Goal: Task Accomplishment & Management: Complete application form

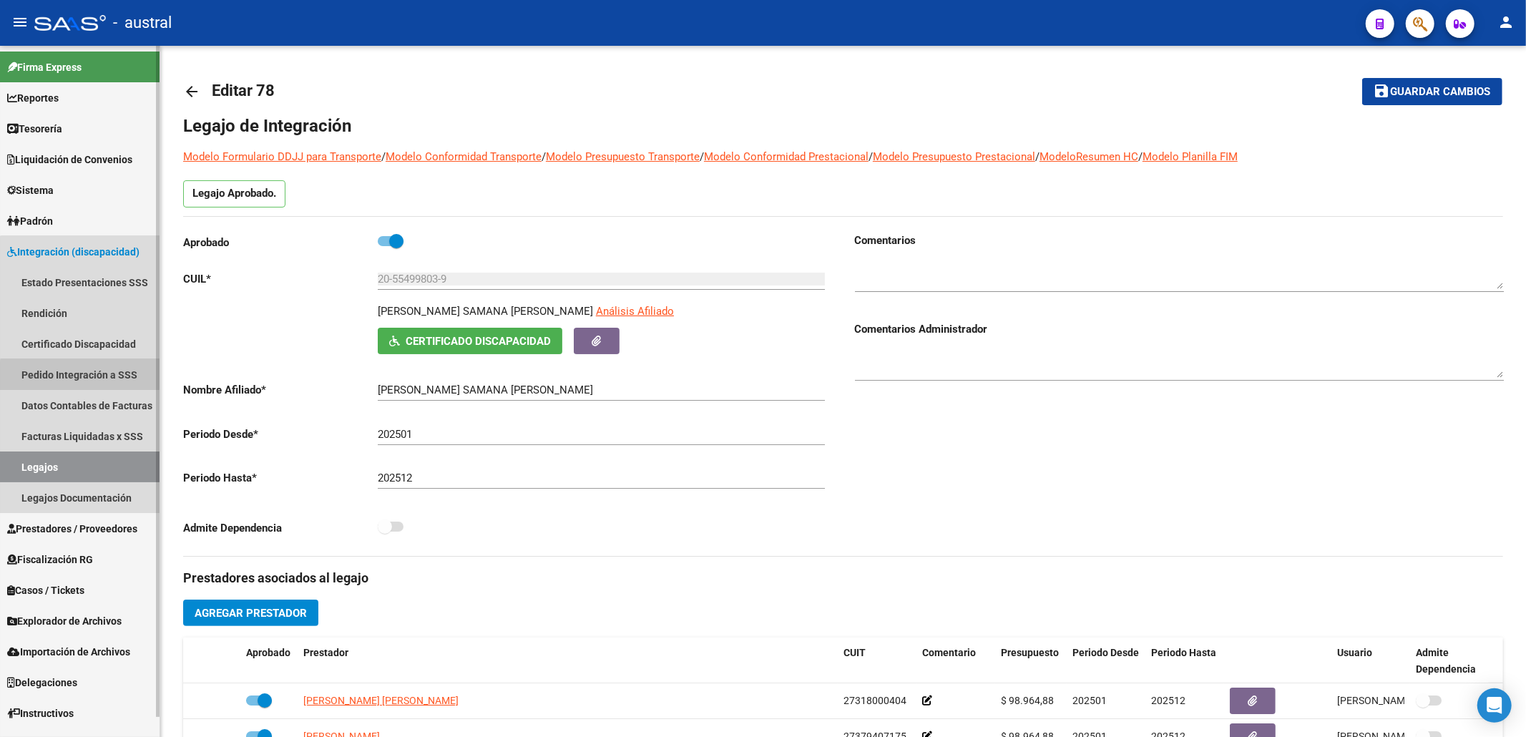
click at [95, 376] on link "Pedido Integración a SSS" at bounding box center [80, 374] width 160 height 31
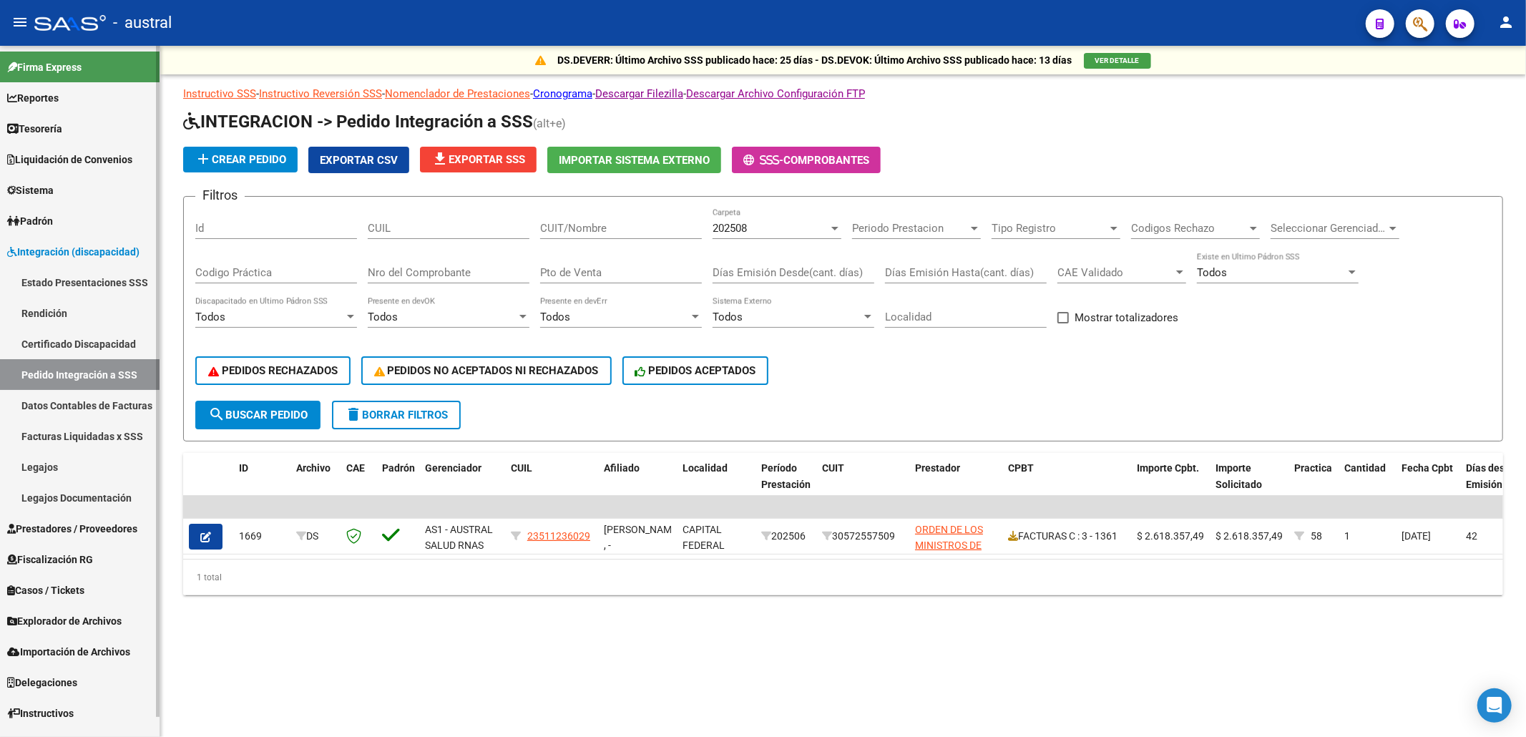
click at [67, 533] on span "Prestadores / Proveedores" at bounding box center [72, 529] width 130 height 16
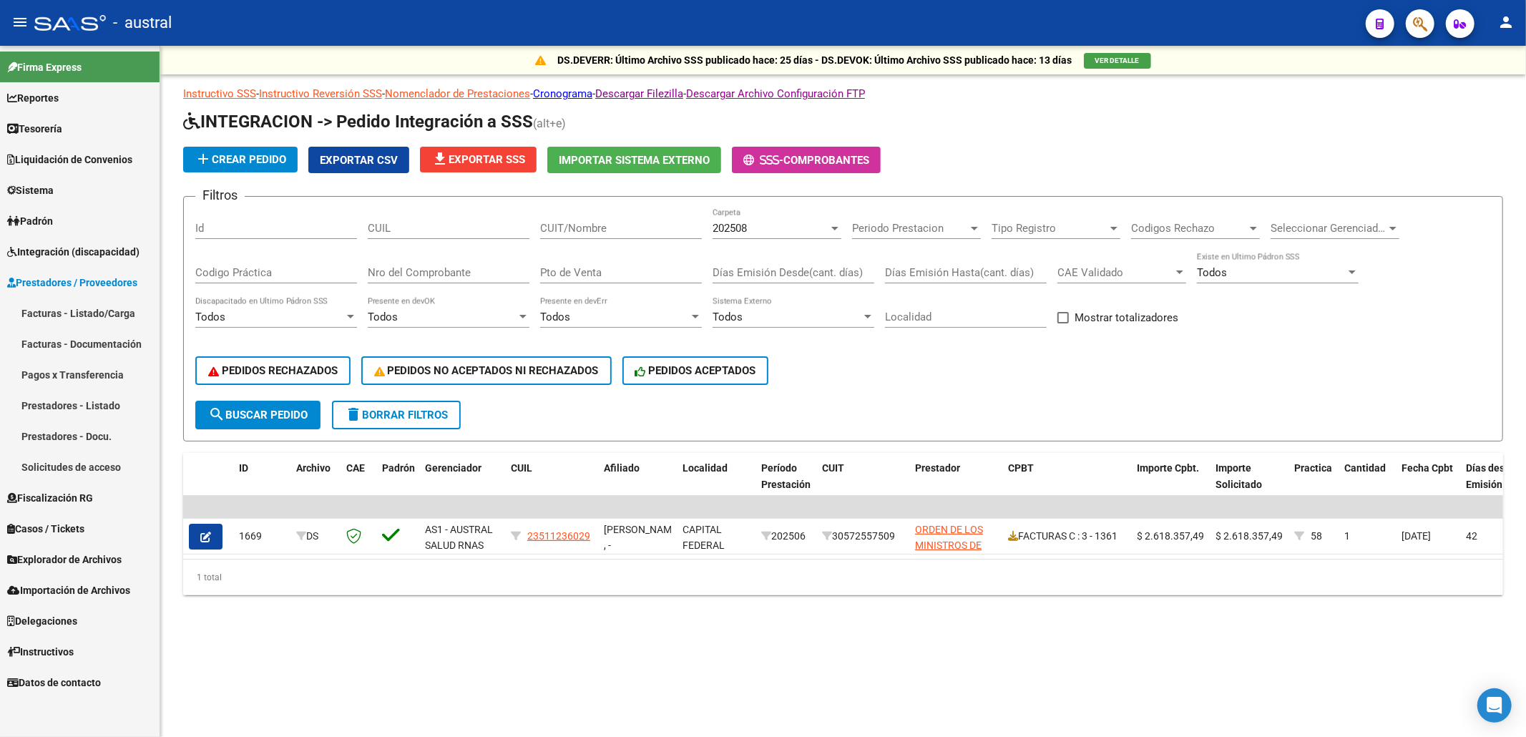
click at [95, 303] on link "Facturas - Listado/Carga" at bounding box center [80, 313] width 160 height 31
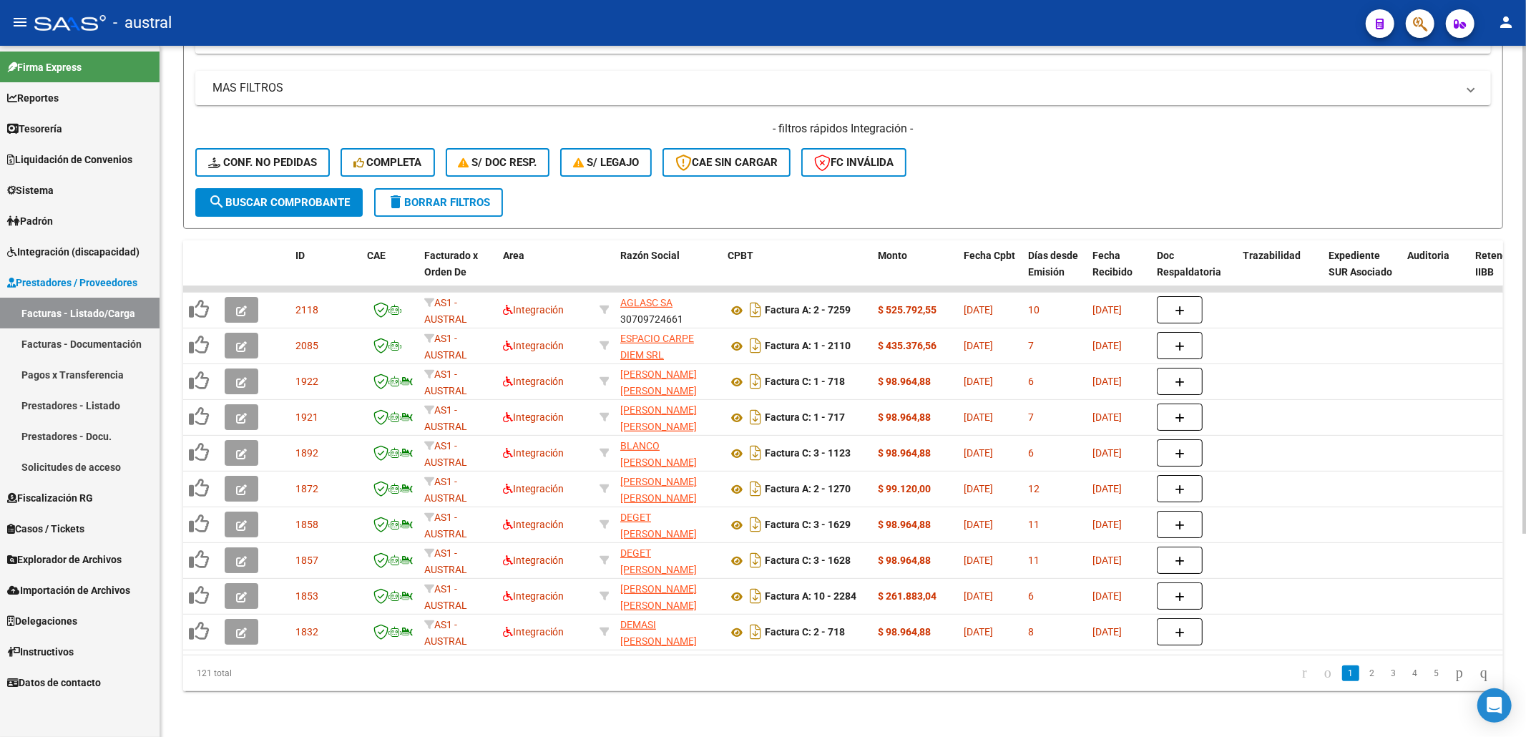
scroll to position [288, 0]
click at [1036, 164] on div "- filtros rápidos Integración - Conf. no pedidas Completa S/ Doc Resp. S/ legaj…" at bounding box center [842, 154] width 1295 height 67
click at [1363, 679] on link "2" at bounding box center [1371, 673] width 17 height 16
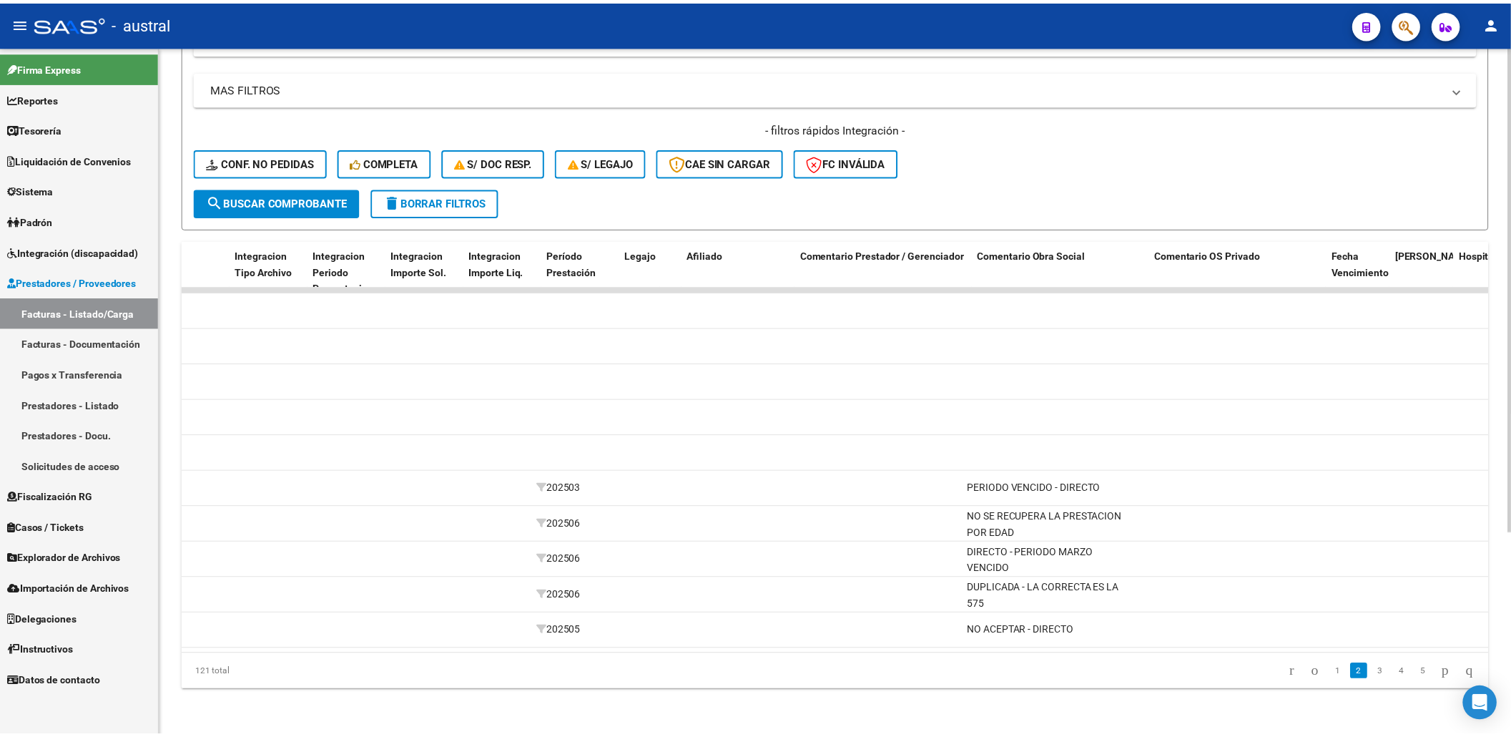
scroll to position [0, 0]
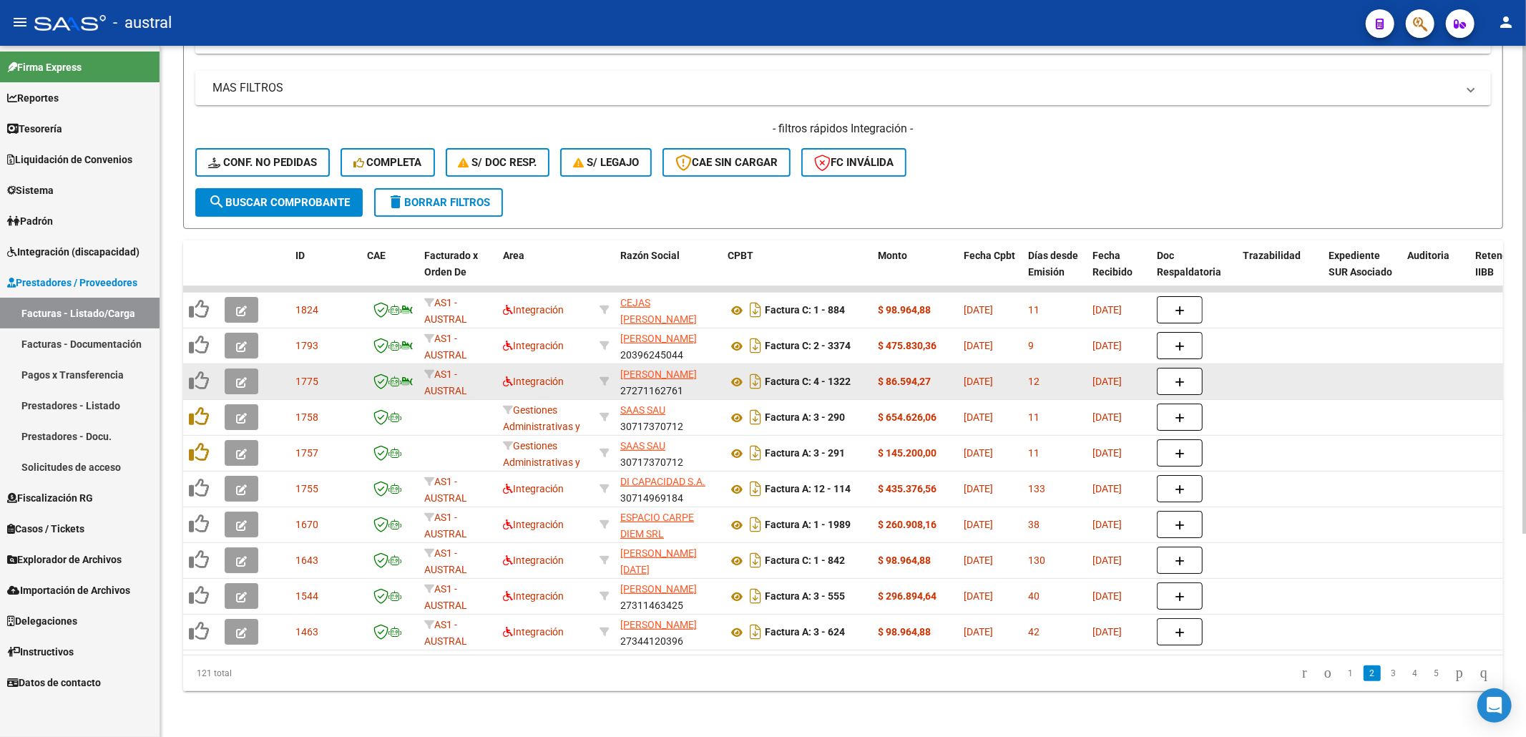
click at [243, 368] on button "button" at bounding box center [242, 381] width 34 height 26
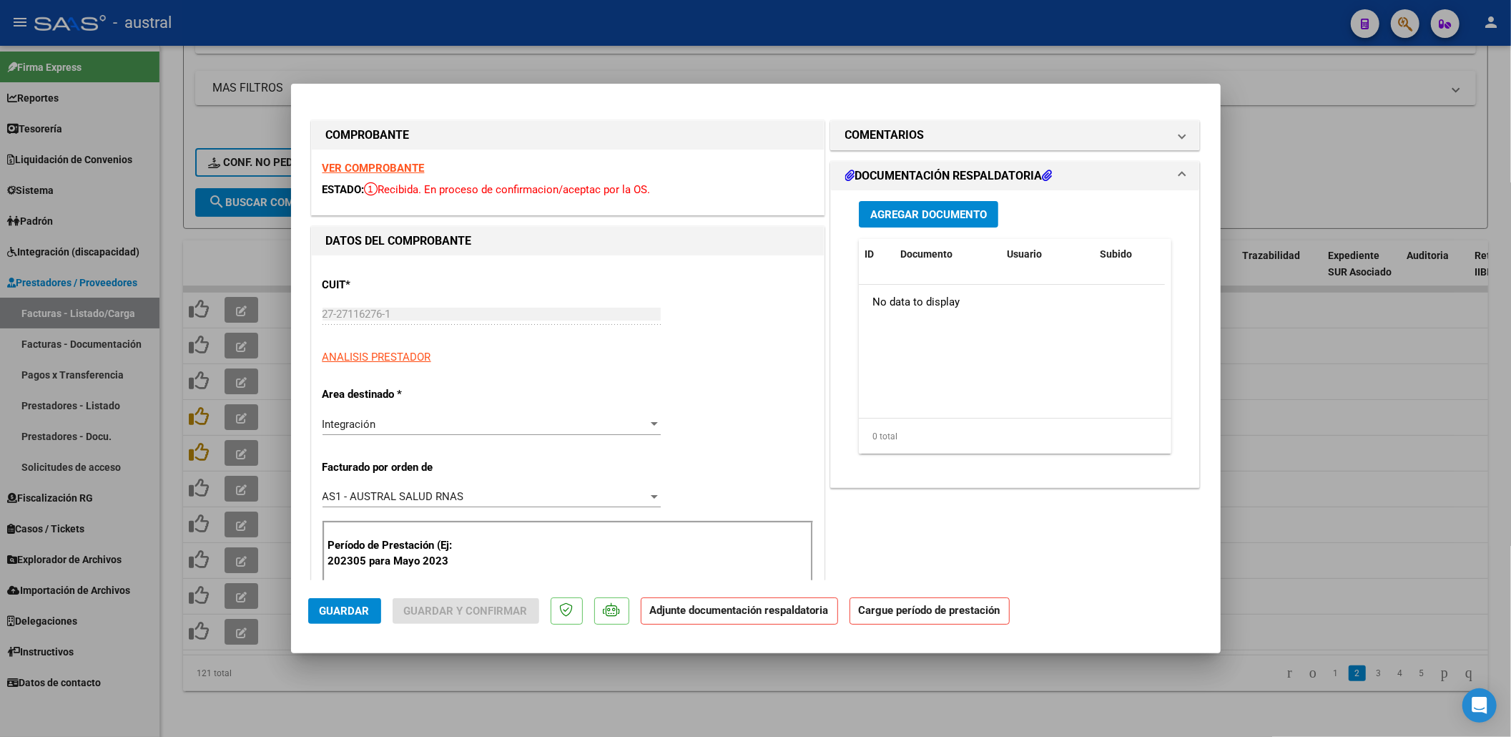
click at [363, 159] on div "VER COMPROBANTE ESTADO: Recibida. En proceso de confirmacion/aceptac por la OS." at bounding box center [568, 181] width 512 height 65
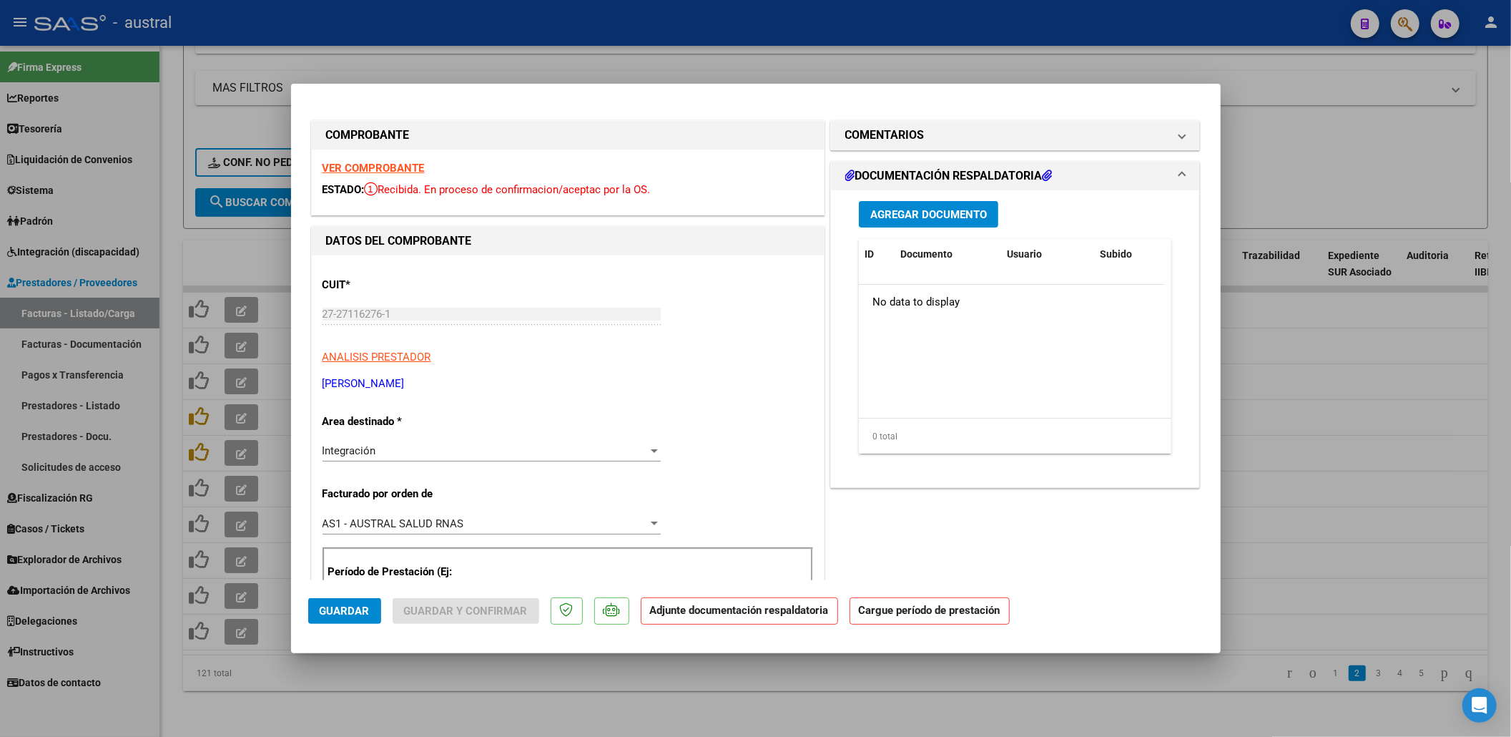
click at [364, 162] on strong "VER COMPROBANTE" at bounding box center [374, 168] width 102 height 13
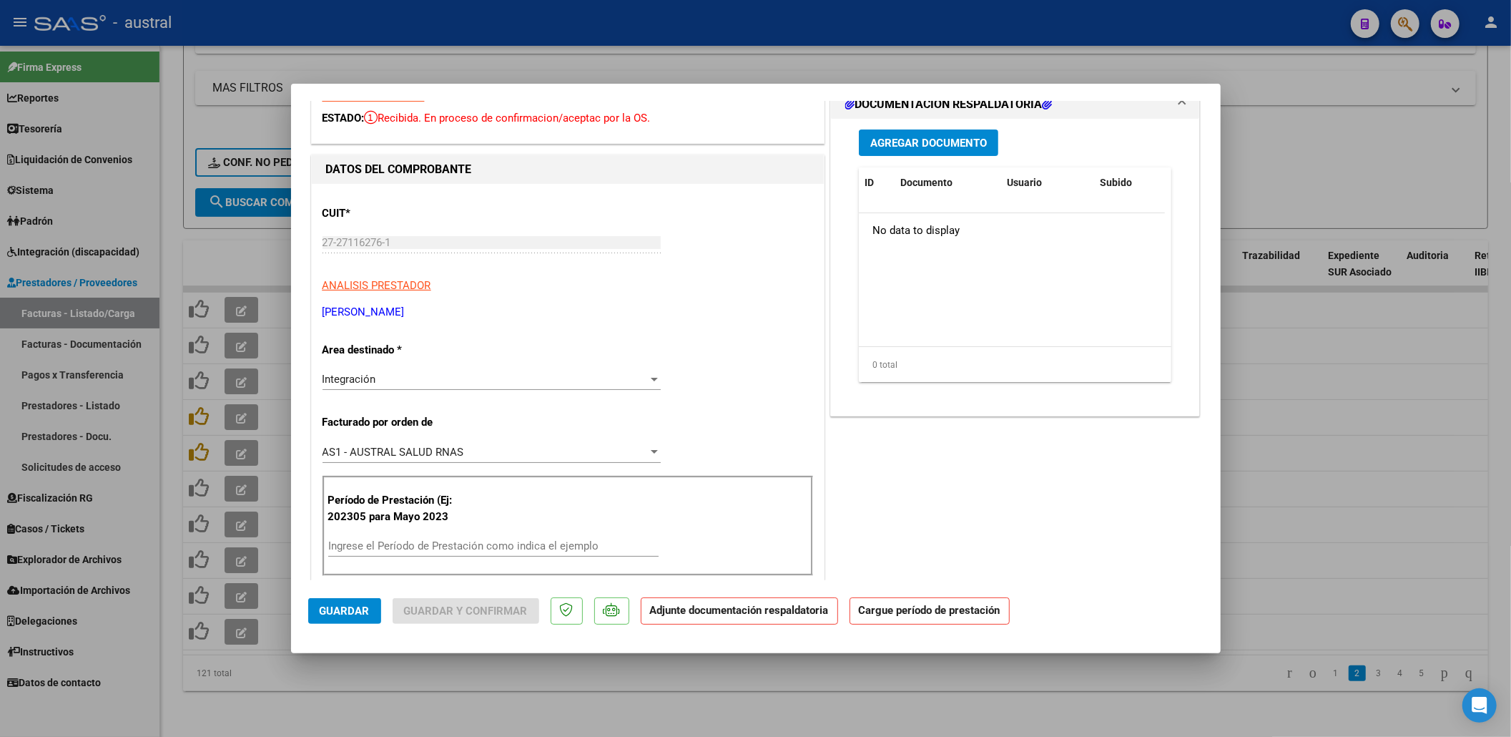
scroll to position [95, 0]
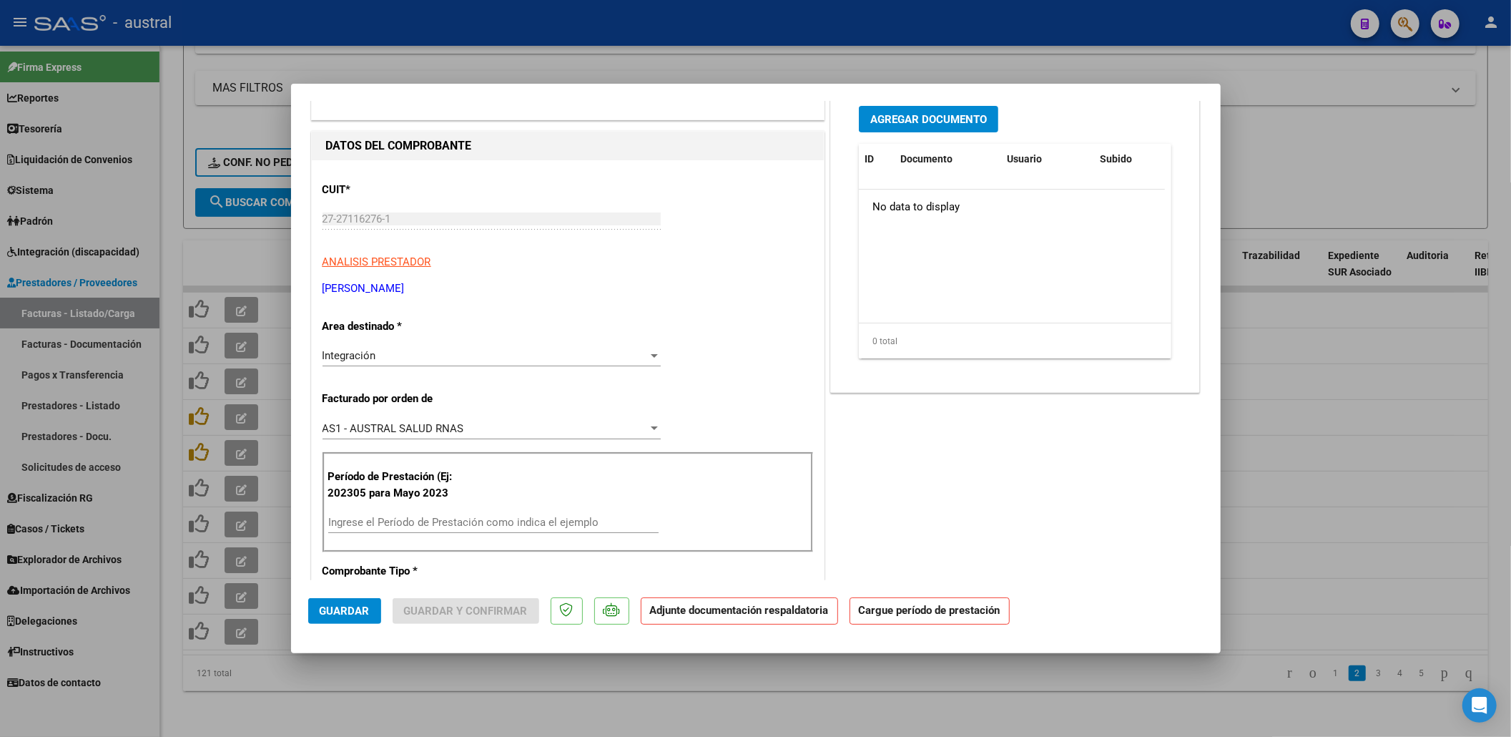
click at [479, 519] on input "Ingrese el Período de Prestación como indica el ejemplo" at bounding box center [493, 522] width 330 height 13
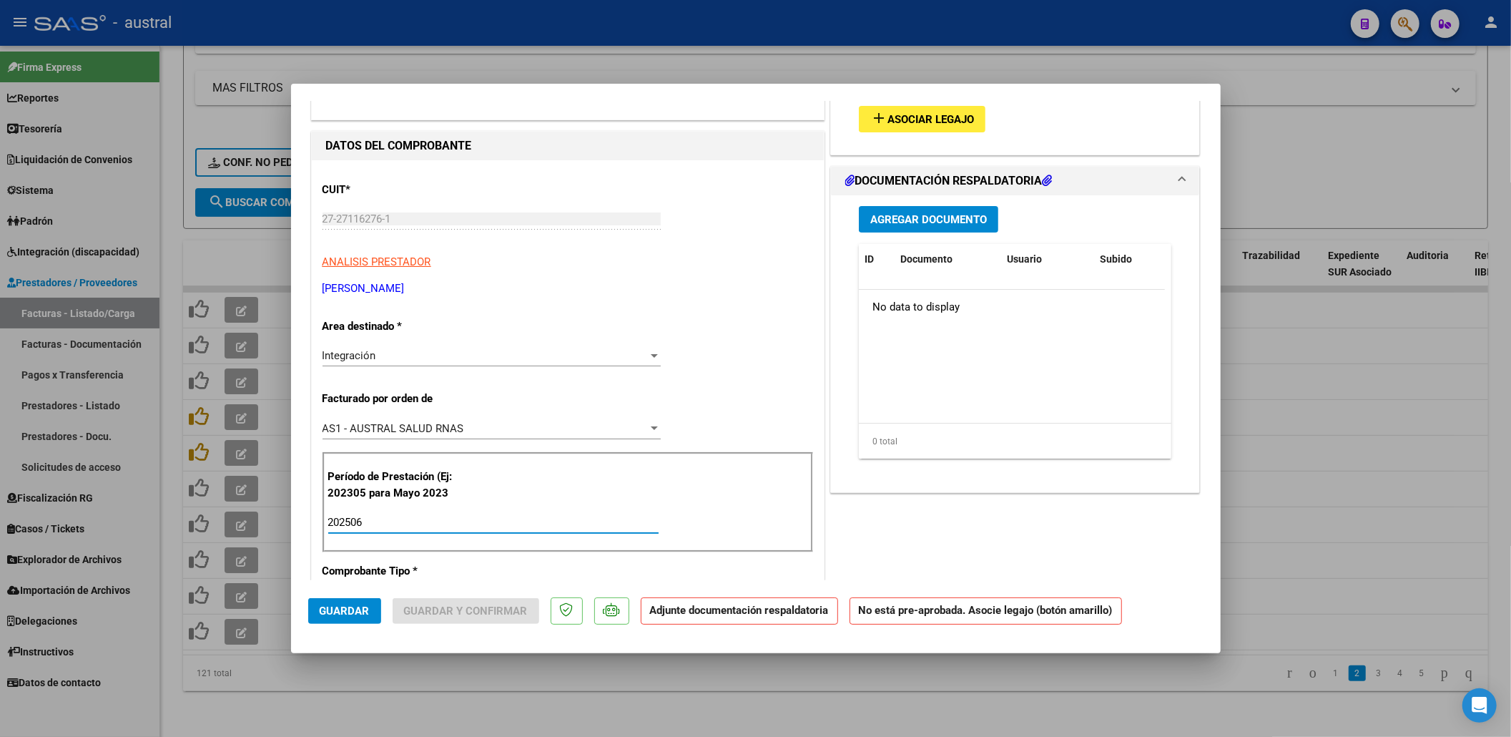
type input "202506"
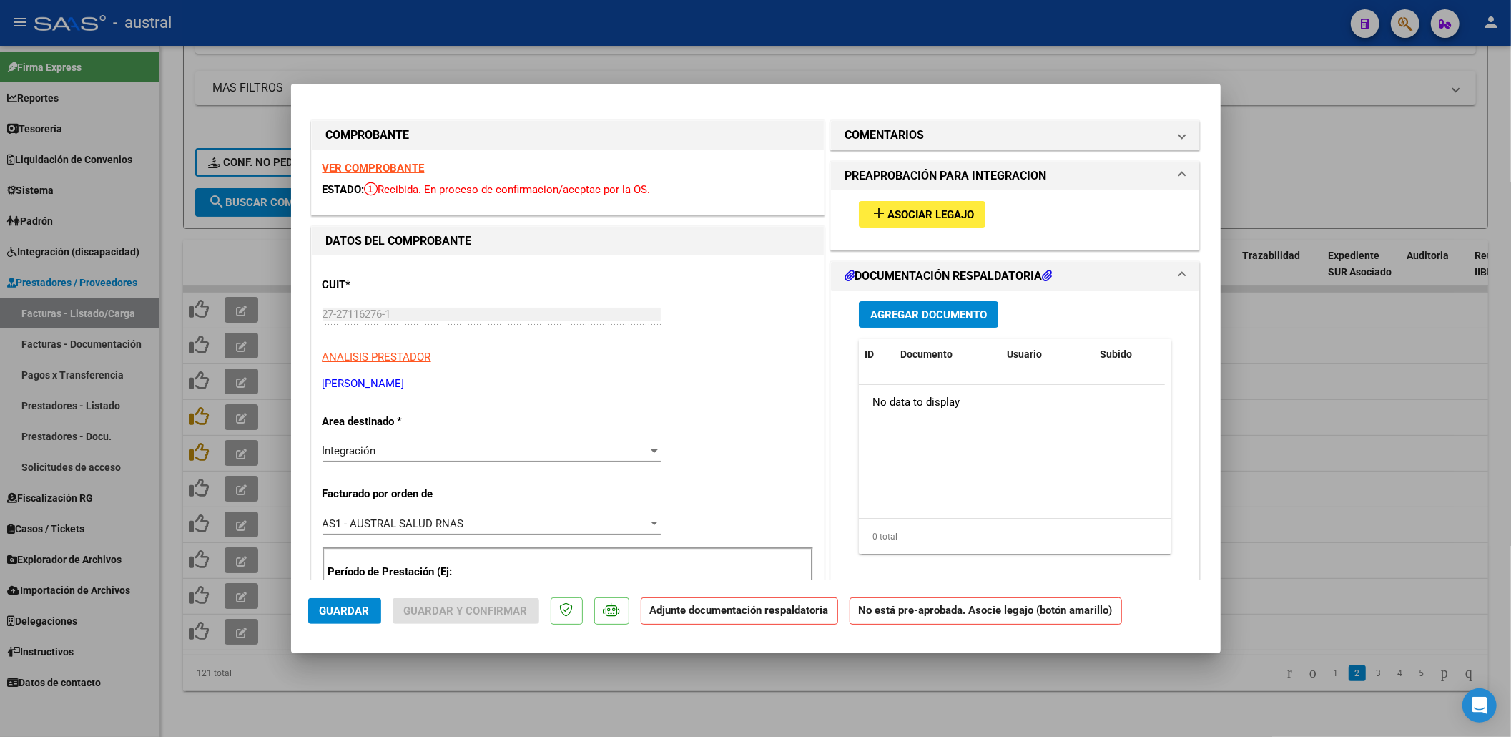
click at [916, 221] on button "add Asociar Legajo" at bounding box center [922, 214] width 127 height 26
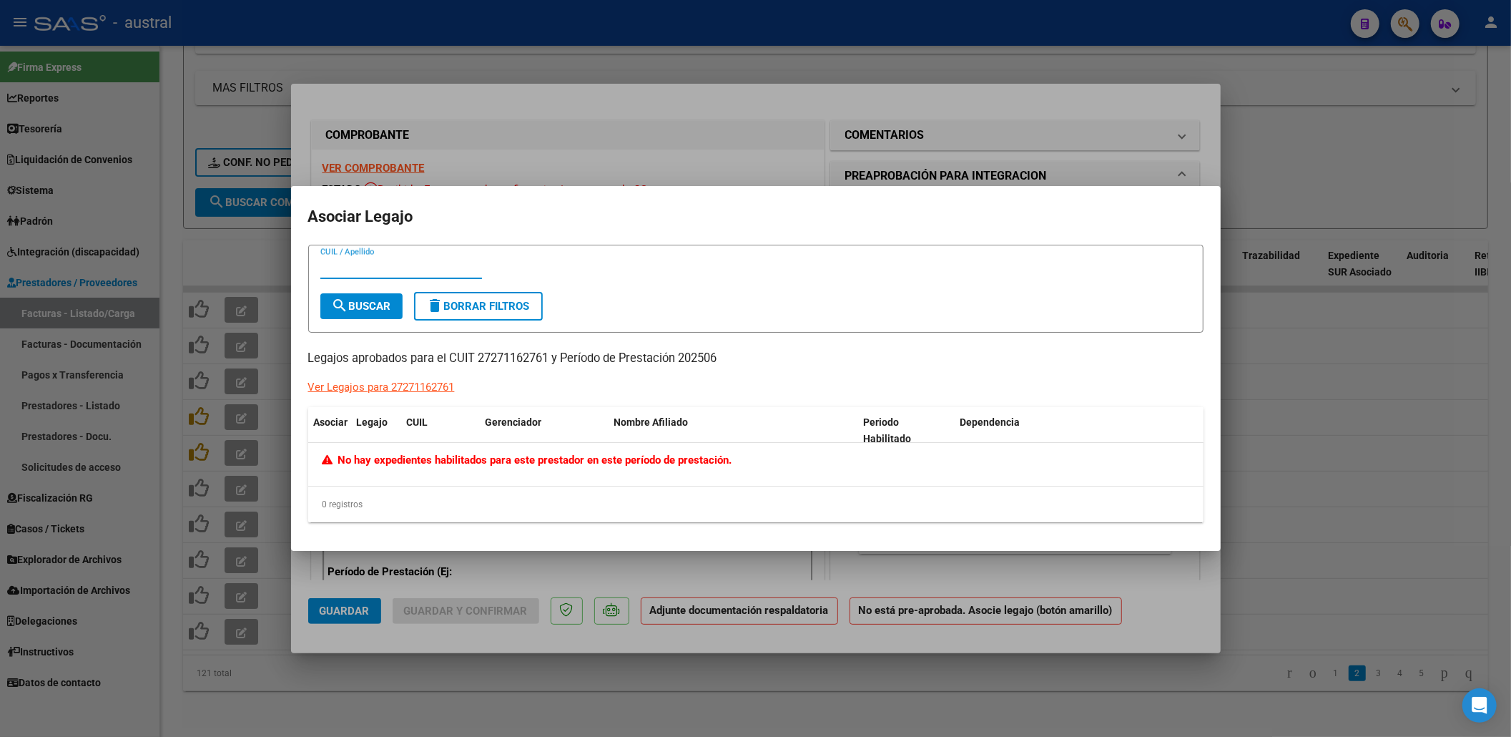
click at [371, 313] on button "search Buscar" at bounding box center [361, 306] width 82 height 26
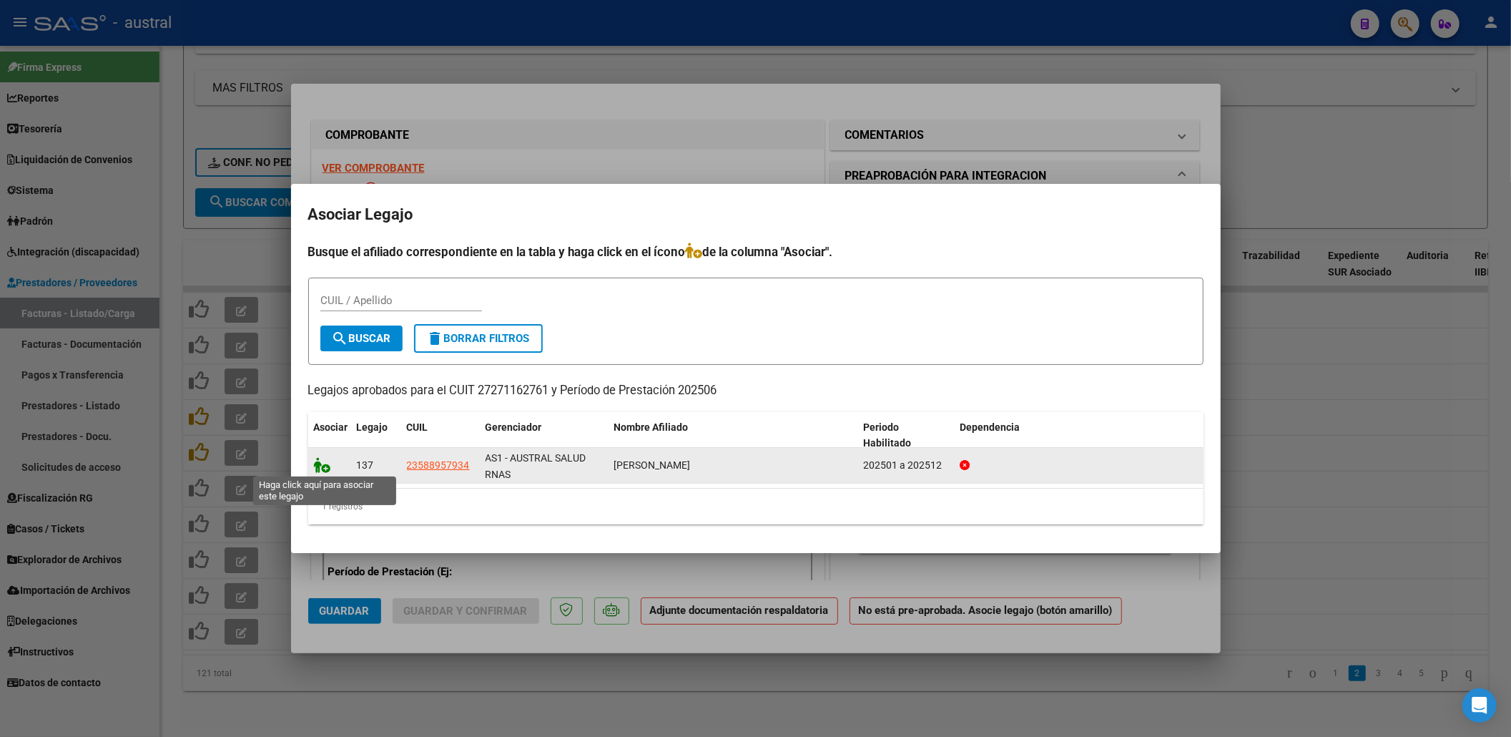
click at [330, 467] on span at bounding box center [324, 464] width 21 height 11
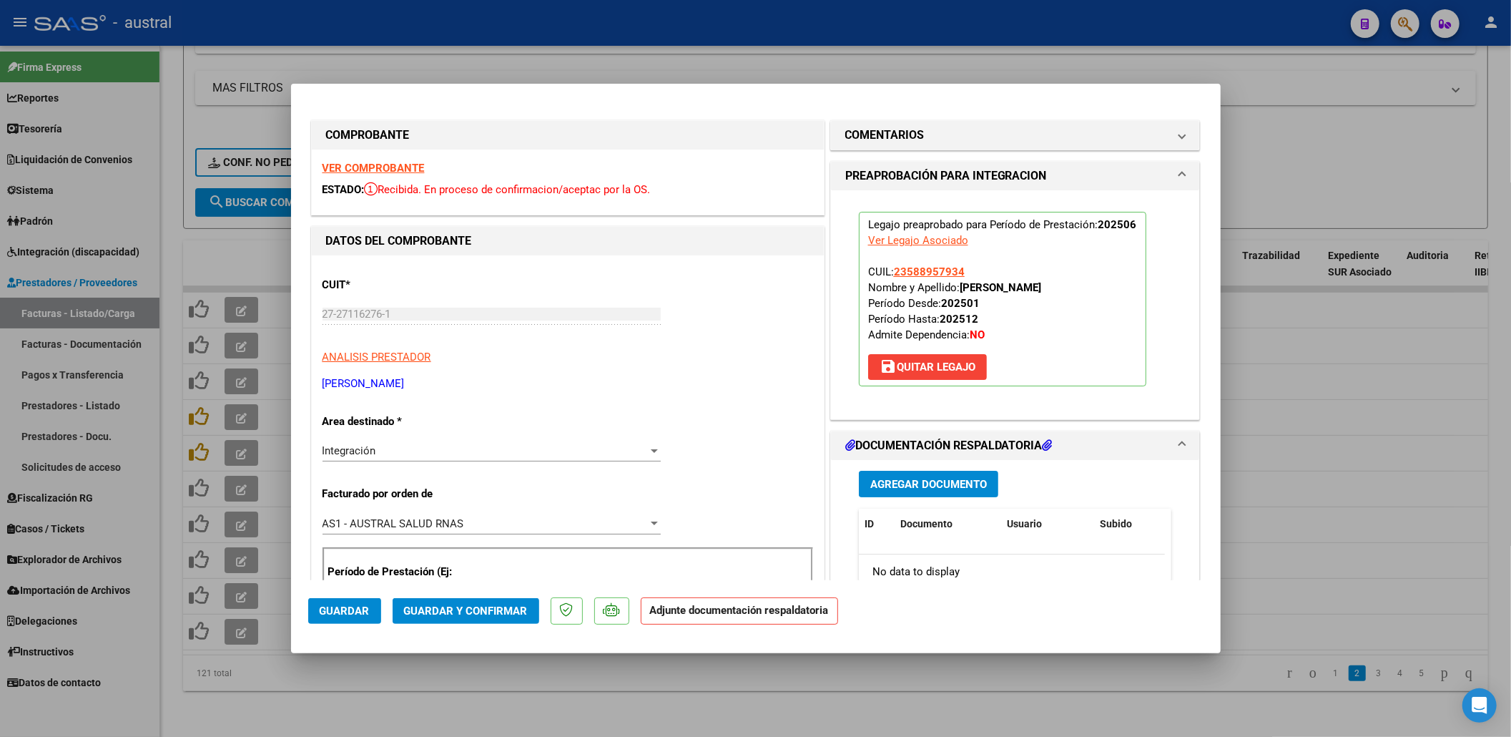
click at [419, 597] on mat-dialog-actions "Guardar Guardar y Confirmar Adjunte documentación respaldatoria" at bounding box center [756, 608] width 896 height 57
click at [421, 599] on button "Guardar y Confirmar" at bounding box center [466, 611] width 147 height 26
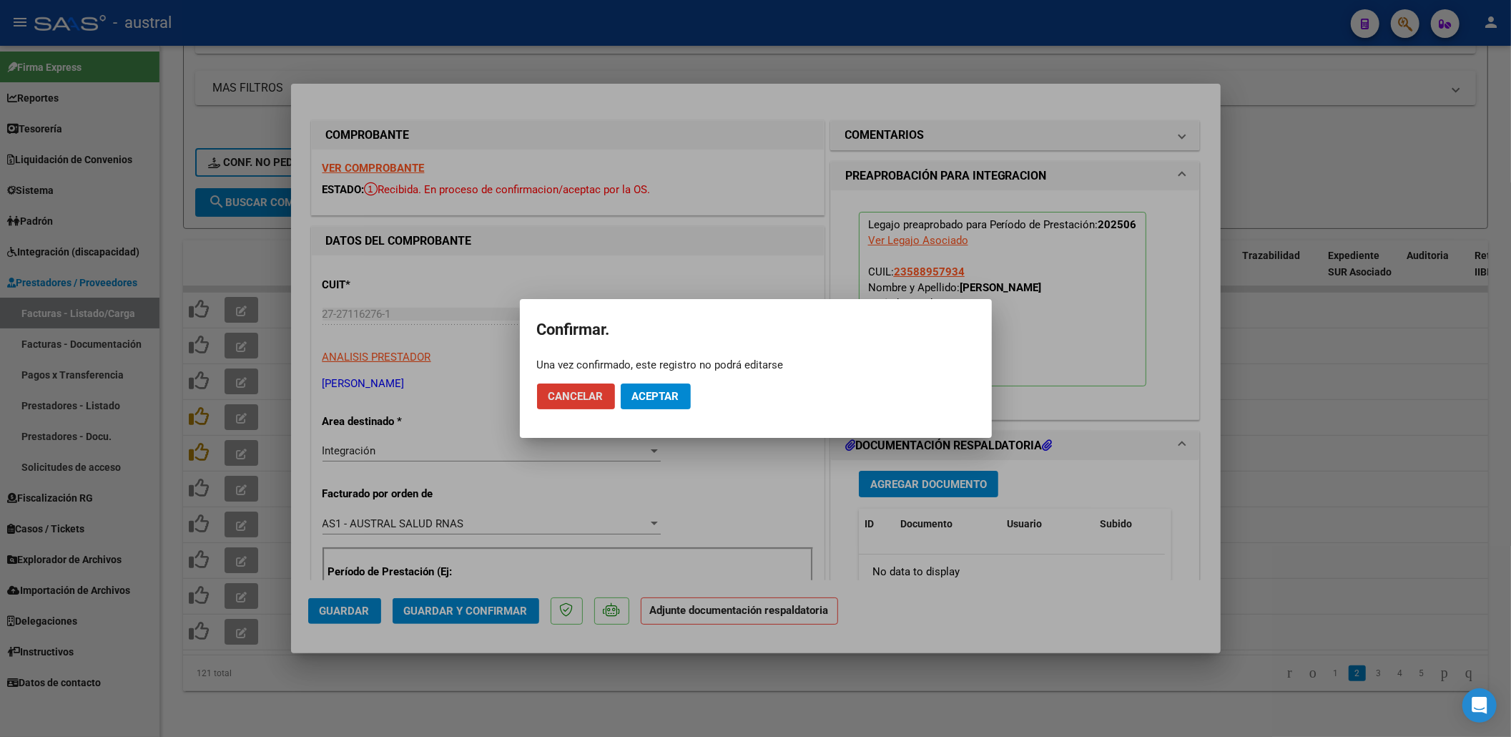
click at [677, 390] on span "Aceptar" at bounding box center [655, 396] width 47 height 13
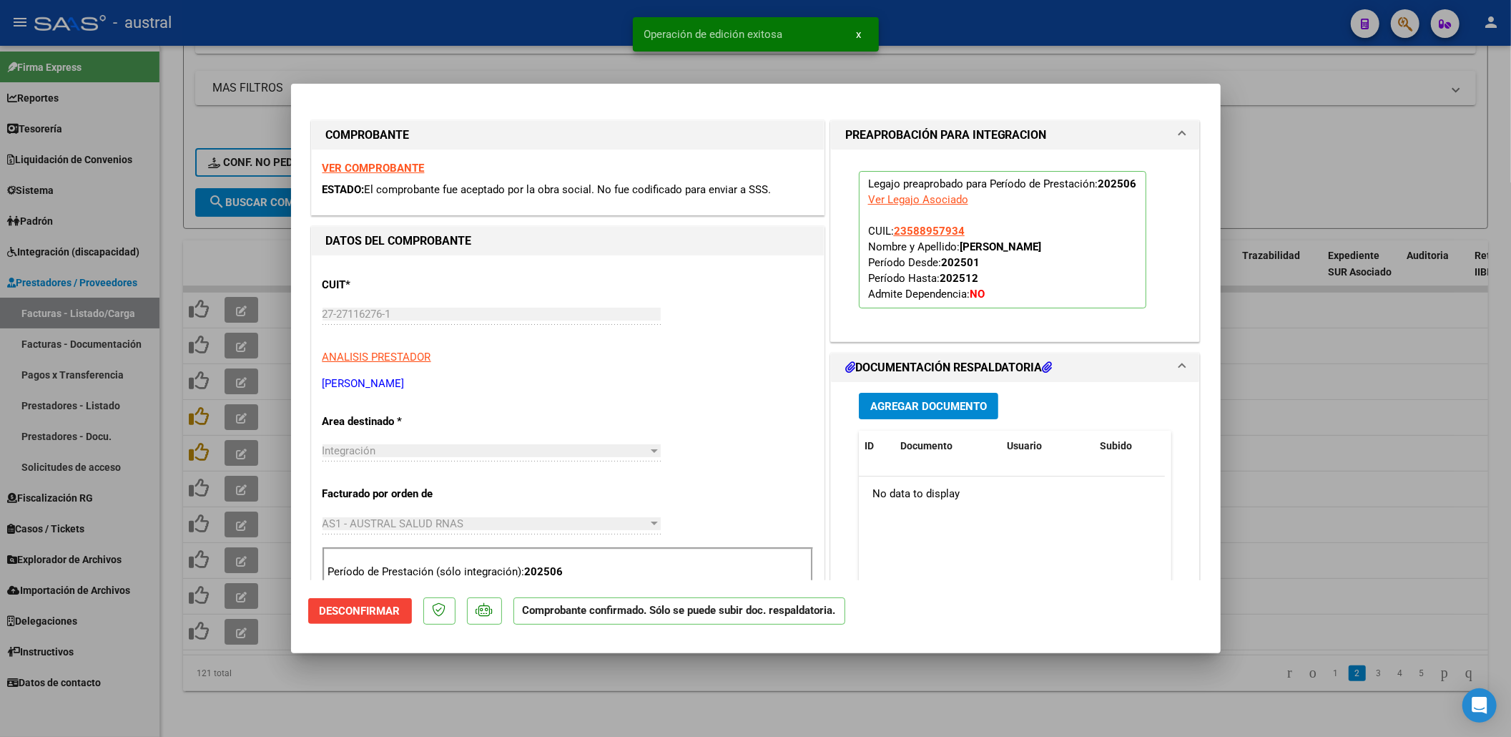
click at [232, 425] on div at bounding box center [755, 368] width 1511 height 737
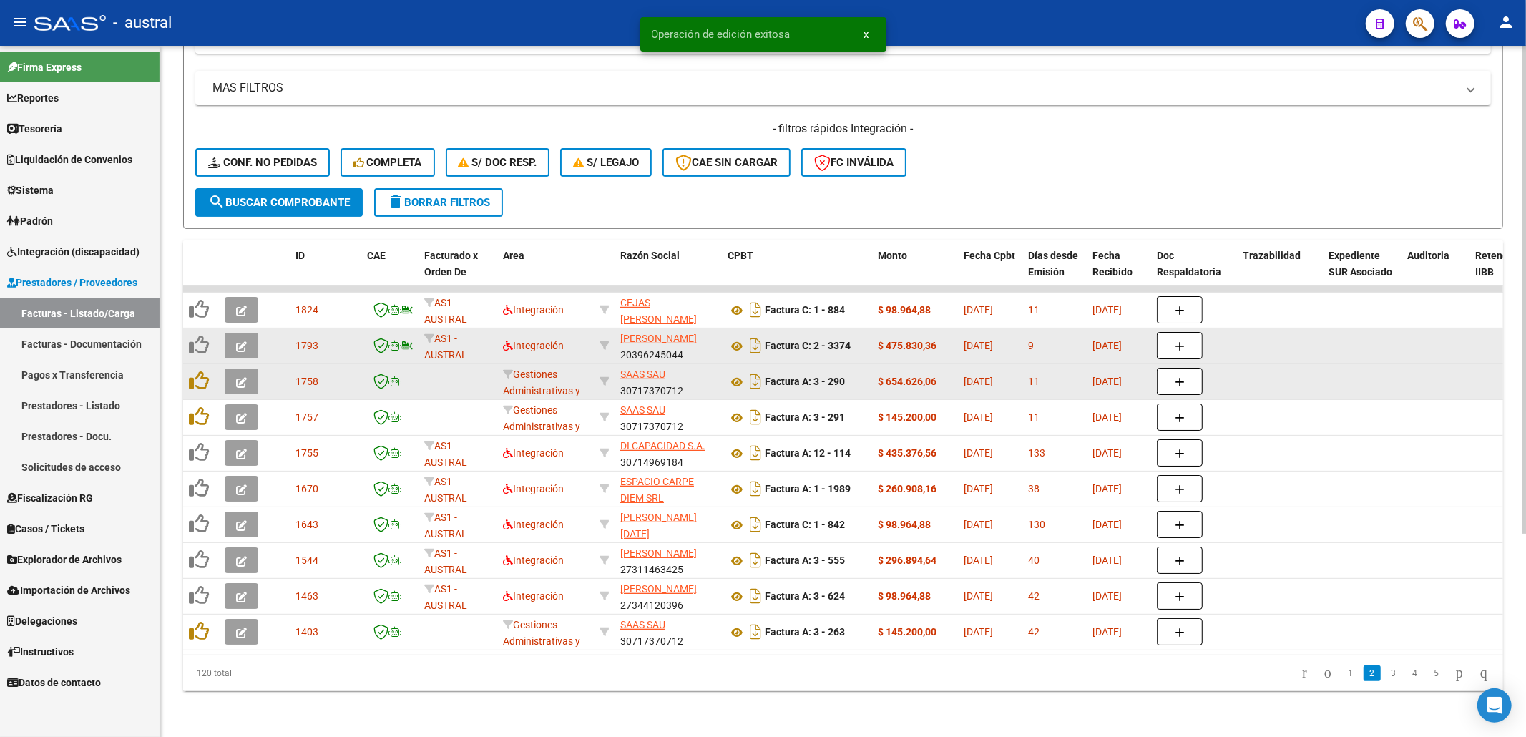
click at [236, 341] on icon "button" at bounding box center [241, 346] width 11 height 11
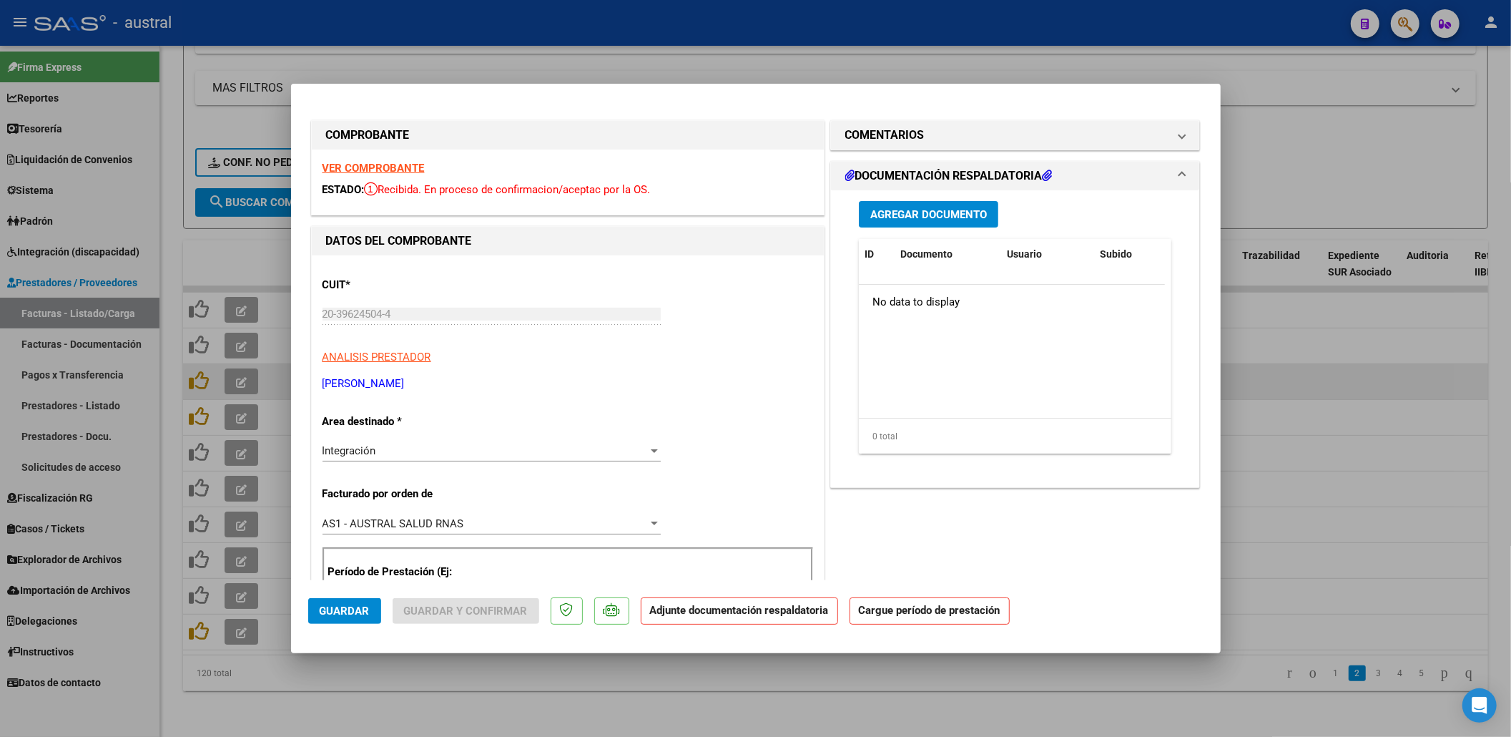
click at [369, 173] on strong "VER COMPROBANTE" at bounding box center [374, 168] width 102 height 13
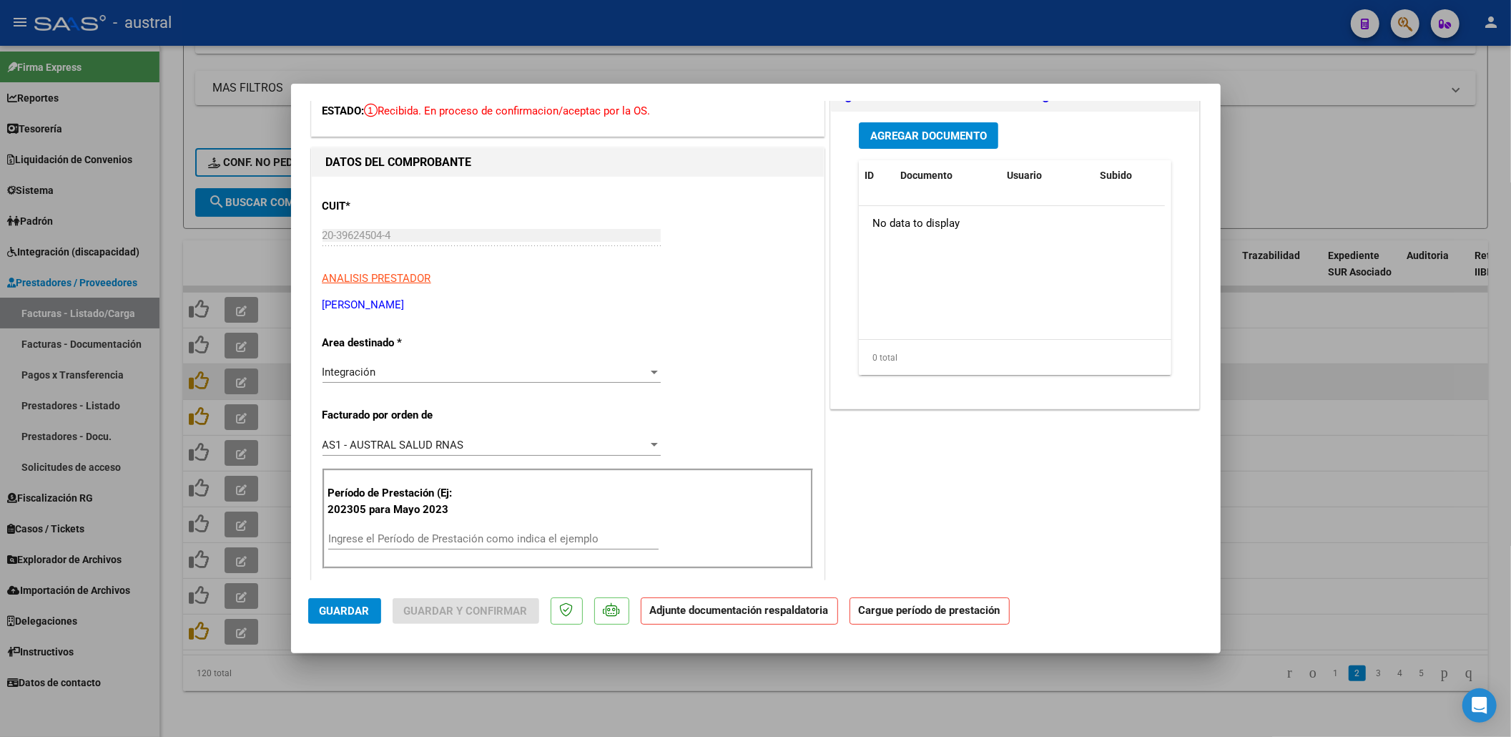
scroll to position [95, 0]
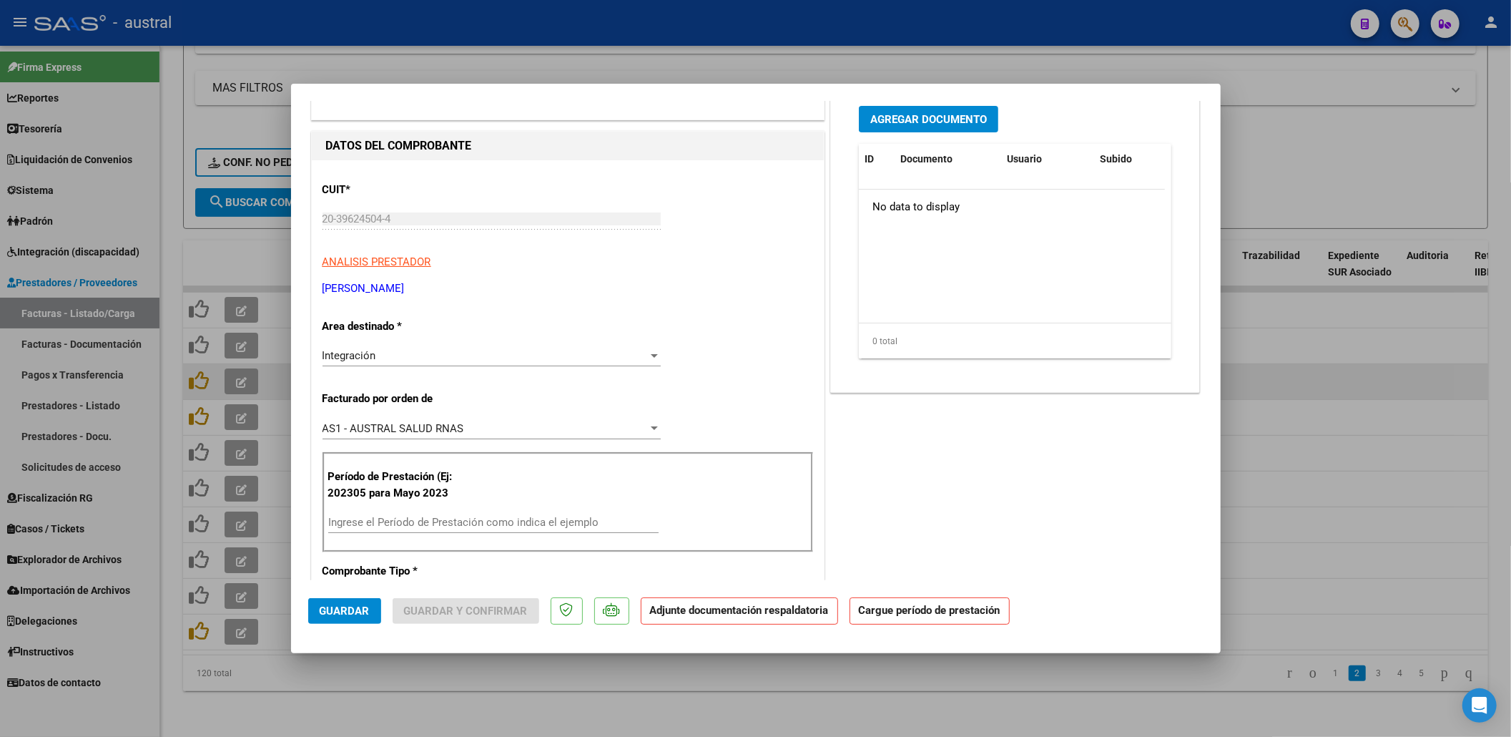
click at [404, 515] on div "Ingrese el Período de Prestación como indica el ejemplo" at bounding box center [493, 521] width 330 height 21
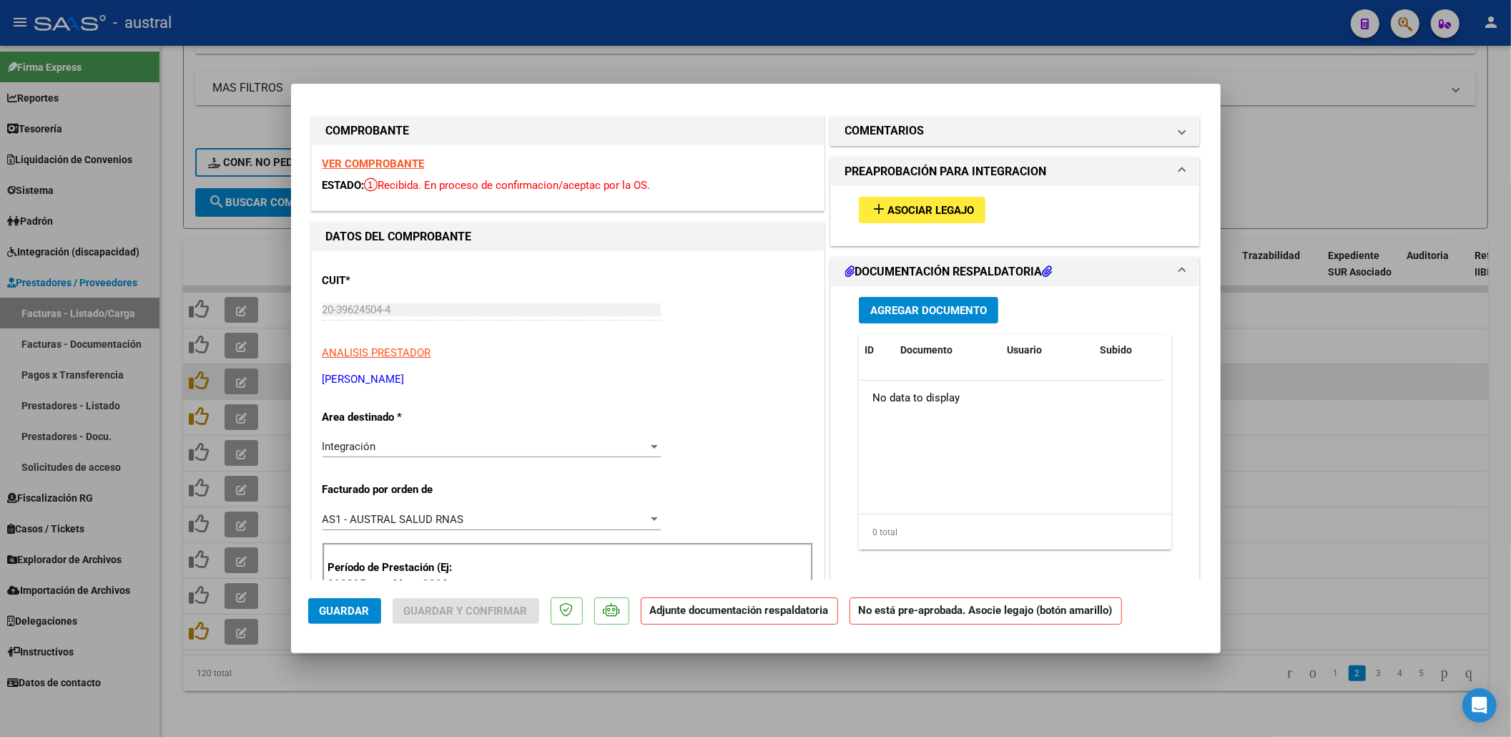
scroll to position [0, 0]
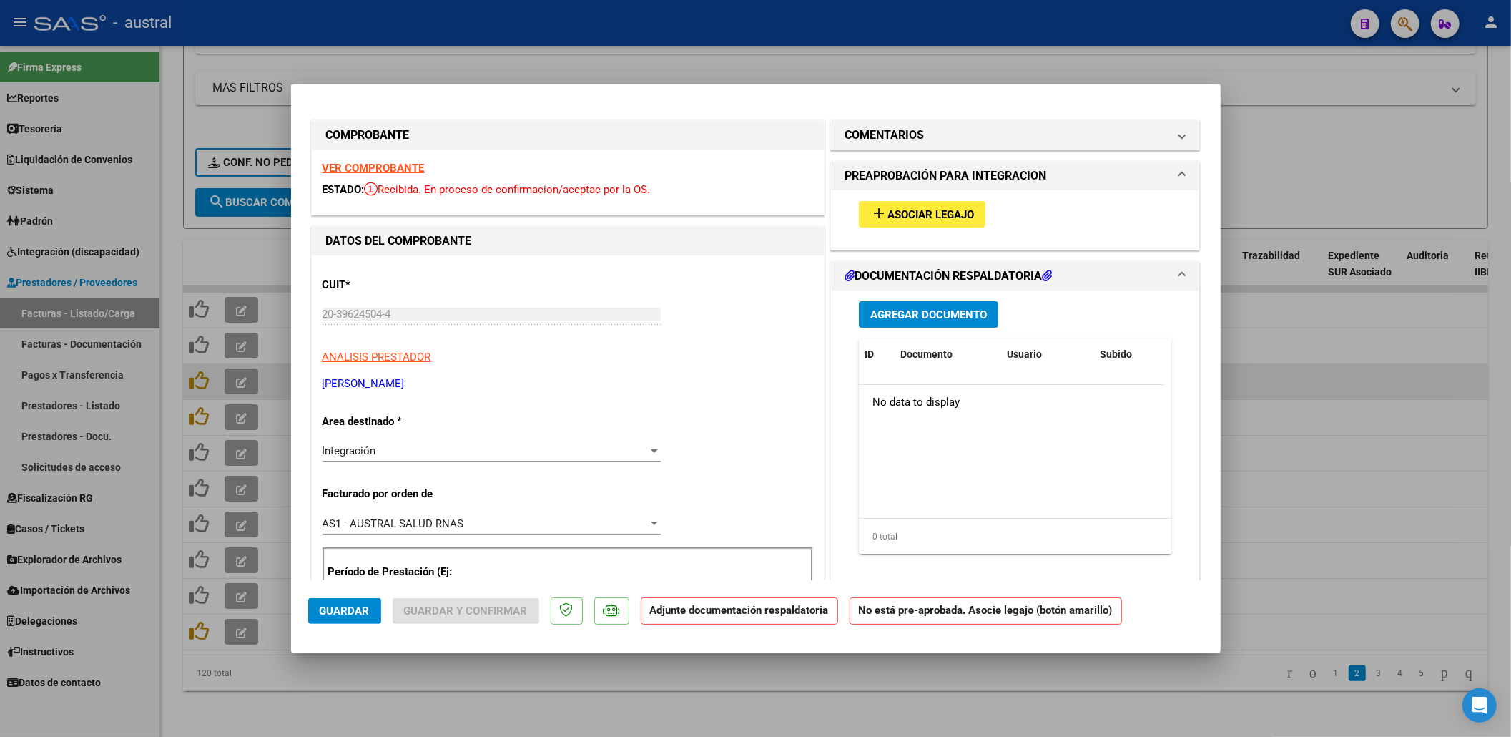
type input "202507"
click at [971, 212] on button "add Asociar Legajo" at bounding box center [922, 214] width 127 height 26
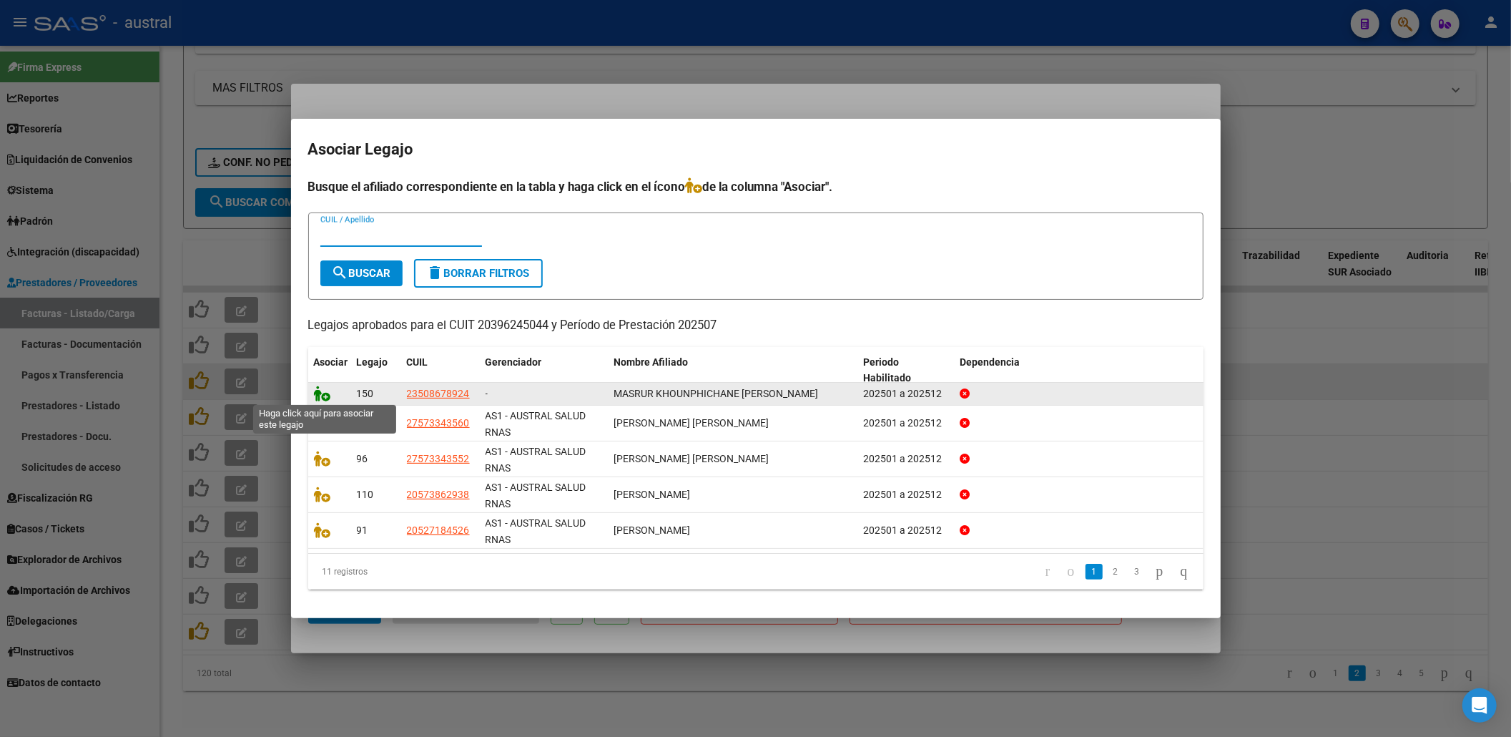
click at [320, 393] on icon at bounding box center [322, 394] width 17 height 16
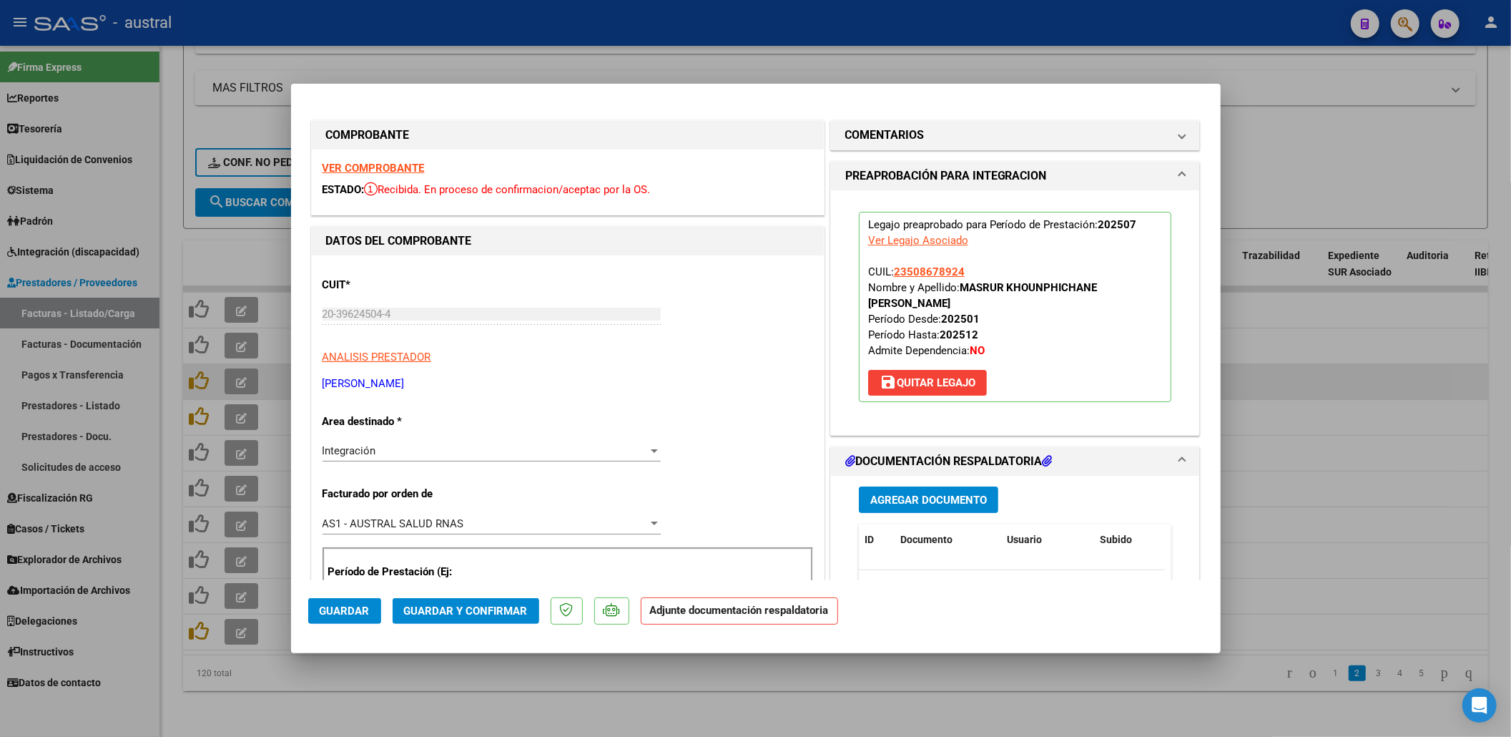
click at [416, 608] on span "Guardar y Confirmar" at bounding box center [466, 610] width 124 height 13
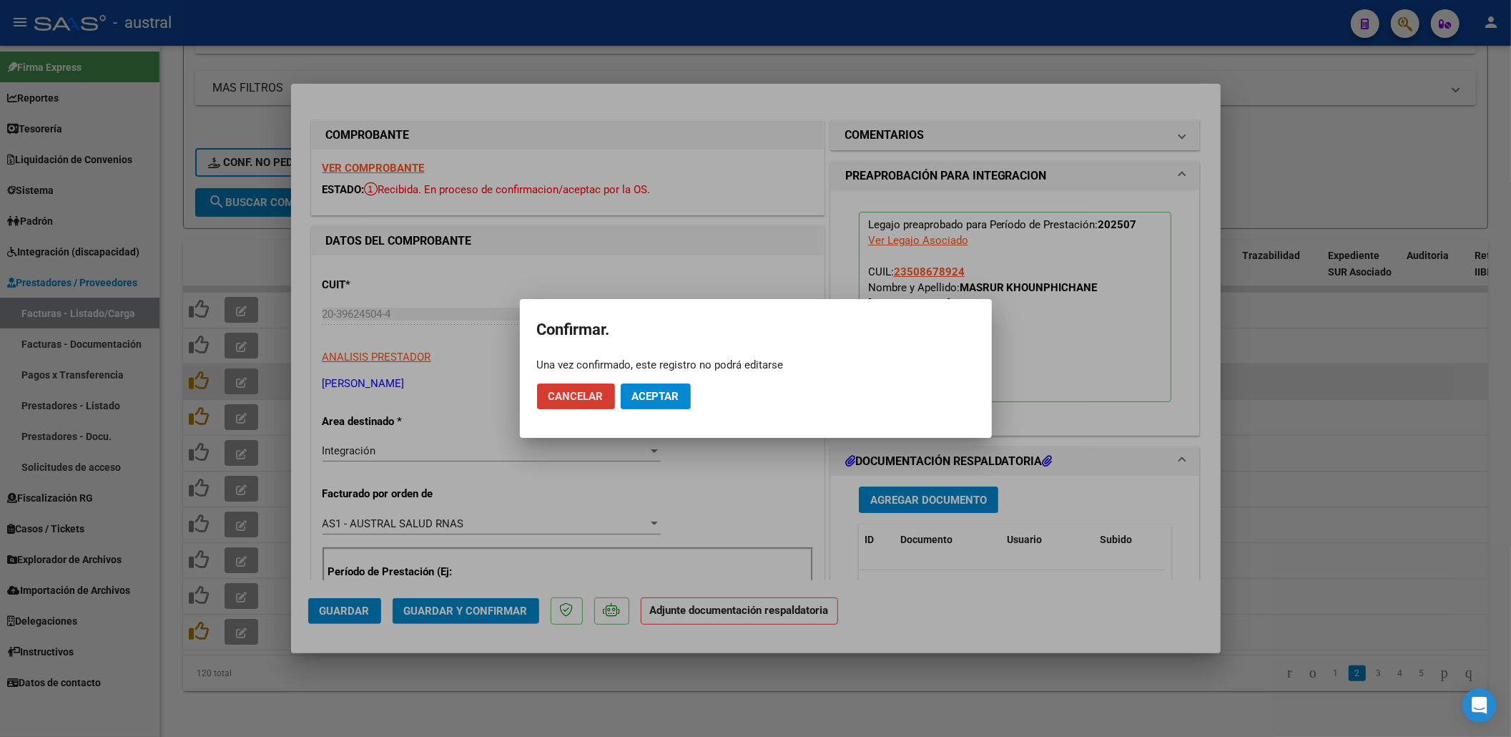
click at [652, 398] on span "Aceptar" at bounding box center [655, 396] width 47 height 13
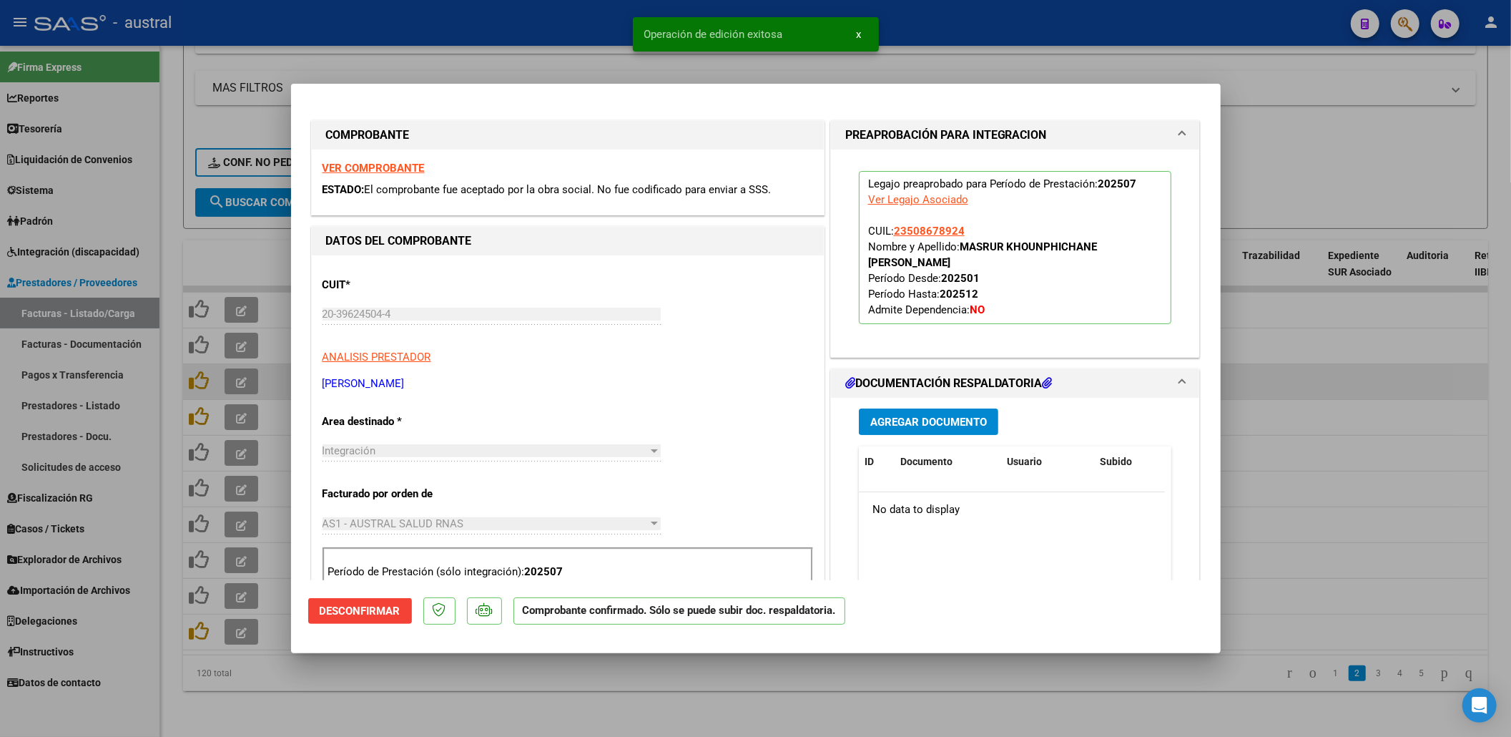
click at [1357, 313] on div at bounding box center [755, 368] width 1511 height 737
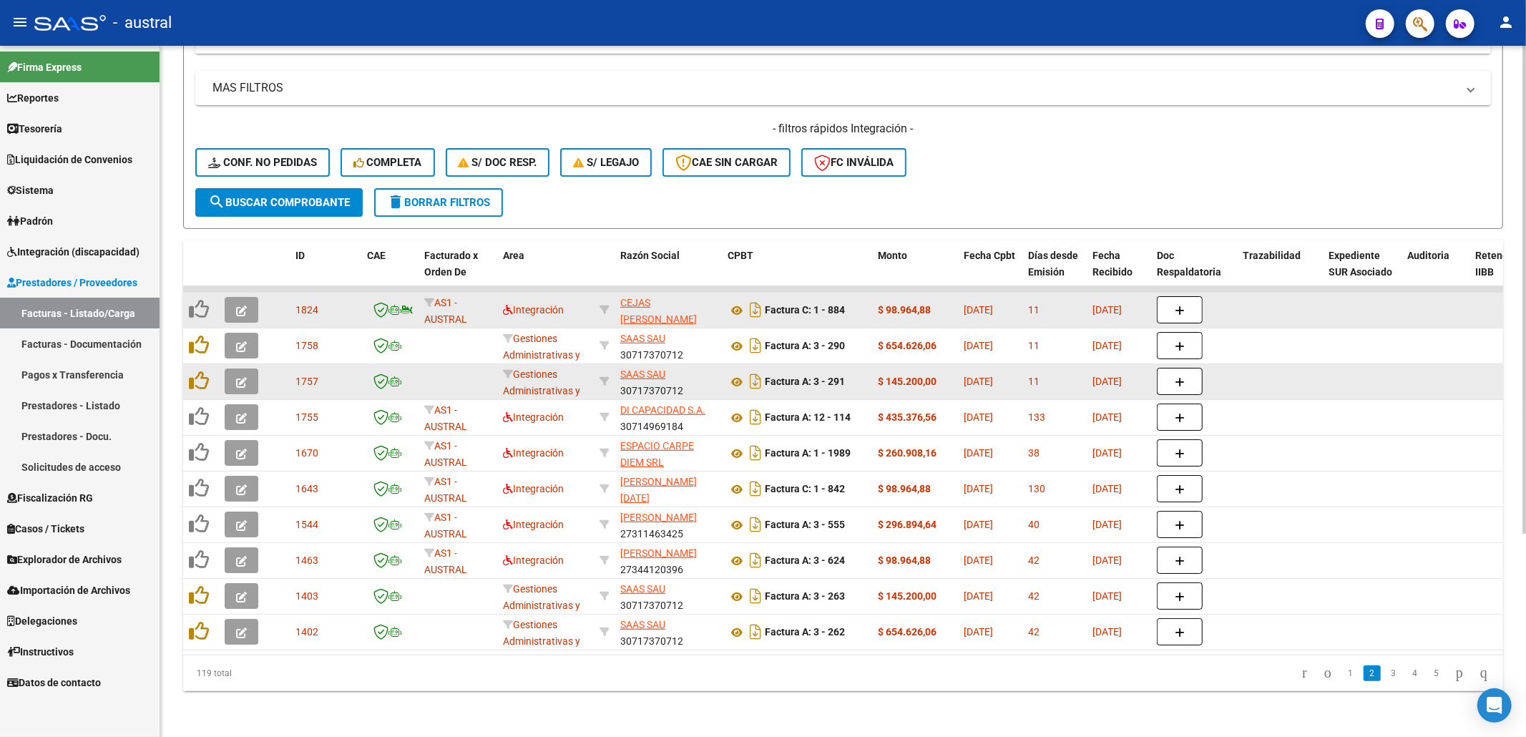
click at [238, 305] on icon "button" at bounding box center [241, 310] width 11 height 11
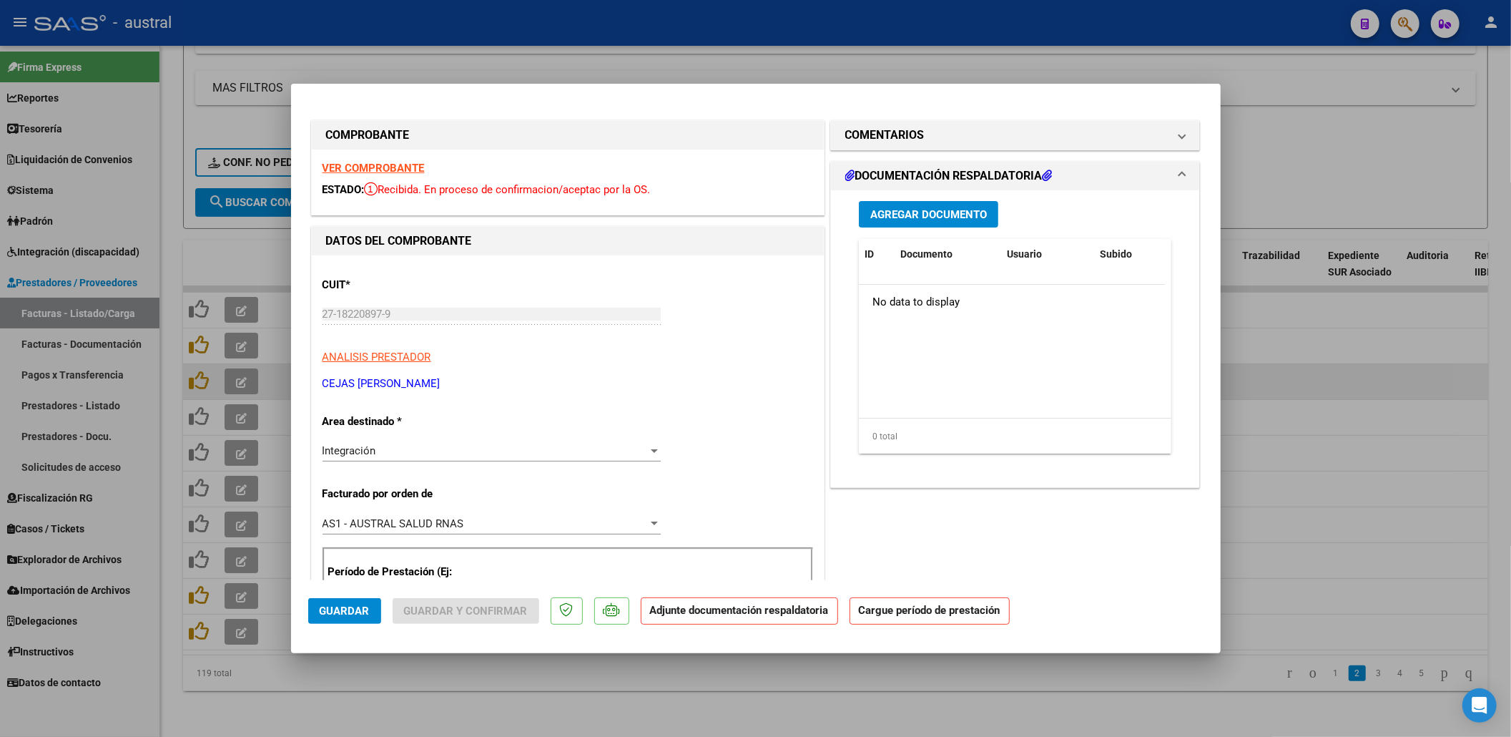
click at [405, 163] on strong "VER COMPROBANTE" at bounding box center [374, 168] width 102 height 13
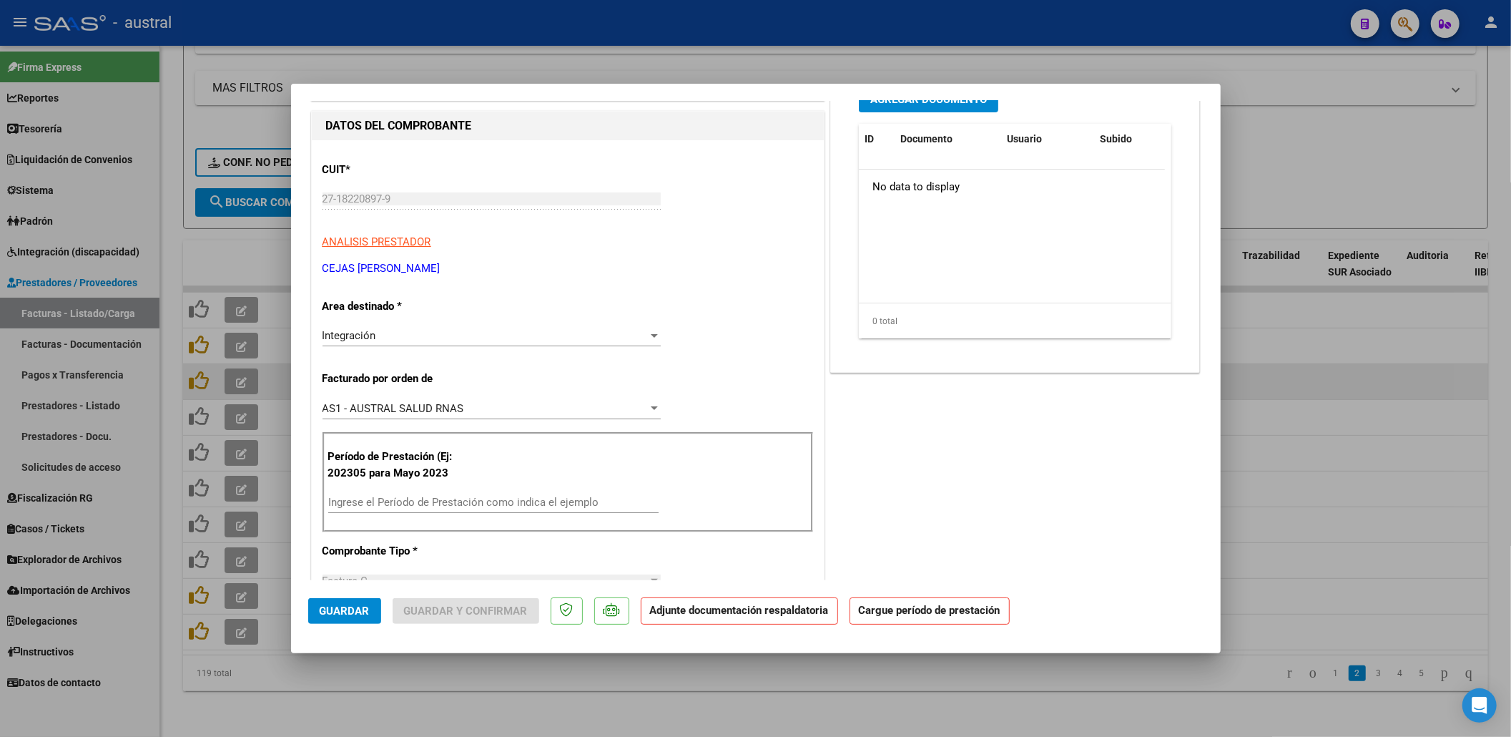
scroll to position [190, 0]
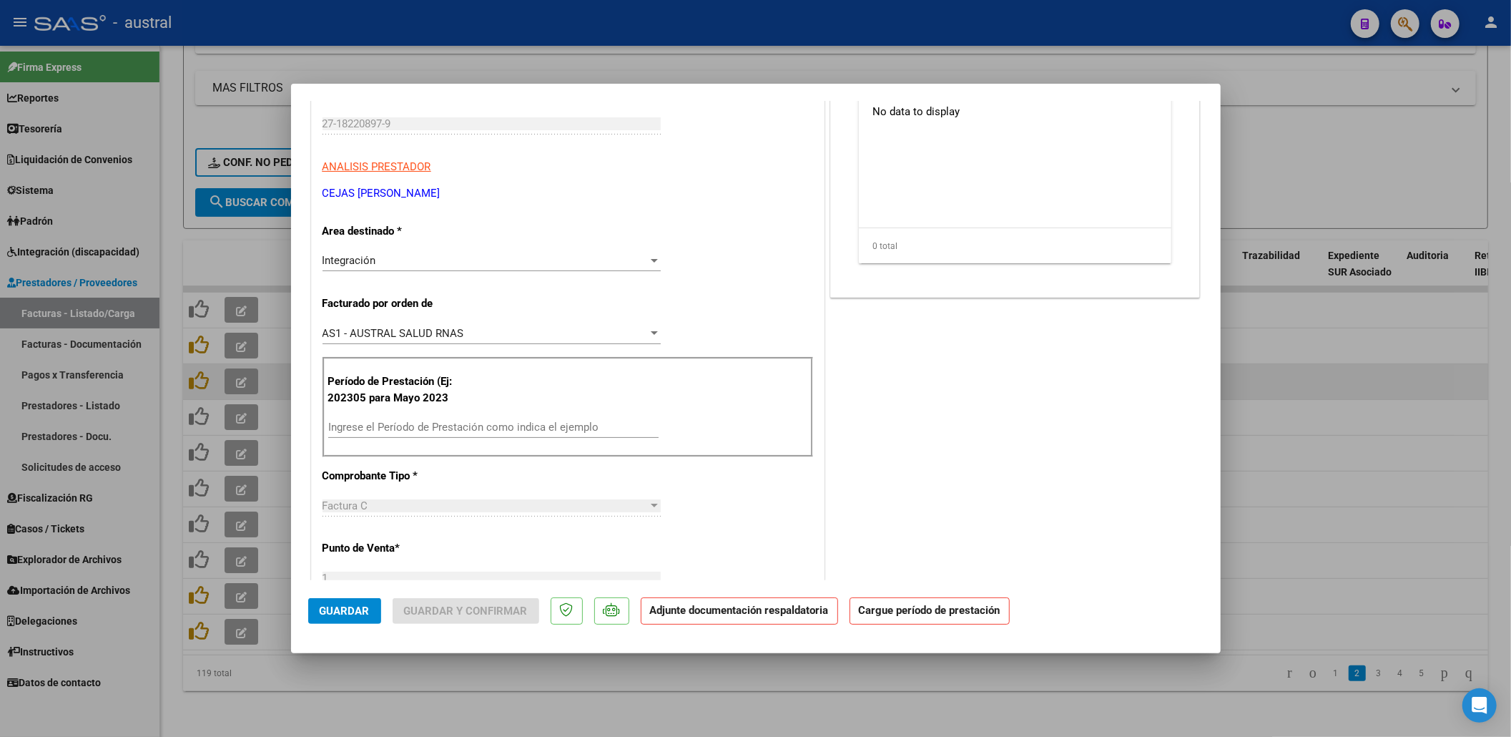
click at [479, 430] on input "Ingrese el Período de Prestación como indica el ejemplo" at bounding box center [493, 427] width 330 height 13
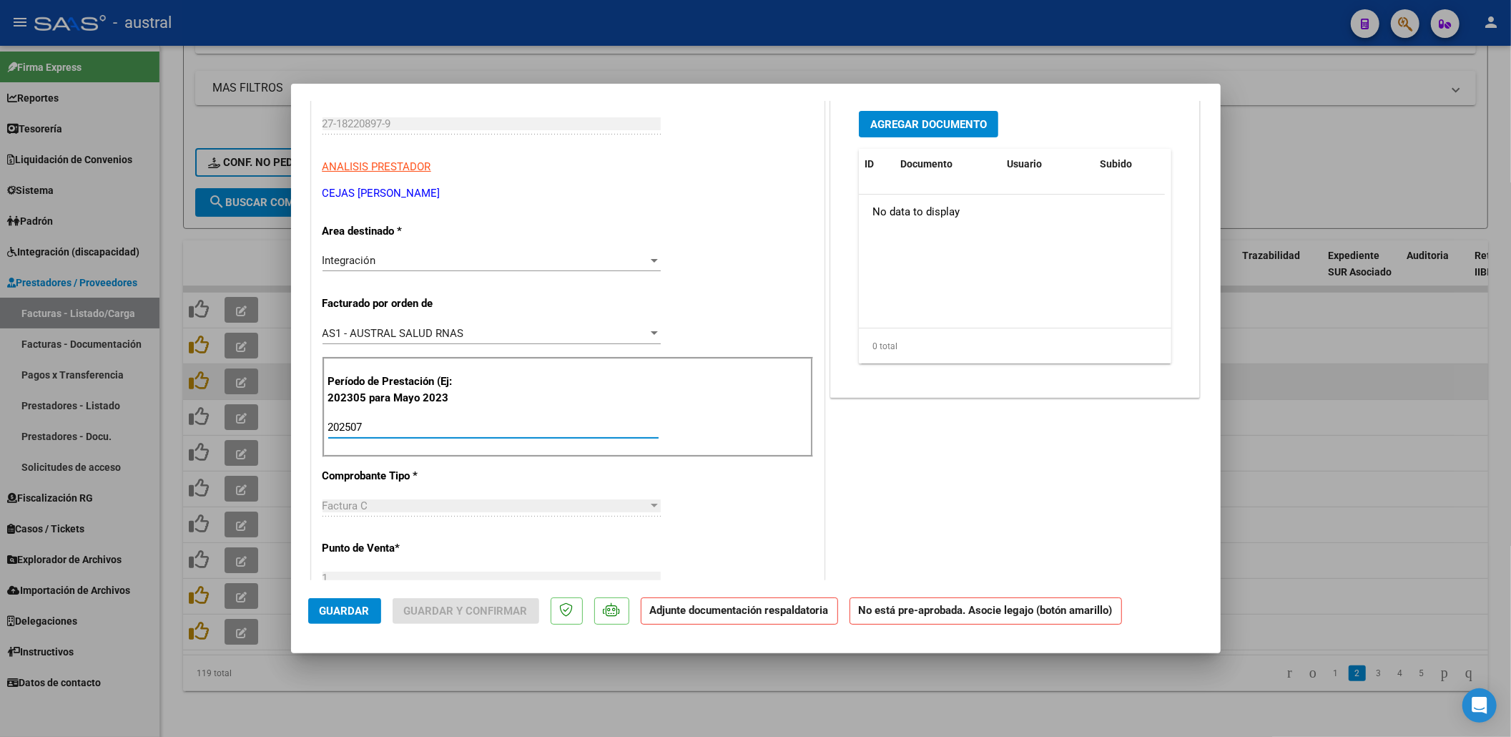
type input "202507"
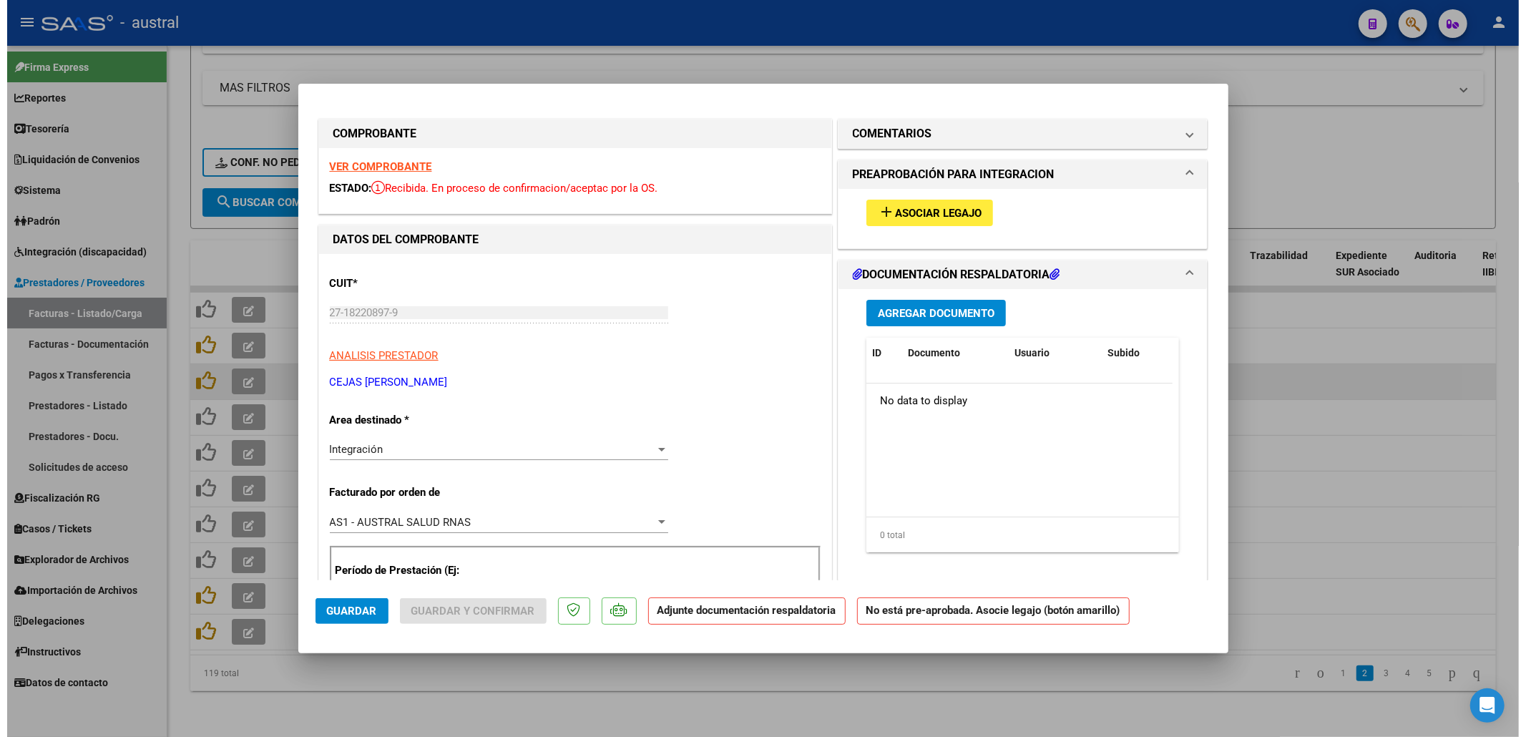
scroll to position [0, 0]
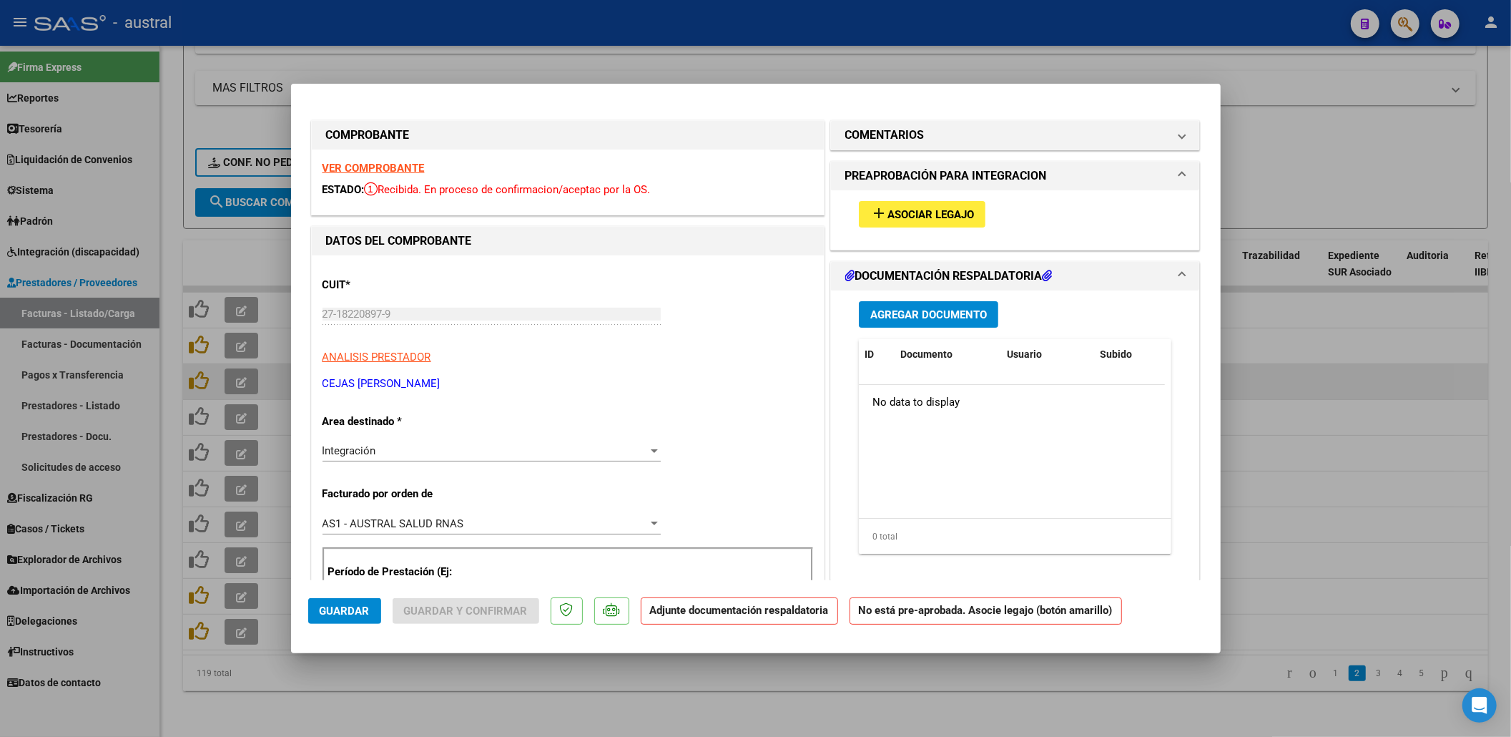
click at [899, 230] on div "add Asociar Legajo" at bounding box center [1015, 214] width 335 height 48
click at [898, 230] on div "add Asociar Legajo" at bounding box center [1015, 214] width 335 height 48
click at [903, 213] on span "Asociar Legajo" at bounding box center [931, 214] width 87 height 13
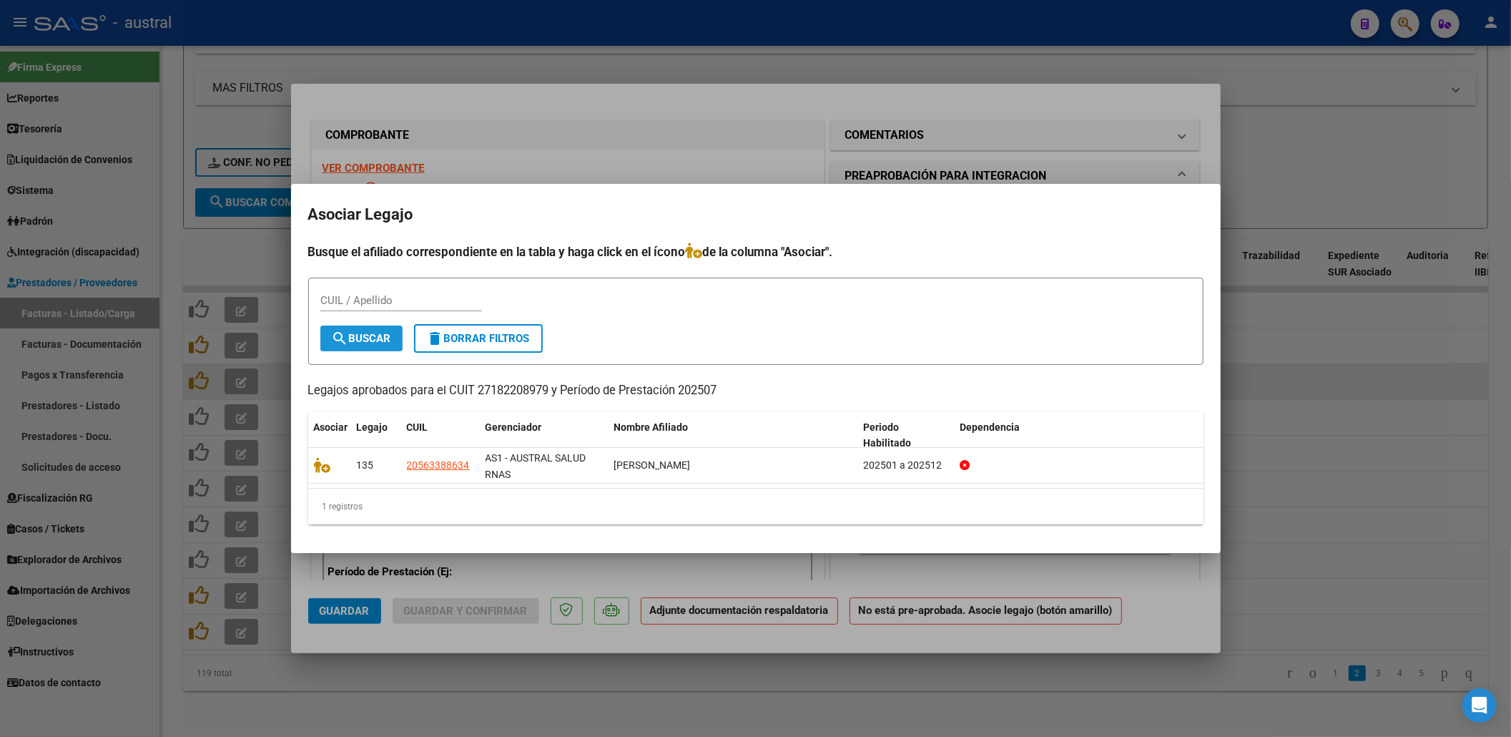
click at [385, 332] on span "search Buscar" at bounding box center [361, 338] width 59 height 13
click at [367, 327] on button "search Buscar" at bounding box center [361, 338] width 82 height 26
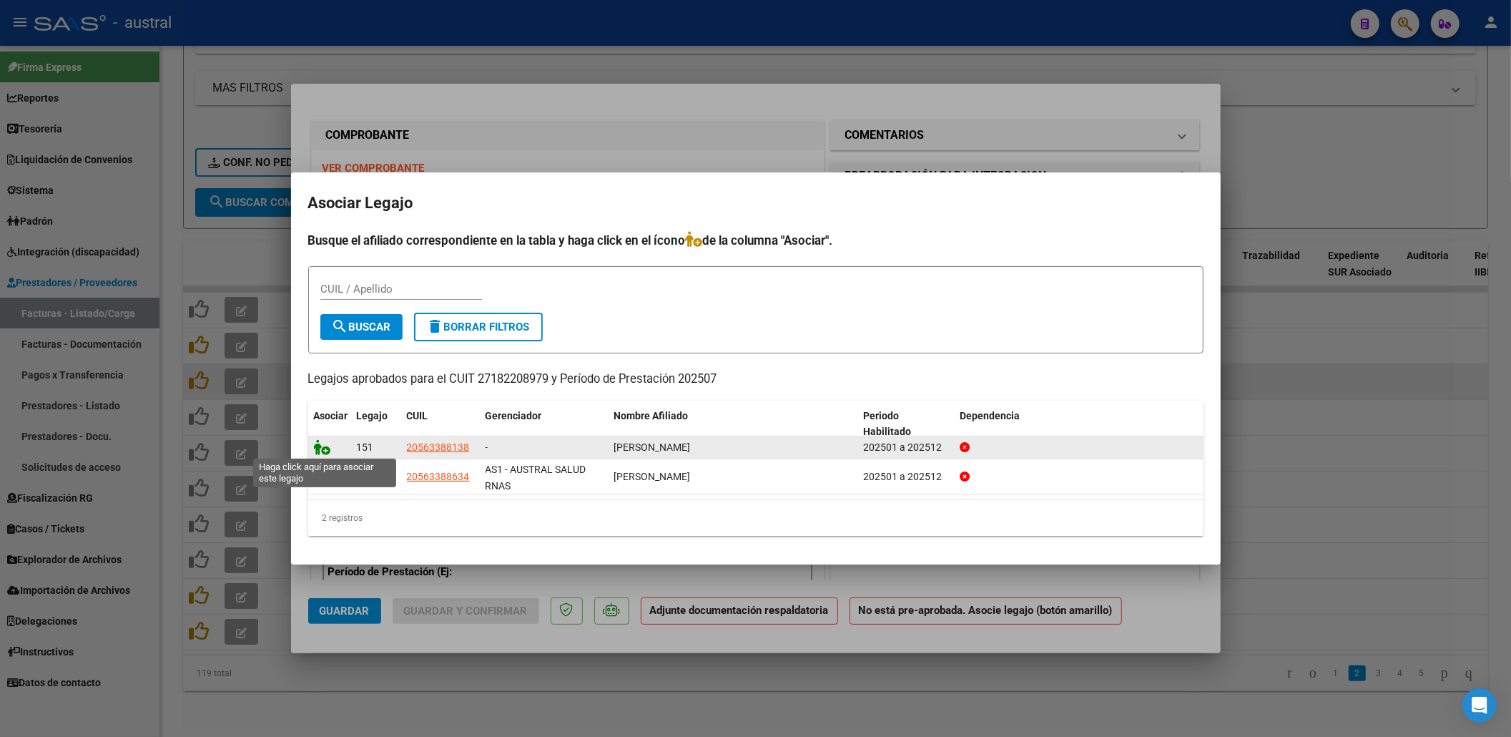
click at [326, 443] on icon at bounding box center [322, 447] width 17 height 16
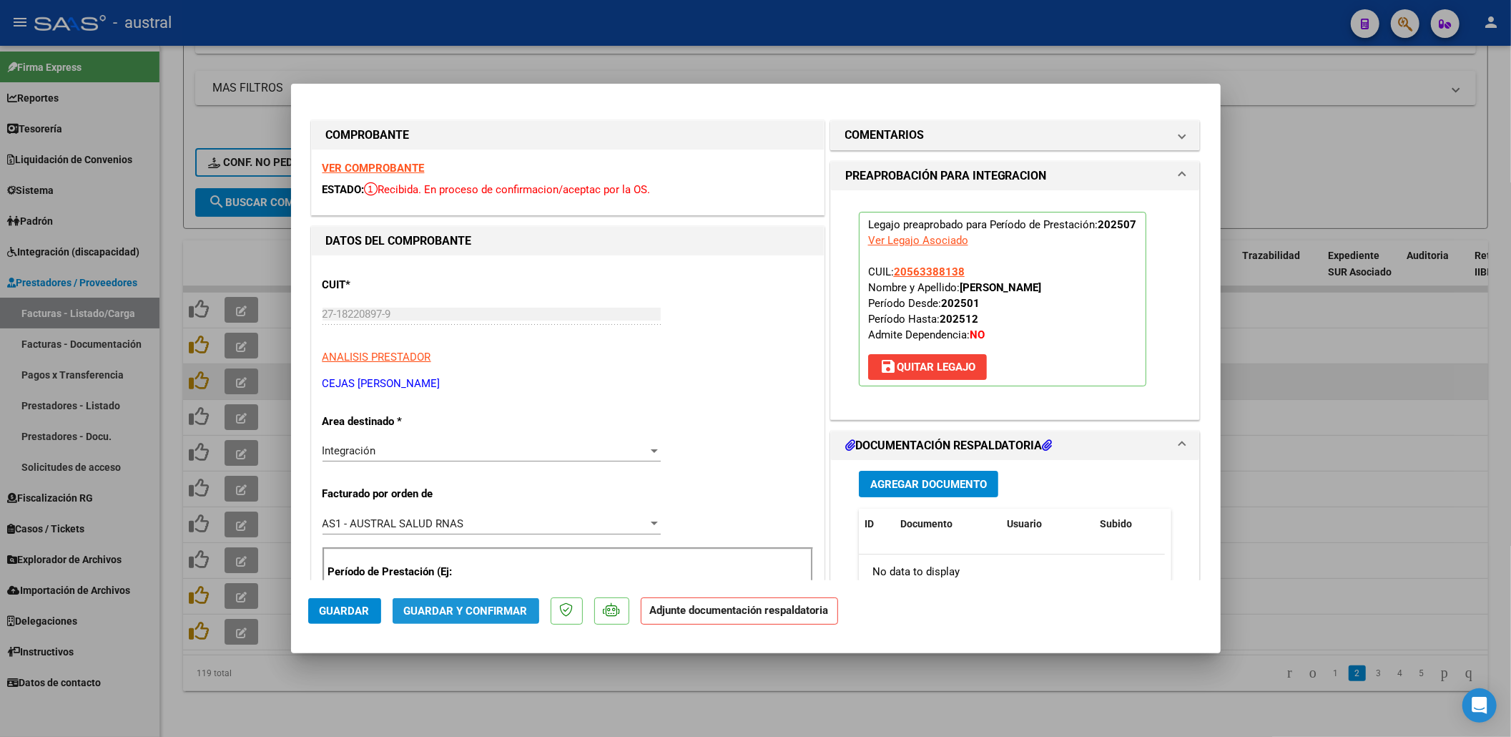
click at [443, 607] on span "Guardar y Confirmar" at bounding box center [466, 610] width 124 height 13
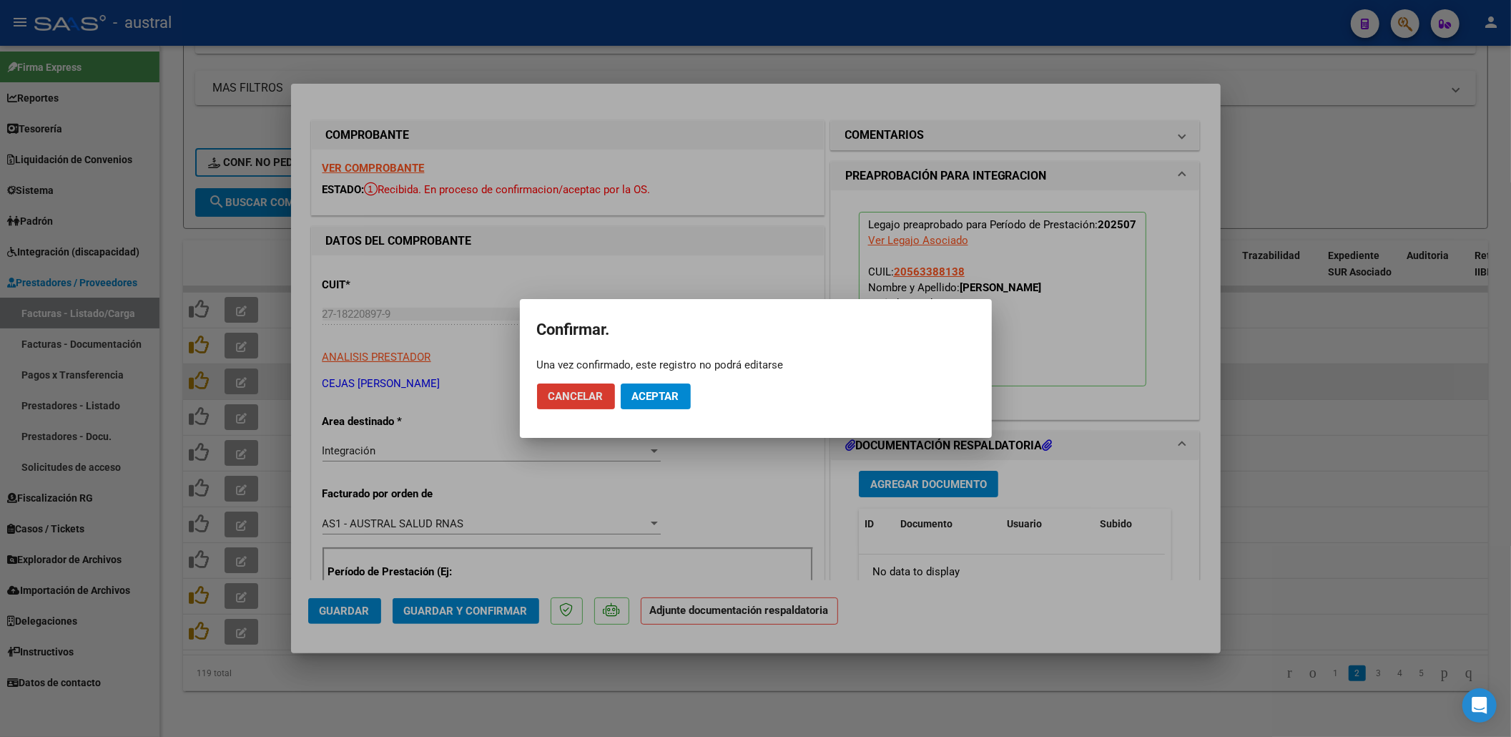
click at [662, 391] on span "Aceptar" at bounding box center [655, 396] width 47 height 13
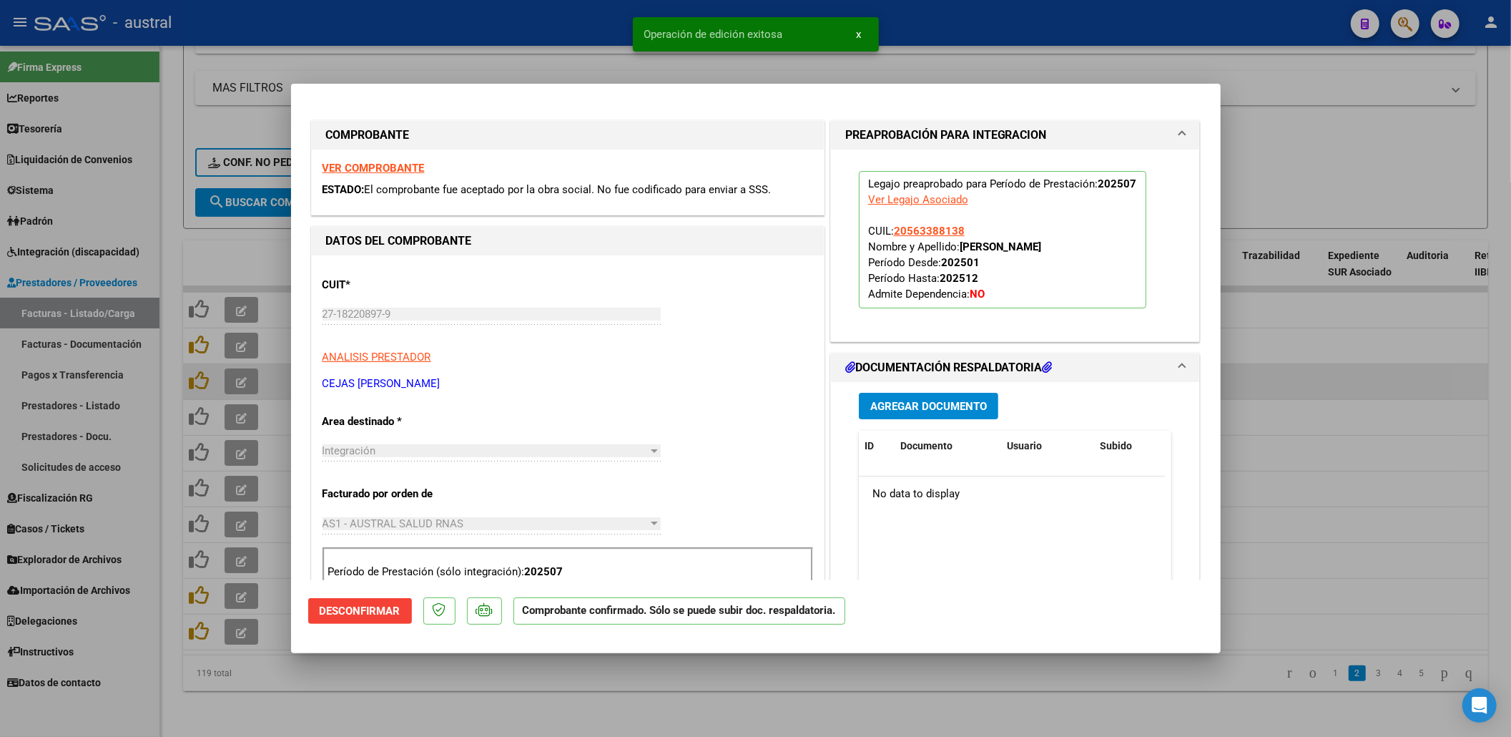
click at [1282, 133] on div at bounding box center [755, 368] width 1511 height 737
type input "$ 0,00"
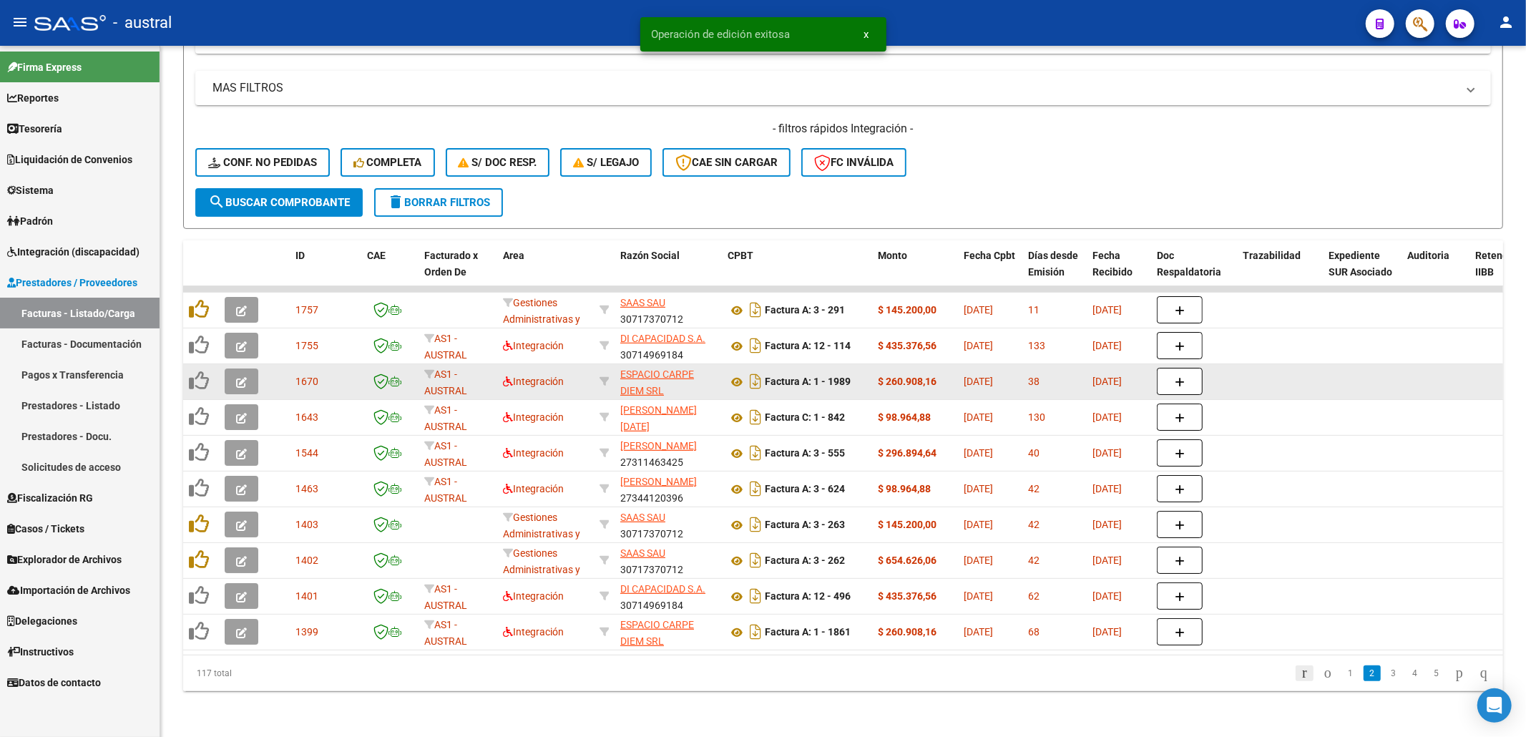
click at [1295, 674] on link "go to first page" at bounding box center [1304, 673] width 18 height 16
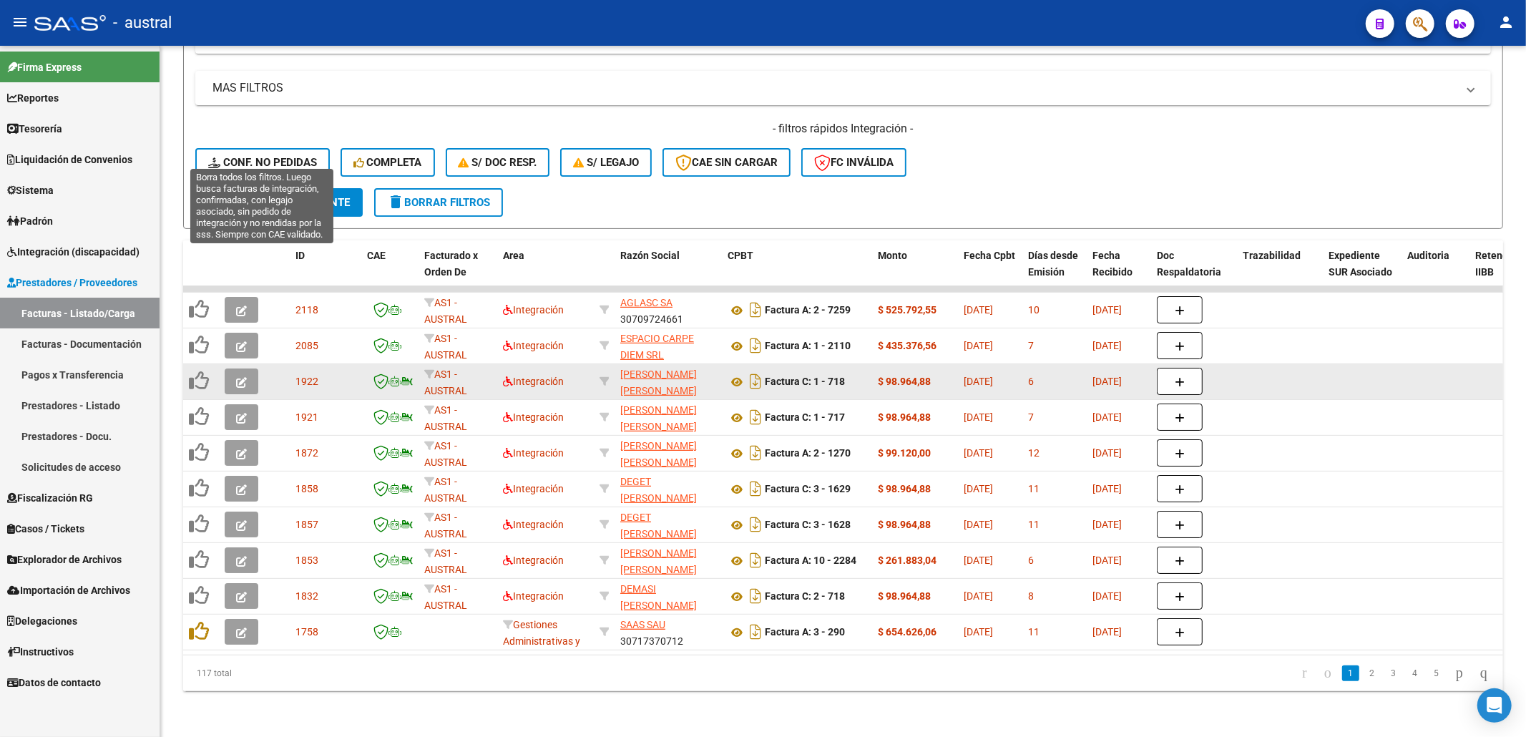
click at [278, 156] on span "Conf. no pedidas" at bounding box center [262, 162] width 109 height 13
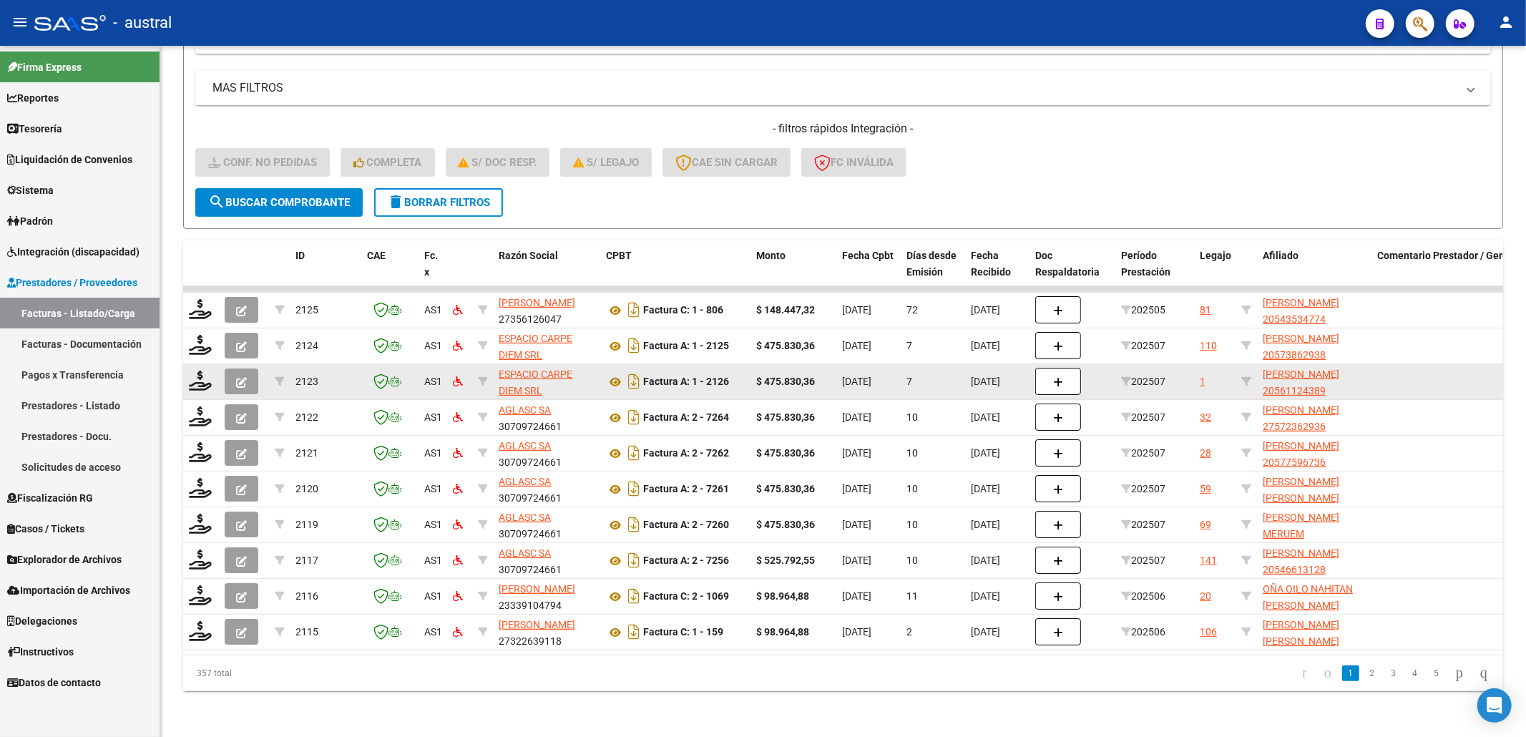
click at [1293, 674] on li at bounding box center [1304, 673] width 22 height 24
click at [1300, 674] on icon "go to first page" at bounding box center [1304, 672] width 9 height 17
click at [433, 196] on span "delete Borrar Filtros" at bounding box center [438, 202] width 103 height 13
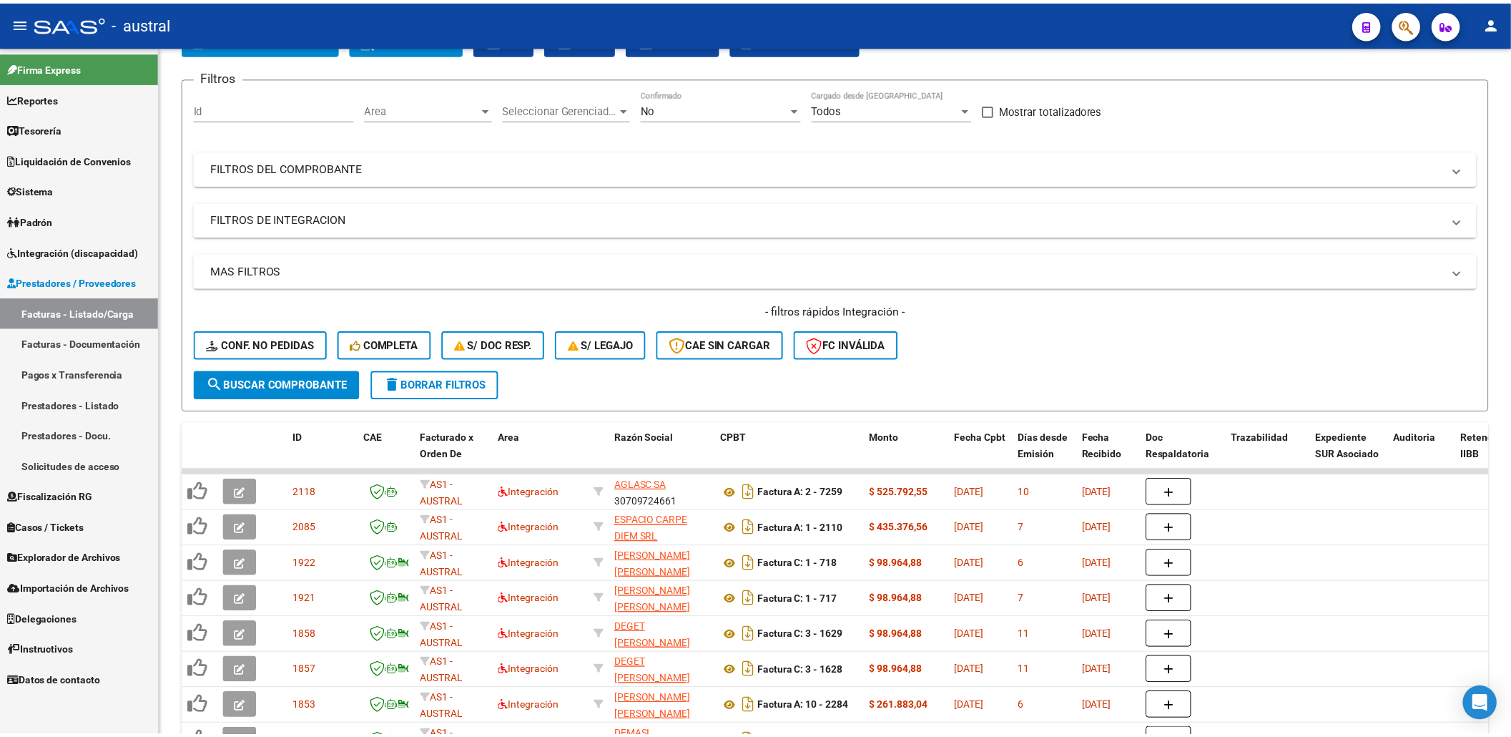
scroll to position [286, 0]
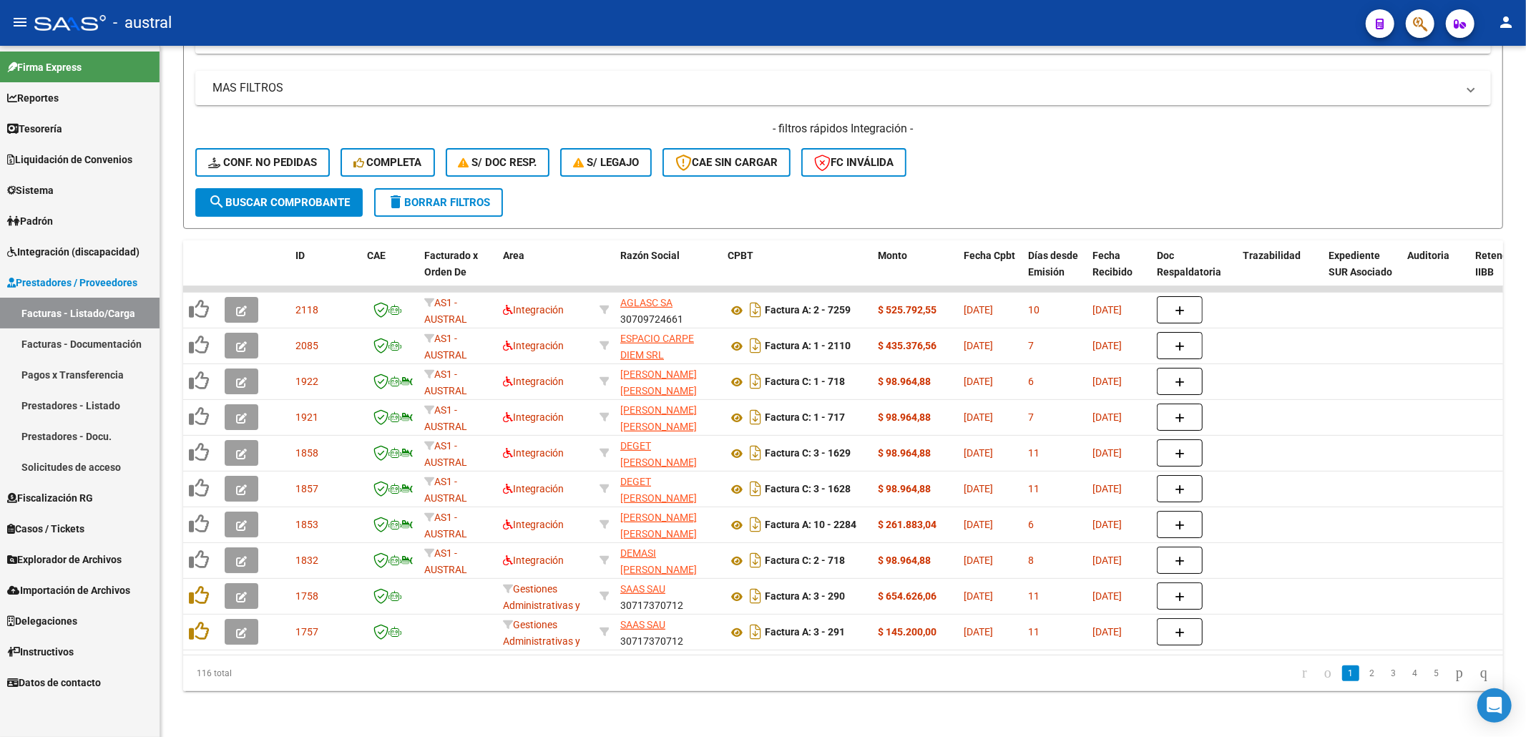
click at [1051, 172] on div "- filtros rápidos Integración - Conf. no pedidas Completa S/ Doc Resp. S/ legaj…" at bounding box center [842, 154] width 1295 height 67
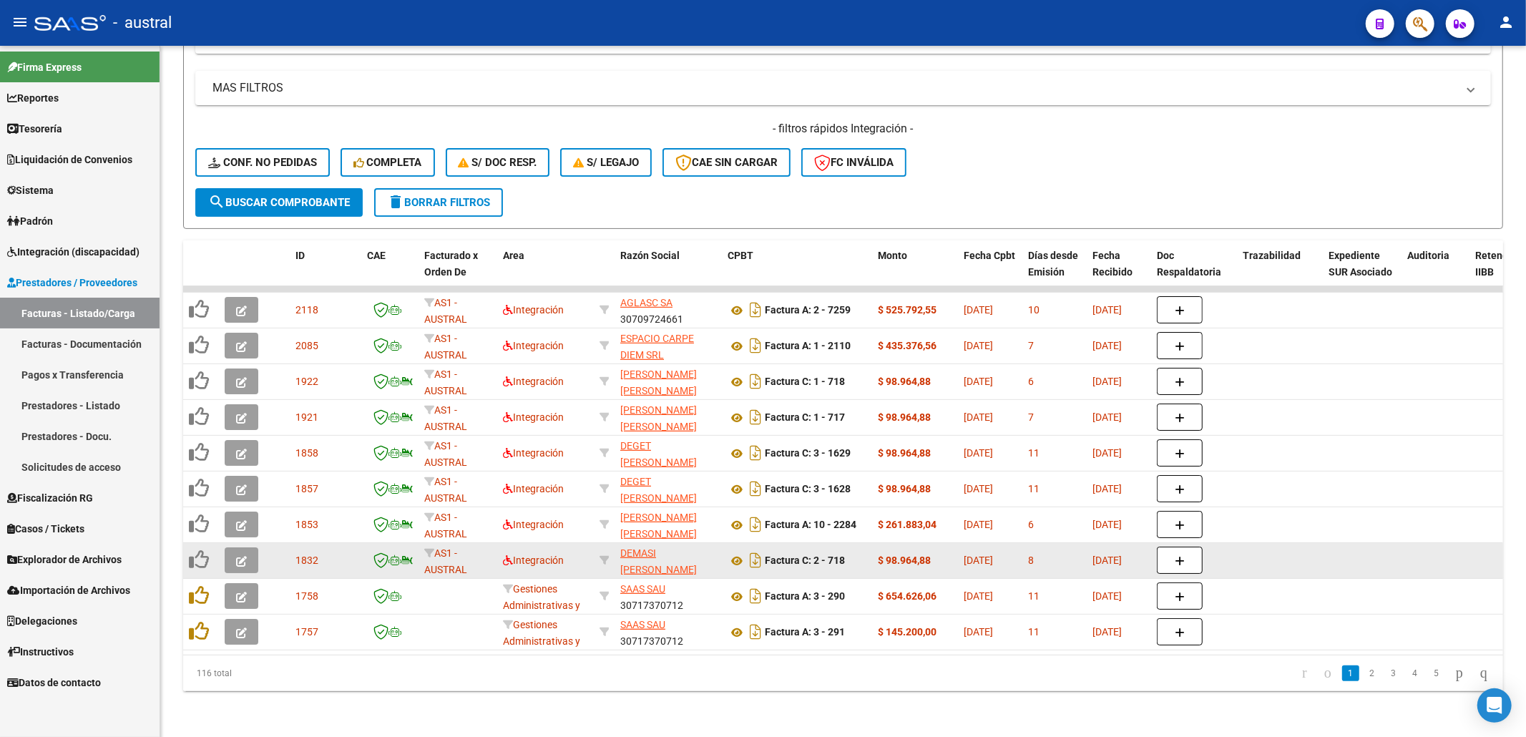
click at [239, 556] on icon "button" at bounding box center [241, 561] width 11 height 11
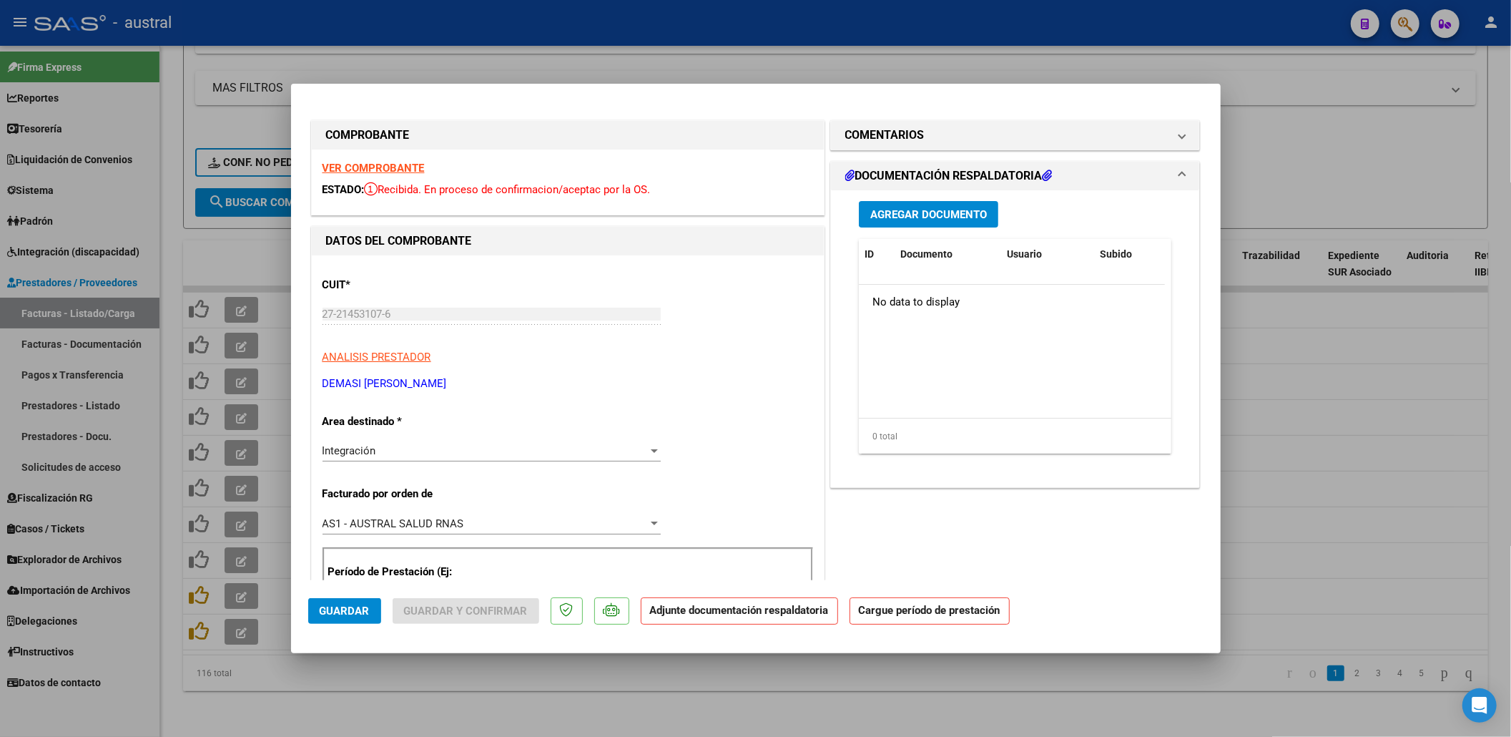
click at [384, 172] on strong "VER COMPROBANTE" at bounding box center [374, 168] width 102 height 13
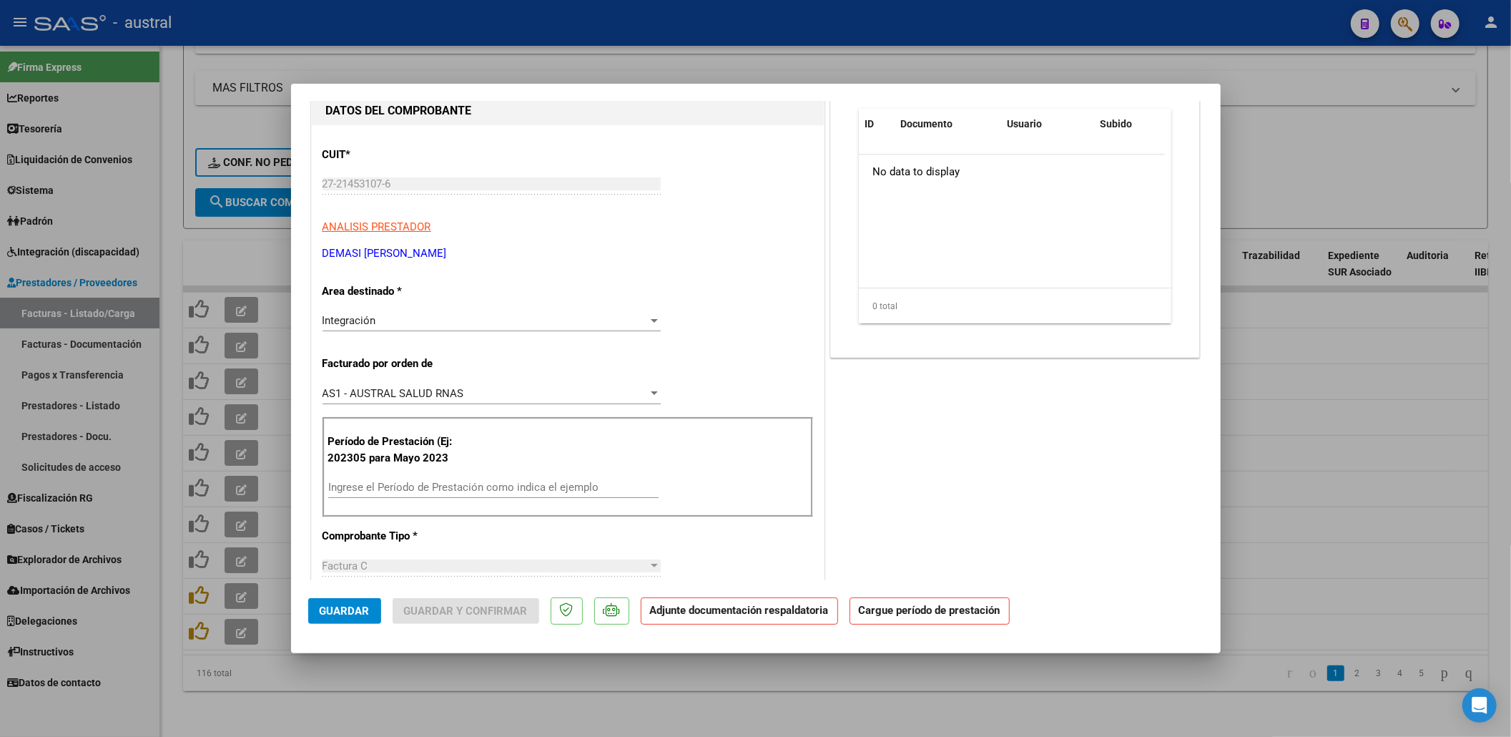
scroll to position [190, 0]
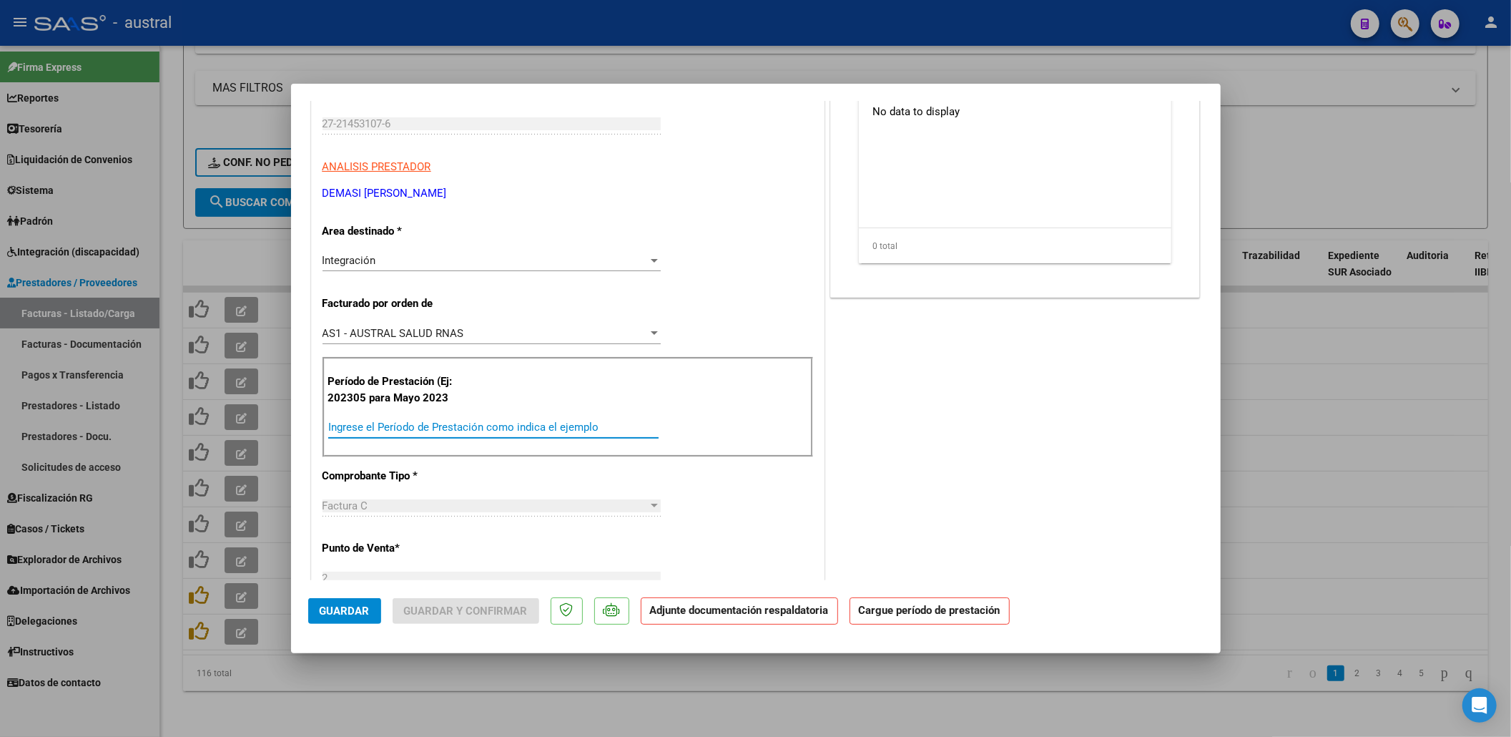
click at [479, 426] on input "Ingrese el Período de Prestación como indica el ejemplo" at bounding box center [493, 427] width 330 height 13
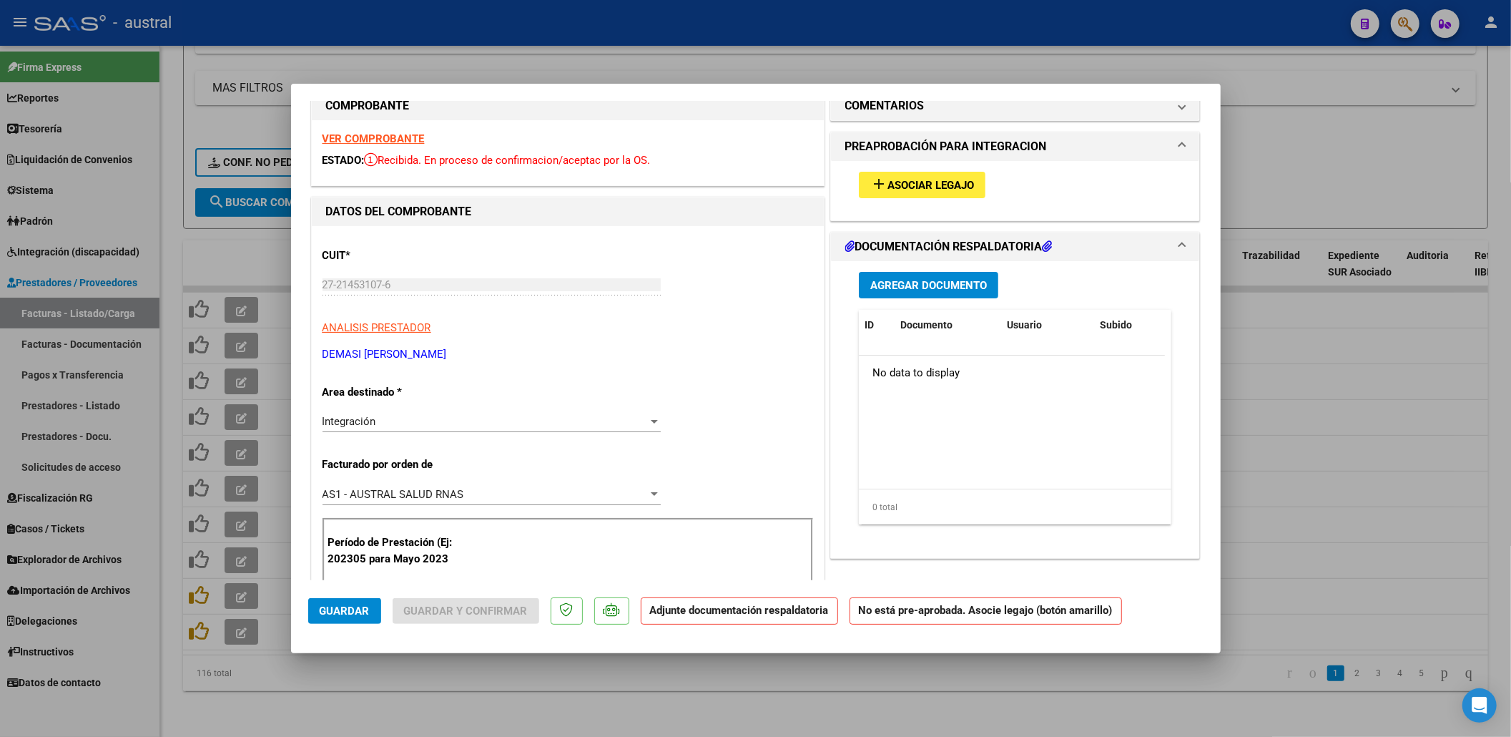
scroll to position [0, 0]
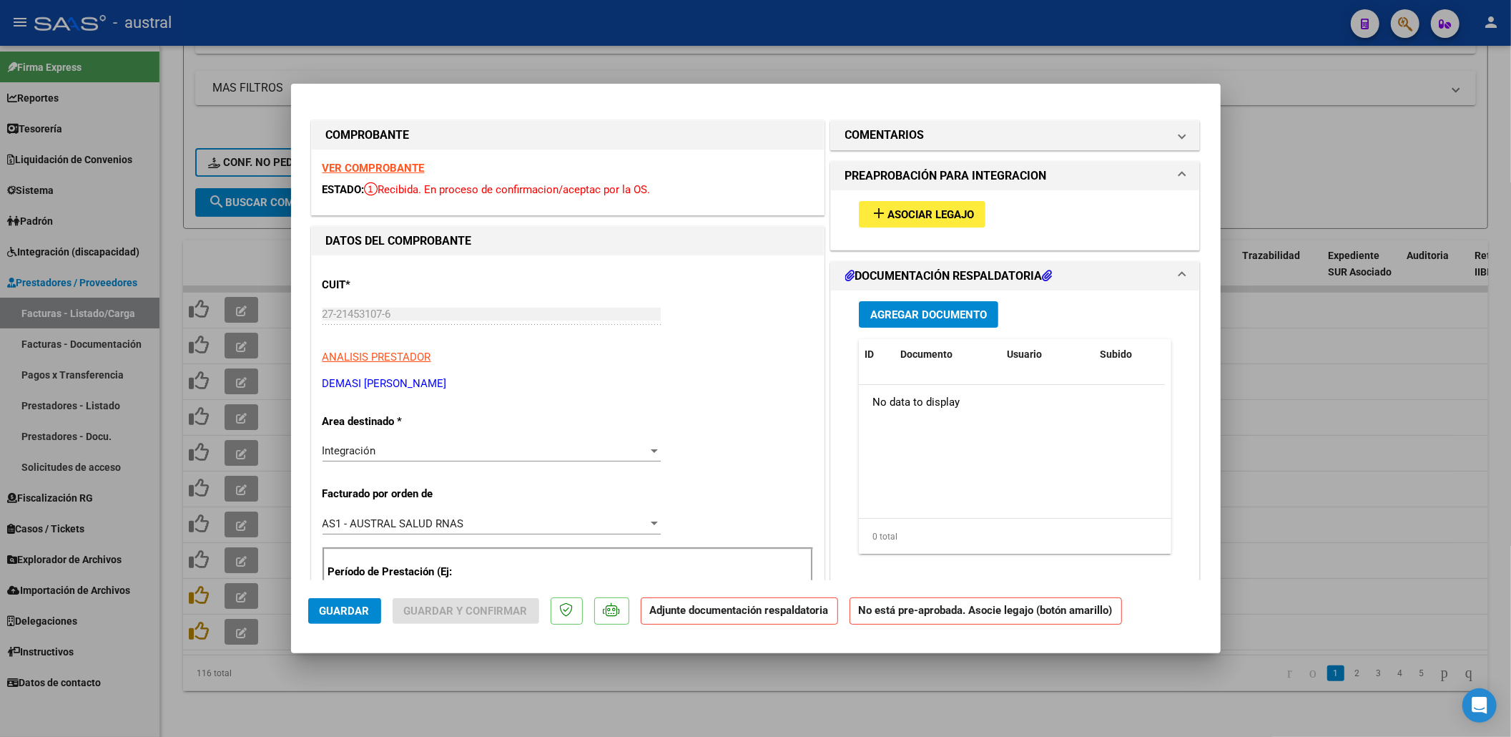
type input "202507"
click at [960, 217] on span "Asociar Legajo" at bounding box center [931, 214] width 87 height 13
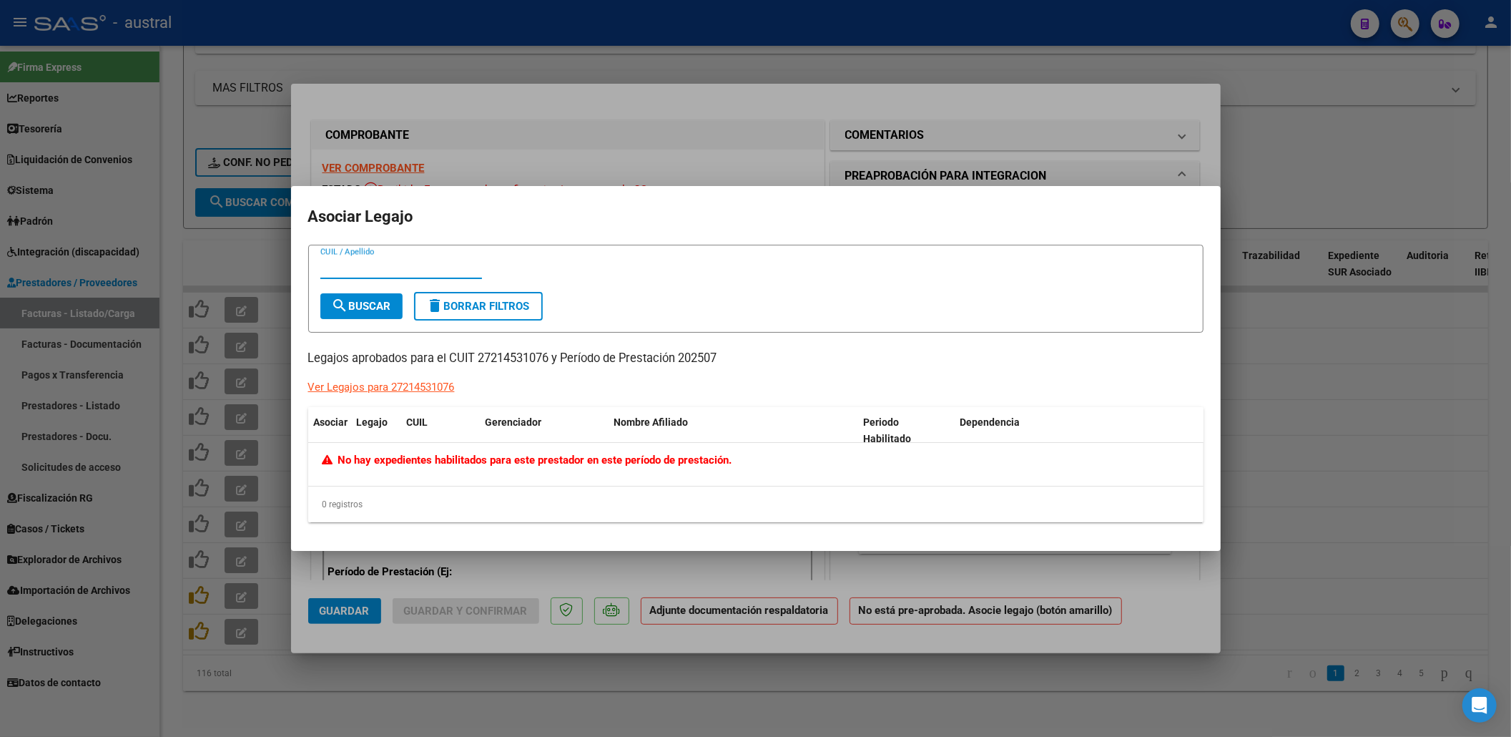
click at [341, 322] on form "CUIL / Apellido search Buscar delete Borrar Filtros" at bounding box center [756, 289] width 896 height 88
click at [355, 310] on span "search Buscar" at bounding box center [361, 306] width 59 height 13
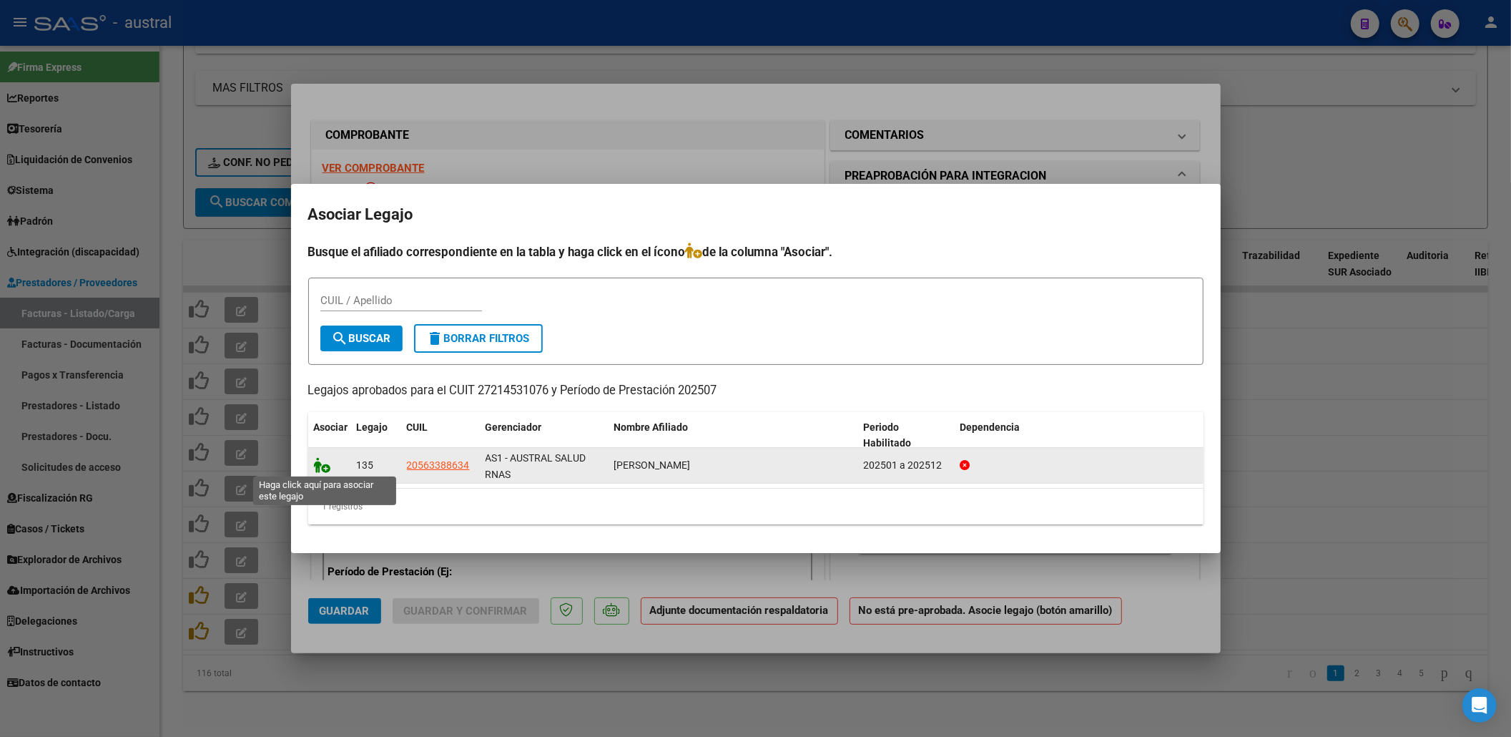
click at [315, 468] on icon at bounding box center [322, 465] width 17 height 16
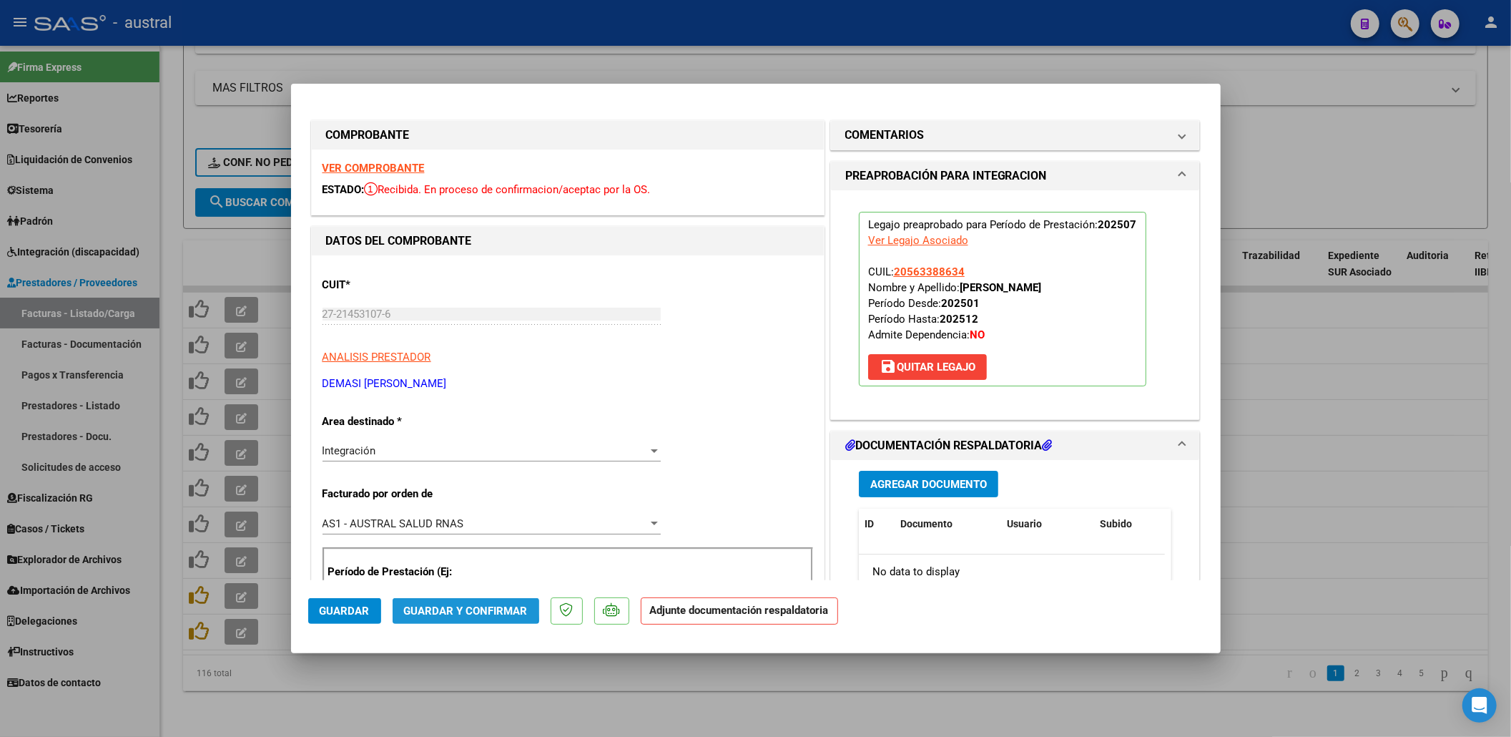
click at [428, 602] on button "Guardar y Confirmar" at bounding box center [466, 611] width 147 height 26
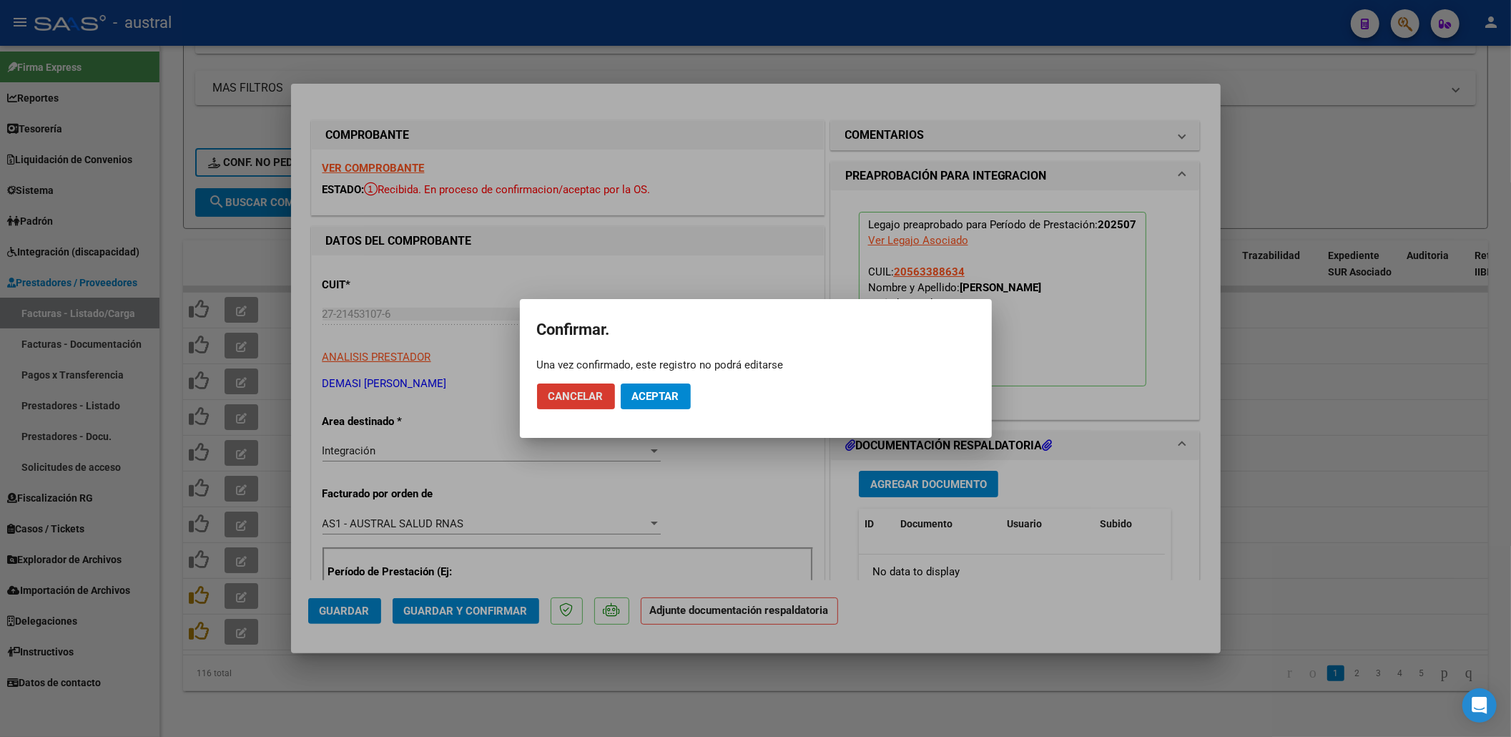
click at [664, 407] on button "Aceptar" at bounding box center [656, 396] width 70 height 26
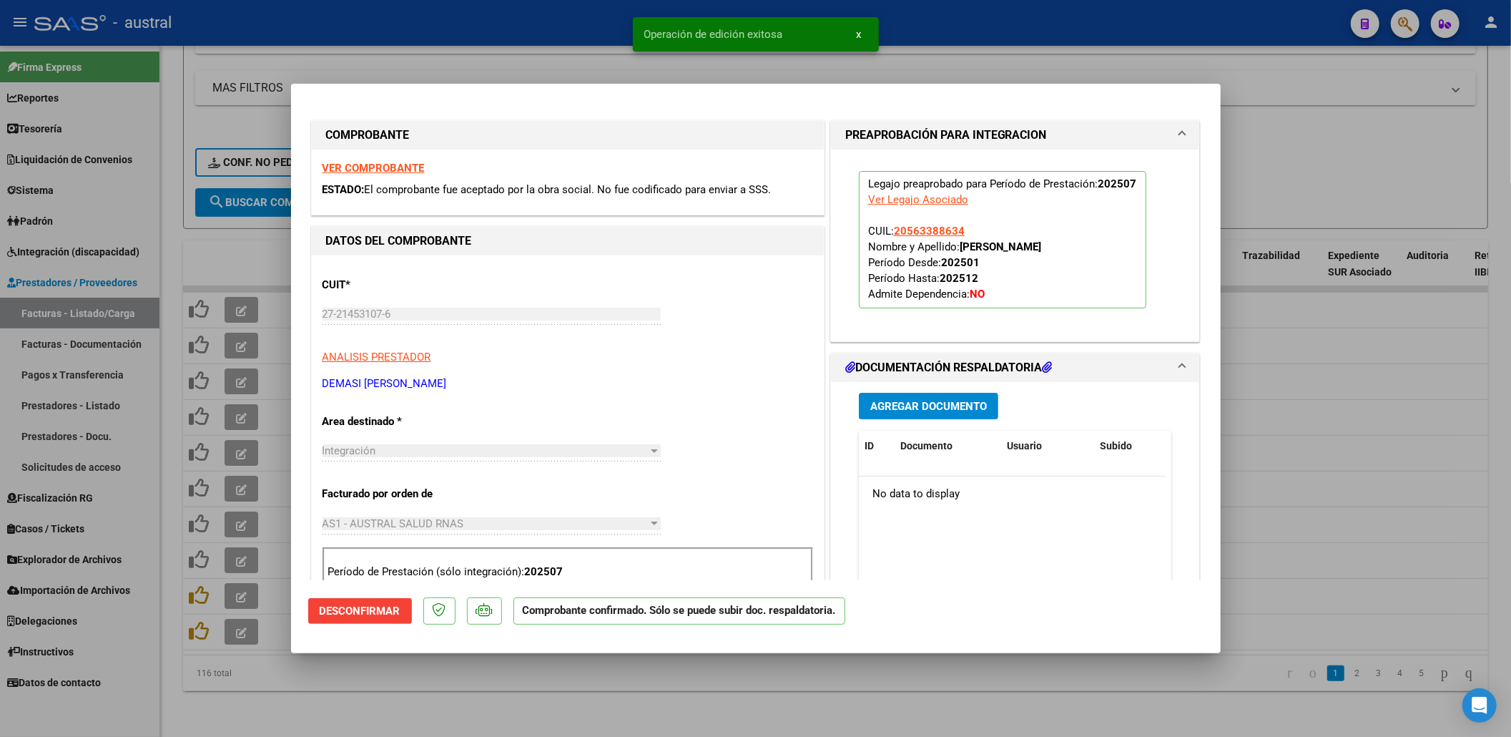
click at [1385, 227] on div at bounding box center [755, 368] width 1511 height 737
type input "$ 0,00"
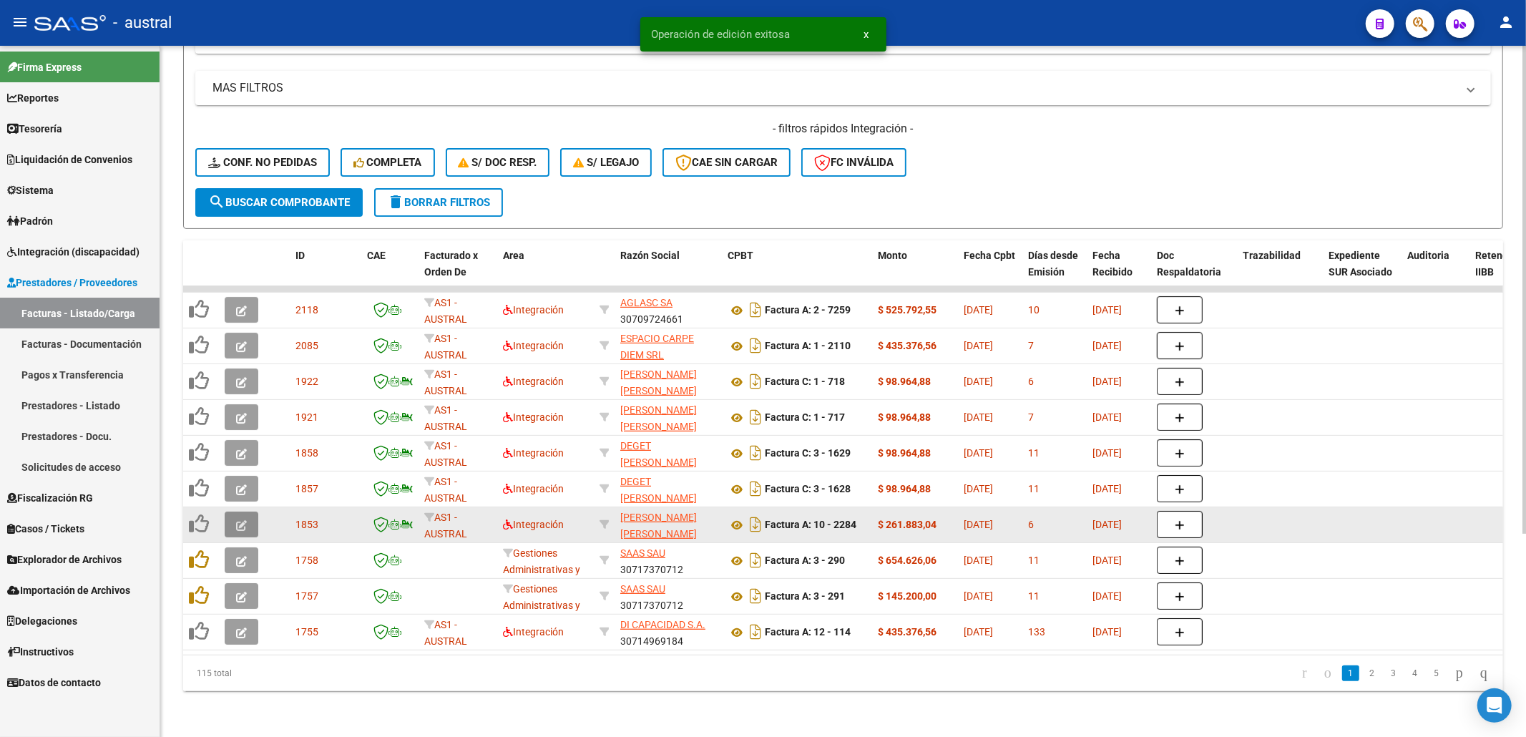
click at [238, 520] on icon "button" at bounding box center [241, 525] width 11 height 11
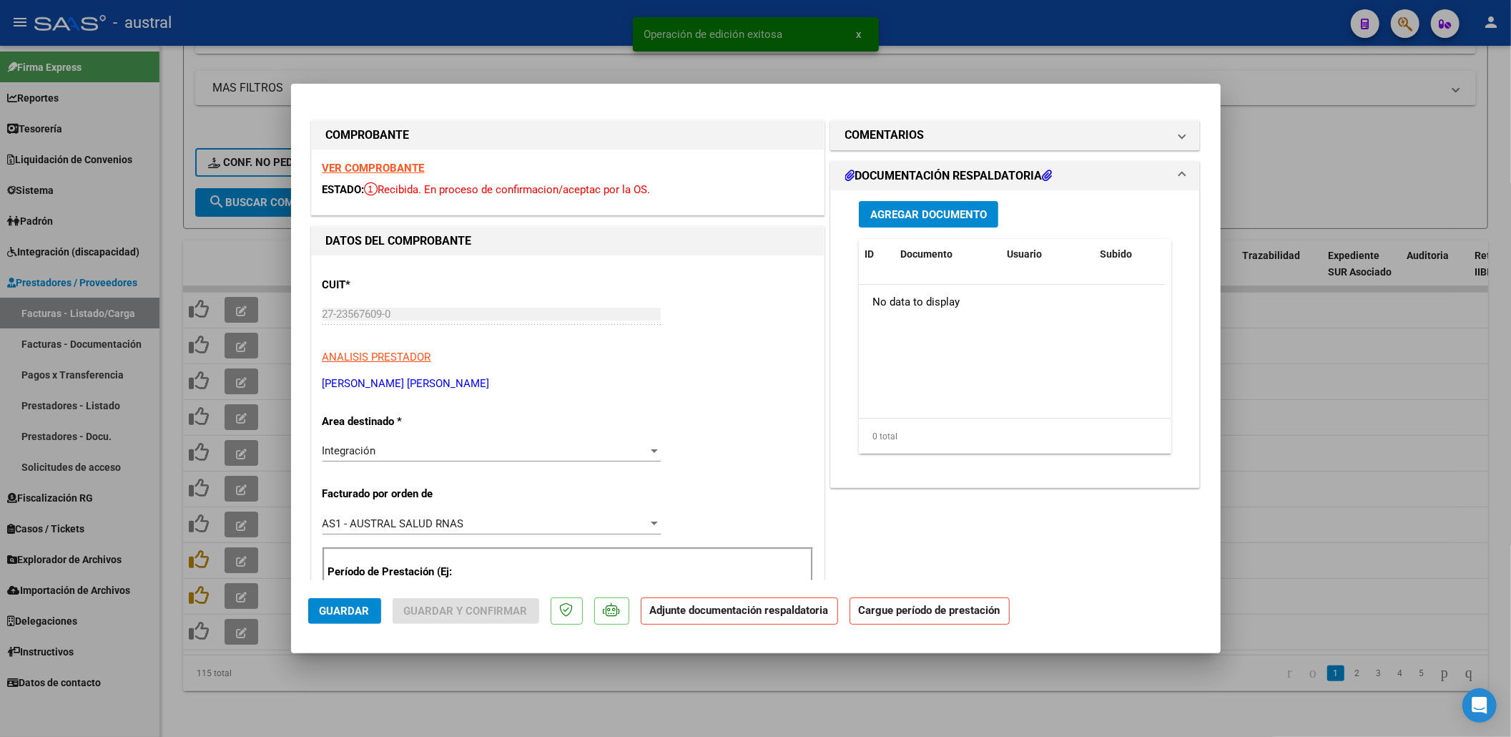
click at [393, 170] on strong "VER COMPROBANTE" at bounding box center [374, 168] width 102 height 13
click at [405, 163] on strong "VER COMPROBANTE" at bounding box center [374, 168] width 102 height 13
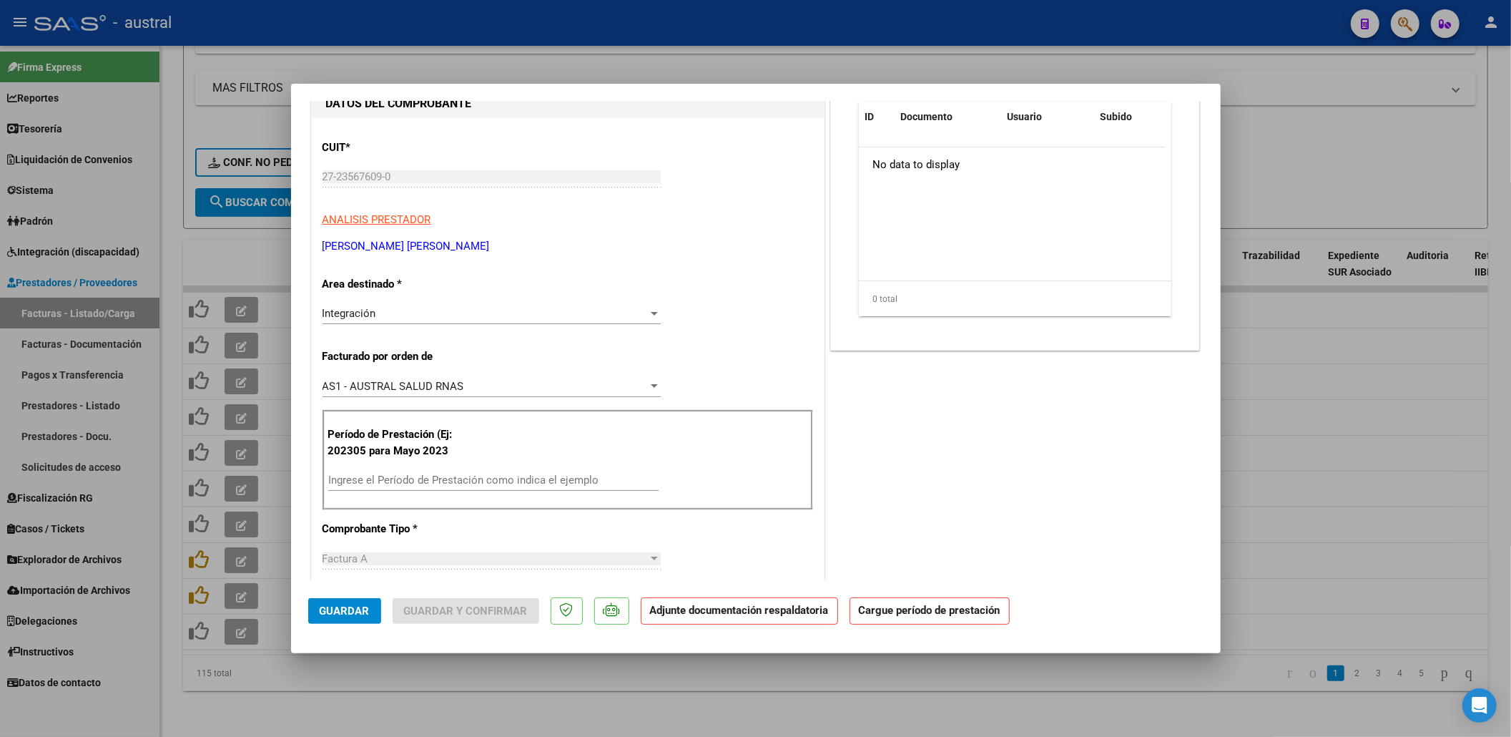
scroll to position [190, 0]
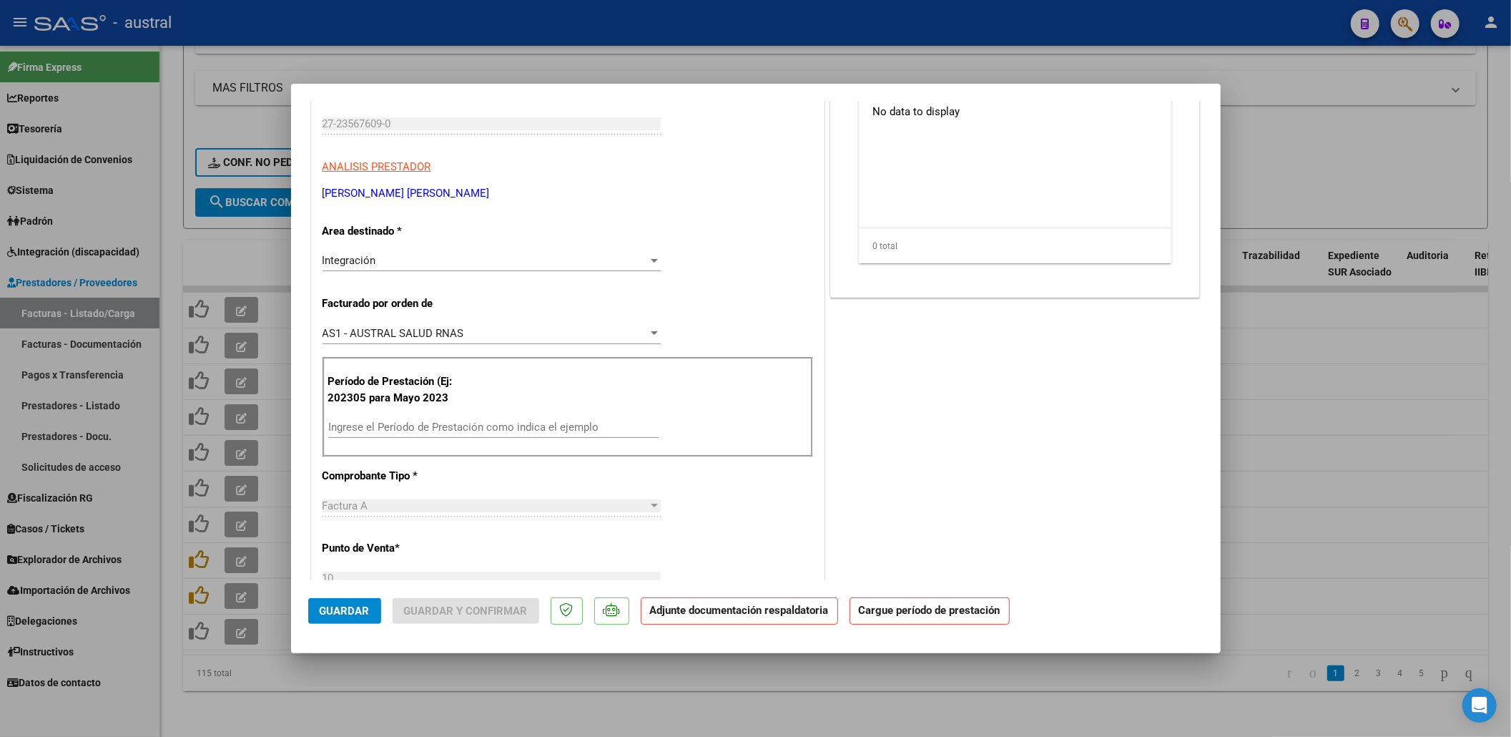
click at [511, 428] on input "Ingrese el Período de Prestación como indica el ejemplo" at bounding box center [493, 427] width 330 height 13
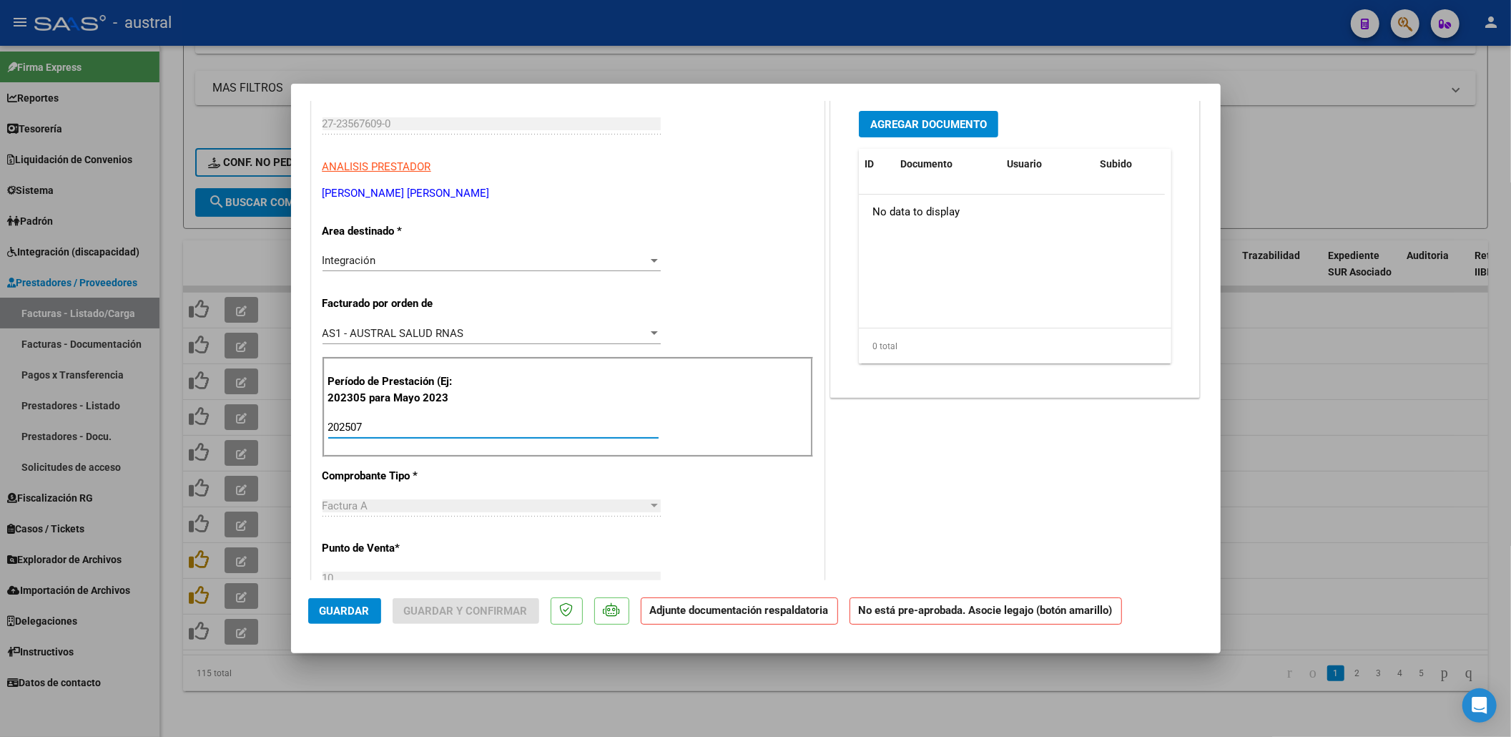
type input "202507"
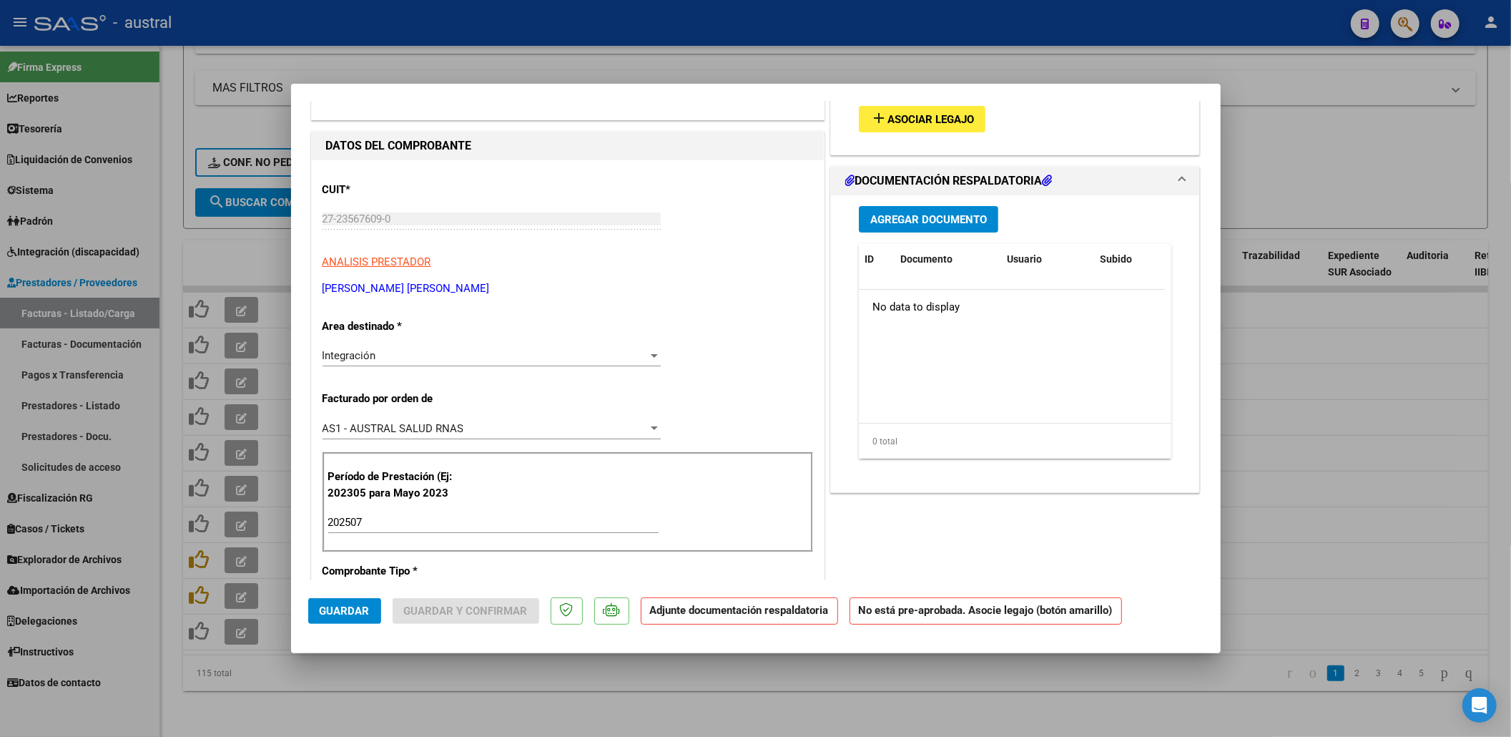
click at [916, 119] on span "Asociar Legajo" at bounding box center [931, 119] width 87 height 13
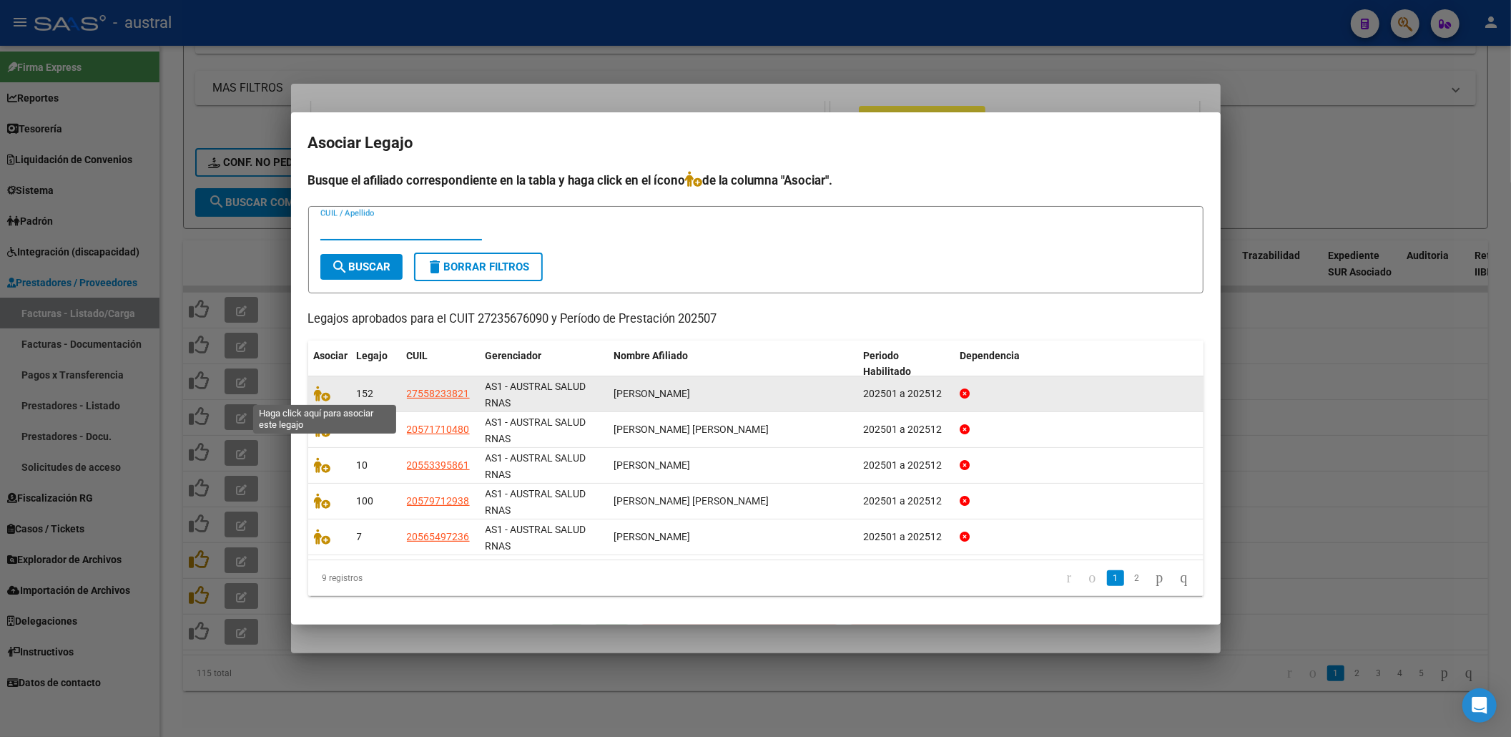
click at [333, 390] on span at bounding box center [324, 393] width 21 height 11
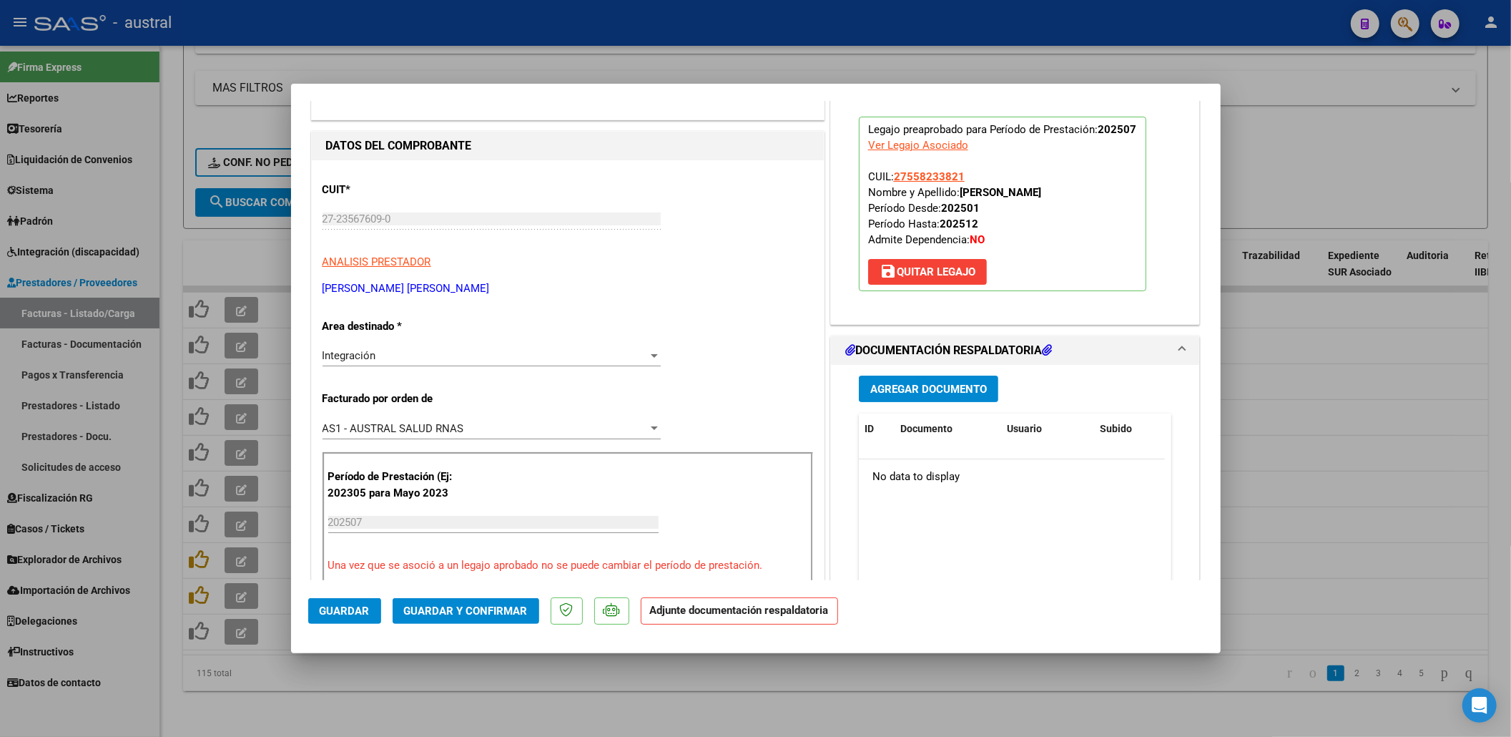
click at [474, 627] on mat-dialog-actions "Guardar Guardar y Confirmar Adjunte documentación respaldatoria" at bounding box center [756, 608] width 896 height 57
click at [471, 621] on button "Guardar y Confirmar" at bounding box center [466, 611] width 147 height 26
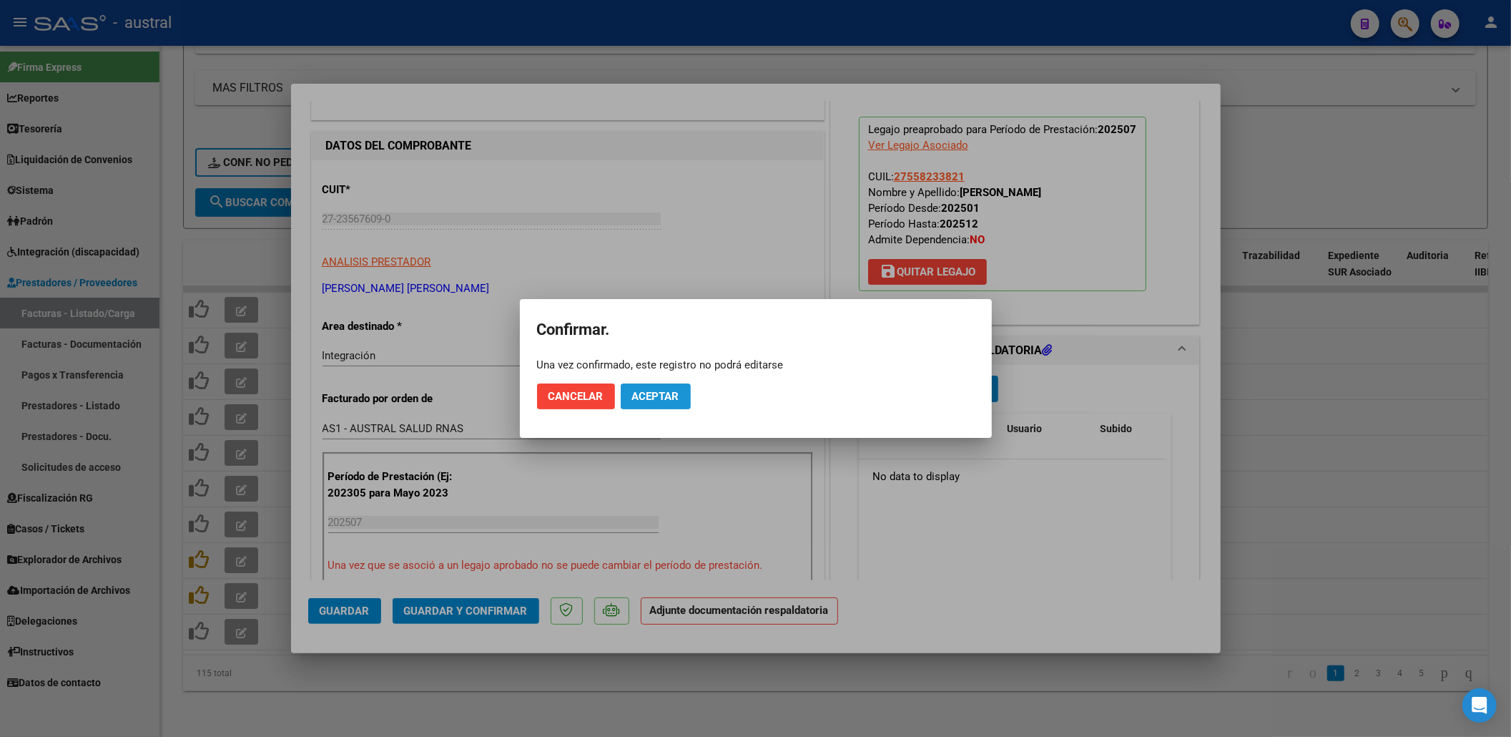
click at [645, 398] on span "Aceptar" at bounding box center [655, 396] width 47 height 13
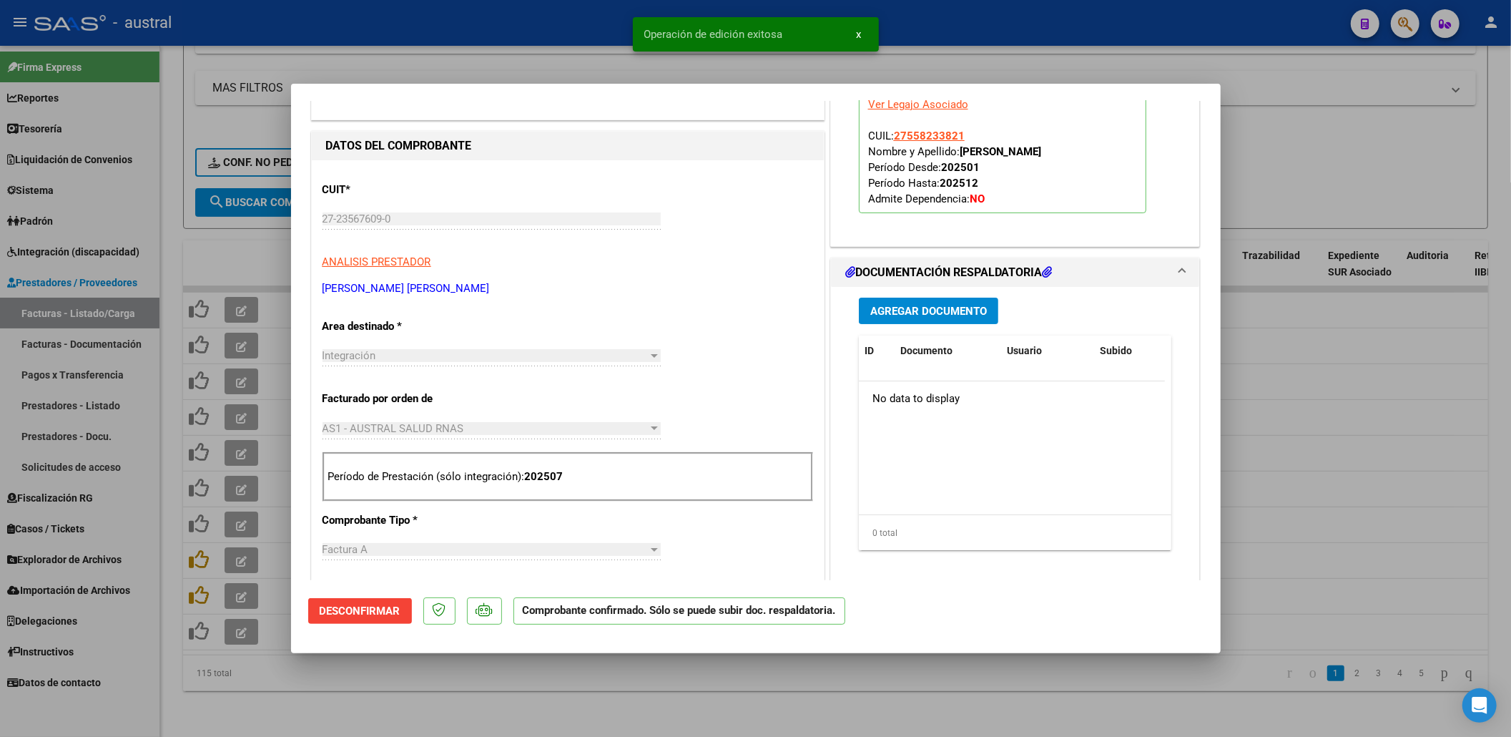
click at [1461, 257] on div at bounding box center [755, 368] width 1511 height 737
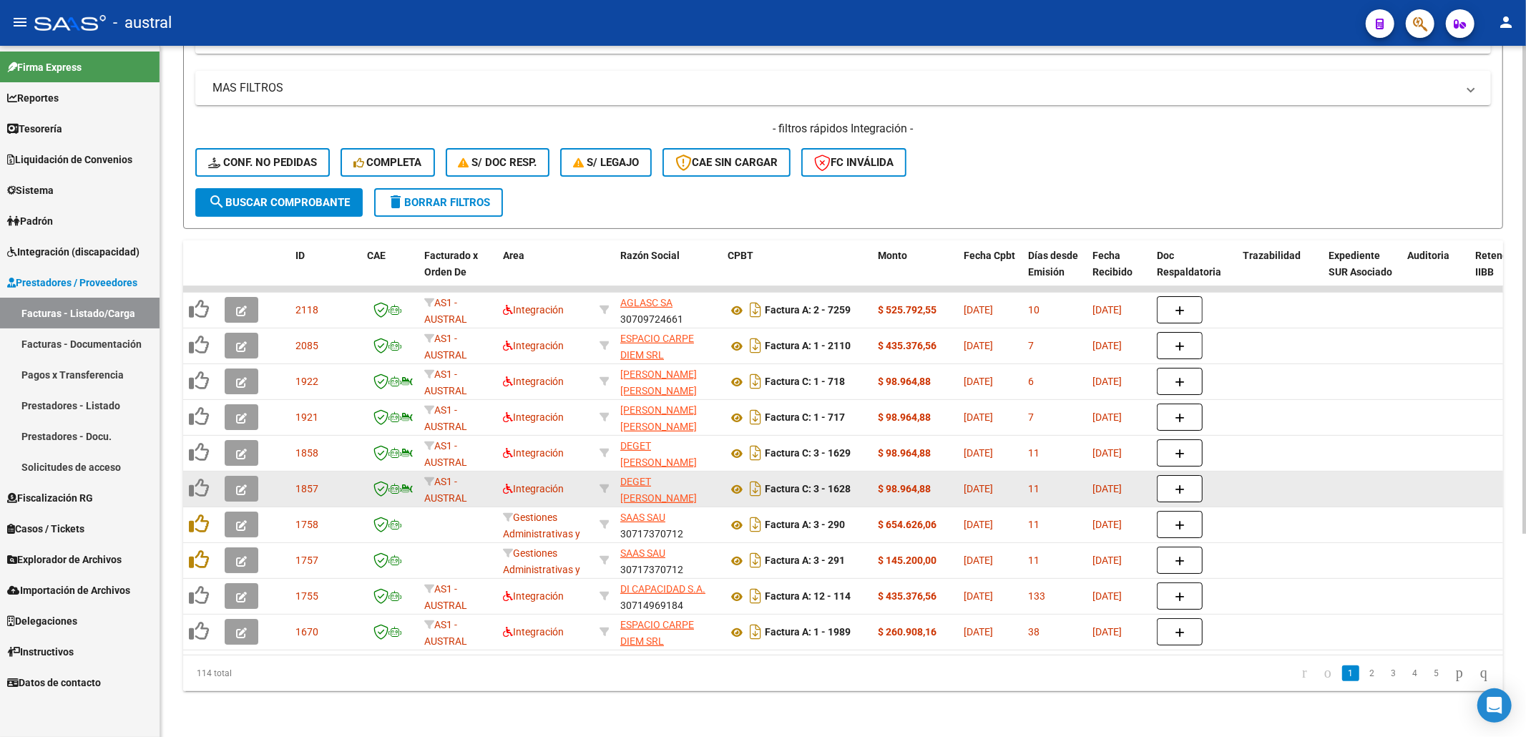
click at [249, 476] on button "button" at bounding box center [242, 489] width 34 height 26
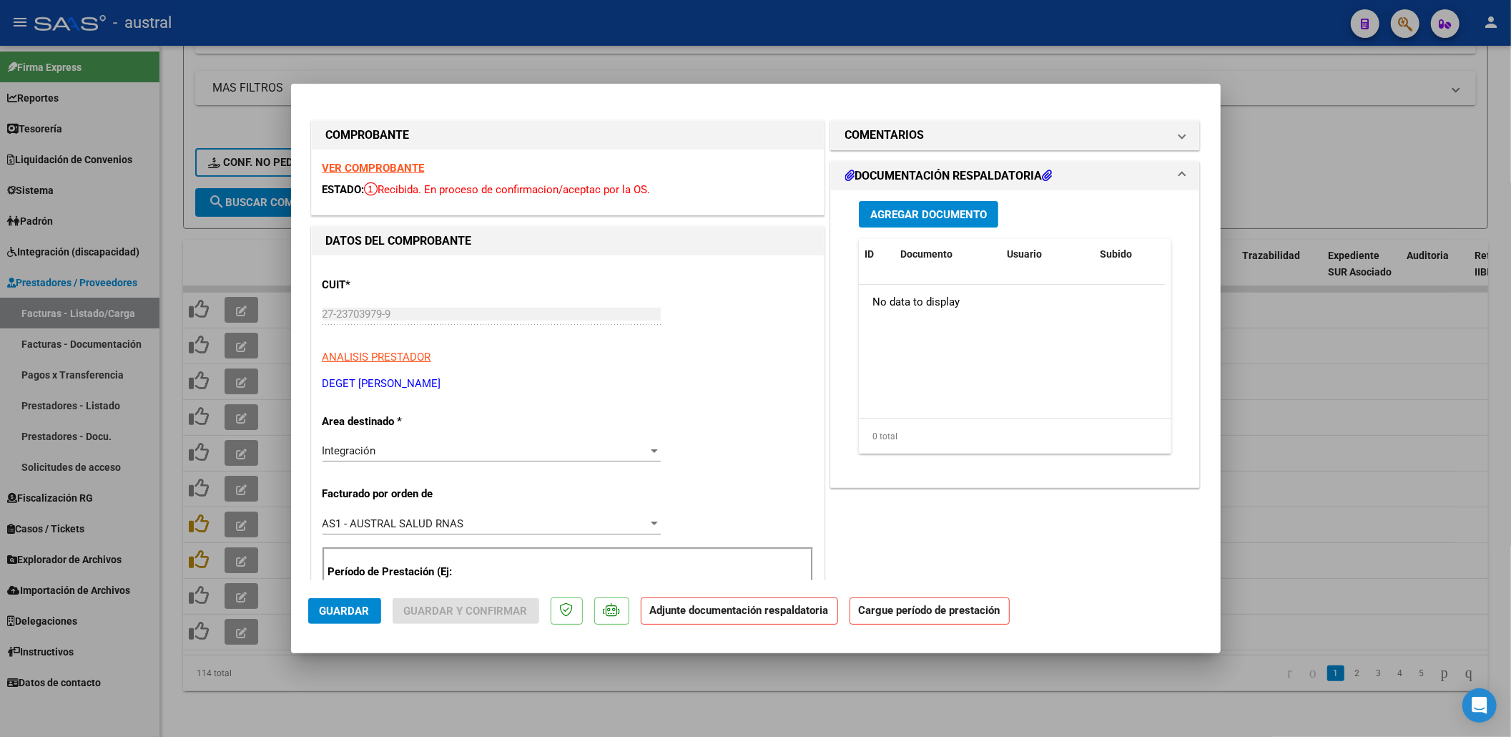
click at [355, 167] on strong "VER COMPROBANTE" at bounding box center [374, 168] width 102 height 13
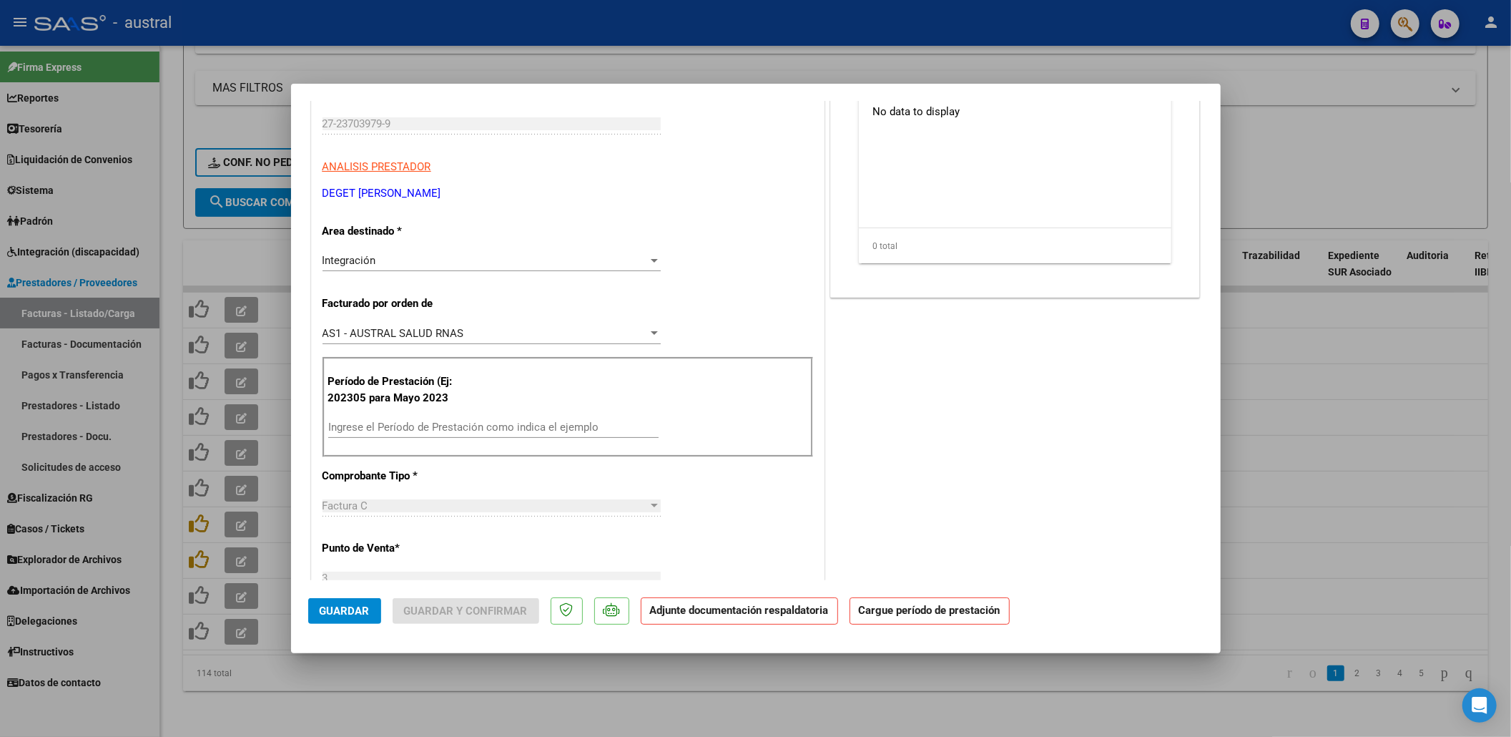
click at [438, 428] on input "Ingrese el Período de Prestación como indica el ejemplo" at bounding box center [493, 427] width 330 height 13
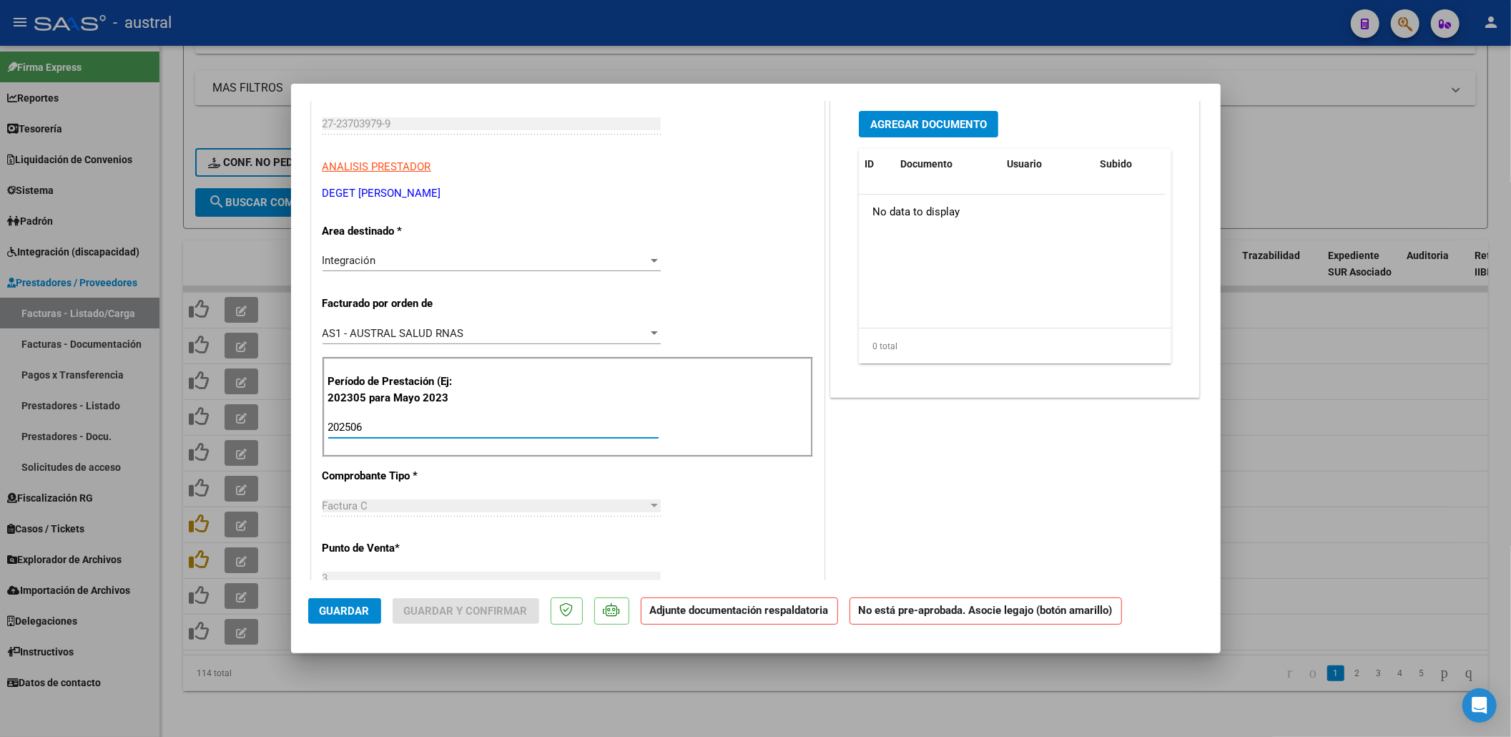
scroll to position [0, 0]
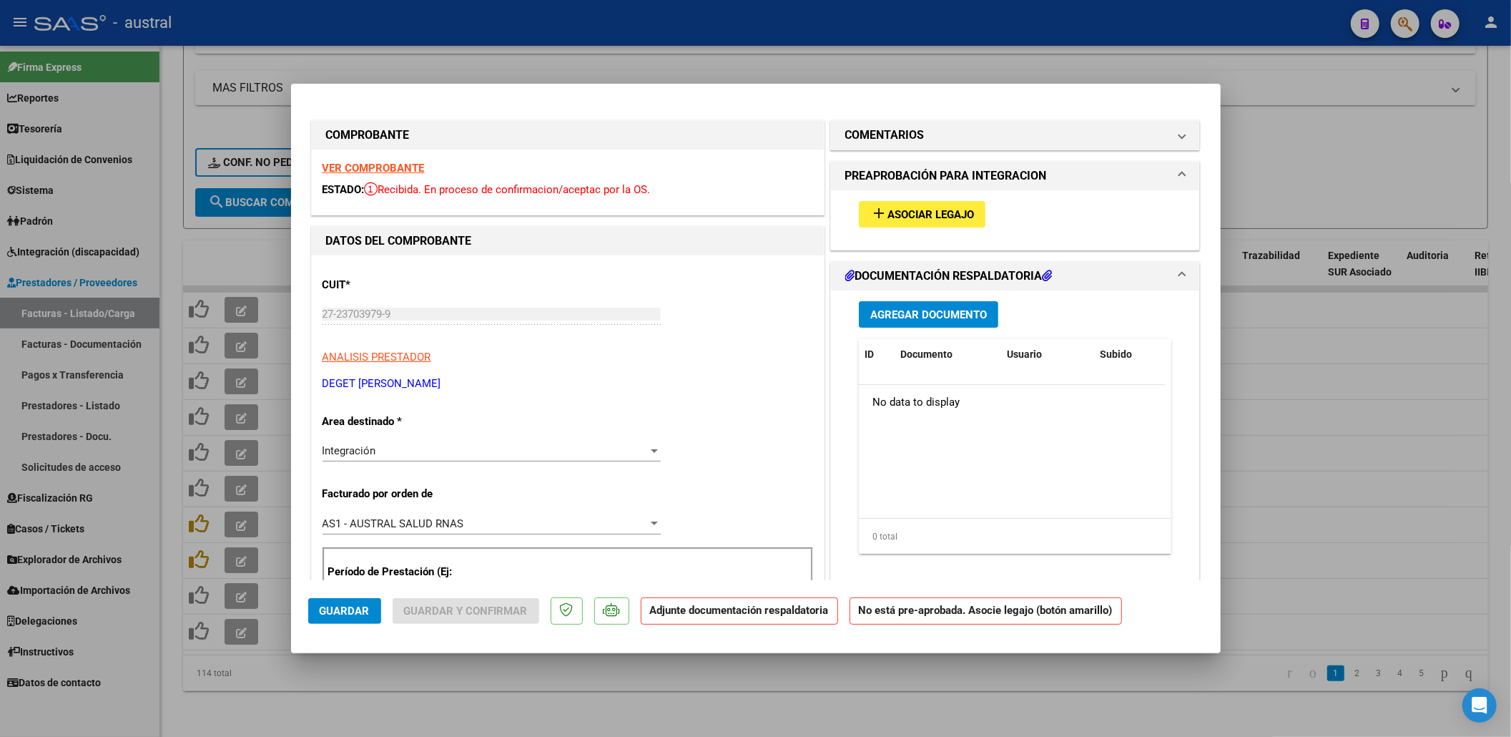
type input "202506"
click at [953, 219] on span "Asociar Legajo" at bounding box center [931, 214] width 87 height 13
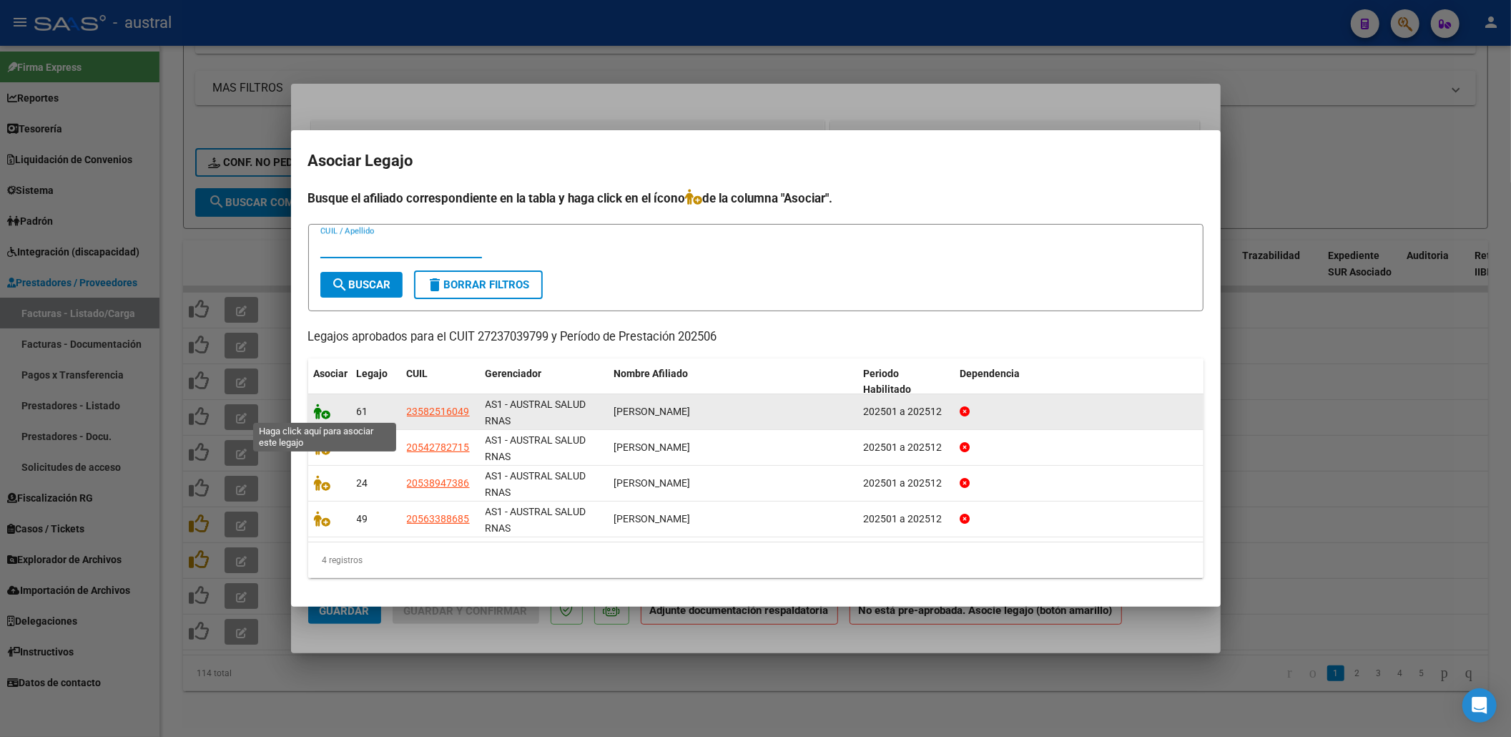
click at [320, 410] on icon at bounding box center [322, 411] width 17 height 16
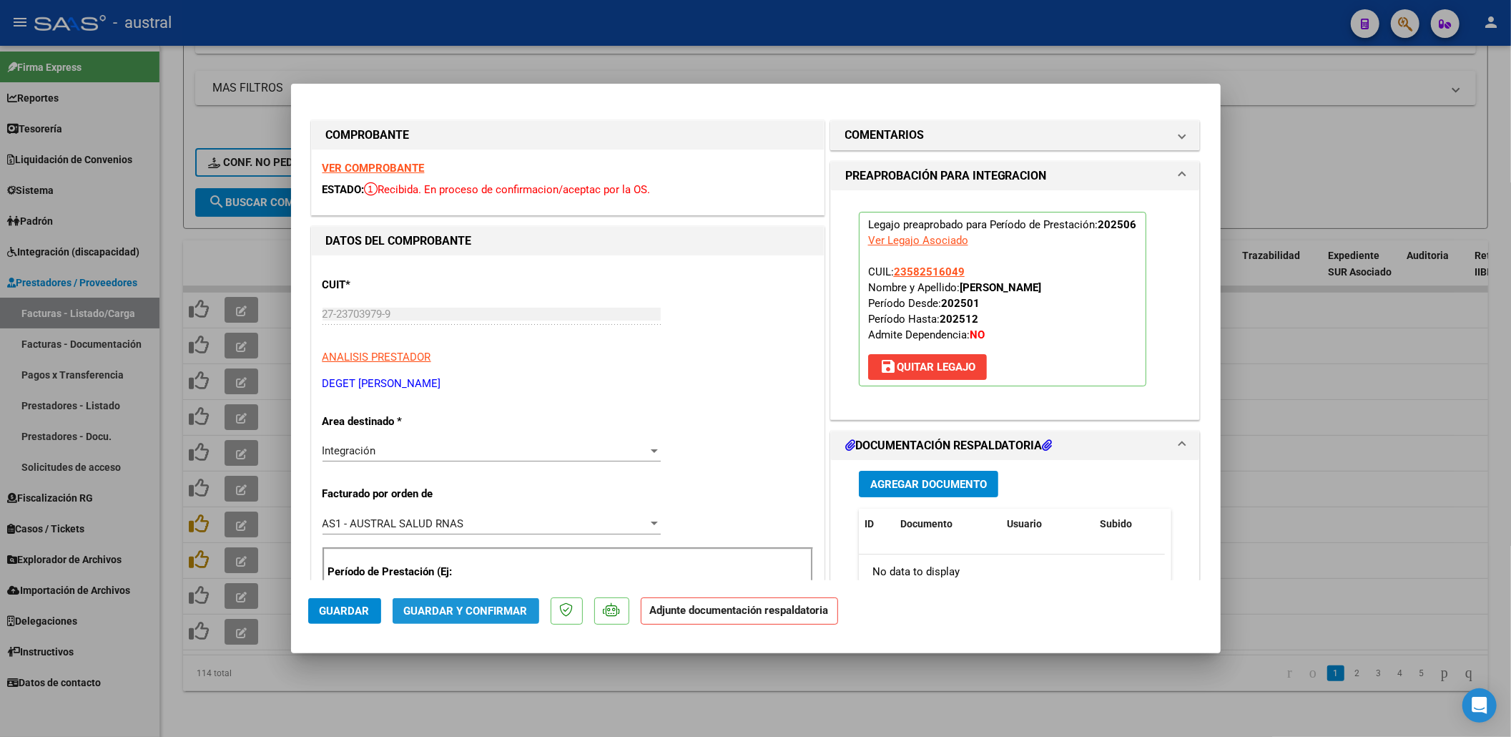
click at [468, 619] on button "Guardar y Confirmar" at bounding box center [466, 611] width 147 height 26
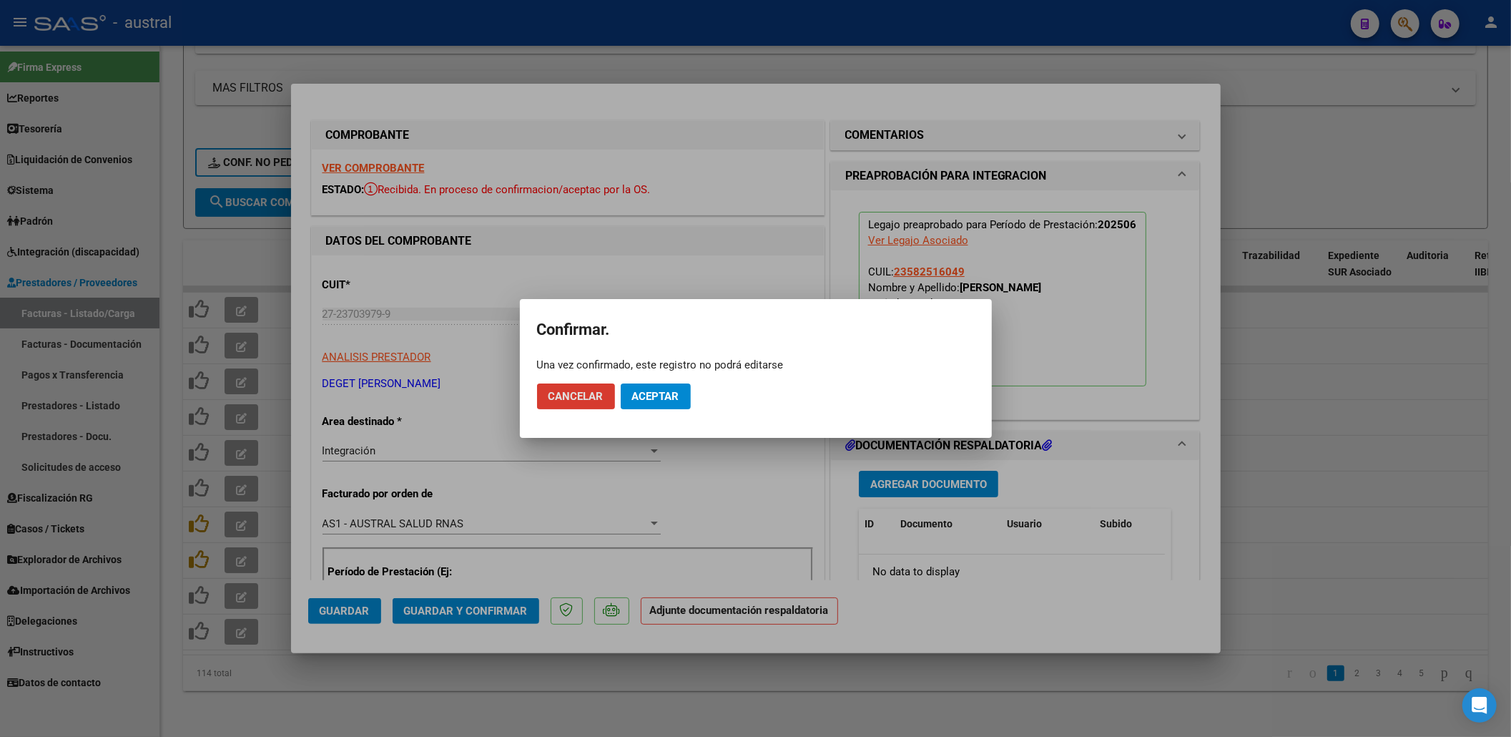
click at [661, 415] on mat-dialog-actions "Cancelar Aceptar" at bounding box center [756, 396] width 438 height 49
click at [671, 388] on button "Aceptar" at bounding box center [656, 396] width 70 height 26
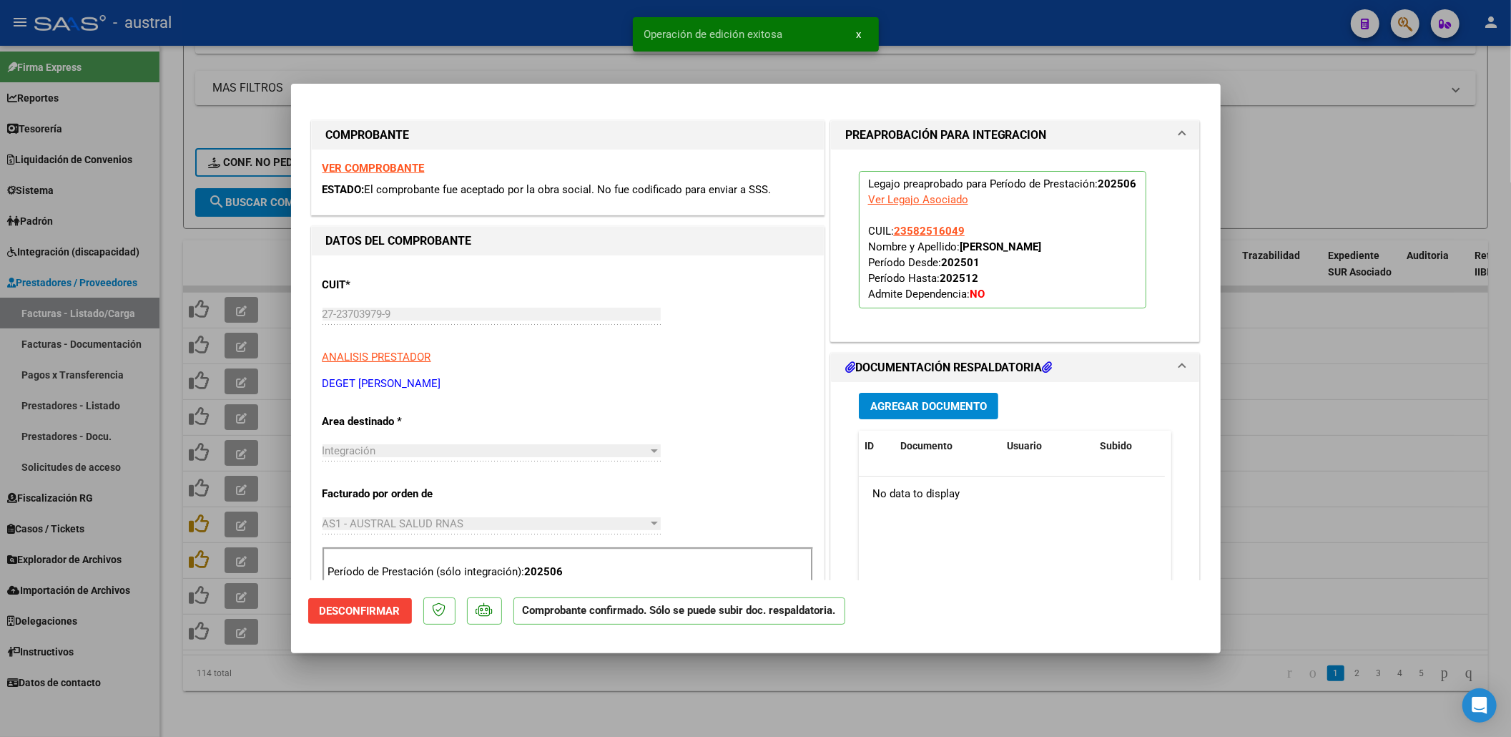
click at [235, 433] on div at bounding box center [755, 368] width 1511 height 737
type input "$ 0,00"
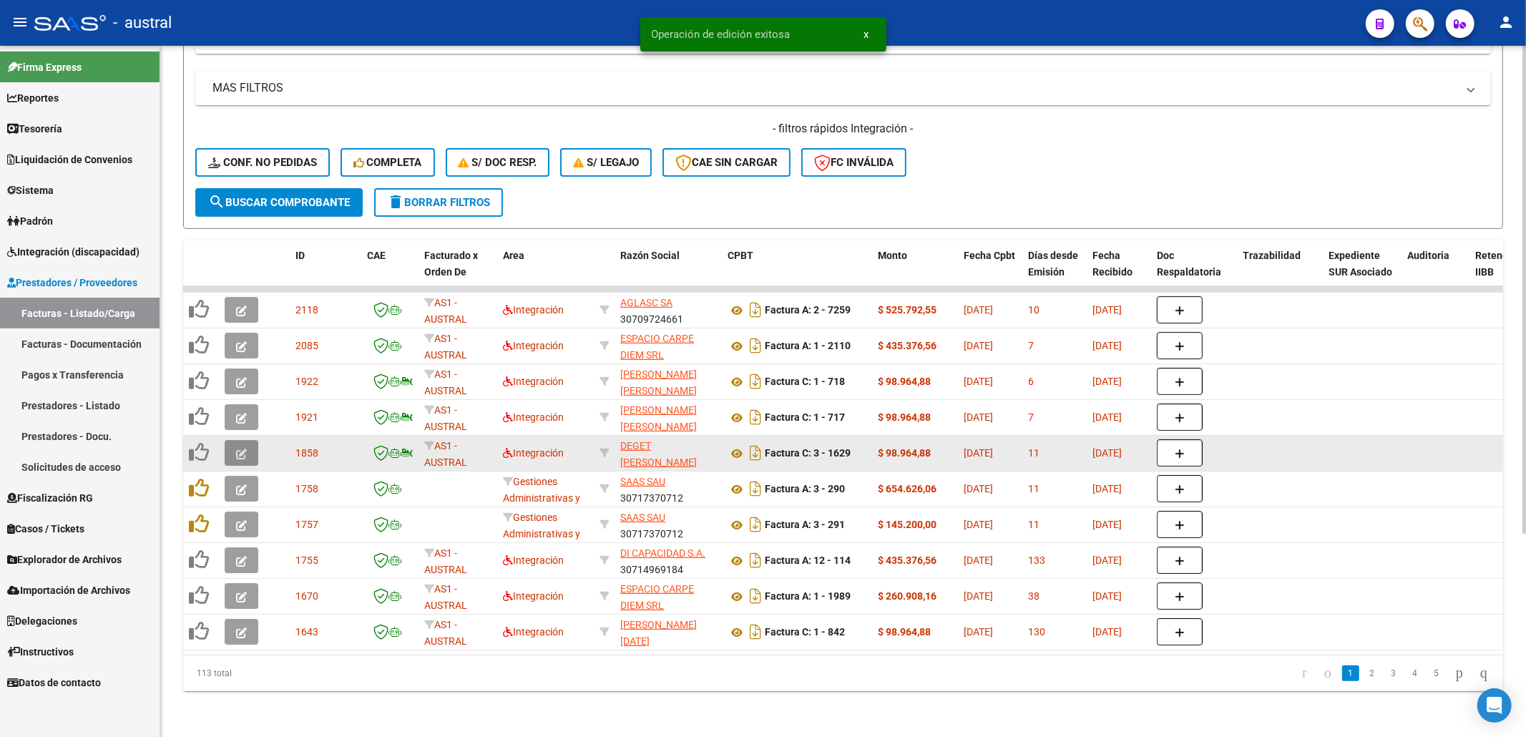
click at [239, 448] on icon "button" at bounding box center [241, 453] width 11 height 11
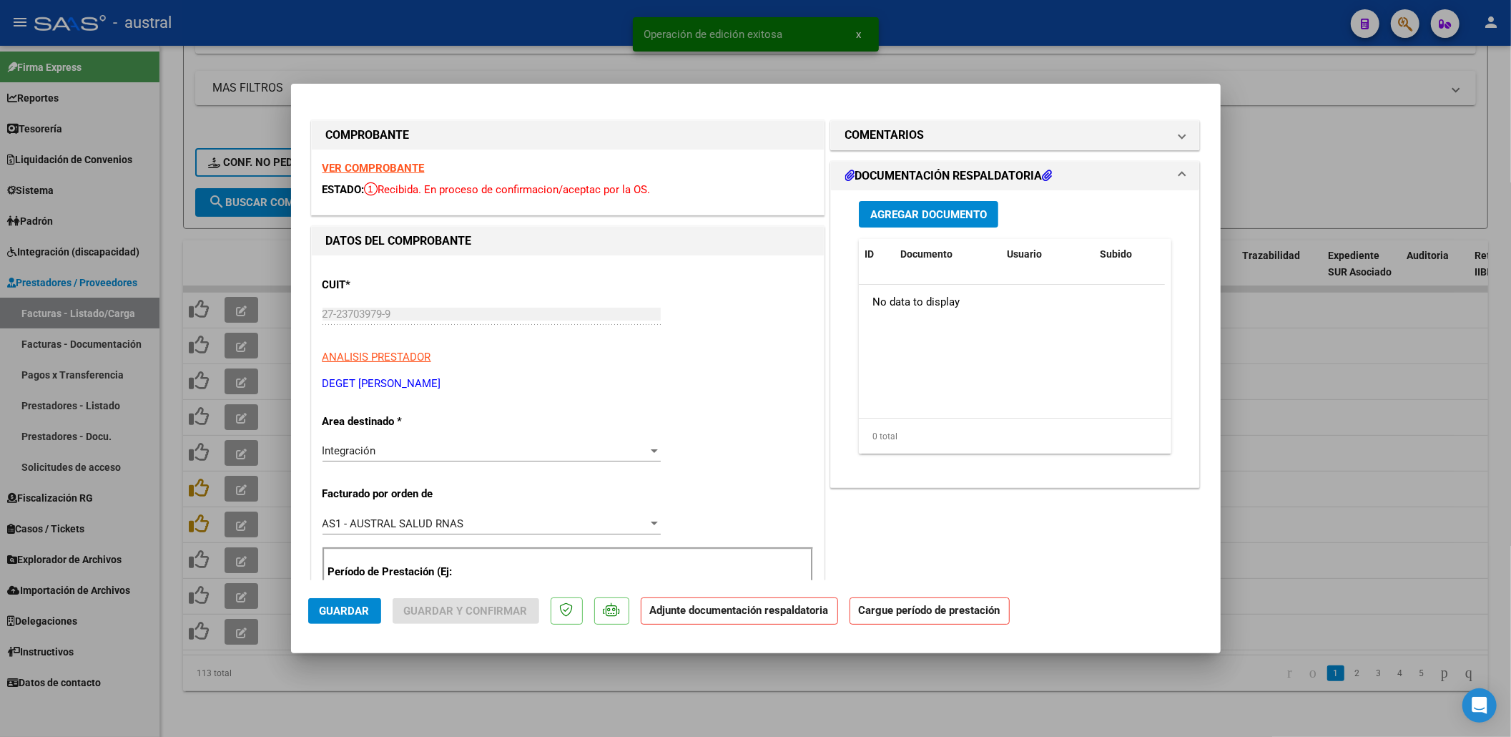
click at [373, 170] on strong "VER COMPROBANTE" at bounding box center [374, 168] width 102 height 13
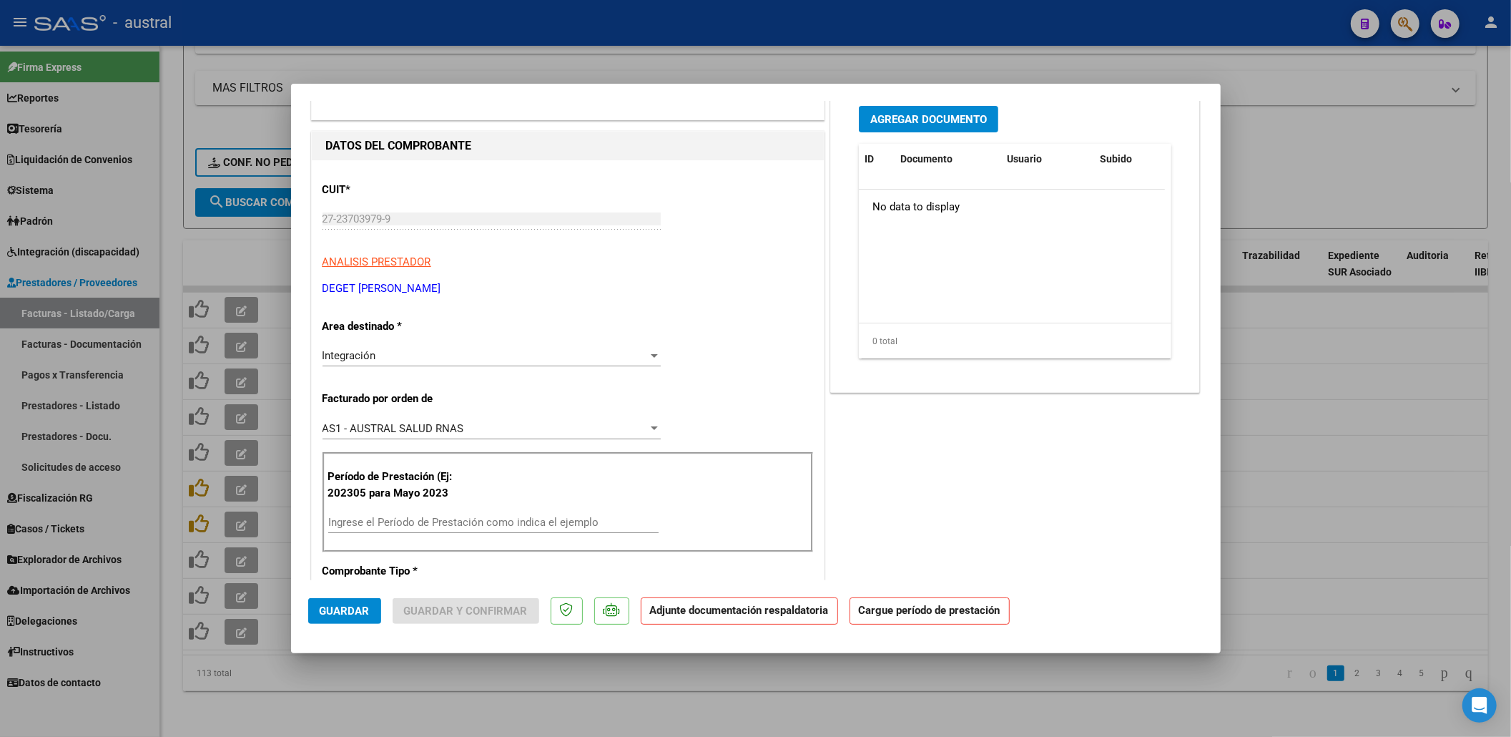
drag, startPoint x: 469, startPoint y: 502, endPoint x: 471, endPoint y: 515, distance: 13.0
click at [471, 510] on div "Período de Prestación (Ej: 202305 para Mayo 2023 Ingrese el Período de Prestaci…" at bounding box center [568, 502] width 491 height 100
click at [471, 516] on input "Ingrese el Período de Prestación como indica el ejemplo" at bounding box center [493, 522] width 330 height 13
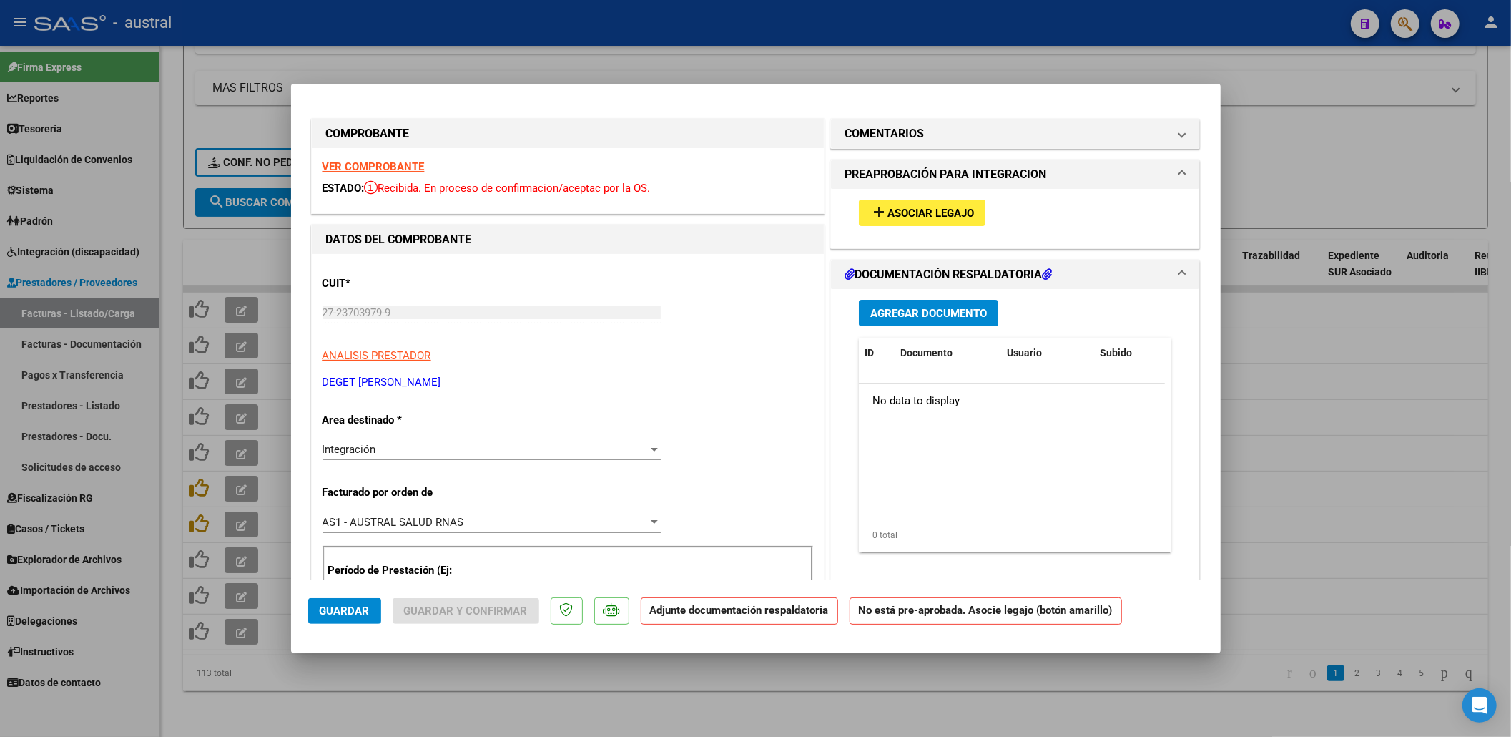
scroll to position [0, 0]
type input "202507"
click at [870, 210] on mat-icon "add" at bounding box center [878, 213] width 17 height 17
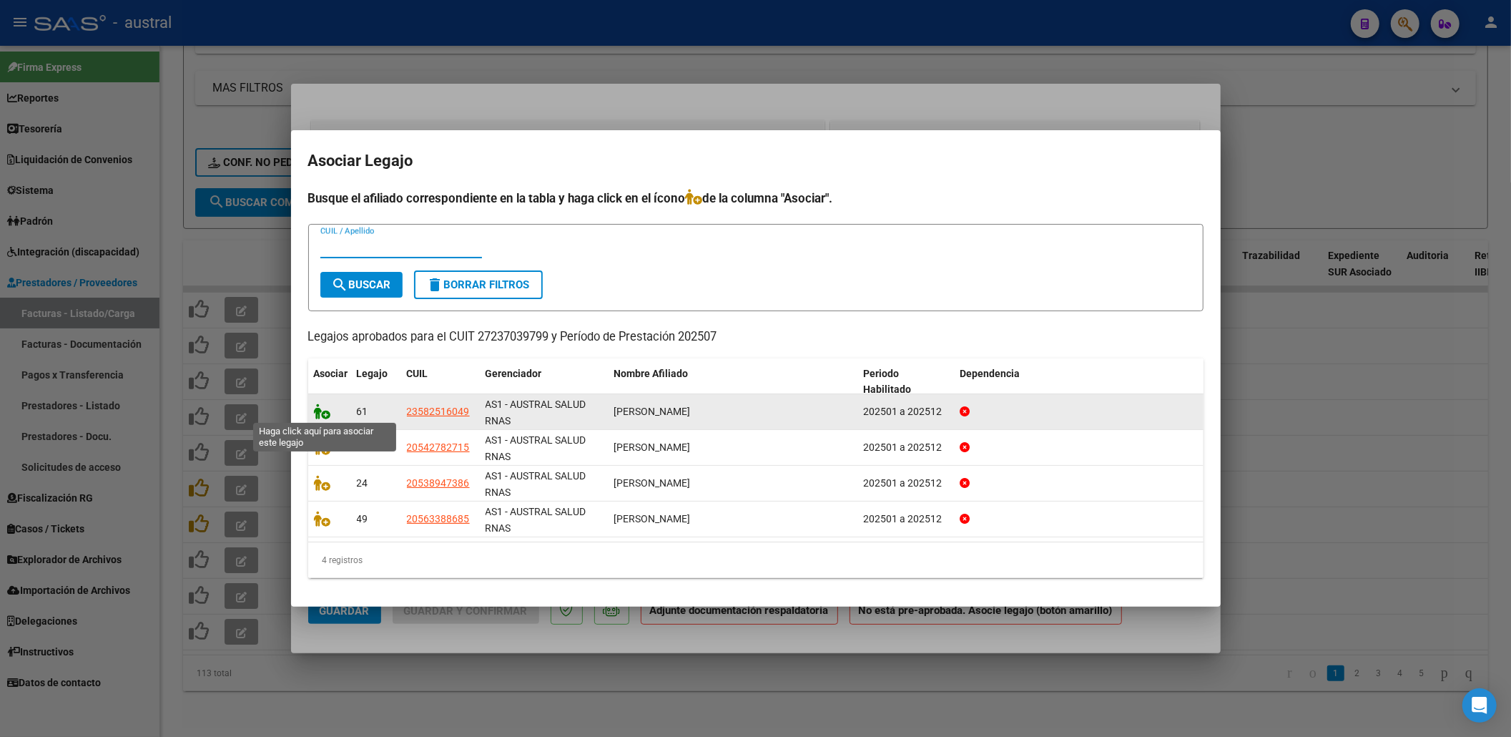
click at [326, 405] on icon at bounding box center [322, 411] width 17 height 16
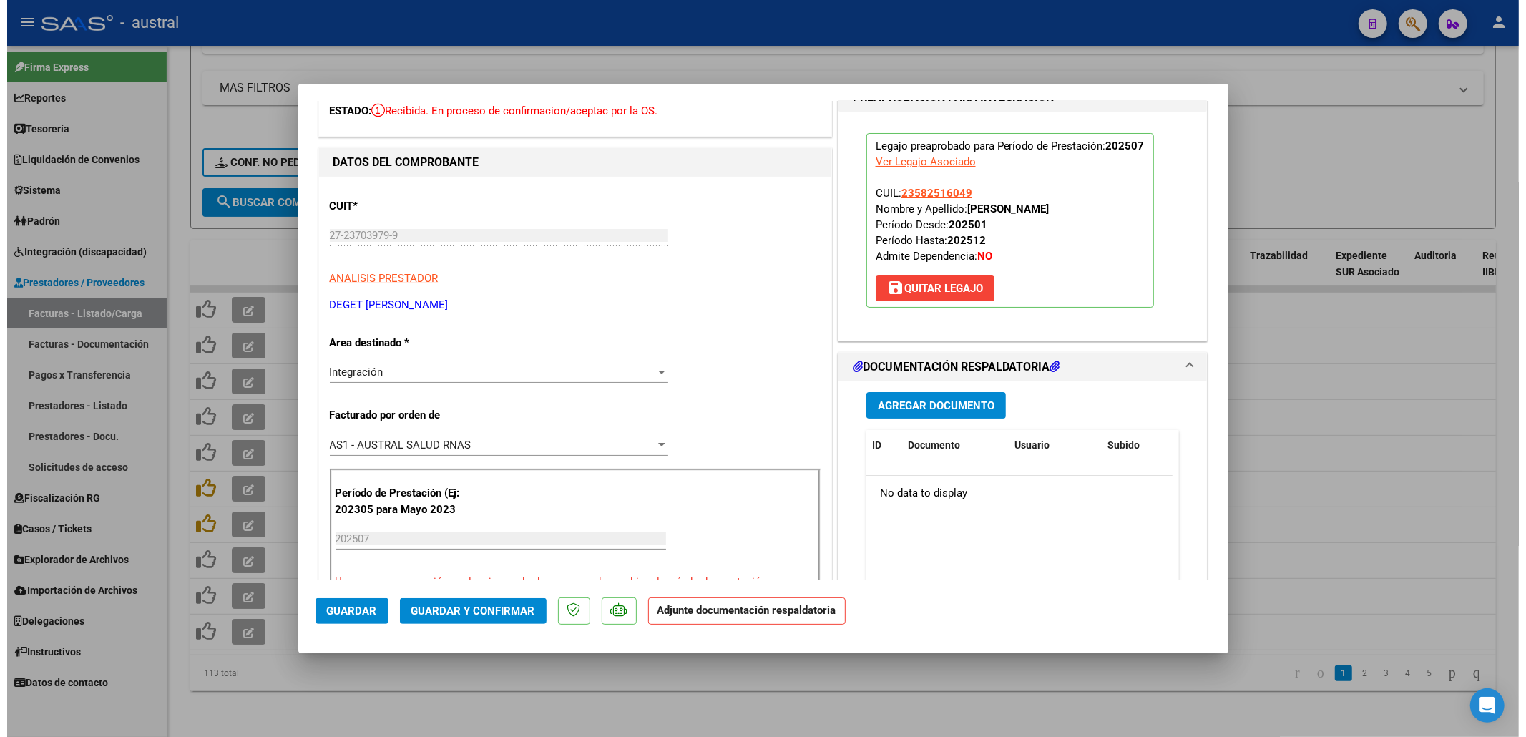
scroll to position [190, 0]
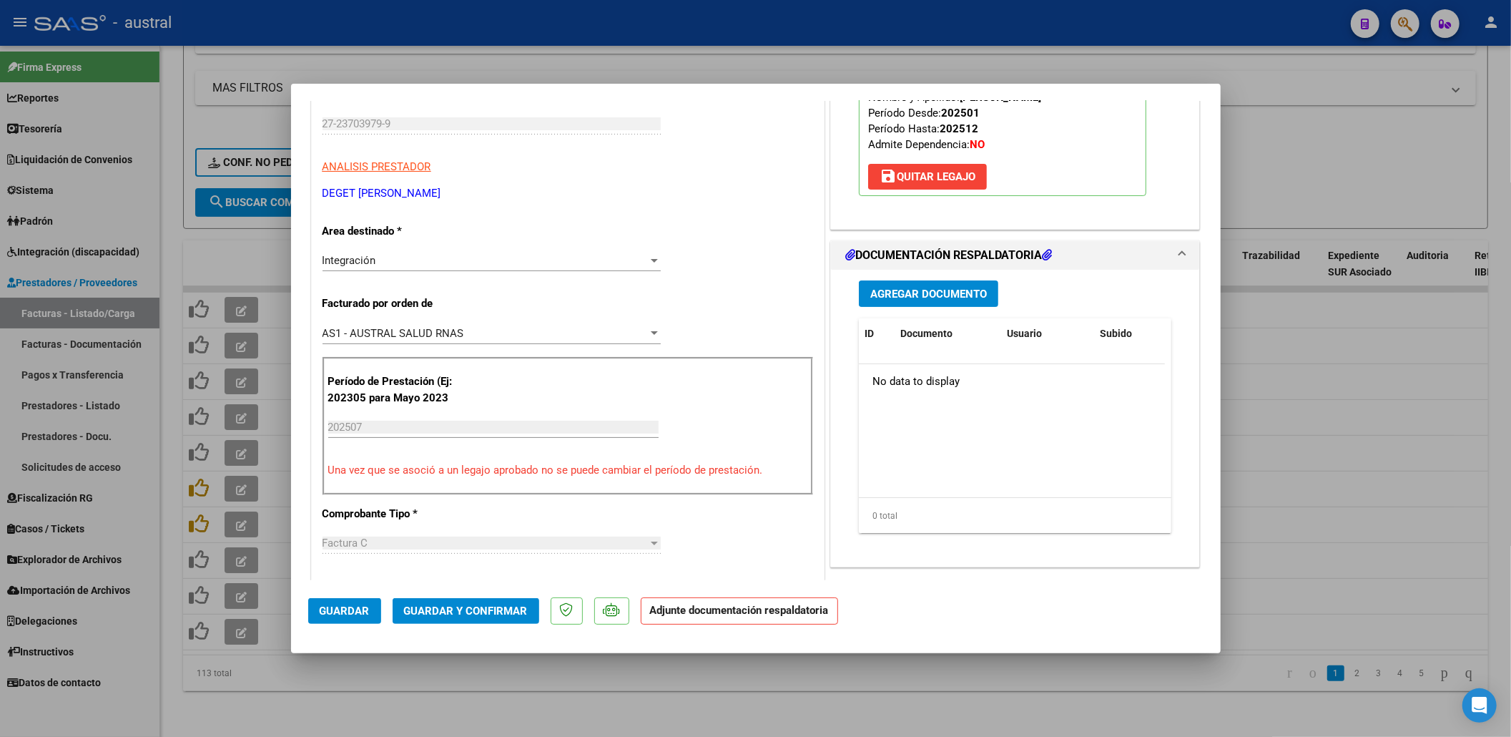
click at [476, 633] on mat-dialog-actions "Guardar Guardar y Confirmar Adjunte documentación respaldatoria" at bounding box center [756, 608] width 896 height 57
click at [487, 619] on button "Guardar y Confirmar" at bounding box center [466, 611] width 147 height 26
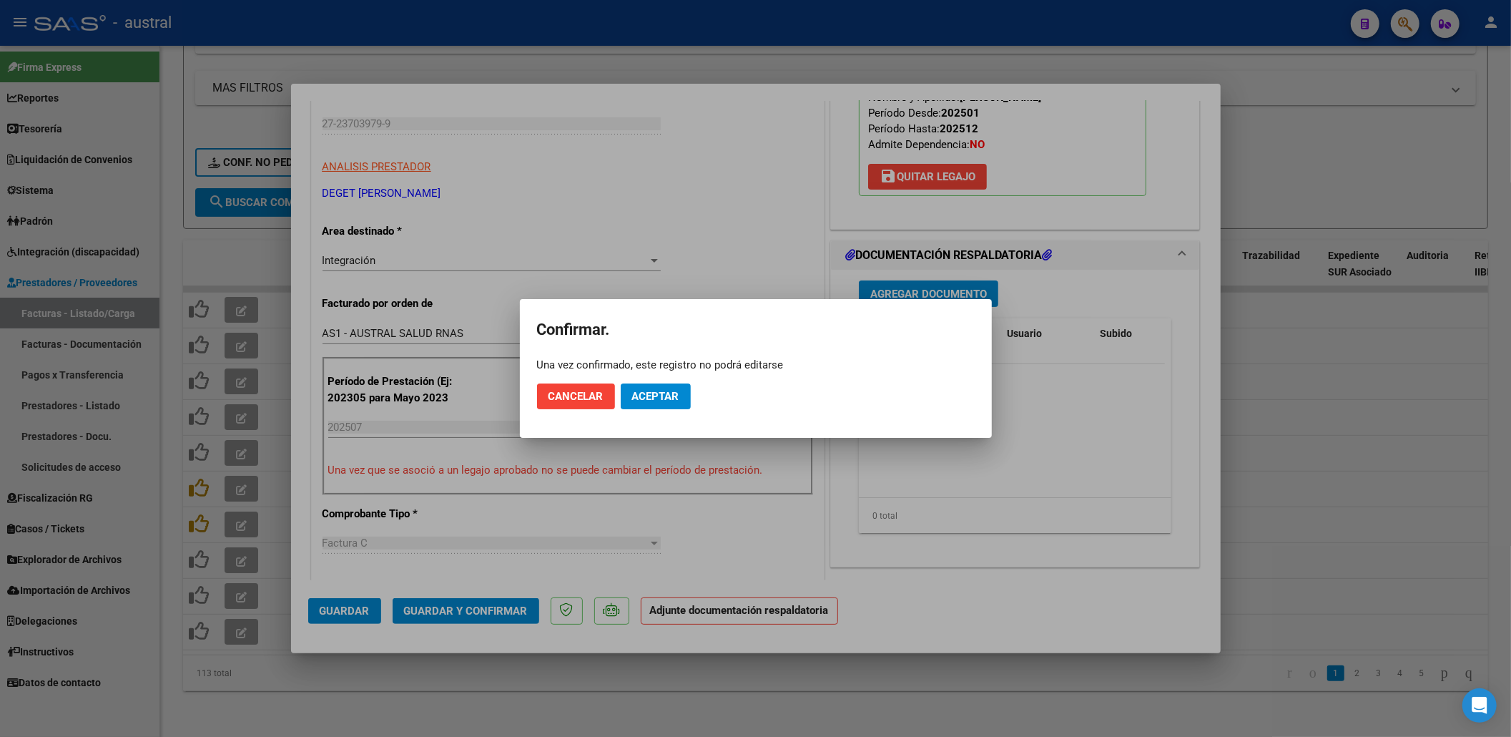
click at [658, 368] on div "Una vez confirmado, este registro no podrá editarse" at bounding box center [756, 365] width 438 height 14
click at [665, 405] on button "Aceptar" at bounding box center [656, 396] width 70 height 26
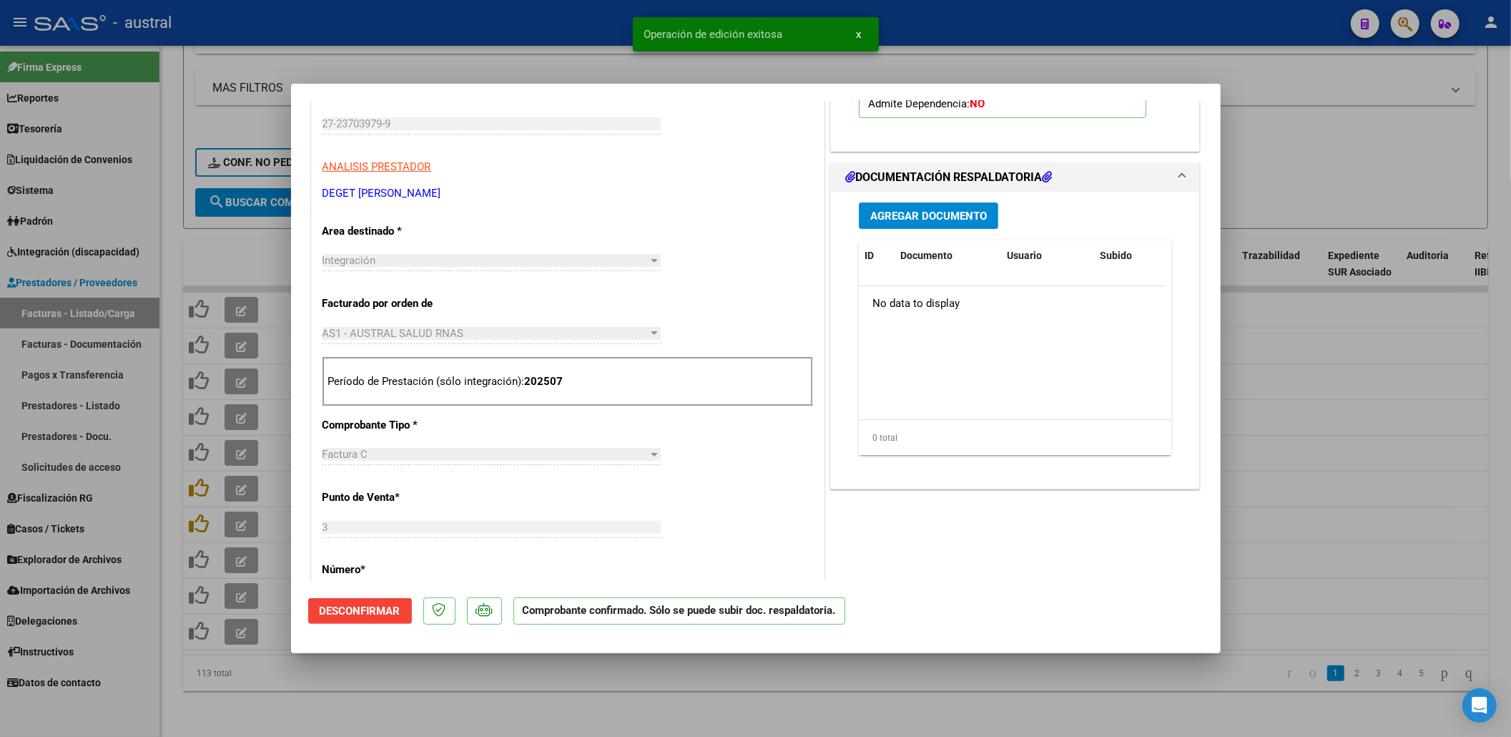
click at [195, 398] on div at bounding box center [755, 368] width 1511 height 737
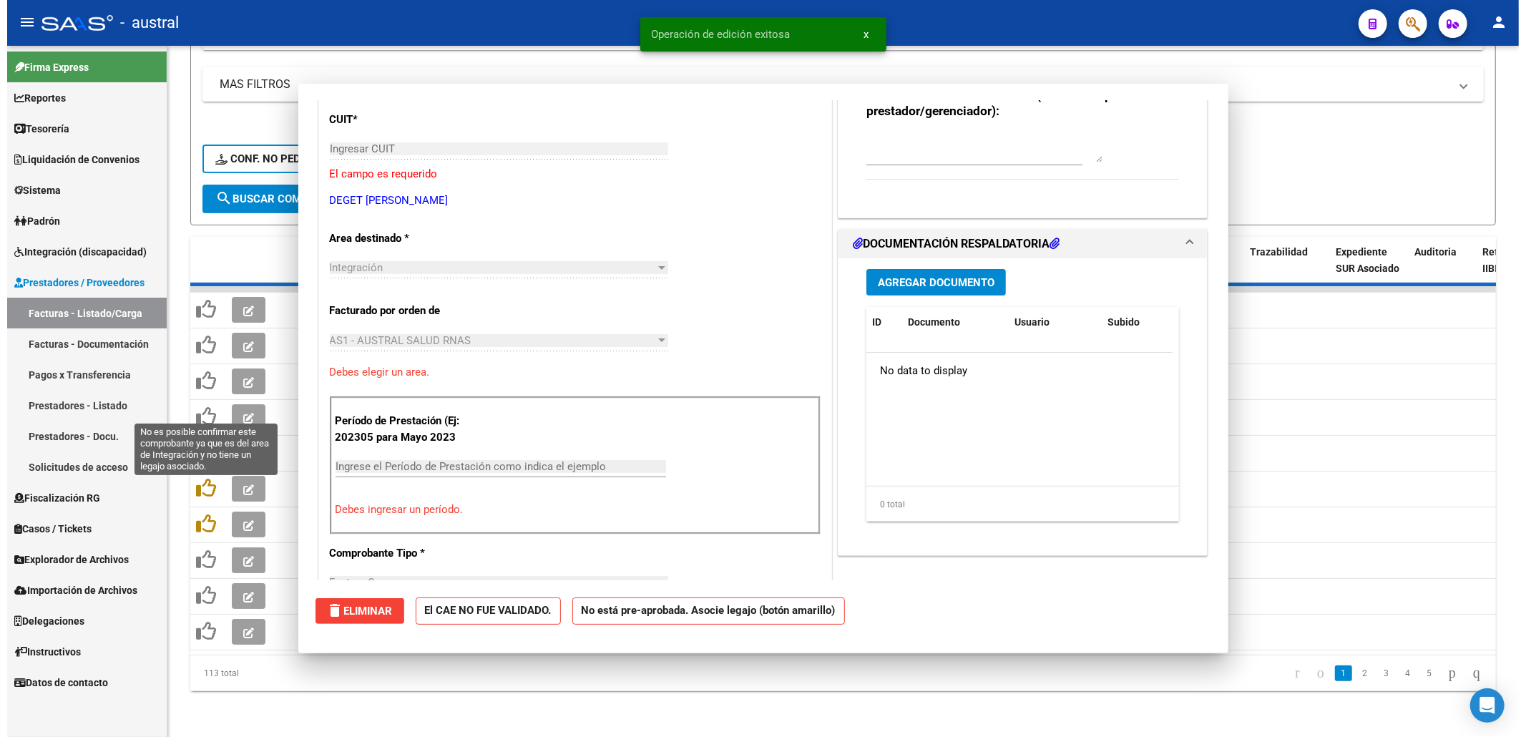
scroll to position [0, 0]
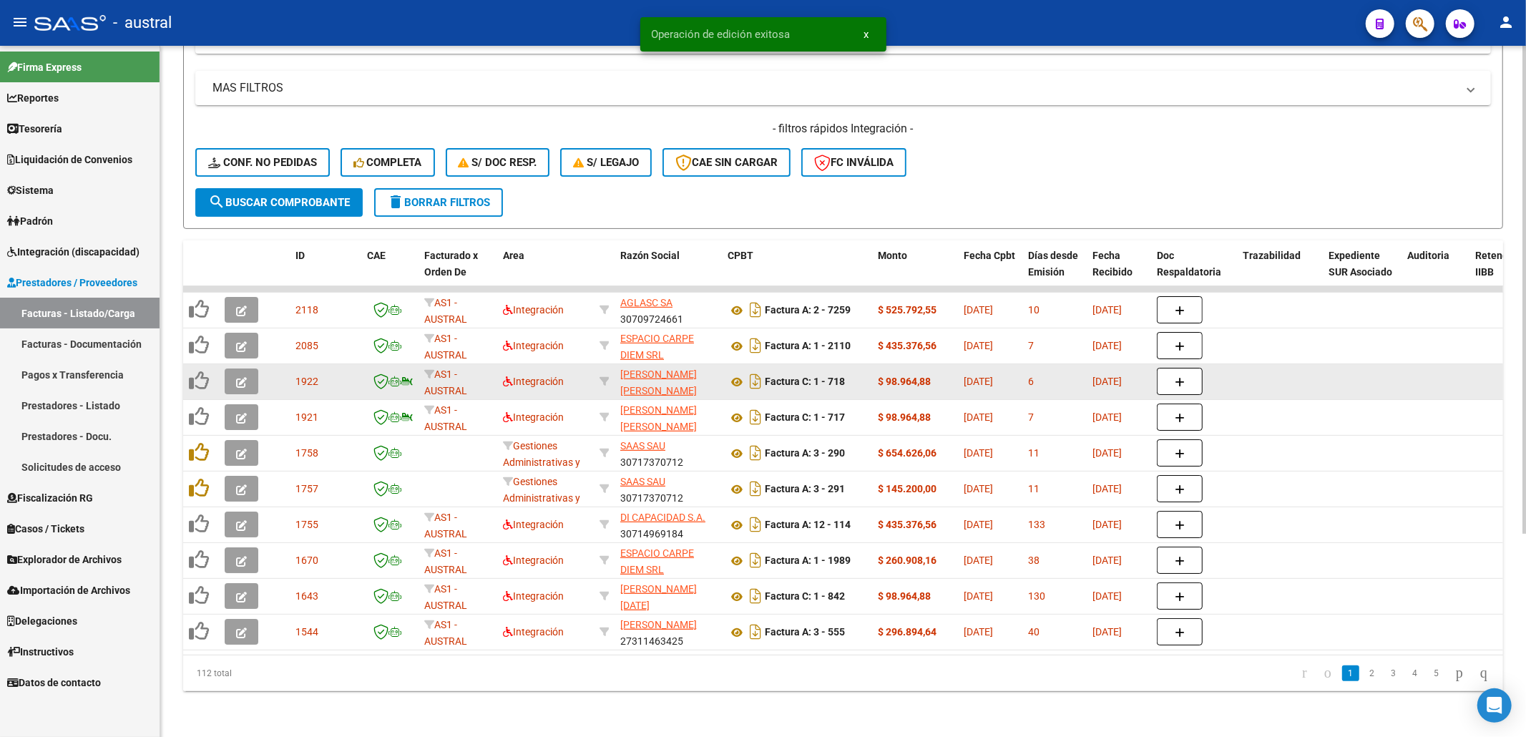
click at [256, 371] on button "button" at bounding box center [242, 381] width 34 height 26
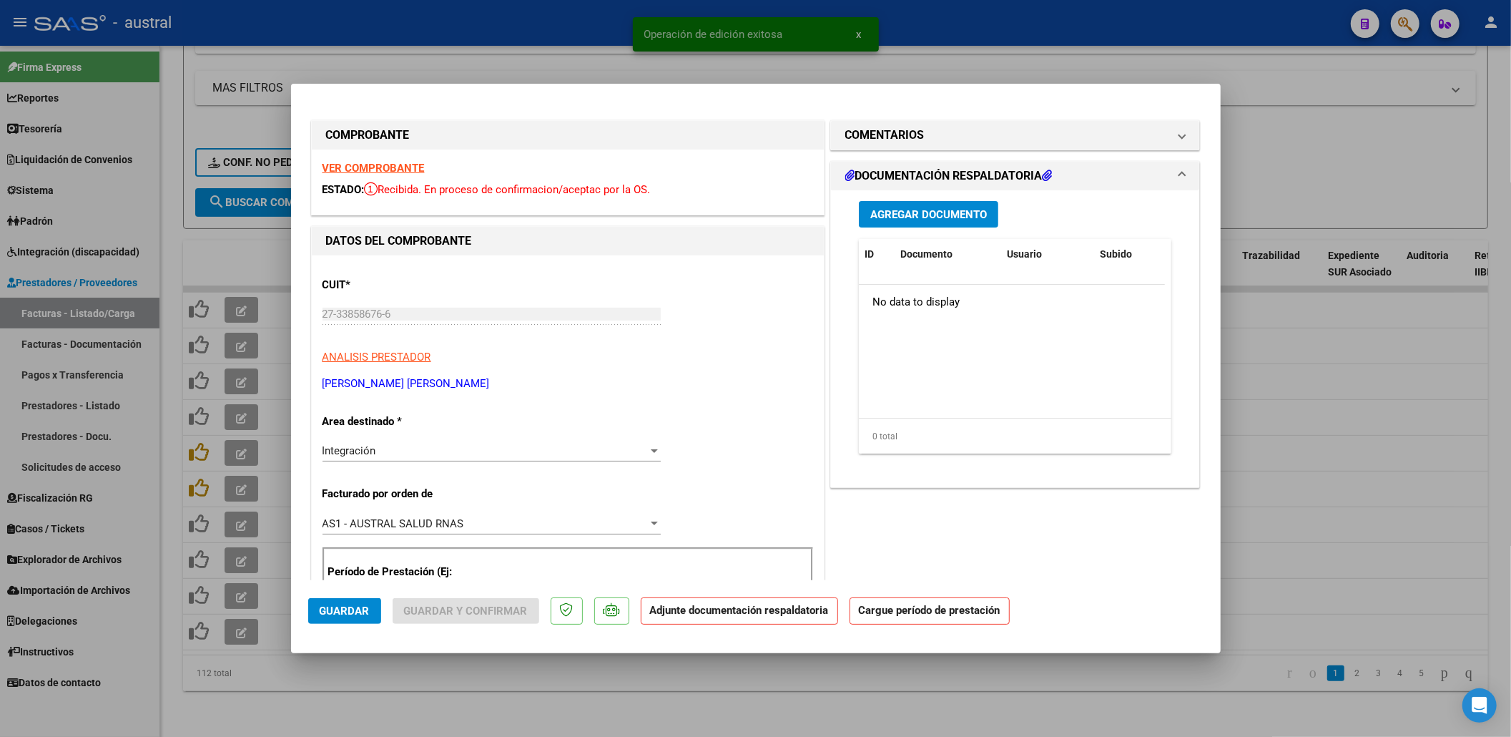
click at [406, 170] on strong "VER COMPROBANTE" at bounding box center [374, 168] width 102 height 13
click at [1320, 308] on div at bounding box center [755, 368] width 1511 height 737
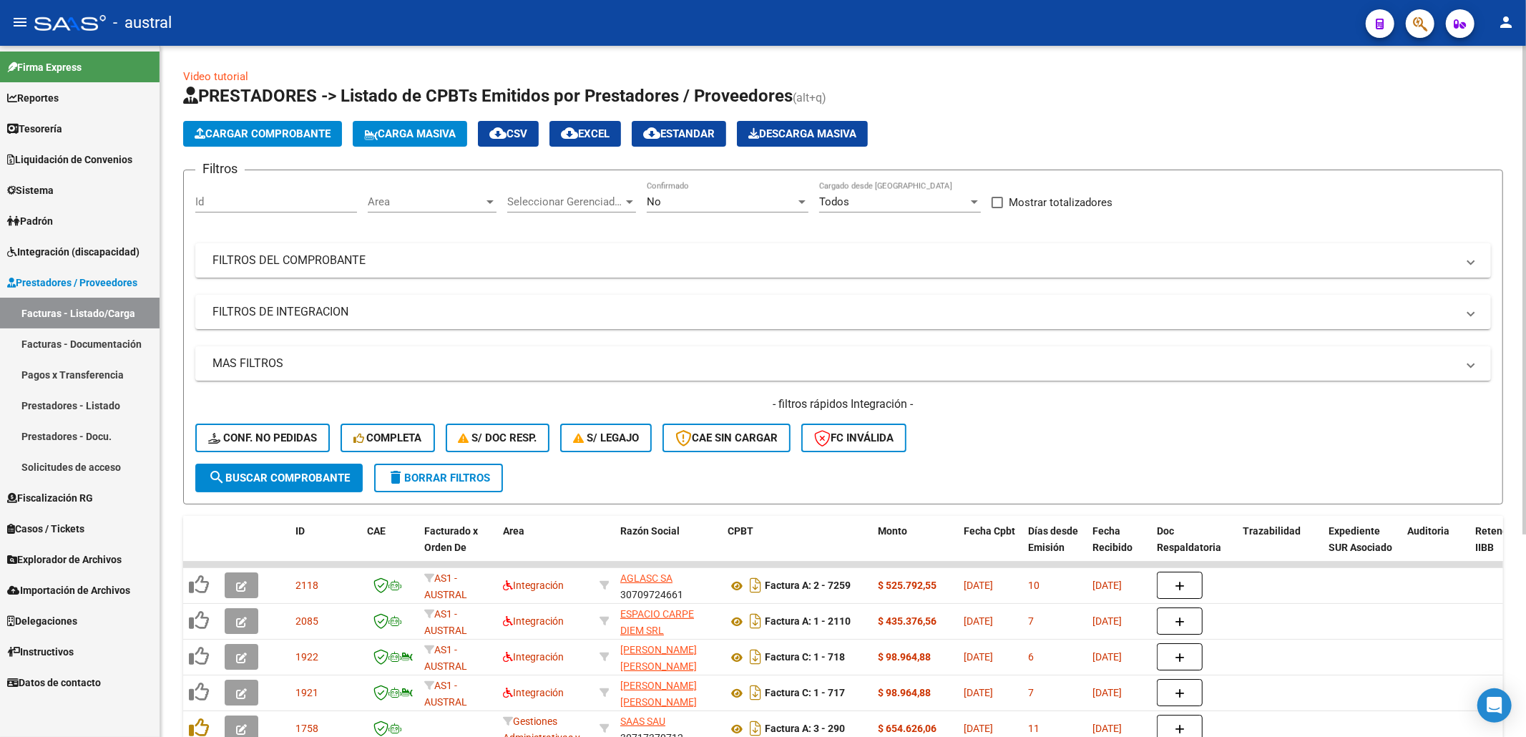
click at [312, 137] on span "Cargar Comprobante" at bounding box center [263, 133] width 136 height 13
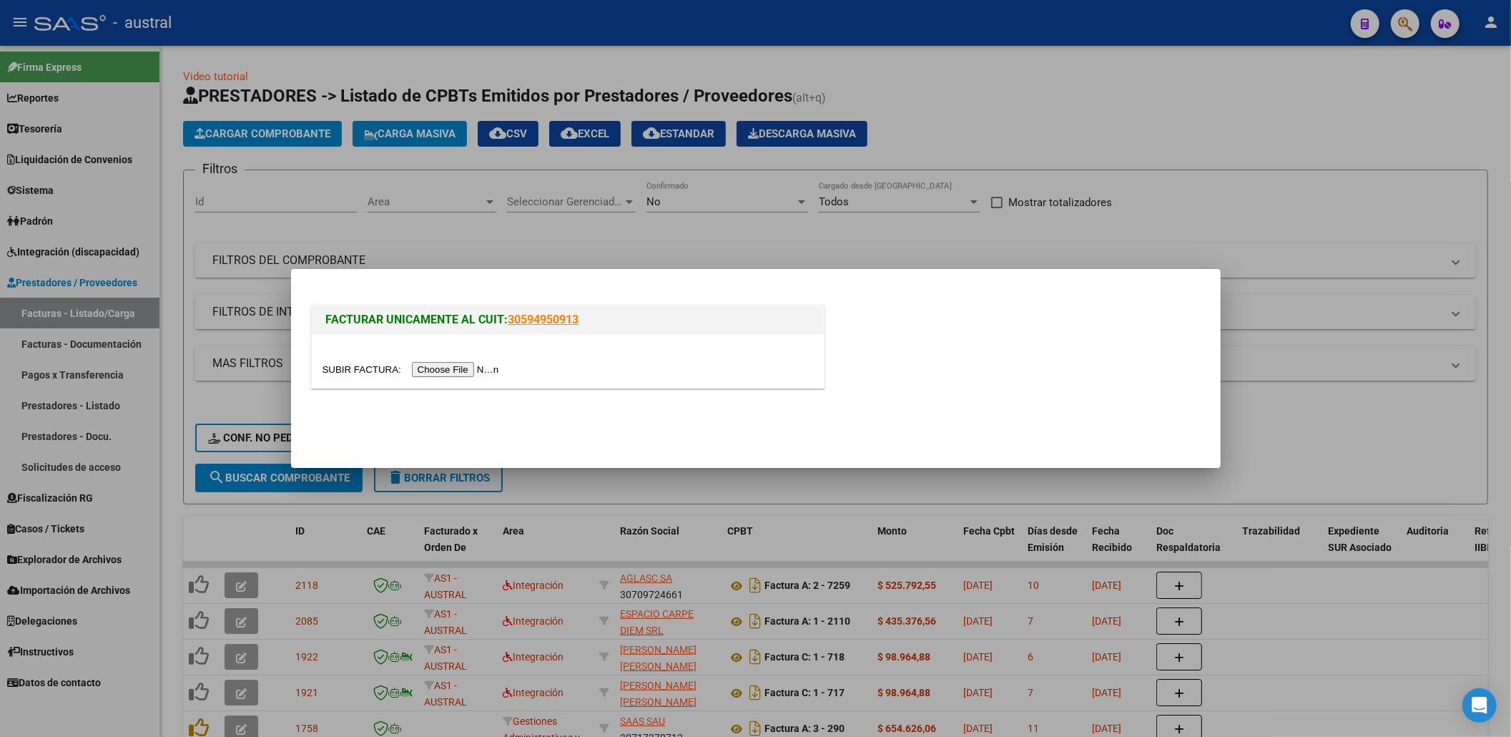
click at [421, 183] on div at bounding box center [755, 368] width 1511 height 737
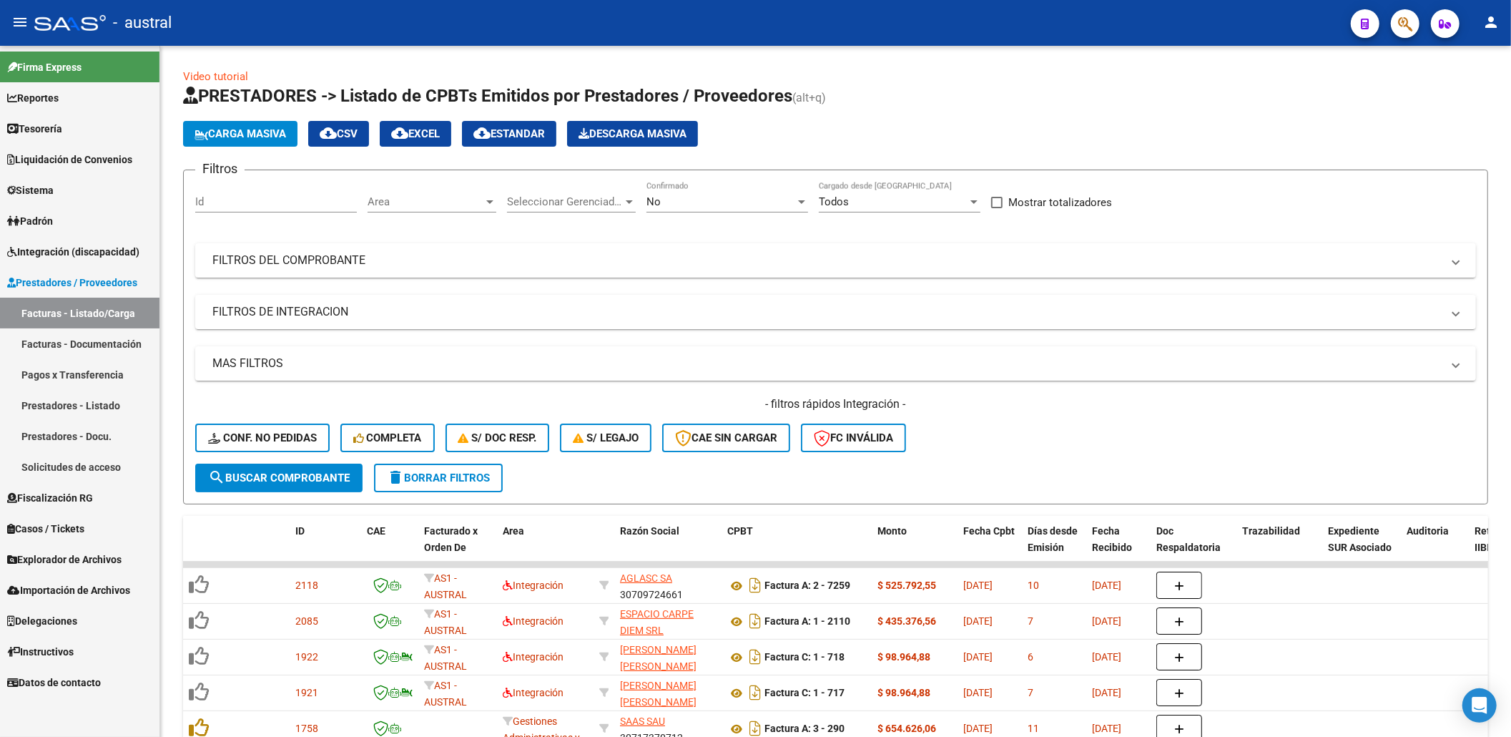
click at [391, 99] on span "PRESTADORES -> Listado de CPBTs Emitidos por Prestadores / Proveedores" at bounding box center [487, 96] width 609 height 20
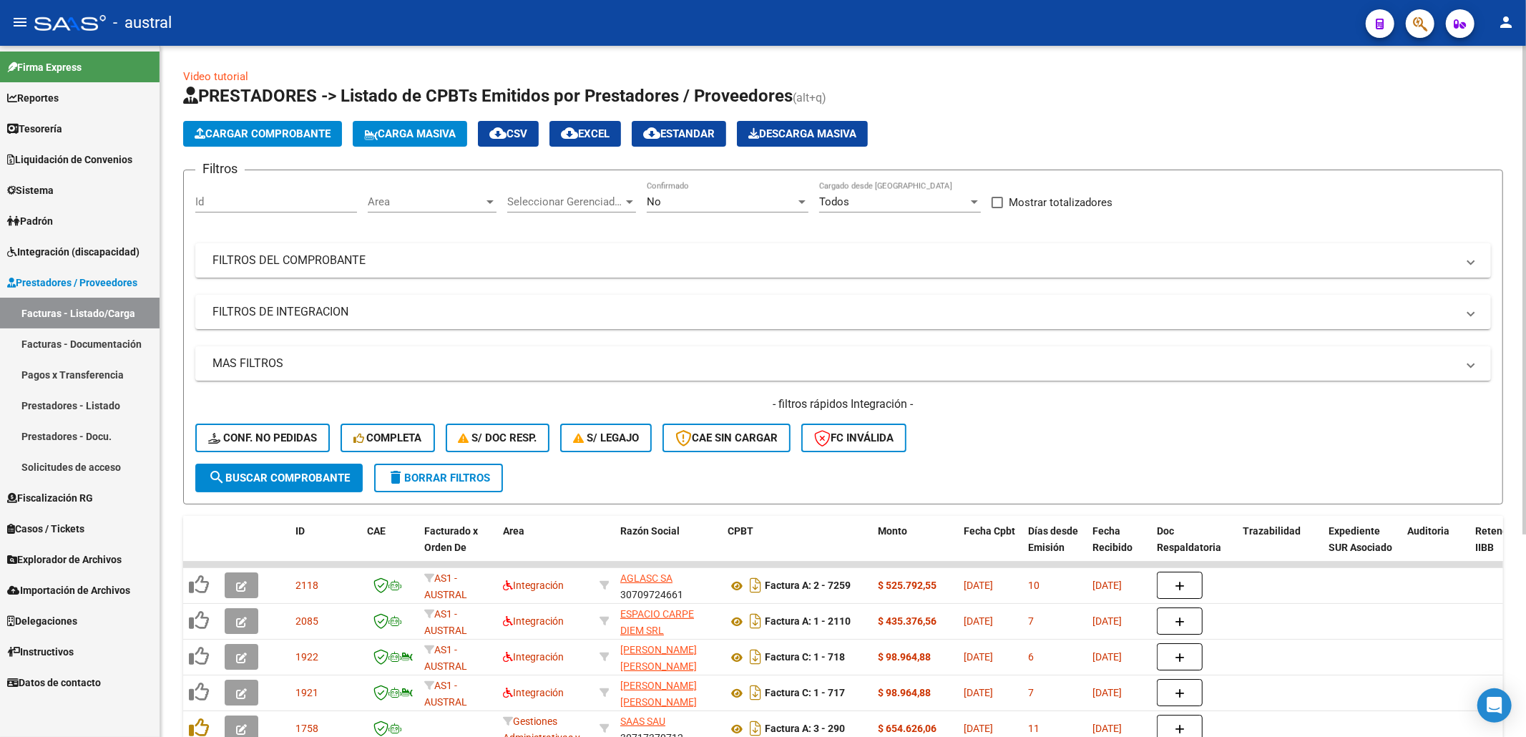
click at [408, 127] on span "Carga Masiva" at bounding box center [410, 133] width 92 height 13
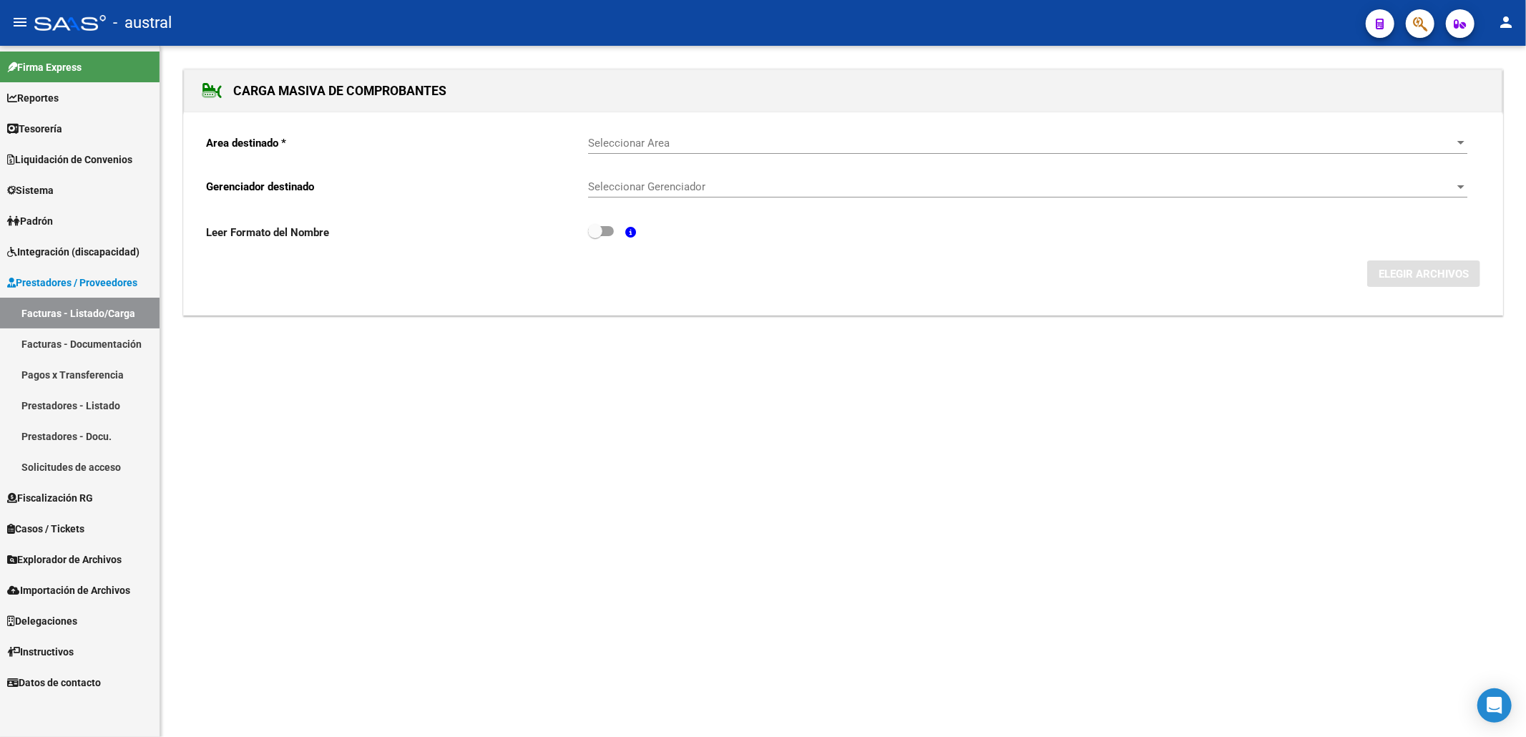
click at [629, 146] on span "Seleccionar Area" at bounding box center [1021, 143] width 866 height 13
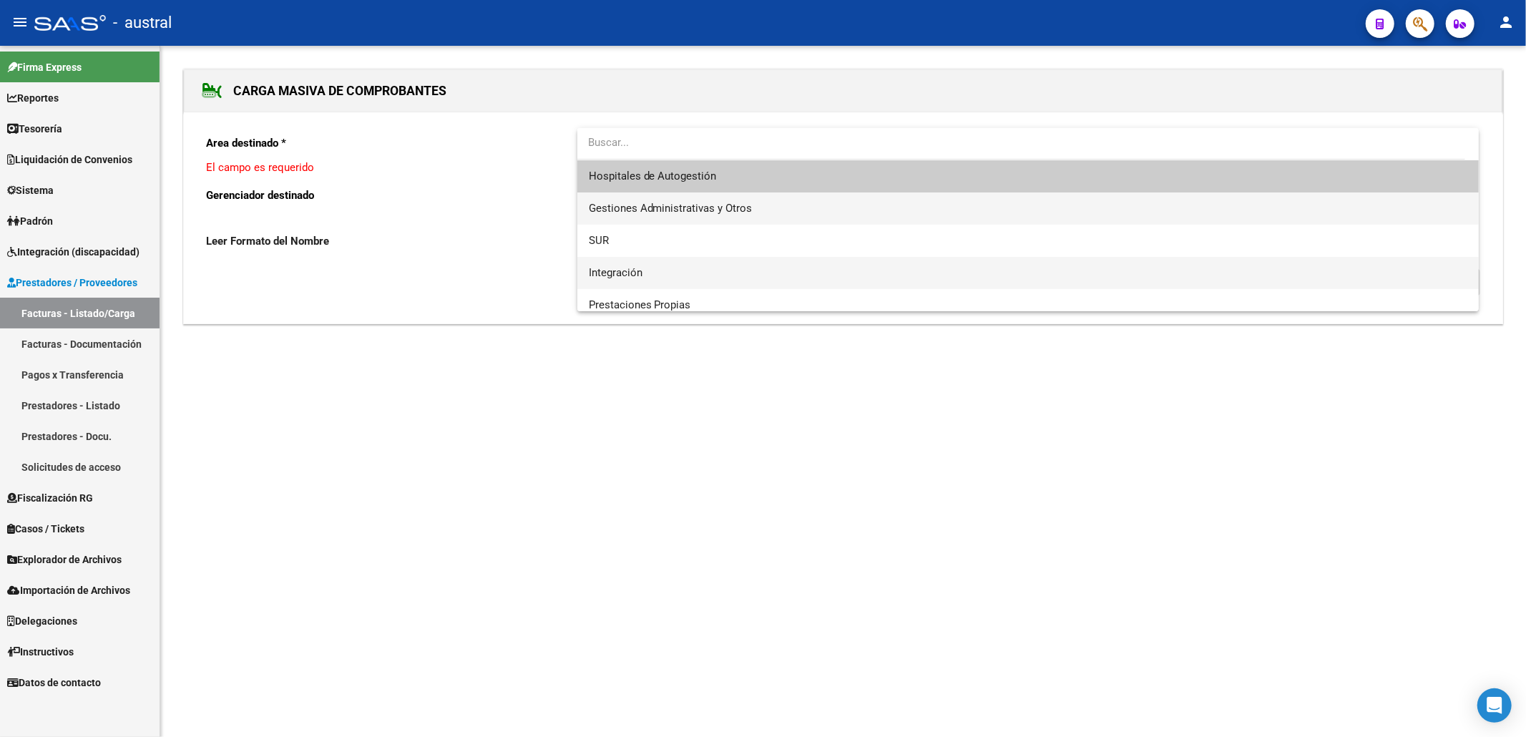
drag, startPoint x: 688, startPoint y: 203, endPoint x: 697, endPoint y: 267, distance: 64.2
click at [697, 267] on div "Hospitales de Autogestión Gestiones Administrativas y Otros SUR Integración Pre…" at bounding box center [1028, 219] width 902 height 183
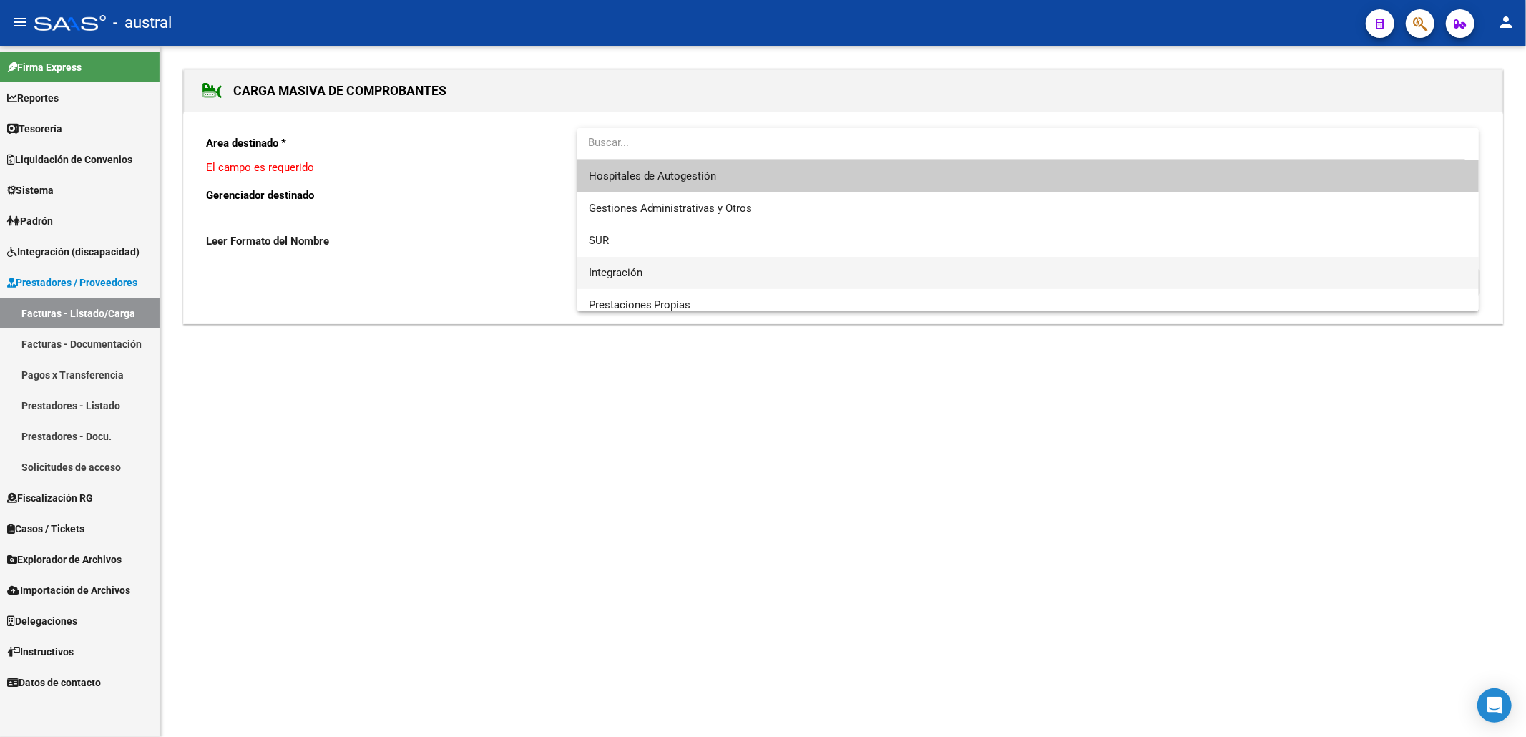
click at [697, 267] on span "Integración" at bounding box center [1028, 273] width 879 height 32
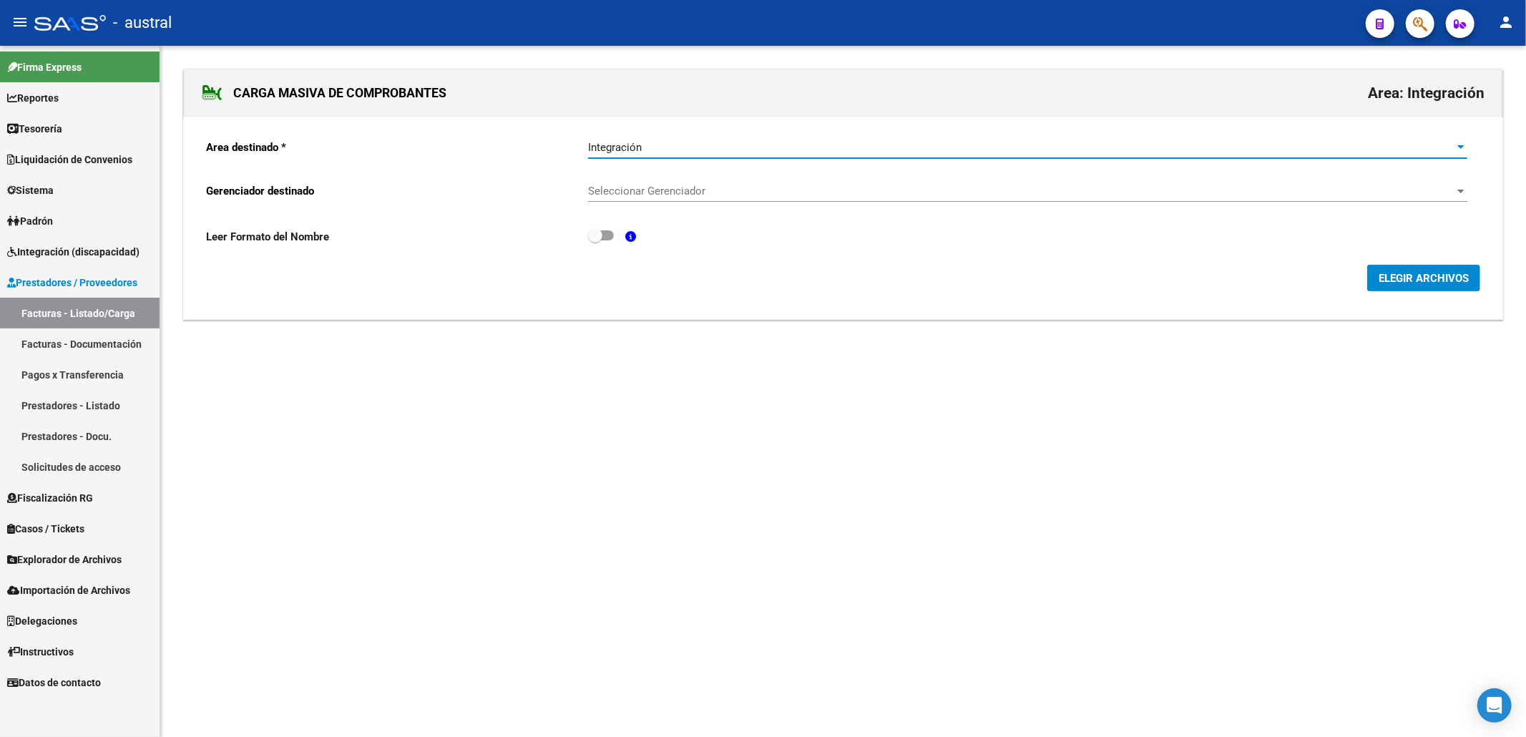
click at [708, 197] on span "Seleccionar Gerenciador" at bounding box center [1021, 191] width 866 height 13
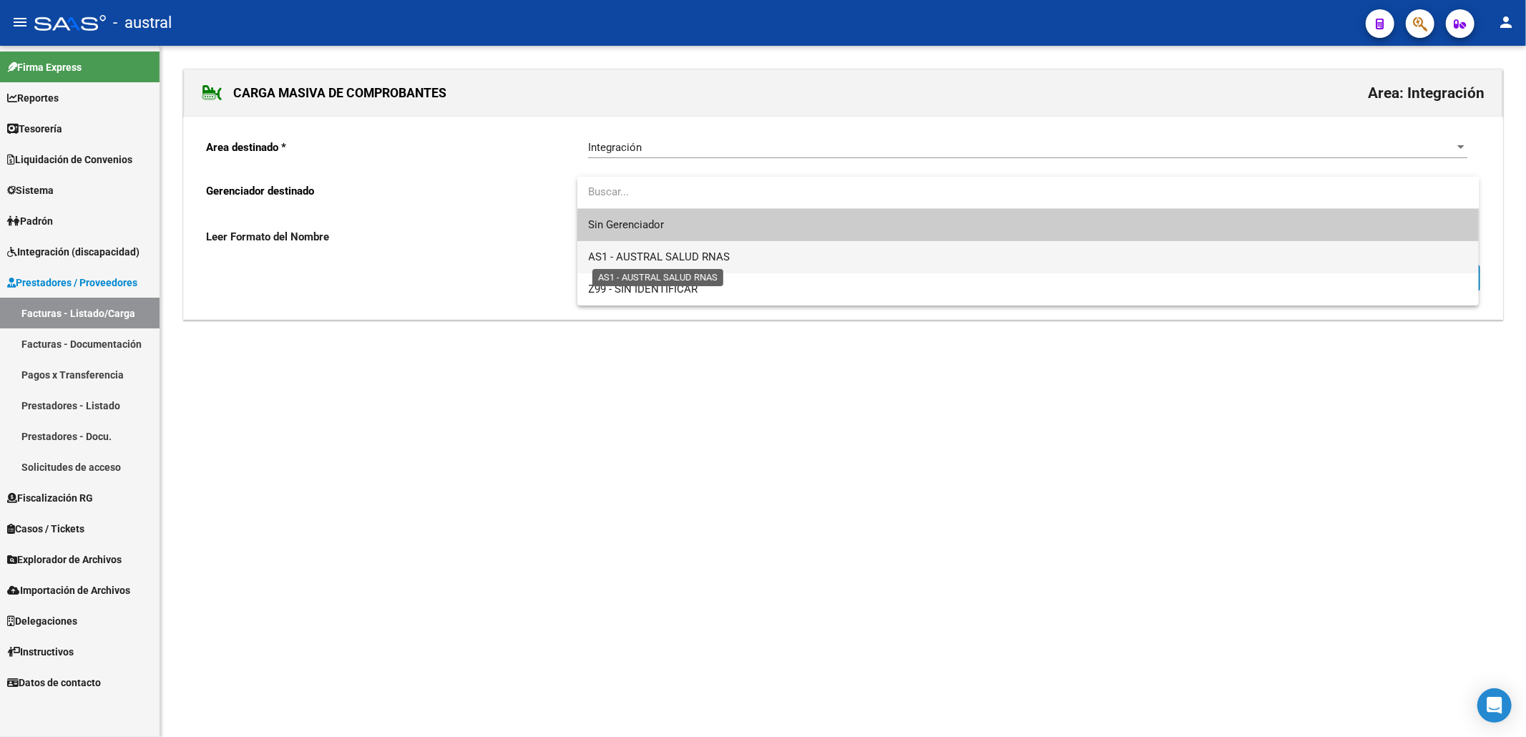
click at [722, 260] on span "AS1 - AUSTRAL SALUD RNAS" at bounding box center [660, 256] width 142 height 13
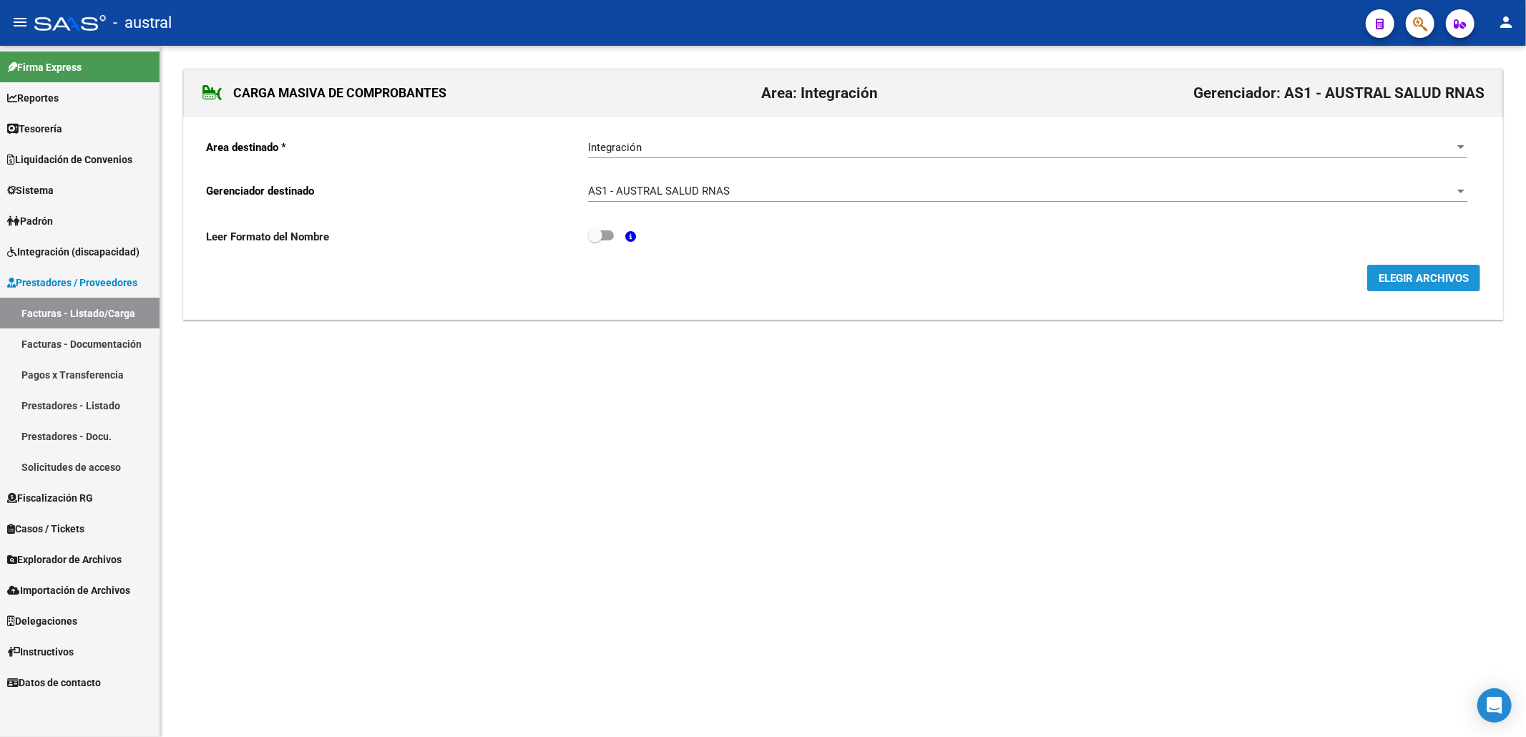
click at [1383, 290] on button "ELEGIR ARCHIVOS" at bounding box center [1423, 278] width 113 height 26
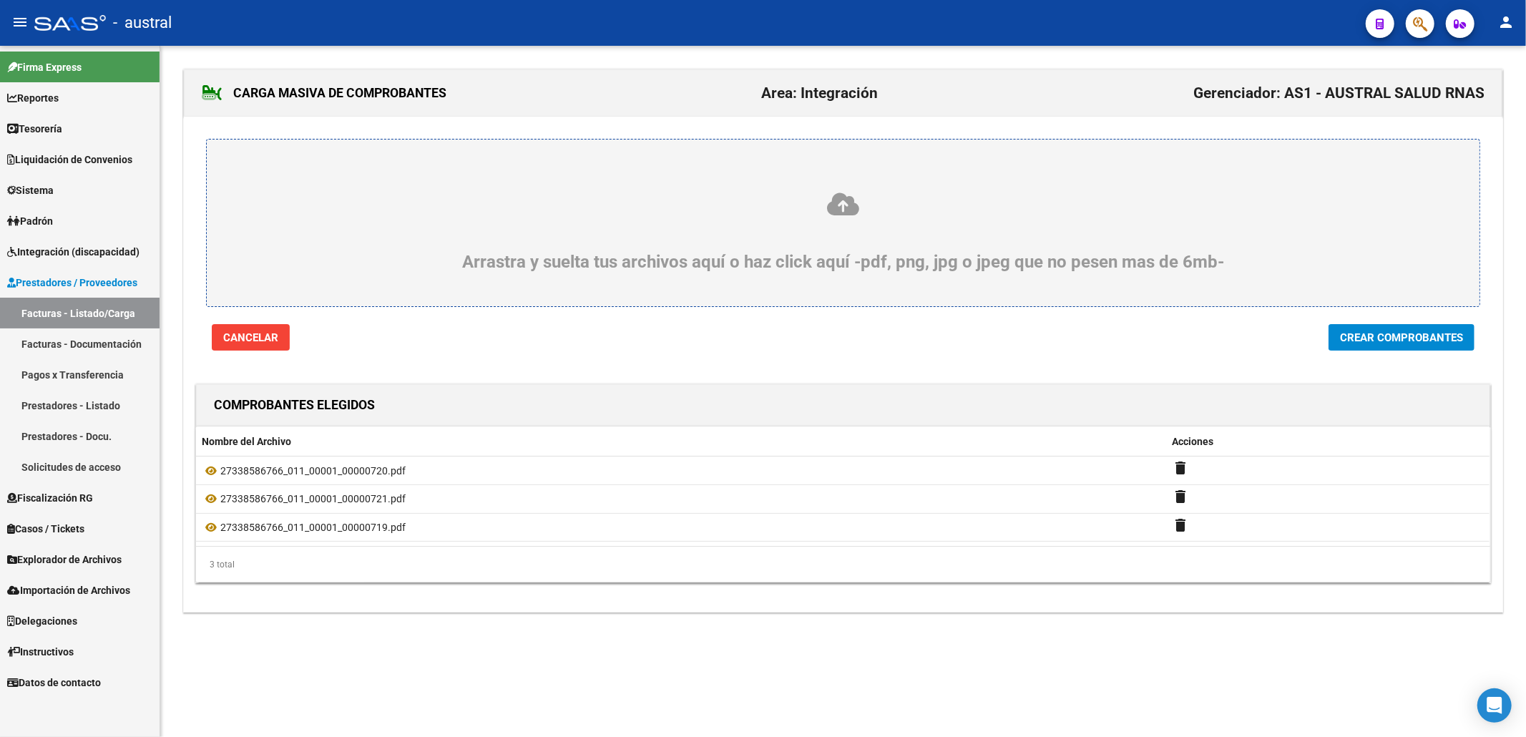
click at [1346, 343] on span "Crear Comprobantes" at bounding box center [1401, 337] width 123 height 13
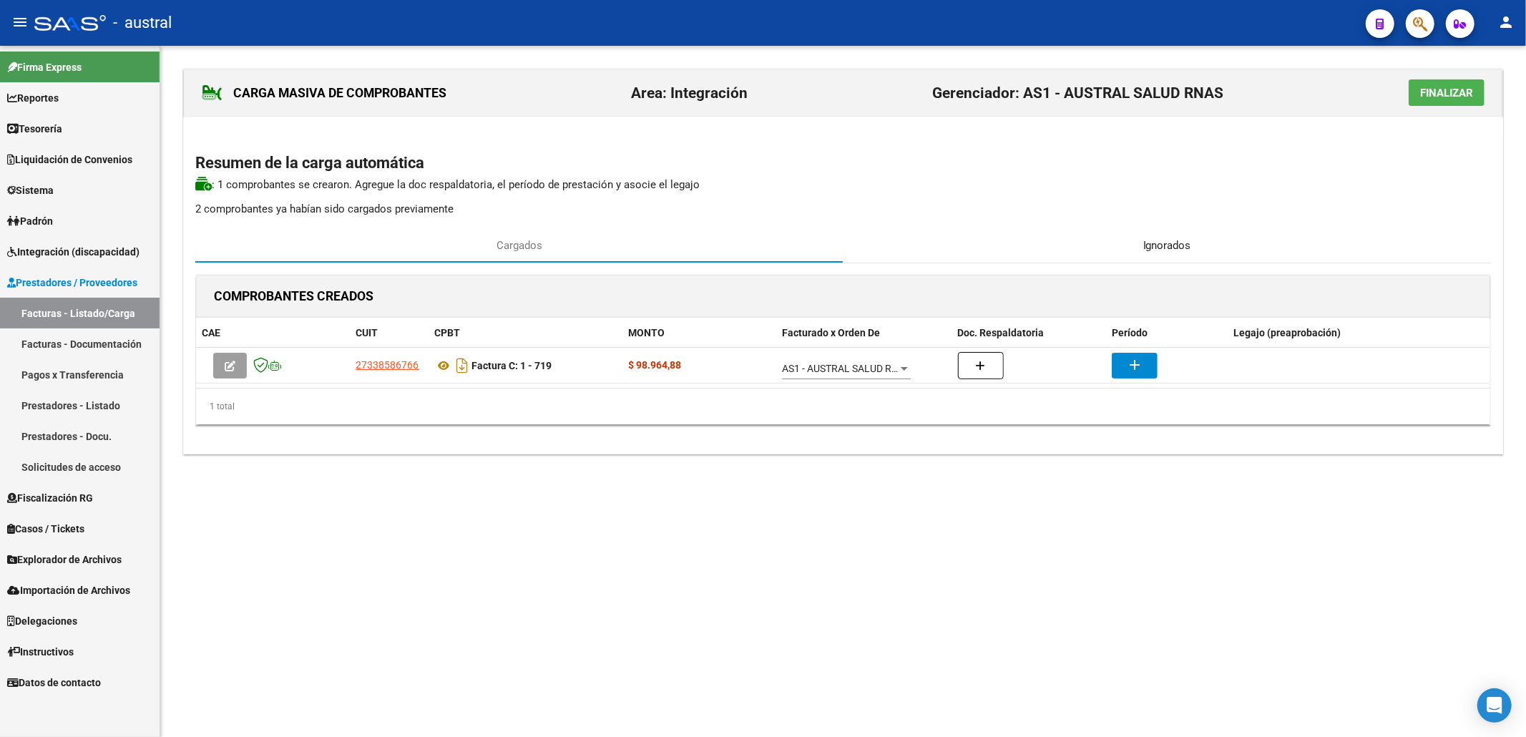
click at [1125, 247] on div "Ignorados" at bounding box center [1167, 245] width 648 height 34
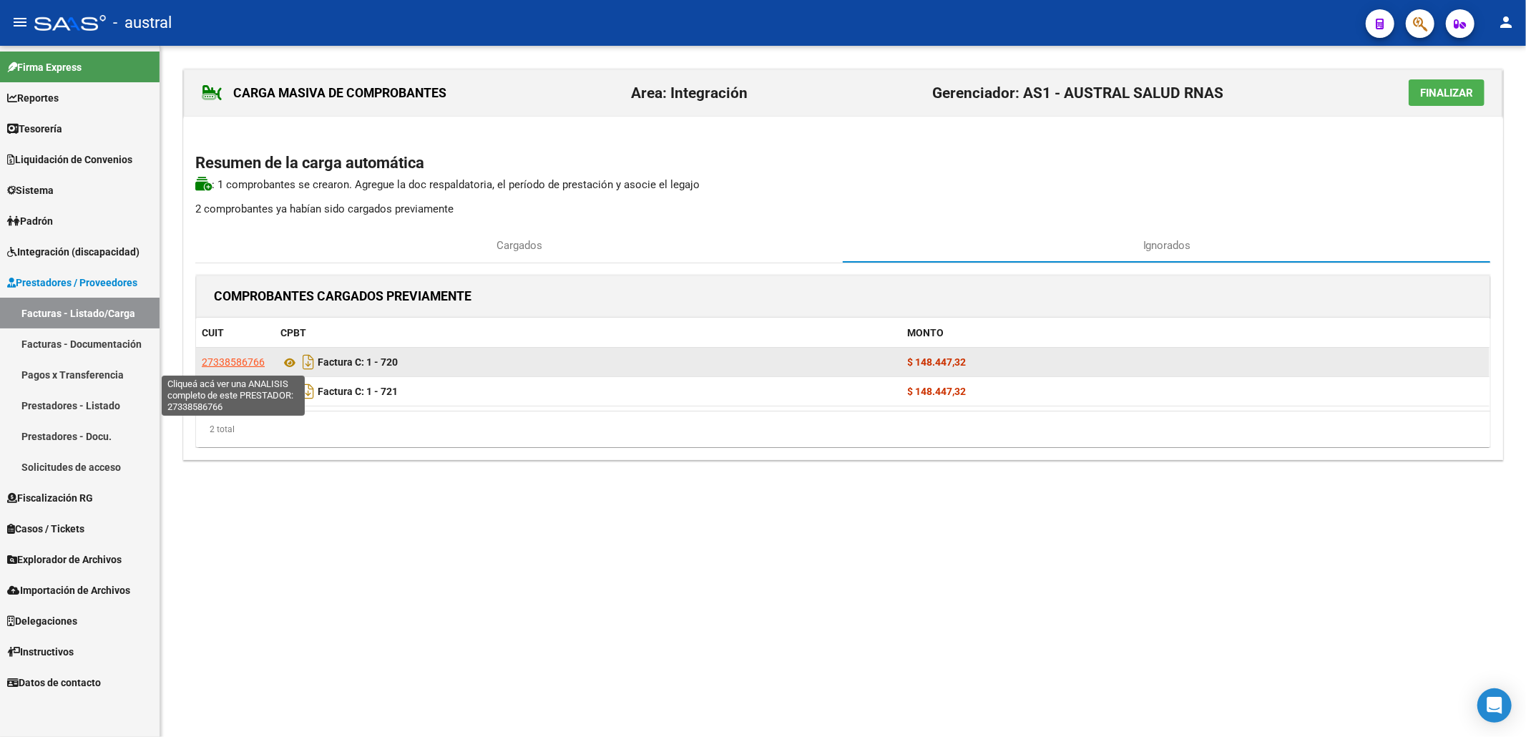
click at [241, 358] on span "27338586766" at bounding box center [233, 361] width 63 height 11
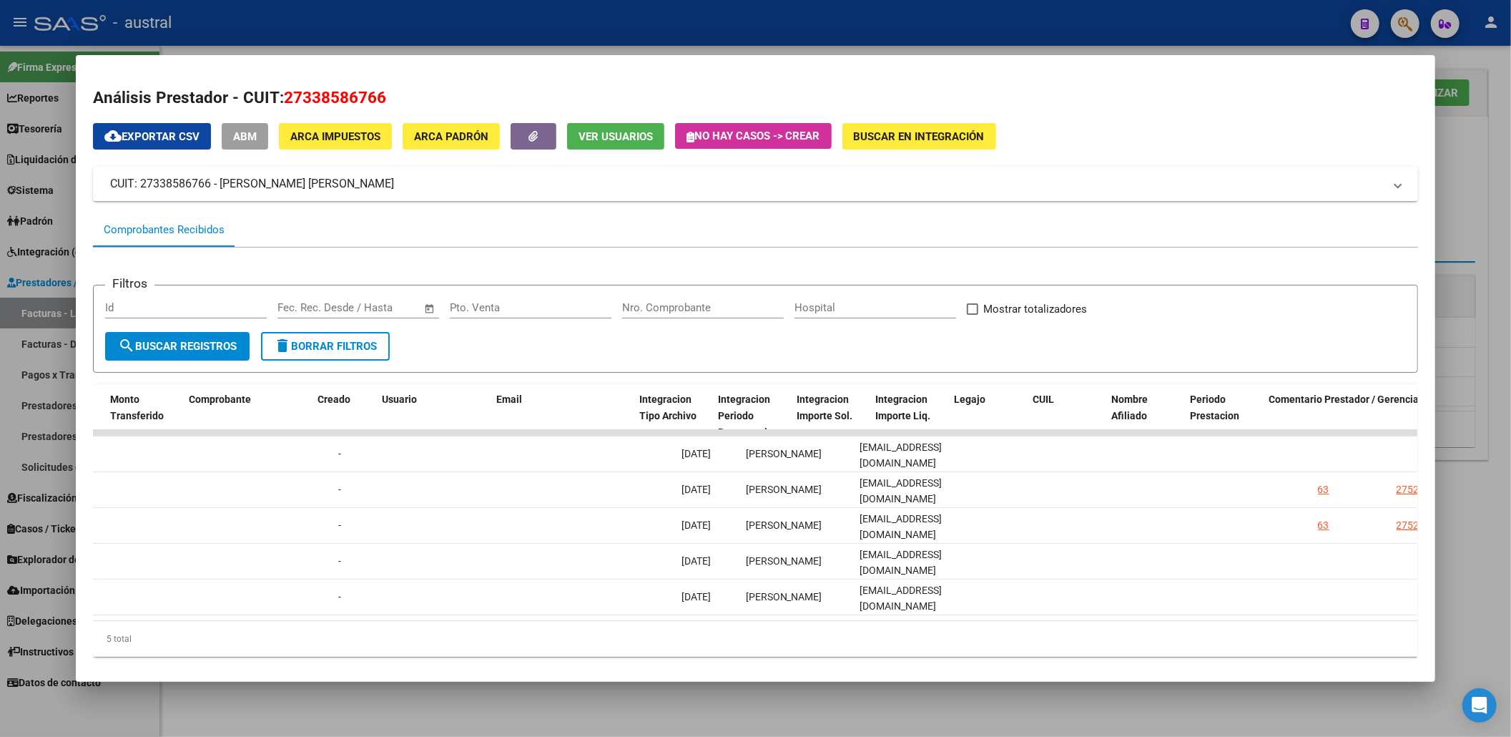
scroll to position [0, 1571]
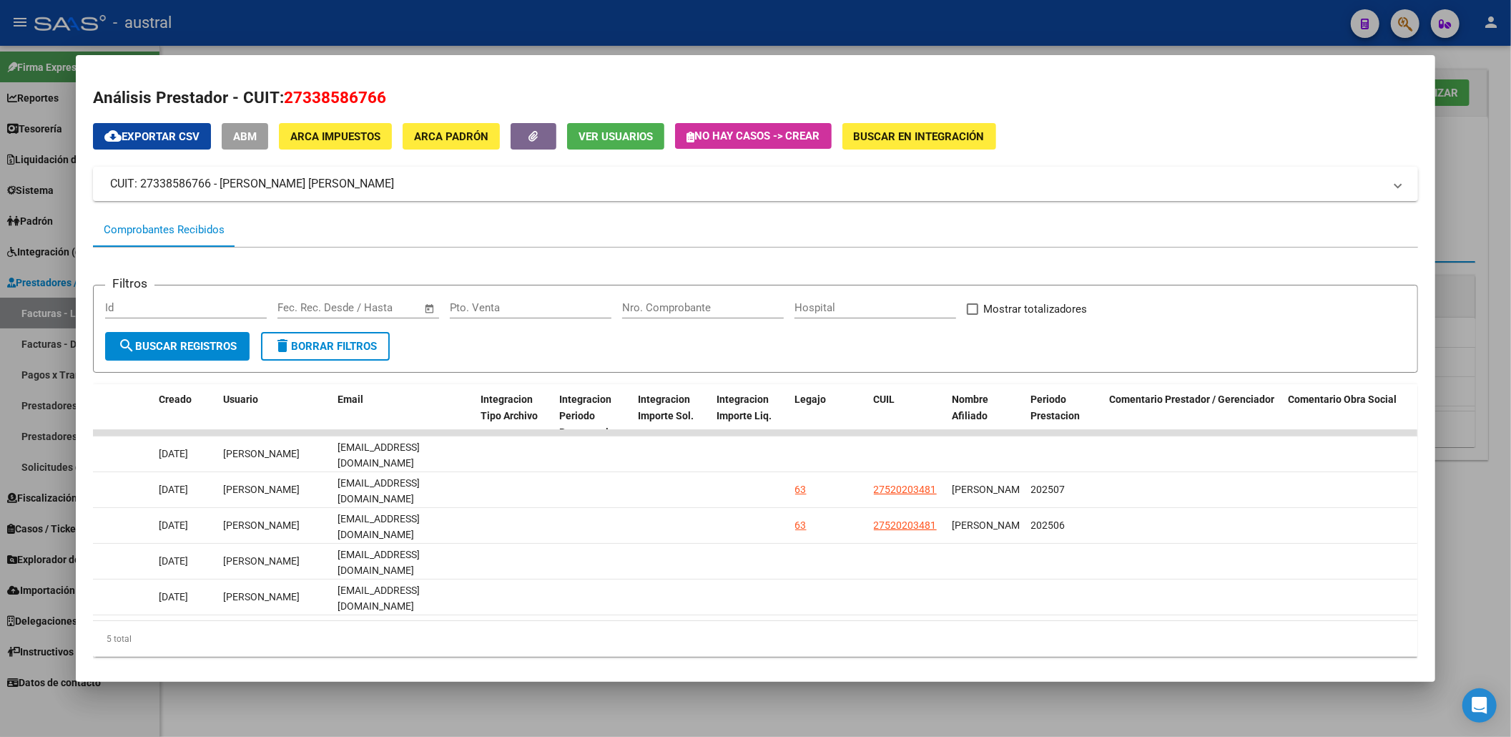
drag, startPoint x: 1033, startPoint y: 616, endPoint x: 911, endPoint y: 618, distance: 122.3
click at [911, 618] on datatable-body "2126 AS1 - AUSTRAL SALUD RNAS Integración Factura C: 1 - 719 $ 98.964,88 06/08/…" at bounding box center [755, 525] width 1325 height 190
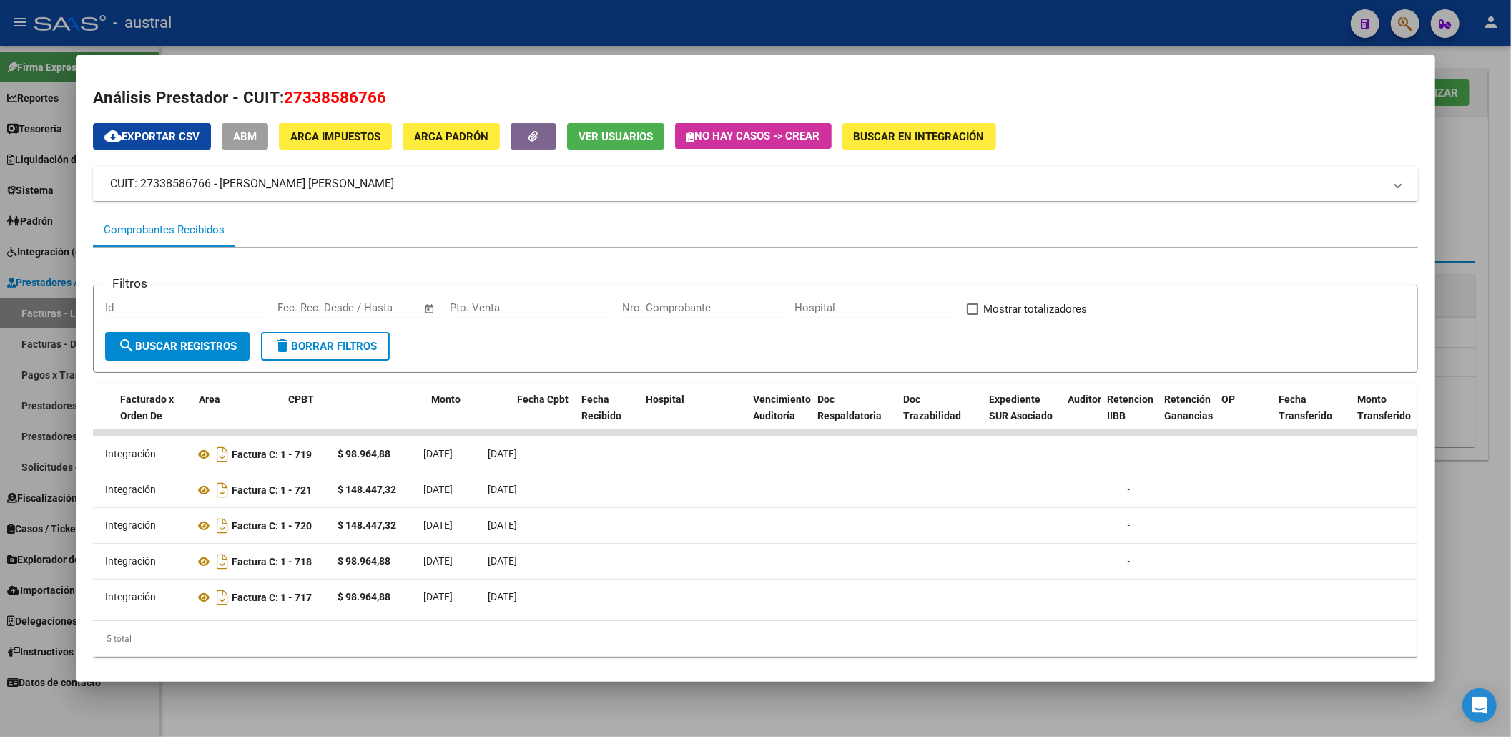
scroll to position [0, 146]
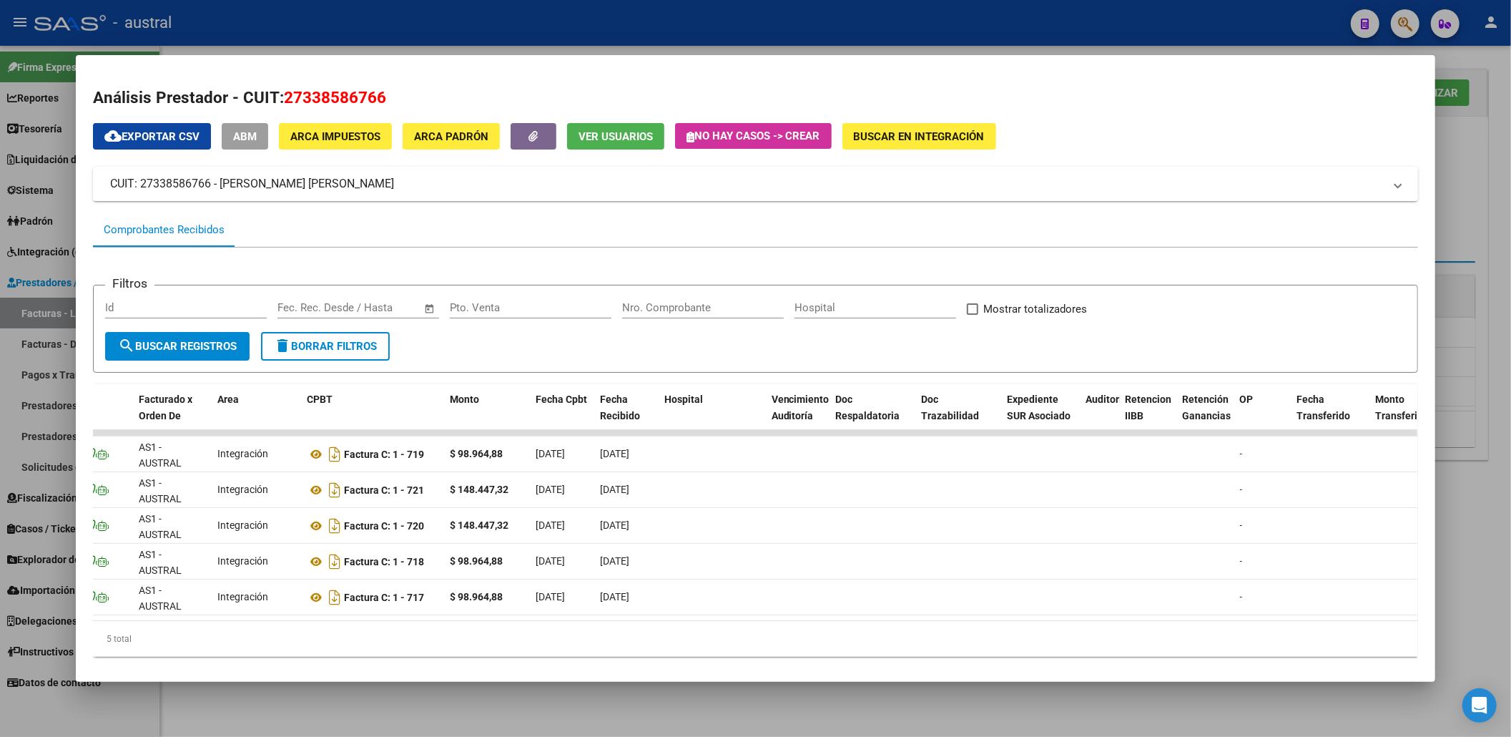
drag, startPoint x: 865, startPoint y: 633, endPoint x: 270, endPoint y: 633, distance: 595.1
click at [270, 620] on datatable-body "2126 AS1 - AUSTRAL SALUD RNAS Integración Factura C: 1 - 719 $ 98.964,88 06/08/…" at bounding box center [755, 525] width 1325 height 190
click at [1481, 216] on div at bounding box center [755, 368] width 1511 height 737
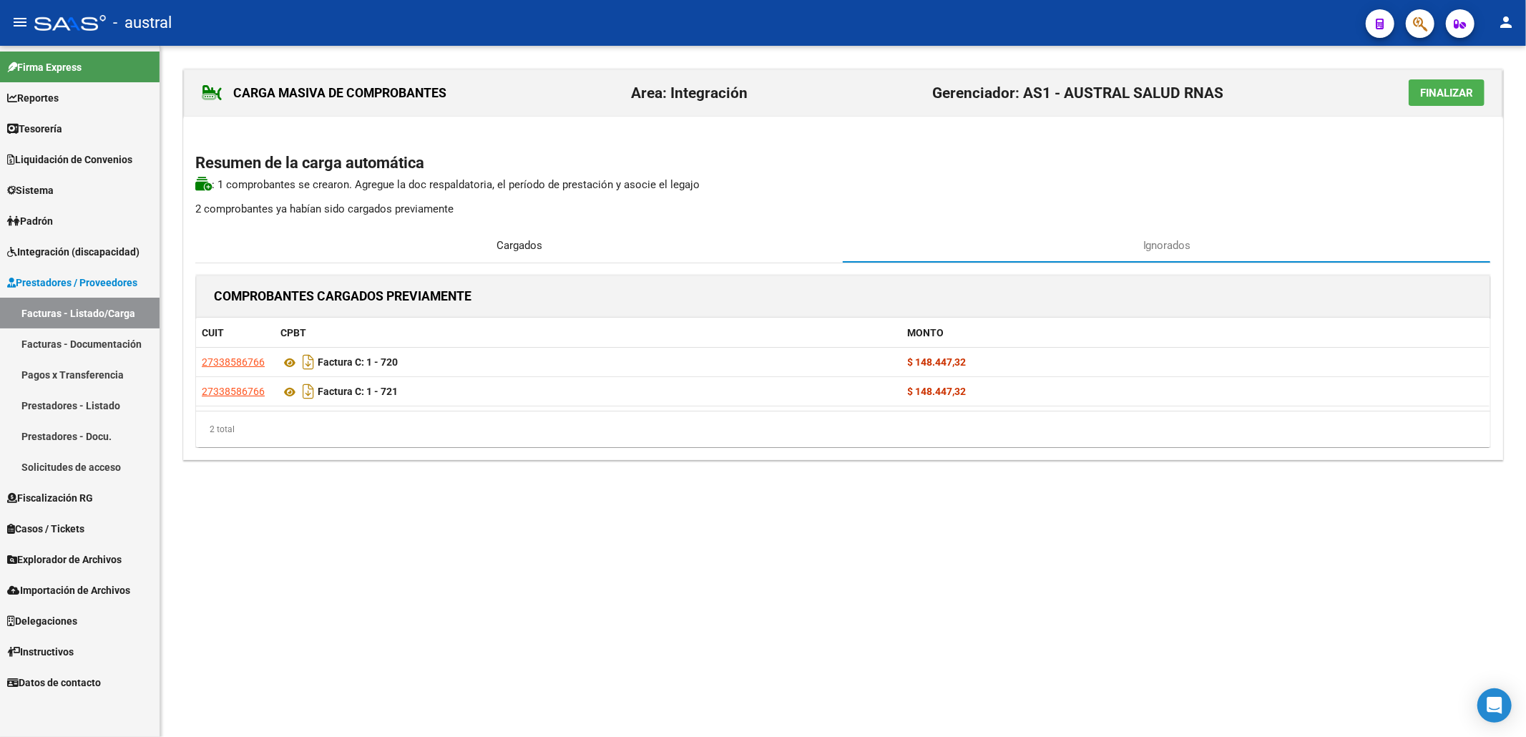
click at [456, 250] on div "Cargados" at bounding box center [519, 245] width 648 height 34
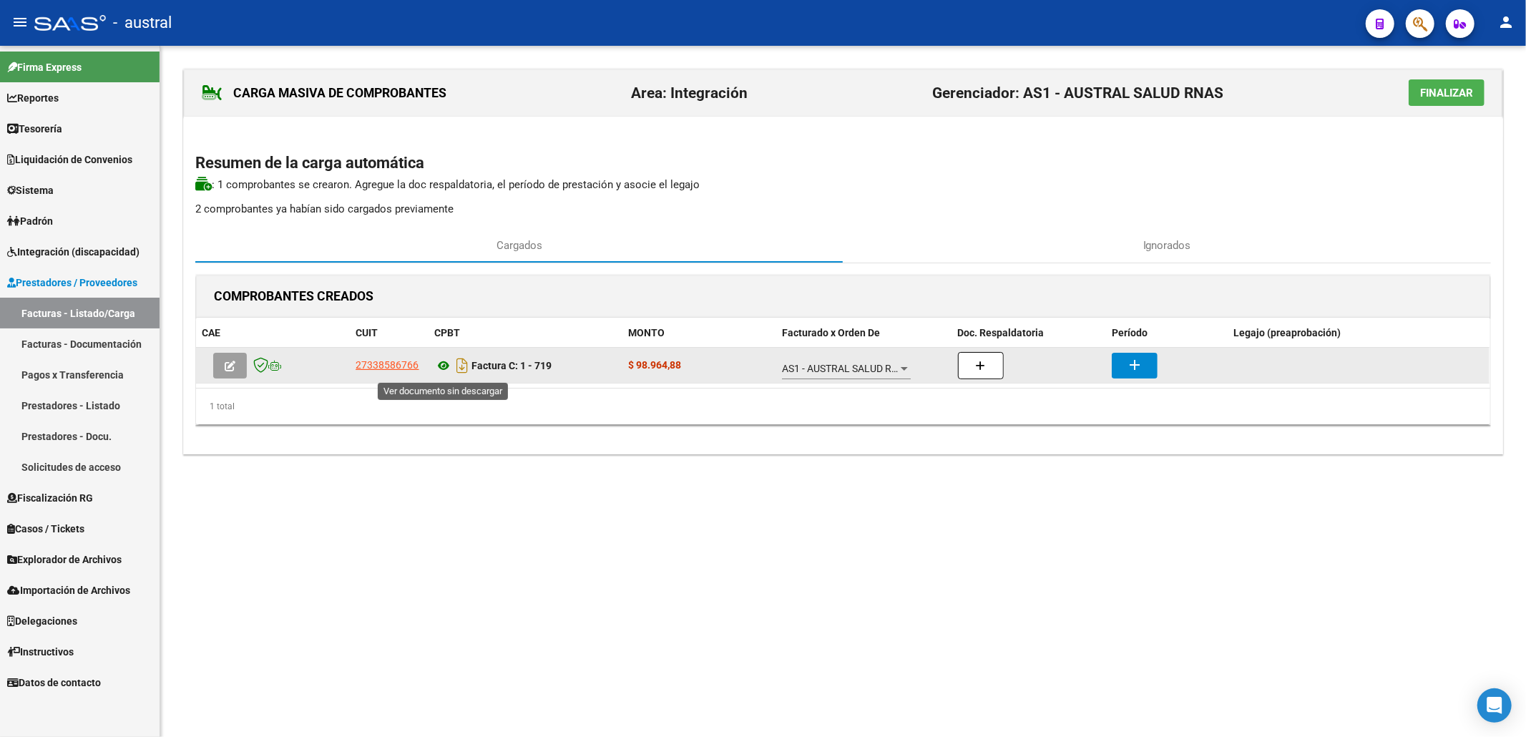
click at [439, 367] on icon at bounding box center [443, 365] width 19 height 17
click at [225, 370] on icon "button" at bounding box center [230, 365] width 11 height 11
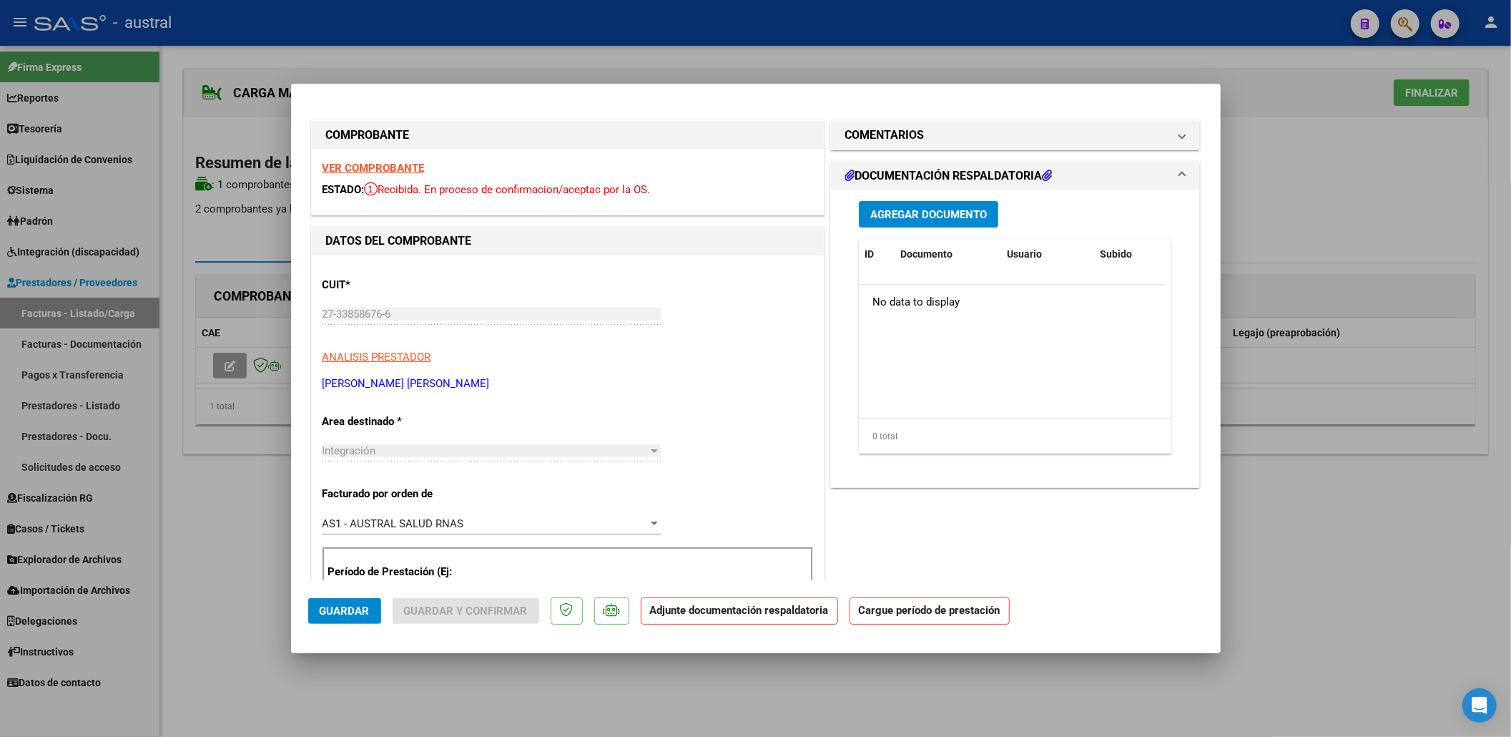
scroll to position [95, 0]
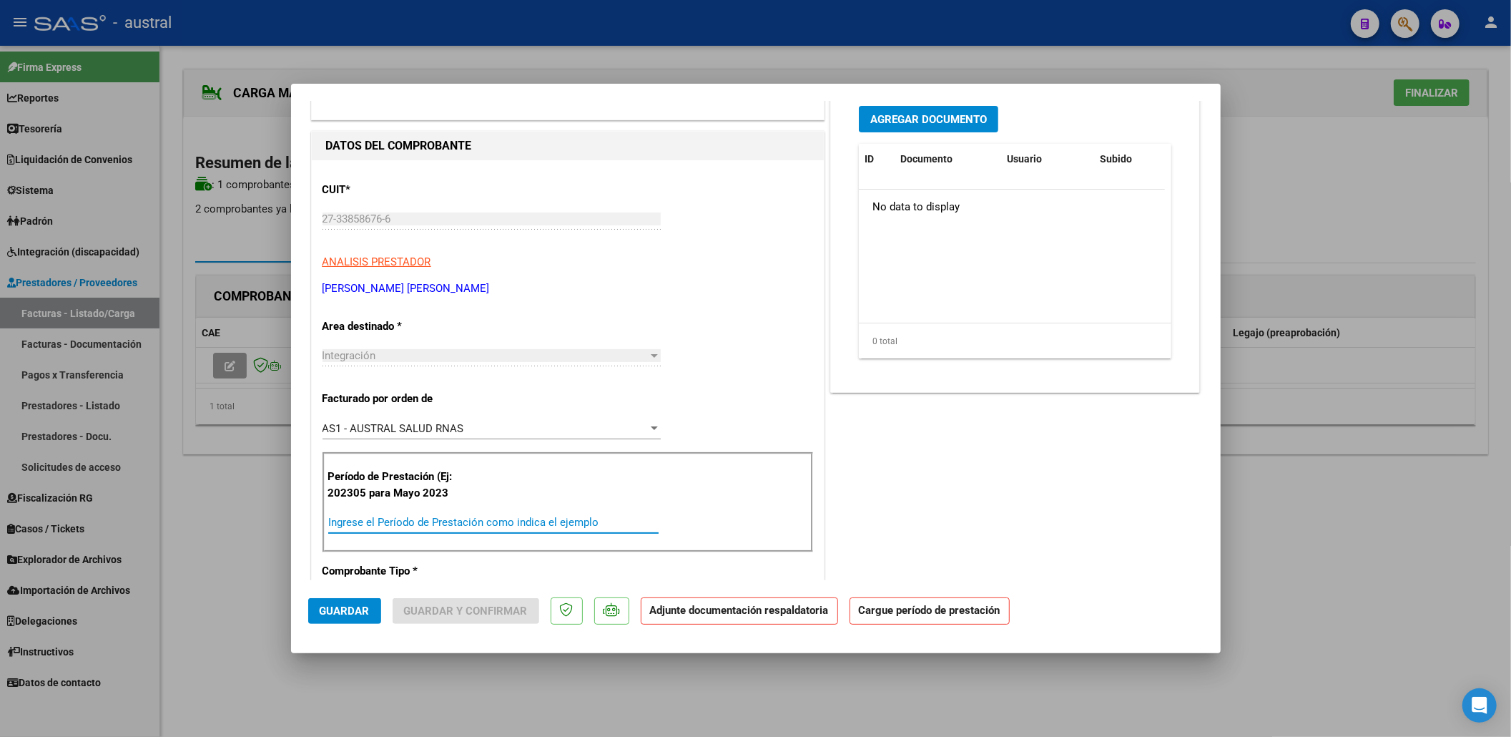
click at [435, 525] on input "Ingrese el Período de Prestación como indica el ejemplo" at bounding box center [493, 522] width 330 height 13
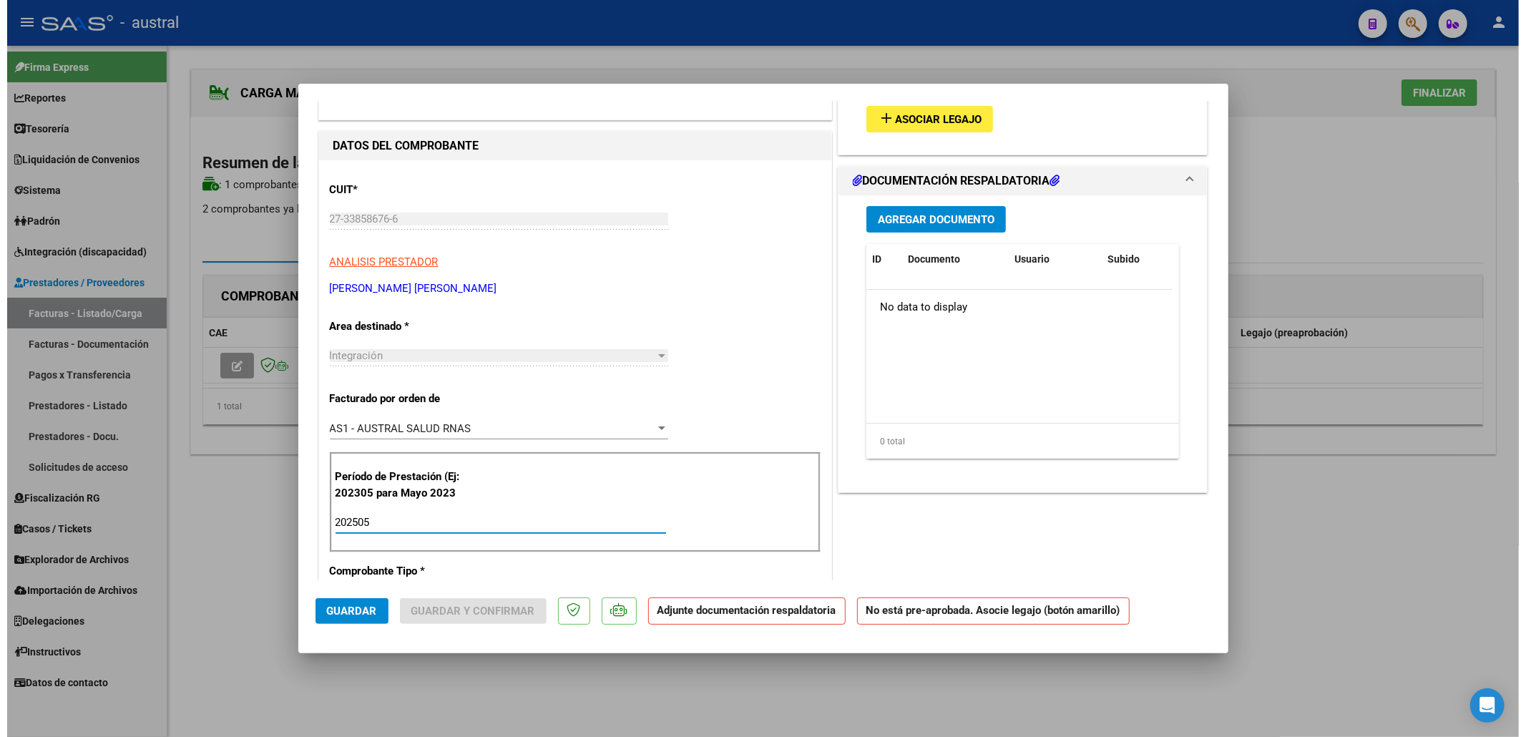
scroll to position [0, 0]
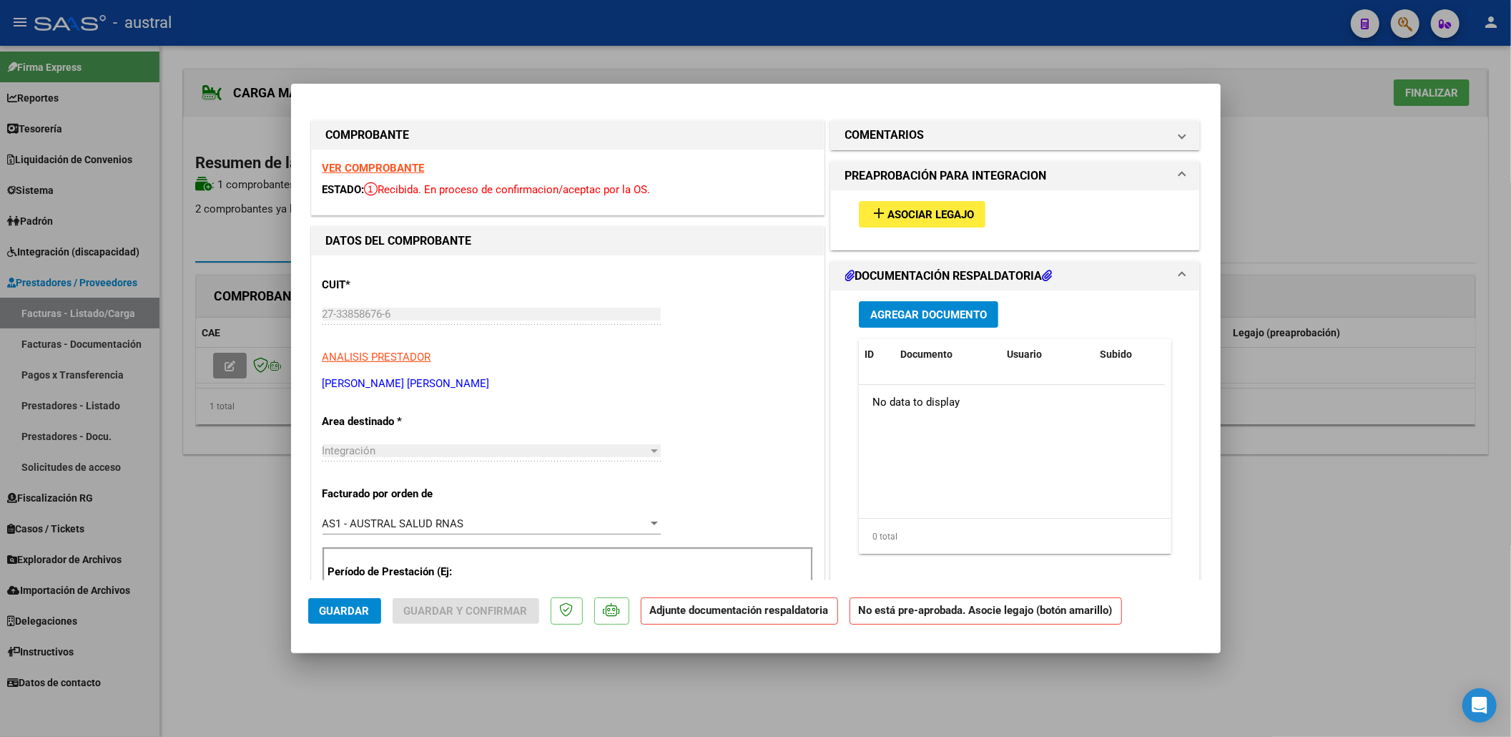
type input "202505"
click at [896, 215] on span "Asociar Legajo" at bounding box center [931, 214] width 87 height 13
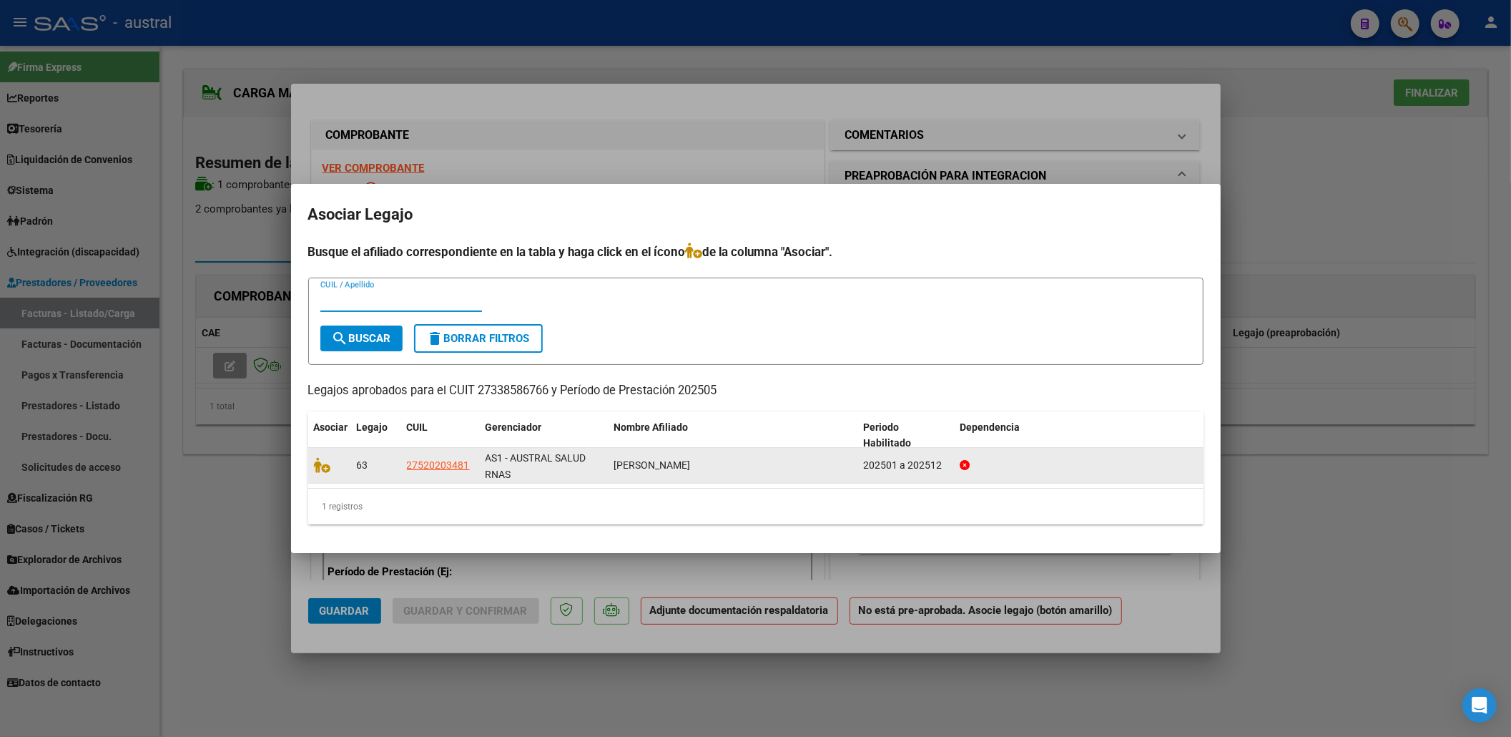
click at [321, 473] on datatable-body-cell at bounding box center [329, 465] width 43 height 35
click at [329, 470] on icon at bounding box center [322, 465] width 17 height 16
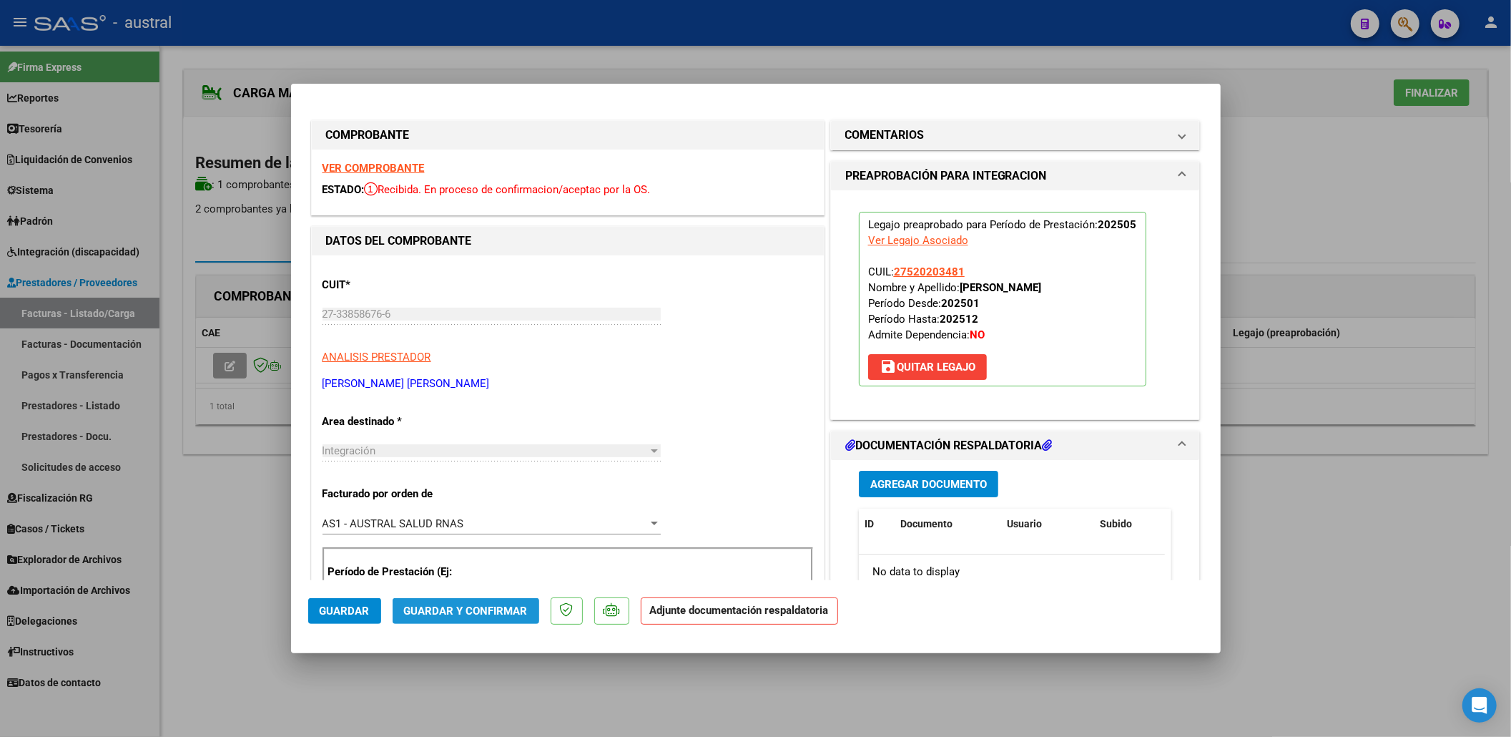
click at [498, 601] on button "Guardar y Confirmar" at bounding box center [466, 611] width 147 height 26
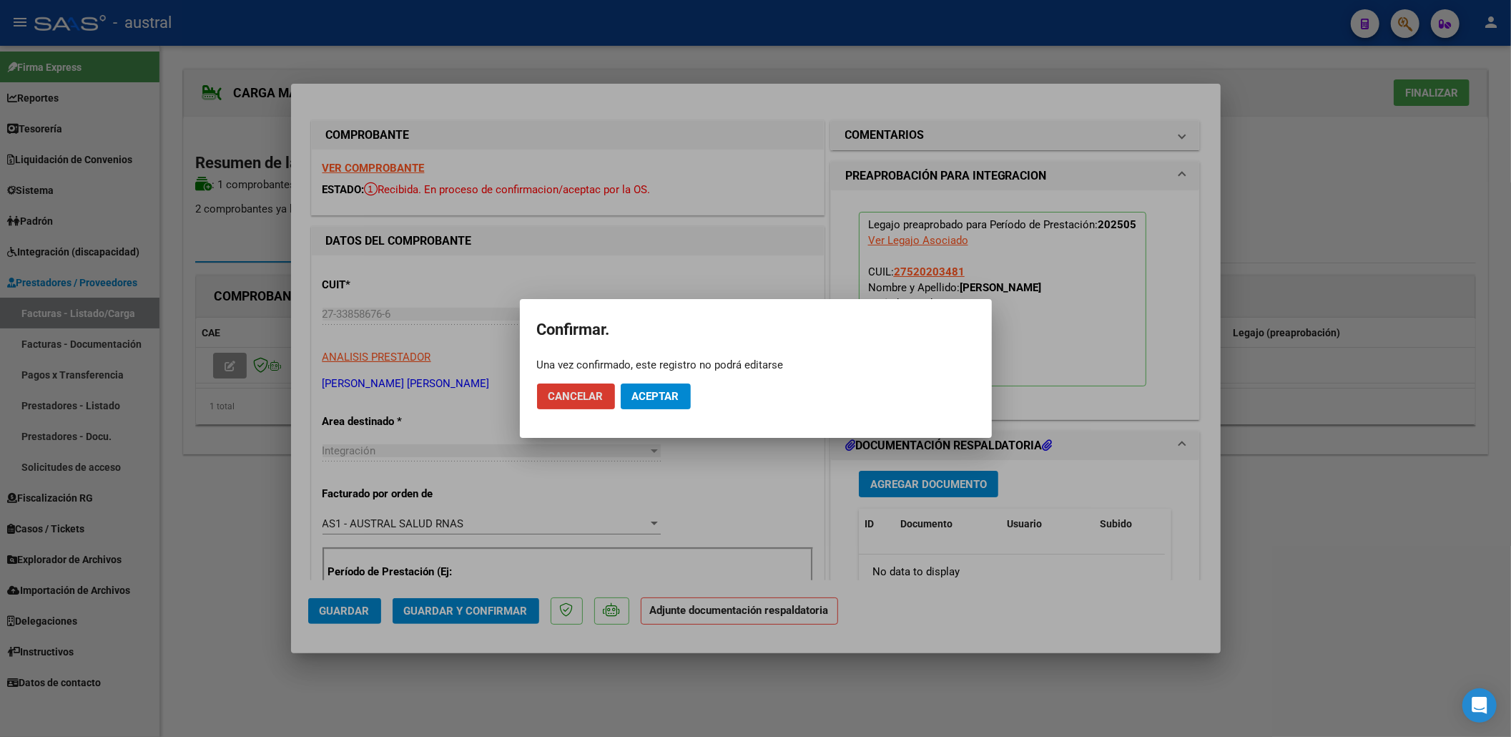
click at [664, 403] on button "Aceptar" at bounding box center [656, 396] width 70 height 26
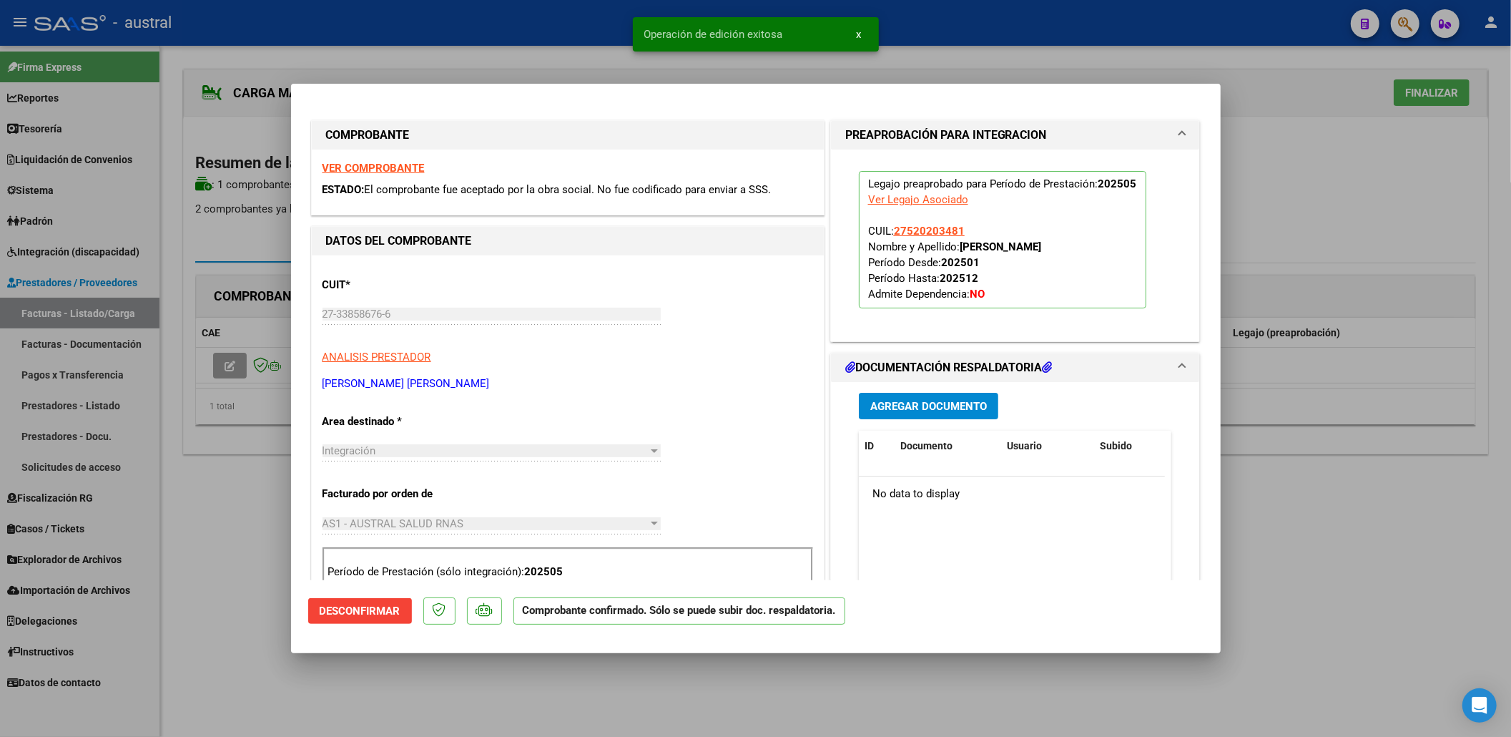
click at [1300, 156] on div at bounding box center [755, 368] width 1511 height 737
type input "$ 0,00"
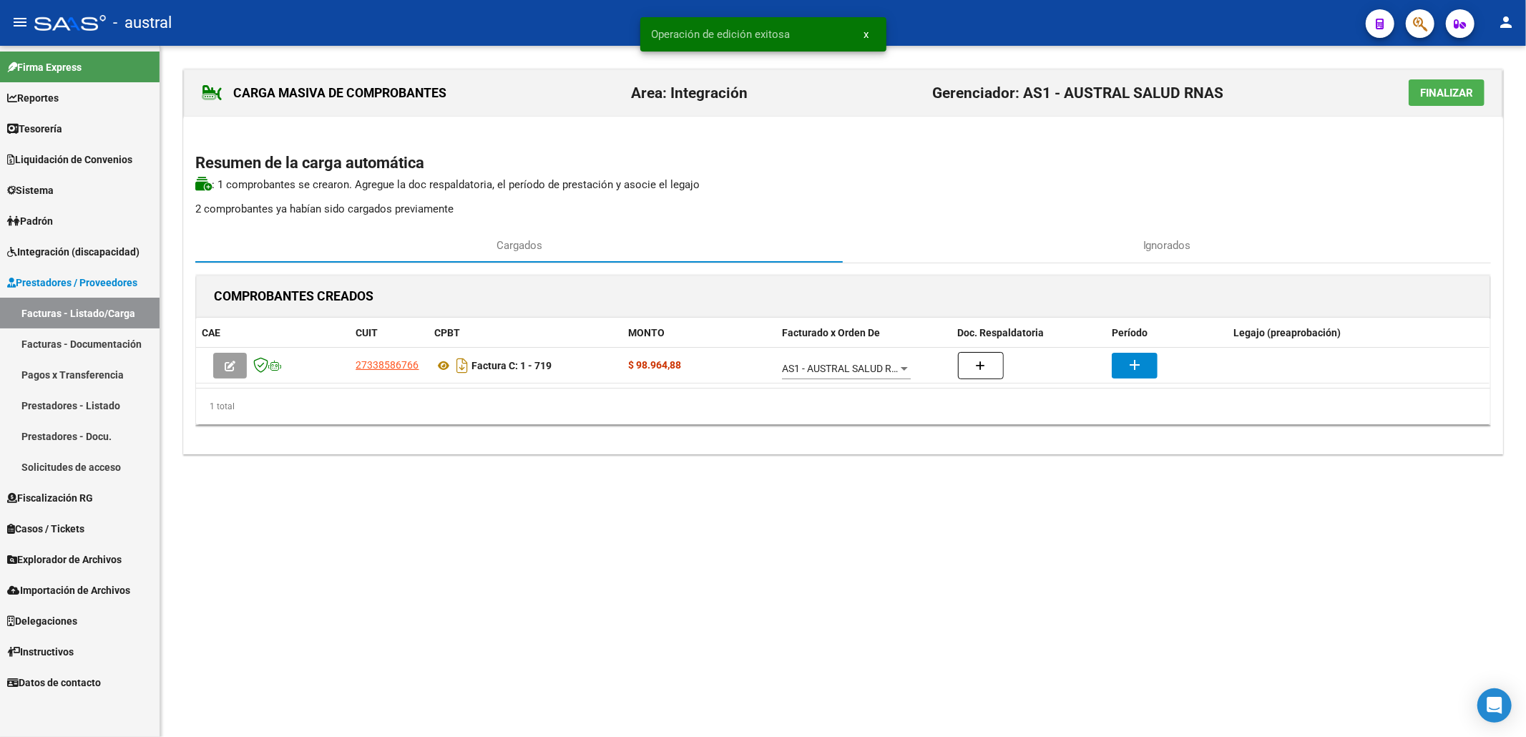
click at [1457, 92] on span "Finalizar" at bounding box center [1446, 93] width 53 height 13
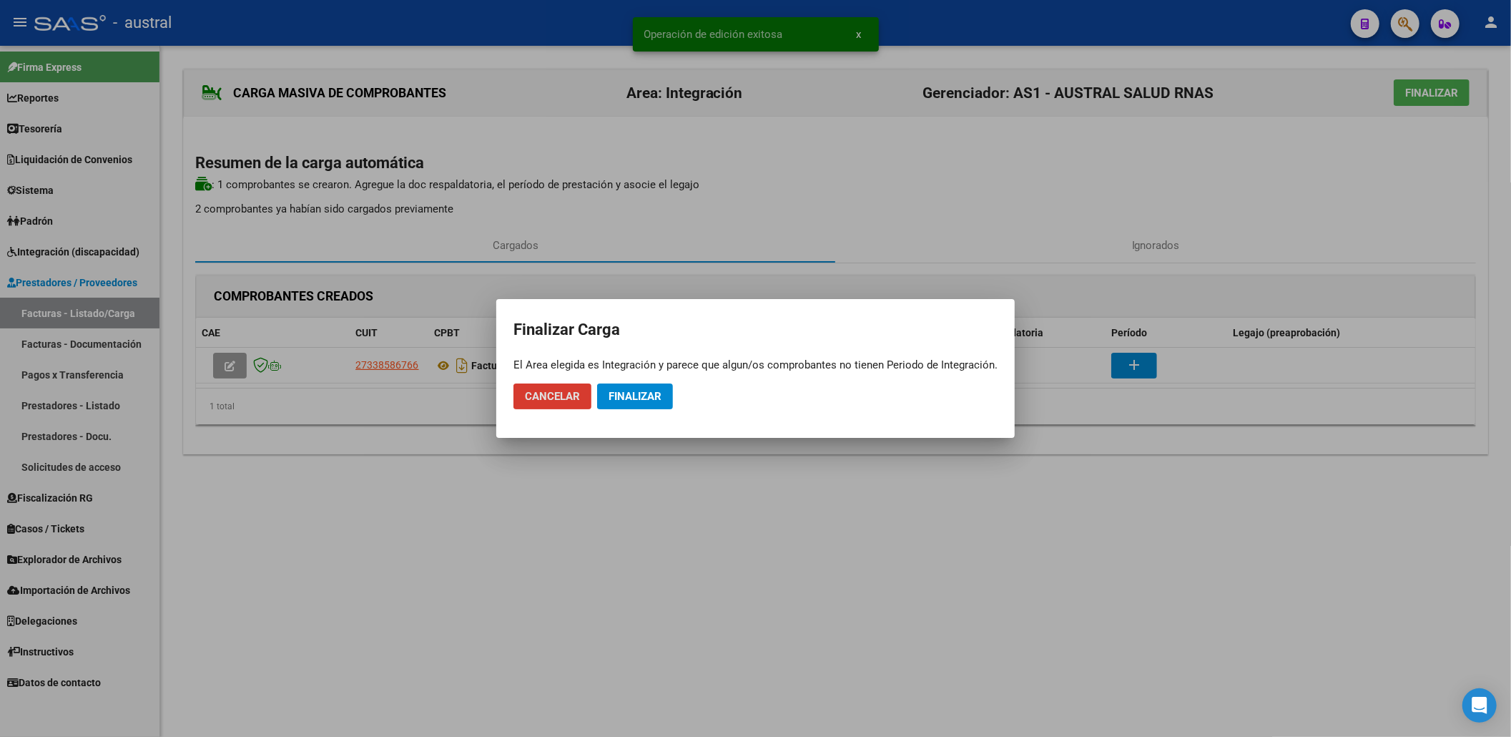
click at [662, 398] on span "Finalizar" at bounding box center [635, 396] width 53 height 13
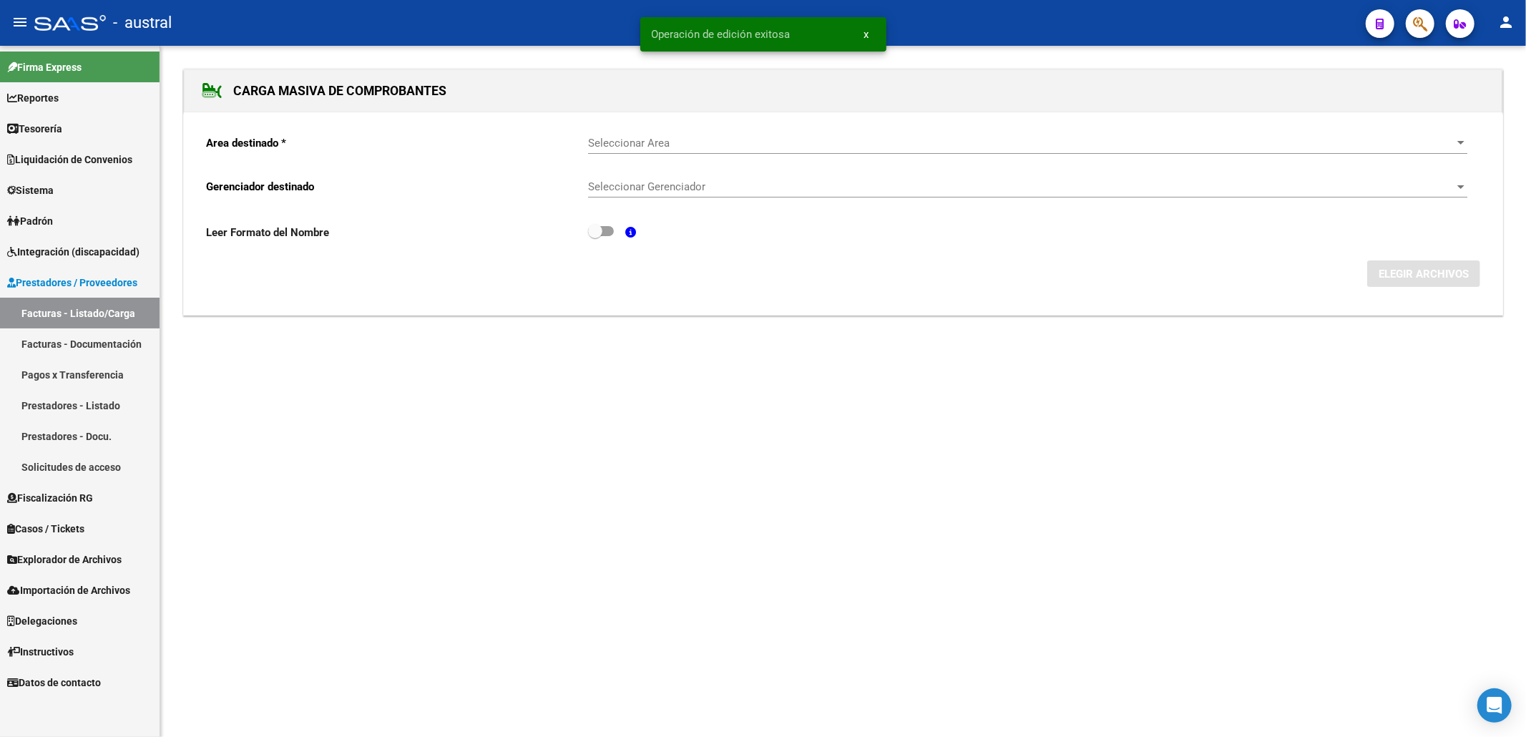
click at [84, 315] on link "Facturas - Listado/Carga" at bounding box center [80, 313] width 160 height 31
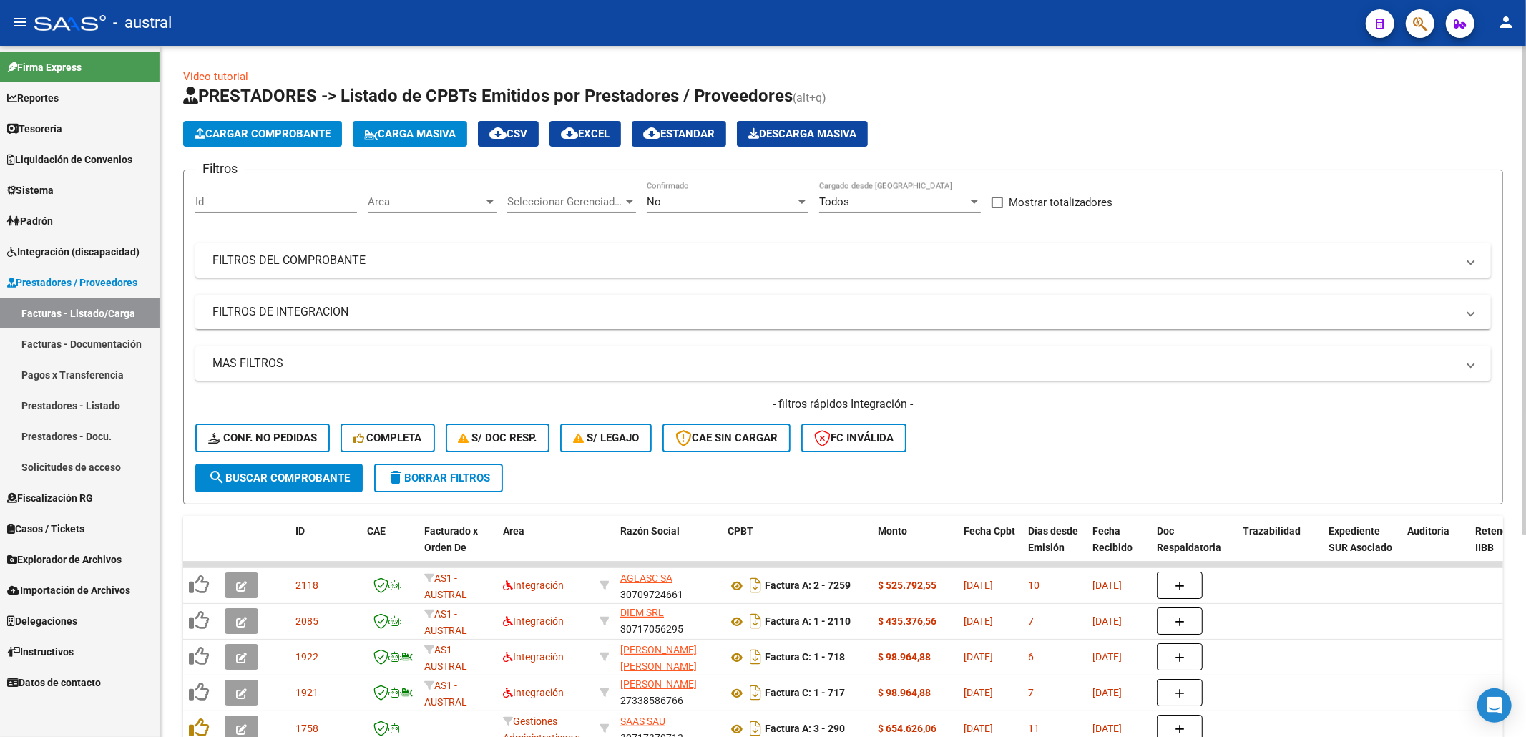
click at [256, 438] on span "Conf. no pedidas" at bounding box center [262, 437] width 109 height 13
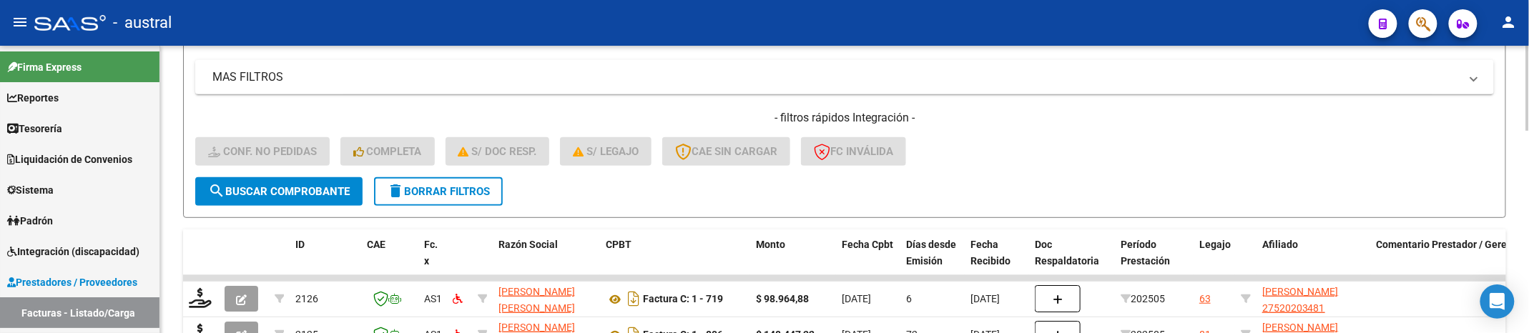
scroll to position [476, 0]
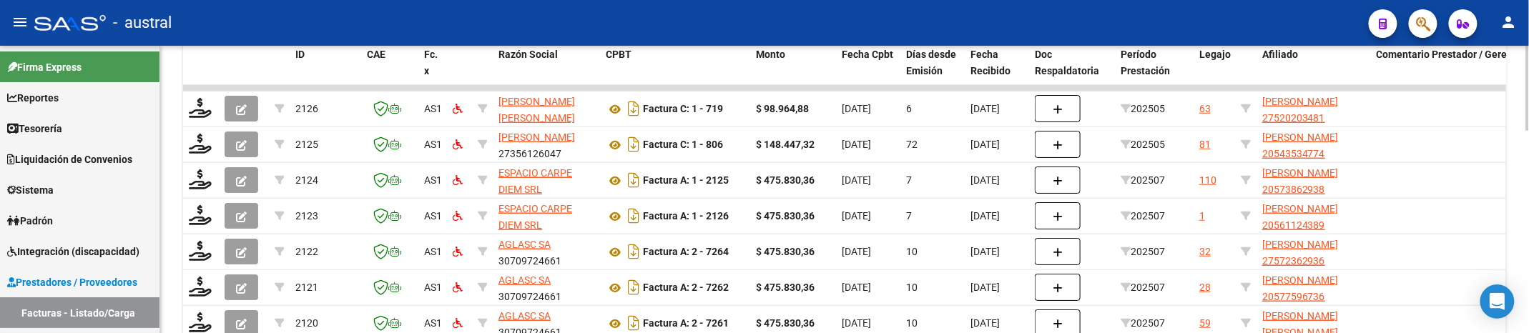
click at [167, 127] on div "Video tutorial PRESTADORES -> Listado de CPBTs Emitidos por Prestadores / Prove…" at bounding box center [844, 52] width 1369 height 966
click at [172, 97] on div "Video tutorial PRESTADORES -> Listado de CPBTs Emitidos por Prestadores / Prove…" at bounding box center [844, 52] width 1369 height 966
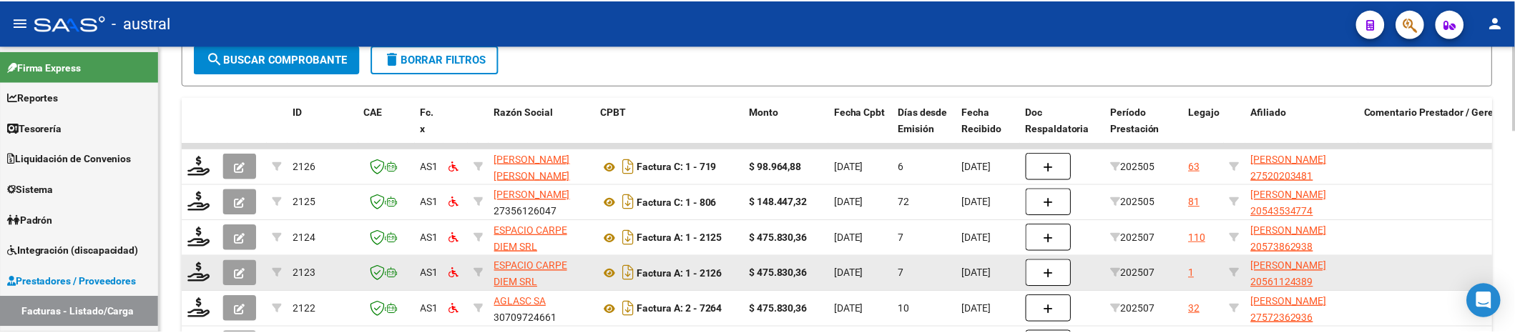
scroll to position [381, 0]
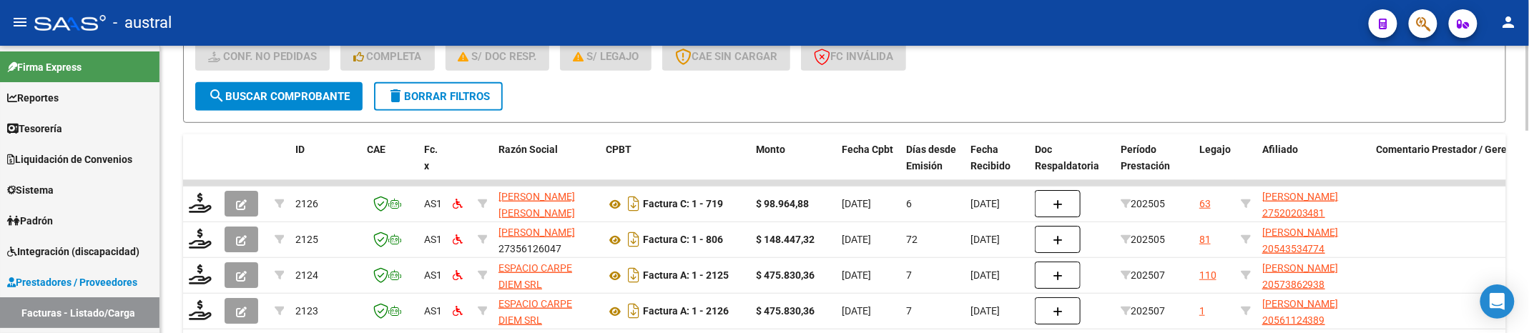
click at [677, 124] on div "Video tutorial PRESTADORES -> Listado de CPBTs Emitidos por Prestadores / Prove…" at bounding box center [844, 136] width 1323 height 898
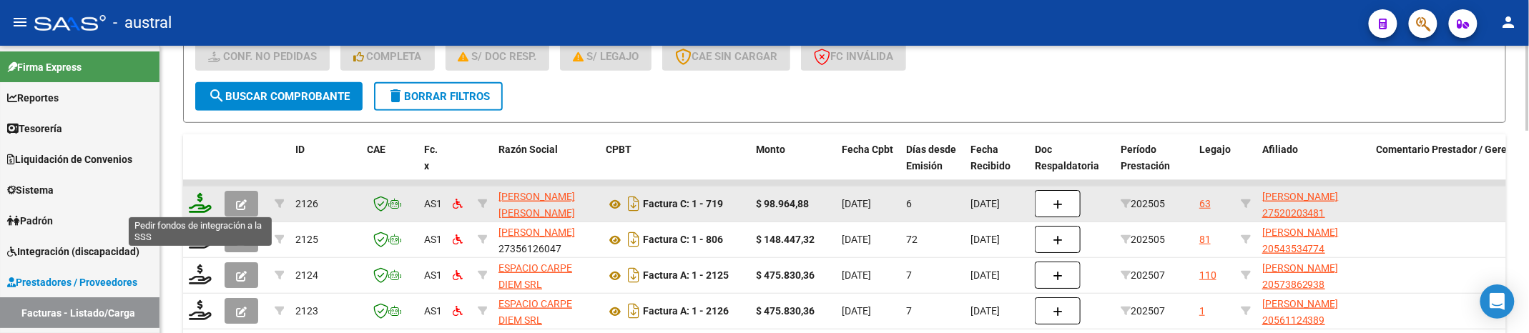
click at [203, 200] on icon at bounding box center [200, 203] width 23 height 20
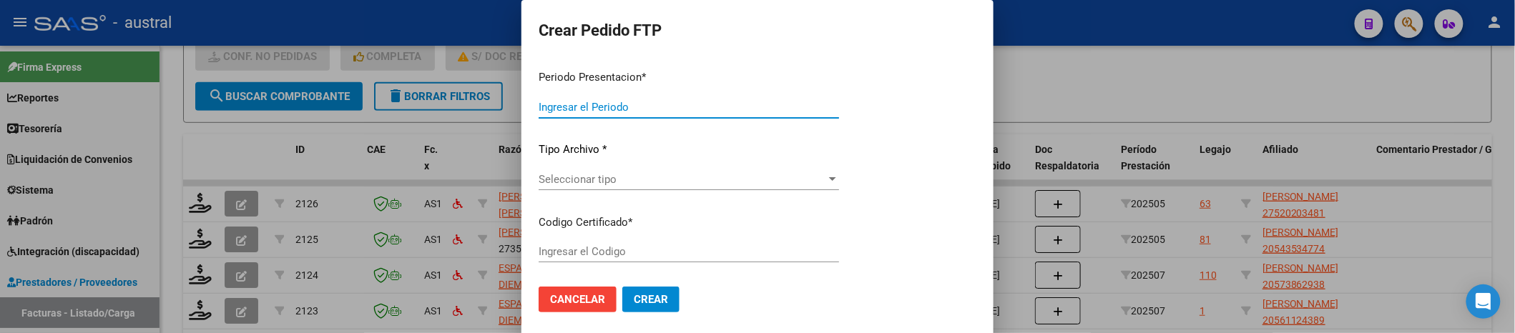
type input "202507"
type input "202505"
type input "$ 98.964,88"
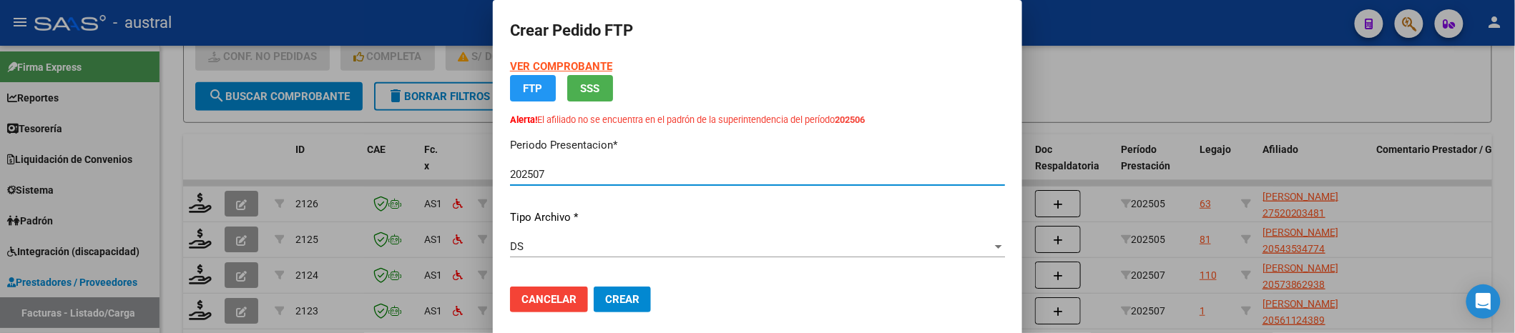
type input "629316527"
type input "2027-07-11"
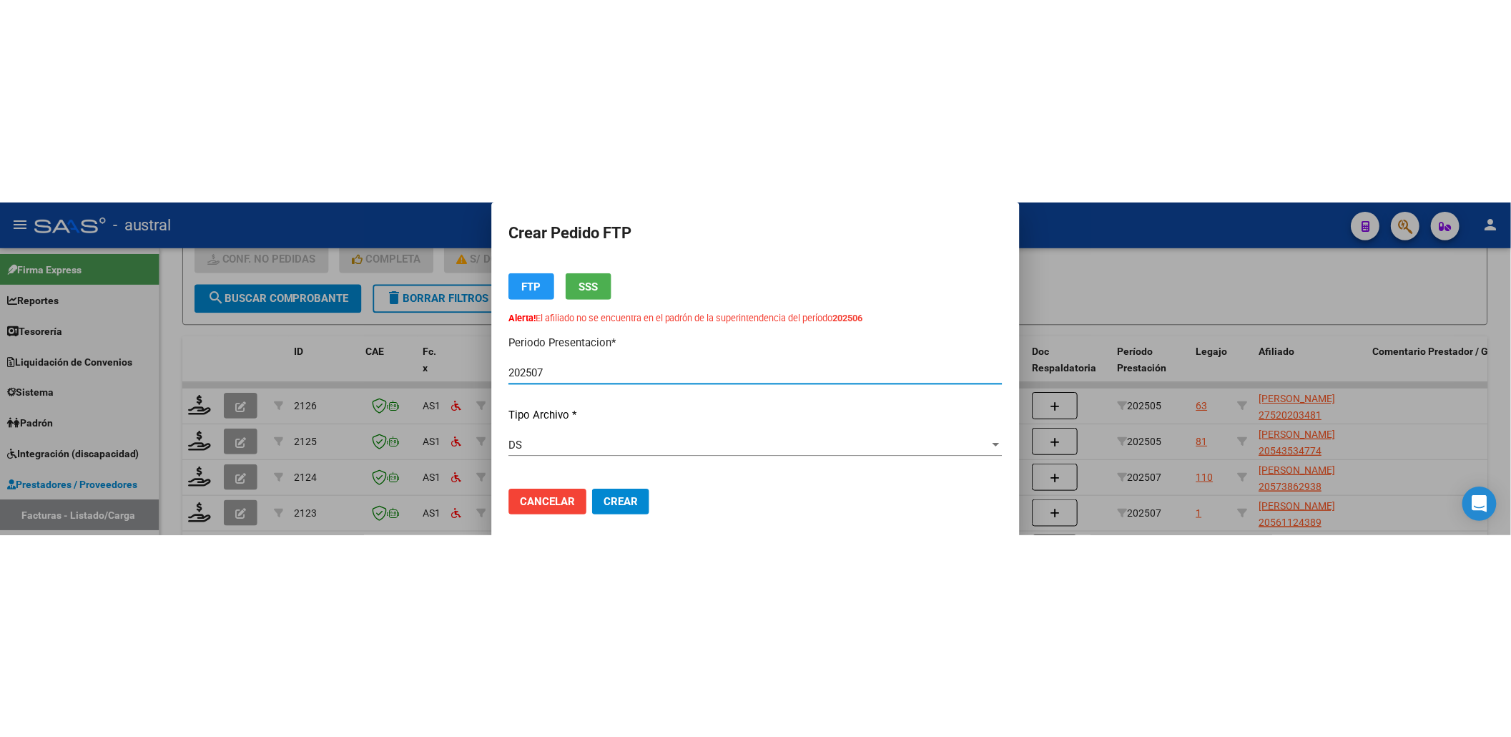
scroll to position [0, 0]
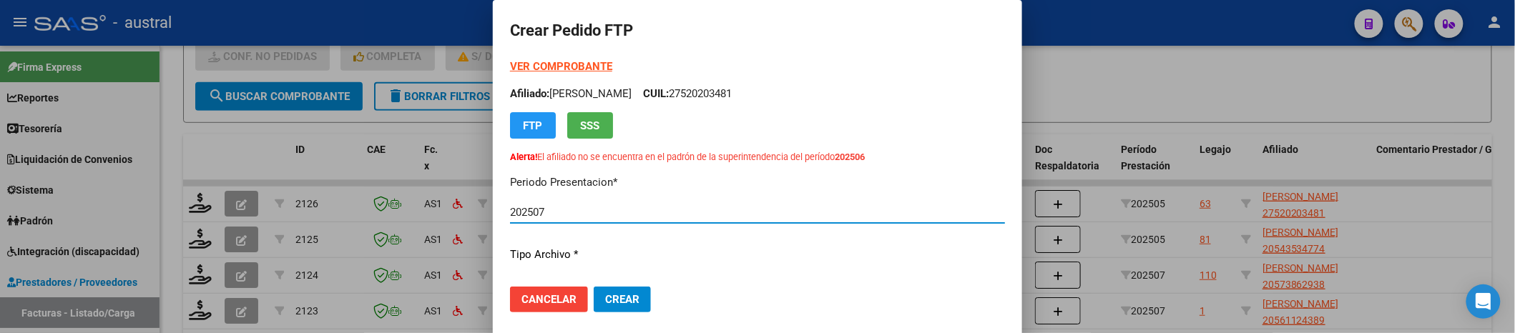
click at [564, 64] on strong "VER COMPROBANTE" at bounding box center [561, 66] width 102 height 13
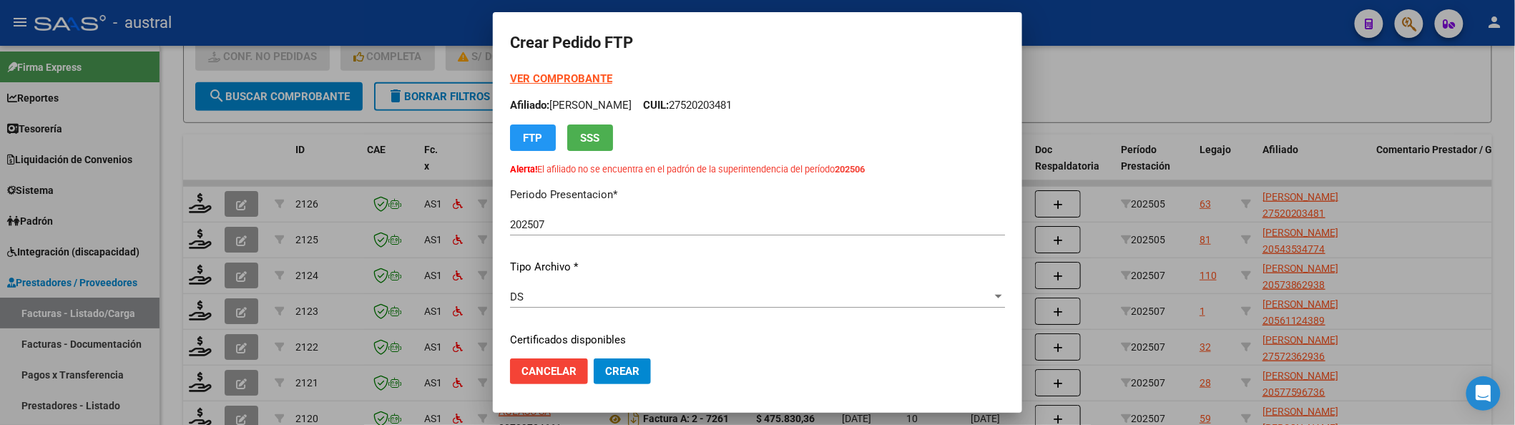
click at [527, 73] on strong "VER COMPROBANTE" at bounding box center [561, 78] width 102 height 13
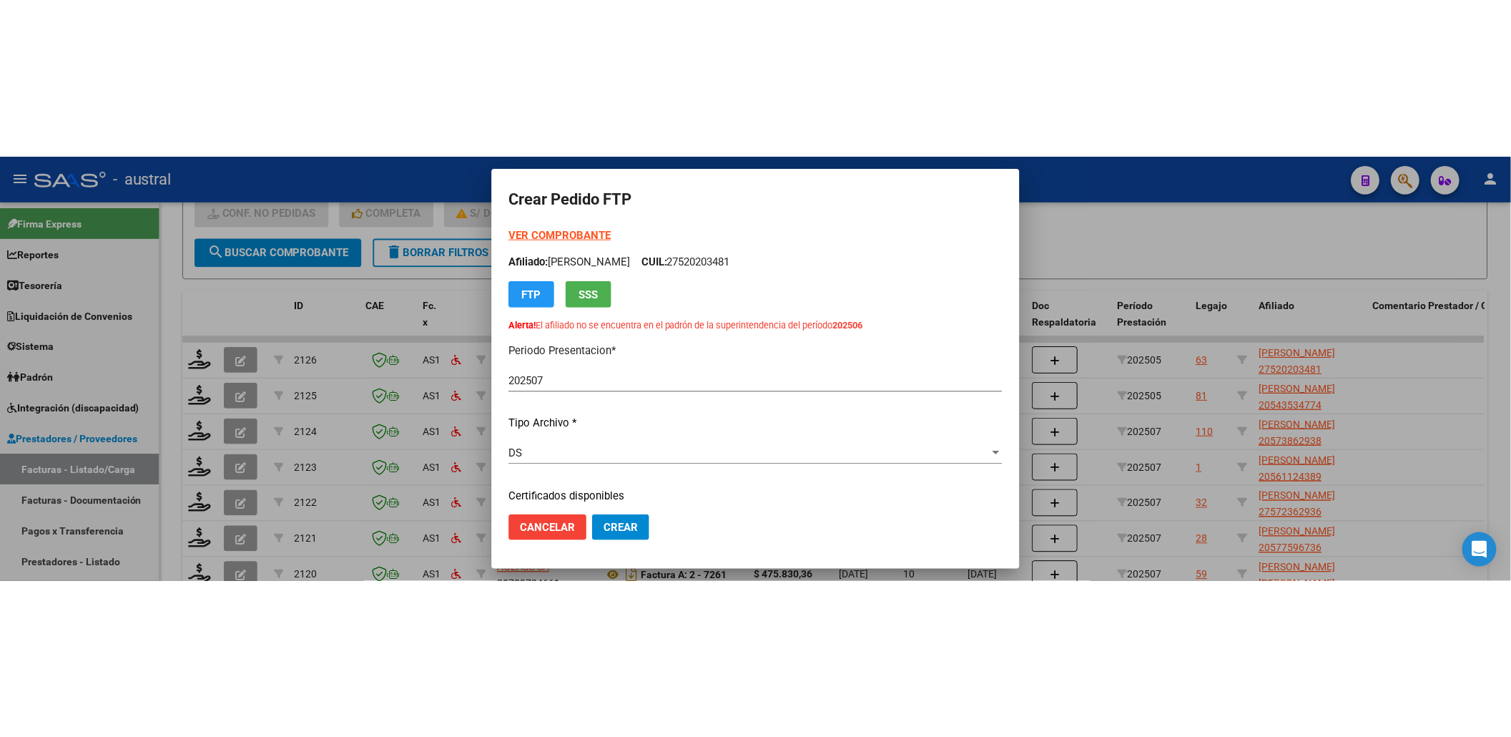
scroll to position [288, 0]
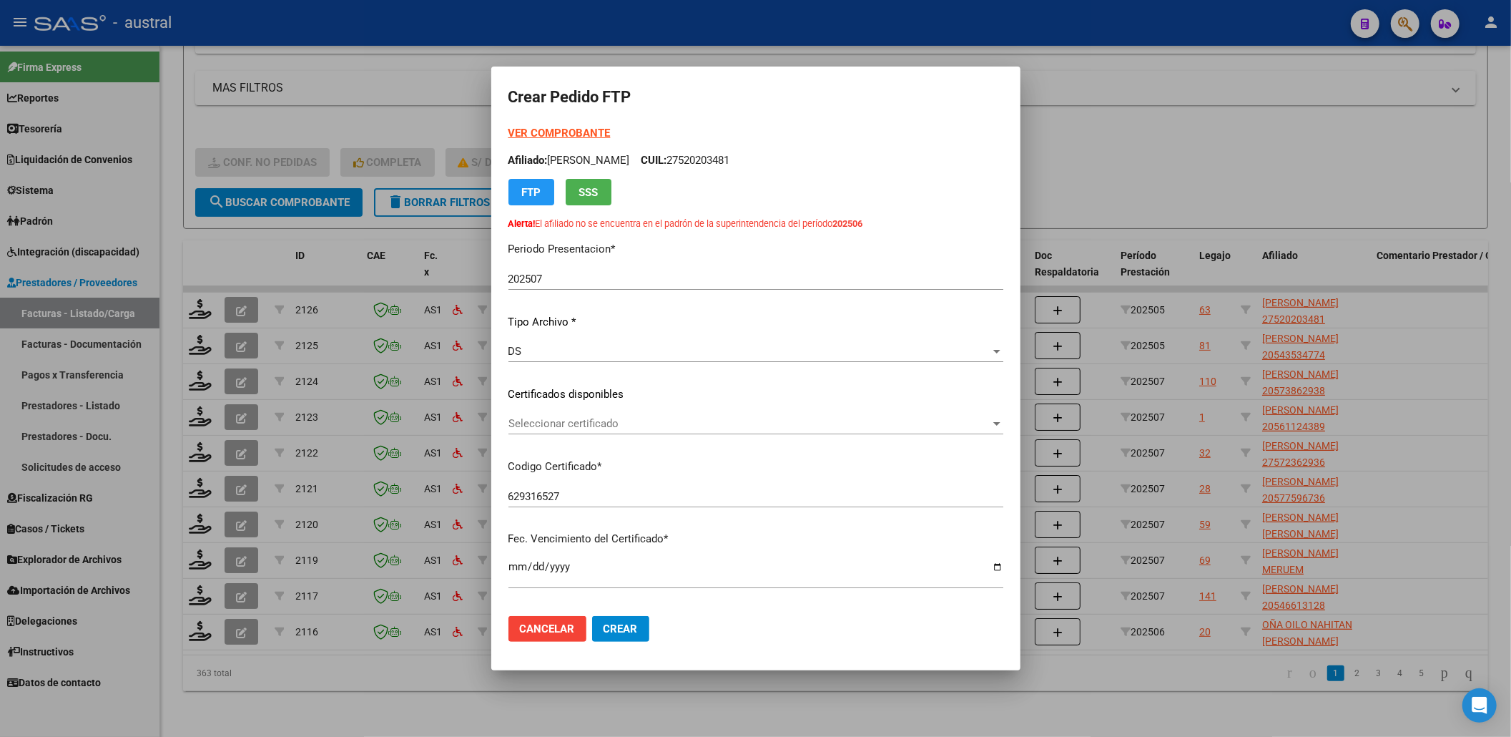
click at [1220, 224] on div at bounding box center [755, 368] width 1511 height 737
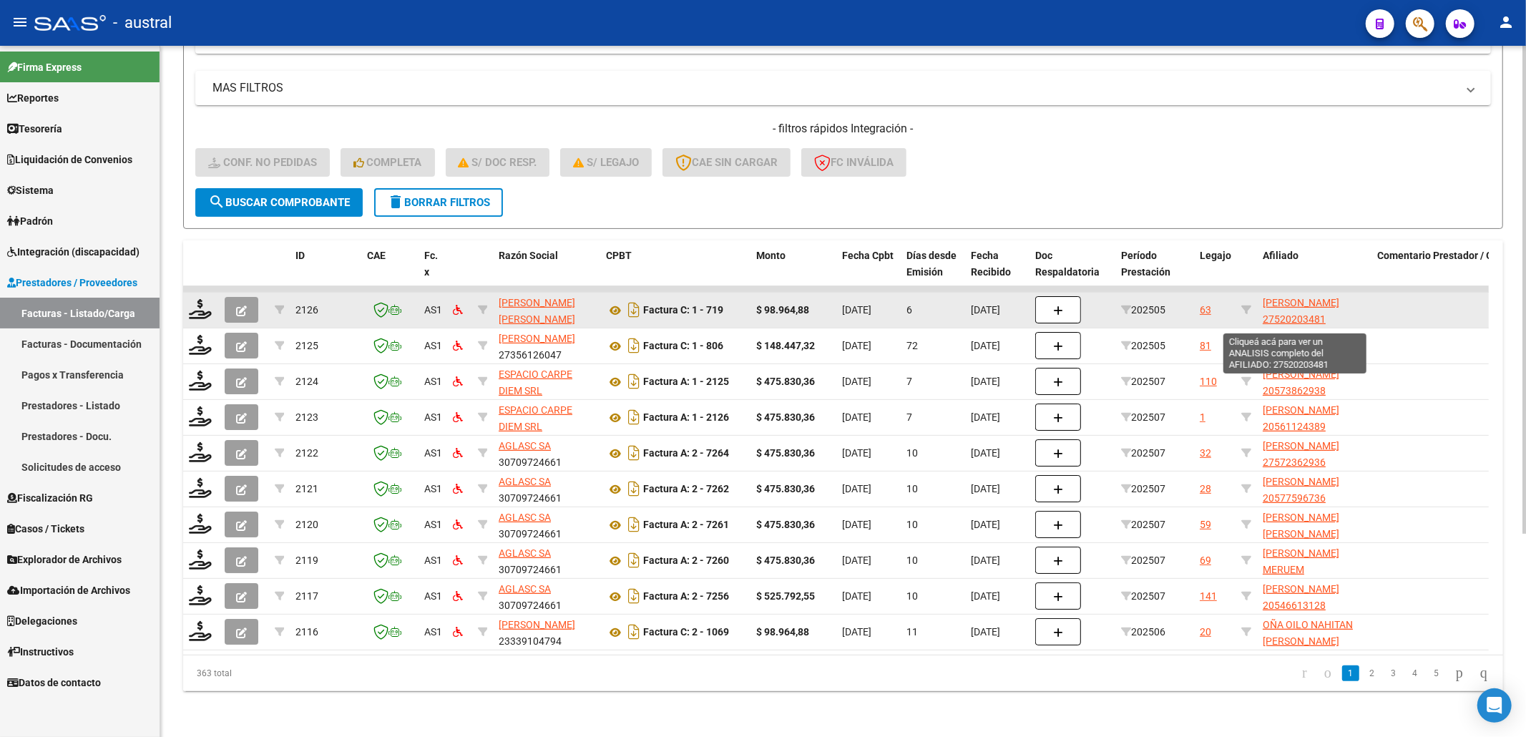
click at [1282, 297] on span "PAZ MAITENA ELECTRA 27520203481" at bounding box center [1300, 311] width 77 height 28
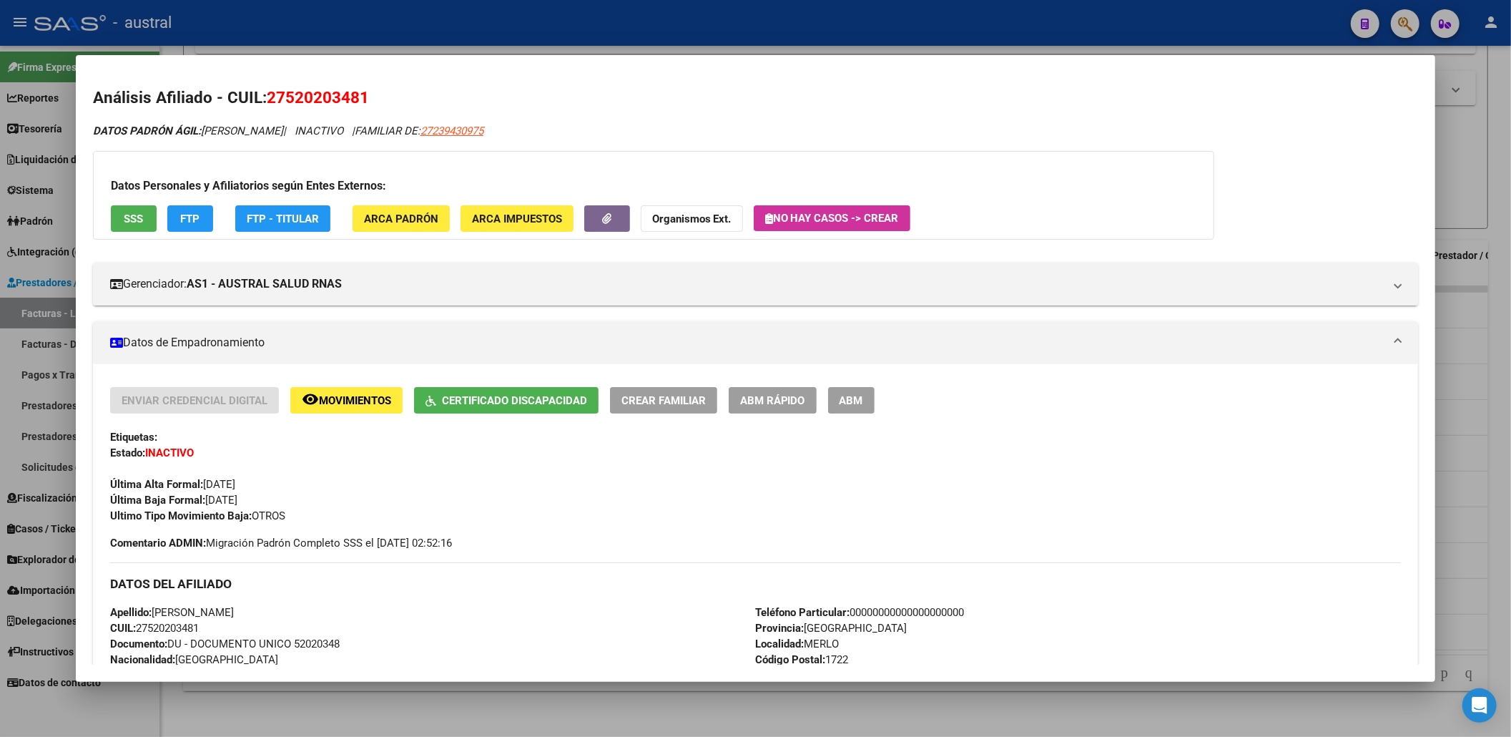
click at [1466, 184] on div at bounding box center [755, 368] width 1511 height 737
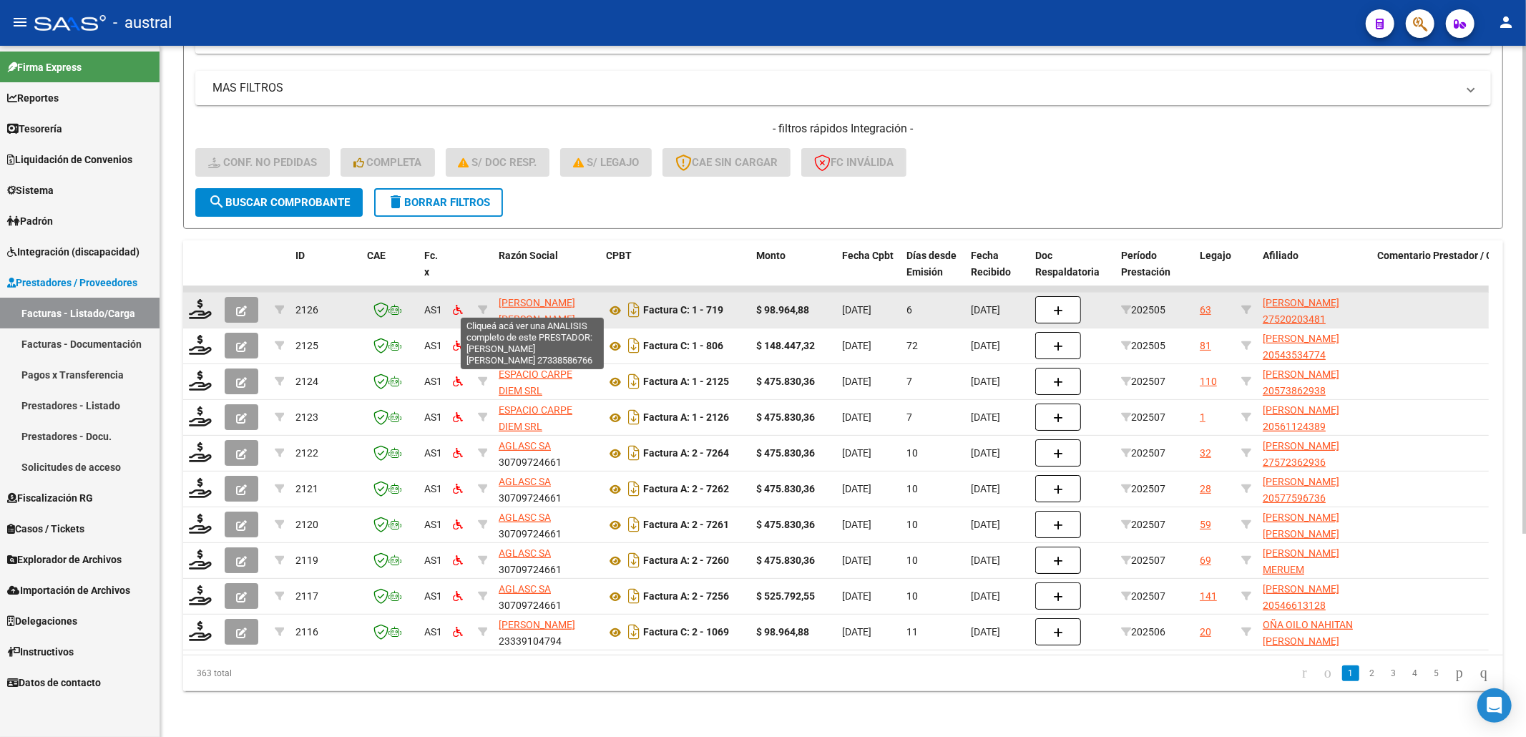
click at [512, 297] on span "[PERSON_NAME] [PERSON_NAME]" at bounding box center [537, 311] width 77 height 28
type textarea "27338586766"
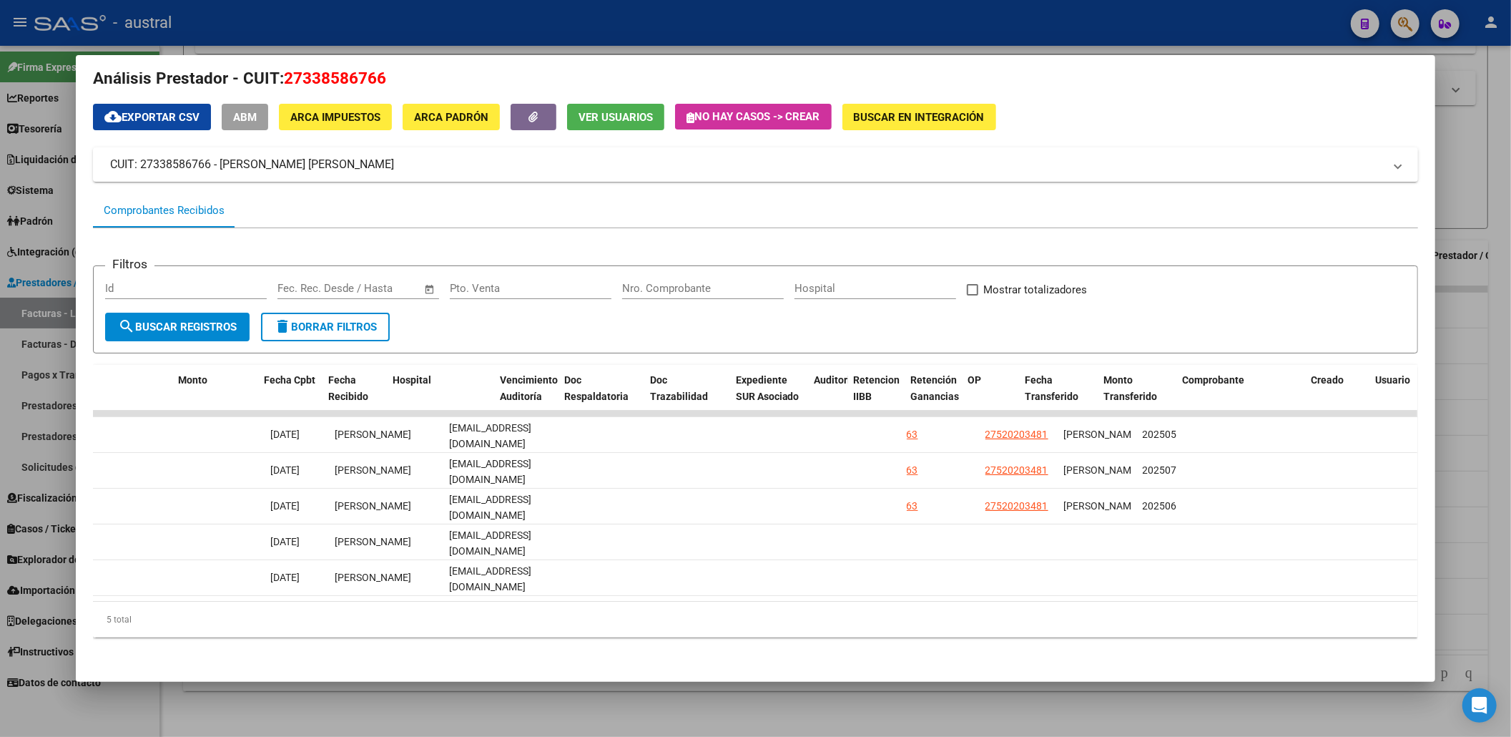
scroll to position [0, 0]
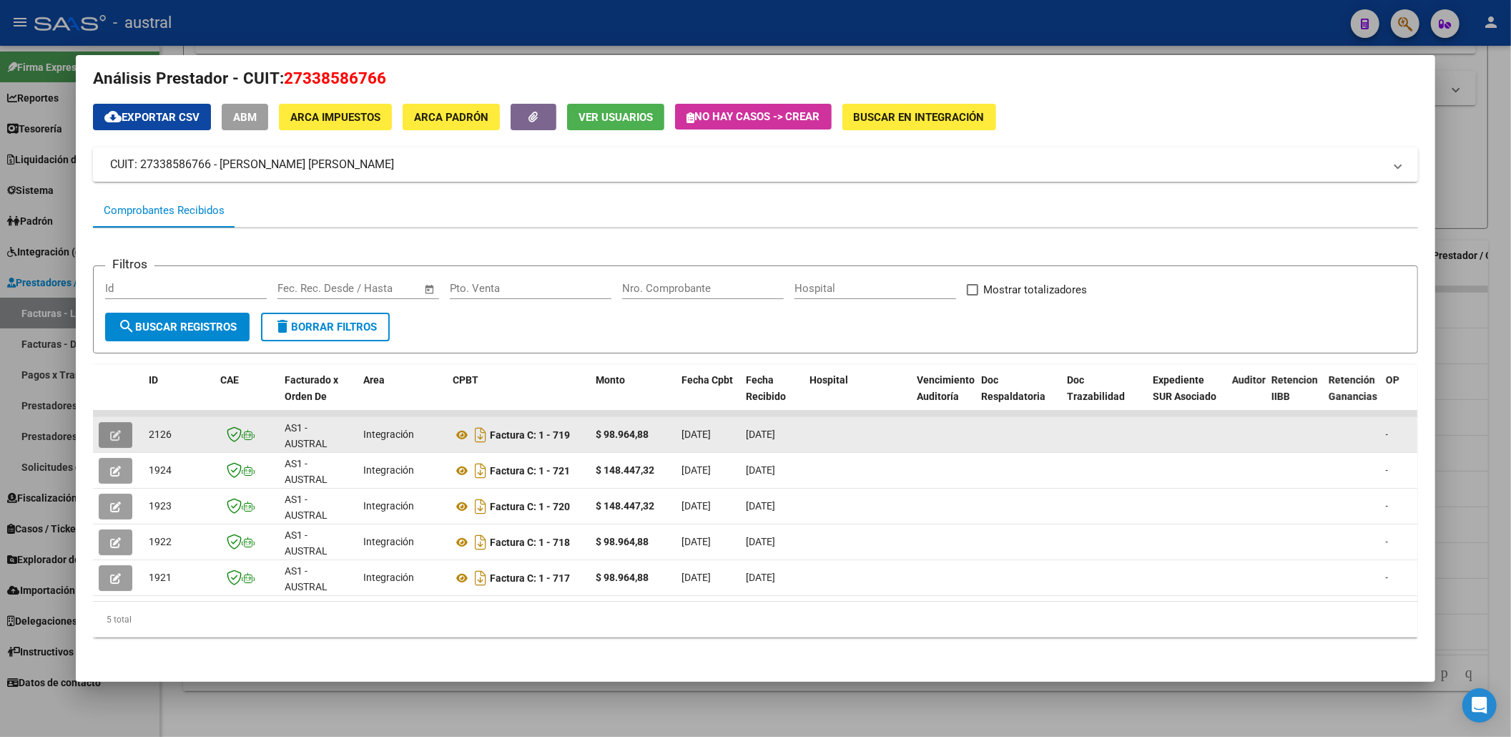
click at [100, 422] on button "button" at bounding box center [116, 435] width 34 height 26
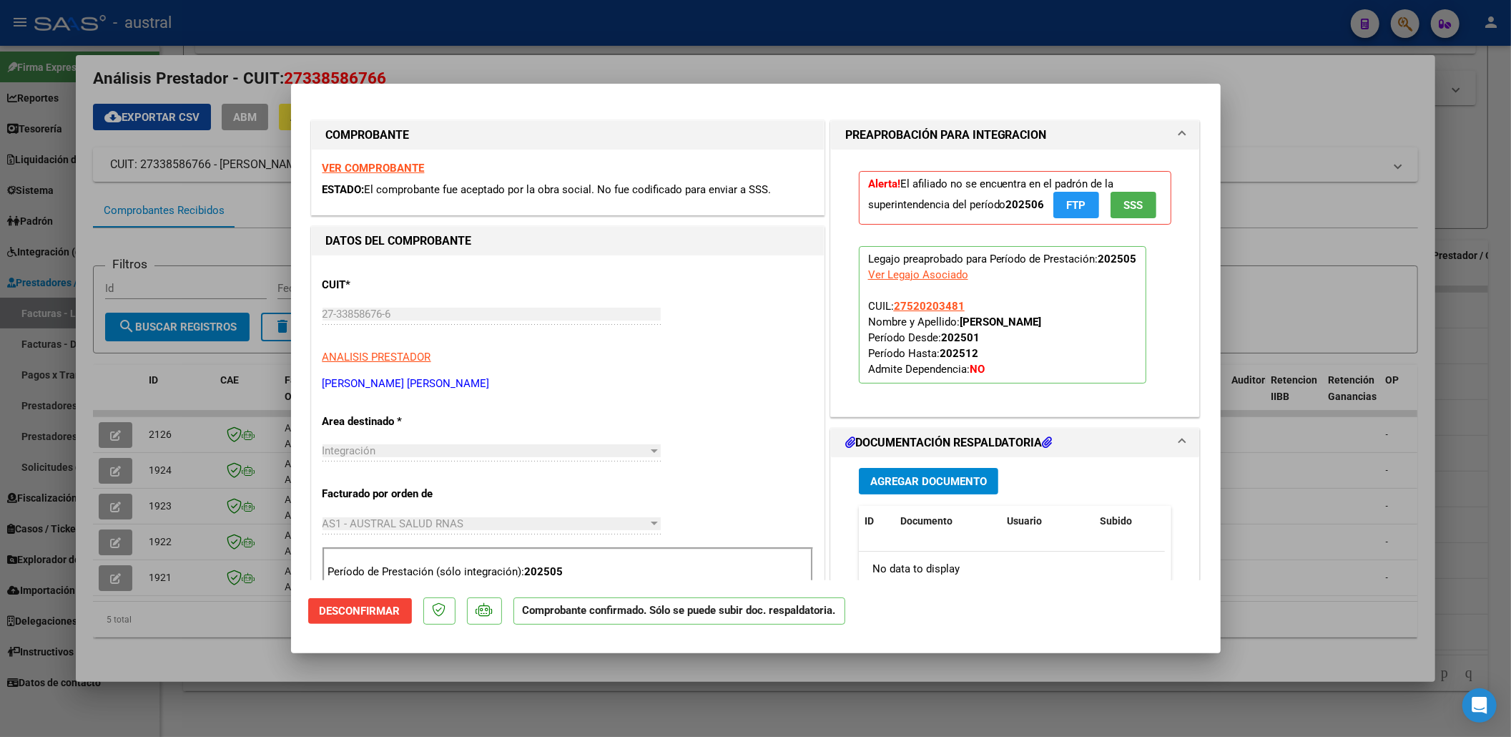
click at [358, 609] on span "Desconfirmar" at bounding box center [360, 610] width 81 height 13
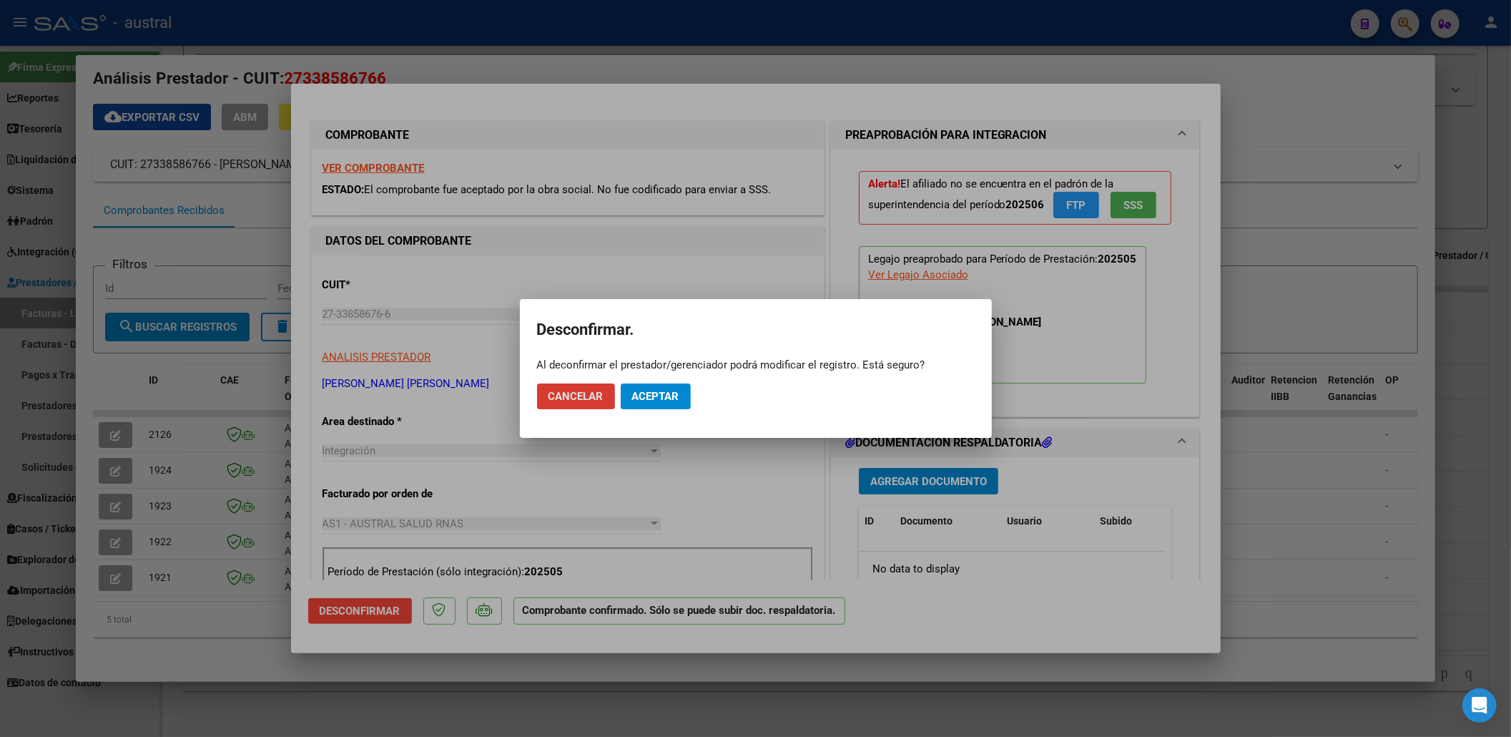
click at [639, 401] on span "Aceptar" at bounding box center [655, 396] width 47 height 13
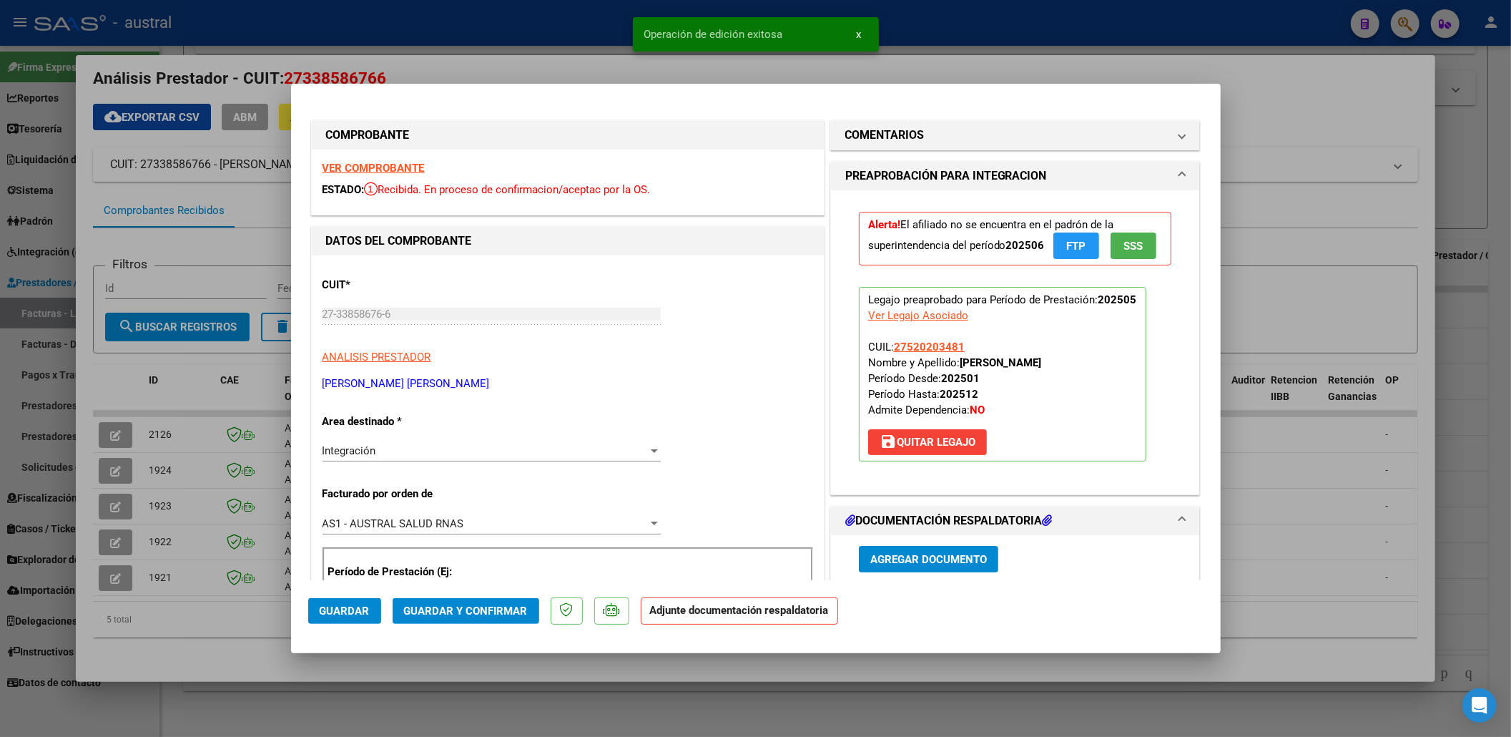
click at [943, 448] on span "save [PERSON_NAME]" at bounding box center [928, 442] width 96 height 13
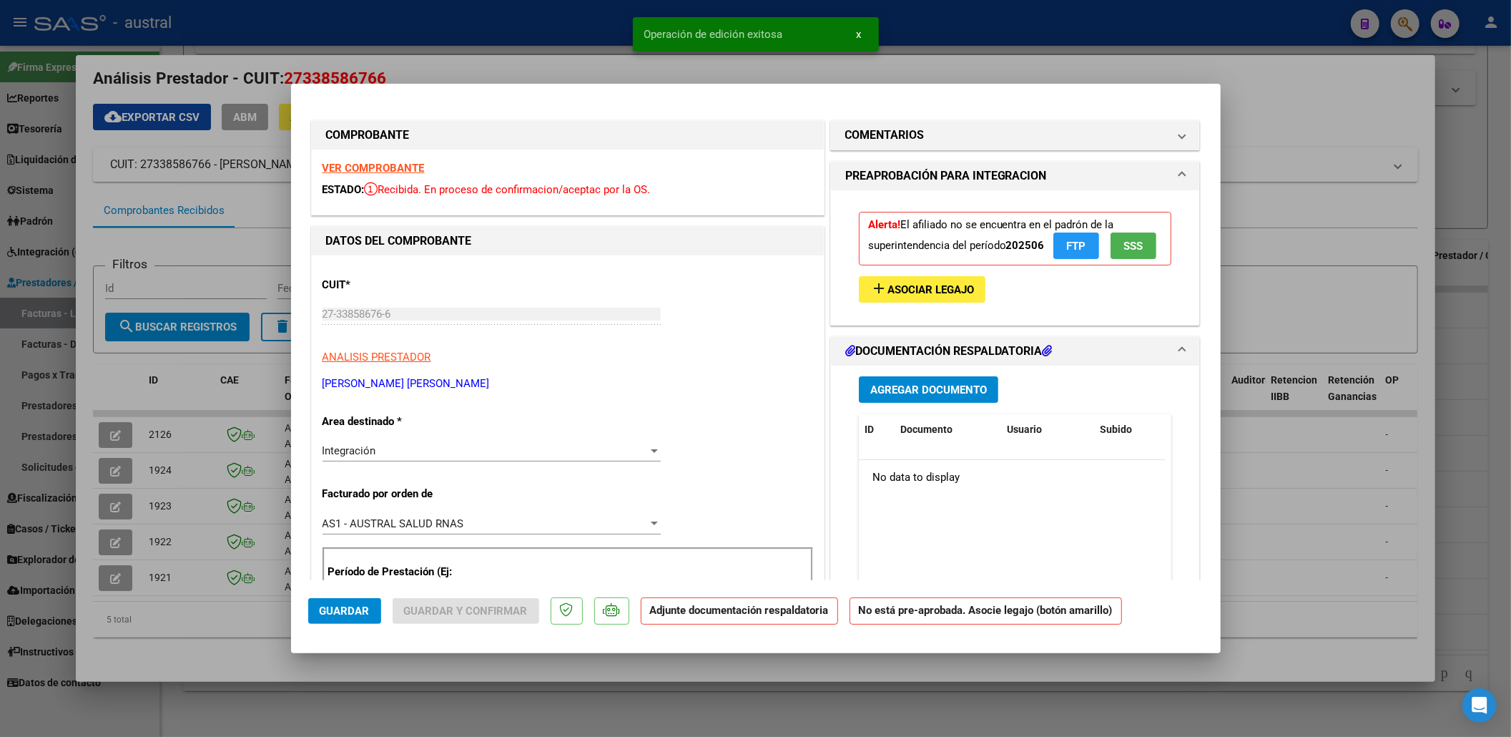
click at [349, 611] on span "Guardar" at bounding box center [345, 610] width 50 height 13
click at [149, 391] on div at bounding box center [755, 368] width 1511 height 737
type input "$ 0,00"
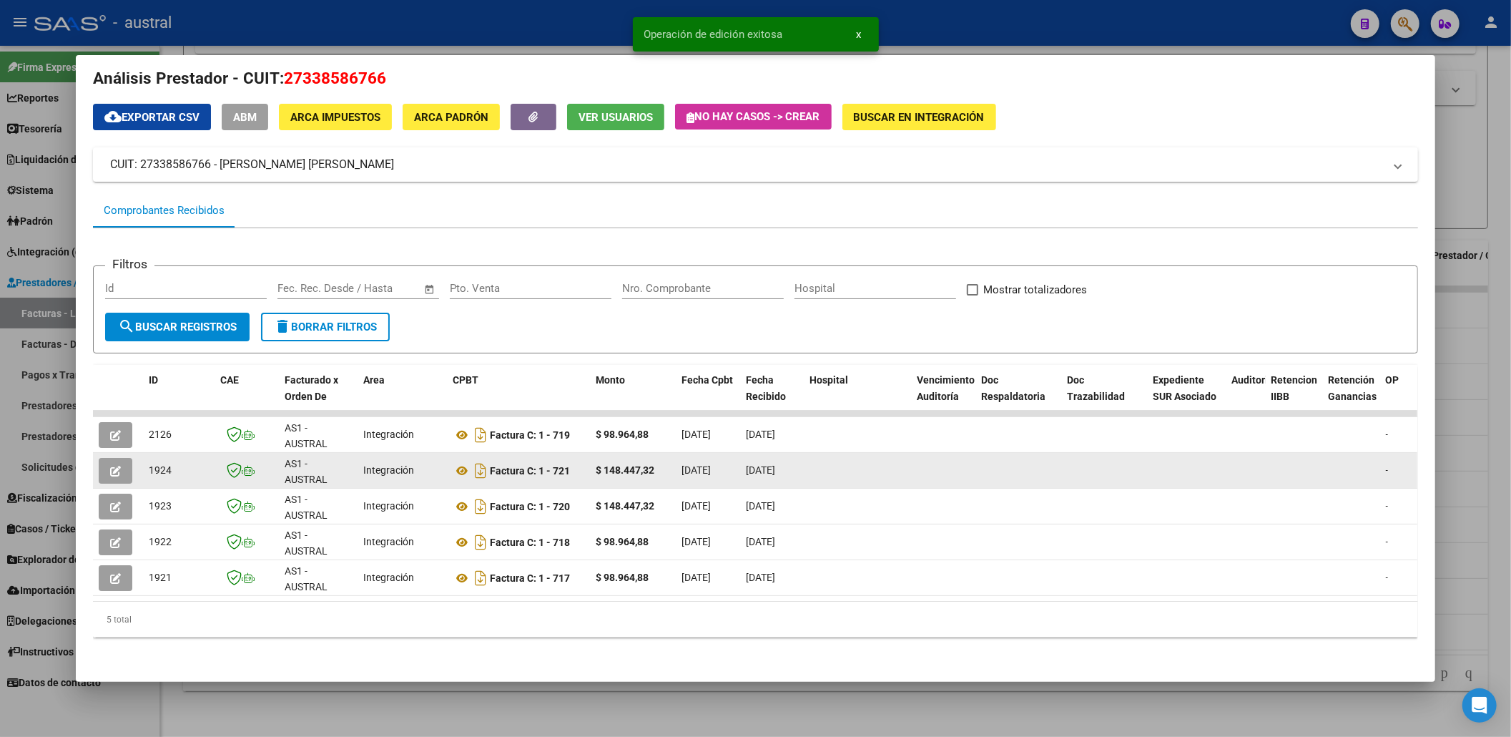
click at [112, 466] on icon "button" at bounding box center [115, 471] width 11 height 11
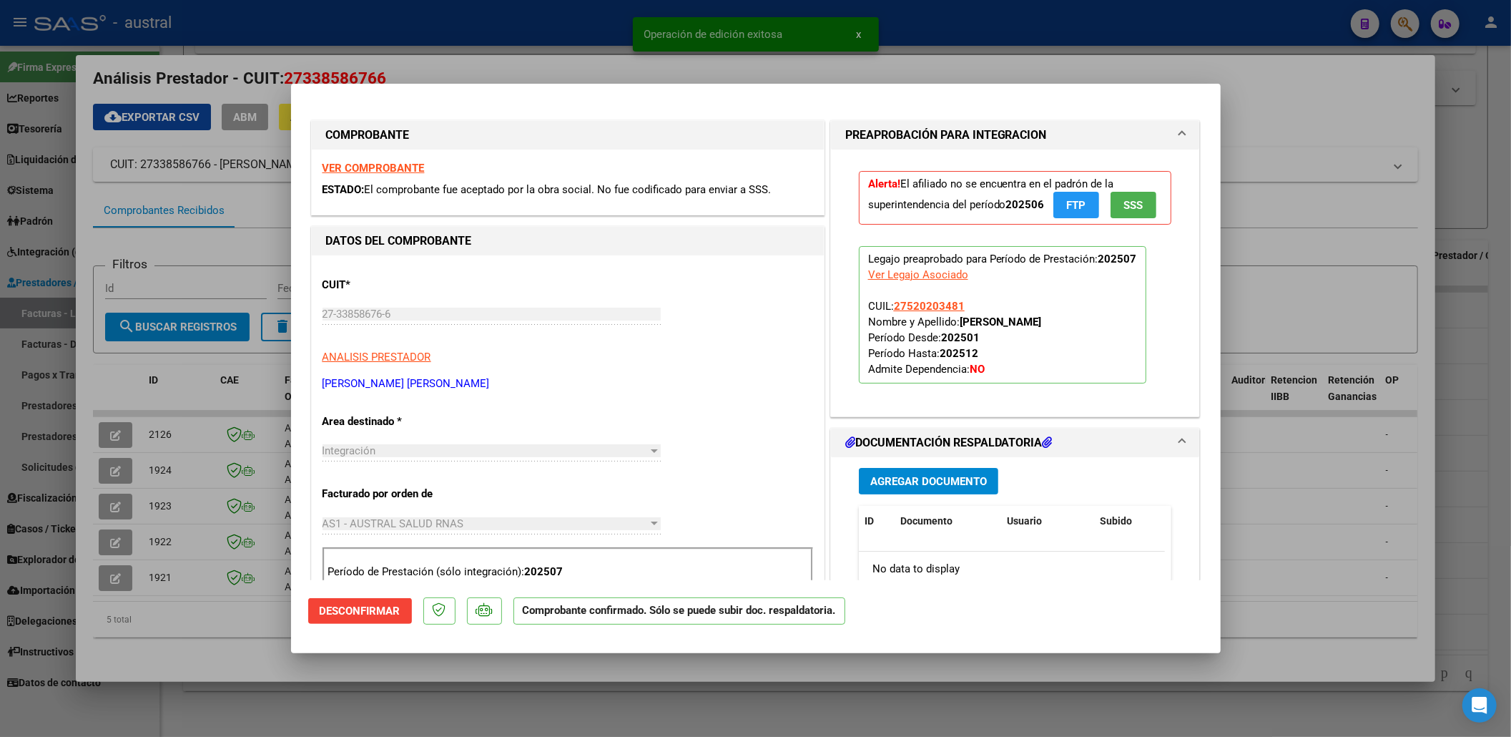
click at [367, 611] on span "Desconfirmar" at bounding box center [360, 610] width 81 height 13
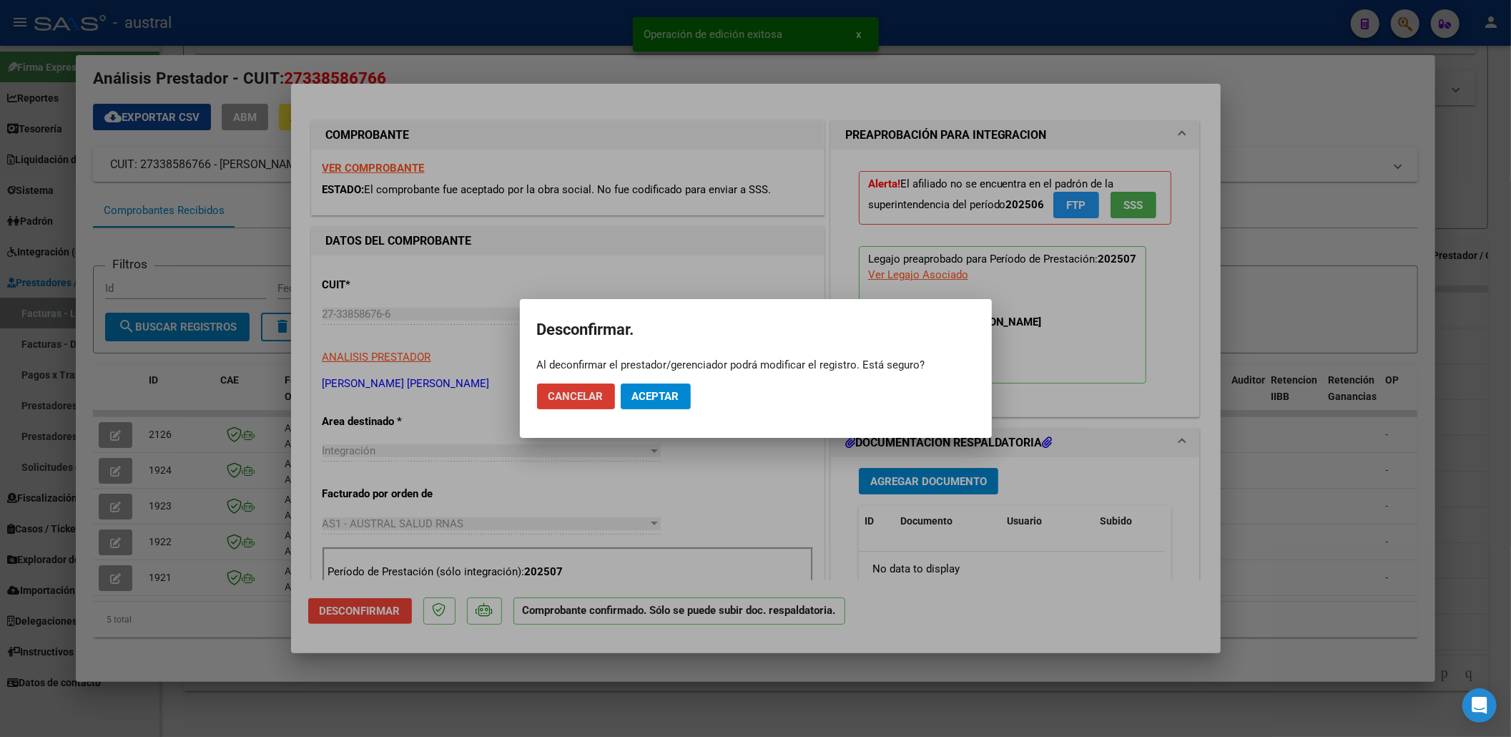
click at [647, 401] on span "Aceptar" at bounding box center [655, 396] width 47 height 13
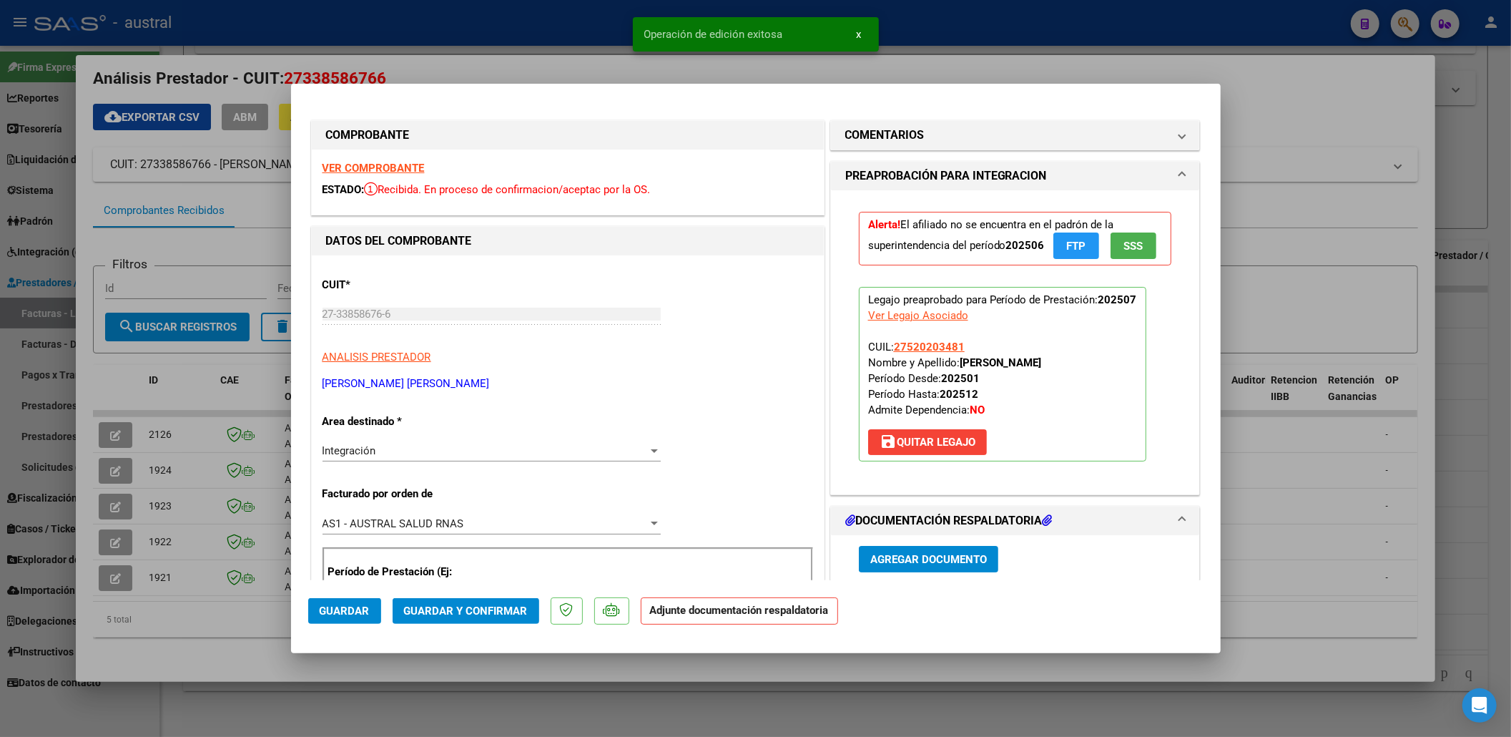
click at [928, 448] on span "save [PERSON_NAME]" at bounding box center [928, 442] width 96 height 13
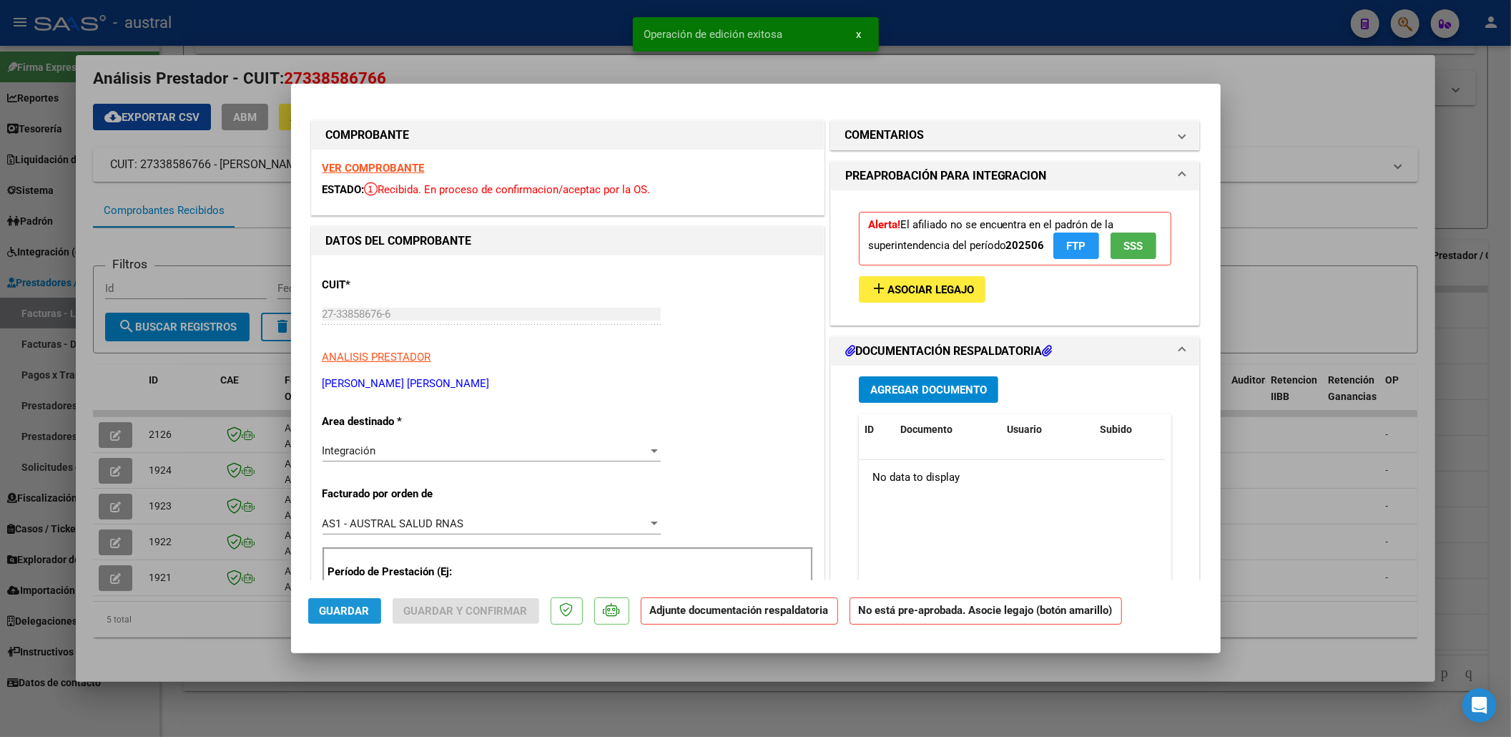
click at [310, 604] on button "Guardar" at bounding box center [344, 611] width 73 height 26
click at [198, 435] on div at bounding box center [755, 368] width 1511 height 737
type input "$ 0,00"
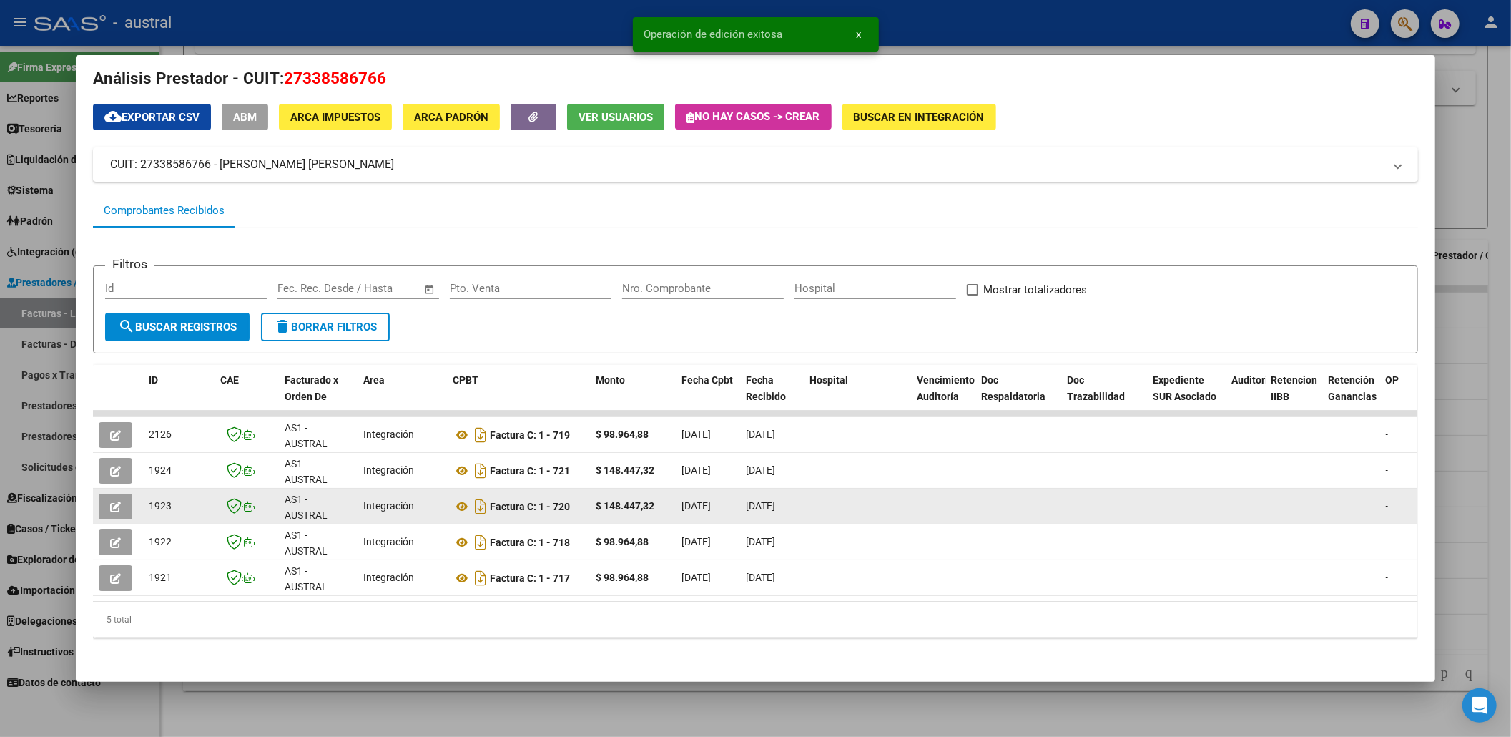
click at [99, 494] on button "button" at bounding box center [116, 507] width 34 height 26
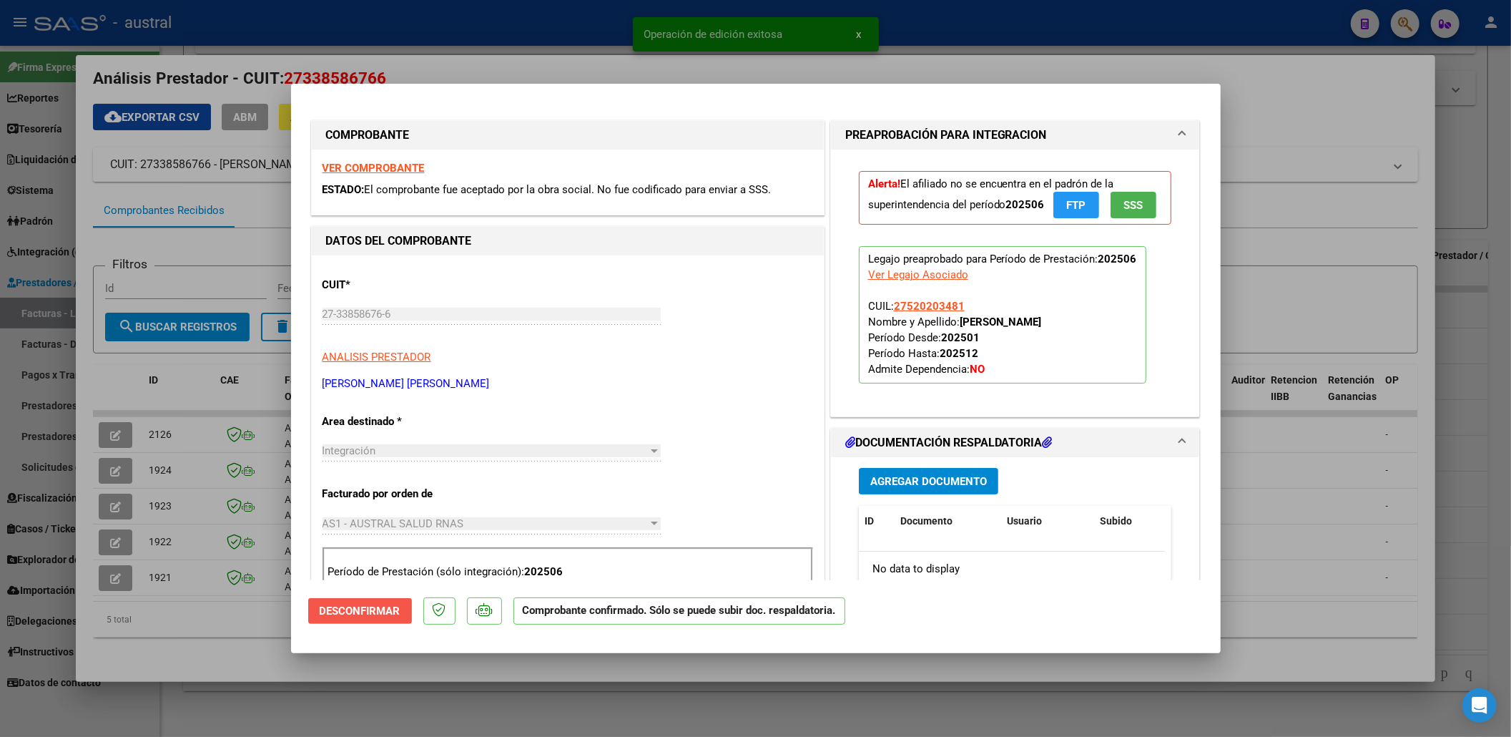
click at [356, 607] on span "Desconfirmar" at bounding box center [360, 610] width 81 height 13
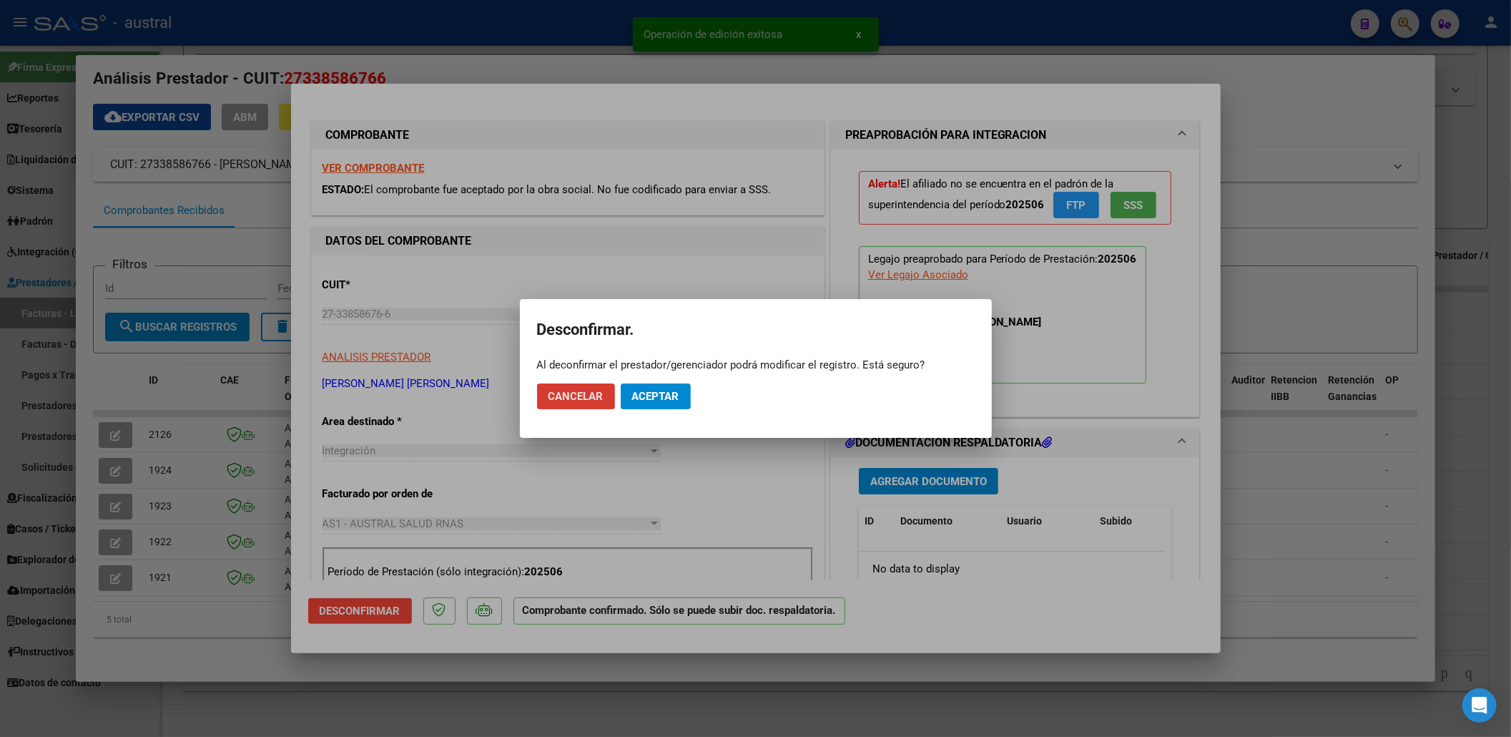
click at [696, 387] on mat-dialog-actions "Cancelar Aceptar" at bounding box center [756, 396] width 438 height 49
click at [676, 393] on span "Aceptar" at bounding box center [655, 396] width 47 height 13
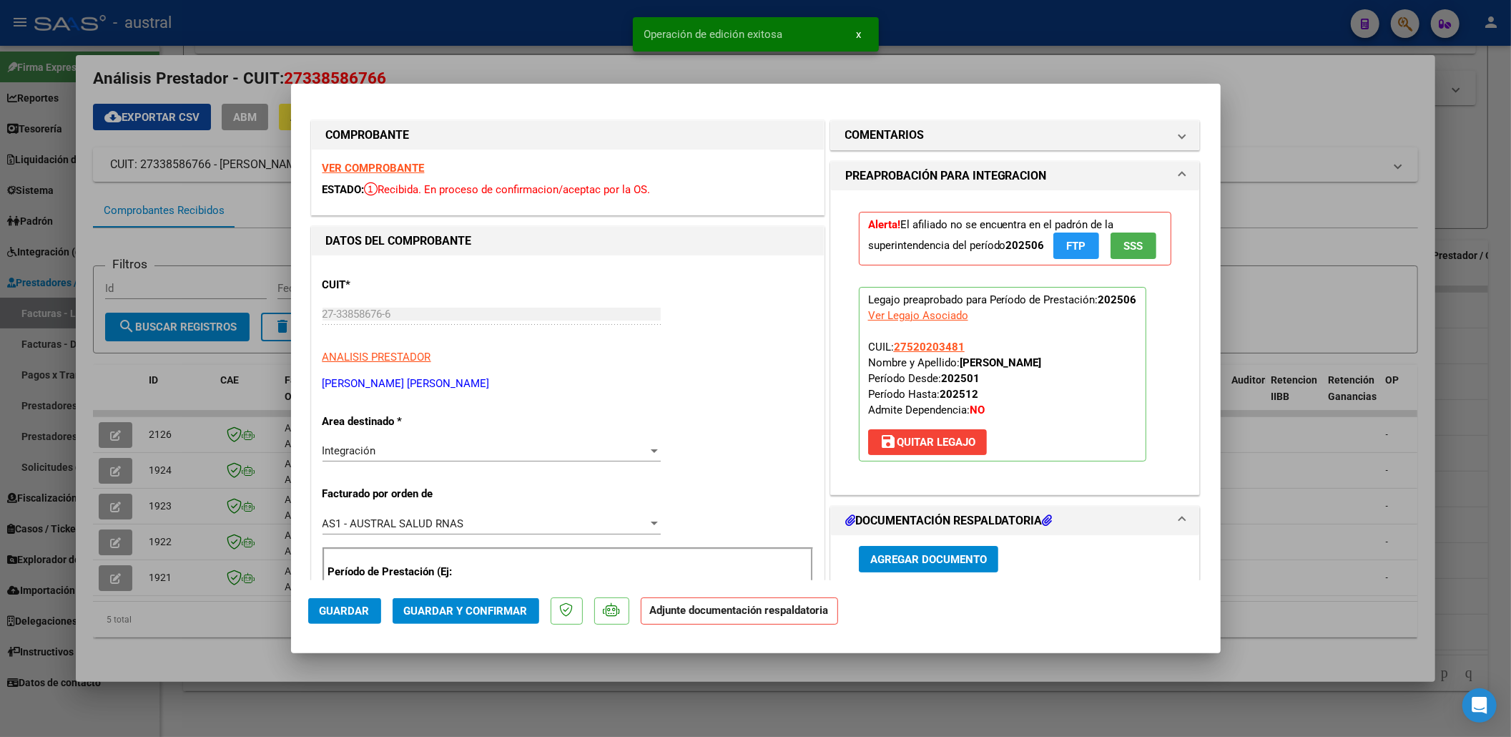
click at [925, 448] on span "save [PERSON_NAME]" at bounding box center [928, 442] width 96 height 13
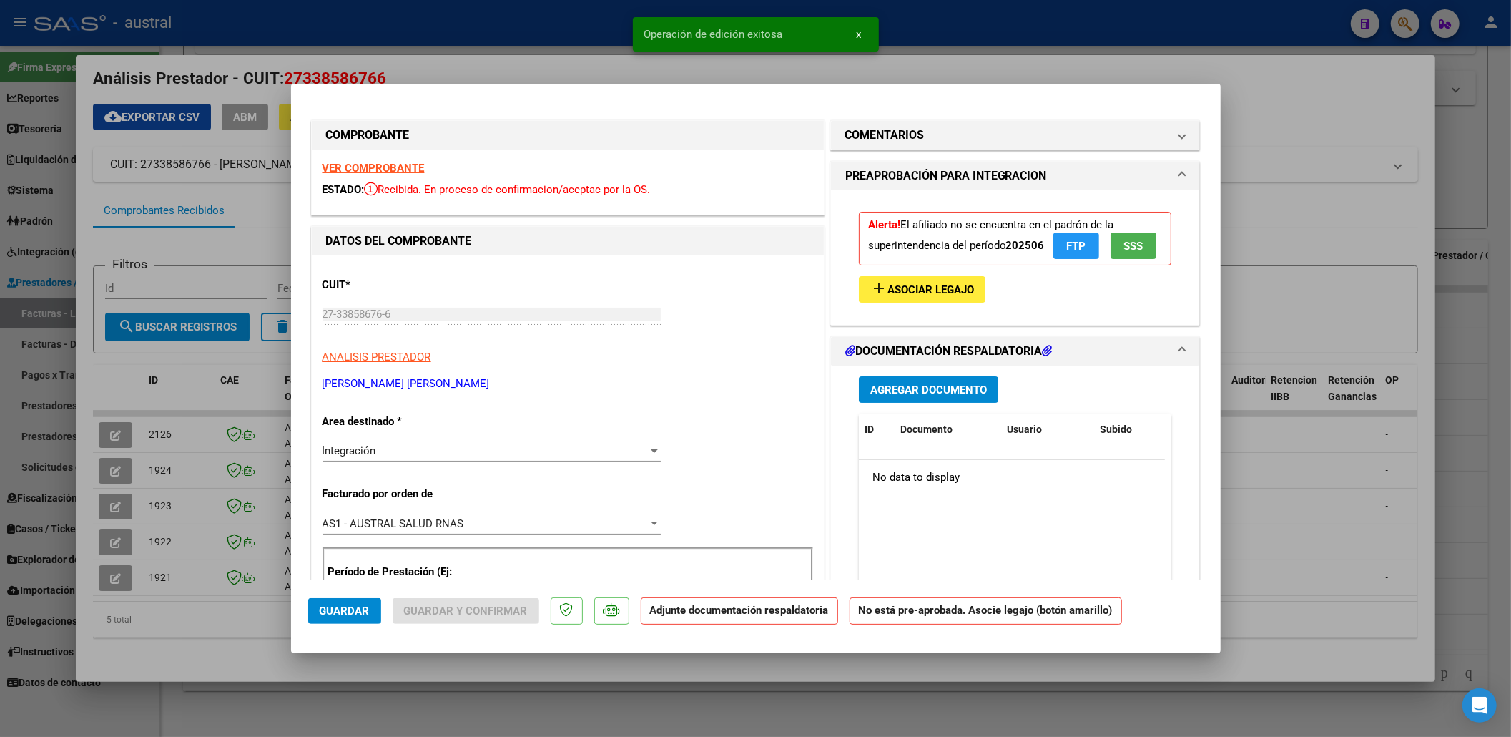
click at [378, 619] on button "Guardar" at bounding box center [344, 611] width 73 height 26
click at [355, 615] on span "Guardar" at bounding box center [345, 610] width 50 height 13
click at [149, 474] on div at bounding box center [755, 368] width 1511 height 737
type input "$ 0,00"
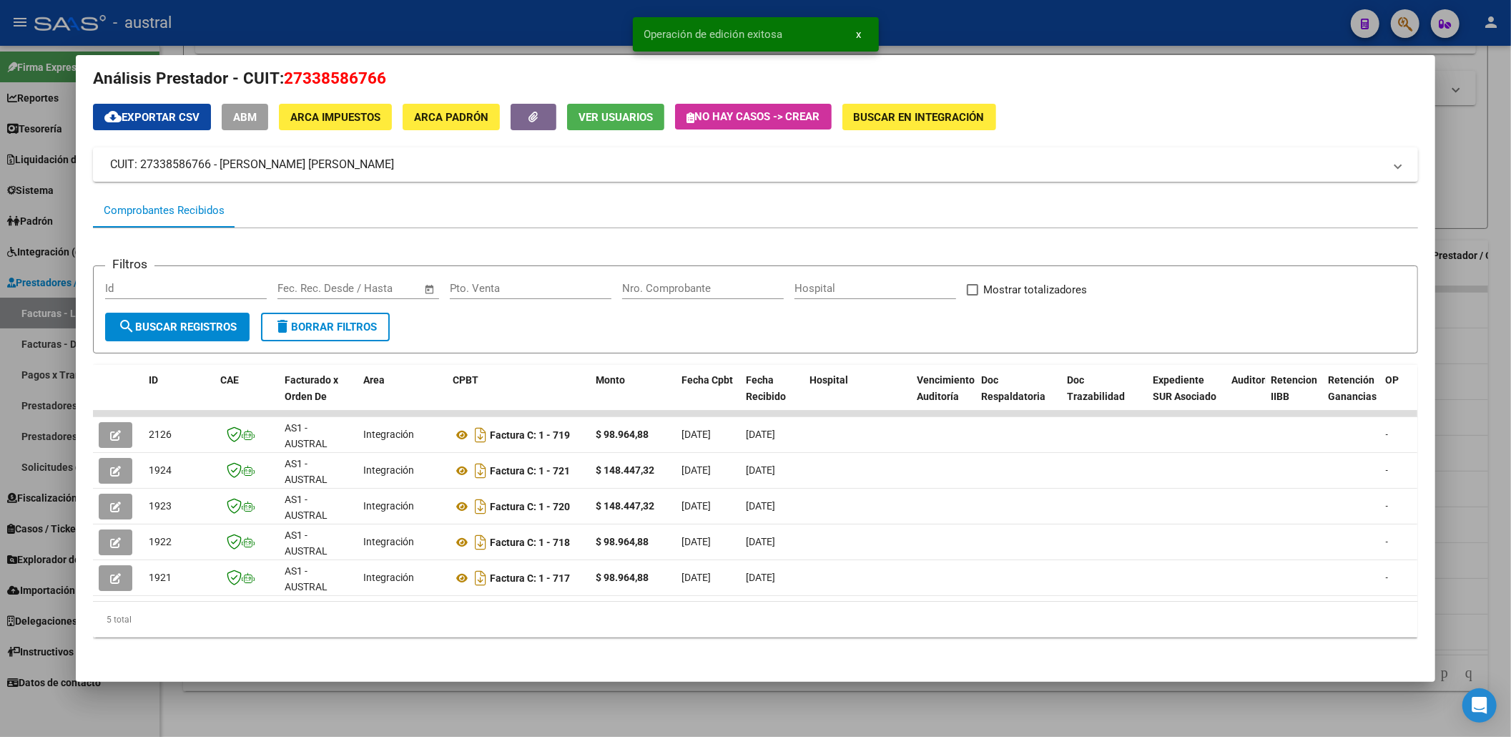
click at [1463, 112] on div at bounding box center [755, 368] width 1511 height 737
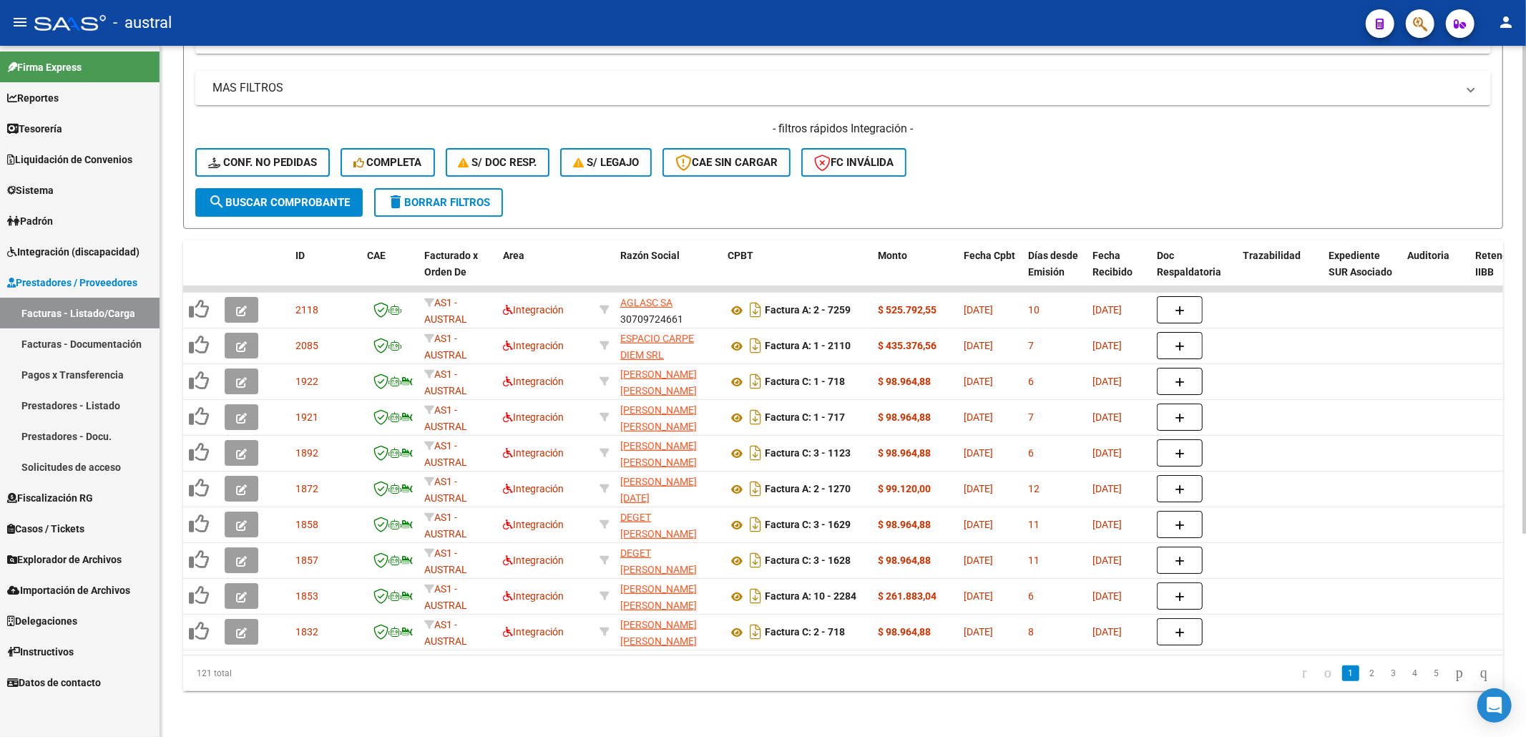
scroll to position [288, 0]
click at [1043, 170] on div "- filtros rápidos Integración - Conf. no pedidas Completa S/ Doc Resp. S/ legaj…" at bounding box center [842, 154] width 1295 height 67
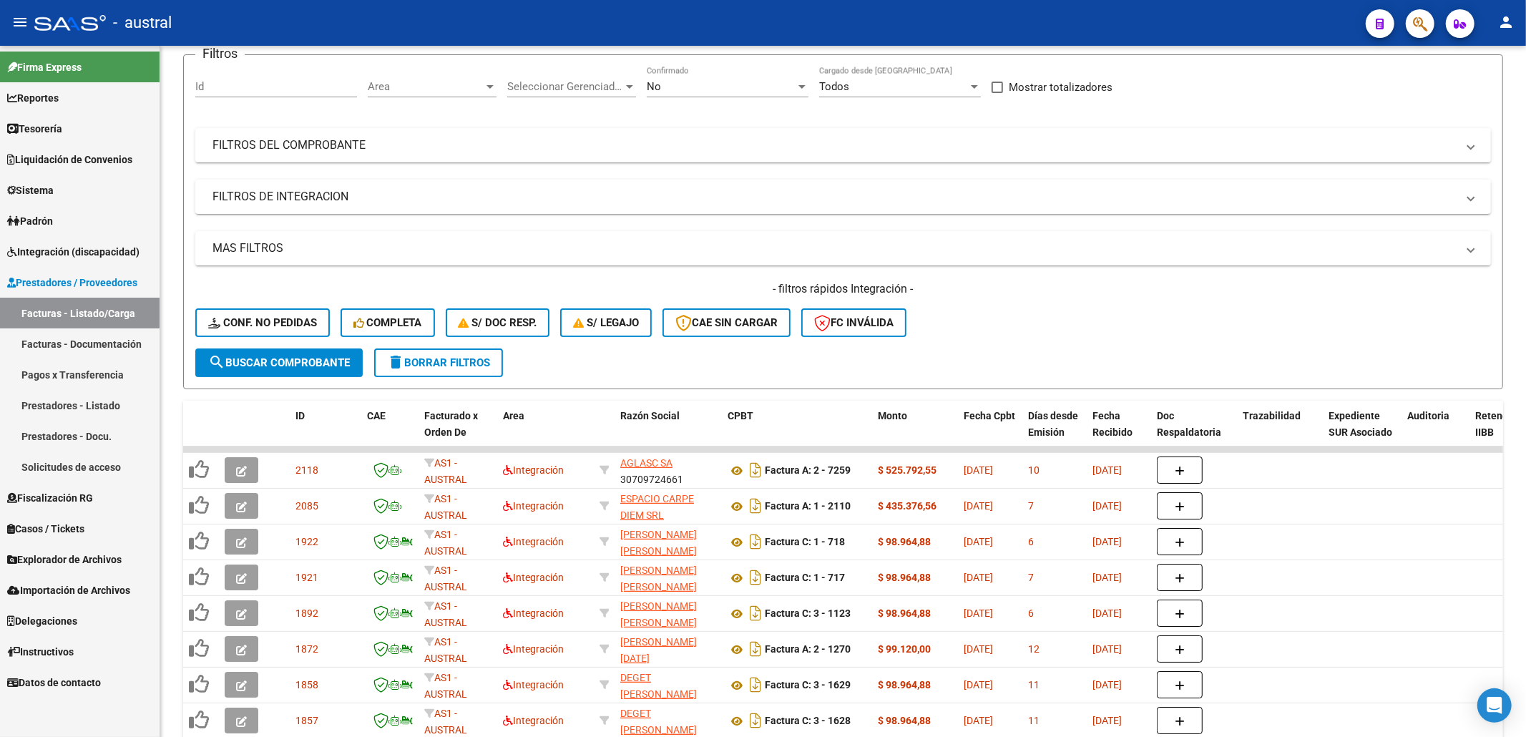
scroll to position [97, 0]
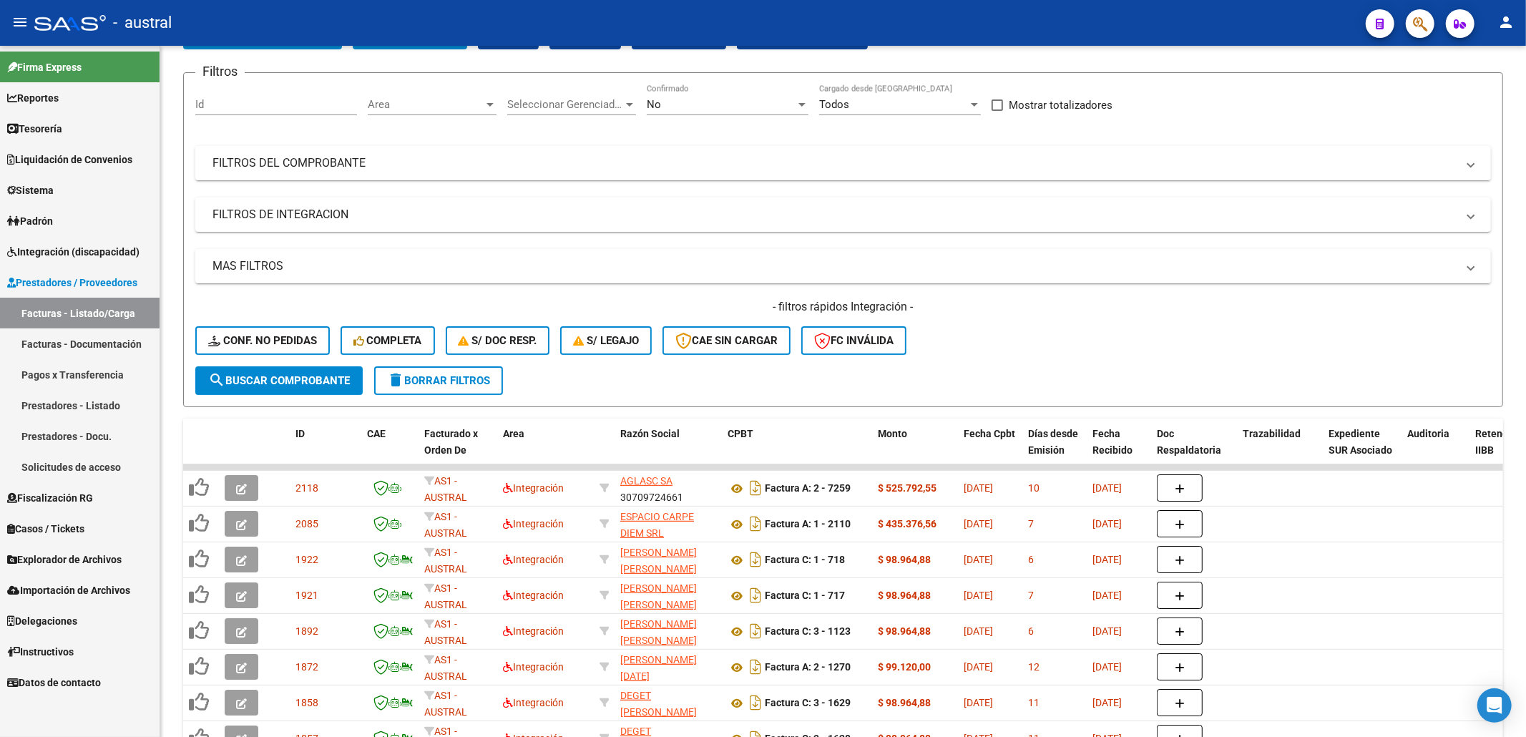
click at [97, 250] on span "Integración (discapacidad)" at bounding box center [73, 252] width 132 height 16
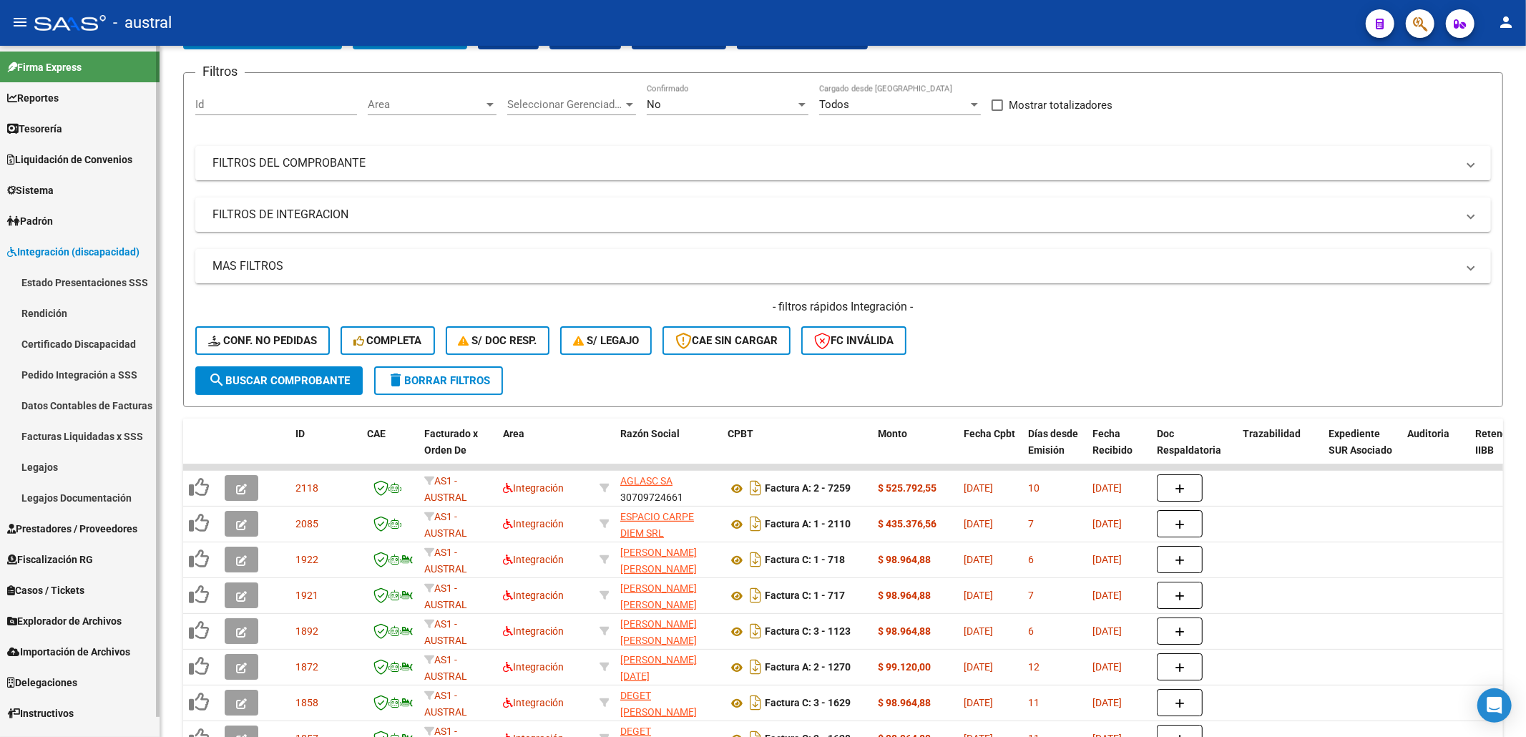
click at [86, 462] on link "Legajos" at bounding box center [80, 466] width 160 height 31
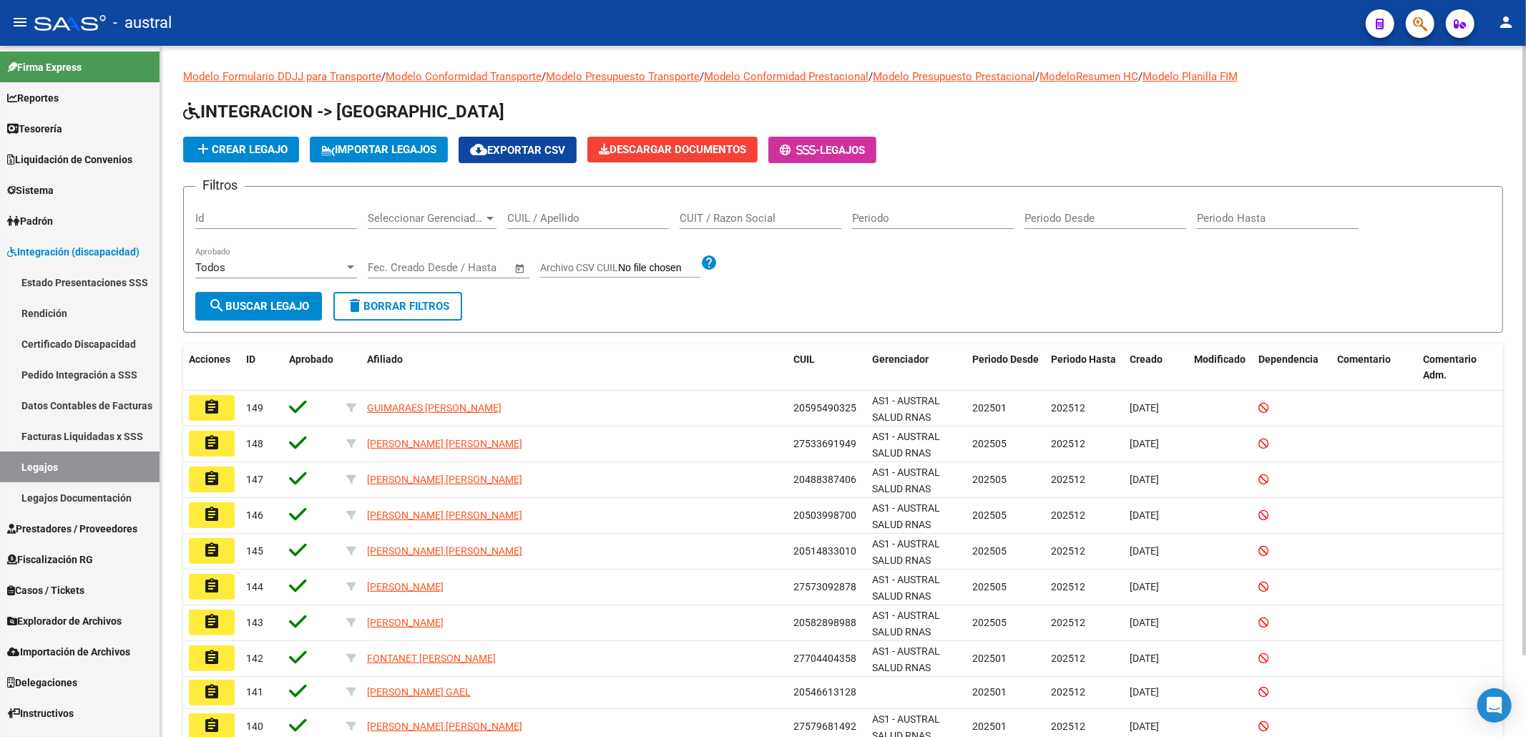
click at [567, 207] on div "CUIL / Apellido" at bounding box center [588, 213] width 162 height 31
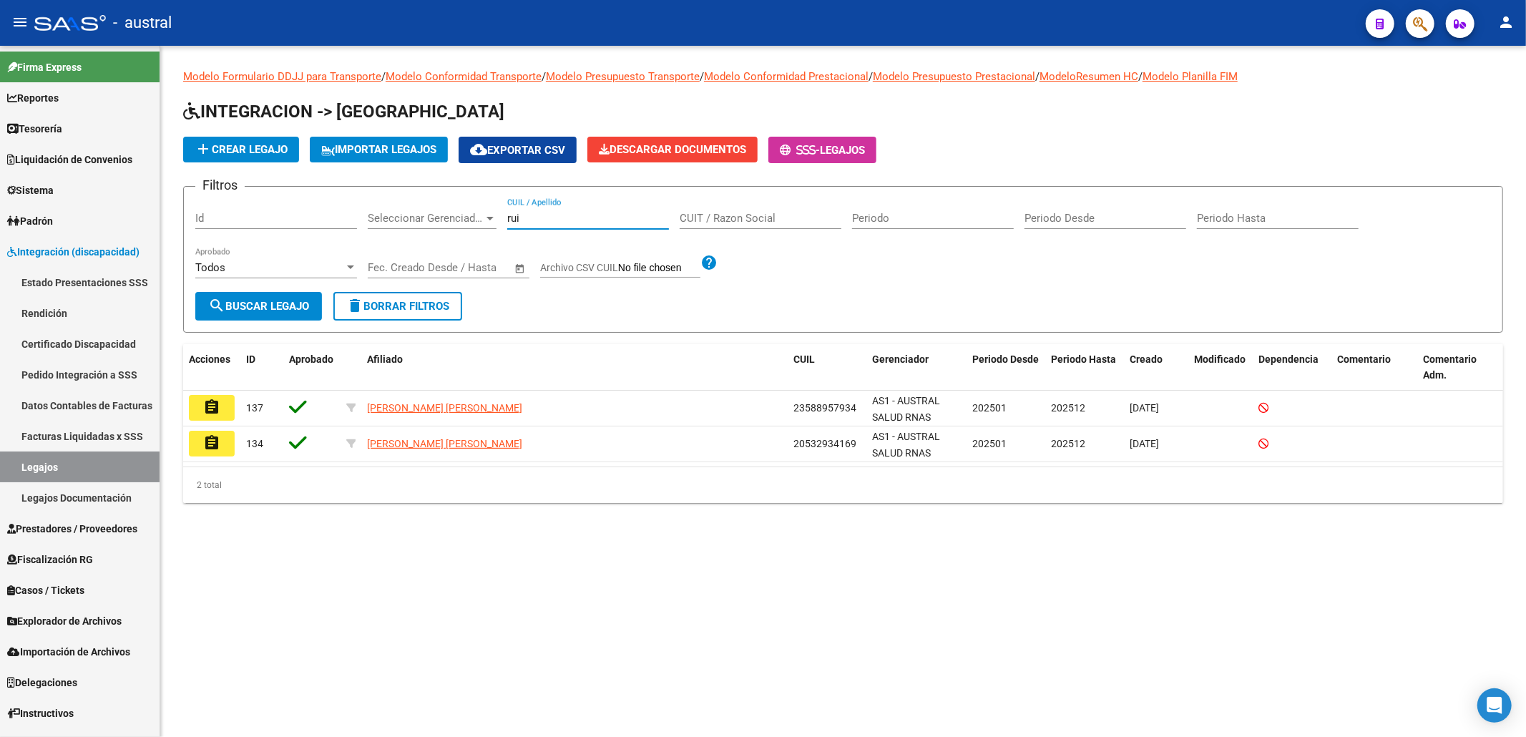
type input "rui"
click at [222, 408] on button "assignment" at bounding box center [212, 408] width 46 height 26
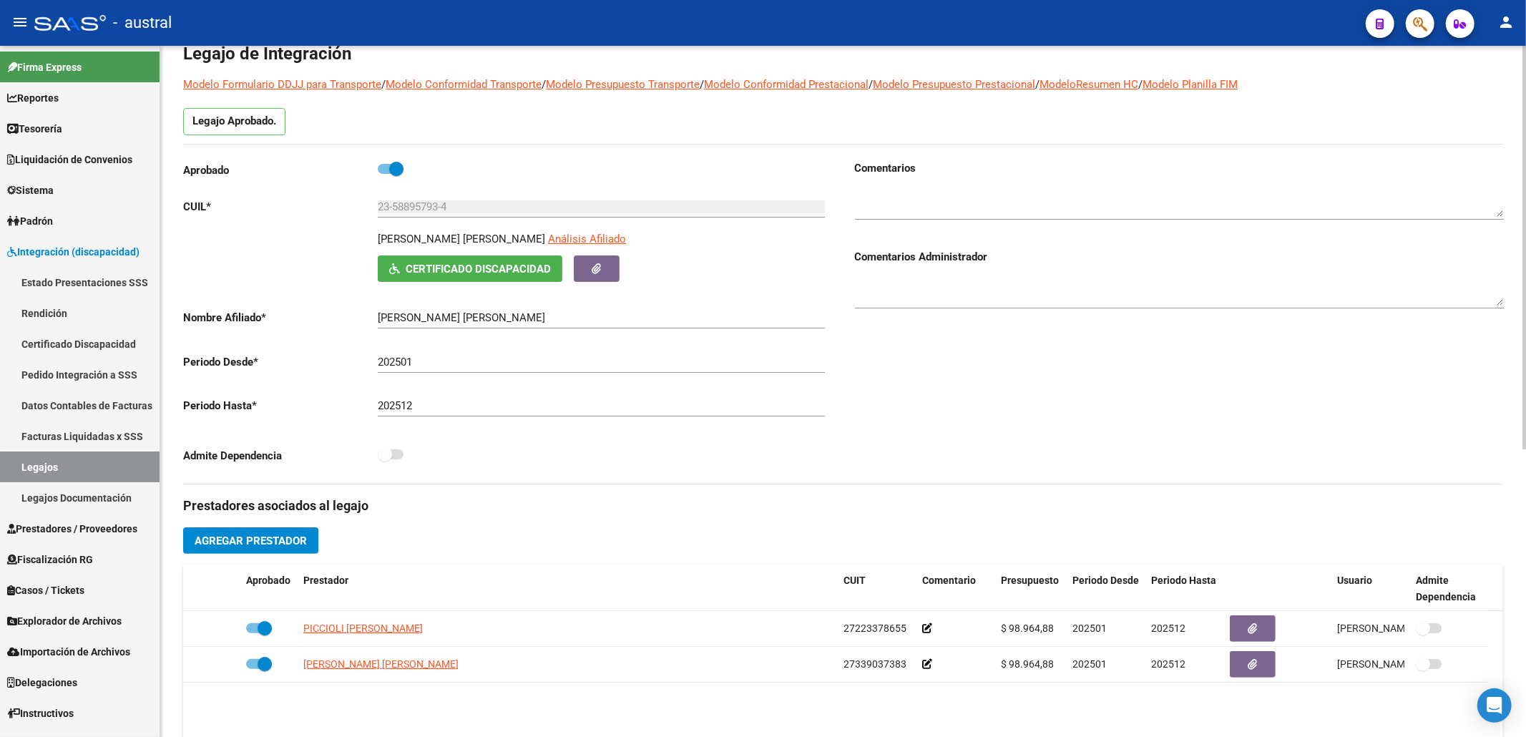
scroll to position [190, 0]
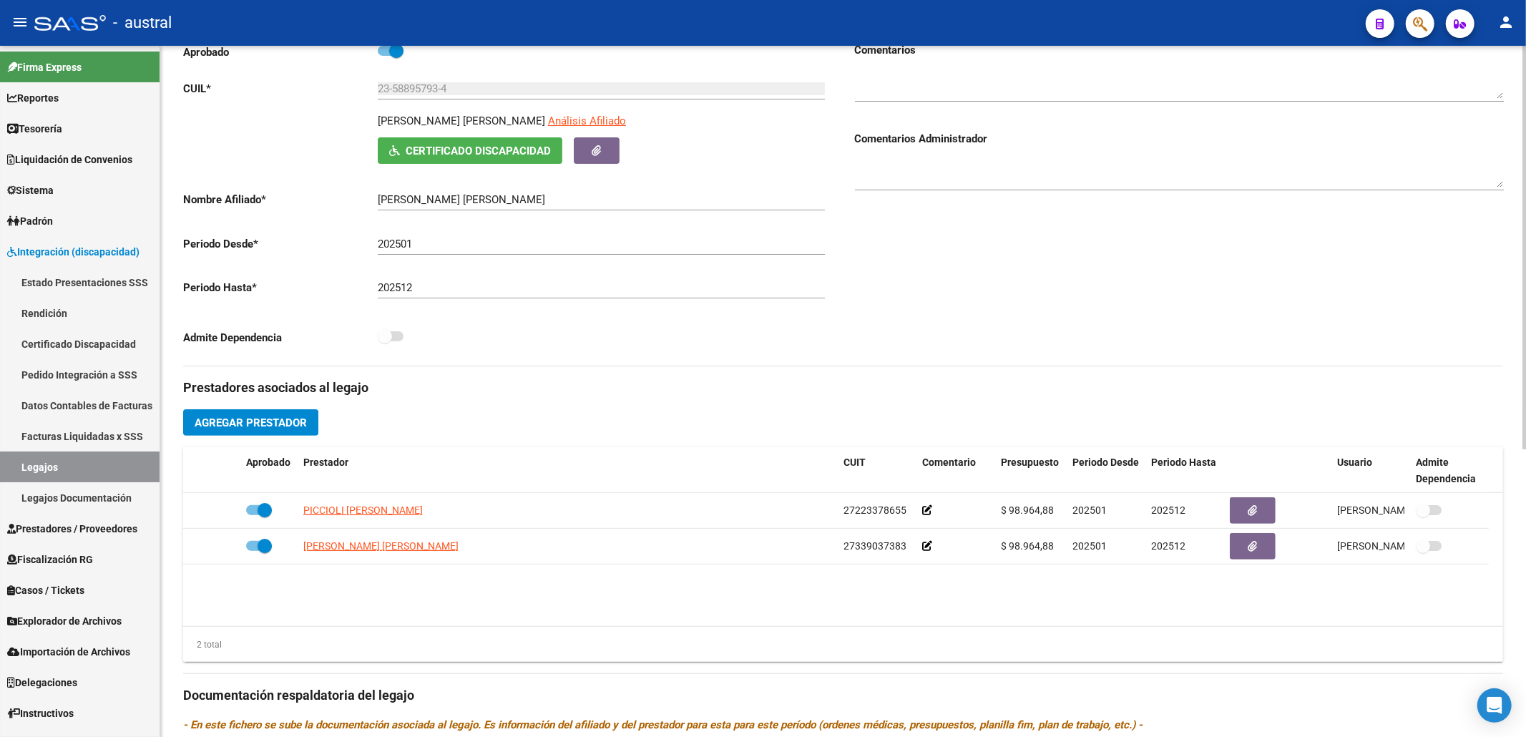
click at [262, 427] on span "Agregar Prestador" at bounding box center [251, 422] width 112 height 13
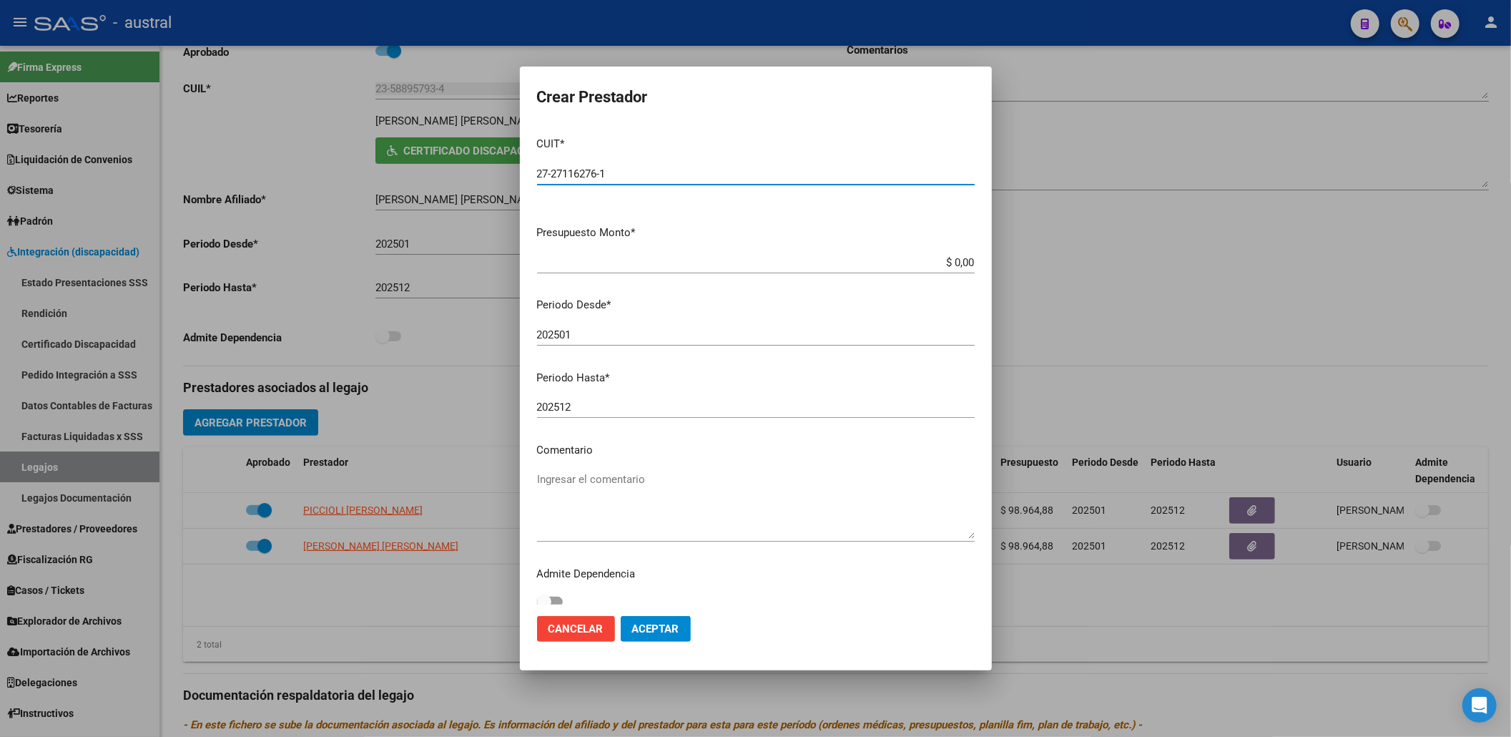
type input "27-27116276-1"
click at [956, 262] on input "$ 0,00" at bounding box center [756, 262] width 438 height 13
type input "$ 98.964,88"
click at [664, 605] on mat-dialog-actions "Cancelar Aceptar" at bounding box center [756, 628] width 438 height 49
click at [665, 627] on span "Aceptar" at bounding box center [655, 628] width 47 height 13
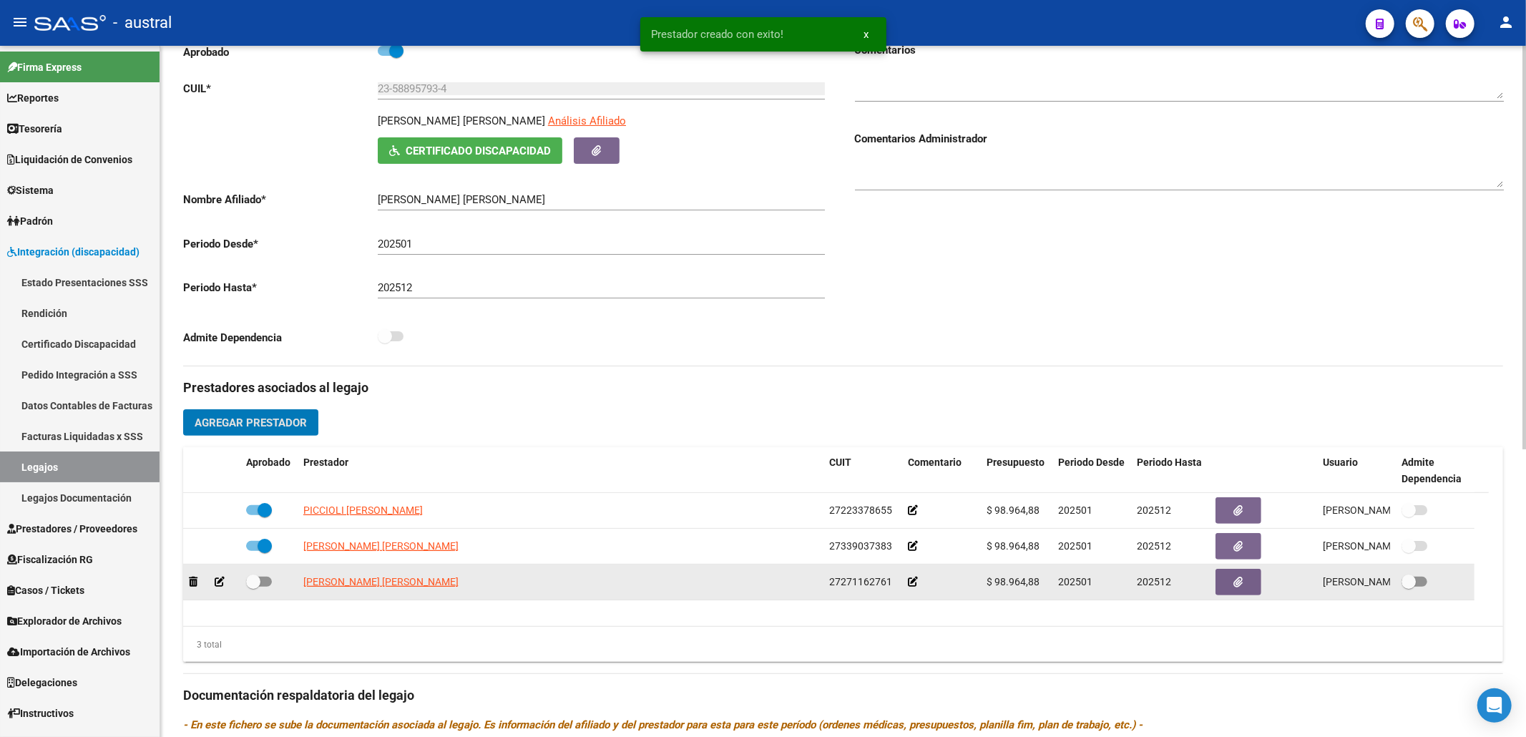
click at [252, 585] on span at bounding box center [253, 581] width 14 height 14
click at [252, 587] on input "checkbox" at bounding box center [252, 587] width 1 height 1
checkbox input "true"
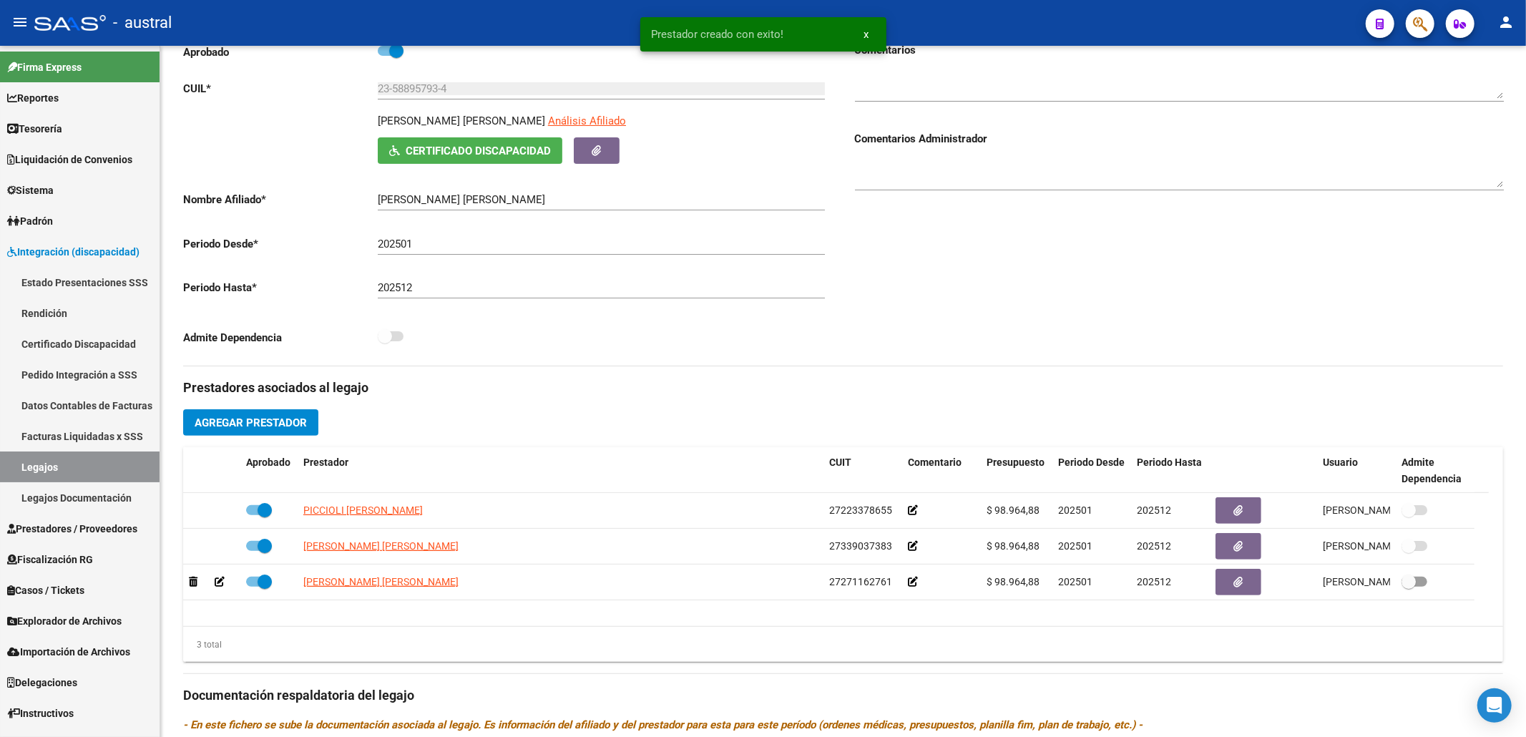
scroll to position [0, 0]
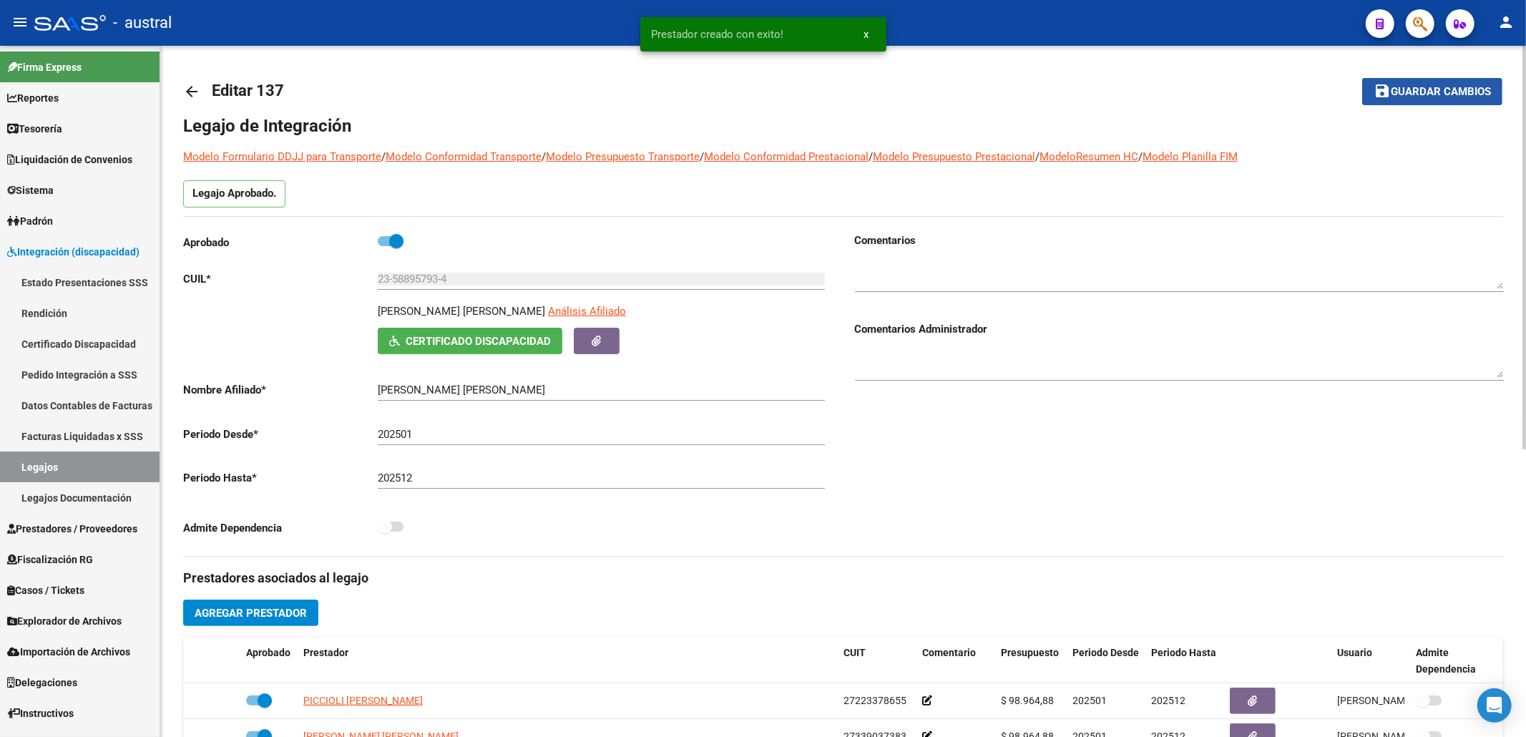
click at [1406, 92] on span "Guardar cambios" at bounding box center [1440, 92] width 100 height 13
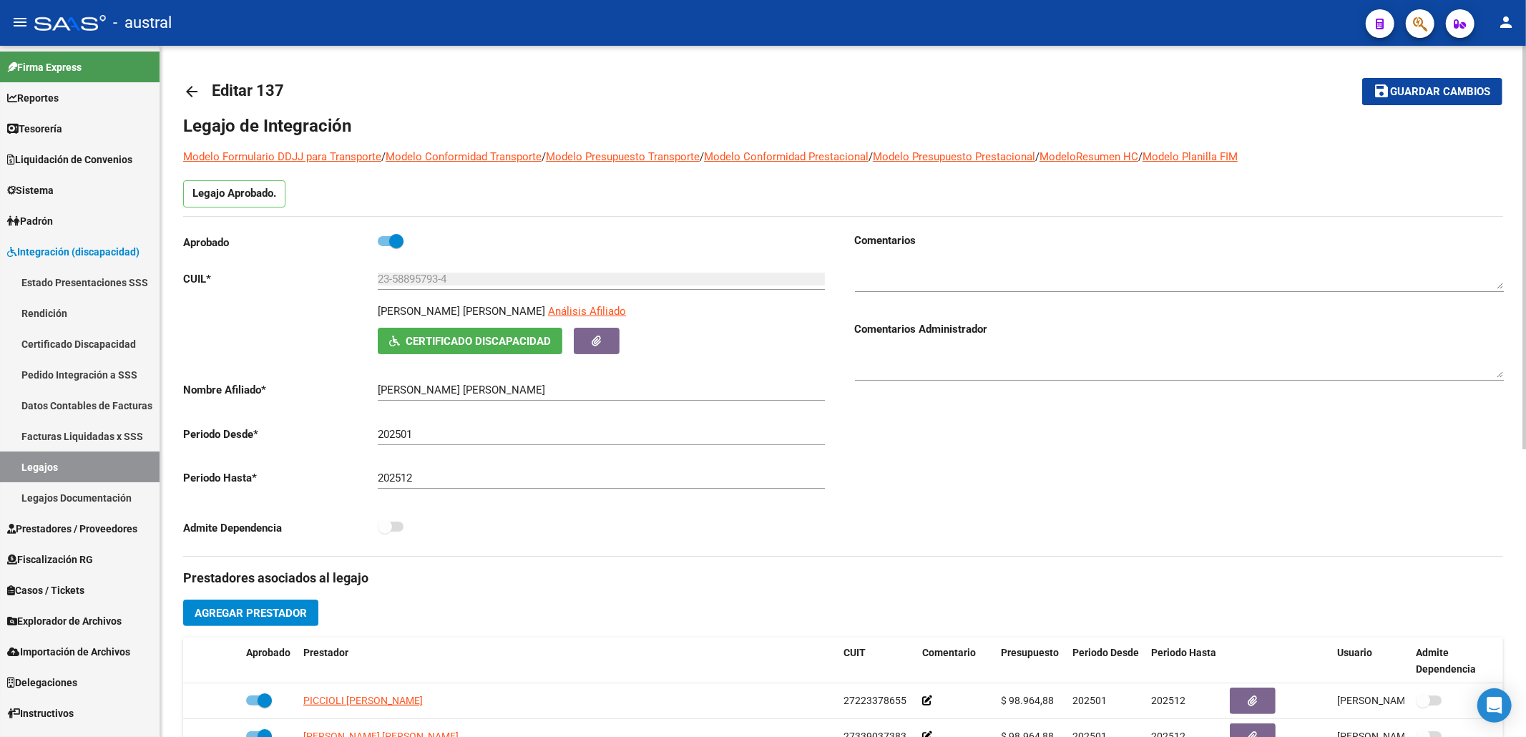
click at [186, 89] on mat-icon "arrow_back" at bounding box center [191, 91] width 17 height 17
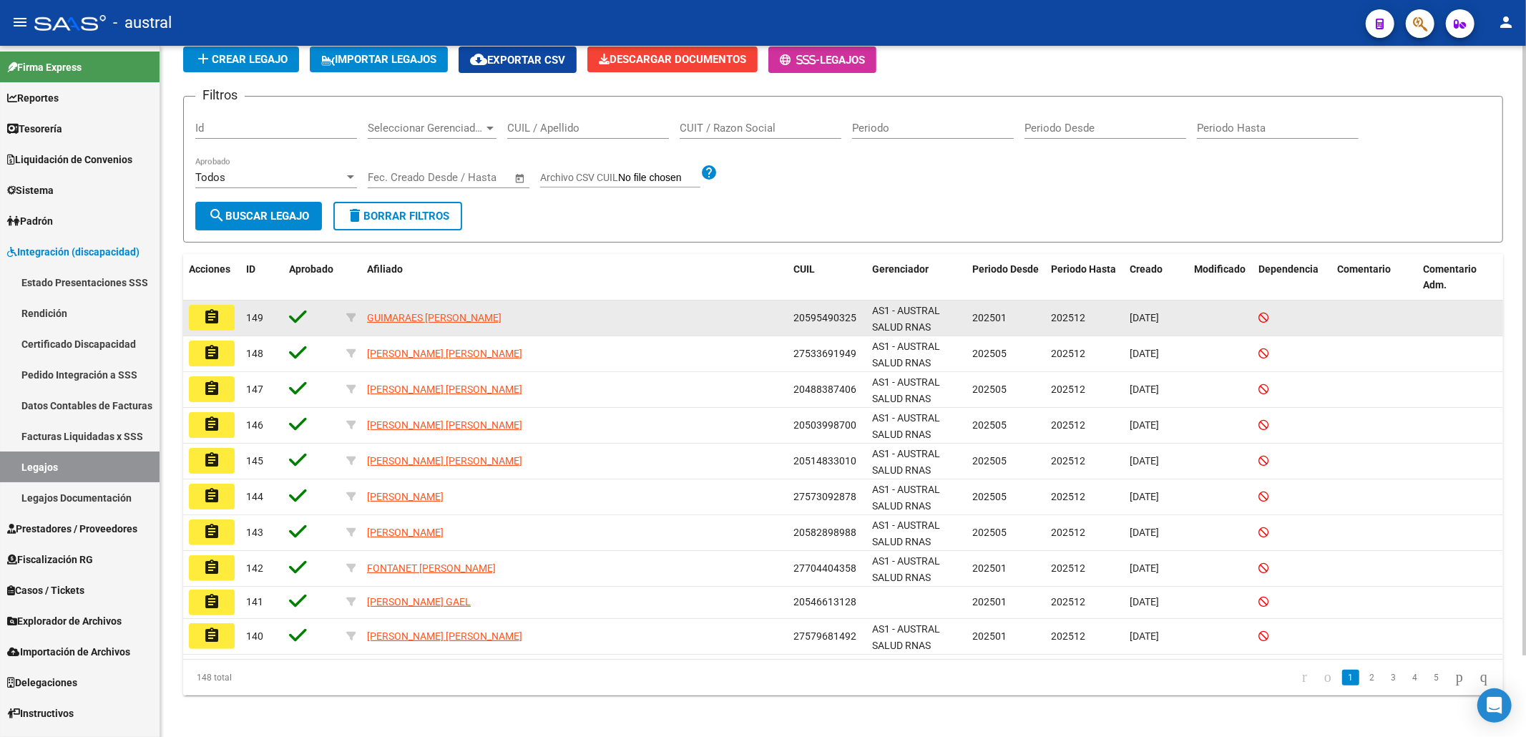
scroll to position [93, 0]
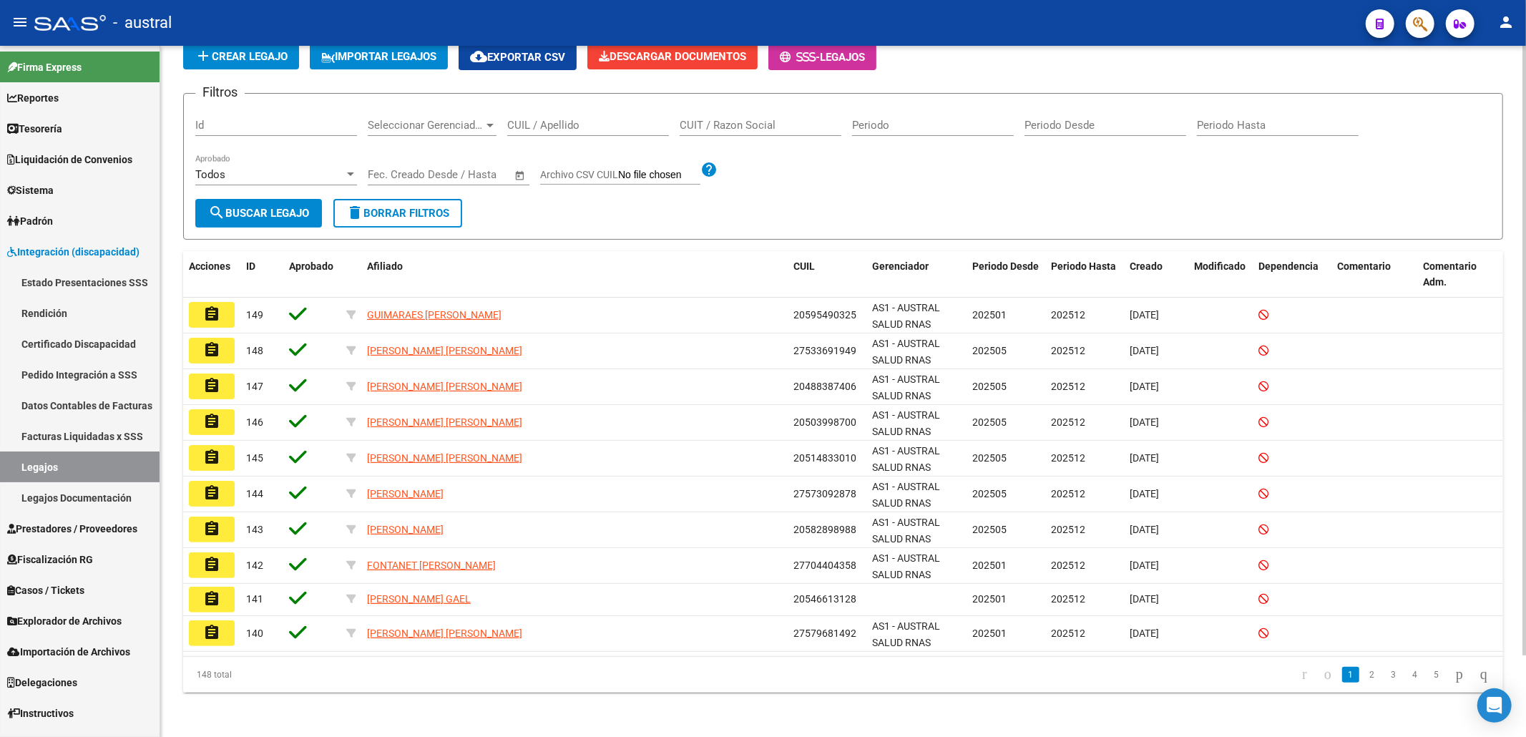
click at [546, 117] on div "CUIL / Apellido" at bounding box center [588, 120] width 162 height 31
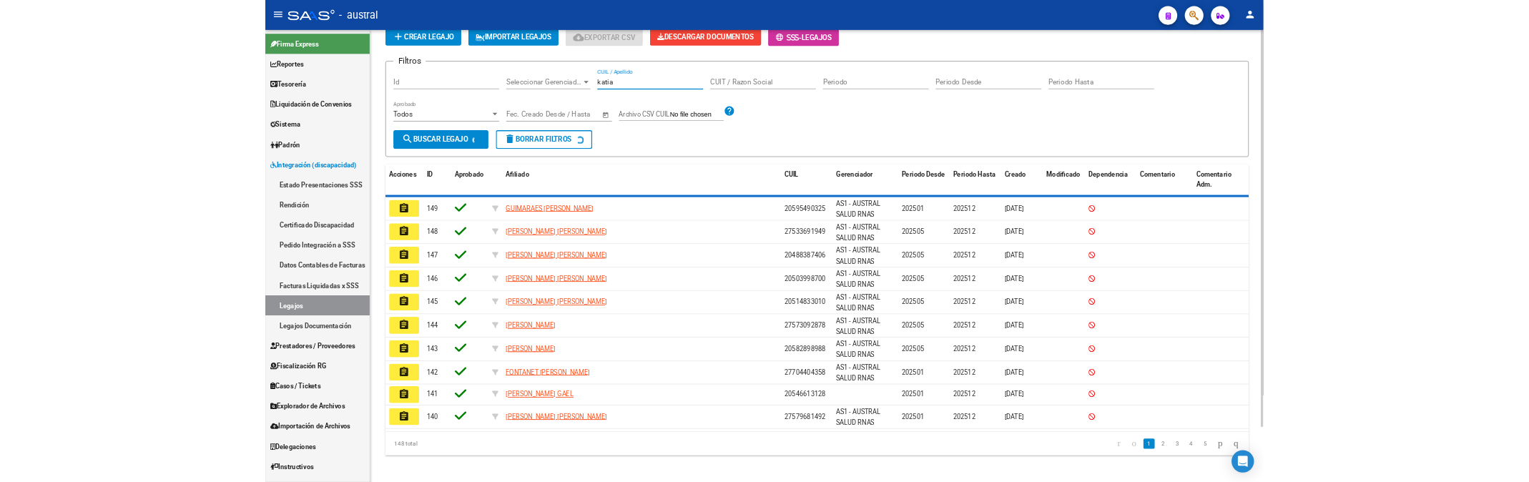
scroll to position [0, 0]
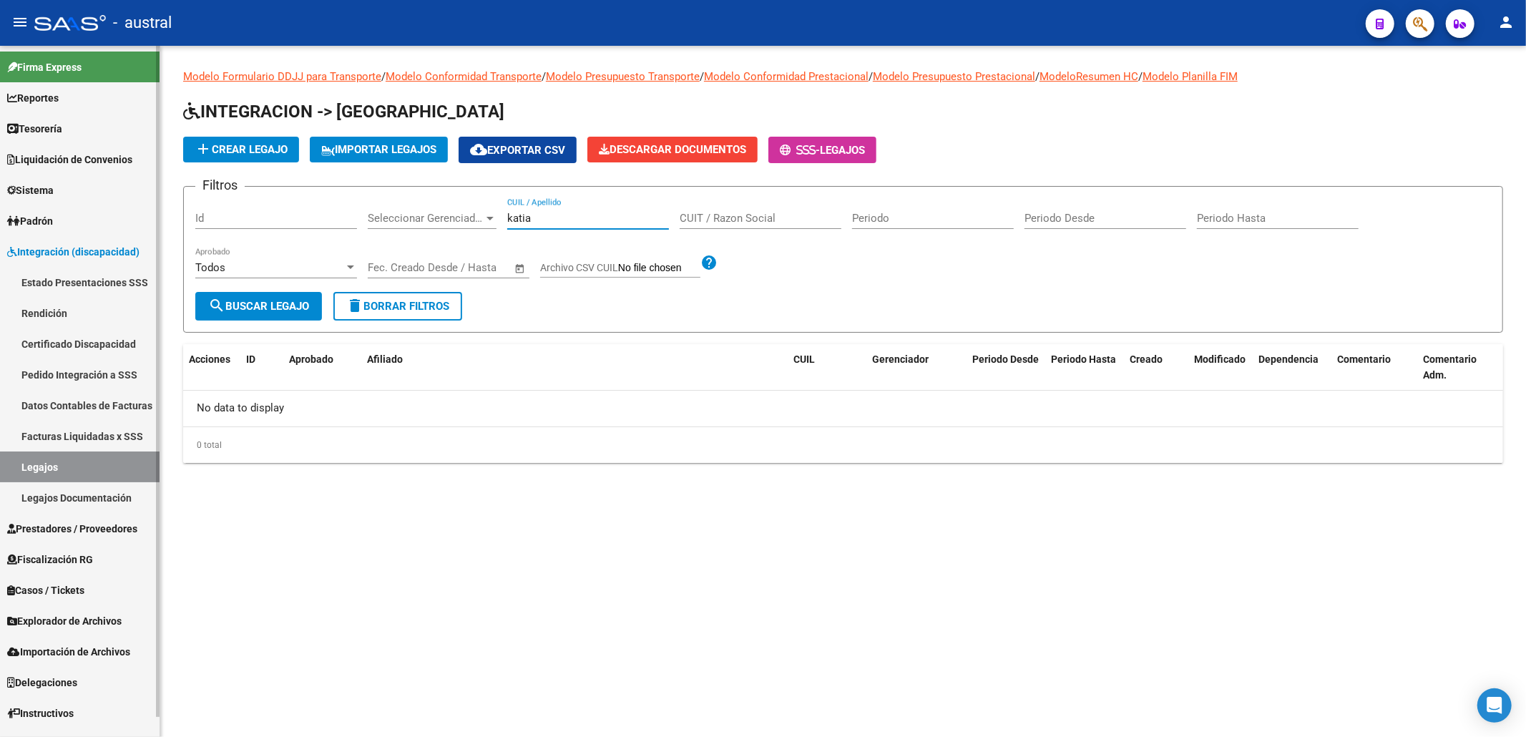
type input "katia"
click at [67, 323] on link "Rendición" at bounding box center [80, 313] width 160 height 31
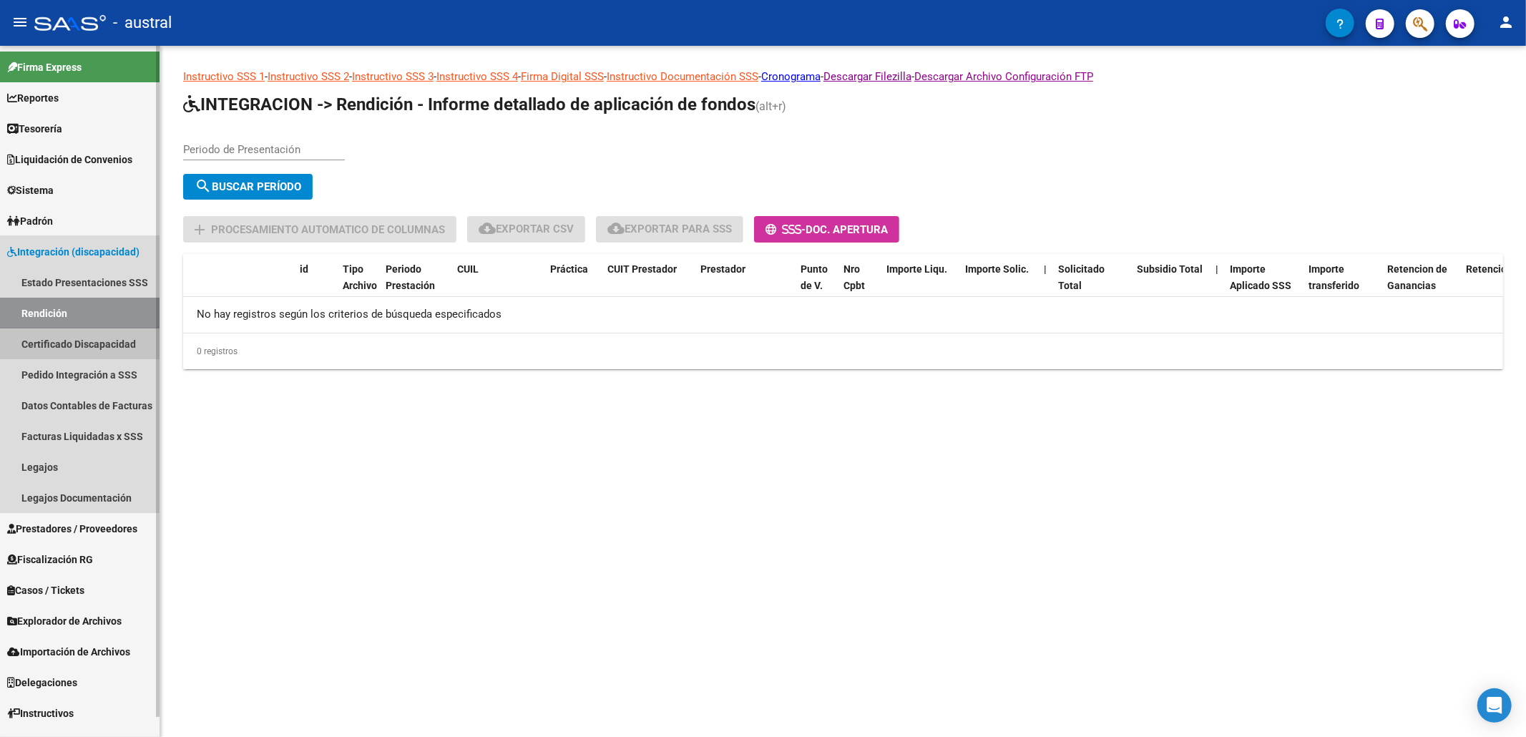
click at [75, 332] on link "Certificado Discapacidad" at bounding box center [80, 343] width 160 height 31
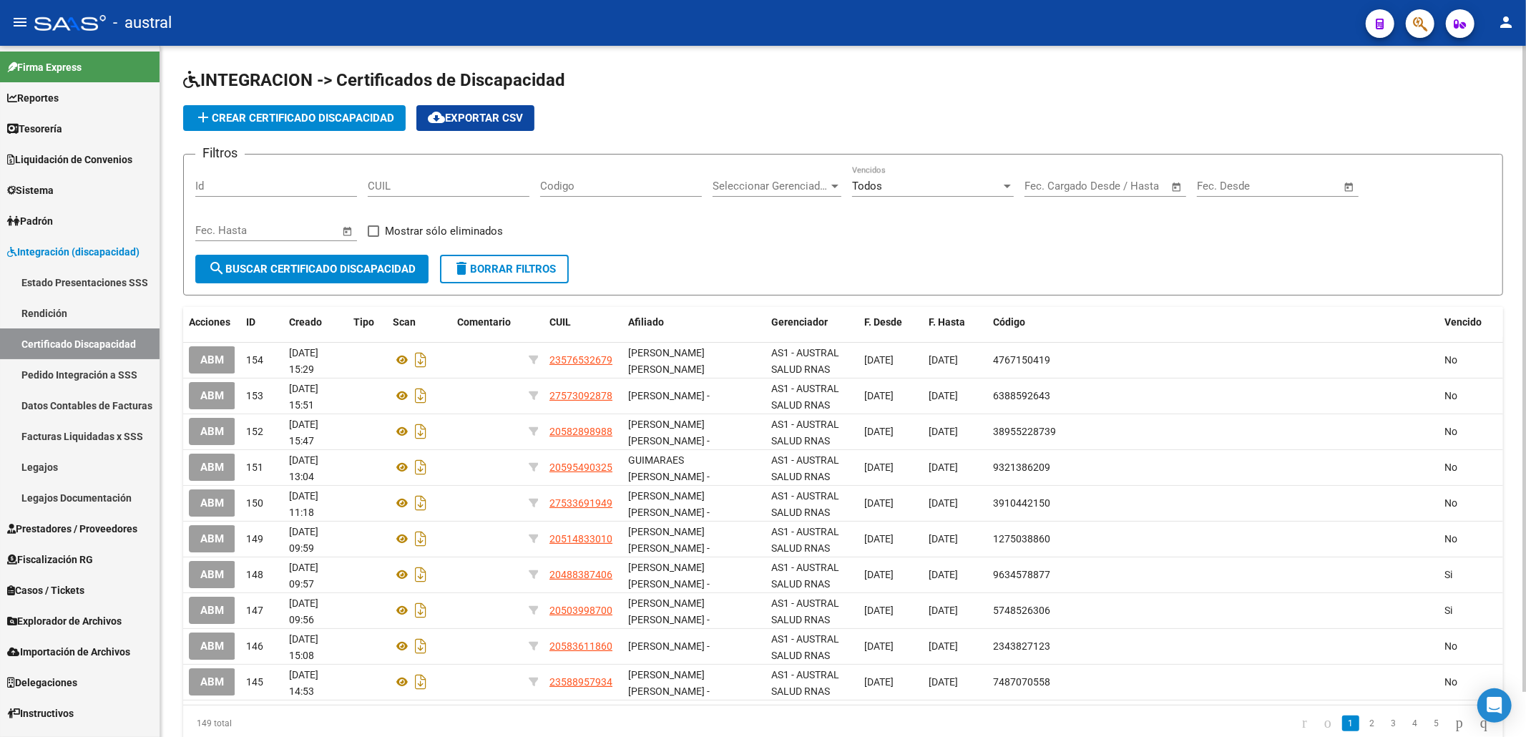
click at [469, 172] on div "CUIL" at bounding box center [449, 181] width 162 height 31
paste input "32-22201"
type input "32-22201"
drag, startPoint x: 443, startPoint y: 184, endPoint x: 278, endPoint y: 169, distance: 166.6
click at [279, 169] on div "Filtros Id 32-22201 CUIL Codigo Seleccionar Gerenciador Seleccionar Gerenciador…" at bounding box center [842, 210] width 1295 height 89
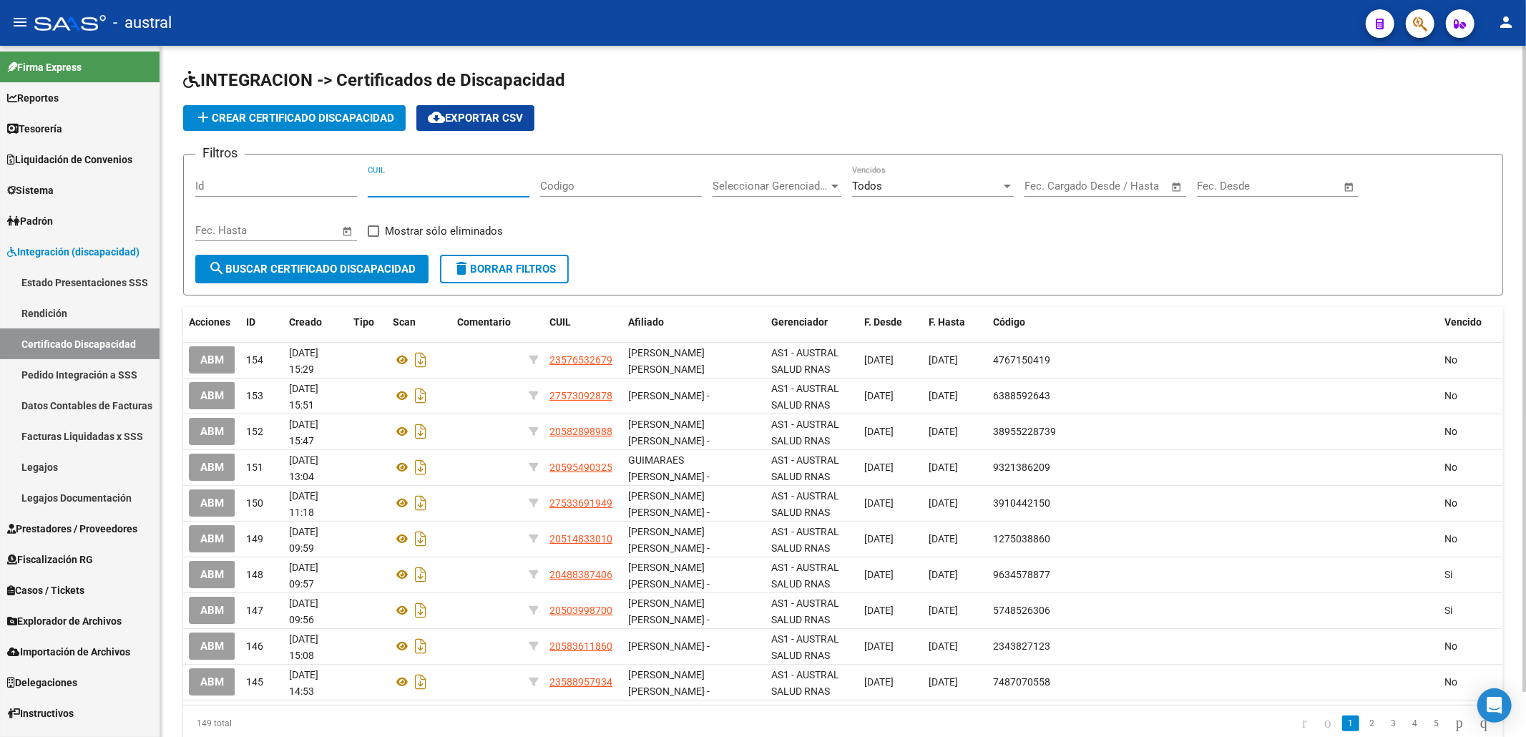
paste input "23-50867892-4"
type input "23-50867892-4"
click at [393, 256] on button "search Buscar Certificado Discapacidad" at bounding box center [311, 269] width 233 height 29
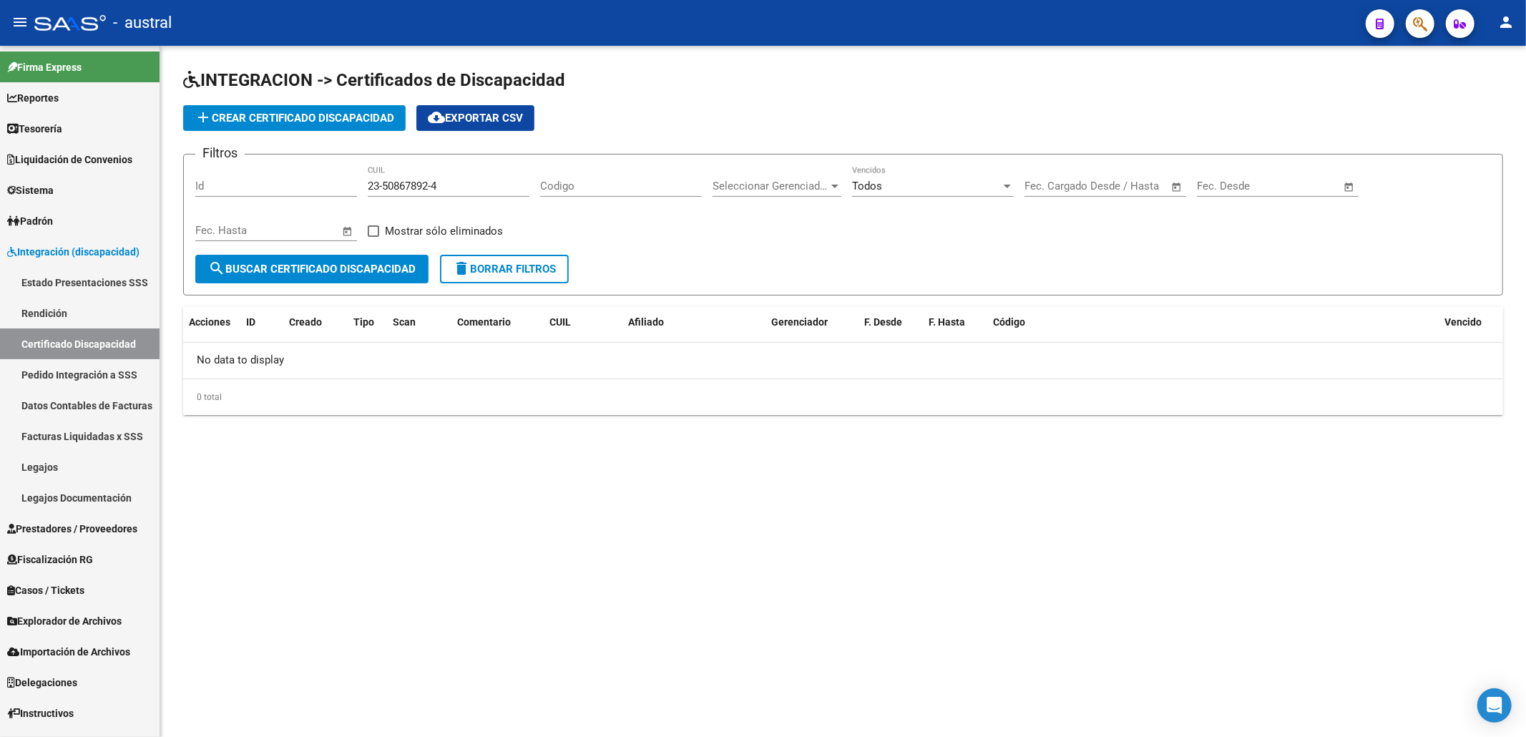
click at [338, 273] on span "search Buscar Certificado Discapacidad" at bounding box center [311, 269] width 207 height 13
click at [329, 112] on span "add Crear Certificado Discapacidad" at bounding box center [295, 118] width 200 height 13
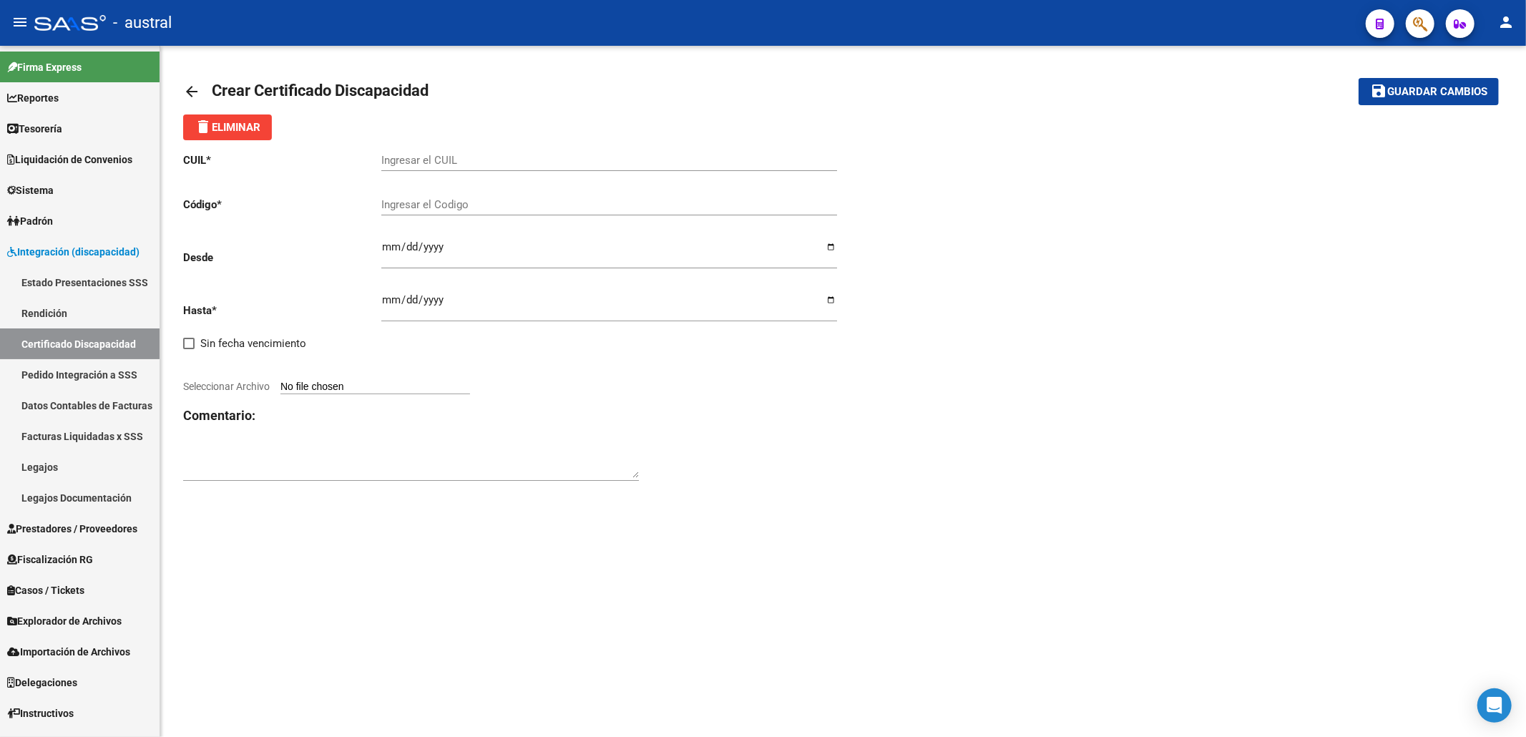
click at [415, 161] on input "Ingresar el CUIL" at bounding box center [609, 160] width 456 height 13
paste input "23-50867892-4"
type input "23-50867892-4"
click at [436, 202] on input "Ingresar el Codigo" at bounding box center [609, 204] width 456 height 13
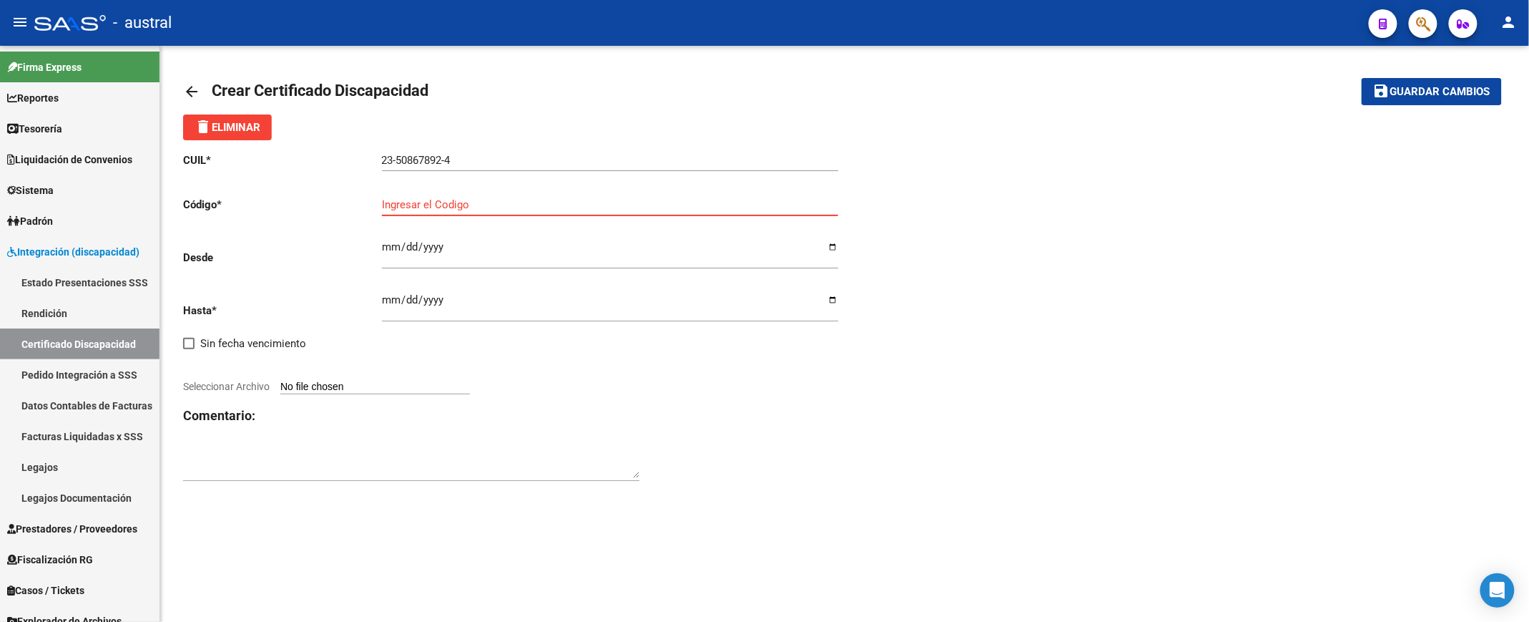
click at [442, 205] on input "Ingresar el Codigo" at bounding box center [610, 204] width 456 height 13
click at [303, 506] on div "arrow_back Crear Certificado Discapacidad save Guardar cambios delete Eliminar …" at bounding box center [844, 287] width 1369 height 483
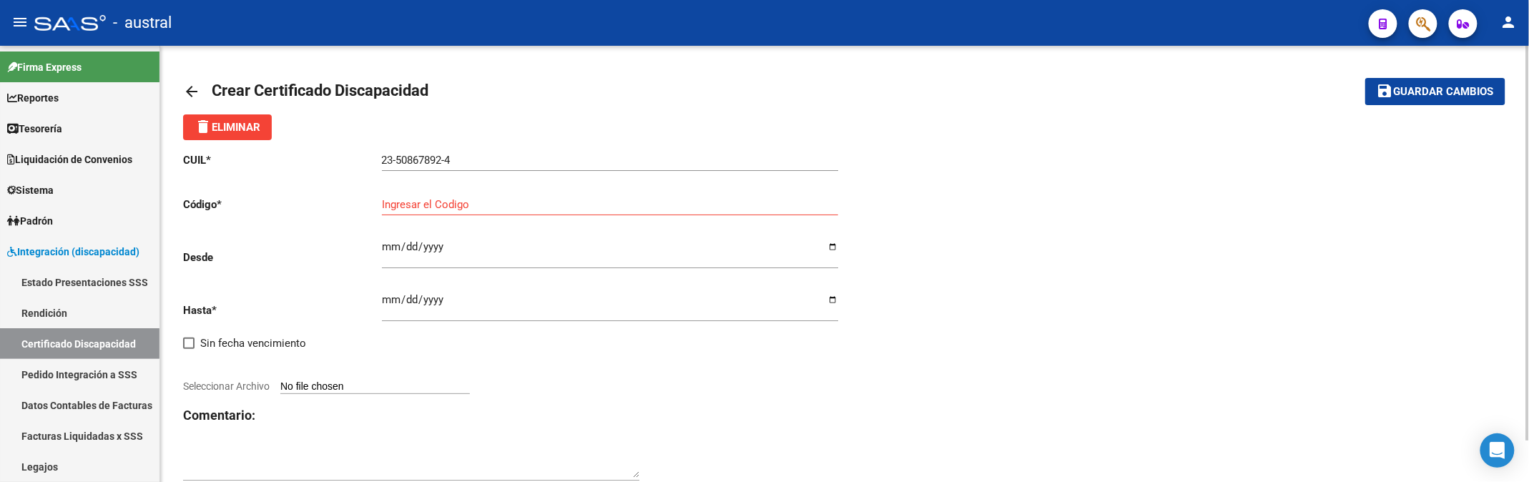
click at [481, 201] on input "Ingresar el Codigo" at bounding box center [610, 204] width 456 height 13
type input "7274099468"
click at [470, 235] on div "Ingresar fec. Desde" at bounding box center [610, 249] width 456 height 40
type input "2025-04-14"
click at [390, 301] on input "Ingresar fec. Hasta" at bounding box center [610, 305] width 456 height 23
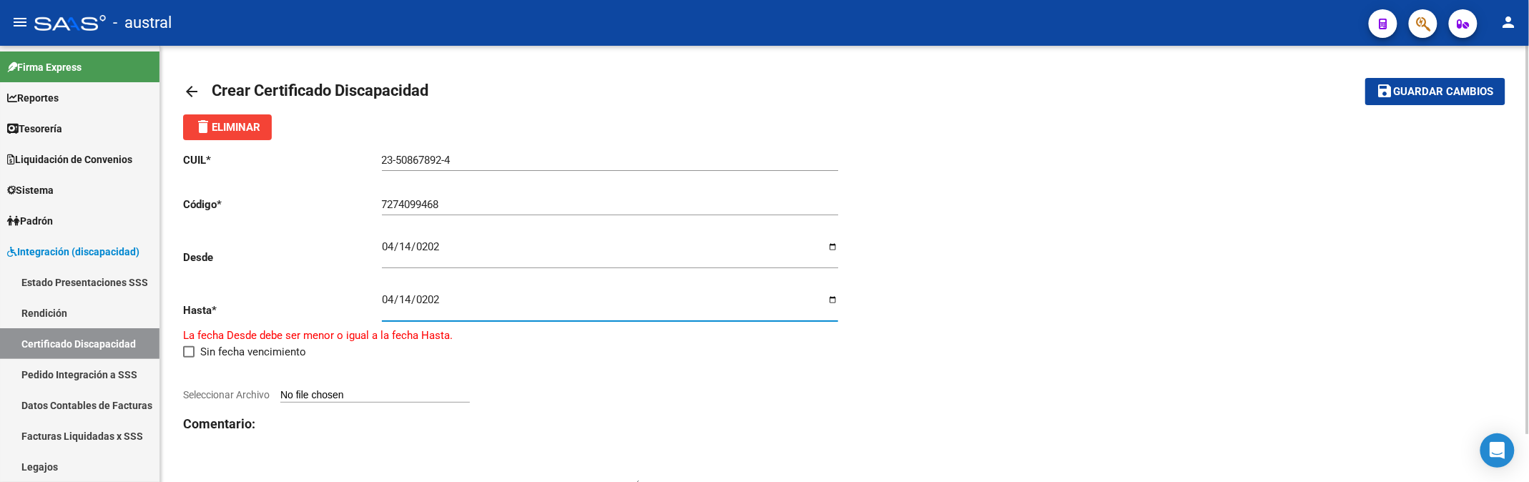
type input "2028-04-14"
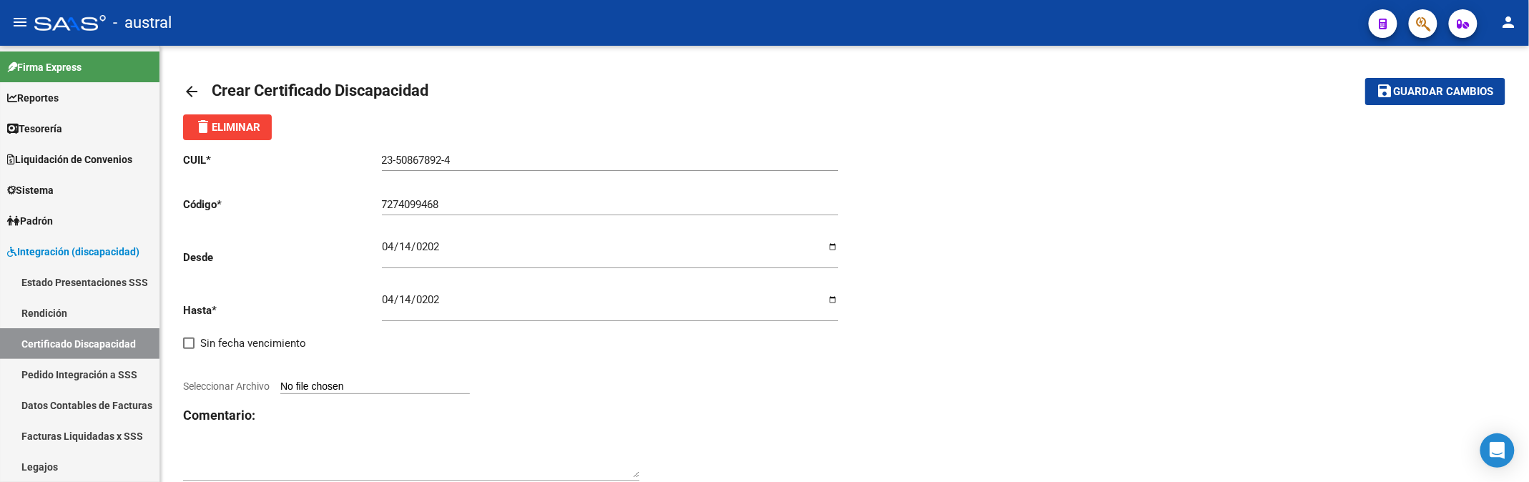
type input "C:\fakepath\CUD KHOUNPHICHANE KATIA.jpg"
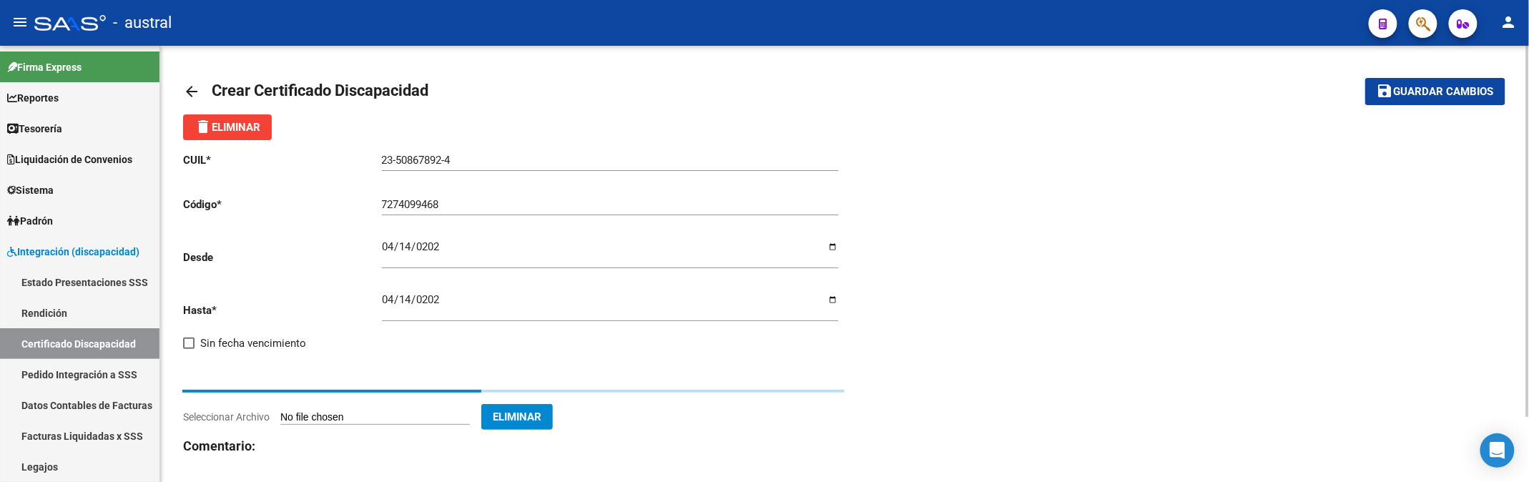
click at [906, 392] on div "CUIL * 23-50867892-4 Ingresar el CUIL Código * 7274099468 Ingresar el Codigo De…" at bounding box center [844, 332] width 1323 height 385
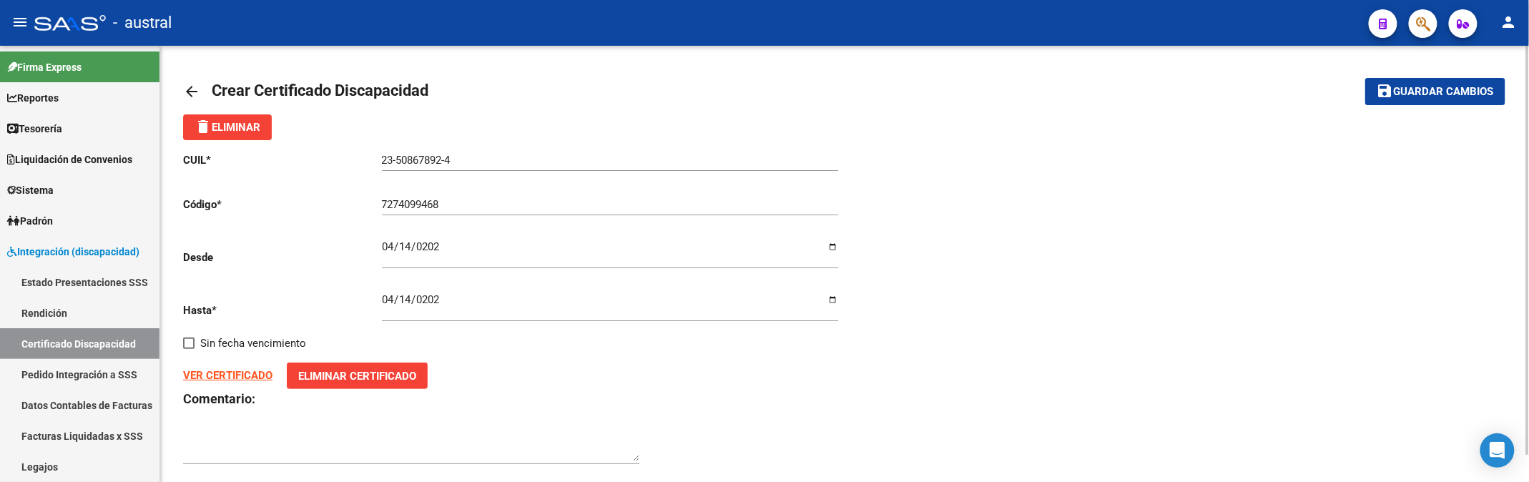
click at [1448, 92] on span "Guardar cambios" at bounding box center [1444, 92] width 100 height 13
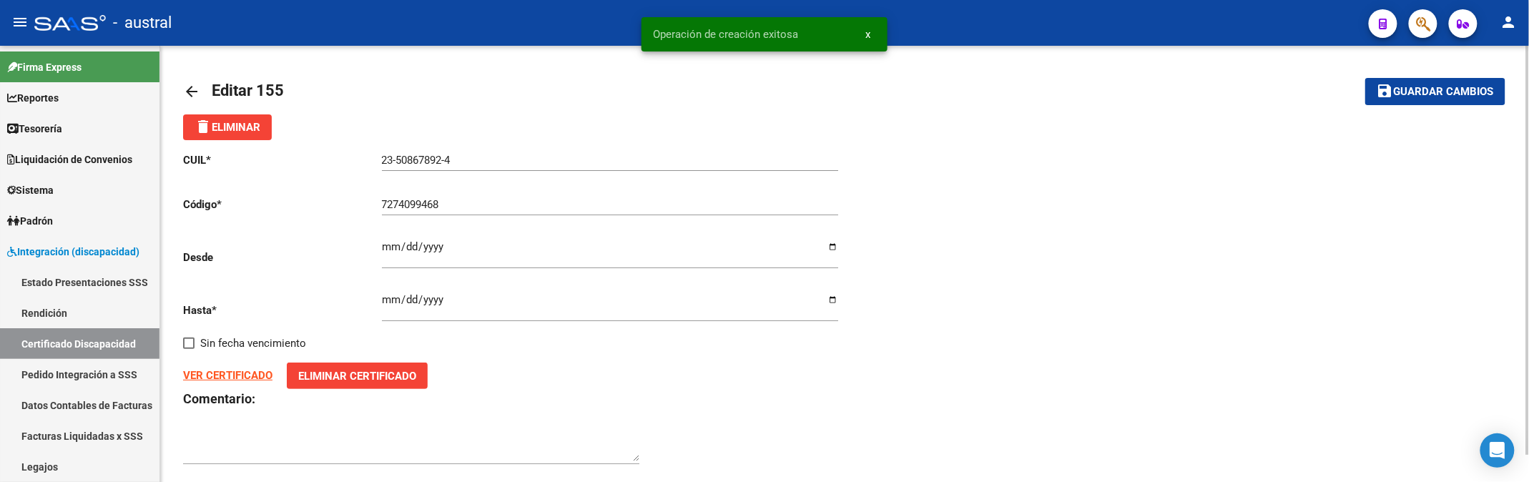
click at [195, 89] on mat-icon "arrow_back" at bounding box center [191, 91] width 17 height 17
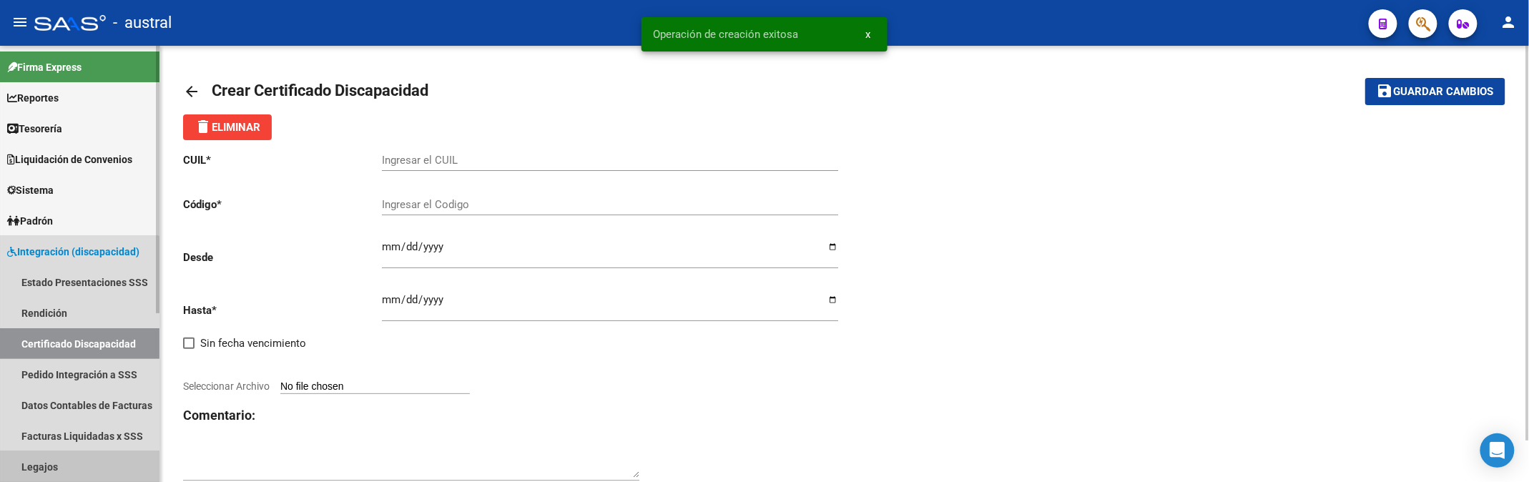
click at [73, 466] on link "Legajos" at bounding box center [80, 466] width 160 height 31
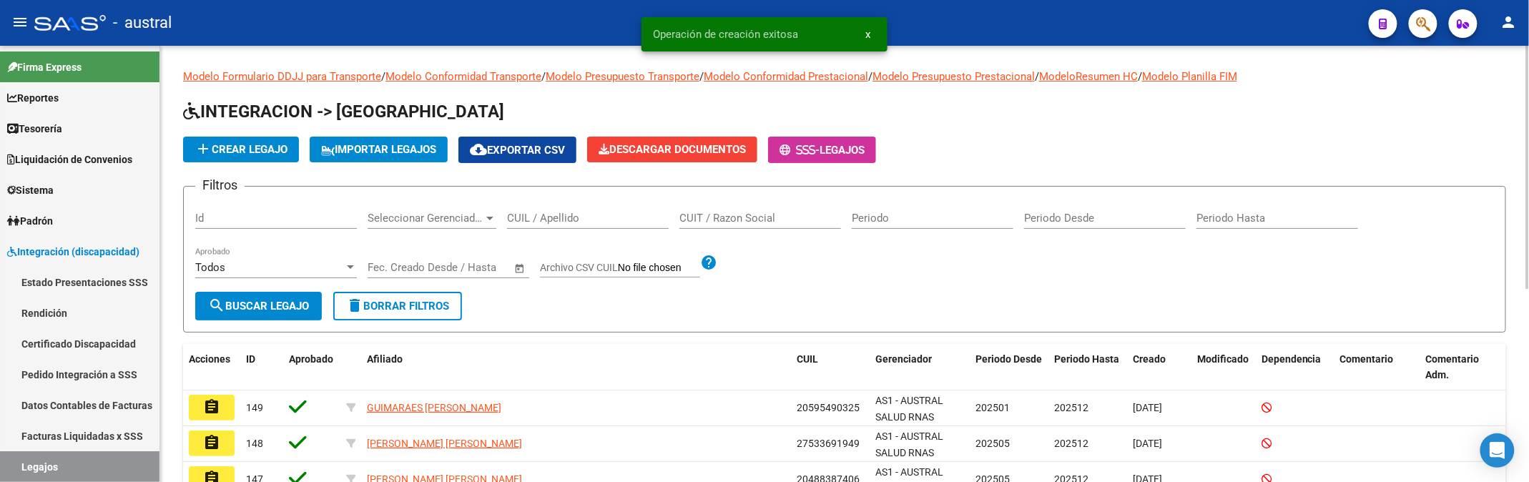
click at [602, 223] on input "CUIL / Apellido" at bounding box center [588, 218] width 162 height 13
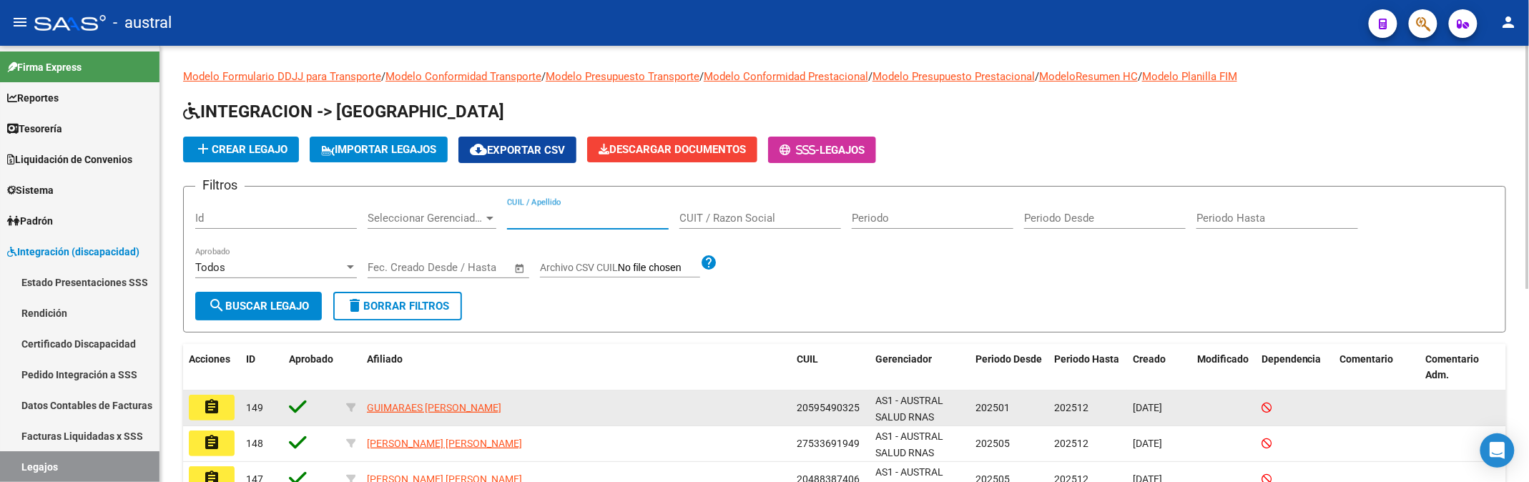
paste input "23508678924"
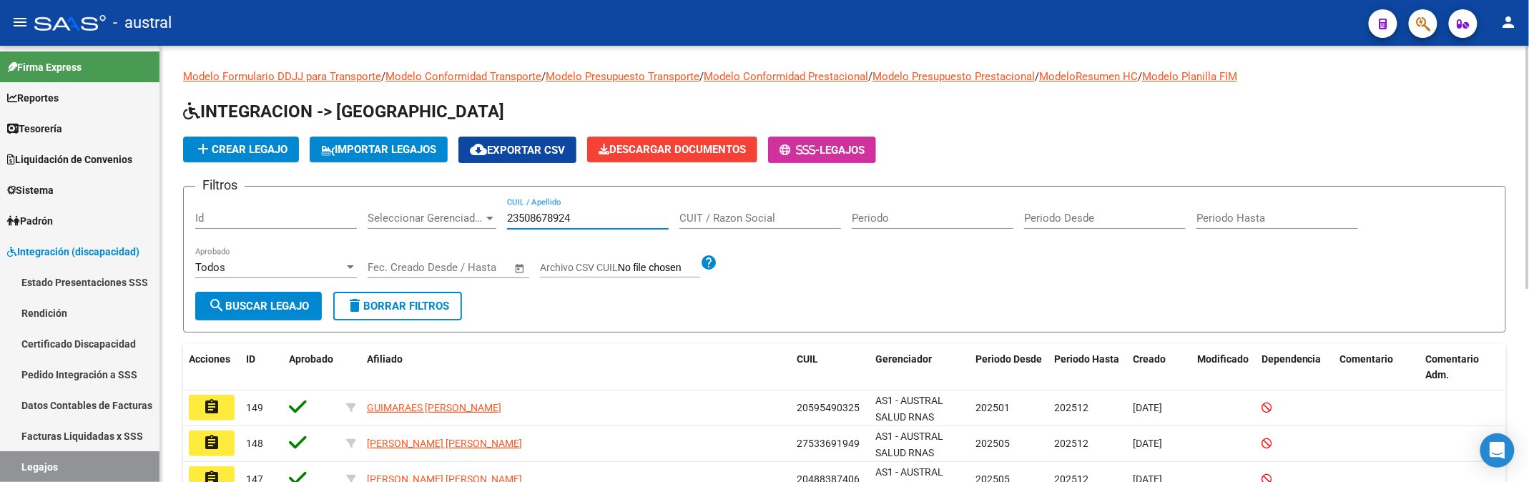
type input "23508678924"
click at [451, 246] on div "Filtros Id Seleccionar Gerenciador Seleccionar Gerenciador 23508678924 CUIL / A…" at bounding box center [844, 245] width 1299 height 94
click at [256, 300] on span "search Buscar Legajo" at bounding box center [258, 306] width 101 height 13
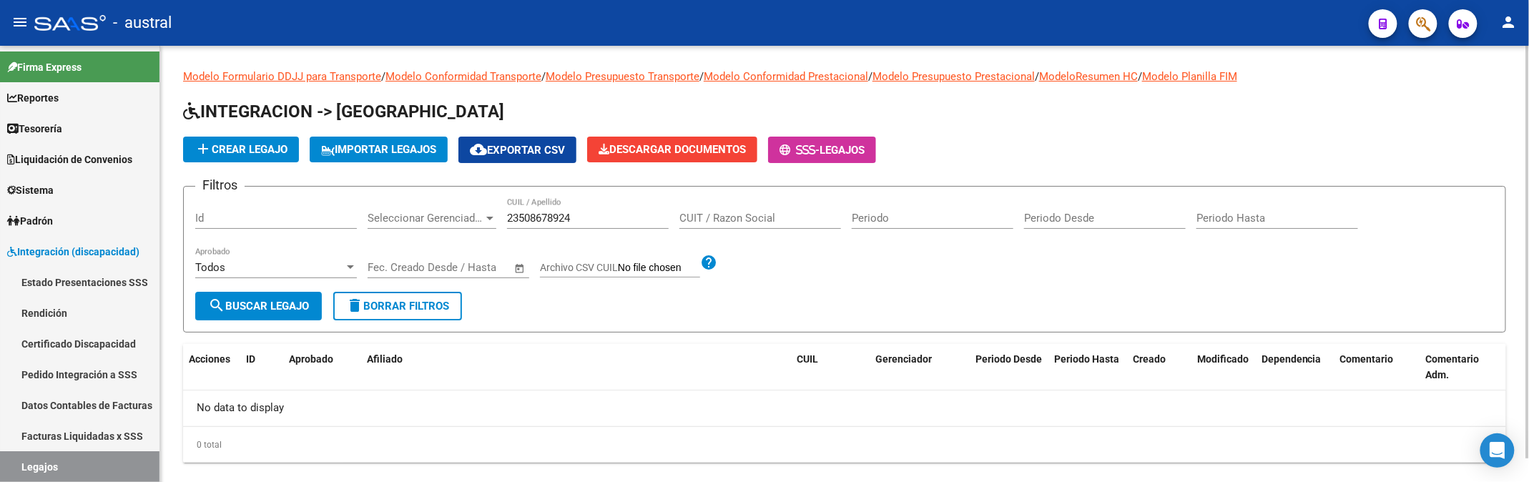
click at [290, 154] on button "add Crear Legajo" at bounding box center [241, 150] width 116 height 26
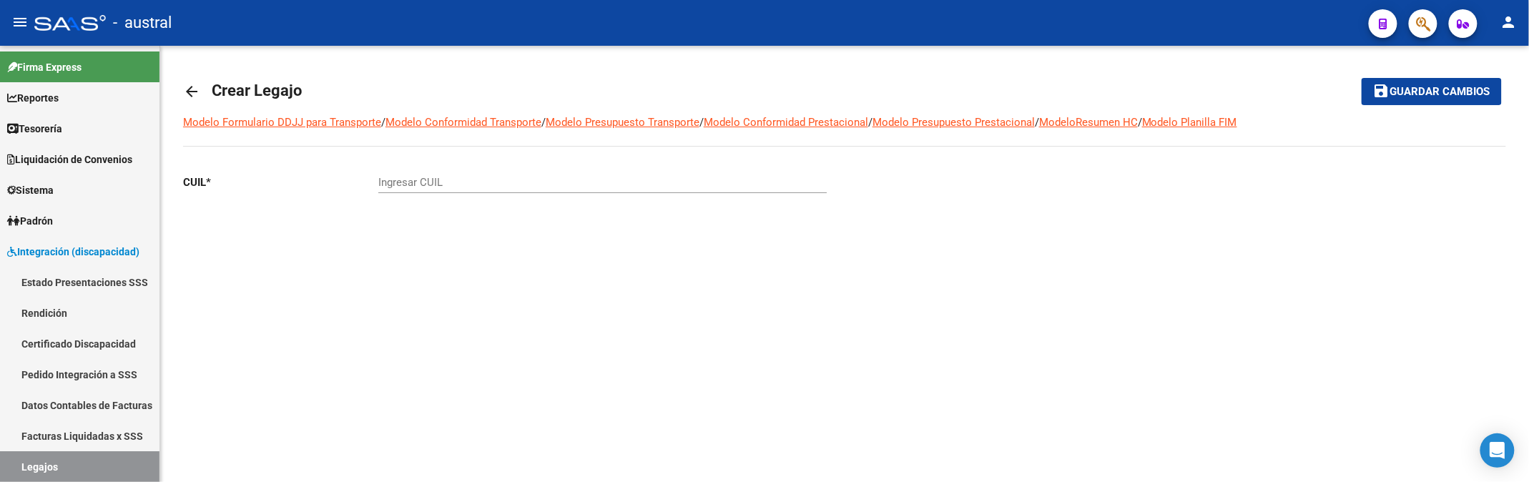
click at [396, 180] on input "Ingresar CUIL" at bounding box center [602, 182] width 448 height 13
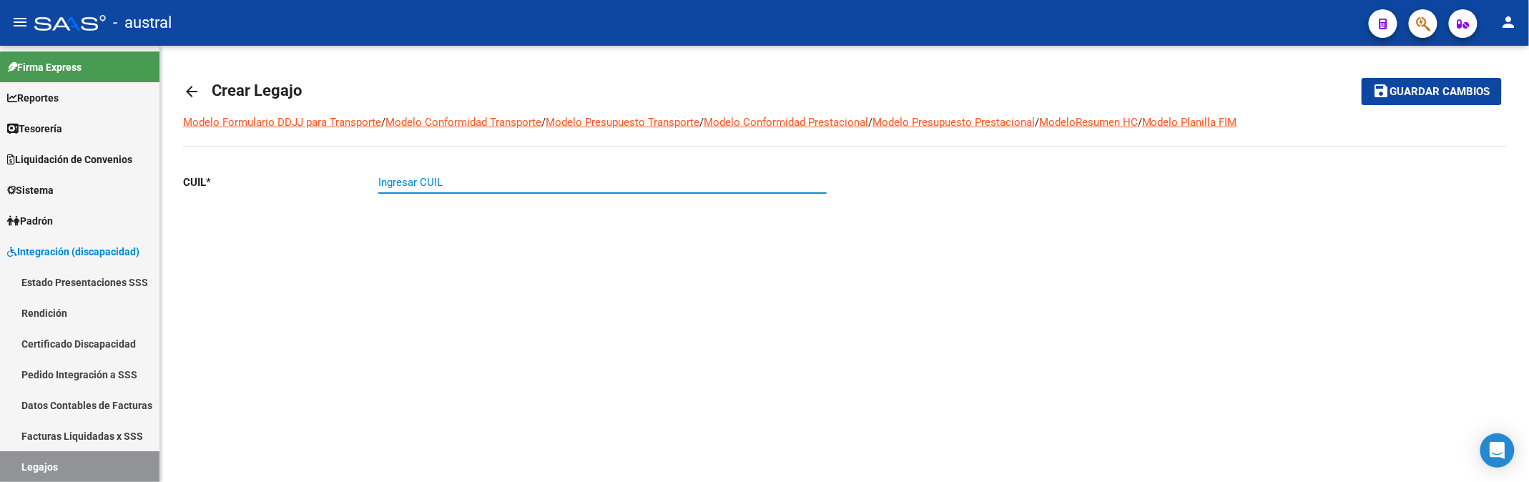
paste input "23-50867892-4"
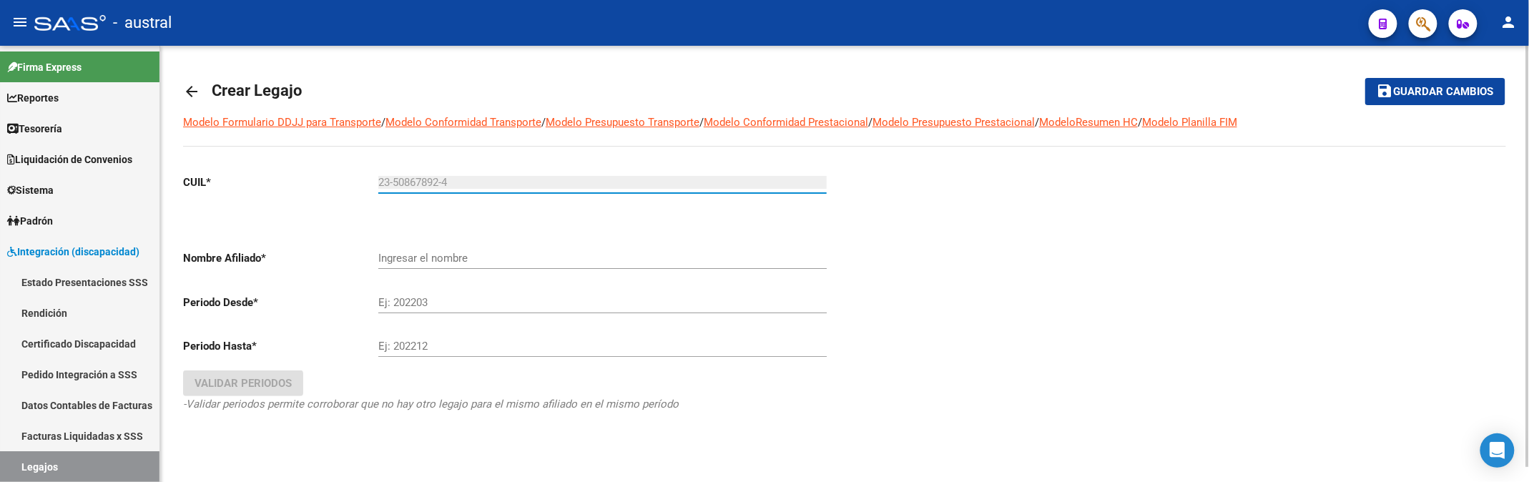
type input "23-50867892-4"
click at [572, 292] on div "Ej: 202203" at bounding box center [602, 298] width 448 height 31
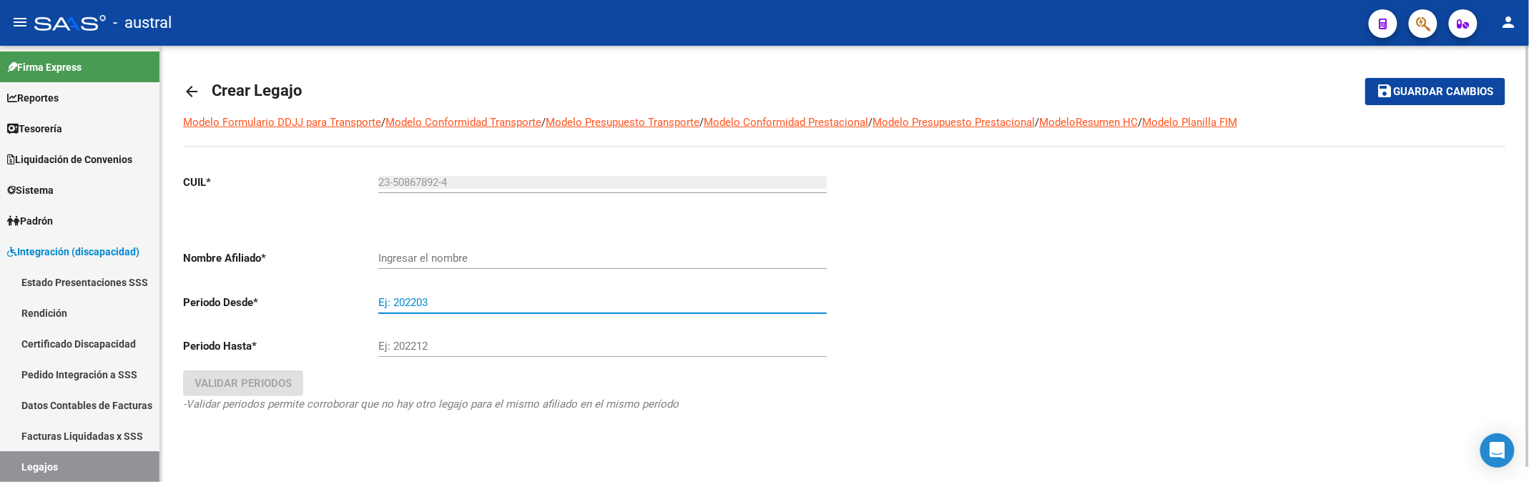
click at [489, 261] on input "Ingresar el nombre" at bounding box center [602, 258] width 448 height 13
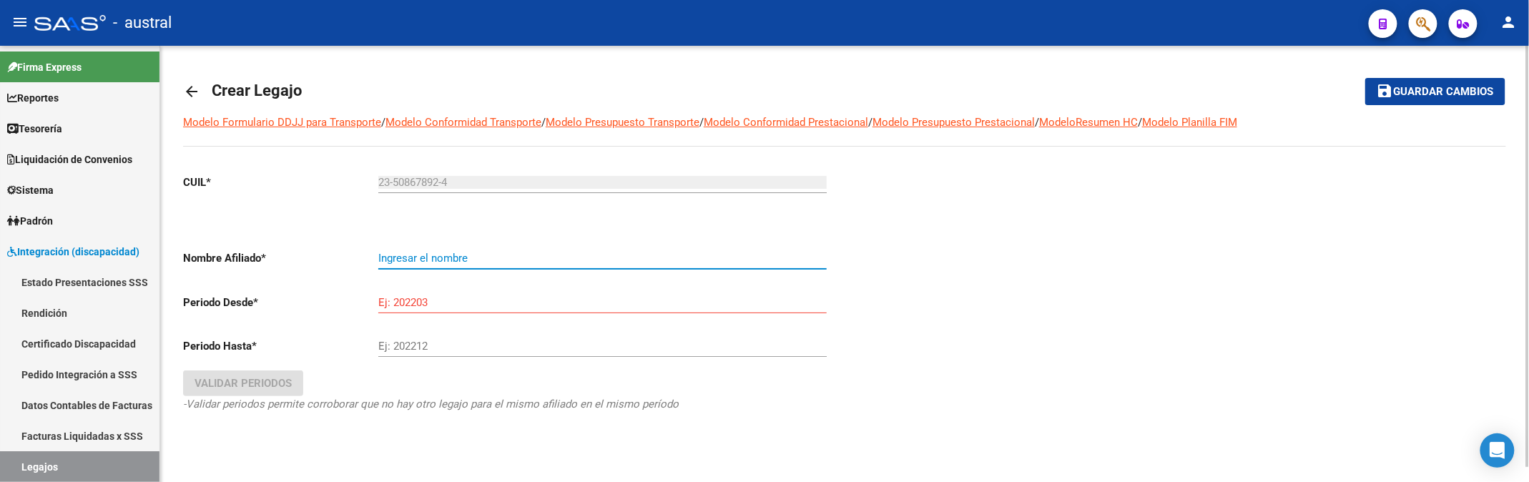
type input "MASRUR KHOUNPHICHANE [PERSON_NAME]"
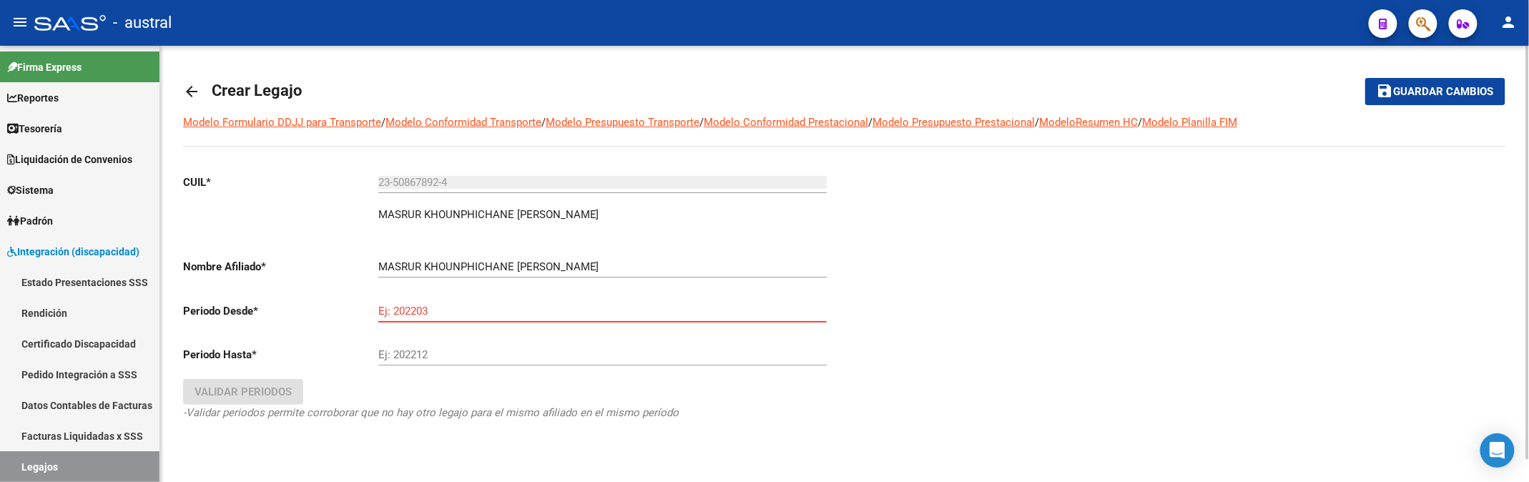
click at [469, 310] on input "Ej: 202203" at bounding box center [602, 311] width 448 height 13
type input "202501"
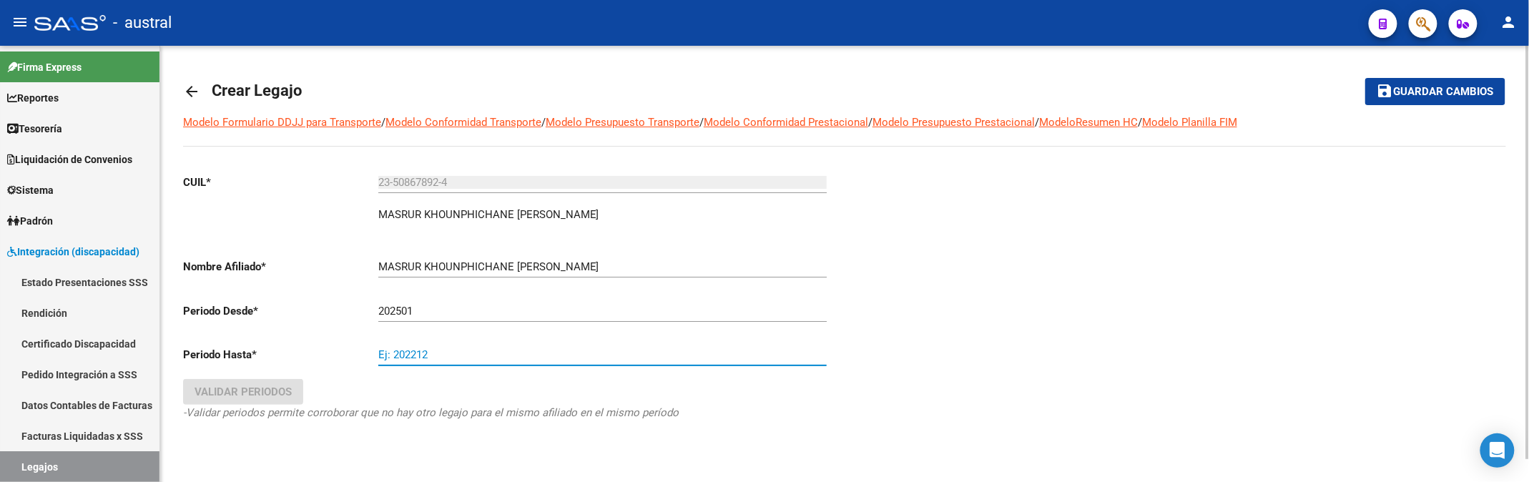
click at [448, 349] on input "Ej: 202212" at bounding box center [602, 354] width 448 height 13
type input "202512"
click at [235, 396] on span "Validar Periodos" at bounding box center [243, 392] width 97 height 13
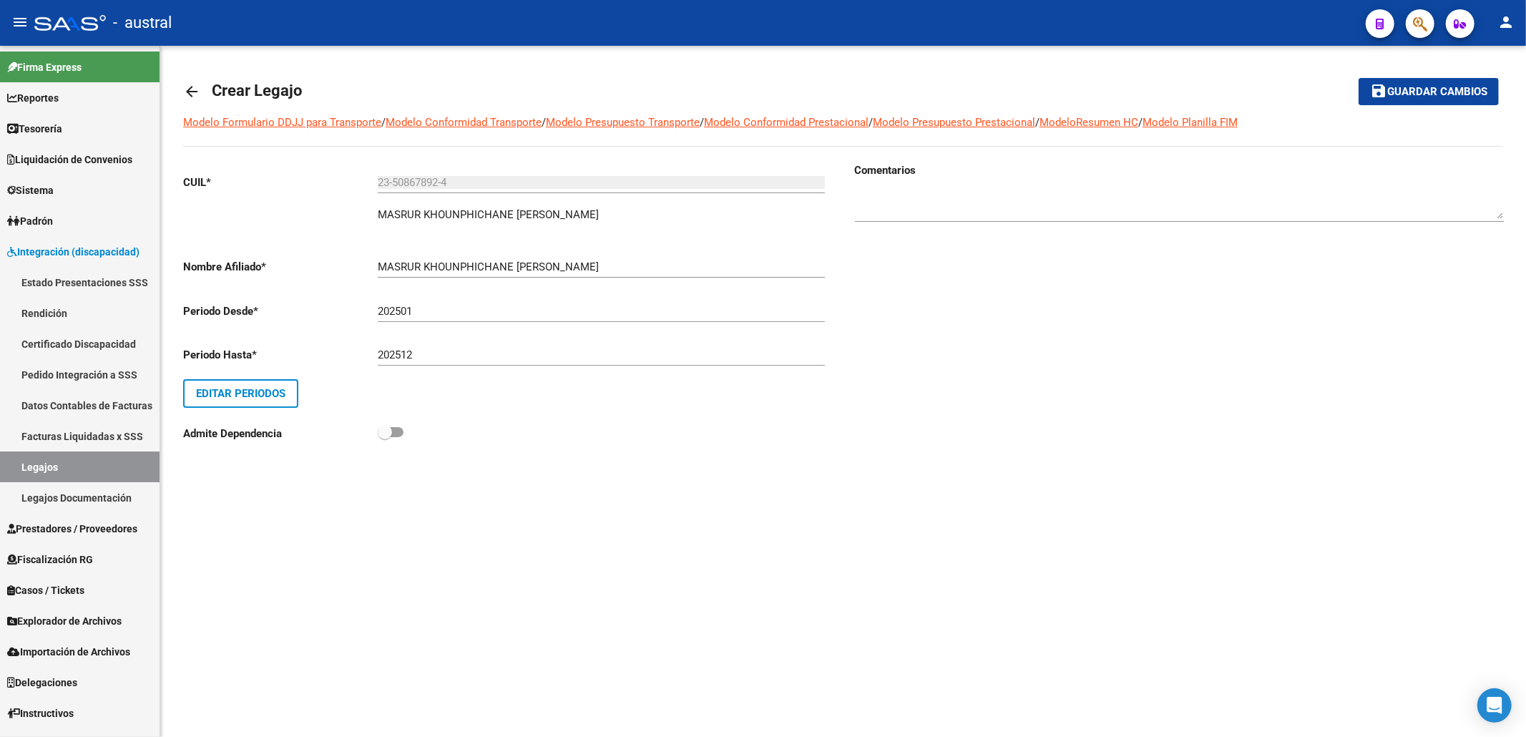
click at [1401, 104] on mat-toolbar-row "save Guardar cambios" at bounding box center [1361, 92] width 273 height 46
click at [1412, 86] on span "Guardar cambios" at bounding box center [1437, 92] width 100 height 13
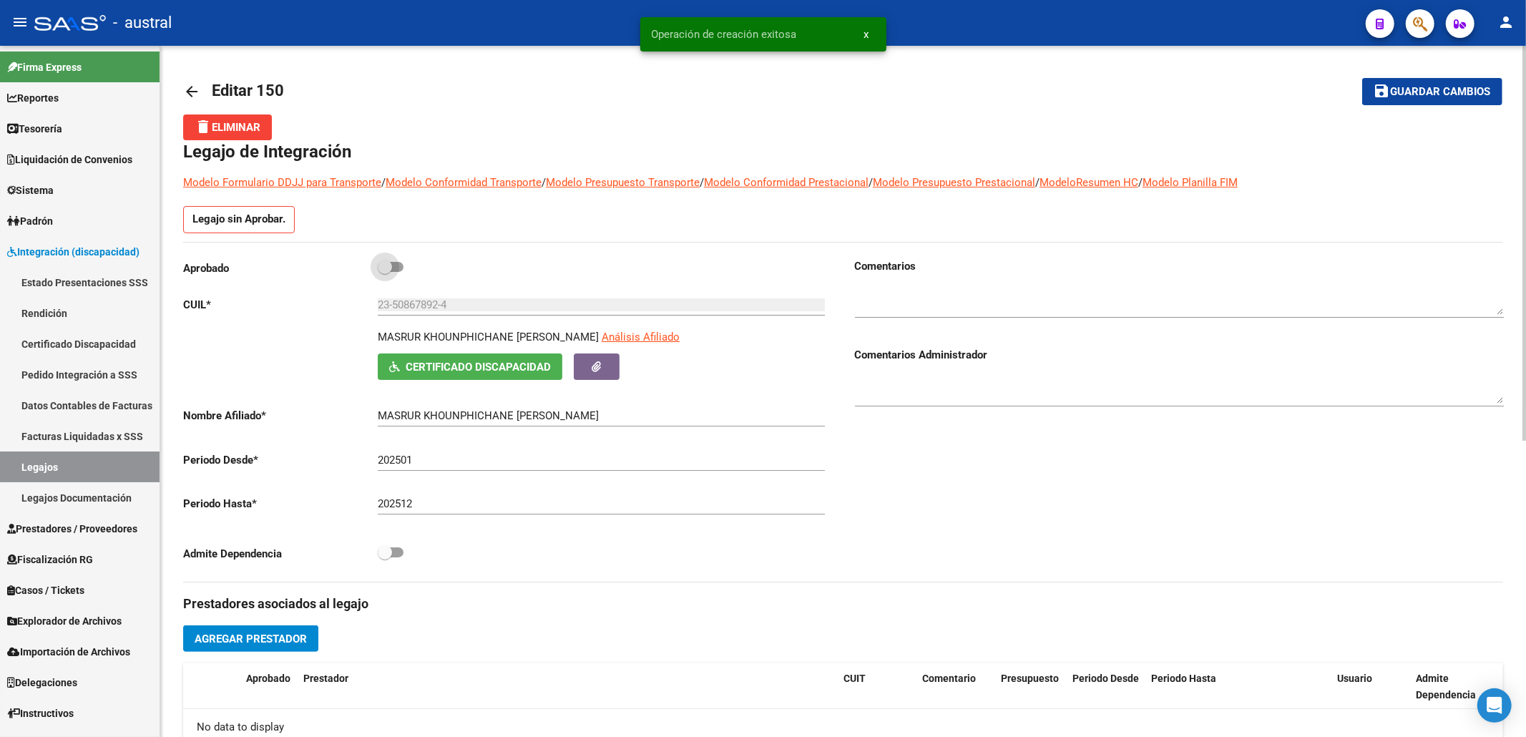
click at [384, 273] on span at bounding box center [385, 267] width 14 height 14
click at [384, 273] on input "checkbox" at bounding box center [384, 272] width 1 height 1
checkbox input "true"
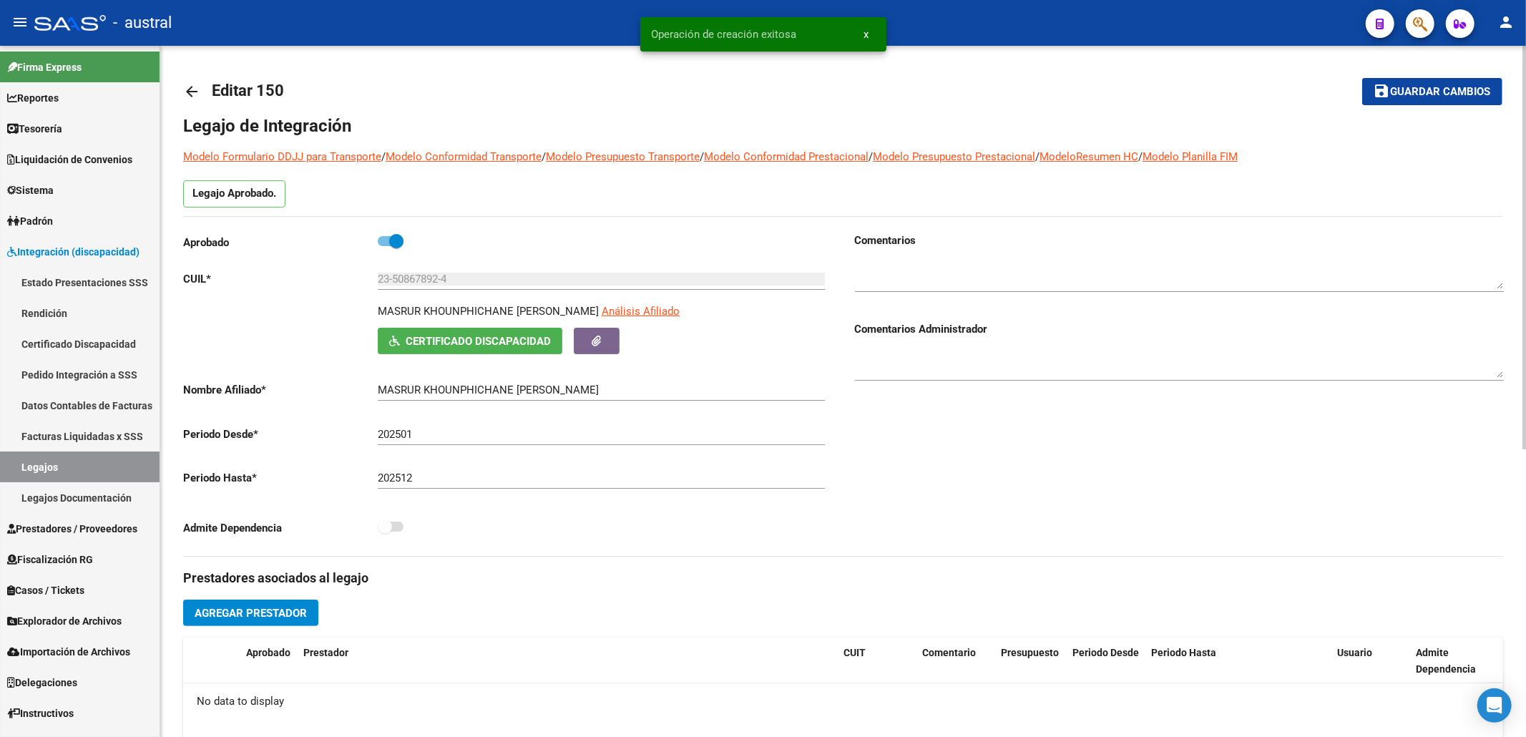
scroll to position [286, 0]
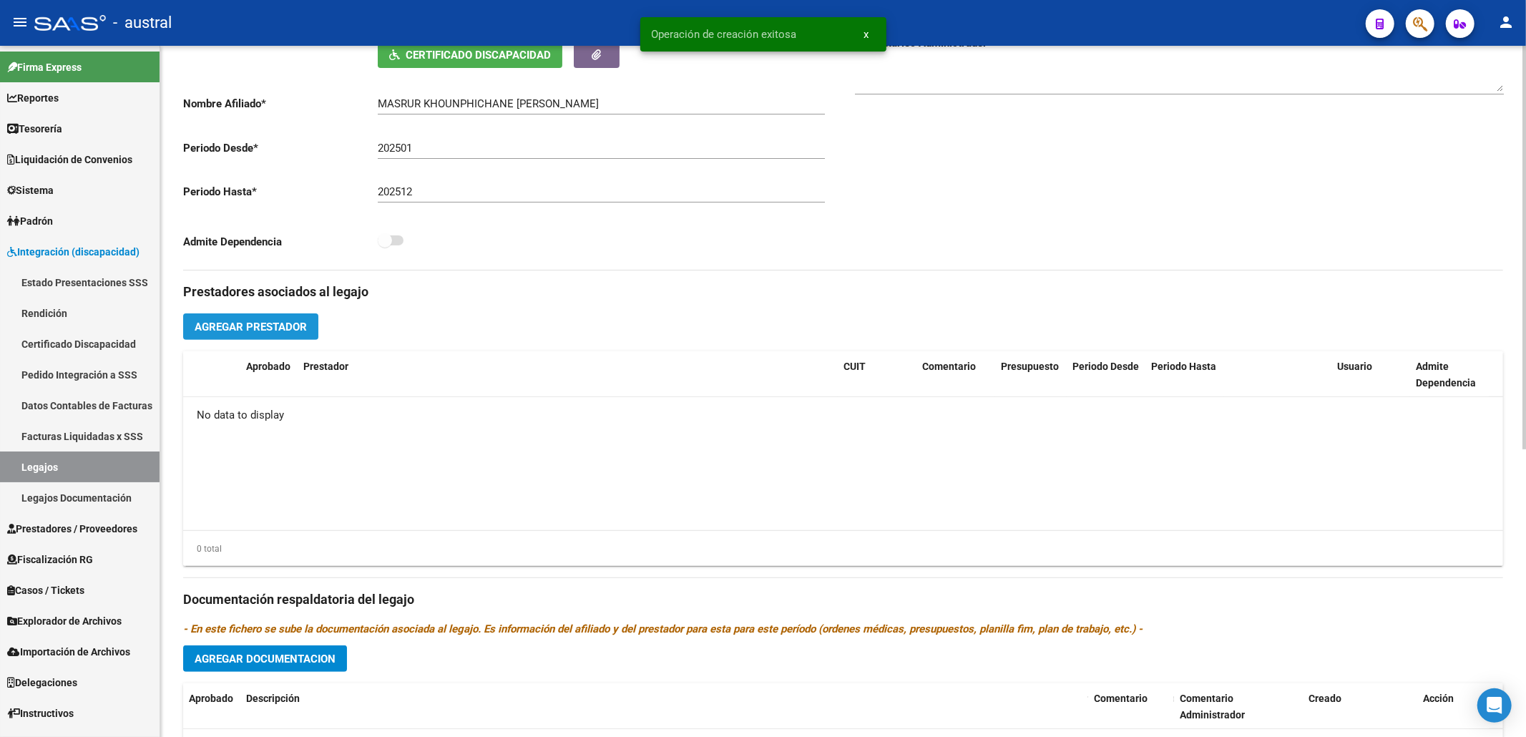
click at [287, 315] on button "Agregar Prestador" at bounding box center [250, 326] width 135 height 26
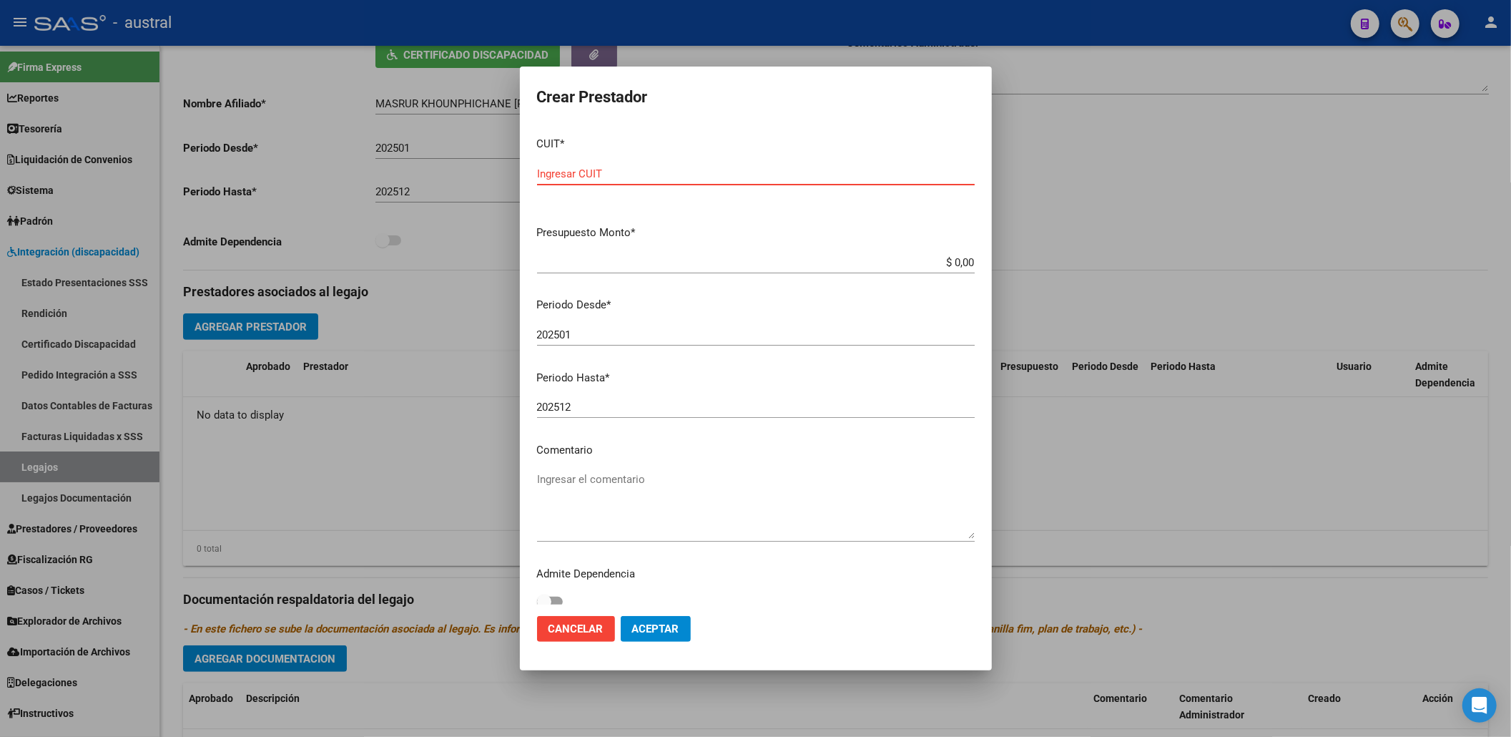
paste input "20-39624504-4"
type input "20-39624504-4"
click at [958, 265] on input "$ 0,00" at bounding box center [756, 262] width 438 height 13
type input "$ 475.830,36"
click at [661, 639] on button "Aceptar" at bounding box center [656, 629] width 70 height 26
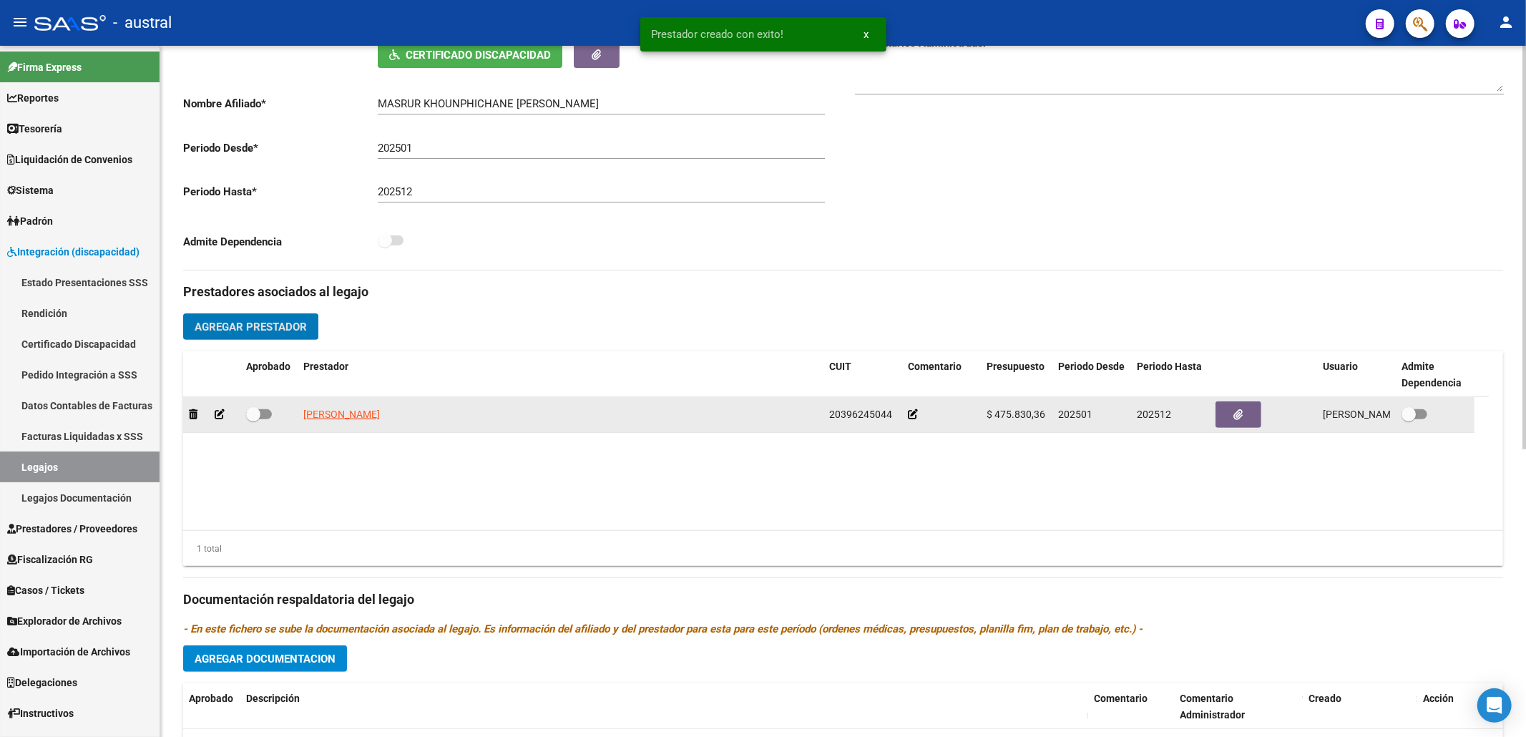
click at [256, 421] on span at bounding box center [253, 414] width 14 height 14
click at [253, 420] on input "checkbox" at bounding box center [252, 419] width 1 height 1
checkbox input "true"
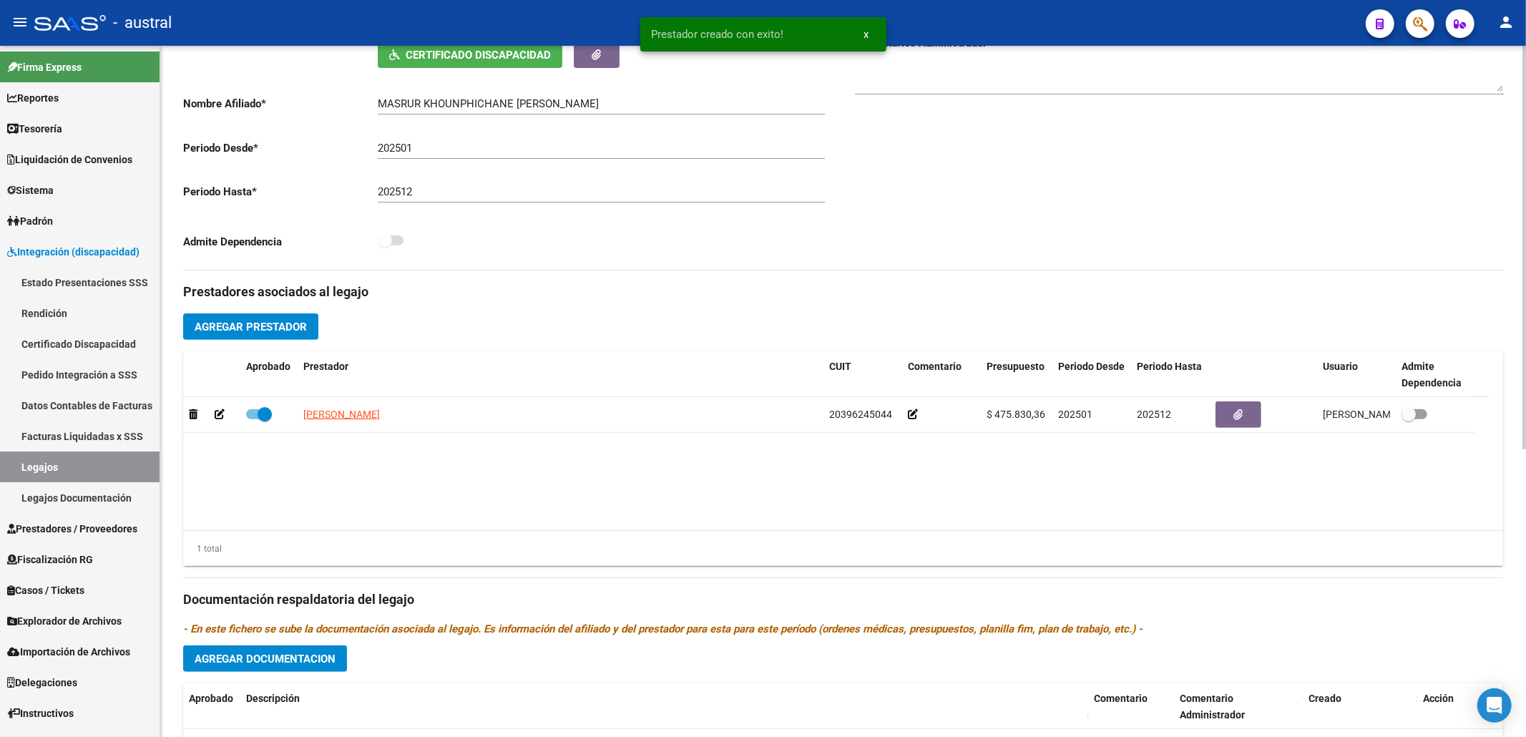
scroll to position [0, 0]
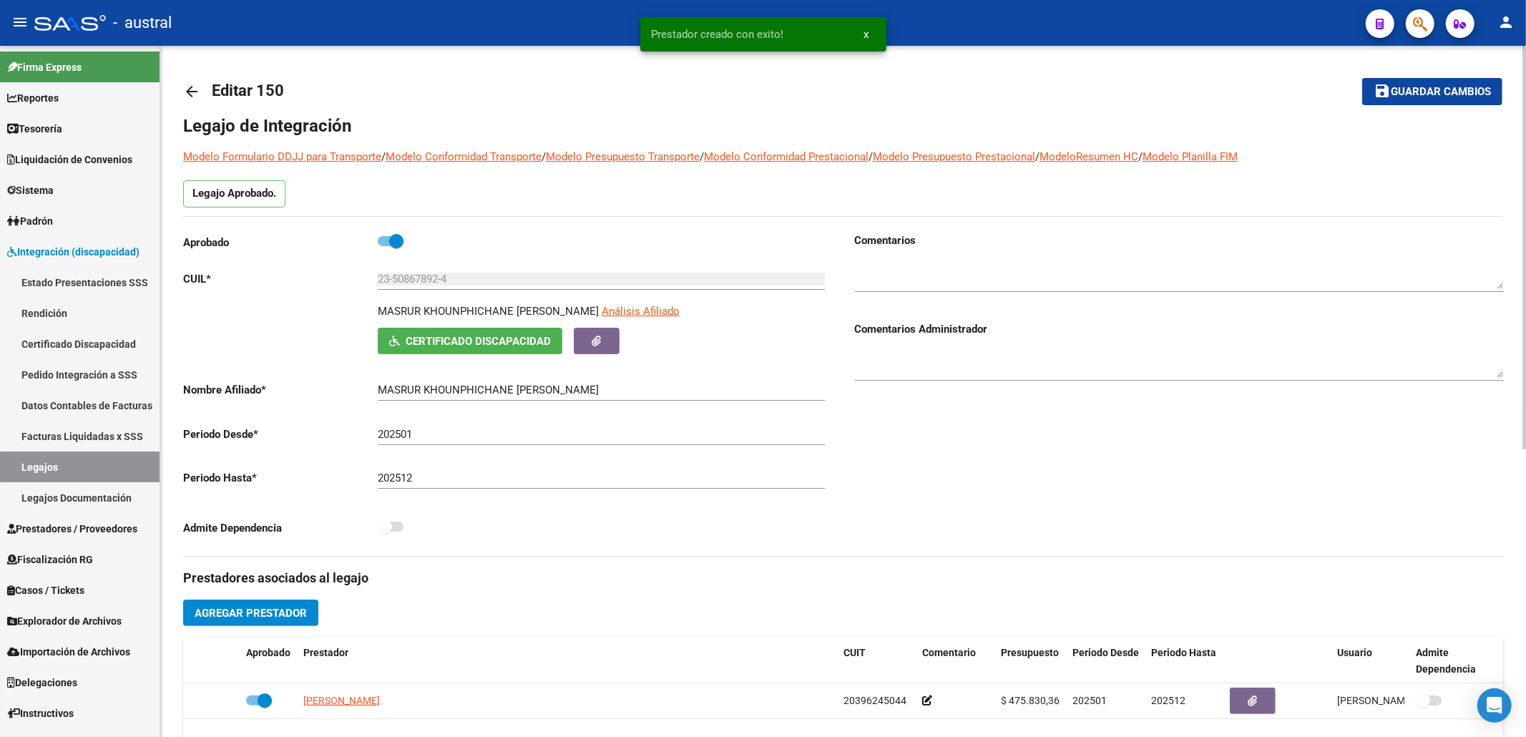
click at [1371, 113] on mat-toolbar-row "save Guardar cambios" at bounding box center [1365, 92] width 274 height 46
click at [1380, 102] on button "save Guardar cambios" at bounding box center [1432, 91] width 140 height 26
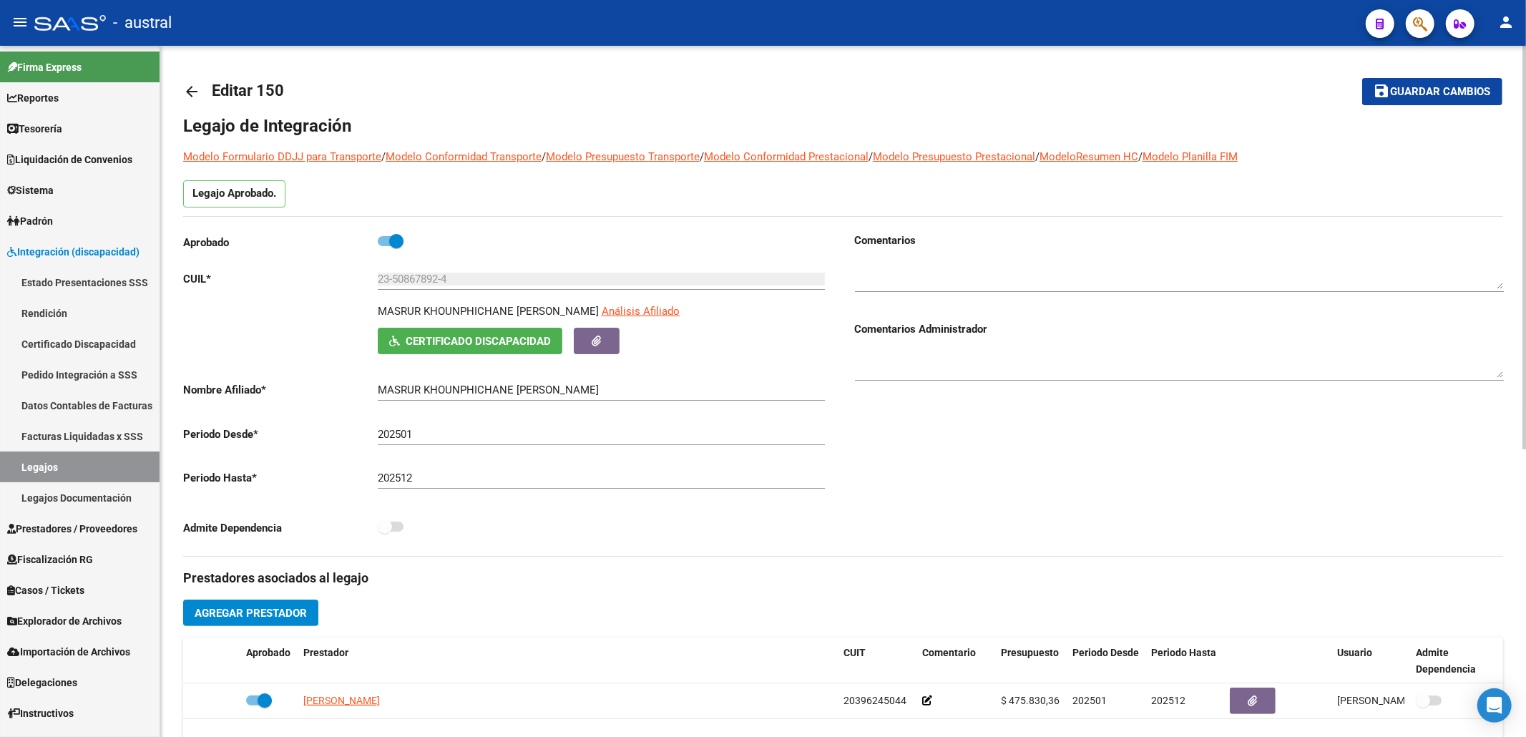
click at [182, 84] on div "arrow_back Editar 150 save Guardar cambios Legajo de Integración Modelo Formula…" at bounding box center [842, 638] width 1365 height 1184
click at [187, 86] on mat-icon "arrow_back" at bounding box center [191, 91] width 17 height 17
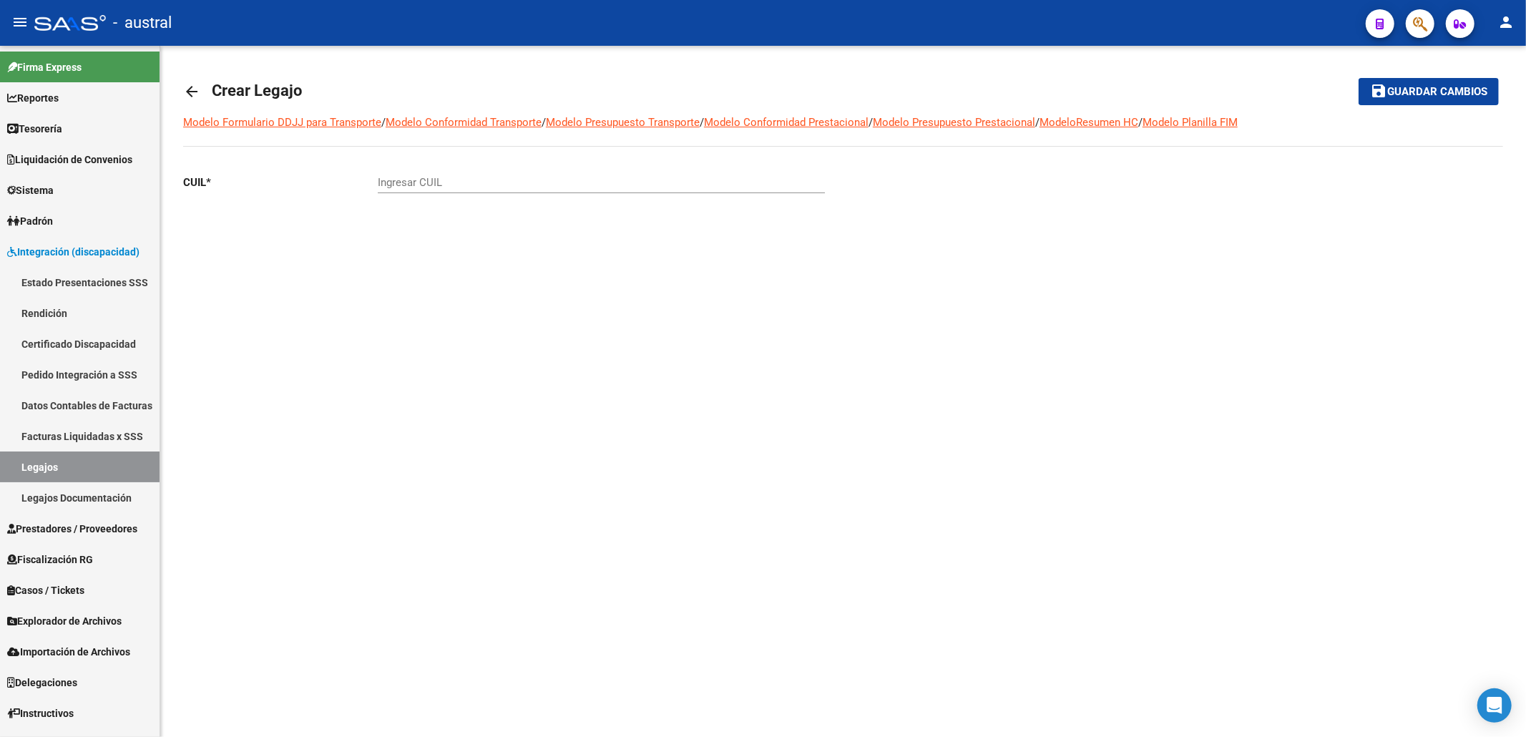
click at [461, 183] on input "Ingresar CUIL" at bounding box center [601, 182] width 447 height 13
click at [207, 87] on mat-toolbar-row "arrow_back Crear Legajo" at bounding box center [697, 92] width 1029 height 46
click at [206, 92] on link "arrow_back" at bounding box center [197, 91] width 29 height 34
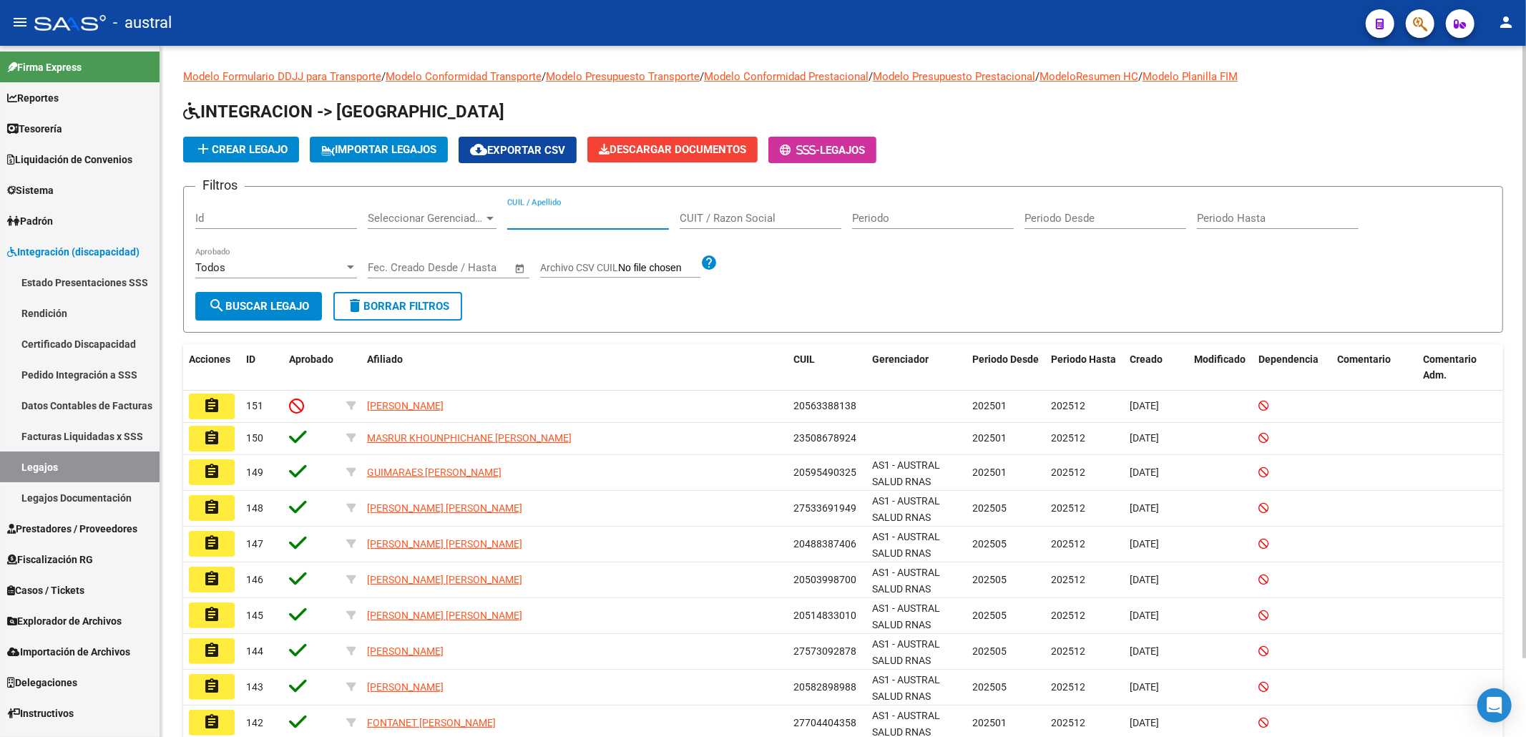
click at [633, 213] on input "CUIL / Apellido" at bounding box center [588, 218] width 162 height 13
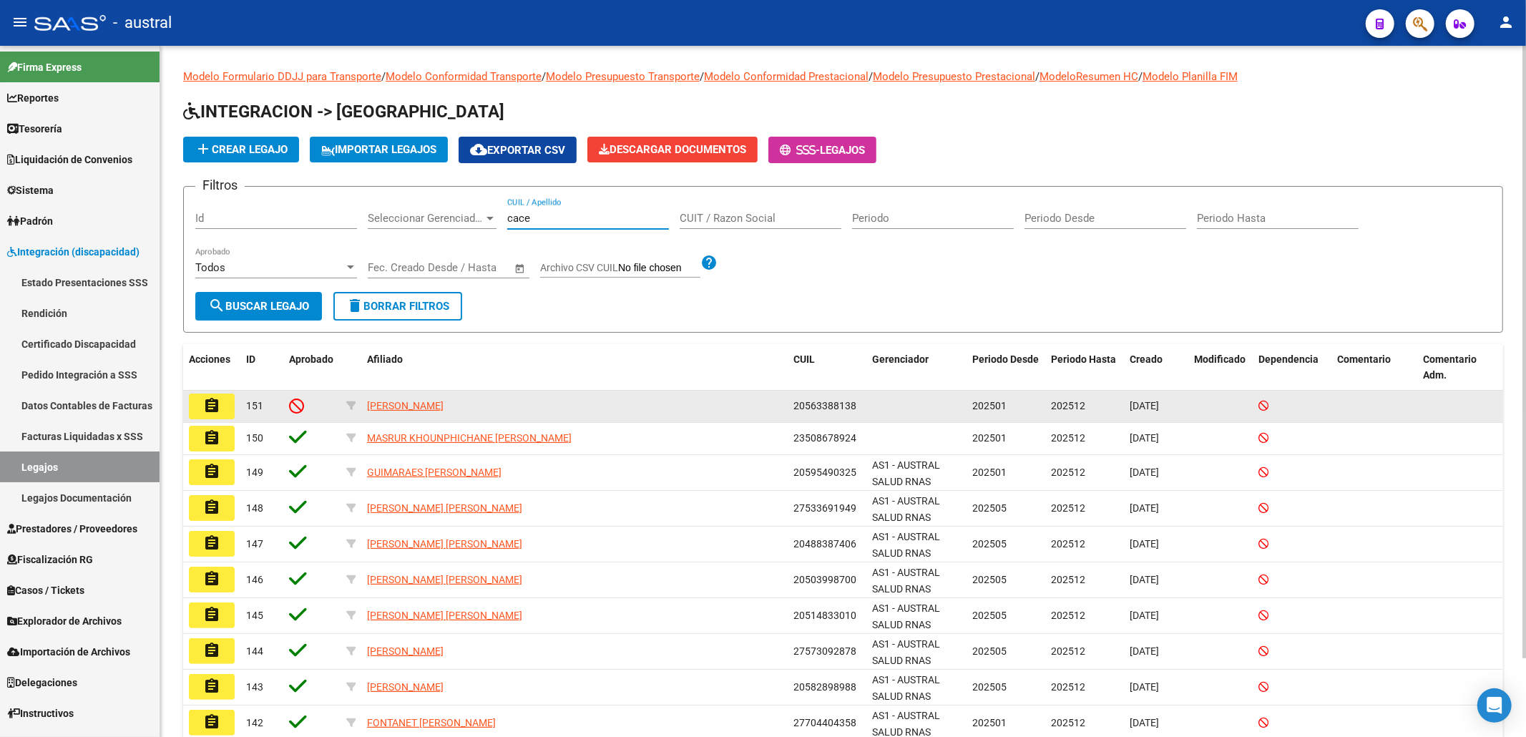
type input "cace"
click at [204, 401] on mat-icon "assignment" at bounding box center [211, 405] width 17 height 17
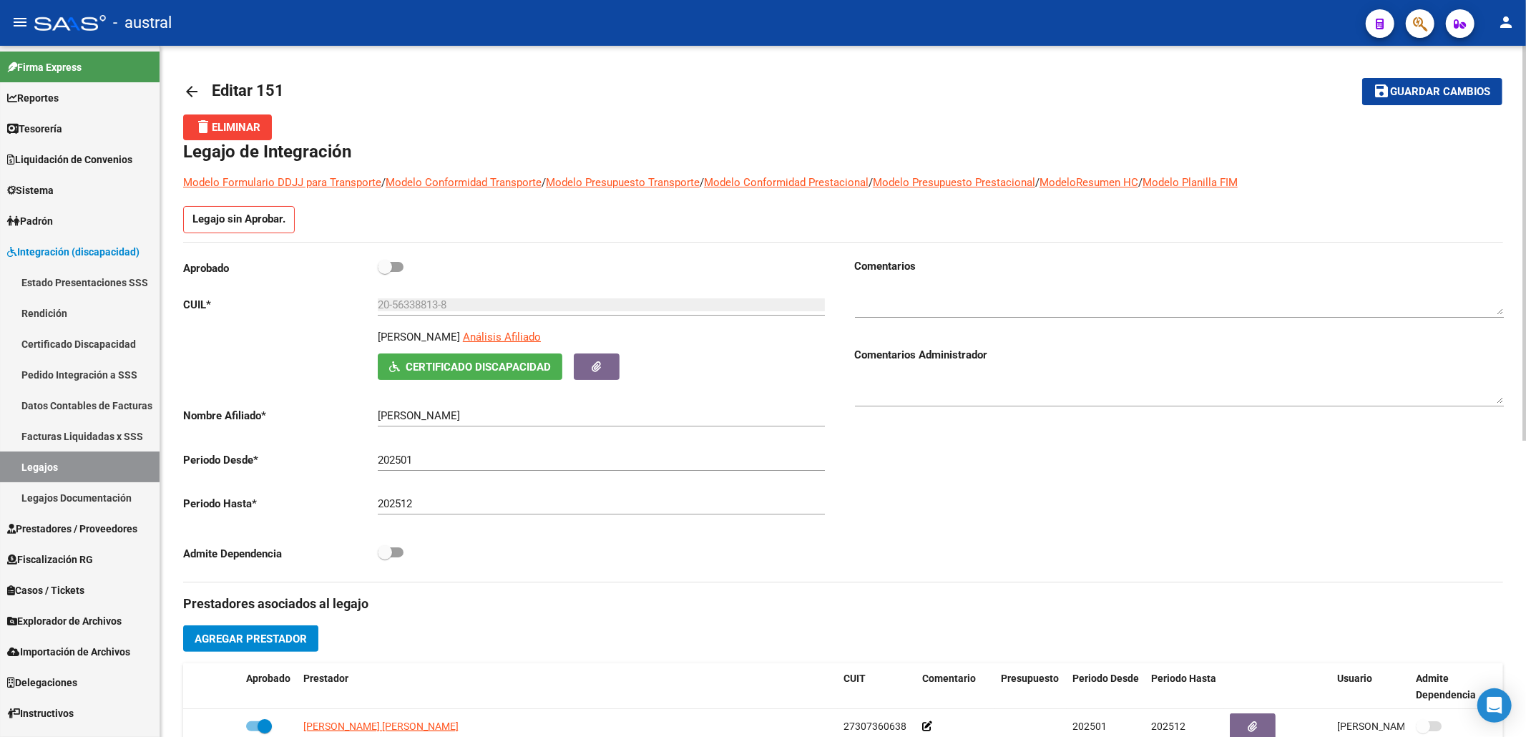
click at [388, 266] on span at bounding box center [385, 267] width 14 height 14
click at [385, 272] on input "checkbox" at bounding box center [384, 272] width 1 height 1
checkbox input "true"
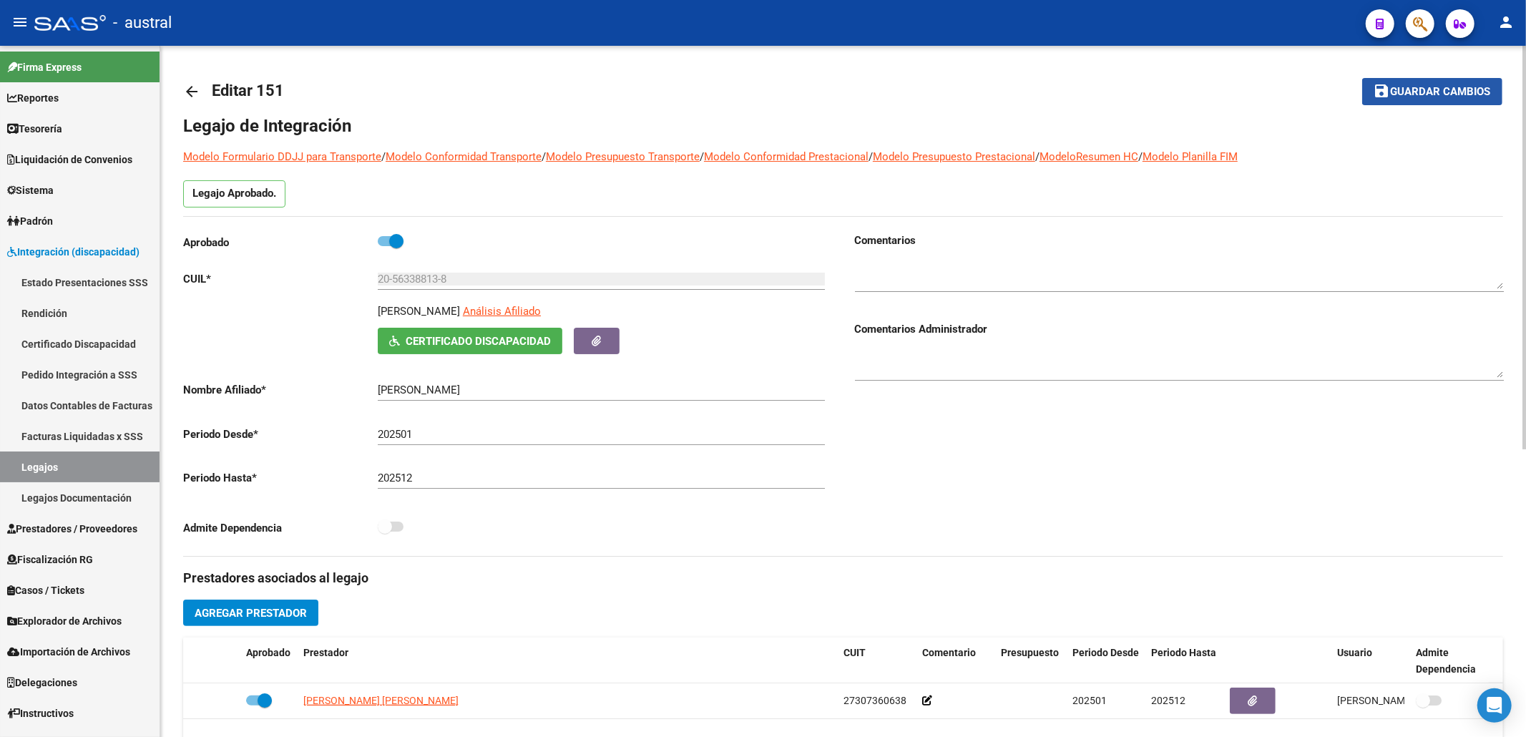
click at [1421, 87] on span "Guardar cambios" at bounding box center [1440, 92] width 100 height 13
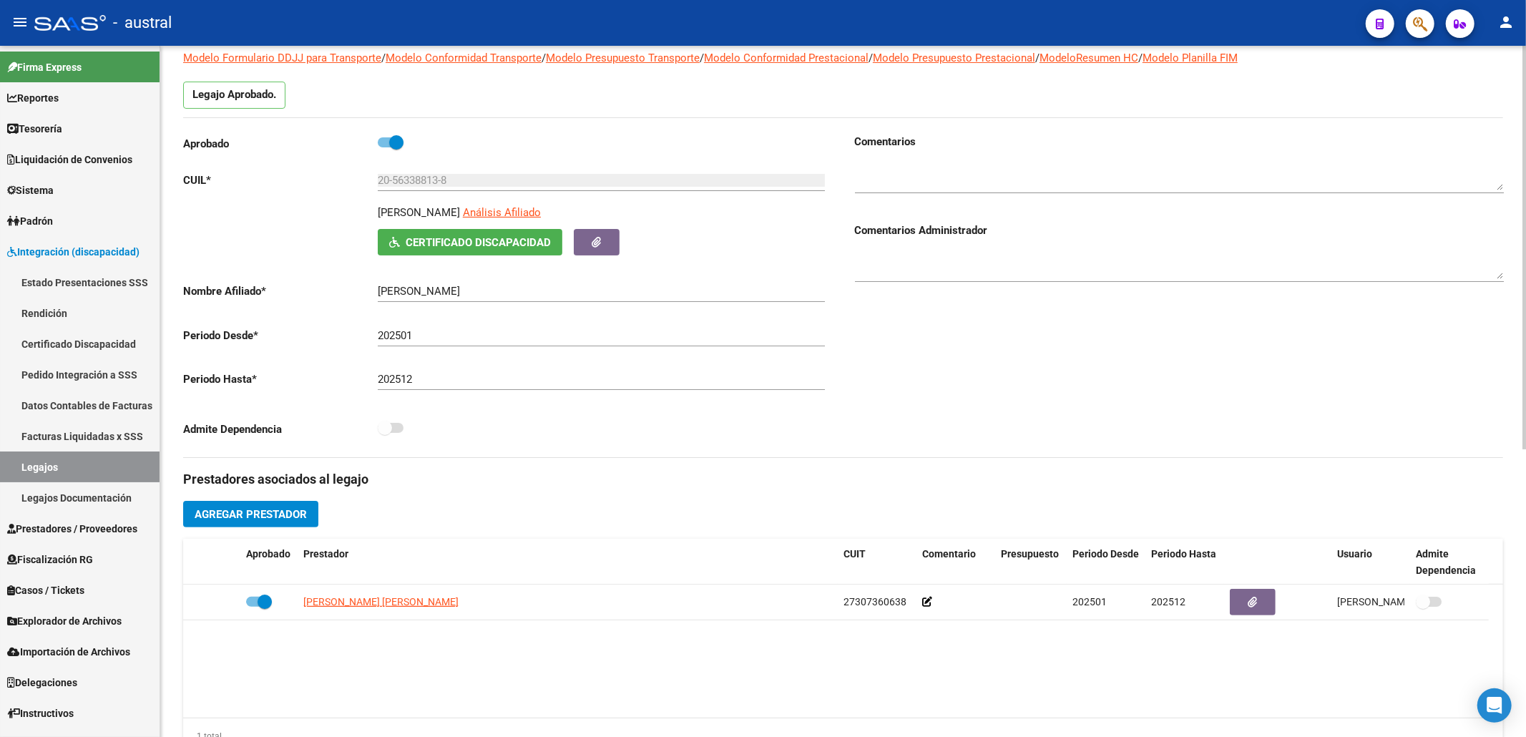
scroll to position [286, 0]
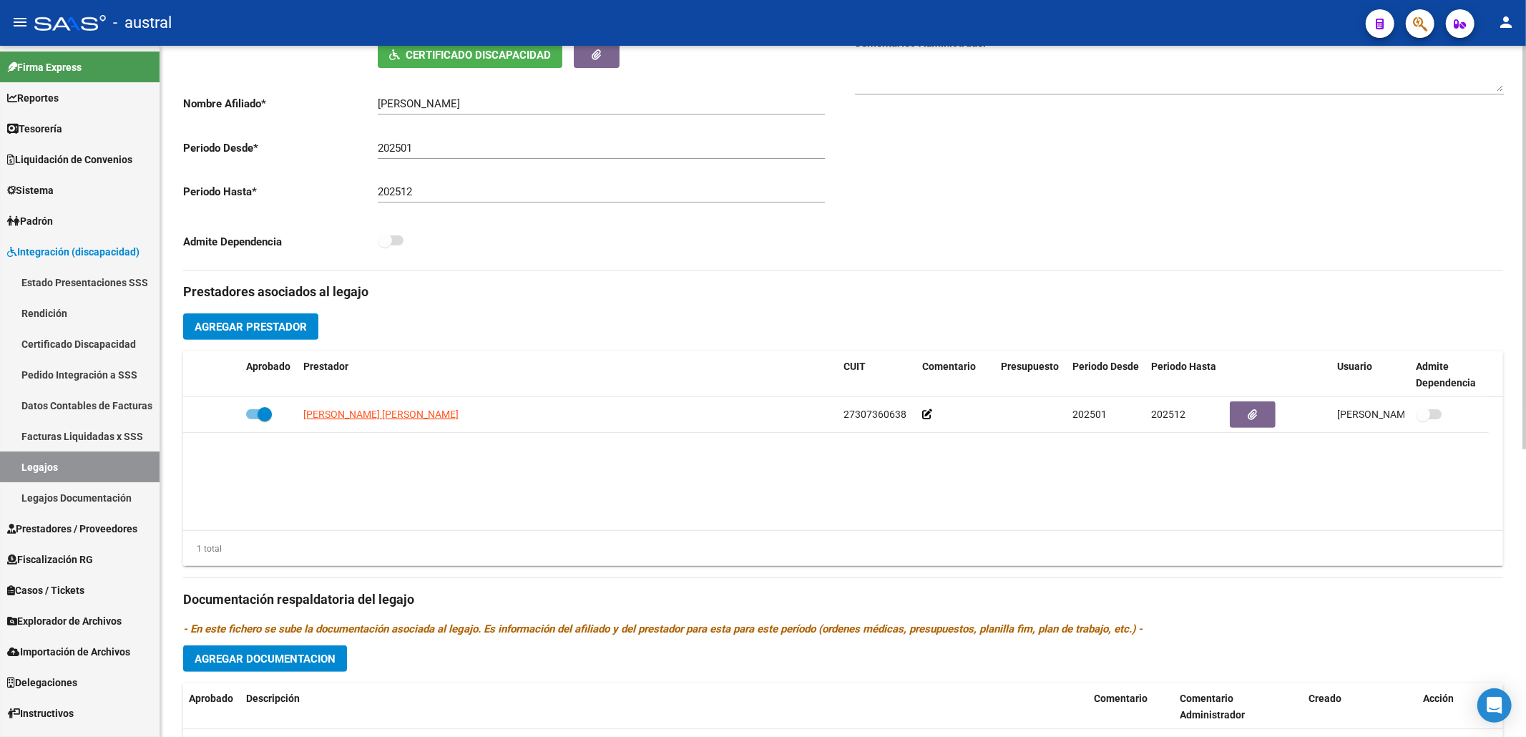
click at [267, 318] on button "Agregar Prestador" at bounding box center [250, 326] width 135 height 26
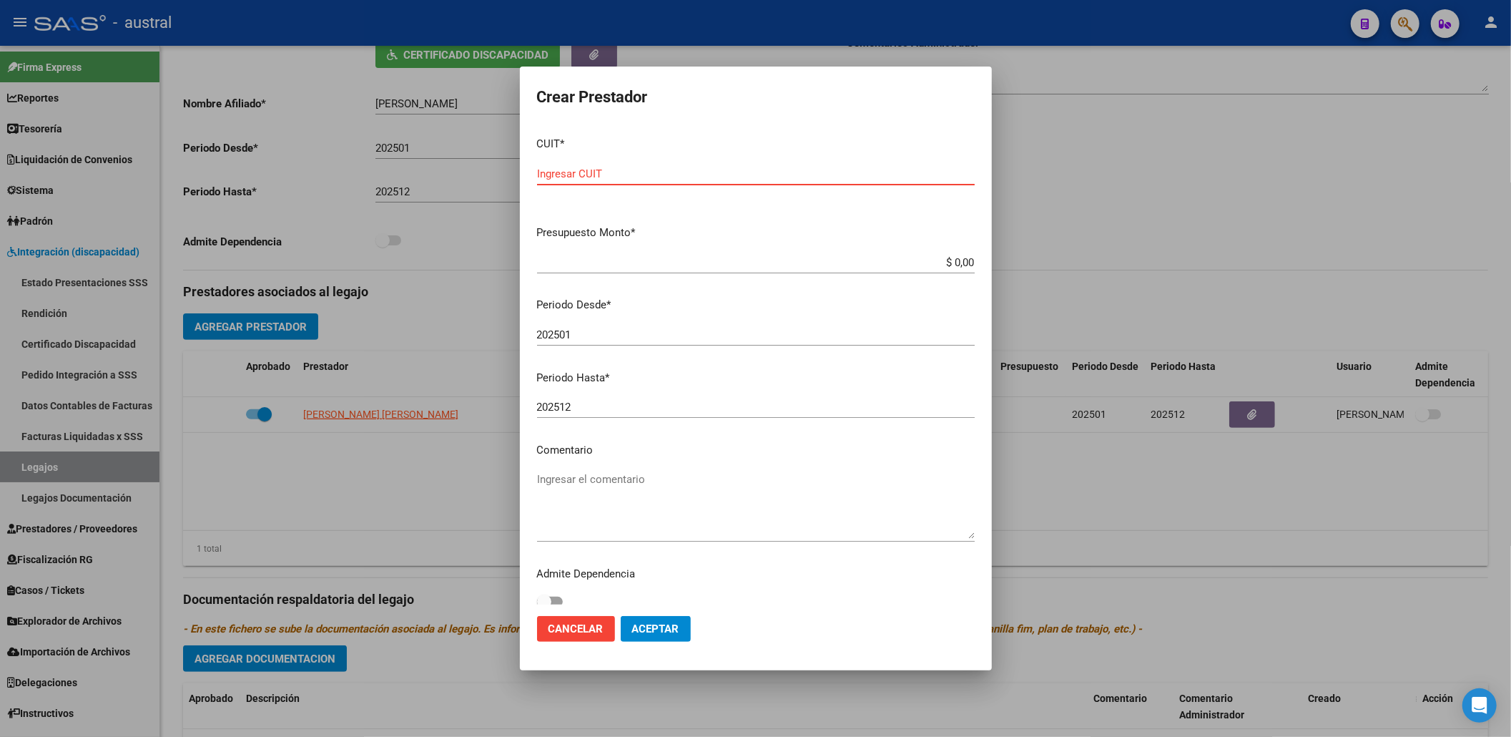
paste input "27-18220897-9"
type input "27-18220897-9"
click at [960, 261] on app-form-text-field "Presupuesto Monto * $ 0,00 Ingresar el monto" at bounding box center [761, 247] width 449 height 44
click at [959, 261] on input "$ 0,00" at bounding box center [756, 262] width 438 height 13
type input "$ 98.964,88"
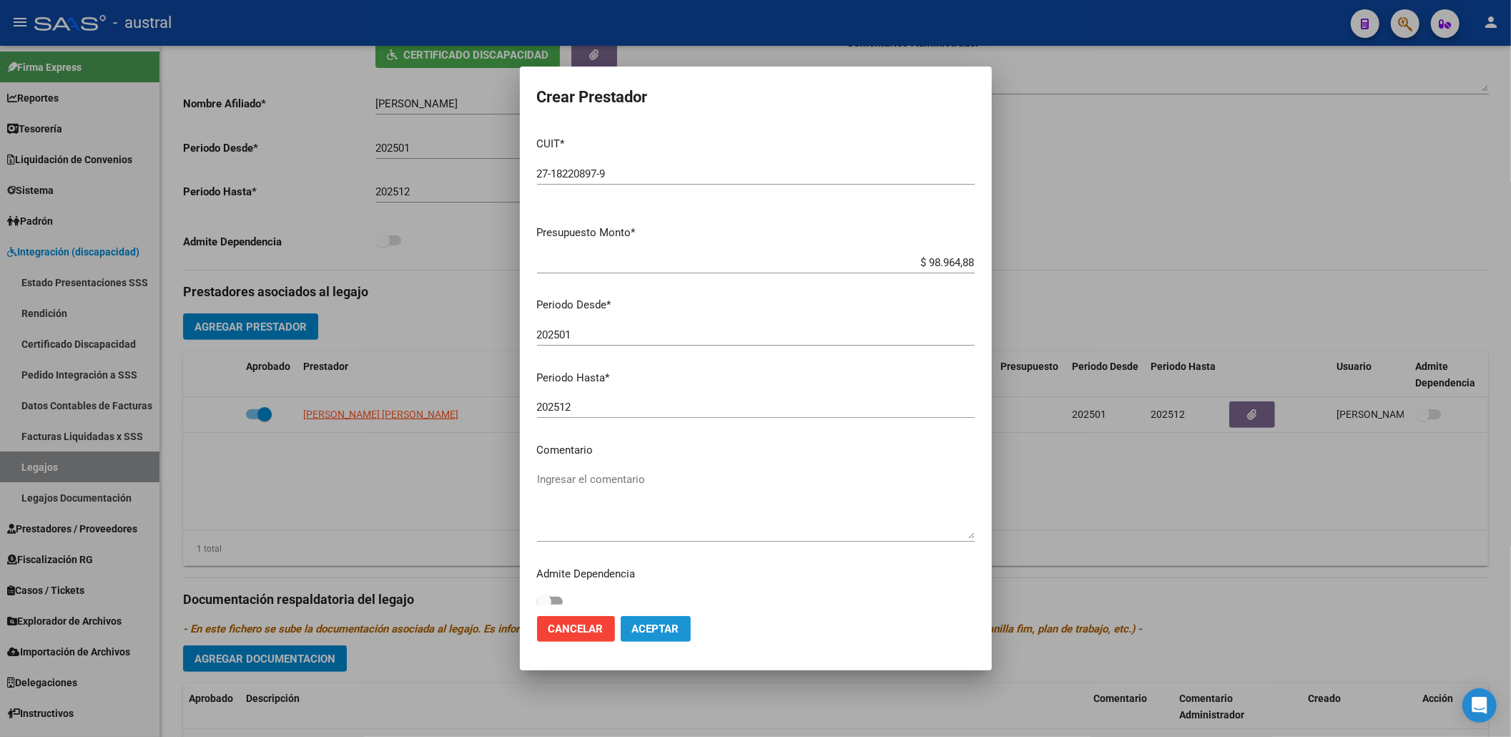
click at [674, 618] on button "Aceptar" at bounding box center [656, 629] width 70 height 26
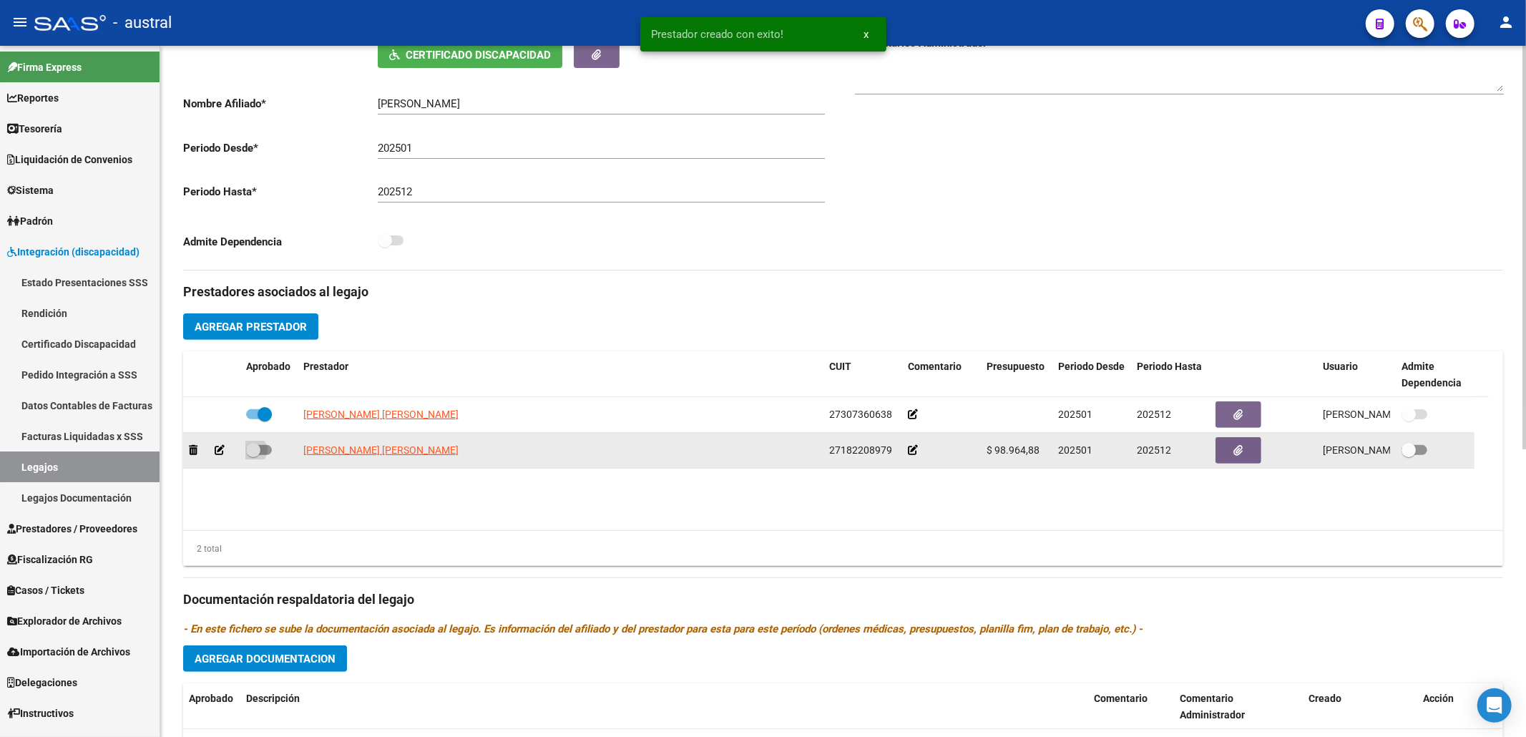
click at [264, 452] on span at bounding box center [259, 450] width 26 height 10
click at [253, 455] on input "checkbox" at bounding box center [252, 455] width 1 height 1
checkbox input "true"
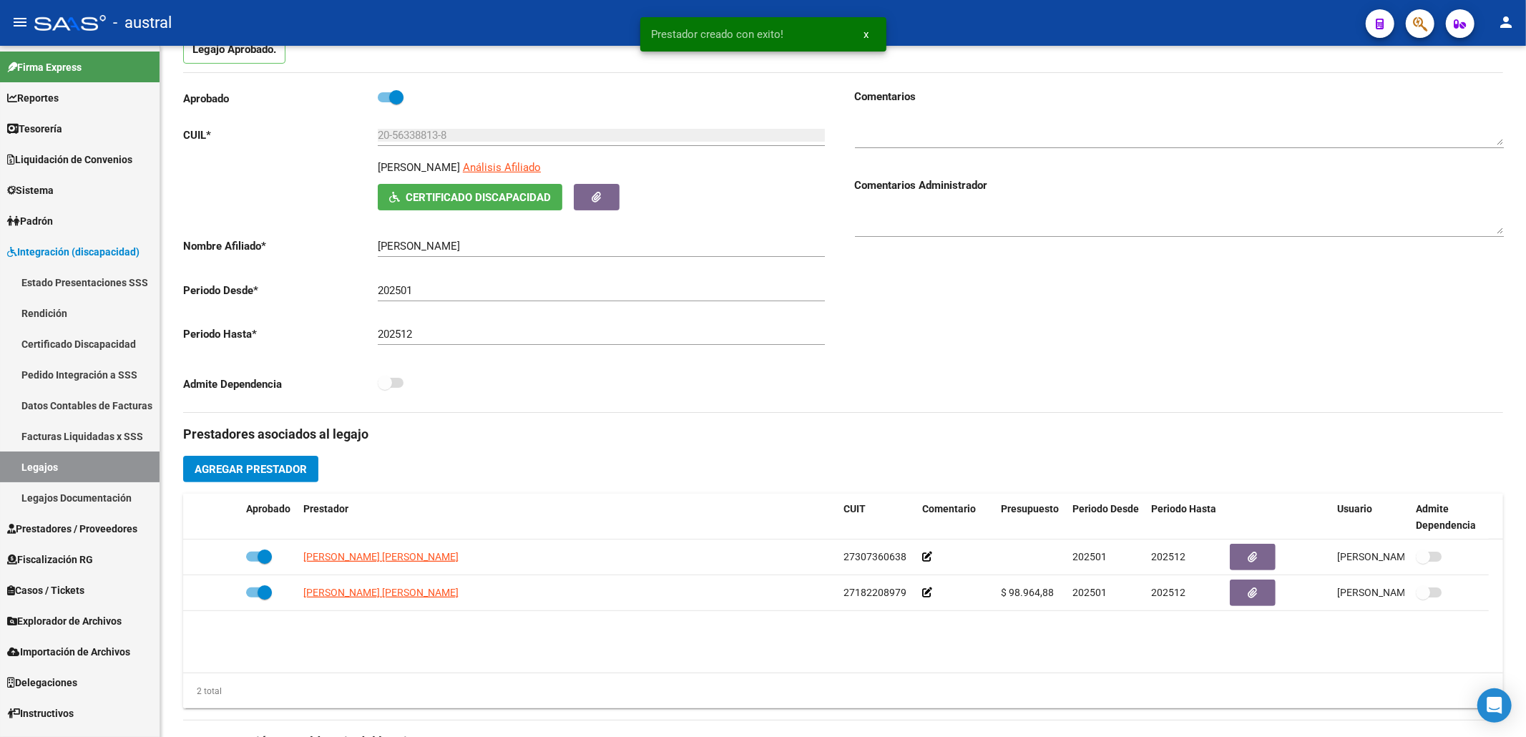
scroll to position [0, 0]
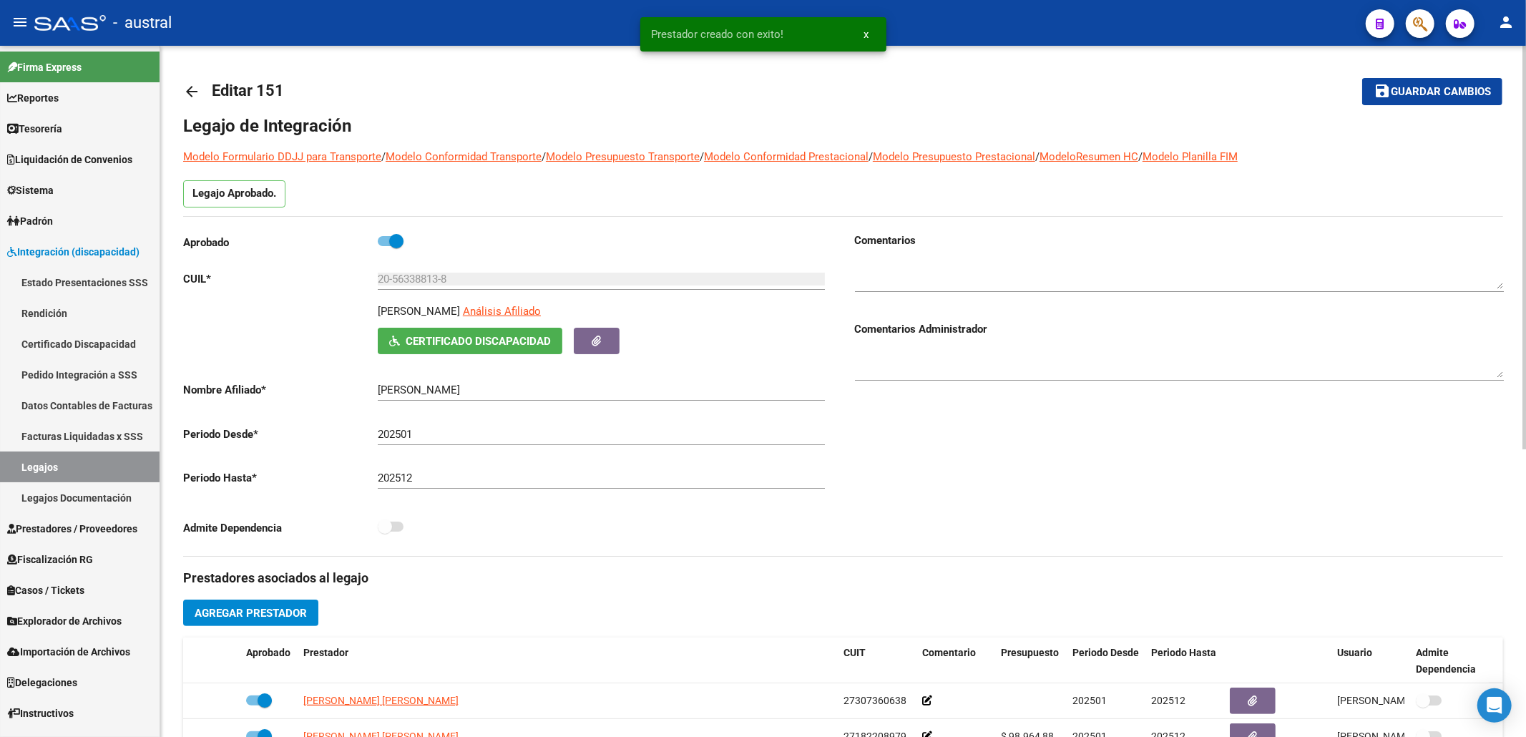
click at [1365, 79] on button "save Guardar cambios" at bounding box center [1432, 91] width 140 height 26
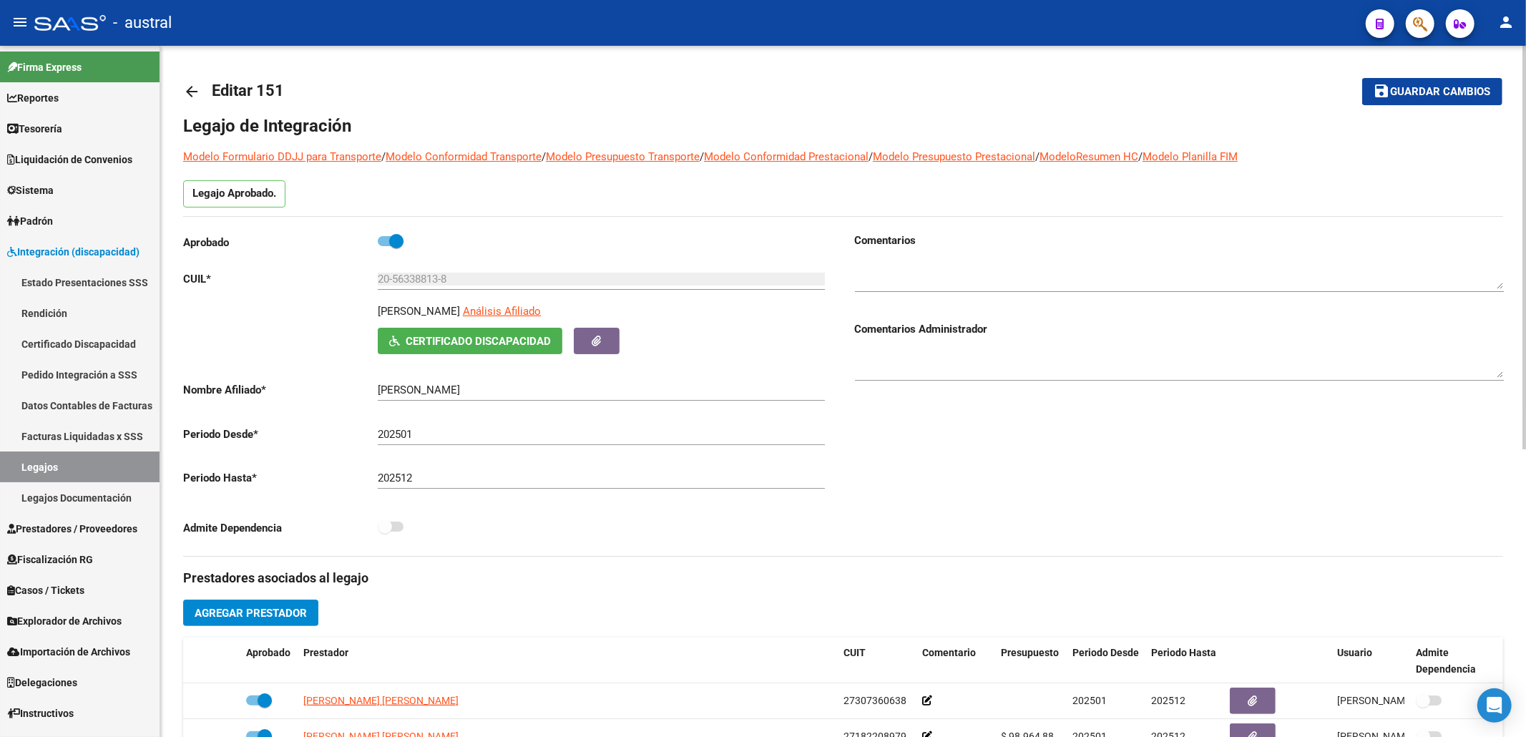
click at [195, 84] on mat-icon "arrow_back" at bounding box center [191, 91] width 17 height 17
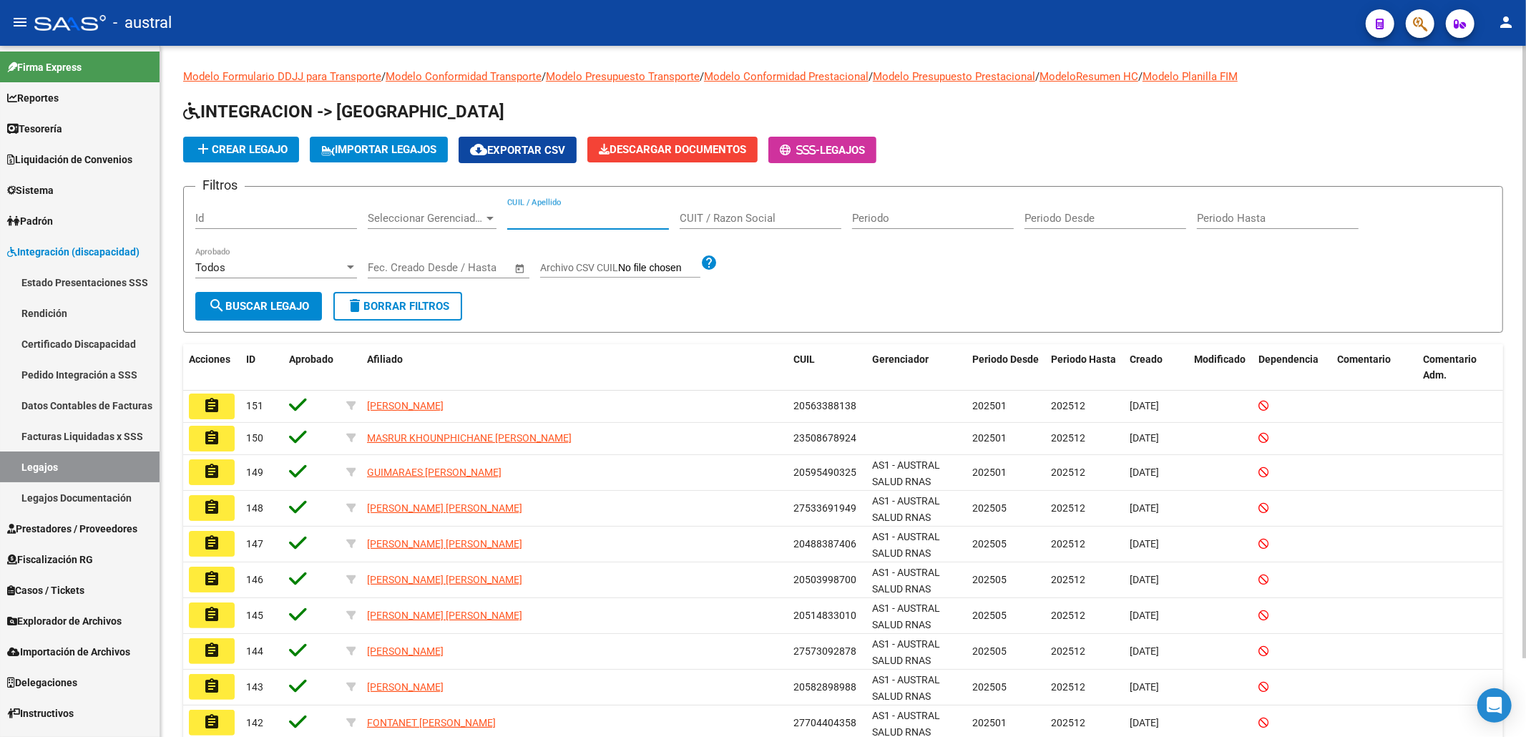
click at [556, 224] on input "CUIL / Apellido" at bounding box center [588, 218] width 162 height 13
type input "i"
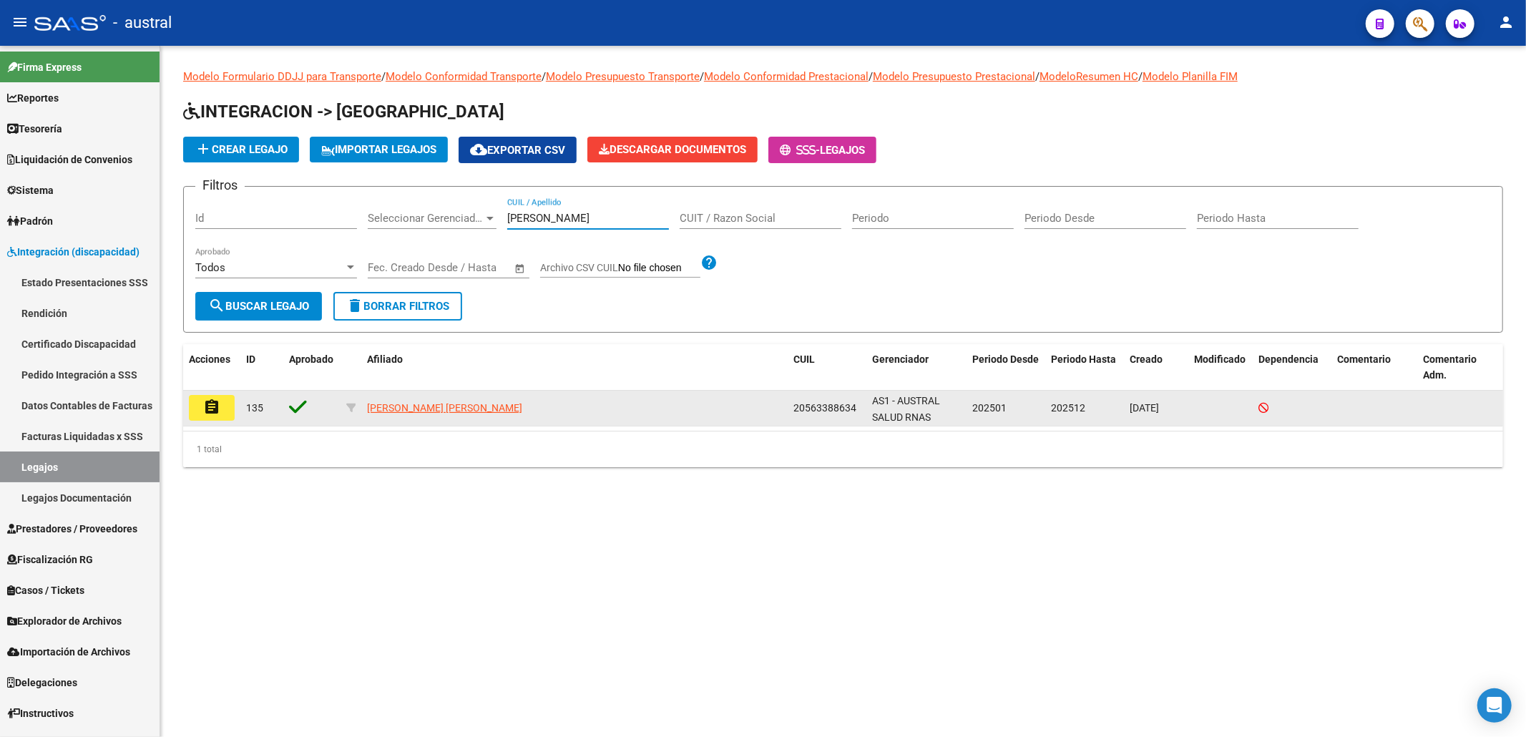
type input "riveros"
click at [215, 408] on mat-icon "assignment" at bounding box center [211, 406] width 17 height 17
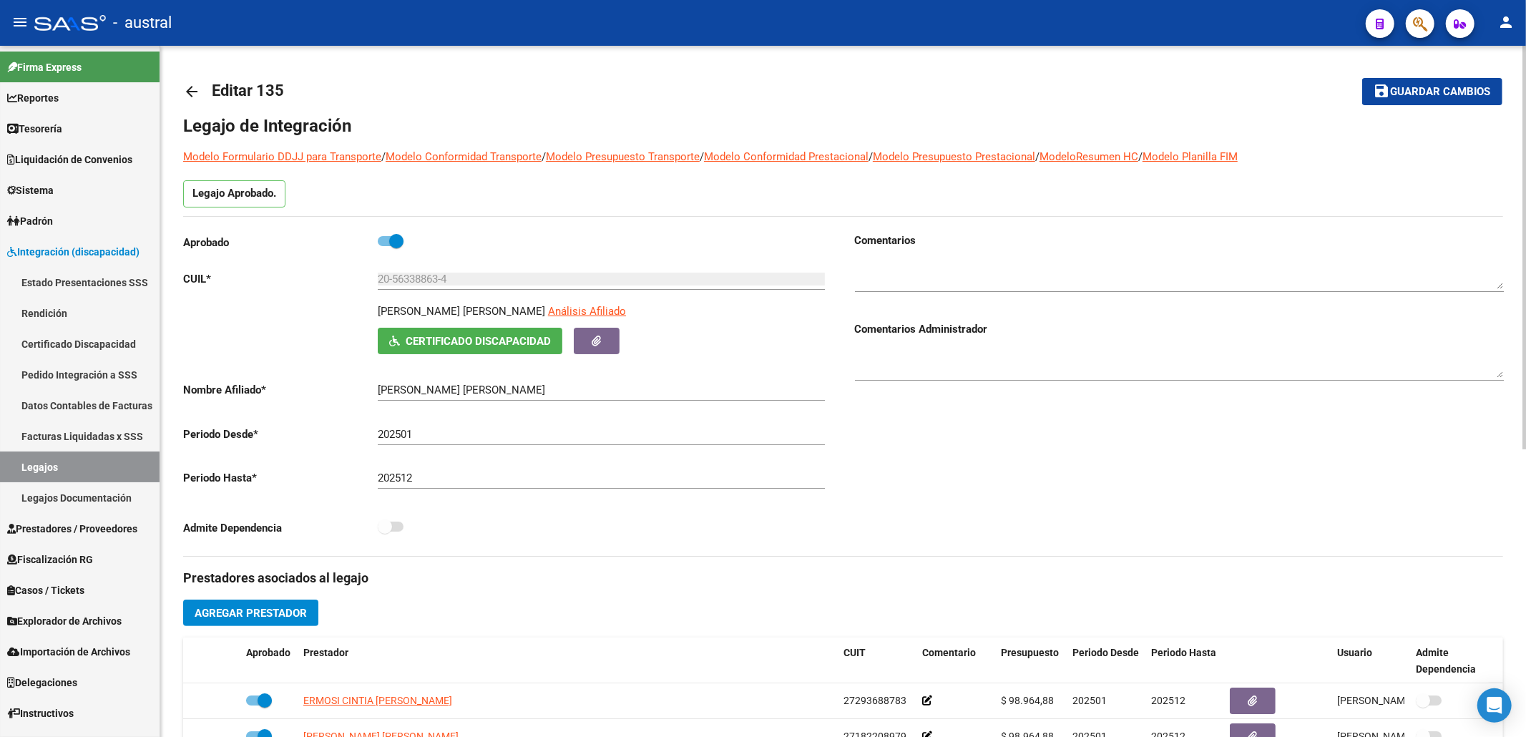
click at [275, 601] on button "Agregar Prestador" at bounding box center [250, 612] width 135 height 26
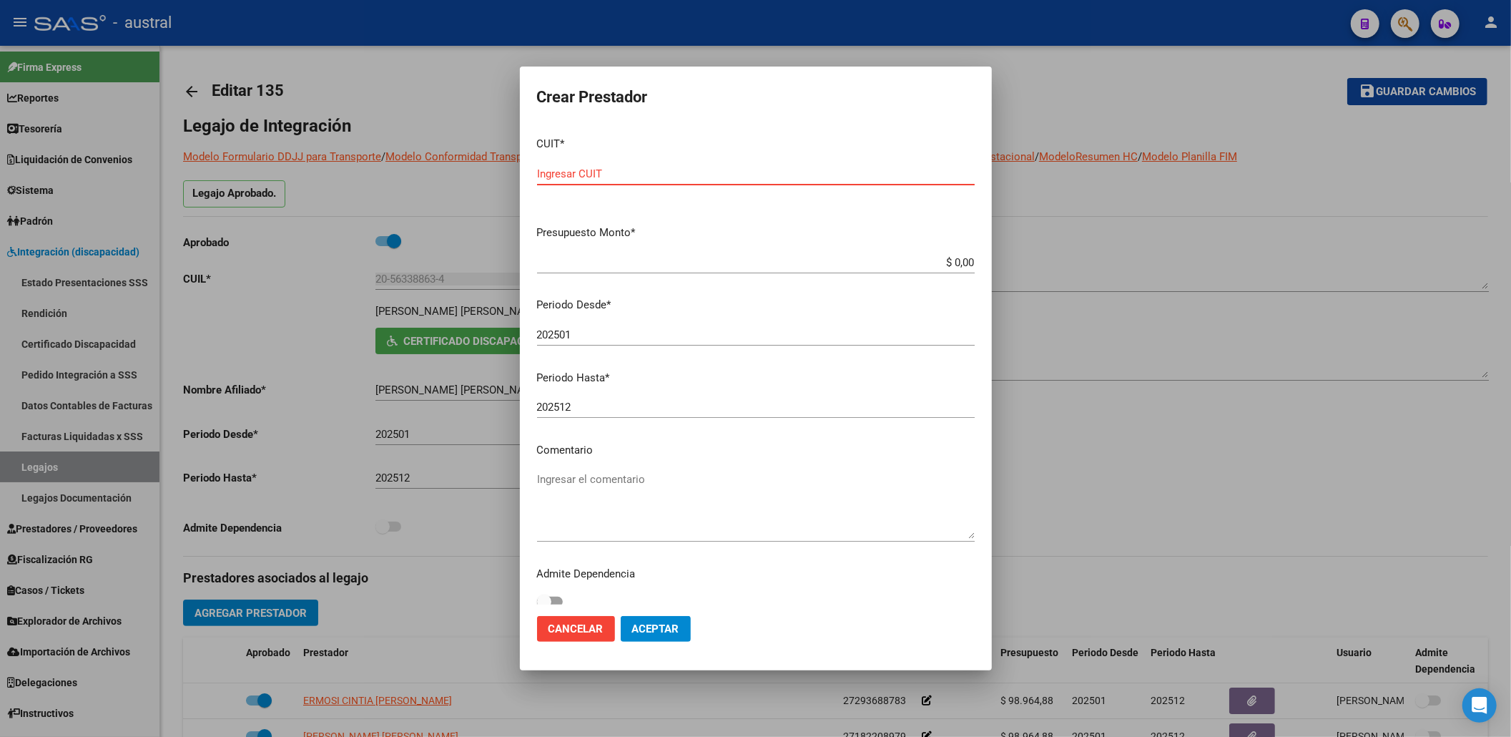
paste input "27-21453107-6"
type input "27-21453107-6"
click at [962, 255] on app-form-text-field "Presupuesto Monto * $ 0,00 Ingresar el monto" at bounding box center [761, 247] width 449 height 44
click at [958, 264] on input "$ 0,00" at bounding box center [756, 262] width 438 height 13
type input "$ 98.964,88"
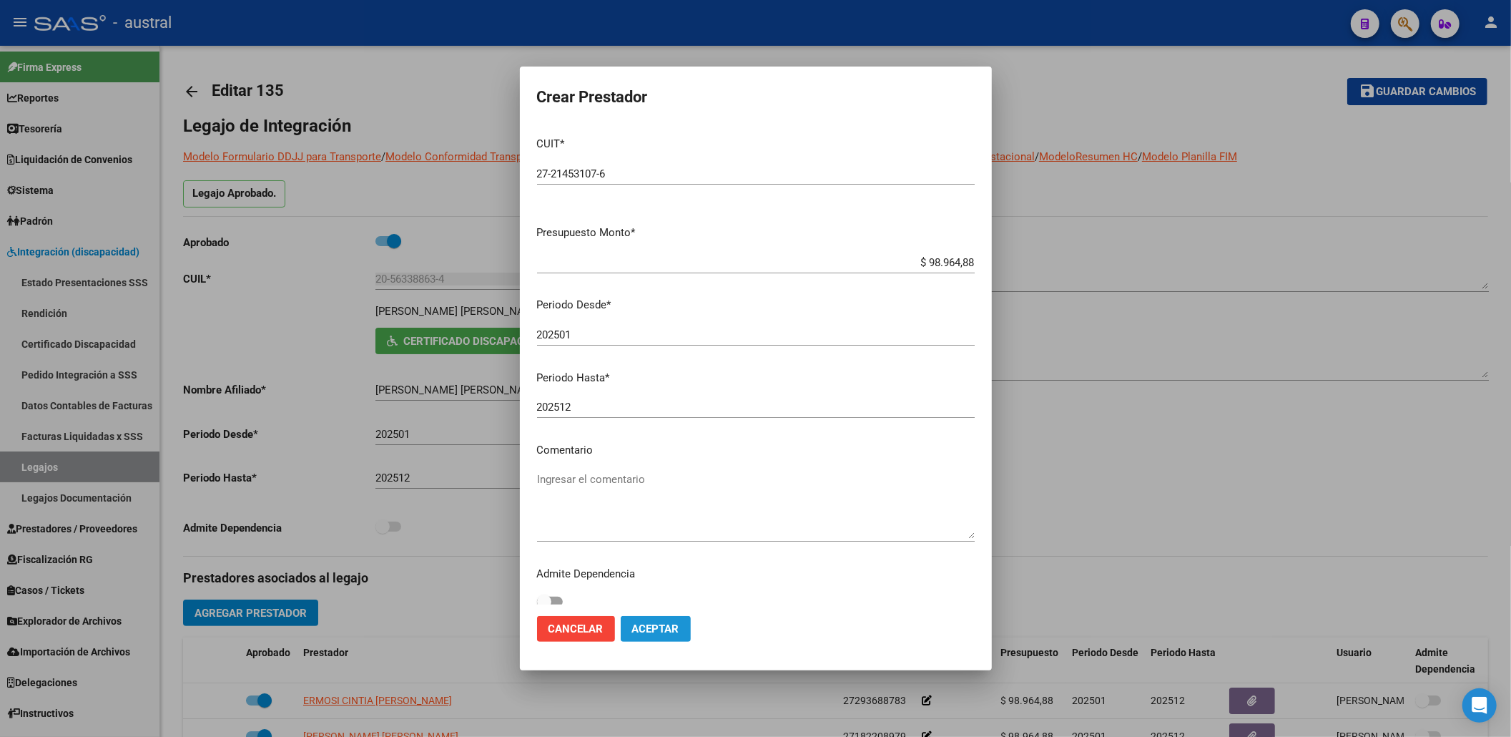
click at [659, 616] on button "Aceptar" at bounding box center [656, 629] width 70 height 26
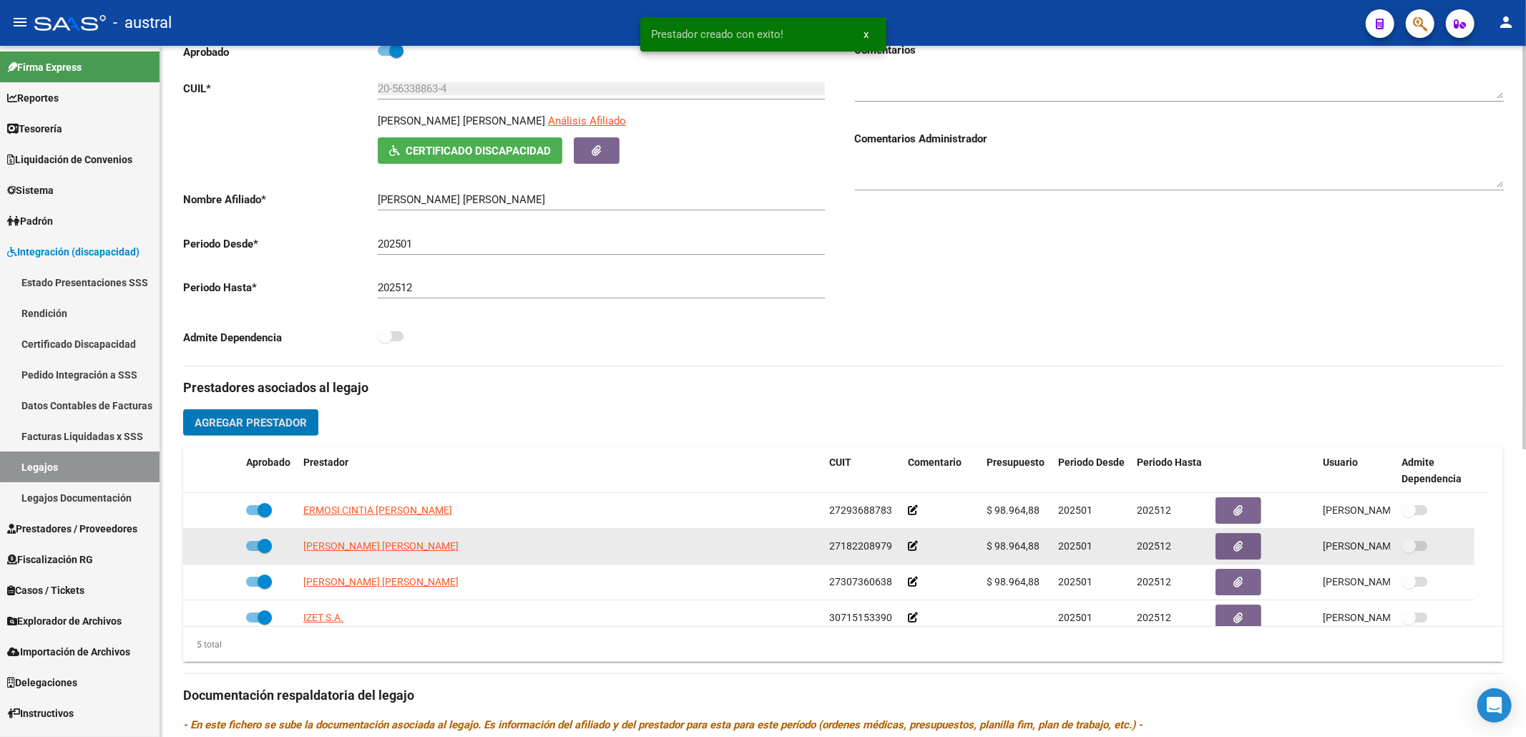
scroll to position [49, 0]
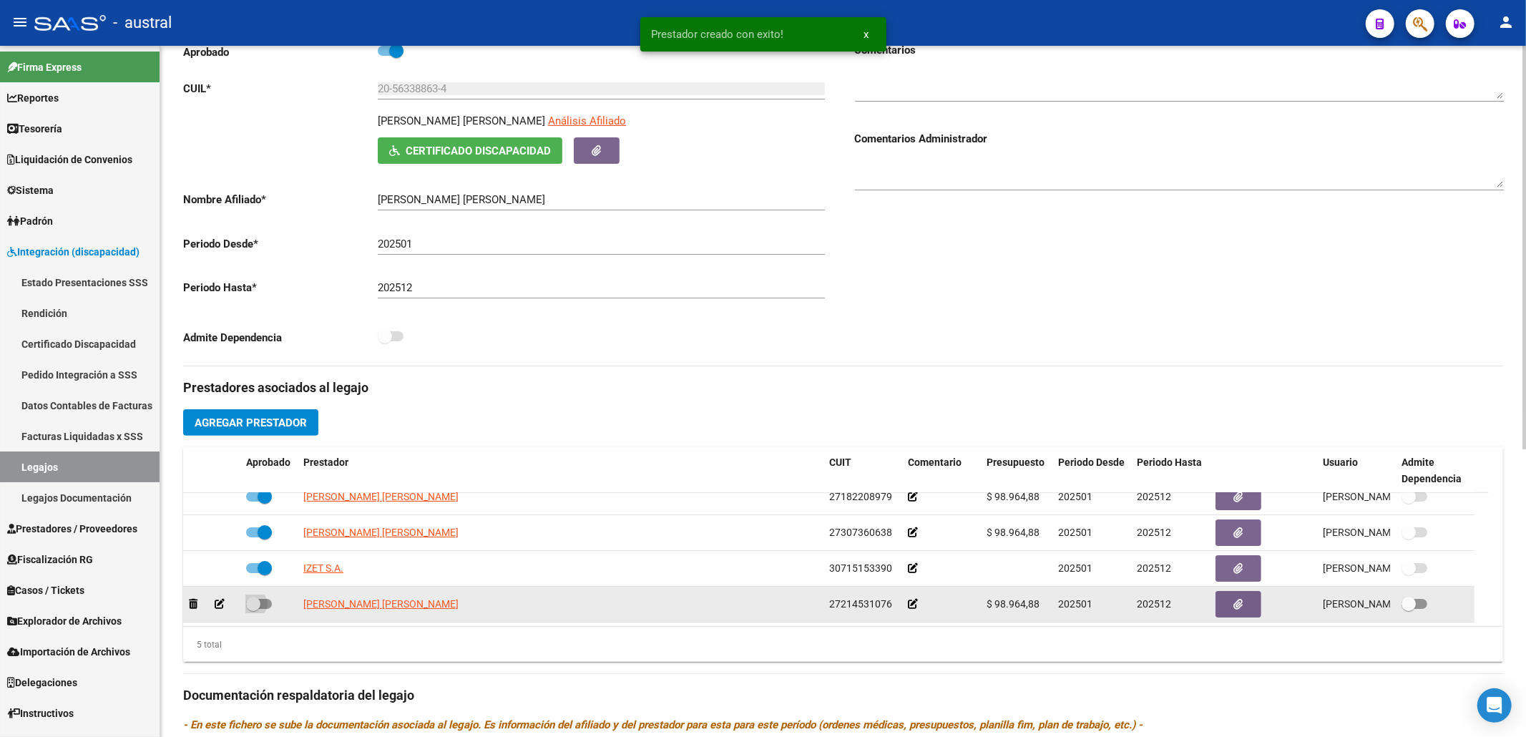
click at [257, 602] on span at bounding box center [253, 604] width 14 height 14
click at [253, 609] on input "checkbox" at bounding box center [252, 609] width 1 height 1
checkbox input "true"
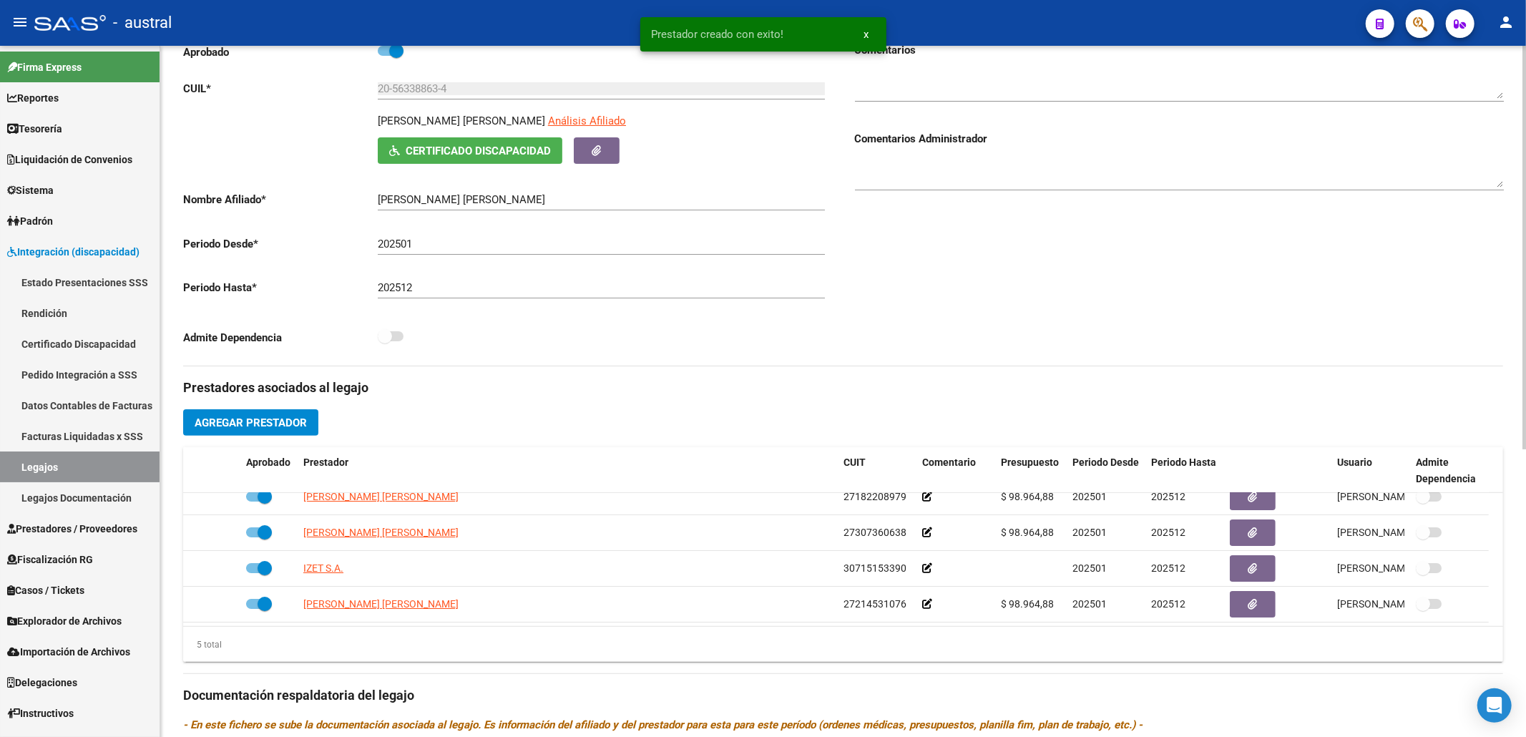
scroll to position [0, 0]
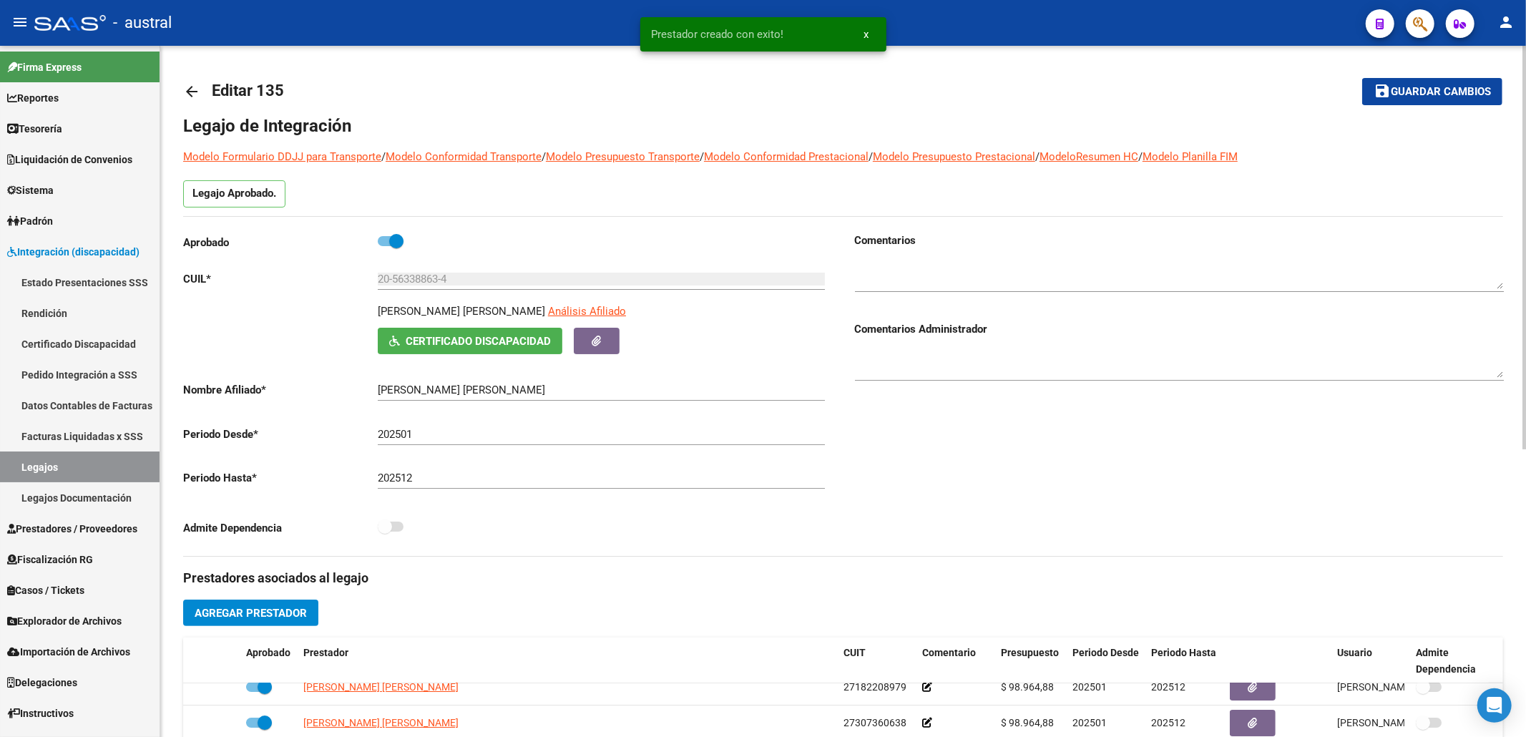
click at [1400, 83] on button "save Guardar cambios" at bounding box center [1432, 91] width 140 height 26
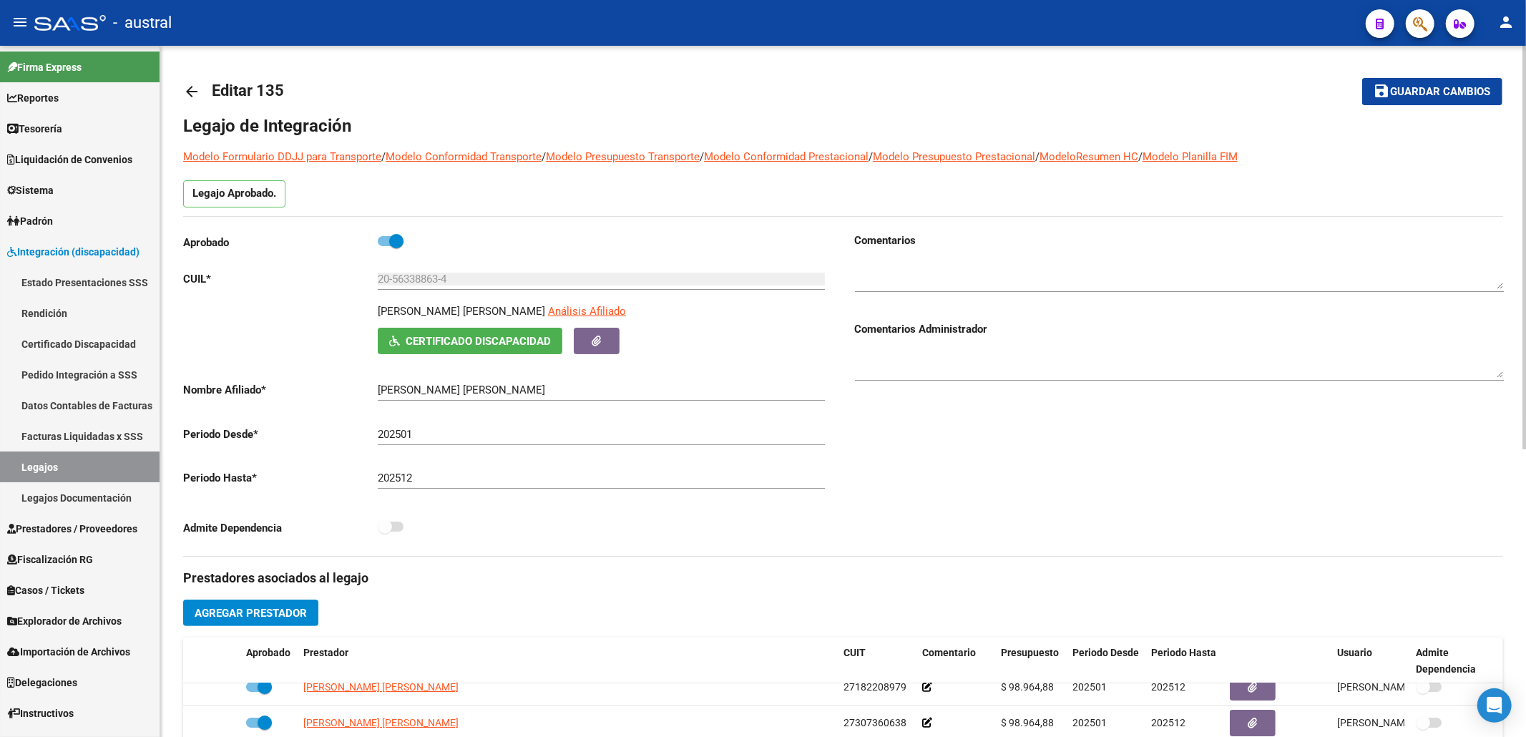
click at [179, 86] on div "arrow_back Editar 135 save Guardar cambios Legajo de Integración Modelo Formula…" at bounding box center [842, 638] width 1365 height 1184
click at [195, 92] on mat-icon "arrow_back" at bounding box center [191, 91] width 17 height 17
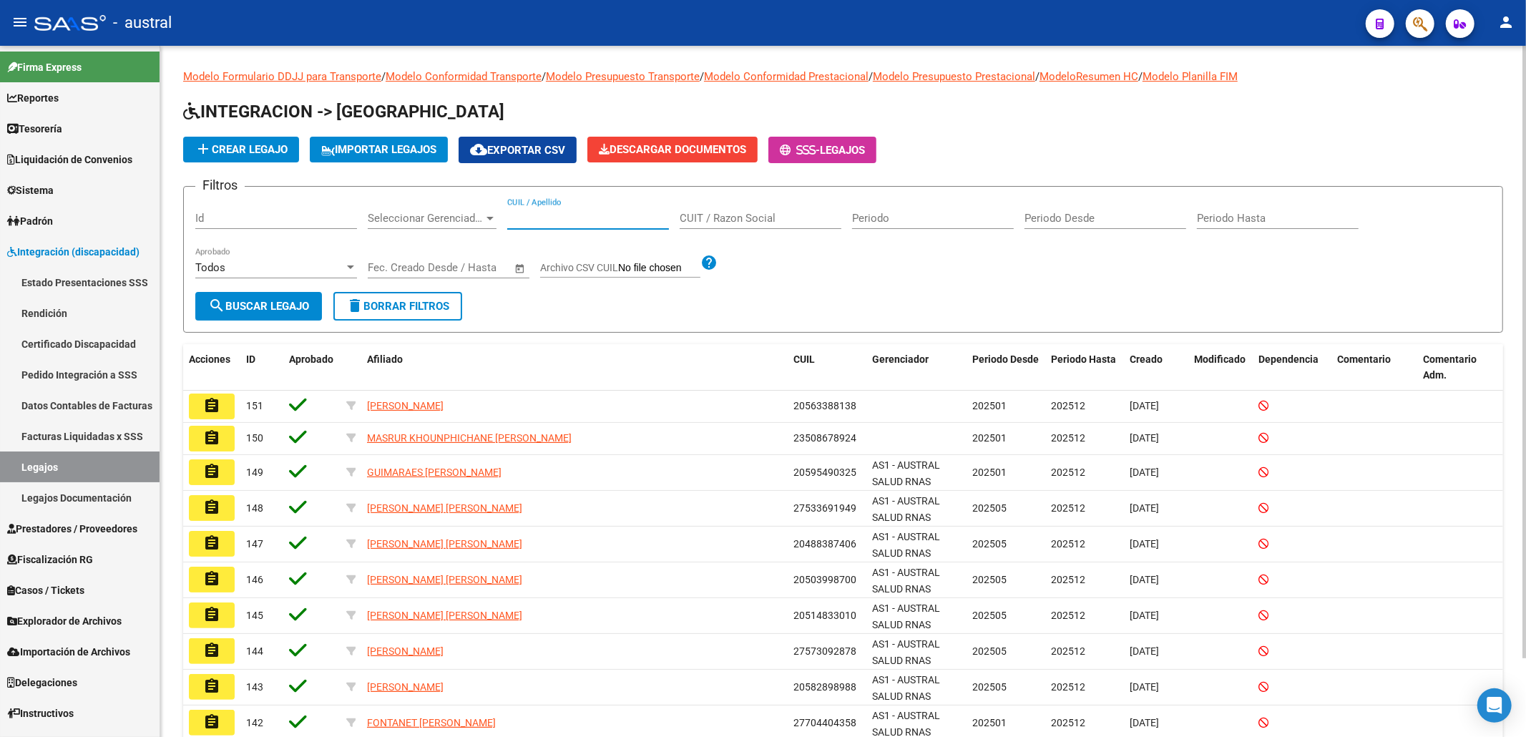
click at [559, 224] on input "CUIL / Apellido" at bounding box center [588, 218] width 162 height 13
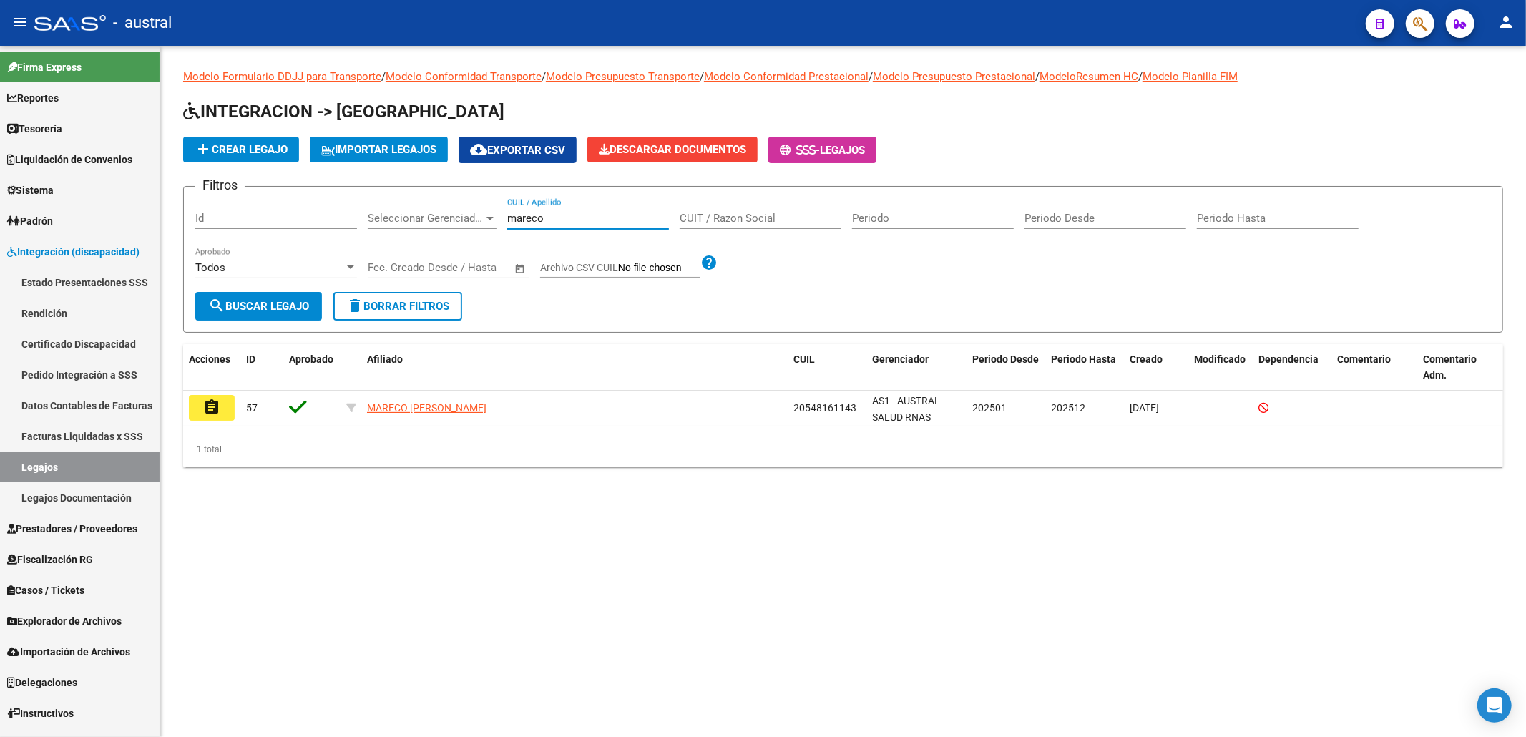
type input "mareco"
click at [113, 343] on link "Certificado Discapacidad" at bounding box center [80, 343] width 160 height 31
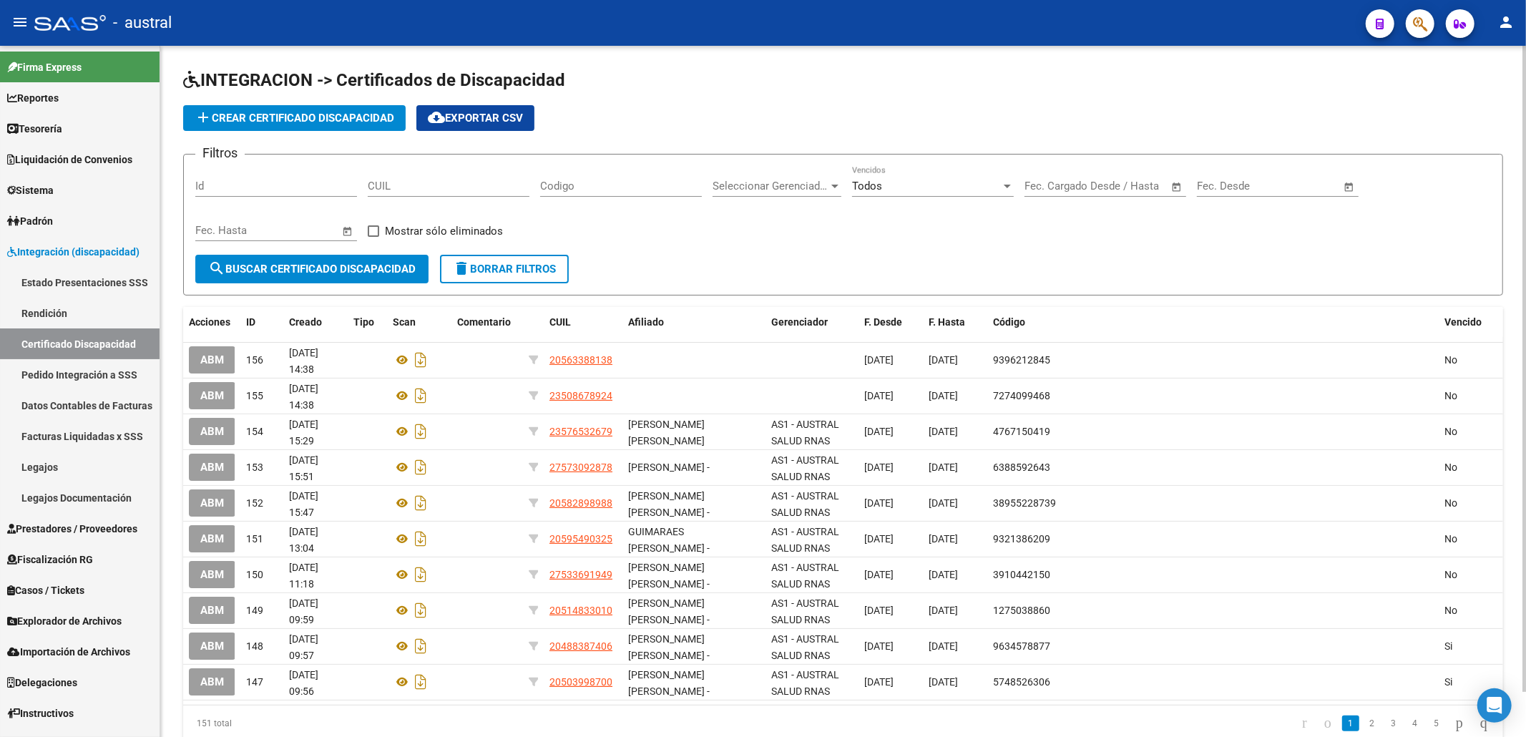
click at [474, 190] on input "CUIL" at bounding box center [449, 186] width 162 height 13
paste input "27-55823382-1"
type input "27-55823382-1"
click at [393, 268] on span "search Buscar Certificado Discapacidad" at bounding box center [311, 269] width 207 height 13
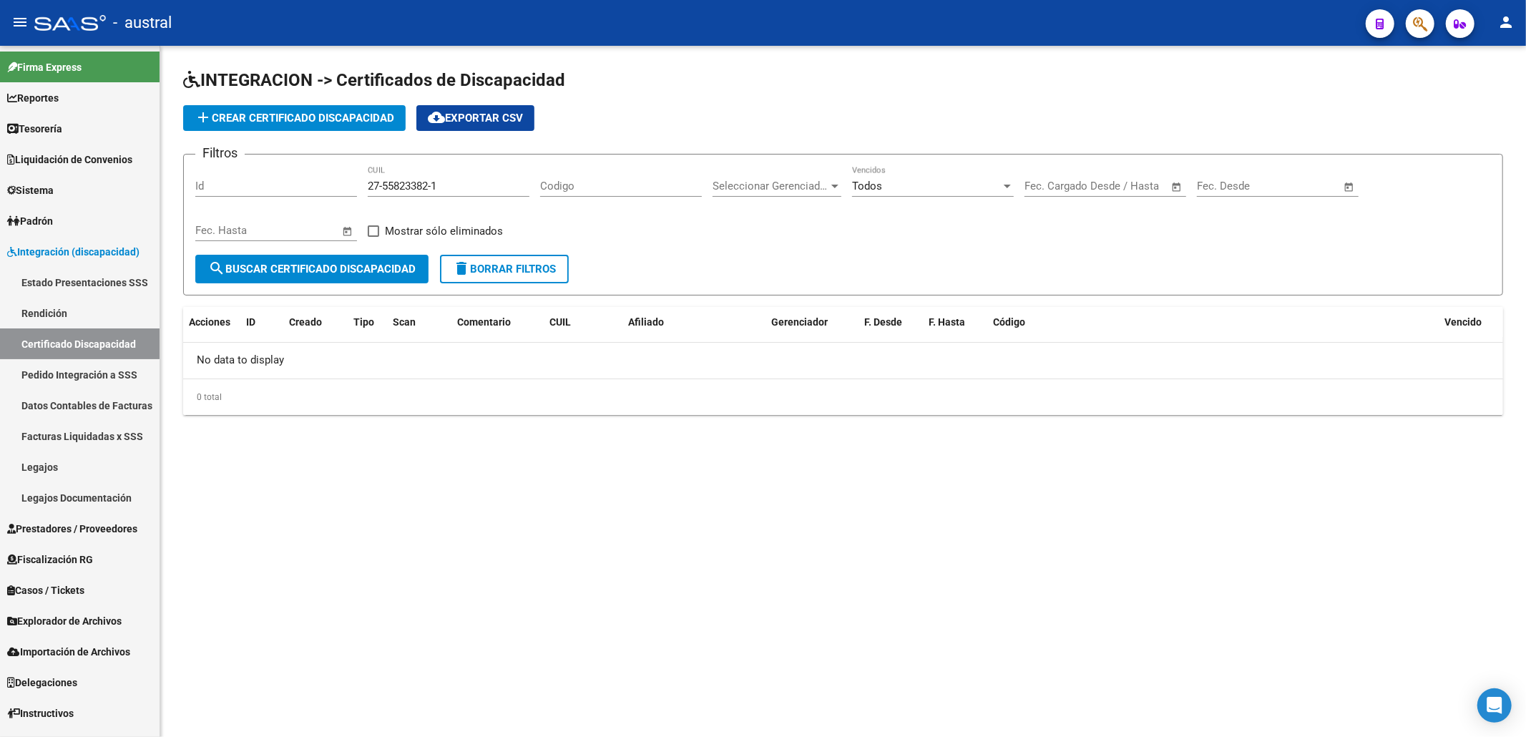
click at [298, 138] on app-list-header "INTEGRACION -> Certificados de Discapacidad add Crear Certificado Discapacidad …" at bounding box center [843, 182] width 1320 height 227
click at [310, 119] on span "add Crear Certificado Discapacidad" at bounding box center [295, 118] width 200 height 13
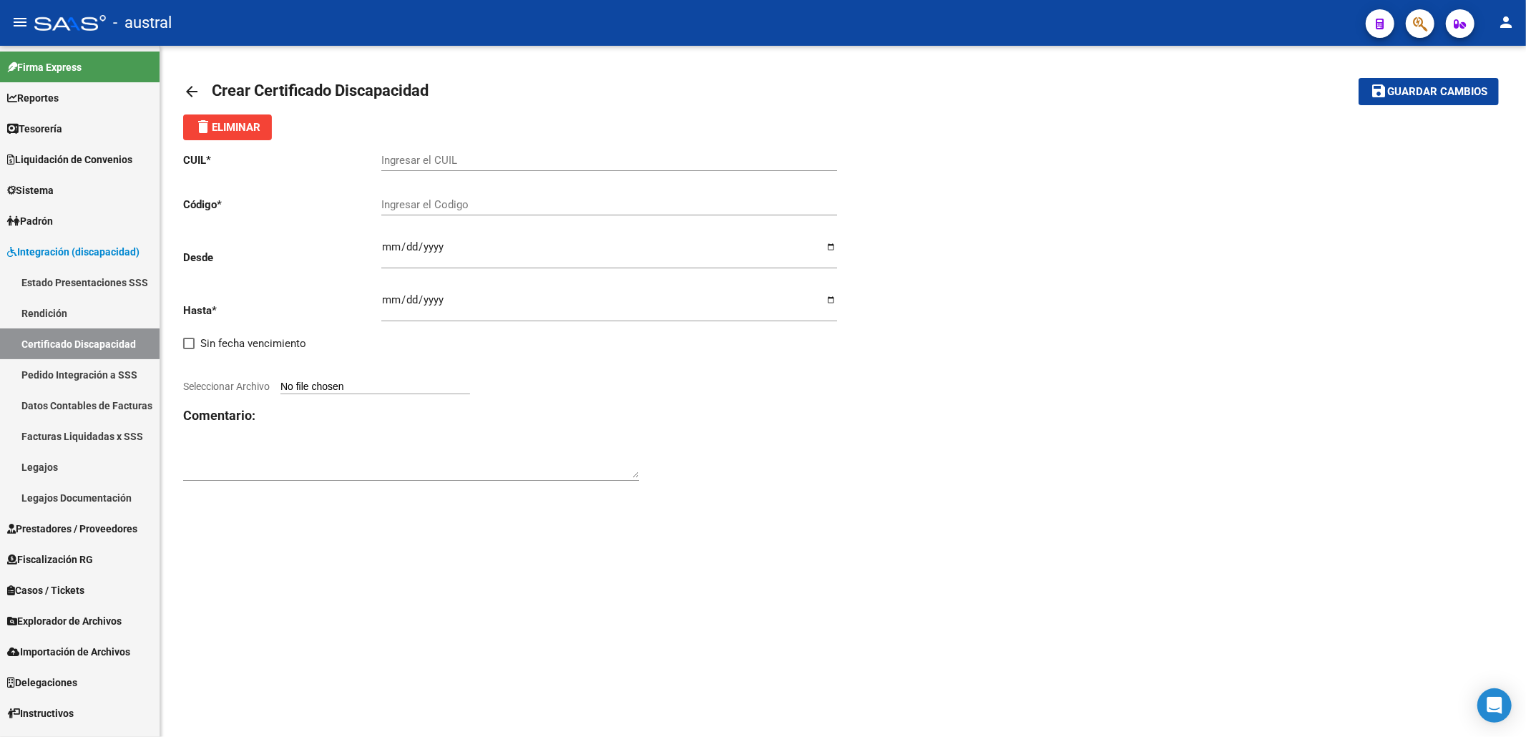
click at [525, 167] on div "Ingresar el CUIL" at bounding box center [609, 155] width 456 height 31
click at [525, 161] on input "Ingresar el CUIL" at bounding box center [609, 160] width 456 height 13
paste input "27-55823382-1"
type input "27-55823382-1"
drag, startPoint x: 533, startPoint y: 172, endPoint x: 510, endPoint y: 227, distance: 59.6
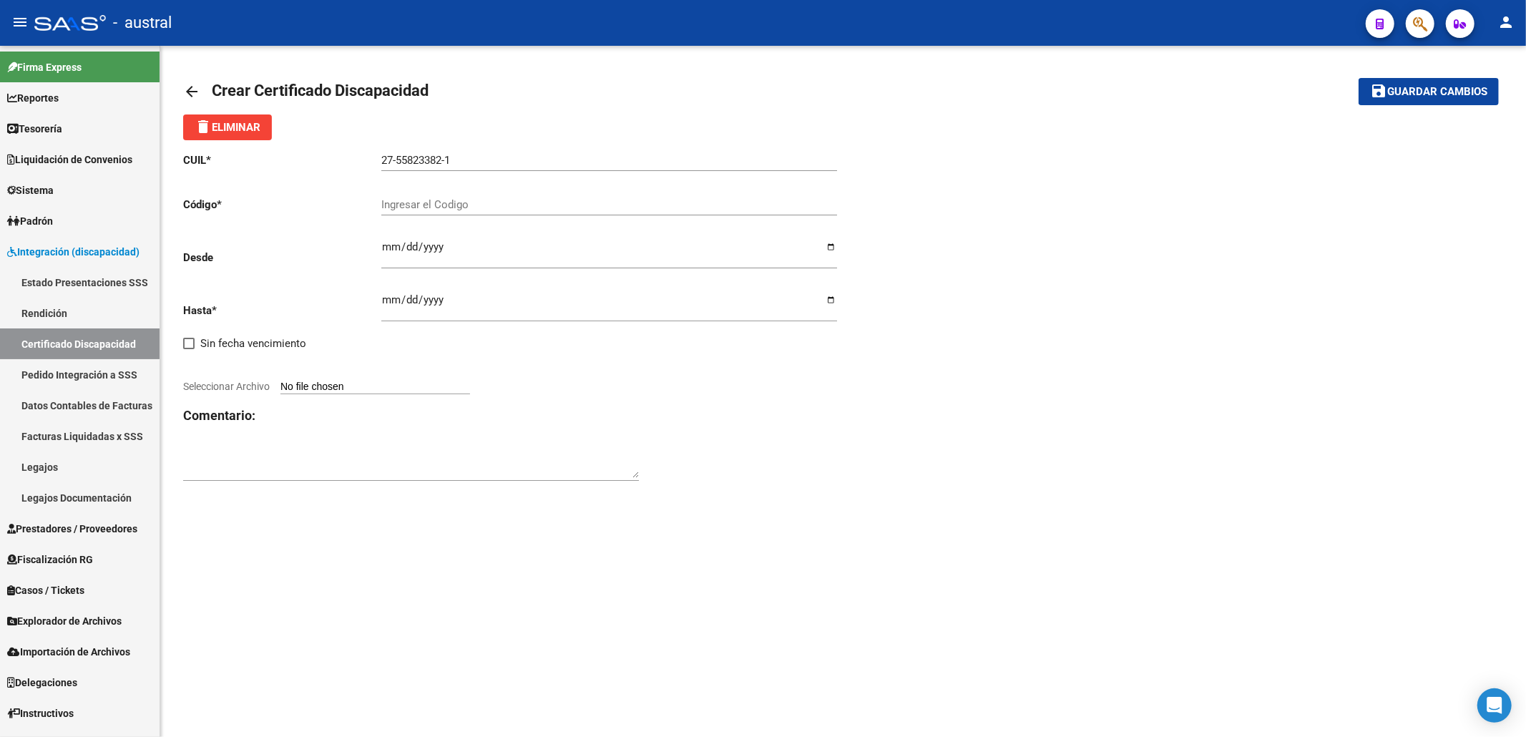
click at [533, 173] on div "27-55823382-1 Ingresar el CUIL" at bounding box center [609, 162] width 456 height 44
click at [510, 227] on div "Ingresar el Codigo" at bounding box center [609, 207] width 456 height 44
click at [514, 215] on div "Ingresar el Codigo" at bounding box center [609, 200] width 456 height 31
click at [519, 210] on input "Ingresar el Codigo" at bounding box center [609, 204] width 456 height 13
paste input "7276634523"
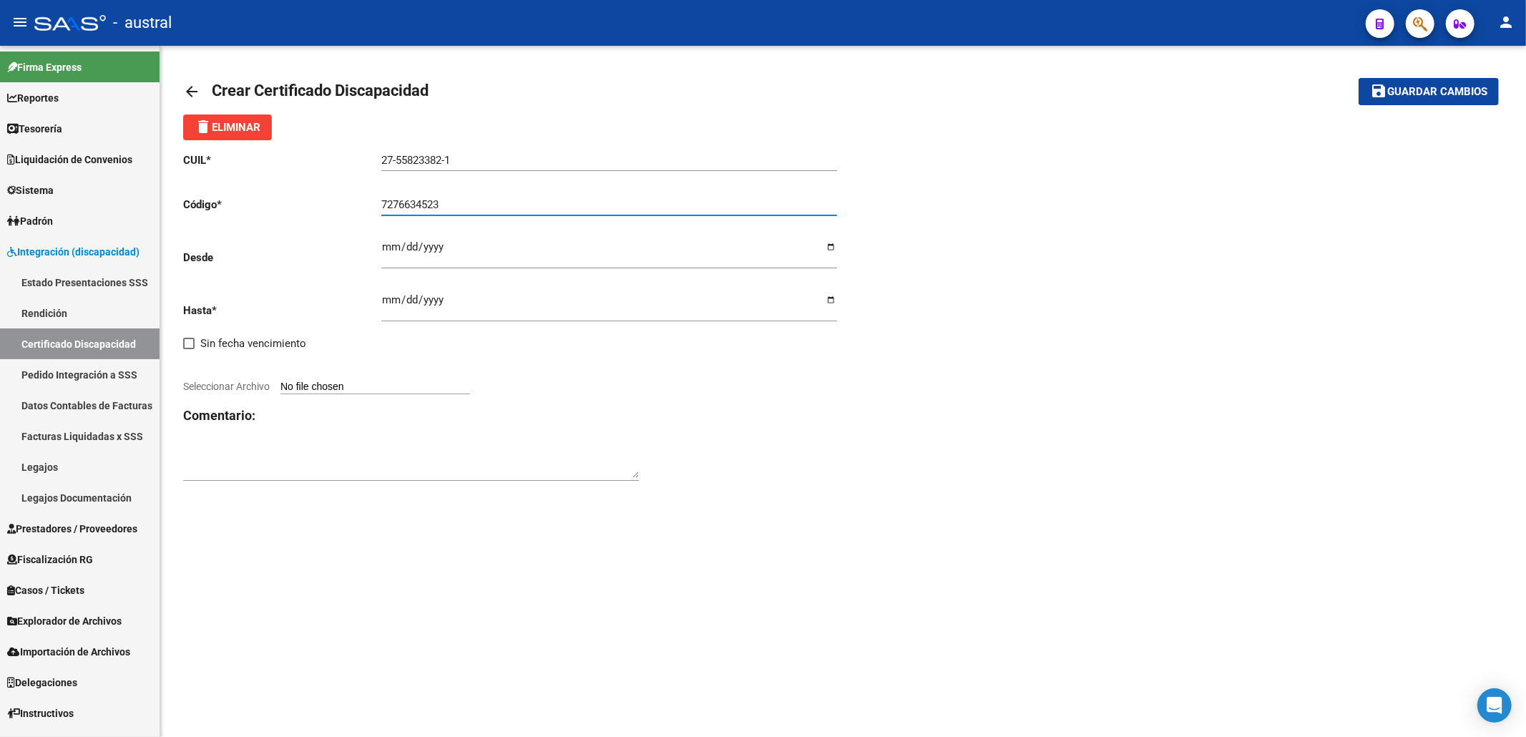
type input "7276634523"
click at [384, 244] on input "Ingresar fec. Desde" at bounding box center [609, 252] width 456 height 23
type input "2024-01-03"
click at [392, 293] on div "Ingresar fec. Hasta" at bounding box center [609, 302] width 456 height 40
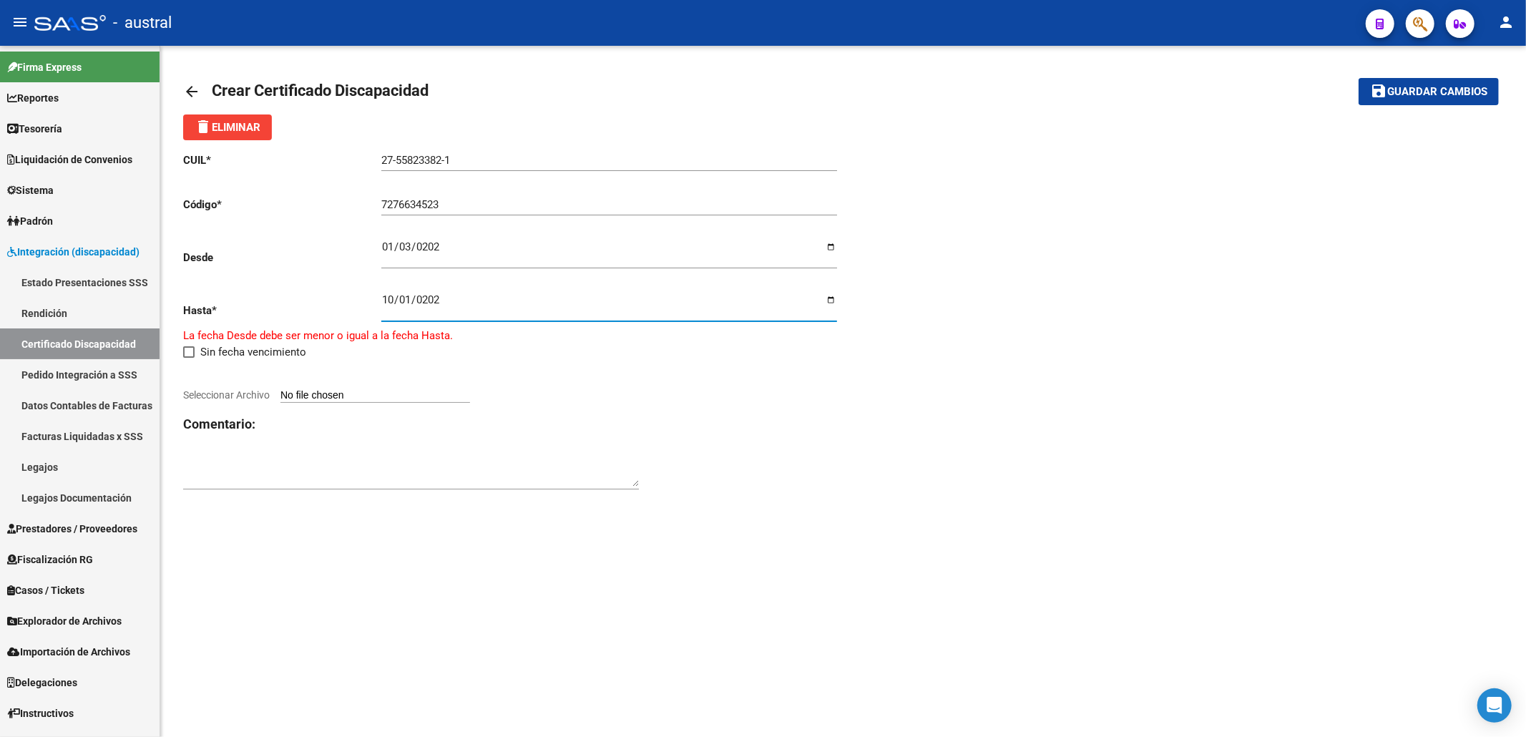
type input "2028-10-01"
click at [396, 301] on input "2028-10-01" at bounding box center [609, 305] width 456 height 23
type input "2028-10-03"
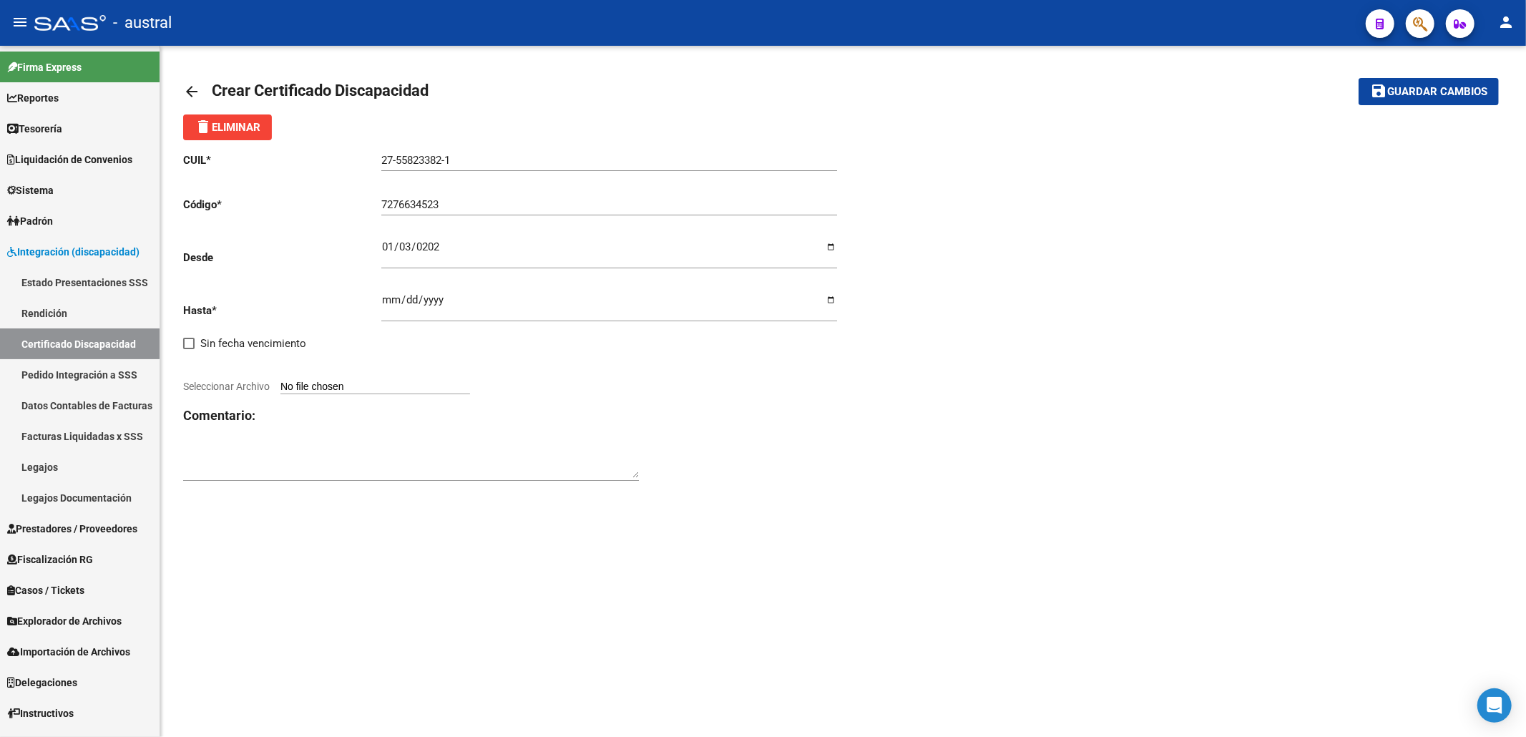
type input "C:\fakepath\CUD (3).pdf"
click at [813, 447] on div "CUIL * 27-55823382-1 Ingresar el CUIL Código * 7276634523 Ingresar el Codigo De…" at bounding box center [513, 309] width 660 height 338
click at [1389, 98] on span "Guardar cambios" at bounding box center [1437, 92] width 100 height 13
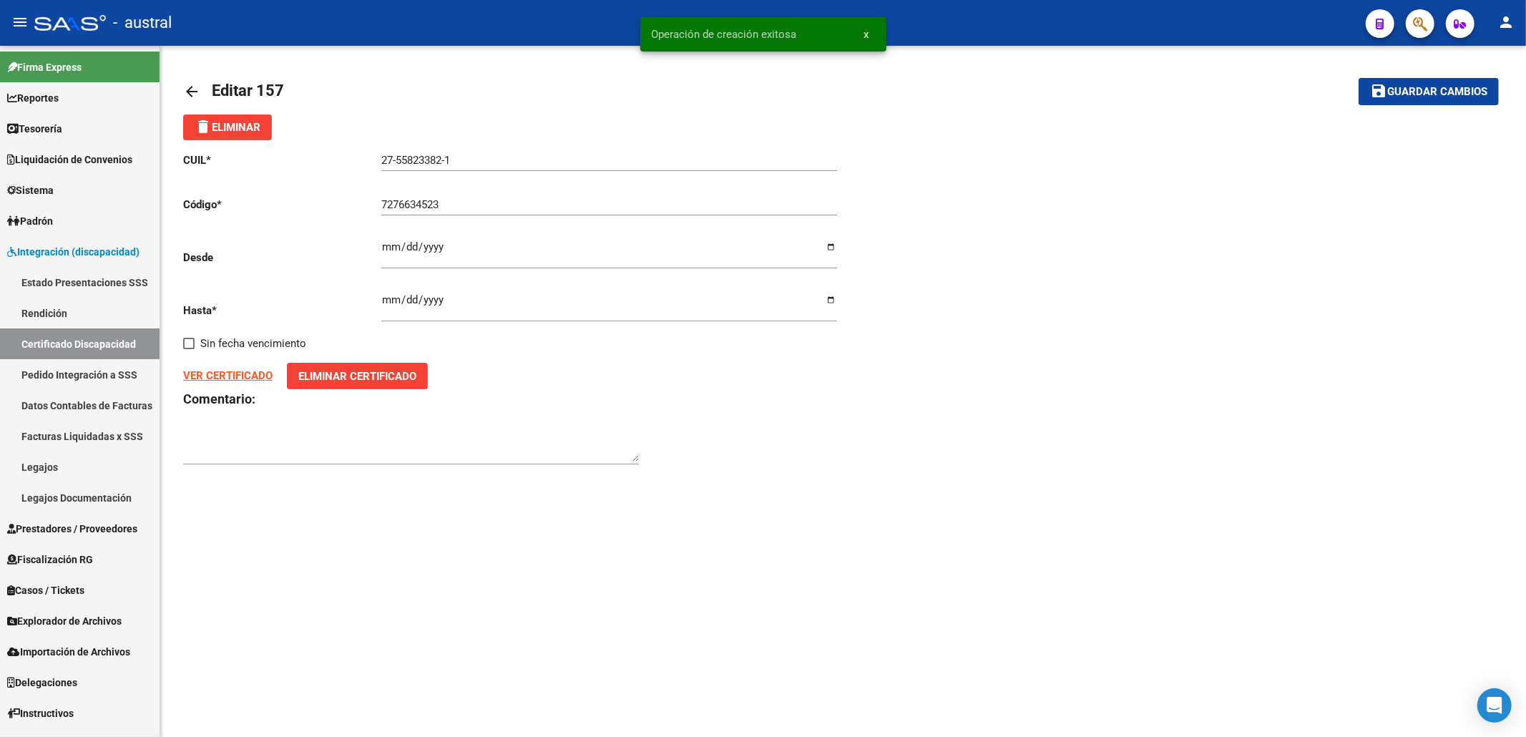
click at [187, 87] on mat-icon "arrow_back" at bounding box center [191, 91] width 17 height 17
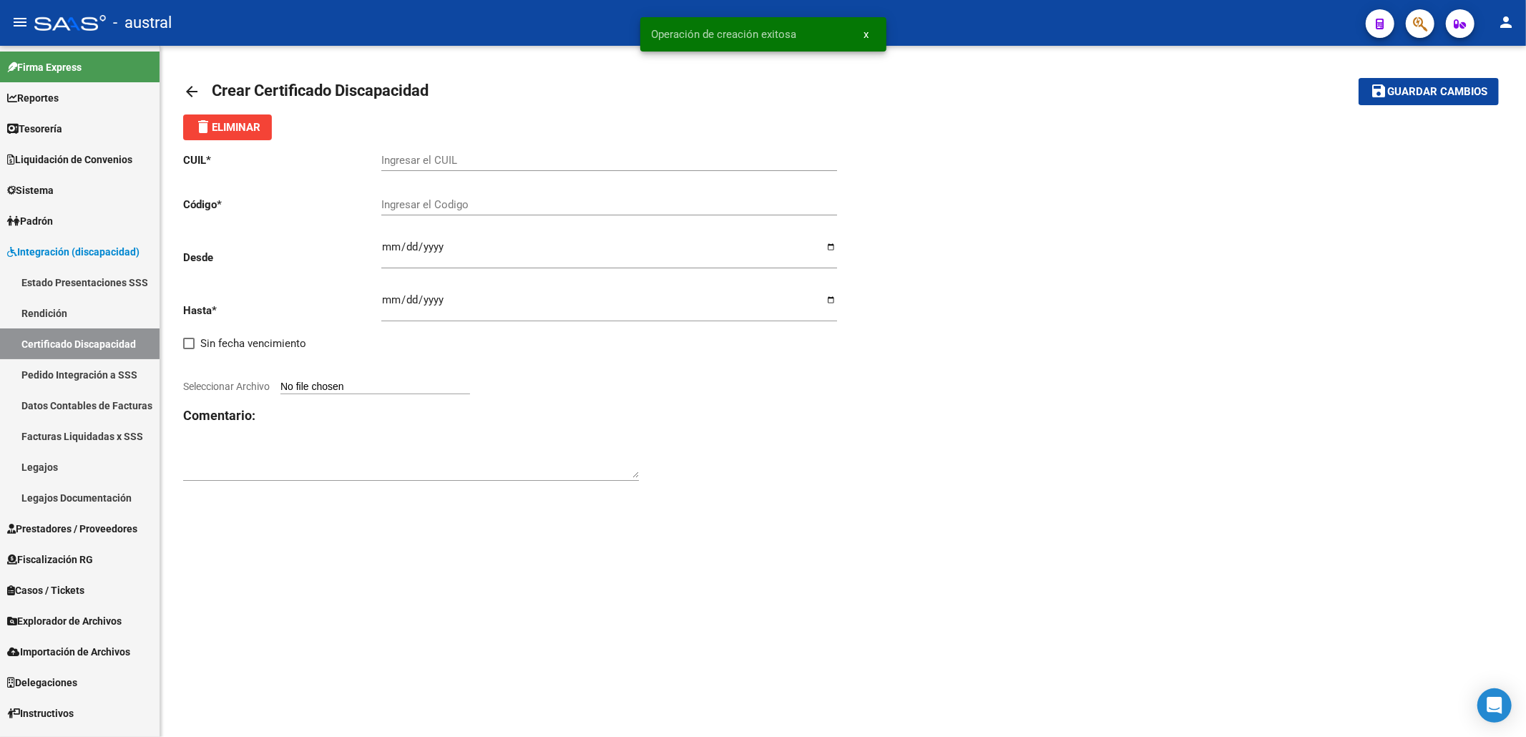
click at [187, 92] on mat-icon "arrow_back" at bounding box center [191, 91] width 17 height 17
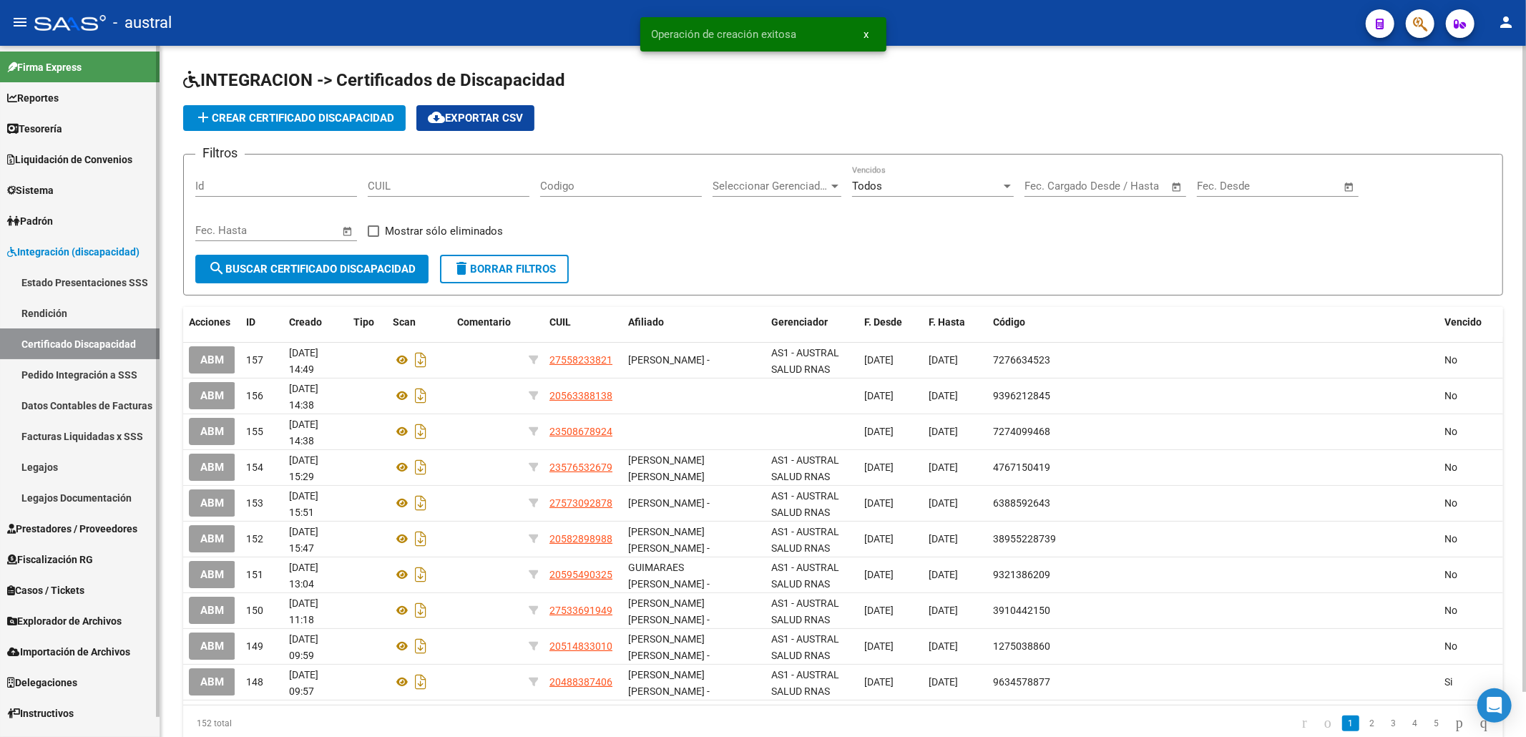
drag, startPoint x: 67, startPoint y: 464, endPoint x: 118, endPoint y: 446, distance: 54.5
click at [67, 465] on link "Legajos" at bounding box center [80, 466] width 160 height 31
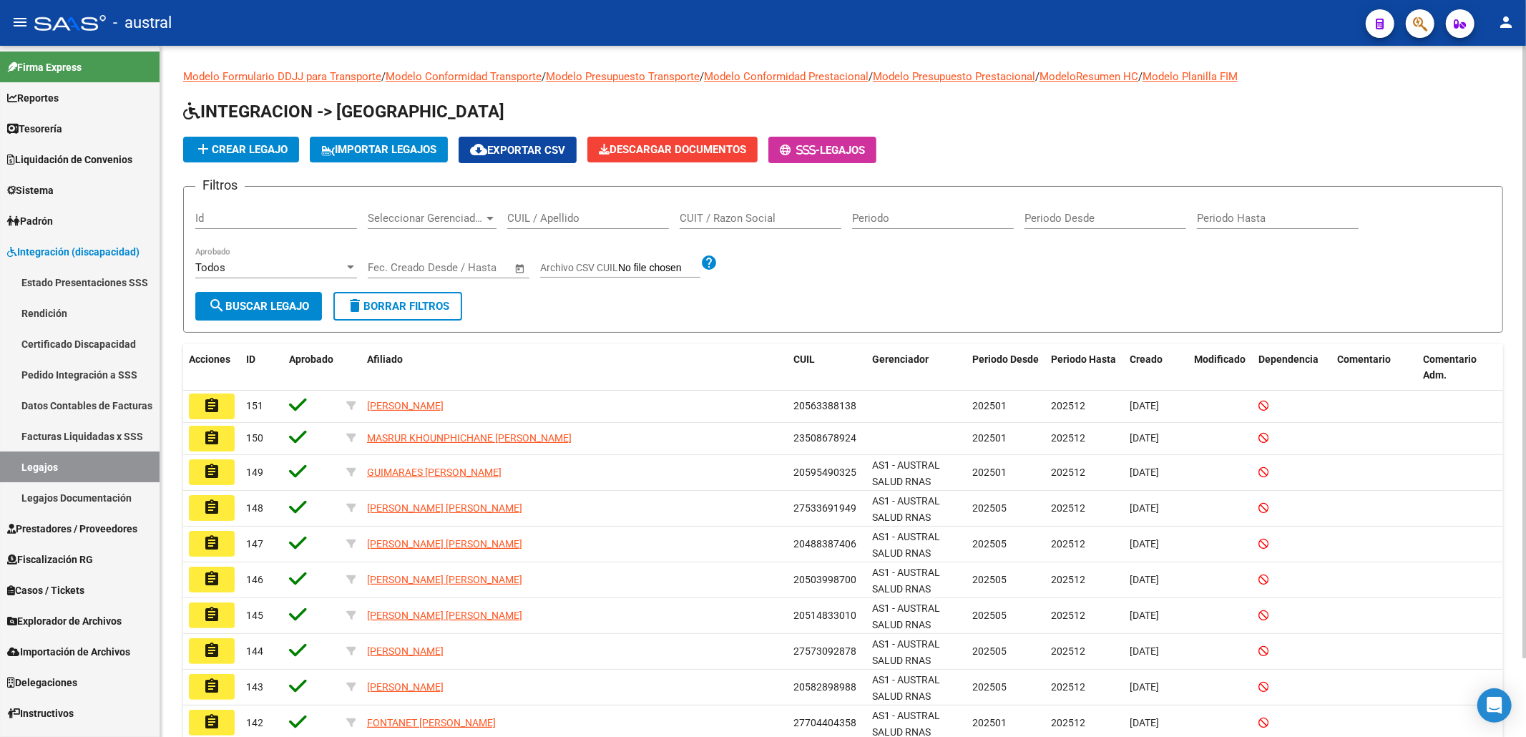
click at [255, 155] on button "add Crear Legajo" at bounding box center [241, 150] width 116 height 26
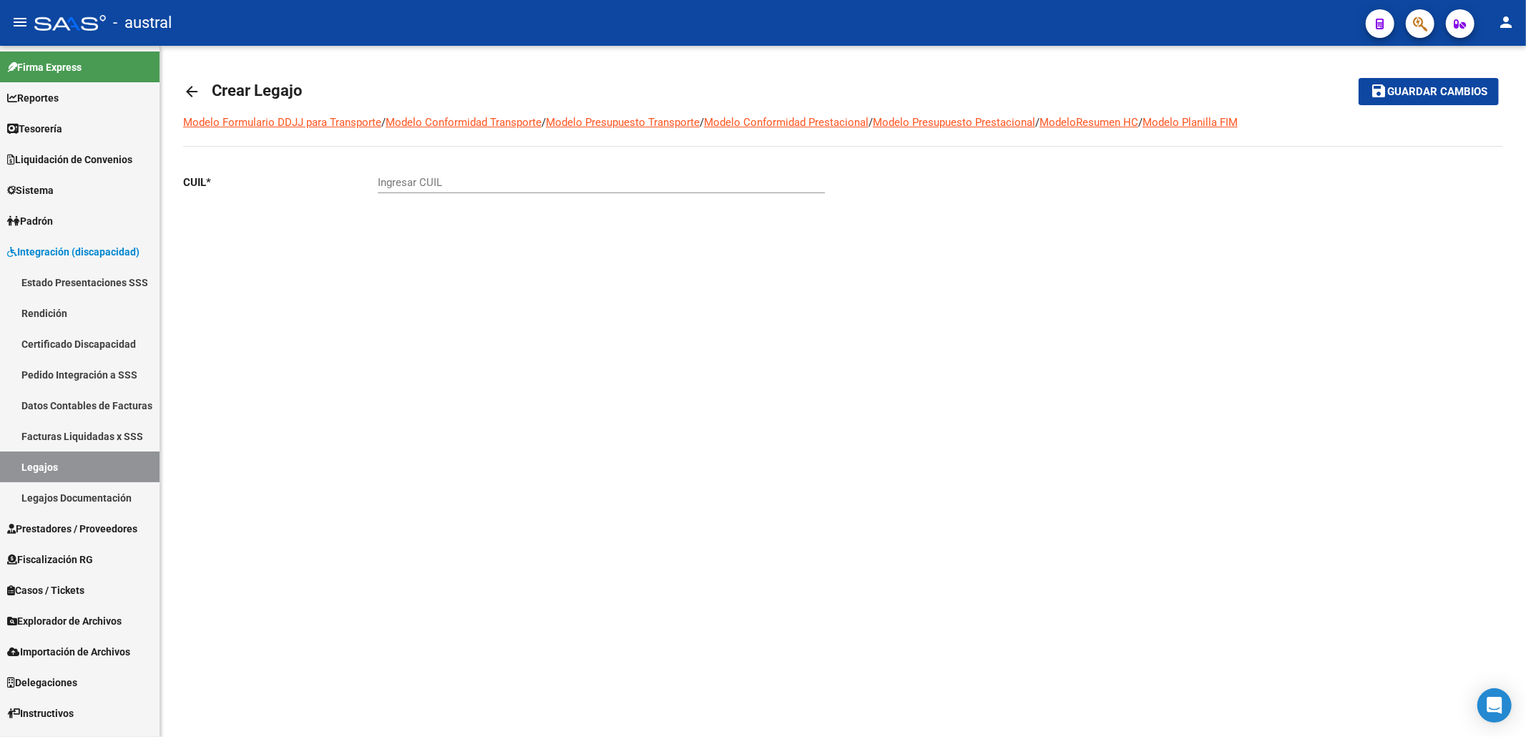
click at [452, 182] on input "Ingresar CUIL" at bounding box center [601, 182] width 447 height 13
paste input "27-55823382-1"
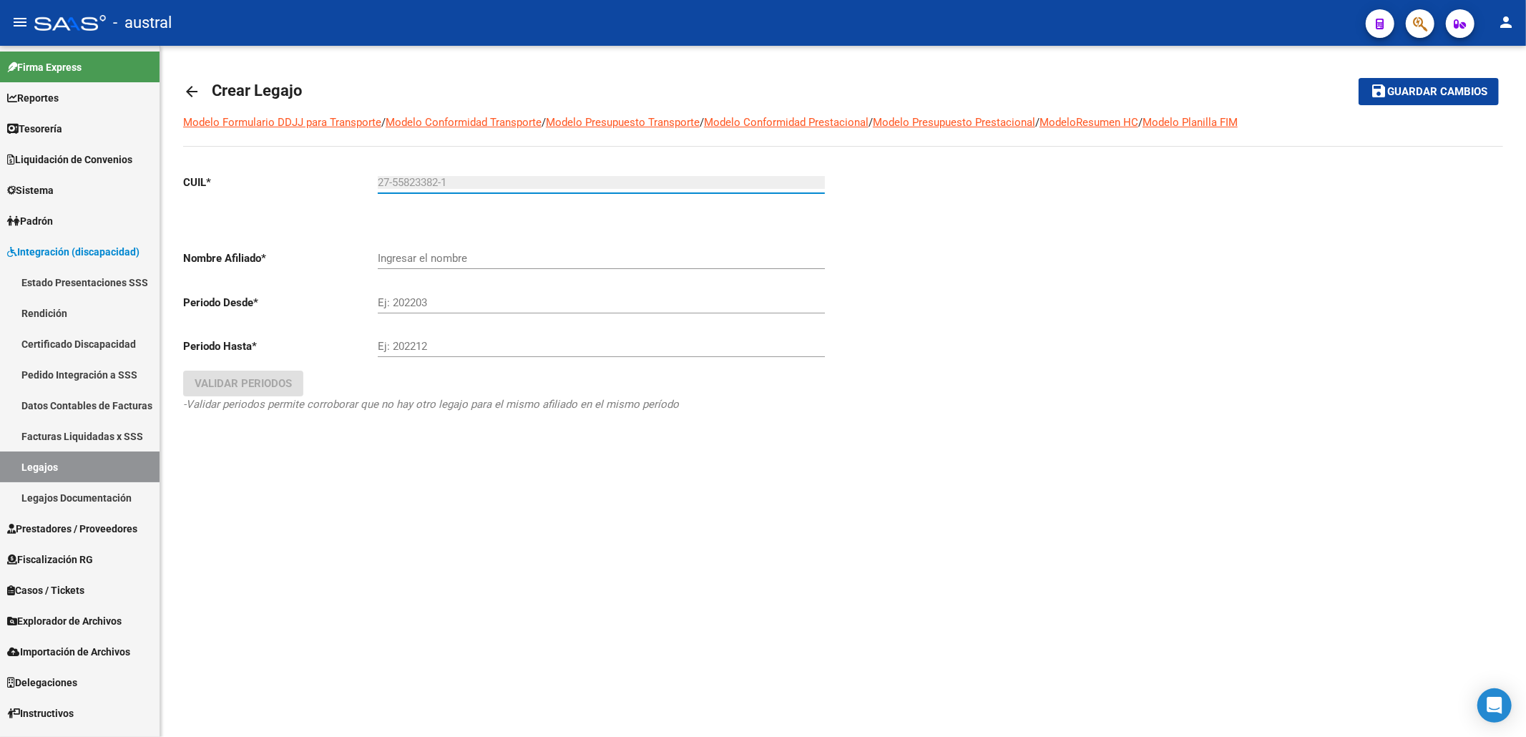
type input "27-55823382-1"
click at [484, 250] on div "Ingresar el nombre" at bounding box center [601, 253] width 447 height 31
type input "MARECO LOLA ANTONELLA"
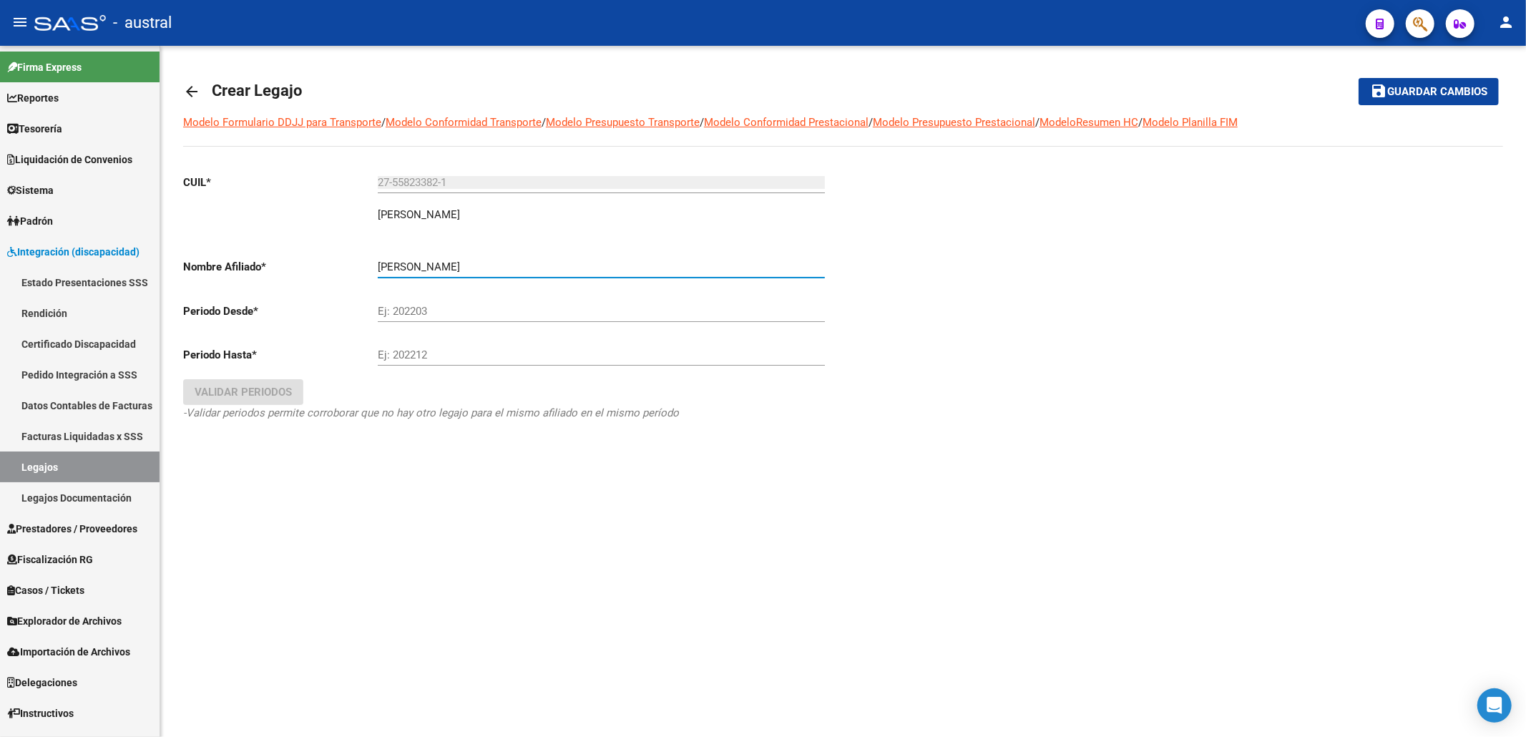
click at [491, 255] on div "MARECO LOLA ANTONELLA Ingresar el nombre" at bounding box center [601, 262] width 447 height 31
click at [487, 318] on div "Ej: 202203" at bounding box center [601, 306] width 447 height 31
type input "202501"
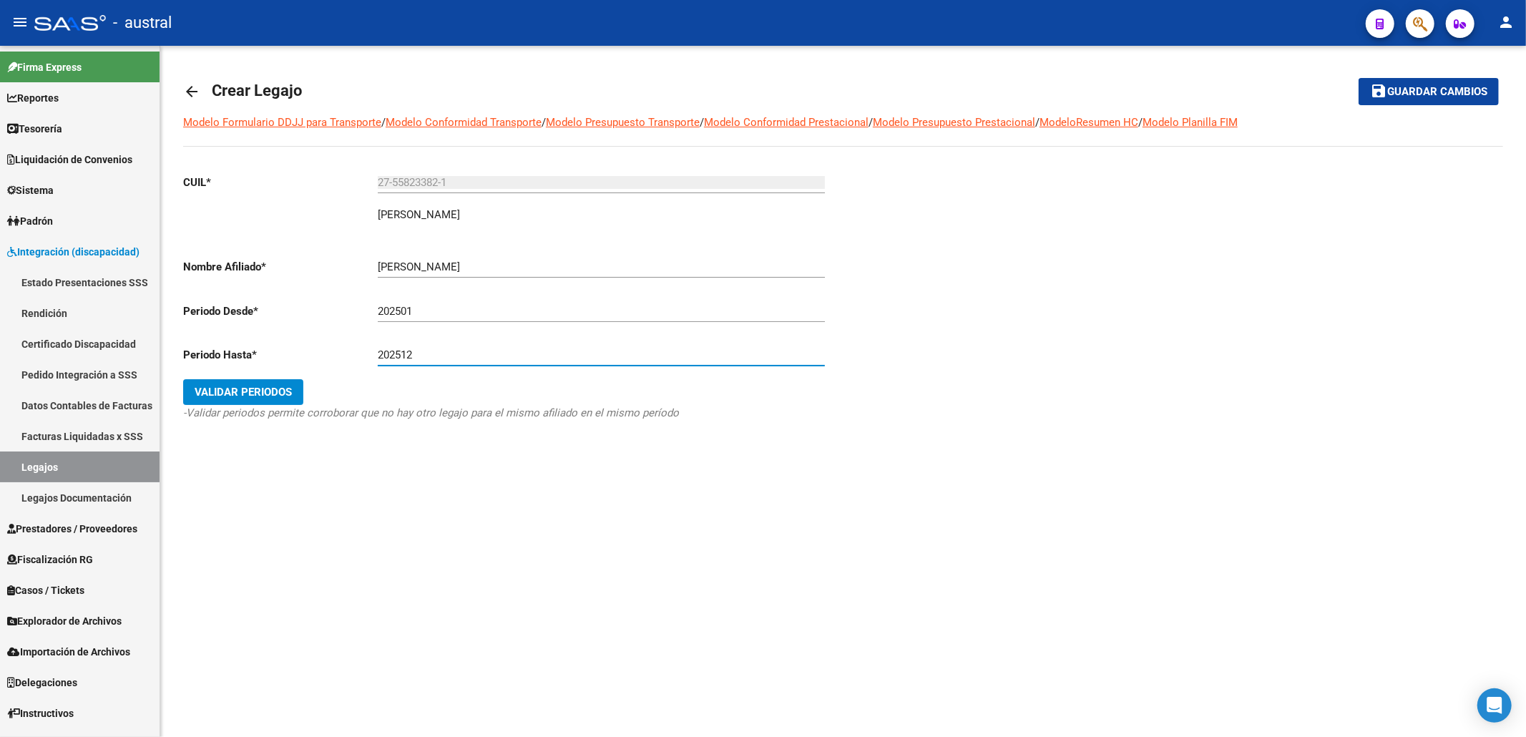
type input "202512"
click at [261, 402] on button "Validar Periodos" at bounding box center [243, 392] width 120 height 26
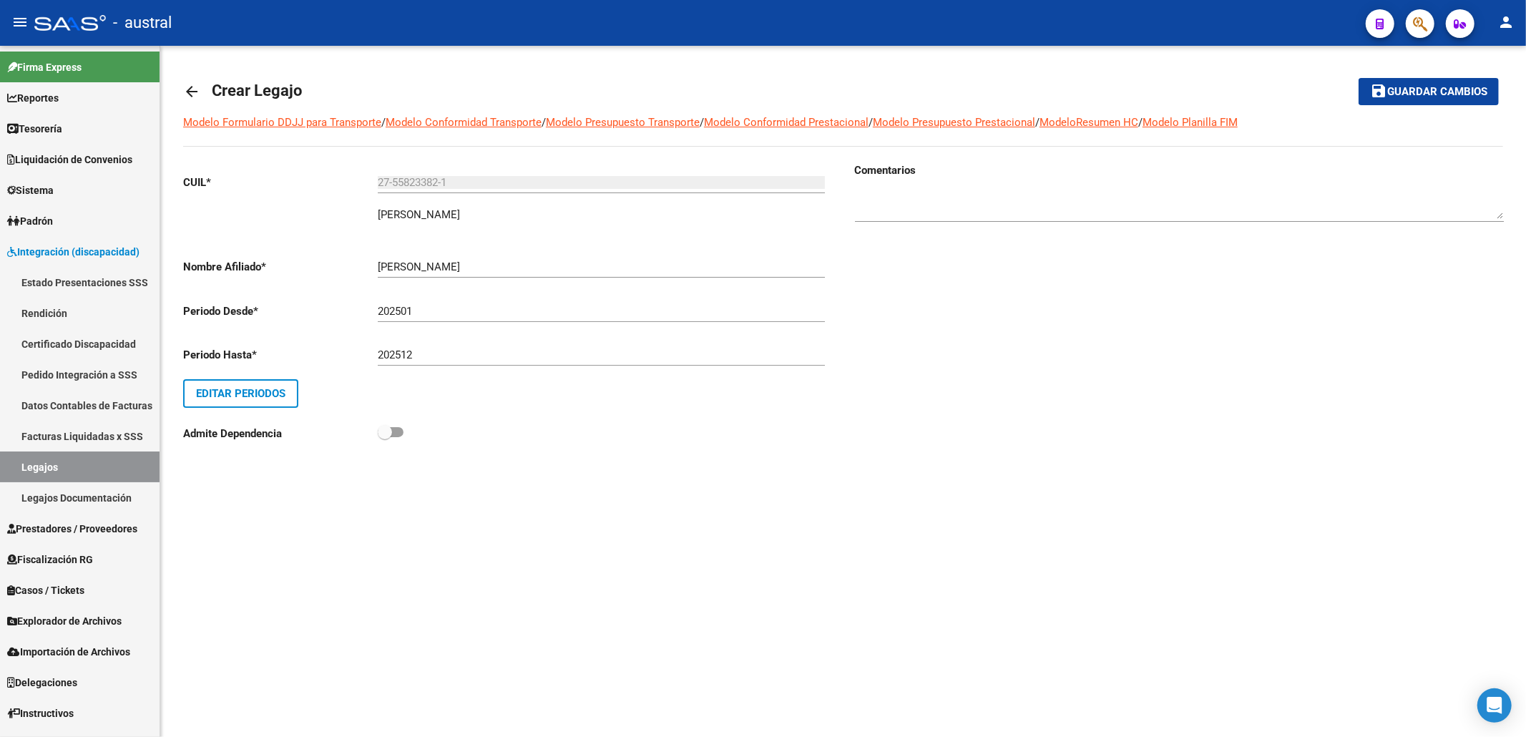
click at [1463, 77] on mat-toolbar-row "save Guardar cambios" at bounding box center [1361, 92] width 273 height 46
click at [1463, 81] on button "save Guardar cambios" at bounding box center [1428, 91] width 140 height 26
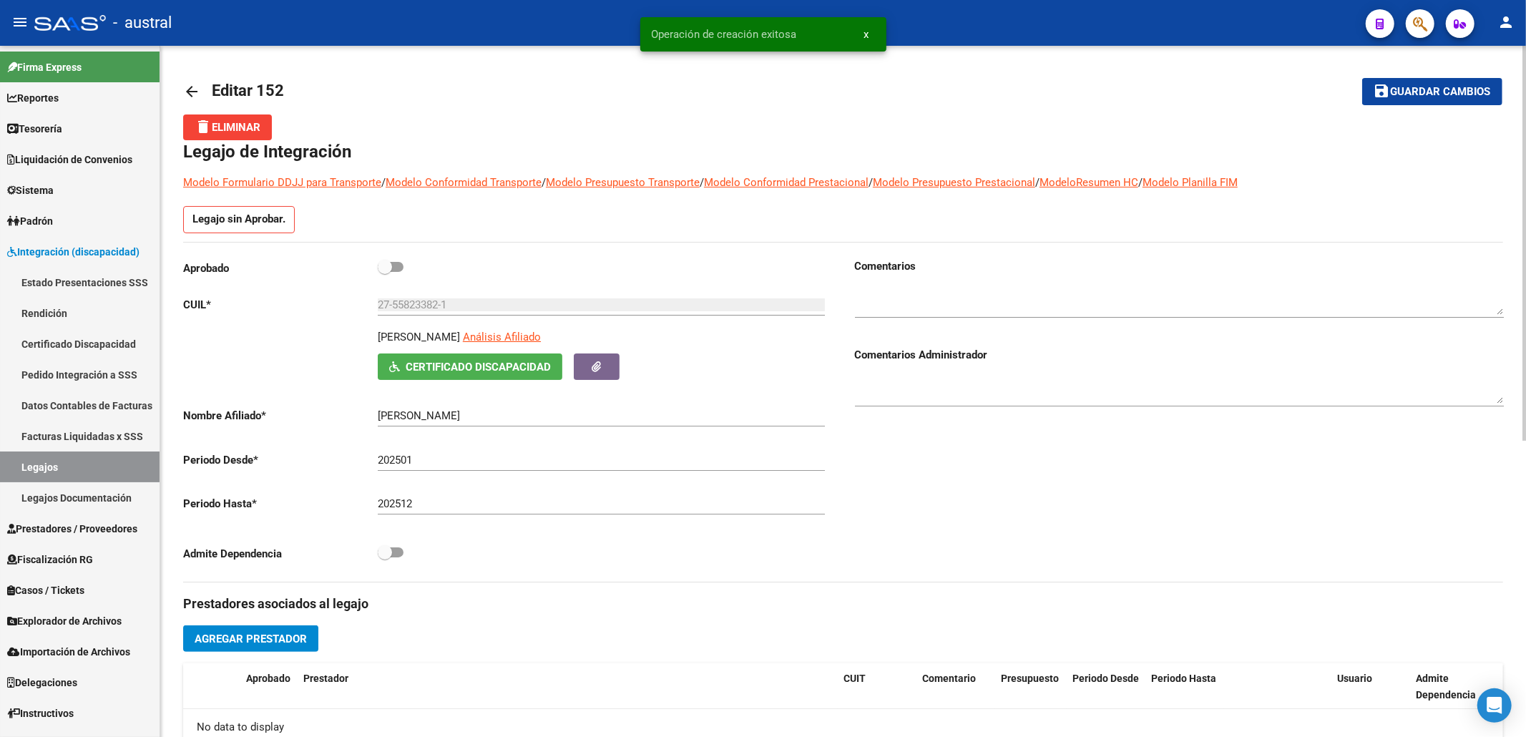
click at [383, 267] on span at bounding box center [385, 267] width 14 height 14
click at [384, 272] on input "checkbox" at bounding box center [384, 272] width 1 height 1
checkbox input "true"
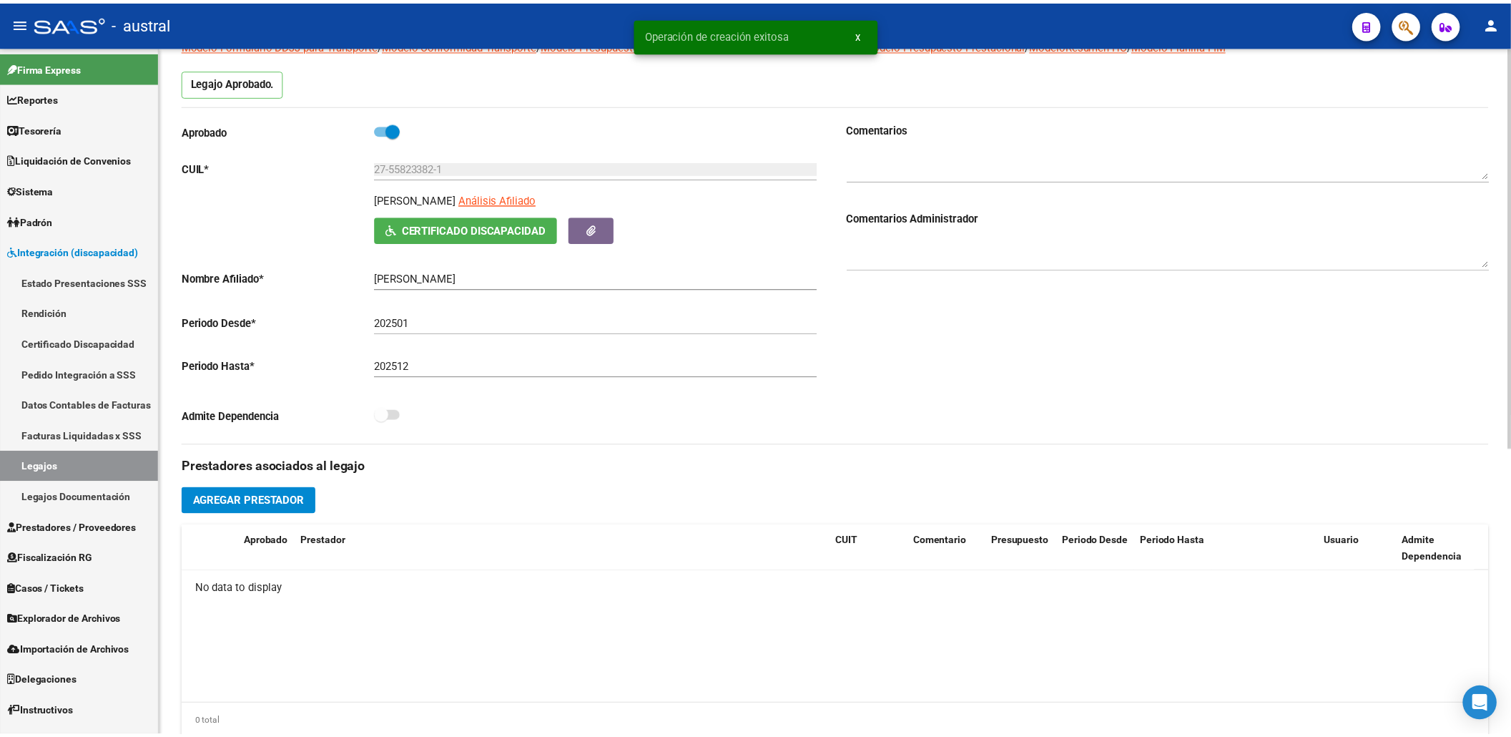
scroll to position [286, 0]
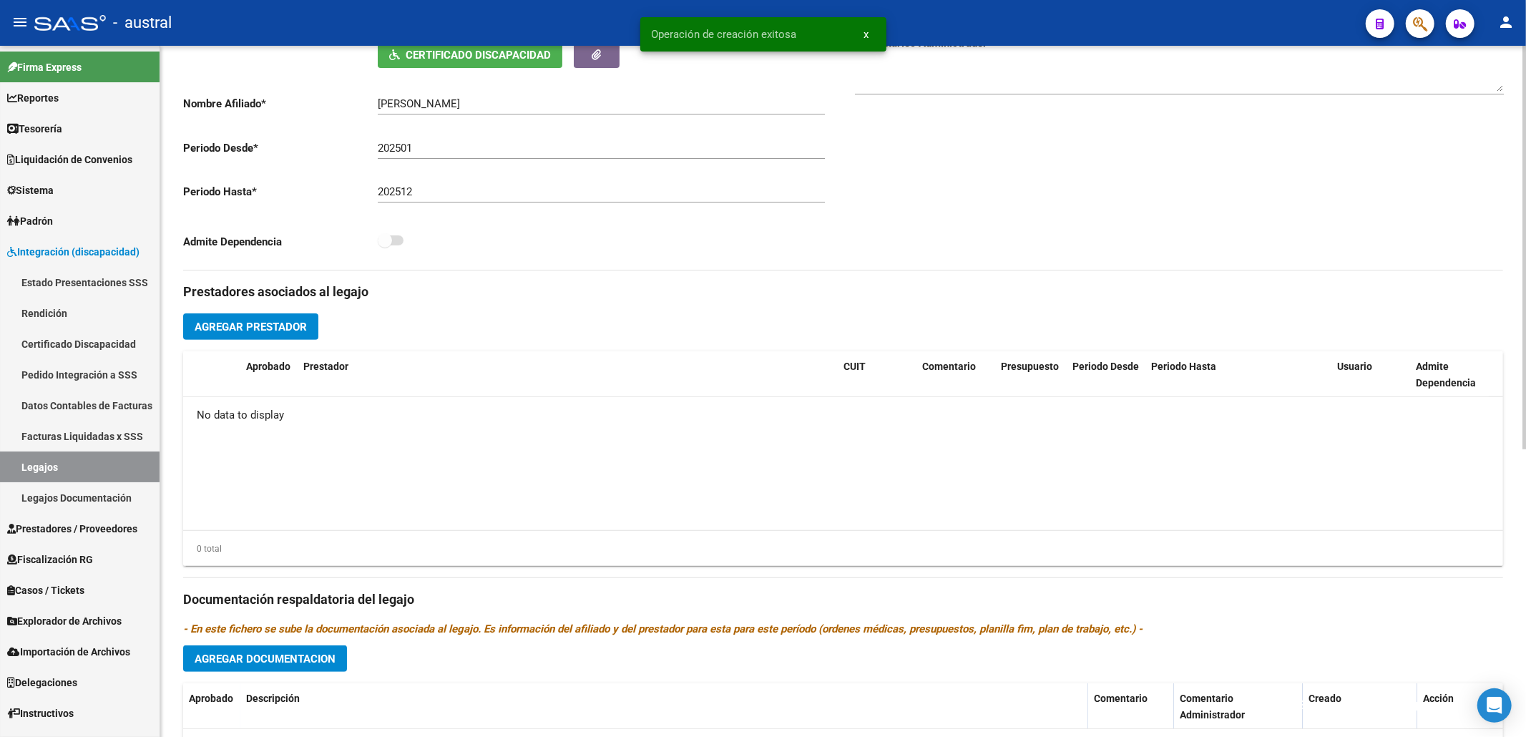
click at [300, 330] on span "Agregar Prestador" at bounding box center [251, 326] width 112 height 13
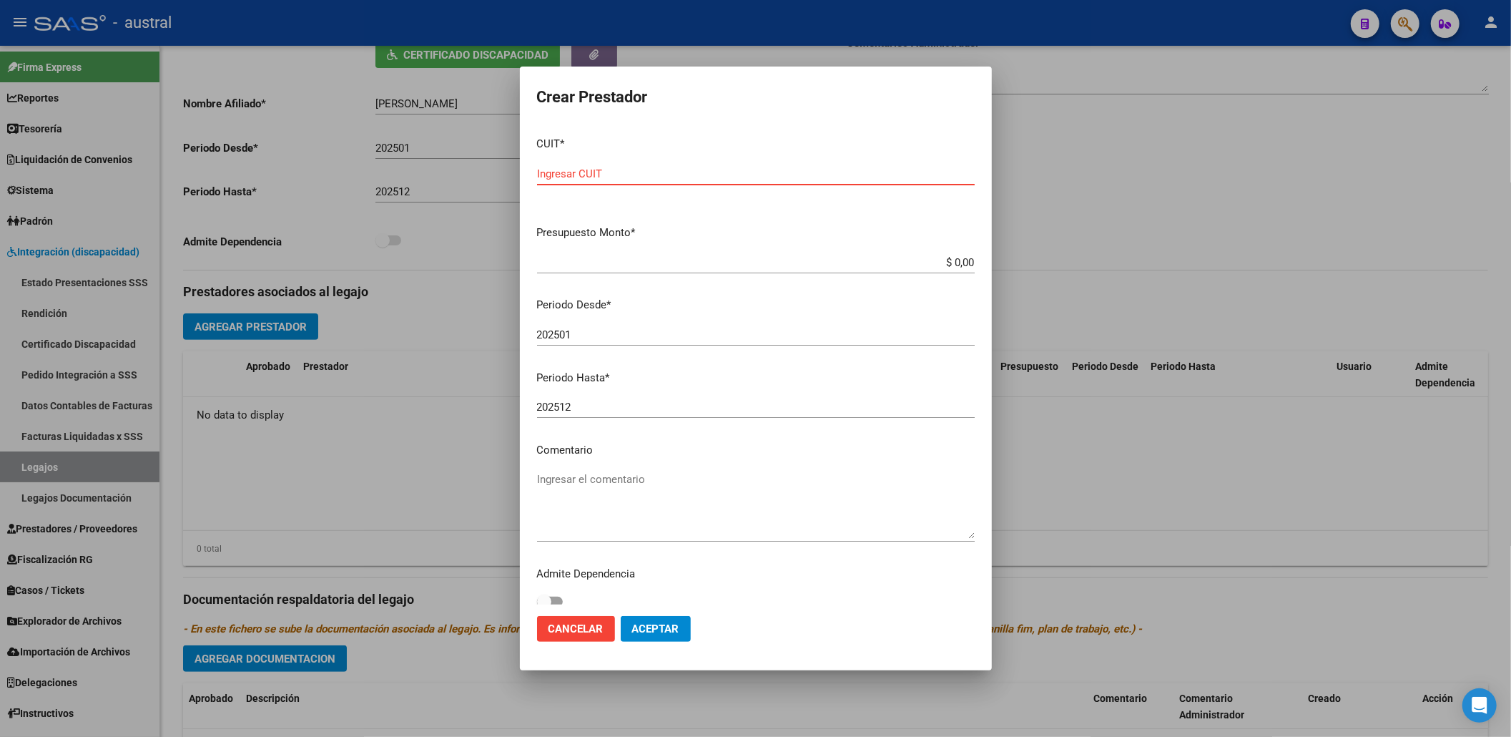
paste input "27-23567609-0"
type input "27-23567609-0"
click at [953, 260] on input "$ 0,00" at bounding box center [756, 262] width 438 height 13
click at [961, 261] on app-form-text-field "Presupuesto Monto * $ 0,00 Ingresar el monto" at bounding box center [761, 247] width 449 height 44
click at [960, 261] on app-form-text-field "Presupuesto Monto * $ 0,00 Ingresar el monto" at bounding box center [761, 247] width 449 height 44
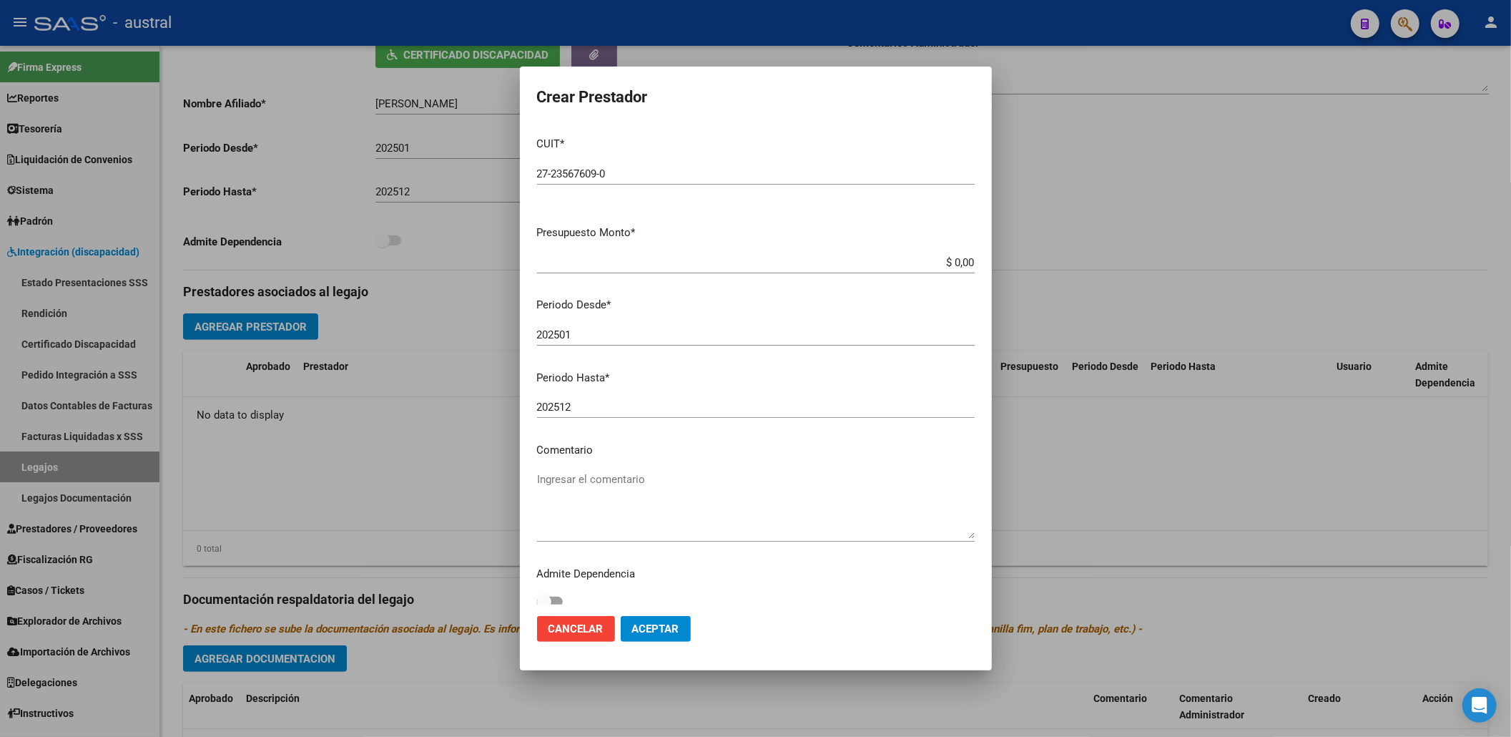
click at [957, 260] on input "$ 0,00" at bounding box center [756, 262] width 438 height 13
drag, startPoint x: 945, startPoint y: 261, endPoint x: 967, endPoint y: 259, distance: 22.3
click at [967, 259] on app-form-text-field "Presupuesto Monto * $ 2.618,33 Ingresar el monto" at bounding box center [761, 247] width 449 height 44
type input "$ 261.883,04"
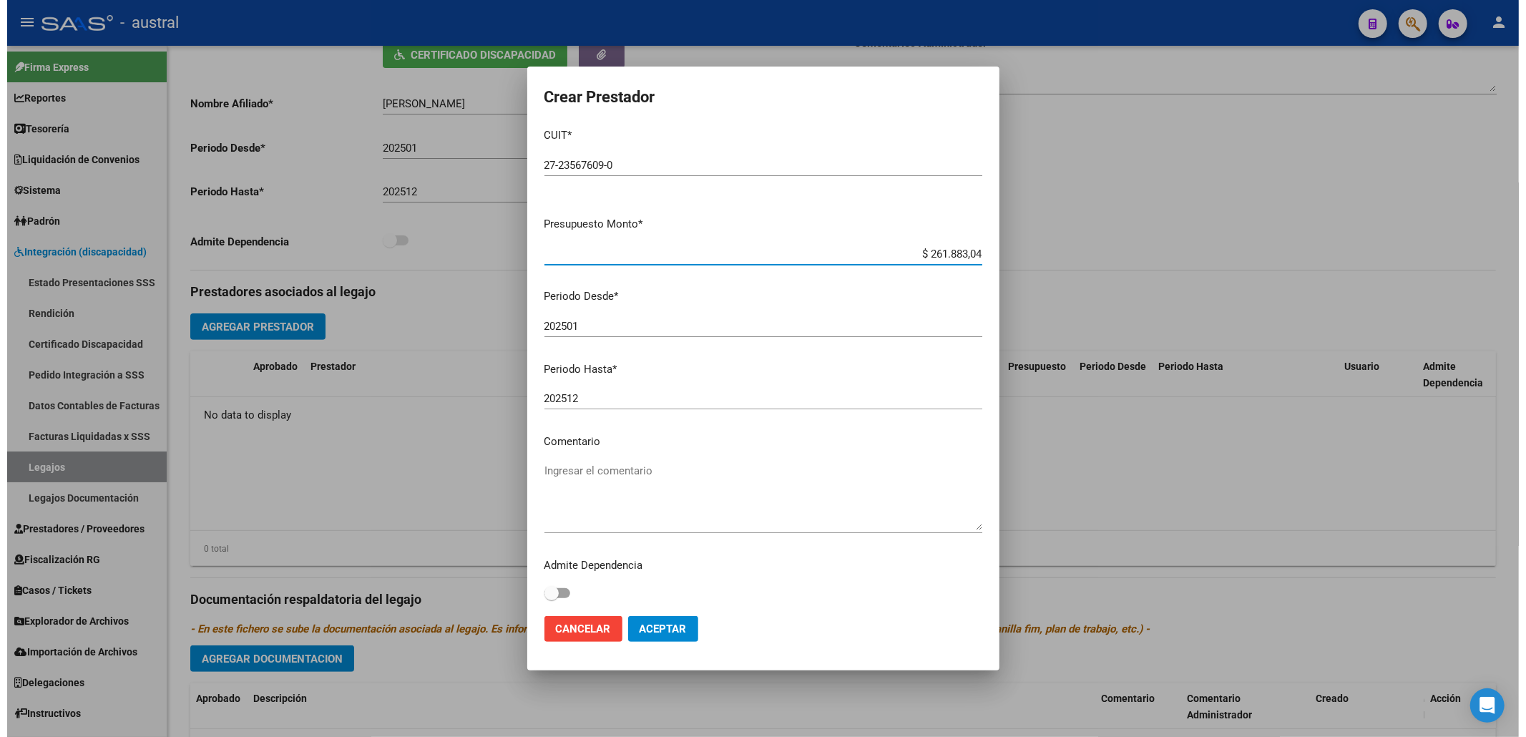
scroll to position [10, 0]
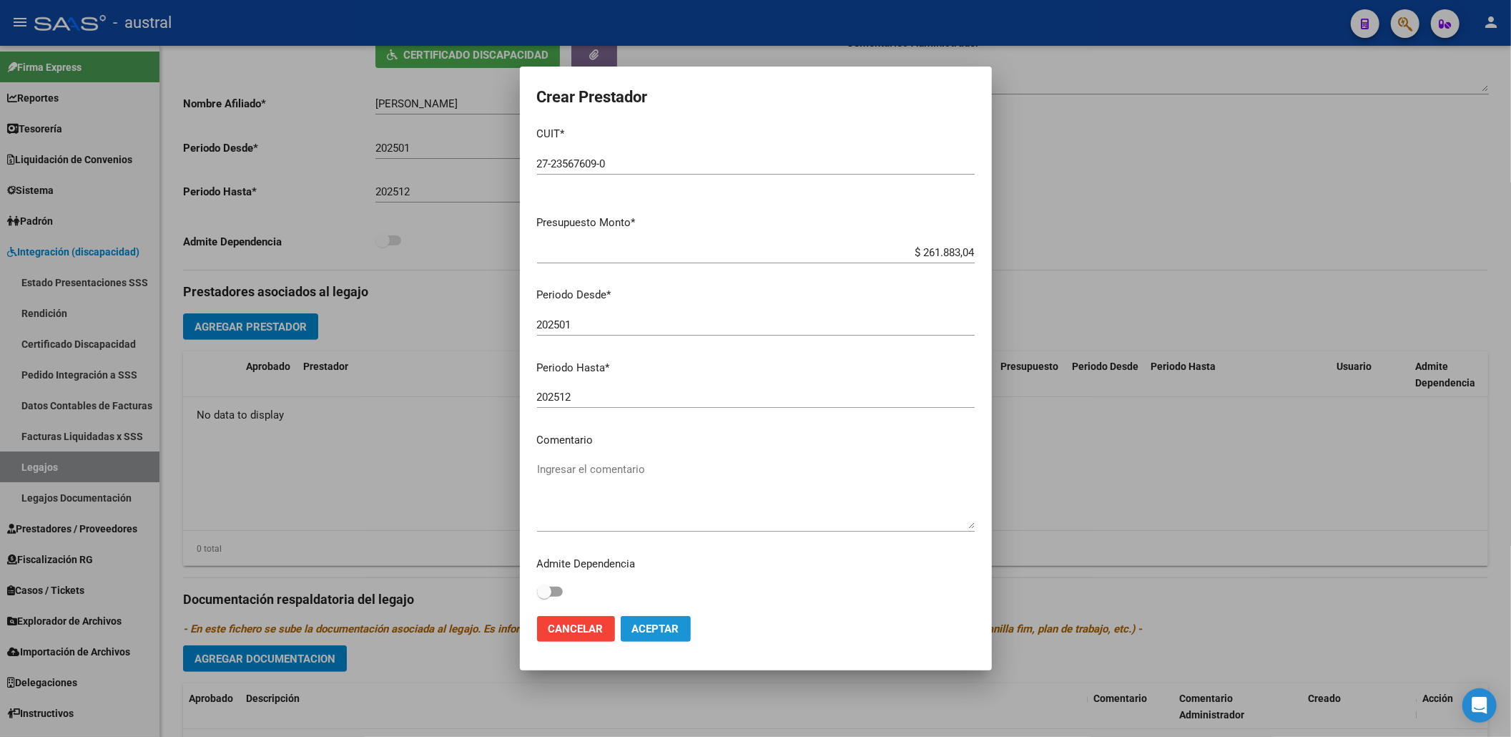
click at [665, 625] on span "Aceptar" at bounding box center [655, 628] width 47 height 13
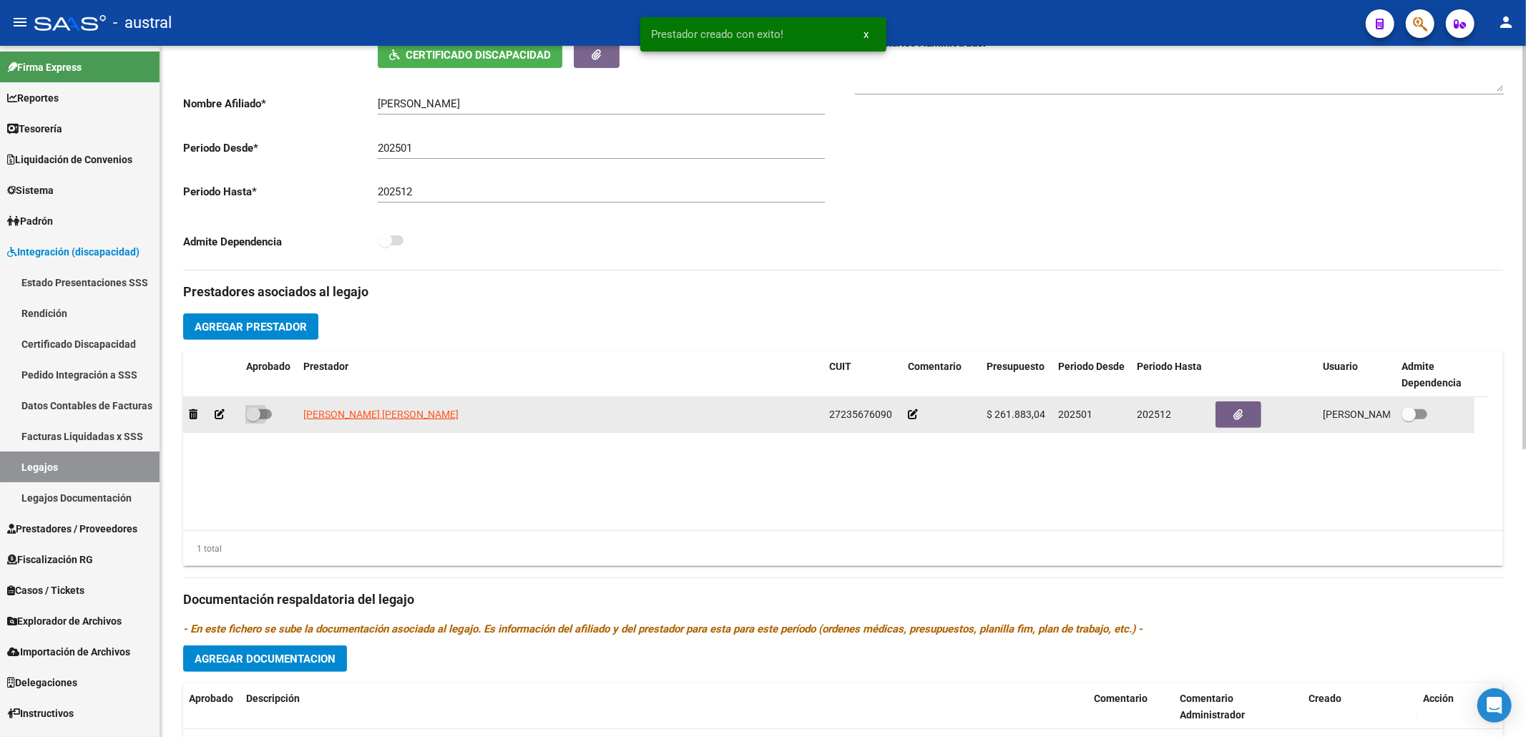
click at [247, 418] on span at bounding box center [253, 414] width 14 height 14
click at [252, 419] on input "checkbox" at bounding box center [252, 419] width 1 height 1
checkbox input "true"
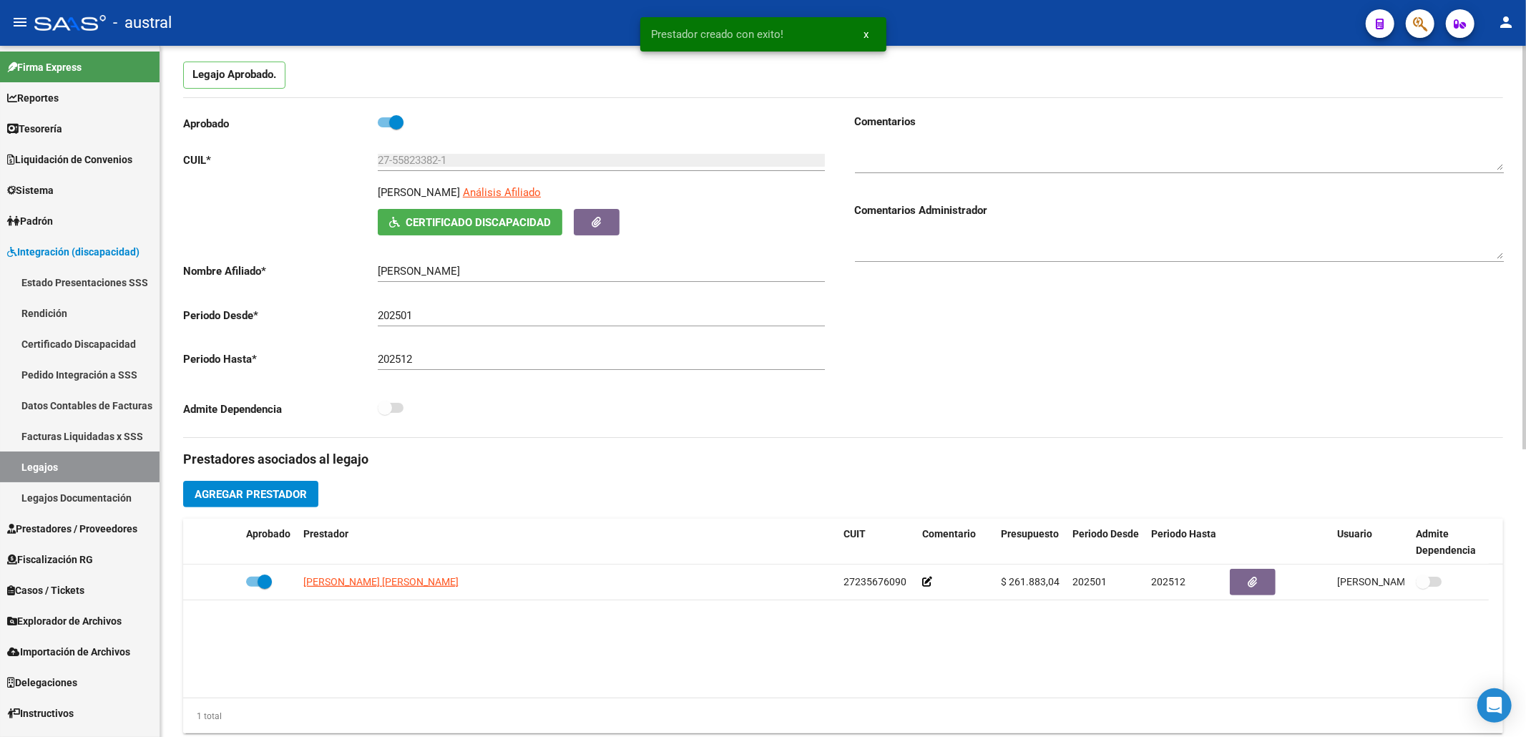
scroll to position [0, 0]
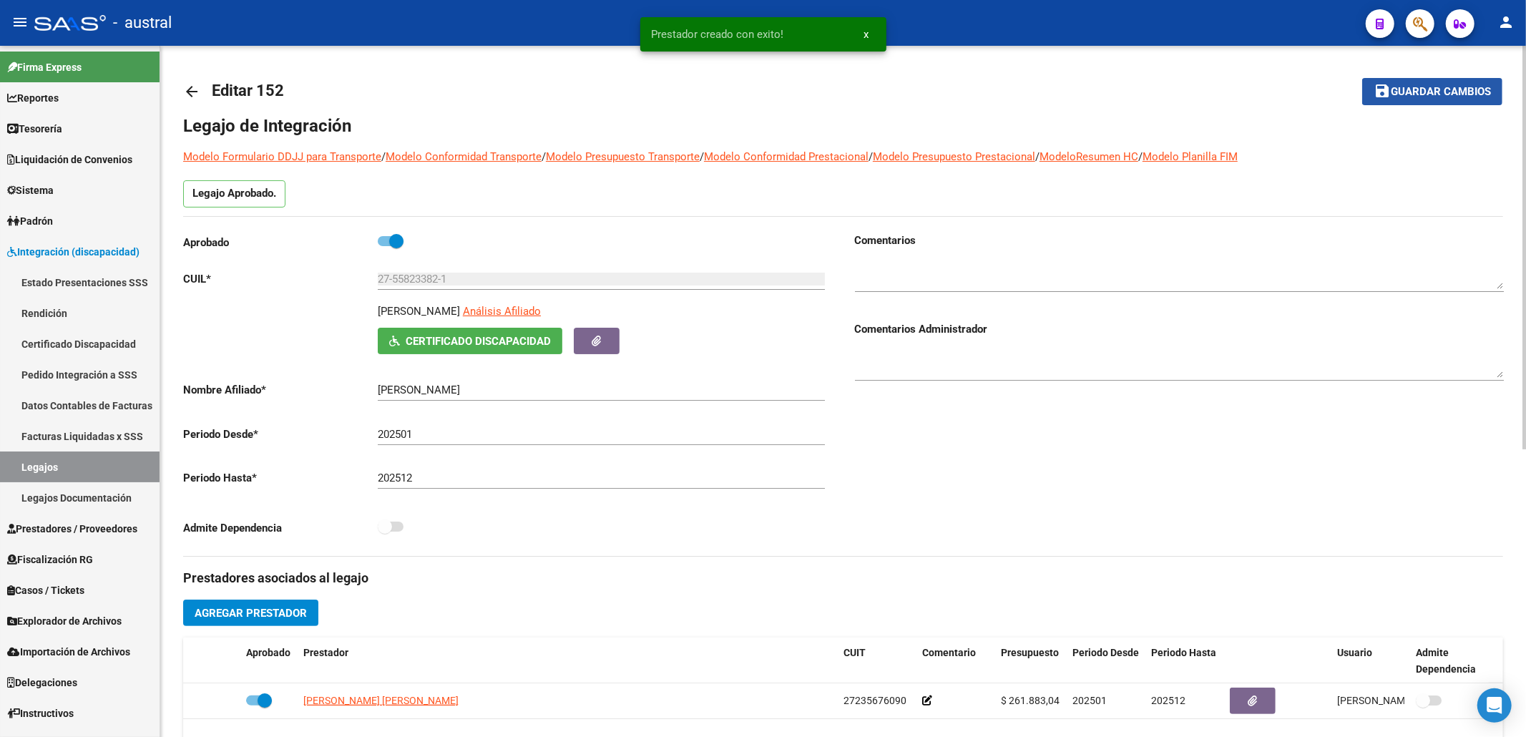
click at [1408, 98] on span "Guardar cambios" at bounding box center [1440, 92] width 100 height 13
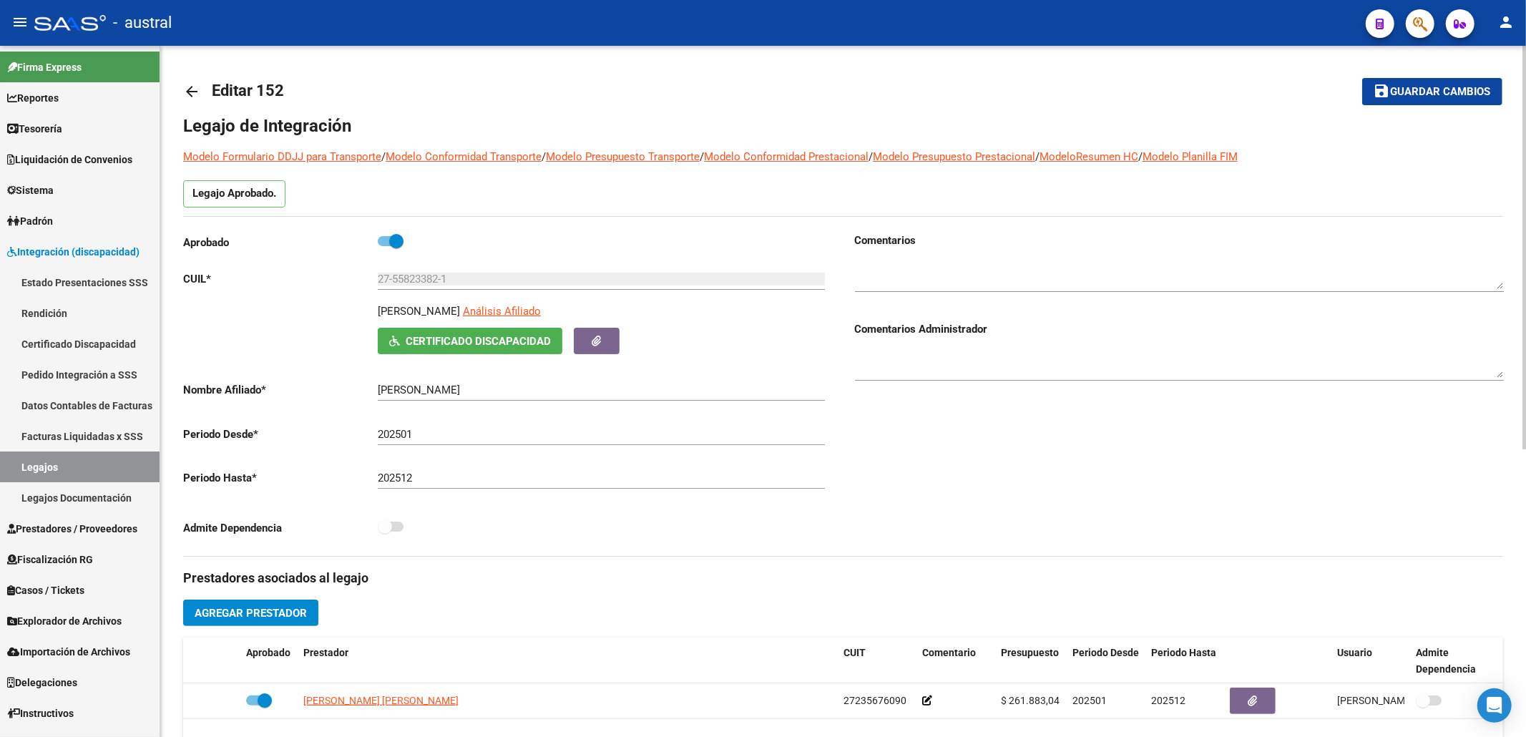
click at [195, 92] on mat-icon "arrow_back" at bounding box center [191, 91] width 17 height 17
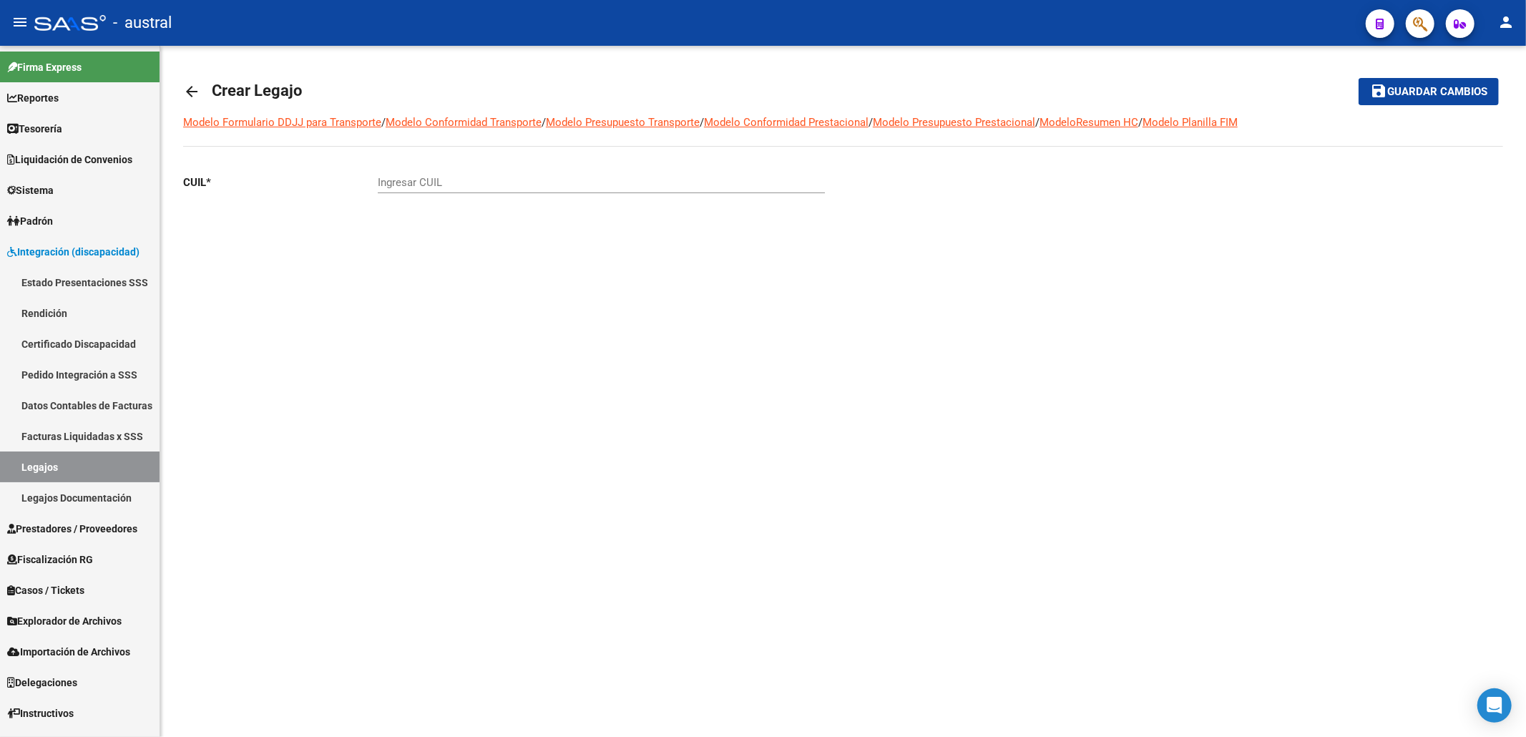
click at [166, 92] on div "arrow_back Crear Legajo save Guardar cambios Modelo Formulario DDJJ para Transp…" at bounding box center [842, 181] width 1365 height 270
click at [185, 92] on mat-icon "arrow_back" at bounding box center [191, 91] width 17 height 17
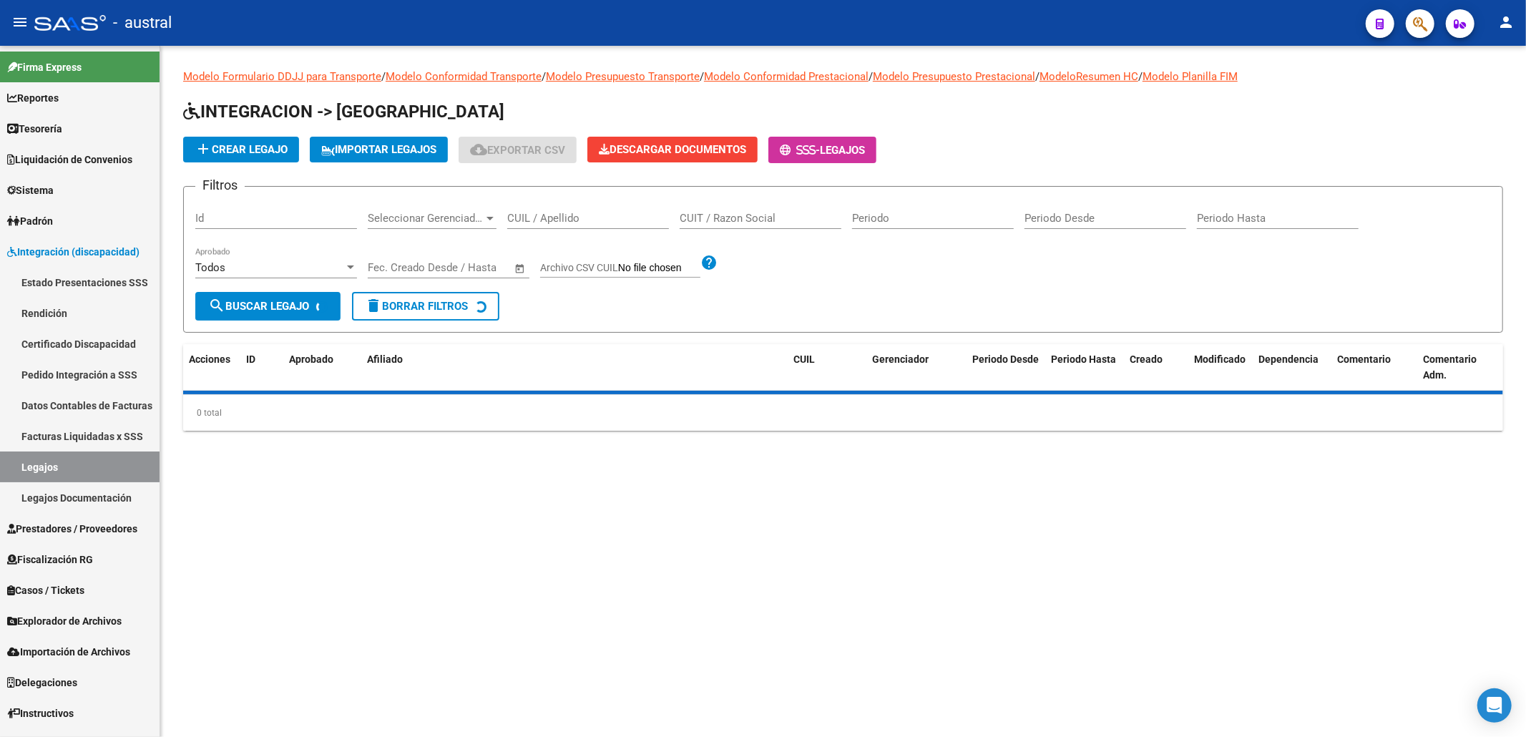
click at [556, 217] on input "CUIL / Apellido" at bounding box center [588, 218] width 162 height 13
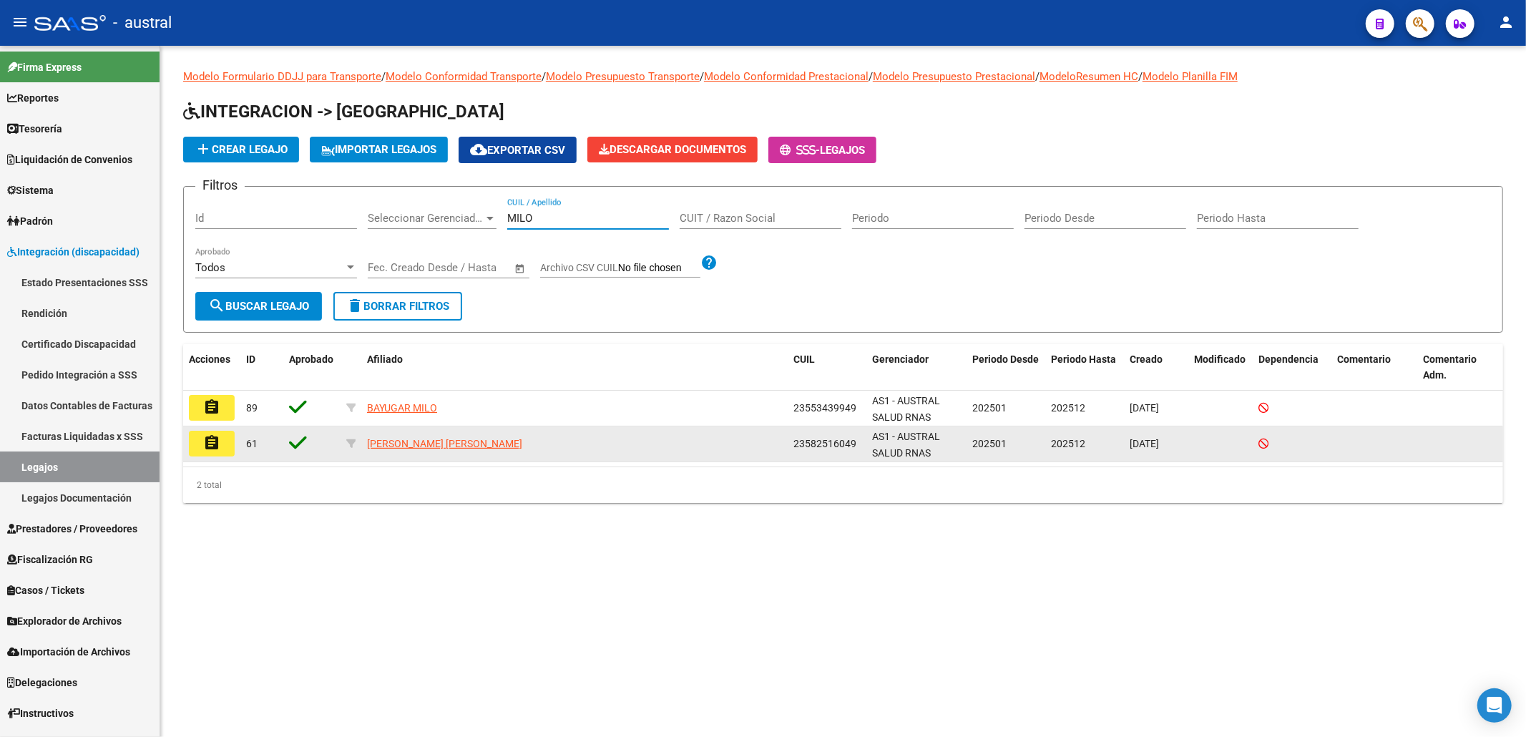
type input "MILO"
click at [210, 435] on mat-icon "assignment" at bounding box center [211, 442] width 17 height 17
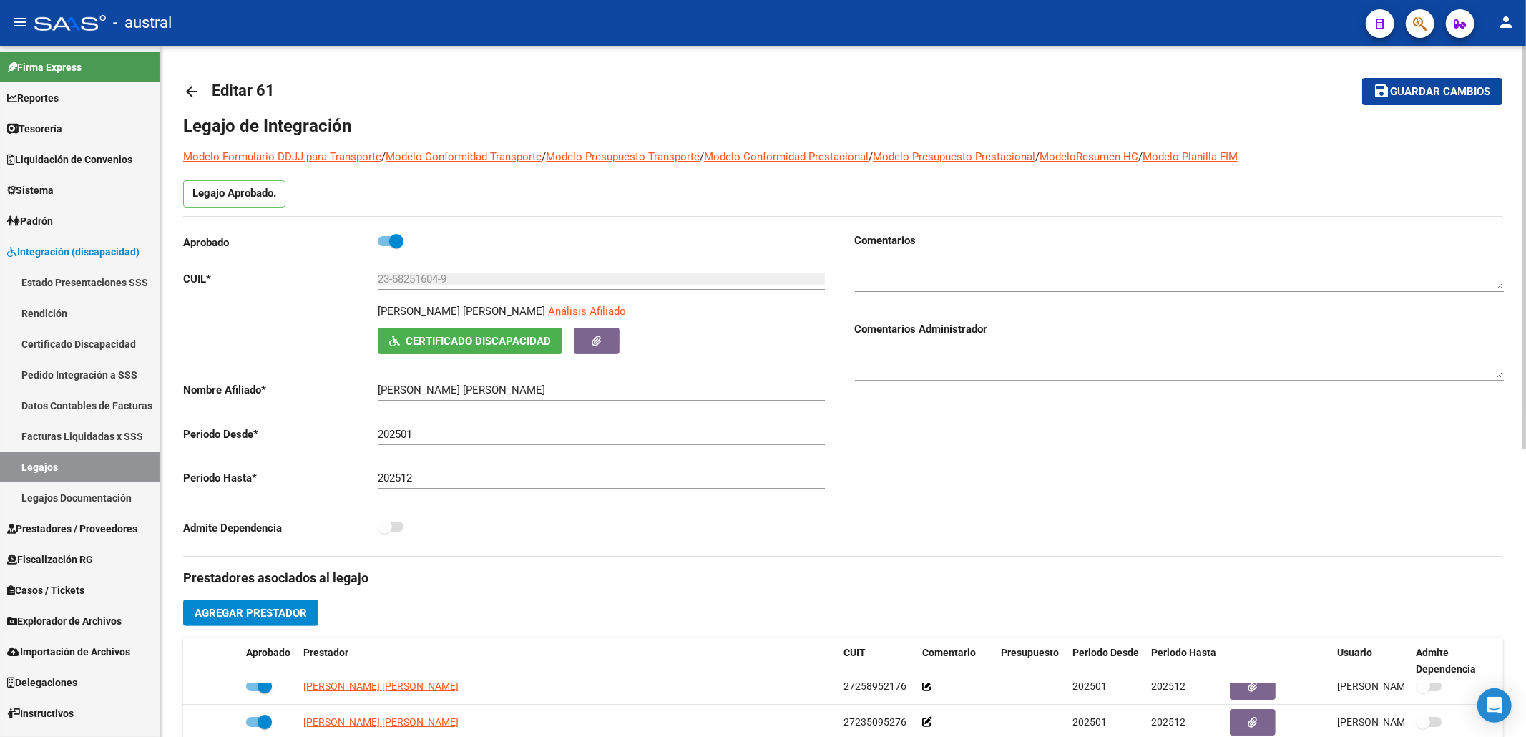
click at [196, 86] on mat-icon "arrow_back" at bounding box center [191, 91] width 17 height 17
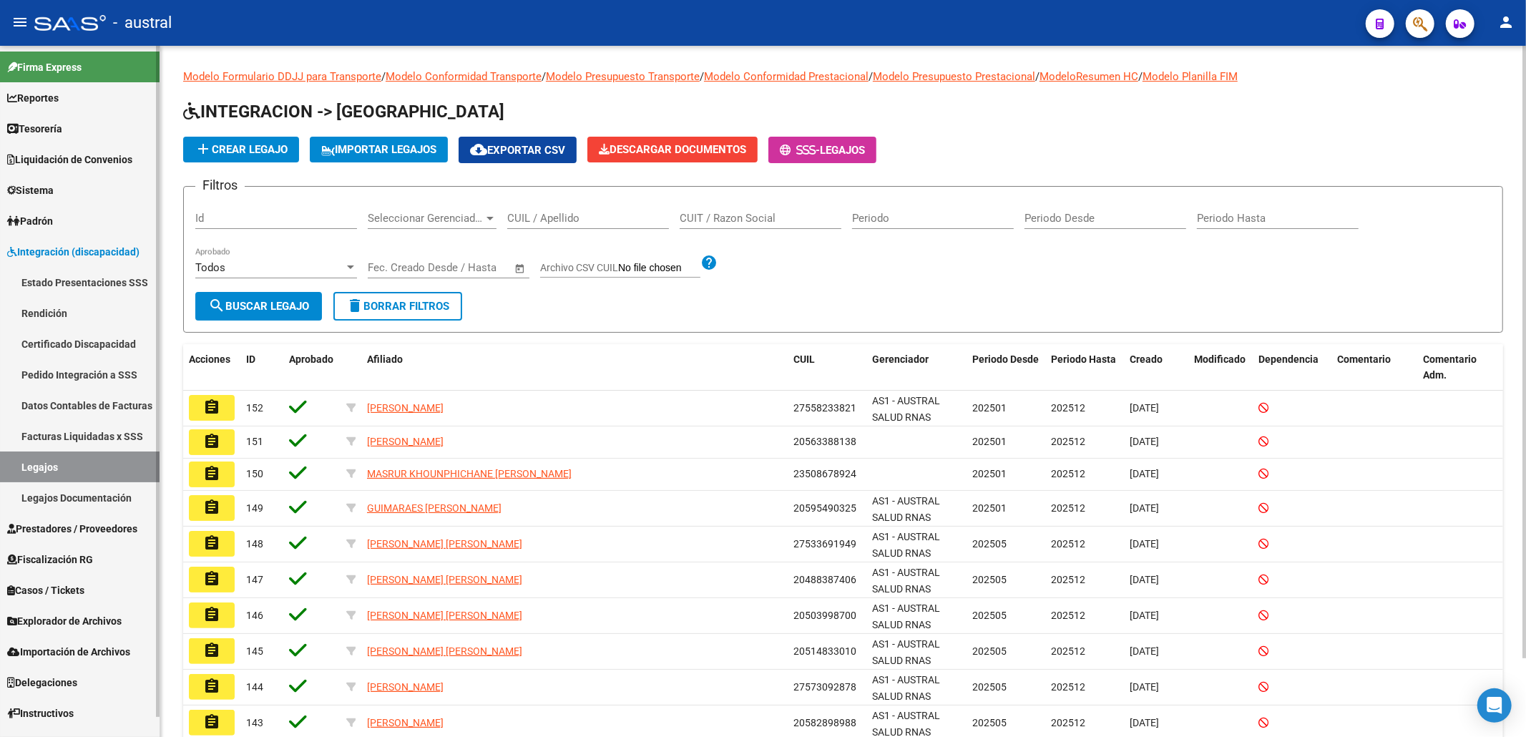
click at [99, 368] on link "Pedido Integración a SSS" at bounding box center [80, 374] width 160 height 31
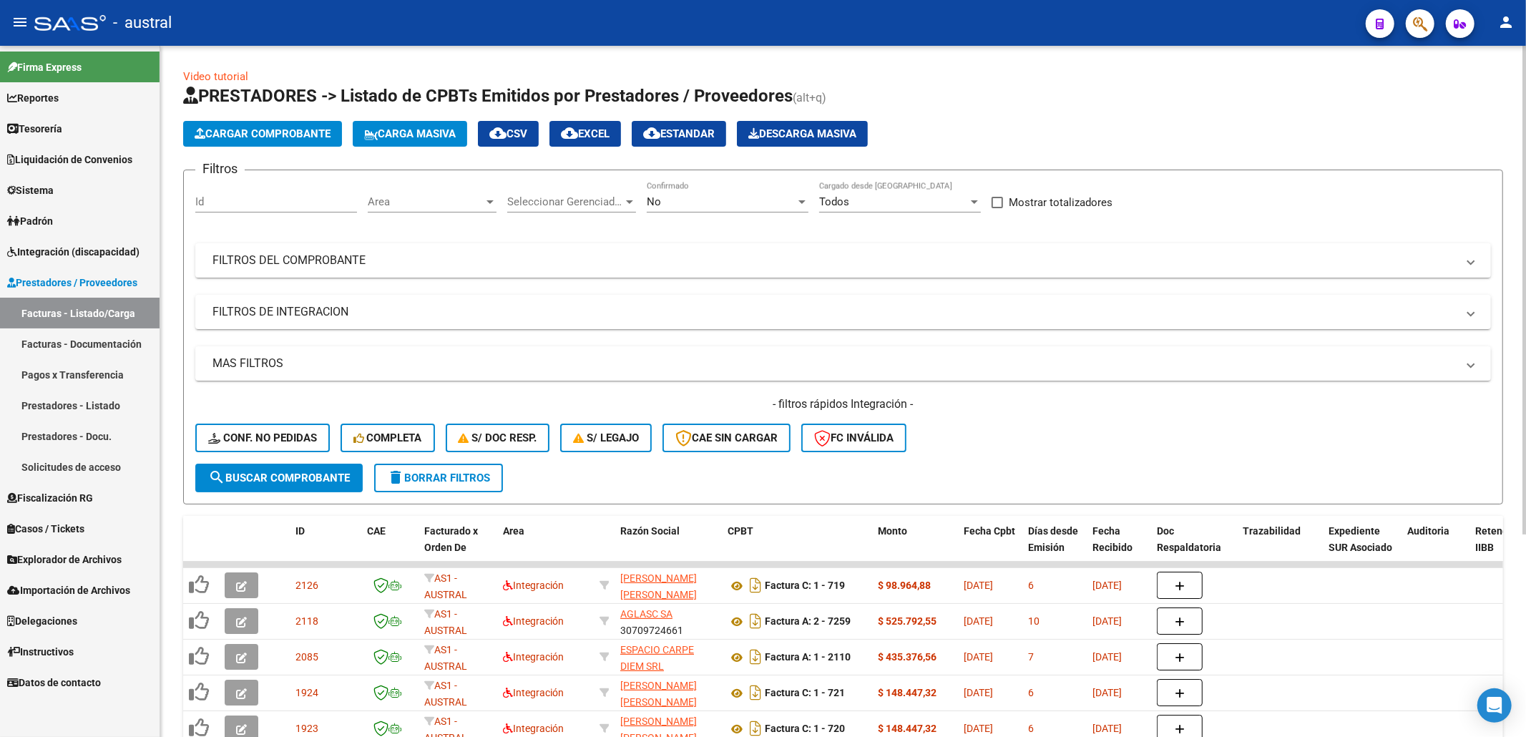
scroll to position [95, 0]
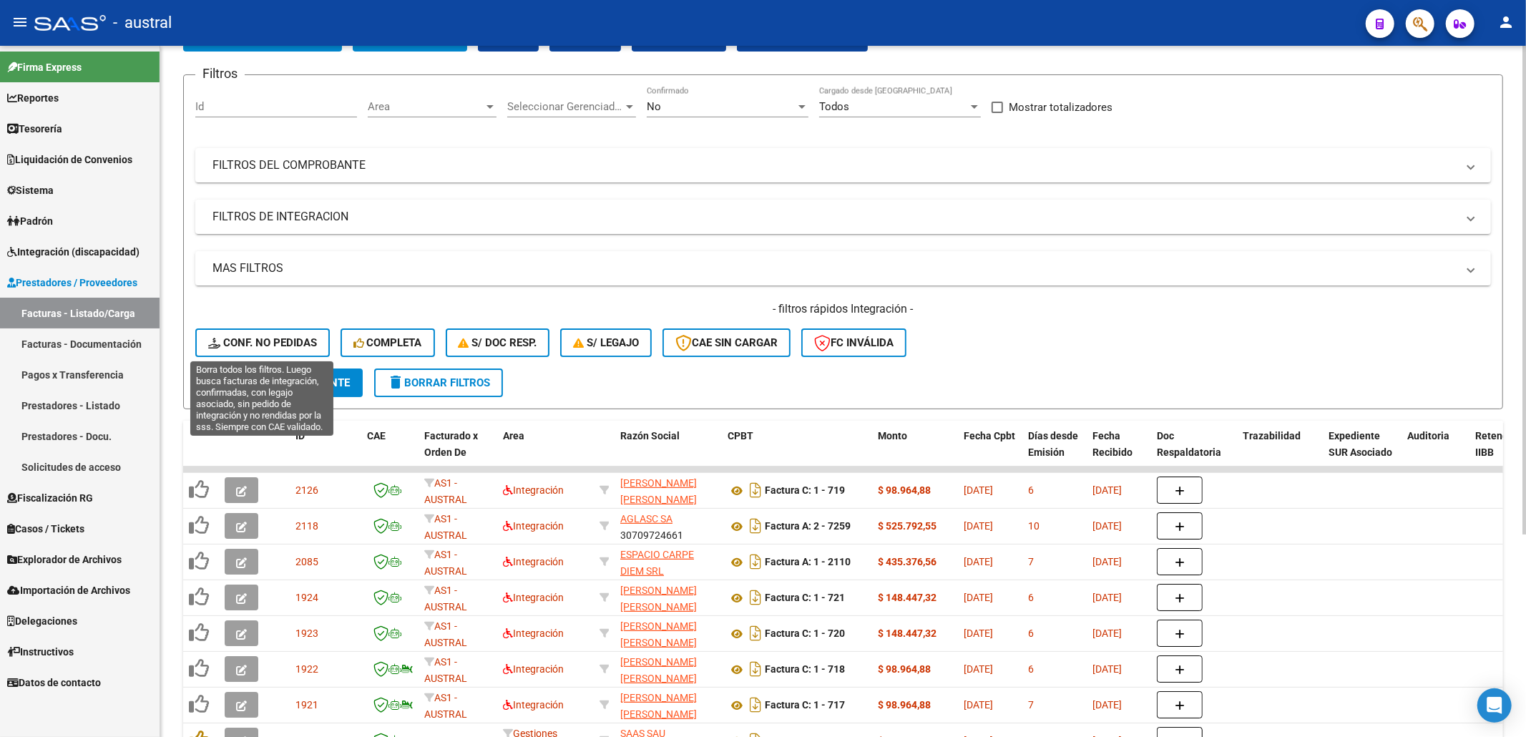
click at [290, 341] on span "Conf. no pedidas" at bounding box center [262, 342] width 109 height 13
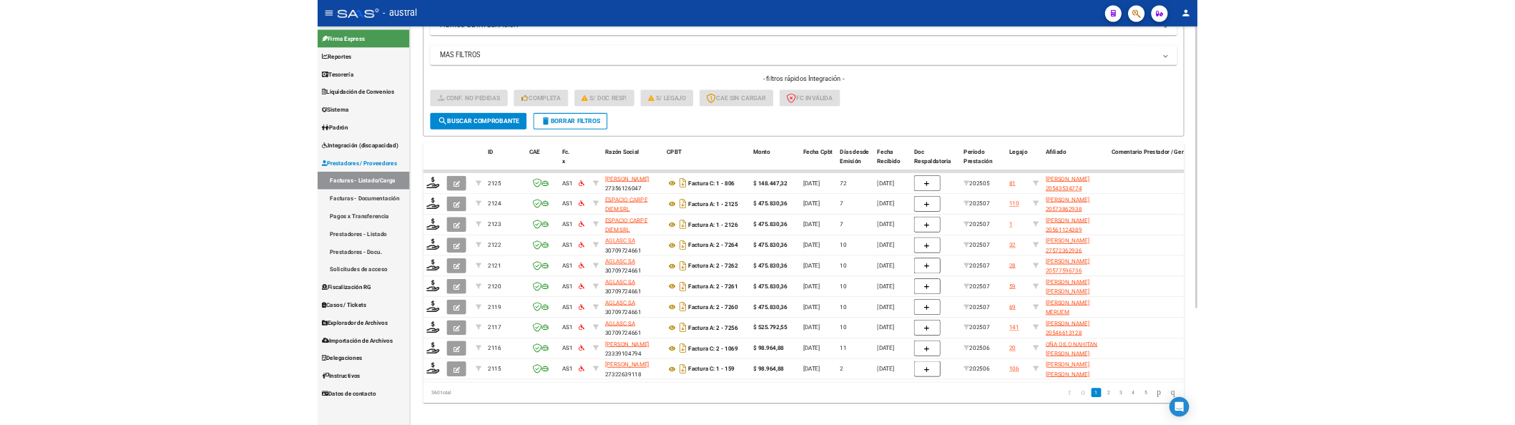
scroll to position [286, 0]
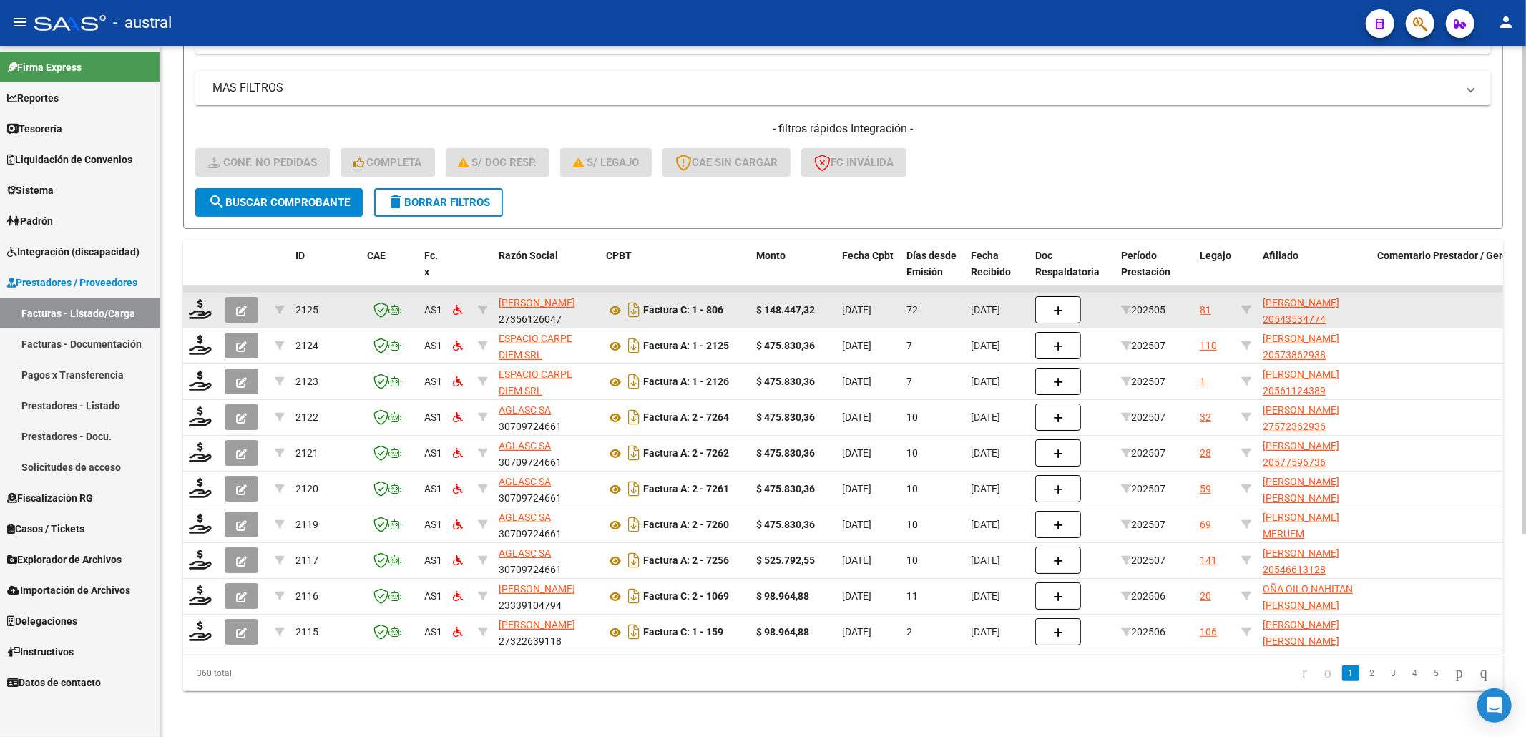
click at [255, 301] on button "button" at bounding box center [242, 310] width 34 height 26
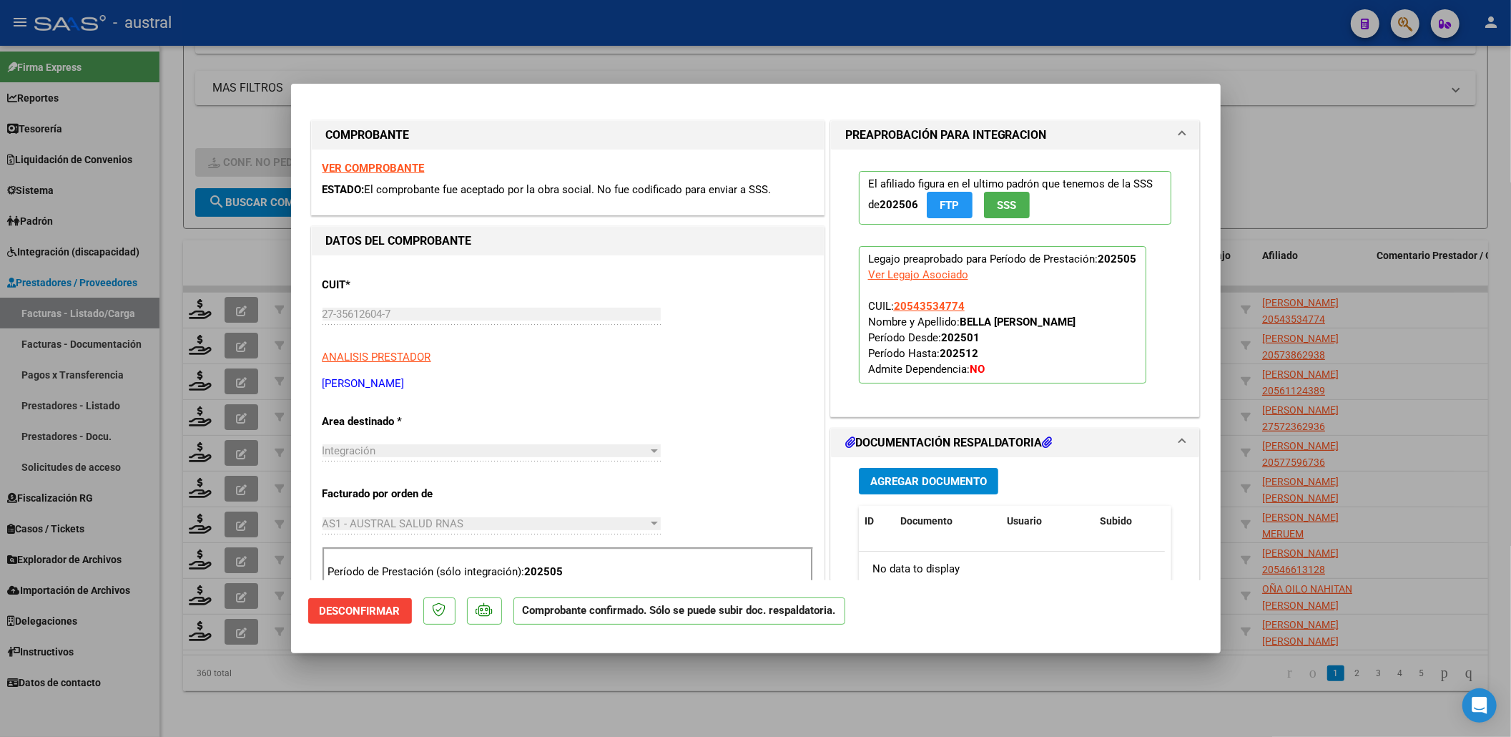
click at [1276, 180] on div at bounding box center [755, 368] width 1511 height 737
type input "$ 0,00"
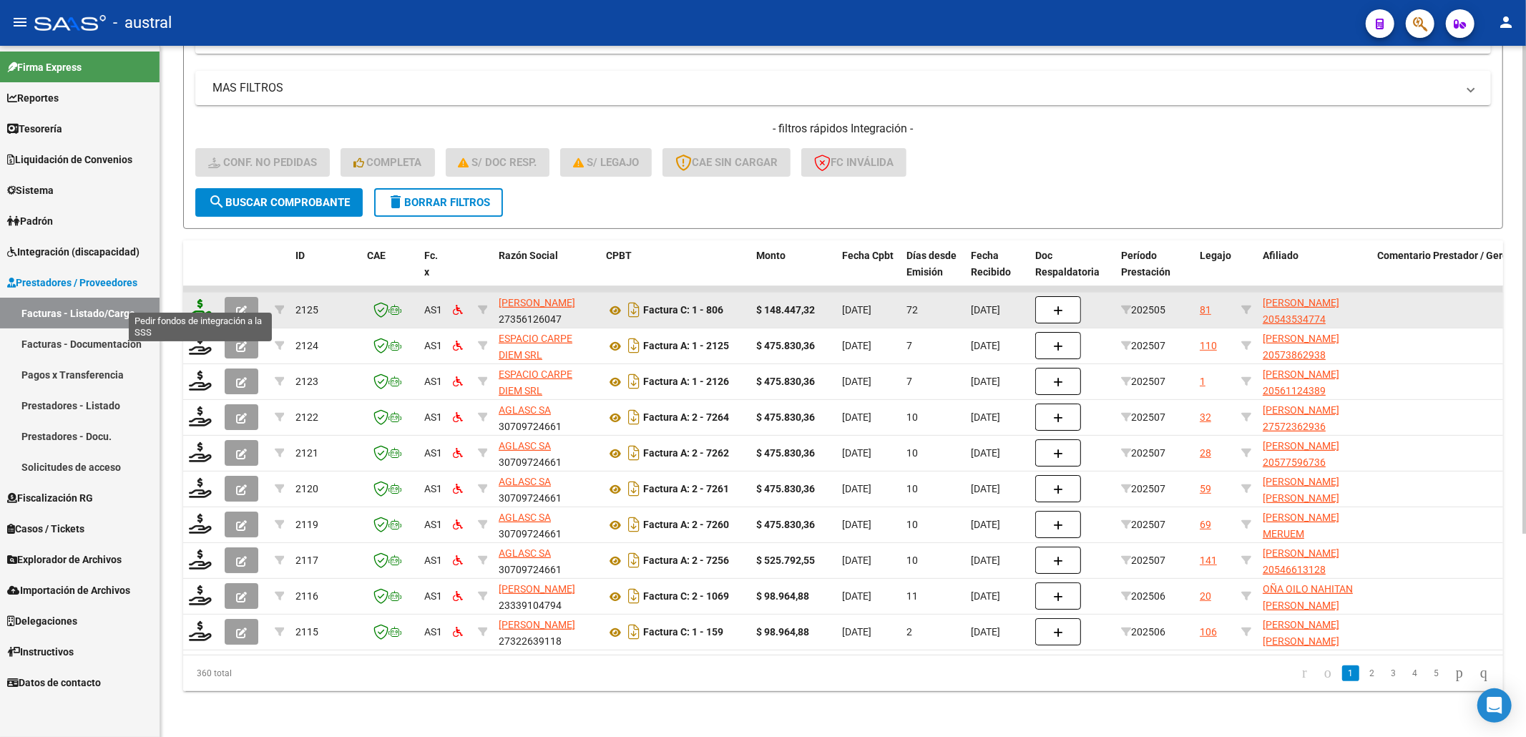
click at [195, 302] on icon at bounding box center [200, 309] width 23 height 20
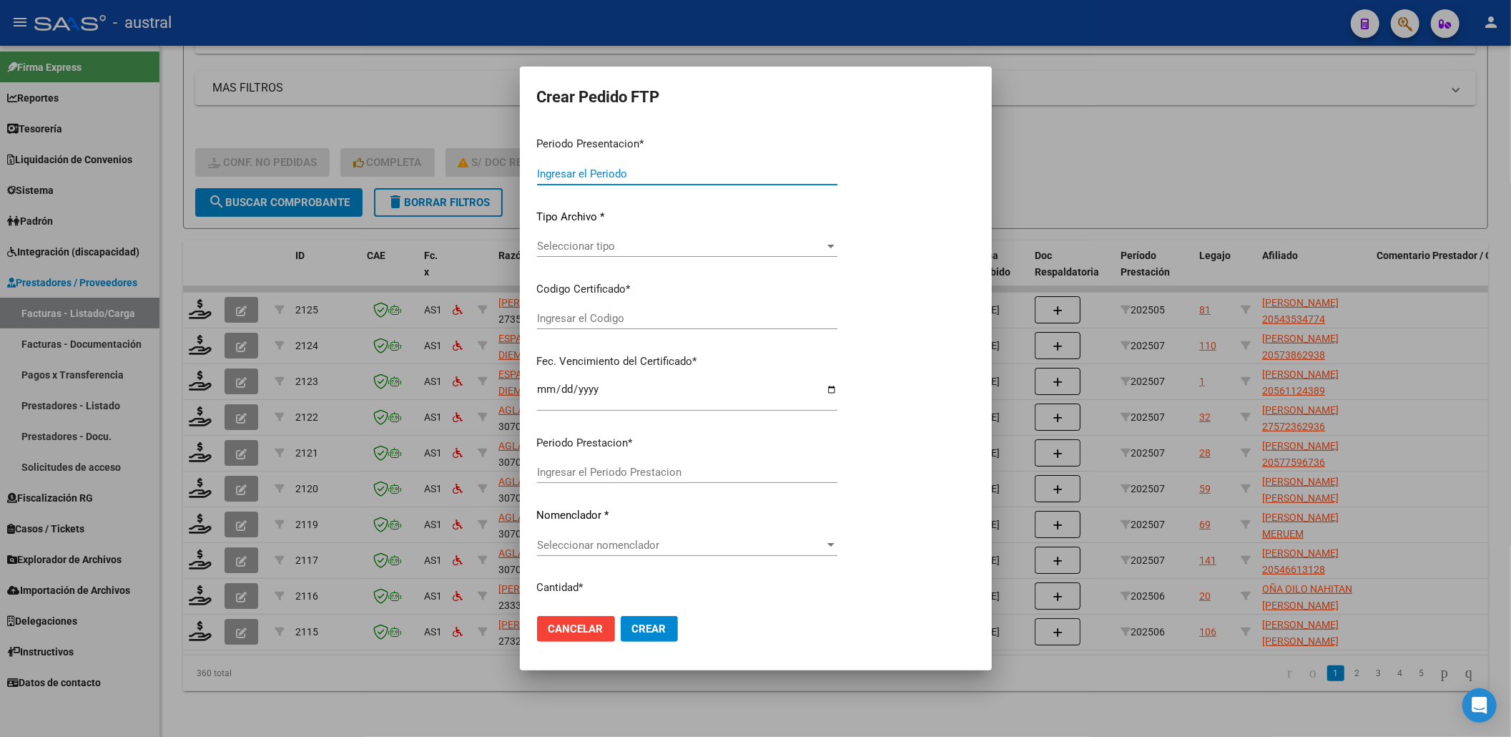
type input "202507"
type input "202505"
type input "$ 148.447,32"
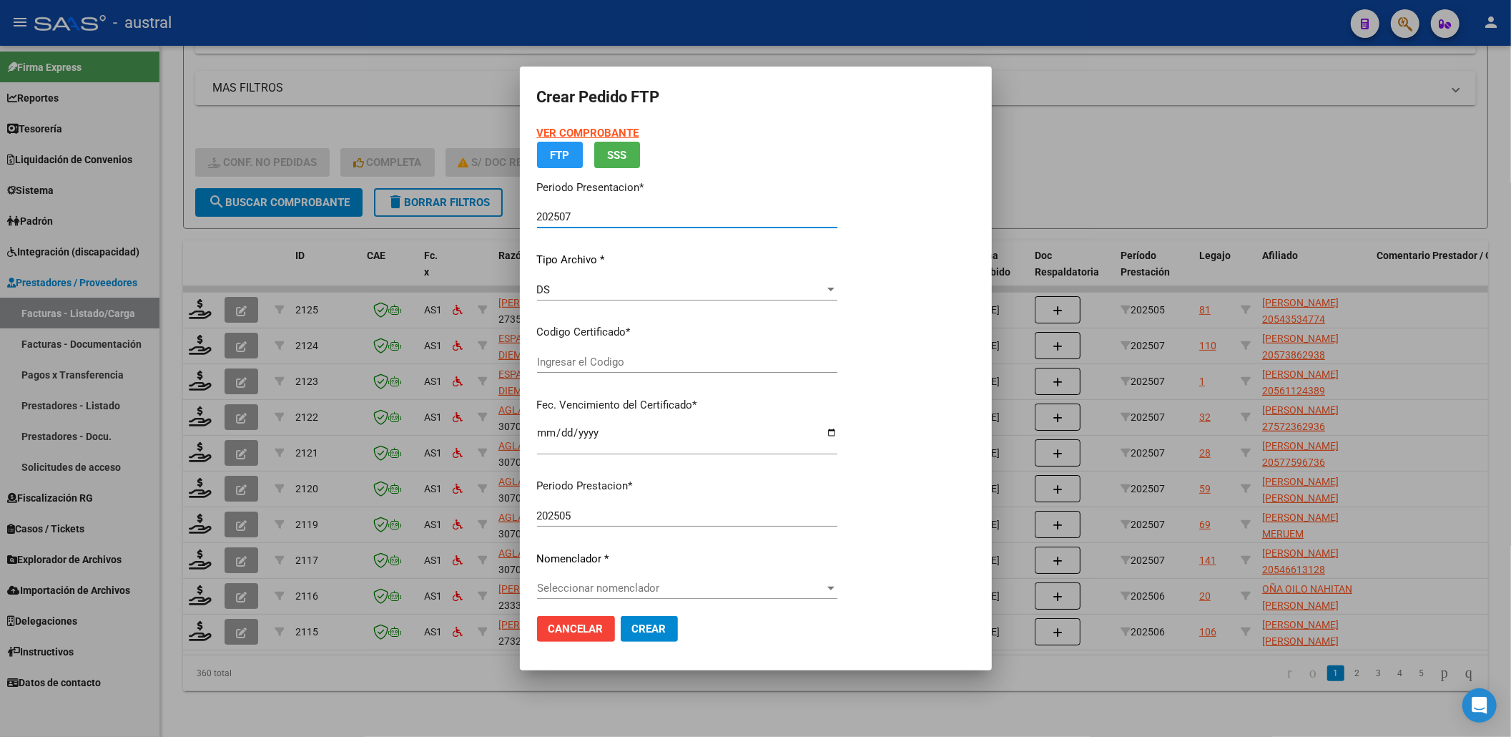
type input "1526064541"
type input "2025-04-15"
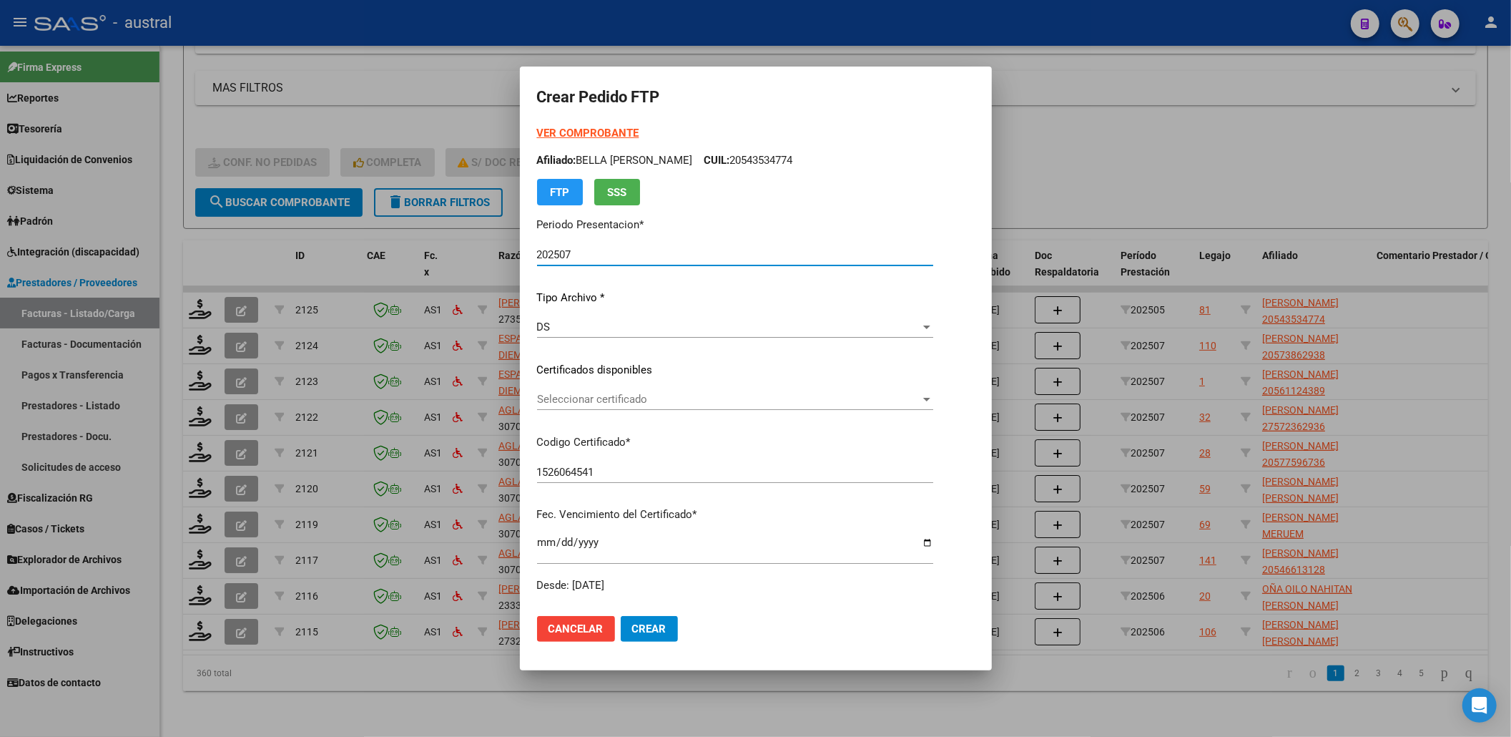
click at [564, 137] on strong "VER COMPROBANTE" at bounding box center [588, 133] width 102 height 13
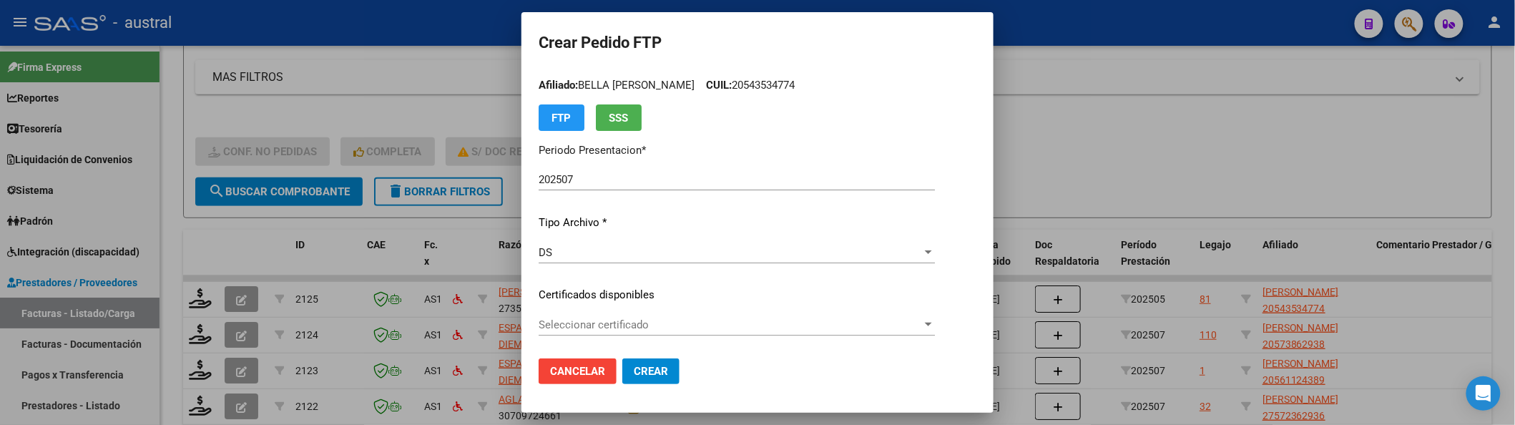
scroll to position [95, 0]
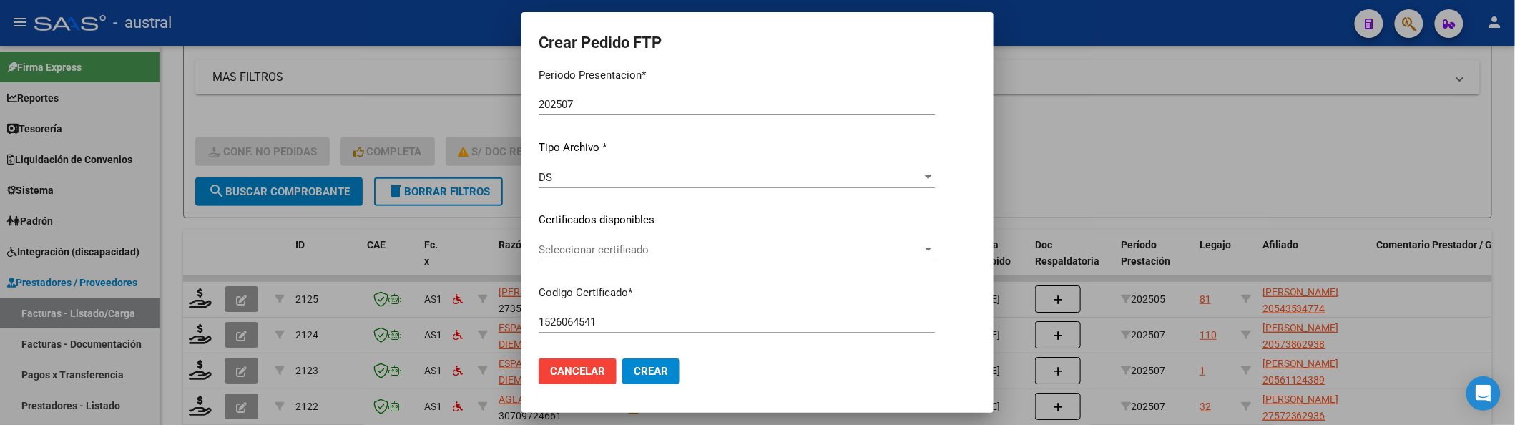
click at [690, 245] on span "Seleccionar certificado" at bounding box center [730, 249] width 383 height 13
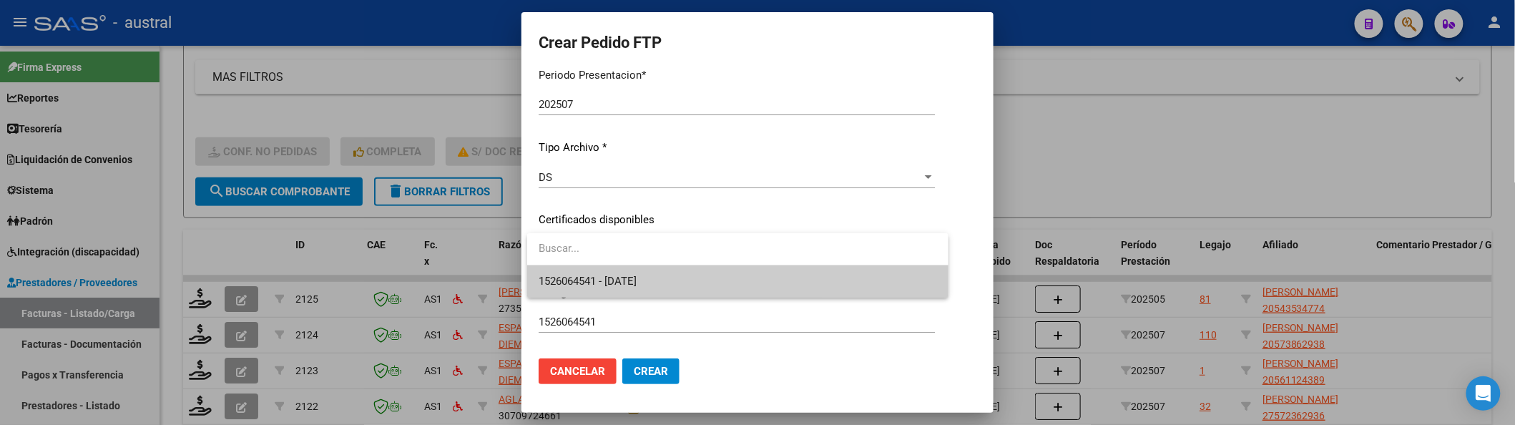
click at [667, 272] on span "1526064541 - 2025-04-15" at bounding box center [738, 281] width 398 height 32
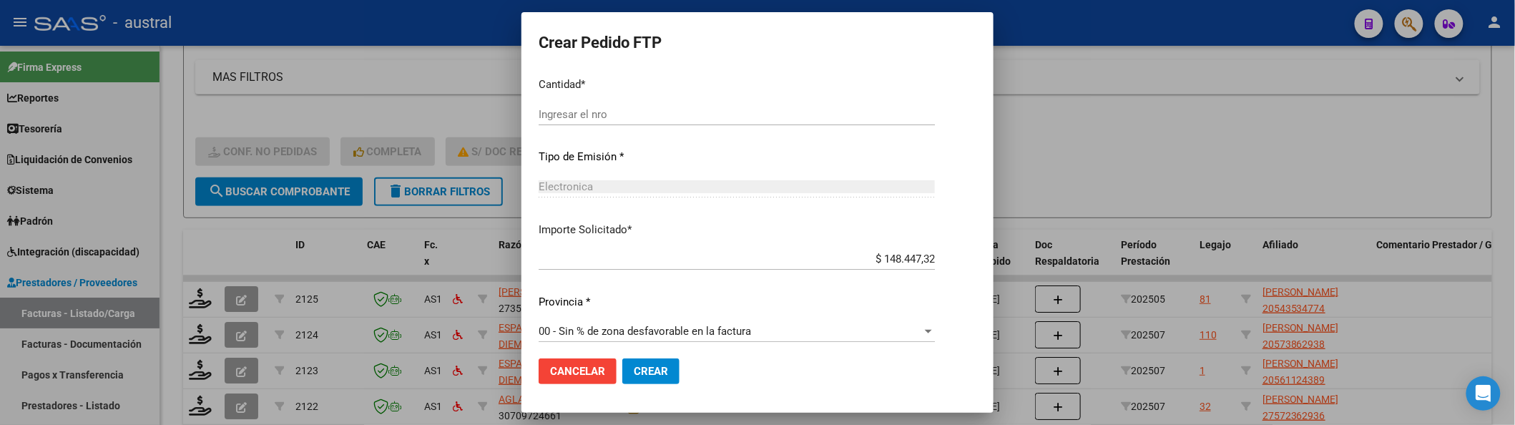
scroll to position [642, 0]
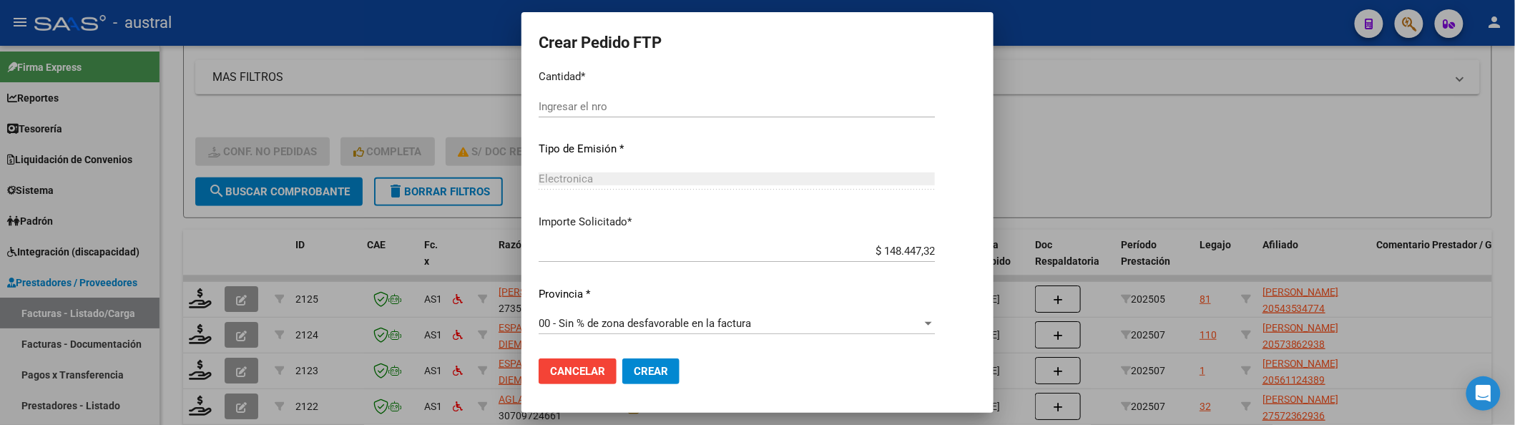
click at [622, 107] on input "Ingresar el nro" at bounding box center [737, 106] width 396 height 13
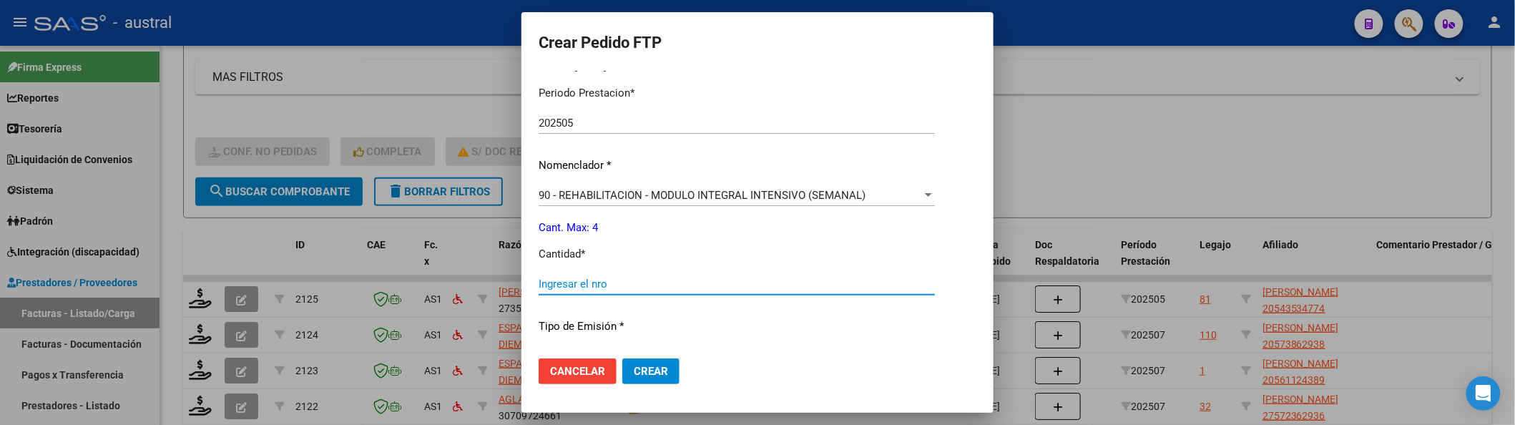
scroll to position [451, 0]
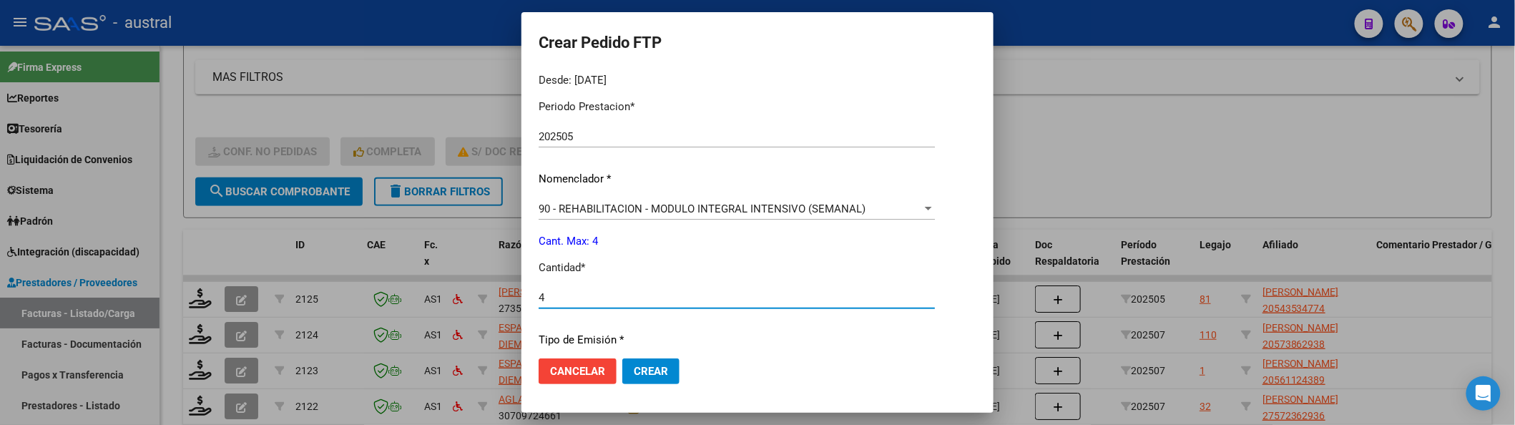
type input "4"
click at [651, 370] on span "Crear" at bounding box center [651, 371] width 34 height 13
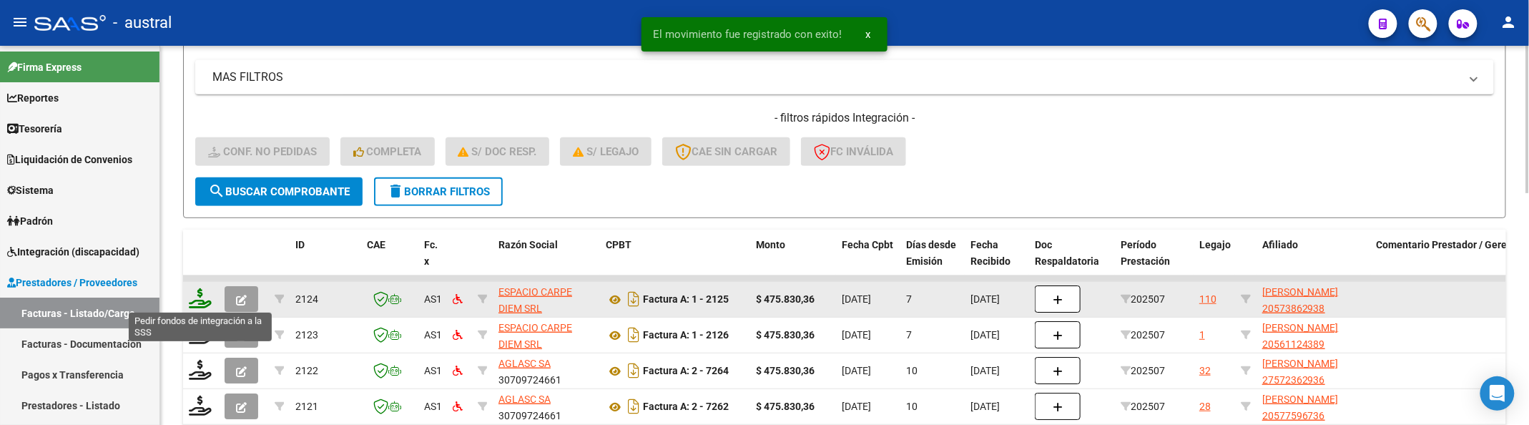
click at [210, 299] on icon at bounding box center [200, 298] width 23 height 20
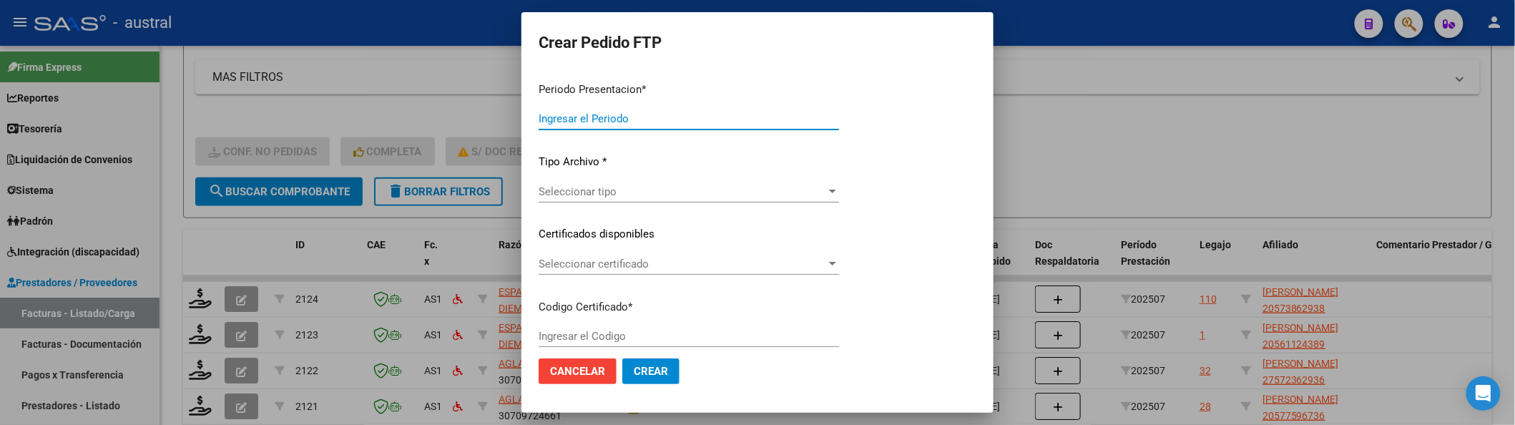
type input "202507"
type input "$ 475.830,36"
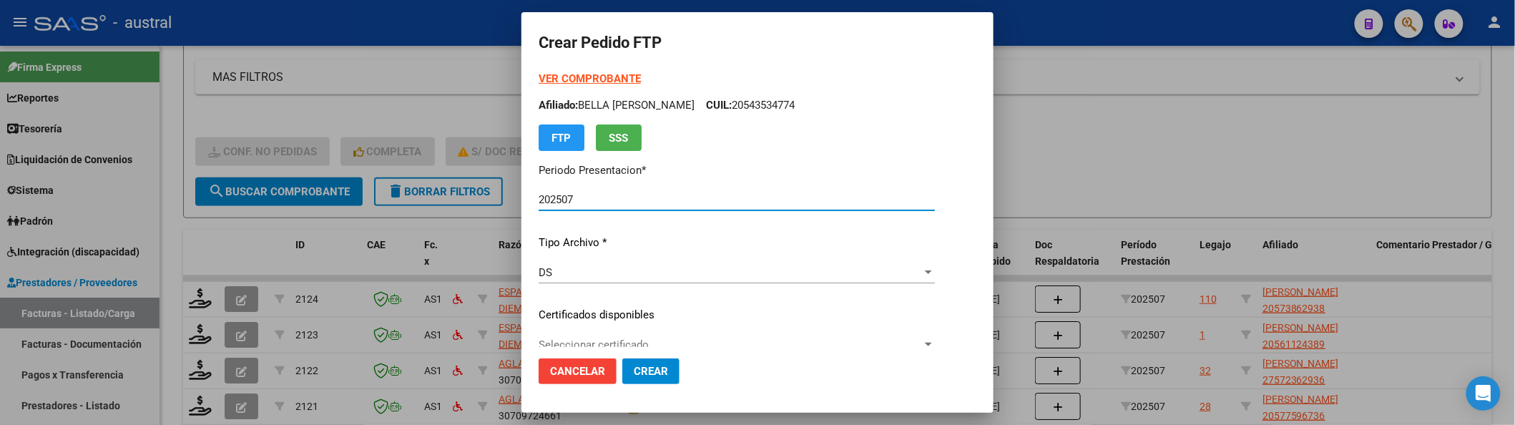
type input "8396893864"
type input "2029-07-02"
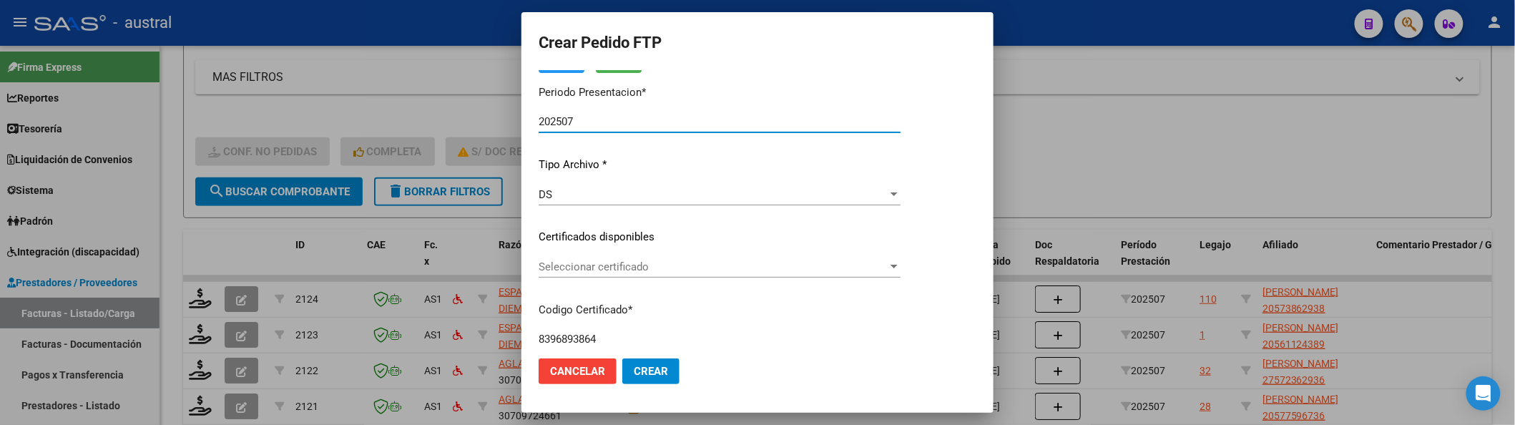
scroll to position [0, 0]
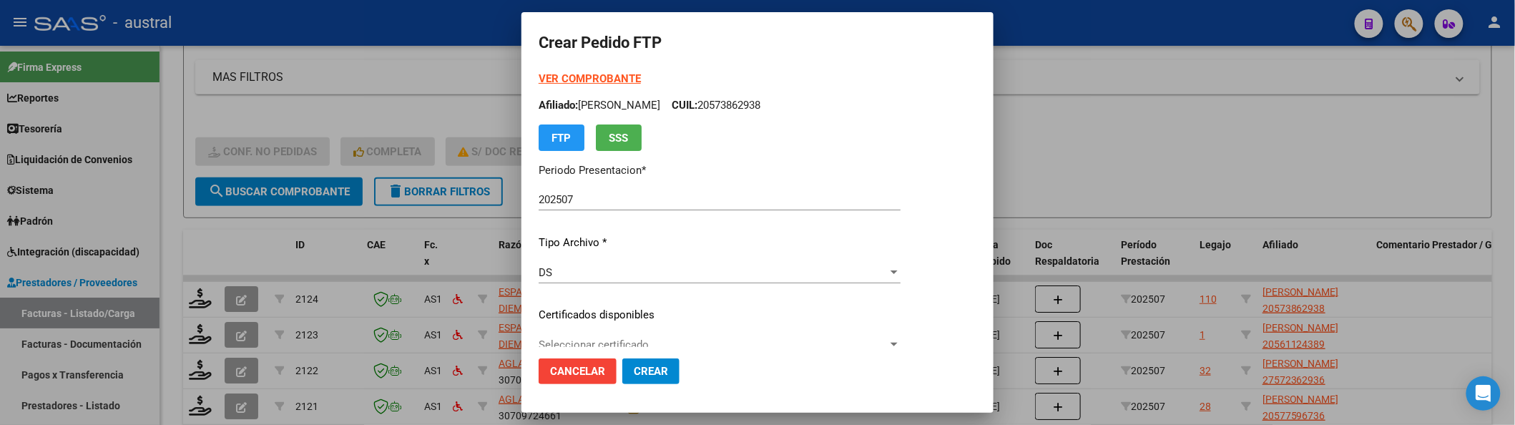
click at [1308, 150] on div at bounding box center [757, 212] width 1515 height 425
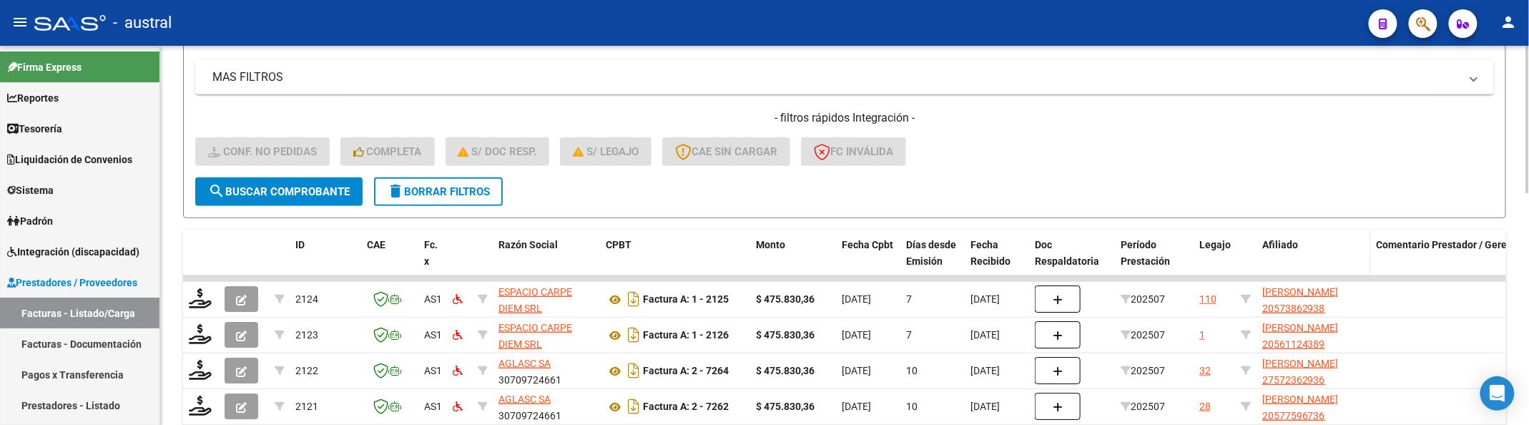
click at [1282, 239] on span "Afiliado" at bounding box center [1280, 244] width 36 height 11
click at [1274, 266] on datatable-header-cell "Afiliado" at bounding box center [1314, 261] width 114 height 63
click at [1291, 237] on div "Afiliado" at bounding box center [1313, 245] width 103 height 16
click at [1290, 243] on span "Afiliado" at bounding box center [1280, 244] width 36 height 11
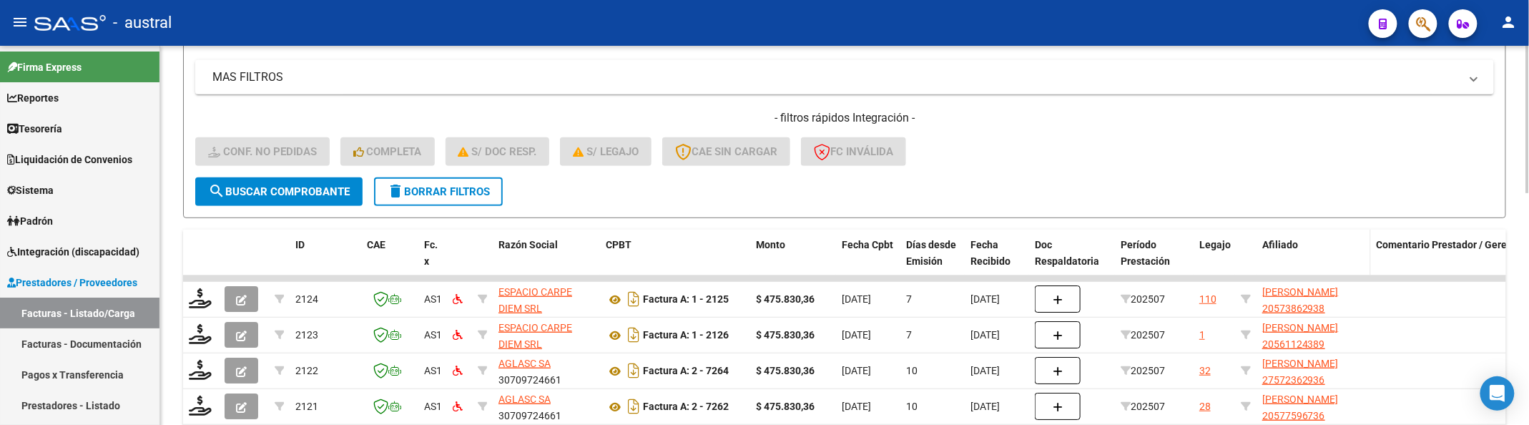
click at [1290, 243] on span "Afiliado" at bounding box center [1280, 244] width 36 height 11
click at [1290, 270] on datatable-header-cell "Afiliado" at bounding box center [1314, 261] width 114 height 63
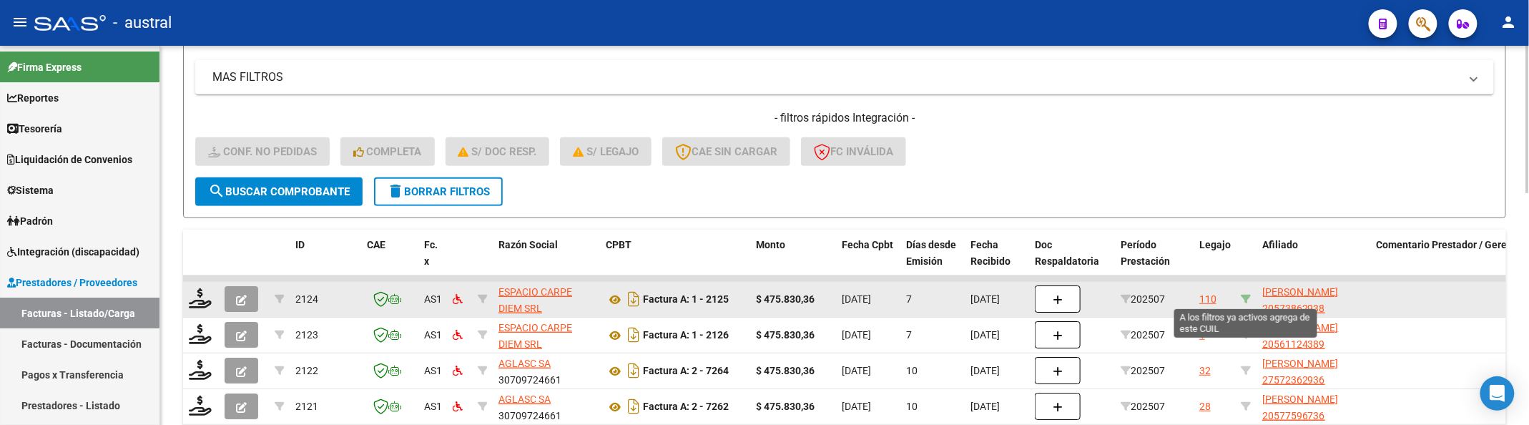
click at [1249, 298] on icon at bounding box center [1246, 299] width 10 height 10
type input "20573862938"
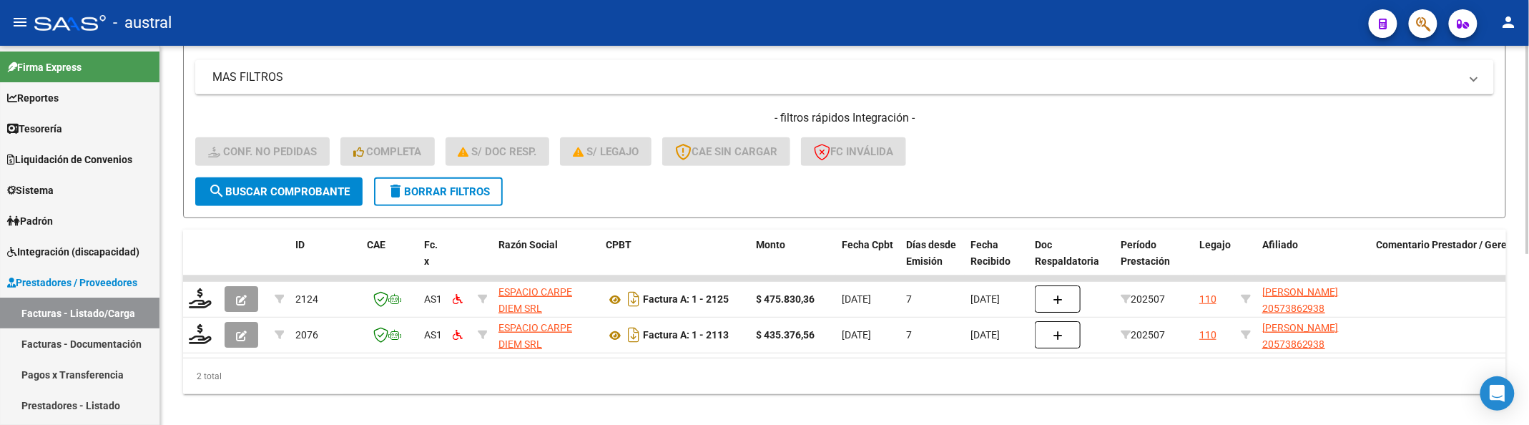
click at [1109, 164] on div "- filtros rápidos Integración - Conf. no pedidas Completa S/ Doc Resp. S/ legaj…" at bounding box center [844, 143] width 1299 height 67
click at [1189, 195] on form "Filtros Id Integración Area Seleccionar Gerenciador Seleccionar Gerenciador Si …" at bounding box center [844, 50] width 1323 height 335
click at [1129, 132] on div "- filtros rápidos Integración - Conf. no pedidas Completa S/ Doc Resp. S/ legaj…" at bounding box center [844, 143] width 1299 height 67
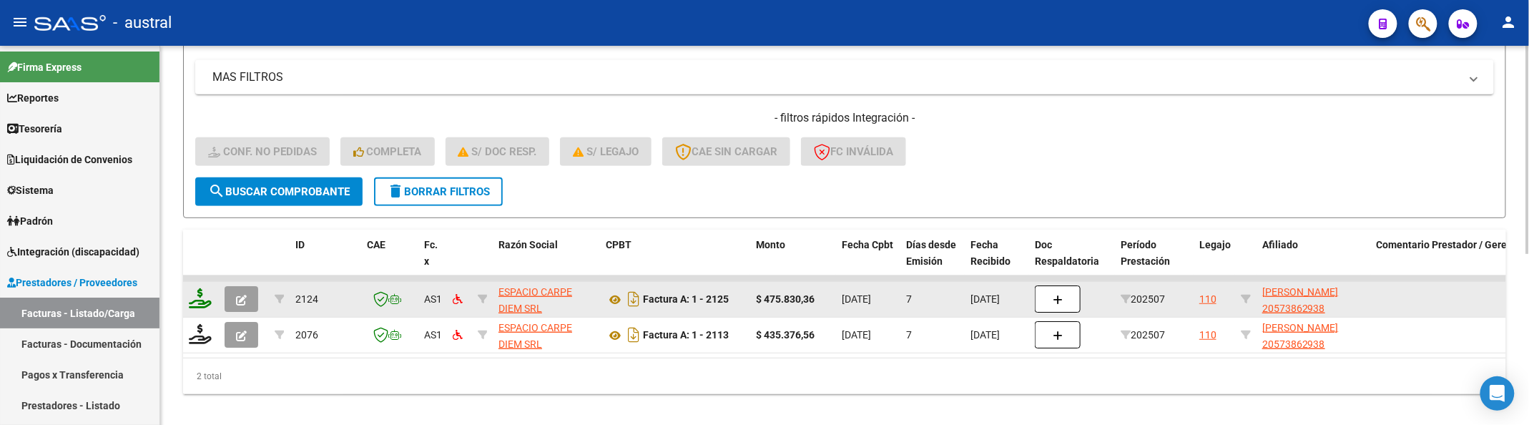
click at [200, 299] on icon at bounding box center [200, 298] width 23 height 20
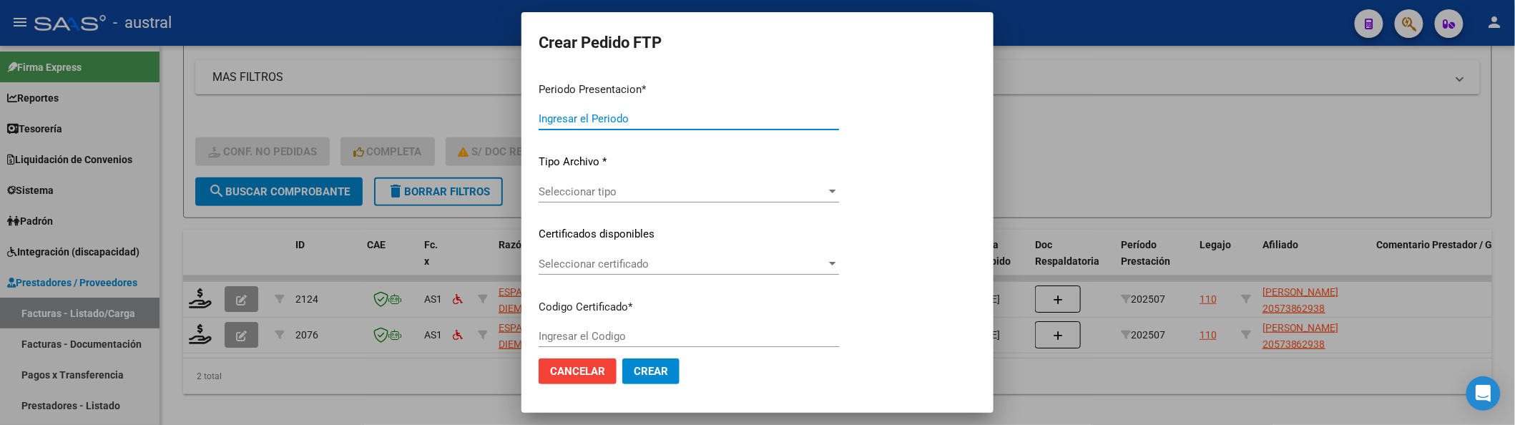
type input "202507"
type input "$ 475.830,36"
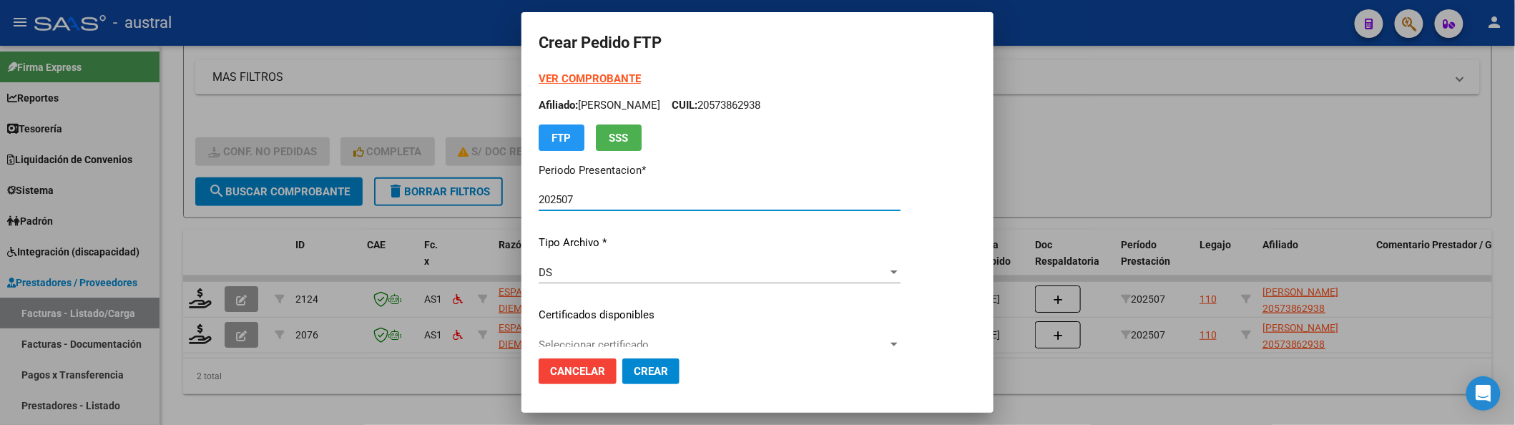
type input "8396893864"
type input "2029-07-02"
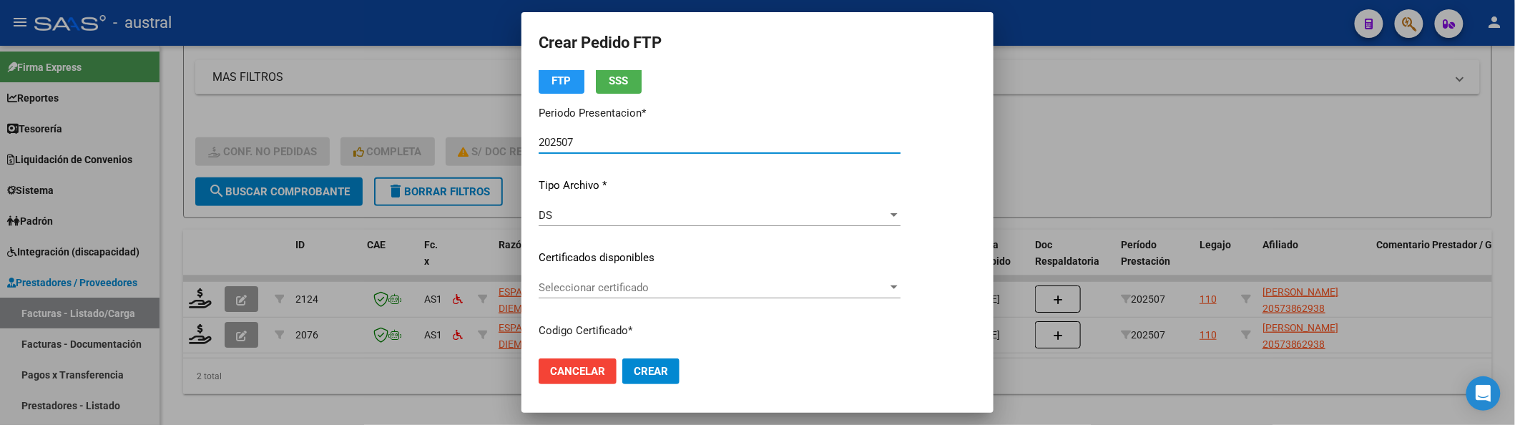
scroll to position [95, 0]
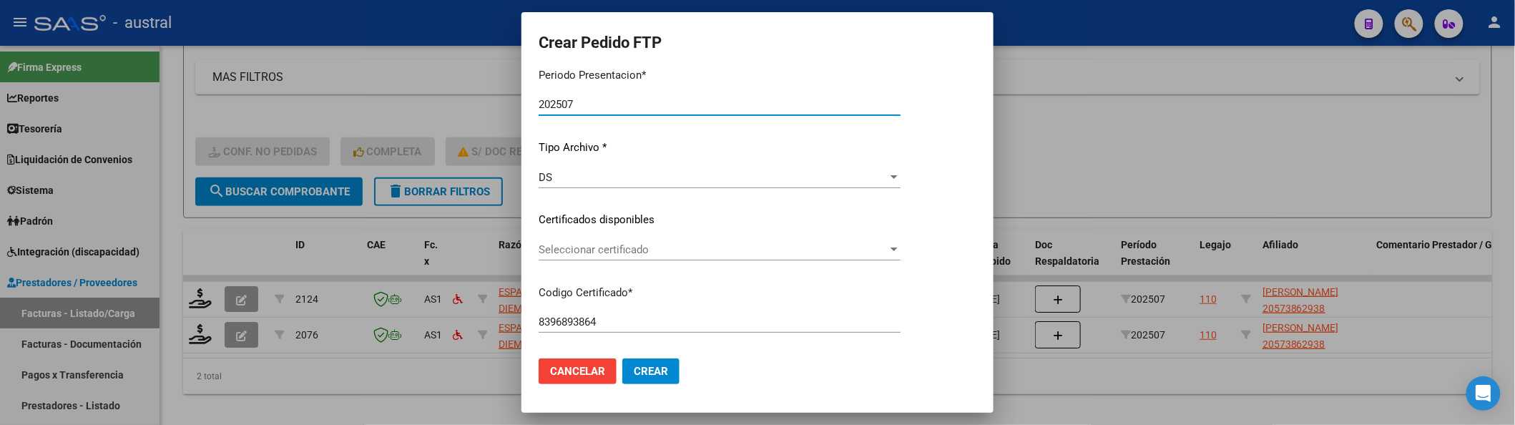
click at [670, 235] on div "VER COMPROBANTE ARCA Padrón Afiliado: MARTINEZ VICENTE CUIL: 20573862938 FTP SS…" at bounding box center [720, 210] width 362 height 468
click at [688, 252] on span "Seleccionar certificado" at bounding box center [713, 249] width 349 height 13
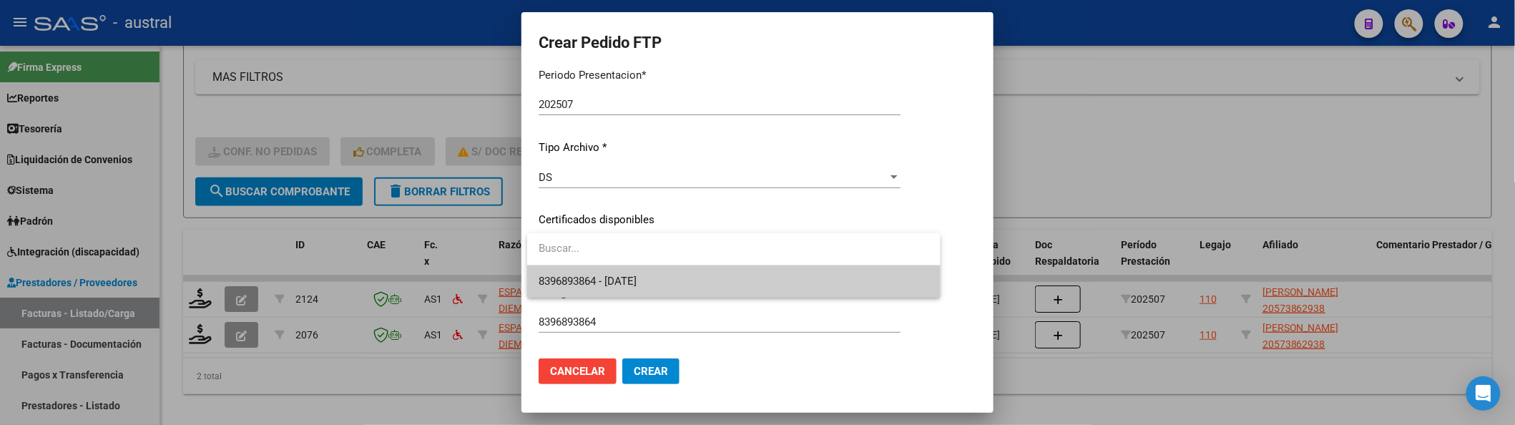
click at [734, 295] on span "8396893864 - 2029-07-02" at bounding box center [734, 281] width 390 height 32
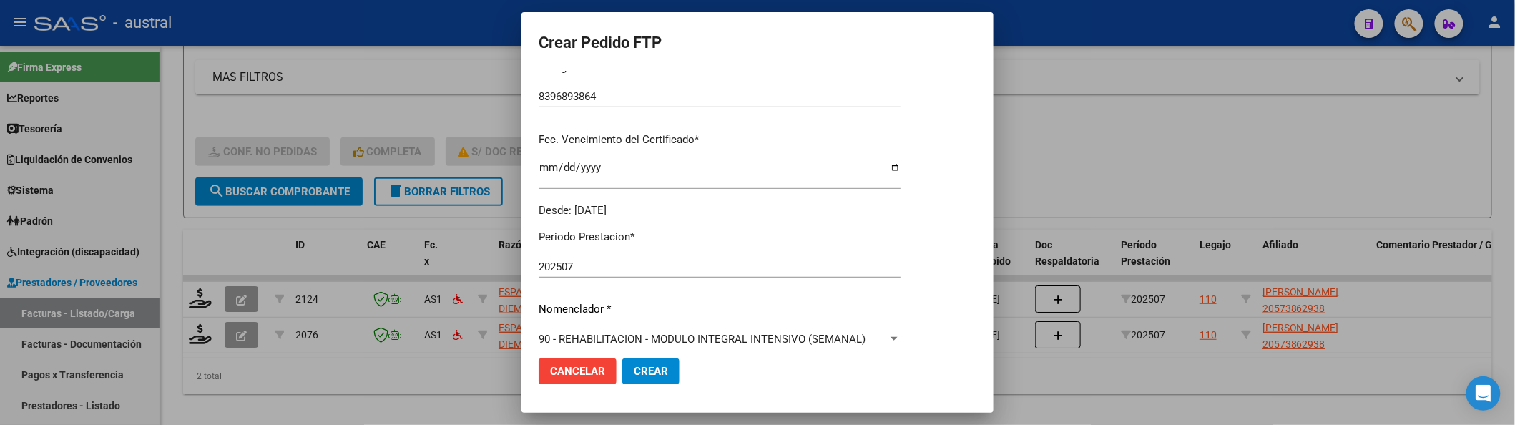
scroll to position [381, 0]
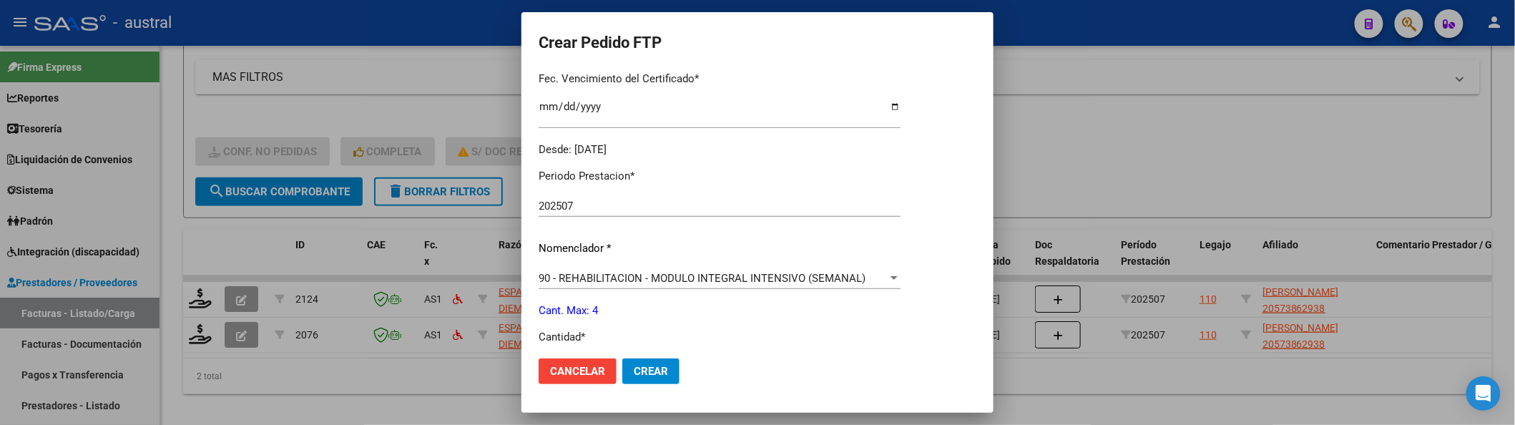
click at [651, 272] on span "90 - REHABILITACION - MODULO INTEGRAL INTENSIVO (SEMANAL)" at bounding box center [702, 278] width 327 height 13
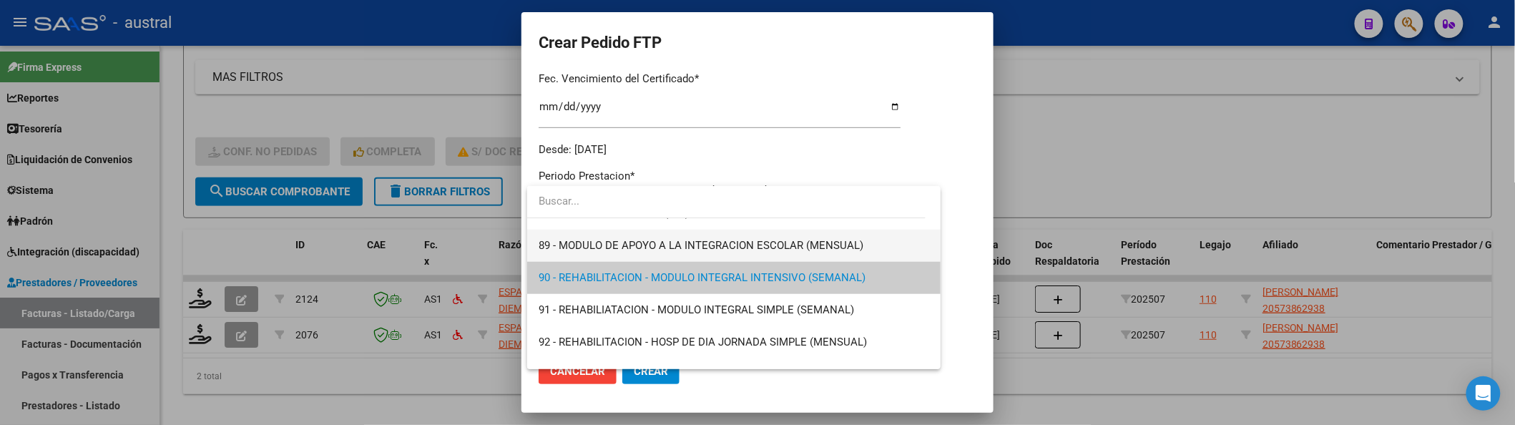
click at [659, 244] on span "89 - MODULO DE APOYO A LA INTEGRACION ESCOLAR (MENSUAL)" at bounding box center [701, 245] width 325 height 13
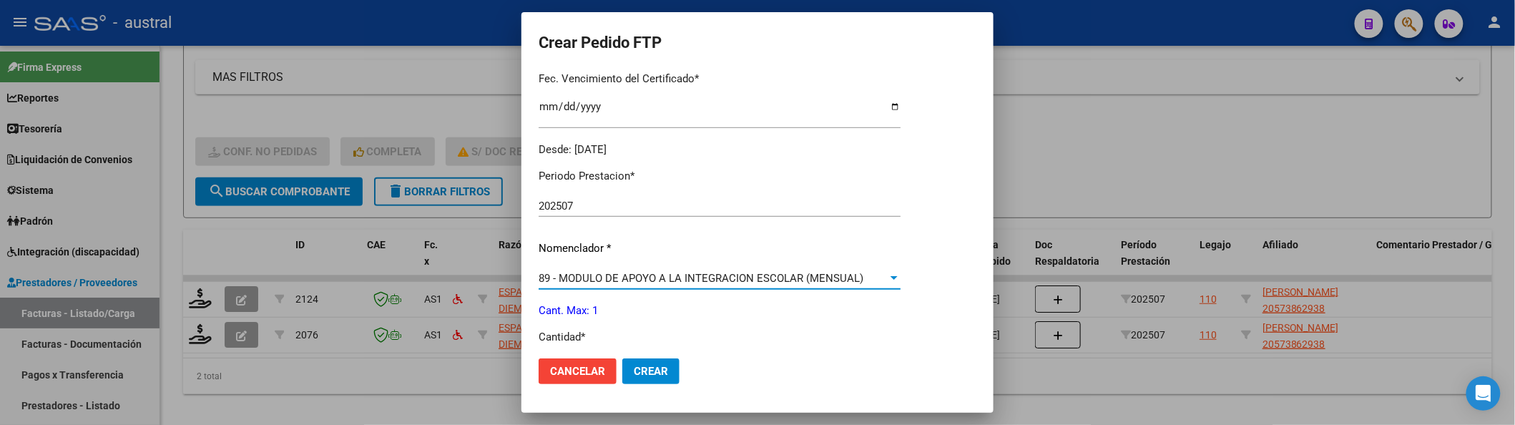
scroll to position [476, 0]
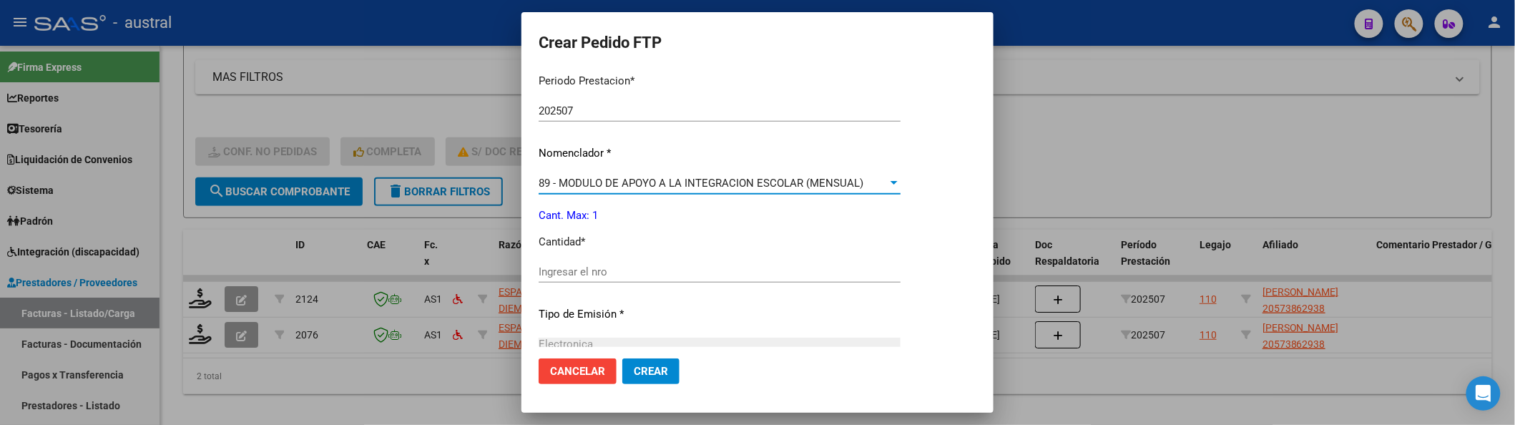
click at [642, 270] on input "Ingresar el nro" at bounding box center [720, 271] width 362 height 13
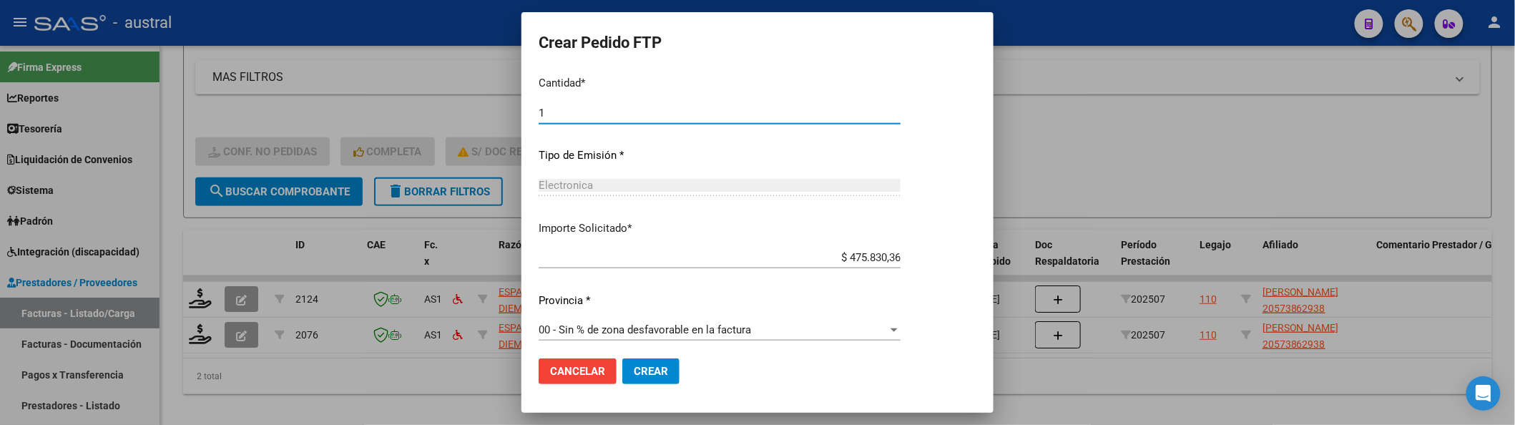
scroll to position [642, 0]
type input "1"
click at [664, 363] on button "Crear" at bounding box center [650, 371] width 57 height 26
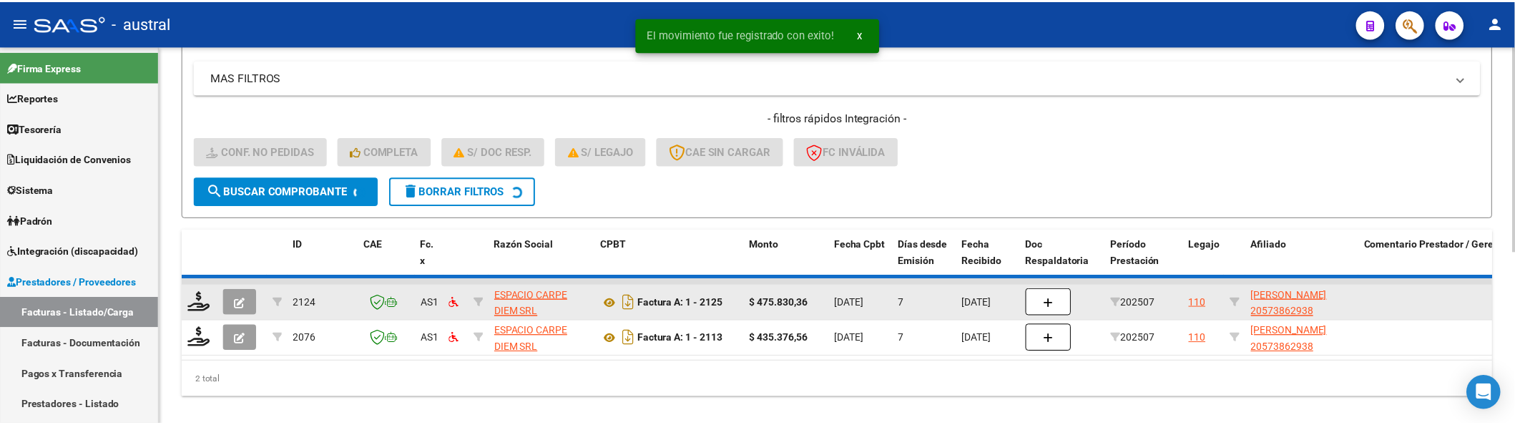
scroll to position [278, 0]
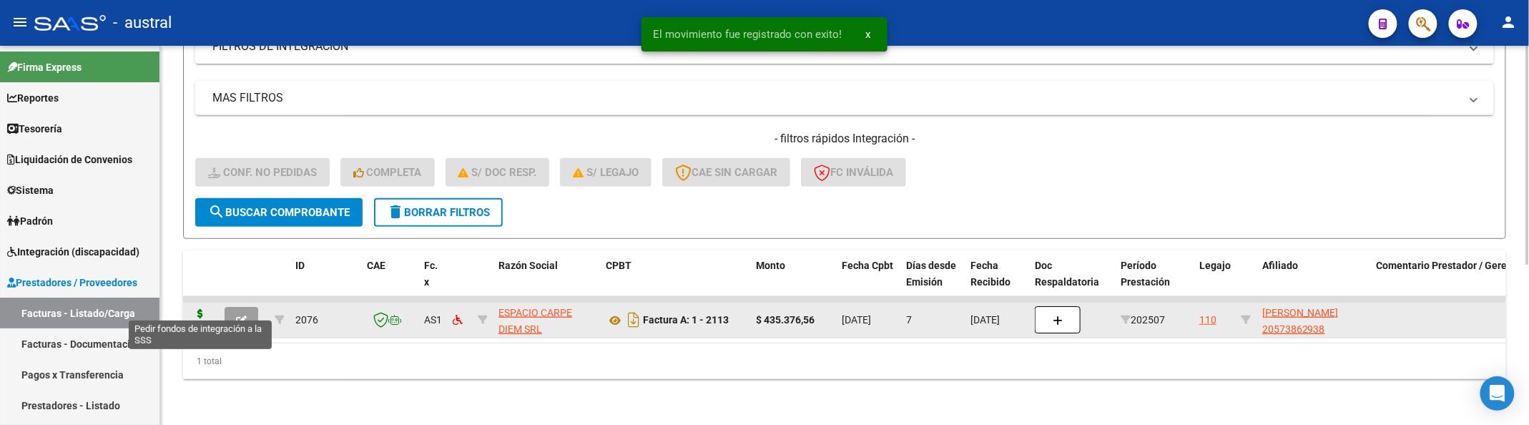
click at [201, 309] on icon at bounding box center [200, 319] width 23 height 20
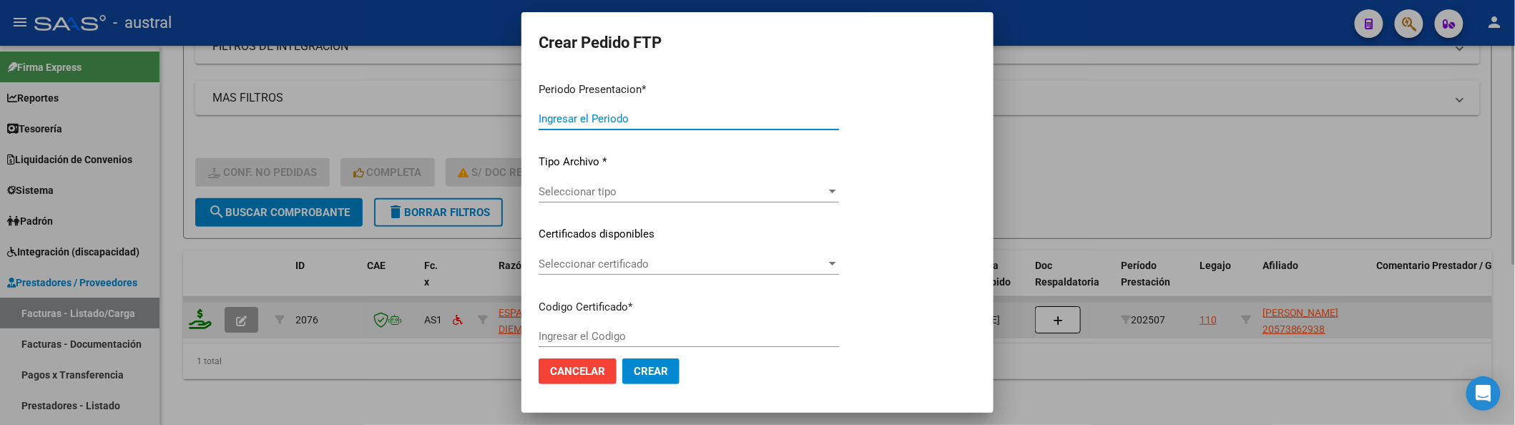
type input "202507"
type input "$ 435.376,56"
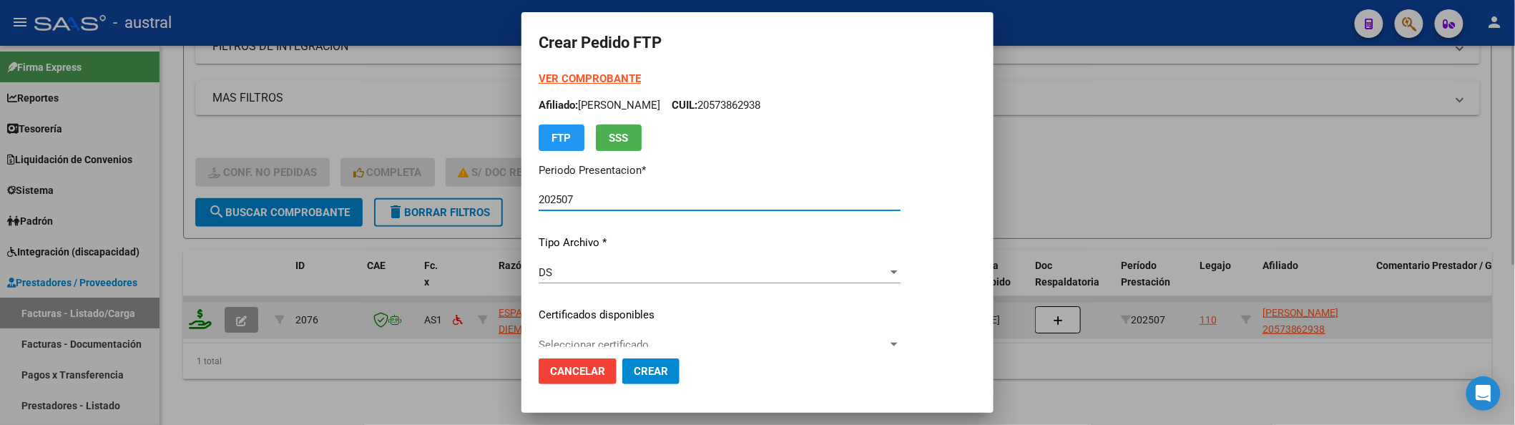
type input "8396893864"
type input "2029-07-02"
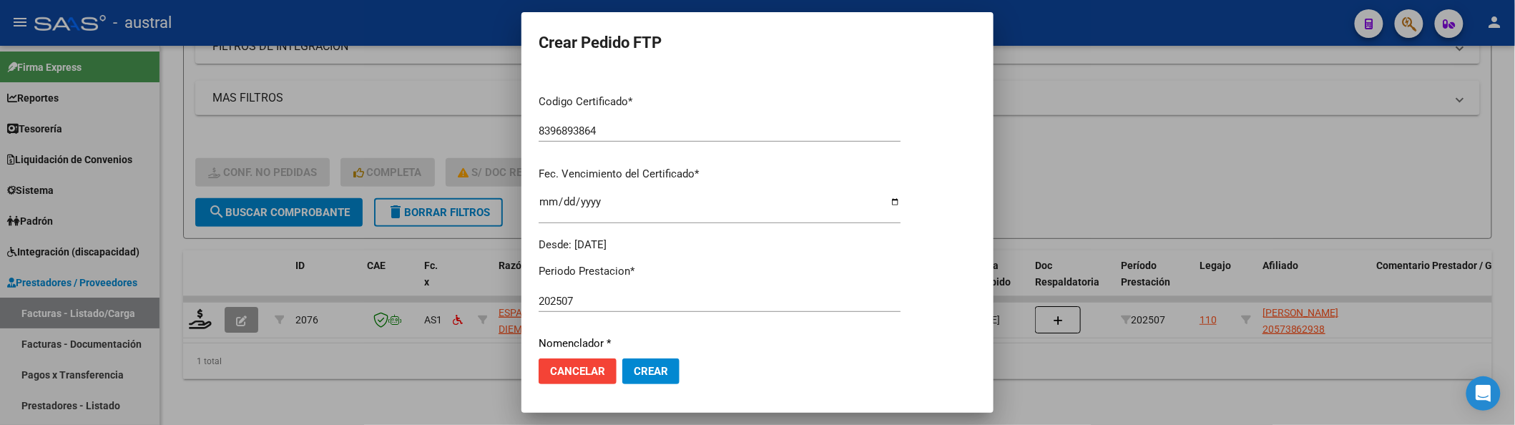
scroll to position [190, 0]
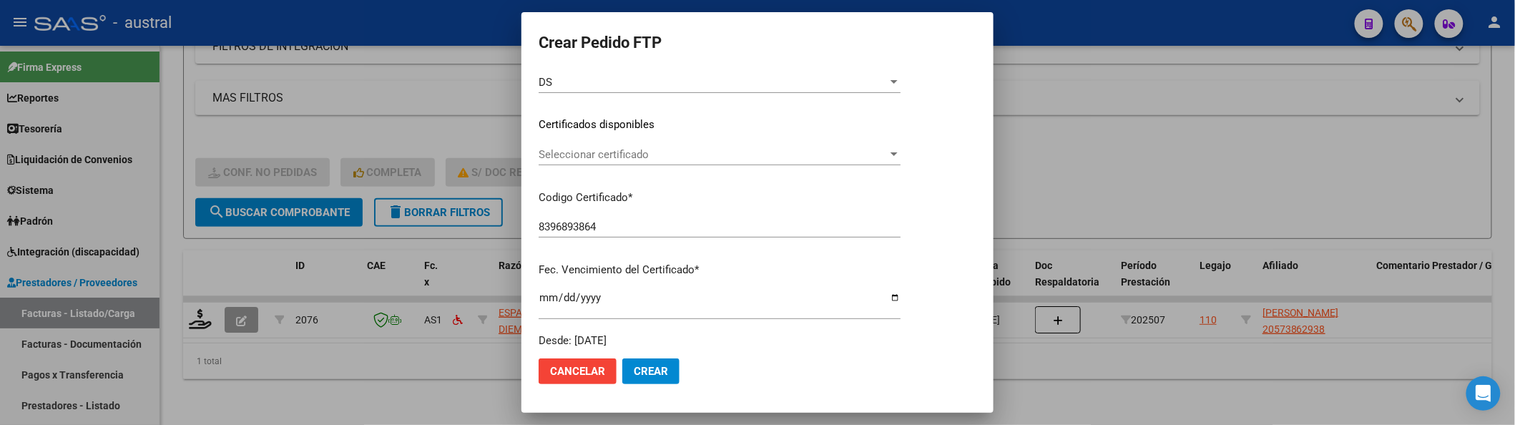
click at [622, 150] on span "Seleccionar certificado" at bounding box center [713, 154] width 349 height 13
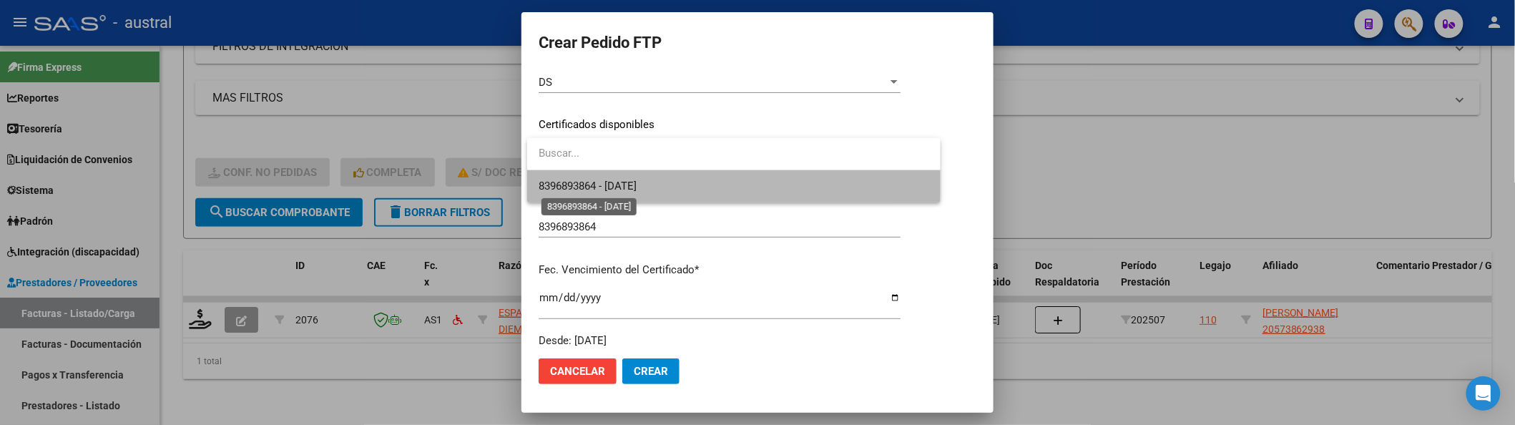
click at [637, 180] on span "8396893864 - 2029-07-02" at bounding box center [588, 186] width 98 height 13
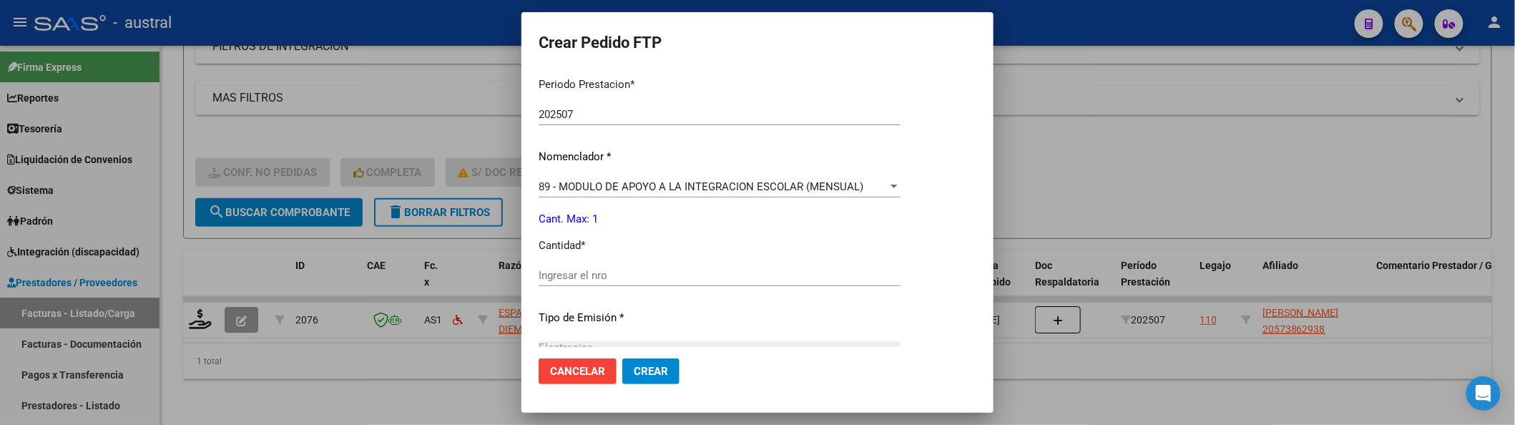
scroll to position [476, 0]
click at [675, 192] on div "89 - MODULO DE APOYO A LA INTEGRACION ESCOLAR (MENSUAL) Seleccionar nomenclador" at bounding box center [720, 182] width 362 height 21
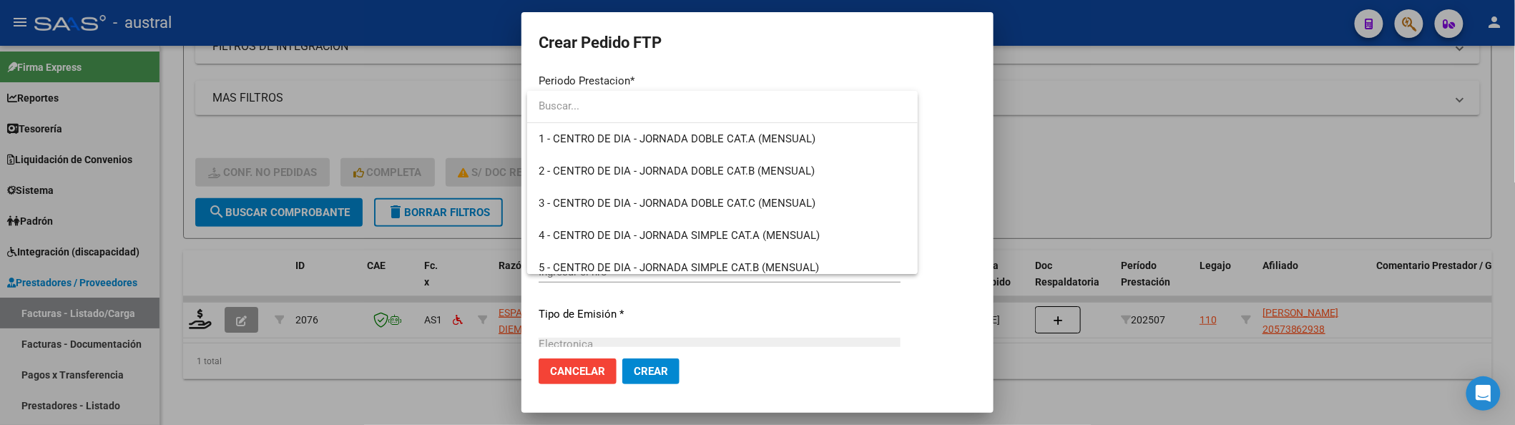
scroll to position [2790, 0]
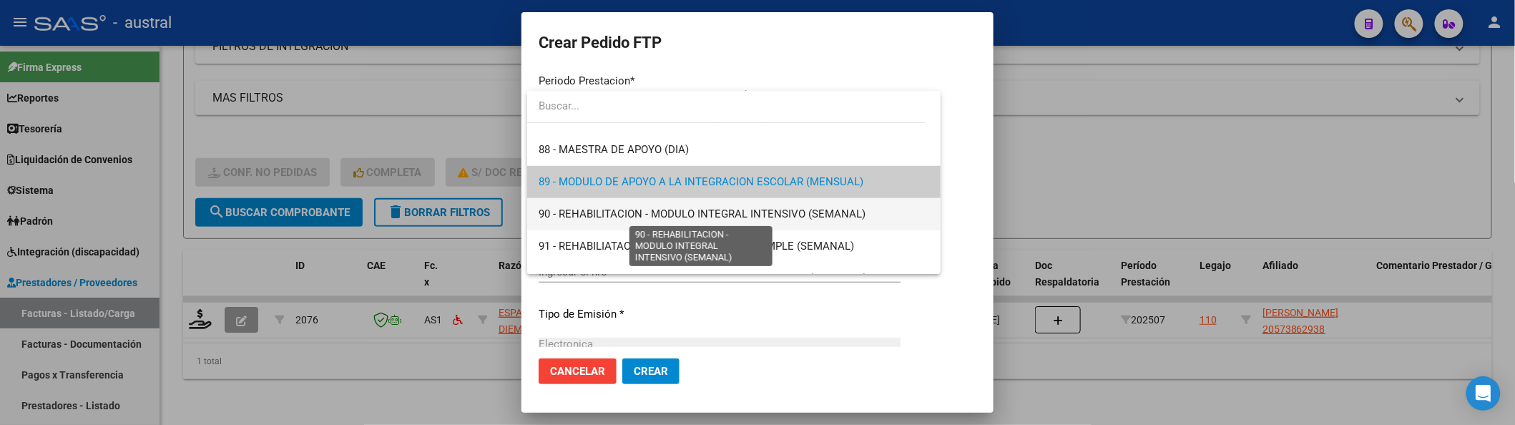
click at [676, 213] on span "90 - REHABILITACION - MODULO INTEGRAL INTENSIVO (SEMANAL)" at bounding box center [702, 213] width 327 height 13
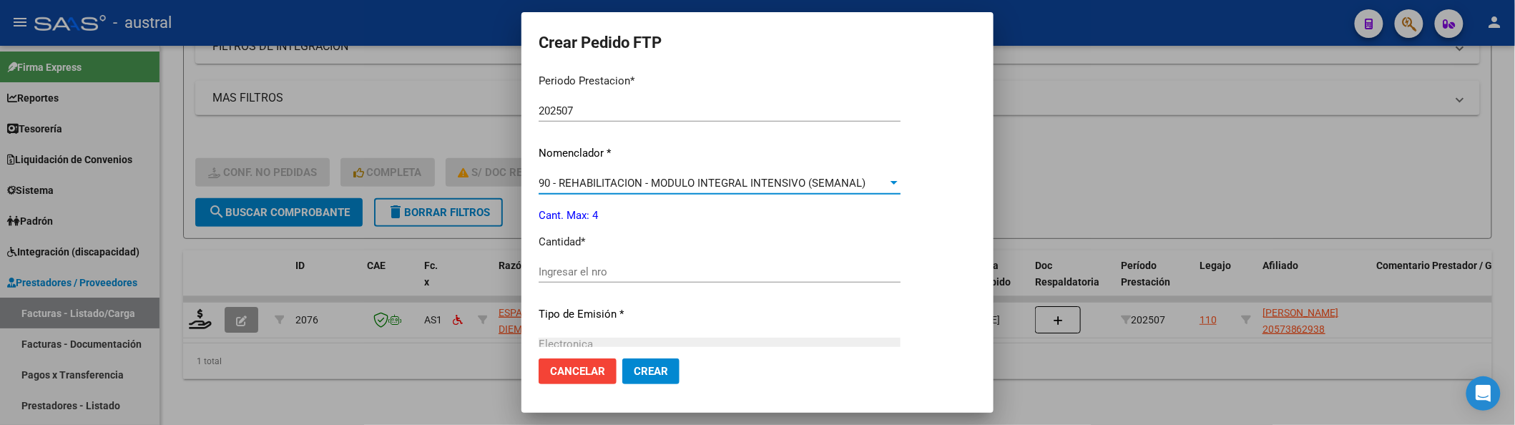
scroll to position [572, 0]
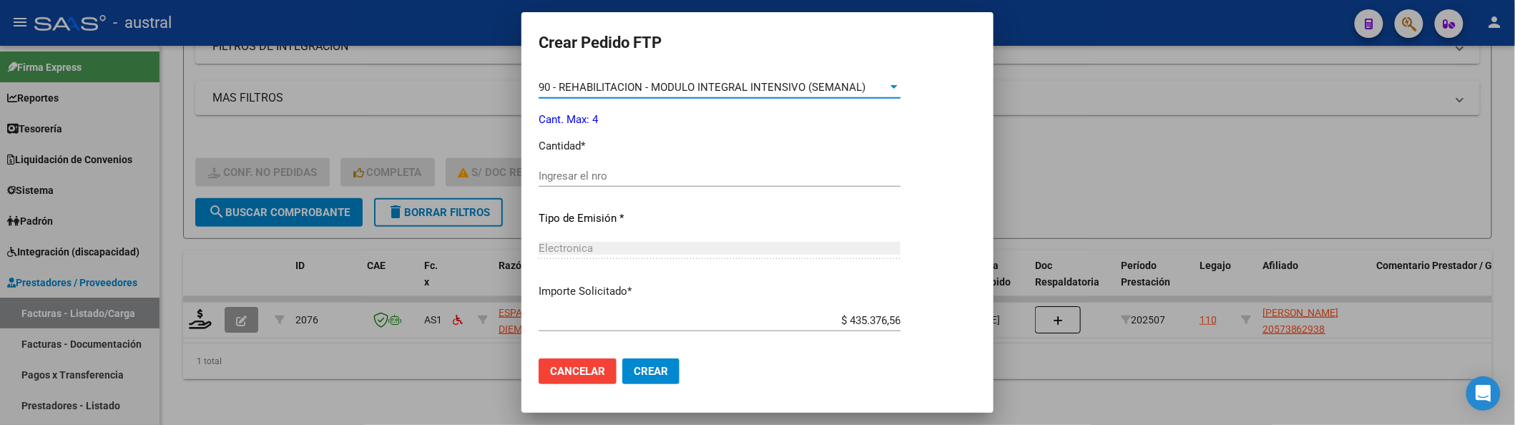
click at [779, 161] on div "Periodo Prestacion * 202507 Ingresar el Periodo Prestacion Nomenclador * 90 - R…" at bounding box center [720, 191] width 362 height 451
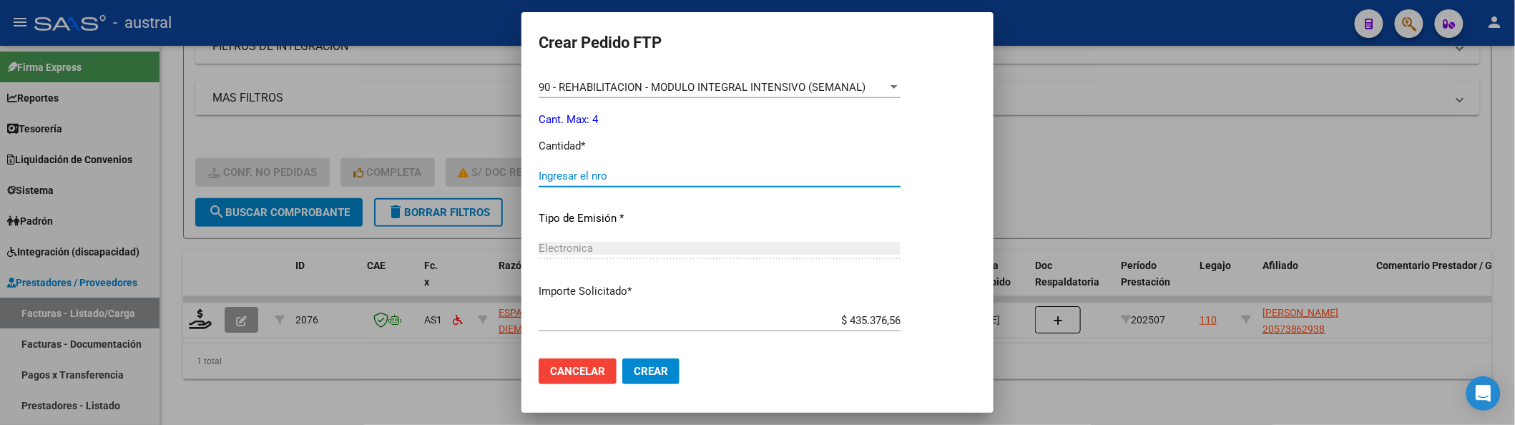
click at [805, 172] on input "Ingresar el nro" at bounding box center [720, 176] width 362 height 13
type input "4"
click at [667, 370] on span "Crear" at bounding box center [651, 371] width 34 height 13
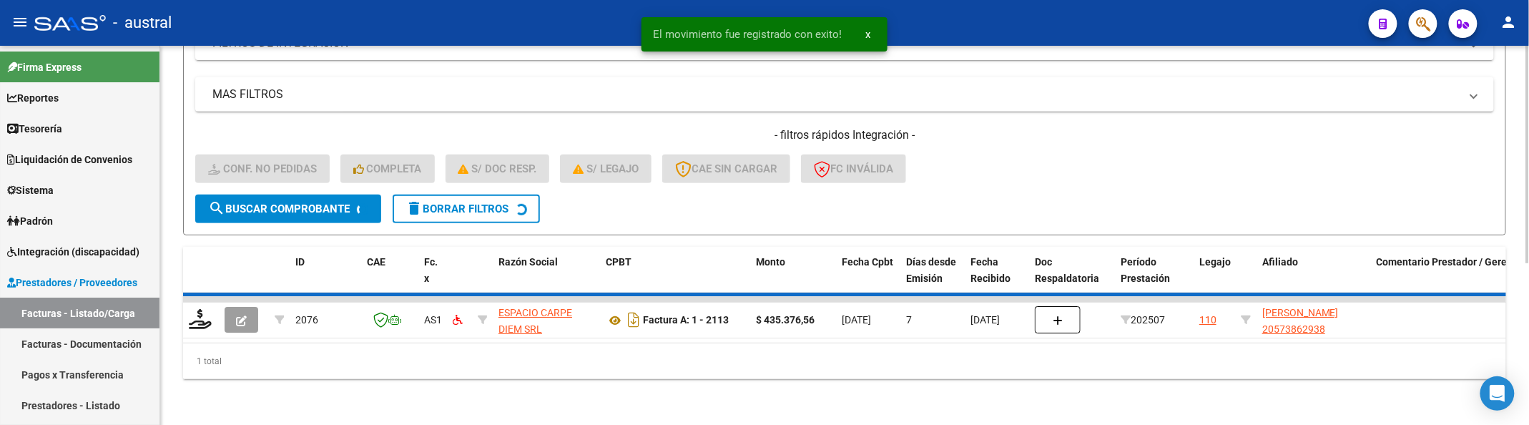
scroll to position [252, 0]
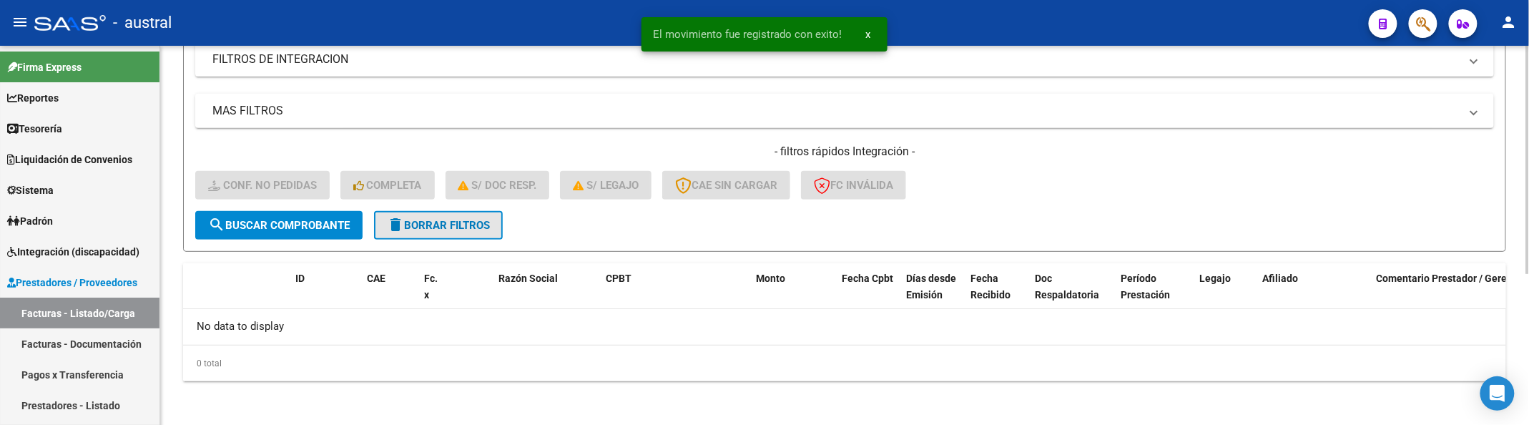
click at [436, 232] on button "delete Borrar Filtros" at bounding box center [438, 225] width 129 height 29
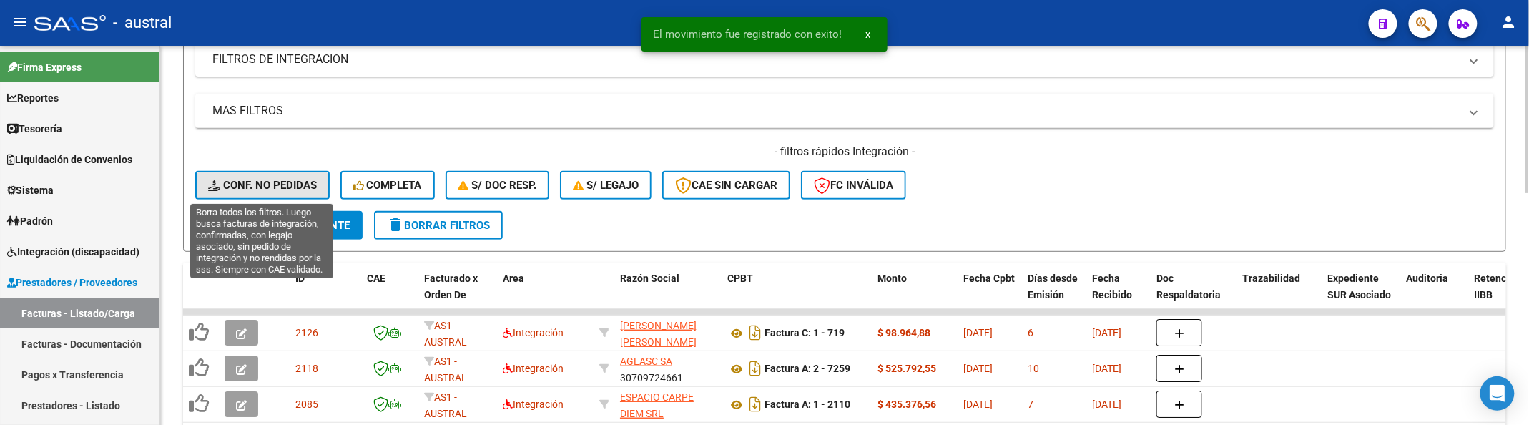
click at [249, 193] on button "Conf. no pedidas" at bounding box center [262, 185] width 134 height 29
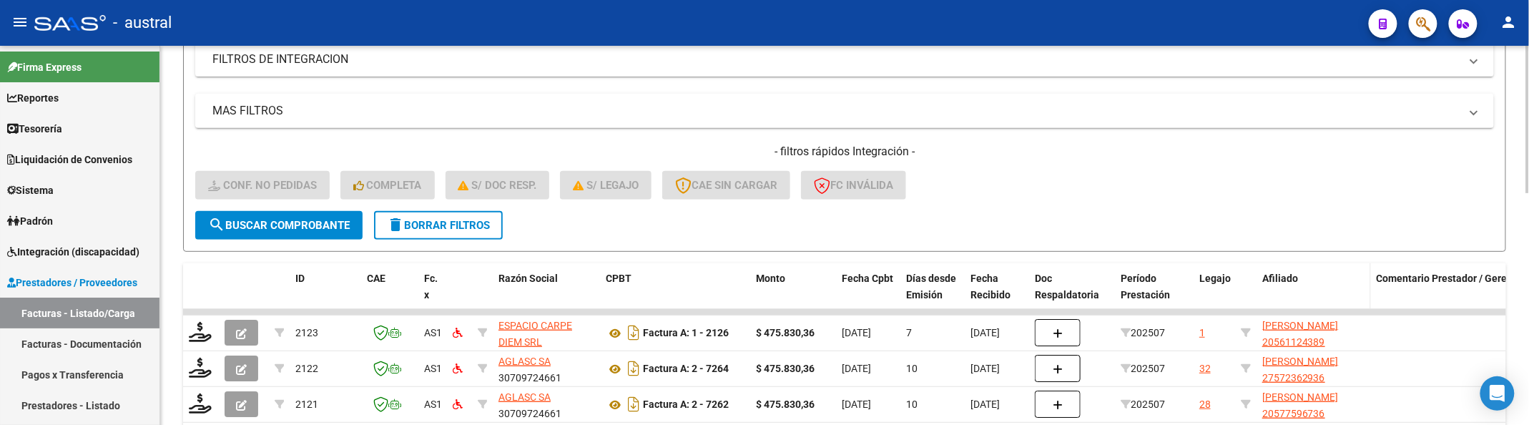
click at [1279, 278] on span "Afiliado" at bounding box center [1280, 278] width 36 height 11
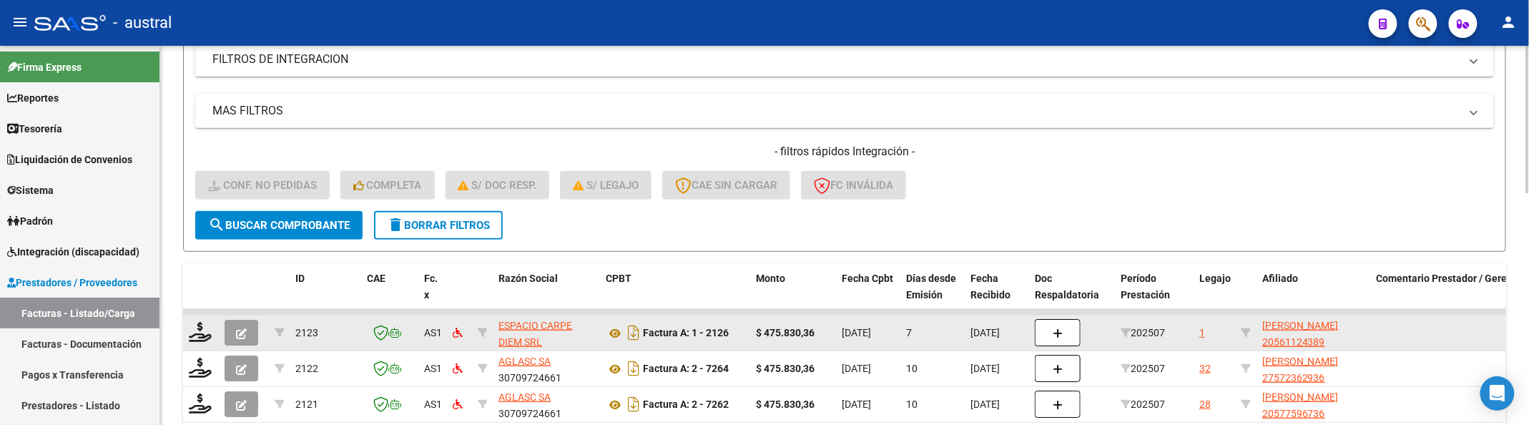
click at [1247, 325] on div at bounding box center [1246, 333] width 10 height 16
click at [1247, 330] on icon at bounding box center [1246, 333] width 10 height 10
type input "20561124389"
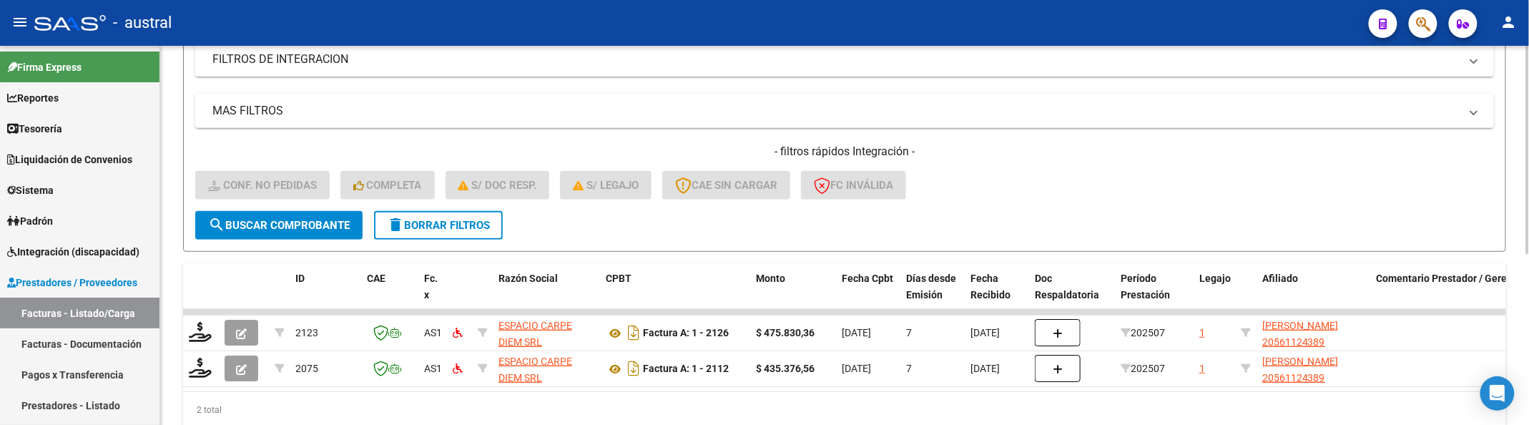
click at [200, 139] on div "MAS FILTROS Todos Con Doc. Respaldatoria Todos Con Trazabilidad Todos Asociado …" at bounding box center [844, 152] width 1299 height 117
click at [1091, 166] on div "- filtros rápidos Integración - Conf. no pedidas Completa S/ Doc Resp. S/ legaj…" at bounding box center [844, 177] width 1299 height 67
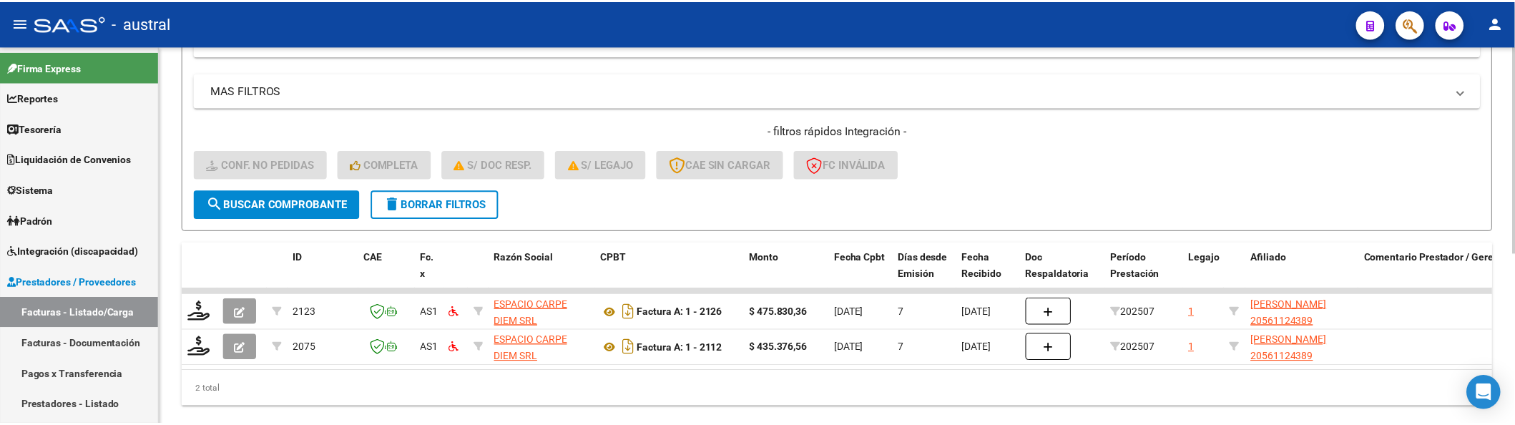
scroll to position [313, 0]
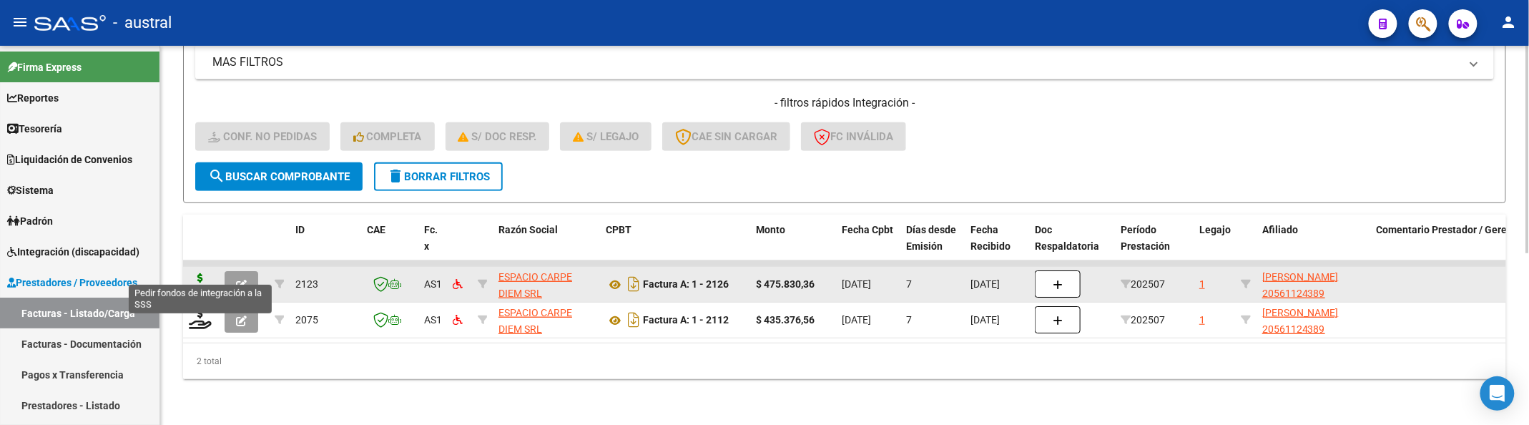
click at [205, 273] on icon at bounding box center [200, 283] width 23 height 20
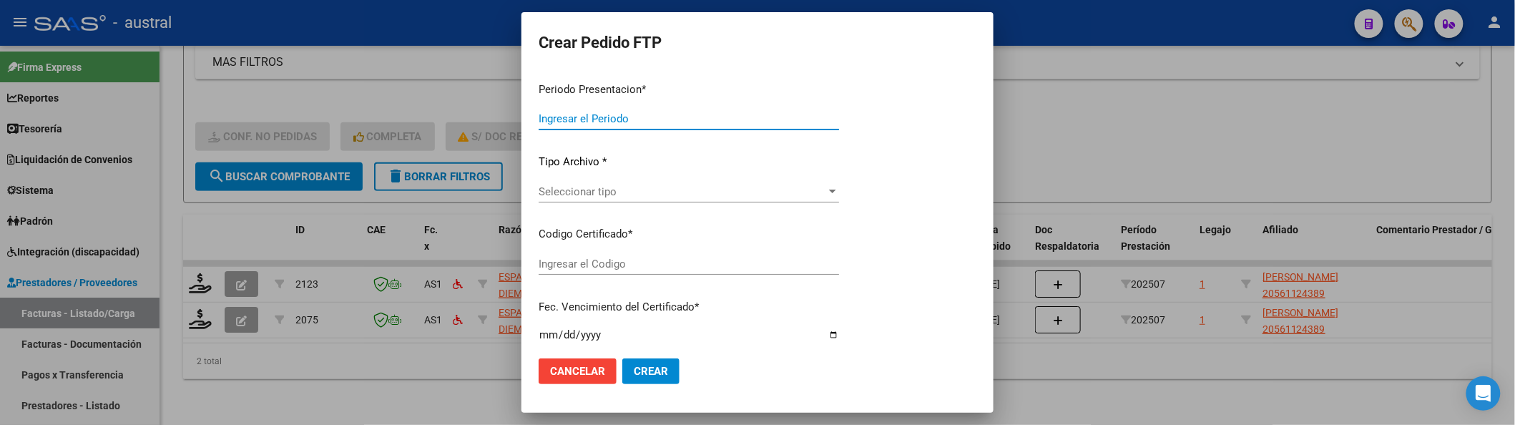
type input "202507"
type input "$ 475.830,36"
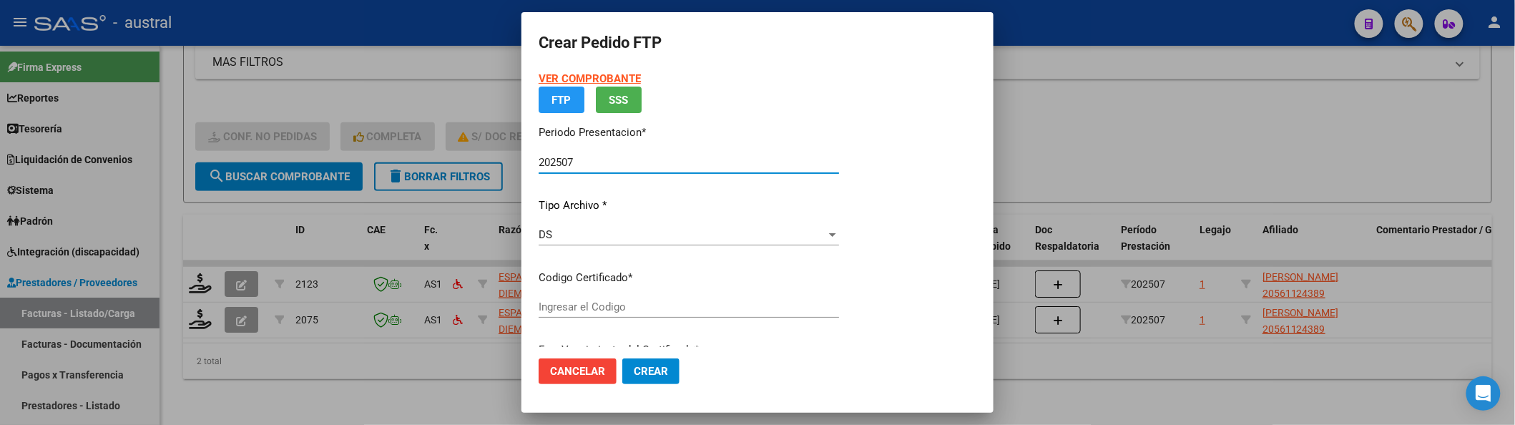
type input "5689988210"
type input "2029-08-06"
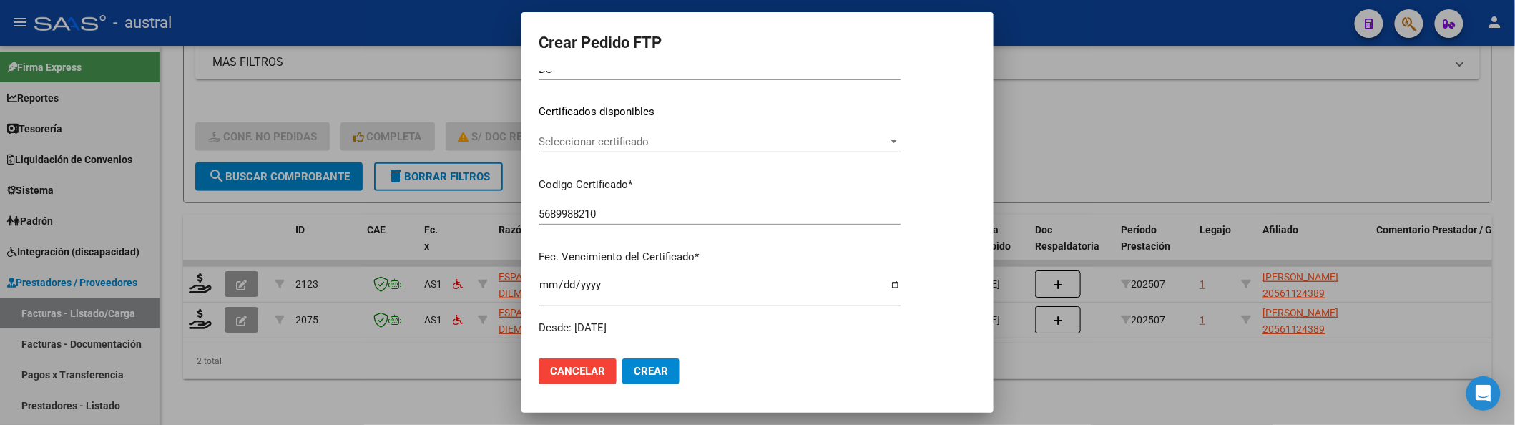
scroll to position [165, 0]
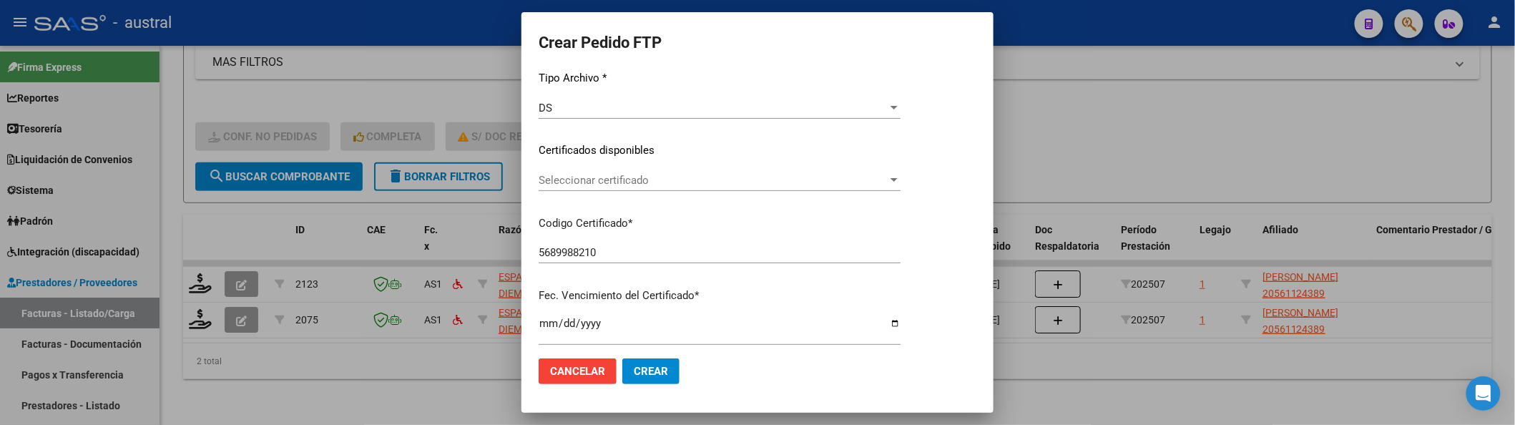
click at [639, 193] on div "Seleccionar certificado Seleccionar certificado" at bounding box center [720, 187] width 362 height 35
click at [647, 170] on div "Seleccionar certificado Seleccionar certificado" at bounding box center [720, 180] width 362 height 21
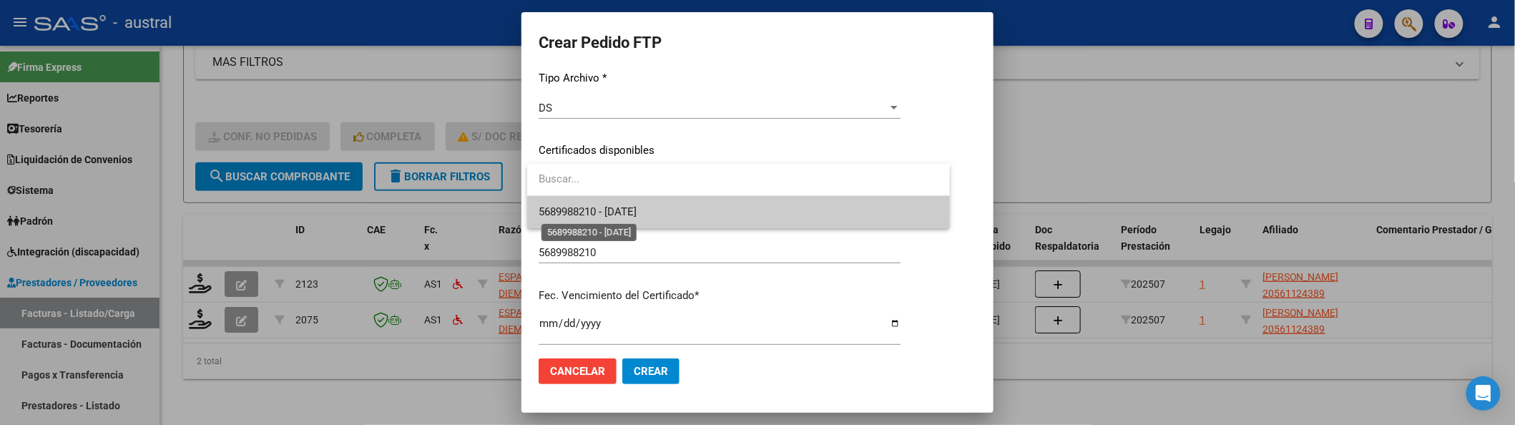
click at [637, 207] on span "5689988210 - 2029-08-06" at bounding box center [588, 211] width 98 height 13
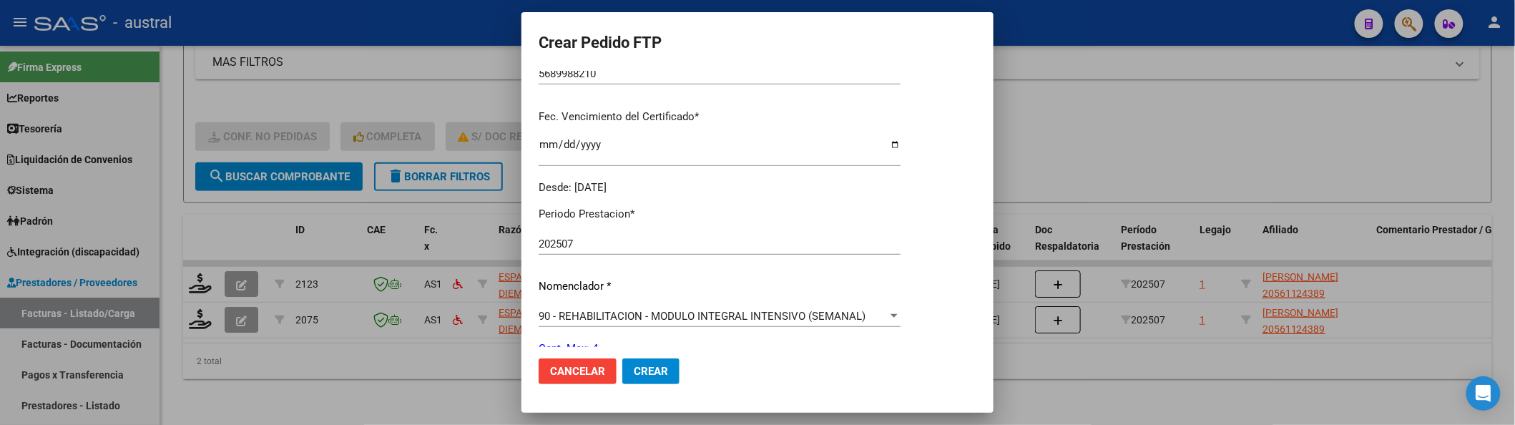
scroll to position [546, 0]
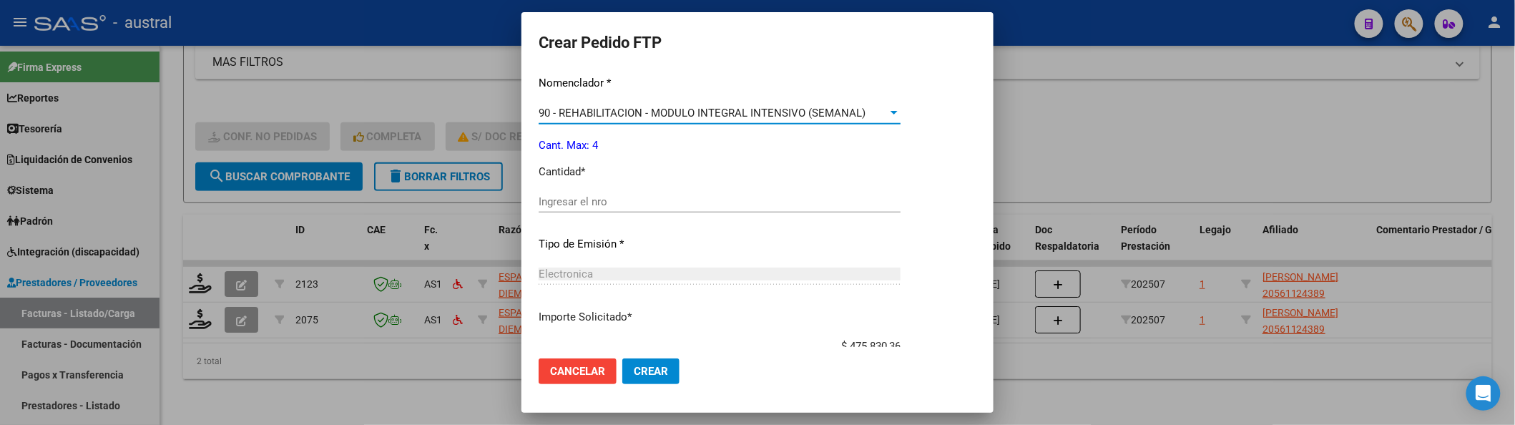
click at [750, 107] on span "90 - REHABILITACION - MODULO INTEGRAL INTENSIVO (SEMANAL)" at bounding box center [702, 113] width 327 height 13
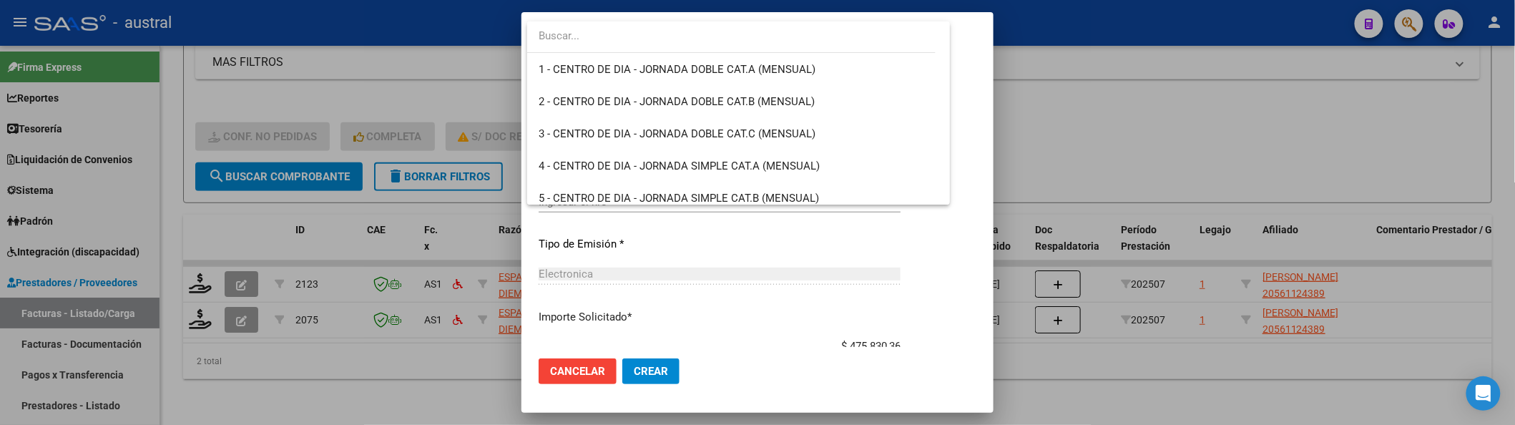
scroll to position [2821, 0]
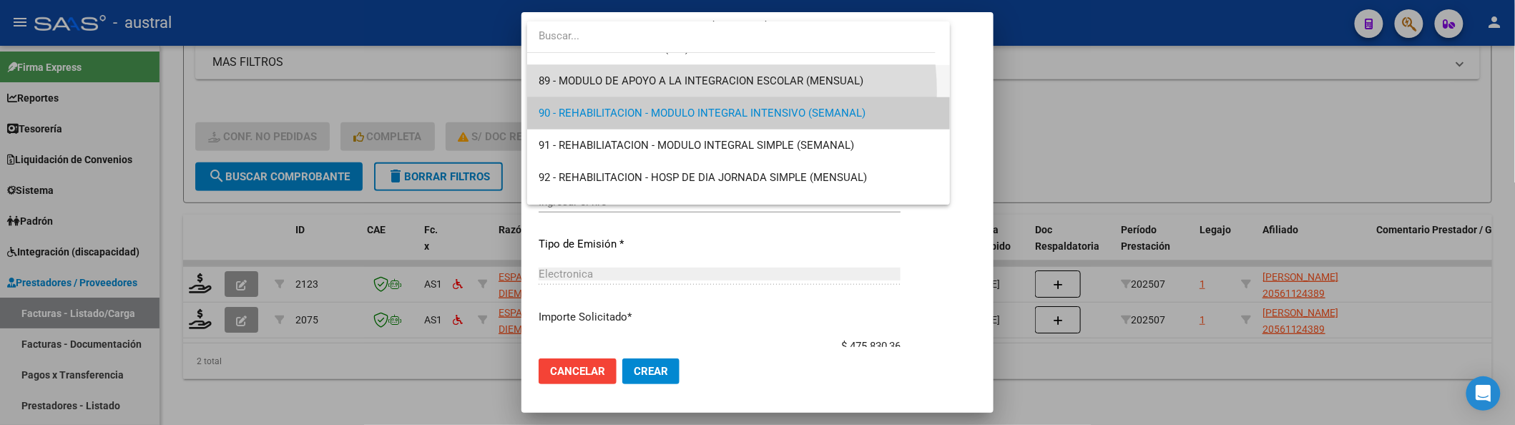
click at [687, 92] on span "89 - MODULO DE APOYO A LA INTEGRACION ESCOLAR (MENSUAL)" at bounding box center [739, 81] width 400 height 32
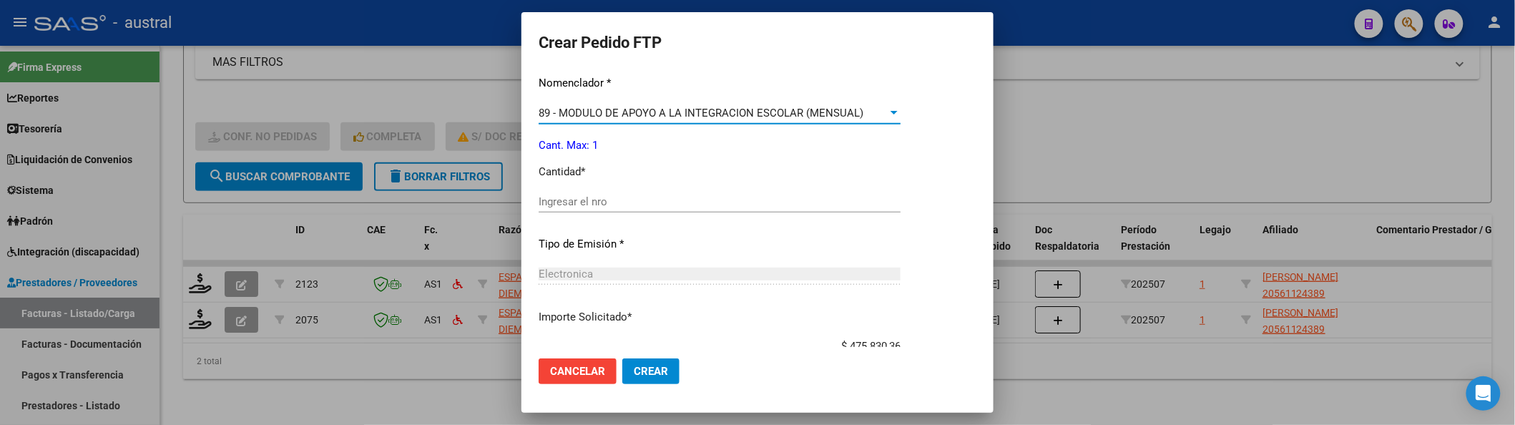
click at [742, 200] on input "Ingresar el nro" at bounding box center [720, 201] width 362 height 13
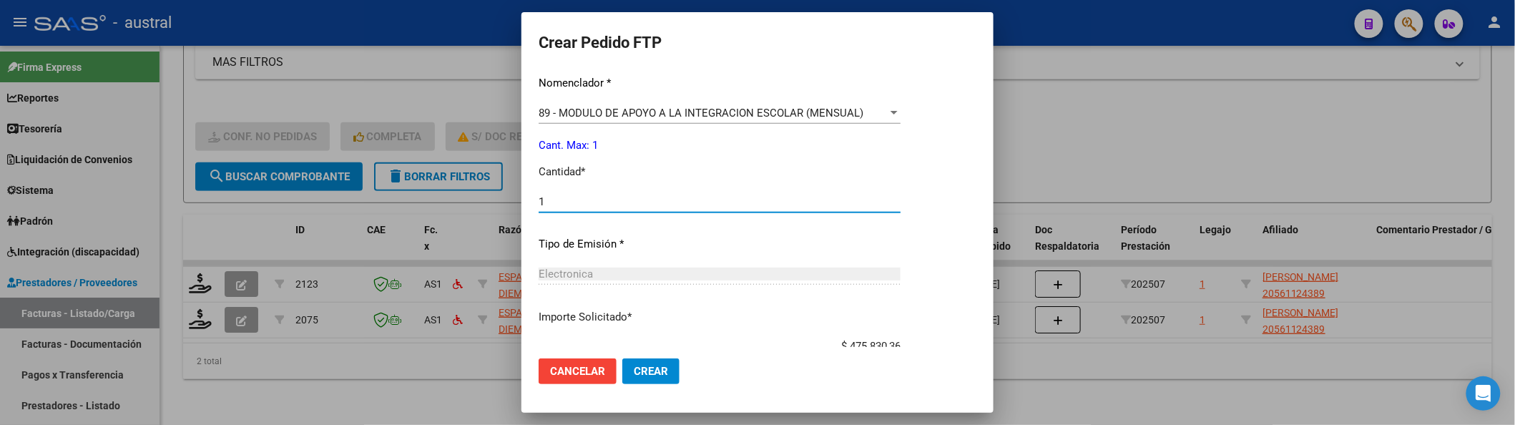
type input "1"
click at [645, 365] on span "Crear" at bounding box center [651, 371] width 34 height 13
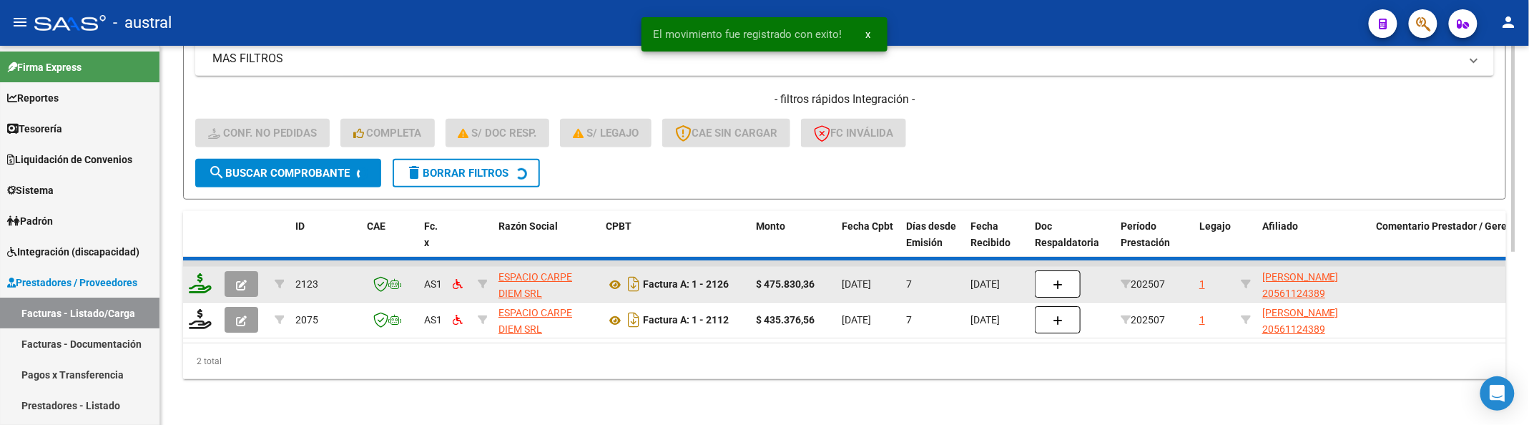
click at [190, 280] on icon at bounding box center [200, 283] width 23 height 20
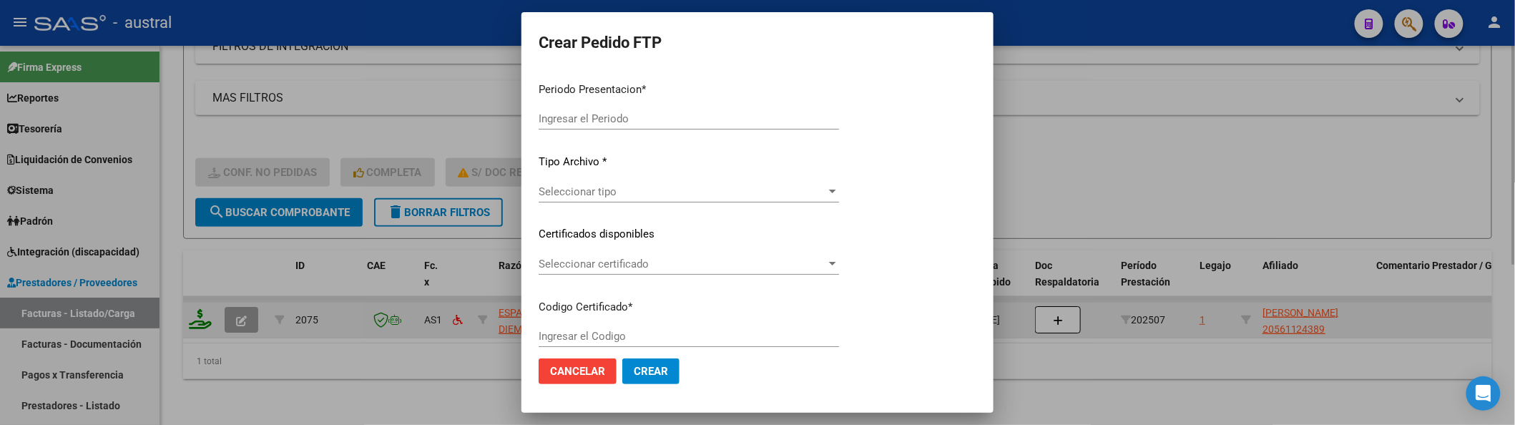
scroll to position [278, 0]
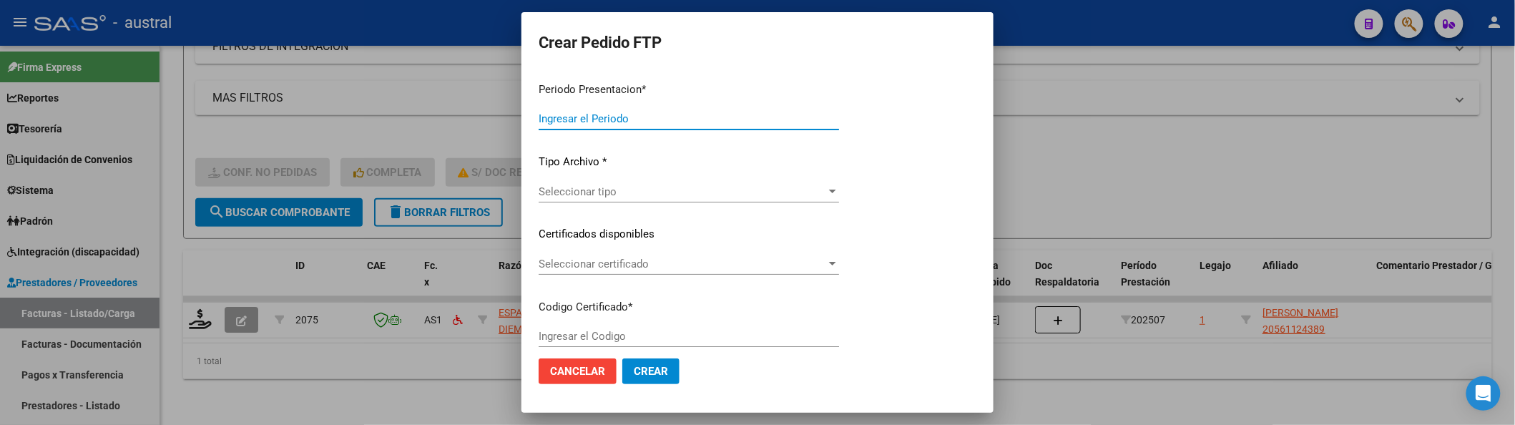
type input "202507"
type input "$ 435.376,56"
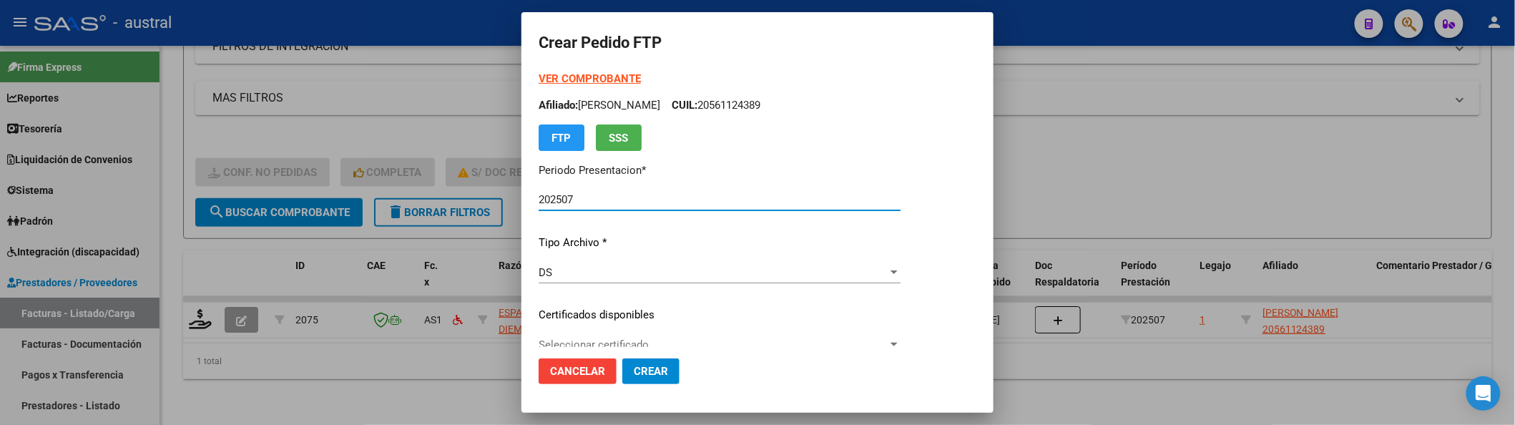
type input "5689988210"
type input "2029-08-06"
click at [1212, 190] on div at bounding box center [757, 212] width 1515 height 425
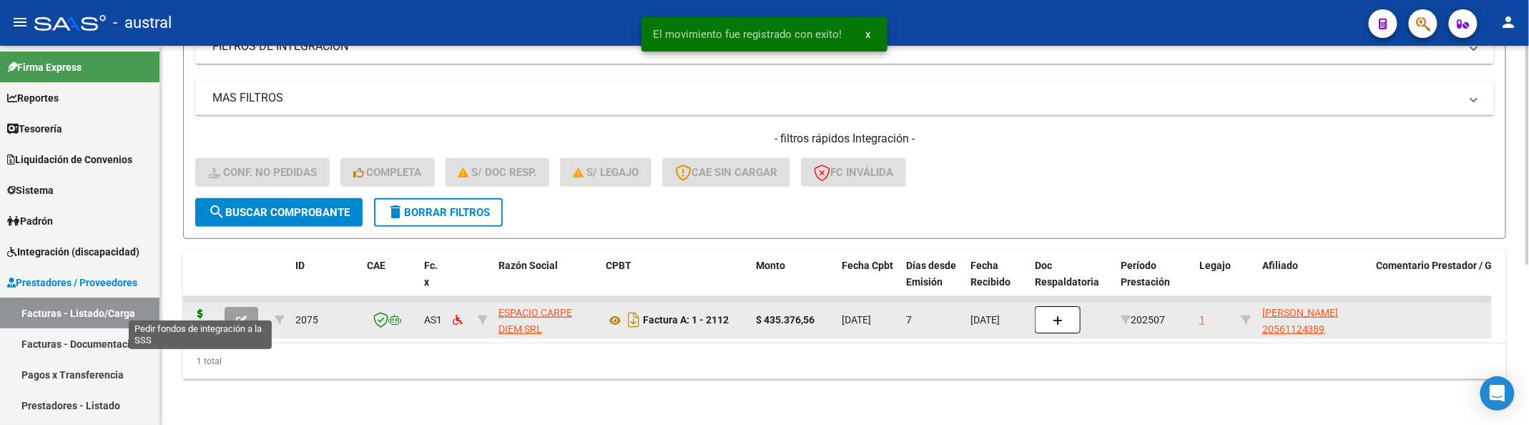
click at [195, 309] on icon at bounding box center [200, 319] width 23 height 20
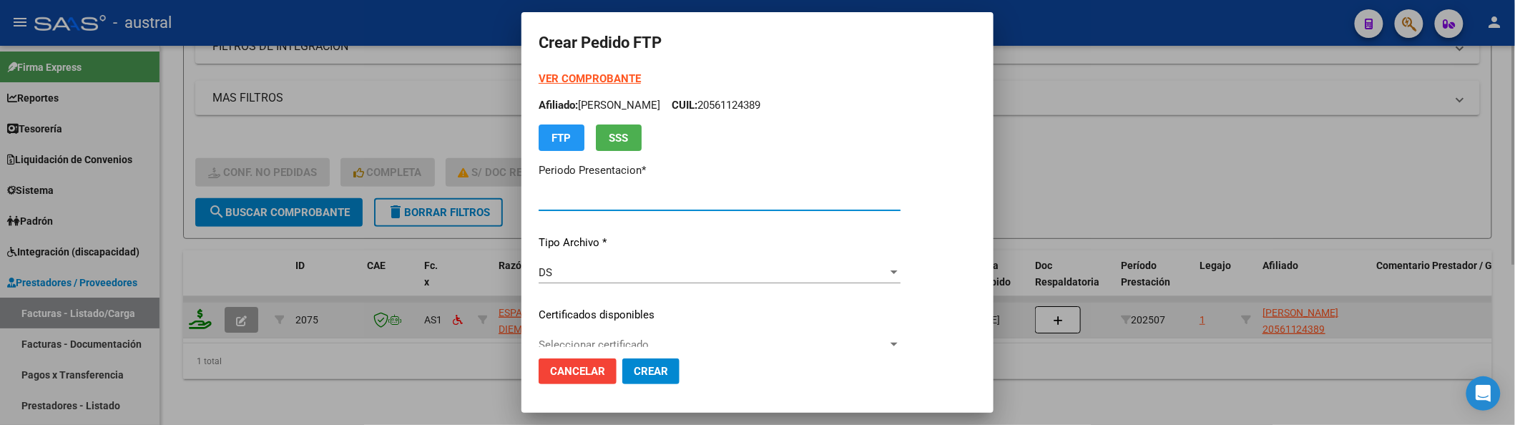
type input "202507"
type input "$ 435.376,56"
type input "5689988210"
type input "2029-08-06"
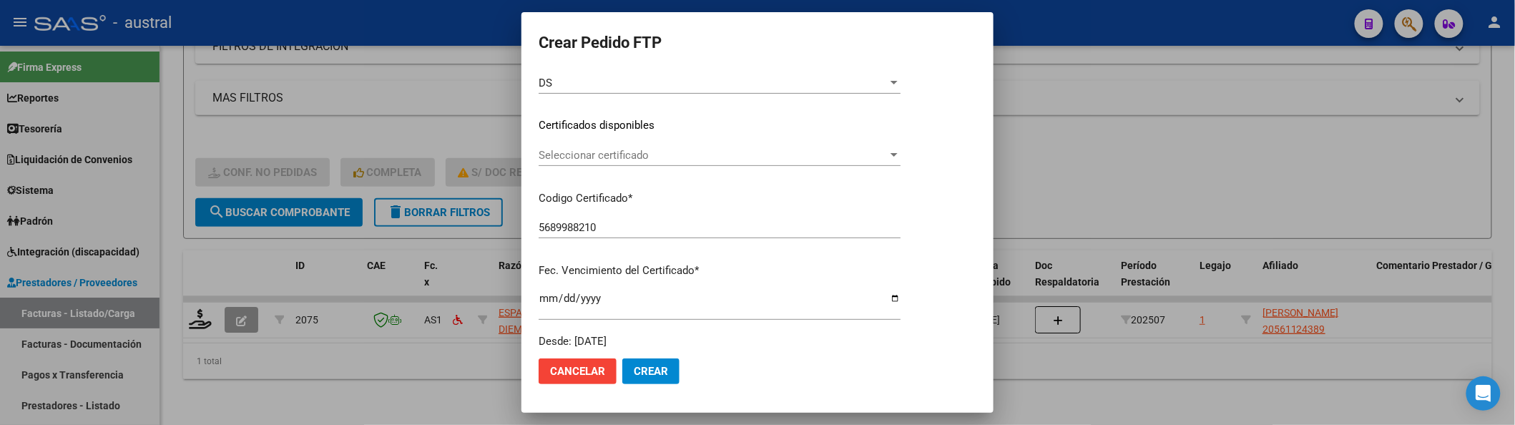
scroll to position [190, 0]
click at [647, 152] on span "Seleccionar certificado" at bounding box center [713, 154] width 349 height 13
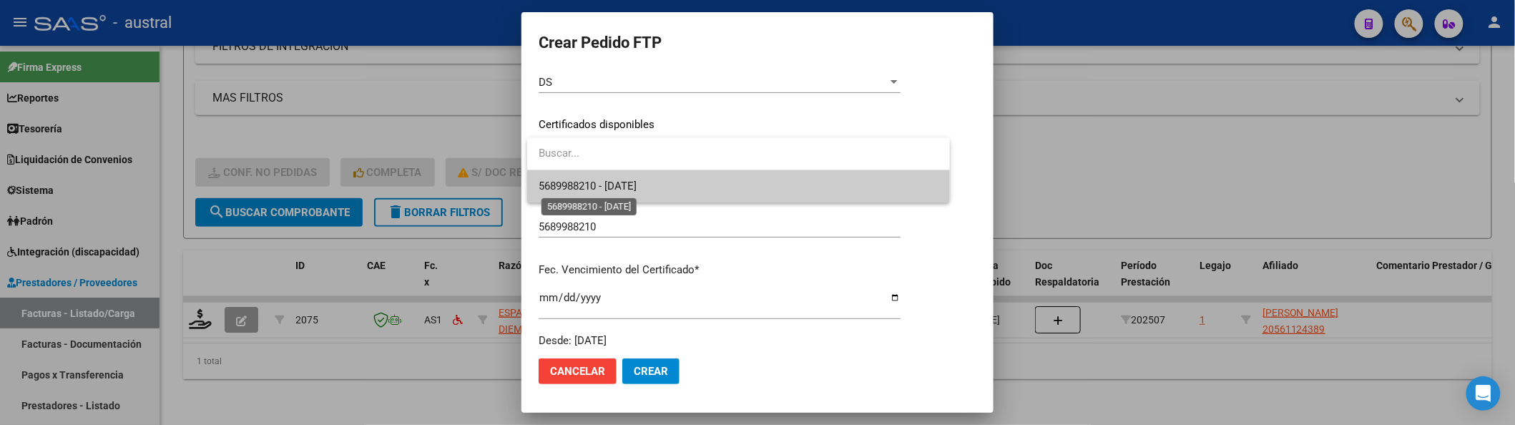
click at [637, 192] on span "5689988210 - 2029-08-06" at bounding box center [588, 186] width 98 height 13
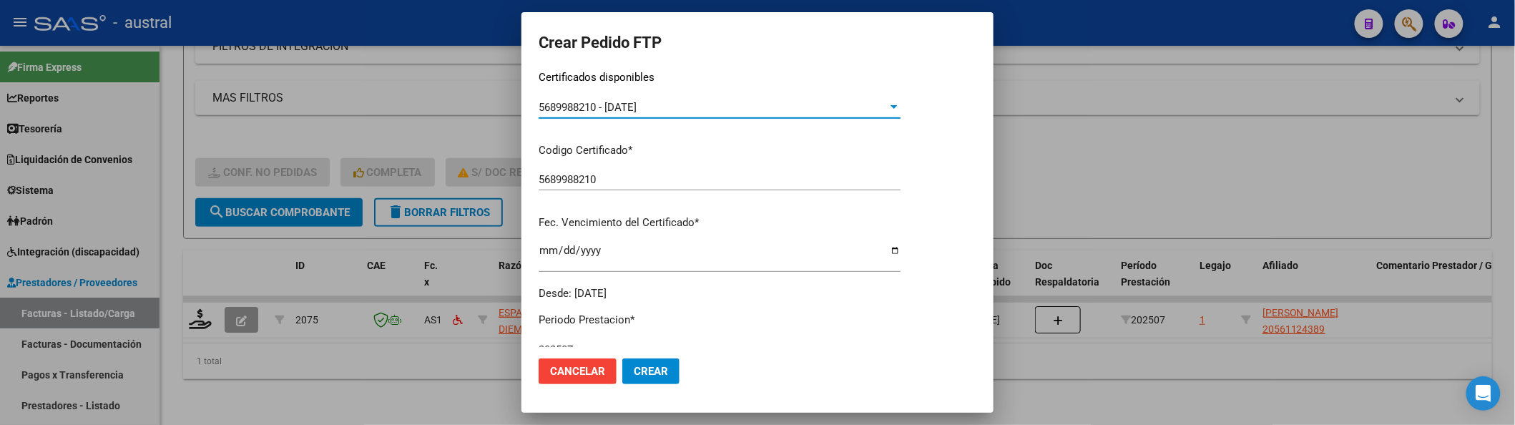
scroll to position [381, 0]
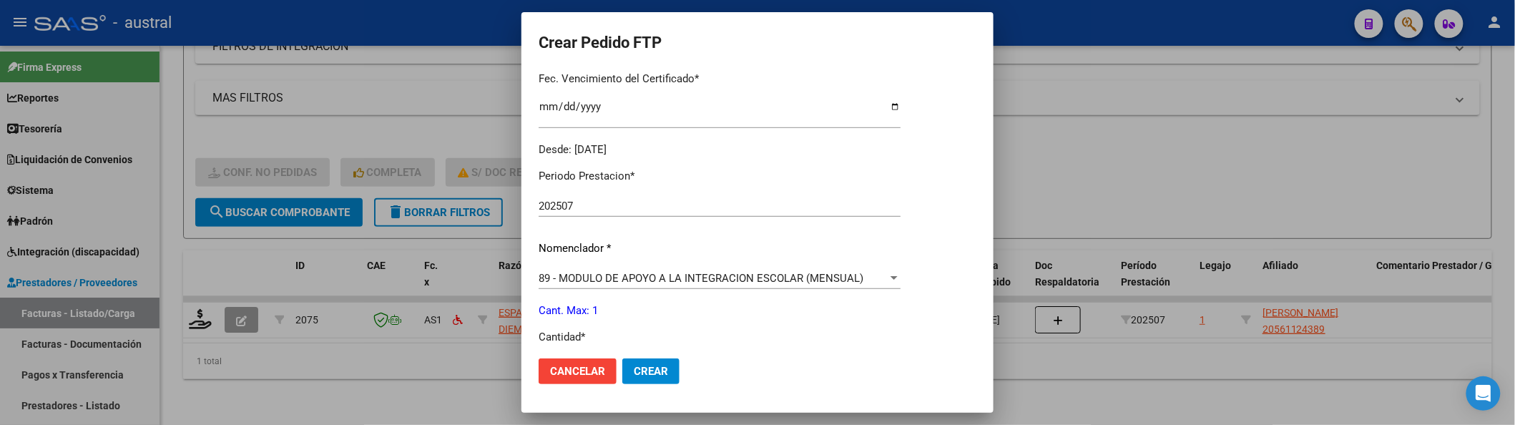
click at [707, 273] on span "89 - MODULO DE APOYO A LA INTEGRACION ESCOLAR (MENSUAL)" at bounding box center [701, 278] width 325 height 13
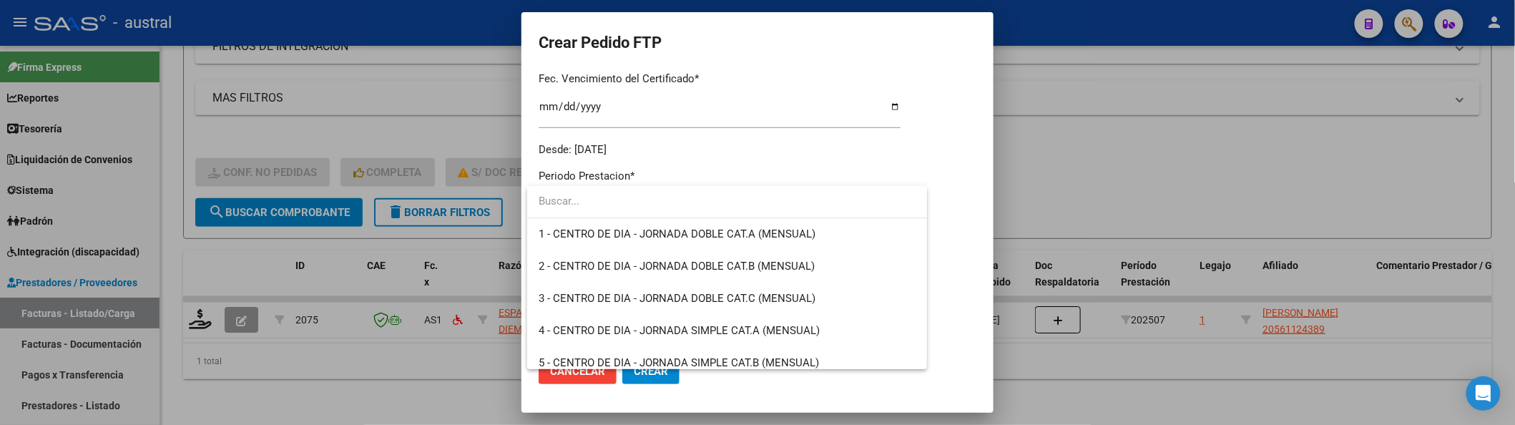
scroll to position [2790, 0]
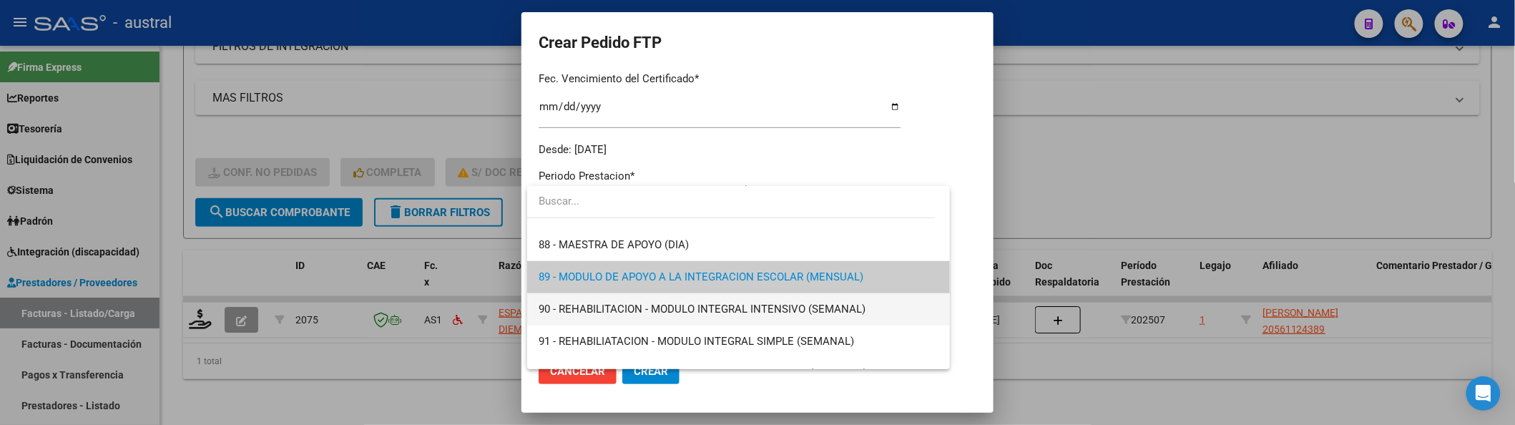
click at [710, 300] on span "90 - REHABILITACION - MODULO INTEGRAL INTENSIVO (SEMANAL)" at bounding box center [739, 309] width 400 height 32
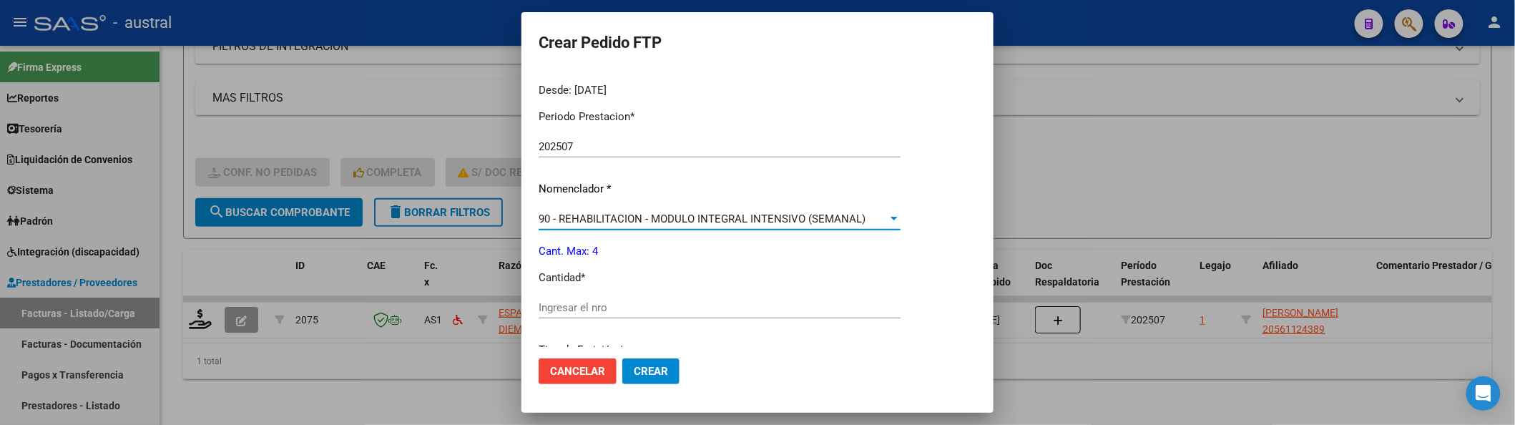
scroll to position [476, 0]
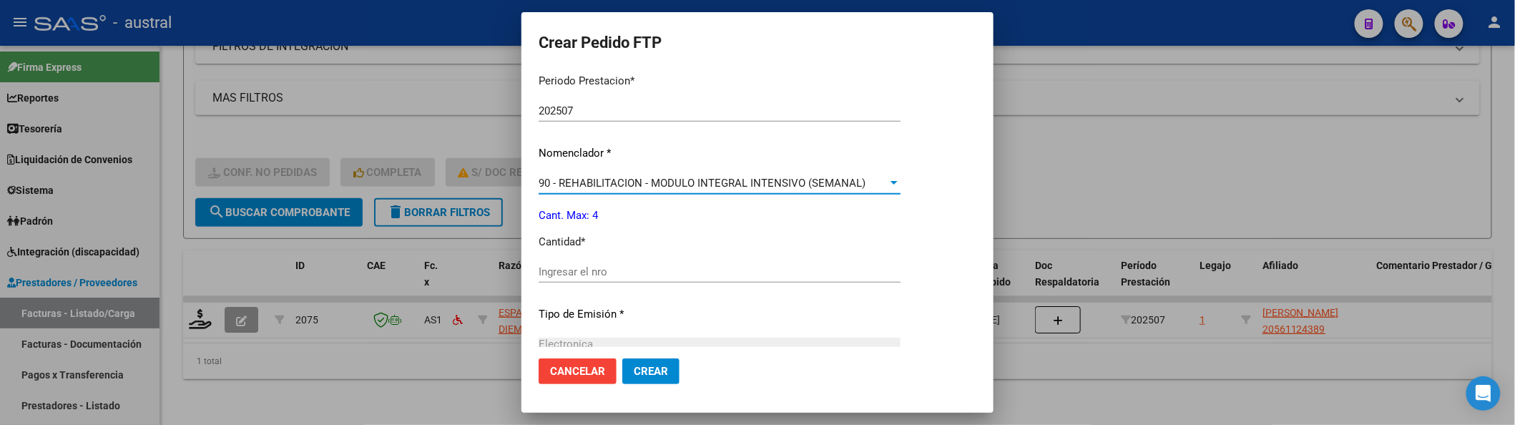
click at [685, 267] on input "Ingresar el nro" at bounding box center [720, 271] width 362 height 13
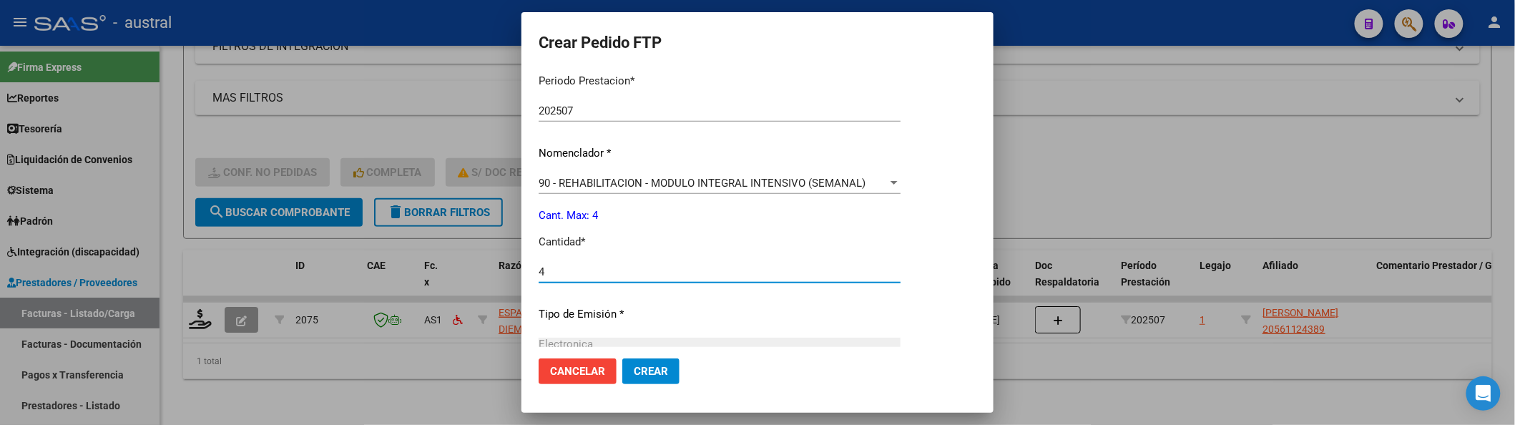
type input "4"
click at [678, 378] on button "Crear" at bounding box center [650, 371] width 57 height 26
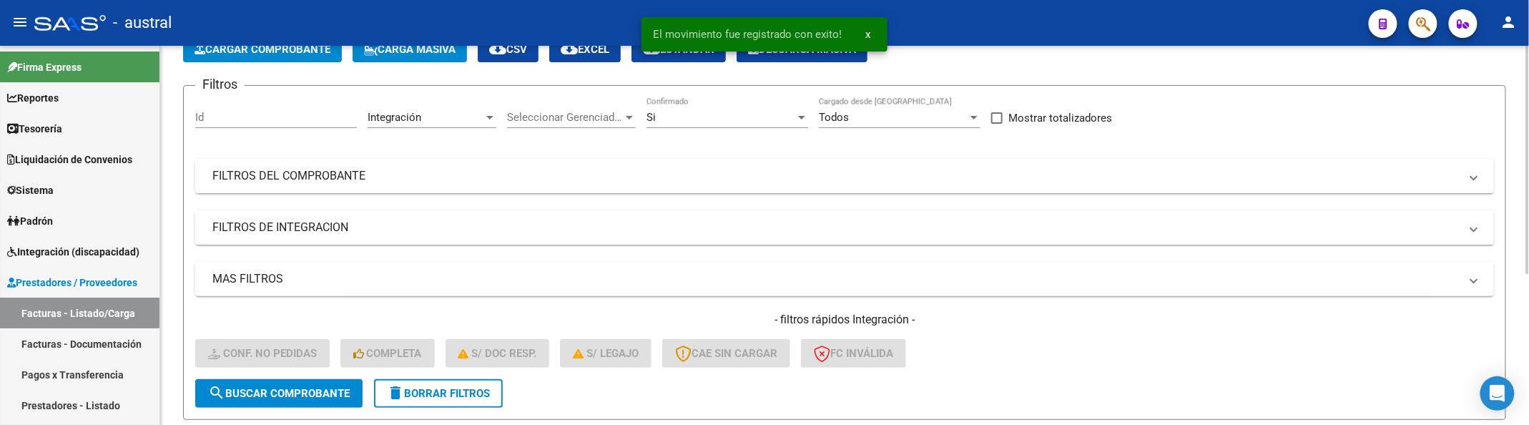
scroll to position [190, 0]
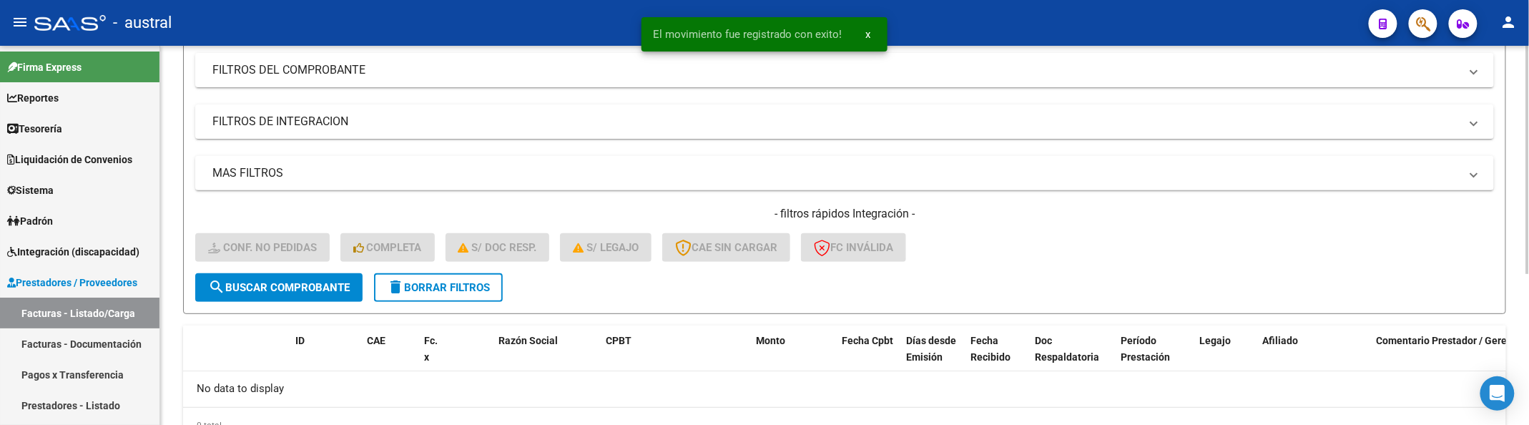
click at [401, 290] on mat-icon "delete" at bounding box center [395, 286] width 17 height 17
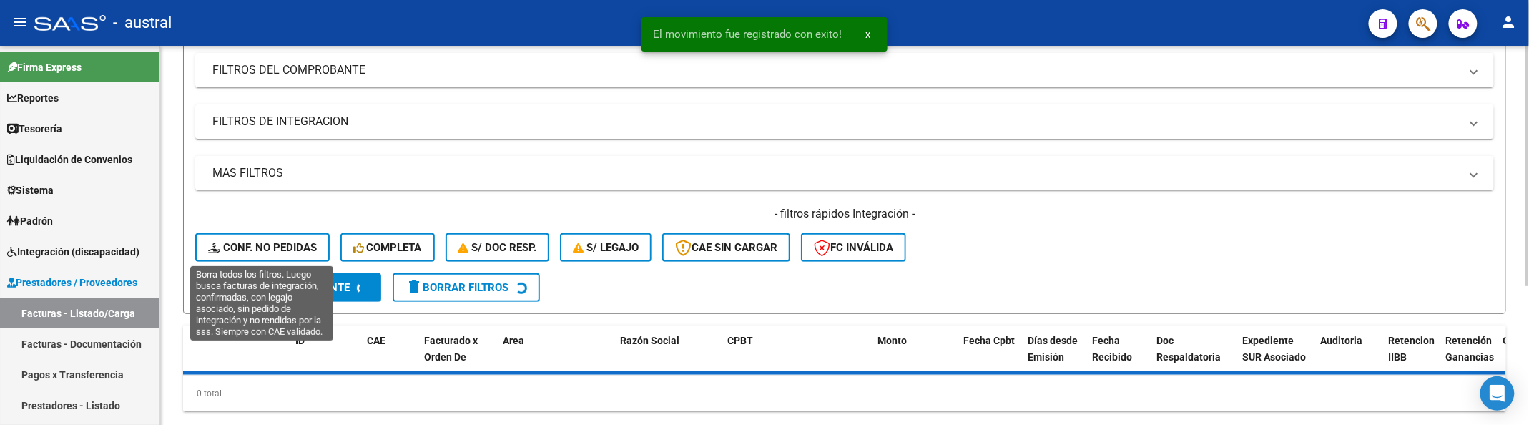
click at [273, 252] on span "Conf. no pedidas" at bounding box center [262, 247] width 109 height 13
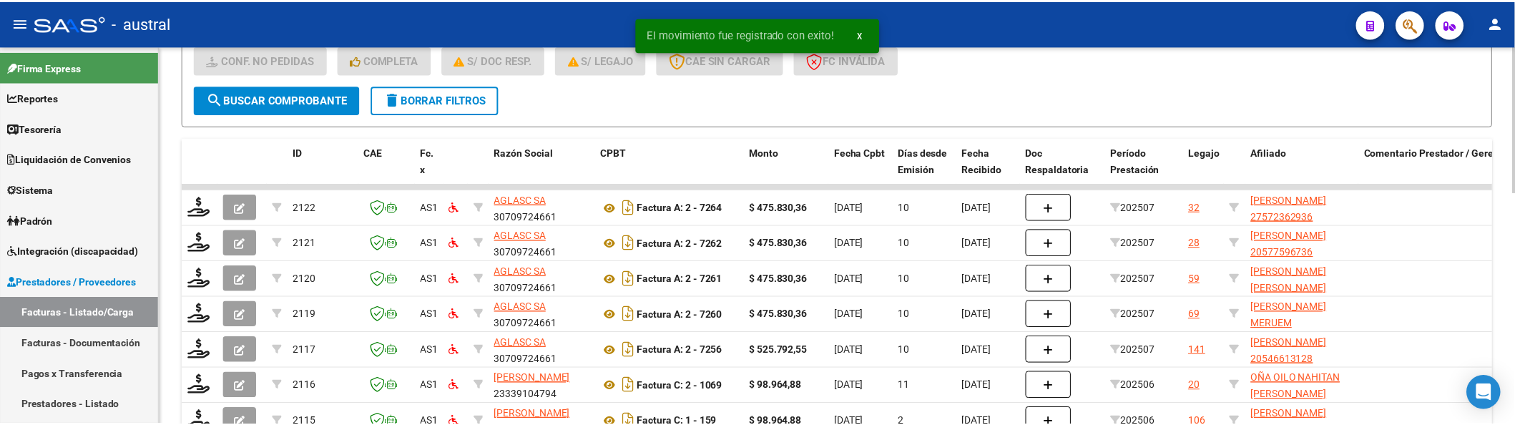
scroll to position [381, 0]
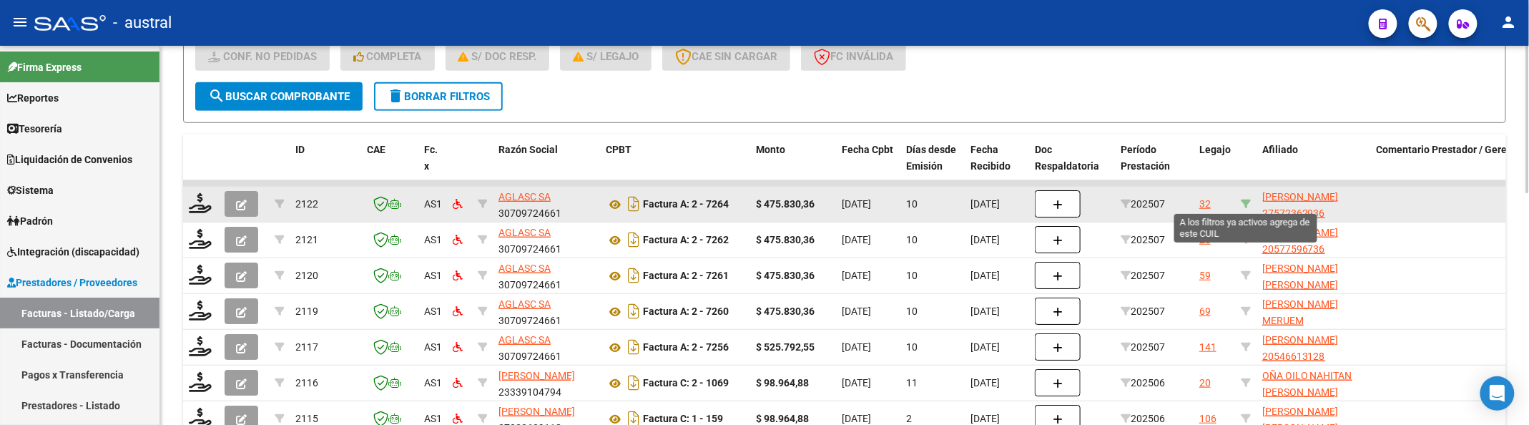
click at [1241, 200] on icon at bounding box center [1246, 204] width 10 height 10
type input "27572362936"
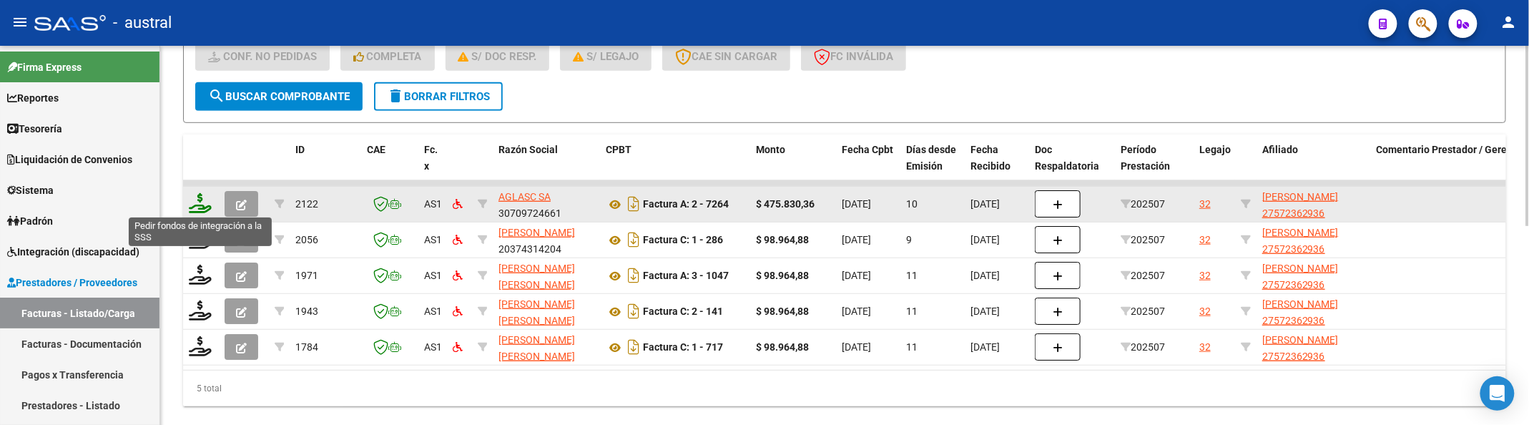
click at [204, 195] on icon at bounding box center [200, 203] width 23 height 20
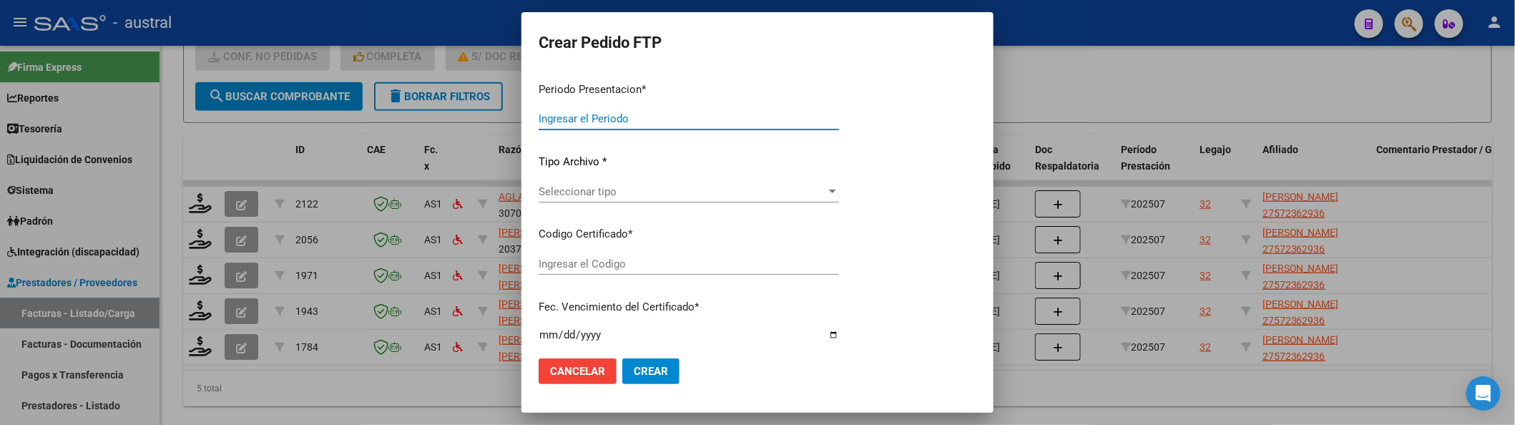
type input "202507"
type input "$ 475.830,36"
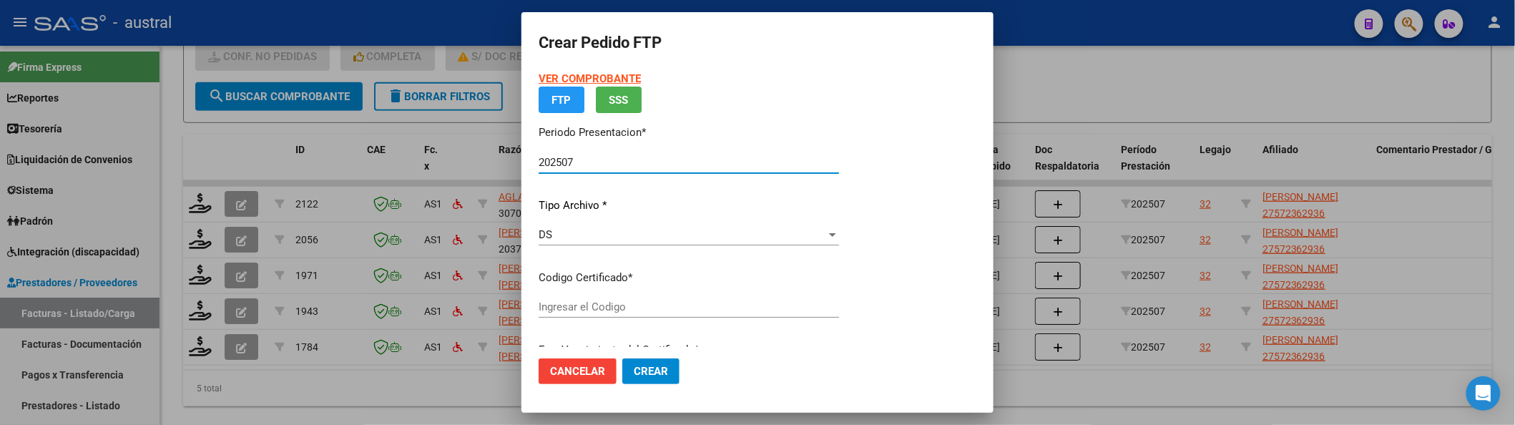
type input "7387851373"
type input "2027-07-04"
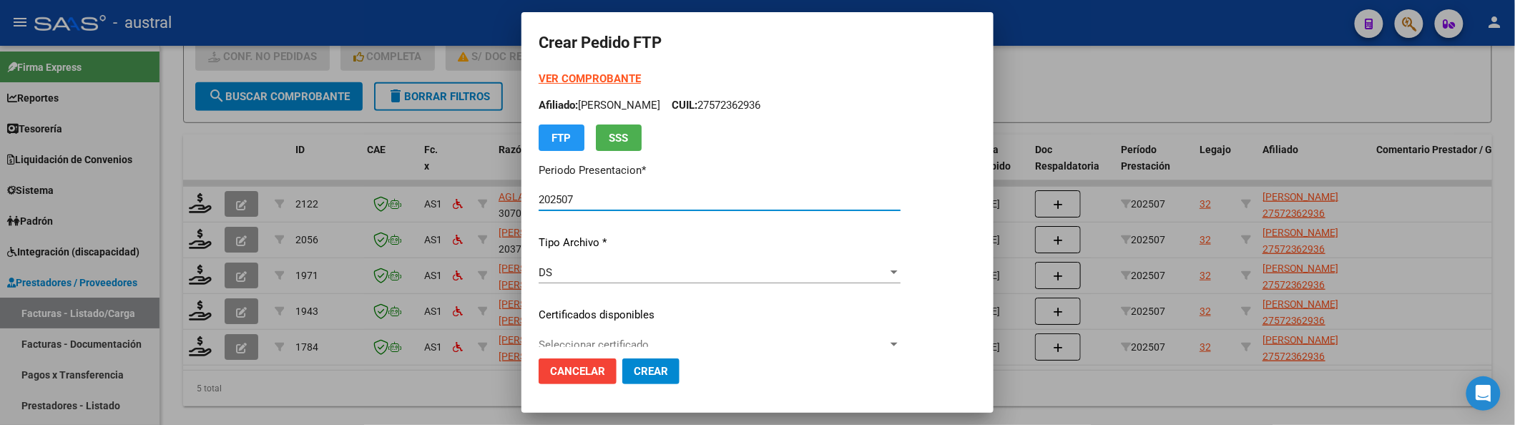
scroll to position [95, 0]
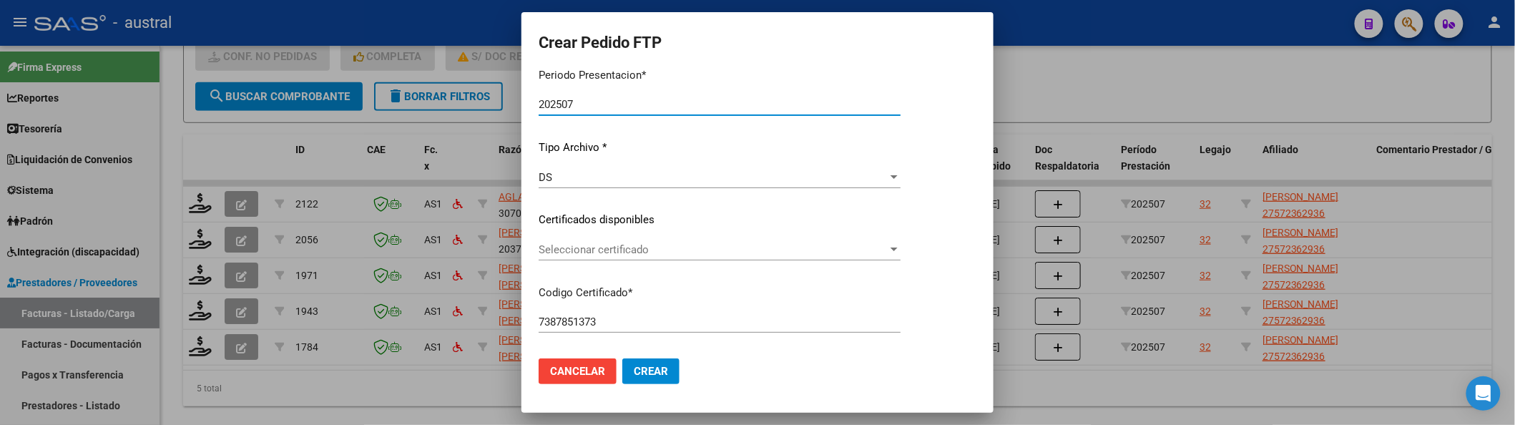
click at [624, 261] on div "Seleccionar certificado Seleccionar certificado" at bounding box center [720, 256] width 362 height 35
click at [633, 247] on span "Seleccionar certificado" at bounding box center [713, 249] width 349 height 13
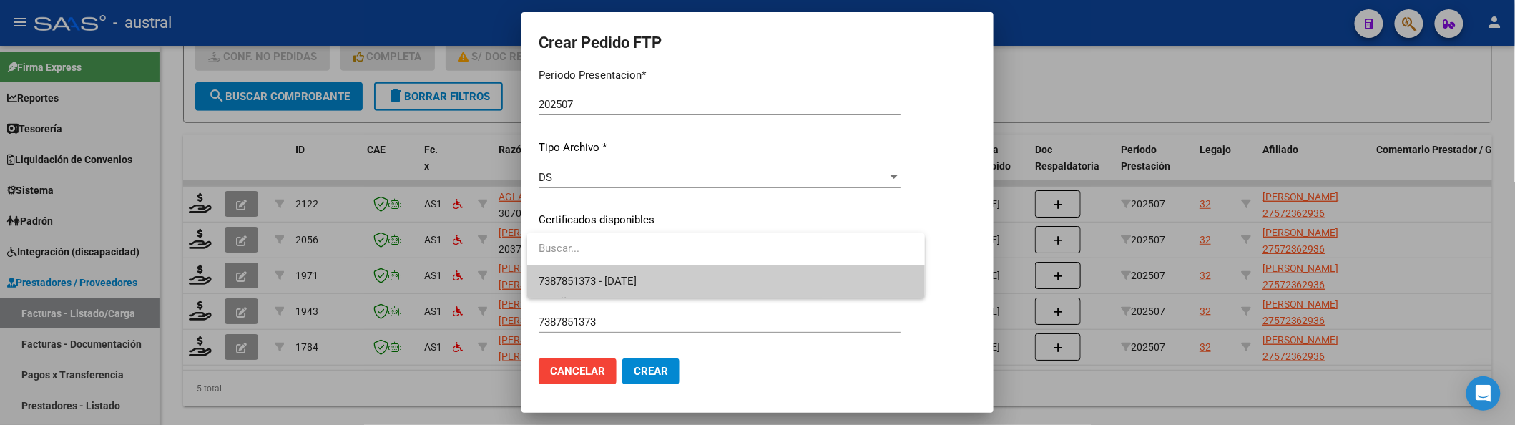
click at [675, 284] on span "7387851373 - 2027-07-04" at bounding box center [726, 281] width 375 height 32
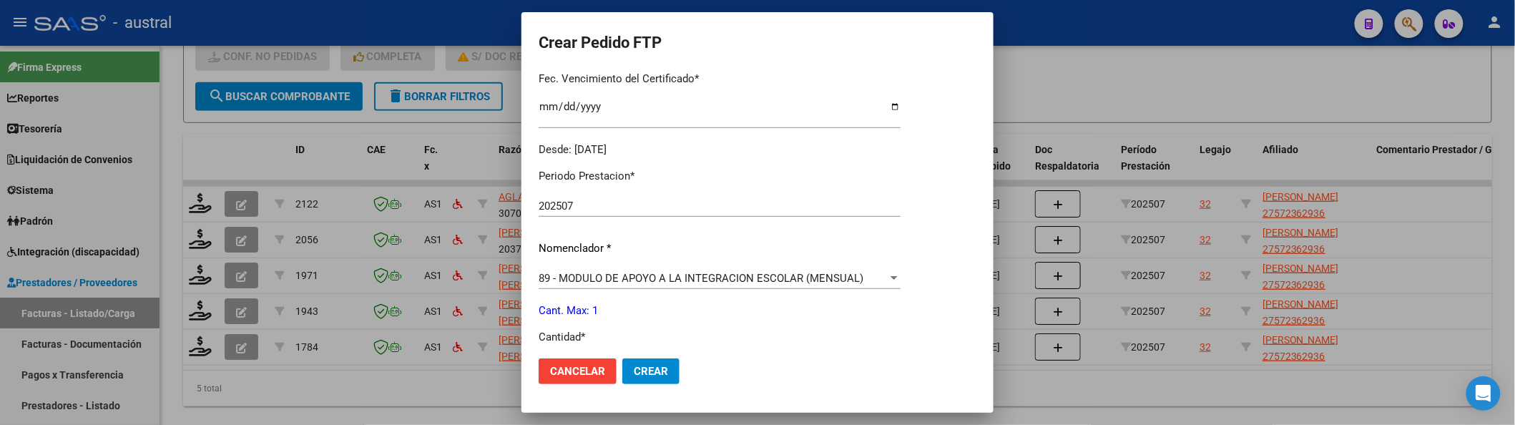
scroll to position [476, 0]
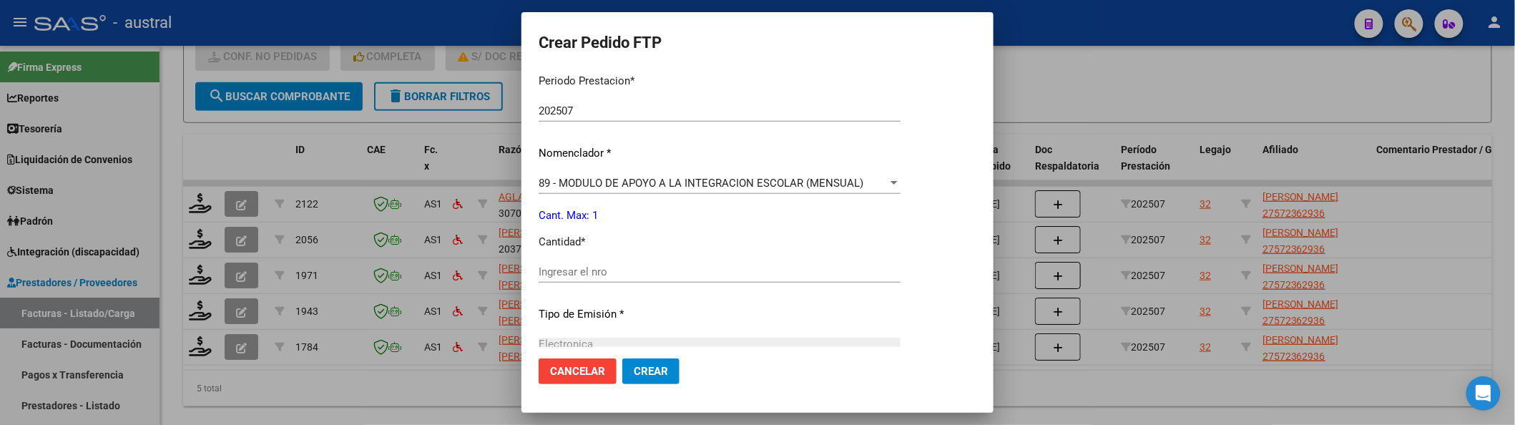
click at [693, 261] on div "Ingresar el nro" at bounding box center [720, 271] width 362 height 21
type input "1"
click at [667, 371] on span "Crear" at bounding box center [651, 371] width 34 height 13
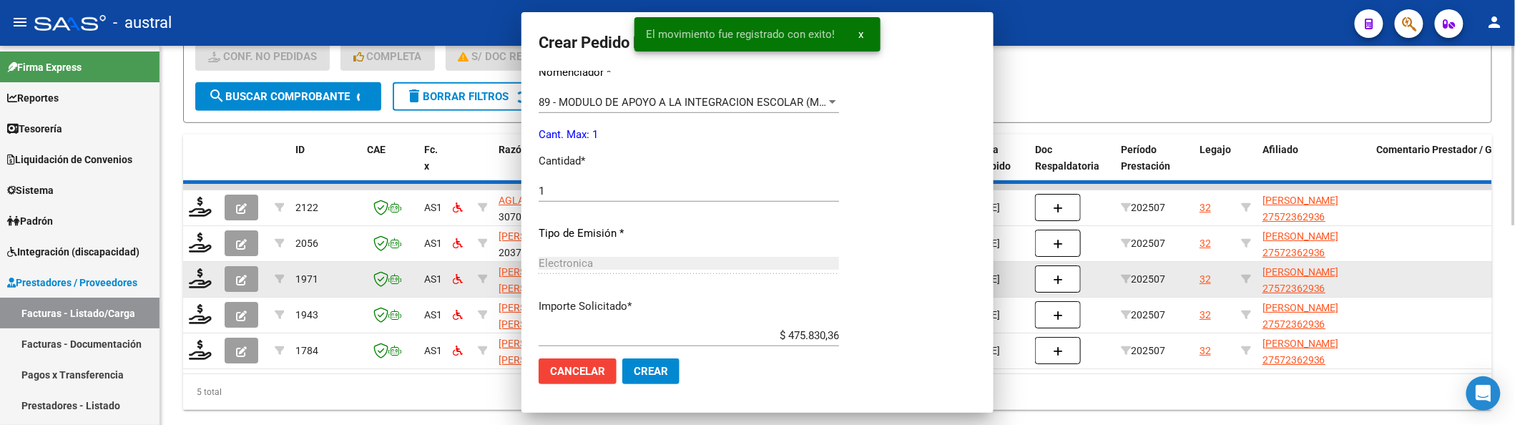
scroll to position [396, 0]
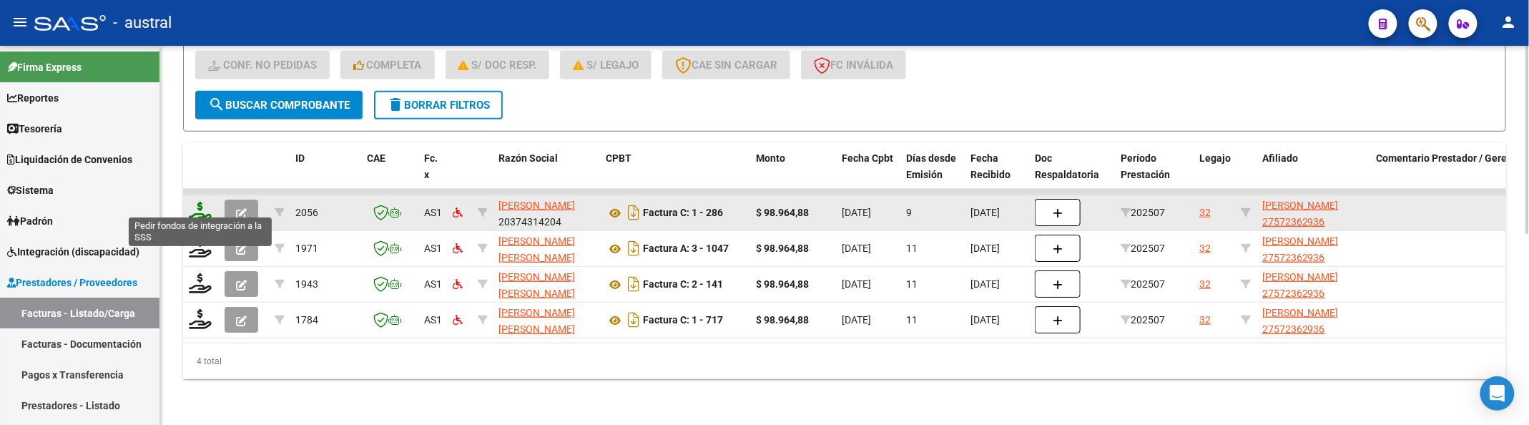
click at [203, 202] on icon at bounding box center [200, 212] width 23 height 20
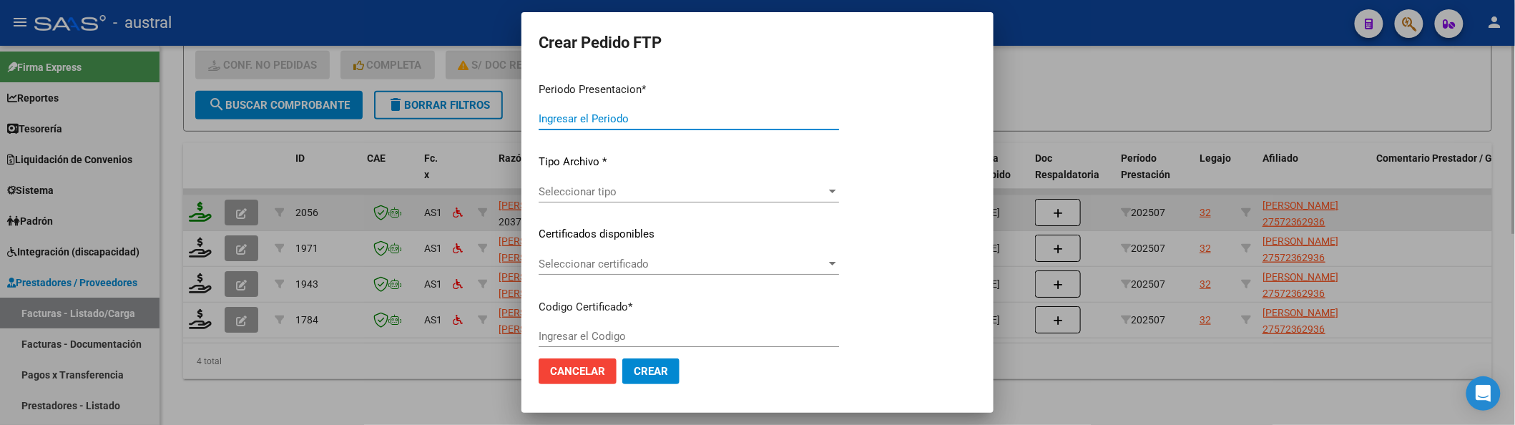
type input "202507"
type input "$ 98.964,88"
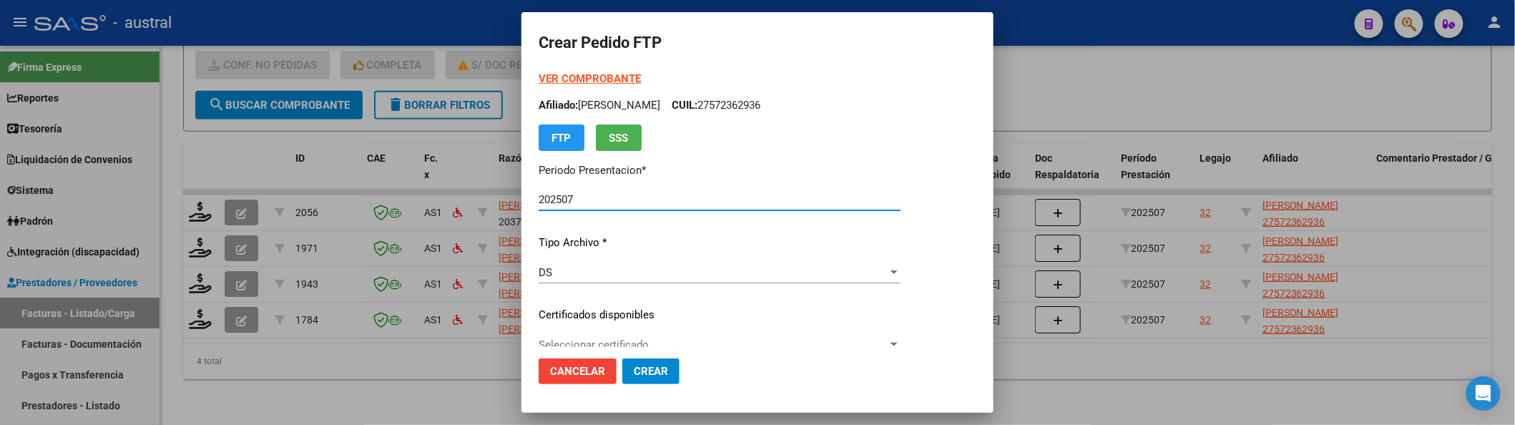
type input "7387851373"
type input "2027-07-04"
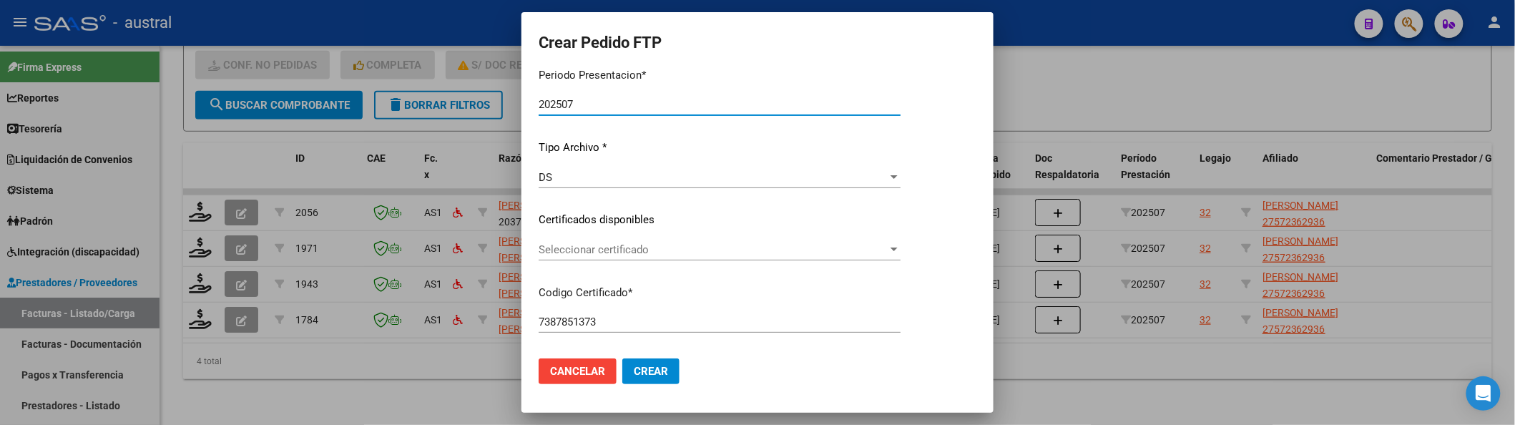
click at [624, 253] on span "Seleccionar certificado" at bounding box center [713, 249] width 349 height 13
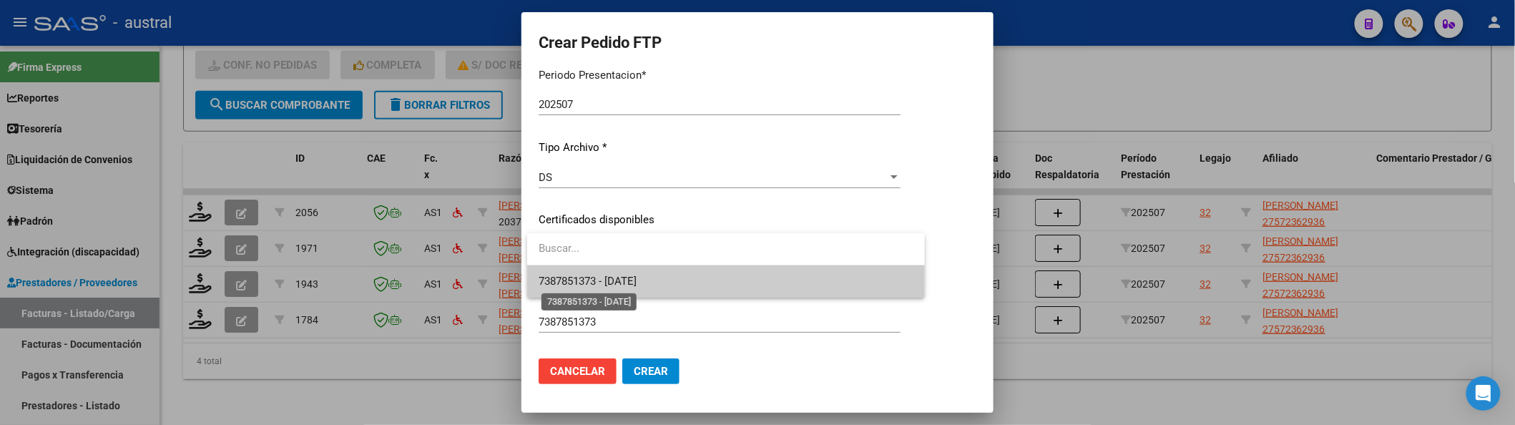
click at [624, 276] on span "7387851373 - 2027-07-04" at bounding box center [588, 281] width 98 height 13
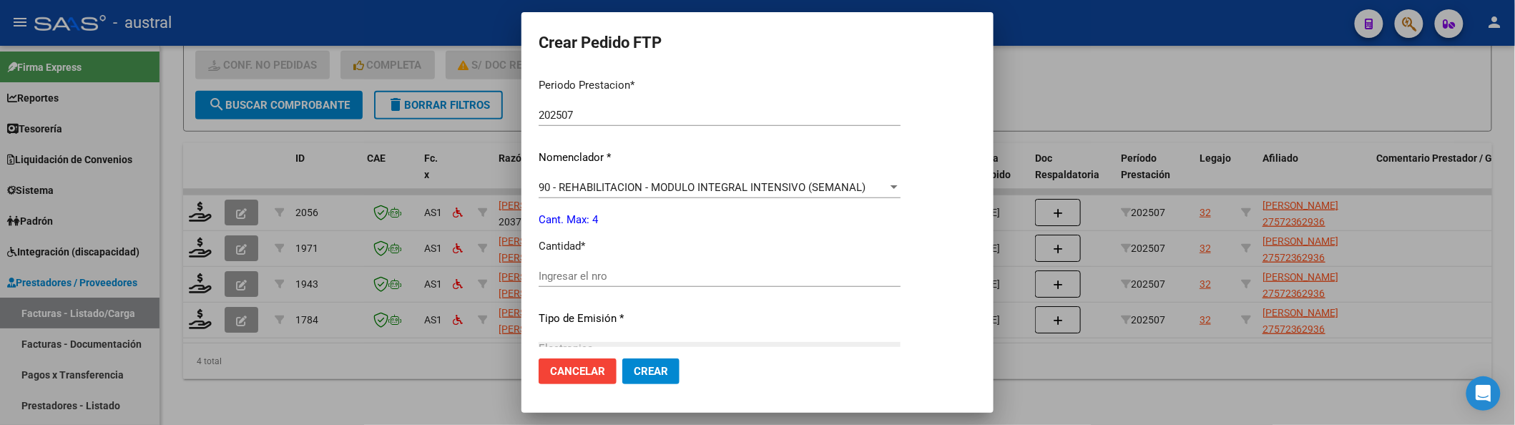
scroll to position [476, 0]
click at [629, 268] on input "Ingresar el nro" at bounding box center [720, 271] width 362 height 13
type input "4"
click at [667, 376] on span "Crear" at bounding box center [651, 371] width 34 height 13
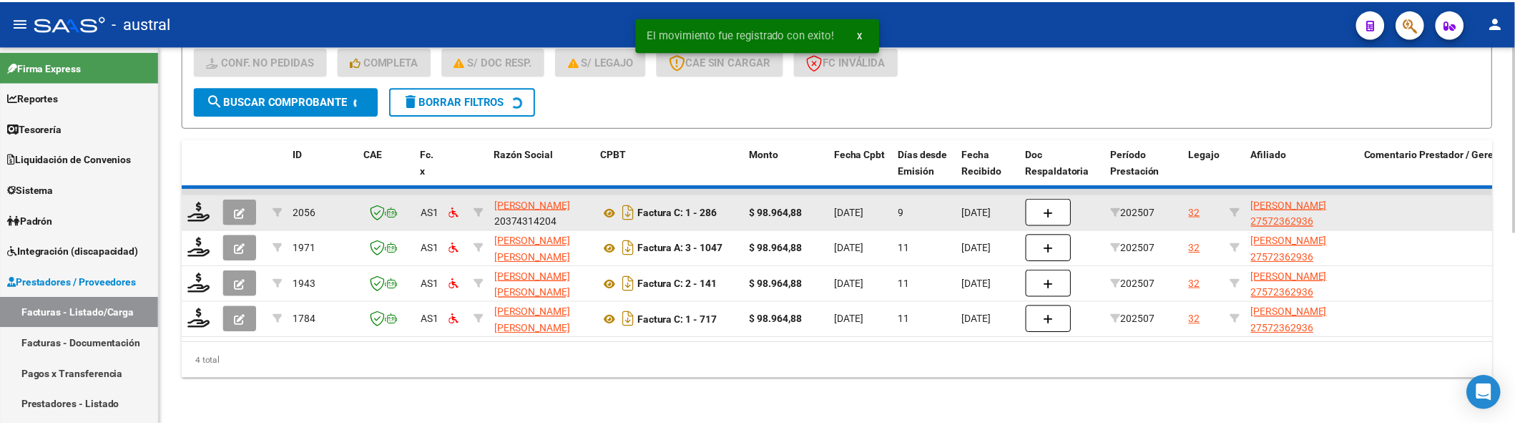
scroll to position [350, 0]
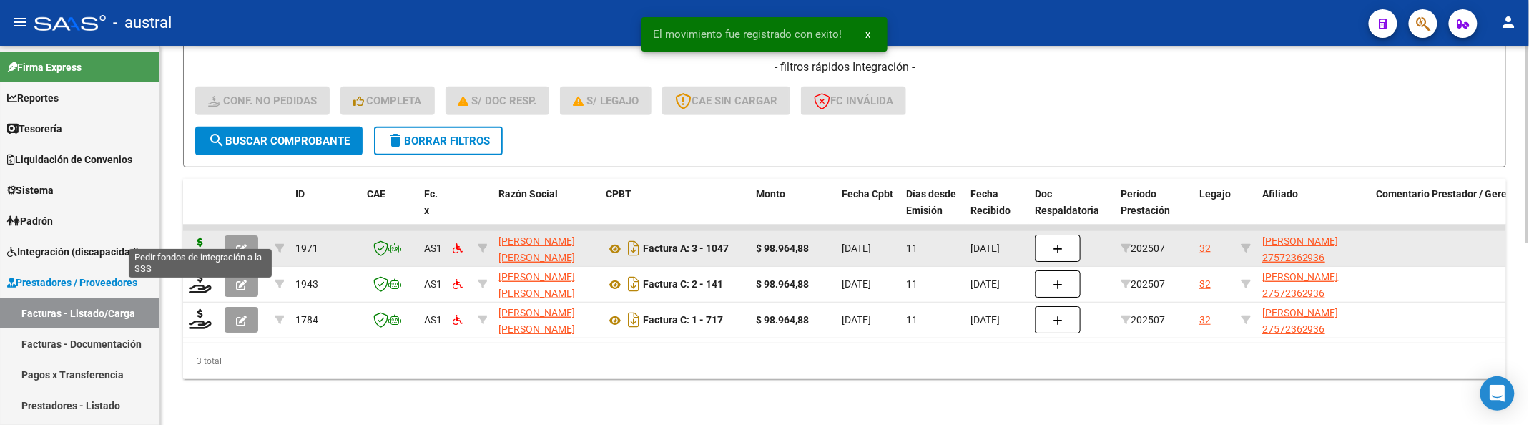
click at [202, 237] on icon at bounding box center [200, 247] width 23 height 20
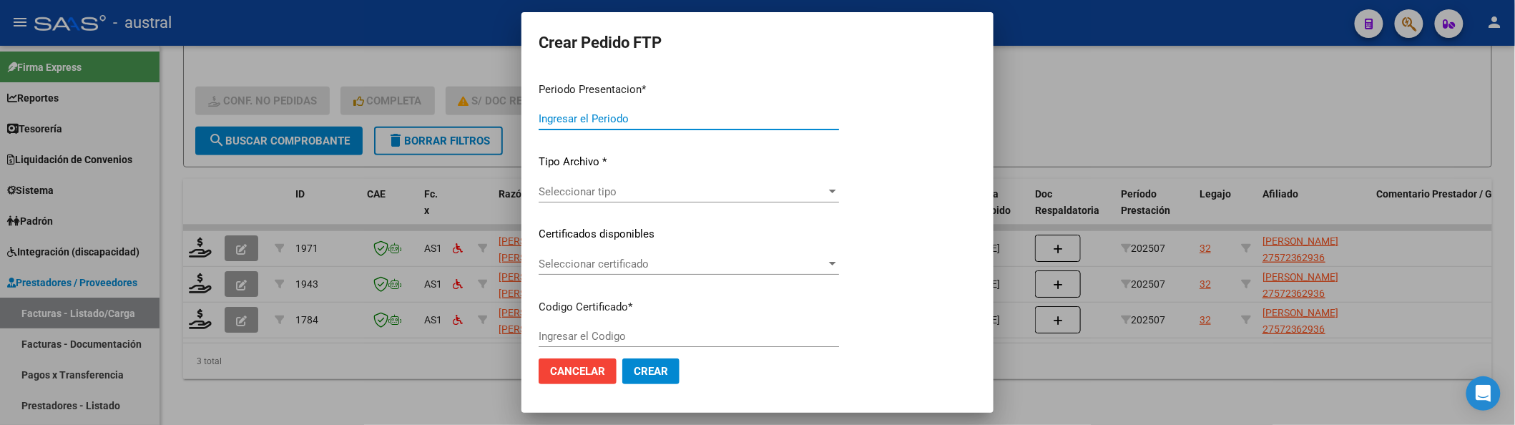
type input "202507"
type input "$ 98.964,88"
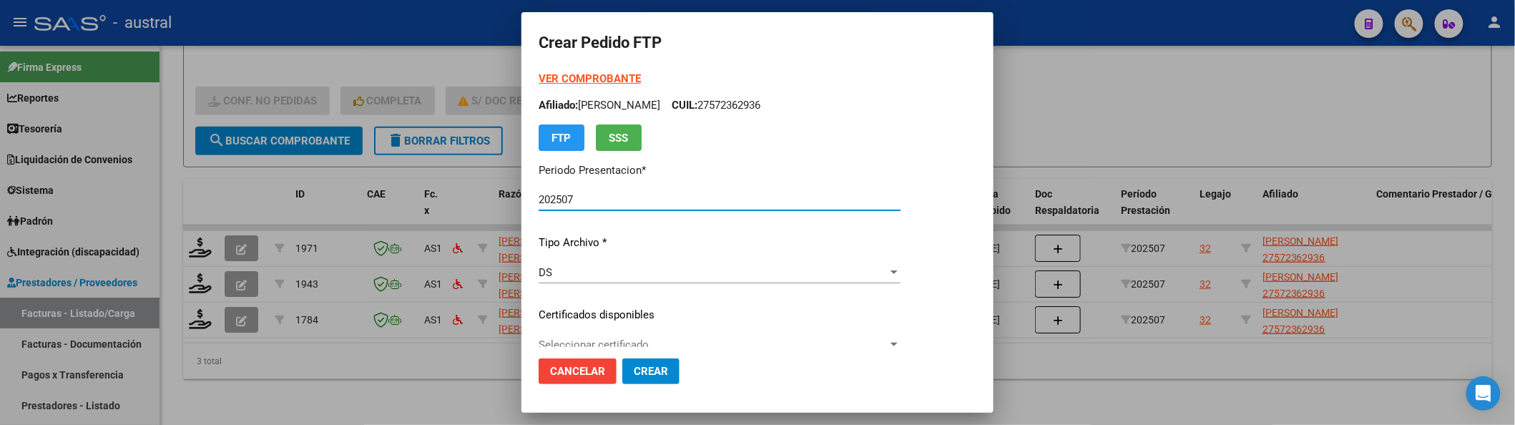
type input "7387851373"
type input "2027-07-04"
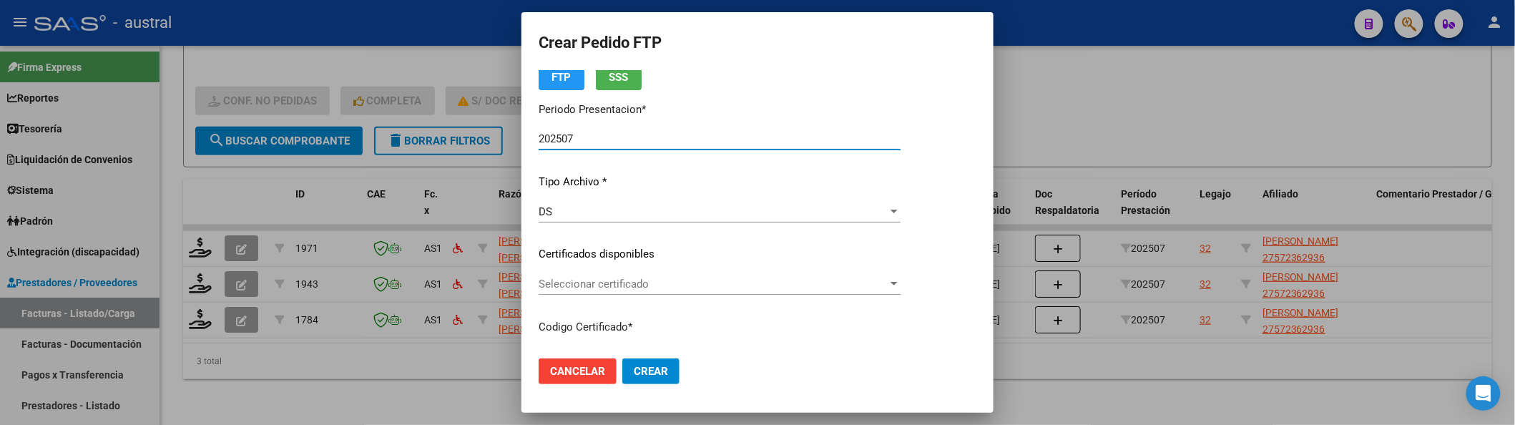
scroll to position [95, 0]
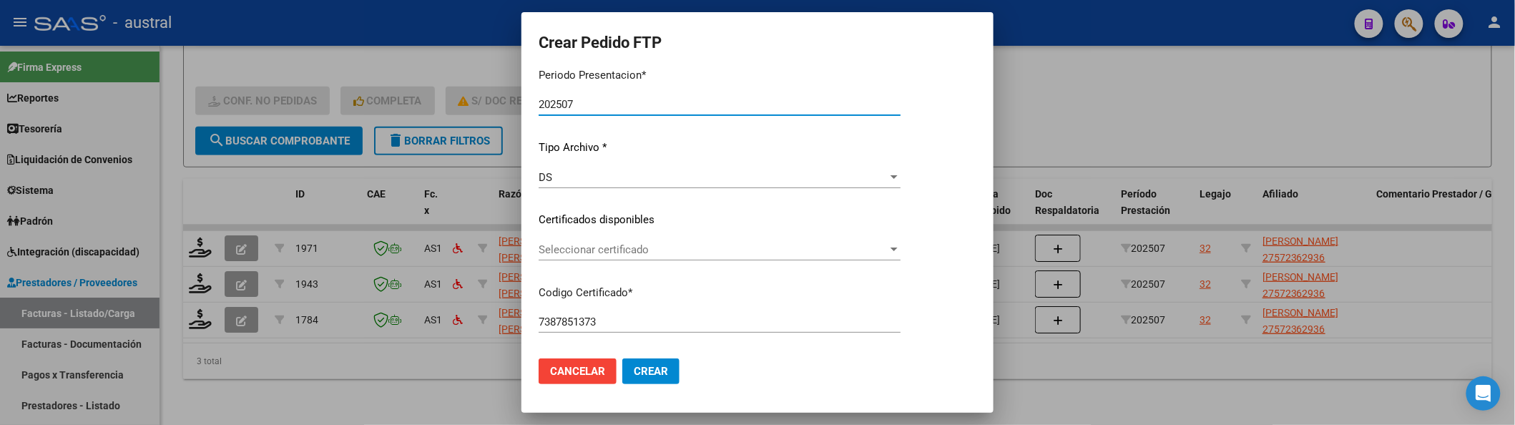
click at [656, 261] on div "Seleccionar certificado Seleccionar certificado" at bounding box center [720, 256] width 362 height 35
click at [668, 250] on span "Seleccionar certificado" at bounding box center [713, 249] width 349 height 13
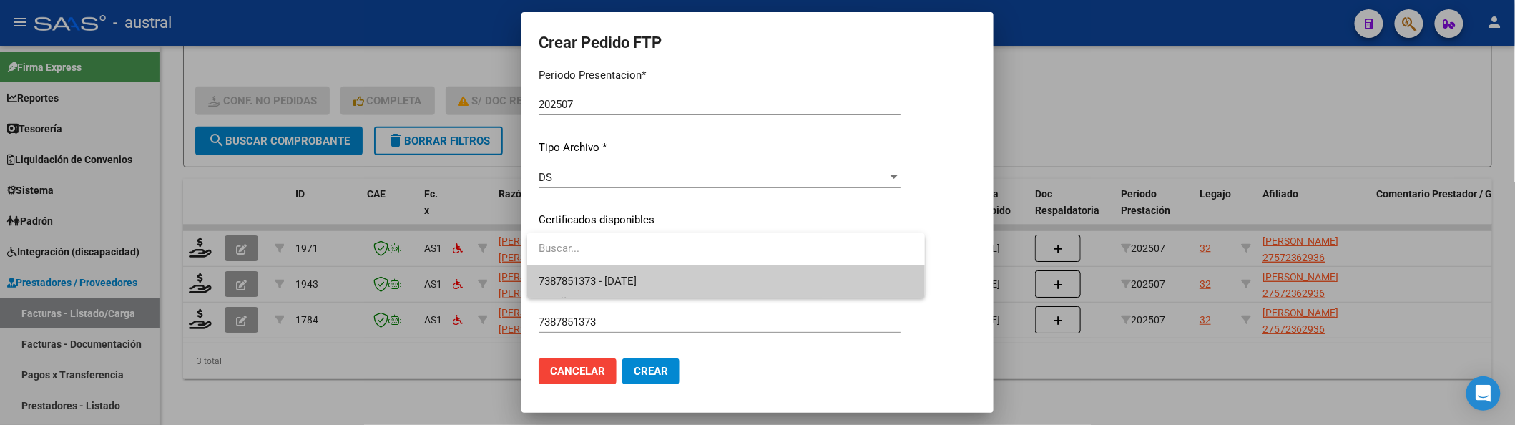
click at [679, 284] on span "7387851373 - 2027-07-04" at bounding box center [726, 281] width 375 height 32
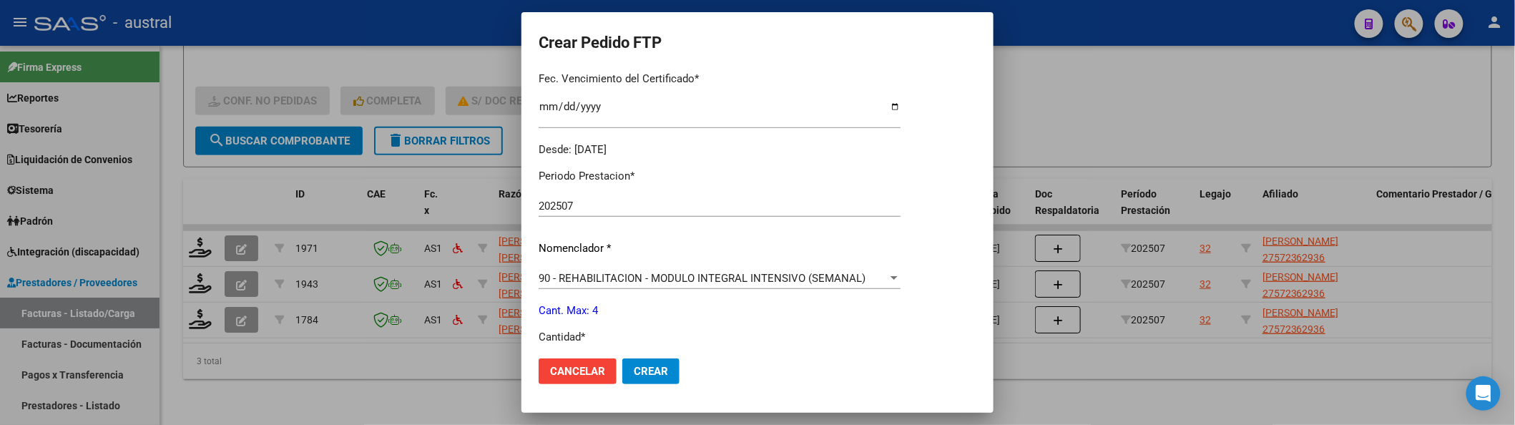
scroll to position [476, 0]
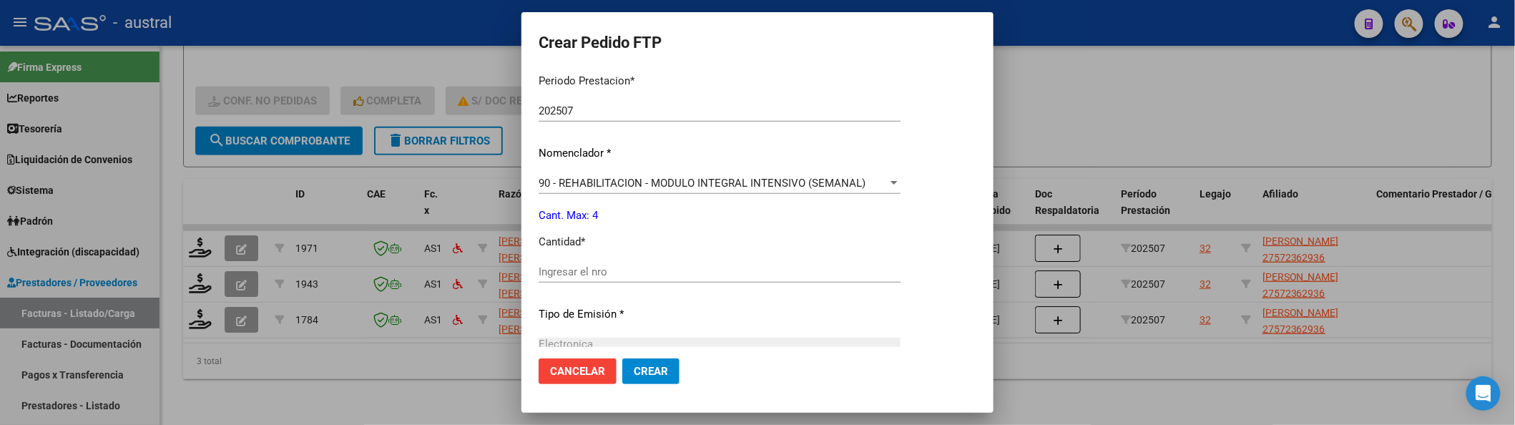
click at [637, 263] on div "Ingresar el nro" at bounding box center [720, 271] width 362 height 21
type input "4"
click at [622, 358] on button "Crear" at bounding box center [650, 371] width 57 height 26
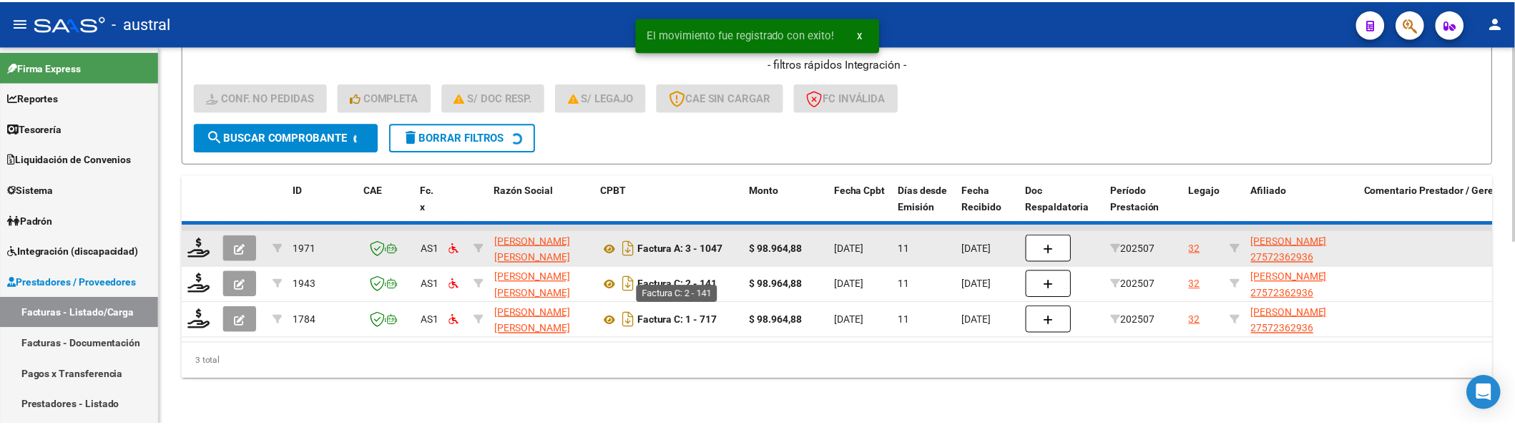
scroll to position [313, 0]
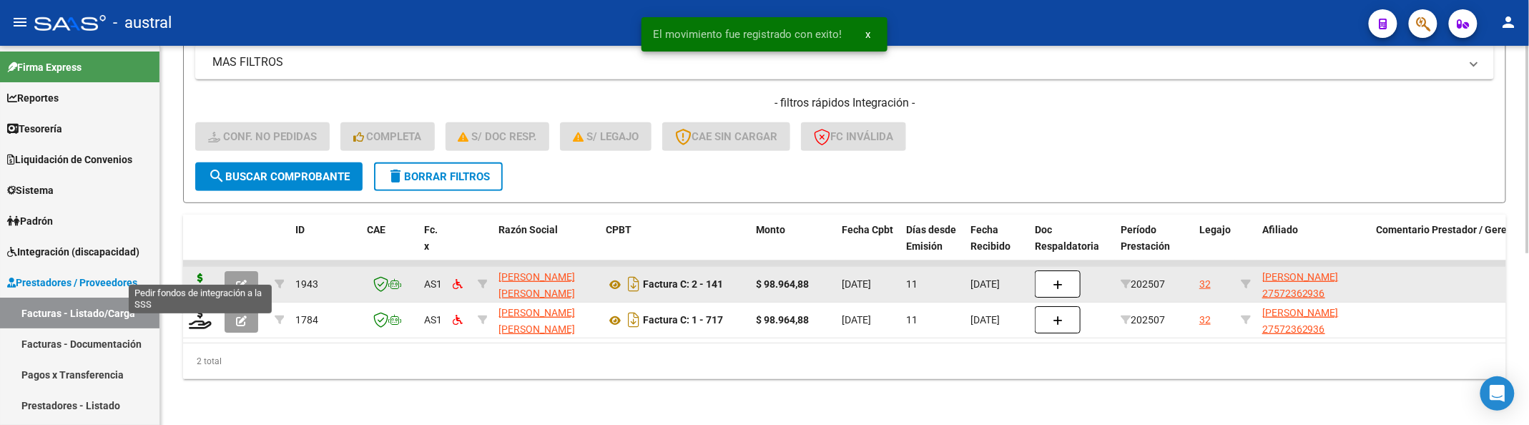
click at [196, 273] on icon at bounding box center [200, 283] width 23 height 20
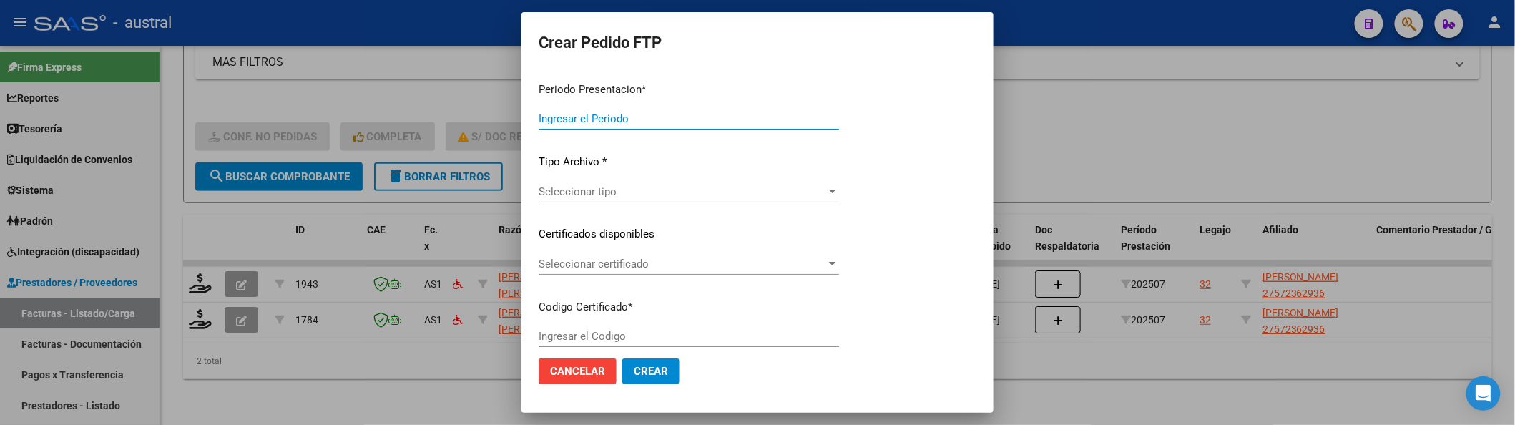
type input "202507"
type input "$ 98.964,88"
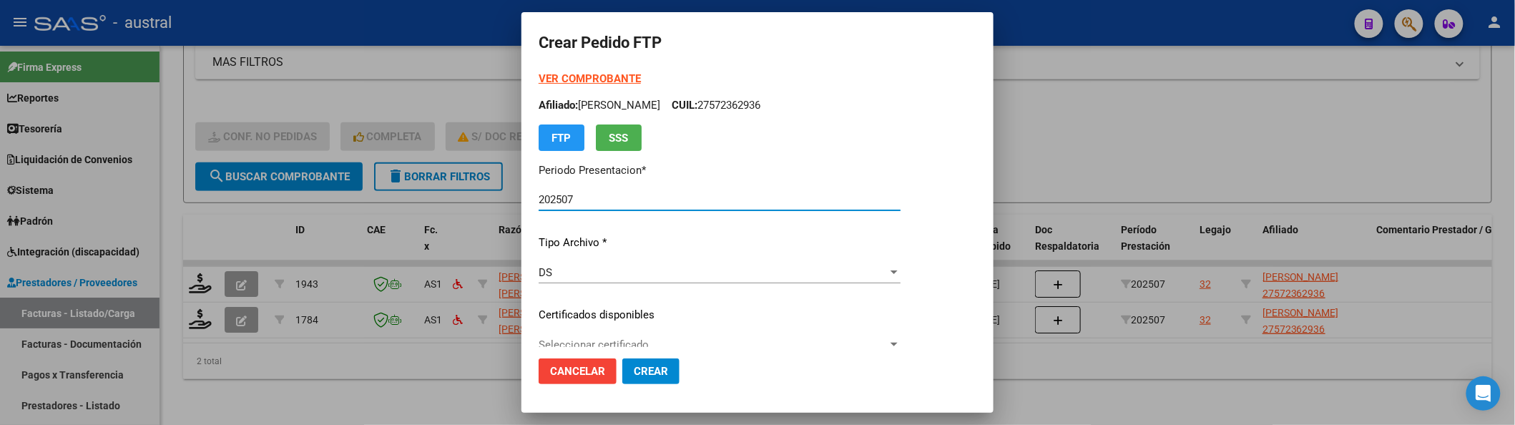
type input "7387851373"
type input "2027-07-04"
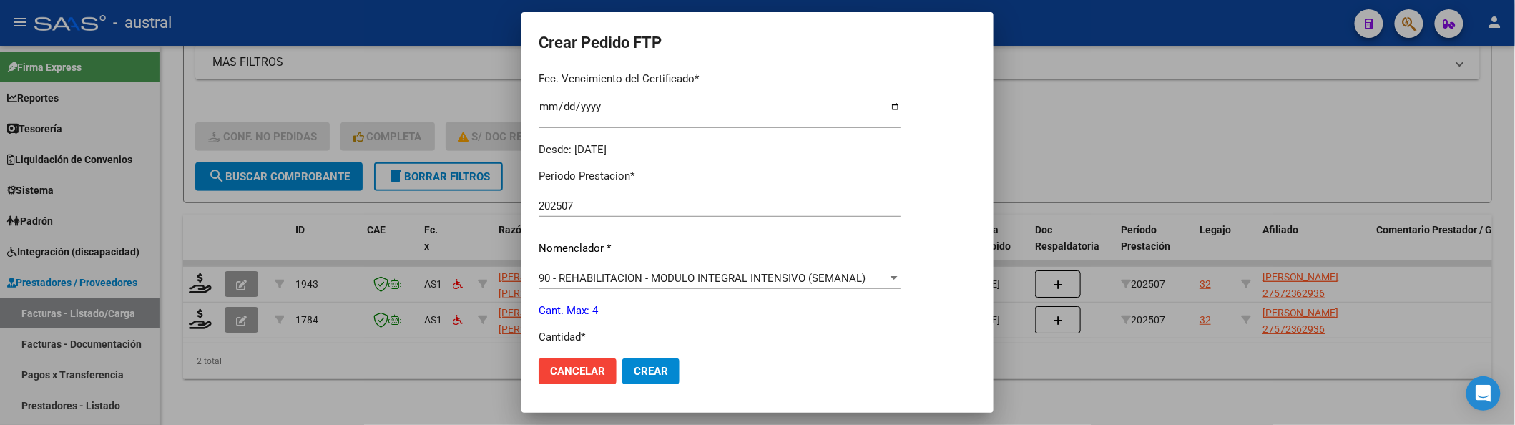
scroll to position [476, 0]
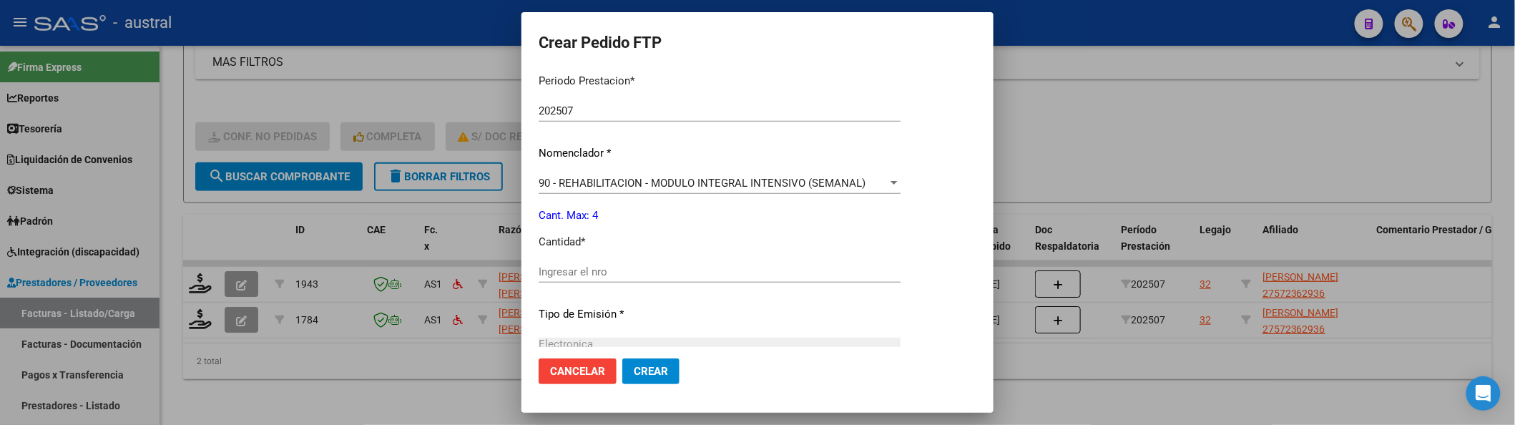
click at [637, 273] on input "Ingresar el nro" at bounding box center [720, 271] width 362 height 13
type input "4"
click at [622, 358] on button "Crear" at bounding box center [650, 371] width 57 height 26
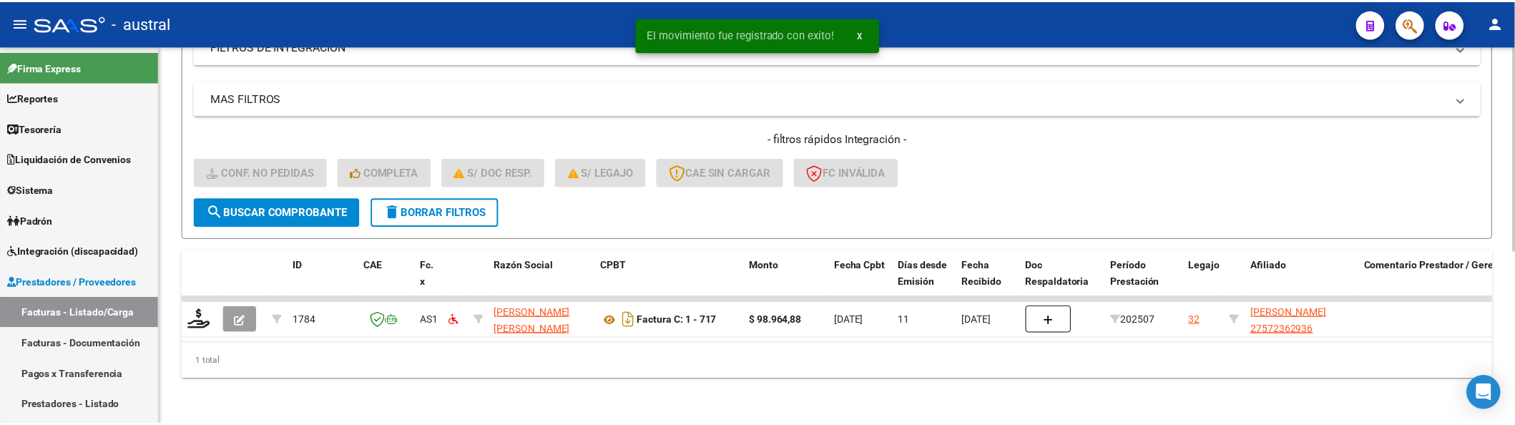
scroll to position [278, 0]
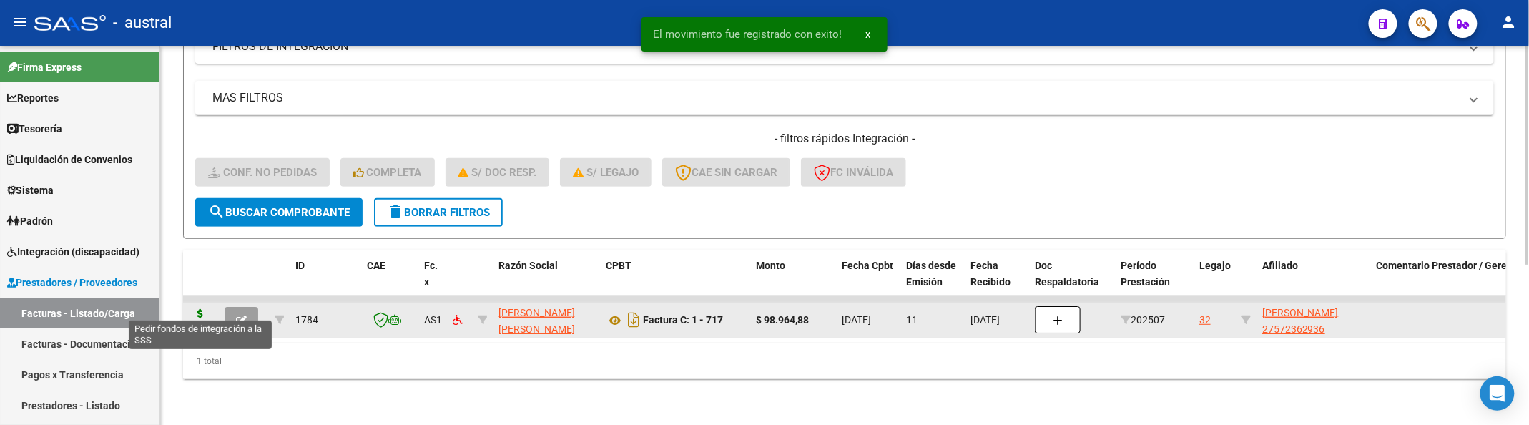
click at [206, 309] on icon at bounding box center [200, 319] width 23 height 20
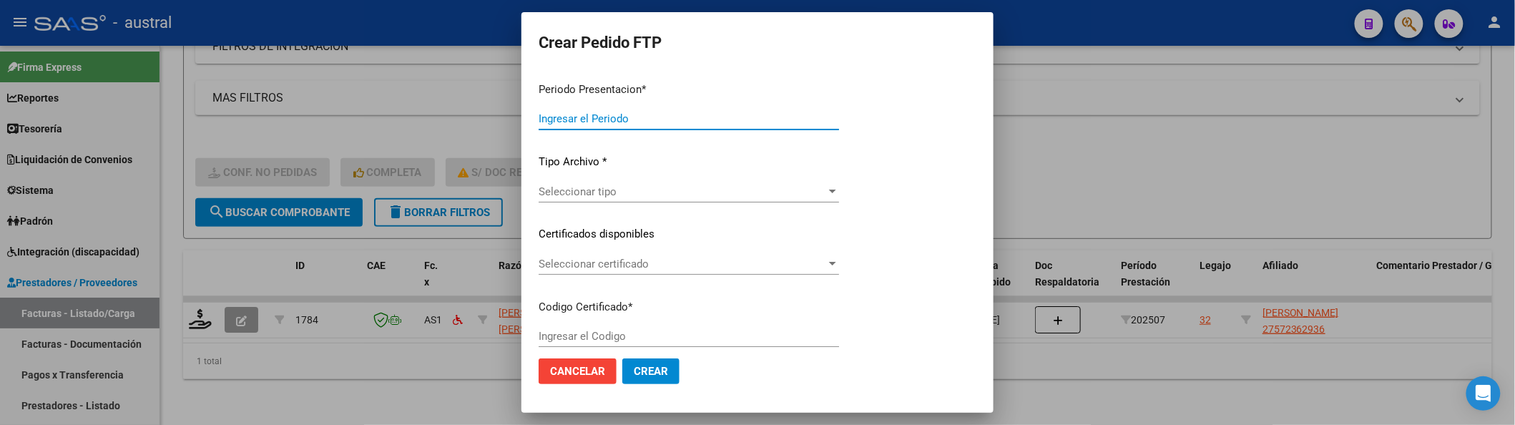
type input "202507"
type input "$ 98.964,88"
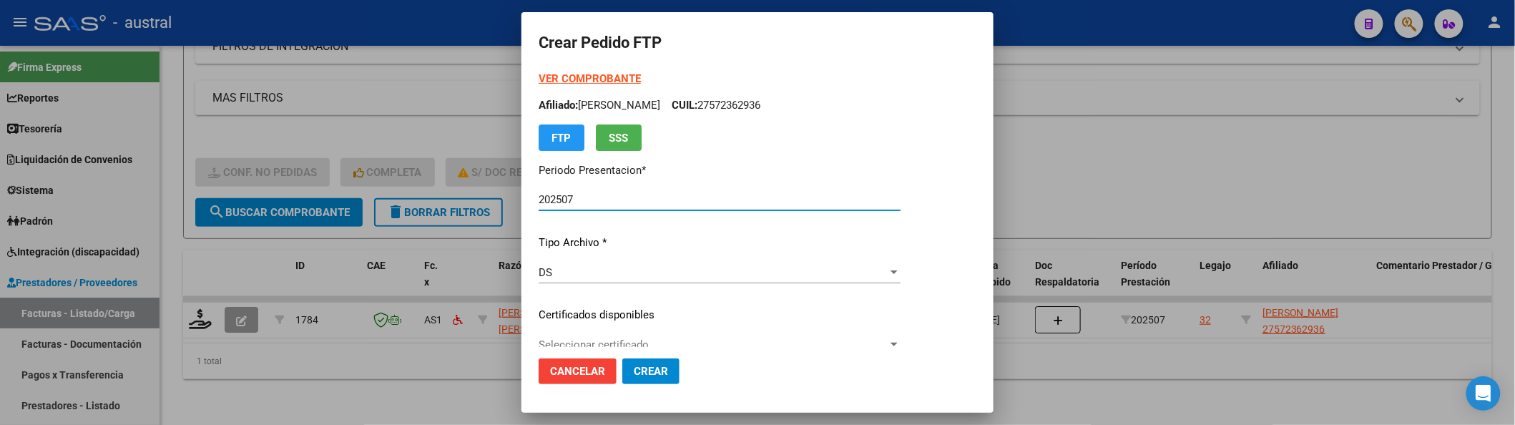
type input "7387851373"
type input "2027-07-04"
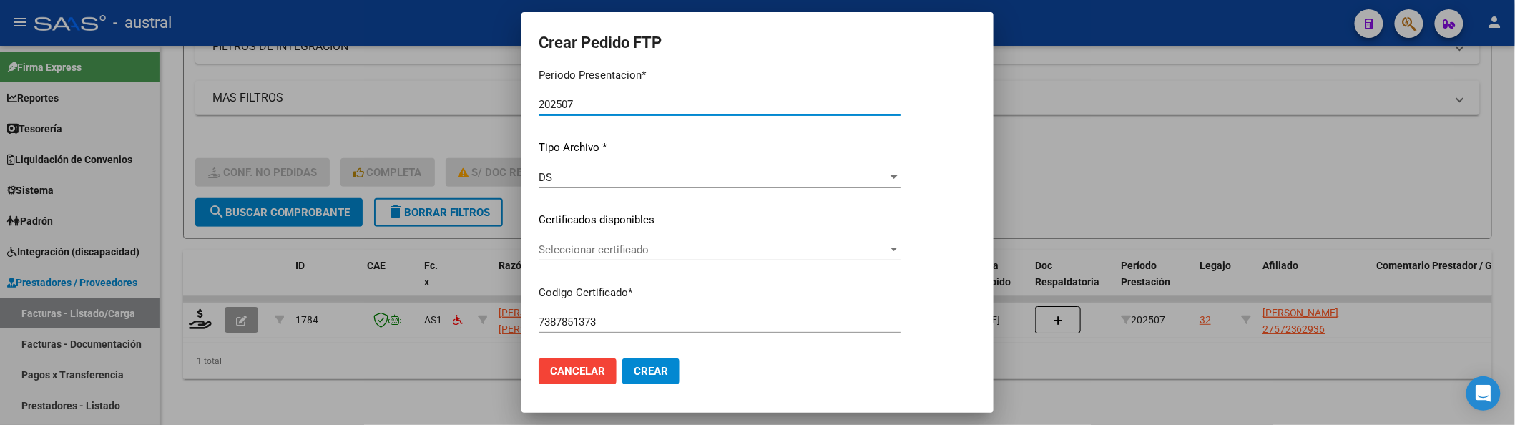
click at [644, 257] on div "Seleccionar certificado Seleccionar certificado" at bounding box center [720, 249] width 362 height 21
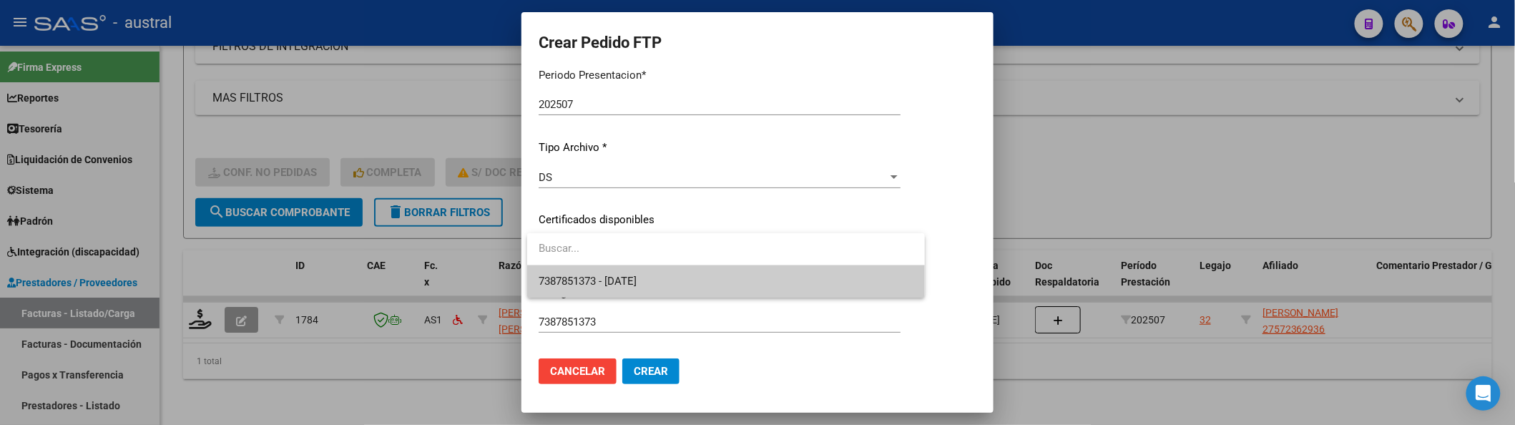
click at [648, 293] on span "7387851373 - 2027-07-04" at bounding box center [726, 281] width 375 height 32
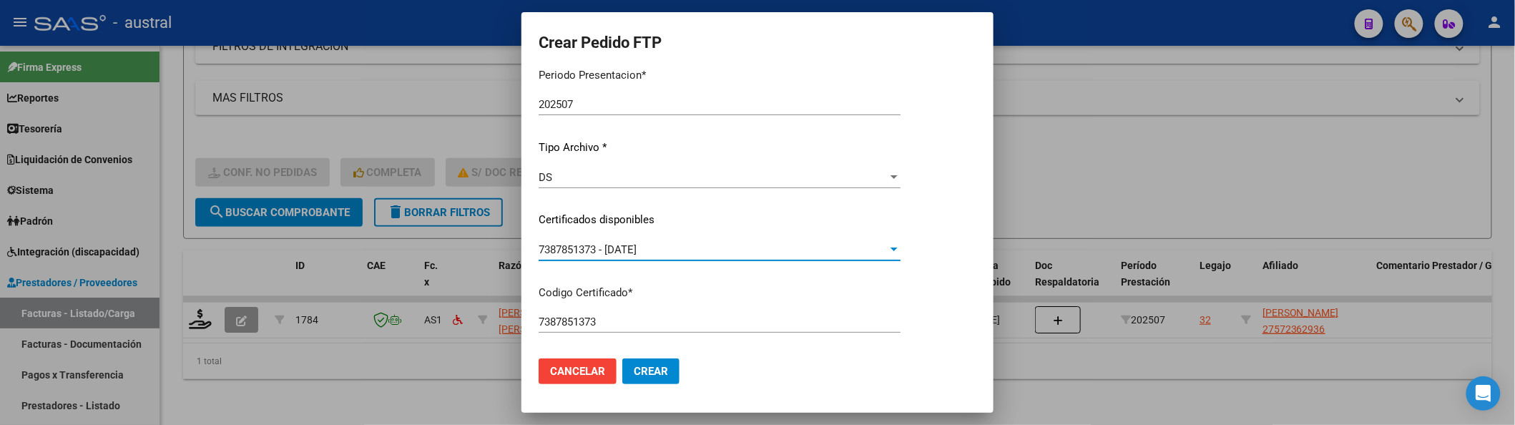
scroll to position [476, 0]
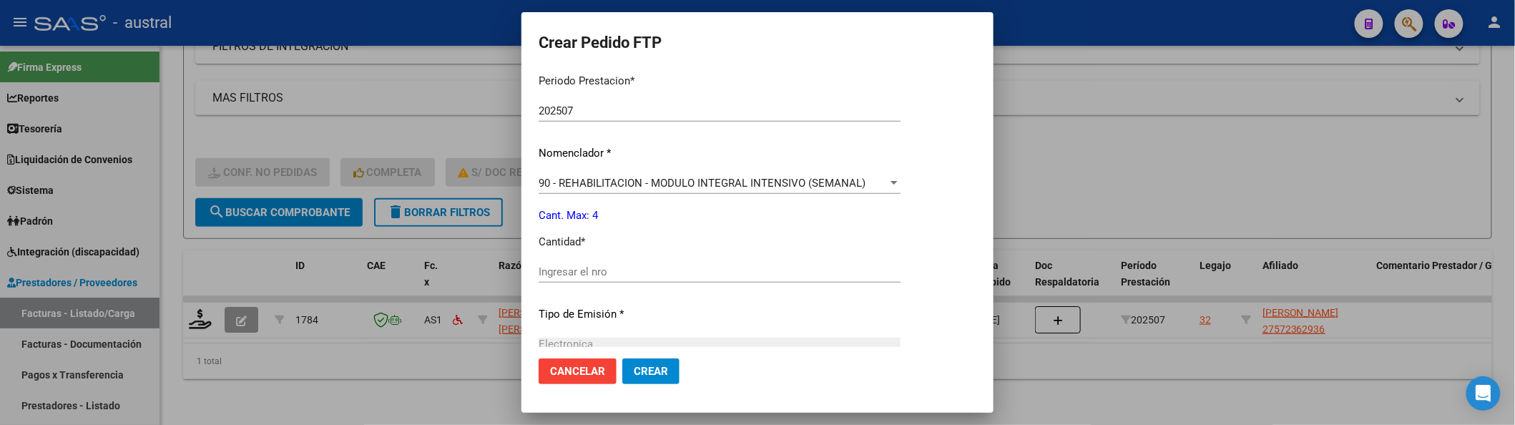
click at [655, 275] on input "Ingresar el nro" at bounding box center [720, 271] width 362 height 13
type input "4"
click at [622, 358] on button "Crear" at bounding box center [650, 371] width 57 height 26
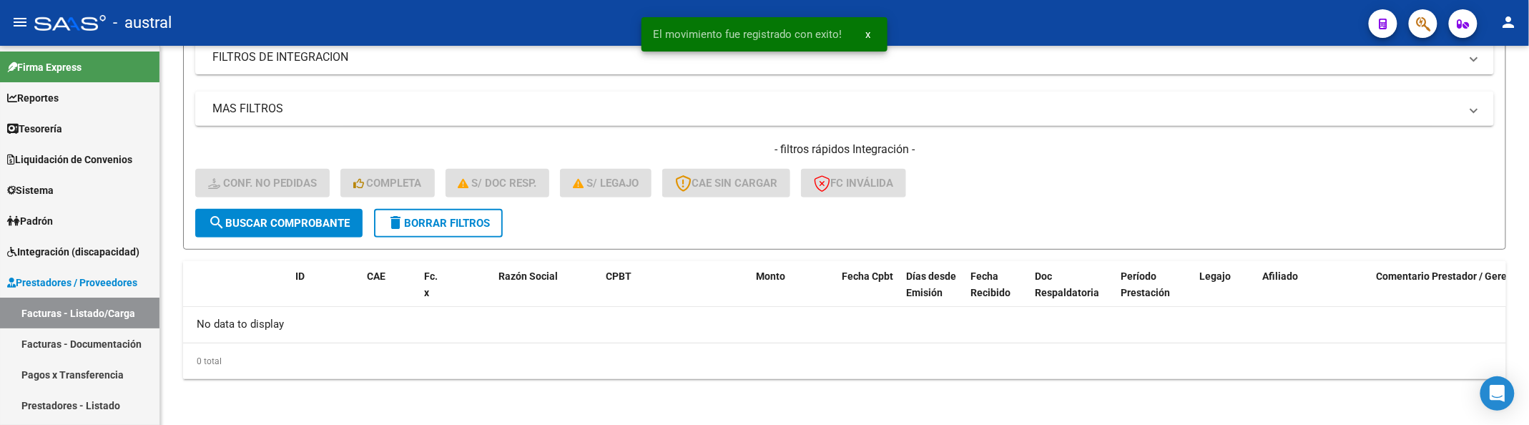
scroll to position [252, 0]
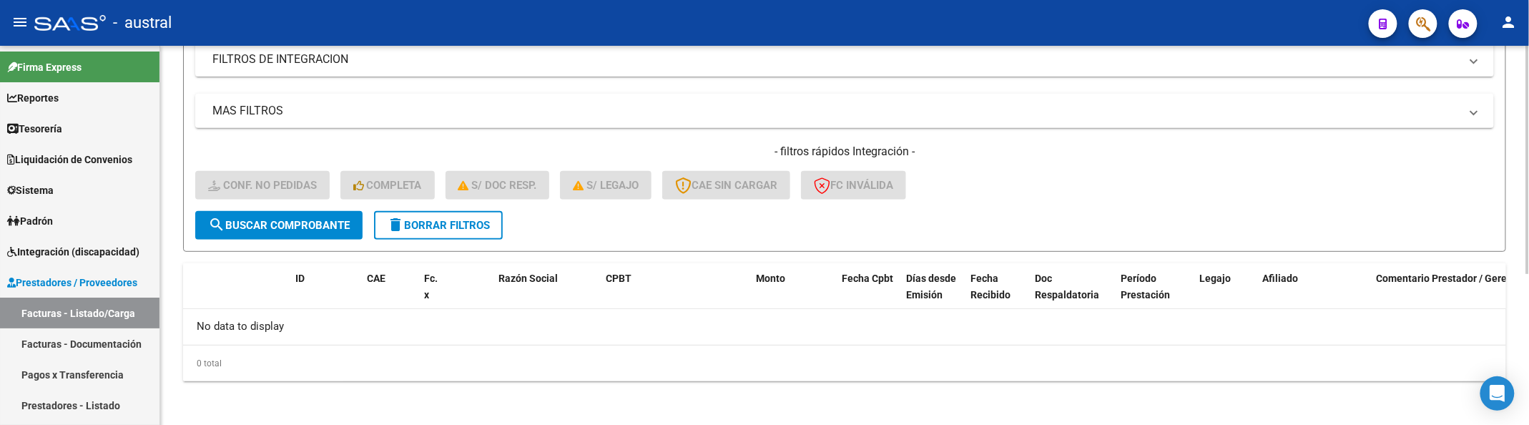
click at [1059, 139] on div "MAS FILTROS Todos Con Doc. Respaldatoria Todos Con Trazabilidad Todos Asociado …" at bounding box center [844, 152] width 1299 height 117
click at [446, 237] on button "delete Borrar Filtros" at bounding box center [438, 225] width 129 height 29
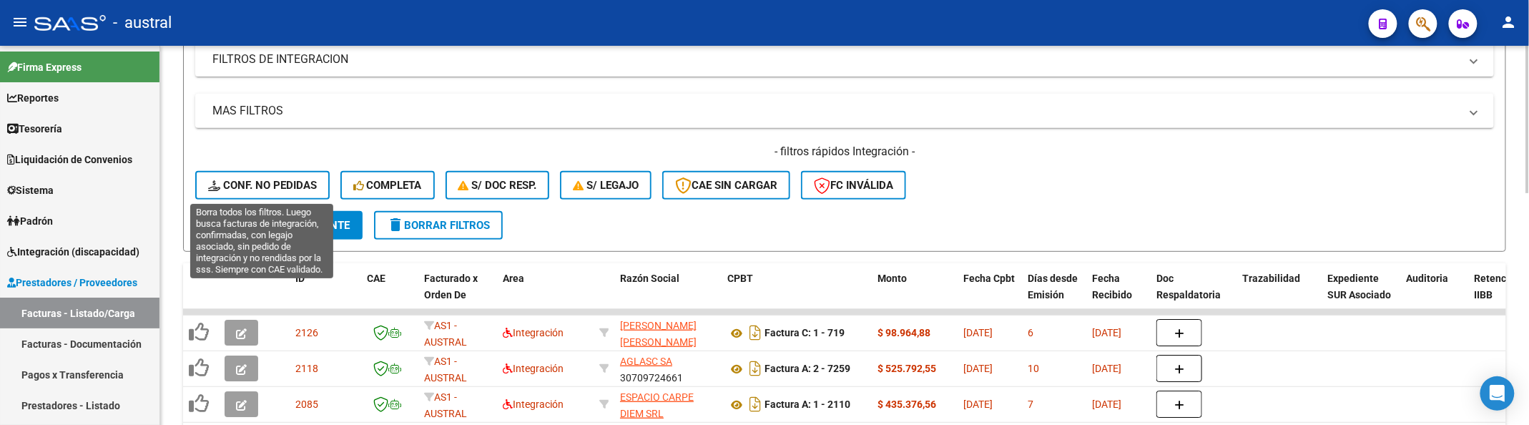
click at [293, 179] on span "Conf. no pedidas" at bounding box center [262, 185] width 109 height 13
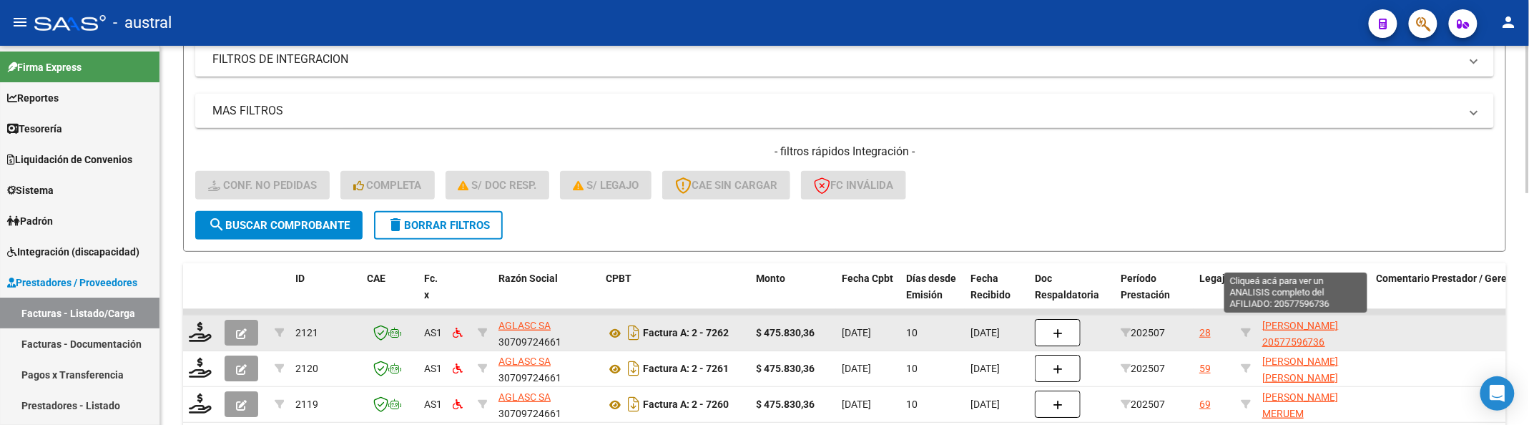
click at [1285, 322] on span "MORALES CHRISTOPHER NAHITAN 20577596736" at bounding box center [1300, 334] width 77 height 28
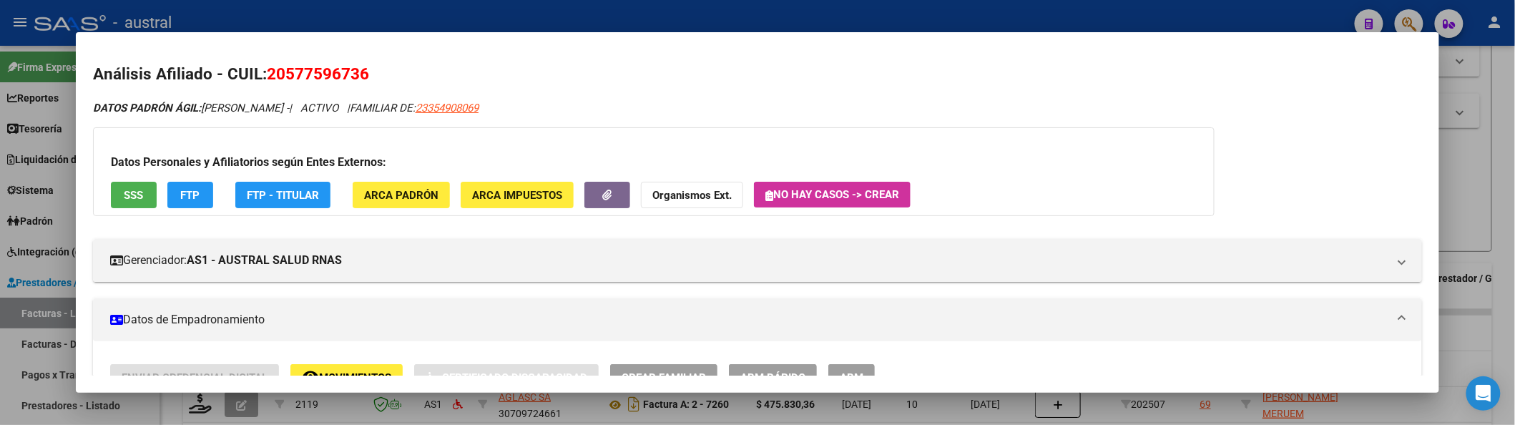
click at [1463, 155] on div at bounding box center [757, 212] width 1515 height 425
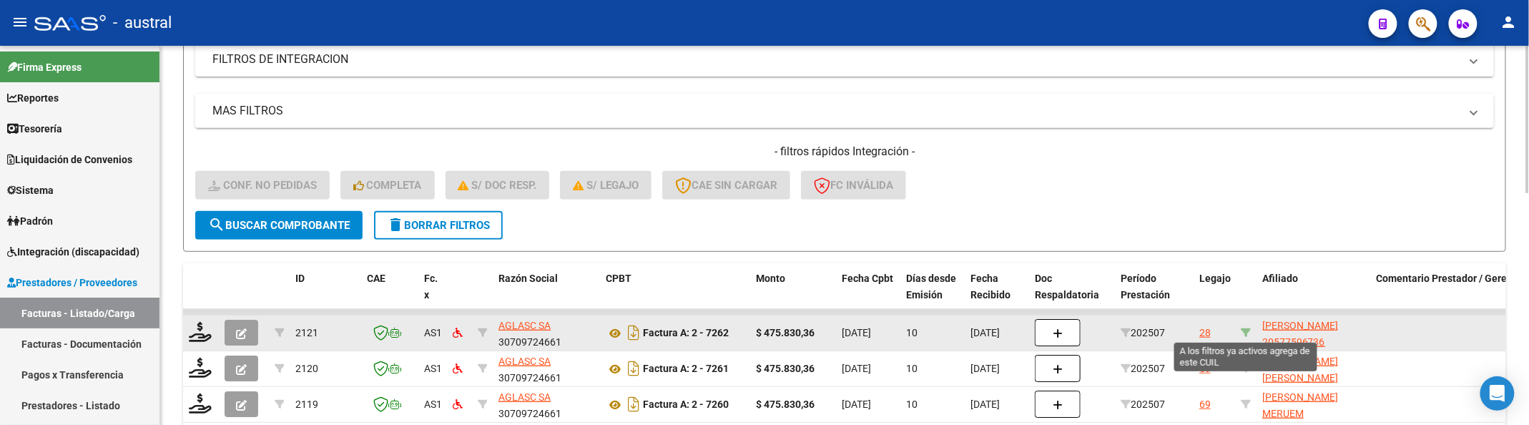
click at [1243, 333] on icon at bounding box center [1246, 333] width 10 height 10
type input "20577596736"
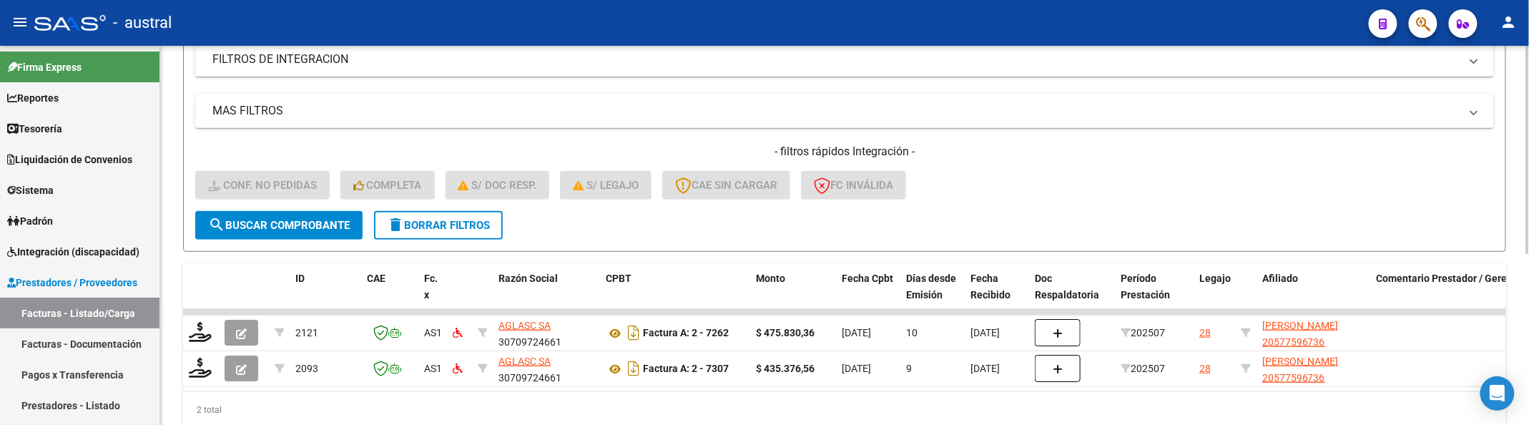
click at [1177, 222] on form "Filtros Id Integración Area Seleccionar Gerenciador Seleccionar Gerenciador Si …" at bounding box center [844, 84] width 1323 height 335
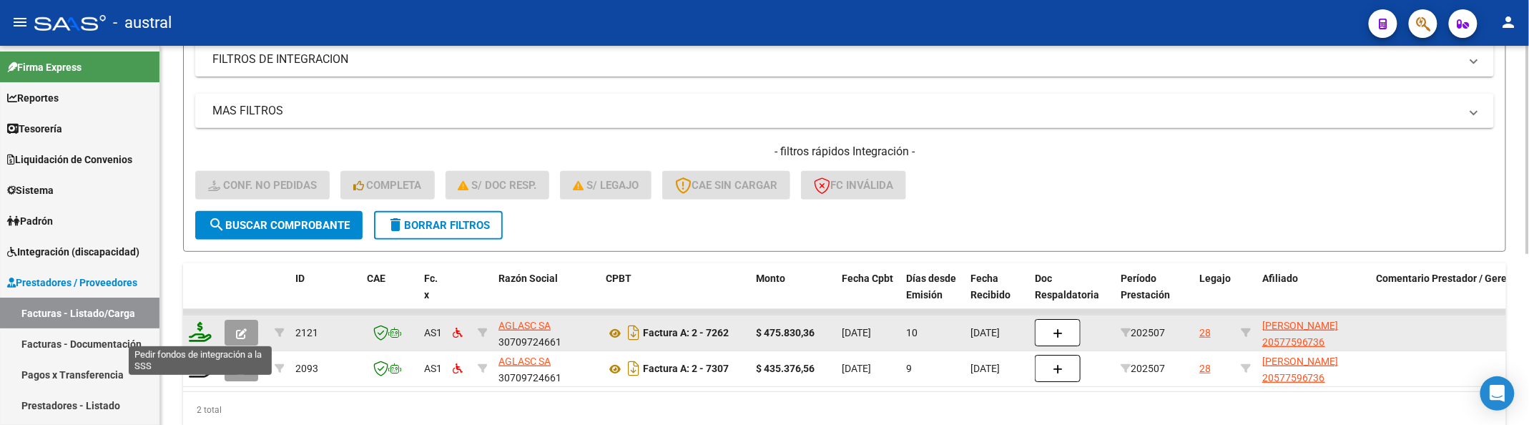
click at [198, 333] on icon at bounding box center [200, 332] width 23 height 20
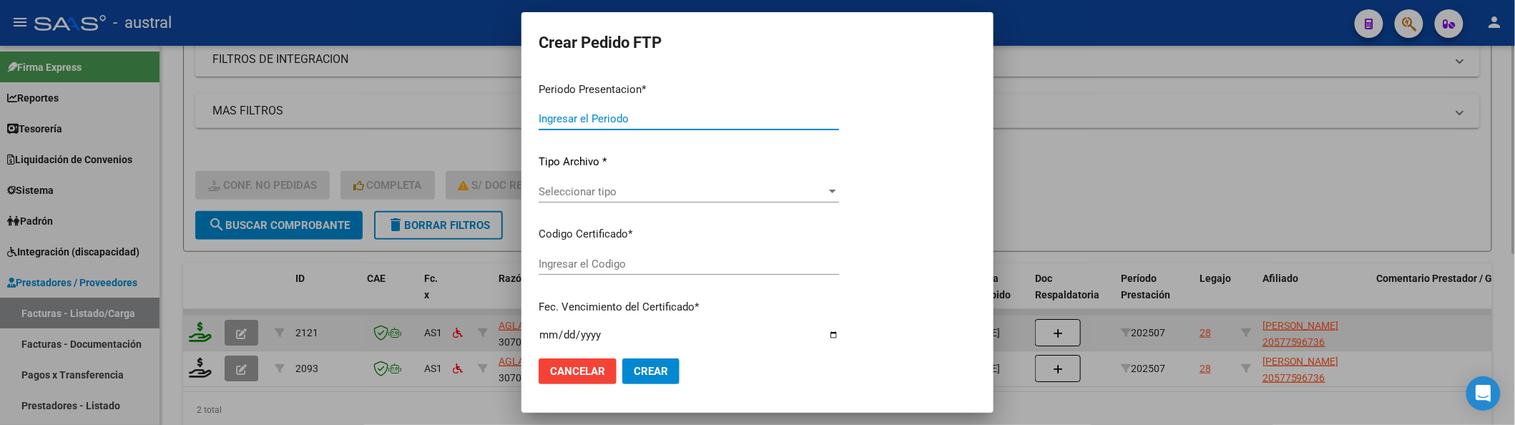
type input "202507"
type input "$ 475.830,36"
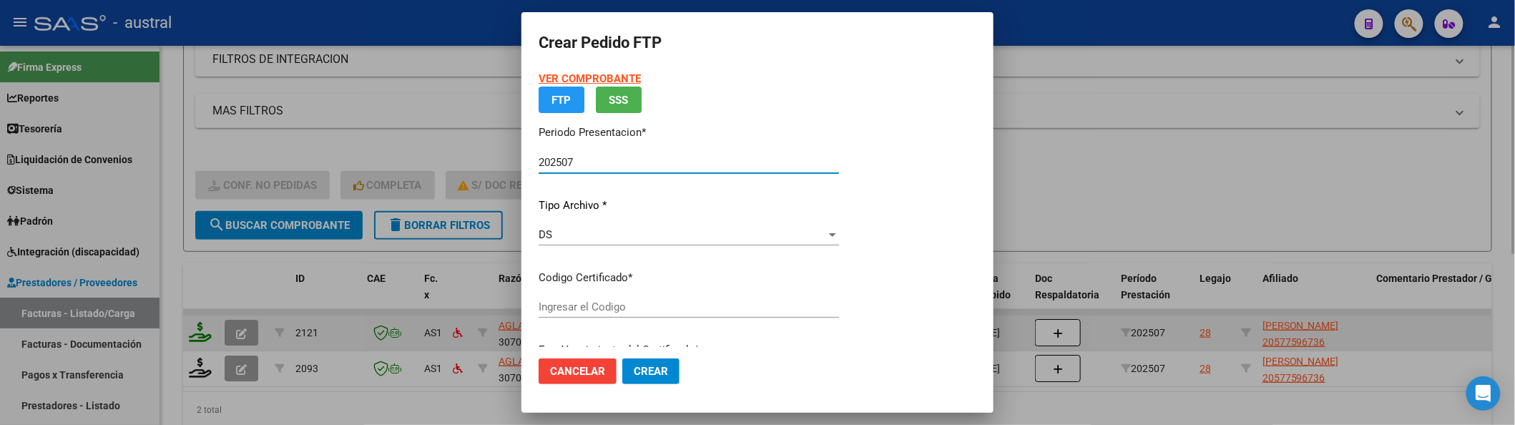
type input "6888288216"
type input "2025-10-19"
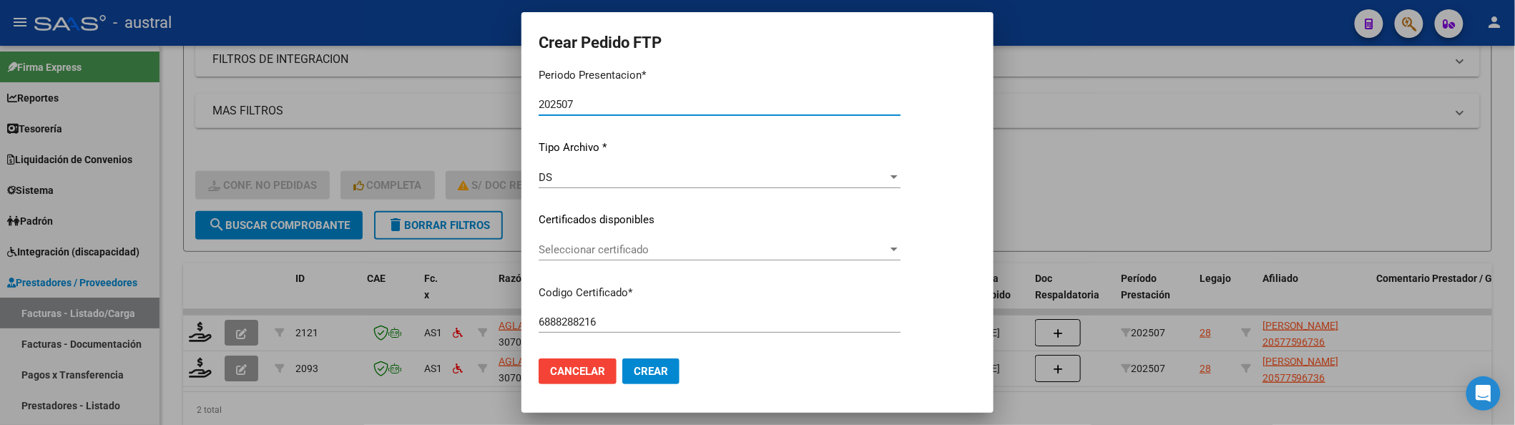
scroll to position [190, 0]
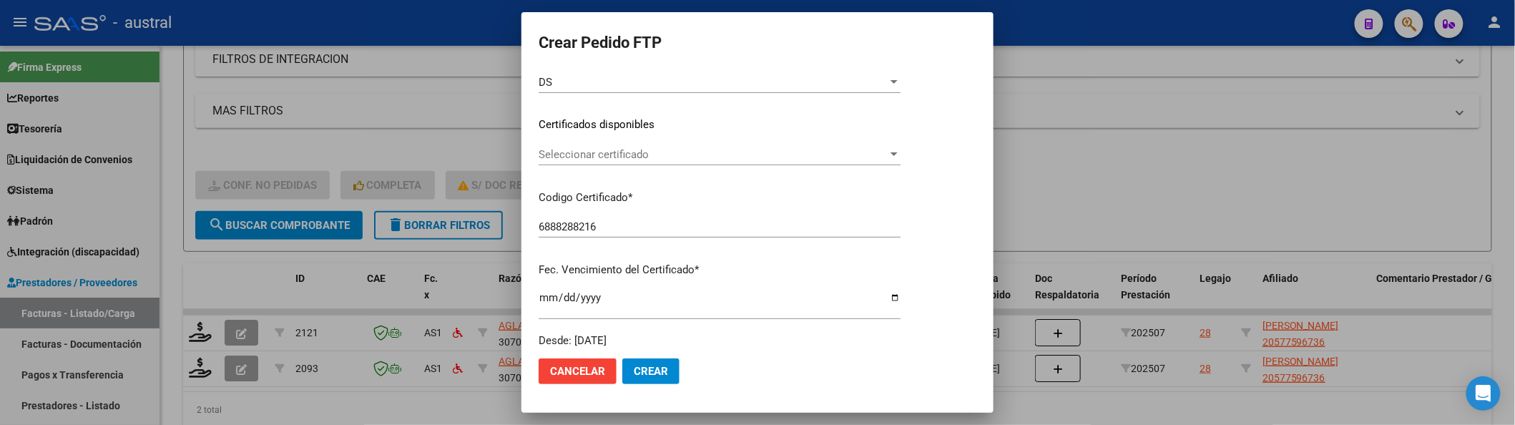
click at [636, 156] on span "Seleccionar certificado" at bounding box center [713, 154] width 349 height 13
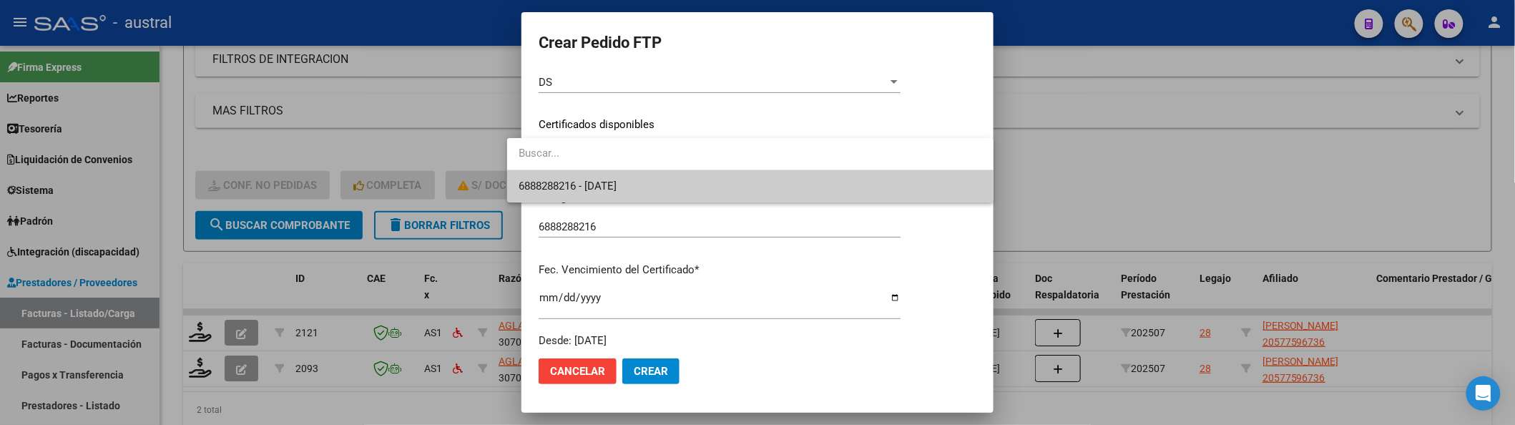
click at [659, 192] on span "6888288216 - 2025-10-19" at bounding box center [750, 186] width 463 height 32
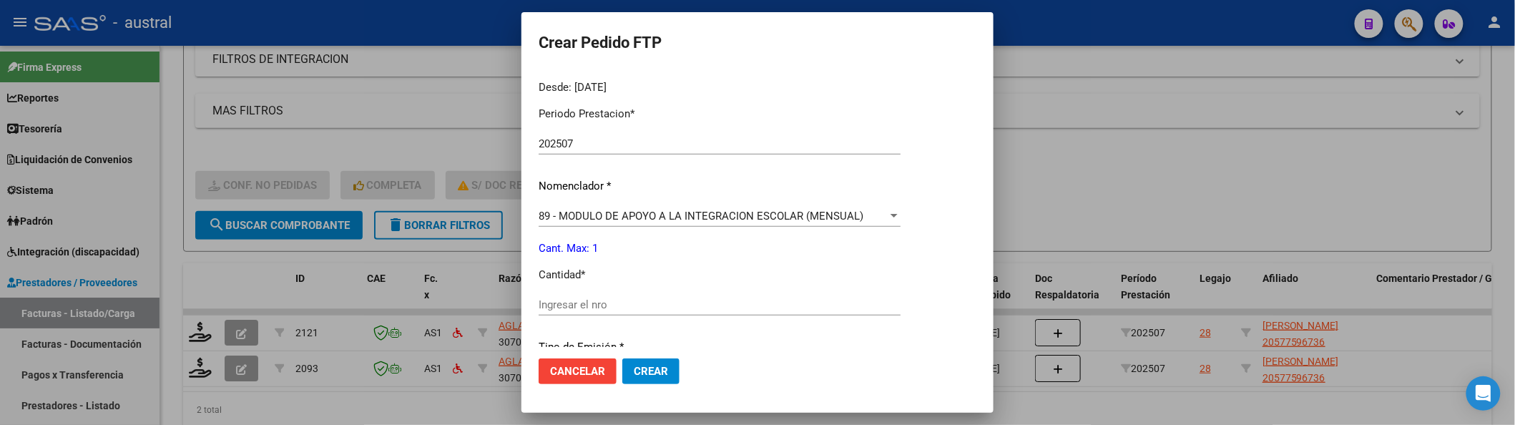
scroll to position [476, 0]
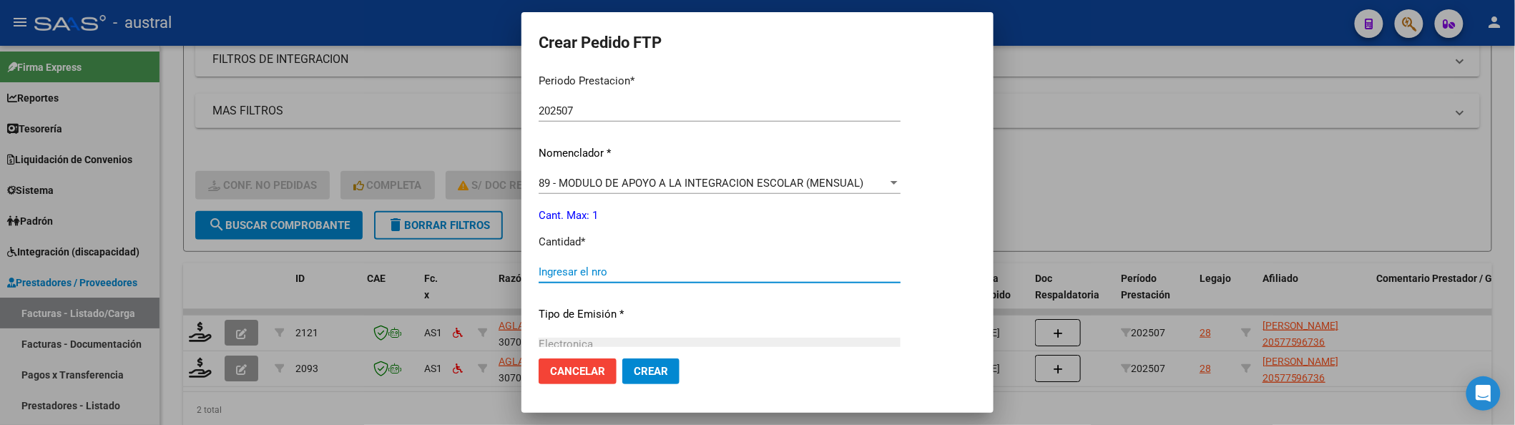
click at [661, 269] on input "Ingresar el nro" at bounding box center [720, 271] width 362 height 13
type input "4"
type input "1"
click at [622, 358] on button "Crear" at bounding box center [650, 371] width 57 height 26
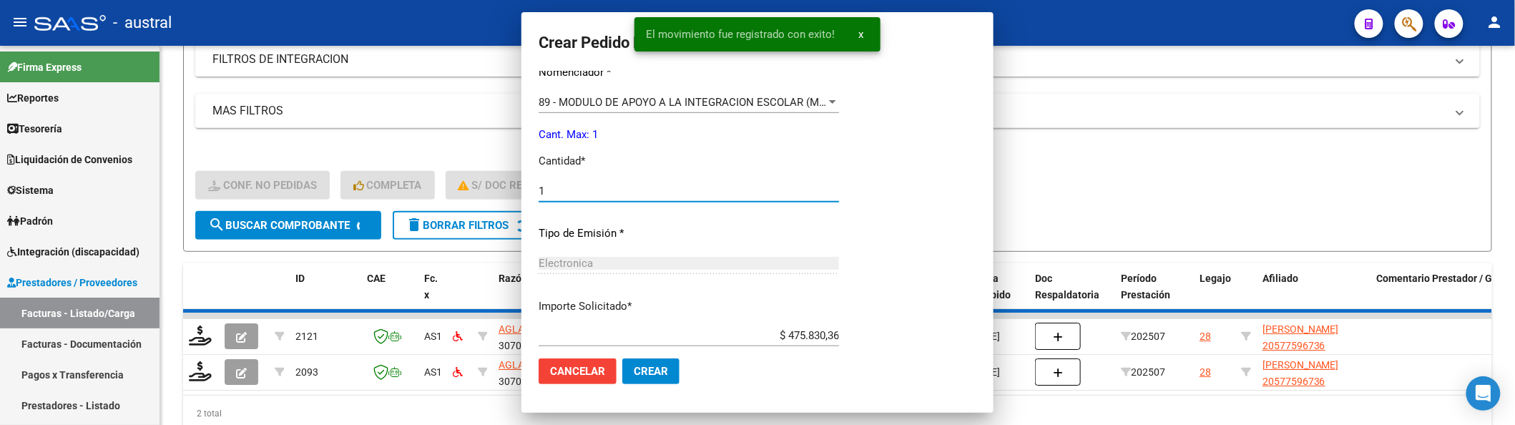
scroll to position [396, 0]
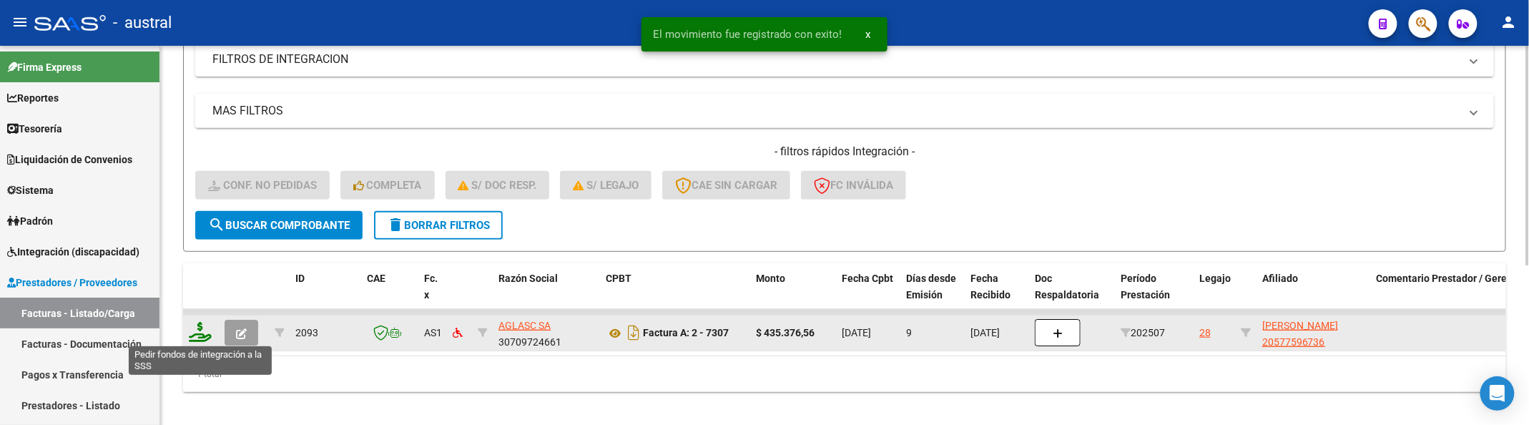
click at [200, 336] on icon at bounding box center [200, 332] width 23 height 20
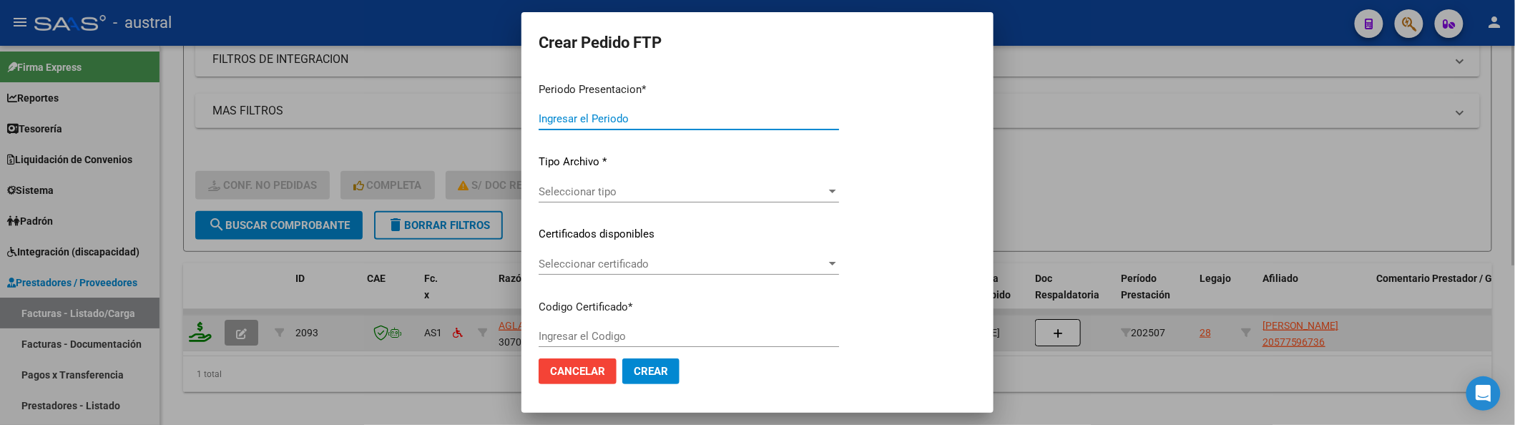
type input "202507"
type input "$ 435.376,56"
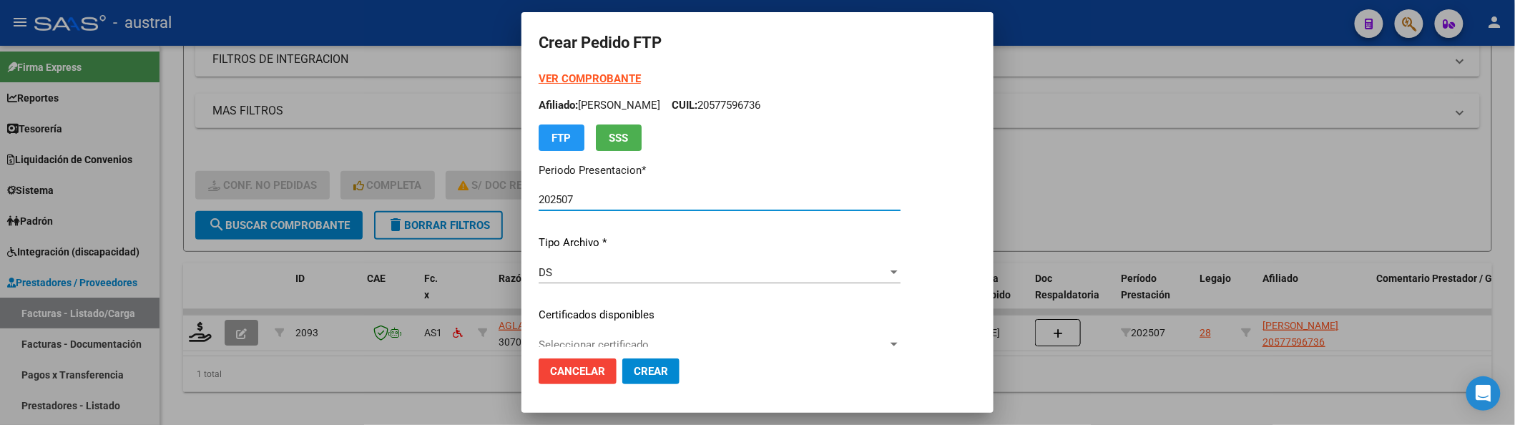
type input "6888288216"
type input "2025-10-19"
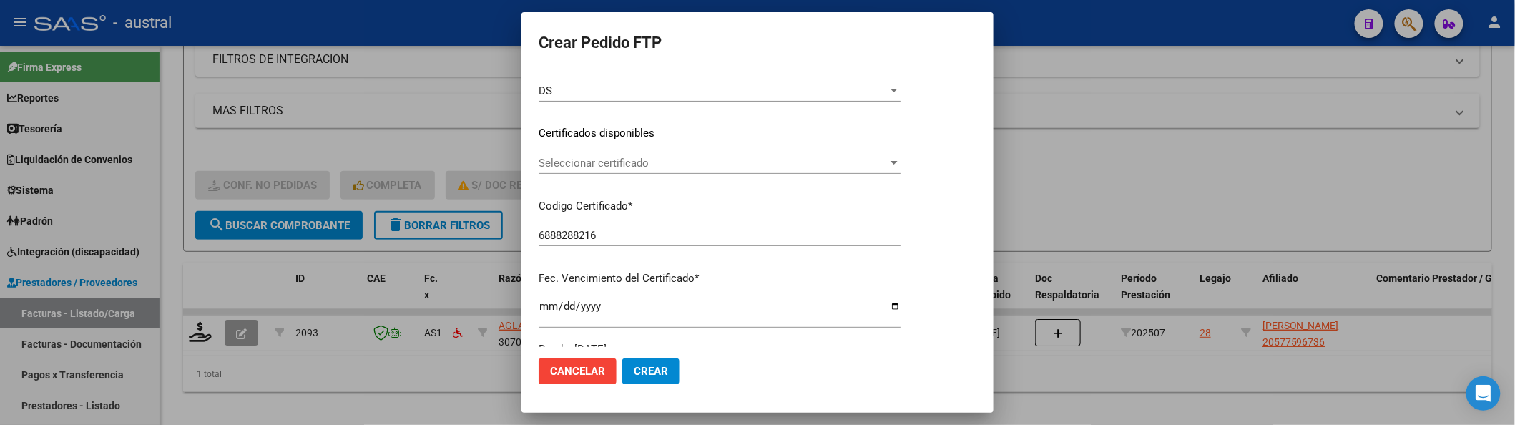
scroll to position [190, 0]
click at [613, 164] on div "Seleccionar certificado Seleccionar certificado" at bounding box center [720, 154] width 362 height 21
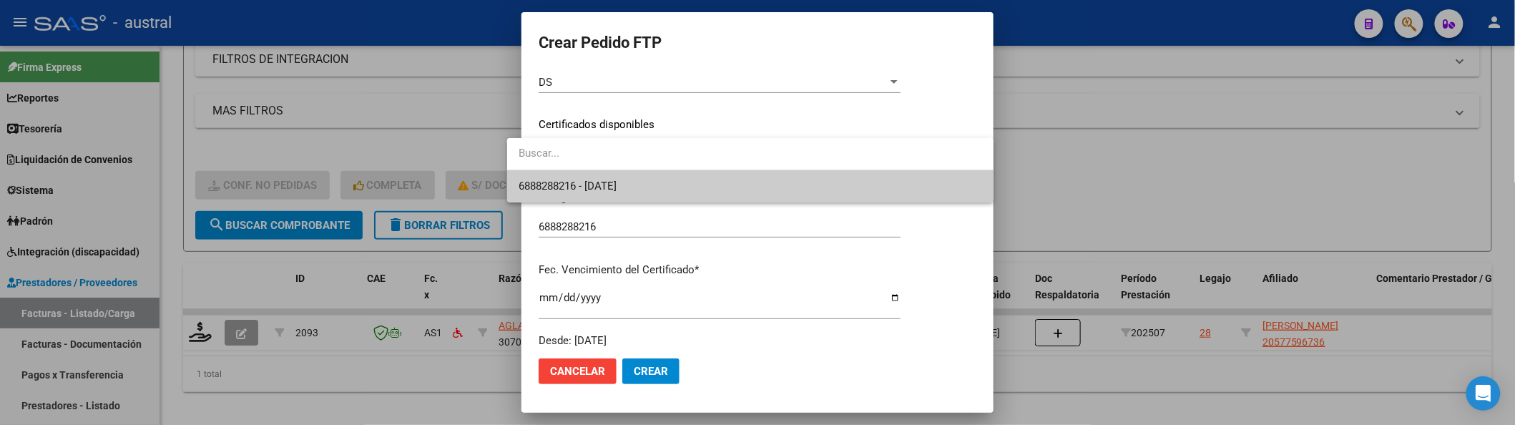
drag, startPoint x: 648, startPoint y: 187, endPoint x: 700, endPoint y: 201, distance: 53.3
click at [649, 187] on span "6888288216 - 2025-10-19" at bounding box center [750, 186] width 463 height 32
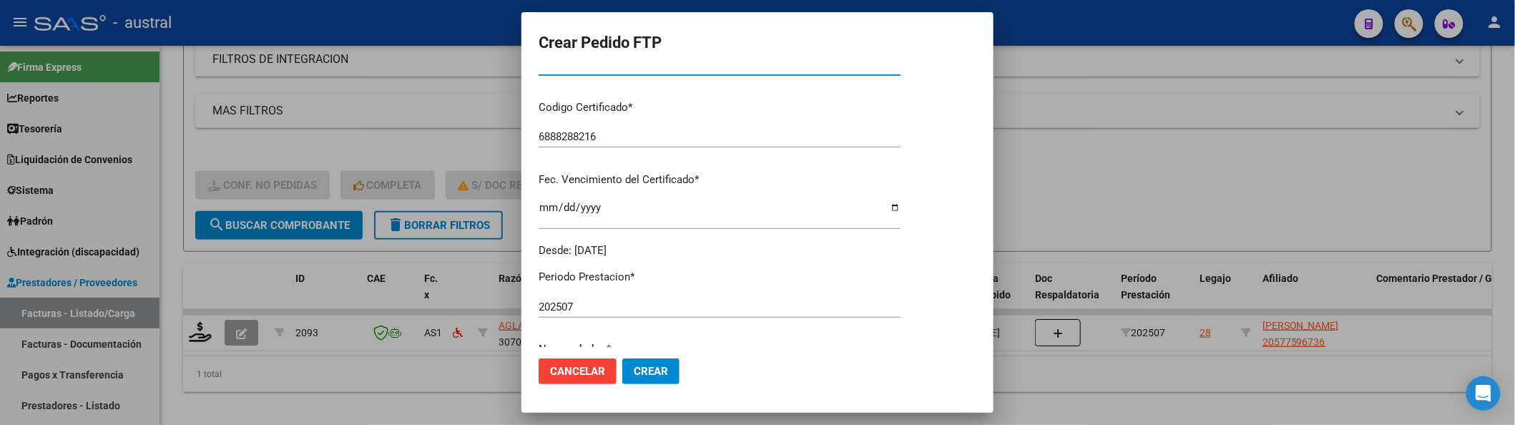
scroll to position [381, 0]
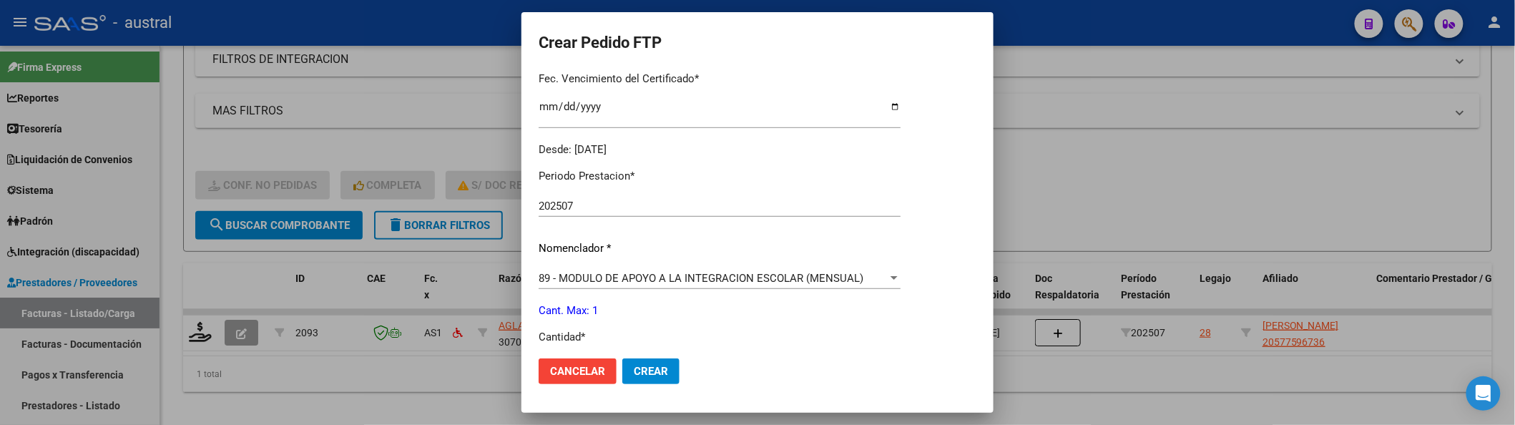
click at [736, 273] on span "89 - MODULO DE APOYO A LA INTEGRACION ESCOLAR (MENSUAL)" at bounding box center [701, 278] width 325 height 13
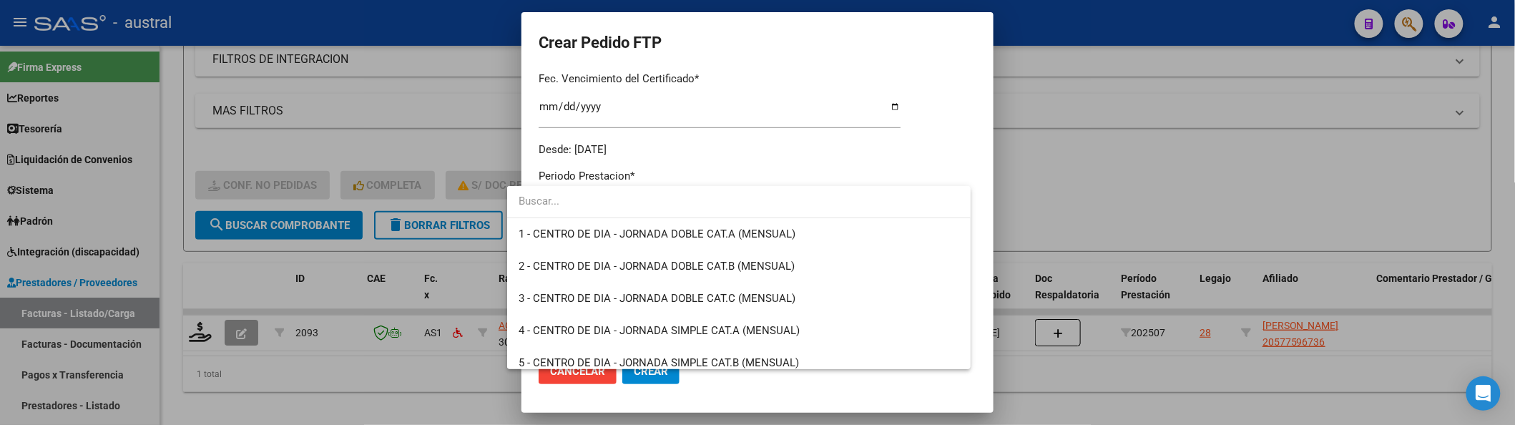
scroll to position [2790, 0]
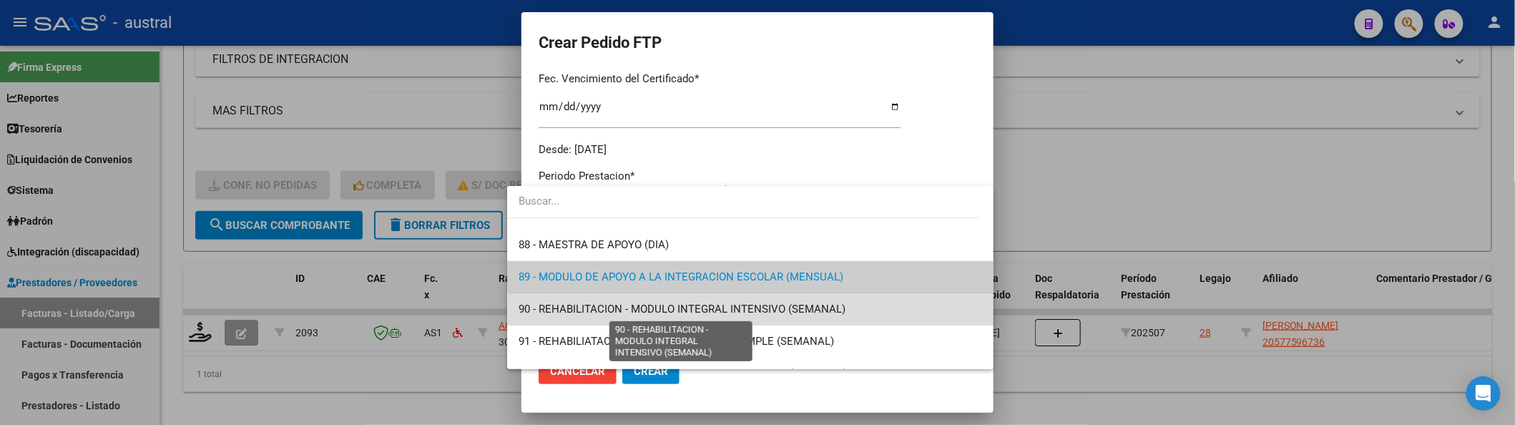
click at [830, 309] on span "90 - REHABILITACION - MODULO INTEGRAL INTENSIVO (SEMANAL)" at bounding box center [682, 309] width 327 height 13
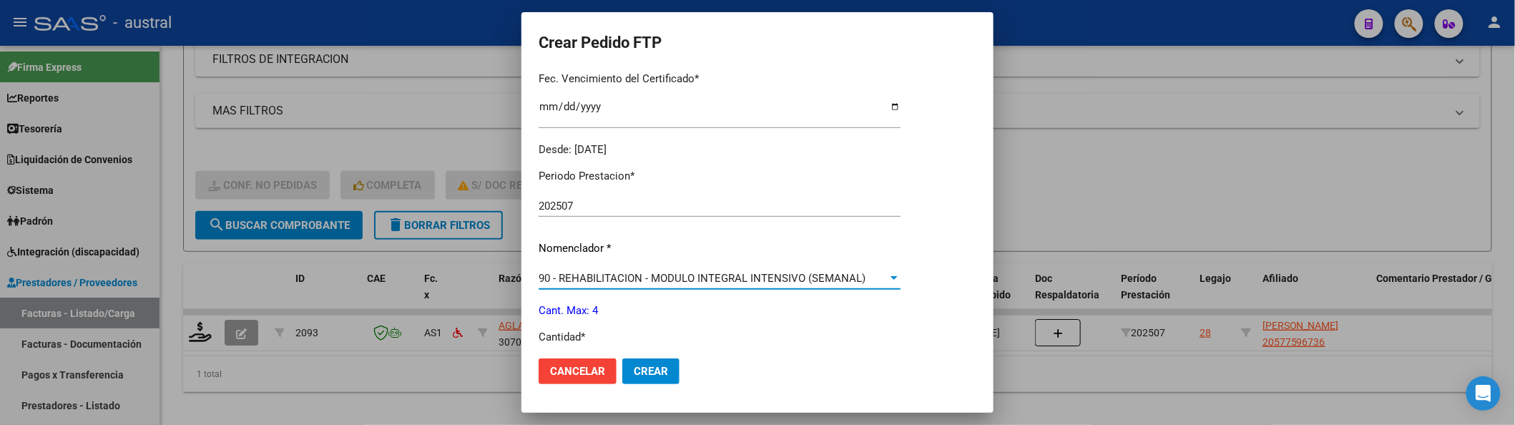
click at [648, 371] on button "Crear" at bounding box center [650, 371] width 57 height 26
click at [644, 366] on span "Crear" at bounding box center [651, 371] width 34 height 13
click at [637, 378] on span "Crear" at bounding box center [651, 371] width 34 height 13
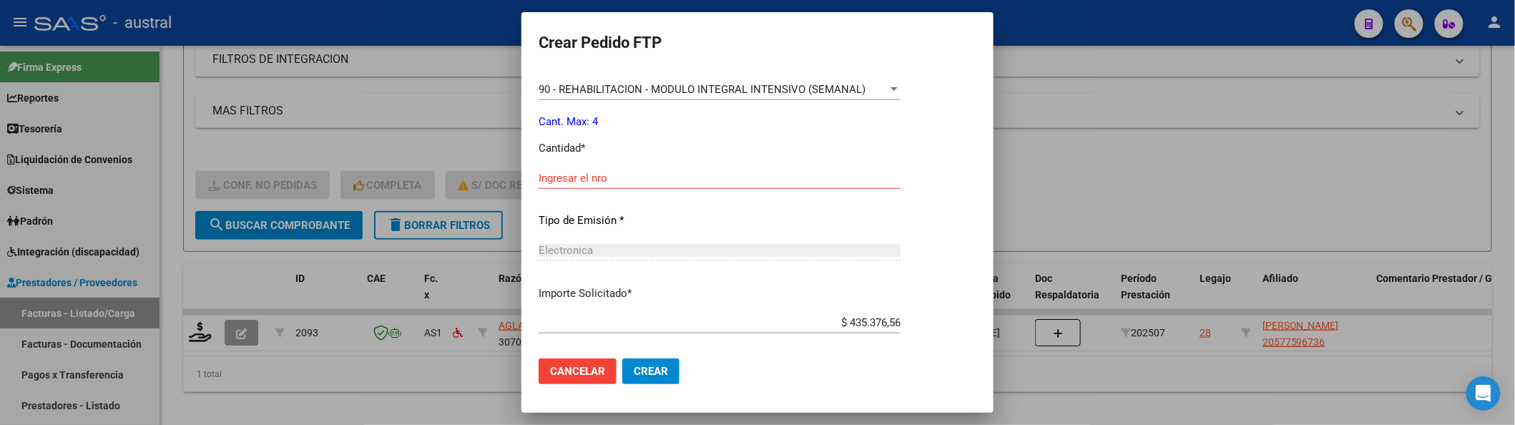
scroll to position [572, 0]
click at [627, 173] on input "Ingresar el nro" at bounding box center [720, 176] width 362 height 13
type input "4"
click at [622, 358] on button "Crear" at bounding box center [650, 371] width 57 height 26
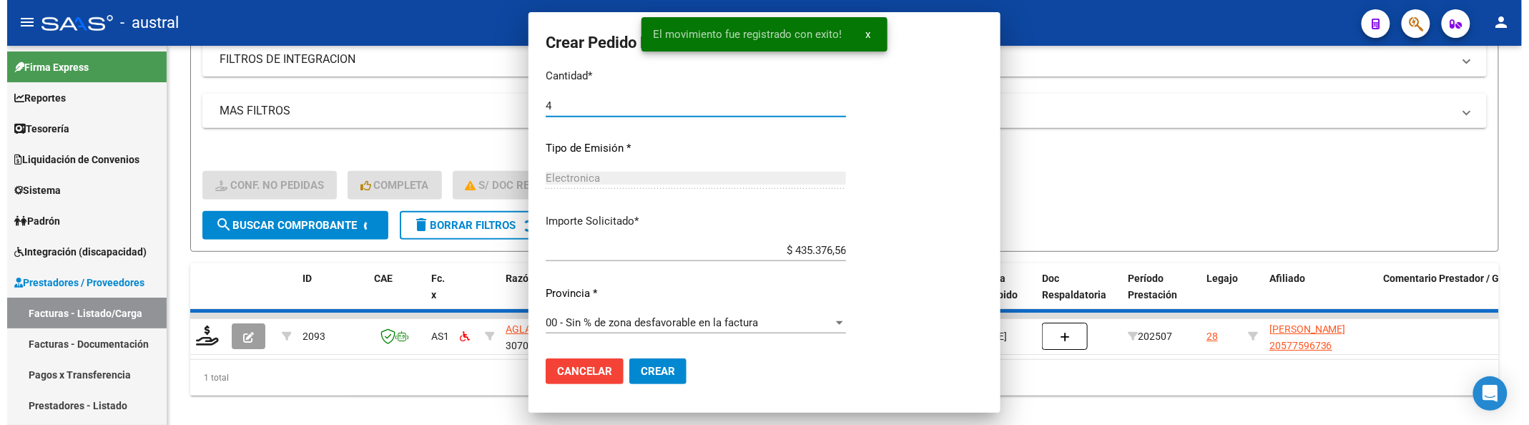
scroll to position [491, 0]
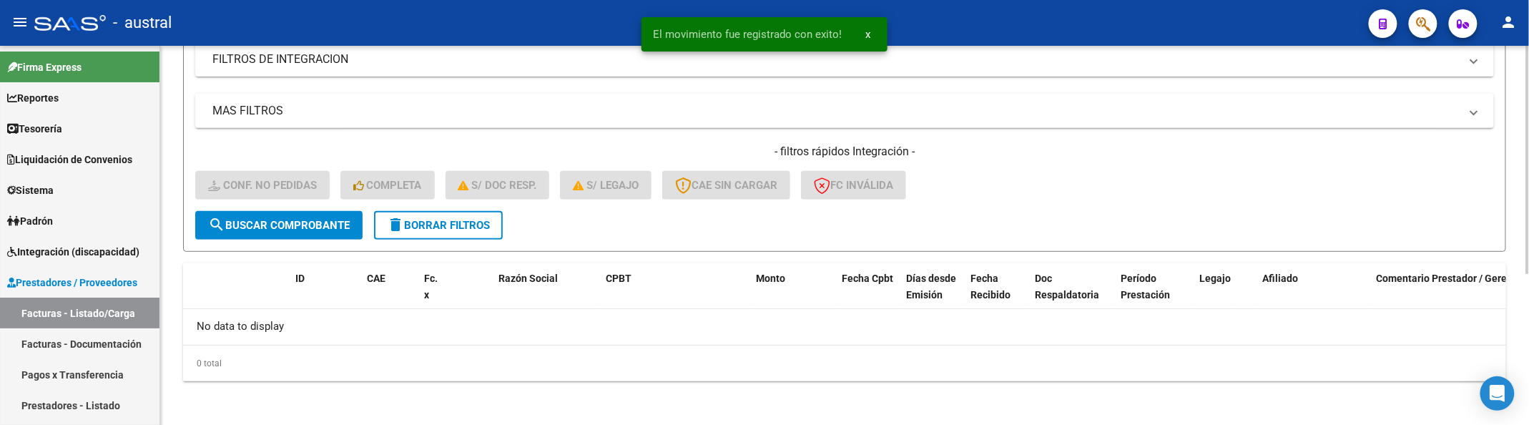
click at [470, 201] on div "- filtros rápidos Integración - Conf. no pedidas Completa S/ Doc Resp. S/ legaj…" at bounding box center [844, 177] width 1299 height 67
click at [465, 213] on button "delete Borrar Filtros" at bounding box center [438, 225] width 129 height 29
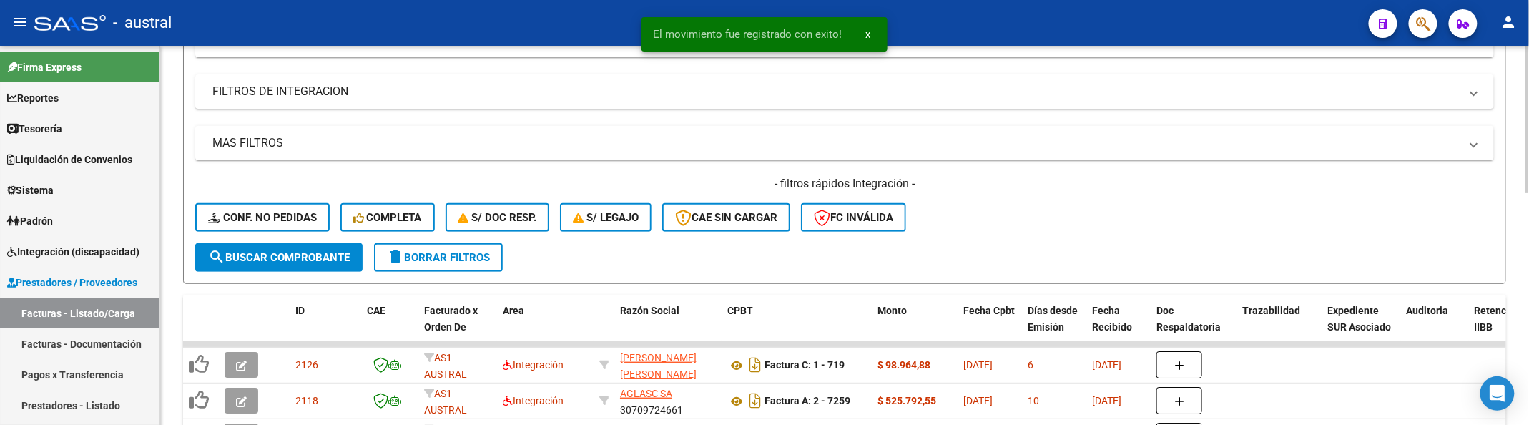
scroll to position [252, 0]
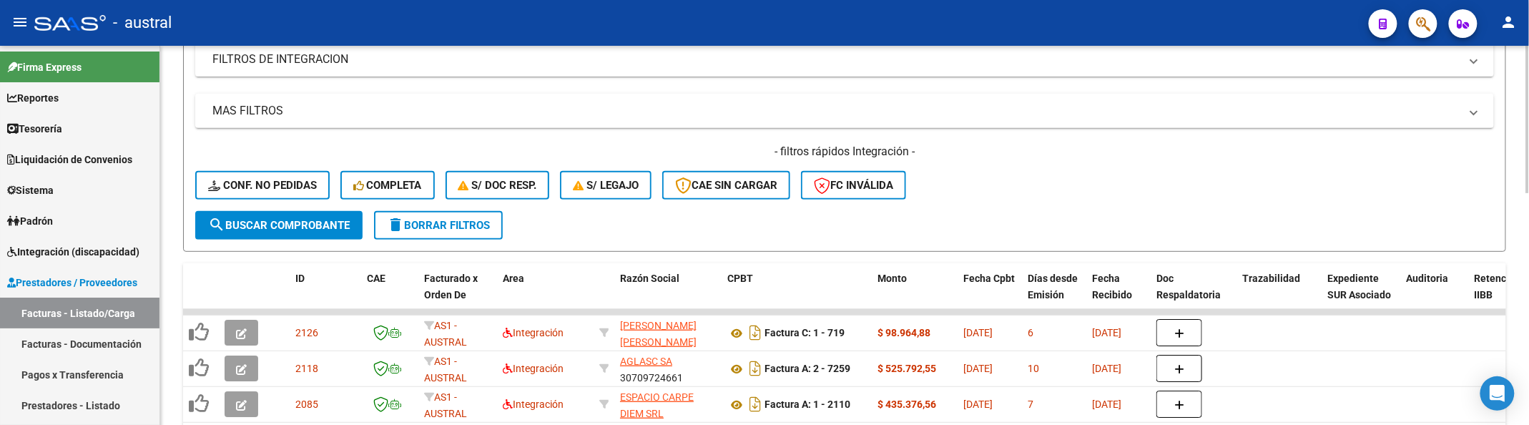
click at [281, 176] on button "Conf. no pedidas" at bounding box center [262, 185] width 134 height 29
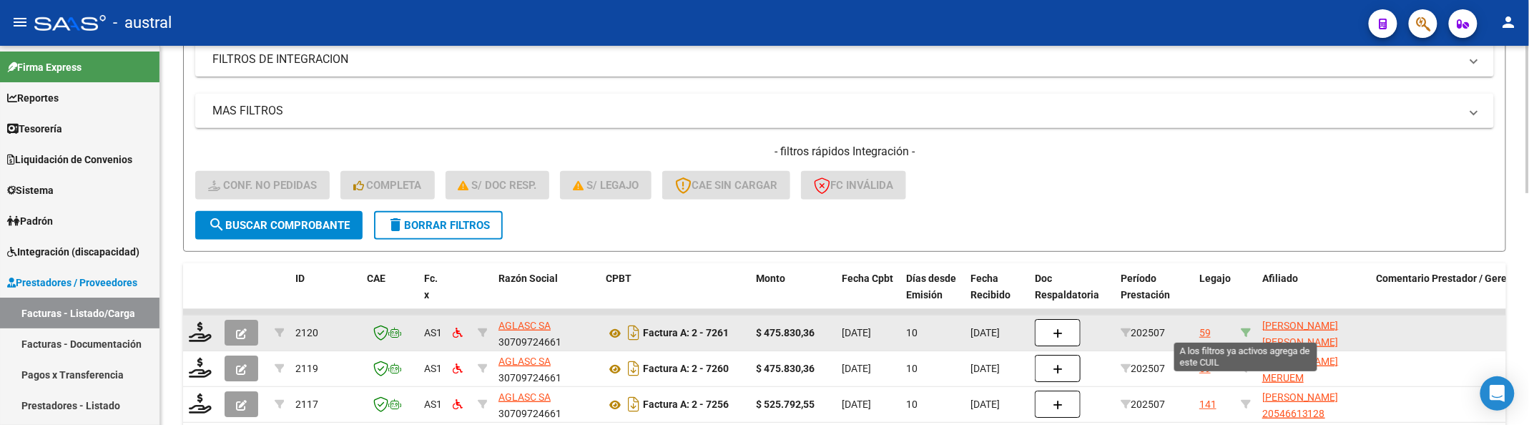
click at [1246, 330] on icon at bounding box center [1246, 333] width 10 height 10
type input "20546613381"
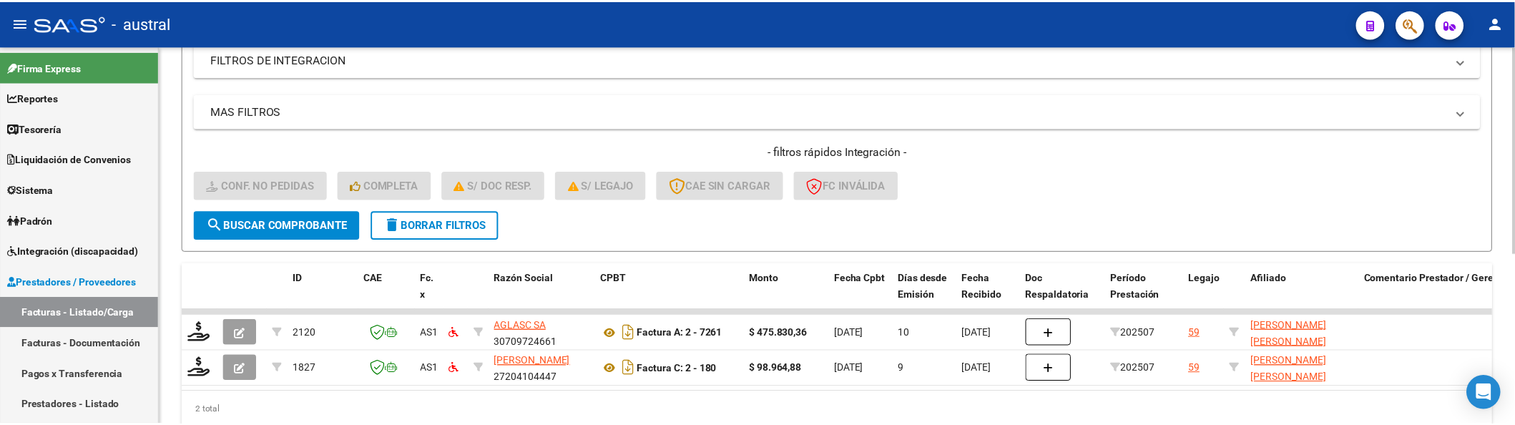
scroll to position [313, 0]
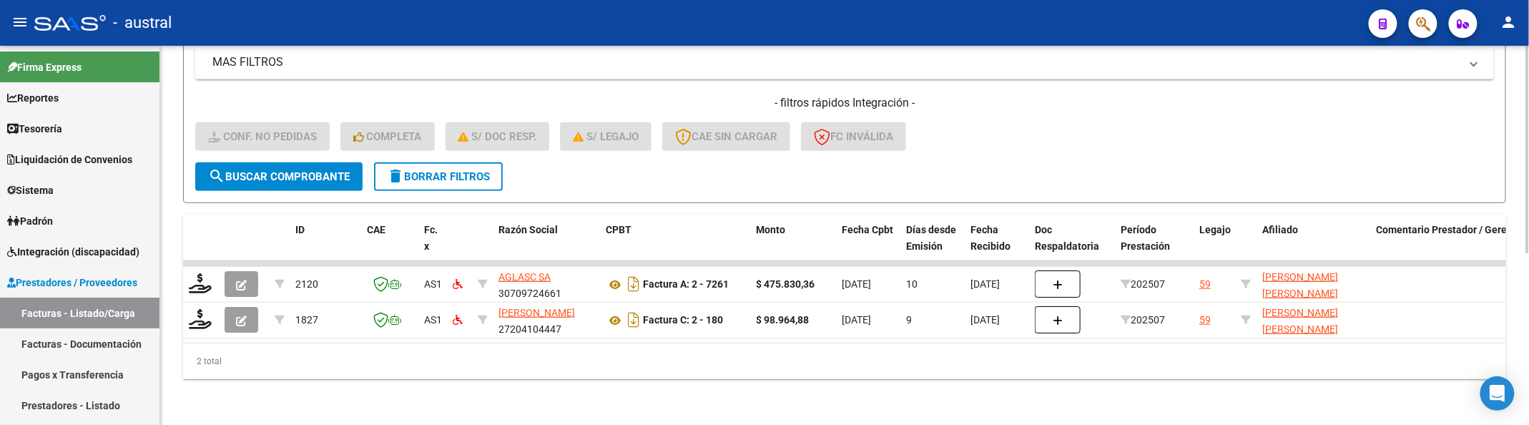
click at [1117, 157] on form "Filtros Id Integración Area Seleccionar Gerenciador Seleccionar Gerenciador Si …" at bounding box center [844, 35] width 1323 height 335
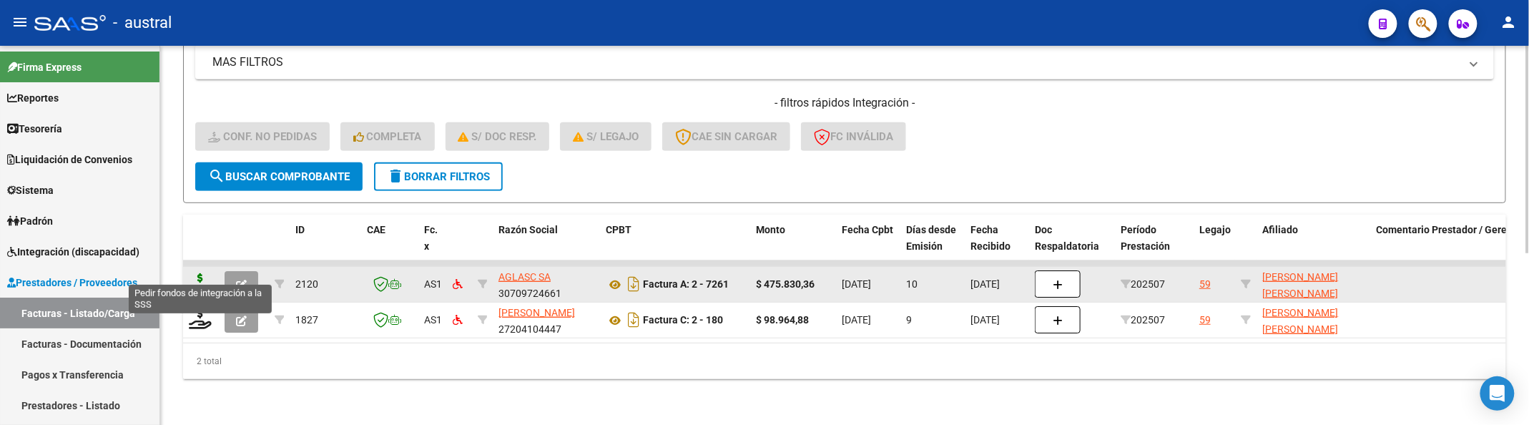
click at [200, 273] on icon at bounding box center [200, 283] width 23 height 20
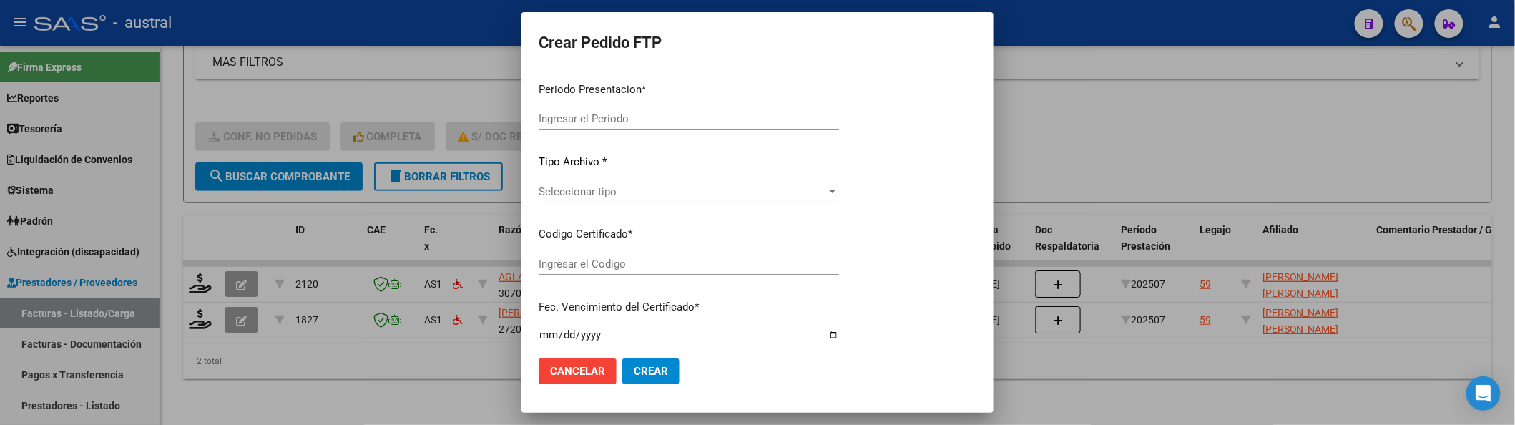
type input "202507"
type input "$ 475.830,36"
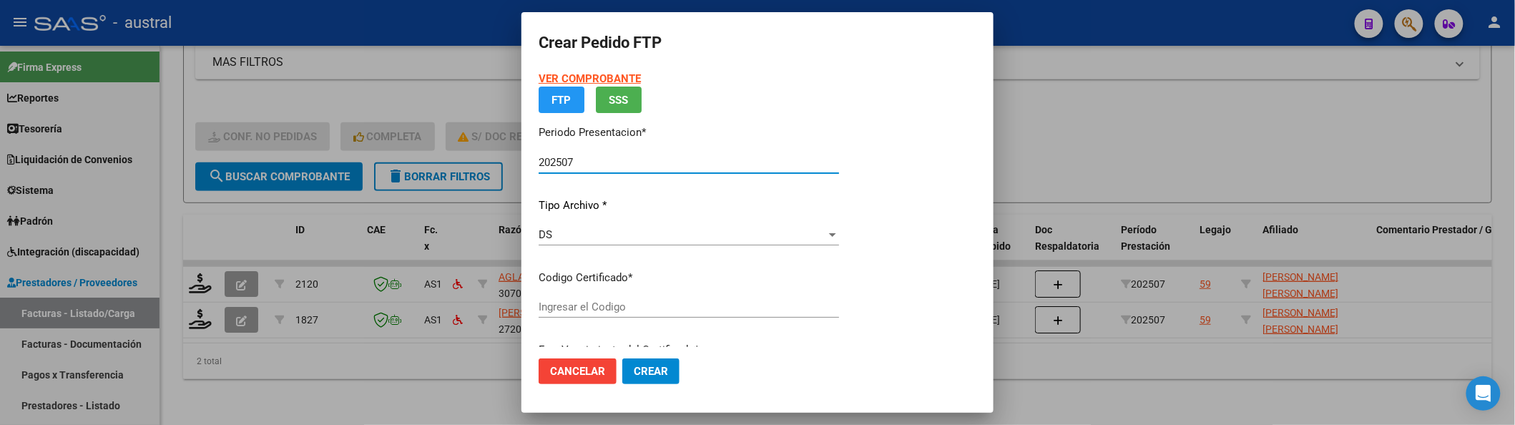
type input "1116807037"
type input "2029-02-20"
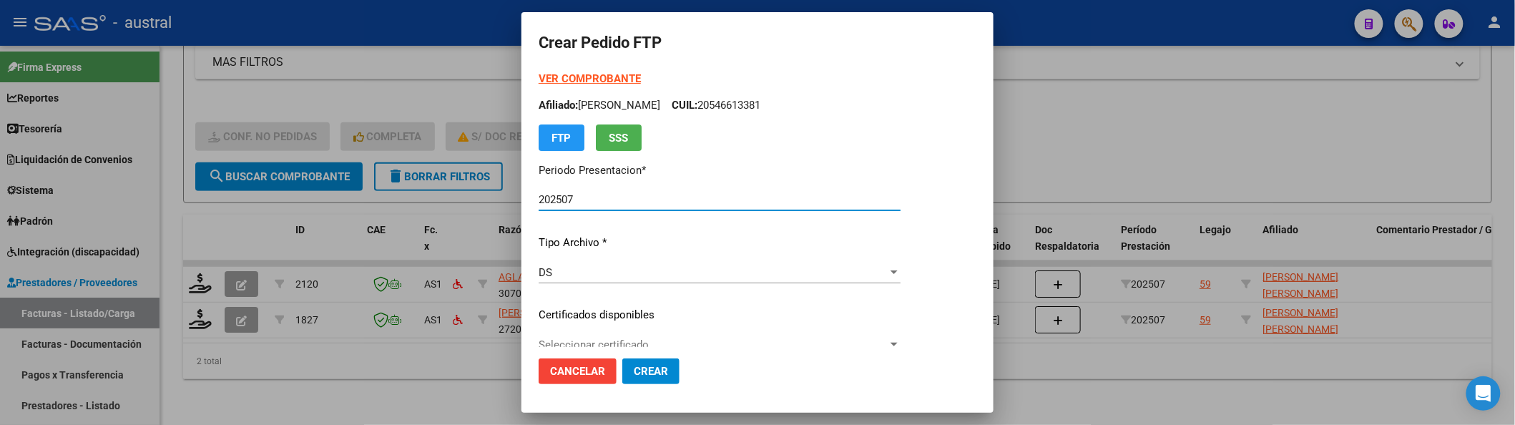
click at [661, 341] on span "Seleccionar certificado" at bounding box center [713, 344] width 349 height 13
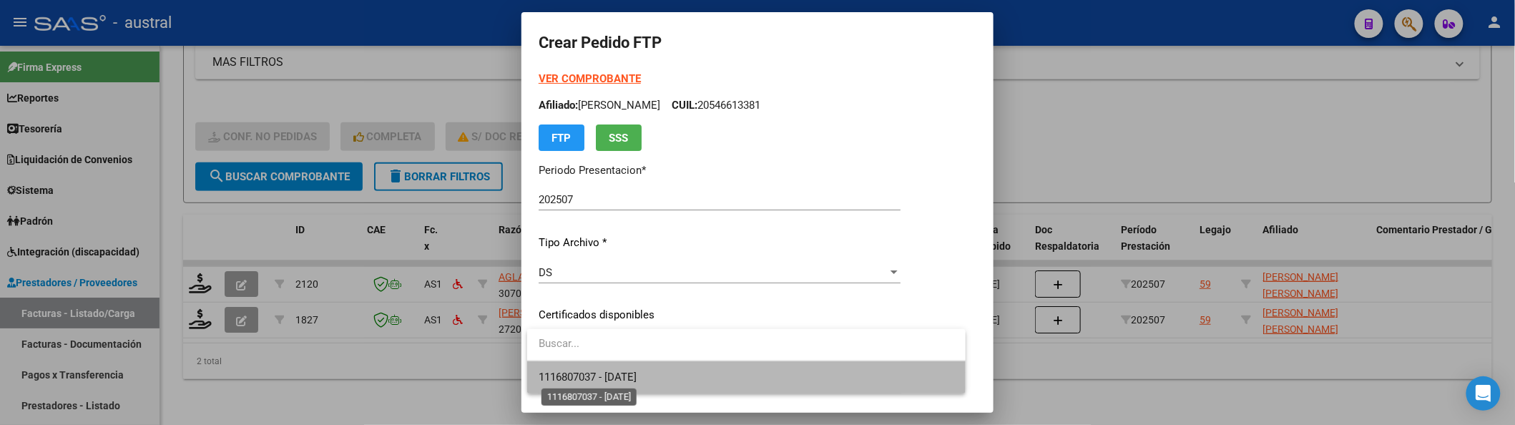
click at [637, 373] on span "1116807037 - 2029-02-20" at bounding box center [588, 377] width 98 height 13
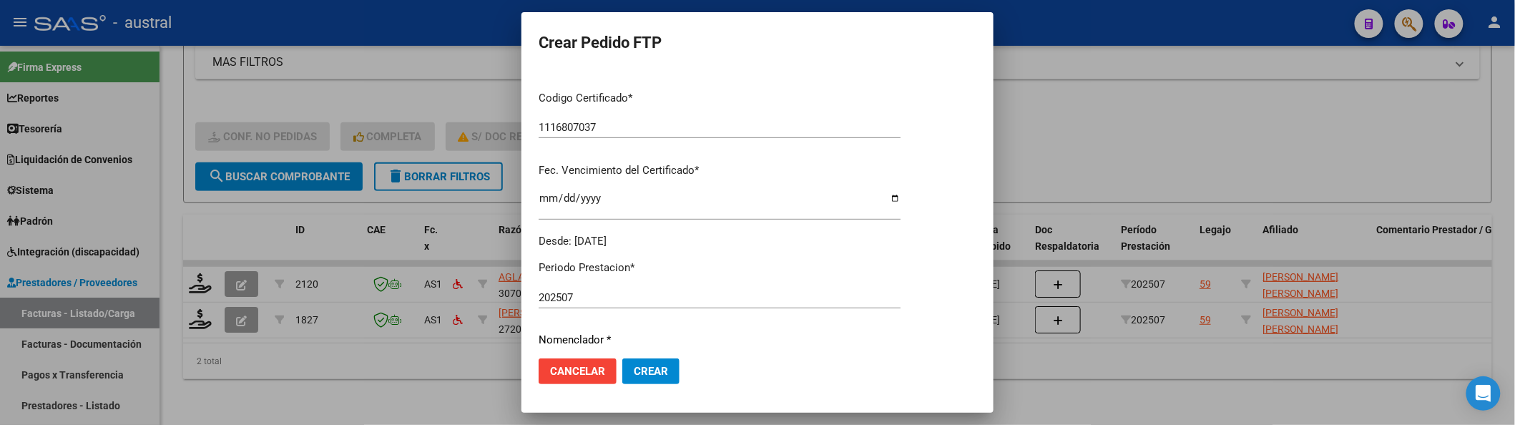
scroll to position [481, 0]
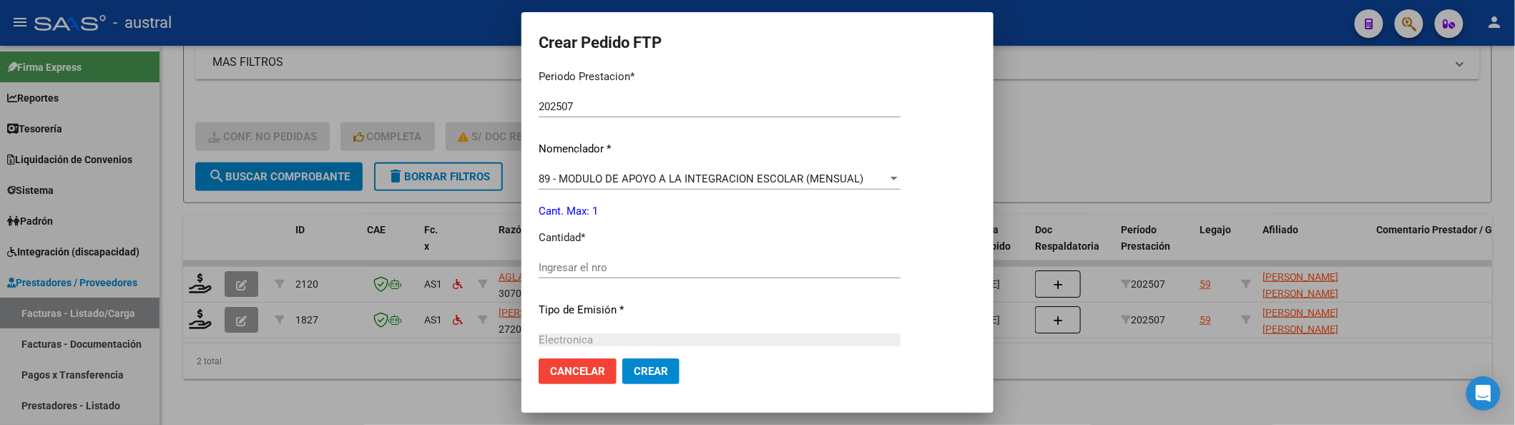
click at [675, 257] on div "Ingresar el nro" at bounding box center [720, 267] width 362 height 21
type input "1"
click at [622, 358] on button "Crear" at bounding box center [650, 371] width 57 height 26
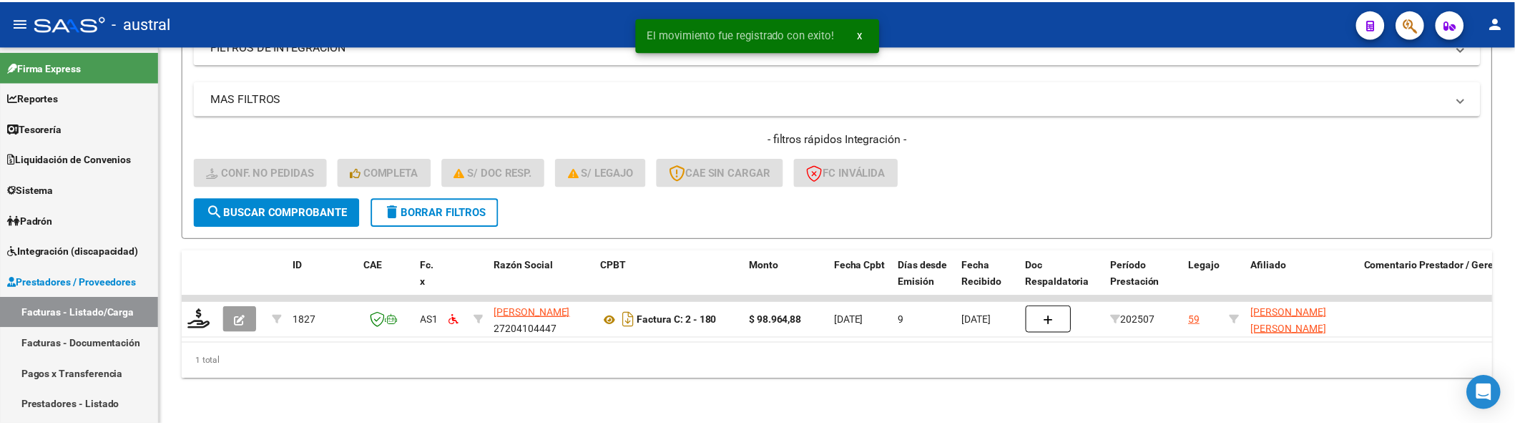
scroll to position [278, 0]
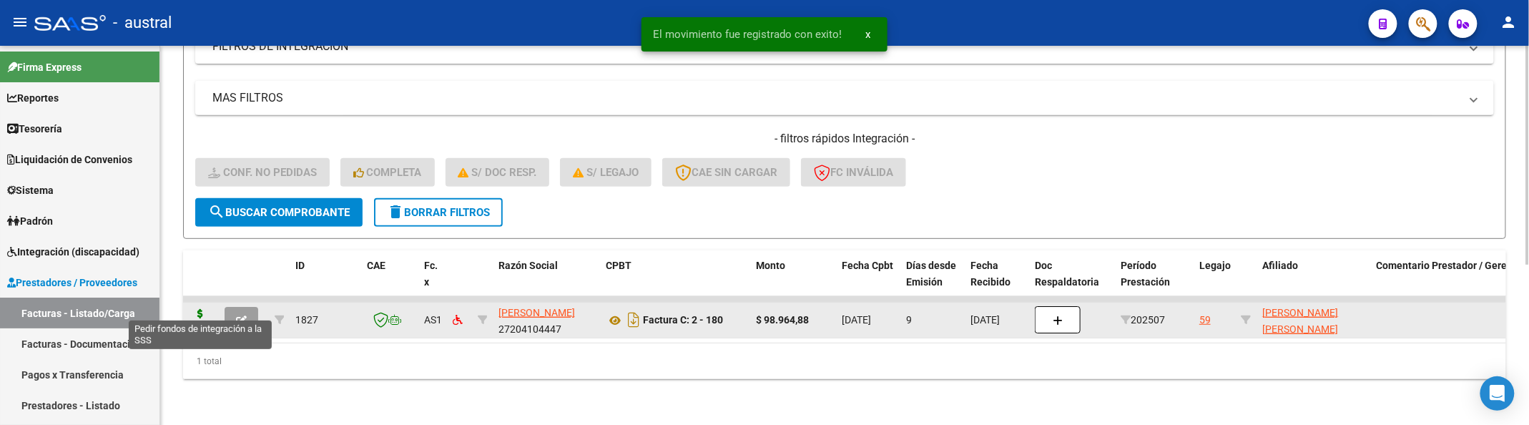
click at [198, 309] on icon at bounding box center [200, 319] width 23 height 20
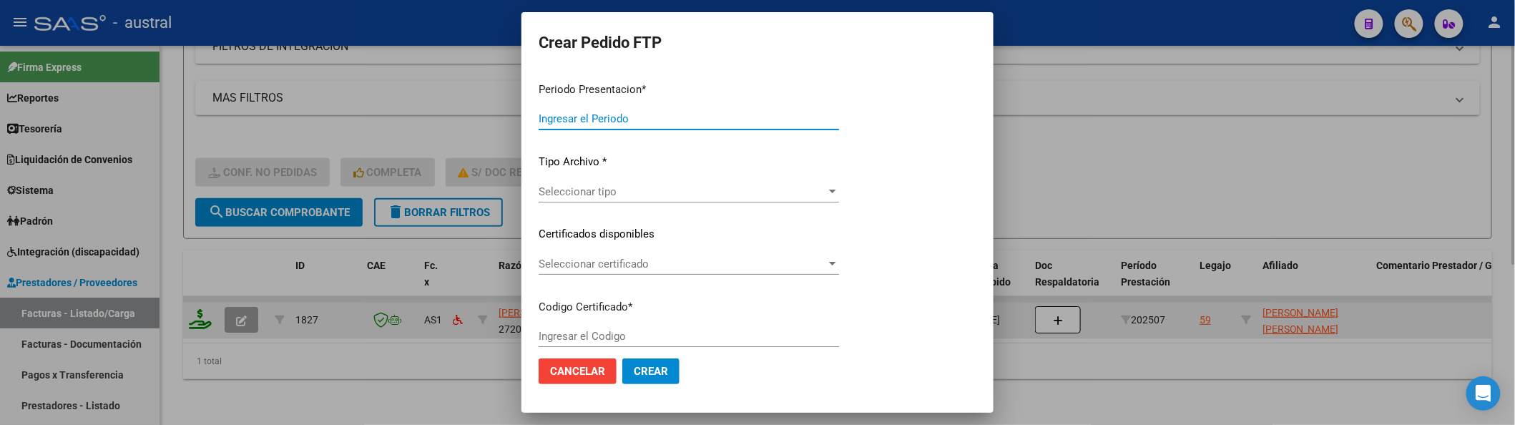
type input "202507"
type input "$ 98.964,88"
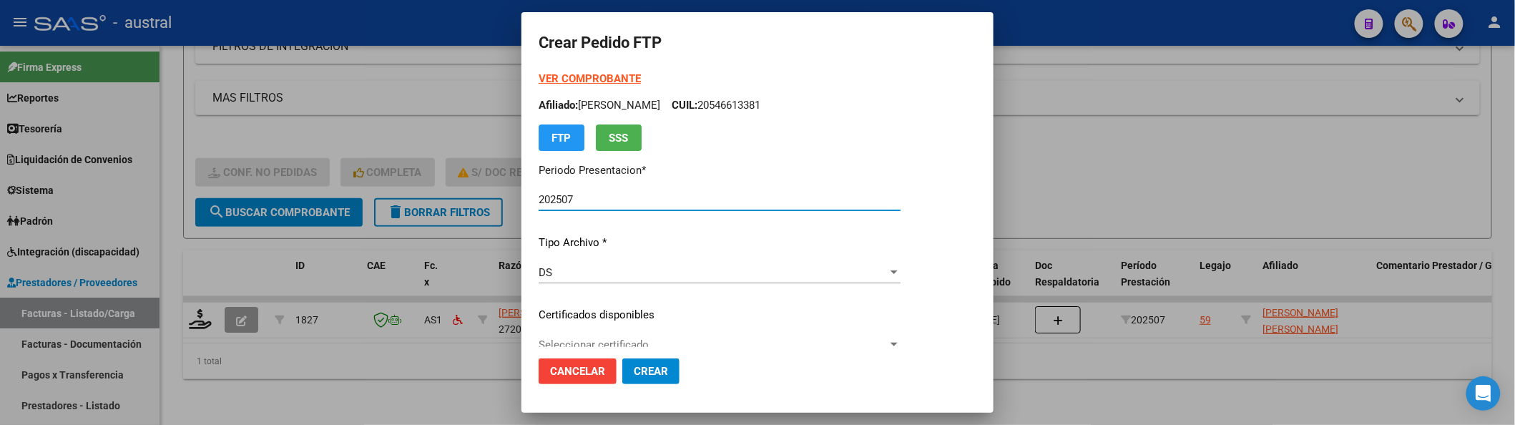
type input "1116807037"
type input "2029-02-20"
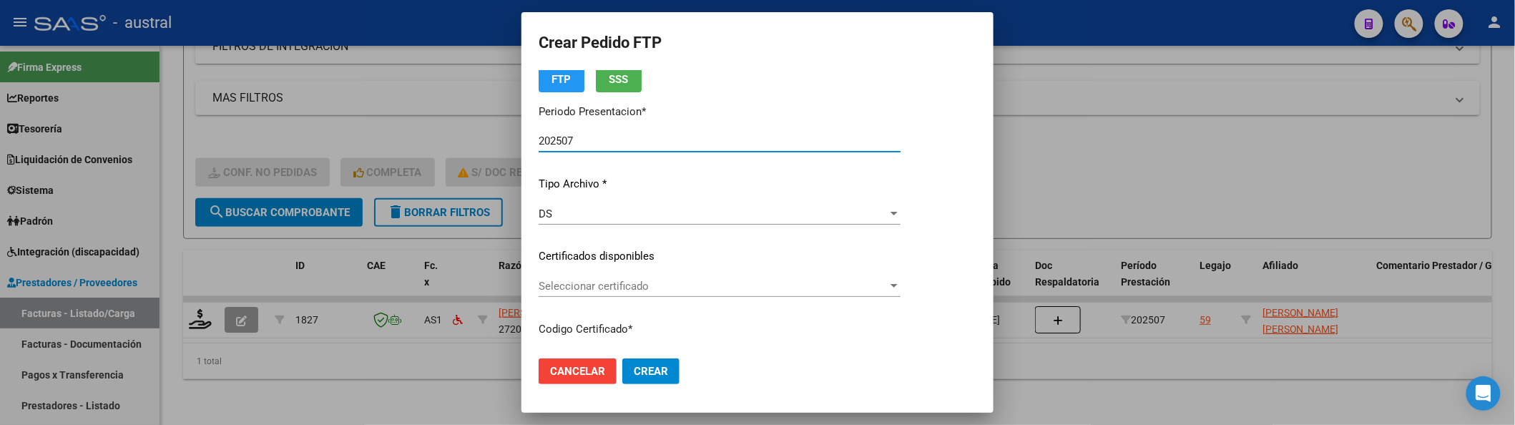
scroll to position [95, 0]
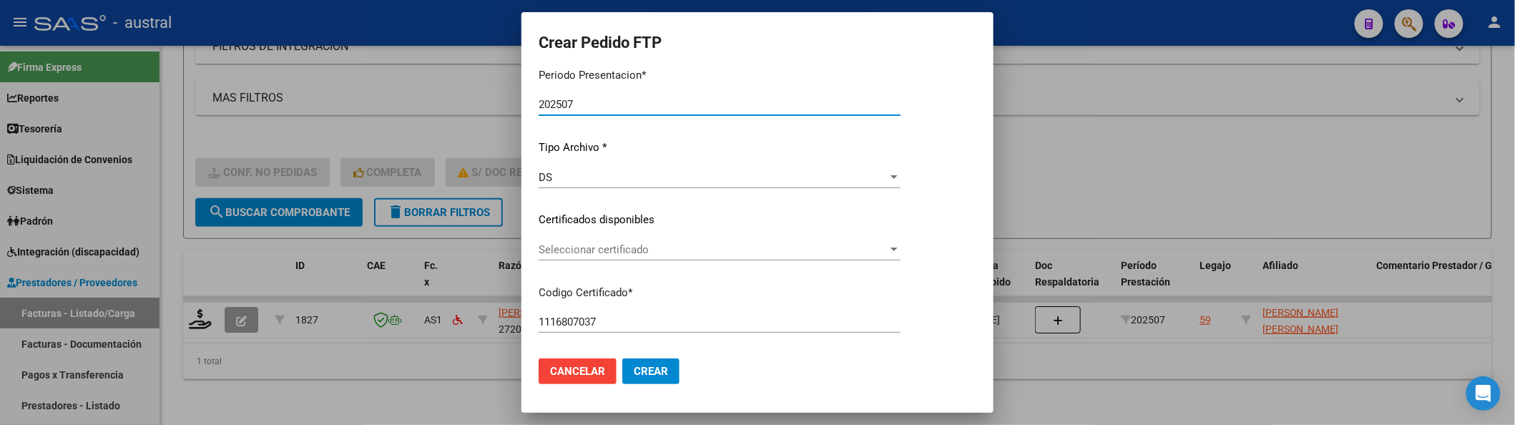
click at [616, 249] on span "Seleccionar certificado" at bounding box center [713, 249] width 349 height 13
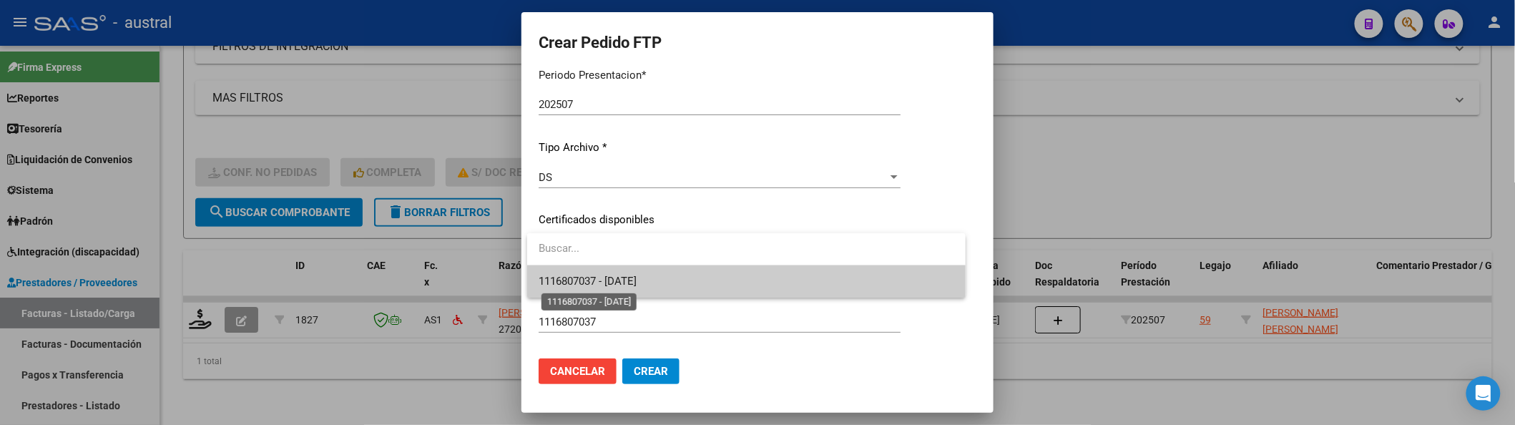
click at [632, 284] on span "1116807037 - 2029-02-20" at bounding box center [588, 281] width 98 height 13
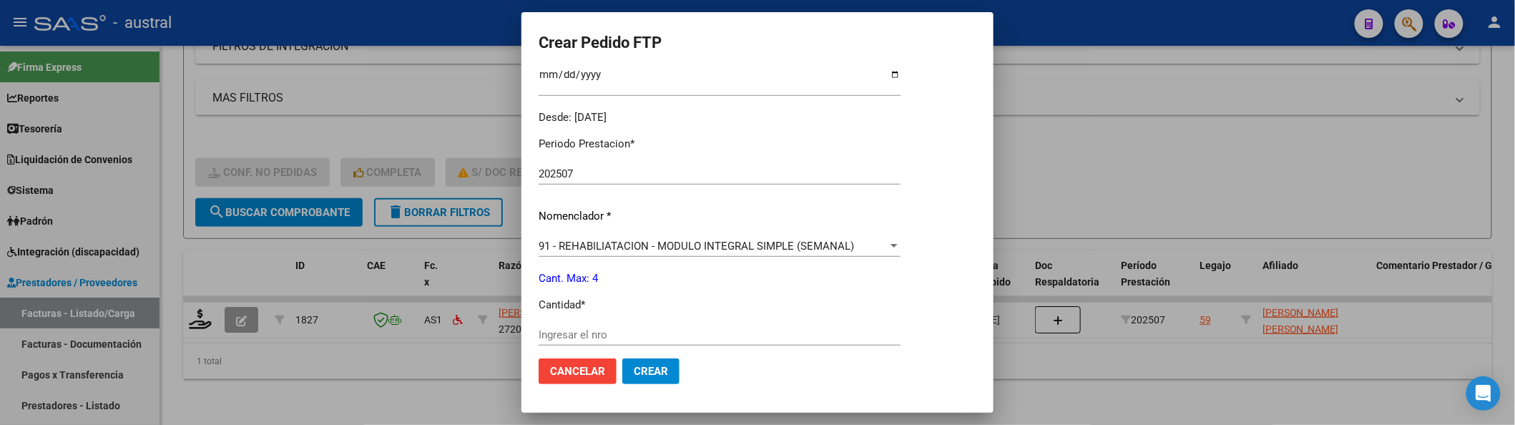
scroll to position [476, 0]
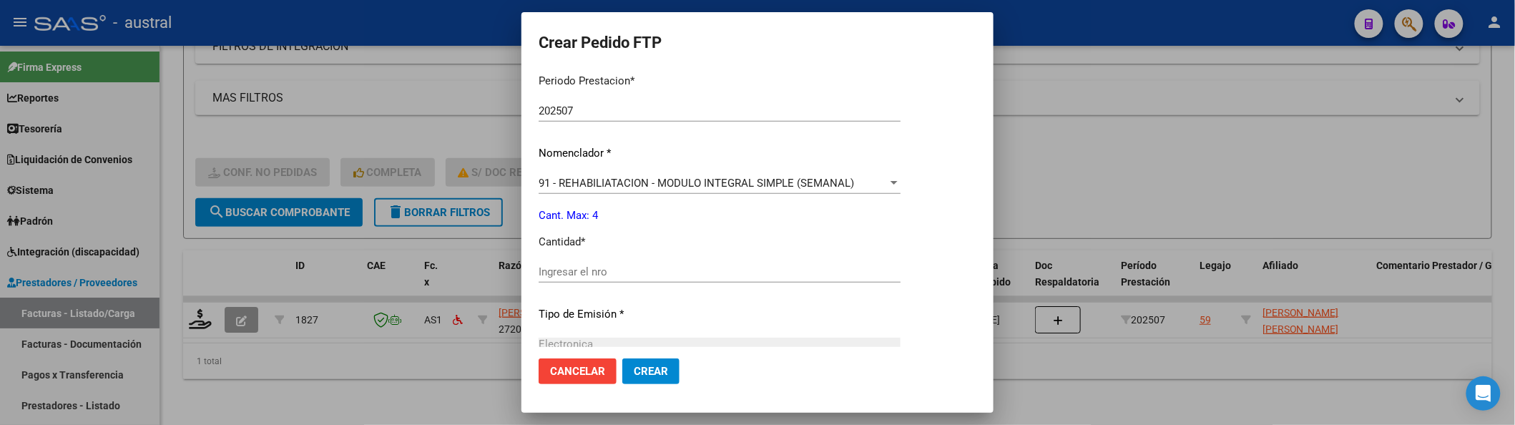
click at [675, 180] on span "91 - REHABILIATACION - MODULO INTEGRAL SIMPLE (SEMANAL)" at bounding box center [696, 183] width 315 height 13
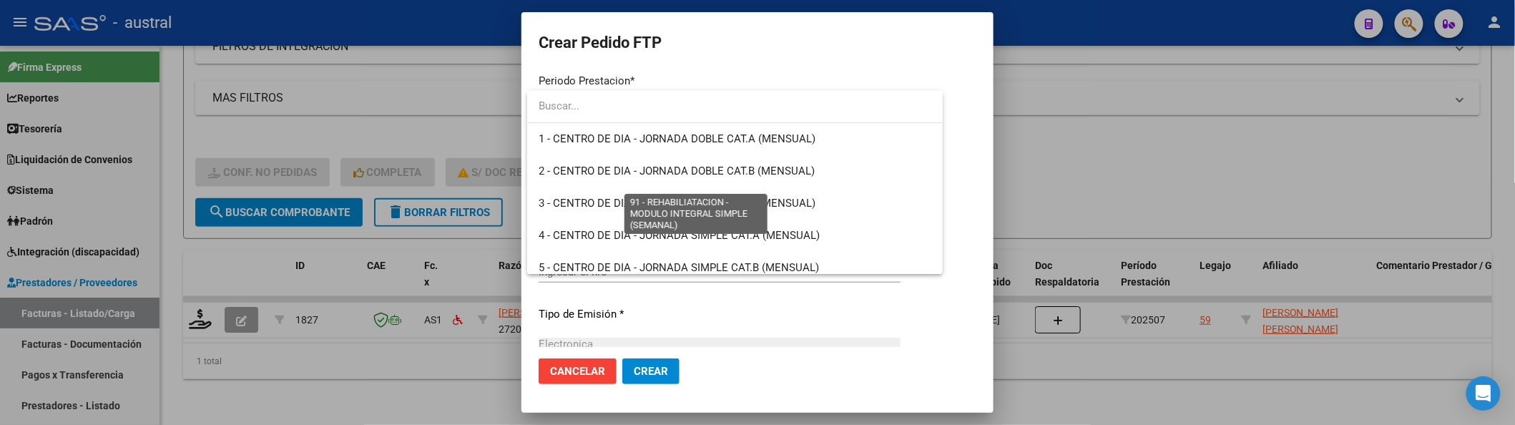
scroll to position [2853, 0]
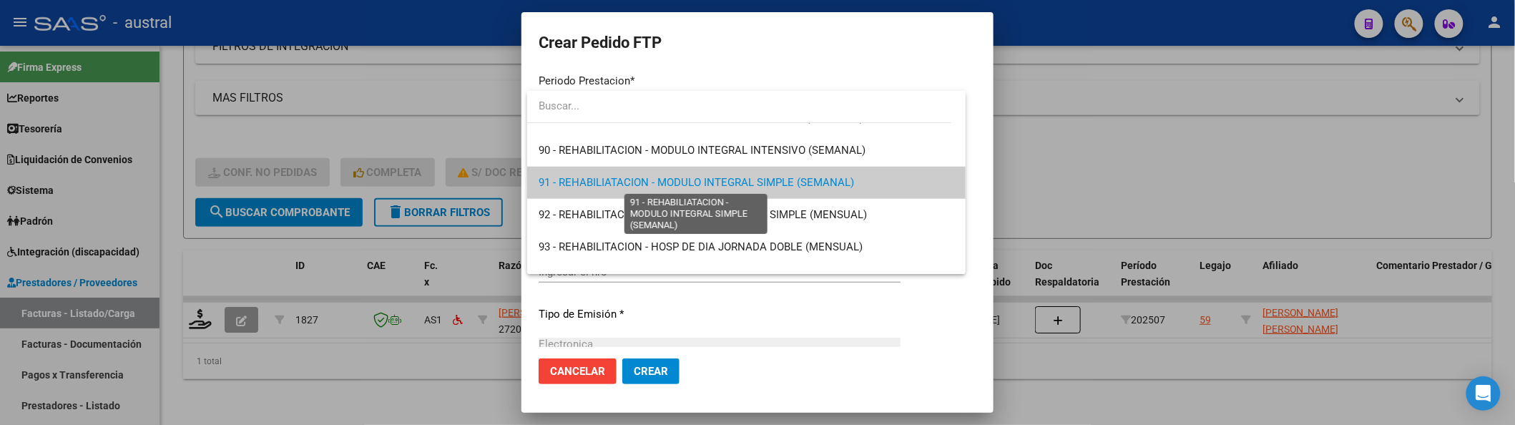
click at [675, 180] on span "91 - REHABILIATACION - MODULO INTEGRAL SIMPLE (SEMANAL)" at bounding box center [696, 182] width 315 height 13
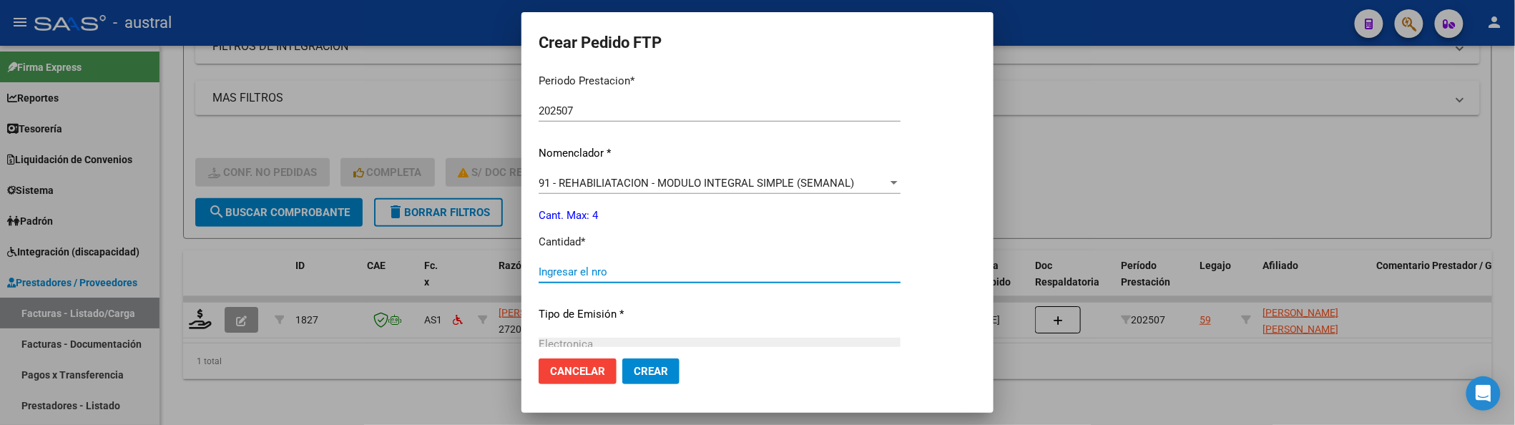
click at [621, 273] on input "Ingresar el nro" at bounding box center [720, 271] width 362 height 13
type input "4"
click at [622, 358] on button "Crear" at bounding box center [650, 371] width 57 height 26
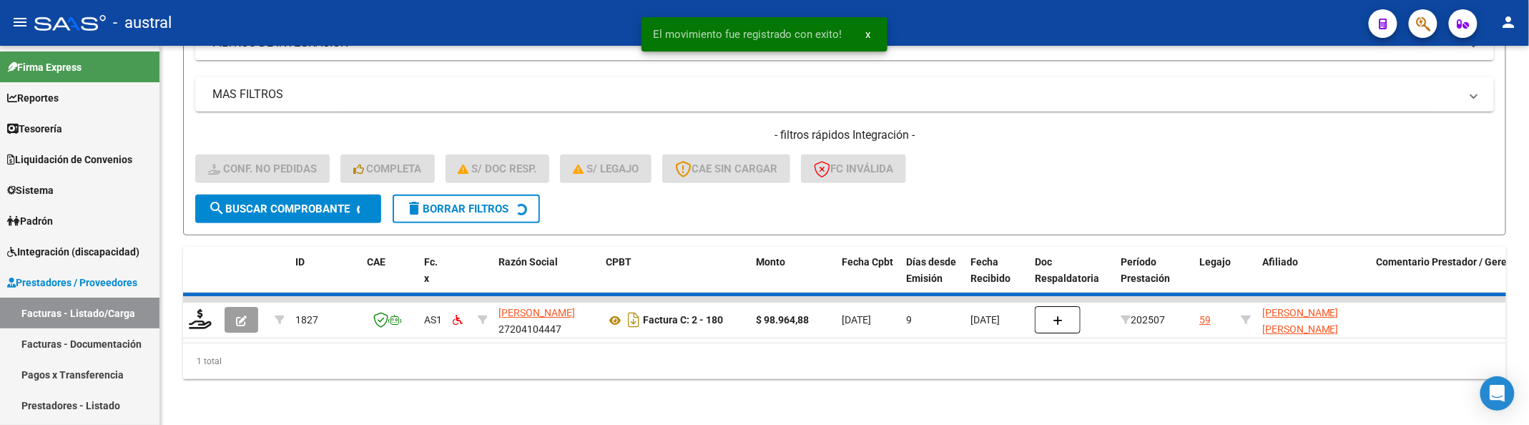
scroll to position [252, 0]
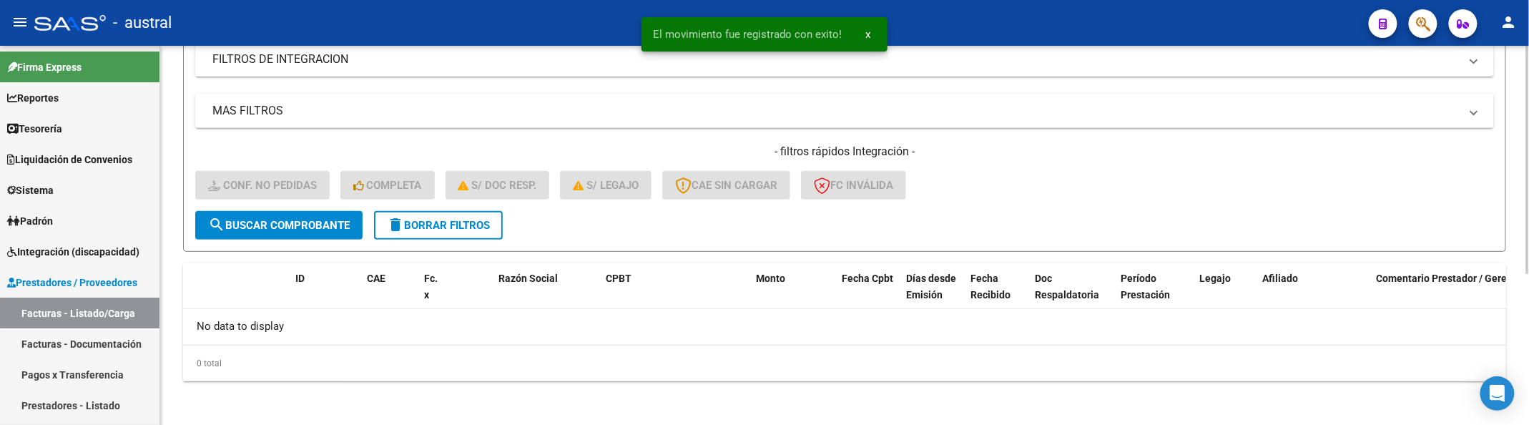
click at [441, 219] on span "delete Borrar Filtros" at bounding box center [438, 225] width 103 height 13
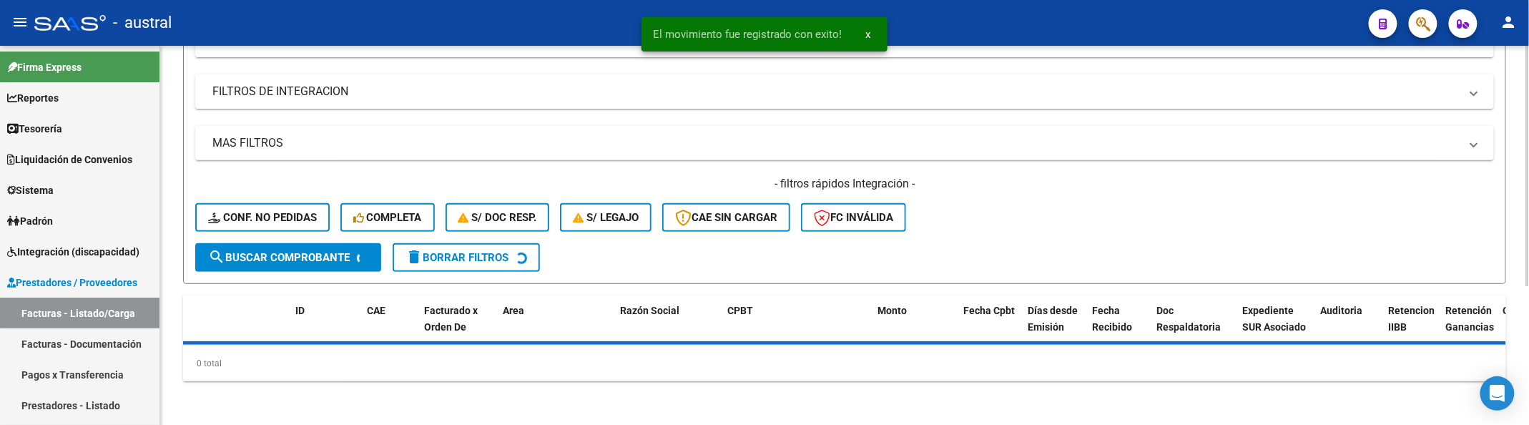
click at [287, 199] on div "- filtros rápidos Integración - Conf. no pedidas Completa S/ Doc Resp. S/ legaj…" at bounding box center [844, 209] width 1299 height 67
click at [296, 207] on div "- filtros rápidos Integración - Conf. no pedidas Completa S/ Doc Resp. S/ legaj…" at bounding box center [844, 209] width 1299 height 67
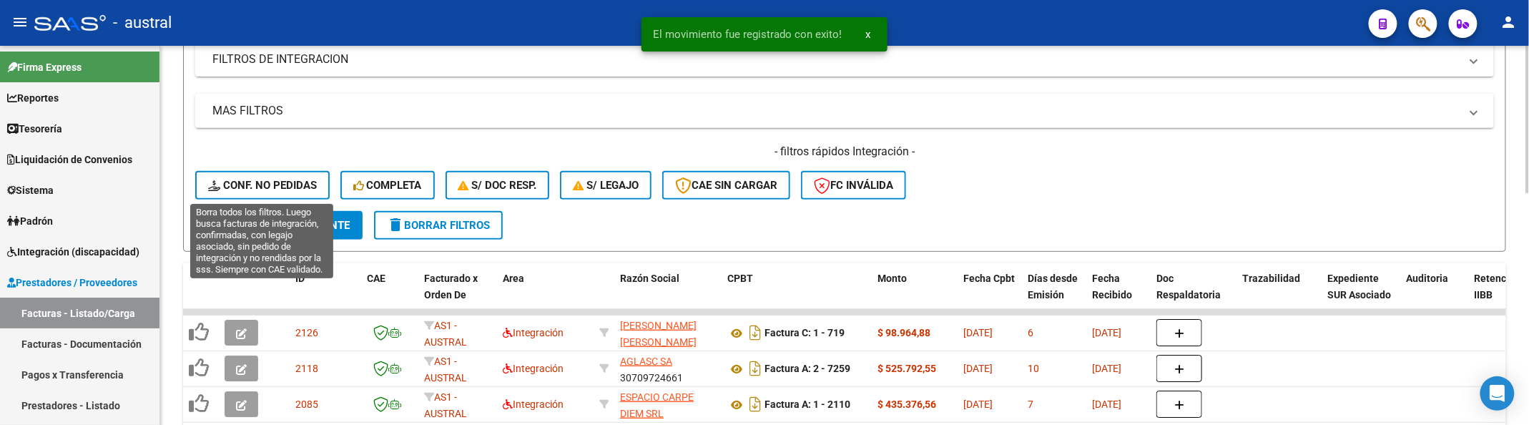
click at [290, 190] on span "Conf. no pedidas" at bounding box center [262, 185] width 109 height 13
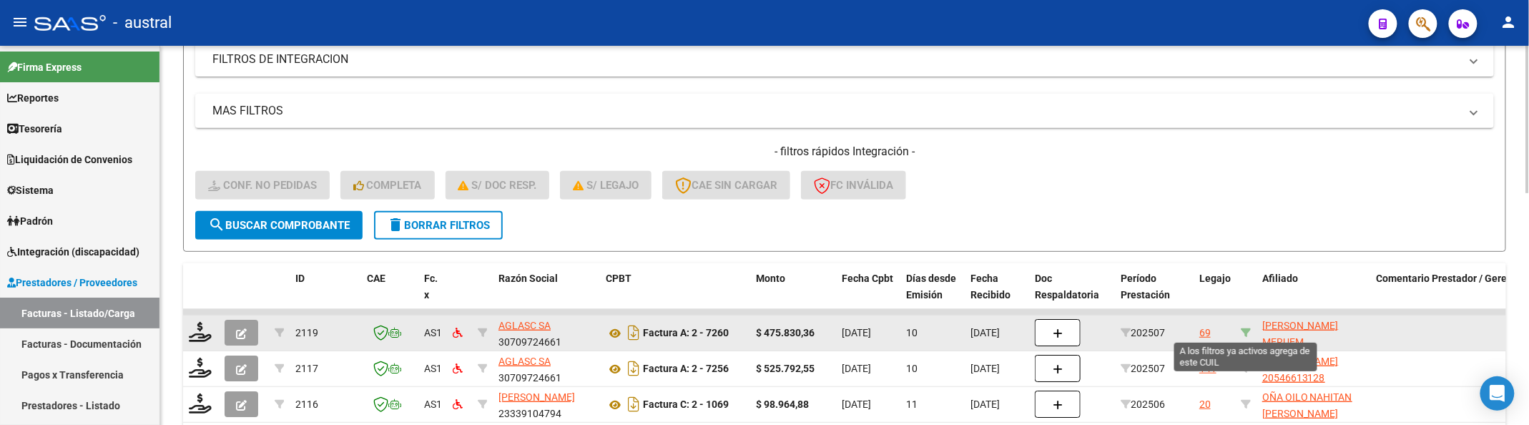
click at [1245, 332] on icon at bounding box center [1246, 333] width 10 height 10
type input "20570346114"
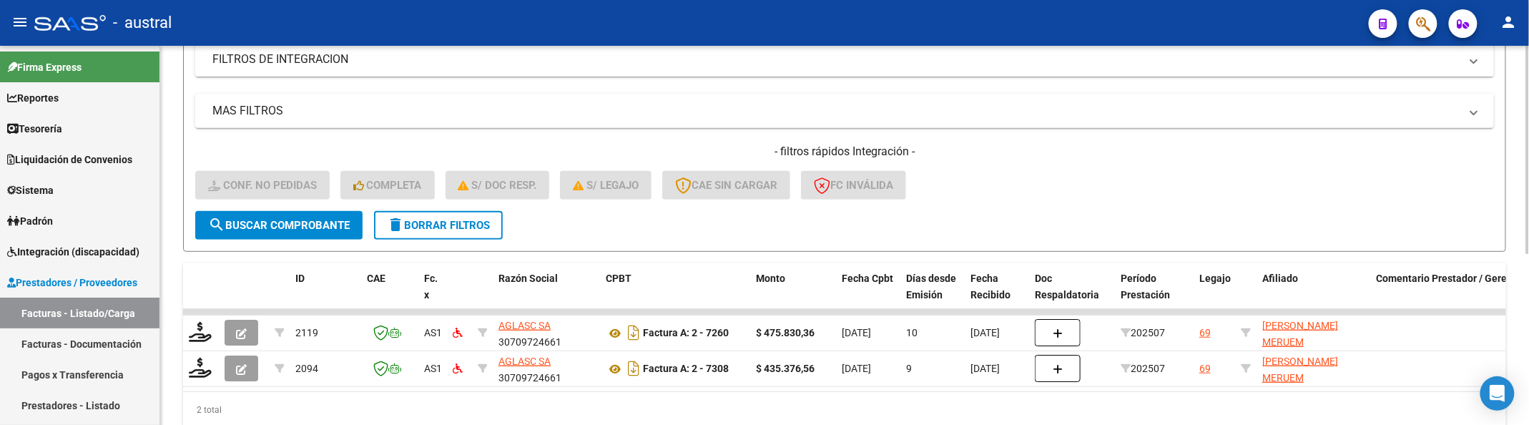
click at [1200, 210] on form "Filtros Id Integración Area Seleccionar Gerenciador Seleccionar Gerenciador Si …" at bounding box center [844, 84] width 1323 height 335
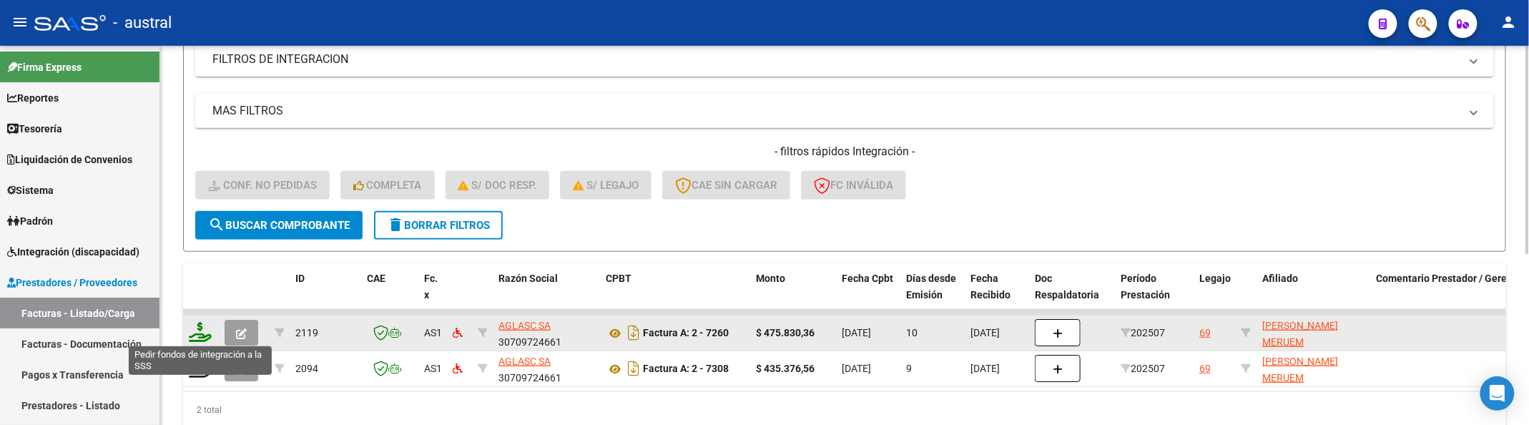
click at [197, 332] on icon at bounding box center [200, 332] width 23 height 20
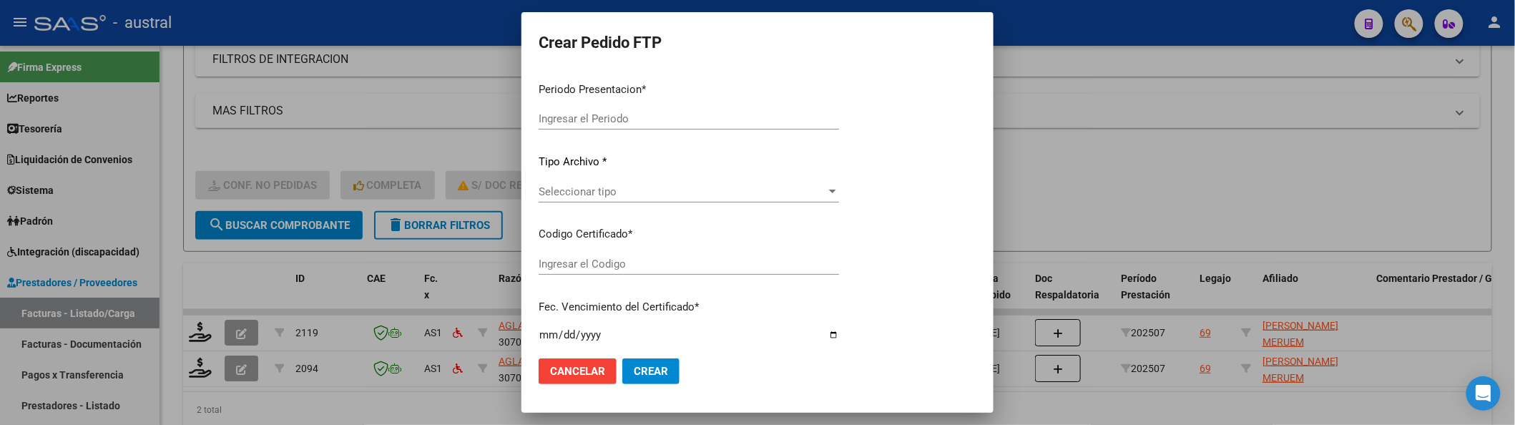
type input "202507"
type input "$ 475.830,36"
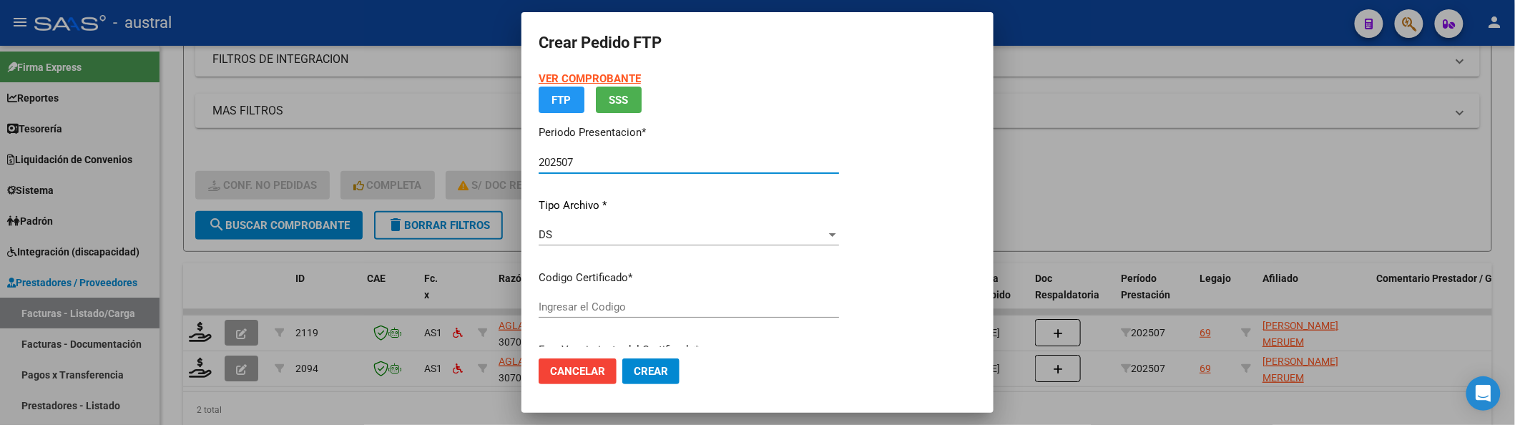
type input "199641110"
type input "2025-11-25"
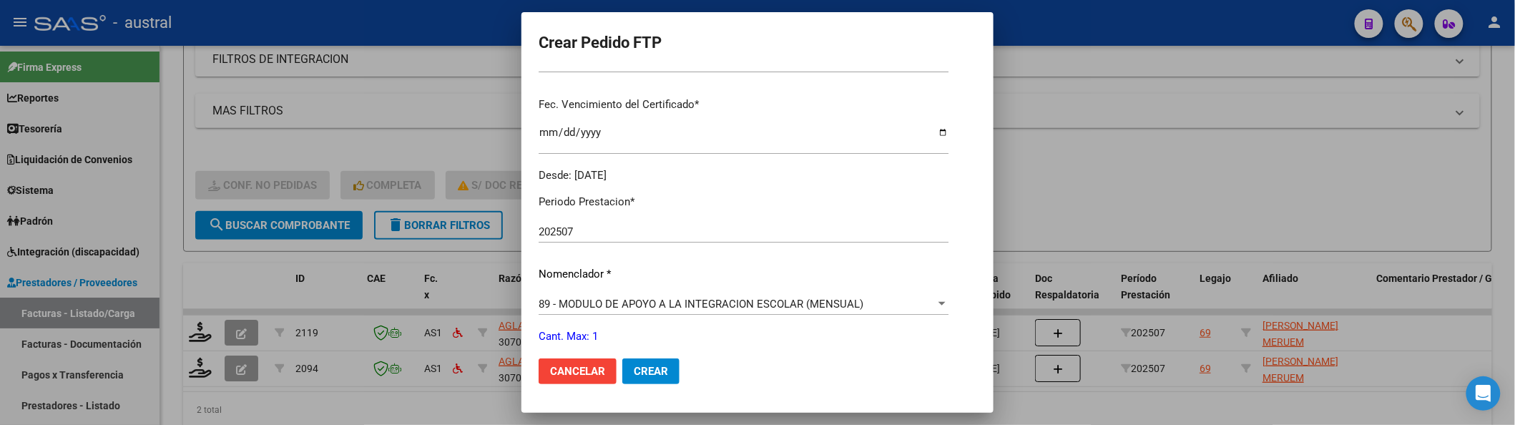
scroll to position [260, 0]
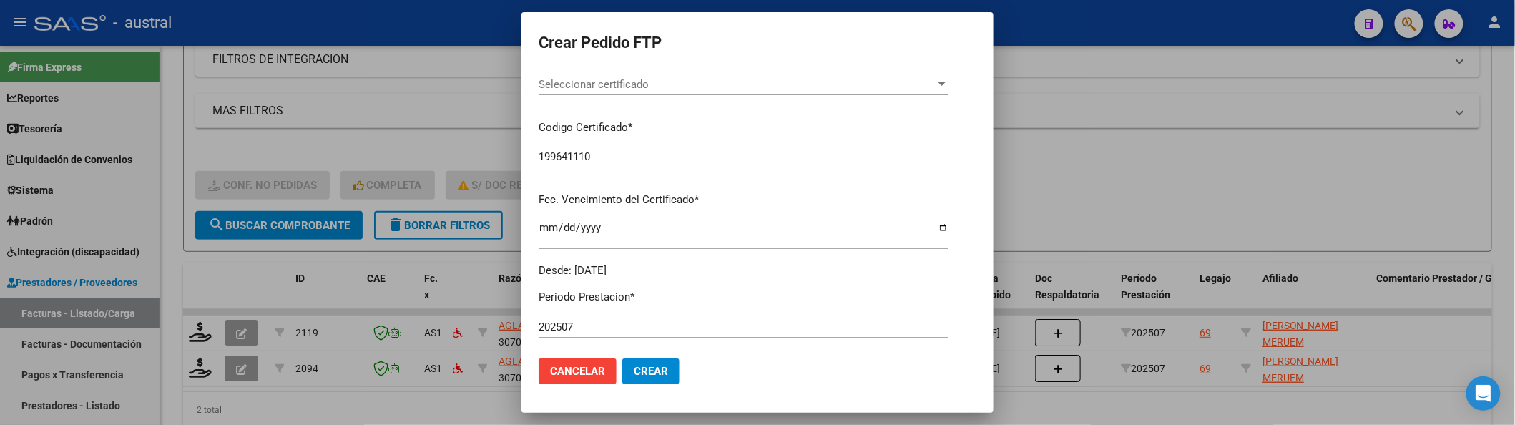
click at [661, 96] on div "Seleccionar certificado Seleccionar certificado" at bounding box center [744, 91] width 410 height 35
click at [667, 89] on span "Seleccionar certificado" at bounding box center [737, 84] width 397 height 13
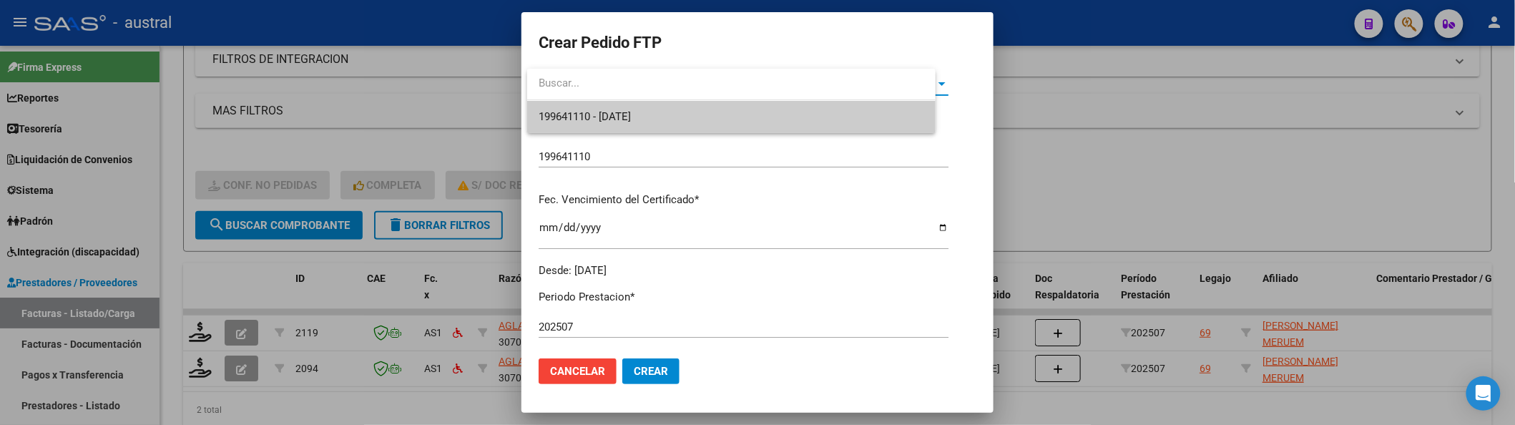
click at [671, 114] on span "199641110 - 2025-11-25" at bounding box center [732, 117] width 386 height 32
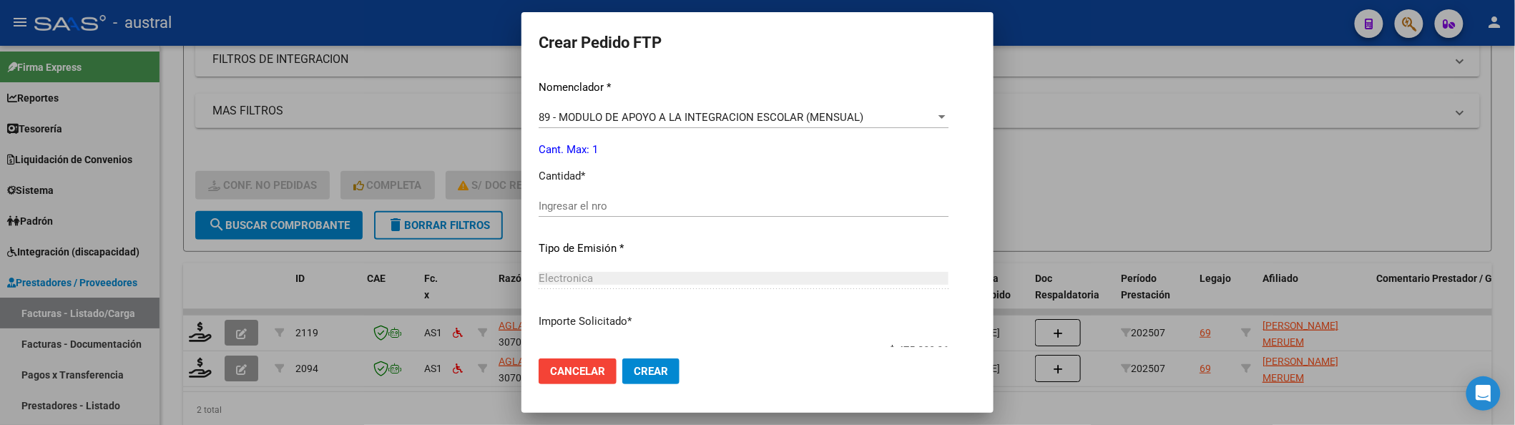
scroll to position [546, 0]
click at [619, 195] on input "Ingresar el nro" at bounding box center [744, 201] width 410 height 13
type input "1"
click at [639, 366] on span "Crear" at bounding box center [651, 371] width 34 height 13
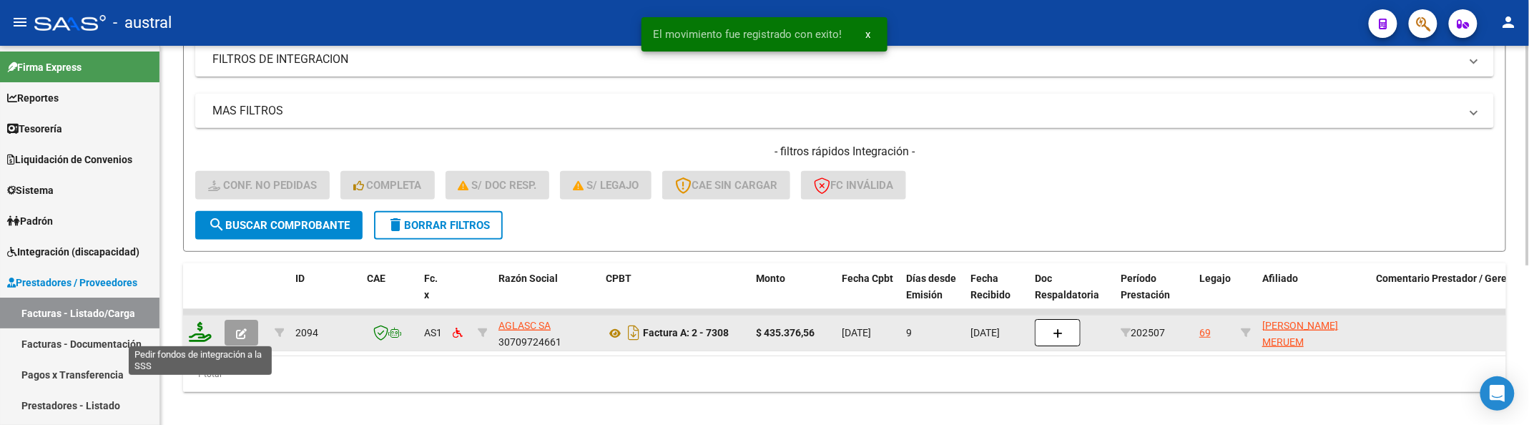
click at [204, 322] on icon at bounding box center [200, 332] width 23 height 20
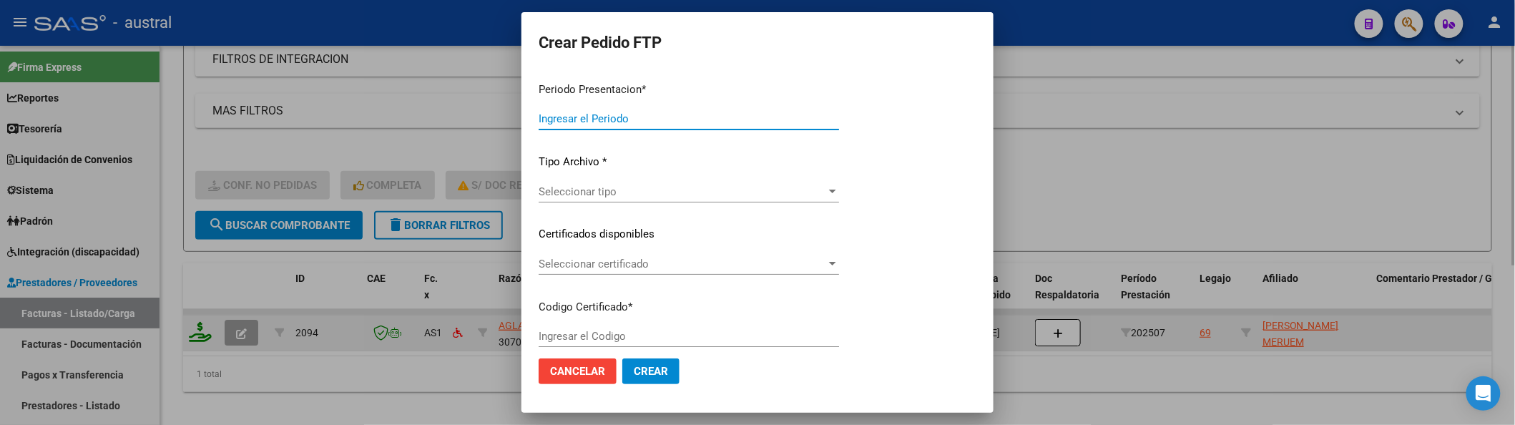
type input "202507"
type input "$ 435.376,56"
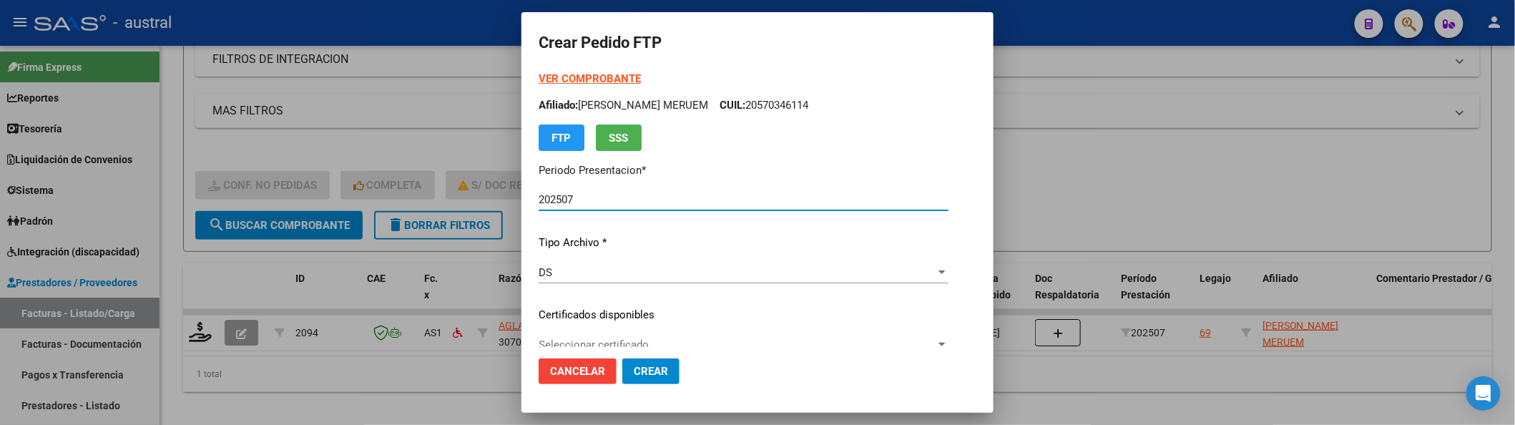
type input "199641110"
type input "2025-11-25"
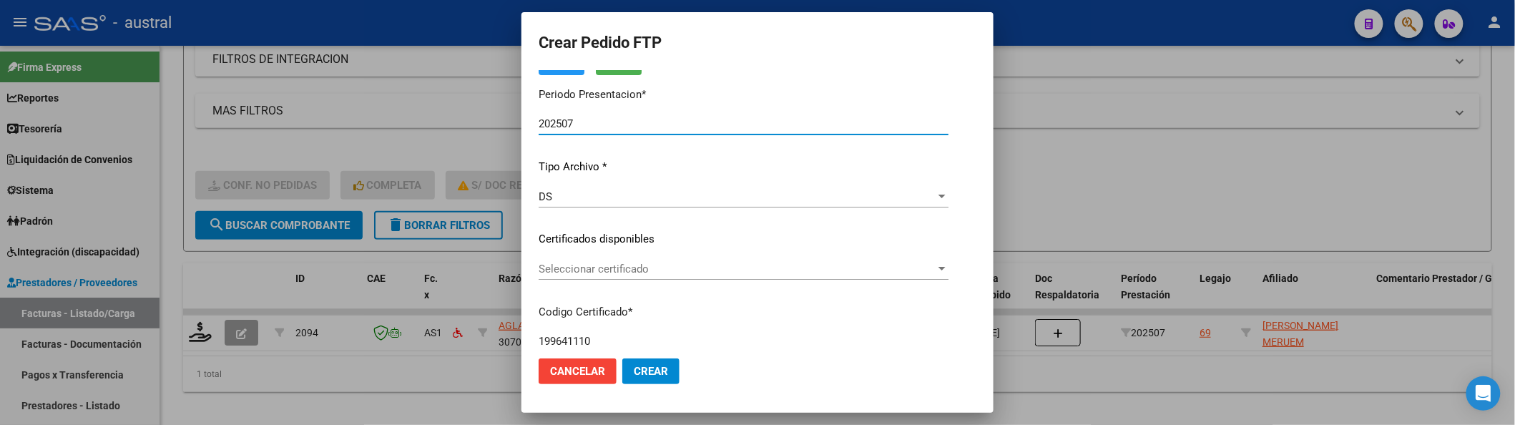
scroll to position [190, 0]
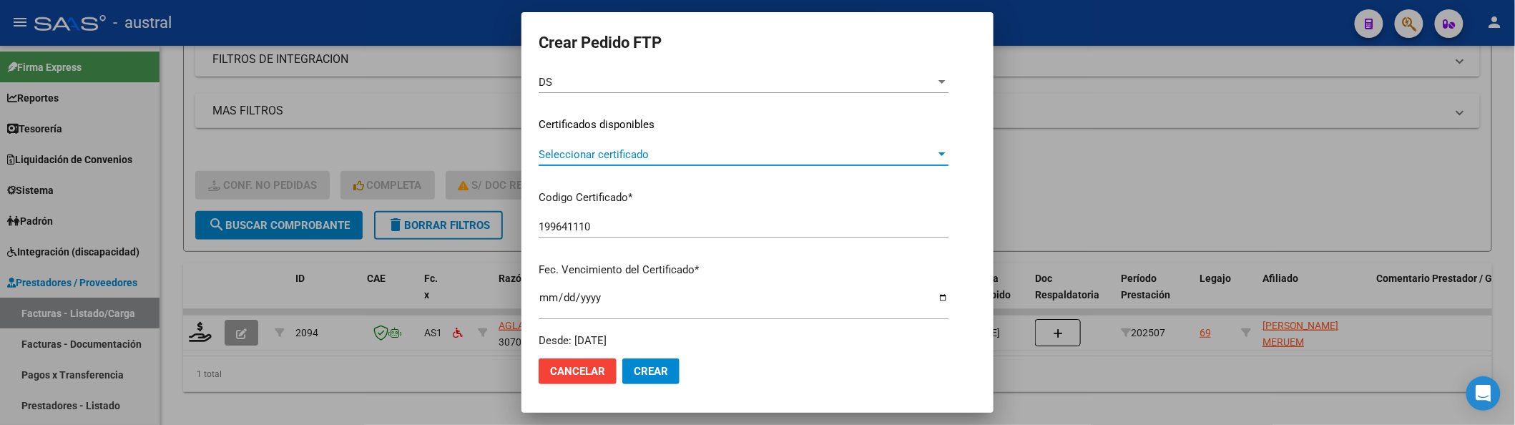
click at [599, 156] on span "Seleccionar certificado" at bounding box center [737, 154] width 397 height 13
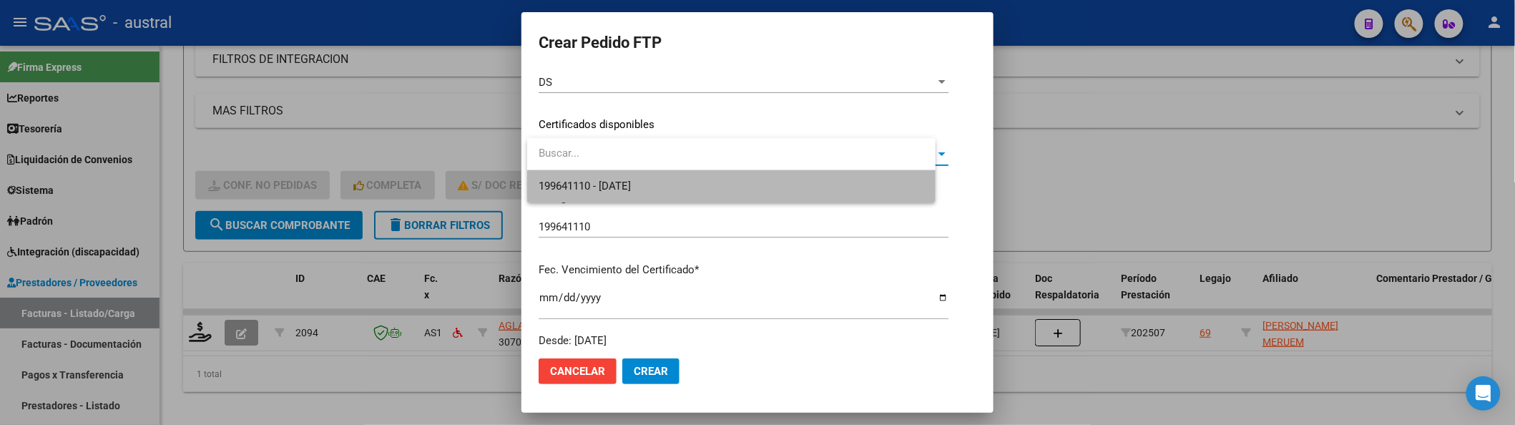
click at [628, 195] on span "199641110 - 2025-11-25" at bounding box center [732, 186] width 386 height 32
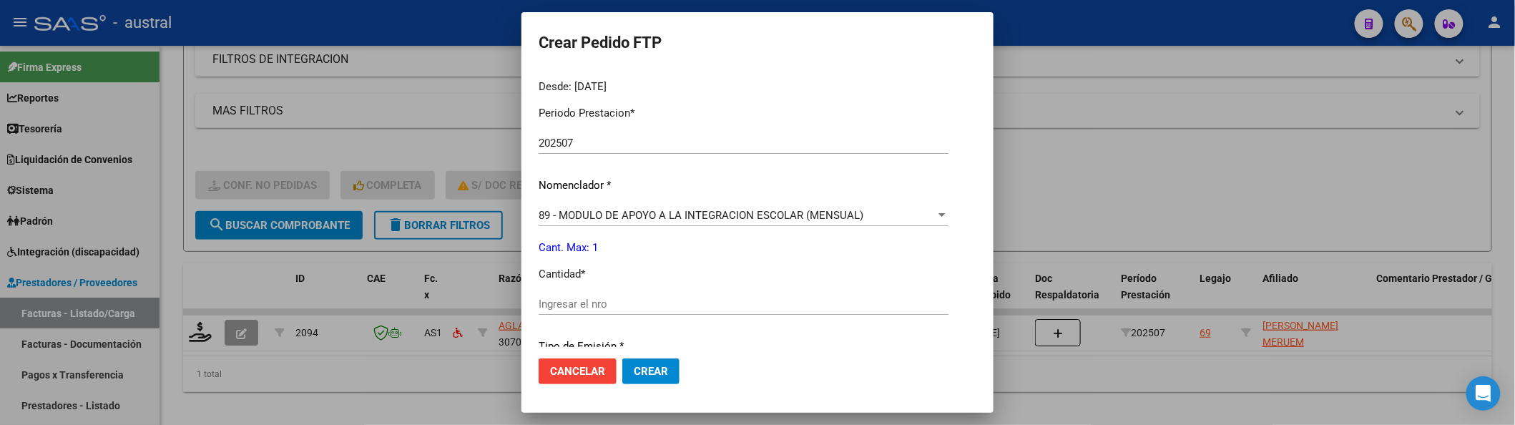
scroll to position [476, 0]
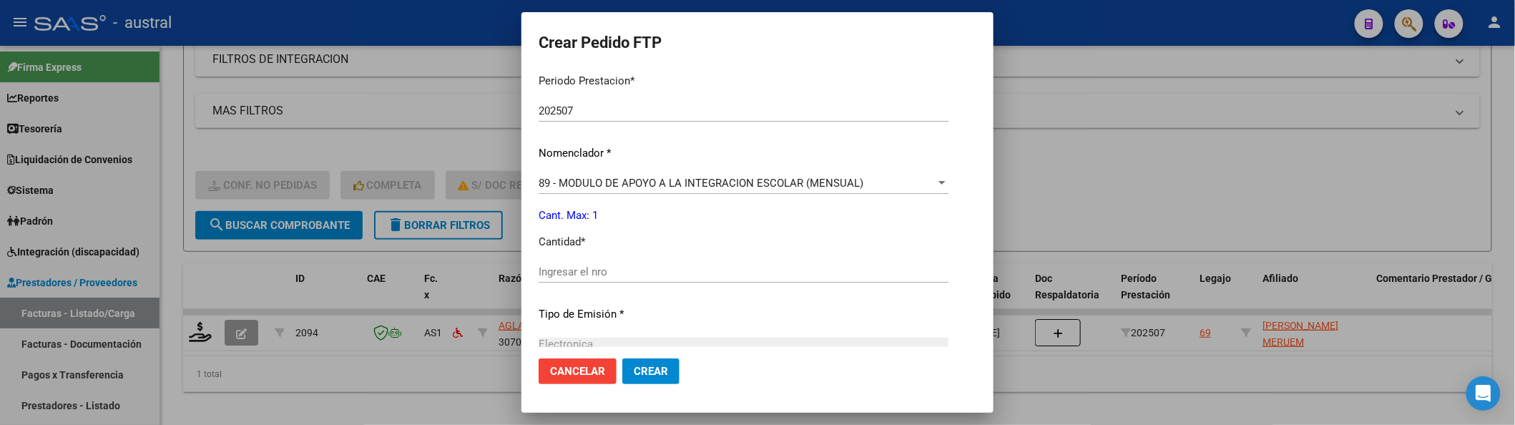
click at [619, 263] on div "Ingresar el nro" at bounding box center [744, 271] width 410 height 21
click at [636, 190] on div "89 - MODULO DE APOYO A LA INTEGRACION ESCOLAR (MENSUAL) Seleccionar nomenclador" at bounding box center [744, 182] width 410 height 21
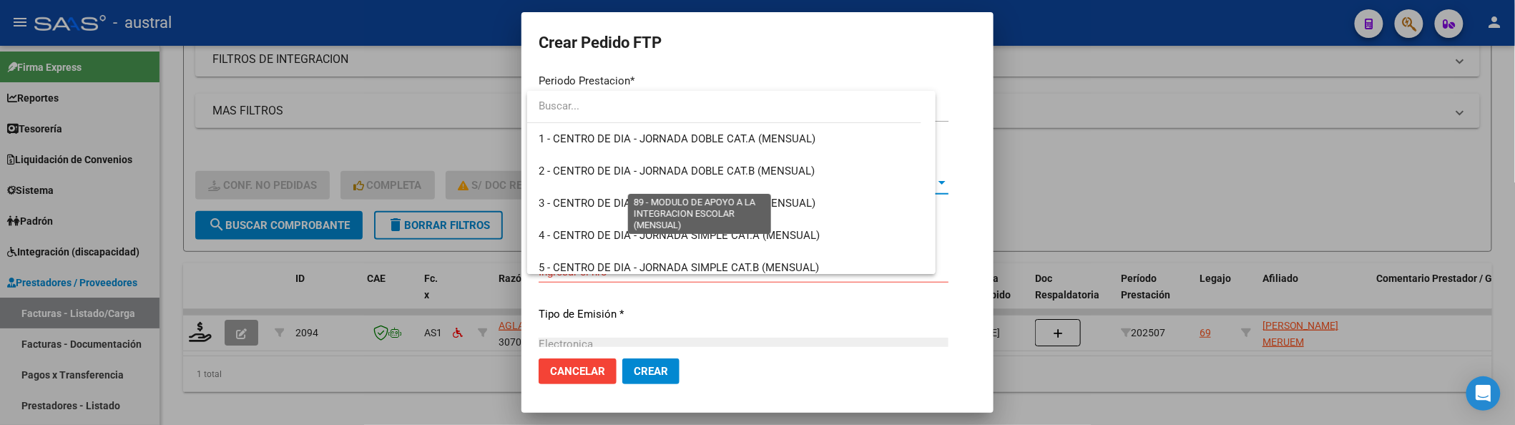
scroll to position [2790, 0]
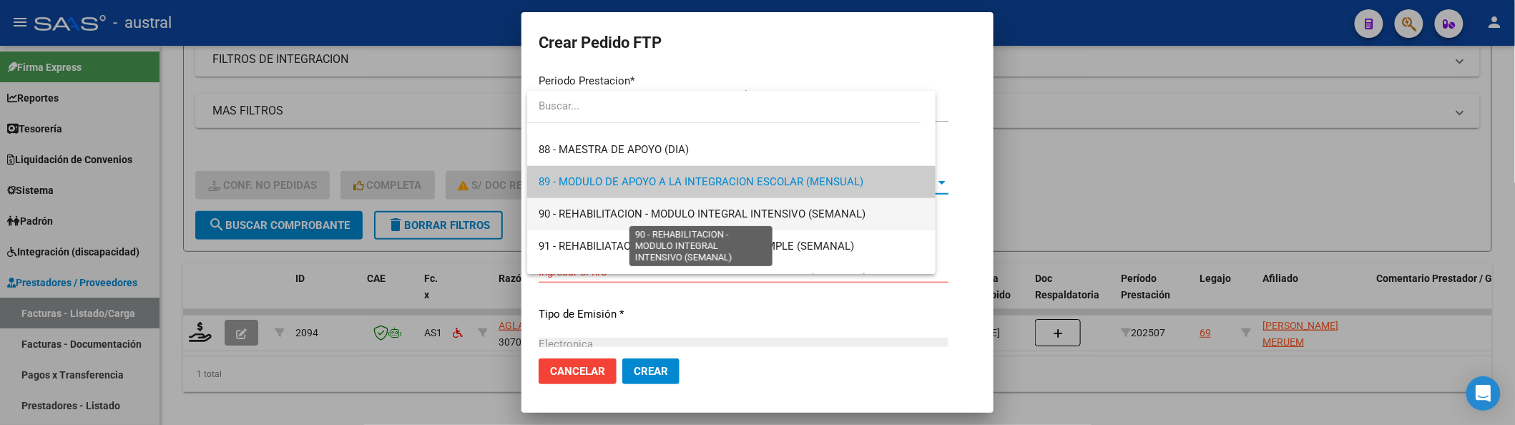
click at [647, 212] on span "90 - REHABILITACION - MODULO INTEGRAL INTENSIVO (SEMANAL)" at bounding box center [702, 213] width 327 height 13
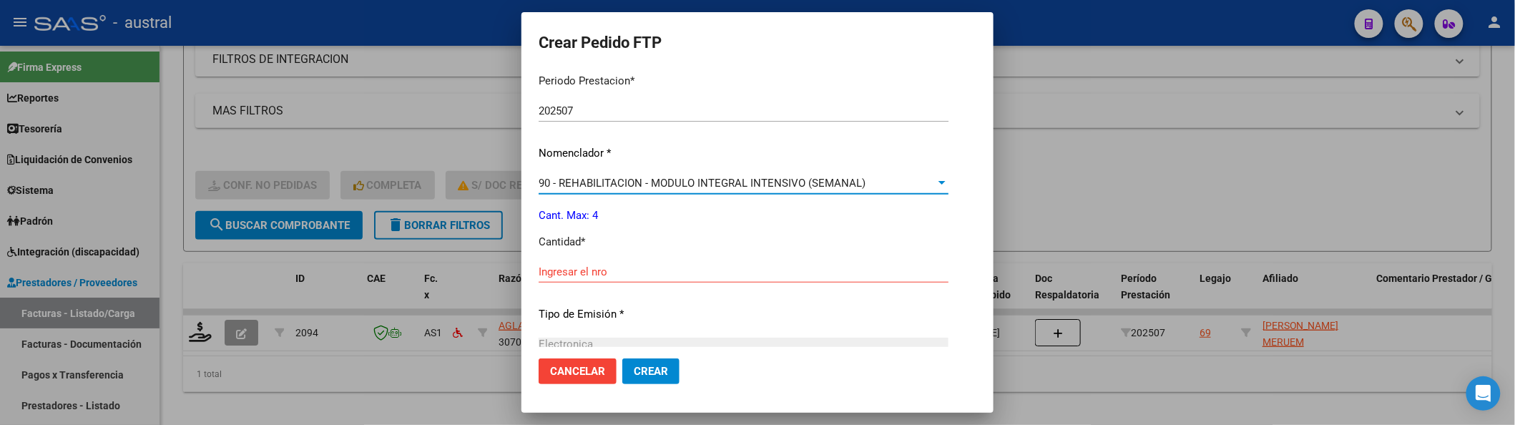
click at [632, 268] on input "Ingresar el nro" at bounding box center [744, 271] width 410 height 13
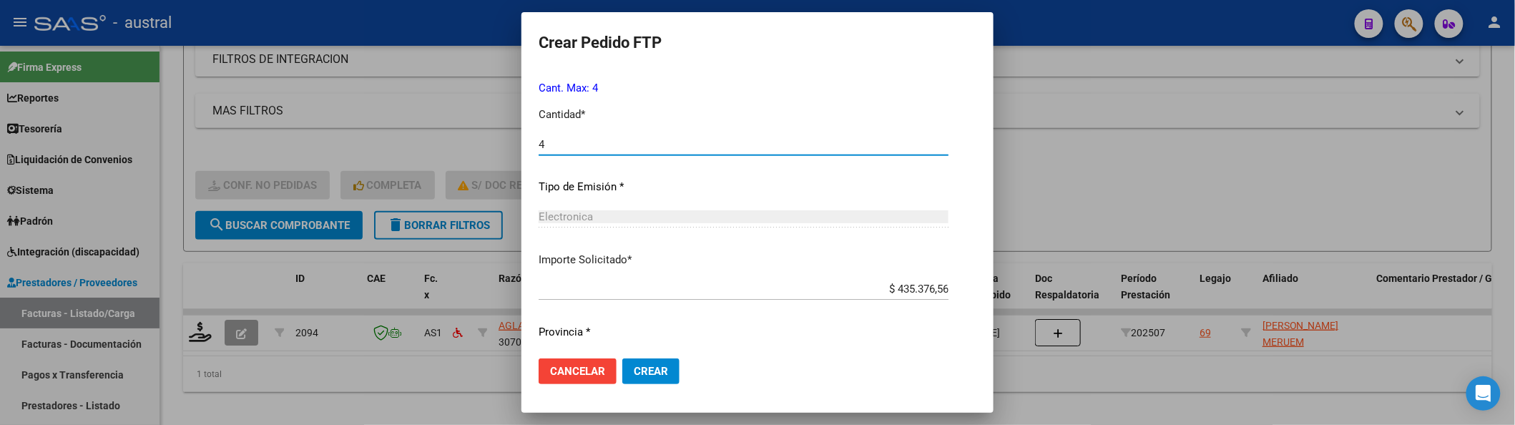
scroll to position [642, 0]
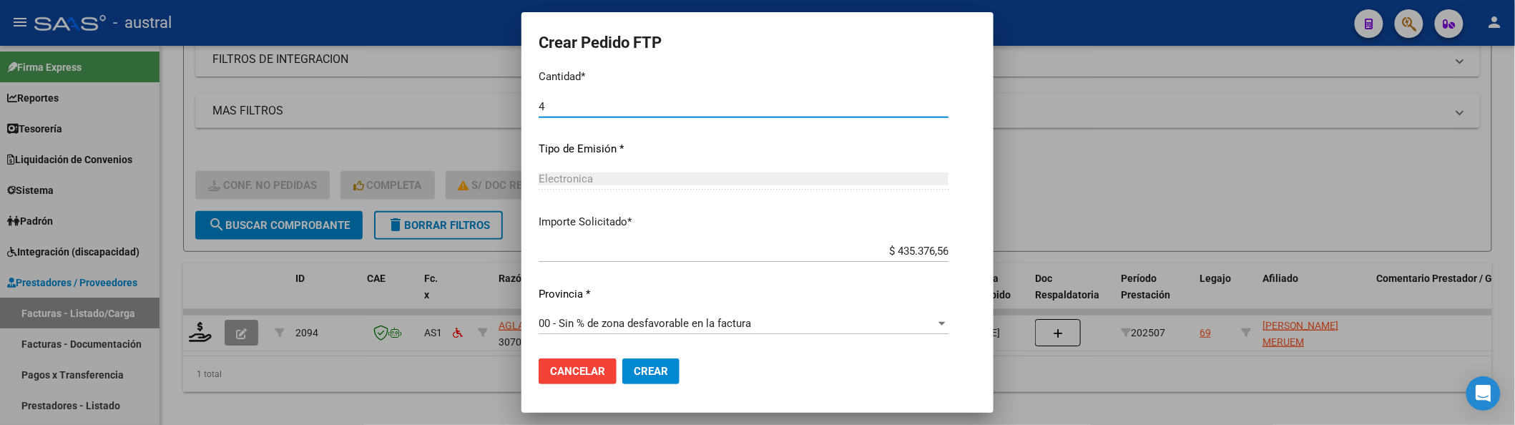
type input "4"
click at [655, 376] on span "Crear" at bounding box center [651, 371] width 34 height 13
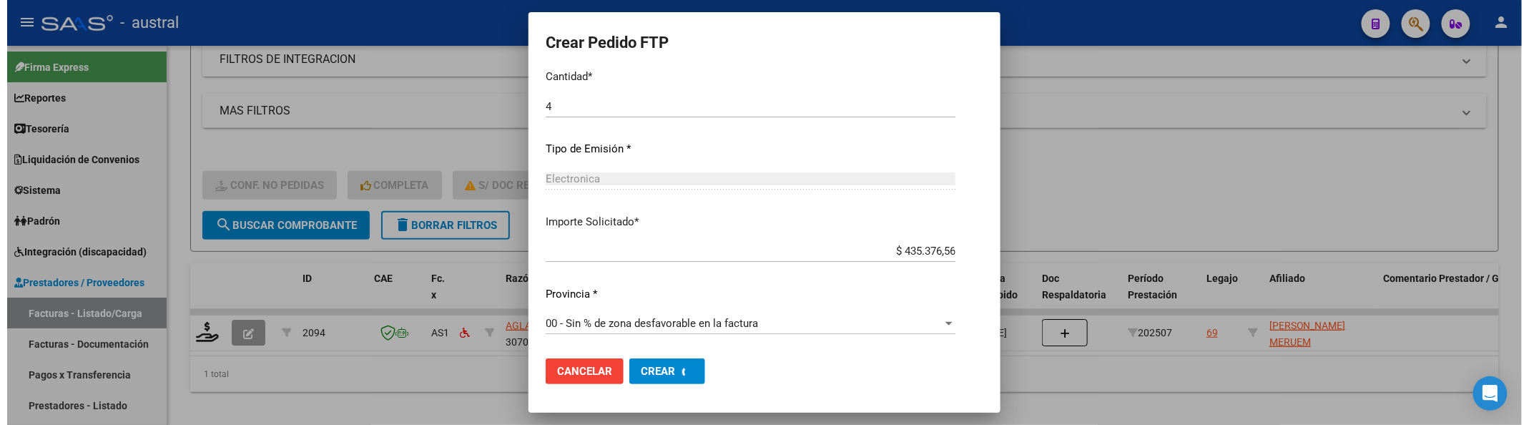
scroll to position [0, 0]
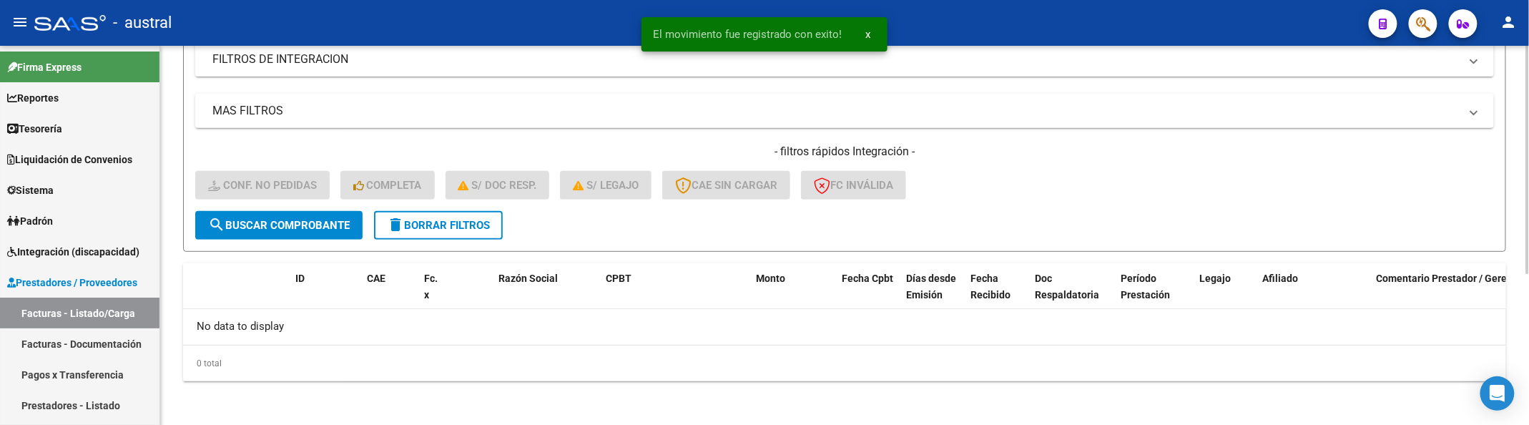
click at [429, 212] on button "delete Borrar Filtros" at bounding box center [438, 225] width 129 height 29
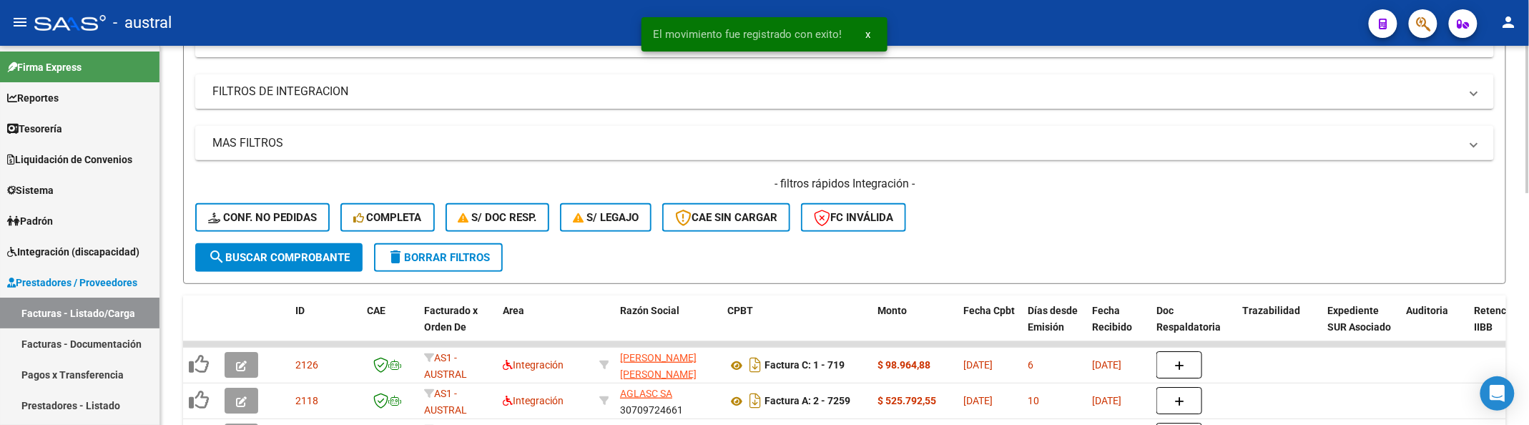
scroll to position [252, 0]
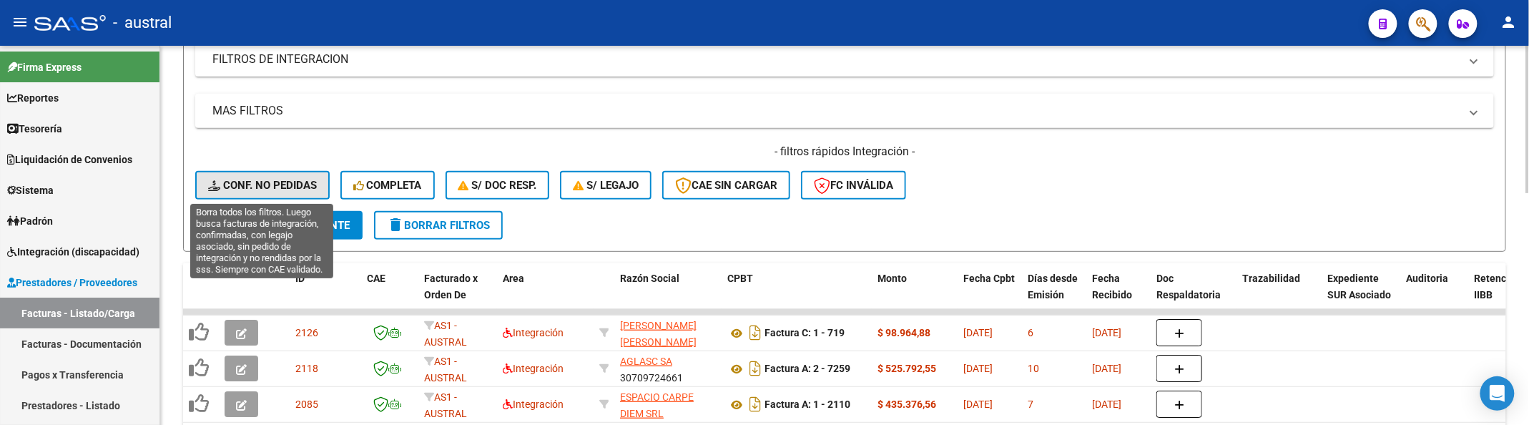
click at [290, 195] on button "Conf. no pedidas" at bounding box center [262, 185] width 134 height 29
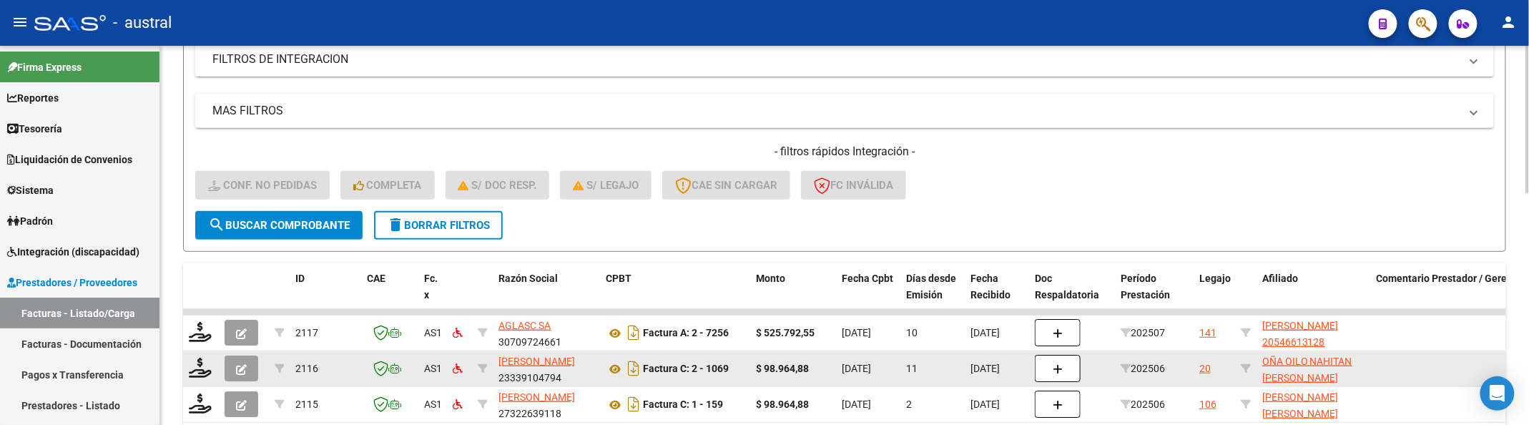
click at [1237, 360] on datatable-body-cell at bounding box center [1245, 368] width 21 height 35
click at [1249, 365] on icon at bounding box center [1246, 368] width 10 height 10
type input "20577637807"
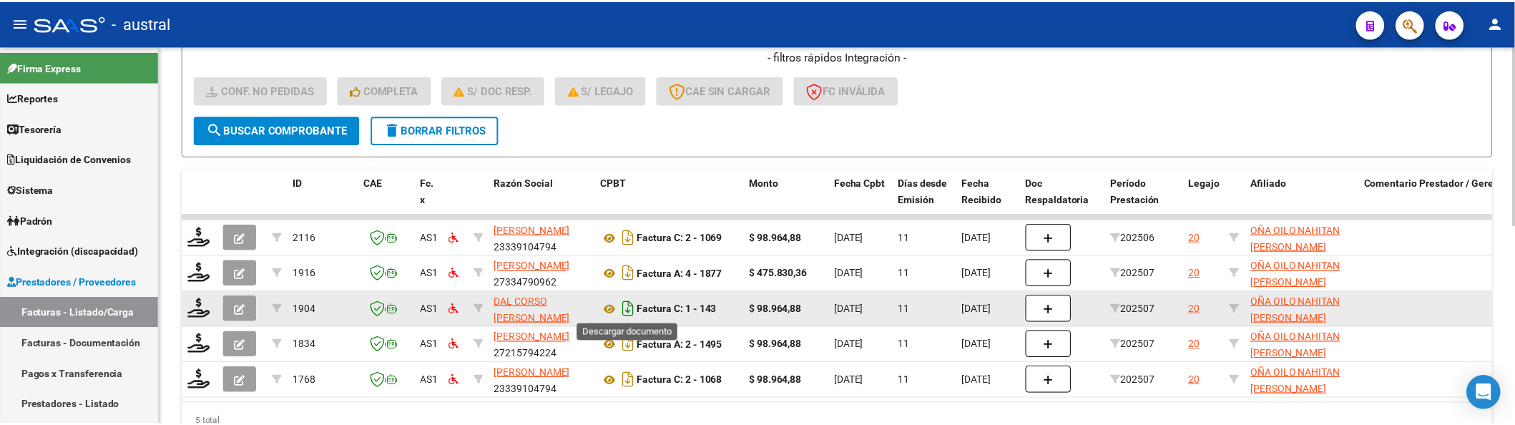
scroll to position [421, 0]
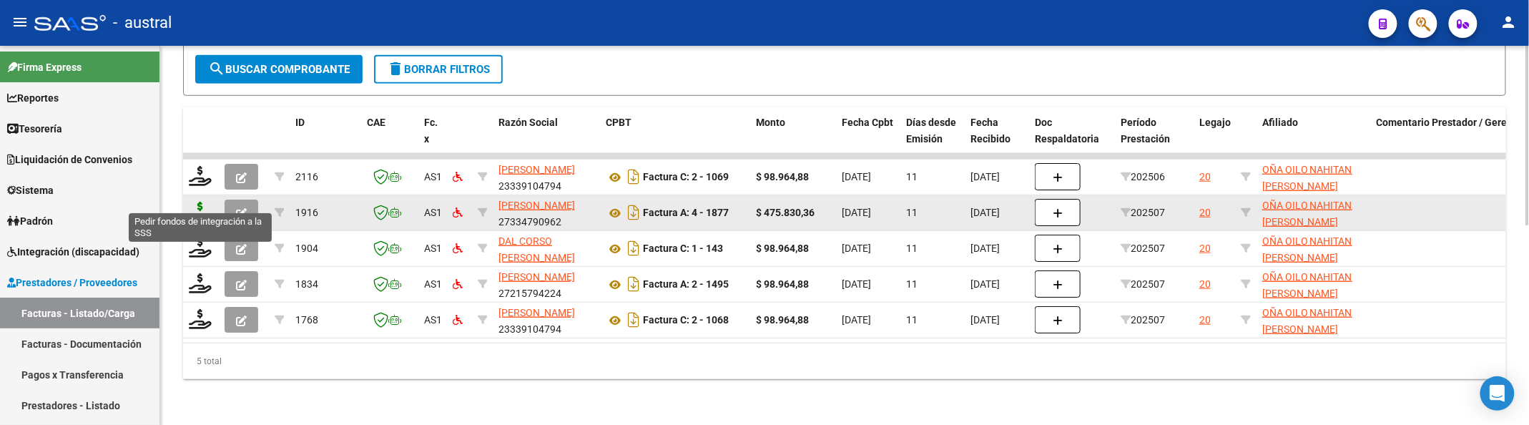
click at [200, 202] on icon at bounding box center [200, 212] width 23 height 20
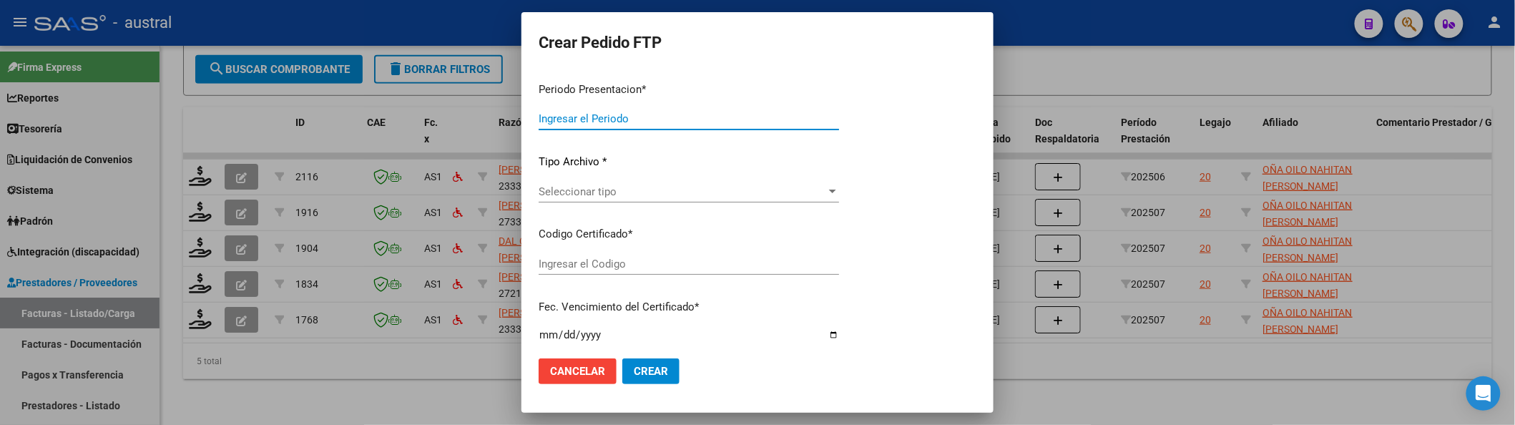
type input "202507"
type input "$ 475.830,36"
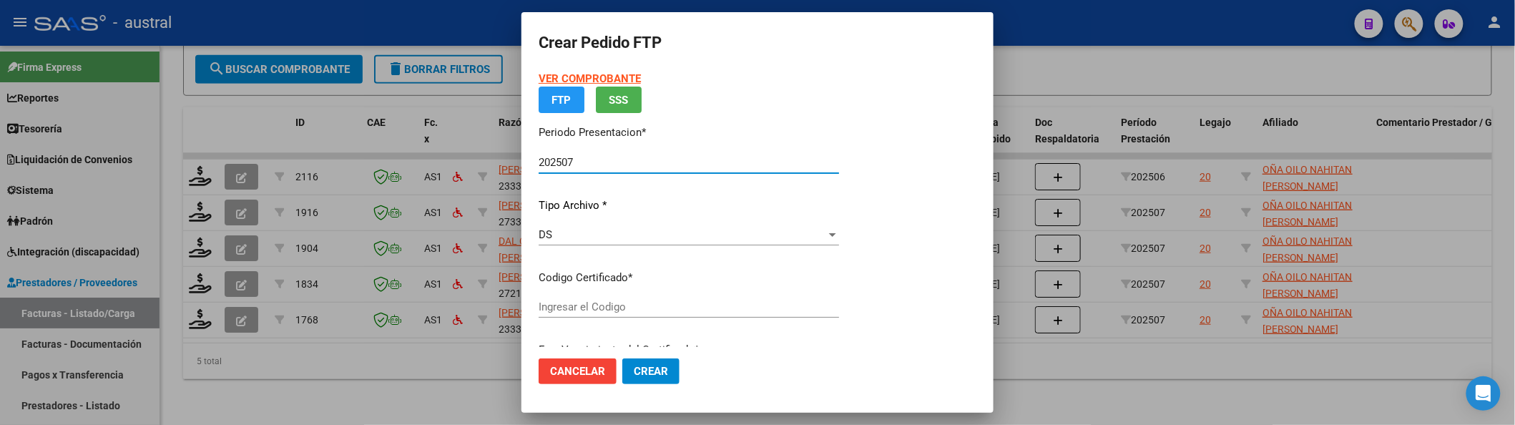
type input "6433595238"
type input "2025-07-11"
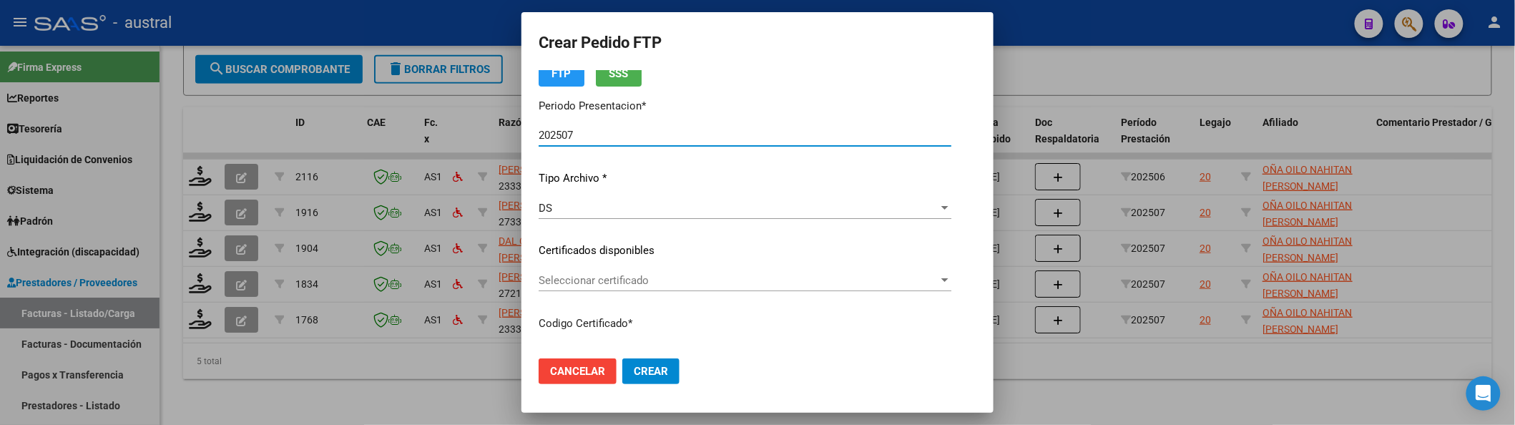
scroll to position [190, 0]
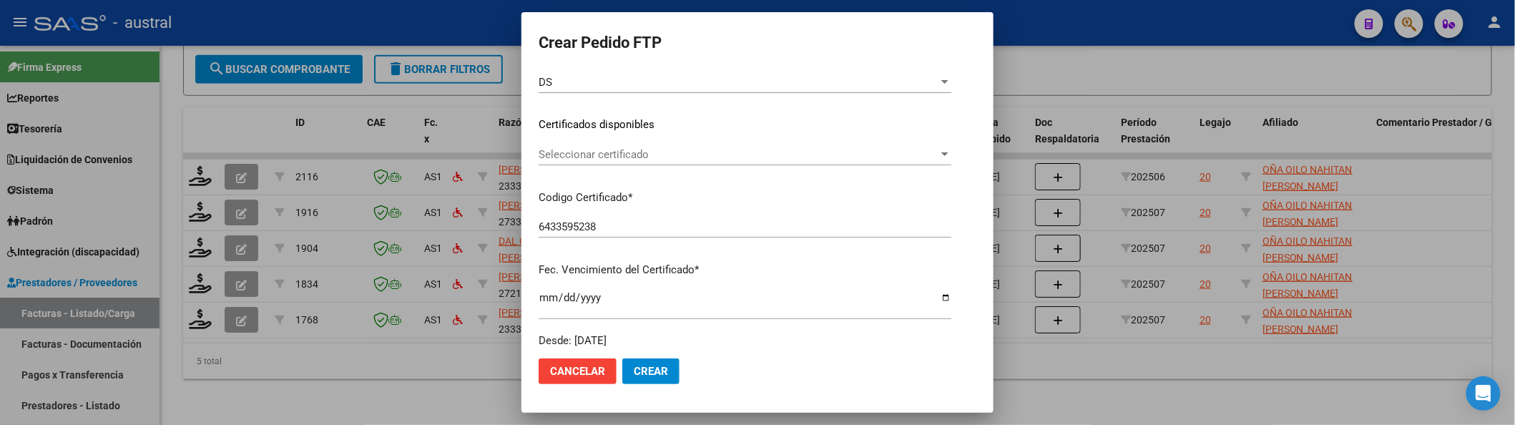
click at [615, 163] on div "Seleccionar certificado Seleccionar certificado" at bounding box center [745, 154] width 413 height 21
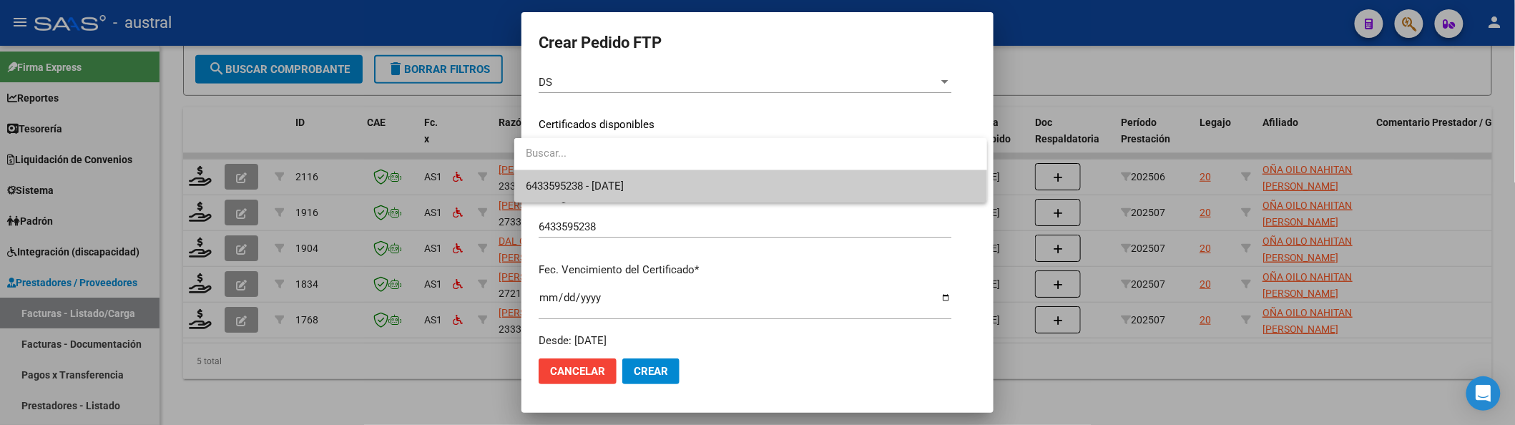
click at [652, 179] on span "6433595238 - 2025-07-11" at bounding box center [751, 186] width 450 height 32
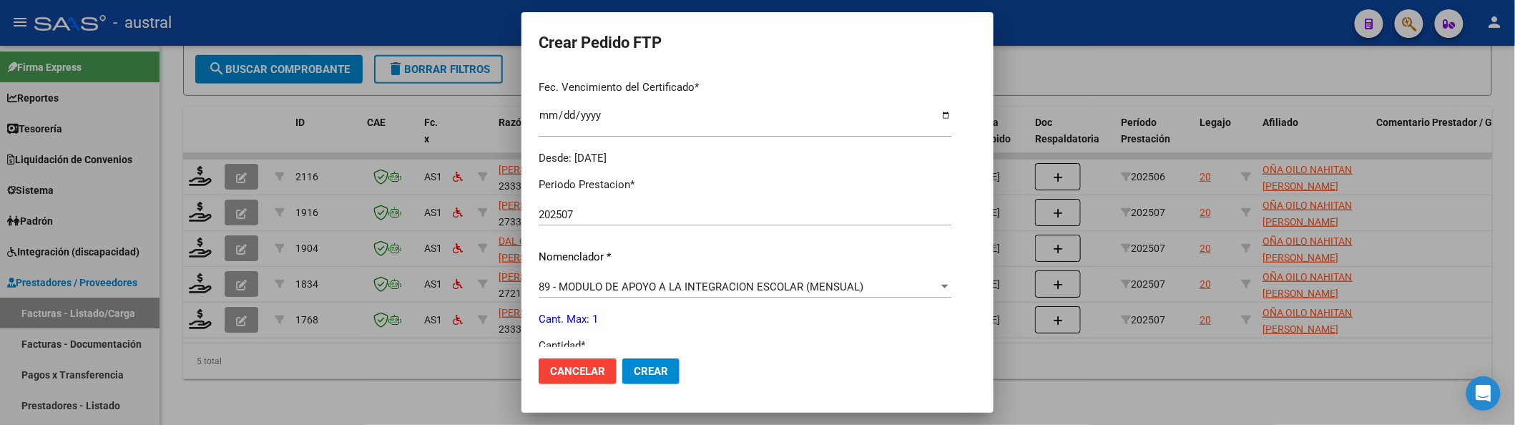
scroll to position [476, 0]
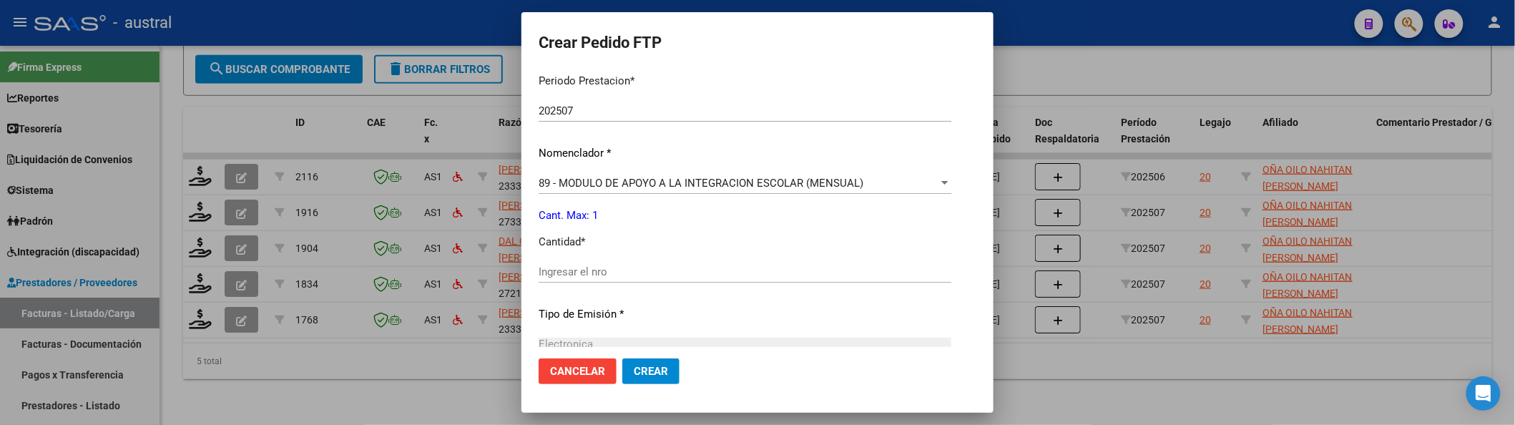
click at [644, 269] on input "Ingresar el nro" at bounding box center [745, 271] width 413 height 13
type input "1"
click at [638, 370] on span "Crear" at bounding box center [651, 371] width 34 height 13
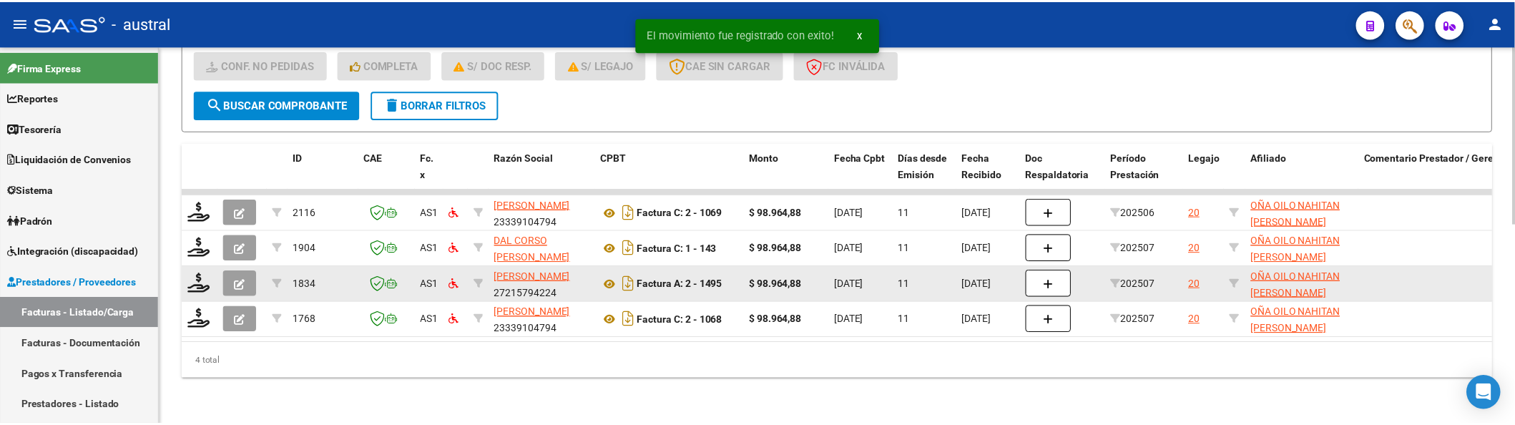
scroll to position [385, 0]
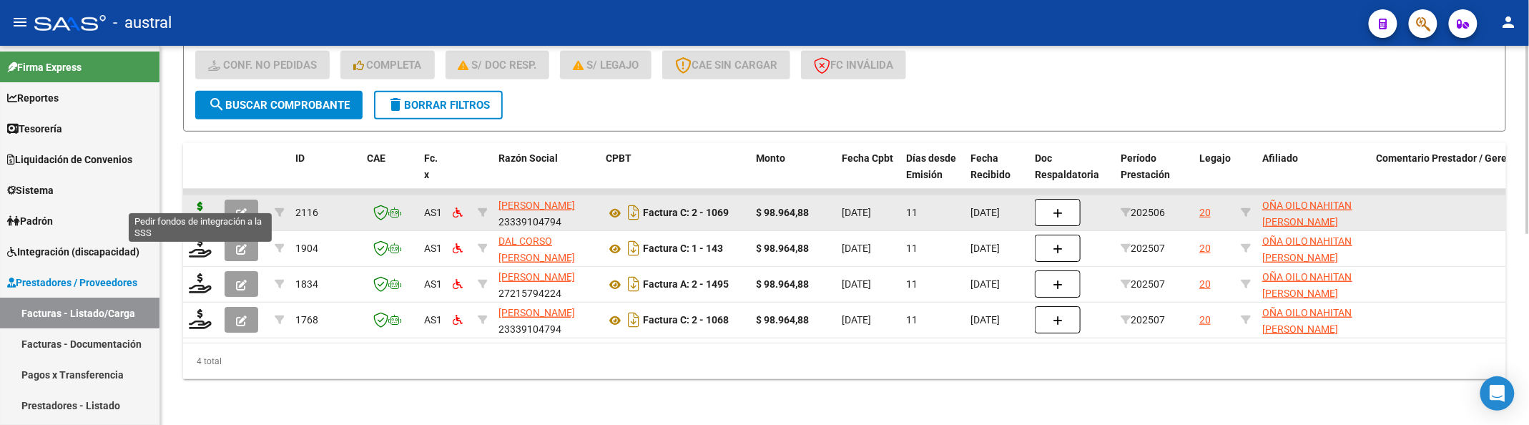
click at [195, 205] on icon at bounding box center [200, 212] width 23 height 20
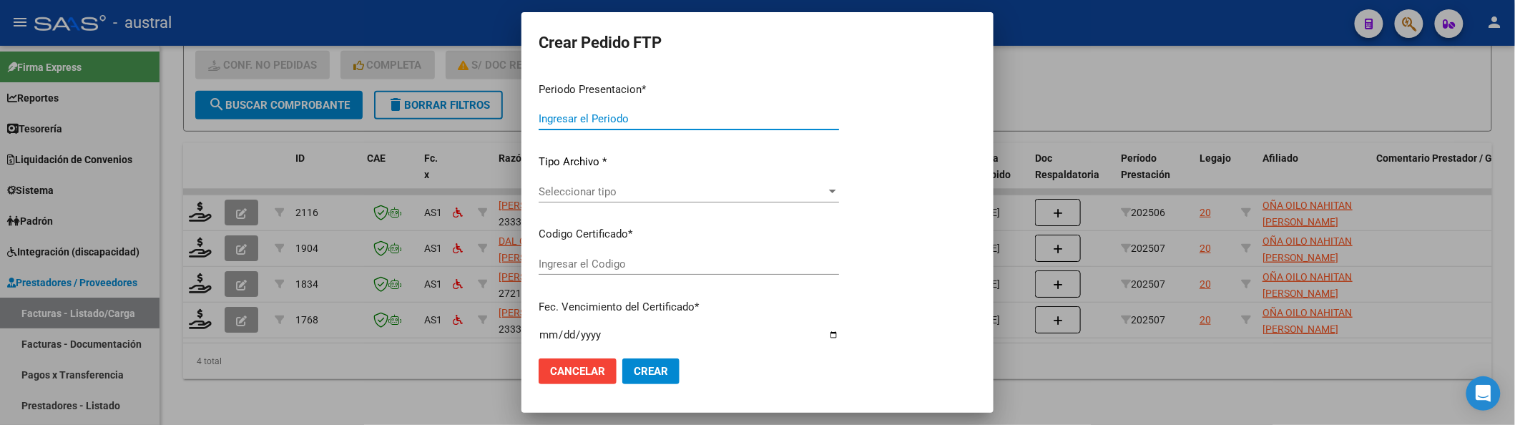
type input "202507"
type input "202506"
type input "$ 98.964,88"
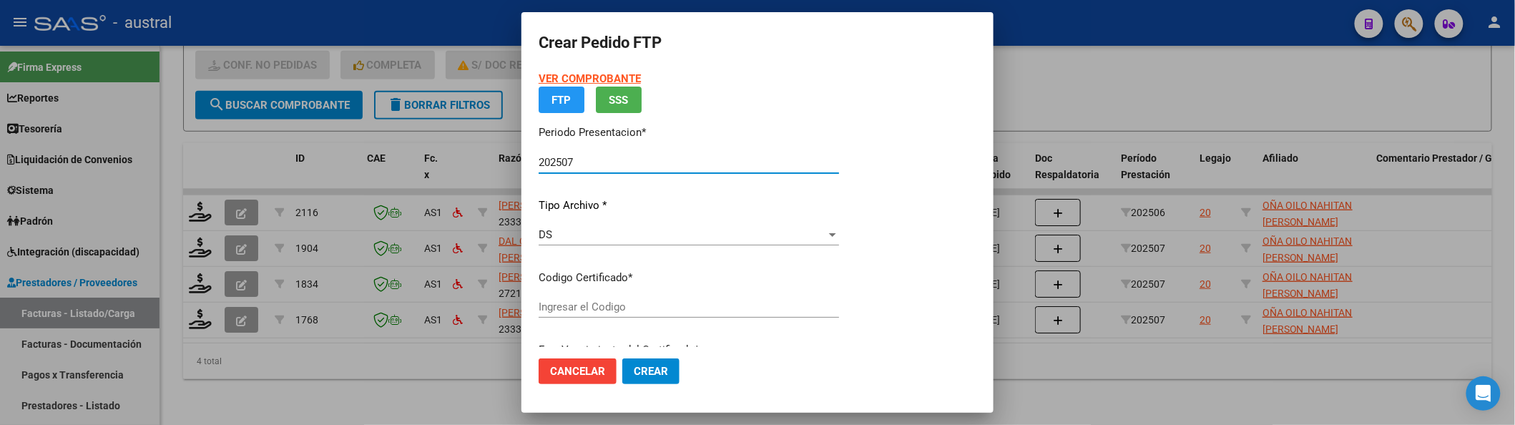
type input "6433595238"
type input "2025-07-11"
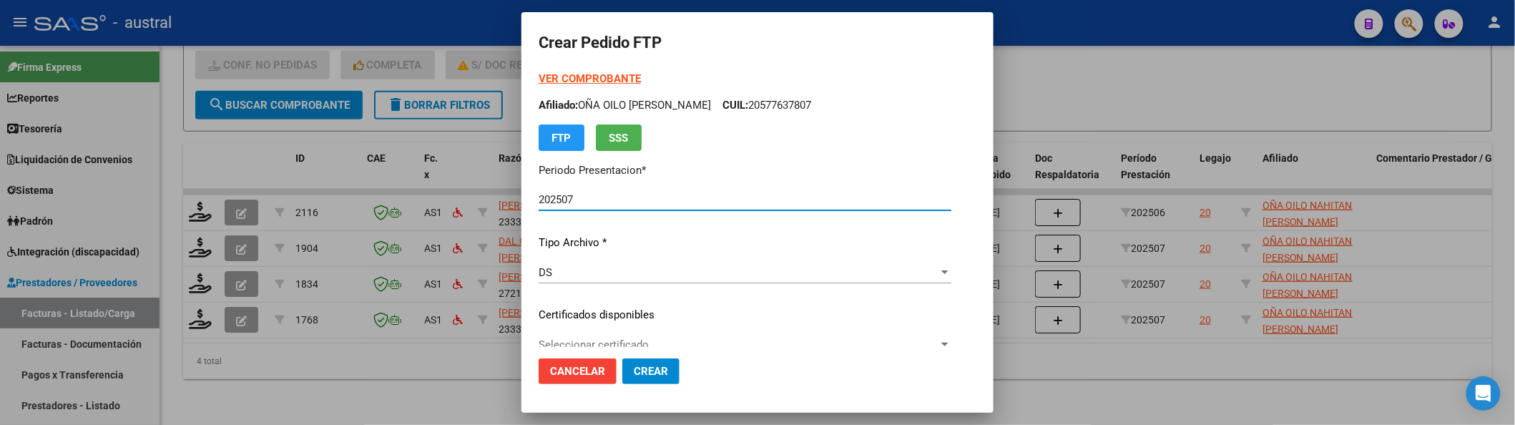
click at [602, 330] on div "VER COMPROBANTE ARCA Padrón Afiliado: OÑA OILO NAHITAN EMMANUEL CUIL: 205776378…" at bounding box center [745, 305] width 413 height 468
click at [602, 335] on div "Seleccionar certificado Seleccionar certificado" at bounding box center [745, 344] width 413 height 21
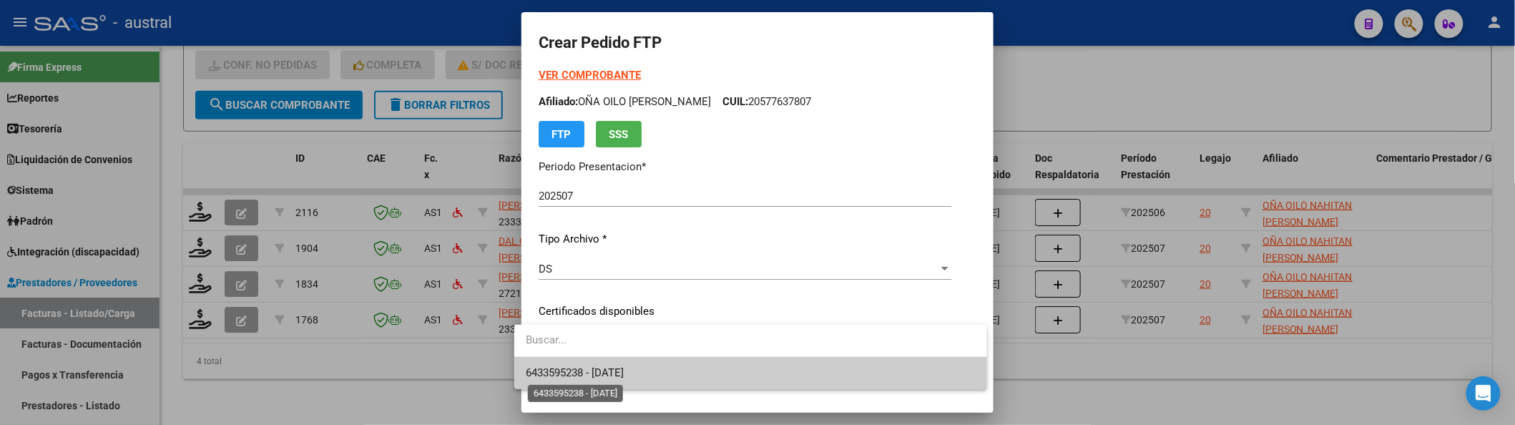
click at [602, 391] on div at bounding box center [757, 212] width 1515 height 425
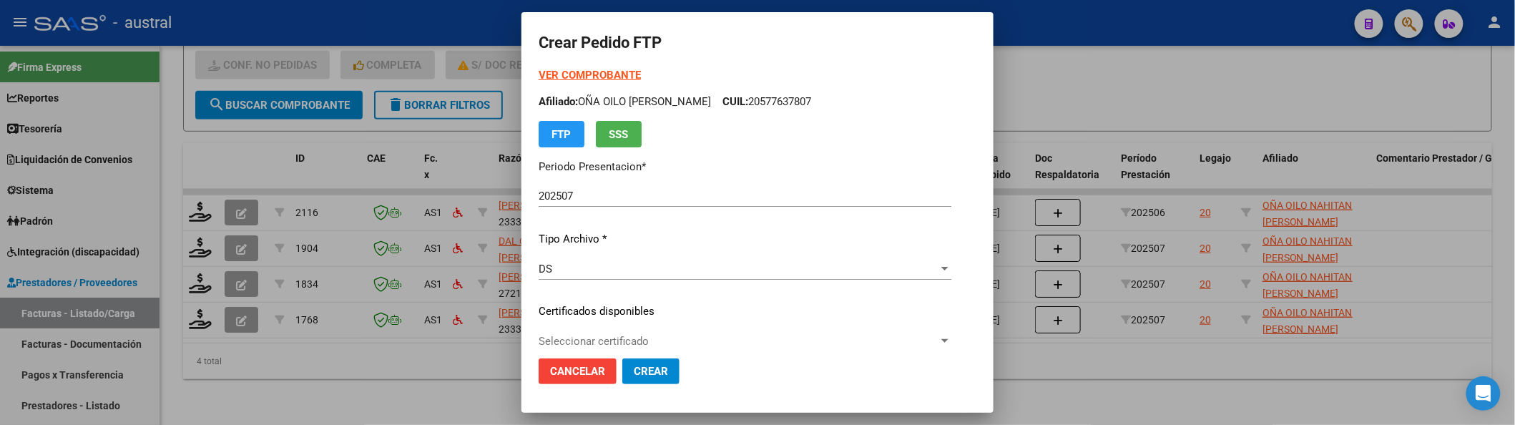
click at [607, 382] on div "Cancelar Crear" at bounding box center [609, 371] width 141 height 26
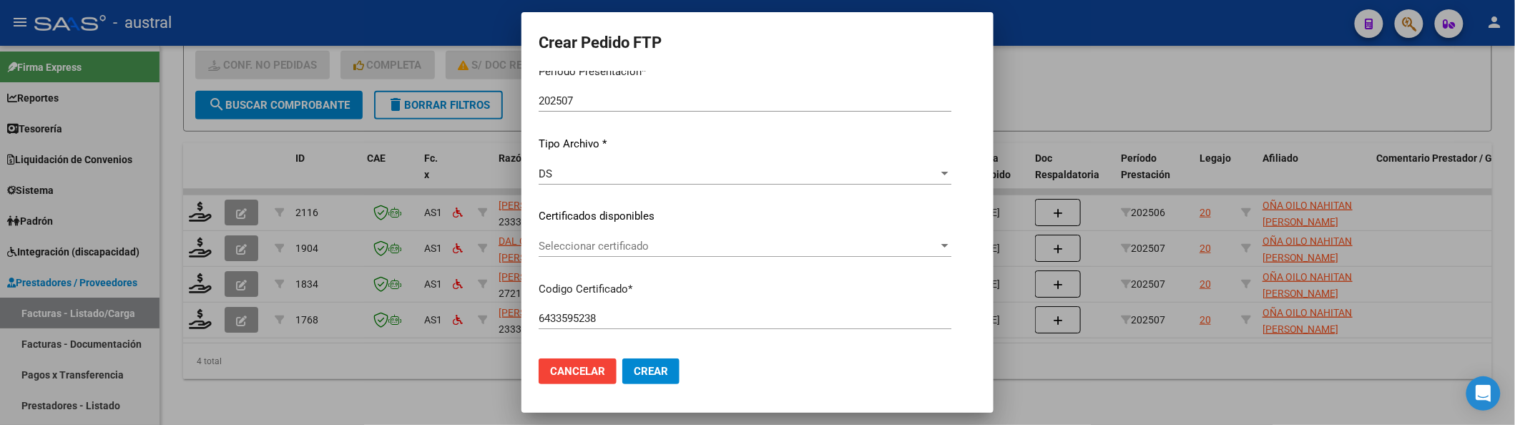
click at [631, 249] on span "Seleccionar certificado" at bounding box center [739, 246] width 400 height 13
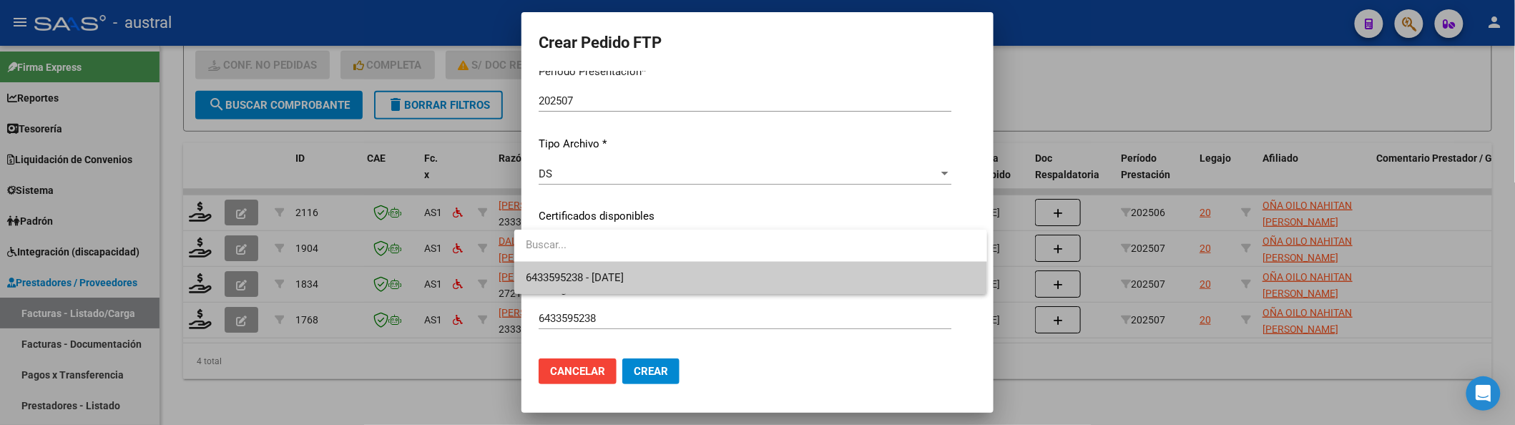
click at [624, 272] on span "6433595238 - 2025-07-11" at bounding box center [575, 277] width 98 height 13
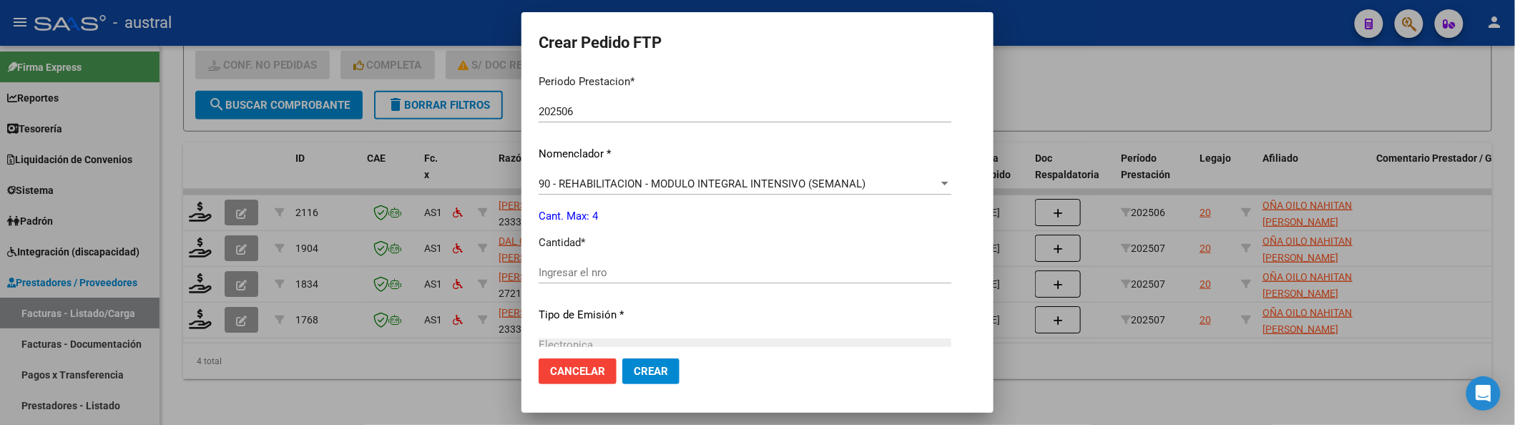
scroll to position [481, 0]
click at [696, 280] on div "Ingresar el nro" at bounding box center [745, 274] width 413 height 35
click at [682, 265] on input "Ingresar el nro" at bounding box center [745, 267] width 413 height 13
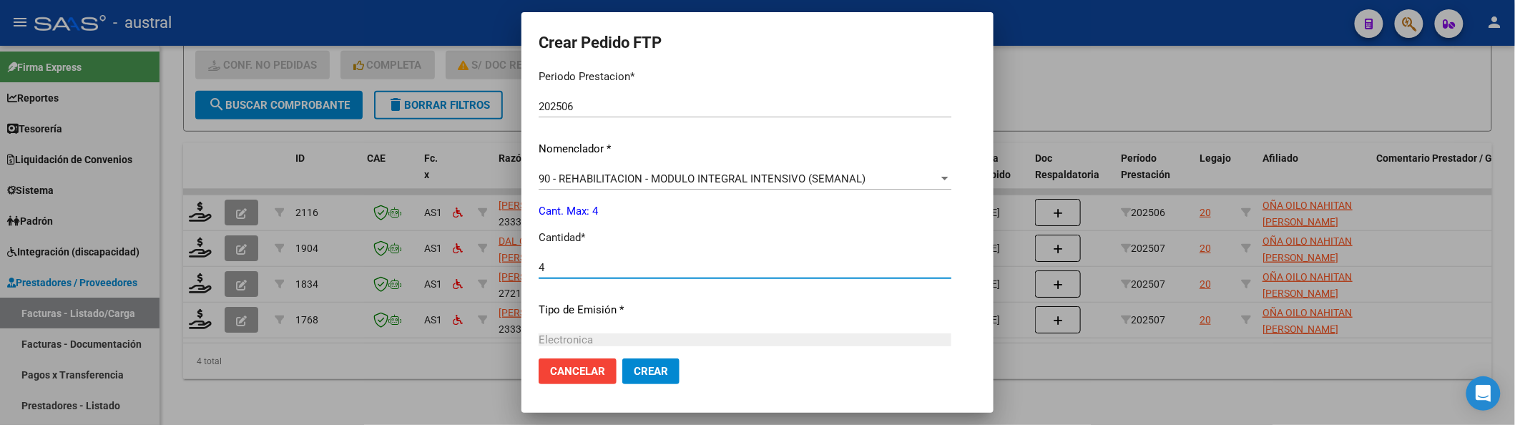
type input "4"
click at [648, 366] on span "Crear" at bounding box center [651, 371] width 34 height 13
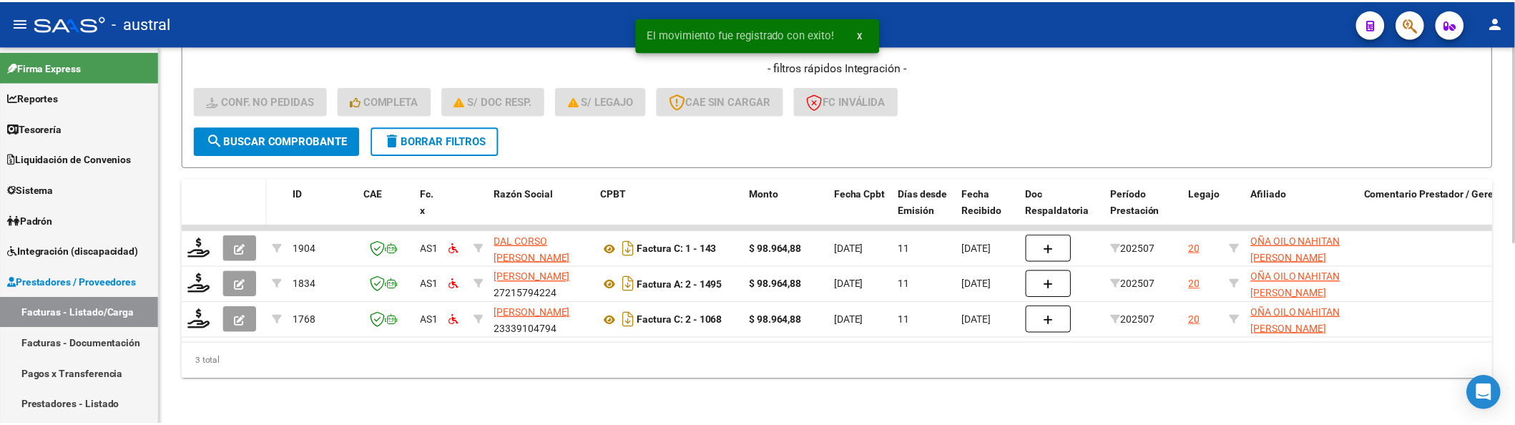
scroll to position [350, 0]
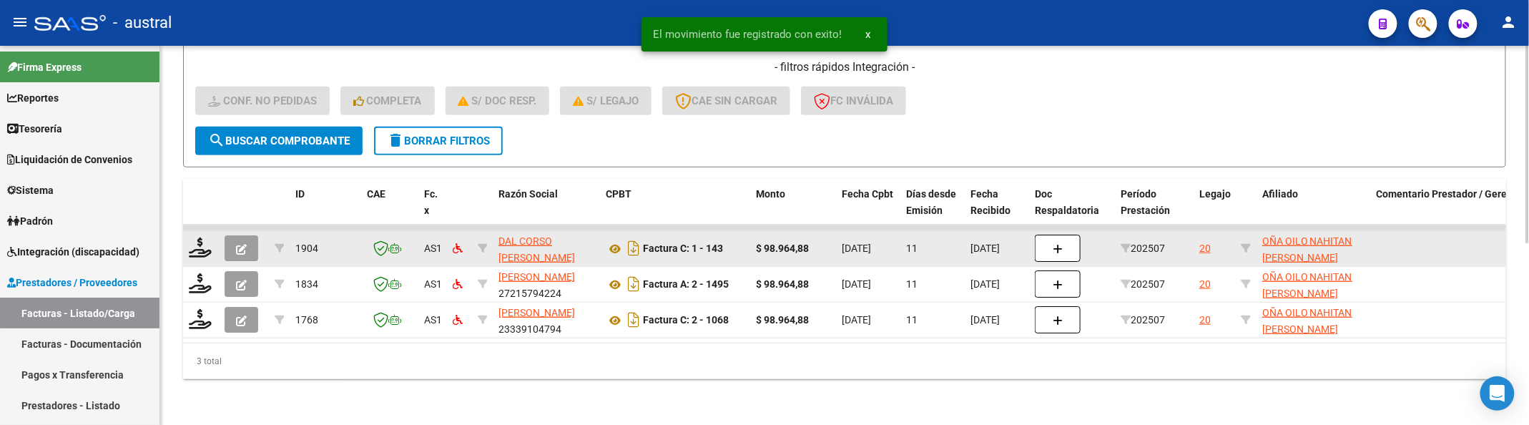
click at [250, 231] on datatable-body-cell at bounding box center [244, 248] width 50 height 35
click at [203, 237] on icon at bounding box center [200, 247] width 23 height 20
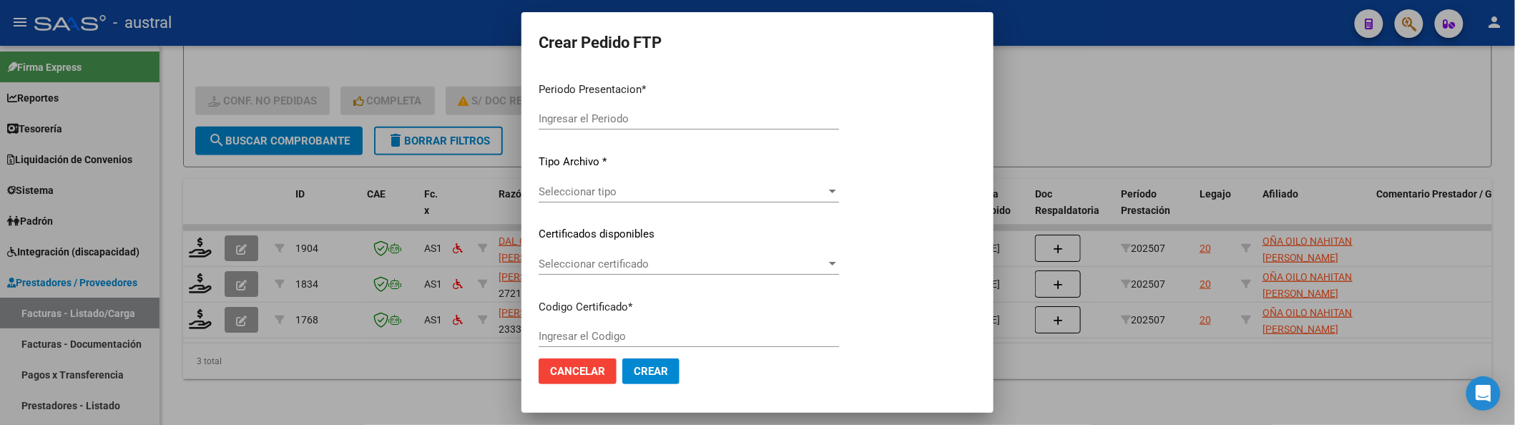
type input "202507"
type input "$ 98.964,88"
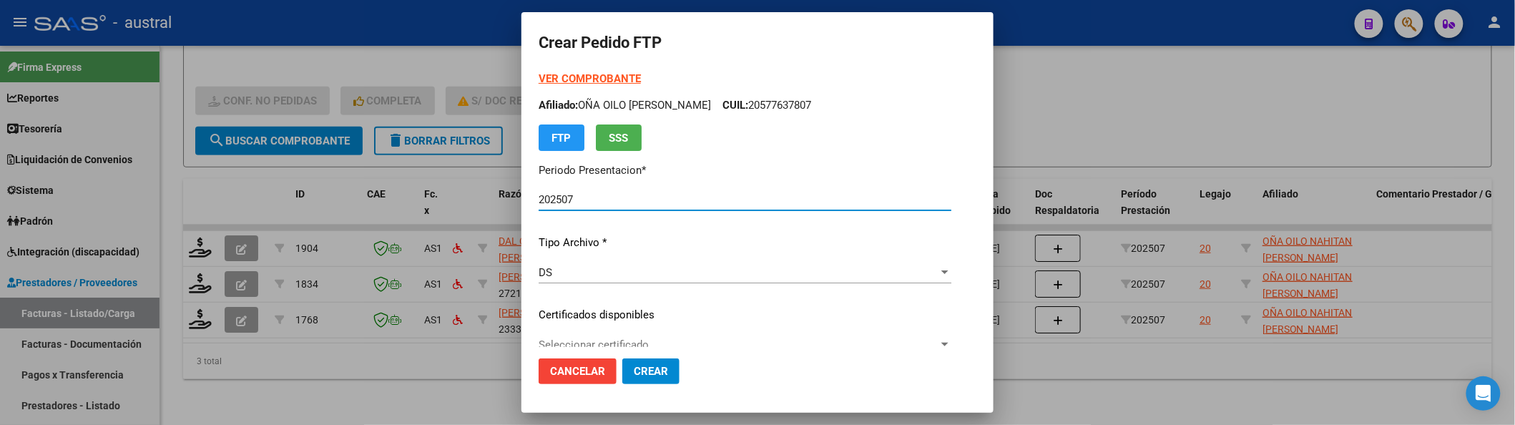
type input "6433595238"
type input "2025-07-11"
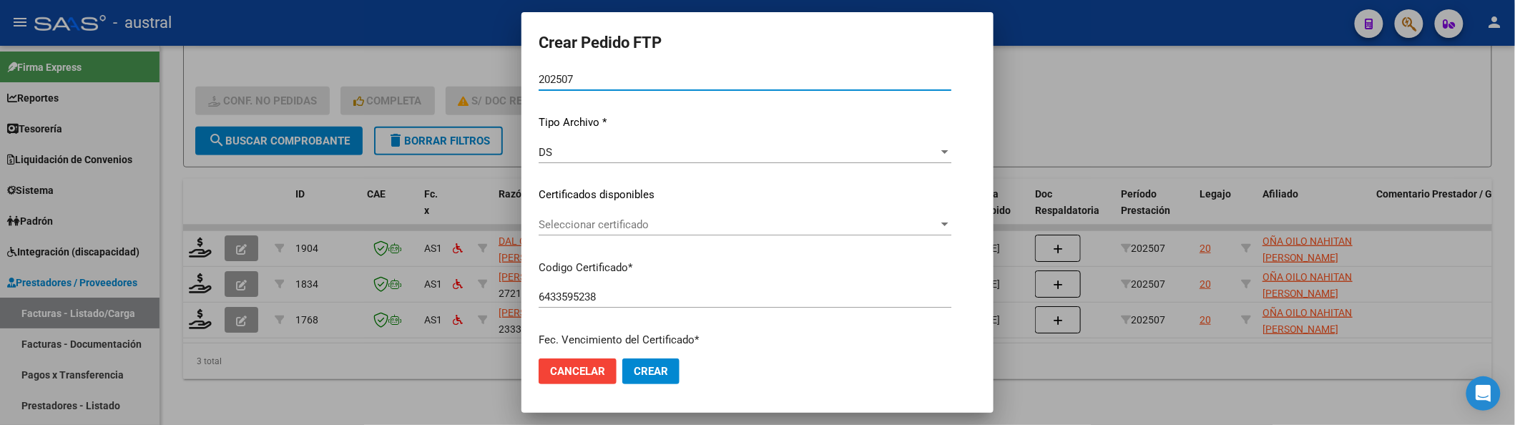
scroll to position [190, 0]
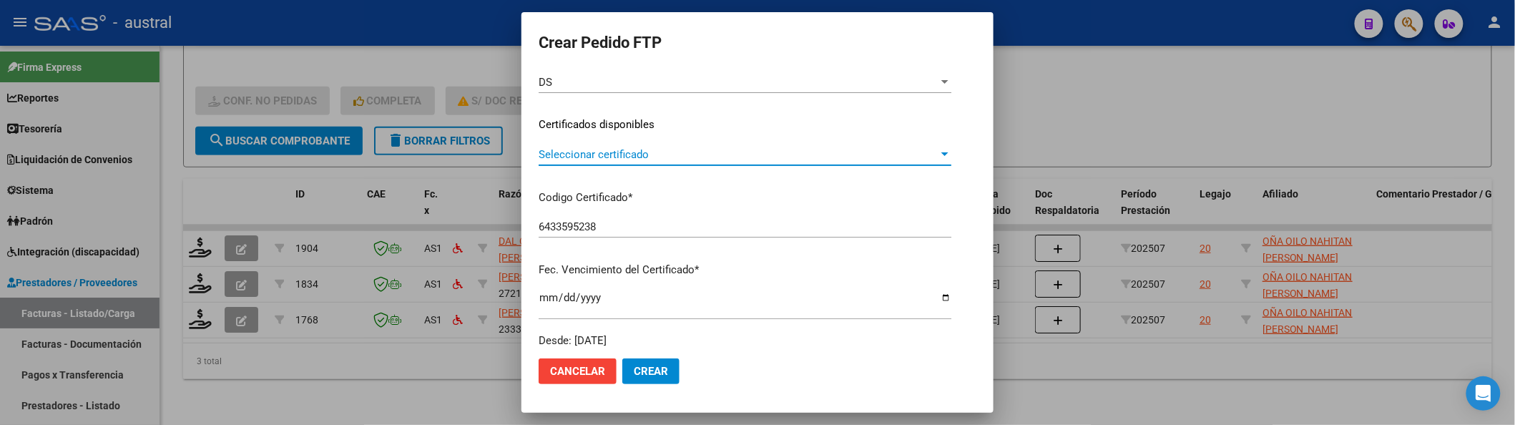
click at [639, 158] on span "Seleccionar certificado" at bounding box center [739, 154] width 400 height 13
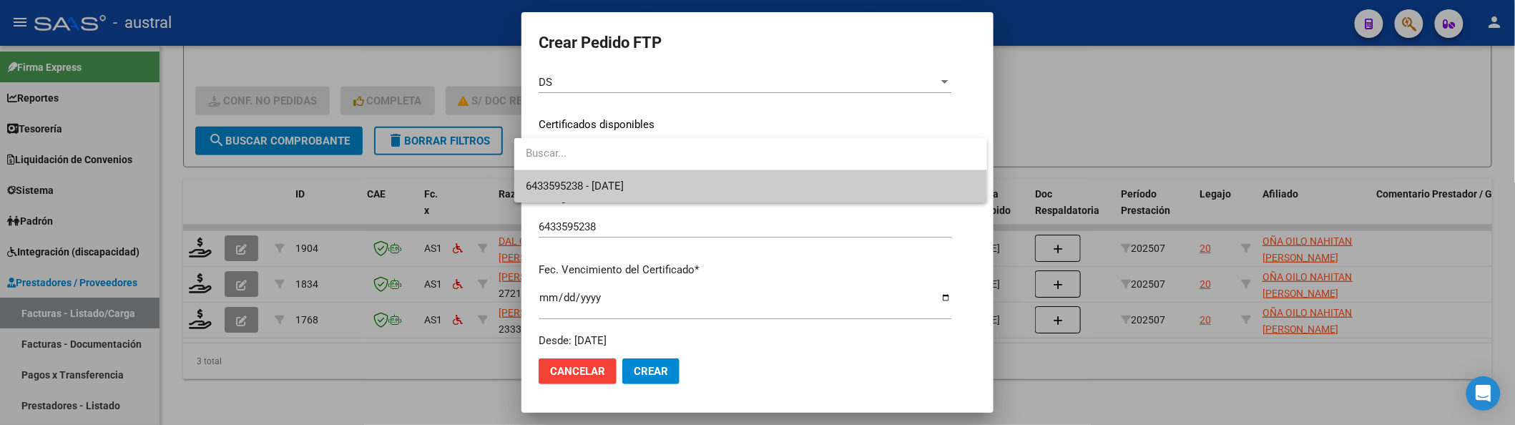
click at [661, 189] on span "6433595238 - 2025-07-11" at bounding box center [751, 186] width 450 height 32
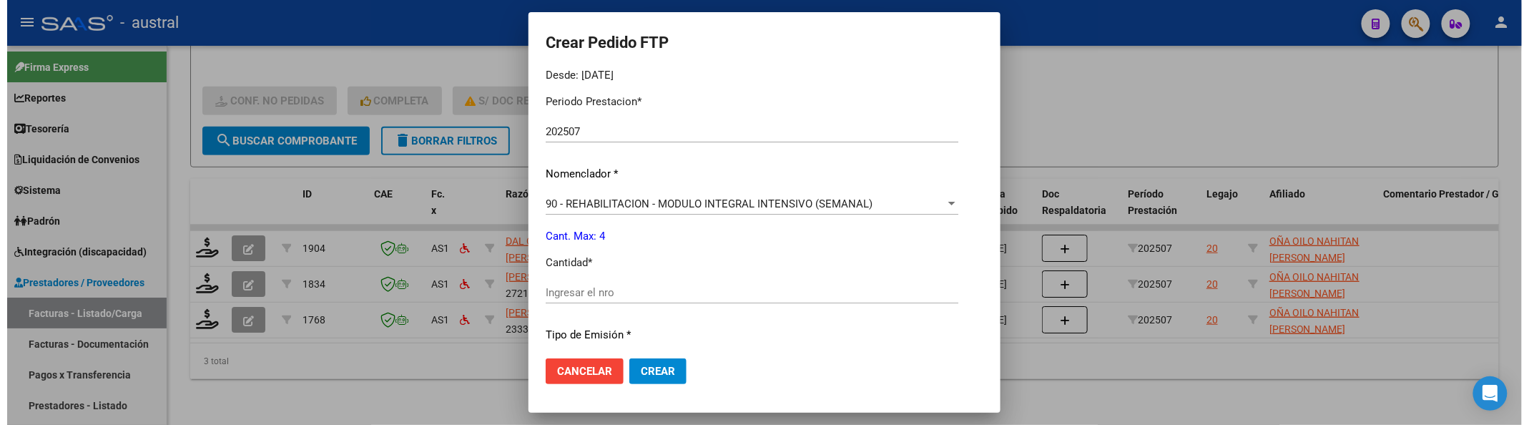
scroll to position [476, 0]
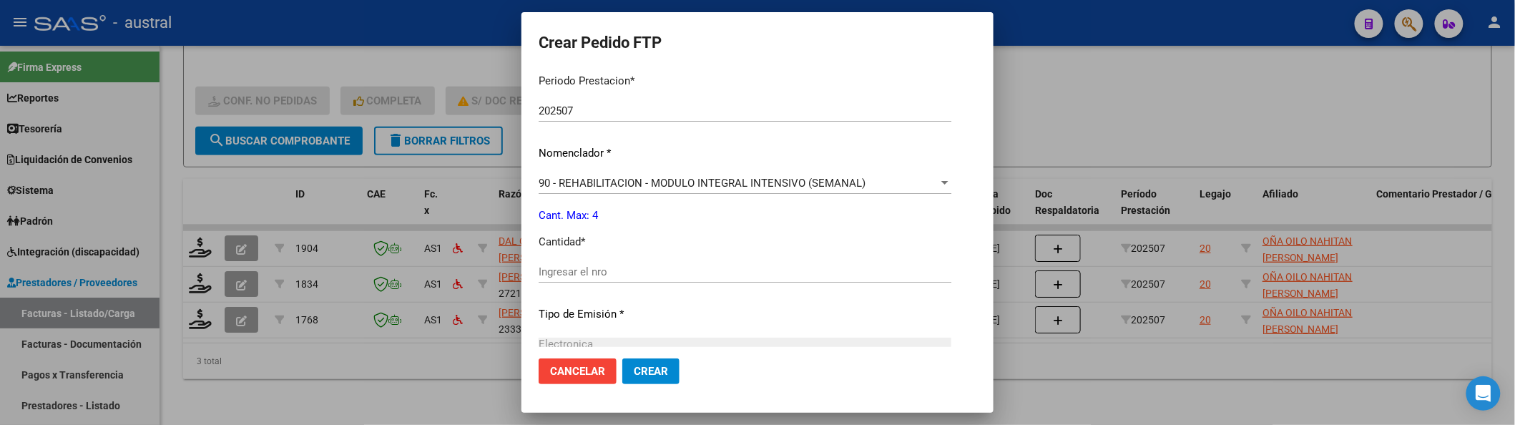
click at [596, 275] on input "Ingresar el nro" at bounding box center [745, 271] width 413 height 13
type input "4"
click at [639, 365] on span "Crear" at bounding box center [651, 371] width 34 height 13
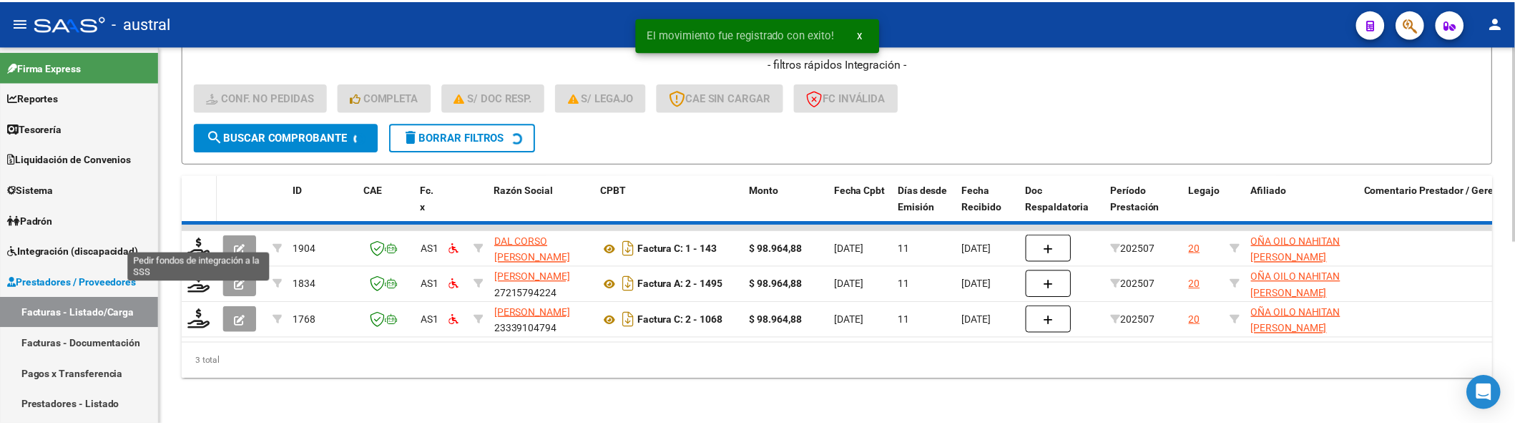
scroll to position [313, 0]
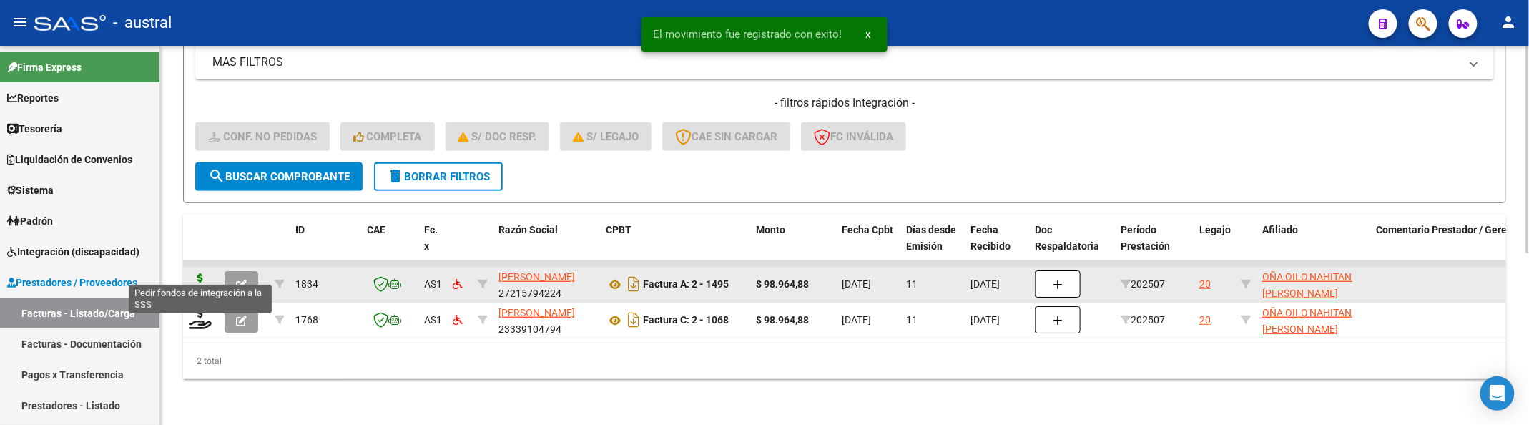
click at [206, 273] on icon at bounding box center [200, 283] width 23 height 20
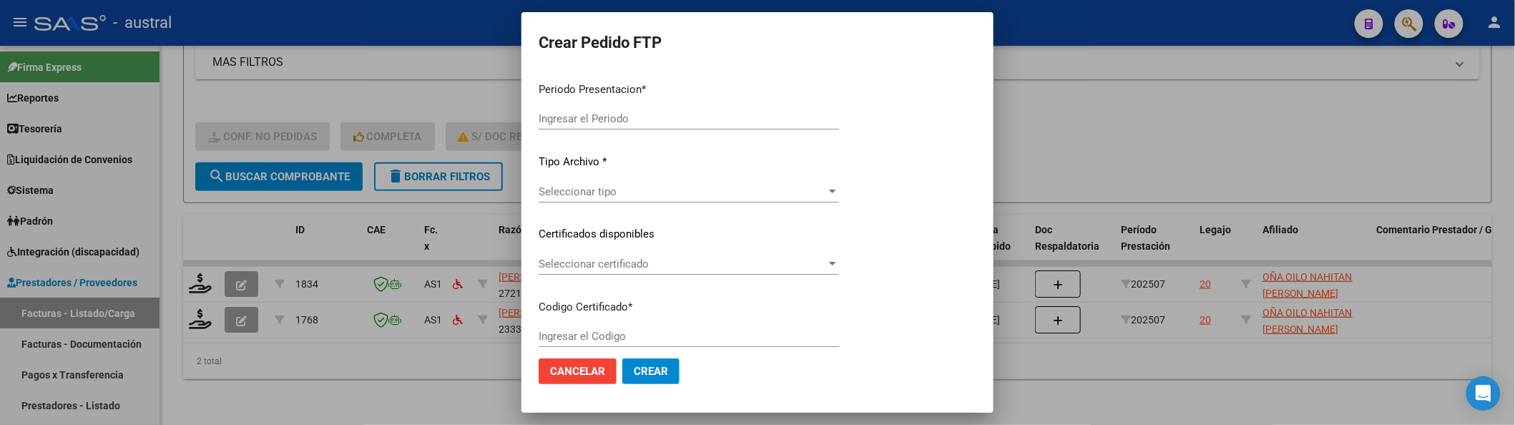
type input "202507"
type input "$ 98.964,88"
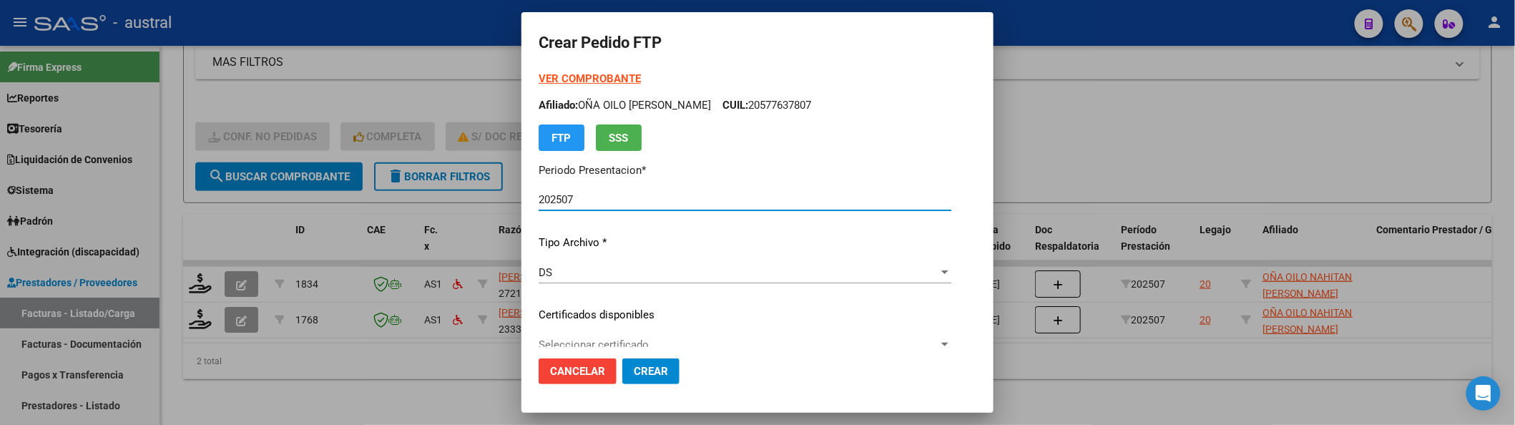
type input "6433595238"
type input "2025-07-11"
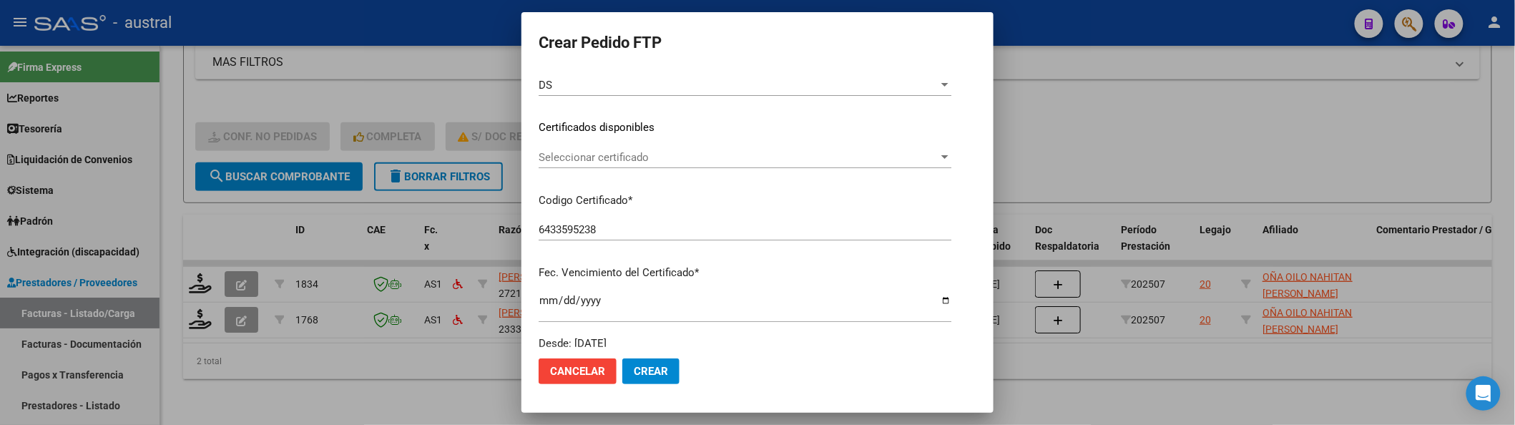
scroll to position [190, 0]
click at [605, 153] on span "Seleccionar certificado" at bounding box center [739, 154] width 400 height 13
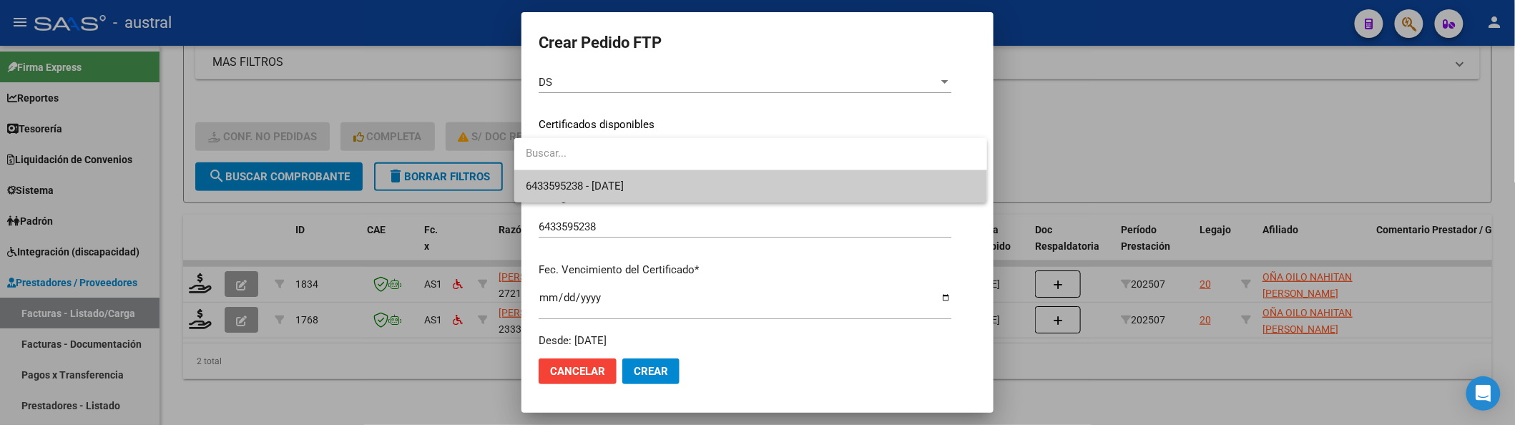
click at [617, 175] on span "6433595238 - 2025-07-11" at bounding box center [751, 186] width 450 height 32
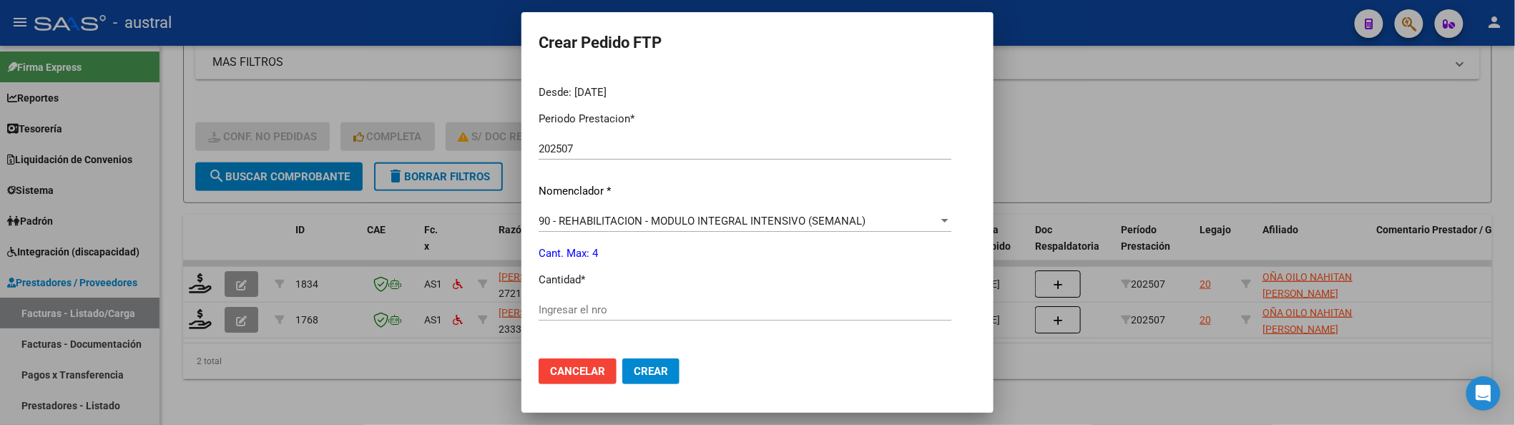
scroll to position [476, 0]
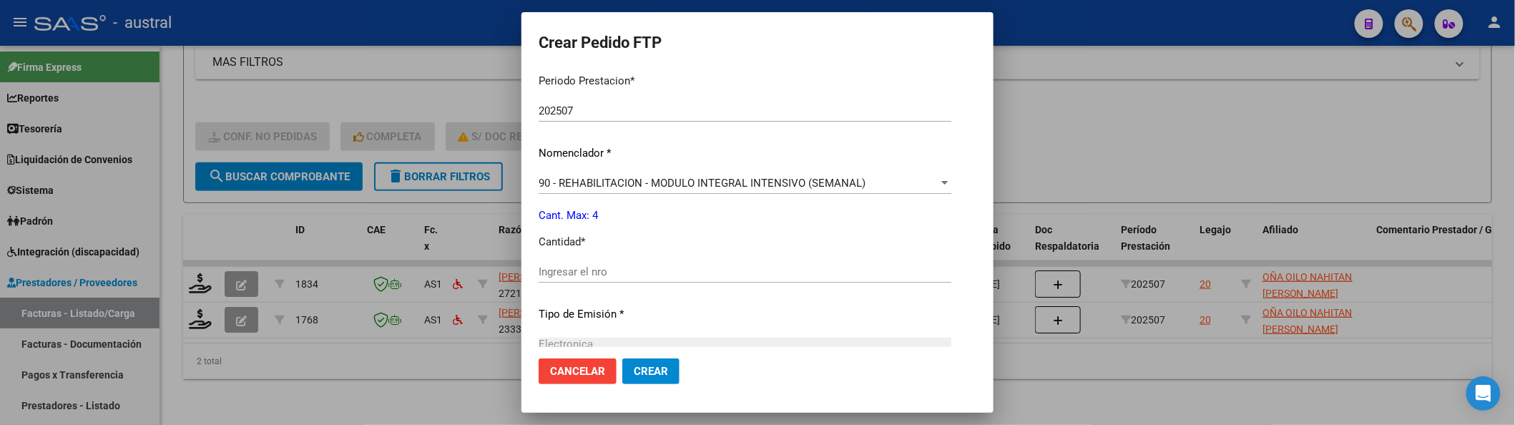
click at [581, 258] on div "Periodo Prestacion * 202507 Ingresar el Periodo Prestacion Nomenclador * 90 - R…" at bounding box center [745, 287] width 413 height 451
click at [602, 279] on div "Ingresar el nro" at bounding box center [745, 271] width 413 height 21
click at [604, 273] on input "Ingresar el nro" at bounding box center [745, 271] width 413 height 13
type input "4"
click at [636, 370] on span "Crear" at bounding box center [651, 371] width 34 height 13
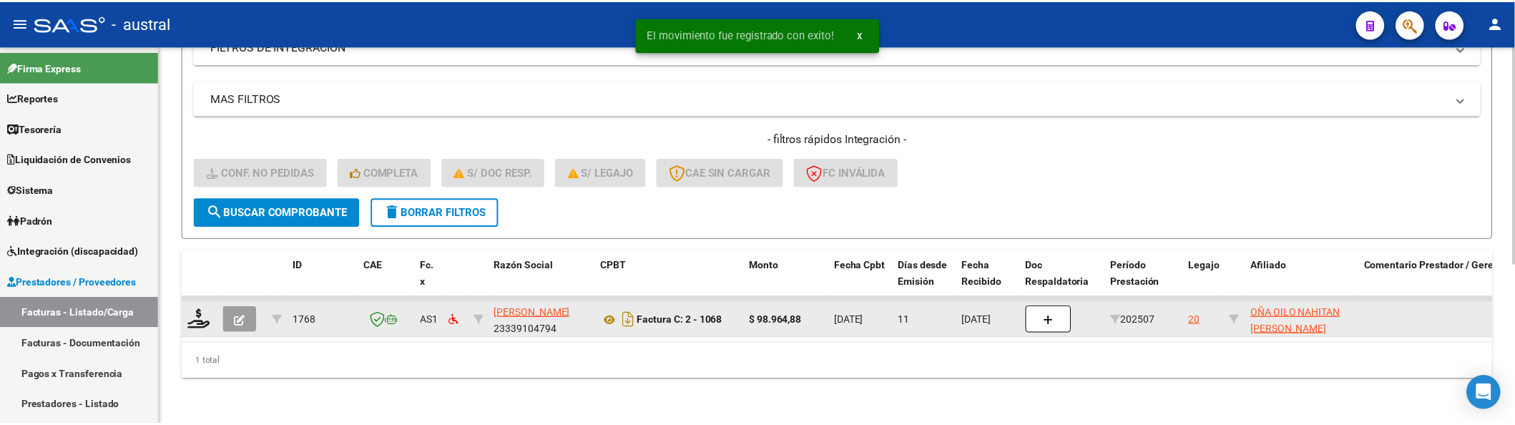
scroll to position [278, 0]
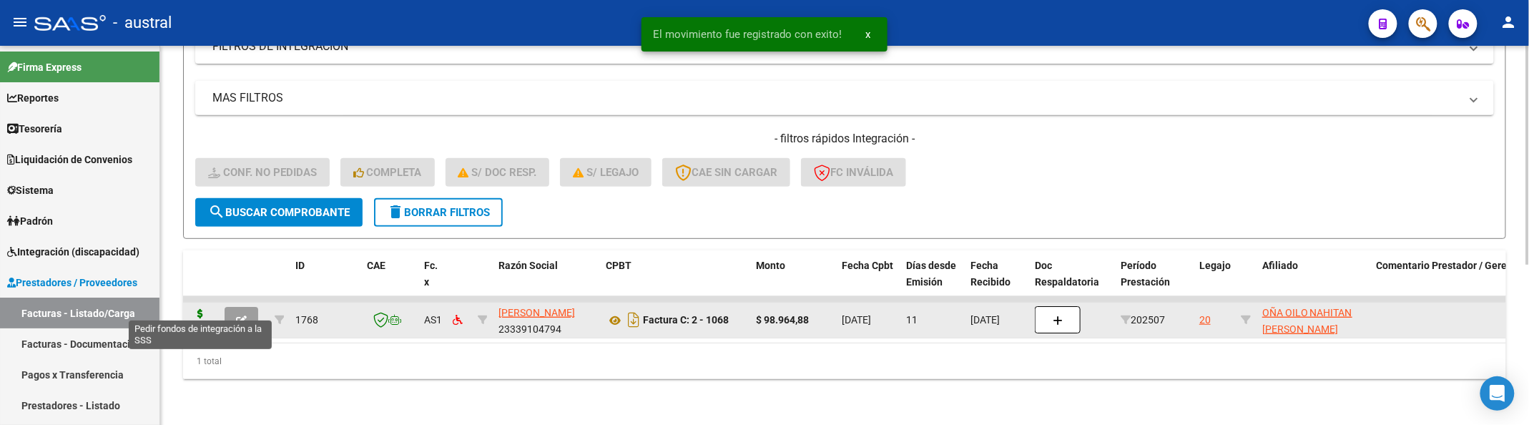
click at [202, 310] on icon at bounding box center [200, 319] width 23 height 20
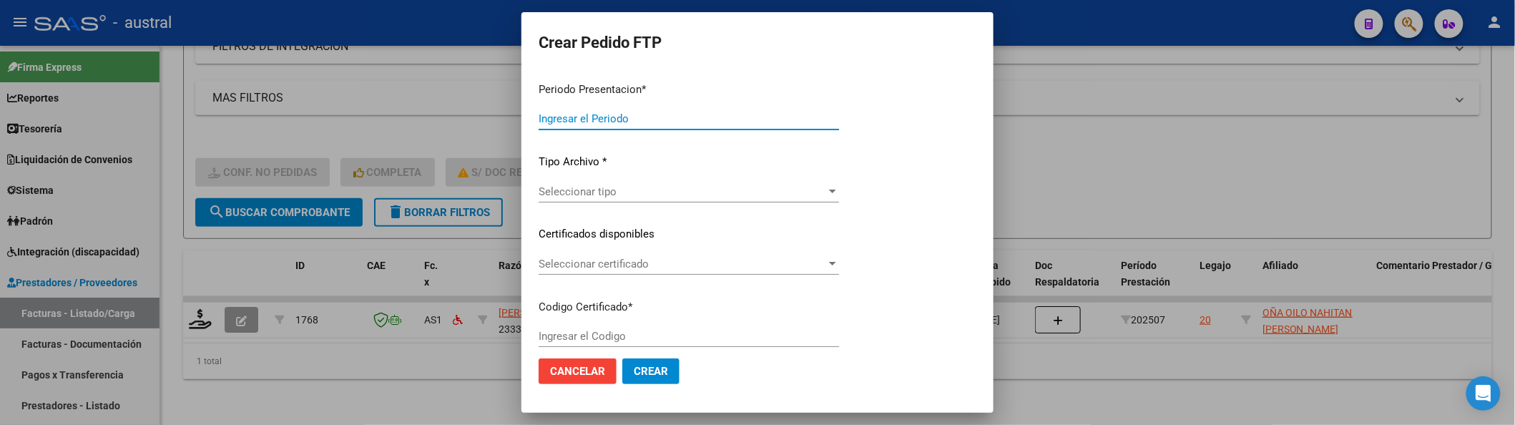
type input "202507"
type input "$ 98.964,88"
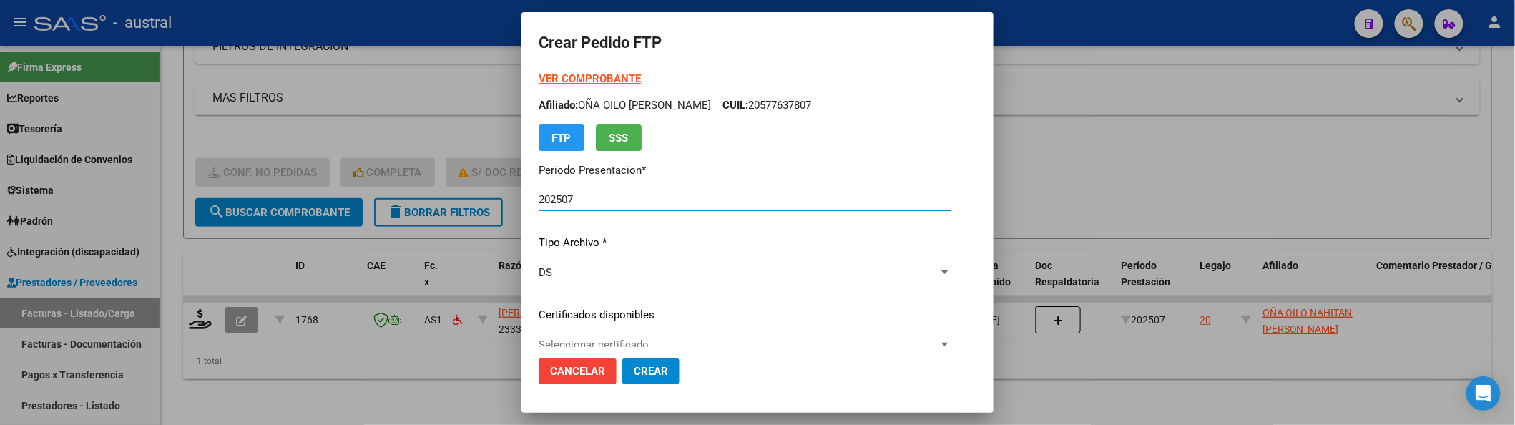
type input "6433595238"
type input "2025-07-11"
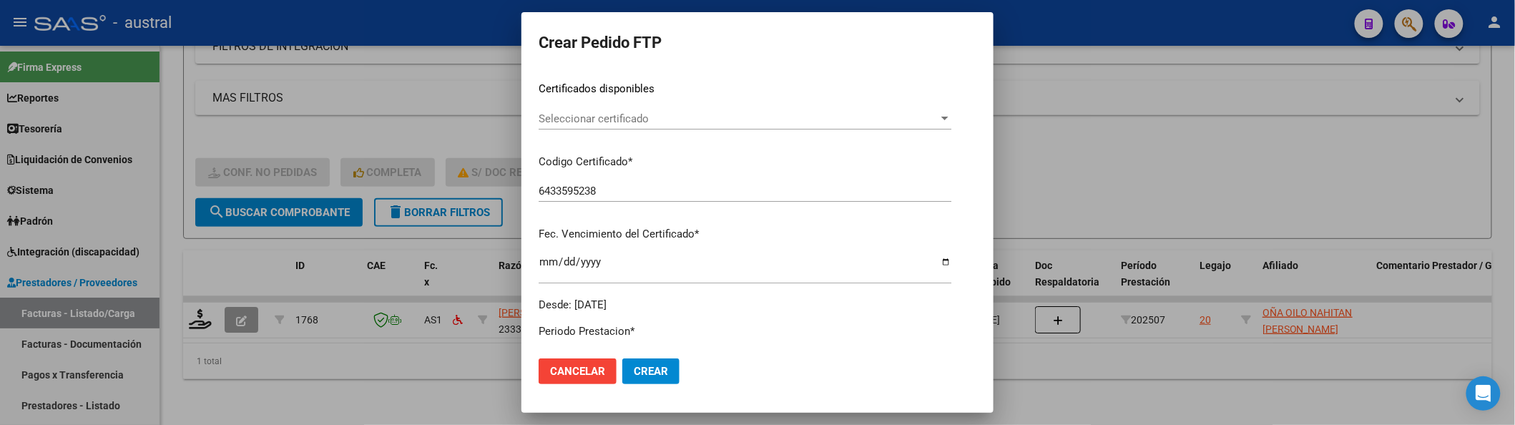
scroll to position [190, 0]
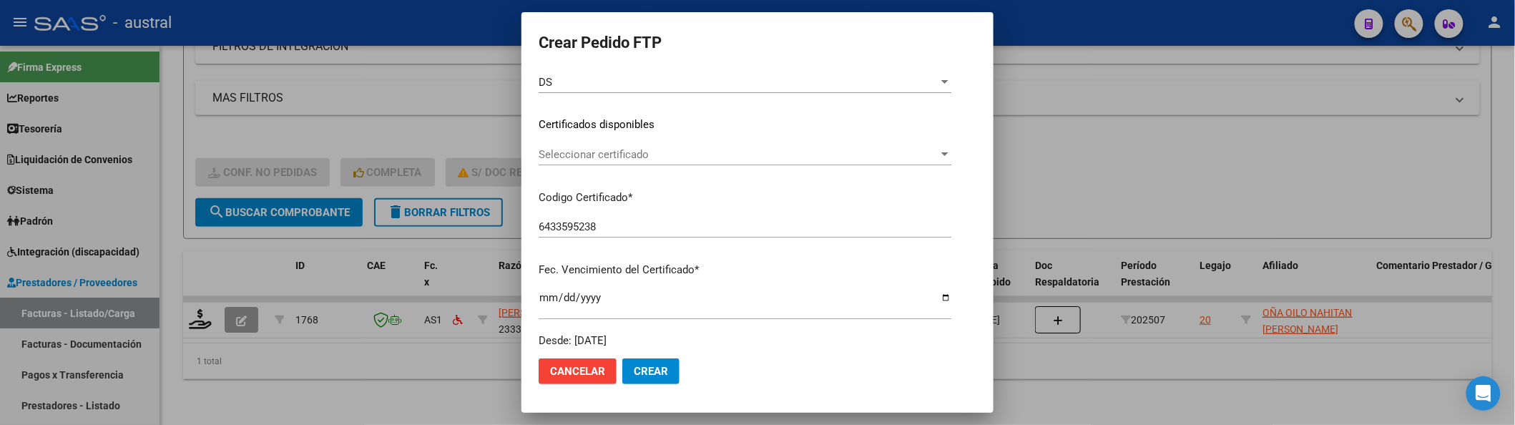
click at [561, 156] on span "Seleccionar certificado" at bounding box center [739, 154] width 400 height 13
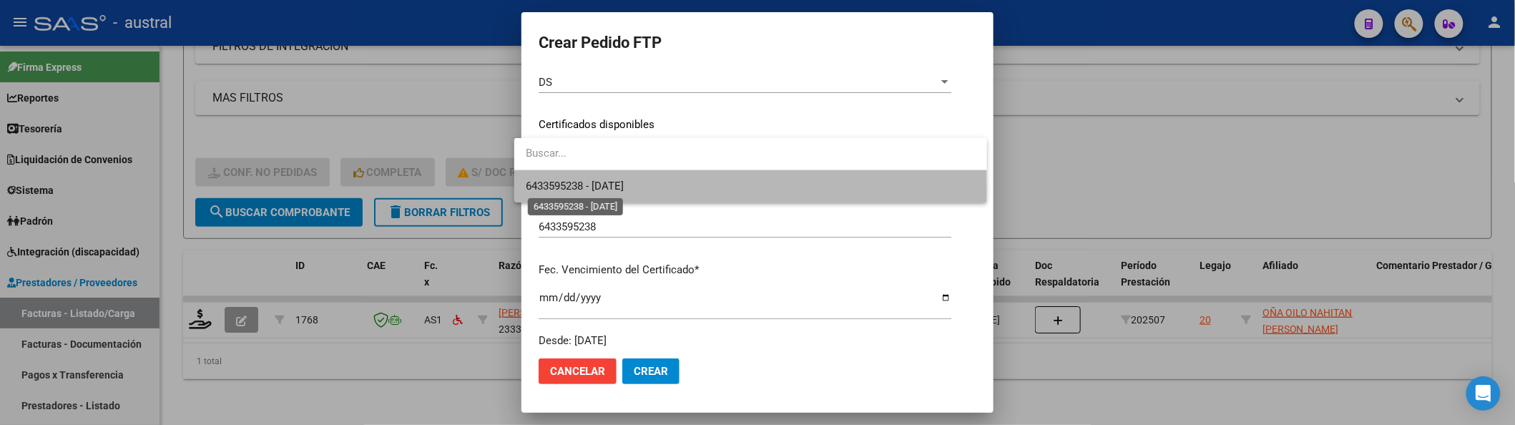
click at [585, 190] on span "6433595238 - 2025-07-11" at bounding box center [575, 186] width 98 height 13
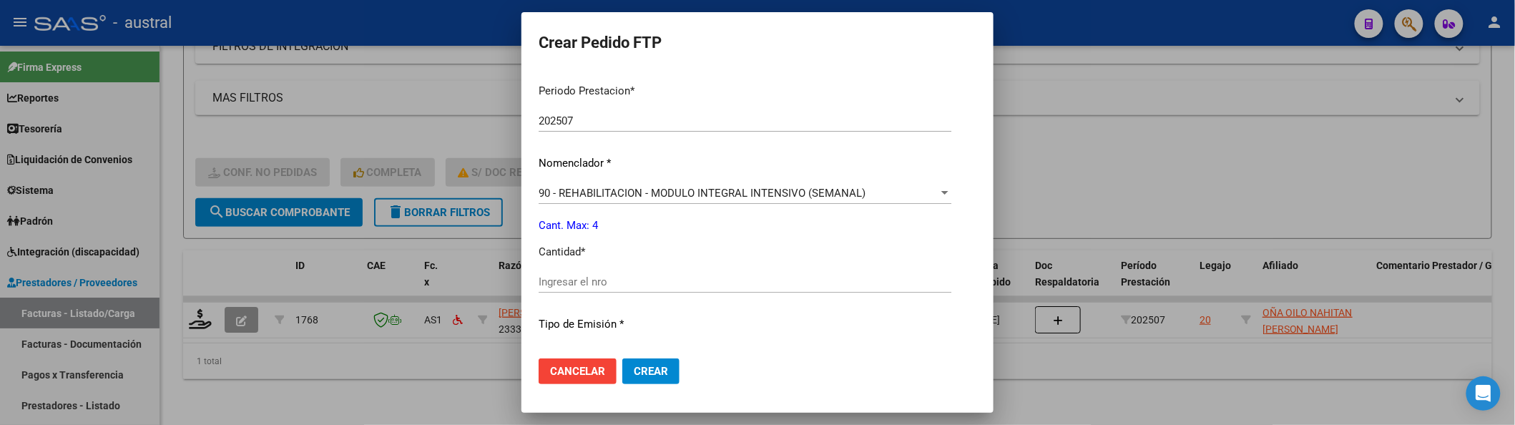
scroll to position [476, 0]
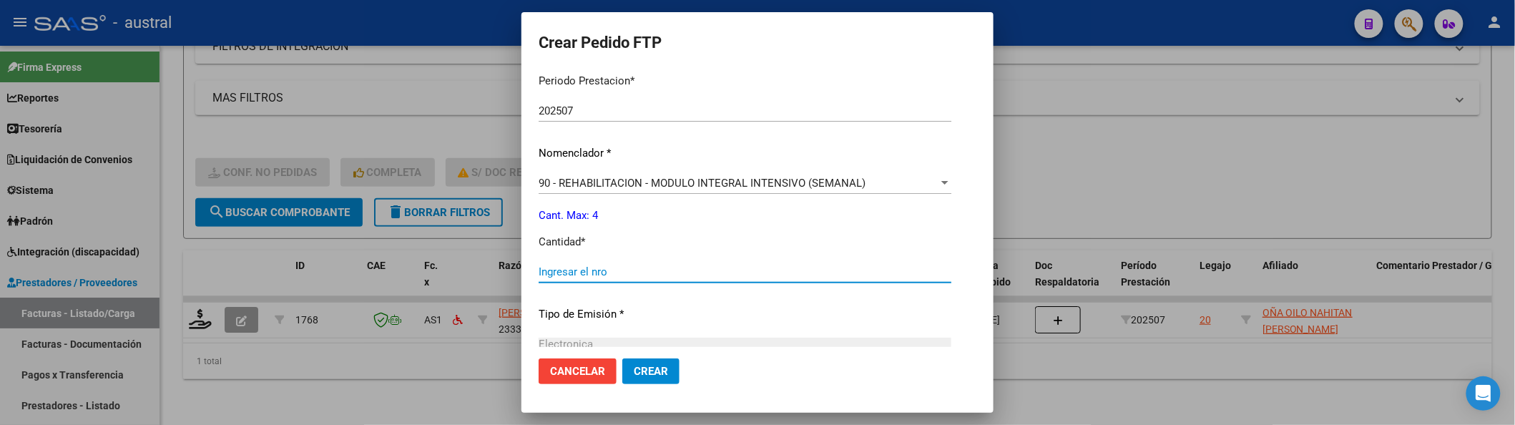
click at [587, 273] on input "Ingresar el nro" at bounding box center [745, 271] width 413 height 13
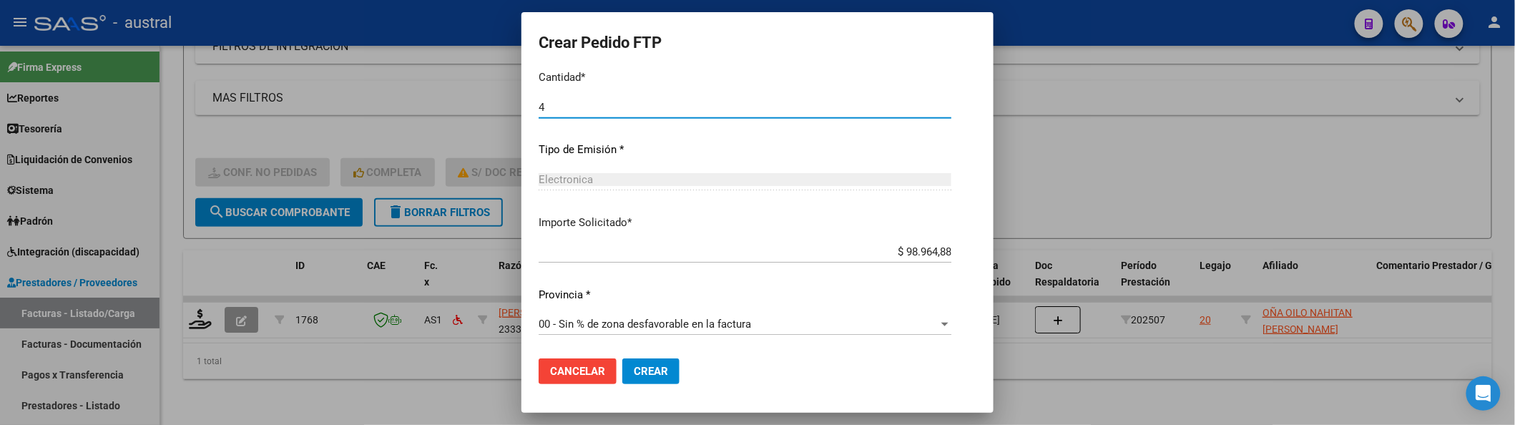
scroll to position [642, 0]
type input "4"
click at [647, 378] on button "Crear" at bounding box center [650, 371] width 57 height 26
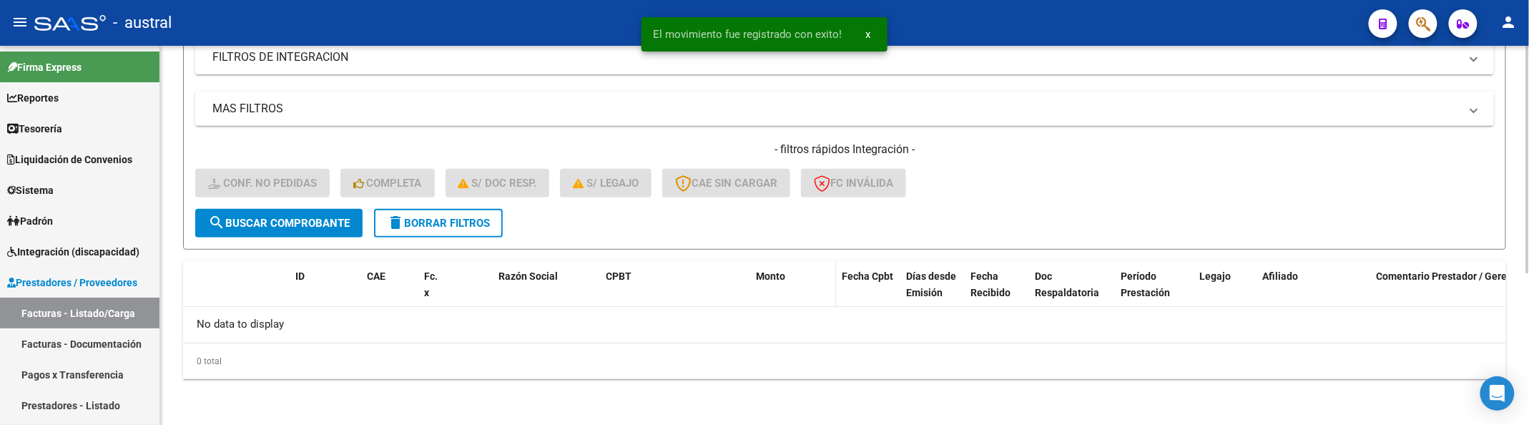
scroll to position [252, 0]
click at [524, 224] on form "Filtros Id Integración Area Seleccionar Gerenciador Seleccionar Gerenciador Si …" at bounding box center [844, 84] width 1323 height 335
drag, startPoint x: 518, startPoint y: 224, endPoint x: 481, endPoint y: 227, distance: 36.6
click at [499, 227] on form "Filtros Id Integración Area Seleccionar Gerenciador Seleccionar Gerenciador Si …" at bounding box center [844, 84] width 1323 height 335
click at [481, 227] on span "delete Borrar Filtros" at bounding box center [438, 225] width 103 height 13
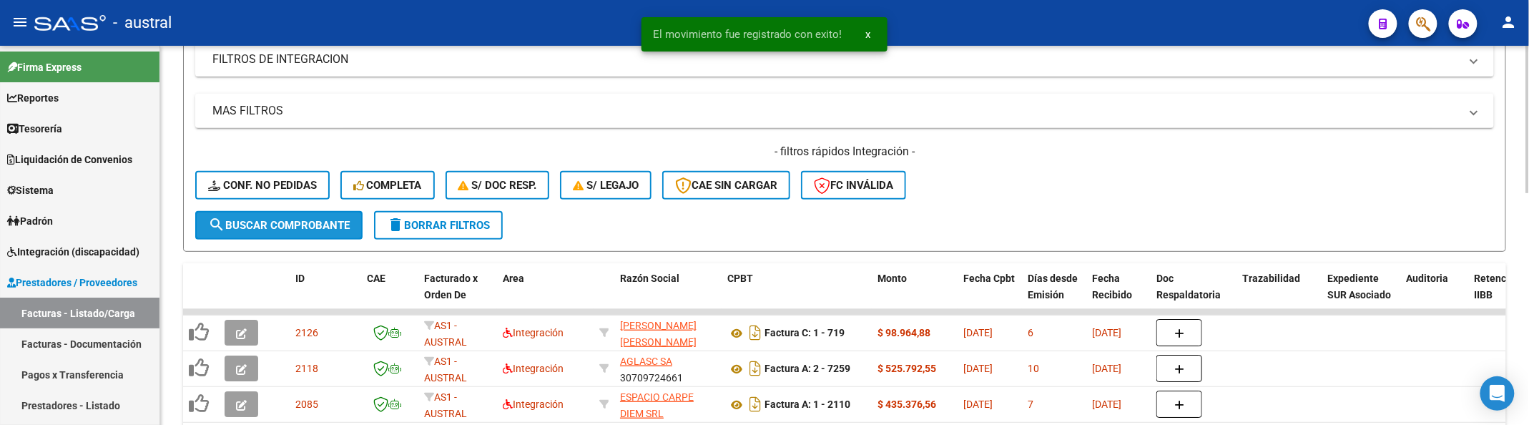
click at [269, 211] on button "search Buscar Comprobante" at bounding box center [278, 225] width 167 height 29
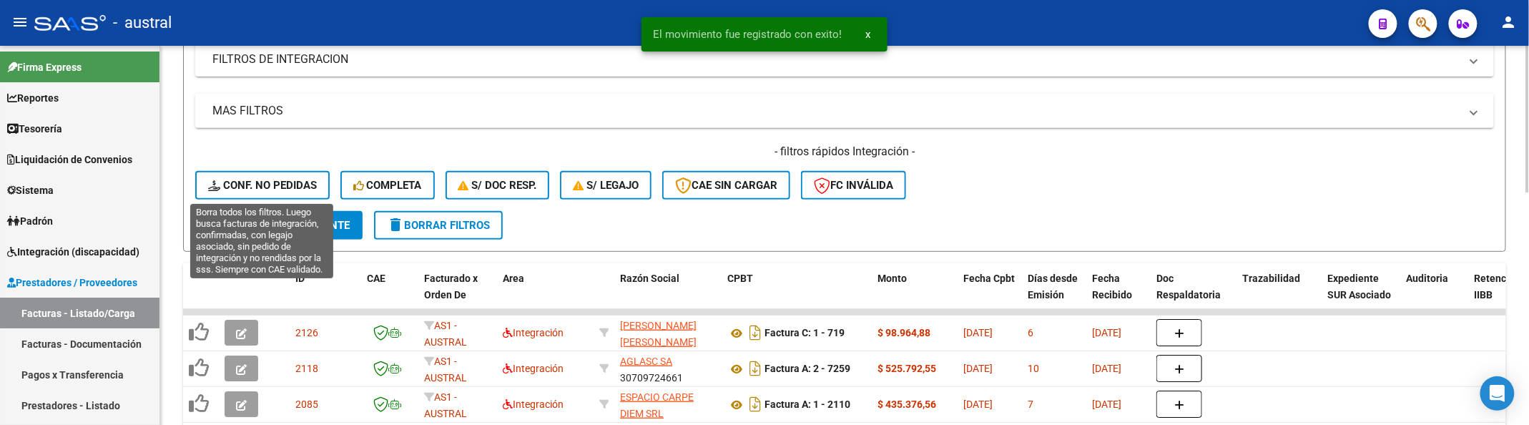
click at [283, 192] on button "Conf. no pedidas" at bounding box center [262, 185] width 134 height 29
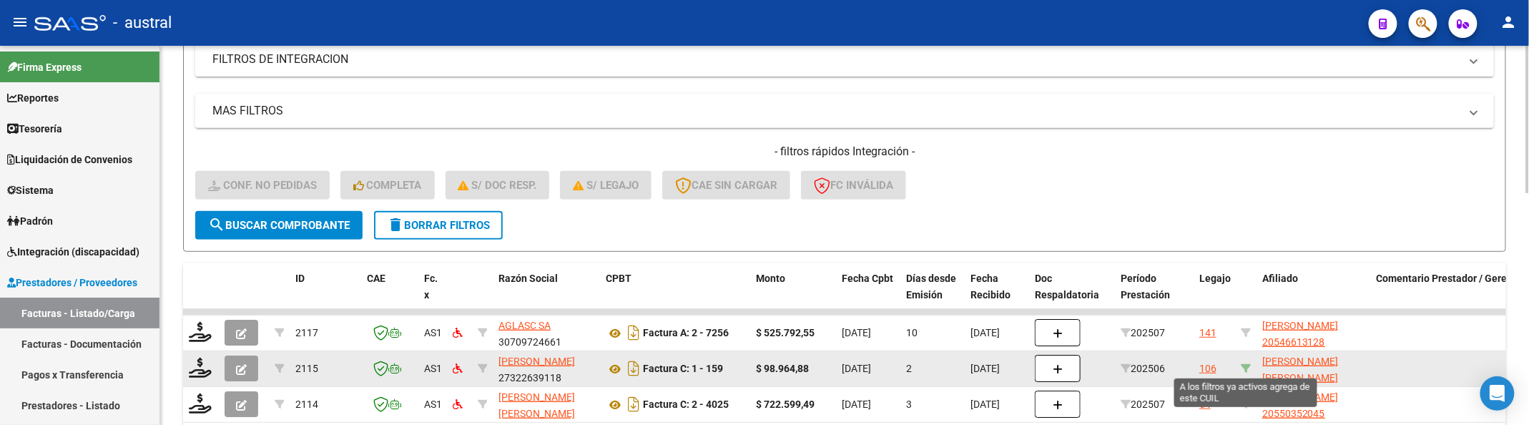
click at [1245, 363] on icon at bounding box center [1246, 368] width 10 height 10
type input "20560428651"
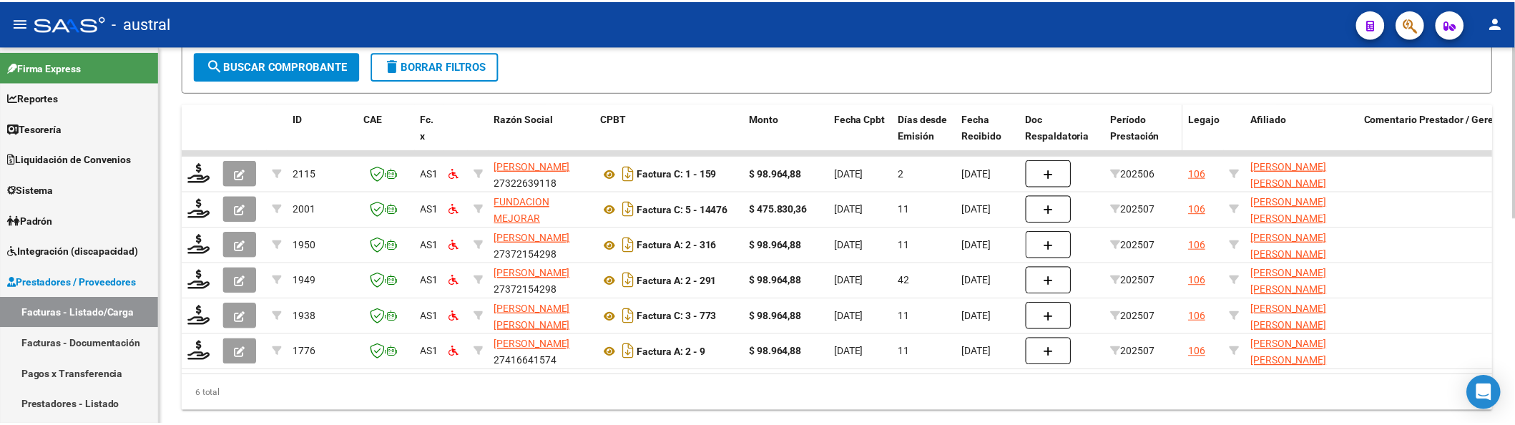
scroll to position [443, 0]
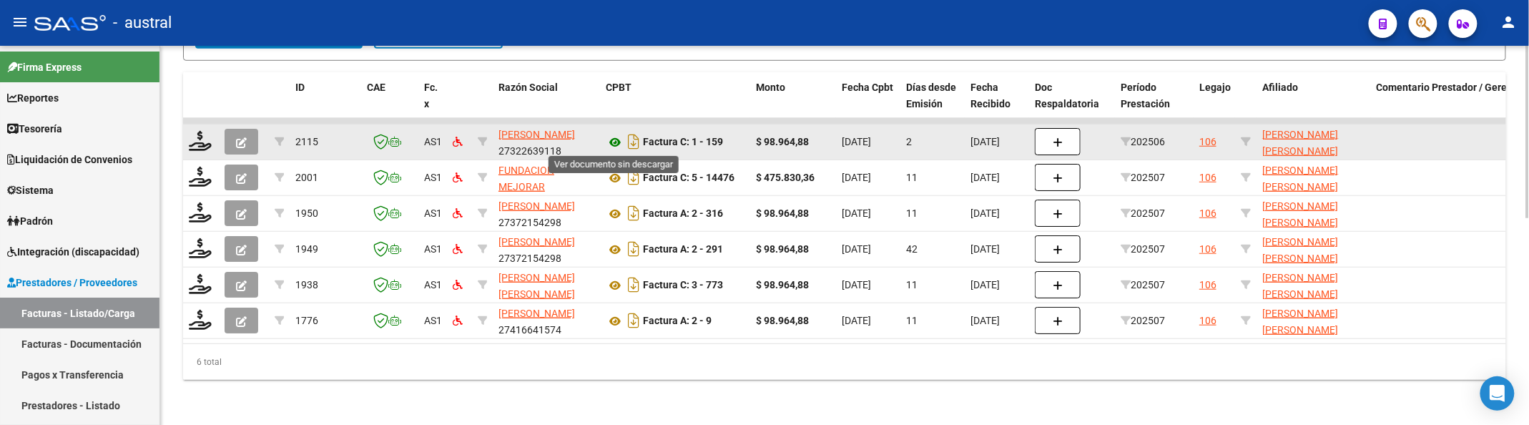
click at [609, 139] on icon at bounding box center [615, 142] width 19 height 17
click at [241, 143] on icon "button" at bounding box center [241, 142] width 11 height 11
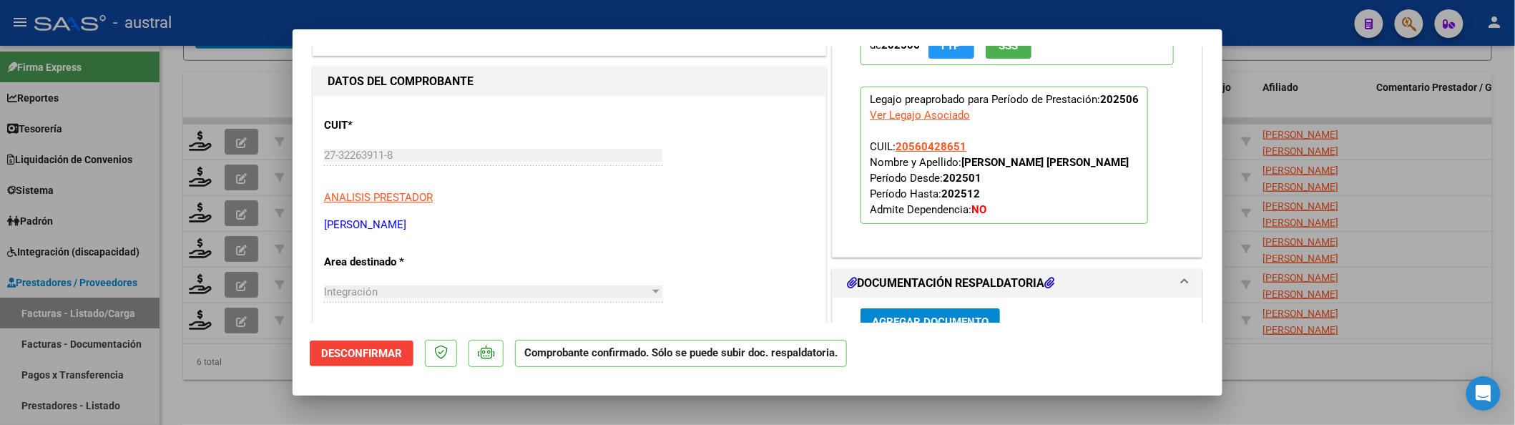
scroll to position [95, 0]
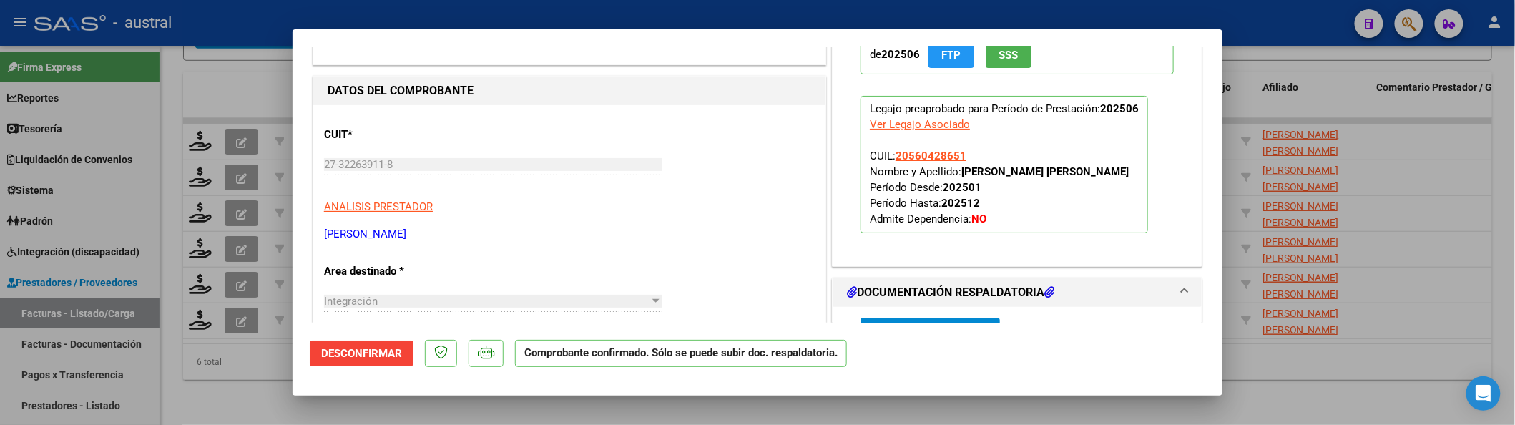
click at [318, 355] on button "Desconfirmar" at bounding box center [362, 353] width 104 height 26
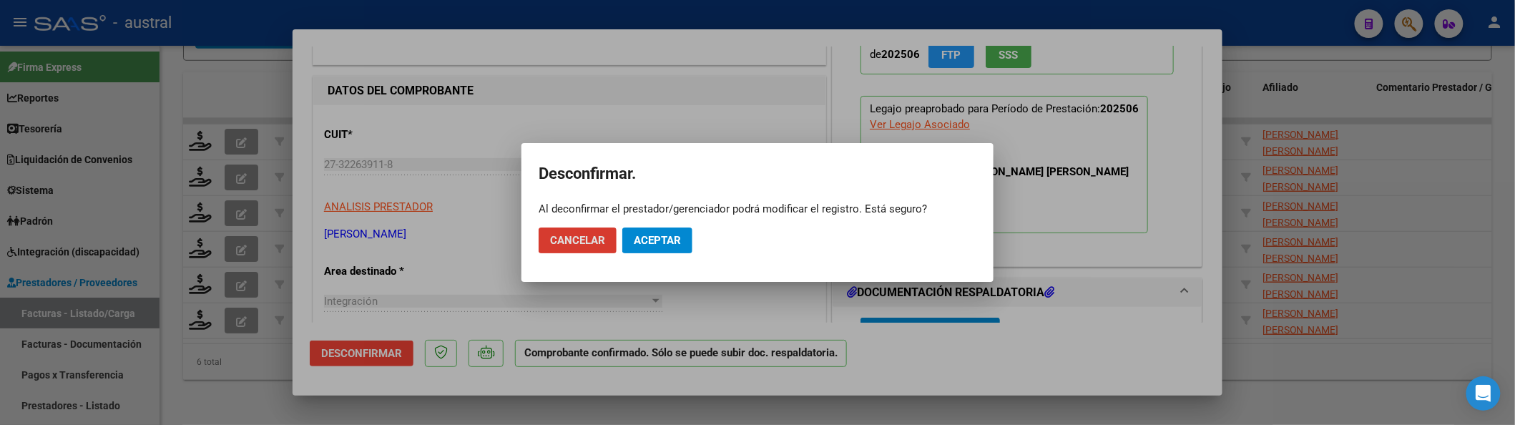
click at [682, 232] on button "Aceptar" at bounding box center [657, 240] width 70 height 26
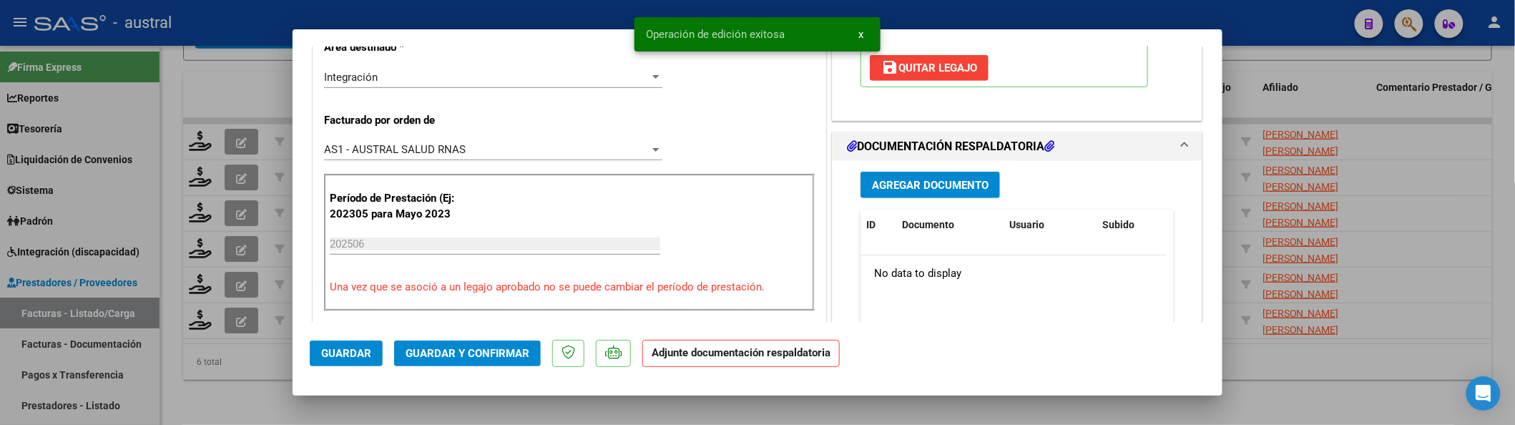
scroll to position [286, 0]
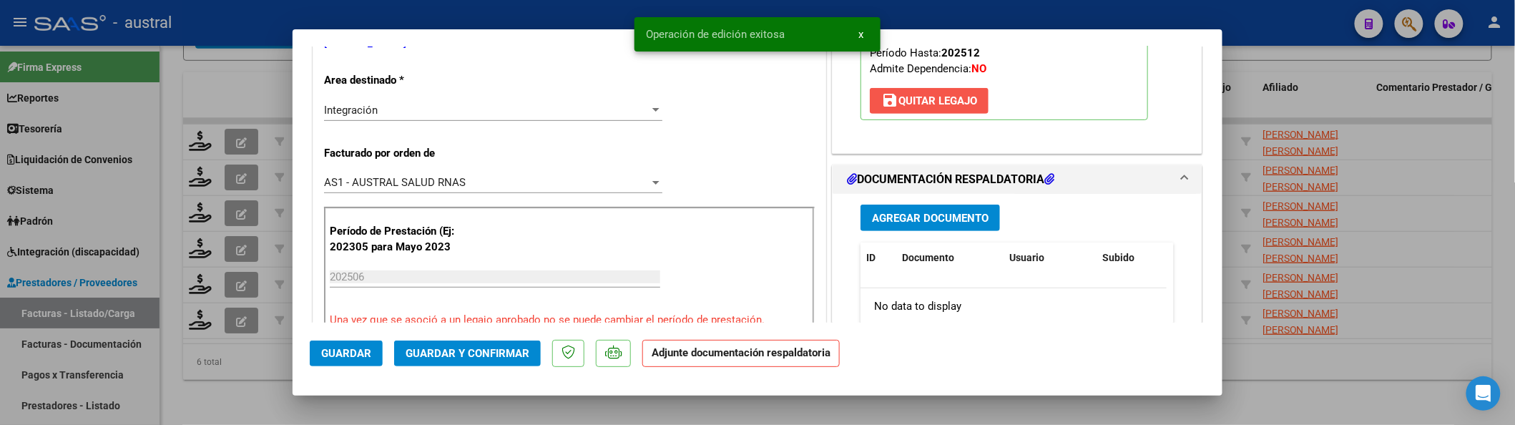
click at [923, 101] on span "save [PERSON_NAME]" at bounding box center [929, 100] width 96 height 13
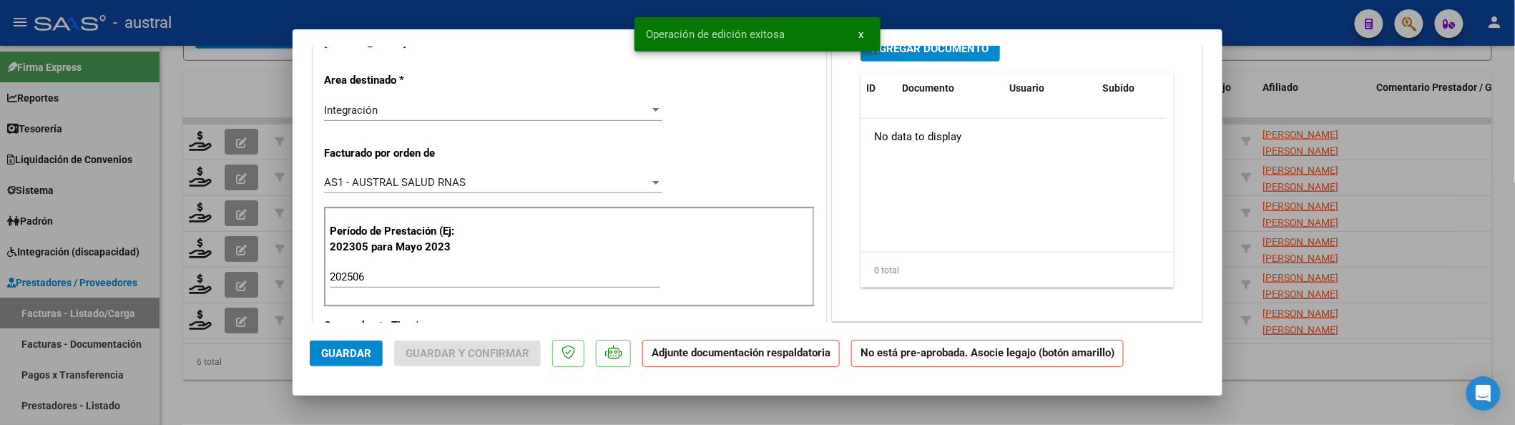
scroll to position [0, 0]
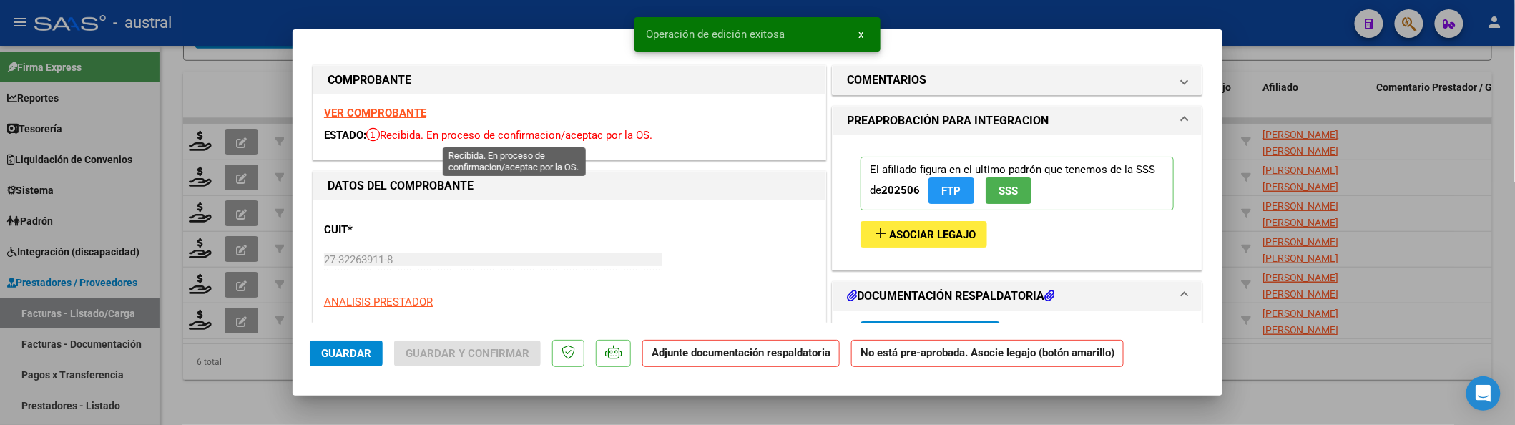
click at [386, 112] on strong "VER COMPROBANTE" at bounding box center [375, 113] width 102 height 13
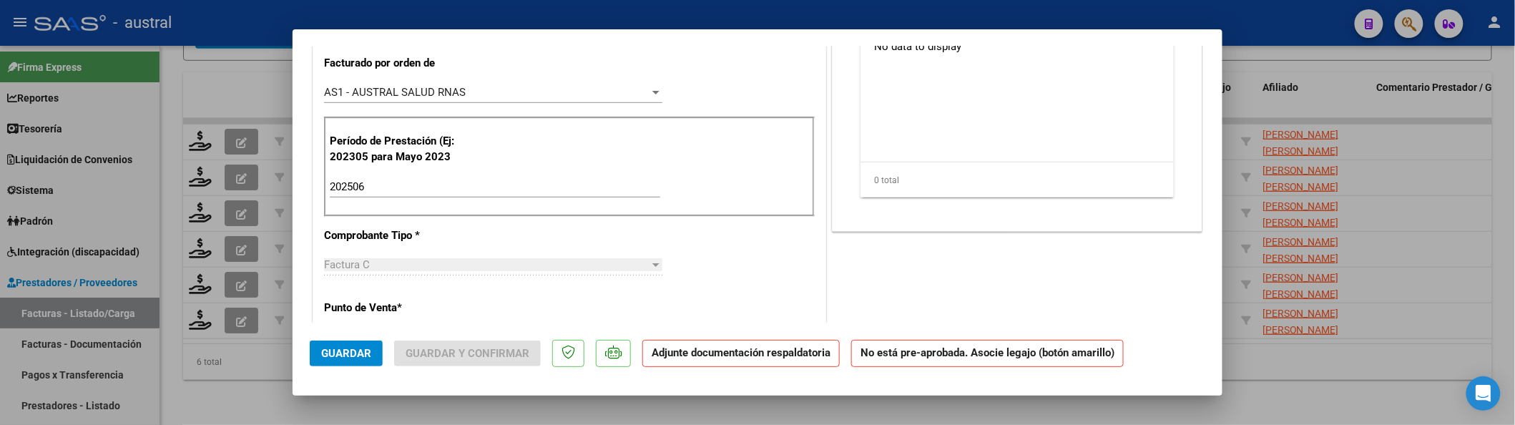
scroll to position [381, 0]
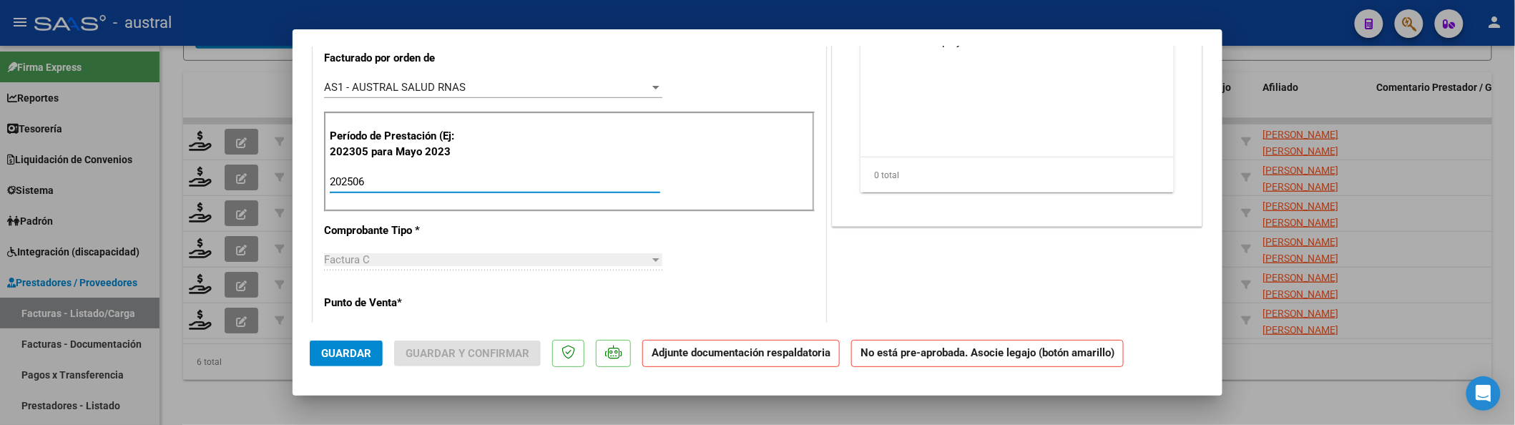
click at [419, 180] on input "202506" at bounding box center [495, 181] width 330 height 13
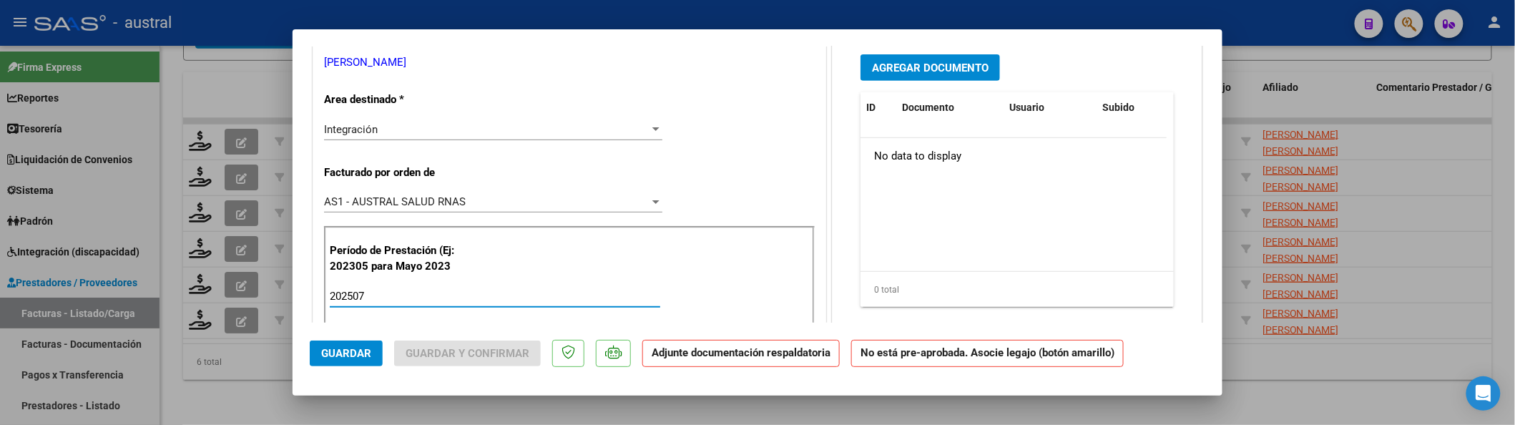
scroll to position [95, 0]
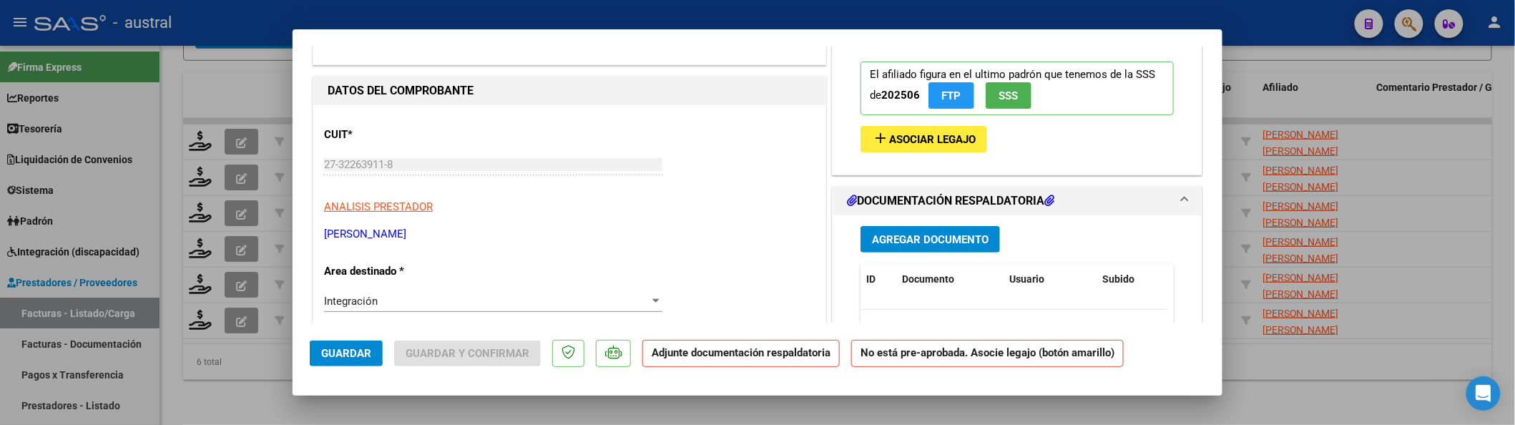
type input "202507"
click at [903, 132] on span "add Asociar Legajo" at bounding box center [924, 138] width 104 height 13
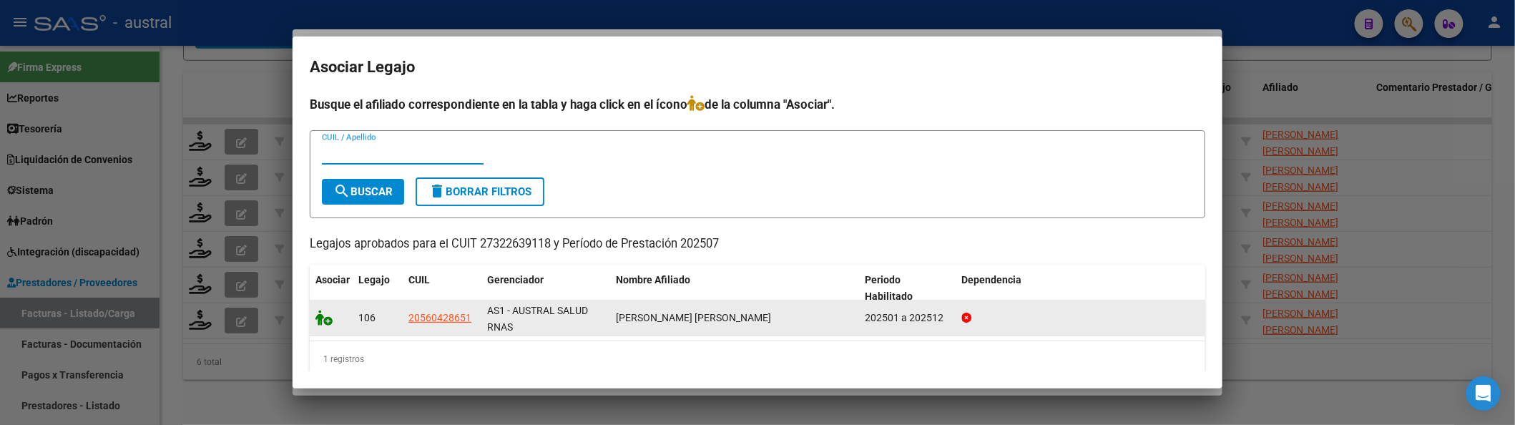
click at [327, 323] on datatable-body-cell at bounding box center [331, 317] width 43 height 35
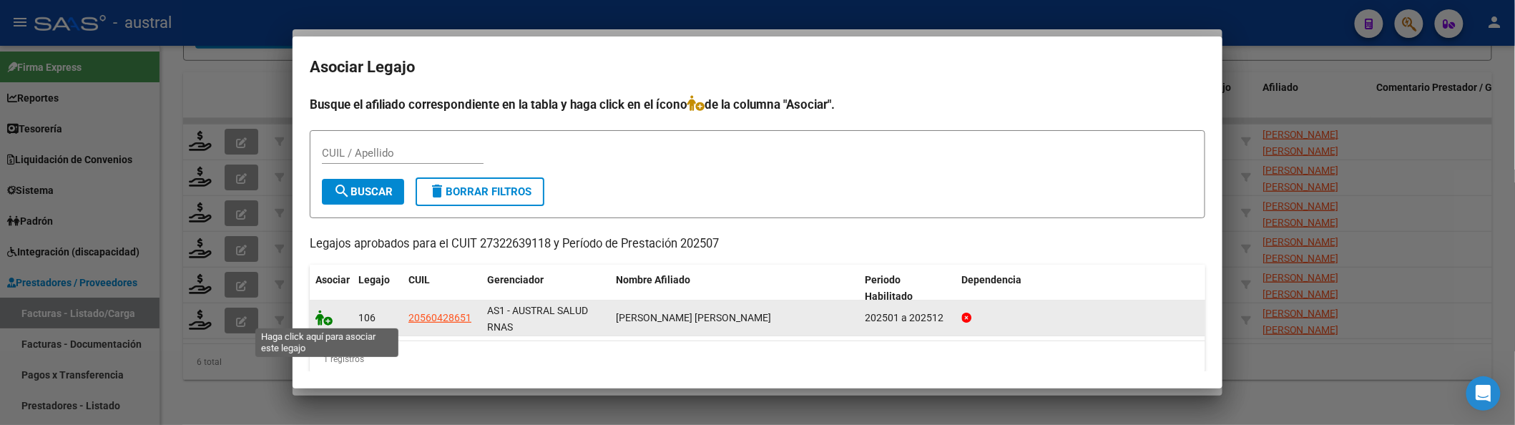
click at [327, 322] on icon at bounding box center [323, 318] width 17 height 16
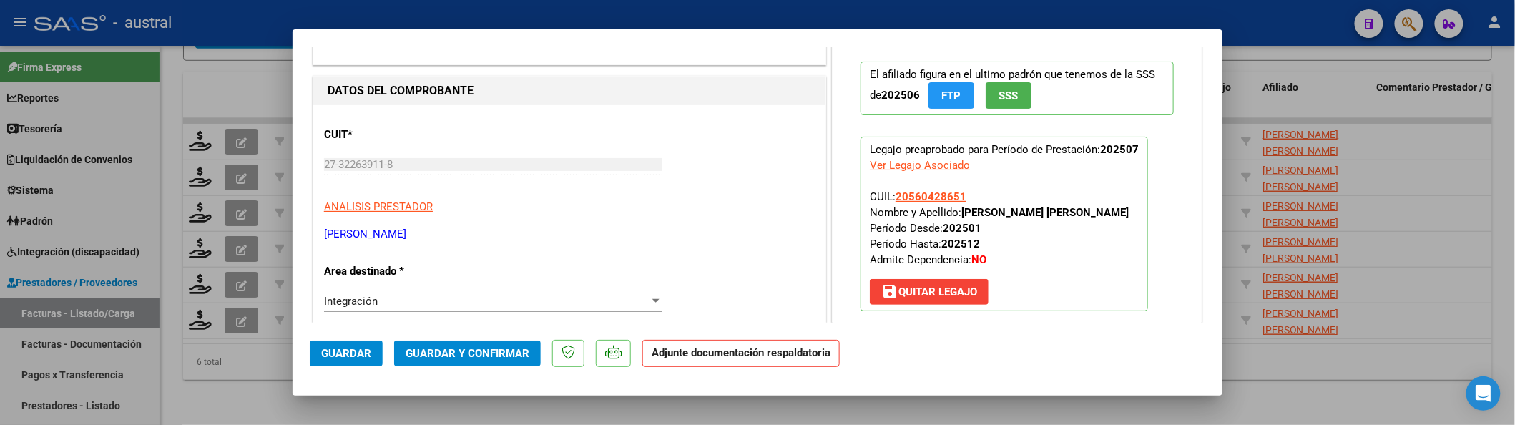
click at [429, 358] on span "Guardar y Confirmar" at bounding box center [468, 353] width 124 height 13
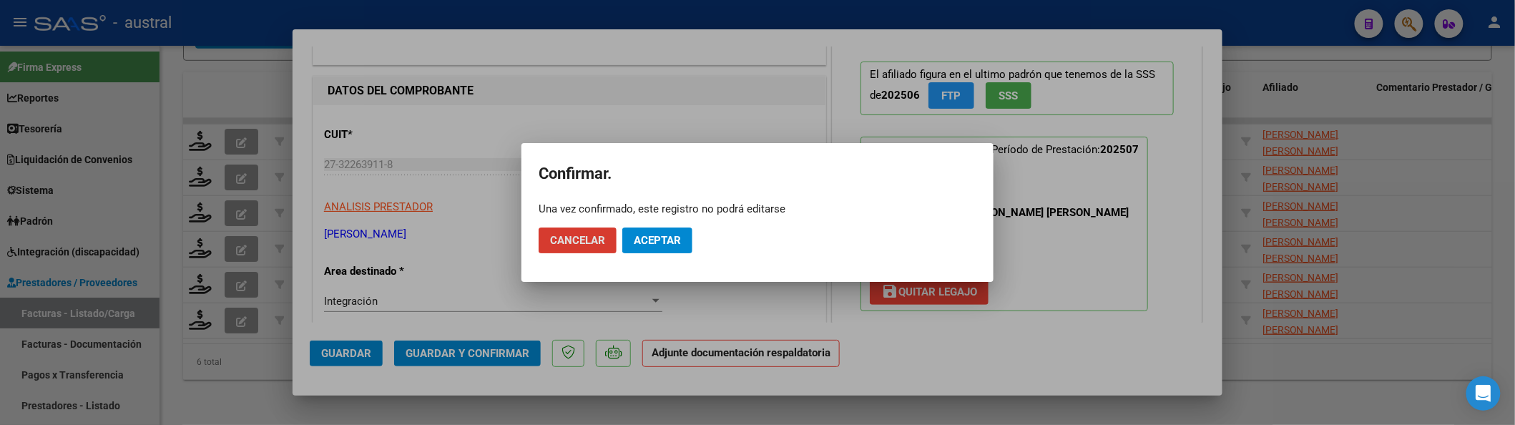
click at [658, 240] on span "Aceptar" at bounding box center [657, 240] width 47 height 13
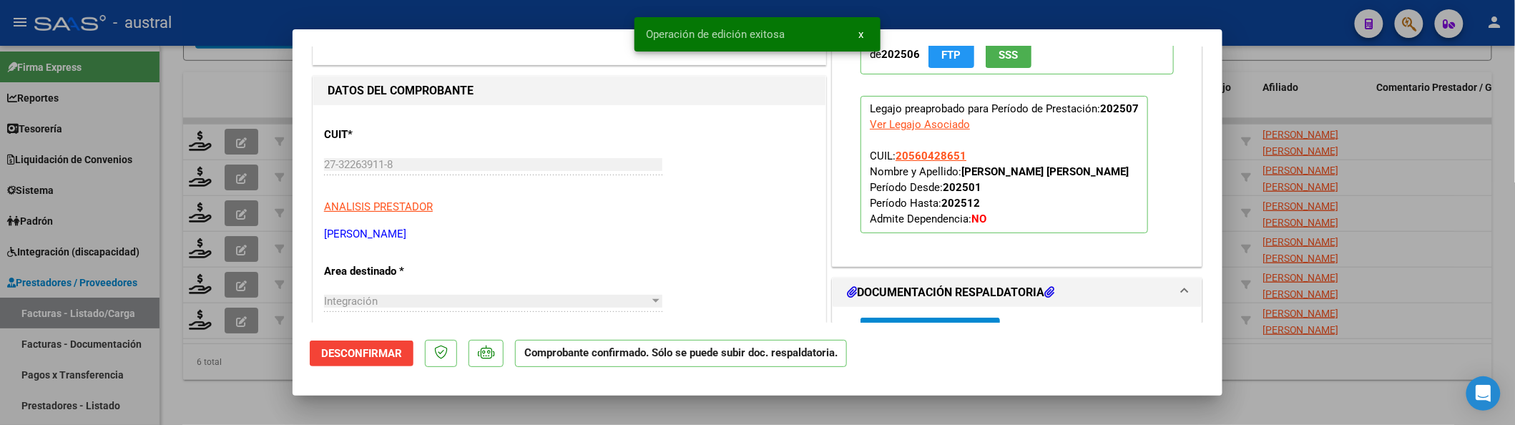
click at [238, 152] on div at bounding box center [757, 212] width 1515 height 425
type input "$ 0,00"
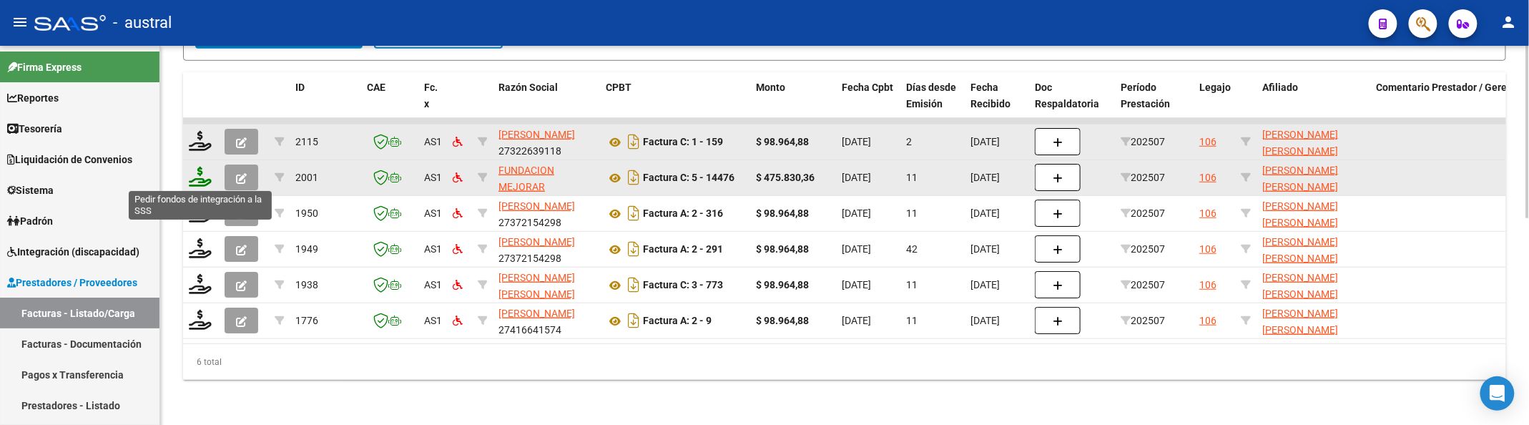
click at [199, 175] on icon at bounding box center [200, 177] width 23 height 20
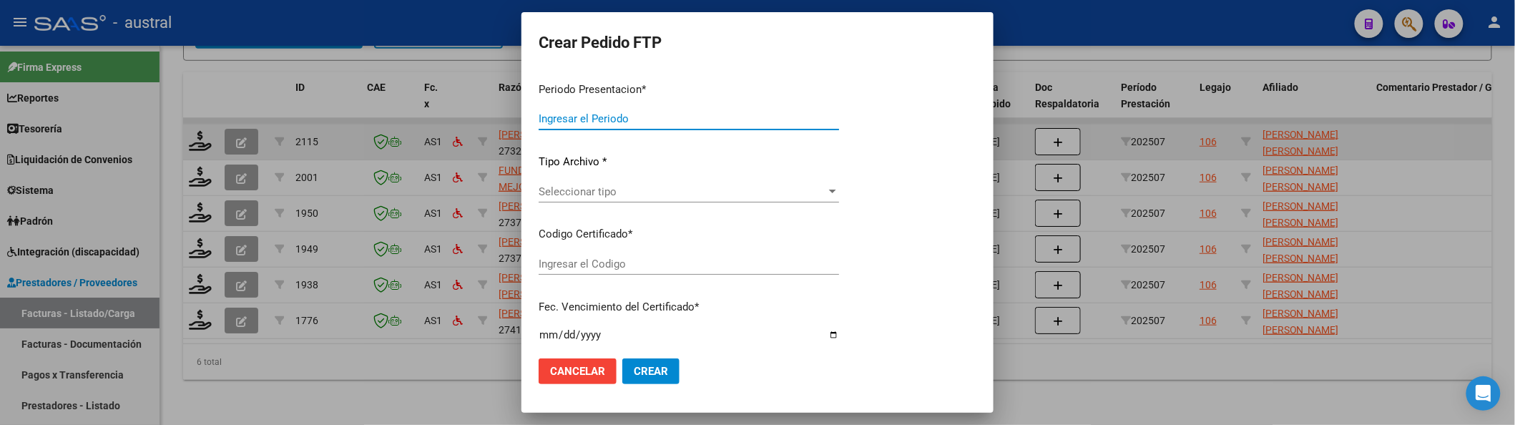
type input "202507"
type input "$ 475.830,36"
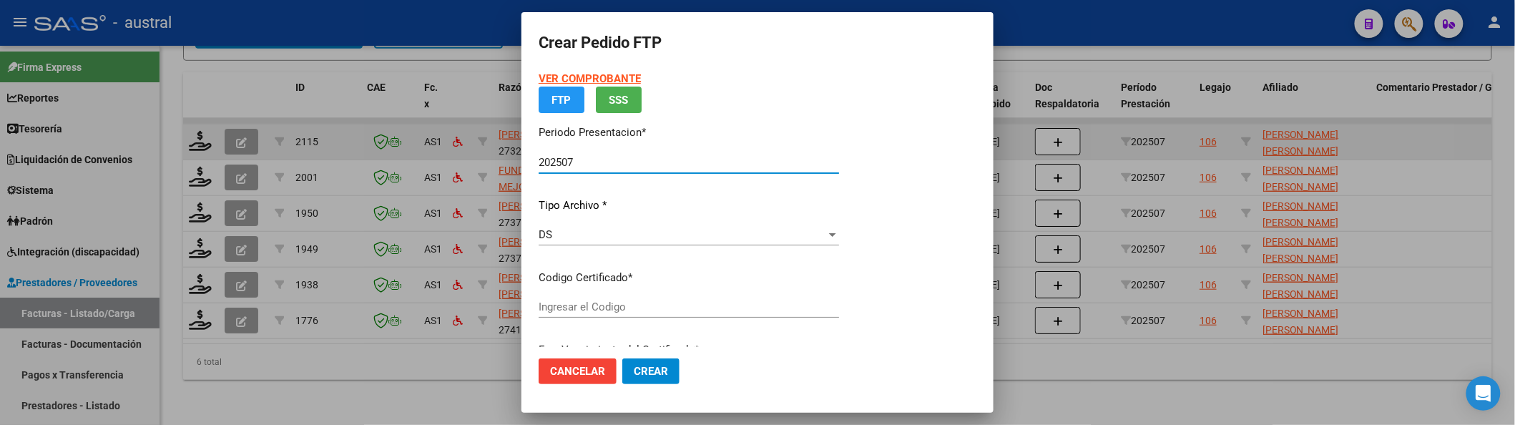
type input "4525062502"
type input "2025-12-30"
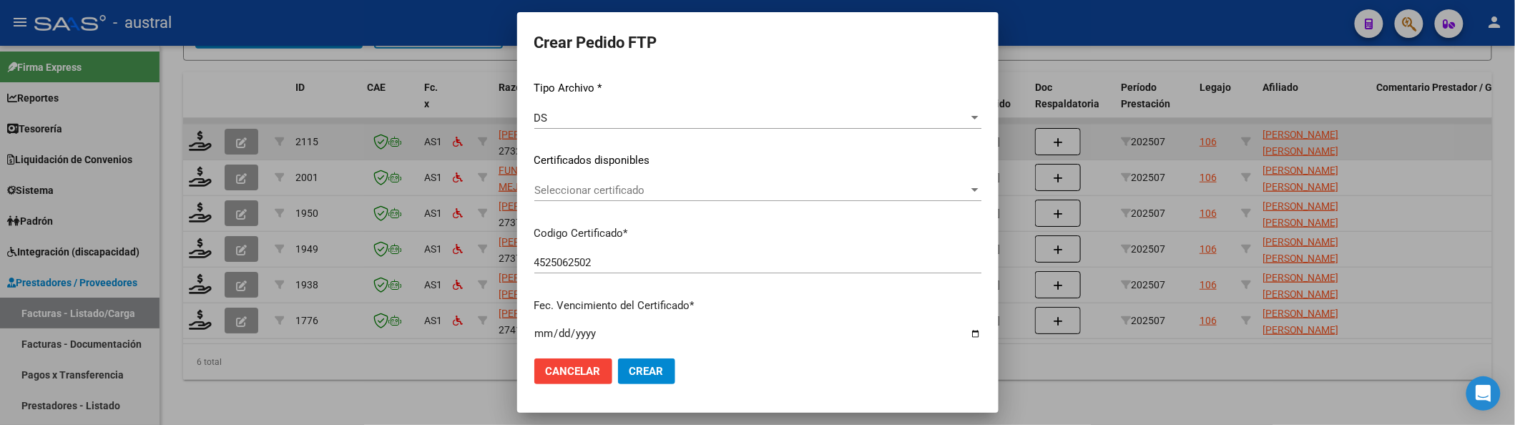
scroll to position [190, 0]
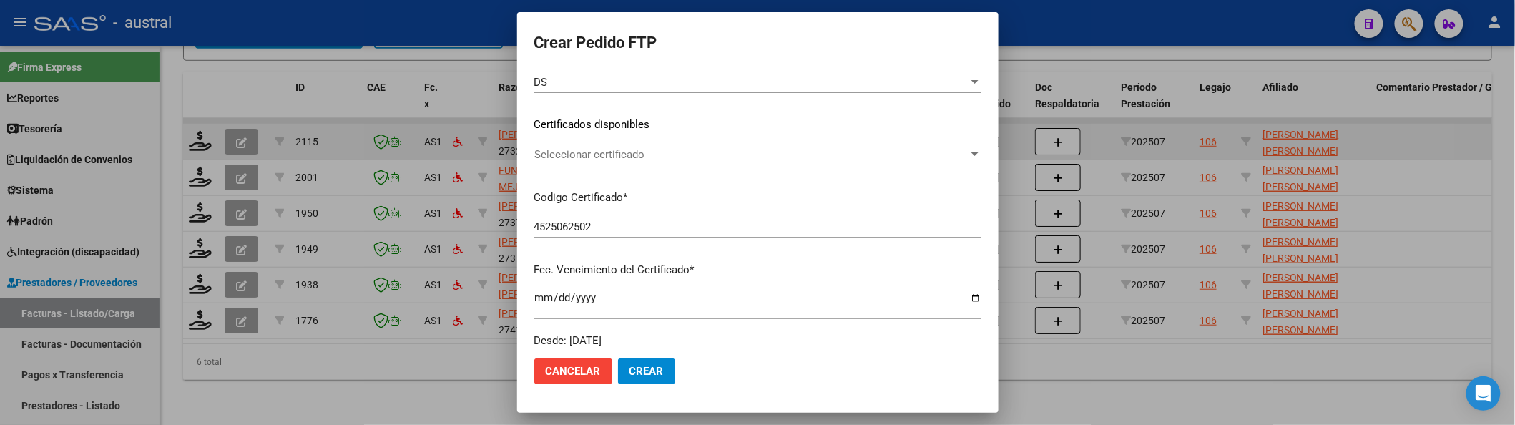
click at [639, 162] on div "Seleccionar certificado Seleccionar certificado" at bounding box center [757, 154] width 447 height 21
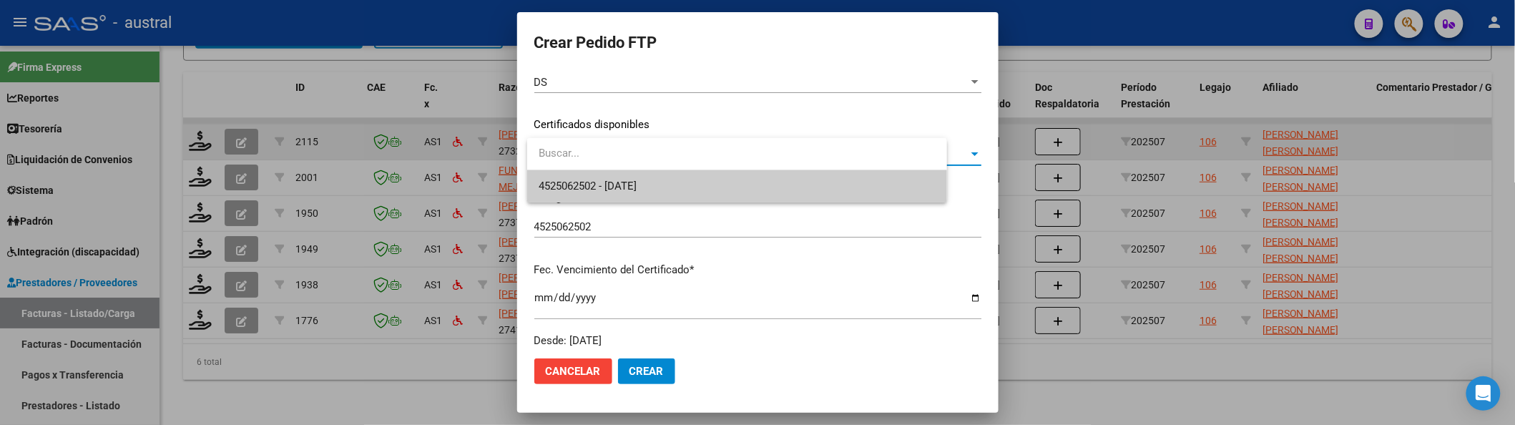
click at [659, 203] on div at bounding box center [757, 212] width 1515 height 425
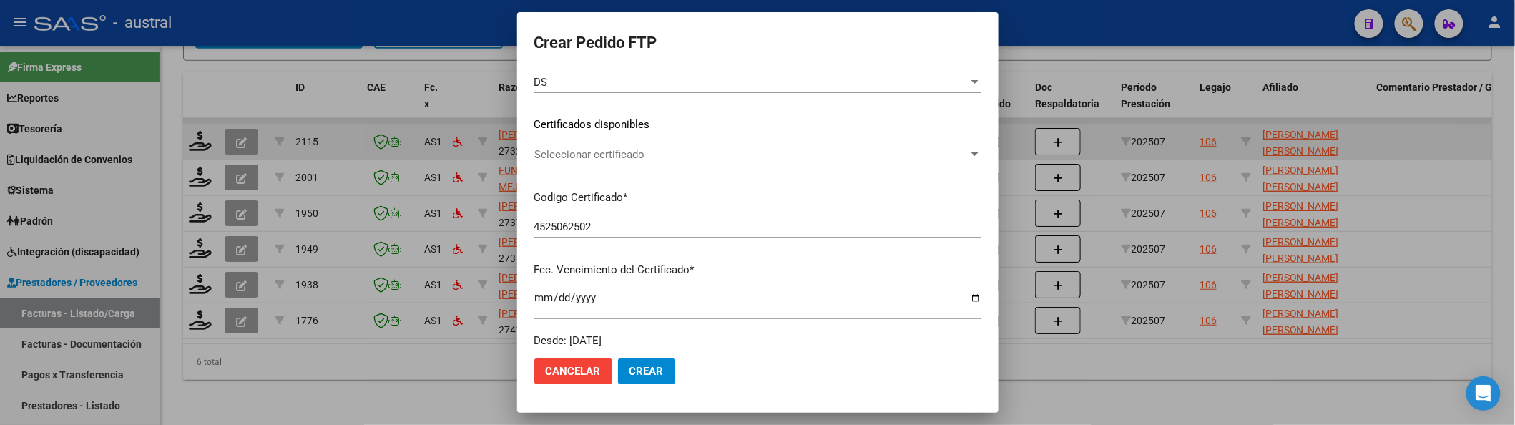
click at [662, 186] on div "VER COMPROBANTE ARCA Padrón Afiliado: SCHAAF JUAN DIEGO CUIL: 20560428651 FTP S…" at bounding box center [757, 115] width 447 height 468
click at [674, 154] on span "Seleccionar certificado" at bounding box center [751, 154] width 434 height 13
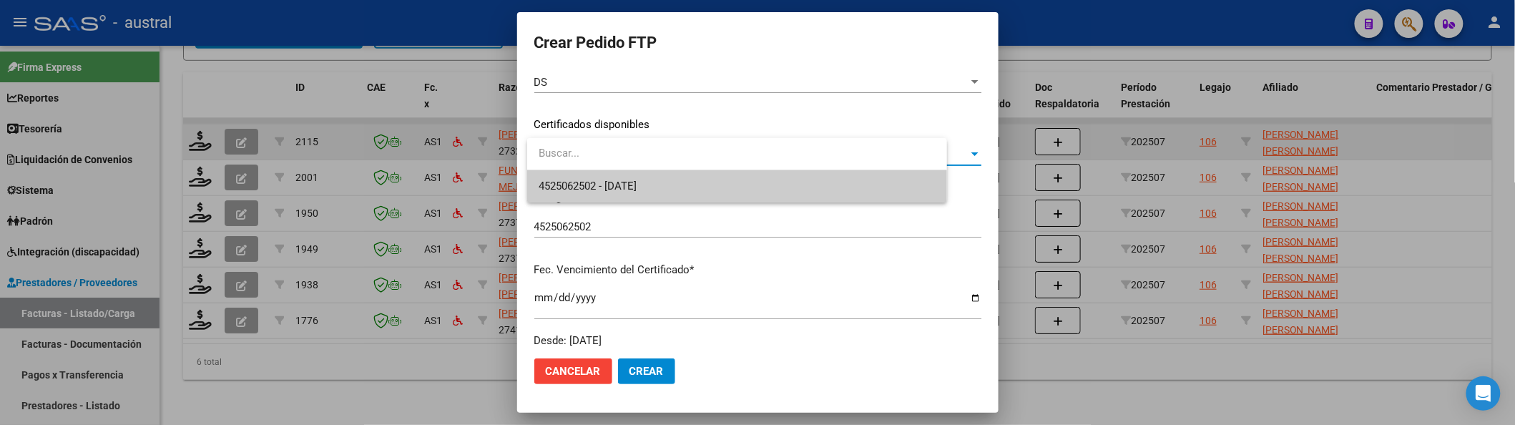
click at [677, 183] on span "4525062502 - 2025-12-30" at bounding box center [737, 186] width 397 height 32
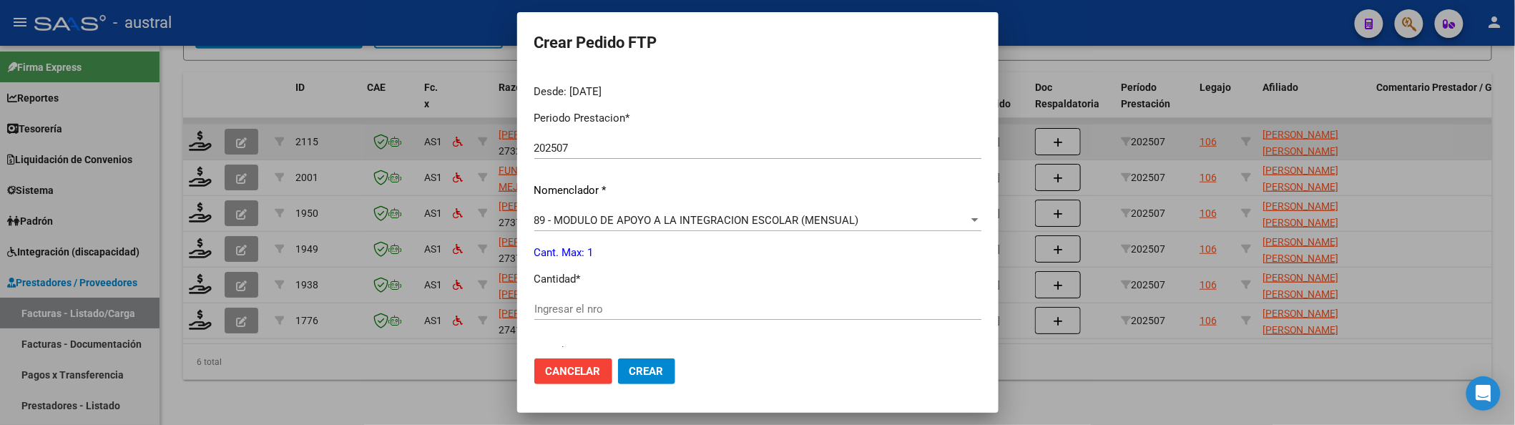
scroll to position [476, 0]
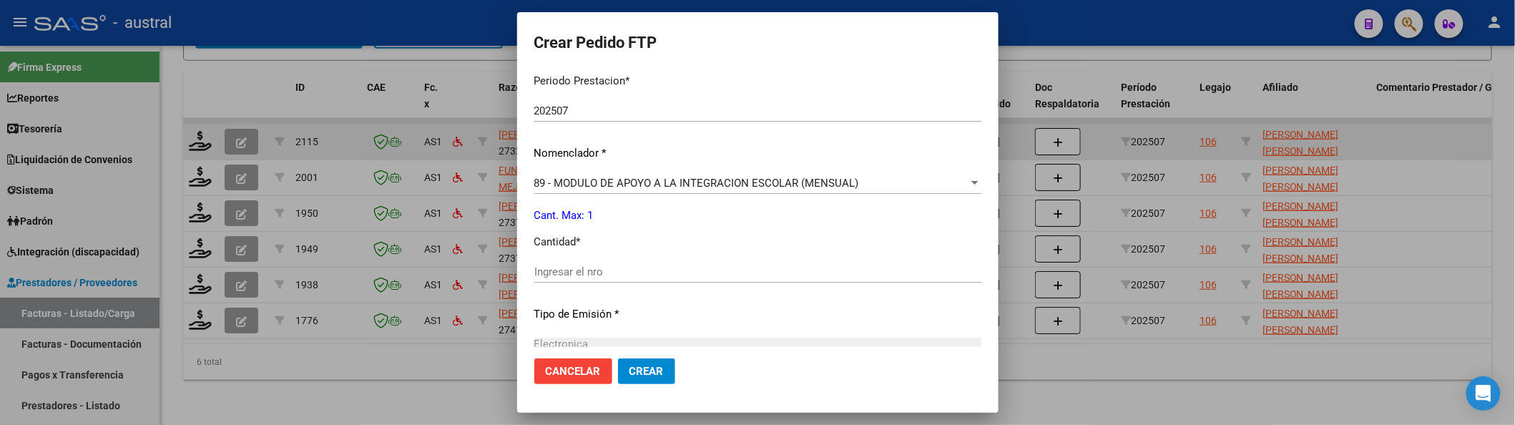
click at [677, 275] on input "Ingresar el nro" at bounding box center [757, 271] width 447 height 13
type input "1"
click at [618, 358] on button "Crear" at bounding box center [646, 371] width 57 height 26
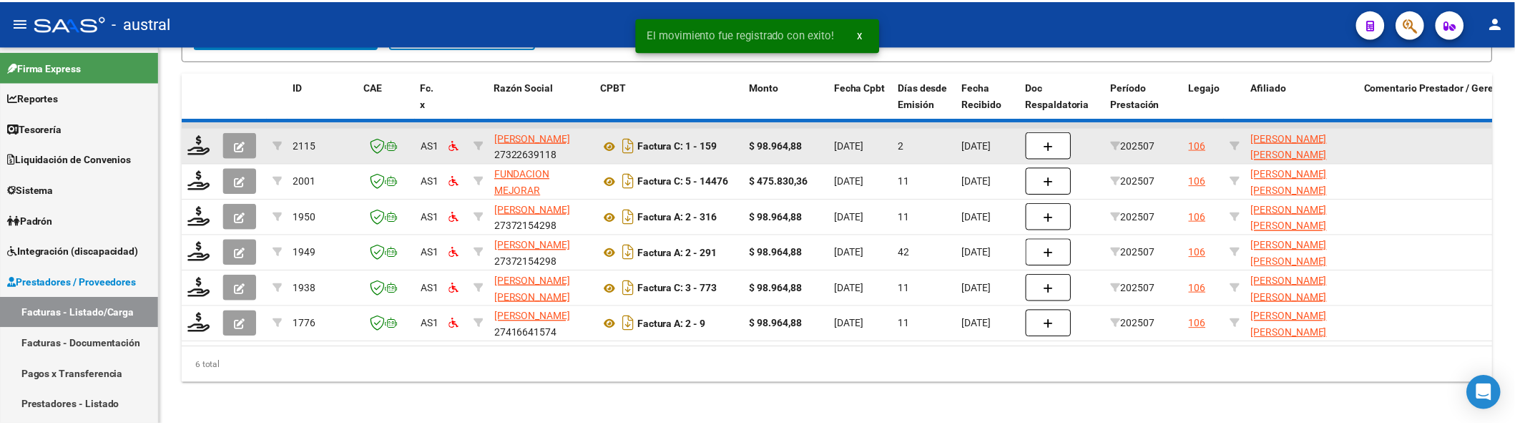
scroll to position [421, 0]
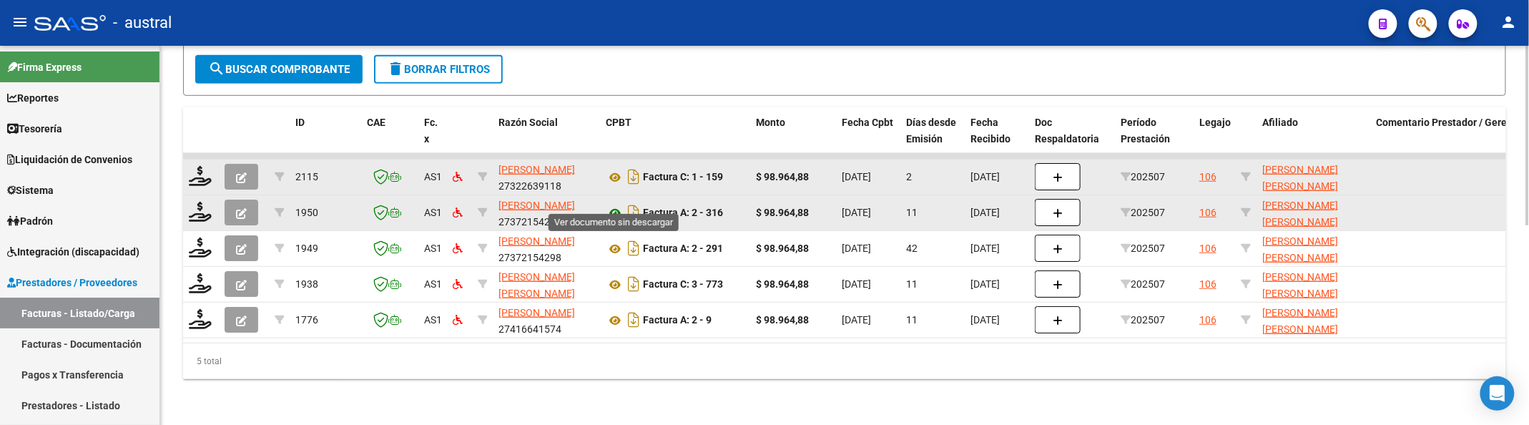
click at [617, 205] on icon at bounding box center [615, 213] width 19 height 17
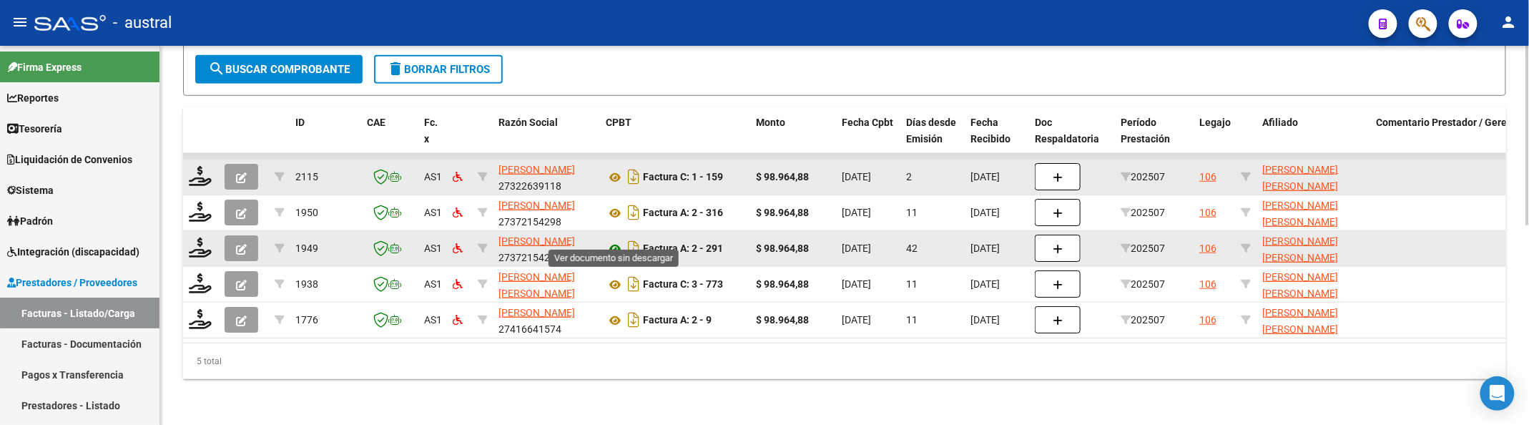
click at [618, 240] on icon at bounding box center [615, 248] width 19 height 17
click at [244, 244] on icon "button" at bounding box center [241, 249] width 11 height 11
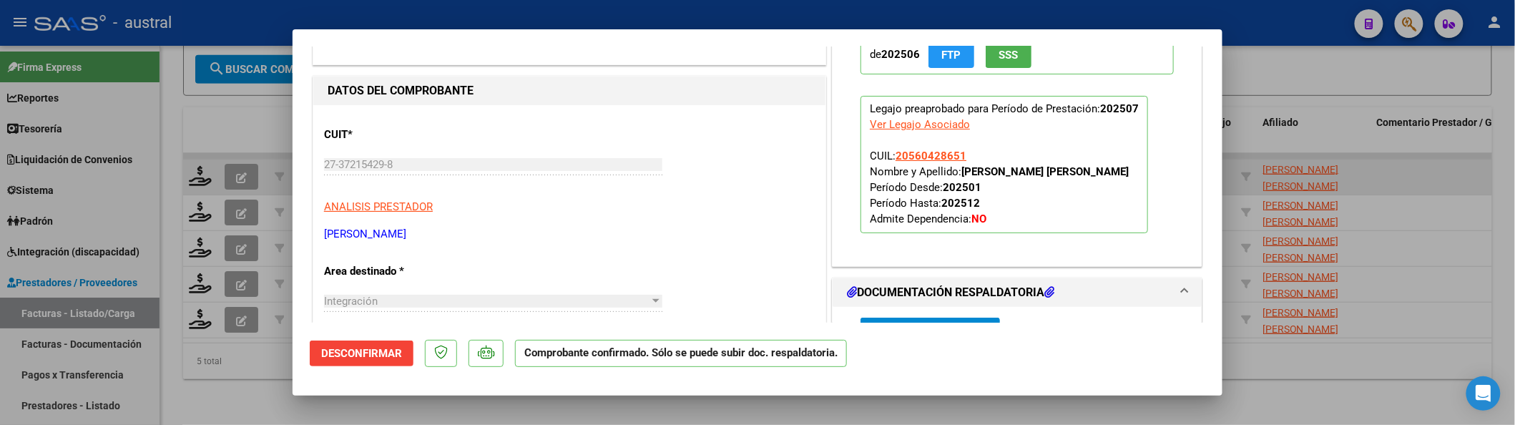
scroll to position [0, 0]
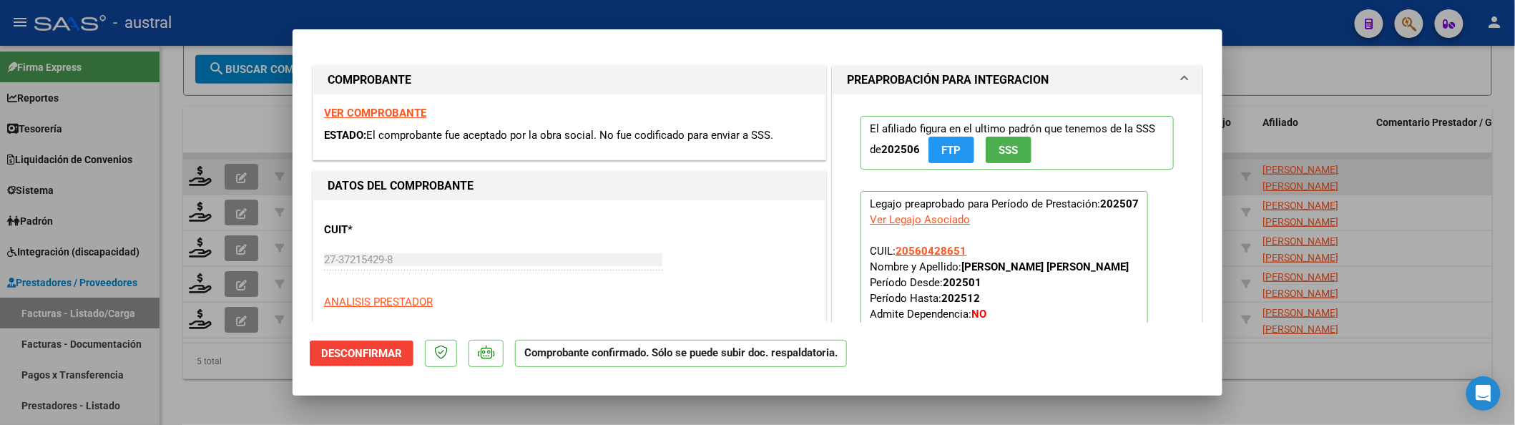
click at [371, 350] on span "Desconfirmar" at bounding box center [361, 353] width 81 height 13
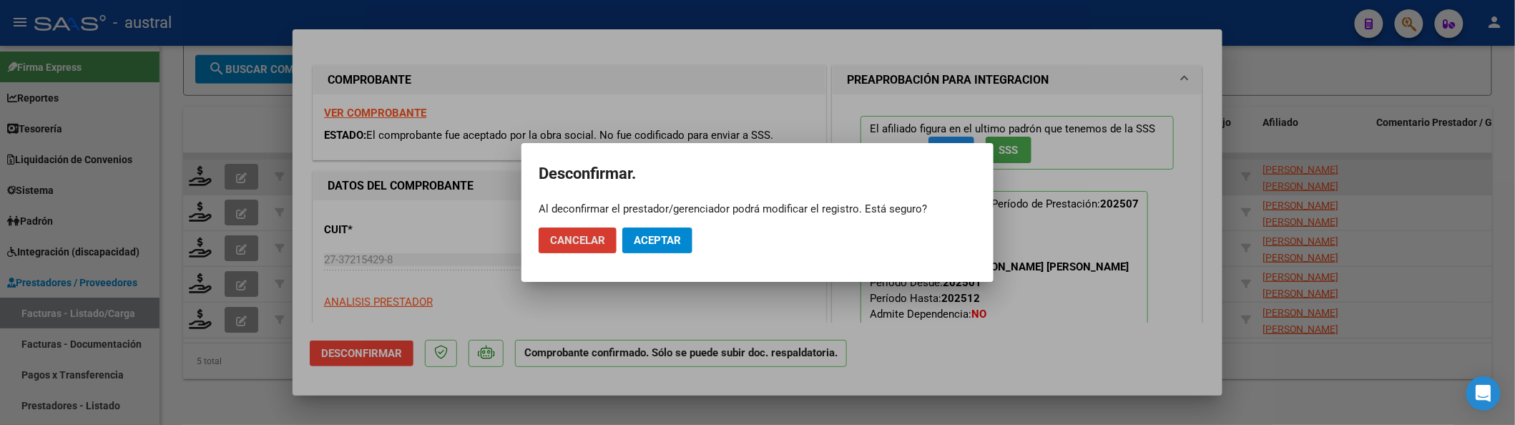
click at [609, 262] on mat-dialog-actions "Cancelar Aceptar" at bounding box center [758, 240] width 438 height 49
click at [636, 242] on span "Aceptar" at bounding box center [657, 240] width 47 height 13
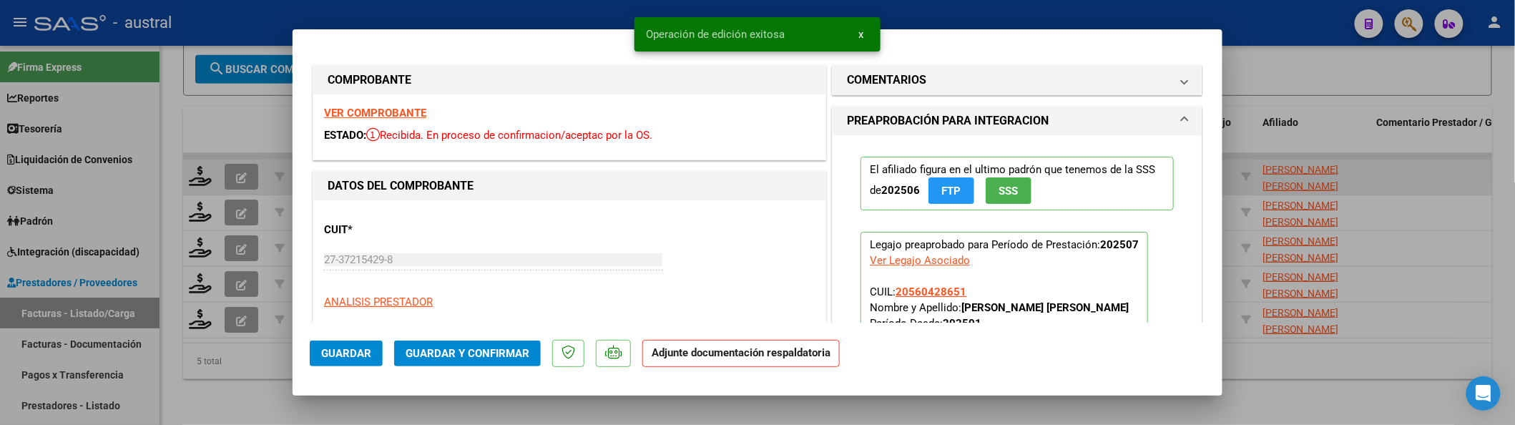
scroll to position [190, 0]
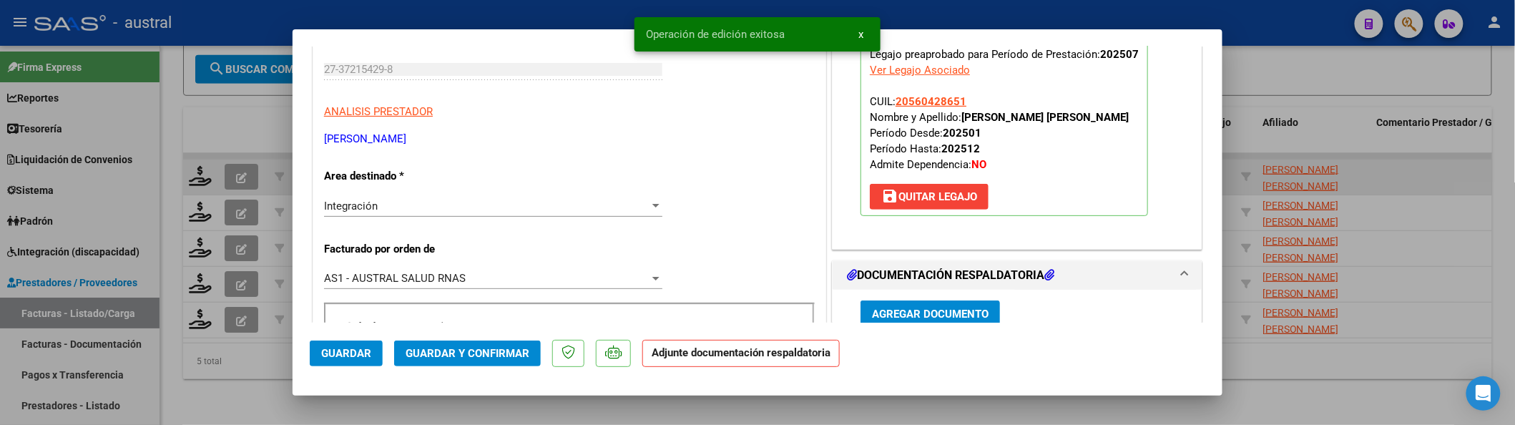
click at [946, 187] on button "save [PERSON_NAME]" at bounding box center [929, 197] width 119 height 26
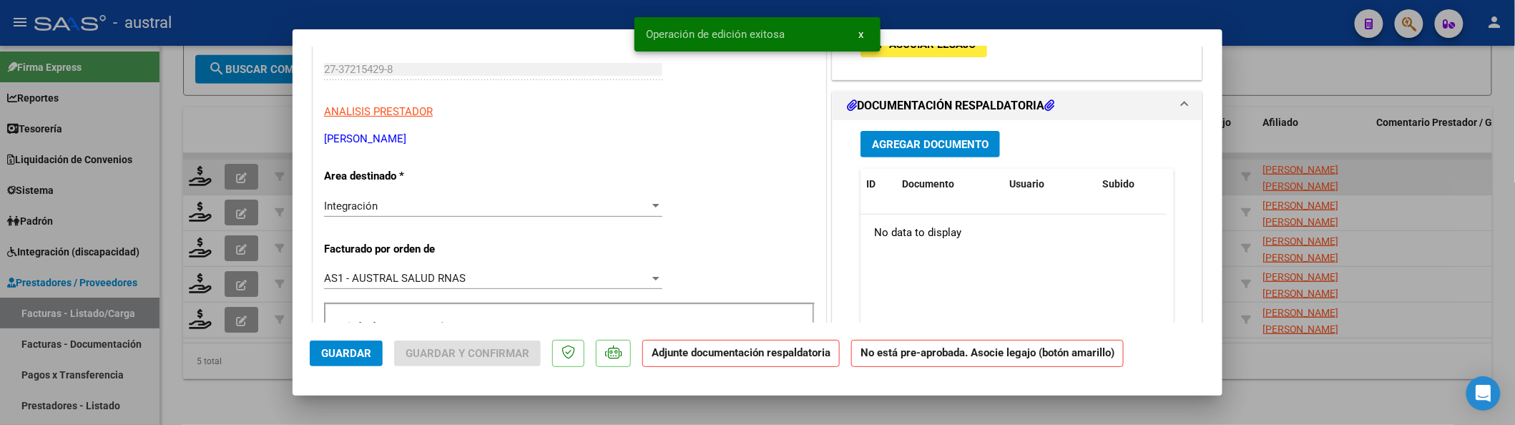
scroll to position [286, 0]
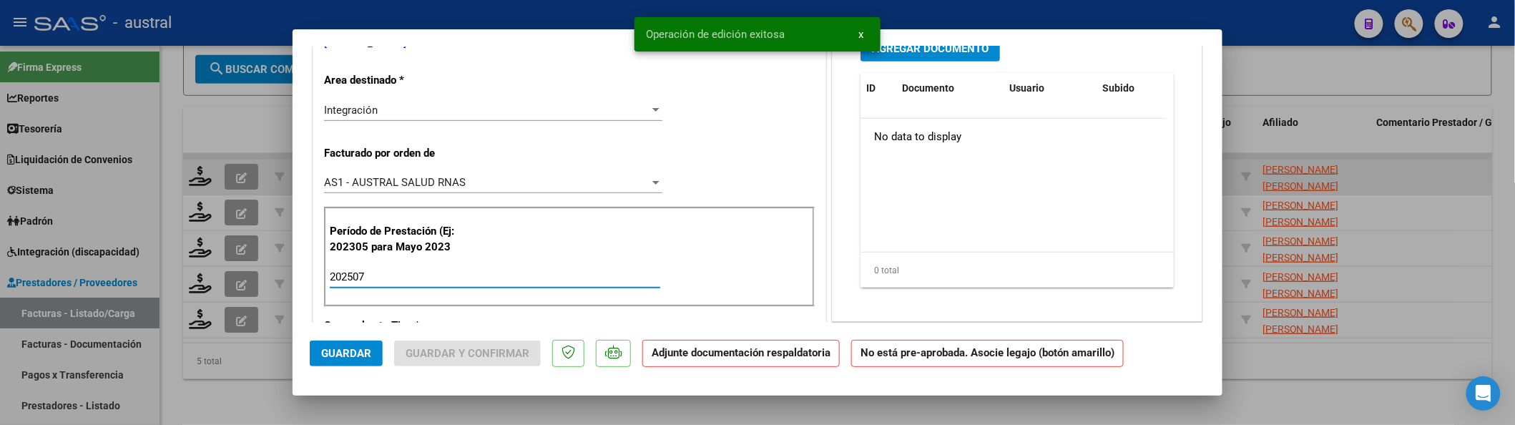
drag, startPoint x: 413, startPoint y: 278, endPoint x: 359, endPoint y: 276, distance: 53.7
click at [359, 276] on input "202507" at bounding box center [495, 276] width 330 height 13
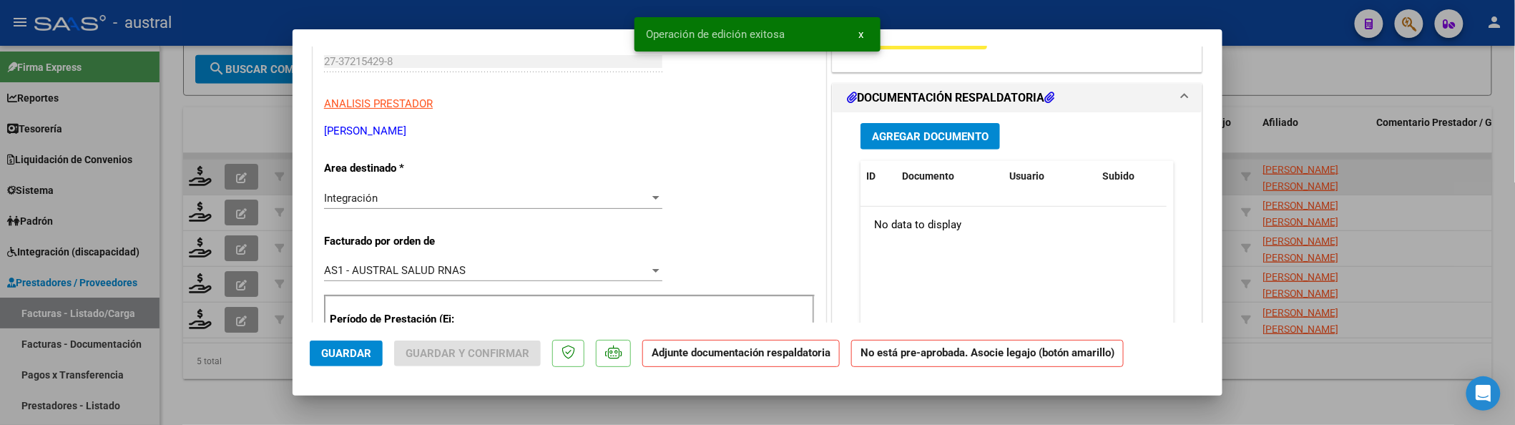
scroll to position [95, 0]
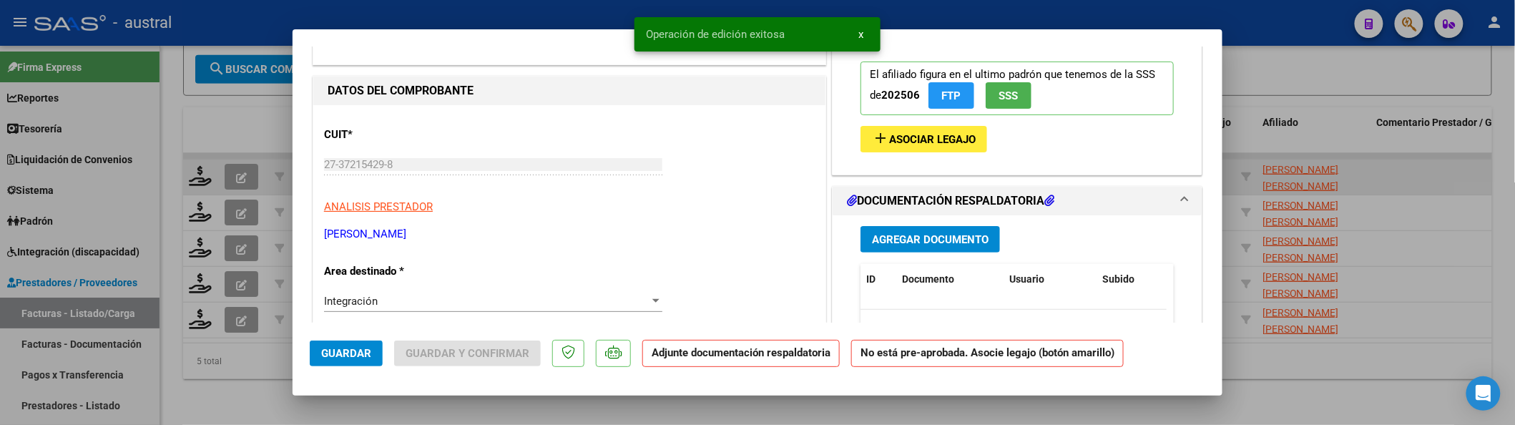
type input "202506"
click at [953, 134] on span "Asociar Legajo" at bounding box center [932, 139] width 87 height 13
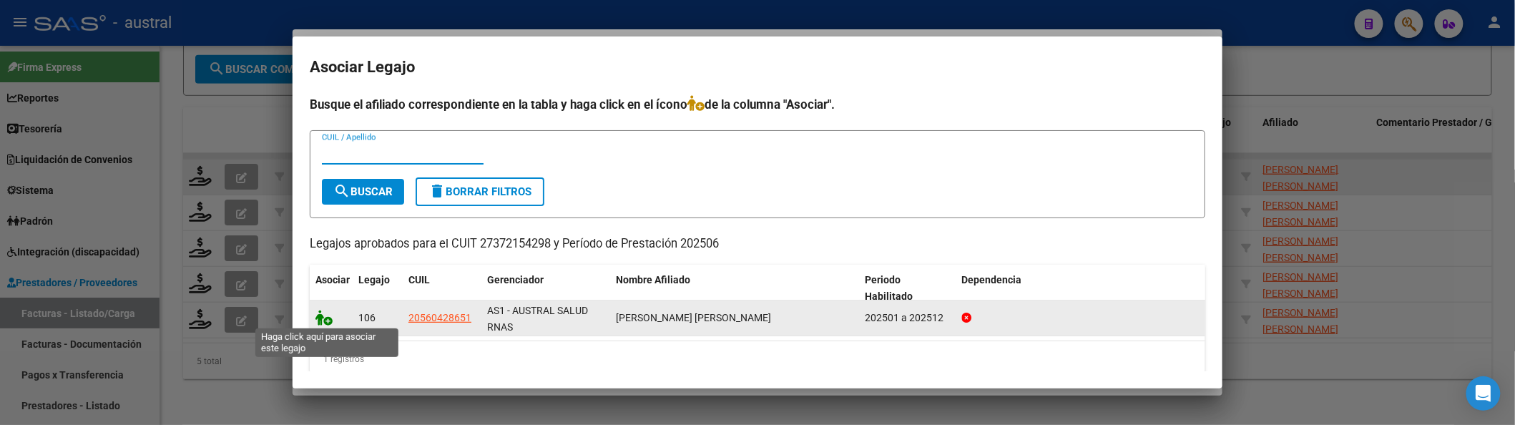
click at [320, 318] on icon at bounding box center [323, 318] width 17 height 16
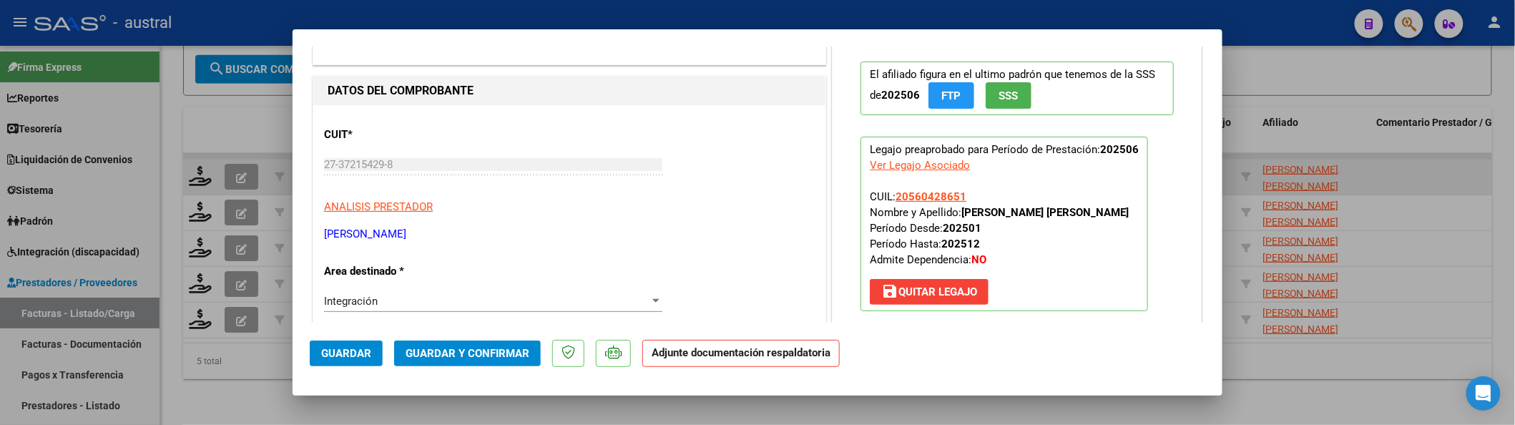
click at [453, 369] on mat-dialog-actions "Guardar Guardar y Confirmar Adjunte documentación respaldatoria" at bounding box center [758, 351] width 896 height 57
click at [463, 361] on button "Guardar y Confirmar" at bounding box center [467, 353] width 147 height 26
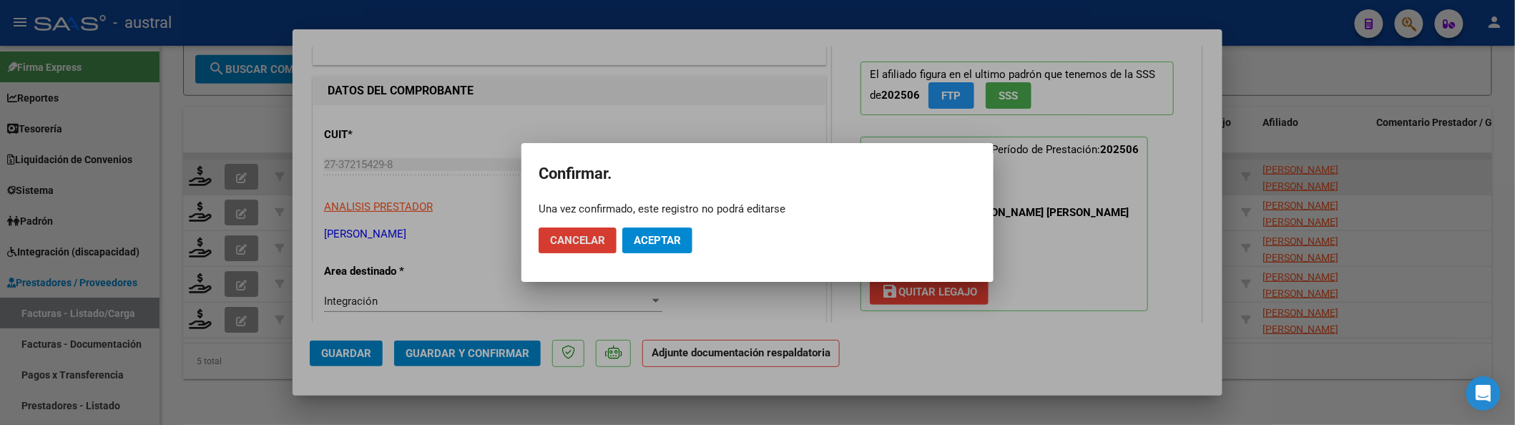
click at [665, 255] on mat-dialog-actions "Cancelar Aceptar" at bounding box center [758, 240] width 438 height 49
click at [675, 241] on span "Aceptar" at bounding box center [657, 240] width 47 height 13
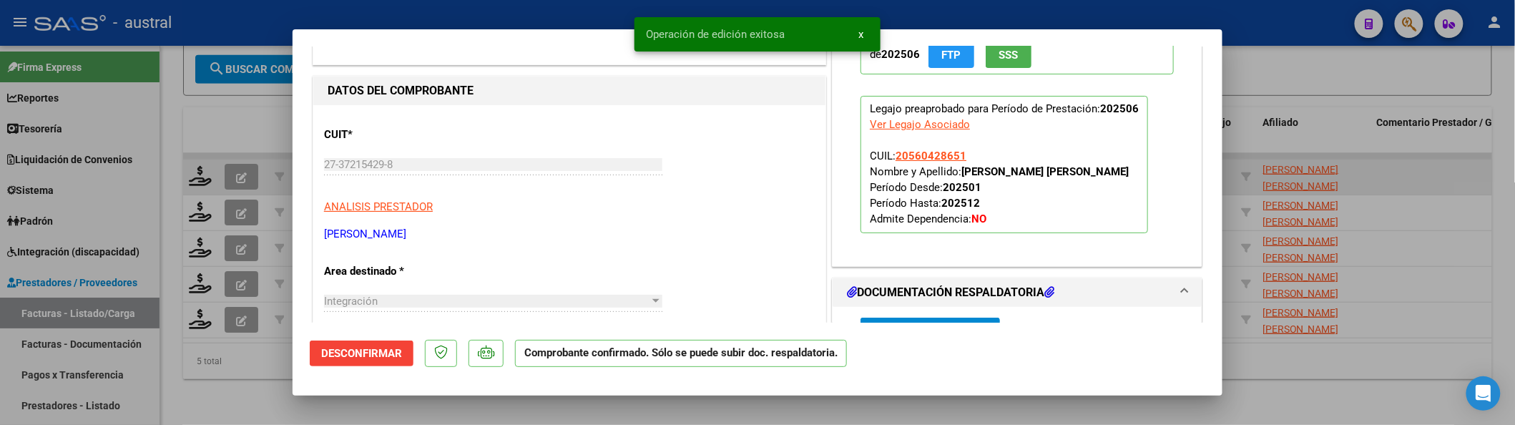
click at [229, 115] on div at bounding box center [757, 212] width 1515 height 425
type input "$ 0,00"
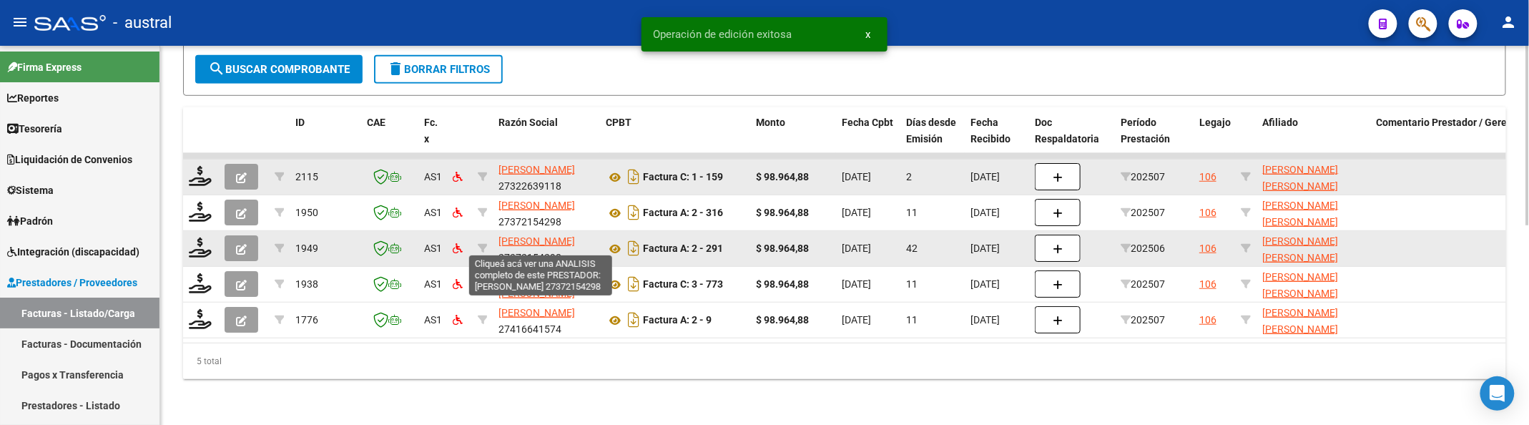
drag, startPoint x: 481, startPoint y: 224, endPoint x: 545, endPoint y: 236, distance: 65.5
click at [545, 236] on div "1949 AS1 LEONETTI VANINA ALEJANDRA 27372154298 Factura A: 2 - 291 $ 98.964,88 0…" at bounding box center [1328, 249] width 2290 height 36
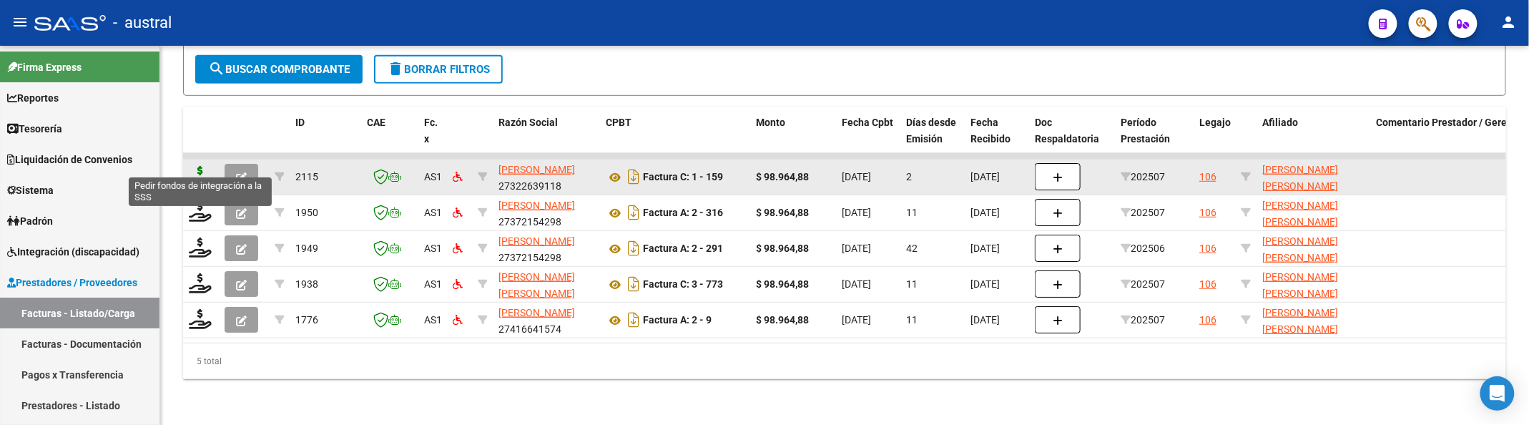
click at [193, 166] on icon at bounding box center [200, 176] width 23 height 20
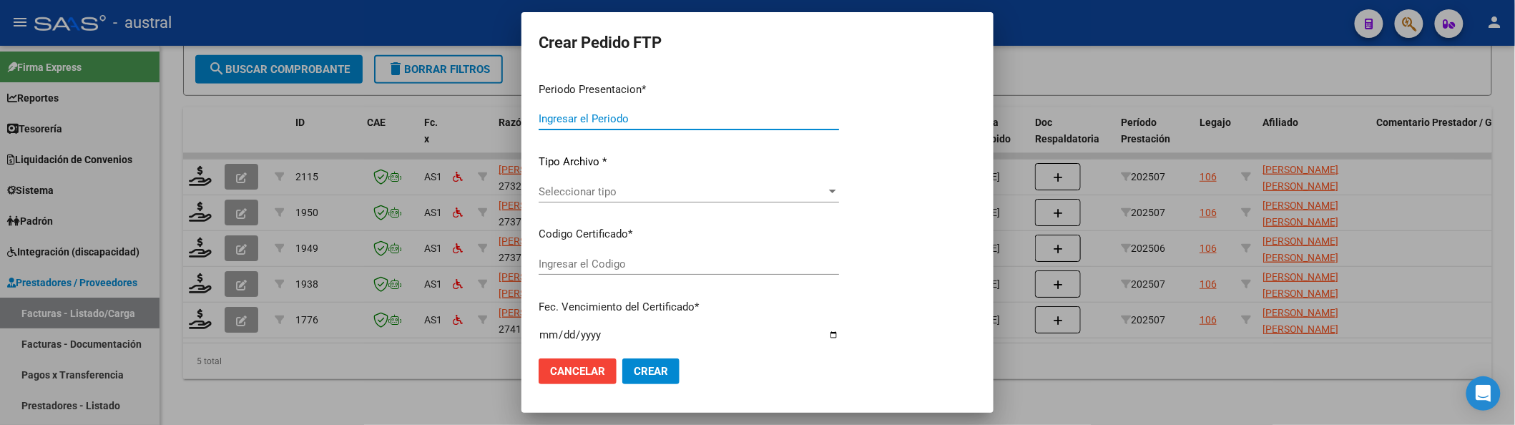
type input "202507"
type input "$ 98.964,88"
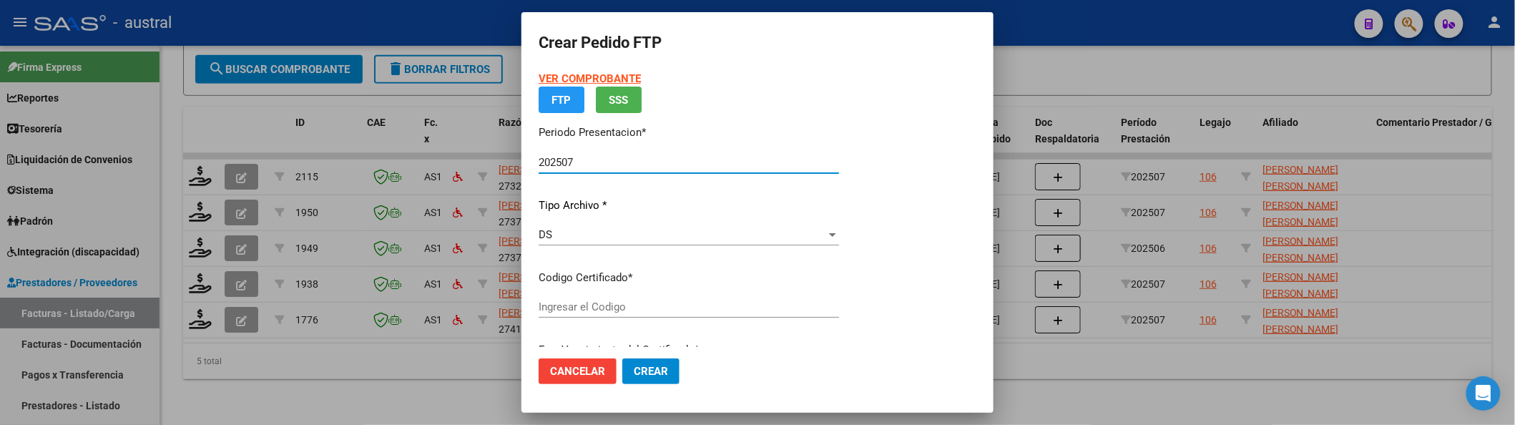
type input "4525062502"
type input "2025-12-30"
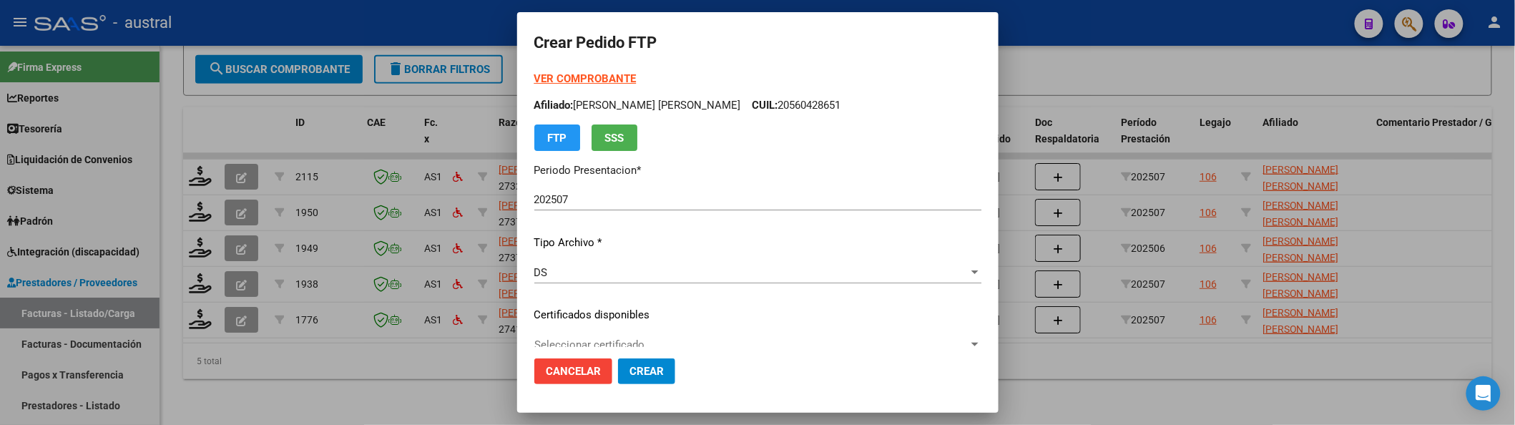
click at [602, 335] on div "Seleccionar certificado Seleccionar certificado" at bounding box center [757, 344] width 447 height 21
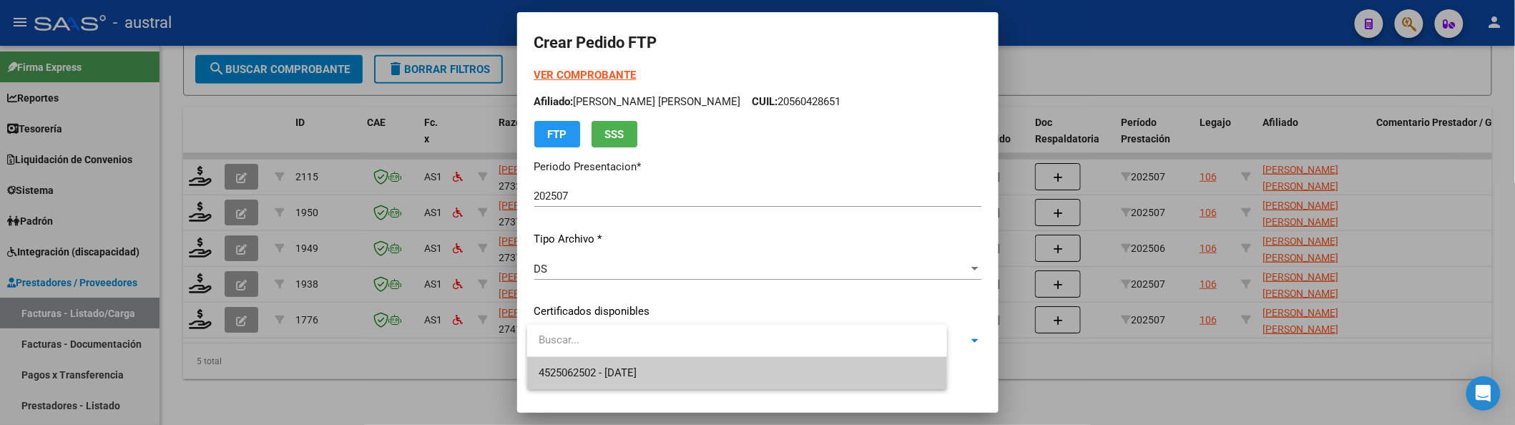
click at [607, 355] on input "dropdown search" at bounding box center [737, 340] width 420 height 32
click at [612, 369] on span "4525062502 - 2025-12-30" at bounding box center [588, 372] width 98 height 13
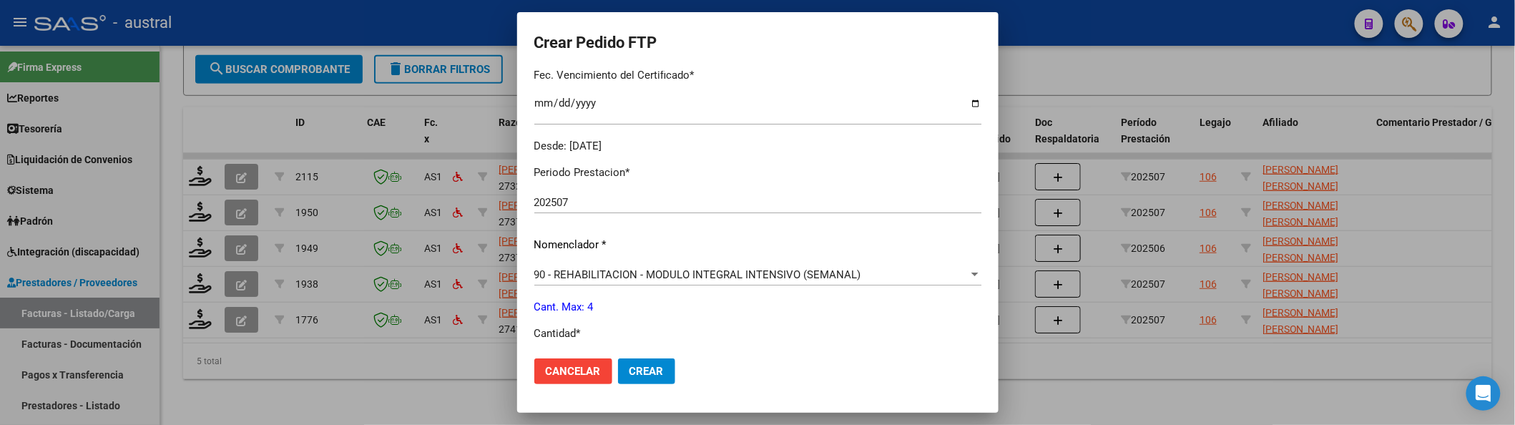
scroll to position [481, 0]
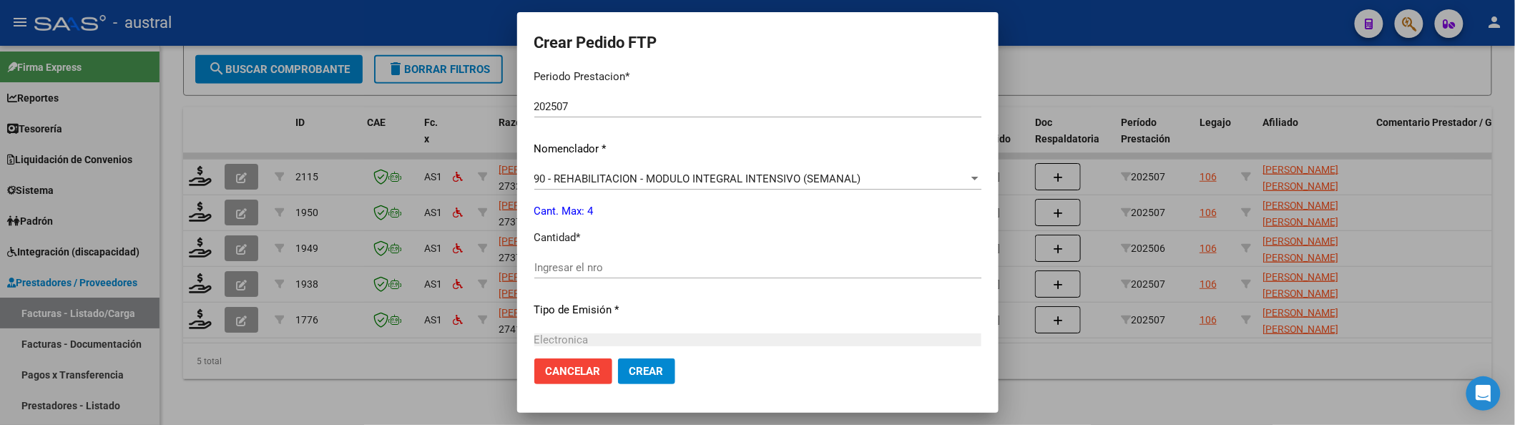
click at [627, 268] on input "Ingresar el nro" at bounding box center [757, 267] width 447 height 13
type input "4"
click at [618, 358] on button "Crear" at bounding box center [646, 371] width 57 height 26
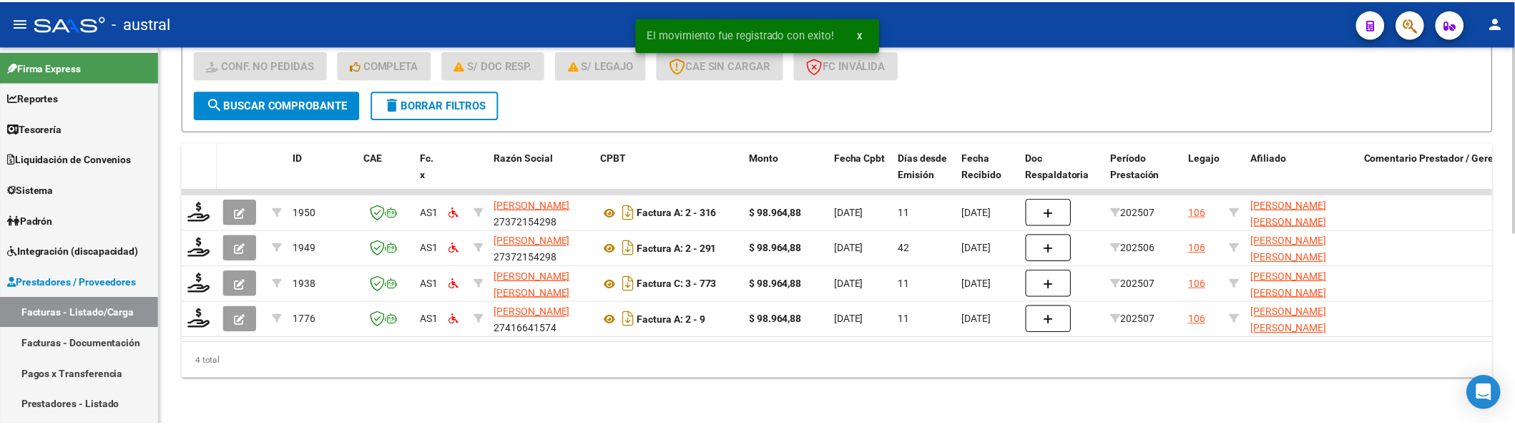
scroll to position [385, 0]
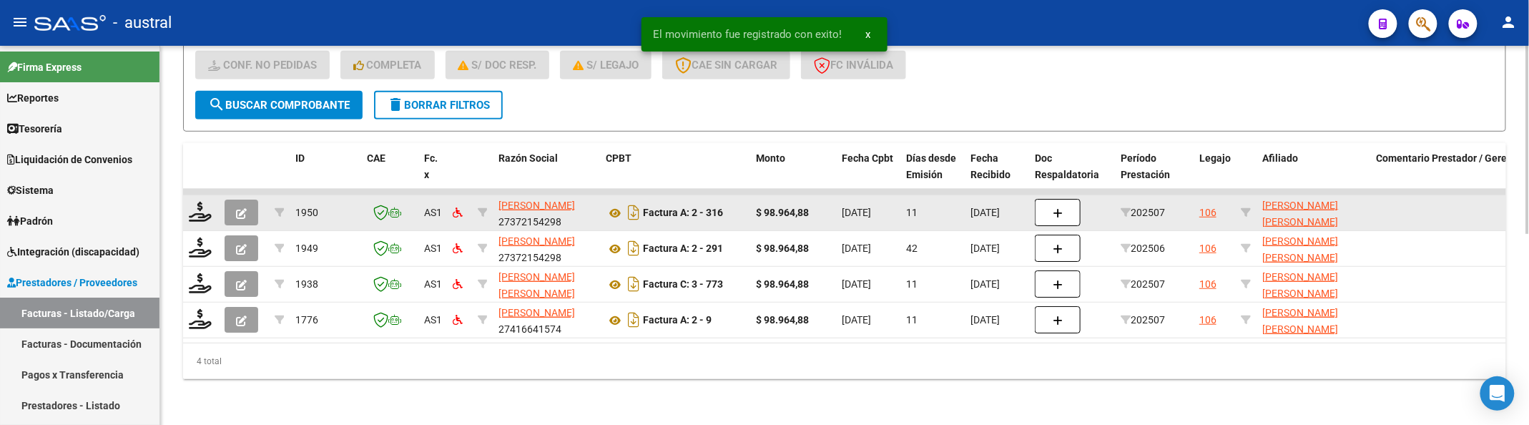
click at [195, 210] on datatable-body-cell at bounding box center [201, 212] width 36 height 35
click at [204, 205] on icon at bounding box center [200, 212] width 23 height 20
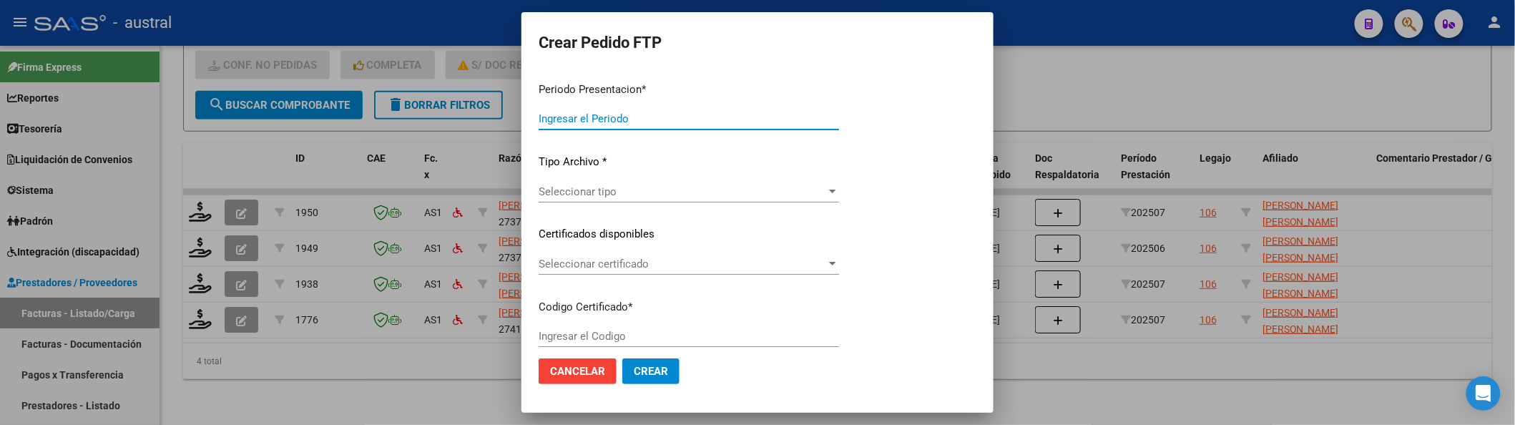
type input "202507"
type input "$ 98.964,88"
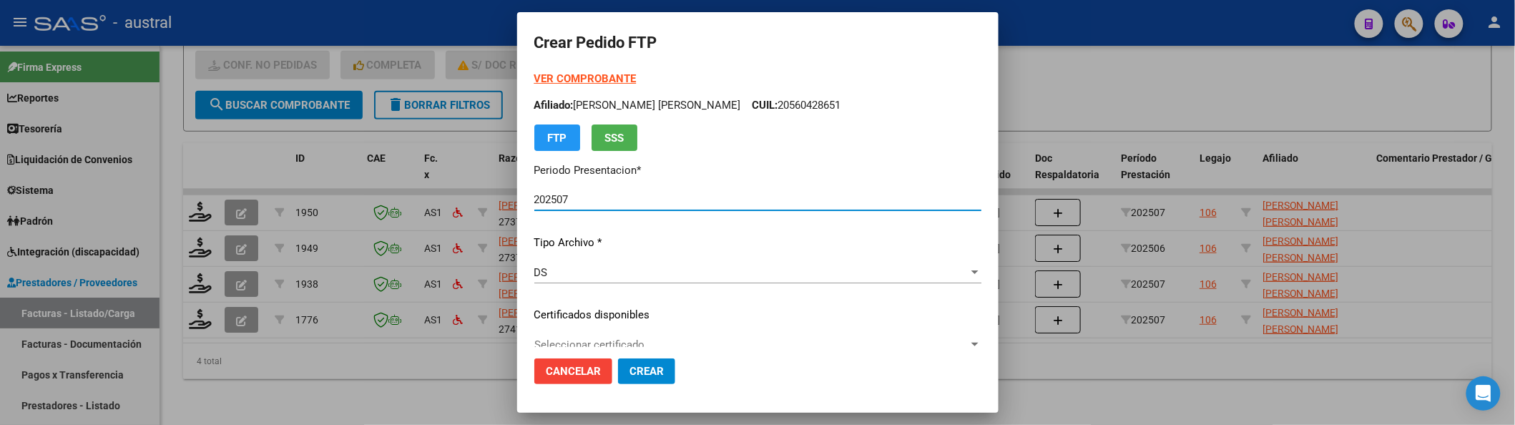
type input "4525062502"
type input "2025-12-30"
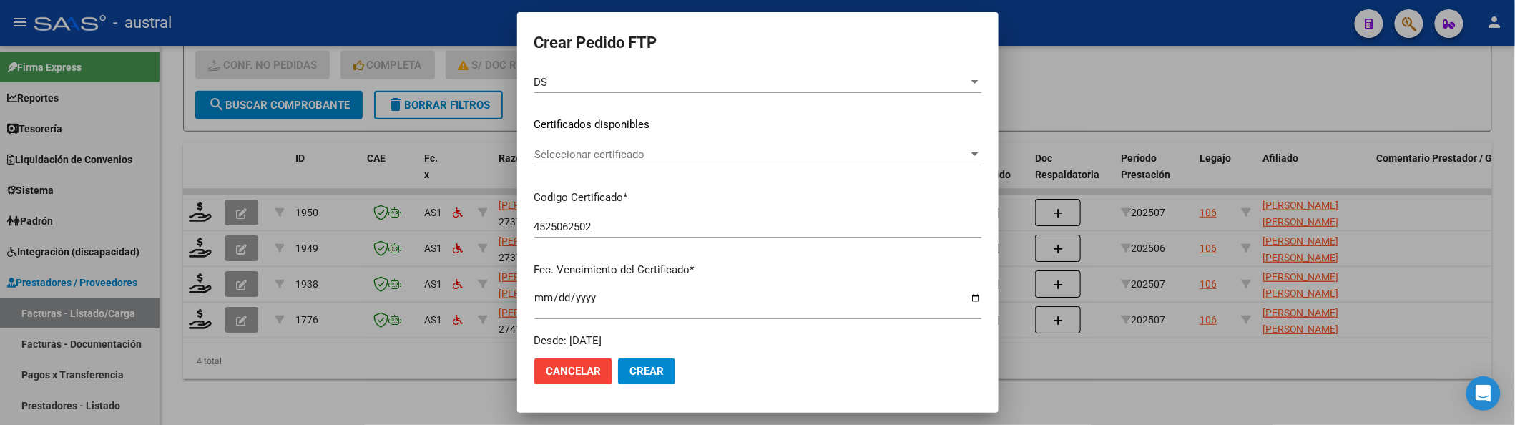
click at [629, 162] on div "Seleccionar certificado Seleccionar certificado" at bounding box center [757, 154] width 447 height 21
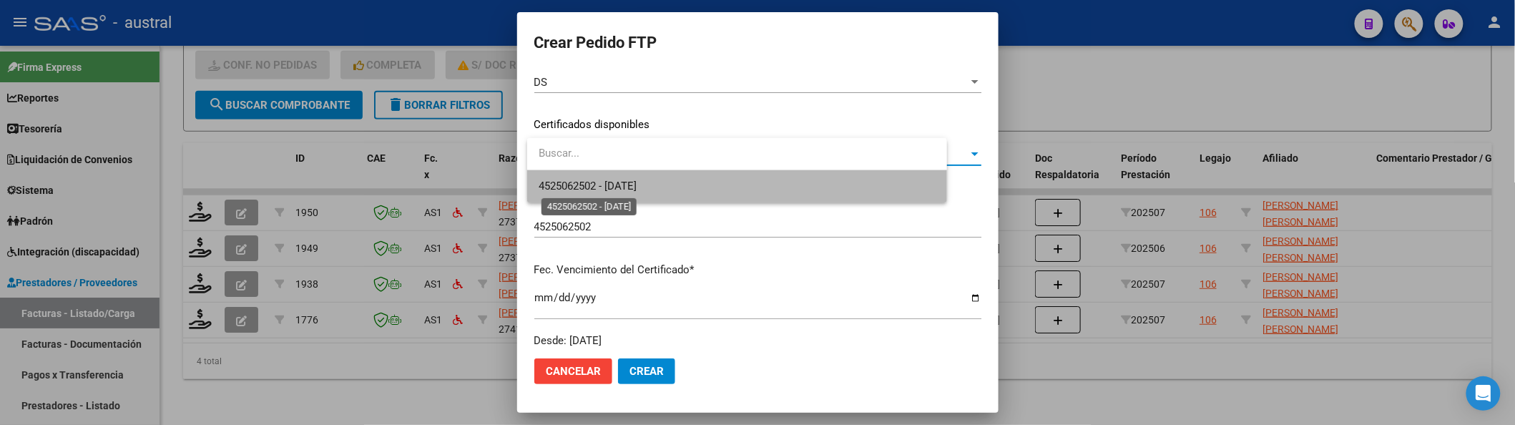
click at [637, 184] on span "4525062502 - 2025-12-30" at bounding box center [588, 186] width 98 height 13
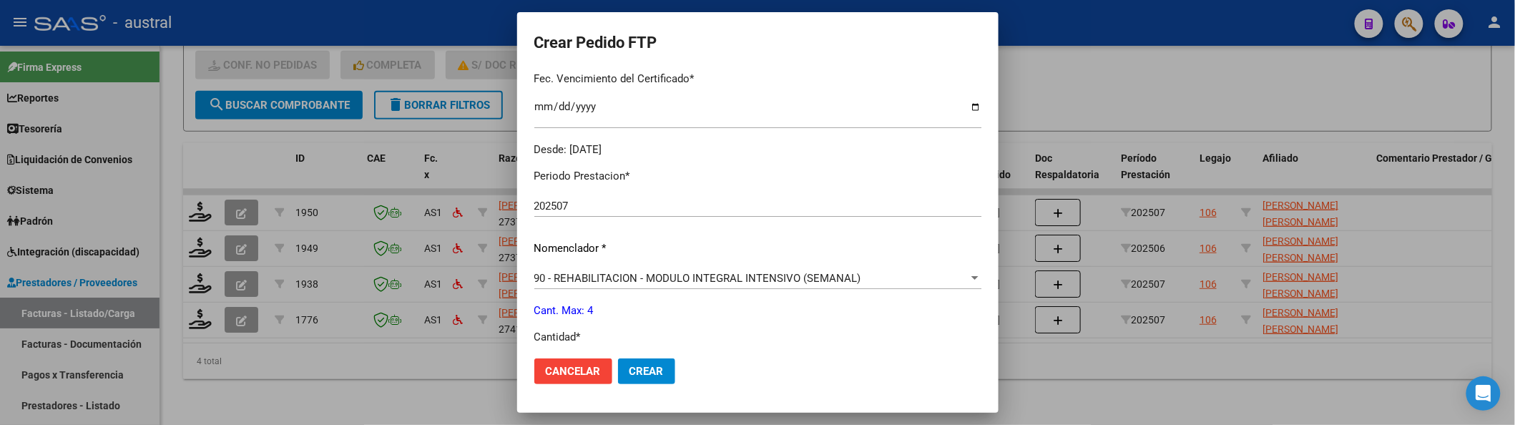
scroll to position [476, 0]
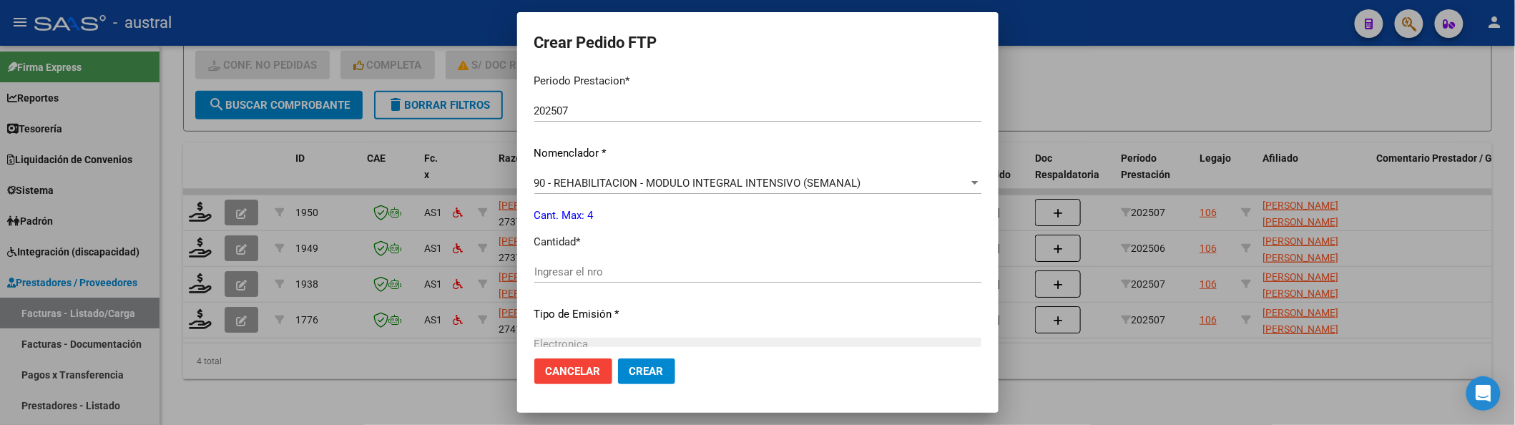
click at [622, 250] on div "Periodo Prestacion * 202507 Ingresar el Periodo Prestacion Nomenclador * 90 - R…" at bounding box center [757, 287] width 447 height 451
click at [624, 278] on div "Ingresar el nro" at bounding box center [757, 271] width 447 height 21
type input "4"
click at [618, 358] on button "Crear" at bounding box center [646, 371] width 57 height 26
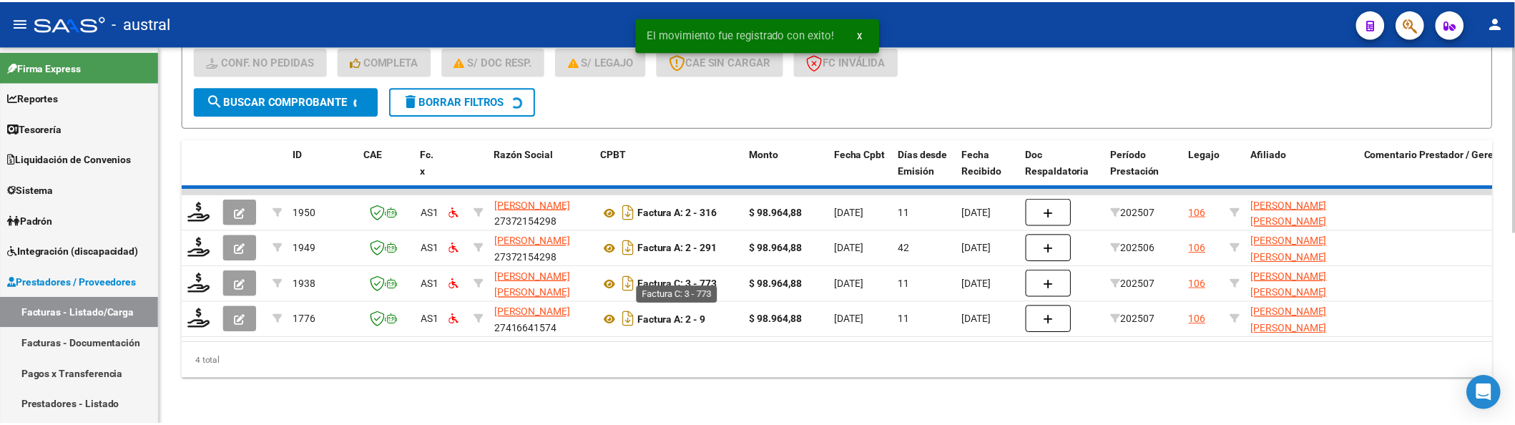
scroll to position [350, 0]
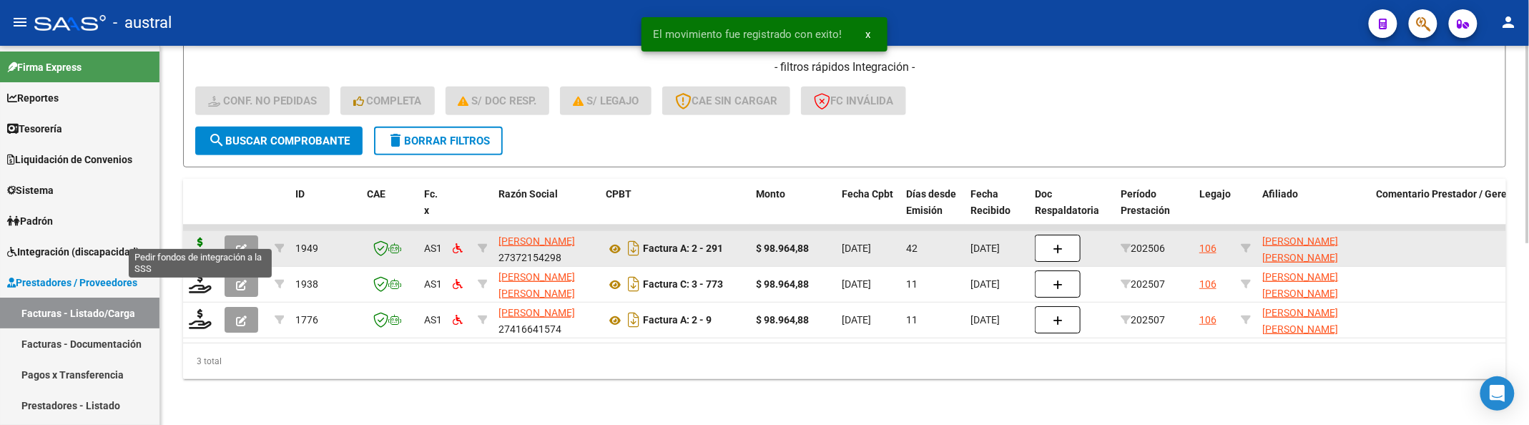
click at [193, 237] on icon at bounding box center [200, 247] width 23 height 20
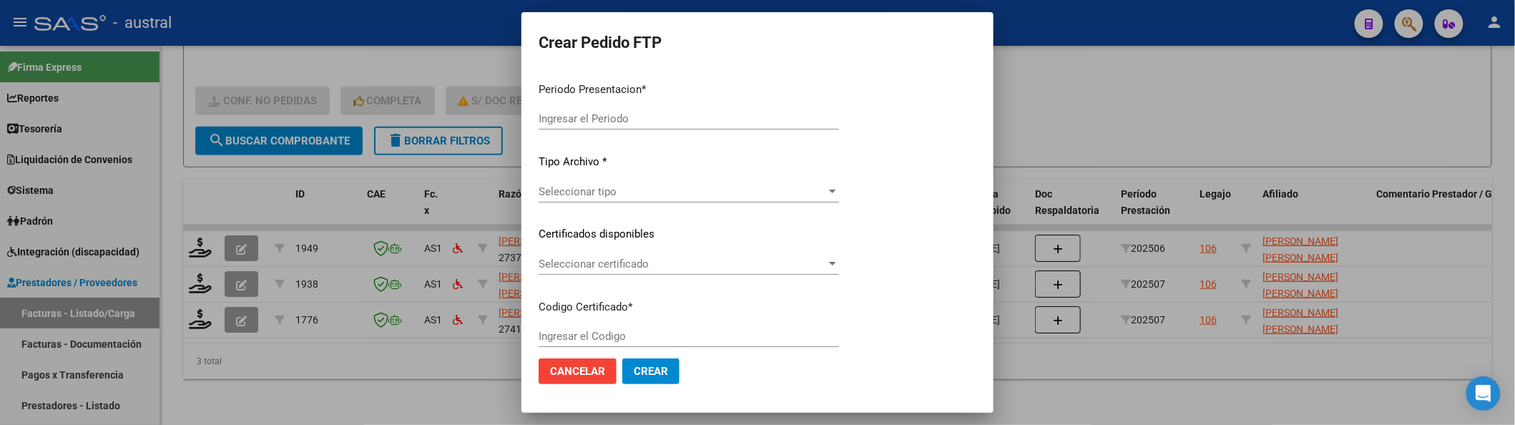
type input "202507"
type input "202506"
type input "$ 98.964,88"
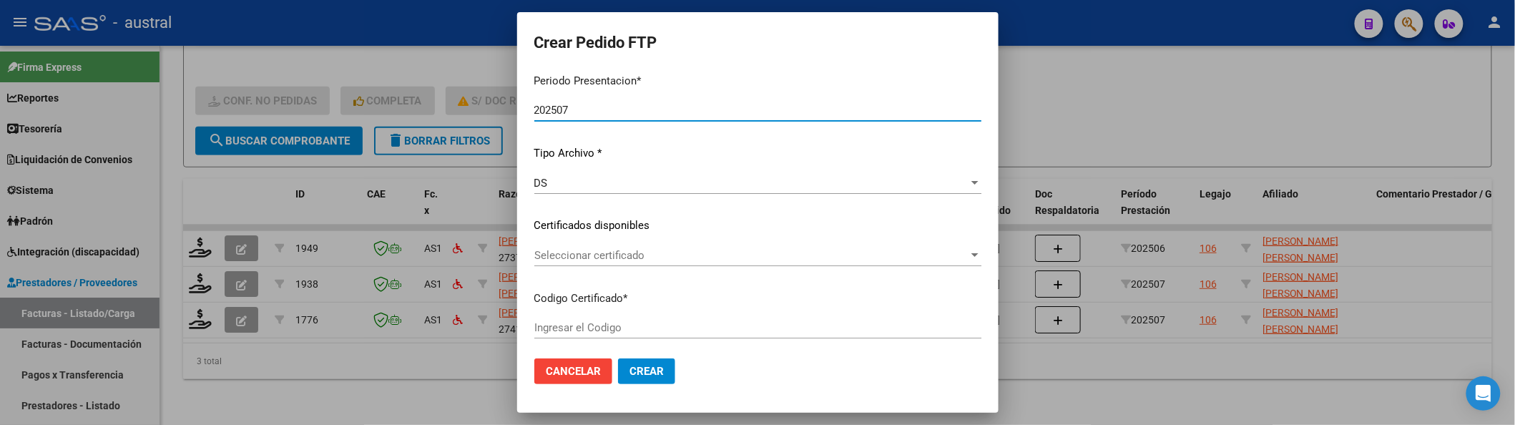
scroll to position [190, 0]
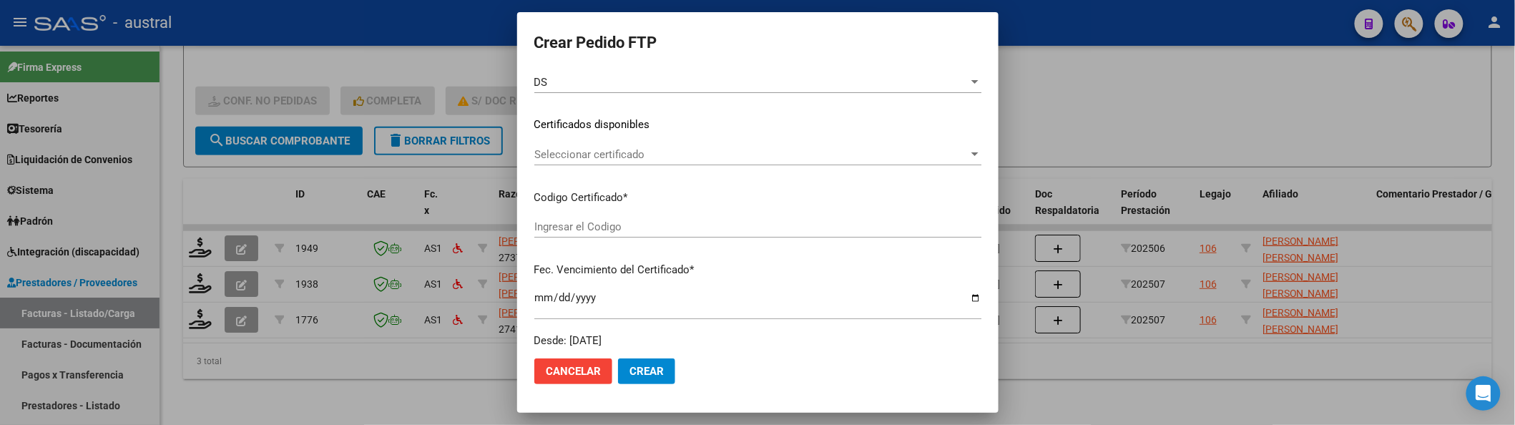
type input "4525062502"
type input "2025-12-30"
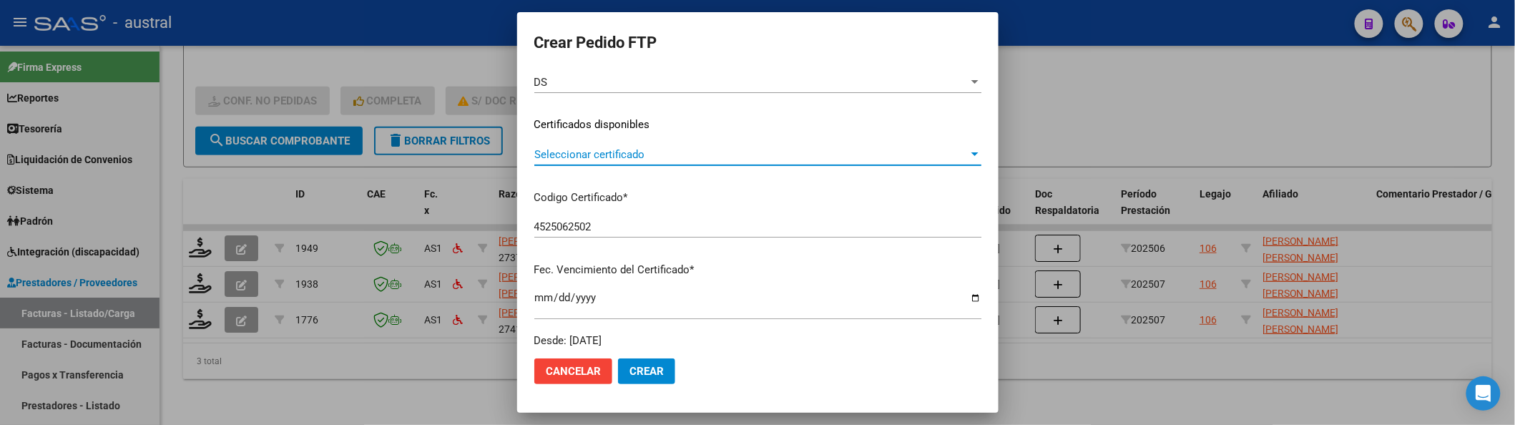
click at [609, 152] on span "Seleccionar certificado" at bounding box center [751, 154] width 434 height 13
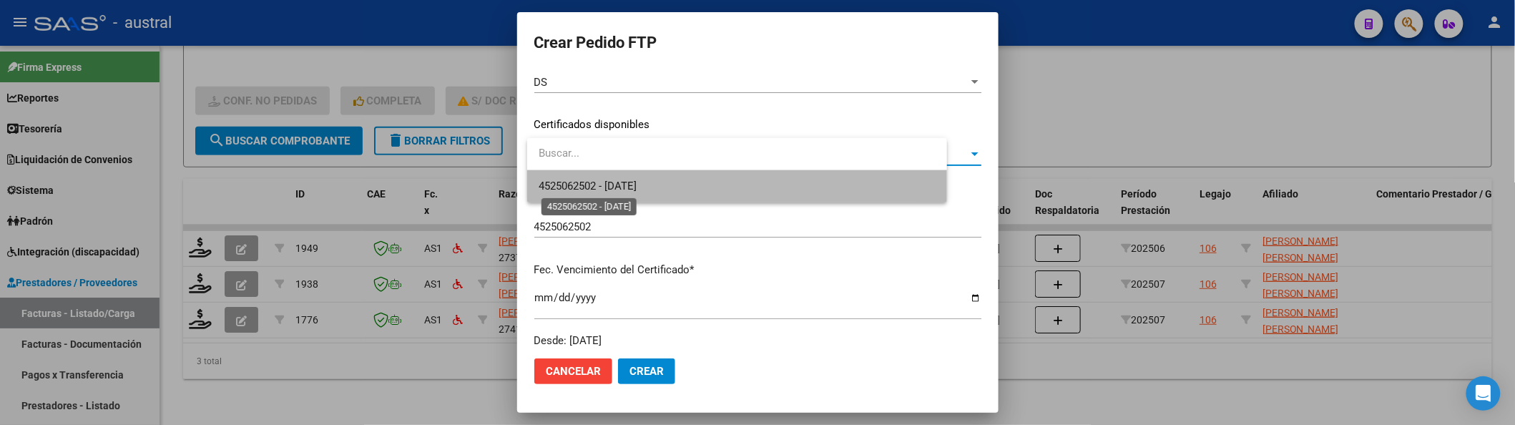
drag, startPoint x: 659, startPoint y: 187, endPoint x: 688, endPoint y: 223, distance: 46.4
click at [662, 187] on span "4525062502 - 2025-12-30" at bounding box center [737, 186] width 397 height 32
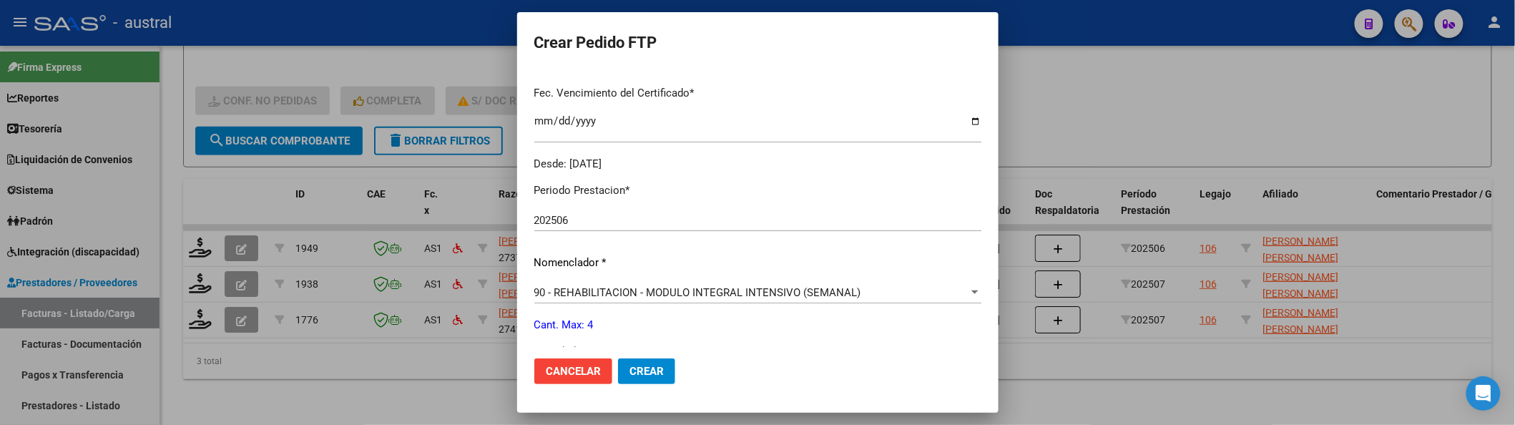
scroll to position [381, 0]
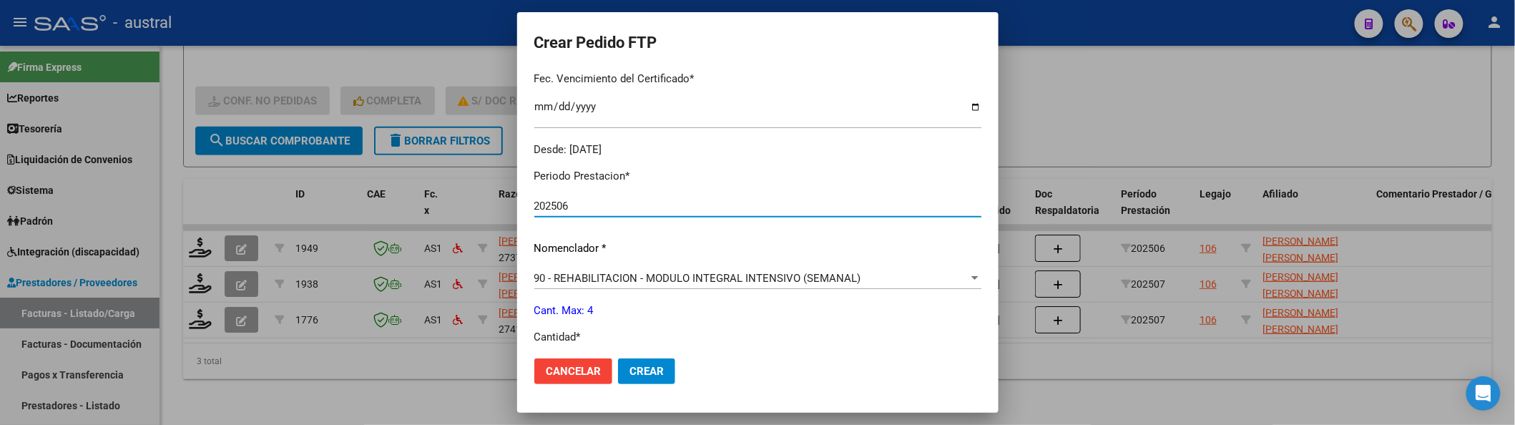
click at [599, 205] on input "202506" at bounding box center [757, 206] width 447 height 13
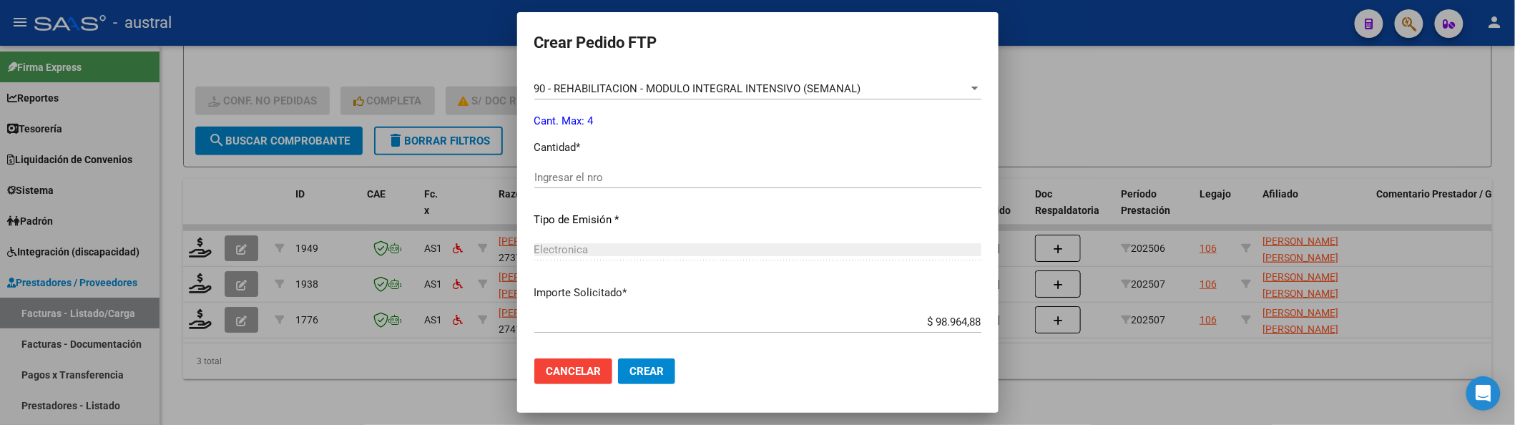
scroll to position [572, 0]
click at [744, 182] on div "Ingresar el nro" at bounding box center [757, 175] width 447 height 21
type input "4"
click at [618, 358] on button "Crear" at bounding box center [646, 371] width 57 height 26
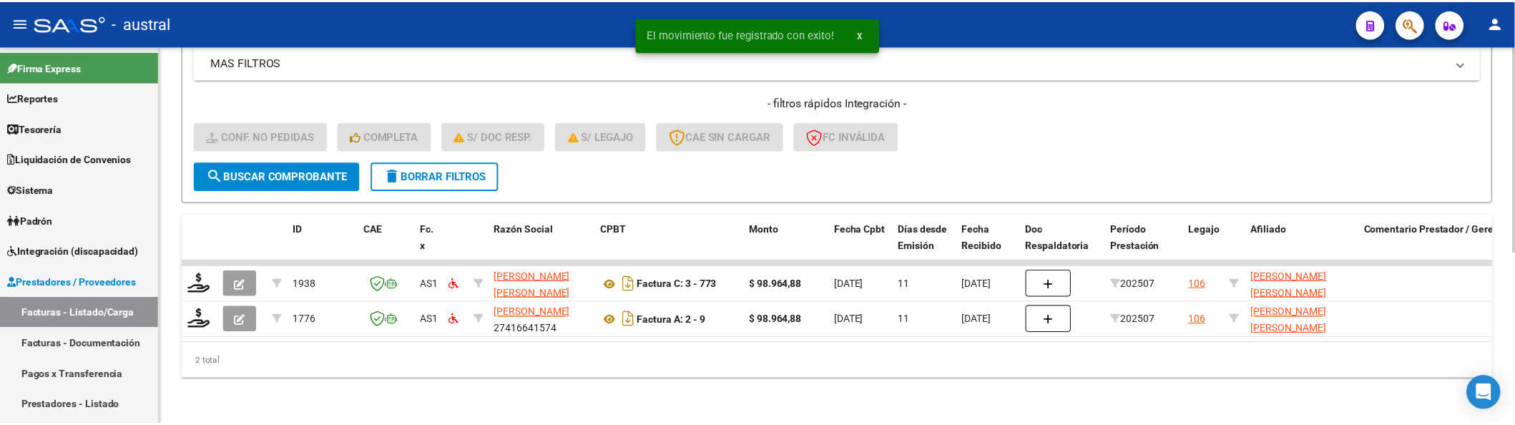
scroll to position [313, 0]
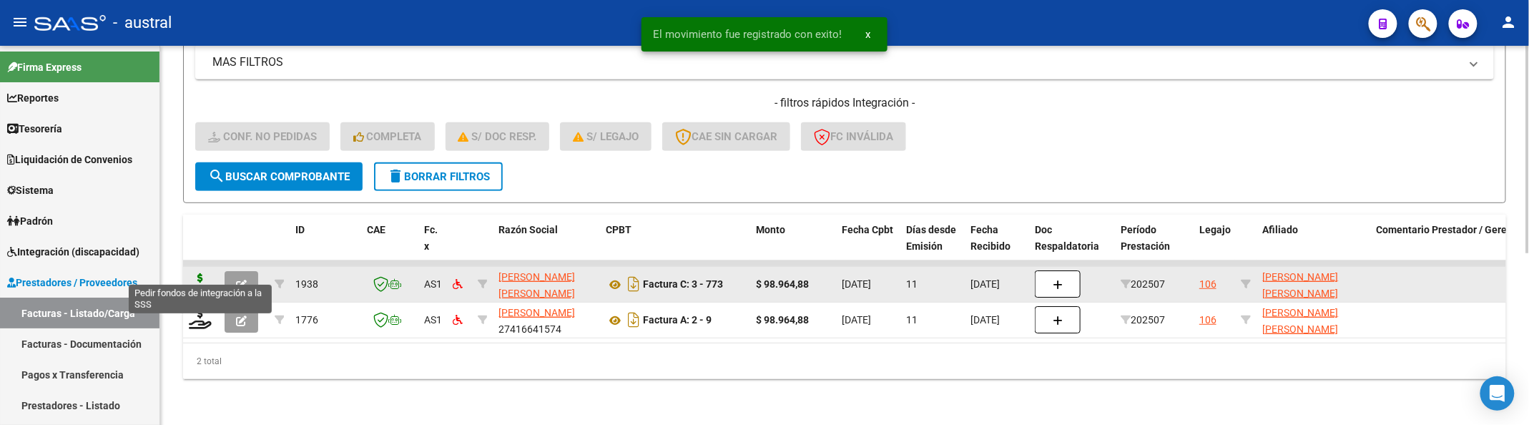
click at [204, 273] on icon at bounding box center [200, 283] width 23 height 20
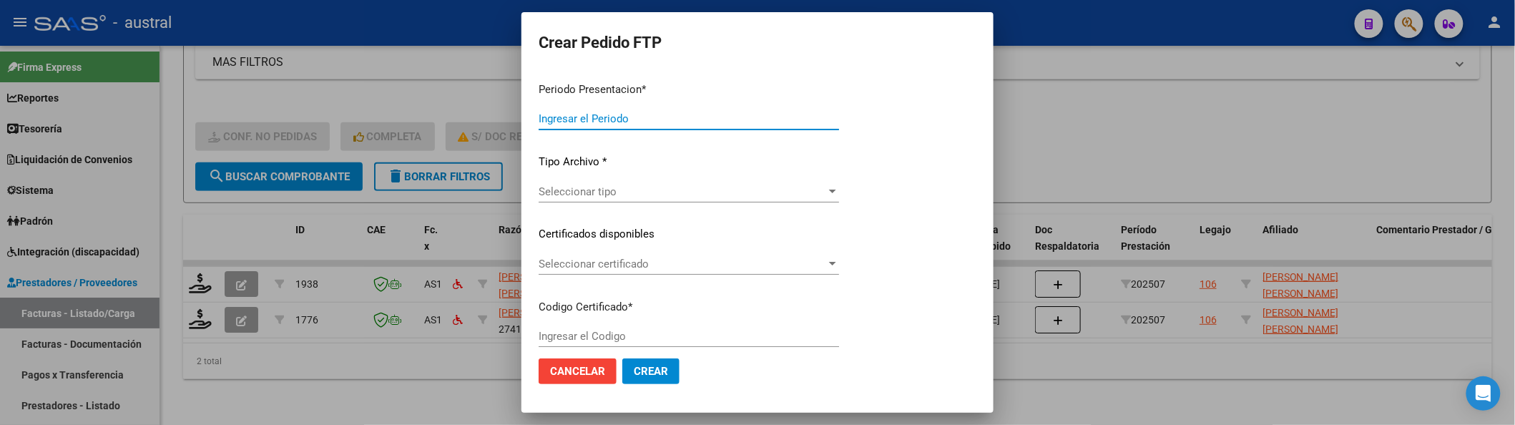
type input "202507"
type input "$ 98.964,88"
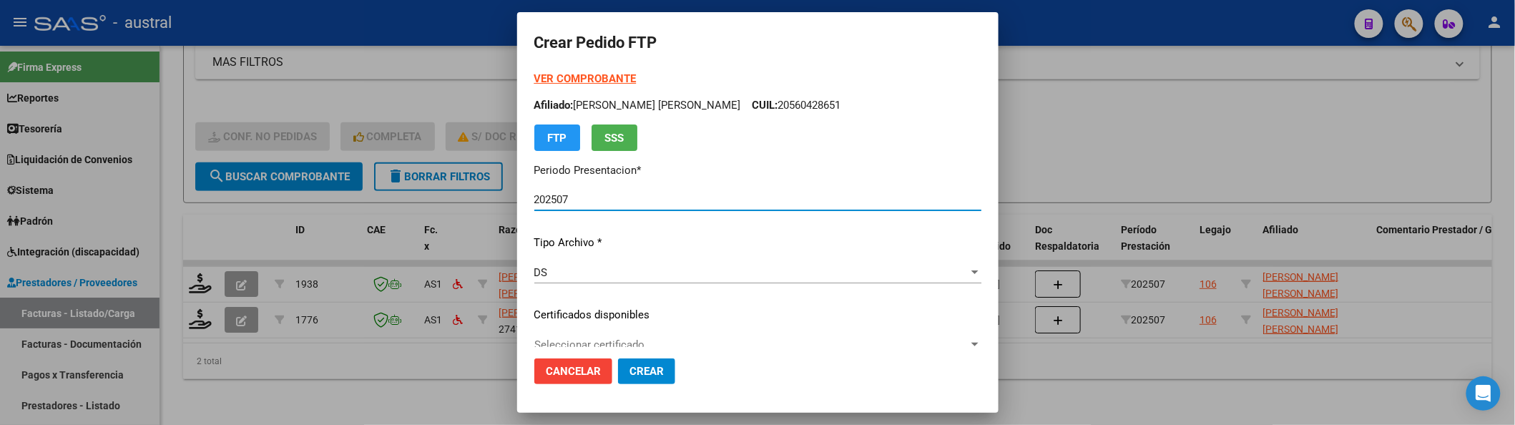
type input "4525062502"
type input "2025-12-30"
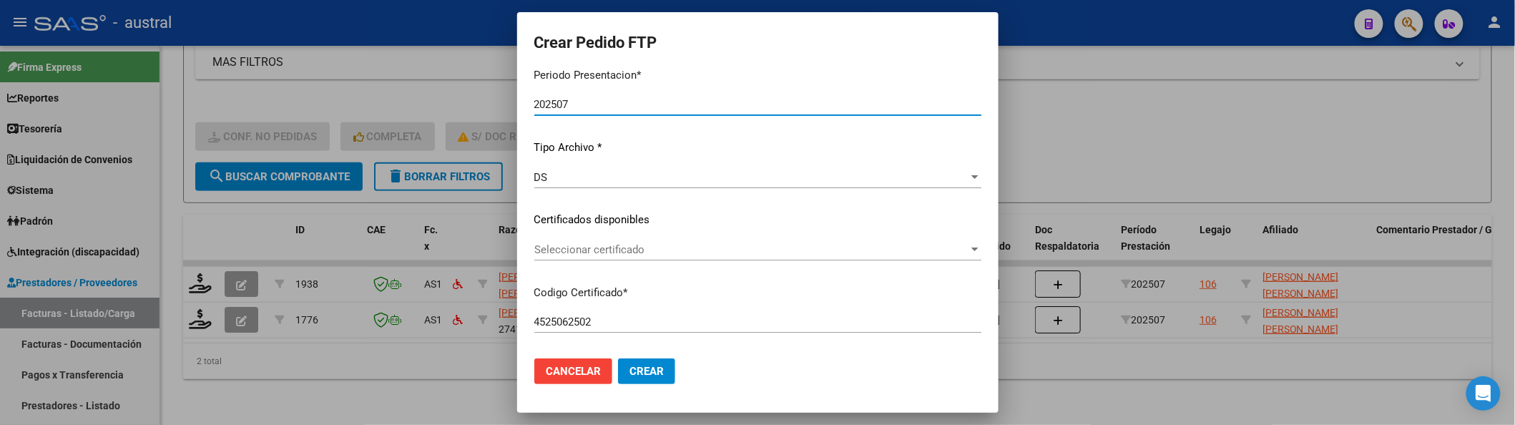
click at [656, 239] on div "Seleccionar certificado Seleccionar certificado" at bounding box center [757, 249] width 447 height 21
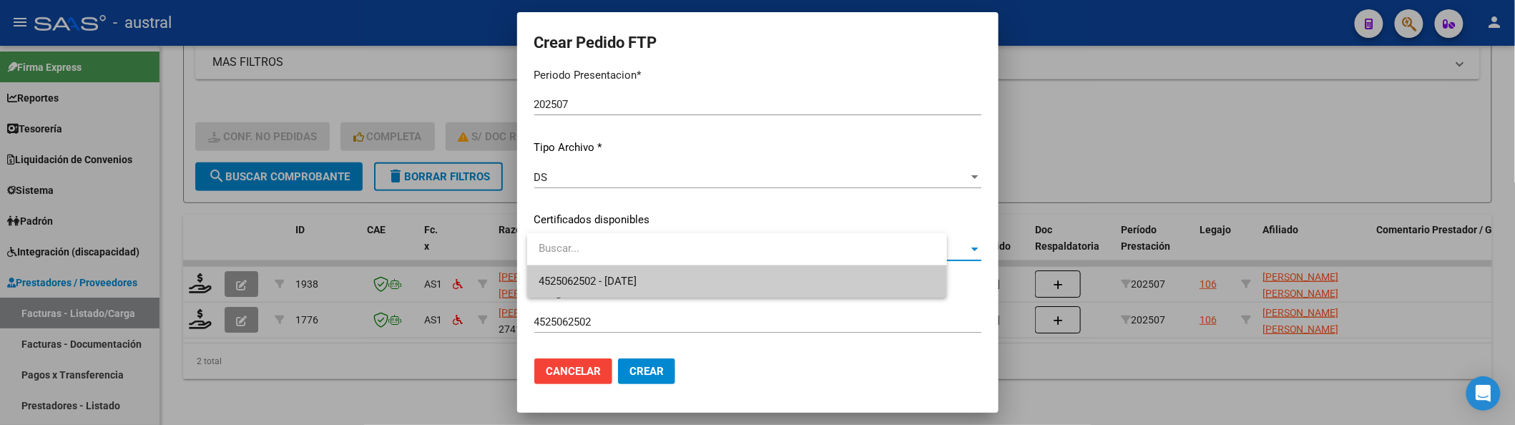
click at [682, 280] on span "4525062502 - 2025-12-30" at bounding box center [737, 281] width 397 height 32
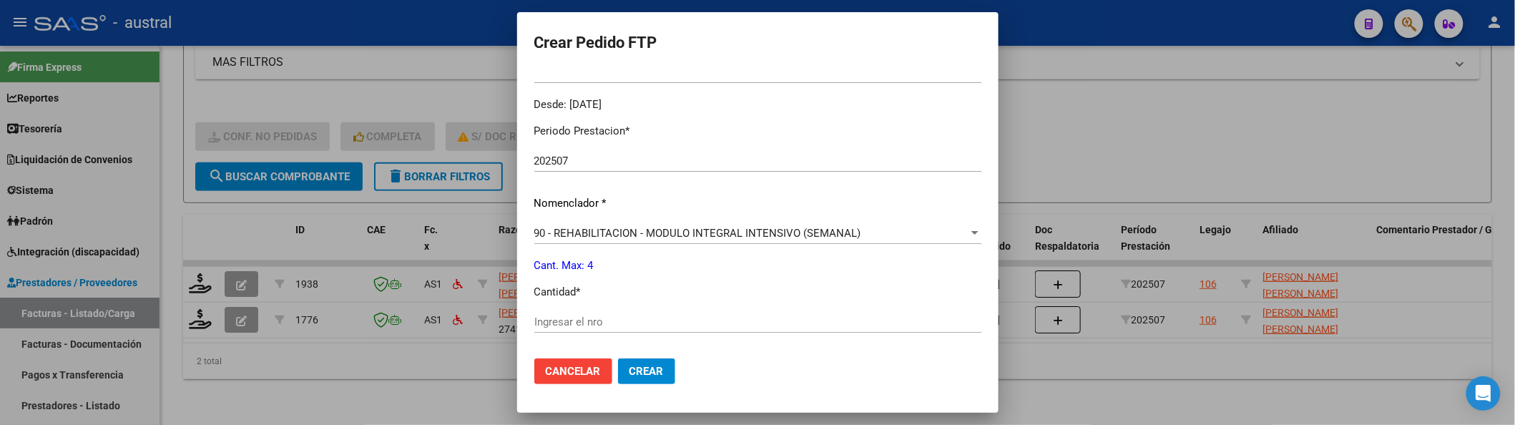
scroll to position [476, 0]
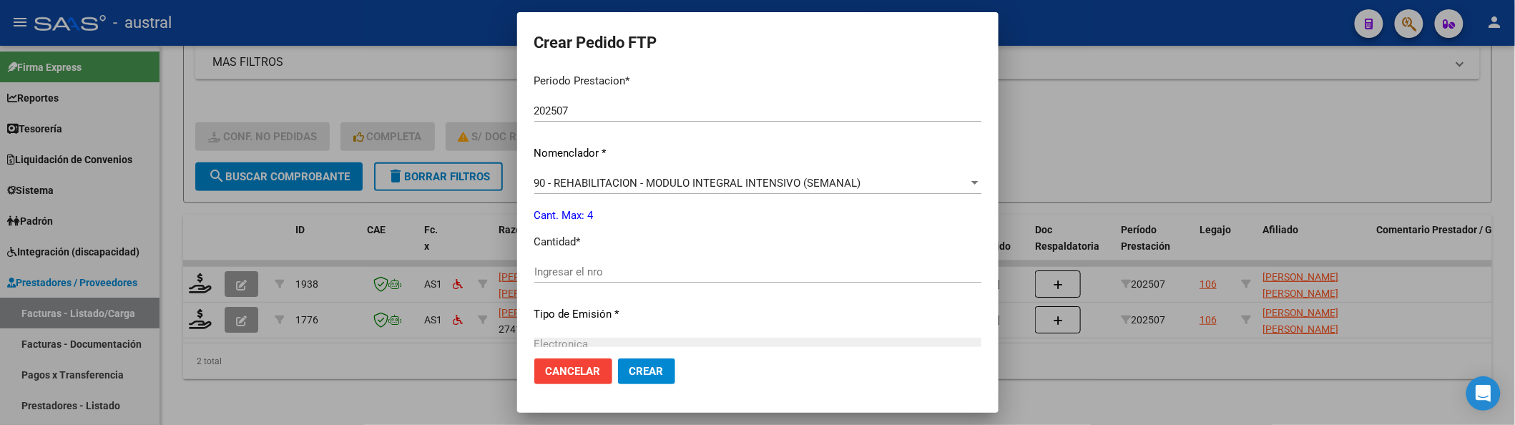
click at [651, 284] on div "Ingresar el nro" at bounding box center [757, 278] width 447 height 35
click at [654, 272] on input "Ingresar el nro" at bounding box center [757, 271] width 447 height 13
type input "4"
click at [618, 358] on button "Crear" at bounding box center [646, 371] width 57 height 26
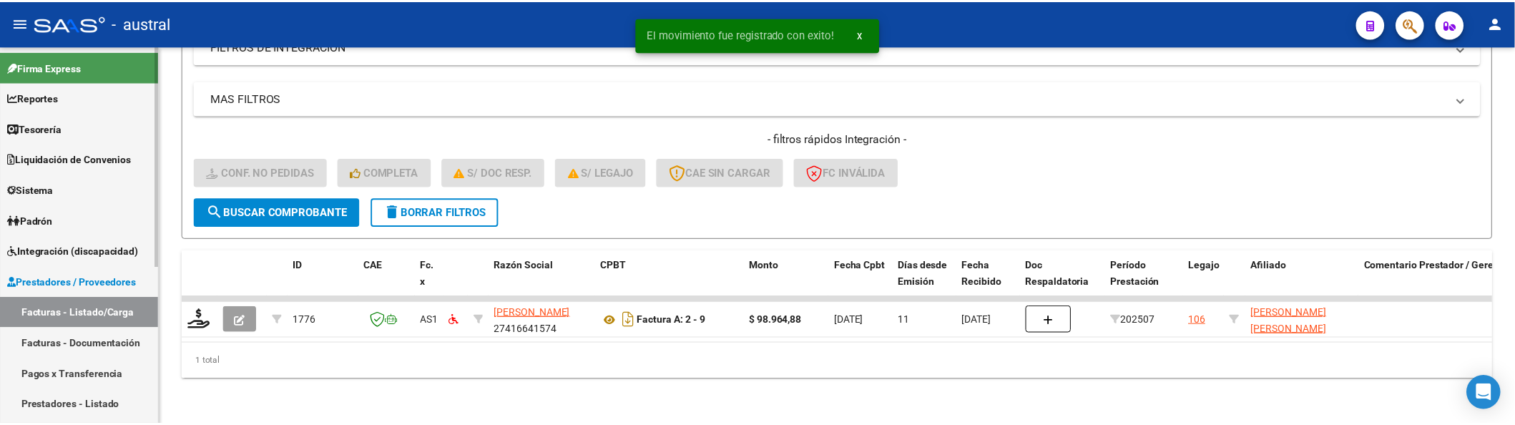
scroll to position [278, 0]
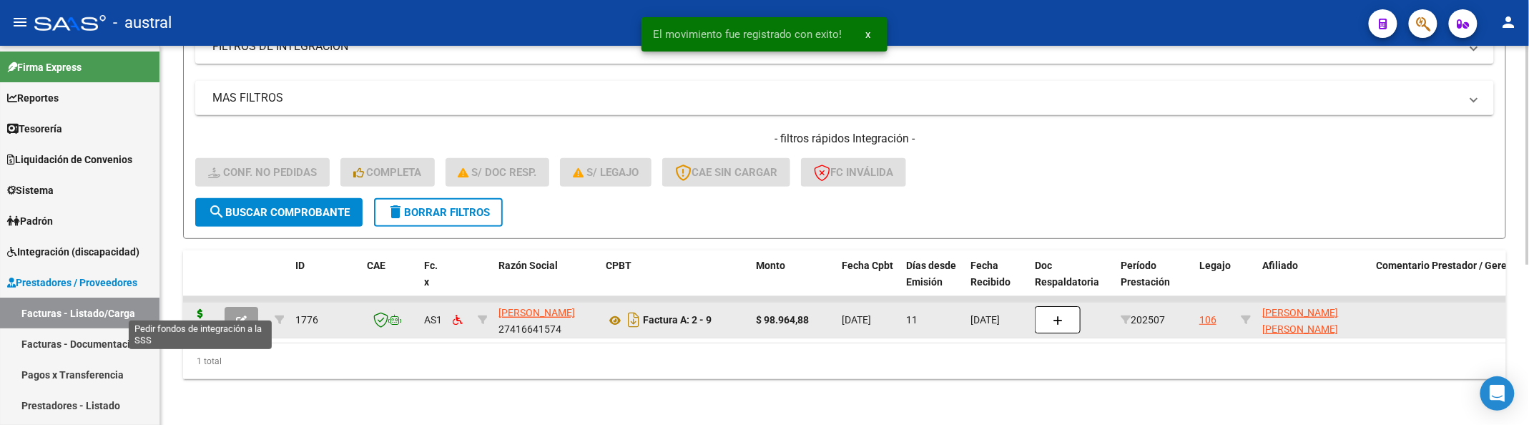
click at [195, 309] on icon at bounding box center [200, 319] width 23 height 20
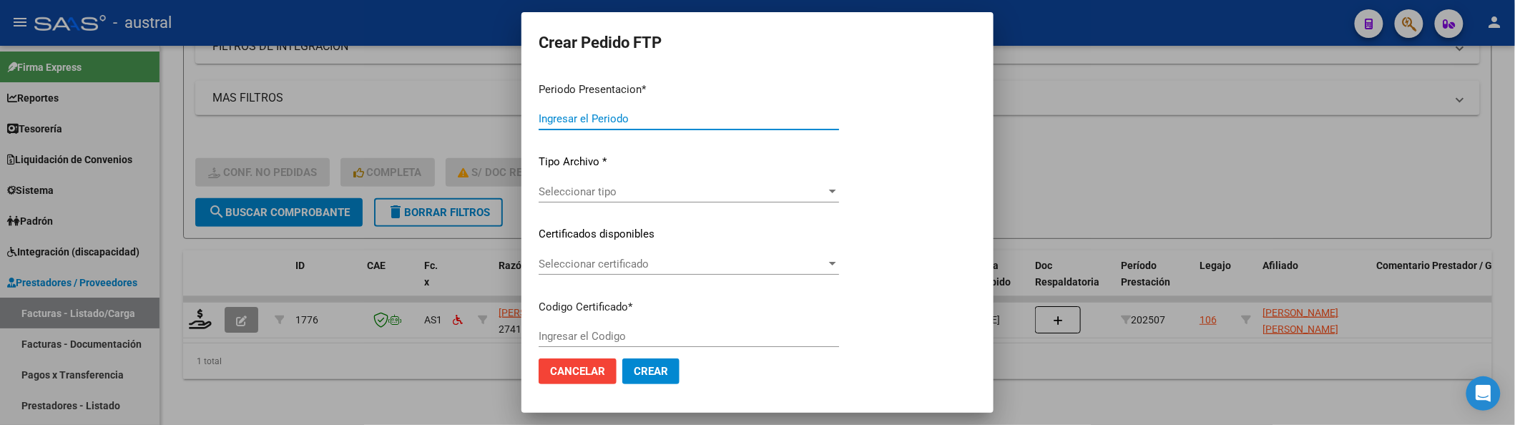
type input "202507"
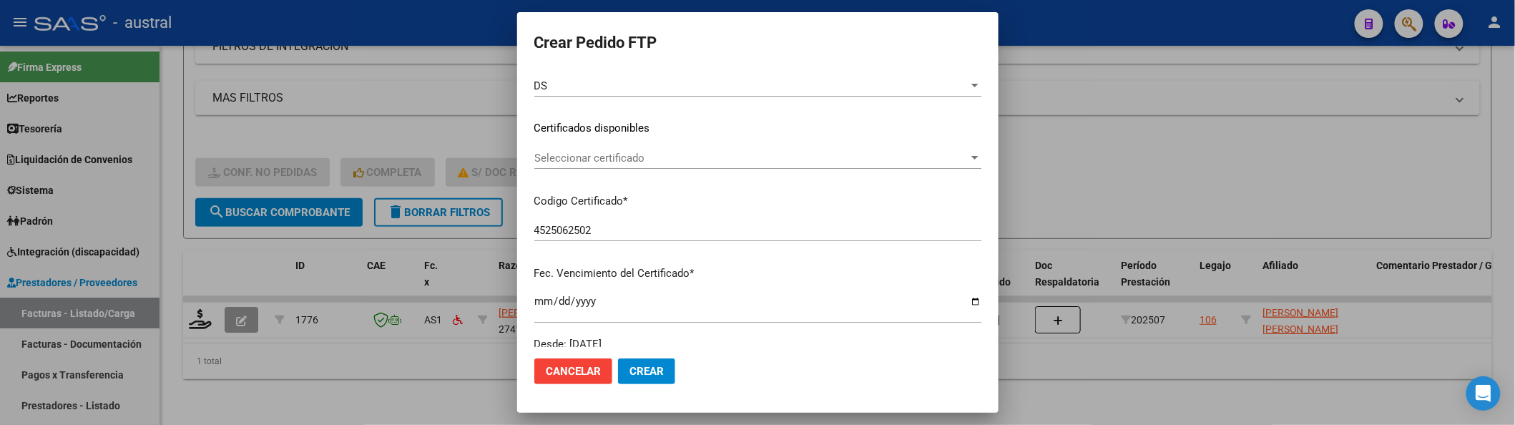
scroll to position [190, 0]
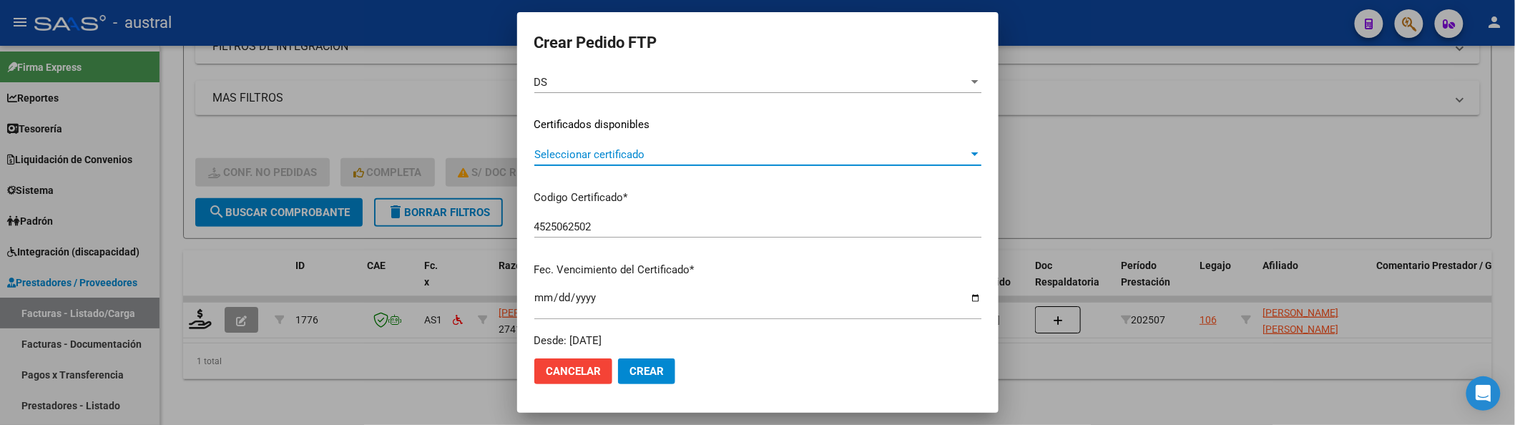
click at [622, 158] on span "Seleccionar certificado" at bounding box center [751, 154] width 434 height 13
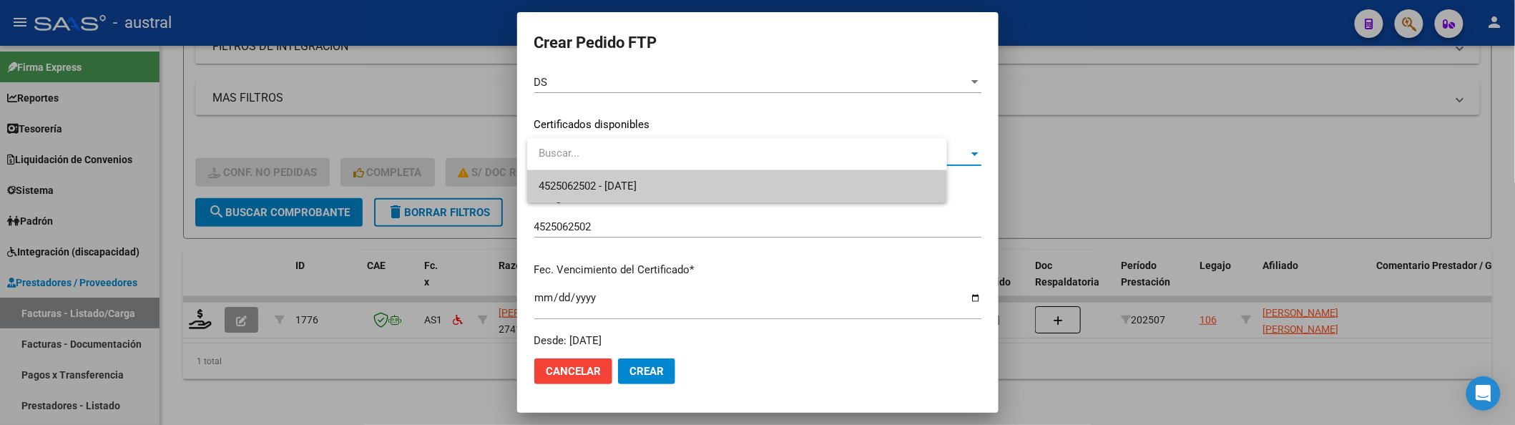
click at [655, 173] on span "4525062502 - 2025-12-30" at bounding box center [737, 186] width 397 height 32
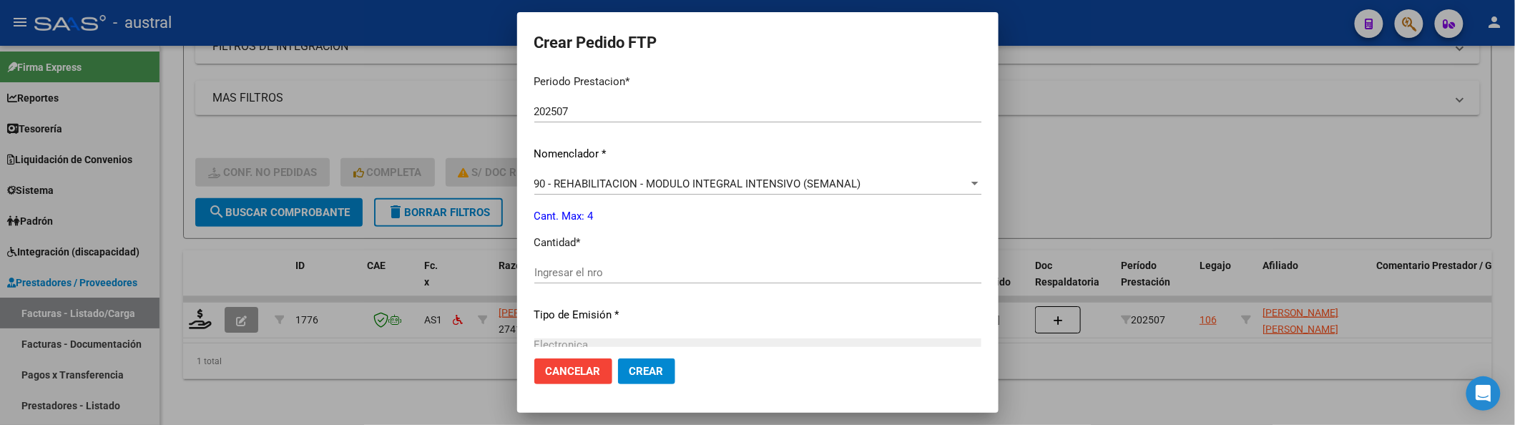
scroll to position [476, 0]
click at [609, 278] on div "Ingresar el nro" at bounding box center [757, 271] width 447 height 21
click at [618, 358] on button "Crear" at bounding box center [646, 371] width 57 height 26
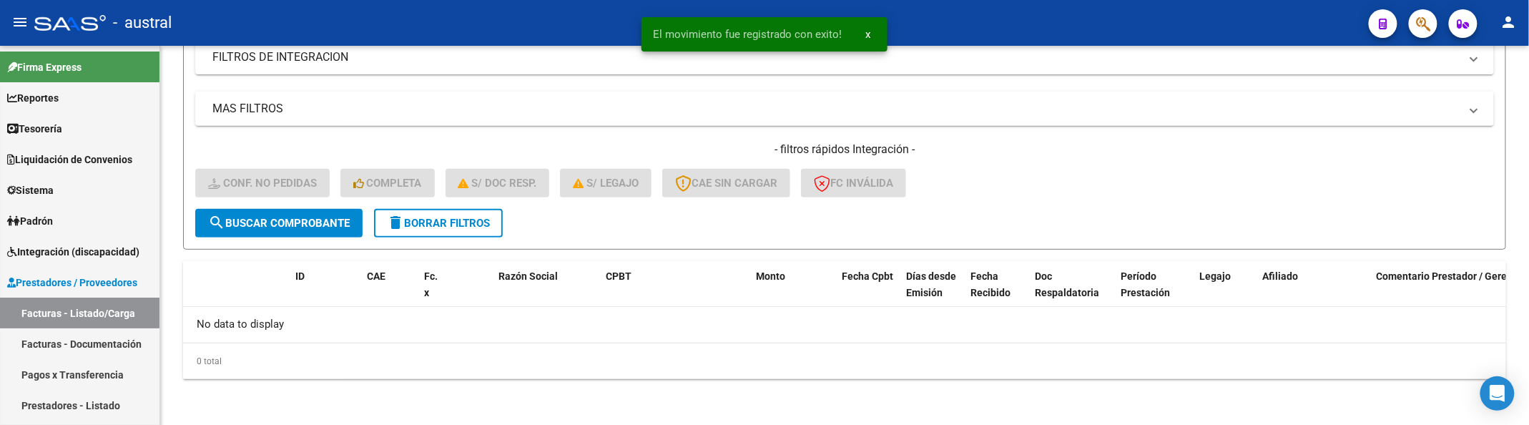
scroll to position [252, 0]
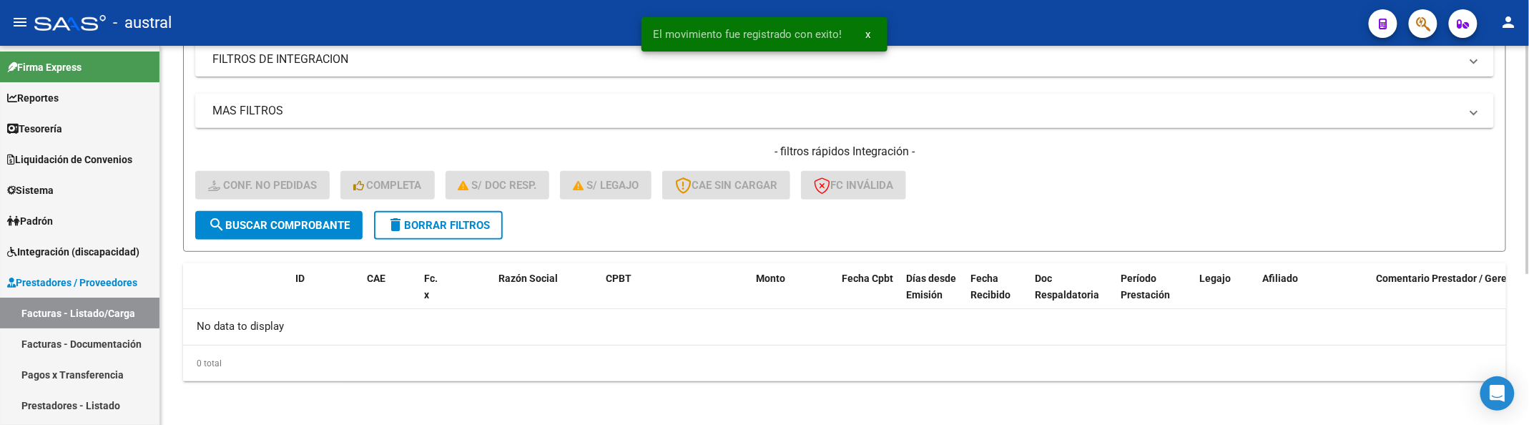
click at [418, 227] on span "delete Borrar Filtros" at bounding box center [438, 225] width 103 height 13
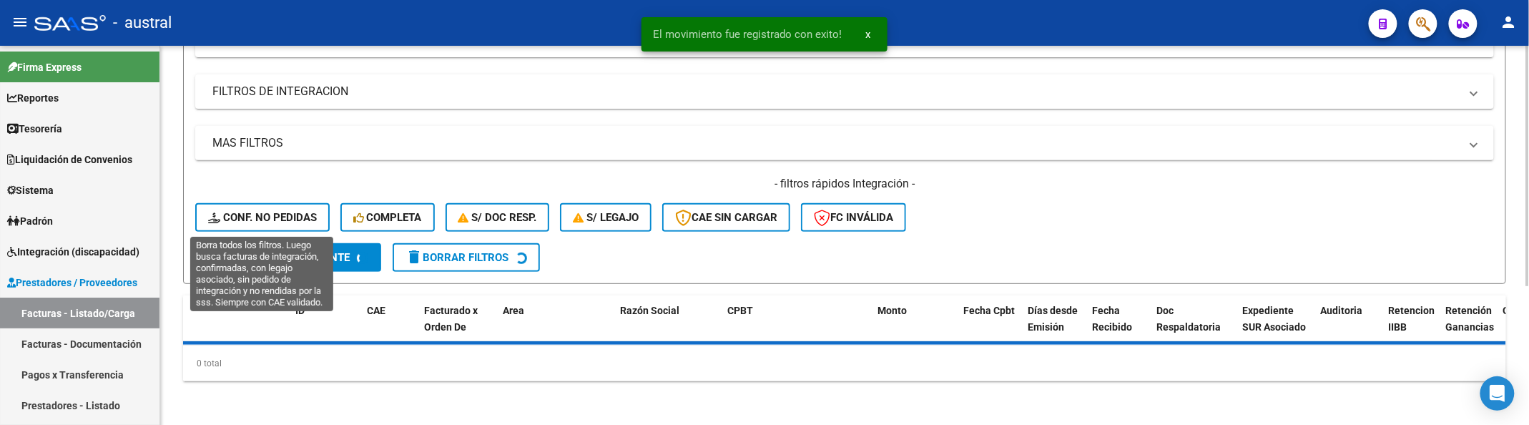
click at [284, 243] on button "search Buscar Comprobante" at bounding box center [288, 257] width 186 height 29
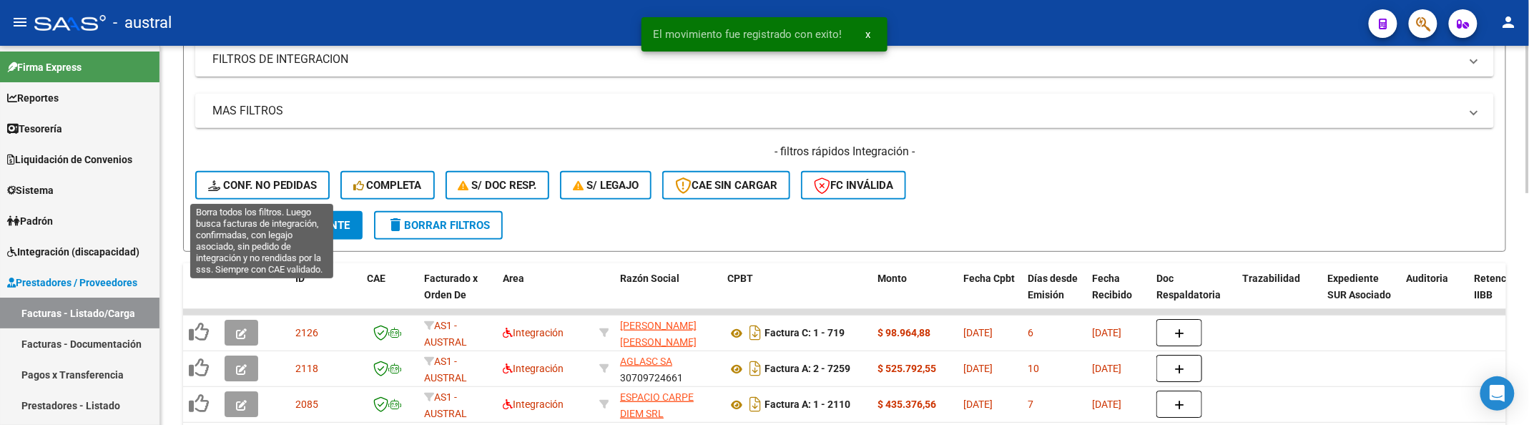
click at [255, 179] on span "Conf. no pedidas" at bounding box center [262, 185] width 109 height 13
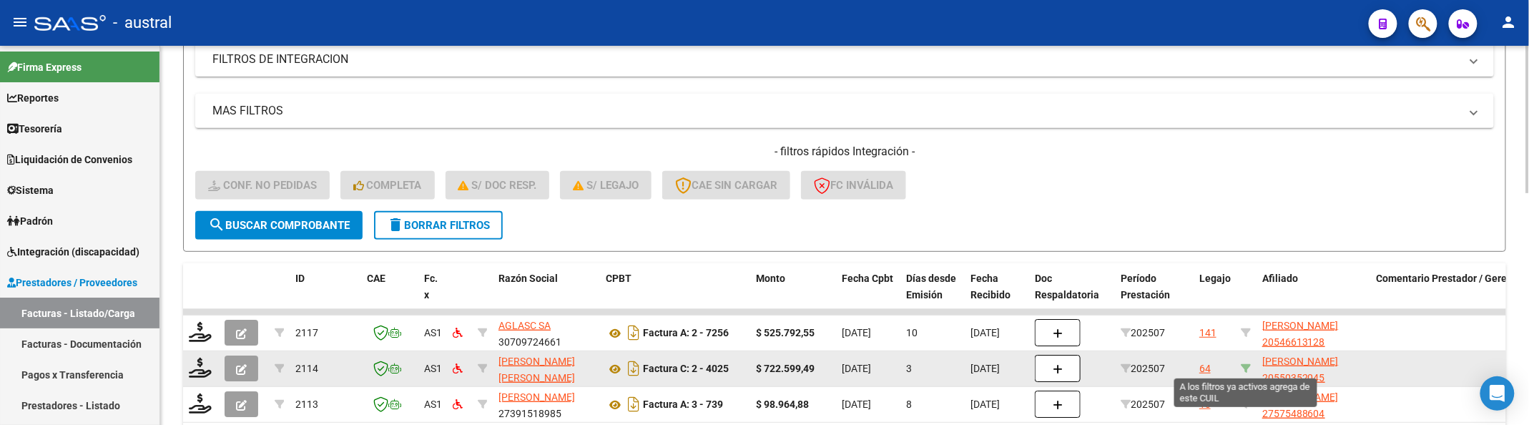
click at [1245, 365] on icon at bounding box center [1246, 368] width 10 height 10
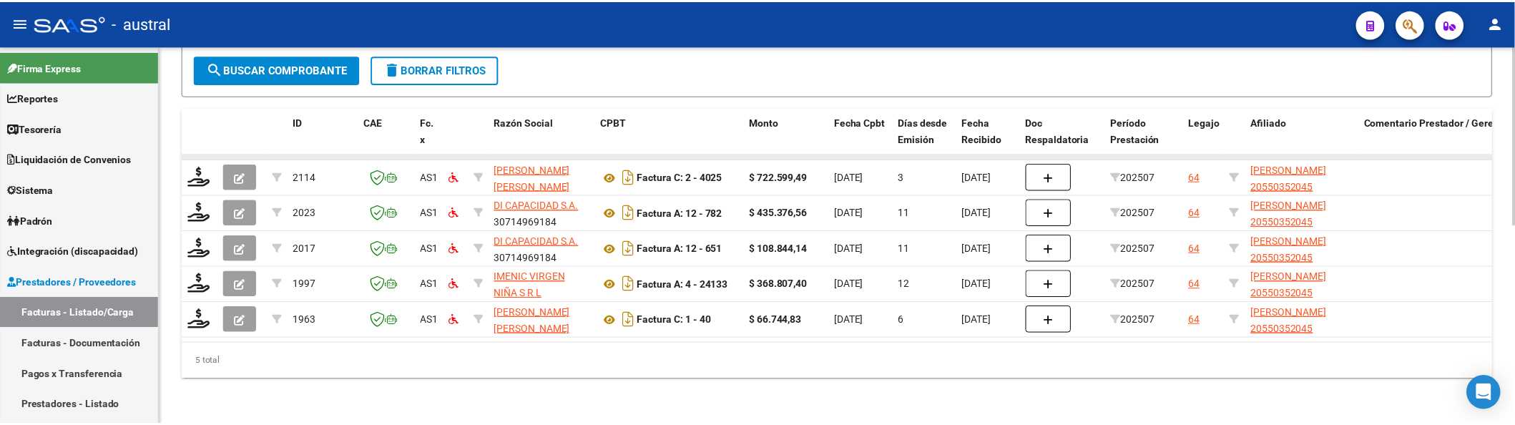
scroll to position [421, 0]
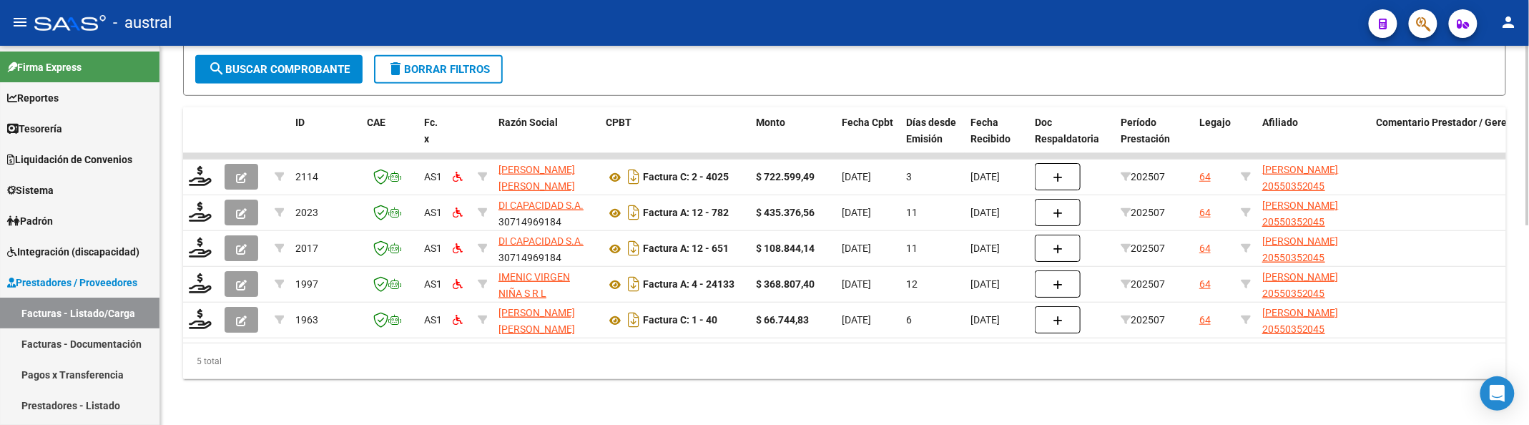
click at [1345, 90] on div "Video tutorial PRESTADORES -> Listado de CPBTs Emitidos por Prestadores / Prove…" at bounding box center [844, 19] width 1323 height 719
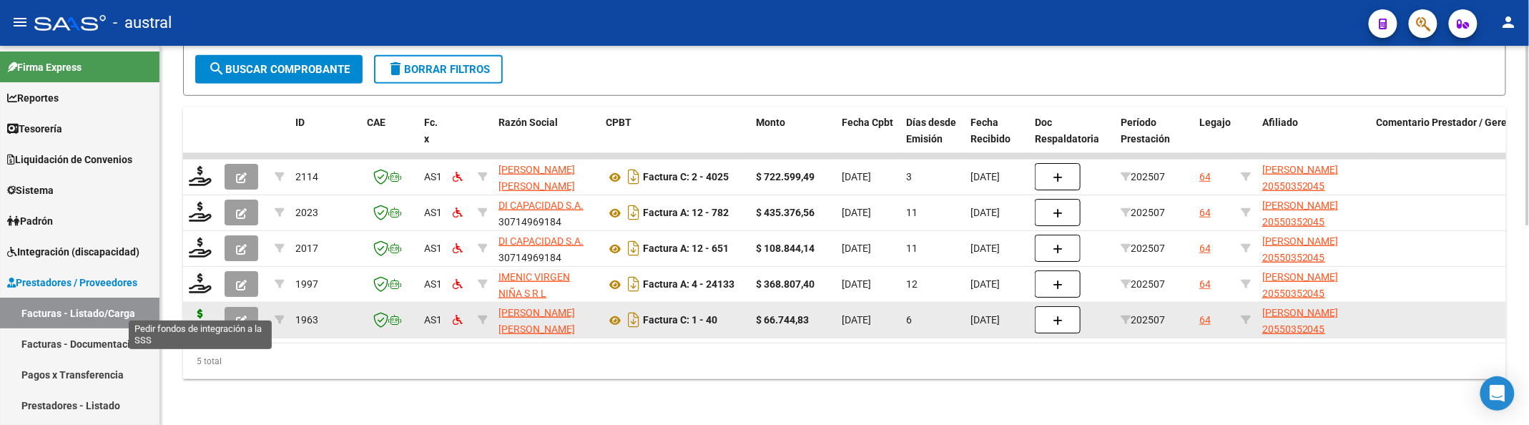
click at [198, 309] on icon at bounding box center [200, 319] width 23 height 20
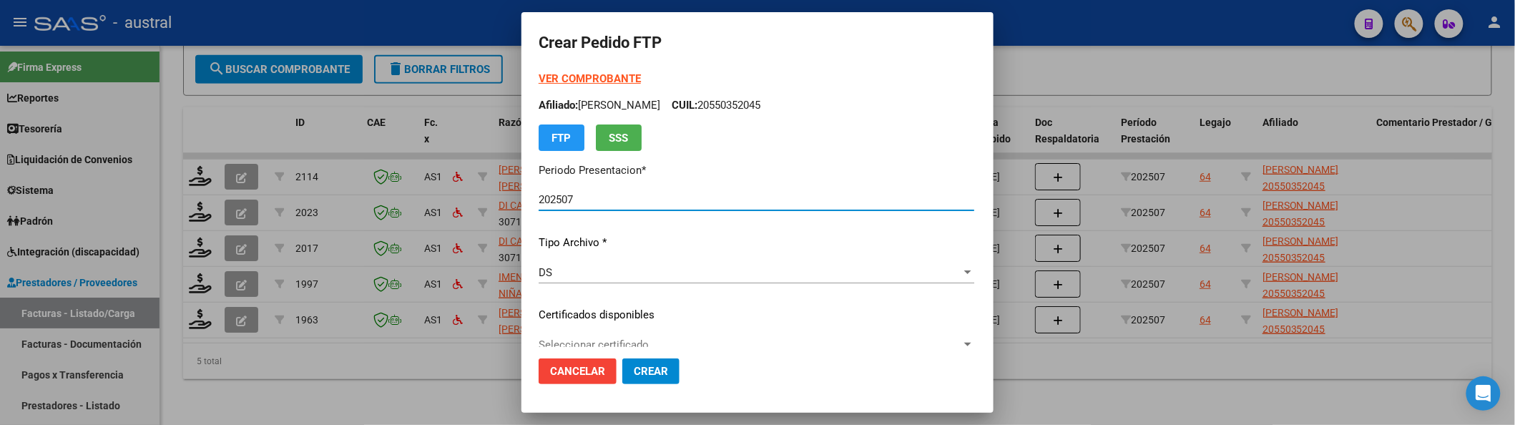
drag, startPoint x: 1133, startPoint y: 306, endPoint x: 1008, endPoint y: 276, distance: 128.7
click at [1133, 301] on div at bounding box center [757, 212] width 1515 height 425
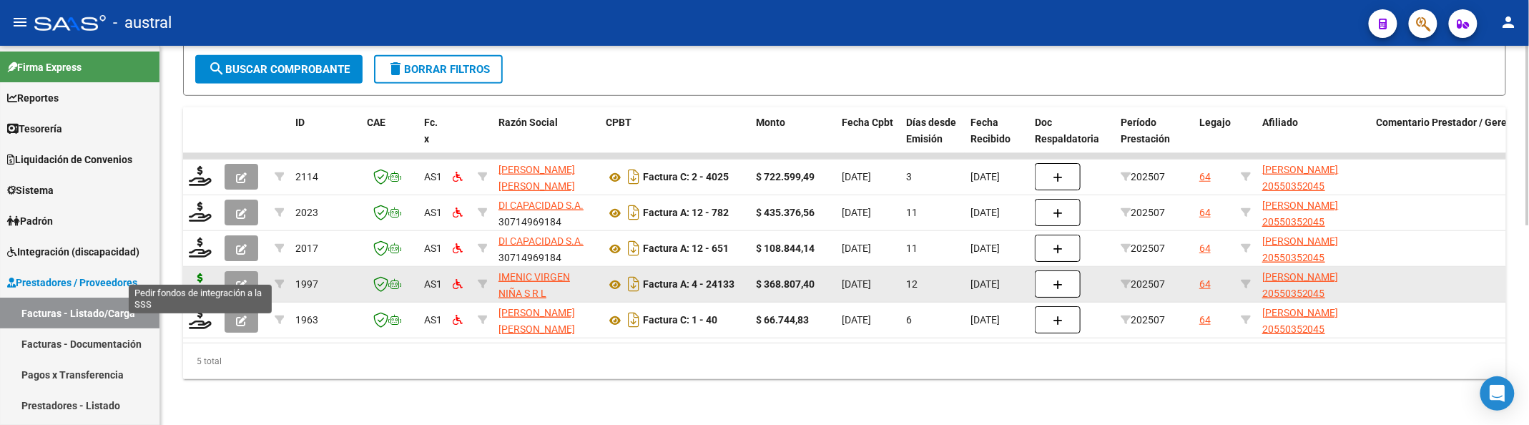
click at [195, 273] on icon at bounding box center [200, 283] width 23 height 20
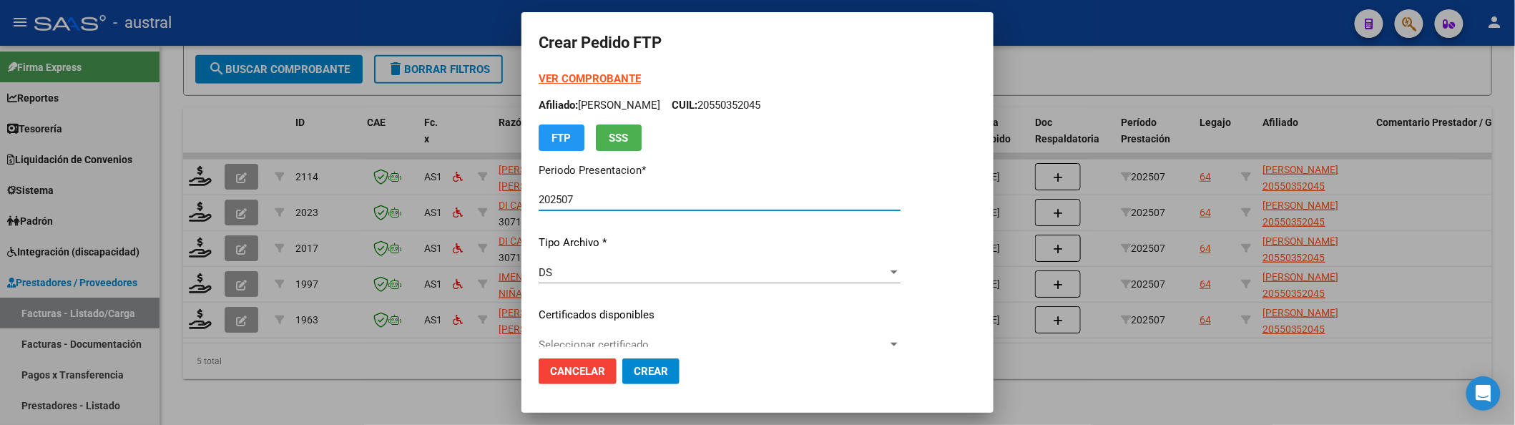
scroll to position [95, 0]
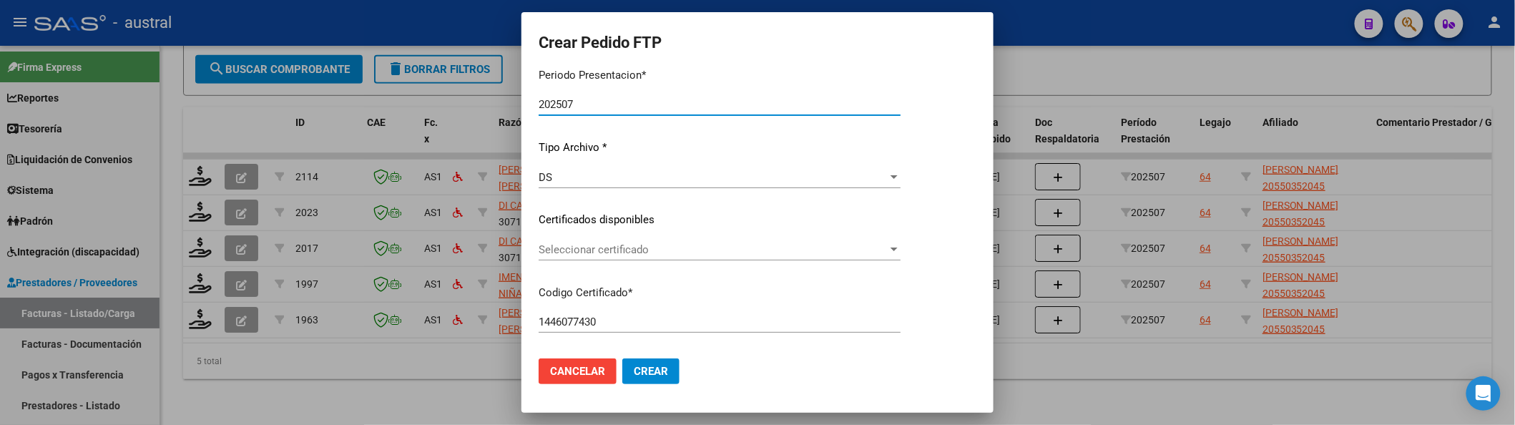
click at [632, 246] on span "Seleccionar certificado" at bounding box center [713, 249] width 349 height 13
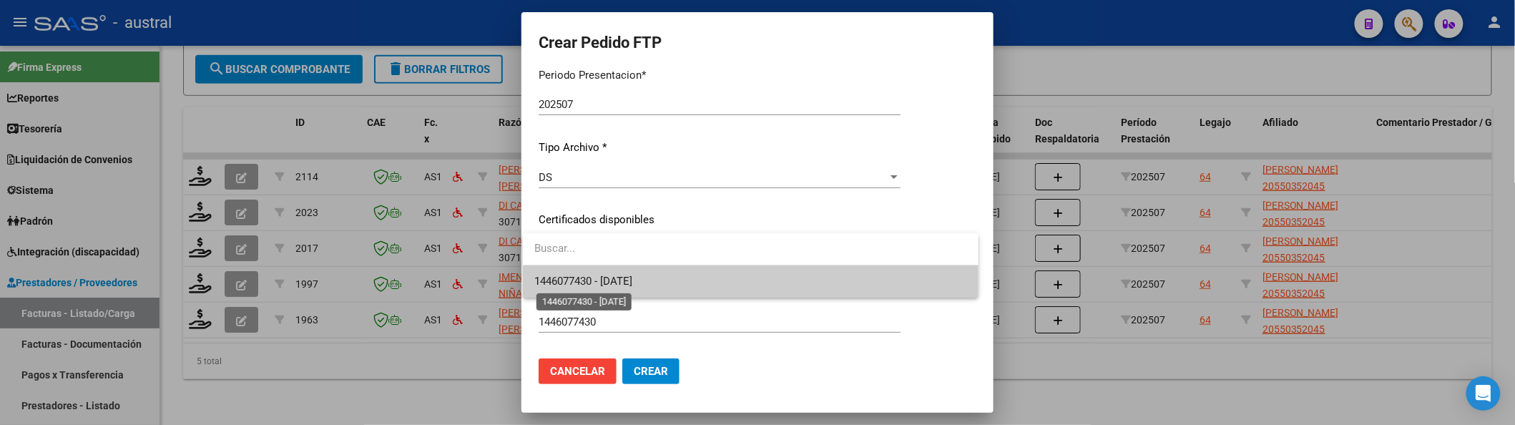
click at [632, 278] on span "1446077430 - 2025-12-04" at bounding box center [583, 281] width 98 height 13
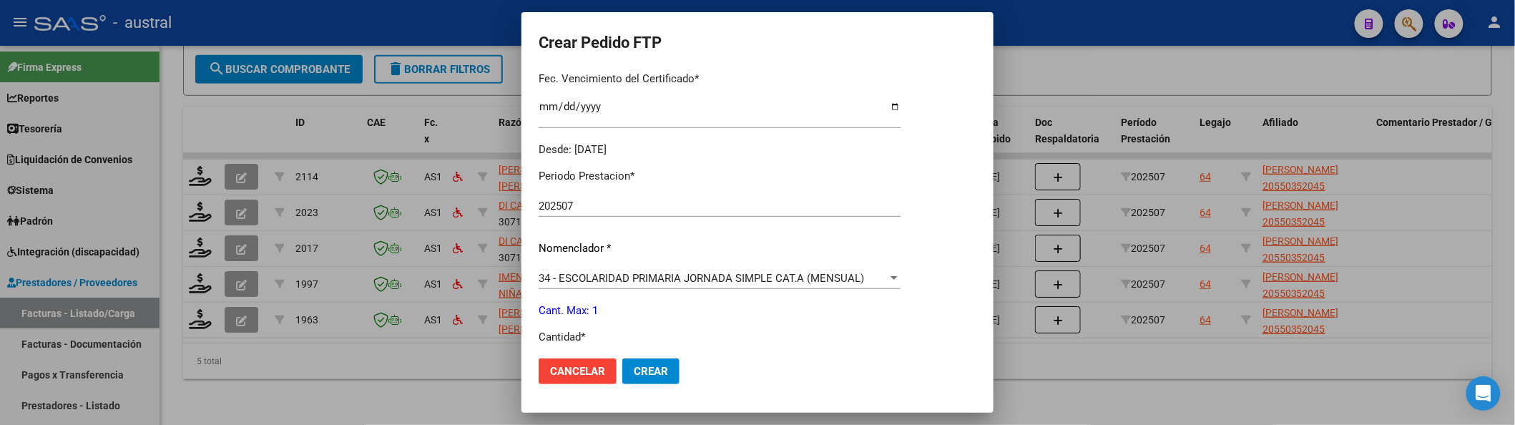
scroll to position [476, 0]
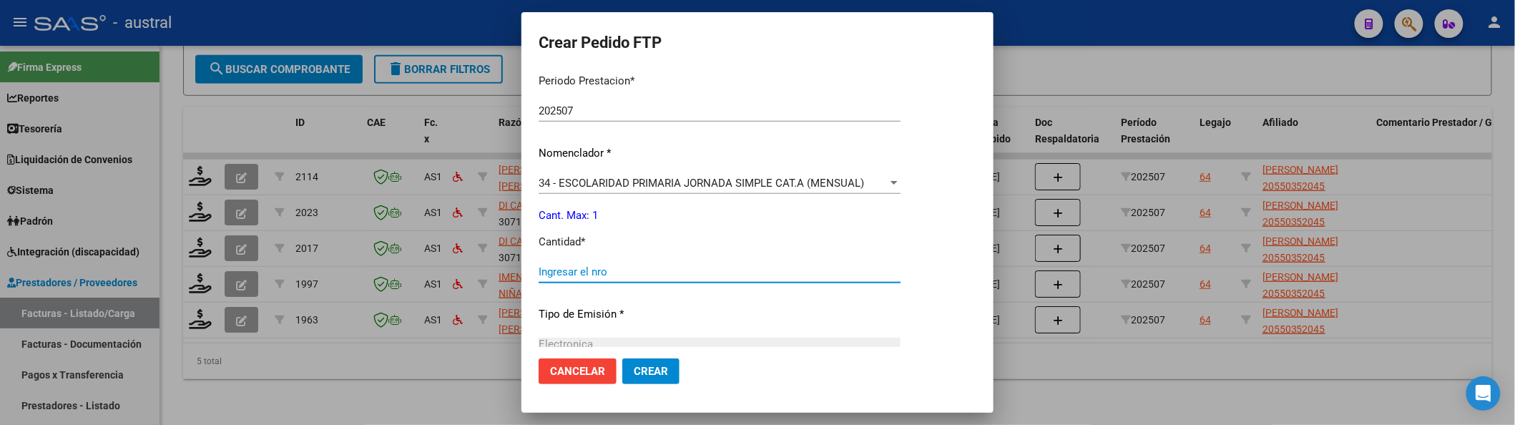
drag, startPoint x: 605, startPoint y: 264, endPoint x: 633, endPoint y: 269, distance: 28.3
click at [604, 263] on div "Ingresar el nro" at bounding box center [720, 271] width 362 height 21
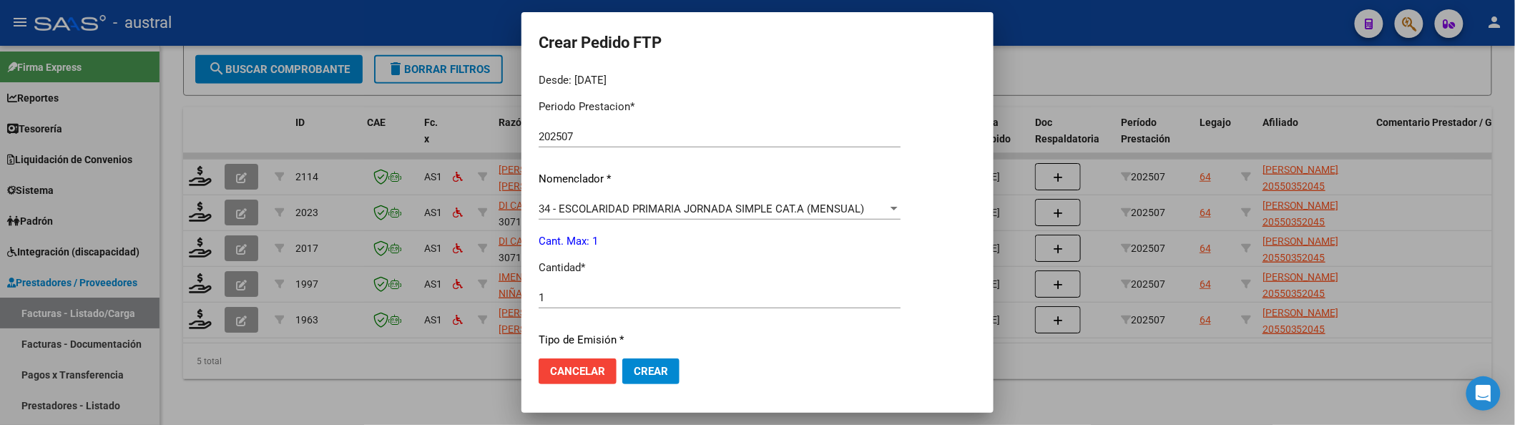
scroll to position [642, 0]
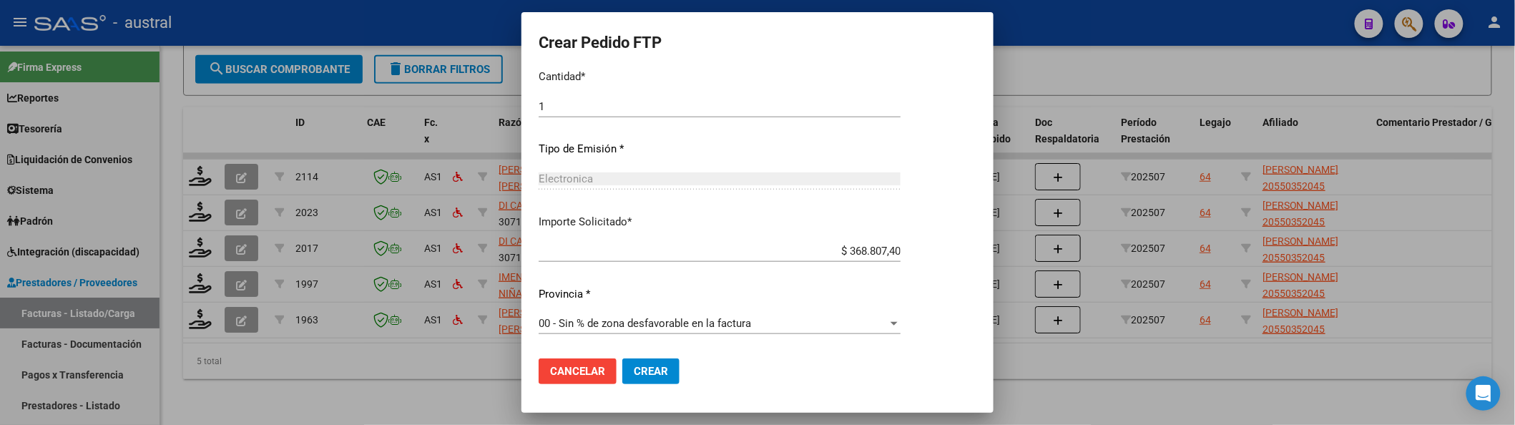
click at [642, 365] on span "Crear" at bounding box center [651, 371] width 34 height 13
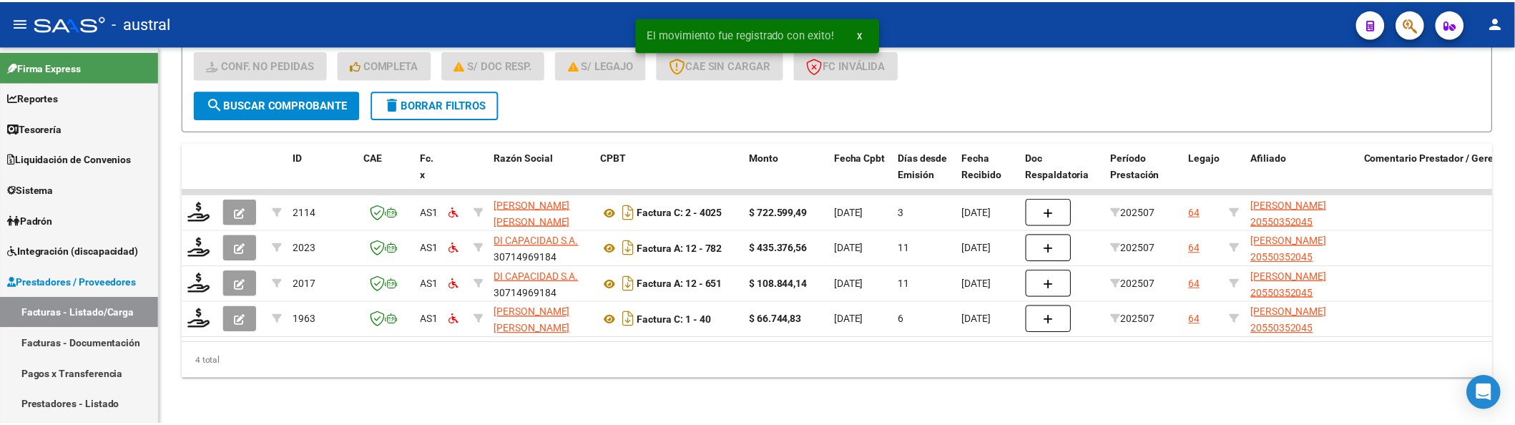
scroll to position [385, 0]
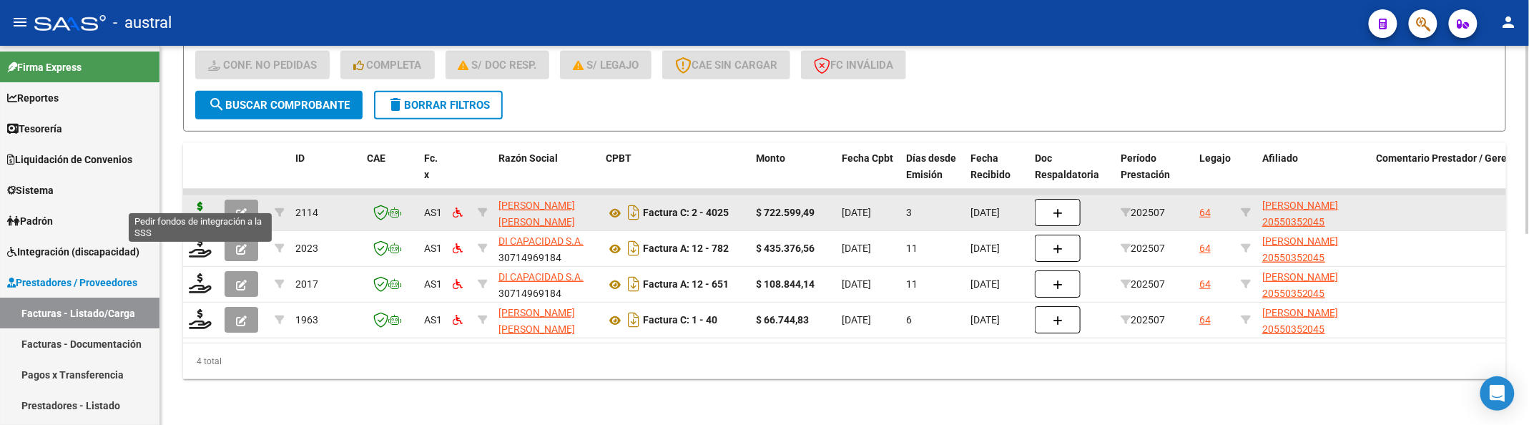
click at [200, 202] on icon at bounding box center [200, 212] width 23 height 20
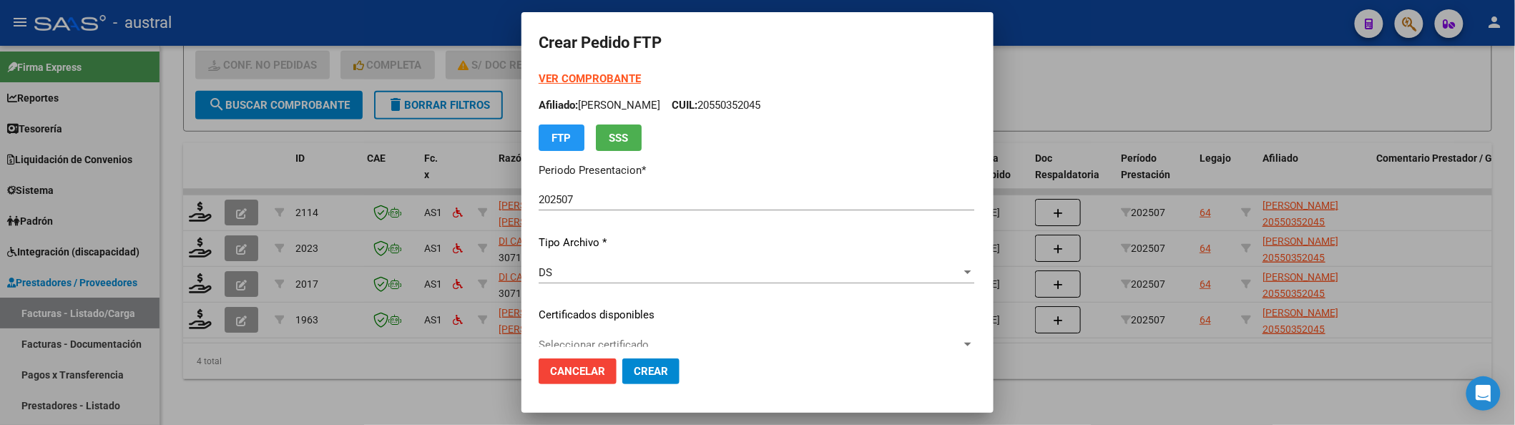
click at [549, 77] on strong "VER COMPROBANTE" at bounding box center [590, 78] width 102 height 13
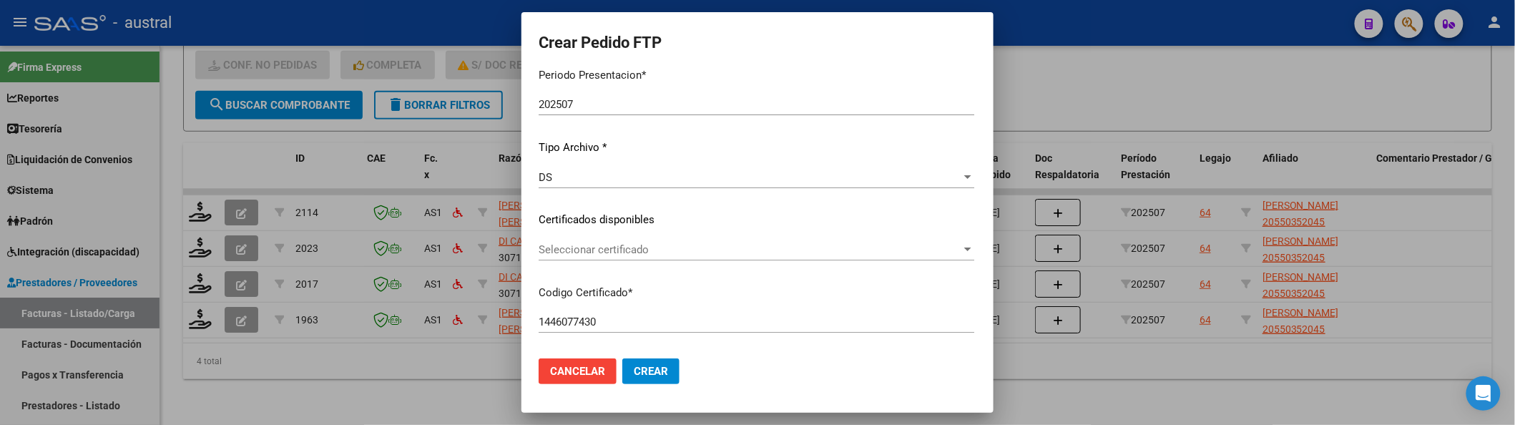
click at [582, 247] on span "Seleccionar certificado" at bounding box center [750, 249] width 423 height 13
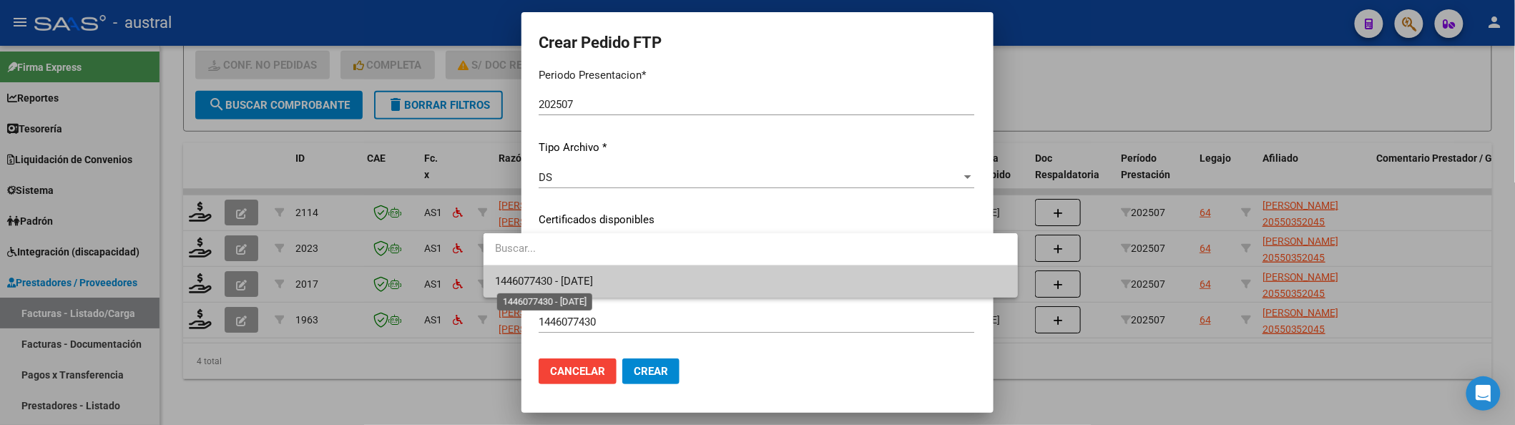
click at [590, 276] on span "1446077430 - 2025-12-04" at bounding box center [544, 281] width 98 height 13
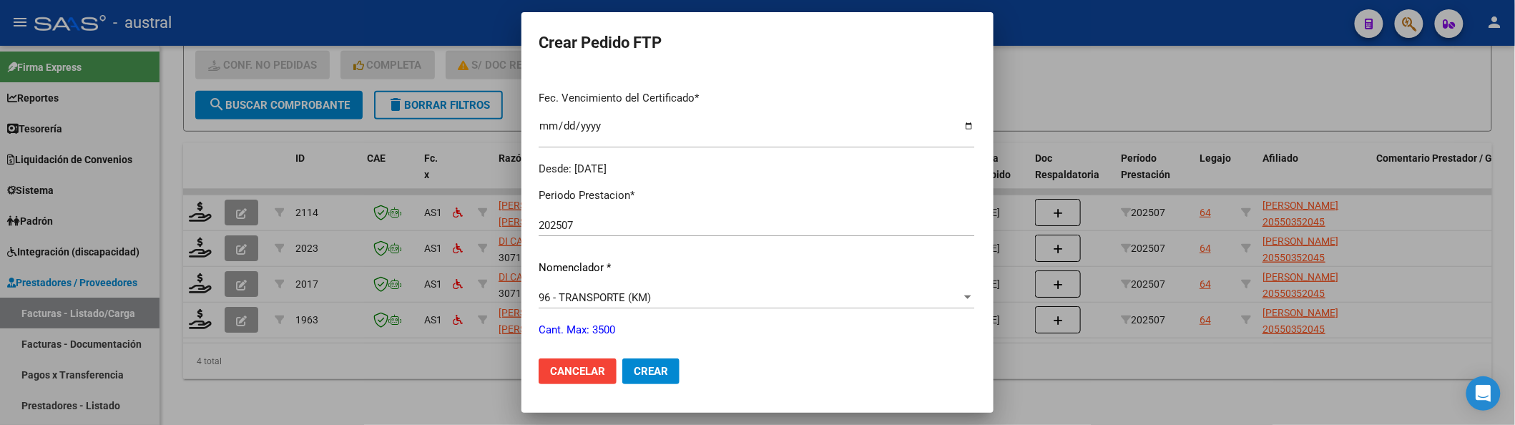
scroll to position [476, 0]
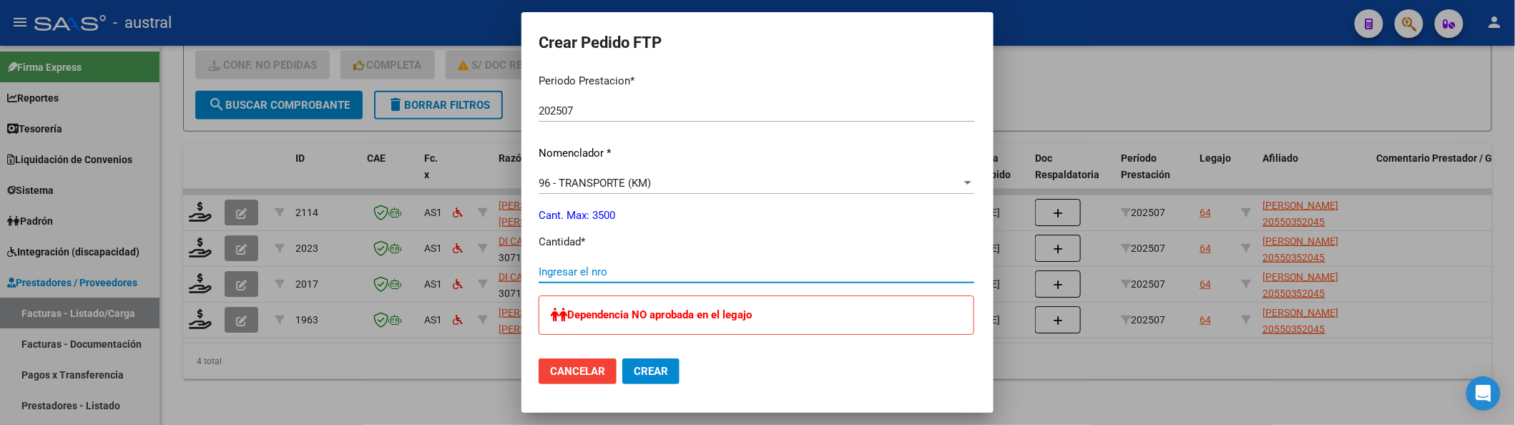
click at [559, 266] on input "Ingresar el nro" at bounding box center [757, 271] width 436 height 13
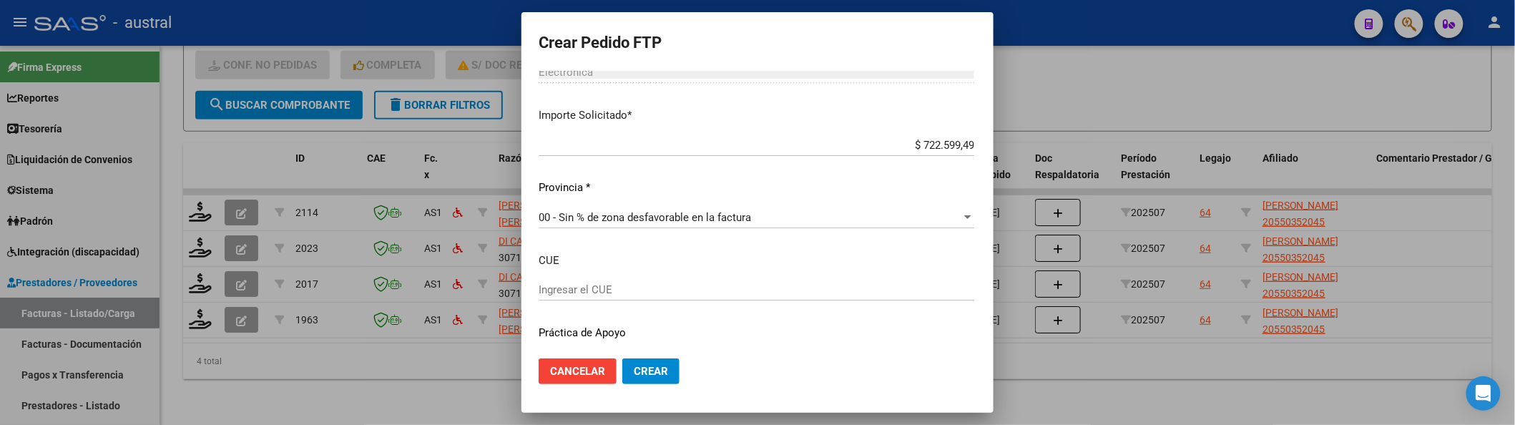
scroll to position [858, 0]
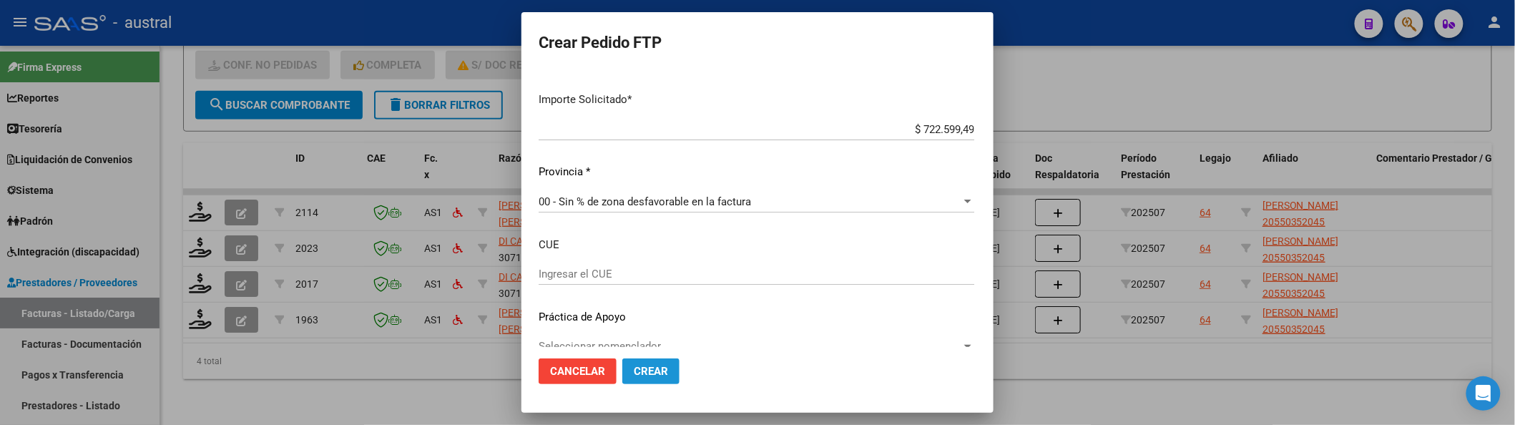
click at [634, 371] on span "Crear" at bounding box center [651, 371] width 34 height 13
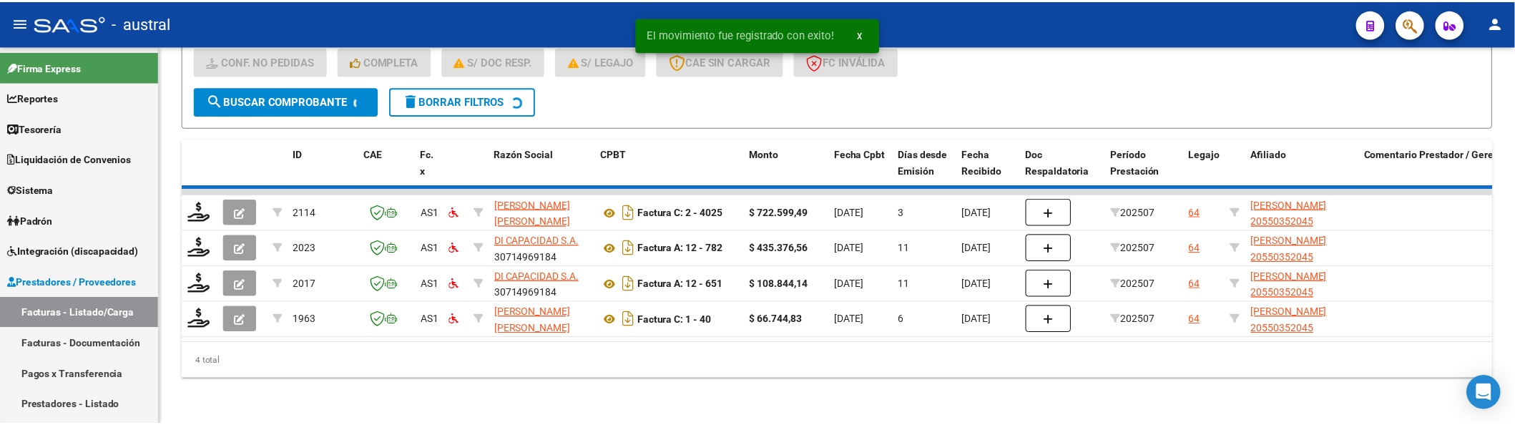
scroll to position [350, 0]
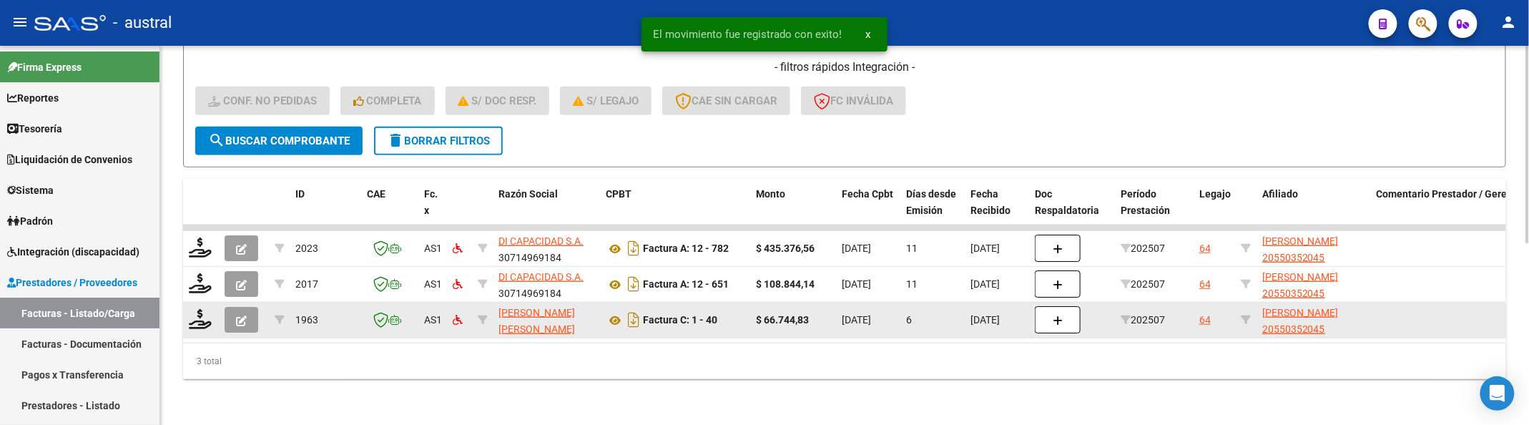
click at [236, 315] on icon "button" at bounding box center [241, 320] width 11 height 11
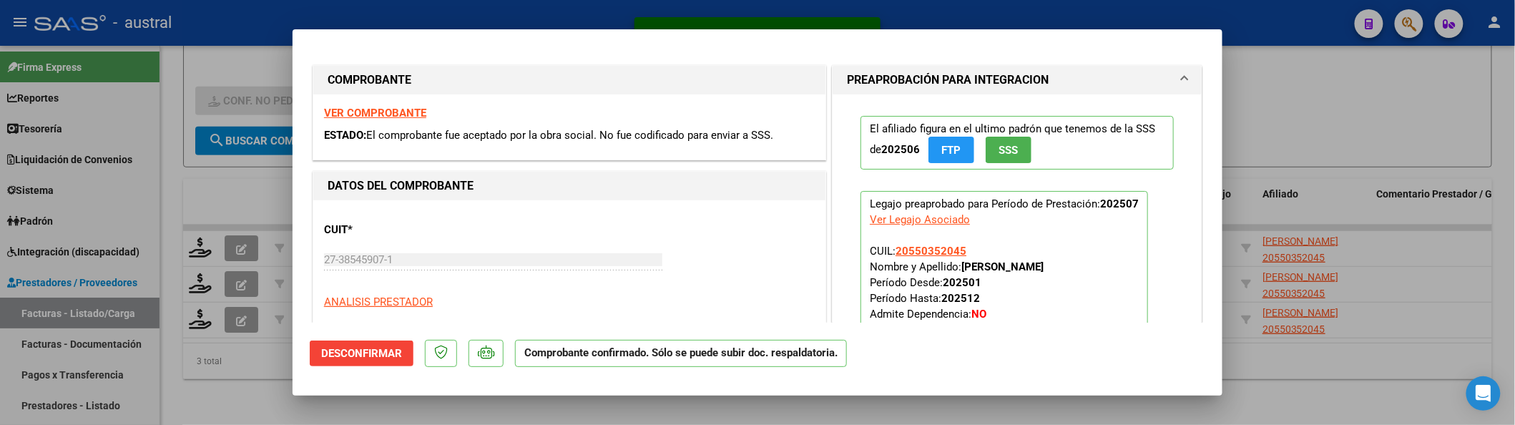
click at [240, 233] on div at bounding box center [757, 212] width 1515 height 425
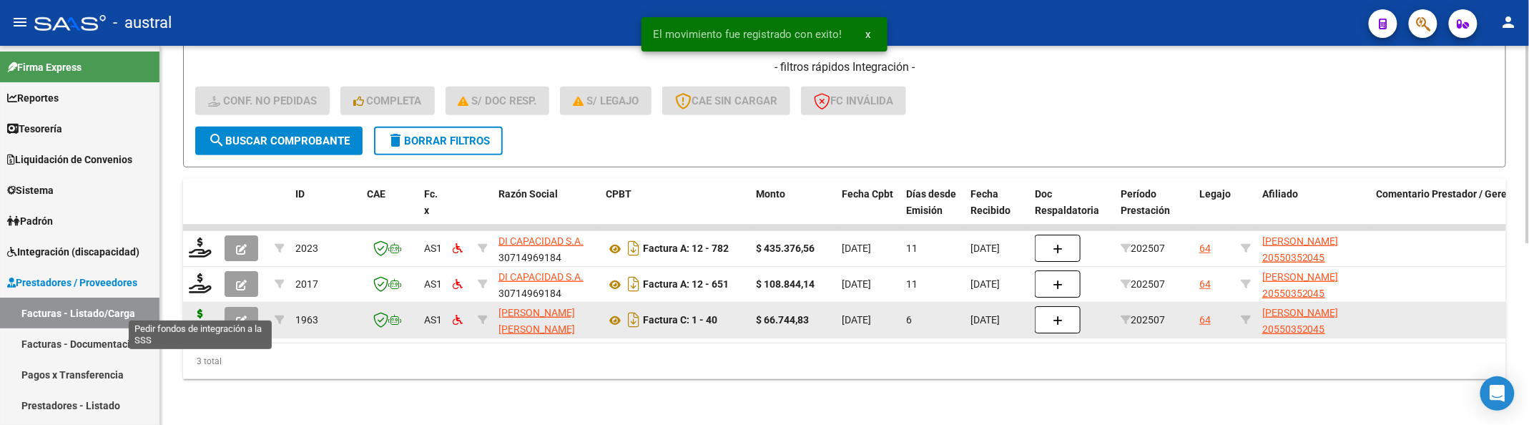
click at [193, 309] on icon at bounding box center [200, 319] width 23 height 20
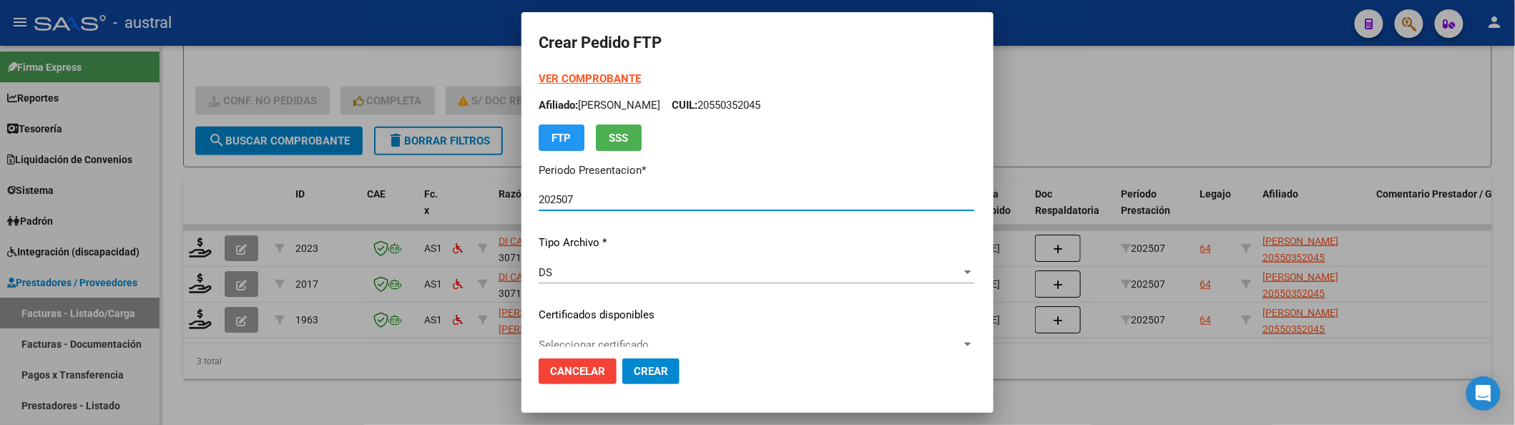
click at [601, 72] on div "VER COMPROBANTE ARCA Padrón Afiliado: CARBELO BENJAMIN LIONEL CUIL: 20550352045…" at bounding box center [757, 111] width 436 height 80
click at [595, 81] on strong "VER COMPROBANTE" at bounding box center [590, 78] width 102 height 13
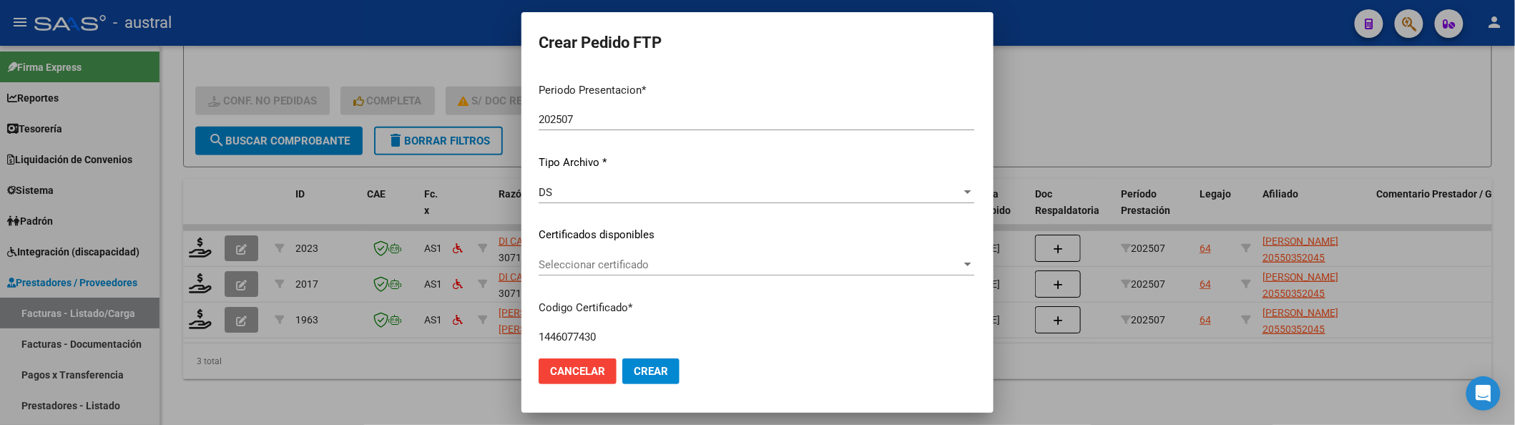
scroll to position [190, 0]
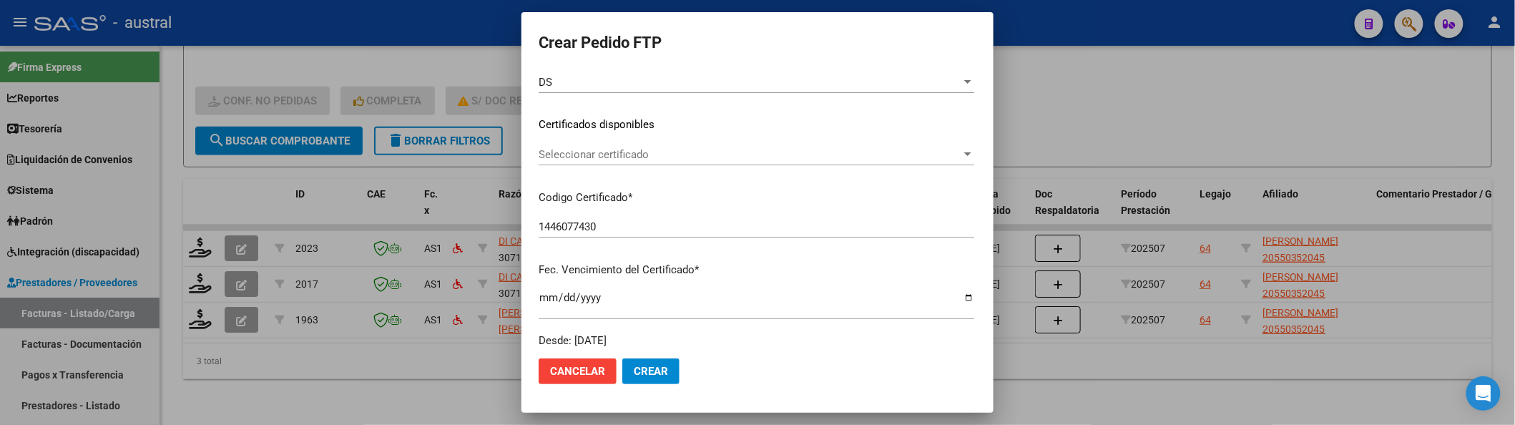
click at [602, 158] on span "Seleccionar certificado" at bounding box center [750, 154] width 423 height 13
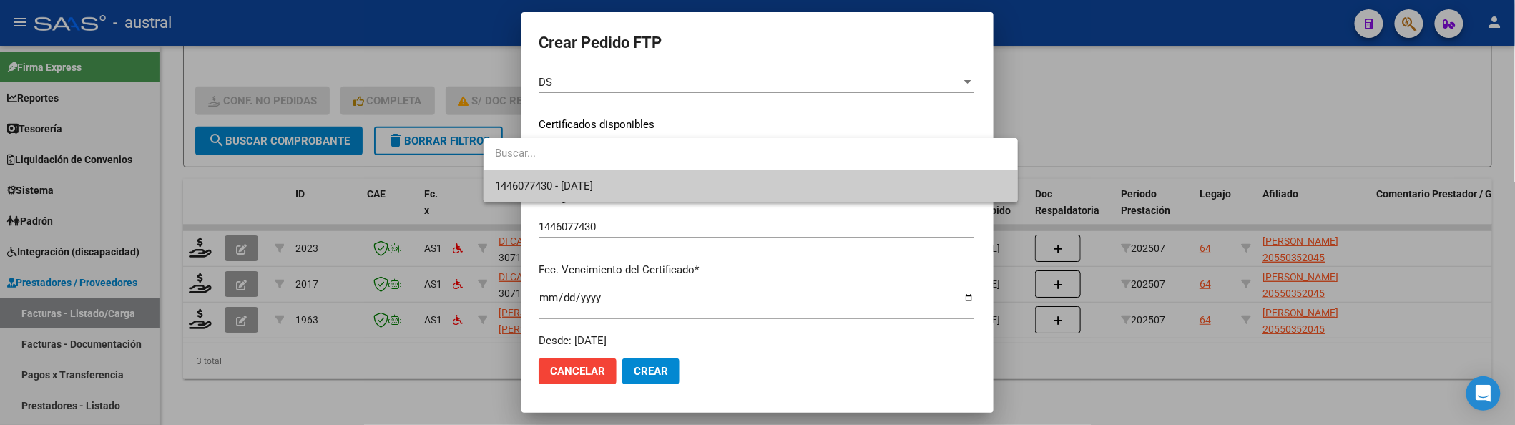
click at [593, 190] on span "1446077430 - 2025-12-04" at bounding box center [544, 186] width 98 height 13
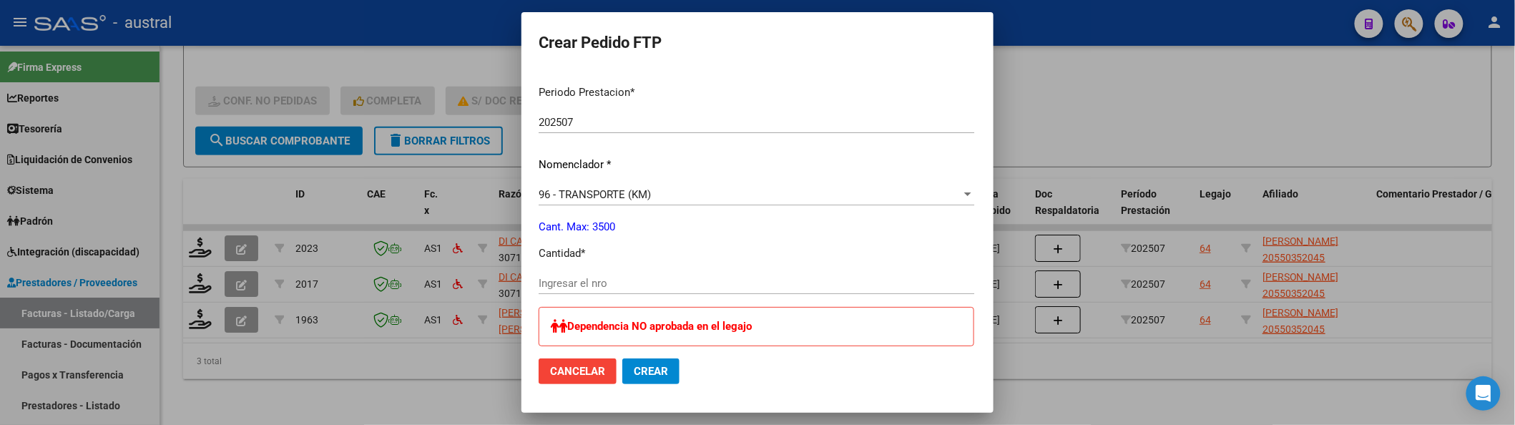
scroll to position [476, 0]
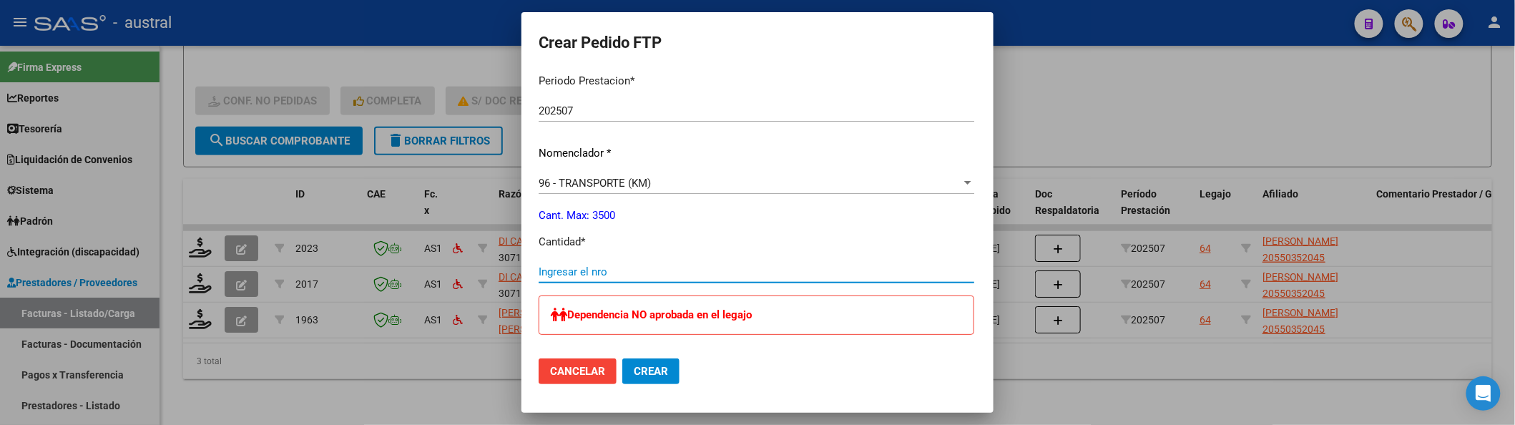
click at [615, 276] on input "Ingresar el nro" at bounding box center [757, 271] width 436 height 13
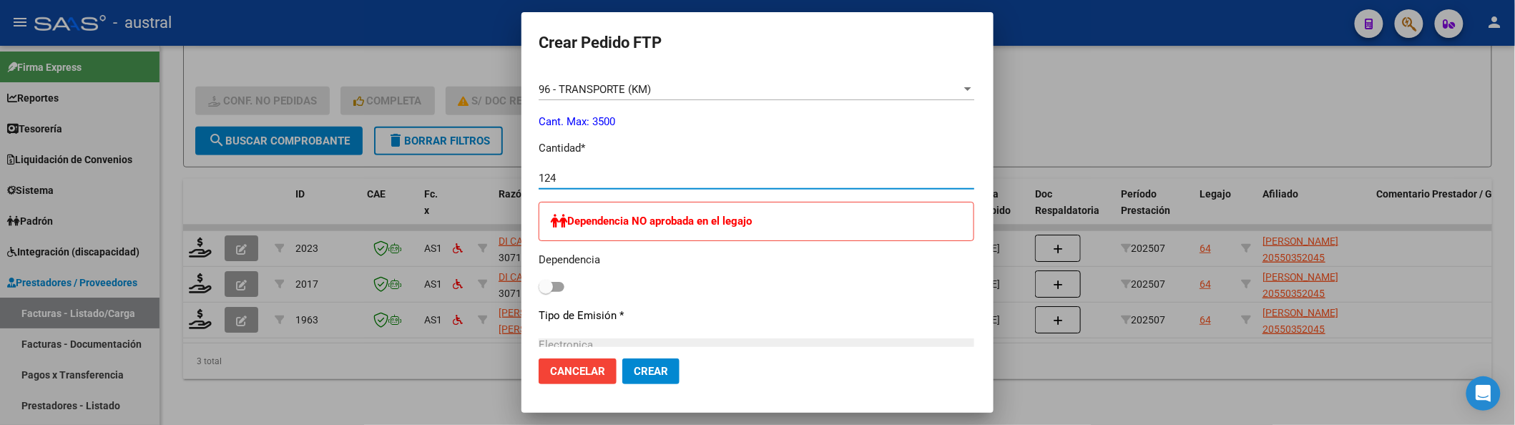
scroll to position [572, 0]
click at [634, 373] on span "Crear" at bounding box center [651, 371] width 34 height 13
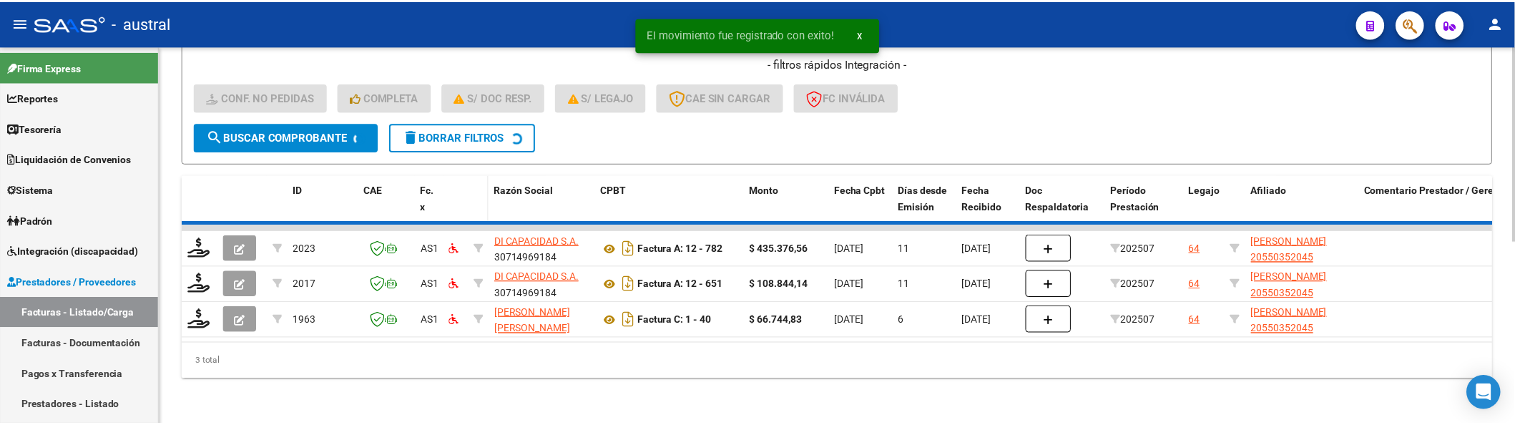
scroll to position [313, 0]
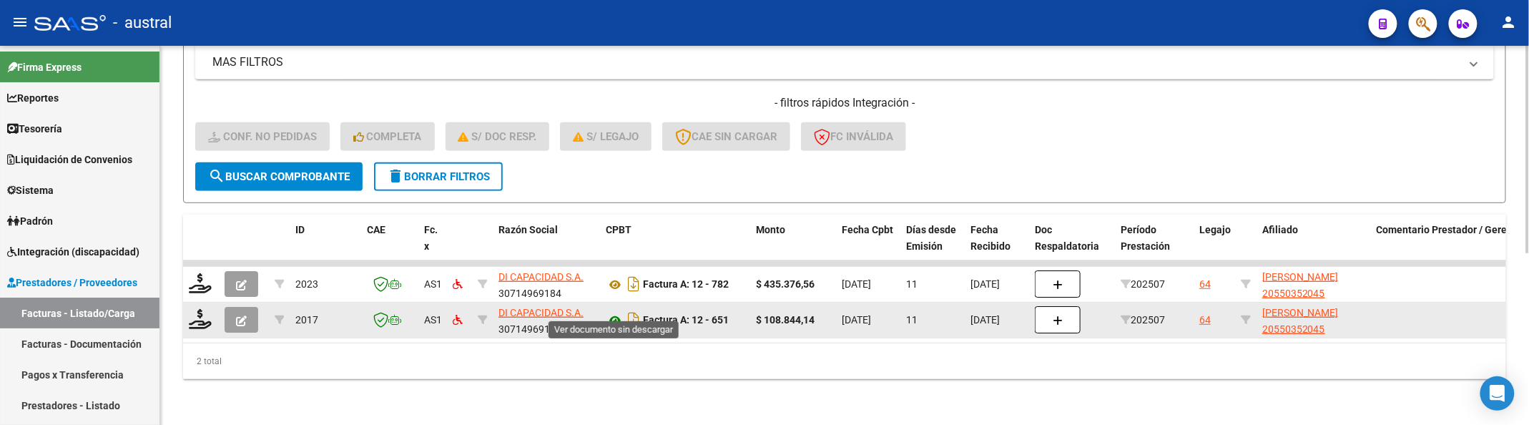
click at [610, 312] on icon at bounding box center [615, 320] width 19 height 17
click at [240, 315] on icon "button" at bounding box center [241, 320] width 11 height 11
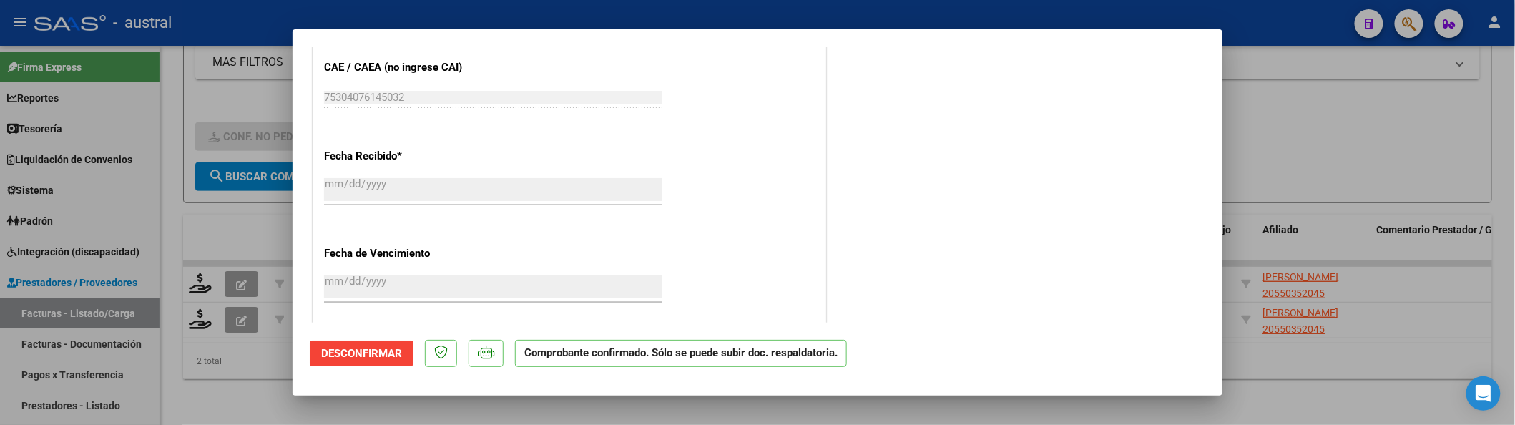
scroll to position [953, 0]
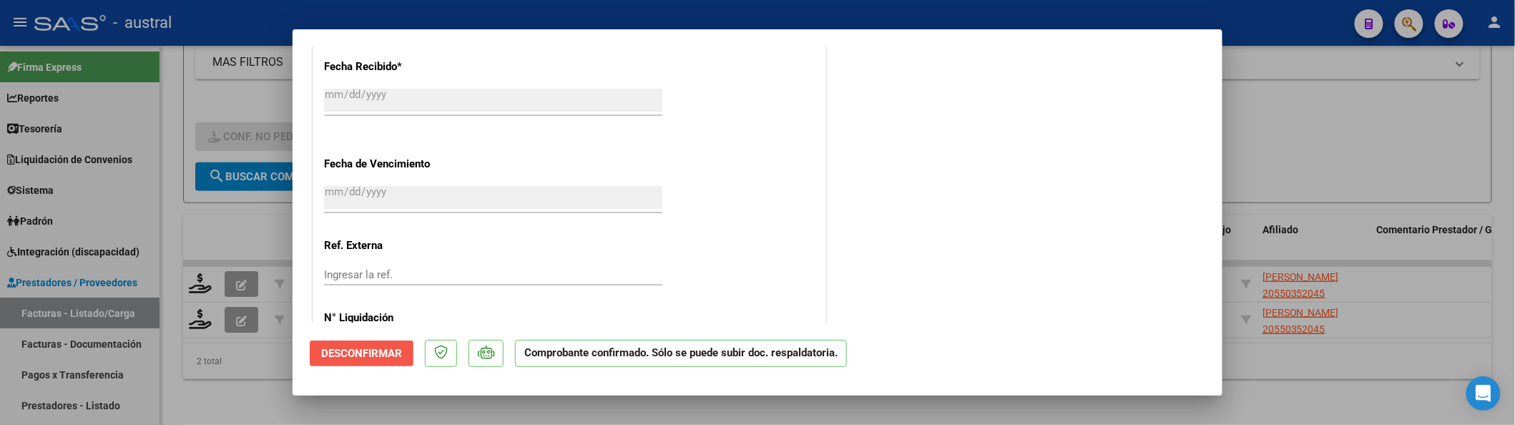
click at [390, 353] on span "Desconfirmar" at bounding box center [361, 353] width 81 height 13
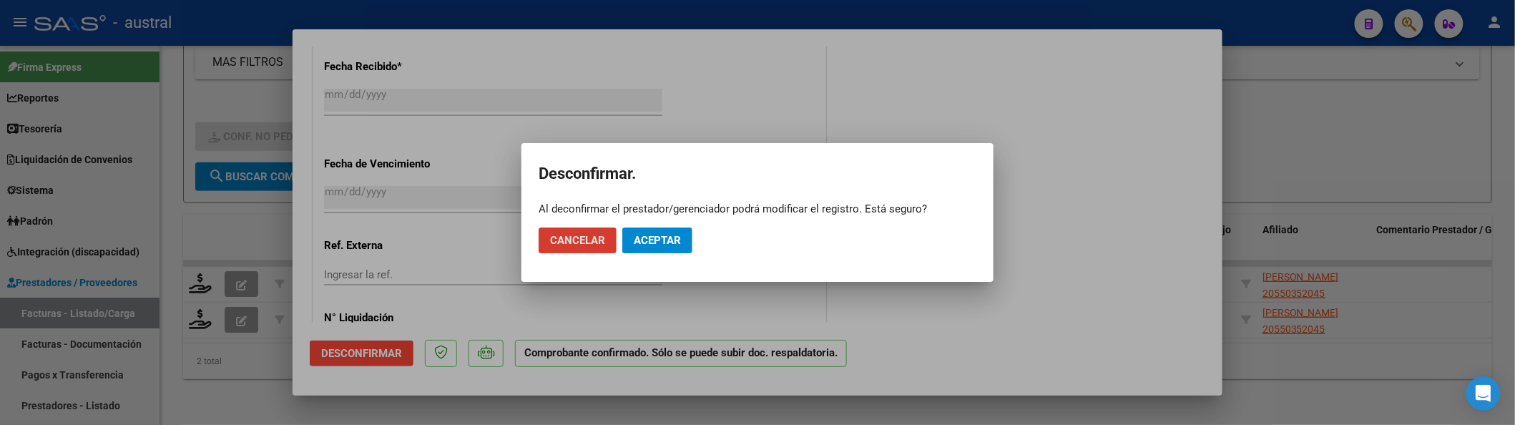
click at [685, 230] on button "Aceptar" at bounding box center [657, 240] width 70 height 26
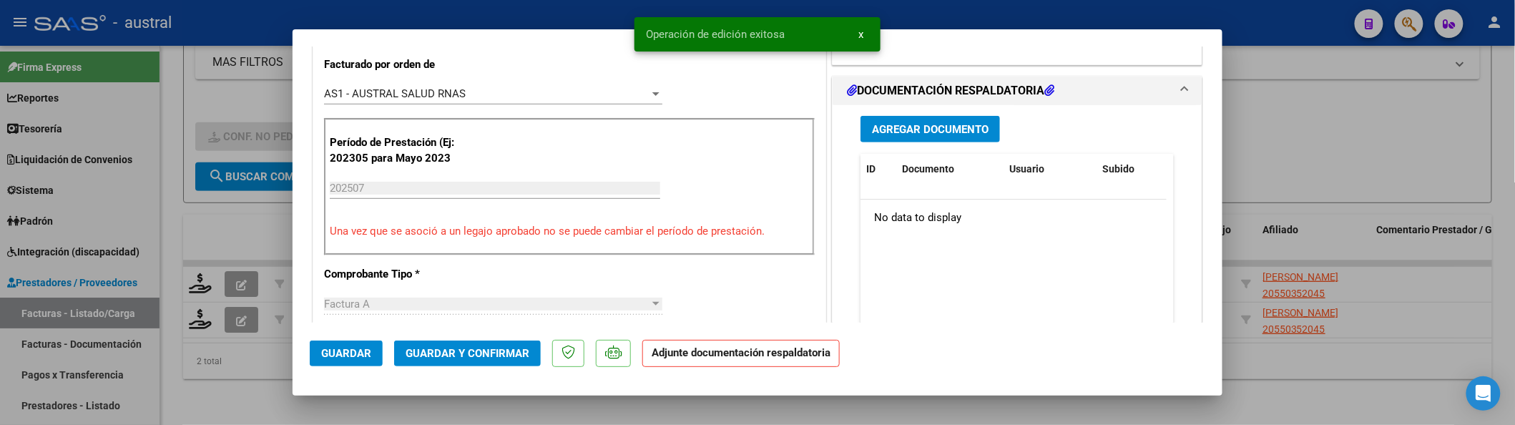
scroll to position [279, 0]
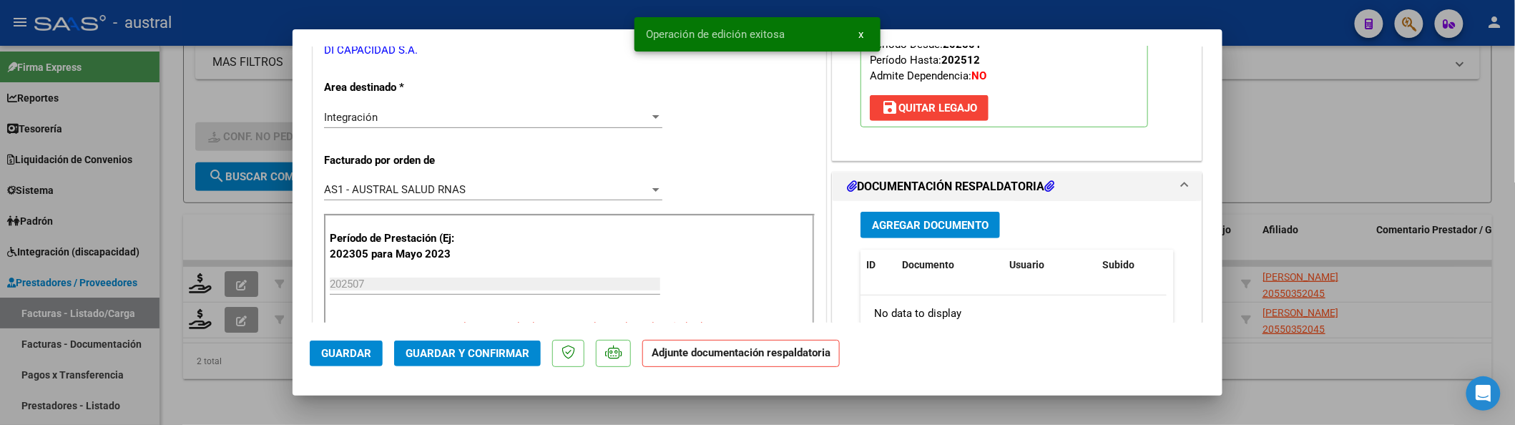
click at [898, 106] on span "save [PERSON_NAME]" at bounding box center [929, 108] width 96 height 13
click at [898, 250] on datatable-header-cell "Documento" at bounding box center [949, 265] width 107 height 31
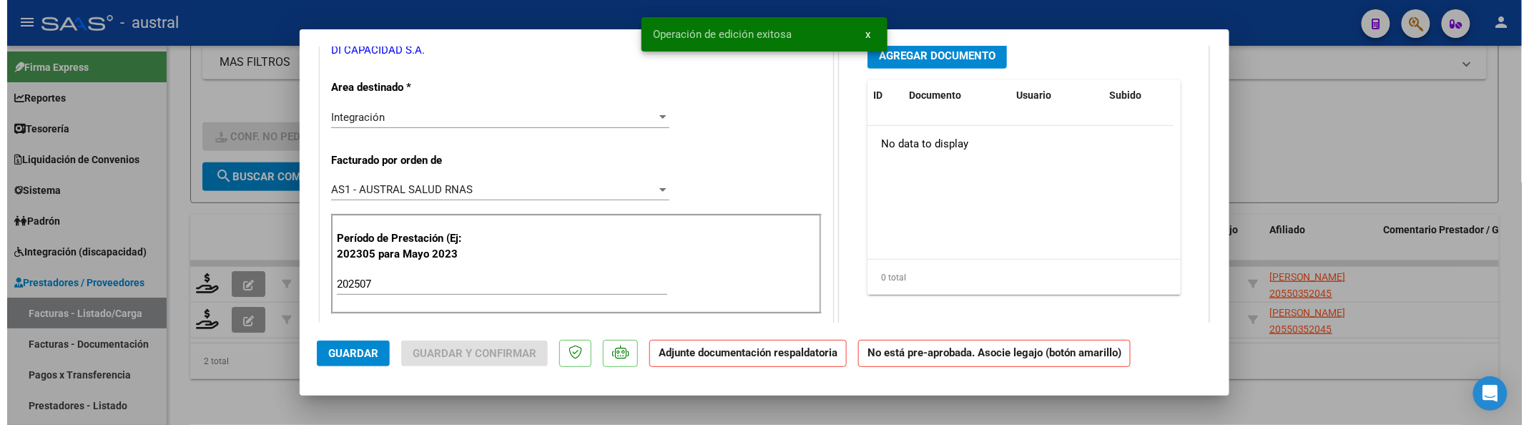
scroll to position [0, 0]
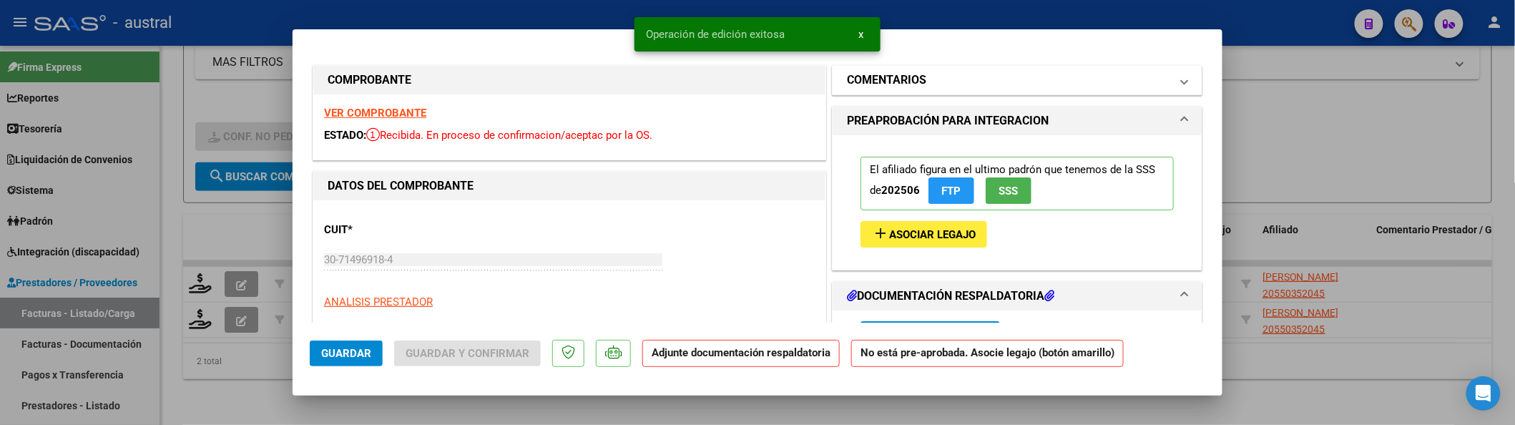
click at [958, 80] on mat-panel-title "COMENTARIOS" at bounding box center [1008, 80] width 323 height 17
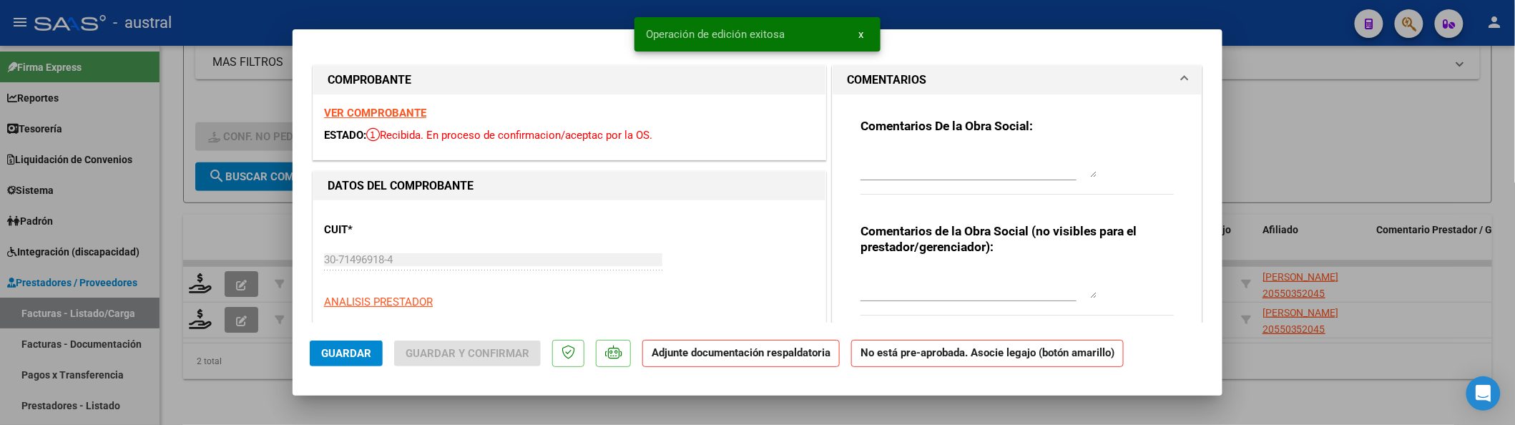
click at [931, 172] on textarea at bounding box center [978, 163] width 236 height 29
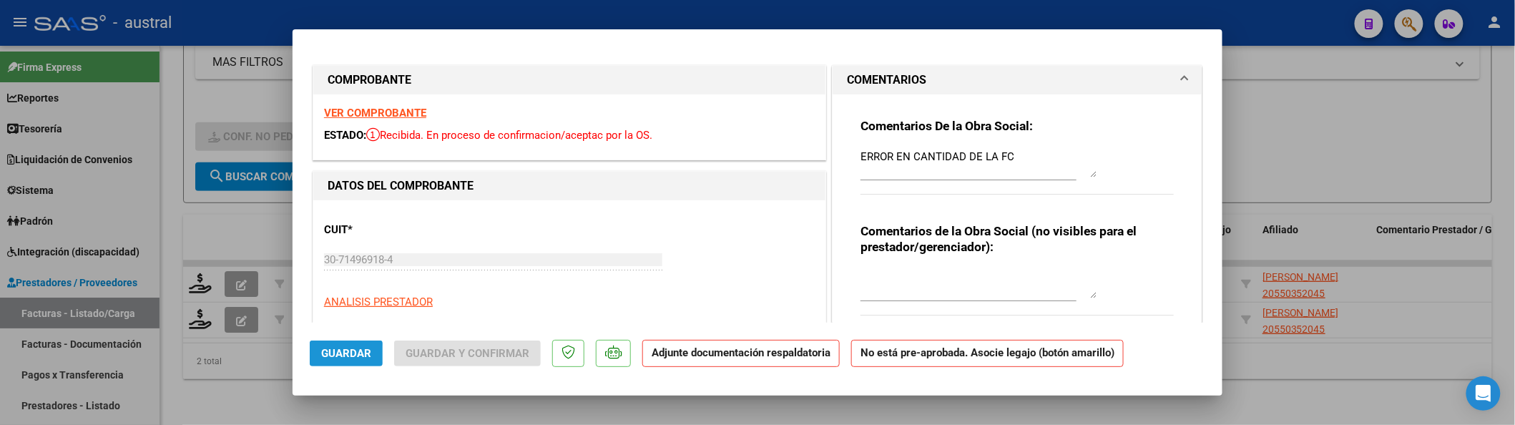
click at [321, 355] on span "Guardar" at bounding box center [346, 353] width 50 height 13
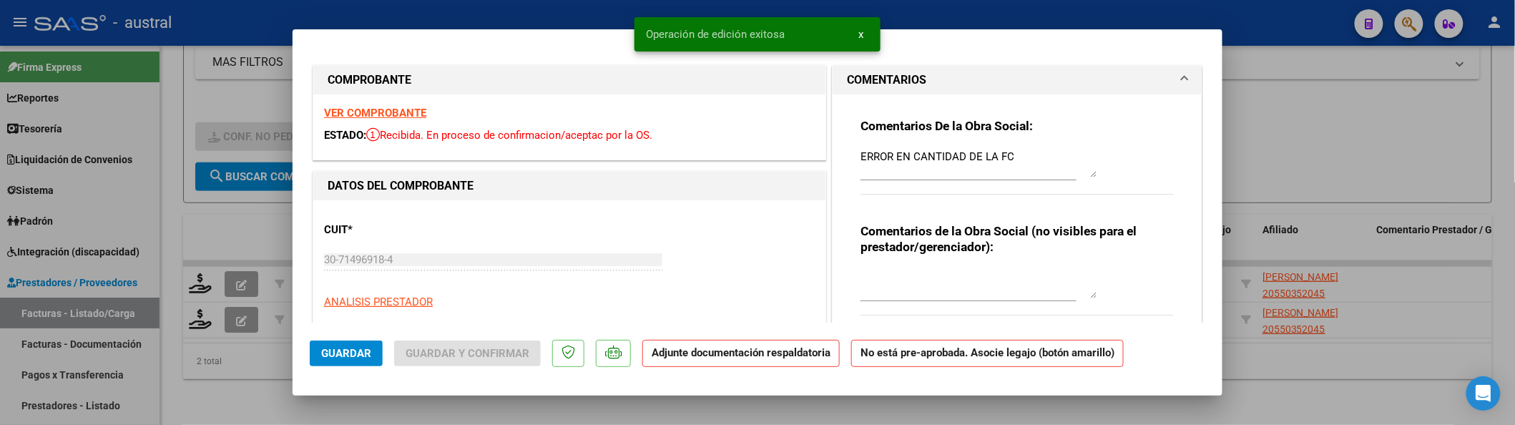
click at [256, 193] on div at bounding box center [757, 212] width 1515 height 425
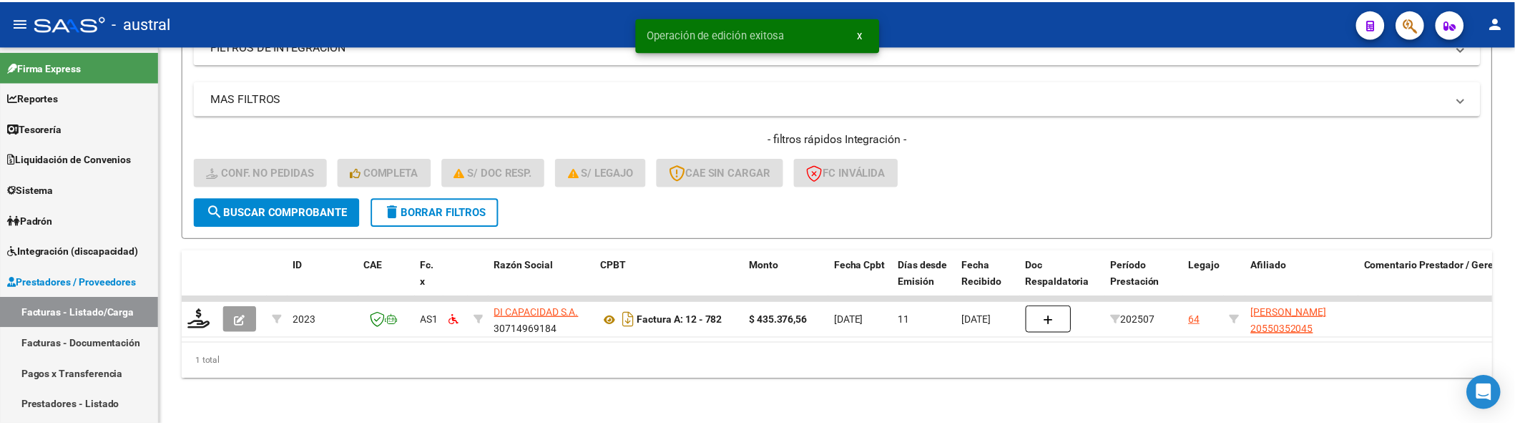
scroll to position [278, 0]
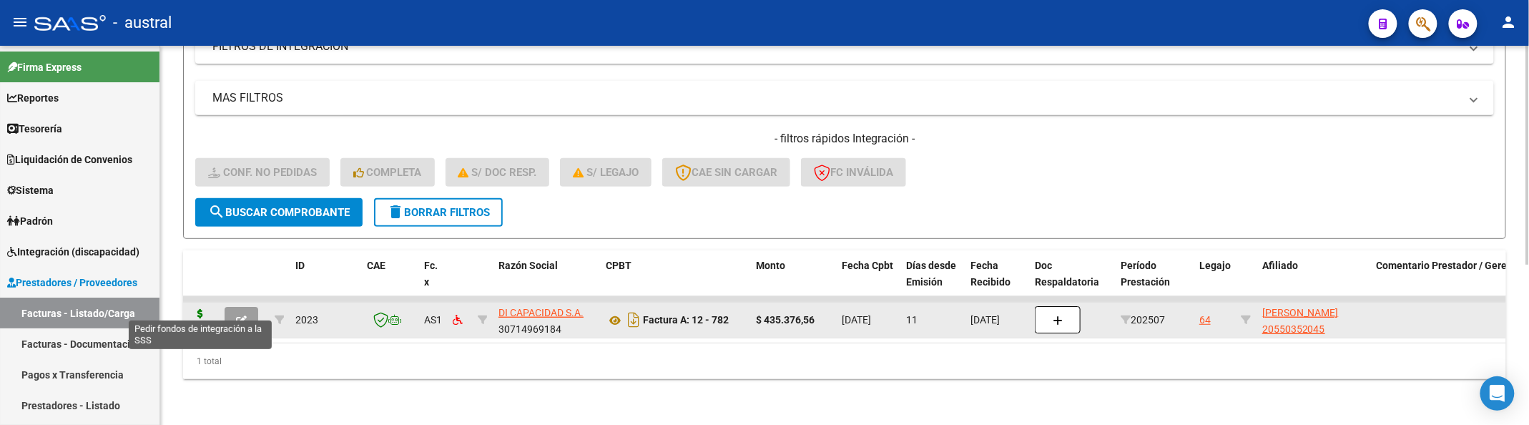
click at [206, 309] on icon at bounding box center [200, 319] width 23 height 20
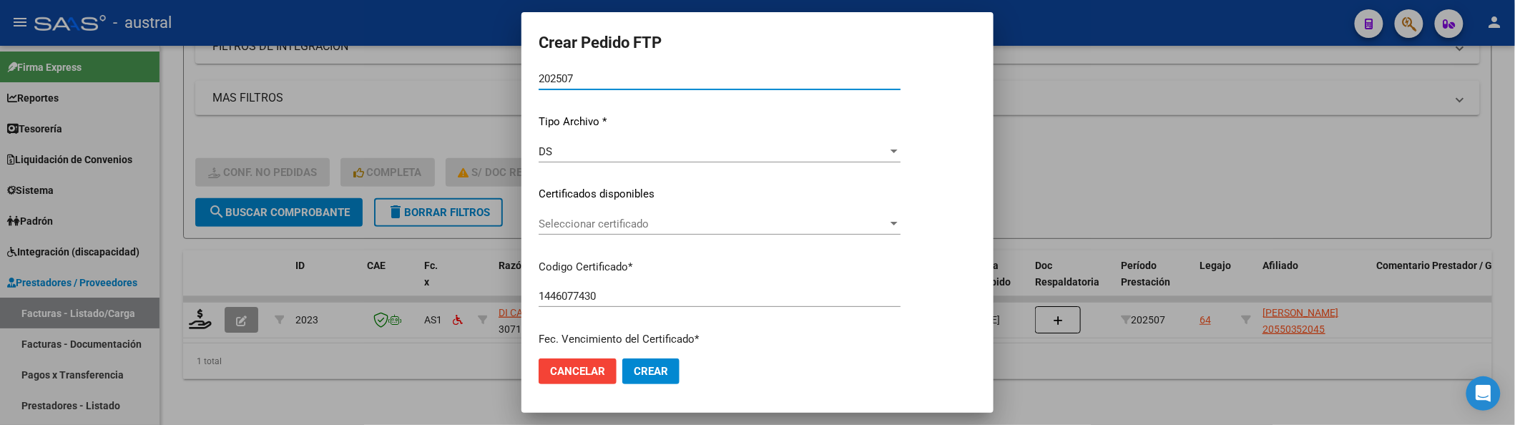
scroll to position [95, 0]
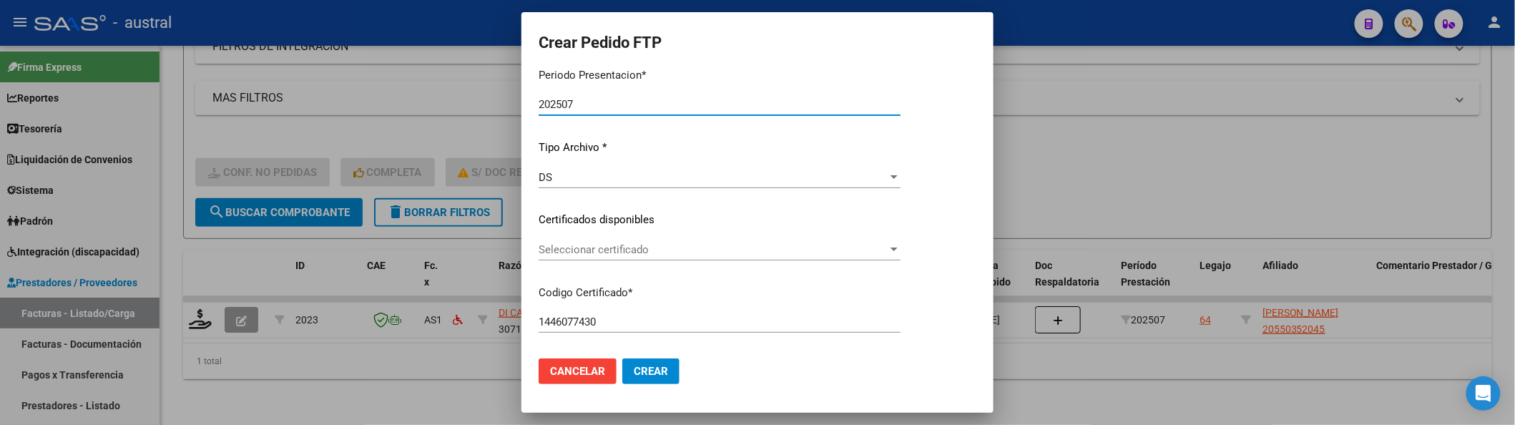
click at [599, 175] on div "DS" at bounding box center [713, 177] width 349 height 13
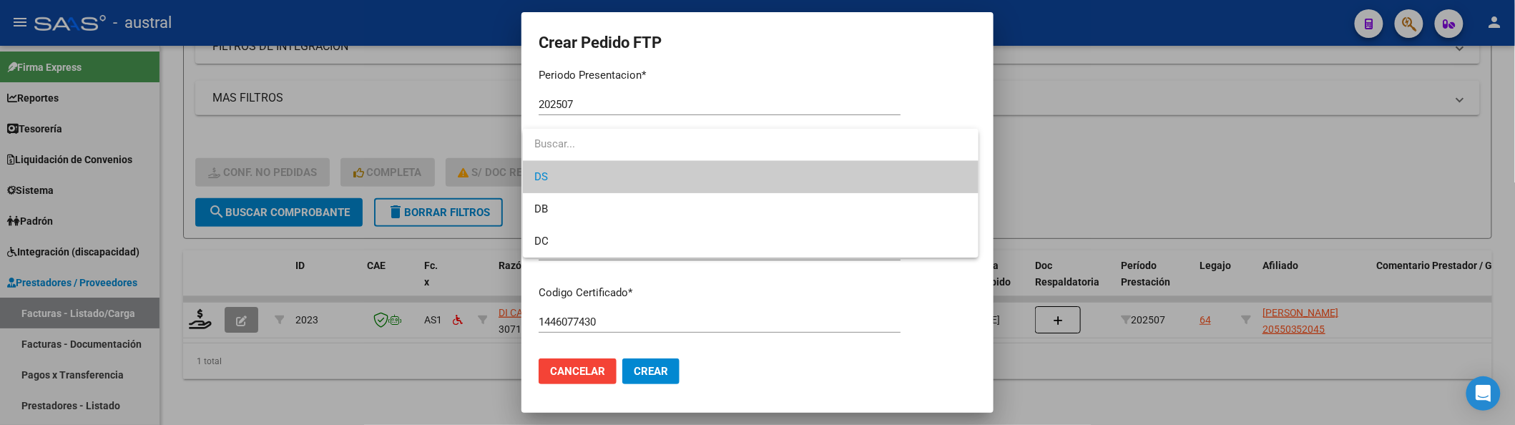
click at [589, 265] on div at bounding box center [757, 212] width 1515 height 425
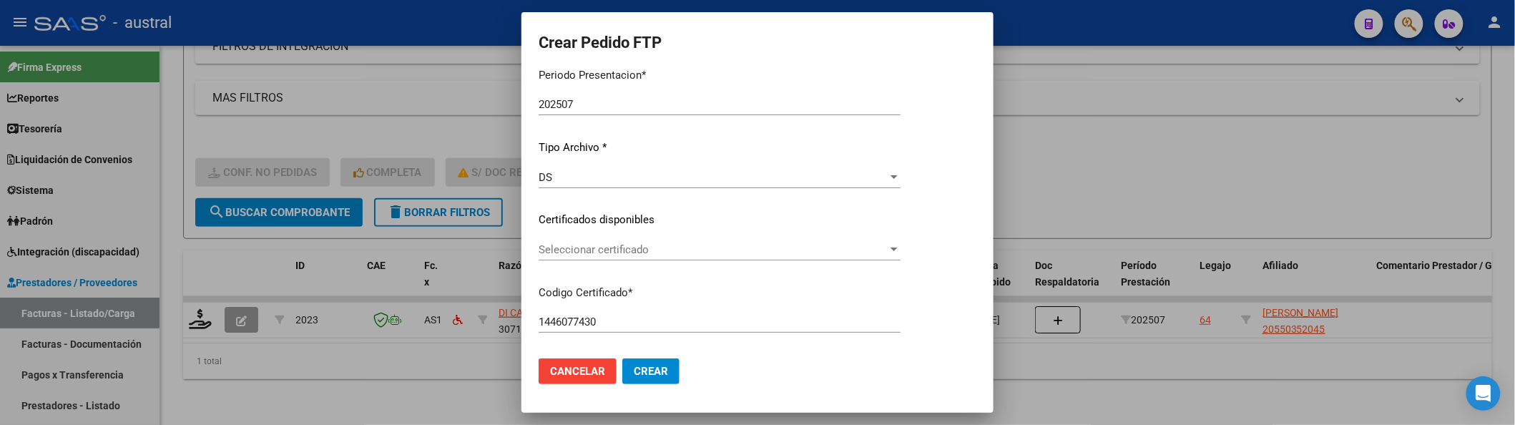
click at [593, 253] on span "Seleccionar certificado" at bounding box center [713, 249] width 349 height 13
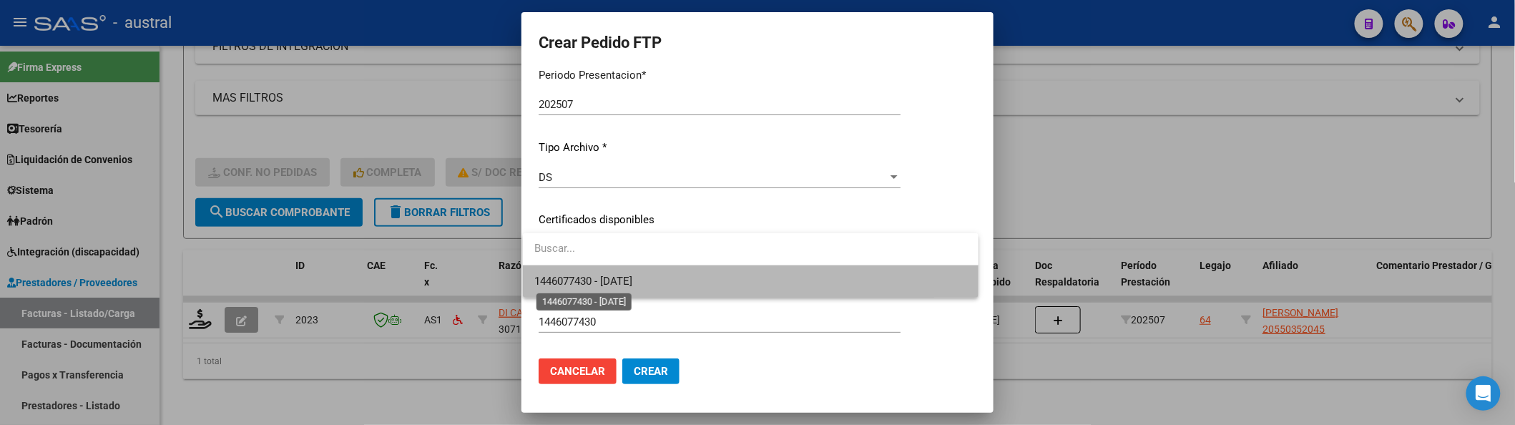
click at [593, 278] on span "1446077430 - 2025-12-04" at bounding box center [583, 281] width 98 height 13
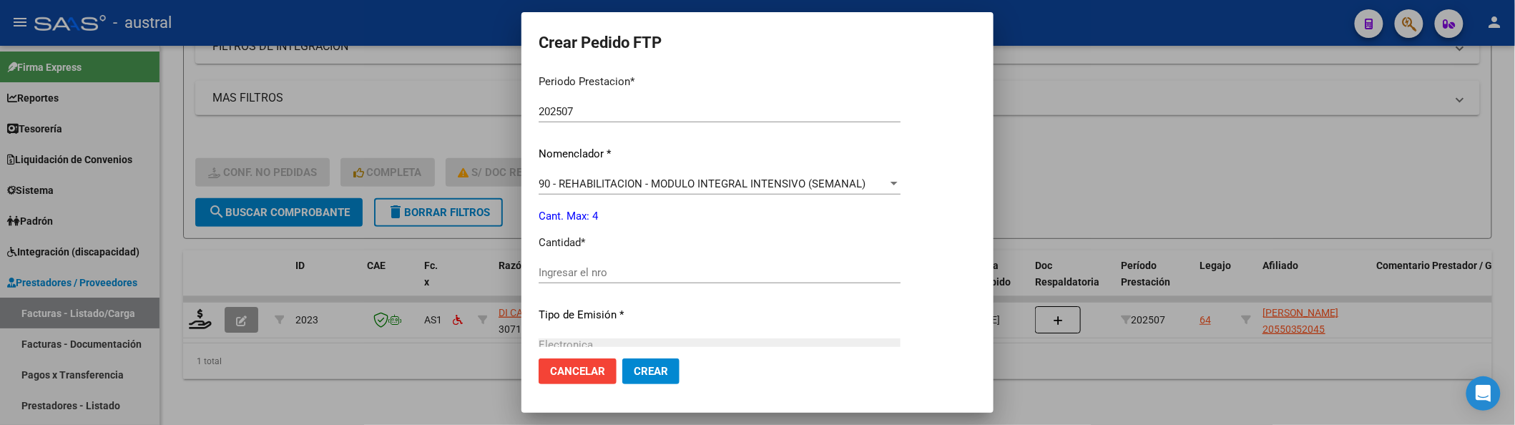
scroll to position [476, 0]
click at [593, 278] on div "Ingresar el nro" at bounding box center [720, 271] width 362 height 21
click at [593, 275] on input "Ingresar el nro" at bounding box center [720, 271] width 362 height 13
drag, startPoint x: 593, startPoint y: 275, endPoint x: 507, endPoint y: 270, distance: 86.0
click at [507, 270] on div "Crear Pedido FTP VER COMPROBANTE ARCA Padrón Afiliado: CARBELO BENJAMIN LIONEL …" at bounding box center [757, 212] width 1515 height 425
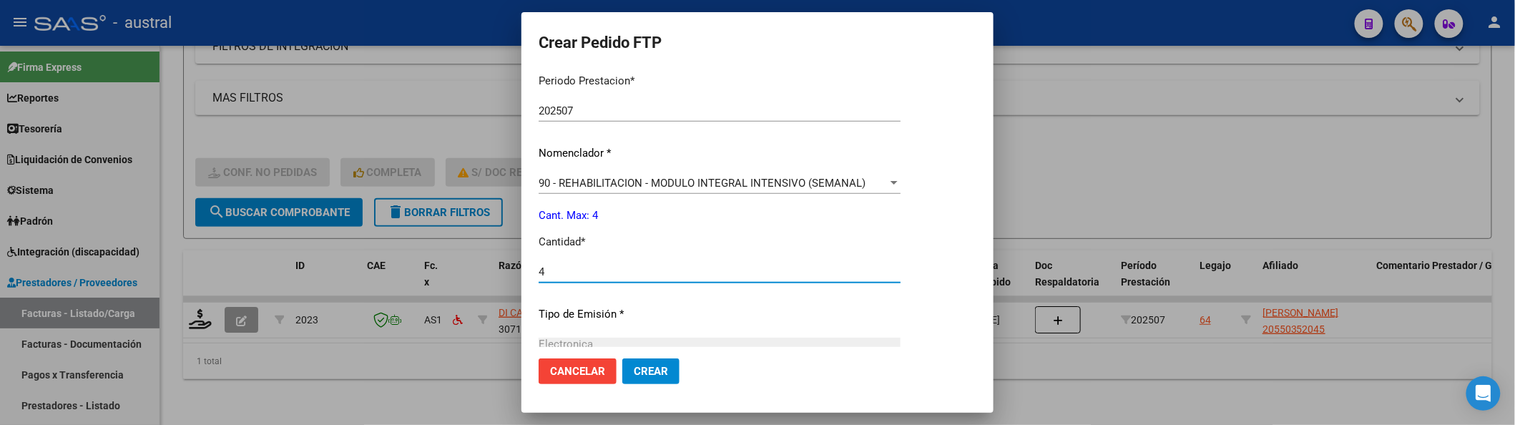
click at [645, 365] on span "Crear" at bounding box center [651, 371] width 34 height 13
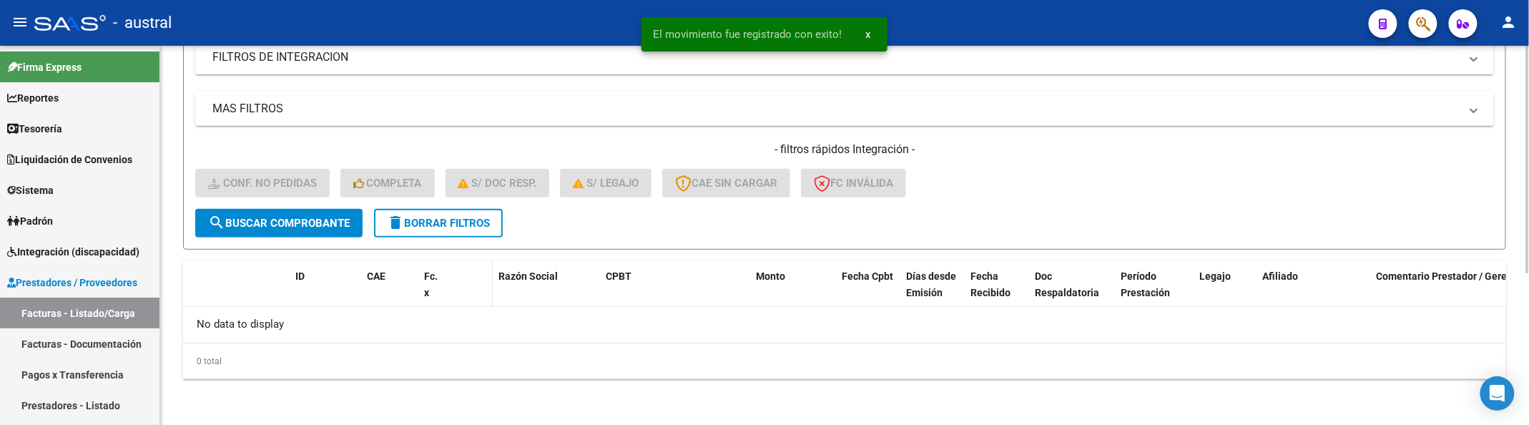
scroll to position [252, 0]
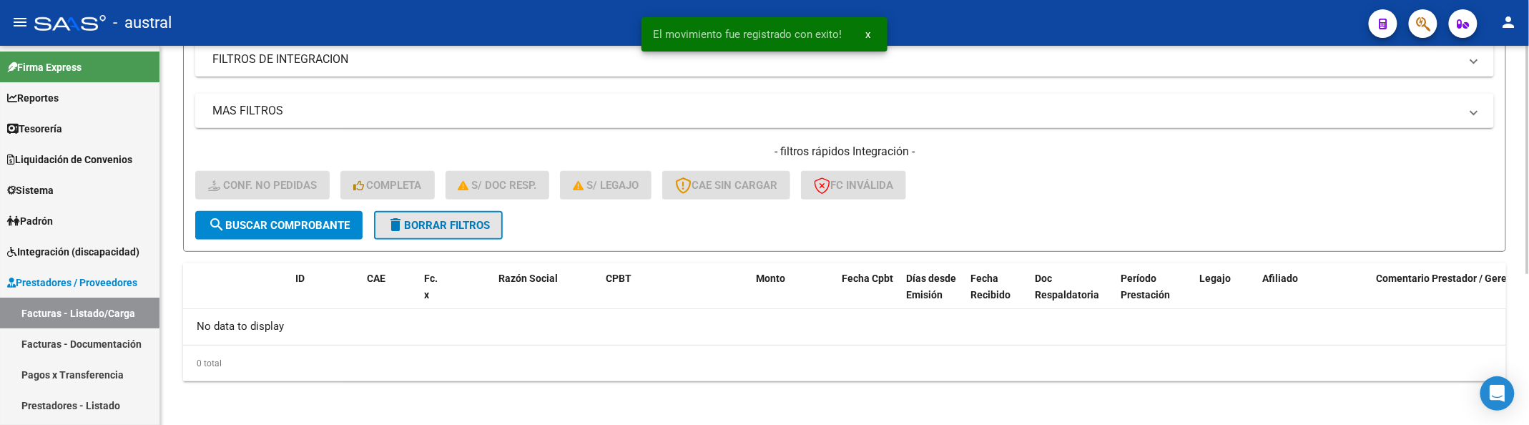
click at [429, 224] on span "delete Borrar Filtros" at bounding box center [438, 225] width 103 height 13
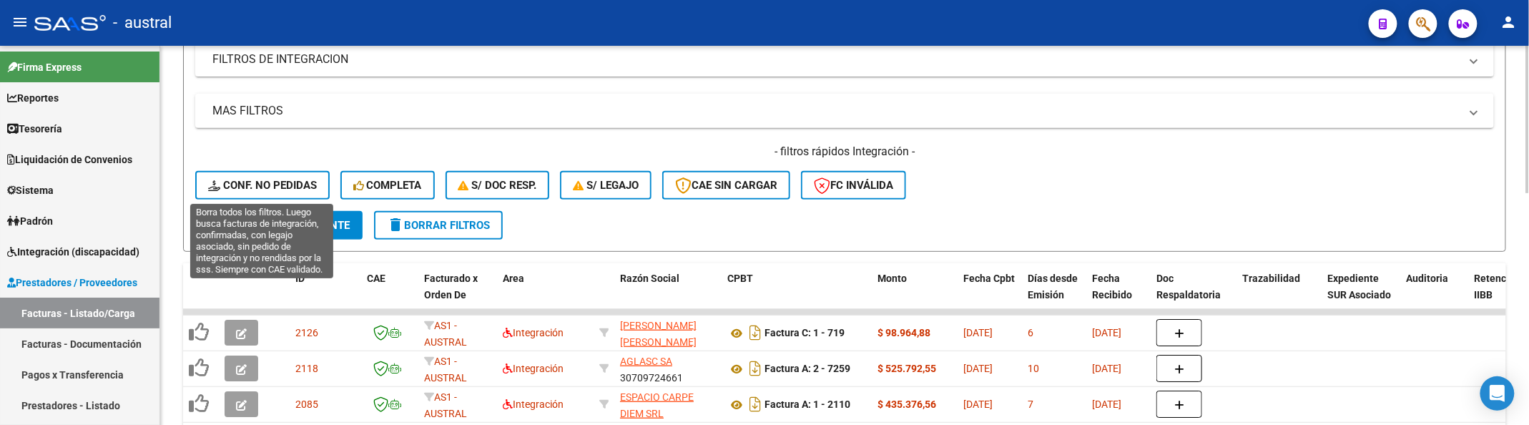
drag, startPoint x: 319, startPoint y: 180, endPoint x: 647, endPoint y: 207, distance: 329.4
click at [318, 180] on button "Conf. no pedidas" at bounding box center [262, 185] width 134 height 29
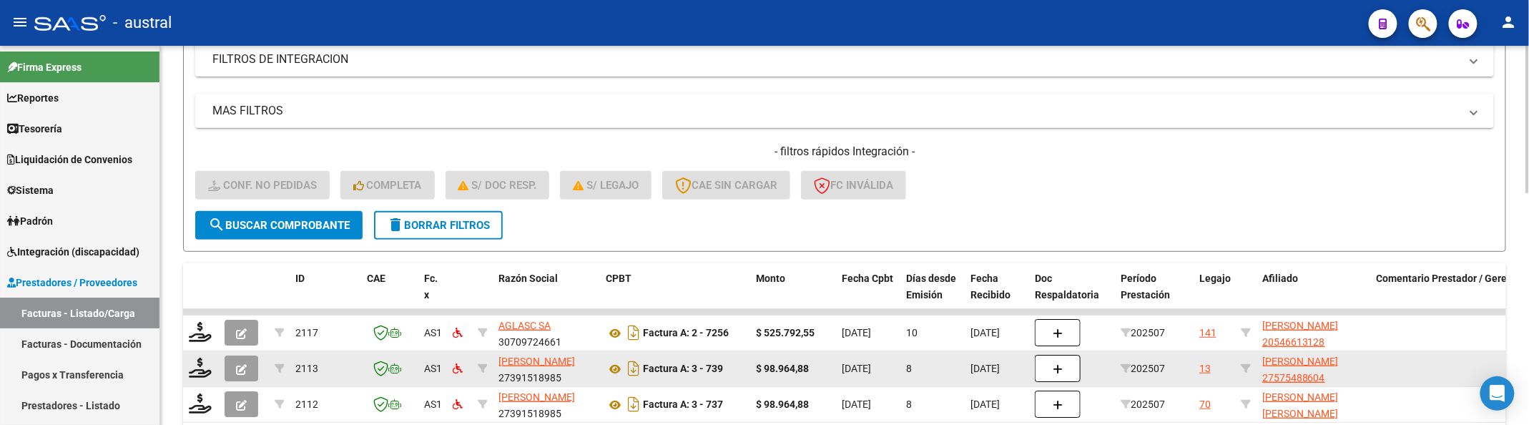
click at [1206, 365] on div "13" at bounding box center [1205, 368] width 11 height 16
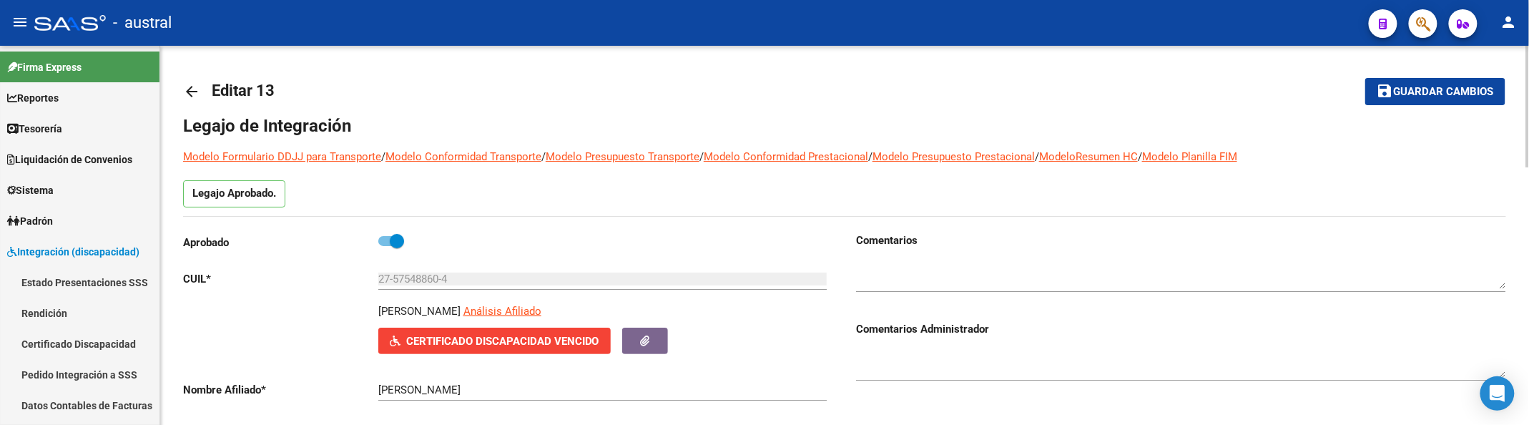
click at [195, 84] on mat-icon "arrow_back" at bounding box center [191, 91] width 17 height 17
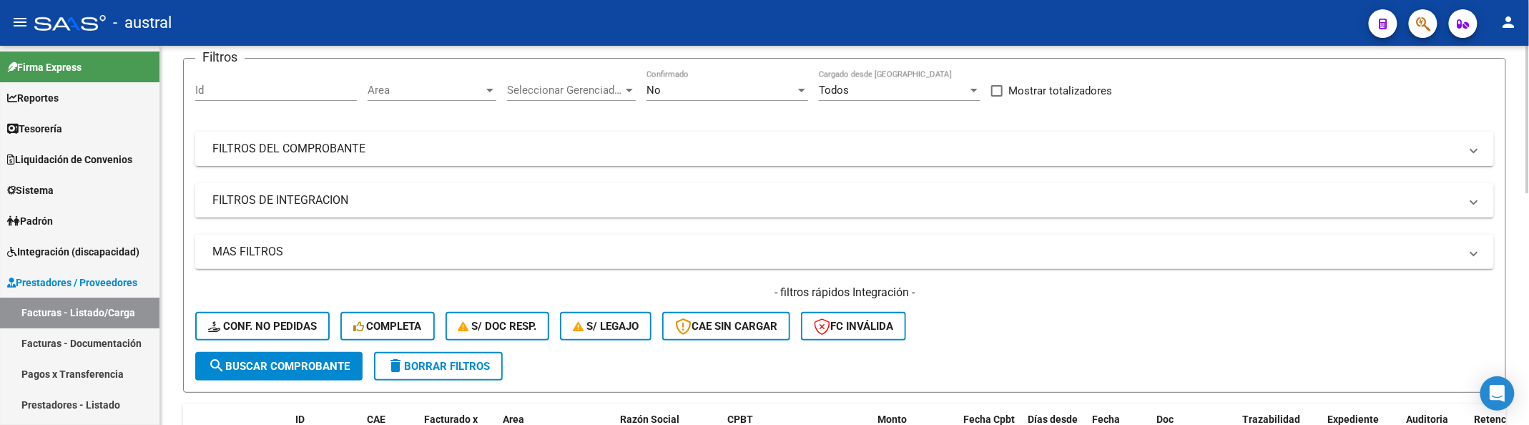
scroll to position [286, 0]
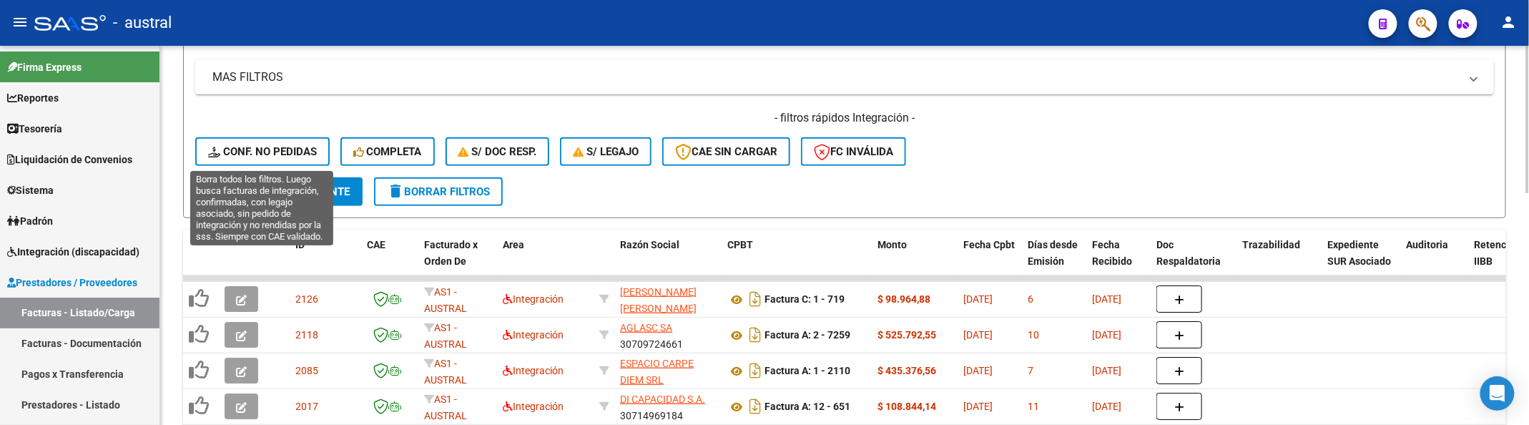
click at [267, 142] on button "Conf. no pedidas" at bounding box center [262, 151] width 134 height 29
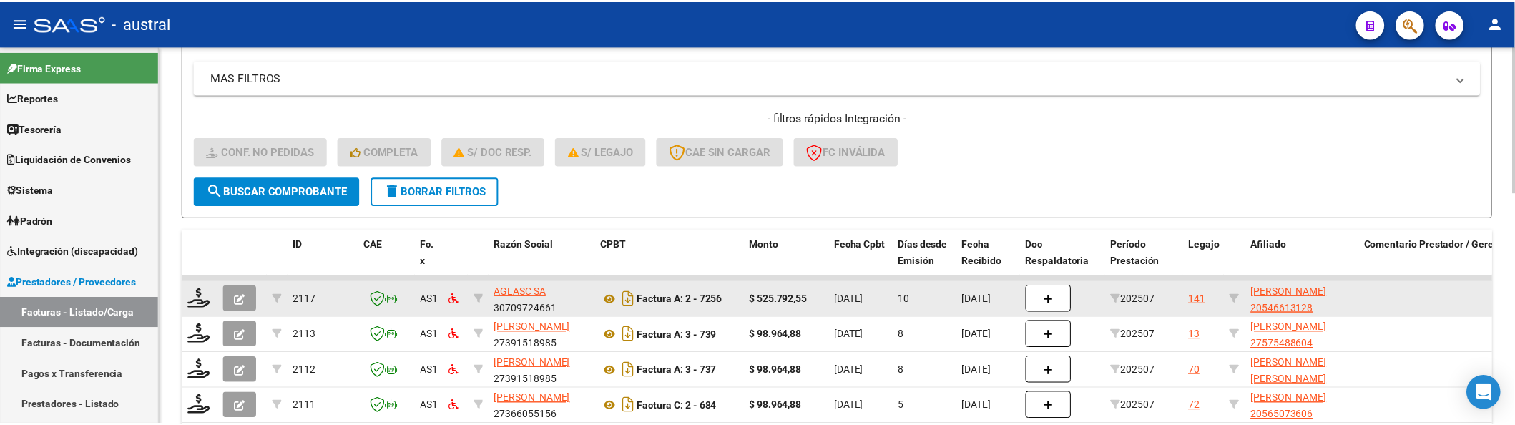
scroll to position [381, 0]
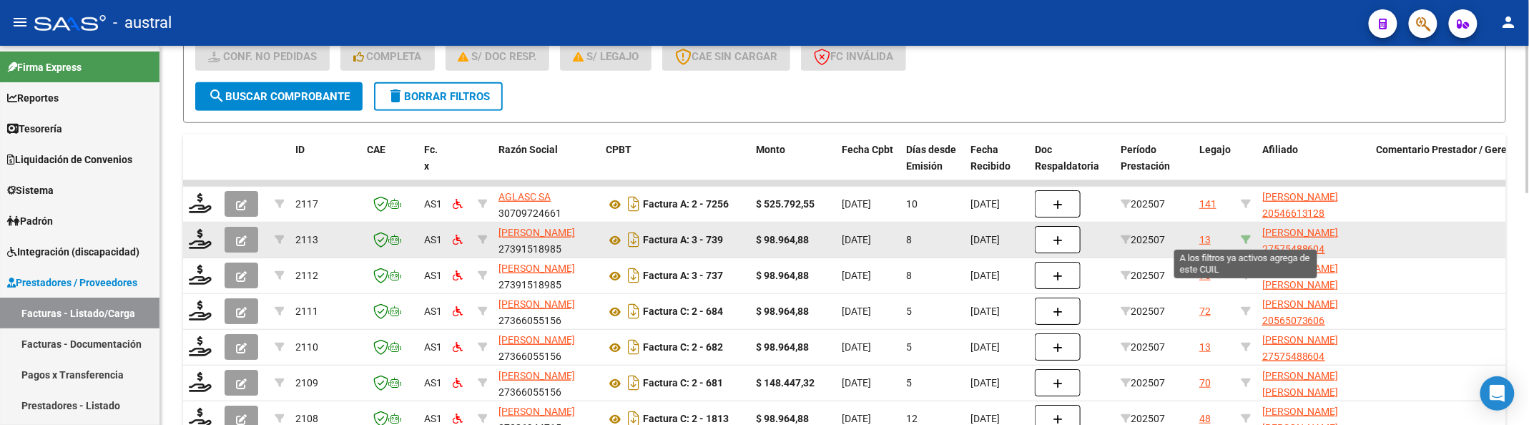
click at [1242, 241] on icon at bounding box center [1246, 240] width 10 height 10
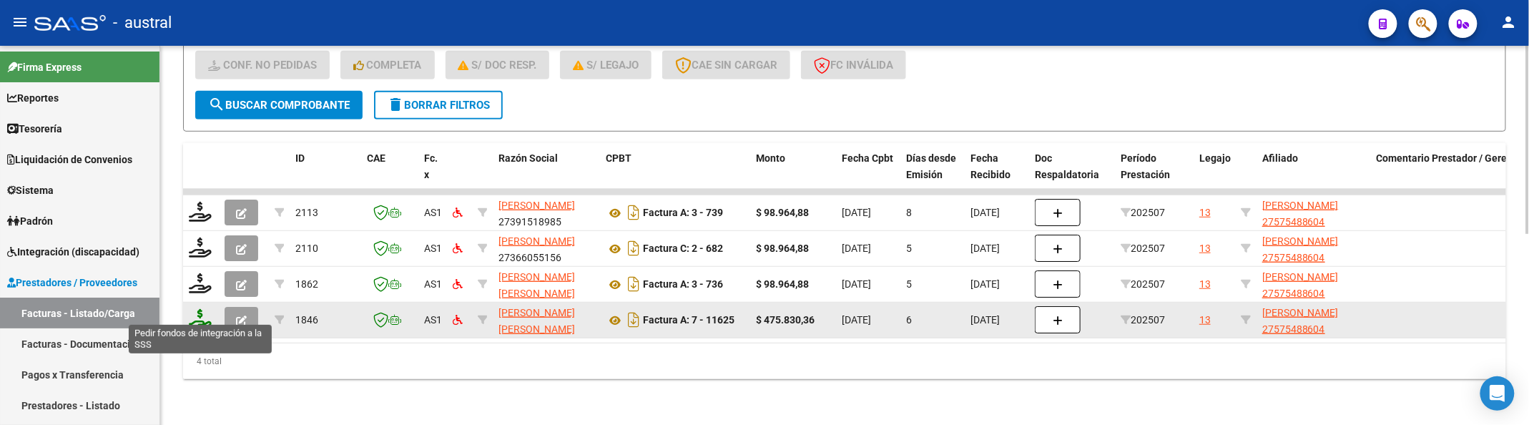
click at [197, 309] on icon at bounding box center [200, 319] width 23 height 20
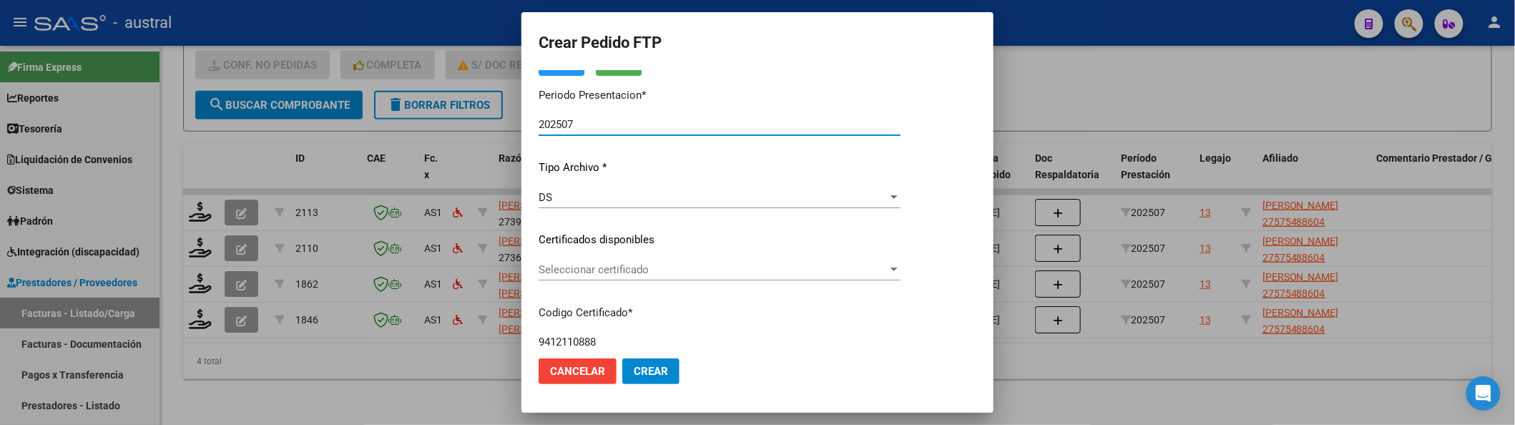
scroll to position [190, 0]
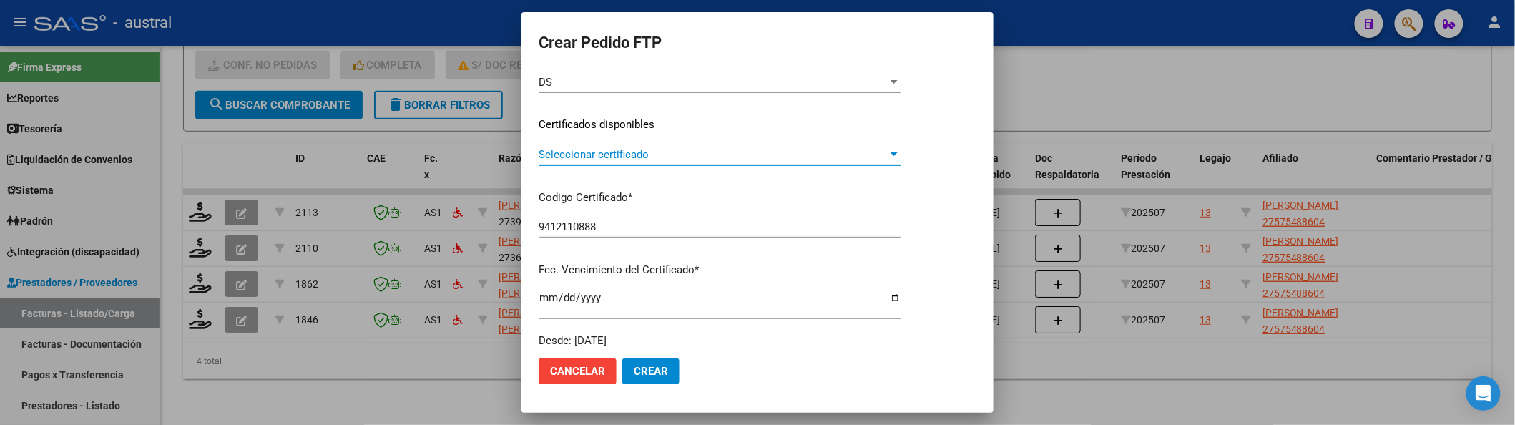
click at [610, 158] on span "Seleccionar certificado" at bounding box center [713, 154] width 349 height 13
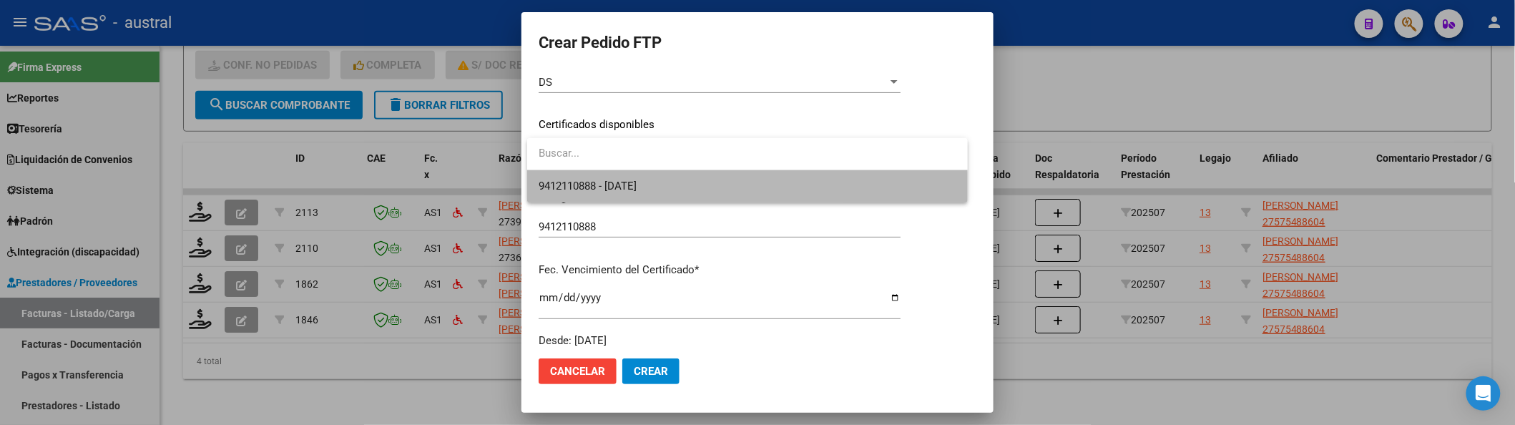
click at [633, 200] on span "9412110888 - 2025-06-29" at bounding box center [748, 186] width 418 height 32
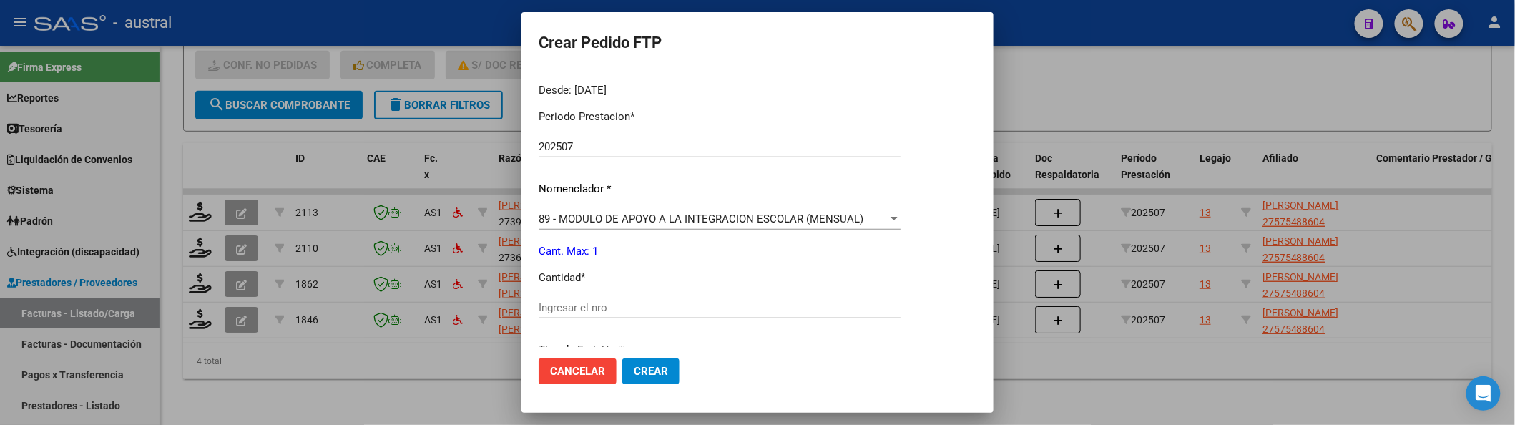
scroll to position [572, 0]
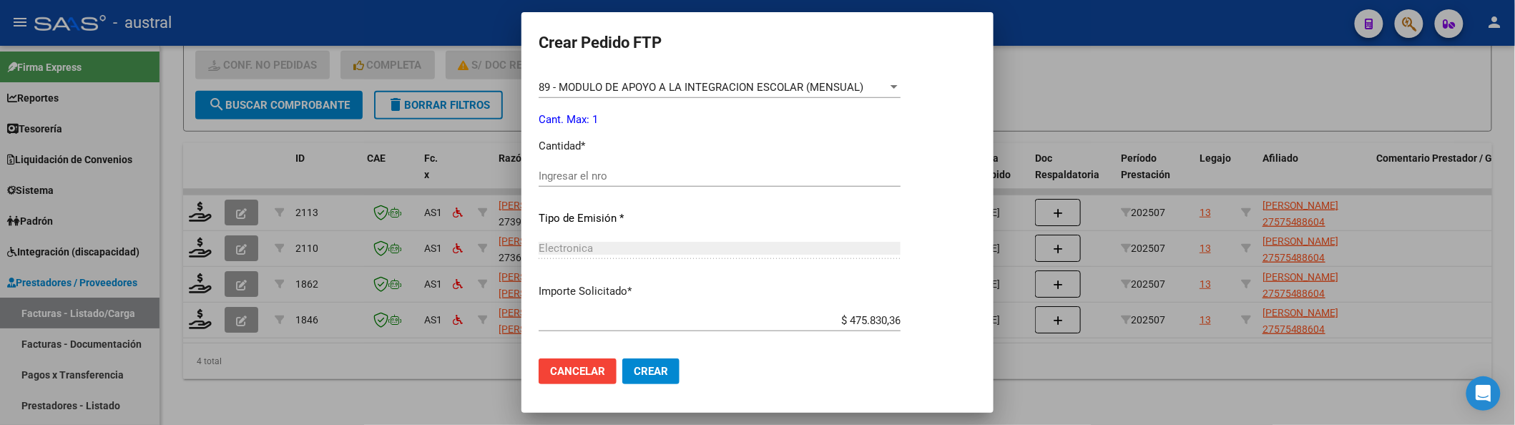
click at [654, 180] on input "Ingresar el nro" at bounding box center [720, 176] width 362 height 13
click at [655, 360] on button "Crear" at bounding box center [650, 371] width 57 height 26
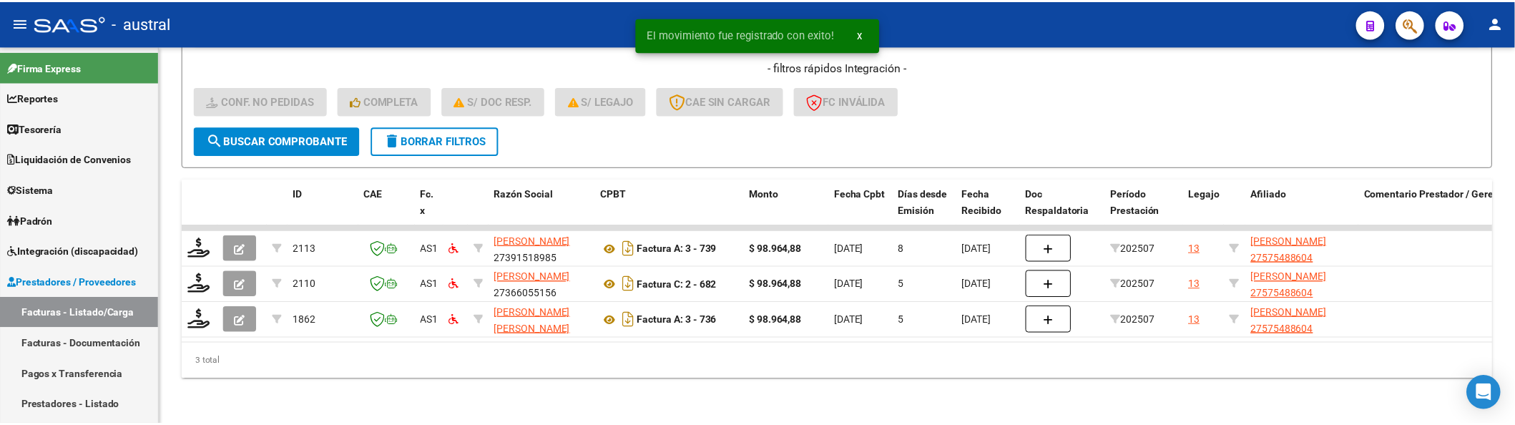
scroll to position [350, 0]
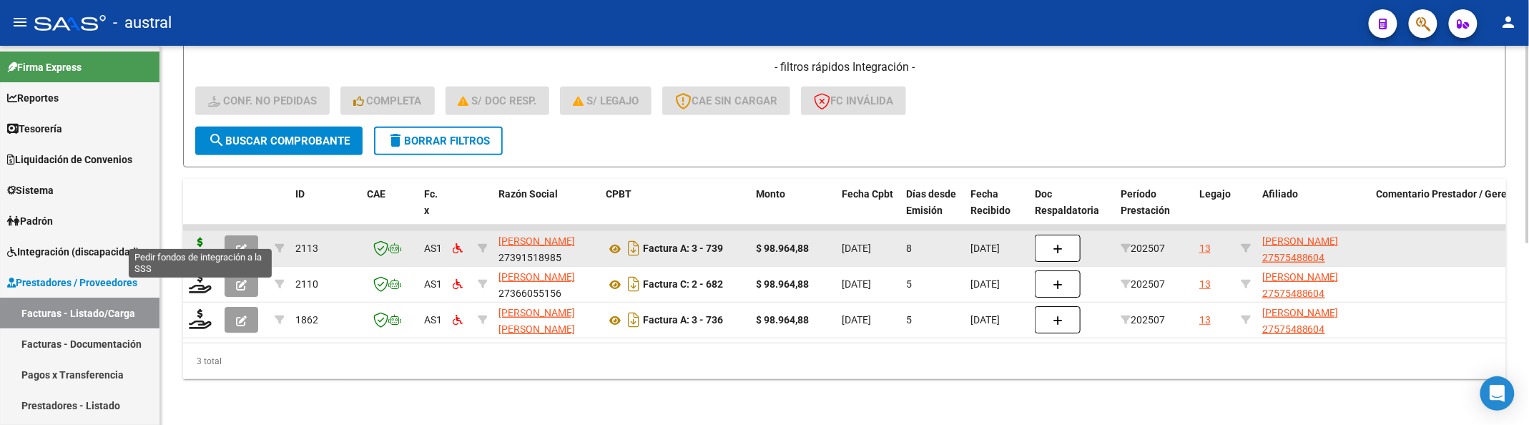
click at [199, 237] on icon at bounding box center [200, 247] width 23 height 20
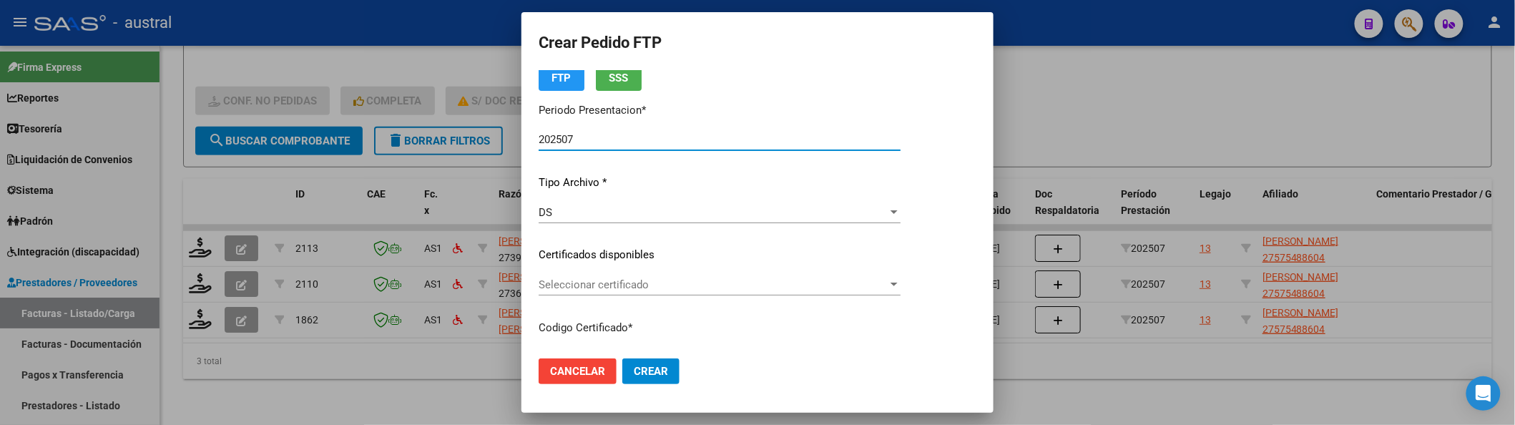
scroll to position [95, 0]
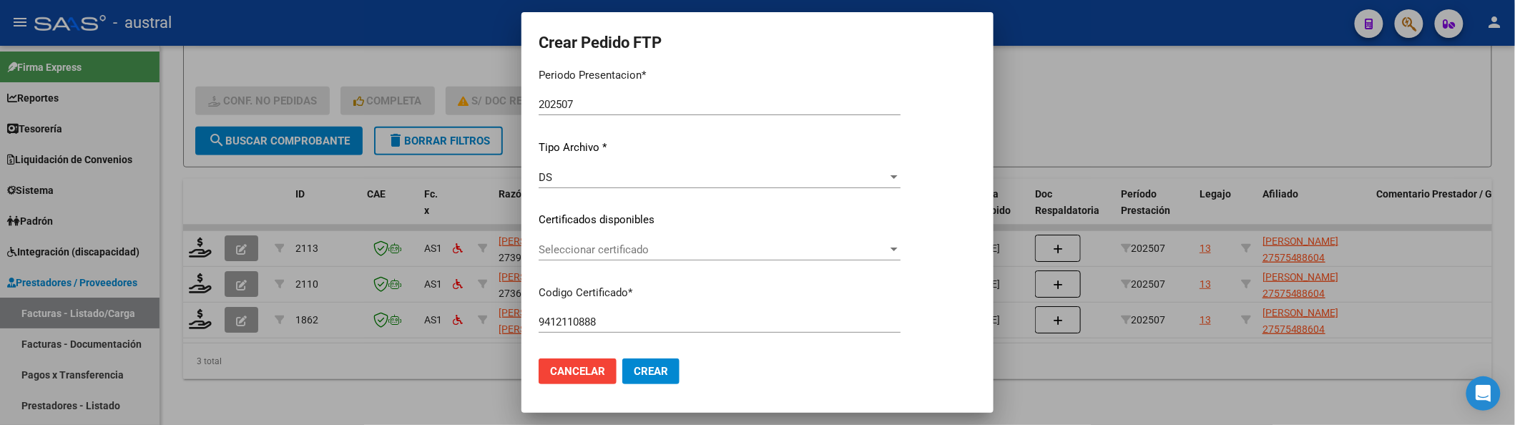
click at [692, 239] on div "Seleccionar certificado Seleccionar certificado" at bounding box center [720, 249] width 362 height 21
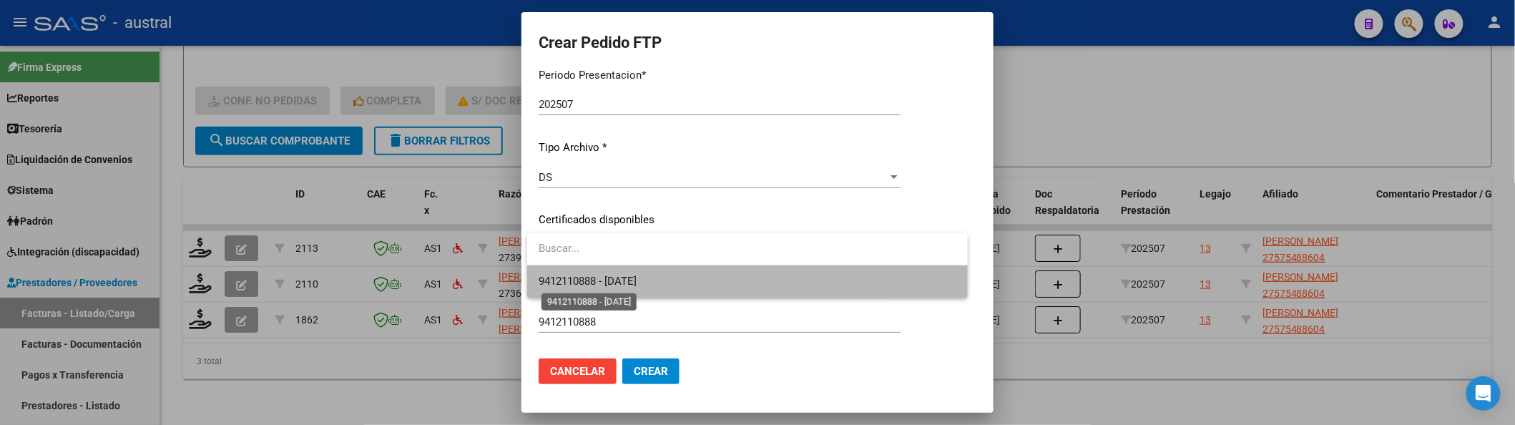
click at [637, 280] on span "9412110888 - 2025-06-29" at bounding box center [588, 281] width 98 height 13
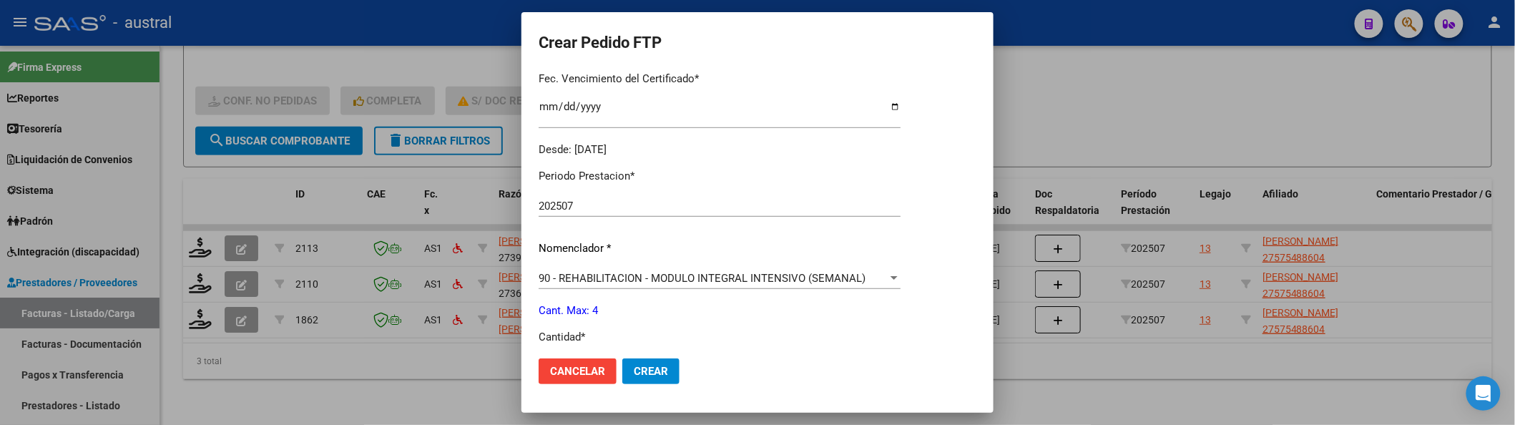
scroll to position [476, 0]
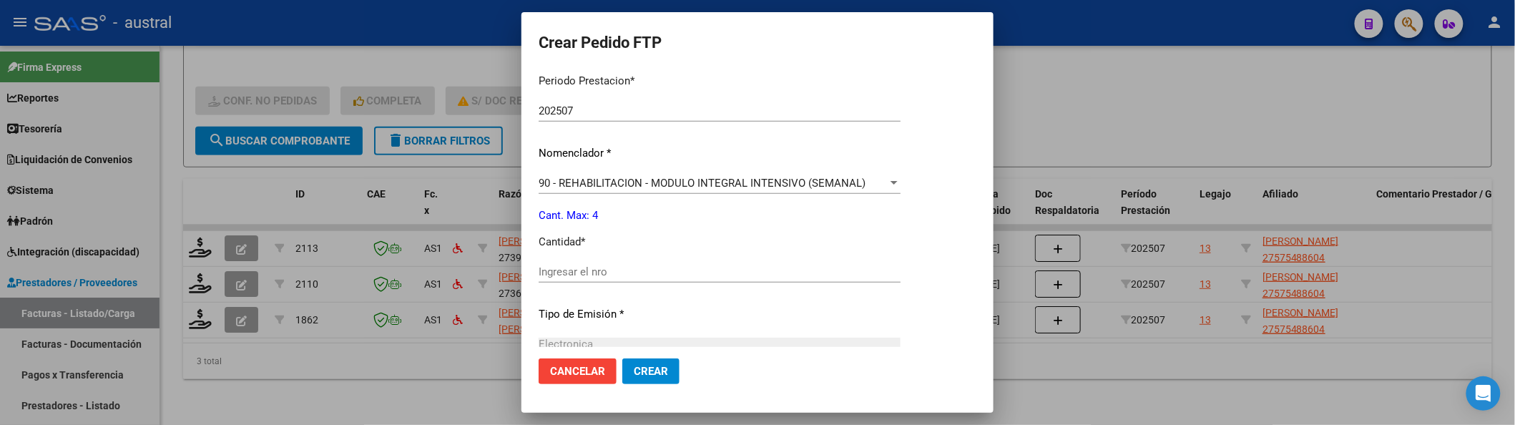
click at [639, 261] on div "Ingresar el nro" at bounding box center [720, 271] width 362 height 21
click at [622, 358] on button "Crear" at bounding box center [650, 371] width 57 height 26
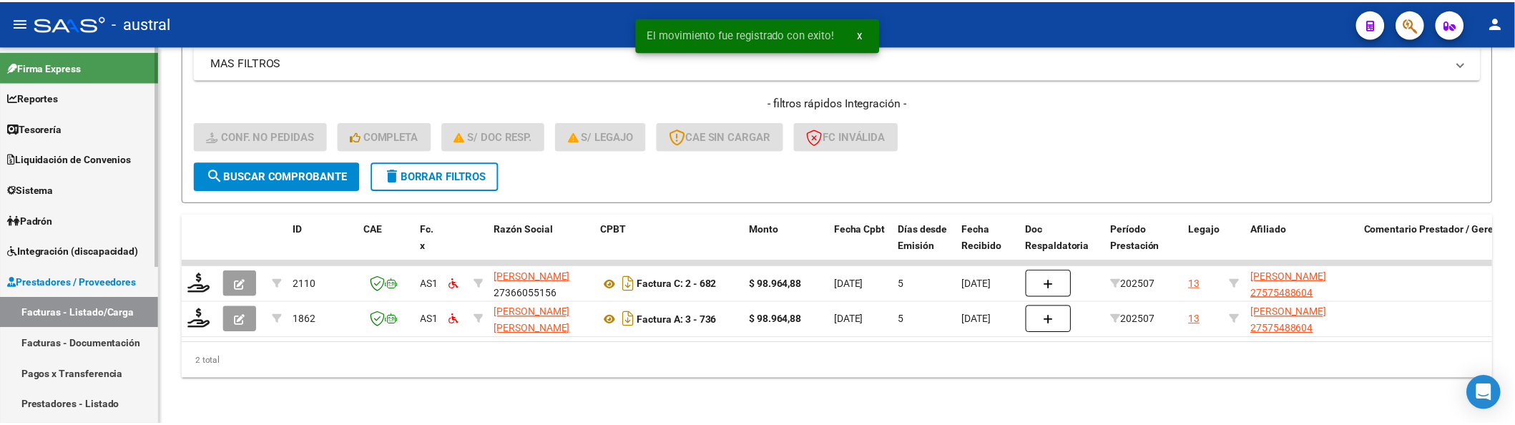
scroll to position [313, 0]
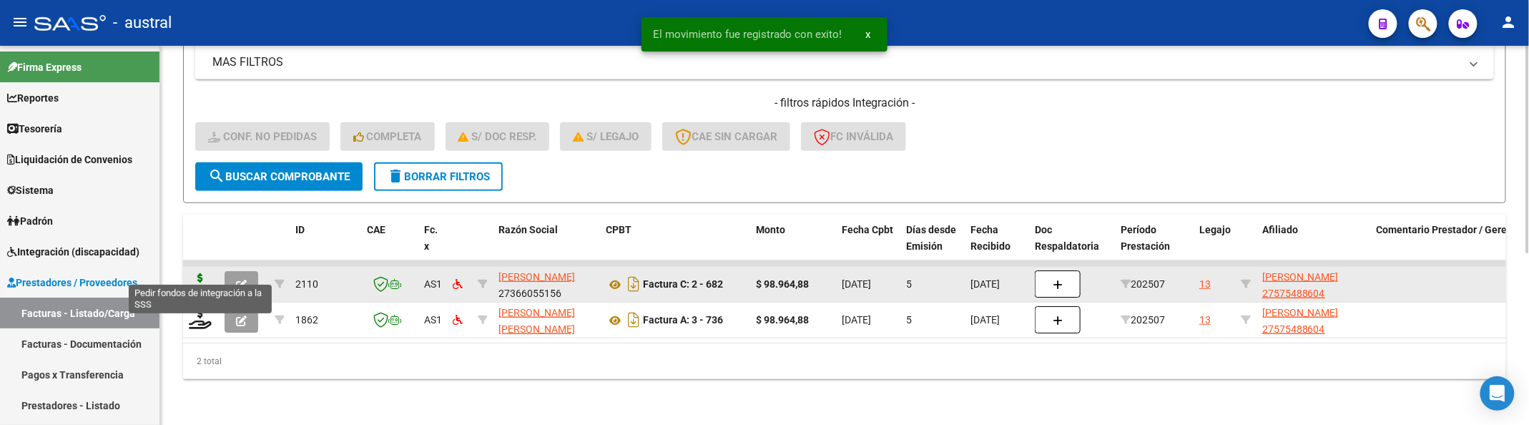
click at [207, 273] on icon at bounding box center [200, 283] width 23 height 20
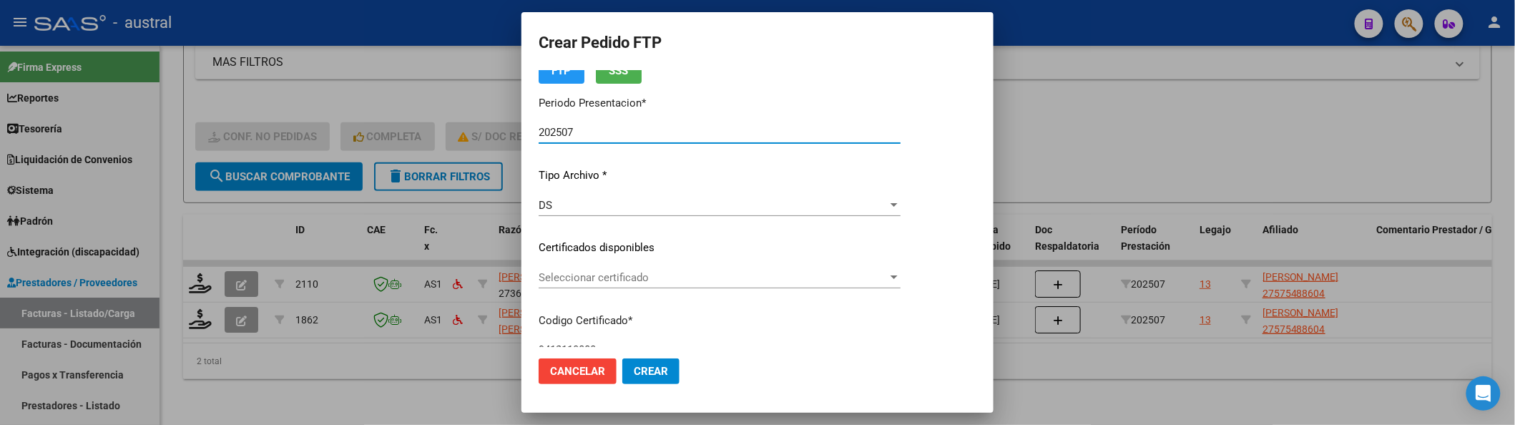
scroll to position [190, 0]
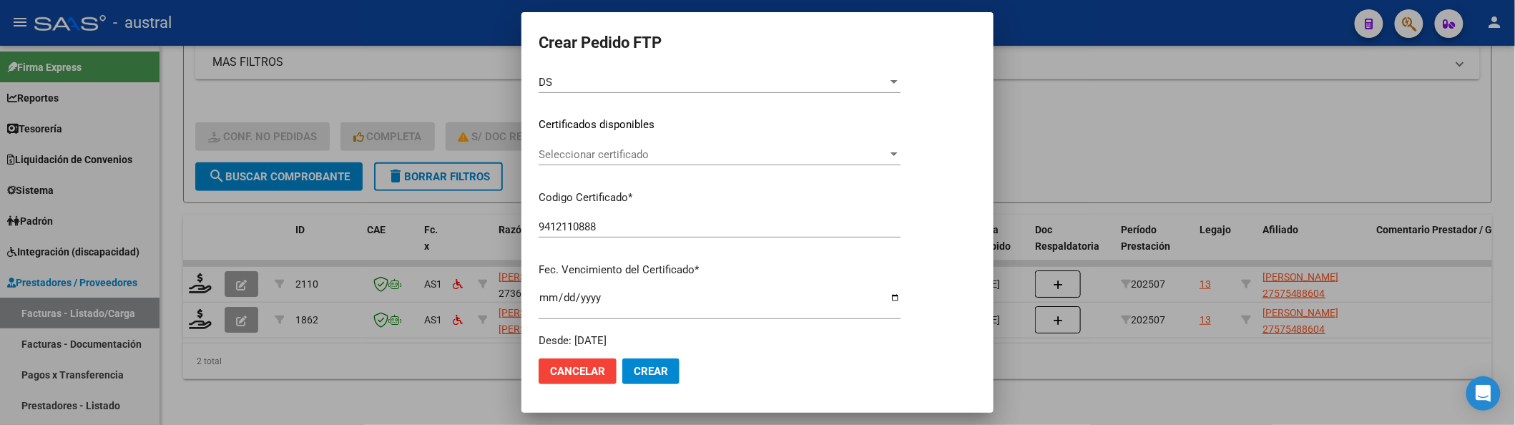
click at [668, 156] on span "Seleccionar certificado" at bounding box center [713, 154] width 349 height 13
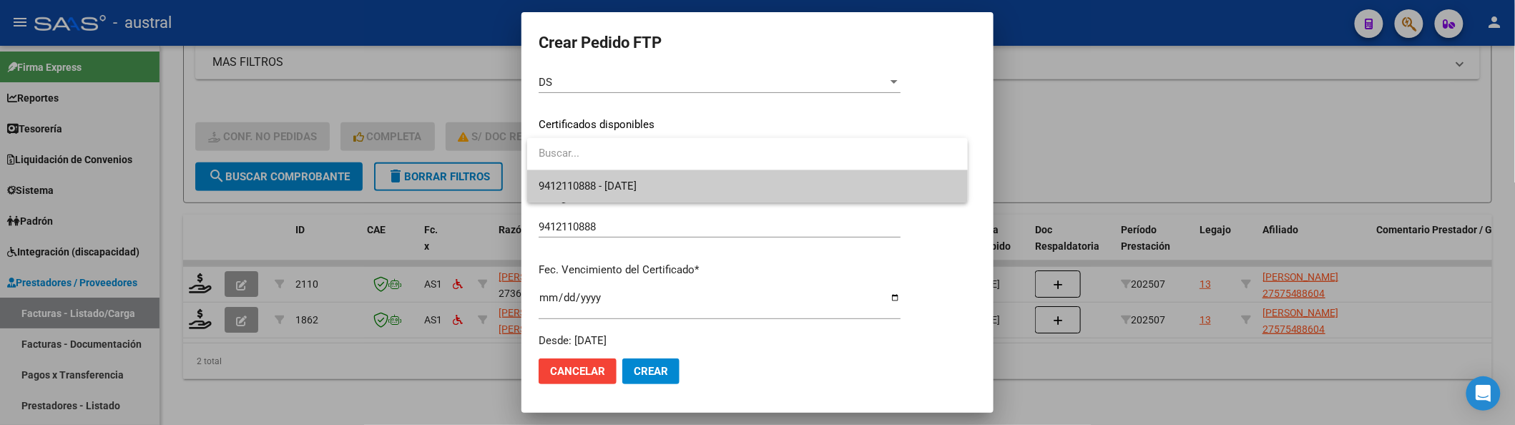
click at [664, 185] on span "9412110888 - 2025-06-29" at bounding box center [748, 186] width 418 height 32
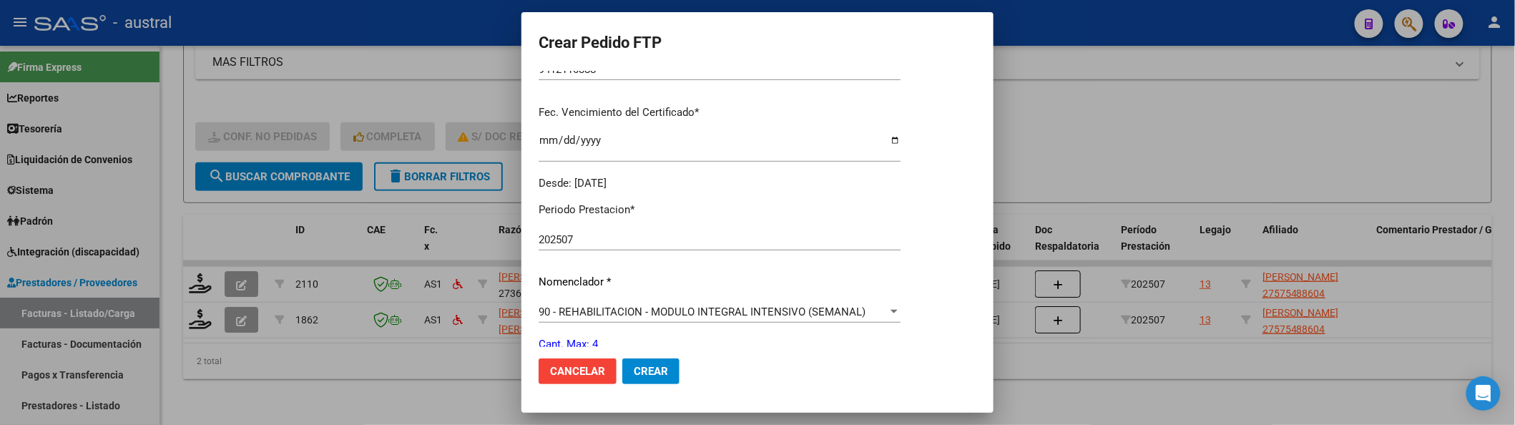
scroll to position [476, 0]
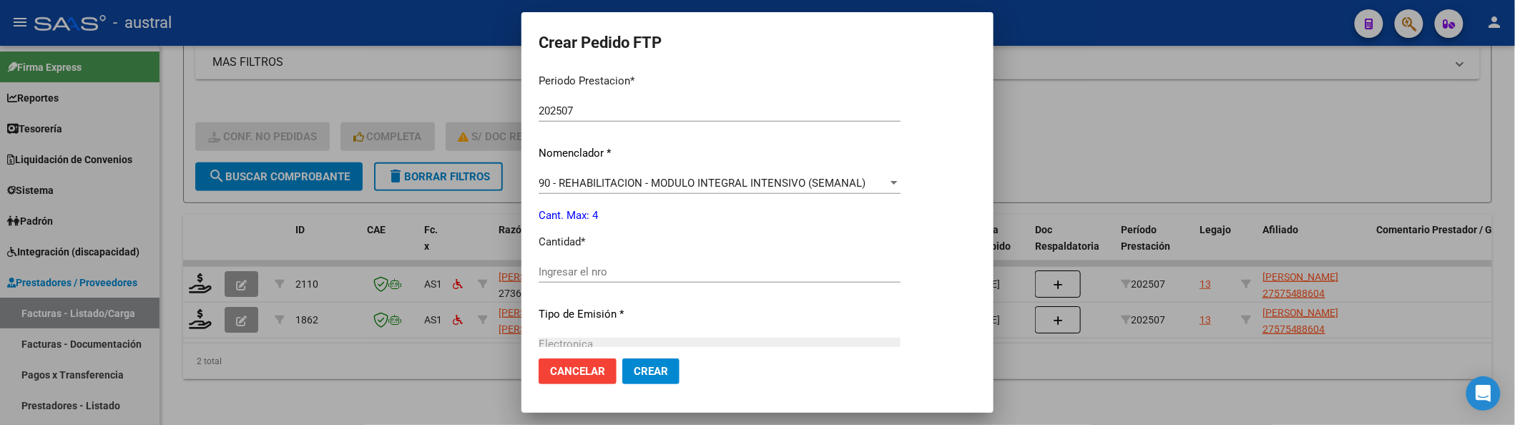
click at [647, 261] on div "Ingresar el nro" at bounding box center [720, 271] width 362 height 21
click at [622, 358] on button "Crear" at bounding box center [650, 371] width 57 height 26
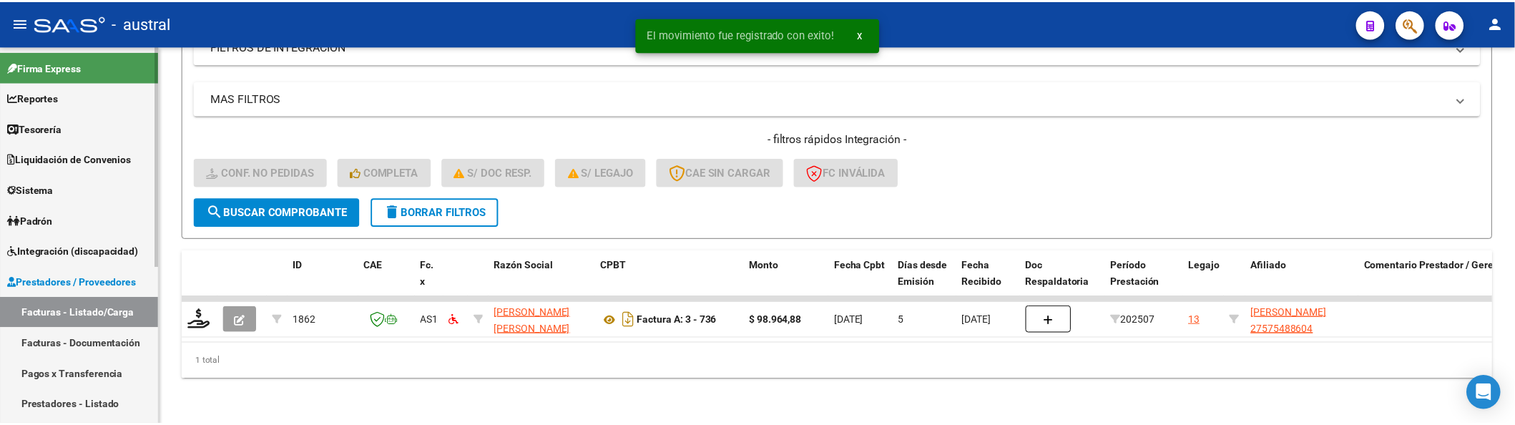
scroll to position [278, 0]
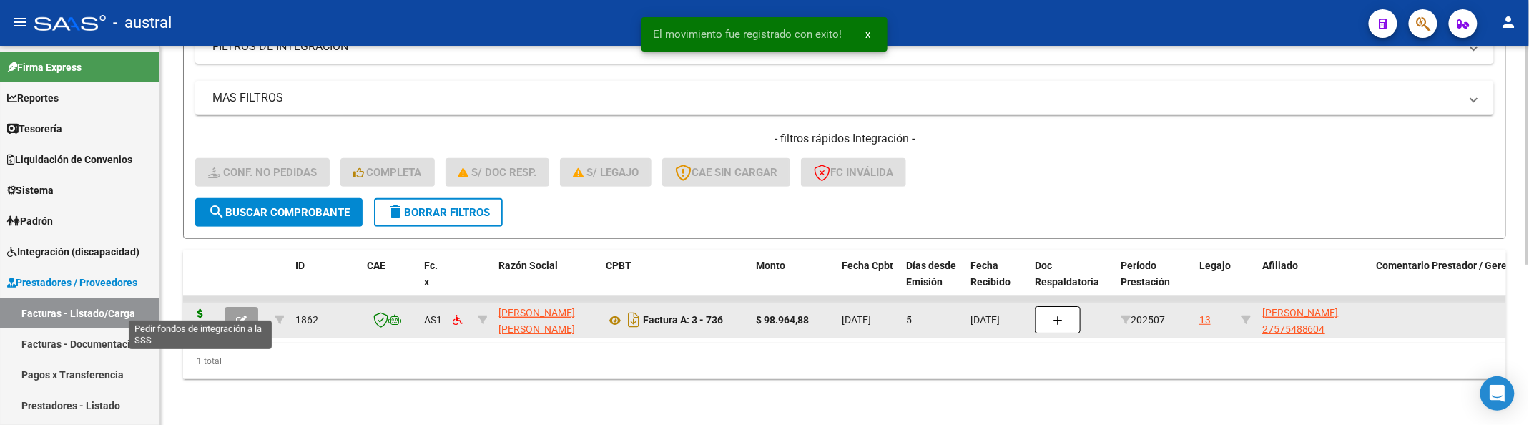
click at [196, 309] on icon at bounding box center [200, 319] width 23 height 20
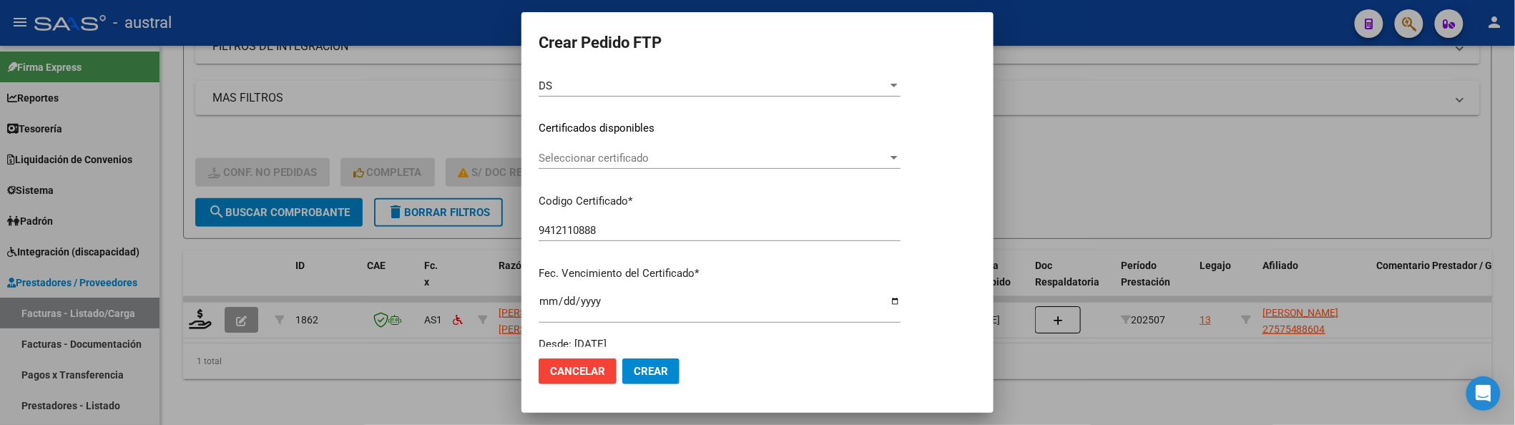
scroll to position [190, 0]
click at [639, 166] on div "Seleccionar certificado Seleccionar certificado" at bounding box center [720, 161] width 362 height 35
click at [656, 144] on div "Seleccionar certificado Seleccionar certificado" at bounding box center [720, 154] width 362 height 21
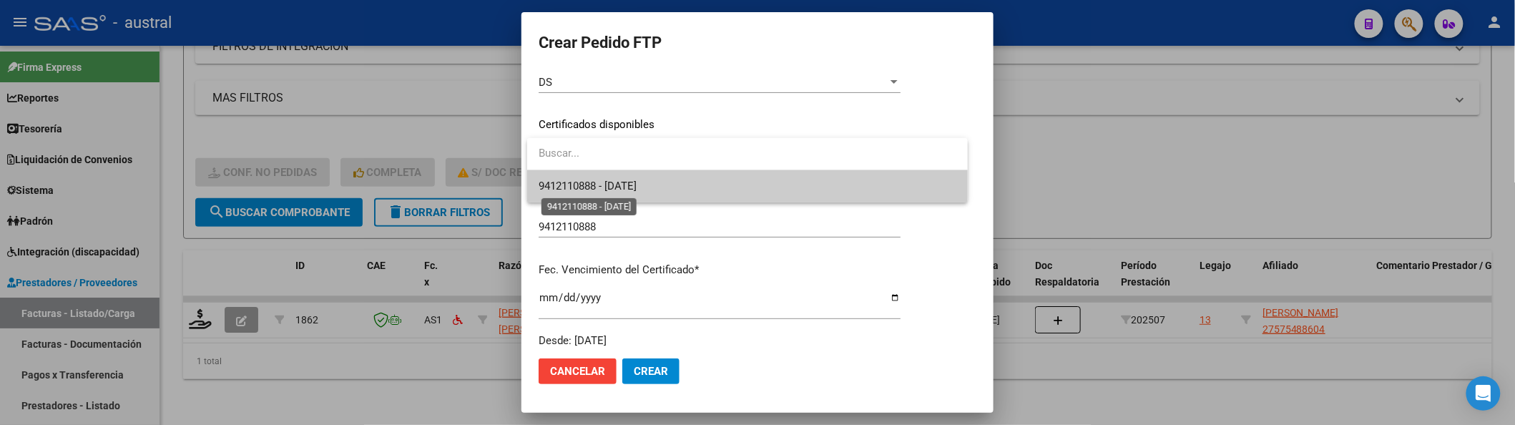
click at [637, 183] on span "9412110888 - 2025-06-29" at bounding box center [588, 186] width 98 height 13
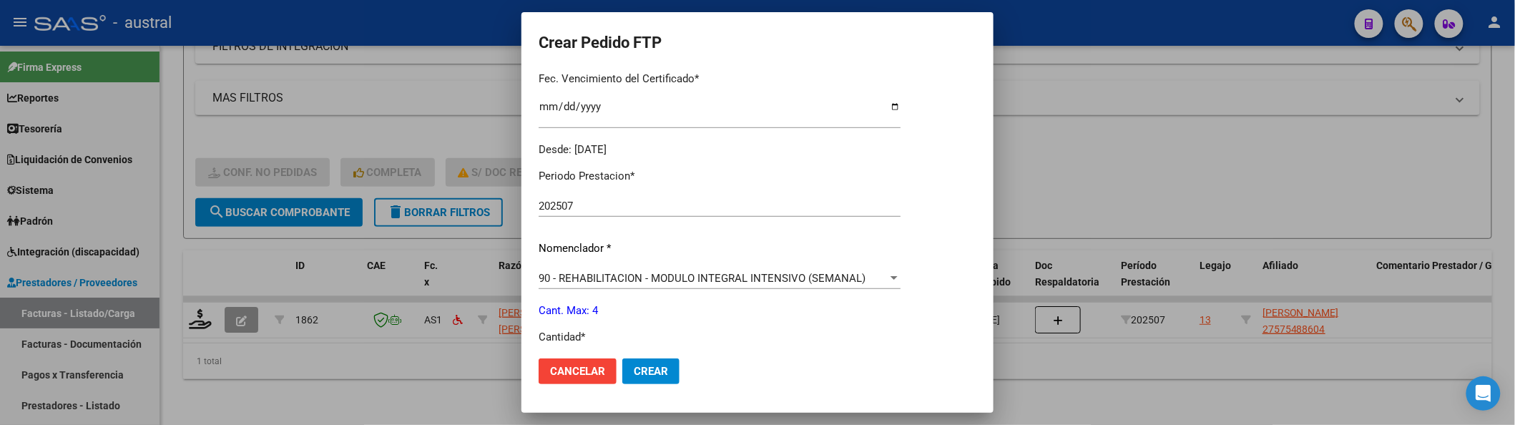
scroll to position [476, 0]
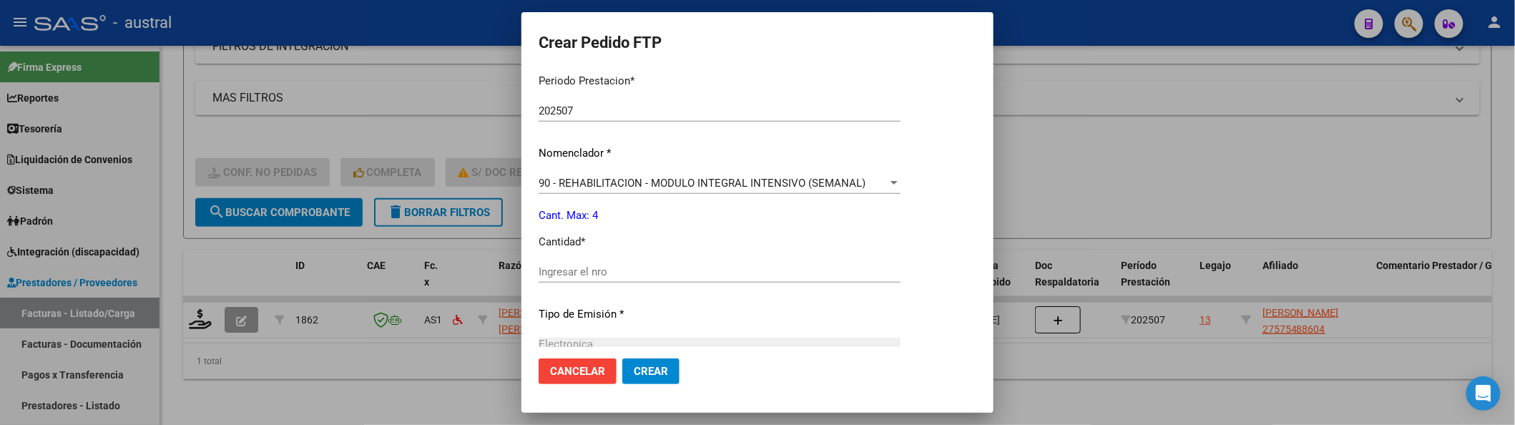
click at [668, 263] on div "Ingresar el nro" at bounding box center [720, 271] width 362 height 21
click at [622, 358] on button "Crear" at bounding box center [650, 371] width 57 height 26
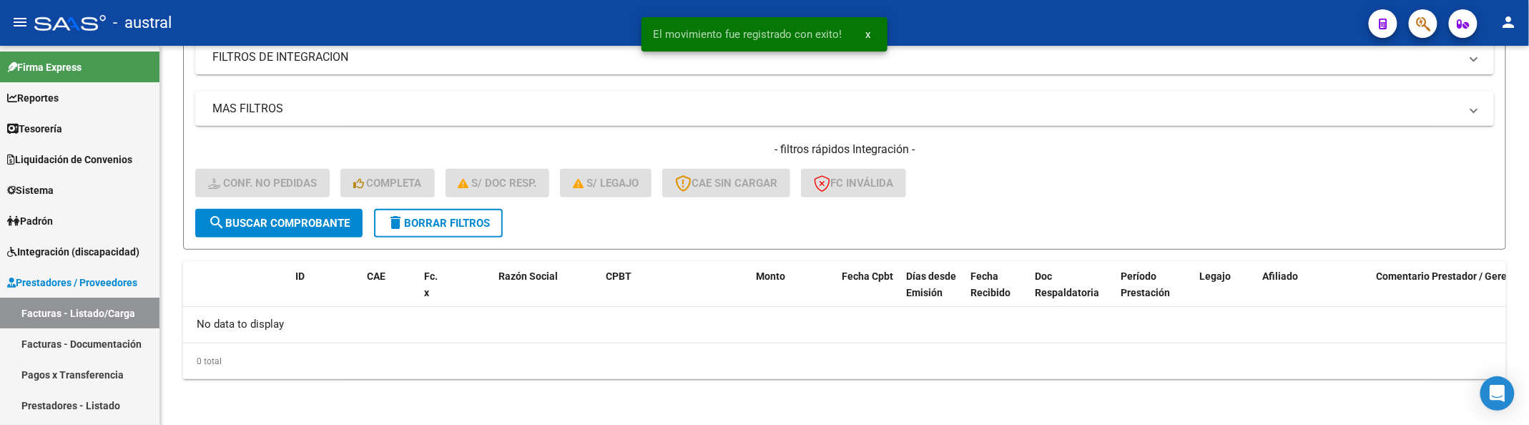
scroll to position [252, 0]
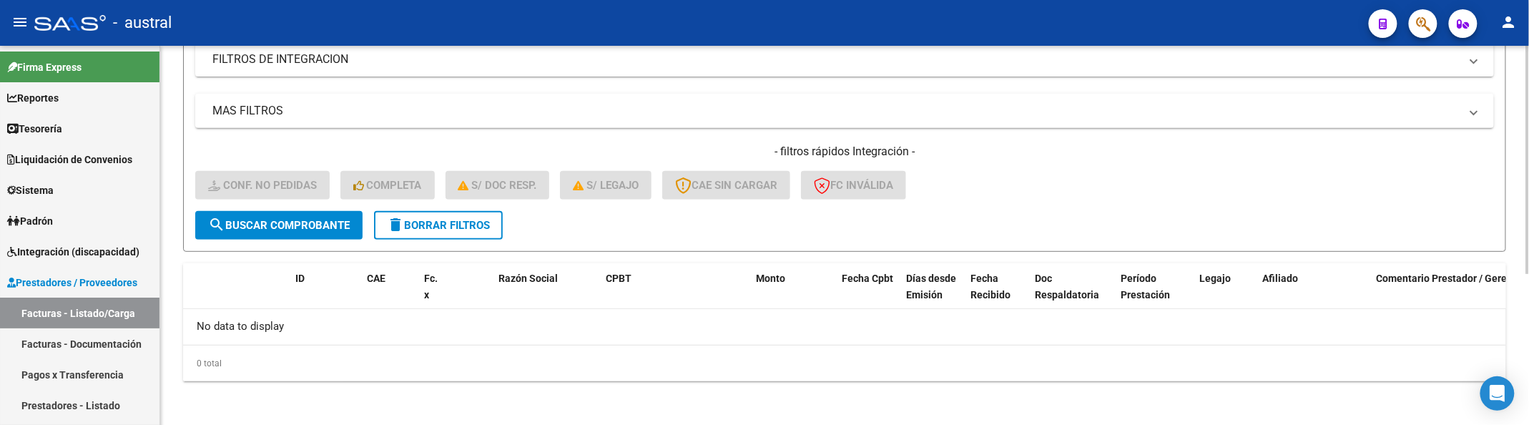
click at [1182, 199] on div "- filtros rápidos Integración - Conf. no pedidas Completa S/ Doc Resp. S/ legaj…" at bounding box center [844, 177] width 1299 height 67
click at [476, 211] on button "delete Borrar Filtros" at bounding box center [438, 225] width 129 height 29
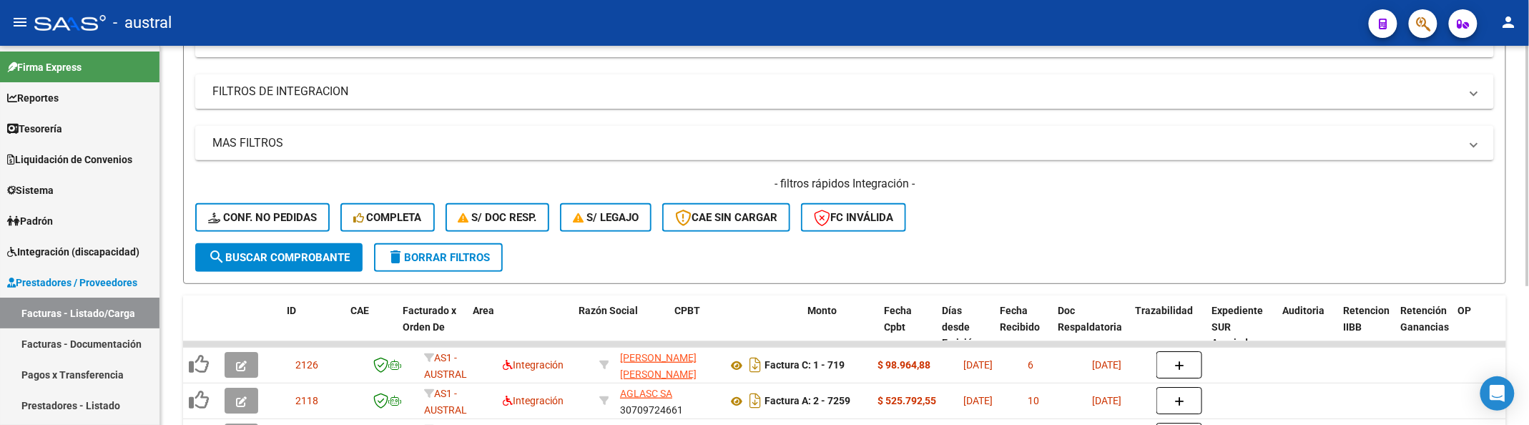
click at [306, 203] on div "- filtros rápidos Integración - Conf. no pedidas Completa S/ Doc Resp. S/ legaj…" at bounding box center [844, 209] width 1299 height 67
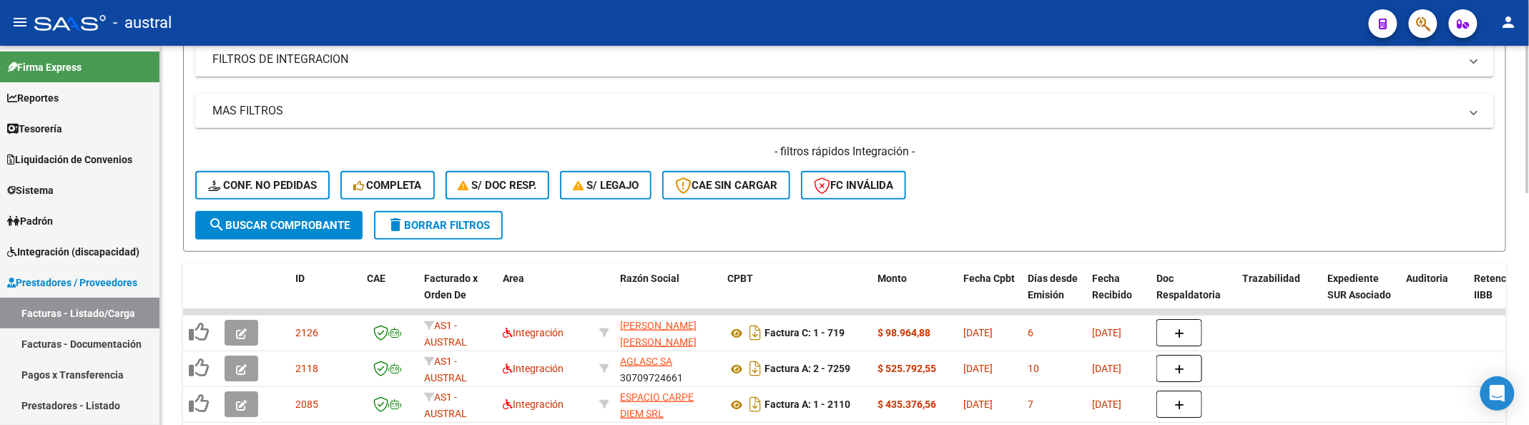
click at [308, 207] on div "- filtros rápidos Integración - Conf. no pedidas Completa S/ Doc Resp. S/ legaj…" at bounding box center [844, 177] width 1299 height 67
click at [307, 195] on button "Conf. no pedidas" at bounding box center [262, 185] width 134 height 29
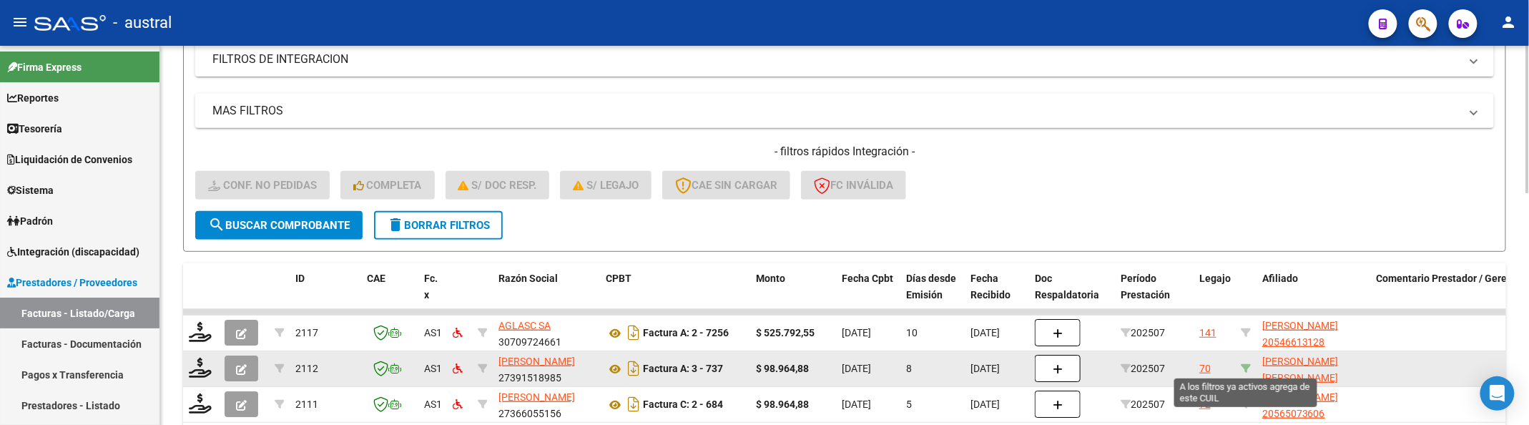
click at [1242, 369] on icon at bounding box center [1246, 368] width 10 height 10
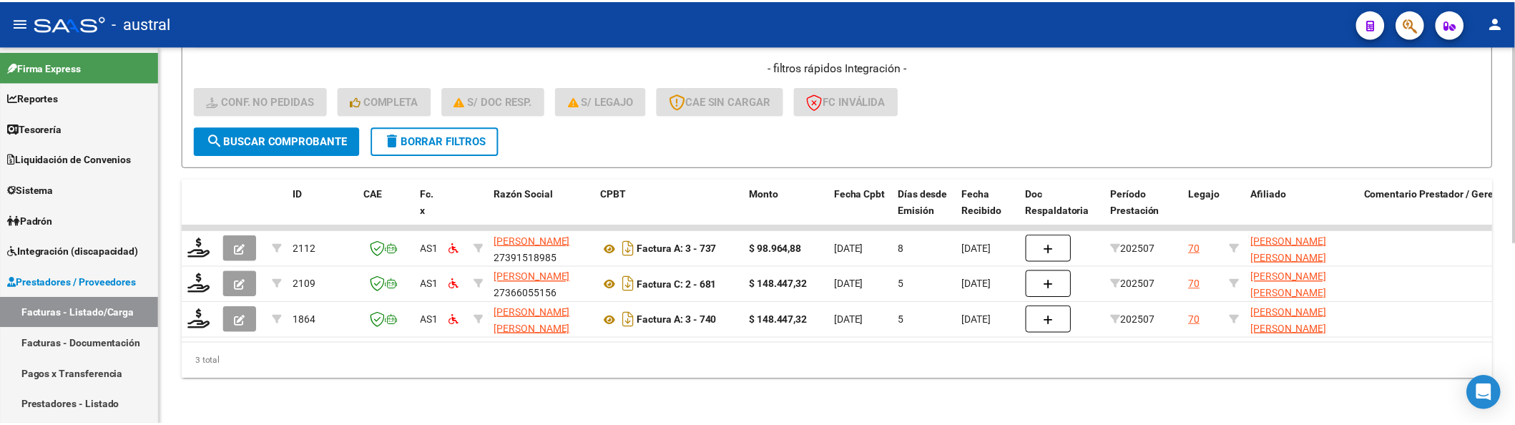
scroll to position [350, 0]
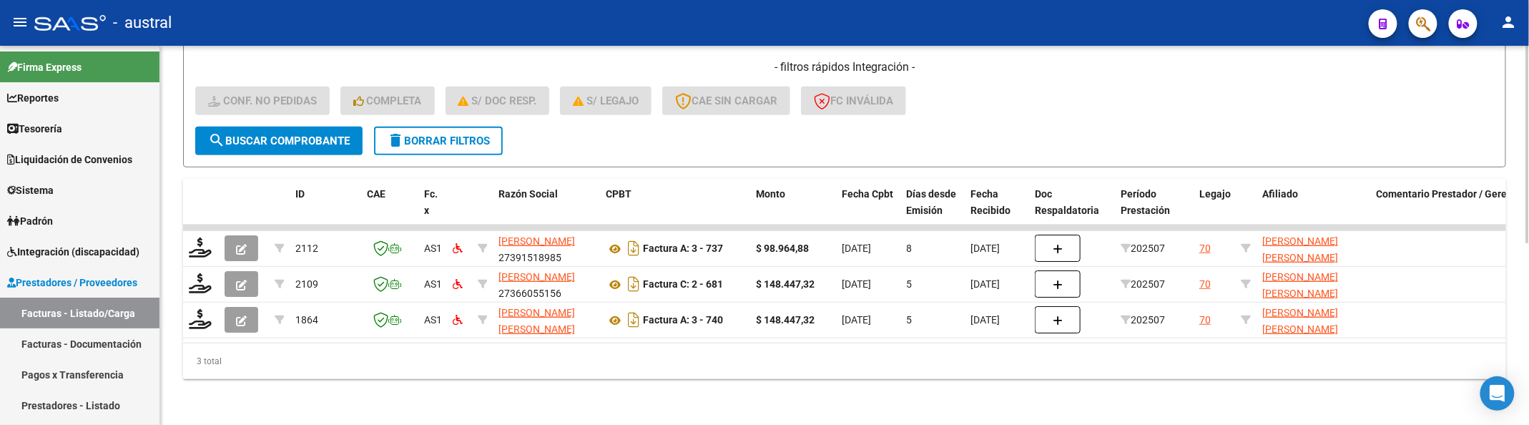
click at [1109, 103] on div "- filtros rápidos Integración - Conf. no pedidas Completa S/ Doc Resp. S/ legaj…" at bounding box center [844, 92] width 1299 height 67
click at [1113, 90] on div "- filtros rápidos Integración - Conf. no pedidas Completa S/ Doc Resp. S/ legaj…" at bounding box center [844, 92] width 1299 height 67
click at [1191, 100] on div "- filtros rápidos Integración - Conf. no pedidas Completa S/ Doc Resp. S/ legaj…" at bounding box center [844, 92] width 1299 height 67
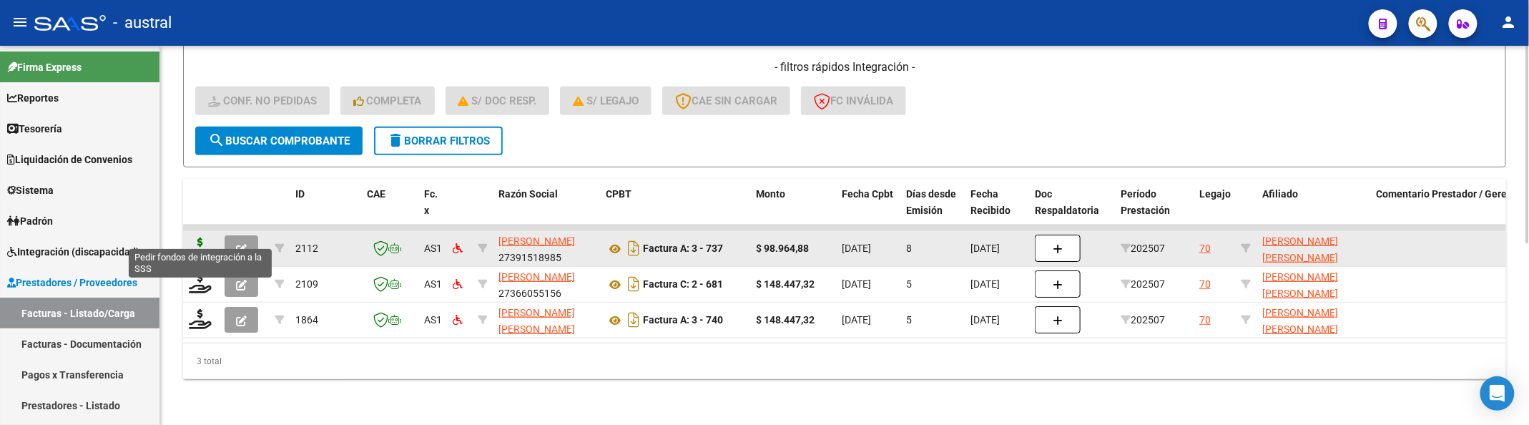
click at [199, 237] on icon at bounding box center [200, 247] width 23 height 20
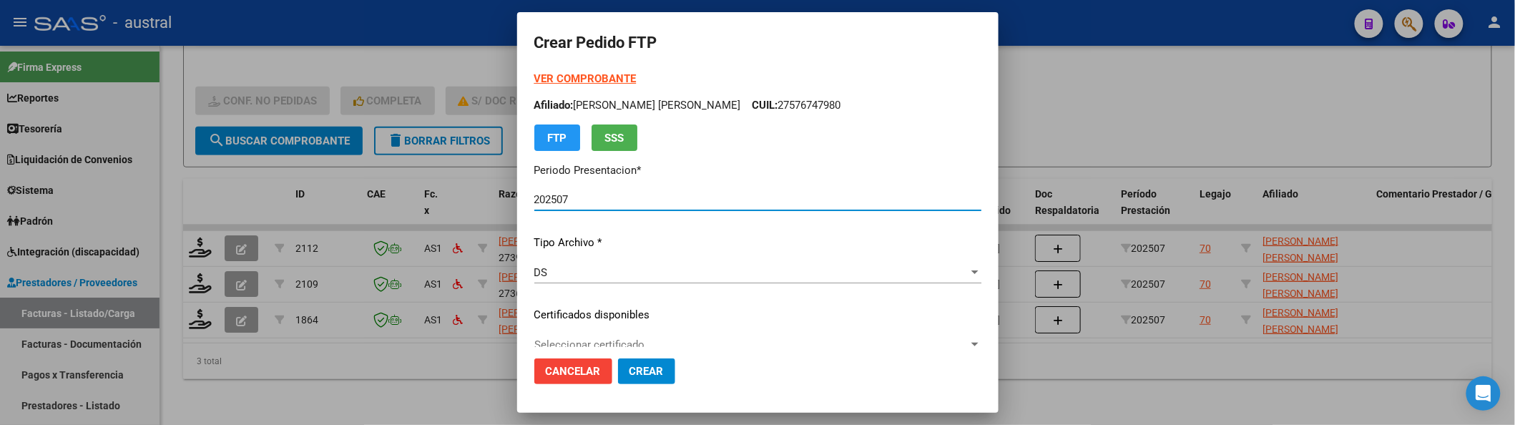
scroll to position [95, 0]
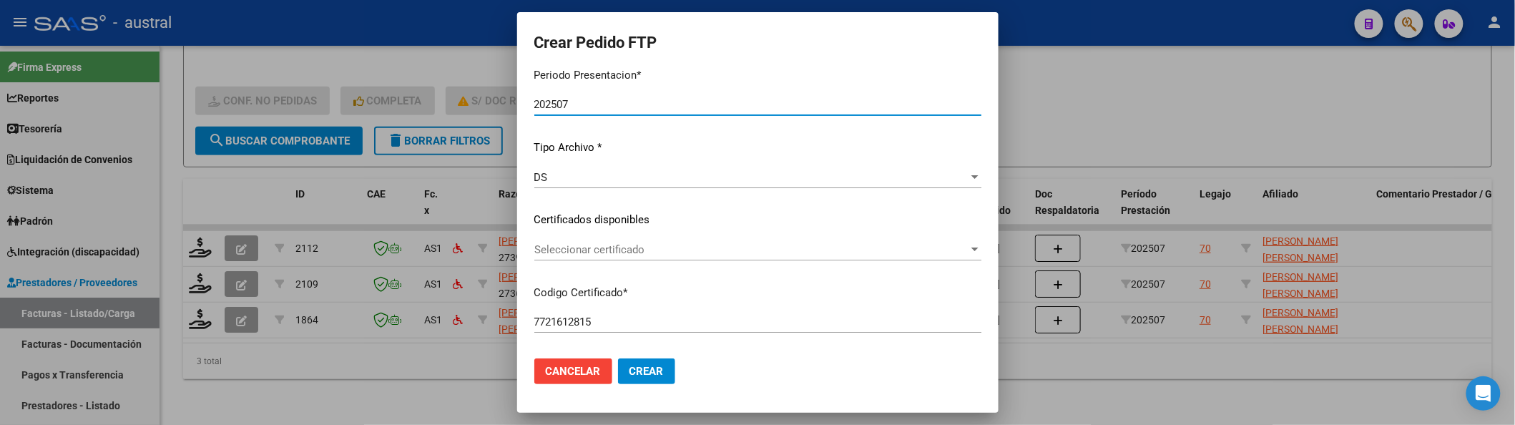
click at [639, 236] on div "VER COMPROBANTE ARCA Padrón Afiliado: REFOJO LOLA CATALINA CUIL: 27576747980 FT…" at bounding box center [757, 210] width 447 height 468
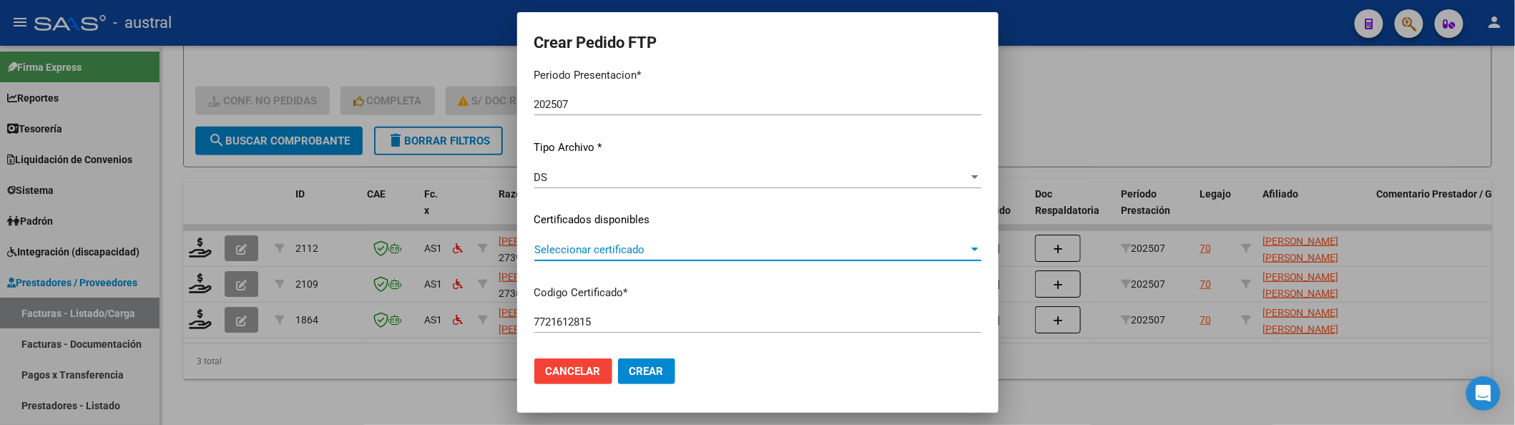
click at [639, 250] on span "Seleccionar certificado" at bounding box center [751, 249] width 434 height 13
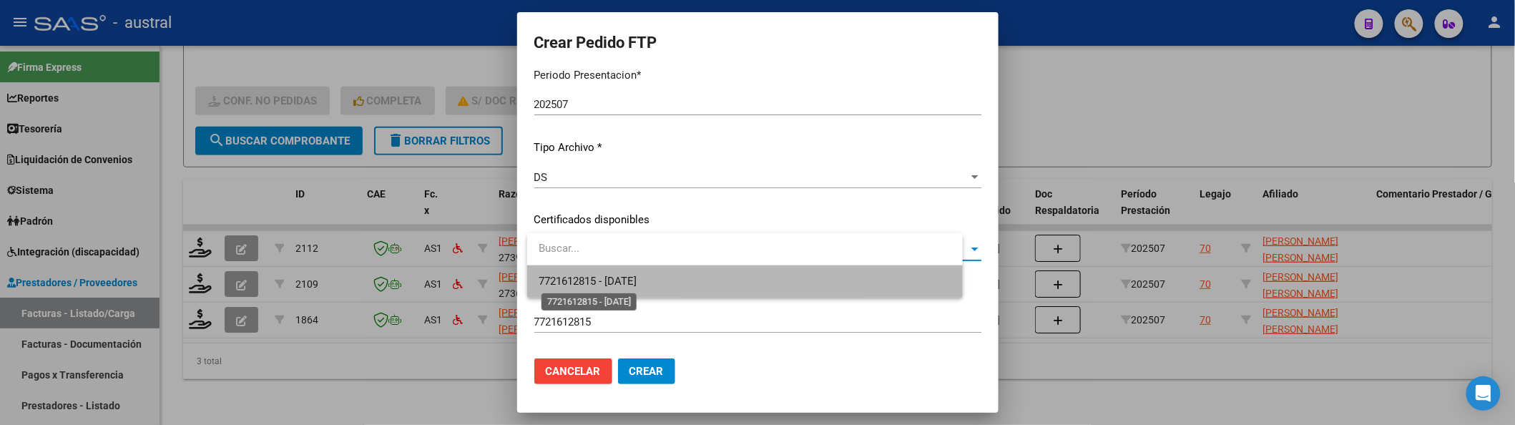
click at [637, 283] on span "7721612815 - 2026-01-31" at bounding box center [588, 281] width 98 height 13
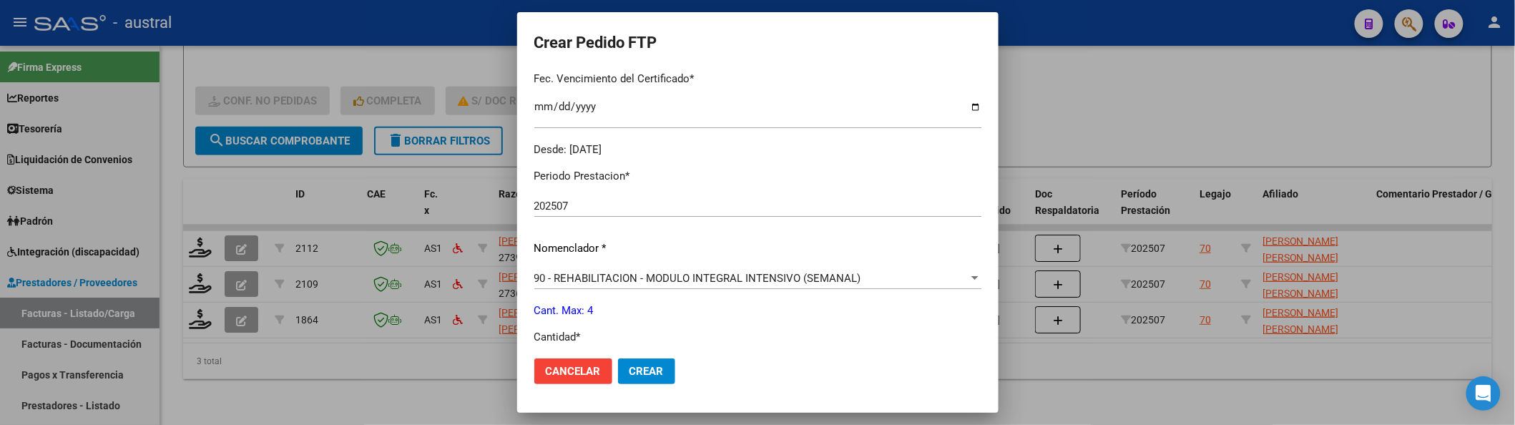
scroll to position [476, 0]
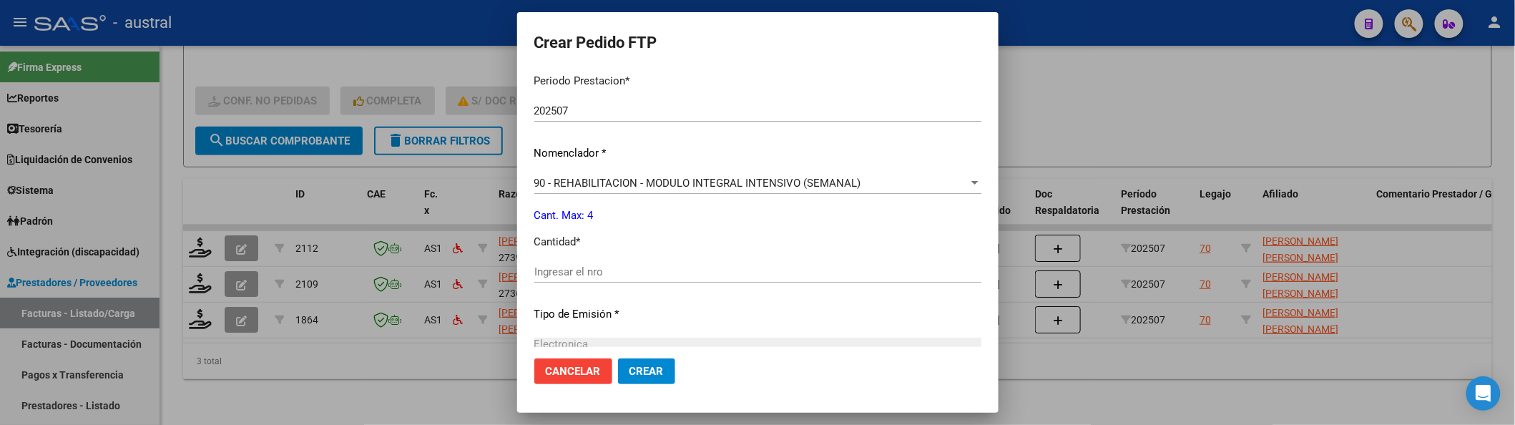
click at [635, 263] on div "Ingresar el nro" at bounding box center [757, 271] width 447 height 21
click at [618, 358] on button "Crear" at bounding box center [646, 371] width 57 height 26
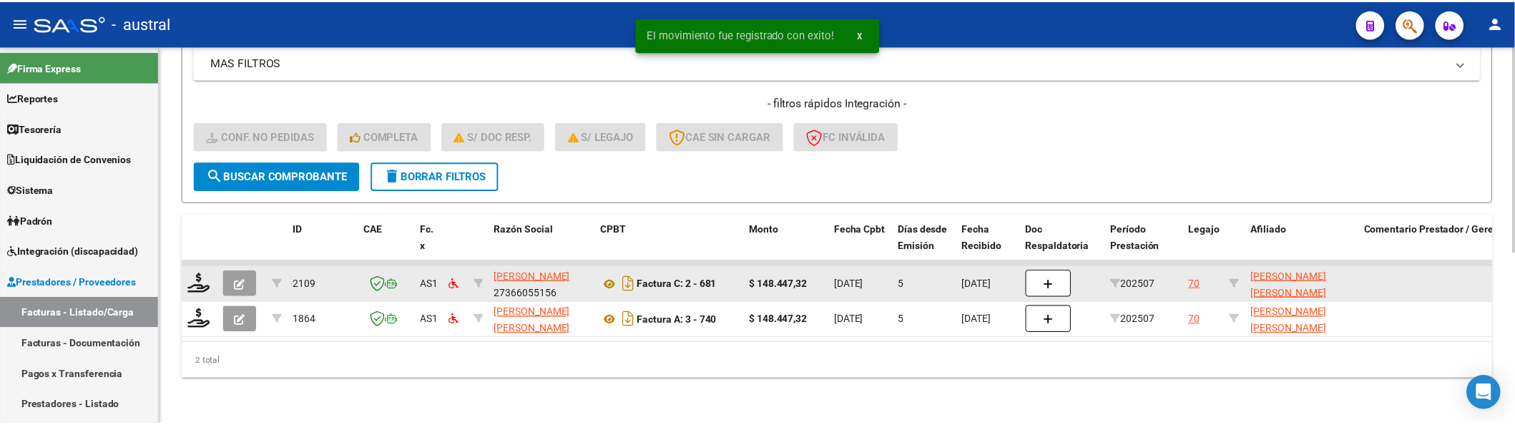
scroll to position [313, 0]
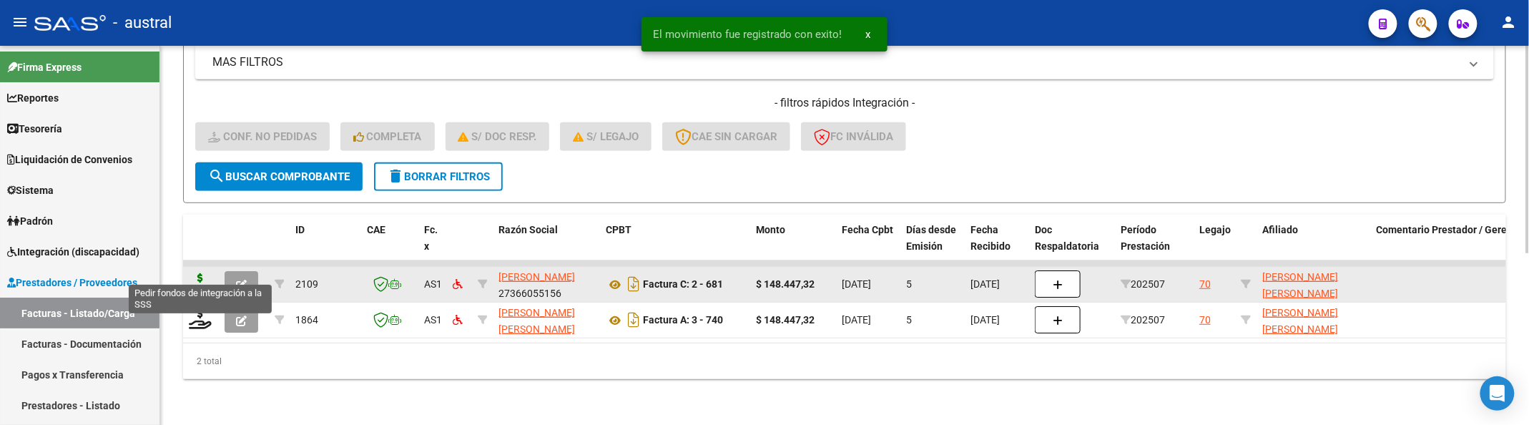
click at [196, 275] on icon at bounding box center [200, 283] width 23 height 20
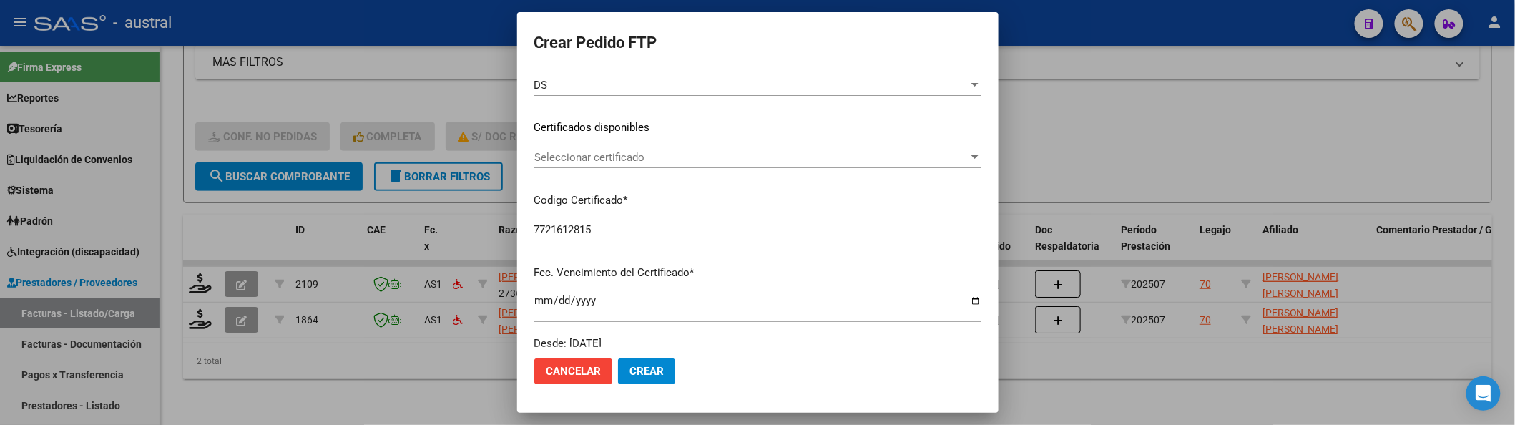
scroll to position [190, 0]
click at [624, 144] on div "Seleccionar certificado Seleccionar certificado" at bounding box center [757, 154] width 447 height 21
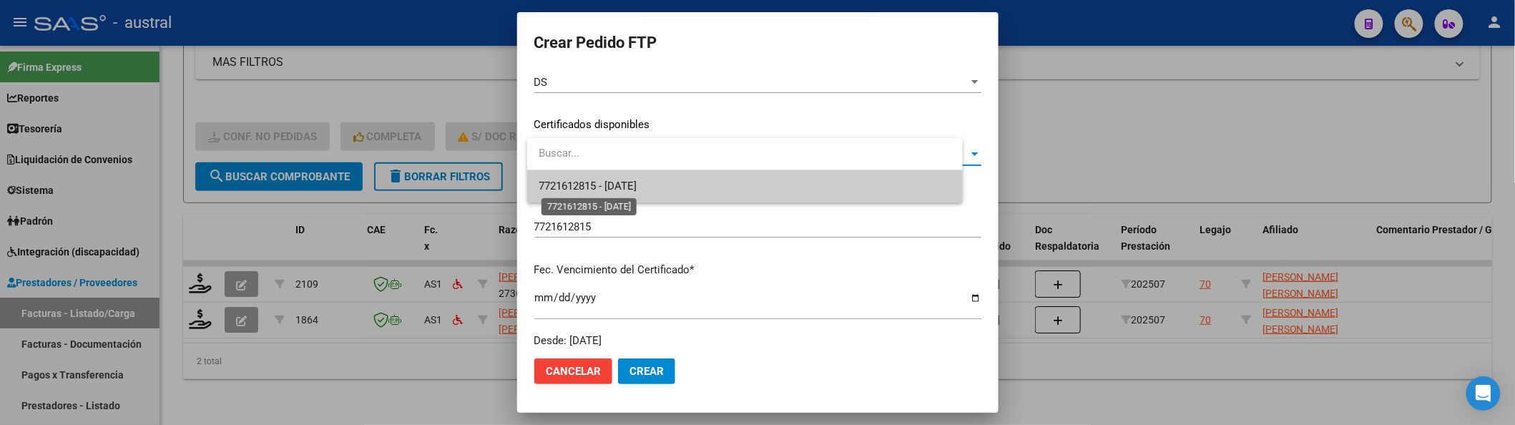
click at [631, 181] on span "7721612815 - 2026-01-31" at bounding box center [588, 186] width 98 height 13
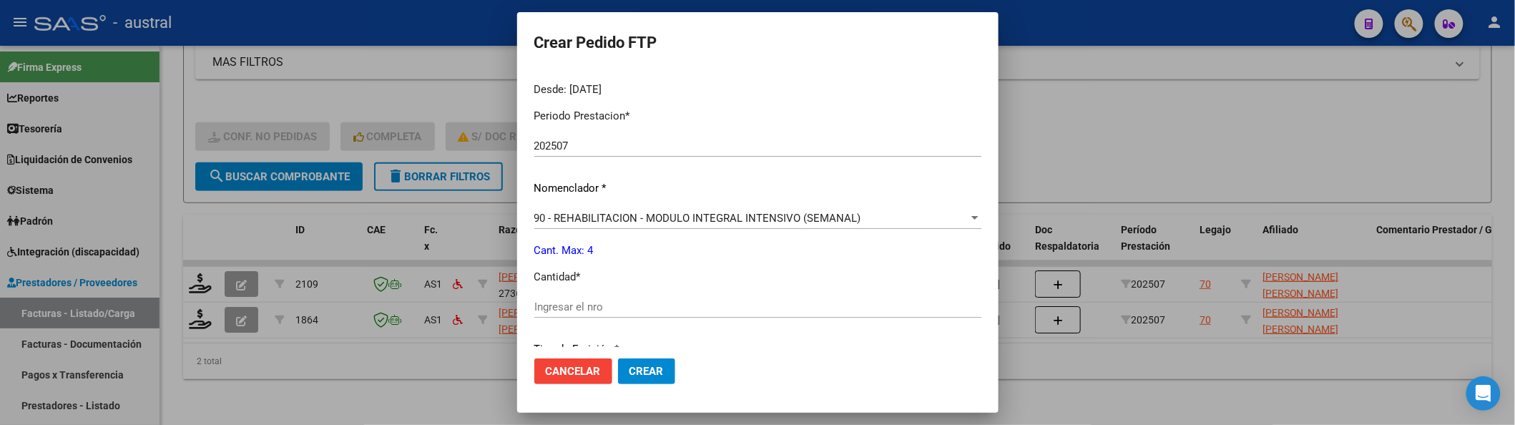
scroll to position [476, 0]
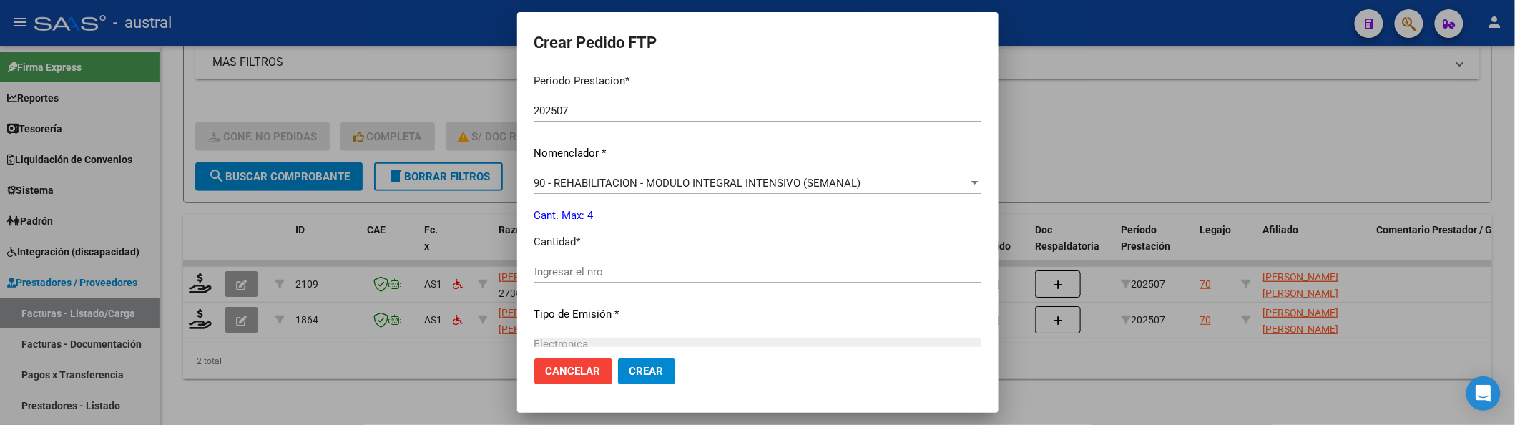
click at [624, 261] on div "Ingresar el nro" at bounding box center [757, 271] width 447 height 21
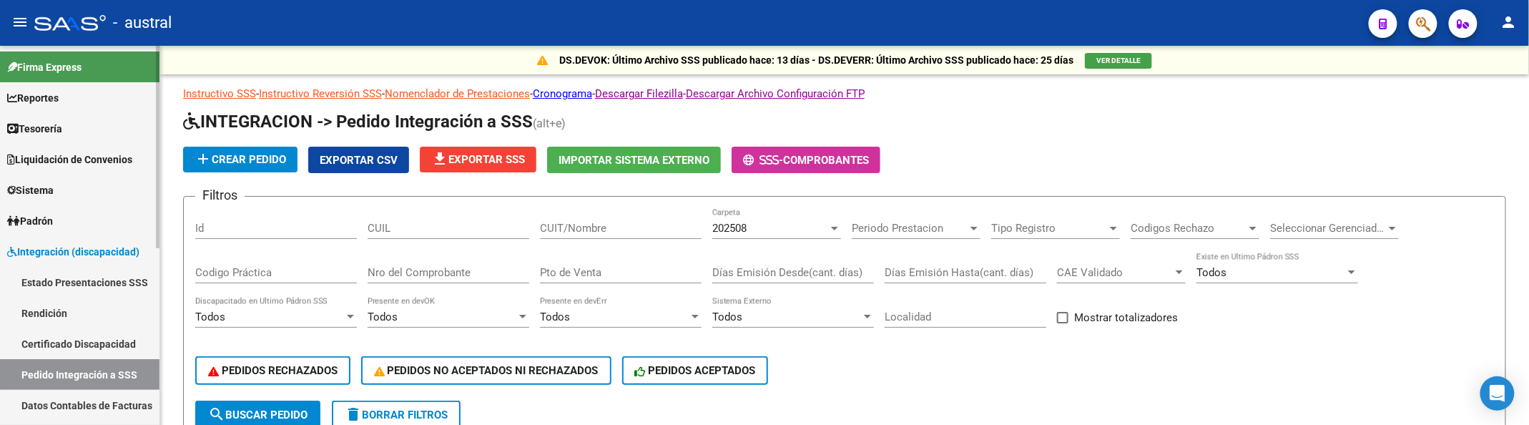
scroll to position [95, 0]
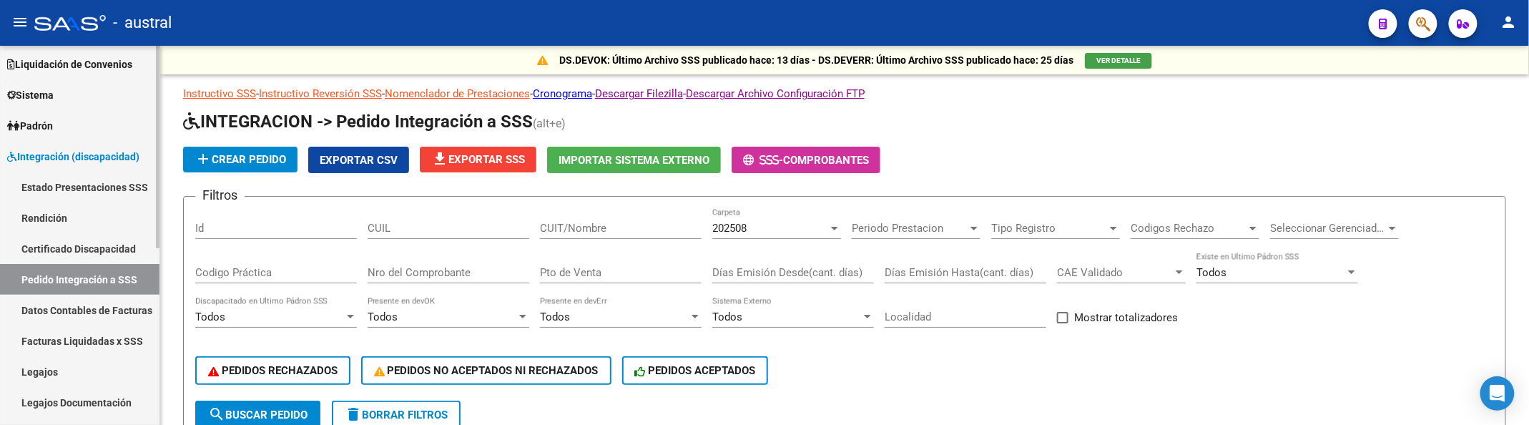
click at [67, 361] on link "Legajos" at bounding box center [80, 371] width 160 height 31
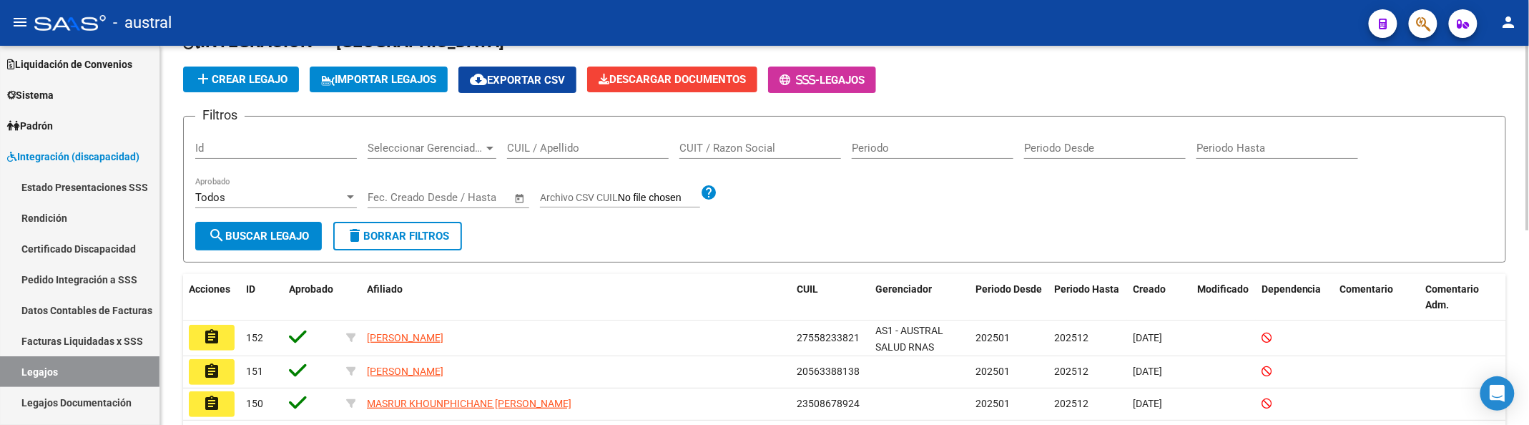
scroll to position [190, 0]
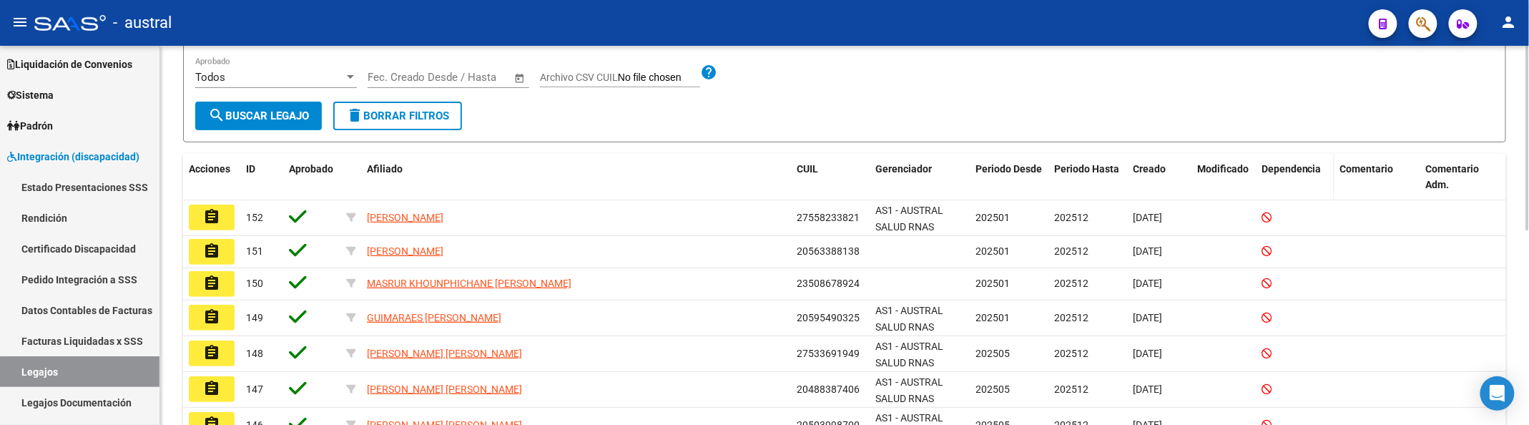
click at [1294, 172] on span "Dependencia" at bounding box center [1292, 168] width 60 height 11
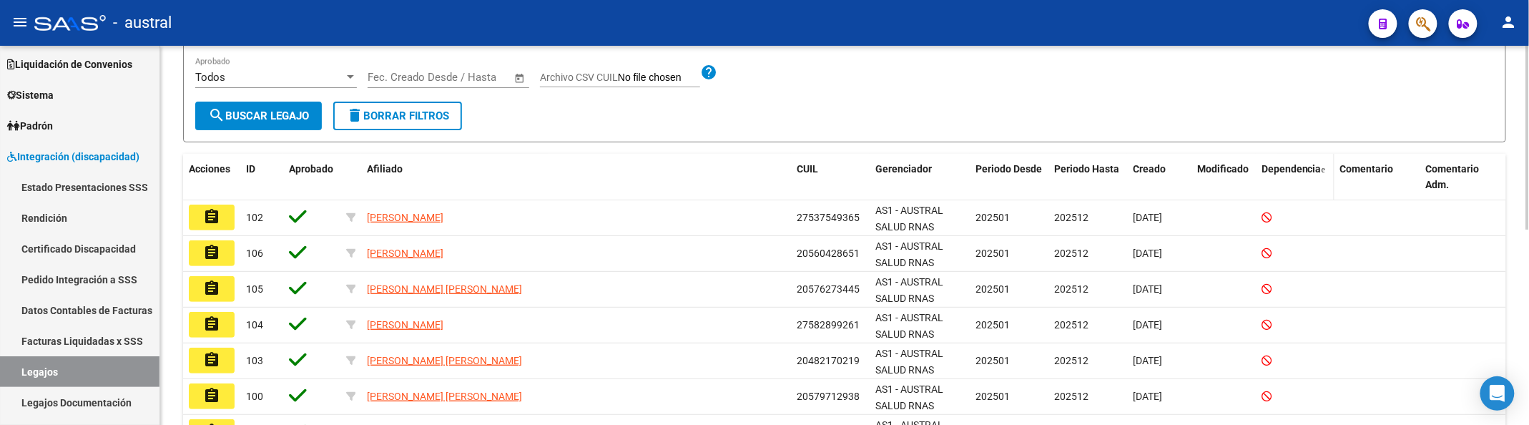
click at [1288, 170] on span "Dependencia" at bounding box center [1292, 168] width 60 height 11
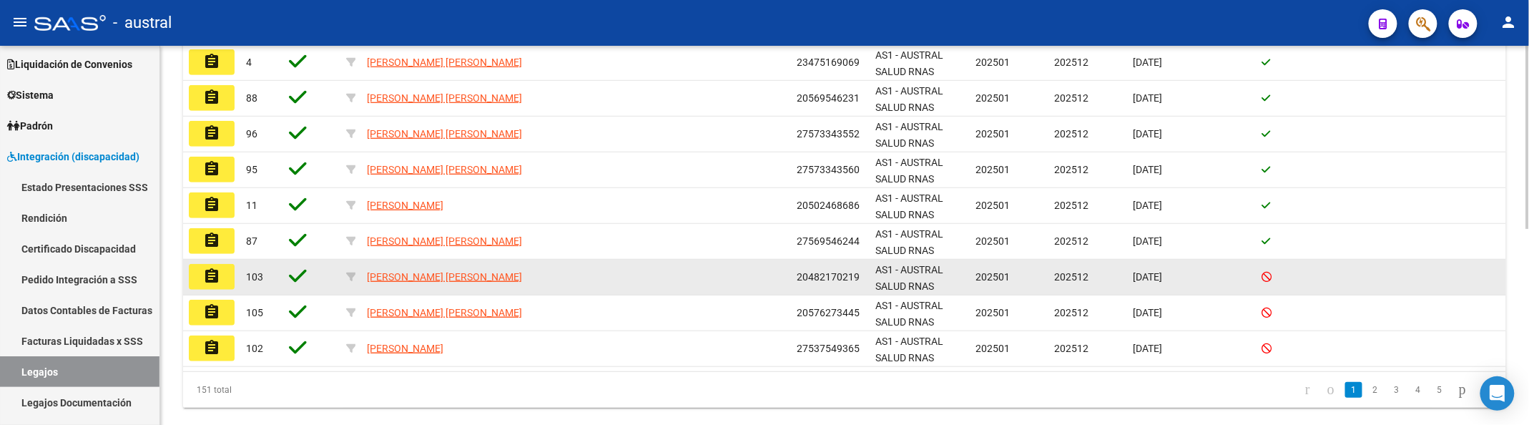
scroll to position [286, 0]
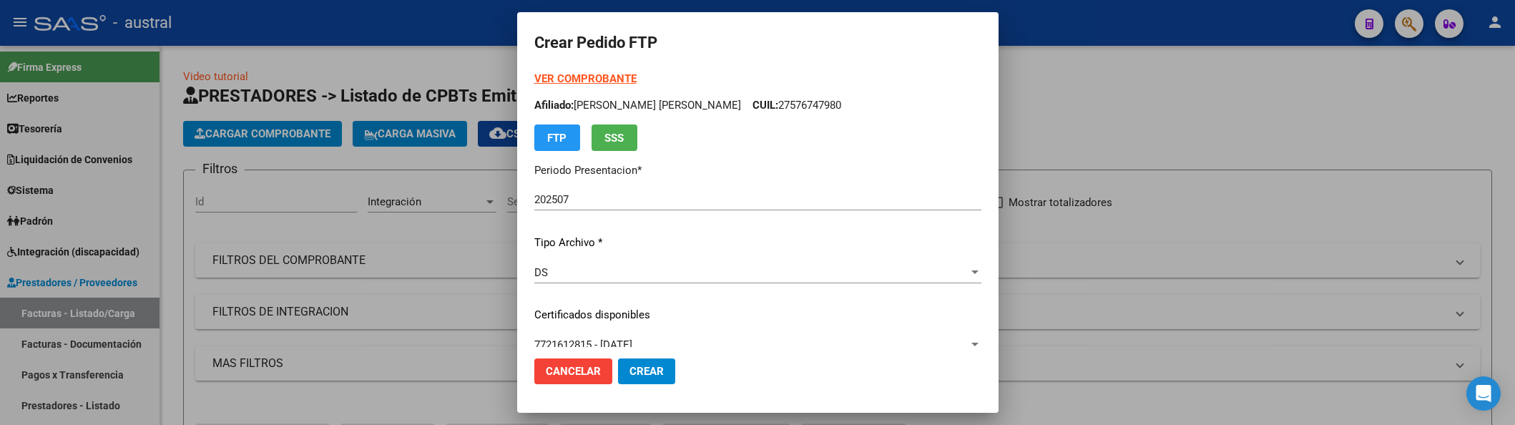
type input "4"
click at [618, 358] on button "Crear" at bounding box center [646, 371] width 57 height 26
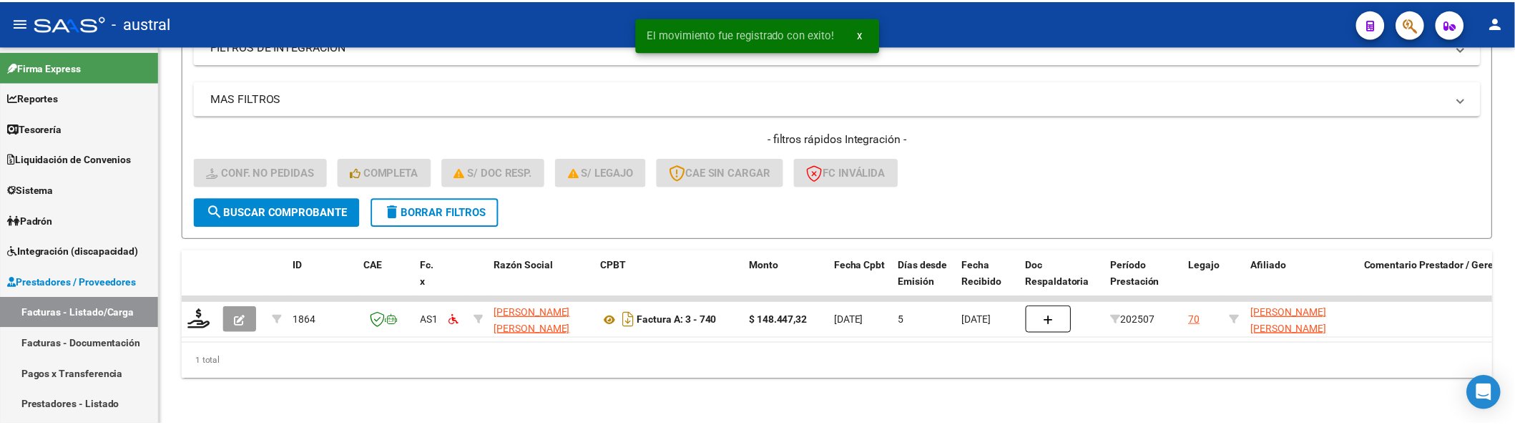
scroll to position [278, 0]
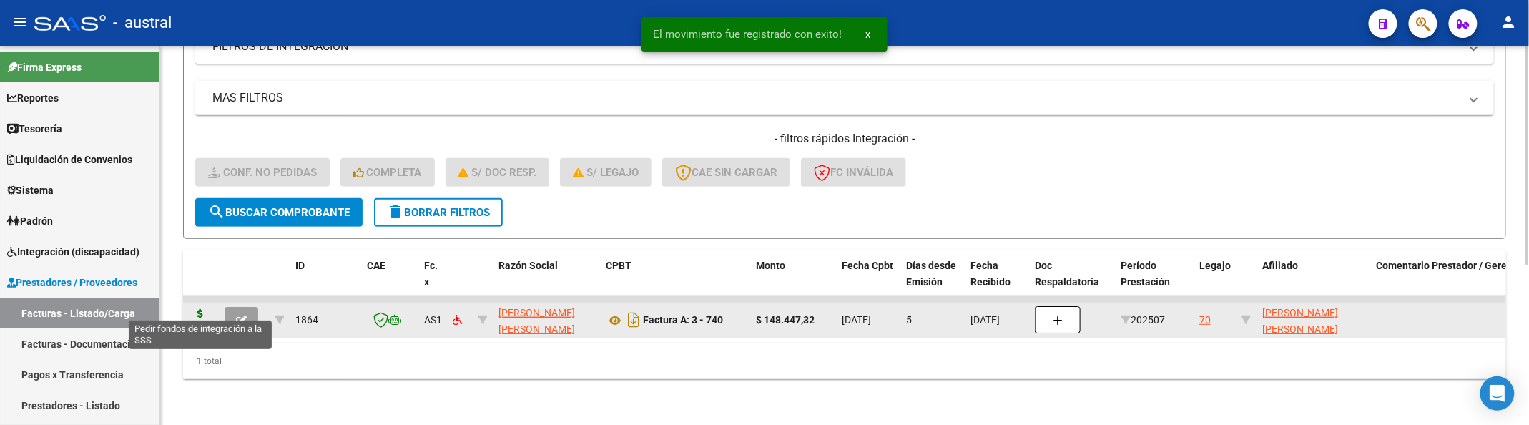
click at [204, 309] on icon at bounding box center [200, 319] width 23 height 20
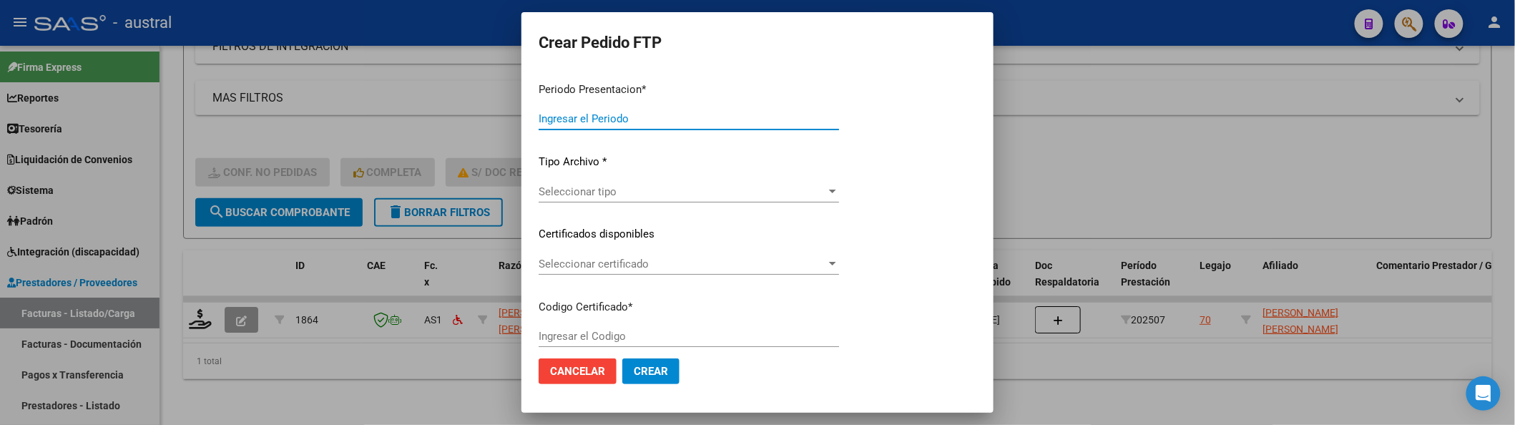
type input "202507"
type input "$ 148.447,32"
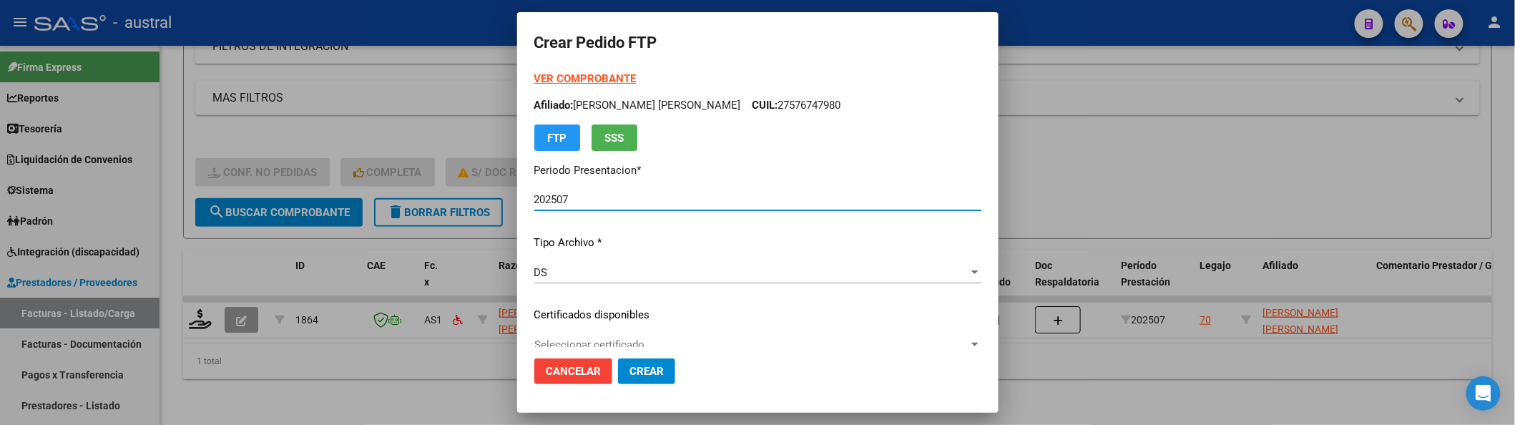
type input "7721612815"
type input "[DATE]"
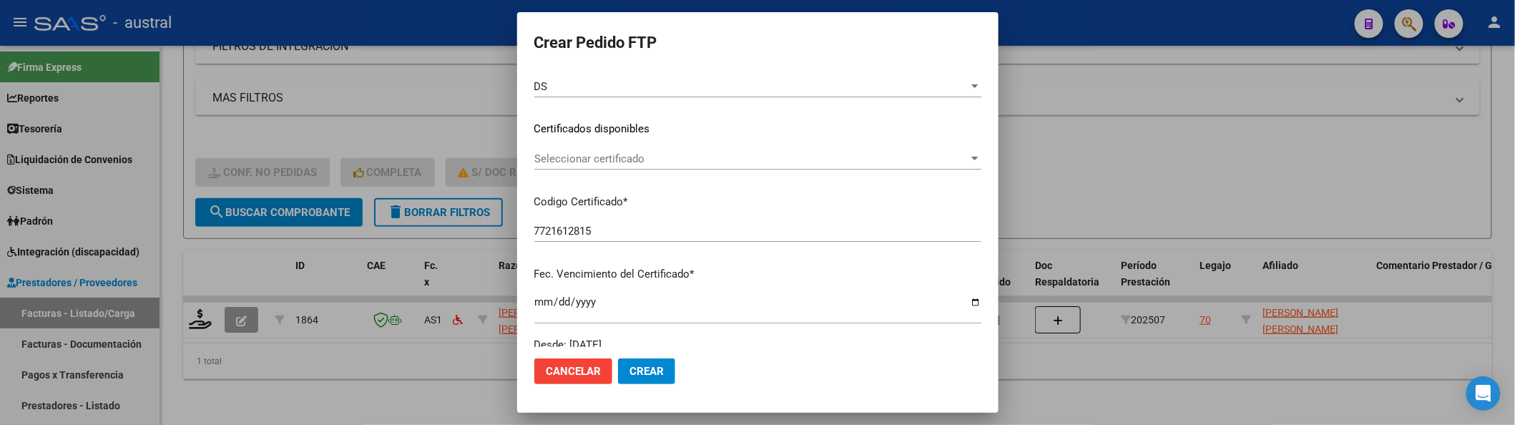
scroll to position [190, 0]
click at [634, 163] on div "Seleccionar certificado Seleccionar certificado" at bounding box center [757, 154] width 447 height 21
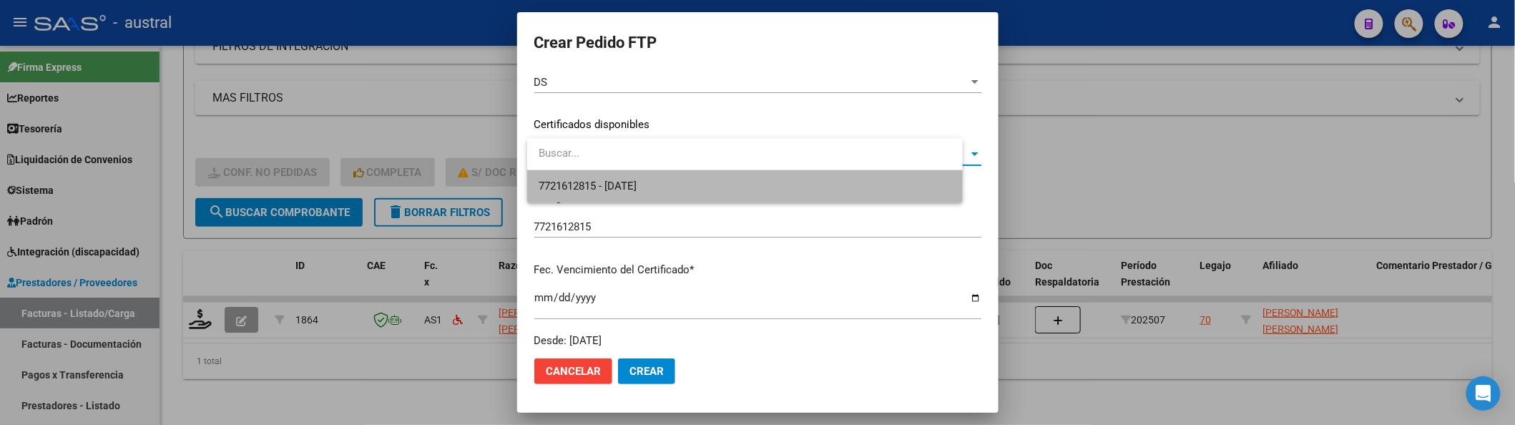
click at [687, 183] on span "7721612815 - [DATE]" at bounding box center [745, 186] width 413 height 32
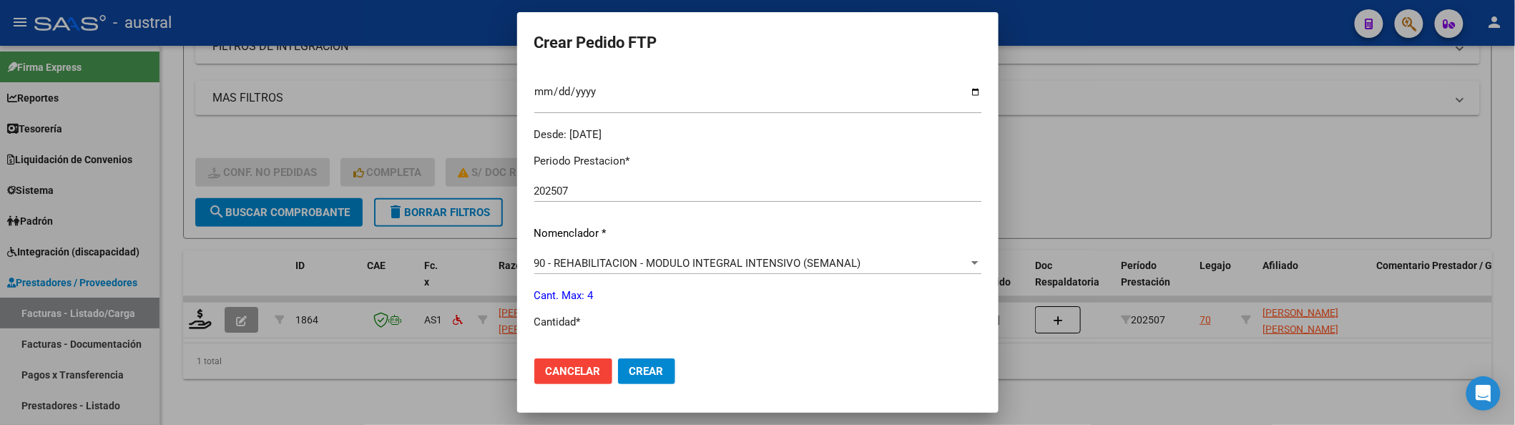
scroll to position [476, 0]
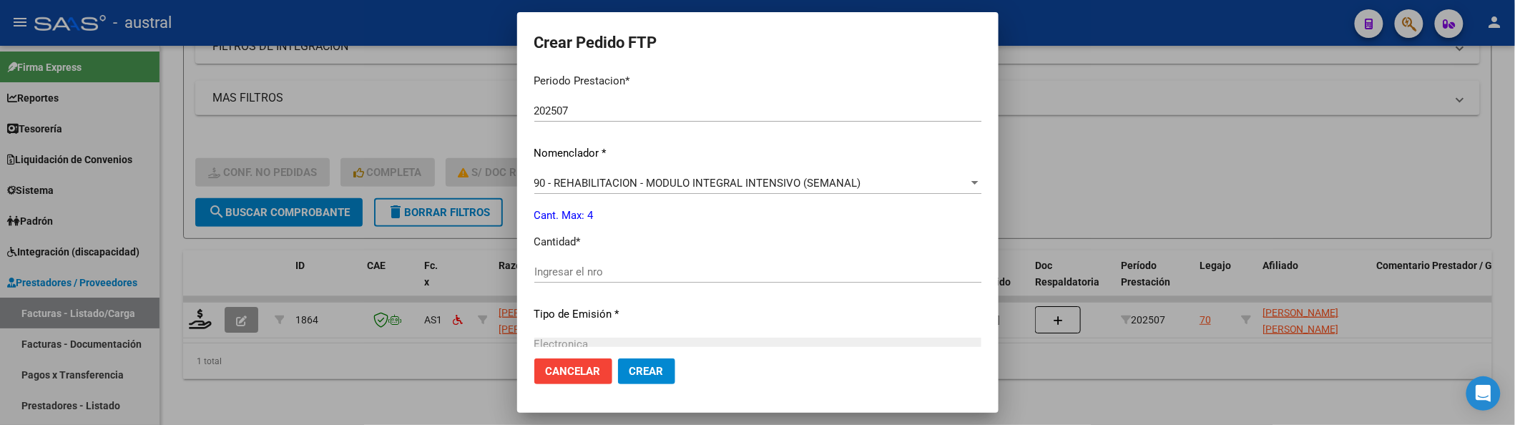
click at [634, 265] on input "Ingresar el nro" at bounding box center [757, 271] width 447 height 13
type input "4"
click at [618, 358] on button "Crear" at bounding box center [646, 371] width 57 height 26
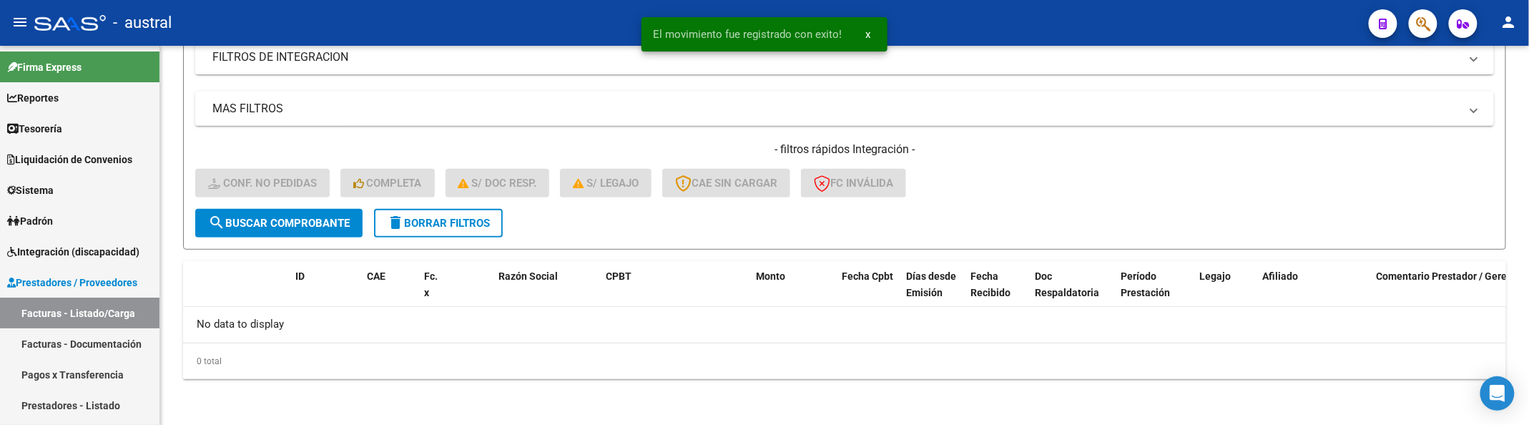
scroll to position [252, 0]
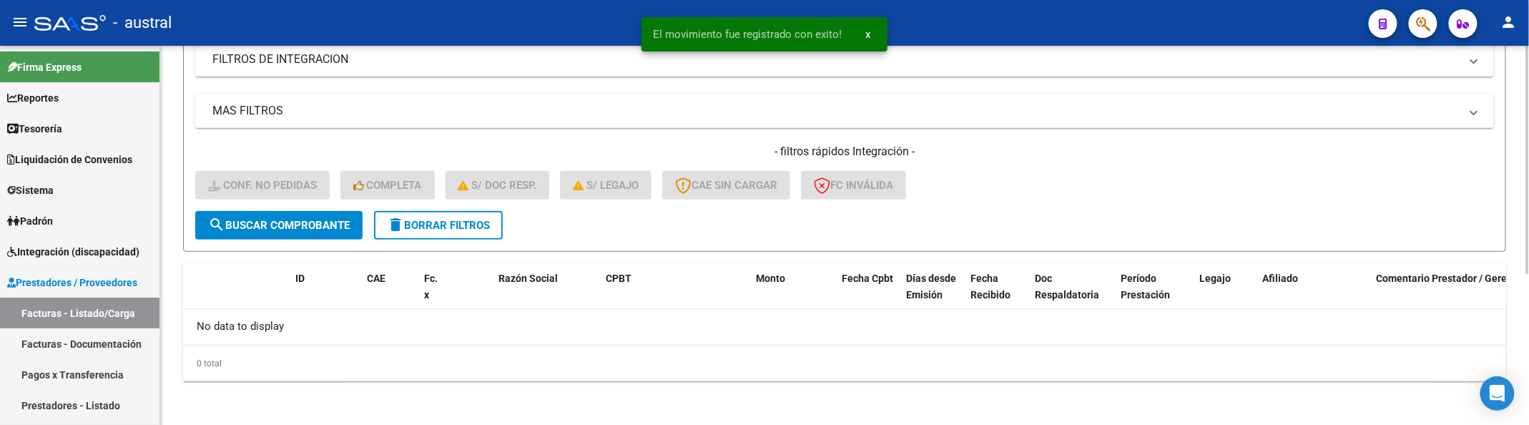
click at [426, 227] on span "delete Borrar Filtros" at bounding box center [438, 225] width 103 height 13
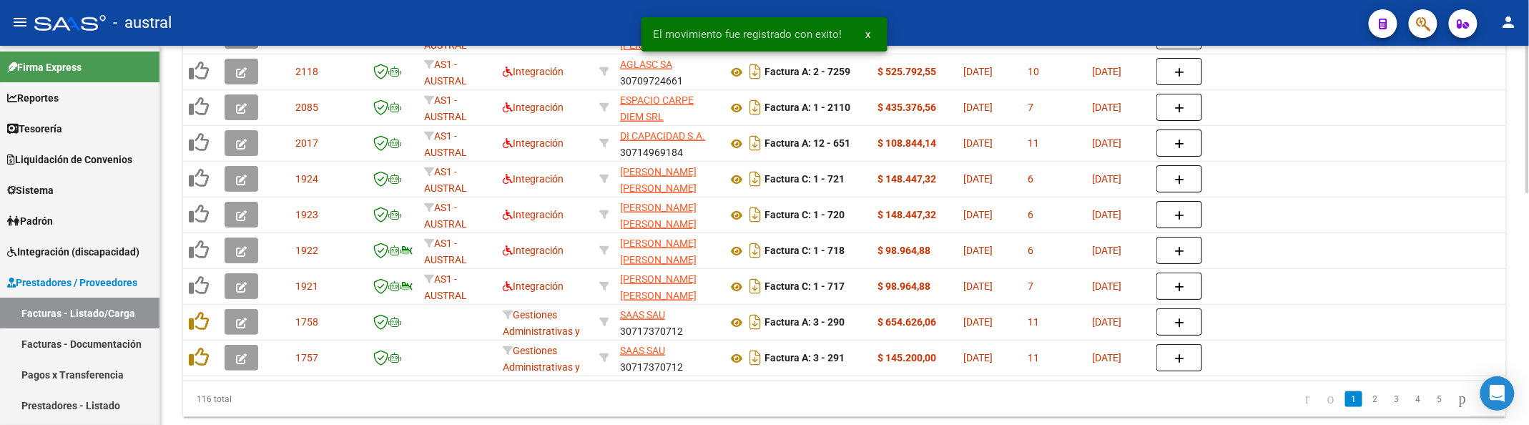
scroll to position [313, 0]
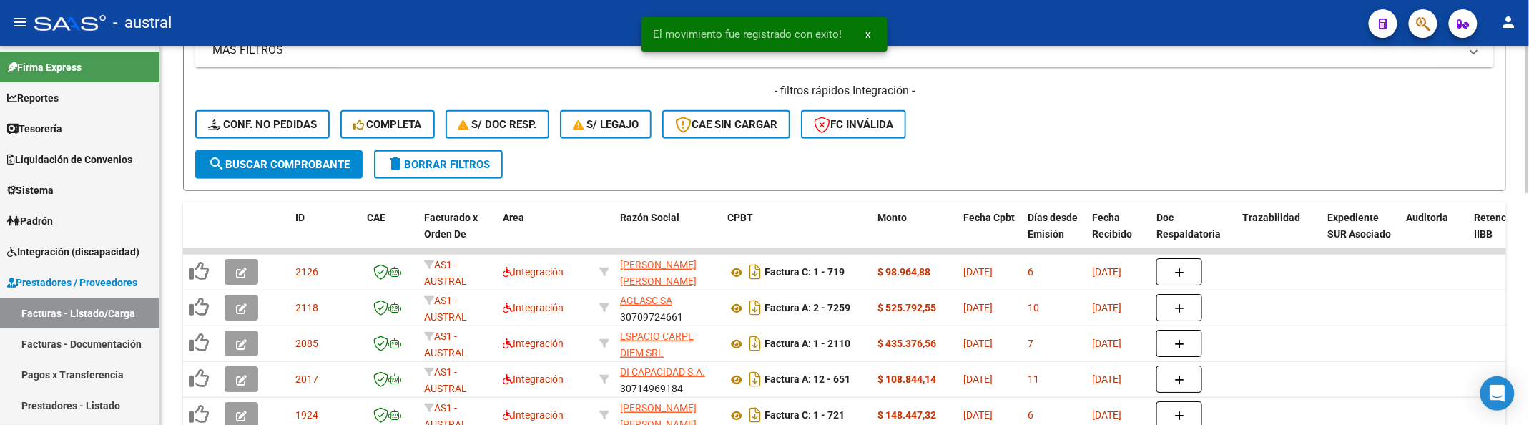
click at [220, 119] on icon at bounding box center [215, 124] width 15 height 11
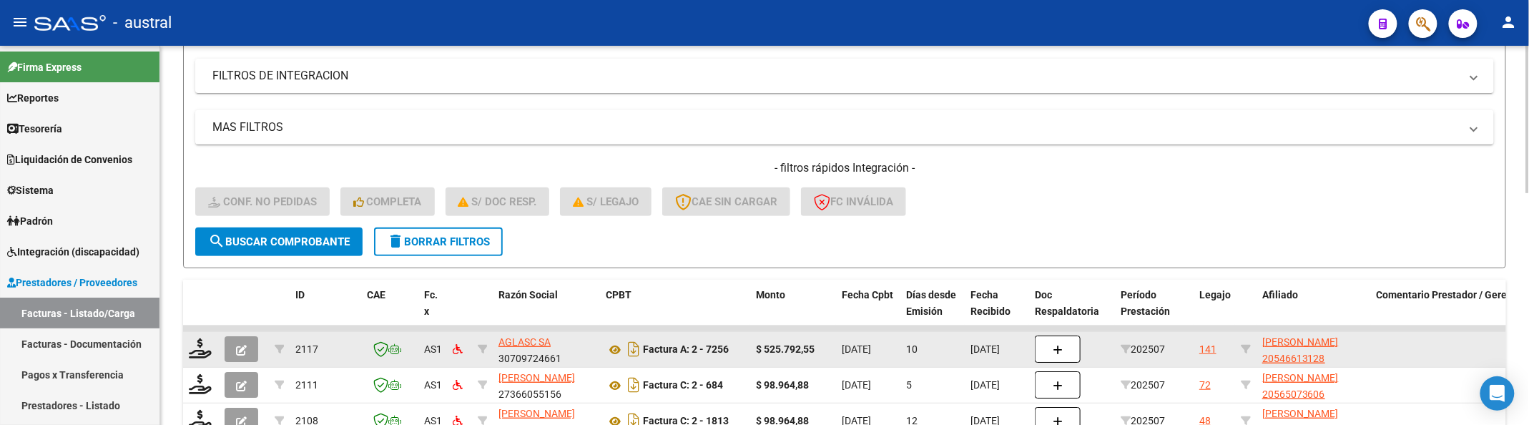
scroll to position [218, 0]
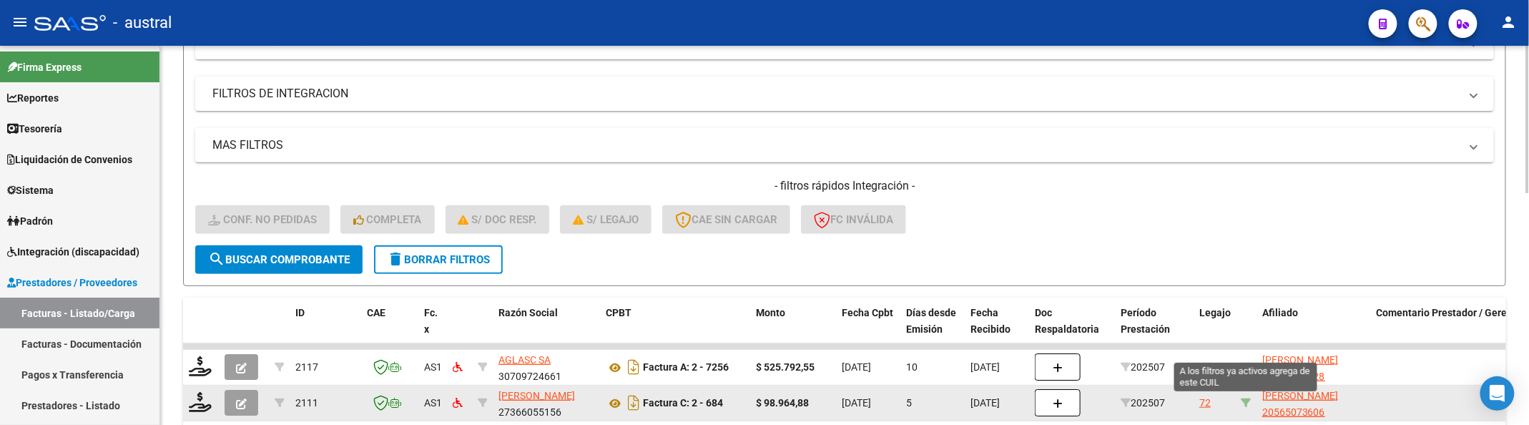
click at [1248, 399] on icon at bounding box center [1246, 403] width 10 height 10
type input "20565073606"
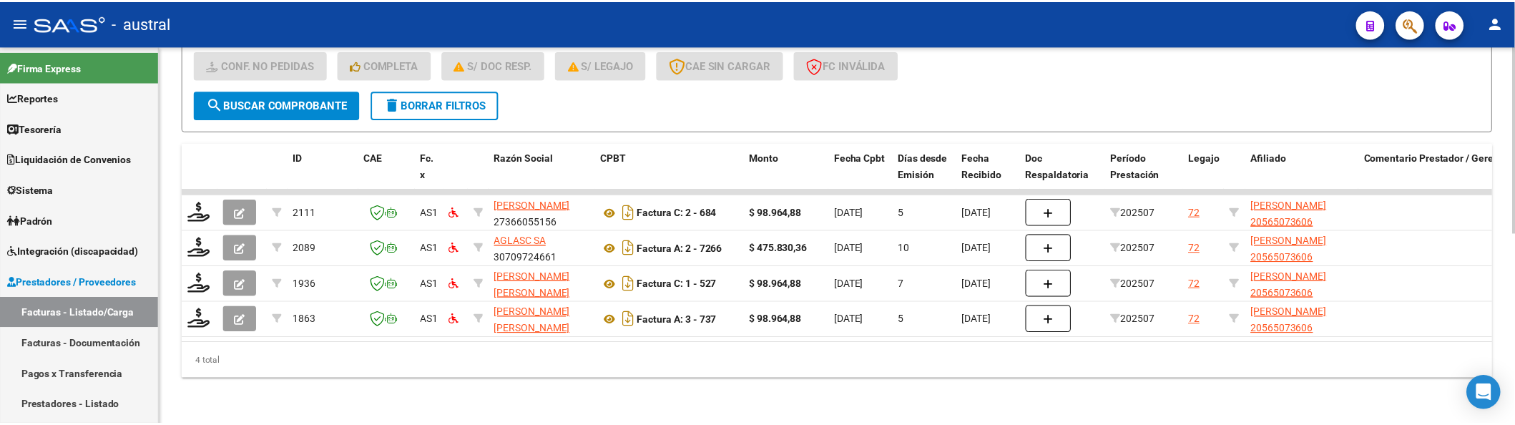
scroll to position [385, 0]
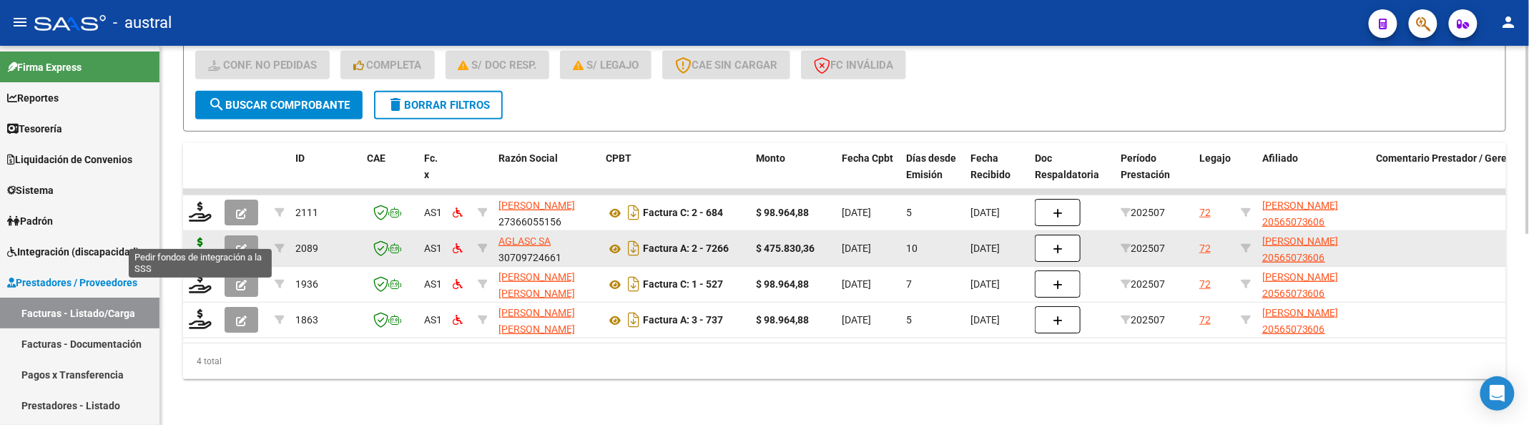
click at [195, 237] on icon at bounding box center [200, 247] width 23 height 20
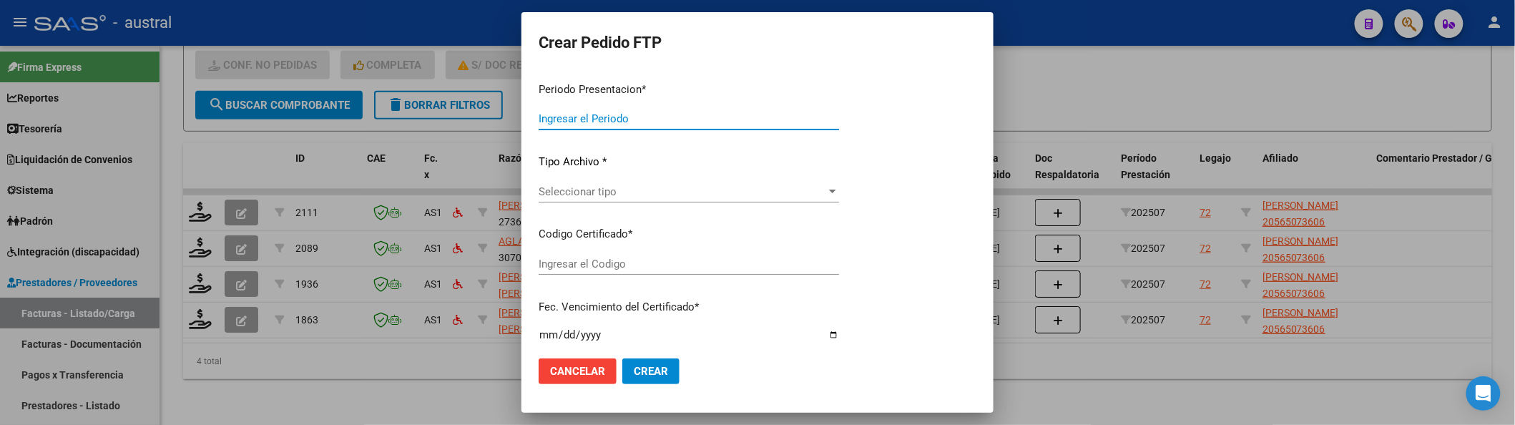
type input "202507"
type input "$ 475.830,36"
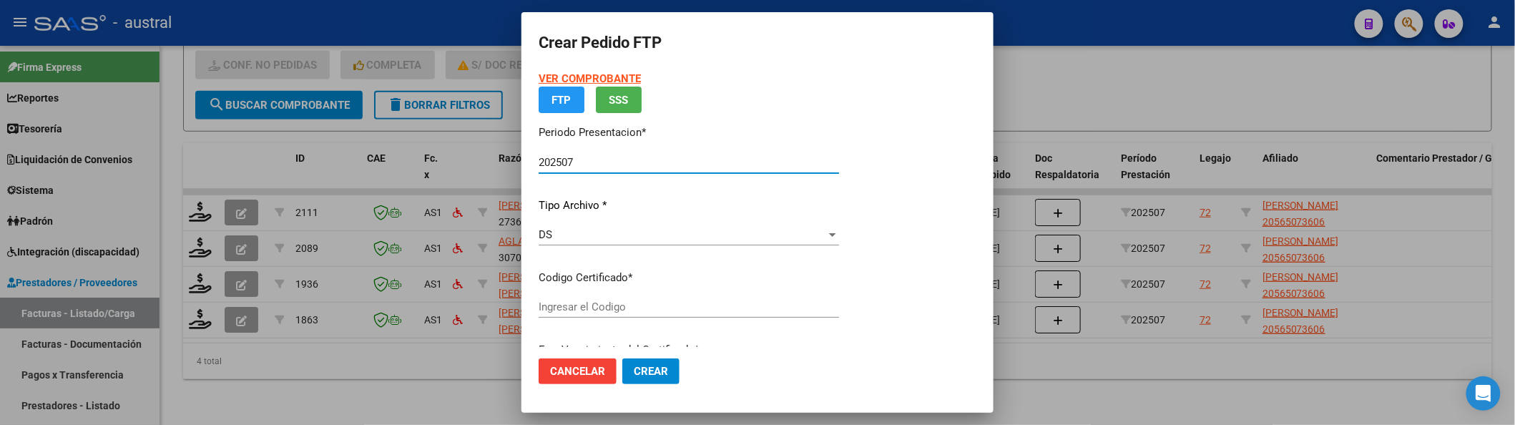
type input "6571415341"
type input "[DATE]"
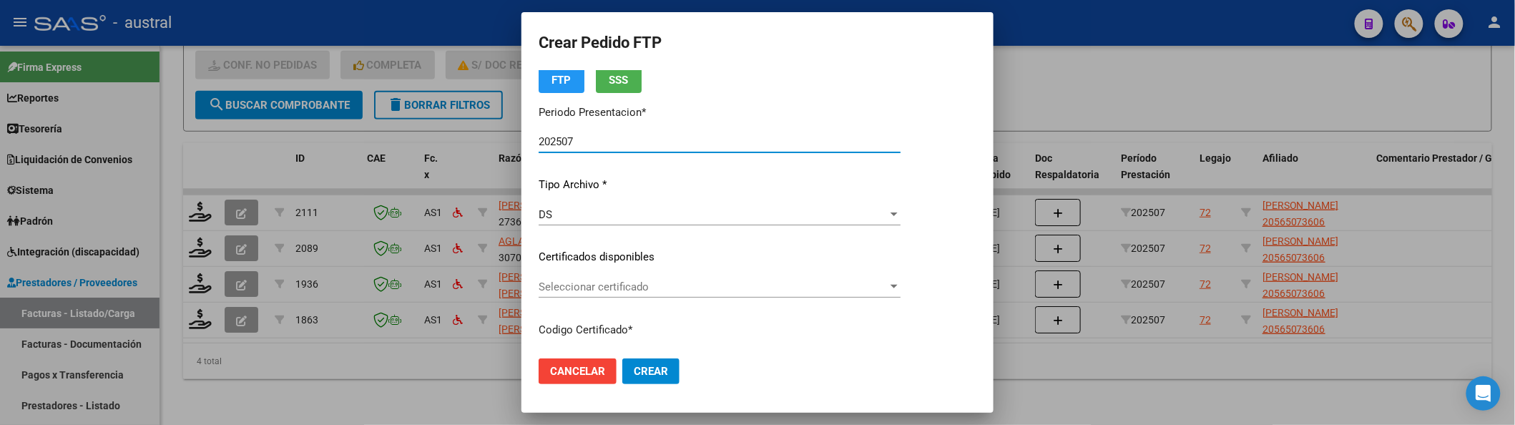
scroll to position [95, 0]
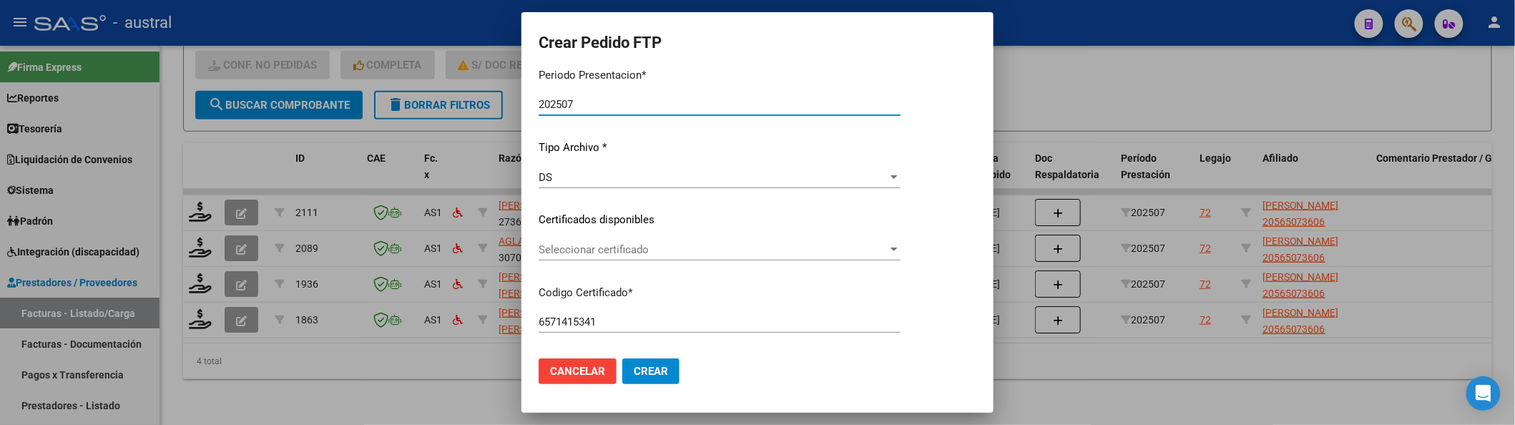
click at [662, 232] on div "VER COMPROBANTE ARCA Padrón Afiliado: [PERSON_NAME] CUIL: 20565073606 FTP SSS P…" at bounding box center [720, 210] width 362 height 468
click at [677, 252] on span "Seleccionar certificado" at bounding box center [713, 249] width 349 height 13
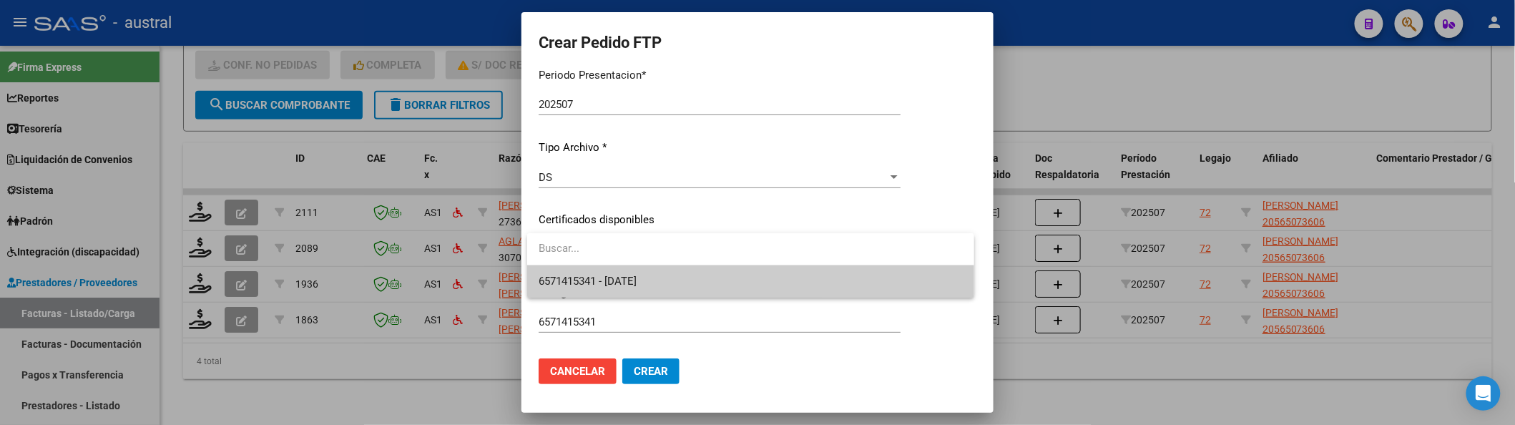
click at [687, 278] on span "6571415341 - [DATE]" at bounding box center [751, 281] width 424 height 32
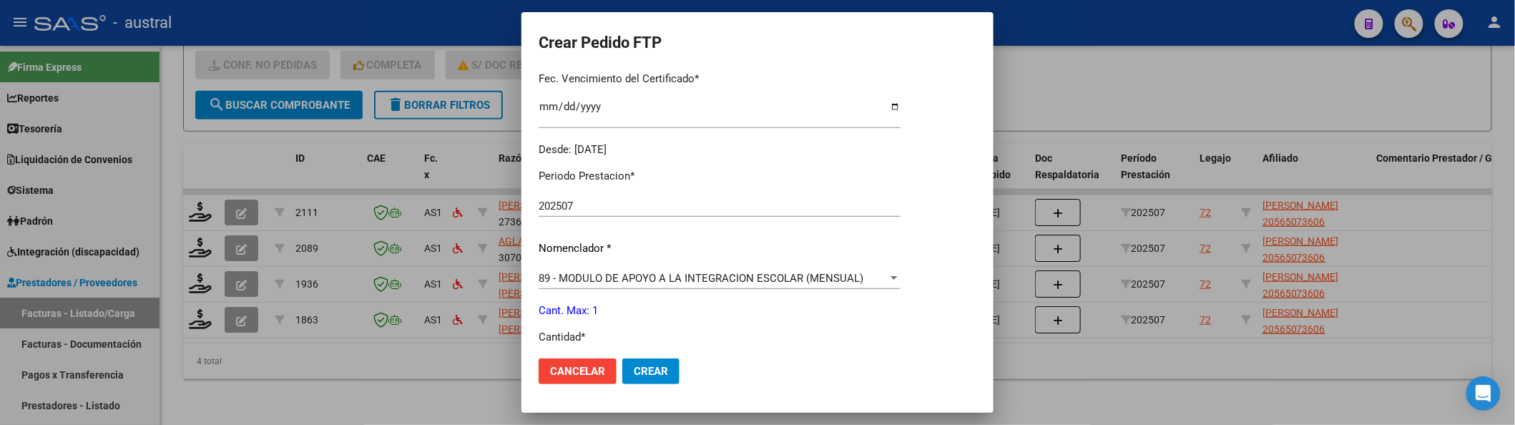
scroll to position [476, 0]
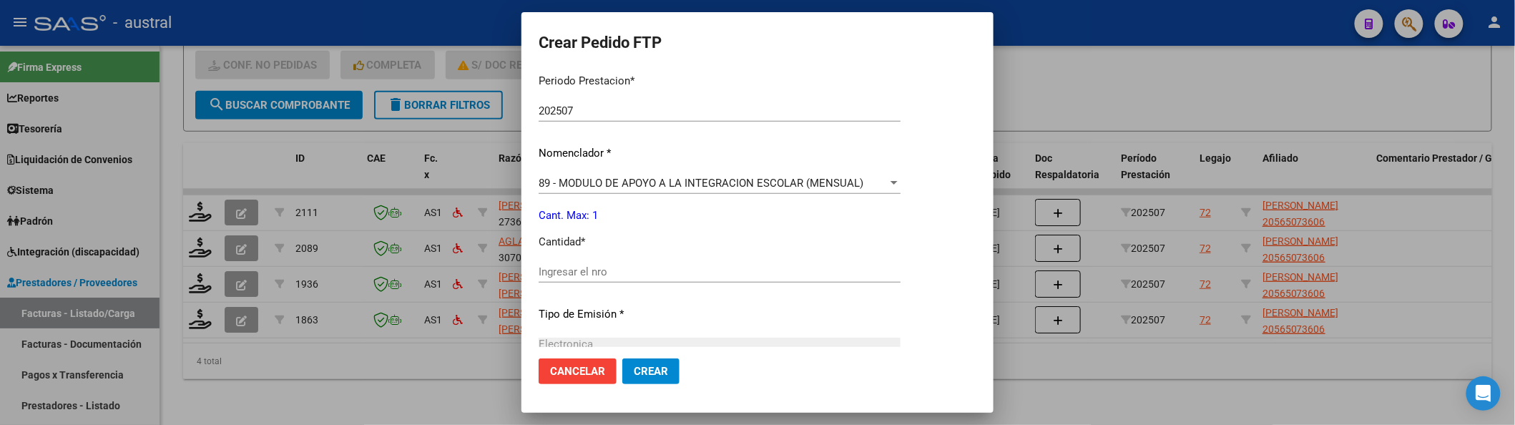
click at [632, 279] on div "Ingresar el nro" at bounding box center [720, 271] width 362 height 21
type input "1"
click at [622, 358] on button "Crear" at bounding box center [650, 371] width 57 height 26
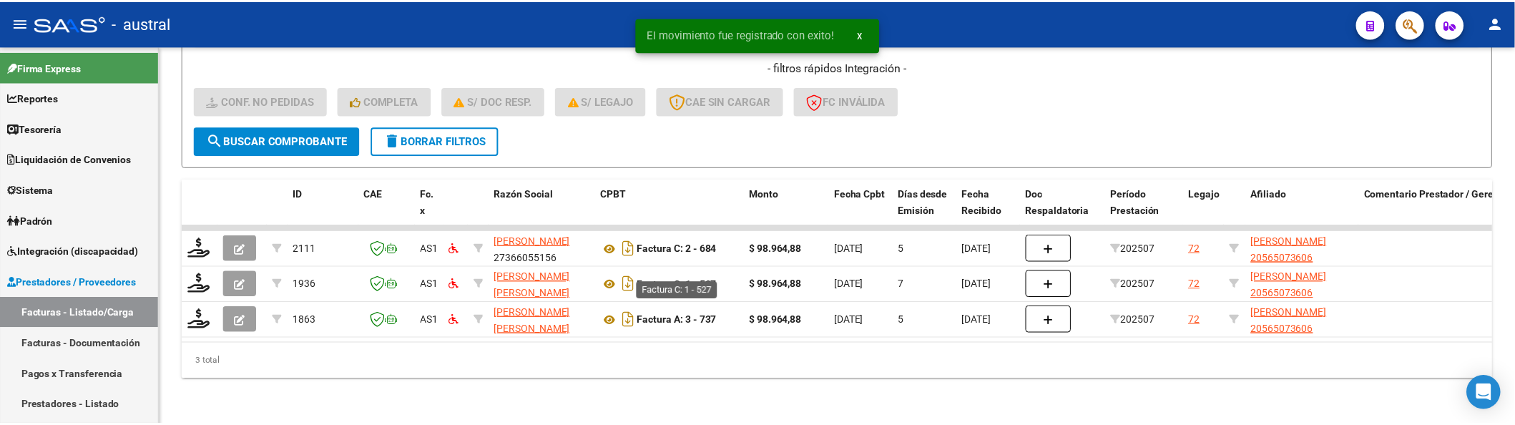
scroll to position [350, 0]
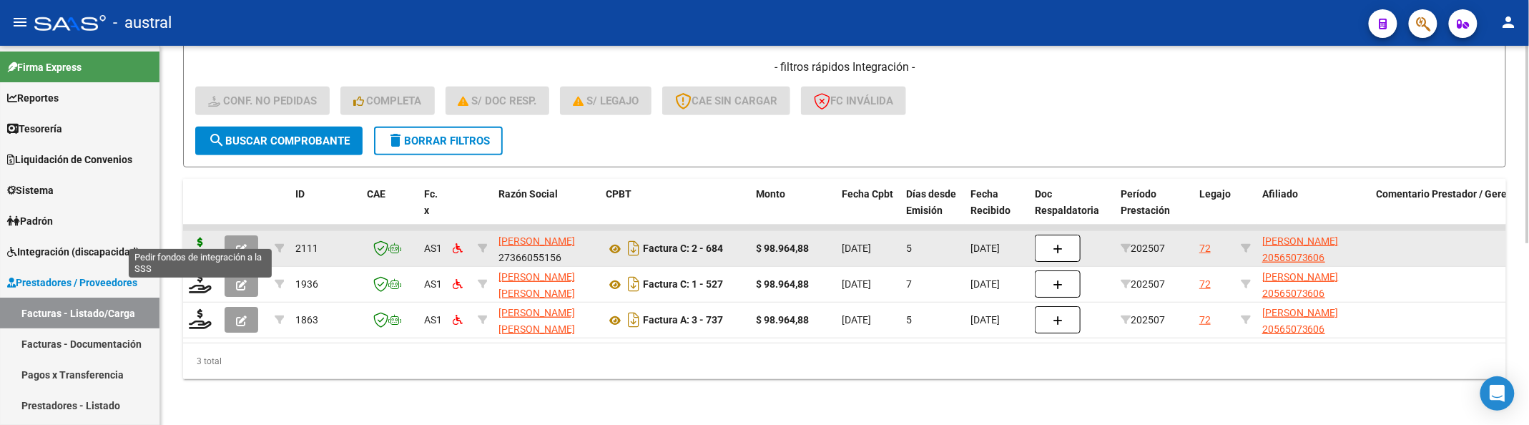
click at [189, 238] on icon at bounding box center [200, 247] width 23 height 20
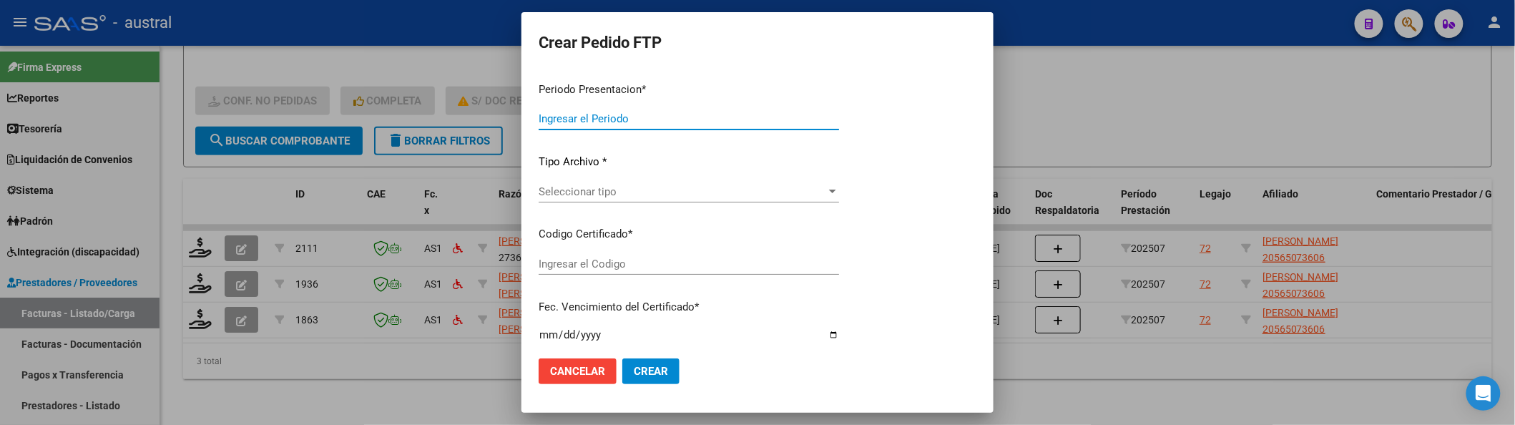
type input "202507"
type input "$ 98.964,88"
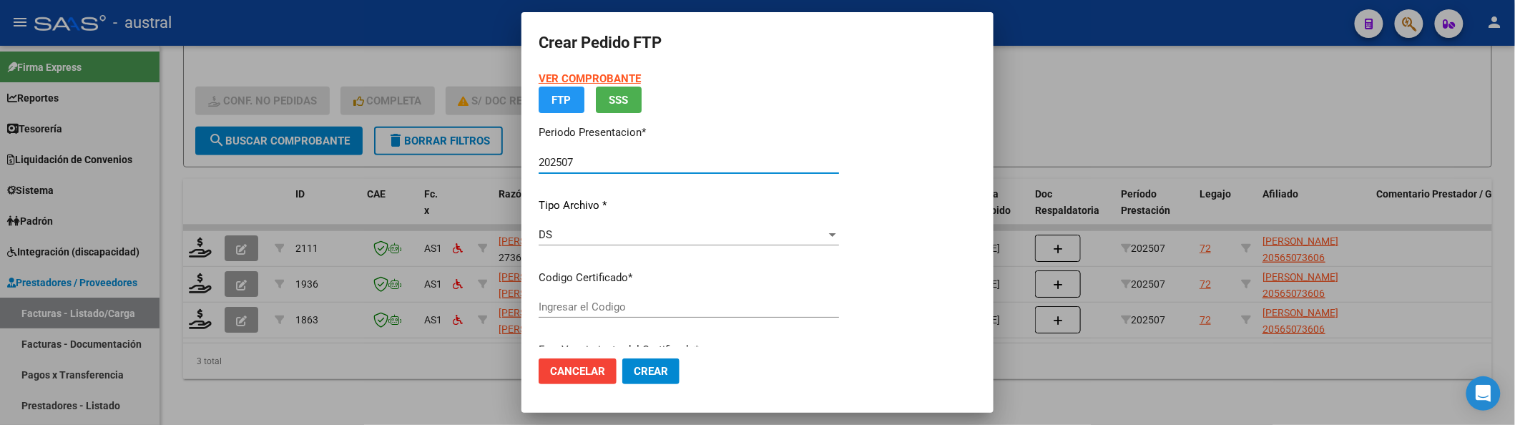
type input "6571415341"
type input "[DATE]"
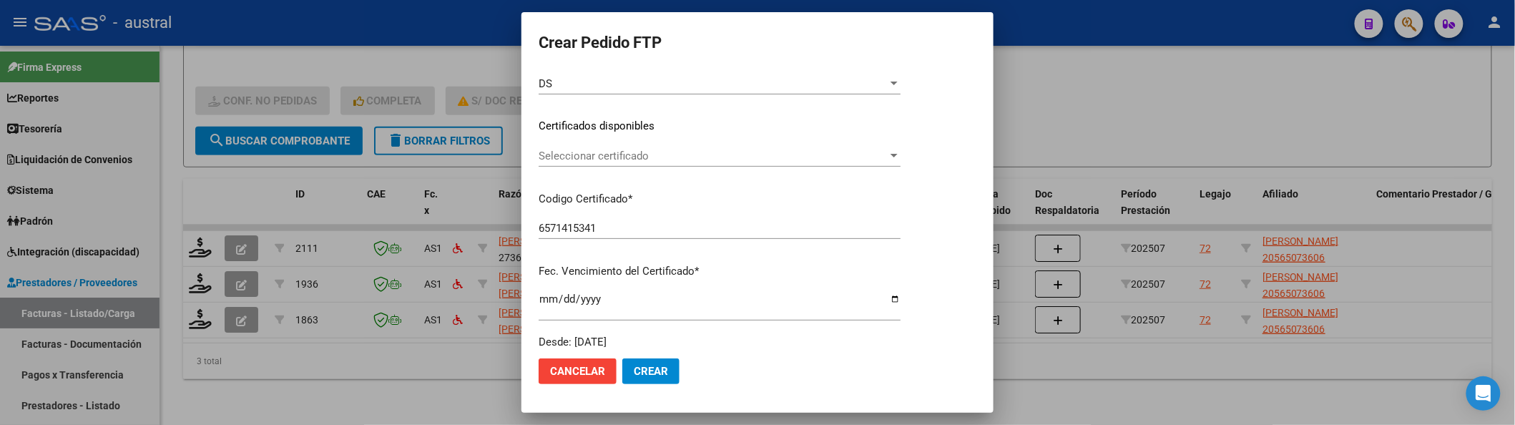
scroll to position [190, 0]
click at [649, 156] on span "Seleccionar certificado" at bounding box center [713, 154] width 349 height 13
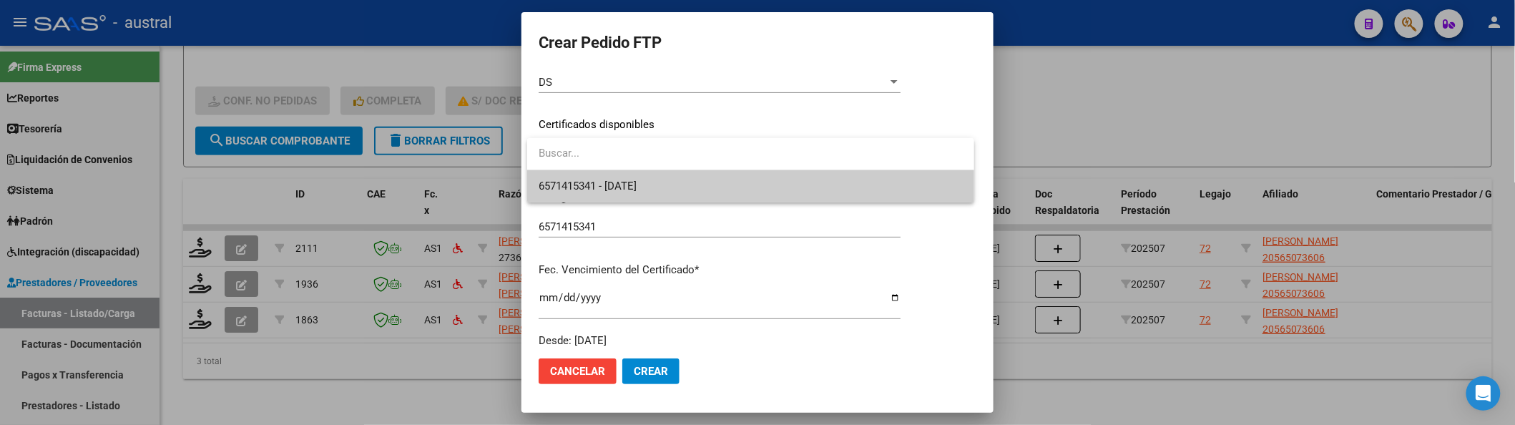
click at [662, 184] on span "6571415341 - [DATE]" at bounding box center [751, 186] width 424 height 32
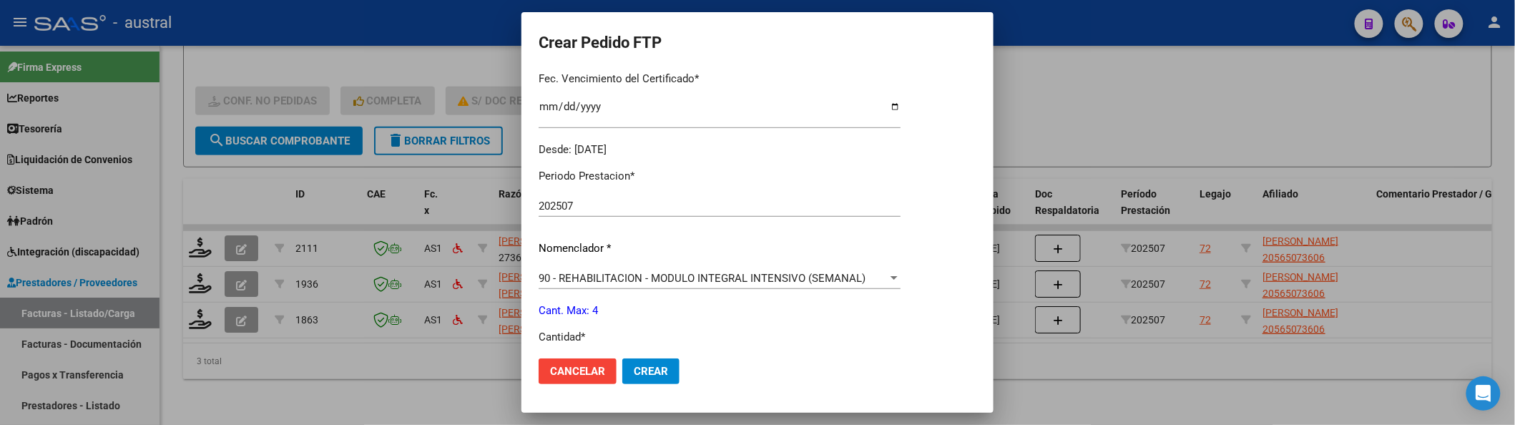
scroll to position [476, 0]
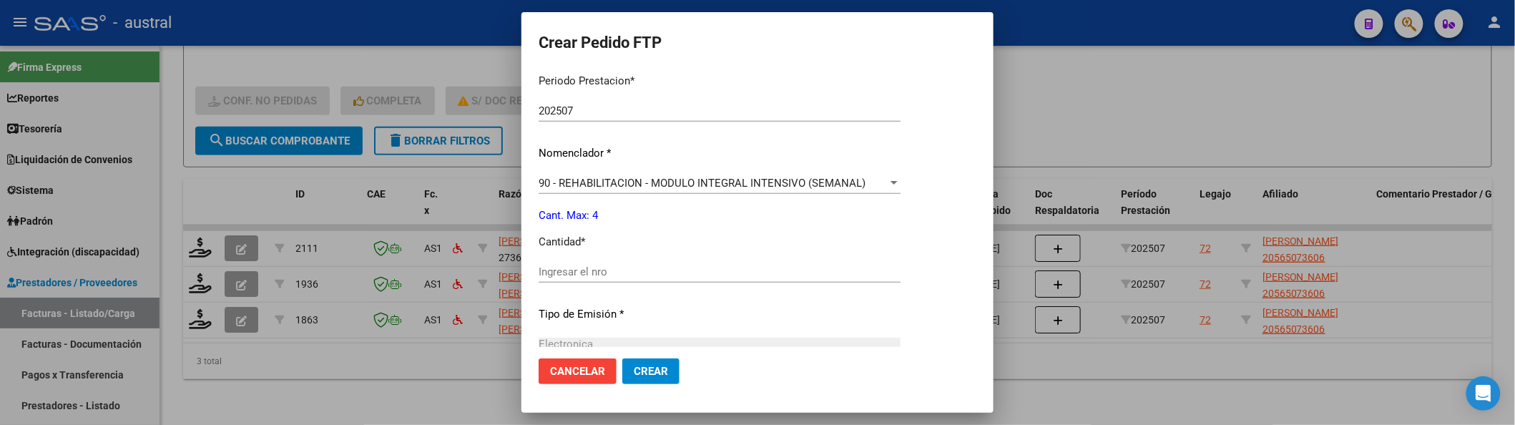
click at [629, 262] on div "Ingresar el nro" at bounding box center [720, 271] width 362 height 21
type input "4"
click at [622, 358] on button "Crear" at bounding box center [650, 371] width 57 height 26
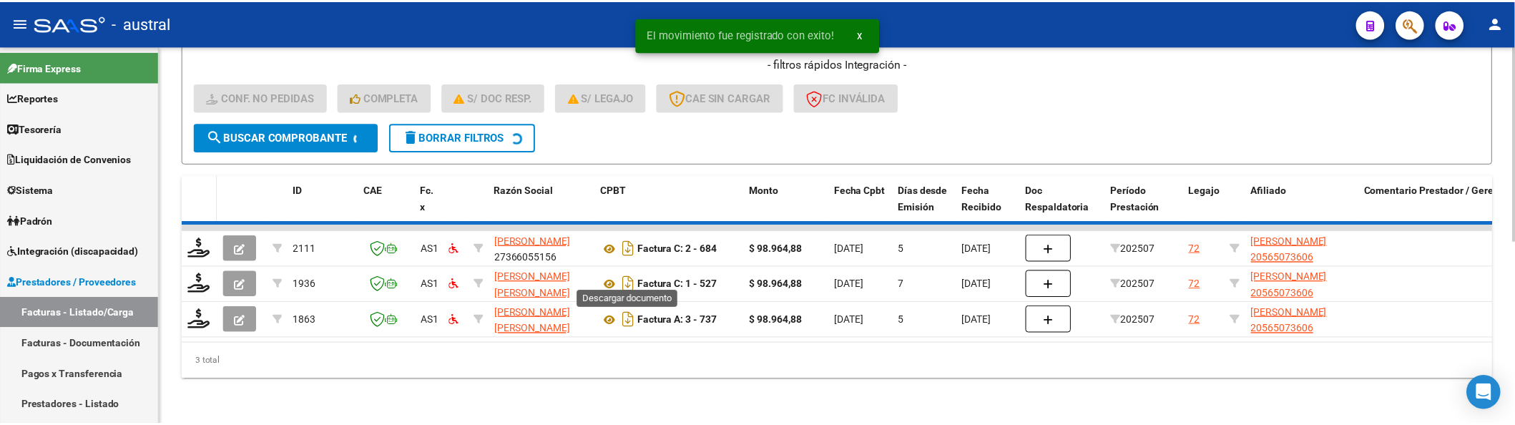
scroll to position [313, 0]
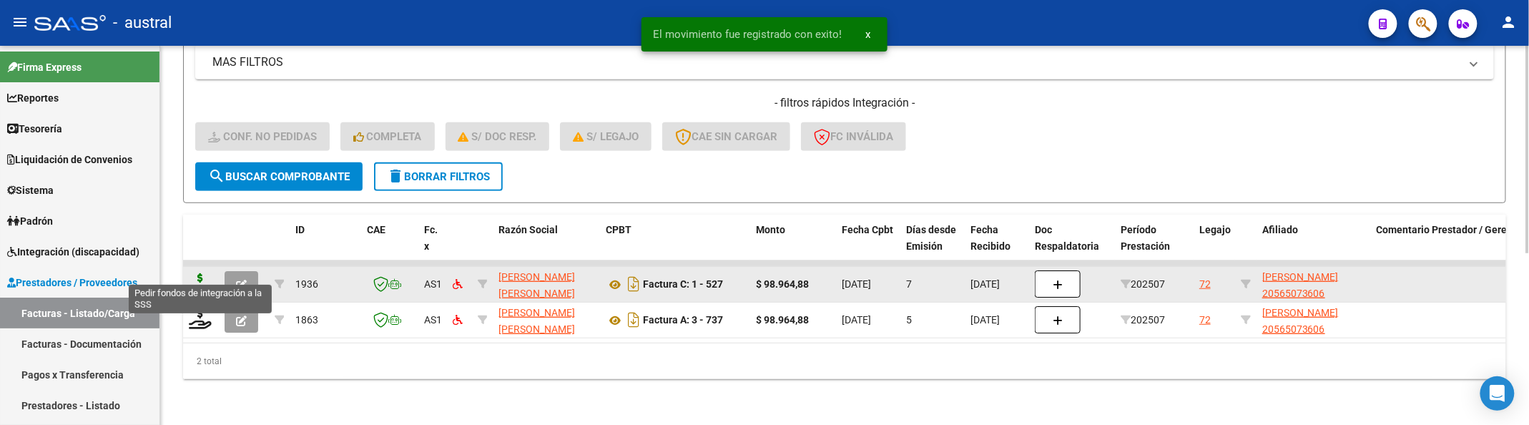
click at [195, 273] on icon at bounding box center [200, 283] width 23 height 20
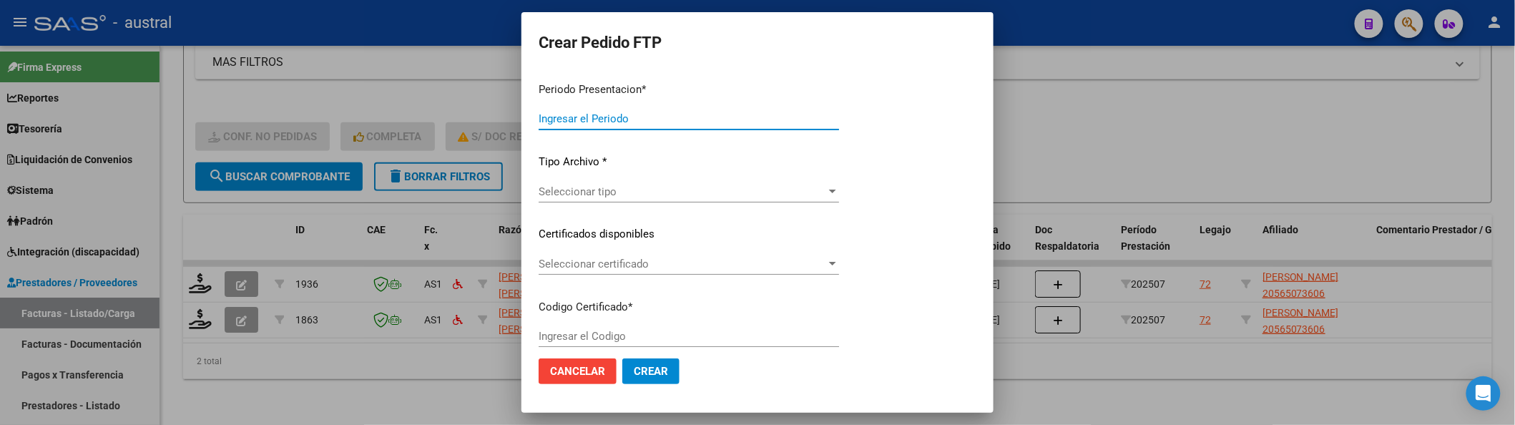
type input "202507"
type input "$ 98.964,88"
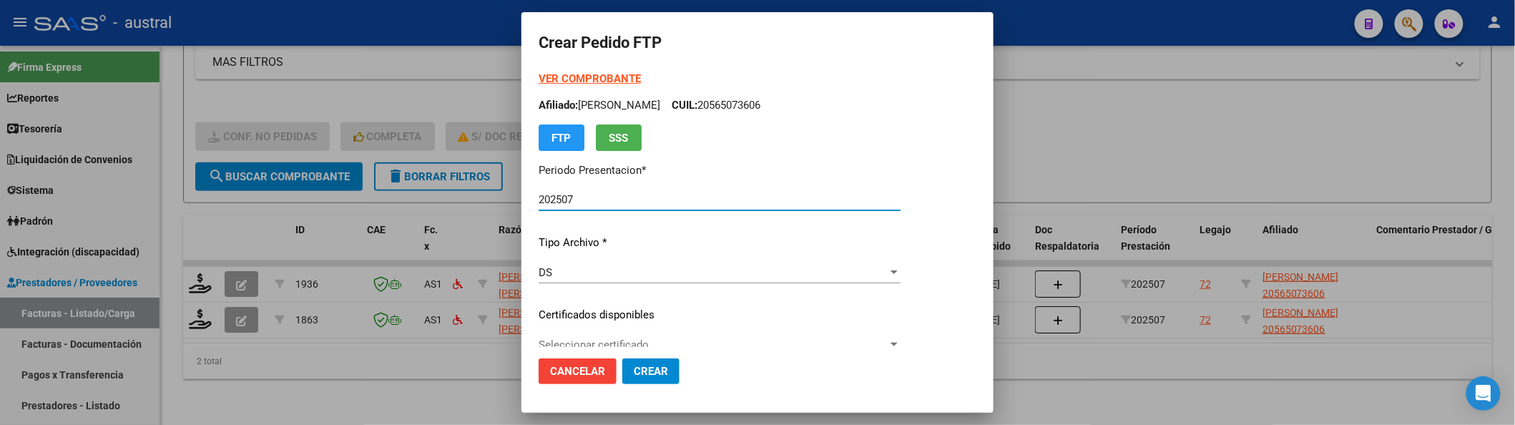
scroll to position [190, 0]
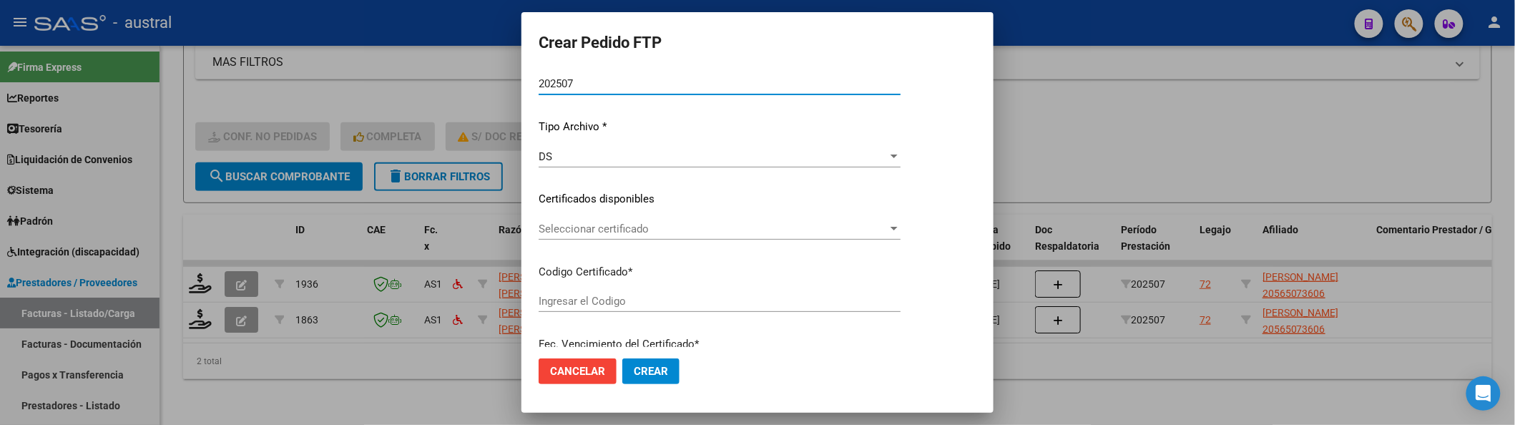
type input "6571415341"
type input "[DATE]"
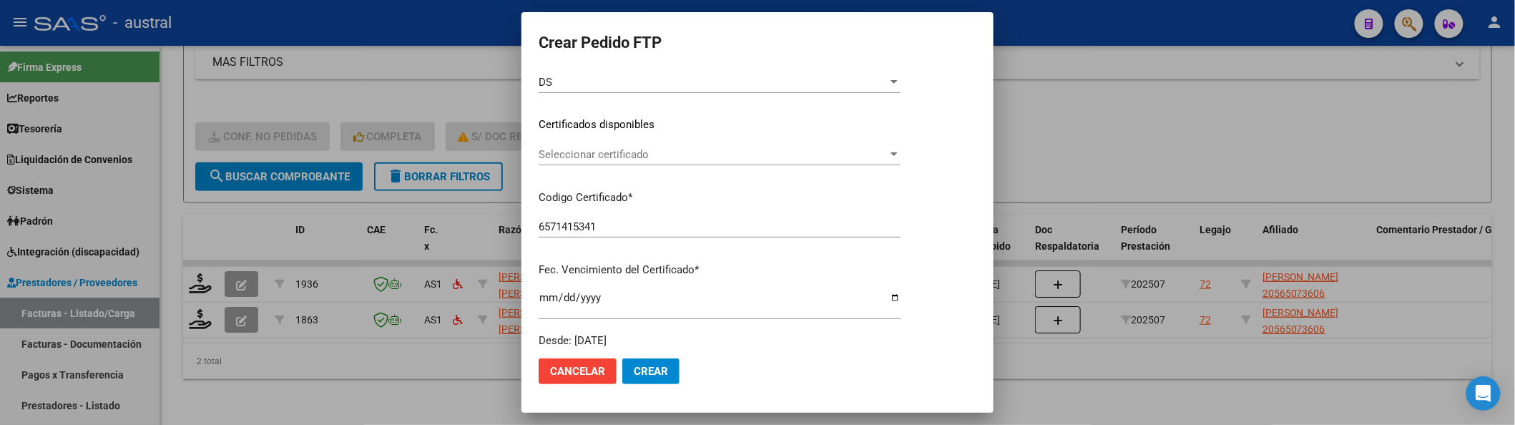
click at [636, 152] on span "Seleccionar certificado" at bounding box center [713, 154] width 349 height 13
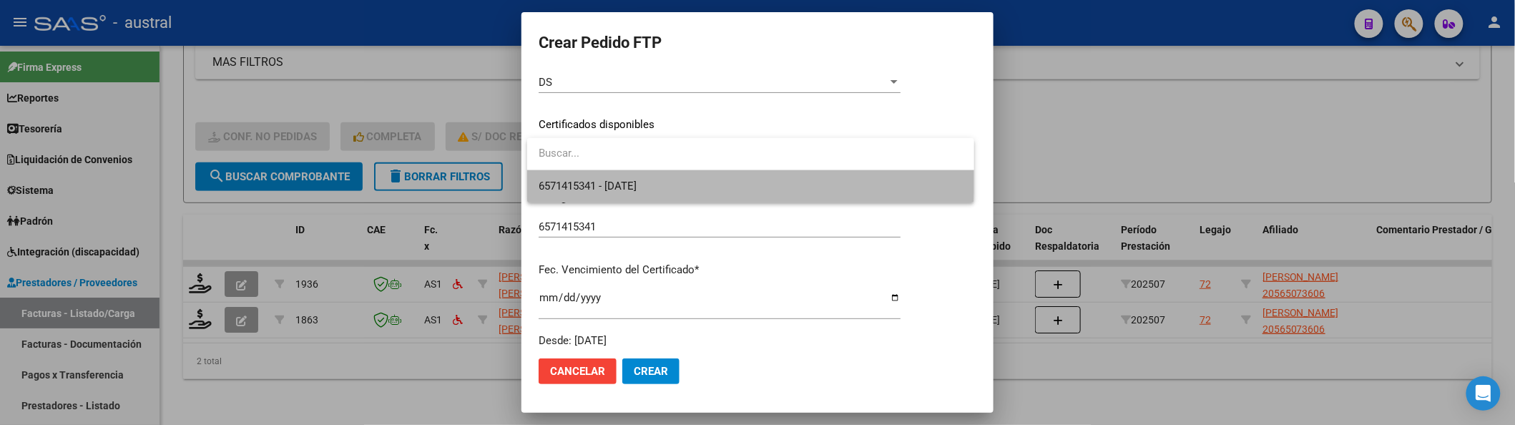
click at [662, 176] on span "6571415341 - [DATE]" at bounding box center [751, 186] width 424 height 32
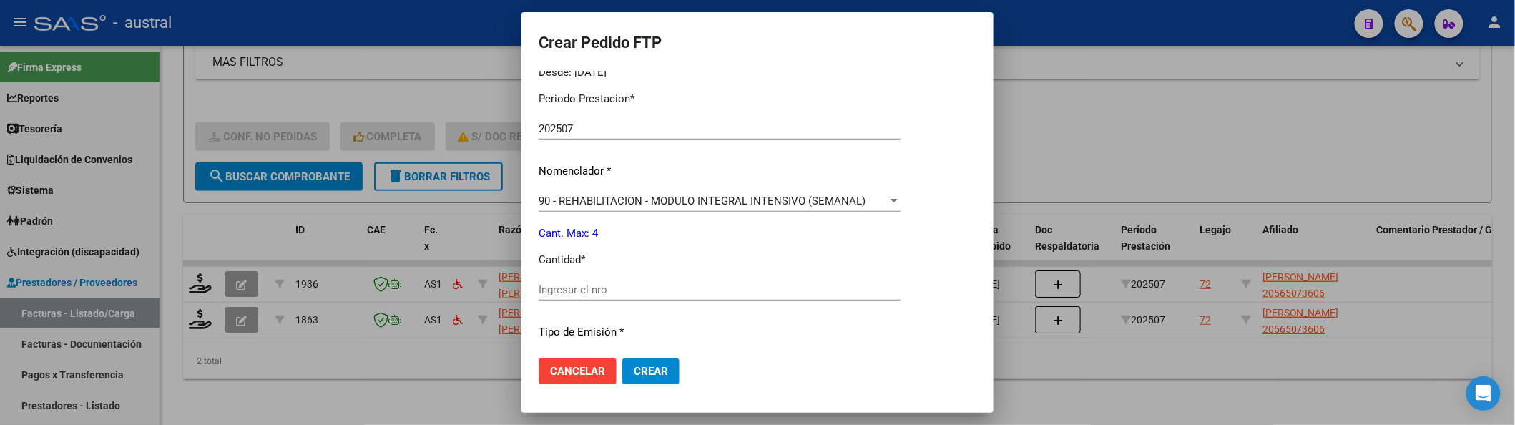
scroll to position [572, 0]
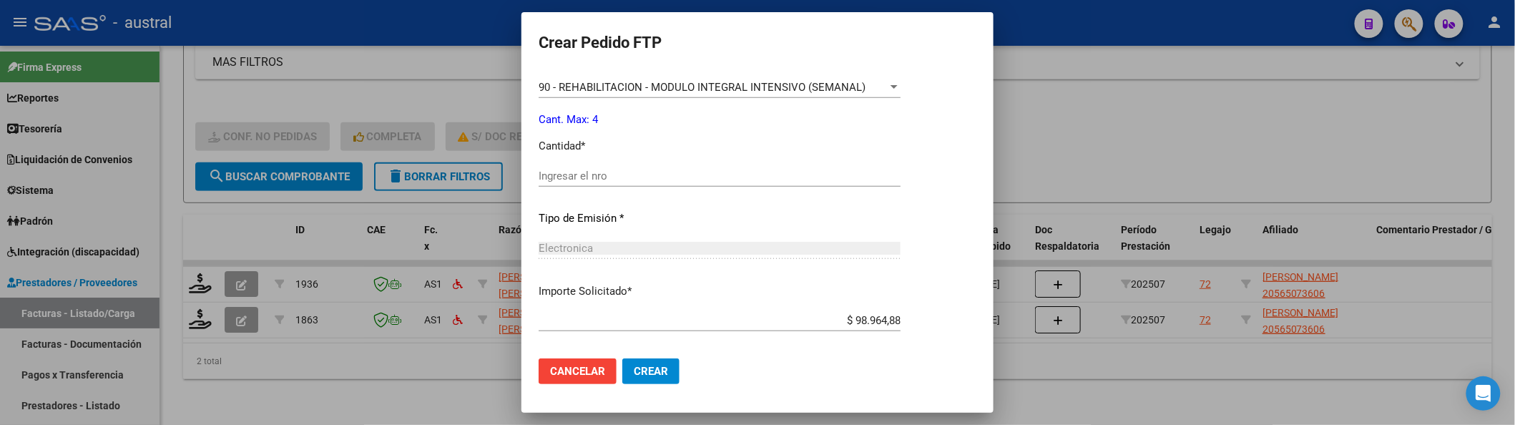
click at [649, 182] on div "Ingresar el nro" at bounding box center [720, 175] width 362 height 21
type input "4"
click at [622, 358] on button "Crear" at bounding box center [650, 371] width 57 height 26
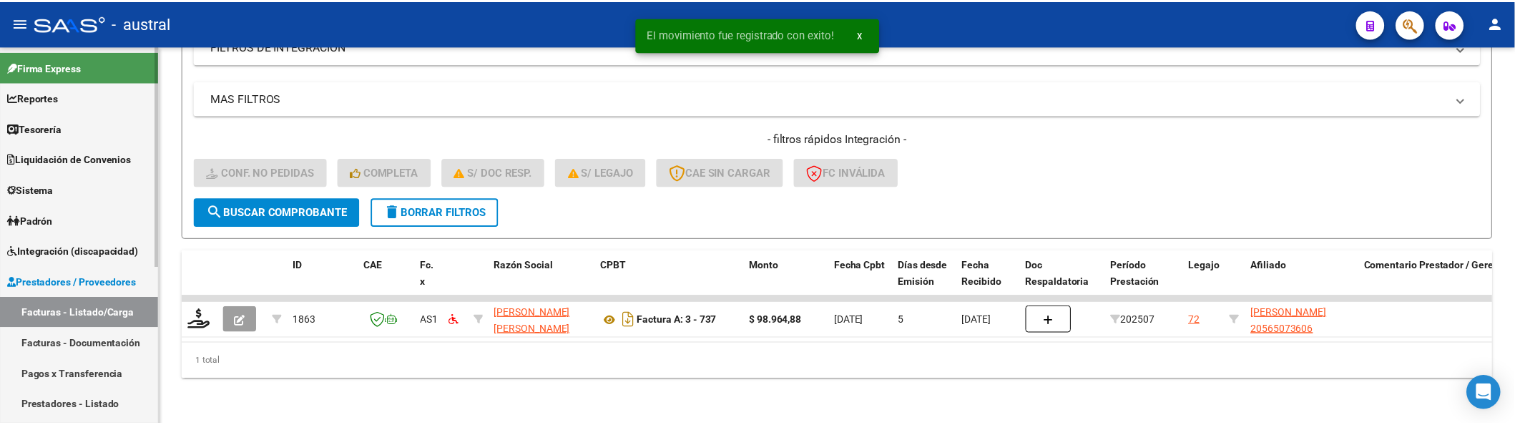
scroll to position [278, 0]
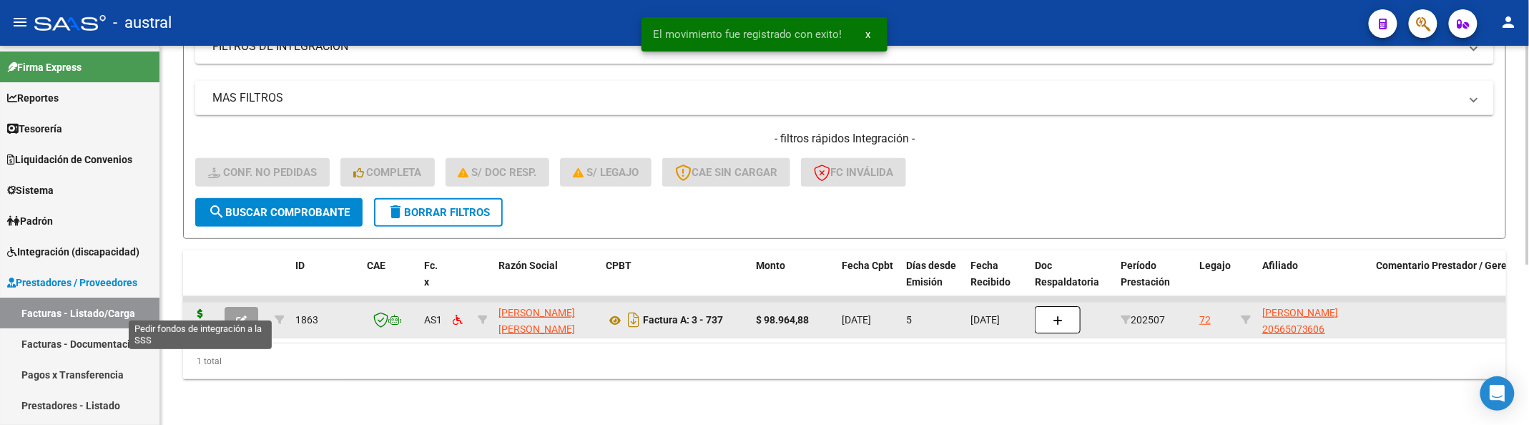
click at [195, 309] on icon at bounding box center [200, 319] width 23 height 20
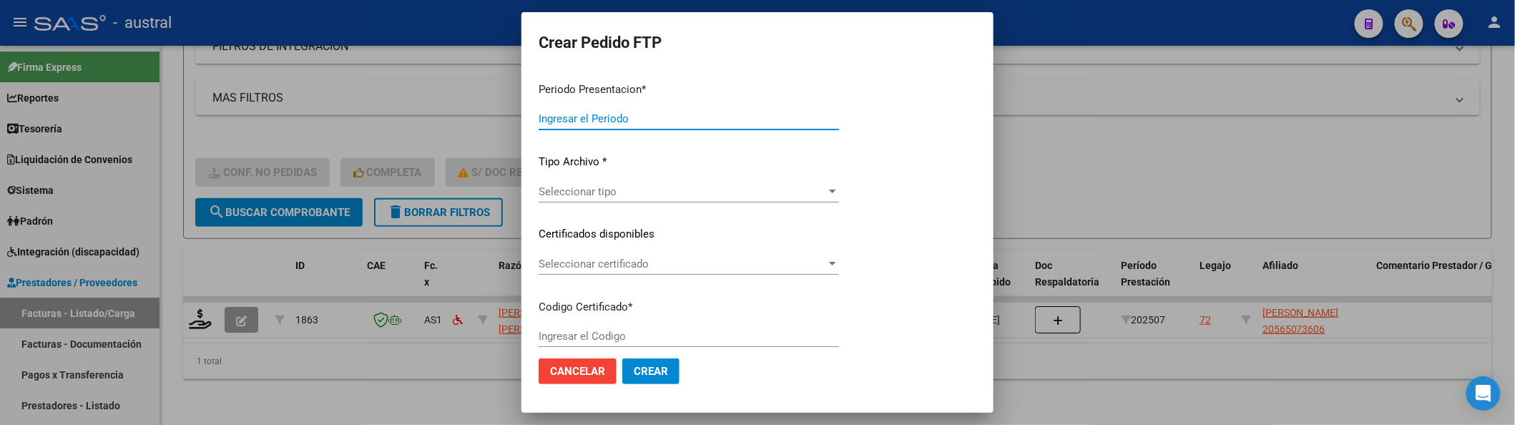
type input "202507"
type input "$ 98.964,88"
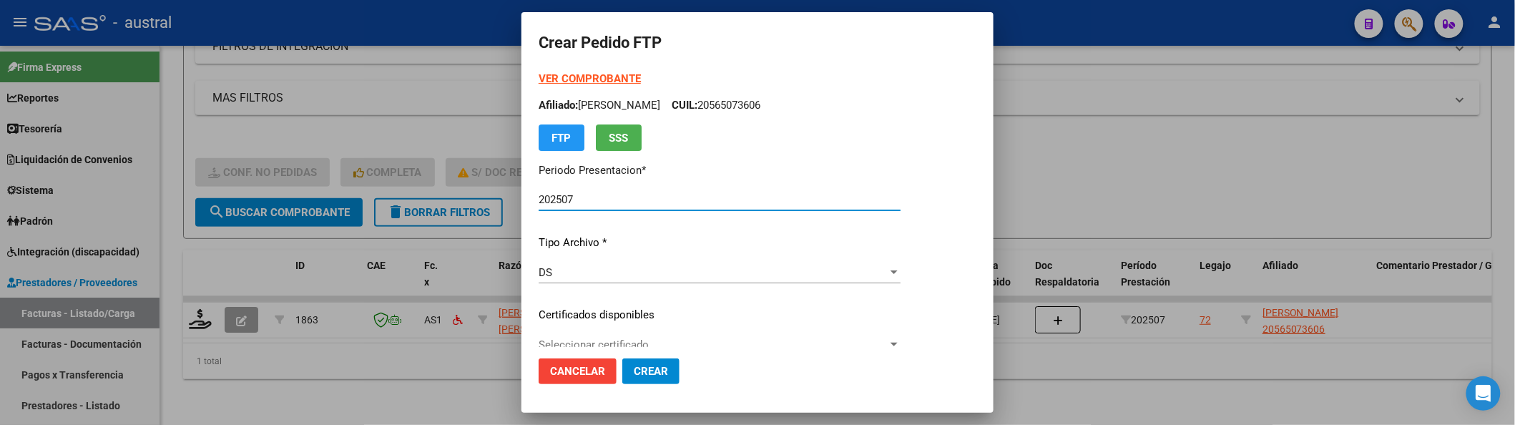
type input "6571415341"
type input "[DATE]"
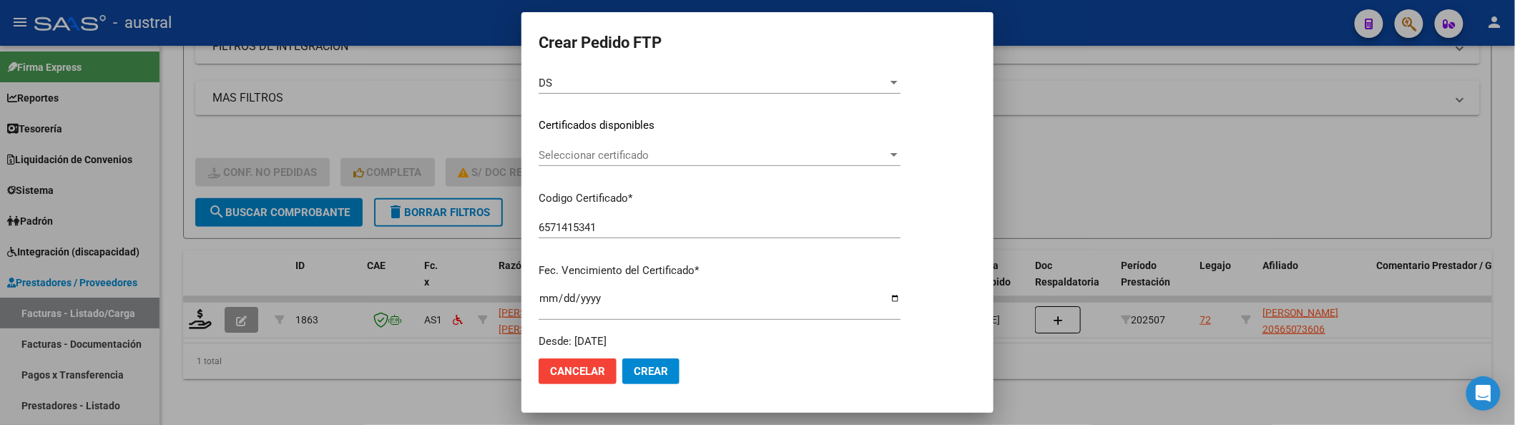
scroll to position [190, 0]
click at [616, 167] on div "Seleccionar certificado Seleccionar certificado" at bounding box center [720, 161] width 362 height 35
click at [633, 161] on div "Seleccionar certificado Seleccionar certificado" at bounding box center [720, 154] width 362 height 21
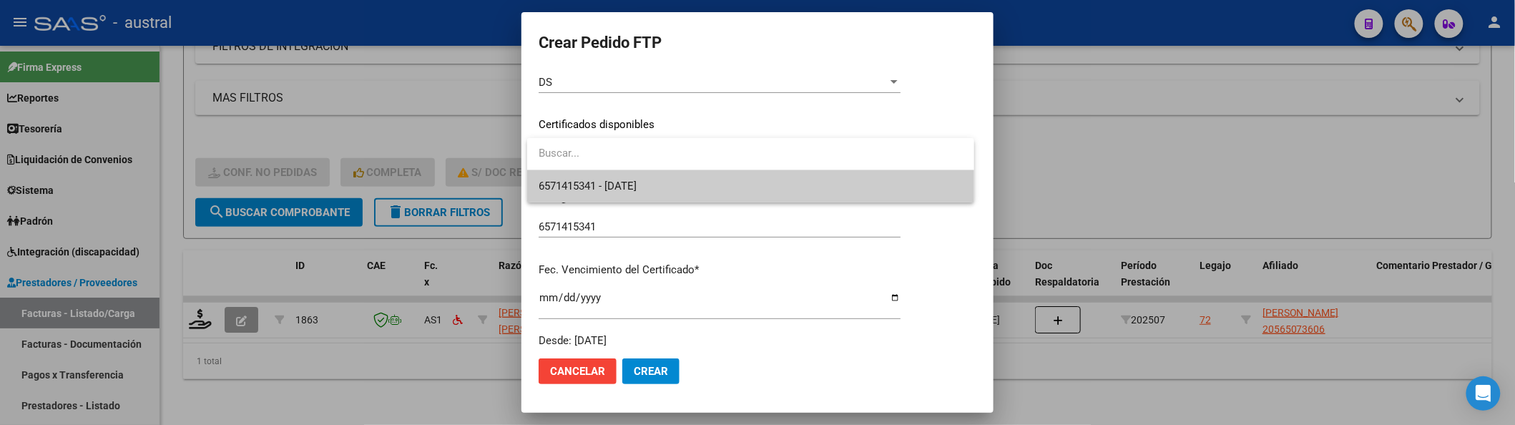
click at [664, 190] on span "6571415341 - [DATE]" at bounding box center [751, 186] width 424 height 32
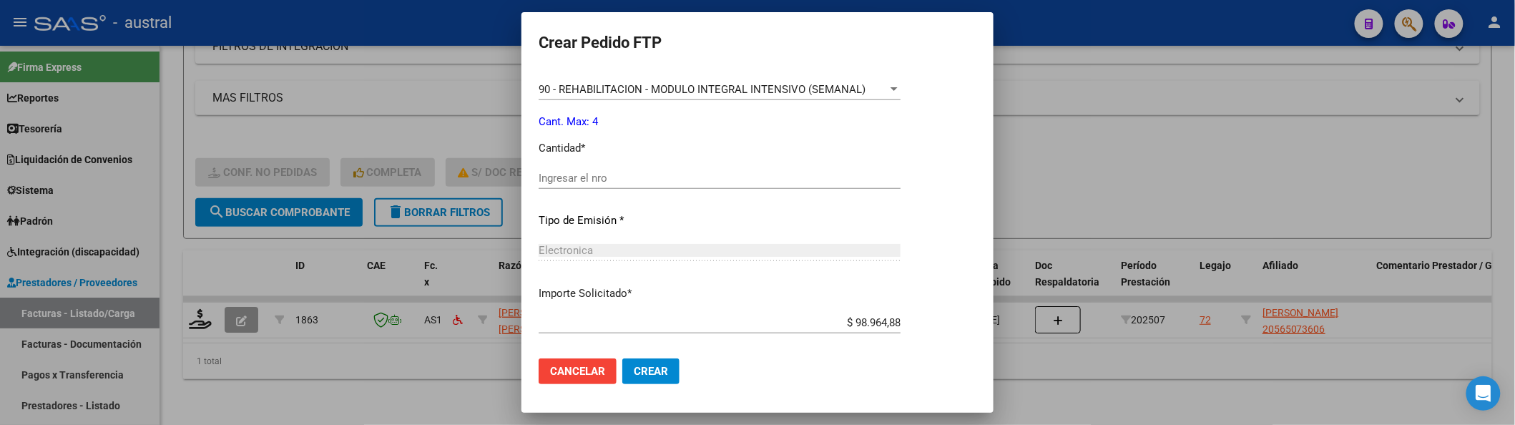
scroll to position [572, 0]
click at [655, 170] on input "Ingresar el nro" at bounding box center [720, 176] width 362 height 13
type input "4"
click at [622, 358] on button "Crear" at bounding box center [650, 371] width 57 height 26
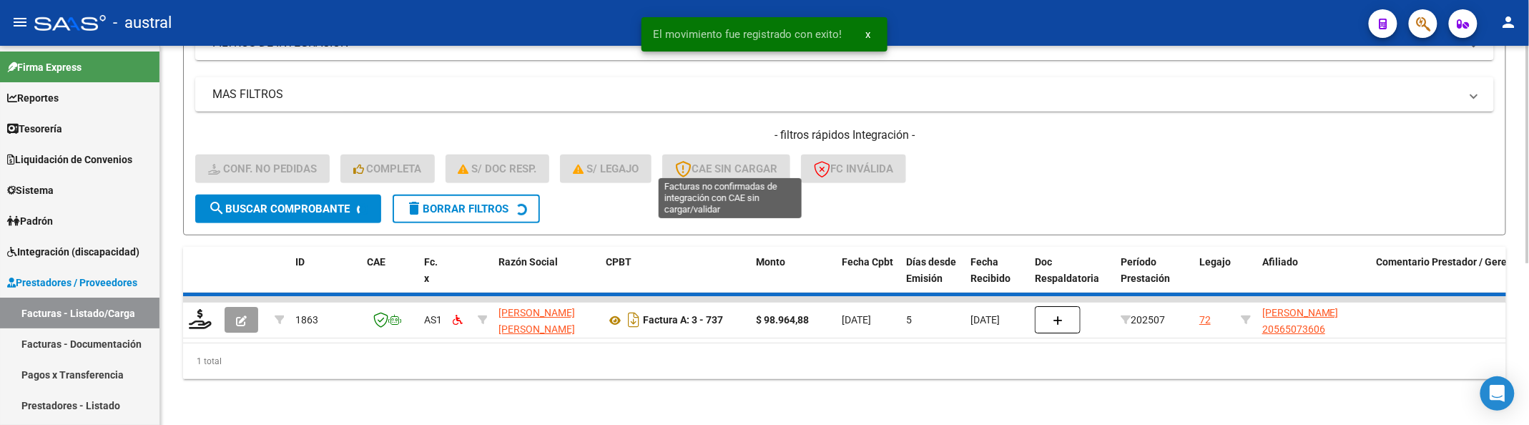
scroll to position [252, 0]
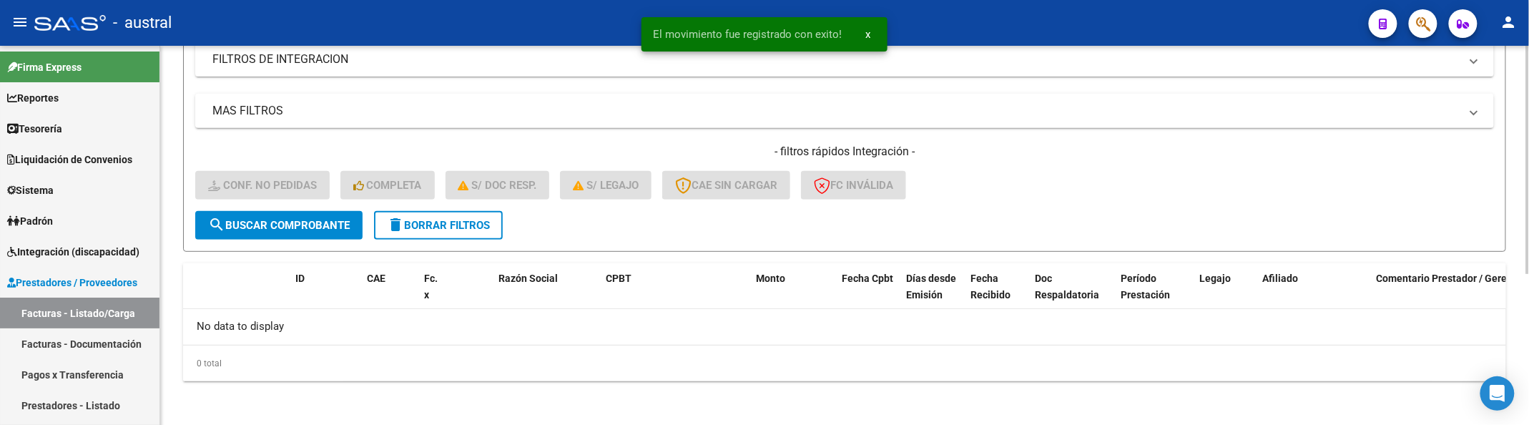
click at [465, 215] on button "delete Borrar Filtros" at bounding box center [438, 225] width 129 height 29
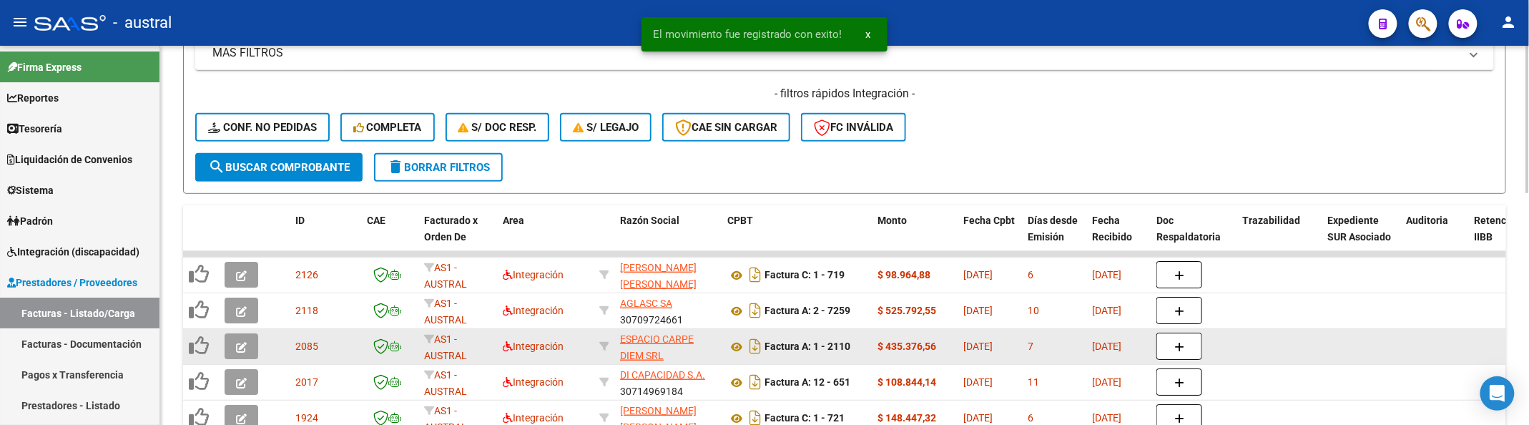
scroll to position [348, 0]
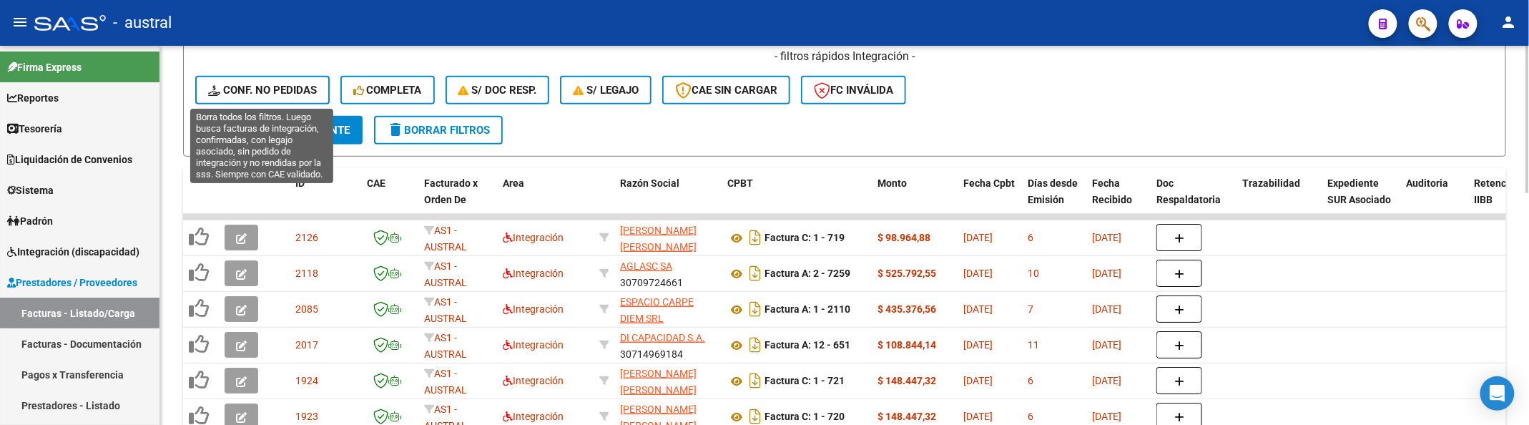
click at [315, 87] on span "Conf. no pedidas" at bounding box center [262, 90] width 109 height 13
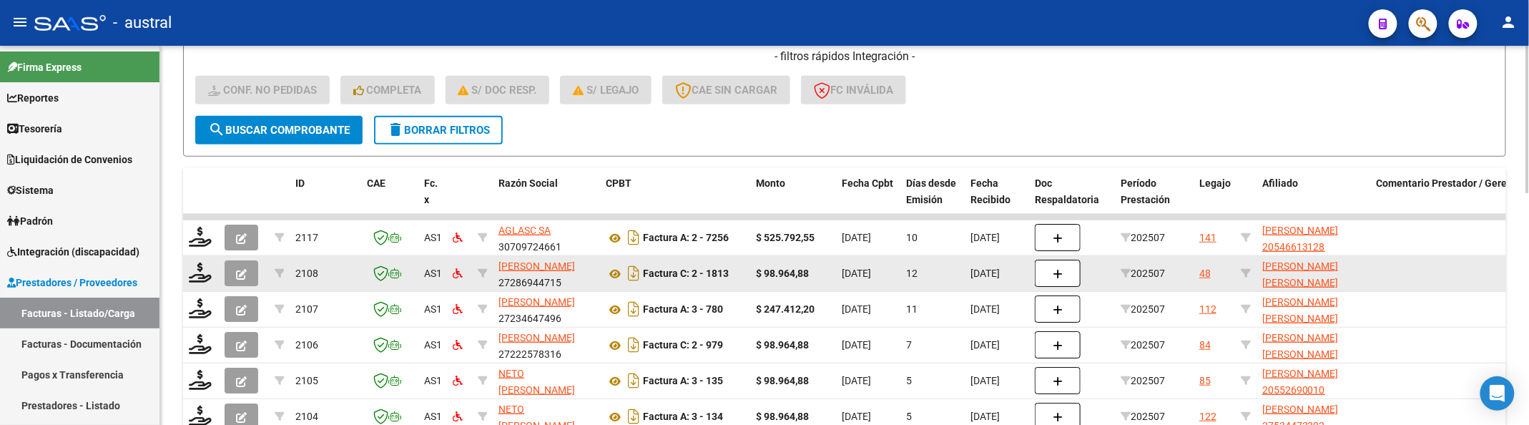
click at [1239, 270] on datatable-body-cell at bounding box center [1245, 273] width 21 height 35
click at [1245, 270] on icon at bounding box center [1246, 273] width 10 height 10
type input "20569545014"
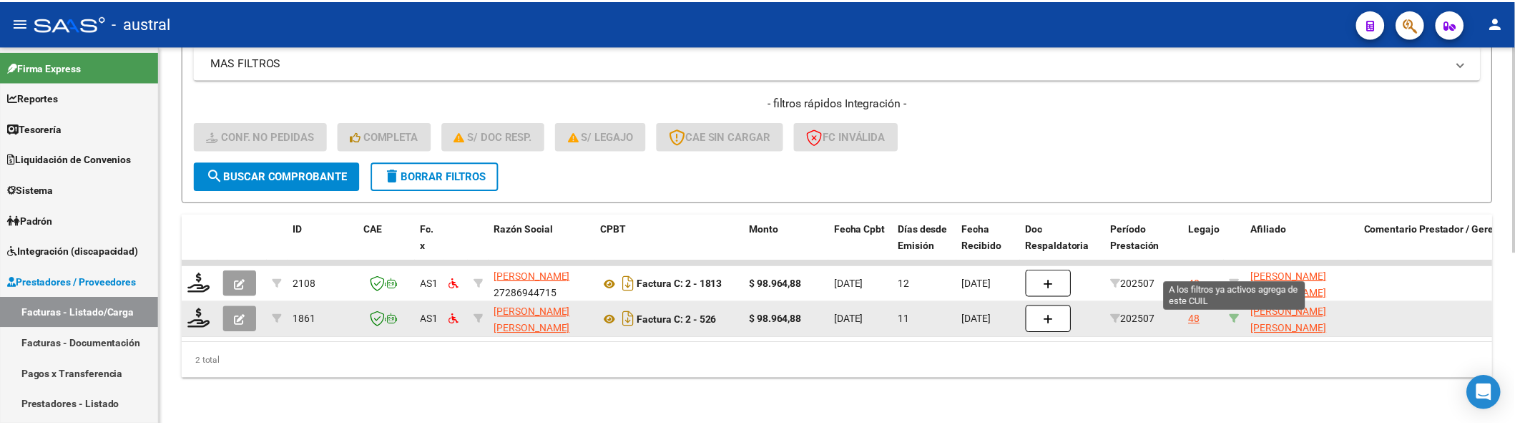
scroll to position [313, 0]
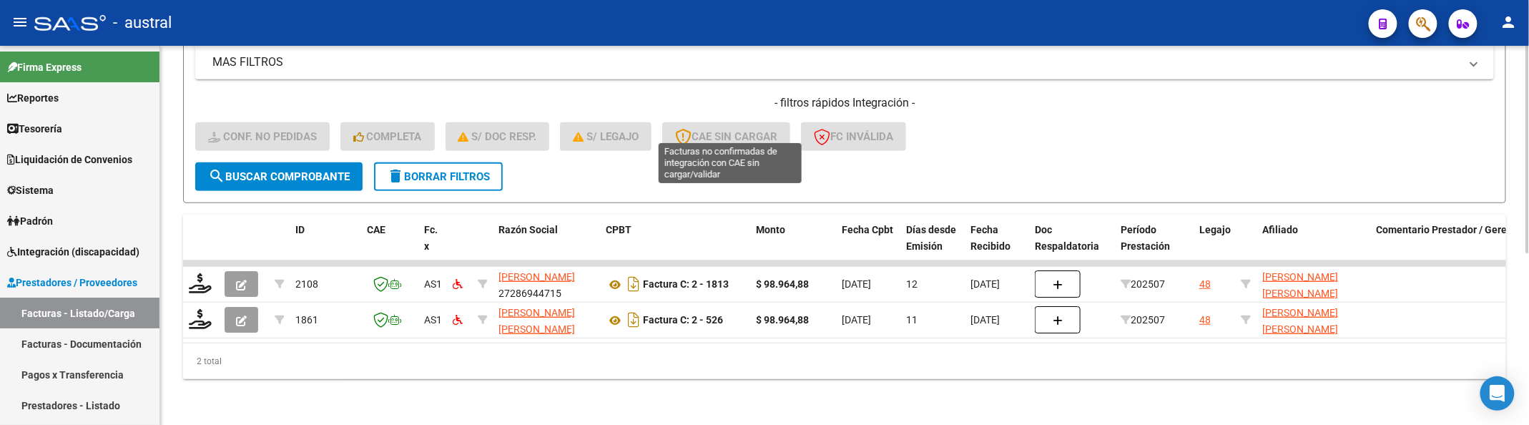
click at [1107, 95] on h4 "- filtros rápidos Integración -" at bounding box center [844, 103] width 1299 height 16
click at [1102, 107] on div "- filtros rápidos Integración - Conf. no pedidas Completa S/ Doc Resp. S/ legaj…" at bounding box center [844, 128] width 1299 height 67
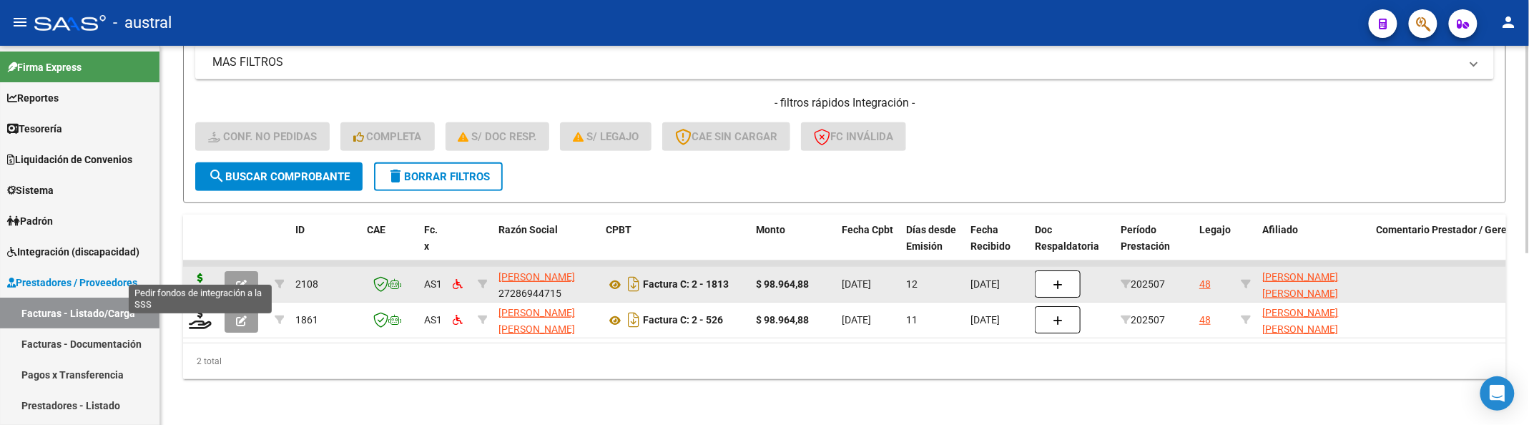
click at [209, 273] on icon at bounding box center [200, 283] width 23 height 20
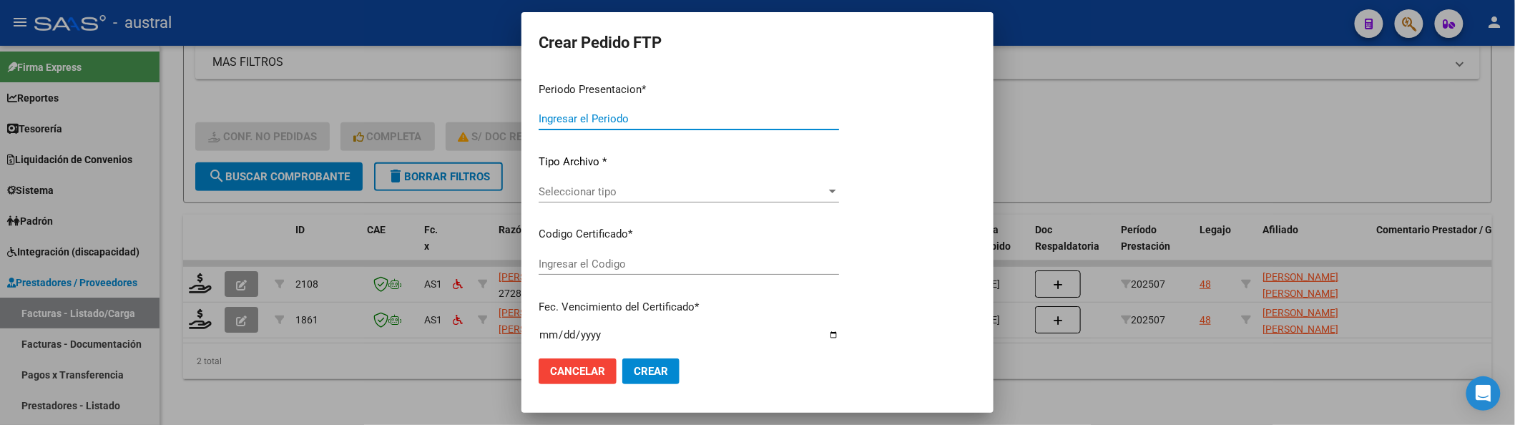
type input "202507"
type input "$ 98.964,88"
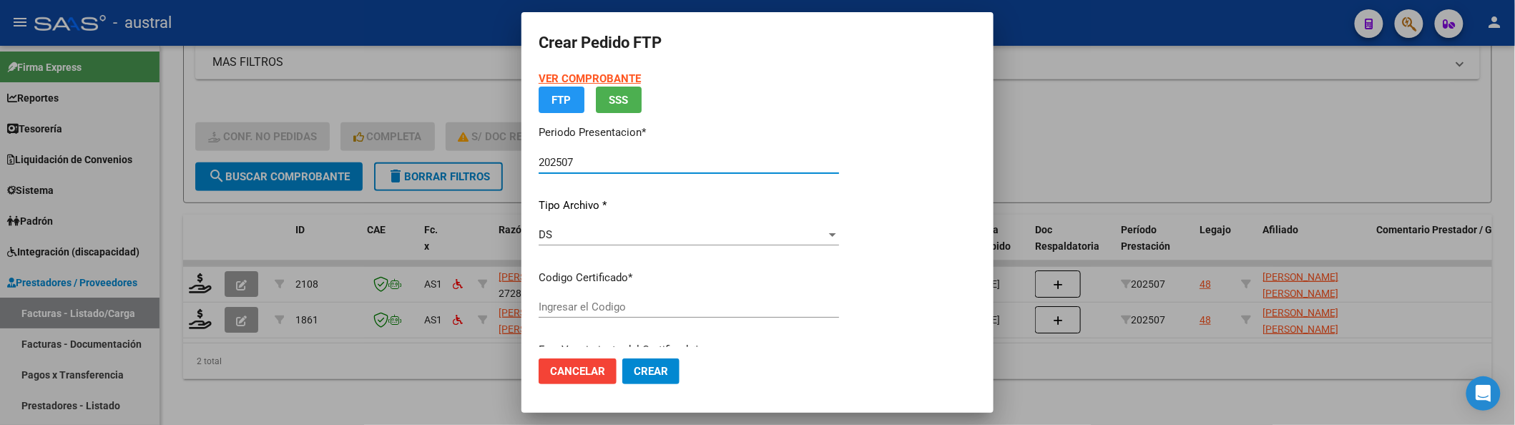
type input "7903367600"
type input "[DATE]"
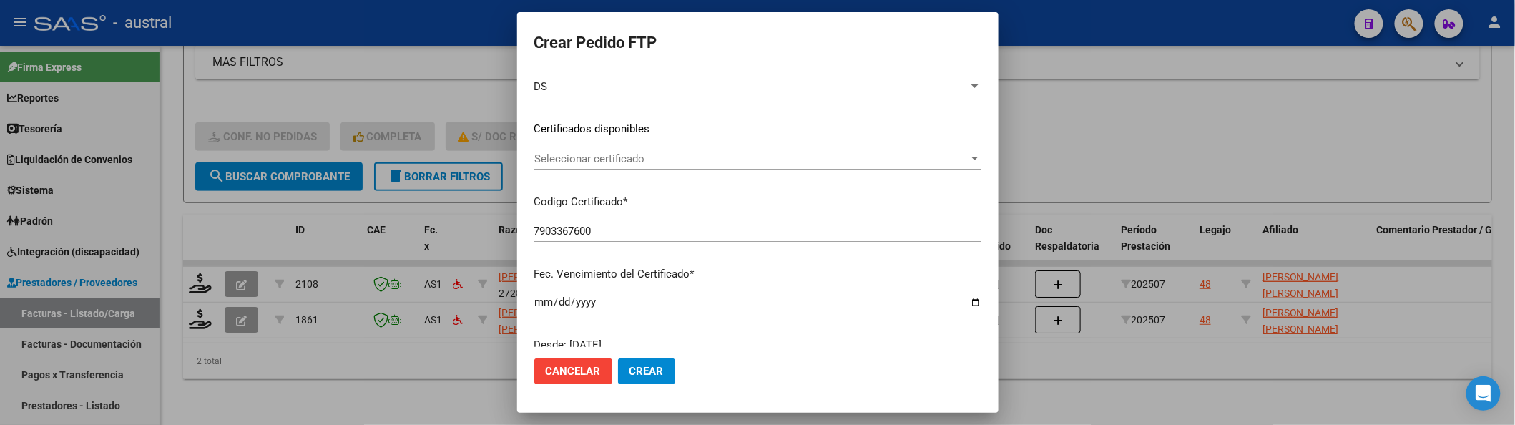
scroll to position [190, 0]
click at [655, 154] on span "Seleccionar certificado" at bounding box center [751, 154] width 434 height 13
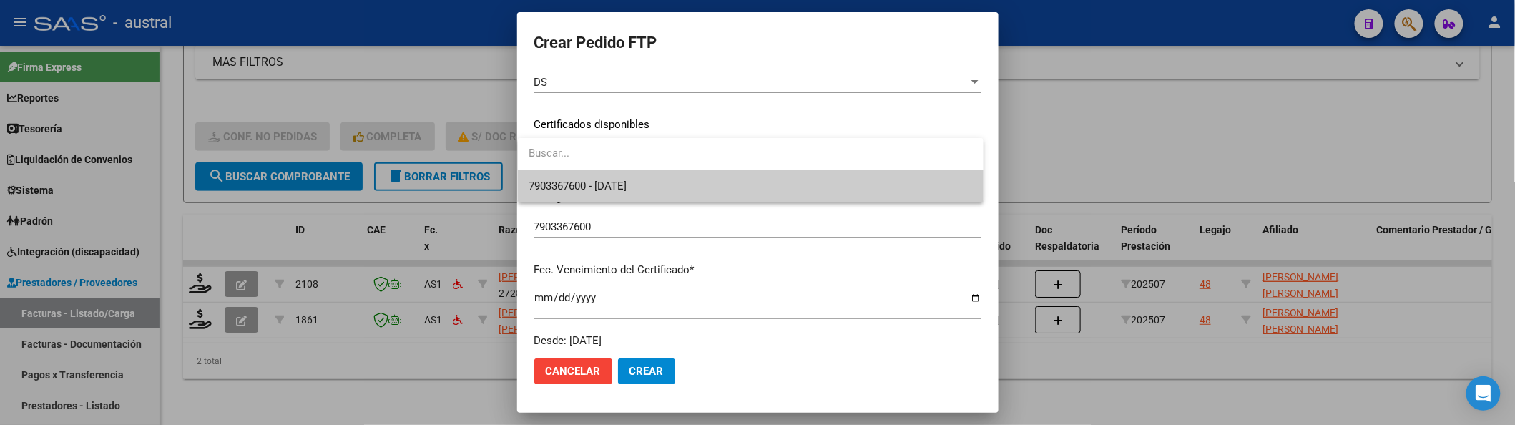
click at [679, 186] on span "7903367600 - [DATE]" at bounding box center [750, 186] width 443 height 32
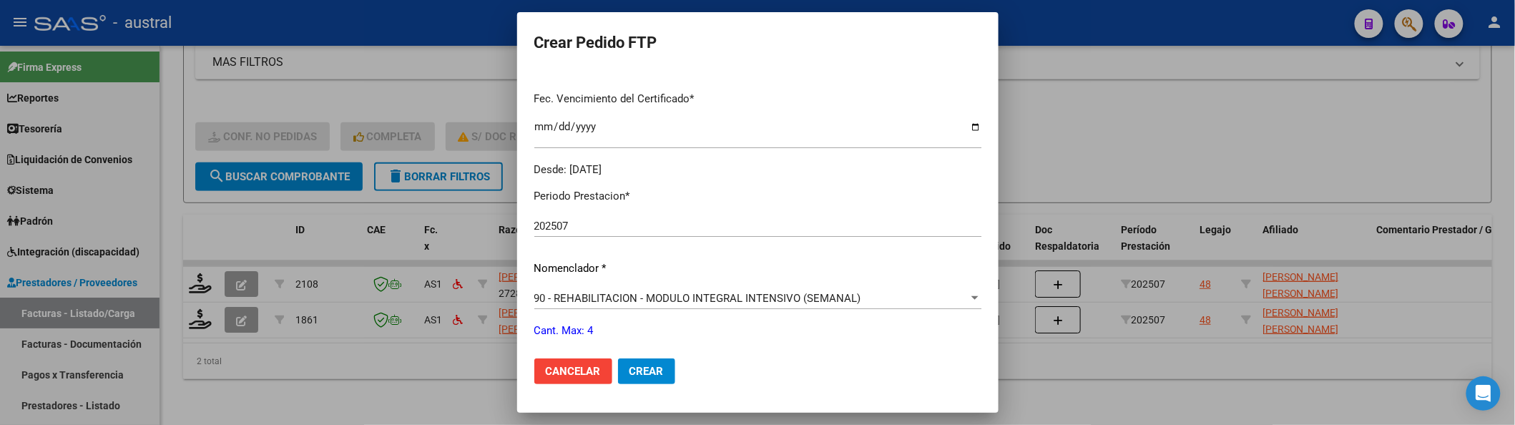
scroll to position [476, 0]
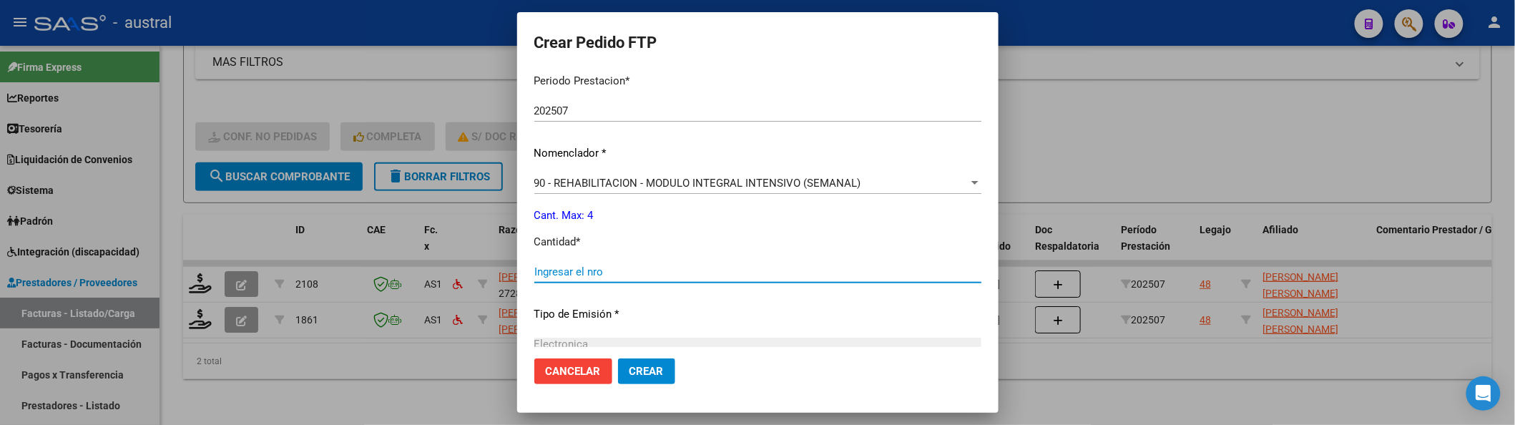
click at [705, 267] on input "Ingresar el nro" at bounding box center [757, 271] width 447 height 13
type input "4"
click at [618, 358] on button "Crear" at bounding box center [646, 371] width 57 height 26
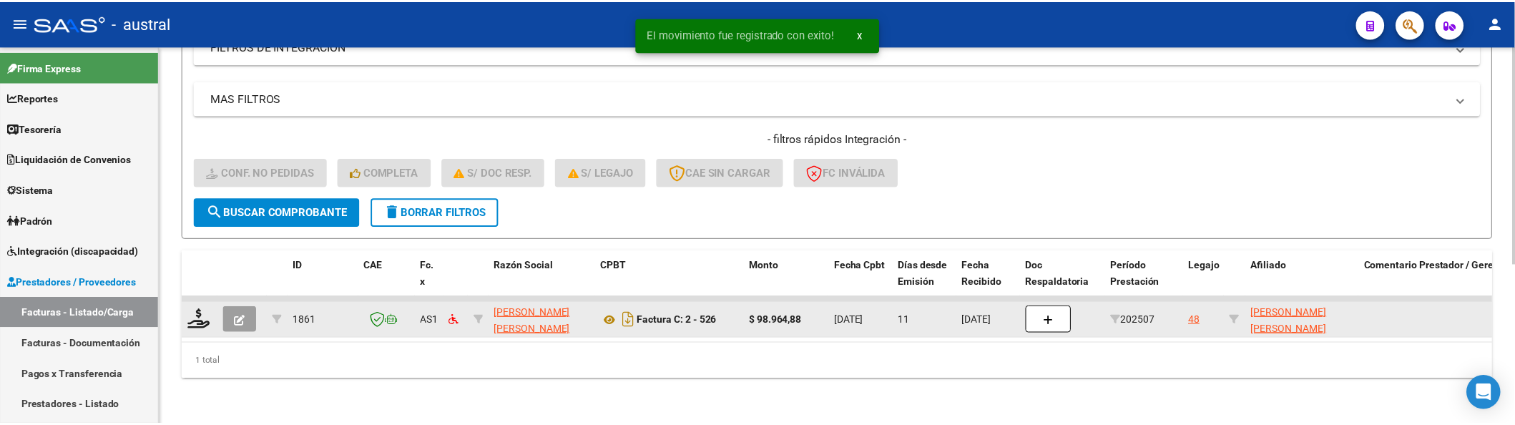
scroll to position [278, 0]
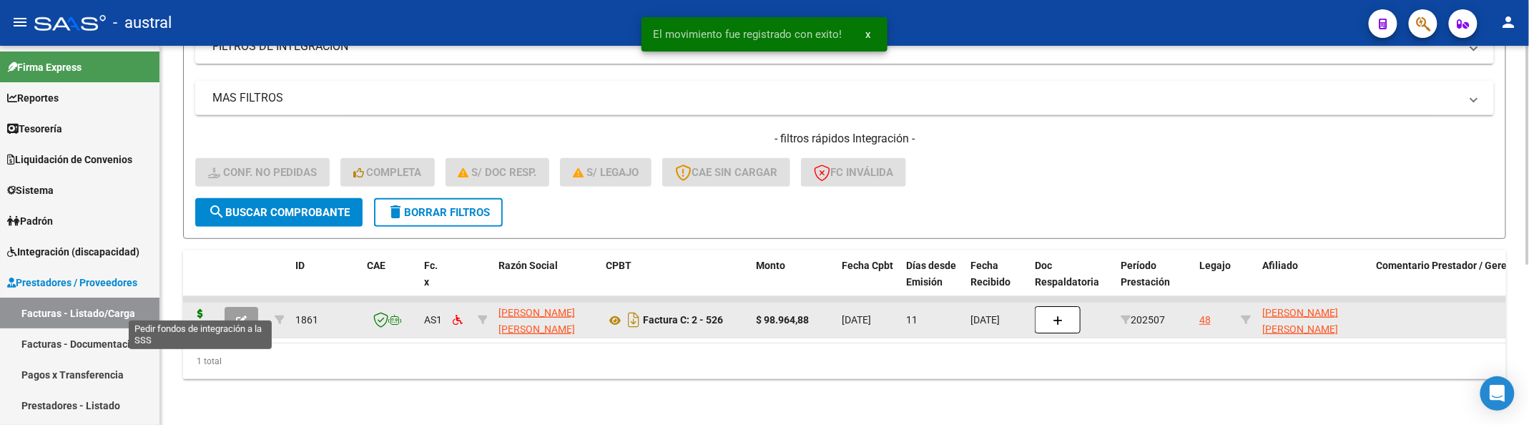
click at [206, 309] on icon at bounding box center [200, 319] width 23 height 20
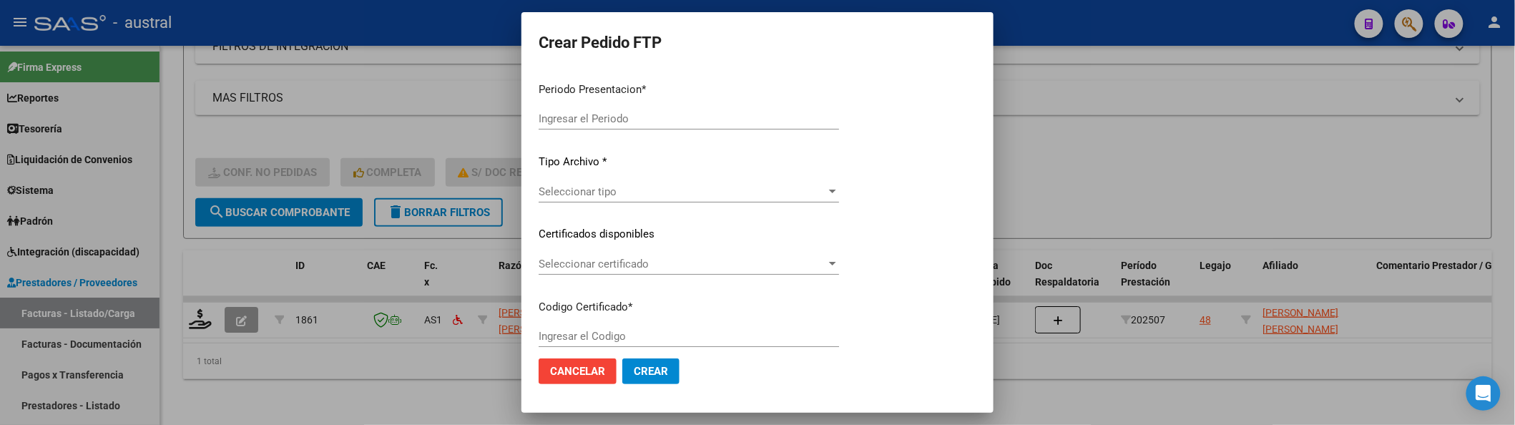
type input "202507"
type input "$ 98.964,88"
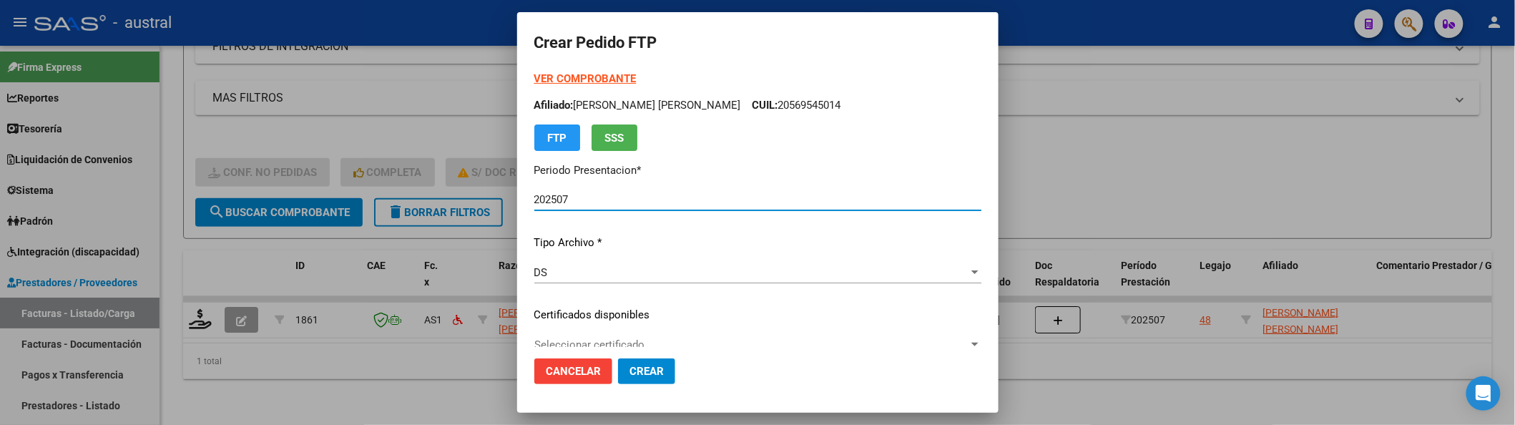
type input "7903367600"
type input "[DATE]"
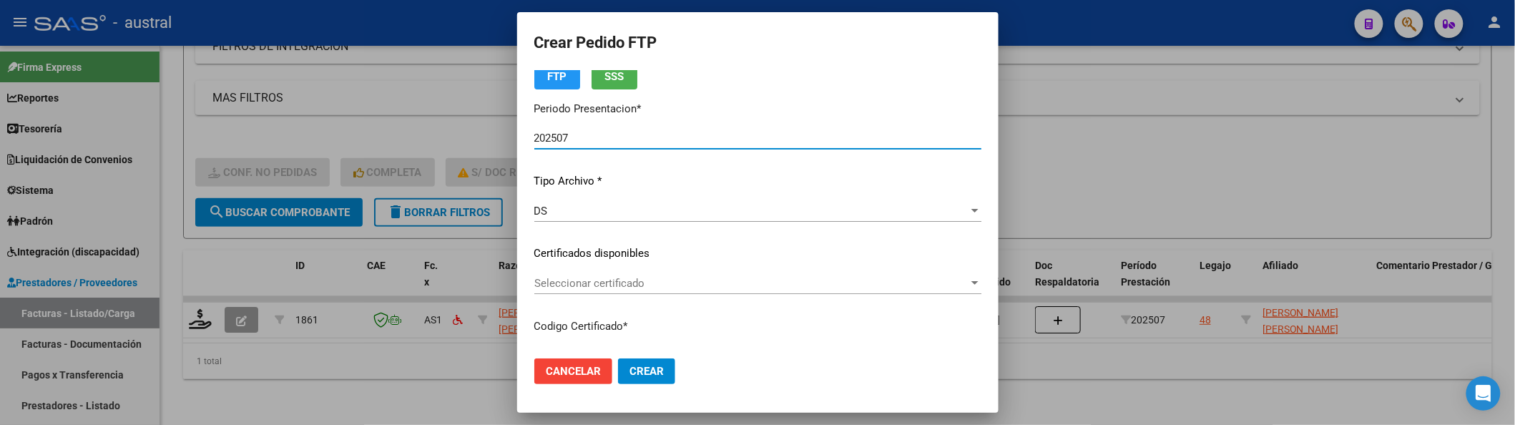
scroll to position [95, 0]
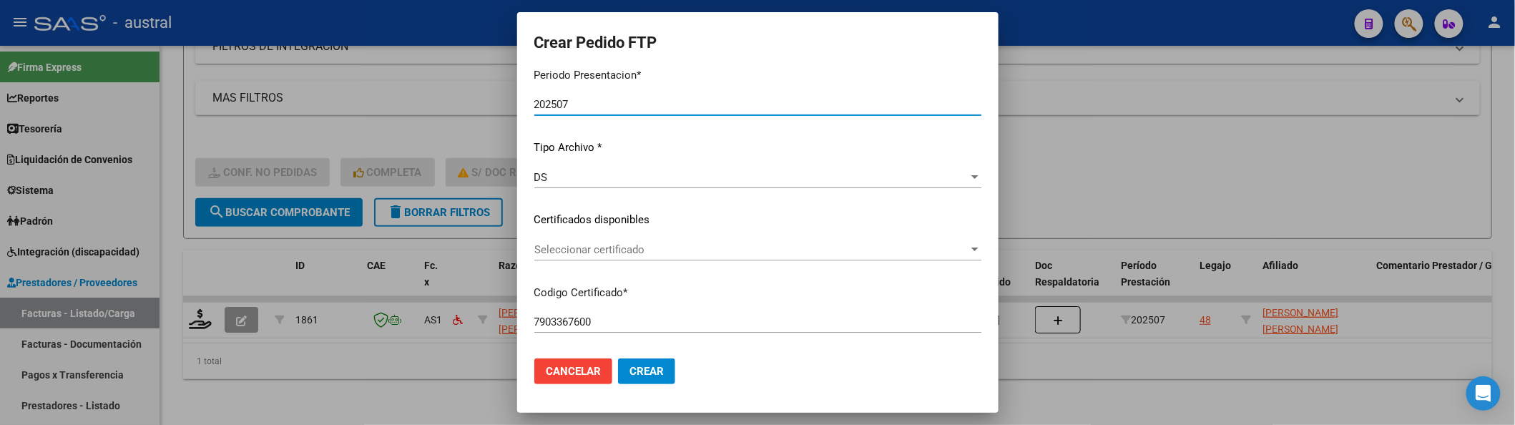
click at [619, 247] on span "Seleccionar certificado" at bounding box center [751, 249] width 434 height 13
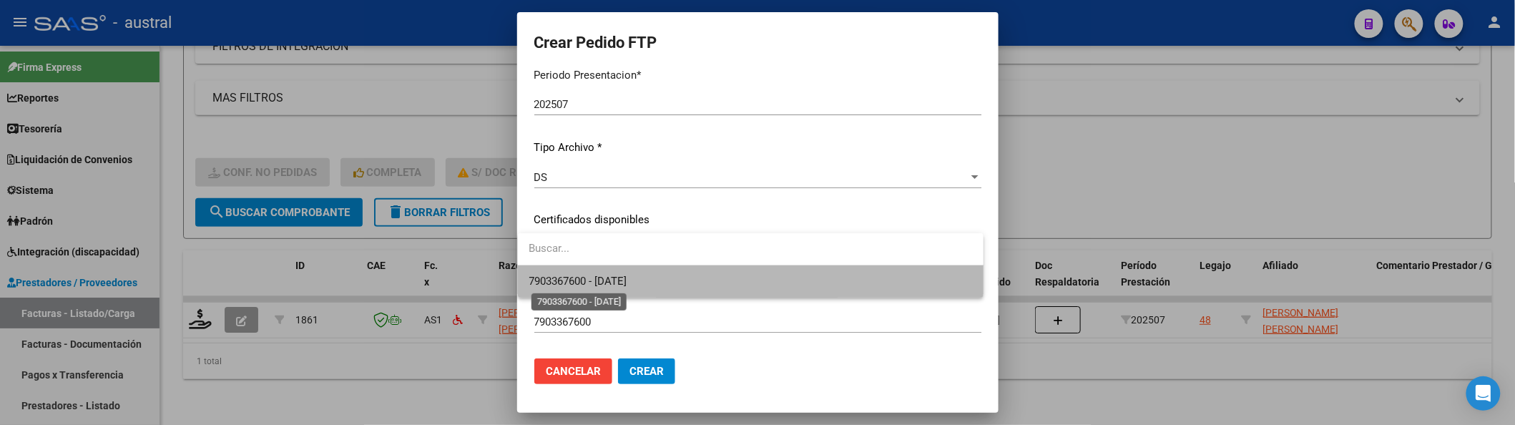
click at [627, 276] on span "7903367600 - [DATE]" at bounding box center [578, 281] width 98 height 13
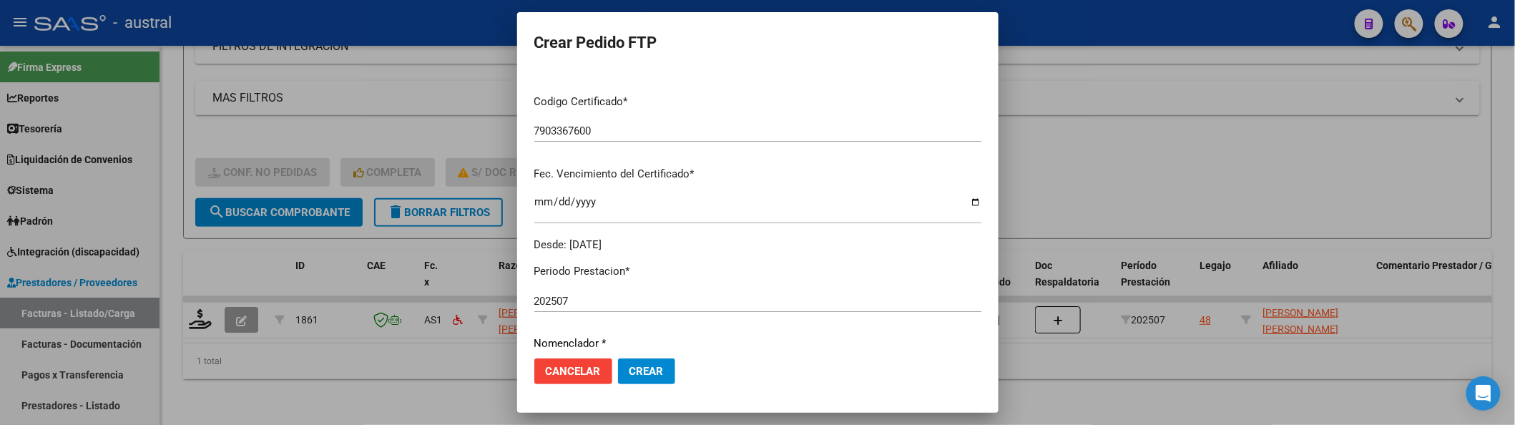
scroll to position [476, 0]
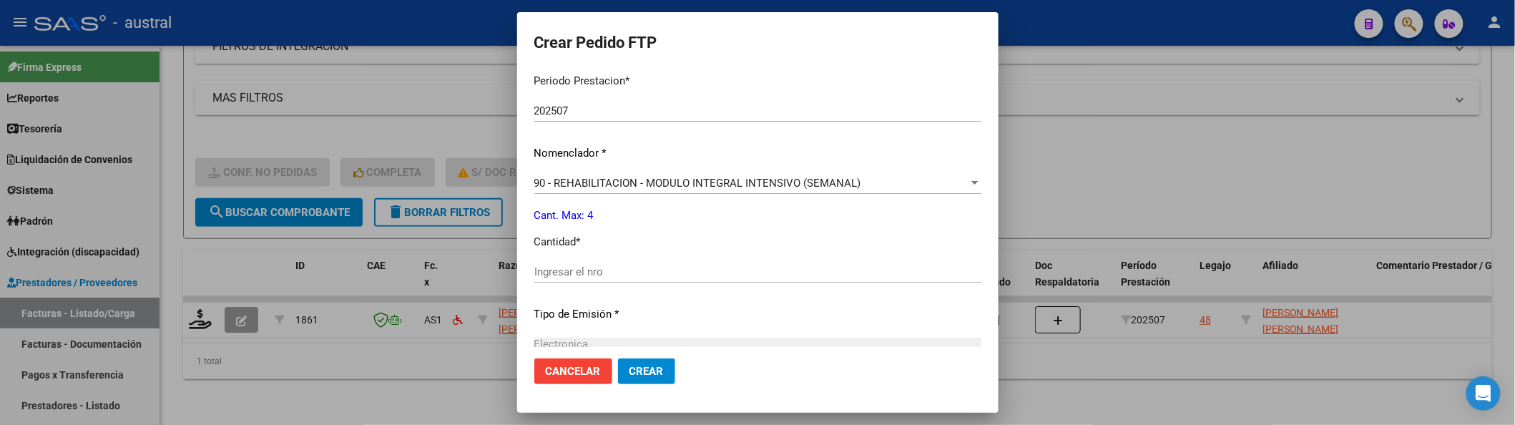
click at [655, 288] on div "Ingresar el nro" at bounding box center [757, 278] width 447 height 35
click at [662, 268] on input "Ingresar el nro" at bounding box center [757, 271] width 447 height 13
type input "4"
click at [618, 358] on button "Crear" at bounding box center [646, 371] width 57 height 26
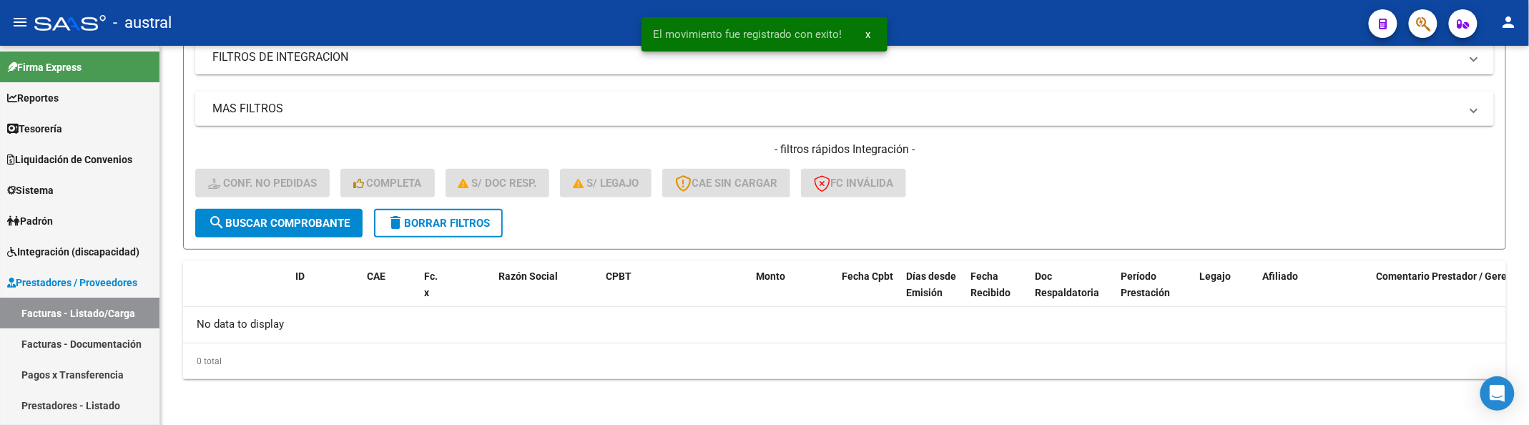
scroll to position [252, 0]
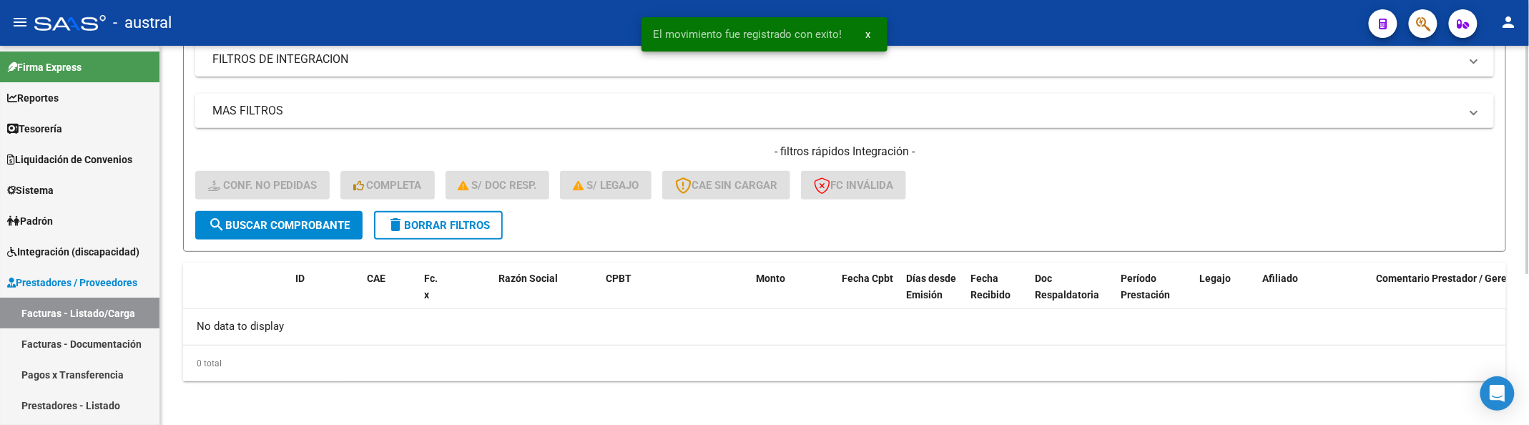
click at [403, 230] on mat-icon "delete" at bounding box center [395, 224] width 17 height 17
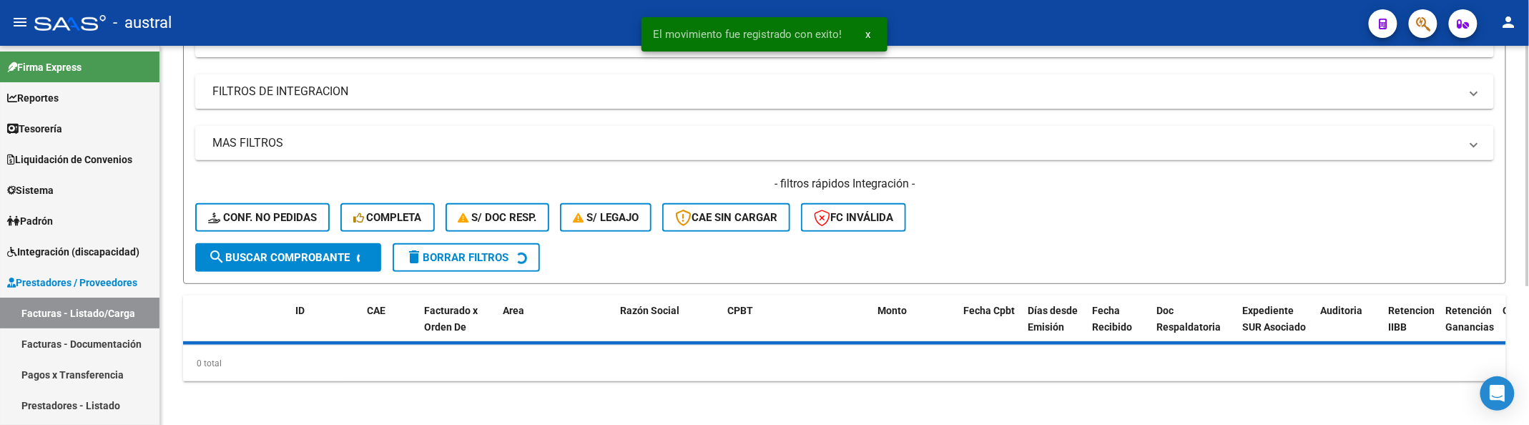
click at [290, 207] on div "- filtros rápidos Integración - Conf. no pedidas Completa S/ Doc Resp. S/ legaj…" at bounding box center [844, 209] width 1299 height 67
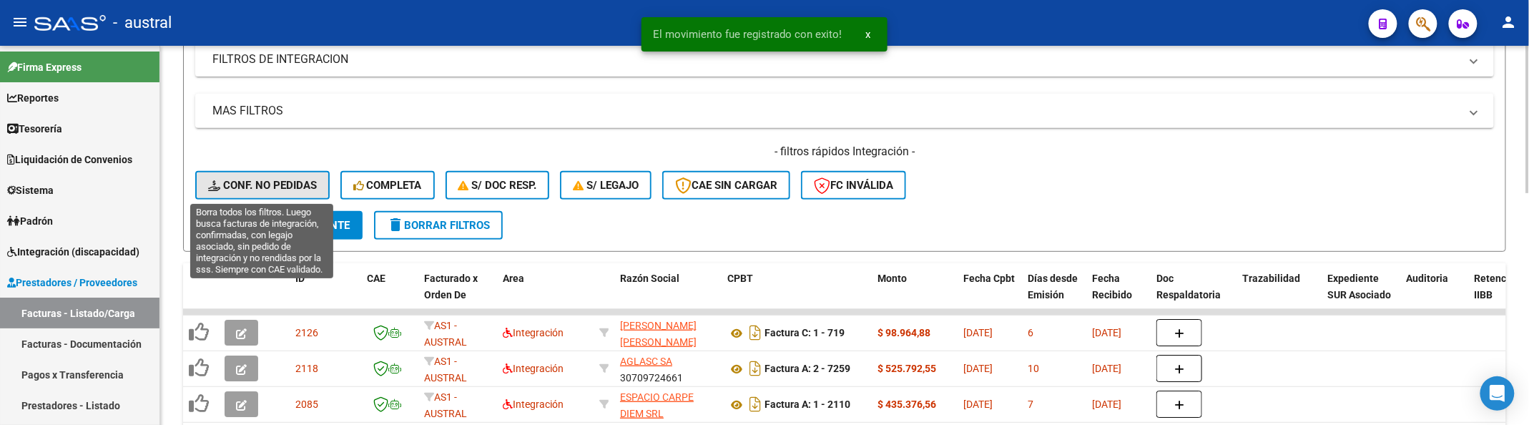
click at [241, 184] on span "Conf. no pedidas" at bounding box center [262, 185] width 109 height 13
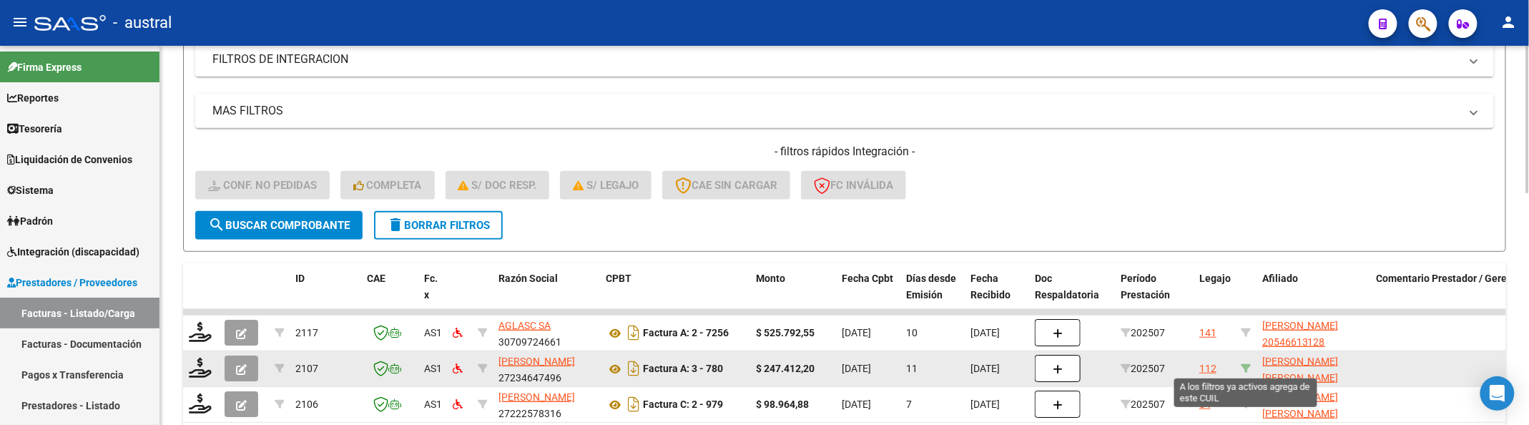
click at [1241, 366] on icon at bounding box center [1246, 368] width 10 height 10
type input "20572361129"
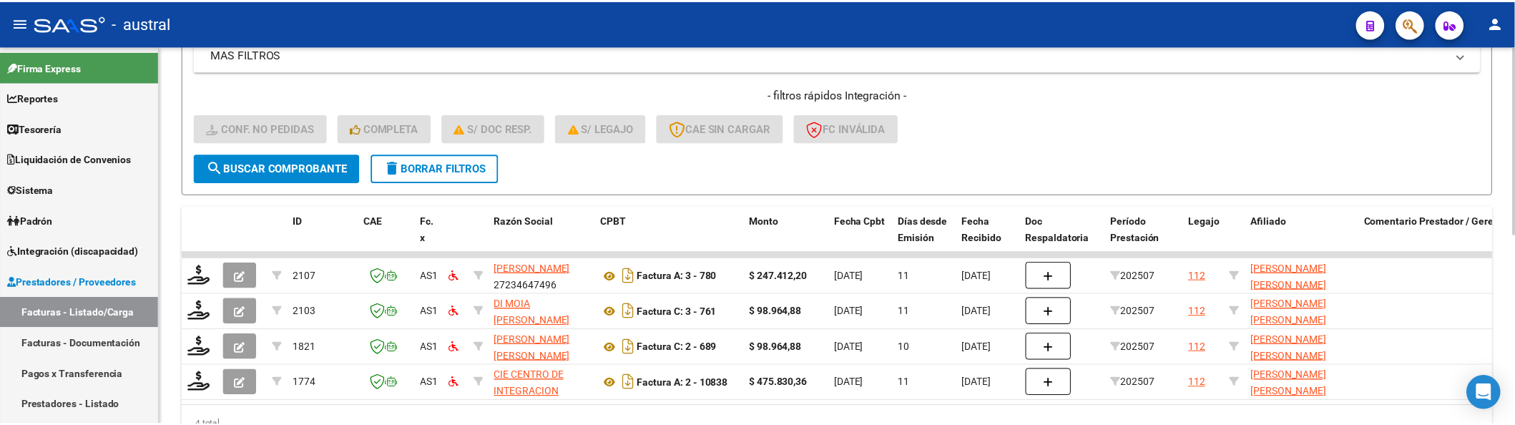
scroll to position [385, 0]
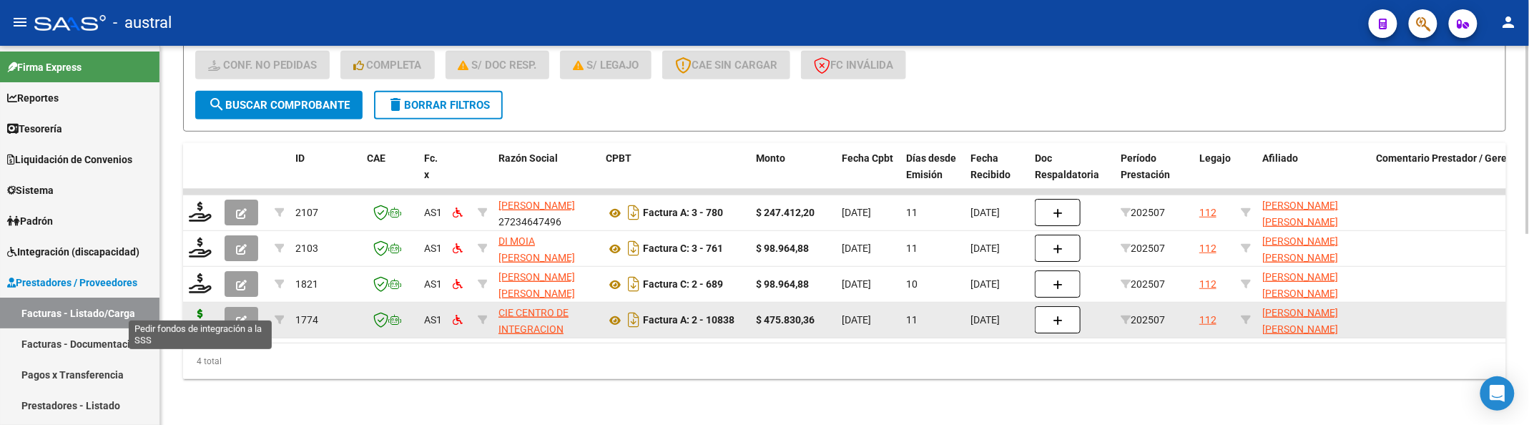
click at [200, 309] on icon at bounding box center [200, 319] width 23 height 20
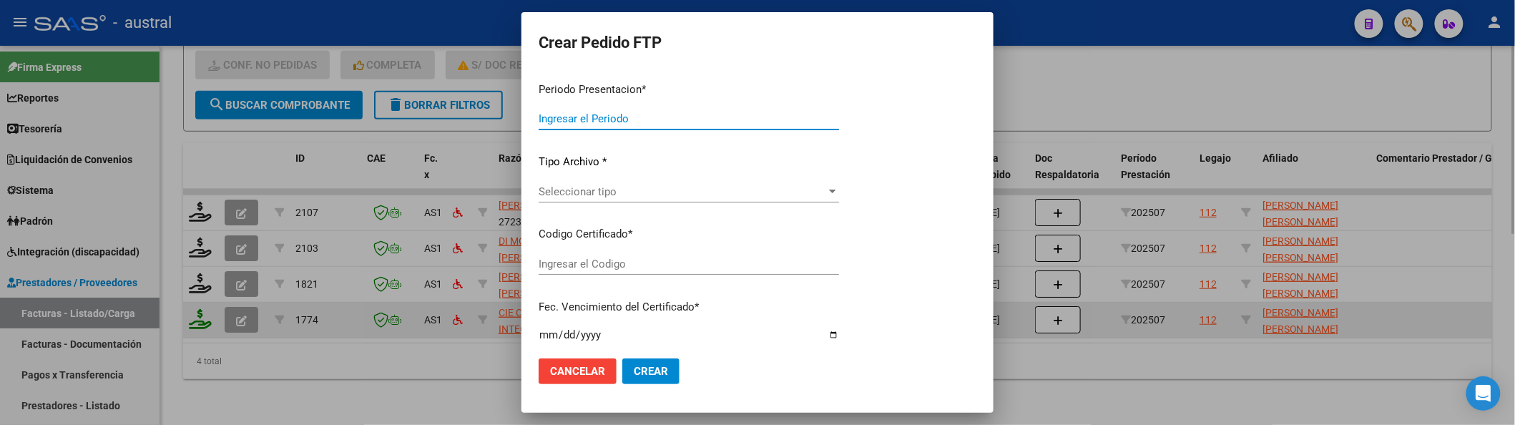
type input "202507"
type input "$ 475.830,36"
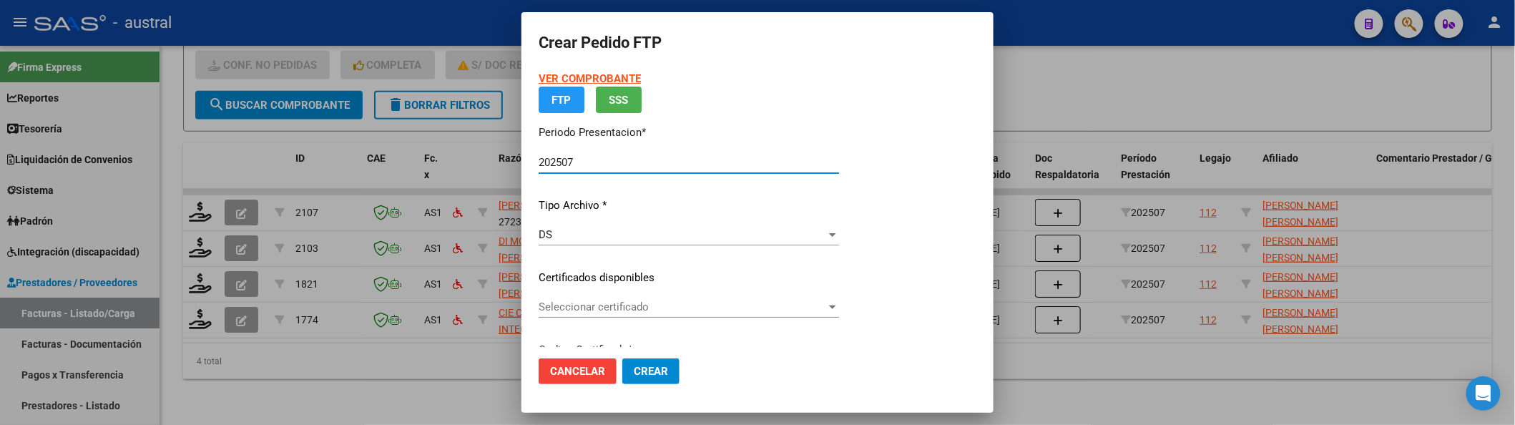
type input "8811527867"
type input "[DATE]"
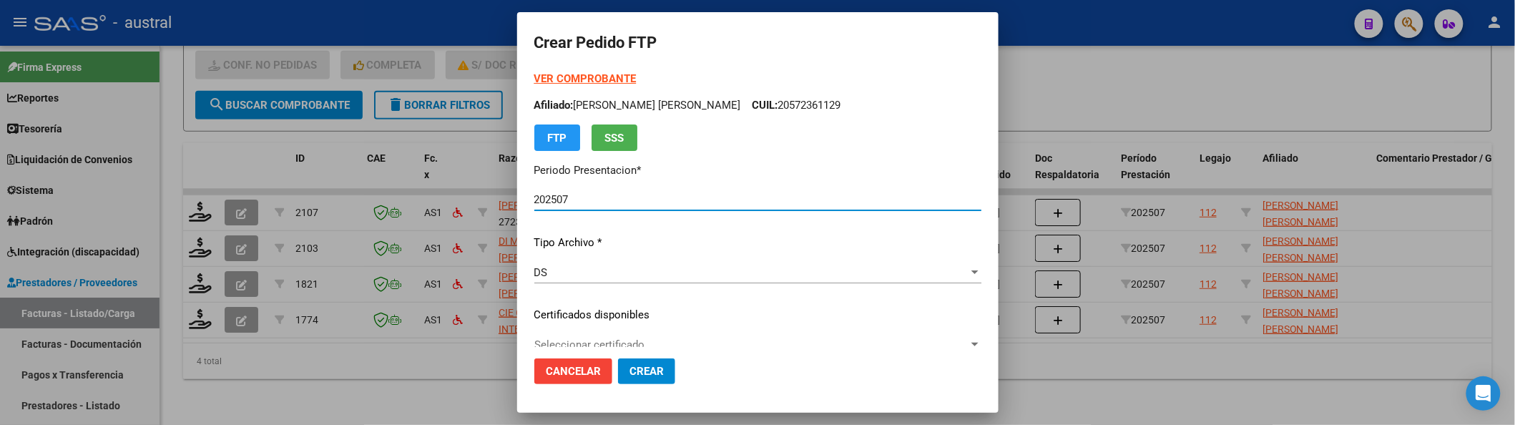
click at [617, 293] on div "DS Seleccionar tipo" at bounding box center [757, 279] width 447 height 35
click at [616, 338] on div "Seleccionar certificado Seleccionar certificado" at bounding box center [757, 351] width 447 height 35
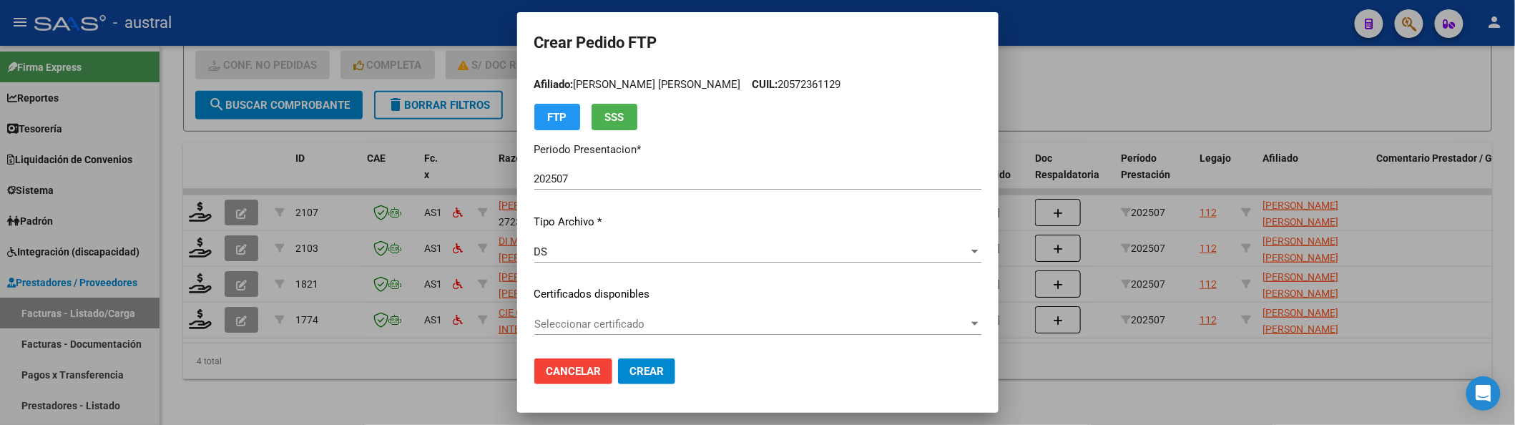
click at [630, 328] on span "Seleccionar certificado" at bounding box center [751, 324] width 434 height 13
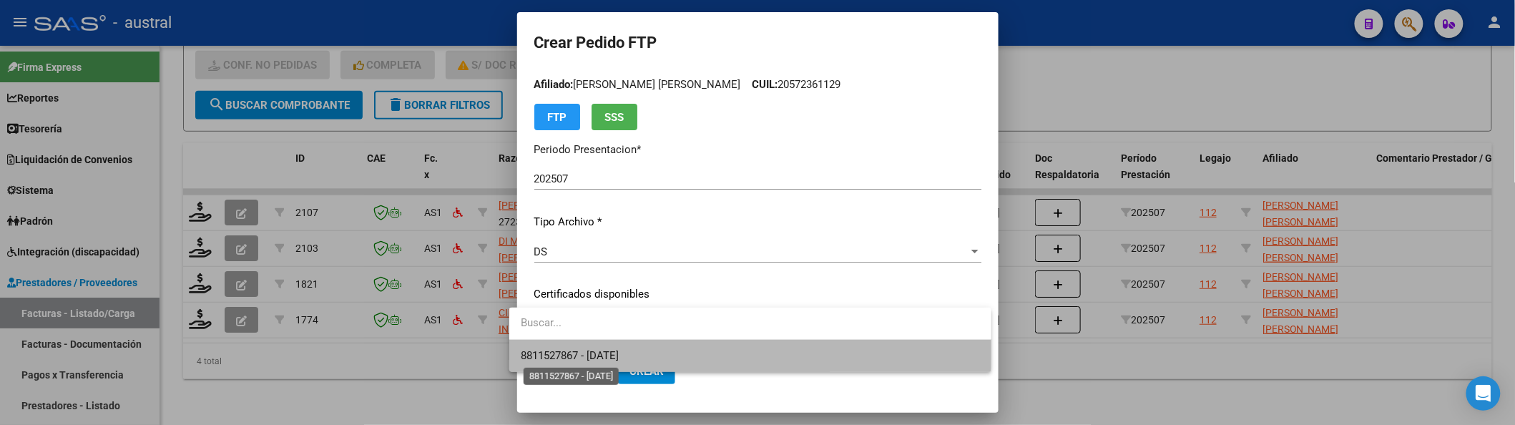
click at [619, 350] on span "8811527867 - [DATE]" at bounding box center [570, 355] width 98 height 13
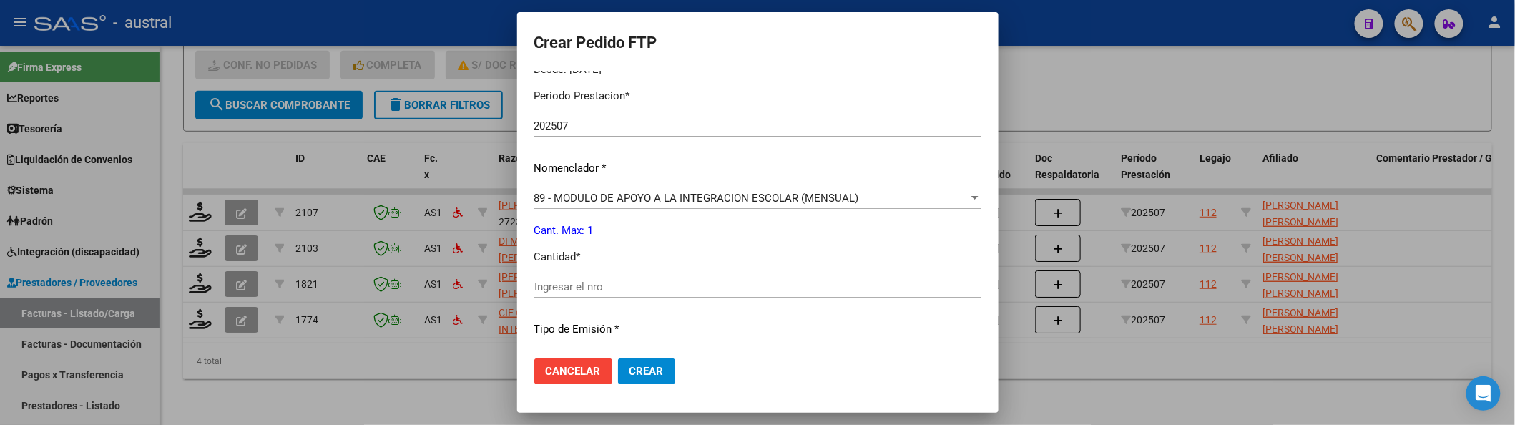
scroll to position [498, 0]
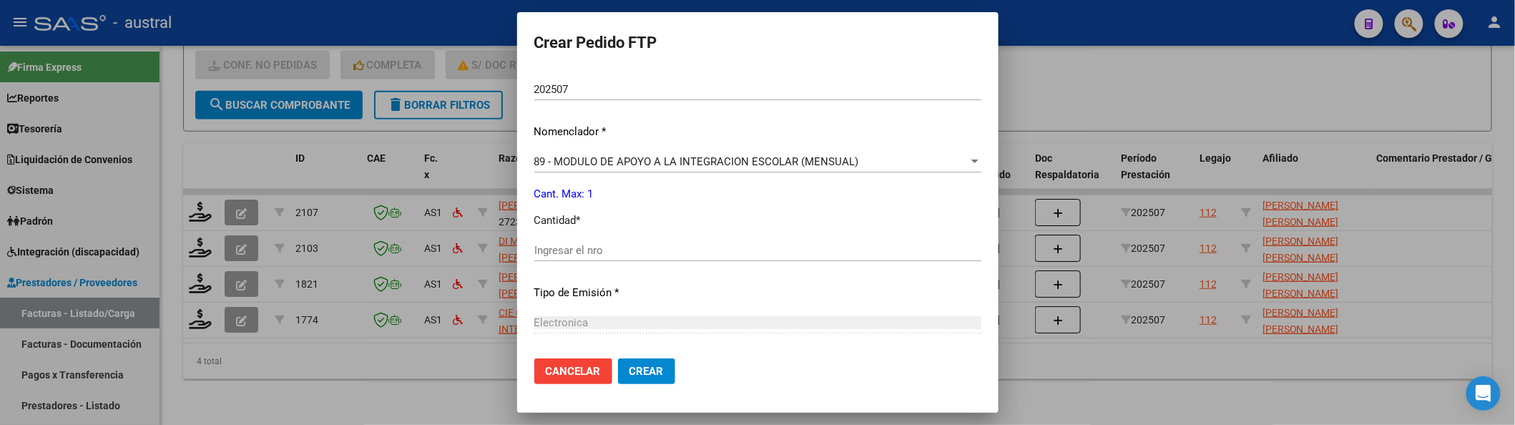
click at [582, 241] on div "Ingresar el nro" at bounding box center [757, 250] width 447 height 21
type input "1"
click at [618, 358] on button "Crear" at bounding box center [646, 371] width 57 height 26
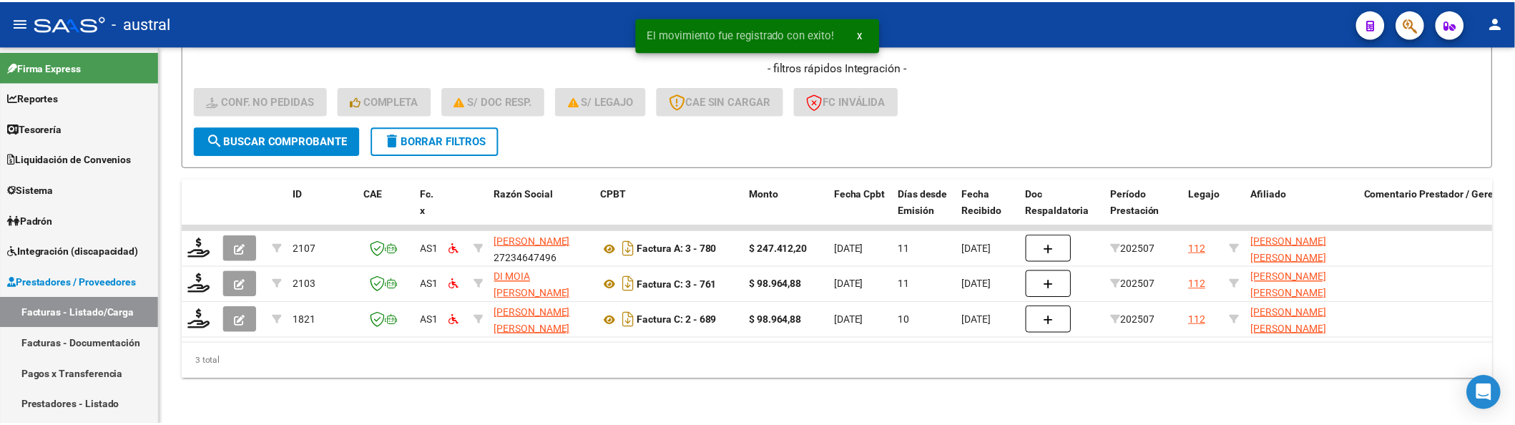
scroll to position [350, 0]
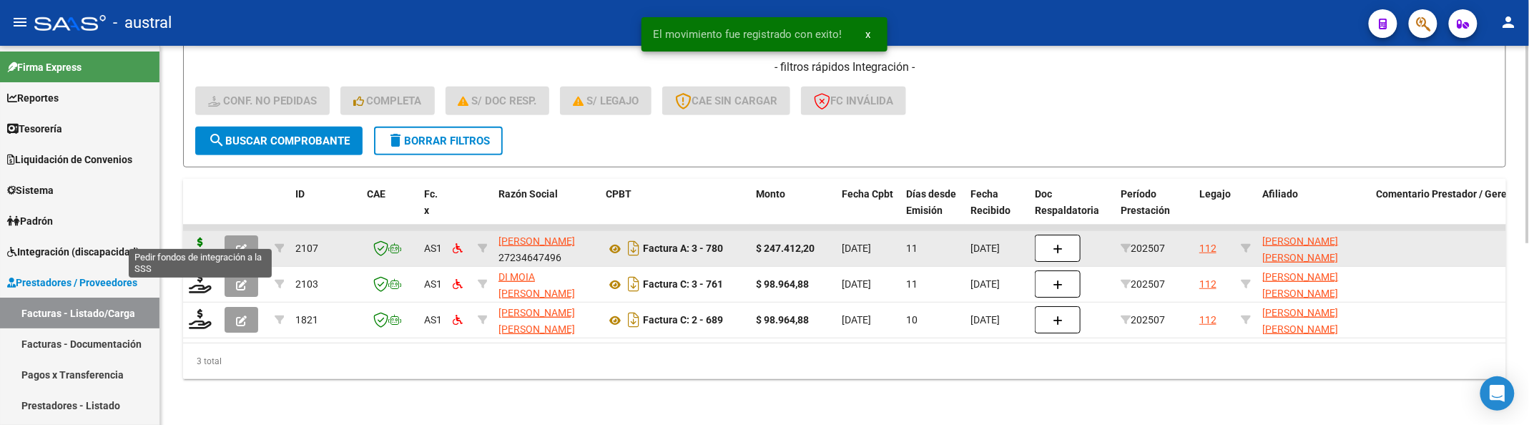
click at [207, 237] on icon at bounding box center [200, 247] width 23 height 20
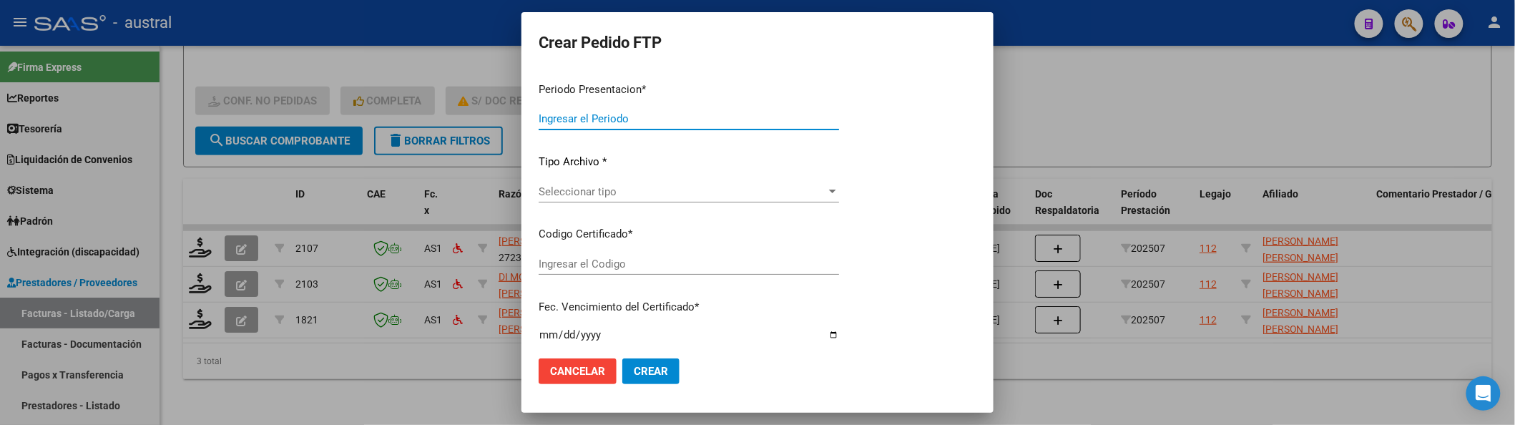
type input "202507"
type input "$ 247.412,20"
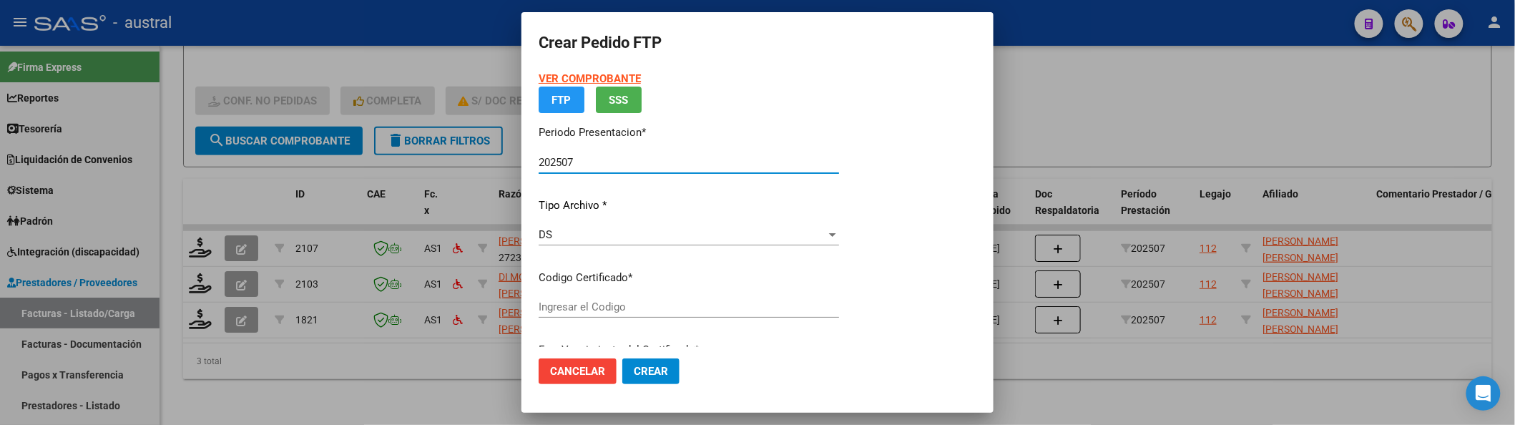
type input "8811527867"
type input "[DATE]"
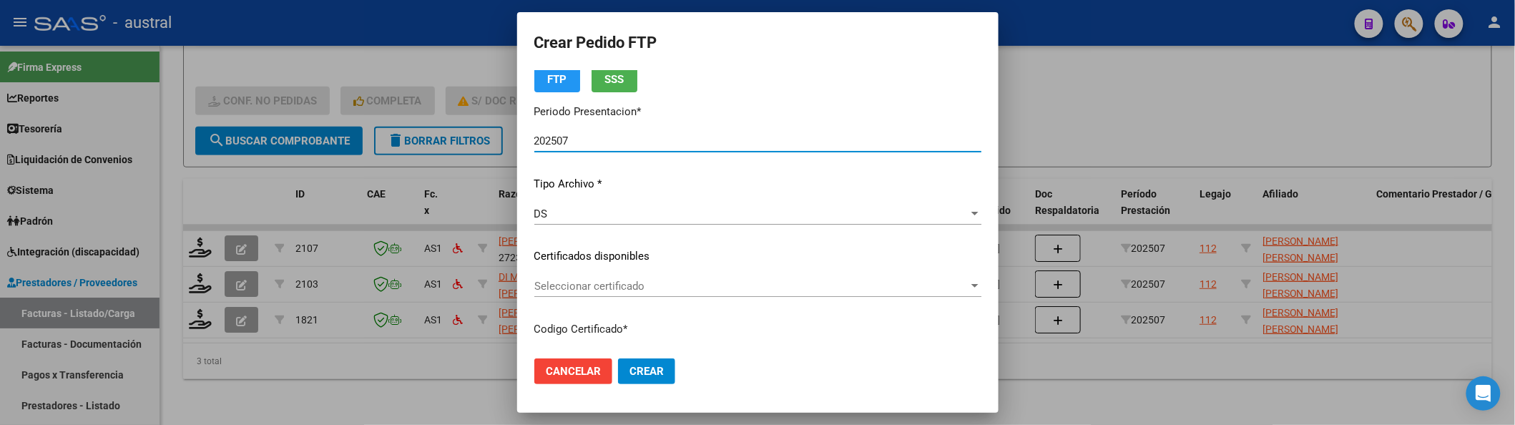
scroll to position [95, 0]
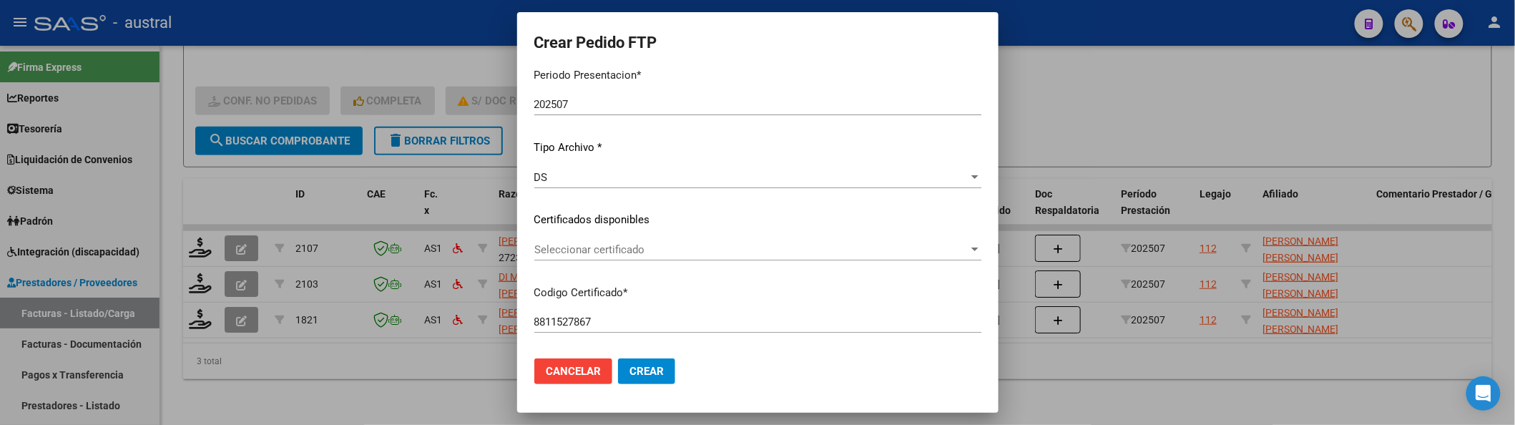
click at [609, 266] on div "Seleccionar certificado Seleccionar certificado" at bounding box center [757, 256] width 447 height 35
click at [618, 247] on span "Seleccionar certificado" at bounding box center [751, 249] width 434 height 13
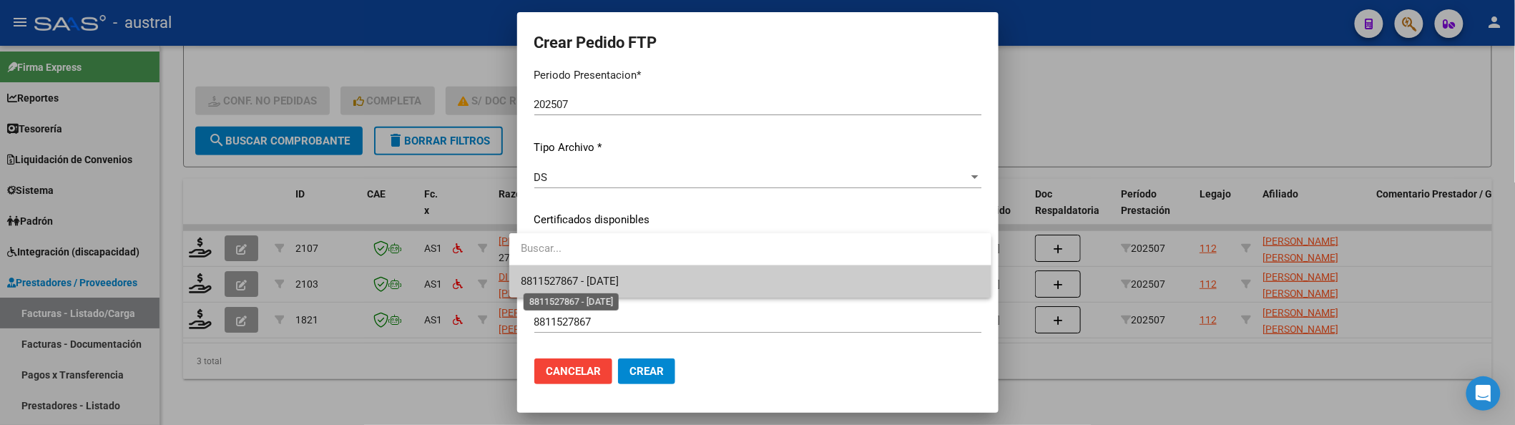
click at [619, 280] on span "8811527867 - [DATE]" at bounding box center [570, 281] width 98 height 13
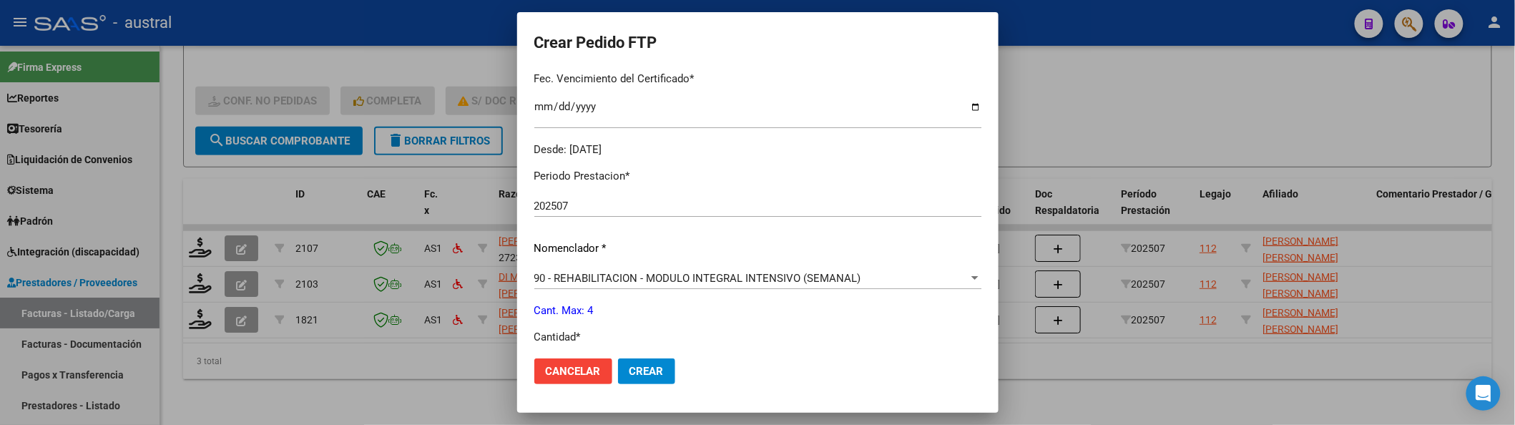
scroll to position [476, 0]
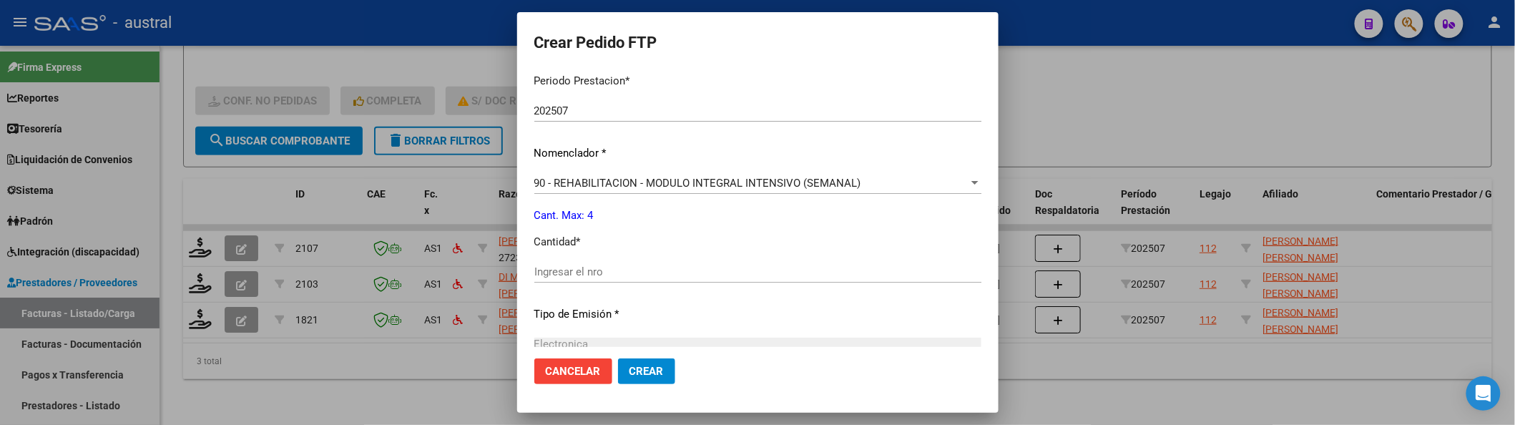
click at [607, 265] on input "Ingresar el nro" at bounding box center [757, 271] width 447 height 13
type input "4"
click at [618, 358] on button "Crear" at bounding box center [646, 371] width 57 height 26
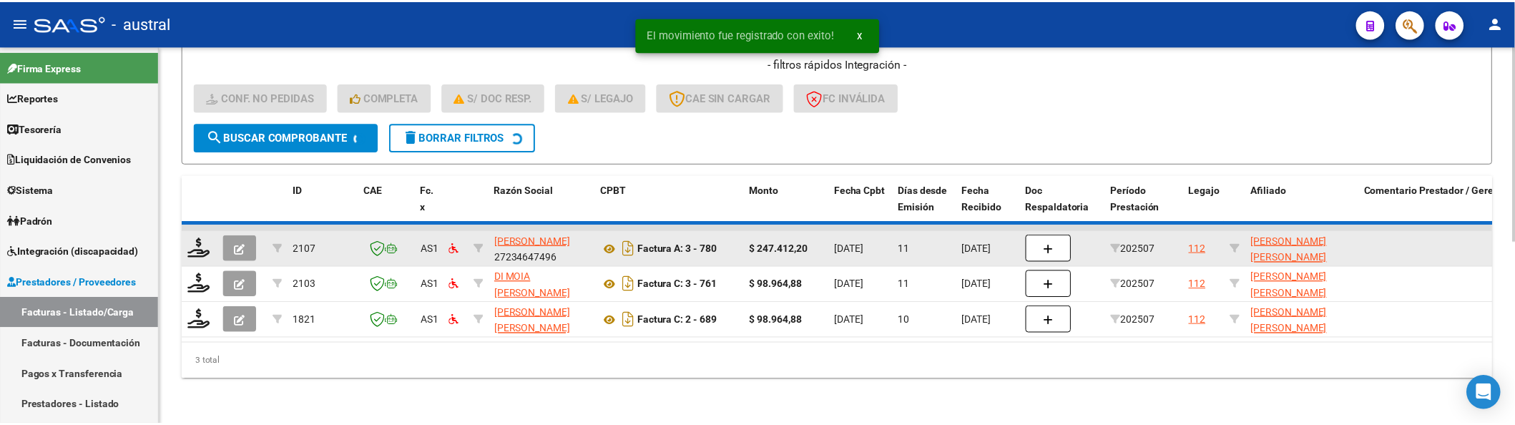
scroll to position [313, 0]
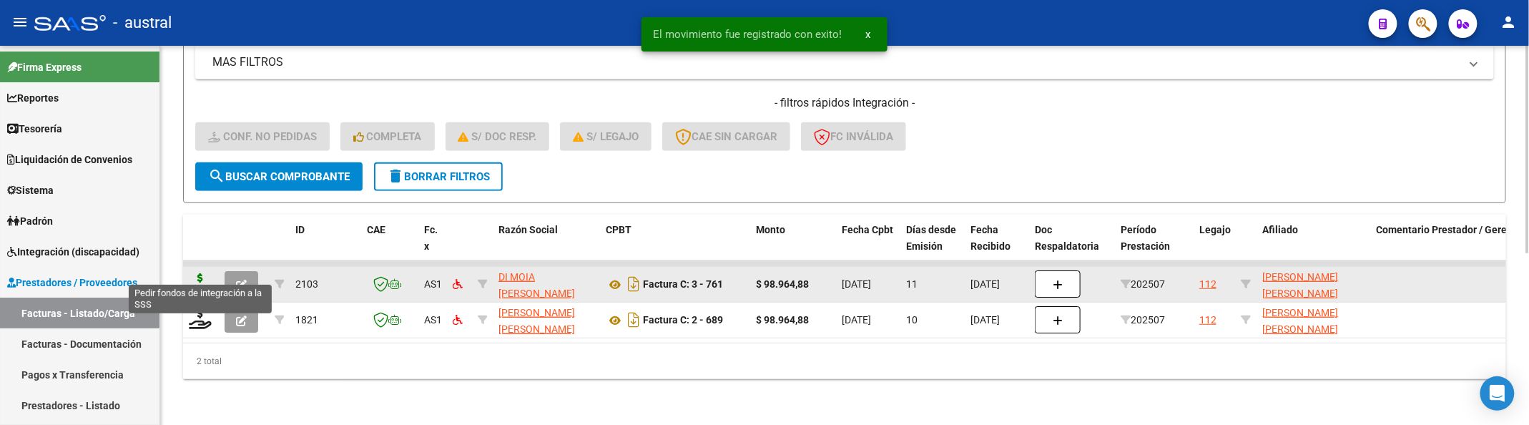
click at [195, 273] on icon at bounding box center [200, 283] width 23 height 20
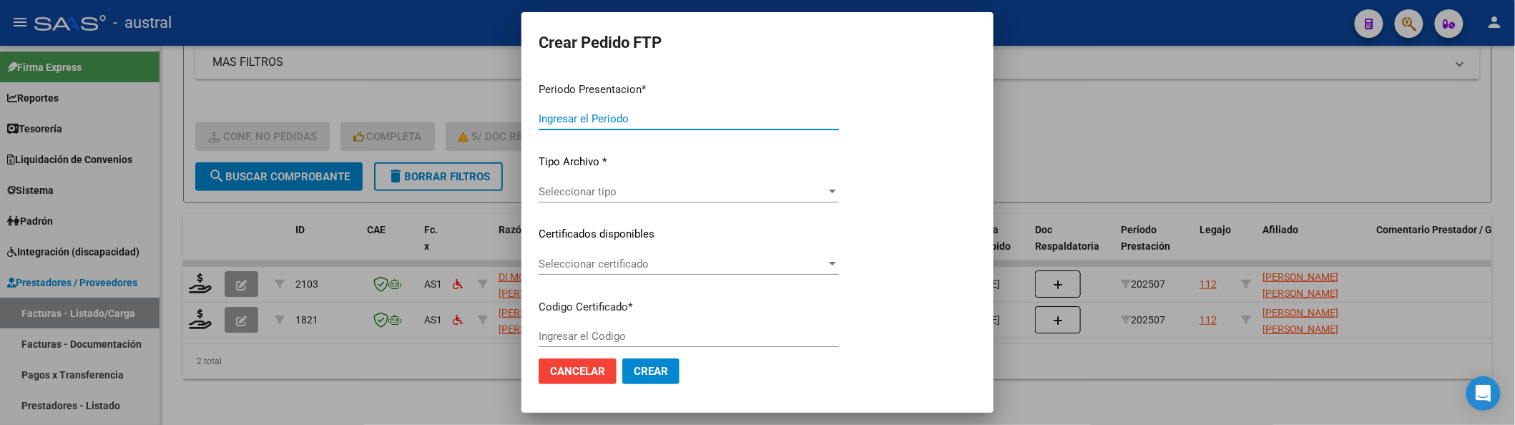
type input "202507"
type input "$ 98.964,88"
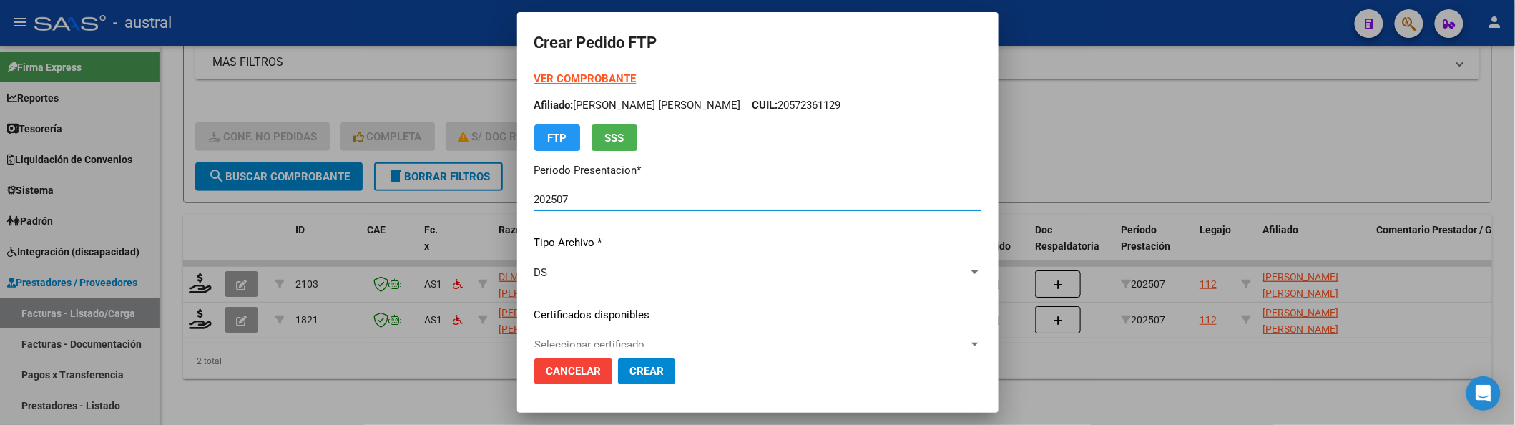
type input "8811527867"
type input "[DATE]"
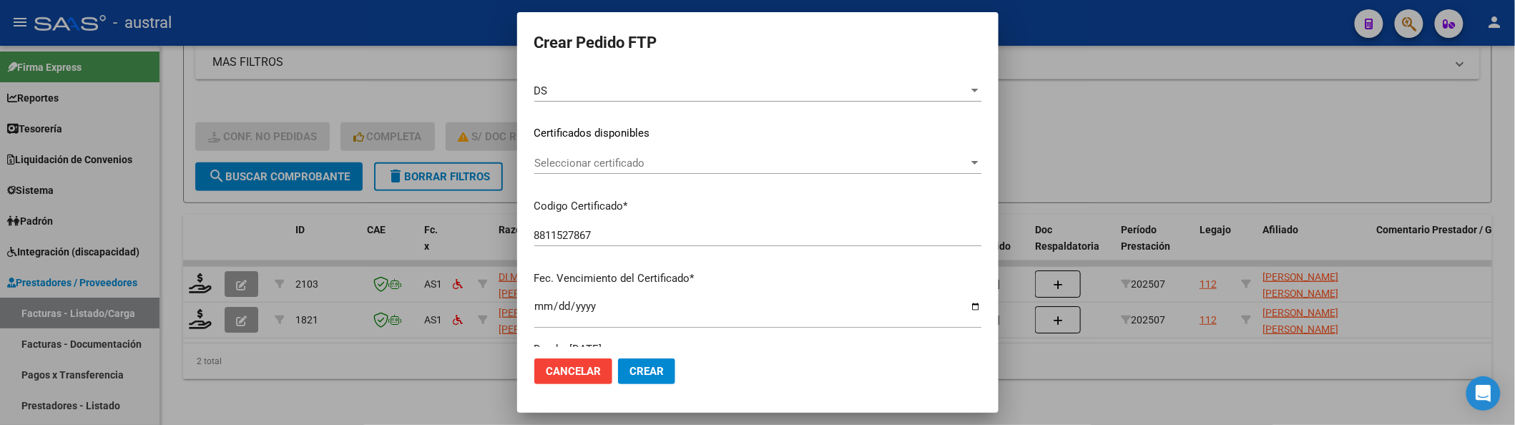
scroll to position [190, 0]
click at [625, 142] on div "VER COMPROBANTE ARCA Padrón Afiliado: [PERSON_NAME] [PERSON_NAME] CUIL: 2057236…" at bounding box center [757, 115] width 447 height 468
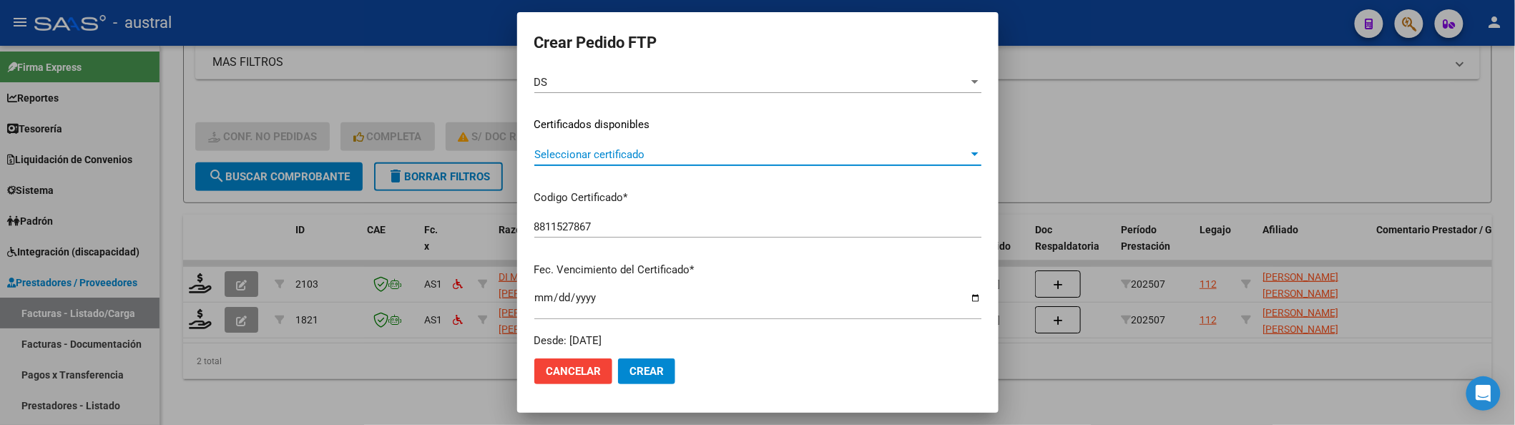
click at [657, 158] on span "Seleccionar certificado" at bounding box center [751, 154] width 434 height 13
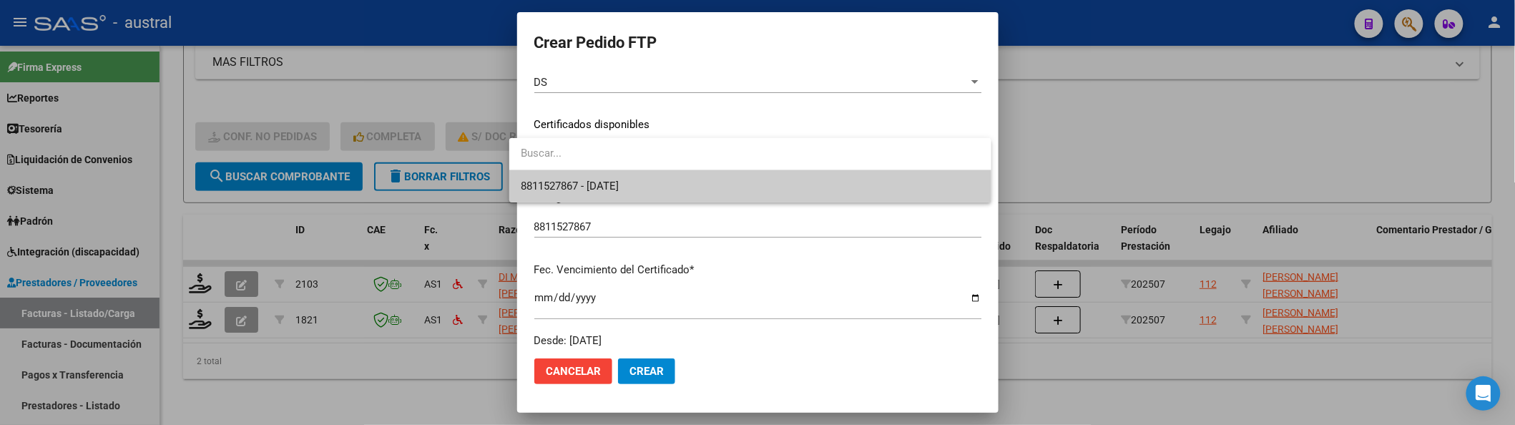
drag, startPoint x: 692, startPoint y: 186, endPoint x: 702, endPoint y: 178, distance: 12.2
click at [692, 185] on span "8811527867 - [DATE]" at bounding box center [750, 186] width 459 height 32
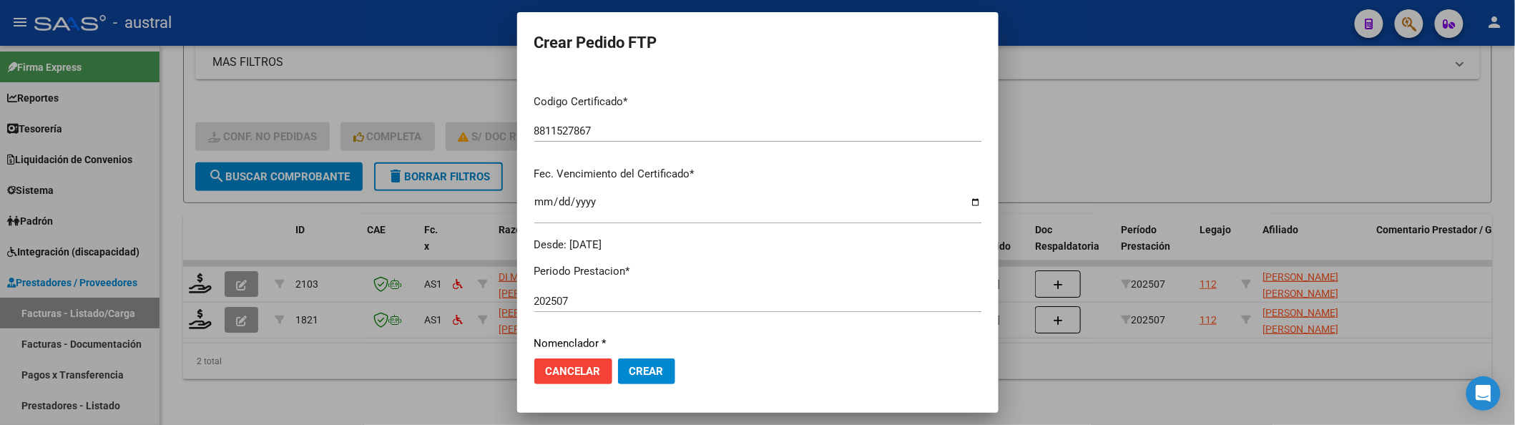
scroll to position [476, 0]
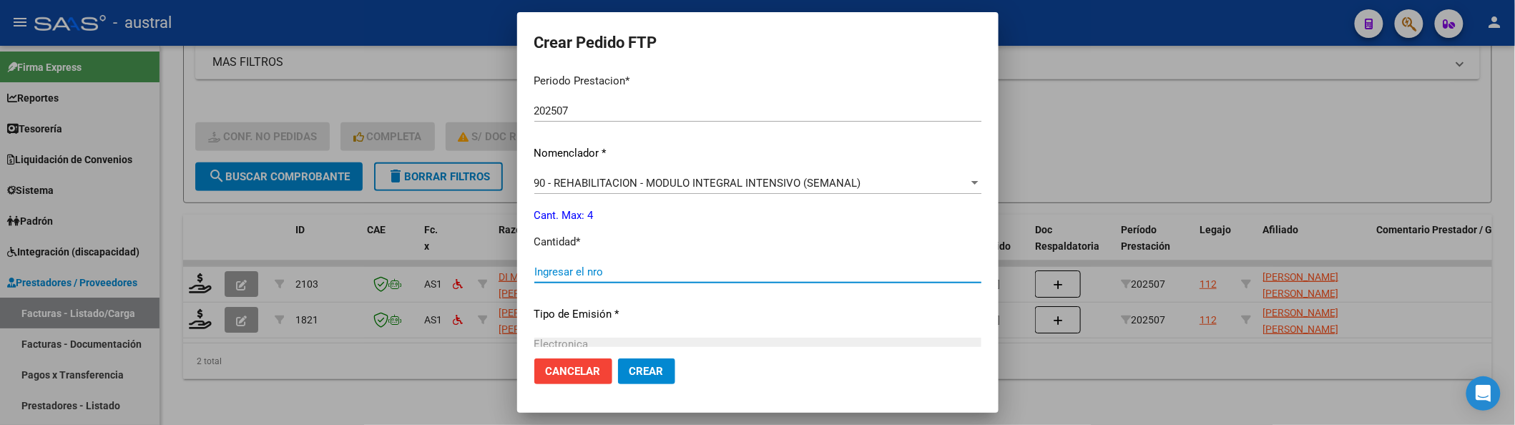
click at [601, 275] on input "Ingresar el nro" at bounding box center [757, 271] width 447 height 13
type input "4"
click at [618, 358] on button "Crear" at bounding box center [646, 371] width 57 height 26
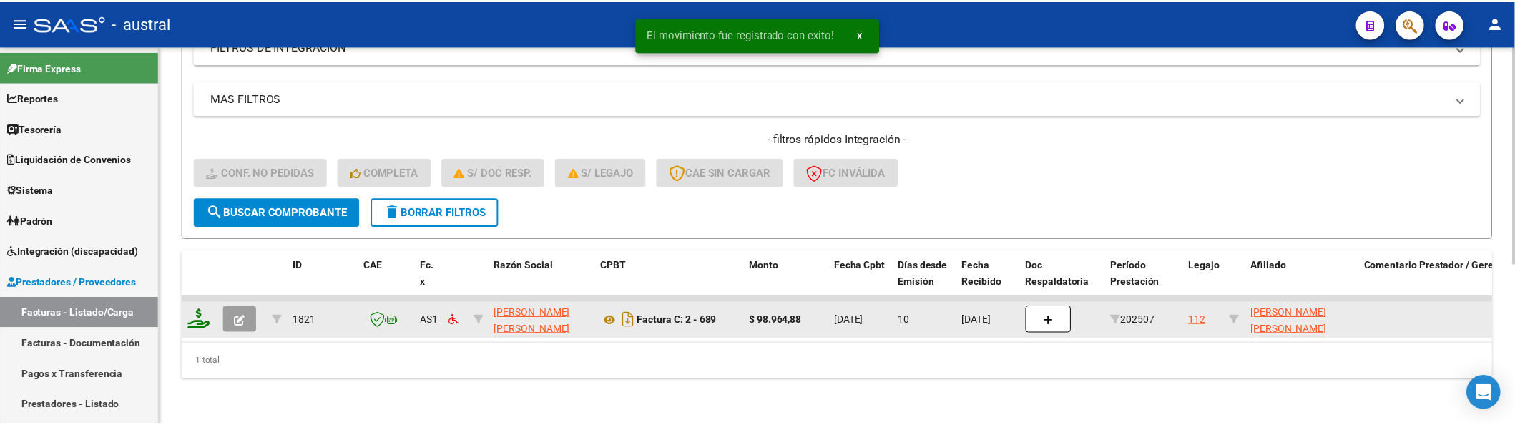
scroll to position [278, 0]
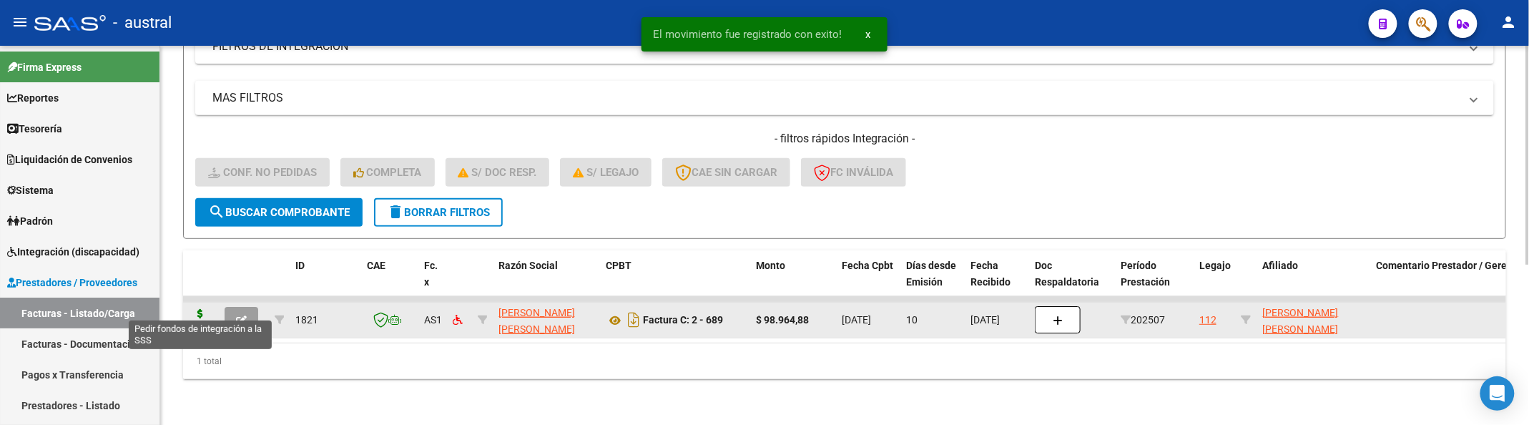
click at [201, 309] on icon at bounding box center [200, 319] width 23 height 20
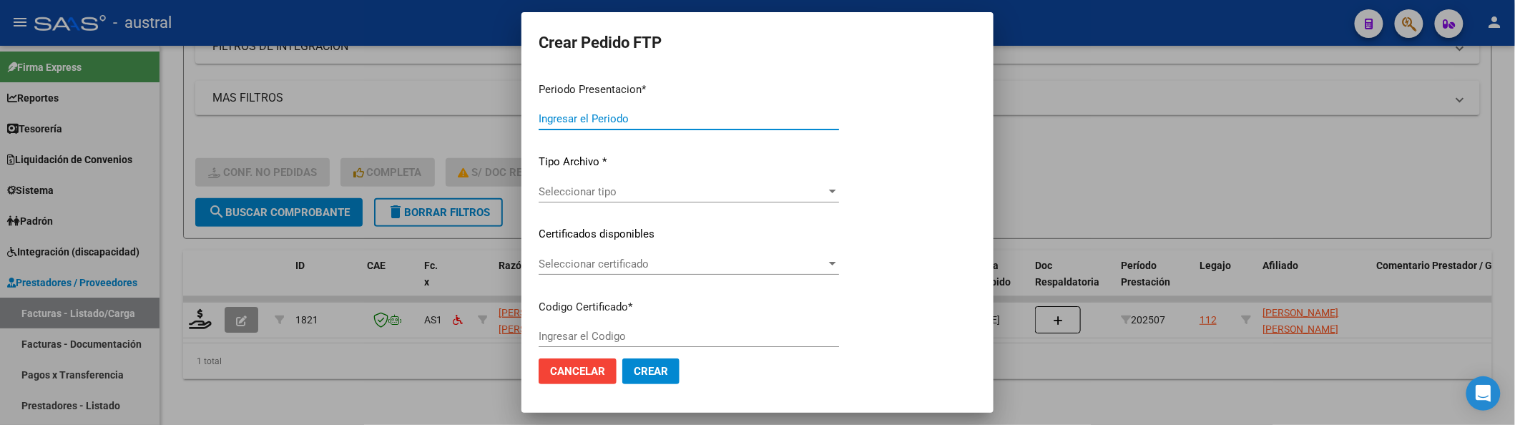
type input "202507"
type input "$ 98.964,88"
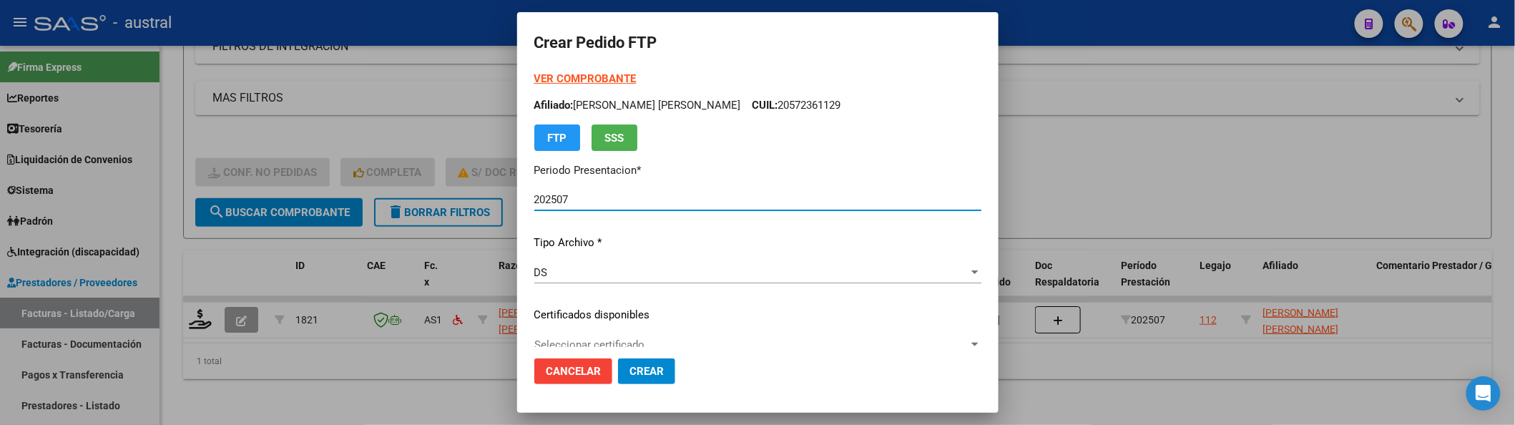
type input "8811527867"
type input "[DATE]"
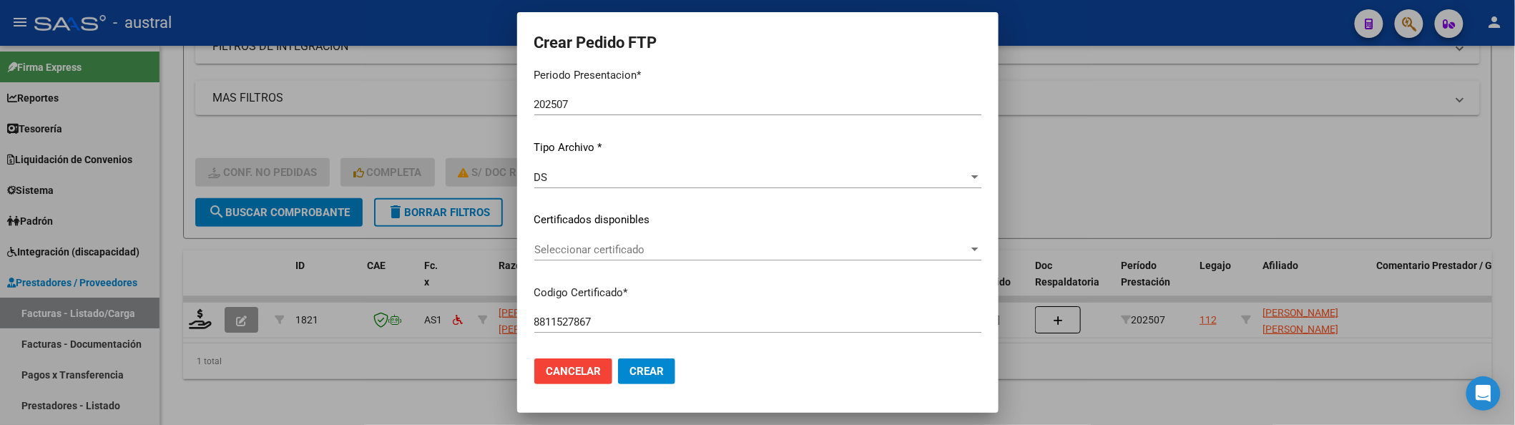
drag, startPoint x: 607, startPoint y: 237, endPoint x: 613, endPoint y: 249, distance: 12.8
click at [608, 237] on div "VER COMPROBANTE ARCA Padrón Afiliado: [PERSON_NAME] [PERSON_NAME] CUIL: 2057236…" at bounding box center [757, 210] width 447 height 468
click at [631, 245] on span "Seleccionar certificado" at bounding box center [751, 249] width 434 height 13
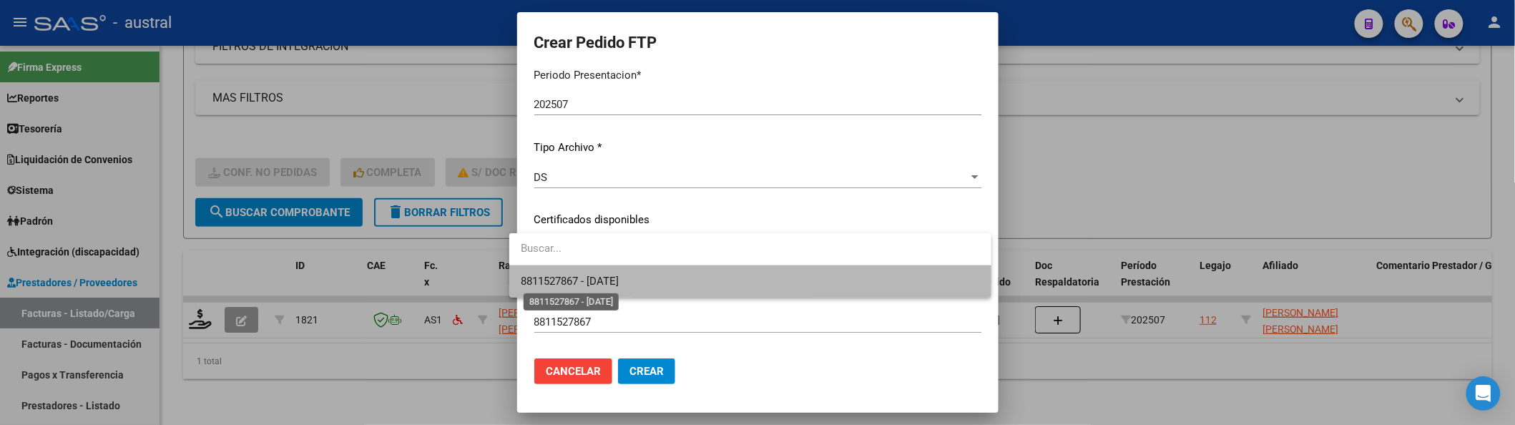
click at [619, 283] on span "8811527867 - [DATE]" at bounding box center [570, 281] width 98 height 13
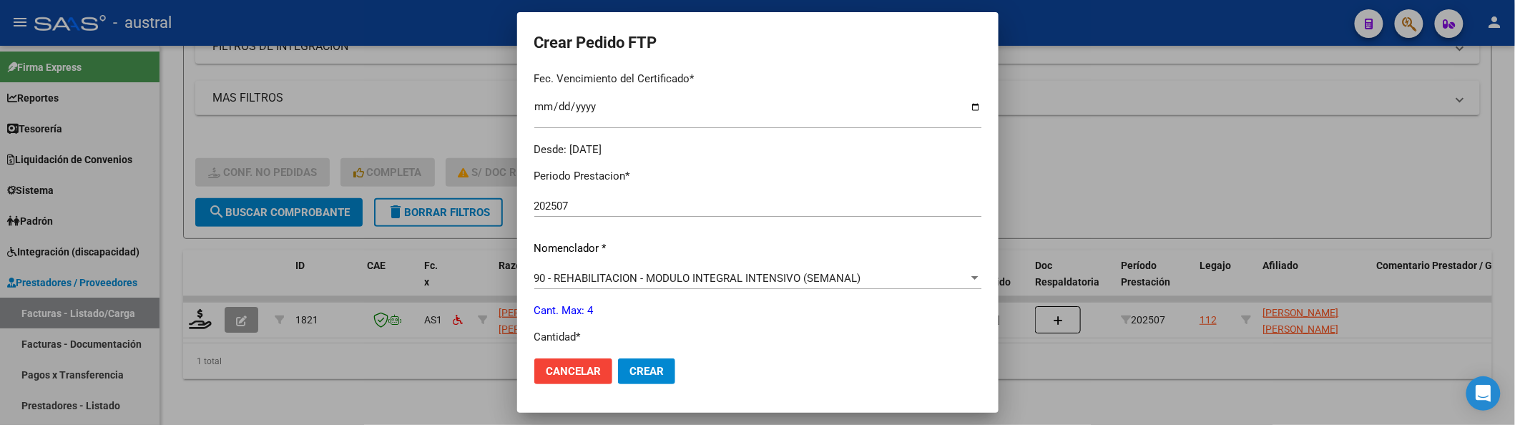
scroll to position [476, 0]
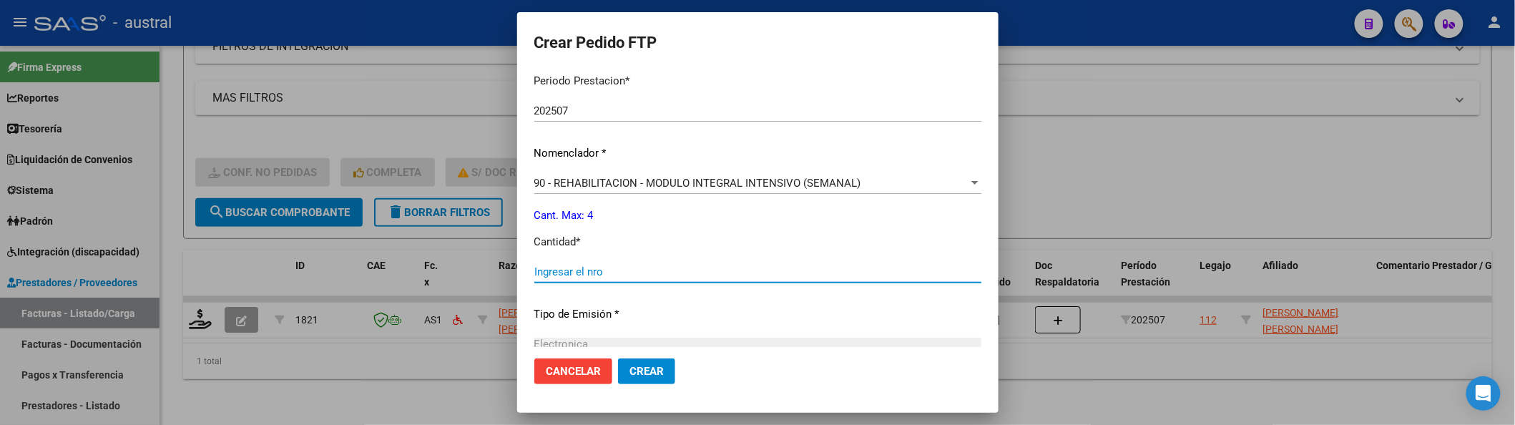
click at [610, 273] on input "Ingresar el nro" at bounding box center [757, 271] width 447 height 13
type input "4"
click at [618, 358] on button "Crear" at bounding box center [646, 371] width 57 height 26
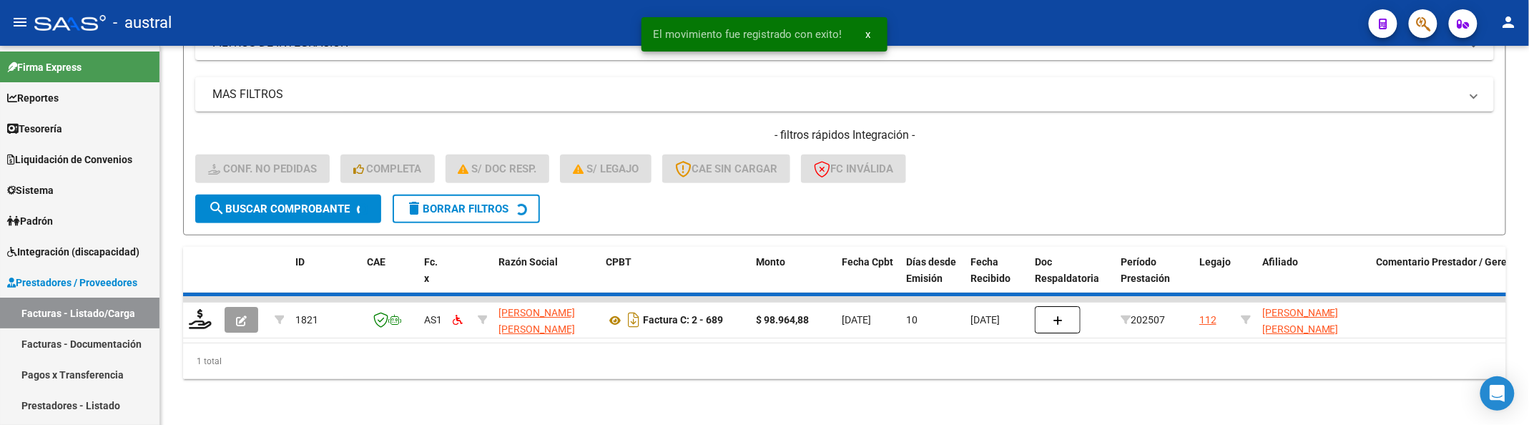
scroll to position [252, 0]
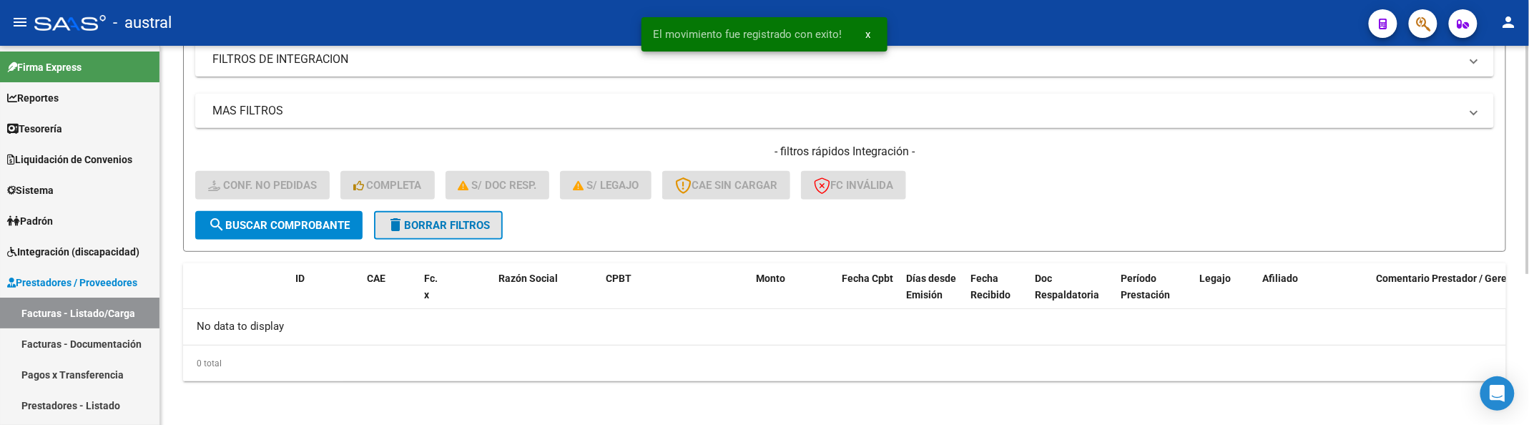
click at [433, 229] on span "delete Borrar Filtros" at bounding box center [438, 225] width 103 height 13
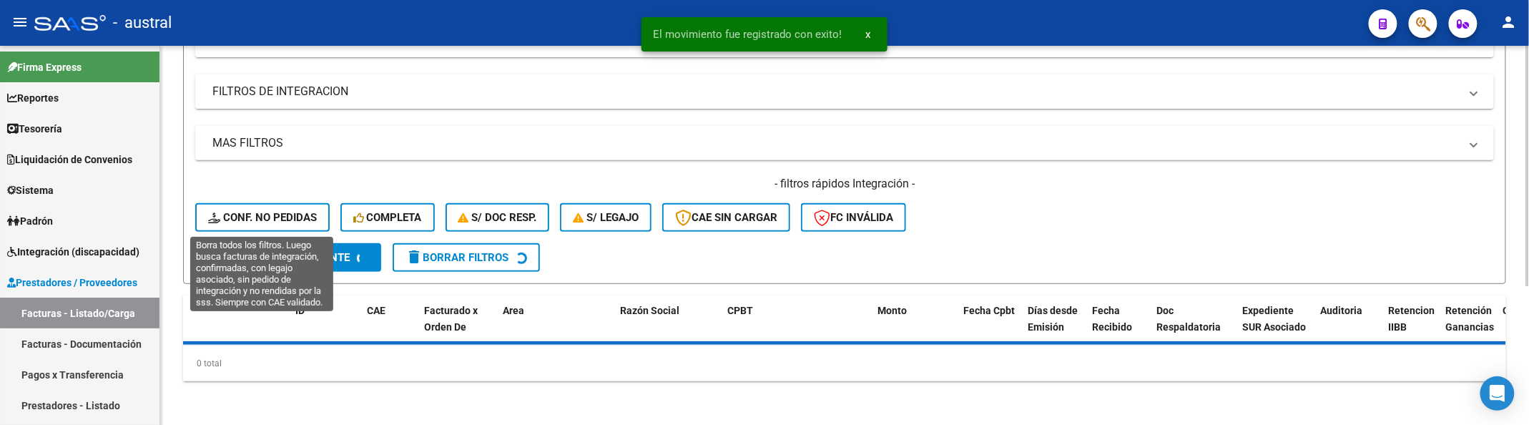
click at [305, 243] on button "search Buscar Comprobante" at bounding box center [288, 257] width 186 height 29
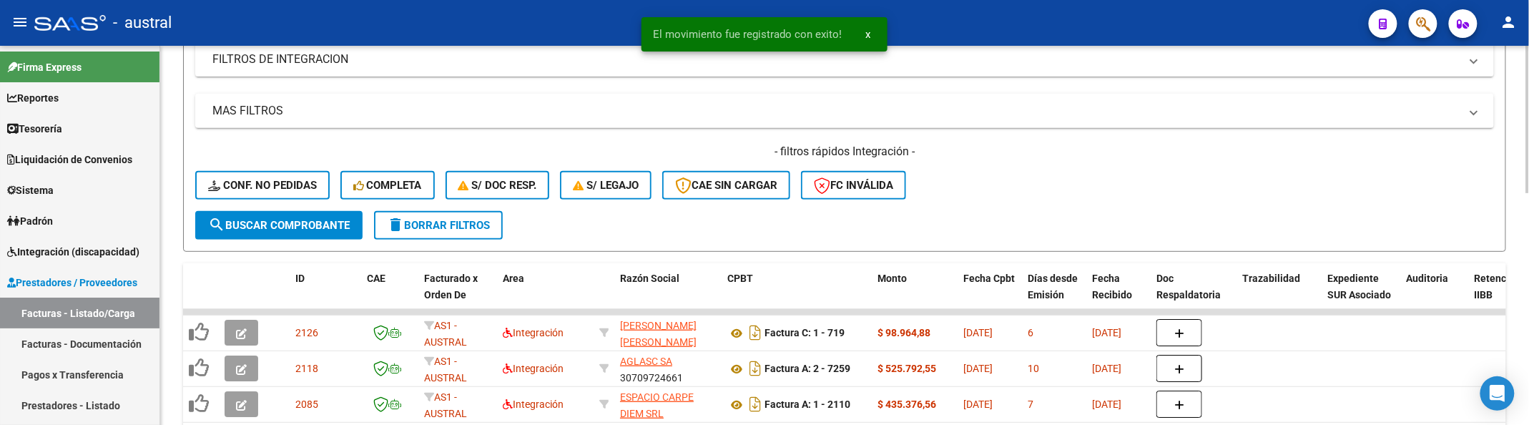
click at [304, 192] on button "Conf. no pedidas" at bounding box center [262, 185] width 134 height 29
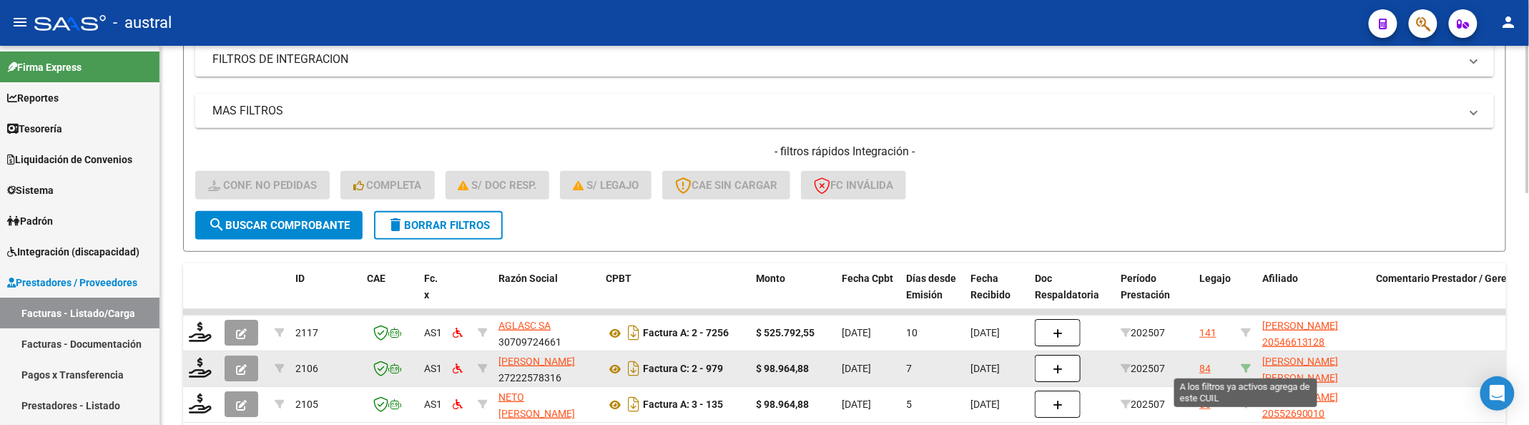
click at [1248, 366] on icon at bounding box center [1246, 368] width 10 height 10
type input "20555663251"
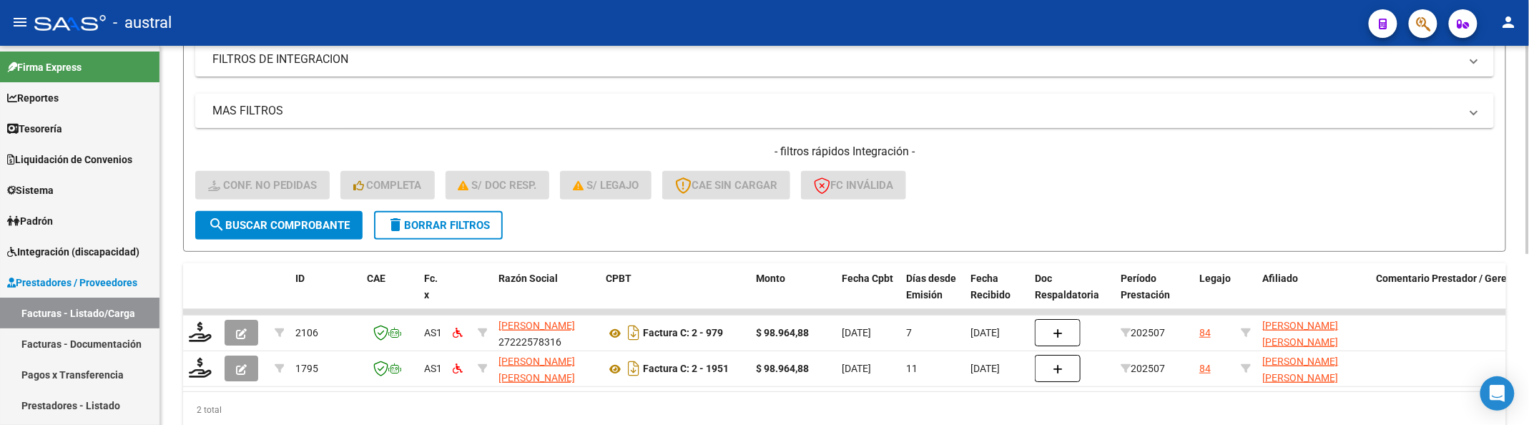
click at [1154, 110] on mat-panel-title "MAS FILTROS" at bounding box center [835, 111] width 1247 height 16
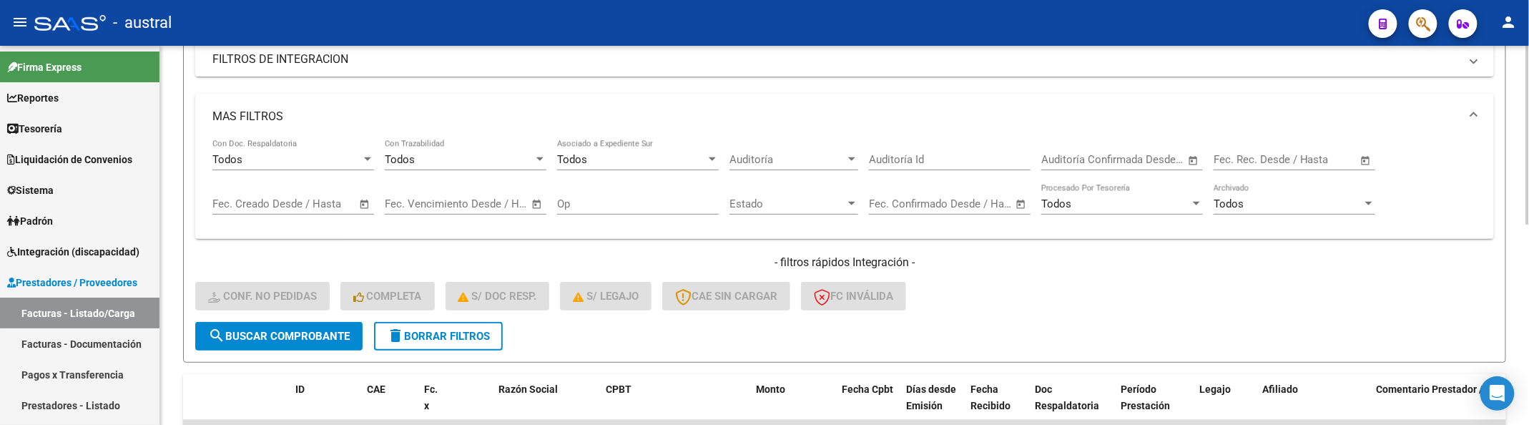
click at [1177, 87] on div "Filtros Id Integración Area Seleccionar Gerenciador Seleccionar Gerenciador Si …" at bounding box center [844, 125] width 1299 height 393
click at [1179, 102] on mat-expansion-panel-header "MAS FILTROS" at bounding box center [844, 117] width 1299 height 46
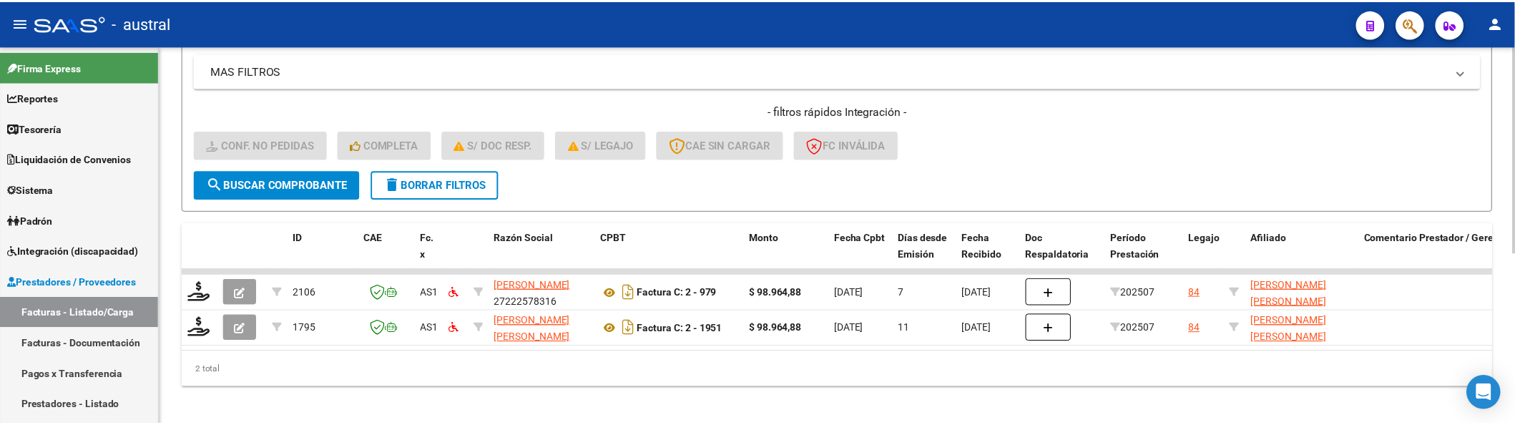
scroll to position [313, 0]
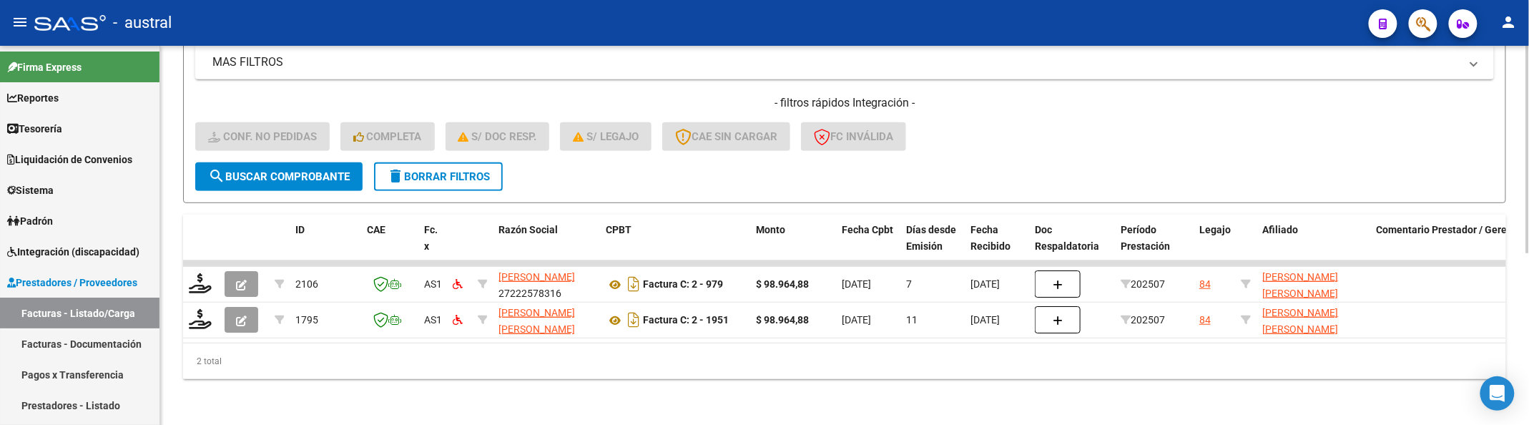
drag, startPoint x: 1169, startPoint y: 130, endPoint x: 1124, endPoint y: 129, distance: 44.4
click at [1169, 130] on div "- filtros rápidos Integración - Conf. no pedidas Completa S/ Doc Resp. S/ legaj…" at bounding box center [844, 128] width 1299 height 67
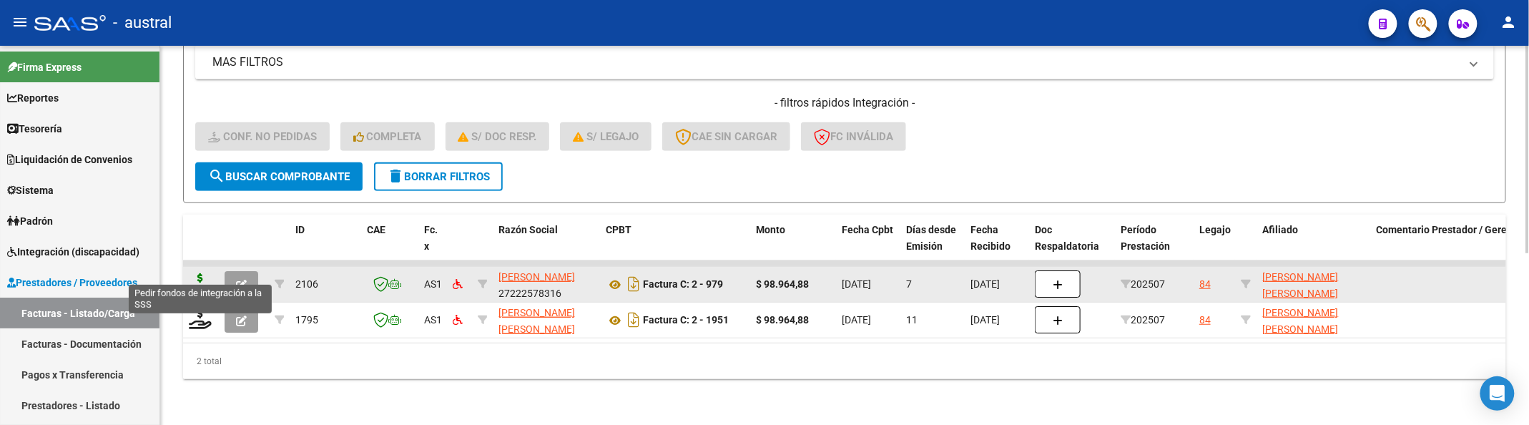
click at [204, 273] on icon at bounding box center [200, 283] width 23 height 20
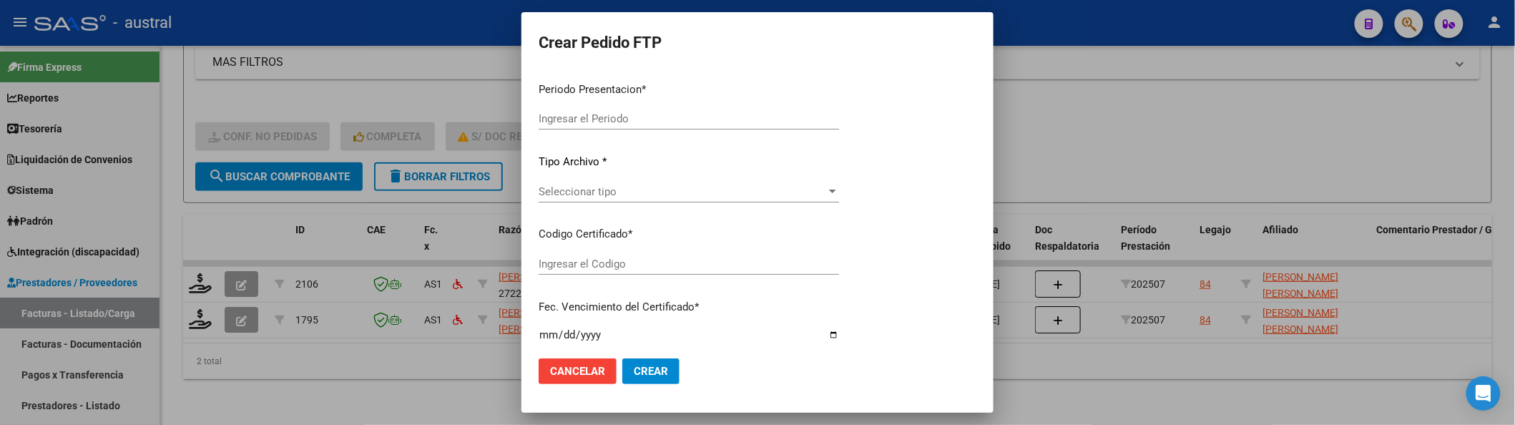
type input "202507"
type input "$ 98.964,88"
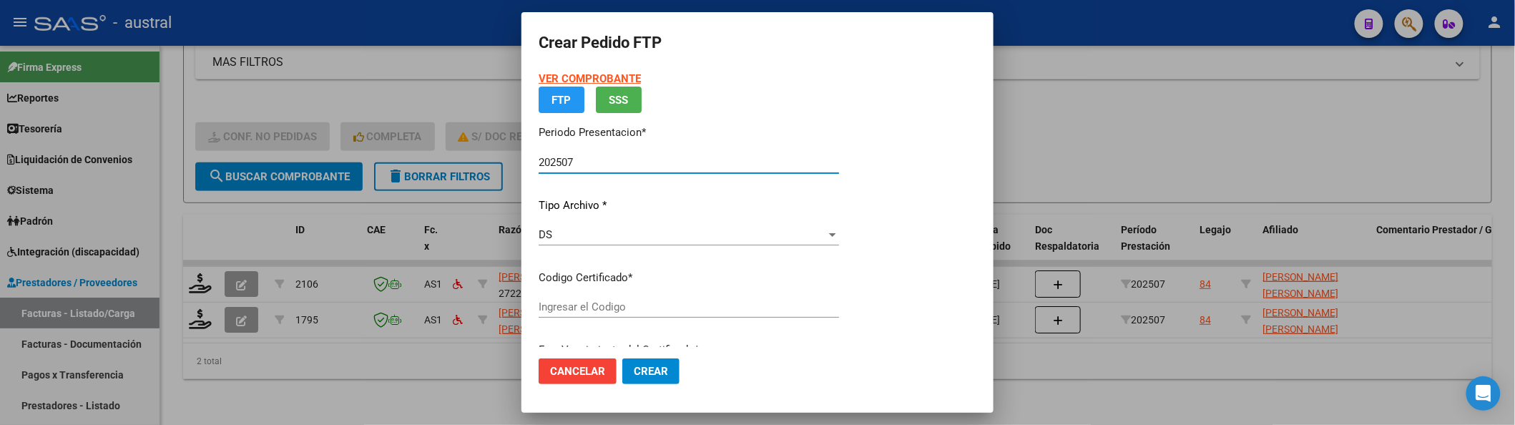
type input "8654215443"
type input "[DATE]"
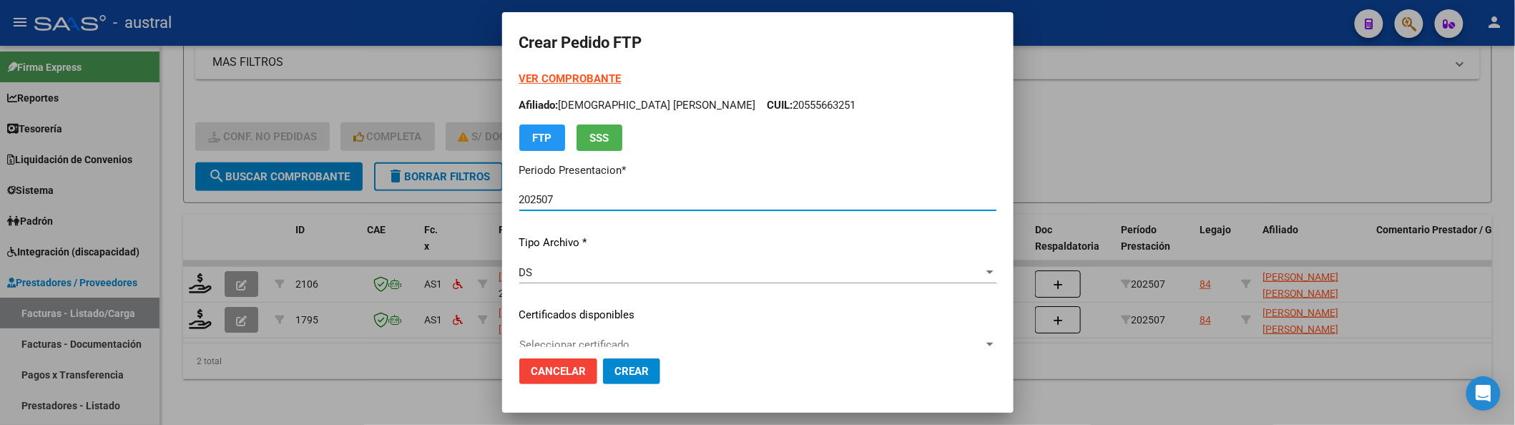
scroll to position [95, 0]
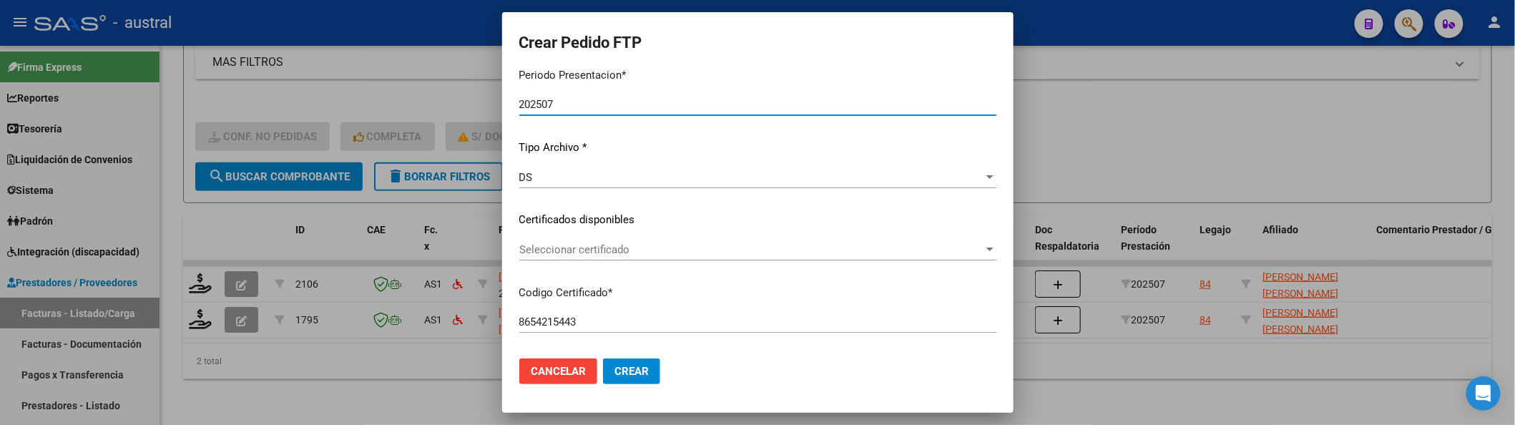
click at [622, 241] on div "Seleccionar certificado Seleccionar certificado" at bounding box center [757, 249] width 477 height 21
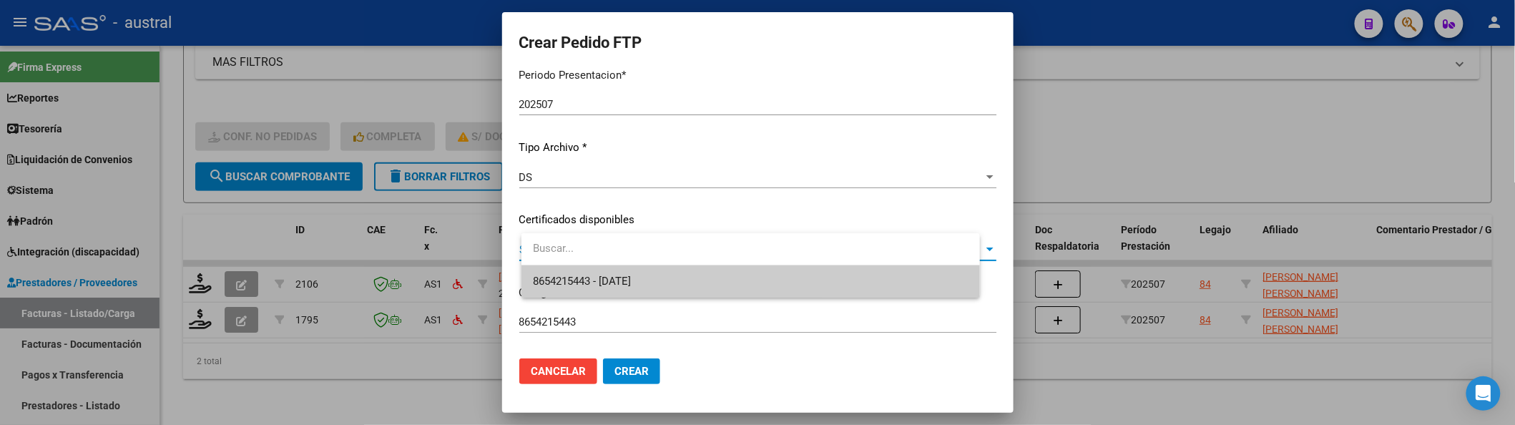
click at [639, 273] on span "8654215443 - [DATE]" at bounding box center [751, 281] width 436 height 32
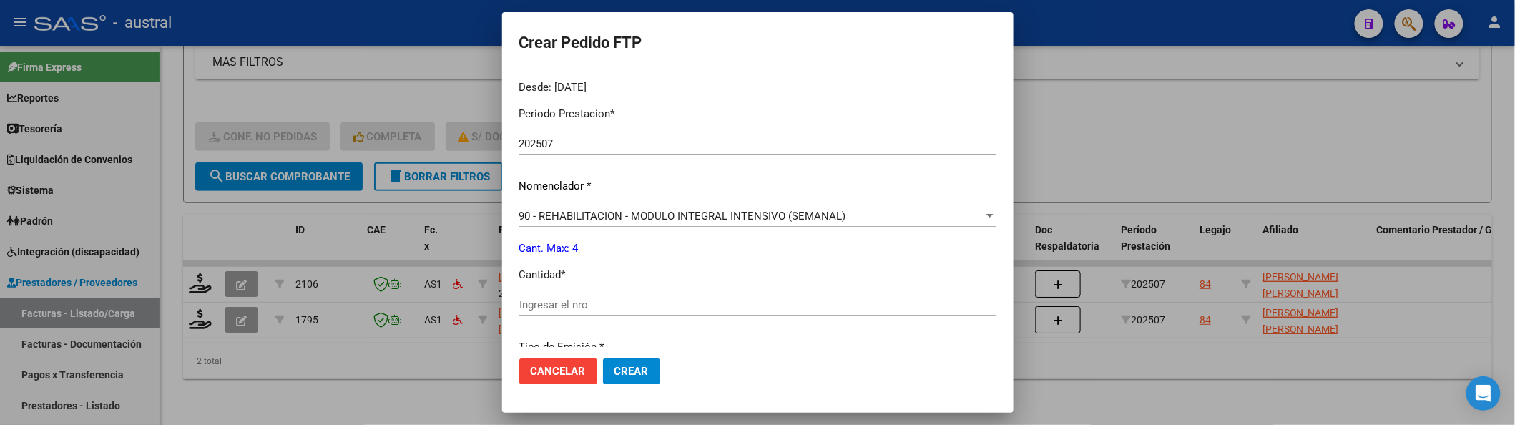
scroll to position [476, 0]
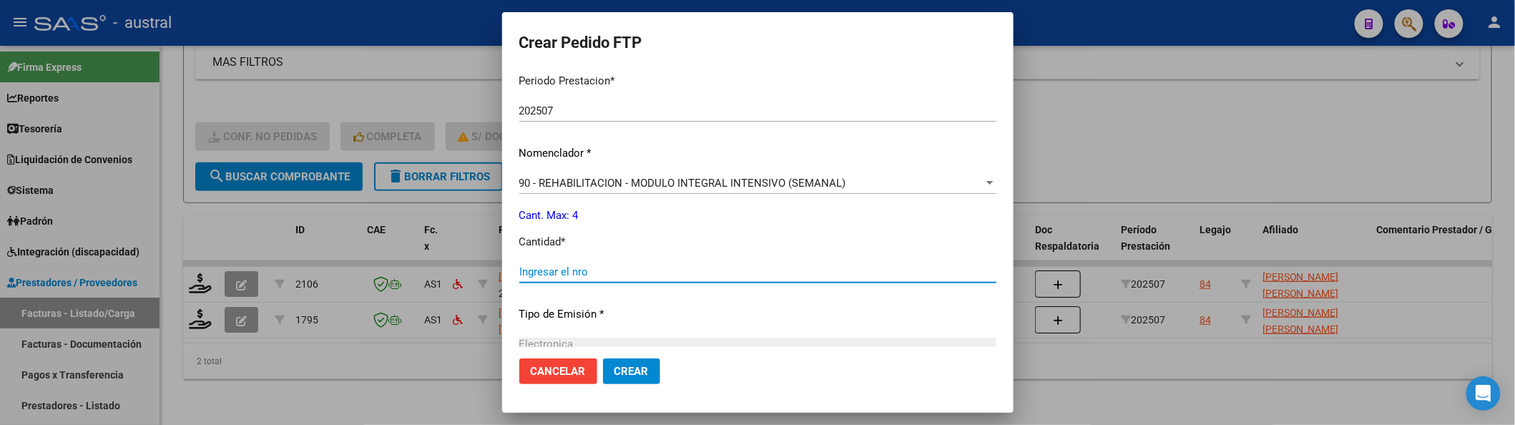
click at [644, 276] on input "Ingresar el nro" at bounding box center [757, 271] width 477 height 13
click at [603, 358] on button "Crear" at bounding box center [631, 371] width 57 height 26
type input "9"
type input "4"
click at [603, 358] on button "Crear" at bounding box center [631, 371] width 57 height 26
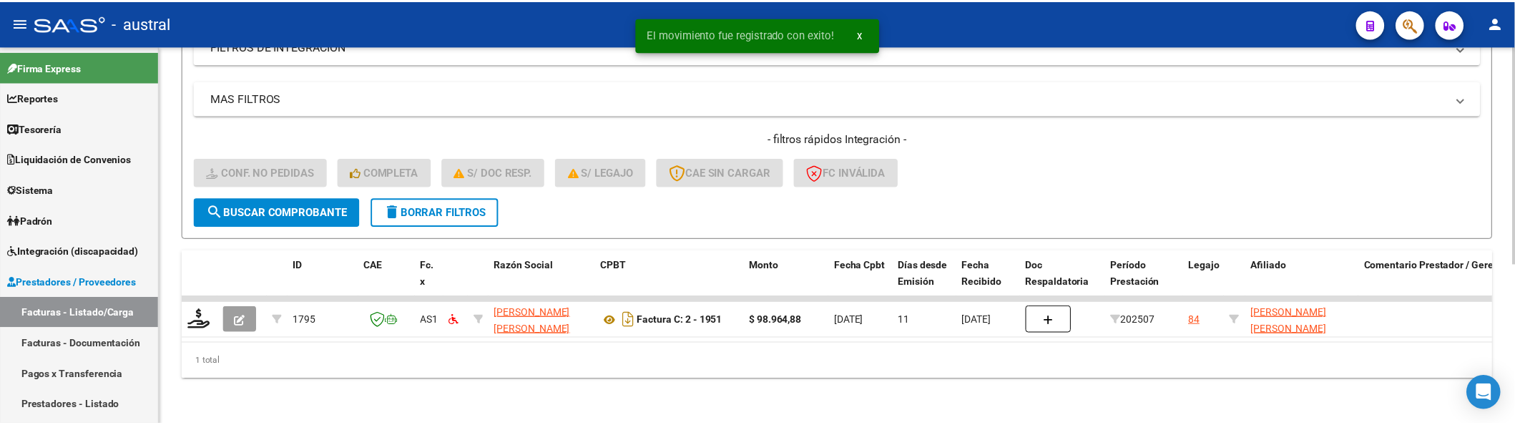
scroll to position [278, 0]
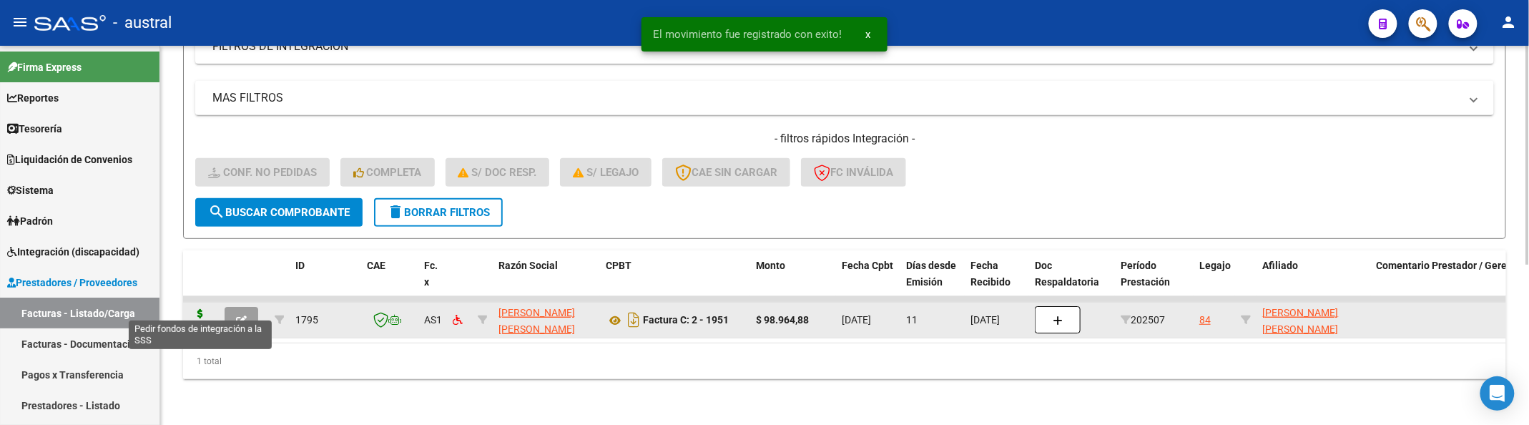
click at [196, 309] on icon at bounding box center [200, 319] width 23 height 20
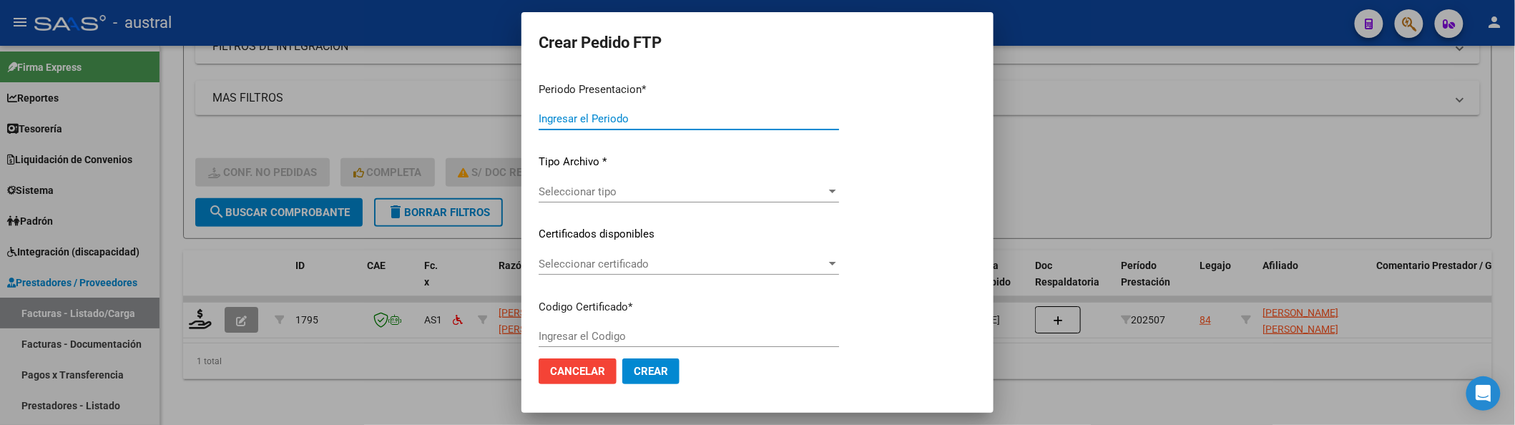
type input "202507"
type input "$ 98.964,88"
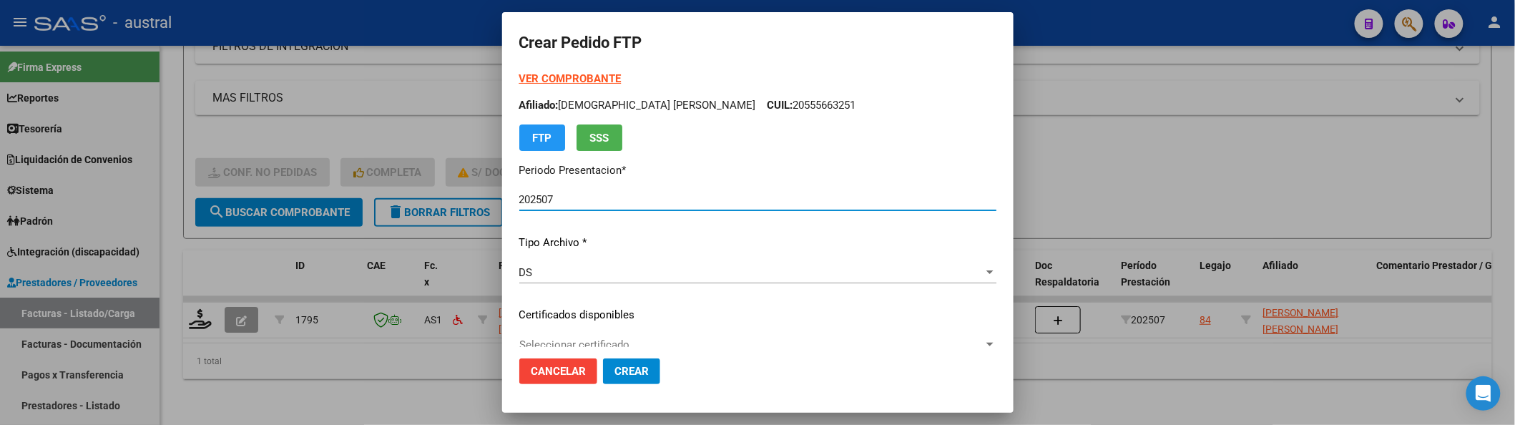
type input "8654215443"
type input "[DATE]"
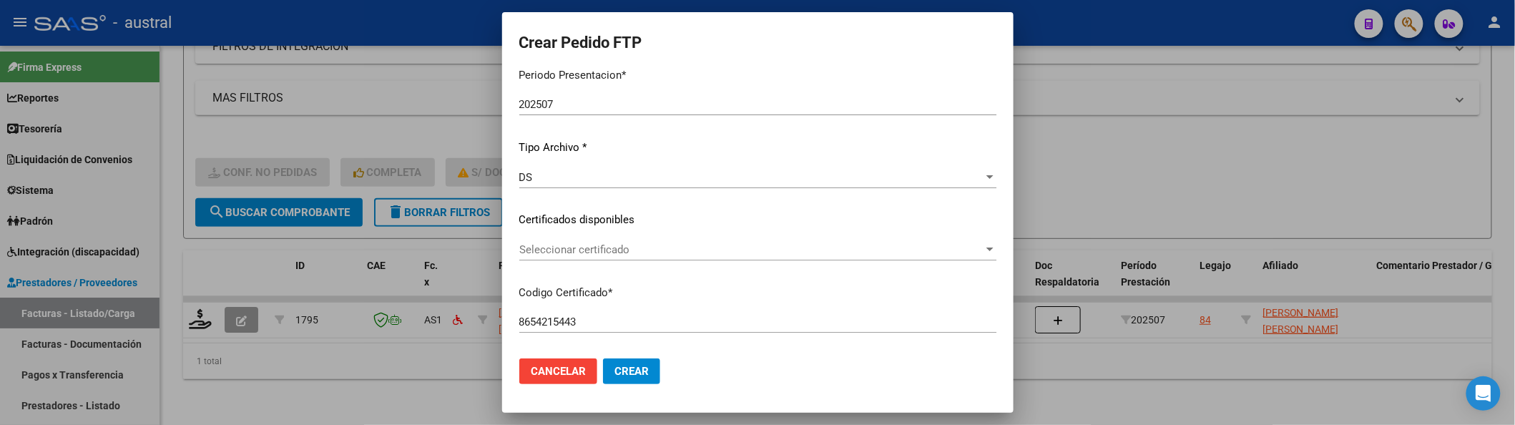
click at [638, 262] on div "Seleccionar certificado Seleccionar certificado" at bounding box center [757, 256] width 477 height 35
click at [648, 253] on span "Seleccionar certificado" at bounding box center [751, 249] width 464 height 13
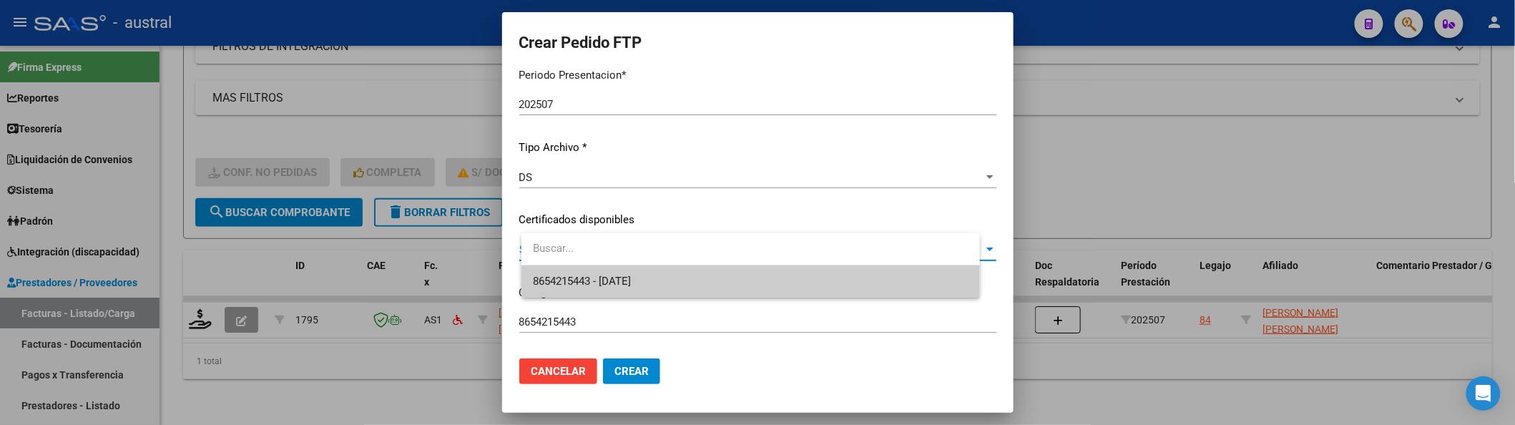
click at [669, 276] on span "8654215443 - [DATE]" at bounding box center [751, 281] width 436 height 32
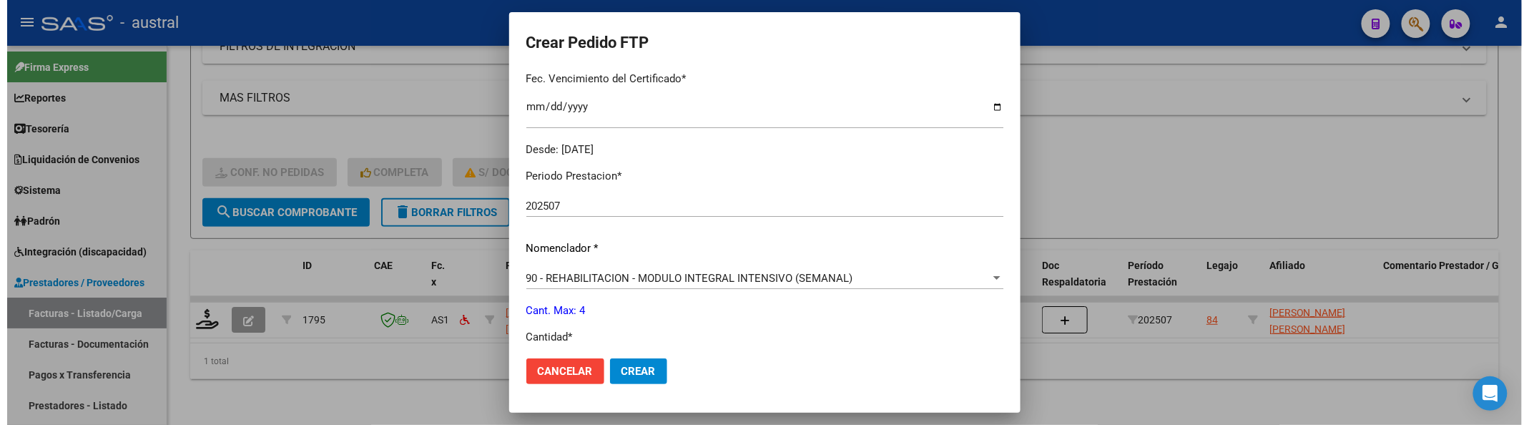
scroll to position [476, 0]
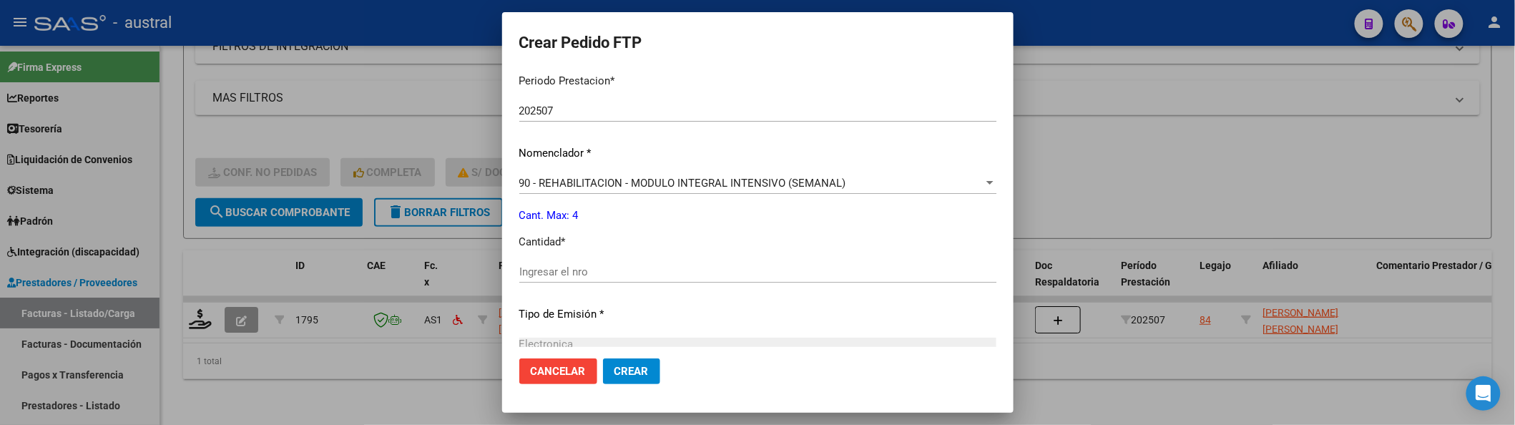
click at [644, 276] on input "Ingresar el nro" at bounding box center [757, 271] width 477 height 13
type input "4"
click at [603, 358] on button "Crear" at bounding box center [631, 371] width 57 height 26
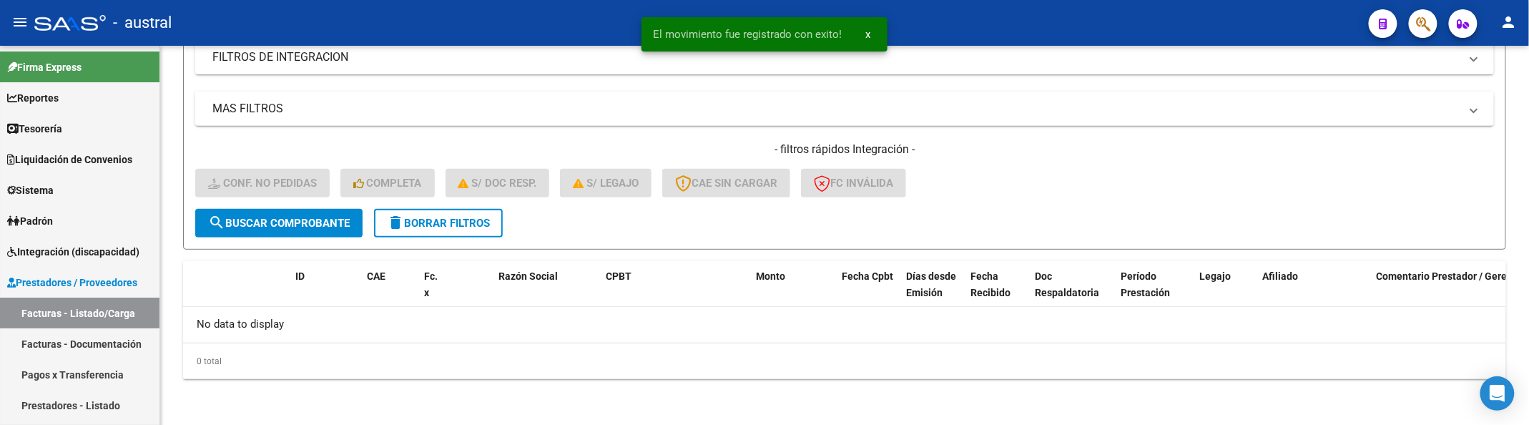
scroll to position [252, 0]
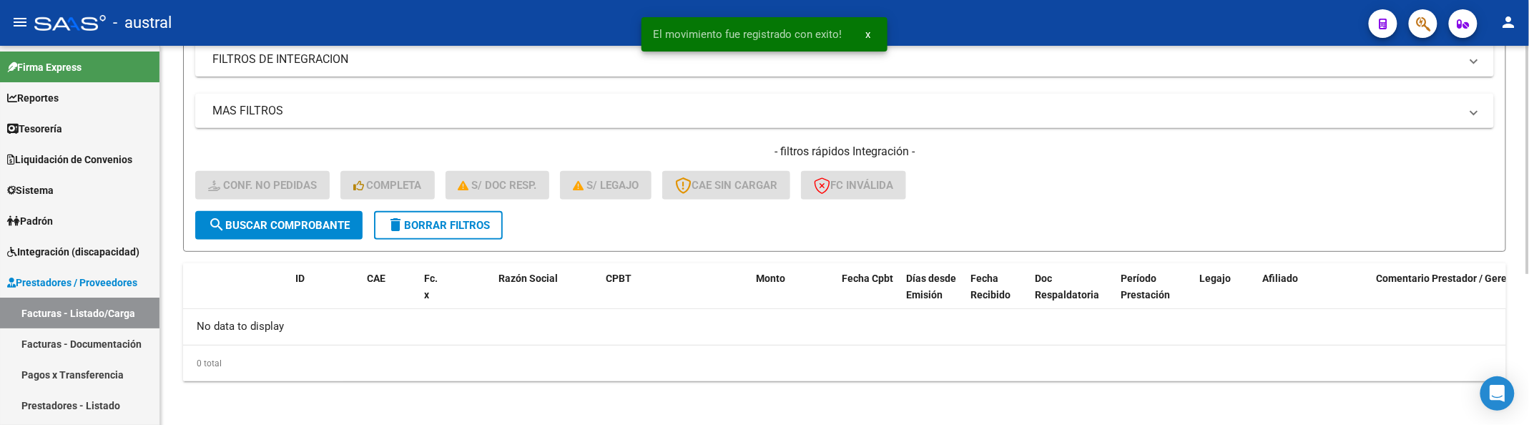
click at [410, 224] on span "delete Borrar Filtros" at bounding box center [438, 225] width 103 height 13
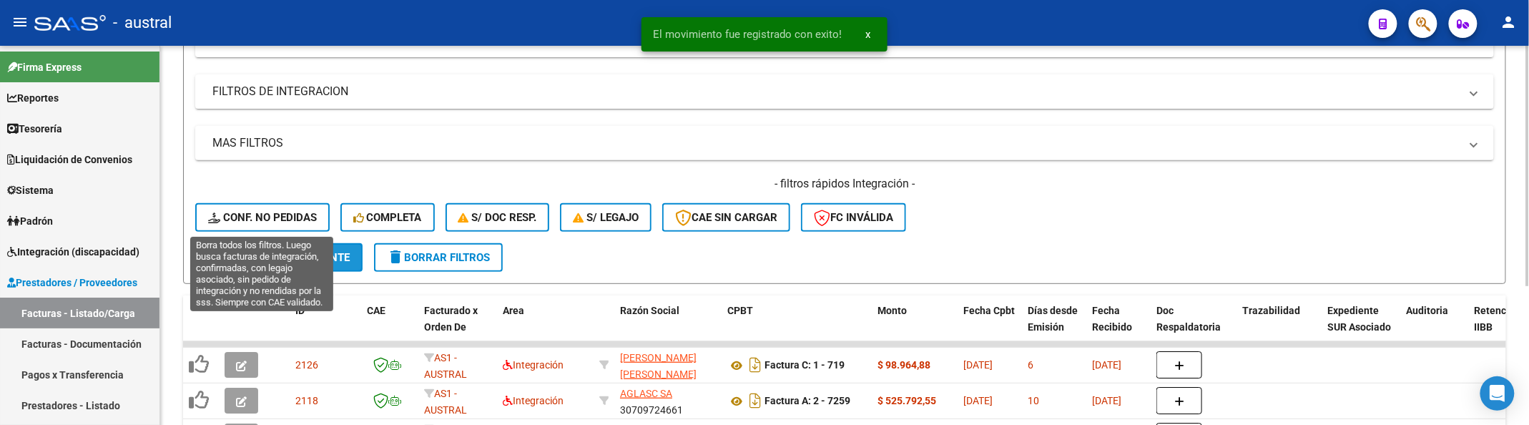
click at [279, 251] on span "search Buscar Comprobante" at bounding box center [279, 257] width 142 height 13
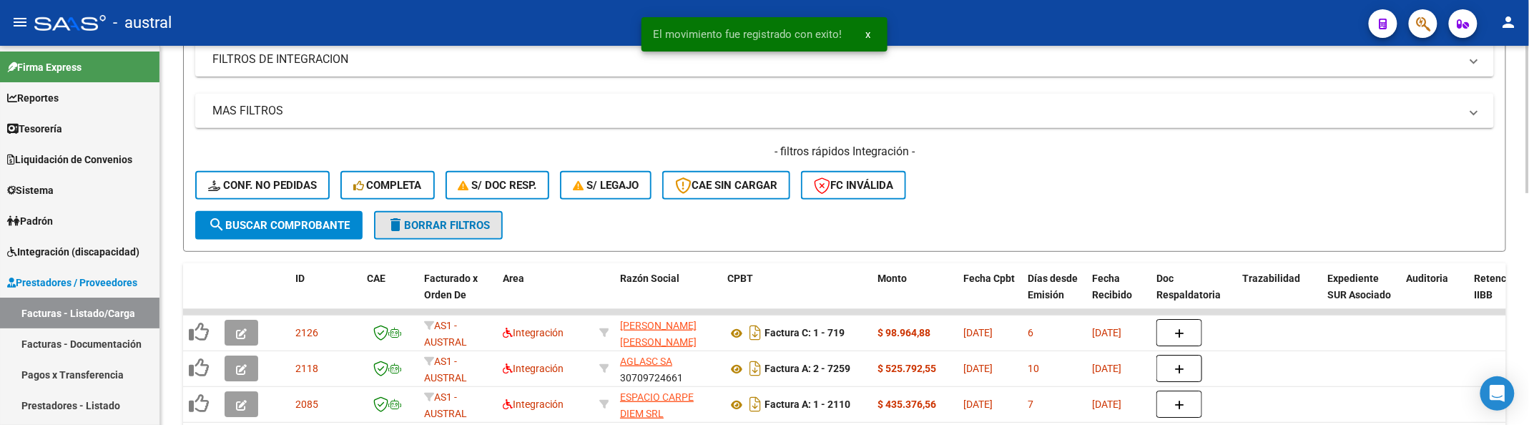
click at [479, 227] on span "delete Borrar Filtros" at bounding box center [438, 225] width 103 height 13
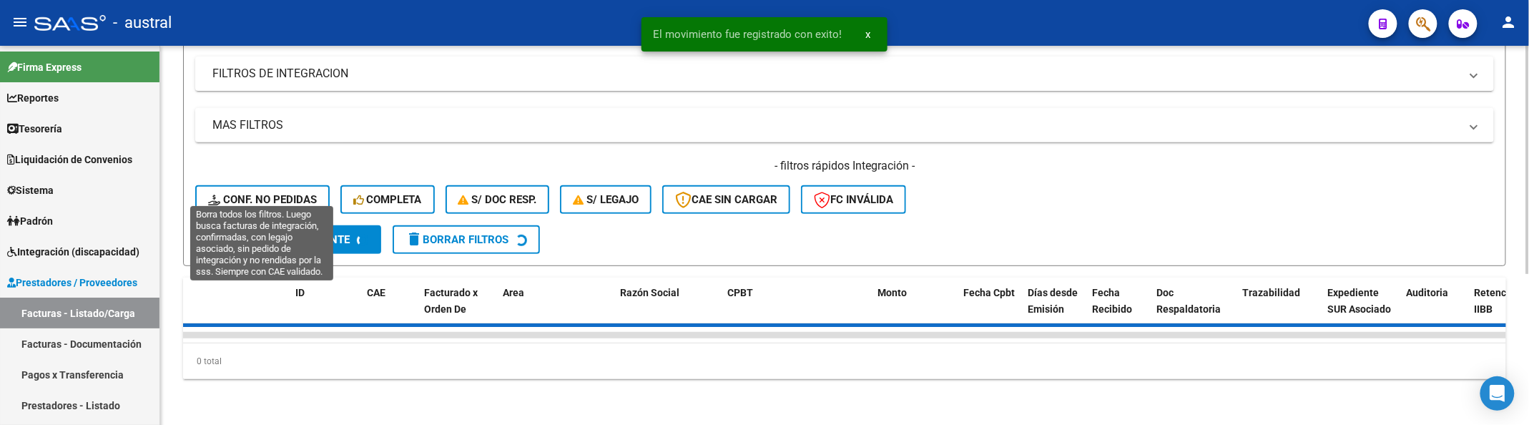
click at [310, 193] on span "Conf. no pedidas" at bounding box center [262, 199] width 109 height 13
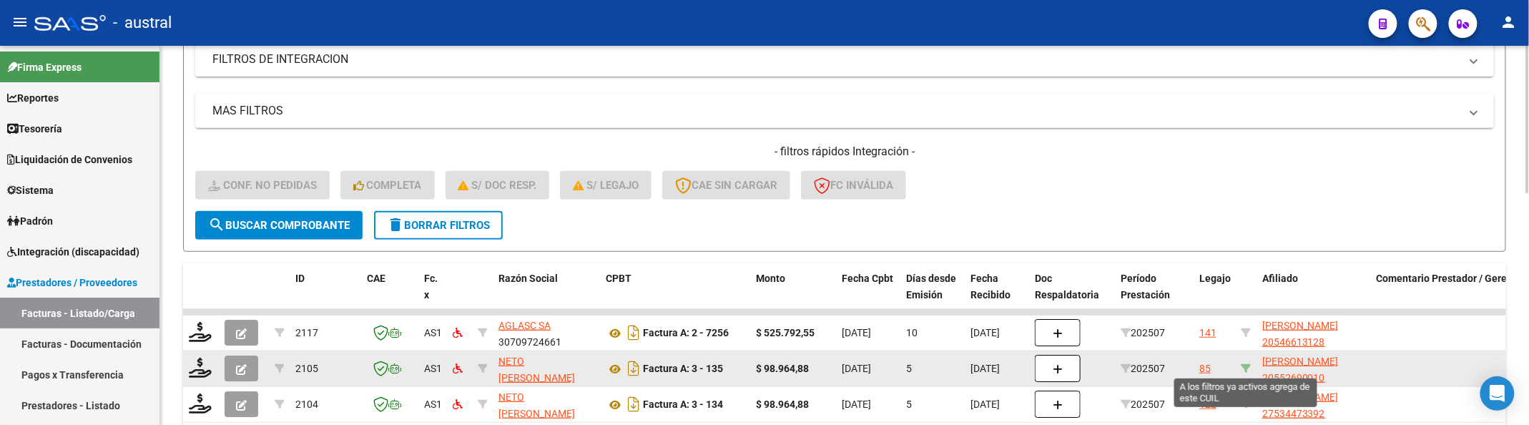
click at [1250, 363] on icon at bounding box center [1246, 368] width 10 height 10
type input "20552690010"
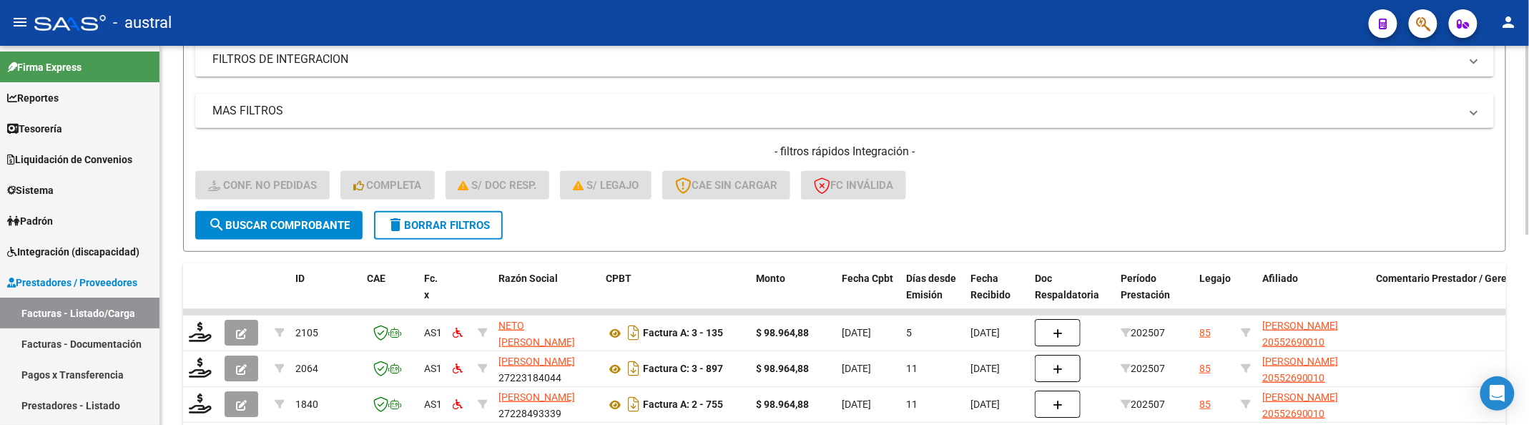
drag, startPoint x: 905, startPoint y: 207, endPoint x: 910, endPoint y: 213, distance: 7.6
click at [905, 207] on div "- filtros rápidos Integración - Conf. no pedidas Completa S/ Doc Resp. S/ legaj…" at bounding box center [844, 177] width 1299 height 67
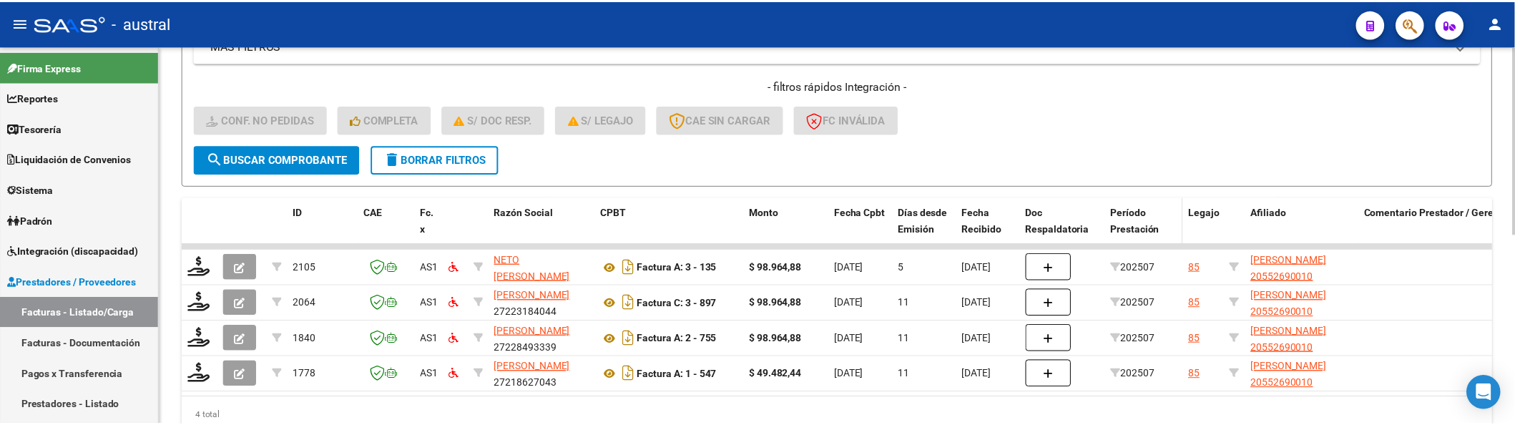
scroll to position [385, 0]
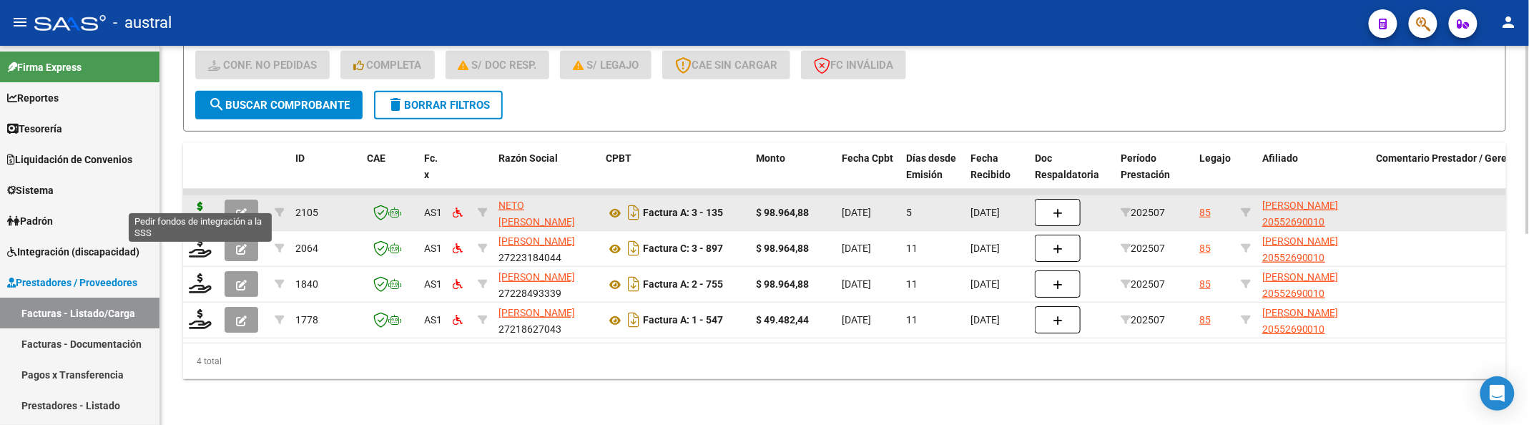
click at [201, 202] on icon at bounding box center [200, 212] width 23 height 20
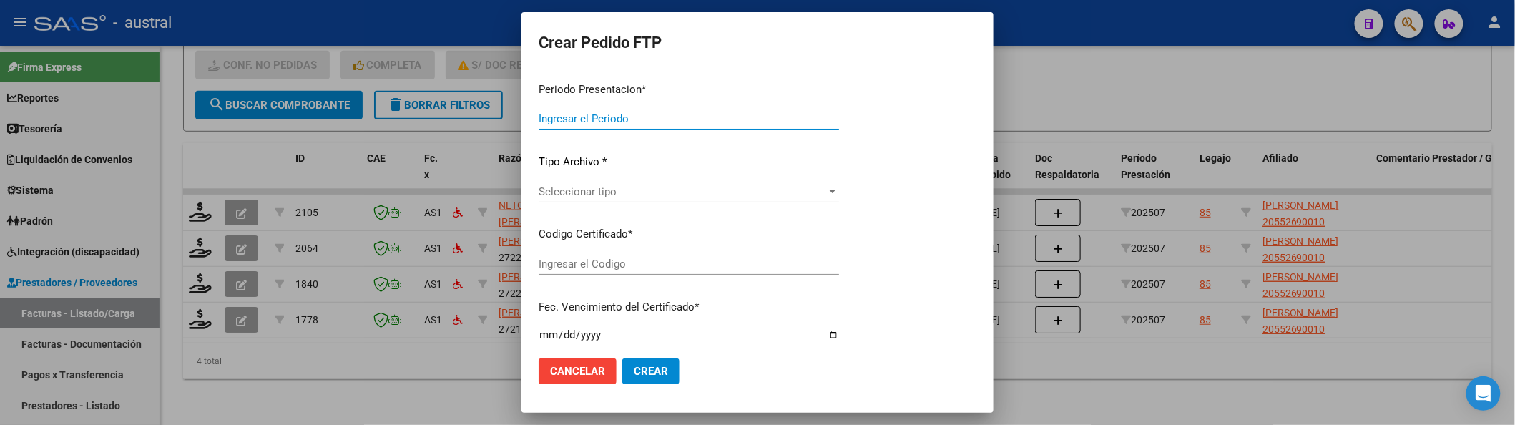
type input "202507"
type input "$ 98.964,88"
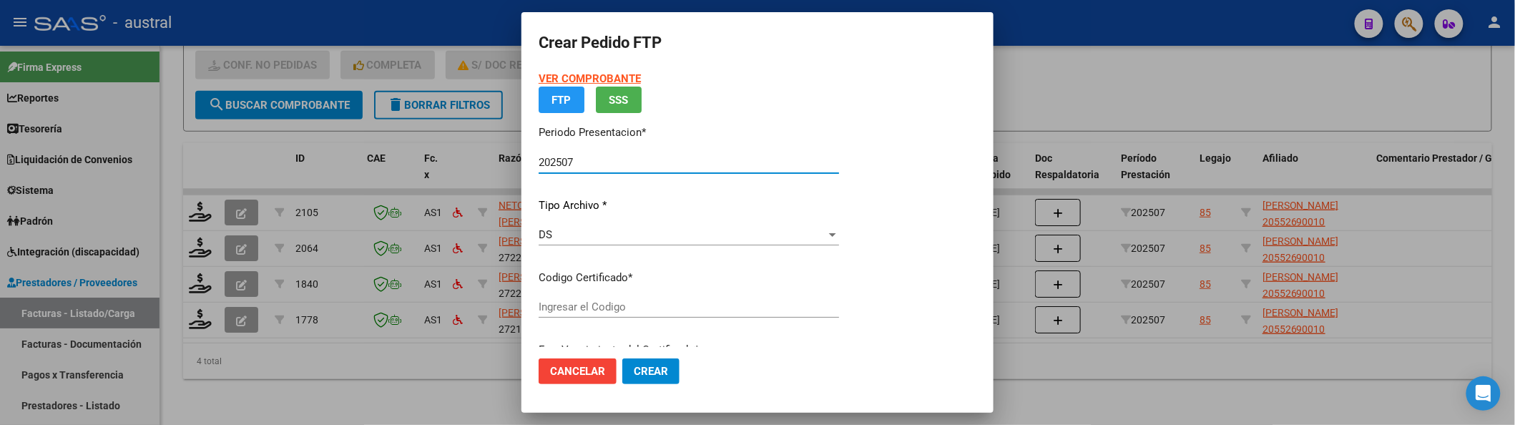
type input "9695310435"
type input "[DATE]"
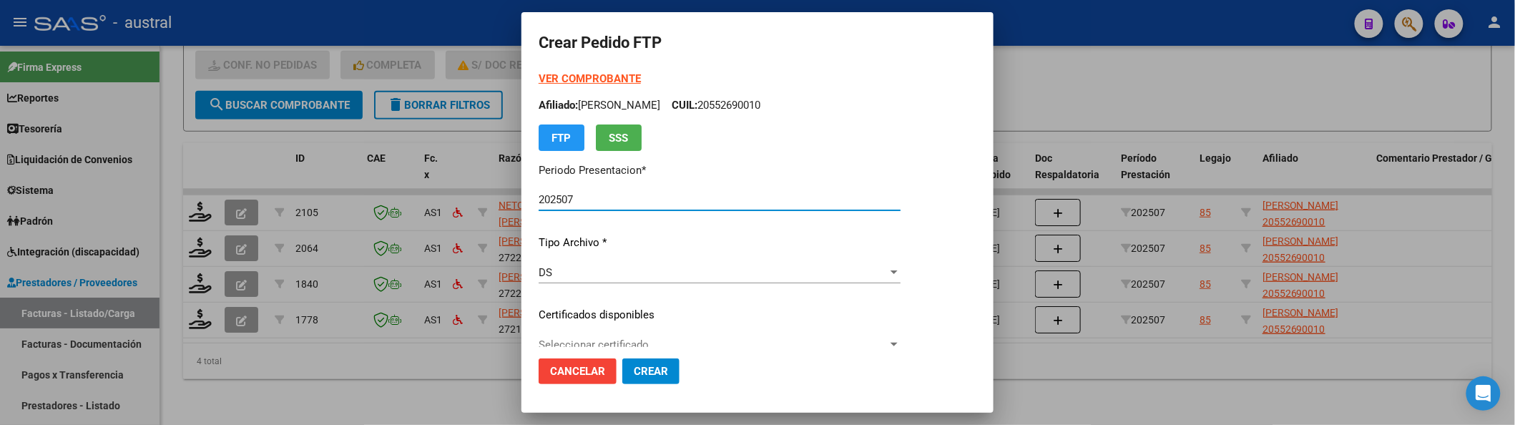
click at [608, 310] on p "Certificados disponibles" at bounding box center [720, 315] width 362 height 16
click at [621, 343] on span "Seleccionar certificado" at bounding box center [713, 344] width 349 height 13
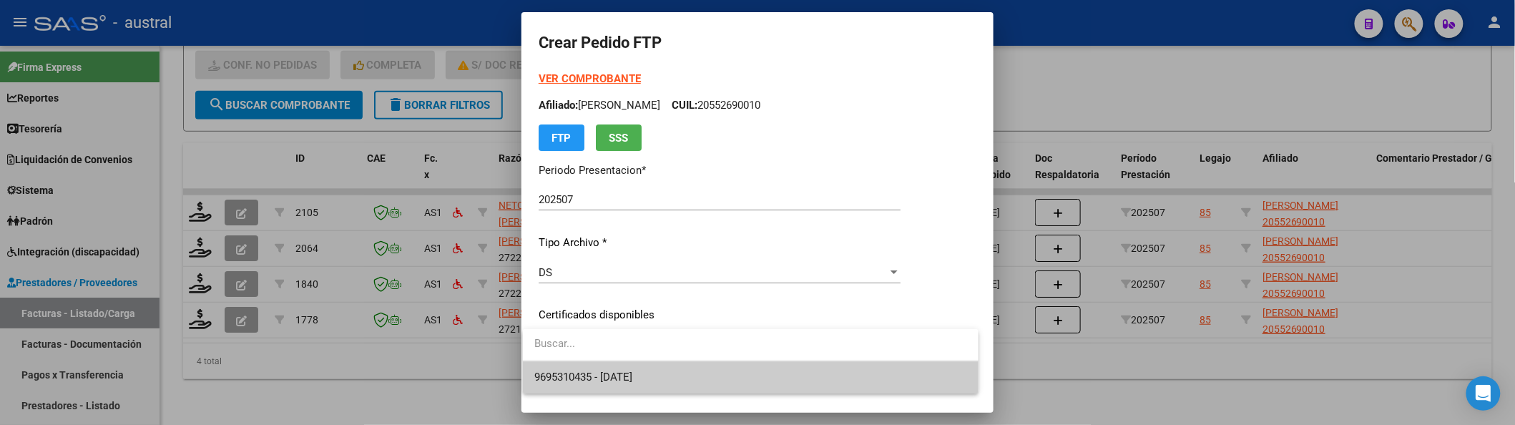
click at [629, 365] on span "9695310435 - [DATE]" at bounding box center [750, 377] width 433 height 32
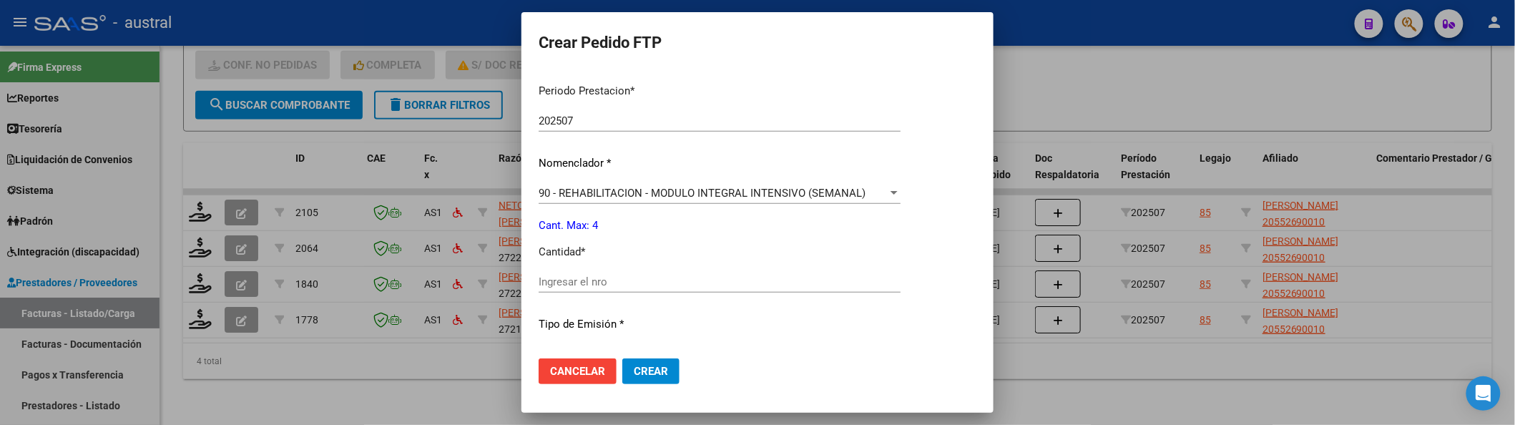
scroll to position [481, 0]
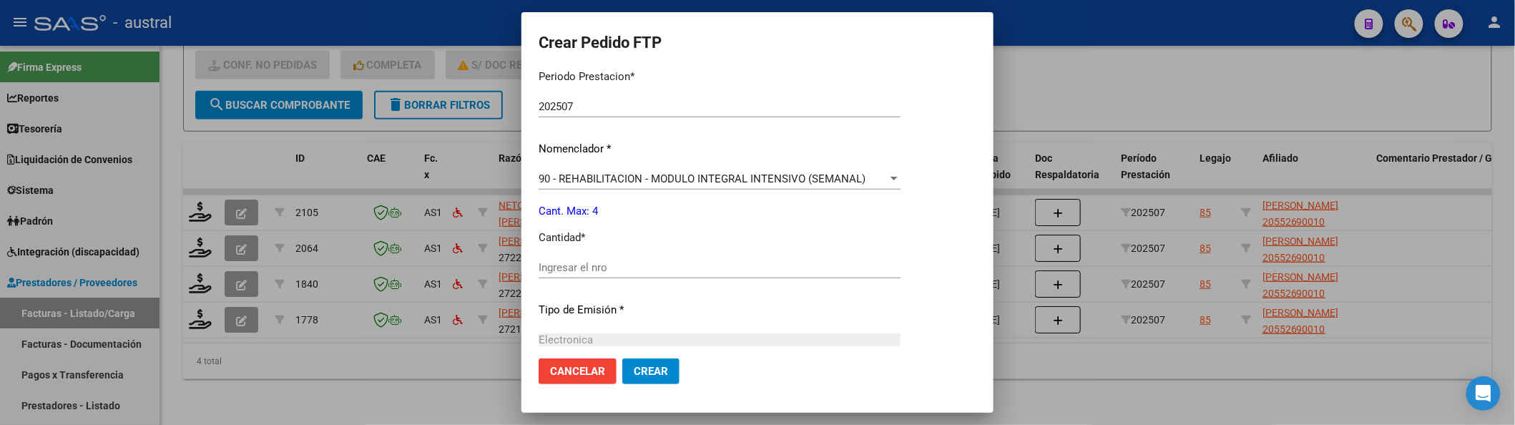
click at [627, 261] on input "Ingresar el nro" at bounding box center [720, 267] width 362 height 13
type input "4"
click at [622, 358] on button "Crear" at bounding box center [650, 371] width 57 height 26
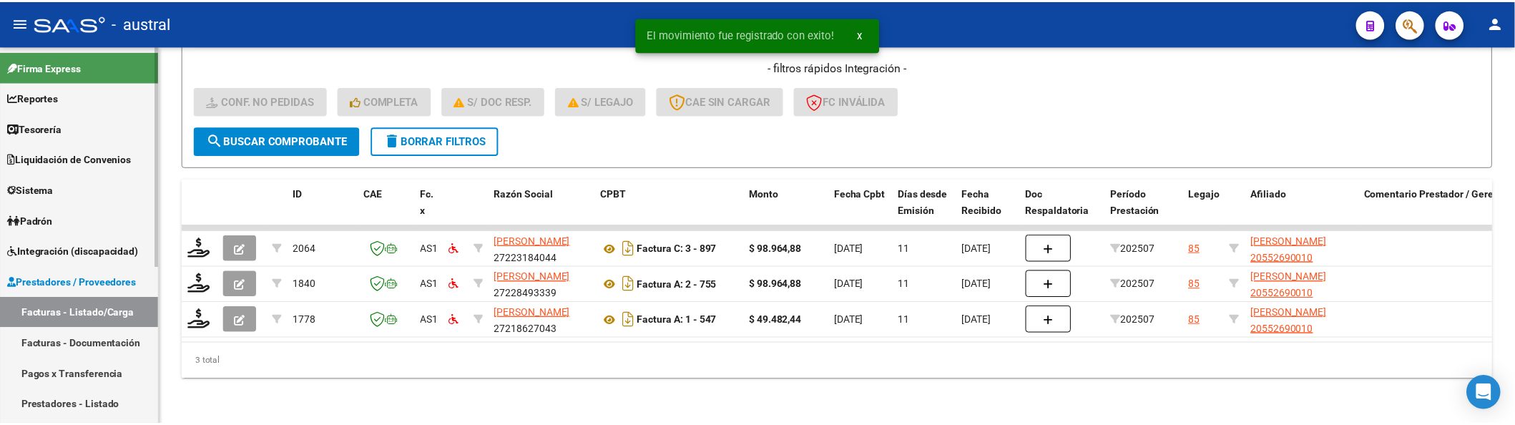
scroll to position [350, 0]
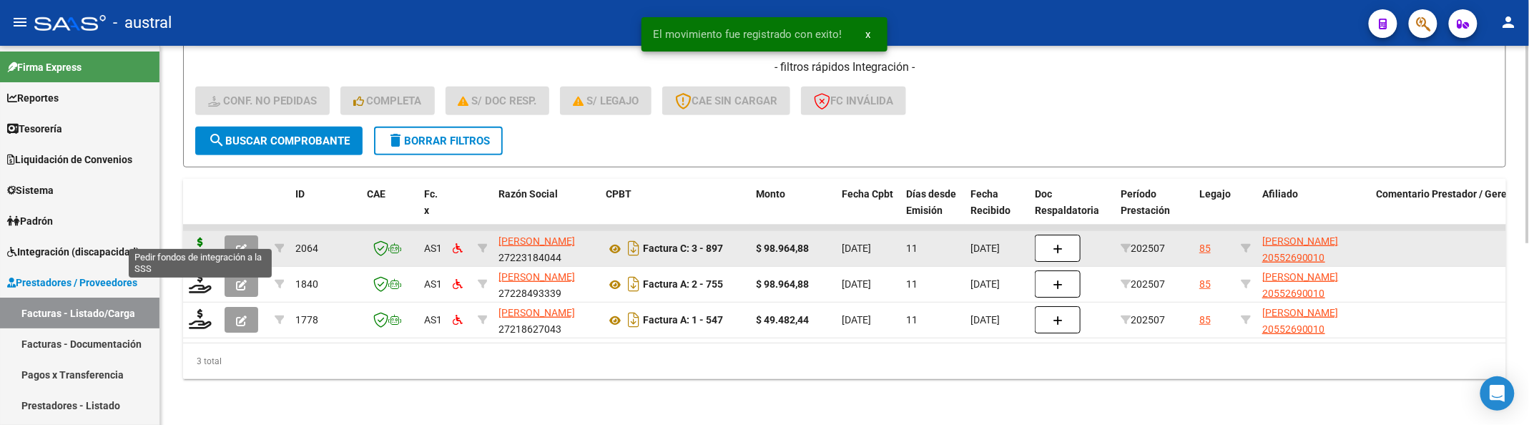
click at [198, 237] on icon at bounding box center [200, 247] width 23 height 20
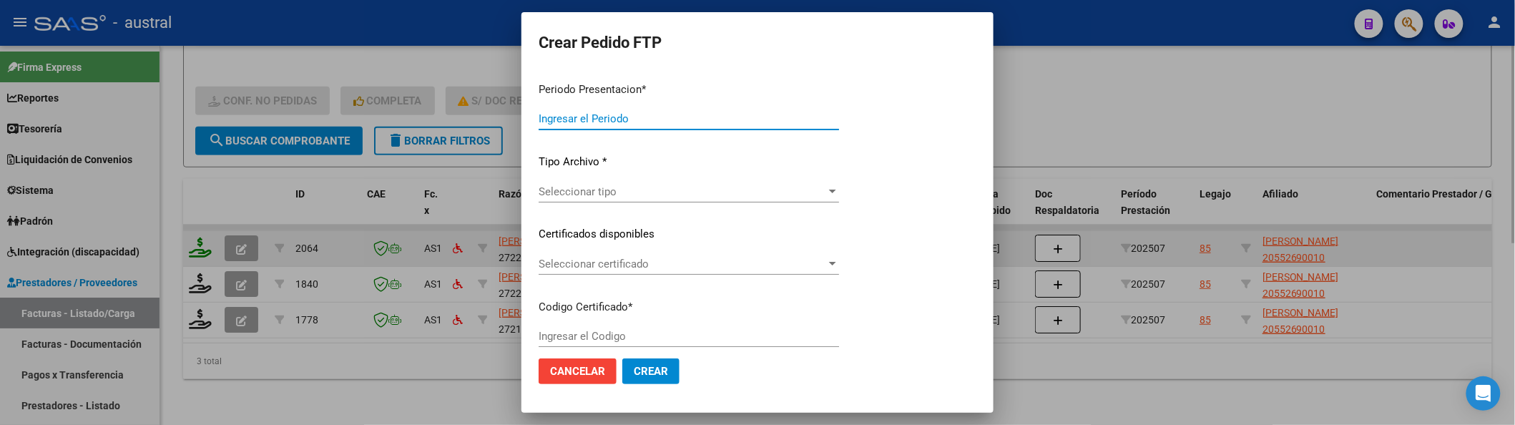
type input "202507"
type input "$ 98.964,88"
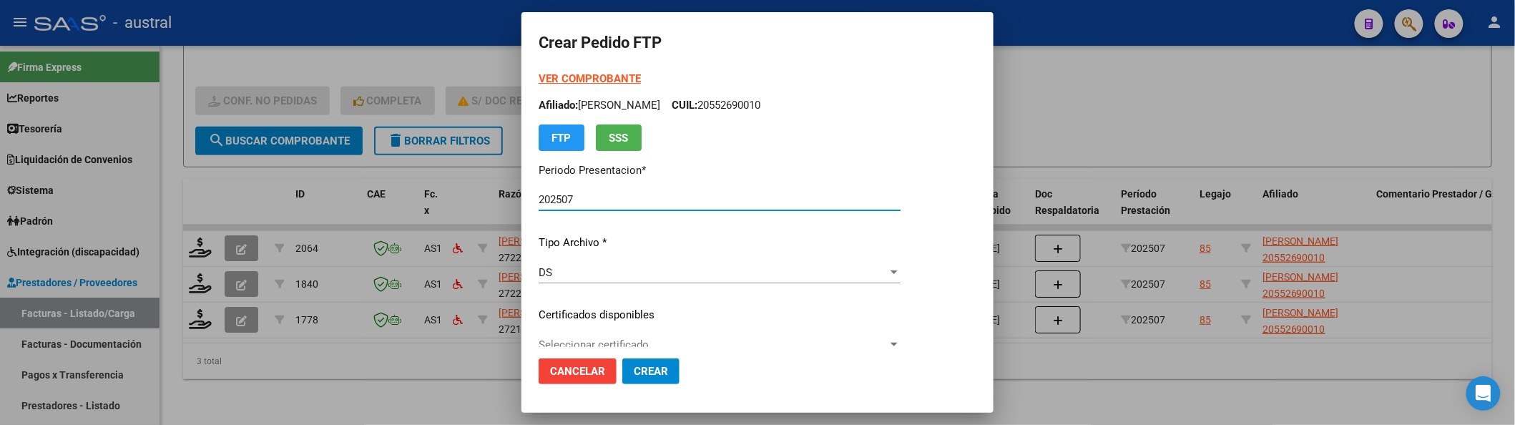
type input "9695310435"
type input "[DATE]"
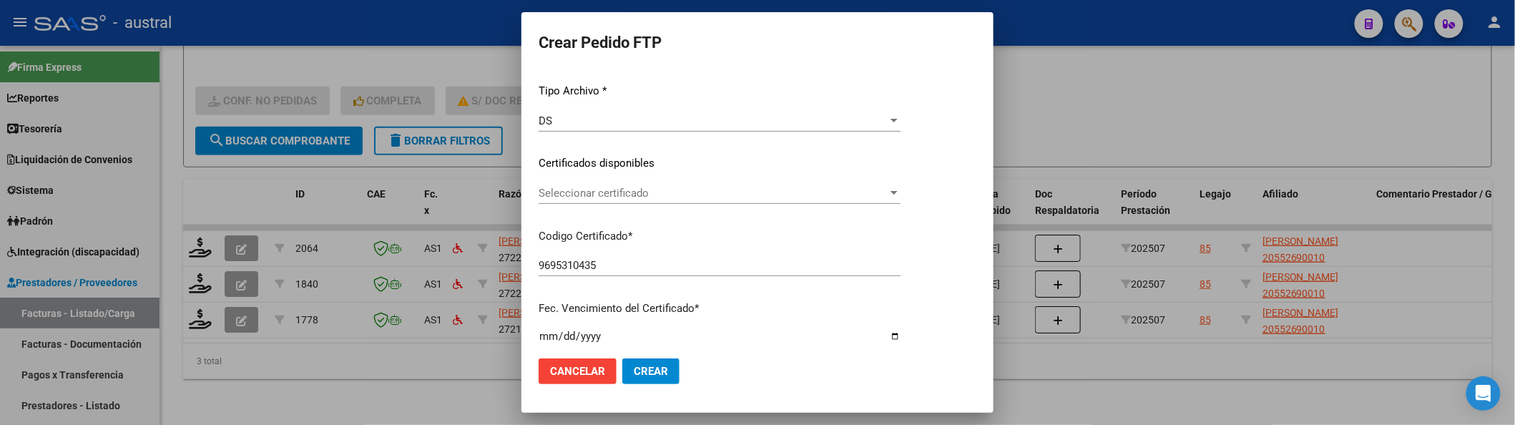
scroll to position [190, 0]
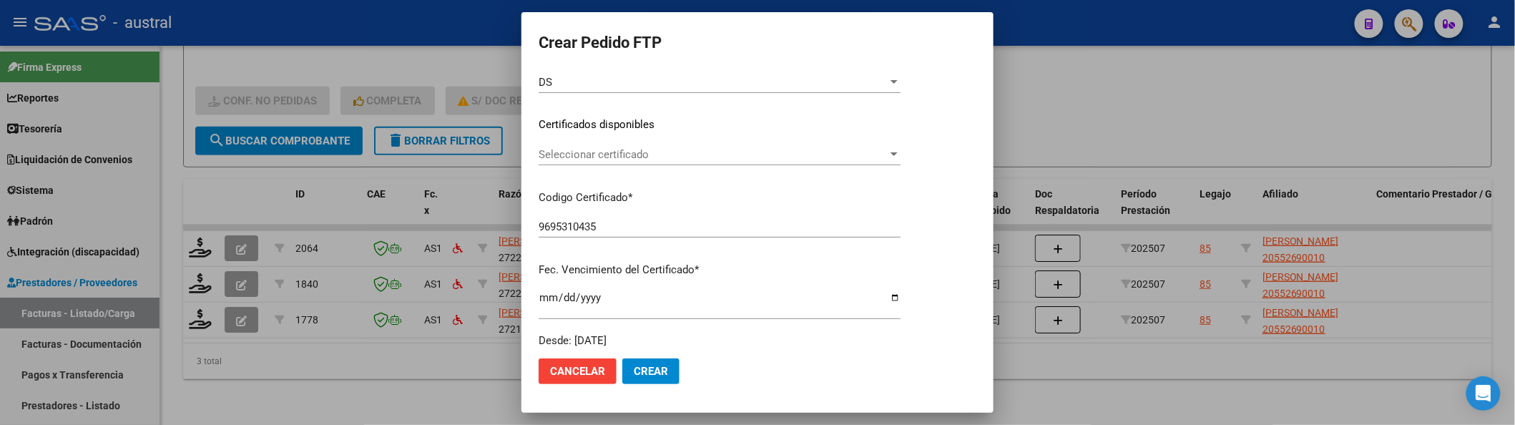
click at [634, 155] on span "Seleccionar certificado" at bounding box center [713, 154] width 349 height 13
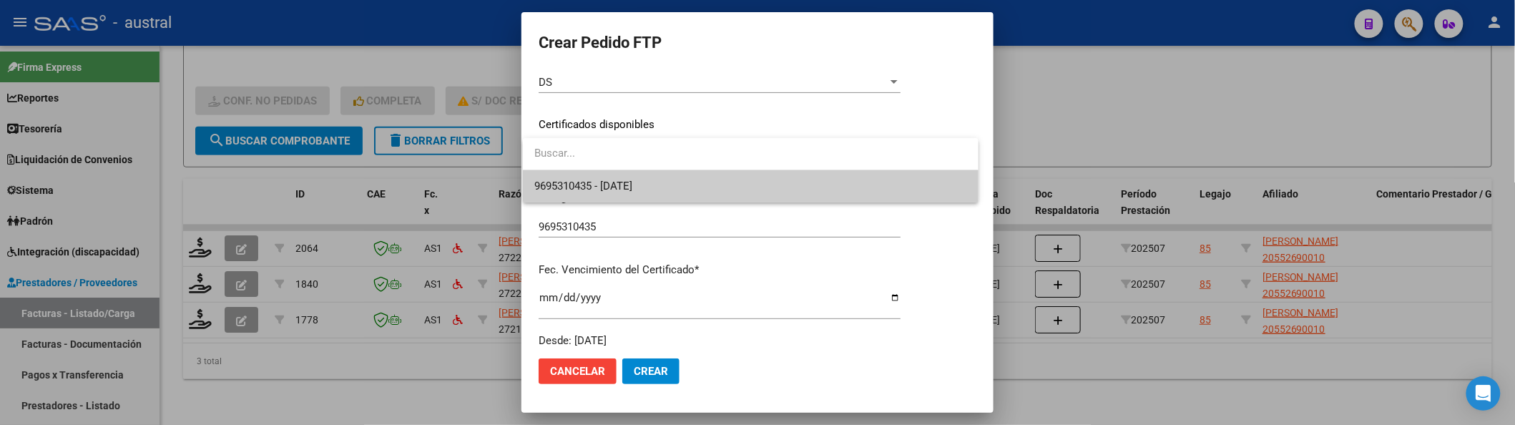
drag, startPoint x: 647, startPoint y: 187, endPoint x: 652, endPoint y: 182, distance: 7.6
click at [632, 186] on span "9695310435 - [DATE]" at bounding box center [583, 186] width 98 height 13
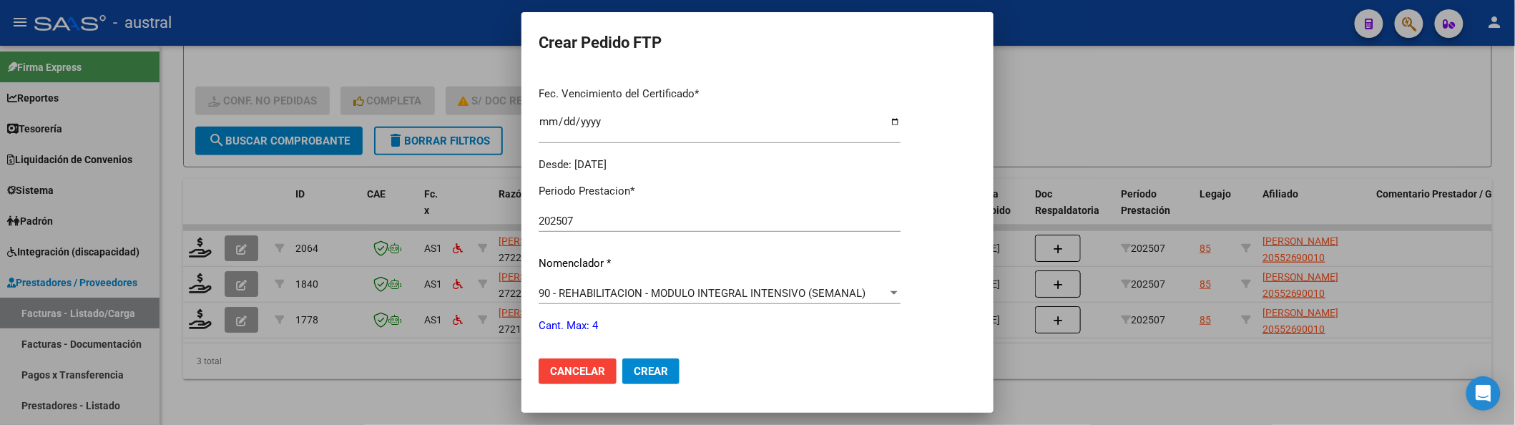
scroll to position [476, 0]
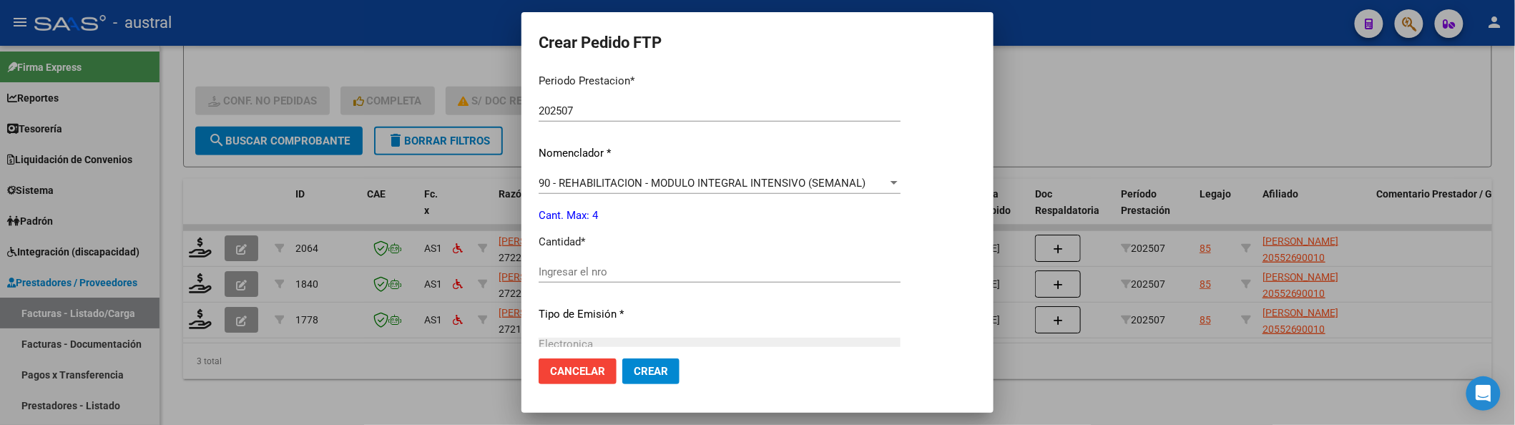
click at [598, 265] on input "Ingresar el nro" at bounding box center [720, 271] width 362 height 13
type input "4"
click at [622, 358] on button "Crear" at bounding box center [650, 371] width 57 height 26
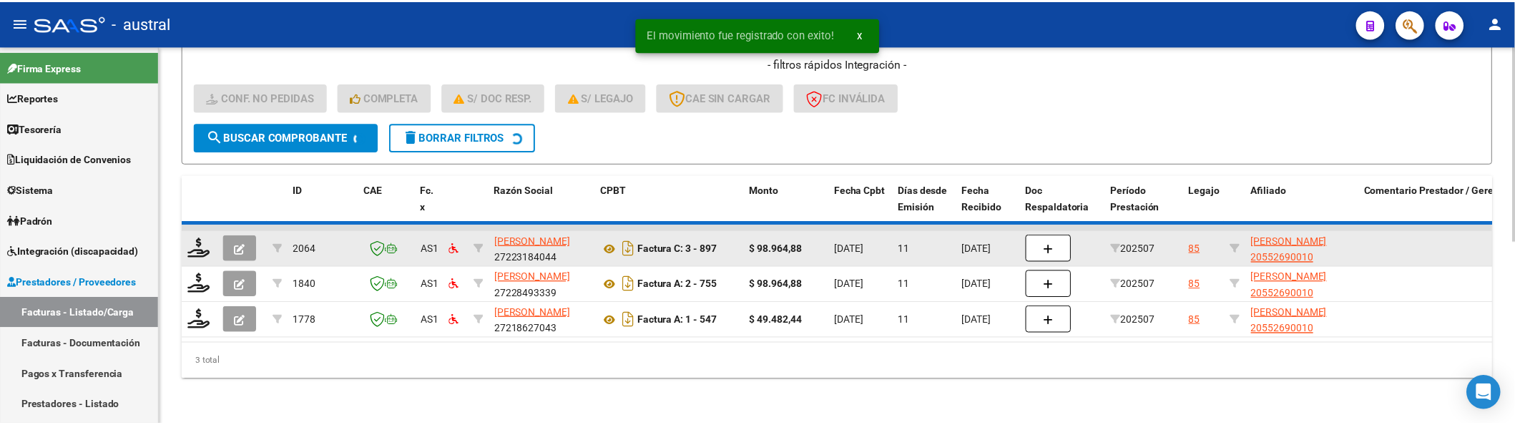
scroll to position [313, 0]
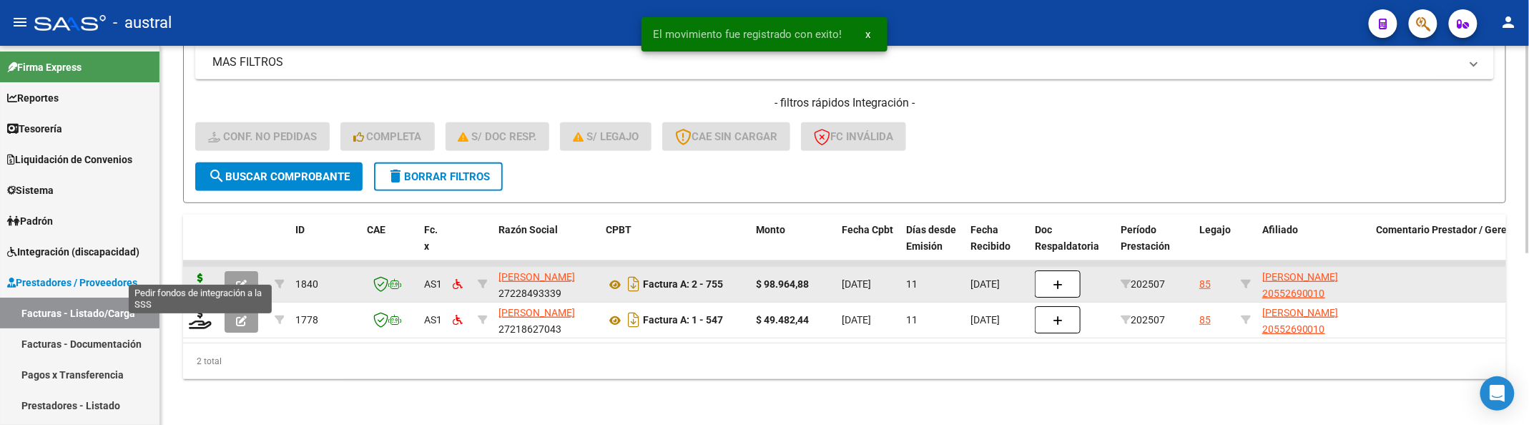
click at [207, 273] on icon at bounding box center [200, 283] width 23 height 20
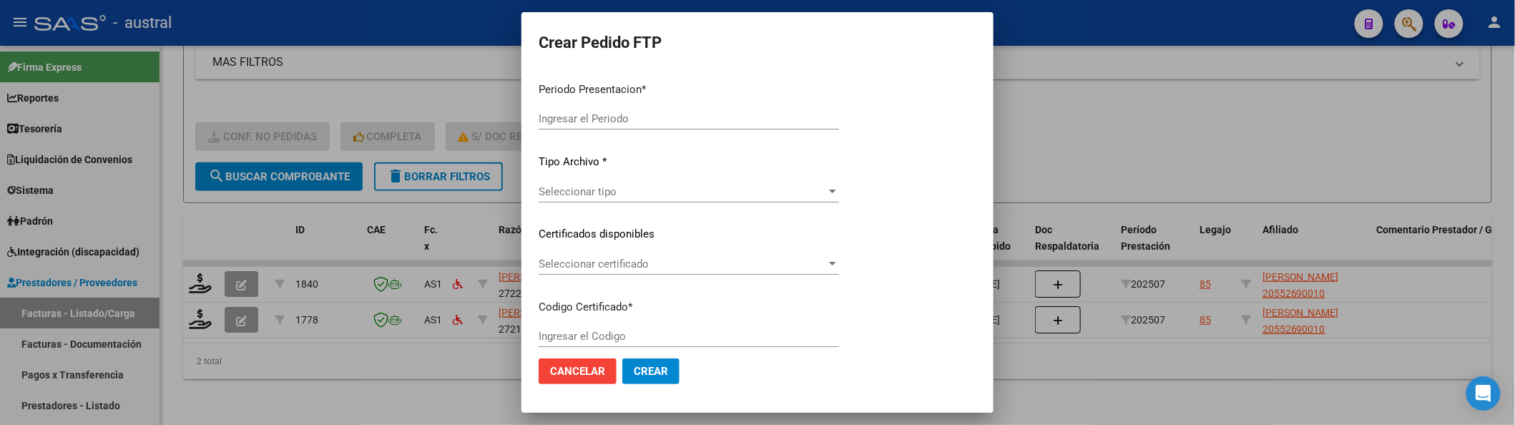
type input "202507"
type input "$ 98.964,88"
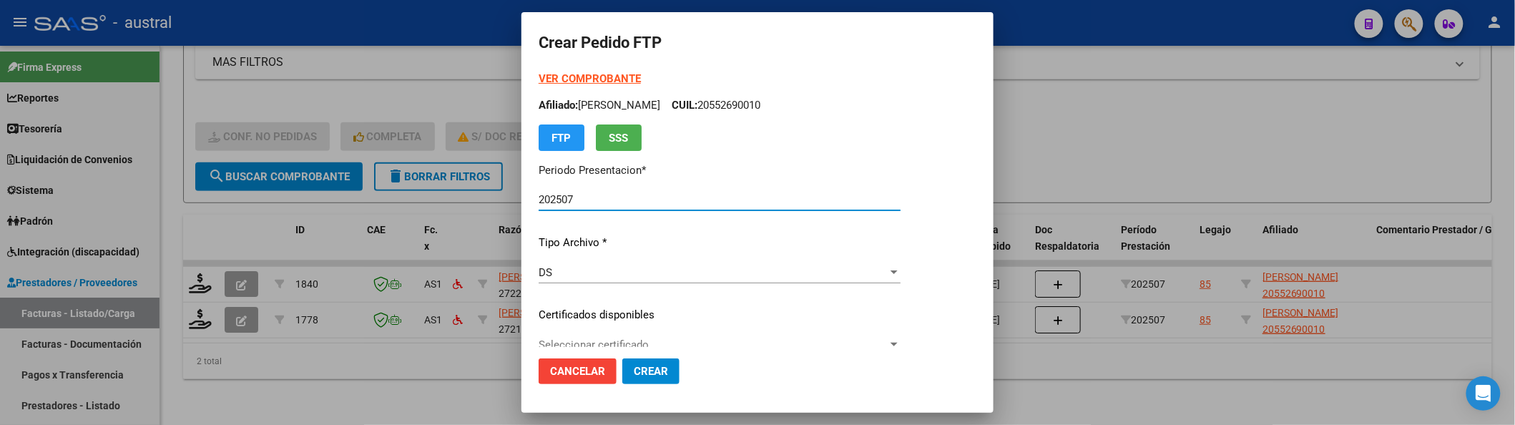
type input "9695310435"
type input "[DATE]"
click at [568, 372] on span "Cancelar" at bounding box center [577, 371] width 55 height 13
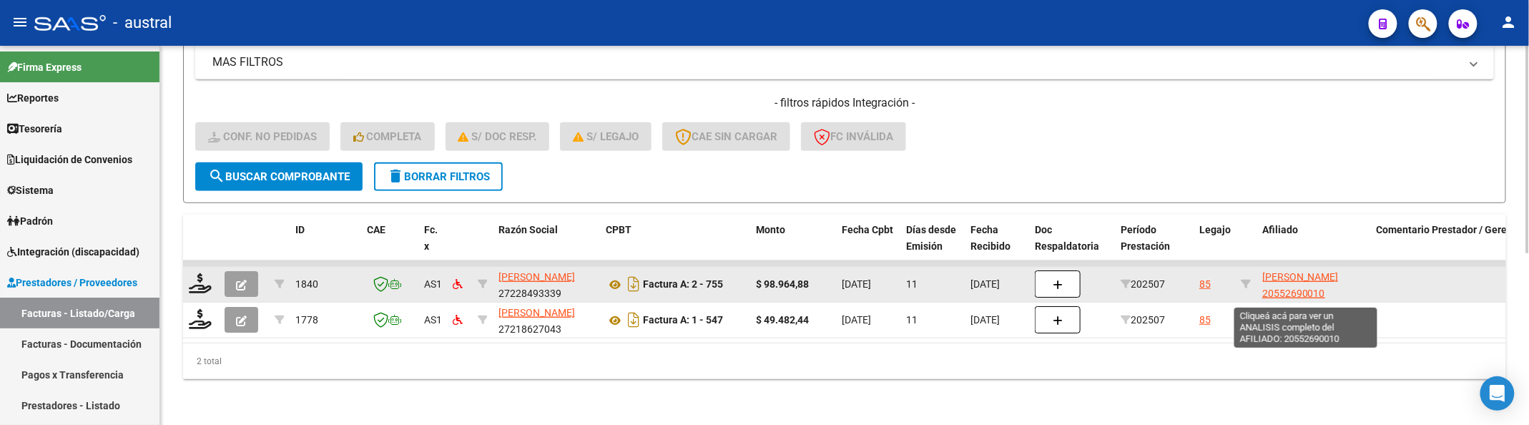
click at [1312, 271] on span "[PERSON_NAME] 20552690010" at bounding box center [1300, 285] width 77 height 28
type textarea "20552690010"
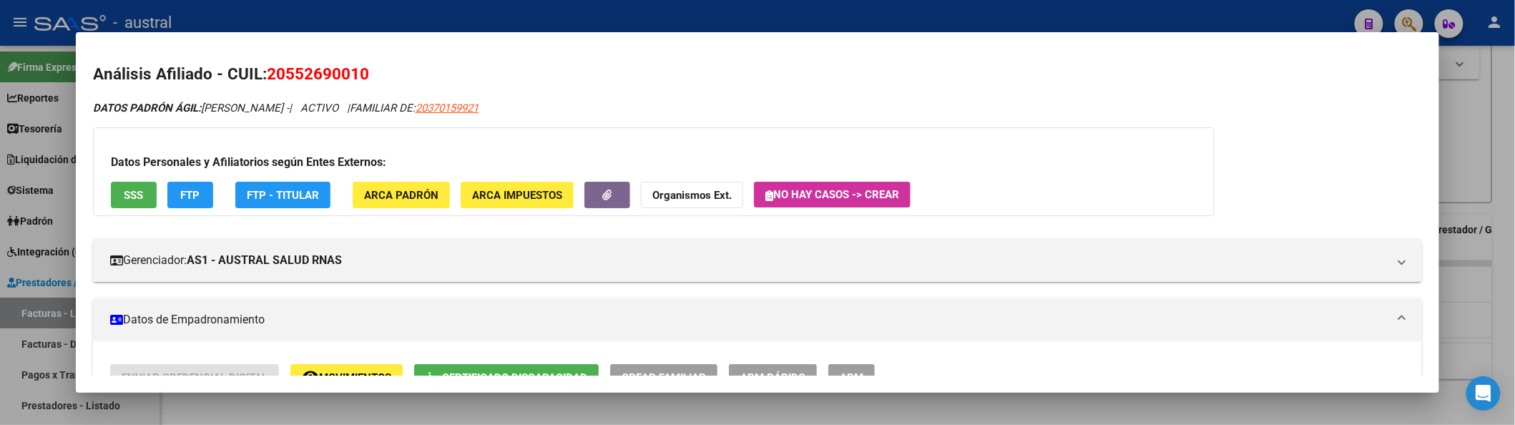
click at [1456, 155] on div at bounding box center [757, 212] width 1515 height 425
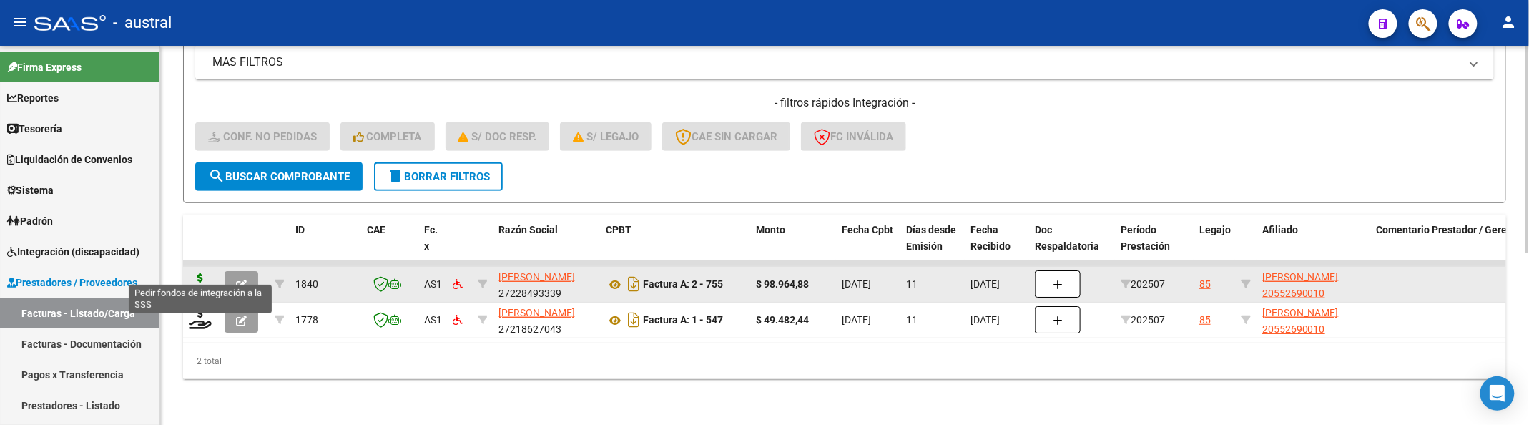
click at [195, 273] on icon at bounding box center [200, 283] width 23 height 20
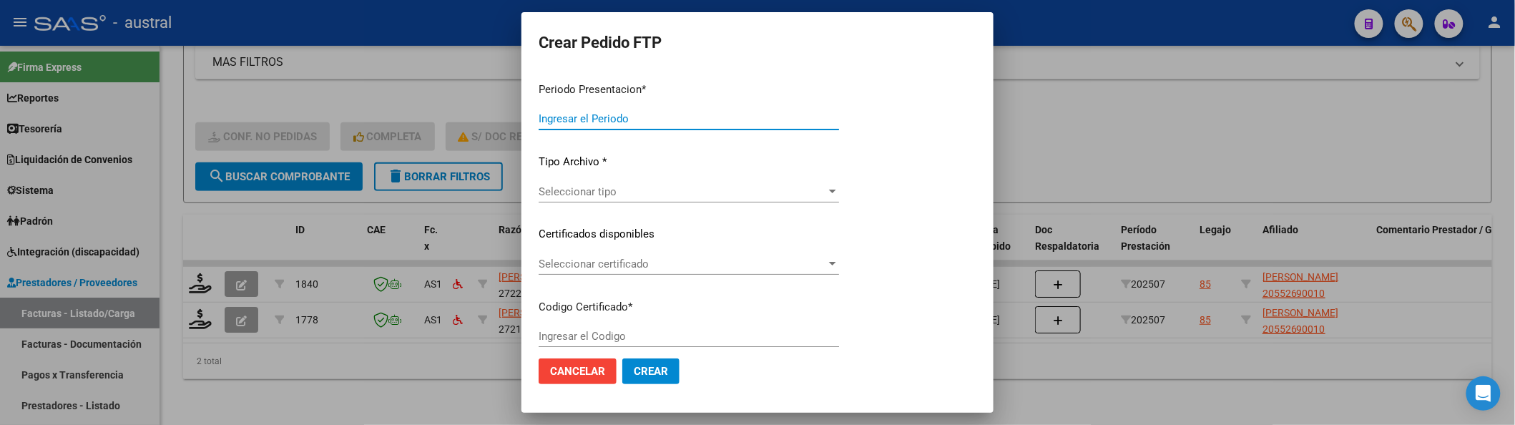
type input "202507"
type input "$ 98.964,88"
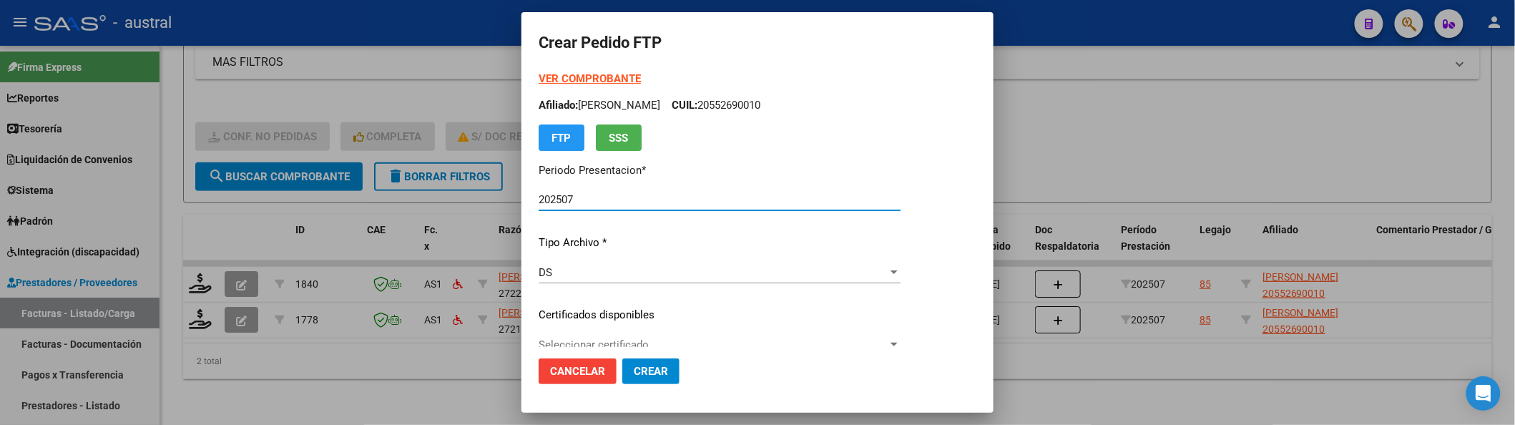
type input "9695310435"
type input "[DATE]"
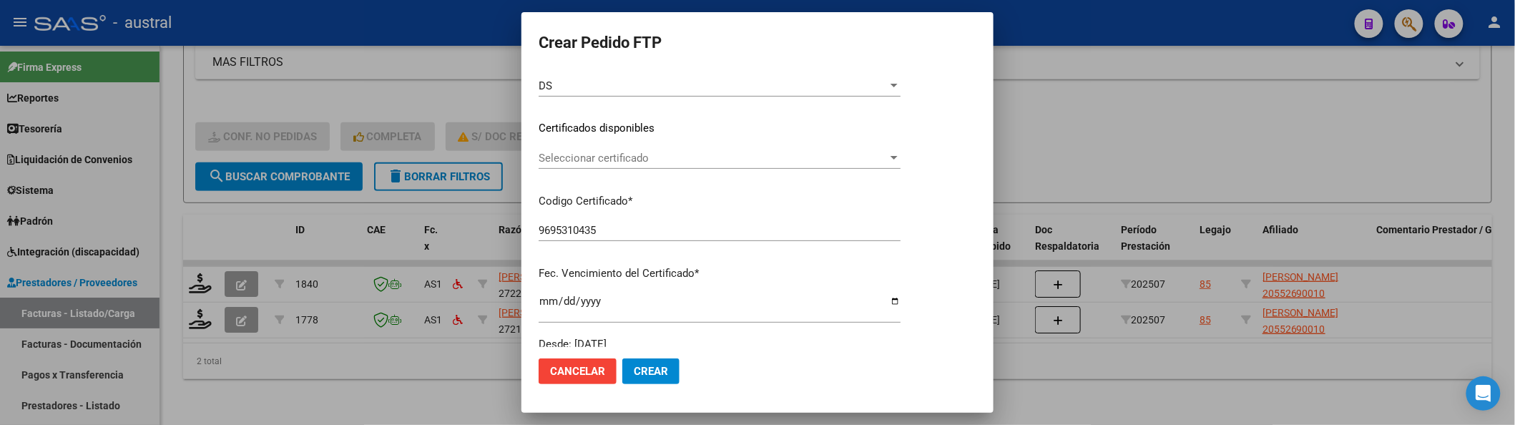
scroll to position [190, 0]
click at [622, 152] on span "Seleccionar certificado" at bounding box center [713, 154] width 349 height 13
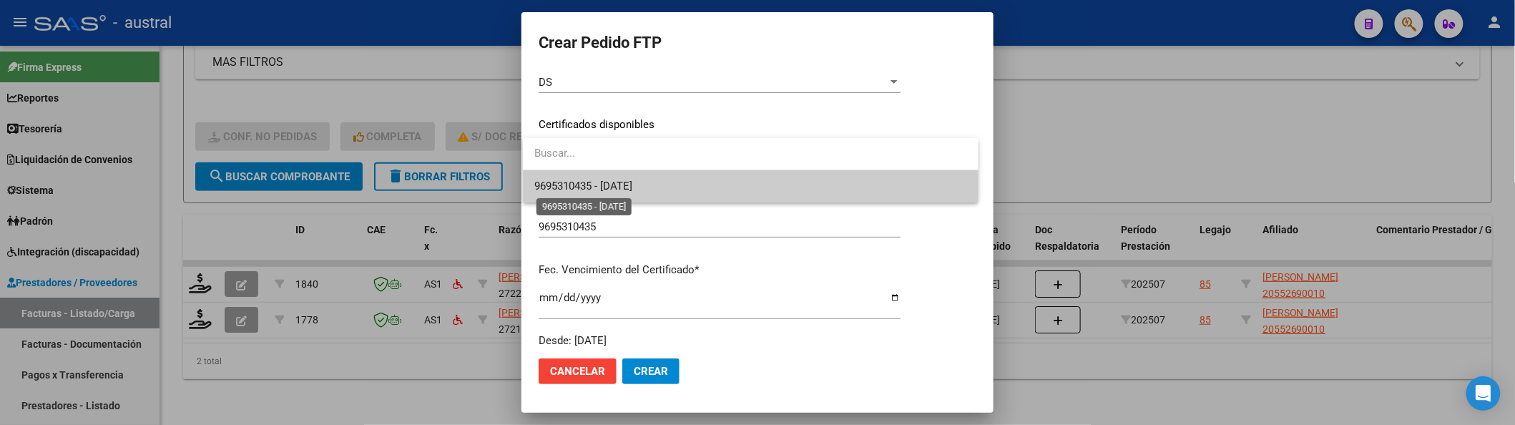
click at [629, 187] on span "9695310435 - [DATE]" at bounding box center [583, 186] width 98 height 13
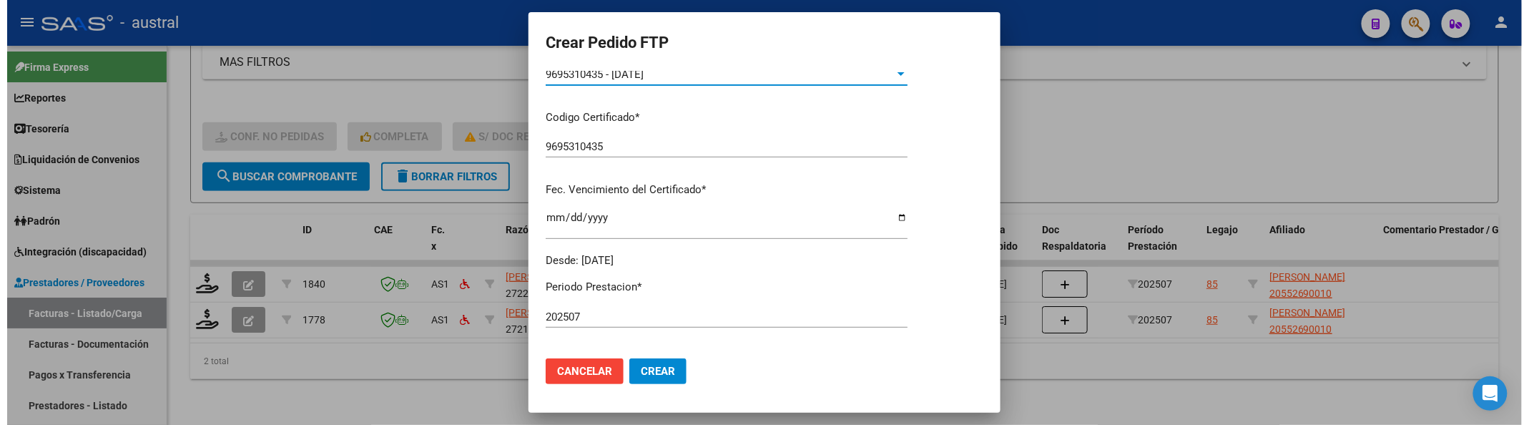
scroll to position [476, 0]
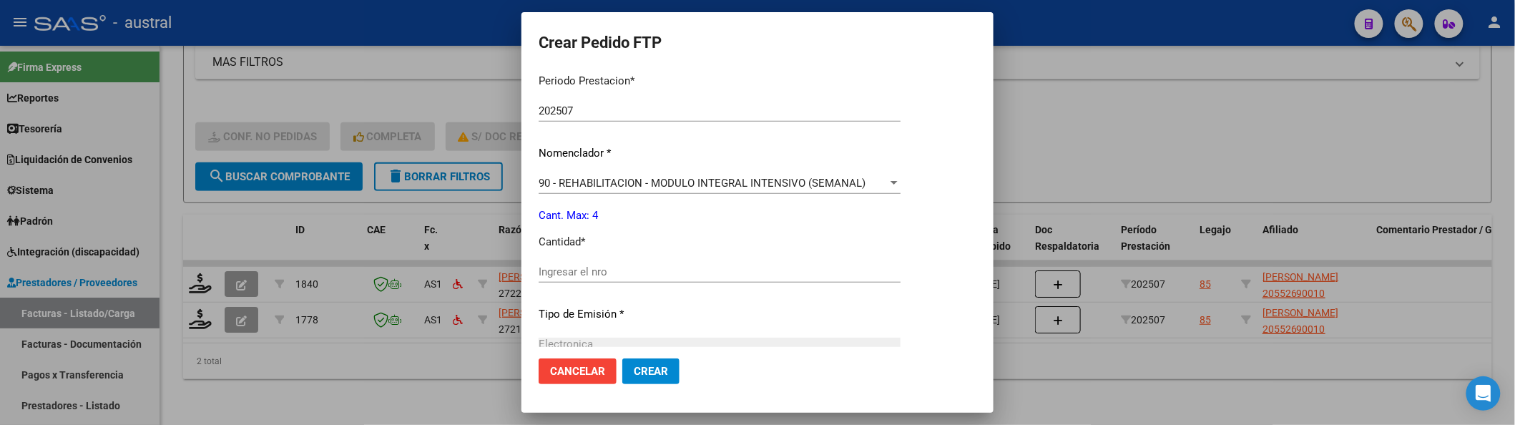
click at [625, 273] on input "Ingresar el nro" at bounding box center [720, 271] width 362 height 13
type input "4"
click at [622, 358] on button "Crear" at bounding box center [650, 371] width 57 height 26
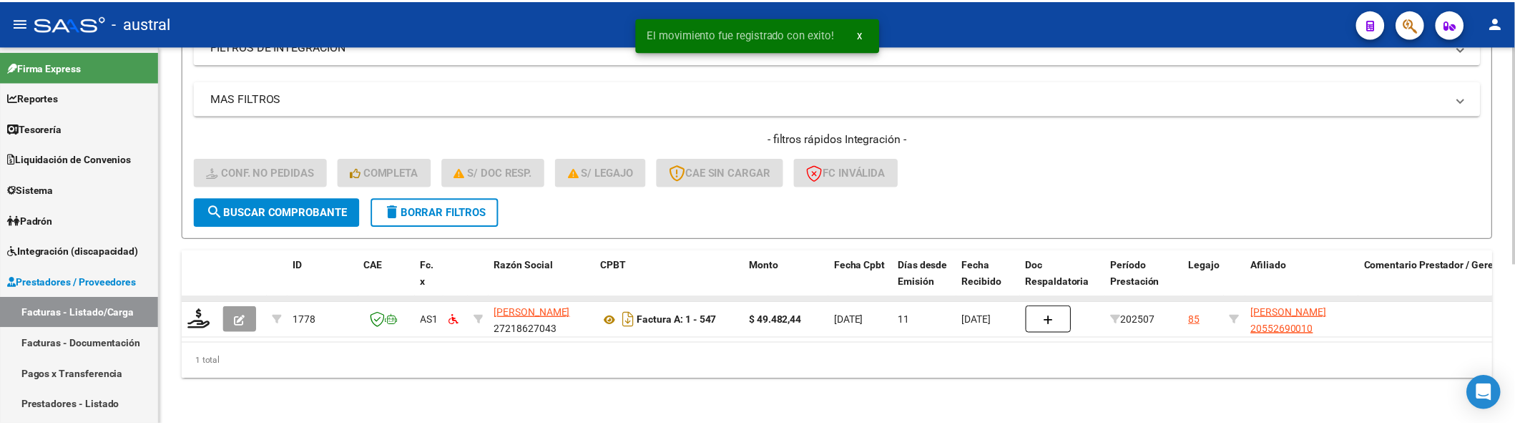
scroll to position [278, 0]
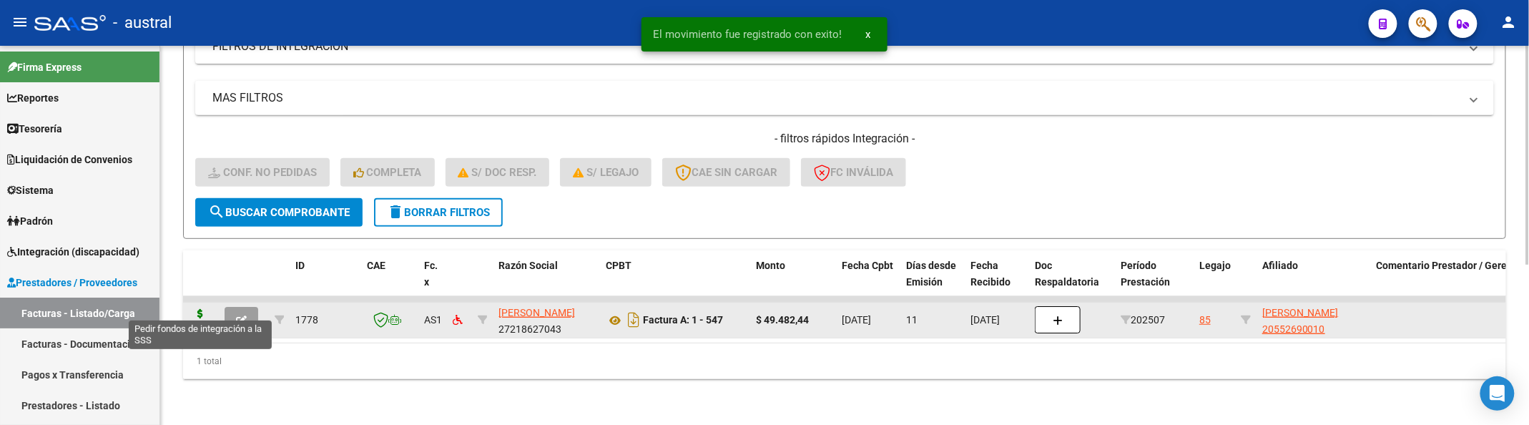
click at [201, 309] on icon at bounding box center [200, 319] width 23 height 20
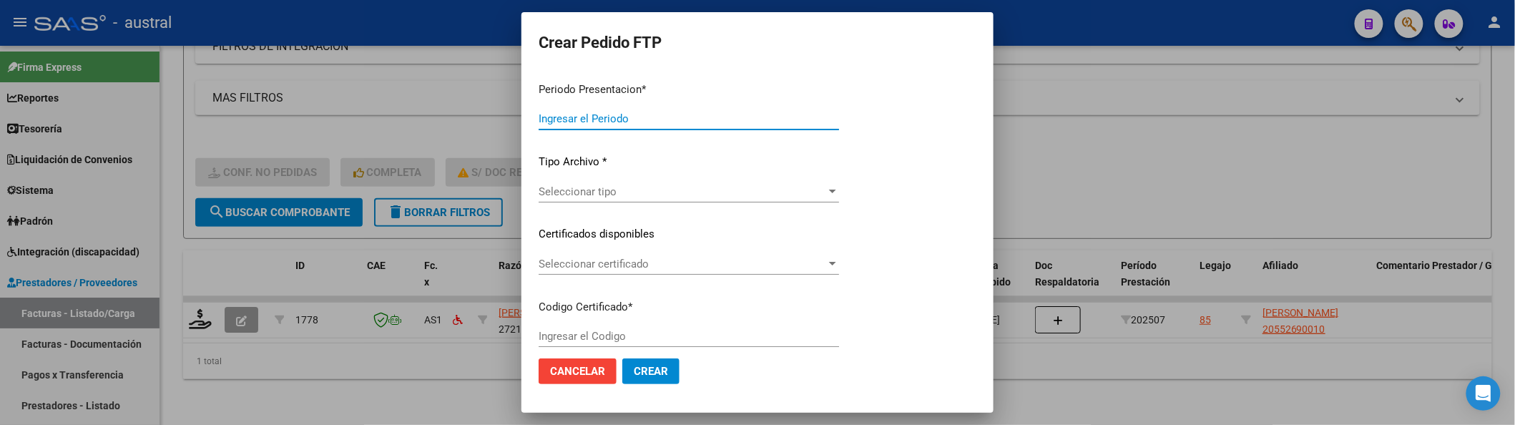
type input "202507"
type input "$ 49.482,44"
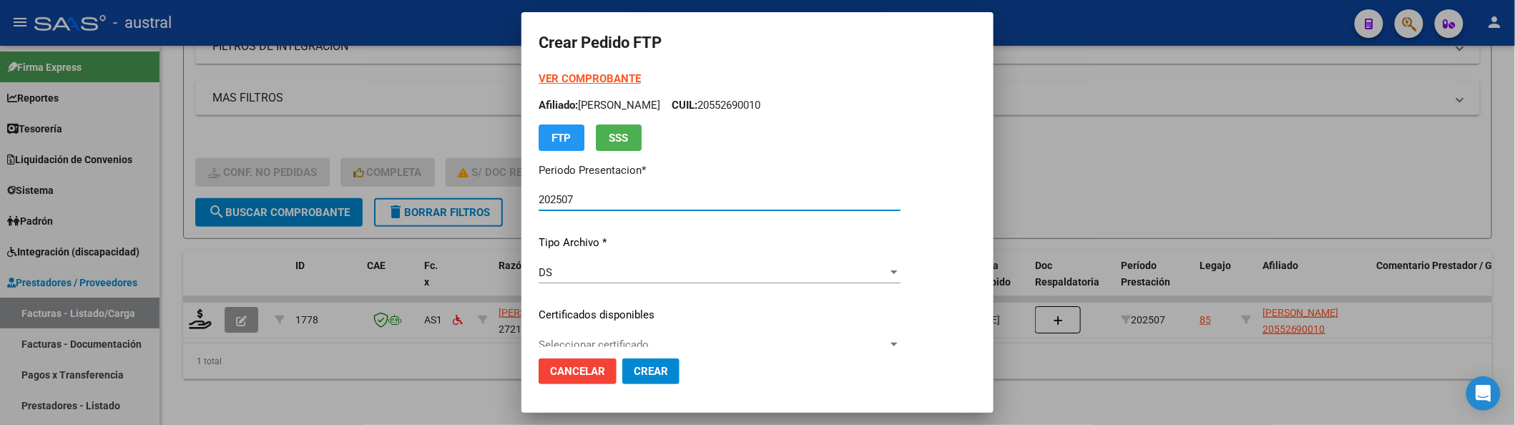
type input "9695310435"
type input "[DATE]"
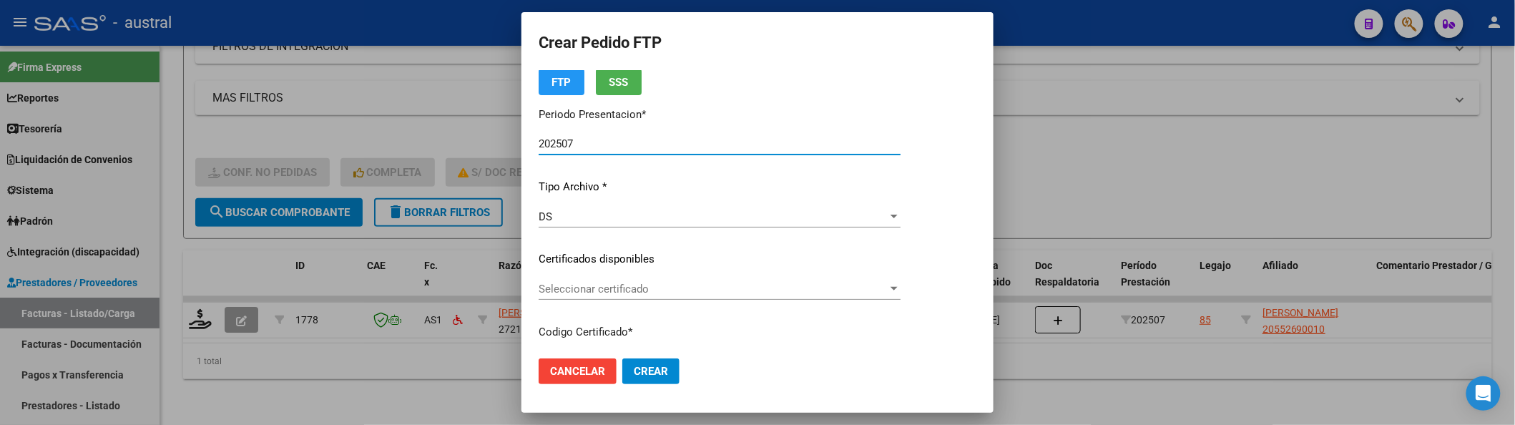
scroll to position [95, 0]
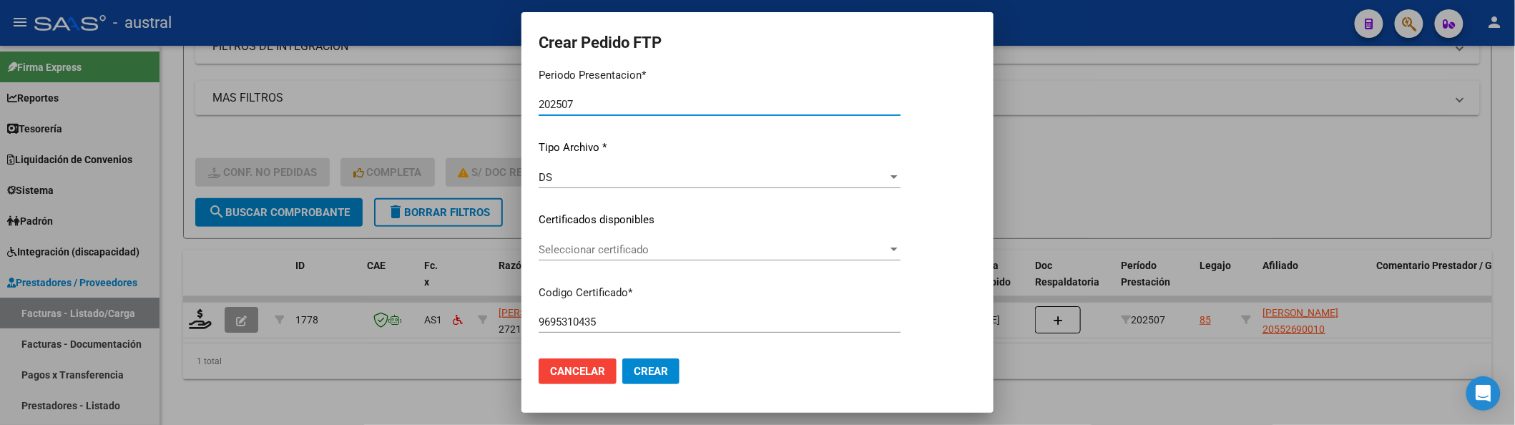
click at [599, 232] on div "VER COMPROBANTE ARCA Padrón Afiliado: [PERSON_NAME] CUIL: 20552690010 FTP SSS P…" at bounding box center [720, 210] width 362 height 468
click at [611, 258] on div "Seleccionar certificado Seleccionar certificado" at bounding box center [720, 249] width 362 height 21
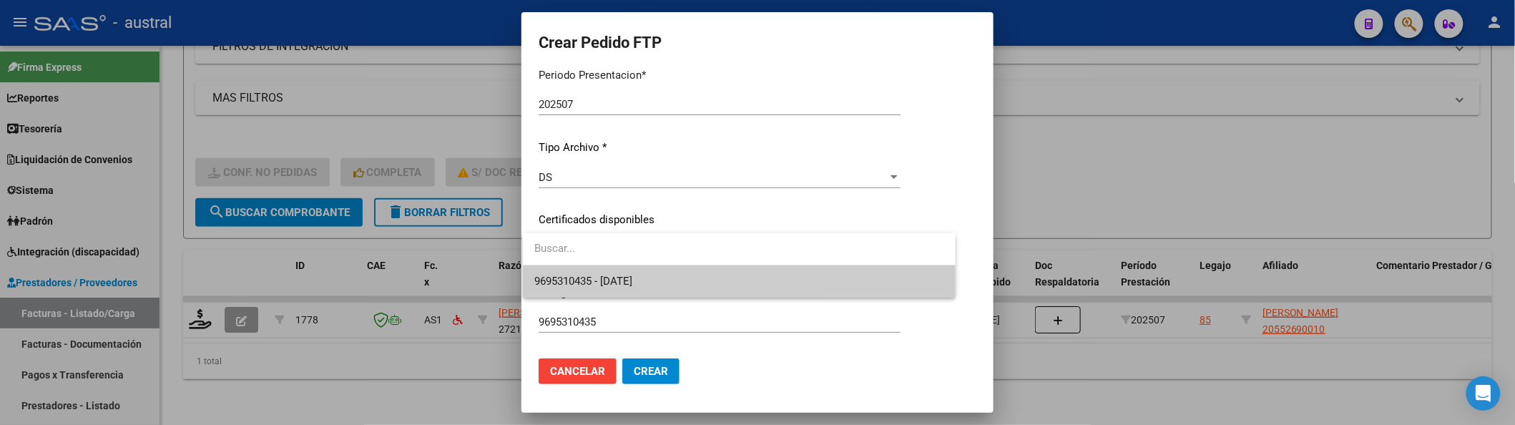
click at [622, 239] on input "dropdown search" at bounding box center [739, 248] width 433 height 32
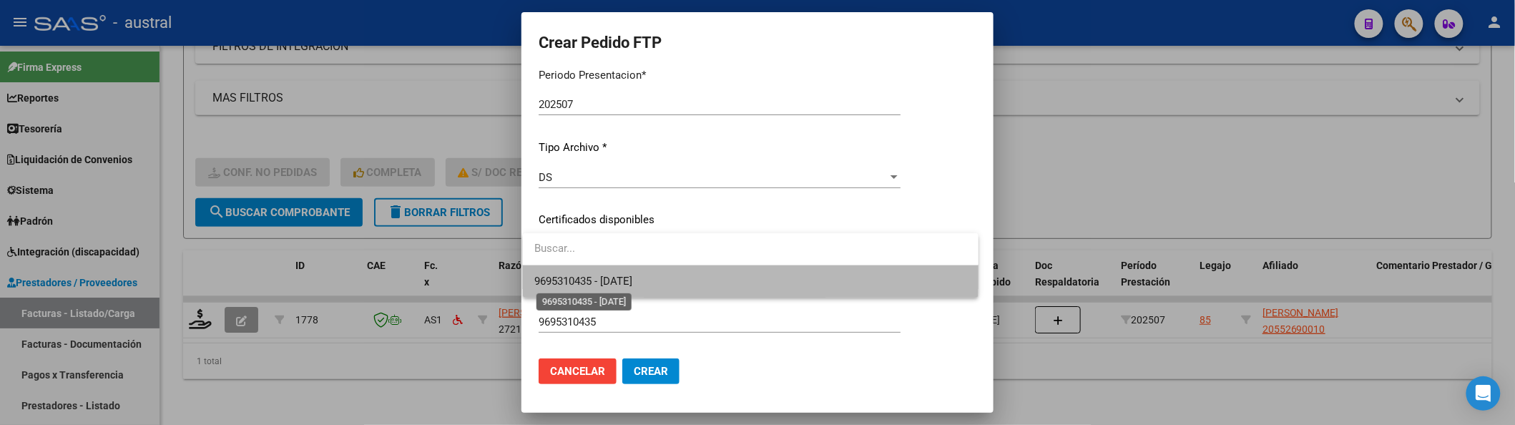
click at [629, 275] on span "9695310435 - [DATE]" at bounding box center [583, 281] width 98 height 13
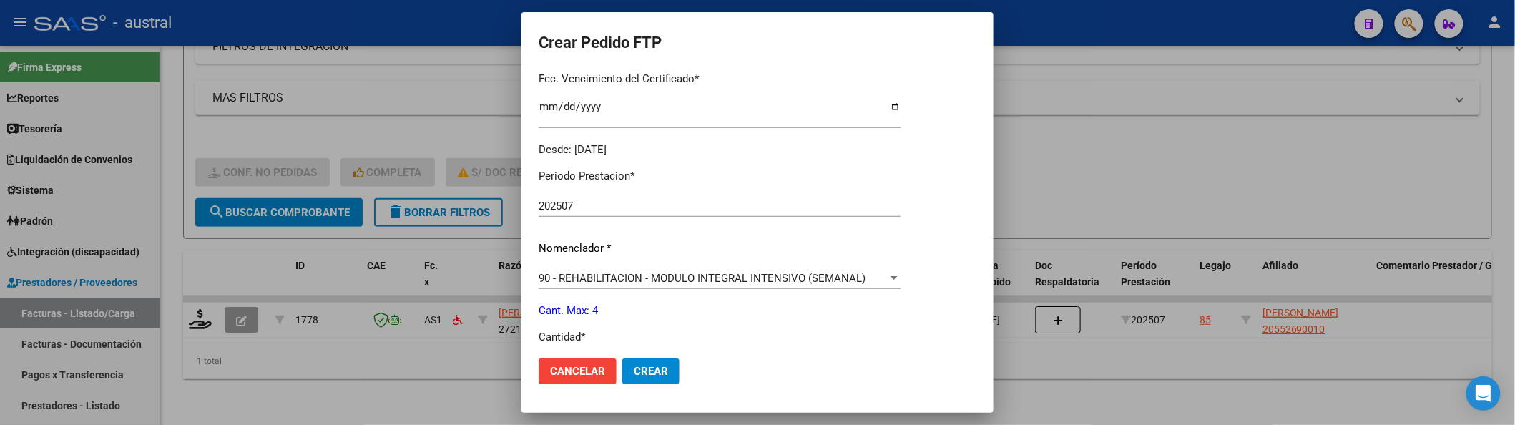
scroll to position [476, 0]
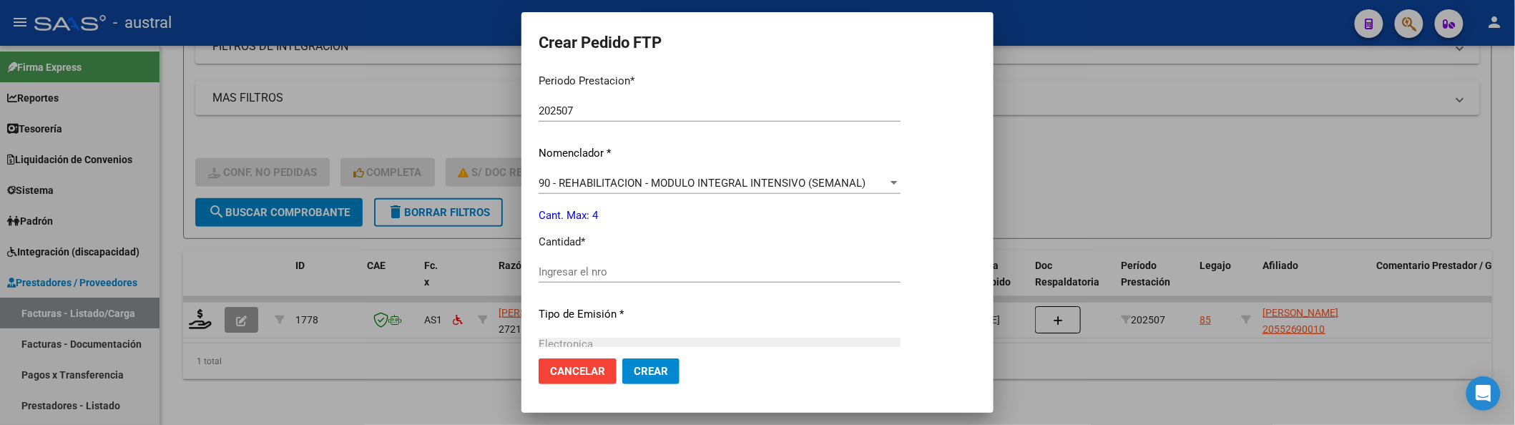
click at [642, 255] on div "Periodo Prestacion * 202507 Ingresar el Periodo Prestacion Nomenclador * 90 - R…" at bounding box center [720, 287] width 362 height 451
click at [650, 286] on div "Ingresar el nro" at bounding box center [720, 278] width 362 height 35
click at [662, 270] on input "Ingresar el nro" at bounding box center [720, 271] width 362 height 13
type input "4"
click at [622, 358] on button "Crear" at bounding box center [650, 371] width 57 height 26
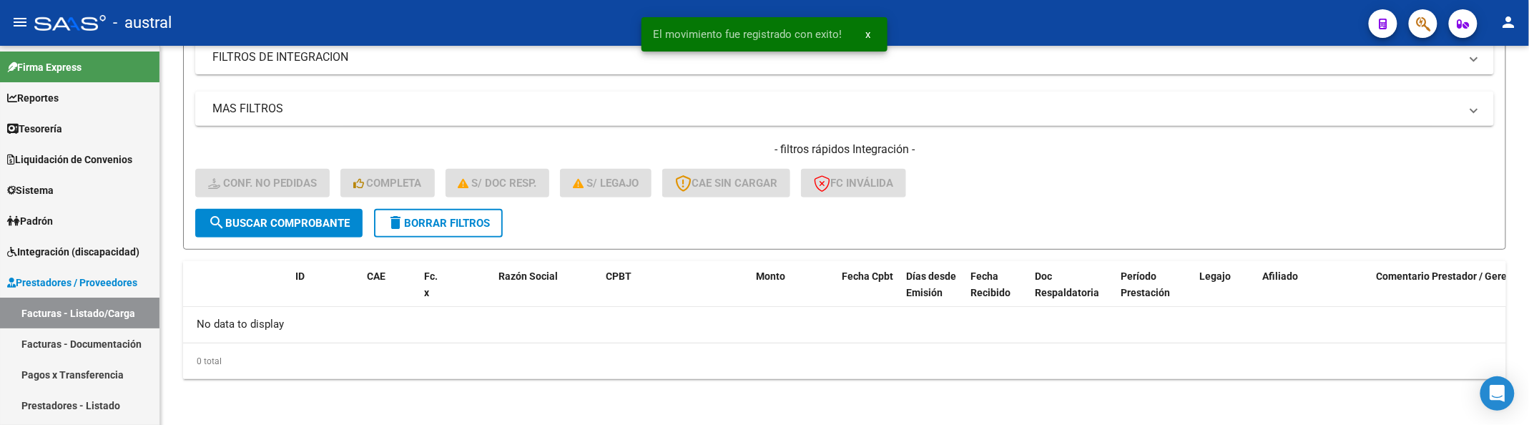
scroll to position [252, 0]
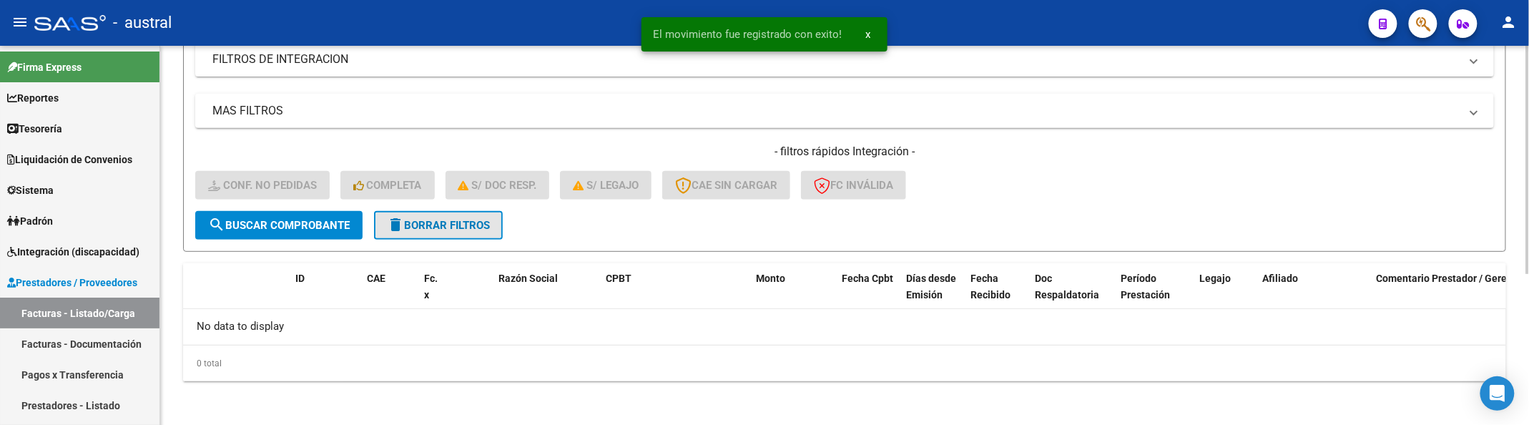
click at [404, 229] on span "delete Borrar Filtros" at bounding box center [438, 225] width 103 height 13
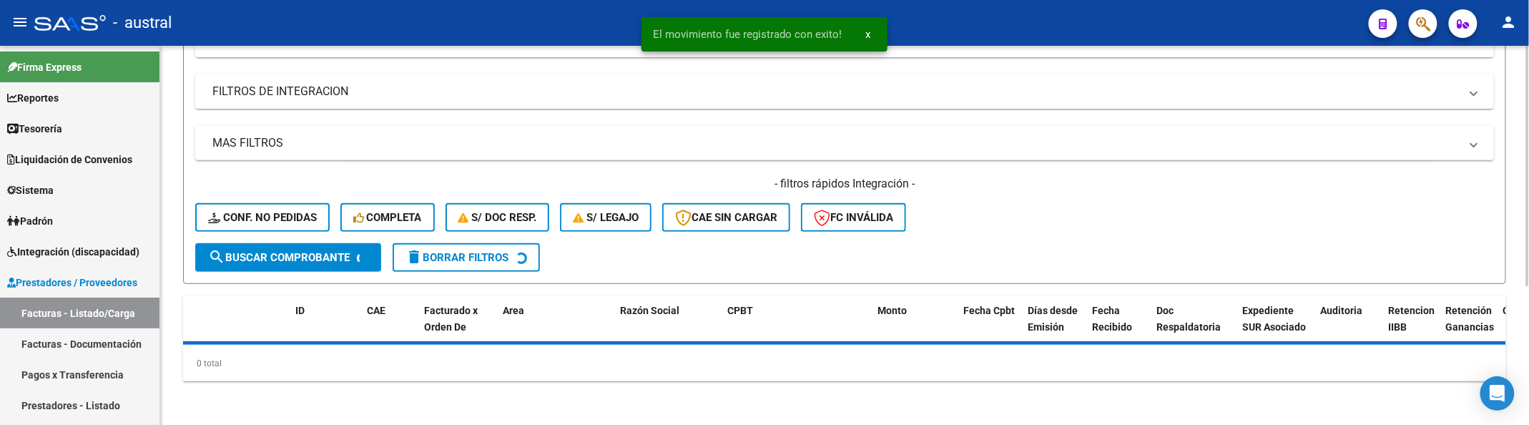
click at [295, 203] on div "- filtros rápidos Integración - Conf. no pedidas Completa S/ Doc Resp. S/ legaj…" at bounding box center [844, 209] width 1299 height 67
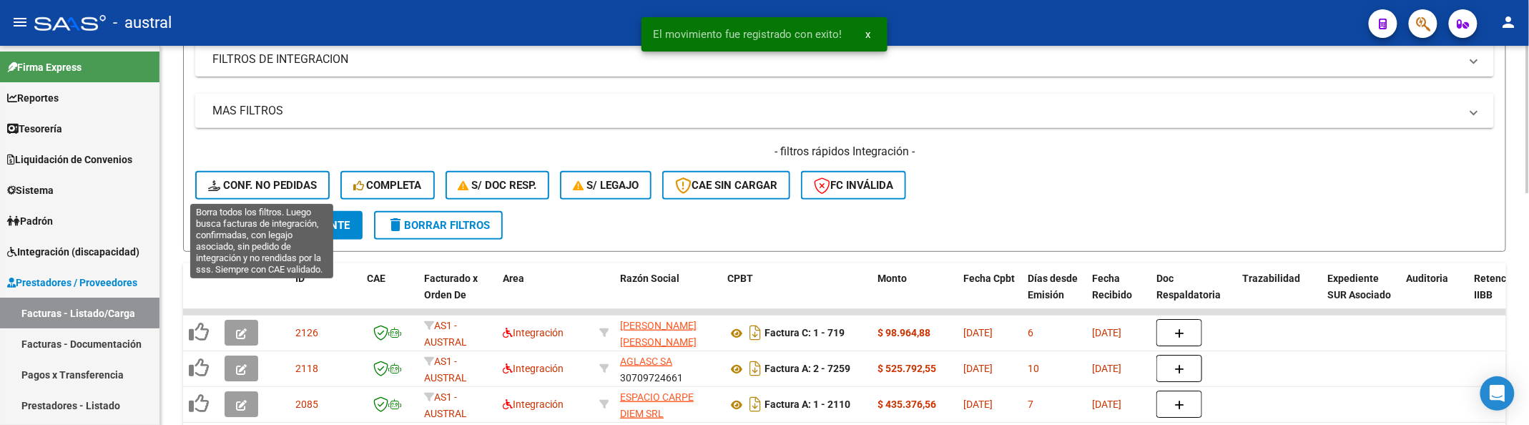
click at [247, 186] on span "Conf. no pedidas" at bounding box center [262, 185] width 109 height 13
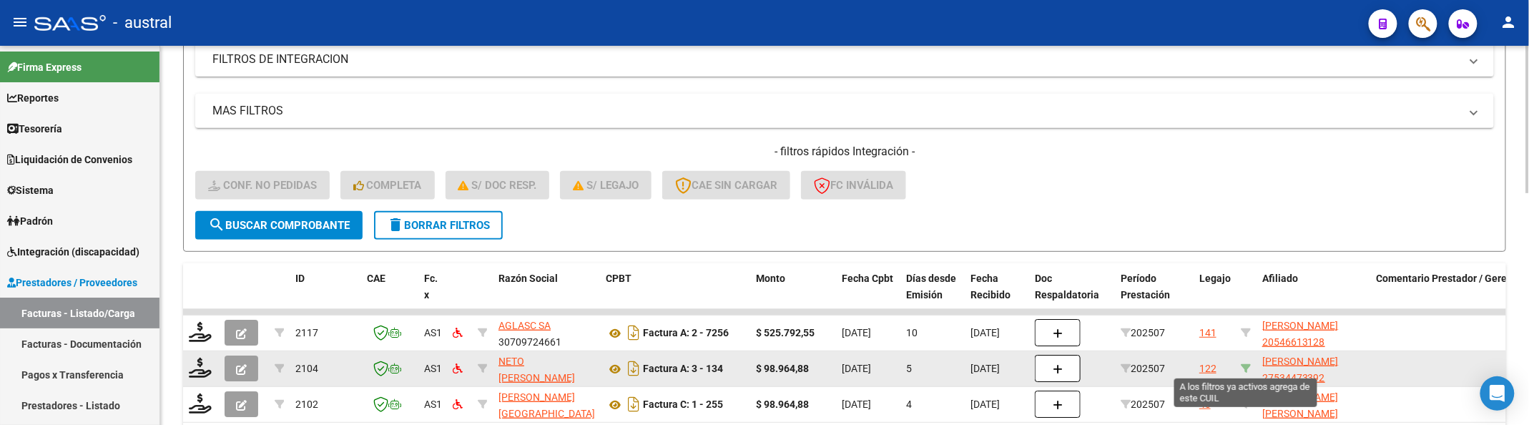
click at [1249, 363] on icon at bounding box center [1246, 368] width 10 height 10
type input "27534473392"
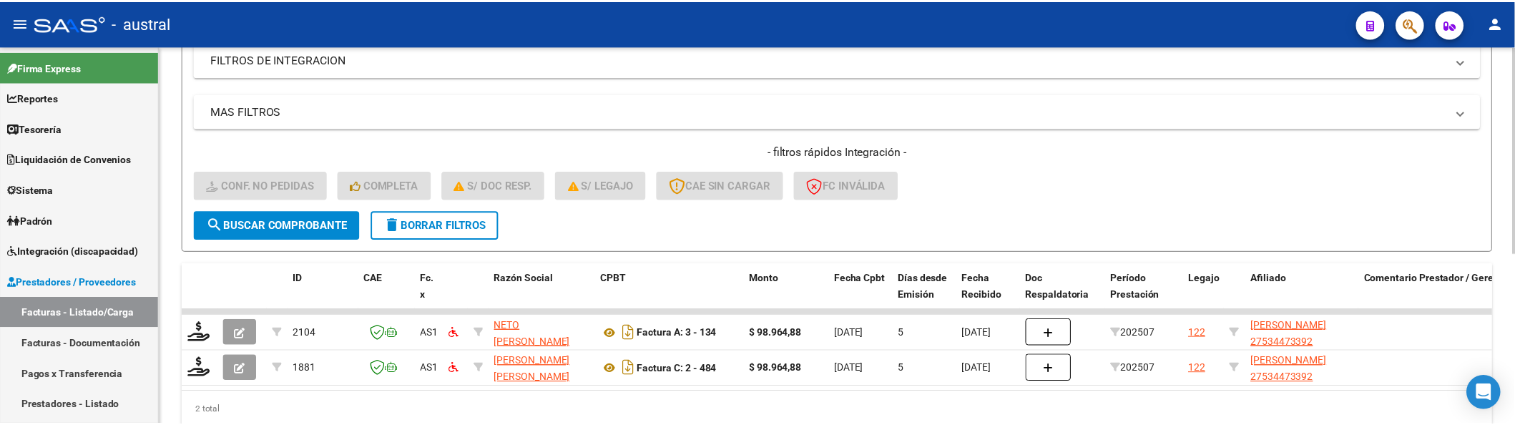
scroll to position [313, 0]
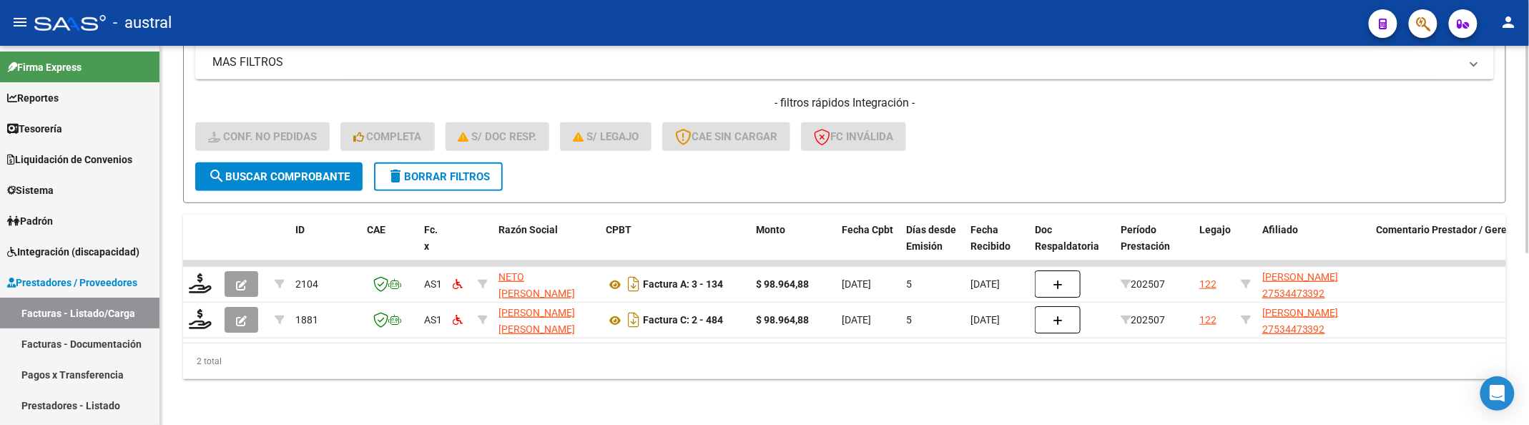
click at [1079, 95] on h4 "- filtros rápidos Integración -" at bounding box center [844, 103] width 1299 height 16
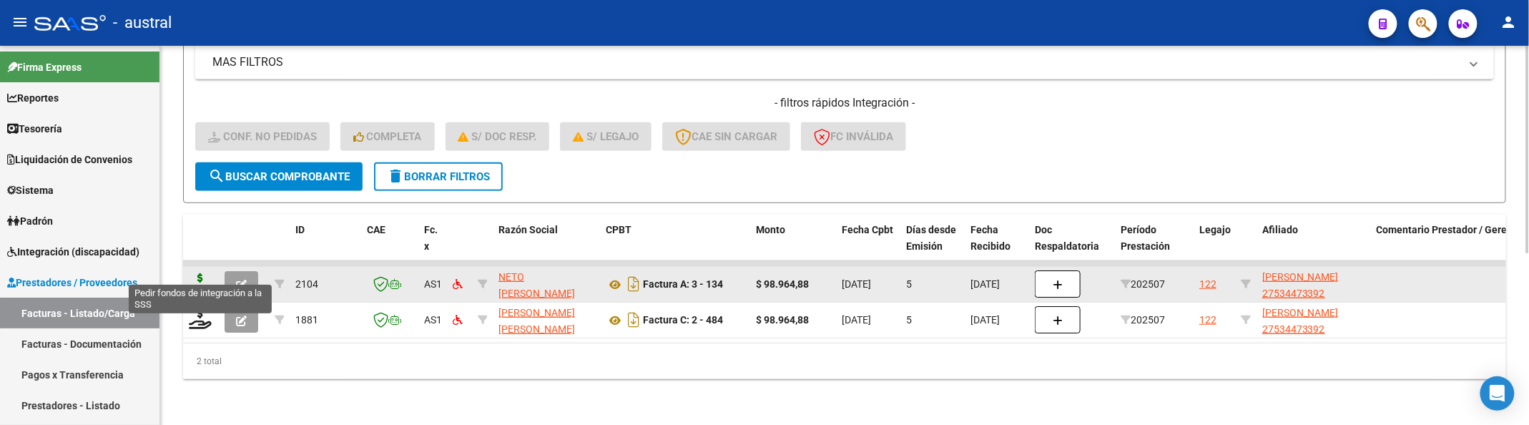
click at [195, 273] on icon at bounding box center [200, 283] width 23 height 20
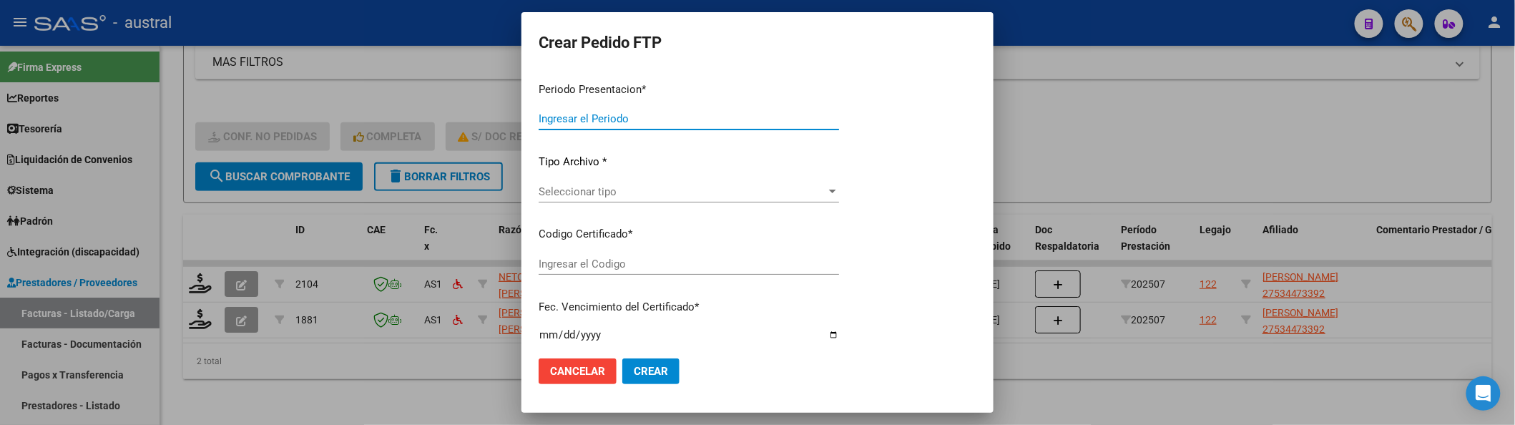
type input "202507"
type input "$ 98.964,88"
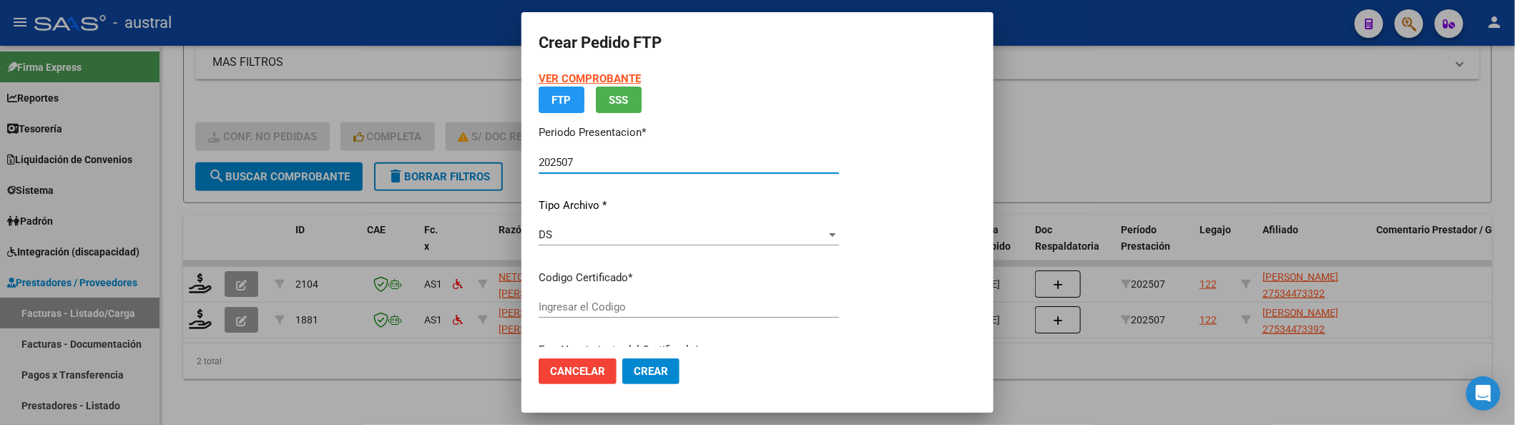
type input "1643549587"
type input "[DATE]"
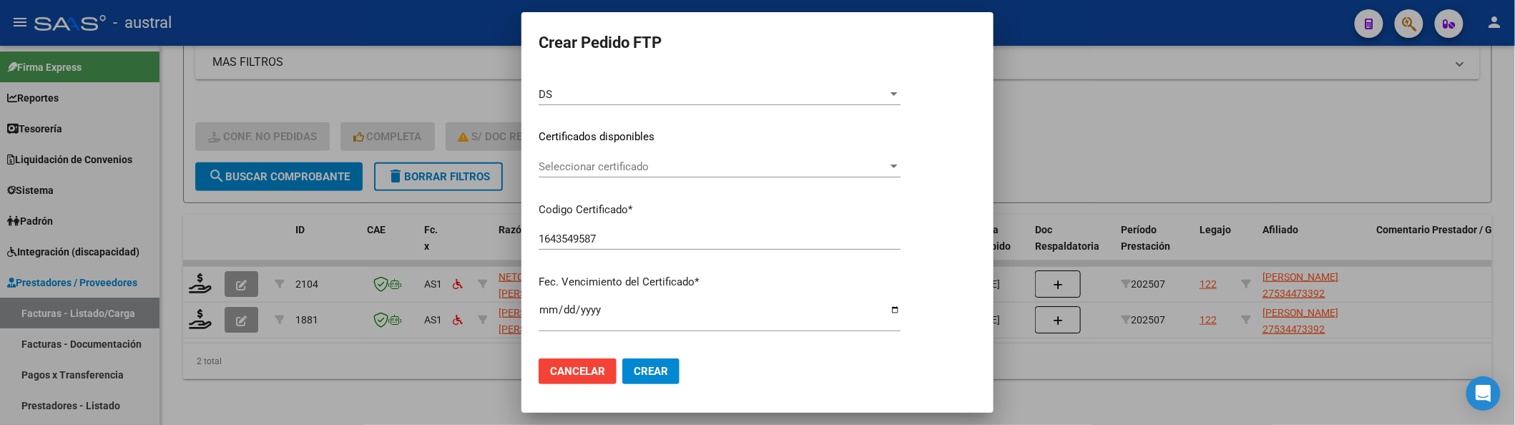
scroll to position [190, 0]
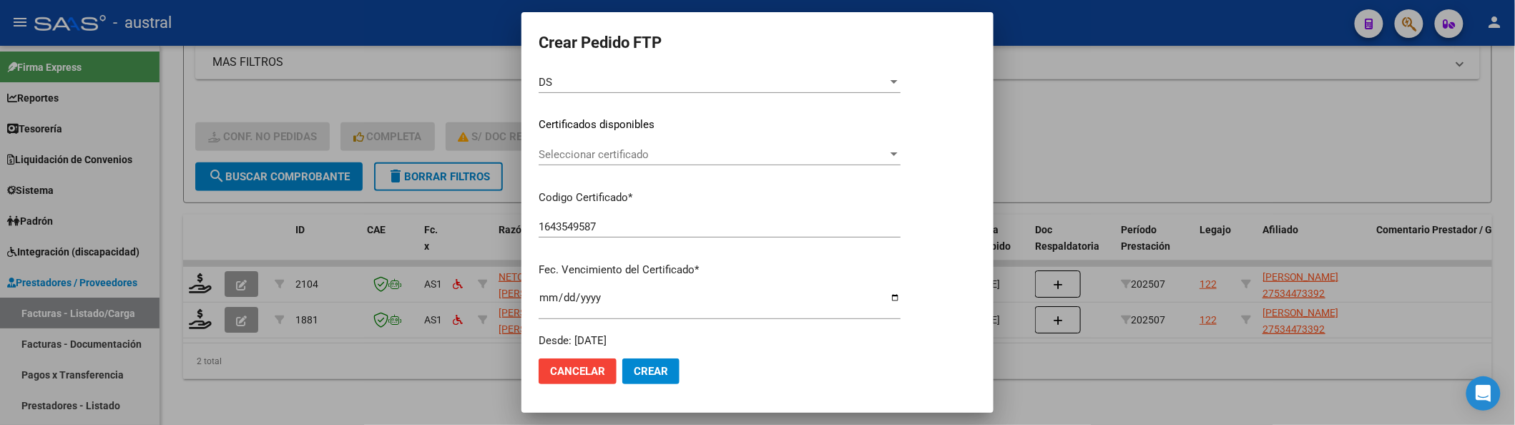
click at [628, 154] on span "Seleccionar certificado" at bounding box center [713, 154] width 349 height 13
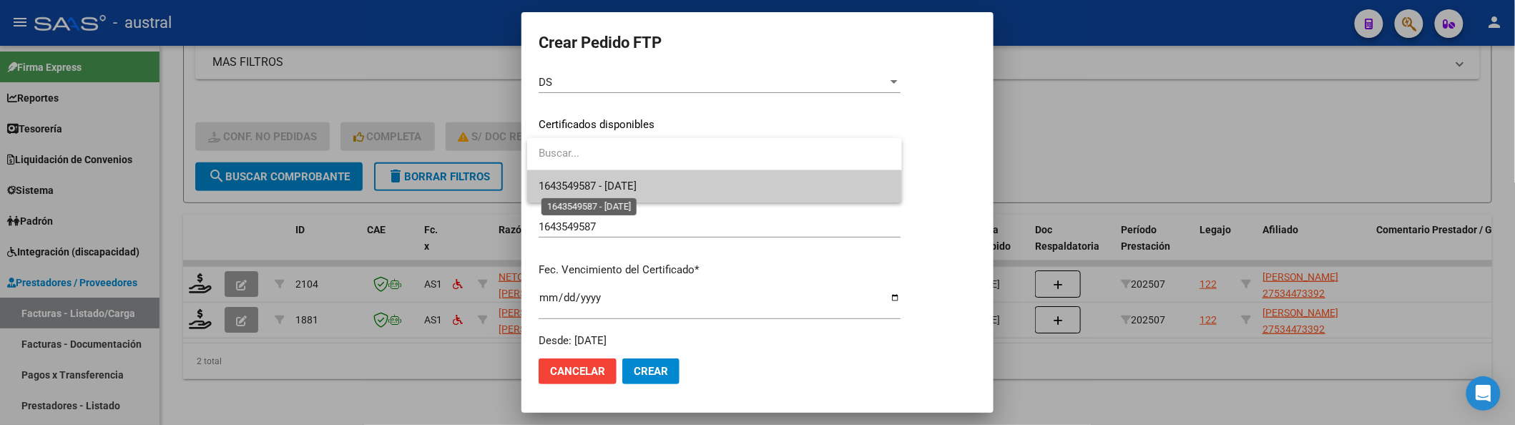
click at [635, 190] on span "1643549587 - [DATE]" at bounding box center [588, 186] width 98 height 13
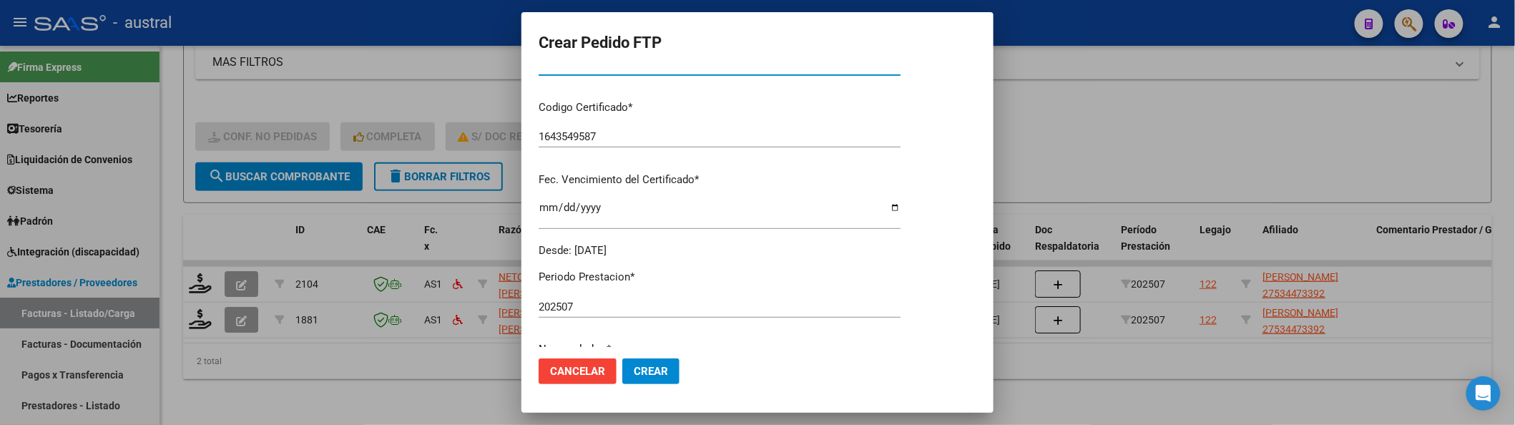
scroll to position [476, 0]
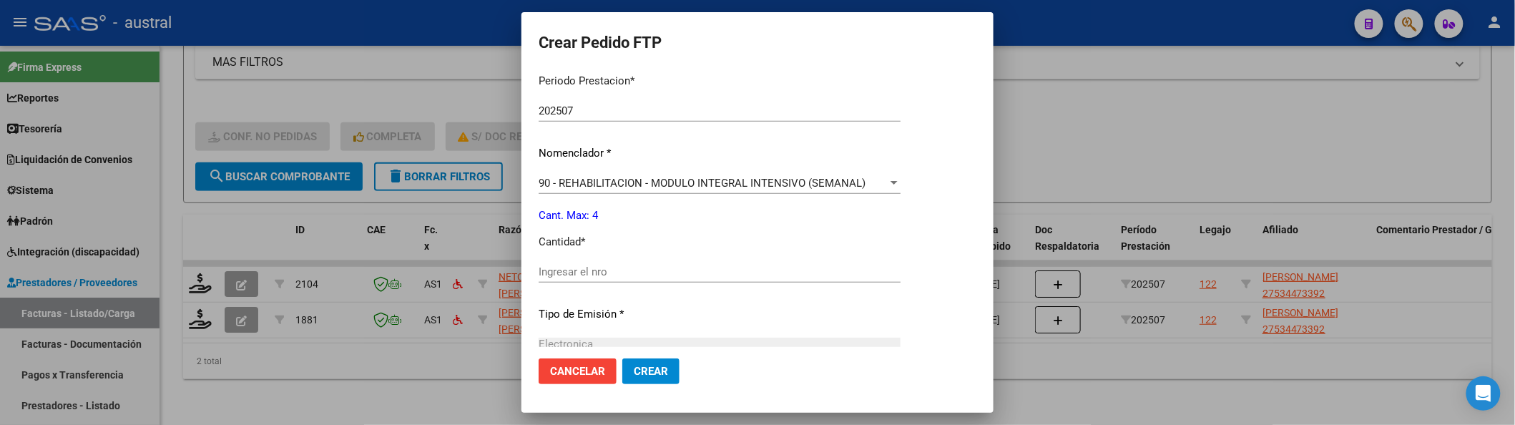
click at [673, 257] on div "Periodo Prestacion * 202507 Ingresar el Periodo Prestacion Nomenclador * 90 - R…" at bounding box center [720, 287] width 362 height 451
click at [674, 265] on input "Ingresar el nro" at bounding box center [720, 271] width 362 height 13
type input "4"
click at [622, 358] on button "Crear" at bounding box center [650, 371] width 57 height 26
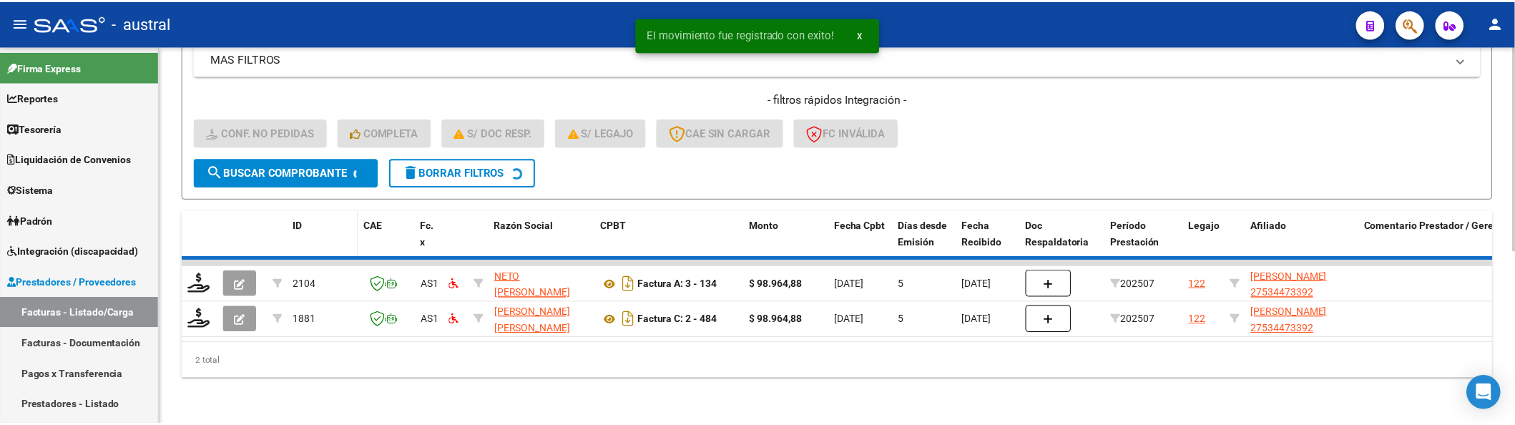
scroll to position [278, 0]
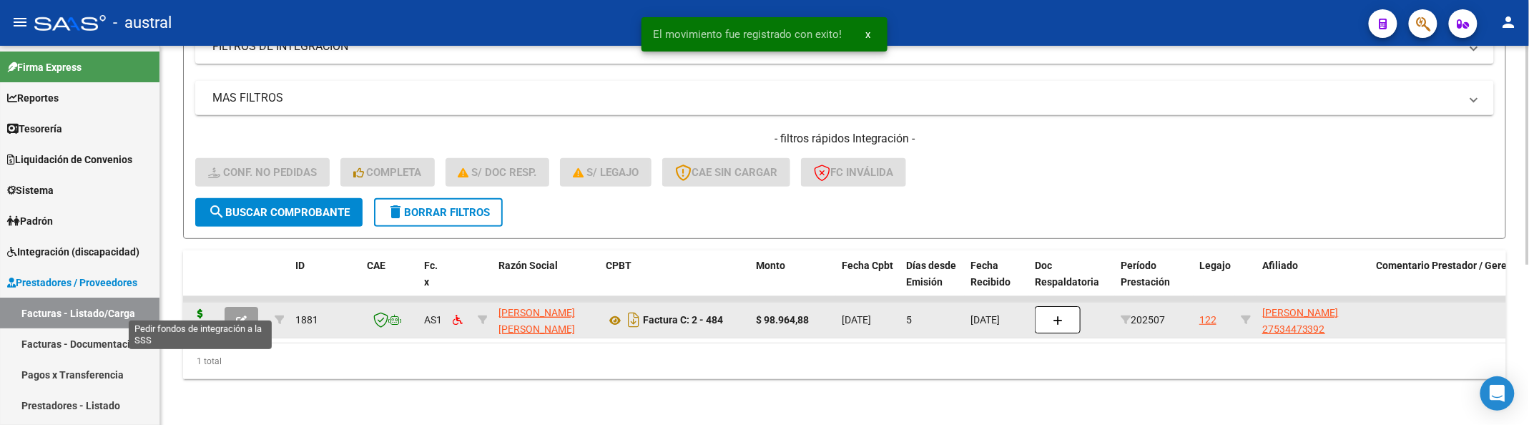
click at [207, 309] on icon at bounding box center [200, 319] width 23 height 20
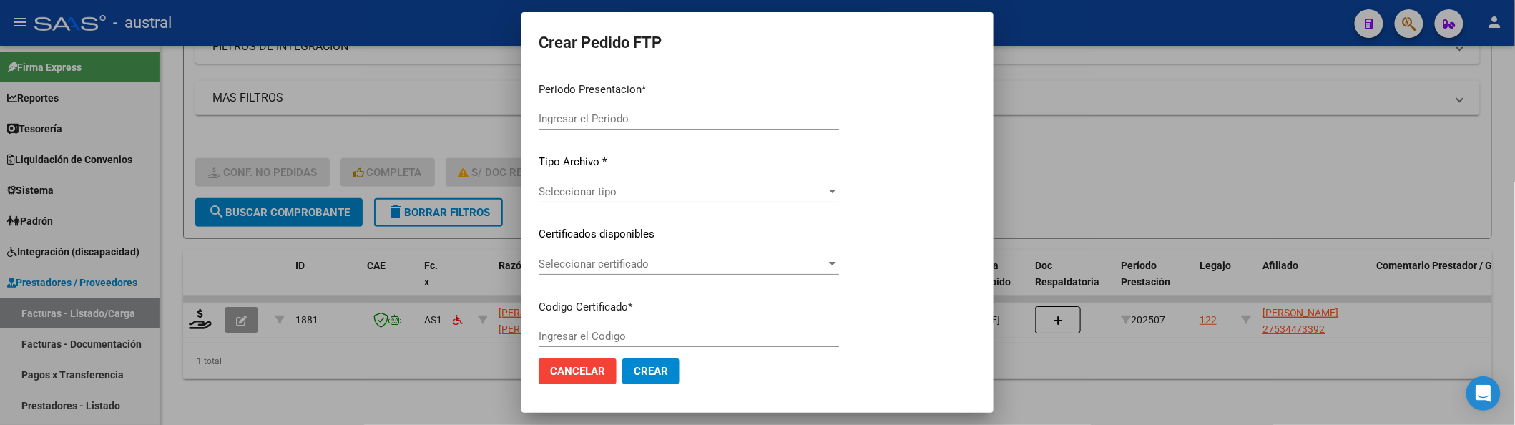
type input "202507"
type input "$ 98.964,88"
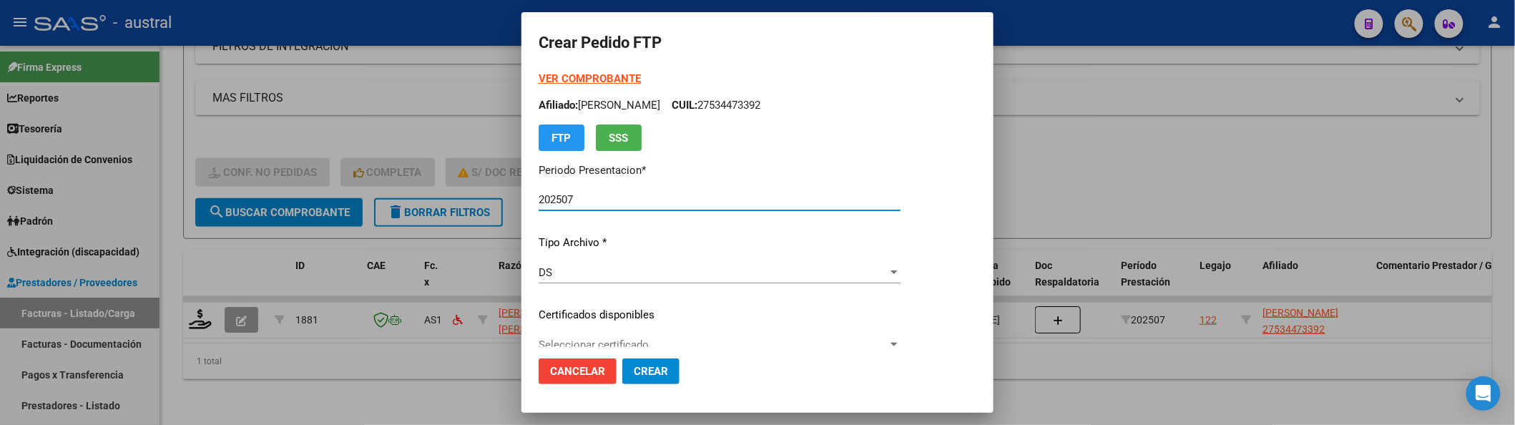
type input "1643549587"
type input "[DATE]"
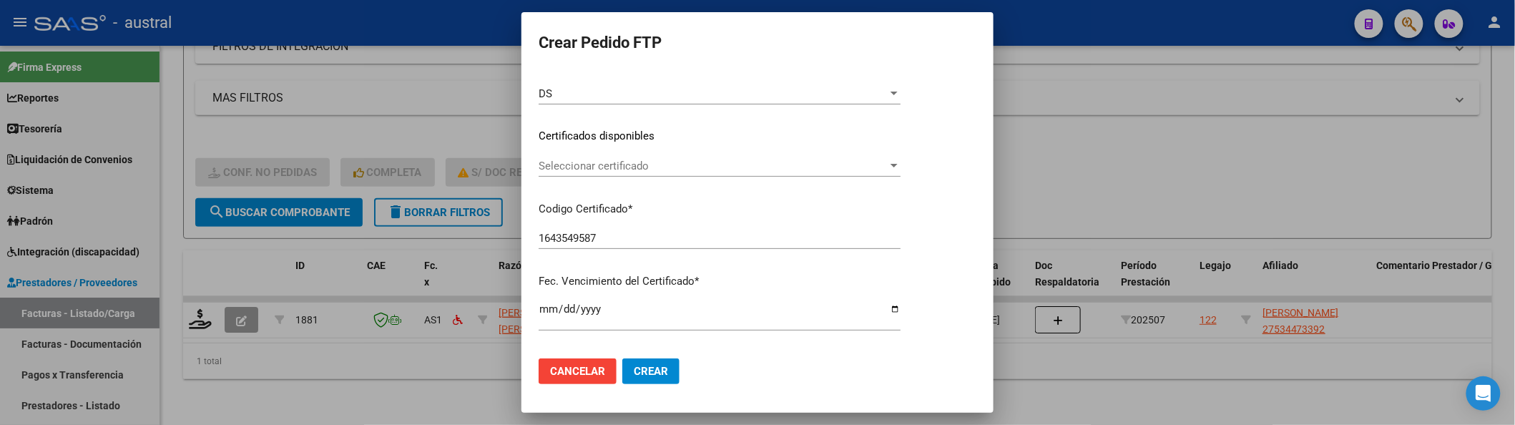
scroll to position [190, 0]
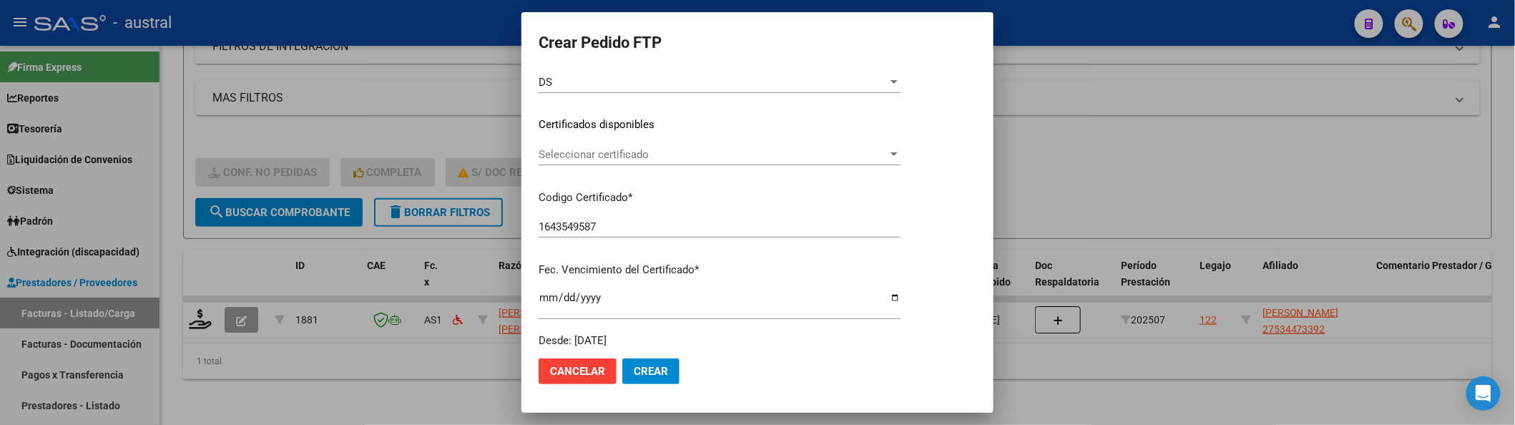
click at [638, 139] on div "VER COMPROBANTE ARCA Padrón Afiliado: [PERSON_NAME] CUIL: 27534473392 FTP SSS P…" at bounding box center [720, 115] width 362 height 468
click at [644, 148] on span "Seleccionar certificado" at bounding box center [713, 154] width 349 height 13
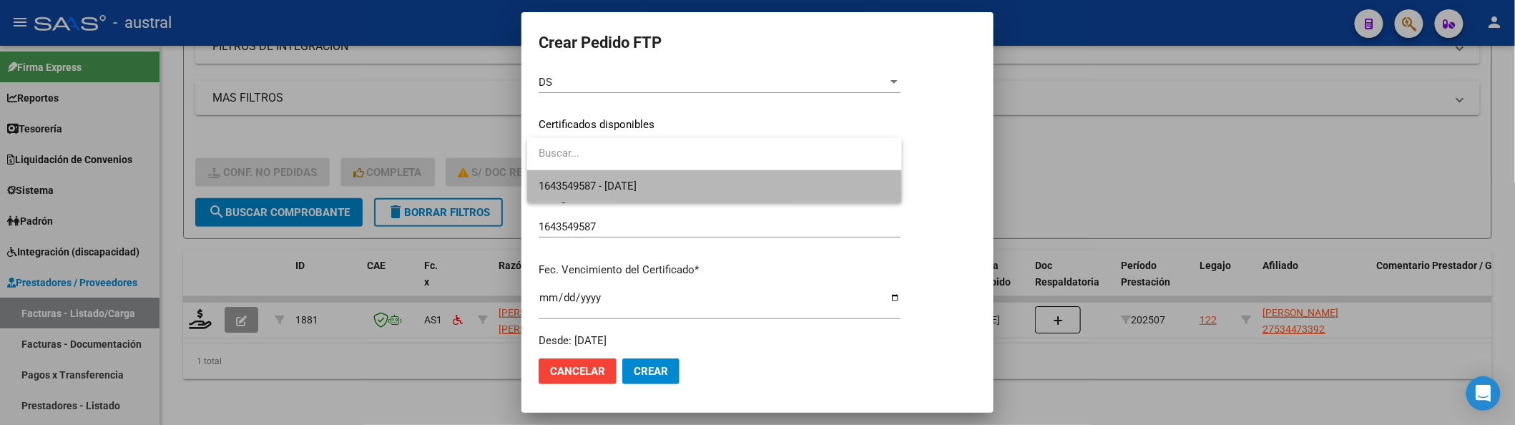
click at [667, 186] on span "1643549587 - 2026-01-07" at bounding box center [714, 186] width 351 height 32
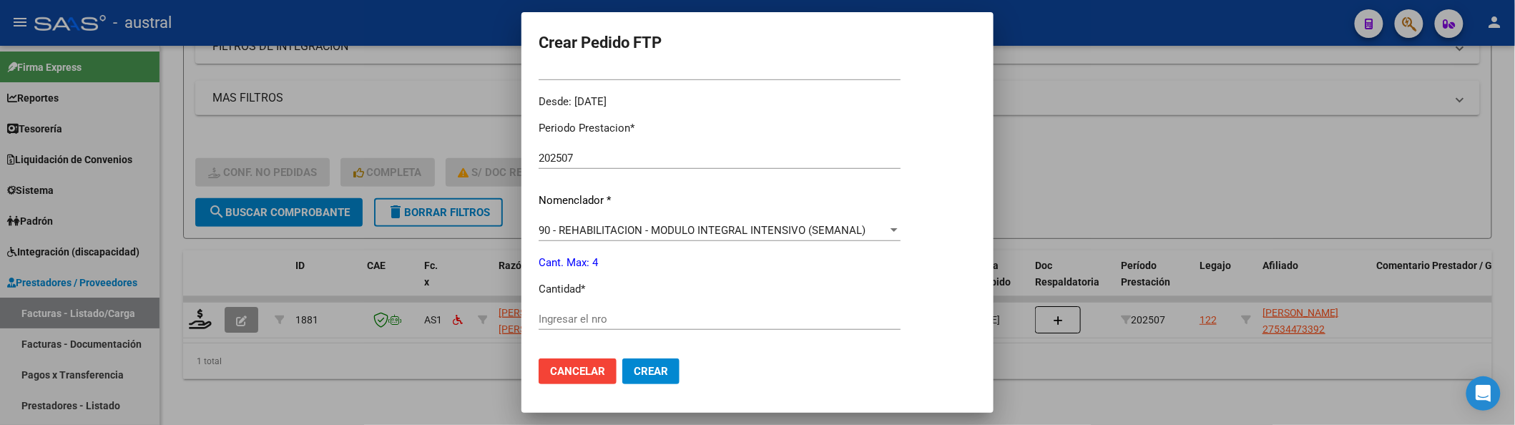
scroll to position [476, 0]
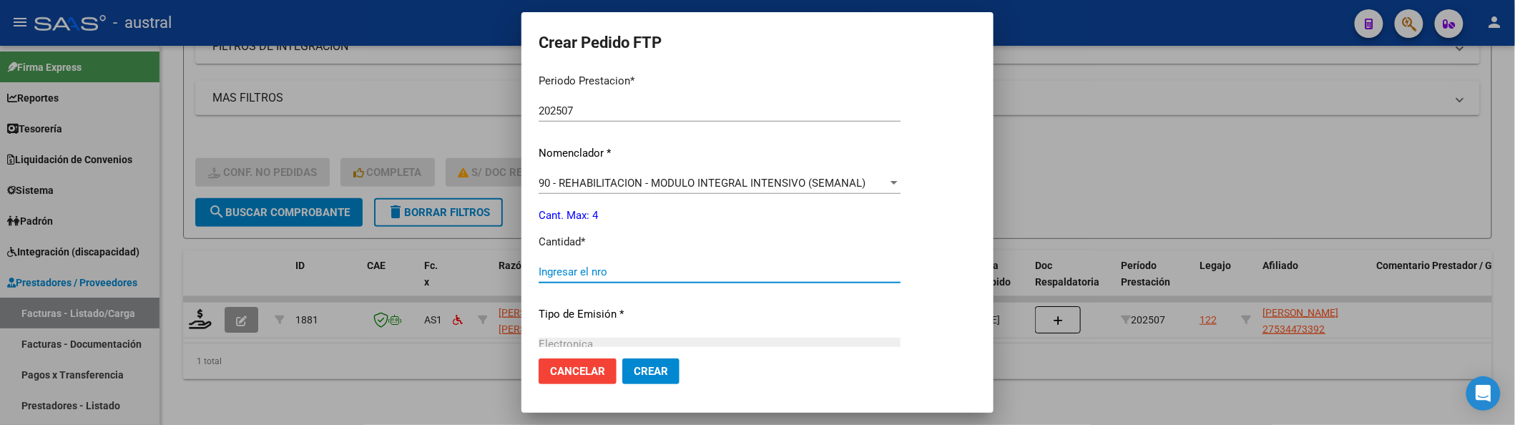
click at [698, 268] on input "Ingresar el nro" at bounding box center [720, 271] width 362 height 13
type input "4"
click at [622, 358] on button "Crear" at bounding box center [650, 371] width 57 height 26
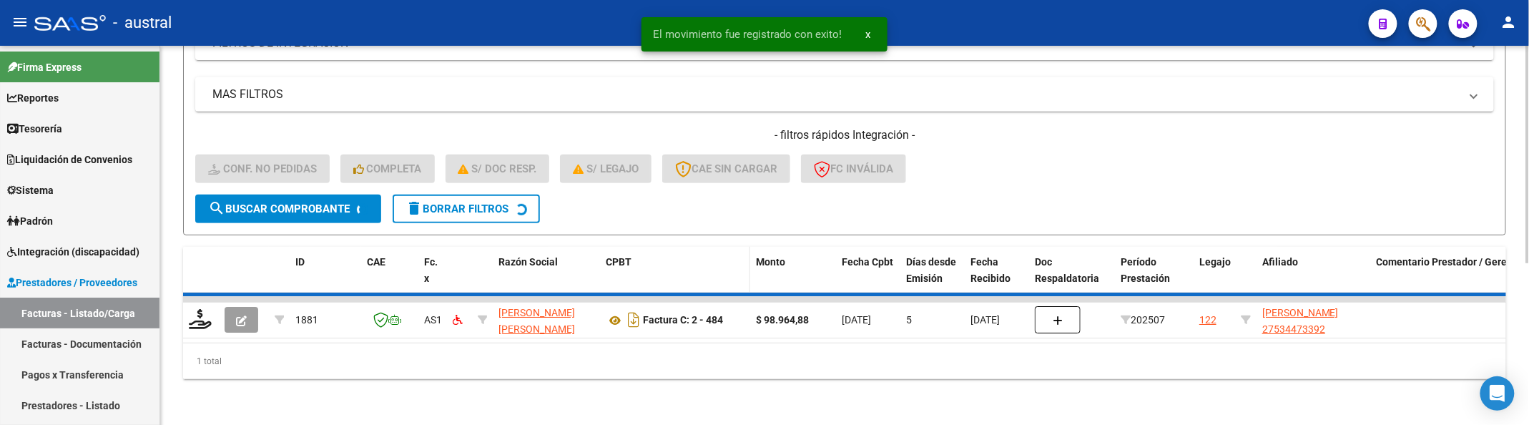
scroll to position [252, 0]
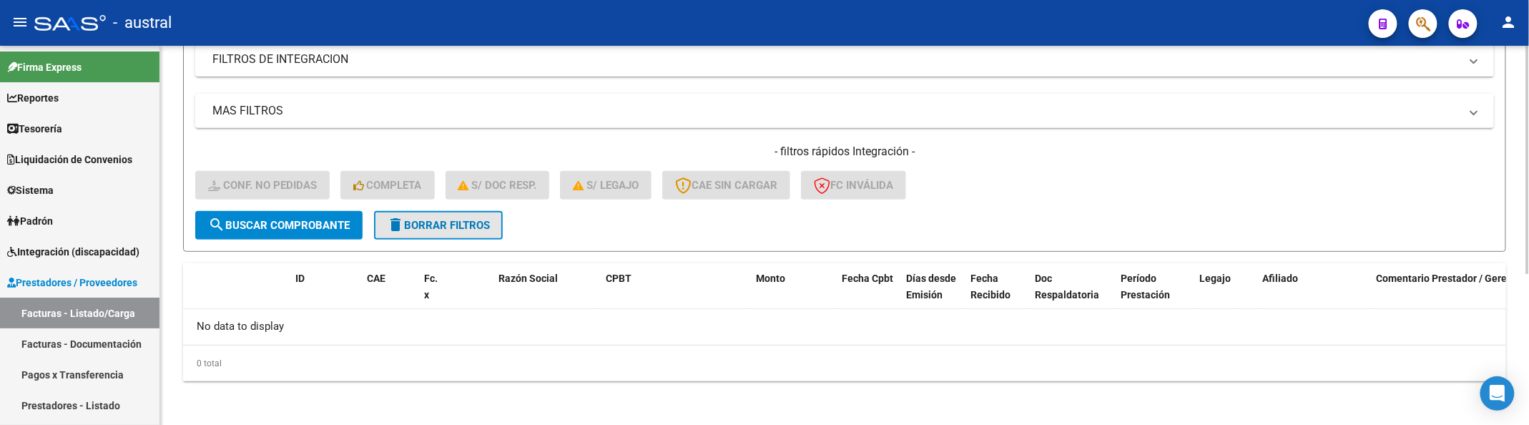
click at [496, 230] on button "delete Borrar Filtros" at bounding box center [438, 225] width 129 height 29
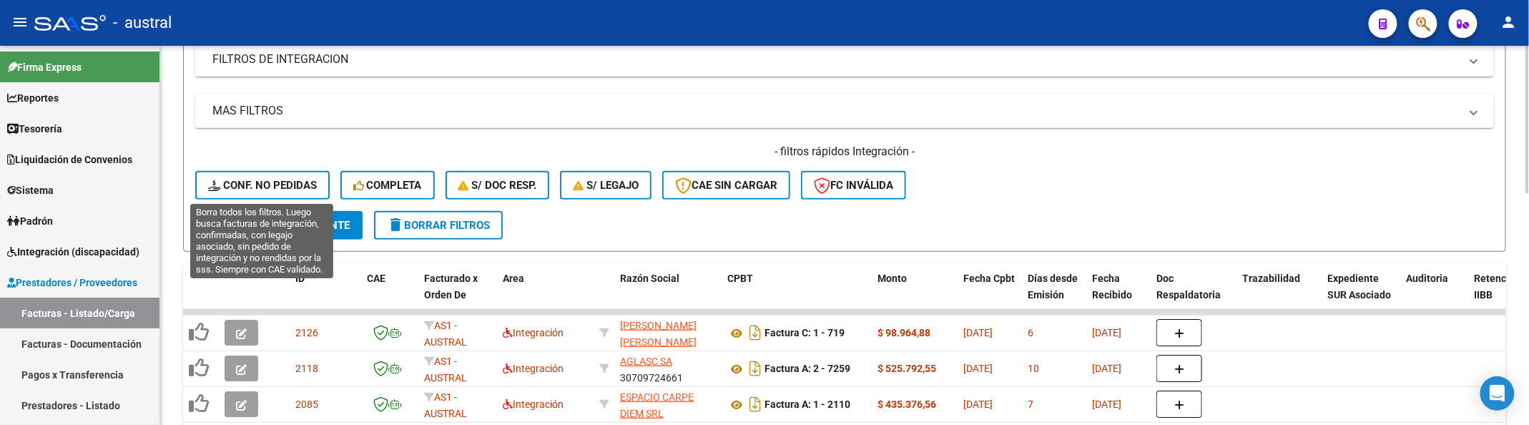
click at [313, 192] on button "Conf. no pedidas" at bounding box center [262, 185] width 134 height 29
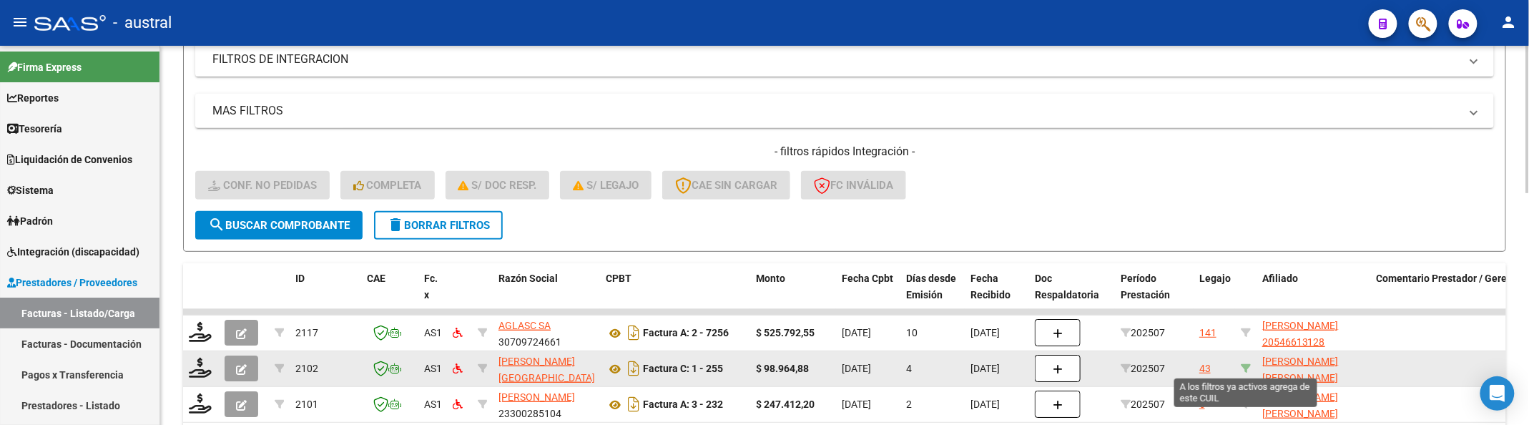
click at [1242, 365] on icon at bounding box center [1246, 368] width 10 height 10
type input "20587053609"
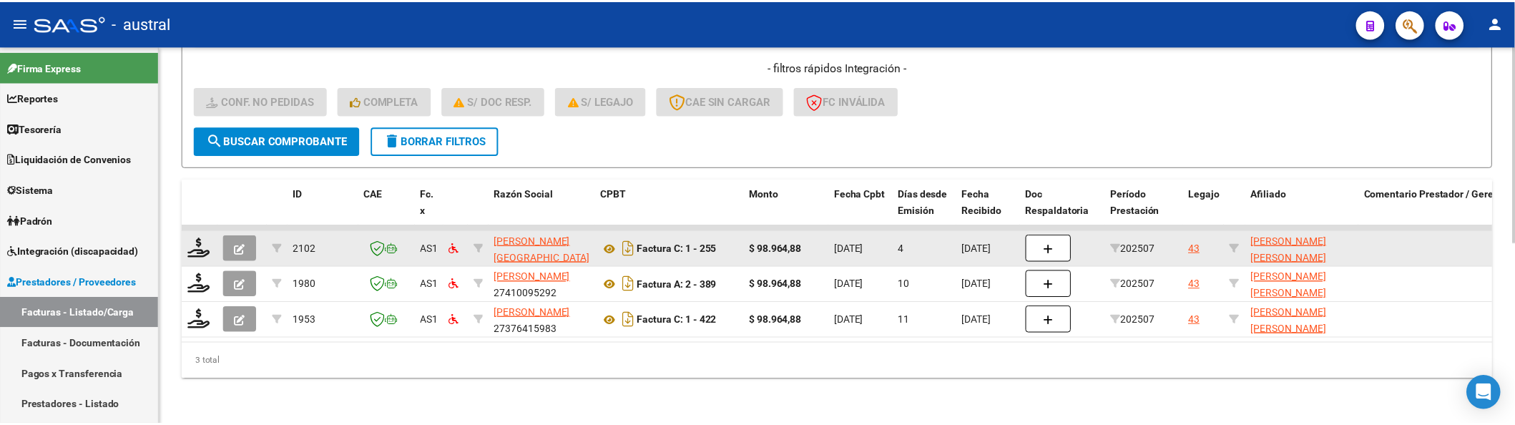
scroll to position [350, 0]
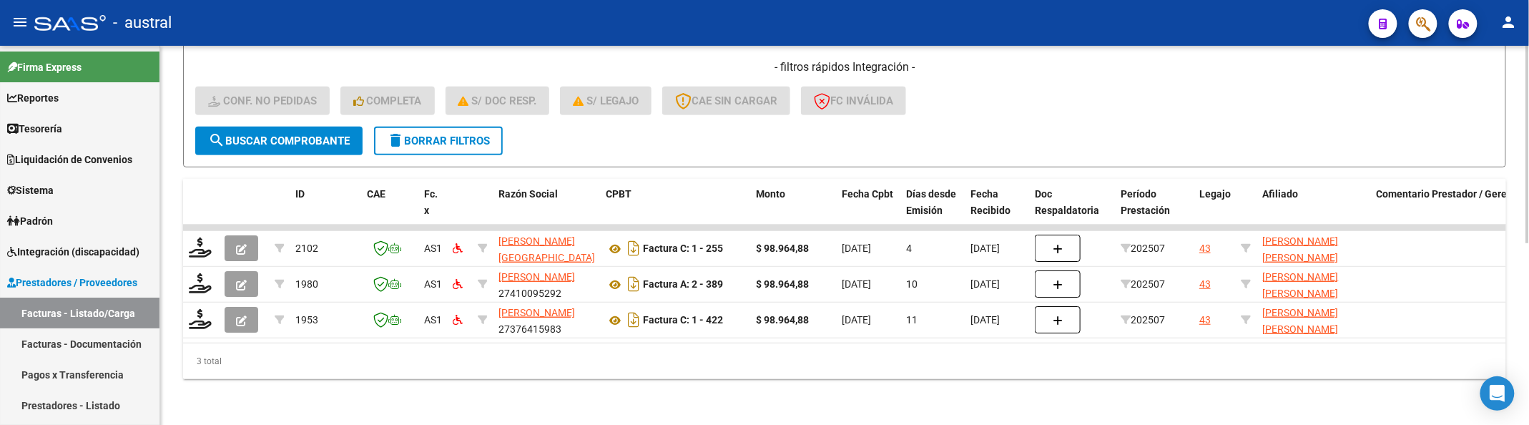
click at [1216, 89] on div "- filtros rápidos Integración - Conf. no pedidas Completa S/ Doc Resp. S/ legaj…" at bounding box center [844, 92] width 1299 height 67
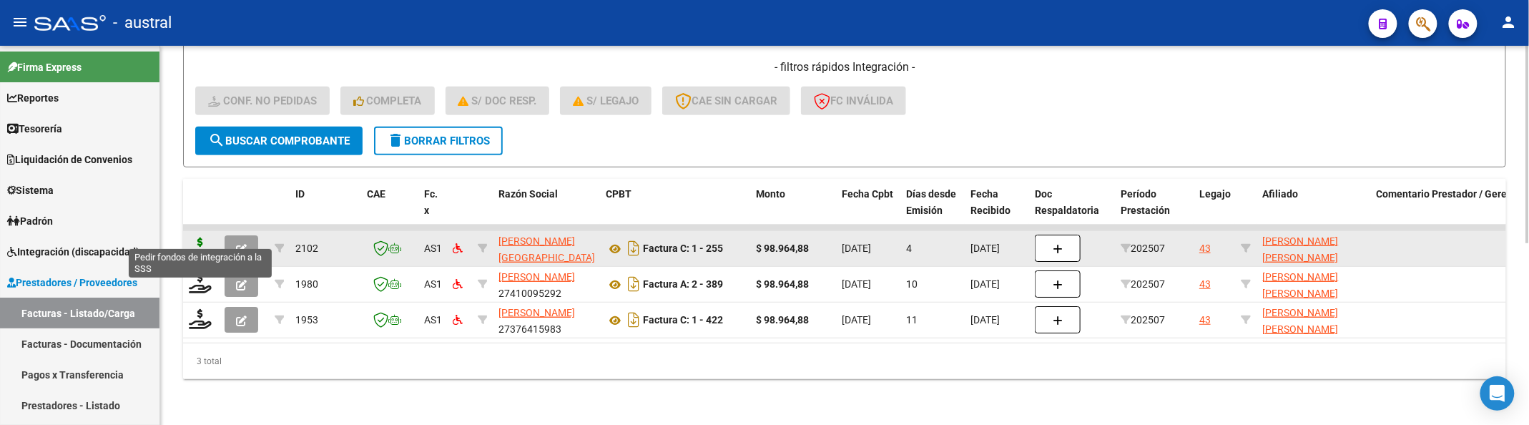
click at [201, 239] on icon at bounding box center [200, 247] width 23 height 20
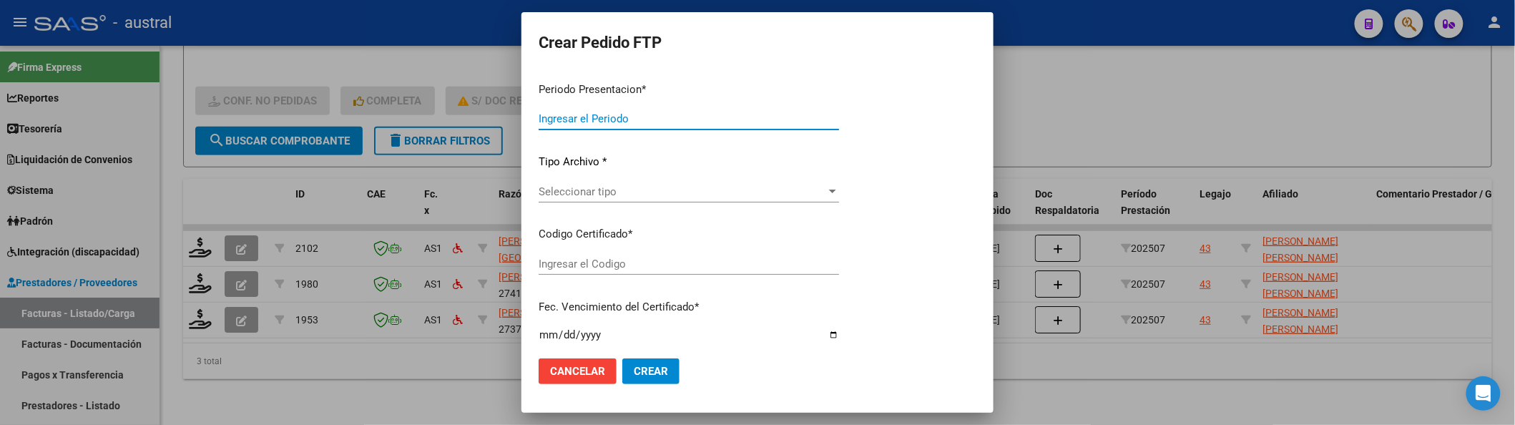
type input "202507"
type input "$ 98.964,88"
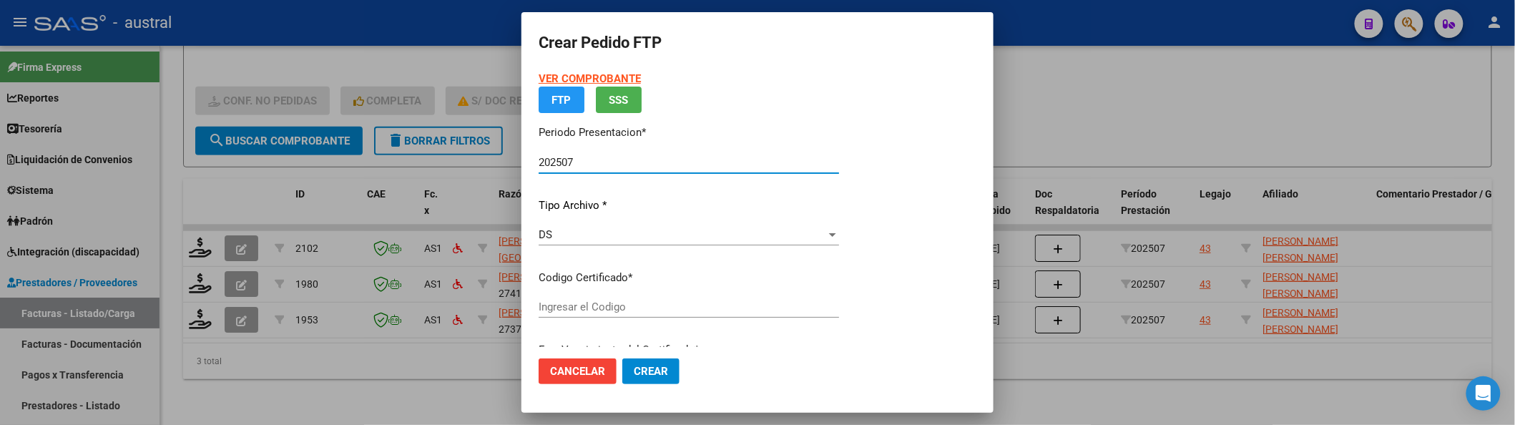
type input "4254053537"
type input "2027-05-27"
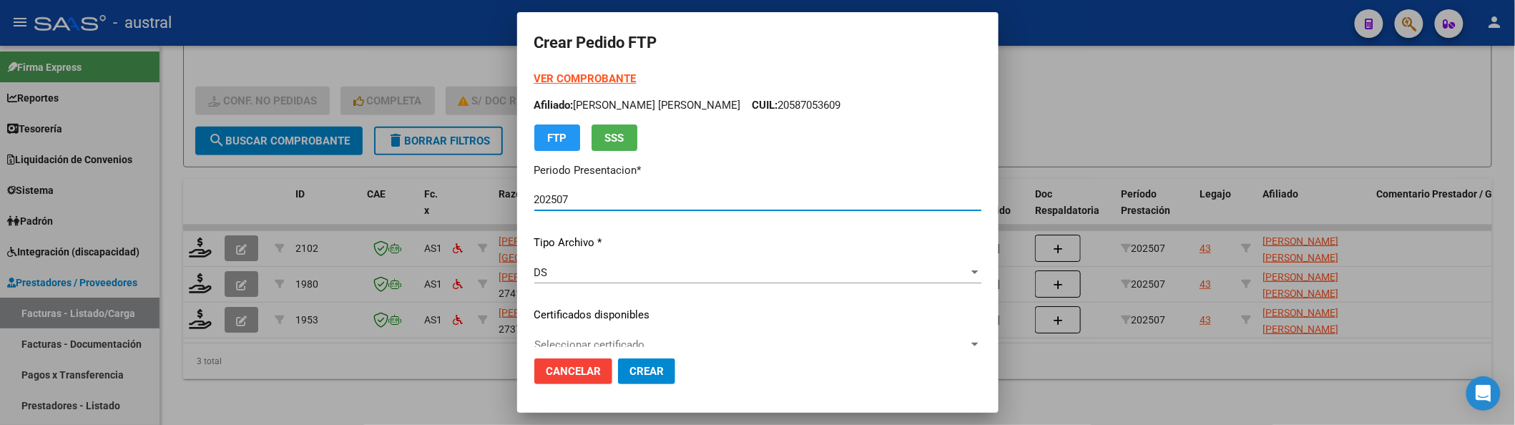
click at [664, 304] on div "VER COMPROBANTE ARCA Padrón Afiliado: BERTAZZO NAVARRO LEON ARMANDO CUIL: 20587…" at bounding box center [757, 305] width 447 height 468
click at [667, 338] on span "Seleccionar certificado" at bounding box center [751, 344] width 434 height 13
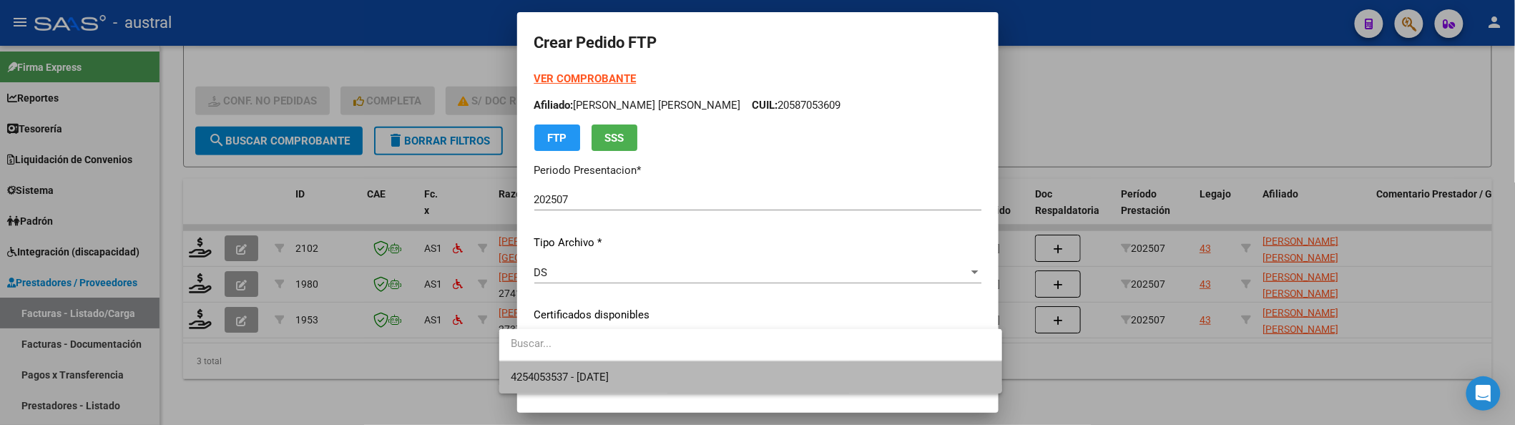
click at [653, 371] on span "4254053537 - 2027-05-27" at bounding box center [751, 377] width 480 height 32
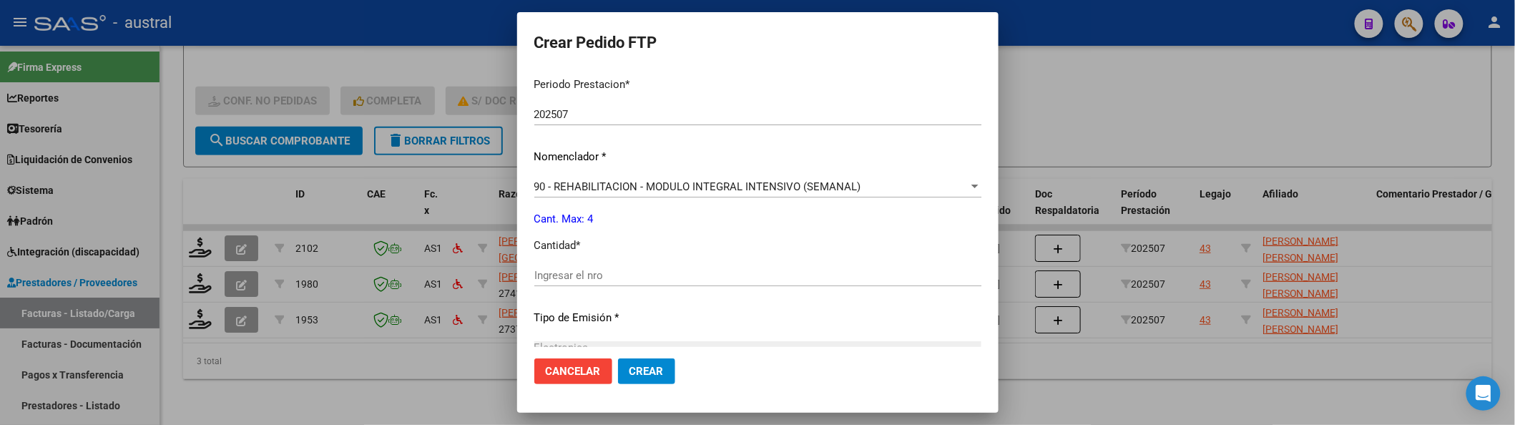
scroll to position [481, 0]
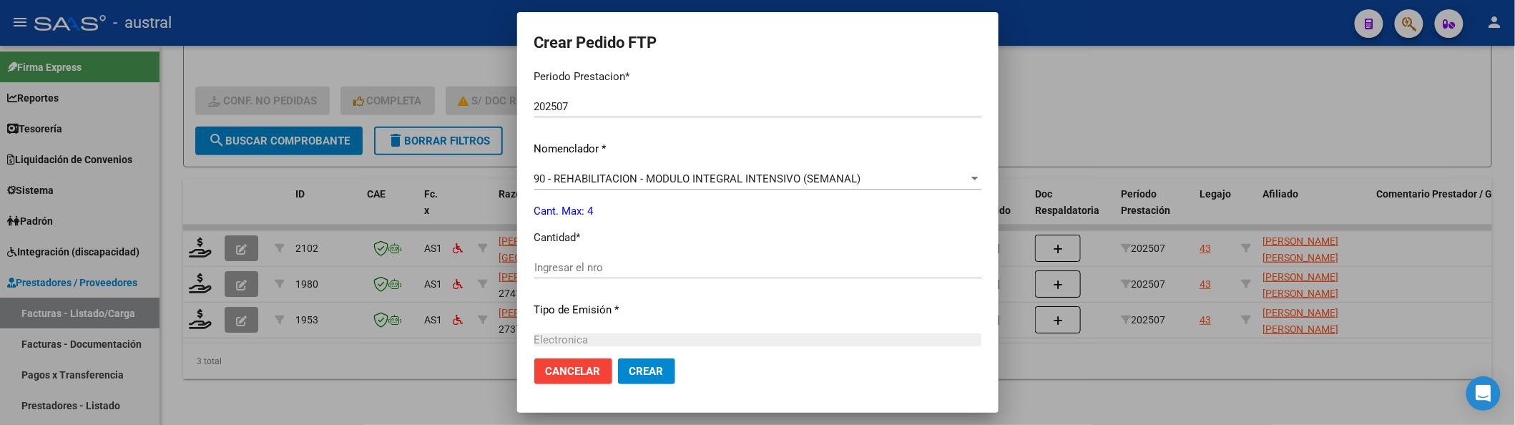
click at [604, 264] on input "Ingresar el nro" at bounding box center [757, 267] width 447 height 13
type input "4"
click at [618, 358] on button "Crear" at bounding box center [646, 371] width 57 height 26
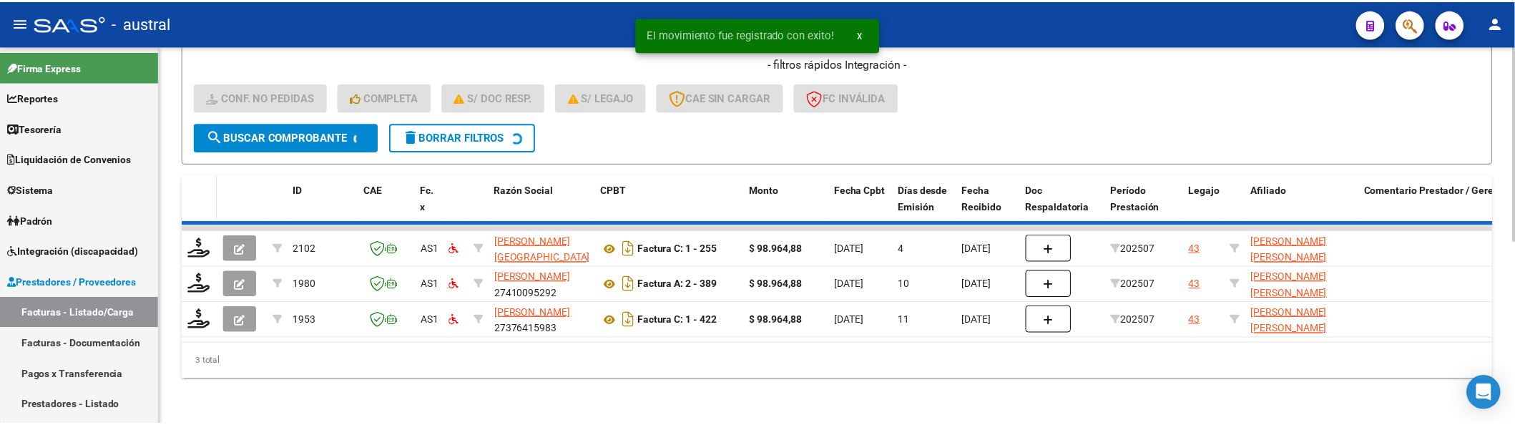
scroll to position [313, 0]
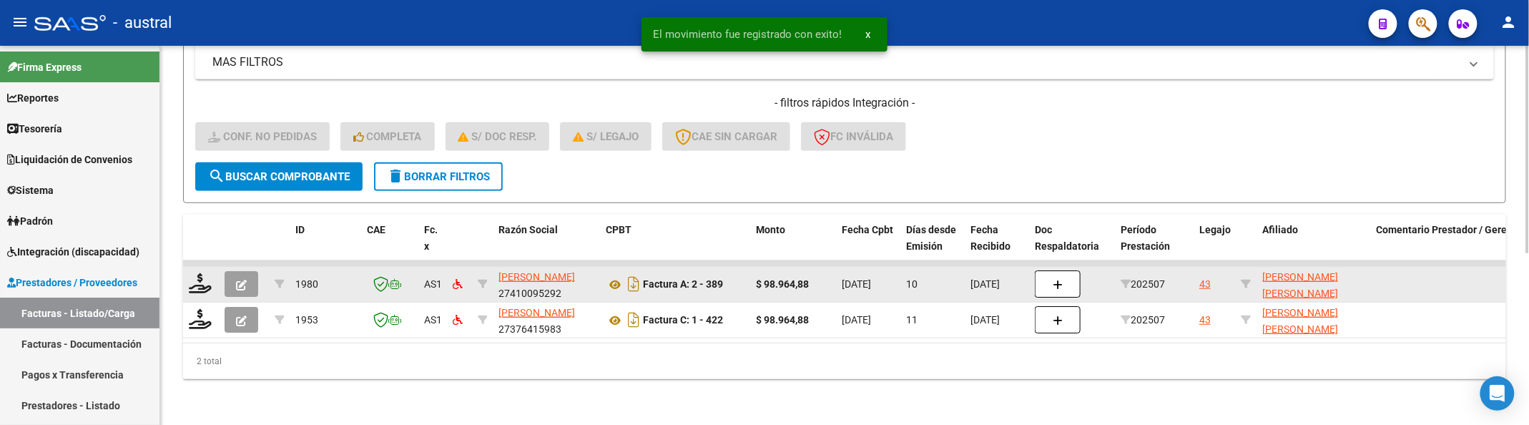
click at [203, 281] on datatable-body-cell at bounding box center [201, 284] width 36 height 35
click at [205, 273] on icon at bounding box center [200, 283] width 23 height 20
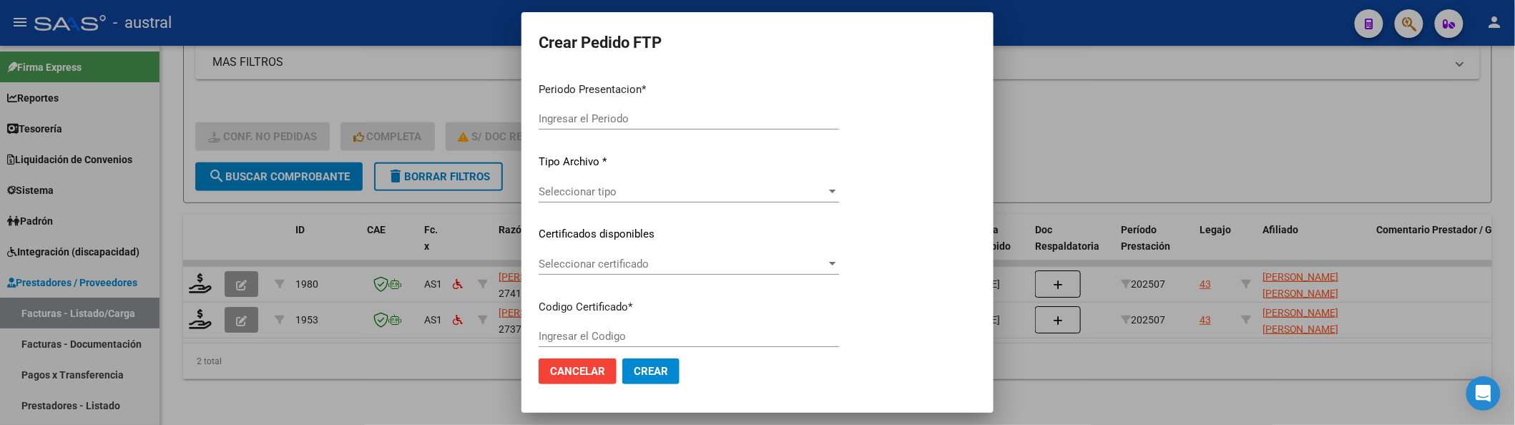
type input "202507"
type input "$ 98.964,88"
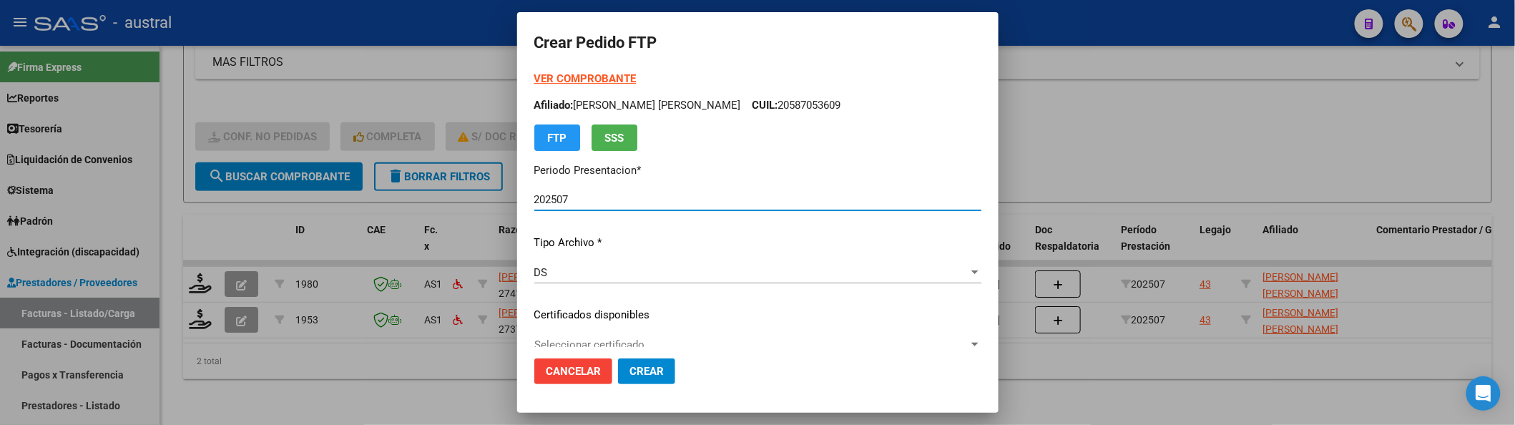
type input "4254053537"
type input "2027-05-27"
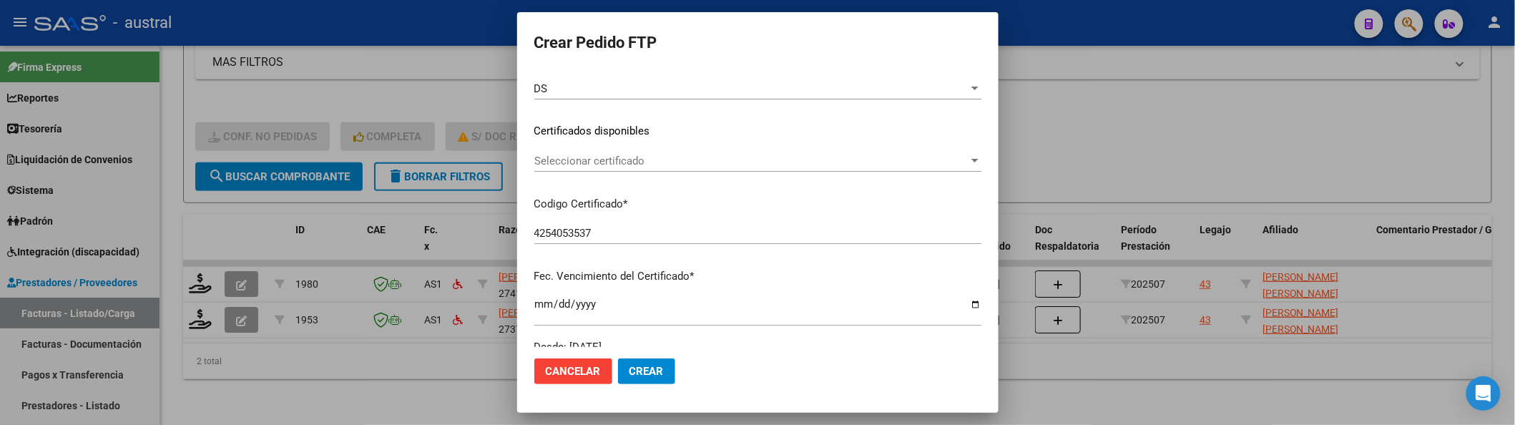
scroll to position [95, 0]
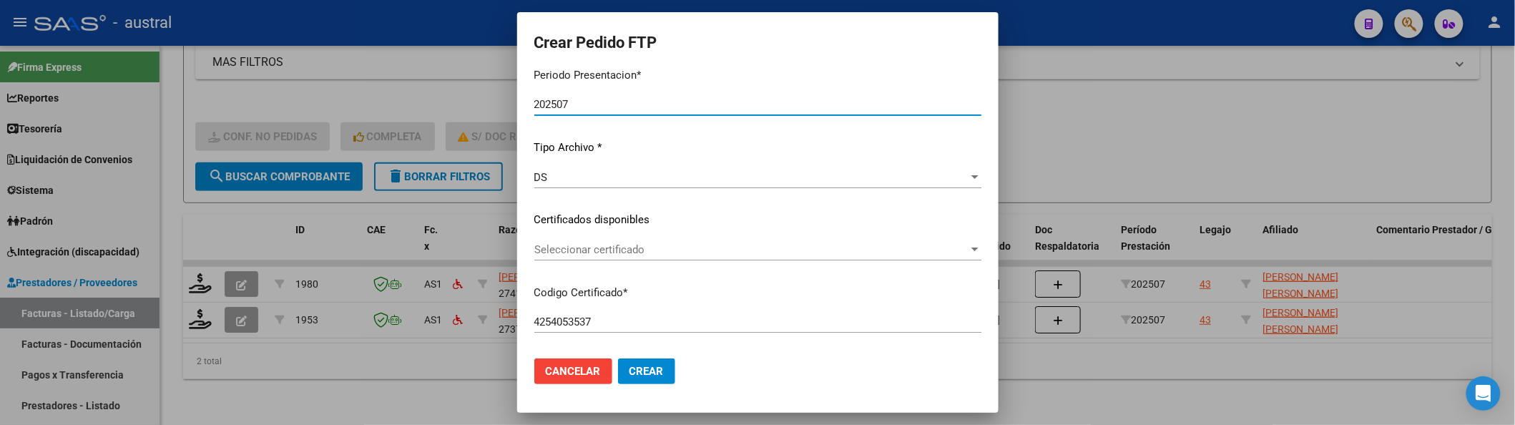
click at [582, 247] on span "Seleccionar certificado" at bounding box center [751, 249] width 434 height 13
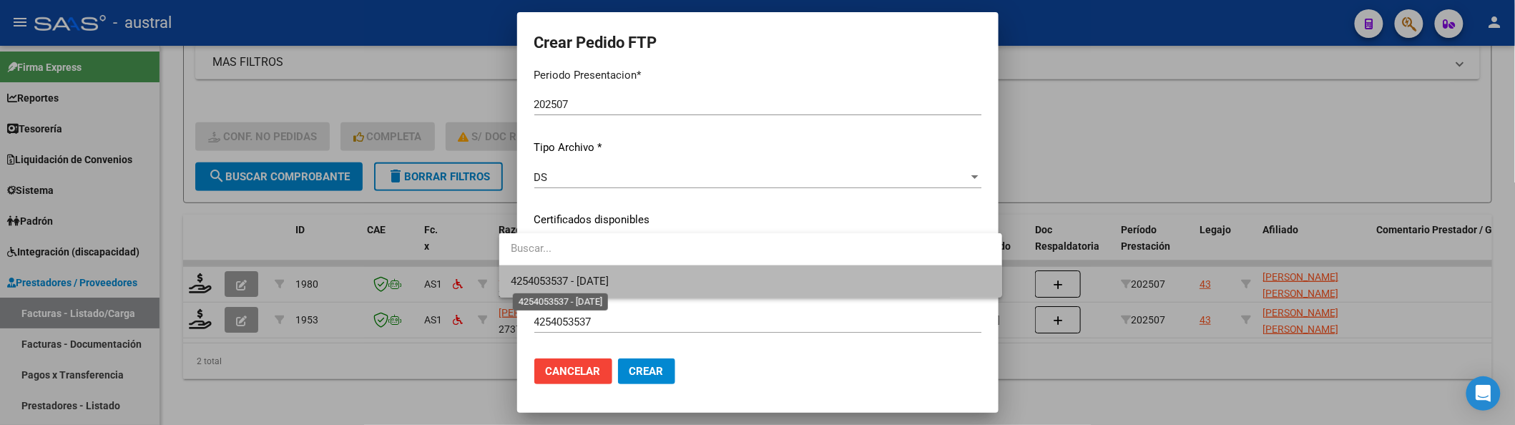
click at [609, 282] on span "4254053537 - 2027-05-27" at bounding box center [560, 281] width 98 height 13
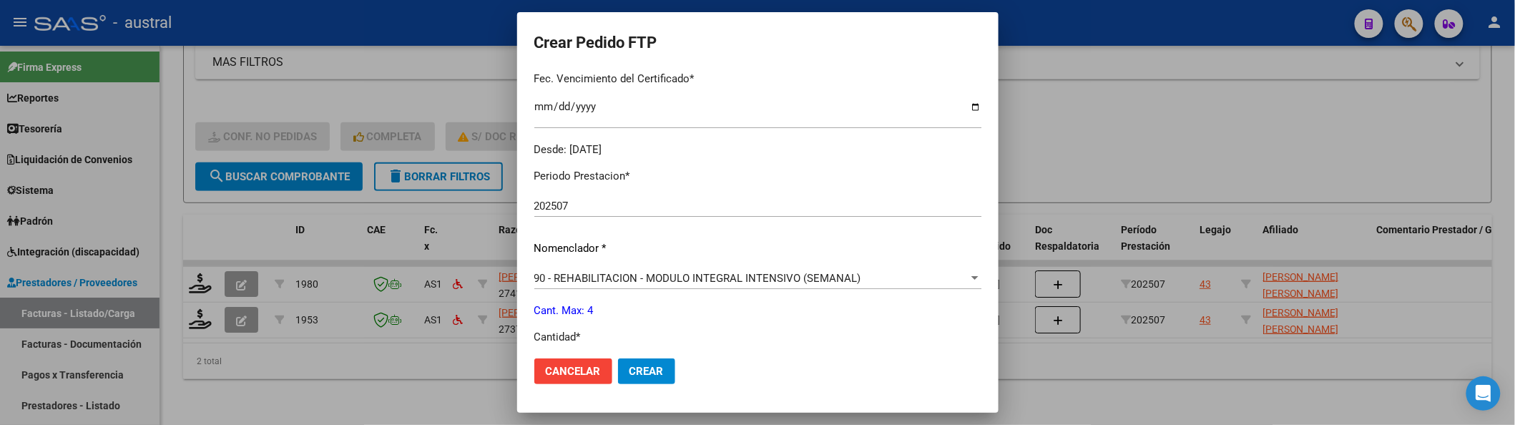
scroll to position [476, 0]
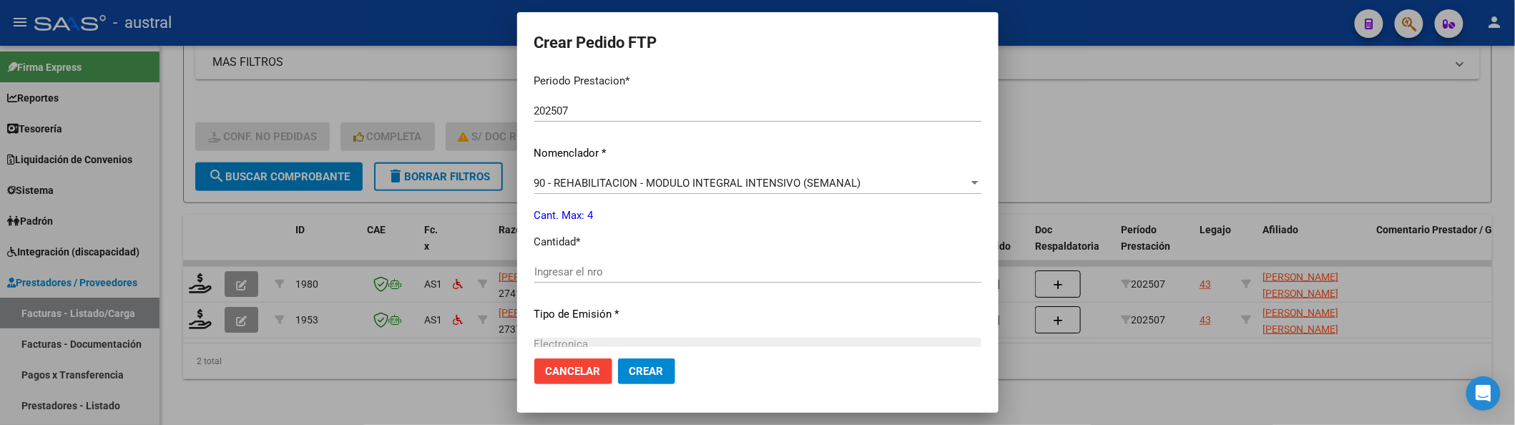
click at [613, 276] on input "Ingresar el nro" at bounding box center [757, 271] width 447 height 13
type input "4"
click at [618, 358] on button "Crear" at bounding box center [646, 371] width 57 height 26
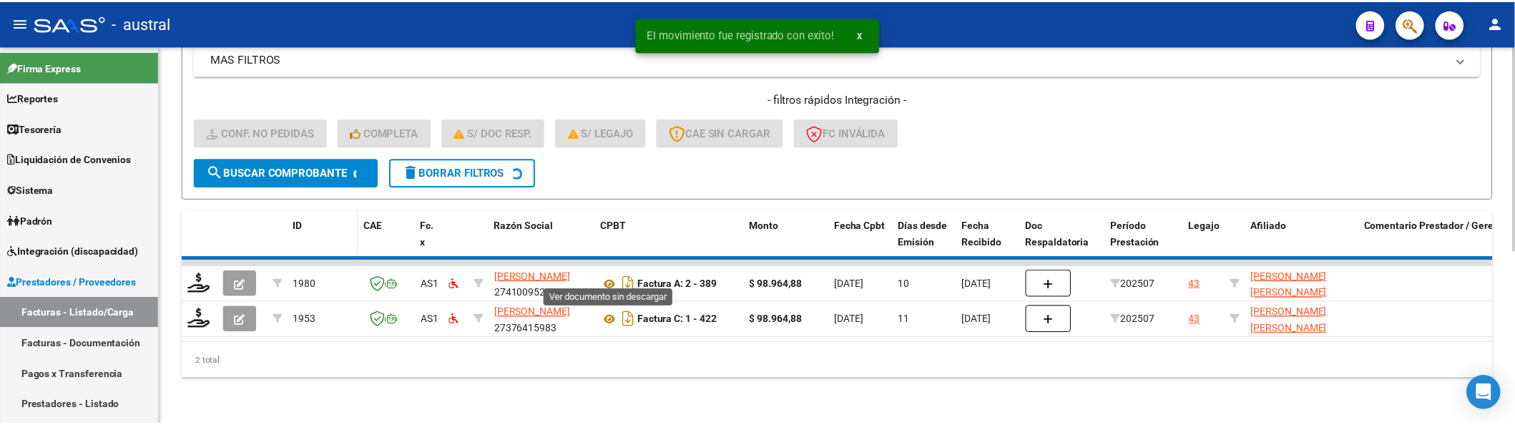
scroll to position [278, 0]
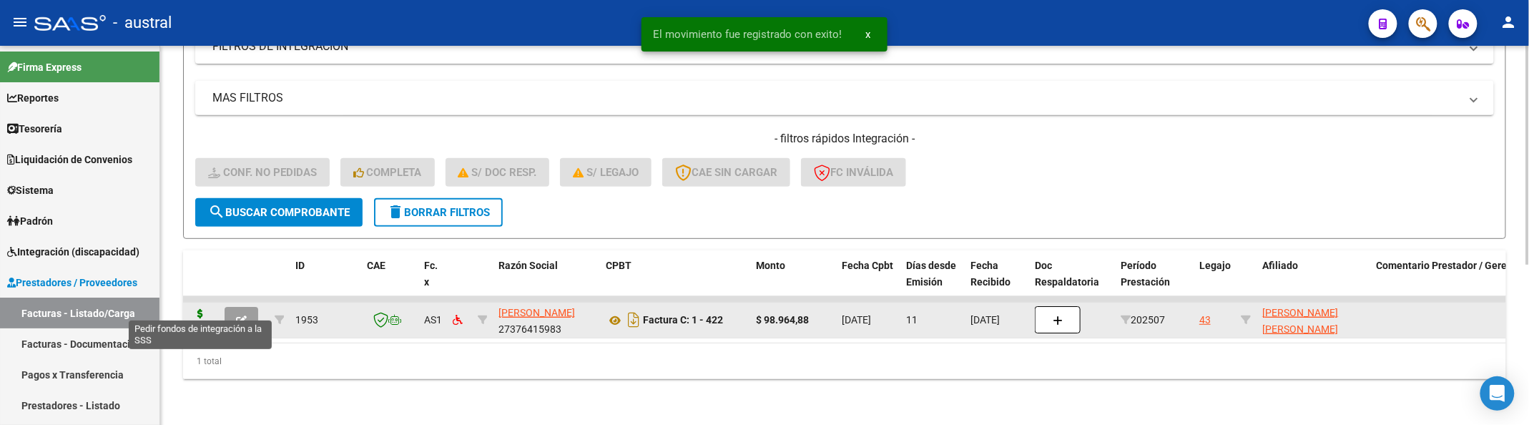
click at [197, 309] on icon at bounding box center [200, 319] width 23 height 20
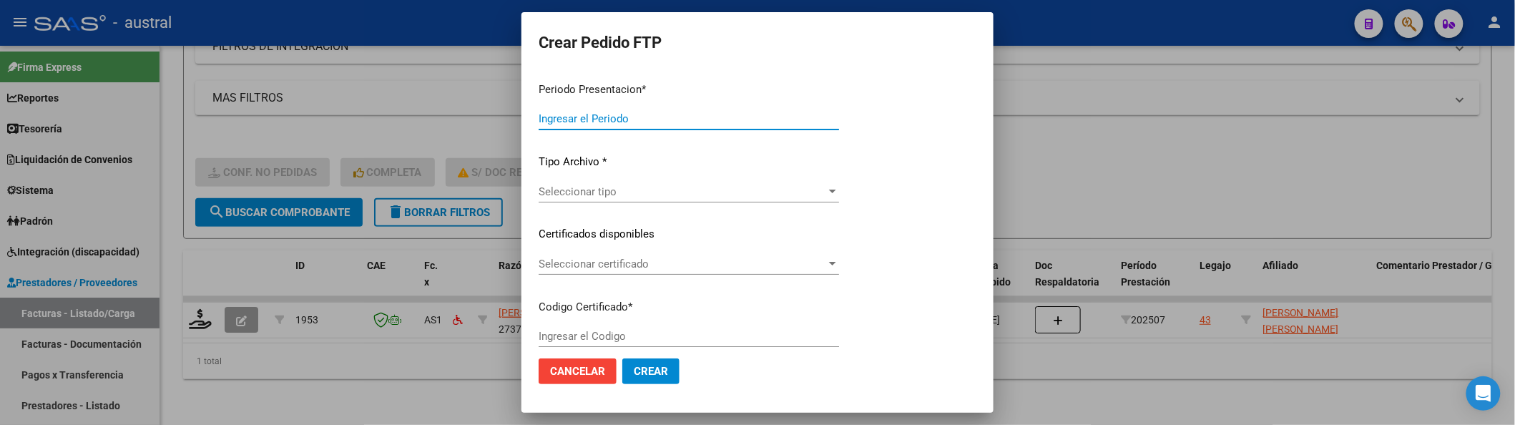
type input "202507"
type input "$ 98.964,88"
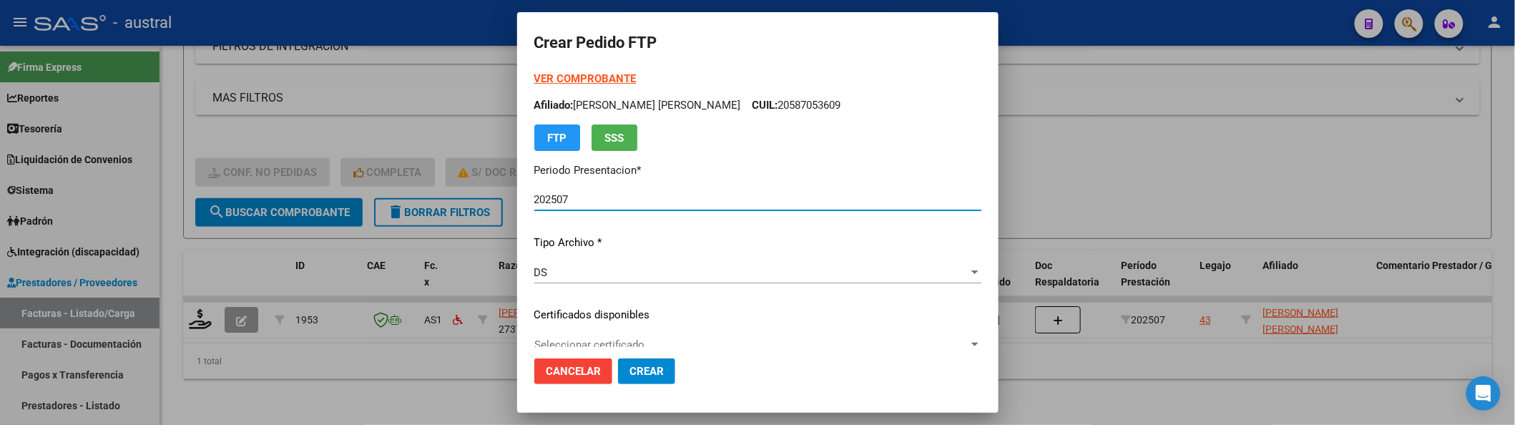
type input "4254053537"
type input "2027-05-27"
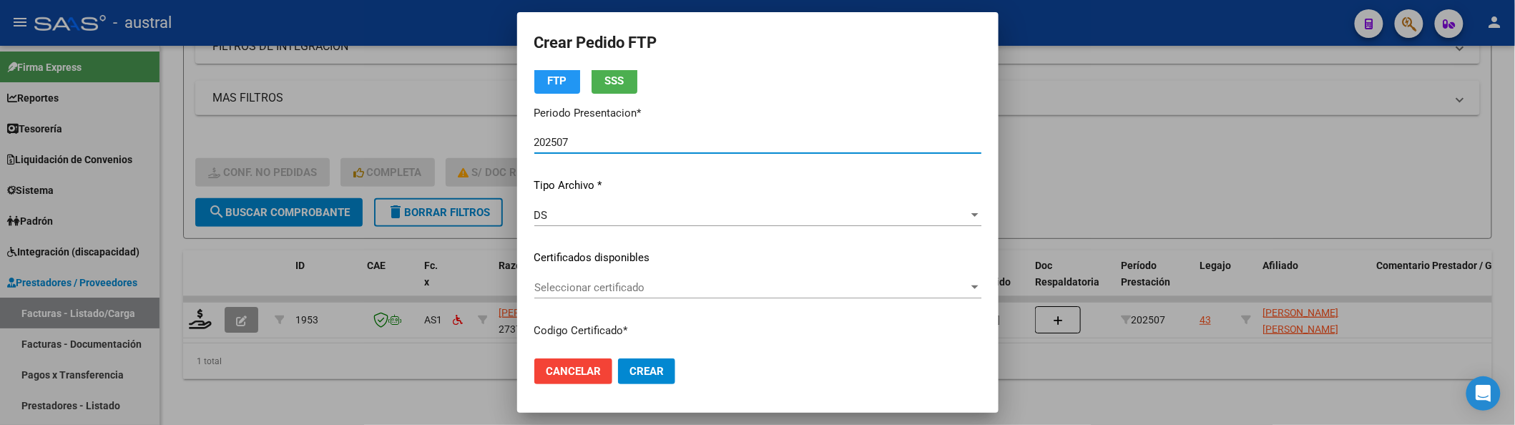
scroll to position [95, 0]
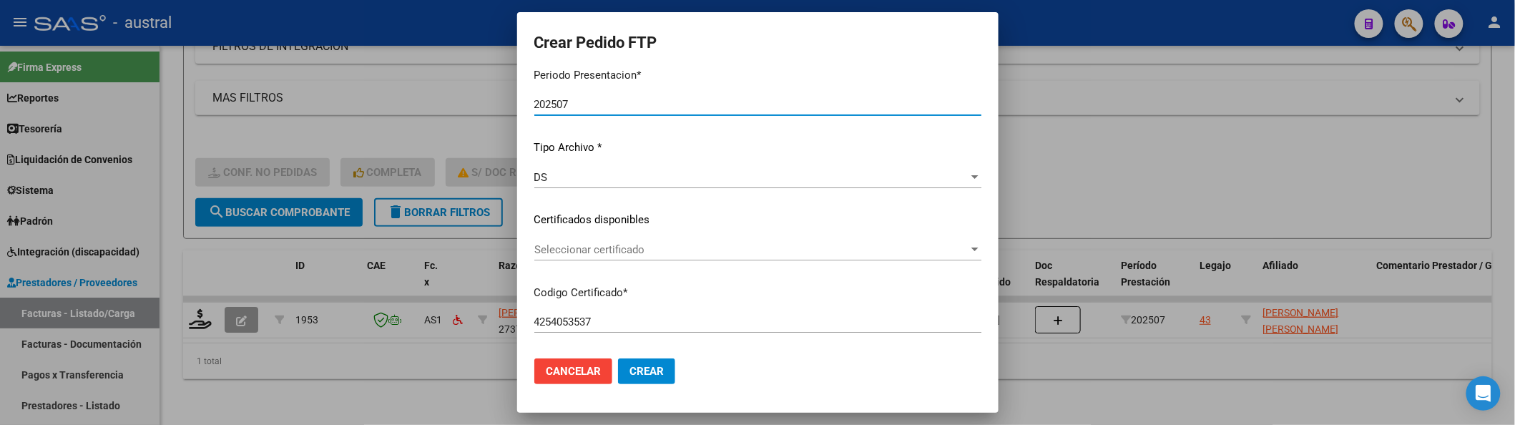
click at [604, 246] on span "Seleccionar certificado" at bounding box center [751, 249] width 434 height 13
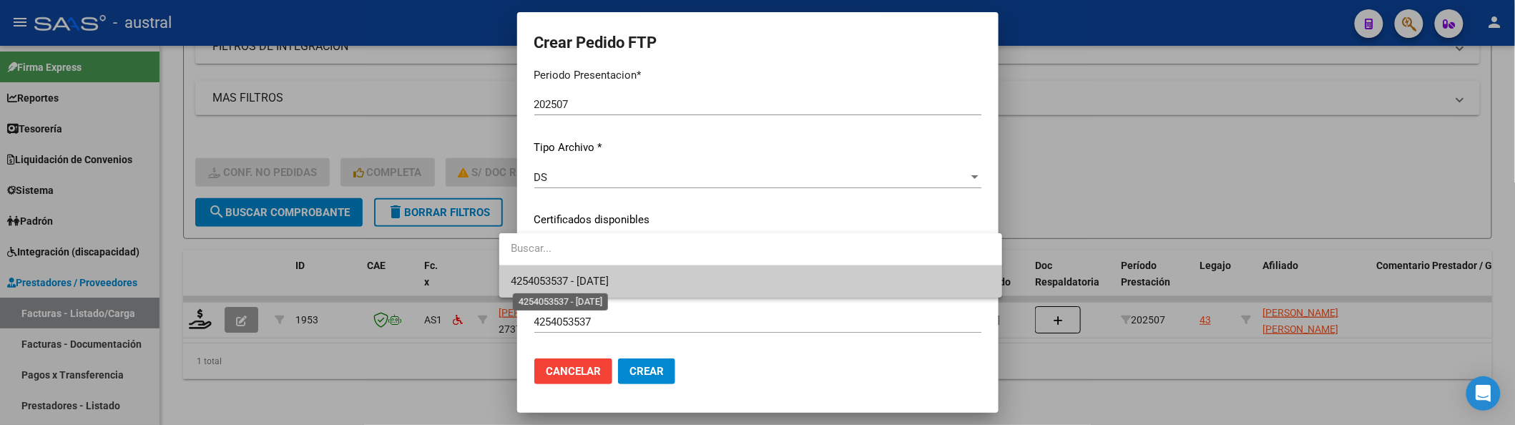
click at [609, 276] on span "4254053537 - 2027-05-27" at bounding box center [560, 281] width 98 height 13
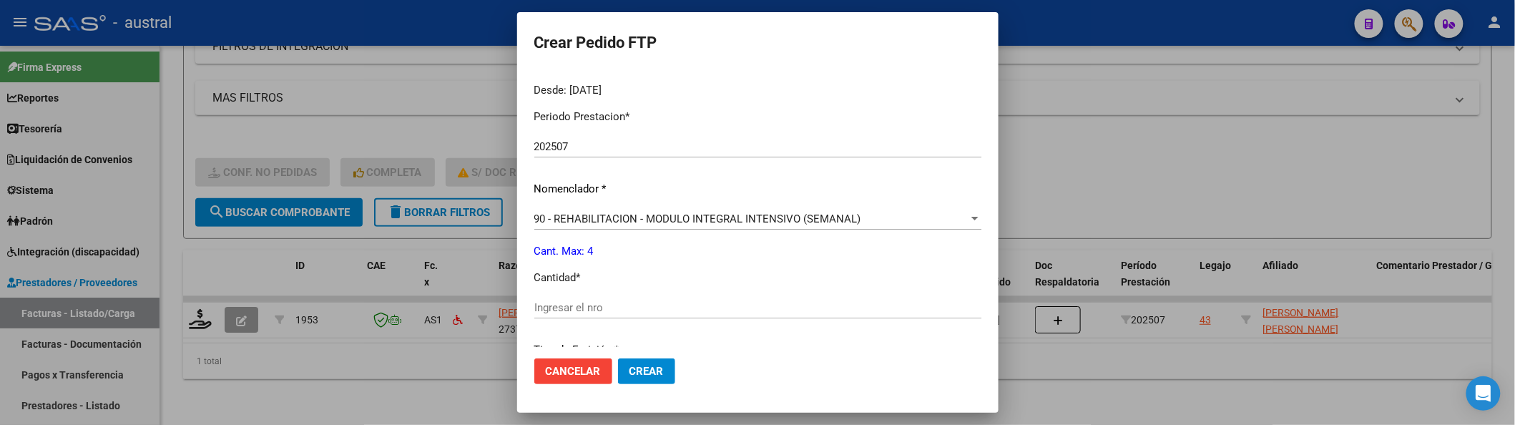
scroll to position [476, 0]
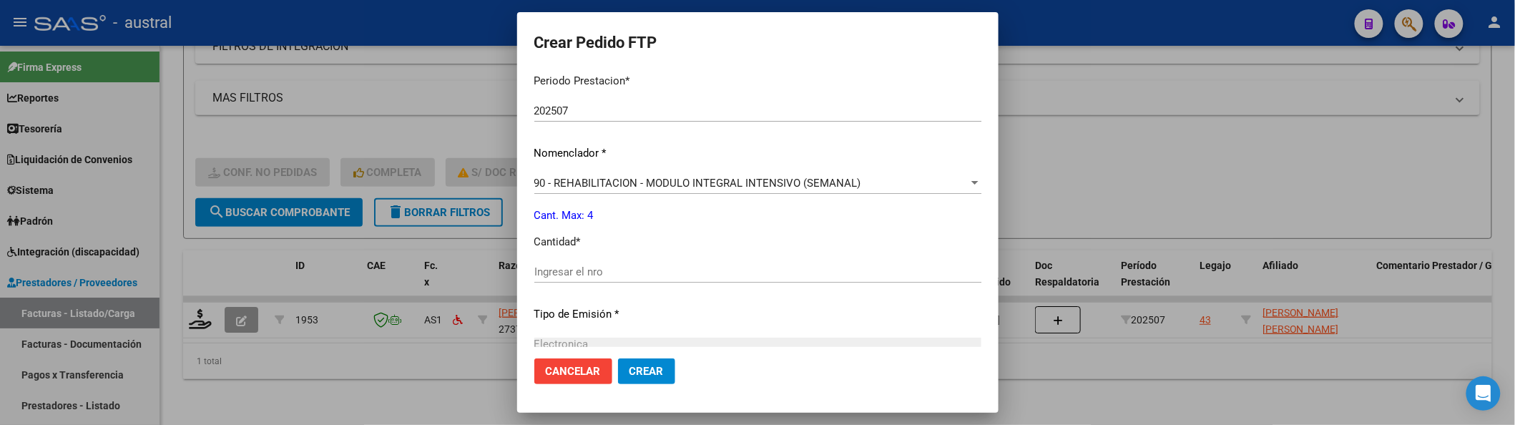
click at [571, 278] on div "Ingresar el nro" at bounding box center [757, 271] width 447 height 21
type input "4"
click at [618, 358] on button "Crear" at bounding box center [646, 371] width 57 height 26
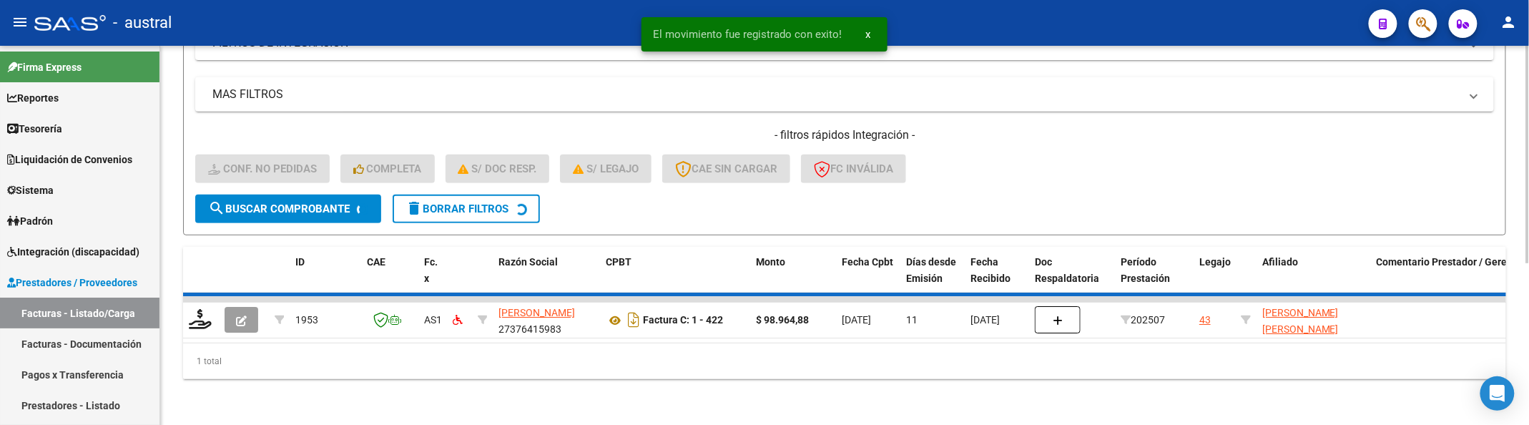
scroll to position [252, 0]
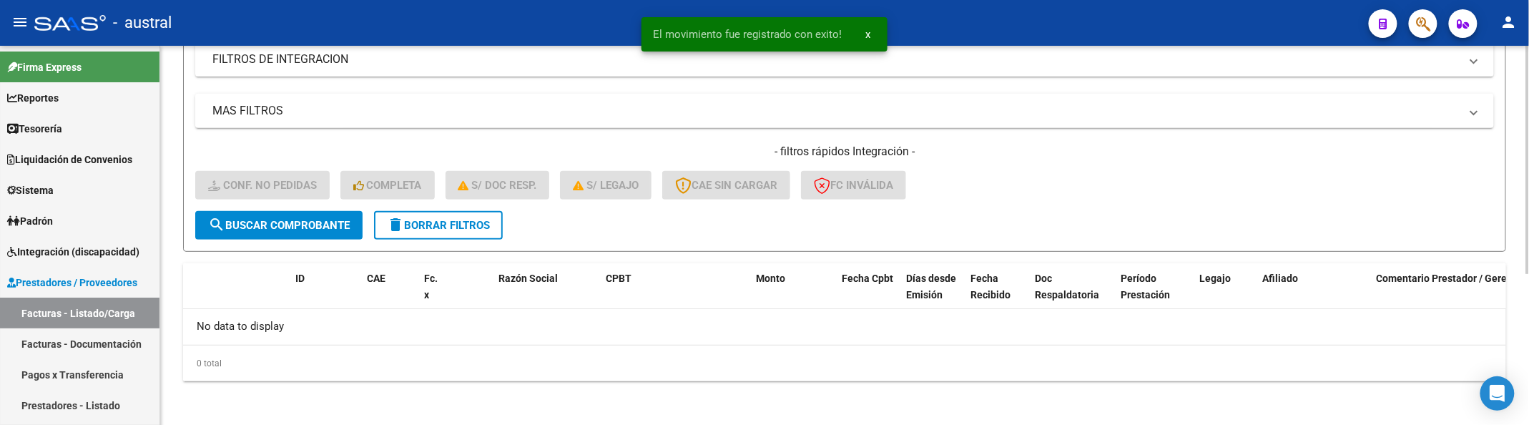
click at [398, 220] on mat-icon "delete" at bounding box center [395, 224] width 17 height 17
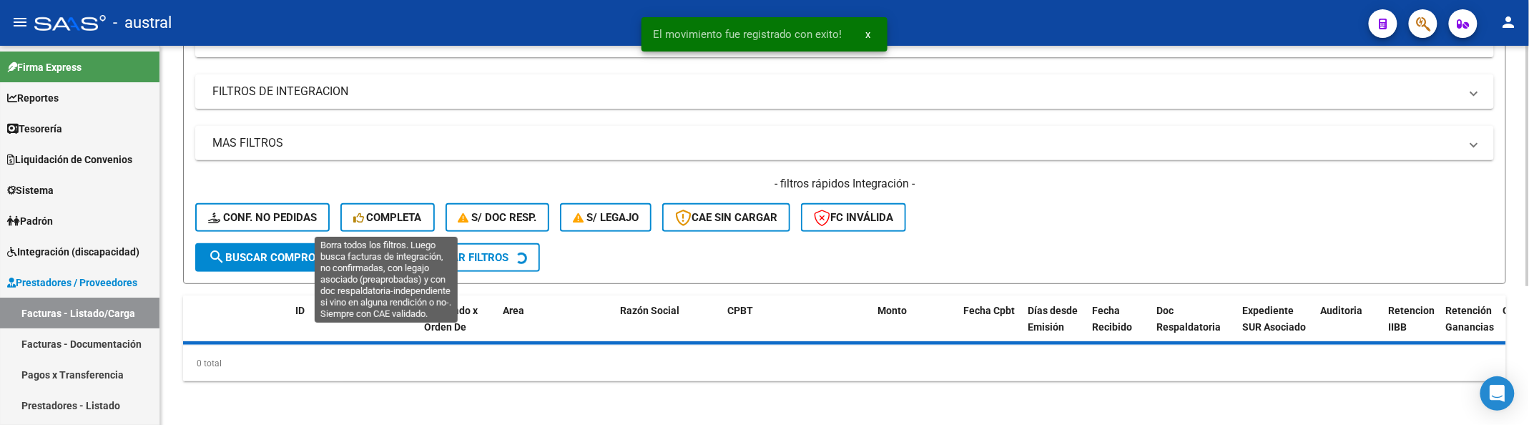
click at [257, 243] on button "search Buscar Comprobante" at bounding box center [288, 257] width 186 height 29
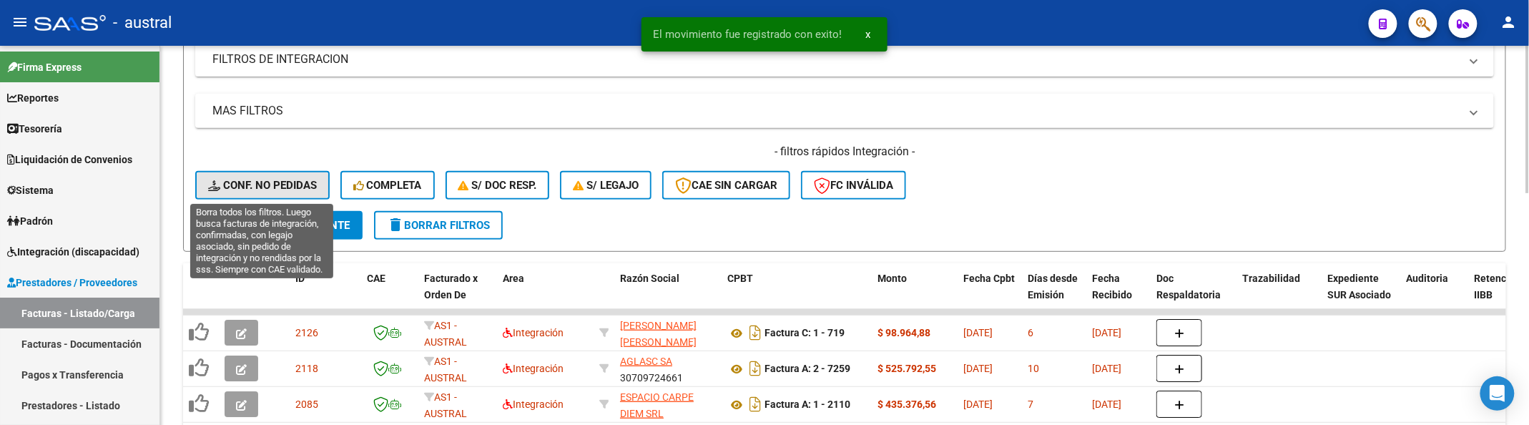
click at [316, 190] on button "Conf. no pedidas" at bounding box center [262, 185] width 134 height 29
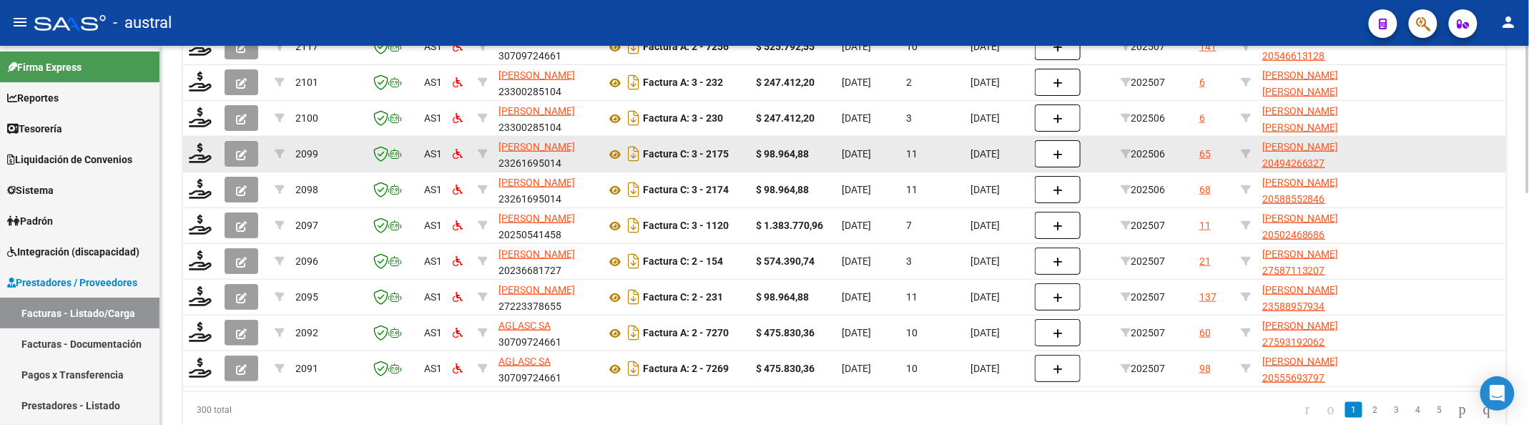
scroll to position [443, 0]
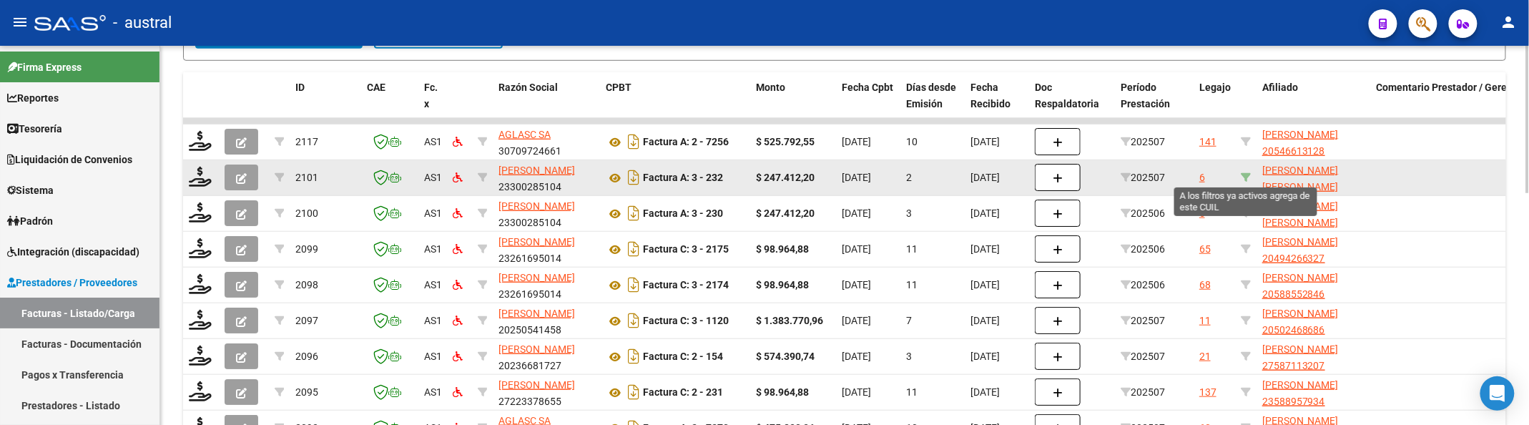
click at [1248, 175] on icon at bounding box center [1246, 177] width 10 height 10
type input "20524395801"
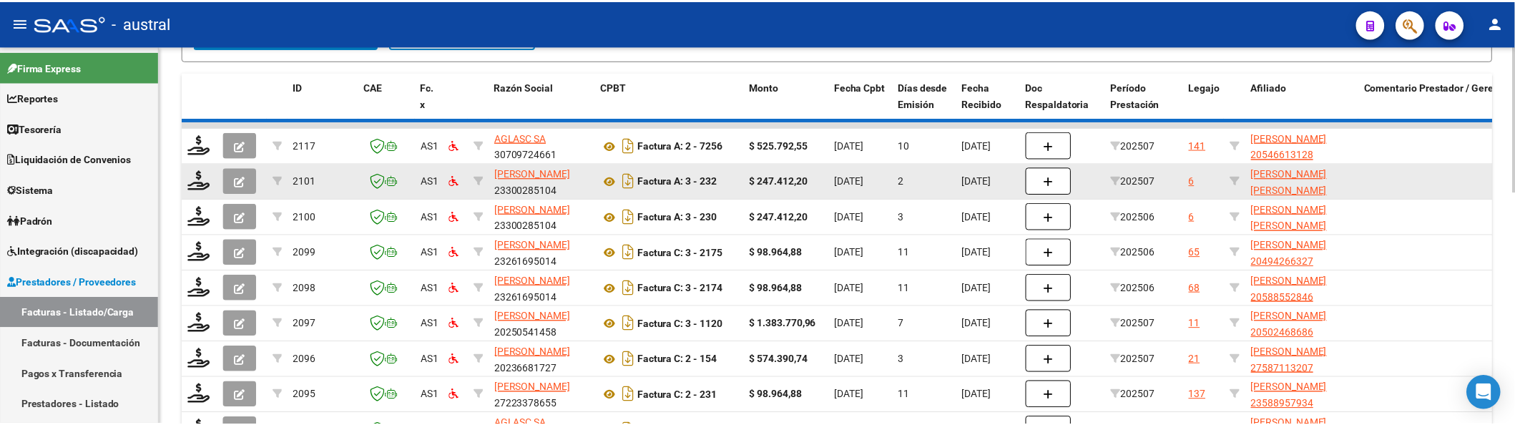
scroll to position [385, 0]
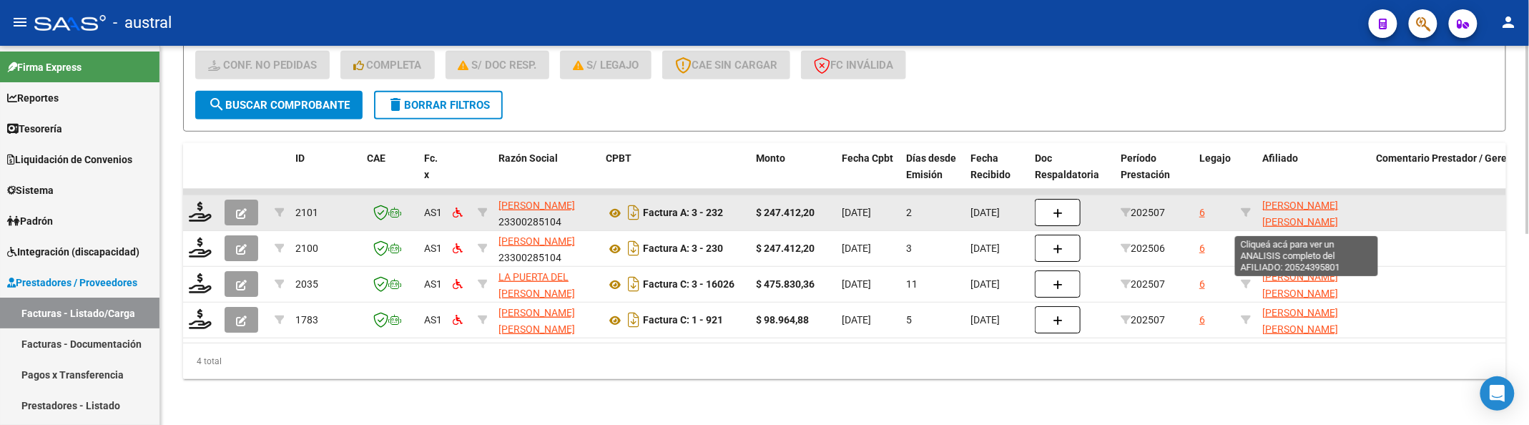
click at [1310, 202] on span "AGUIRRE GOMEZ LEANDRO AGUSTIN 20524395801" at bounding box center [1300, 222] width 77 height 44
type textarea "20524395801"
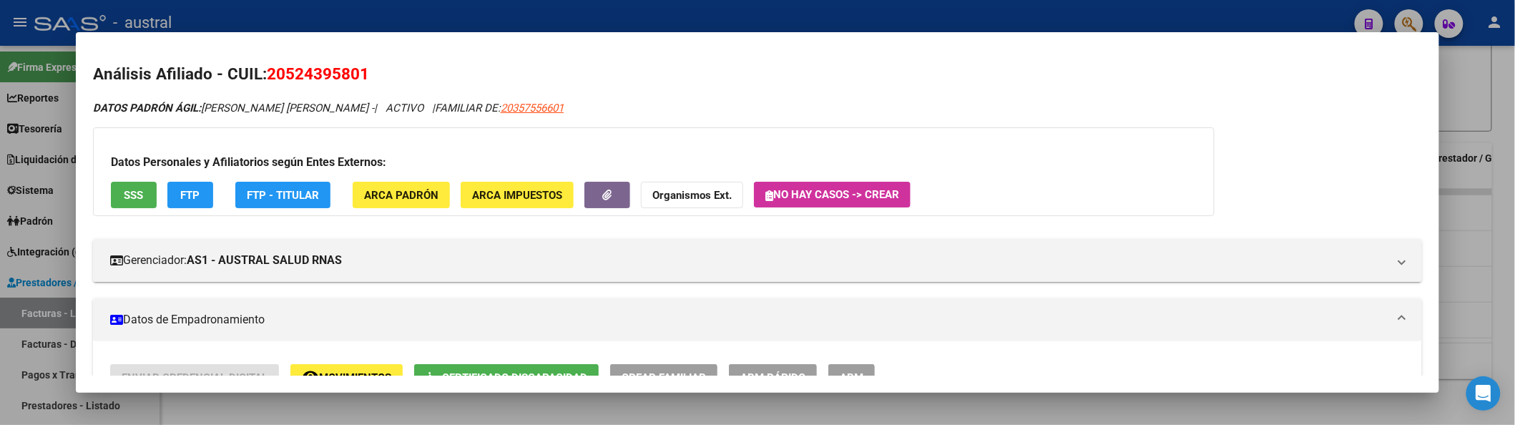
click at [1477, 89] on div at bounding box center [757, 212] width 1515 height 425
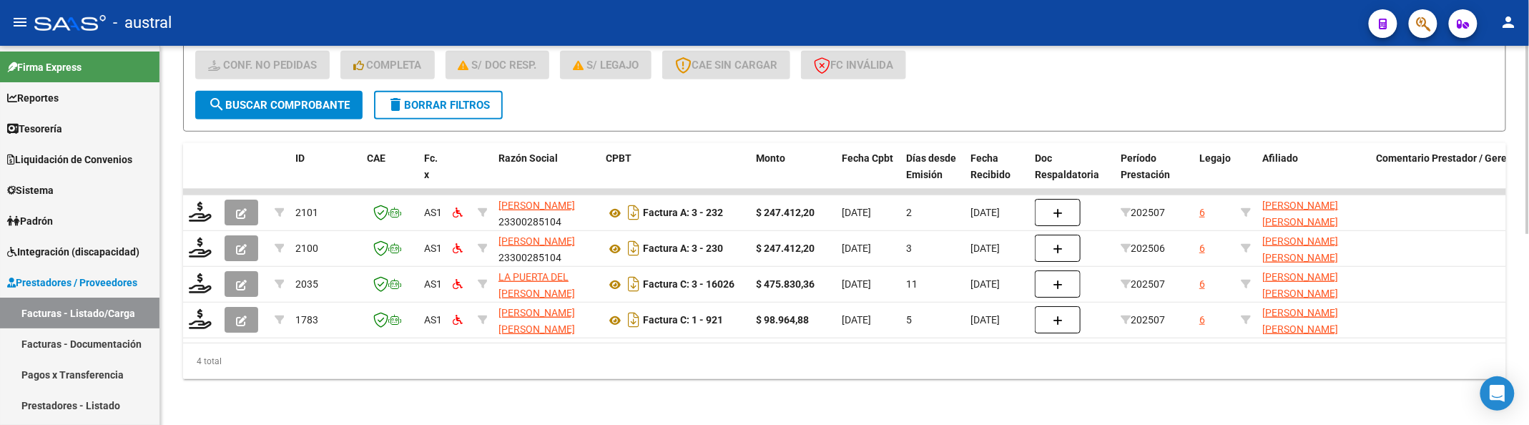
click at [1034, 67] on div "- filtros rápidos Integración - Conf. no pedidas Completa S/ Doc Resp. S/ legaj…" at bounding box center [844, 57] width 1299 height 67
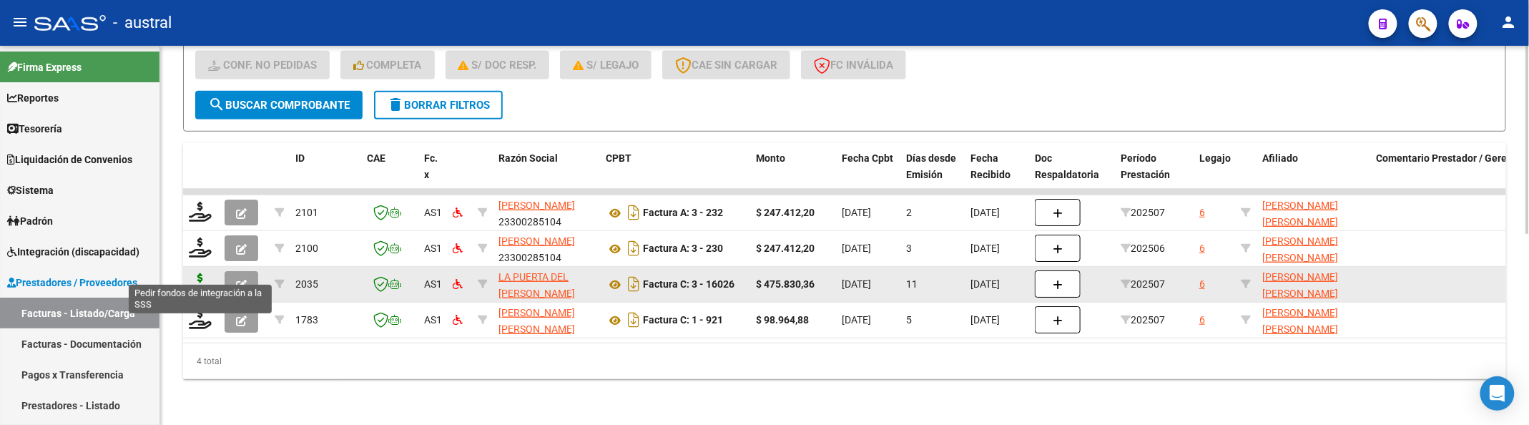
click at [207, 273] on icon at bounding box center [200, 283] width 23 height 20
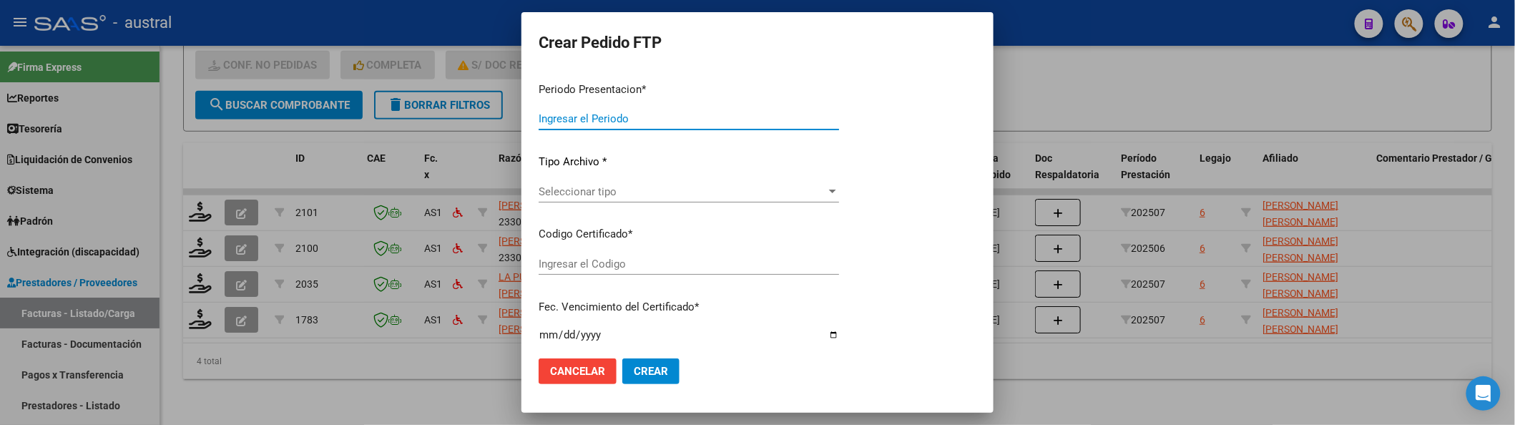
type input "202507"
type input "$ 475.830,36"
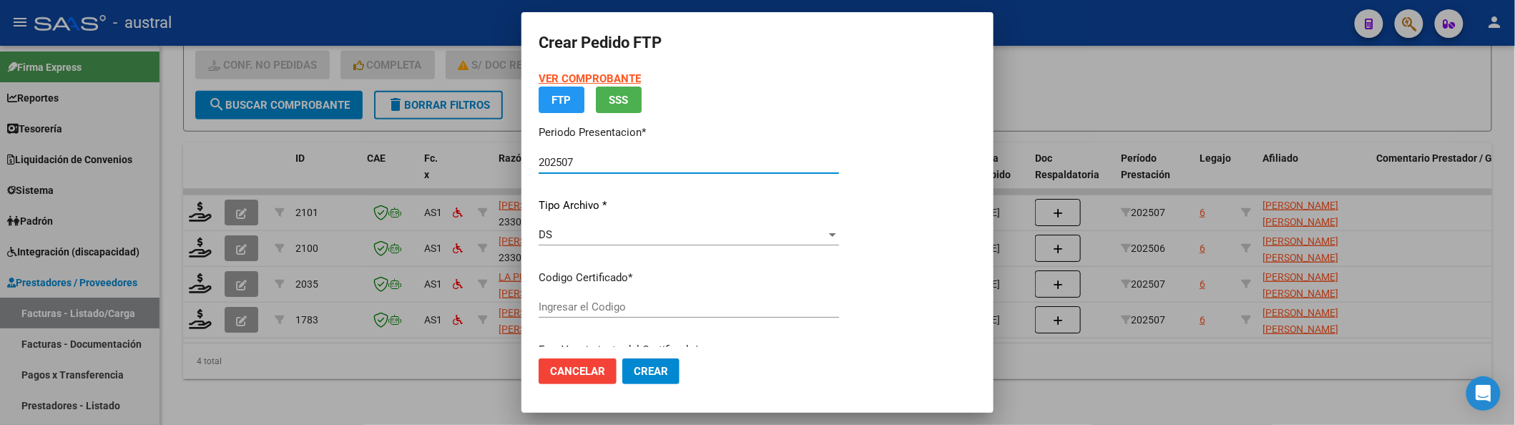
type input "7671830232"
type input "2027-06-09"
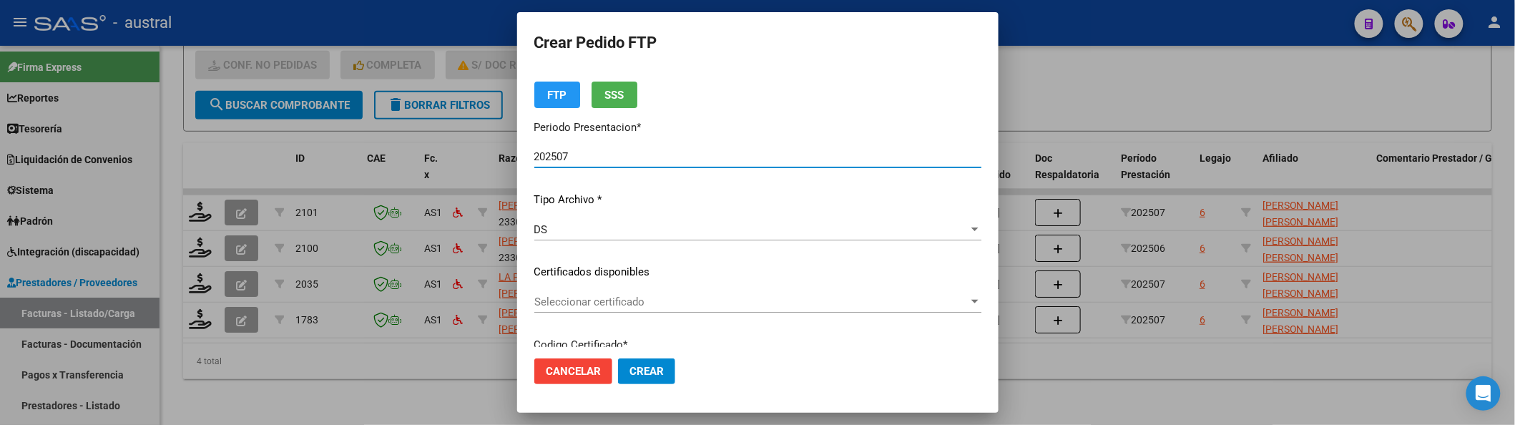
scroll to position [95, 0]
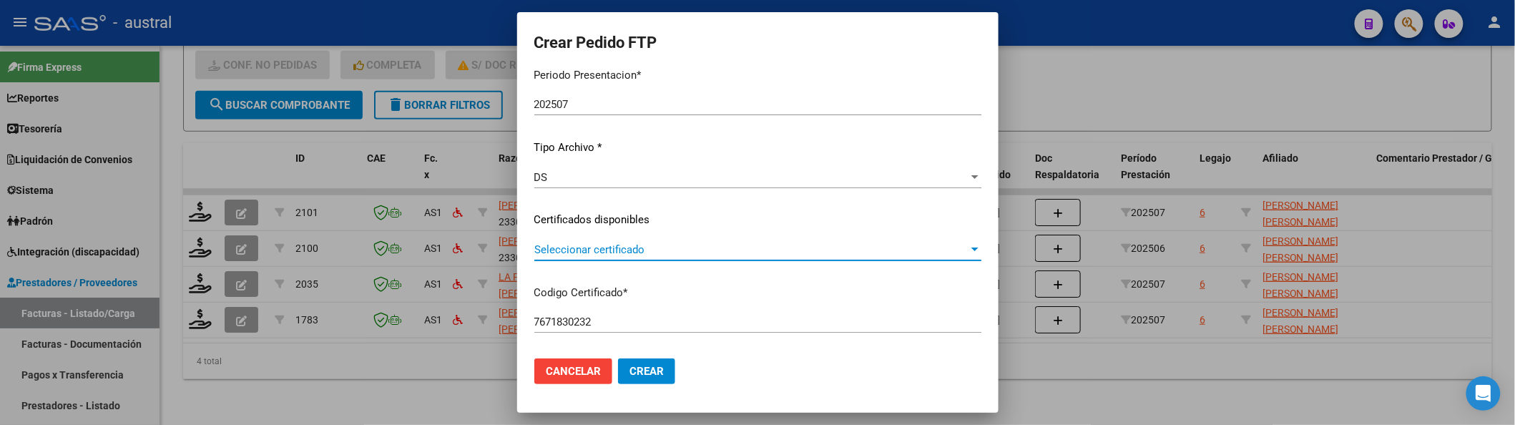
click at [582, 243] on span "Seleccionar certificado" at bounding box center [751, 249] width 434 height 13
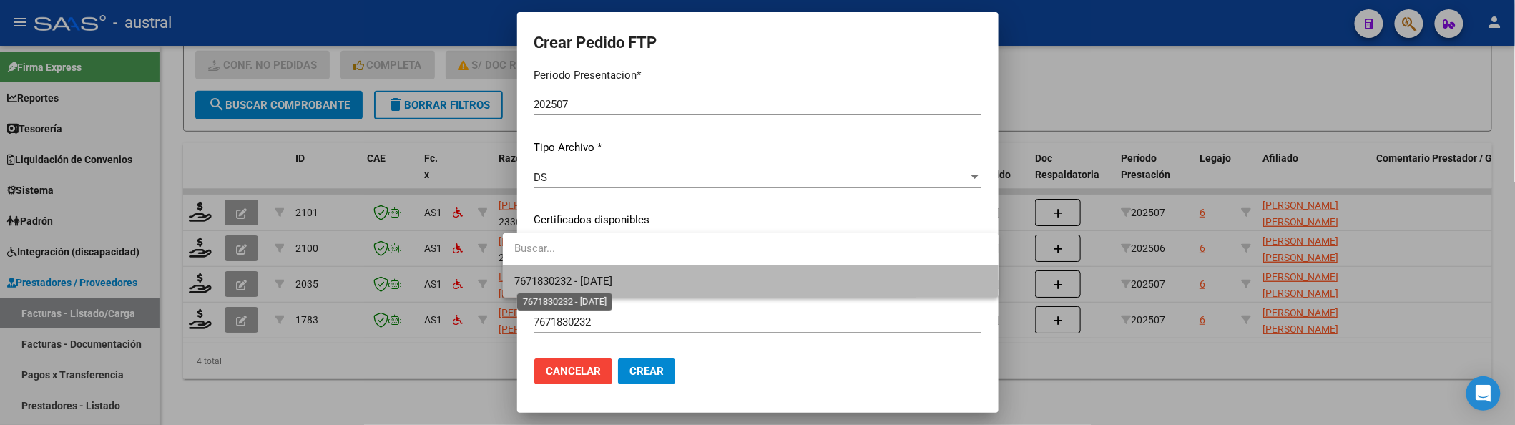
click at [594, 282] on span "7671830232 - 2027-06-09" at bounding box center [563, 281] width 98 height 13
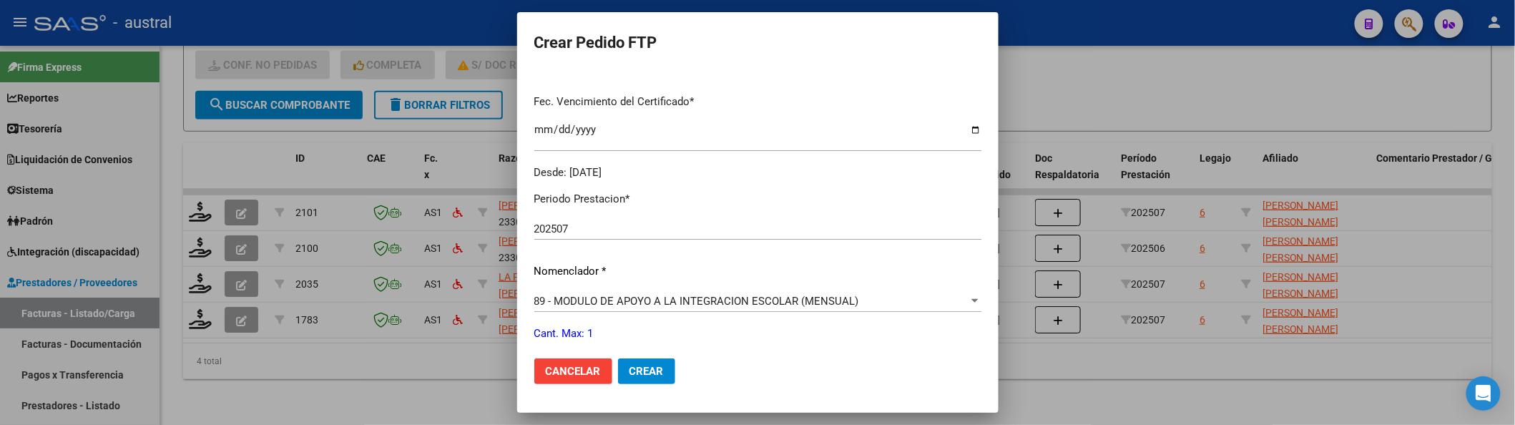
scroll to position [476, 0]
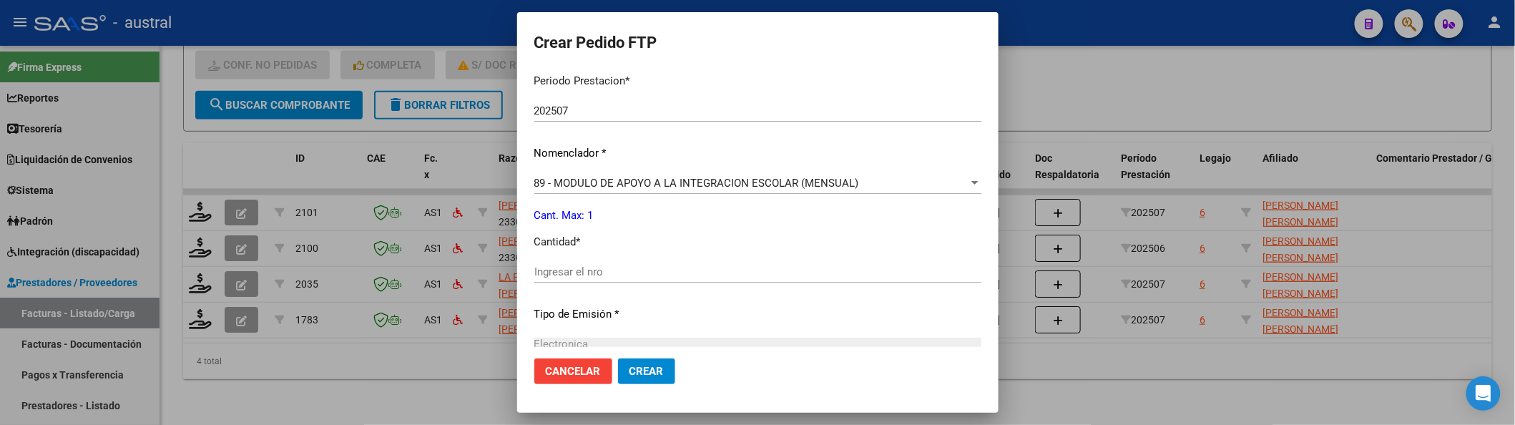
click at [604, 258] on div "Periodo Prestacion * 202507 Ingresar el Periodo Prestacion Nomenclador * 89 - M…" at bounding box center [757, 287] width 447 height 451
click at [604, 270] on input "Ingresar el nro" at bounding box center [757, 271] width 447 height 13
type input "1"
click at [618, 358] on button "Crear" at bounding box center [646, 371] width 57 height 26
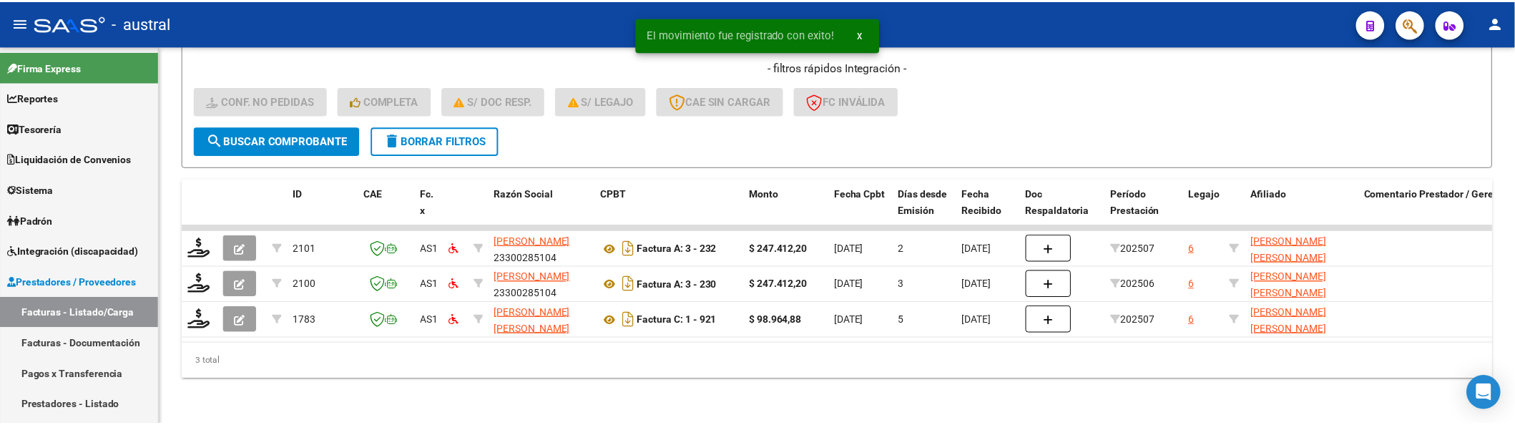
scroll to position [350, 0]
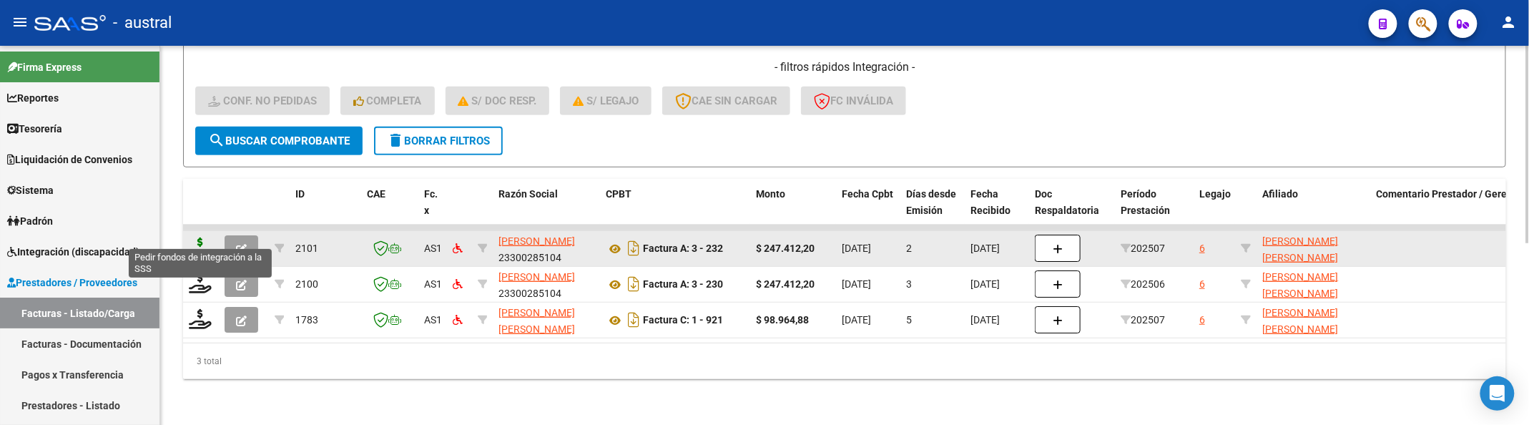
click at [204, 237] on icon at bounding box center [200, 247] width 23 height 20
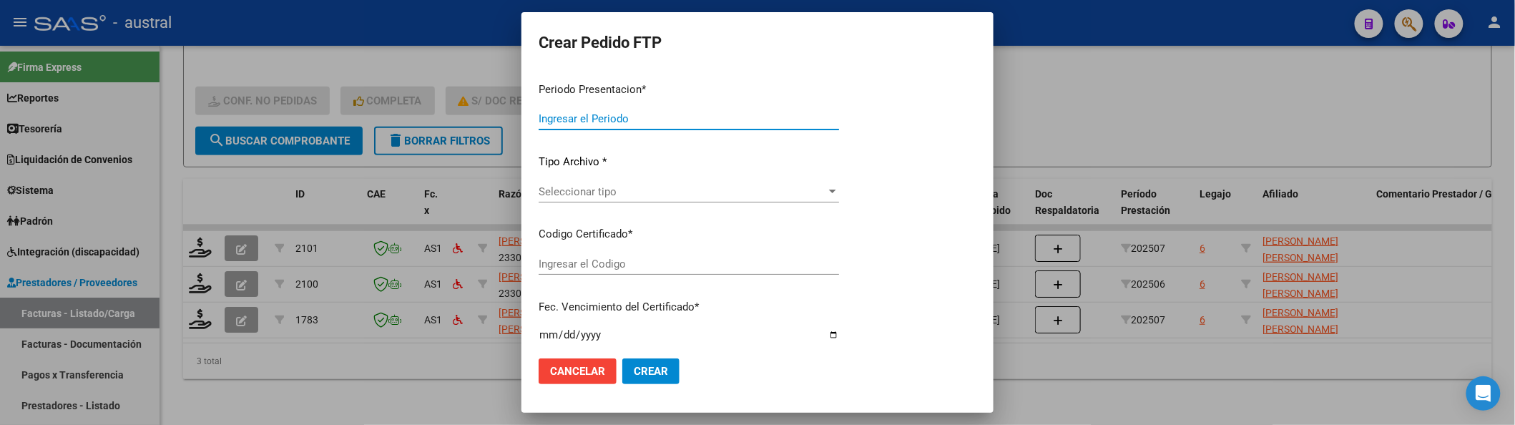
type input "202507"
type input "$ 247.412,20"
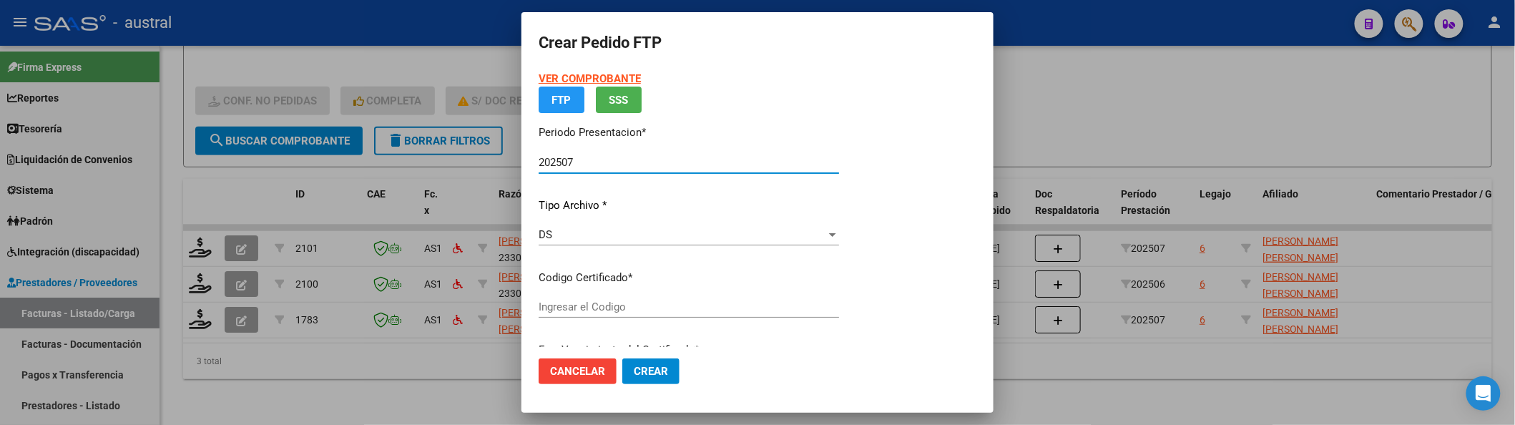
type input "7671830232"
type input "2027-06-09"
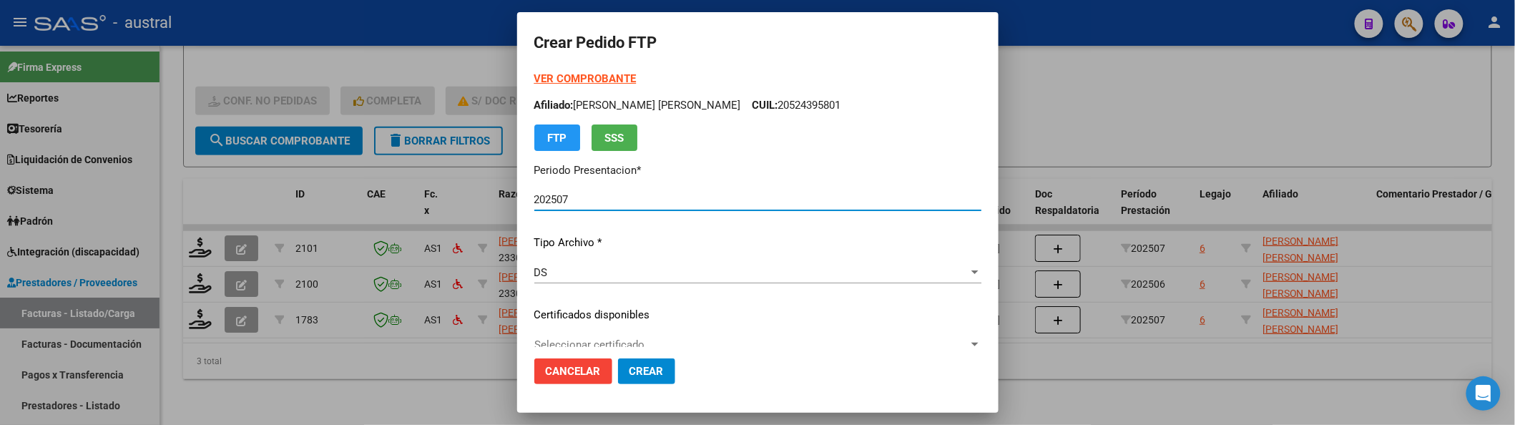
scroll to position [95, 0]
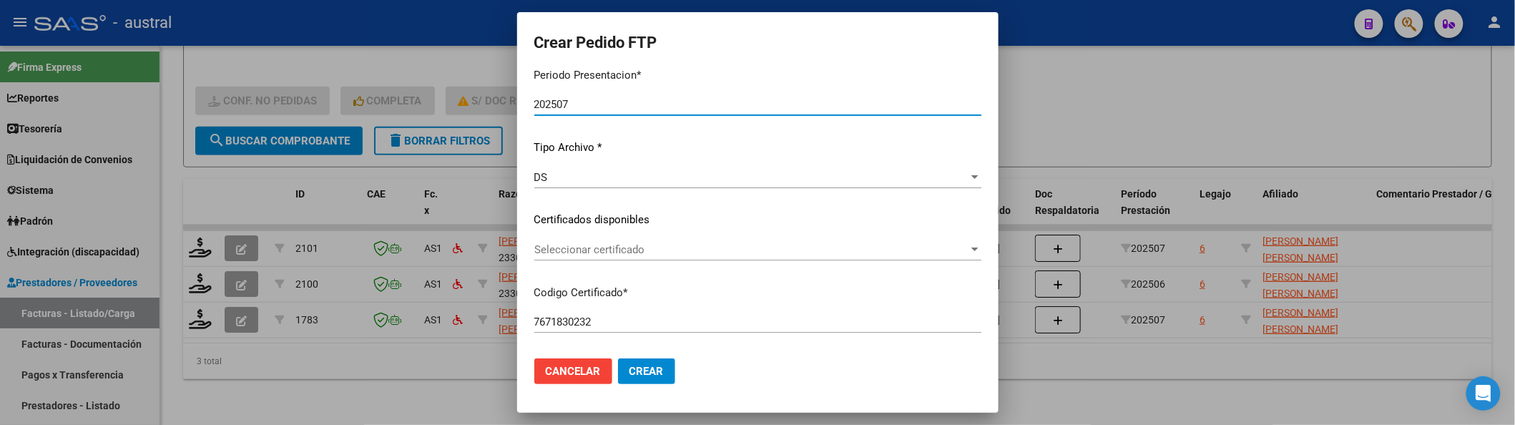
click at [599, 247] on span "Seleccionar certificado" at bounding box center [751, 249] width 434 height 13
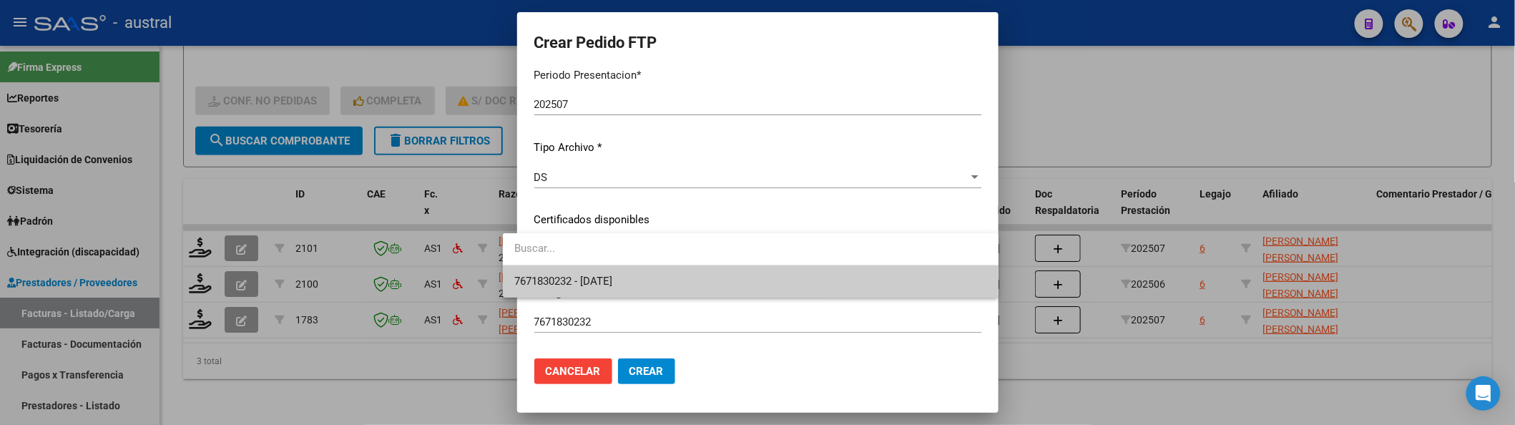
click at [611, 275] on span "7671830232 - 2027-06-09" at bounding box center [563, 281] width 98 height 13
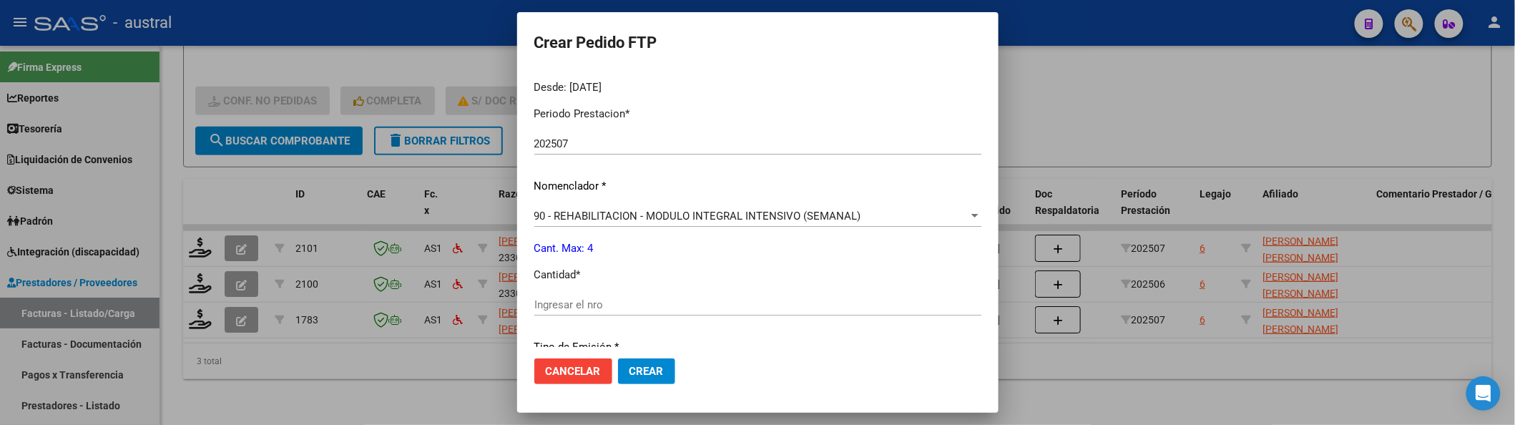
scroll to position [476, 0]
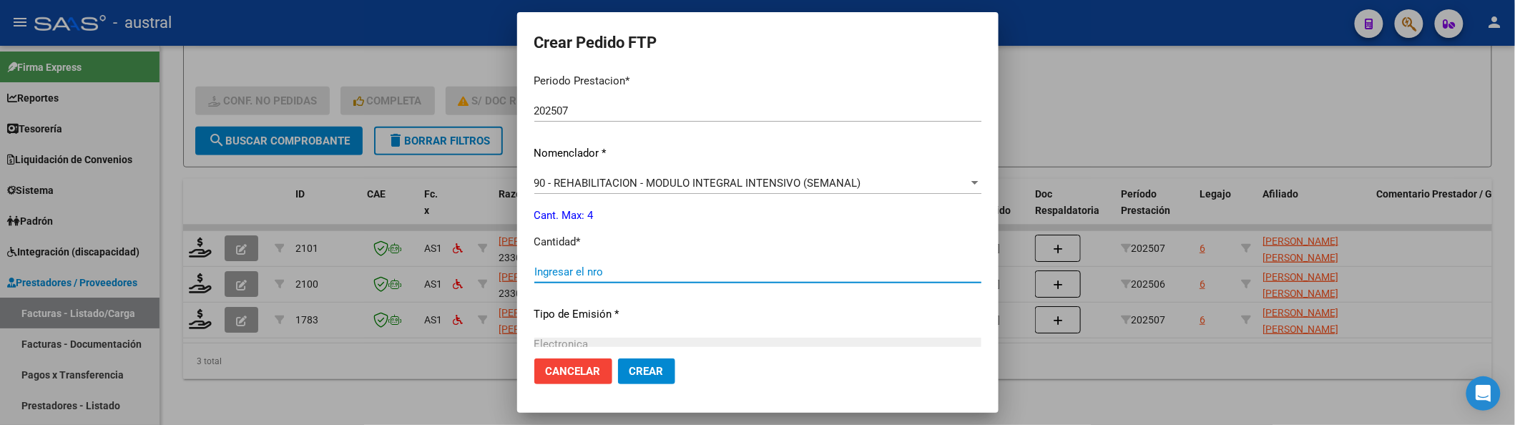
click at [599, 265] on input "Ingresar el nro" at bounding box center [757, 271] width 447 height 13
type input "4"
click at [618, 358] on button "Crear" at bounding box center [646, 371] width 57 height 26
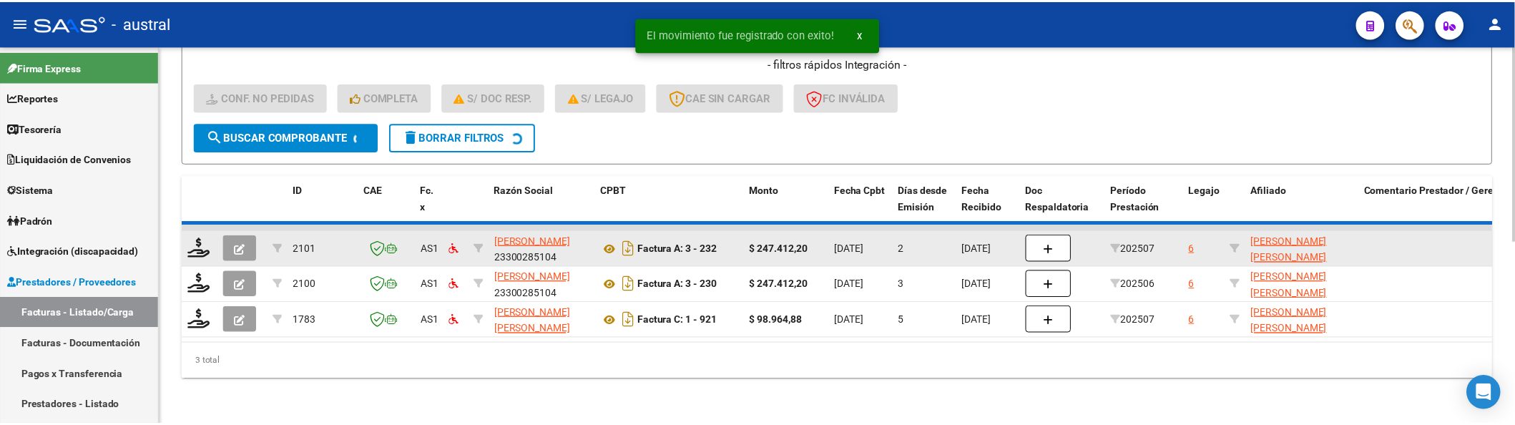
scroll to position [313, 0]
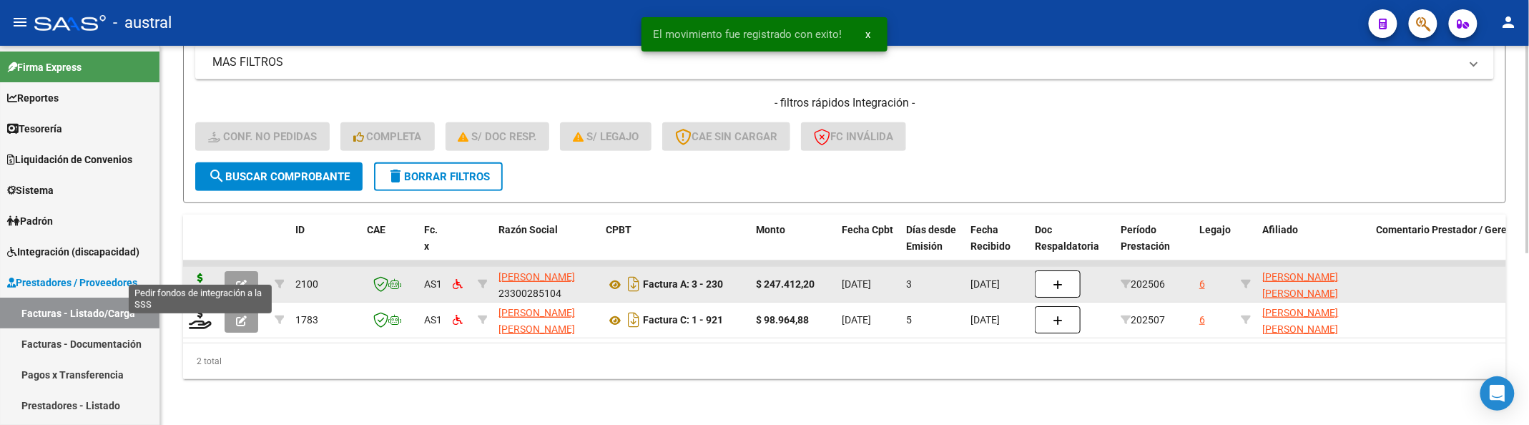
click at [210, 275] on icon at bounding box center [200, 283] width 23 height 20
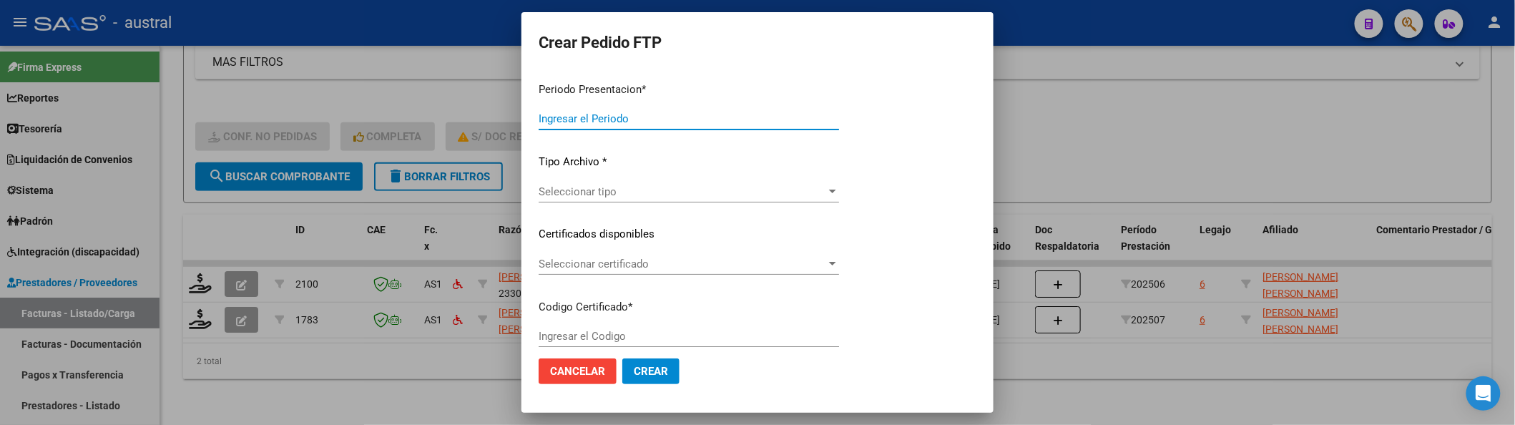
type input "202507"
type input "202506"
type input "$ 247.412,20"
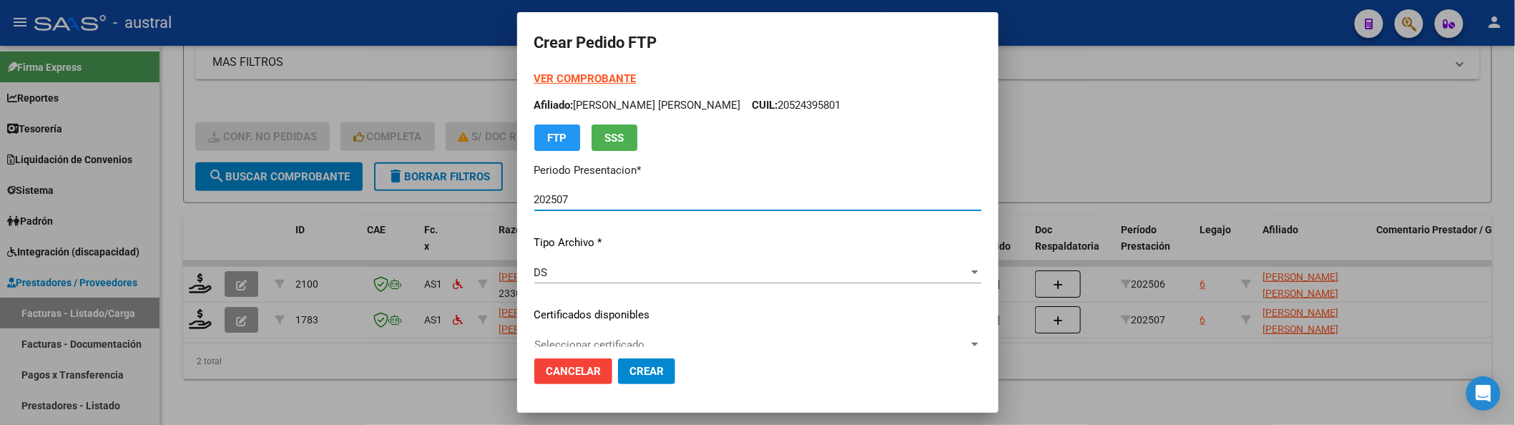
type input "7671830232"
type input "2027-06-09"
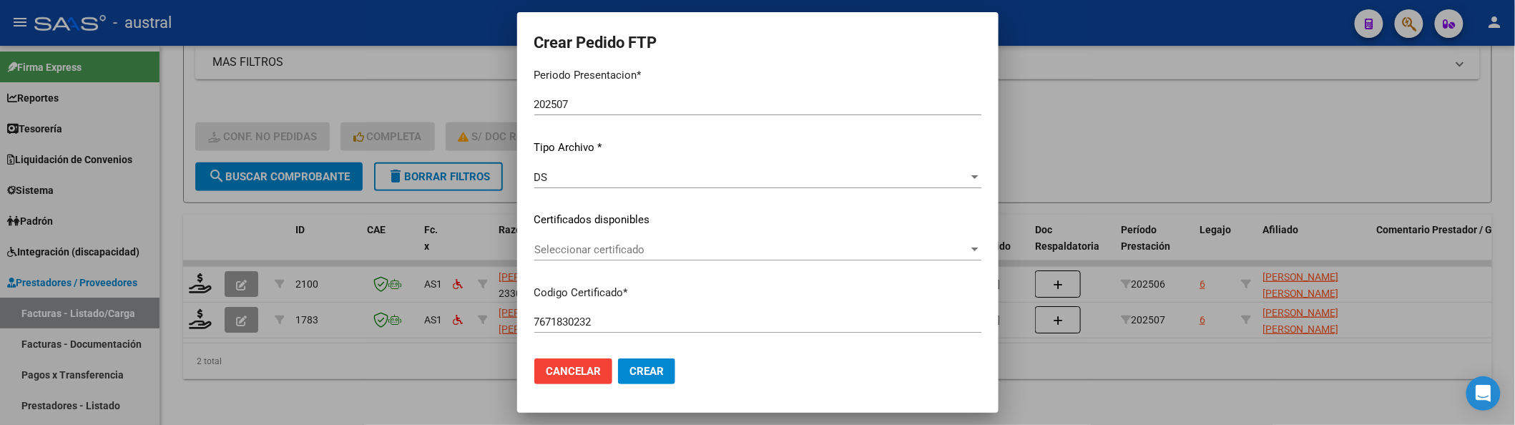
click at [585, 240] on div "Seleccionar certificado Seleccionar certificado" at bounding box center [757, 249] width 447 height 21
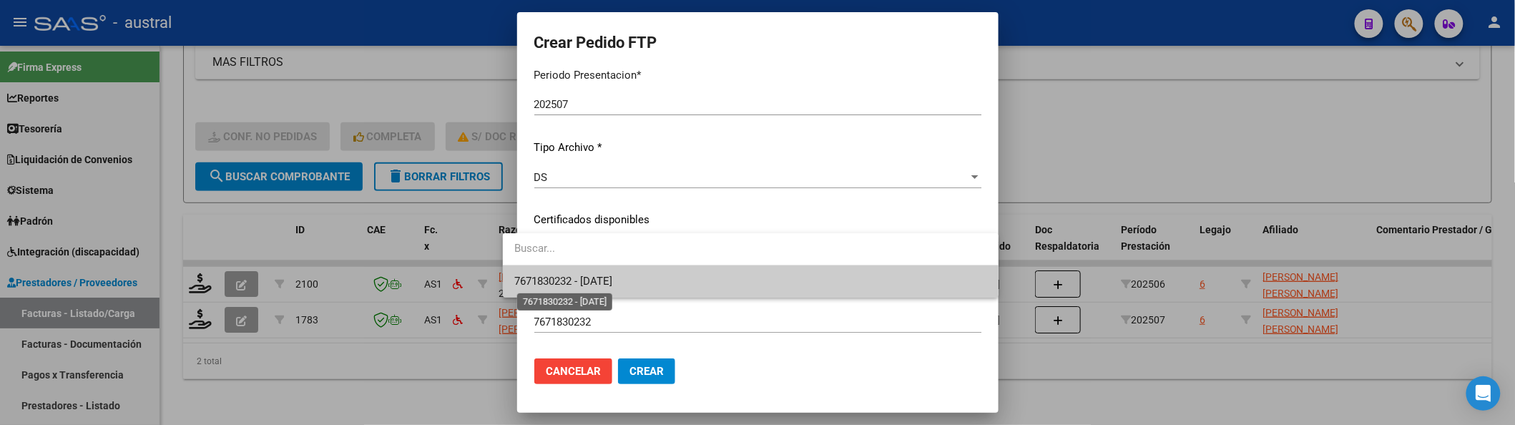
click at [612, 275] on span "7671830232 - 2027-06-09" at bounding box center [563, 281] width 98 height 13
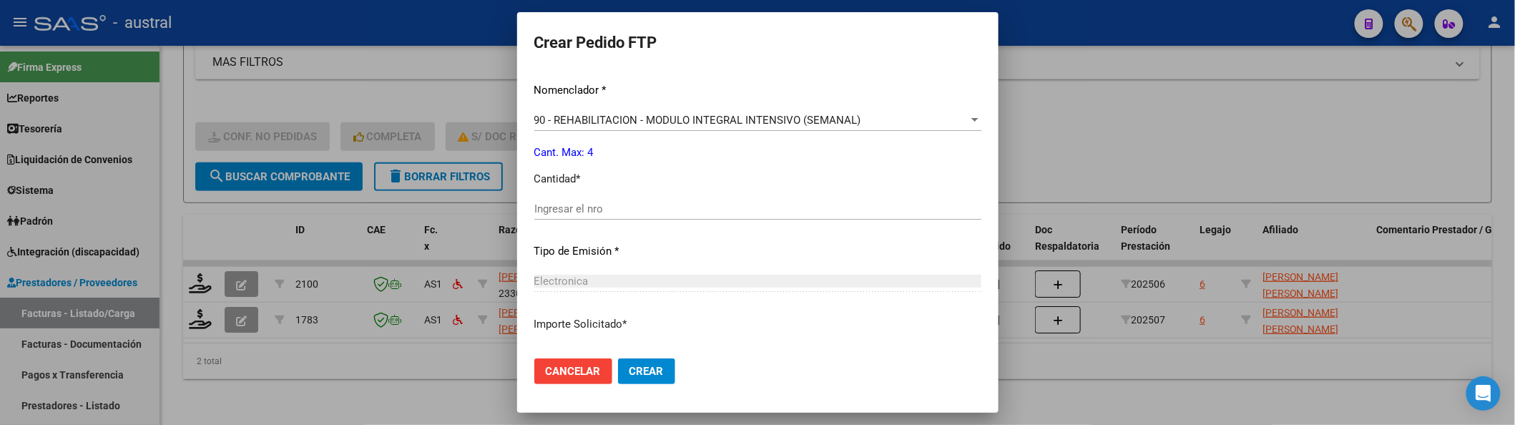
scroll to position [572, 0]
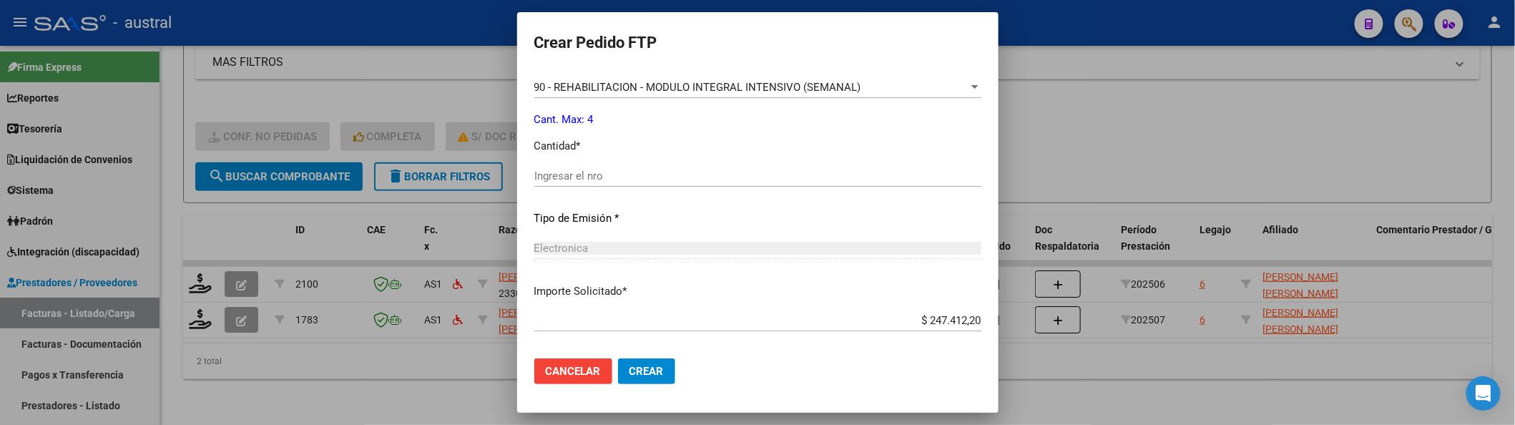
click at [579, 182] on div "Ingresar el nro" at bounding box center [757, 175] width 447 height 21
click at [581, 175] on input "Ingresar el nro" at bounding box center [757, 176] width 447 height 13
type input "4"
click at [618, 358] on button "Crear" at bounding box center [646, 371] width 57 height 26
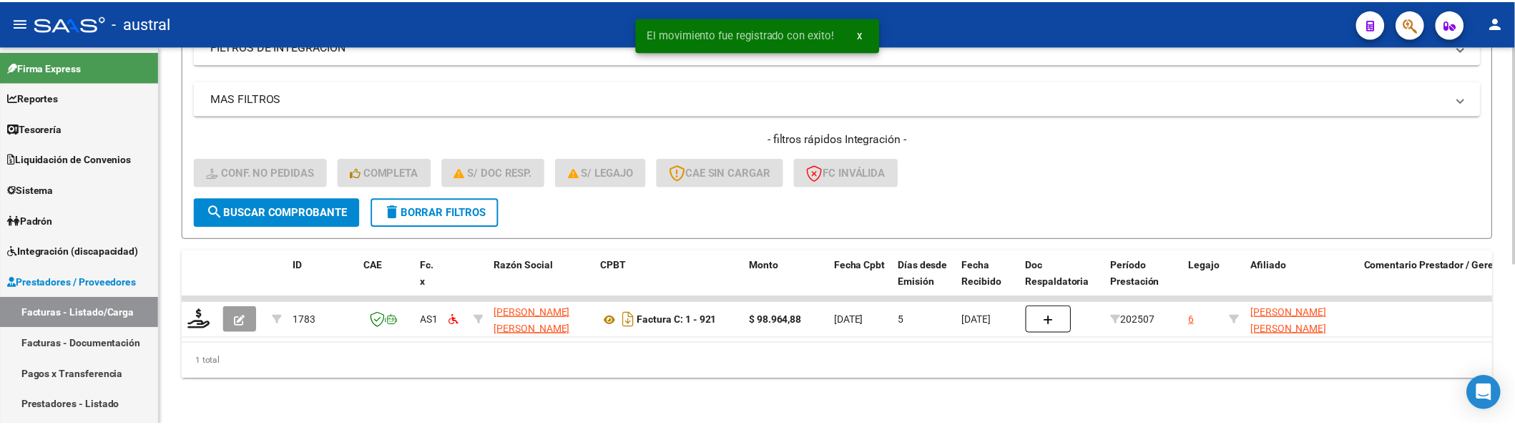
scroll to position [278, 0]
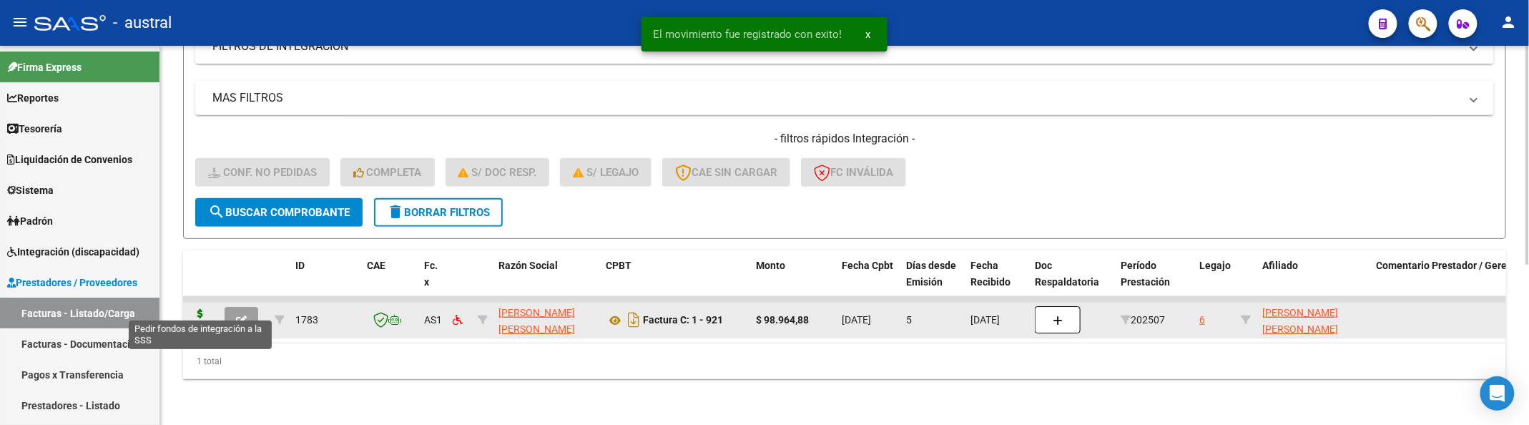
click at [196, 309] on icon at bounding box center [200, 319] width 23 height 20
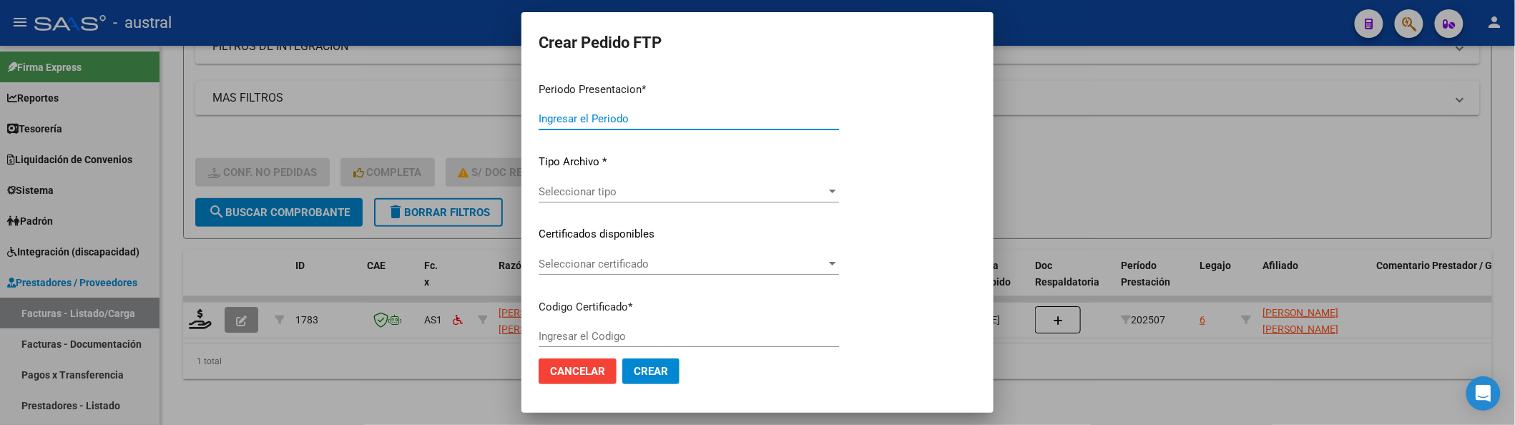
type input "202507"
type input "$ 98.964,88"
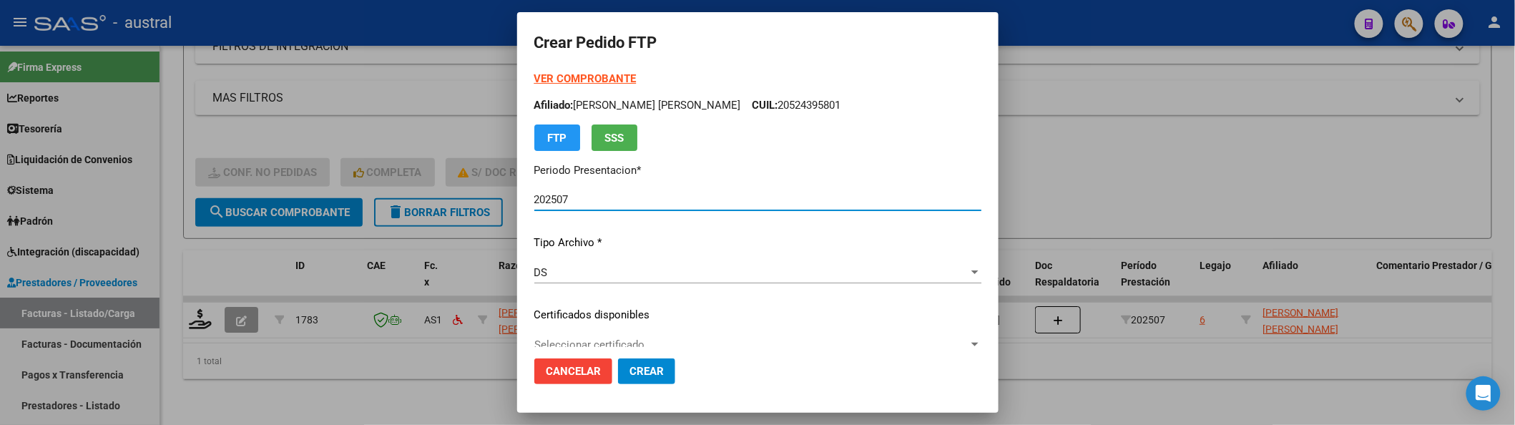
type input "7671830232"
type input "2027-06-09"
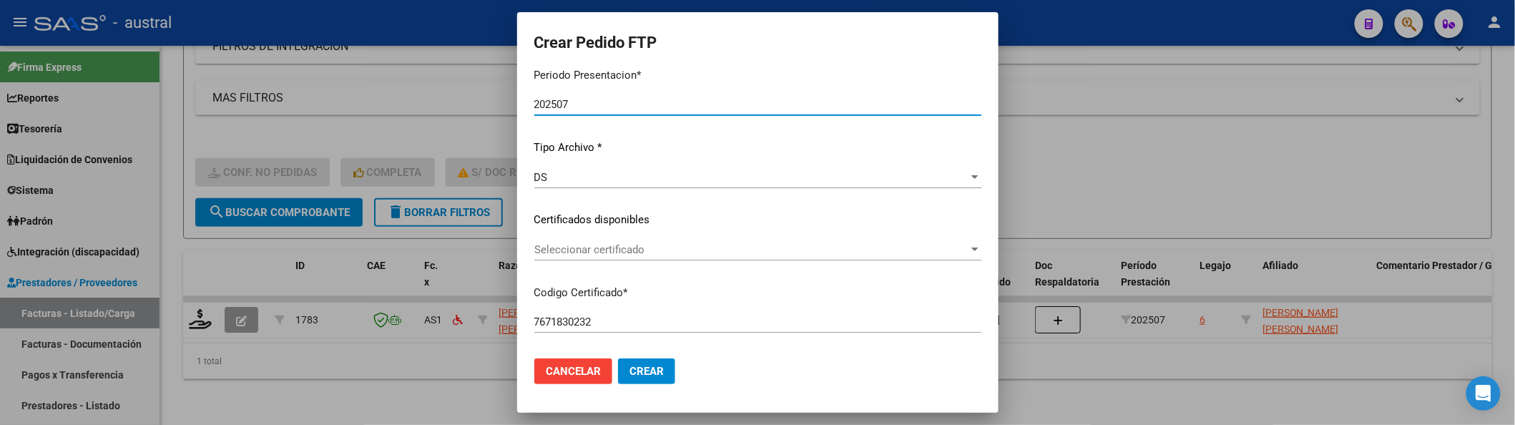
scroll to position [190, 0]
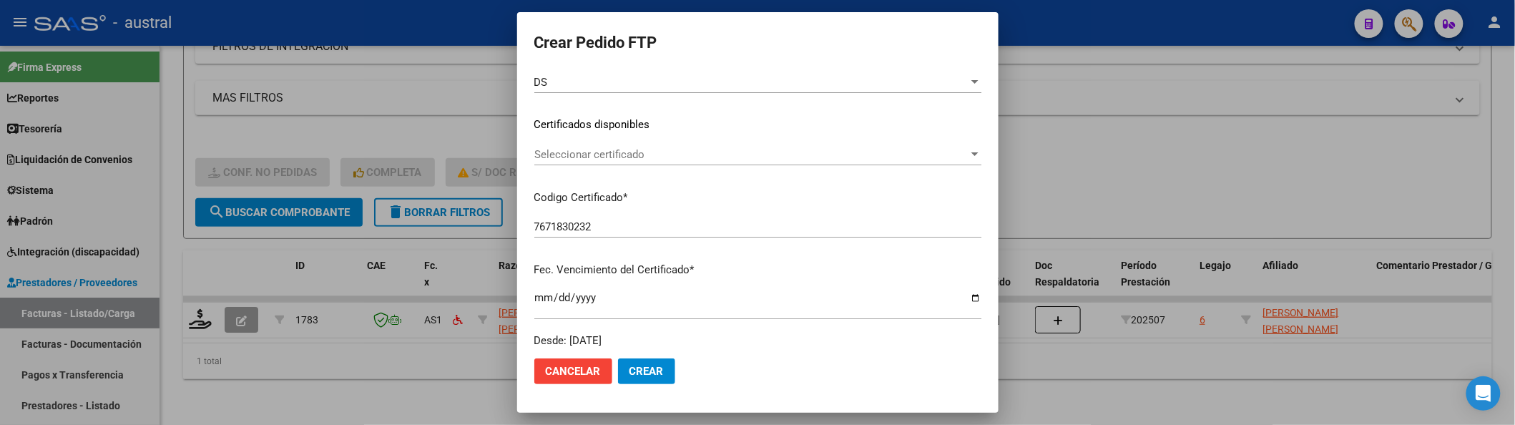
click at [592, 144] on div "Seleccionar certificado Seleccionar certificado" at bounding box center [757, 154] width 447 height 21
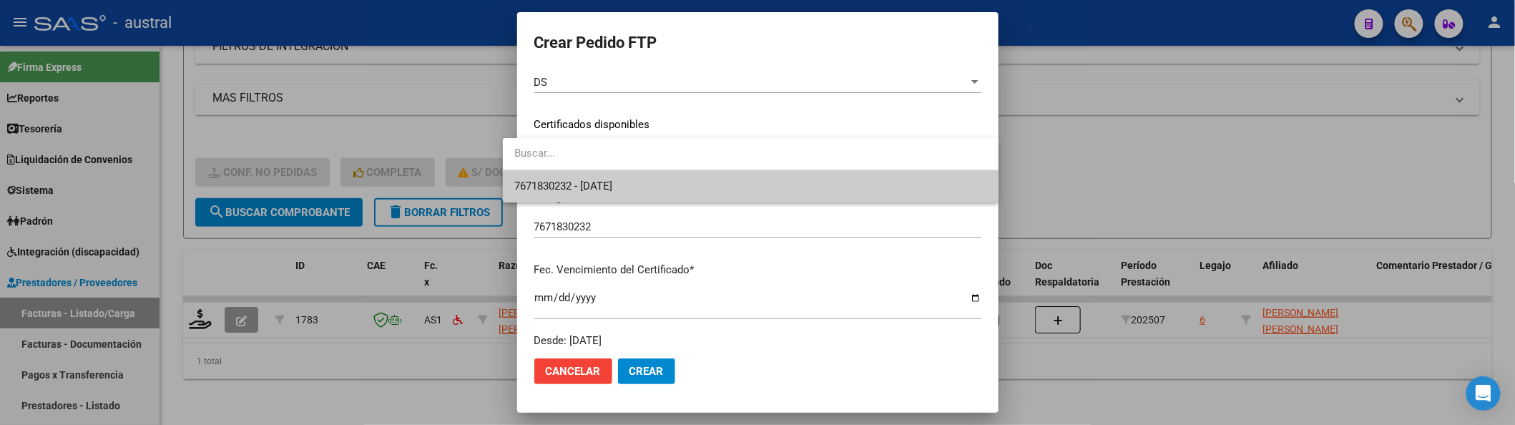
click at [592, 182] on span "7671830232 - 2027-06-09" at bounding box center [563, 186] width 98 height 13
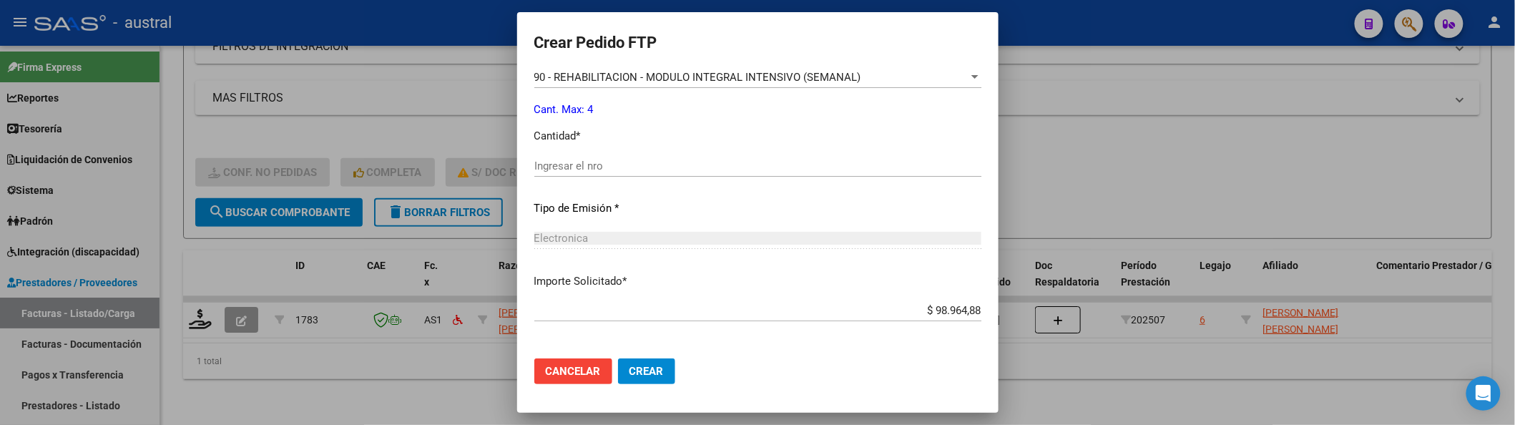
scroll to position [546, 0]
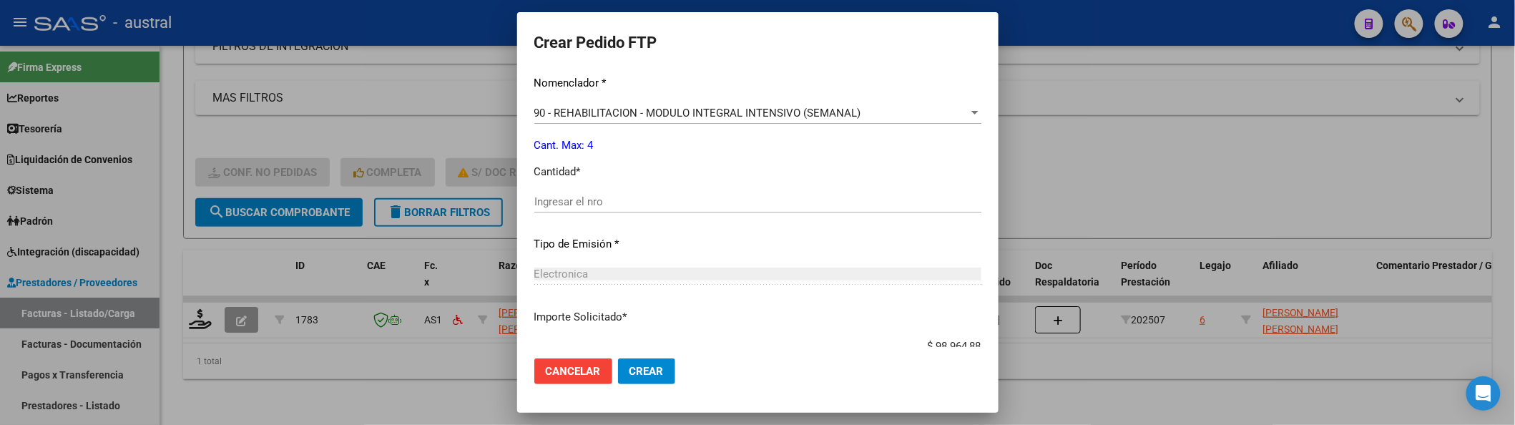
click at [645, 358] on mat-dialog-actions "Cancelar Crear" at bounding box center [757, 371] width 447 height 49
click at [622, 193] on div "Ingresar el nro" at bounding box center [757, 201] width 447 height 21
type input "4"
click at [618, 358] on button "Crear" at bounding box center [646, 371] width 57 height 26
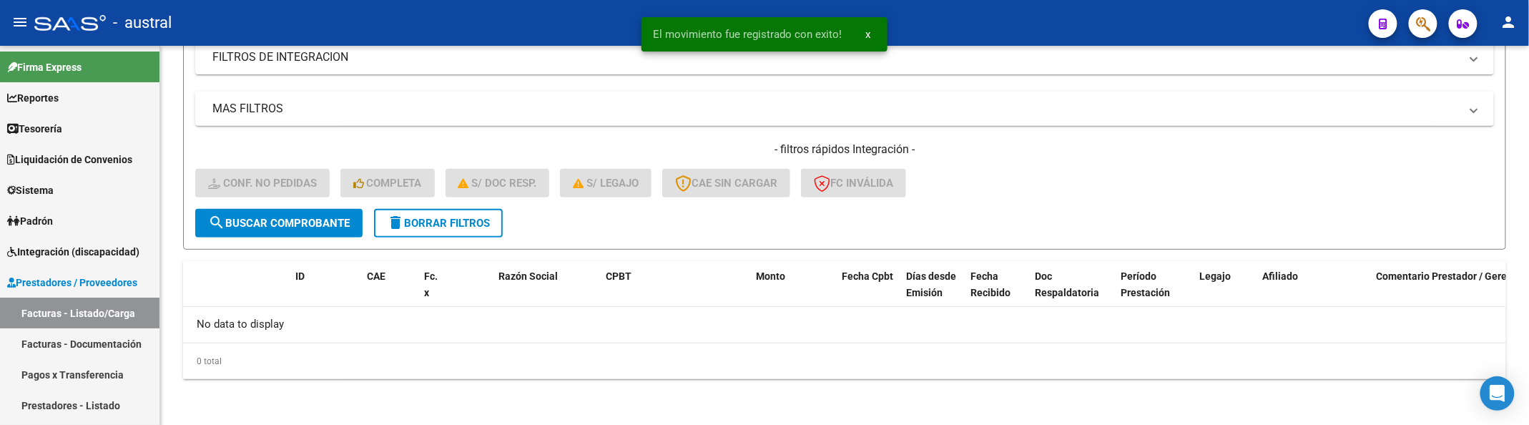
scroll to position [252, 0]
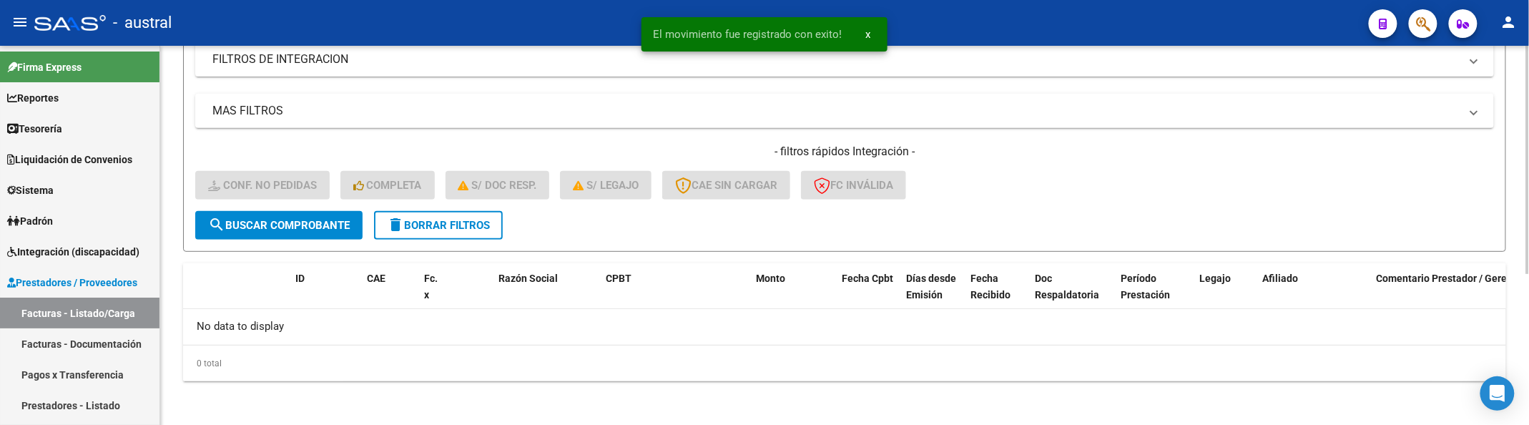
click at [442, 225] on span "delete Borrar Filtros" at bounding box center [438, 225] width 103 height 13
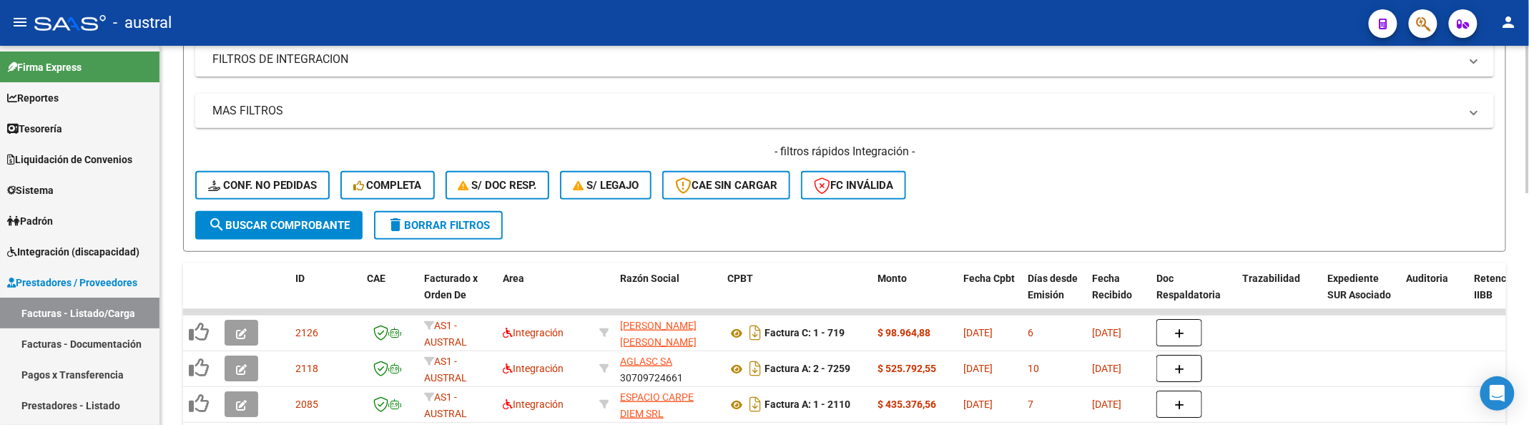
drag, startPoint x: 453, startPoint y: 272, endPoint x: 971, endPoint y: 159, distance: 530.0
click at [971, 159] on h4 "- filtros rápidos Integración -" at bounding box center [844, 152] width 1299 height 16
click at [438, 238] on form "Filtros Id Area Area Seleccionar Gerenciador Seleccionar Gerenciador No Confirm…" at bounding box center [844, 84] width 1323 height 335
click at [443, 230] on span "delete Borrar Filtros" at bounding box center [438, 225] width 103 height 13
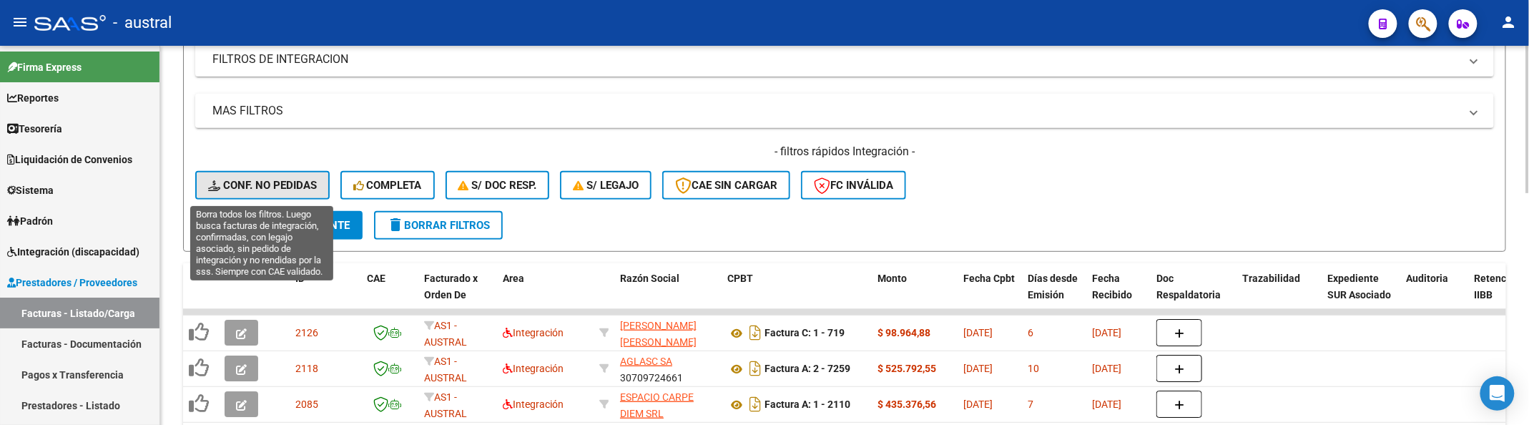
click at [289, 179] on span "Conf. no pedidas" at bounding box center [262, 185] width 109 height 13
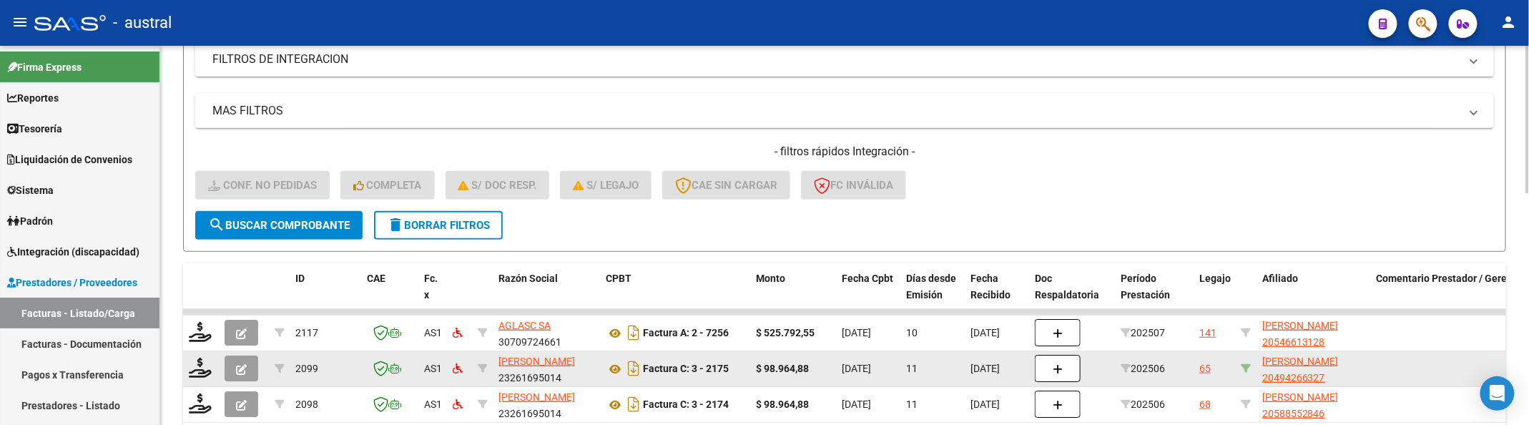
click at [1250, 363] on icon at bounding box center [1246, 368] width 10 height 10
type input "20494266327"
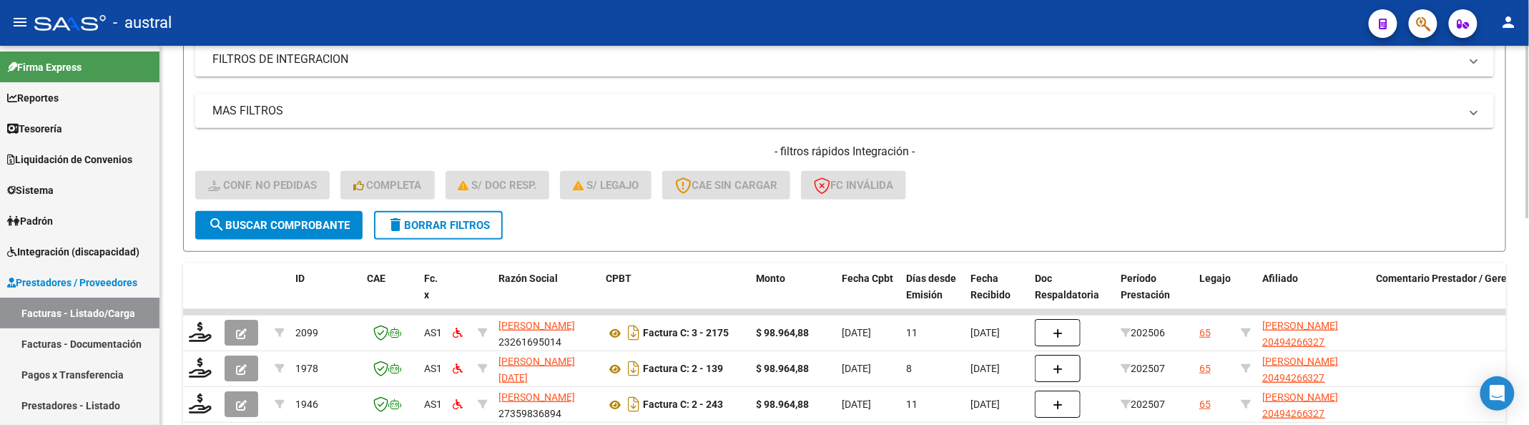
click at [1272, 181] on div "- filtros rápidos Integración - Conf. no pedidas Completa S/ Doc Resp. S/ legaj…" at bounding box center [844, 177] width 1299 height 67
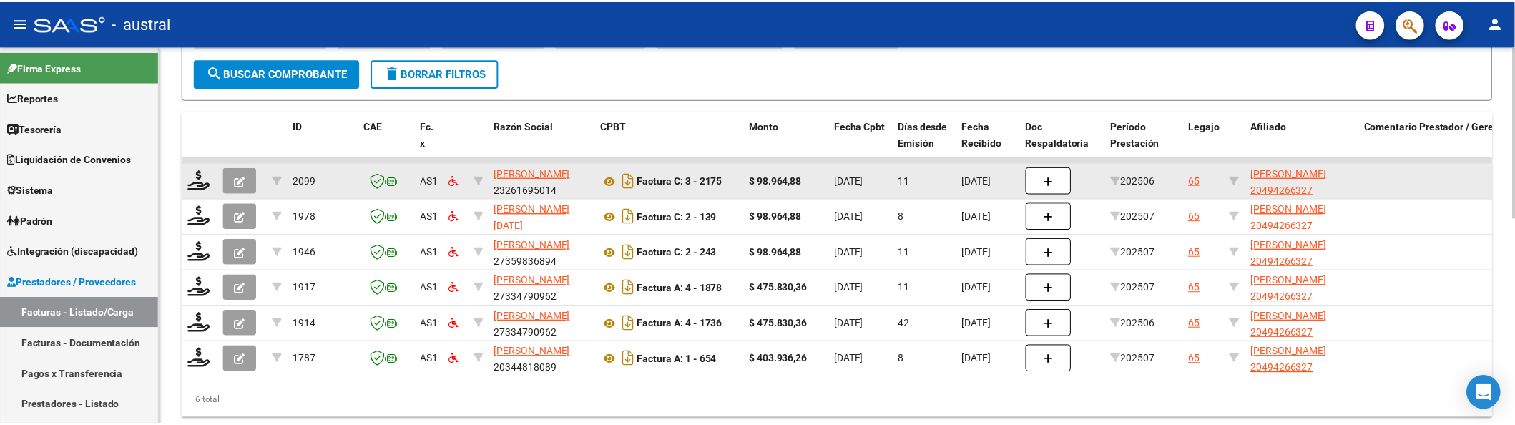
scroll to position [456, 0]
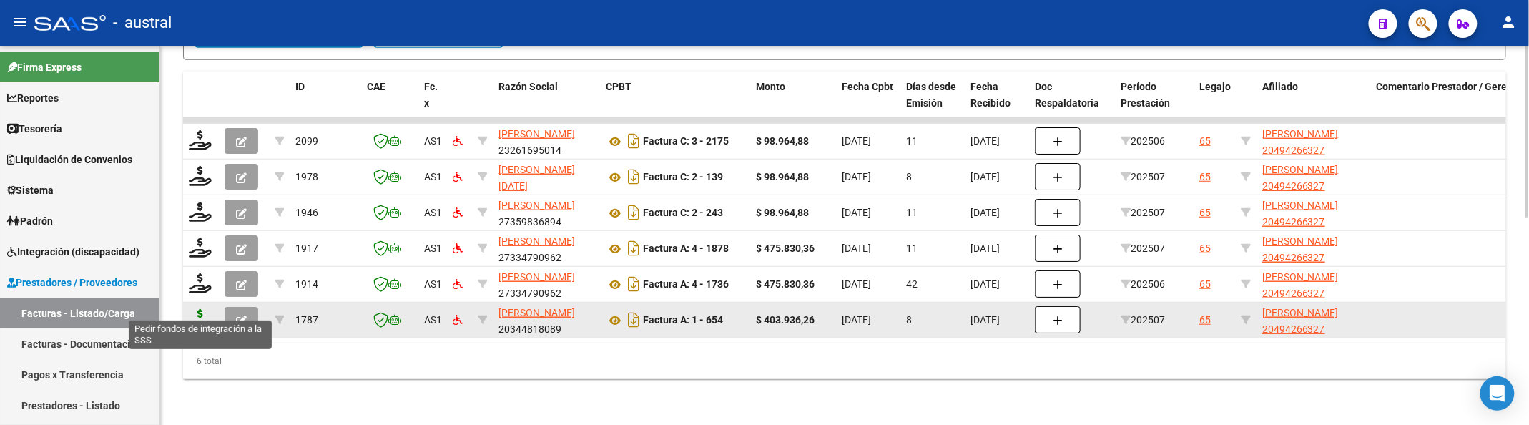
click at [201, 309] on icon at bounding box center [200, 319] width 23 height 20
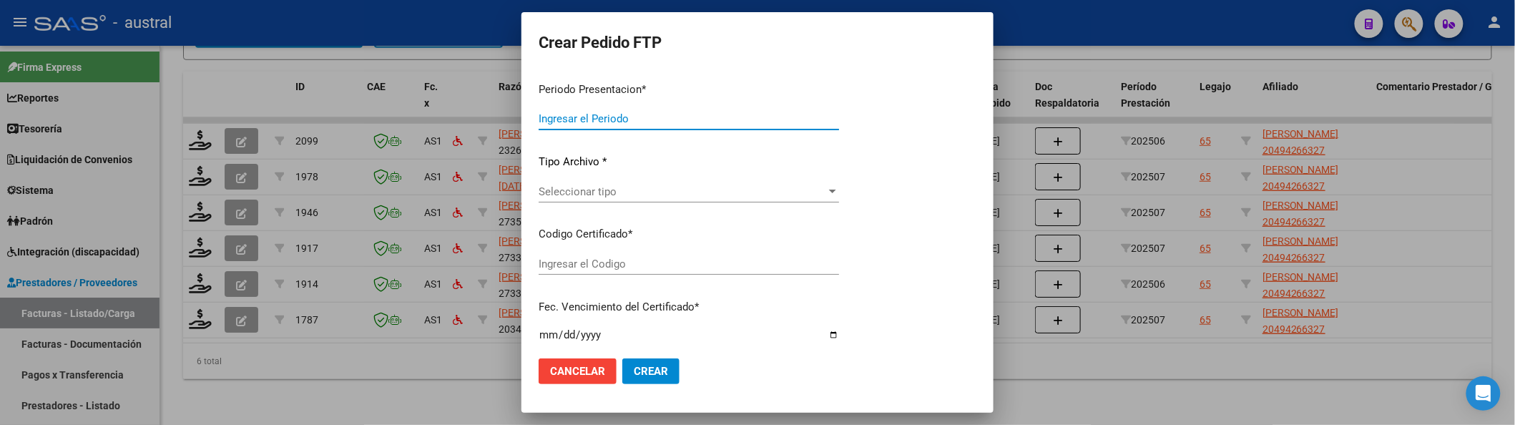
type input "202507"
type input "$ 403.936,26"
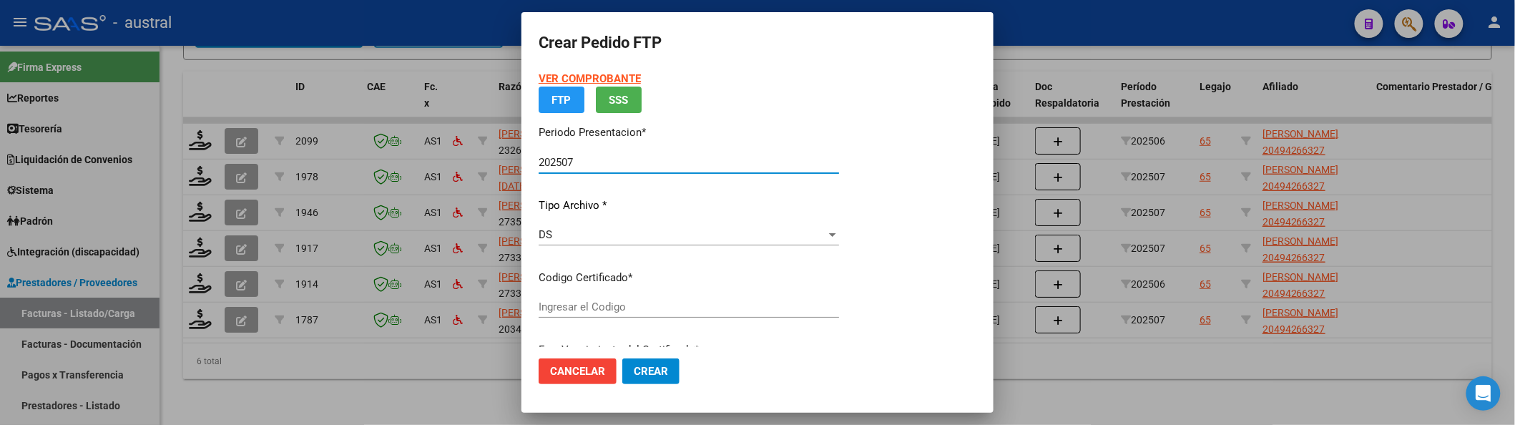
type input "4583105422"
type input "2028-03-09"
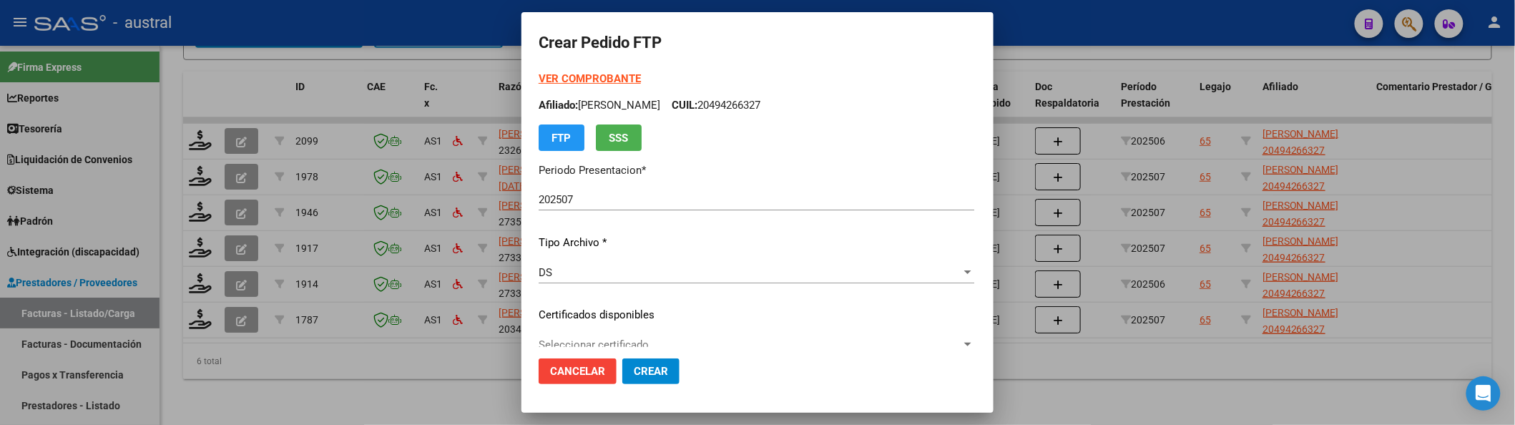
click at [584, 84] on strong "VER COMPROBANTE" at bounding box center [590, 78] width 102 height 13
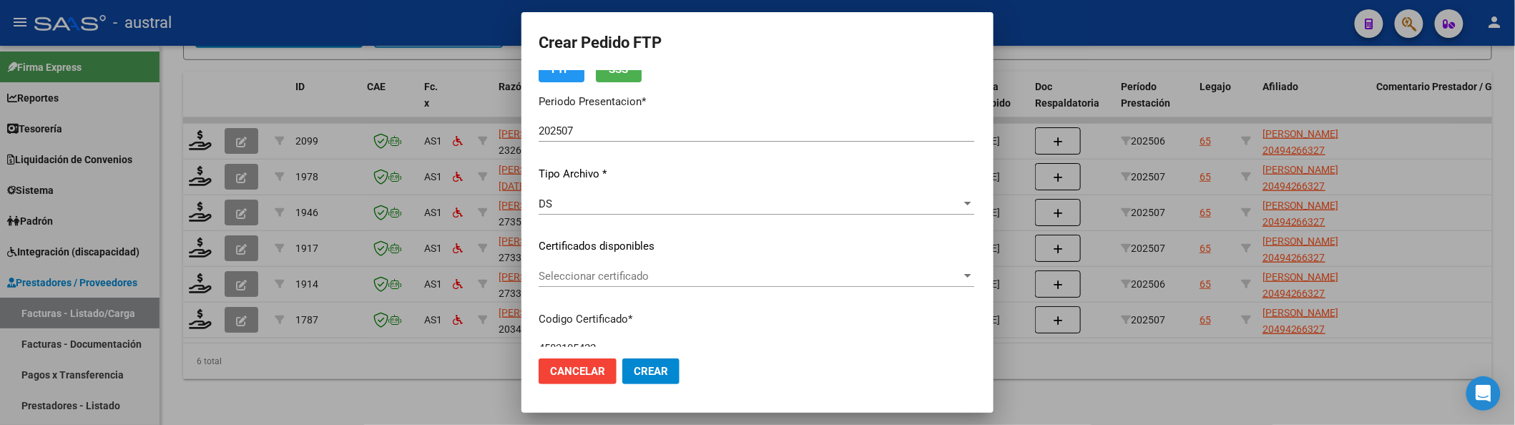
scroll to position [190, 0]
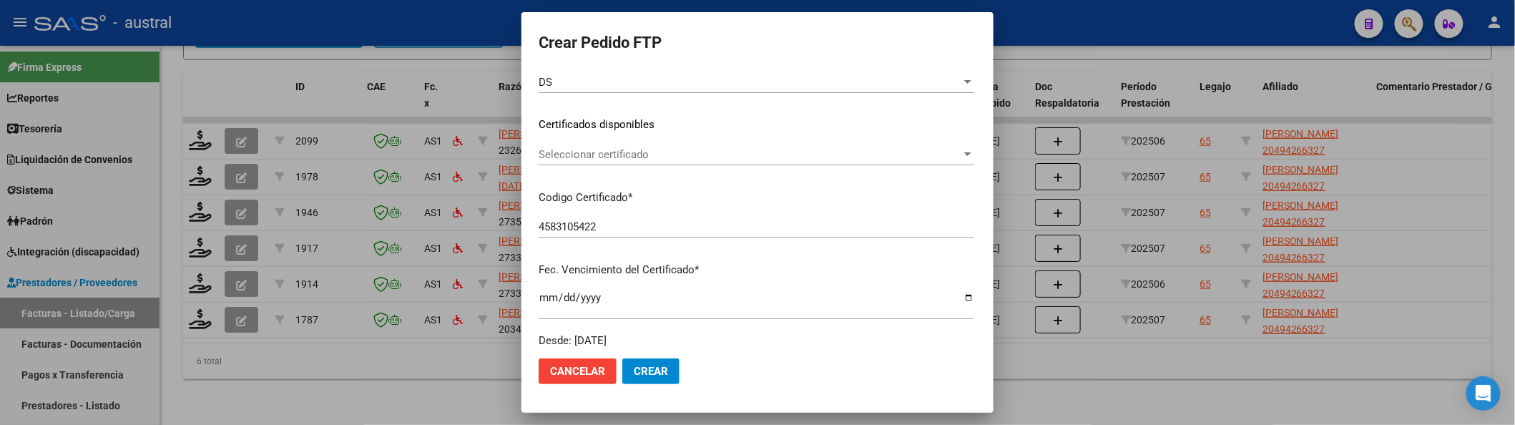
click at [628, 153] on span "Seleccionar certificado" at bounding box center [750, 154] width 423 height 13
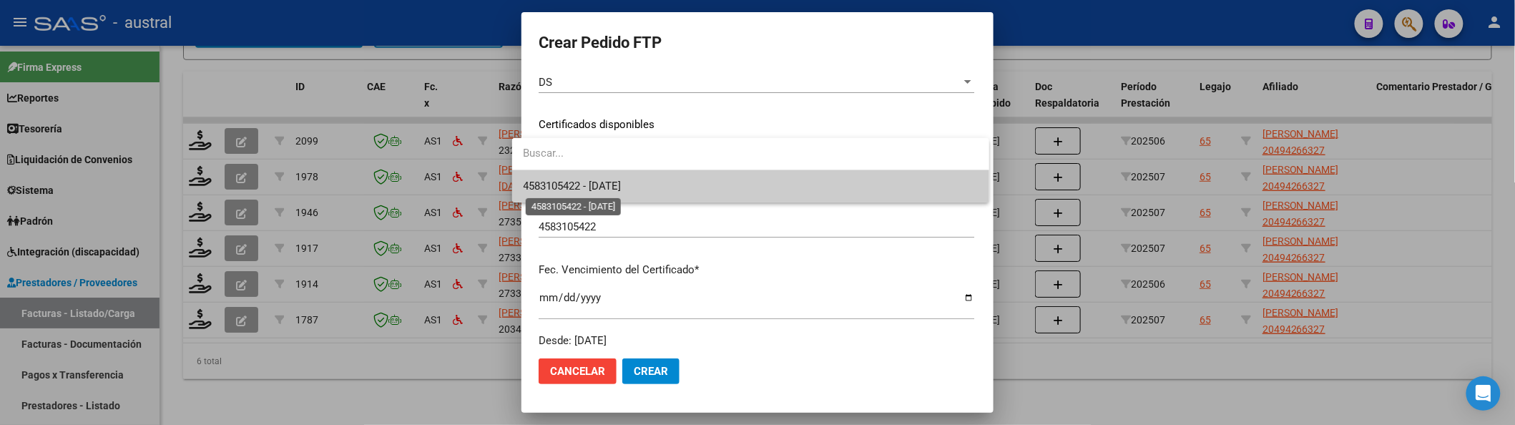
click at [622, 181] on span "4583105422 - 2028-03-09" at bounding box center [573, 186] width 98 height 13
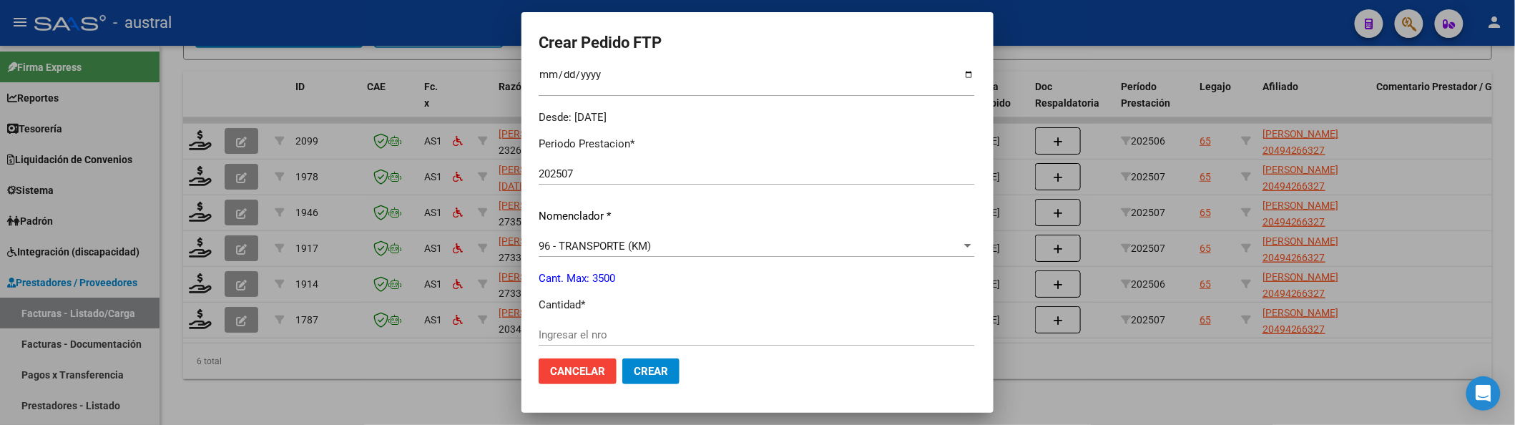
scroll to position [476, 0]
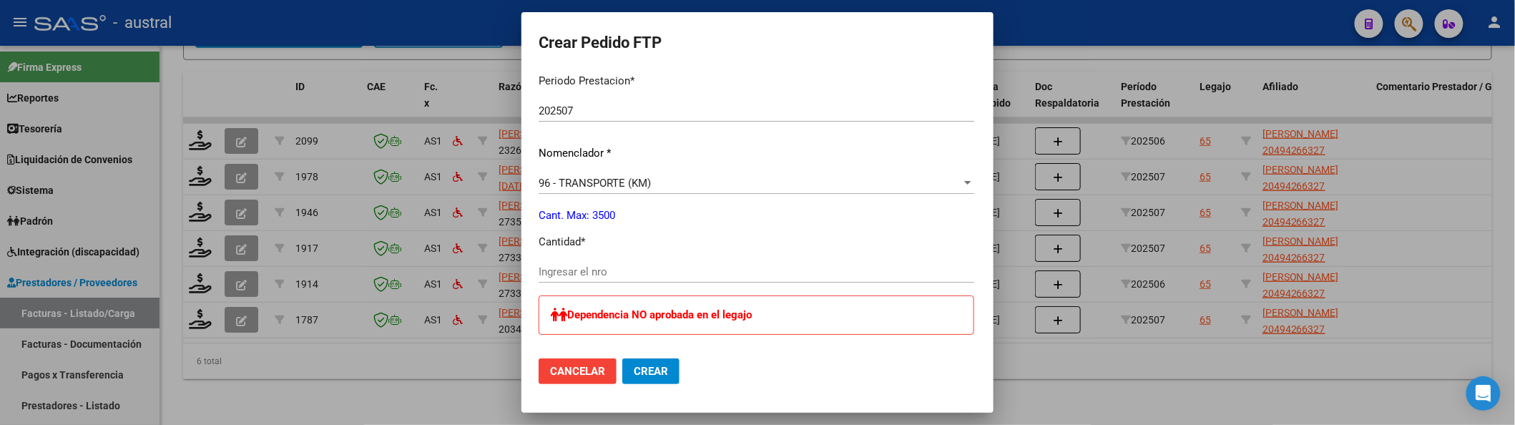
click at [585, 267] on input "Ingresar el nro" at bounding box center [757, 271] width 436 height 13
type input "746"
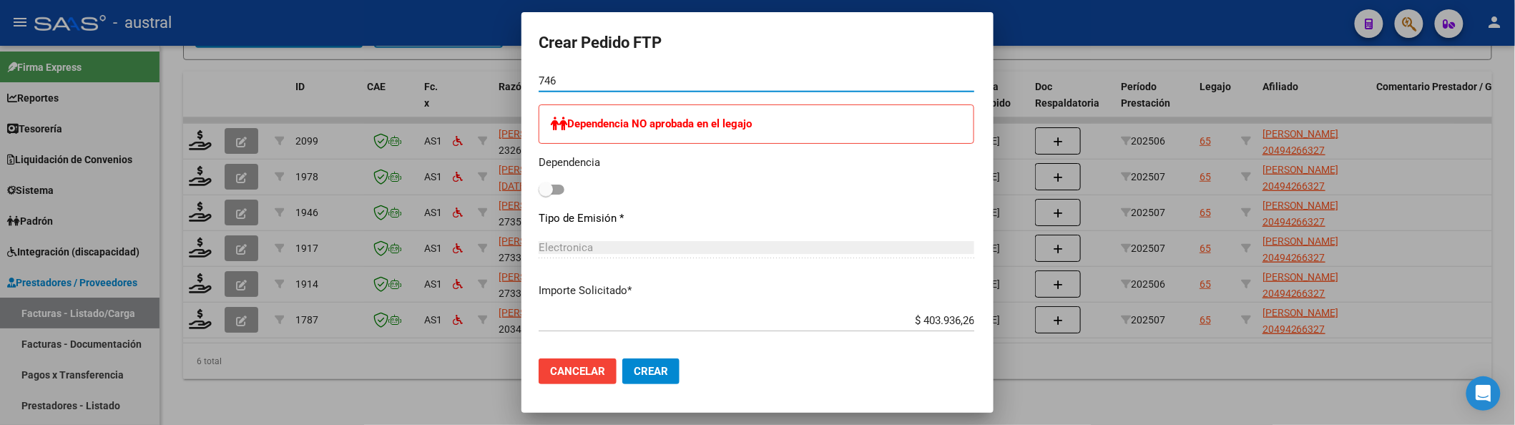
scroll to position [572, 0]
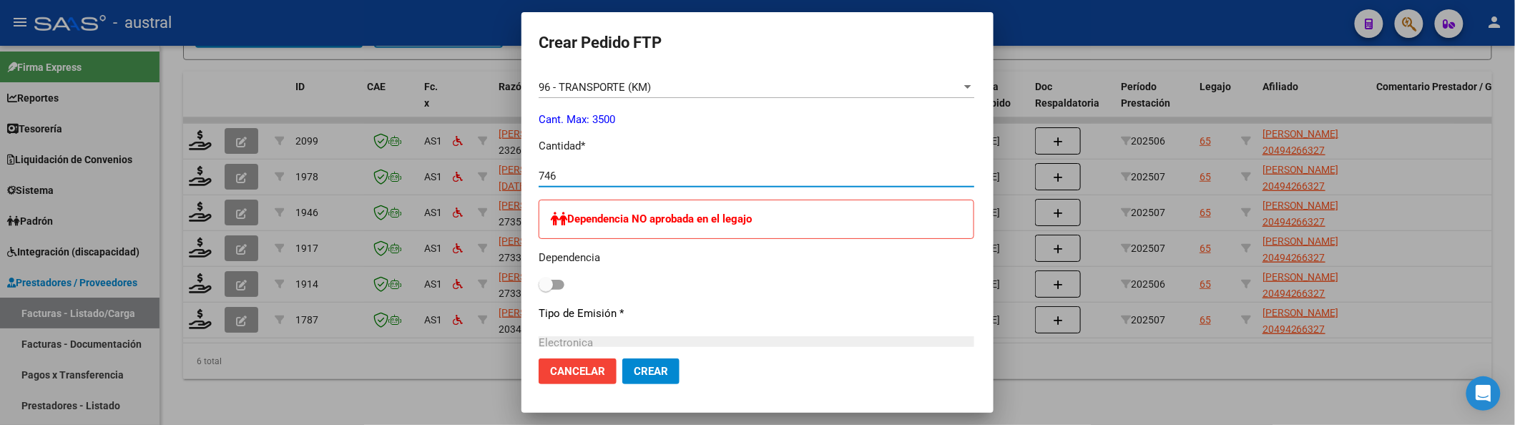
click at [634, 379] on button "Crear" at bounding box center [650, 371] width 57 height 26
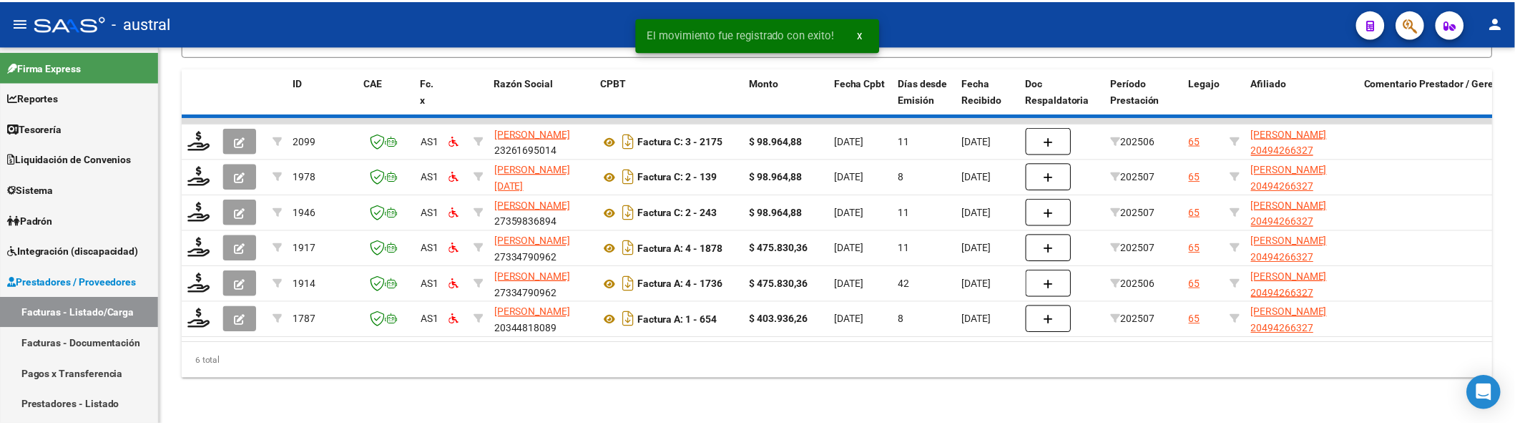
scroll to position [421, 0]
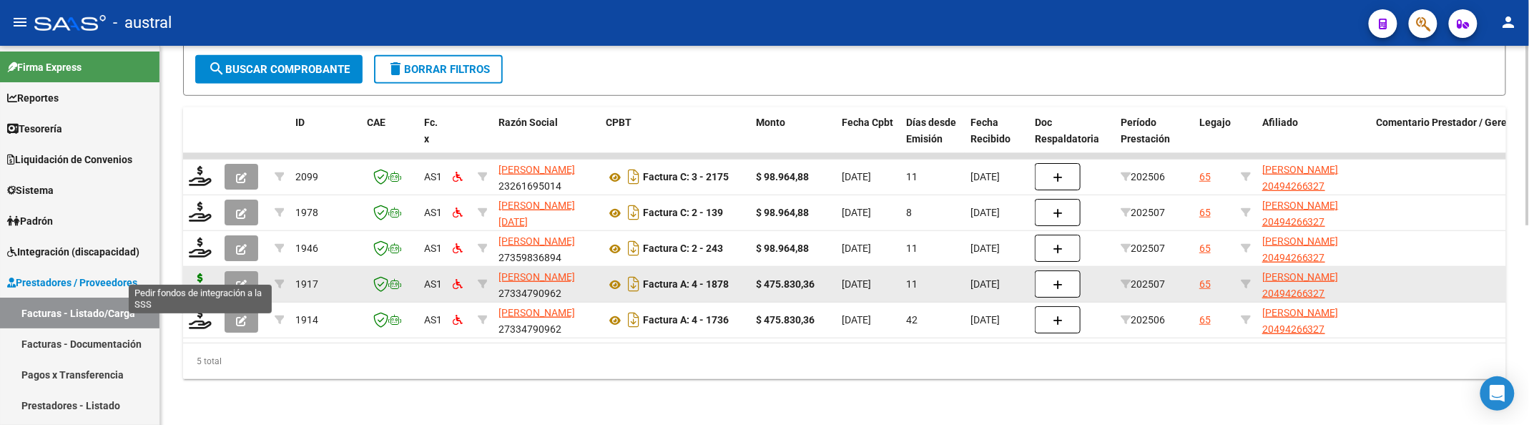
click at [206, 273] on icon at bounding box center [200, 283] width 23 height 20
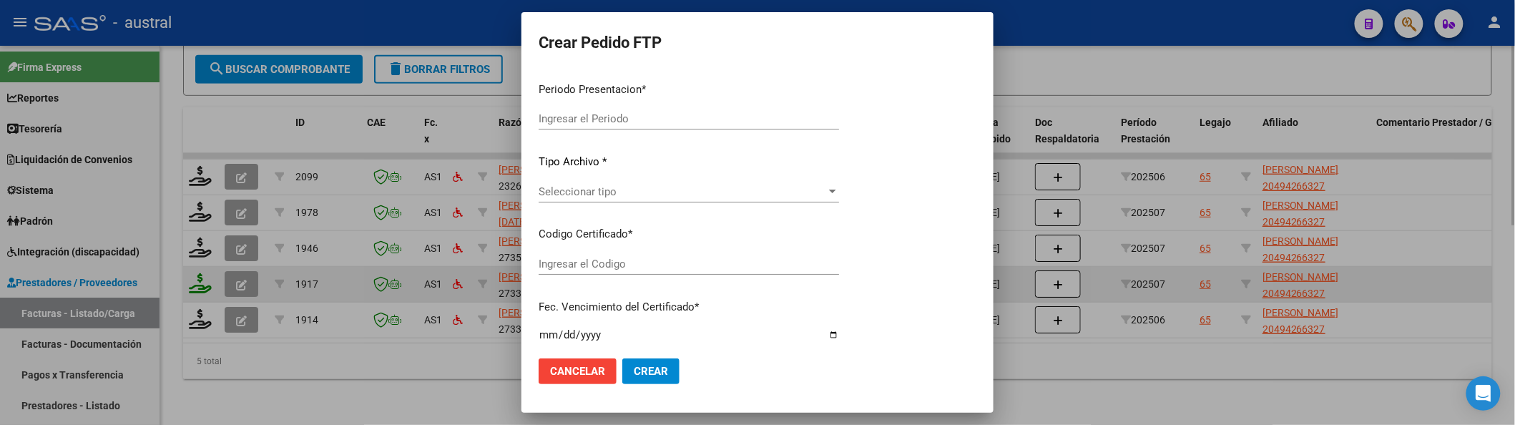
type input "202507"
type input "$ 475.830,36"
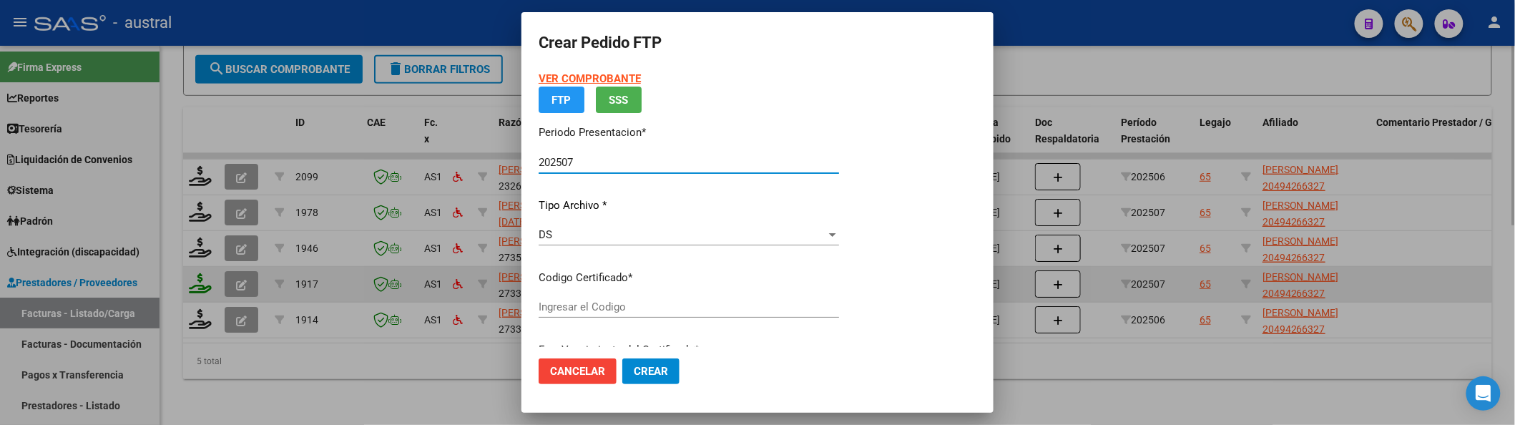
type input "4583105422"
type input "2028-03-09"
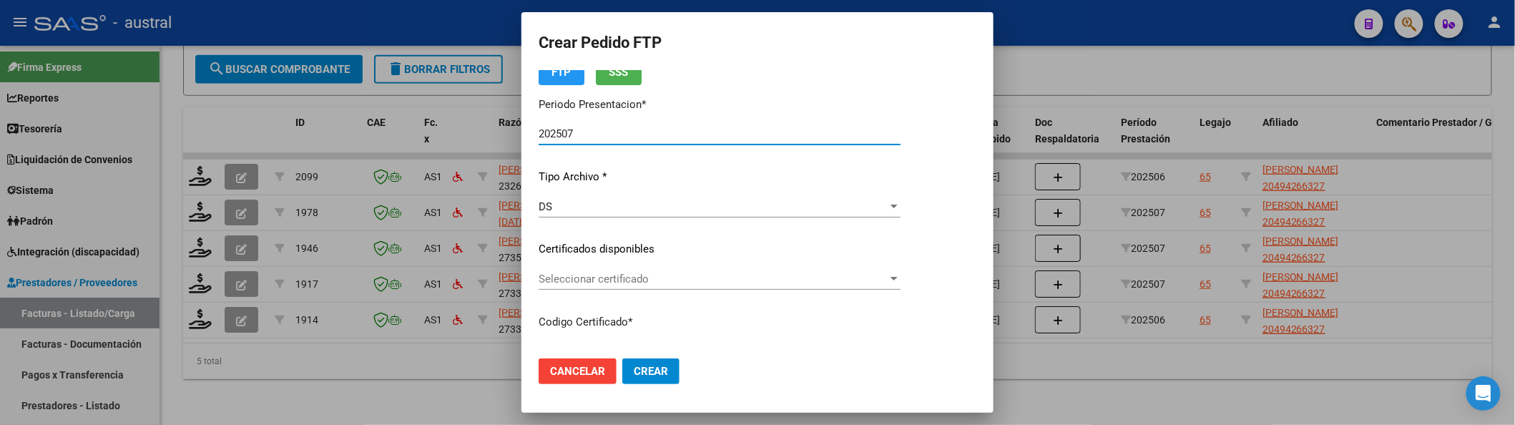
scroll to position [190, 0]
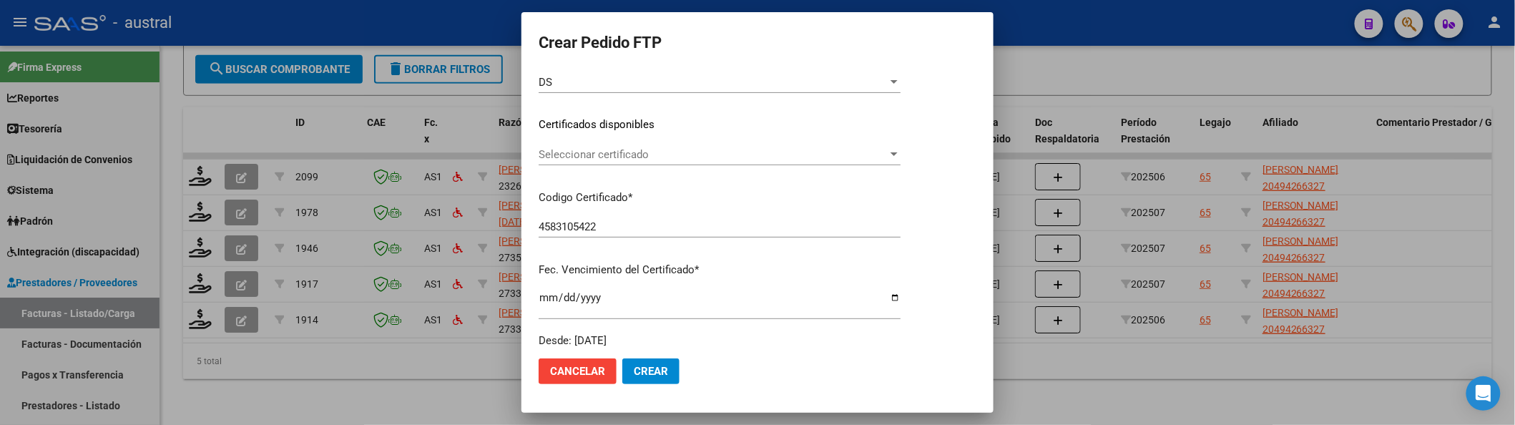
click at [636, 149] on span "Seleccionar certificado" at bounding box center [713, 154] width 349 height 13
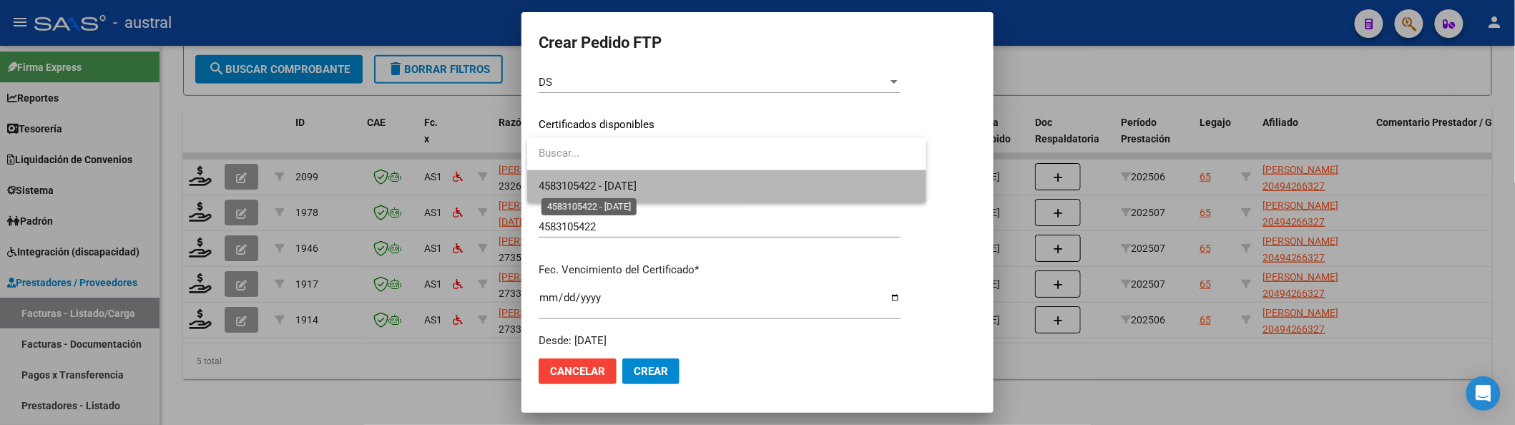
click at [637, 182] on span "4583105422 - 2028-03-09" at bounding box center [588, 186] width 98 height 13
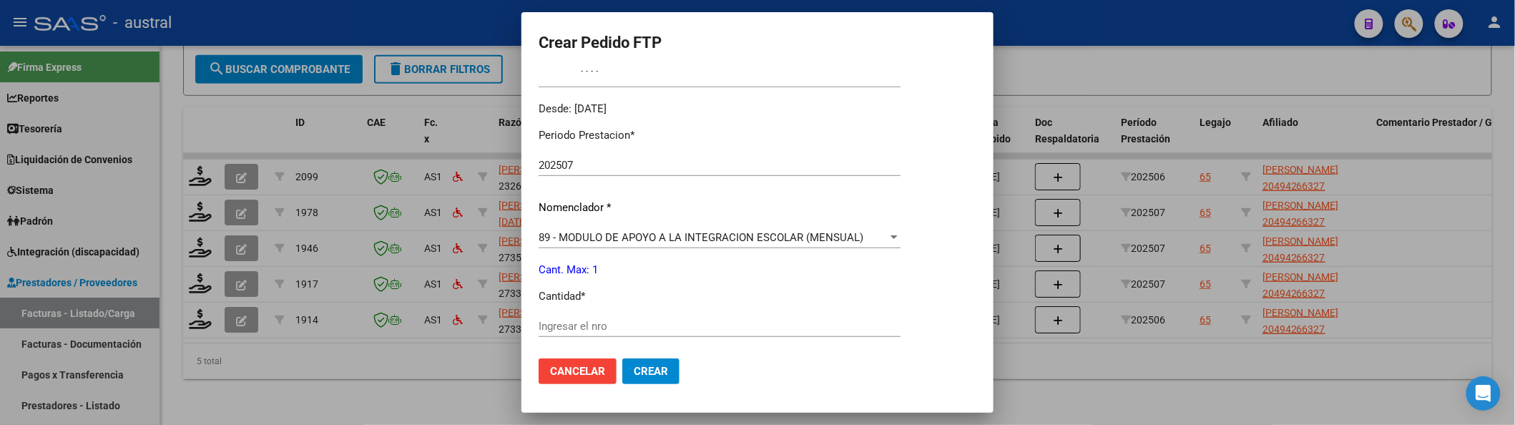
scroll to position [476, 0]
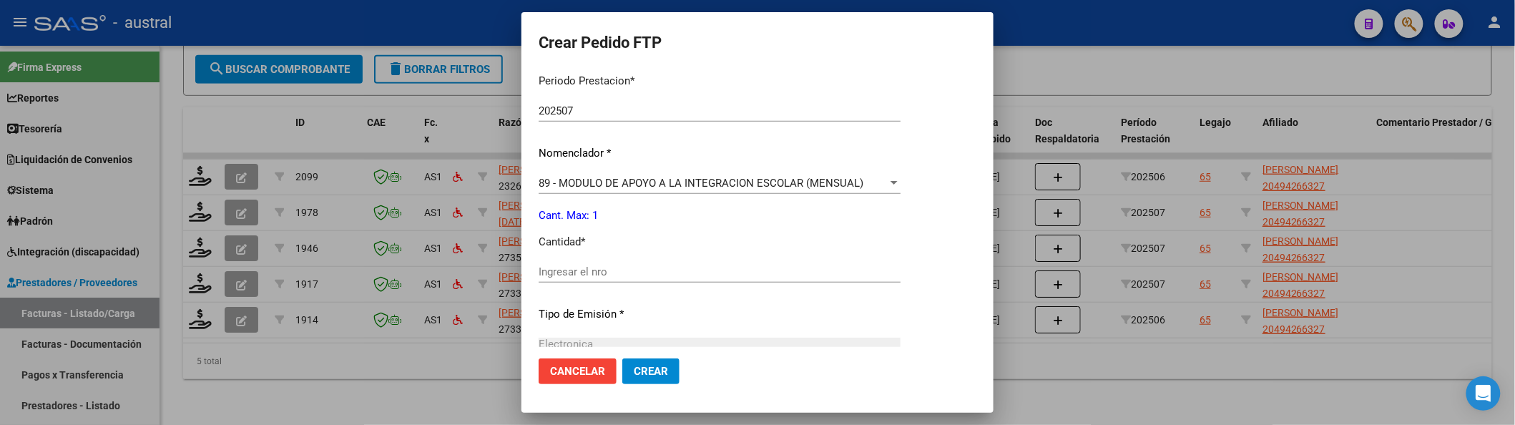
click at [656, 273] on input "Ingresar el nro" at bounding box center [720, 271] width 362 height 13
click at [655, 273] on input "Ingresar el nro" at bounding box center [720, 271] width 362 height 13
type input "1"
click at [622, 358] on button "Crear" at bounding box center [650, 371] width 57 height 26
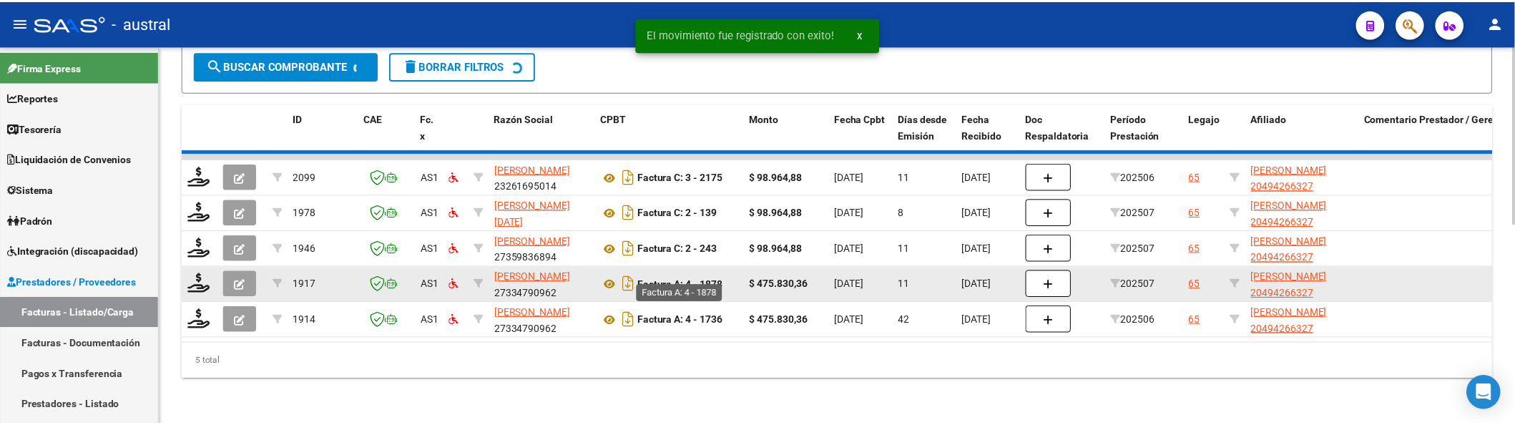
scroll to position [385, 0]
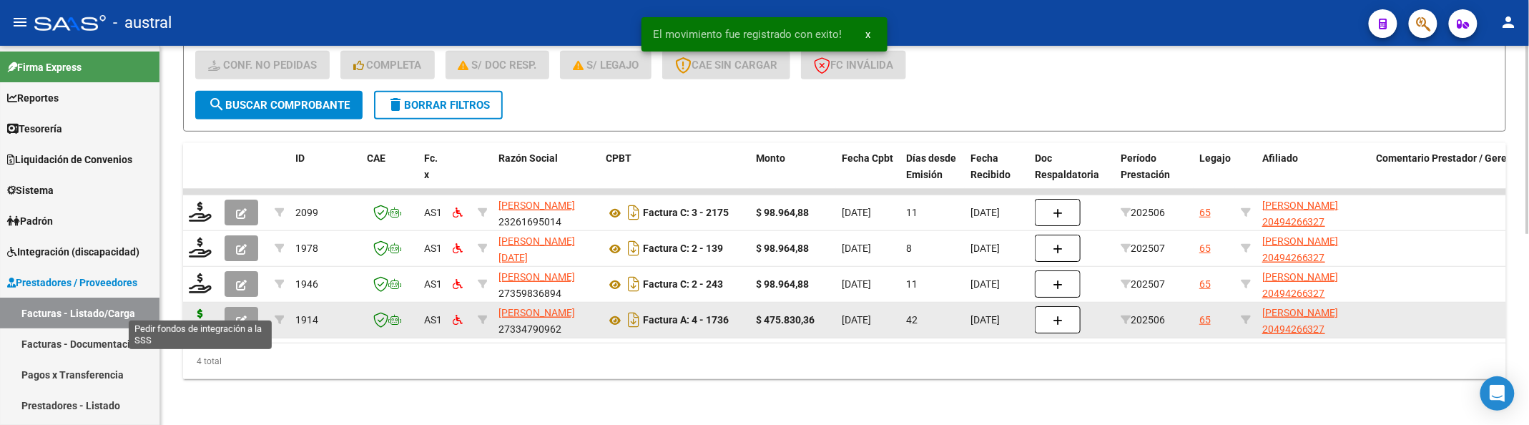
click at [197, 309] on icon at bounding box center [200, 319] width 23 height 20
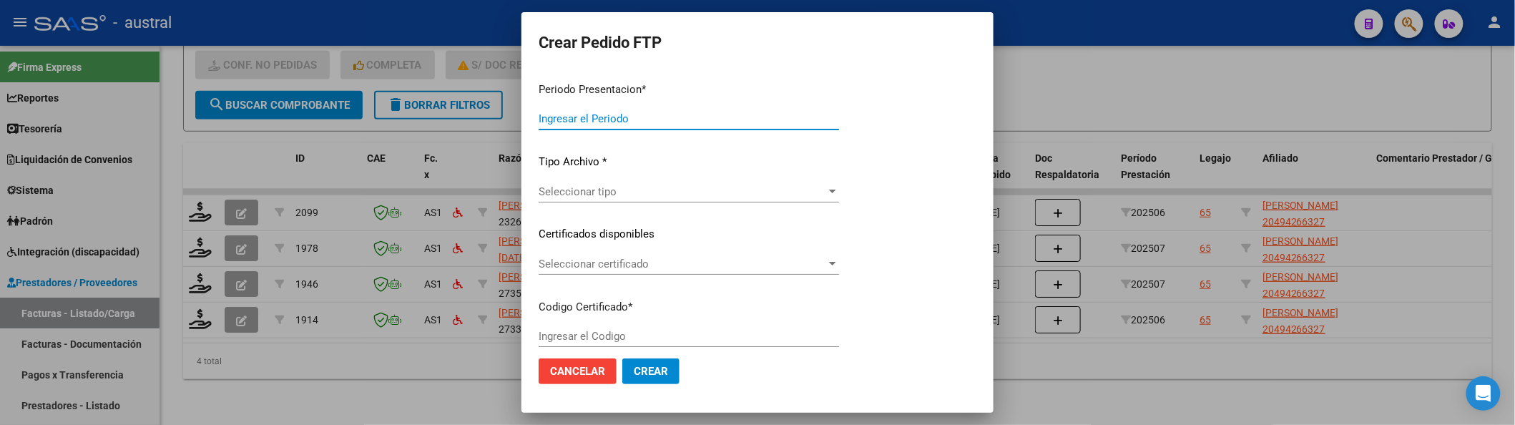
type input "202507"
type input "202506"
type input "$ 475.830,36"
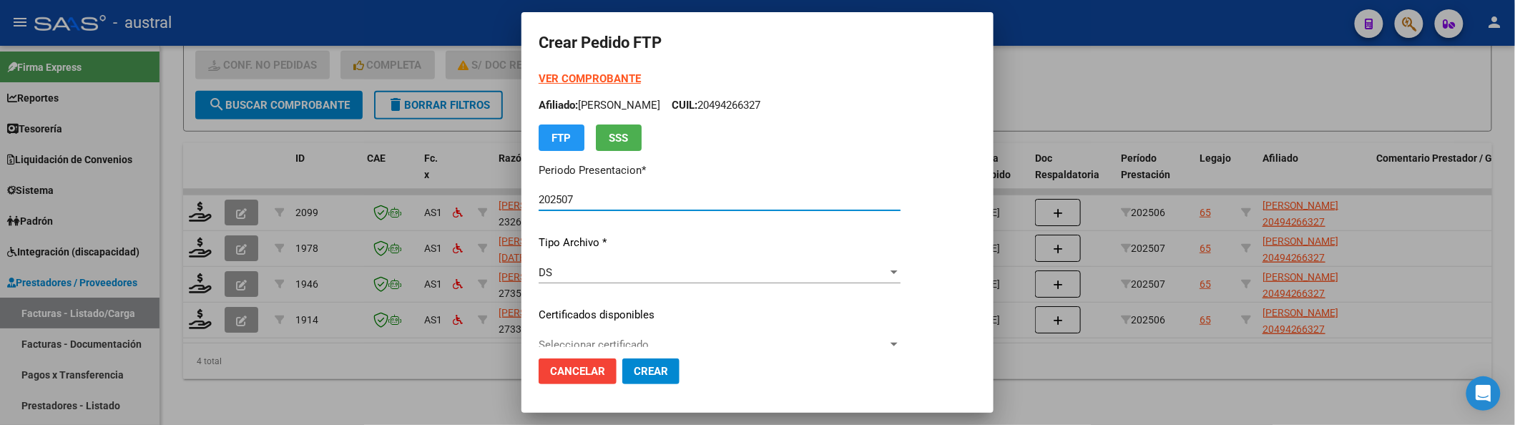
type input "4583105422"
type input "2028-03-09"
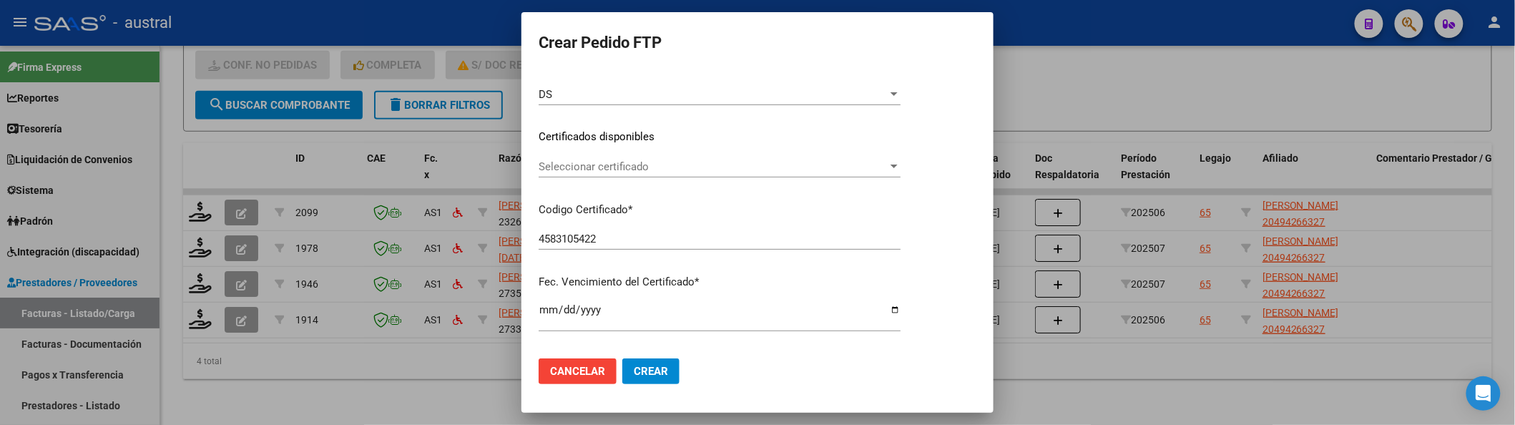
scroll to position [190, 0]
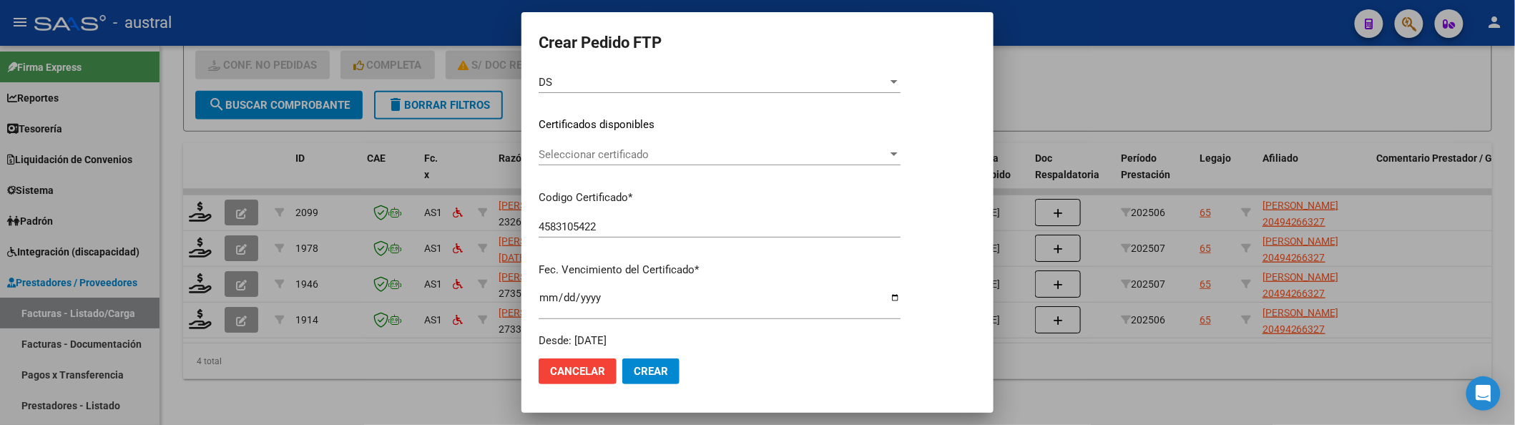
click at [659, 165] on div "Seleccionar certificado Seleccionar certificado" at bounding box center [720, 161] width 362 height 35
click at [682, 156] on span "Seleccionar certificado" at bounding box center [713, 154] width 349 height 13
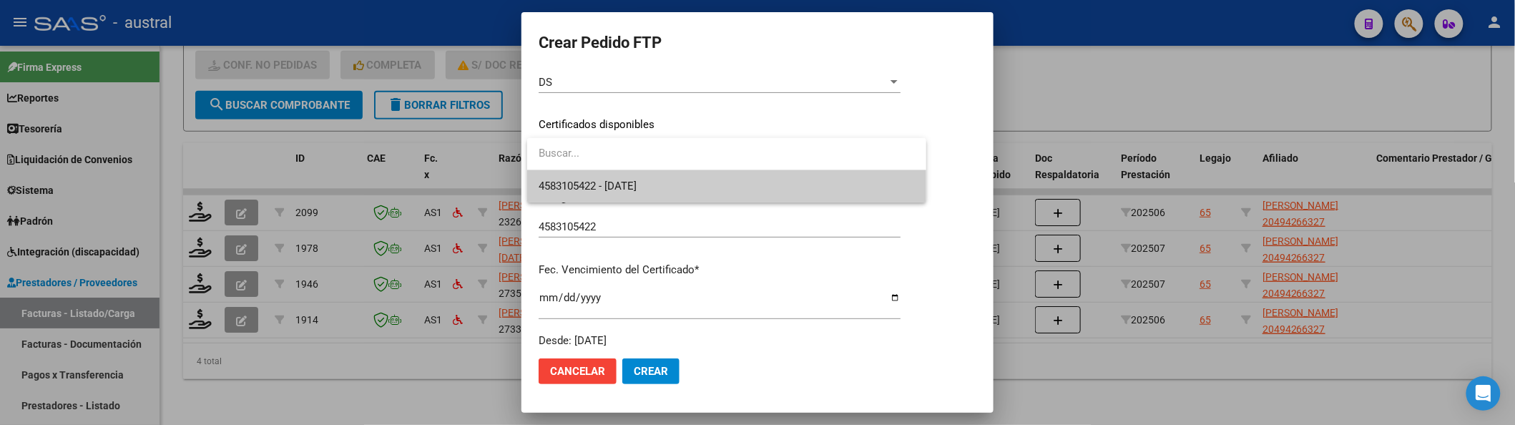
click at [702, 180] on span "4583105422 - 2028-03-09" at bounding box center [727, 186] width 376 height 32
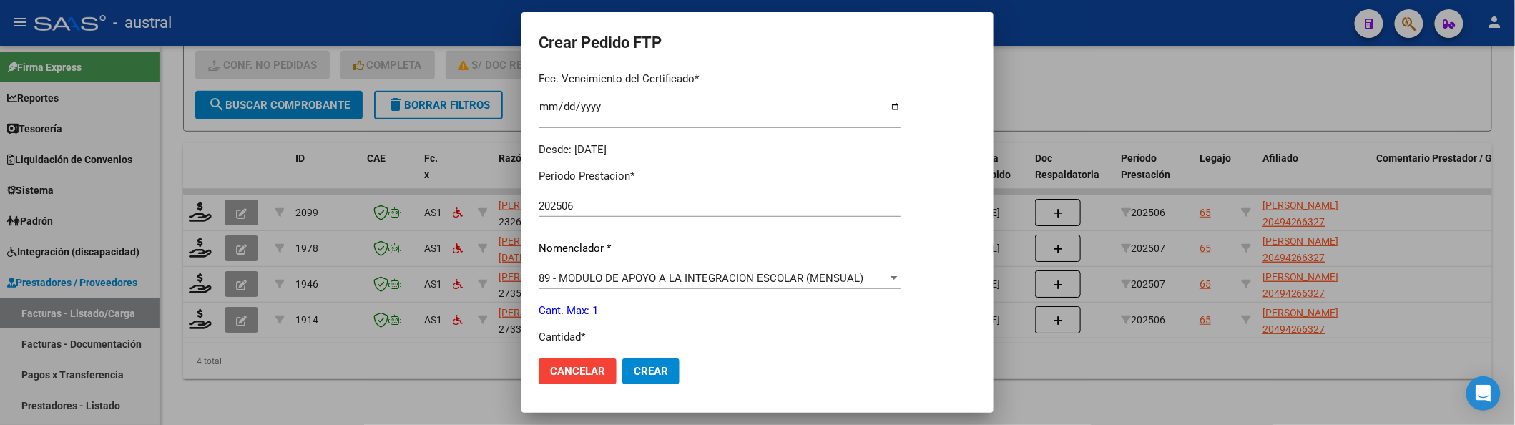
scroll to position [476, 0]
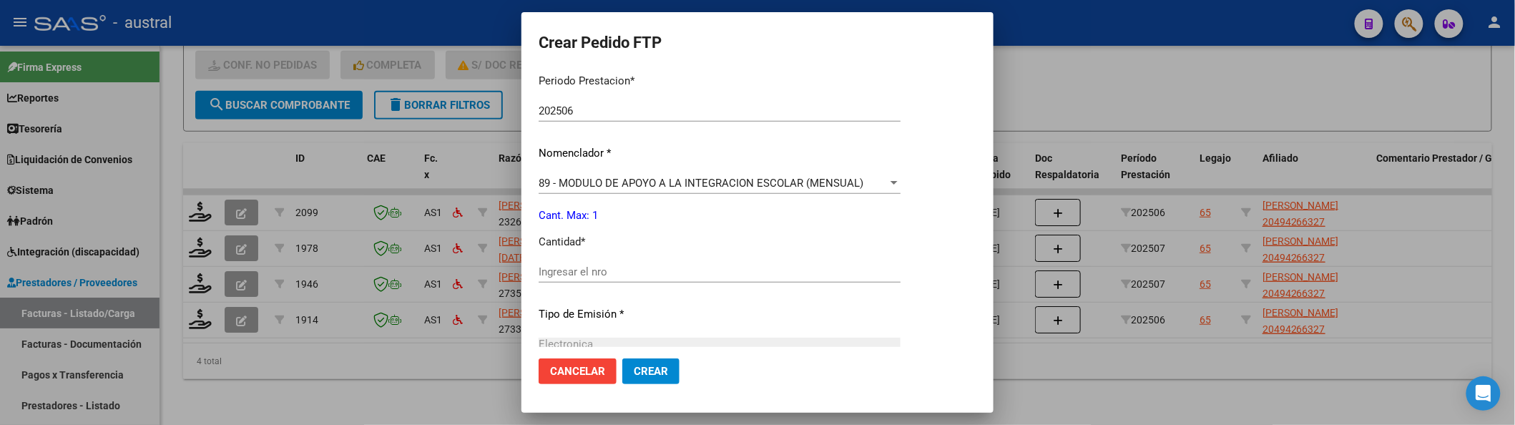
click at [644, 263] on div "Ingresar el nro" at bounding box center [720, 271] width 362 height 21
type input "1"
click at [622, 358] on button "Crear" at bounding box center [650, 371] width 57 height 26
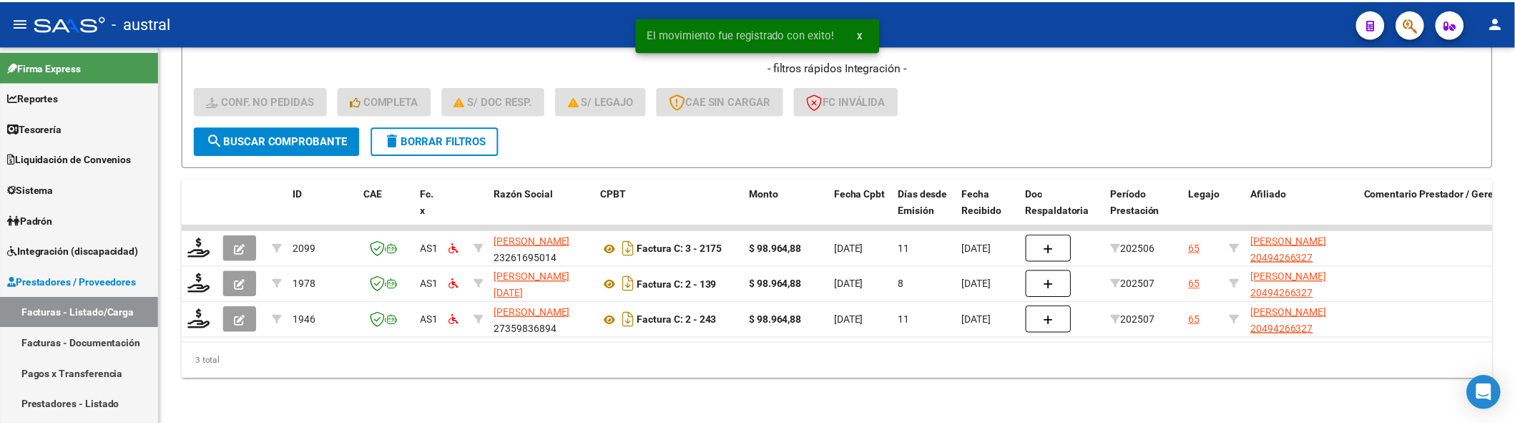
scroll to position [350, 0]
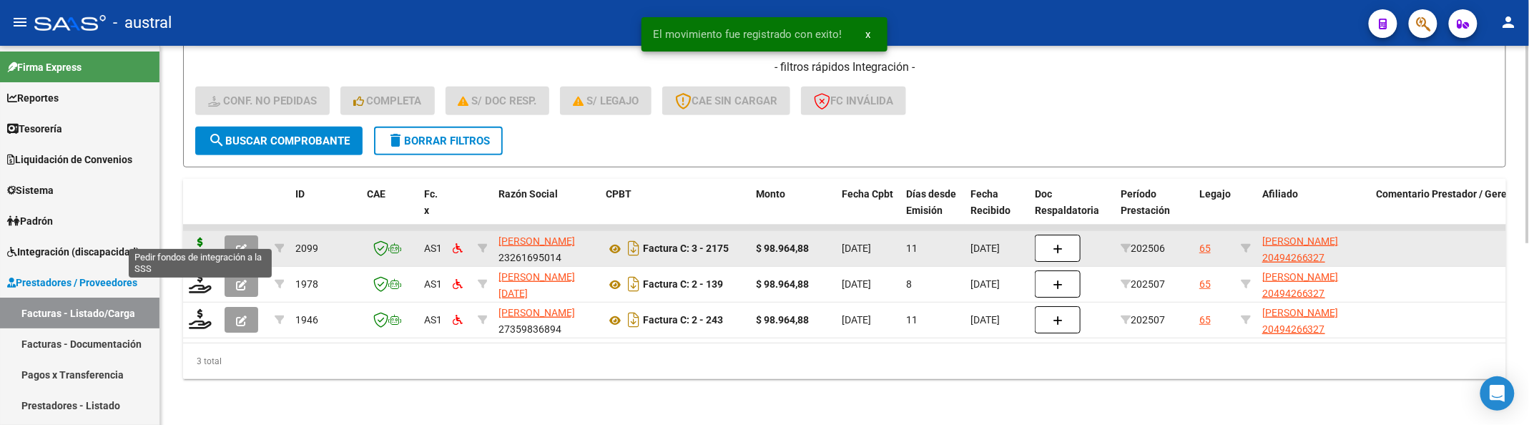
click at [207, 239] on icon at bounding box center [200, 247] width 23 height 20
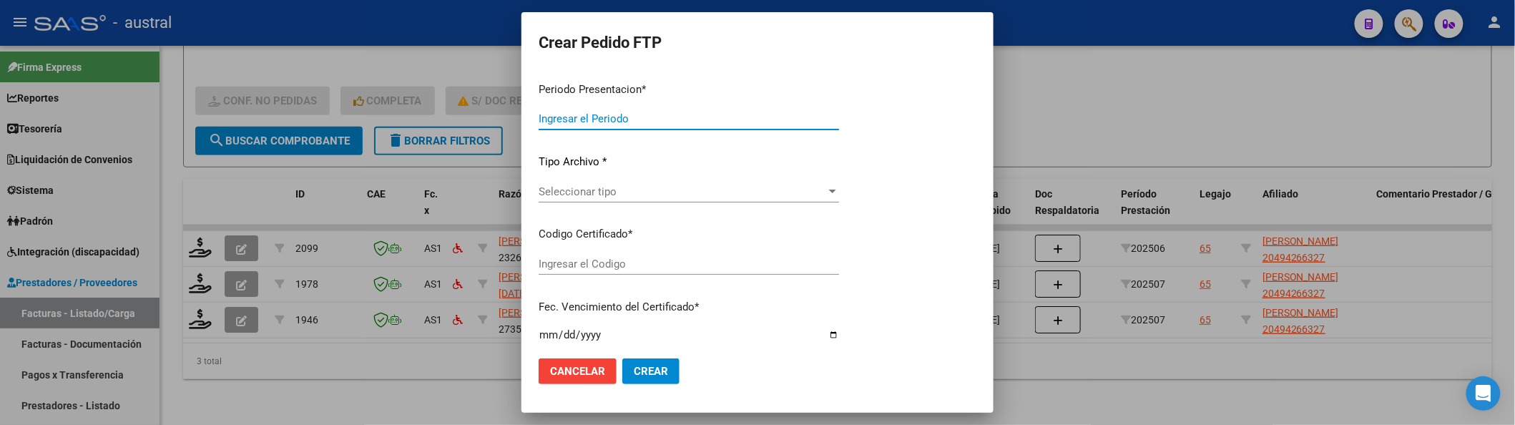
type input "202507"
type input "202506"
type input "$ 98.964,88"
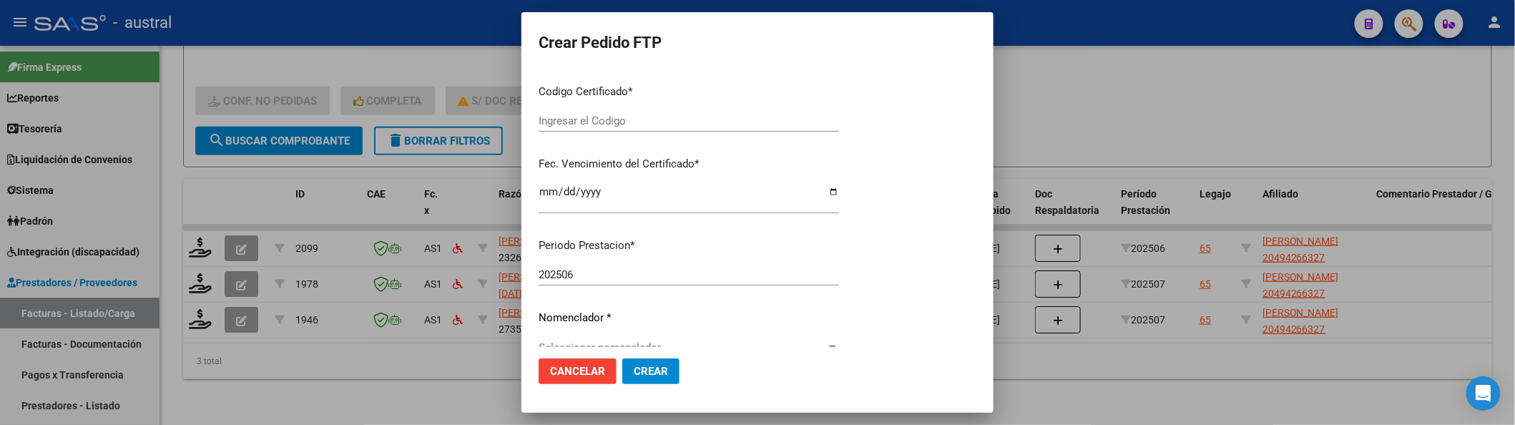
type input "4583105422"
type input "2028-03-09"
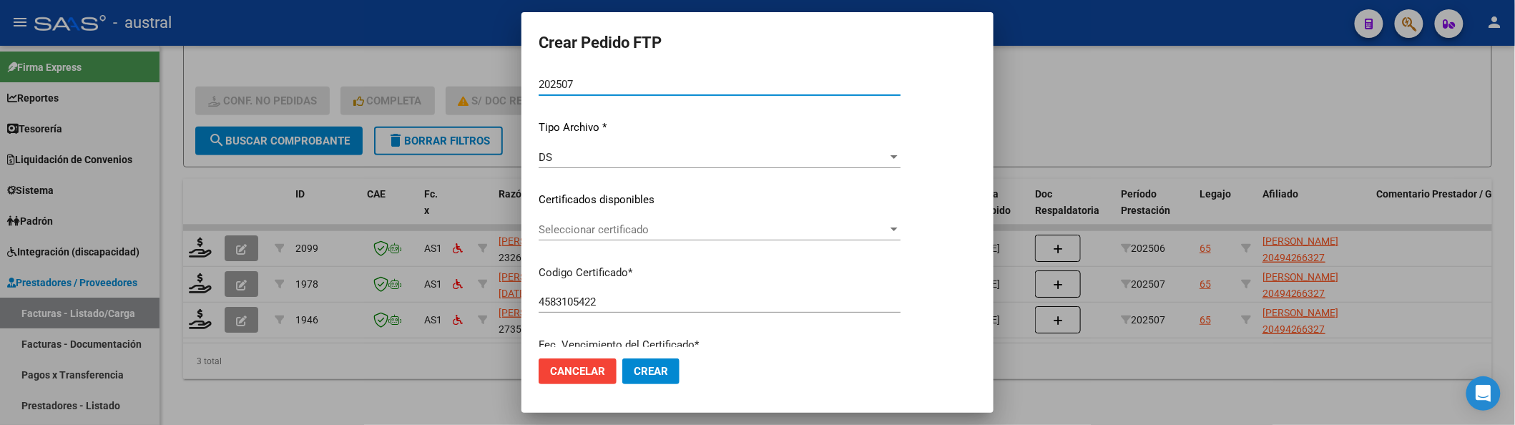
scroll to position [110, 0]
click at [621, 228] on span "Seleccionar certificado" at bounding box center [713, 234] width 349 height 13
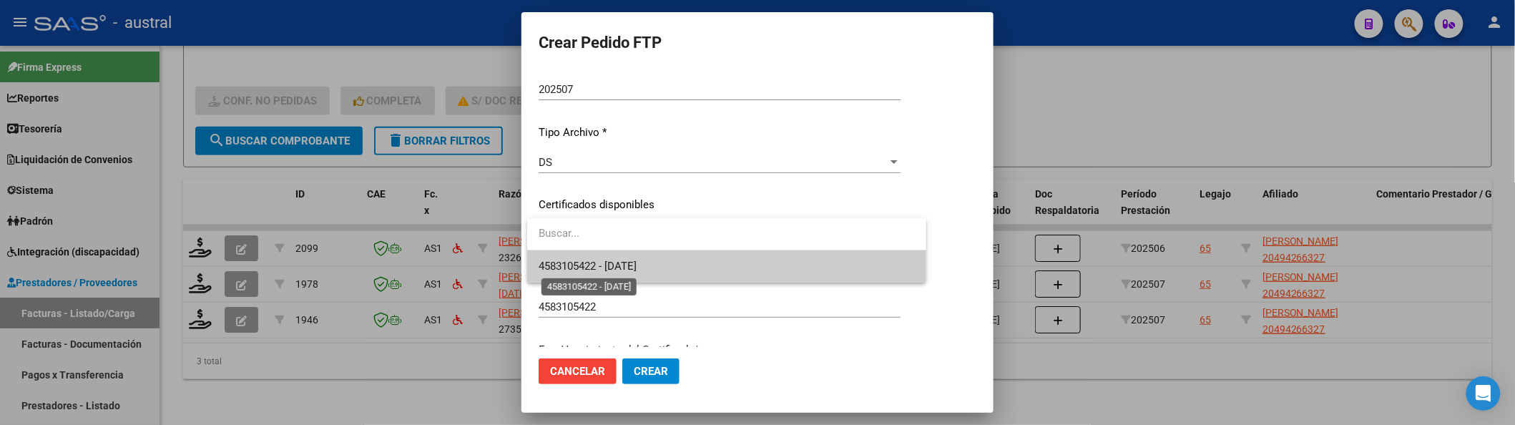
click at [637, 262] on span "4583105422 - 2028-03-09" at bounding box center [588, 266] width 98 height 13
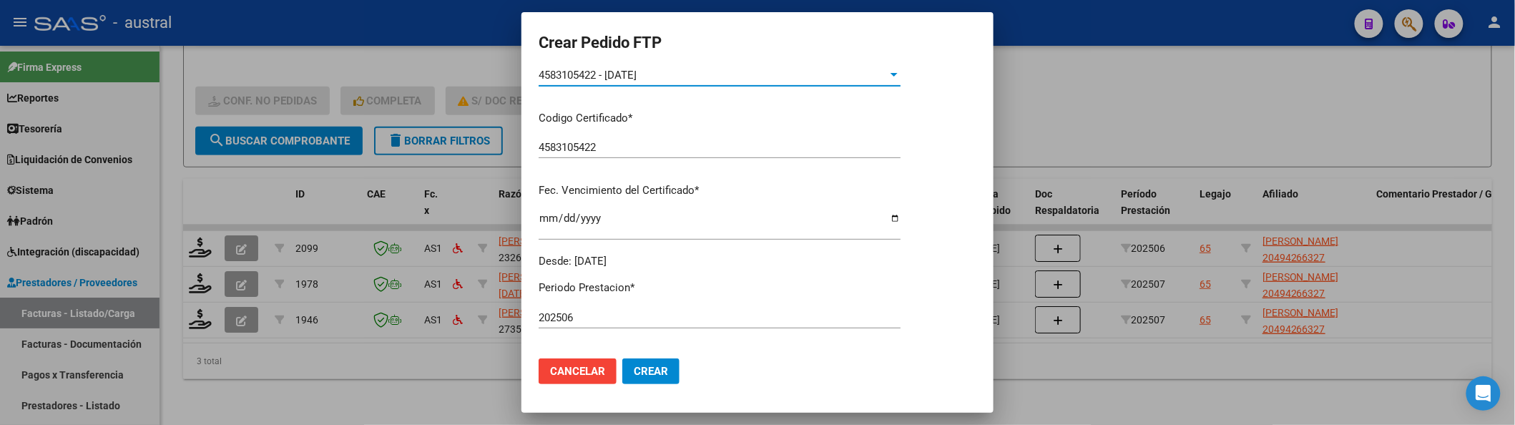
scroll to position [396, 0]
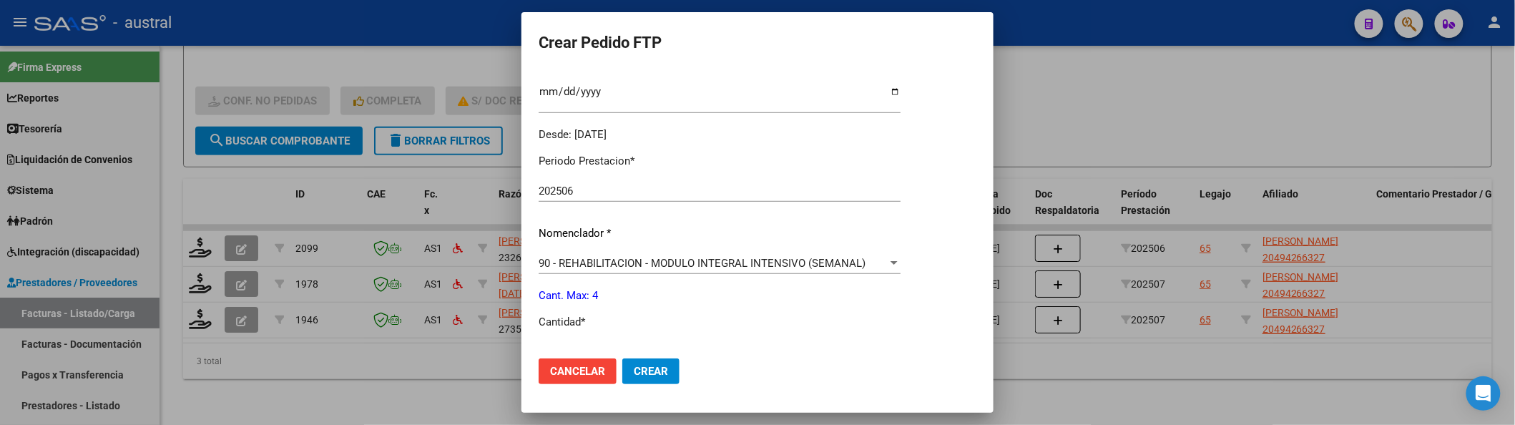
click at [651, 252] on div "90 - REHABILITACION - MODULO INTEGRAL INTENSIVO (SEMANAL) Seleccionar nomenclad…" at bounding box center [720, 262] width 362 height 21
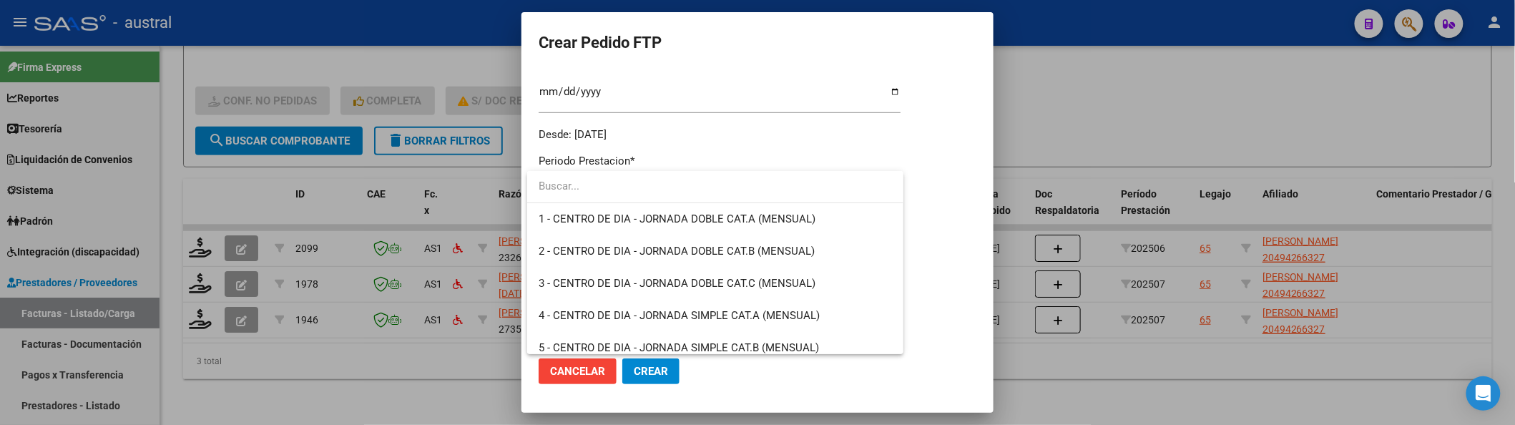
scroll to position [2821, 0]
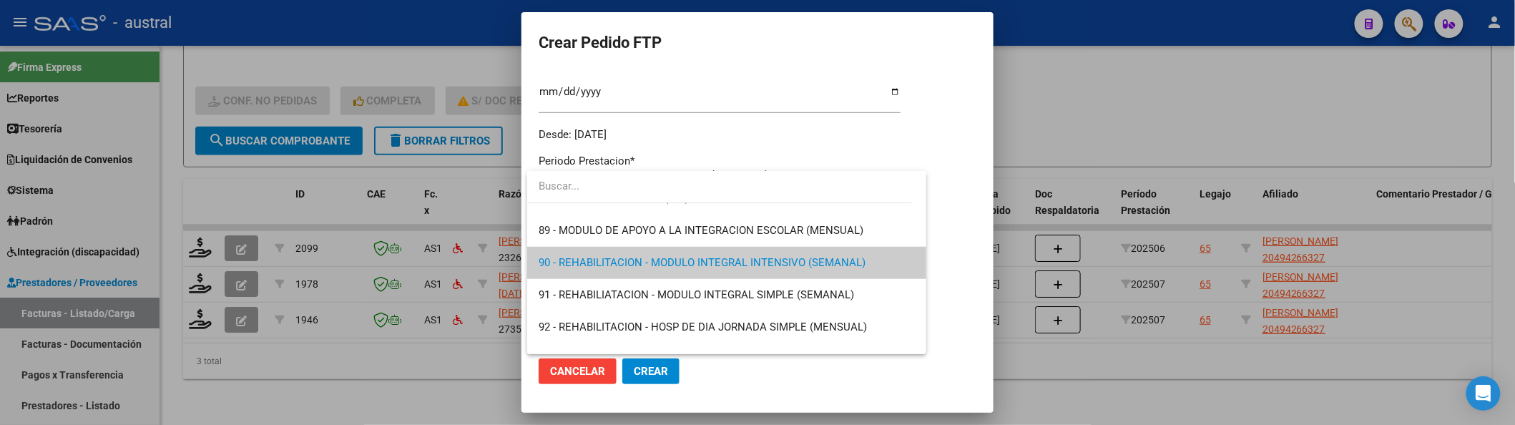
click at [653, 253] on span "90 - REHABILITACION - MODULO INTEGRAL INTENSIVO (SEMANAL)" at bounding box center [727, 263] width 376 height 32
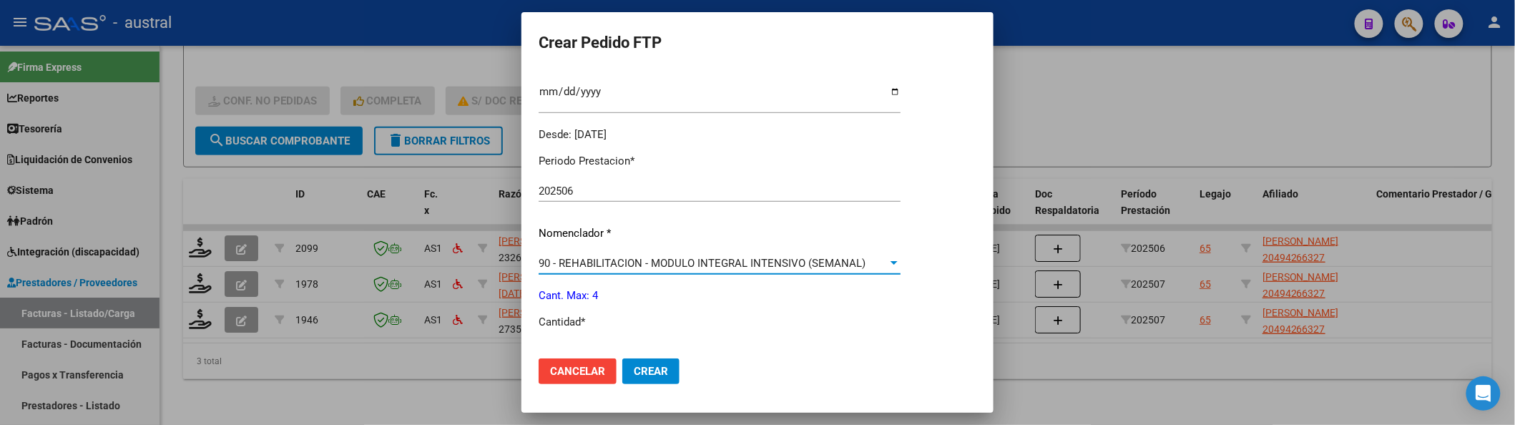
scroll to position [492, 0]
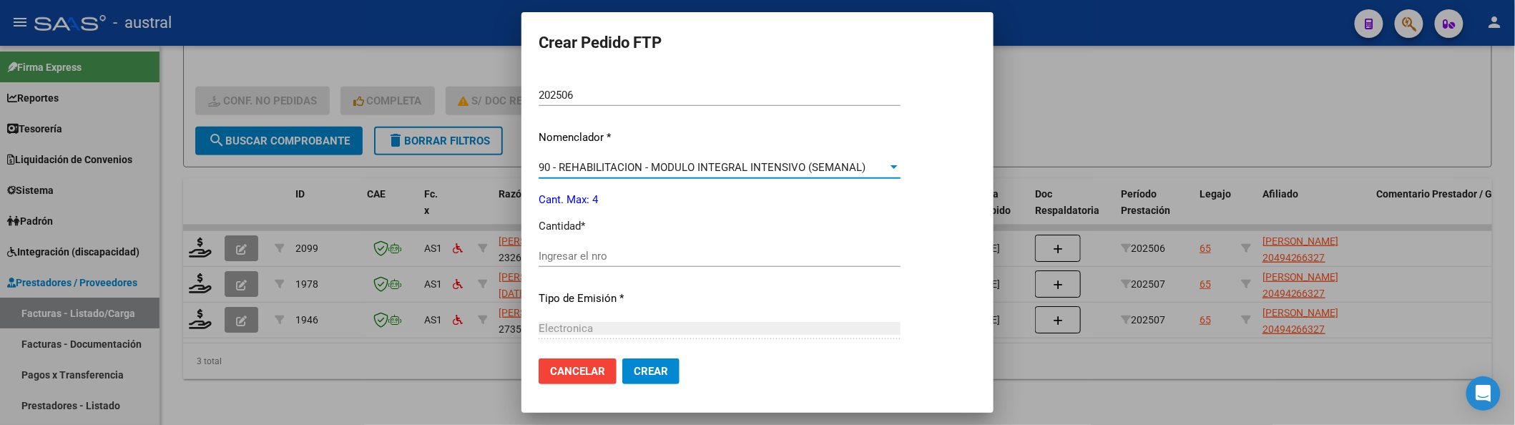
click at [638, 263] on div "Ingresar el nro" at bounding box center [720, 255] width 362 height 21
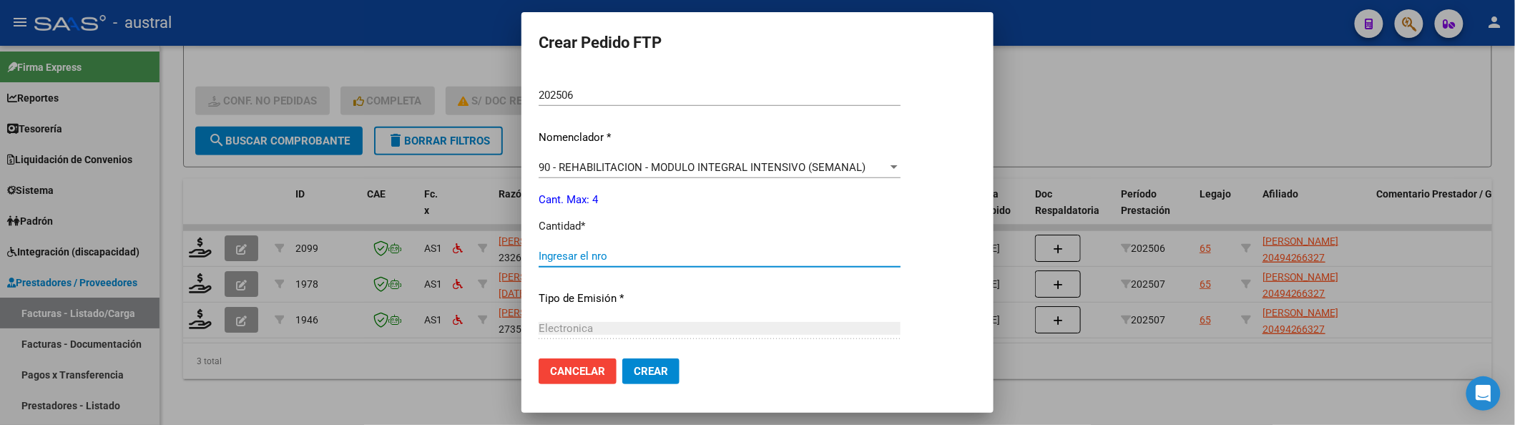
click at [639, 252] on input "Ingresar el nro" at bounding box center [720, 256] width 362 height 13
type input "4"
click at [622, 358] on button "Crear" at bounding box center [650, 371] width 57 height 26
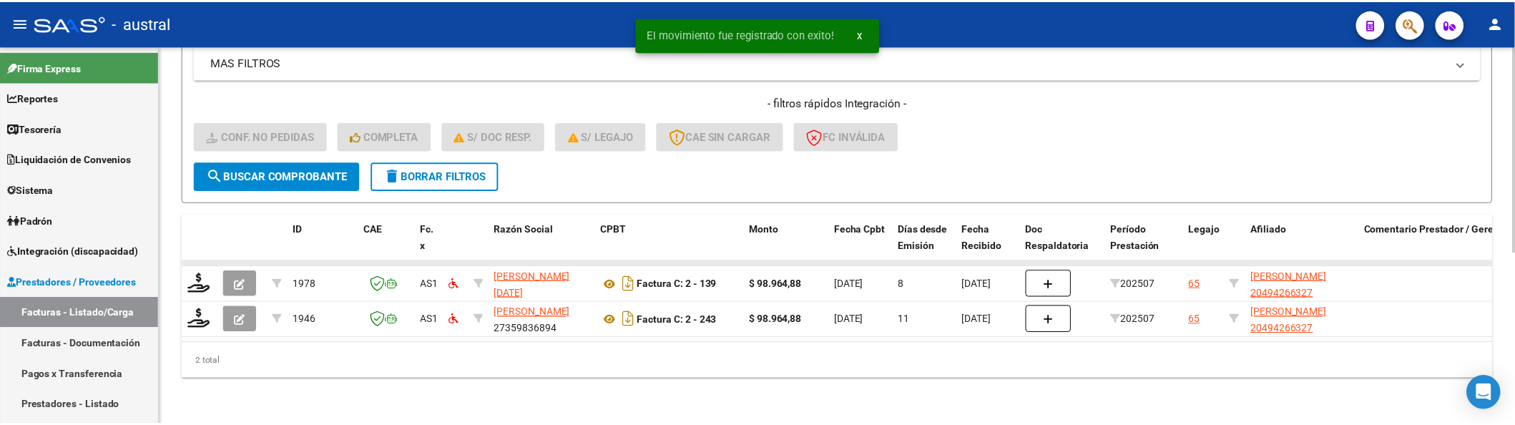
scroll to position [313, 0]
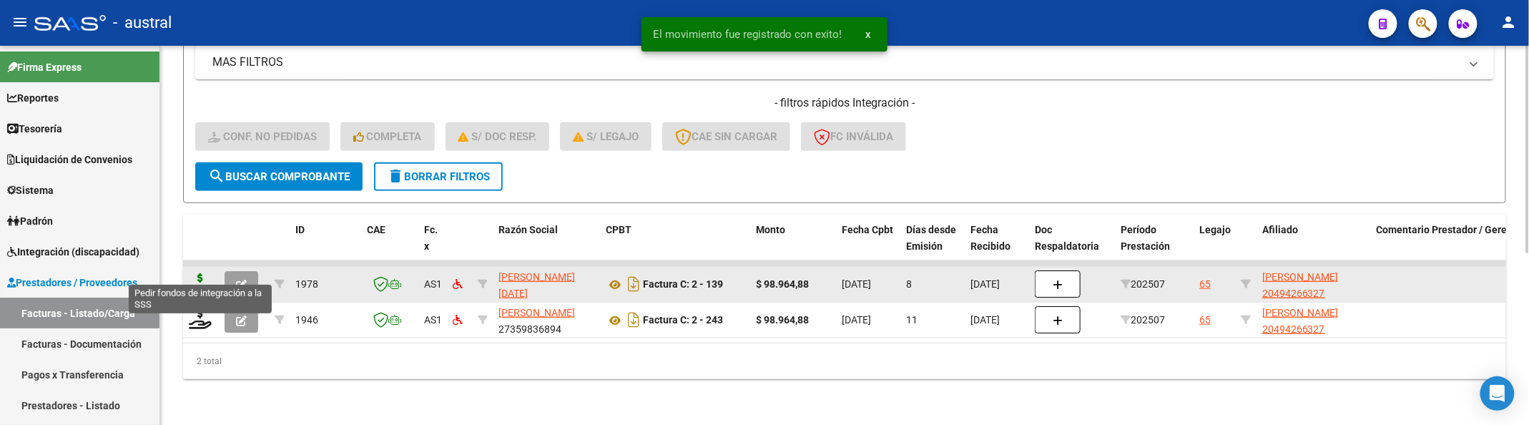
click at [195, 273] on icon at bounding box center [200, 283] width 23 height 20
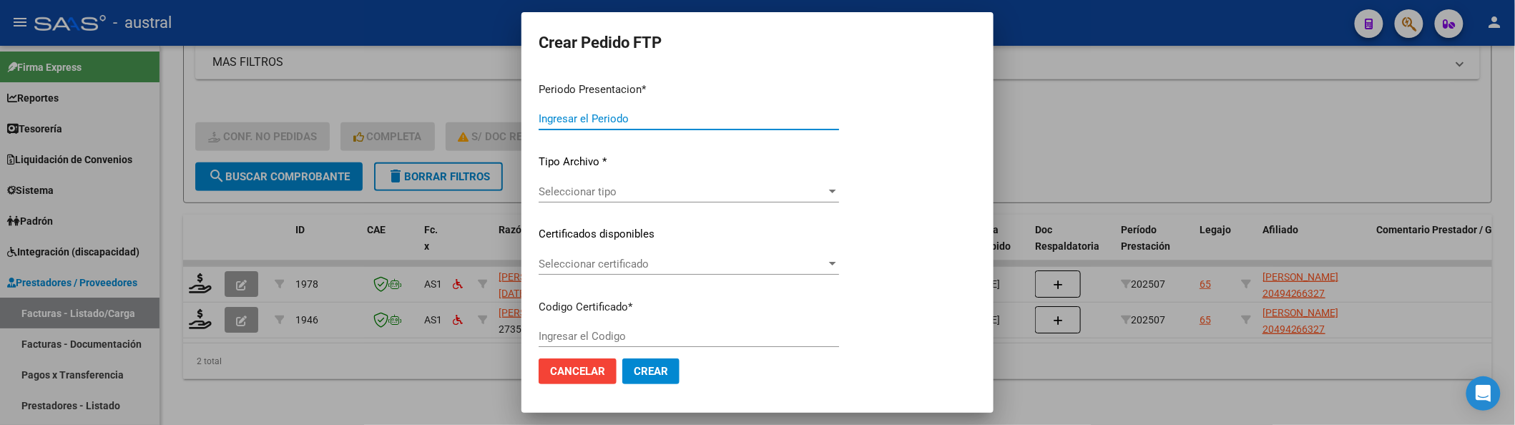
type input "202507"
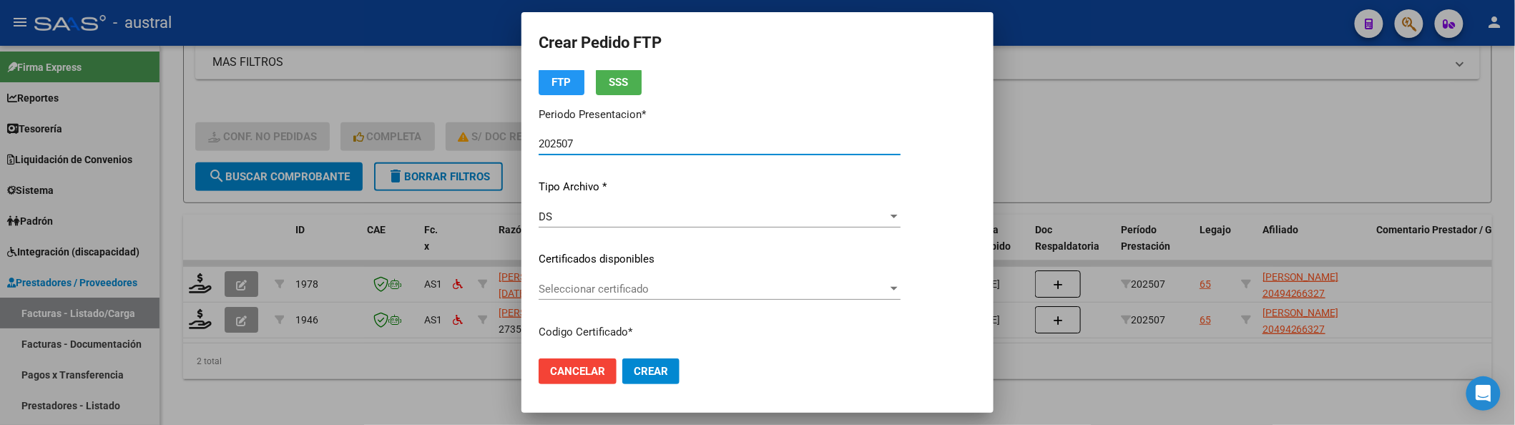
scroll to position [95, 0]
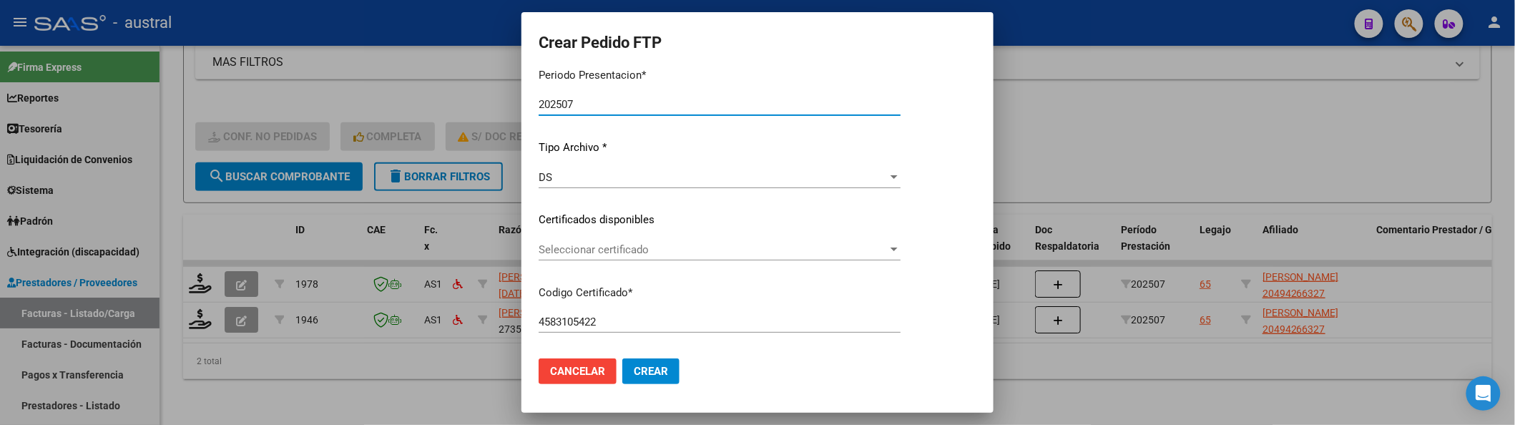
click at [609, 262] on div "Seleccionar certificado Seleccionar certificado" at bounding box center [720, 256] width 362 height 35
click at [617, 247] on span "Seleccionar certificado" at bounding box center [713, 249] width 349 height 13
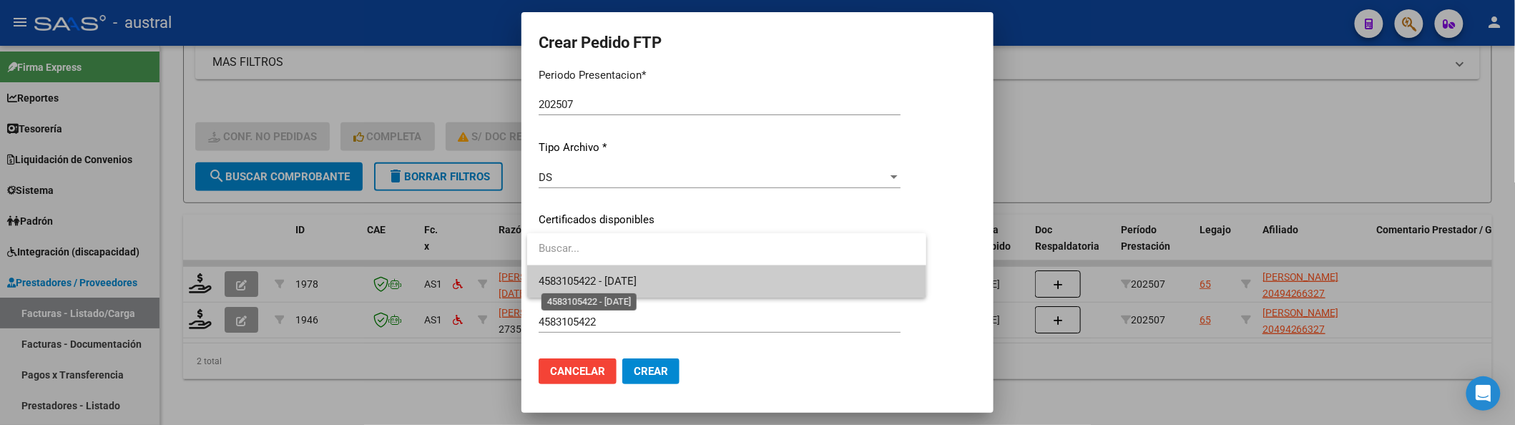
click at [637, 280] on span "4583105422 - 2028-03-09" at bounding box center [588, 281] width 98 height 13
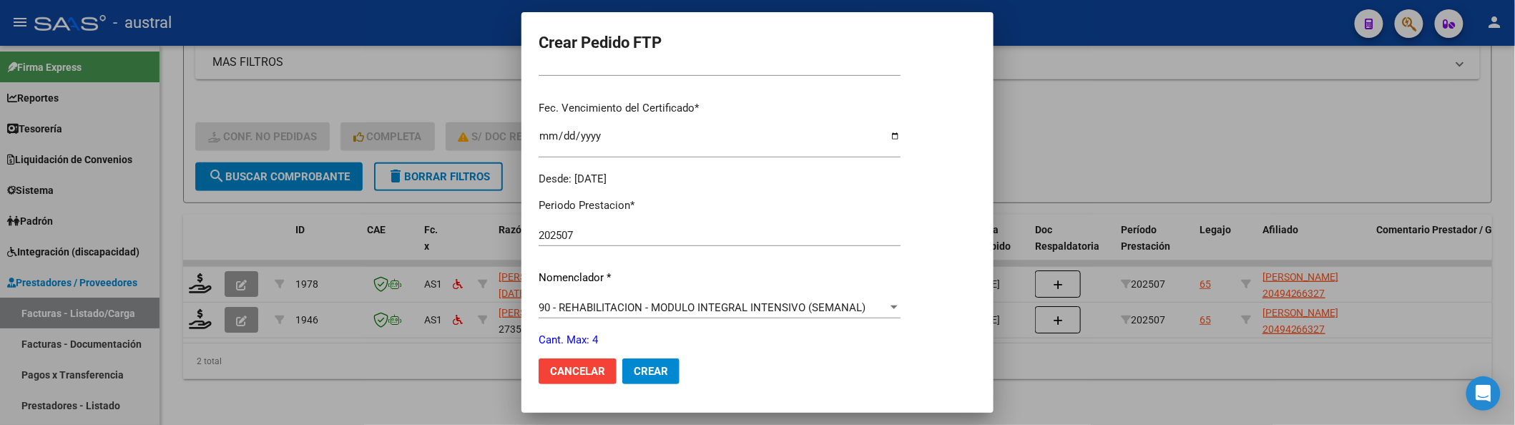
scroll to position [476, 0]
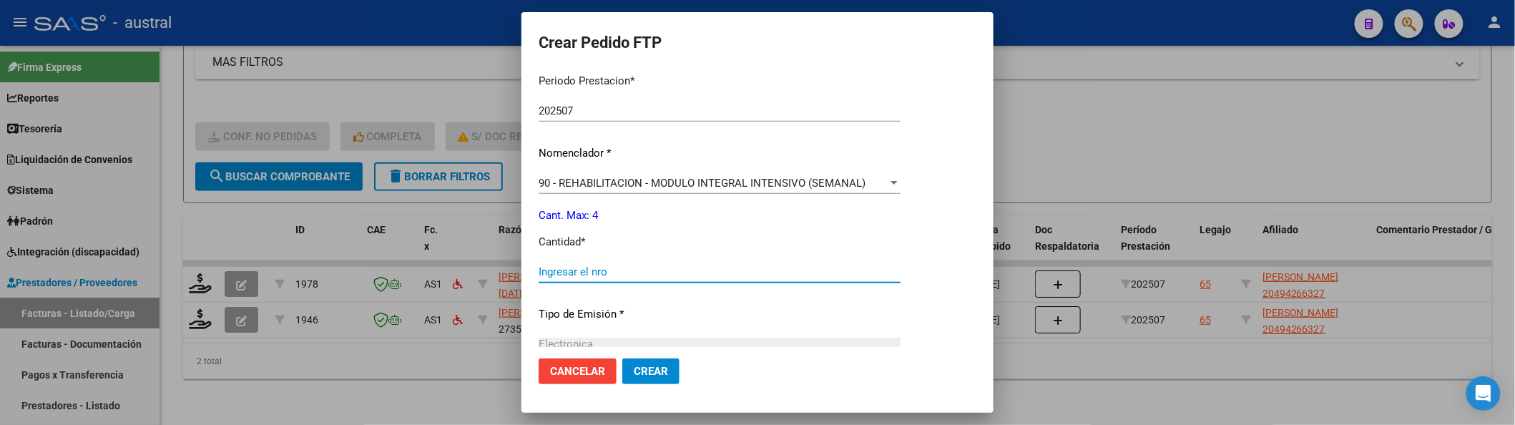
click at [650, 272] on input "Ingresar el nro" at bounding box center [720, 271] width 362 height 13
click at [622, 358] on button "Crear" at bounding box center [650, 371] width 57 height 26
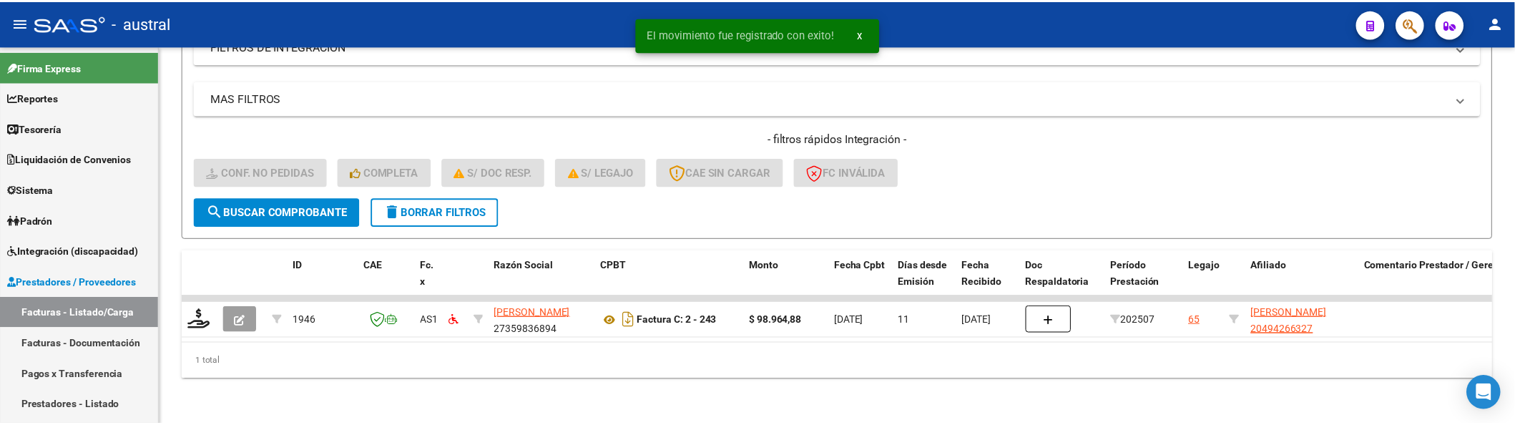
scroll to position [278, 0]
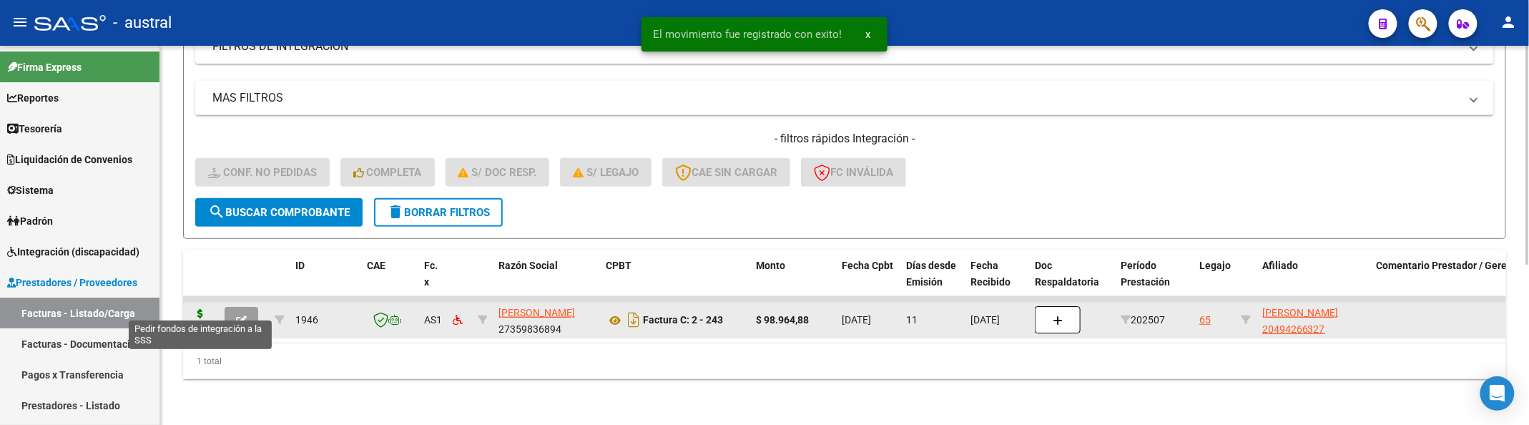
click at [197, 309] on icon at bounding box center [200, 319] width 23 height 20
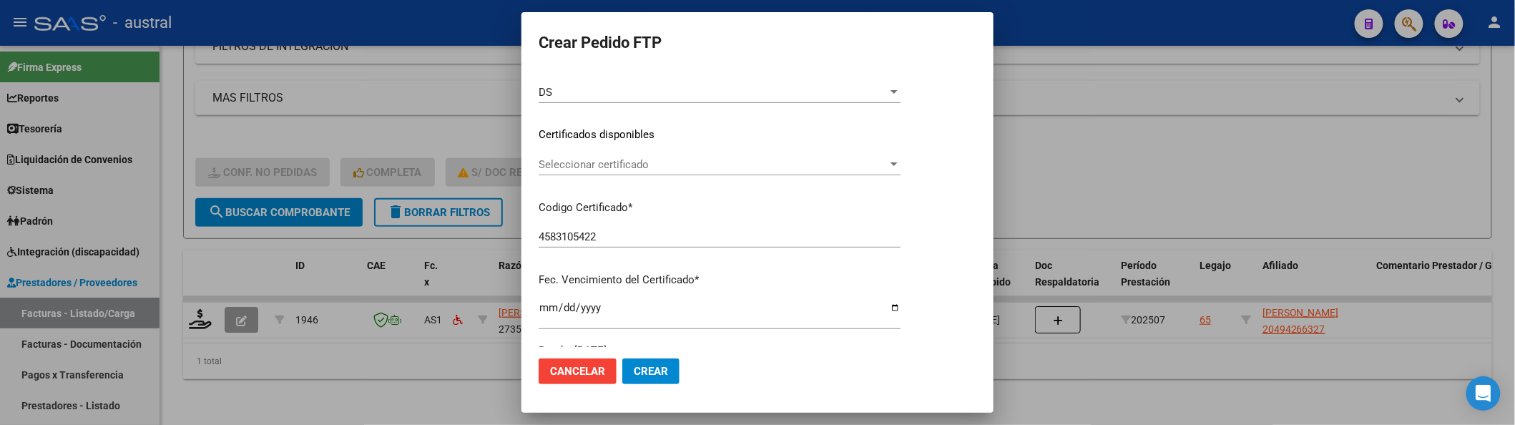
scroll to position [190, 0]
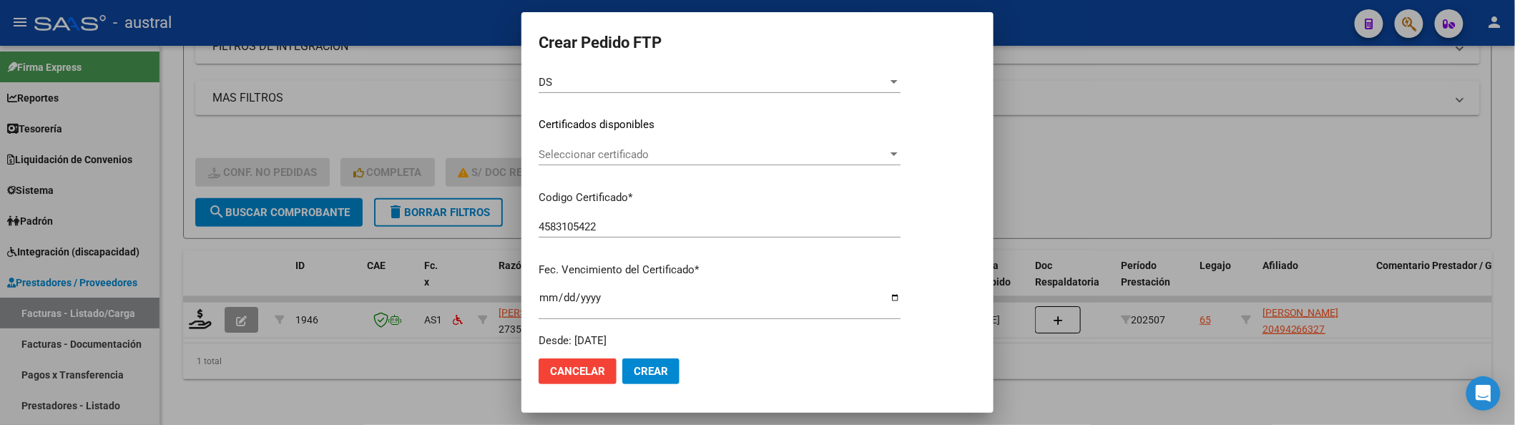
click at [636, 163] on div "Seleccionar certificado Seleccionar certificado" at bounding box center [720, 154] width 362 height 21
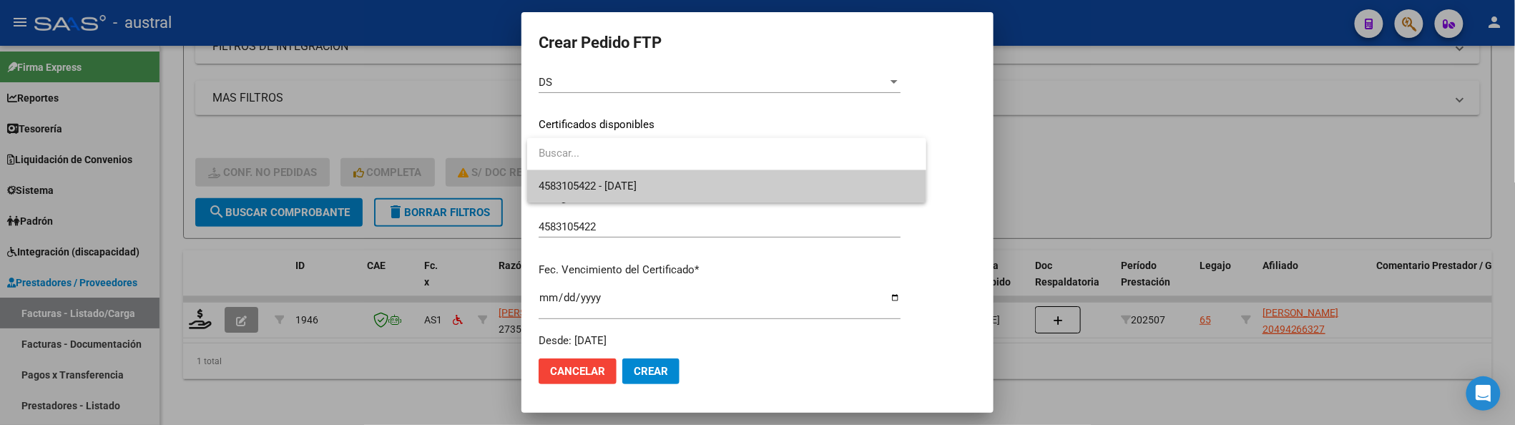
click at [704, 192] on span "4583105422 - 2028-03-09" at bounding box center [727, 186] width 376 height 32
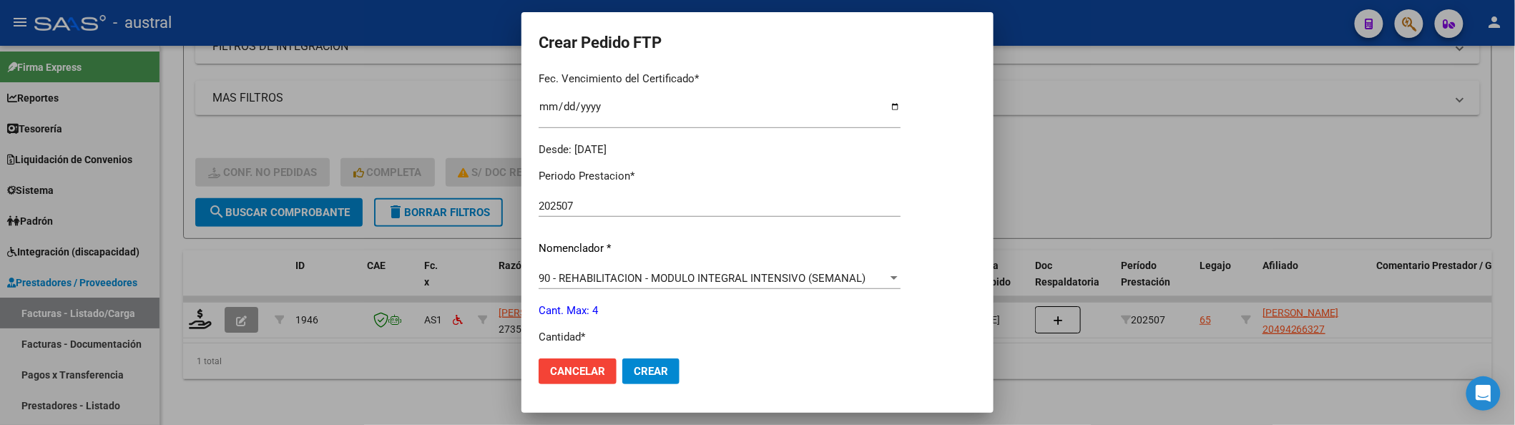
scroll to position [476, 0]
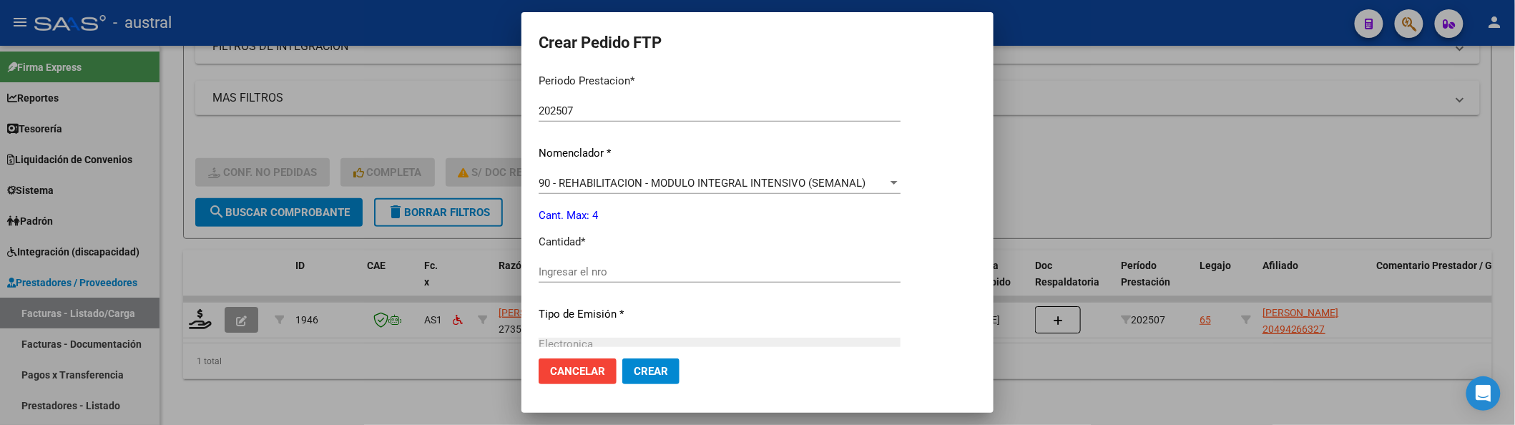
click at [659, 279] on div "Ingresar el nro" at bounding box center [720, 271] width 362 height 21
click at [622, 358] on button "Crear" at bounding box center [650, 371] width 57 height 26
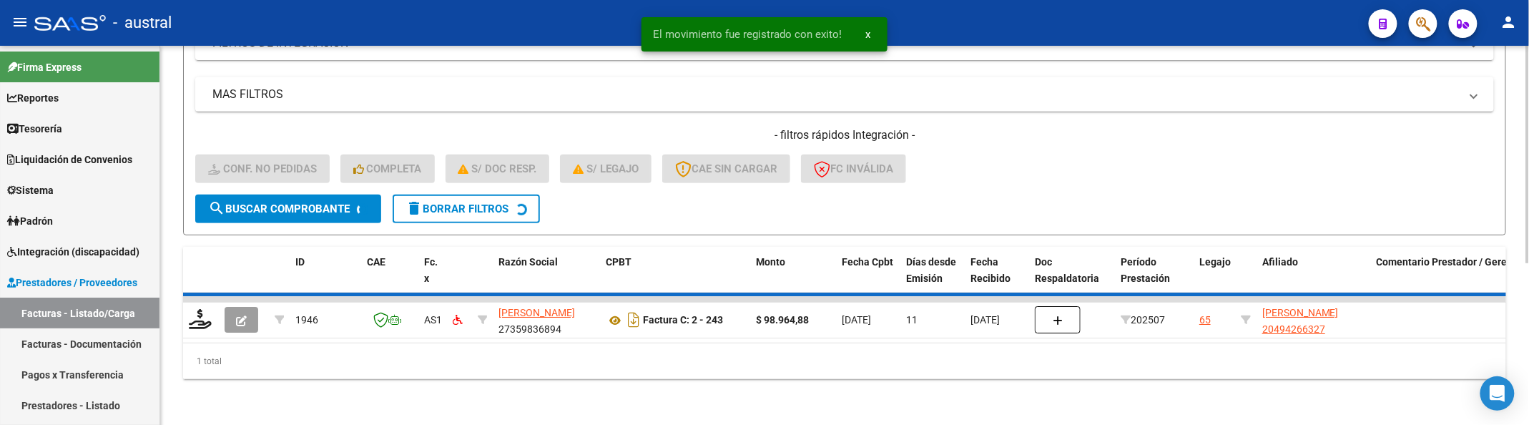
scroll to position [252, 0]
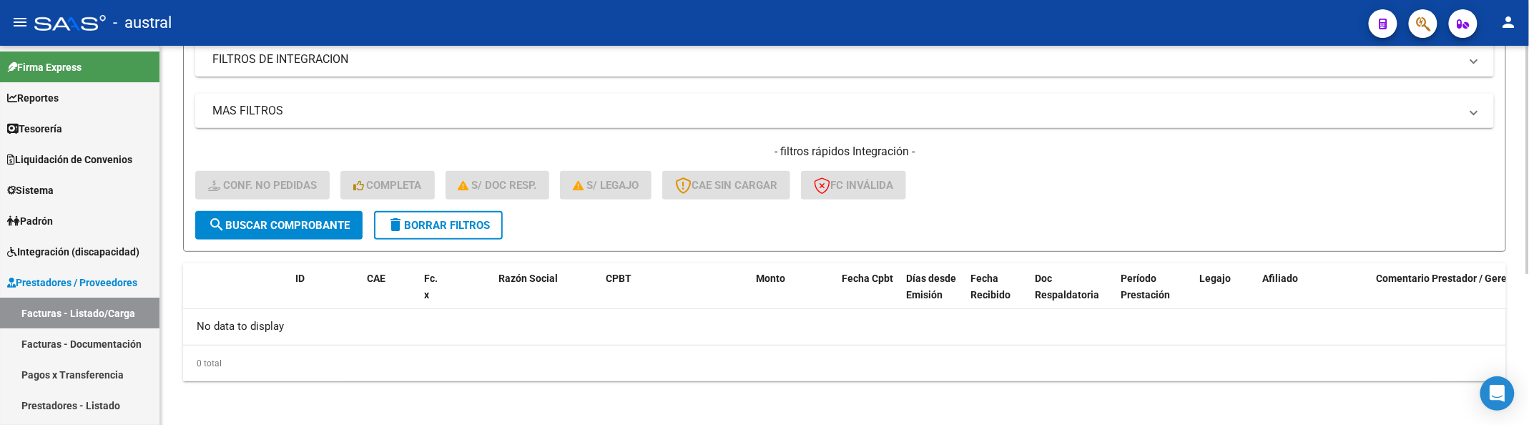
click at [1186, 149] on h4 "- filtros rápidos Integración -" at bounding box center [844, 152] width 1299 height 16
click at [487, 232] on button "delete Borrar Filtros" at bounding box center [438, 225] width 129 height 29
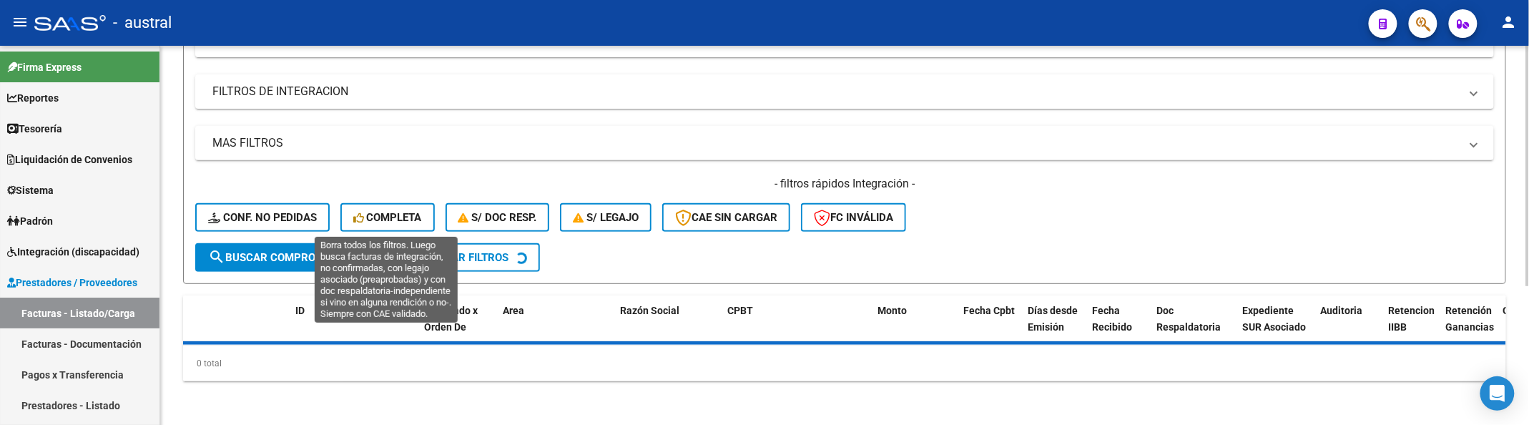
click at [301, 251] on span "search Buscar Comprobante" at bounding box center [279, 257] width 142 height 13
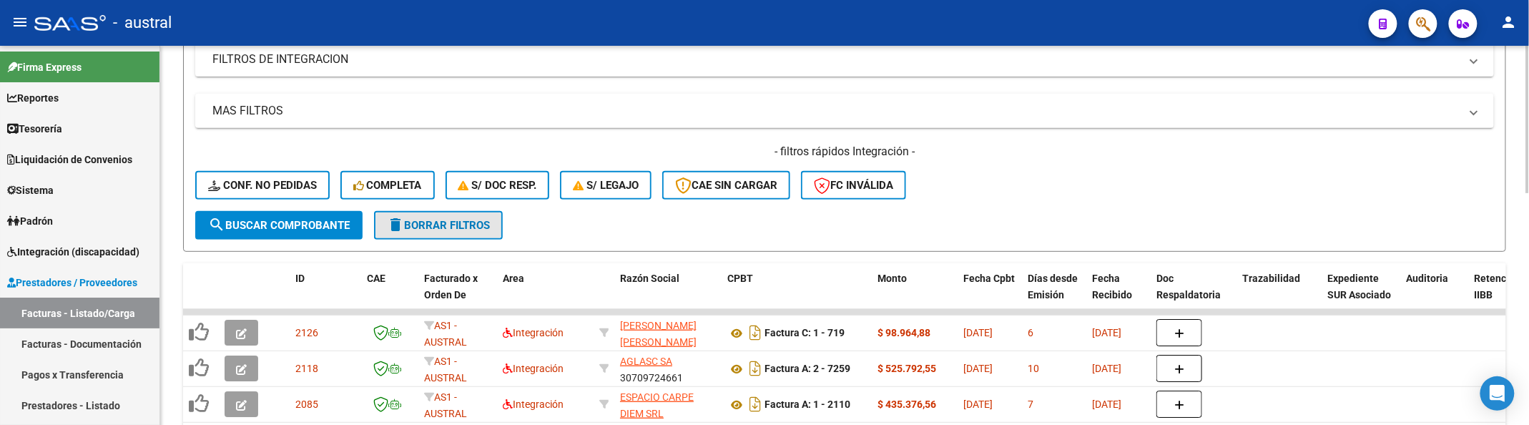
click at [403, 223] on mat-icon "delete" at bounding box center [395, 224] width 17 height 17
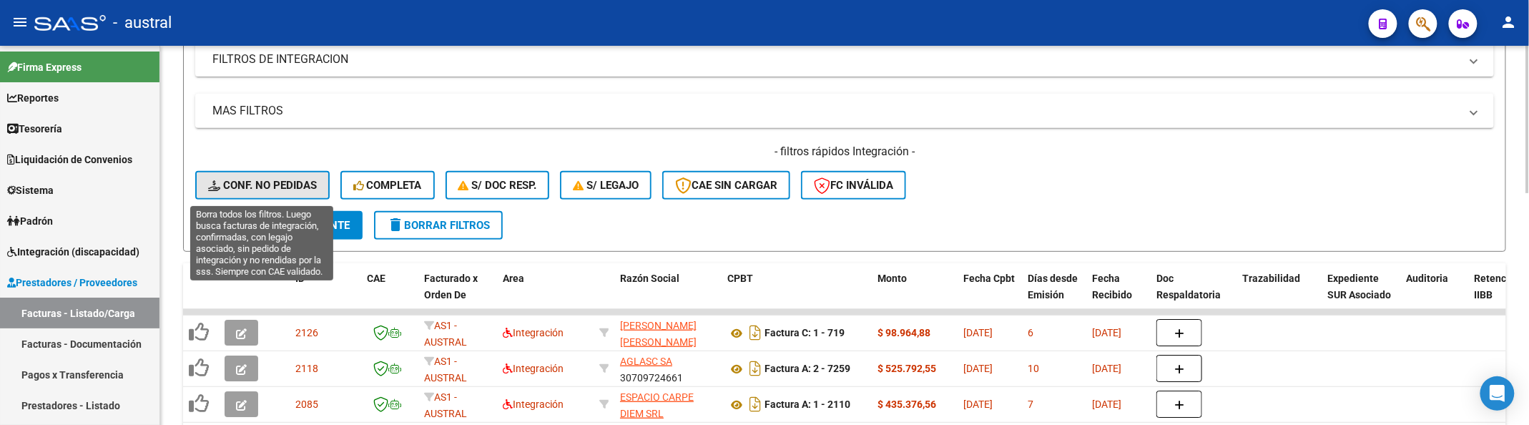
click at [303, 182] on span "Conf. no pedidas" at bounding box center [262, 185] width 109 height 13
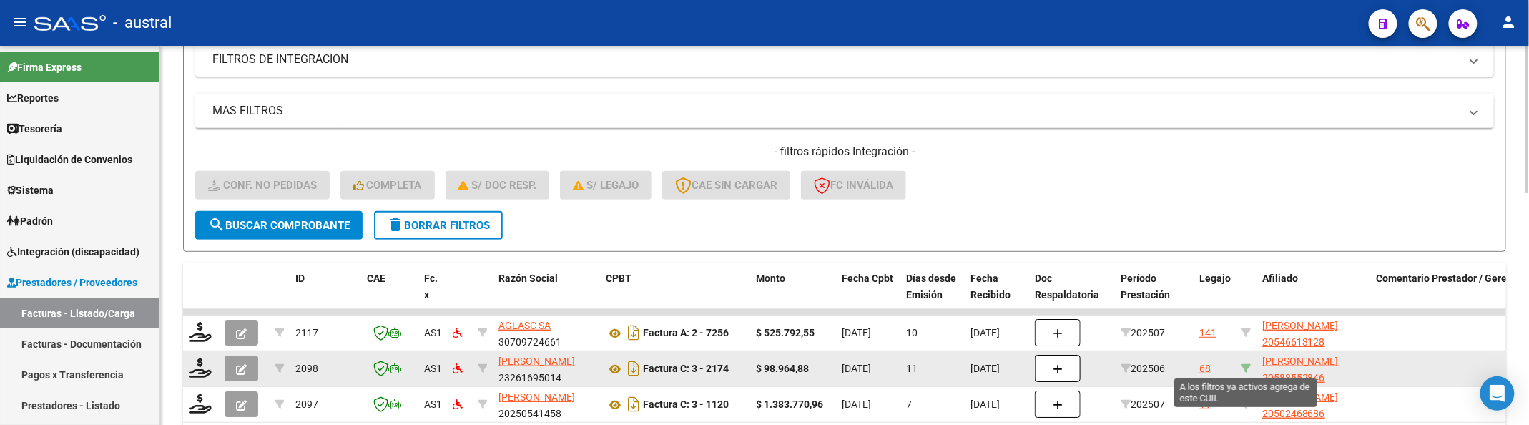
click at [1245, 363] on icon at bounding box center [1246, 368] width 10 height 10
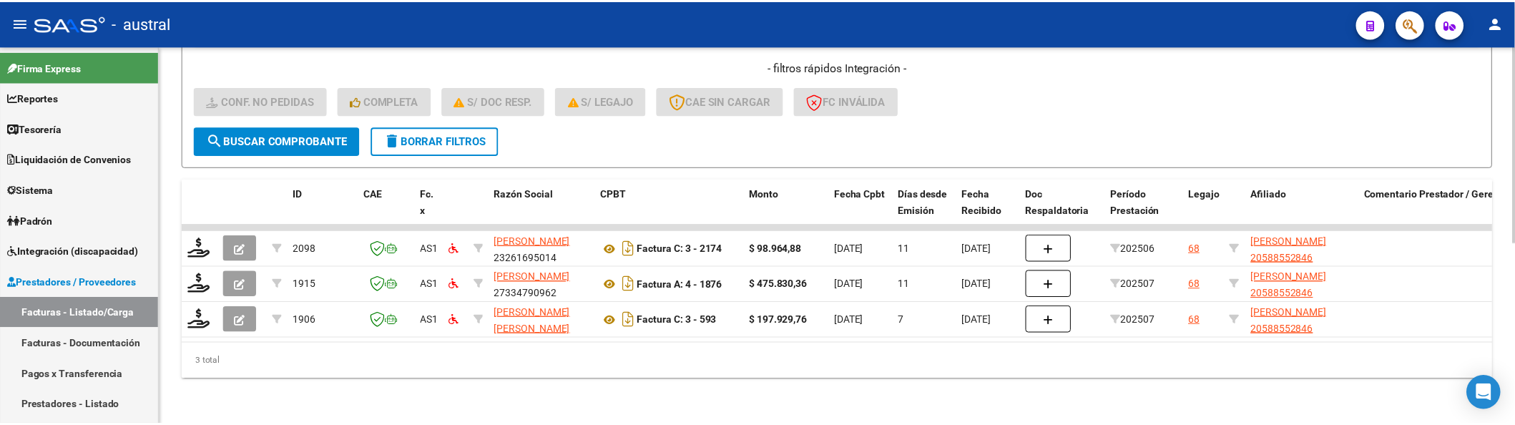
scroll to position [350, 0]
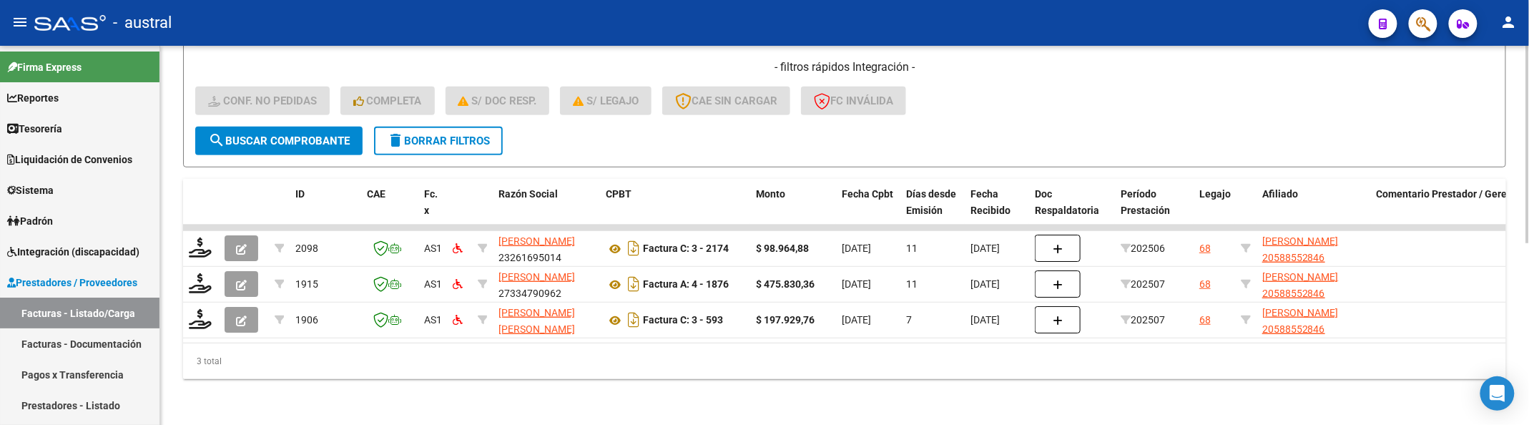
click at [1250, 75] on div "- filtros rápidos Integración - Conf. no pedidas Completa S/ Doc Resp. S/ legaj…" at bounding box center [844, 92] width 1299 height 67
click at [1214, 135] on form "Filtros Id Integración Area Seleccionar Gerenciador Seleccionar Gerenciador Si …" at bounding box center [844, 0] width 1323 height 335
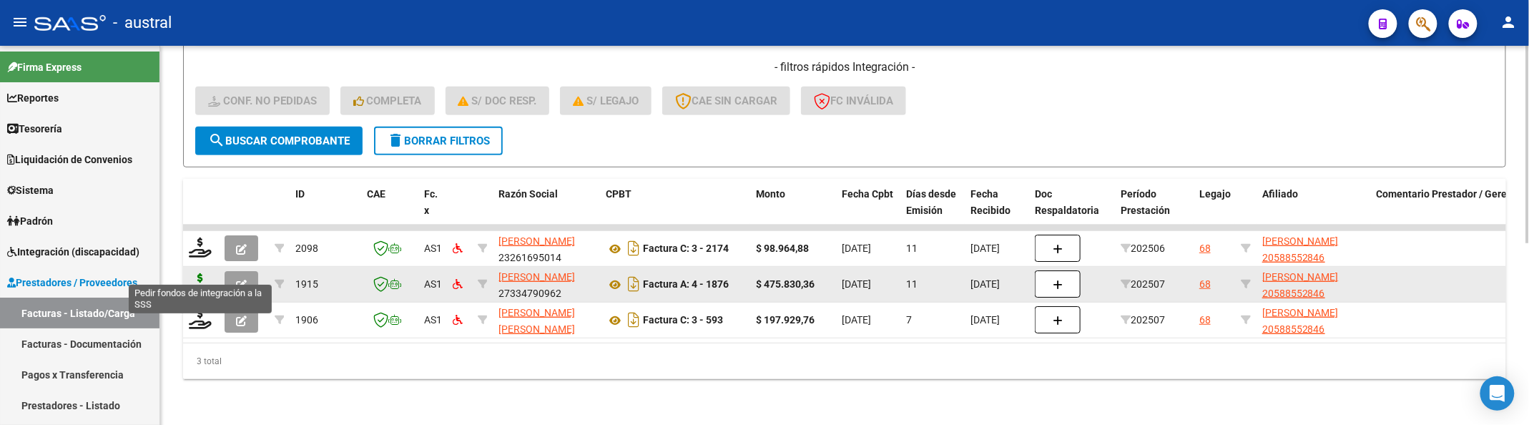
click at [205, 273] on icon at bounding box center [200, 283] width 23 height 20
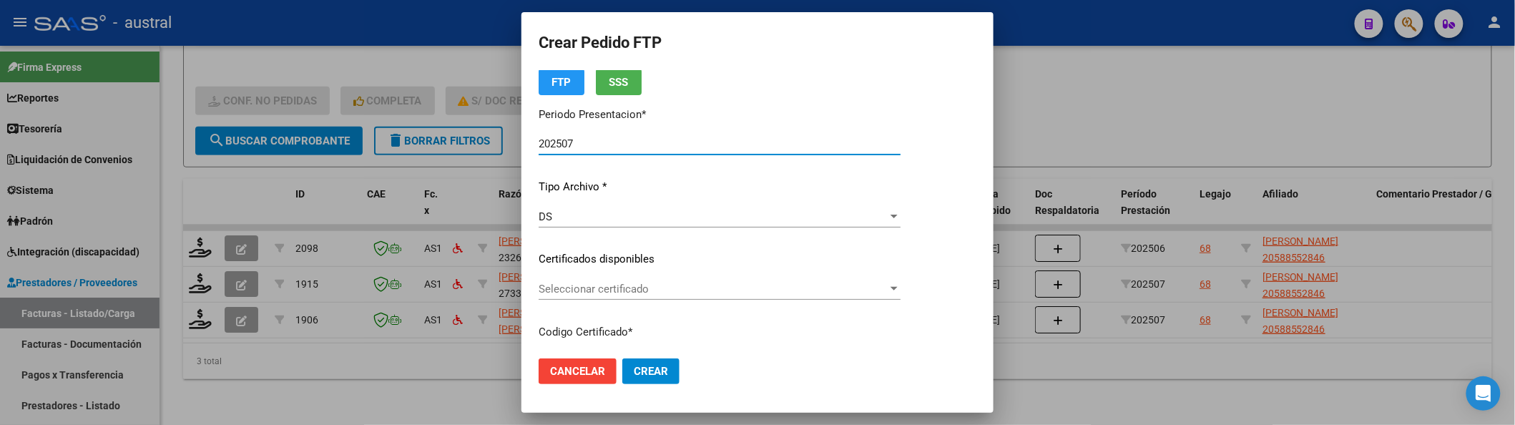
scroll to position [95, 0]
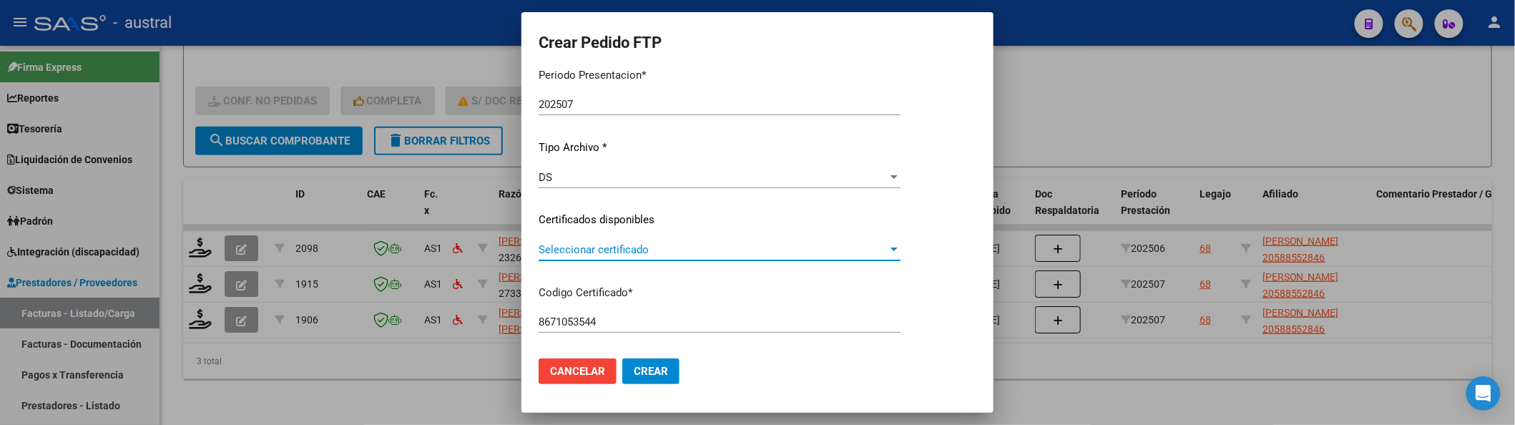
click at [582, 243] on span "Seleccionar certificado" at bounding box center [713, 249] width 349 height 13
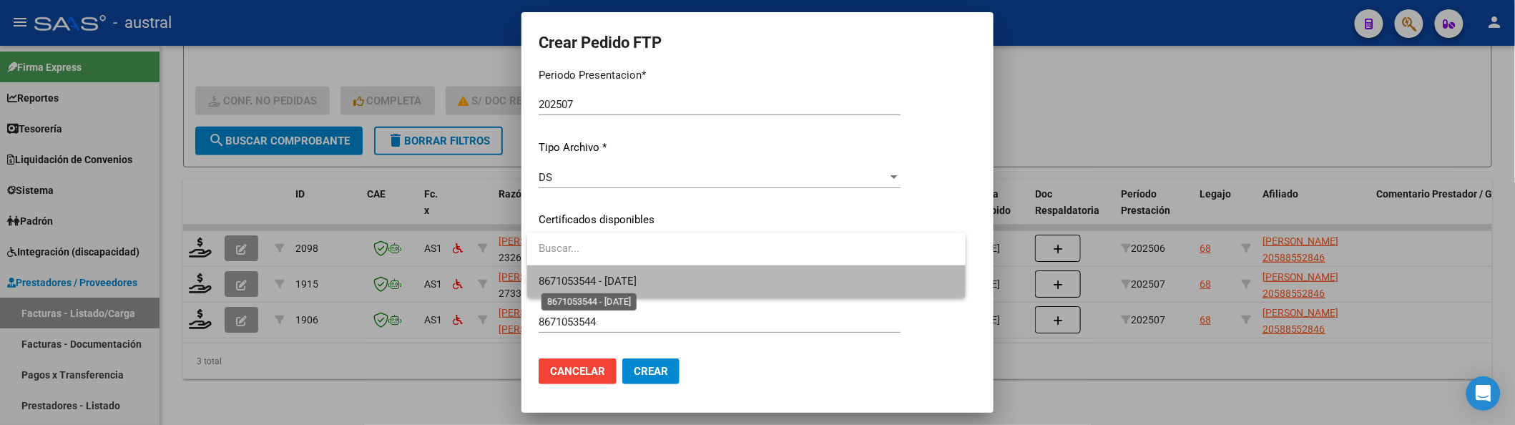
click at [595, 282] on span "8671053544 - 2027-10-01" at bounding box center [747, 281] width 416 height 32
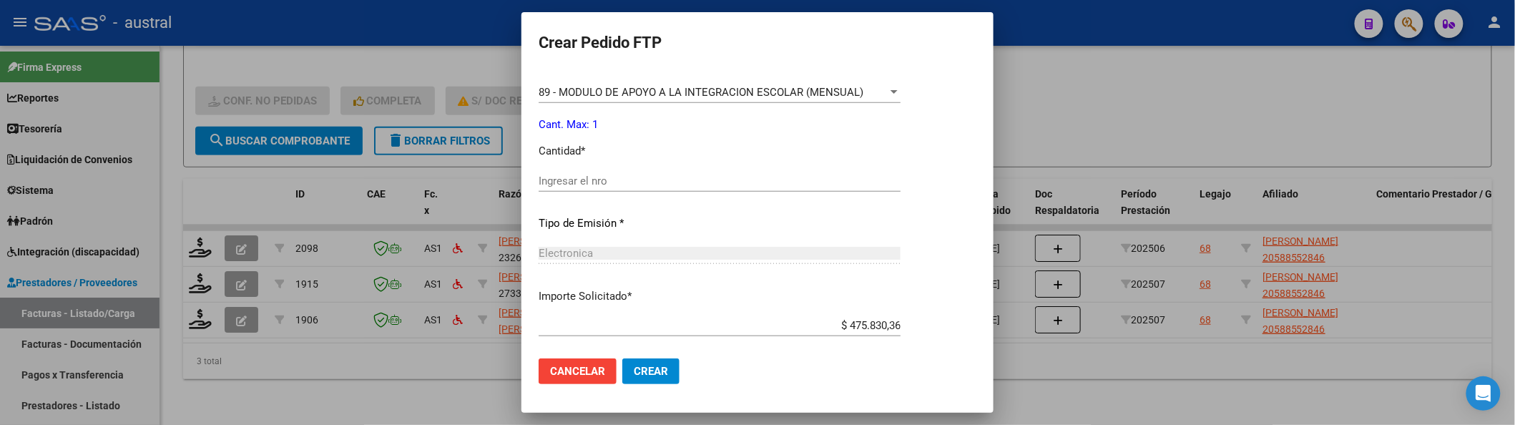
scroll to position [572, 0]
drag, startPoint x: 636, startPoint y: 178, endPoint x: 642, endPoint y: 163, distance: 16.1
click at [636, 177] on input "Ingresar el nro" at bounding box center [720, 176] width 362 height 13
click at [622, 358] on button "Crear" at bounding box center [650, 371] width 57 height 26
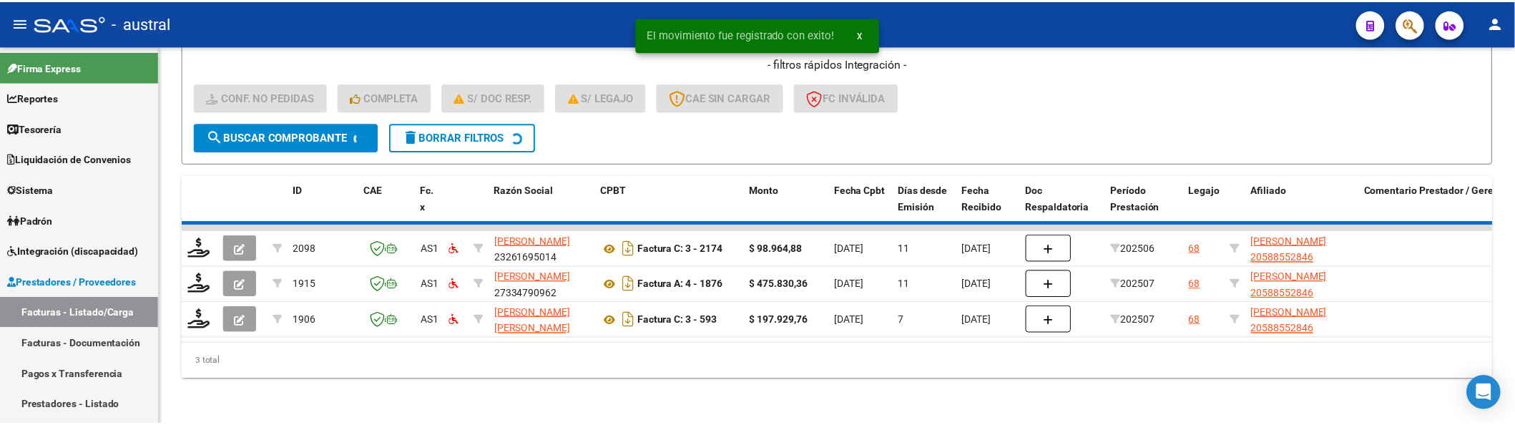
scroll to position [313, 0]
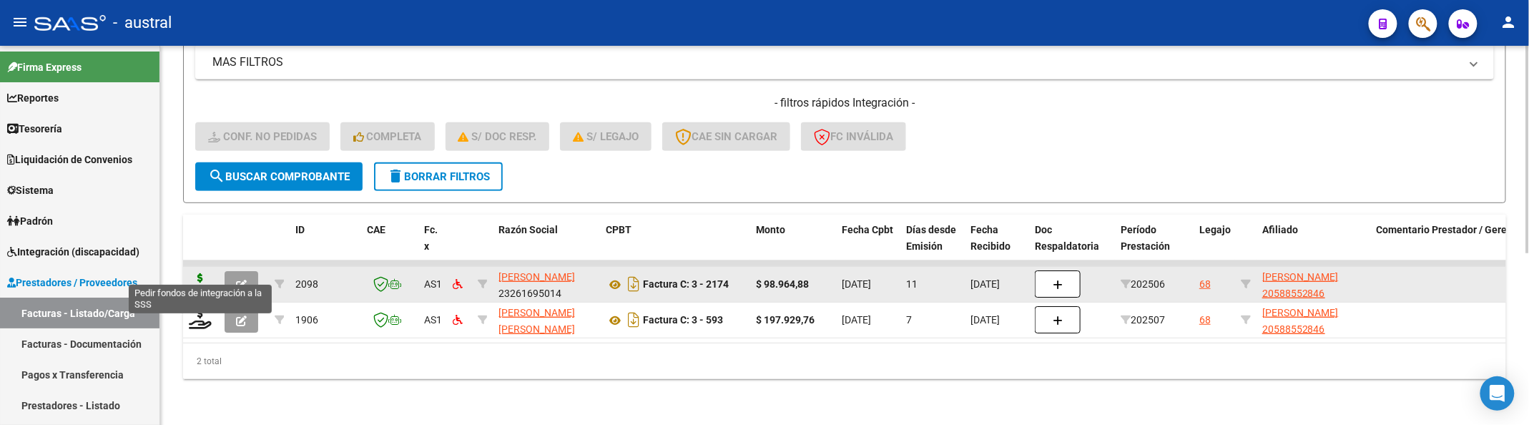
click at [207, 273] on icon at bounding box center [200, 283] width 23 height 20
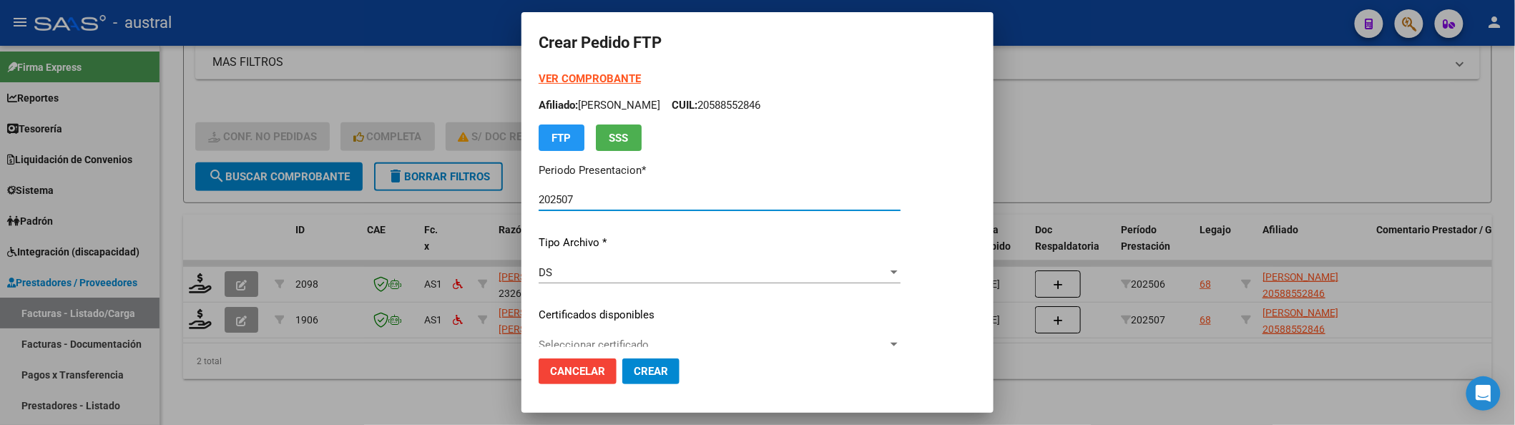
scroll to position [190, 0]
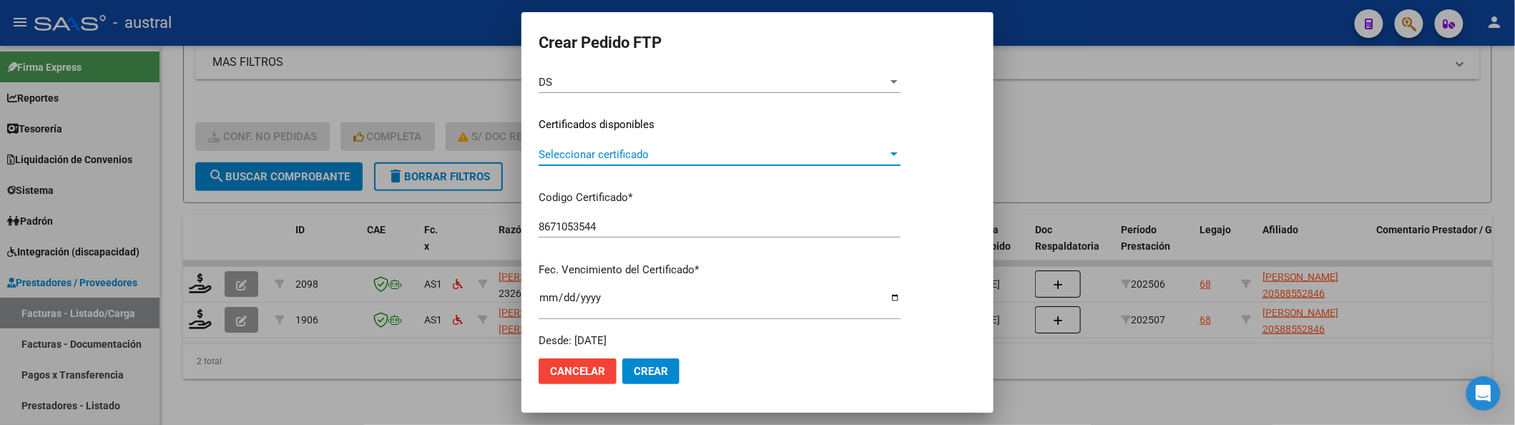
click at [642, 160] on span "Seleccionar certificado" at bounding box center [713, 154] width 349 height 13
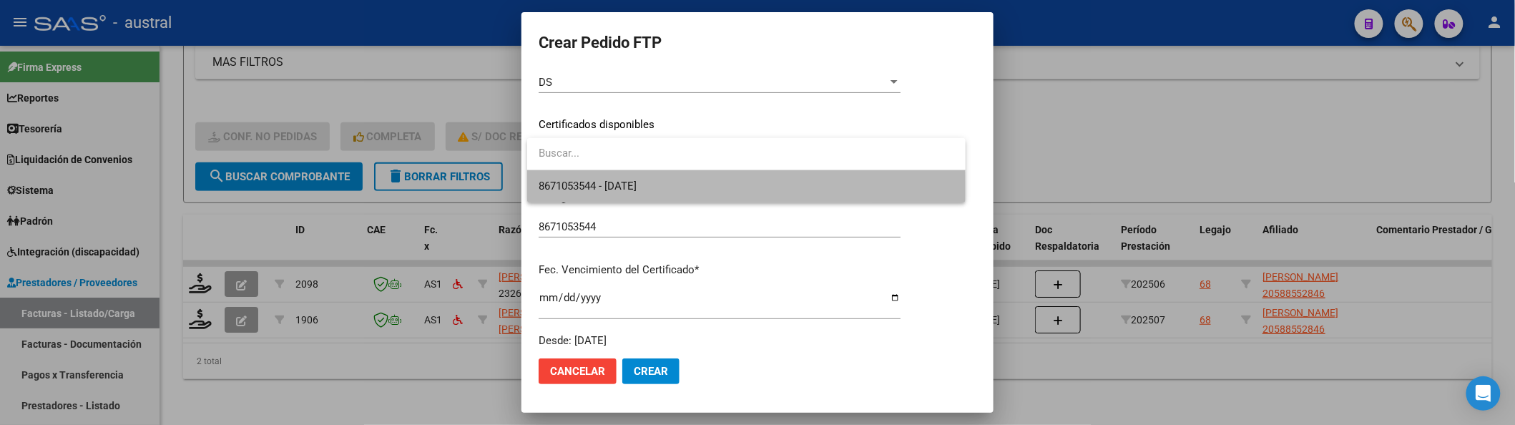
click at [647, 201] on span "8671053544 - 2027-10-01" at bounding box center [747, 186] width 416 height 32
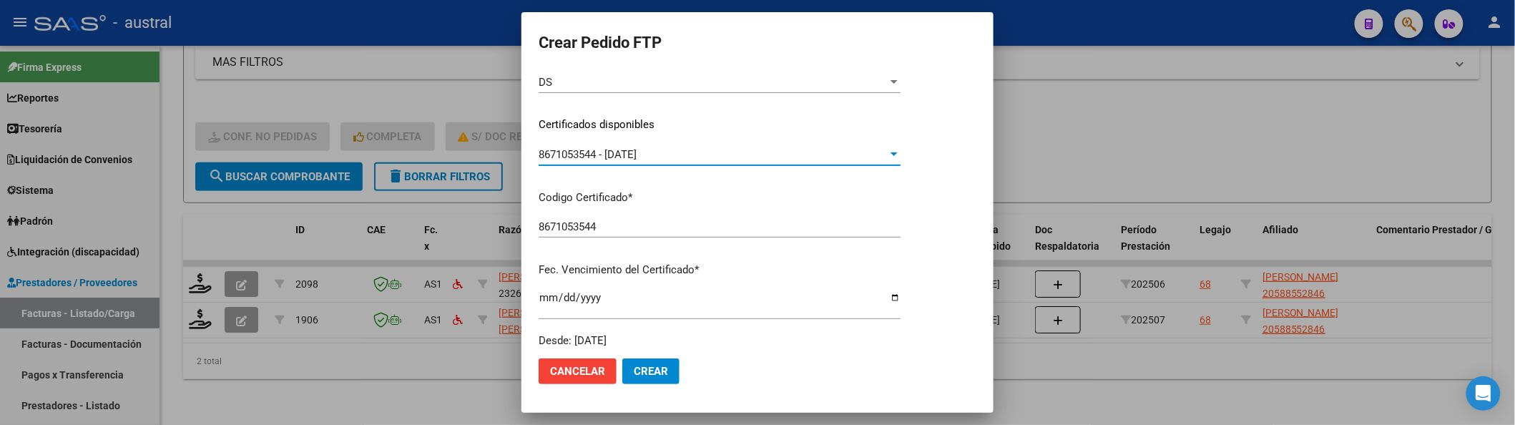
scroll to position [381, 0]
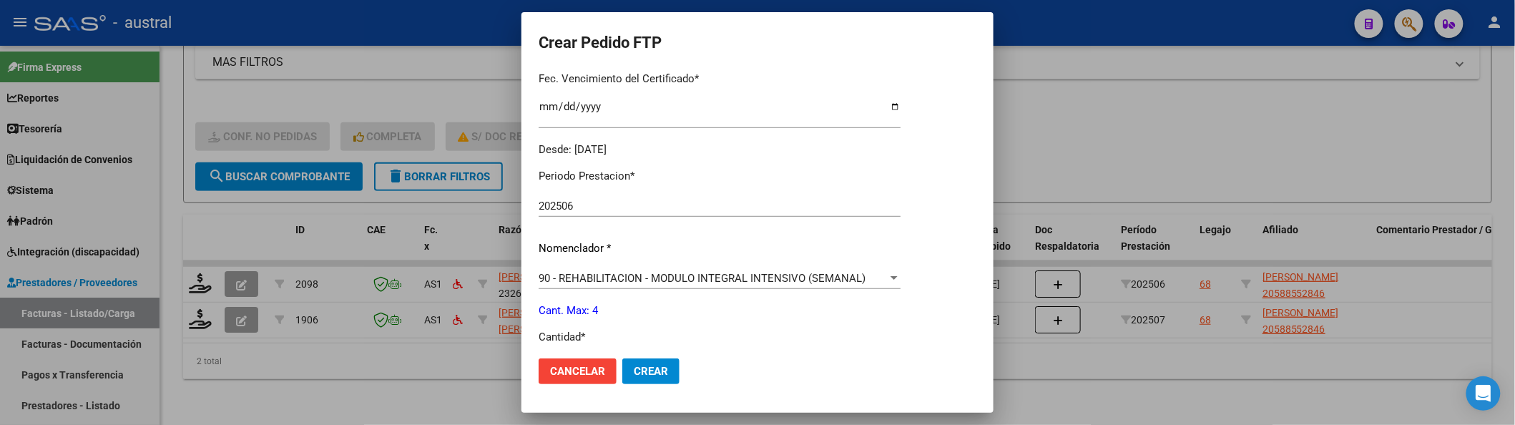
click at [653, 378] on span "Crear" at bounding box center [651, 371] width 34 height 13
click at [651, 352] on mat-dialog-actions "Cancelar Crear" at bounding box center [758, 371] width 438 height 49
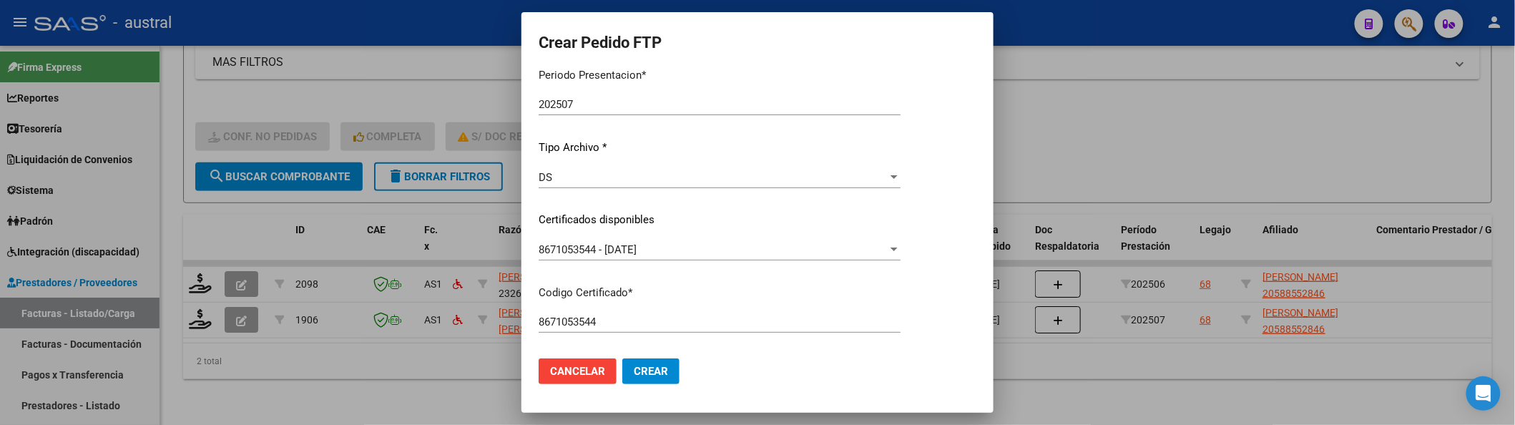
scroll to position [0, 0]
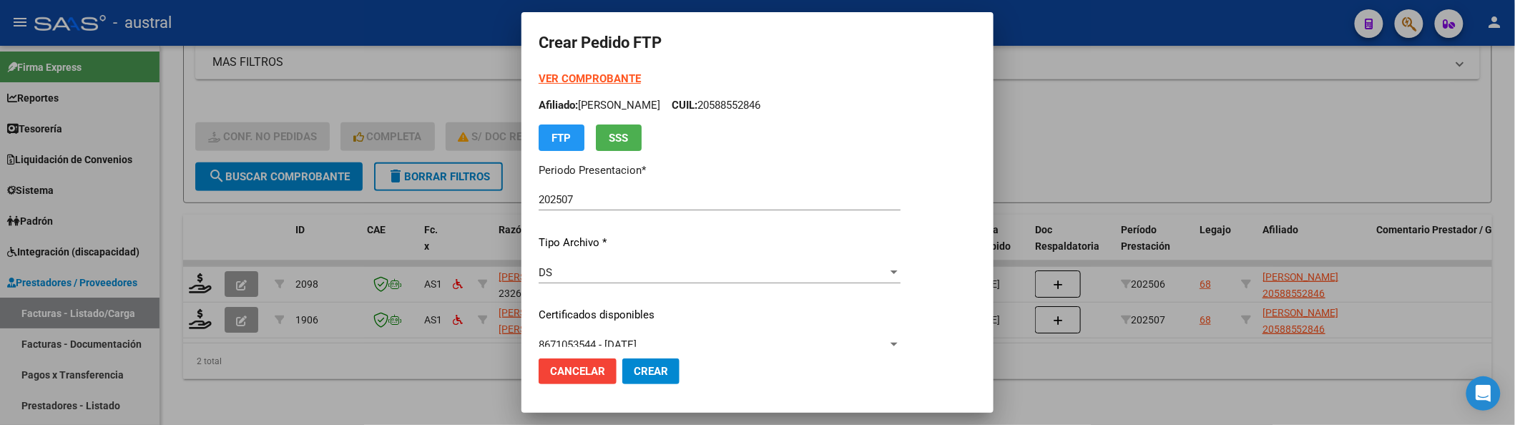
click at [652, 373] on span "Crear" at bounding box center [651, 371] width 34 height 13
click at [656, 365] on span "Crear" at bounding box center [651, 371] width 34 height 13
click at [1061, 275] on div at bounding box center [757, 212] width 1515 height 425
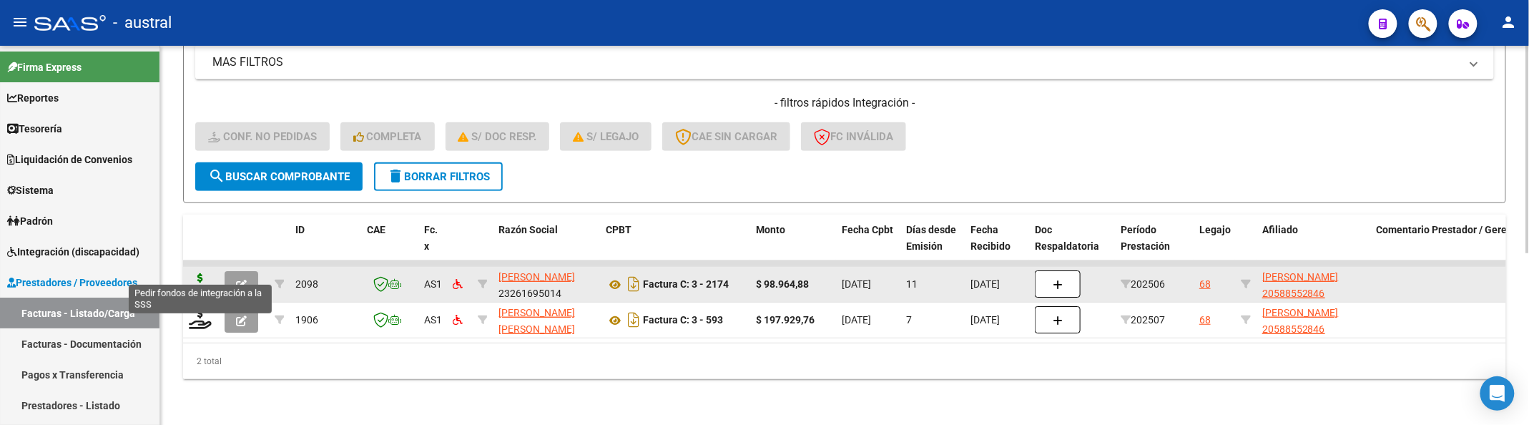
click at [202, 273] on icon at bounding box center [200, 283] width 23 height 20
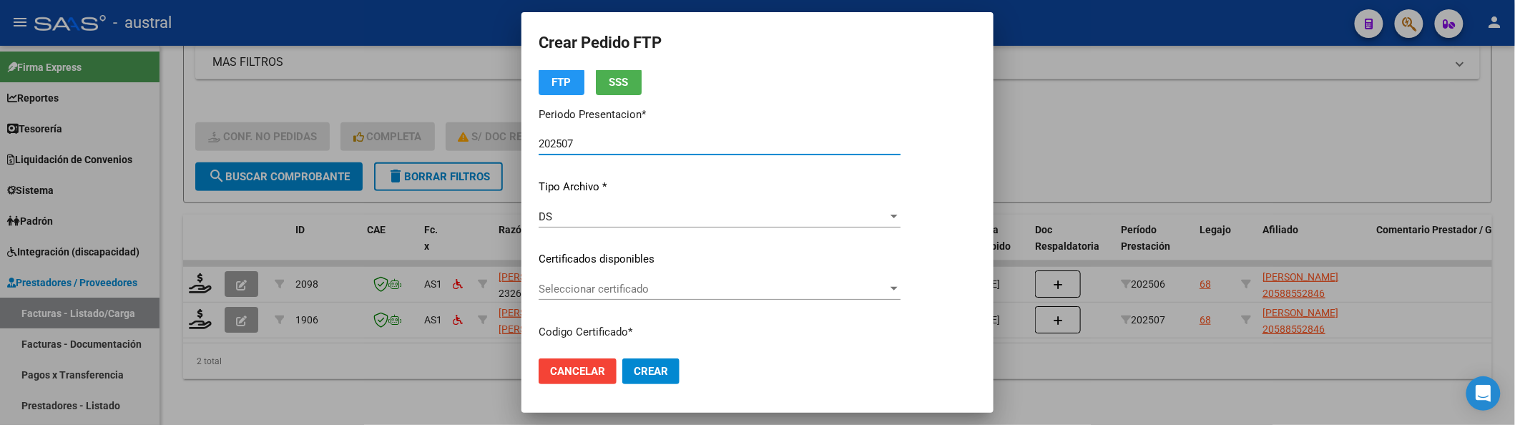
scroll to position [95, 0]
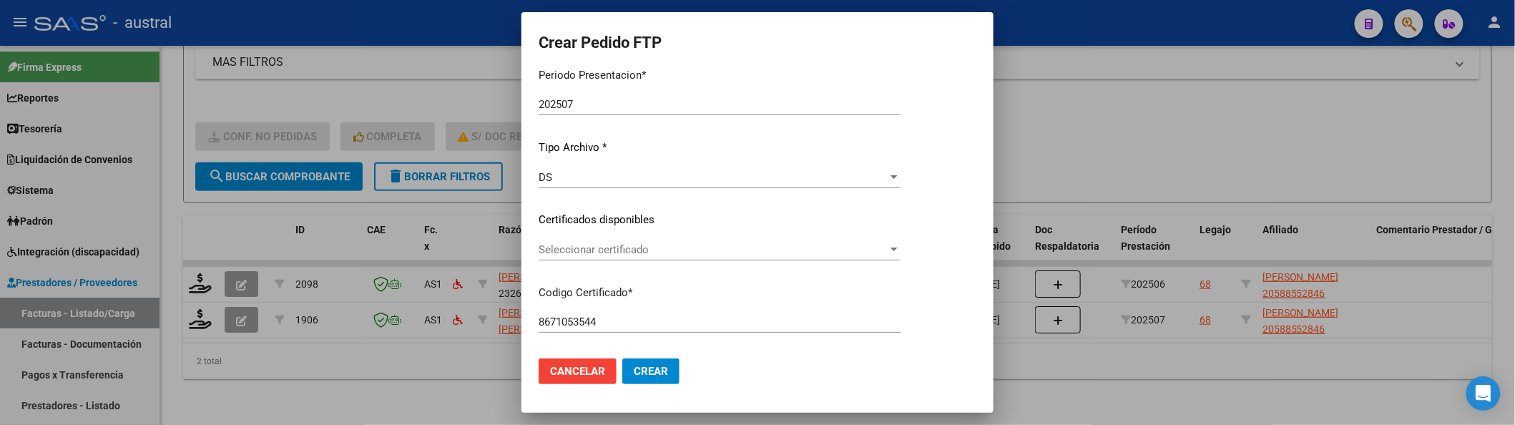
click at [624, 230] on div "VER COMPROBANTE ARCA Padrón Afiliado: MEZA MATEO BENJAMIN CUIL: 20588552846 FTP…" at bounding box center [720, 210] width 362 height 468
click at [625, 236] on div "VER COMPROBANTE ARCA Padrón Afiliado: MEZA MATEO BENJAMIN CUIL: 20588552846 FTP…" at bounding box center [720, 210] width 362 height 468
click at [627, 241] on div "Seleccionar certificado Seleccionar certificado" at bounding box center [720, 249] width 362 height 21
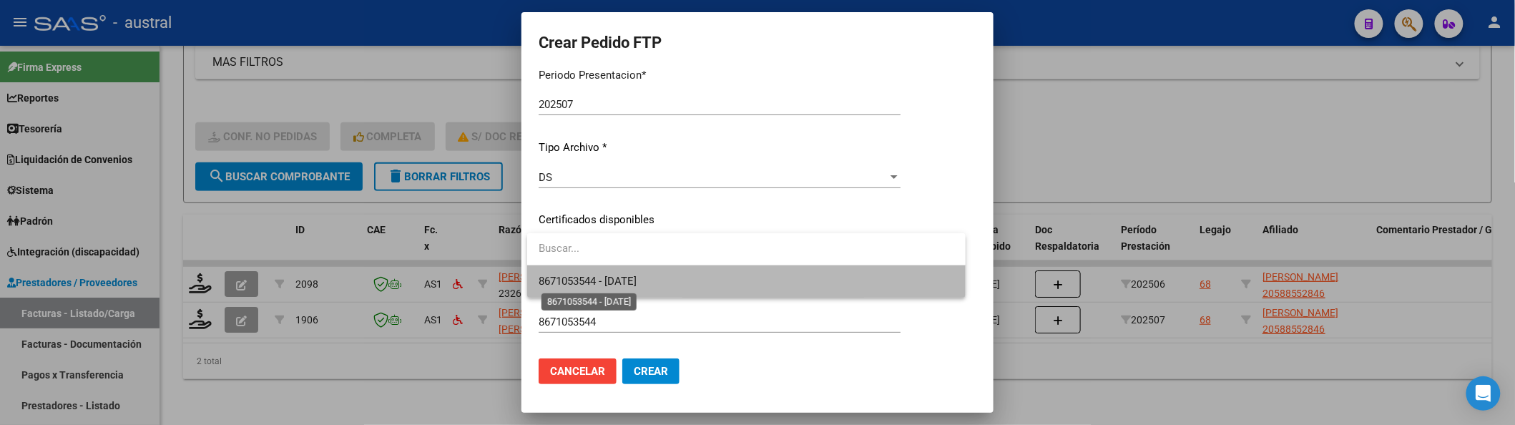
click at [637, 278] on span "8671053544 - 2027-10-01" at bounding box center [588, 281] width 98 height 13
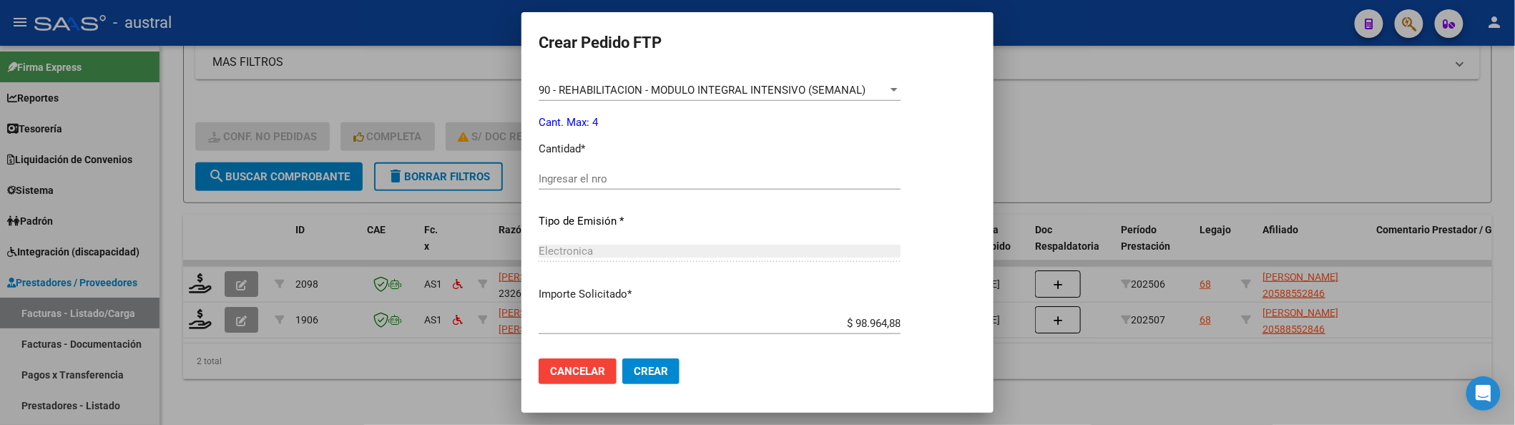
scroll to position [572, 0]
click at [629, 163] on div "Periodo Prestacion * 202506 Ingresar el Periodo Prestacion Nomenclador * 90 - R…" at bounding box center [720, 191] width 362 height 451
click at [633, 178] on input "Ingresar el nro" at bounding box center [720, 176] width 362 height 13
click at [622, 358] on button "Crear" at bounding box center [650, 371] width 57 height 26
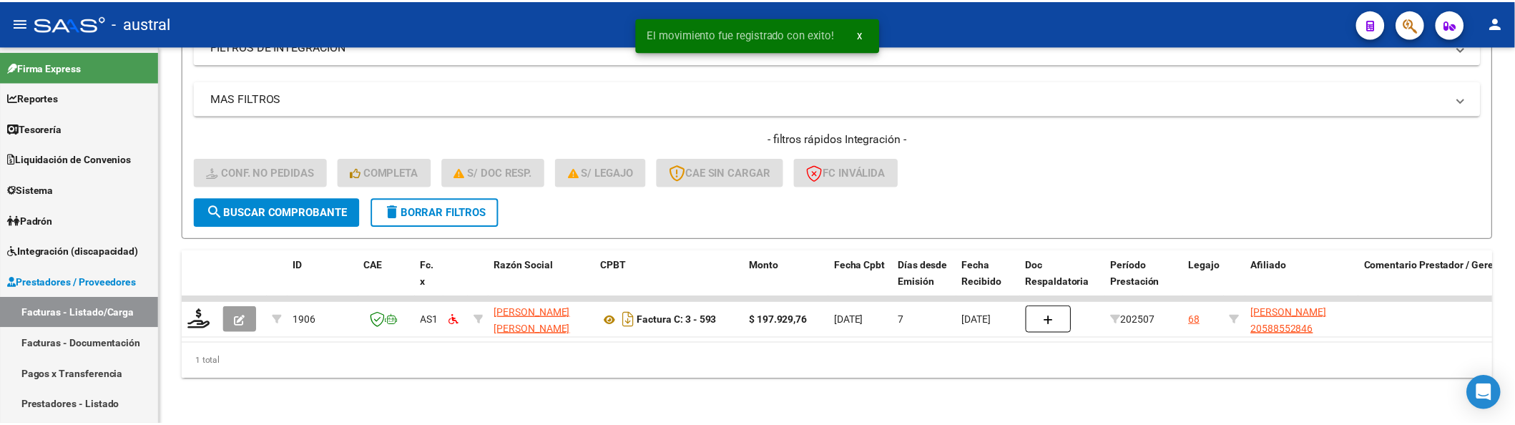
scroll to position [278, 0]
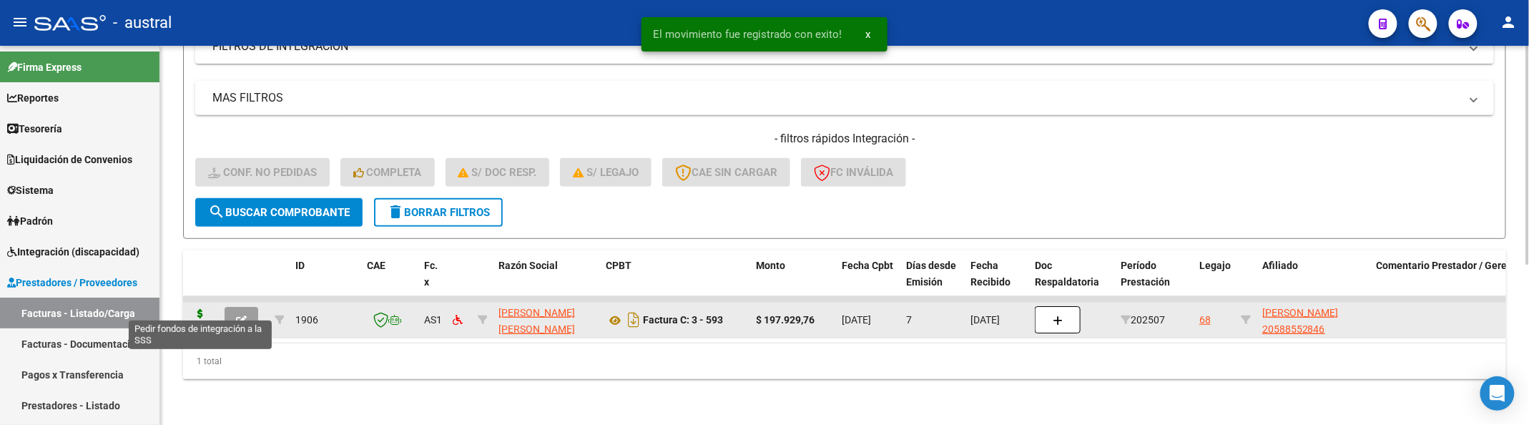
click at [199, 313] on icon at bounding box center [200, 319] width 23 height 20
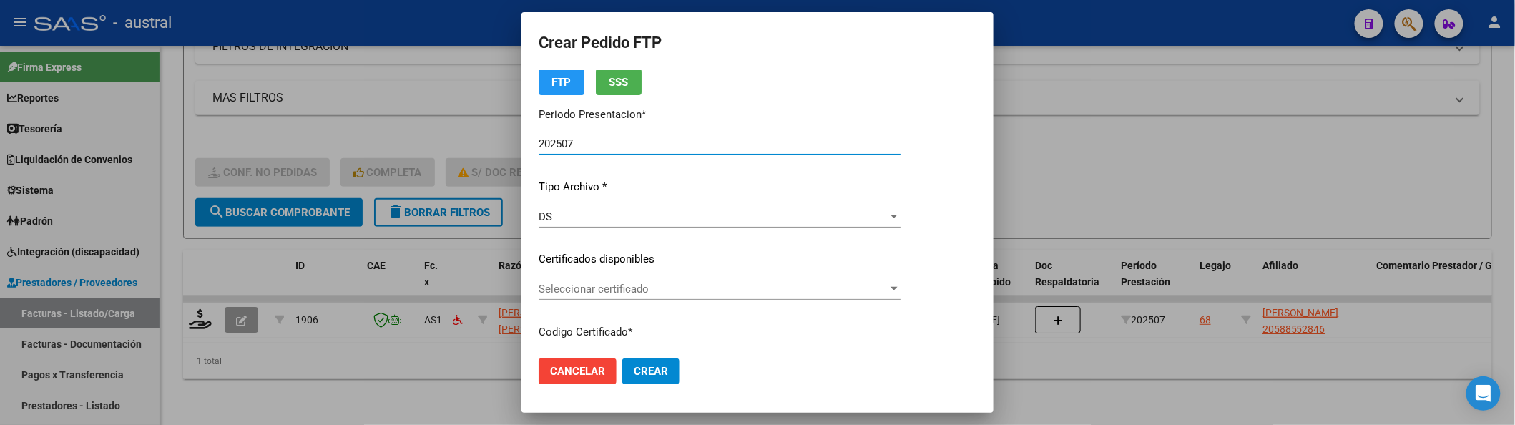
scroll to position [95, 0]
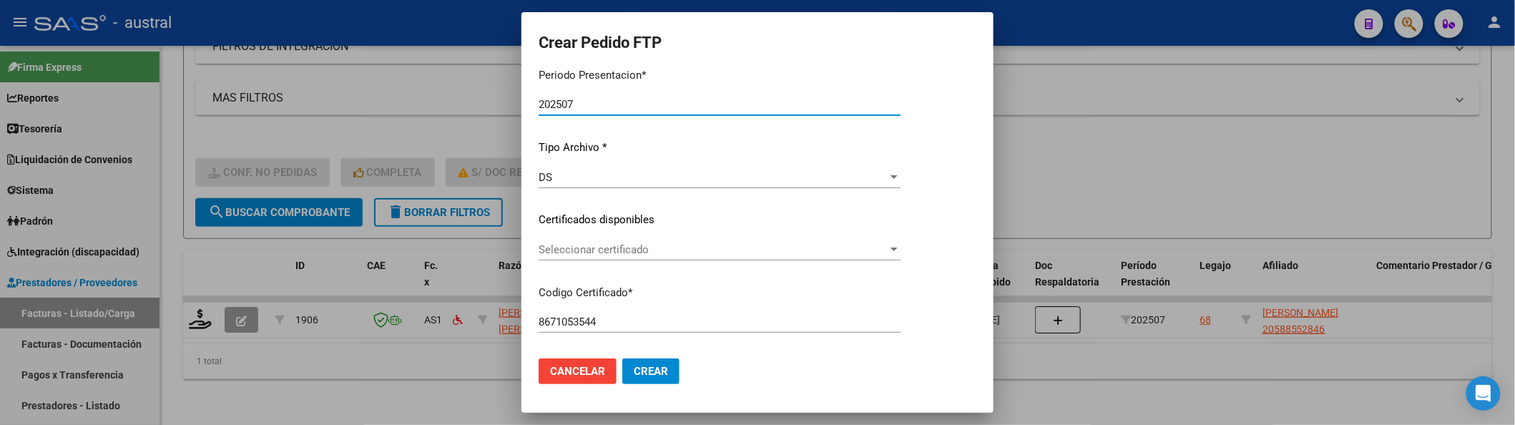
click at [602, 239] on div "Seleccionar certificado Seleccionar certificado" at bounding box center [720, 249] width 362 height 21
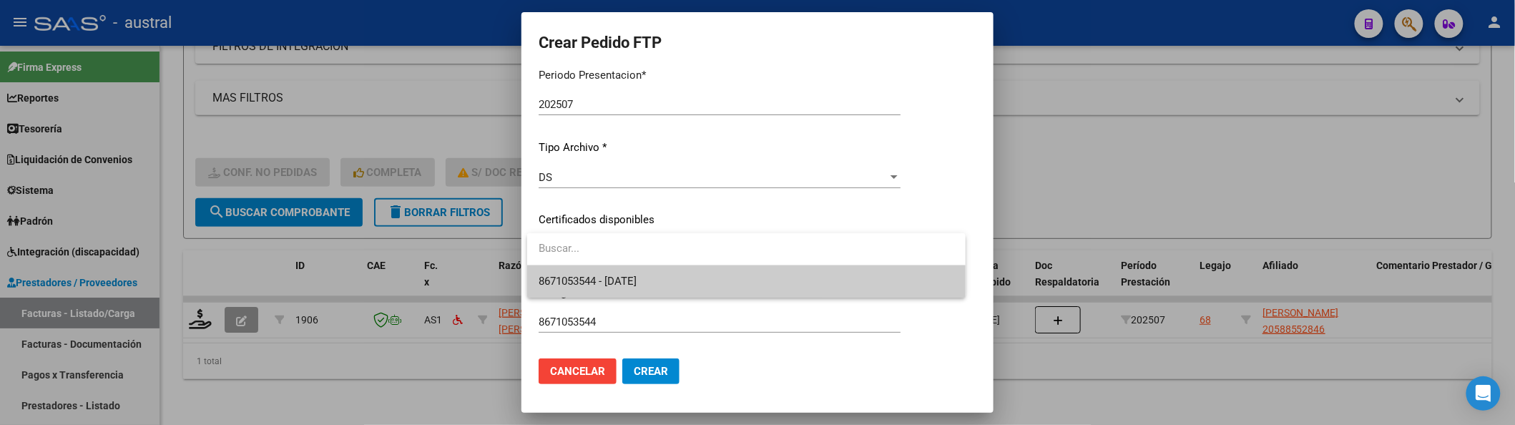
click at [665, 301] on div at bounding box center [757, 212] width 1515 height 425
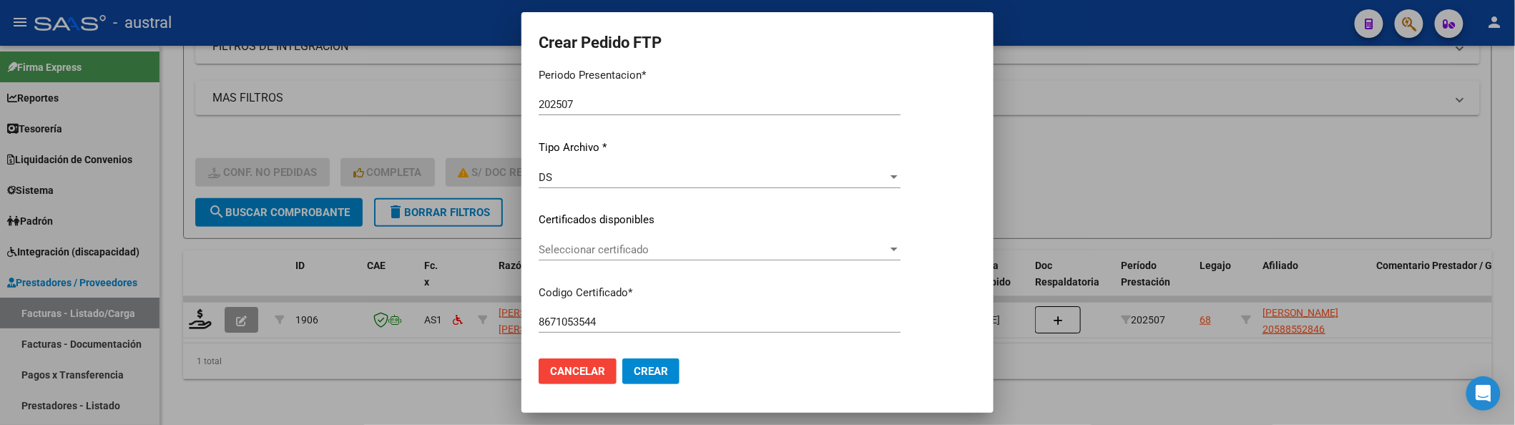
click at [671, 282] on div "VER COMPROBANTE ARCA Padrón Afiliado: MEZA MATEO BENJAMIN CUIL: 20588552846 FTP…" at bounding box center [720, 210] width 362 height 468
click at [678, 247] on span "Seleccionar certificado" at bounding box center [713, 249] width 349 height 13
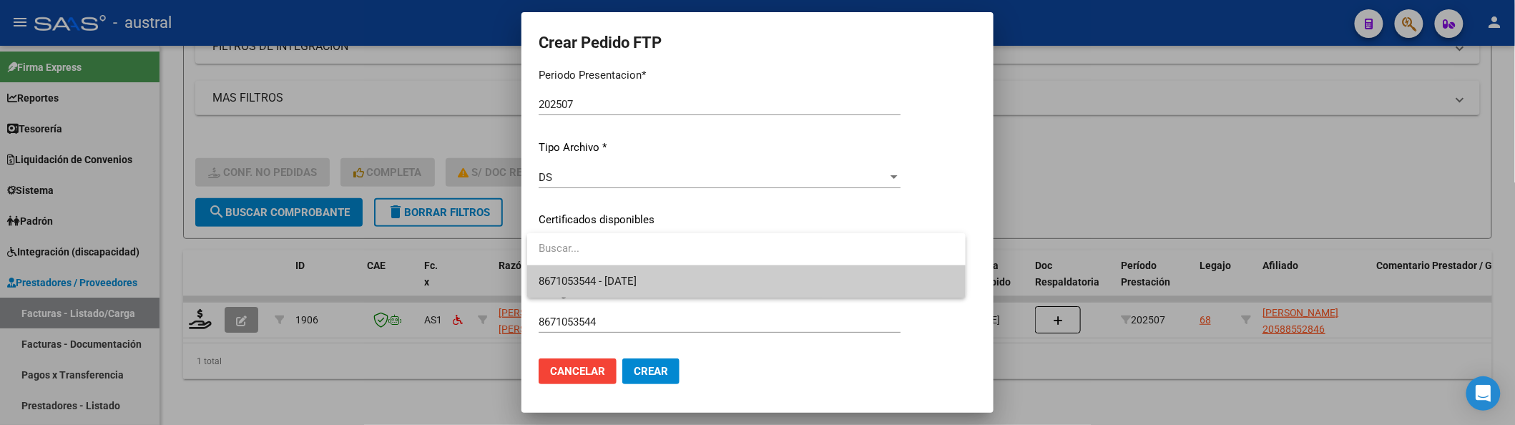
click at [680, 275] on span "8671053544 - 2027-10-01" at bounding box center [747, 281] width 416 height 32
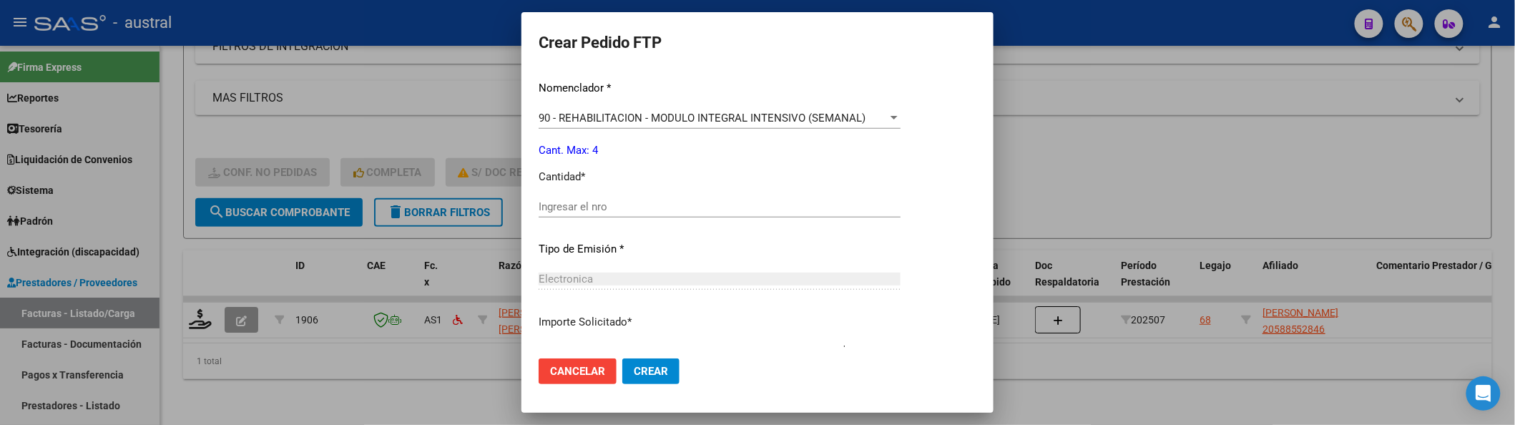
scroll to position [572, 0]
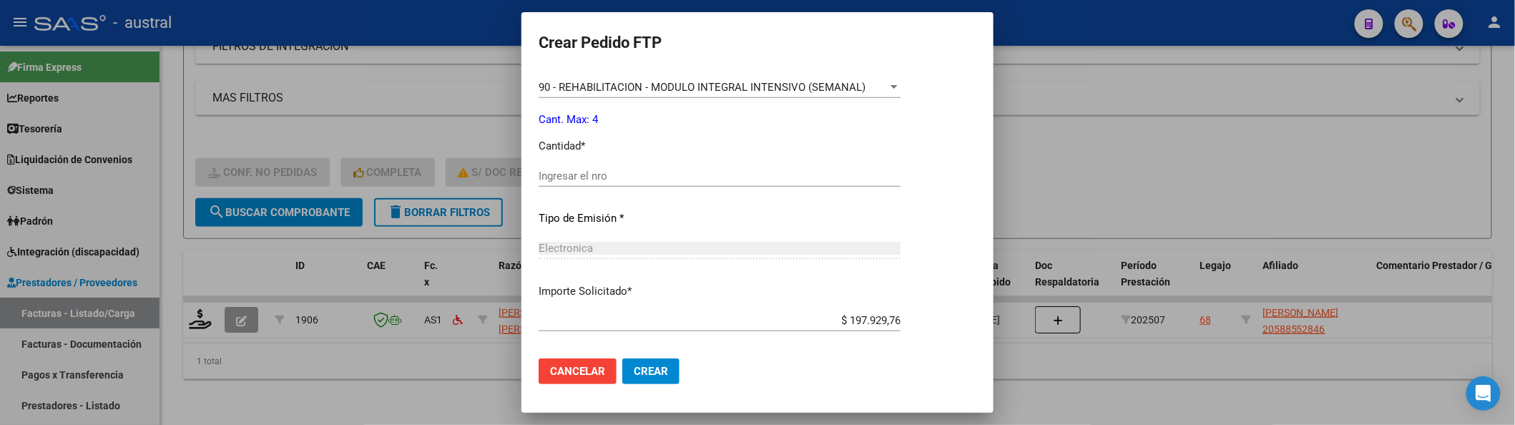
click at [613, 176] on input "Ingresar el nro" at bounding box center [720, 176] width 362 height 13
click at [622, 358] on button "Crear" at bounding box center [650, 371] width 57 height 26
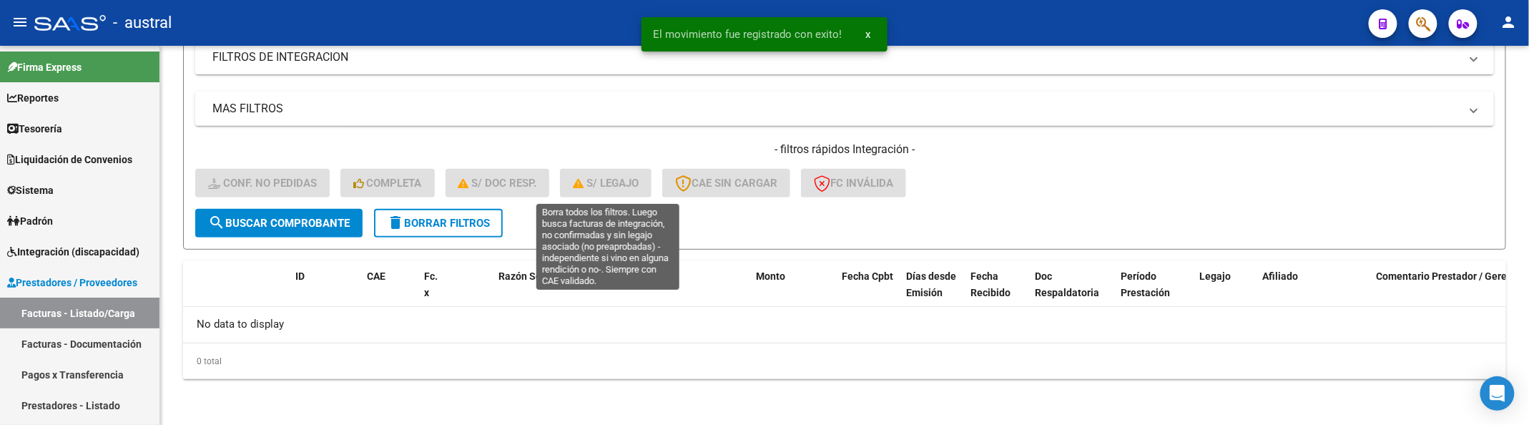
scroll to position [252, 0]
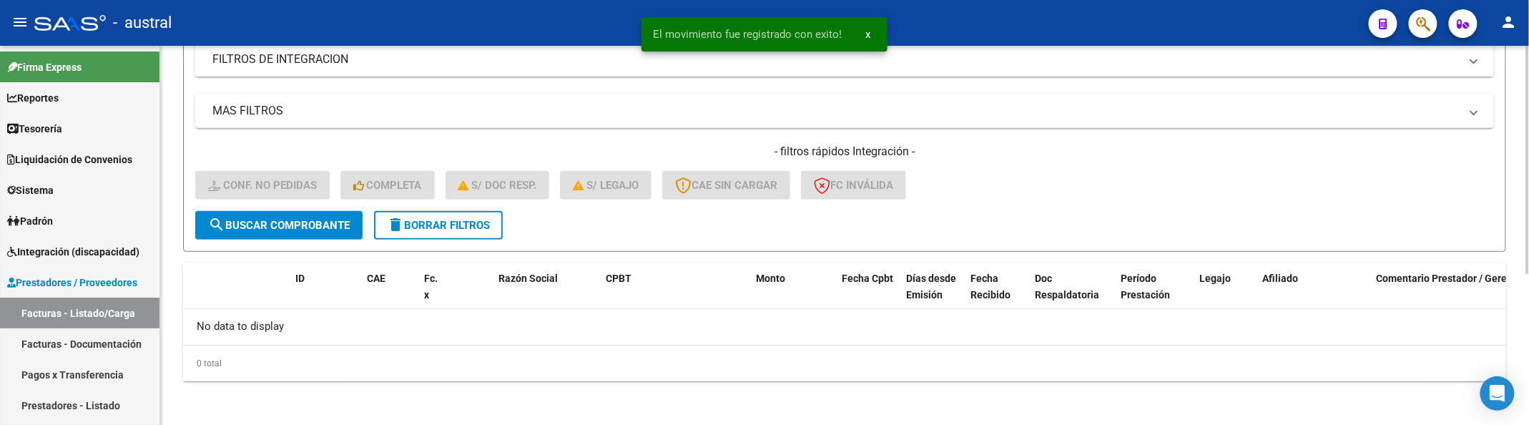
click at [433, 223] on span "delete Borrar Filtros" at bounding box center [438, 225] width 103 height 13
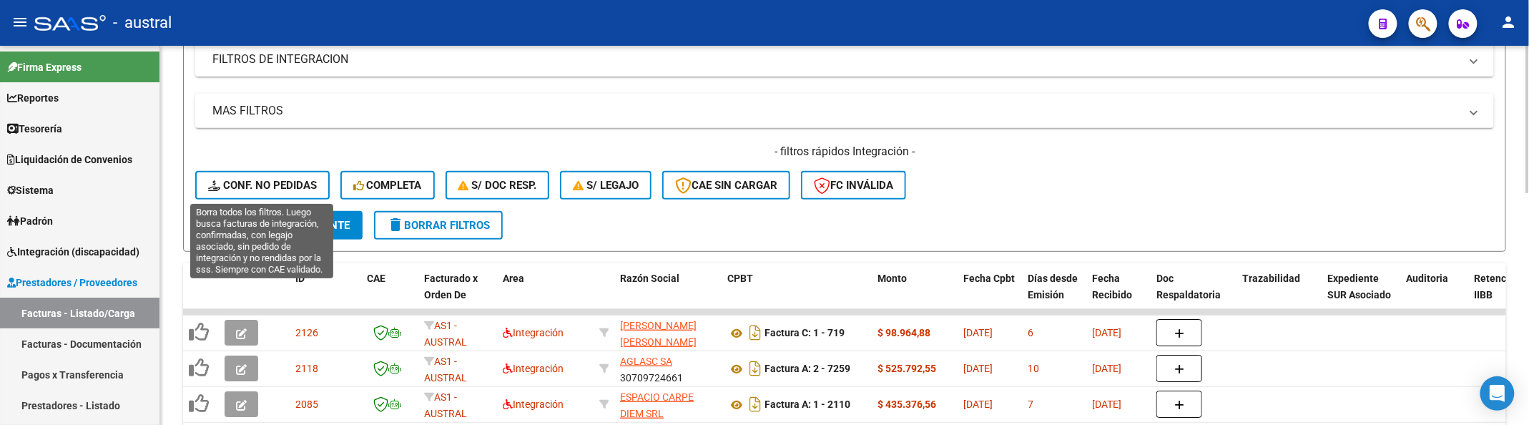
click at [298, 189] on span "Conf. no pedidas" at bounding box center [262, 185] width 109 height 13
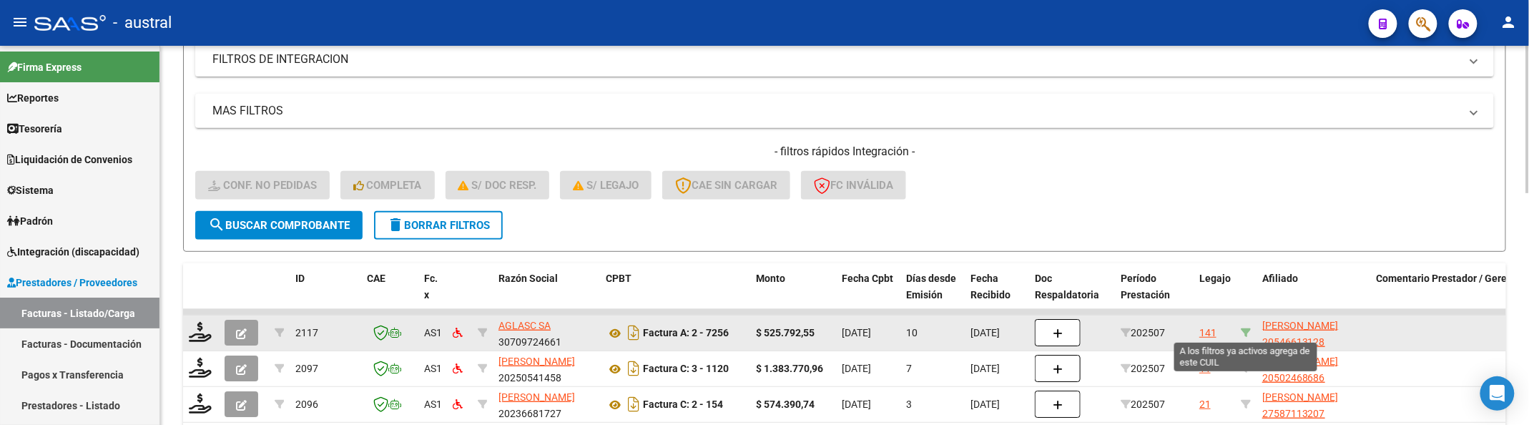
click at [1250, 333] on icon at bounding box center [1246, 333] width 10 height 10
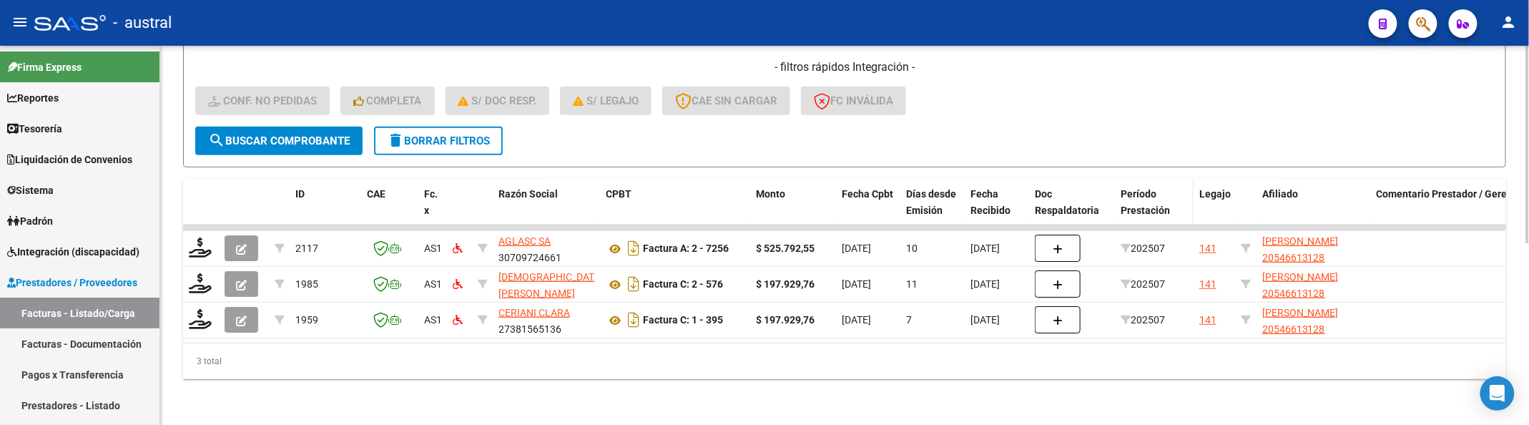
scroll to position [350, 0]
click at [1265, 186] on div "Afiliado" at bounding box center [1313, 194] width 103 height 16
click at [1365, 107] on div "- filtros rápidos Integración - Conf. no pedidas Completa S/ Doc Resp. S/ legaj…" at bounding box center [844, 92] width 1299 height 67
click at [475, 141] on form "Filtros Id Integración Area Seleccionar Gerenciador Seleccionar Gerenciador Si …" at bounding box center [844, 0] width 1323 height 335
click at [473, 127] on button "delete Borrar Filtros" at bounding box center [438, 141] width 129 height 29
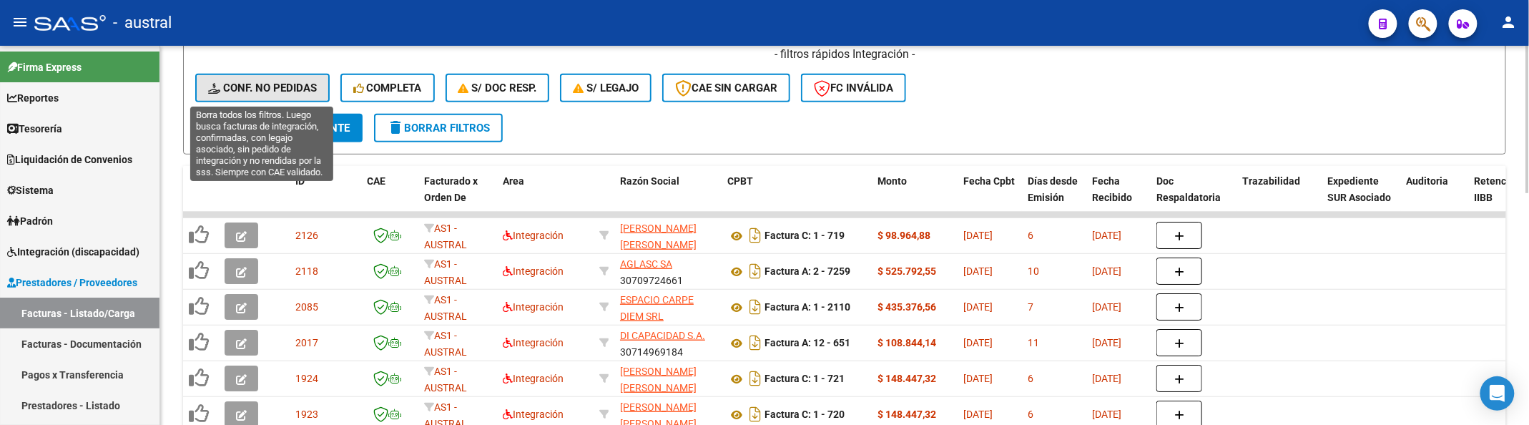
click at [275, 87] on span "Conf. no pedidas" at bounding box center [262, 88] width 109 height 13
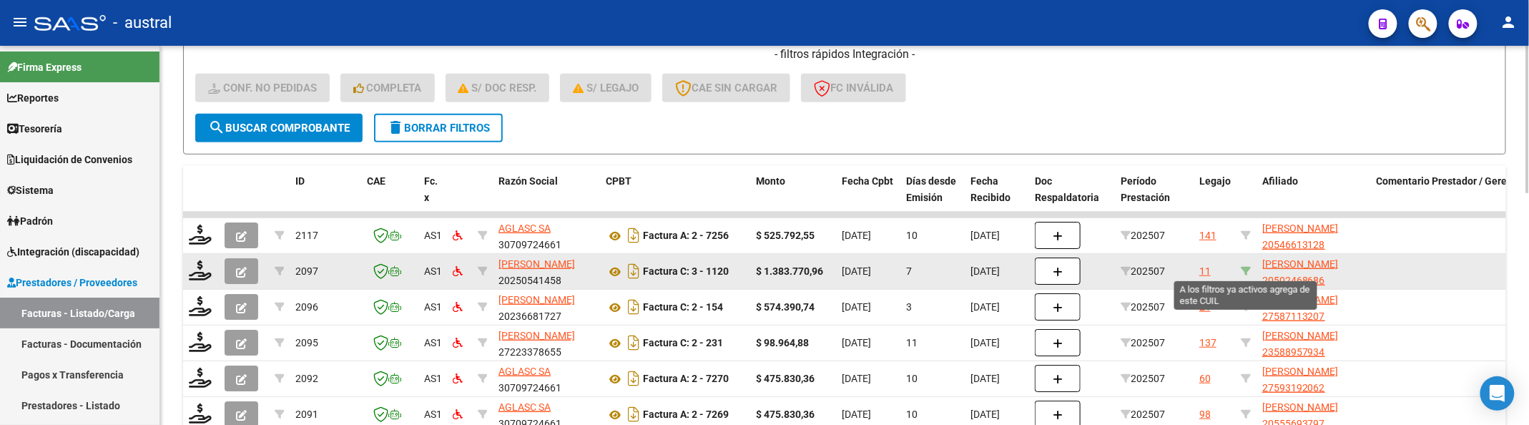
click at [1242, 266] on icon at bounding box center [1246, 271] width 10 height 10
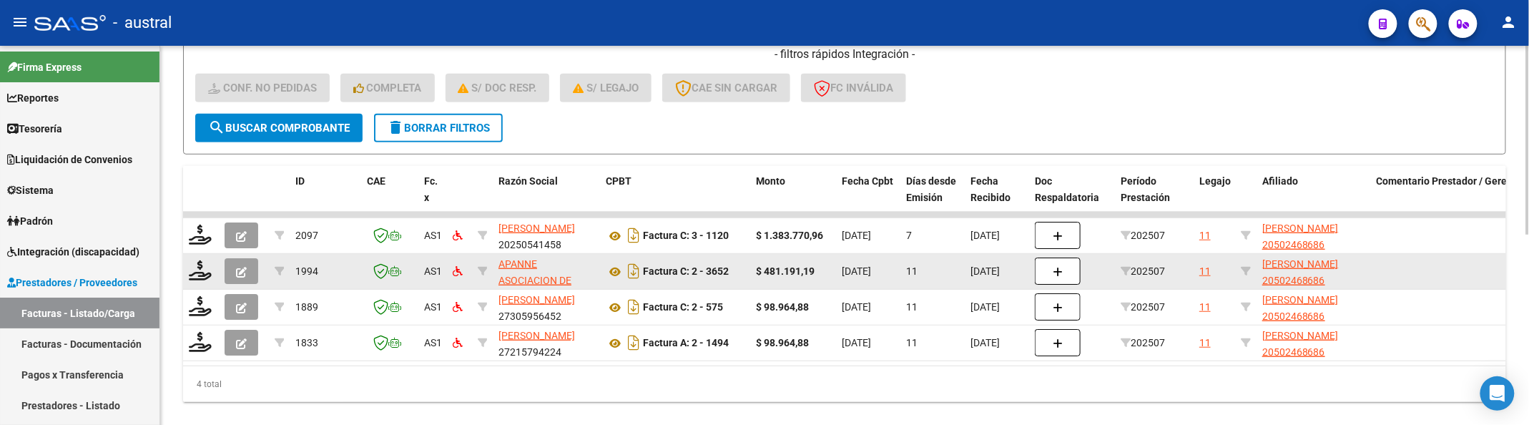
click at [1414, 260] on datatable-body-cell at bounding box center [1460, 271] width 179 height 35
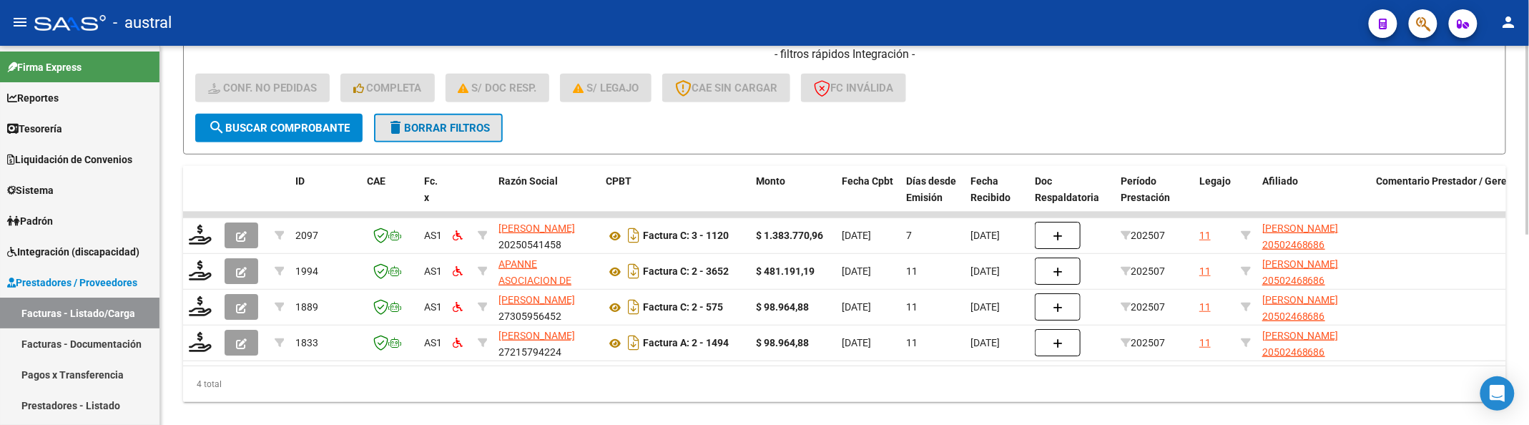
click at [386, 136] on button "delete Borrar Filtros" at bounding box center [438, 128] width 129 height 29
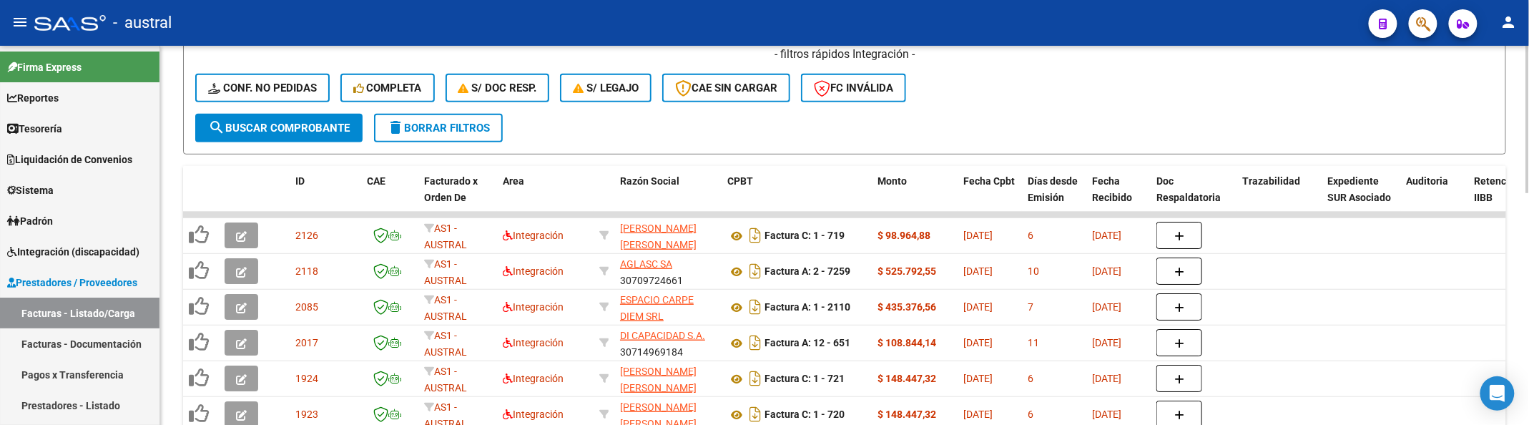
click at [250, 187] on datatable-header-cell at bounding box center [244, 197] width 50 height 63
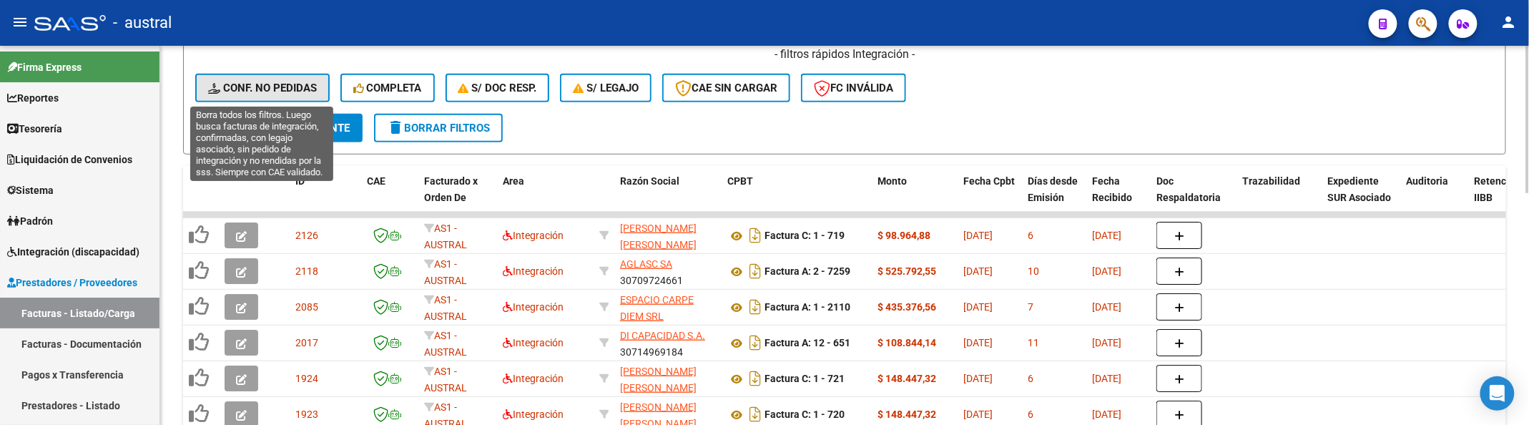
click at [324, 84] on button "Conf. no pedidas" at bounding box center [262, 88] width 134 height 29
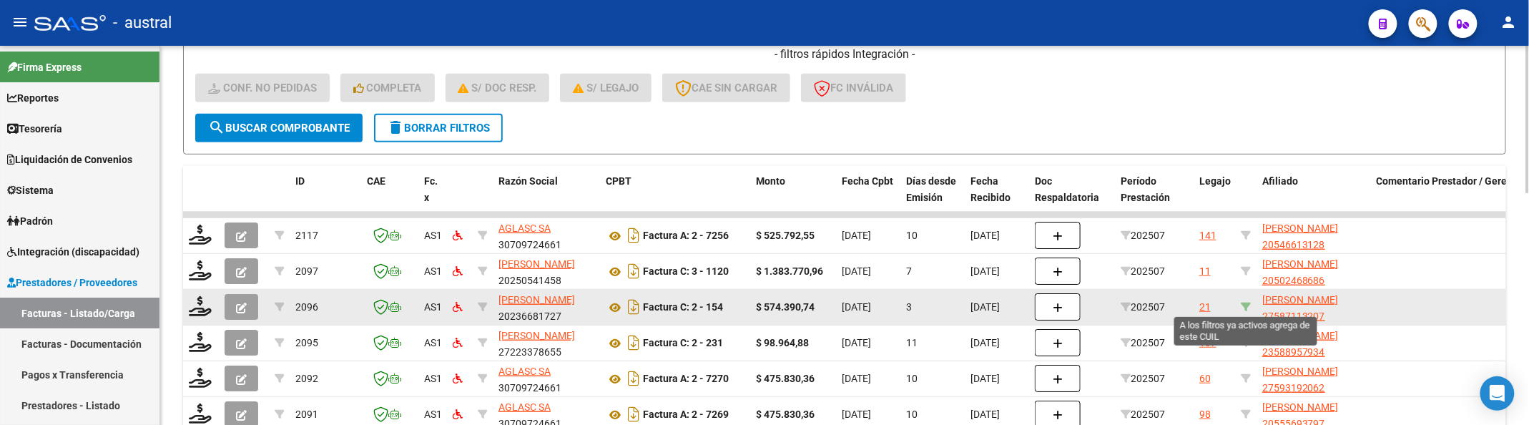
click at [1249, 302] on icon at bounding box center [1246, 307] width 10 height 10
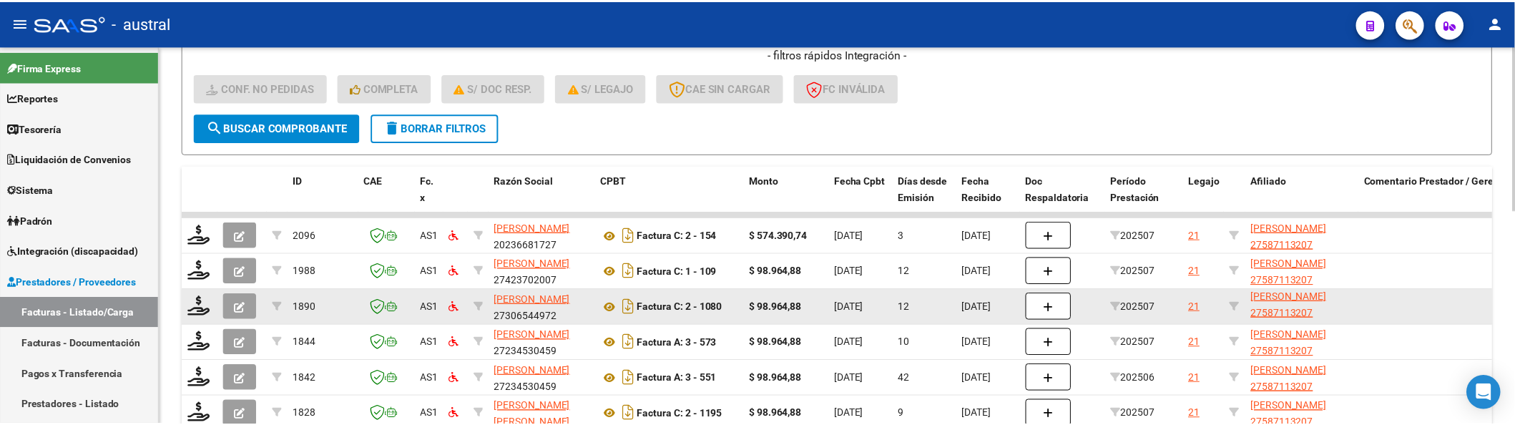
scroll to position [445, 0]
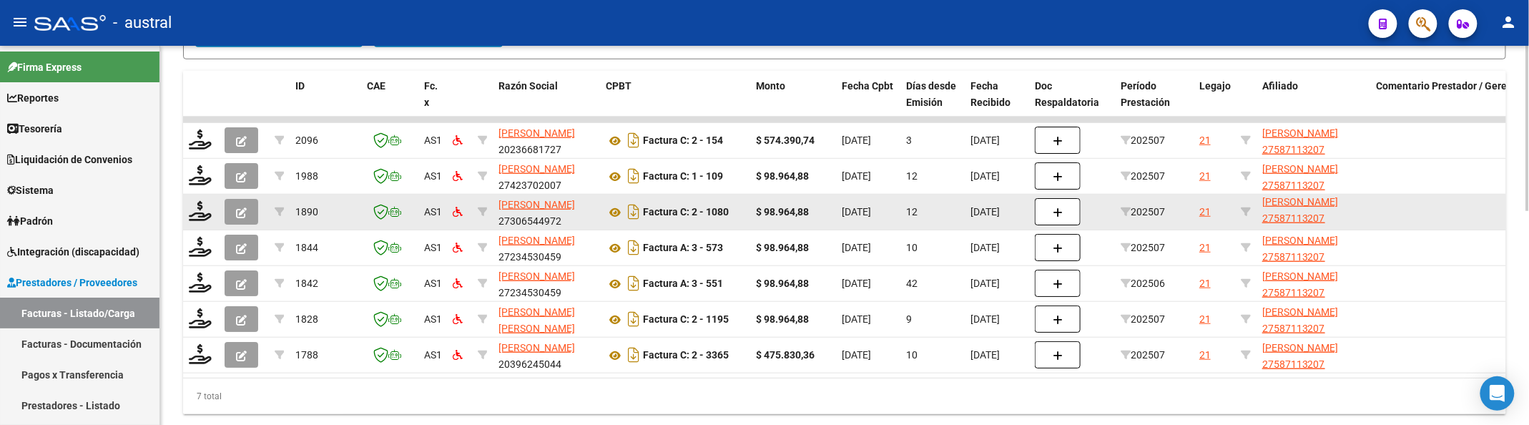
click at [1368, 195] on datatable-body-cell "MEDDIS ANGELA VENEZIA 27587113207" at bounding box center [1314, 212] width 114 height 35
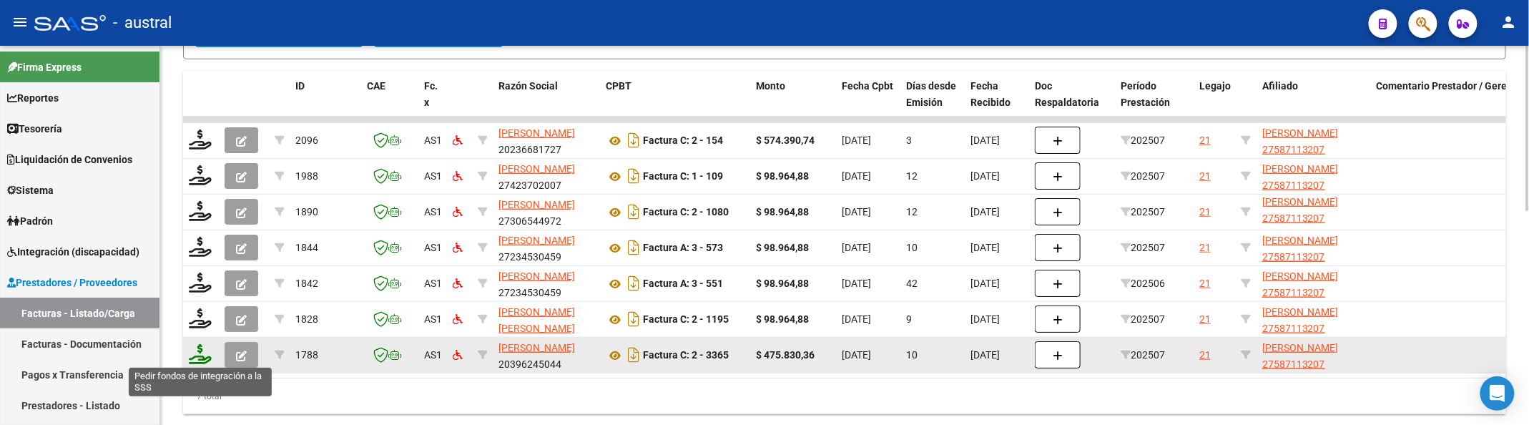
click at [190, 350] on icon at bounding box center [200, 354] width 23 height 20
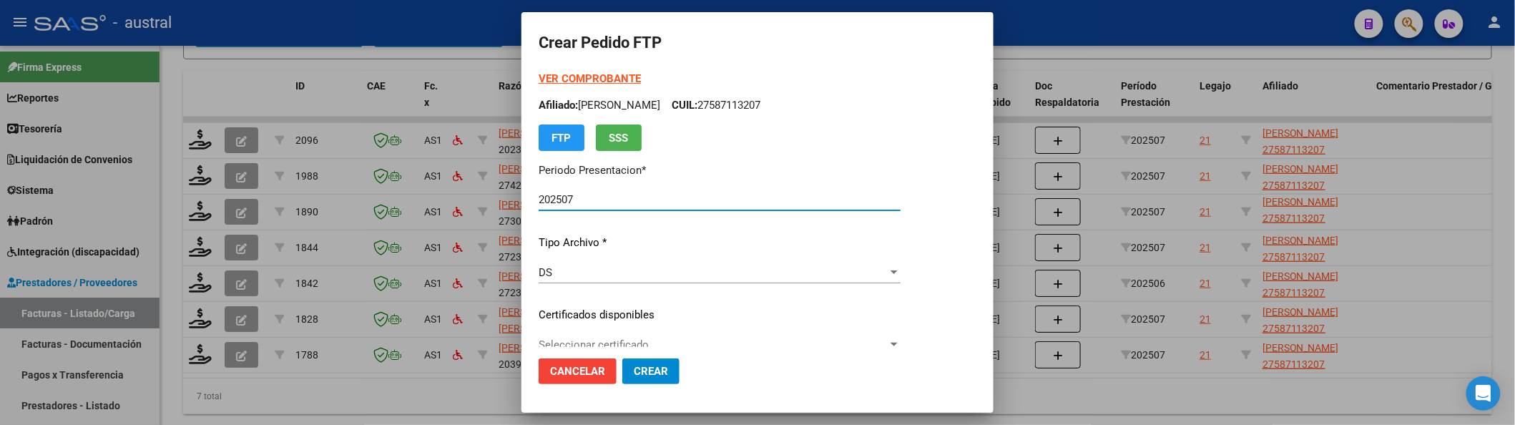
click at [596, 328] on div "VER COMPROBANTE ARCA Padrón Afiliado: MEDDIS ANGELA VENEZIA CUIL: 27587113207 F…" at bounding box center [720, 305] width 362 height 468
click at [599, 339] on span "Seleccionar certificado" at bounding box center [713, 344] width 349 height 13
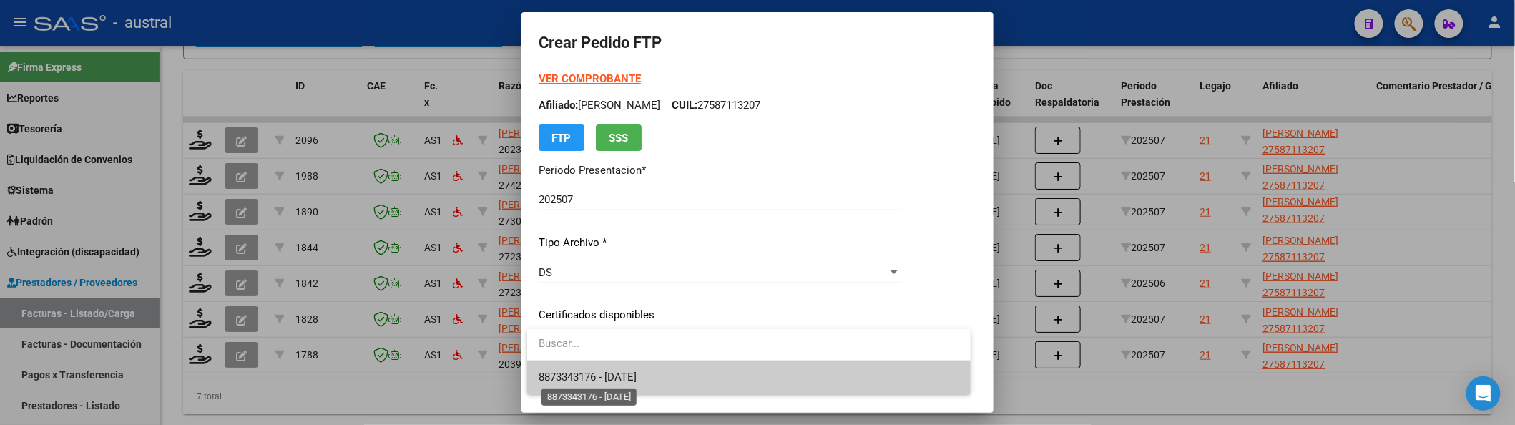
click at [602, 375] on span "8873343176 - 2025-06-17" at bounding box center [588, 377] width 98 height 13
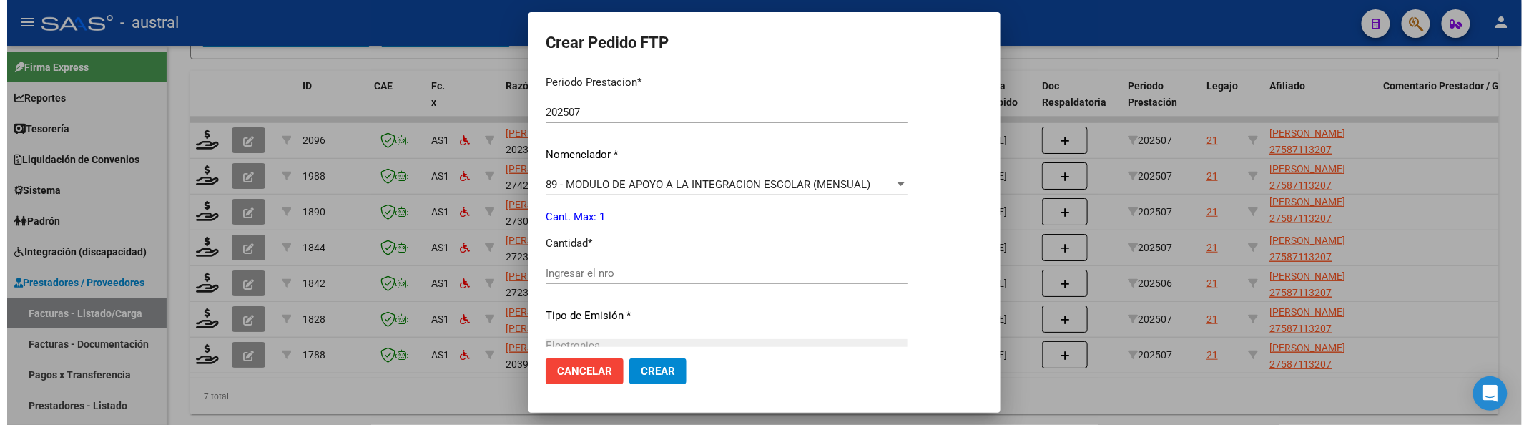
scroll to position [481, 0]
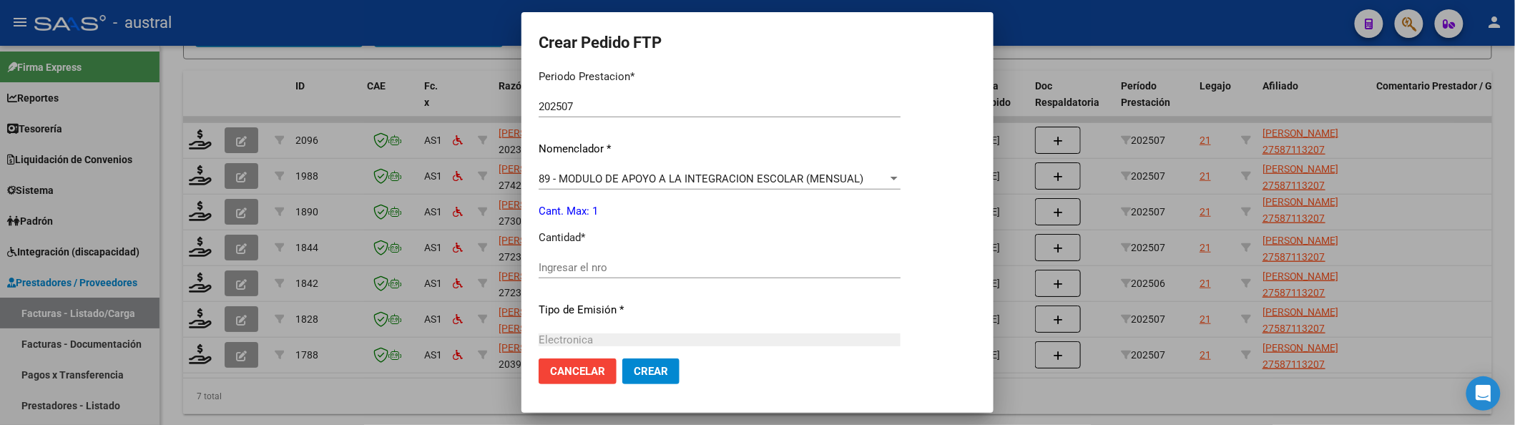
click at [621, 269] on input "Ingresar el nro" at bounding box center [720, 267] width 362 height 13
click at [661, 378] on button "Crear" at bounding box center [650, 371] width 57 height 26
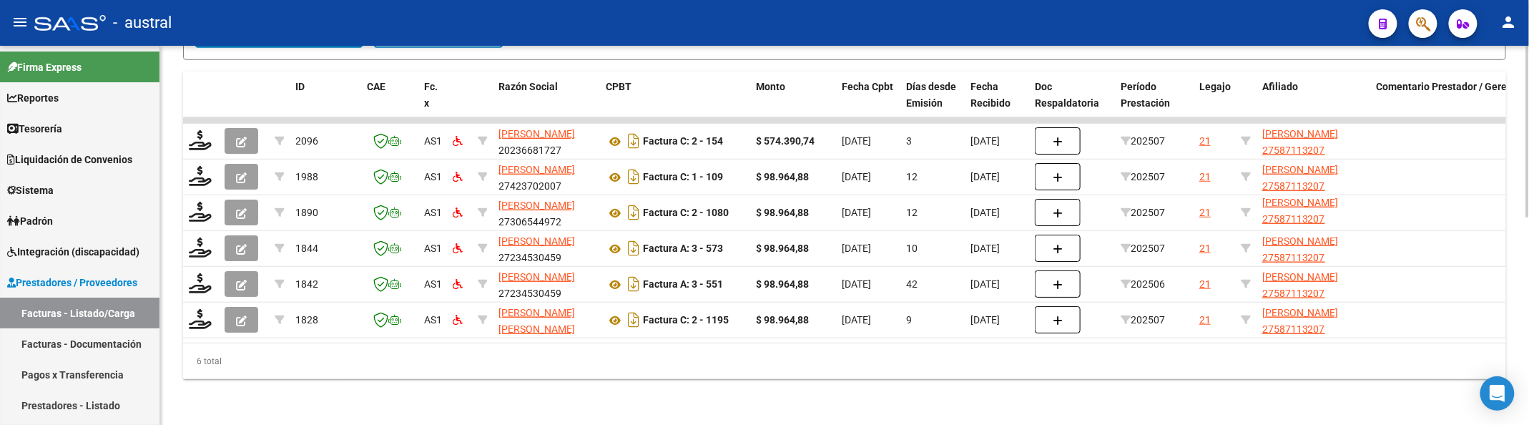
click at [788, 393] on div "Video tutorial PRESTADORES -> Listado de CPBTs Emitidos por Prestadores / Prove…" at bounding box center [844, 13] width 1369 height 823
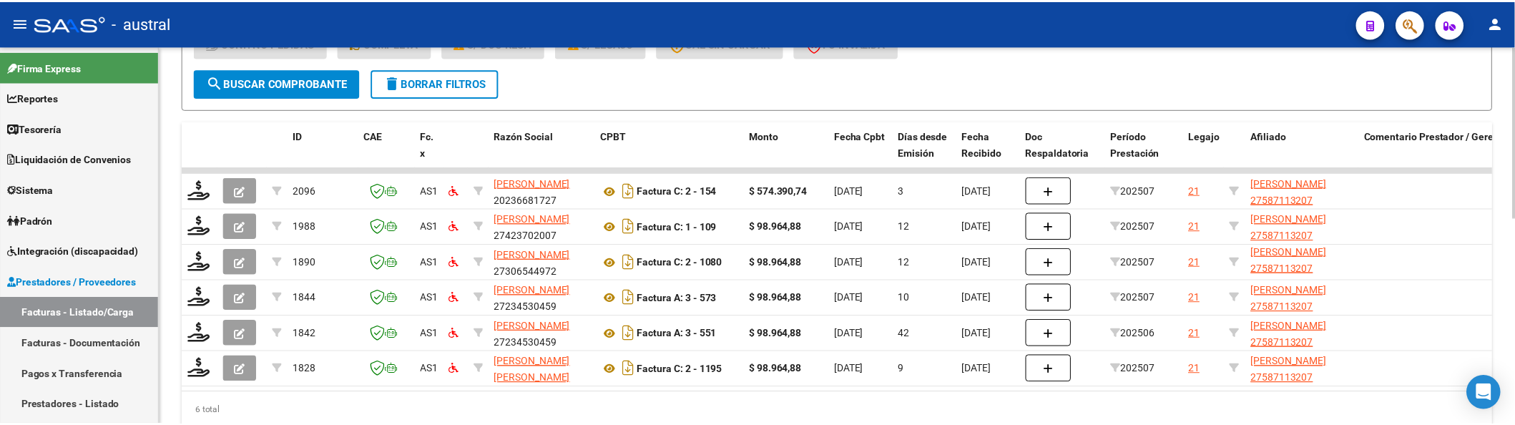
scroll to position [456, 0]
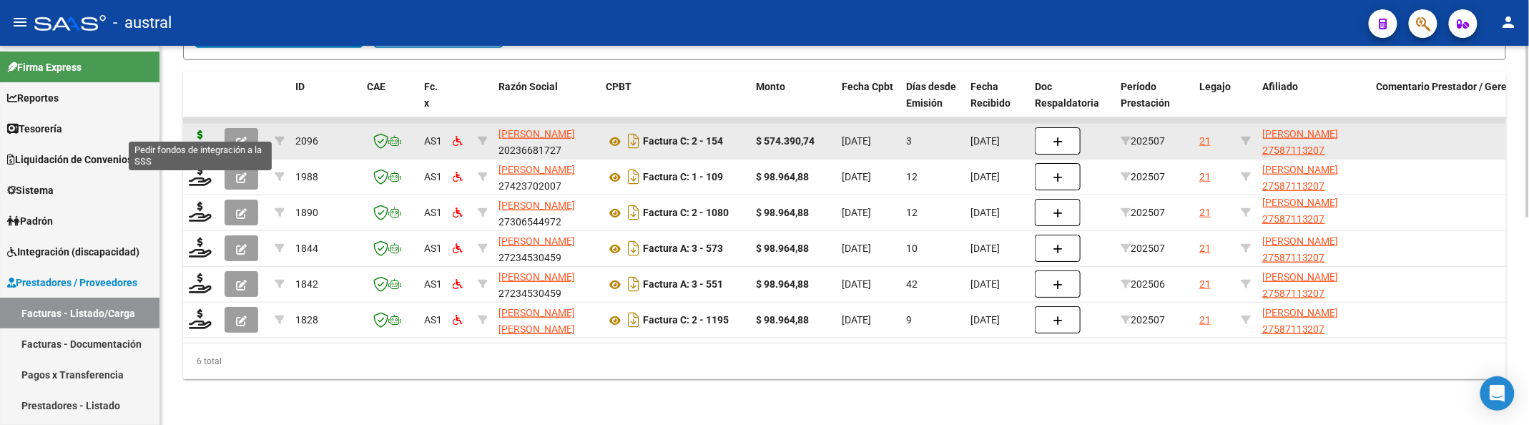
click at [196, 130] on icon at bounding box center [200, 140] width 23 height 20
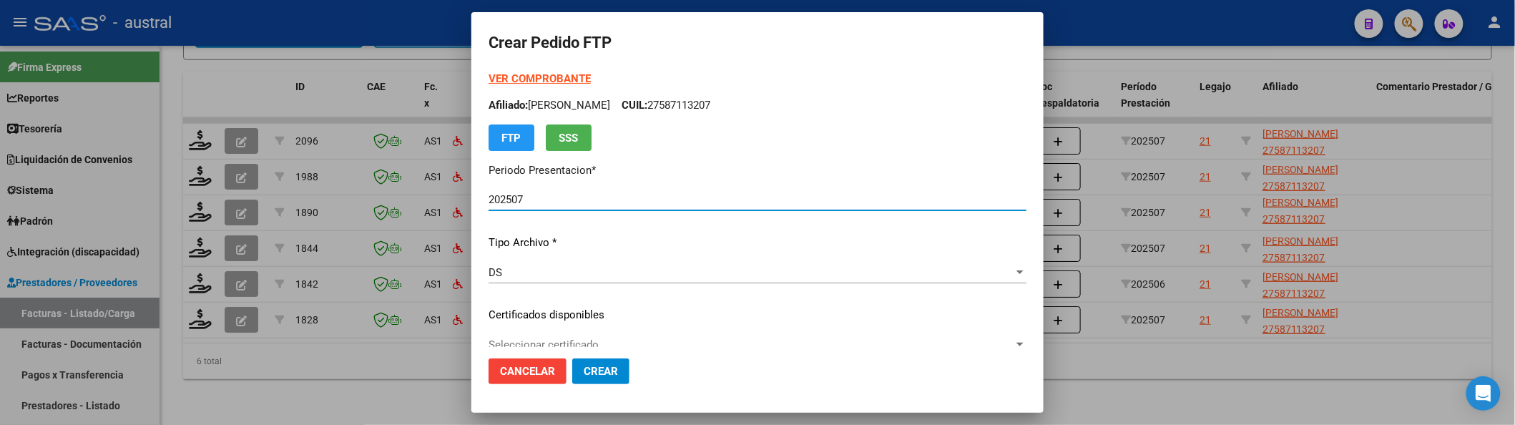
click at [568, 75] on strong "VER COMPROBANTE" at bounding box center [540, 78] width 102 height 13
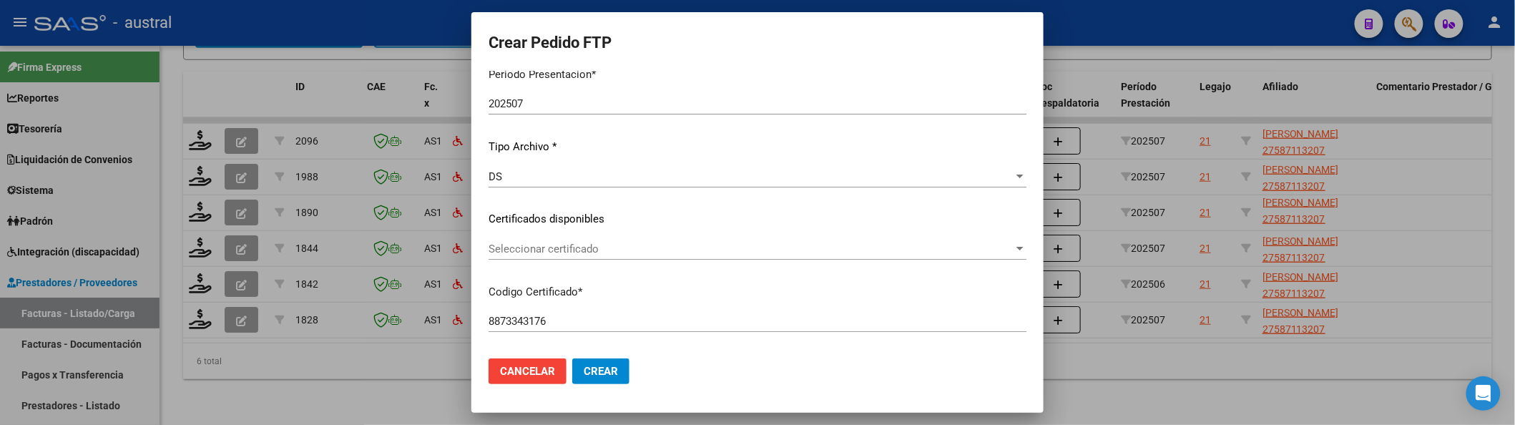
scroll to position [95, 0]
click at [562, 245] on span "Seleccionar certificado" at bounding box center [751, 249] width 525 height 13
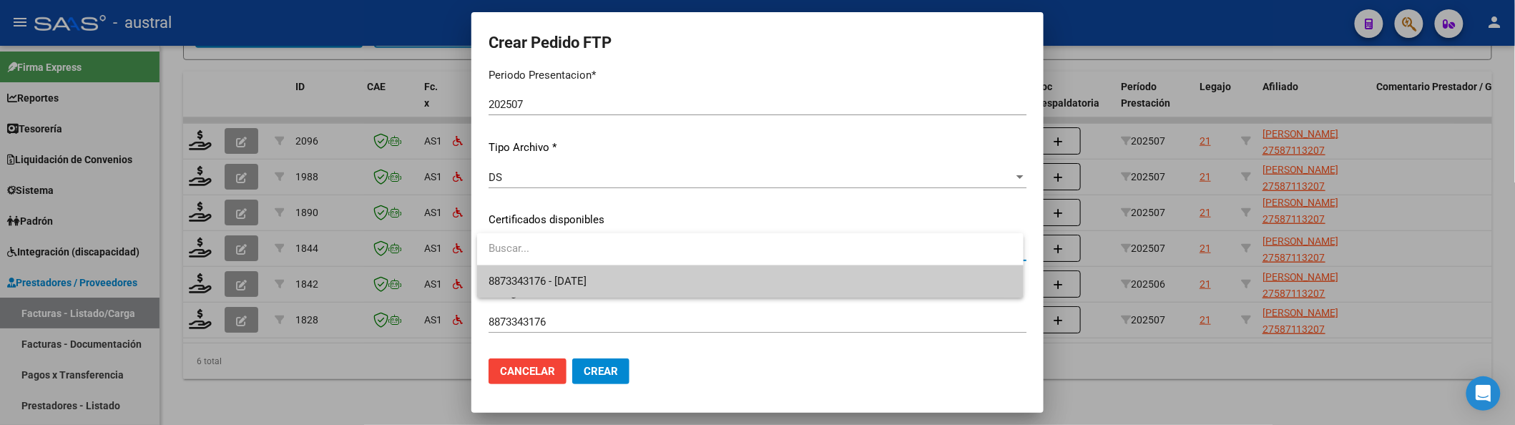
click at [587, 279] on span "8873343176 - 2025-06-17" at bounding box center [538, 281] width 98 height 13
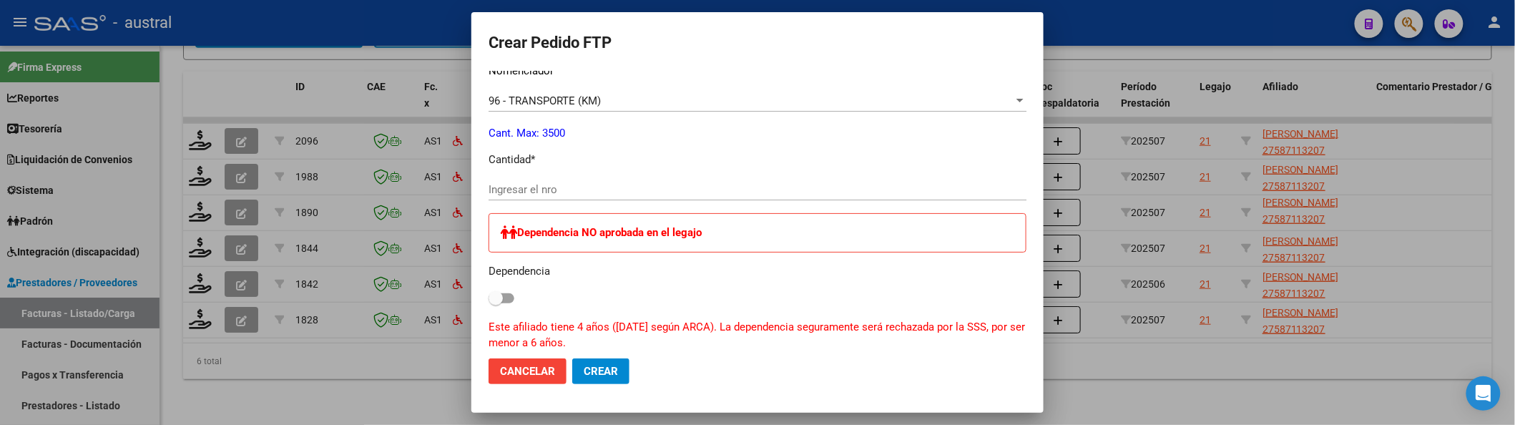
scroll to position [572, 0]
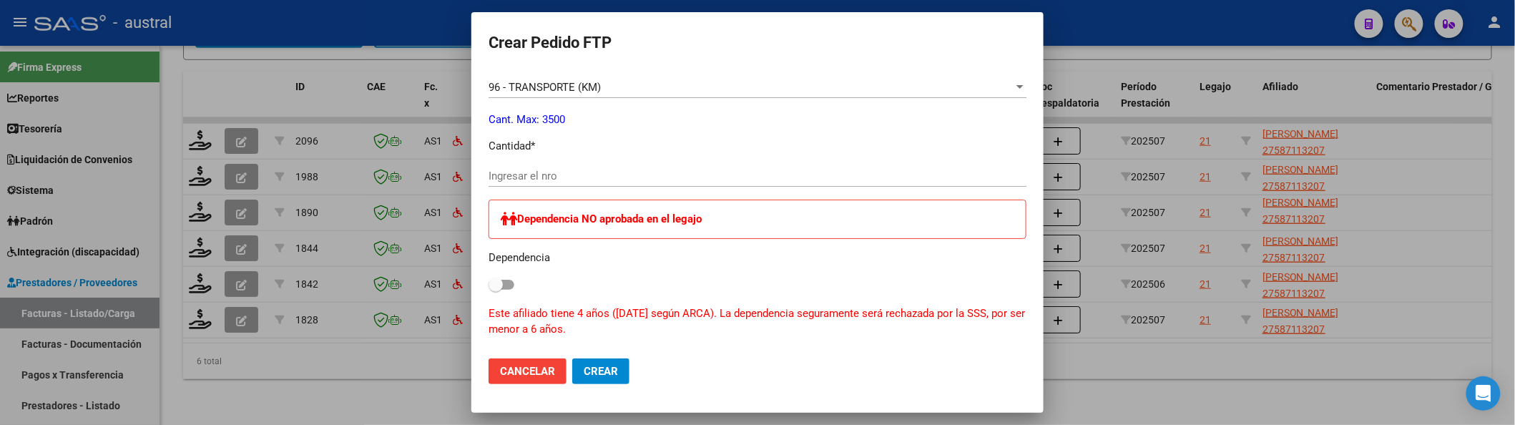
click at [558, 170] on input "Ingresar el nro" at bounding box center [758, 176] width 538 height 13
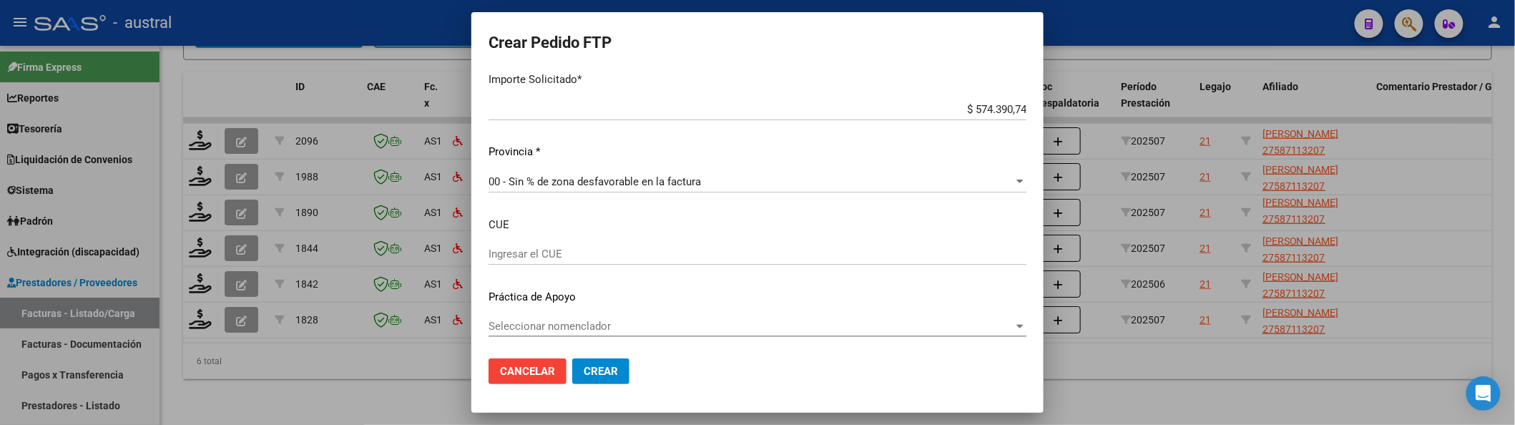
scroll to position [925, 0]
click at [619, 367] on button "Crear" at bounding box center [600, 371] width 57 height 26
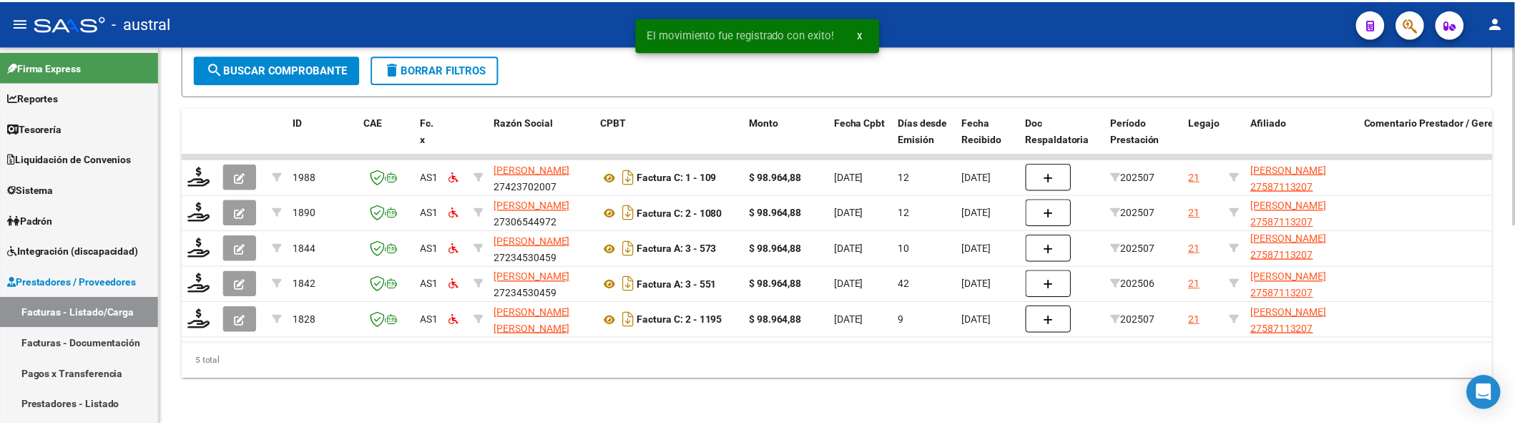
scroll to position [421, 0]
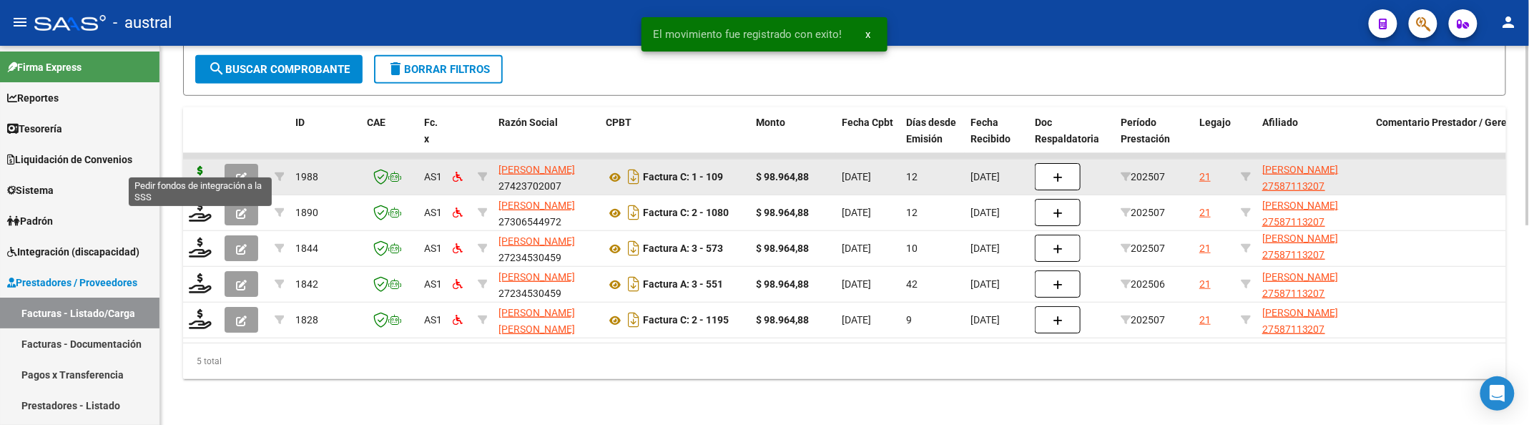
click at [200, 166] on icon at bounding box center [200, 176] width 23 height 20
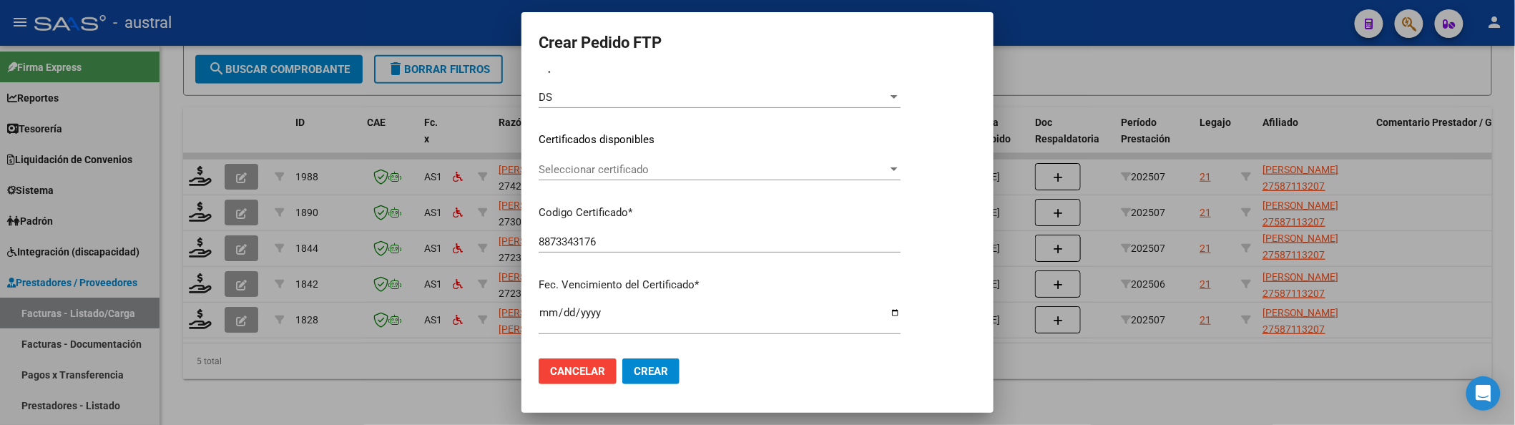
scroll to position [190, 0]
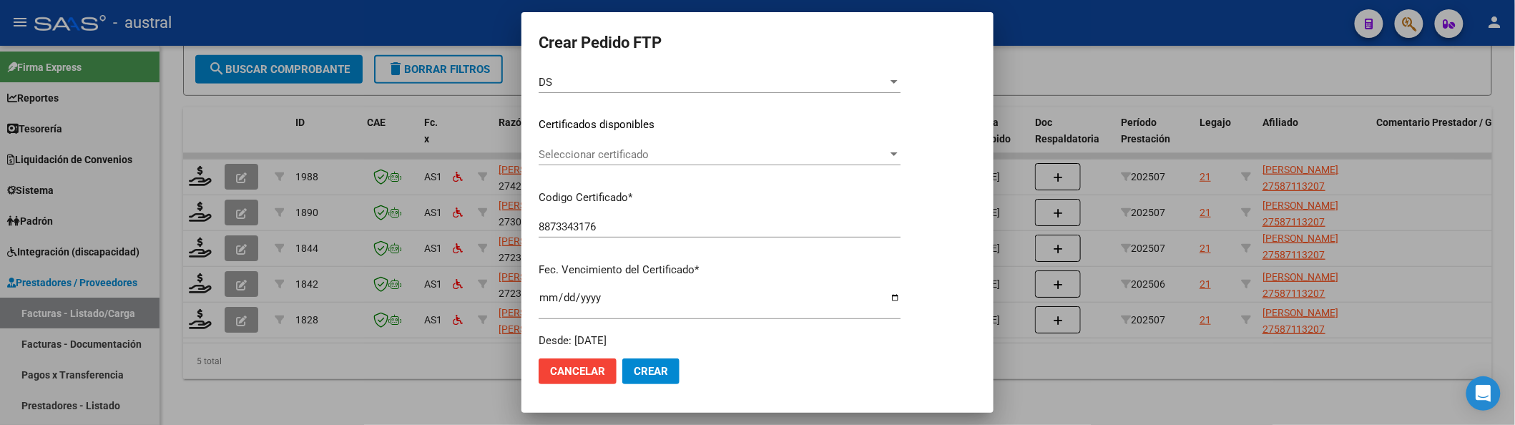
click at [633, 155] on span "Seleccionar certificado" at bounding box center [713, 154] width 349 height 13
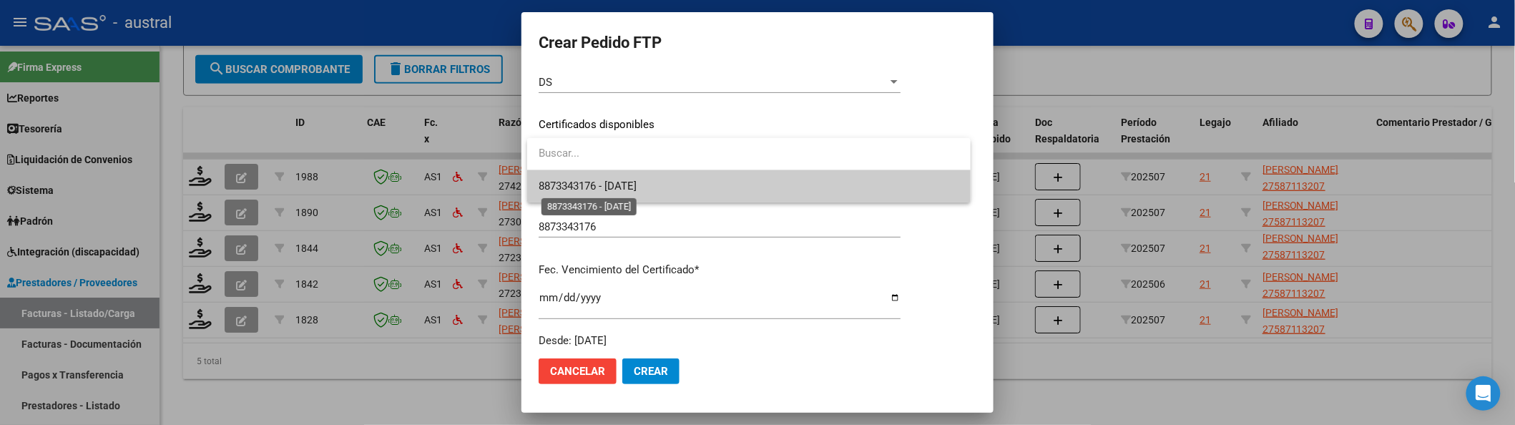
click at [637, 187] on span "8873343176 - 2025-06-17" at bounding box center [588, 186] width 98 height 13
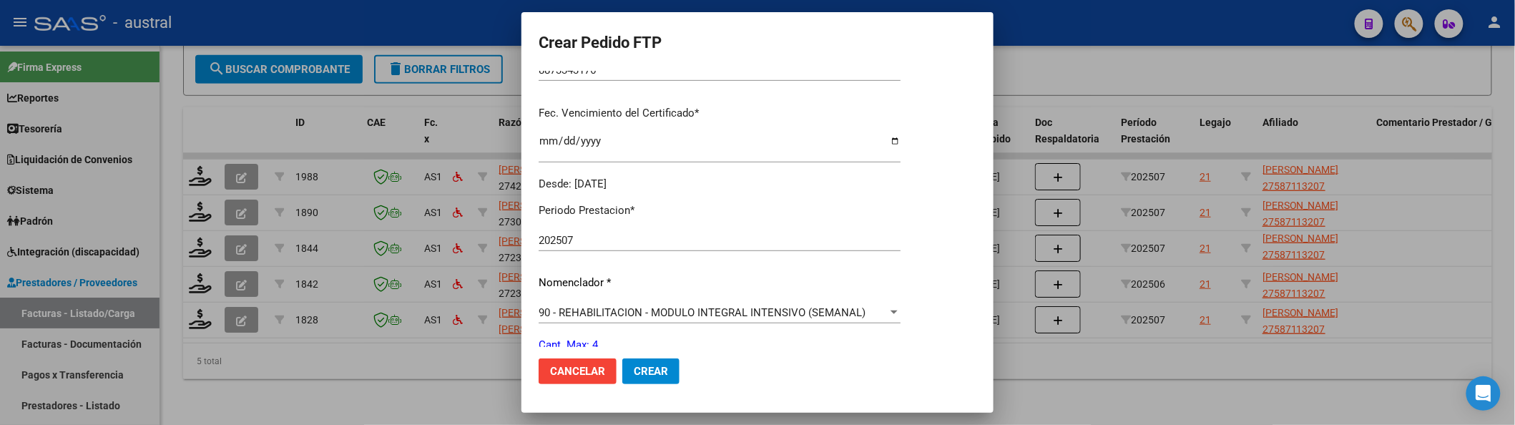
scroll to position [476, 0]
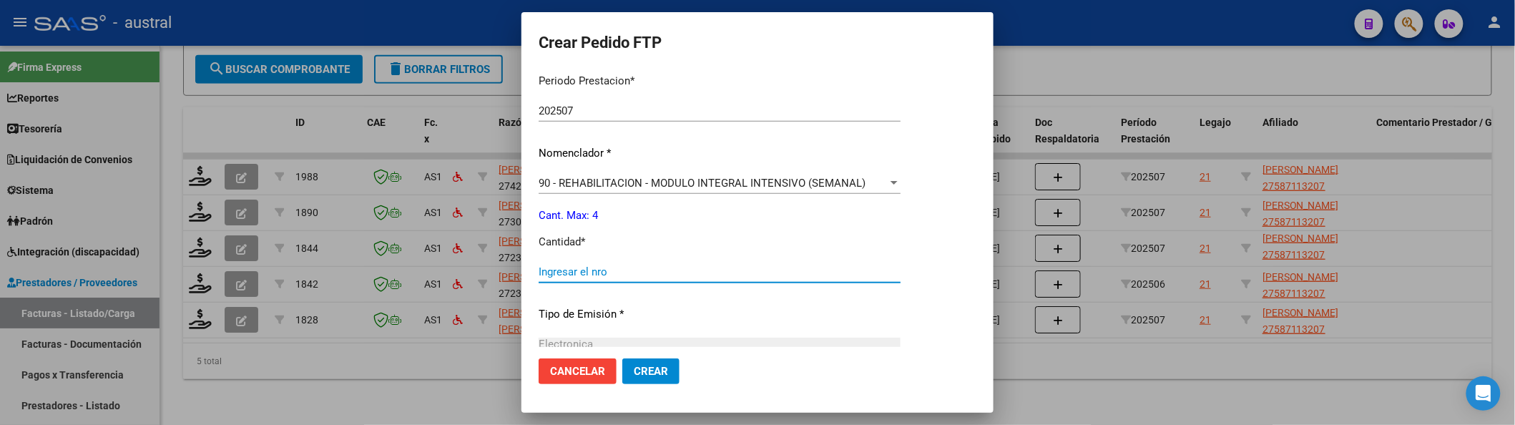
click at [687, 265] on input "Ingresar el nro" at bounding box center [720, 271] width 362 height 13
click at [672, 372] on button "Crear" at bounding box center [650, 371] width 57 height 26
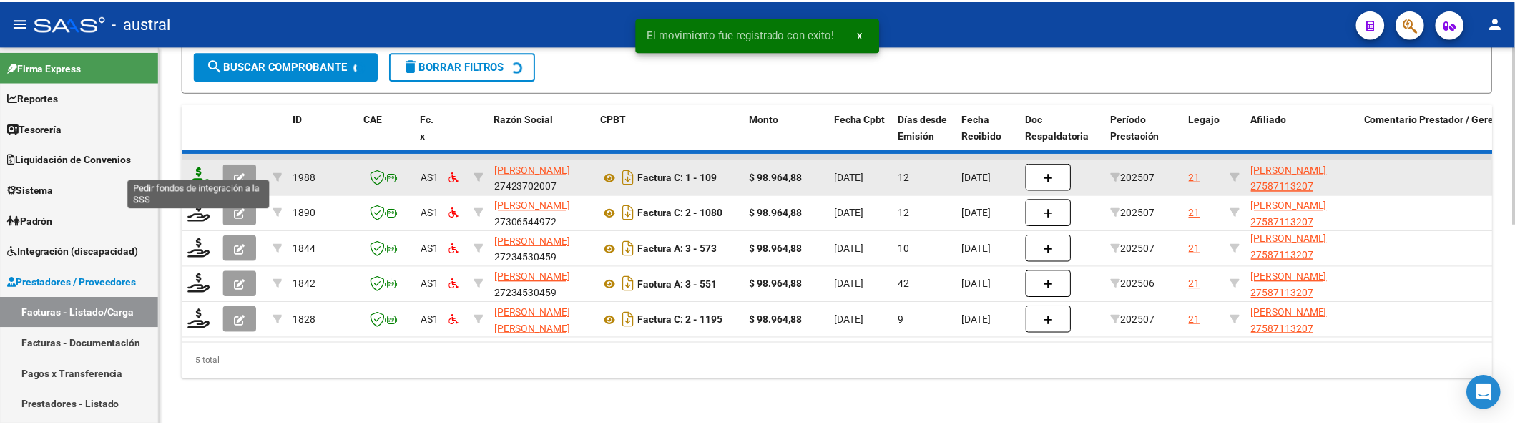
scroll to position [385, 0]
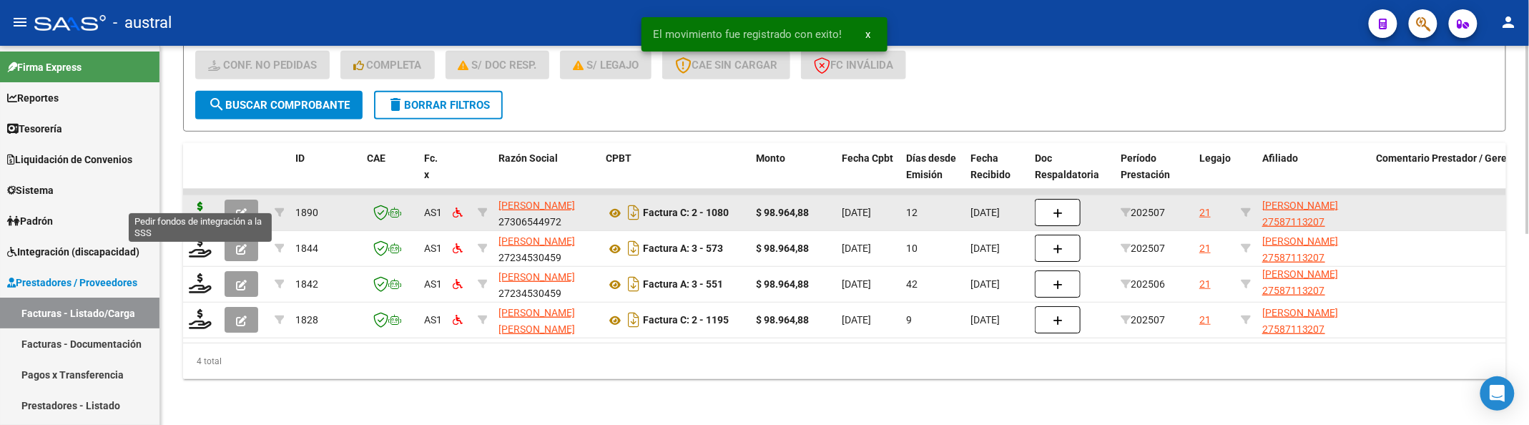
click at [201, 202] on icon at bounding box center [200, 212] width 23 height 20
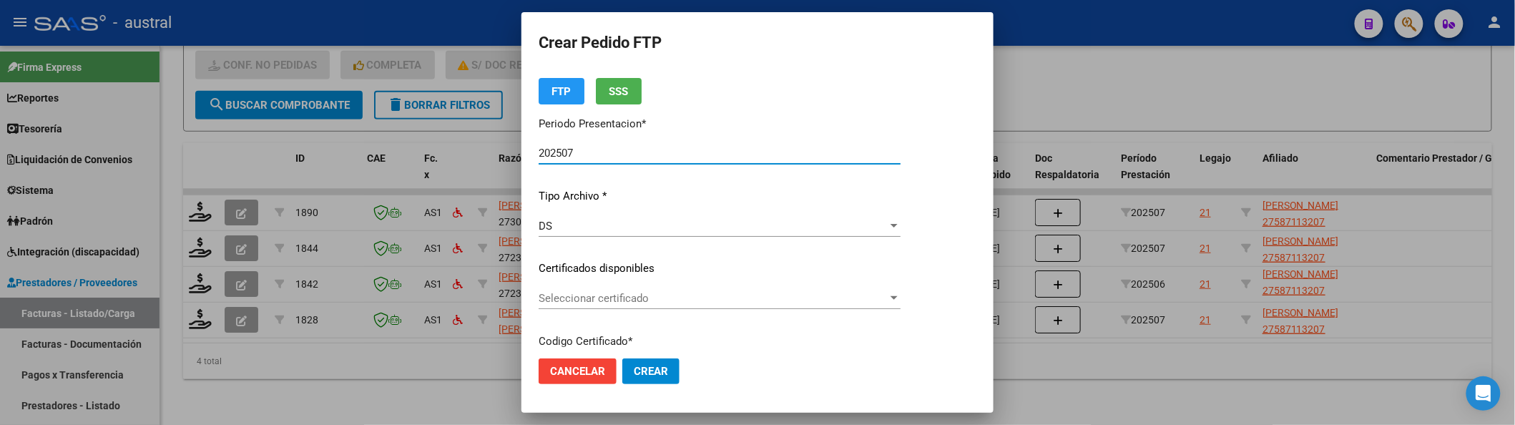
scroll to position [95, 0]
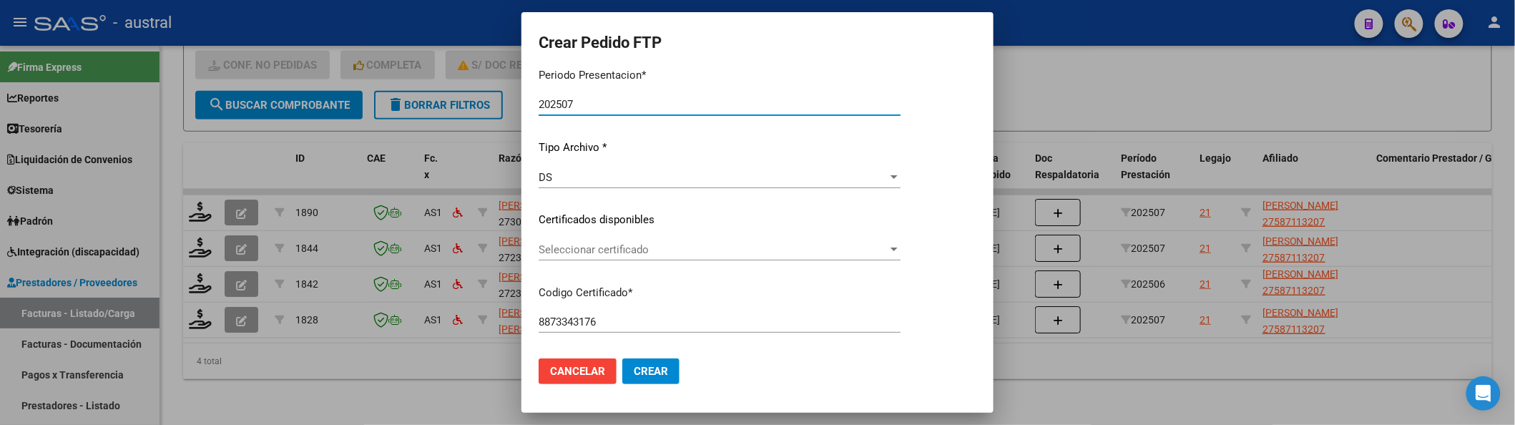
click at [654, 247] on span "Seleccionar certificado" at bounding box center [713, 249] width 349 height 13
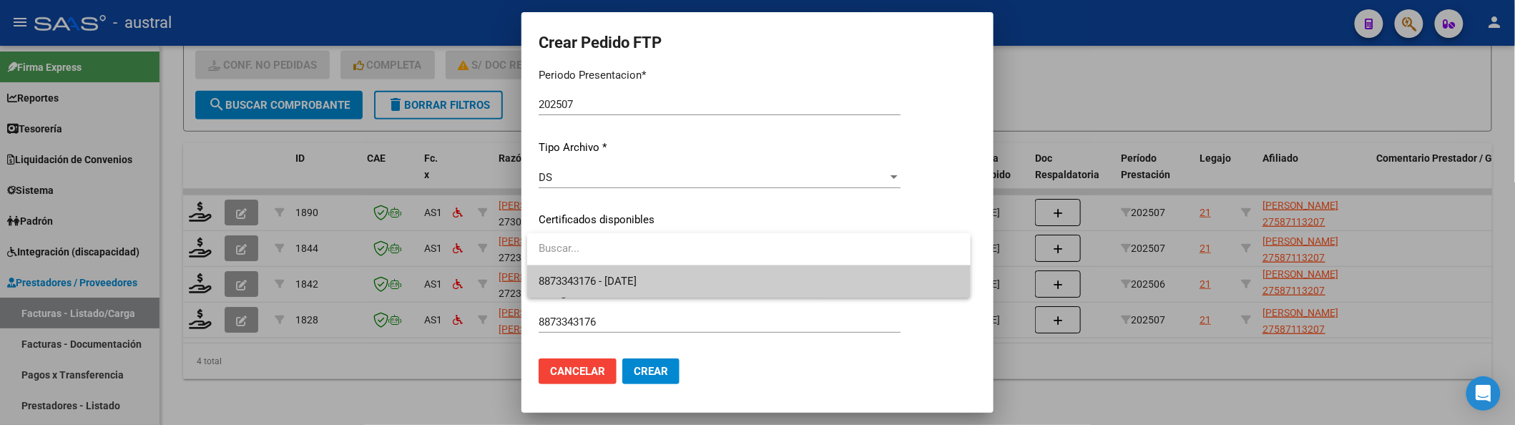
click at [637, 275] on span "8873343176 - 2025-06-17" at bounding box center [588, 281] width 98 height 13
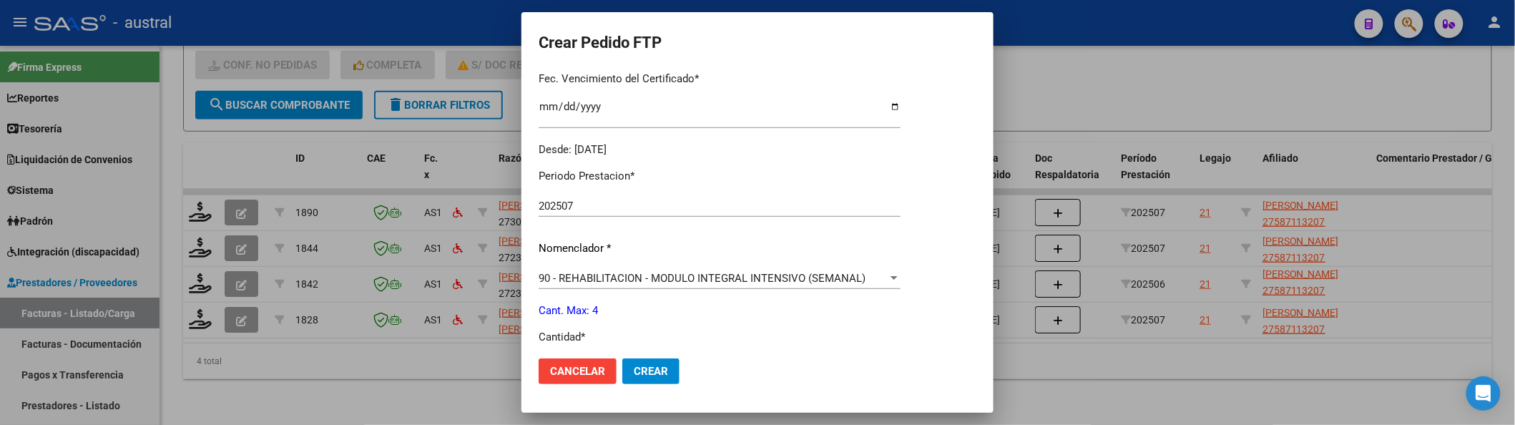
scroll to position [476, 0]
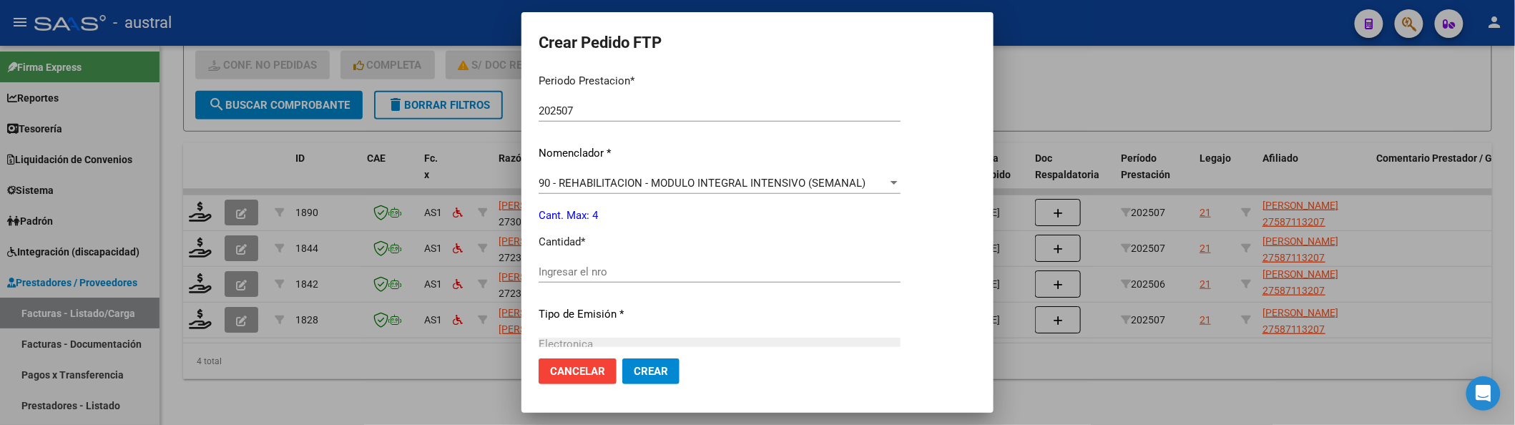
click at [556, 265] on input "Ingresar el nro" at bounding box center [720, 271] width 362 height 13
click at [673, 376] on button "Crear" at bounding box center [650, 371] width 57 height 26
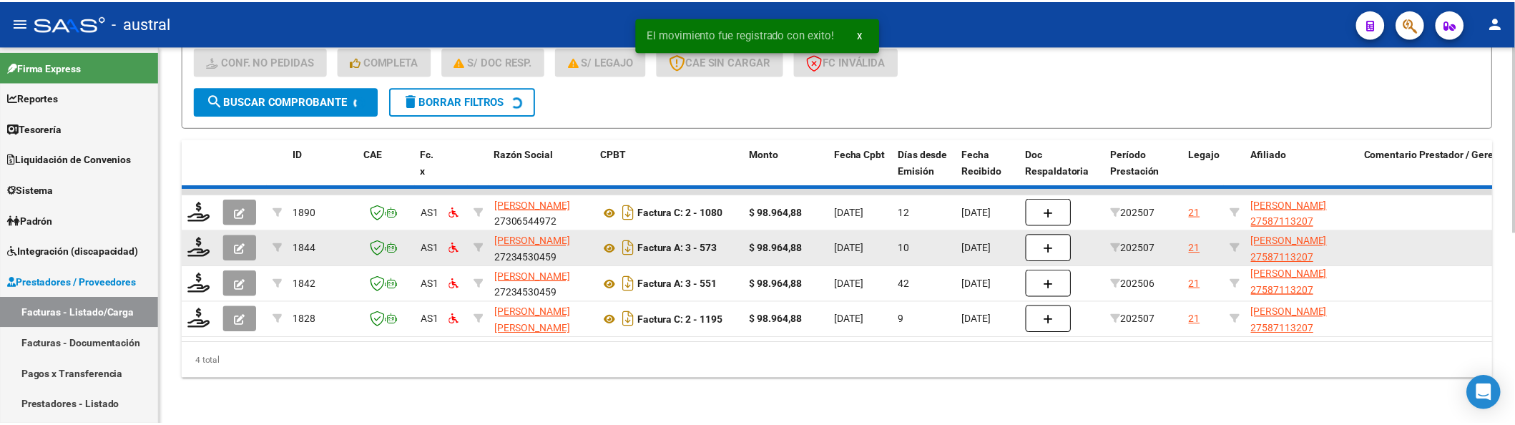
scroll to position [350, 0]
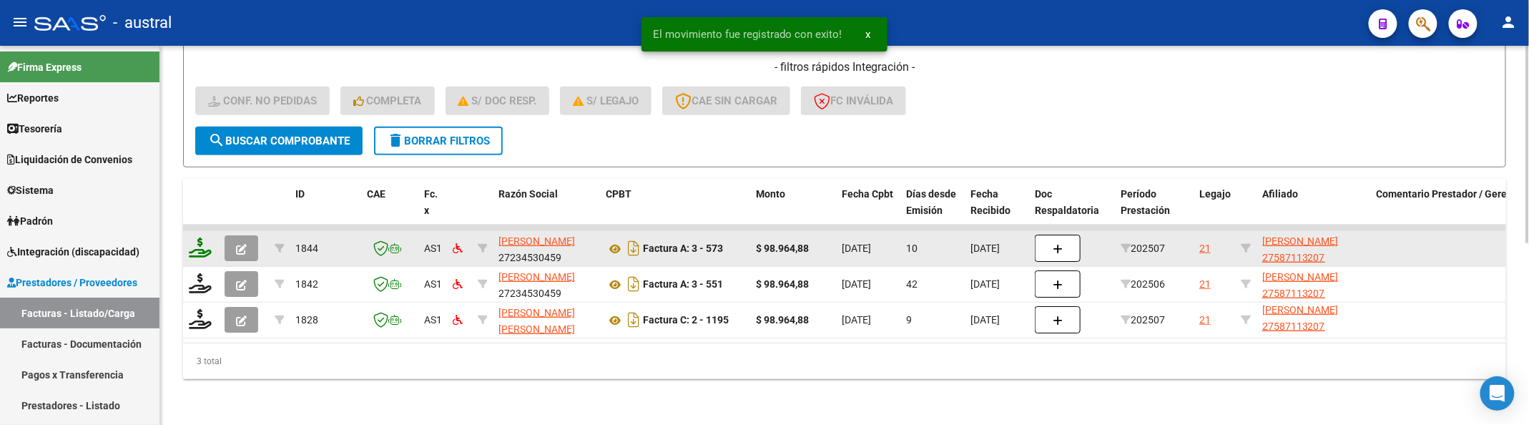
click at [200, 237] on icon at bounding box center [200, 247] width 23 height 20
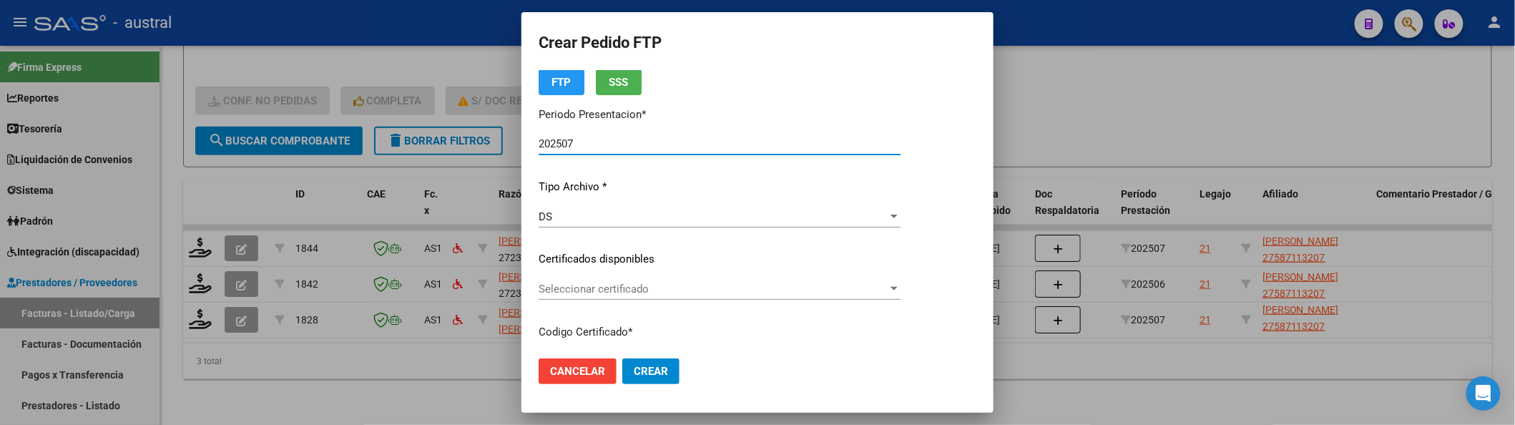
scroll to position [95, 0]
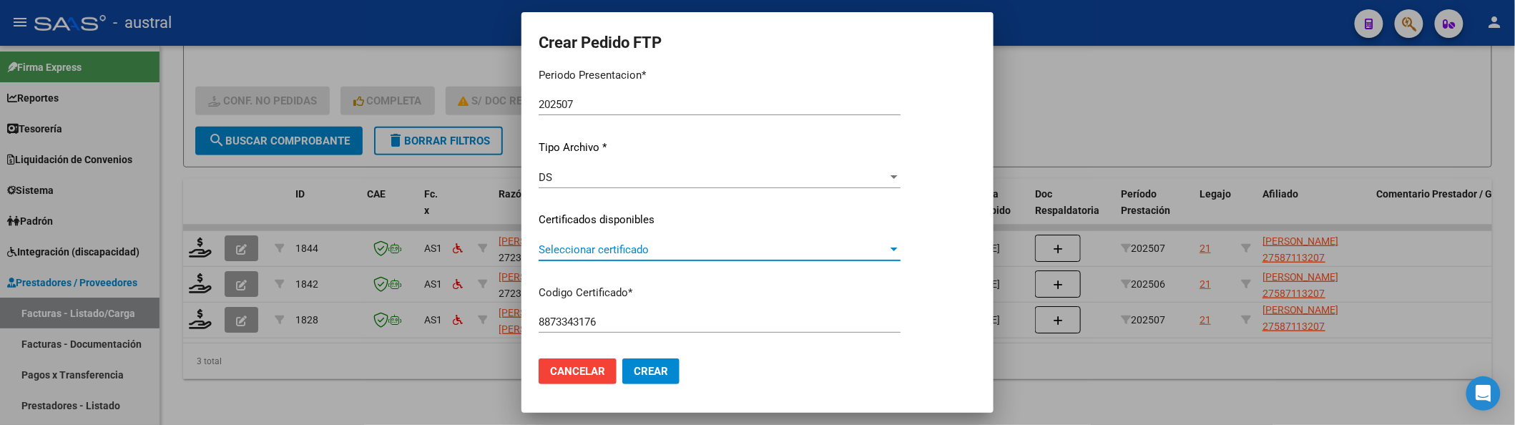
click at [597, 250] on span "Seleccionar certificado" at bounding box center [713, 249] width 349 height 13
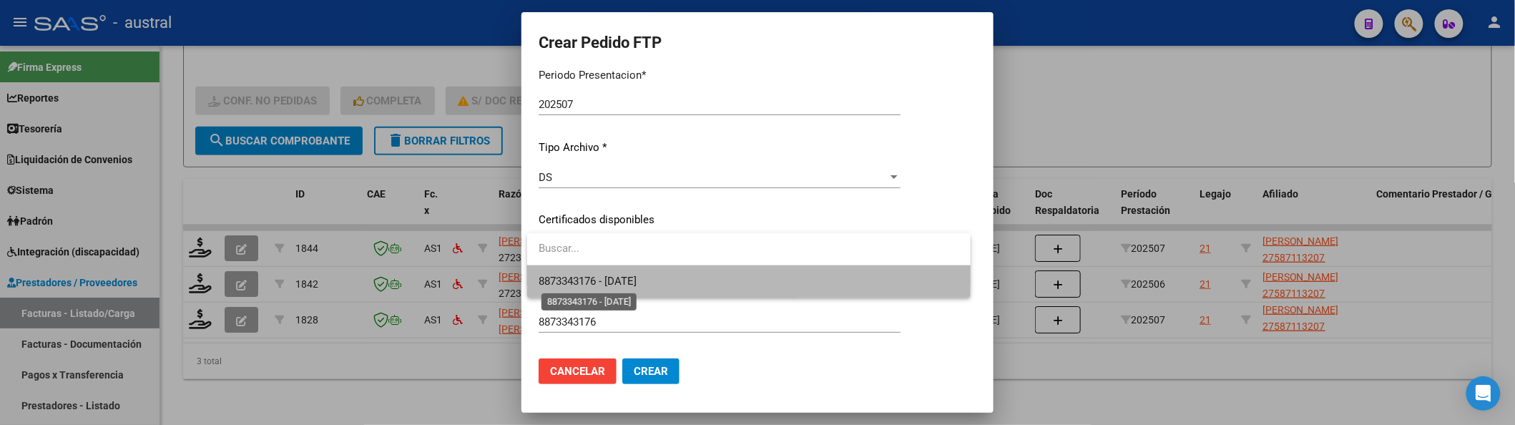
click at [612, 282] on span "8873343176 - 2025-06-17" at bounding box center [588, 281] width 98 height 13
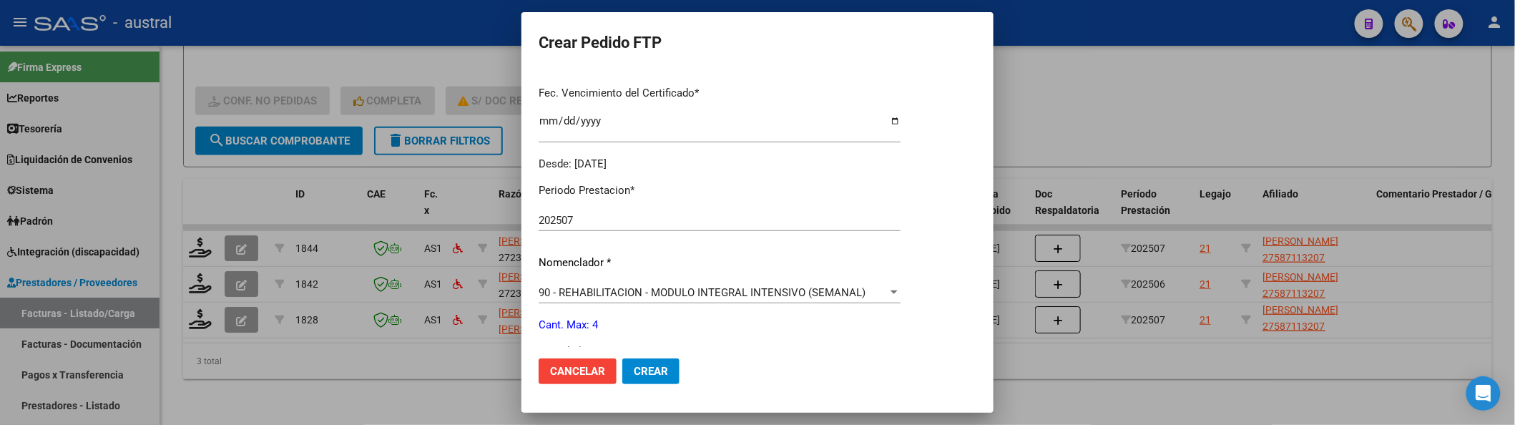
scroll to position [476, 0]
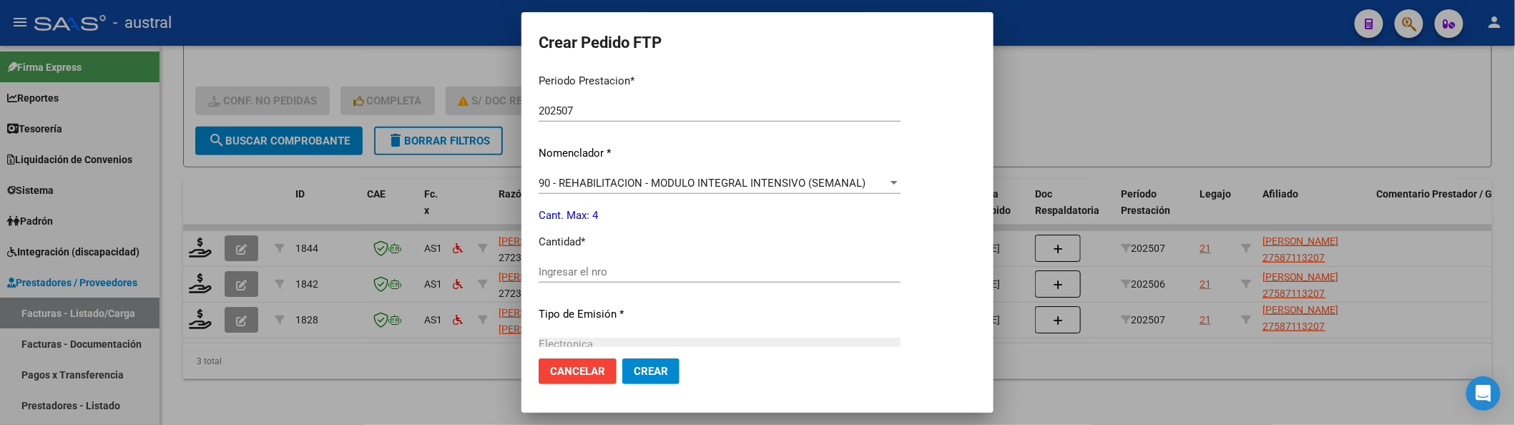
click at [607, 269] on input "Ingresar el nro" at bounding box center [720, 271] width 362 height 13
click at [671, 361] on button "Crear" at bounding box center [650, 371] width 57 height 26
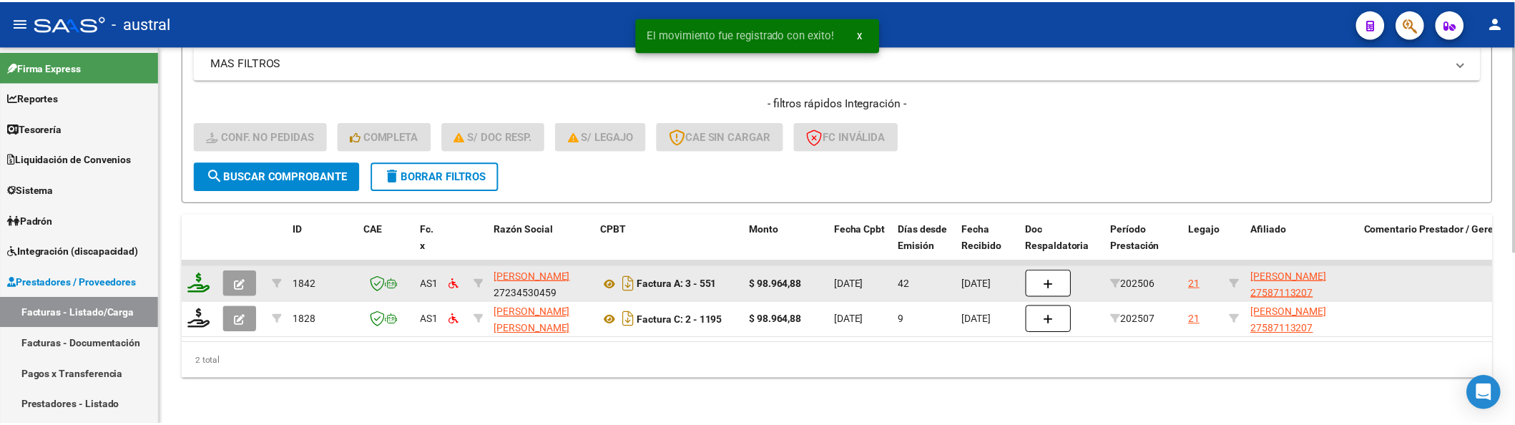
scroll to position [313, 0]
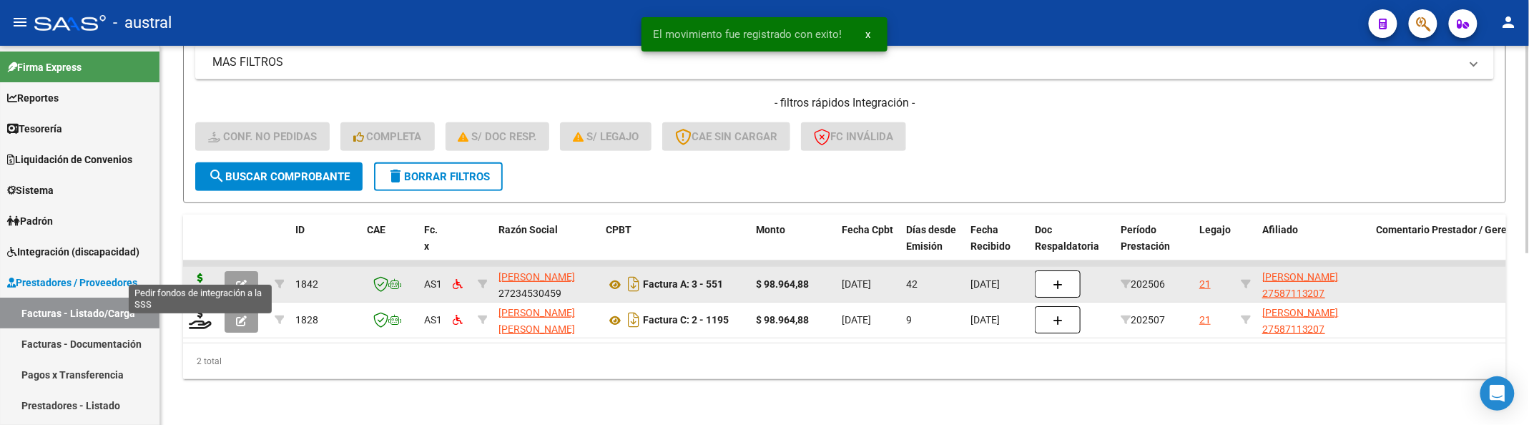
click at [203, 273] on icon at bounding box center [200, 283] width 23 height 20
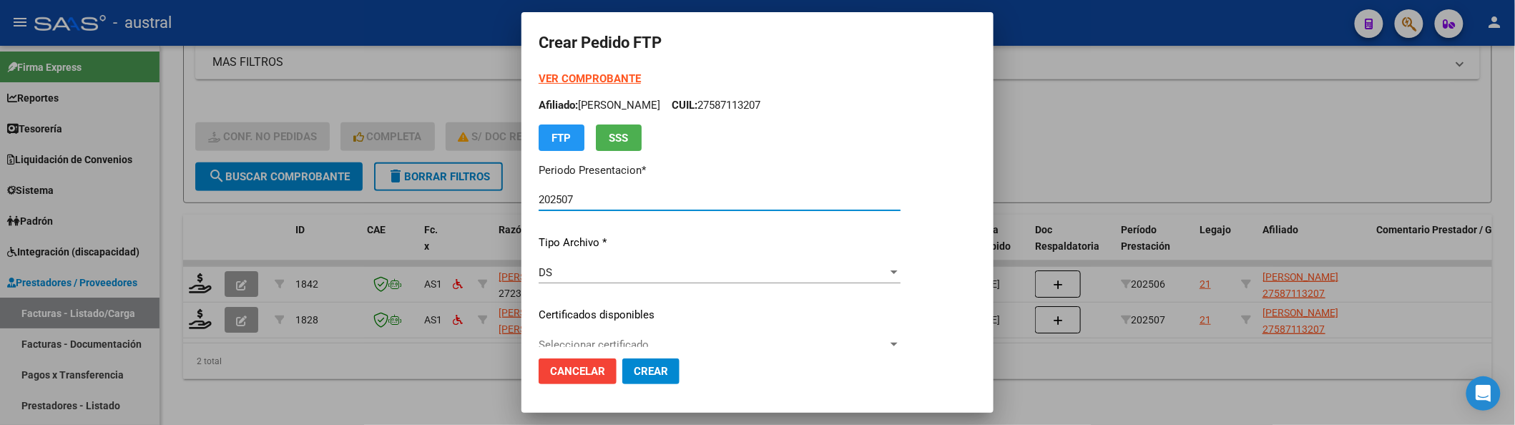
scroll to position [95, 0]
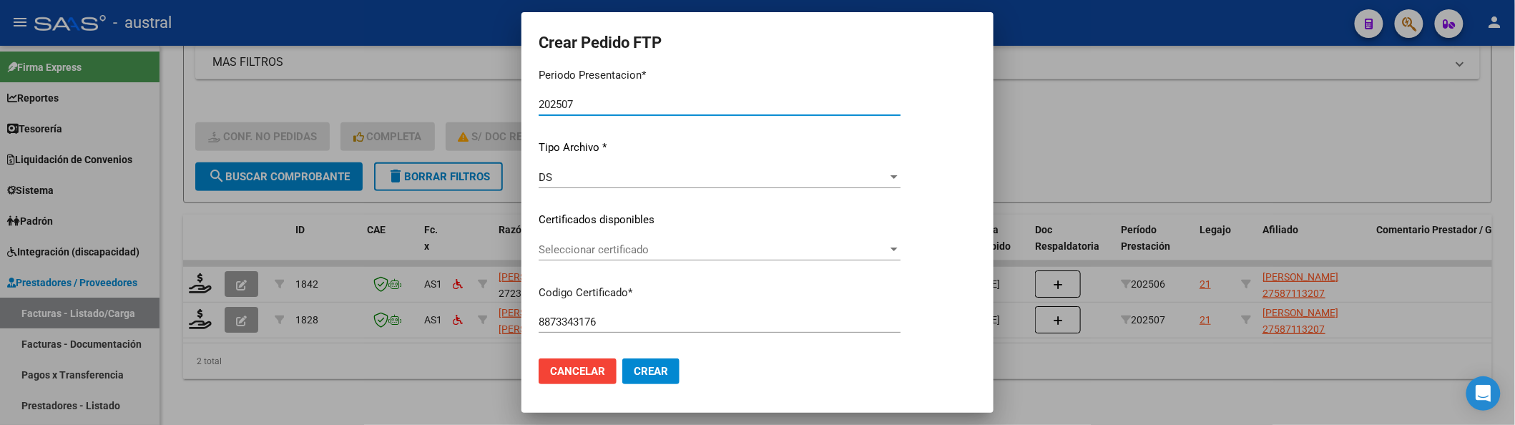
click at [604, 262] on div "Seleccionar certificado Seleccionar certificado" at bounding box center [720, 256] width 362 height 35
click at [621, 250] on span "Seleccionar certificado" at bounding box center [713, 249] width 349 height 13
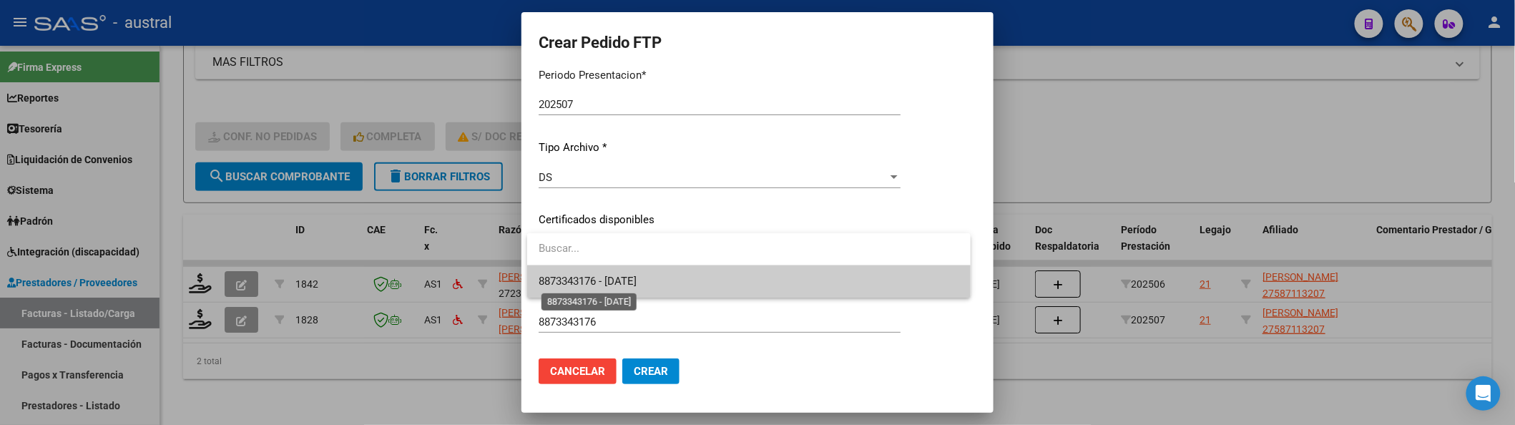
click at [637, 285] on span "8873343176 - 2025-06-17" at bounding box center [588, 281] width 98 height 13
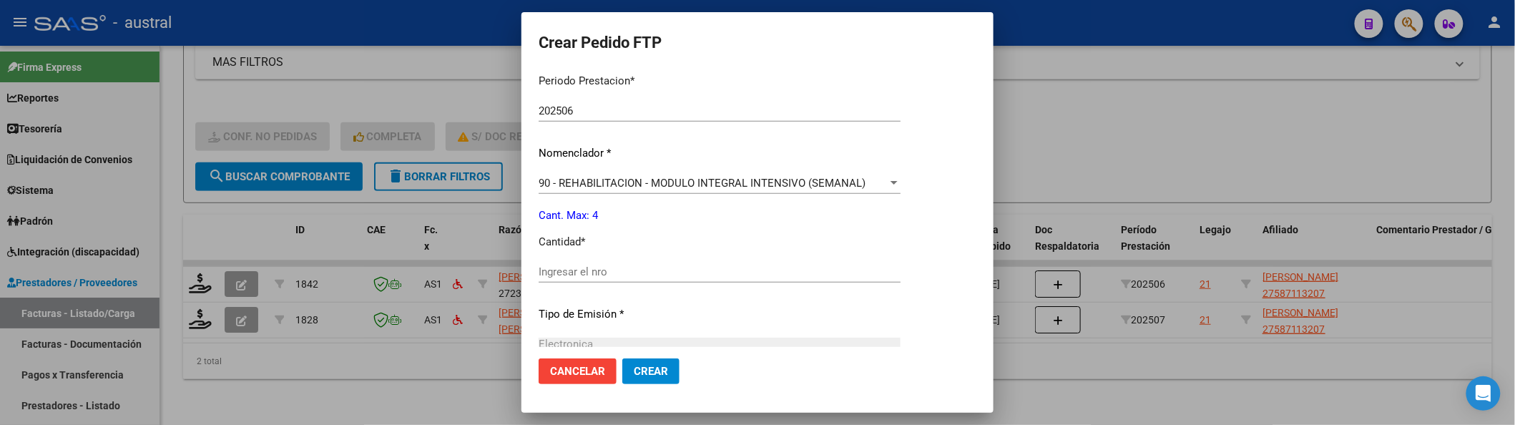
scroll to position [572, 0]
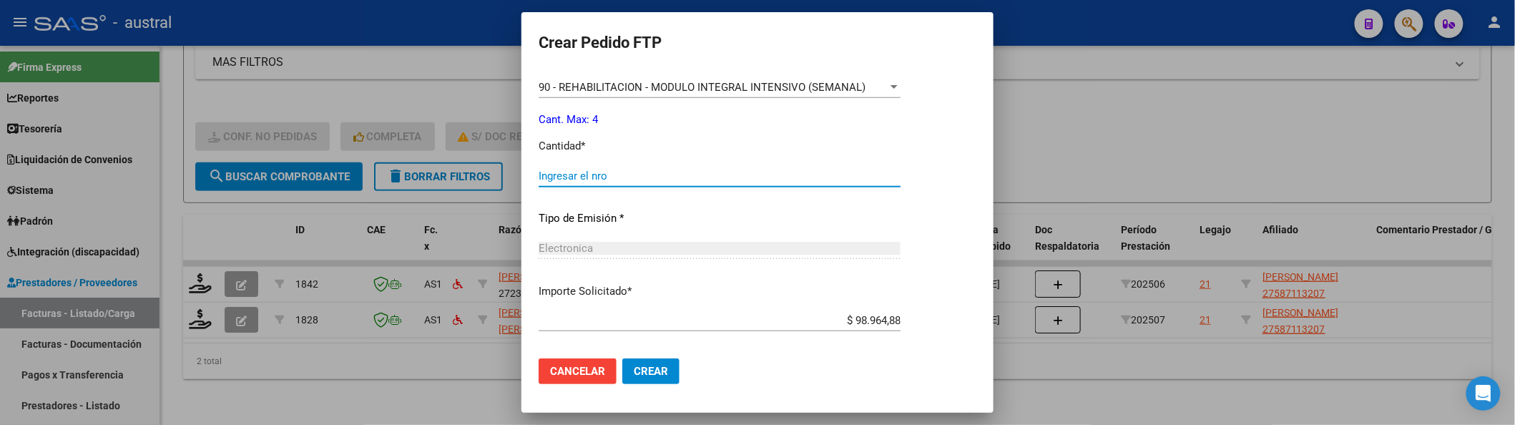
click at [611, 175] on input "Ingresar el nro" at bounding box center [720, 176] width 362 height 13
click at [679, 382] on button "Crear" at bounding box center [650, 371] width 57 height 26
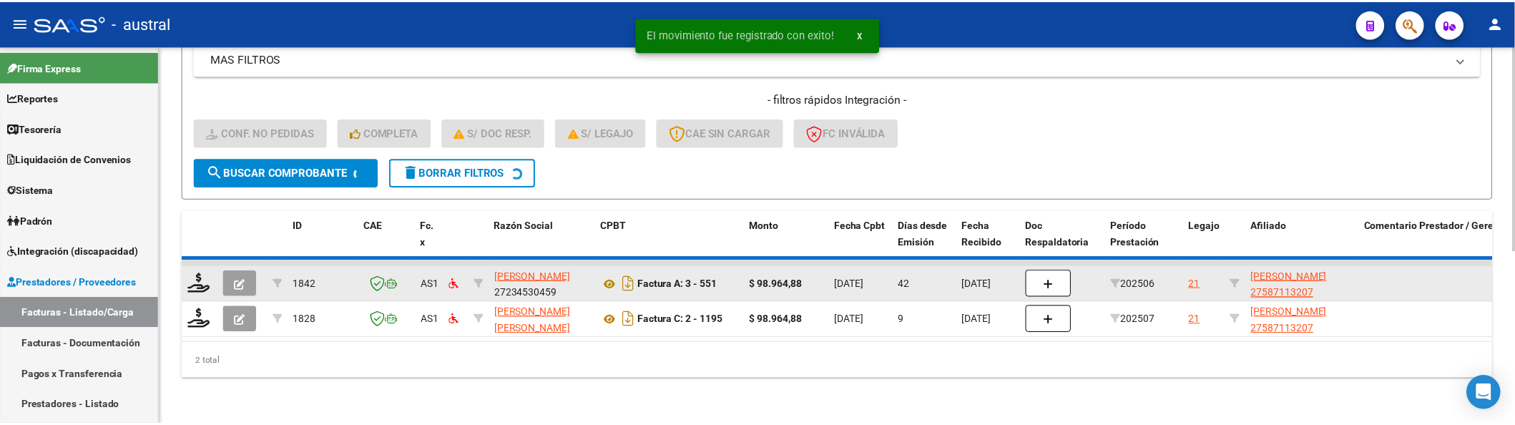
scroll to position [278, 0]
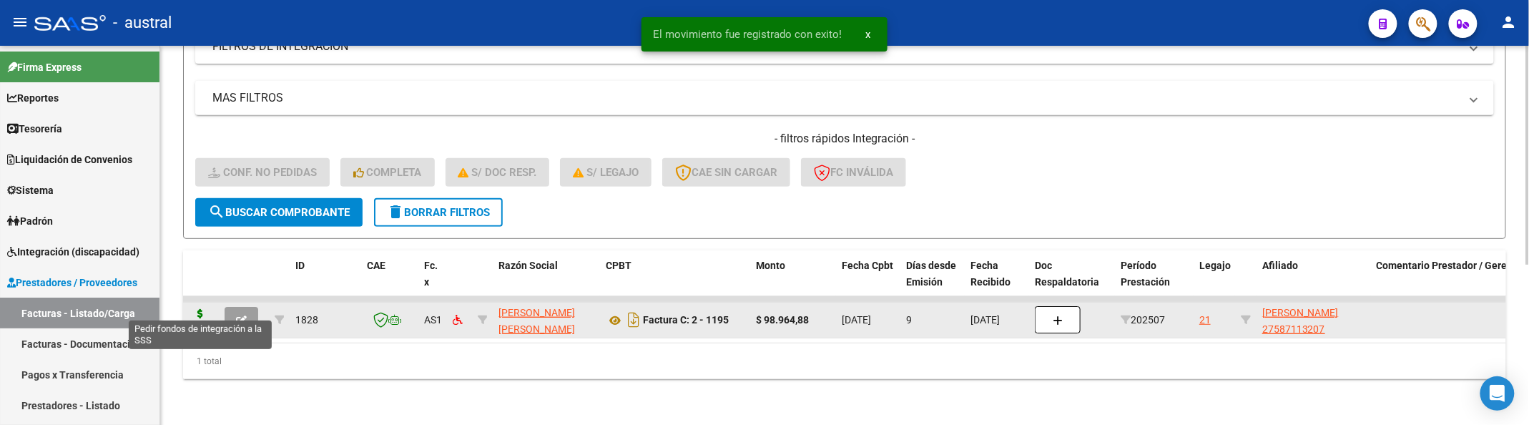
click at [202, 313] on icon at bounding box center [200, 319] width 23 height 20
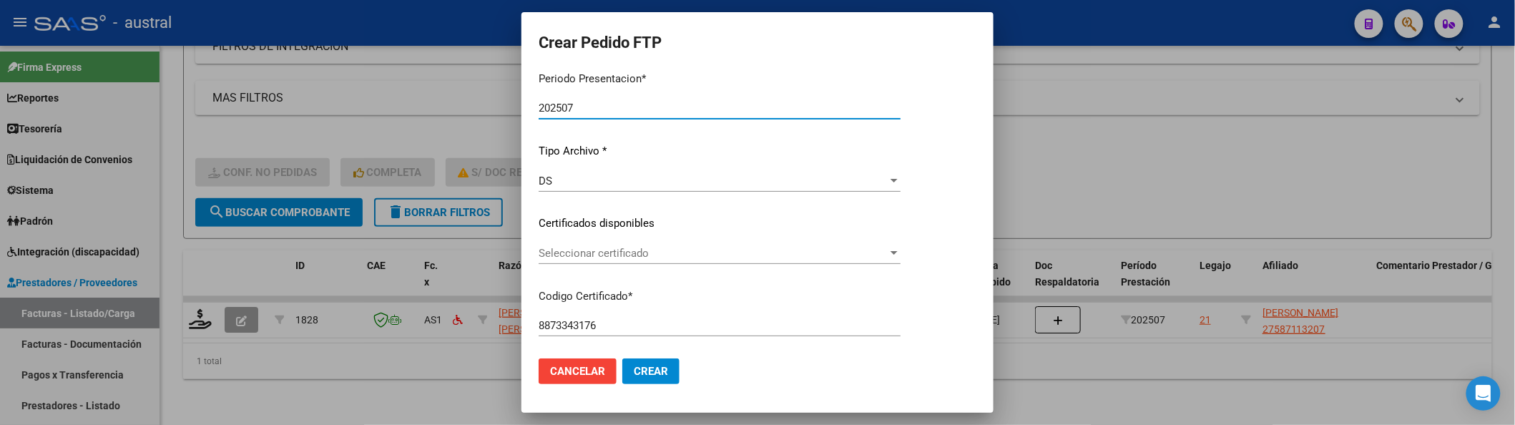
scroll to position [190, 0]
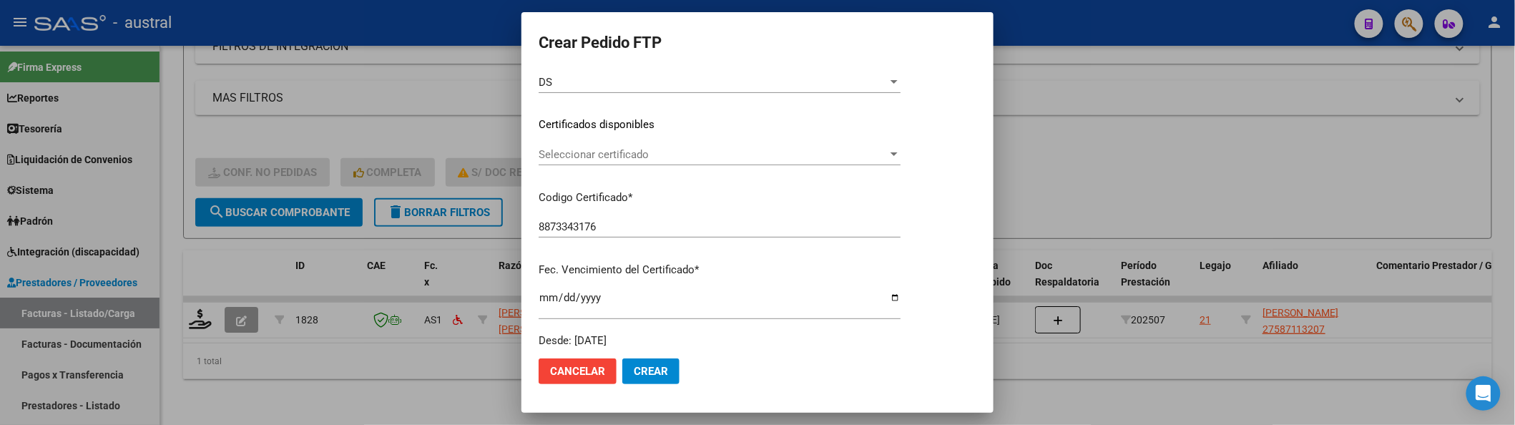
click at [608, 140] on div "VER COMPROBANTE ARCA Padrón Afiliado: MEDDIS ANGELA VENEZIA CUIL: 27587113207 F…" at bounding box center [720, 115] width 362 height 468
click at [609, 152] on span "Seleccionar certificado" at bounding box center [713, 154] width 349 height 13
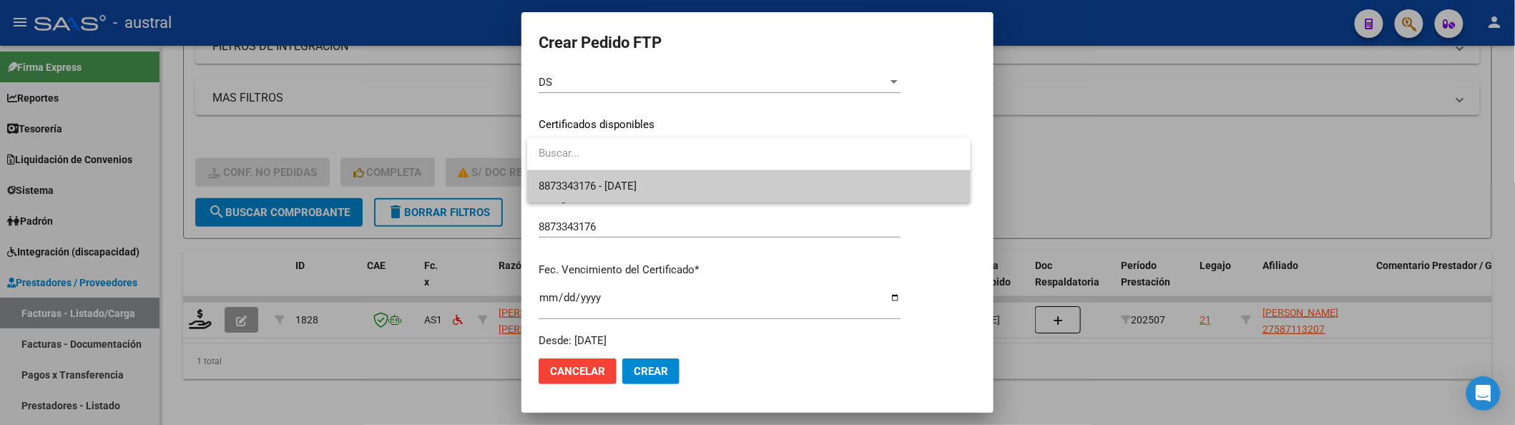
click at [631, 192] on span "8873343176 - 2025-06-17" at bounding box center [749, 186] width 421 height 32
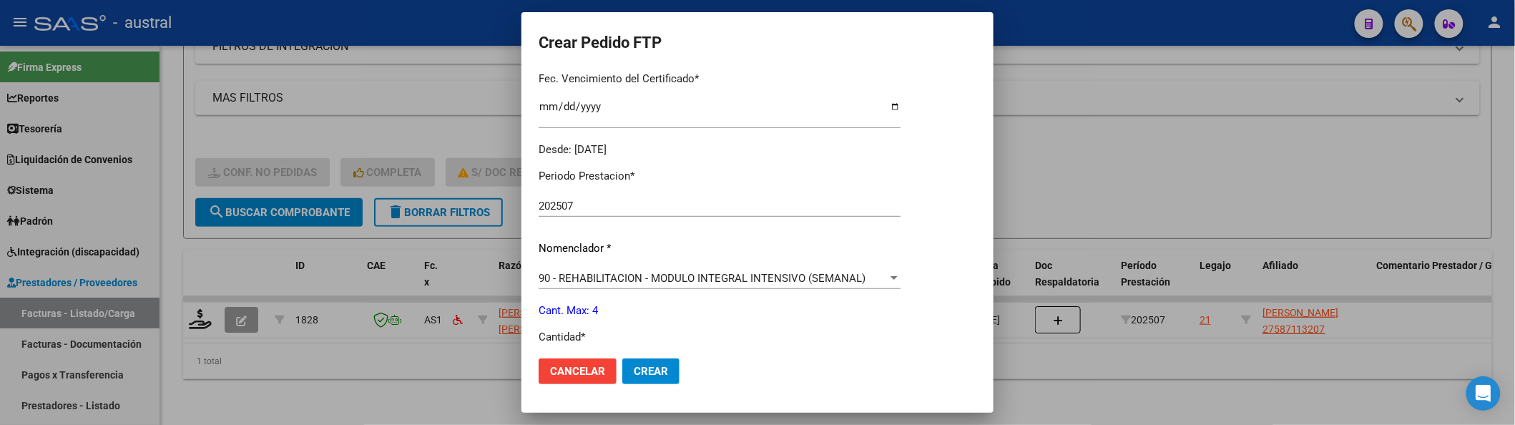
scroll to position [476, 0]
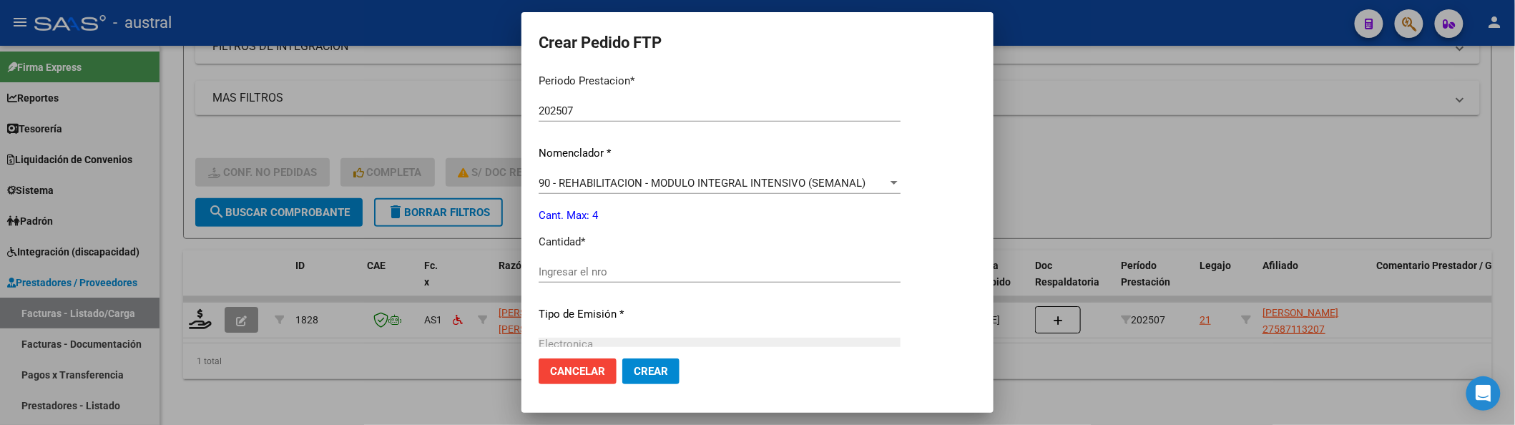
click at [644, 272] on input "Ingresar el nro" at bounding box center [720, 271] width 362 height 13
click at [651, 369] on span "Crear" at bounding box center [651, 371] width 34 height 13
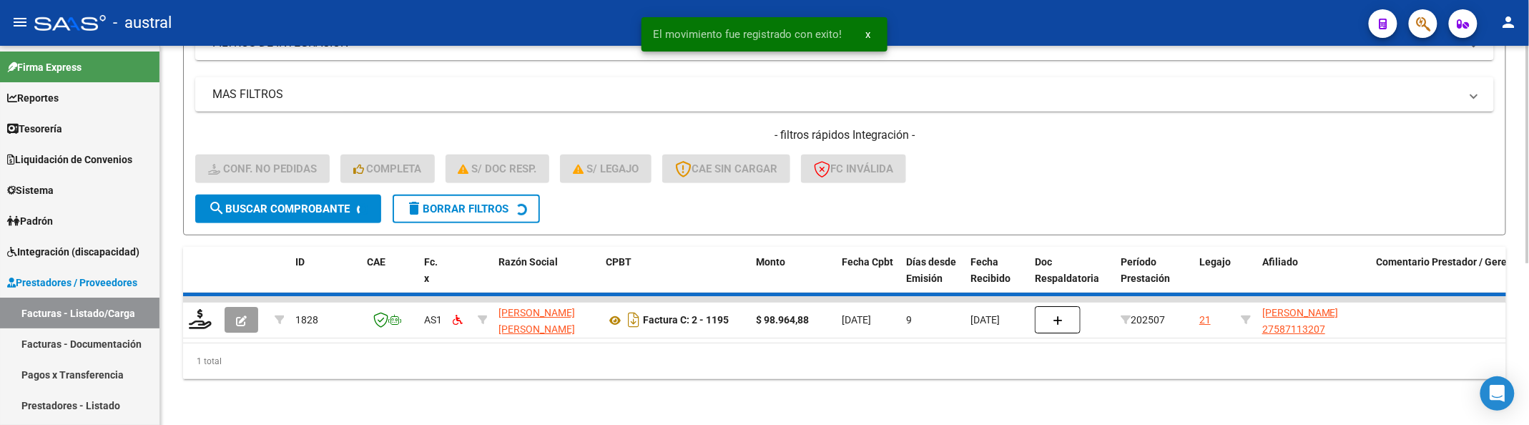
scroll to position [252, 0]
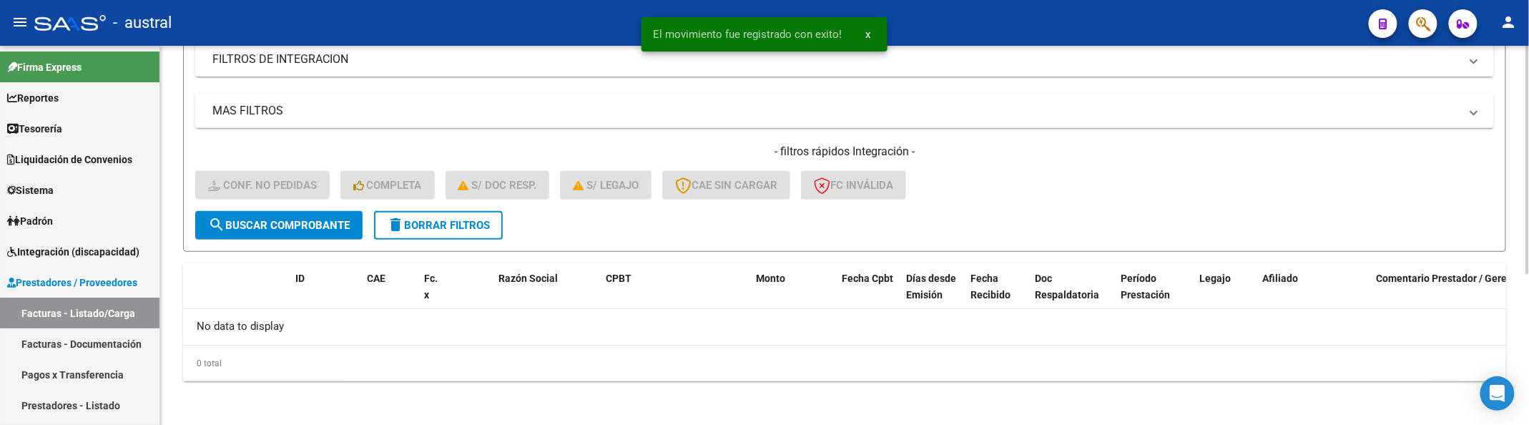
drag, startPoint x: 1214, startPoint y: 166, endPoint x: 1059, endPoint y: 170, distance: 155.3
click at [1214, 166] on div "- filtros rápidos Integración - Conf. no pedidas Completa S/ Doc Resp. S/ legaj…" at bounding box center [844, 177] width 1299 height 67
click at [429, 212] on button "delete Borrar Filtros" at bounding box center [438, 225] width 129 height 29
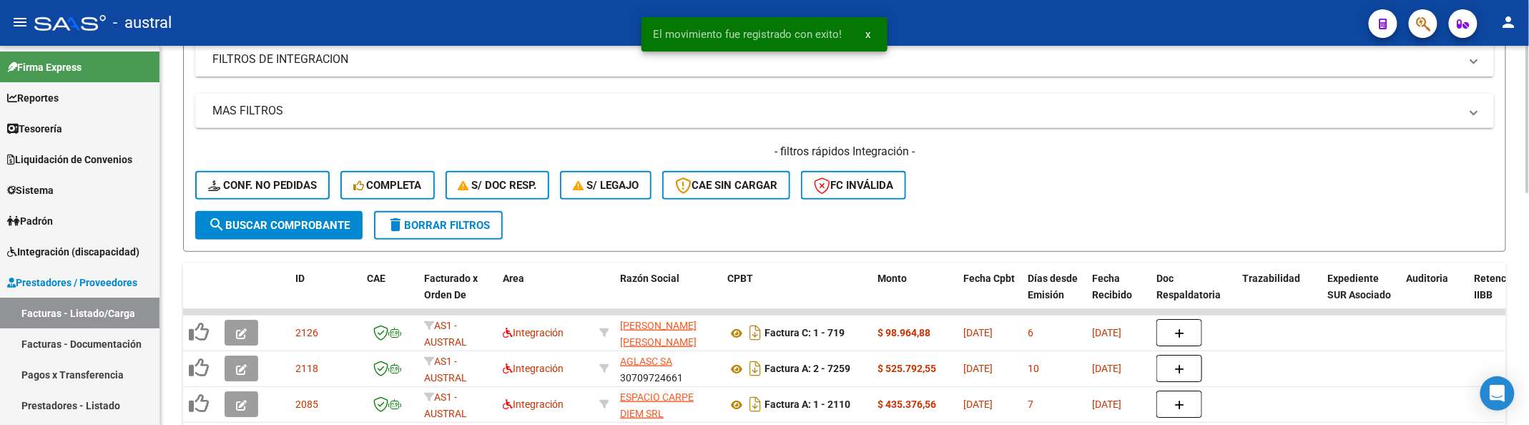
click at [307, 225] on span "search Buscar Comprobante" at bounding box center [279, 225] width 142 height 13
click at [301, 187] on span "Conf. no pedidas" at bounding box center [262, 185] width 109 height 13
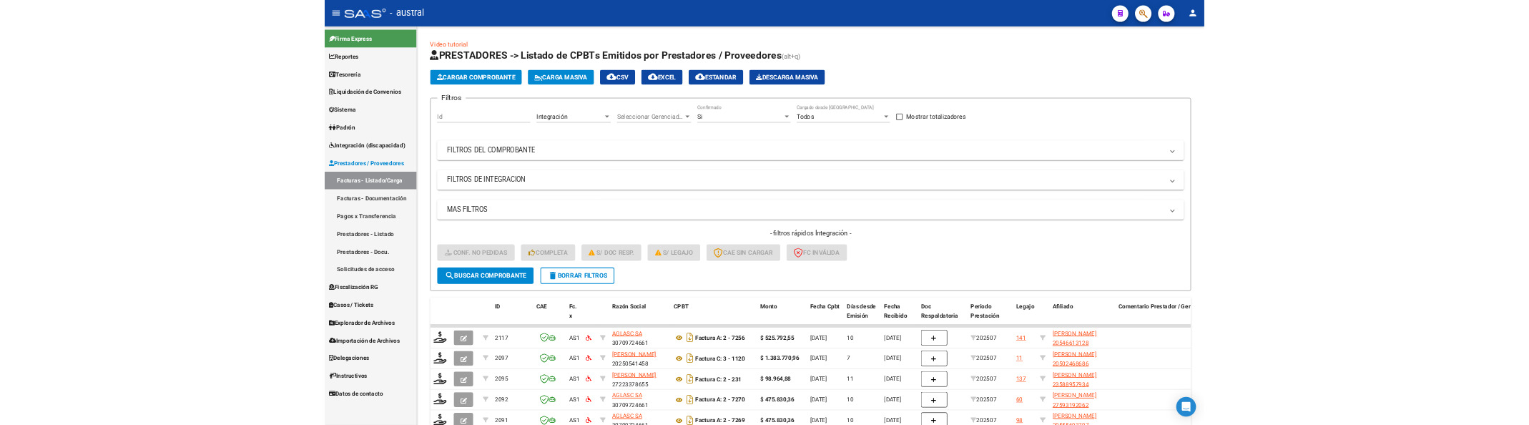
scroll to position [252, 0]
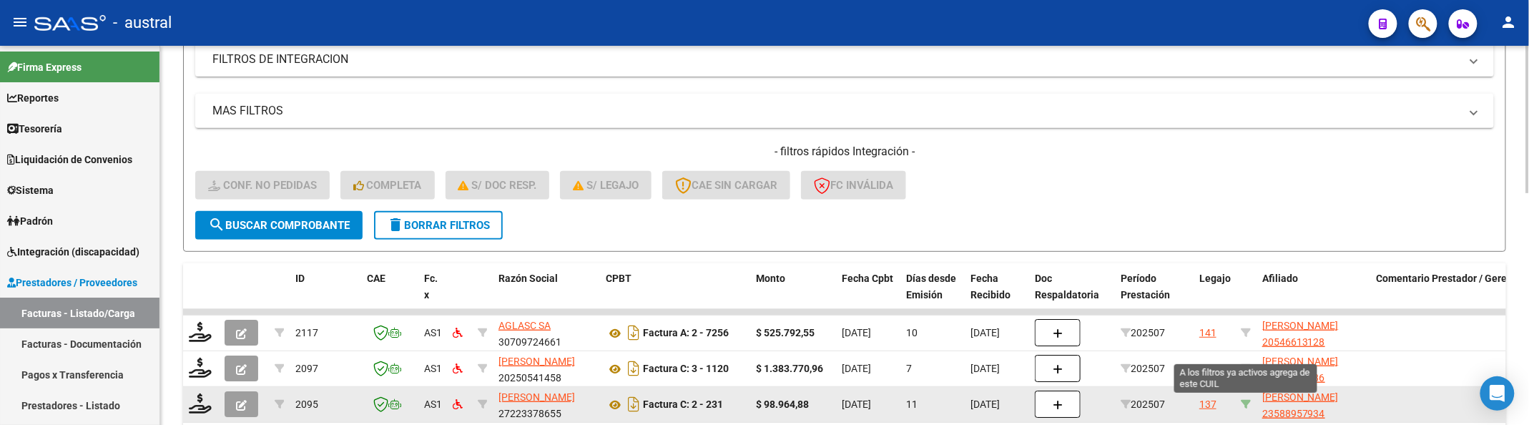
click at [1246, 401] on icon at bounding box center [1246, 404] width 10 height 10
type input "23588957934"
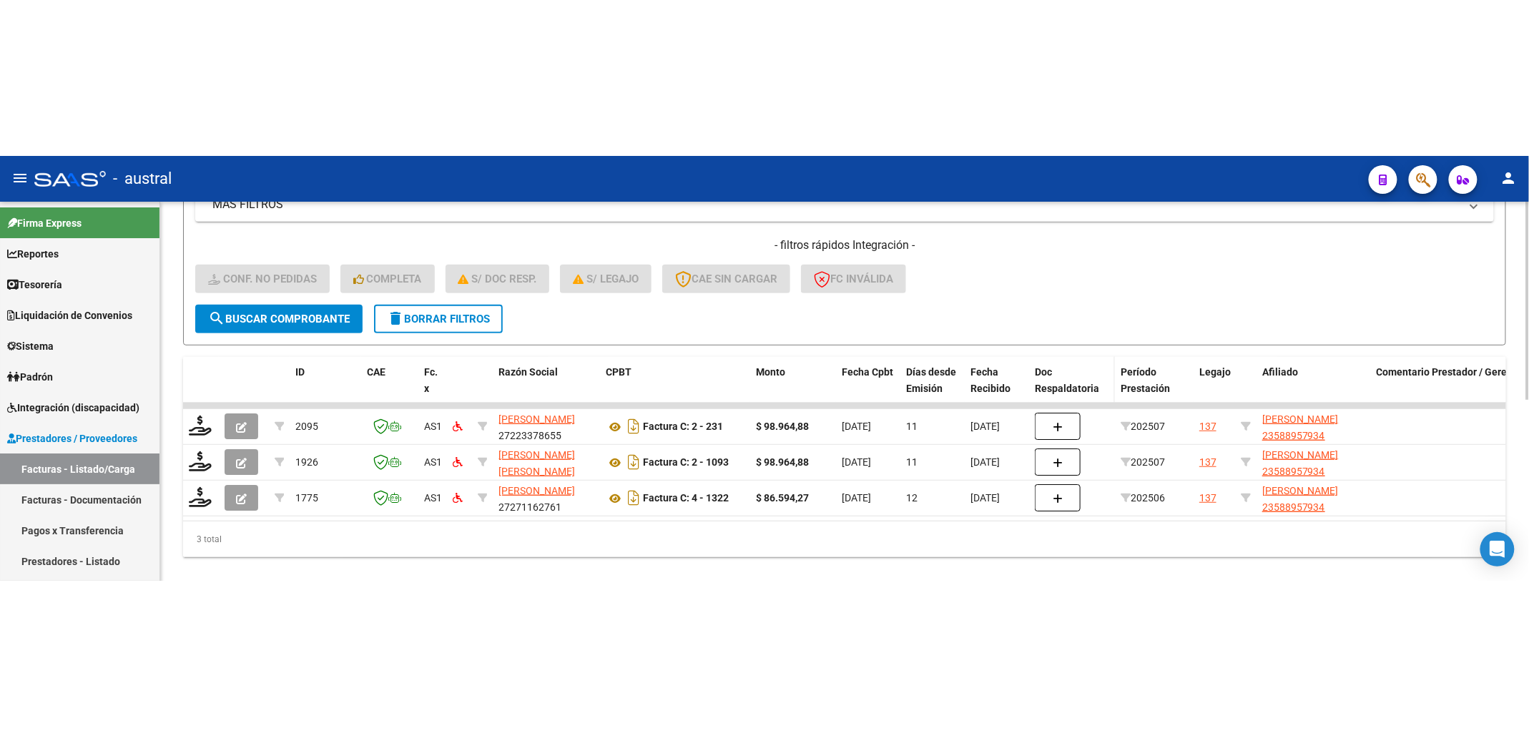
scroll to position [348, 0]
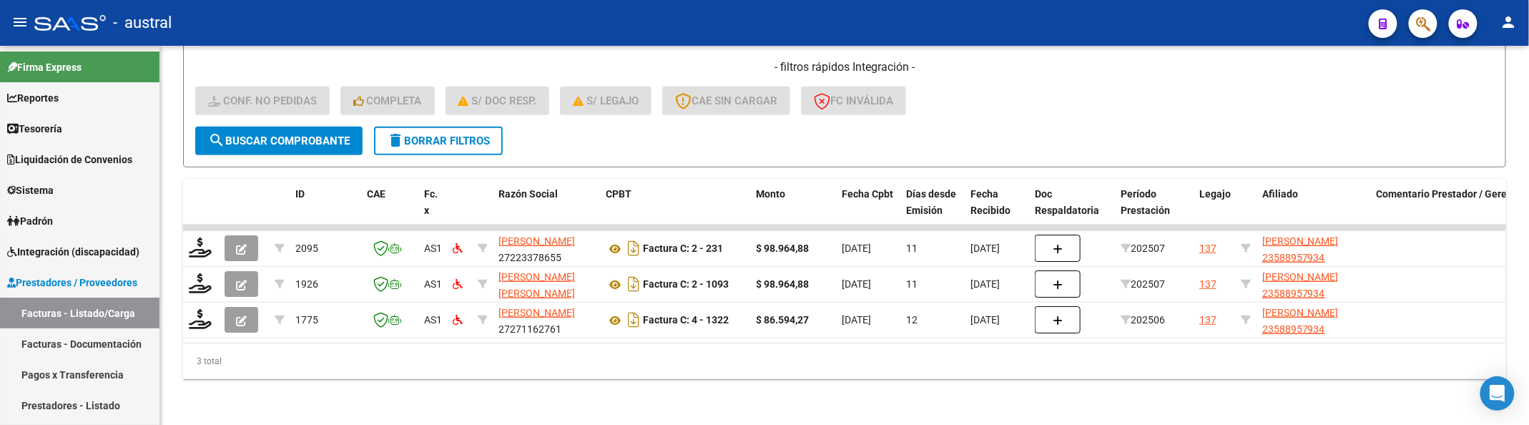
click at [974, 0] on mat-toolbar "menu - austral person" at bounding box center [764, 23] width 1529 height 46
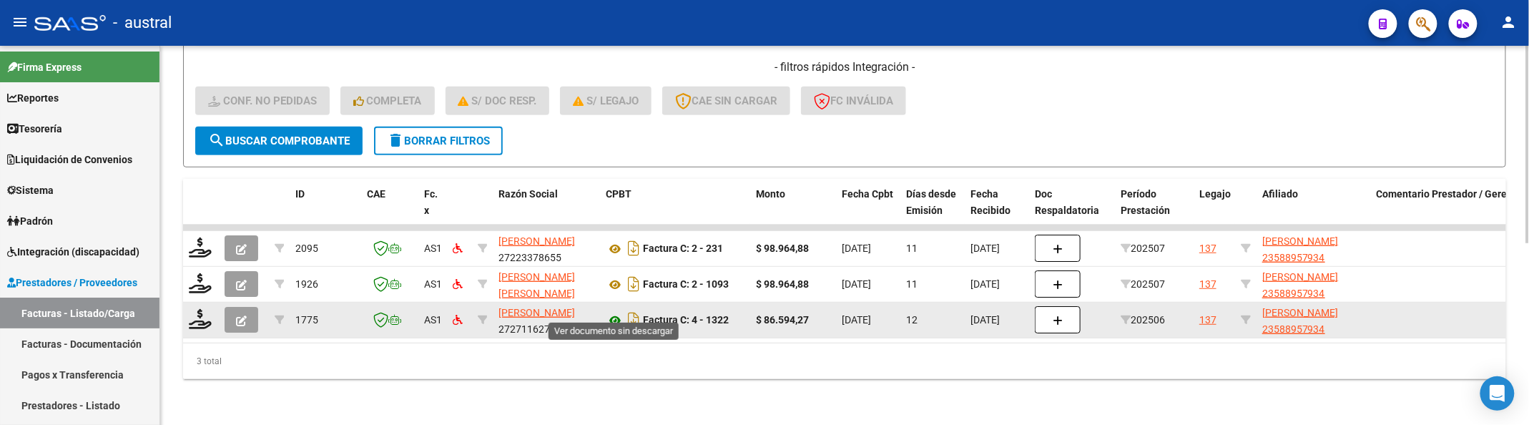
click at [612, 312] on icon at bounding box center [615, 320] width 19 height 17
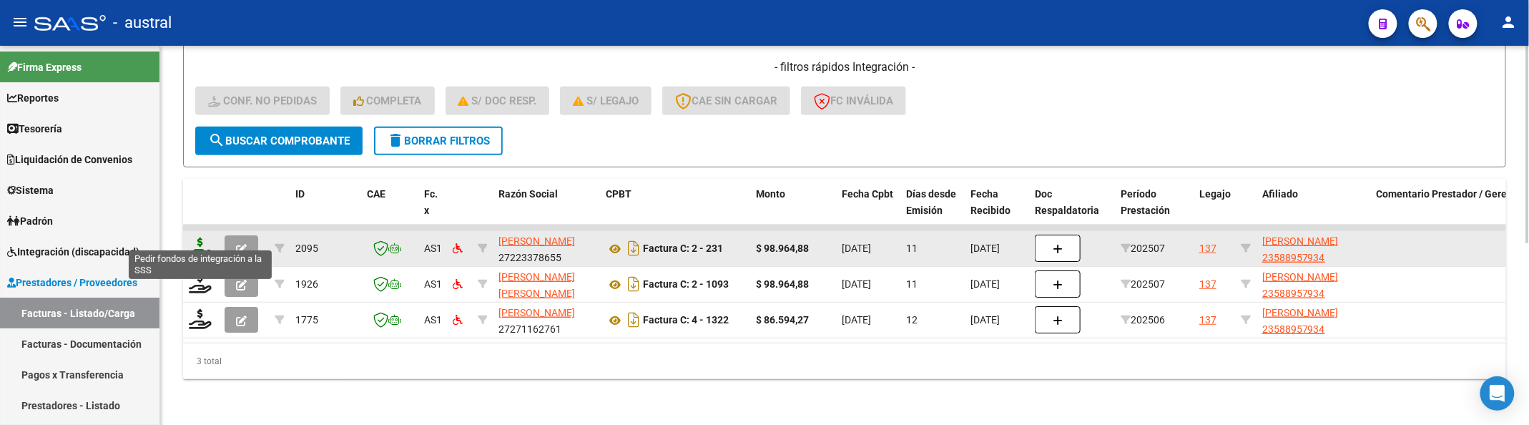
click at [201, 237] on icon at bounding box center [200, 247] width 23 height 20
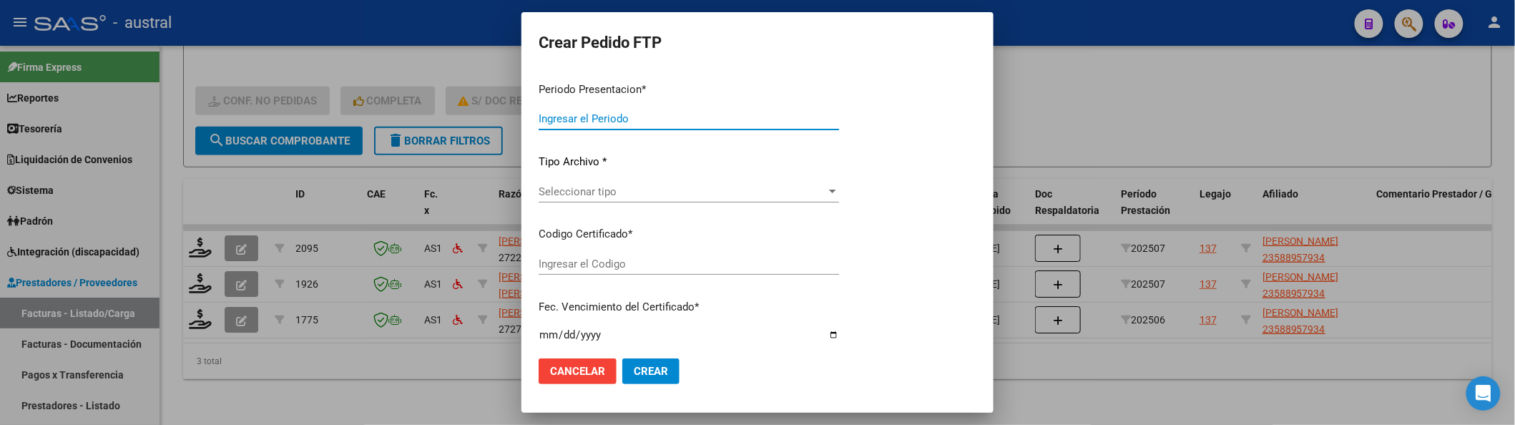
type input "202507"
type input "$ 98.964,88"
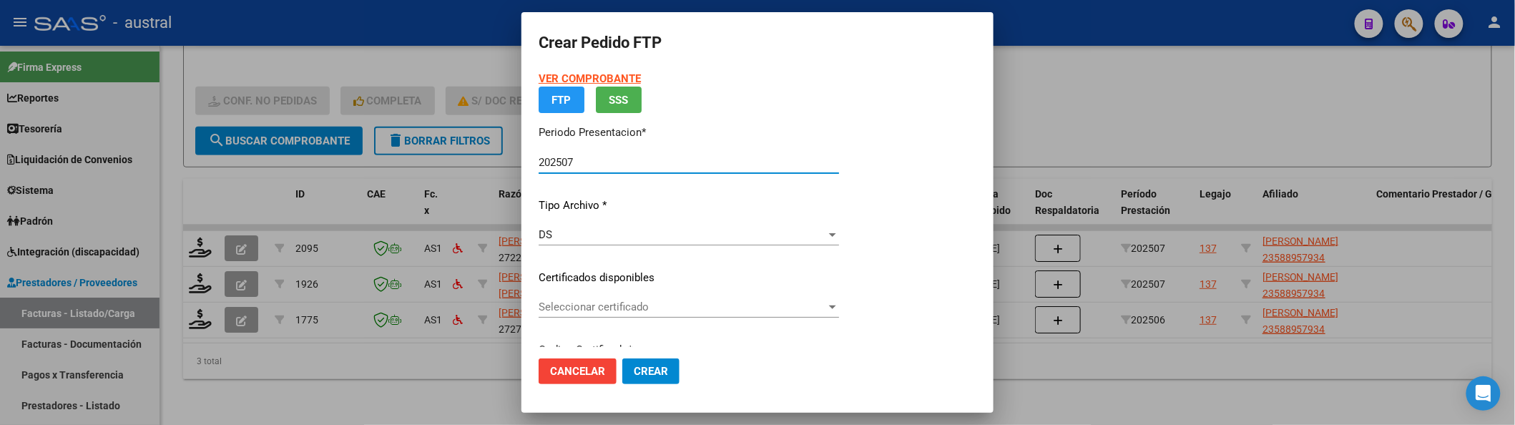
type input "7487070558"
type input "[DATE]"
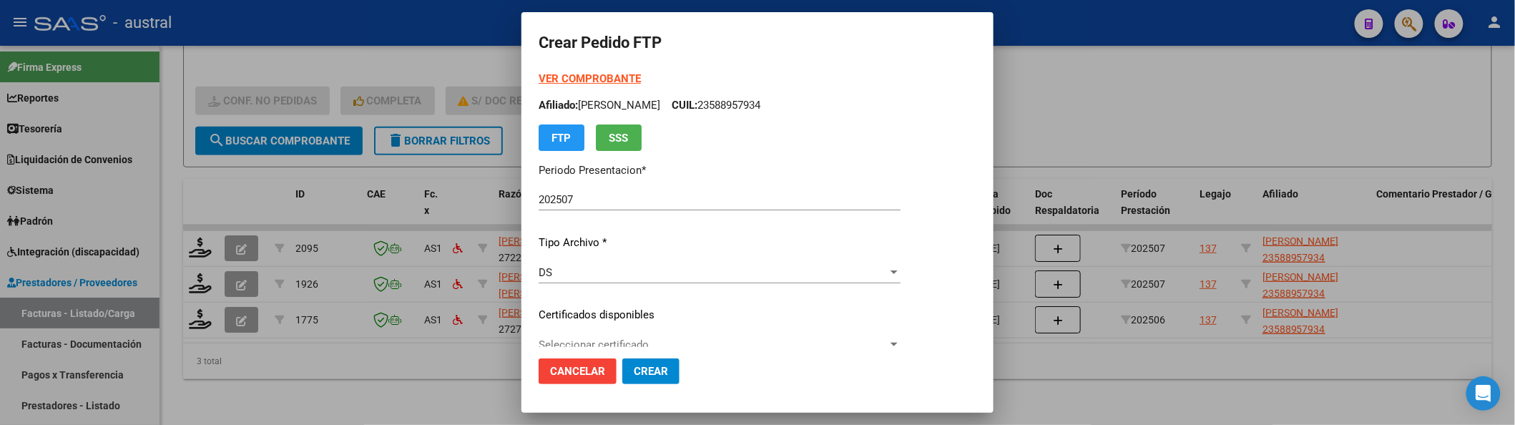
click at [621, 301] on div "VER COMPROBANTE ARCA Padrón Afiliado: [PERSON_NAME] CUIL: 23588957934 FTP SSS P…" at bounding box center [720, 305] width 362 height 468
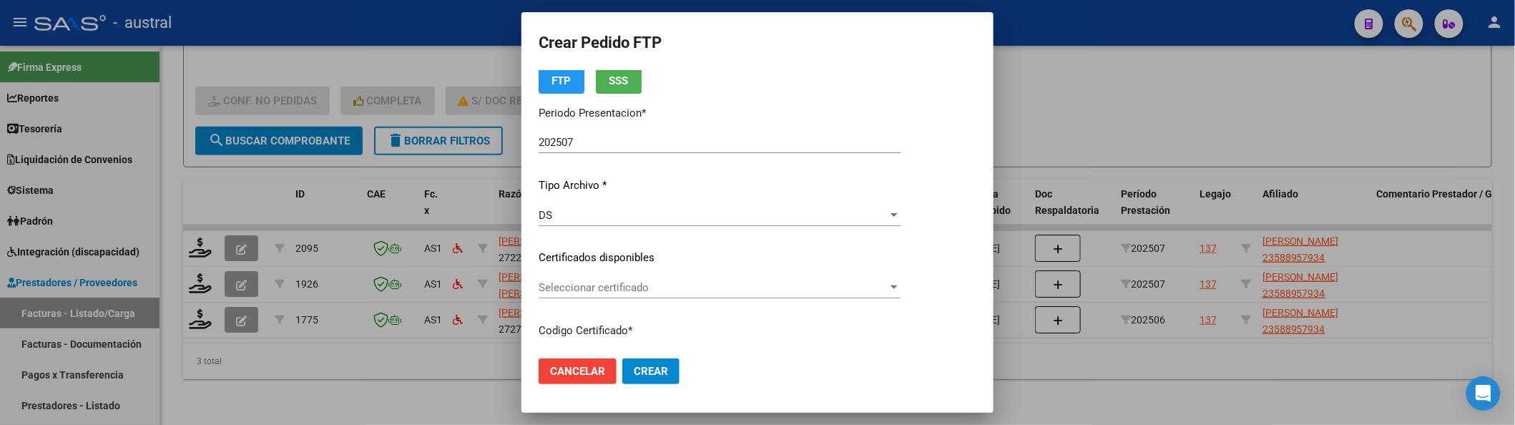
scroll to position [95, 0]
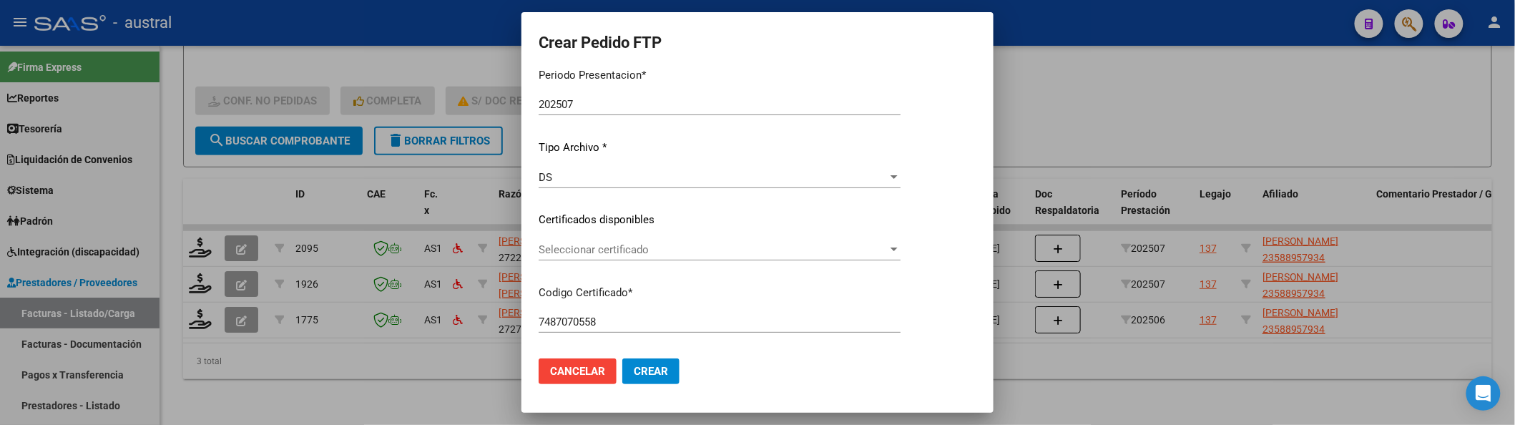
click at [655, 252] on span "Seleccionar certificado" at bounding box center [713, 249] width 349 height 13
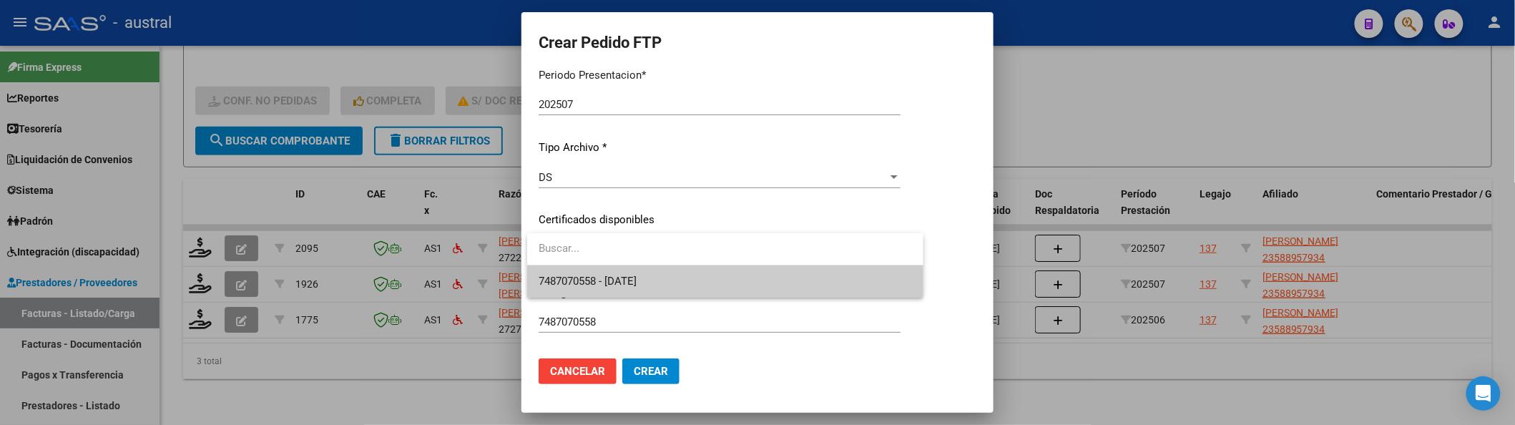
click at [669, 282] on span "7487070558 - [DATE]" at bounding box center [725, 281] width 373 height 32
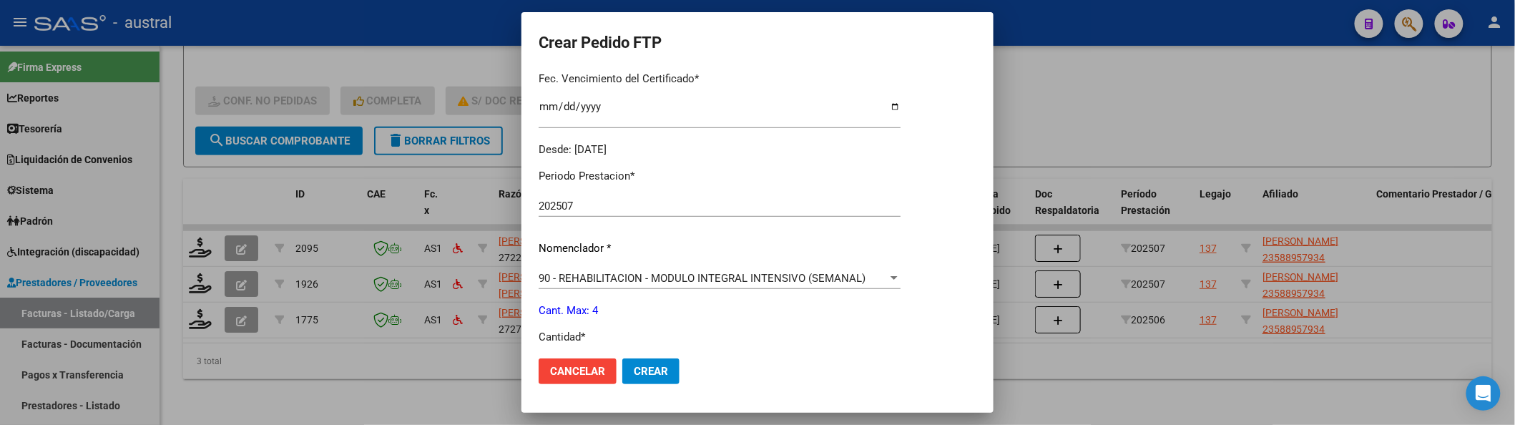
scroll to position [476, 0]
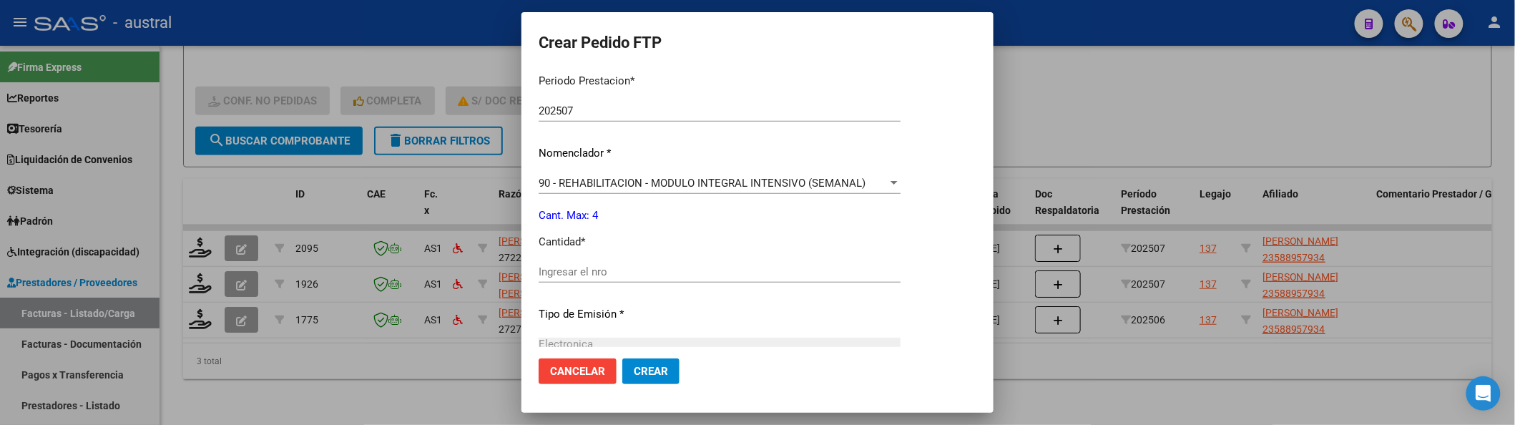
click at [607, 266] on input "Ingresar el nro" at bounding box center [720, 271] width 362 height 13
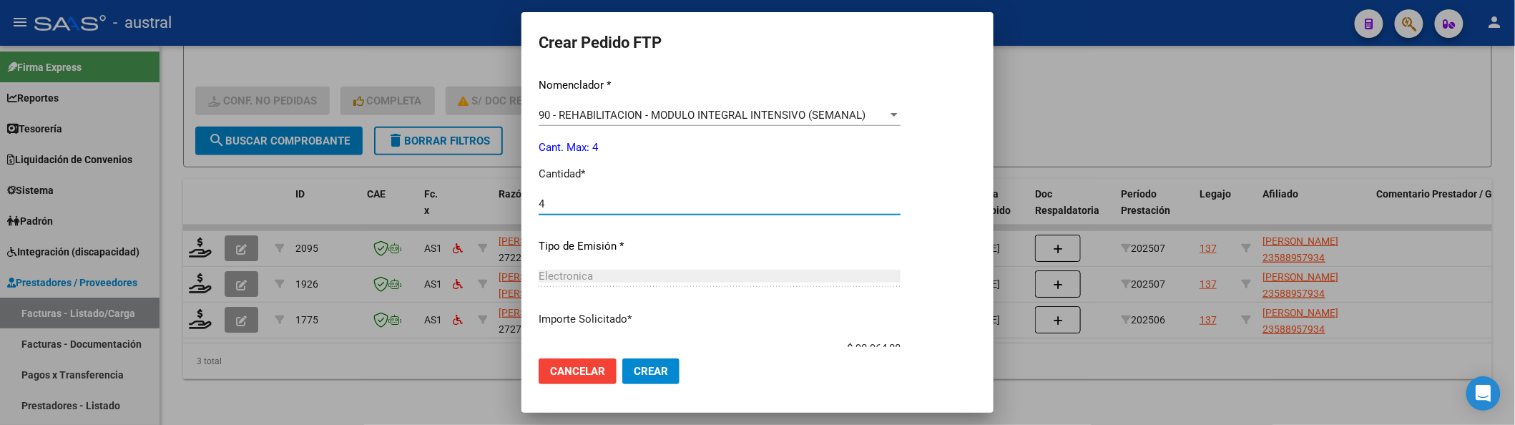
scroll to position [546, 0]
type input "4"
click at [667, 372] on span "Crear" at bounding box center [651, 371] width 34 height 13
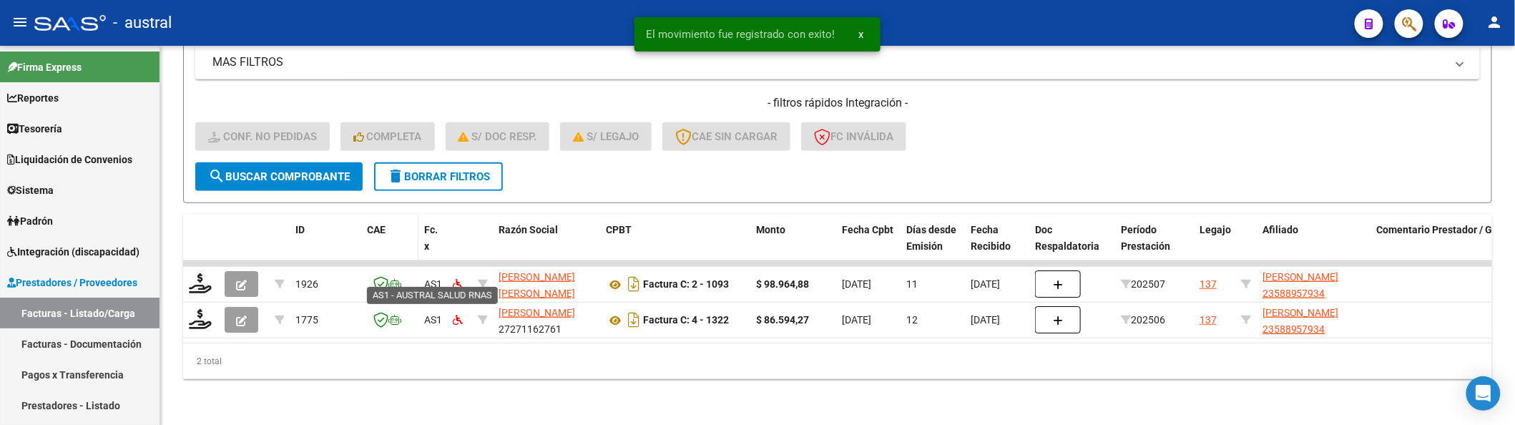
scroll to position [313, 0]
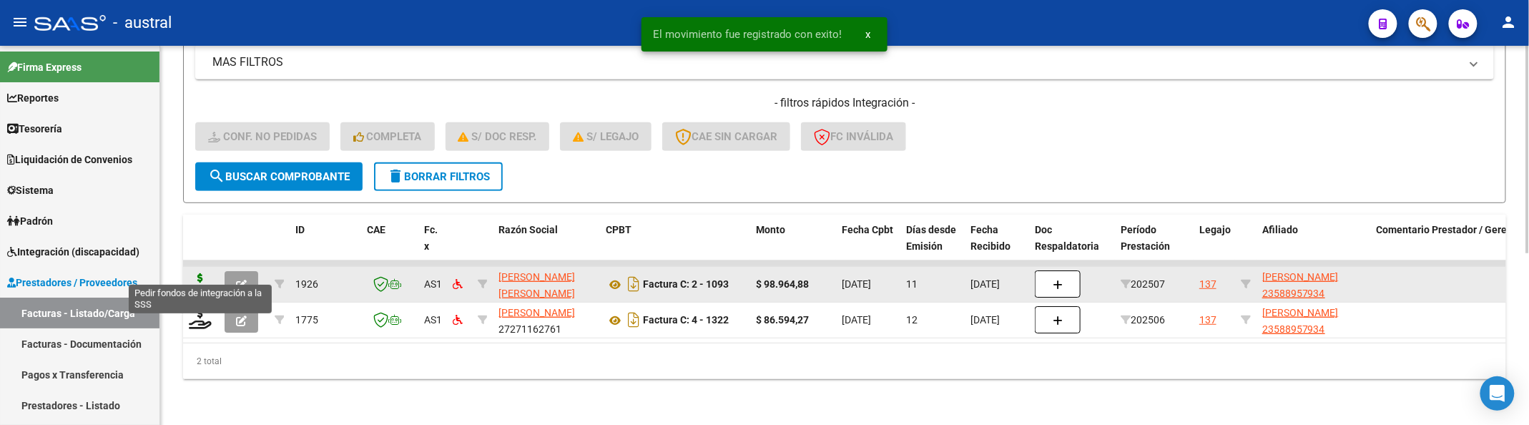
click at [204, 275] on icon at bounding box center [200, 283] width 23 height 20
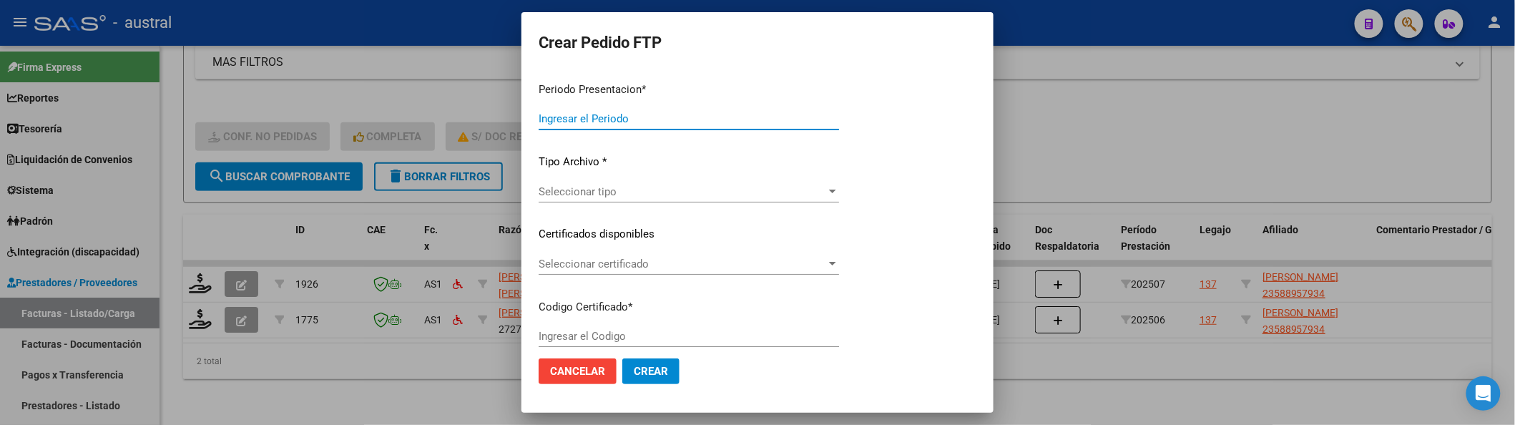
type input "202507"
type input "$ 98.964,88"
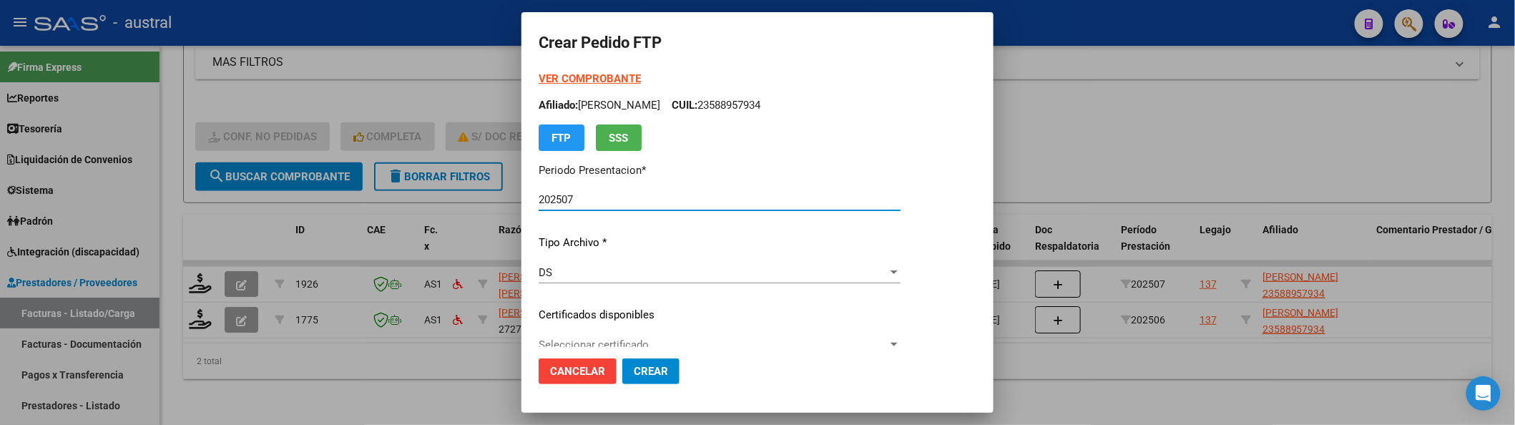
type input "7487070558"
type input "[DATE]"
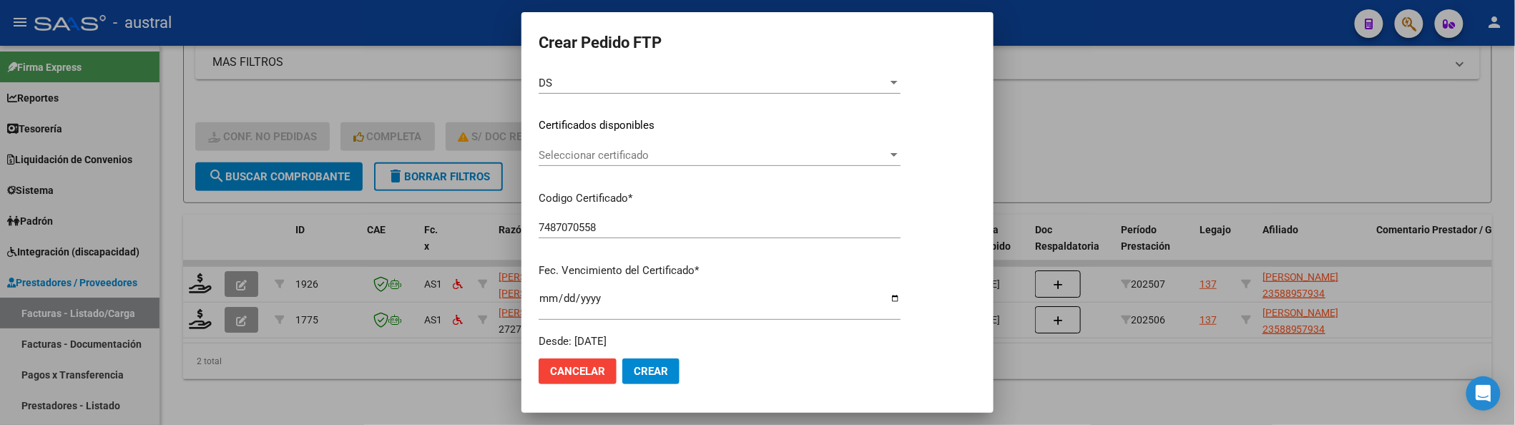
scroll to position [190, 0]
click at [781, 157] on span "Seleccionar certificado" at bounding box center [713, 154] width 349 height 13
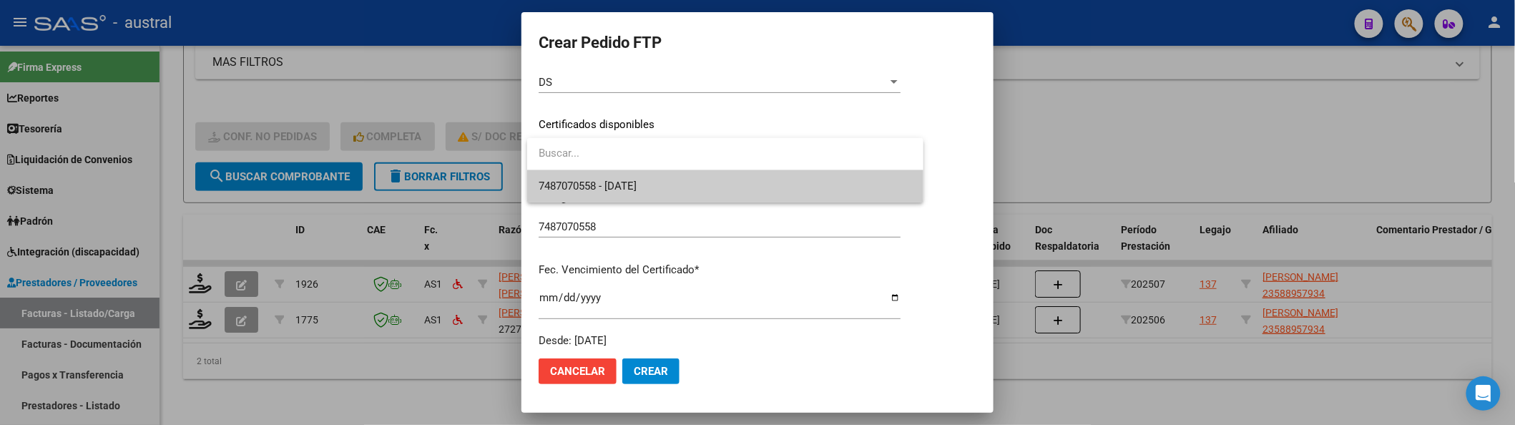
click at [783, 176] on span "7487070558 - [DATE]" at bounding box center [725, 186] width 373 height 32
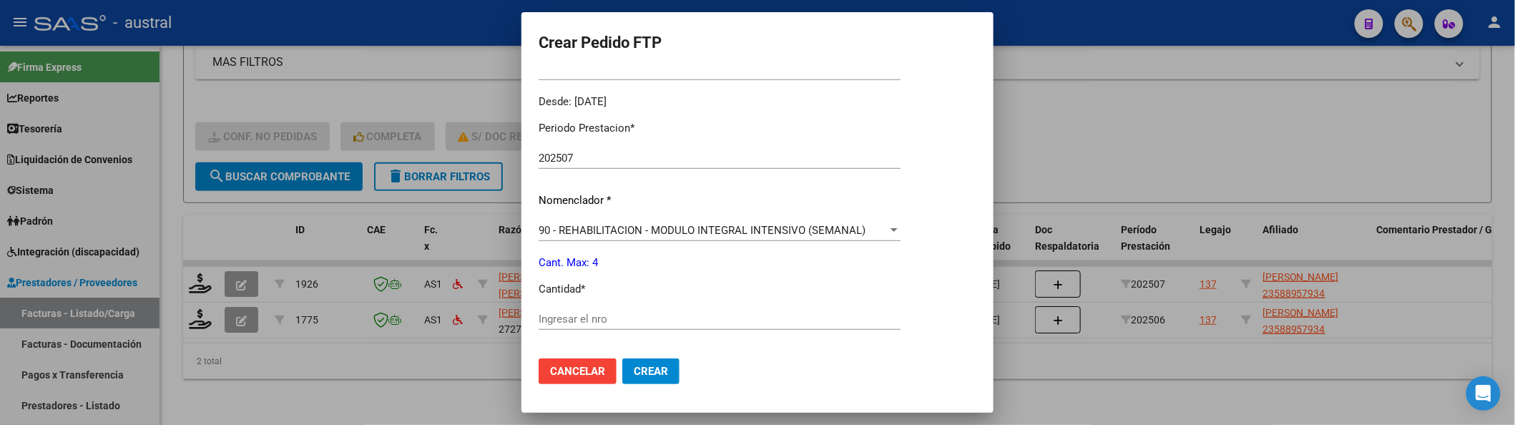
scroll to position [476, 0]
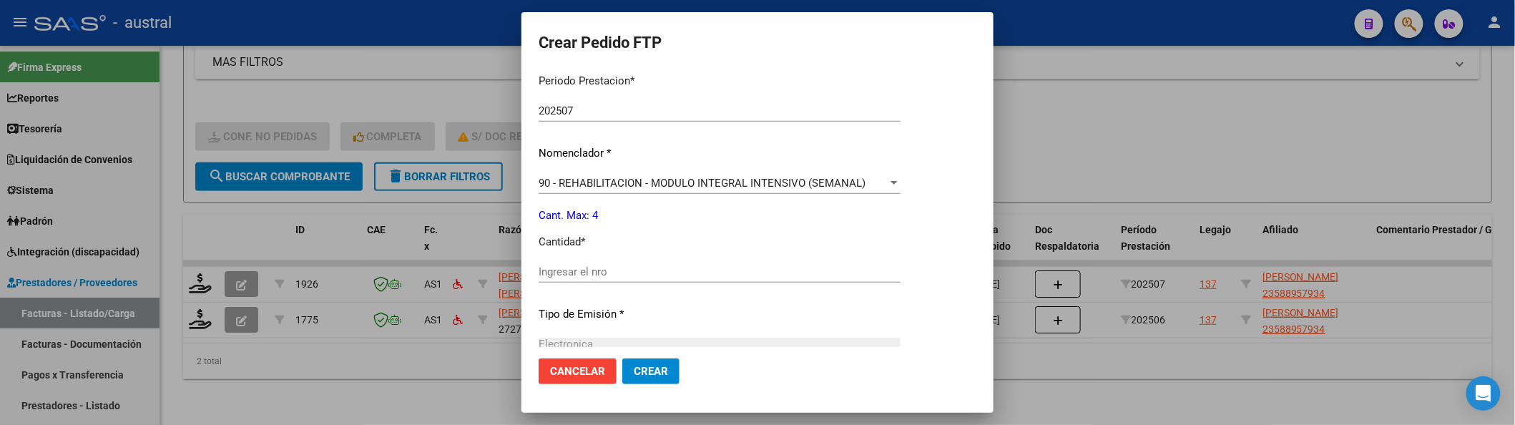
click at [622, 273] on input "Ingresar el nro" at bounding box center [720, 271] width 362 height 13
type input "4"
click at [647, 378] on button "Crear" at bounding box center [650, 371] width 57 height 26
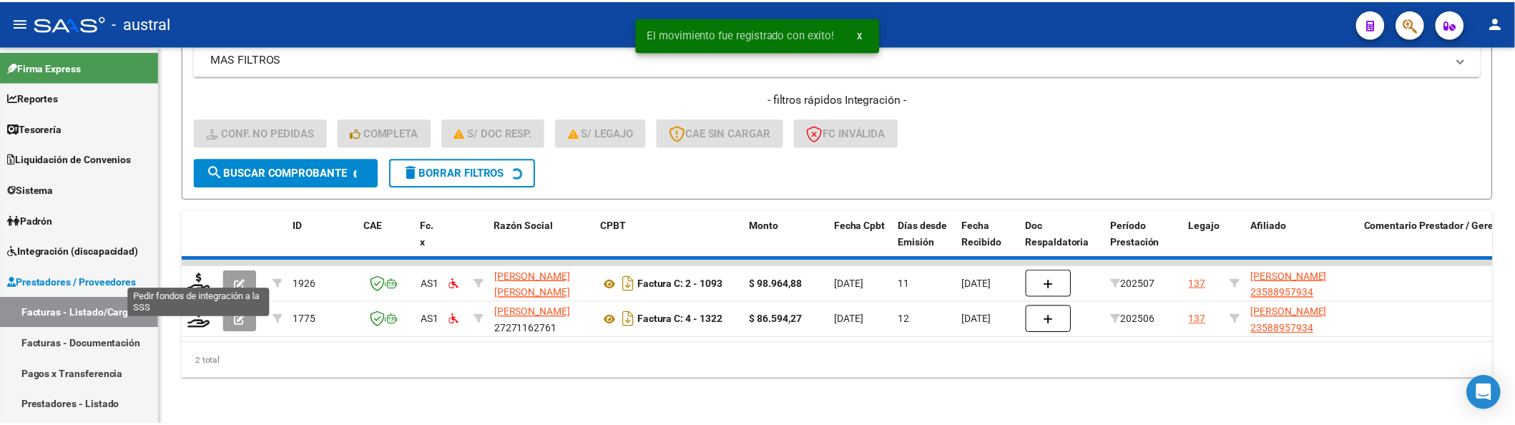
scroll to position [278, 0]
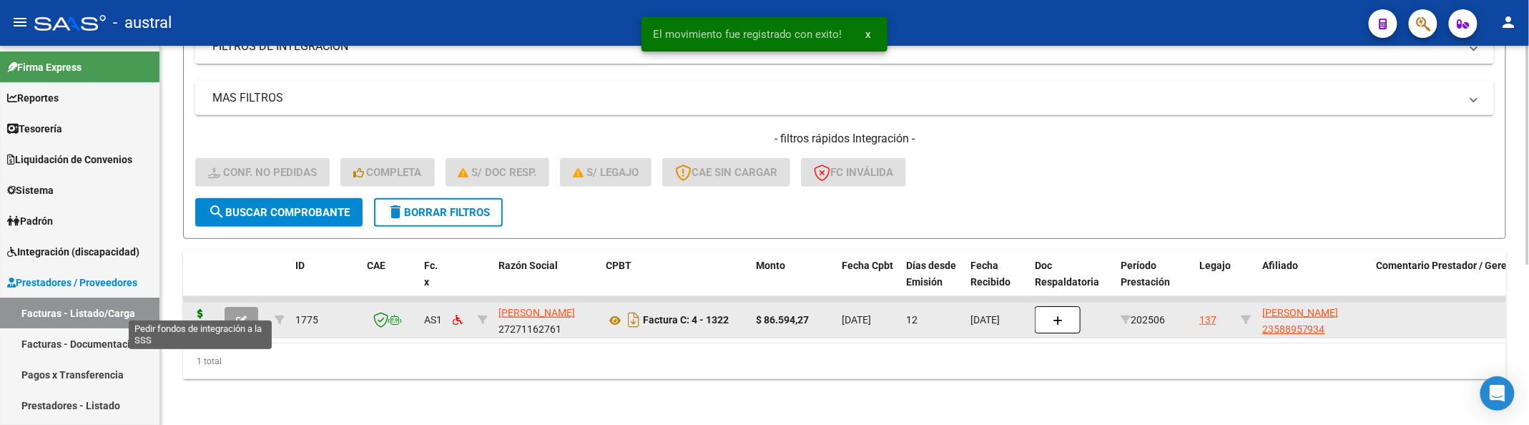
click at [205, 309] on icon at bounding box center [200, 319] width 23 height 20
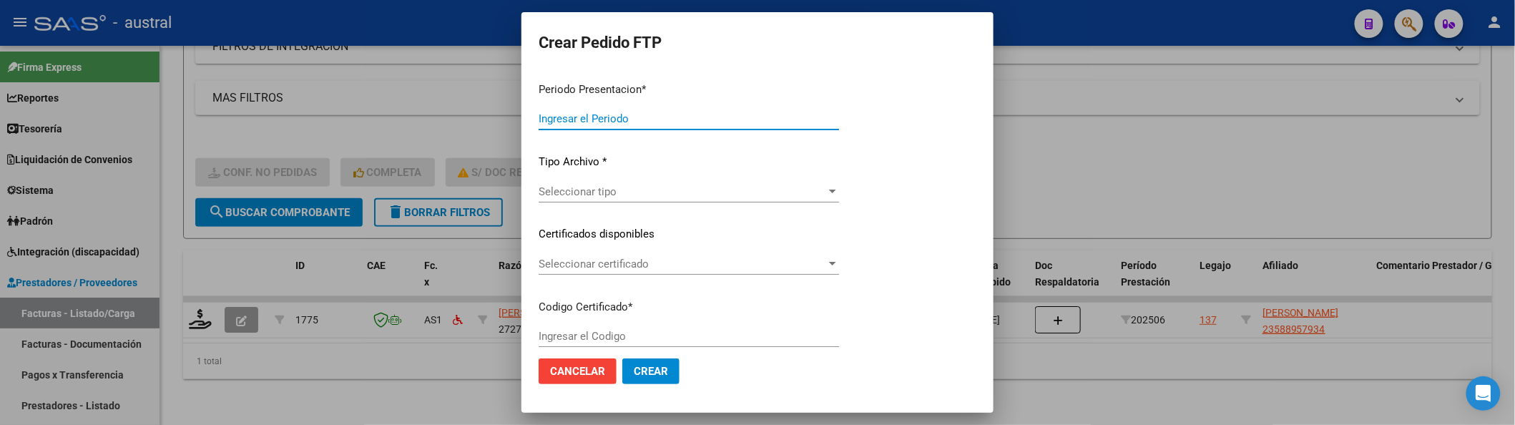
type input "202507"
type input "202506"
type input "$ 86.594,27"
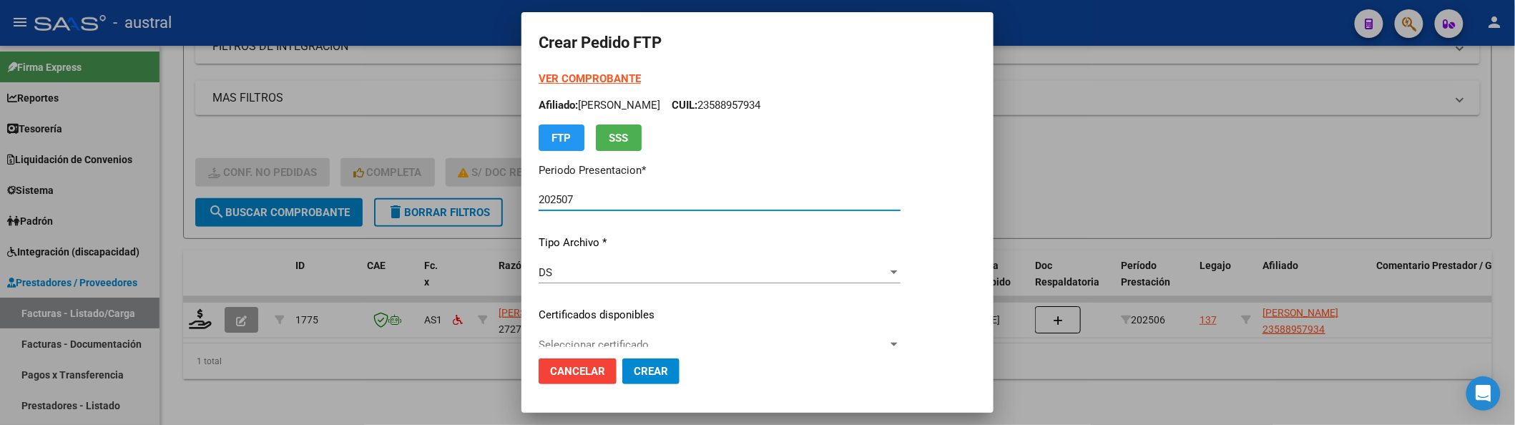
type input "7487070558"
type input "[DATE]"
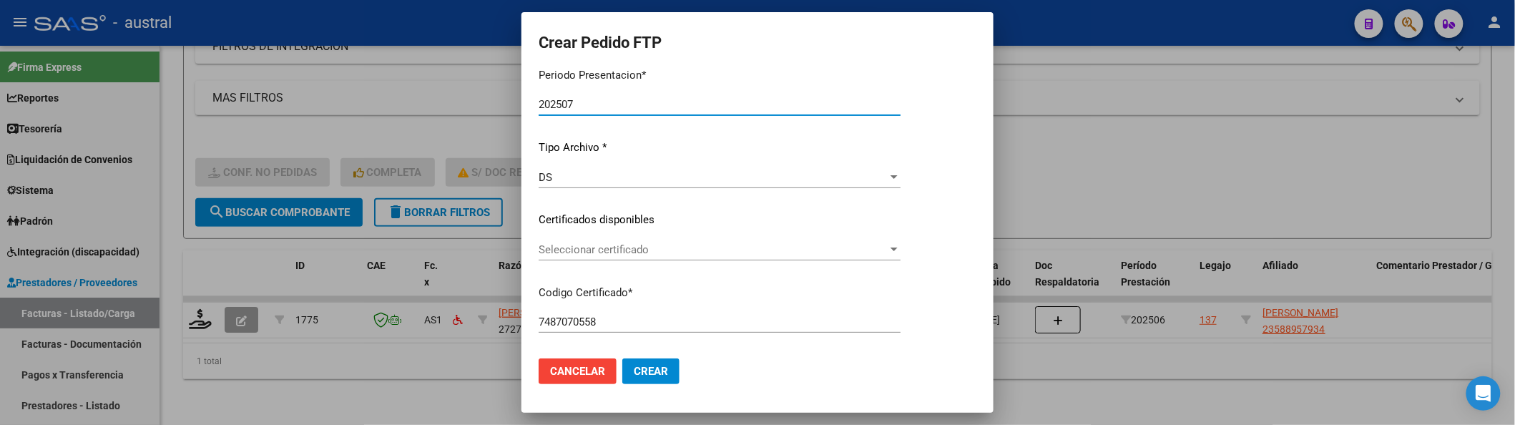
click at [647, 252] on span "Seleccionar certificado" at bounding box center [713, 249] width 349 height 13
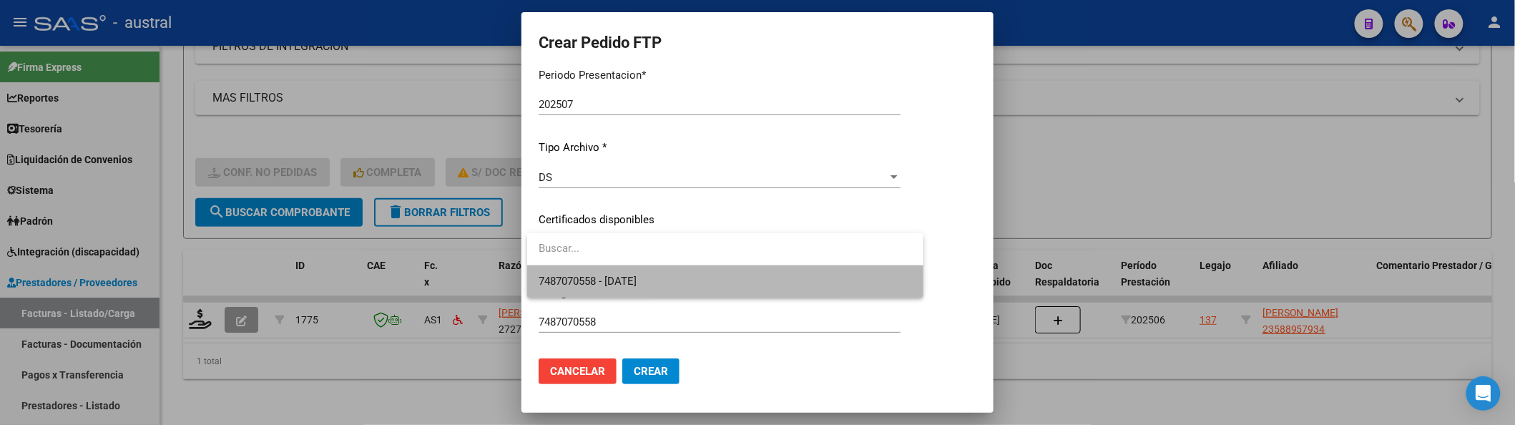
click at [699, 275] on span "7487070558 - [DATE]" at bounding box center [725, 281] width 373 height 32
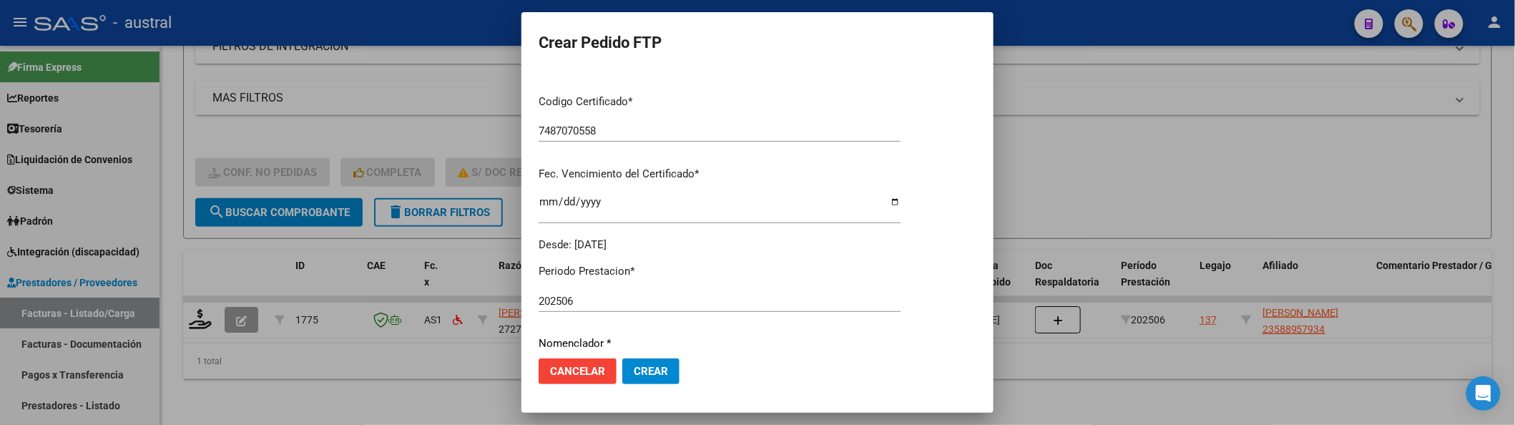
scroll to position [381, 0]
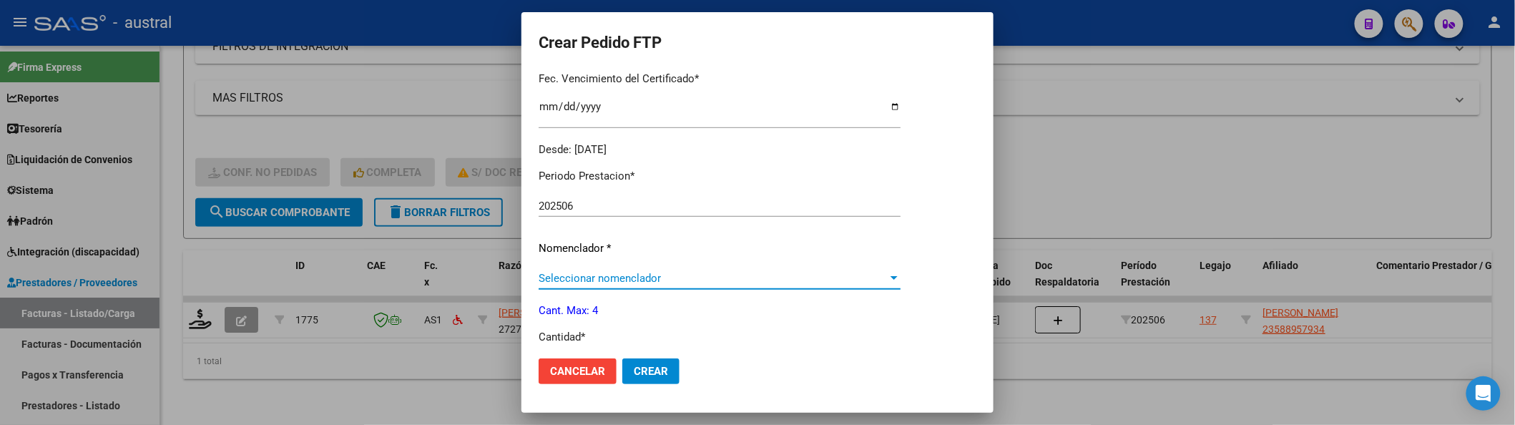
click at [647, 279] on span "Seleccionar nomenclador" at bounding box center [713, 278] width 349 height 13
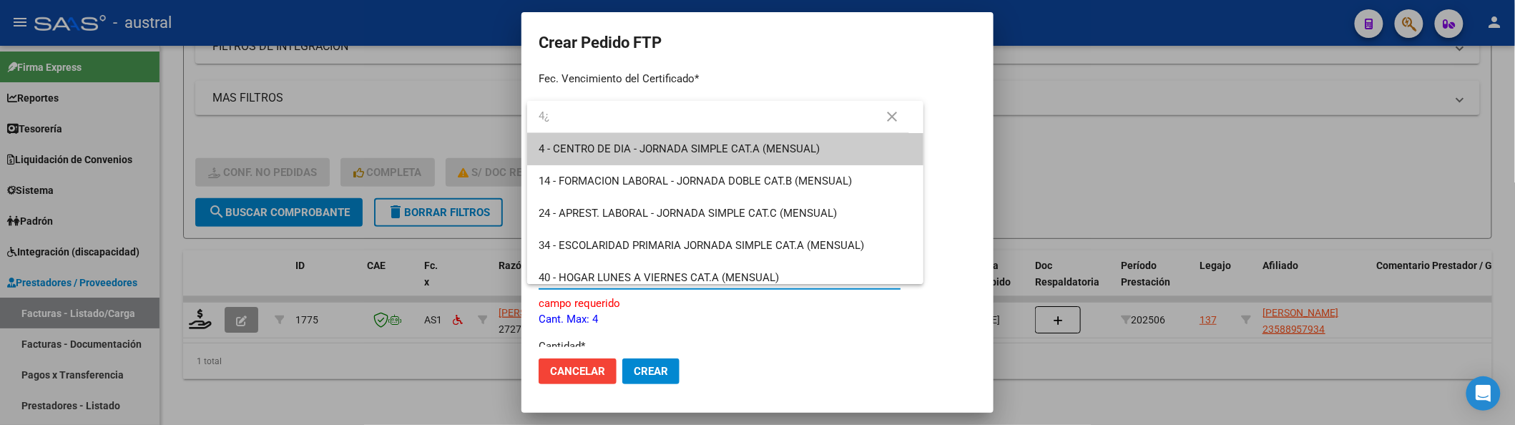
type input "4"
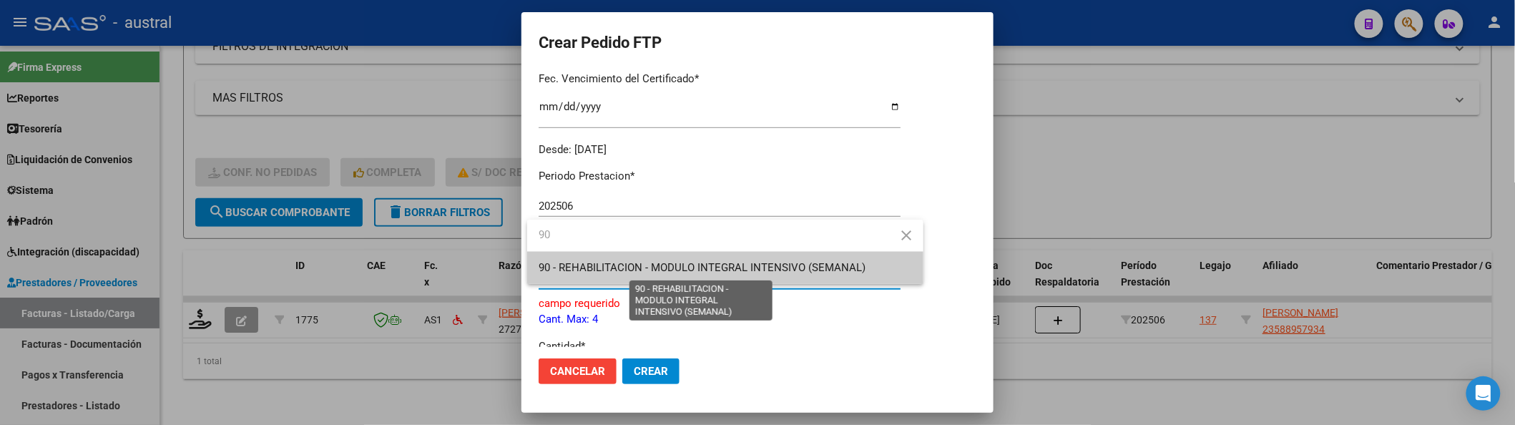
type input "90"
click at [617, 268] on span "90 - REHABILITACION - MODULO INTEGRAL INTENSIVO (SEMANAL)" at bounding box center [702, 267] width 327 height 13
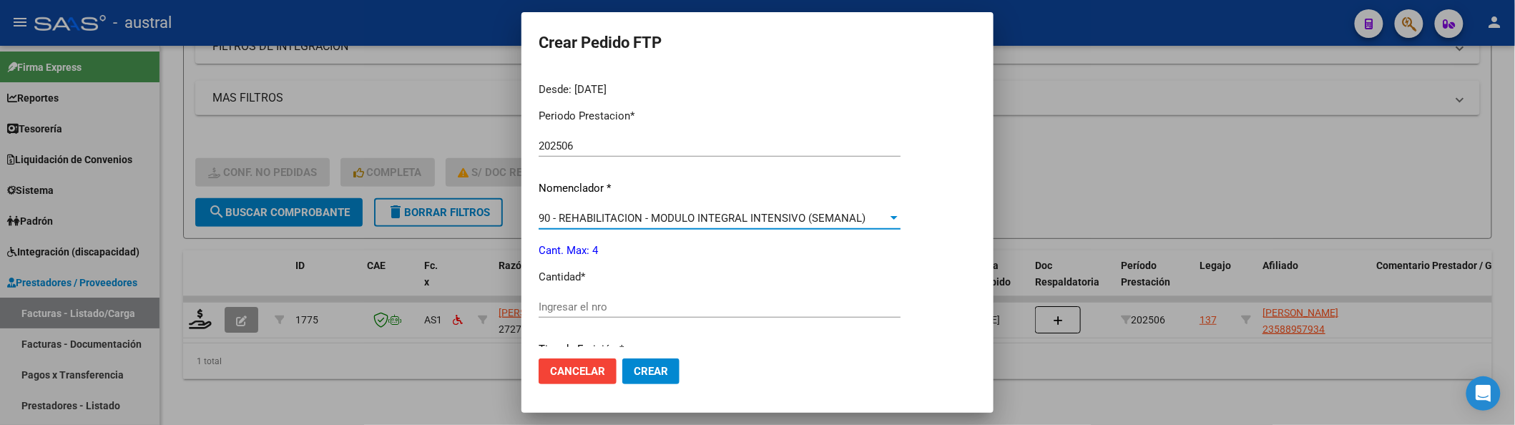
scroll to position [572, 0]
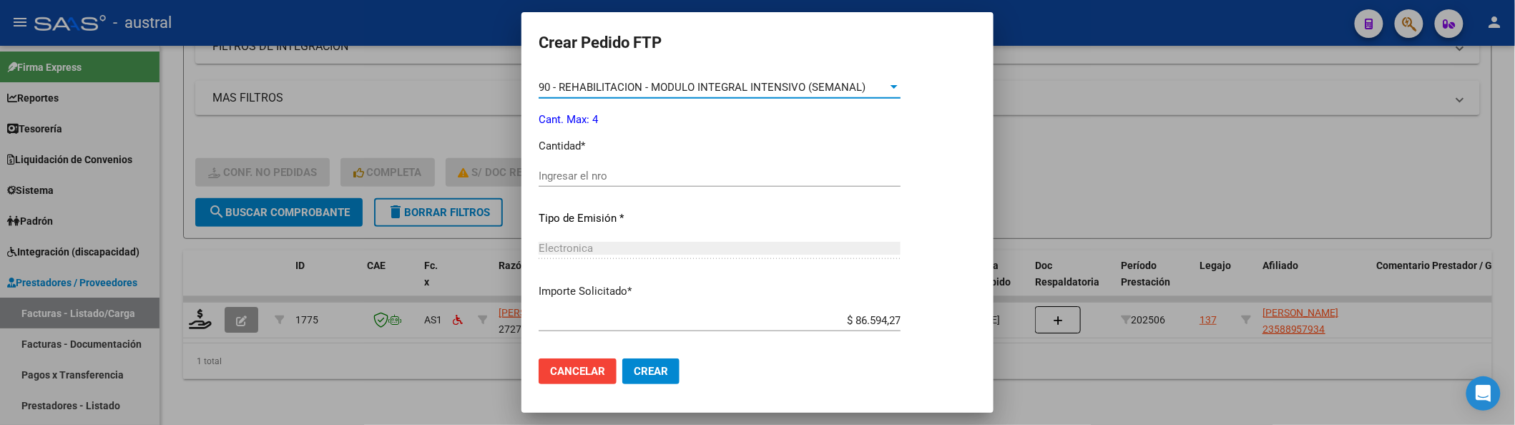
click at [591, 172] on input "Ingresar el nro" at bounding box center [720, 176] width 362 height 13
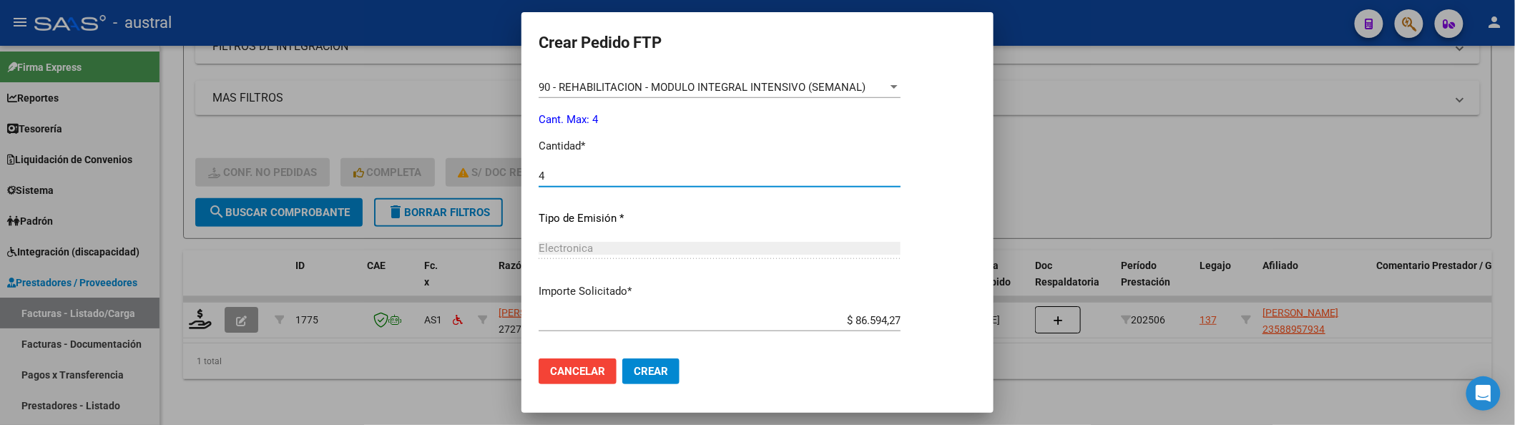
type input "4"
click at [670, 387] on mat-dialog-actions "Cancelar Crear" at bounding box center [758, 371] width 438 height 49
click at [670, 378] on button "Crear" at bounding box center [650, 371] width 57 height 26
click at [644, 368] on span "Crear" at bounding box center [651, 371] width 34 height 13
click at [667, 372] on span "Crear" at bounding box center [651, 371] width 34 height 13
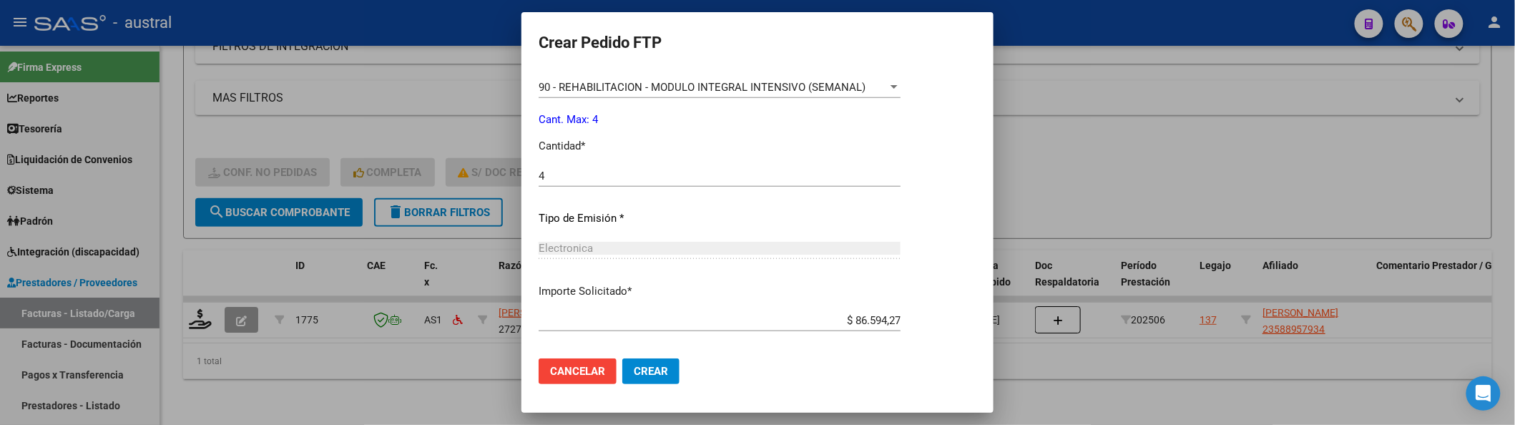
click at [667, 372] on span "Crear" at bounding box center [651, 371] width 34 height 13
click at [661, 372] on span "Crear" at bounding box center [651, 371] width 34 height 13
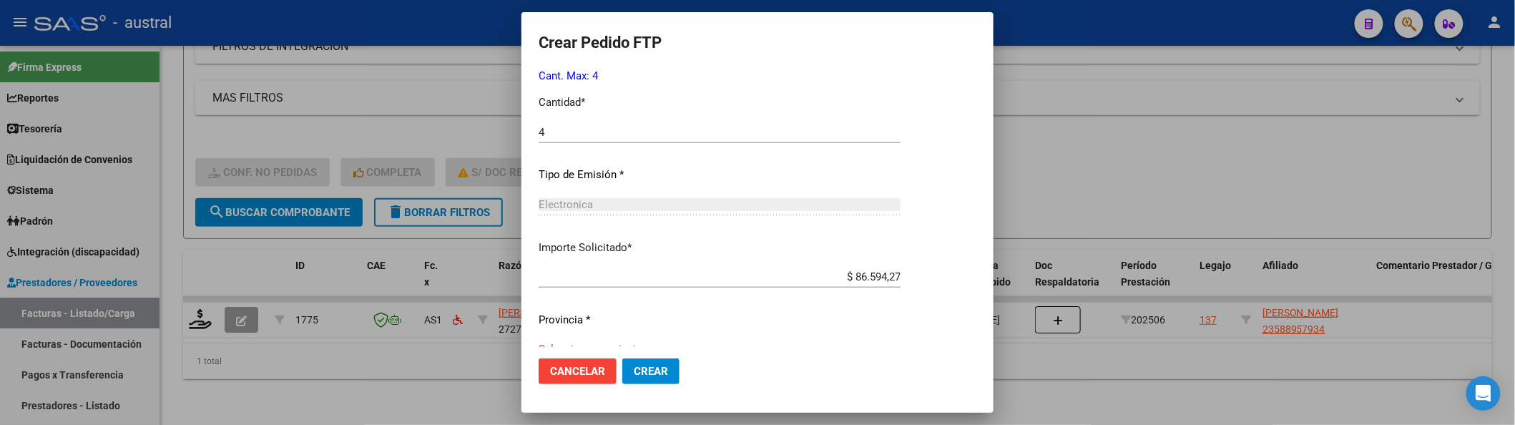
scroll to position [642, 0]
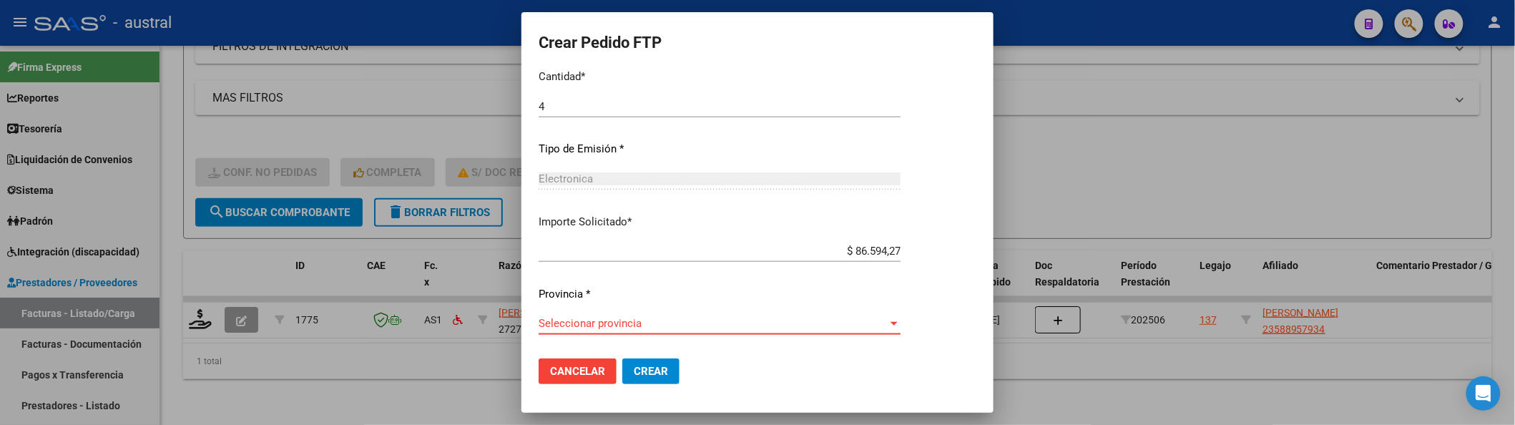
click at [642, 318] on span "Seleccionar provincia" at bounding box center [713, 323] width 349 height 13
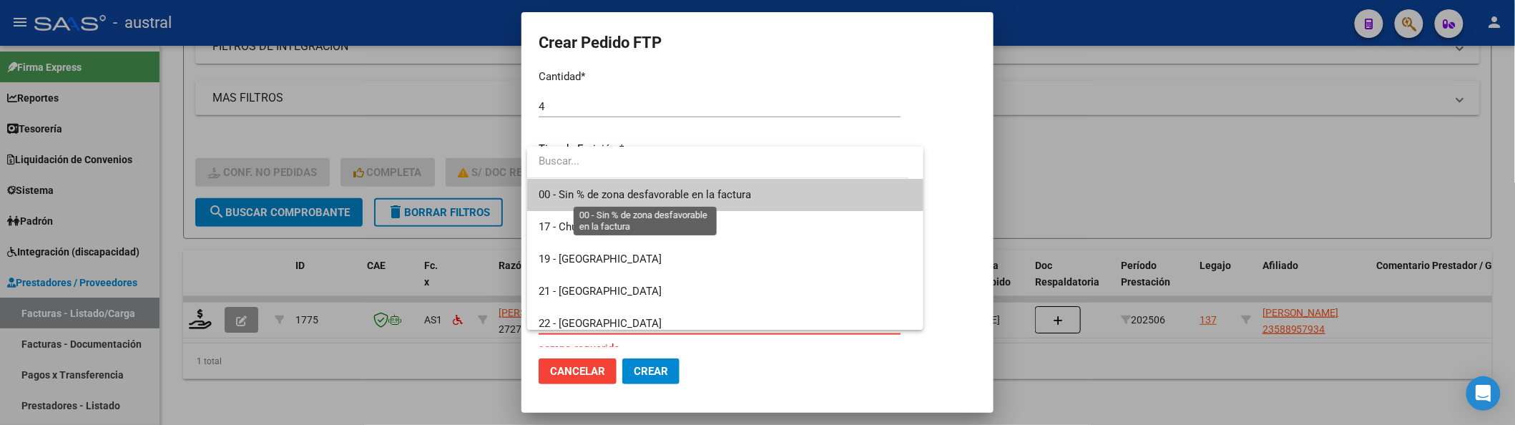
click at [627, 192] on span "00 - Sin % de zona desfavorable en la factura" at bounding box center [645, 194] width 212 height 13
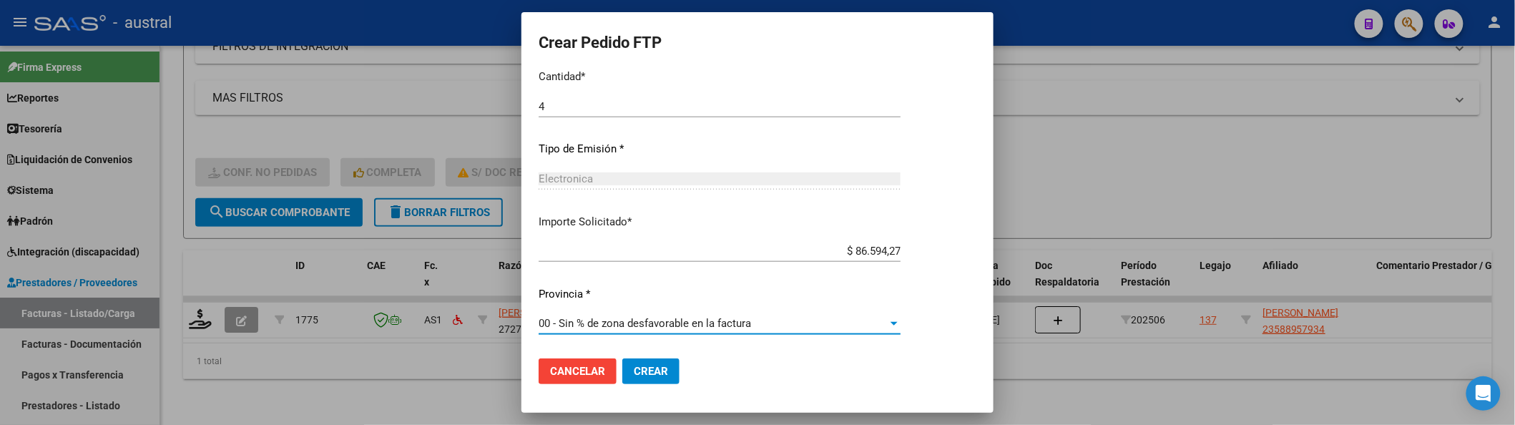
click at [642, 370] on span "Crear" at bounding box center [651, 371] width 34 height 13
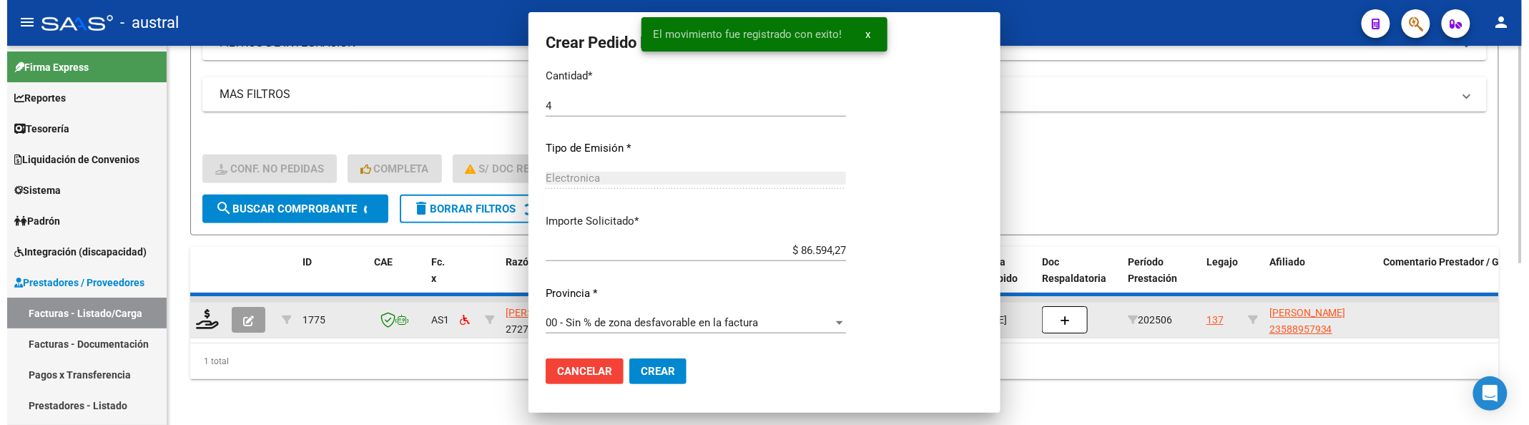
scroll to position [561, 0]
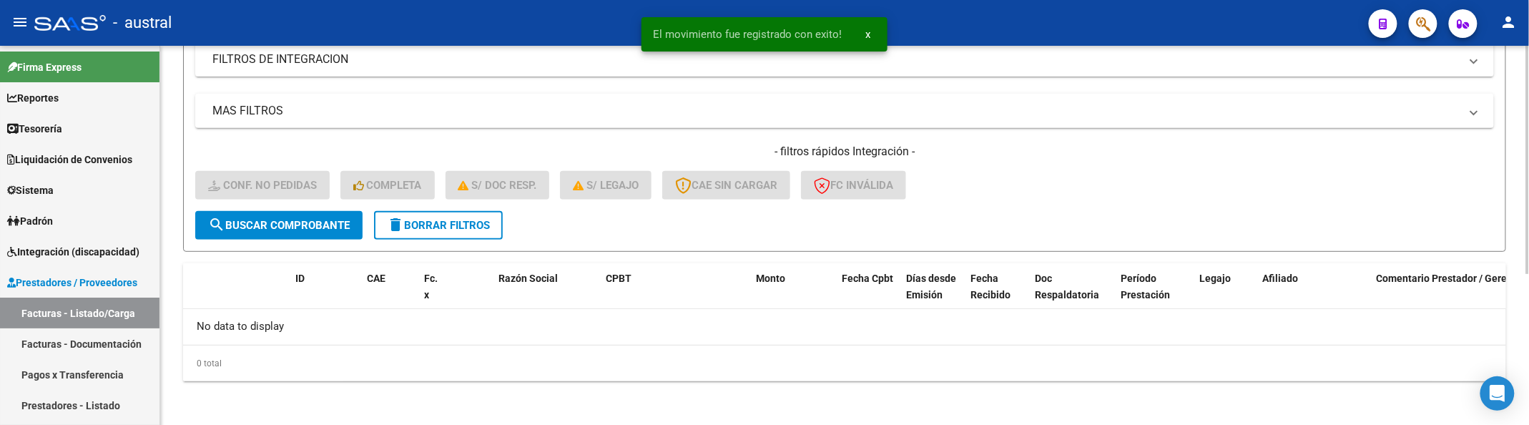
click at [421, 224] on span "delete Borrar Filtros" at bounding box center [438, 225] width 103 height 13
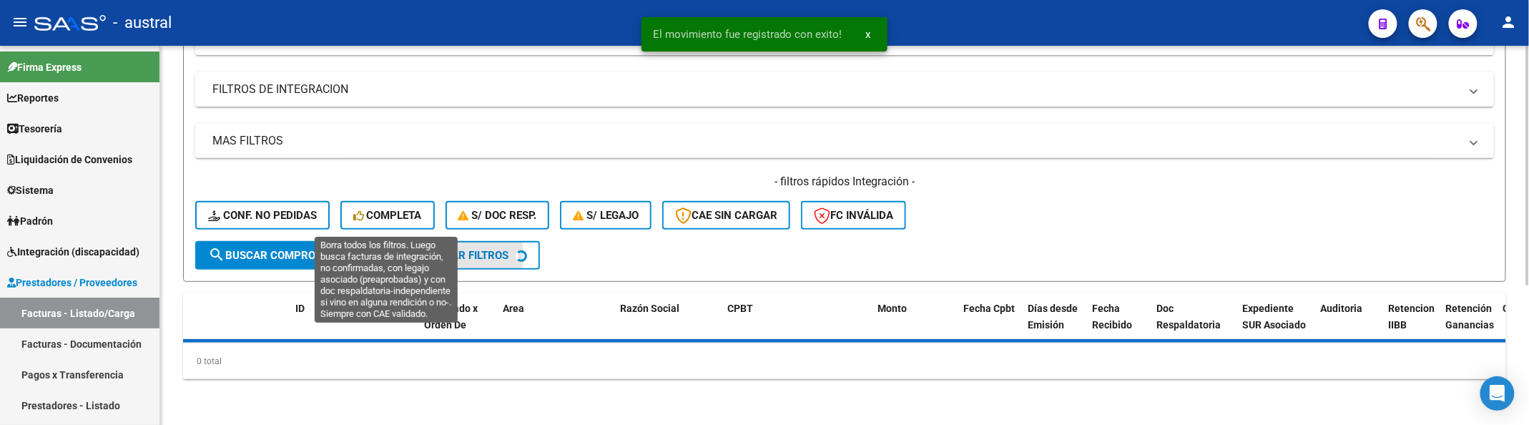
scroll to position [220, 0]
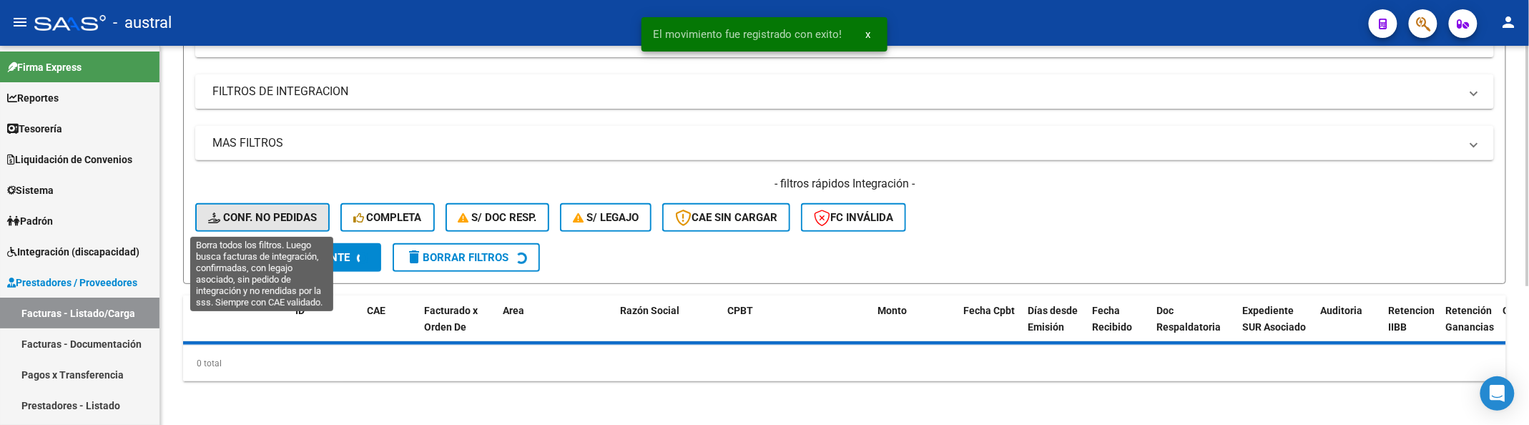
click at [273, 219] on span "Conf. no pedidas" at bounding box center [262, 217] width 109 height 13
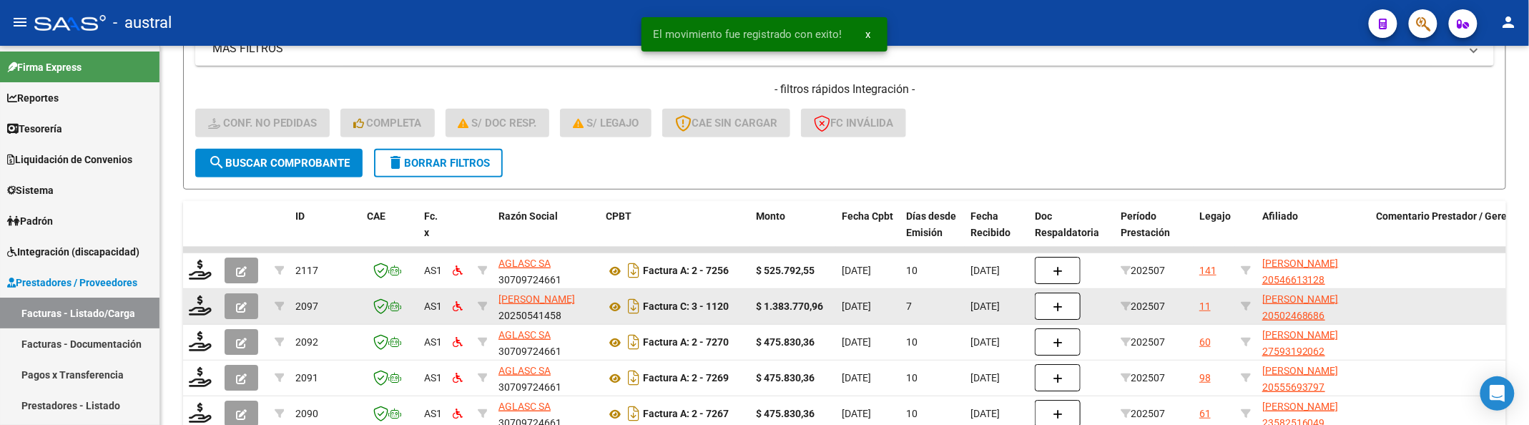
scroll to position [411, 0]
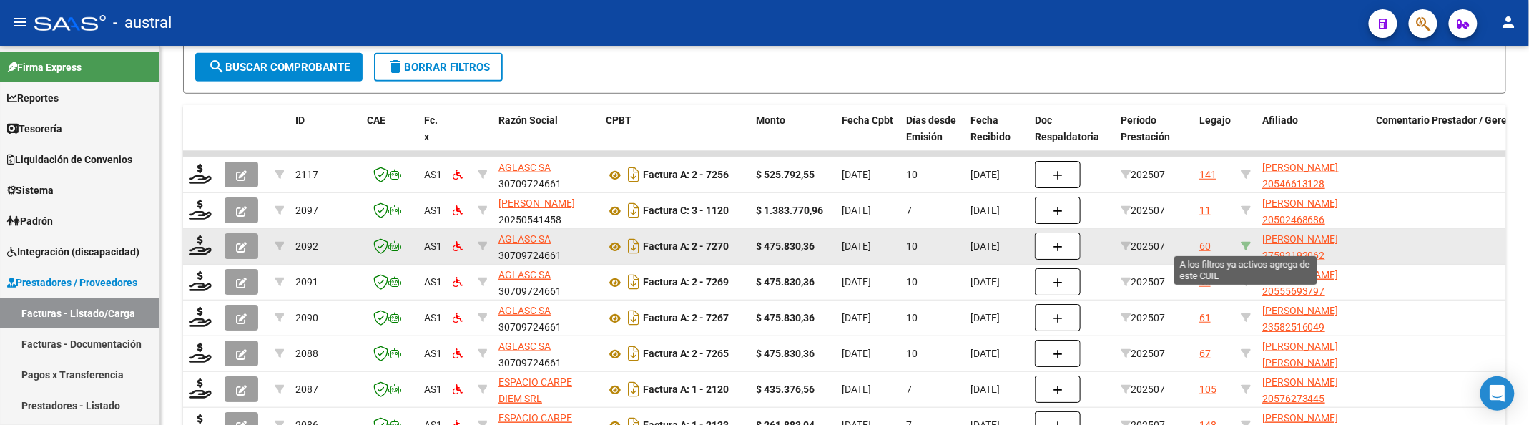
click at [1243, 243] on icon at bounding box center [1246, 246] width 10 height 10
type input "27593192062"
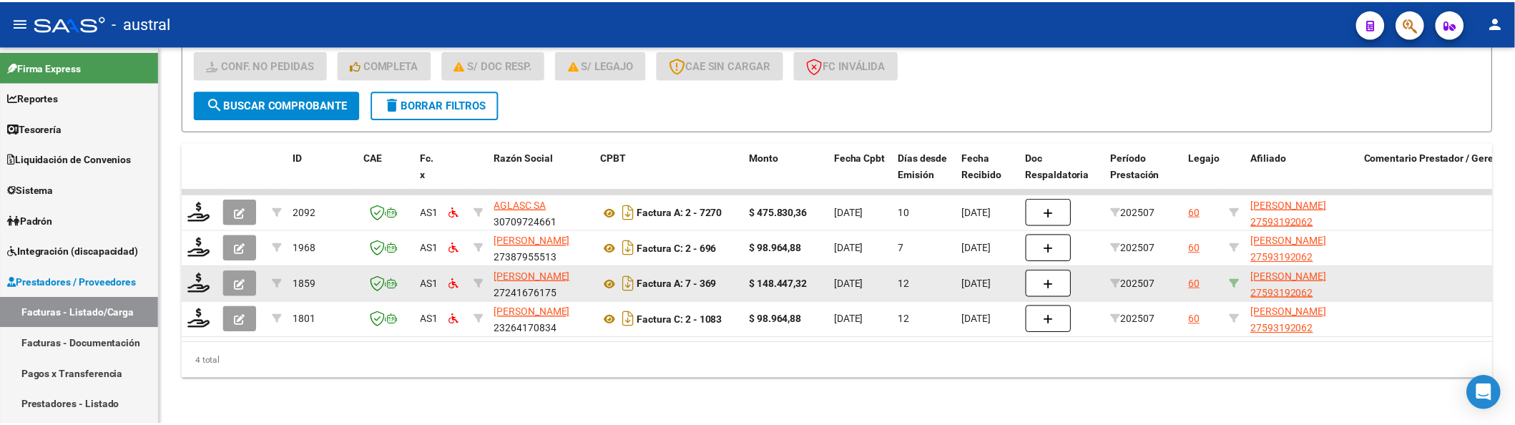
scroll to position [385, 0]
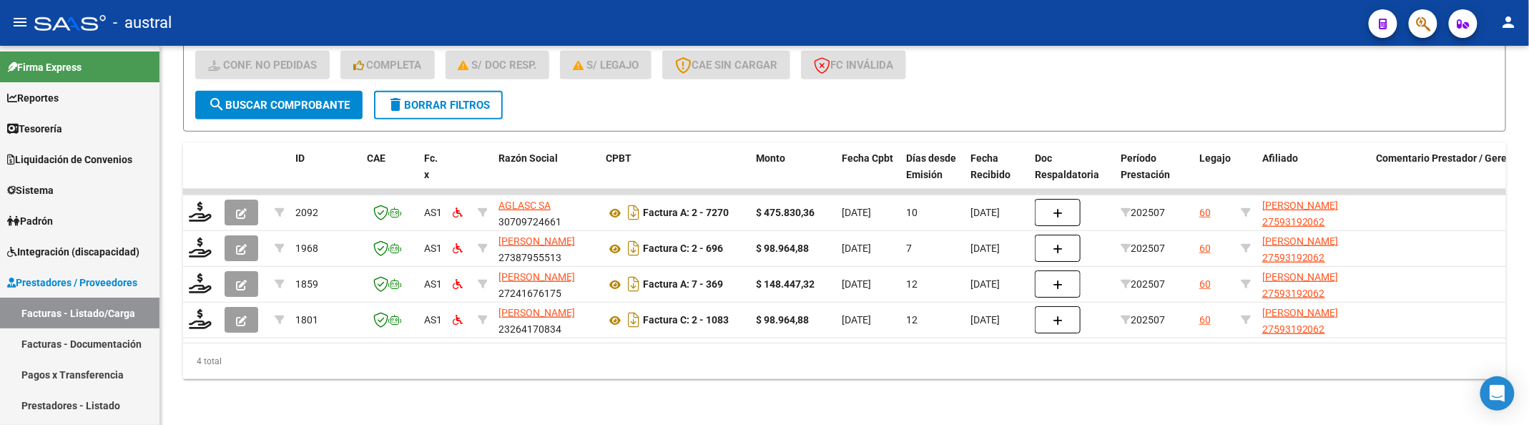
click at [1240, 64] on div "- filtros rápidos Integración - Conf. no pedidas Completa S/ Doc Resp. S/ legaj…" at bounding box center [844, 57] width 1299 height 67
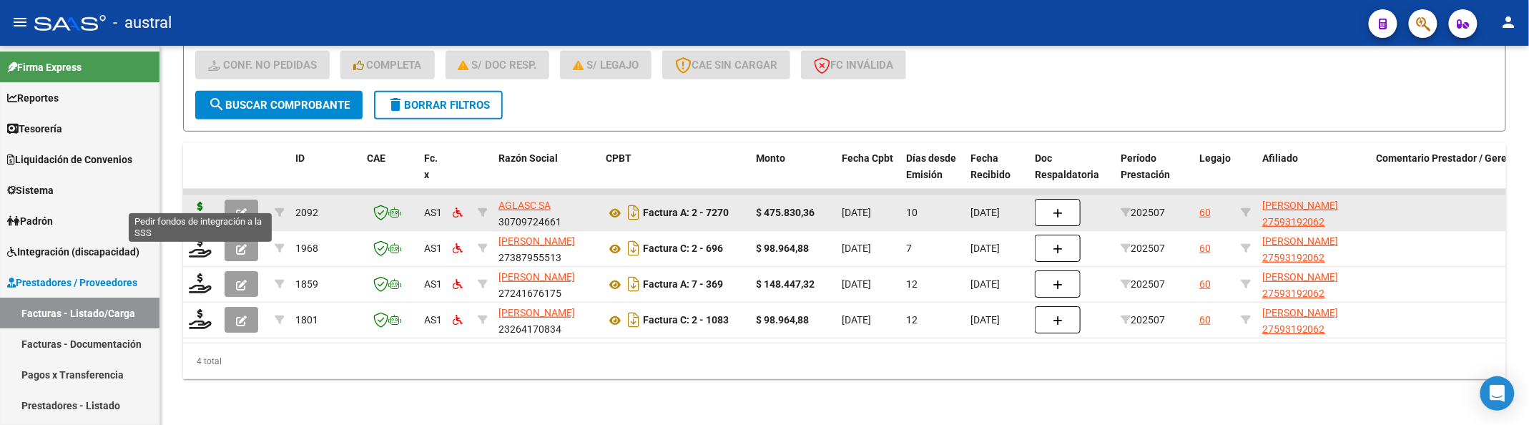
click at [200, 202] on icon at bounding box center [200, 212] width 23 height 20
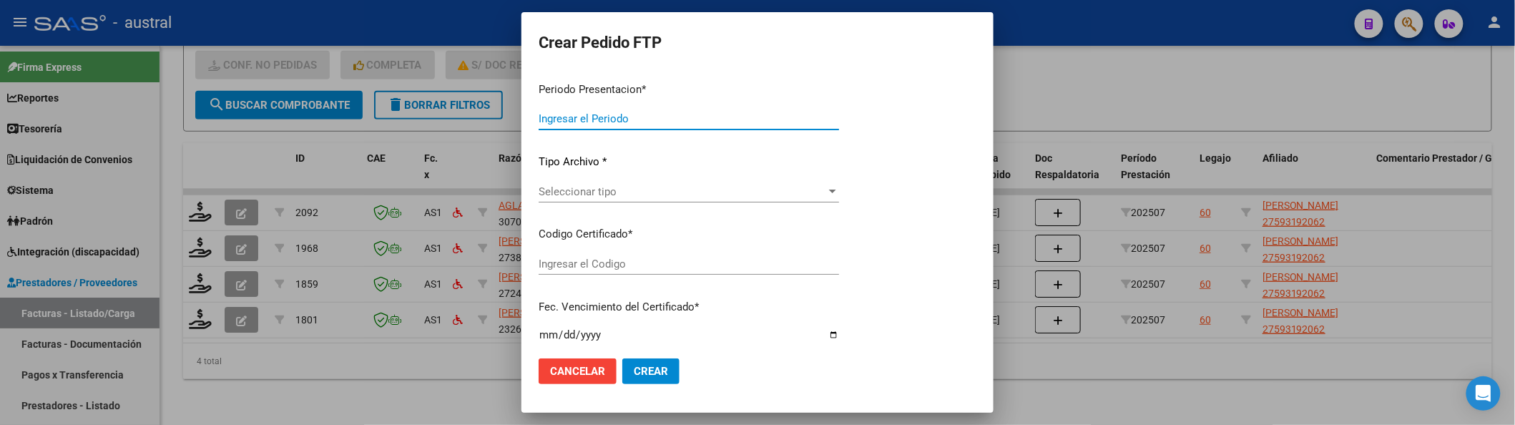
type input "202507"
type input "$ 475.830,36"
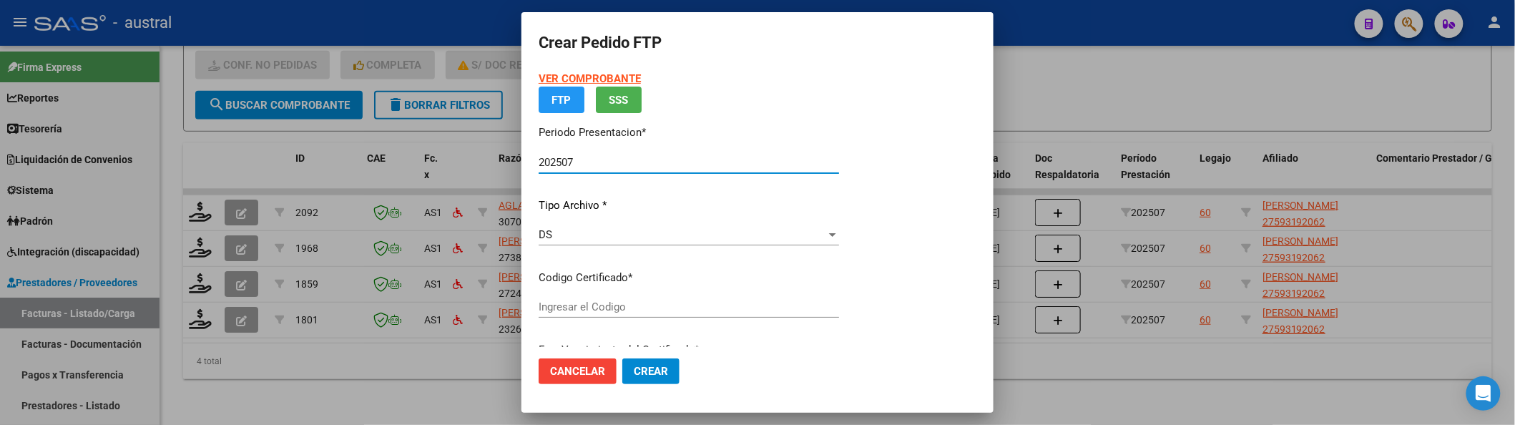
type input "5097503825"
type input "[DATE]"
click at [599, 299] on div "VER COMPROBANTE ARCA Padrón FTP SSS Periodo Presentacion * 202507 Ingresar el P…" at bounding box center [689, 286] width 300 height 431
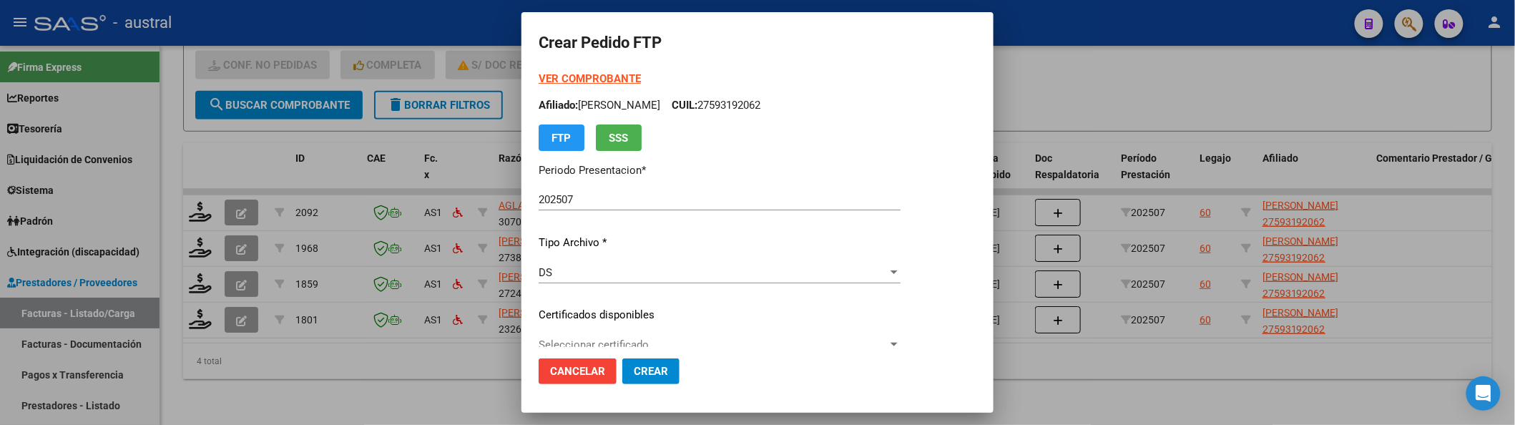
click at [596, 338] on span "Seleccionar certificado" at bounding box center [713, 344] width 349 height 13
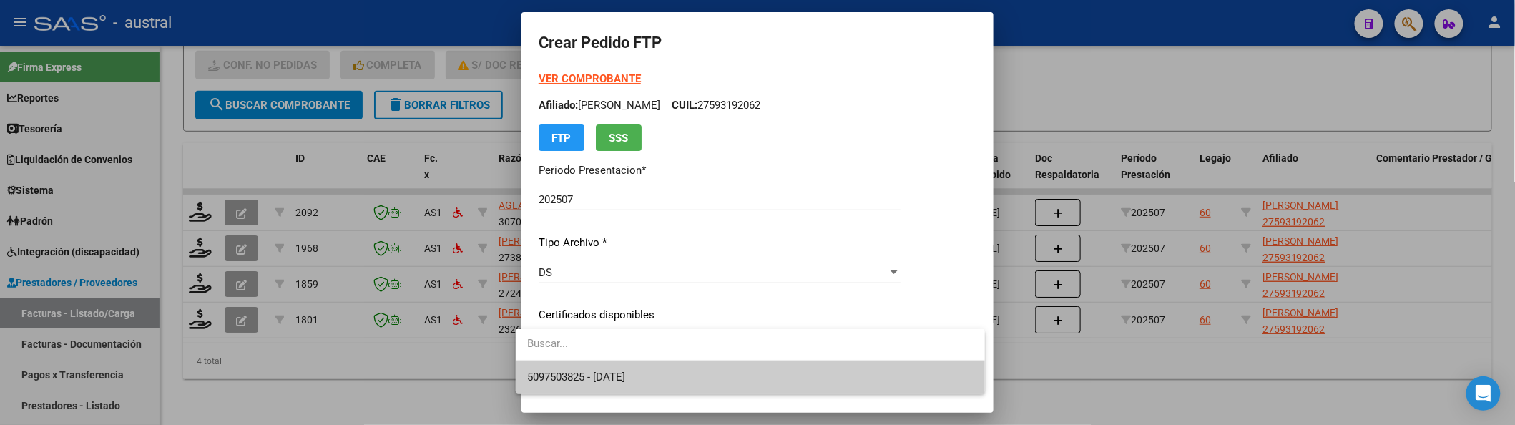
click at [615, 373] on span "5097503825 - [DATE]" at bounding box center [576, 377] width 98 height 13
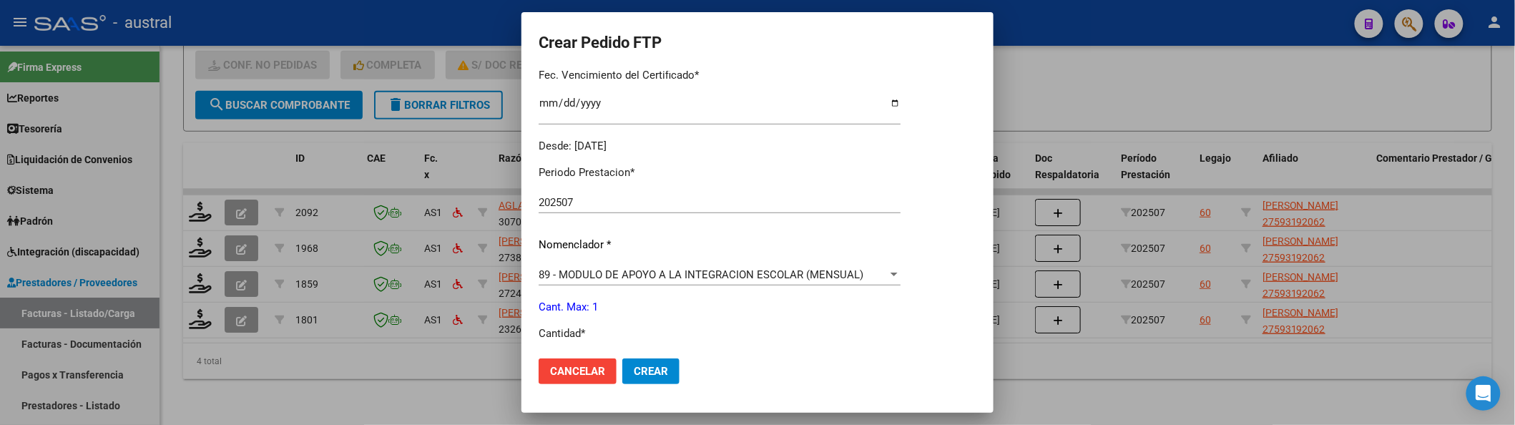
scroll to position [481, 0]
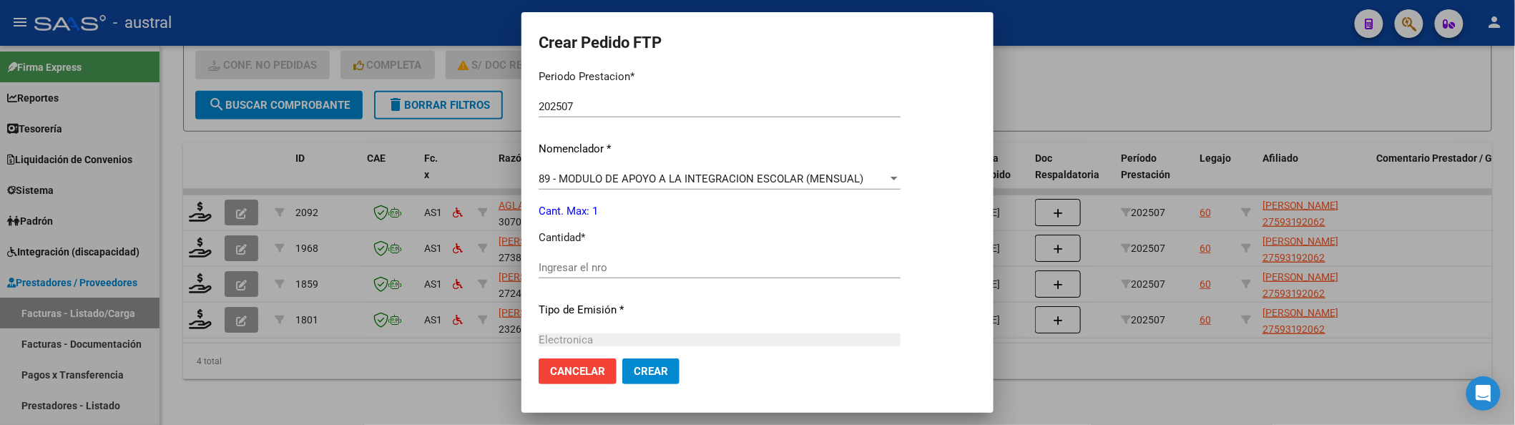
click at [611, 257] on div "Ingresar el nro" at bounding box center [720, 267] width 362 height 21
type input "1"
click at [622, 358] on button "Crear" at bounding box center [650, 371] width 57 height 26
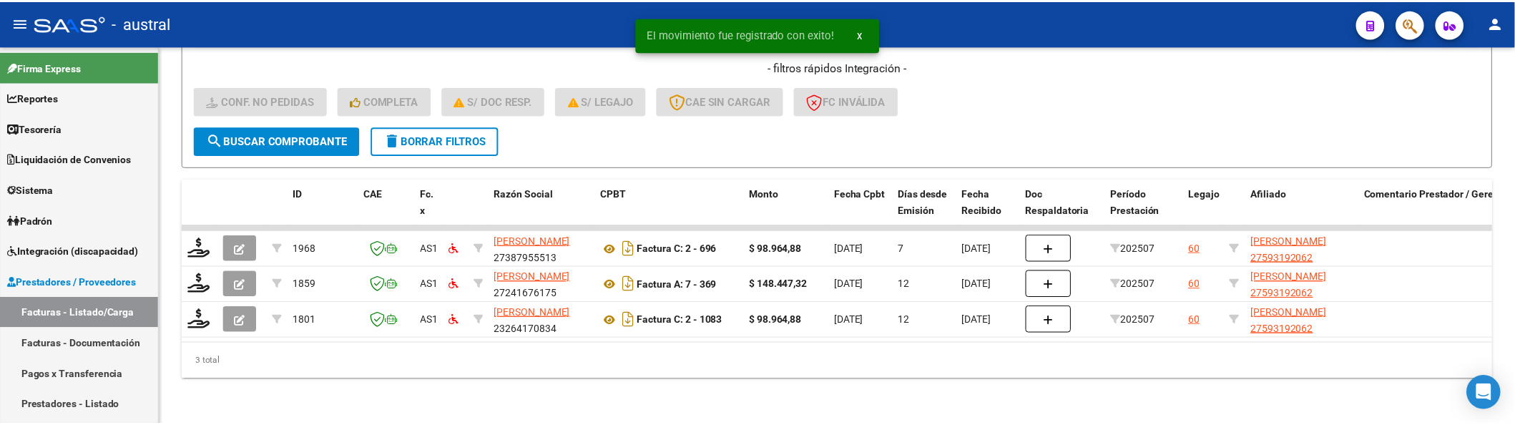
scroll to position [350, 0]
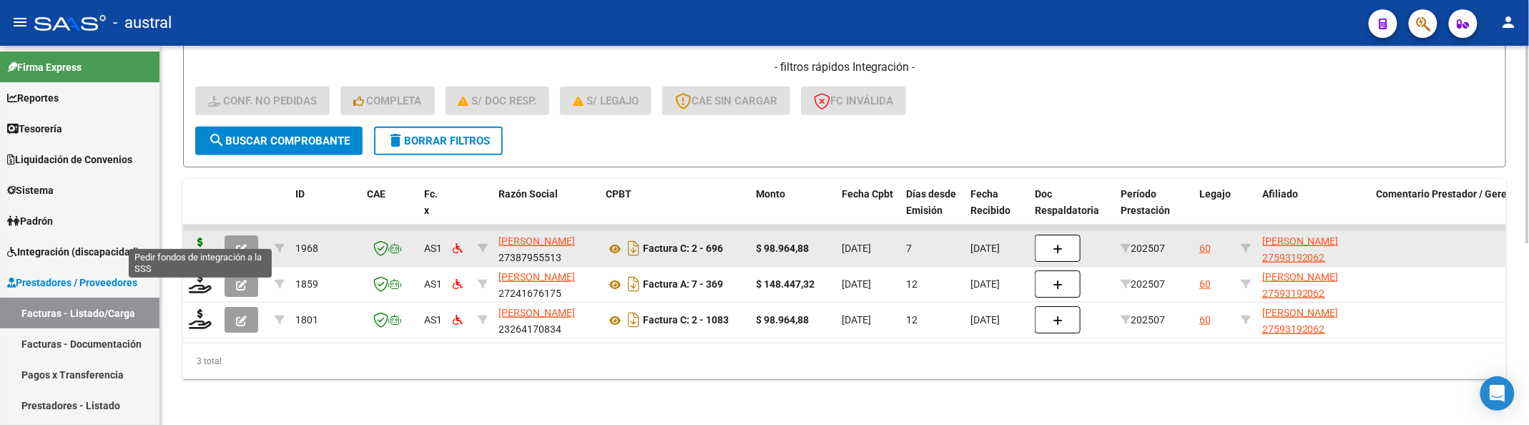
click at [196, 237] on icon at bounding box center [200, 247] width 23 height 20
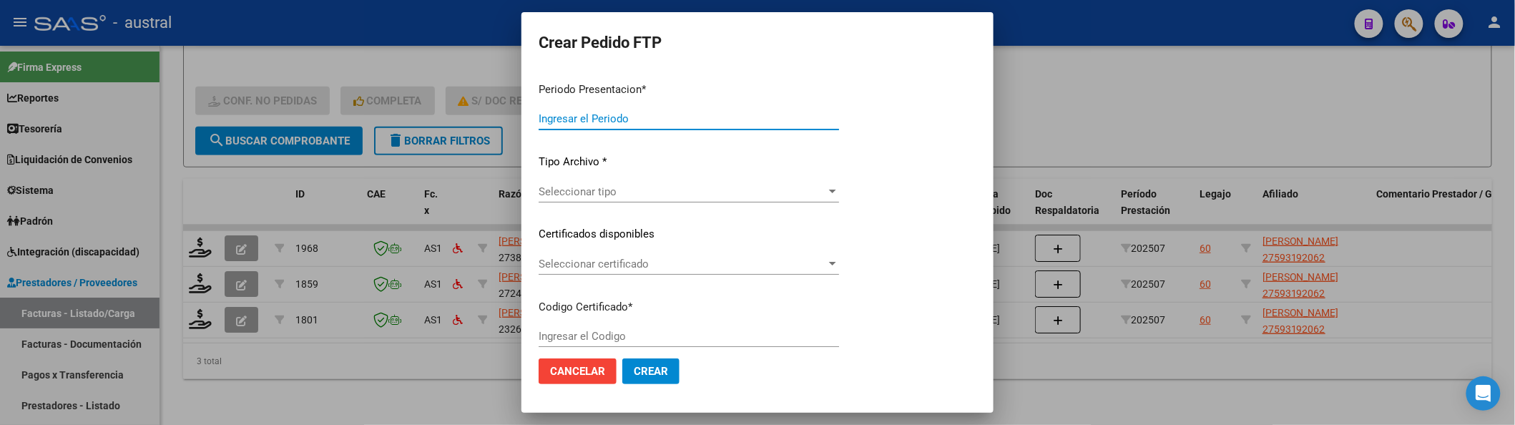
type input "202507"
type input "$ 98.964,88"
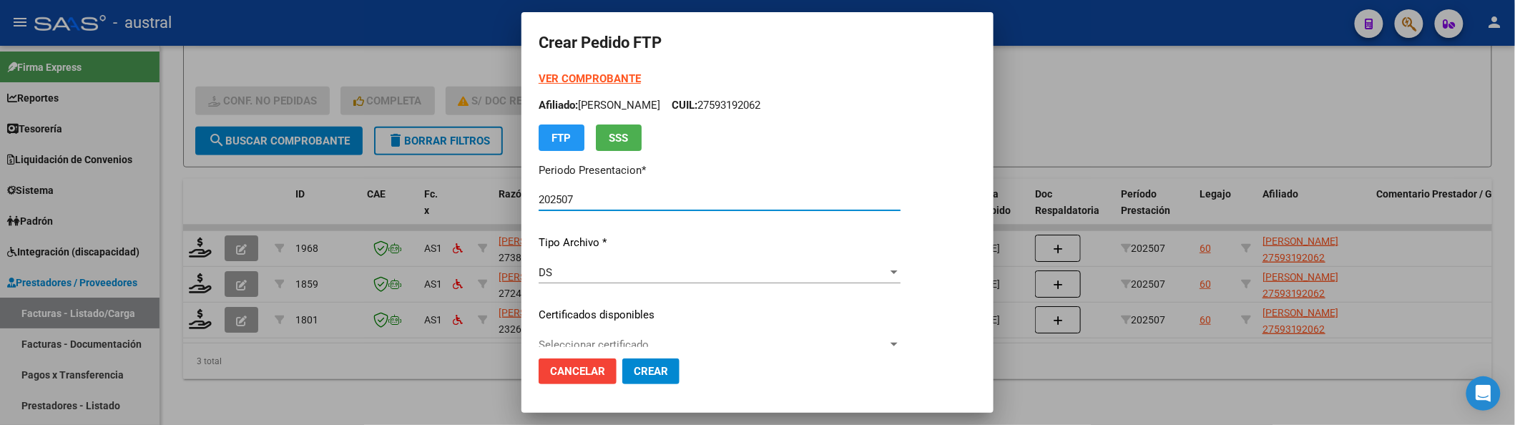
type input "5097503825"
type input "[DATE]"
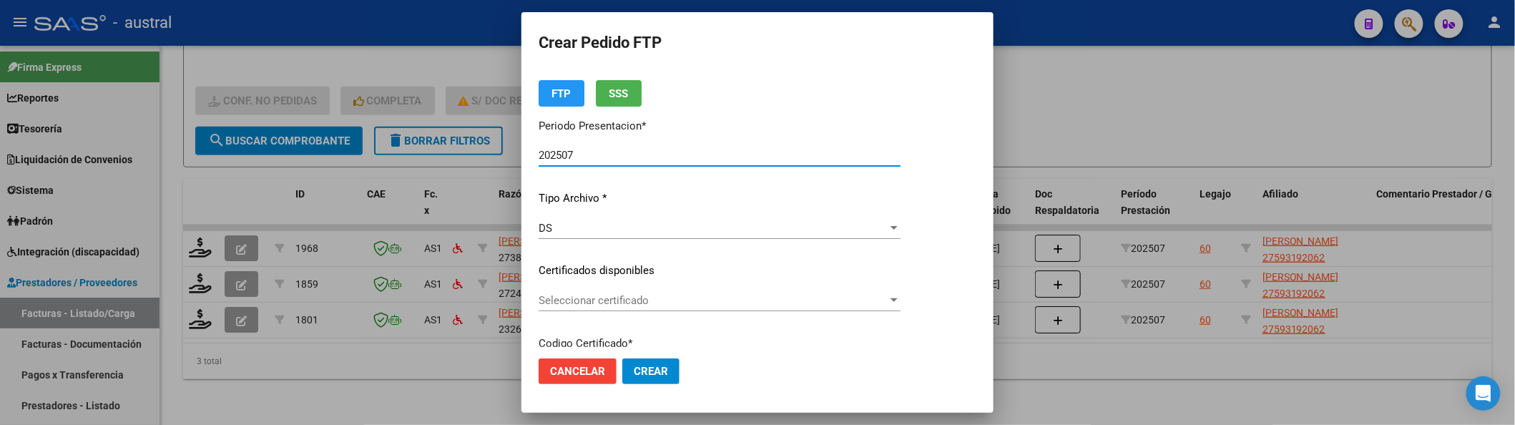
scroll to position [95, 0]
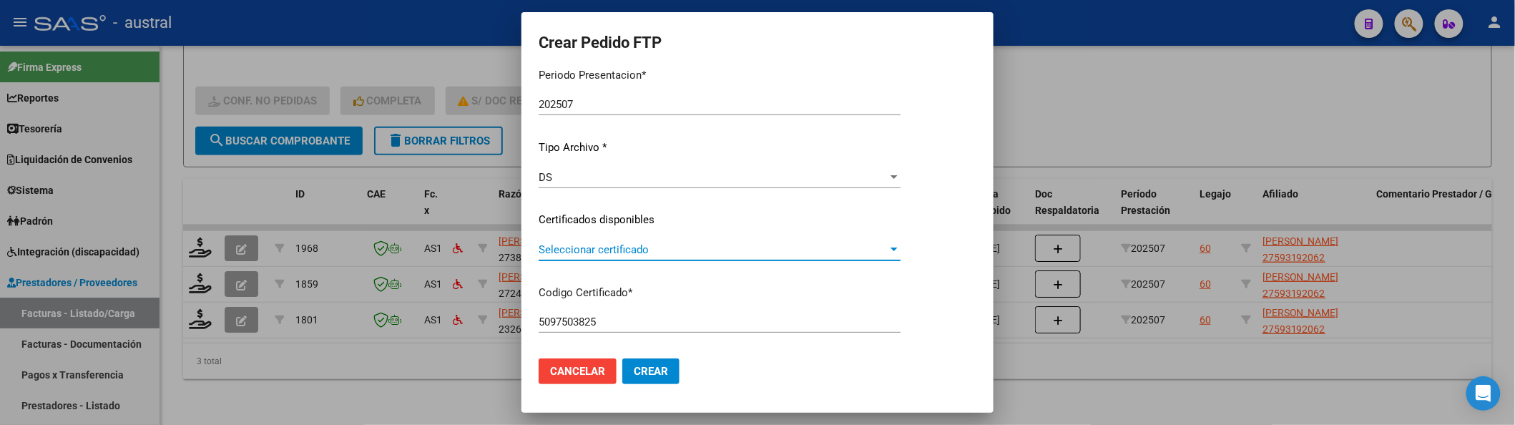
click at [619, 244] on span "Seleccionar certificado" at bounding box center [713, 249] width 349 height 13
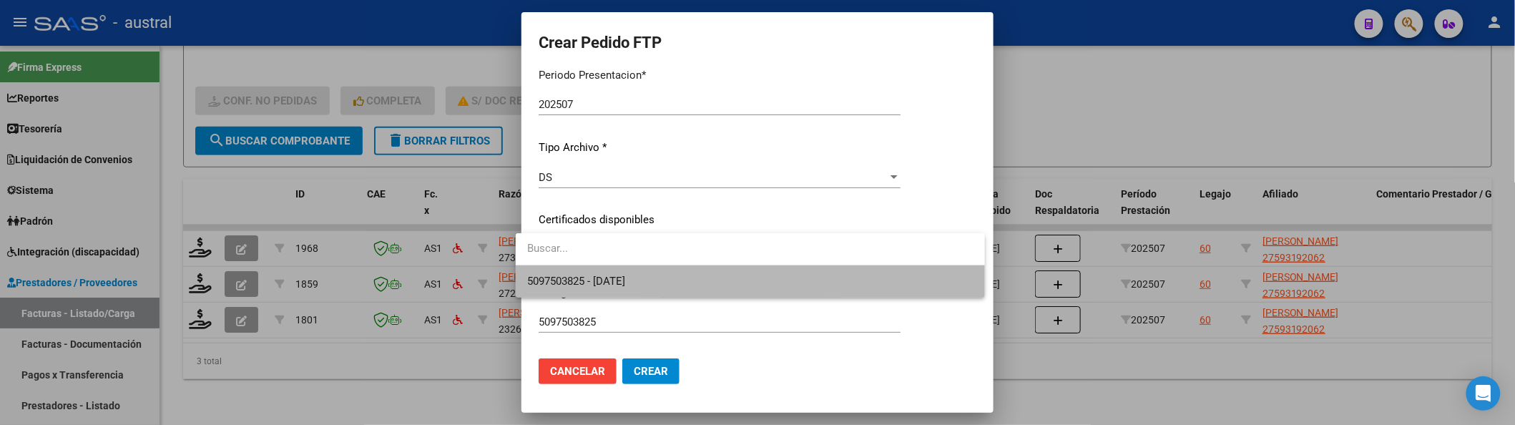
click at [641, 295] on span "5097503825 - [DATE]" at bounding box center [750, 281] width 446 height 32
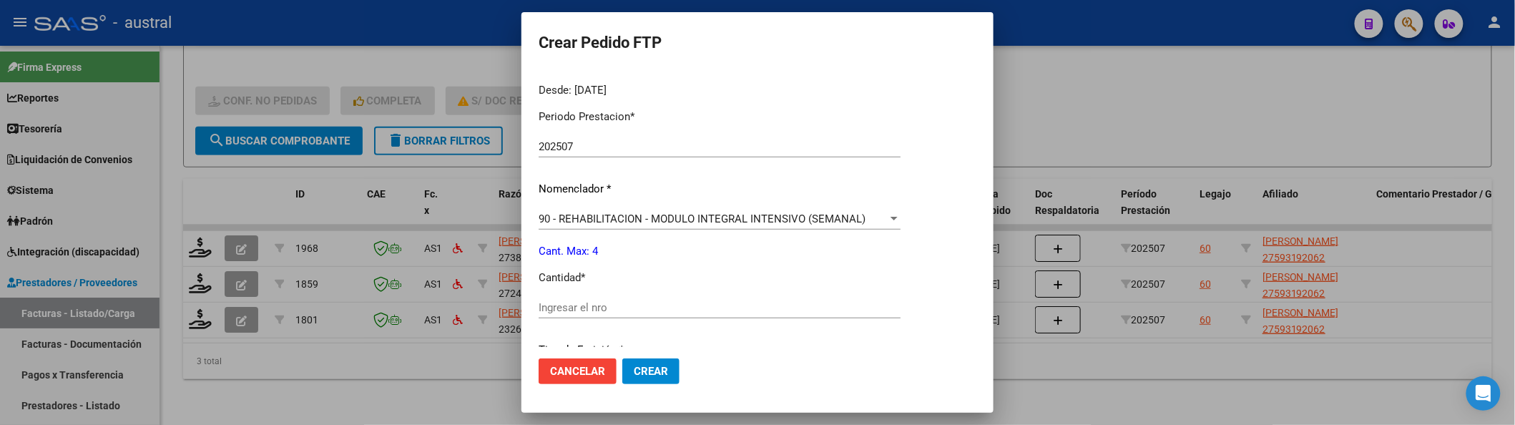
scroll to position [476, 0]
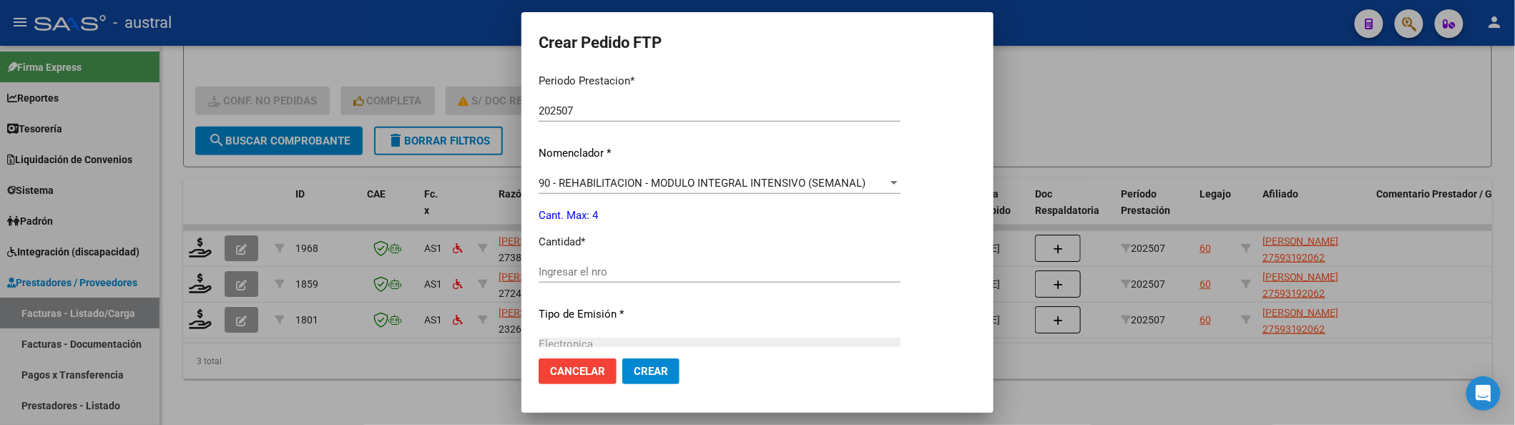
click at [615, 278] on div "Ingresar el nro" at bounding box center [720, 271] width 362 height 21
click at [616, 273] on input "Ingresar el nro" at bounding box center [720, 271] width 362 height 13
type input "4"
click at [631, 378] on button "Crear" at bounding box center [650, 371] width 57 height 26
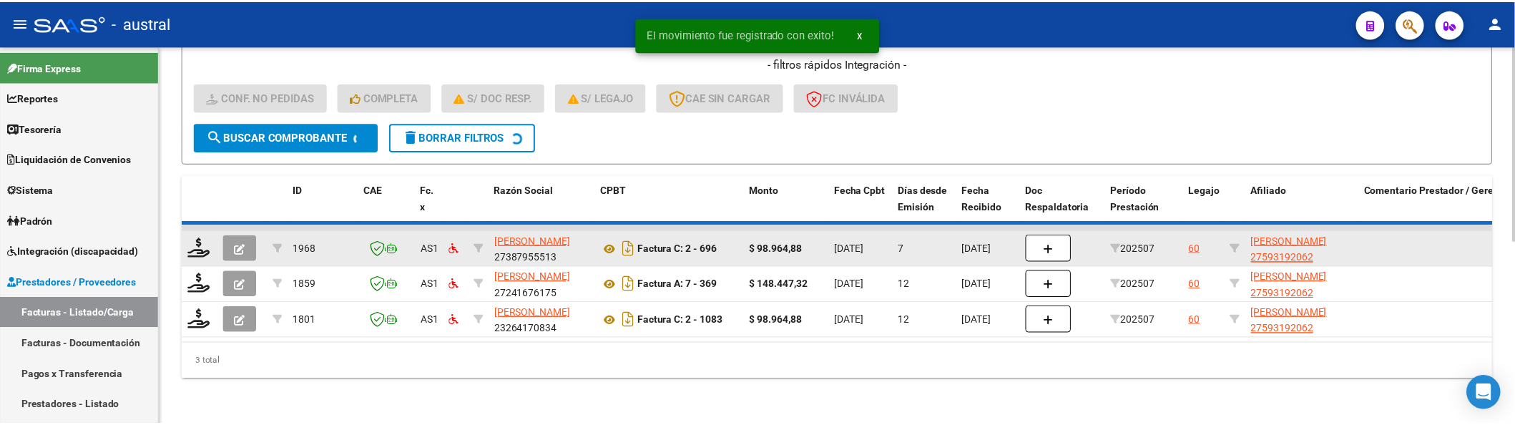
scroll to position [313, 0]
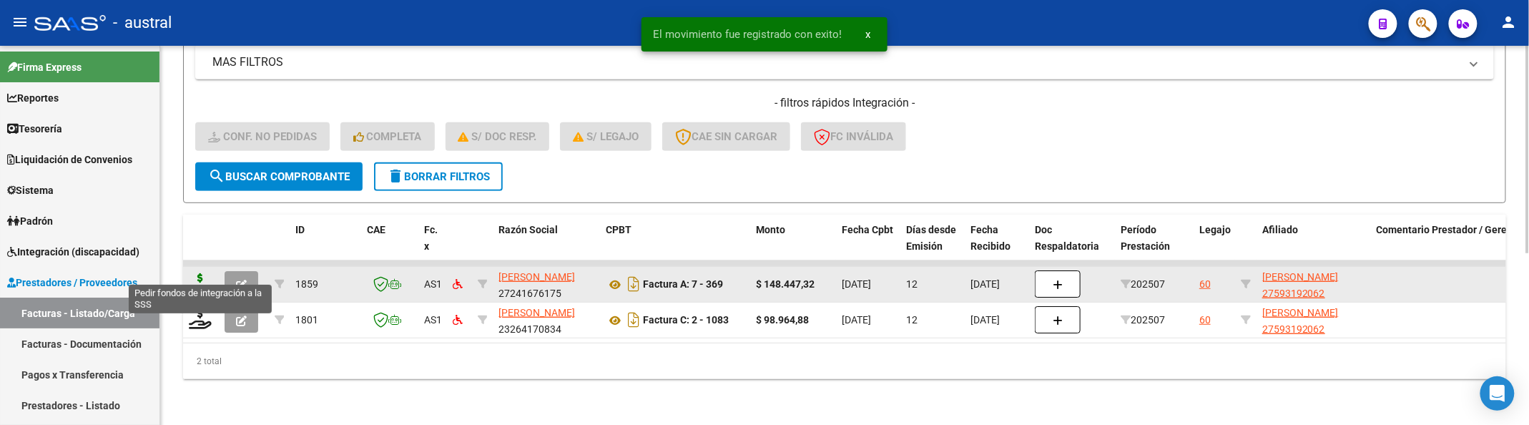
click at [202, 276] on icon at bounding box center [200, 283] width 23 height 20
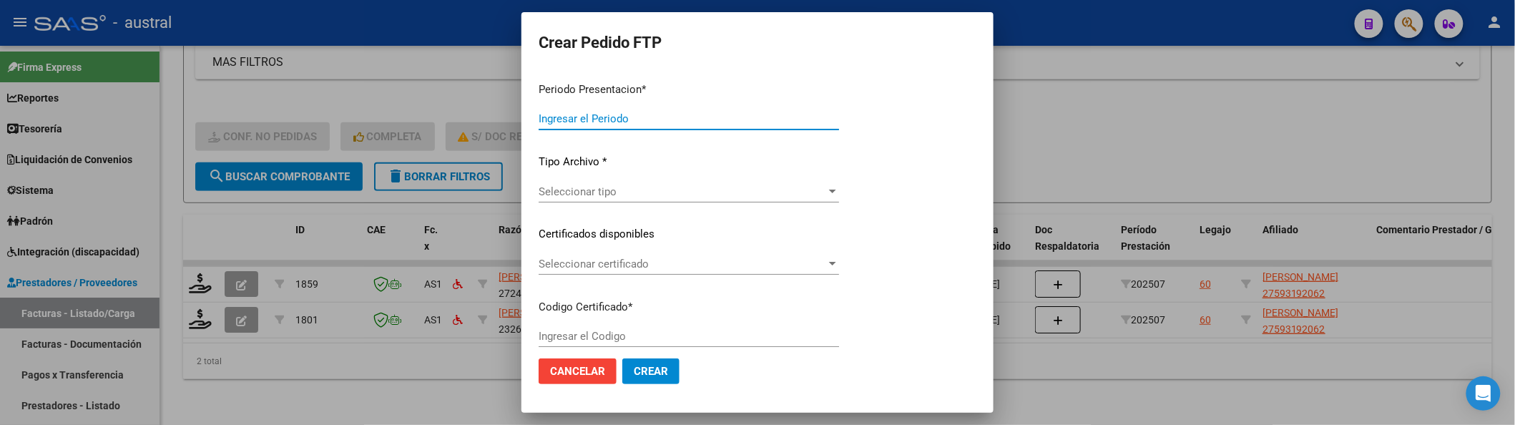
type input "202507"
type input "$ 148.447,32"
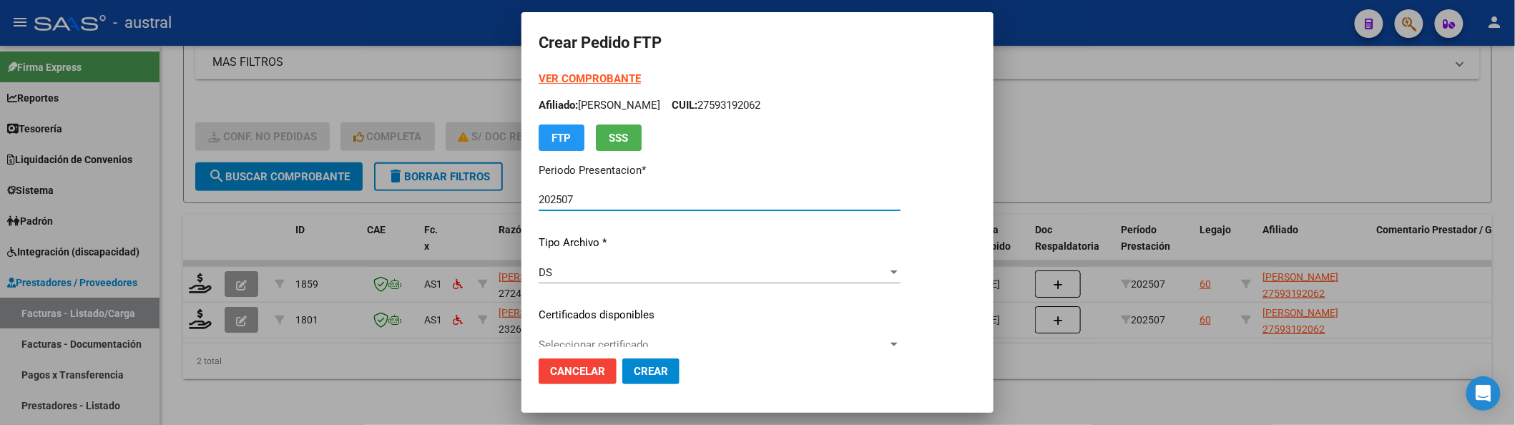
type input "5097503825"
type input "[DATE]"
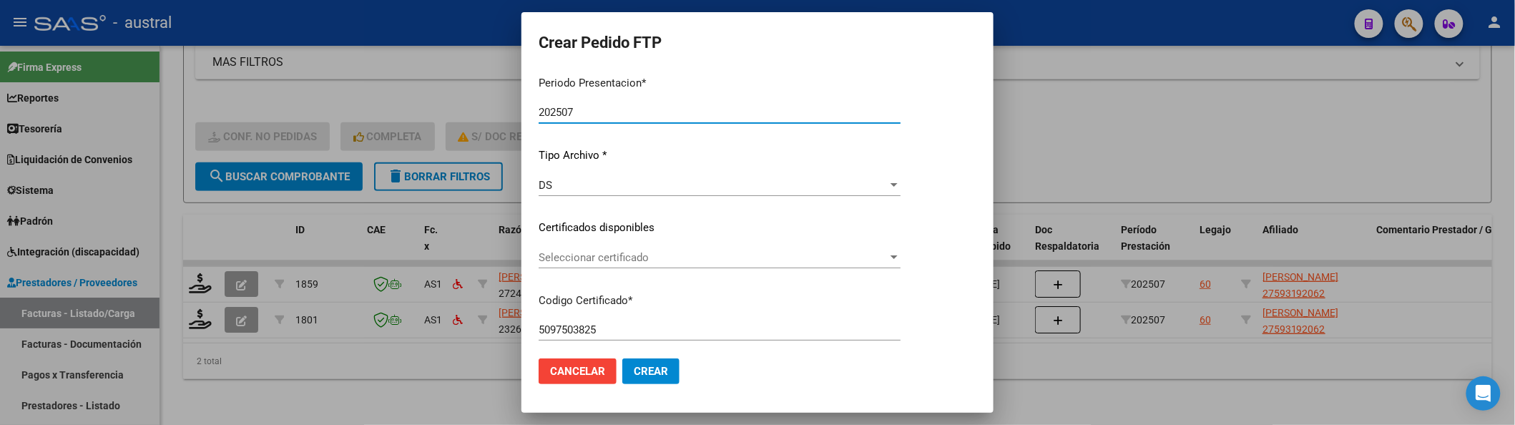
scroll to position [190, 0]
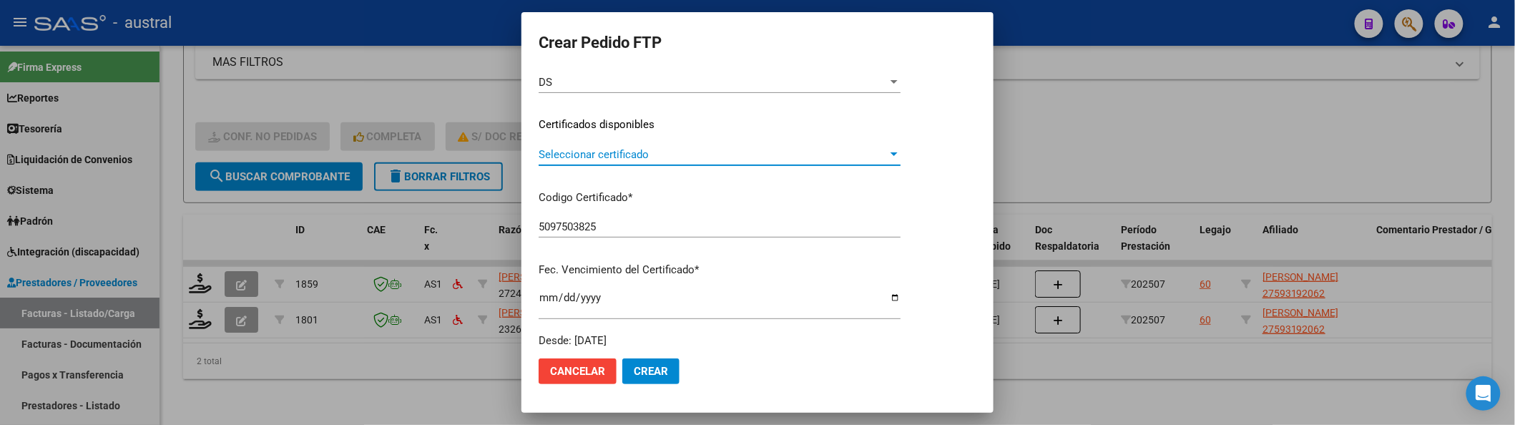
click at [682, 150] on span "Seleccionar certificado" at bounding box center [713, 154] width 349 height 13
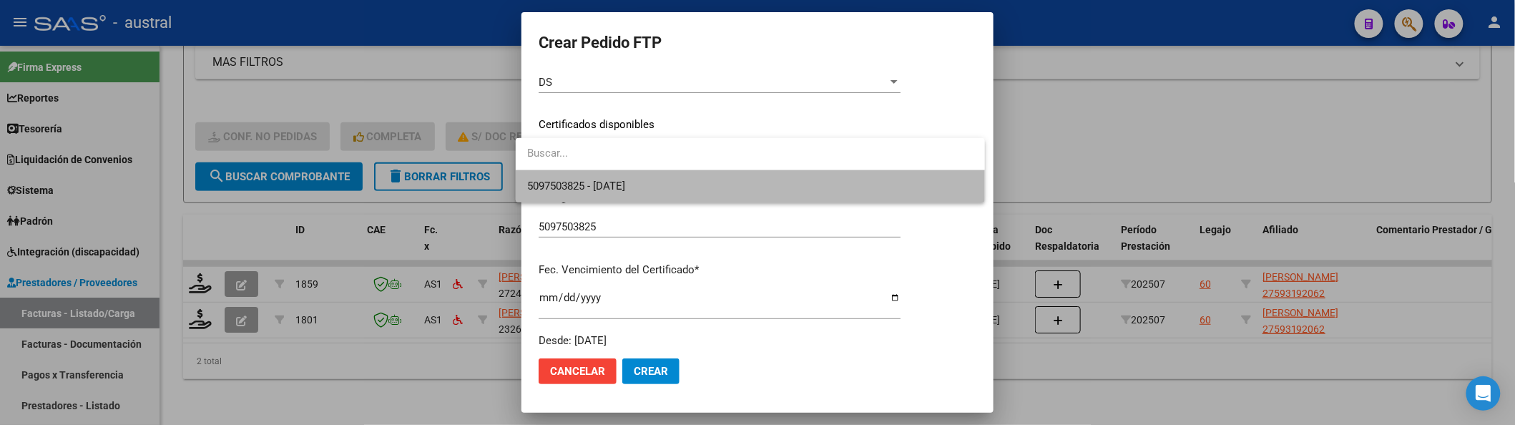
click at [685, 178] on span "5097503825 - [DATE]" at bounding box center [750, 186] width 446 height 32
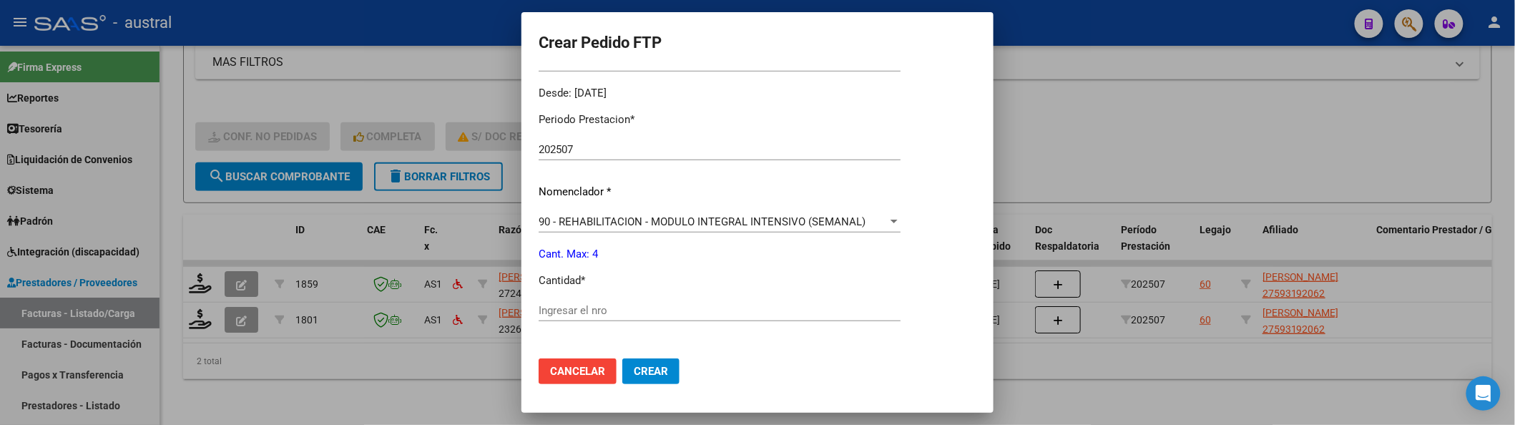
scroll to position [476, 0]
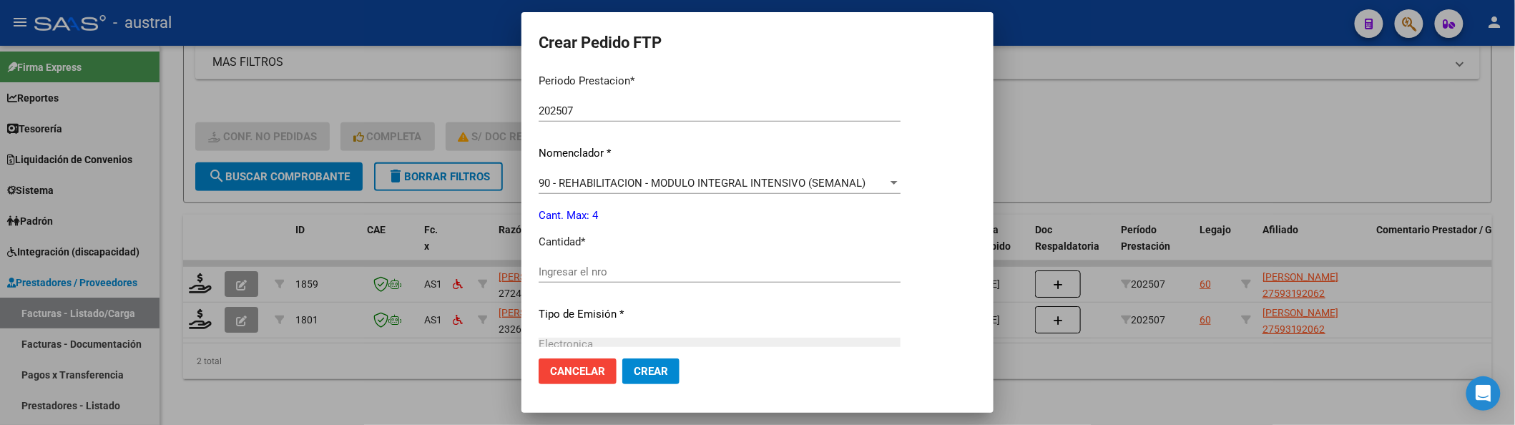
click at [604, 262] on div "Ingresar el nro" at bounding box center [720, 271] width 362 height 21
type input "4"
click at [634, 371] on span "Crear" at bounding box center [651, 371] width 34 height 13
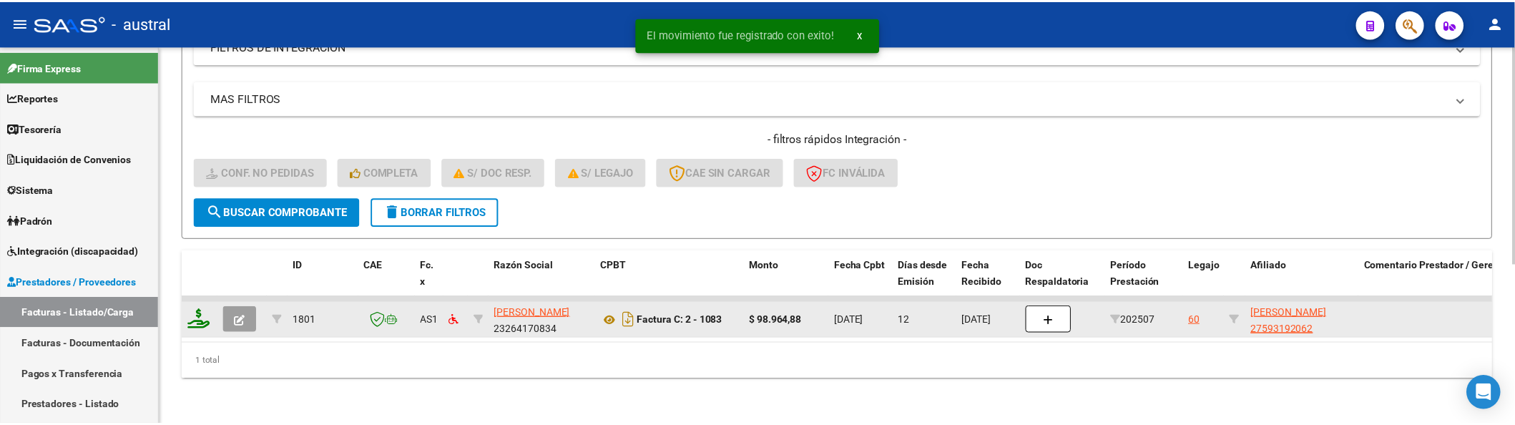
scroll to position [278, 0]
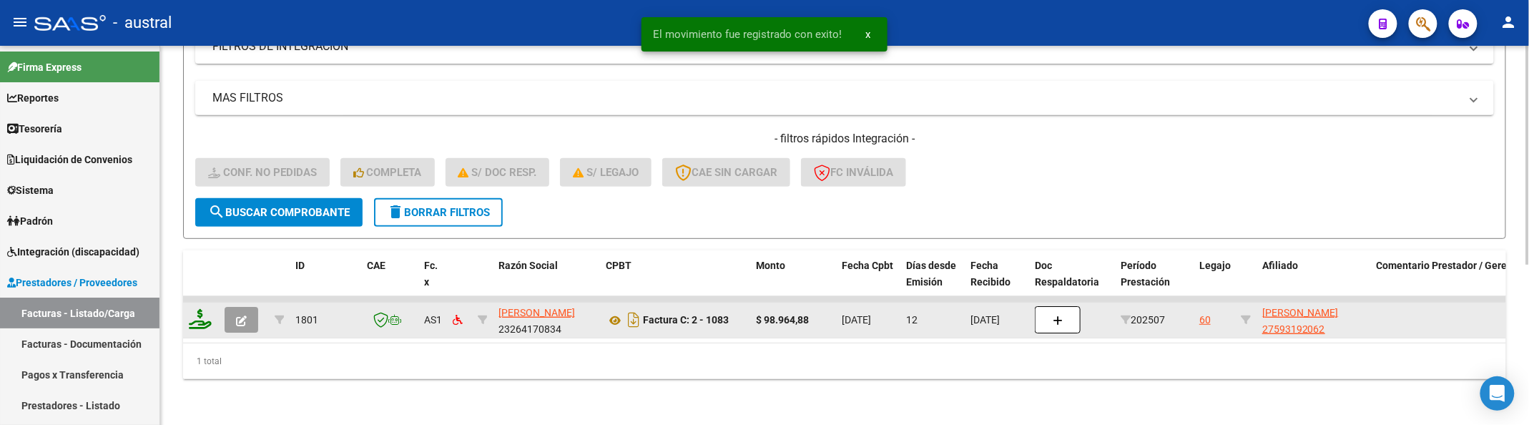
click at [198, 279] on datatable-header-cell at bounding box center [201, 281] width 36 height 63
click at [207, 309] on icon at bounding box center [200, 319] width 23 height 20
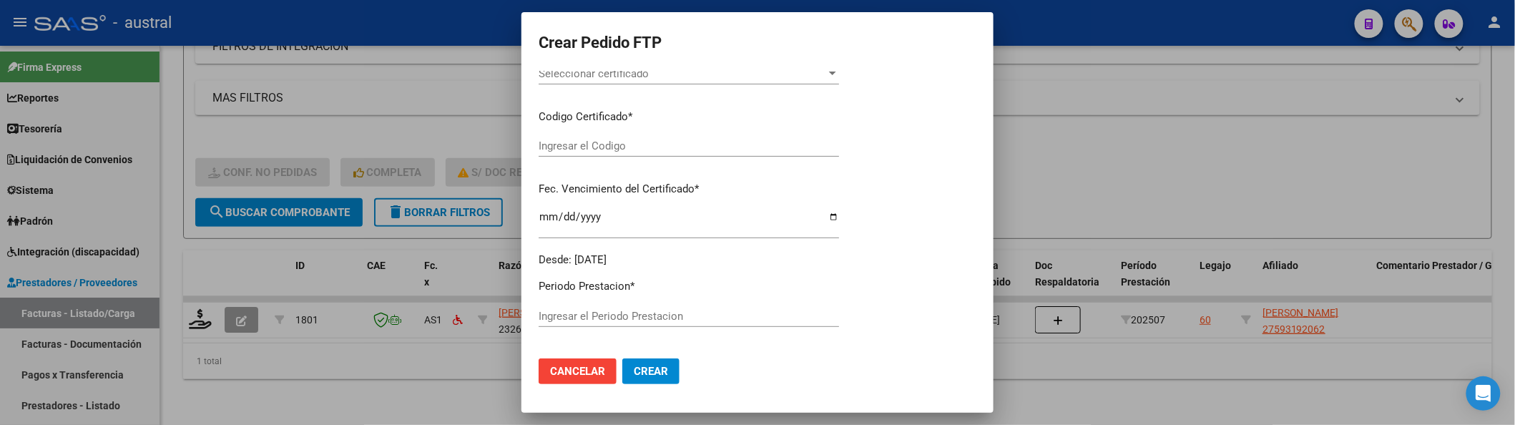
type input "202507"
type input "$ 98.964,88"
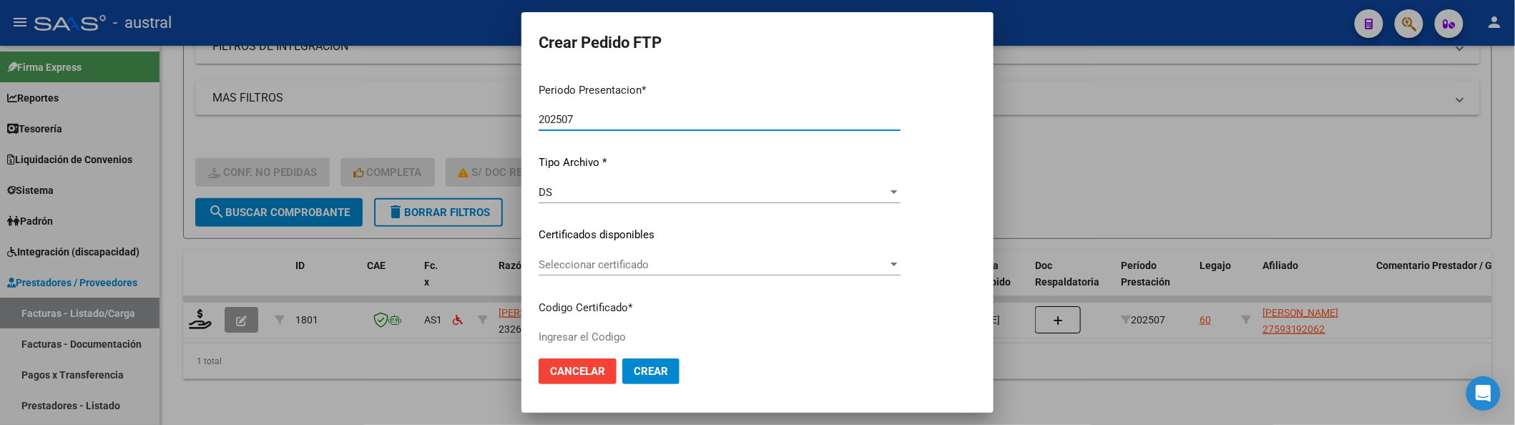
type input "5097503825"
type input "[DATE]"
click at [607, 255] on div "Seleccionar certificado Seleccionar certificado" at bounding box center [720, 264] width 362 height 21
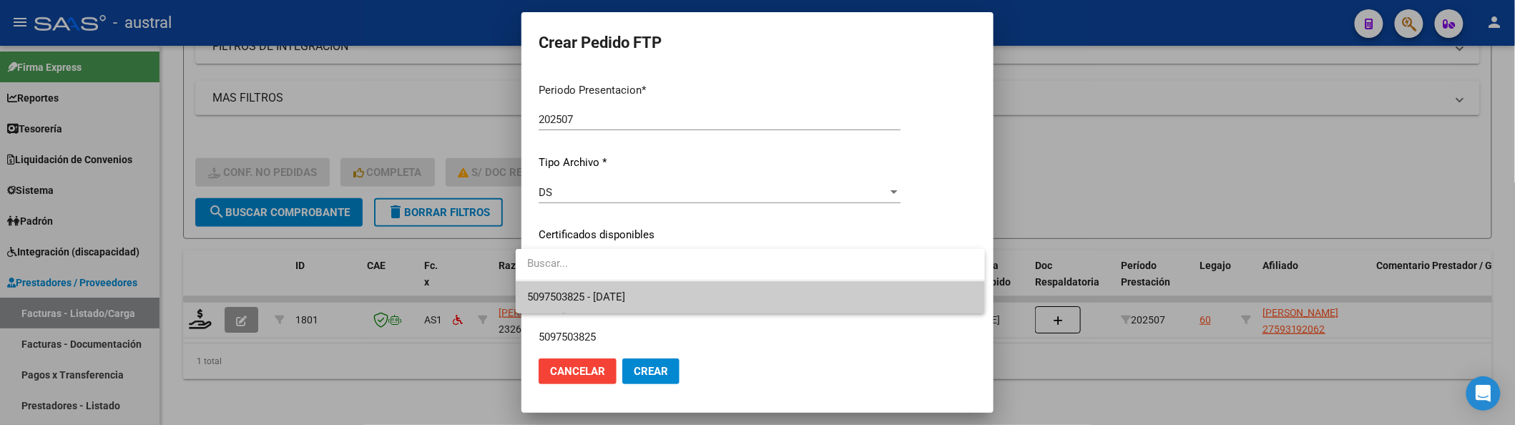
drag, startPoint x: 607, startPoint y: 255, endPoint x: 619, endPoint y: 286, distance: 33.7
click at [619, 284] on div "5097503825 - [DATE]" at bounding box center [750, 281] width 469 height 64
click at [622, 290] on span "5097503825 - [DATE]" at bounding box center [576, 296] width 98 height 13
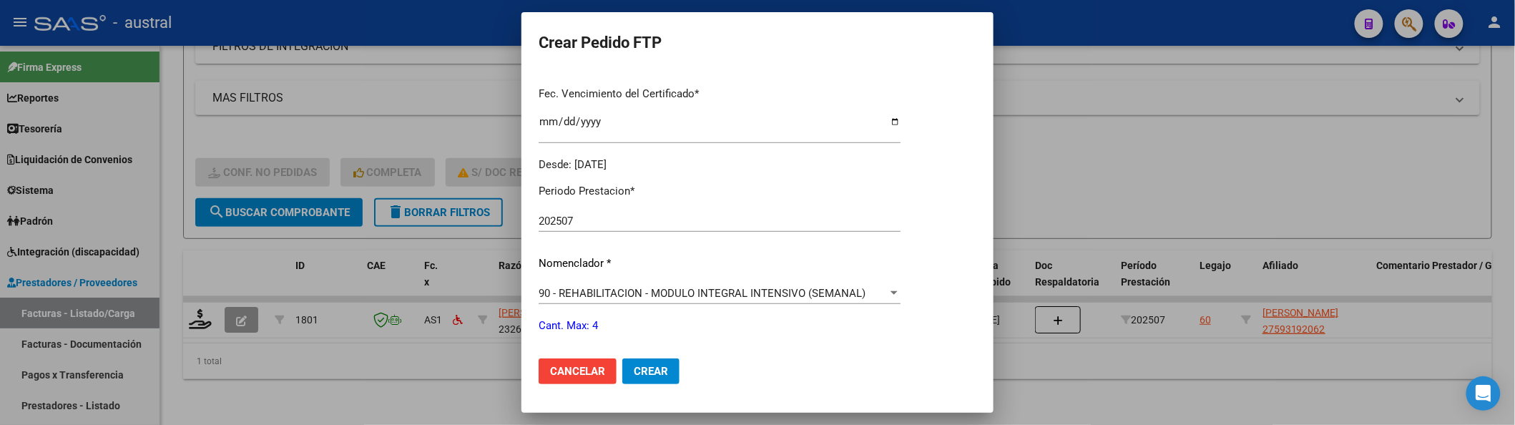
scroll to position [461, 0]
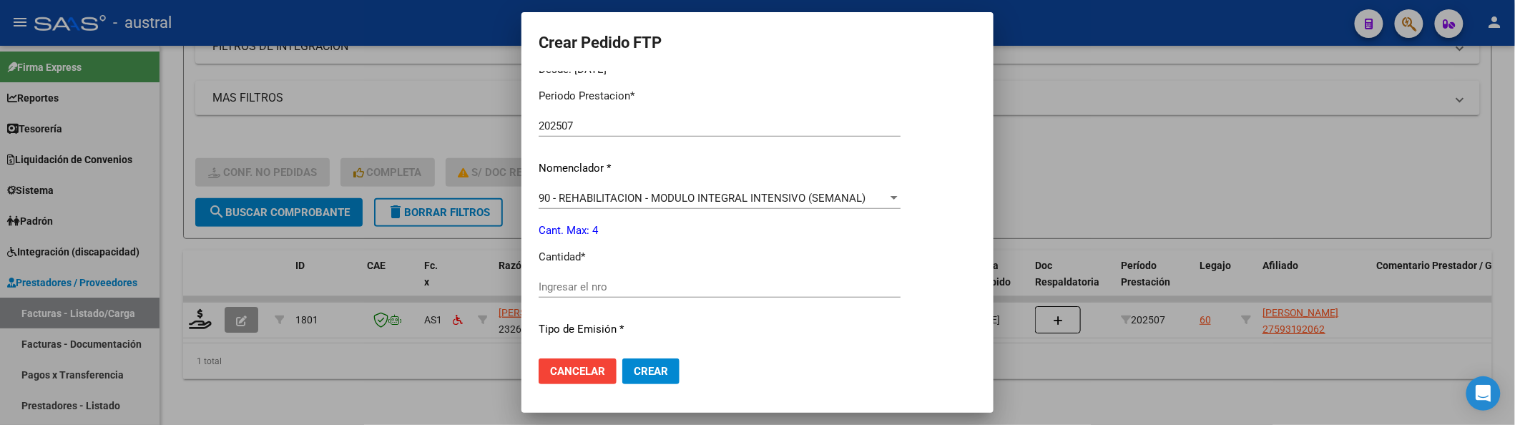
click at [610, 270] on div "Periodo Prestacion * 202507 Ingresar el Periodo Prestacion Nomenclador * 90 - R…" at bounding box center [720, 302] width 362 height 451
click at [615, 287] on input "Ingresar el nro" at bounding box center [720, 286] width 362 height 13
type input "4"
click at [632, 350] on mat-dialog-actions "Cancelar Crear" at bounding box center [758, 371] width 438 height 49
click at [639, 358] on button "Crear" at bounding box center [650, 371] width 57 height 26
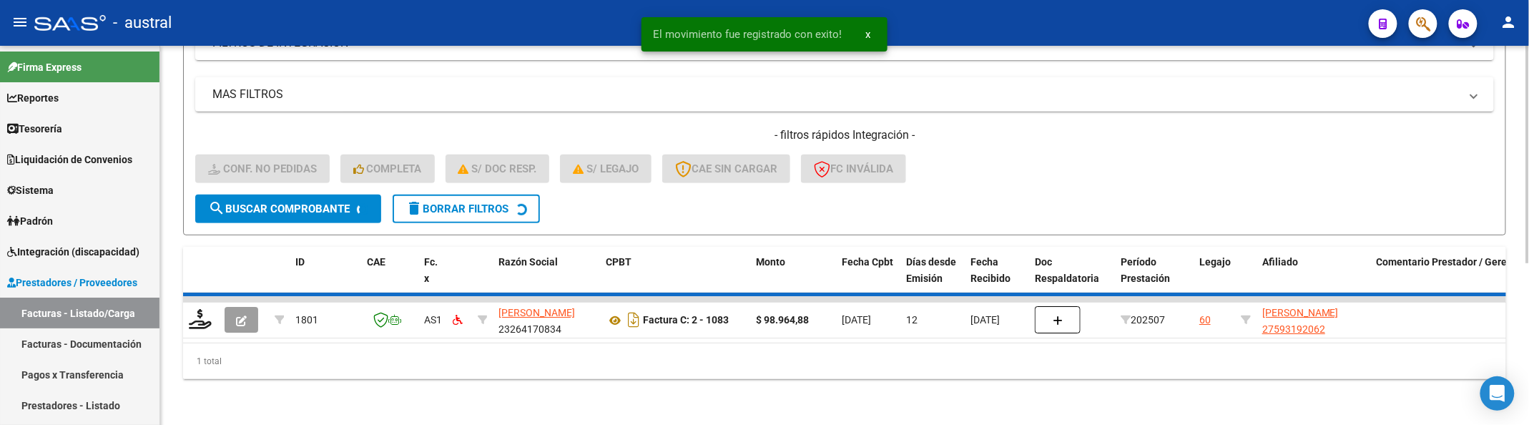
scroll to position [252, 0]
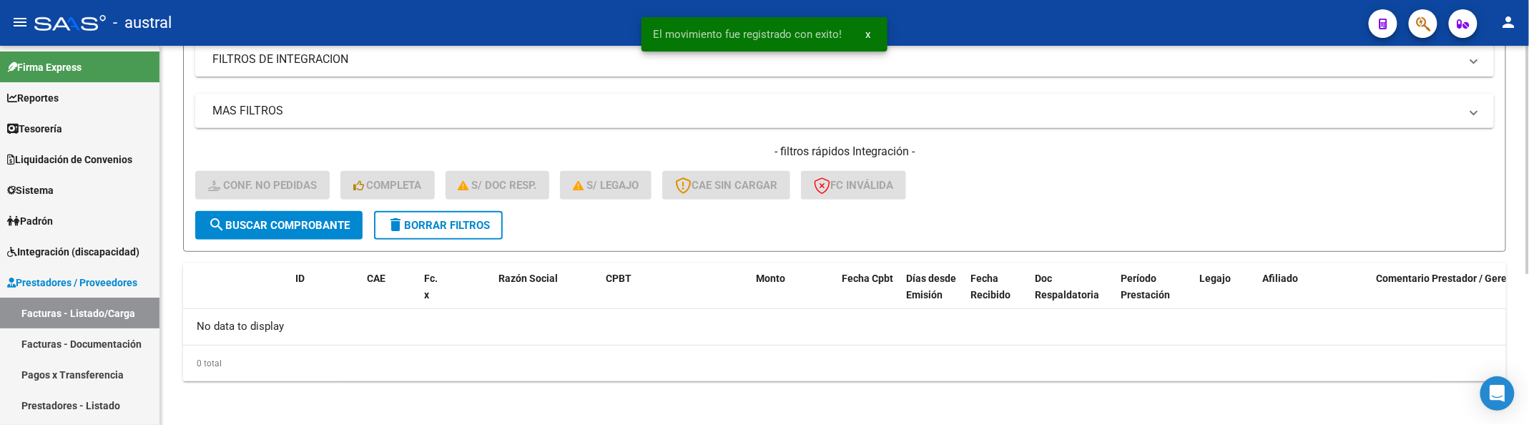
click at [1056, 200] on div "- filtros rápidos Integración - Conf. no pedidas Completa S/ Doc Resp. S/ legaj…" at bounding box center [844, 177] width 1299 height 67
click at [445, 227] on span "delete Borrar Filtros" at bounding box center [438, 225] width 103 height 13
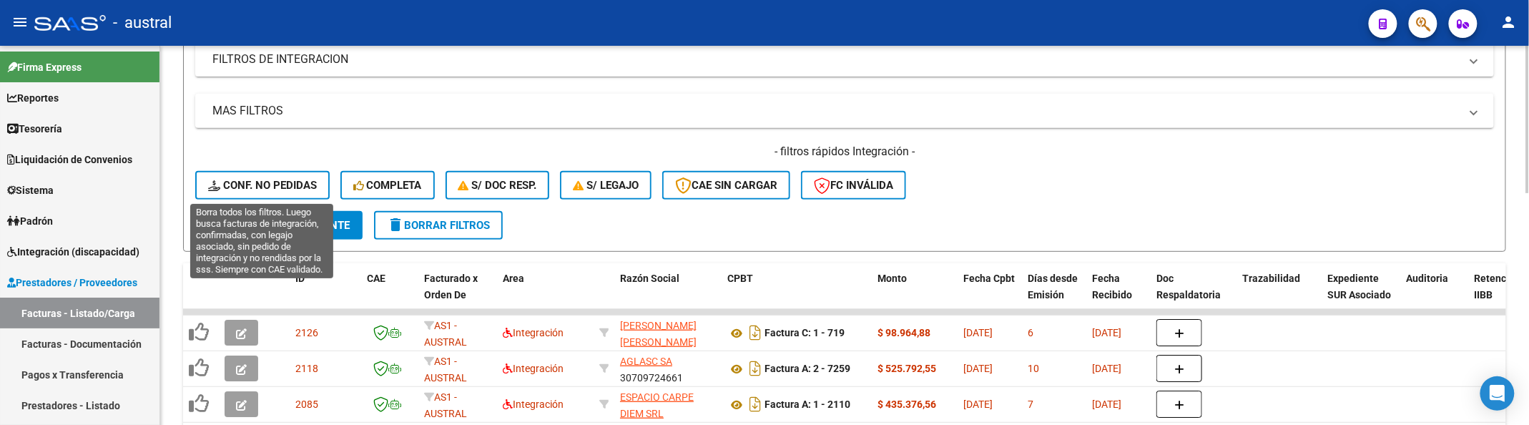
click at [273, 169] on div "- filtros rápidos Integración - Conf. no pedidas Completa S/ Doc Resp. S/ legaj…" at bounding box center [844, 177] width 1299 height 67
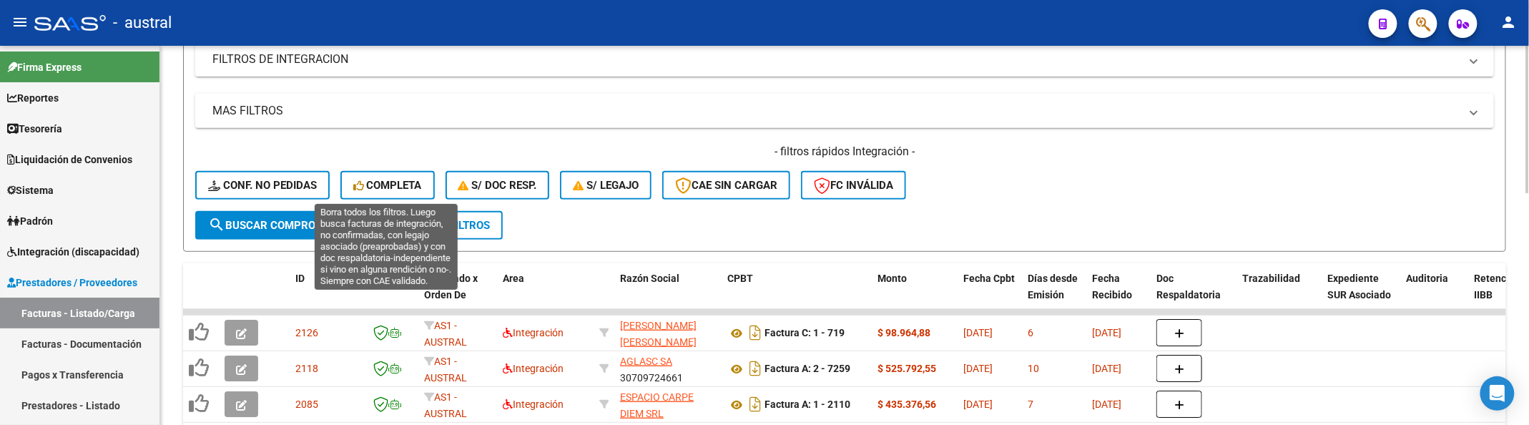
click at [261, 181] on span "Conf. no pedidas" at bounding box center [262, 185] width 109 height 13
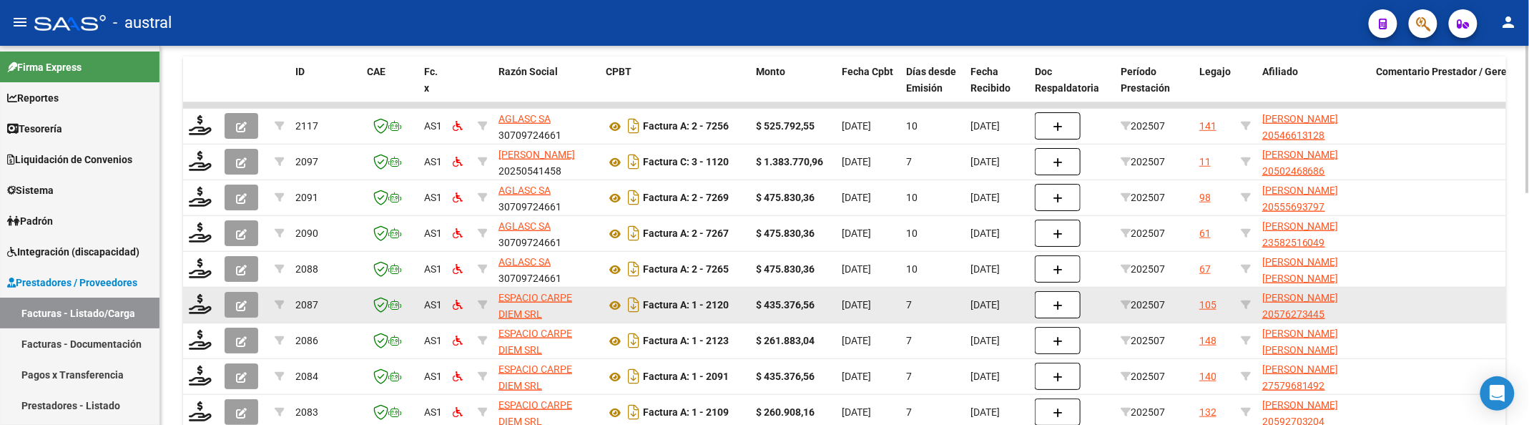
scroll to position [599, 0]
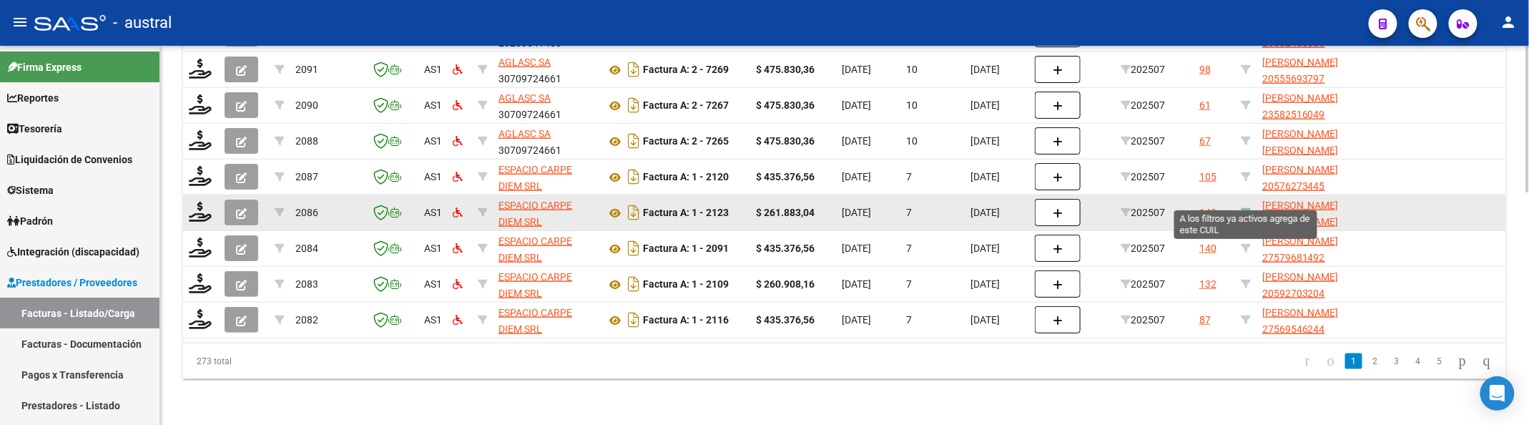
click at [1248, 207] on icon at bounding box center [1246, 212] width 10 height 10
type input "27533691949"
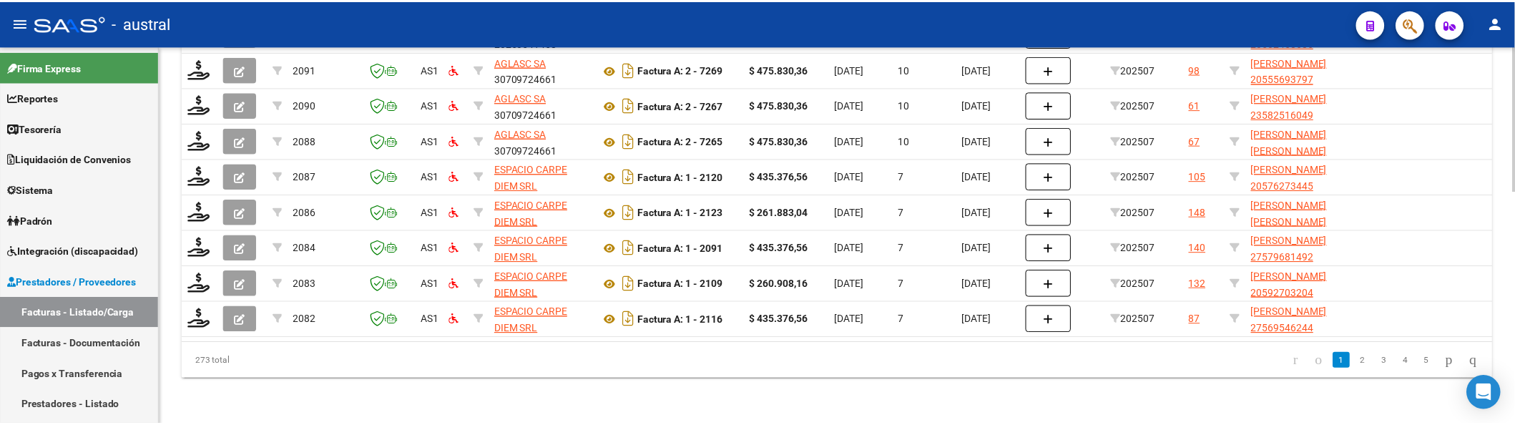
scroll to position [278, 0]
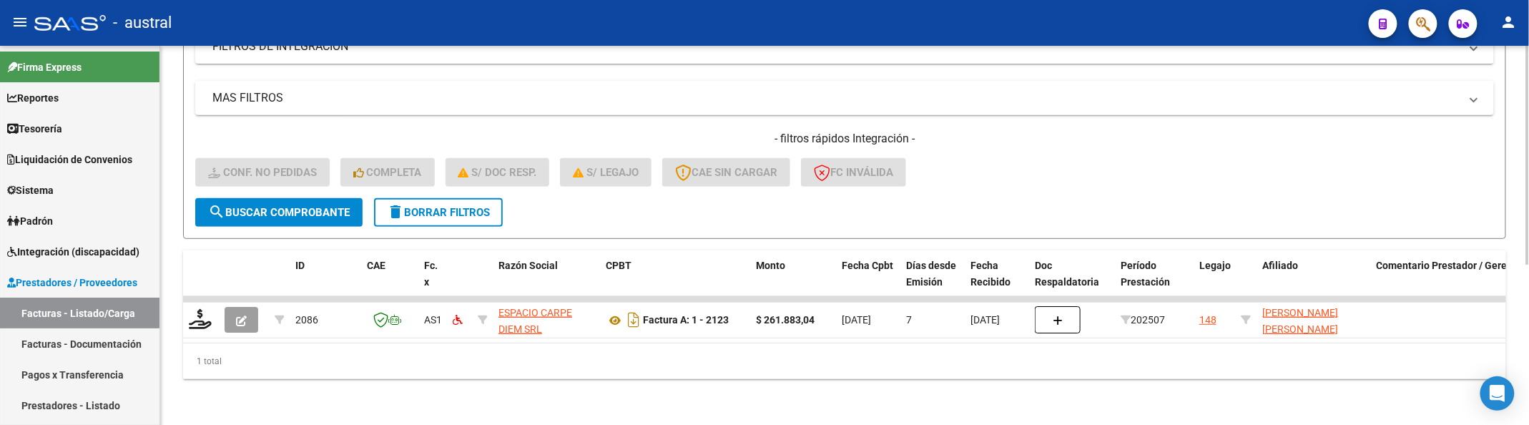
click at [1242, 166] on div "- filtros rápidos Integración - Conf. no pedidas Completa S/ Doc Resp. S/ legaj…" at bounding box center [844, 164] width 1299 height 67
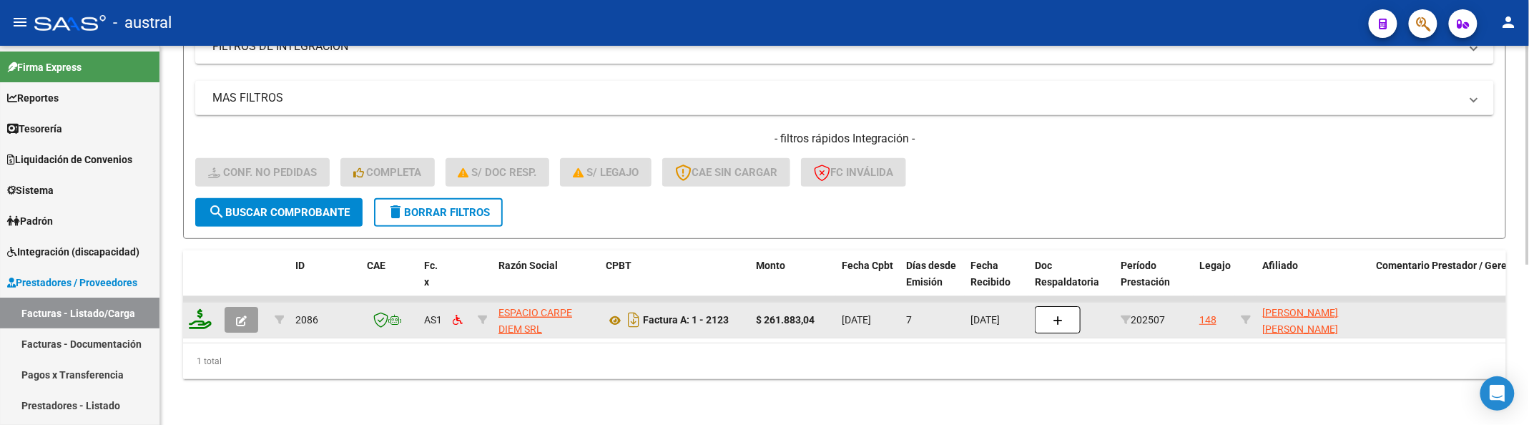
click at [205, 309] on icon at bounding box center [200, 319] width 23 height 20
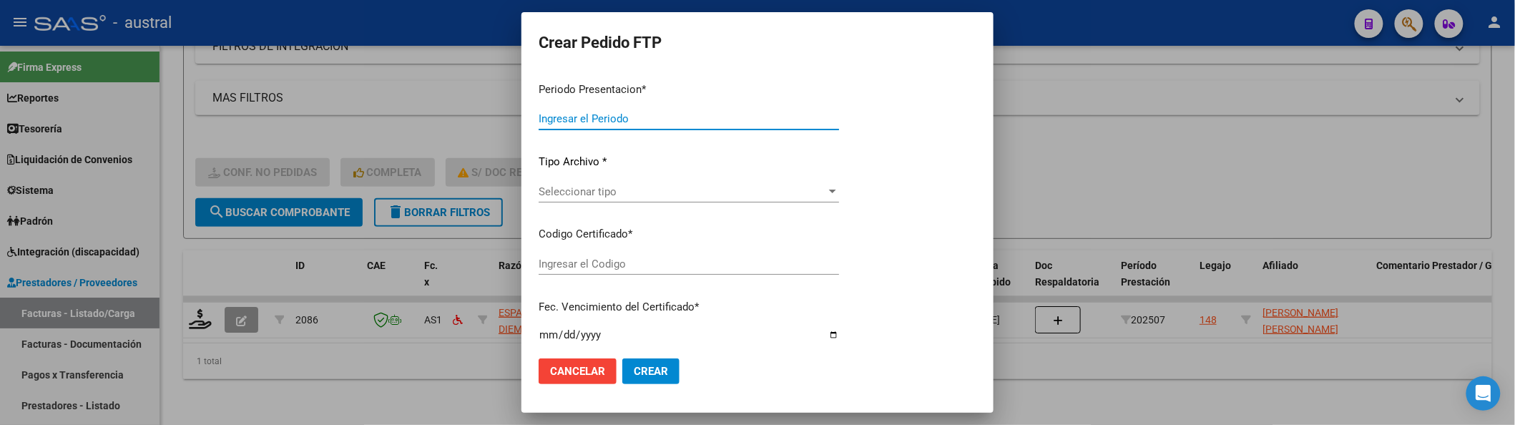
type input "202507"
type input "$ 261.883,04"
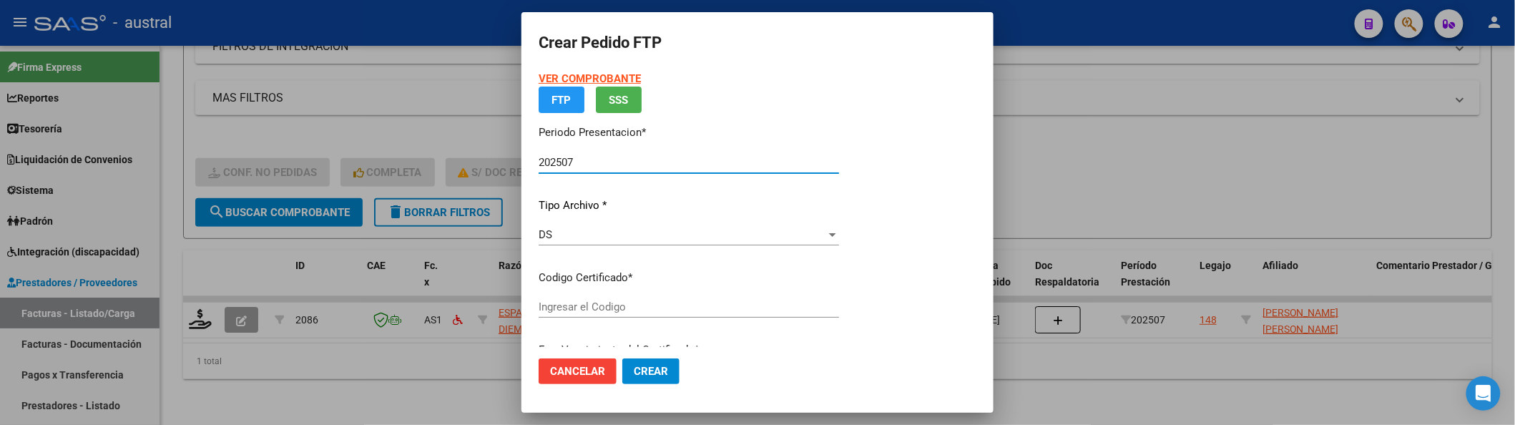
type input "3910442150"
type input "[DATE]"
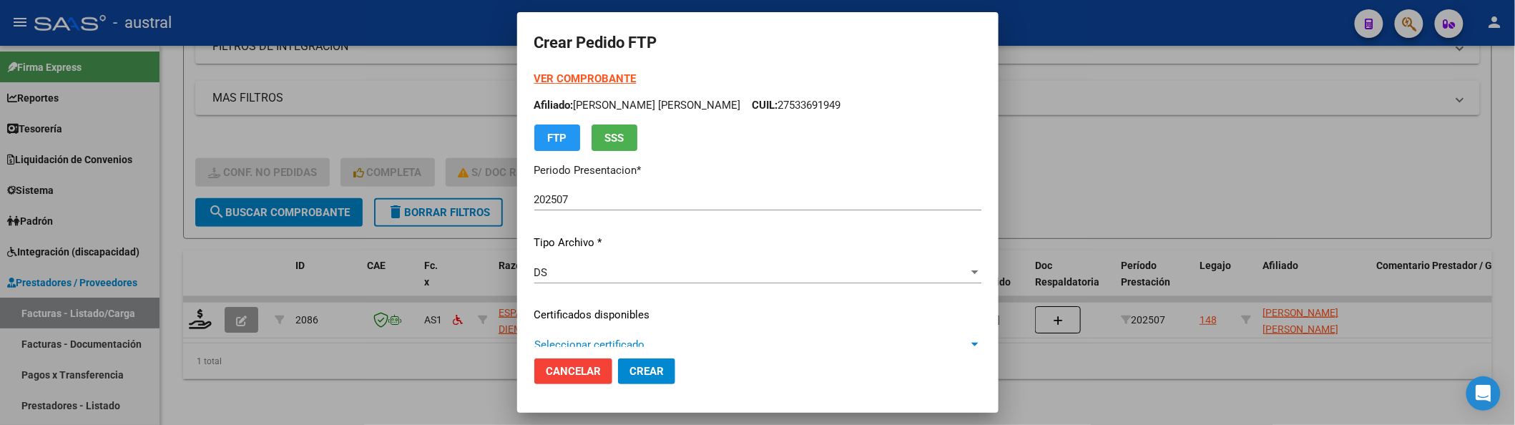
click at [618, 308] on app-drop-down-list "Certificados disponibles Seleccionar certificado Seleccionar certificado" at bounding box center [763, 329] width 458 height 44
click at [752, 310] on p "Certificados disponibles" at bounding box center [757, 315] width 447 height 16
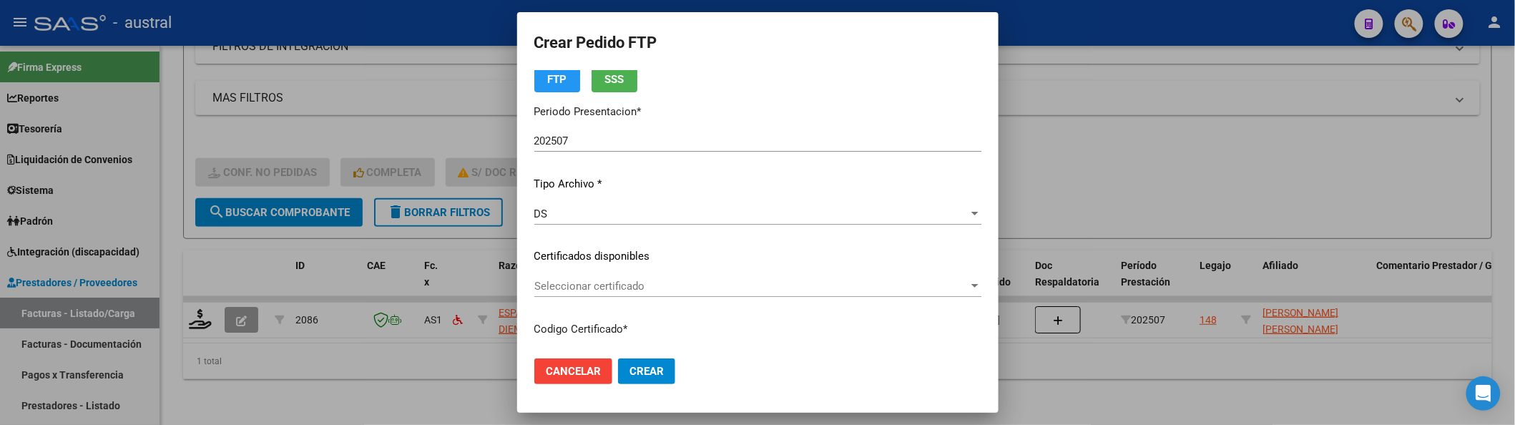
scroll to position [95, 0]
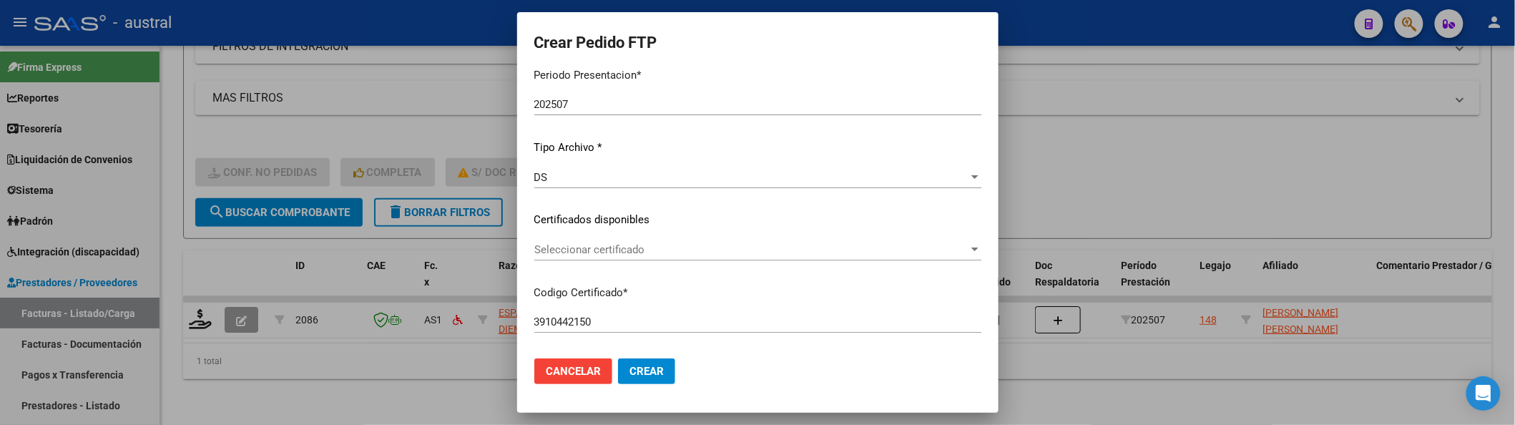
click at [659, 252] on span "Seleccionar certificado" at bounding box center [751, 249] width 434 height 13
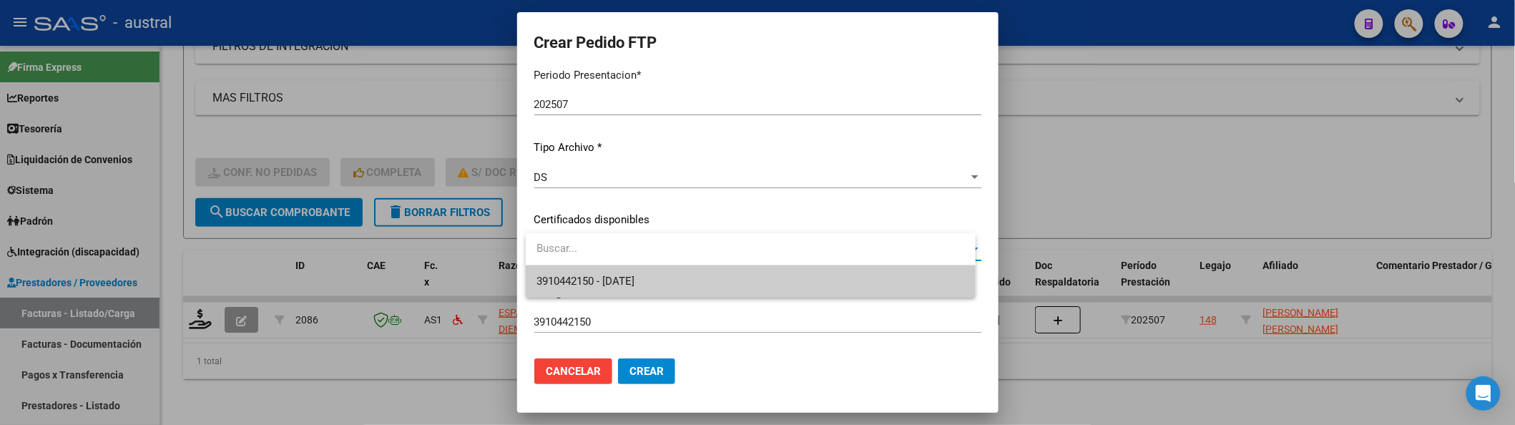
click at [674, 280] on span "3910442150 - [DATE]" at bounding box center [750, 281] width 427 height 32
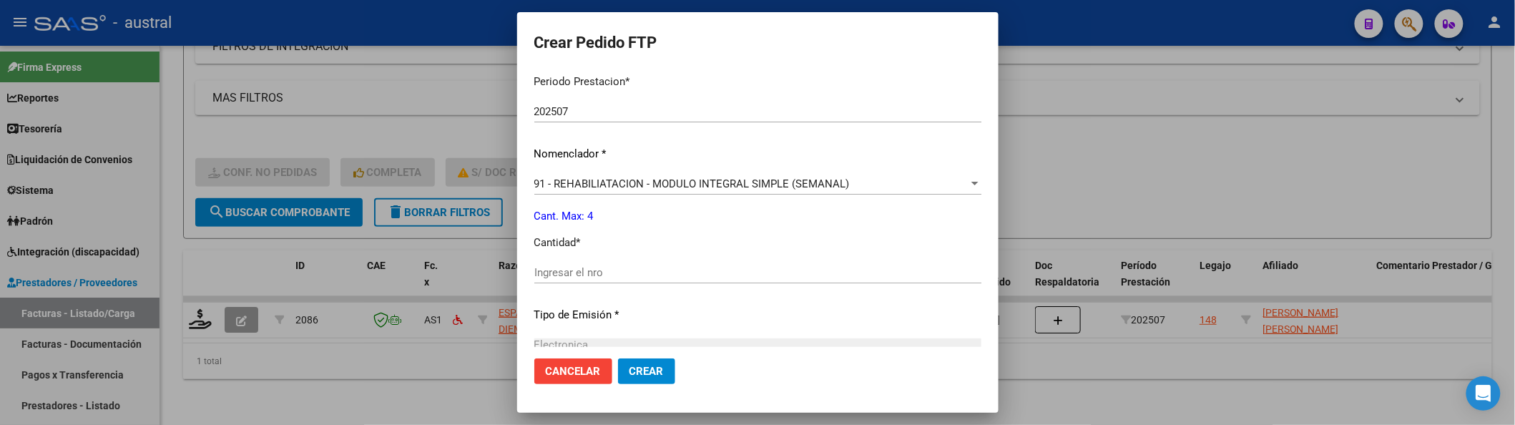
scroll to position [476, 0]
click at [634, 276] on input "Ingresar el nro" at bounding box center [757, 271] width 447 height 13
type input "4"
click at [634, 387] on mat-dialog-actions "Cancelar Crear" at bounding box center [757, 371] width 447 height 49
click at [637, 381] on button "Crear" at bounding box center [646, 371] width 57 height 26
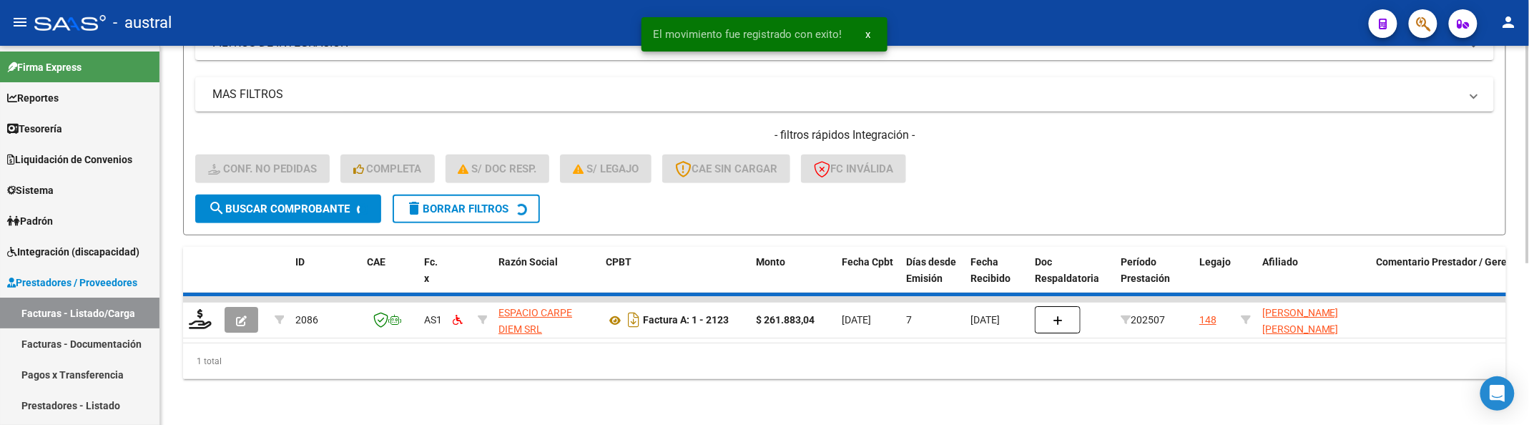
scroll to position [252, 0]
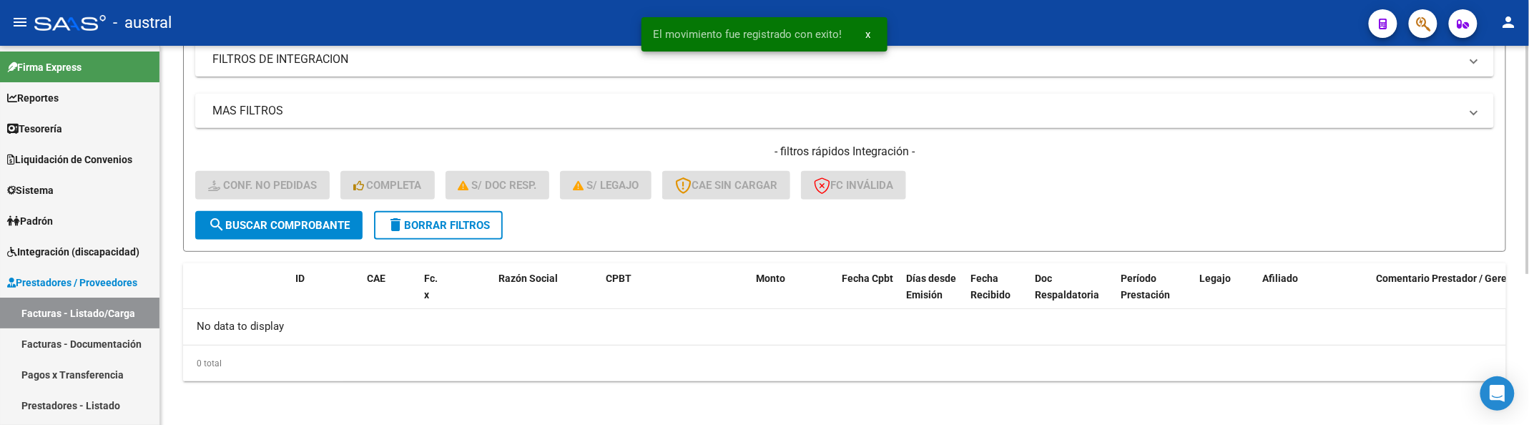
click at [505, 246] on form "Filtros Id Integración Area Seleccionar Gerenciador Seleccionar Gerenciador Si …" at bounding box center [844, 84] width 1323 height 335
click at [472, 229] on span "delete Borrar Filtros" at bounding box center [438, 225] width 103 height 13
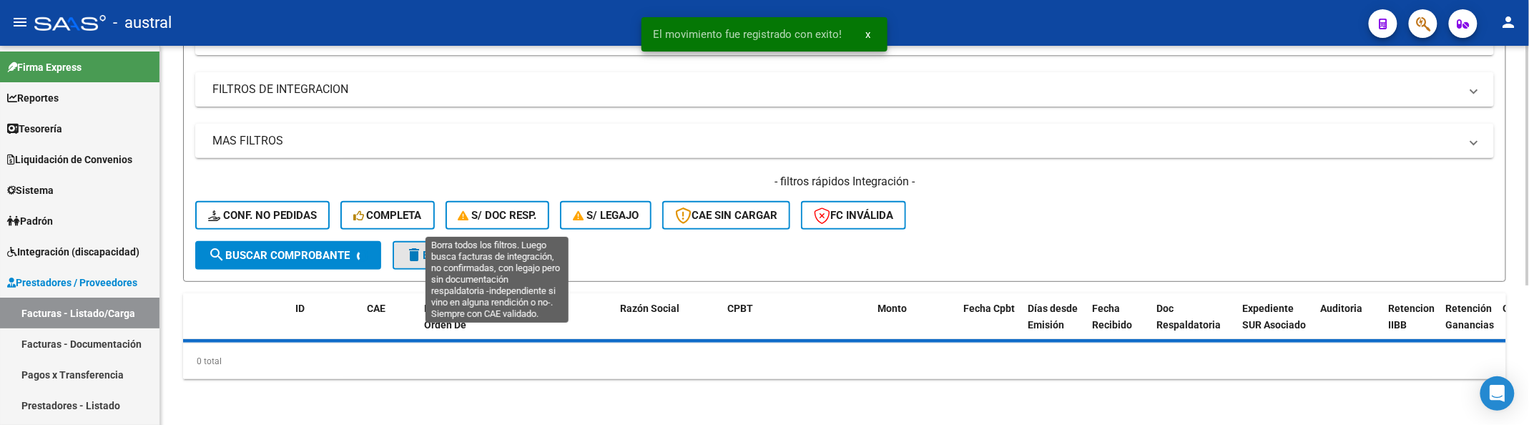
scroll to position [220, 0]
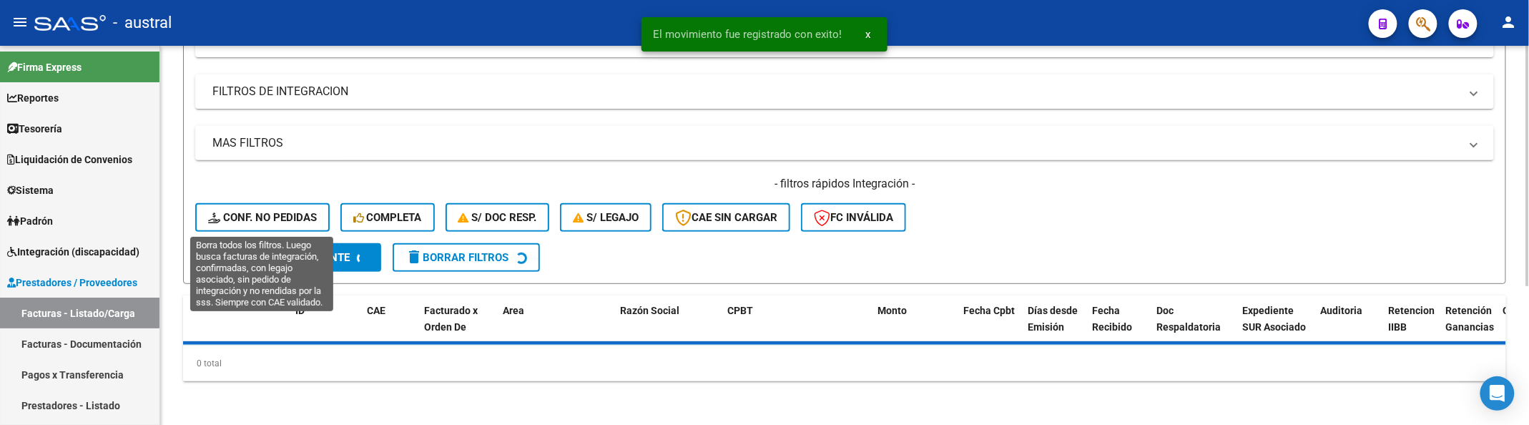
click at [310, 222] on span "Conf. no pedidas" at bounding box center [262, 217] width 109 height 13
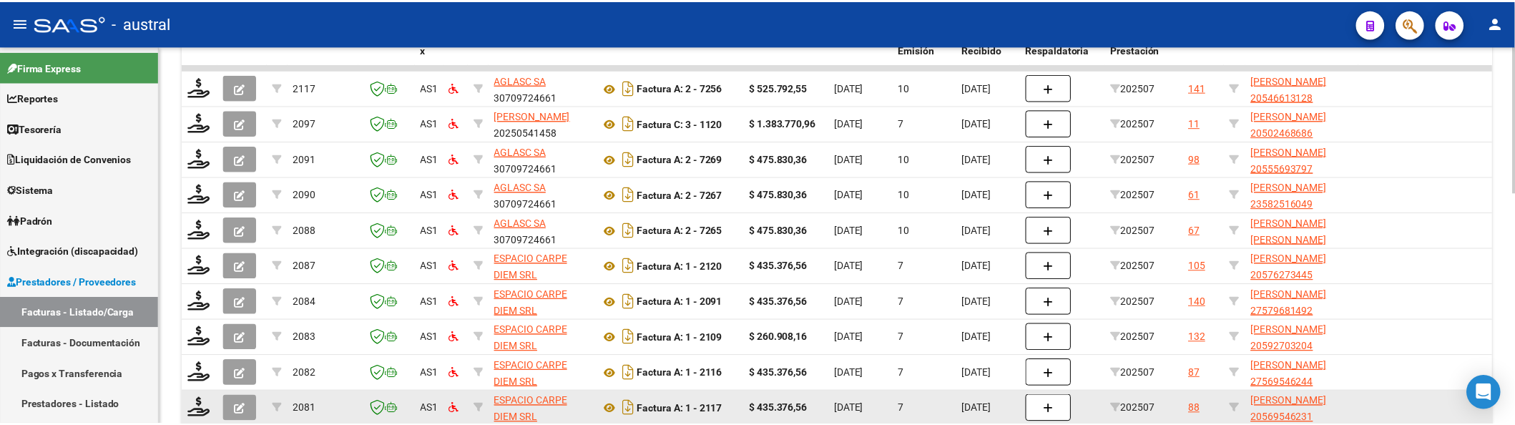
scroll to position [409, 0]
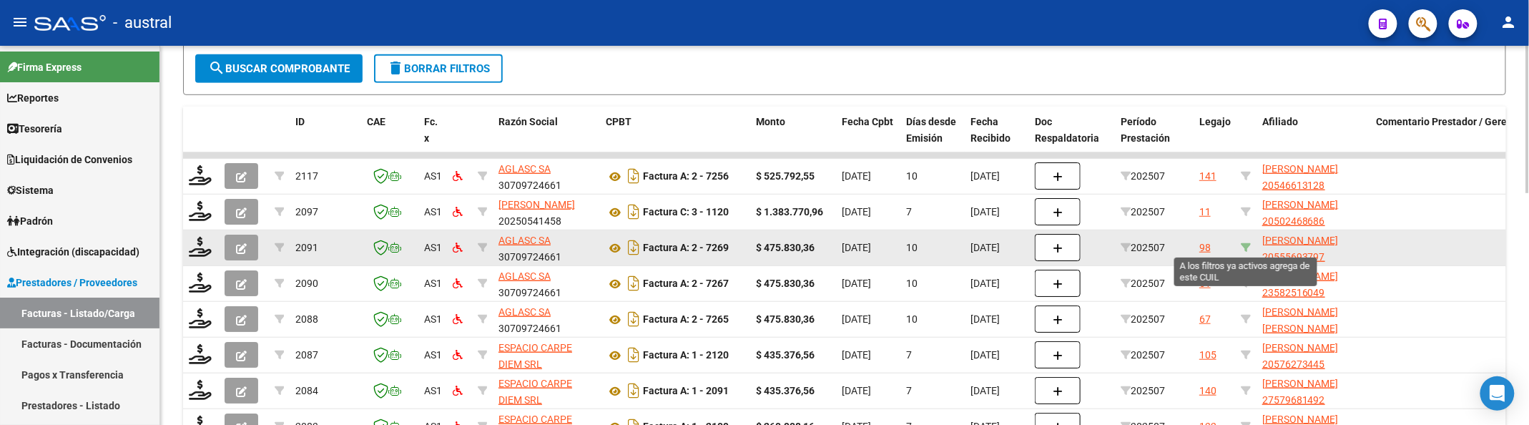
click at [1243, 246] on icon at bounding box center [1246, 247] width 10 height 10
type input "20555693797"
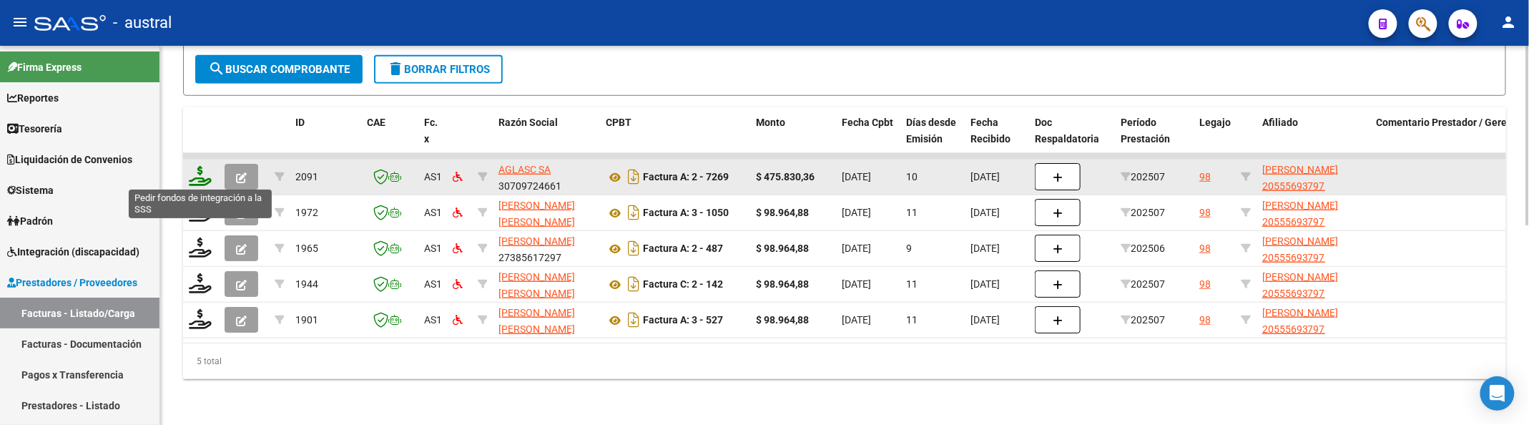
click at [193, 172] on icon at bounding box center [200, 176] width 23 height 20
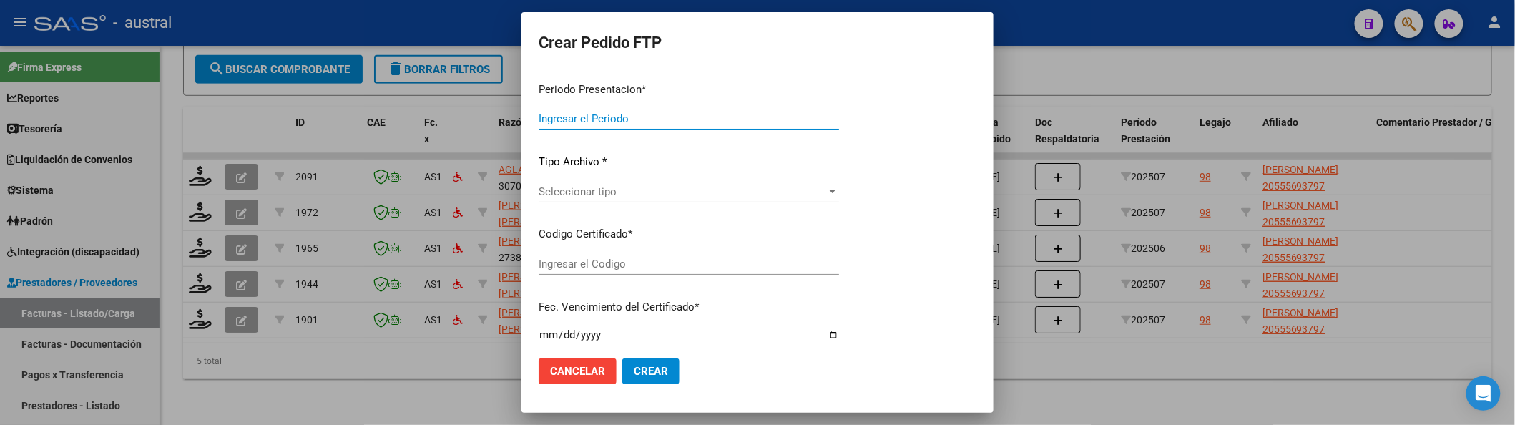
type input "202507"
type input "$ 475.830,36"
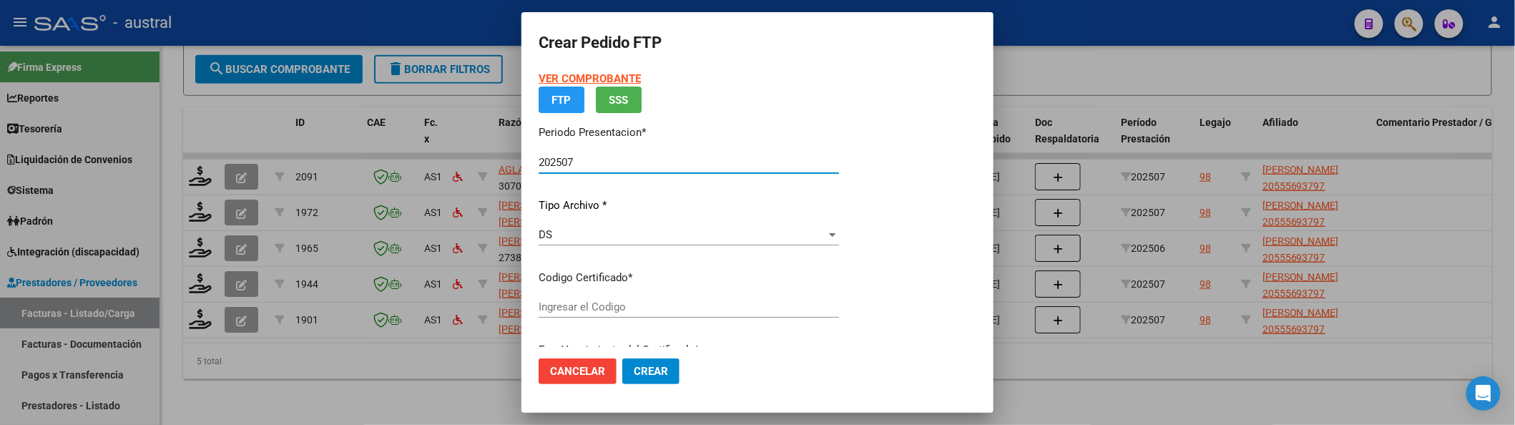
type input "364938044"
type input "[DATE]"
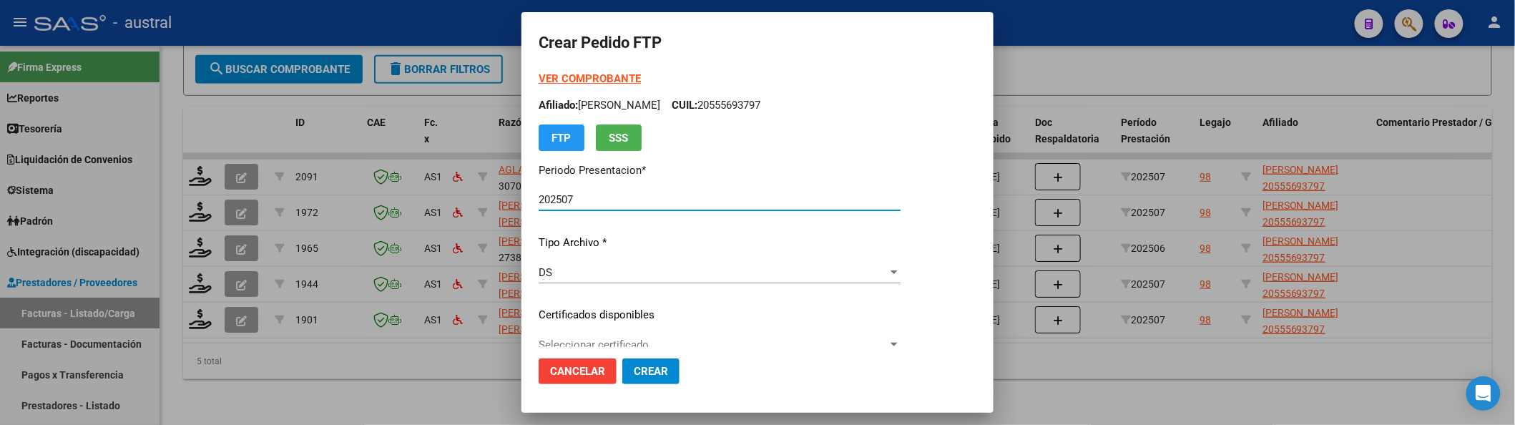
scroll to position [190, 0]
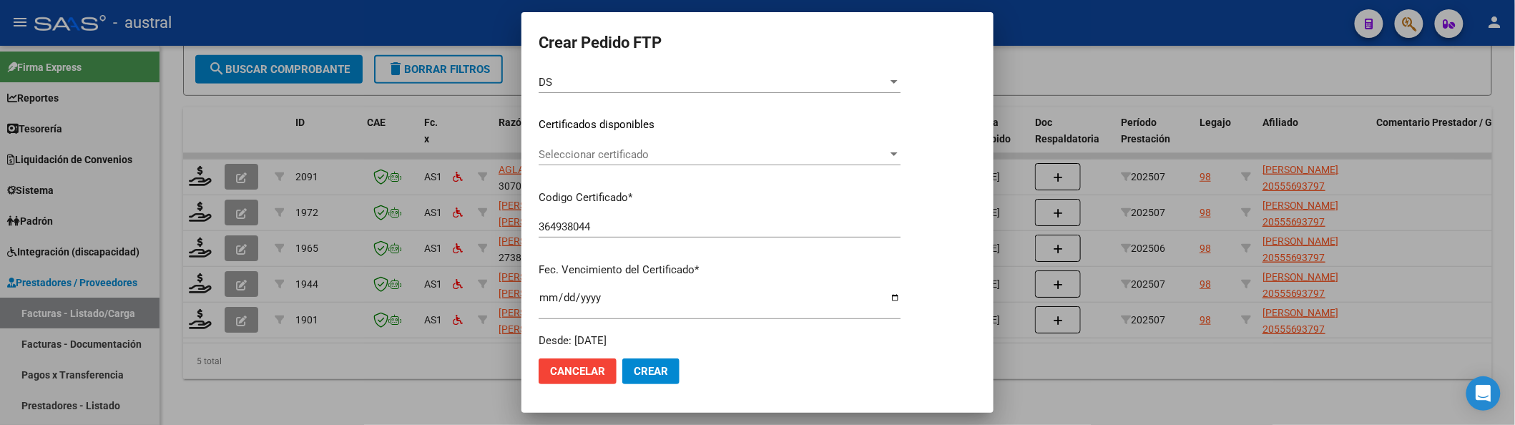
click at [662, 149] on span "Seleccionar certificado" at bounding box center [713, 154] width 349 height 13
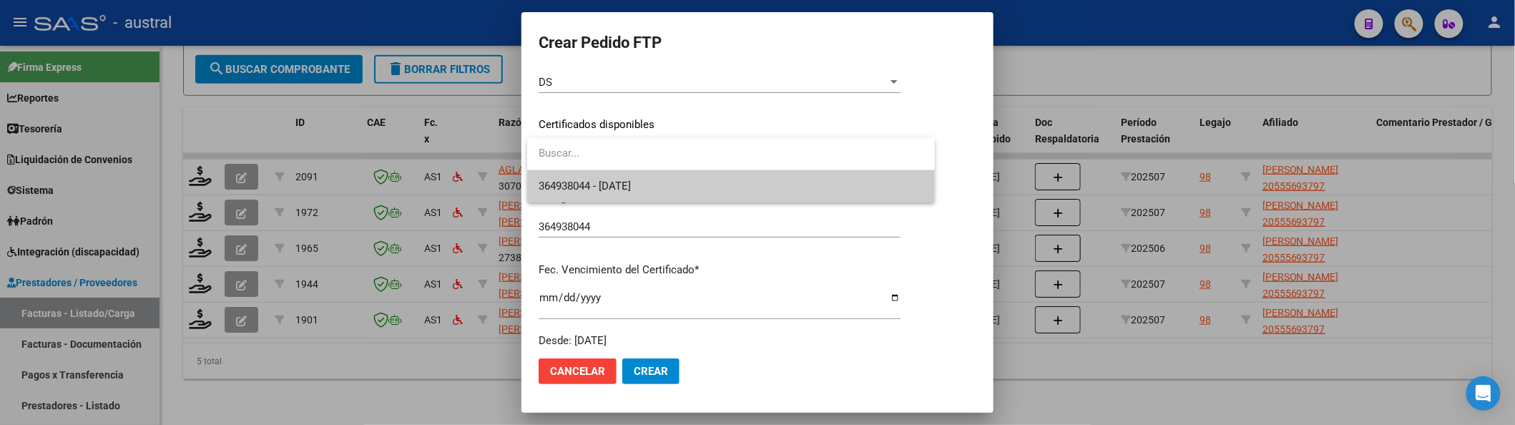
click at [678, 185] on span "364938044 - [DATE]" at bounding box center [731, 186] width 385 height 32
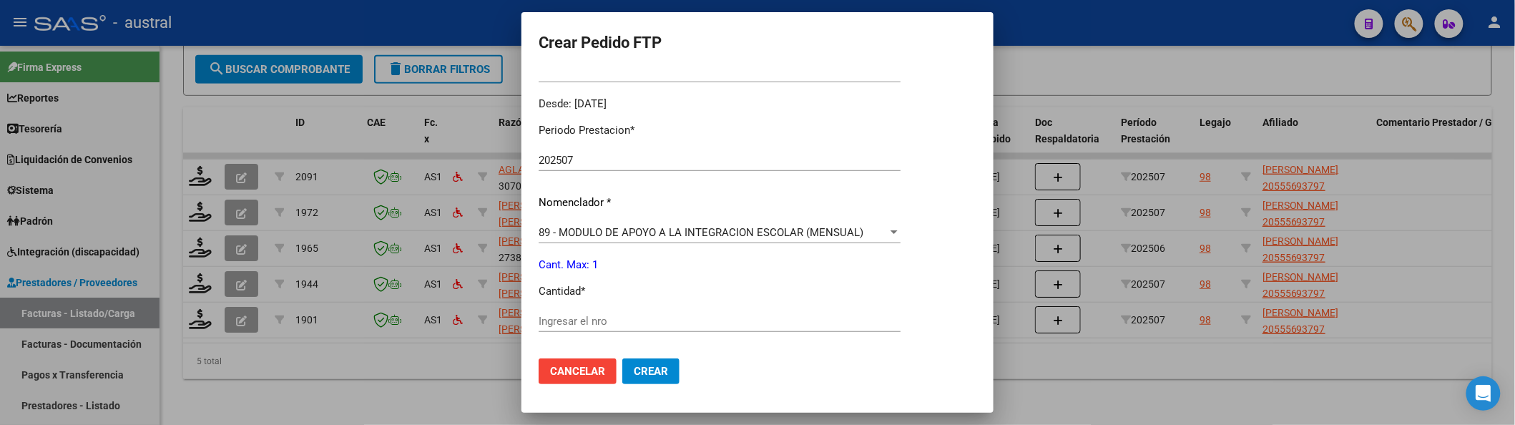
scroll to position [476, 0]
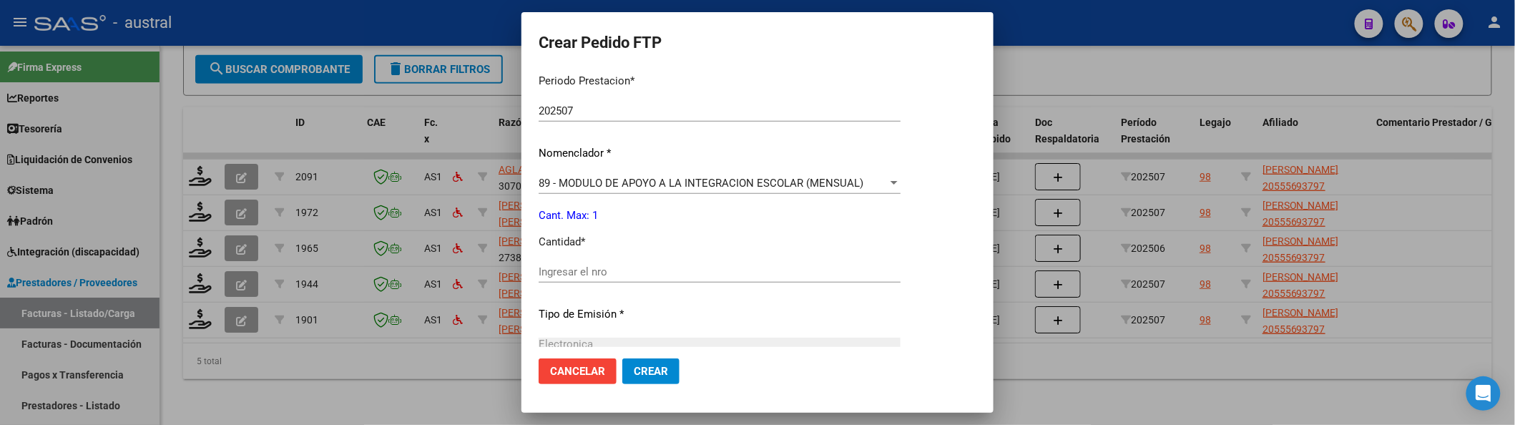
click at [639, 266] on input "Ingresar el nro" at bounding box center [720, 271] width 362 height 13
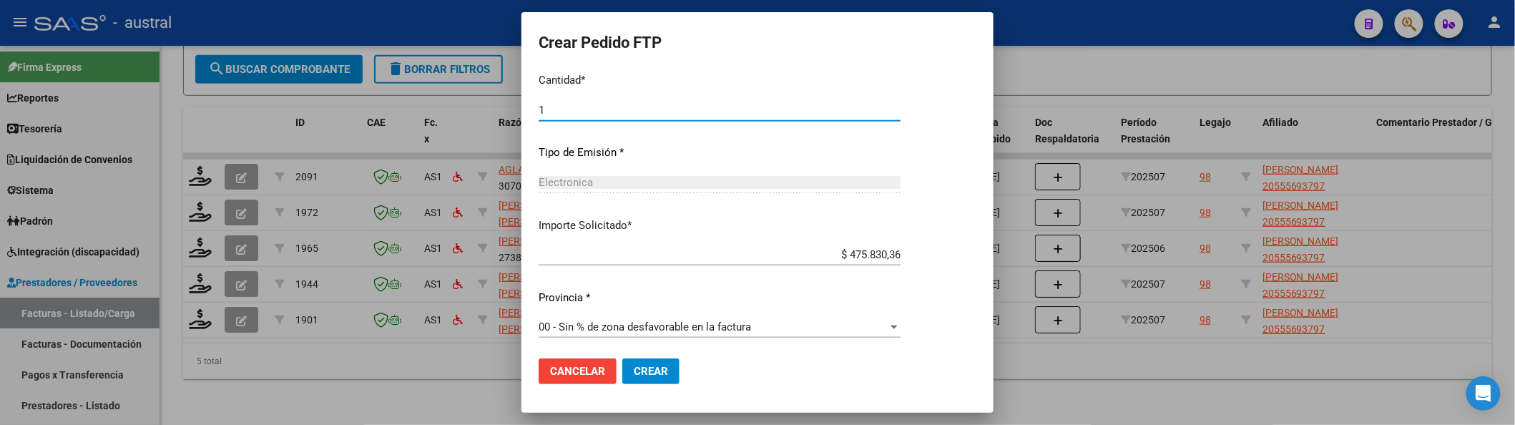
scroll to position [642, 0]
type input "1"
click at [637, 376] on span "Crear" at bounding box center [651, 371] width 34 height 13
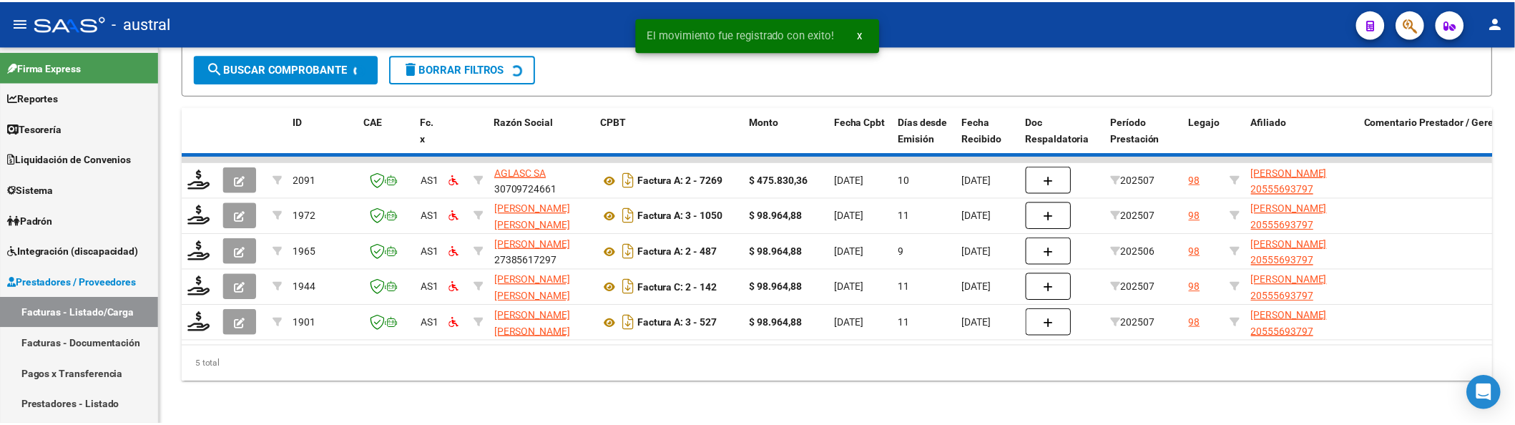
scroll to position [385, 0]
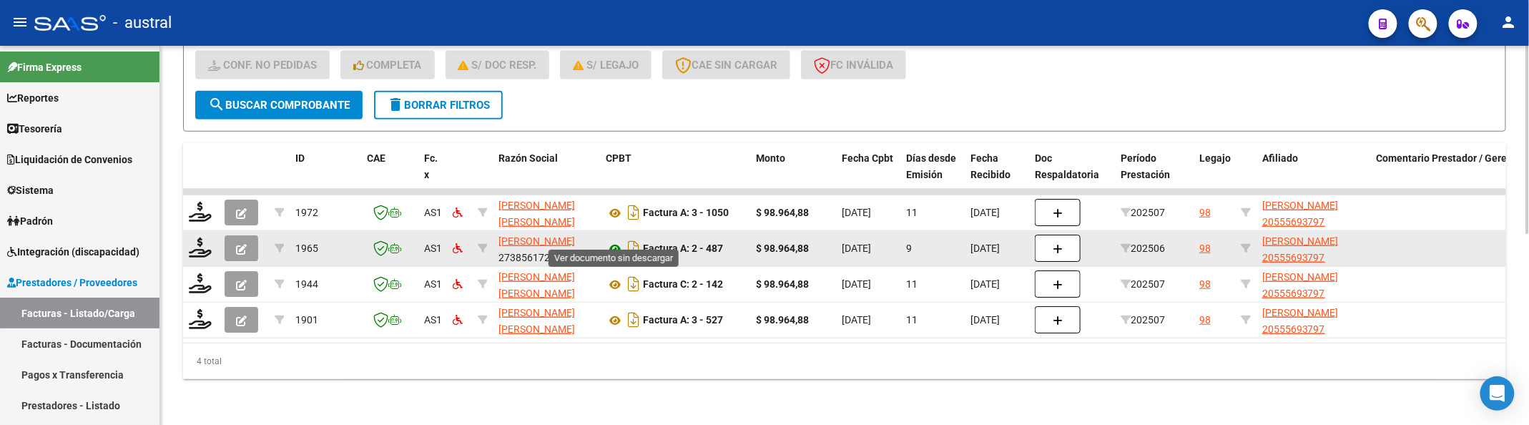
click at [610, 240] on icon at bounding box center [615, 248] width 19 height 17
click at [238, 244] on icon "button" at bounding box center [241, 249] width 11 height 11
click at [247, 235] on button "button" at bounding box center [242, 248] width 34 height 26
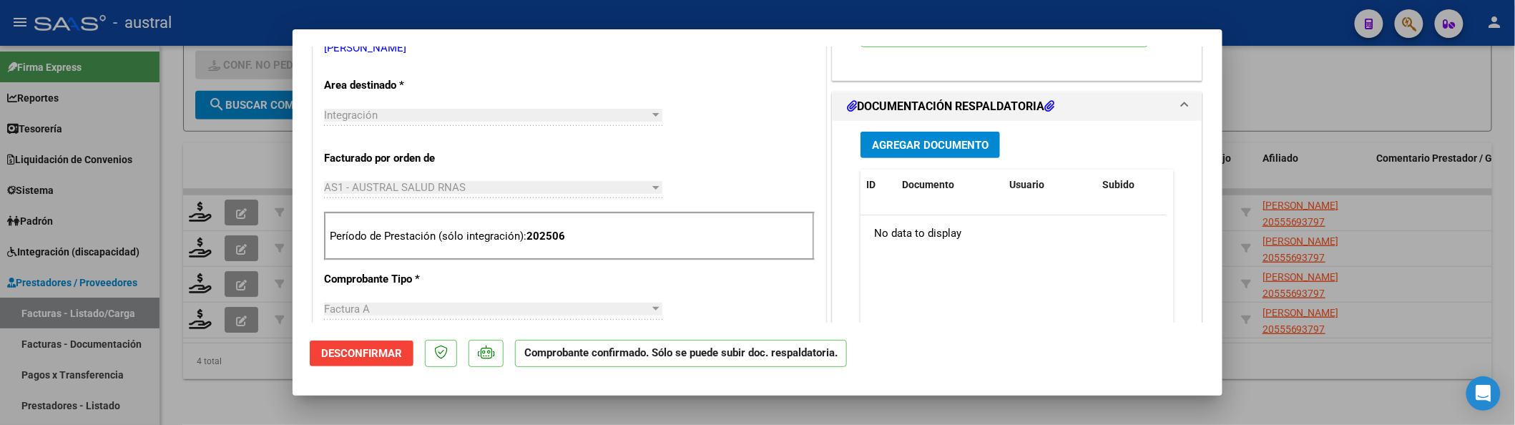
scroll to position [286, 0]
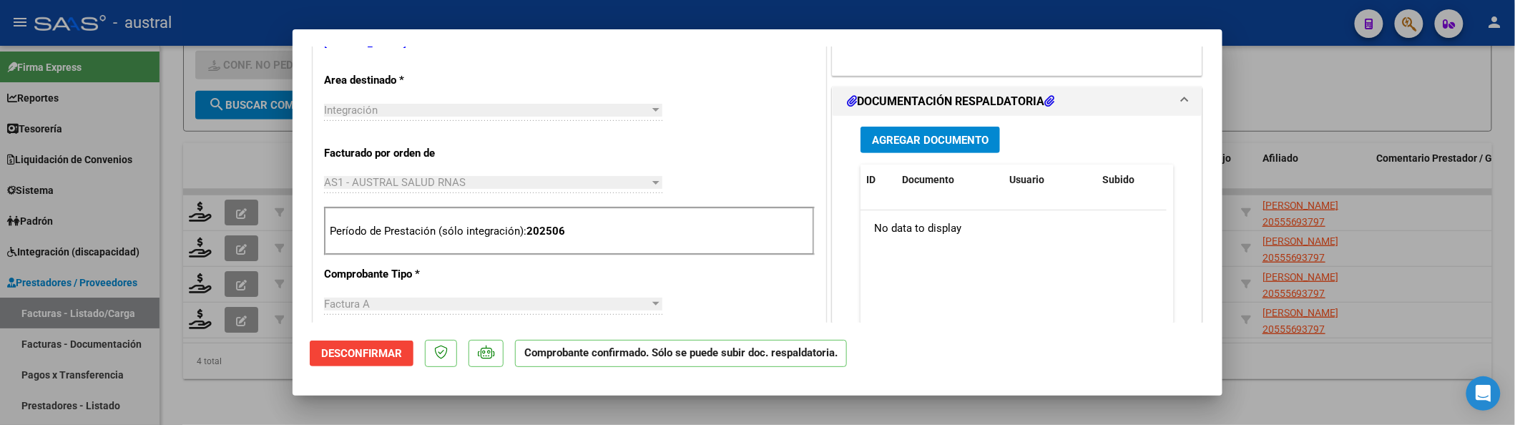
click at [345, 358] on span "Desconfirmar" at bounding box center [361, 353] width 81 height 13
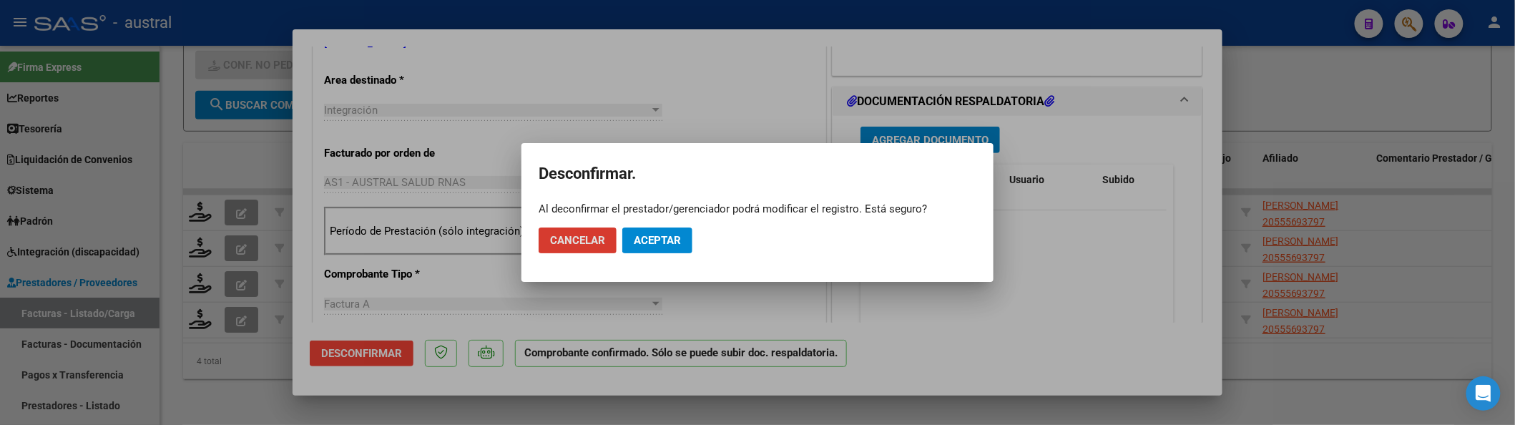
click at [687, 250] on mat-dialog-actions "Cancelar Aceptar" at bounding box center [758, 240] width 438 height 49
click at [687, 250] on button "Aceptar" at bounding box center [657, 240] width 70 height 26
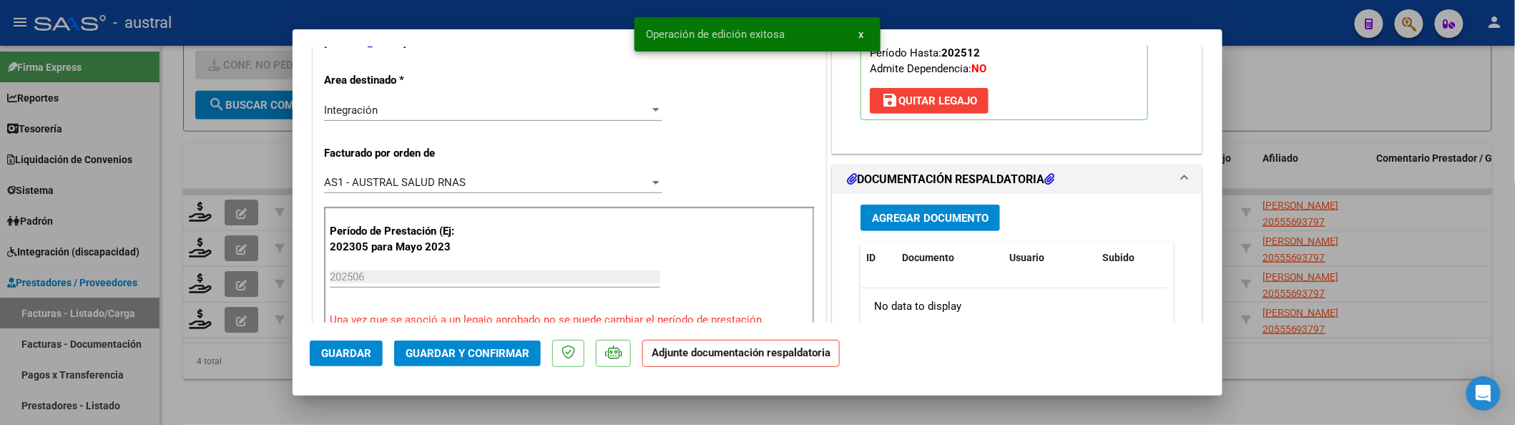
click at [936, 107] on span "save [PERSON_NAME]" at bounding box center [929, 100] width 96 height 13
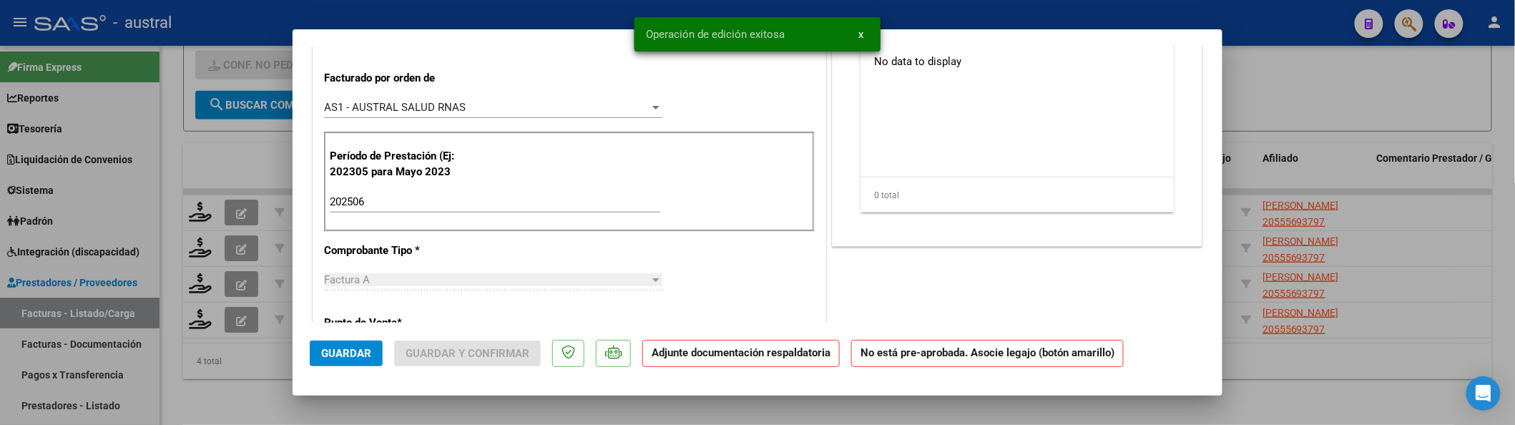
scroll to position [476, 0]
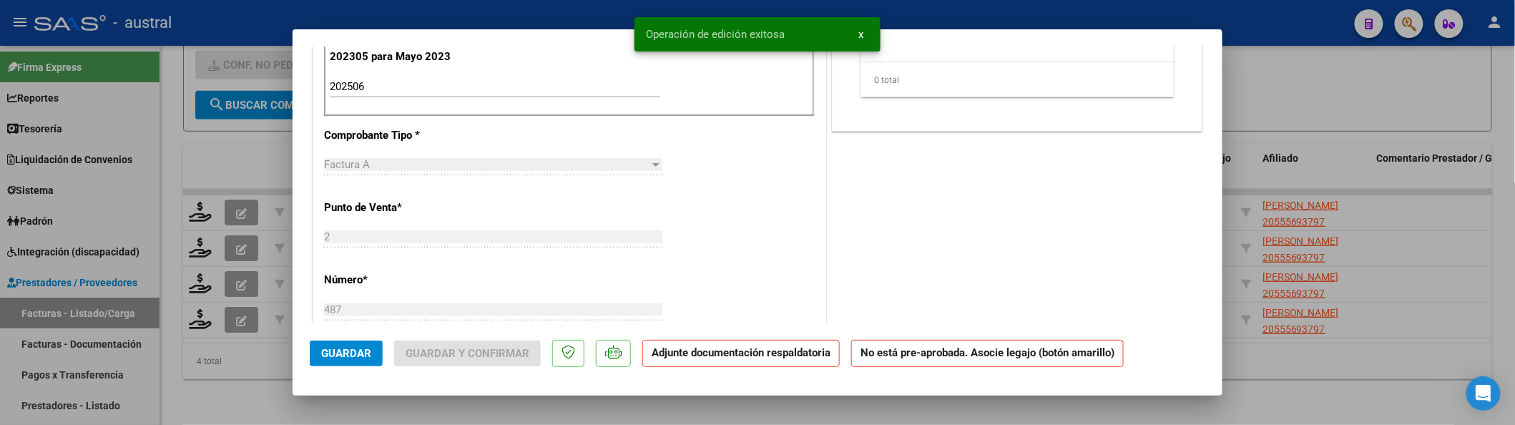
click at [405, 89] on input "202506" at bounding box center [495, 86] width 330 height 13
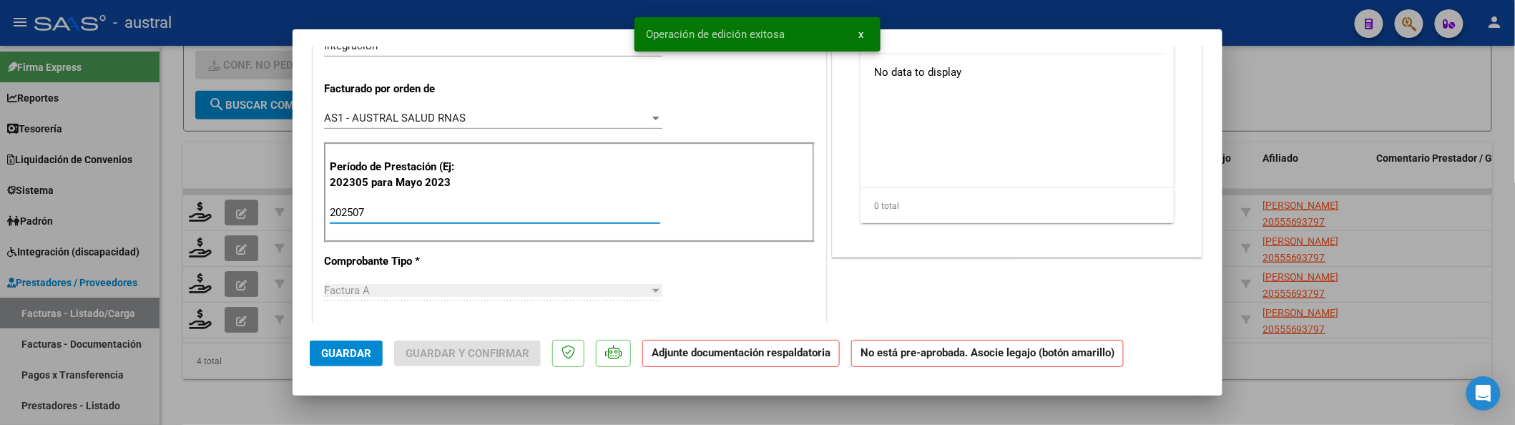
scroll to position [190, 0]
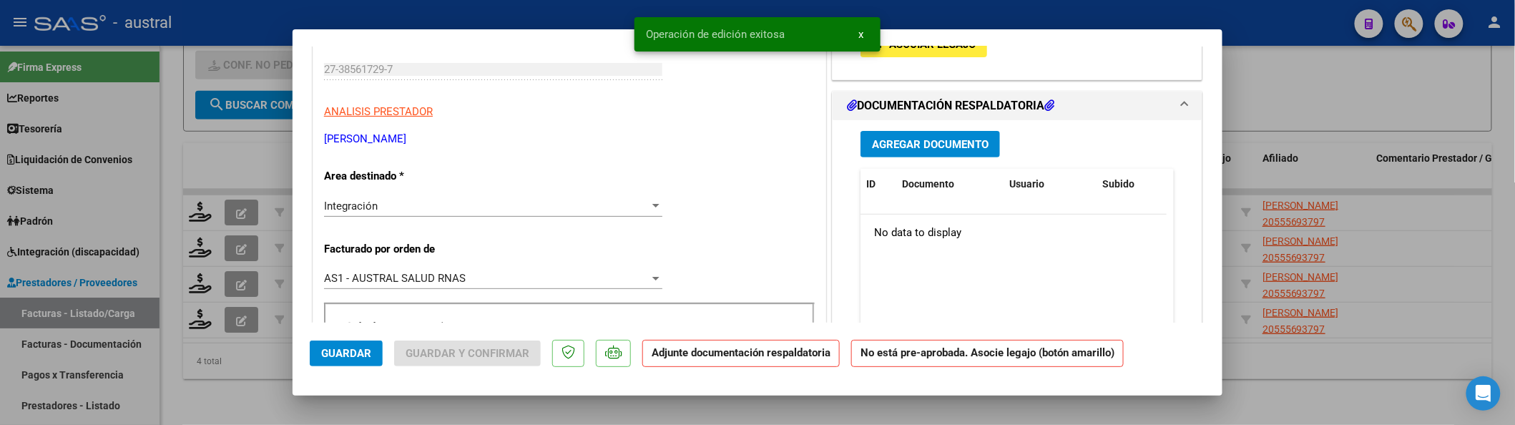
type input "202507"
click at [961, 49] on span "Asociar Legajo" at bounding box center [932, 44] width 87 height 13
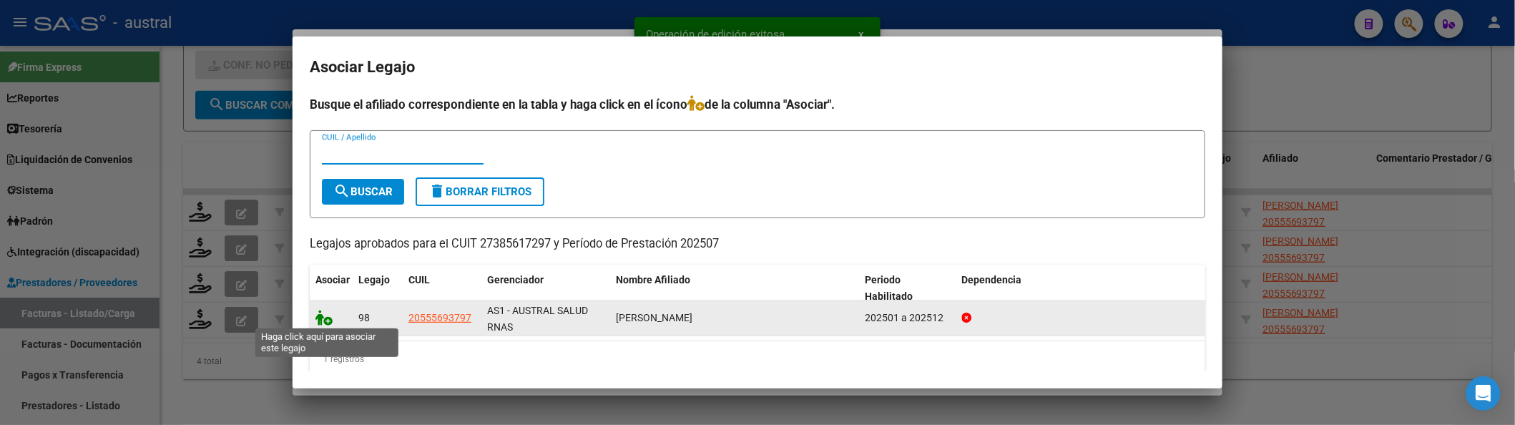
click at [318, 318] on icon at bounding box center [323, 318] width 17 height 16
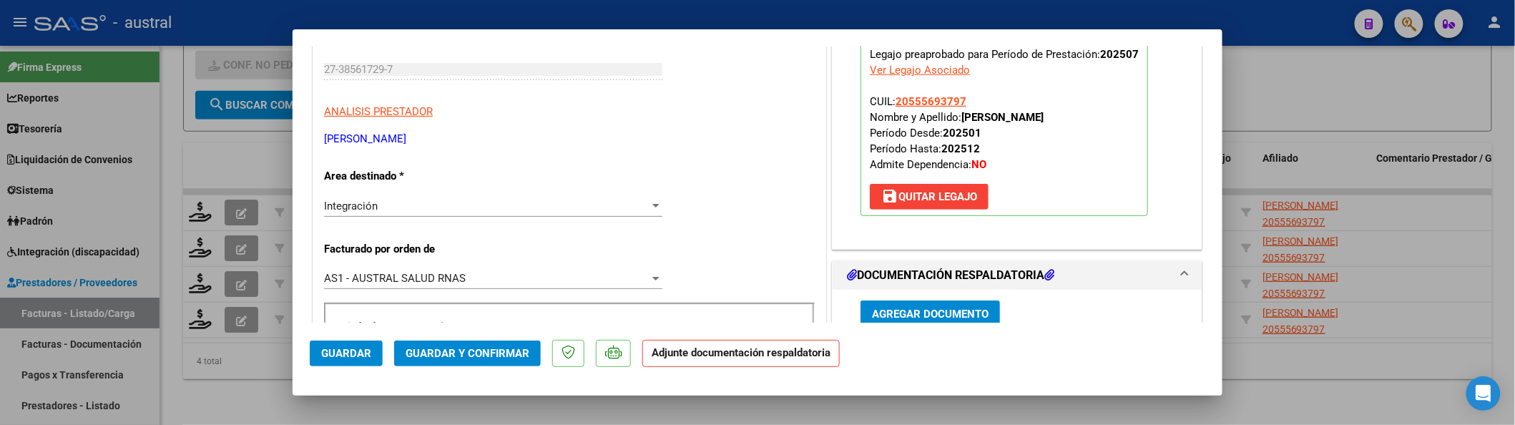
click at [445, 350] on span "Guardar y Confirmar" at bounding box center [468, 353] width 124 height 13
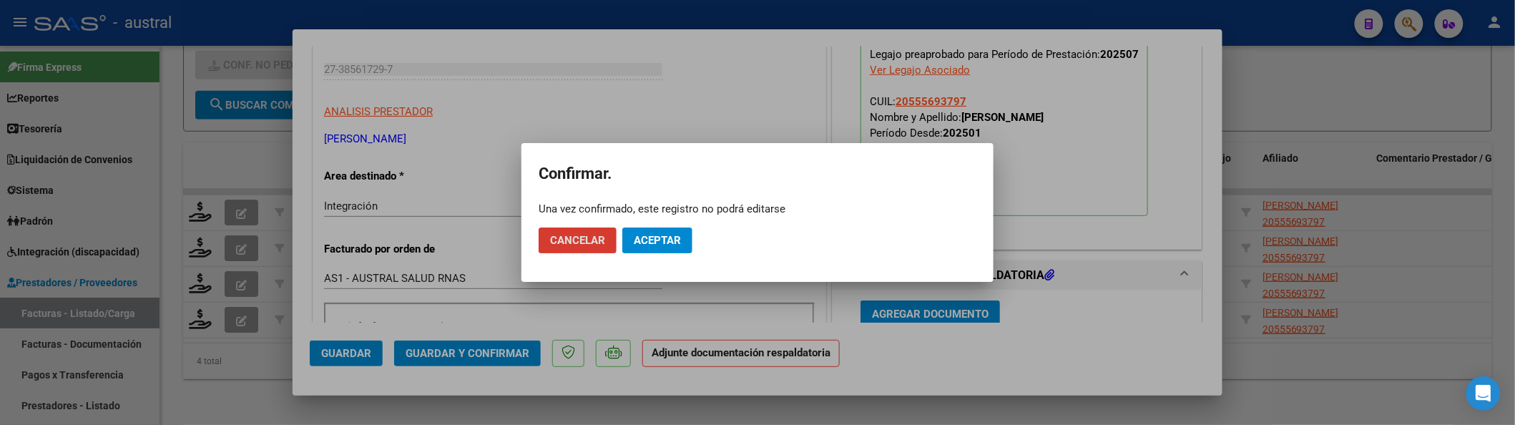
click at [670, 234] on span "Aceptar" at bounding box center [657, 240] width 47 height 13
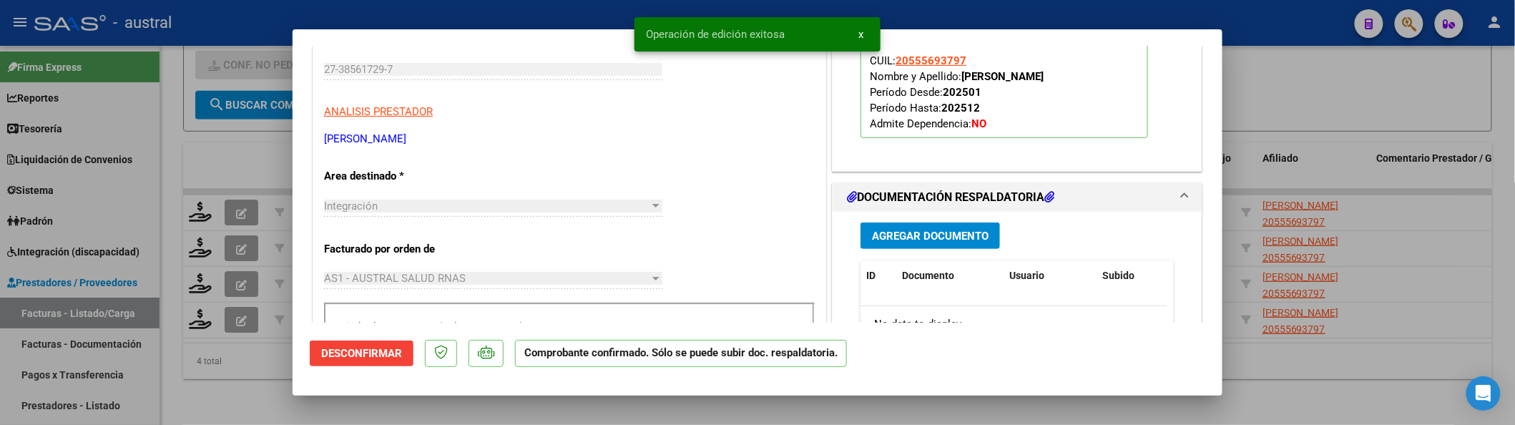
click at [195, 132] on div at bounding box center [757, 212] width 1515 height 425
type input "$ 0,00"
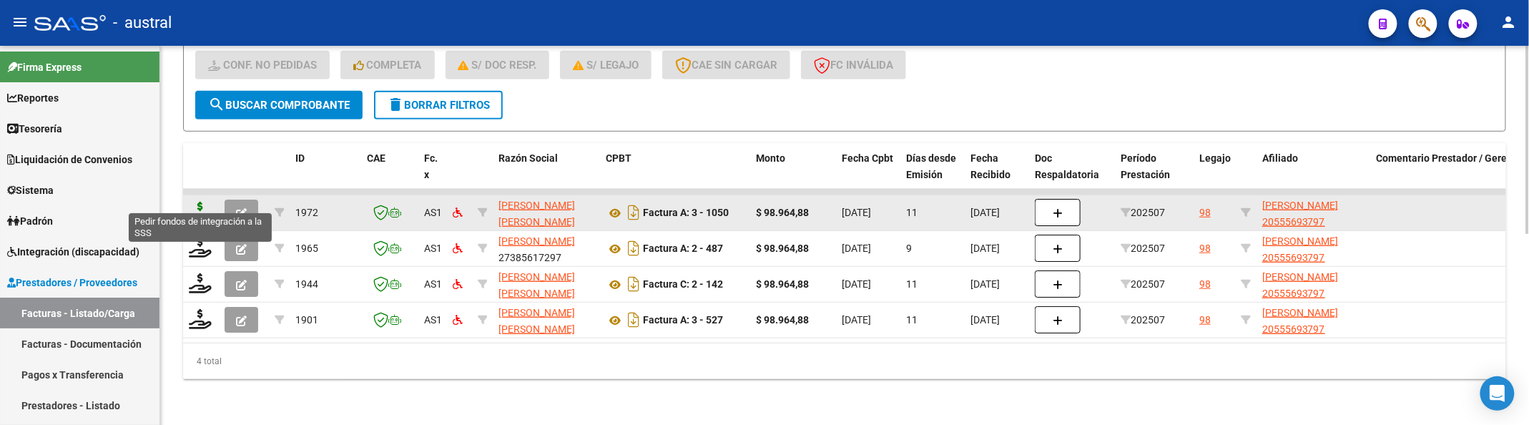
click at [195, 202] on icon at bounding box center [200, 212] width 23 height 20
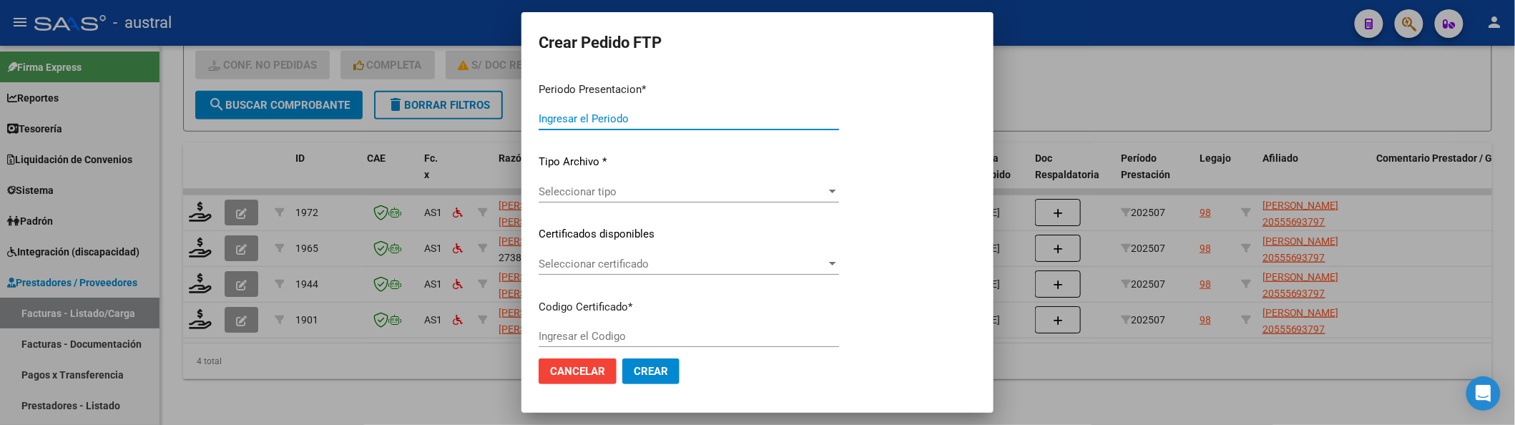
type input "202507"
type input "$ 98.964,88"
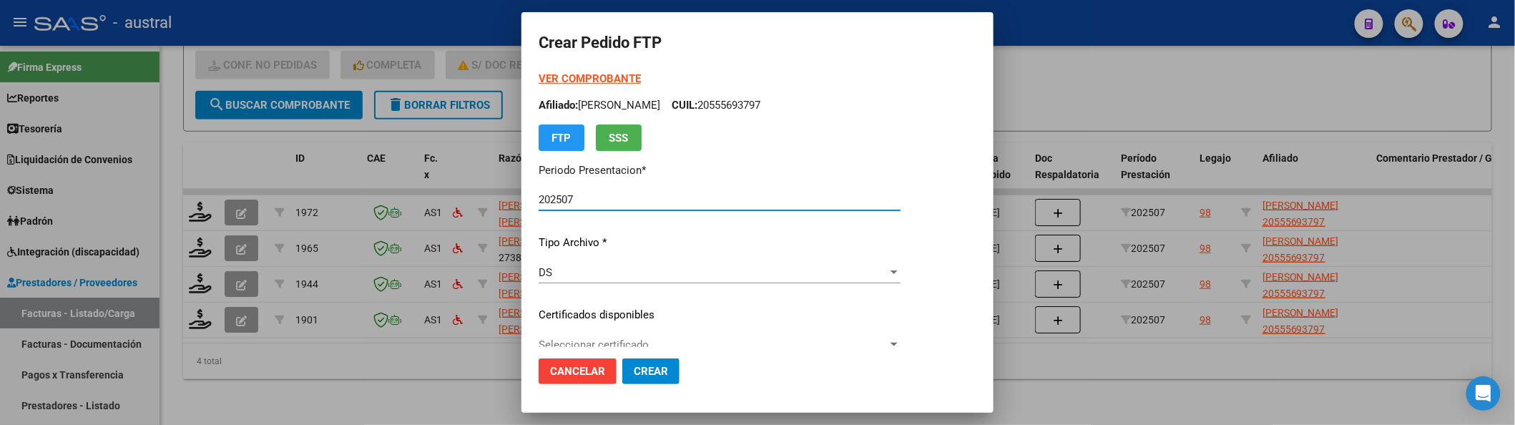
type input "364938044"
type input "[DATE]"
click at [567, 338] on span "Seleccionar certificado" at bounding box center [713, 344] width 349 height 13
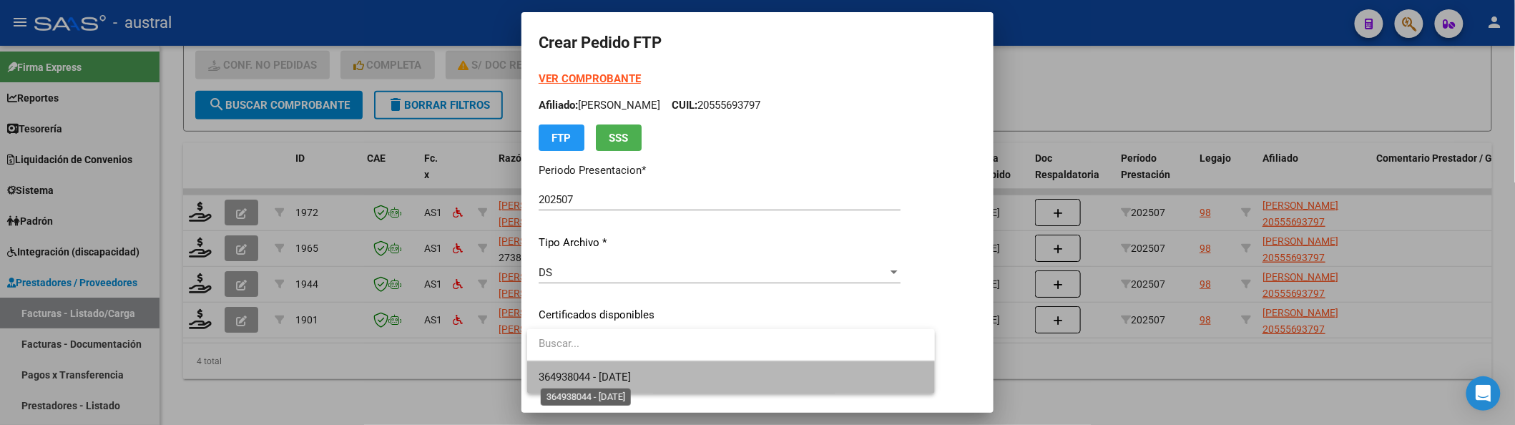
click at [612, 381] on span "364938044 - [DATE]" at bounding box center [585, 377] width 92 height 13
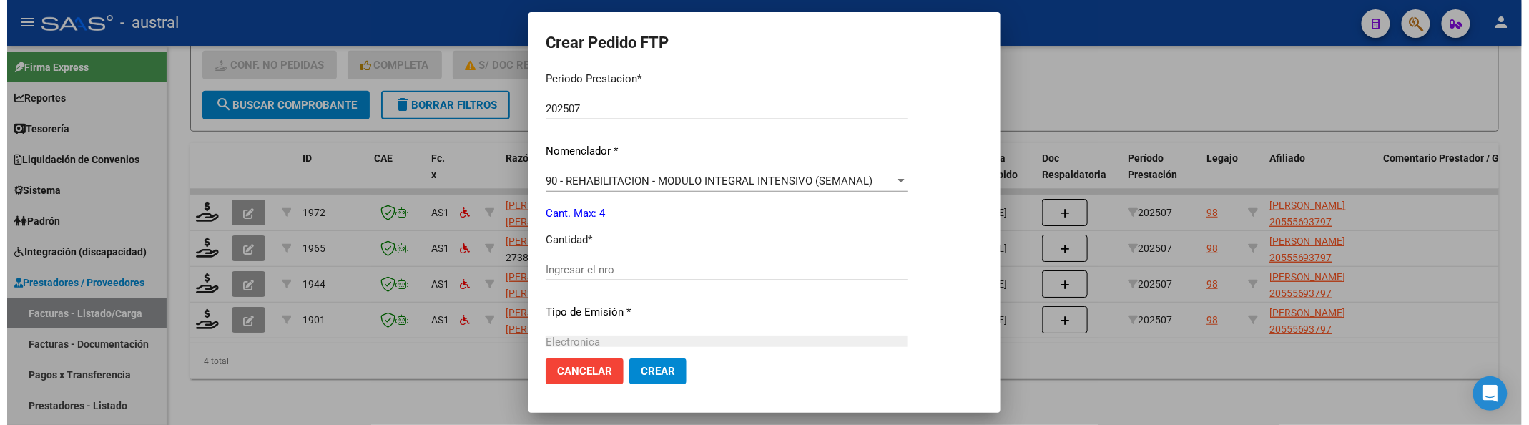
scroll to position [481, 0]
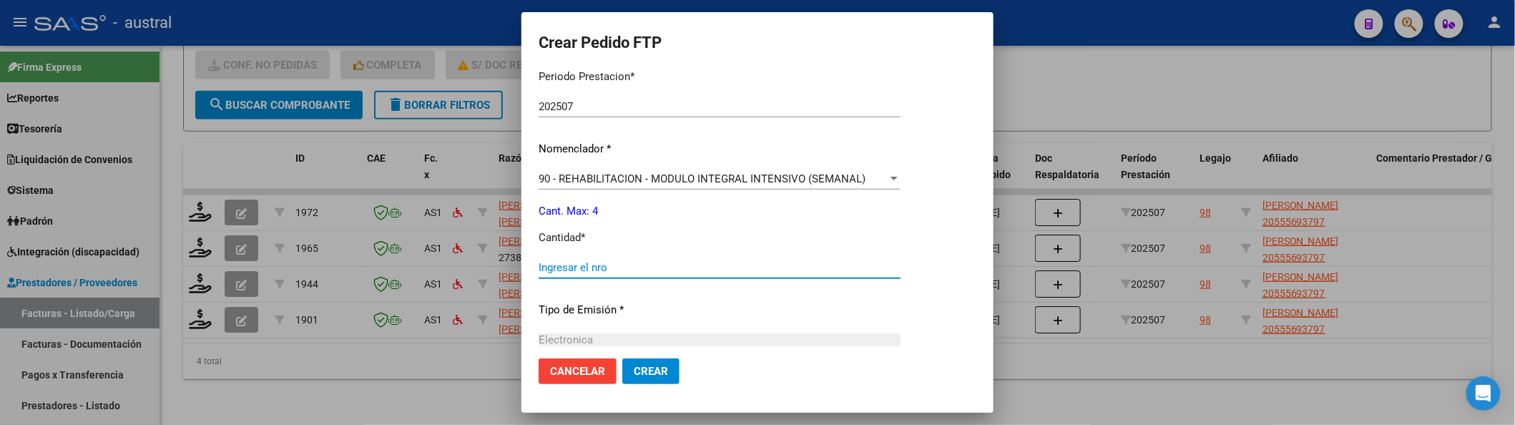
click at [682, 268] on input "Ingresar el nro" at bounding box center [720, 267] width 362 height 13
type input "4"
click at [653, 365] on span "Crear" at bounding box center [651, 371] width 34 height 13
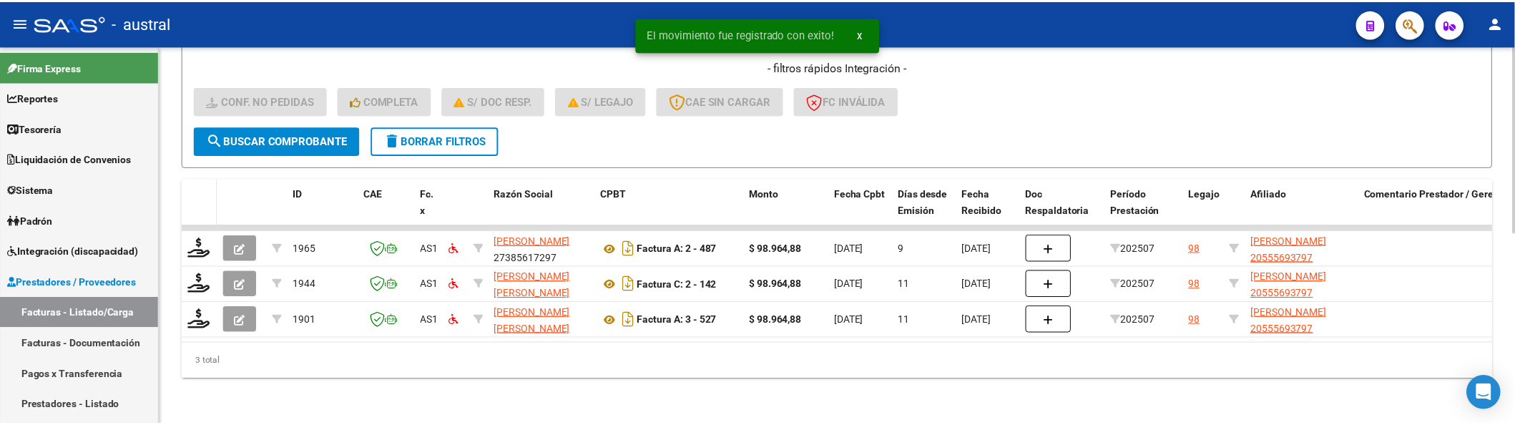
scroll to position [350, 0]
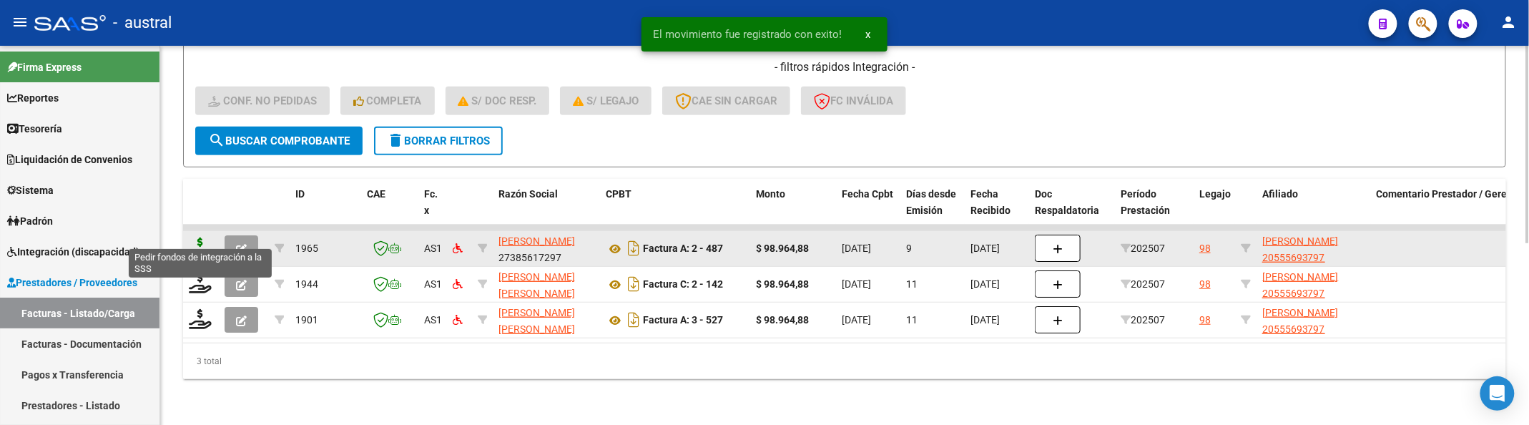
click at [201, 237] on icon at bounding box center [200, 247] width 23 height 20
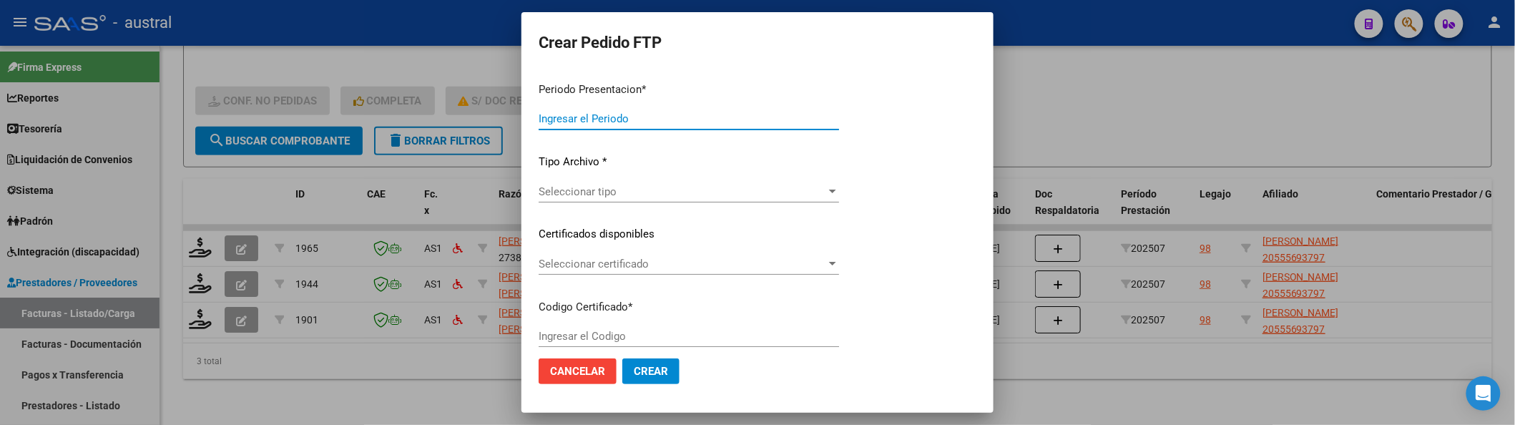
type input "202507"
type input "$ 98.964,88"
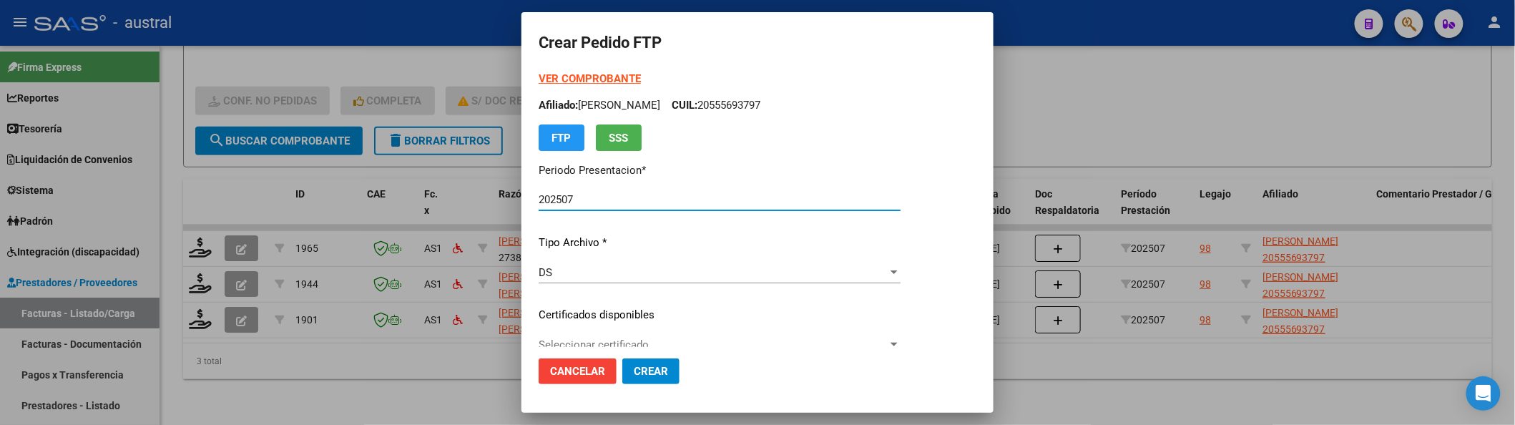
type input "364938044"
type input "[DATE]"
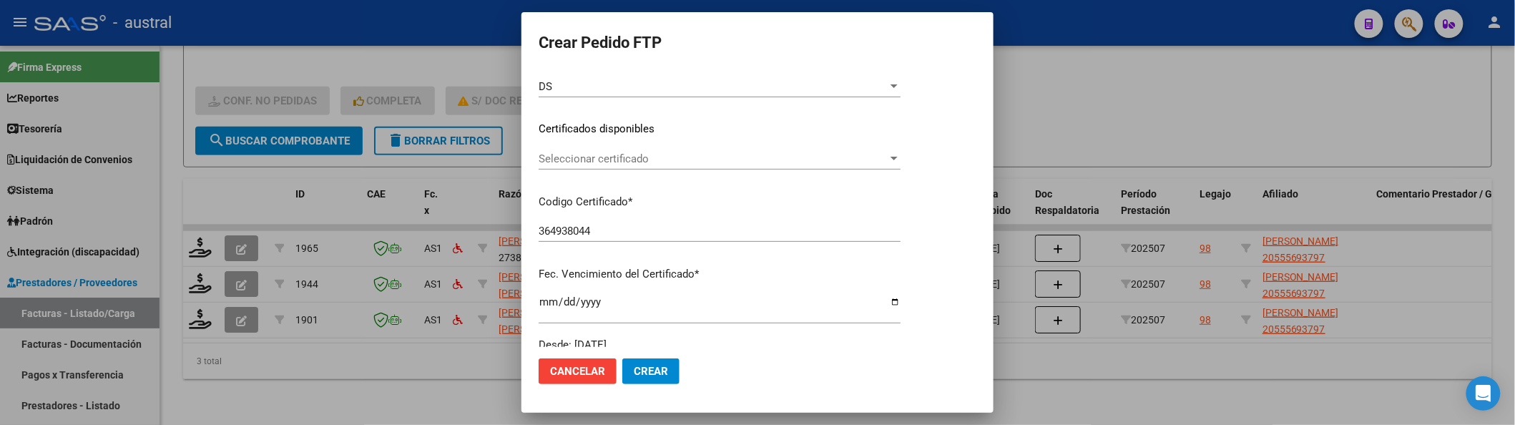
scroll to position [190, 0]
click at [874, 152] on span "Seleccionar certificado" at bounding box center [713, 154] width 349 height 13
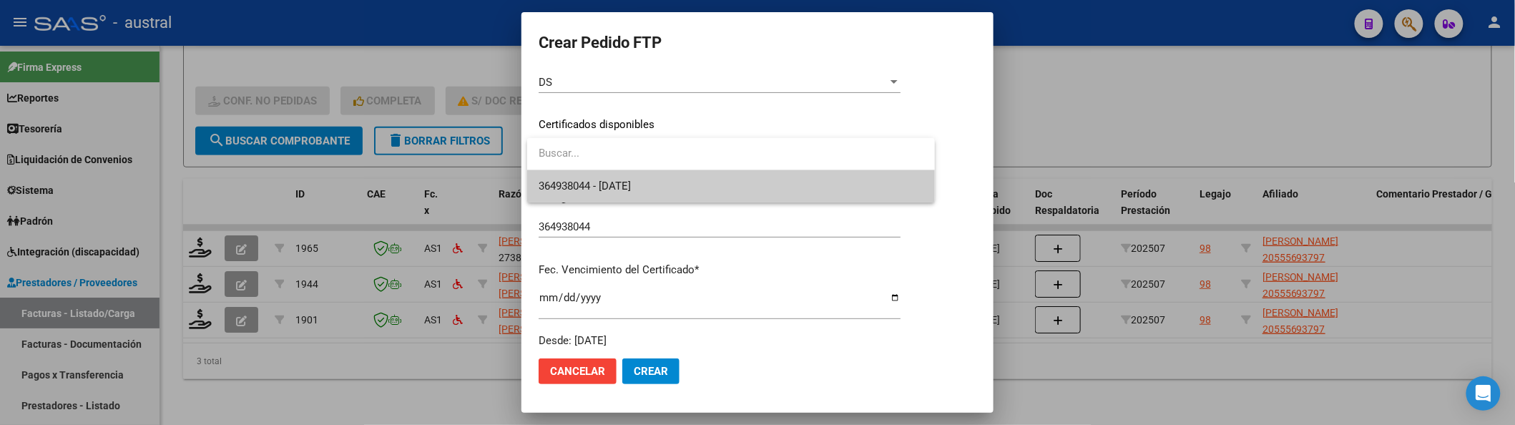
click at [868, 192] on span "364938044 - [DATE]" at bounding box center [731, 186] width 385 height 32
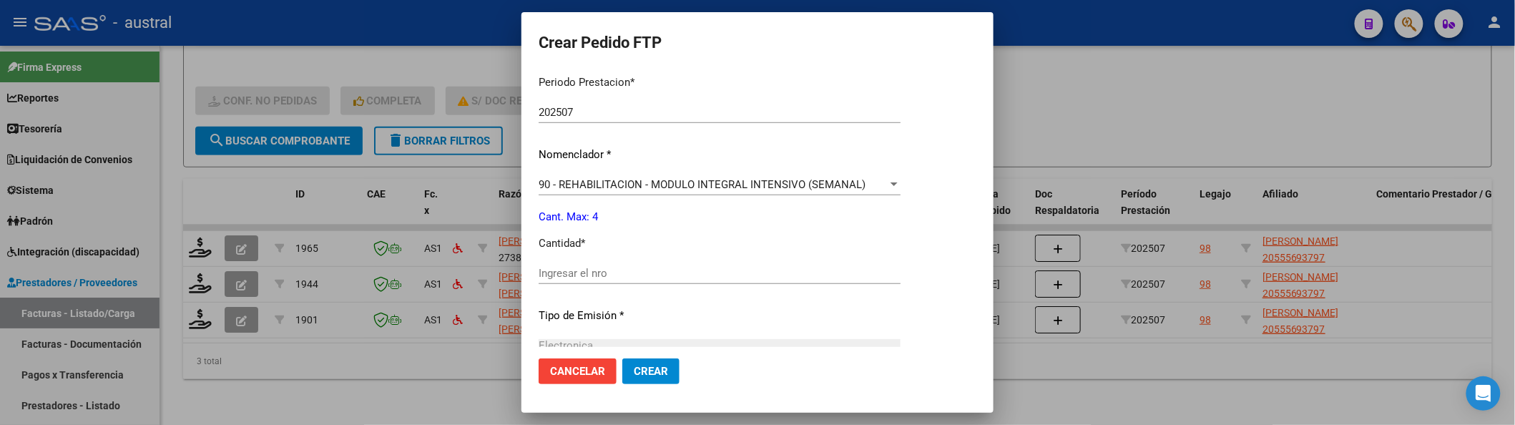
scroll to position [476, 0]
click at [790, 267] on input "Ingresar el nro" at bounding box center [720, 271] width 362 height 13
type input "7"
type input "4"
click at [656, 371] on span "Crear" at bounding box center [651, 371] width 34 height 13
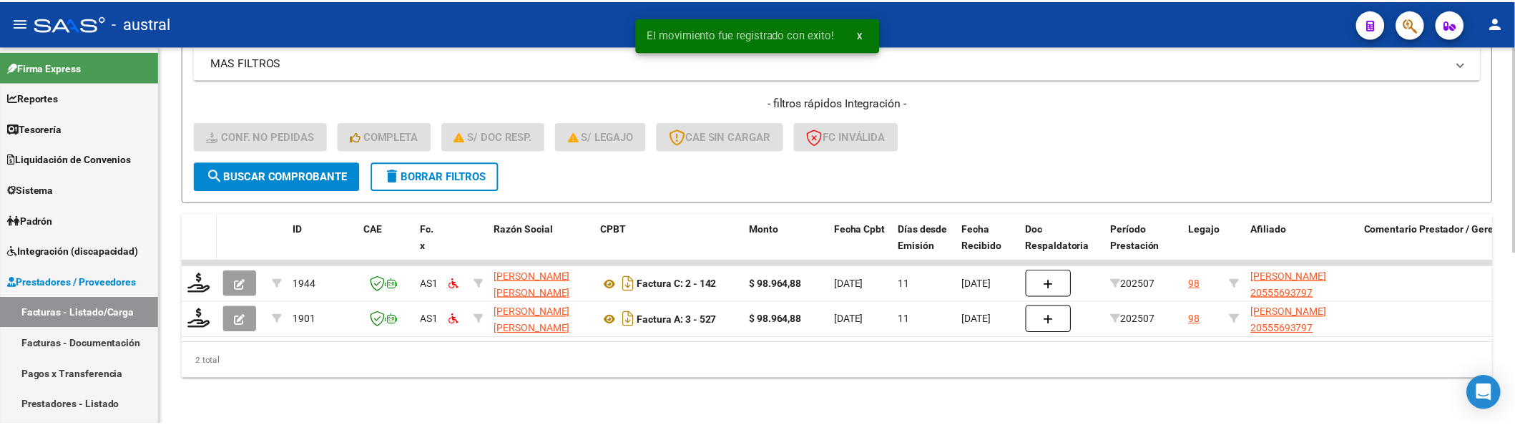
scroll to position [313, 0]
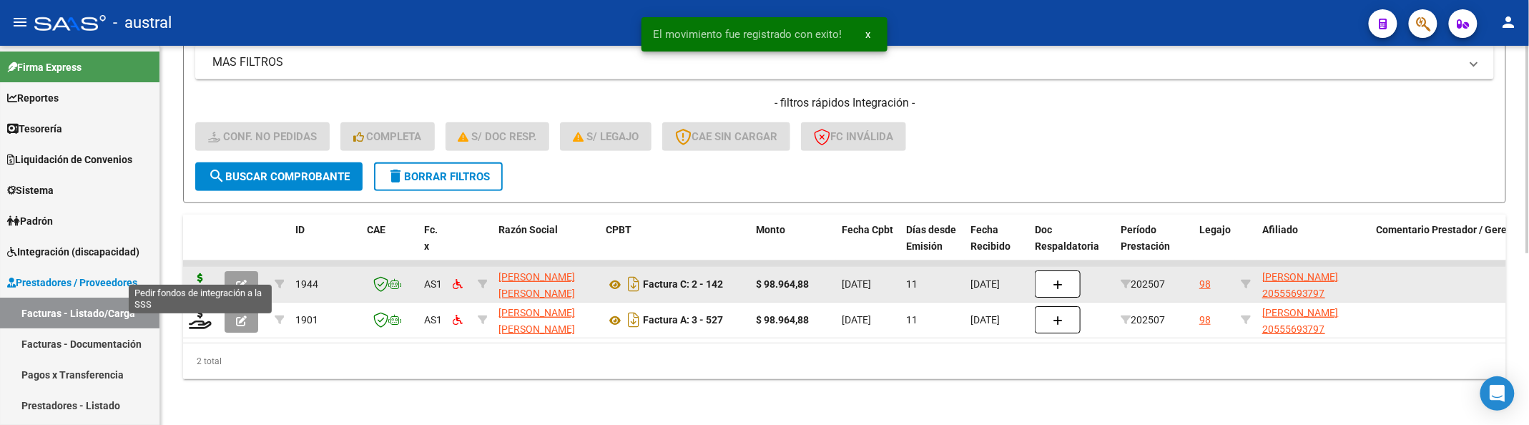
click at [202, 273] on icon at bounding box center [200, 283] width 23 height 20
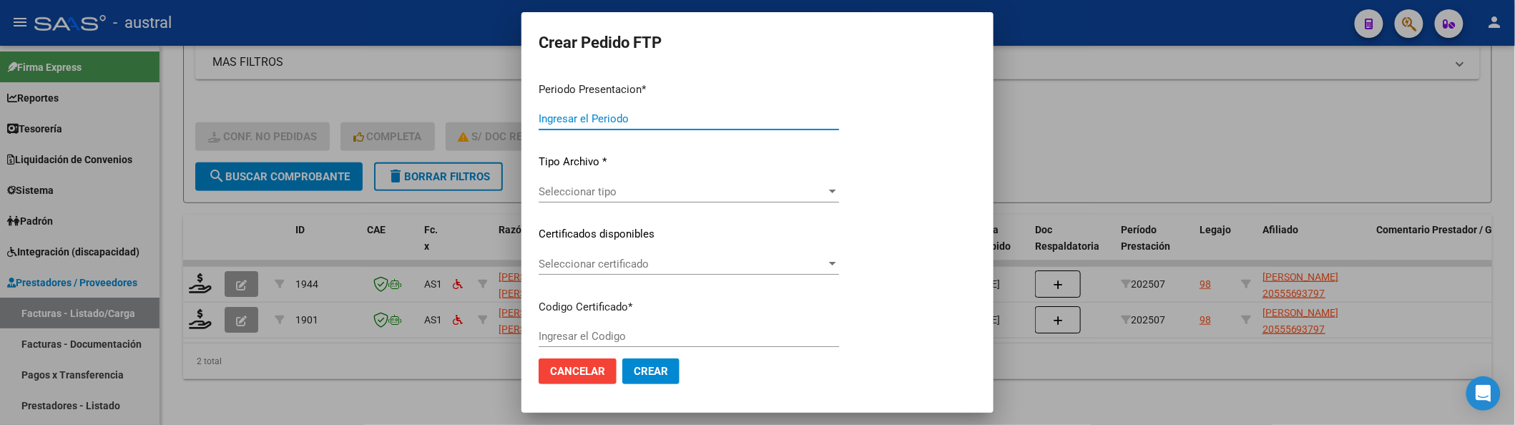
type input "202507"
type input "$ 98.964,88"
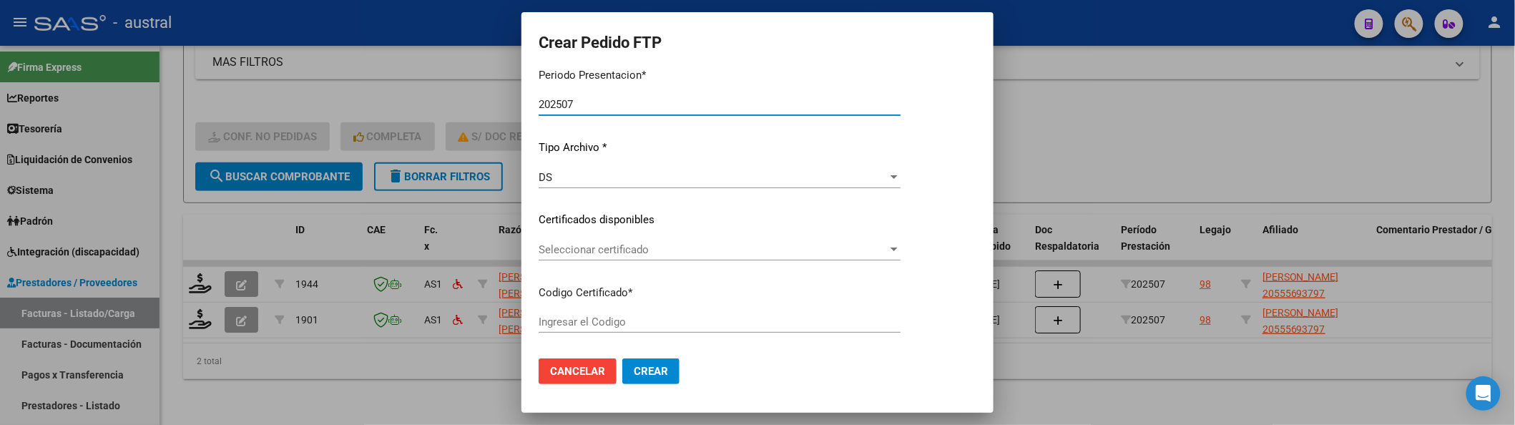
type input "364938044"
type input "[DATE]"
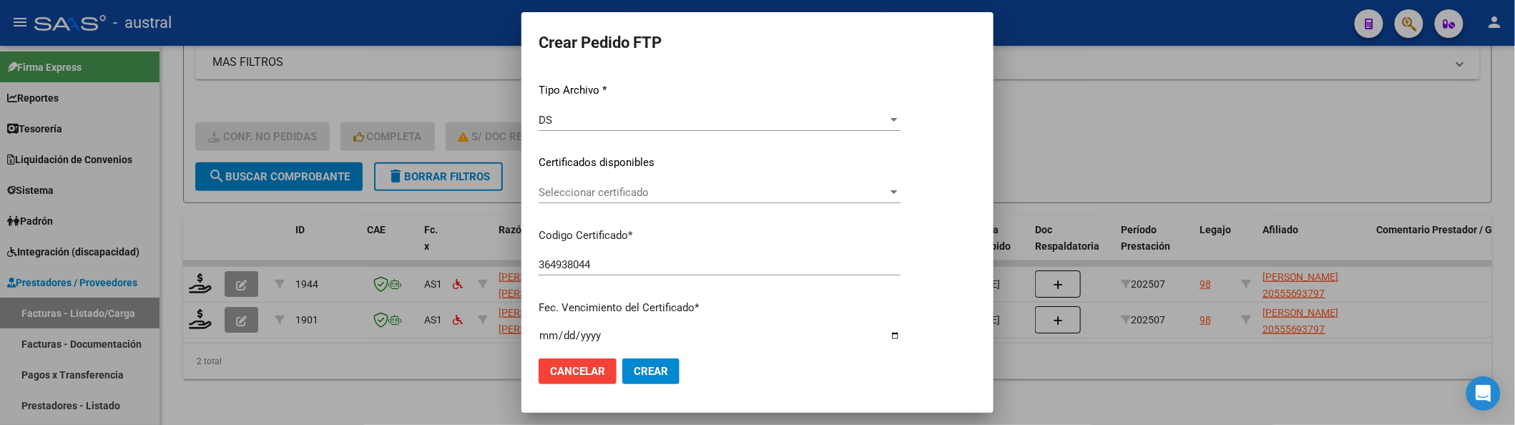
scroll to position [190, 0]
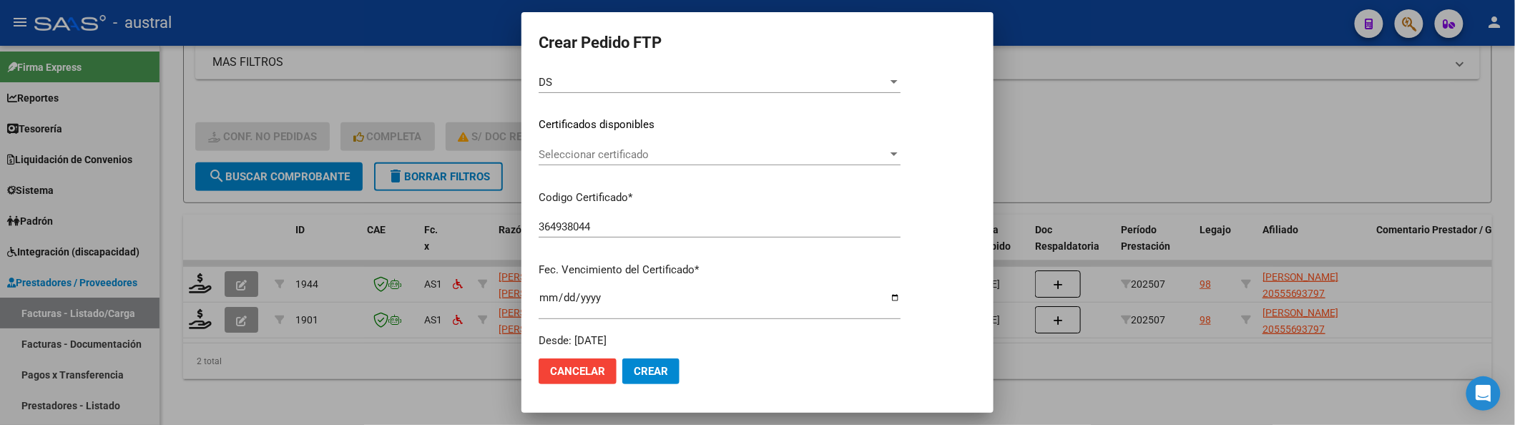
click at [684, 245] on div "364938044 Ingresar el Codigo" at bounding box center [720, 233] width 362 height 35
click at [740, 163] on div "Seleccionar certificado Seleccionar certificado" at bounding box center [720, 154] width 362 height 21
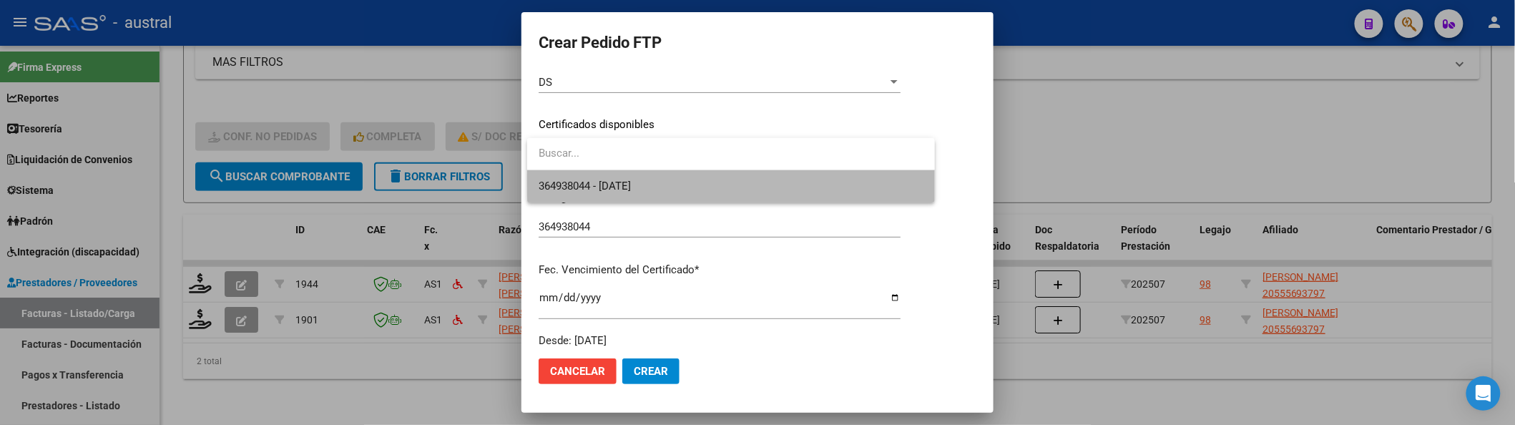
click at [737, 180] on span "364938044 - [DATE]" at bounding box center [731, 186] width 385 height 32
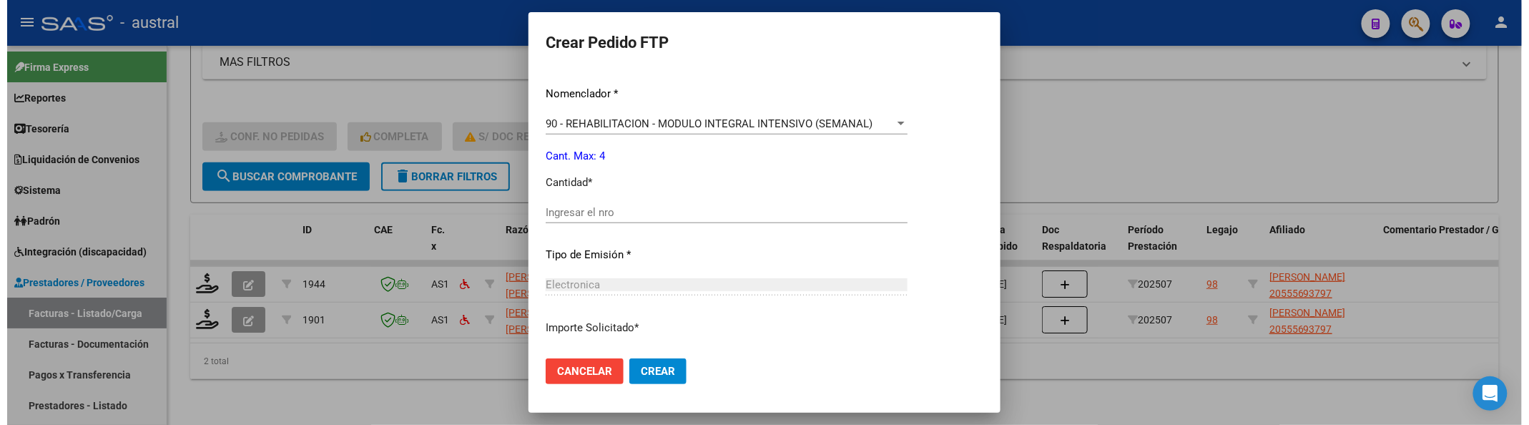
scroll to position [572, 0]
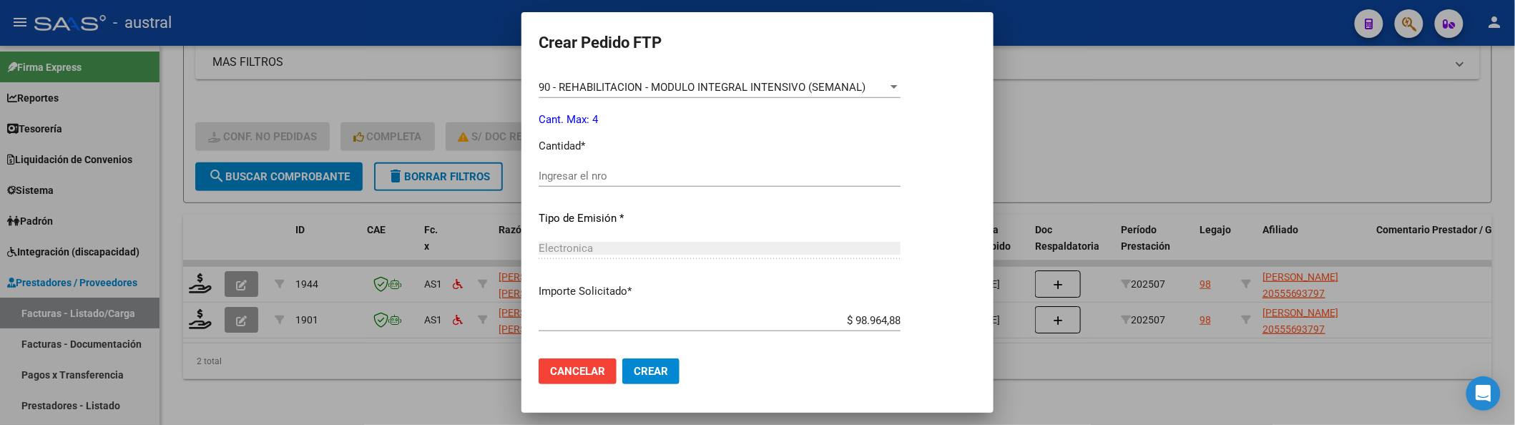
click at [707, 242] on div "Electronica" at bounding box center [720, 248] width 362 height 13
drag, startPoint x: 732, startPoint y: 183, endPoint x: 737, endPoint y: 173, distance: 10.9
click at [733, 182] on div "Ingresar el nro" at bounding box center [720, 175] width 362 height 21
click at [737, 173] on input "Ingresar el nro" at bounding box center [720, 176] width 362 height 13
type input "4"
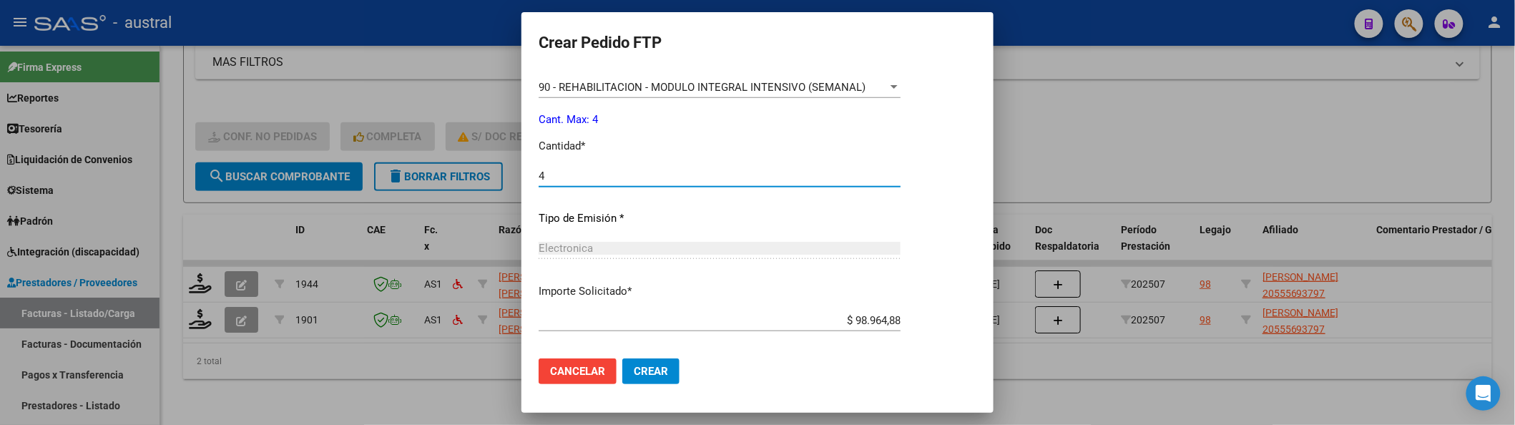
click at [655, 371] on span "Crear" at bounding box center [651, 371] width 34 height 13
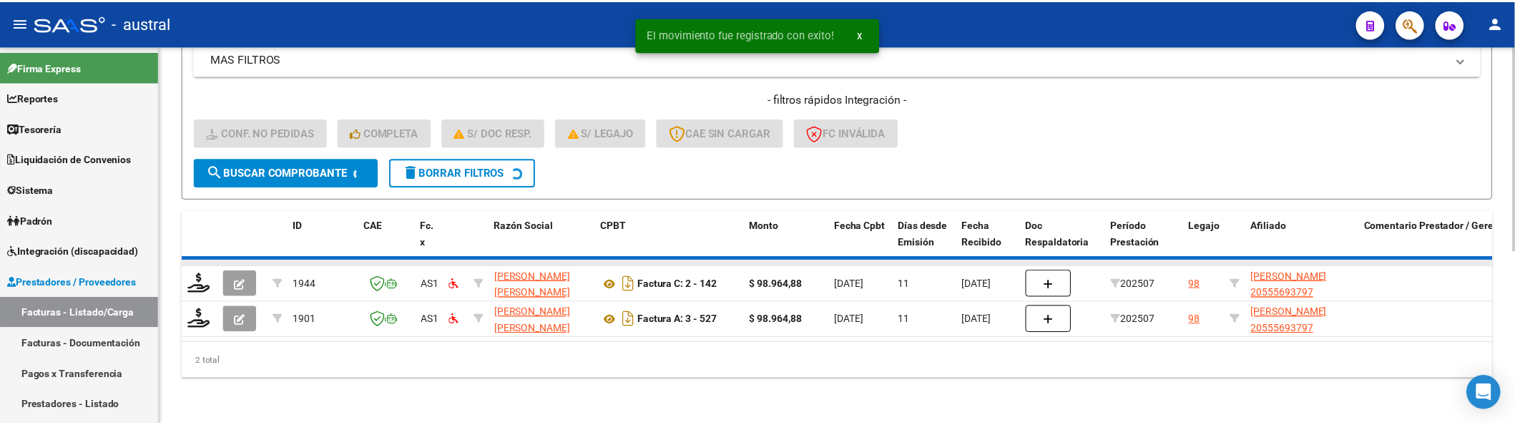
scroll to position [278, 0]
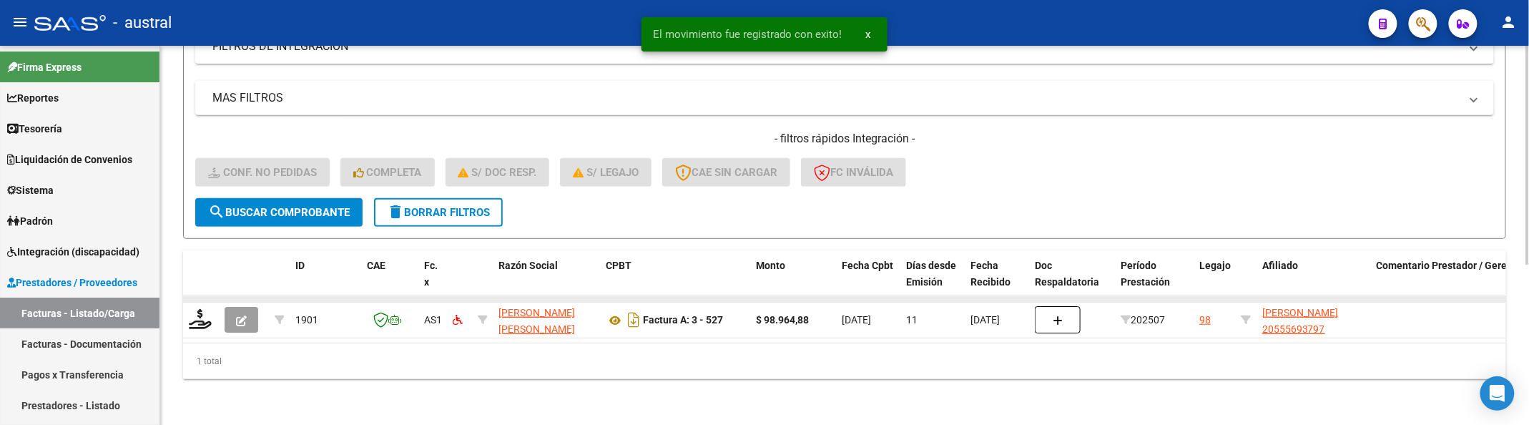
click at [201, 296] on datatable-body-cell at bounding box center [201, 299] width 36 height 6
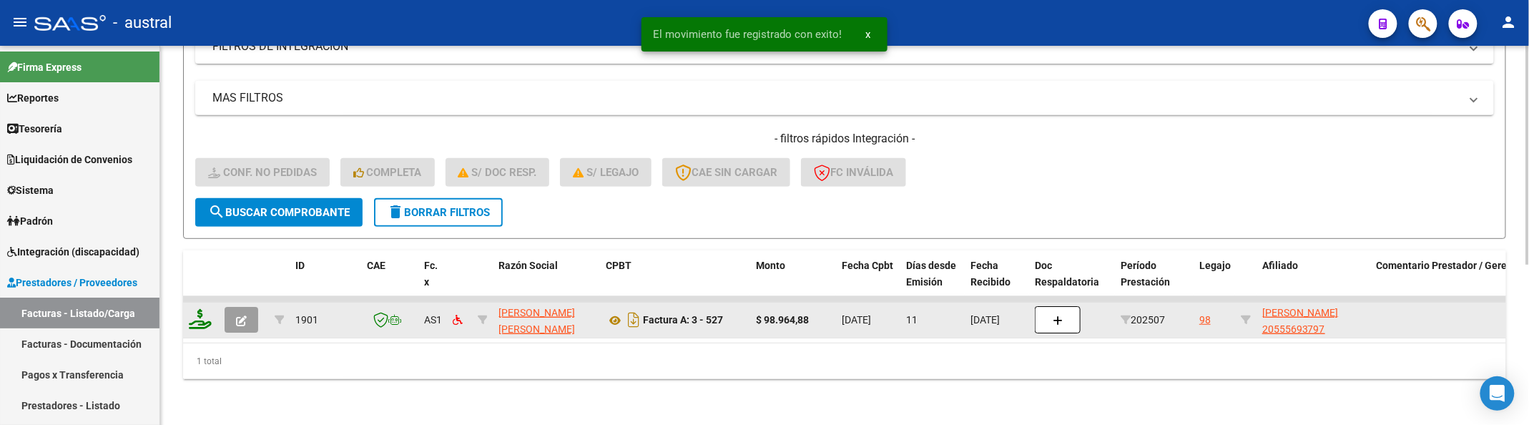
click at [196, 309] on icon at bounding box center [200, 319] width 23 height 20
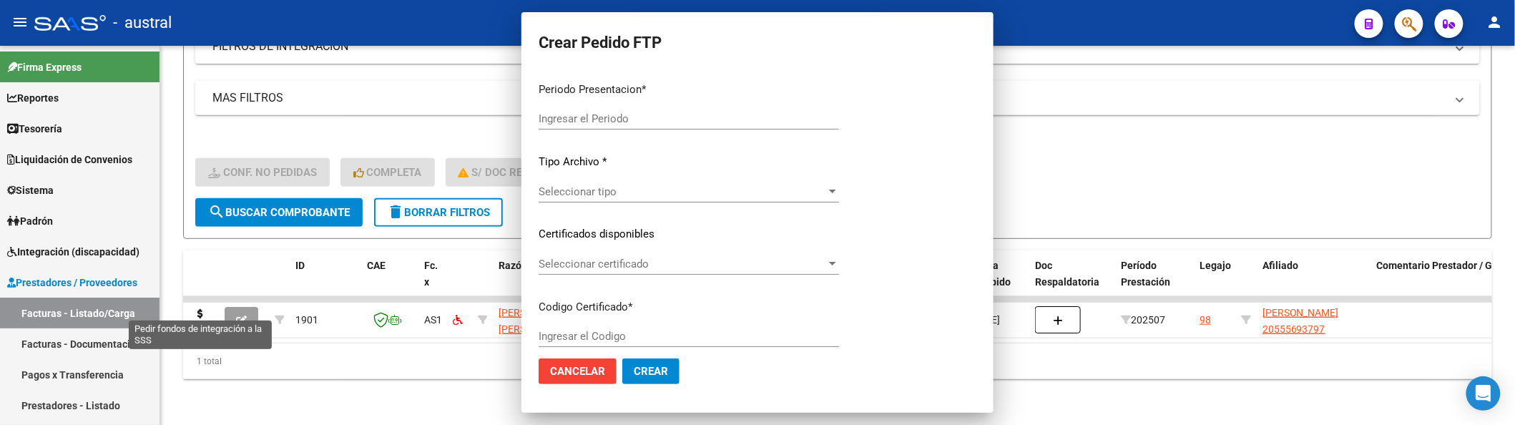
type input "202507"
type input "$ 98.964,88"
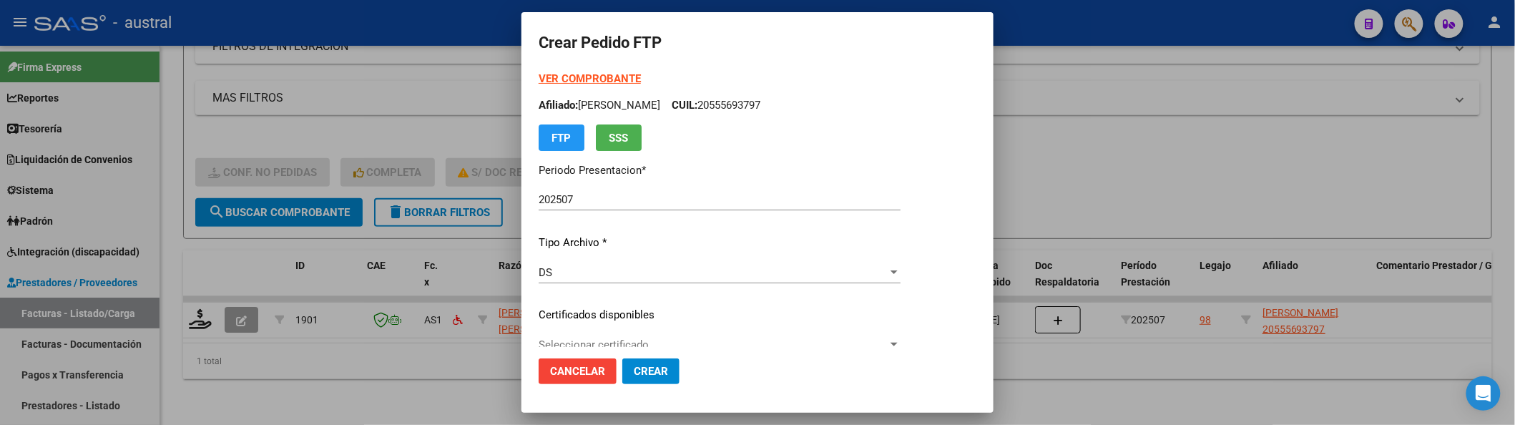
type input "364938044"
type input "[DATE]"
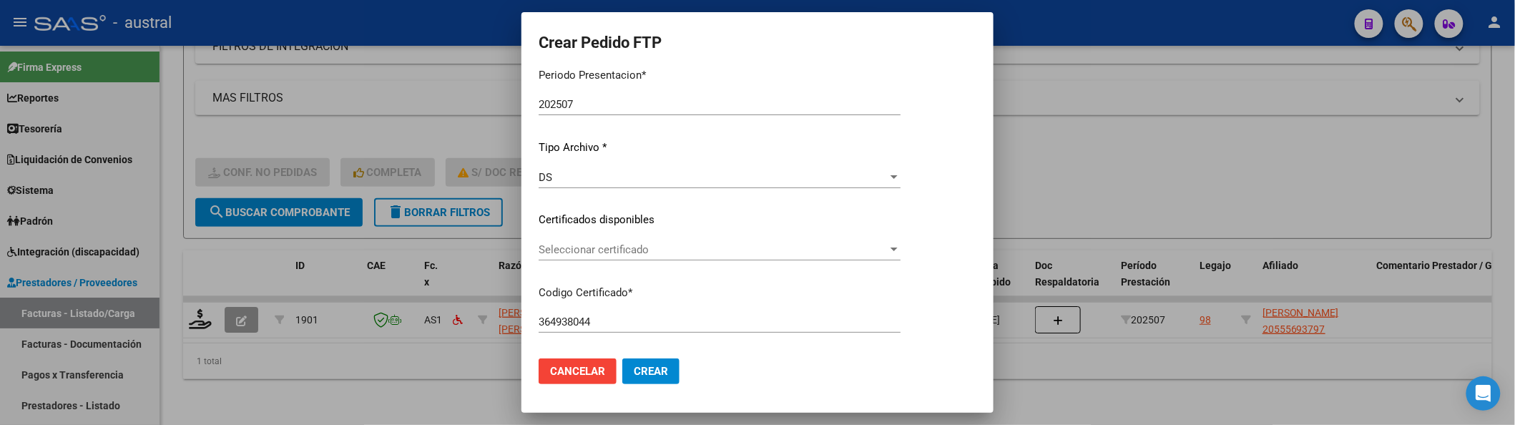
scroll to position [190, 0]
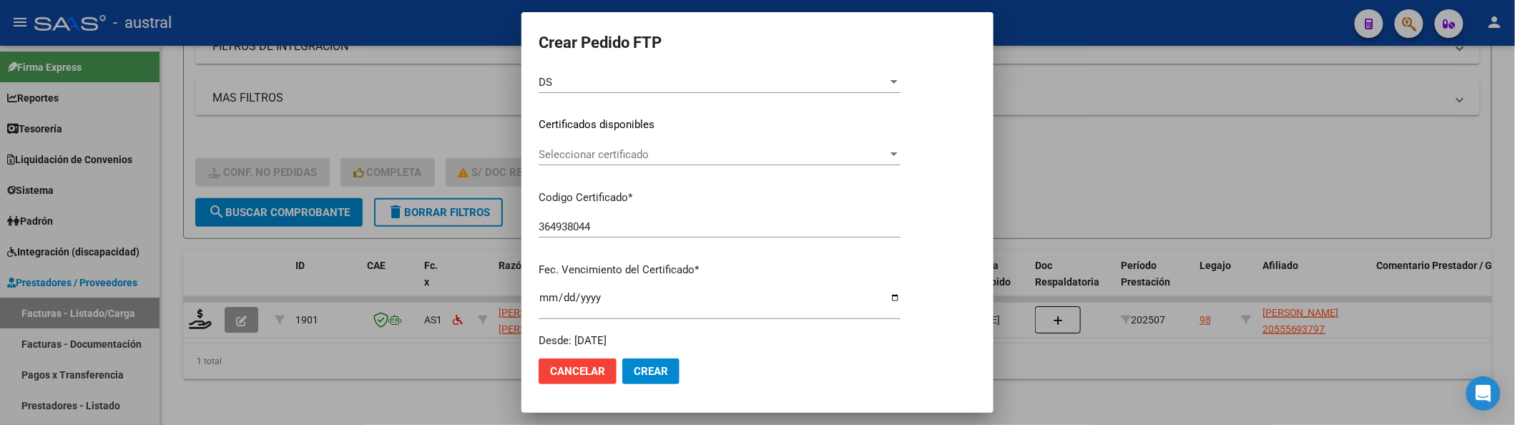
click at [845, 142] on div "VER COMPROBANTE ARCA Padrón Afiliado: [PERSON_NAME] CUIL: 20555693797 FTP SSS P…" at bounding box center [720, 115] width 362 height 468
click at [861, 160] on span "Seleccionar certificado" at bounding box center [713, 154] width 349 height 13
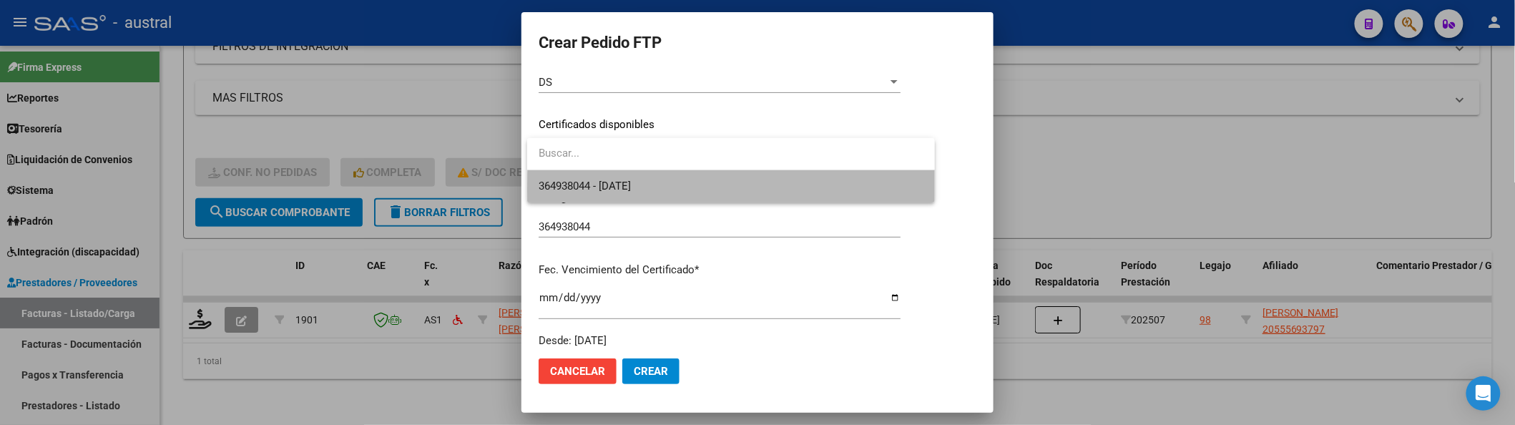
click at [862, 190] on span "364938044 - [DATE]" at bounding box center [731, 186] width 385 height 32
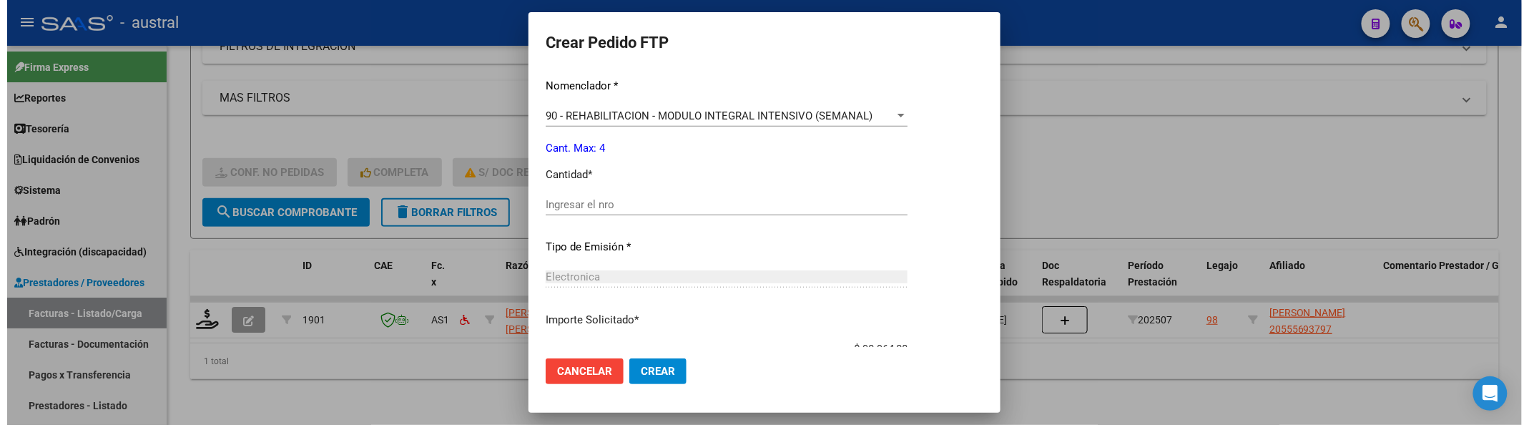
scroll to position [572, 0]
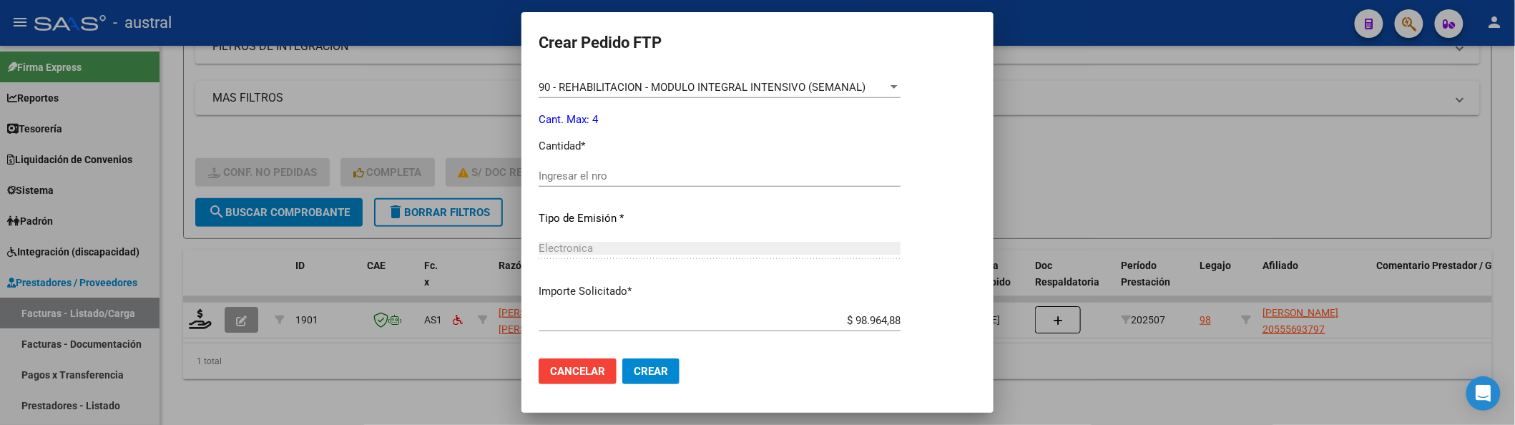
click at [870, 172] on input "Ingresar el nro" at bounding box center [720, 176] width 362 height 13
type input "4"
click at [661, 378] on button "Crear" at bounding box center [650, 371] width 57 height 26
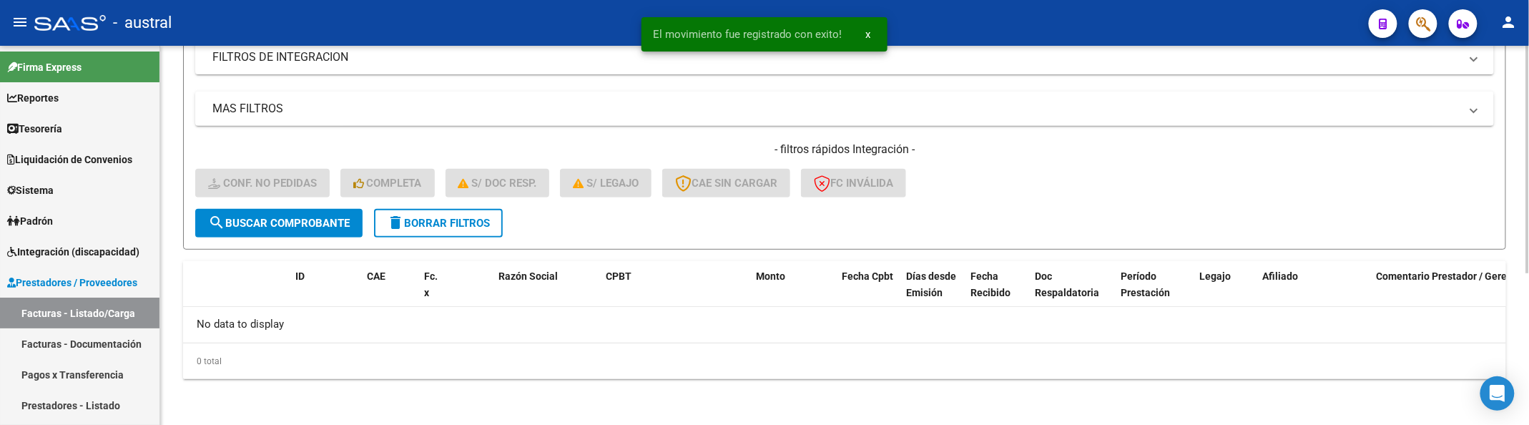
scroll to position [252, 0]
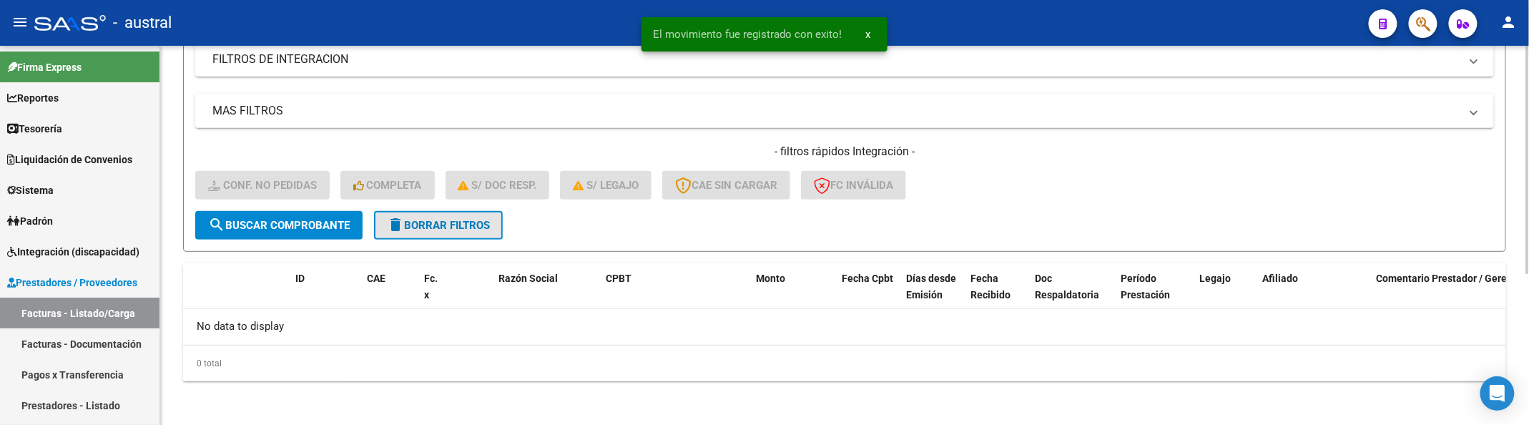
click at [430, 219] on span "delete Borrar Filtros" at bounding box center [438, 225] width 103 height 13
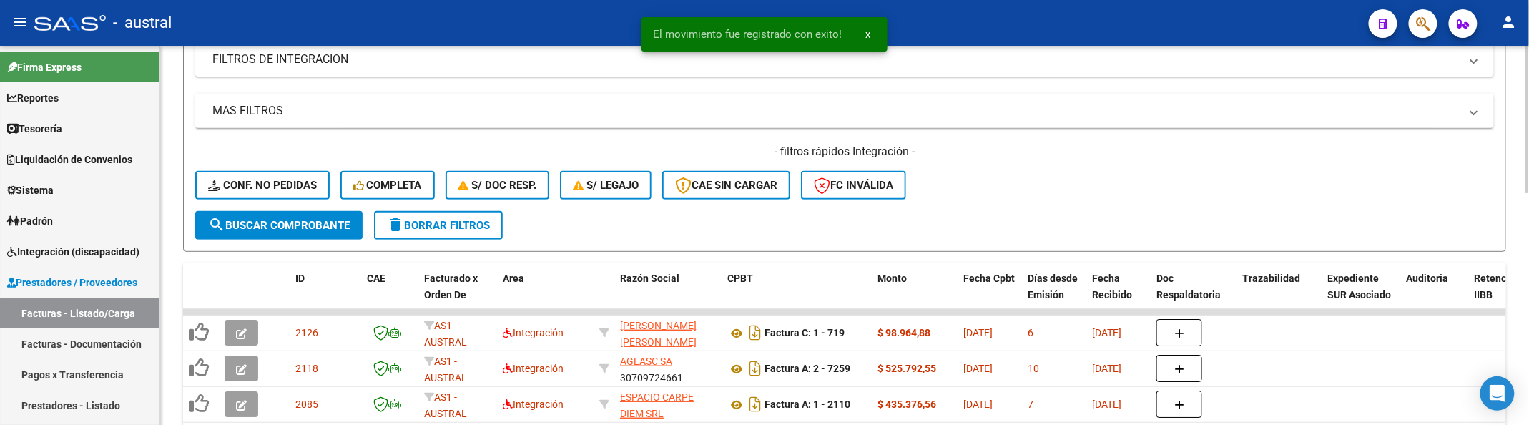
click at [302, 213] on button "search Buscar Comprobante" at bounding box center [278, 225] width 167 height 29
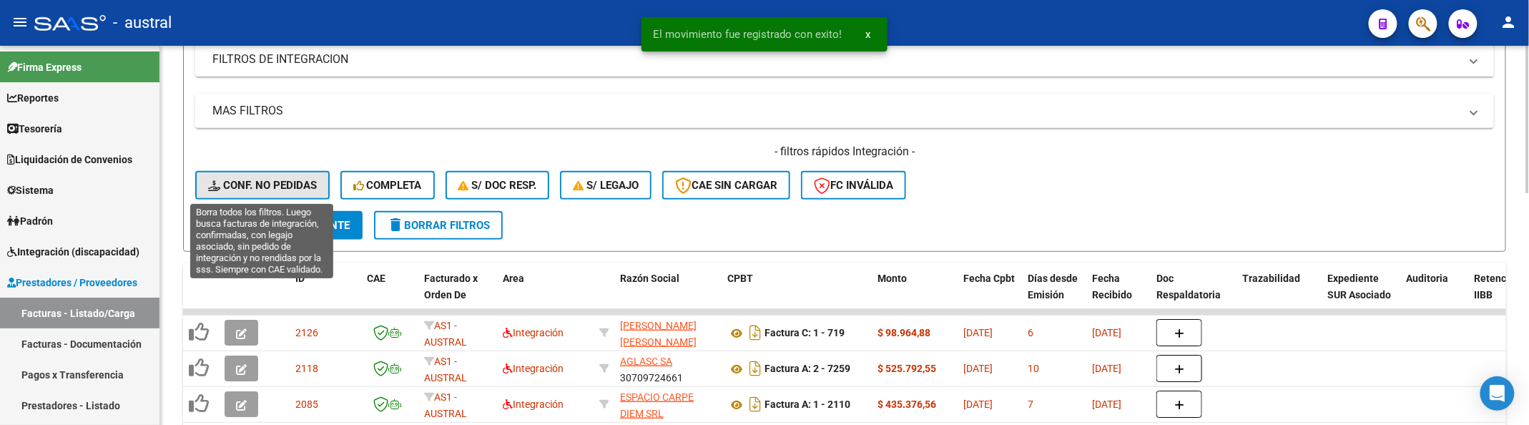
click at [285, 186] on span "Conf. no pedidas" at bounding box center [262, 185] width 109 height 13
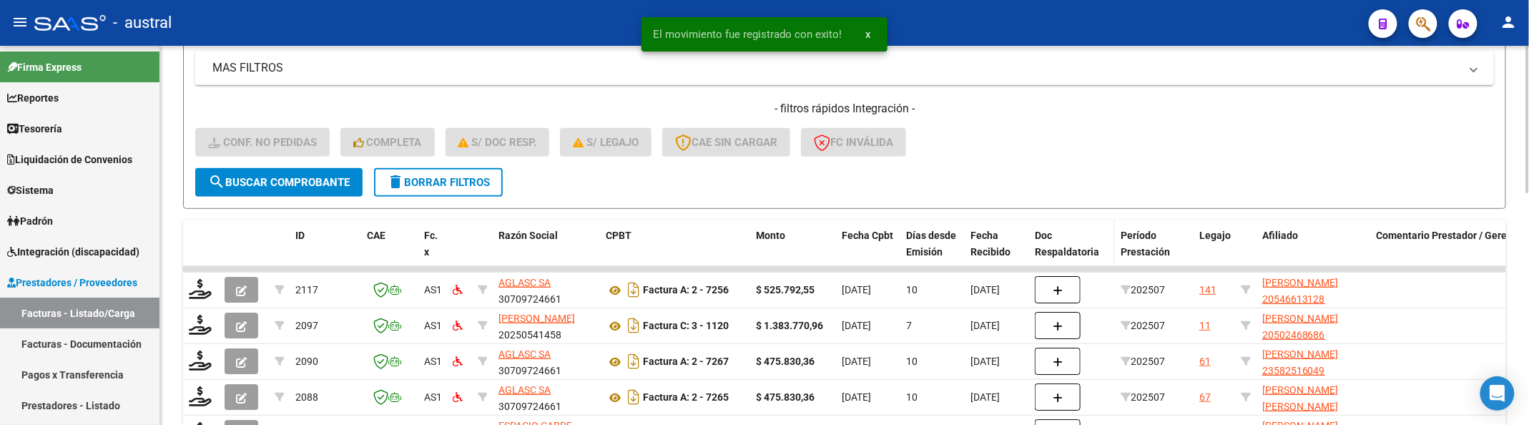
scroll to position [348, 0]
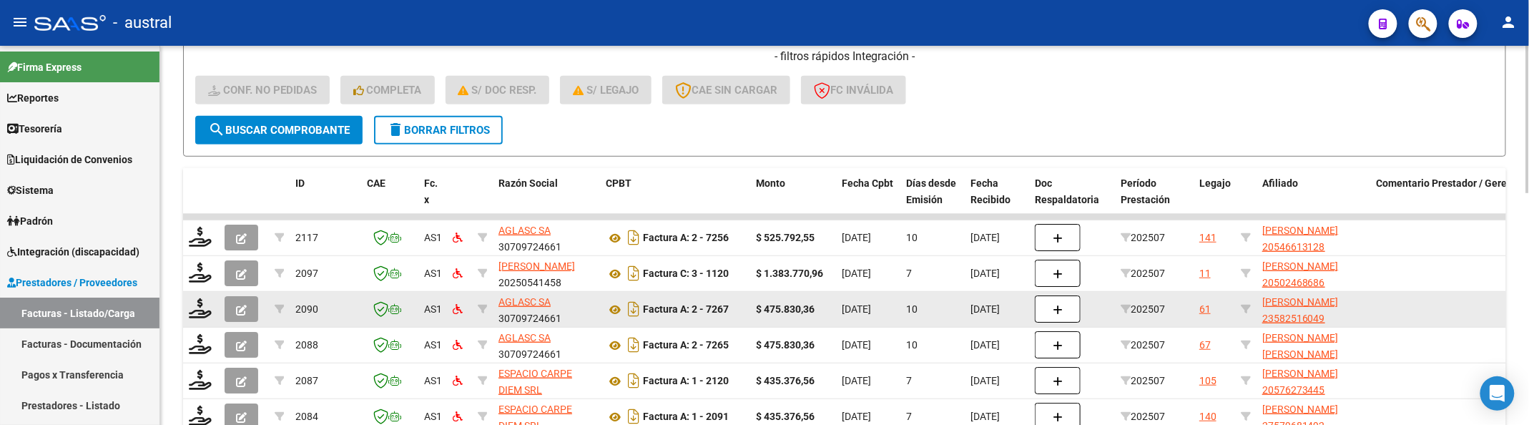
click at [1250, 301] on datatable-body-cell at bounding box center [1245, 309] width 21 height 35
click at [1249, 304] on icon at bounding box center [1246, 309] width 10 height 10
type input "23582516049"
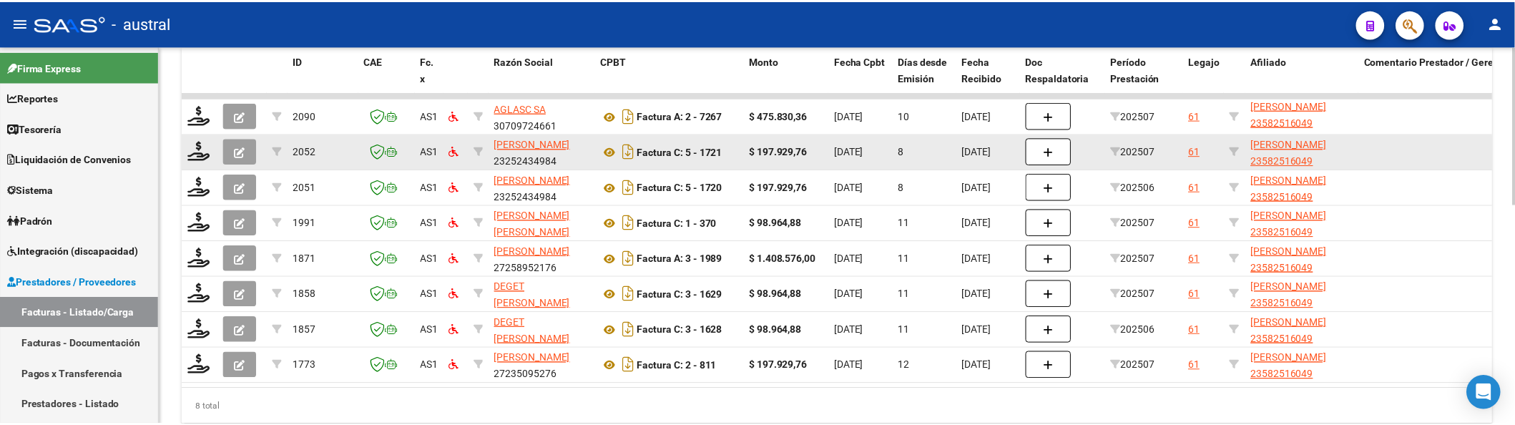
scroll to position [433, 0]
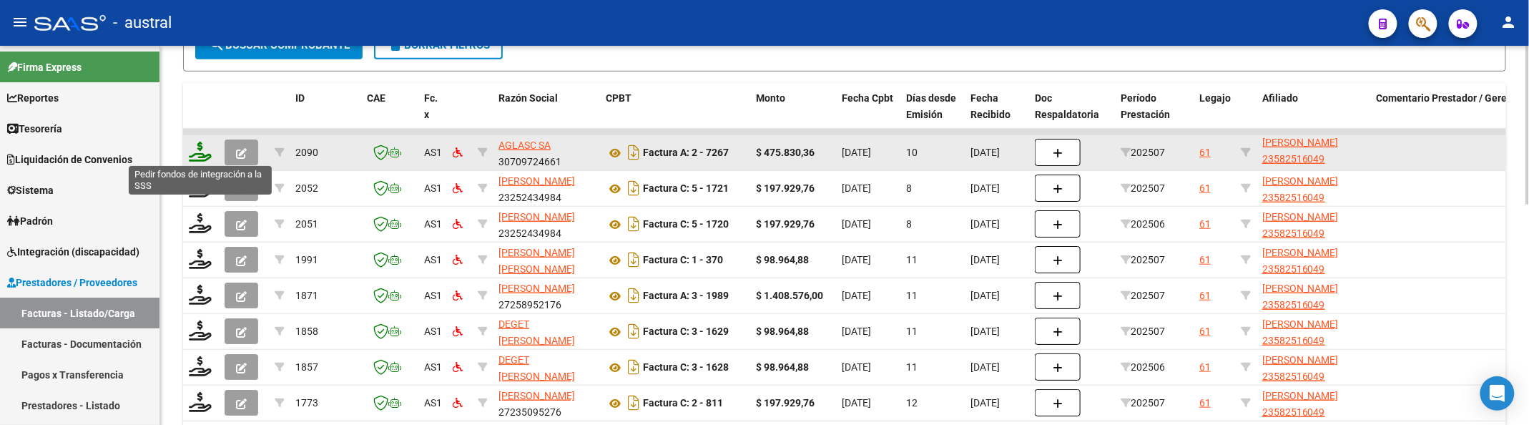
click at [201, 152] on icon at bounding box center [200, 152] width 23 height 20
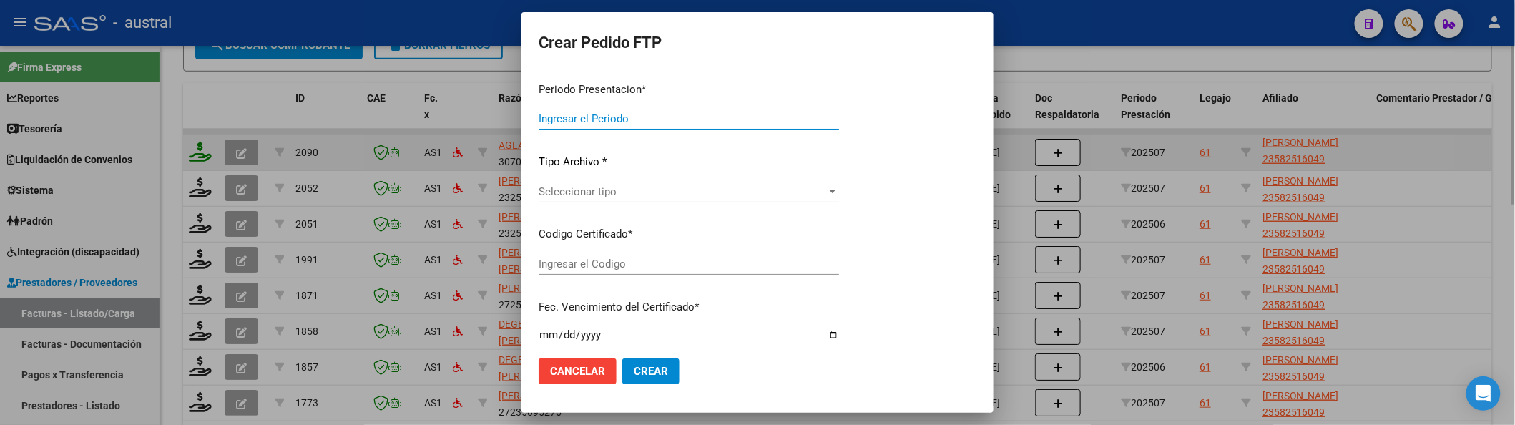
type input "202507"
type input "$ 475.830,36"
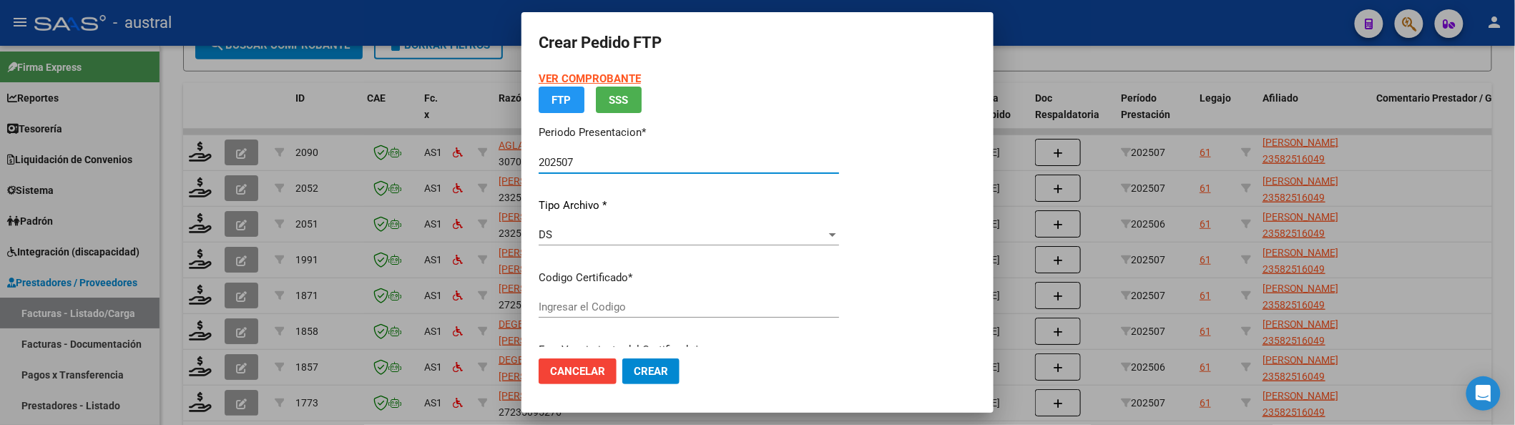
type input "8205238343"
type input "[DATE]"
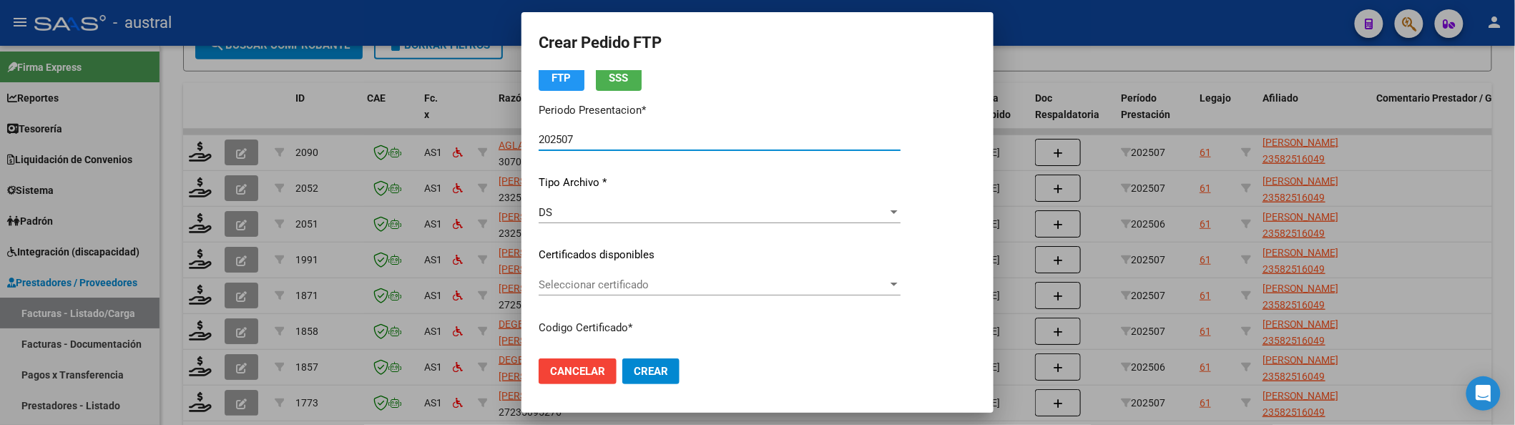
scroll to position [95, 0]
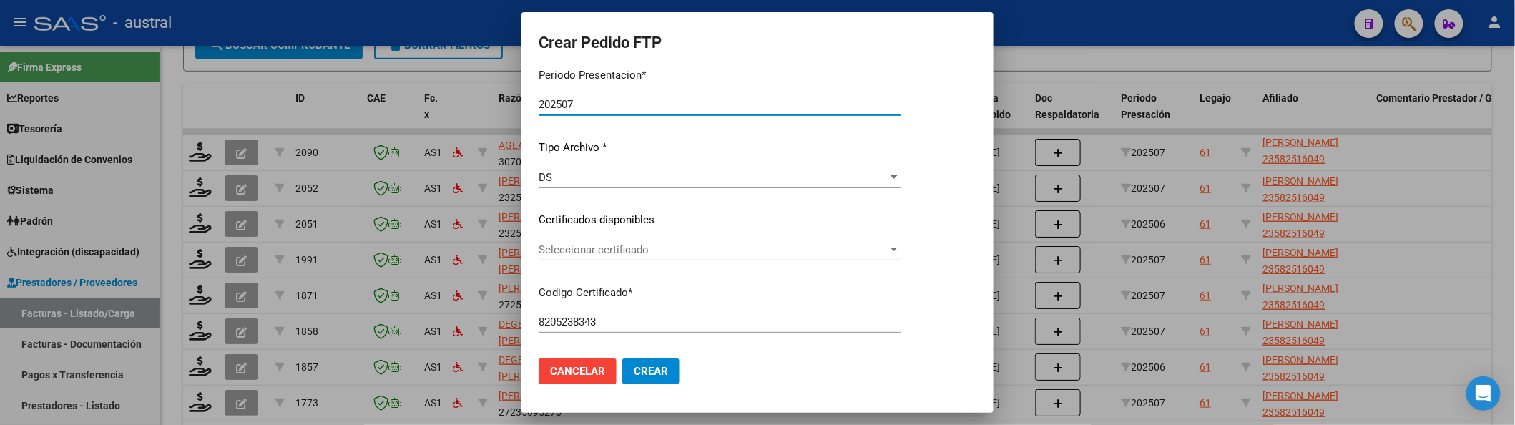
click at [625, 255] on span "Seleccionar certificado" at bounding box center [713, 249] width 349 height 13
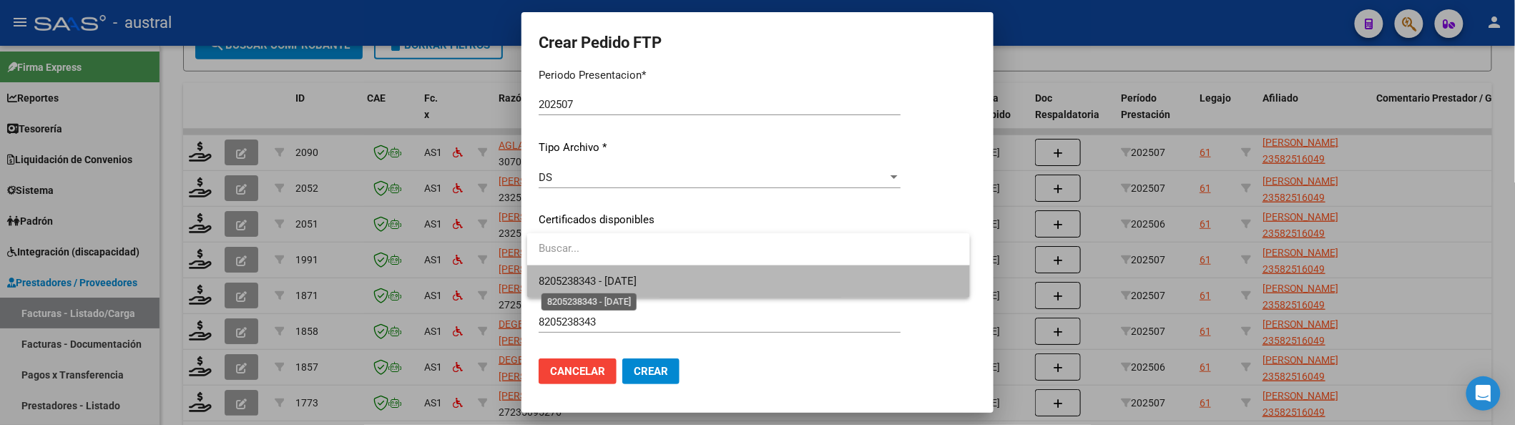
click at [633, 275] on span "8205238343 - [DATE]" at bounding box center [588, 281] width 98 height 13
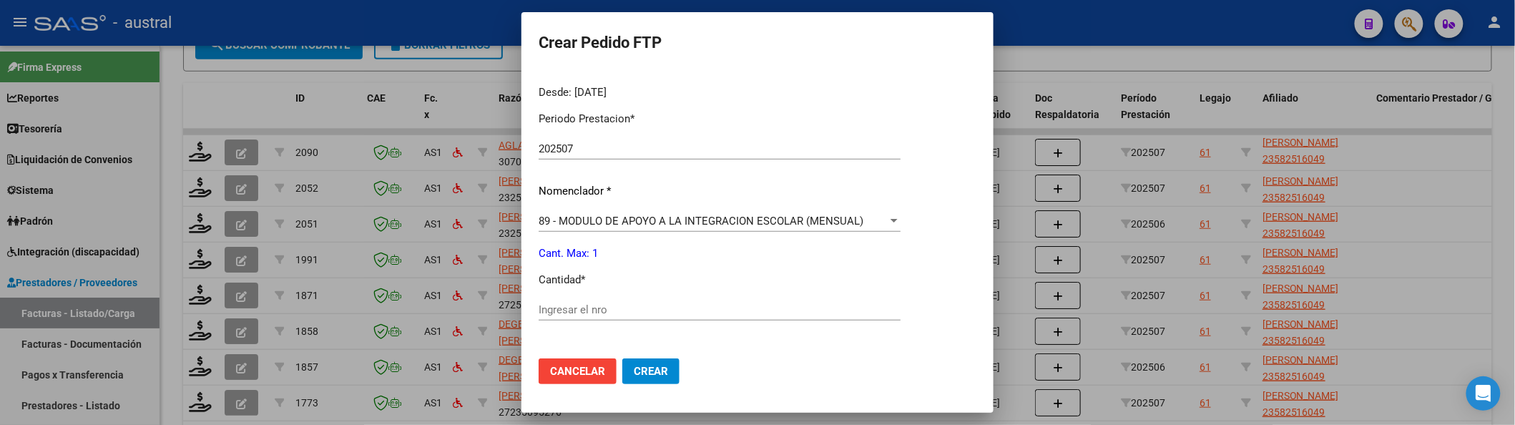
scroll to position [476, 0]
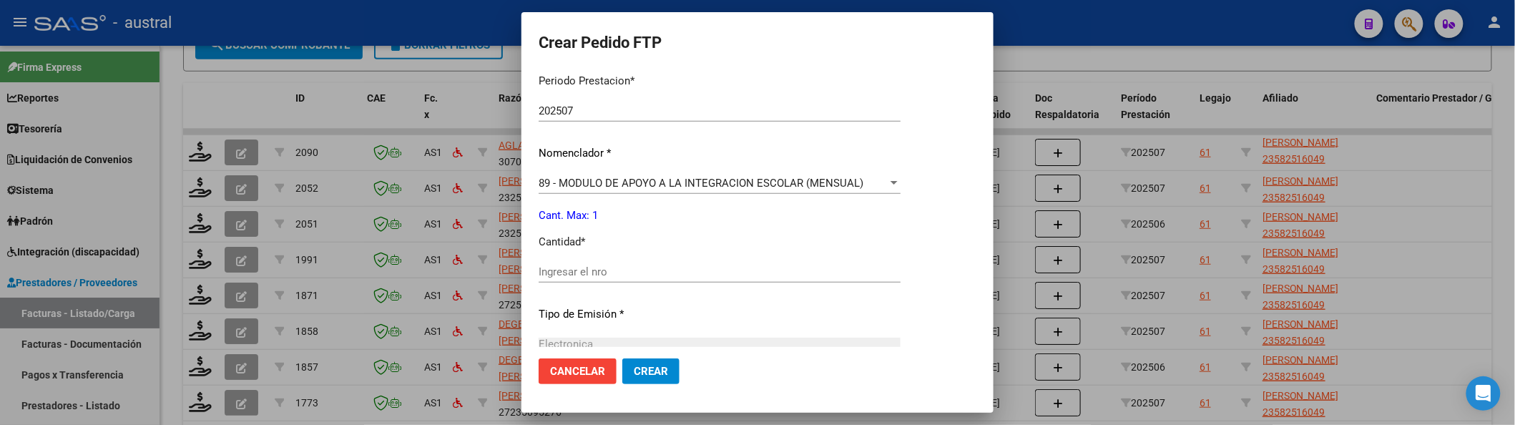
click at [710, 288] on div "Ingresar el nro" at bounding box center [720, 278] width 362 height 35
click at [713, 279] on div "Ingresar el nro" at bounding box center [720, 271] width 362 height 21
type input "1"
click at [667, 373] on span "Crear" at bounding box center [651, 371] width 34 height 13
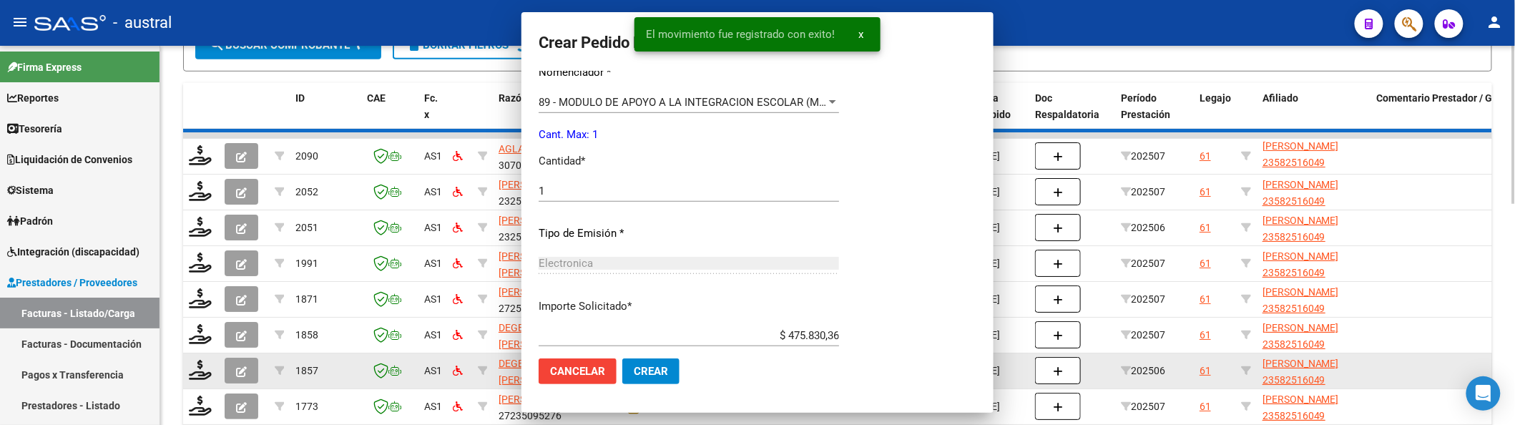
scroll to position [0, 0]
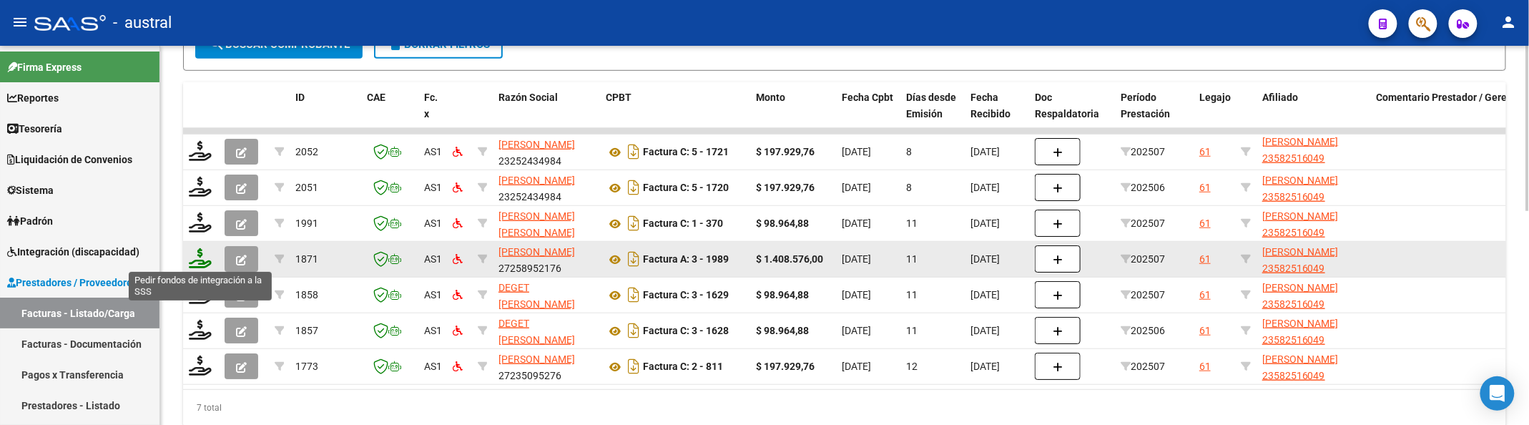
click at [207, 255] on icon at bounding box center [200, 258] width 23 height 20
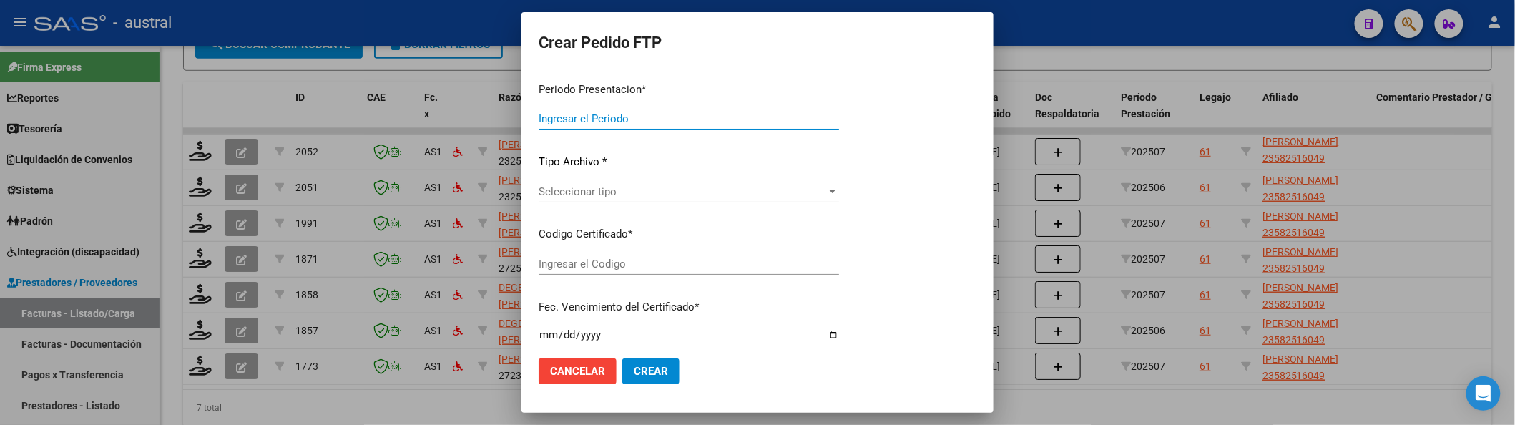
type input "202507"
type input "$ 1.408.576,00"
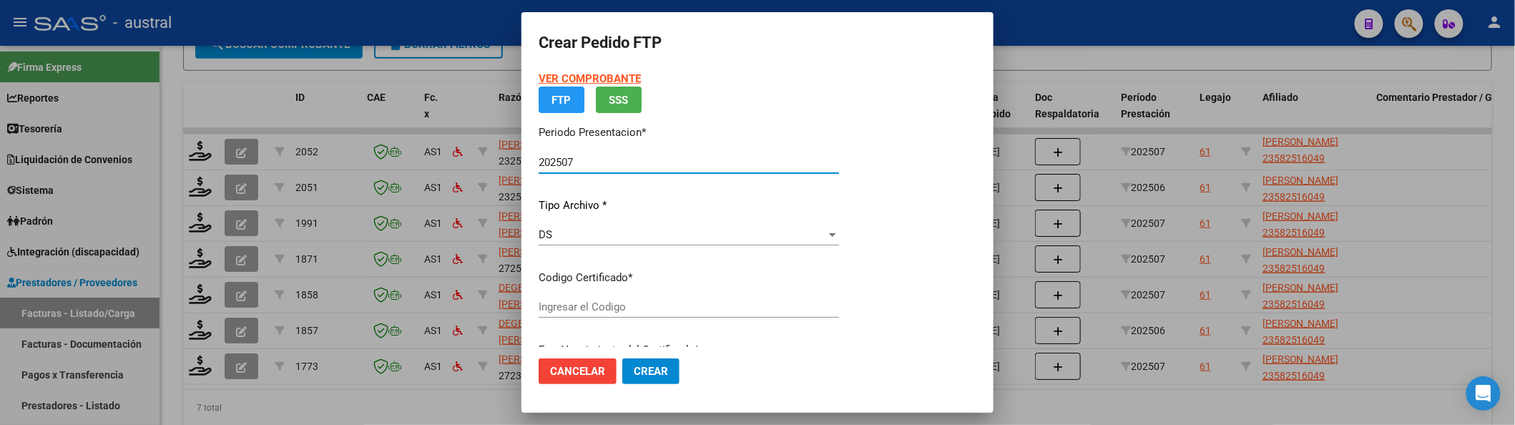
type input "8205238343"
type input "[DATE]"
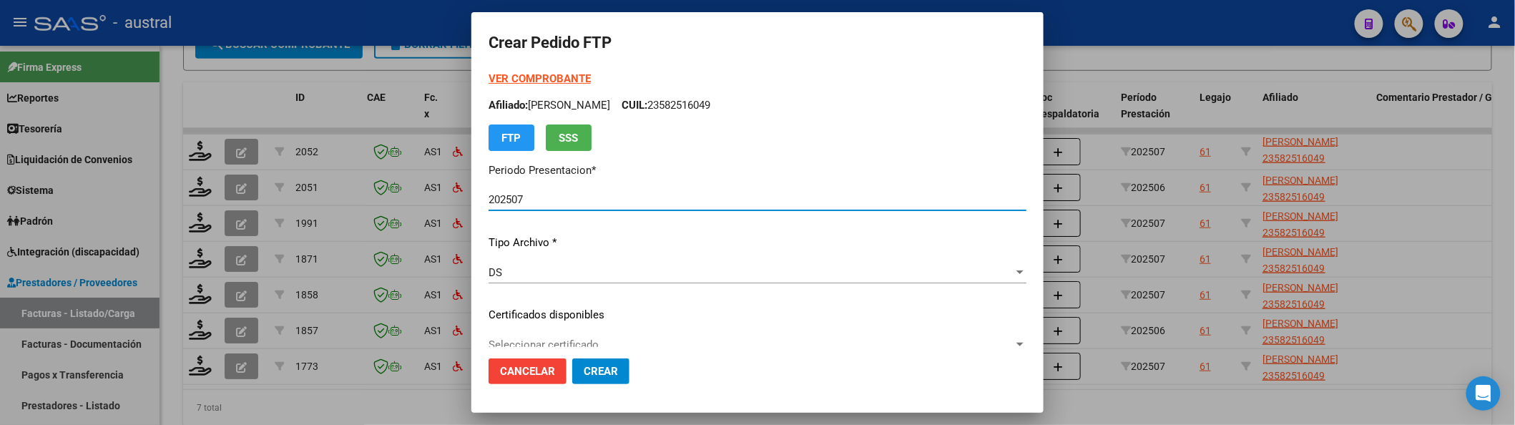
click at [602, 77] on div "VER COMPROBANTE ARCA Padrón Afiliado: [PERSON_NAME]: 23582516049 FTP SSS" at bounding box center [758, 111] width 538 height 80
click at [577, 74] on strong "VER COMPROBANTE" at bounding box center [540, 78] width 102 height 13
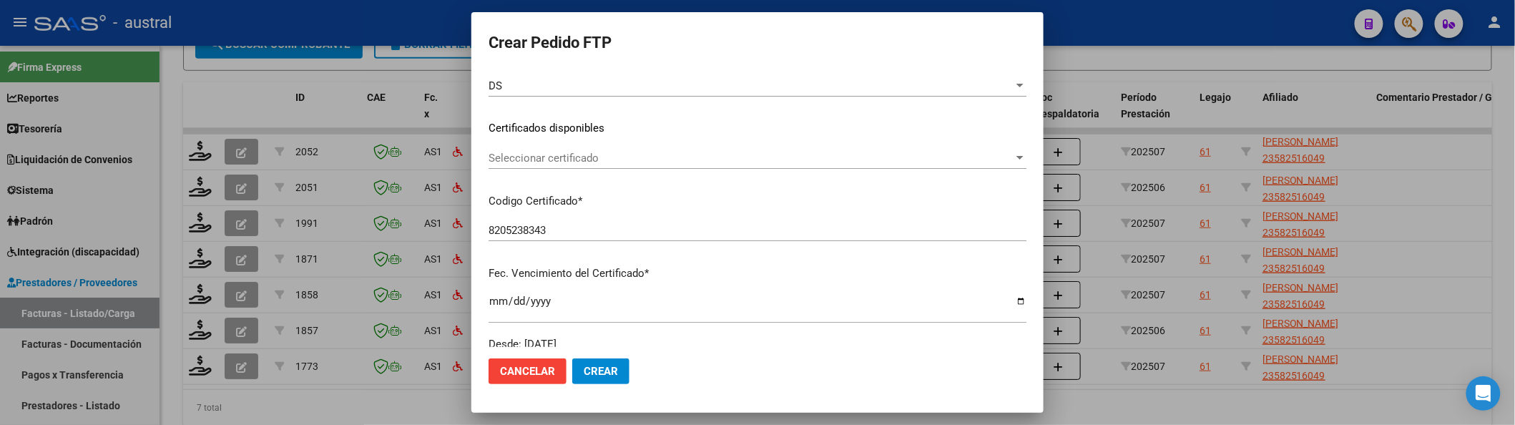
scroll to position [190, 0]
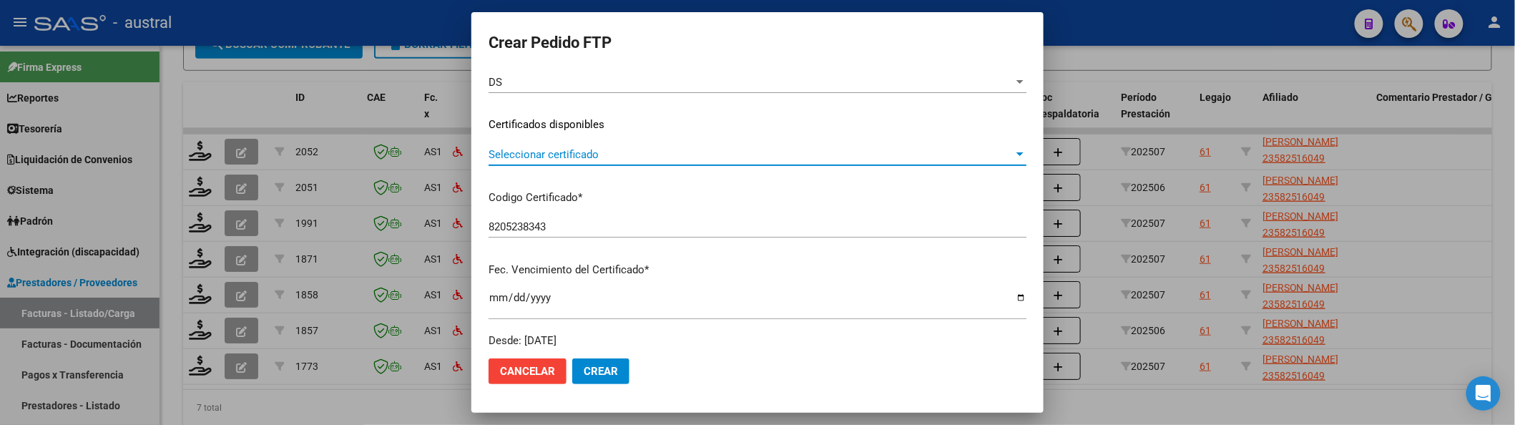
click at [584, 154] on span "Seleccionar certificado" at bounding box center [751, 154] width 525 height 13
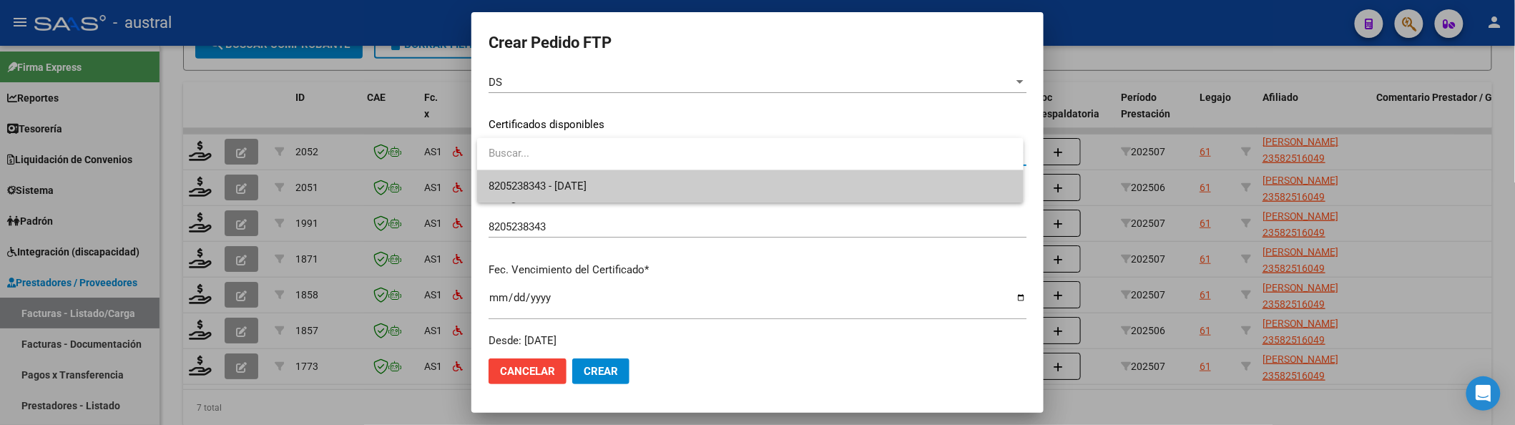
click at [599, 175] on span "8205238343 - [DATE]" at bounding box center [751, 186] width 524 height 32
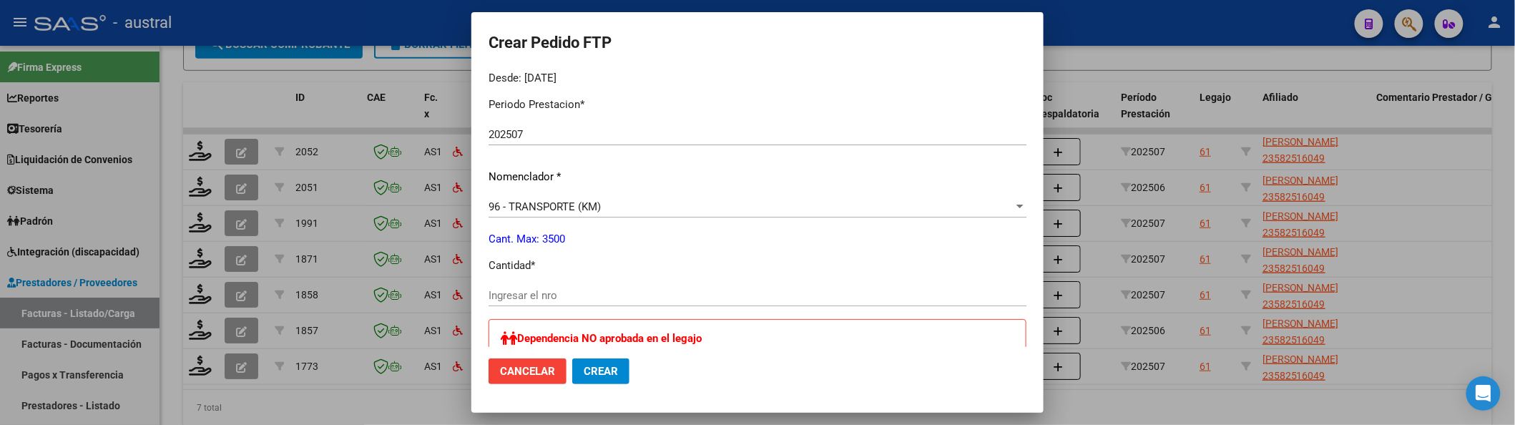
scroll to position [476, 0]
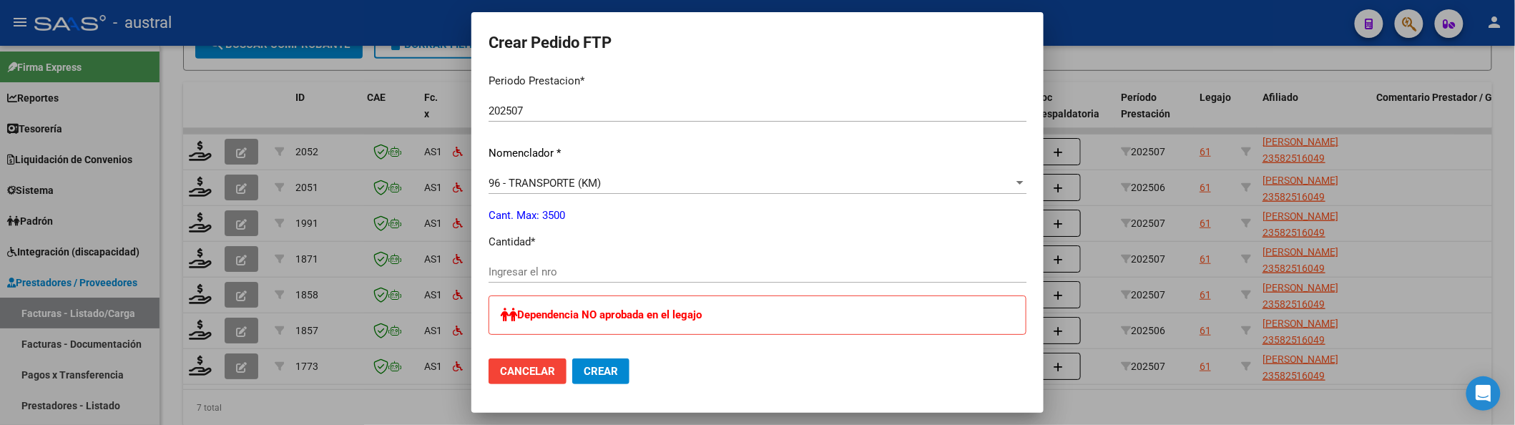
click at [552, 265] on input "Ingresar el nro" at bounding box center [758, 271] width 538 height 13
type input "2600"
click at [601, 367] on span "Crear" at bounding box center [601, 371] width 34 height 13
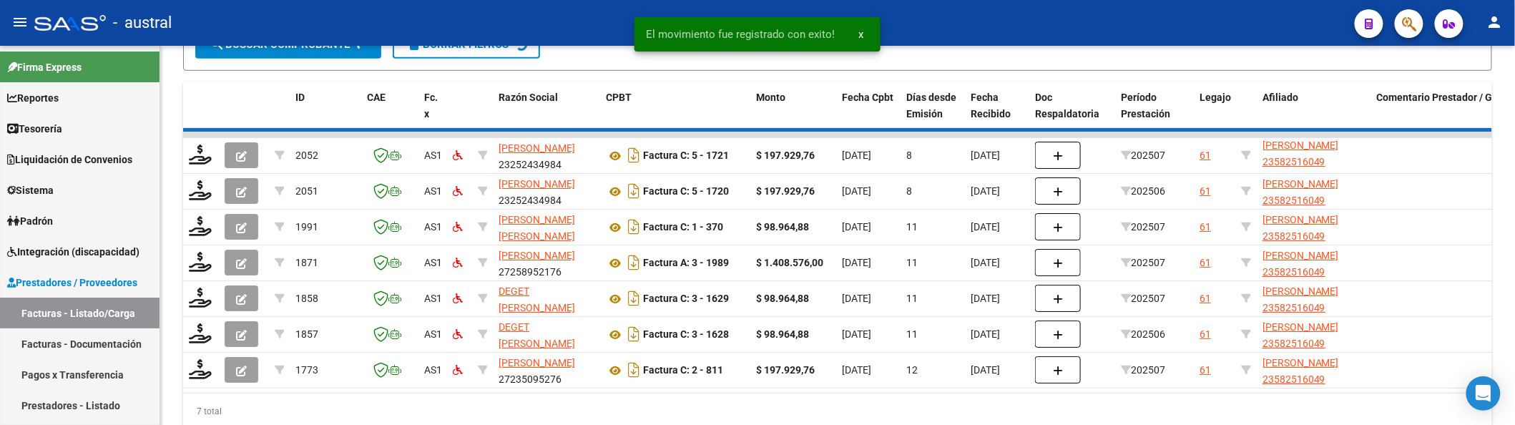
scroll to position [435, 0]
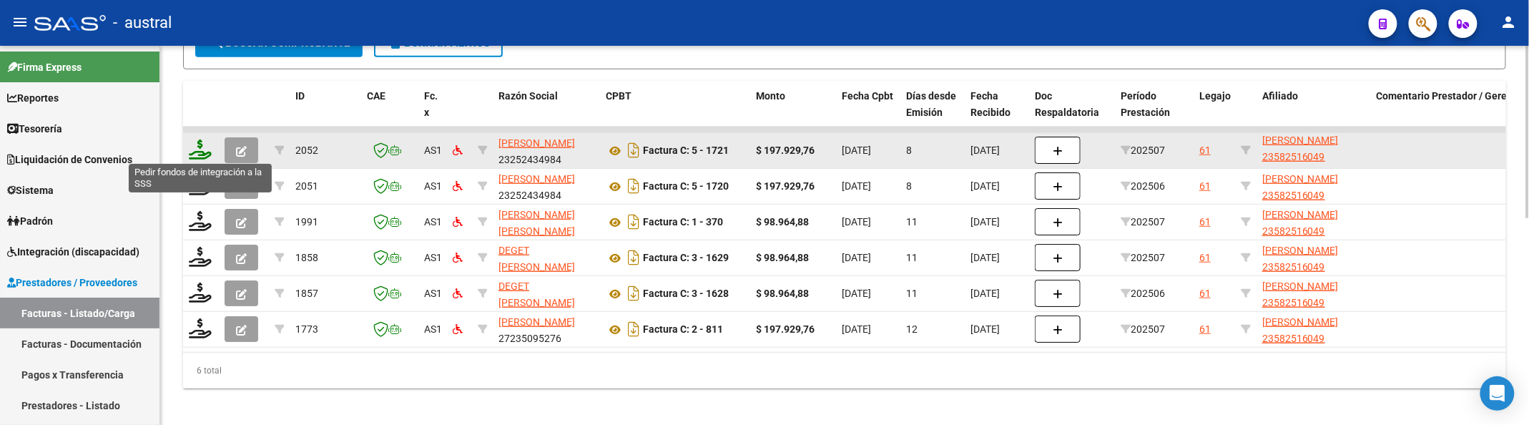
click at [195, 144] on icon at bounding box center [200, 149] width 23 height 20
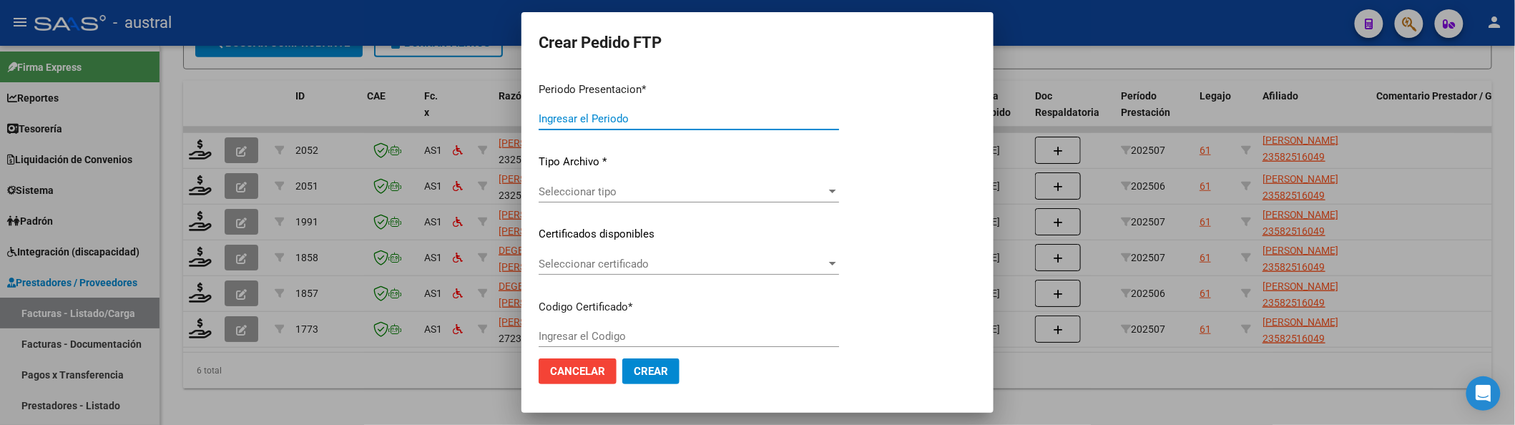
type input "202507"
type input "$ 197.929,76"
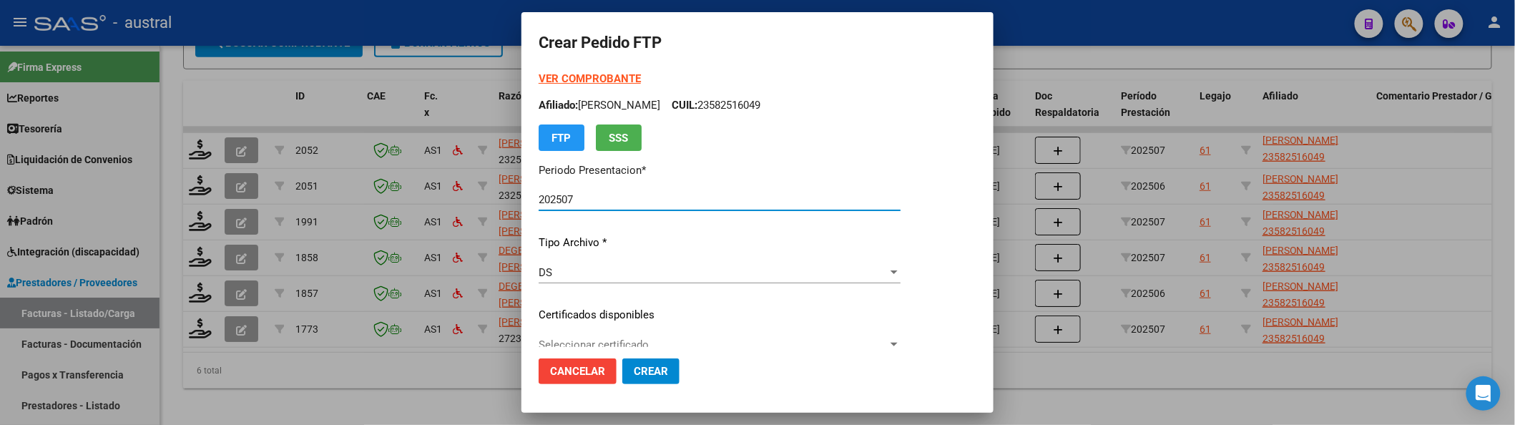
type input "8205238343"
type input "[DATE]"
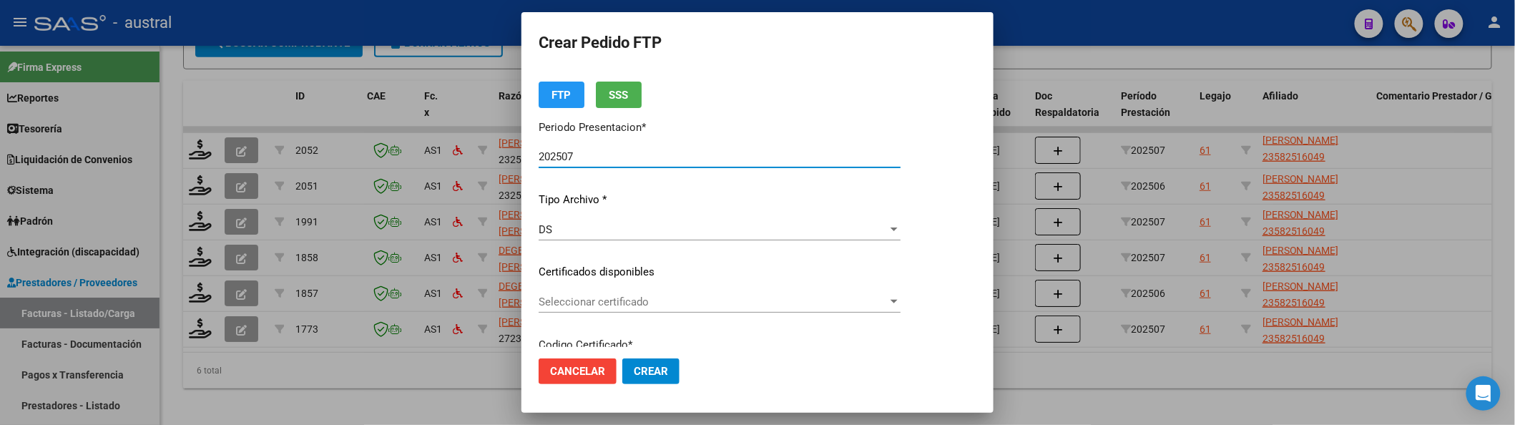
scroll to position [95, 0]
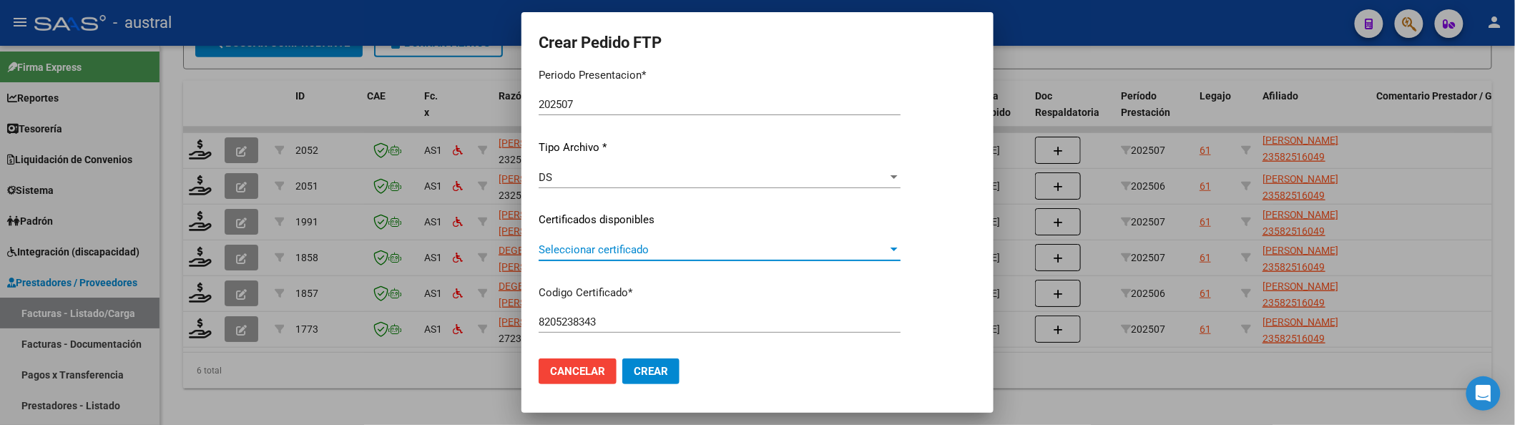
click at [662, 245] on span "Seleccionar certificado" at bounding box center [713, 249] width 349 height 13
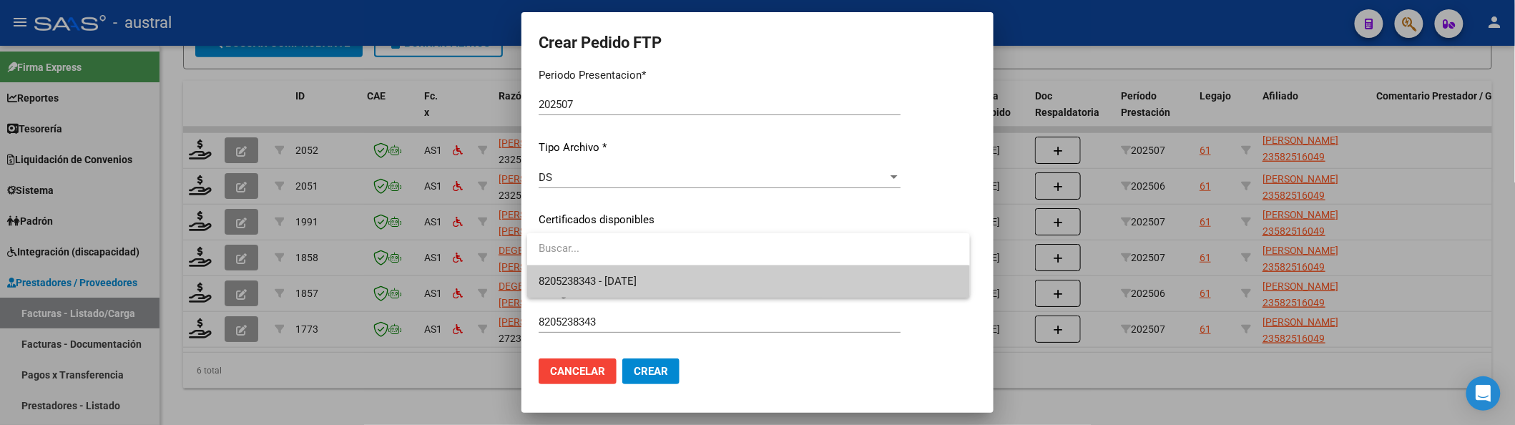
click at [670, 284] on span "8205238343 - [DATE]" at bounding box center [748, 281] width 419 height 32
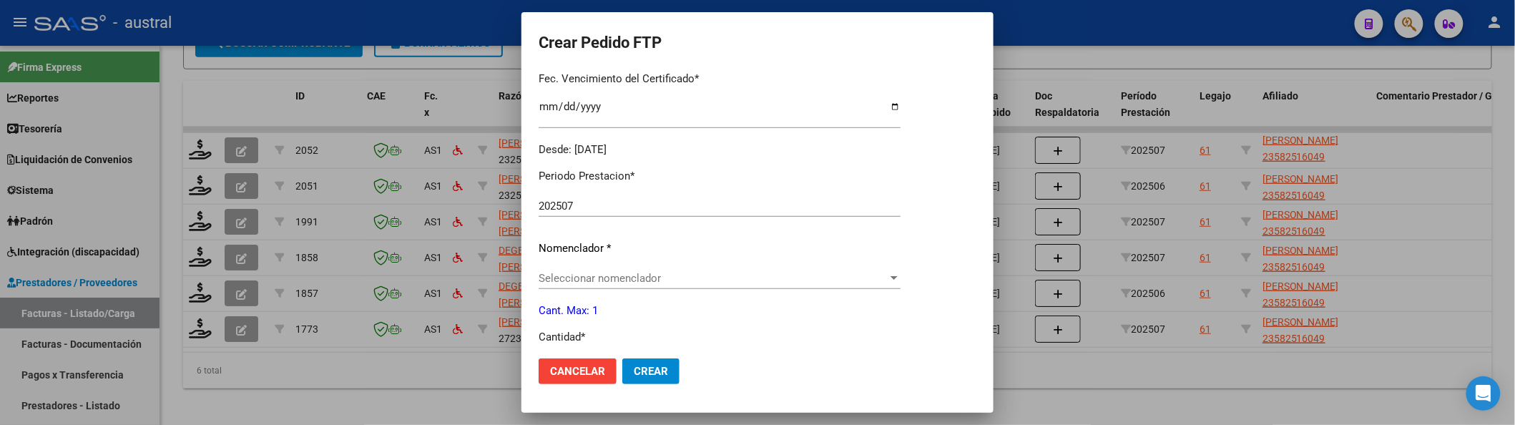
scroll to position [476, 0]
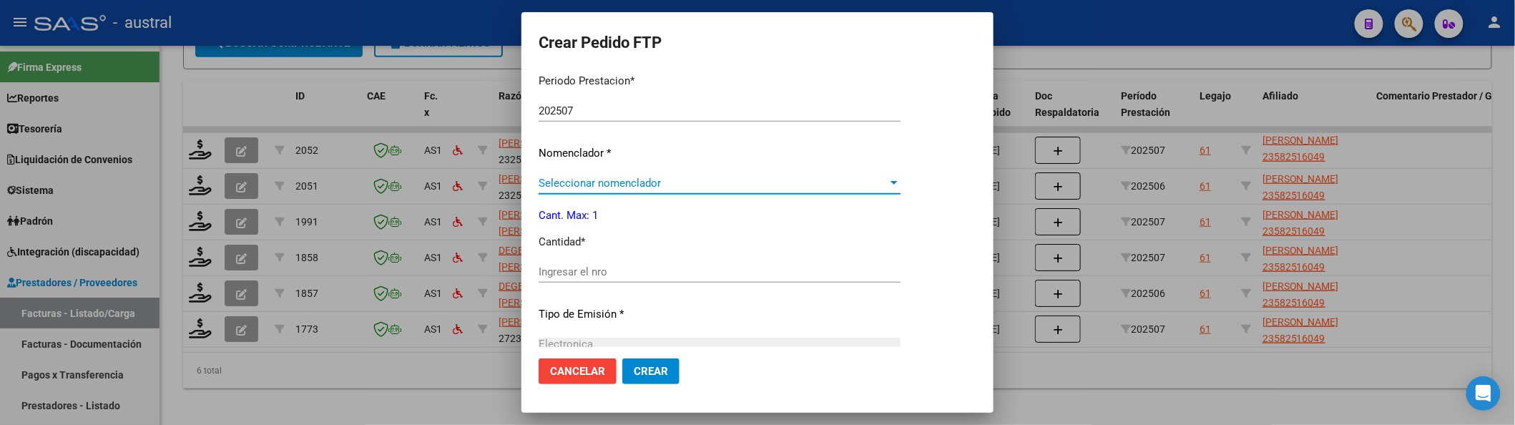
click at [613, 187] on span "Seleccionar nomenclador" at bounding box center [713, 183] width 349 height 13
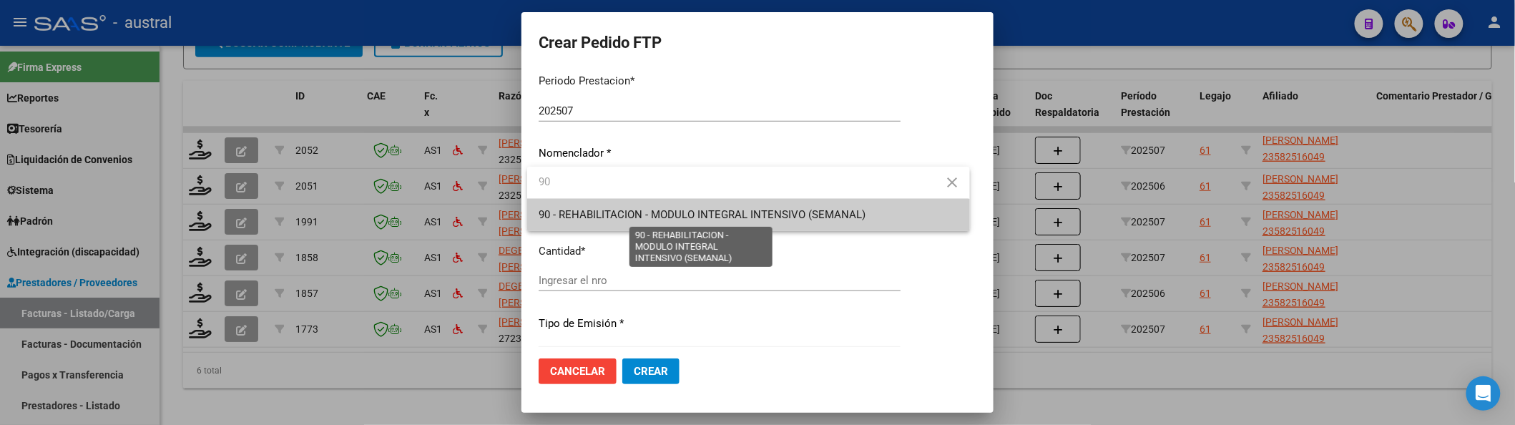
type input "90"
click at [656, 210] on span "90 - REHABILITACION - MODULO INTEGRAL INTENSIVO (SEMANAL)" at bounding box center [702, 214] width 327 height 13
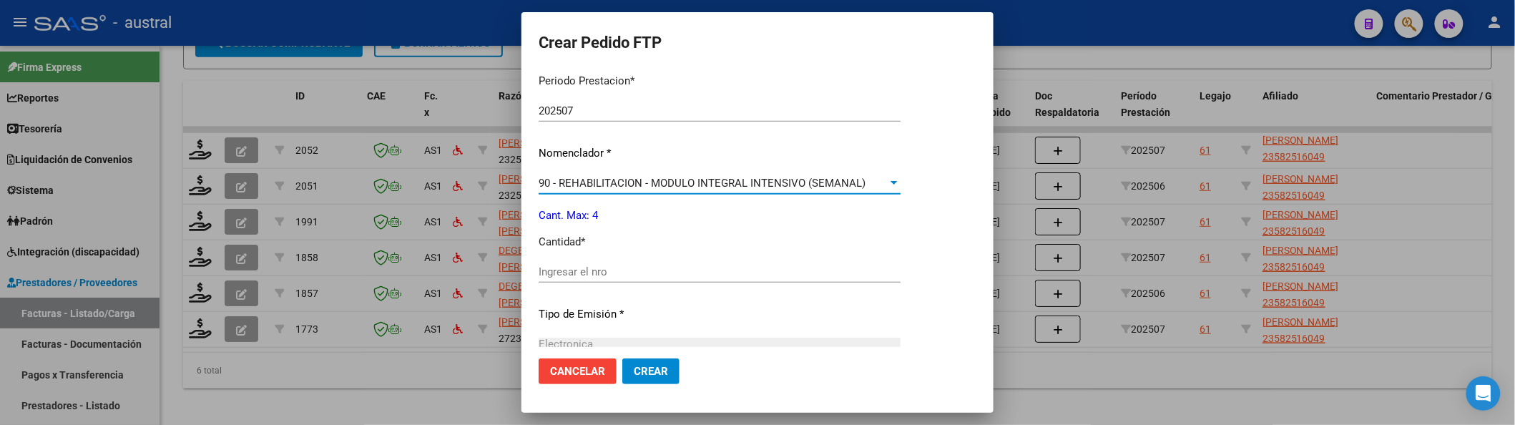
click at [648, 278] on div "Ingresar el nro" at bounding box center [720, 271] width 362 height 21
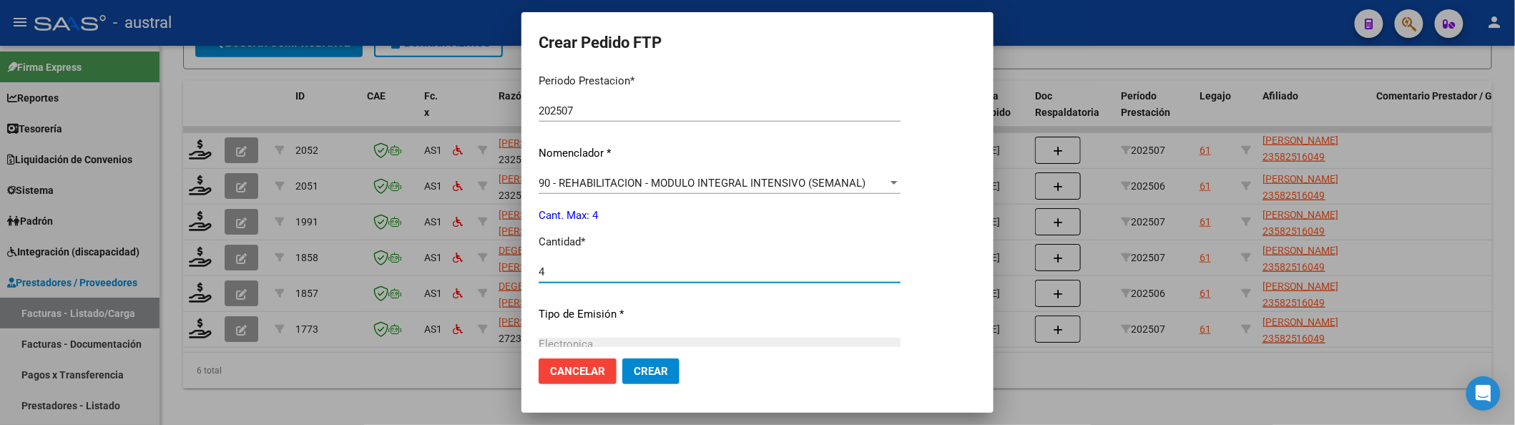
scroll to position [642, 0]
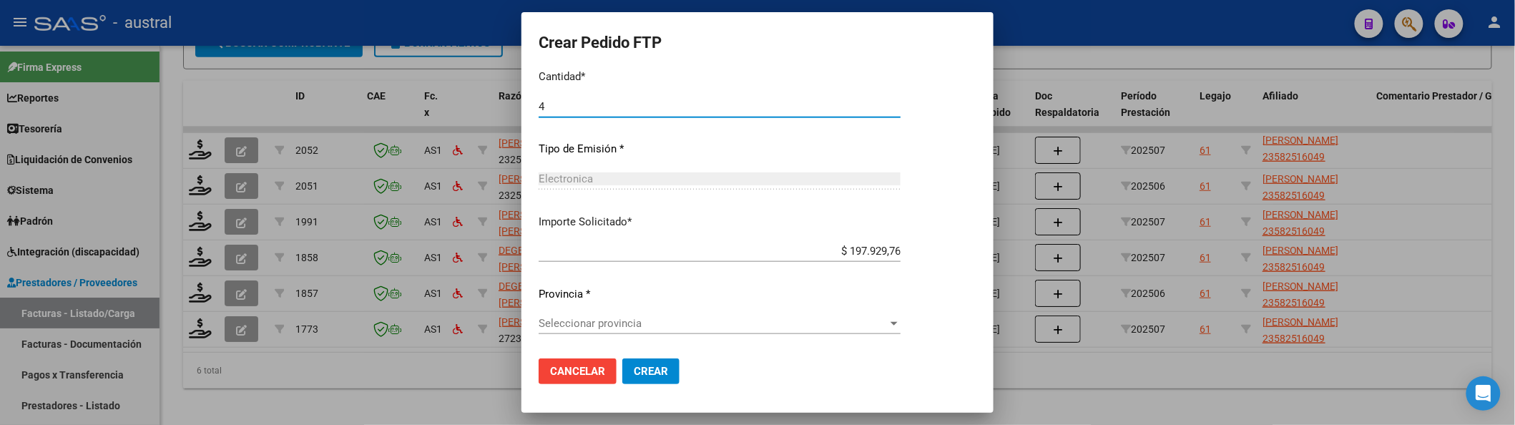
type input "4"
click at [657, 313] on div "Seleccionar provincia Seleccionar provincia" at bounding box center [720, 323] width 362 height 21
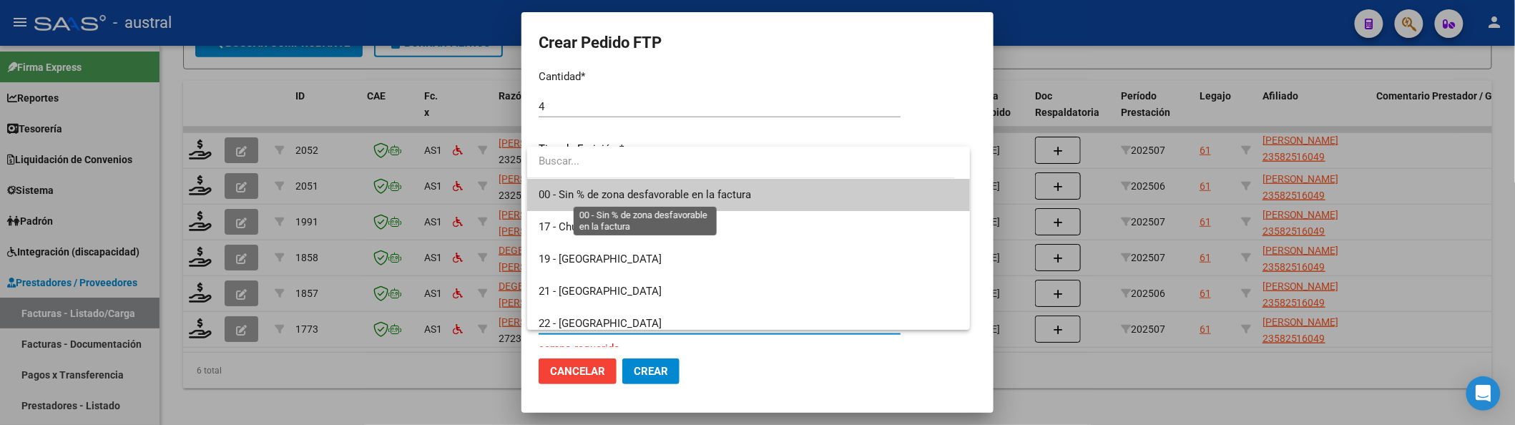
click at [662, 186] on span "00 - Sin % de zona desfavorable en la factura" at bounding box center [748, 195] width 419 height 32
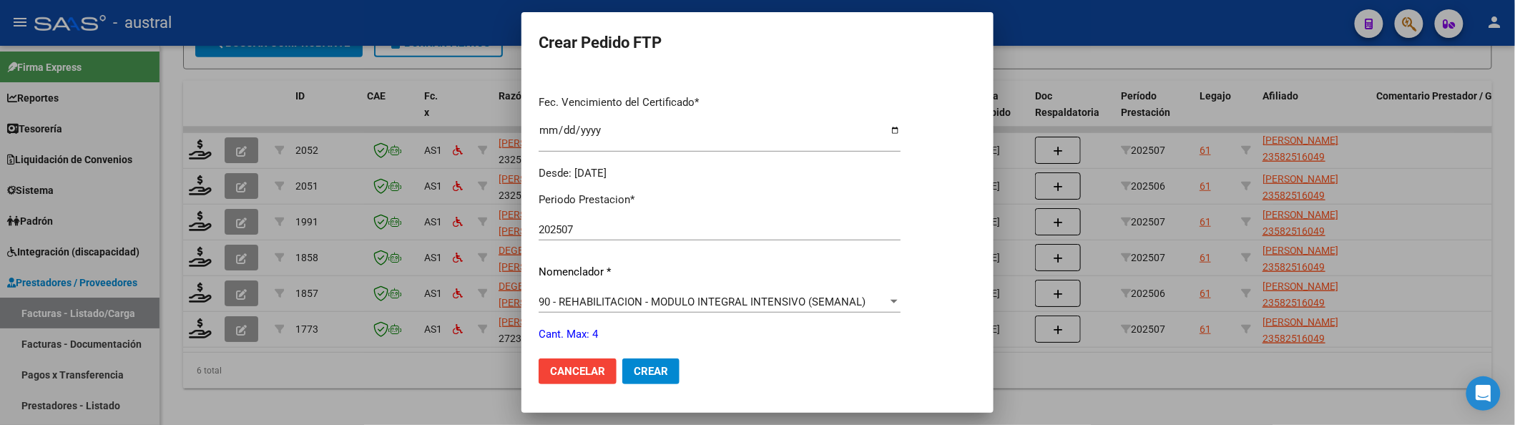
scroll to position [355, 0]
click at [638, 381] on button "Crear" at bounding box center [650, 371] width 57 height 26
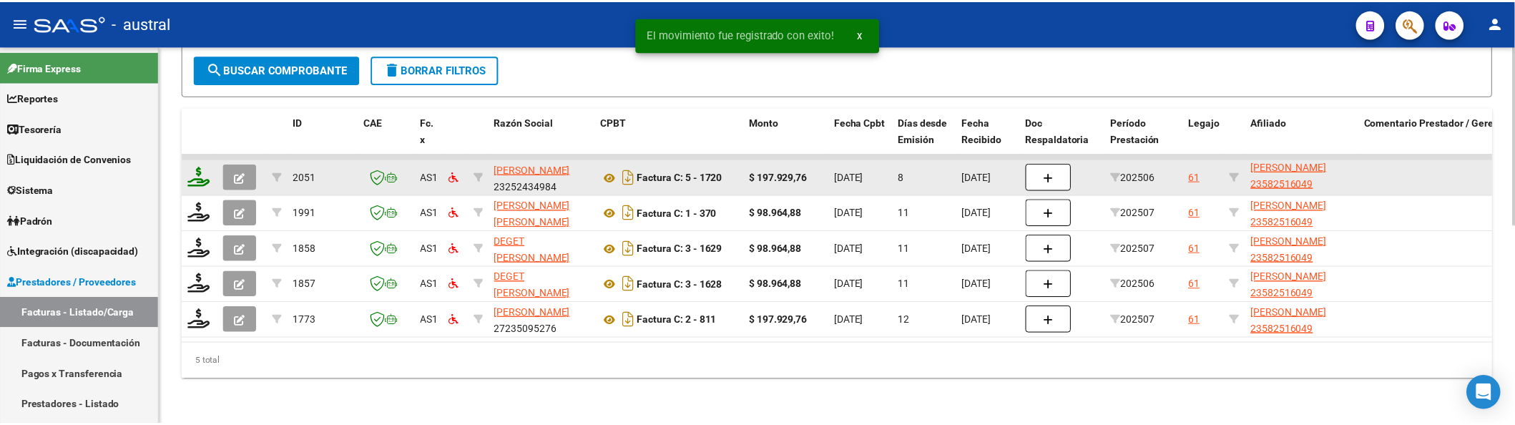
scroll to position [421, 0]
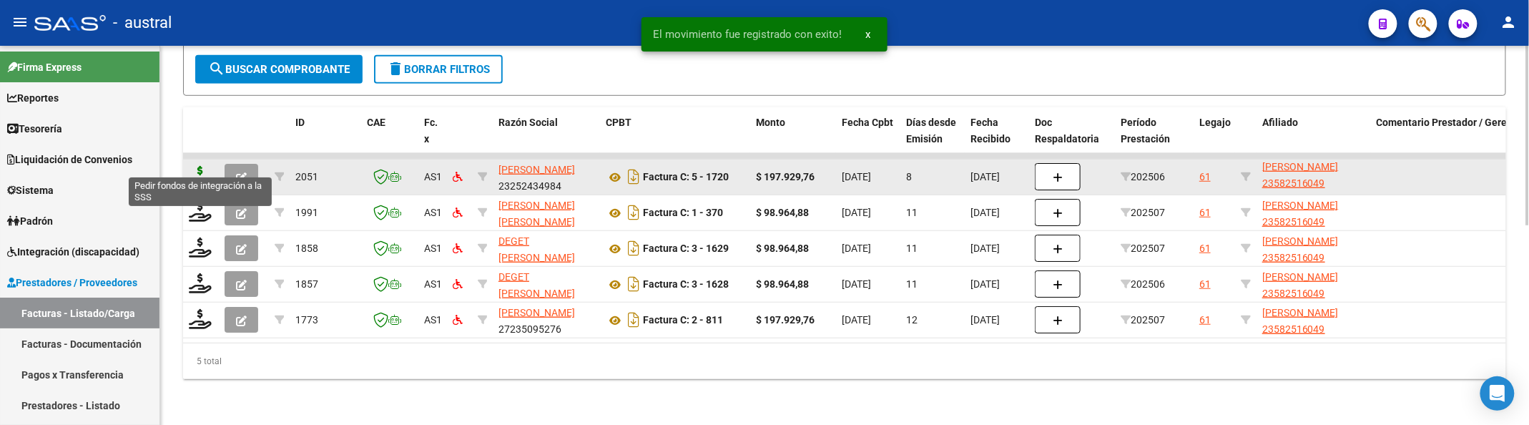
click at [201, 166] on icon at bounding box center [200, 176] width 23 height 20
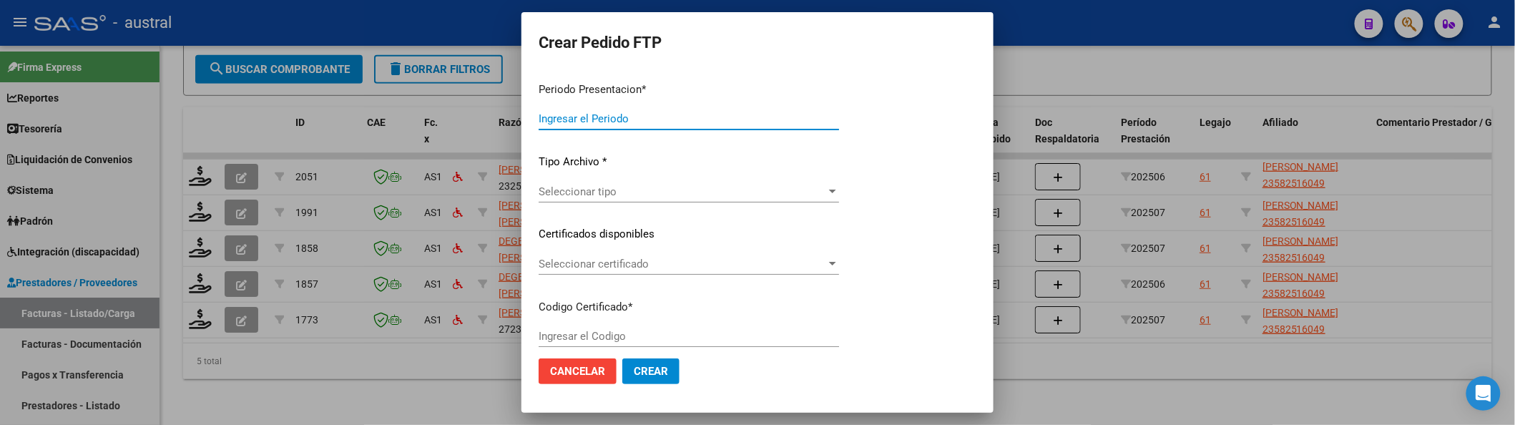
type input "202507"
type input "202506"
type input "$ 197.929,76"
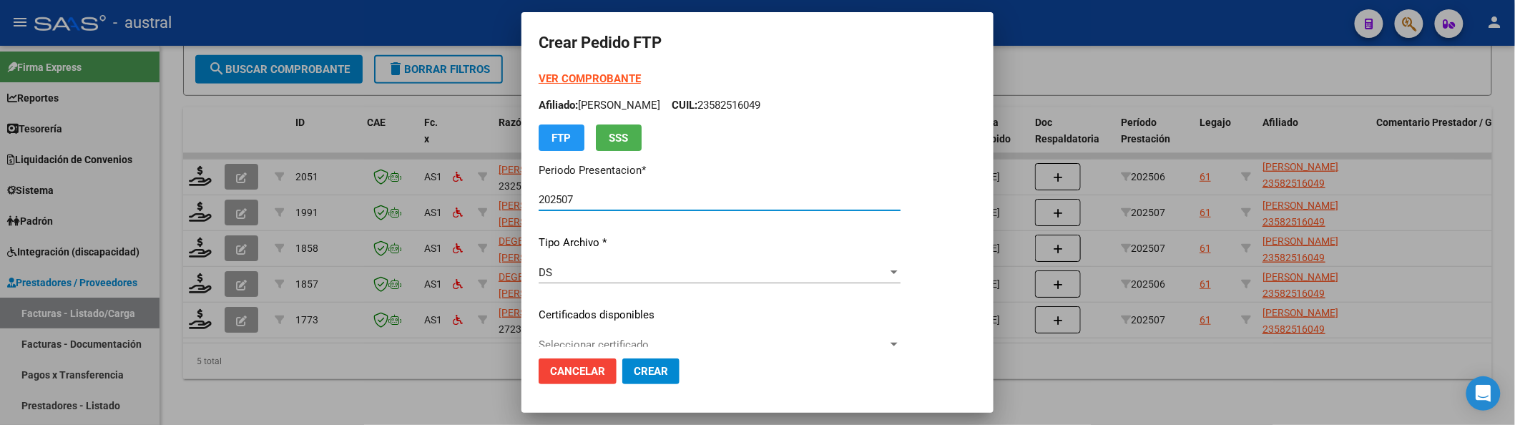
type input "8205238343"
type input "[DATE]"
drag, startPoint x: 674, startPoint y: 330, endPoint x: 682, endPoint y: 339, distance: 12.2
click at [678, 335] on div "VER COMPROBANTE ARCA Padrón Afiliado: [PERSON_NAME]: 23582516049 FTP SSS Period…" at bounding box center [720, 305] width 362 height 468
click at [682, 339] on span "Seleccionar certificado" at bounding box center [713, 344] width 349 height 13
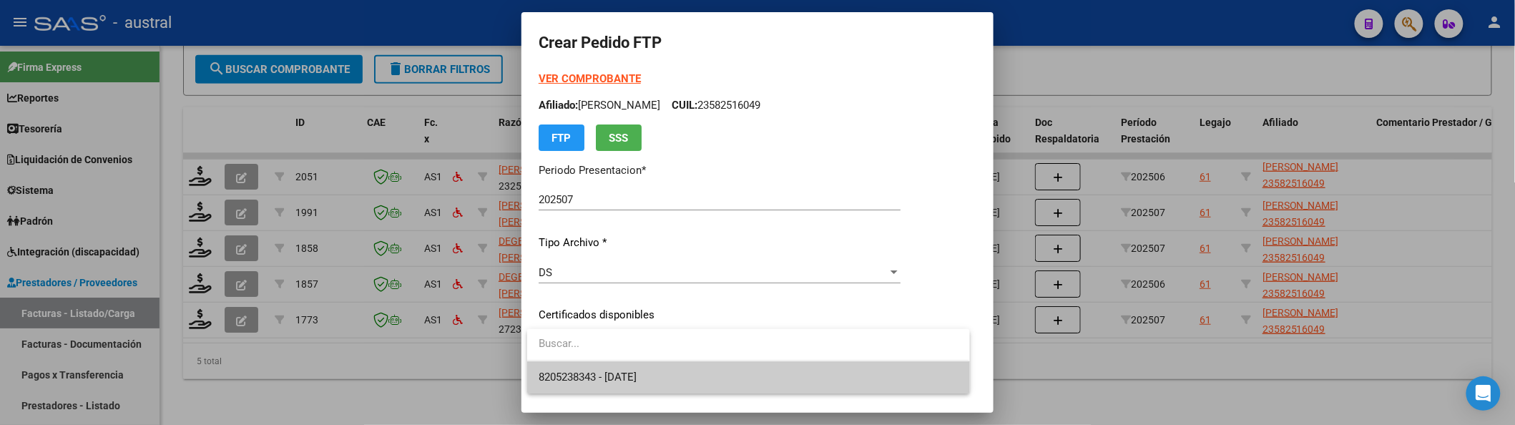
click at [661, 368] on span "8205238343 - [DATE]" at bounding box center [748, 377] width 419 height 32
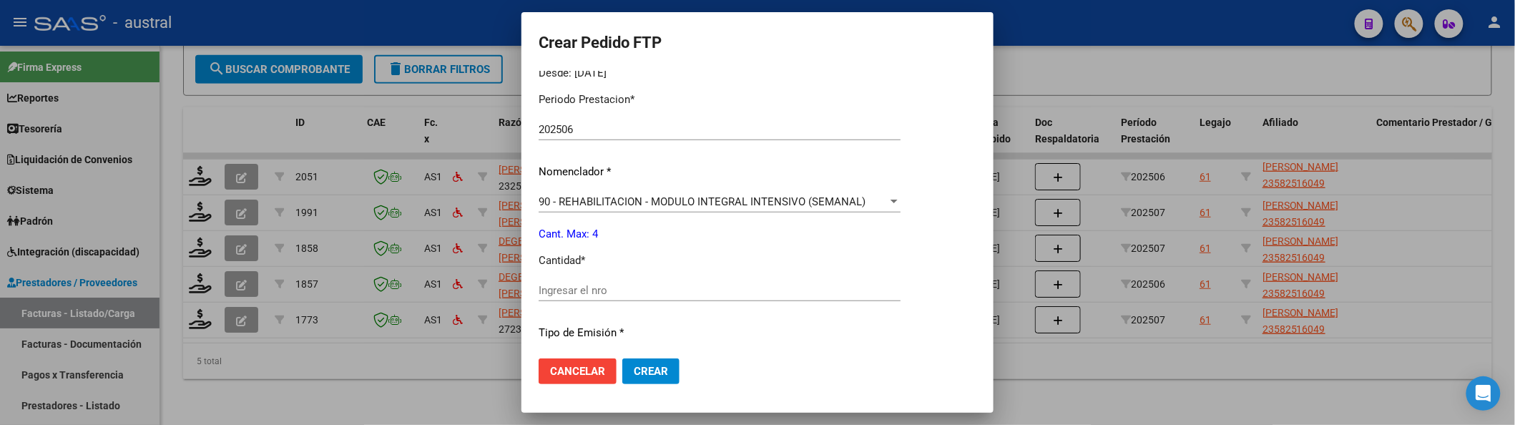
scroll to position [481, 0]
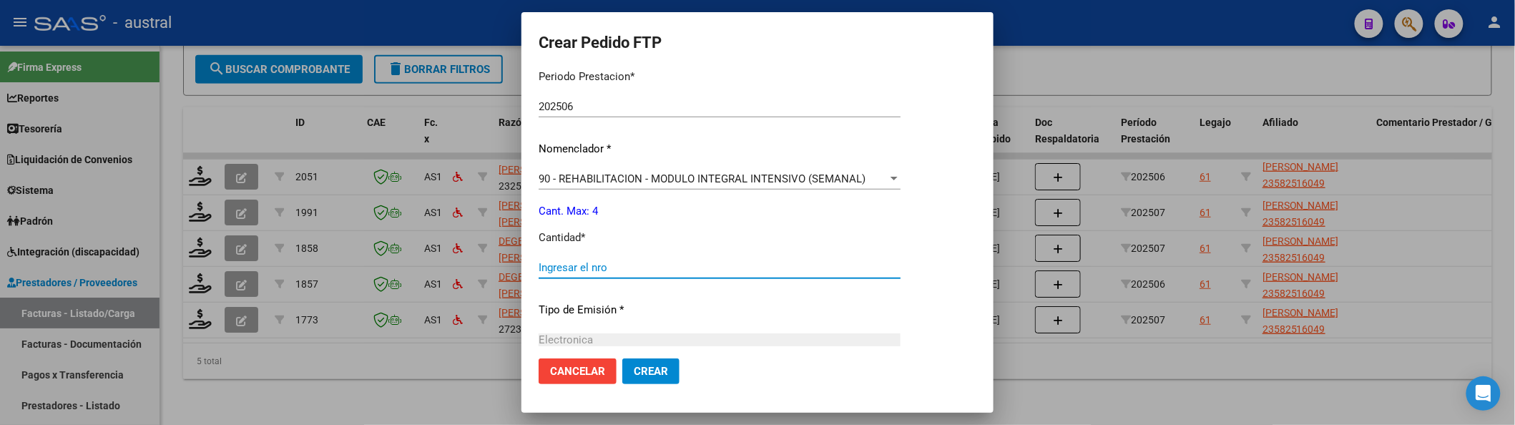
click at [654, 270] on input "Ingresar el nro" at bounding box center [720, 267] width 362 height 13
type input "4"
click at [622, 358] on button "Crear" at bounding box center [650, 371] width 57 height 26
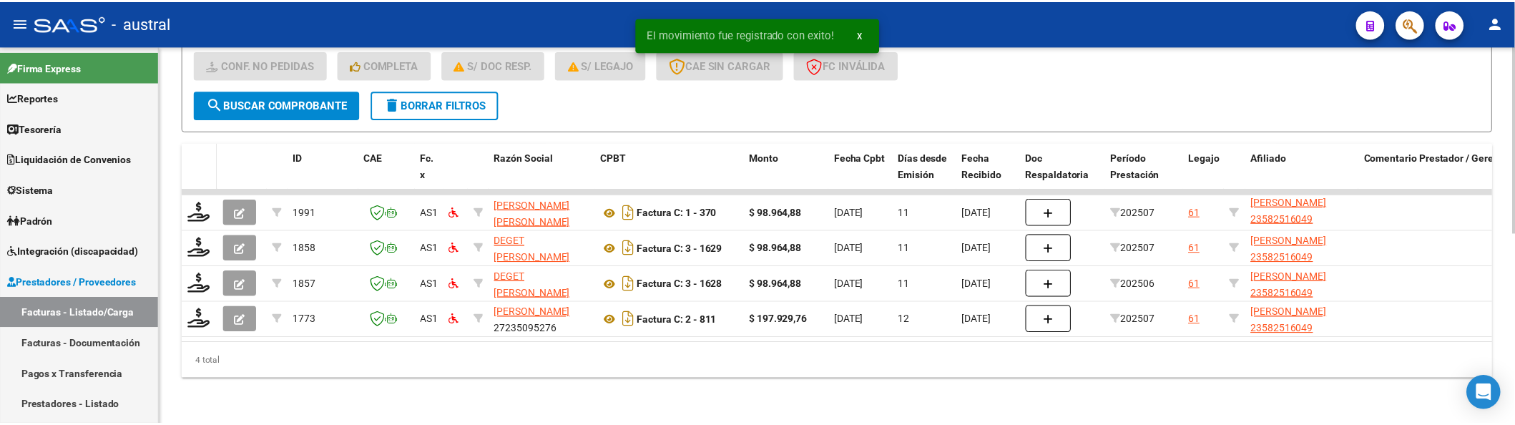
scroll to position [385, 0]
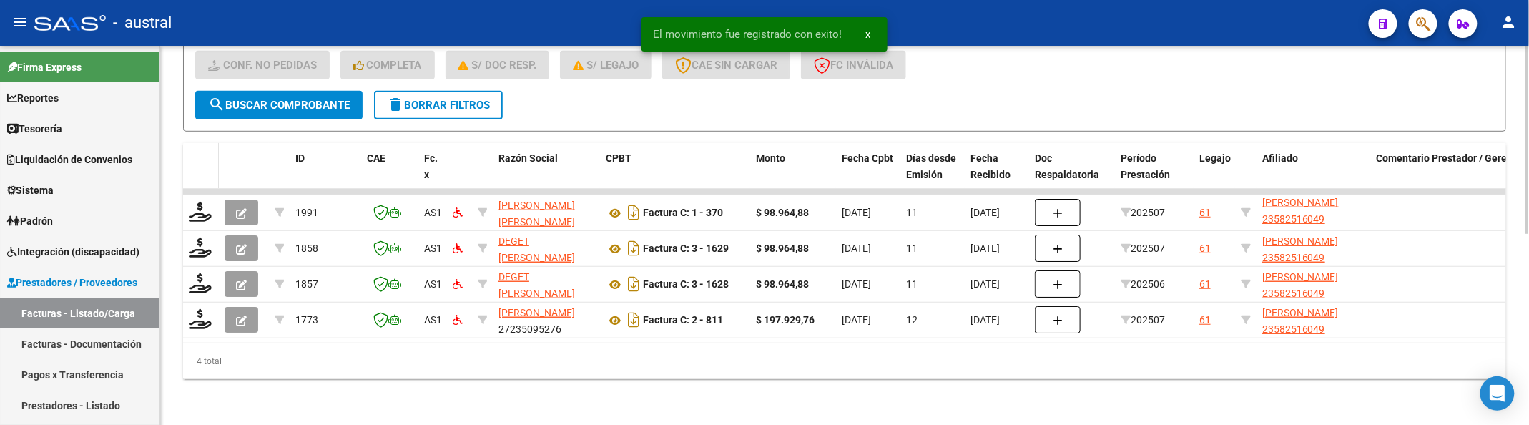
click at [195, 166] on datatable-header-cell at bounding box center [201, 174] width 36 height 63
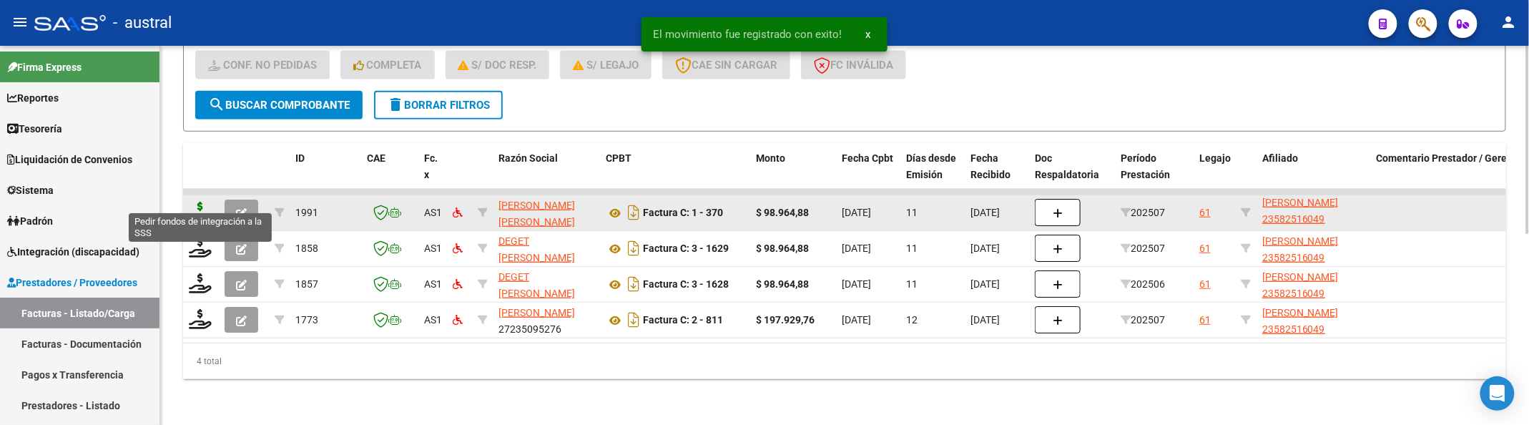
click at [192, 202] on icon at bounding box center [200, 212] width 23 height 20
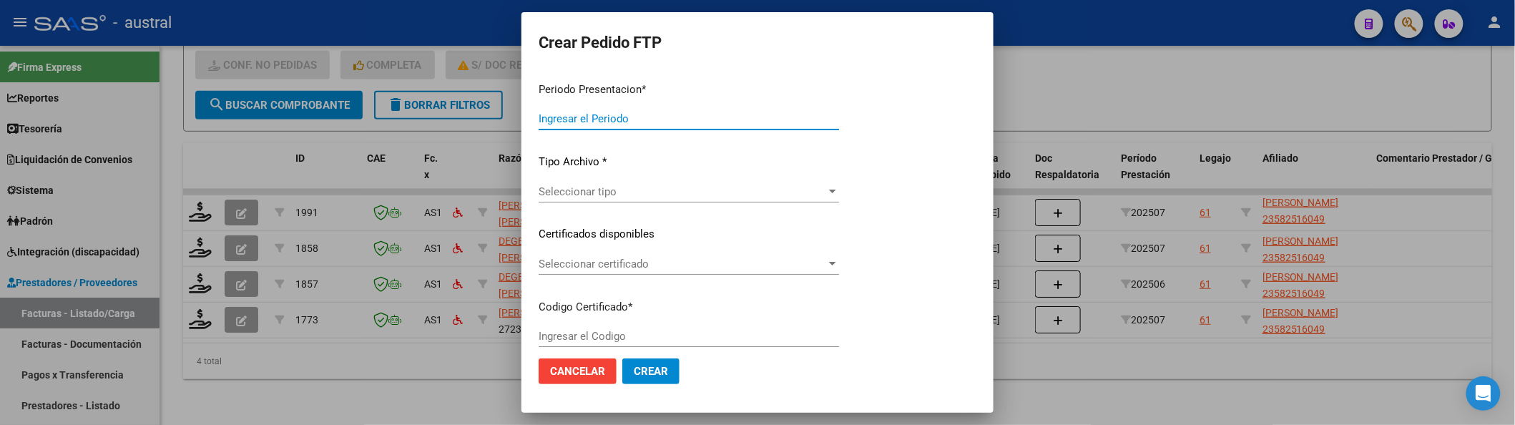
type input "202507"
type input "$ 98.964,88"
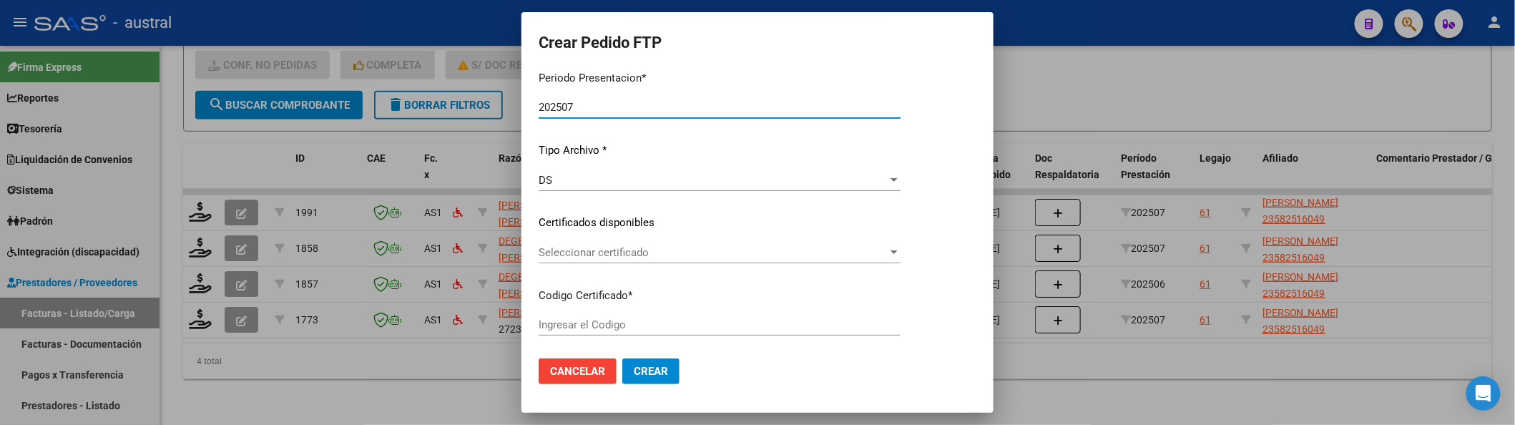
scroll to position [190, 0]
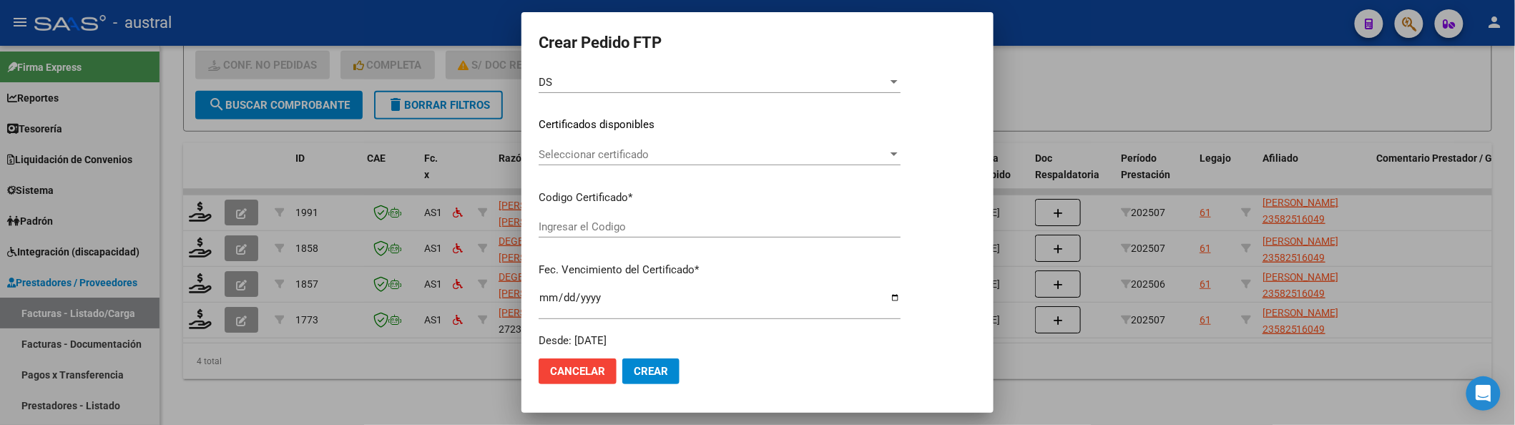
type input "8205238343"
type input "[DATE]"
click at [720, 144] on div "Seleccionar certificado Seleccionar certificado" at bounding box center [720, 154] width 362 height 21
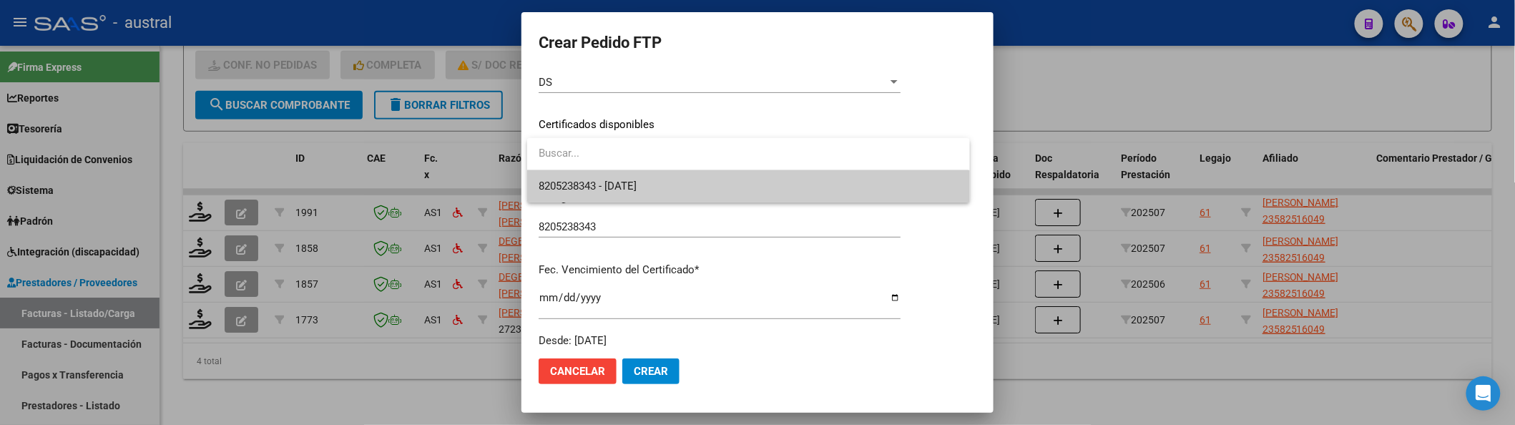
click at [744, 189] on span "8205238343 - [DATE]" at bounding box center [748, 186] width 419 height 32
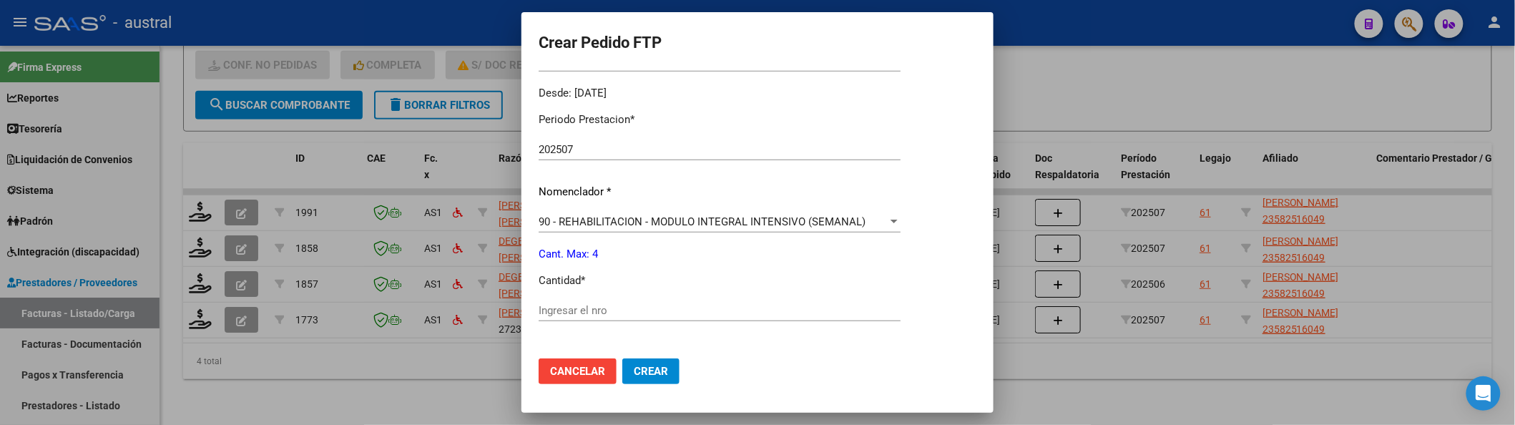
scroll to position [476, 0]
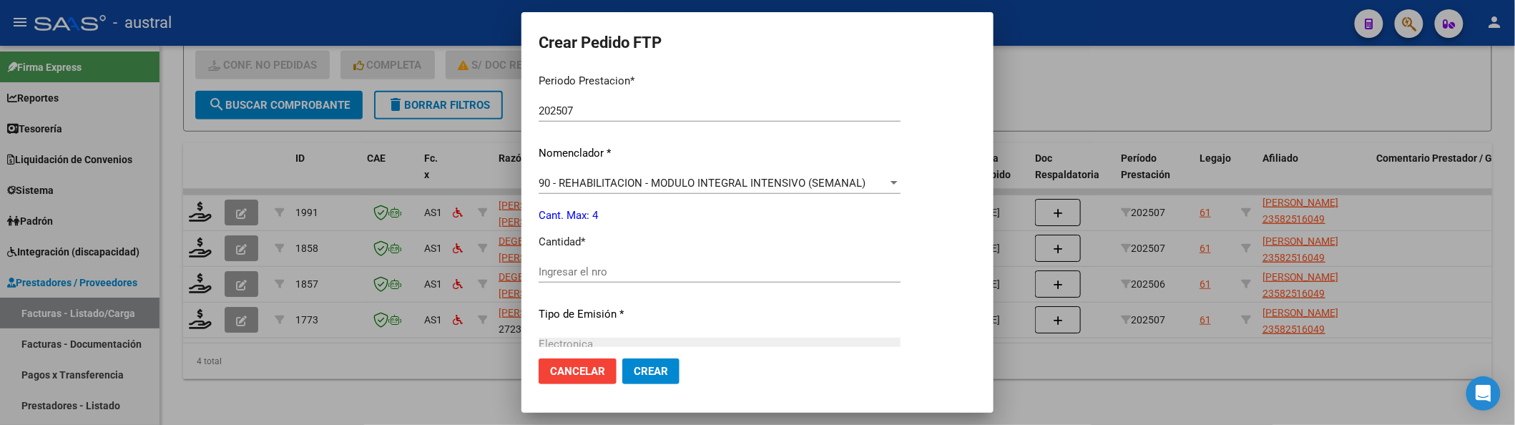
click at [742, 262] on div "Ingresar el nro" at bounding box center [720, 271] width 362 height 21
type input "4"
click at [622, 358] on button "Crear" at bounding box center [650, 371] width 57 height 26
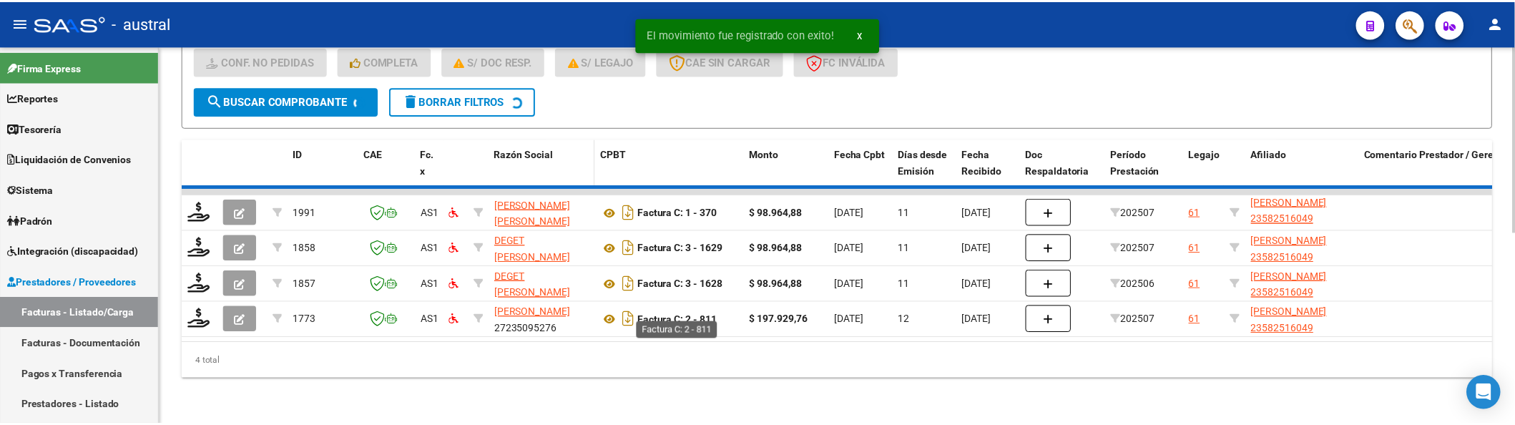
scroll to position [350, 0]
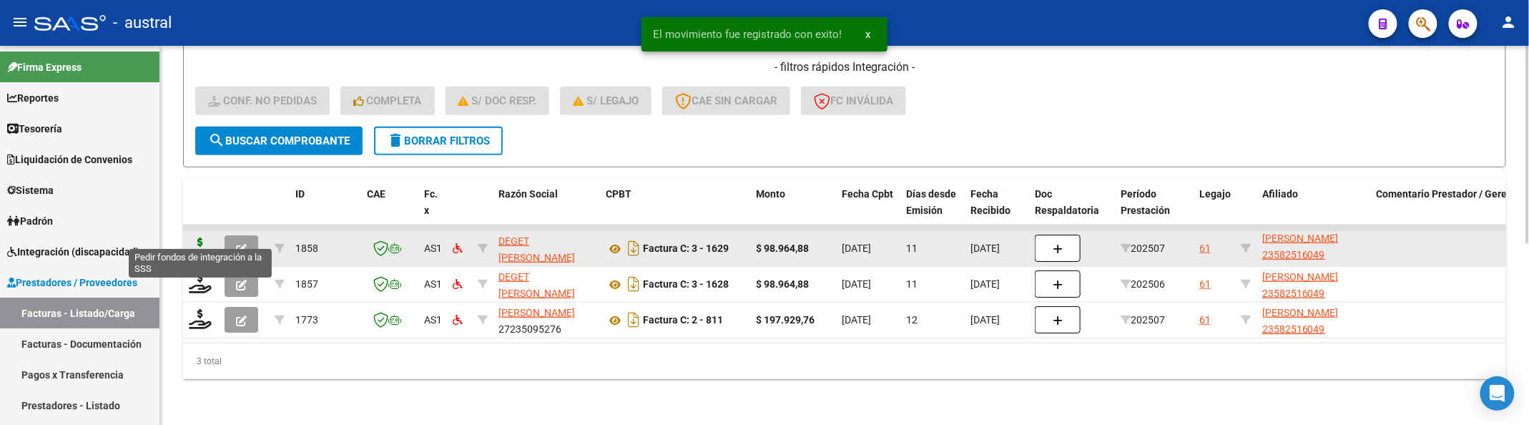
click at [197, 237] on icon at bounding box center [200, 247] width 23 height 20
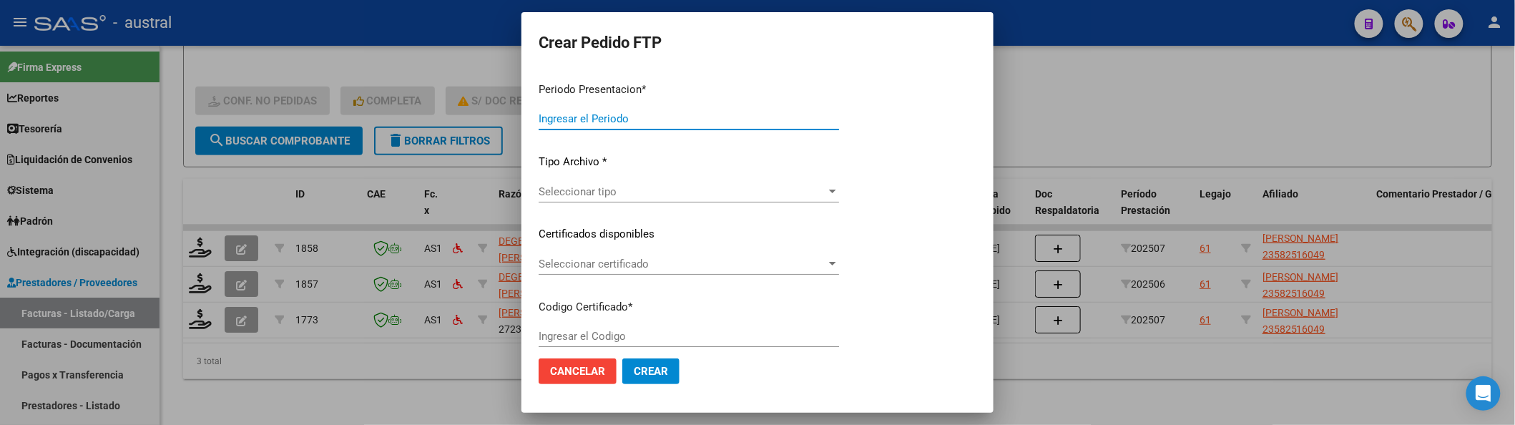
type input "202507"
type input "$ 98.964,88"
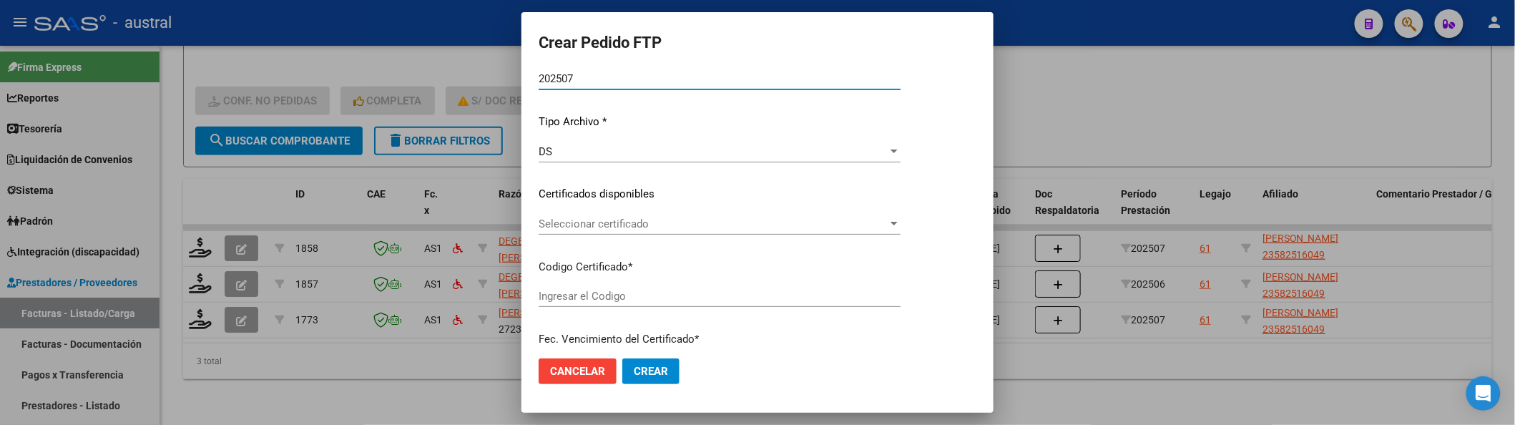
scroll to position [190, 0]
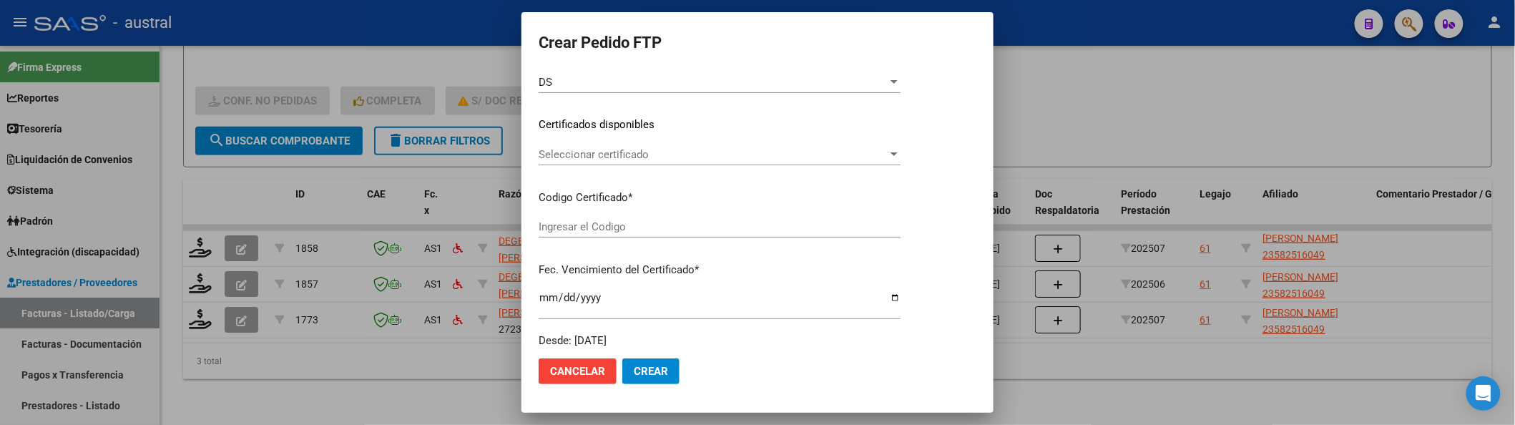
type input "8205238343"
type input "[DATE]"
click at [710, 154] on span "Seleccionar certificado" at bounding box center [713, 154] width 349 height 13
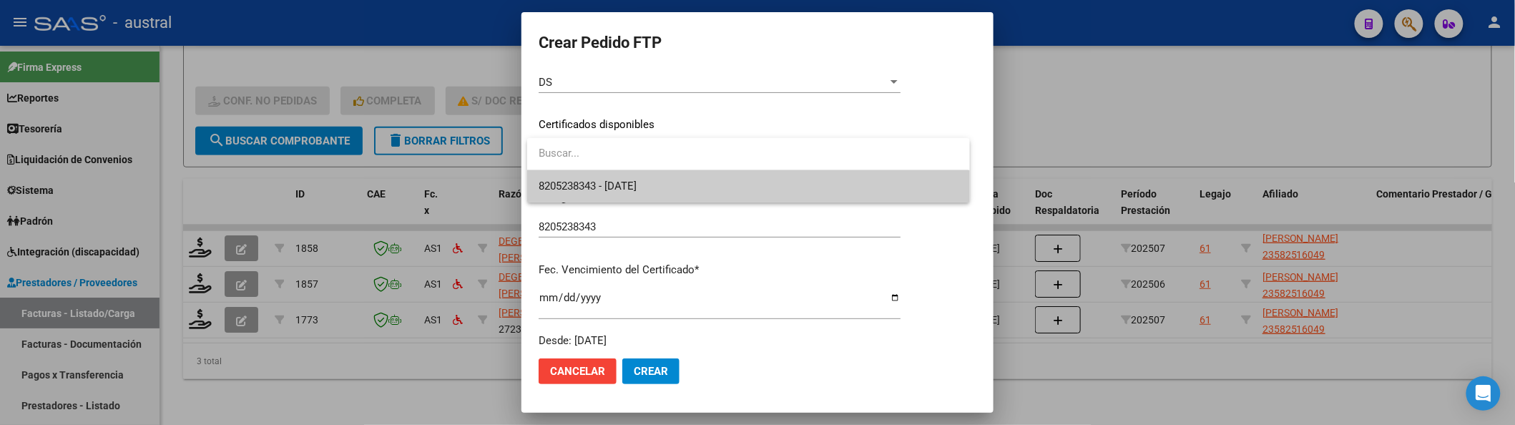
click at [719, 190] on span "8205238343 - [DATE]" at bounding box center [748, 186] width 419 height 32
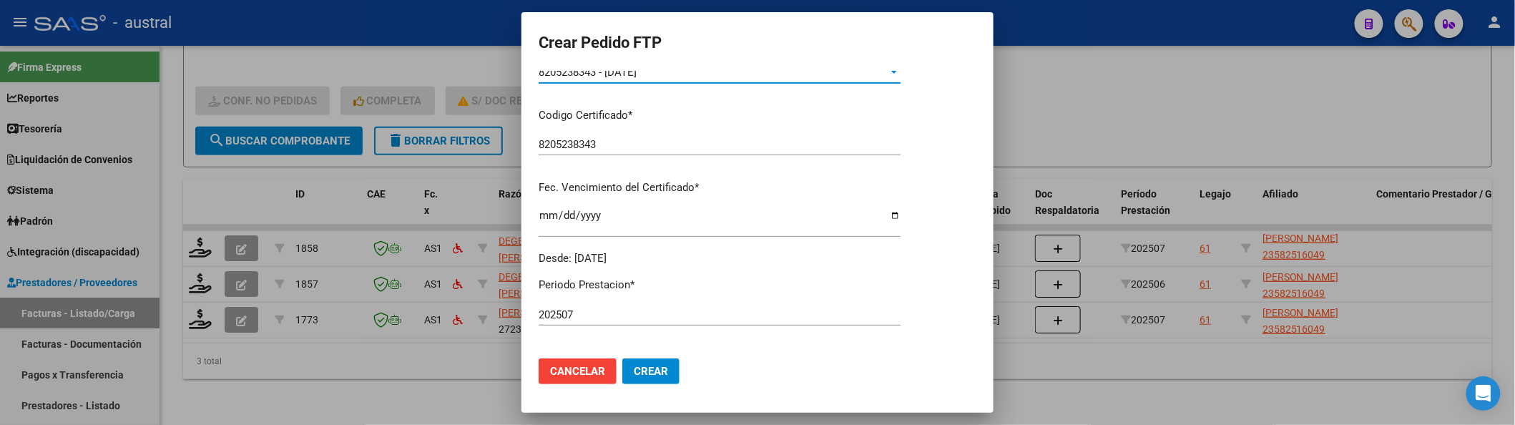
scroll to position [381, 0]
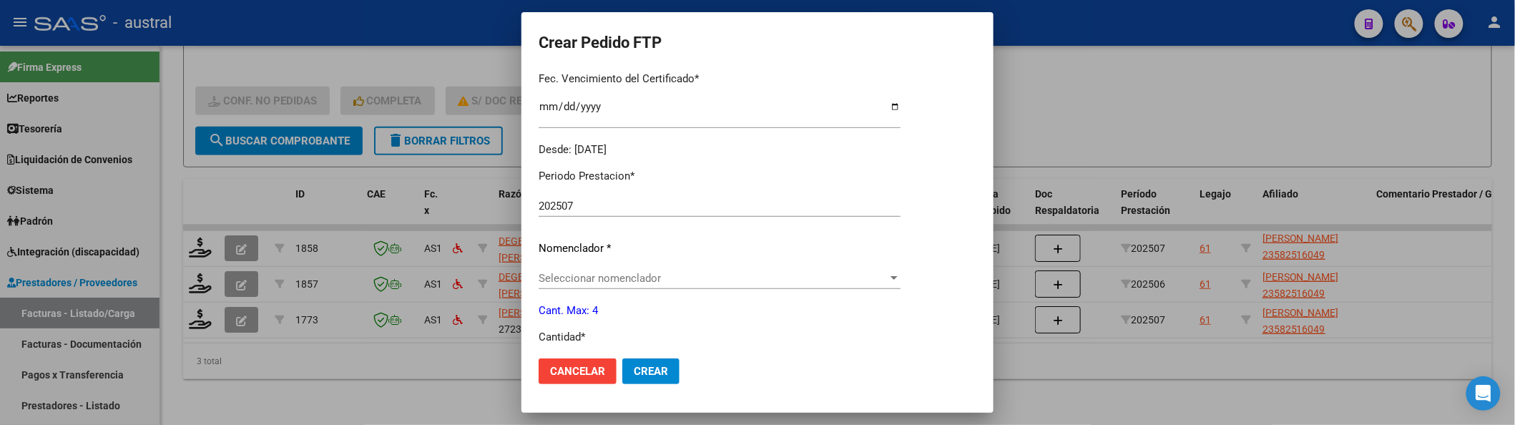
click at [731, 278] on span "Seleccionar nomenclador" at bounding box center [713, 278] width 349 height 13
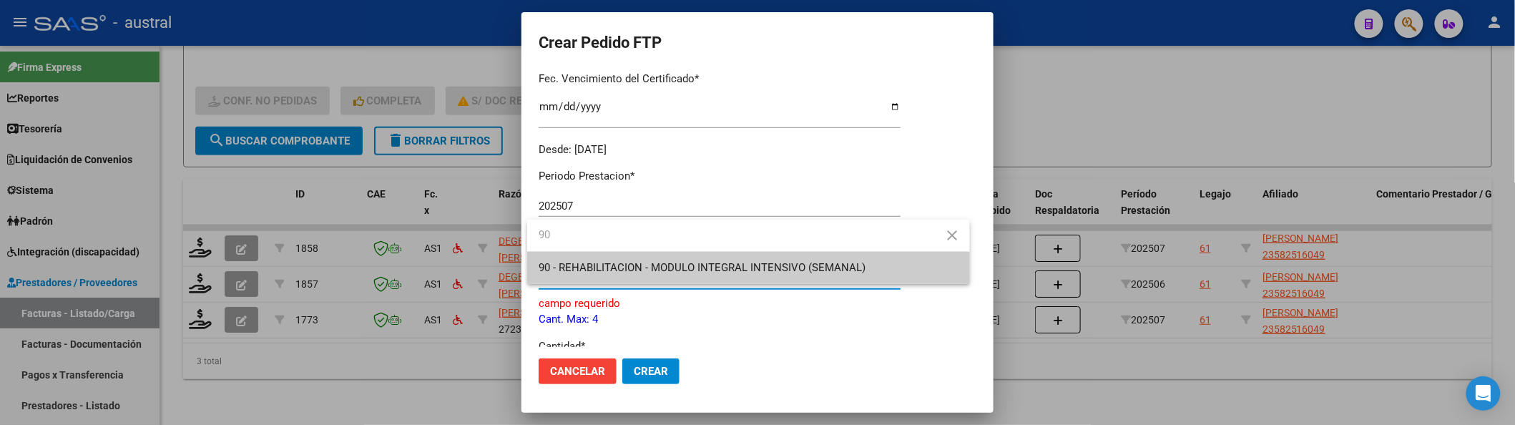
type input "90"
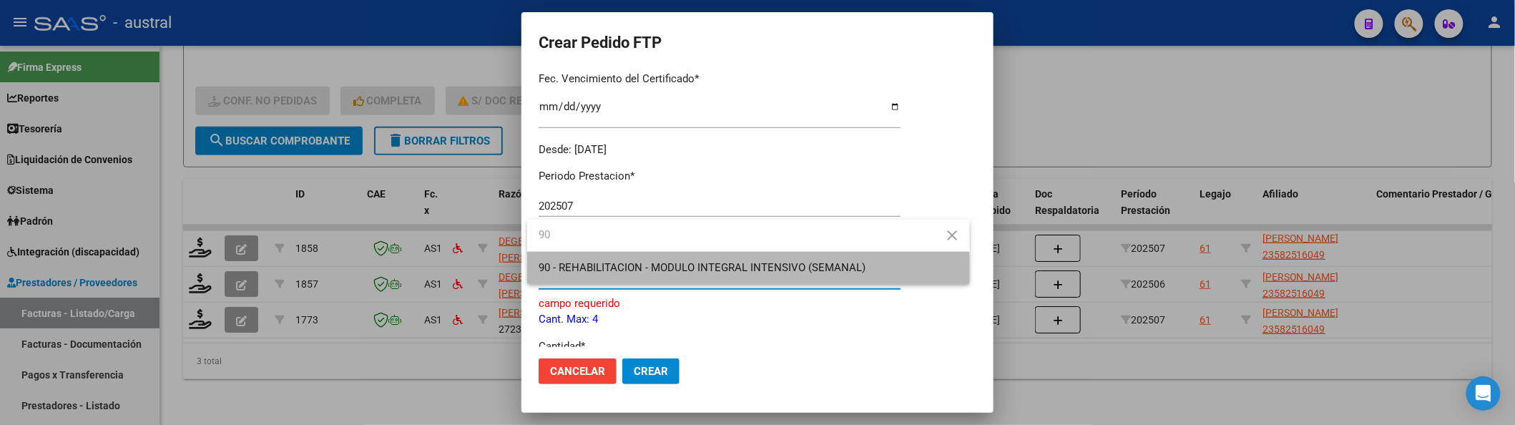
click at [731, 278] on span "90 - REHABILITACION - MODULO INTEGRAL INTENSIVO (SEMANAL)" at bounding box center [748, 268] width 419 height 32
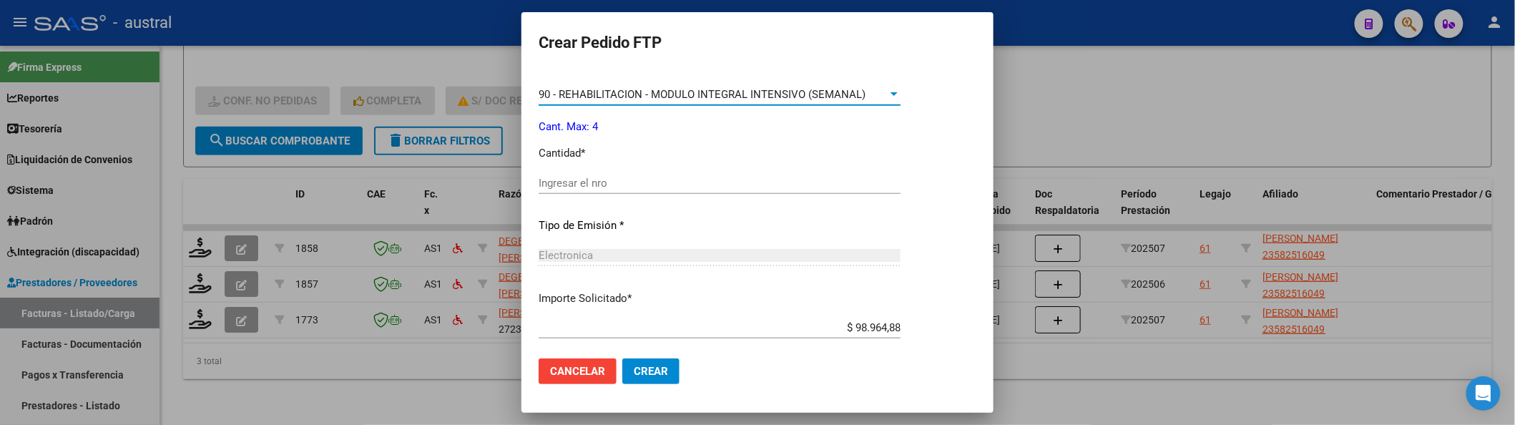
scroll to position [572, 0]
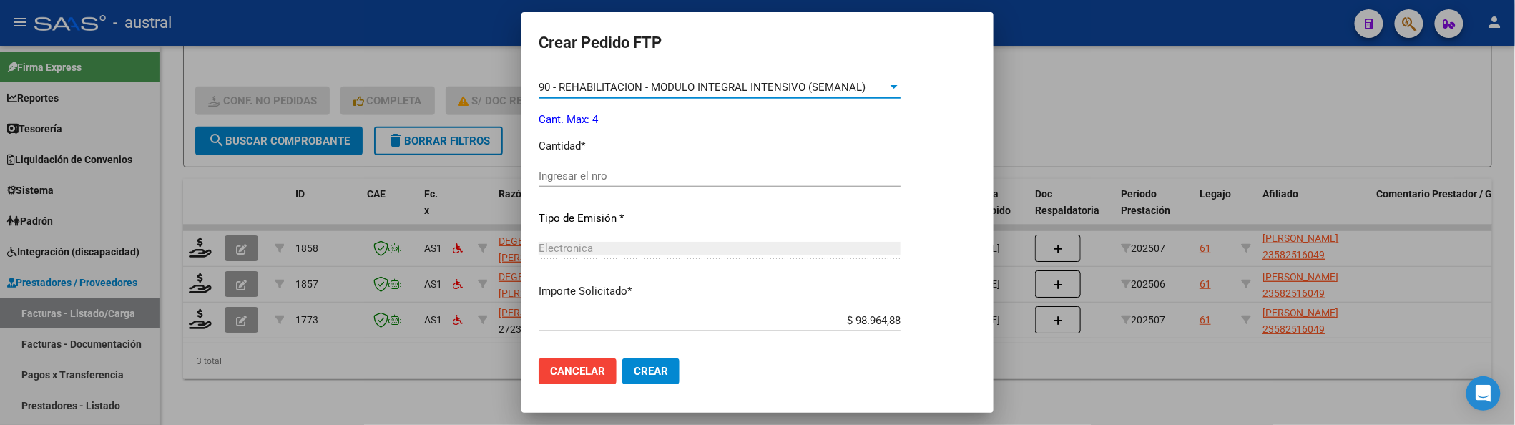
click at [674, 175] on input "Ingresar el nro" at bounding box center [720, 176] width 362 height 13
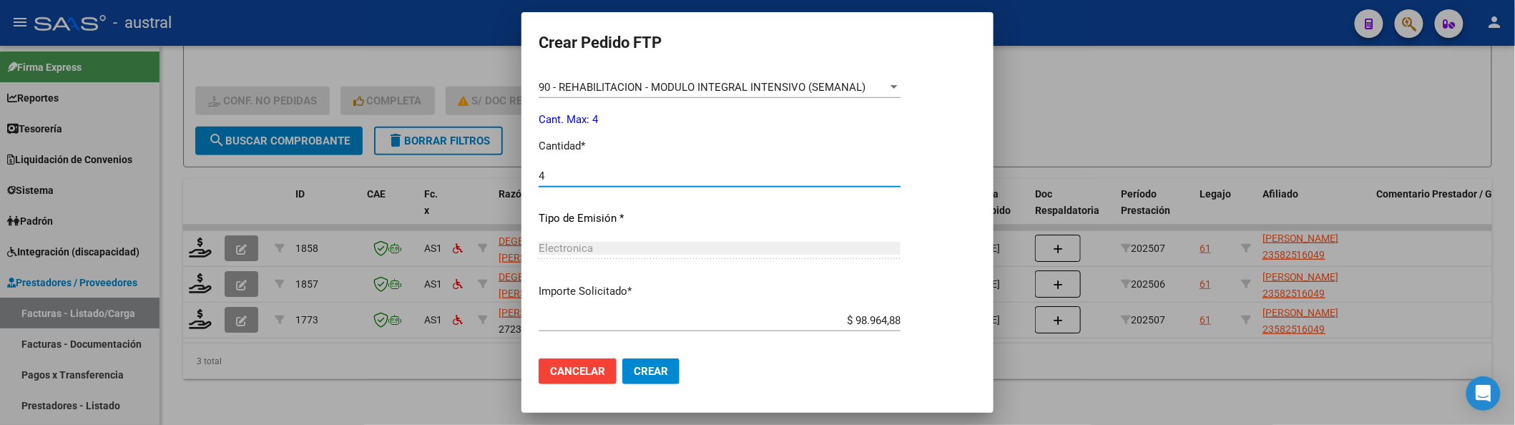
type input "4"
click at [622, 358] on button "Crear" at bounding box center [650, 371] width 57 height 26
click at [665, 369] on span "Crear" at bounding box center [651, 371] width 34 height 13
click at [628, 370] on button "Crear" at bounding box center [650, 371] width 57 height 26
click at [644, 372] on span "Crear" at bounding box center [651, 371] width 34 height 13
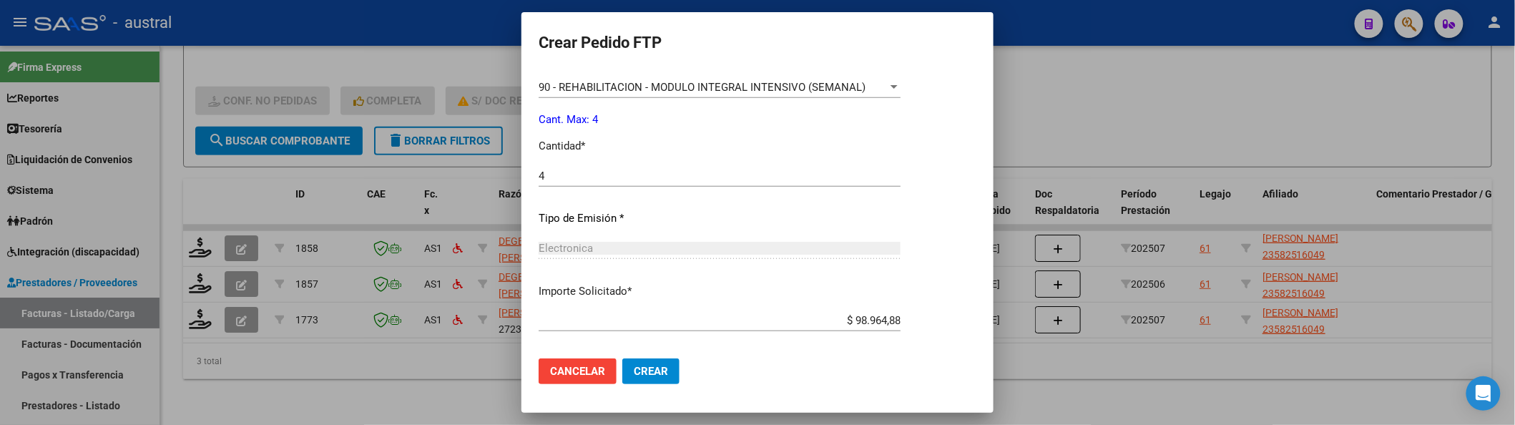
click at [658, 372] on span "Crear" at bounding box center [651, 371] width 34 height 13
click at [659, 371] on span "Crear" at bounding box center [651, 371] width 34 height 13
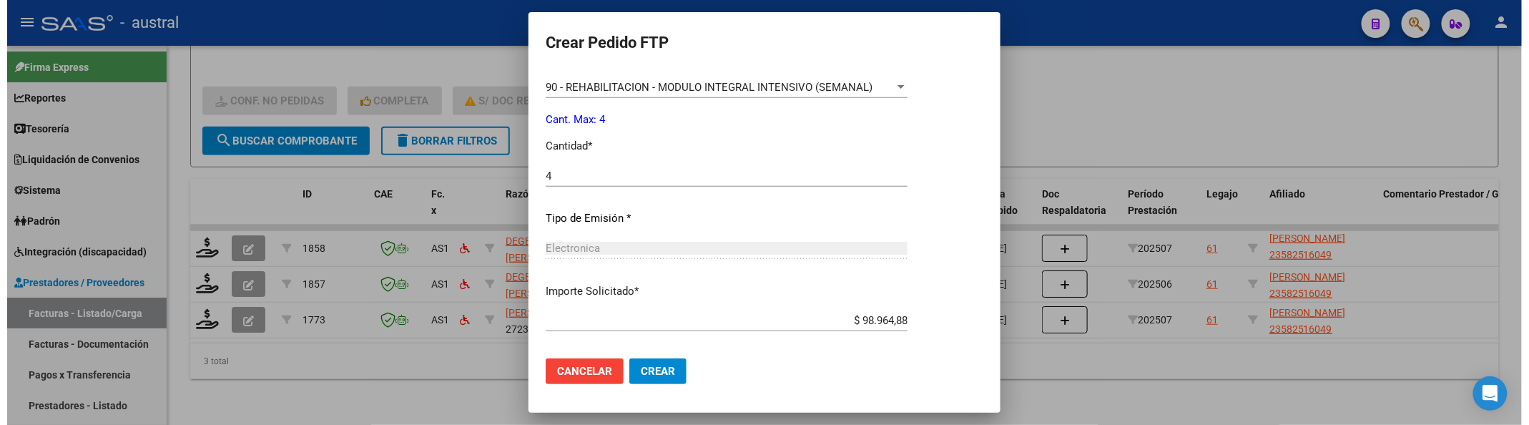
scroll to position [642, 0]
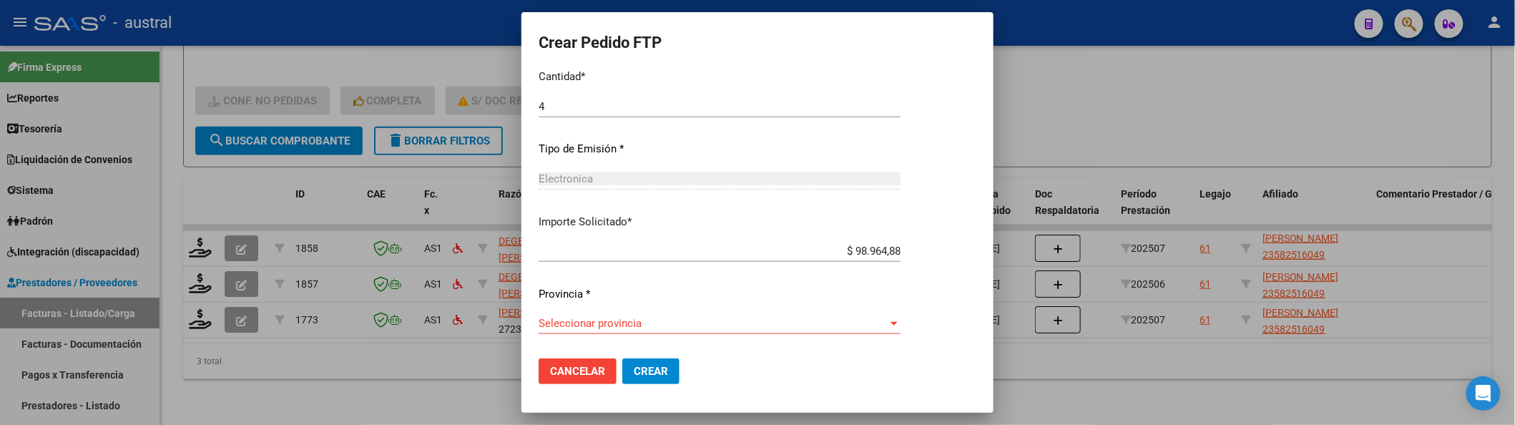
click at [622, 328] on span "Seleccionar provincia" at bounding box center [713, 323] width 349 height 13
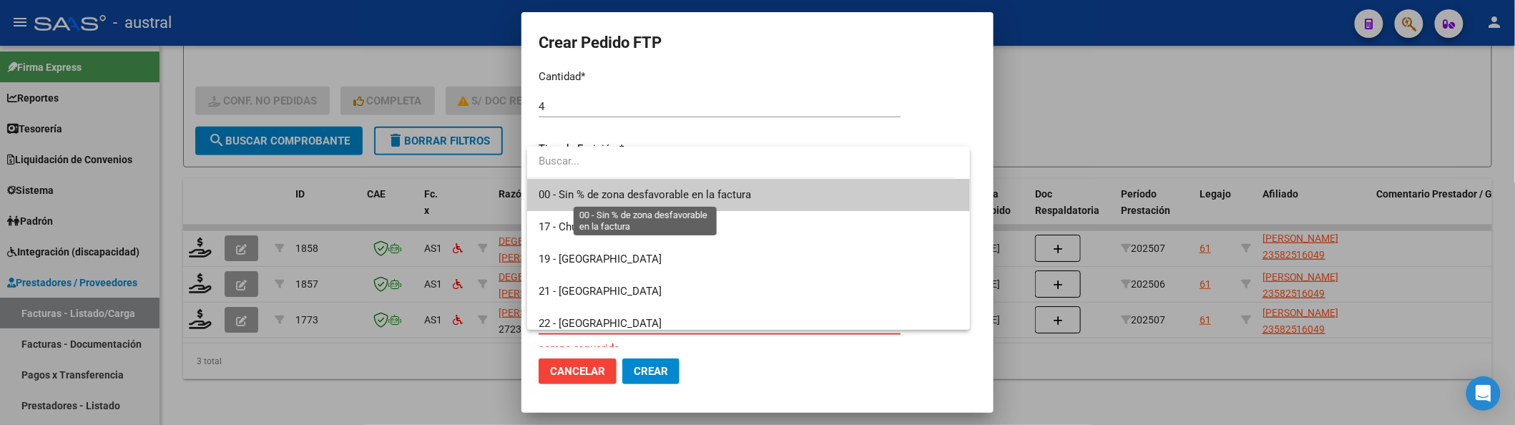
click at [644, 197] on span "00 - Sin % de zona desfavorable en la factura" at bounding box center [645, 194] width 212 height 13
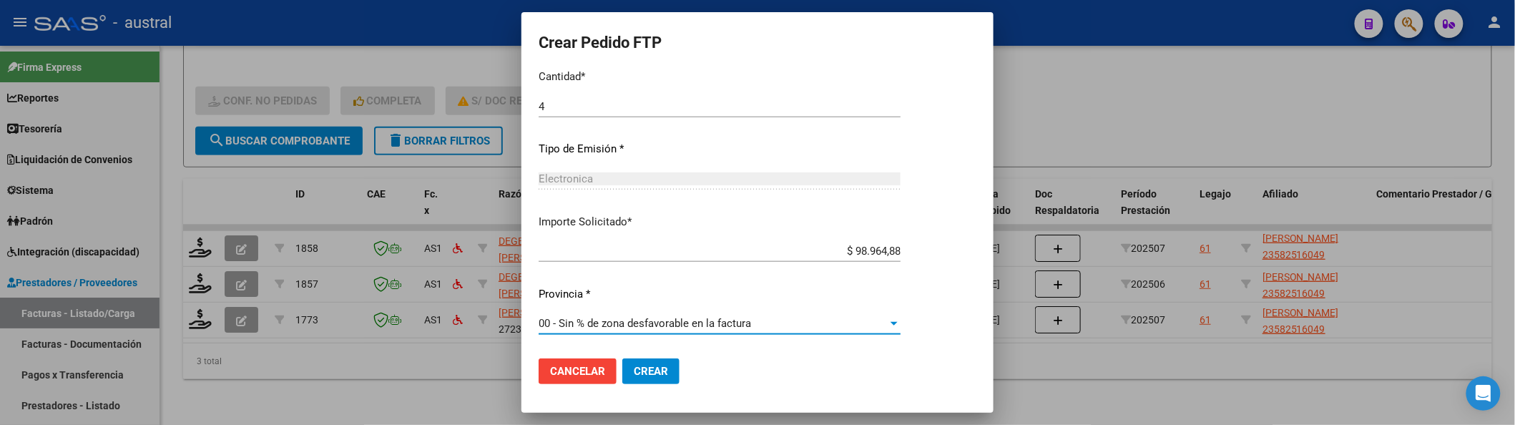
click at [655, 388] on mat-dialog-actions "Cancelar Crear" at bounding box center [758, 371] width 438 height 49
click at [659, 382] on button "Crear" at bounding box center [650, 371] width 57 height 26
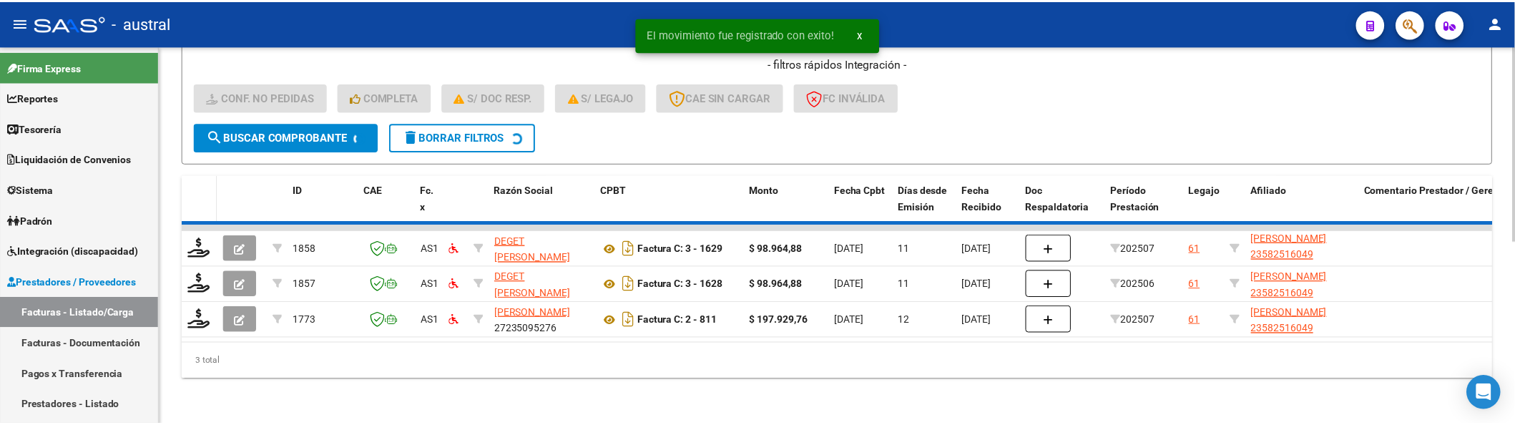
scroll to position [313, 0]
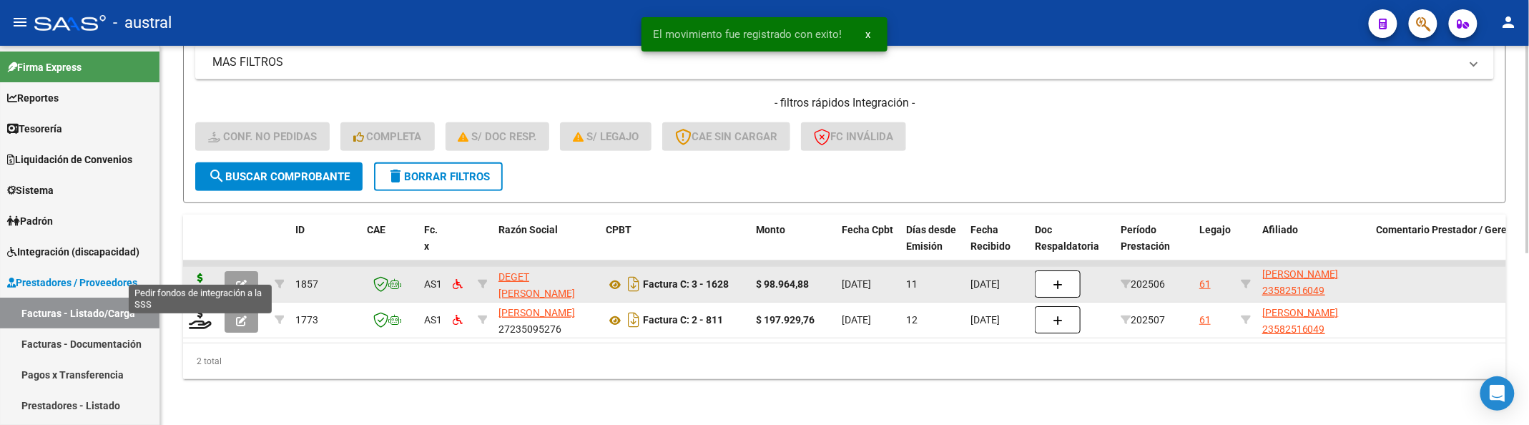
click at [207, 273] on icon at bounding box center [200, 283] width 23 height 20
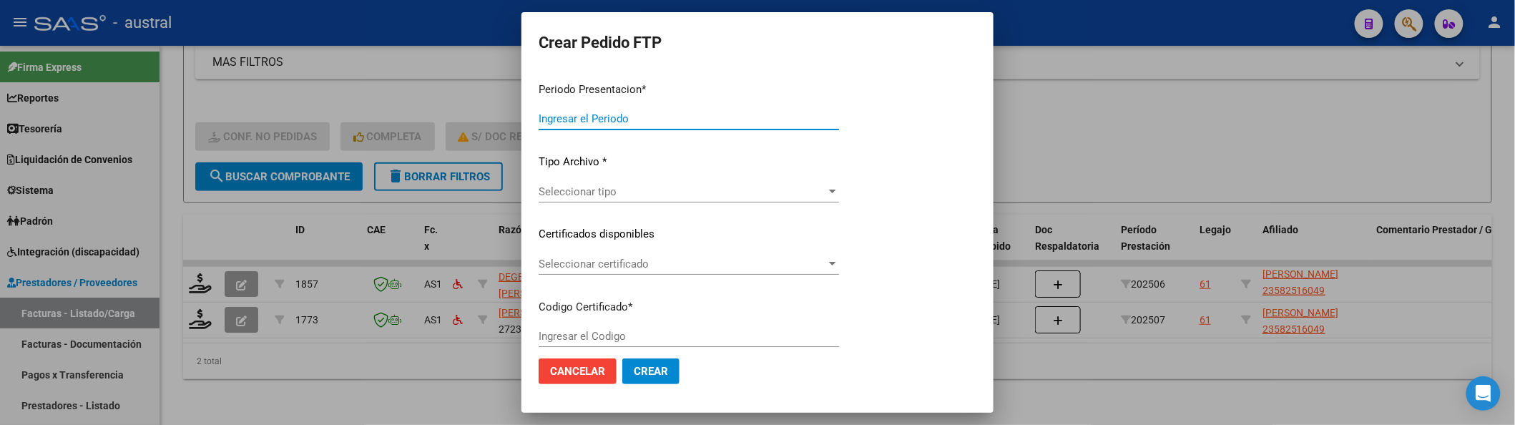
type input "202507"
type input "202506"
type input "$ 98.964,88"
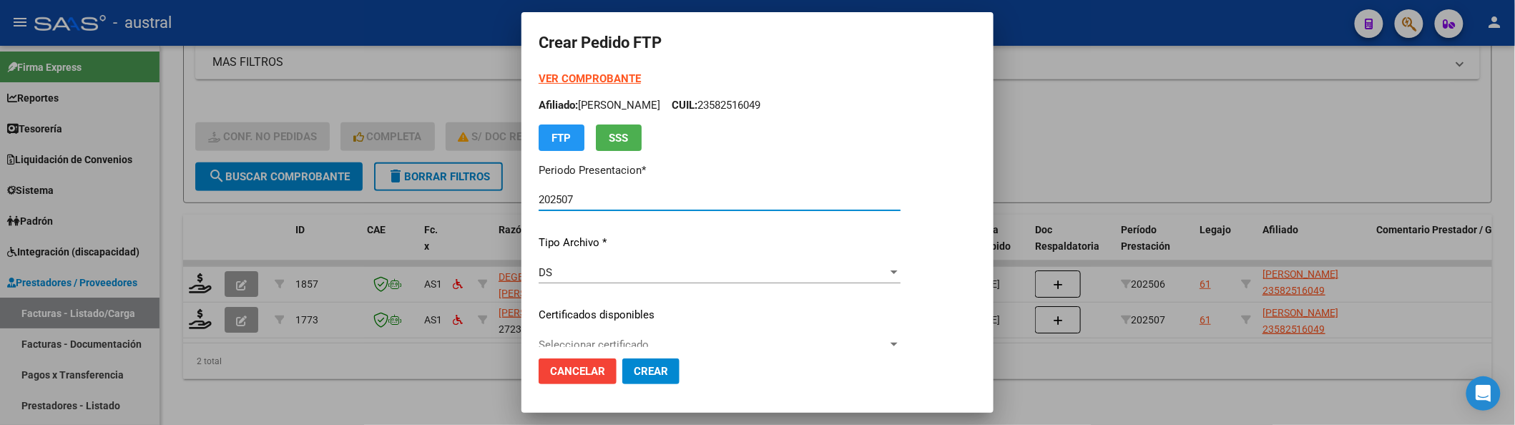
scroll to position [95, 0]
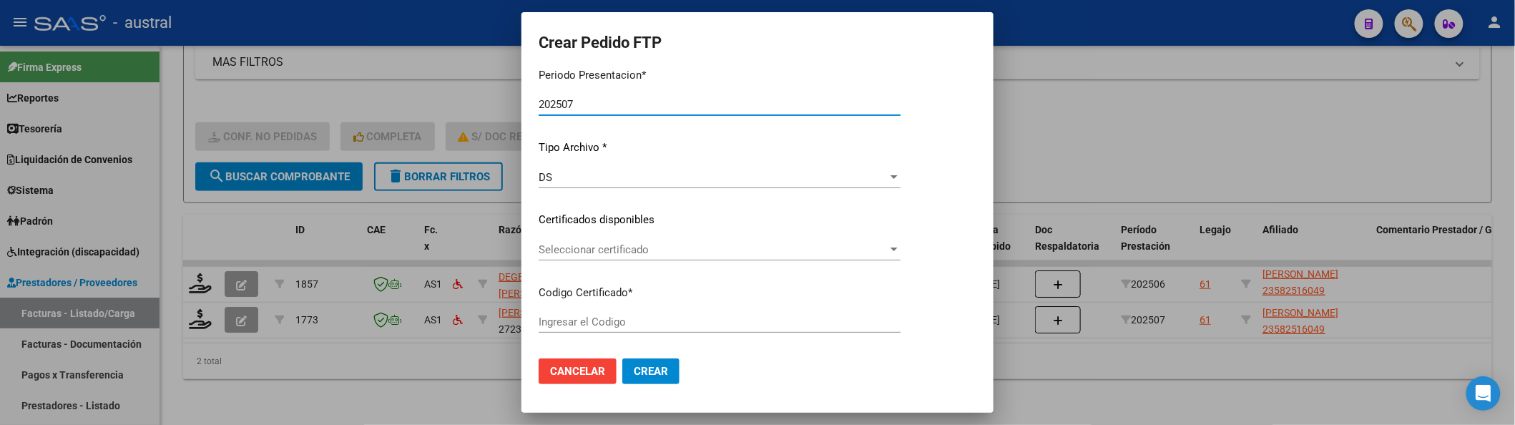
type input "8205238343"
type input "[DATE]"
click at [650, 262] on div "Seleccionar certificado Seleccionar certificado" at bounding box center [720, 256] width 362 height 35
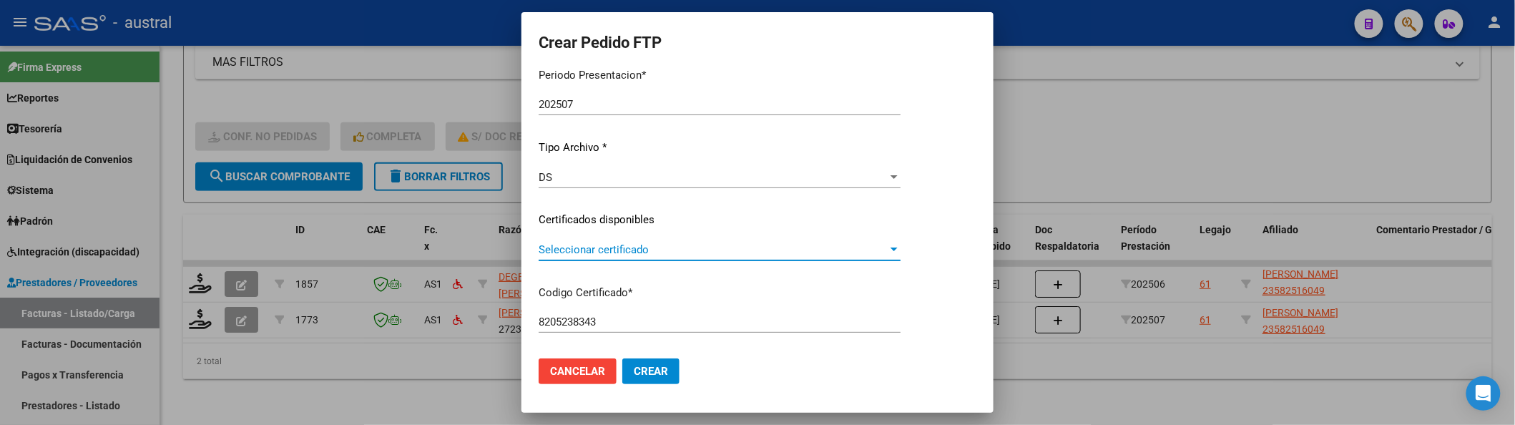
click at [662, 247] on span "Seleccionar certificado" at bounding box center [713, 249] width 349 height 13
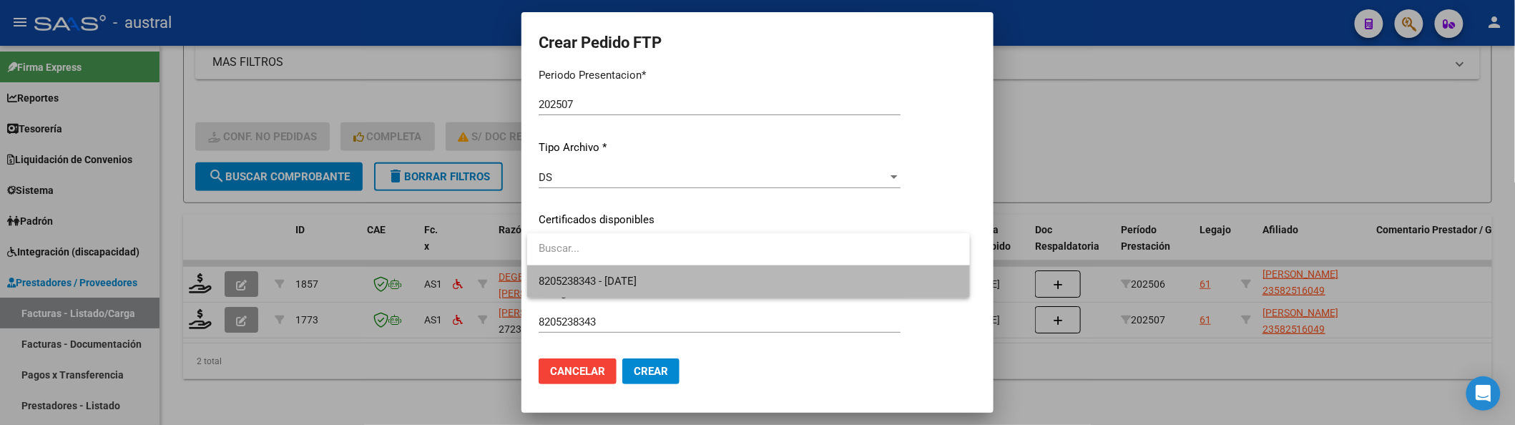
click at [665, 268] on span "8205238343 - [DATE]" at bounding box center [748, 281] width 419 height 32
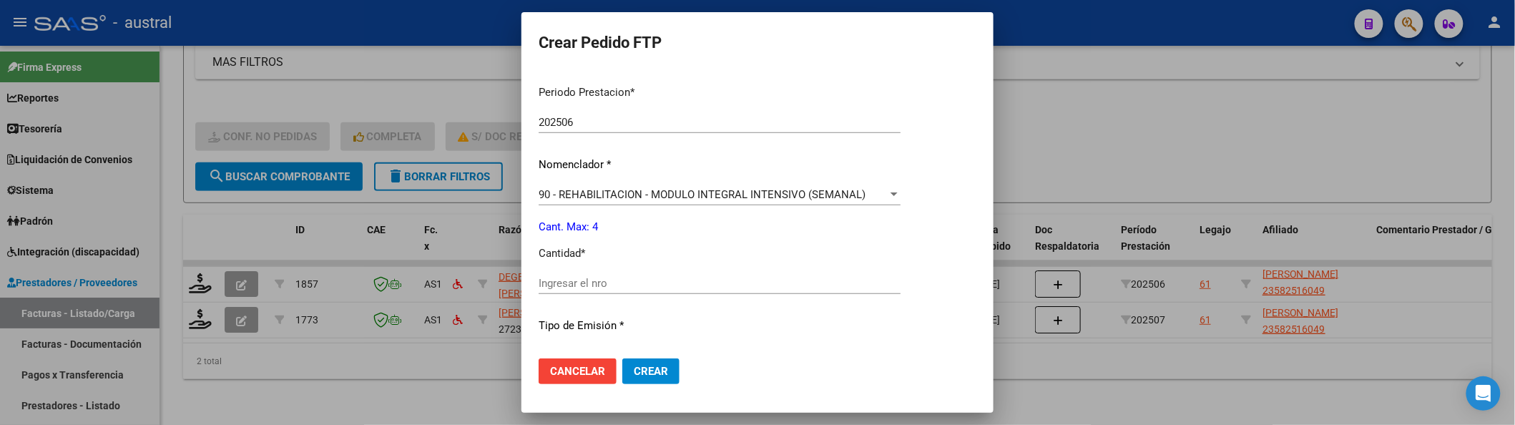
scroll to position [476, 0]
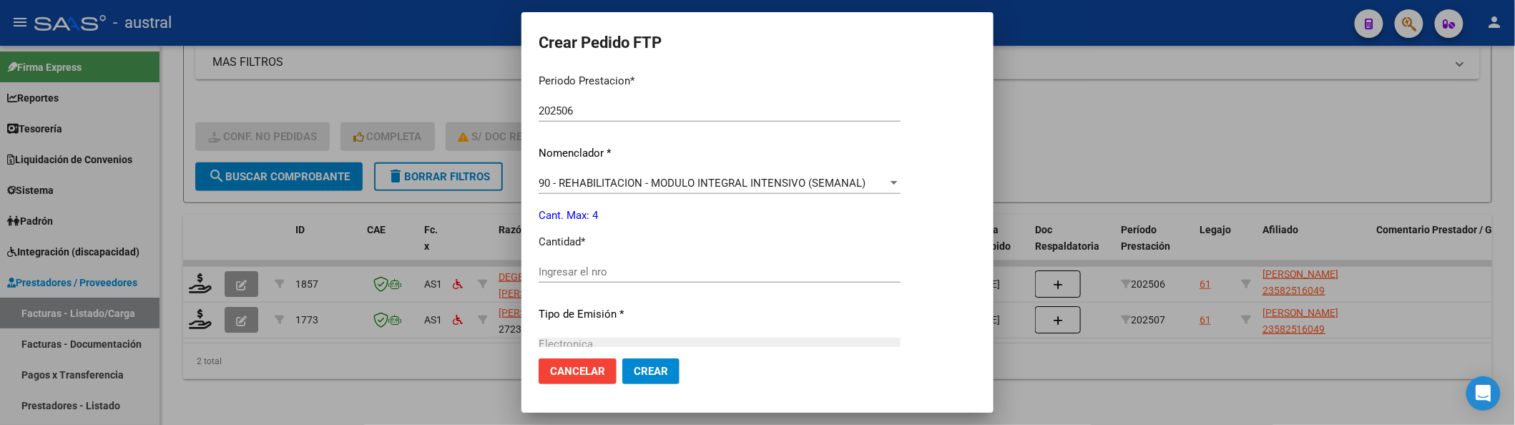
click at [692, 273] on input "Ingresar el nro" at bounding box center [720, 271] width 362 height 13
type input "4"
click at [622, 358] on button "Crear" at bounding box center [650, 371] width 57 height 26
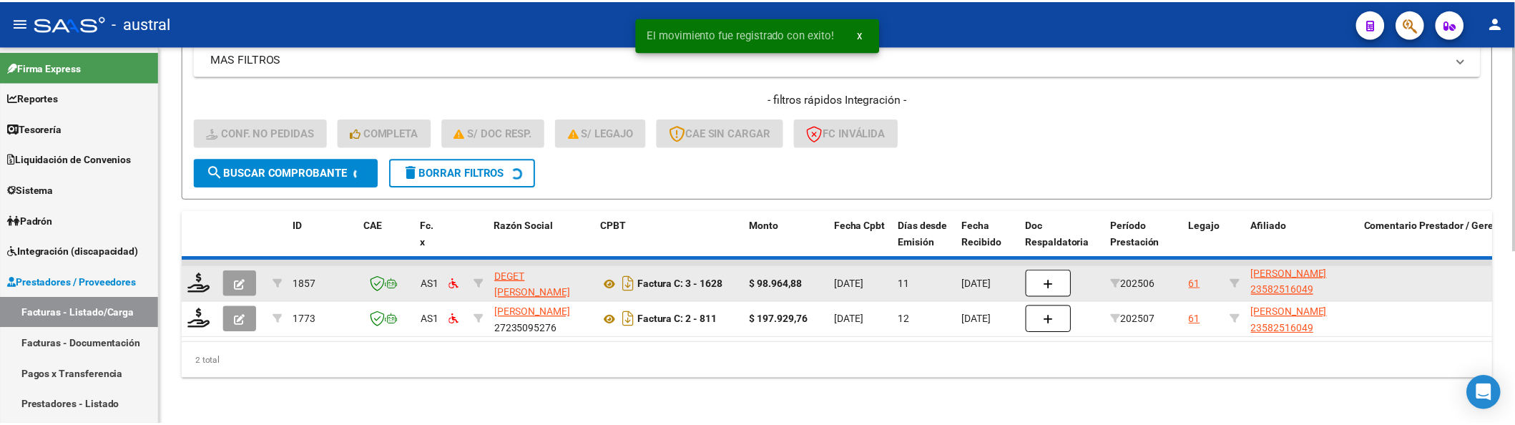
scroll to position [278, 0]
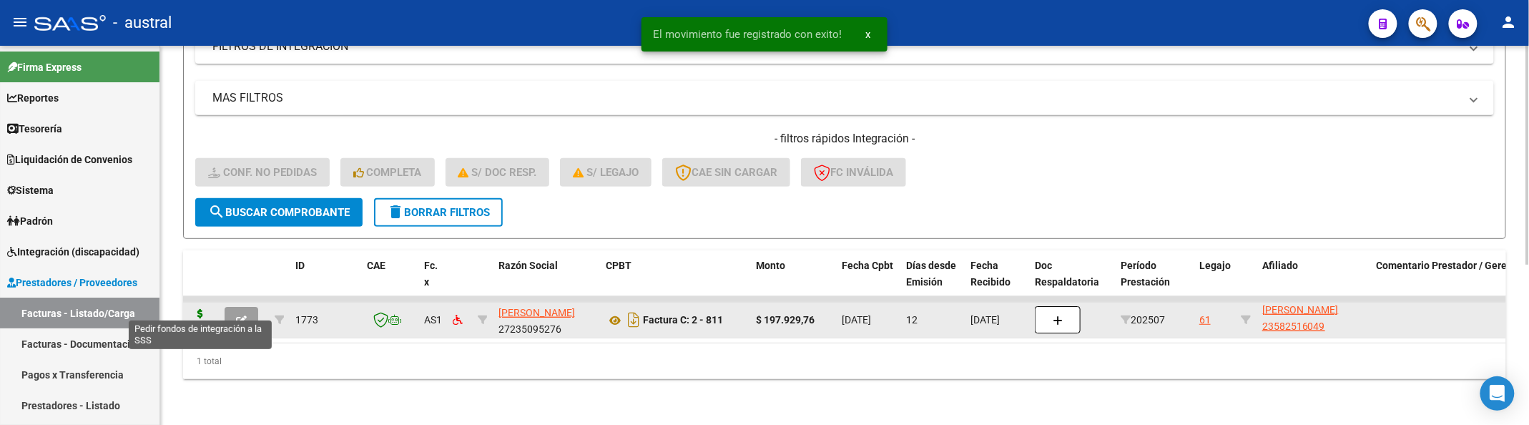
click at [205, 309] on icon at bounding box center [200, 319] width 23 height 20
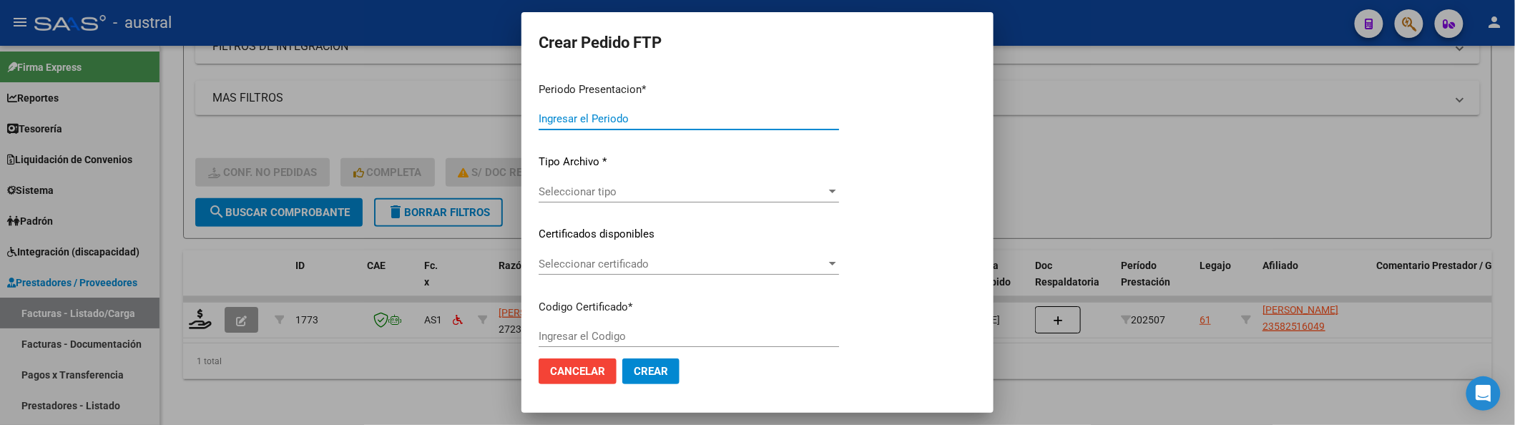
type input "202507"
type input "$ 197.929,76"
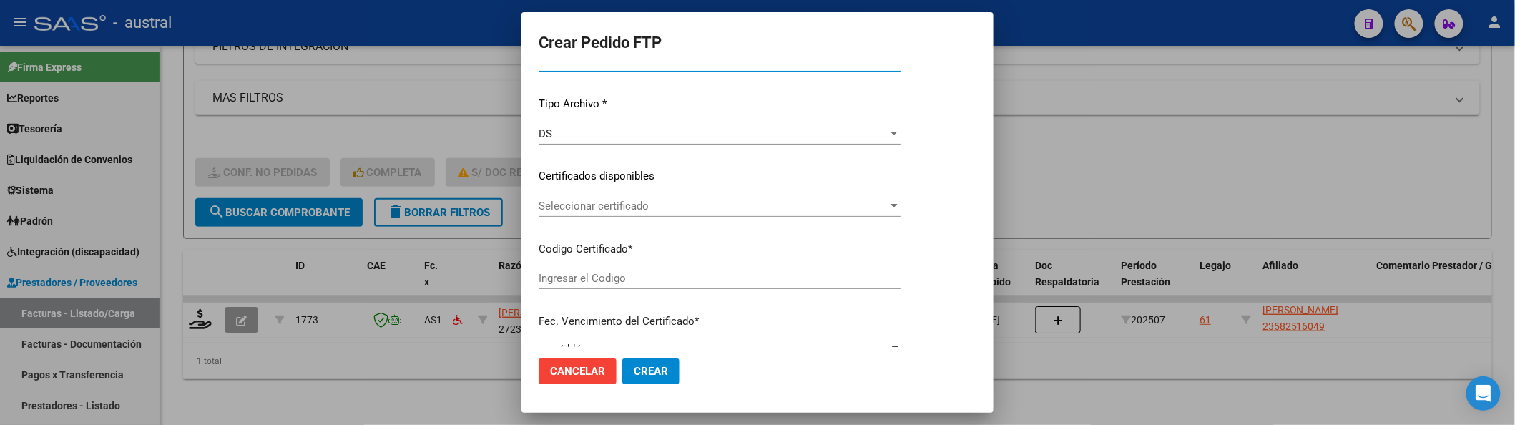
scroll to position [176, 0]
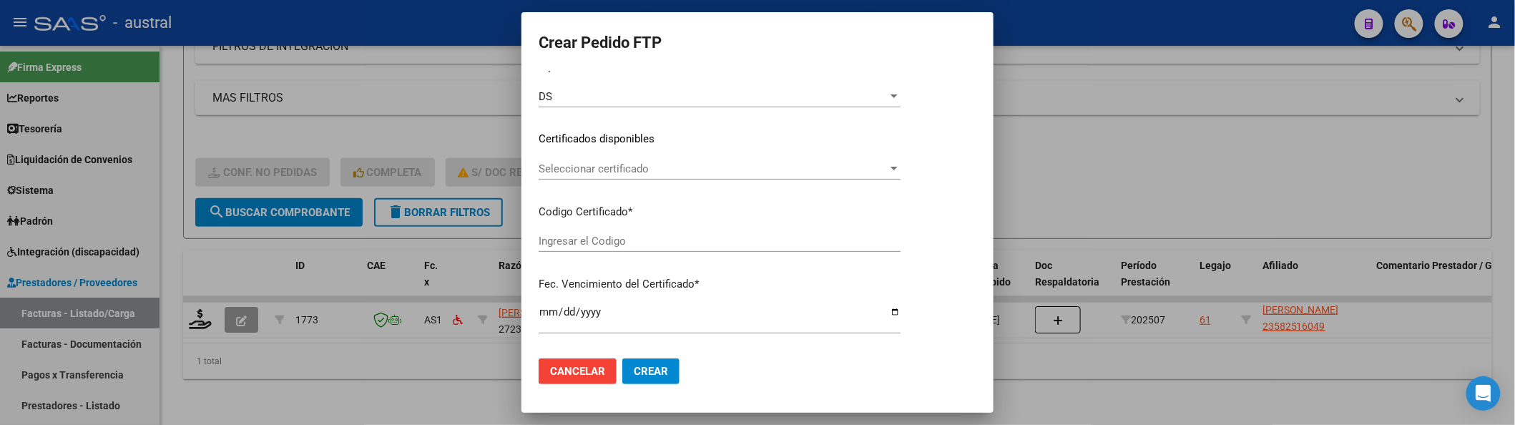
type input "8205238343"
type input "[DATE]"
click at [752, 152] on div "VER COMPROBANTE ARCA Padrón Afiliado: [PERSON_NAME]: 23582516049 FTP SSS Period…" at bounding box center [720, 129] width 362 height 468
click at [764, 162] on span "Seleccionar certificado" at bounding box center [713, 168] width 349 height 13
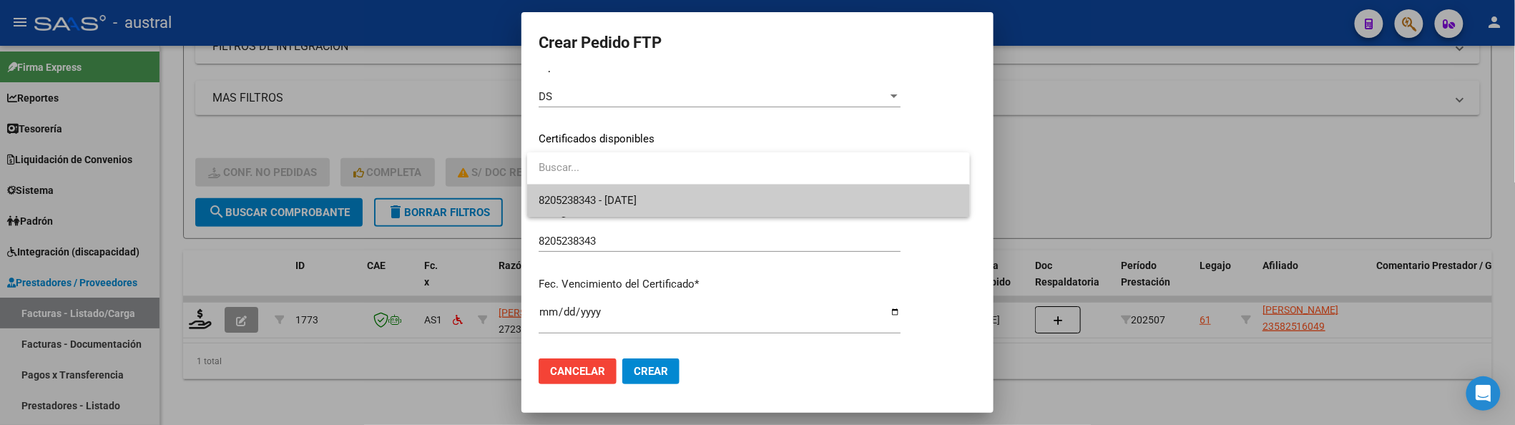
click at [691, 200] on span "8205238343 - [DATE]" at bounding box center [748, 201] width 419 height 32
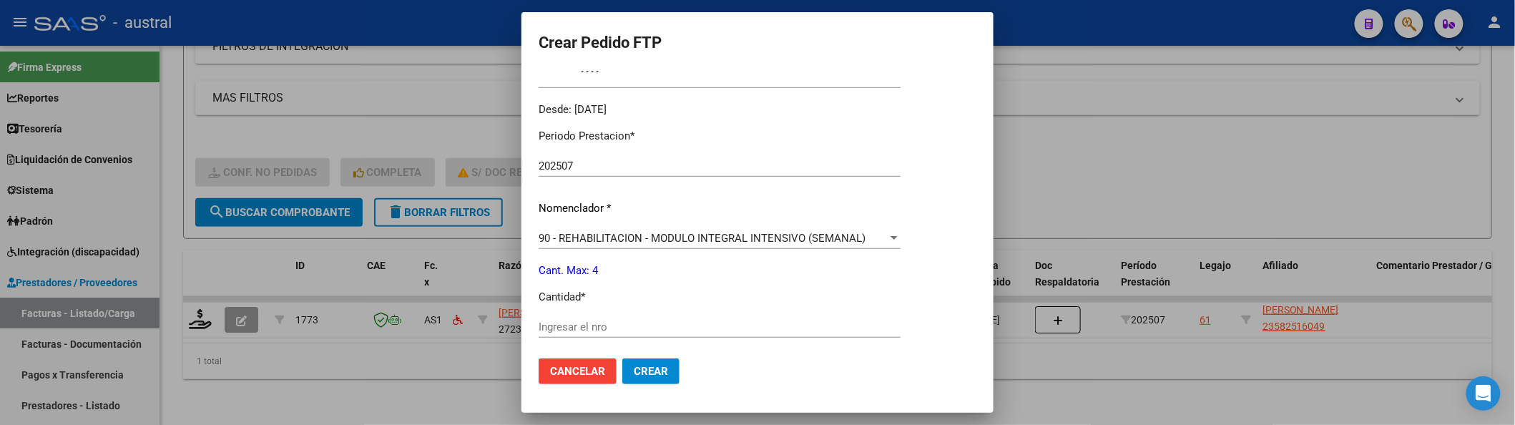
scroll to position [462, 0]
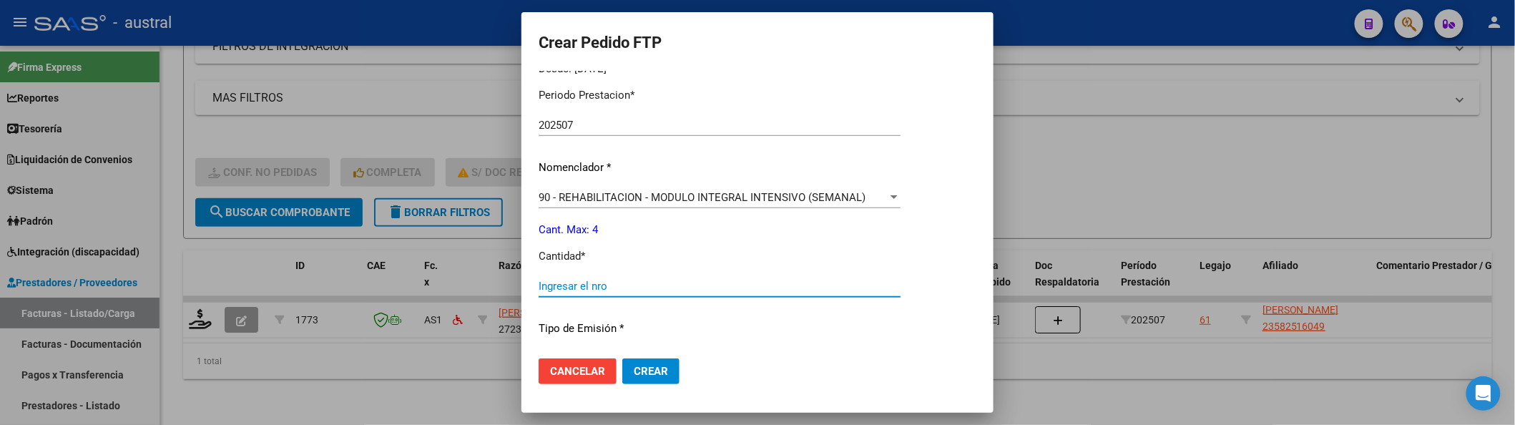
click at [716, 280] on input "Ingresar el nro" at bounding box center [720, 286] width 362 height 13
click at [622, 358] on button "Crear" at bounding box center [650, 371] width 57 height 26
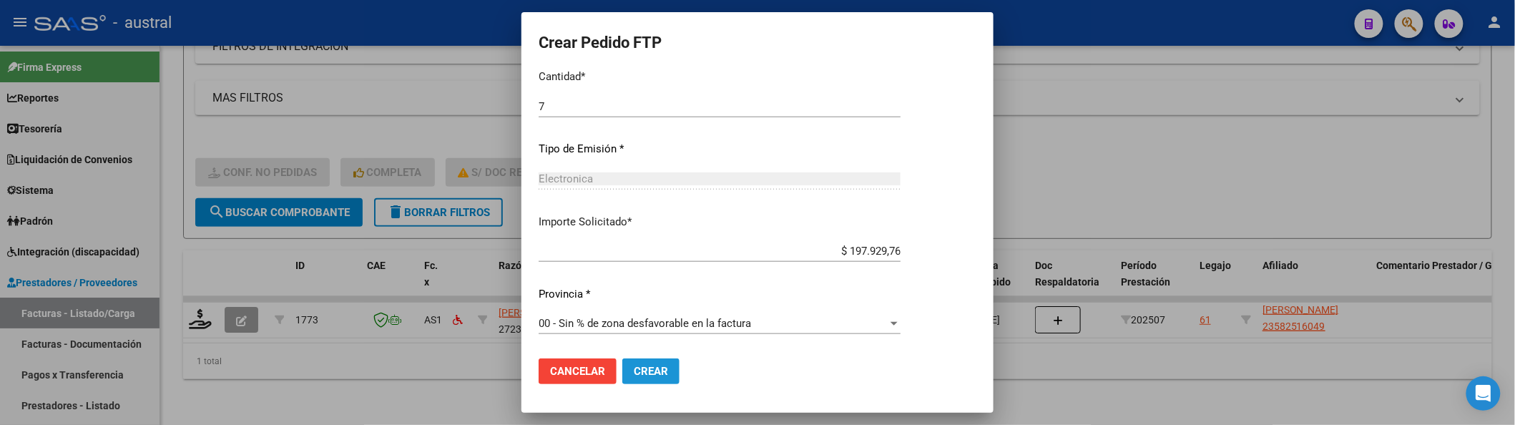
click at [667, 369] on span "Crear" at bounding box center [651, 371] width 34 height 13
drag, startPoint x: 558, startPoint y: 97, endPoint x: 510, endPoint y: 97, distance: 47.9
click at [510, 97] on div "Crear Pedido FTP VER COMPROBANTE ARCA Padrón Afiliado: [PERSON_NAME]: 235825160…" at bounding box center [757, 212] width 1515 height 425
click at [553, 104] on input "7" at bounding box center [720, 106] width 362 height 13
drag, startPoint x: 553, startPoint y: 106, endPoint x: 476, endPoint y: 89, distance: 78.4
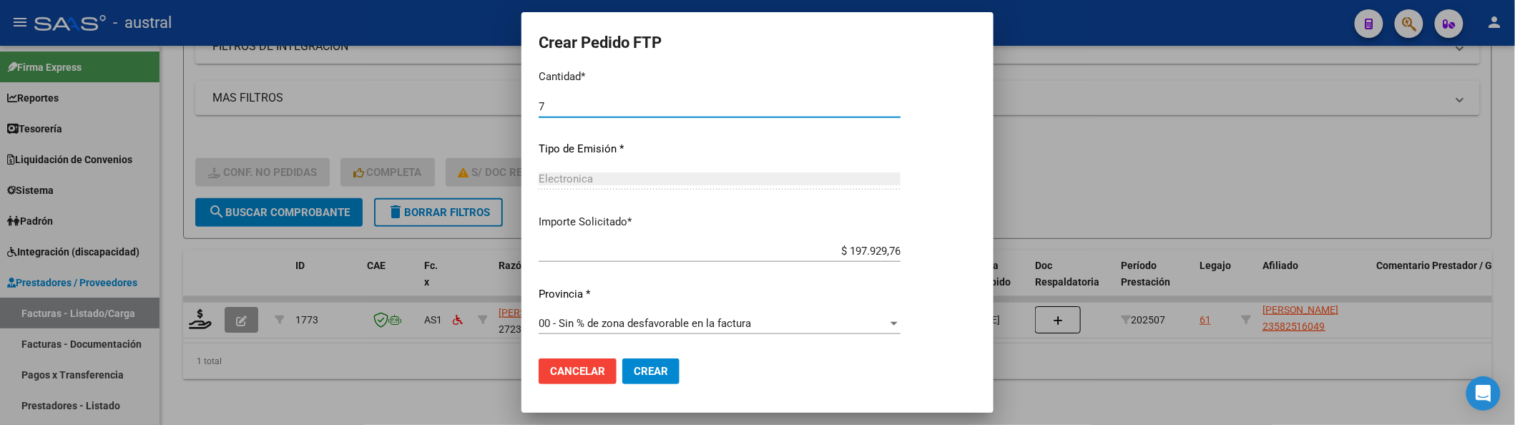
click at [478, 92] on div "Crear Pedido FTP VER COMPROBANTE ARCA Padrón Afiliado: [PERSON_NAME]: 235825160…" at bounding box center [757, 212] width 1515 height 425
type input "4"
click at [622, 358] on button "Crear" at bounding box center [650, 371] width 57 height 26
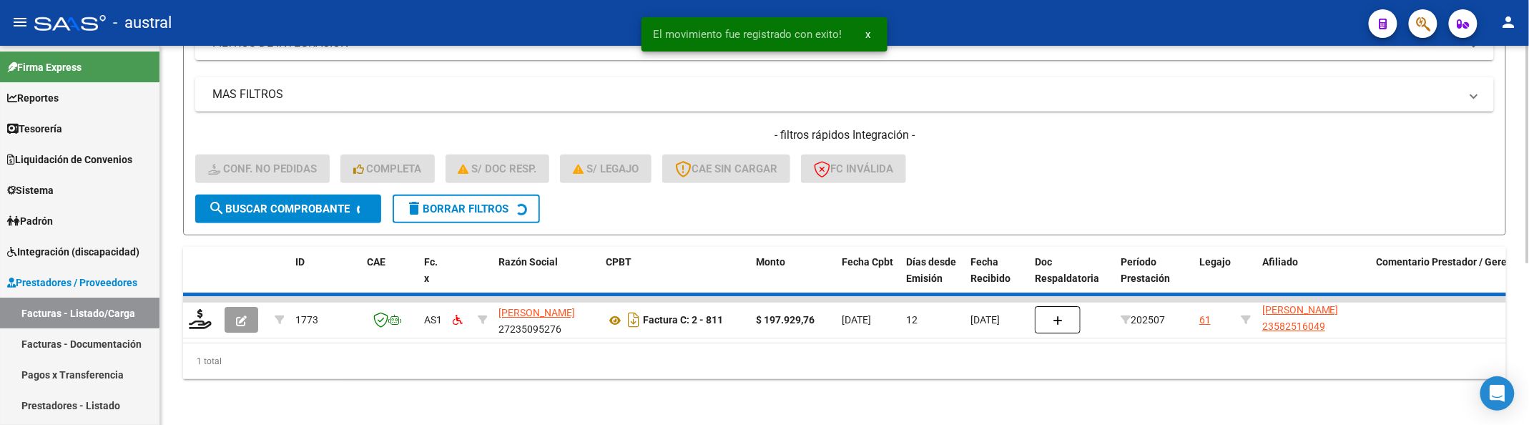
scroll to position [252, 0]
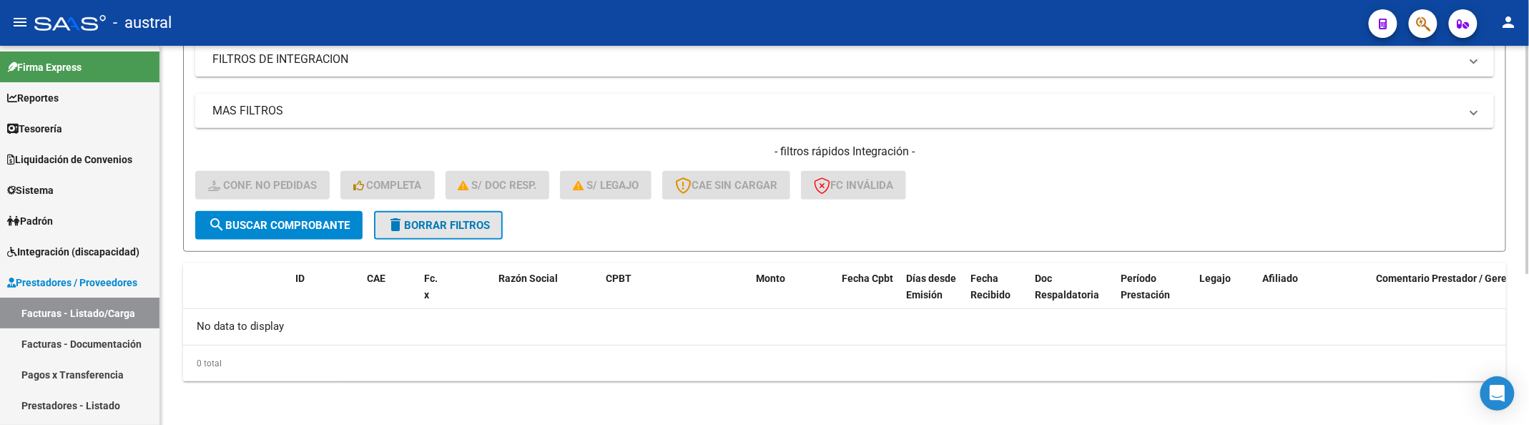
click at [409, 233] on button "delete Borrar Filtros" at bounding box center [438, 225] width 129 height 29
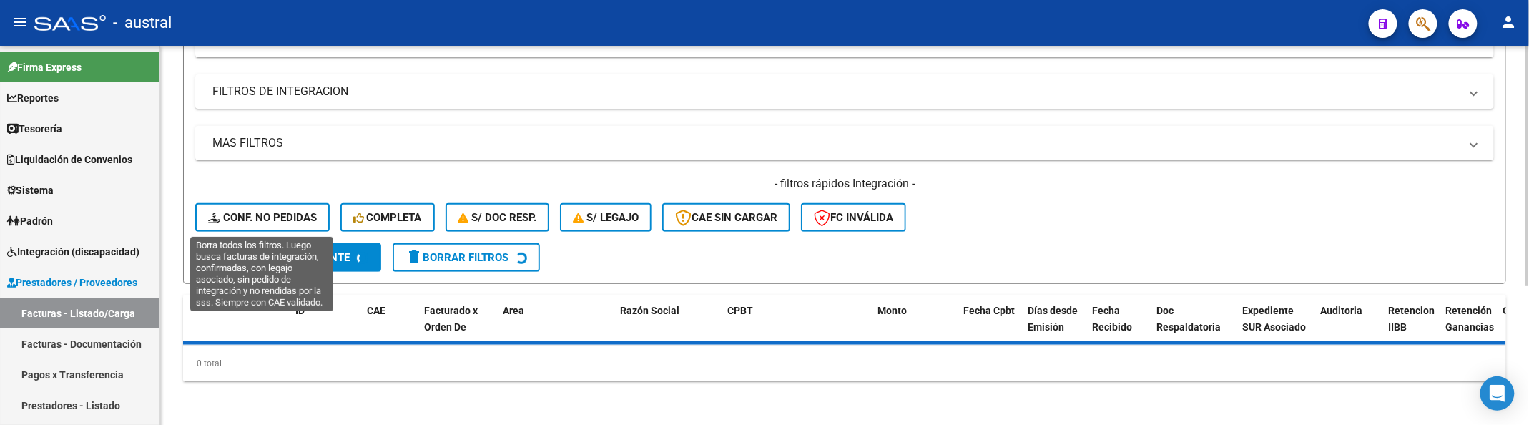
click at [307, 251] on span "search Buscar Comprobante" at bounding box center [279, 257] width 142 height 13
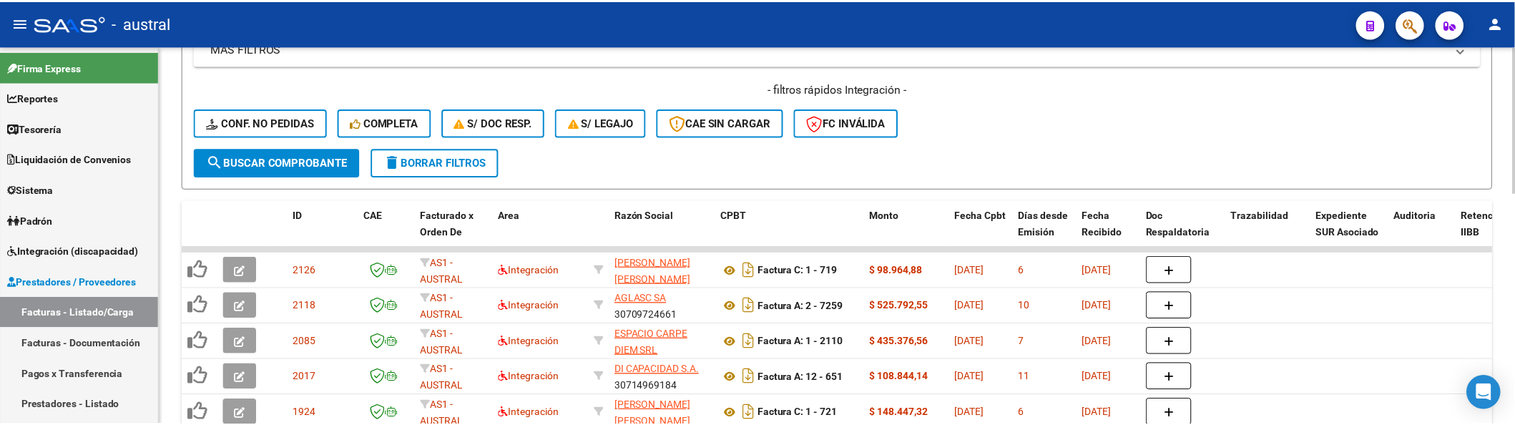
scroll to position [348, 0]
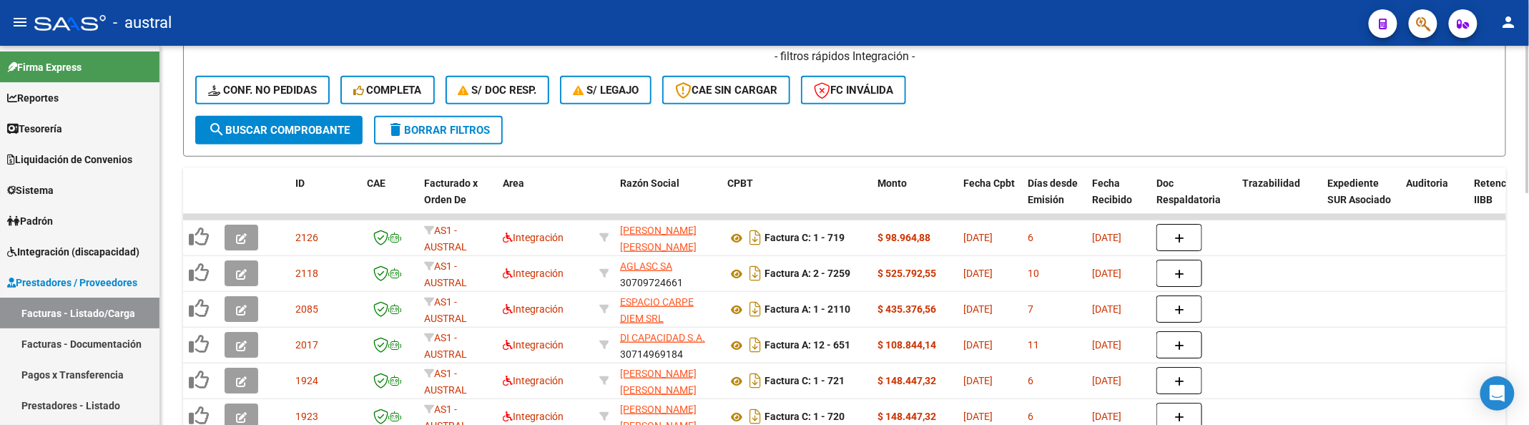
click at [326, 92] on button "Conf. no pedidas" at bounding box center [262, 90] width 134 height 29
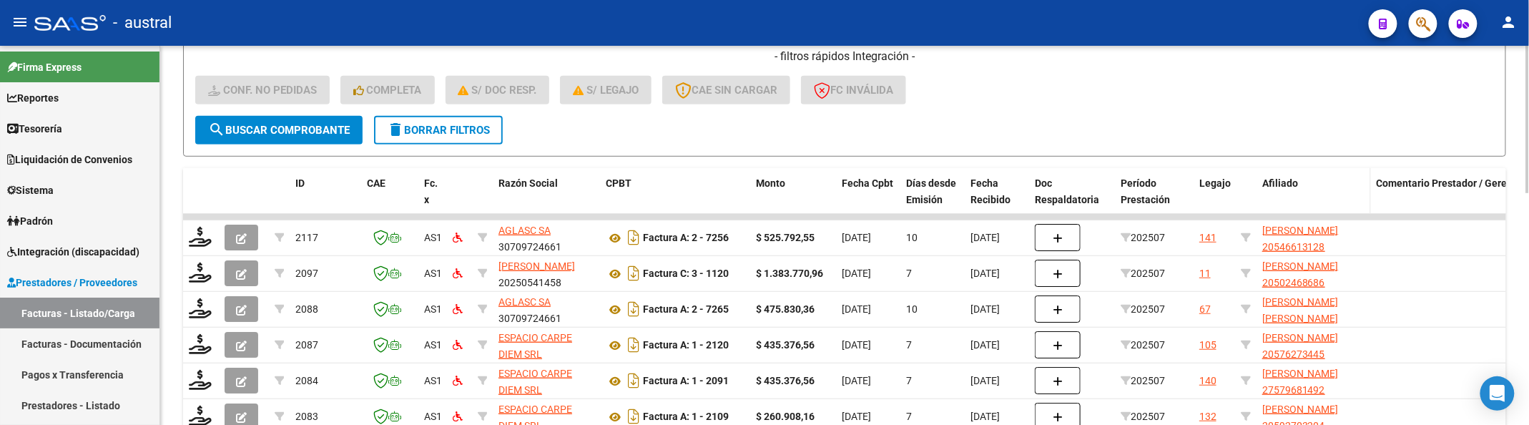
click at [1279, 178] on span "Afiliado" at bounding box center [1280, 182] width 36 height 11
click at [1222, 186] on span "Legajo" at bounding box center [1215, 182] width 31 height 11
click at [1084, 99] on div "- filtros rápidos Integración - Conf. no pedidas Completa S/ Doc Resp. S/ legaj…" at bounding box center [844, 82] width 1299 height 67
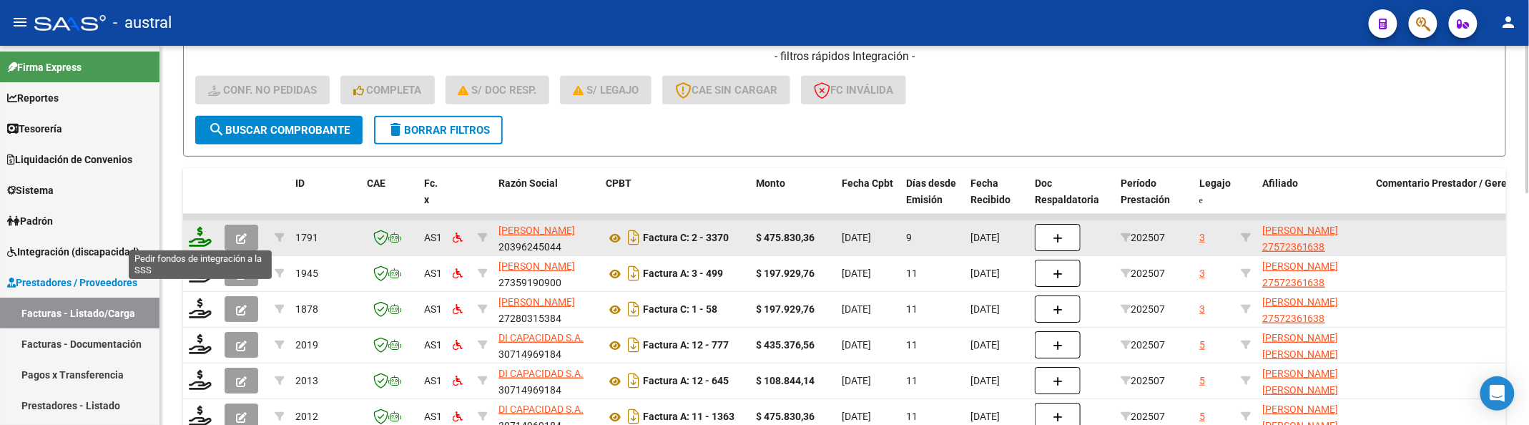
click at [197, 239] on icon at bounding box center [200, 237] width 23 height 20
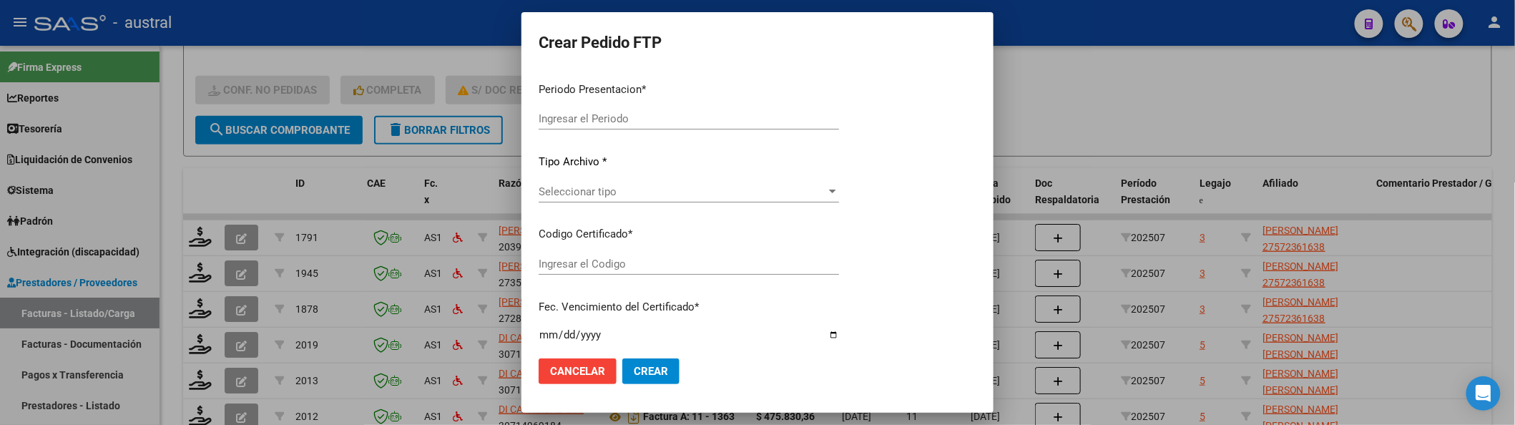
type input "202507"
type input "$ 475.830,36"
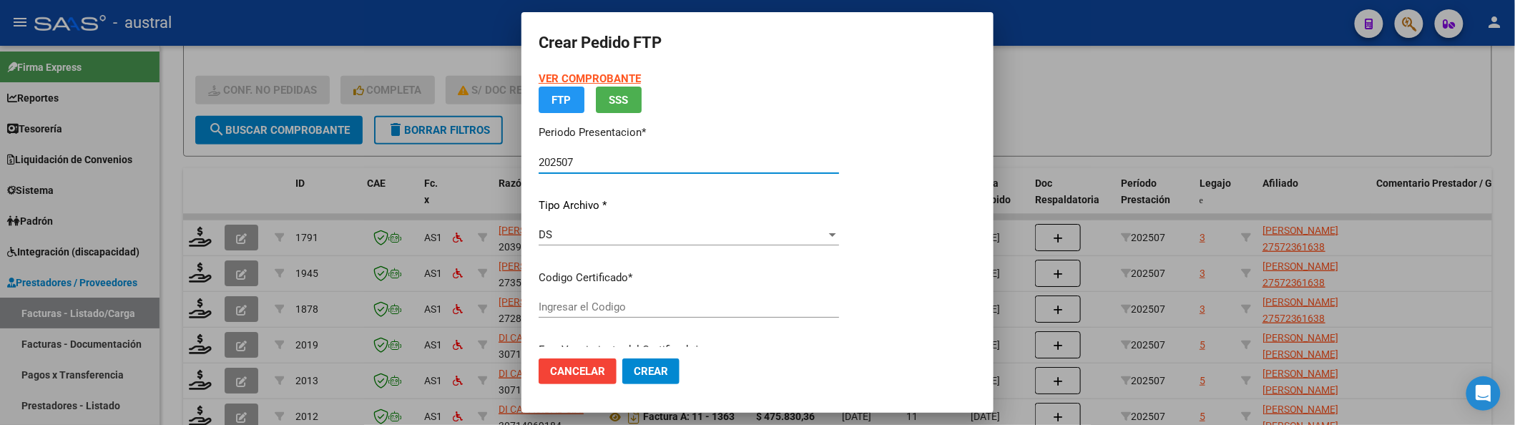
type input "2778779833"
type input "[DATE]"
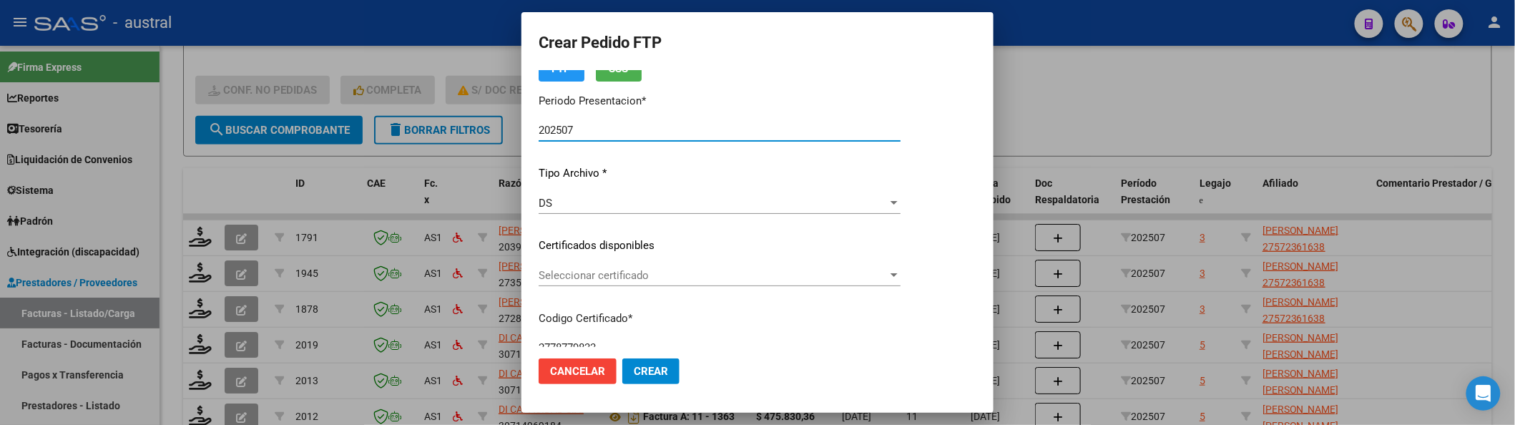
scroll to position [95, 0]
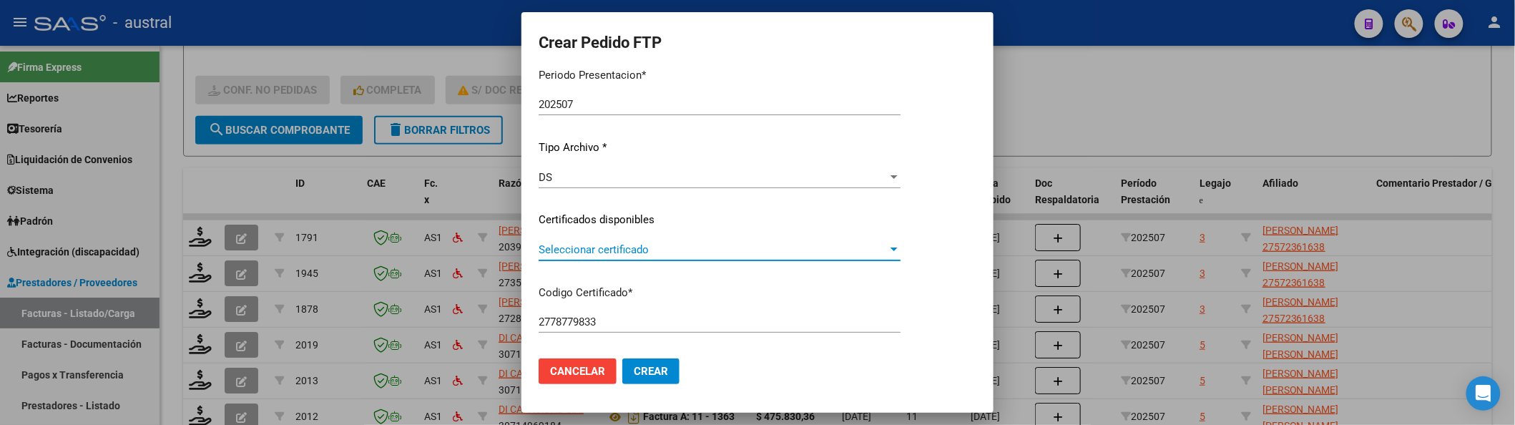
click at [609, 253] on span "Seleccionar certificado" at bounding box center [713, 249] width 349 height 13
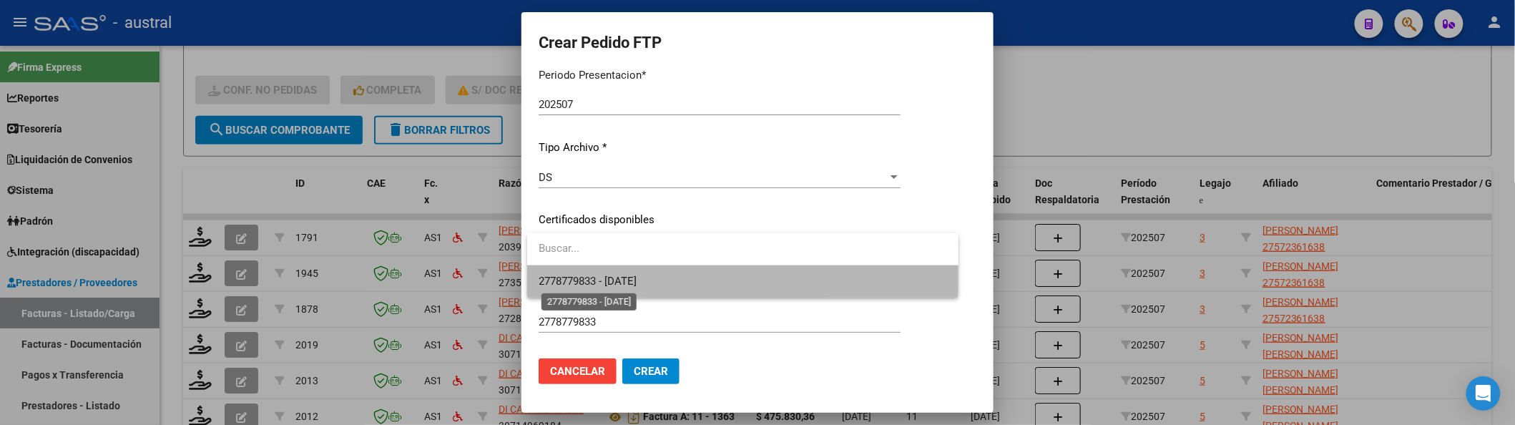
click at [619, 275] on span "2778779833 - [DATE]" at bounding box center [588, 281] width 98 height 13
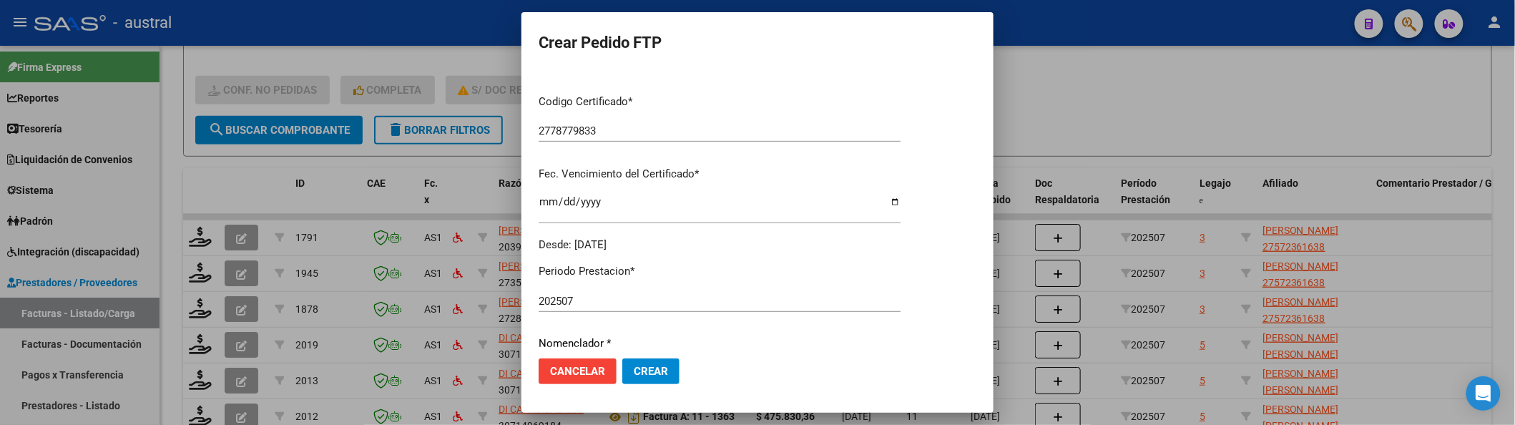
scroll to position [476, 0]
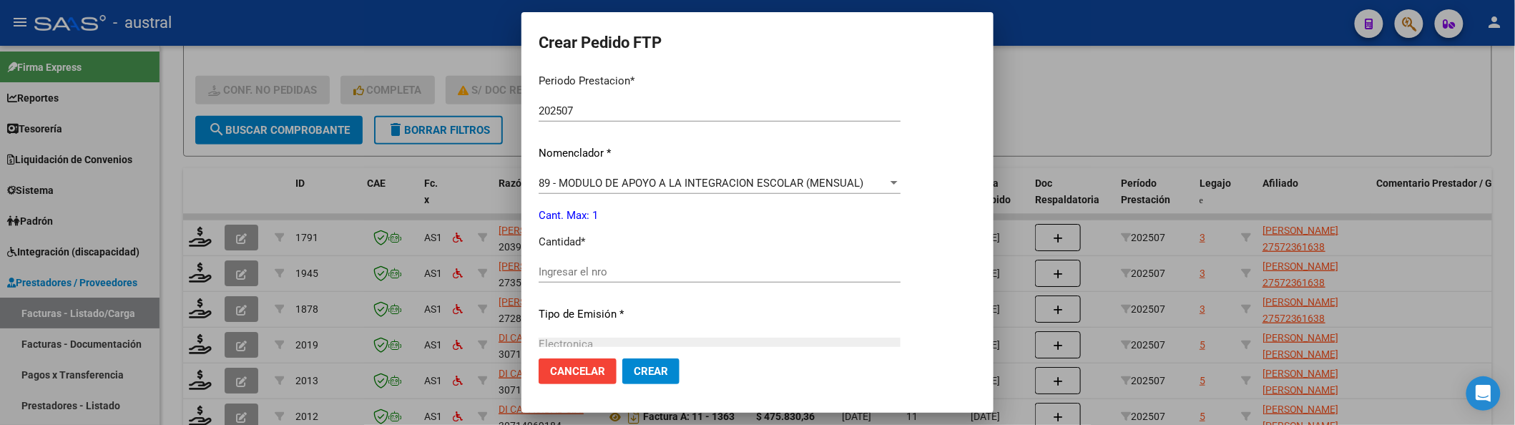
click at [659, 264] on div "Ingresar el nro" at bounding box center [720, 271] width 362 height 21
type input "1"
click at [622, 358] on button "Crear" at bounding box center [650, 371] width 57 height 26
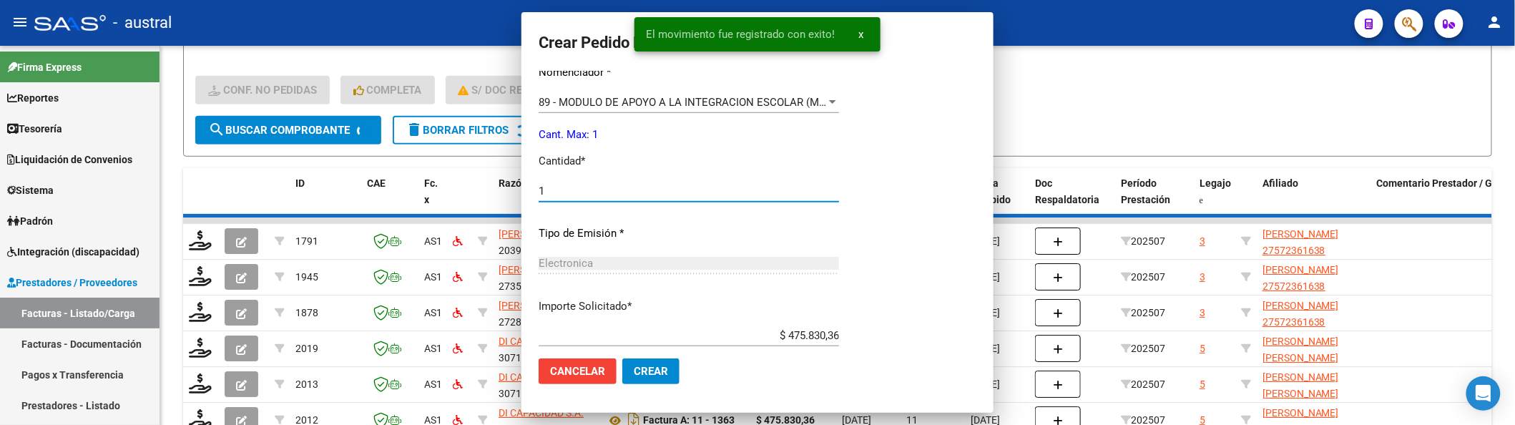
scroll to position [396, 0]
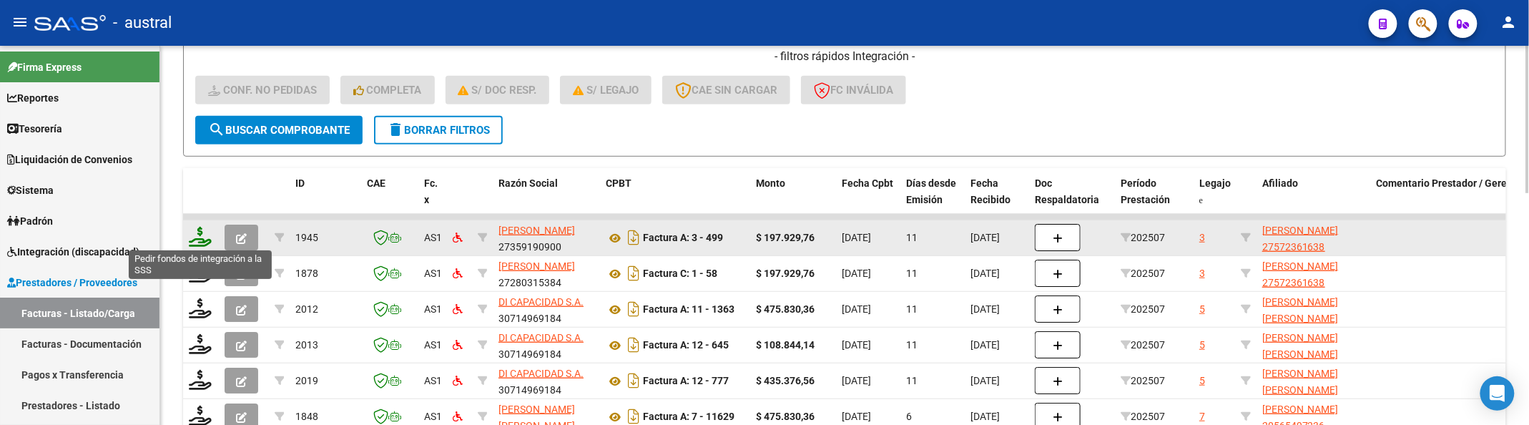
click at [200, 235] on icon at bounding box center [200, 237] width 23 height 20
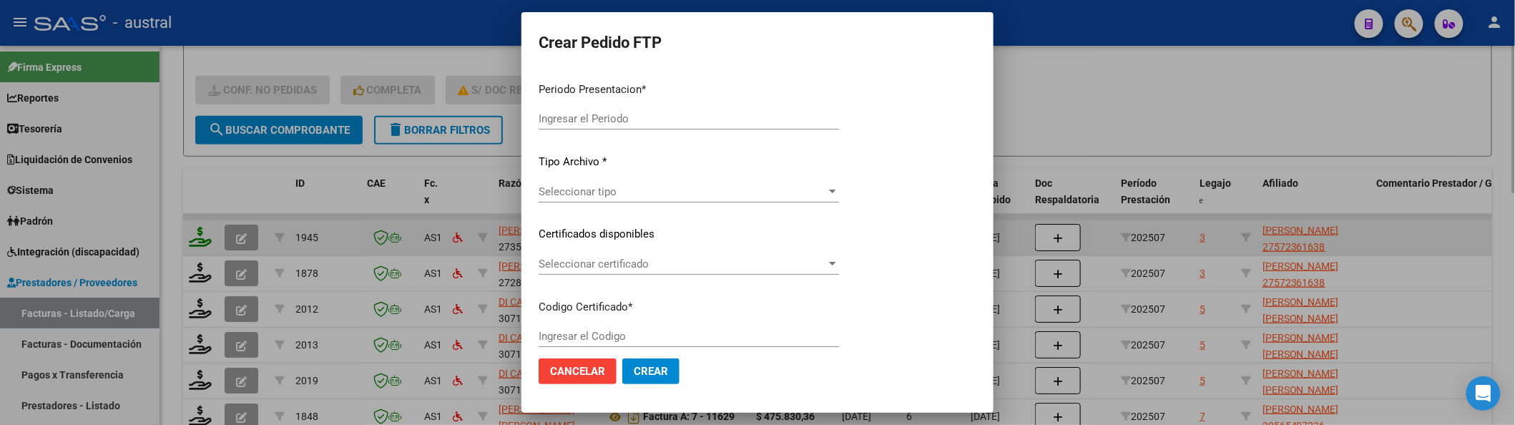
type input "202507"
type input "$ 197.929,76"
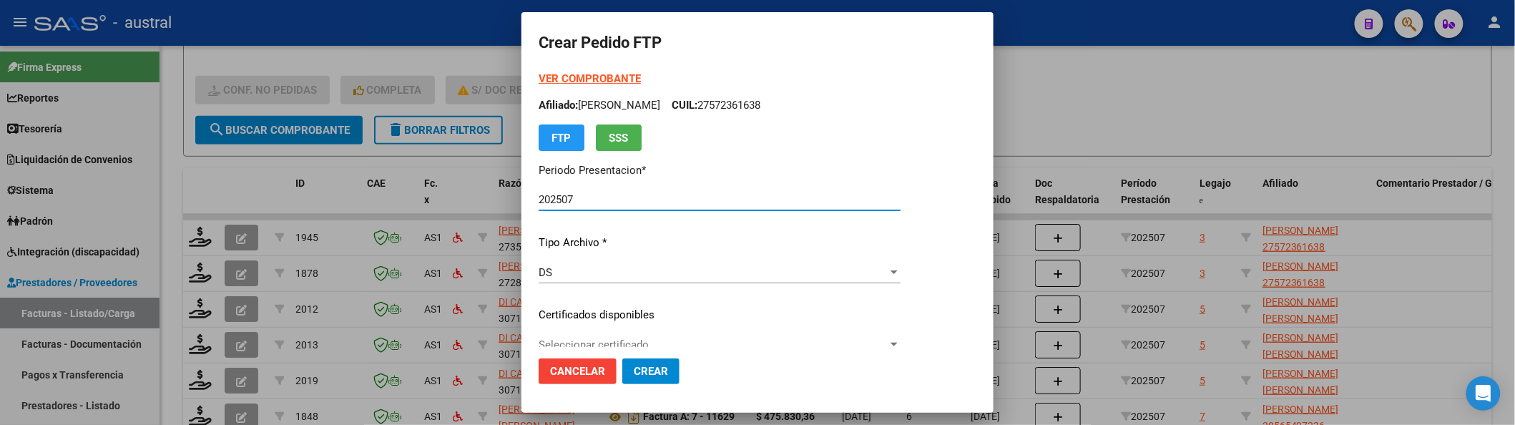
type input "2778779833"
type input "[DATE]"
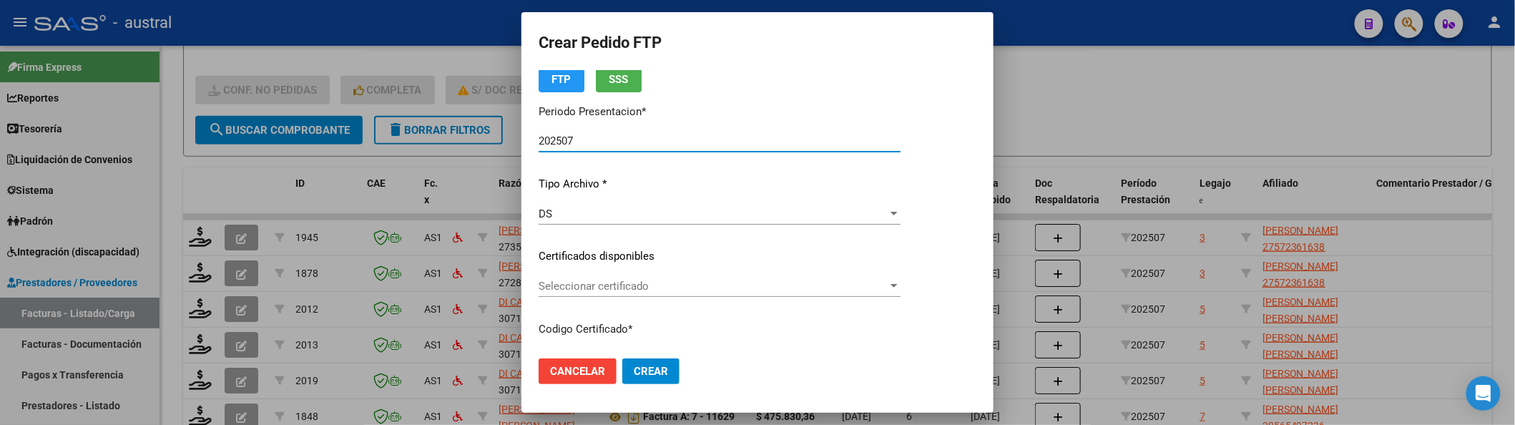
scroll to position [95, 0]
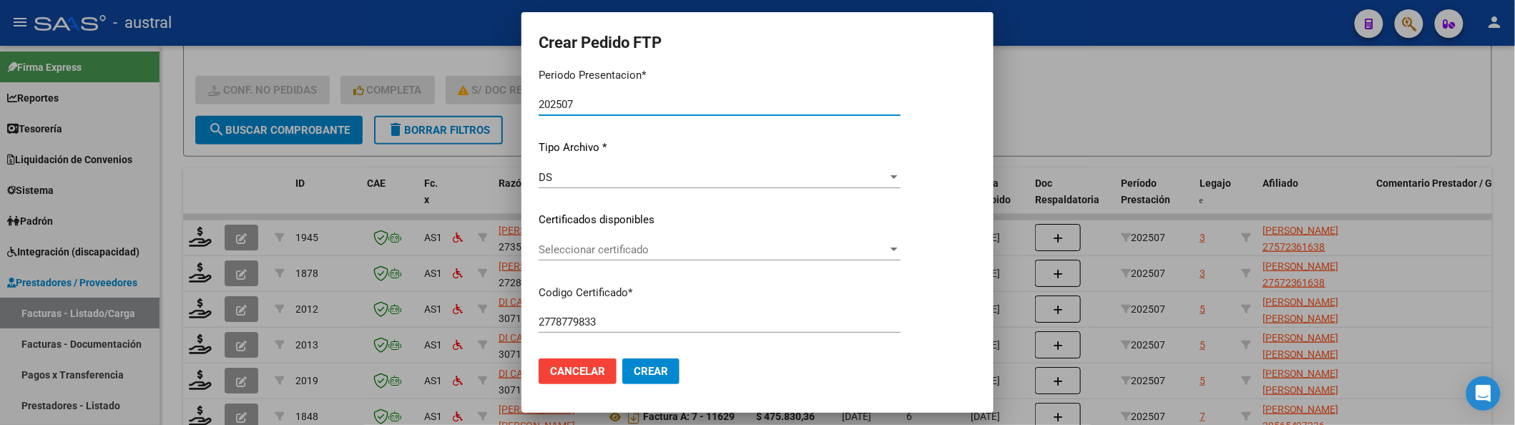
click at [637, 247] on span "Seleccionar certificado" at bounding box center [713, 249] width 349 height 13
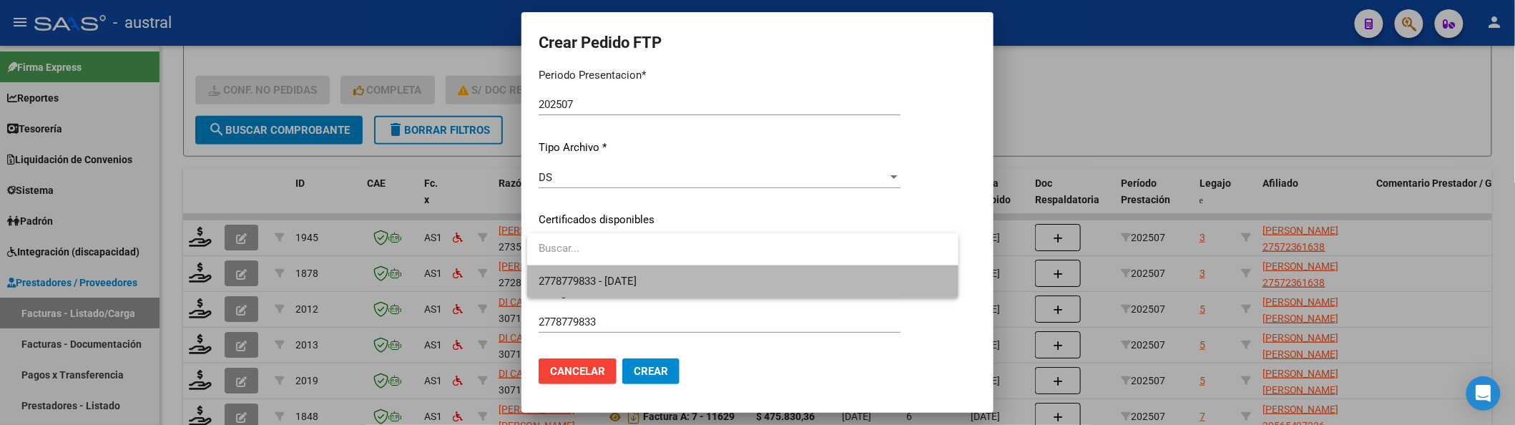
click at [657, 270] on span "2778779833 - [DATE]" at bounding box center [743, 281] width 408 height 32
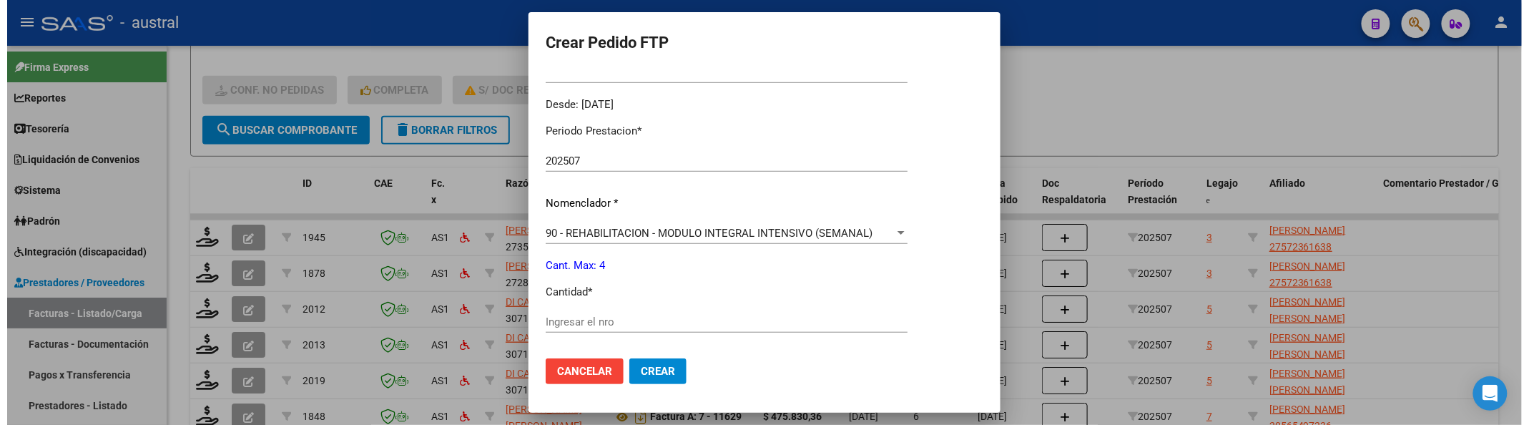
scroll to position [476, 0]
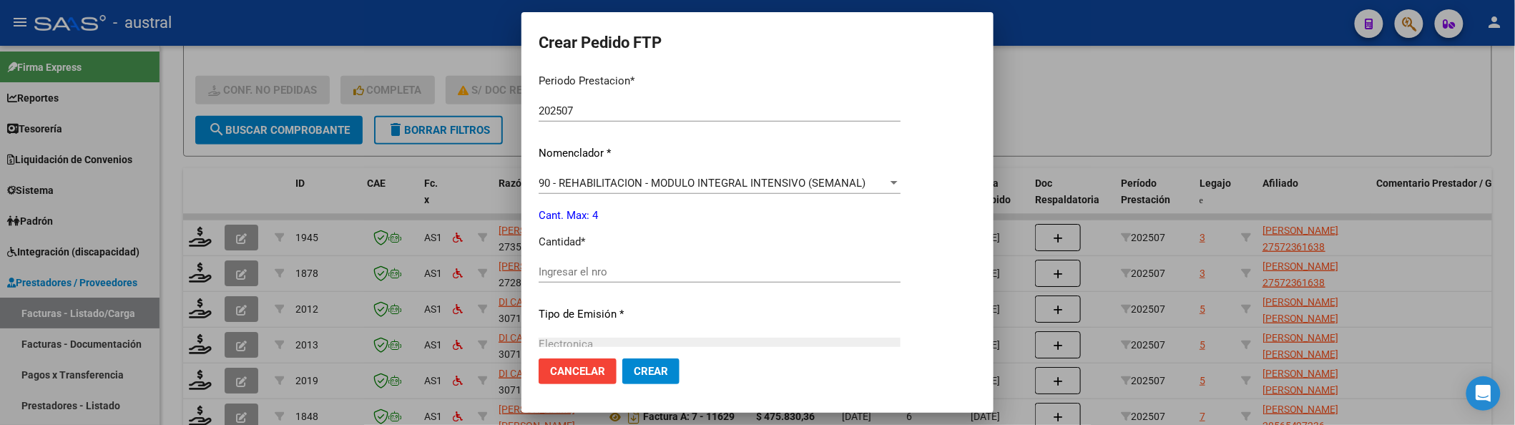
click at [650, 265] on input "Ingresar el nro" at bounding box center [720, 271] width 362 height 13
type input "4"
click at [622, 358] on button "Crear" at bounding box center [650, 371] width 57 height 26
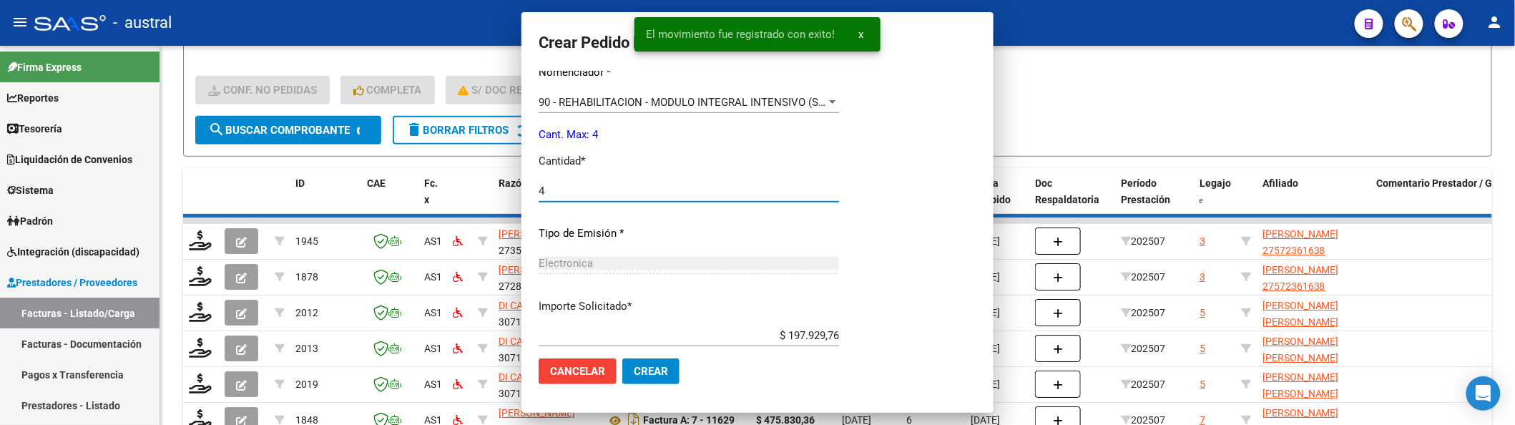
scroll to position [0, 0]
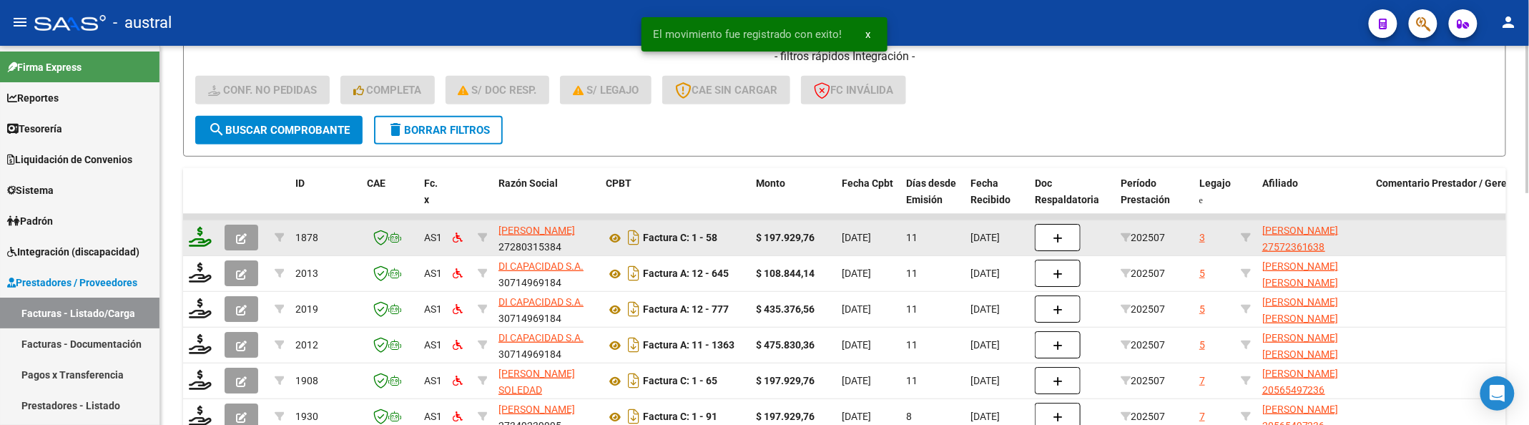
click at [195, 235] on icon at bounding box center [200, 237] width 23 height 20
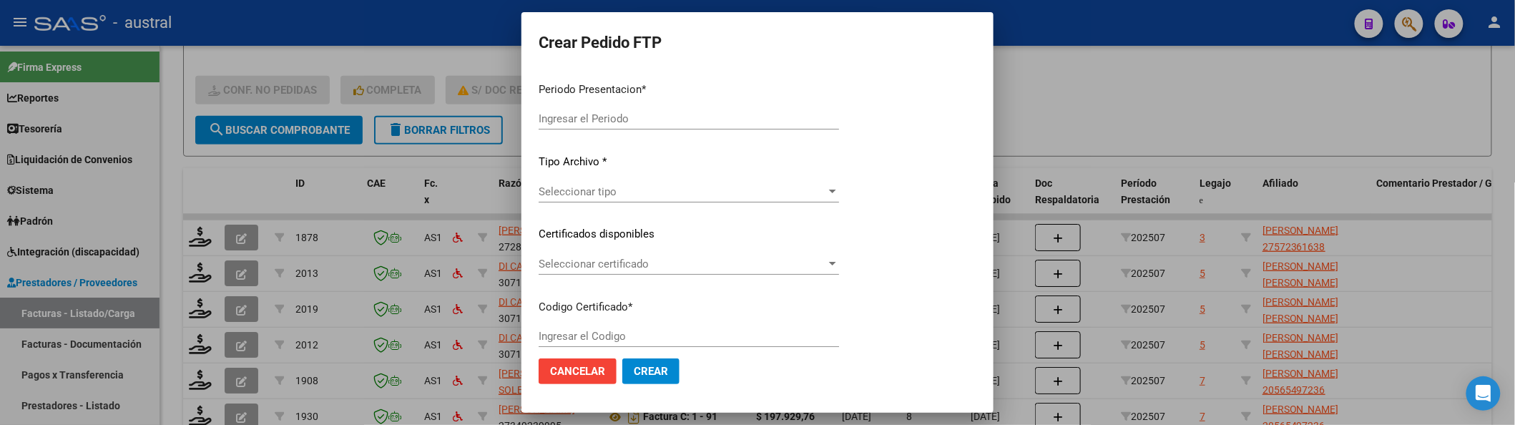
type input "202507"
type input "$ 197.929,76"
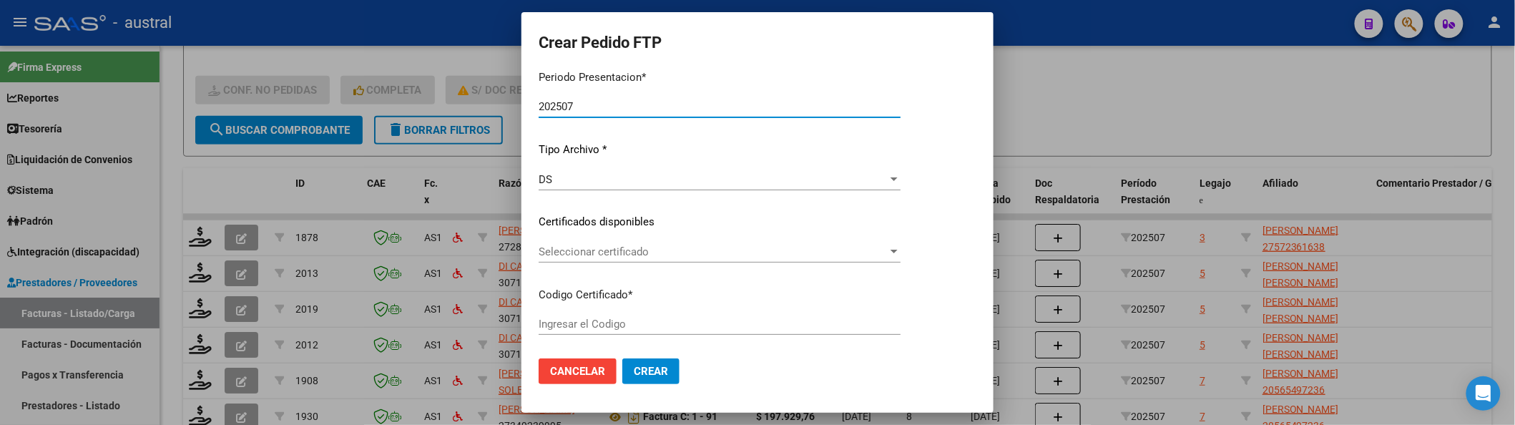
type input "2778779833"
type input "[DATE]"
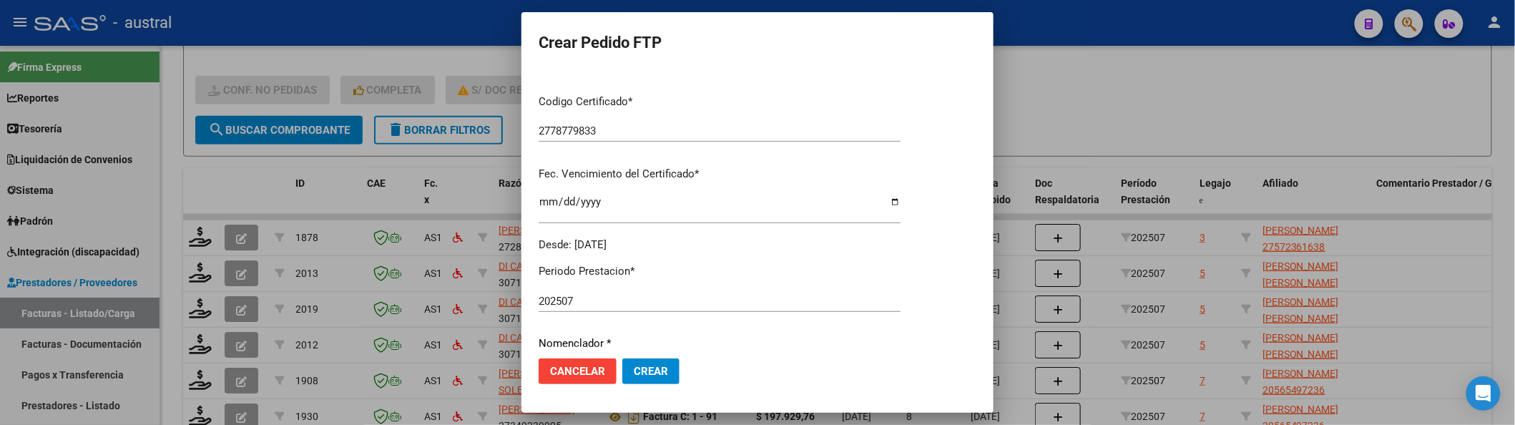
scroll to position [190, 0]
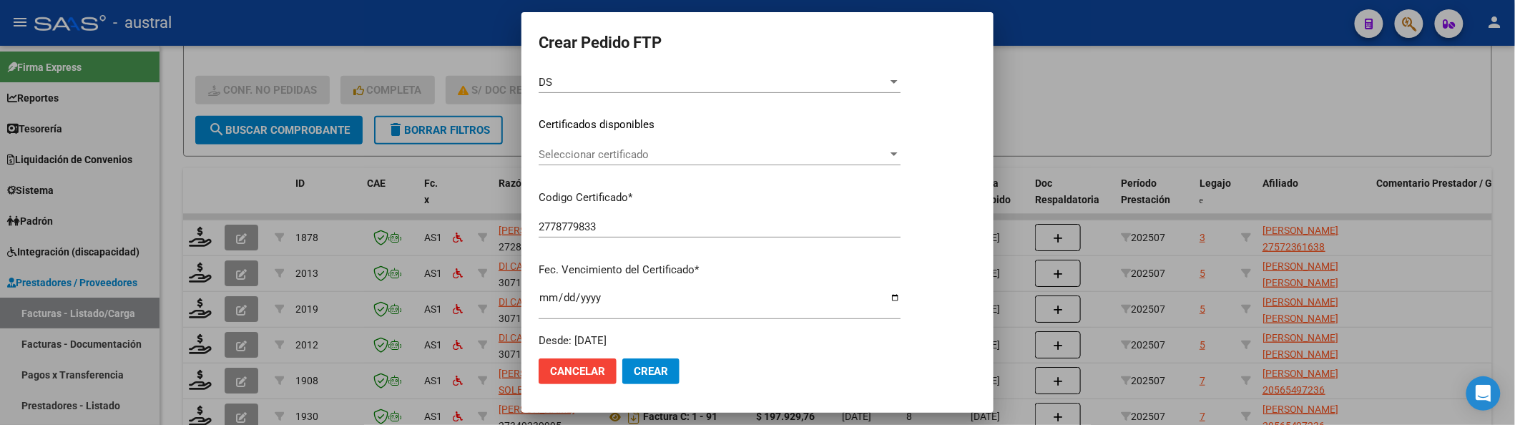
click at [619, 150] on span "Seleccionar certificado" at bounding box center [713, 154] width 349 height 13
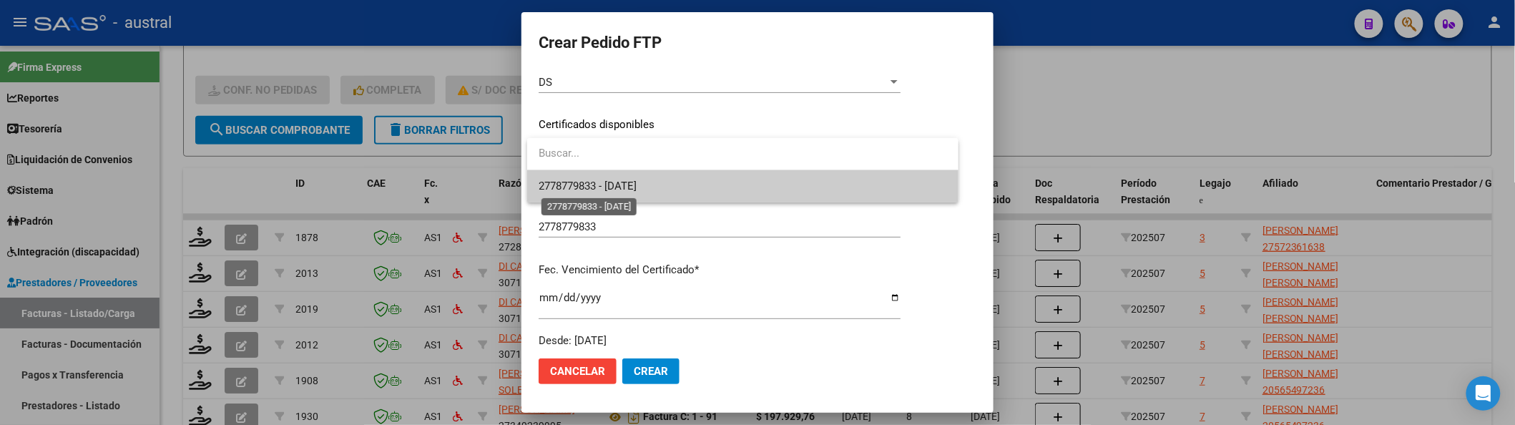
click at [637, 185] on span "2778779833 - [DATE]" at bounding box center [588, 186] width 98 height 13
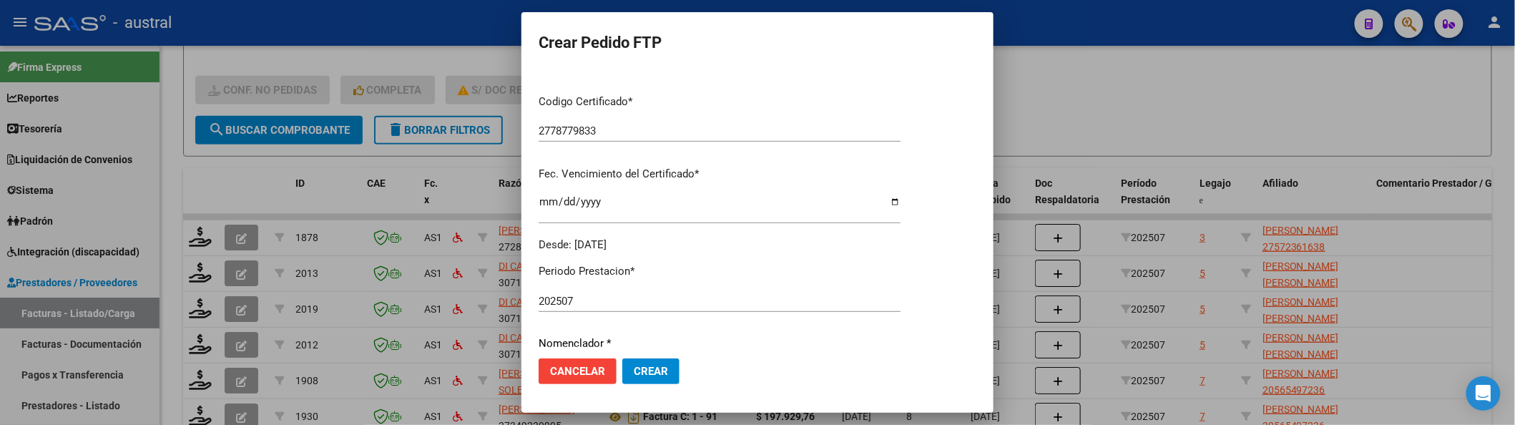
scroll to position [476, 0]
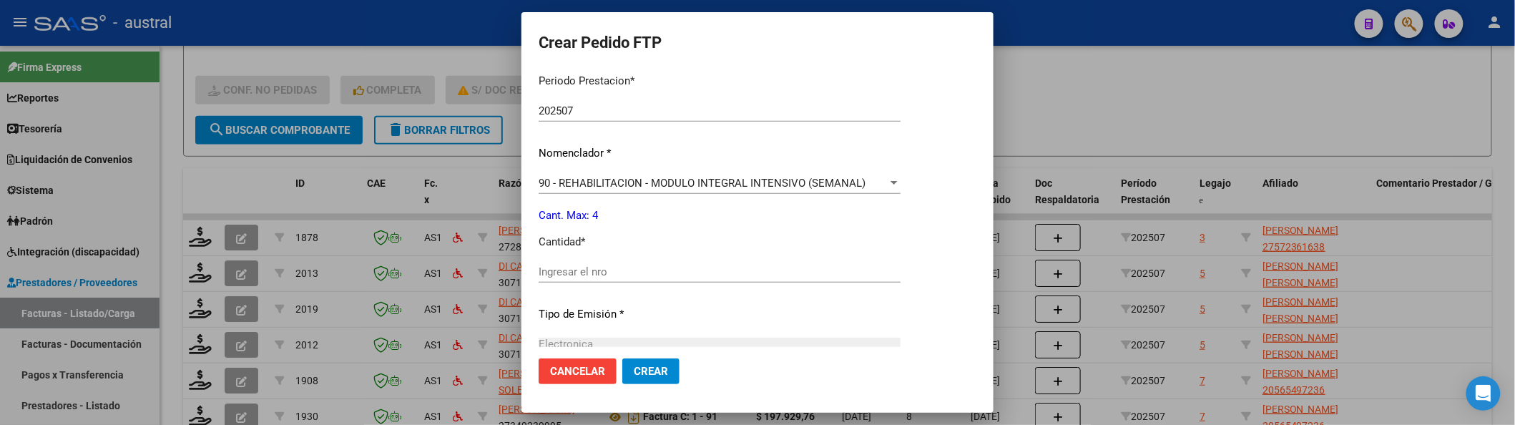
click at [654, 269] on input "Ingresar el nro" at bounding box center [720, 271] width 362 height 13
type input "4"
click at [622, 358] on button "Crear" at bounding box center [650, 371] width 57 height 26
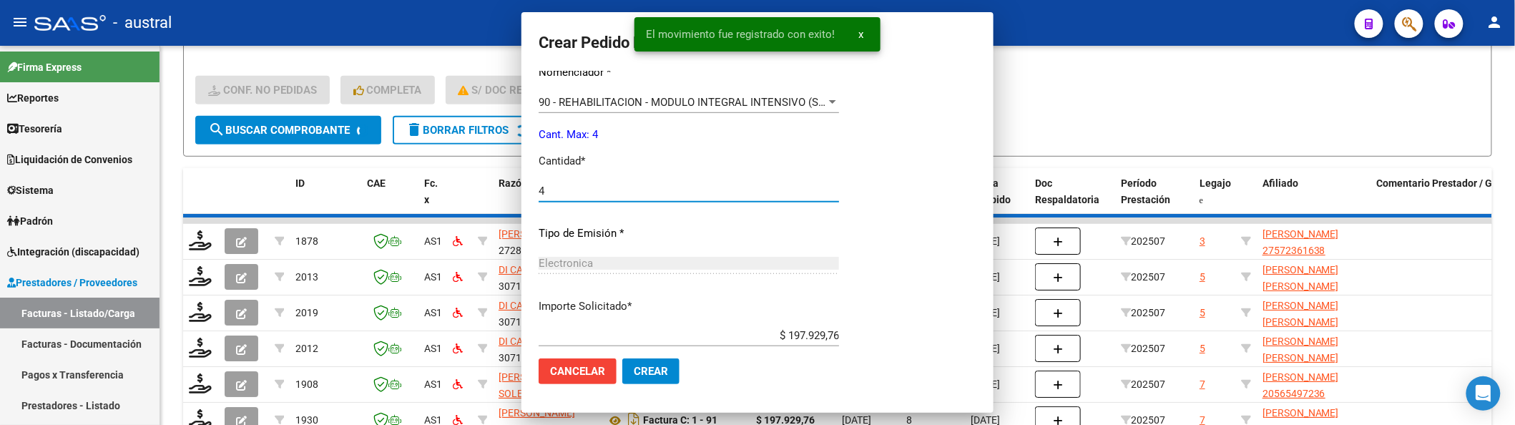
scroll to position [396, 0]
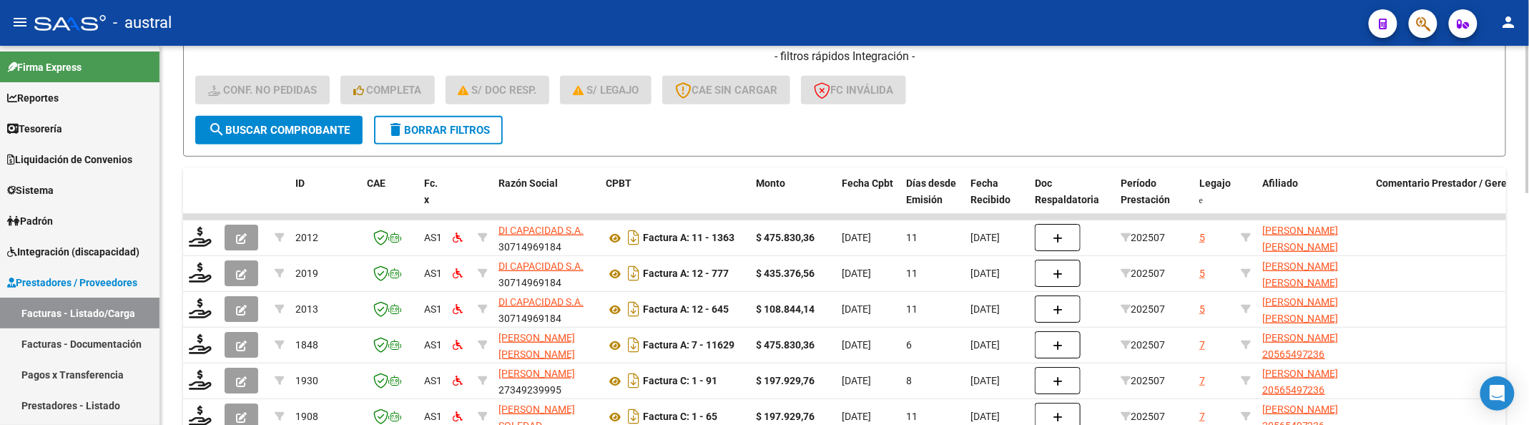
click at [1081, 110] on div "- filtros rápidos Integración - Conf. no pedidas Completa S/ Doc Resp. S/ legaj…" at bounding box center [844, 82] width 1299 height 67
click at [1206, 89] on div "- filtros rápidos Integración - Conf. no pedidas Completa S/ Doc Resp. S/ legaj…" at bounding box center [844, 82] width 1299 height 67
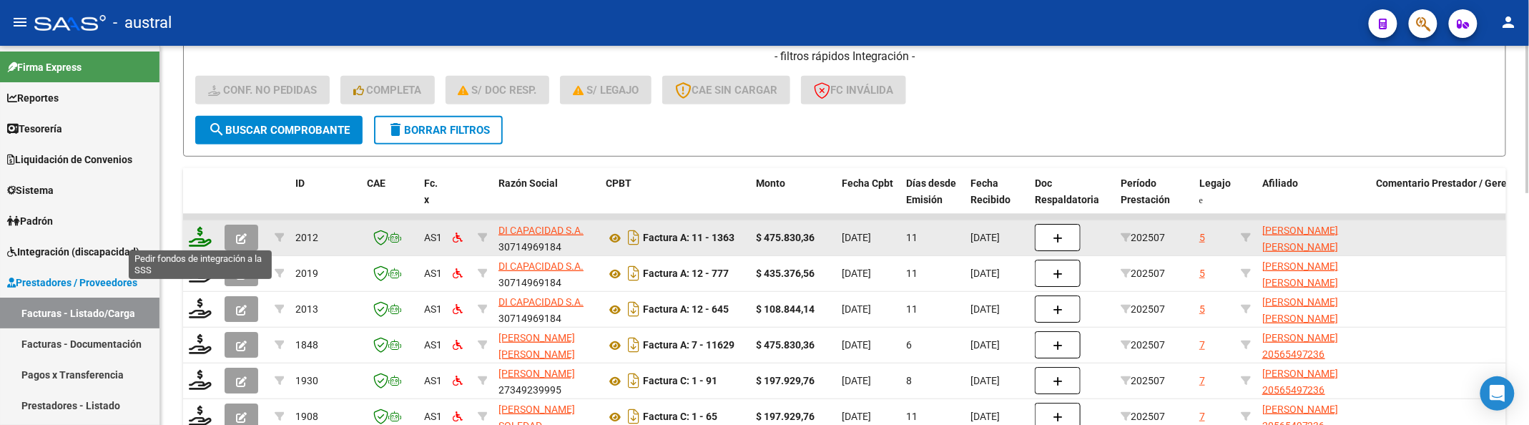
click at [196, 229] on icon at bounding box center [200, 237] width 23 height 20
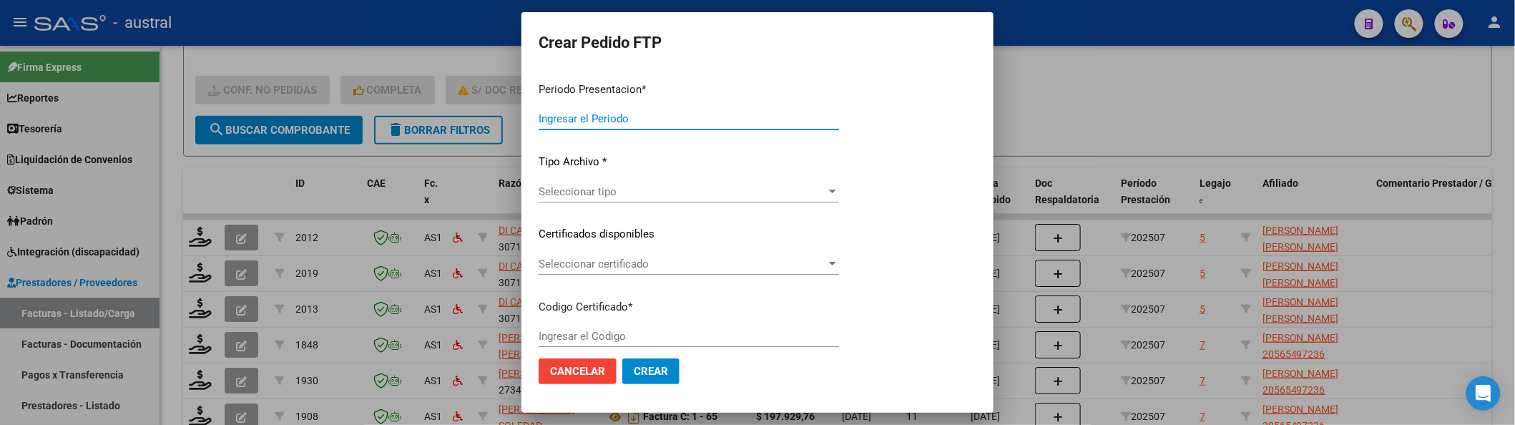
type input "202507"
type input "$ 475.830,36"
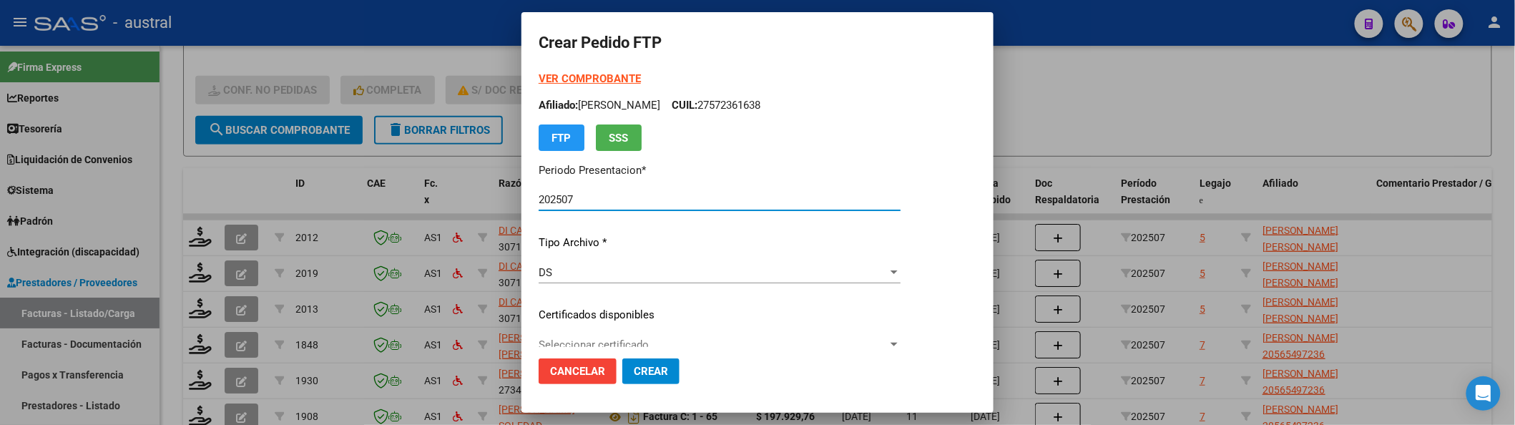
type input "6346534245"
type input "[DATE]"
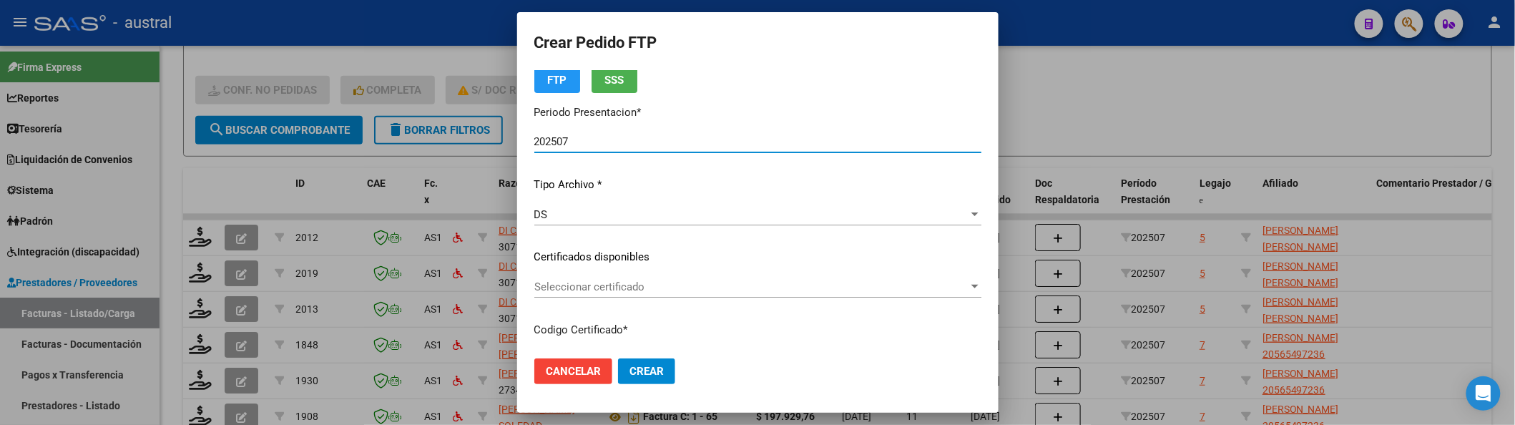
scroll to position [95, 0]
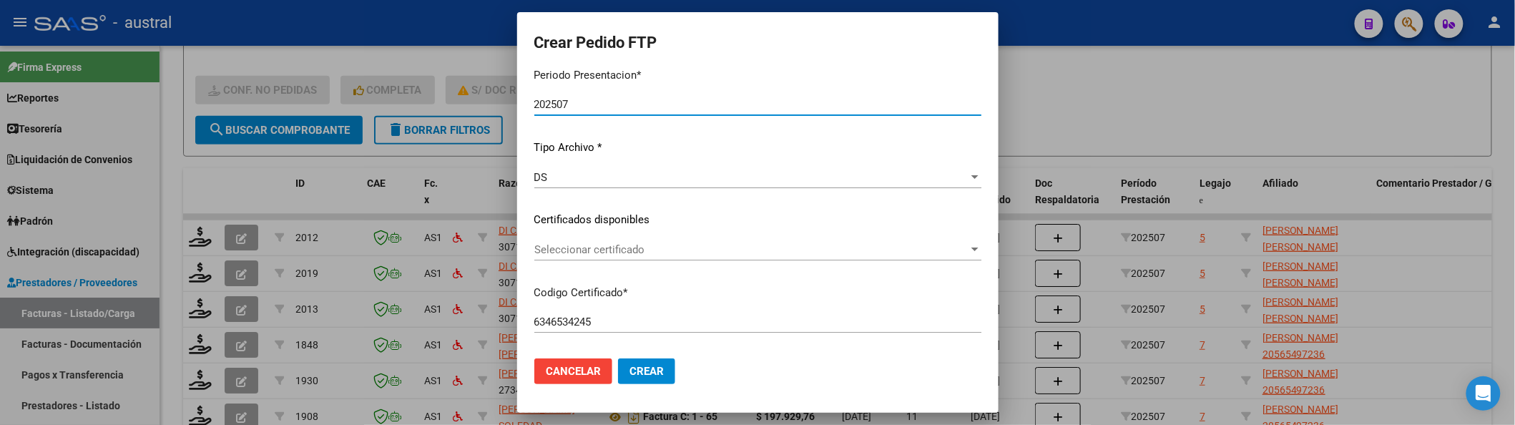
click at [645, 250] on span "Seleccionar certificado" at bounding box center [751, 249] width 434 height 13
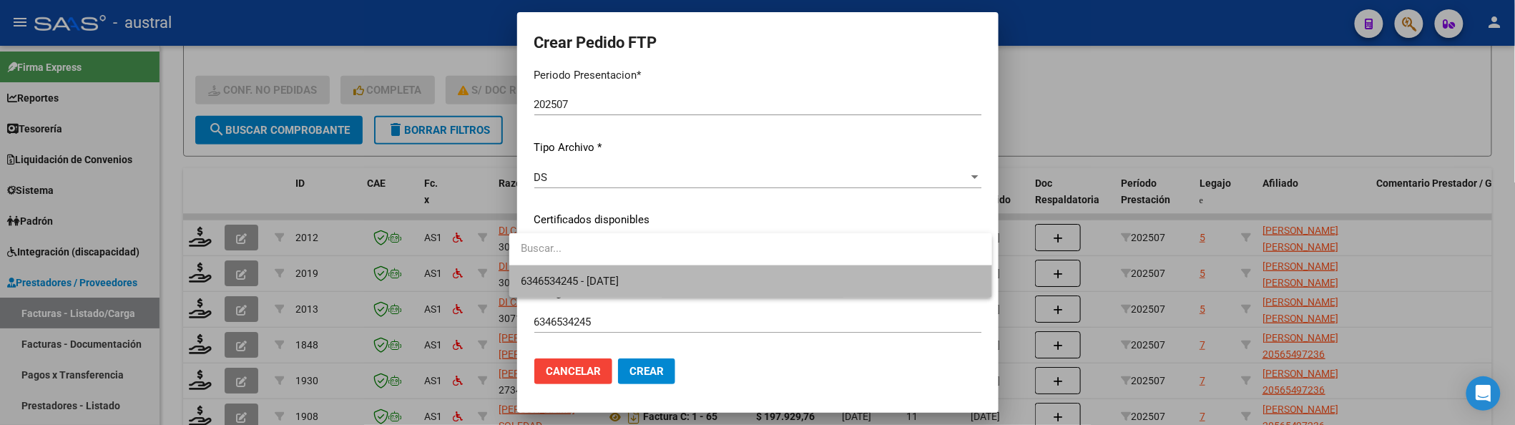
click at [645, 279] on span "6346534245 - [DATE]" at bounding box center [751, 281] width 460 height 32
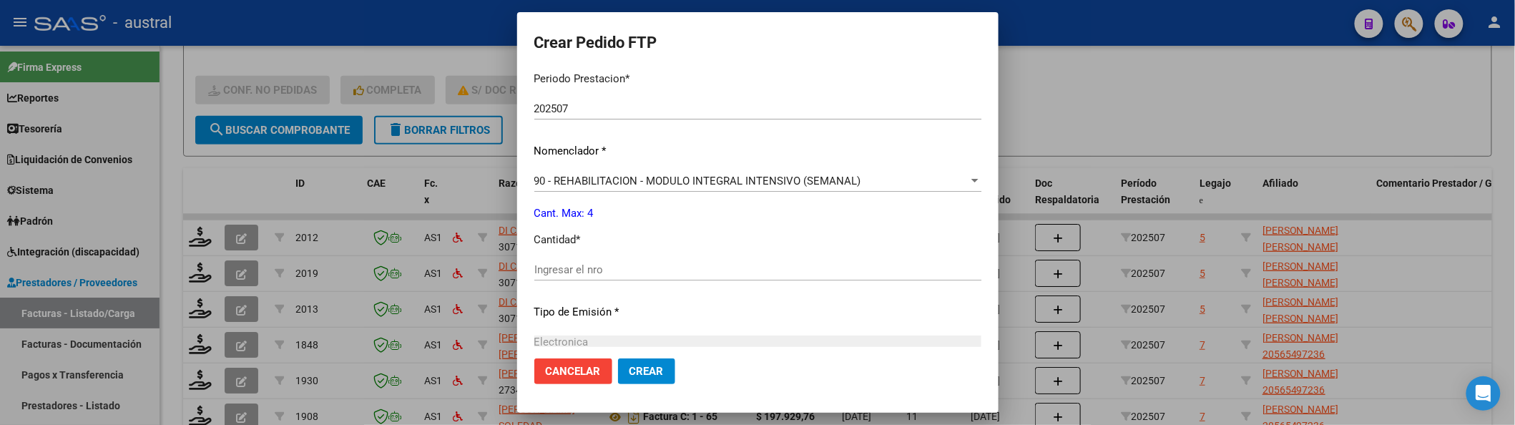
scroll to position [572, 0]
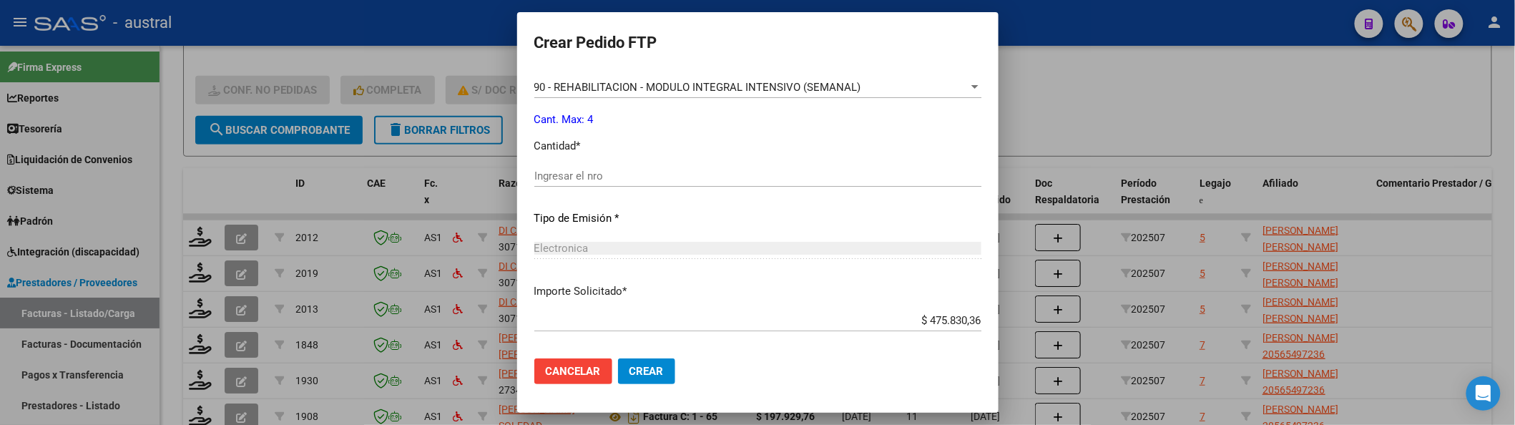
click at [713, 74] on div "Periodo Prestacion * 202507 Ingresar el Periodo Prestacion Nomenclador * 90 - R…" at bounding box center [757, 191] width 447 height 451
click at [716, 84] on span "90 - REHABILITACION - MODULO INTEGRAL INTENSIVO (SEMANAL)" at bounding box center [697, 87] width 327 height 13
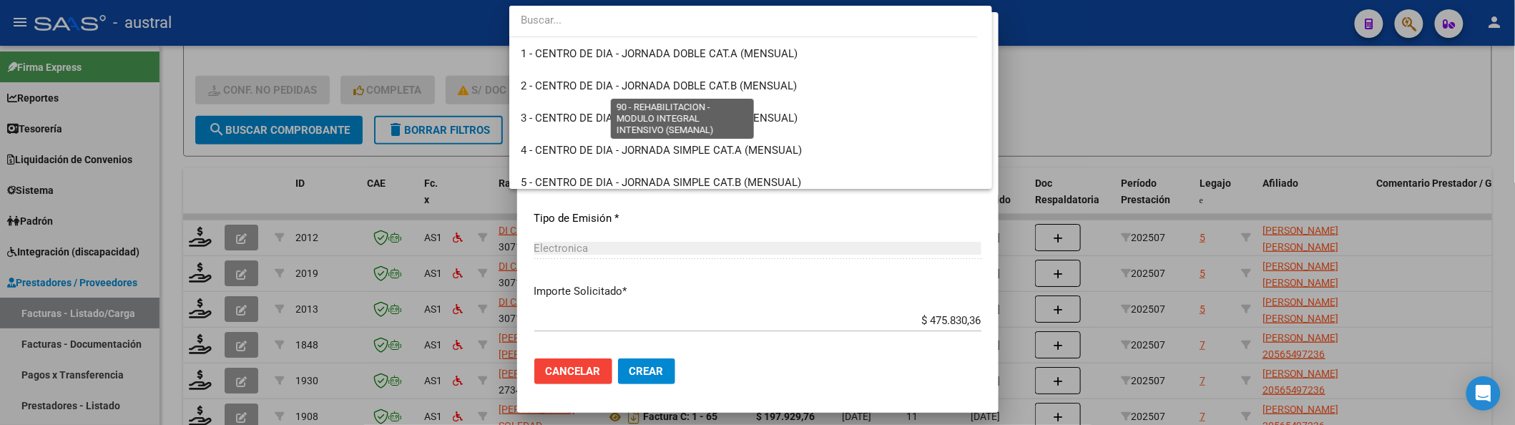
scroll to position [2831, 0]
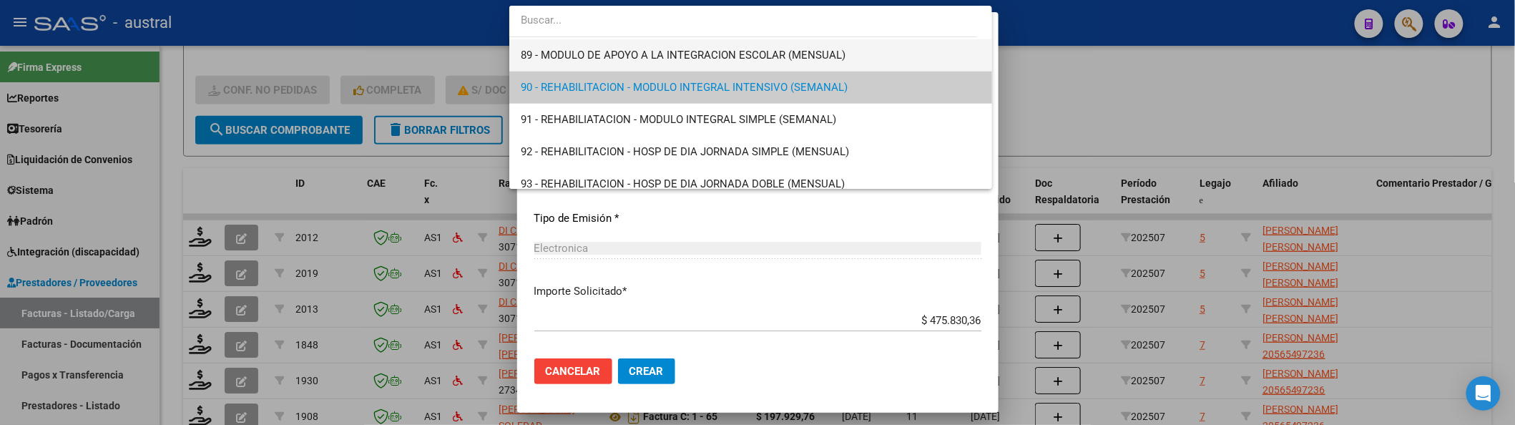
click at [592, 61] on span "89 - MODULO DE APOYO A LA INTEGRACION ESCOLAR (MENSUAL)" at bounding box center [751, 55] width 460 height 32
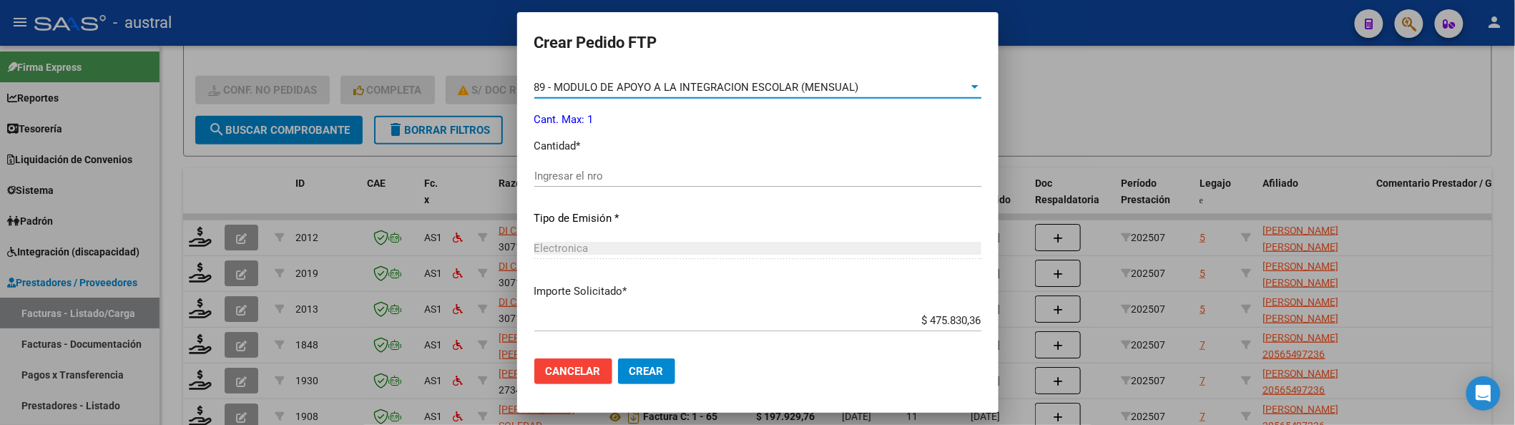
click at [589, 166] on div "Ingresar el nro" at bounding box center [757, 175] width 447 height 21
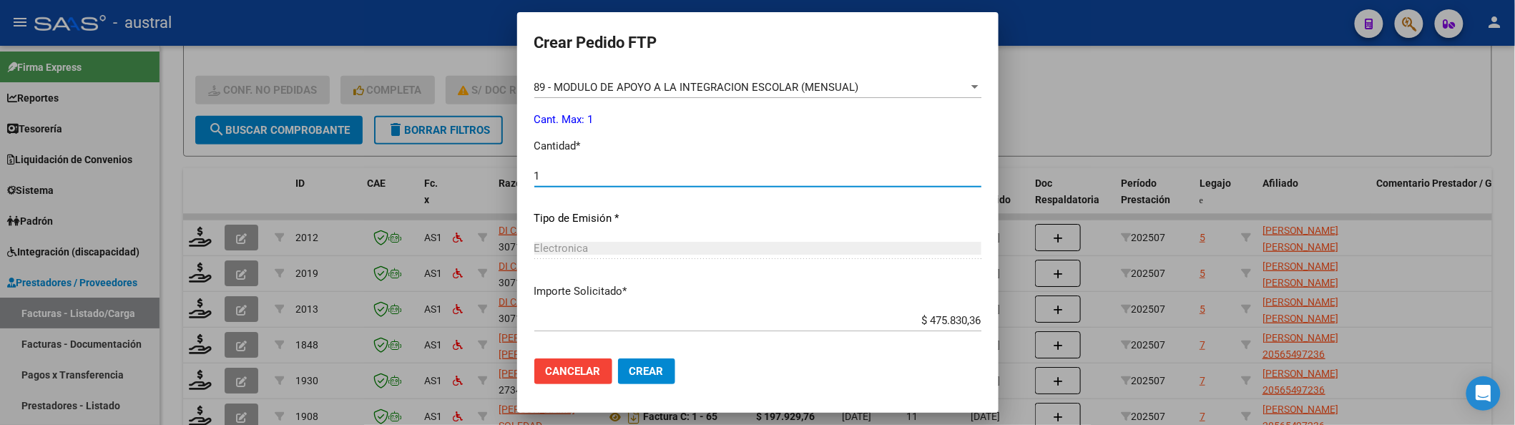
type input "1"
click at [618, 358] on button "Crear" at bounding box center [646, 371] width 57 height 26
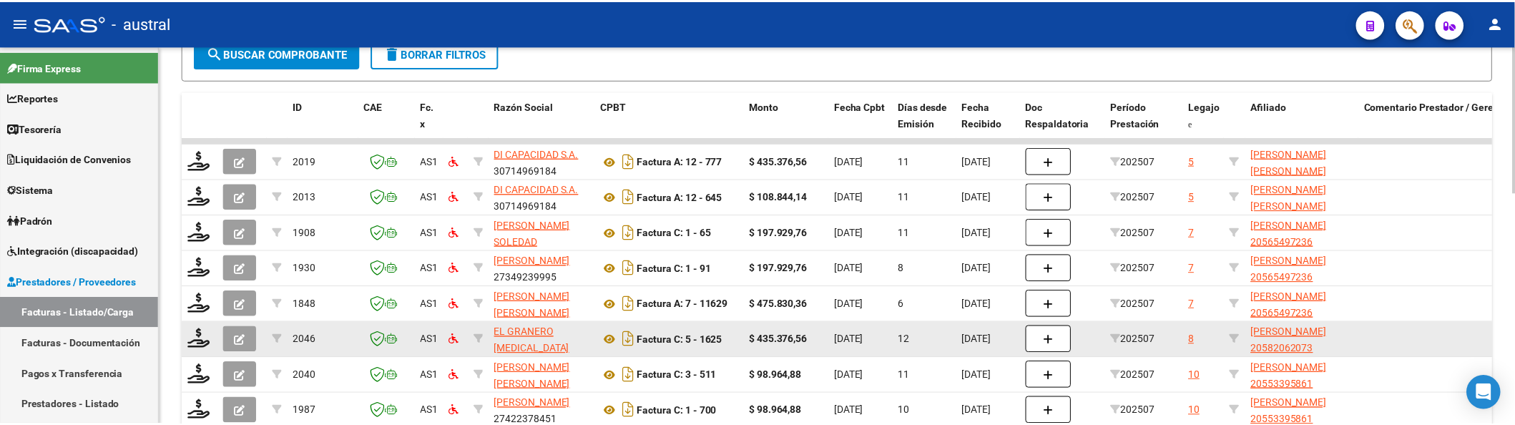
scroll to position [348, 0]
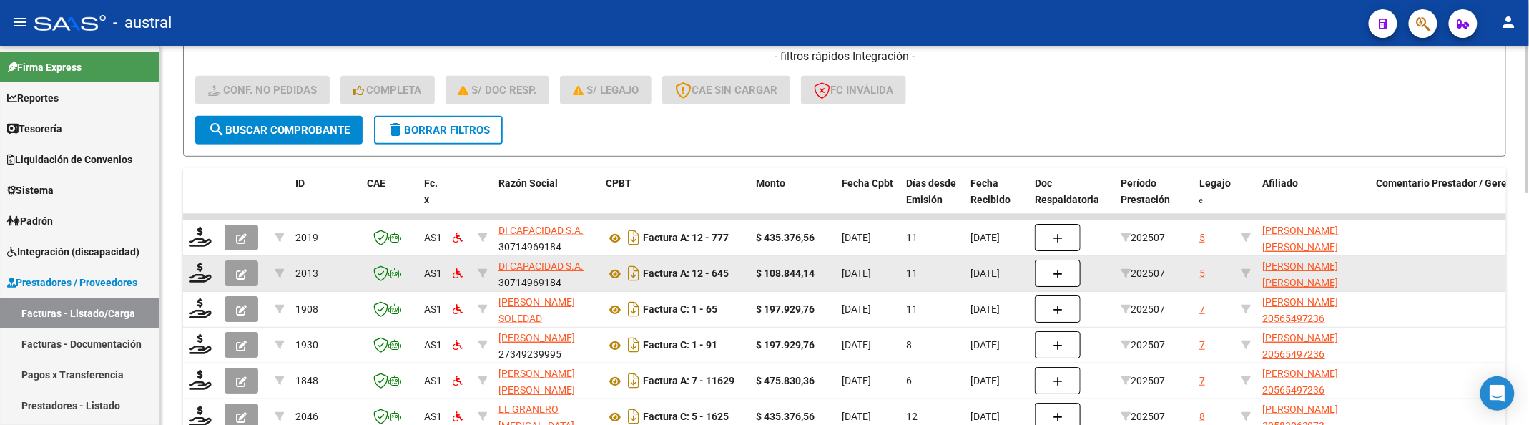
click at [235, 270] on button "button" at bounding box center [242, 273] width 34 height 26
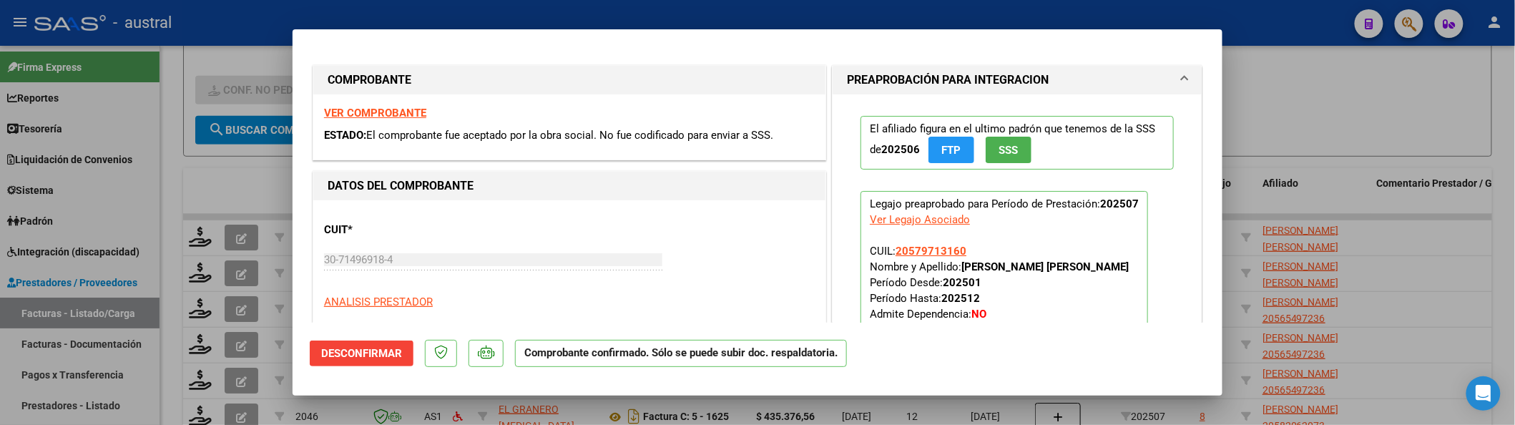
click at [373, 350] on span "Desconfirmar" at bounding box center [361, 353] width 81 height 13
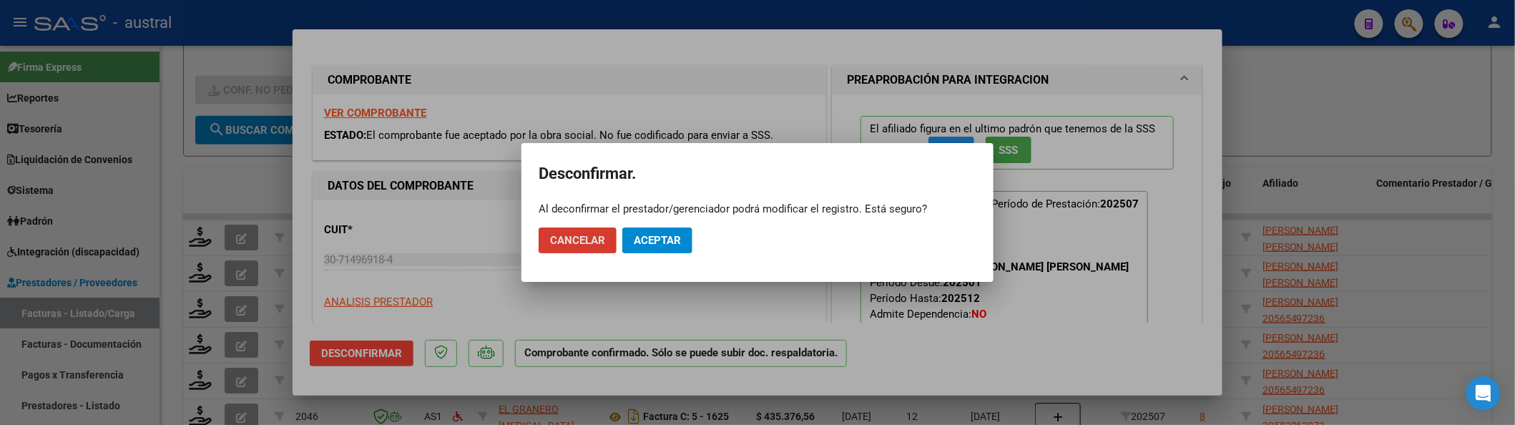
click at [662, 243] on span "Aceptar" at bounding box center [657, 240] width 47 height 13
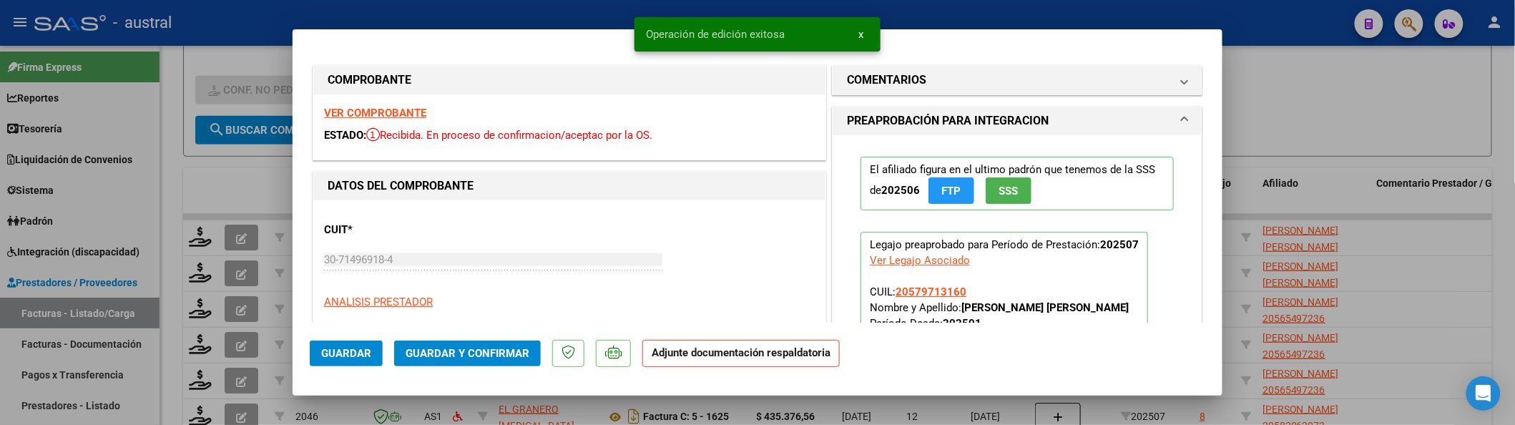
scroll to position [190, 0]
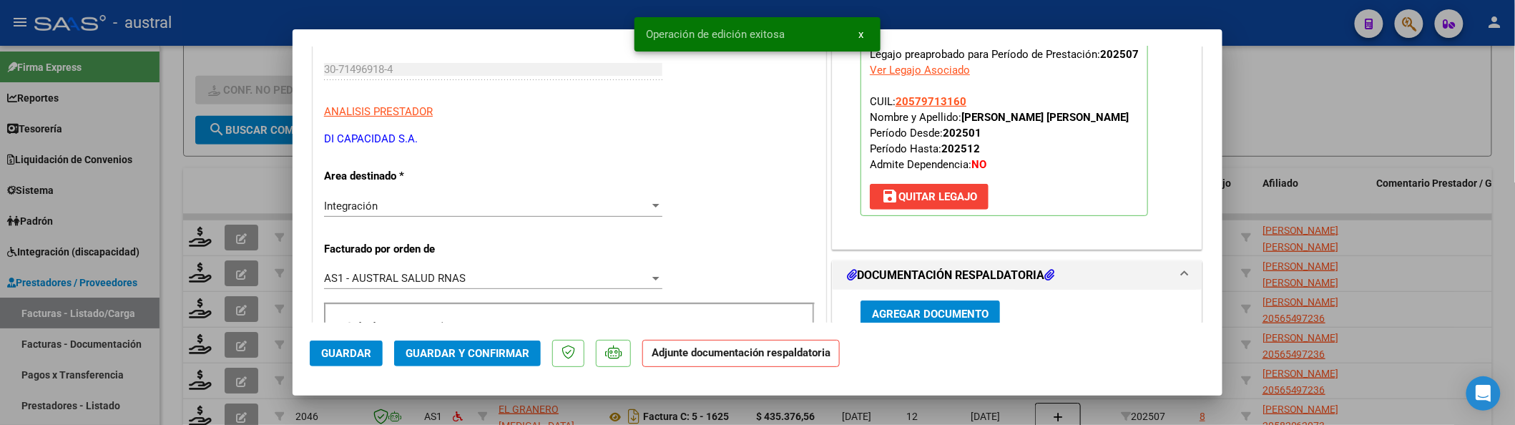
click at [936, 215] on p "Legajo preaprobado para Período de Prestación: 202507 Ver Legajo Asociado CUIL:…" at bounding box center [1004, 128] width 288 height 175
click at [942, 205] on button "save [PERSON_NAME]" at bounding box center [929, 197] width 119 height 26
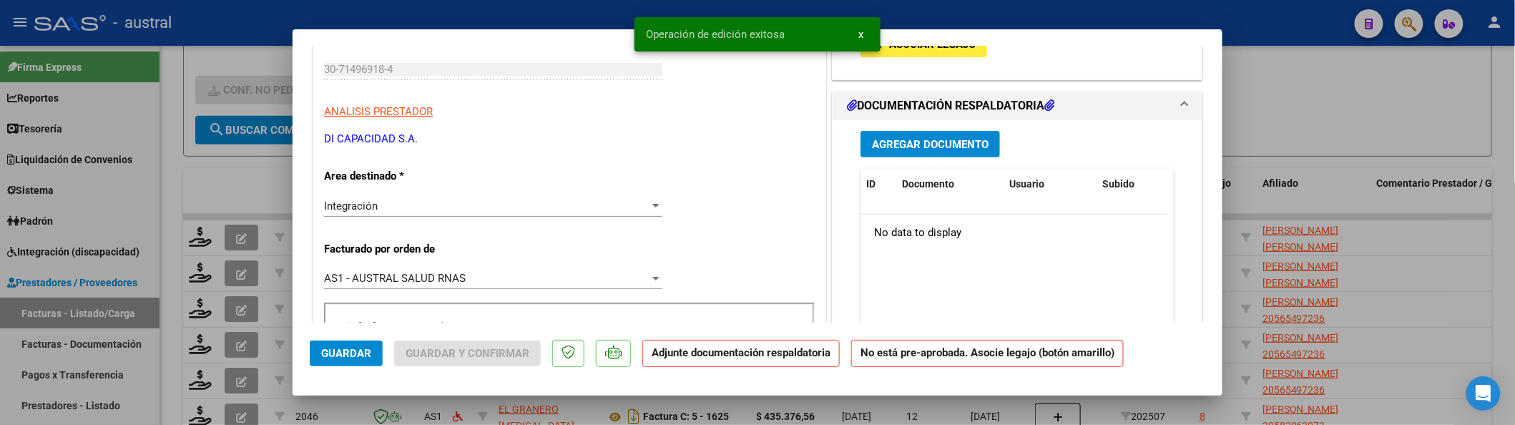
scroll to position [0, 0]
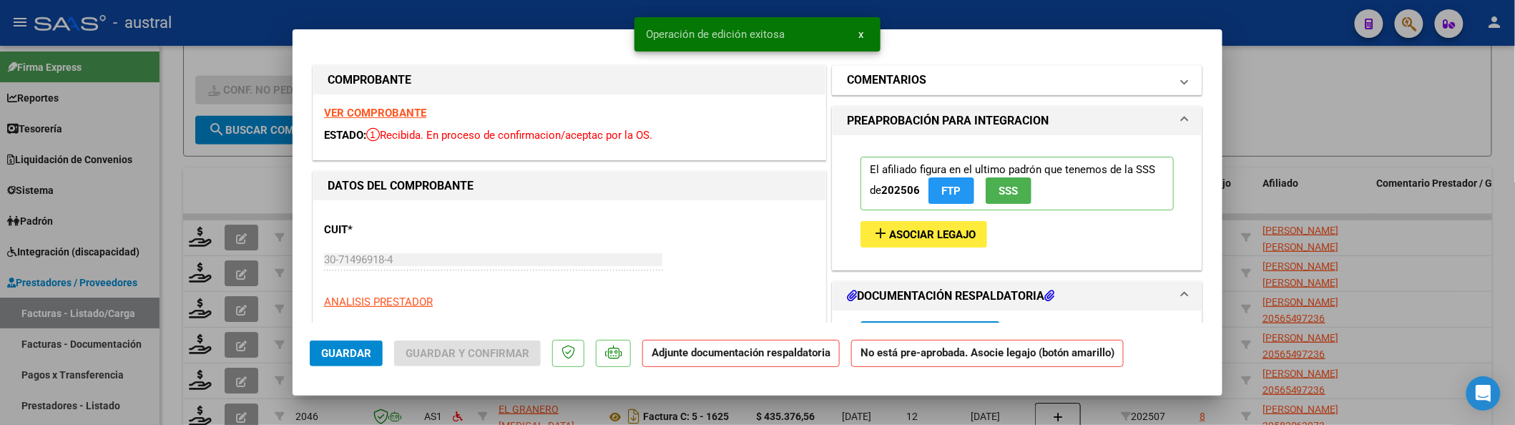
click at [939, 80] on mat-panel-title "COMENTARIOS" at bounding box center [1008, 80] width 323 height 17
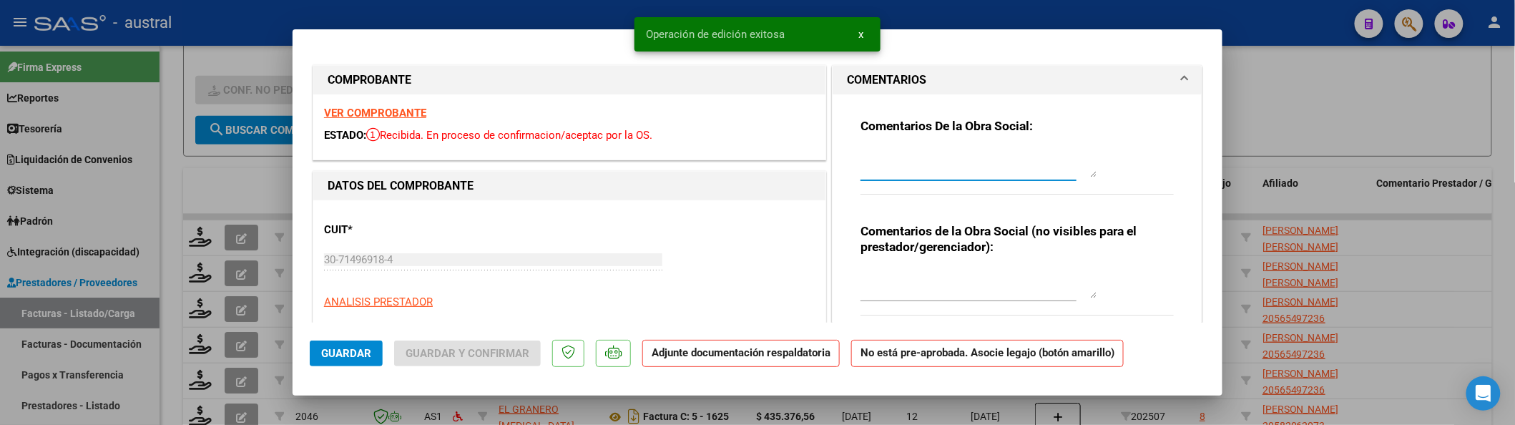
drag, startPoint x: 891, startPoint y: 160, endPoint x: 893, endPoint y: 170, distance: 10.4
click at [891, 161] on textarea at bounding box center [978, 163] width 236 height 29
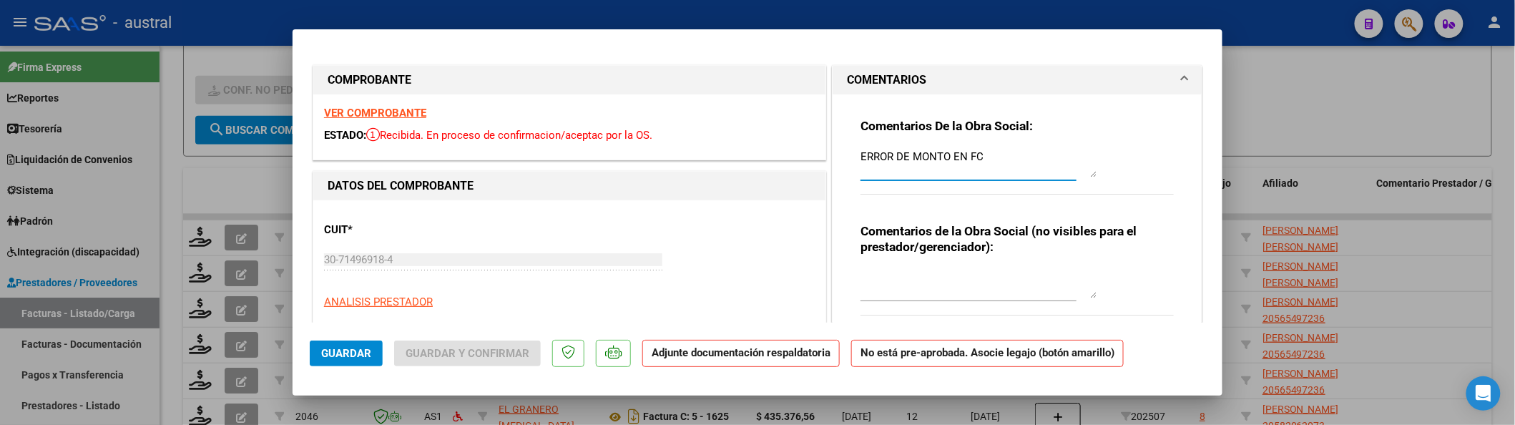
type textarea "ERROR DE MONTO EN FC"
click at [342, 352] on span "Guardar" at bounding box center [346, 353] width 50 height 13
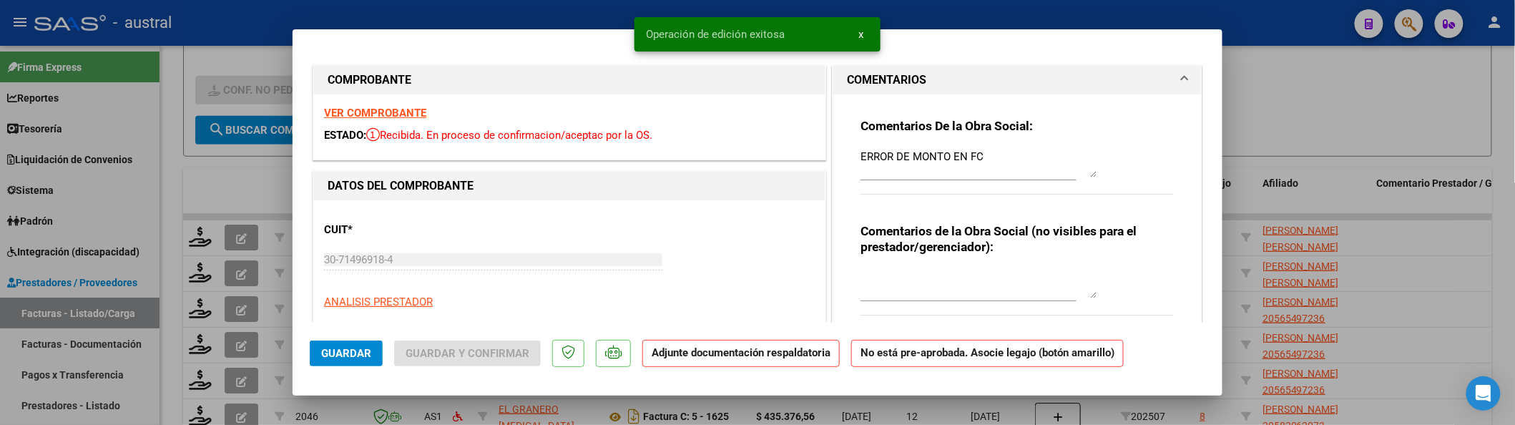
click at [1316, 103] on div at bounding box center [757, 212] width 1515 height 425
type input "$ 0,00"
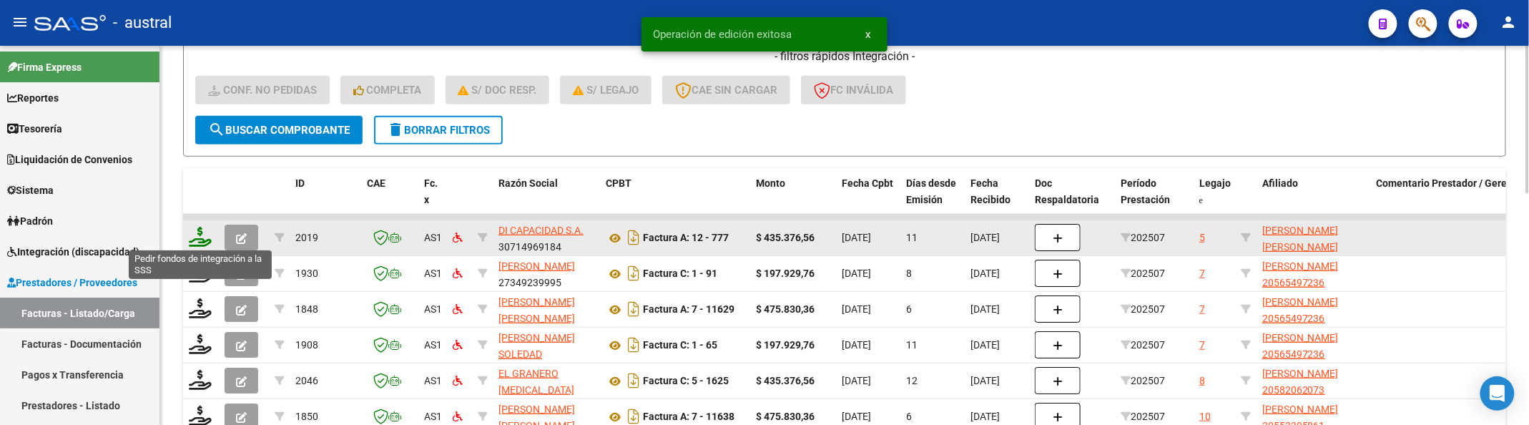
click at [195, 235] on icon at bounding box center [200, 237] width 23 height 20
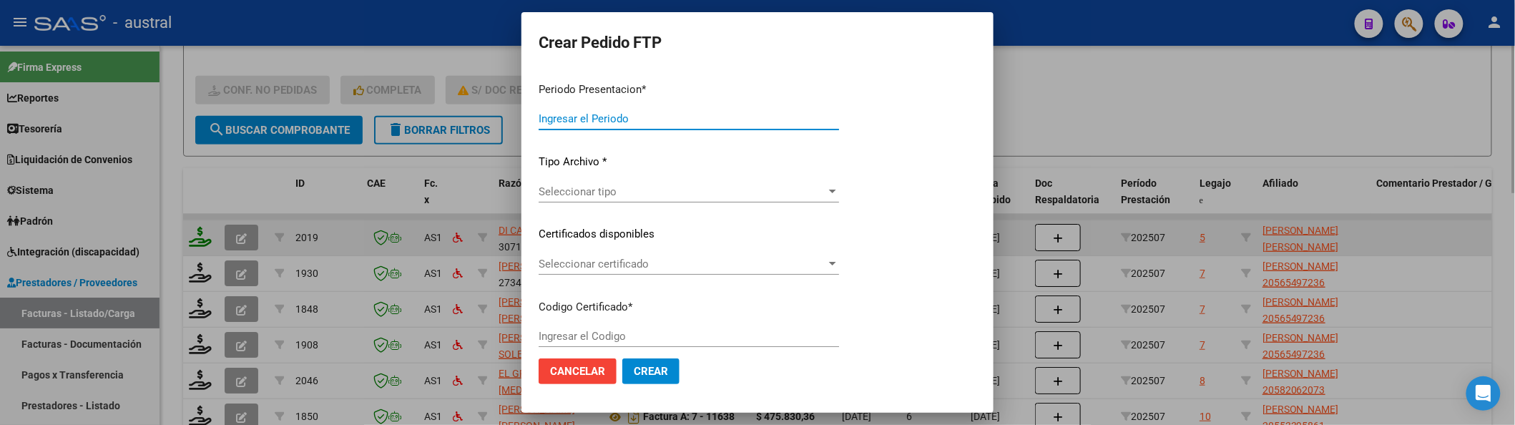
type input "202507"
type input "$ 435.376,56"
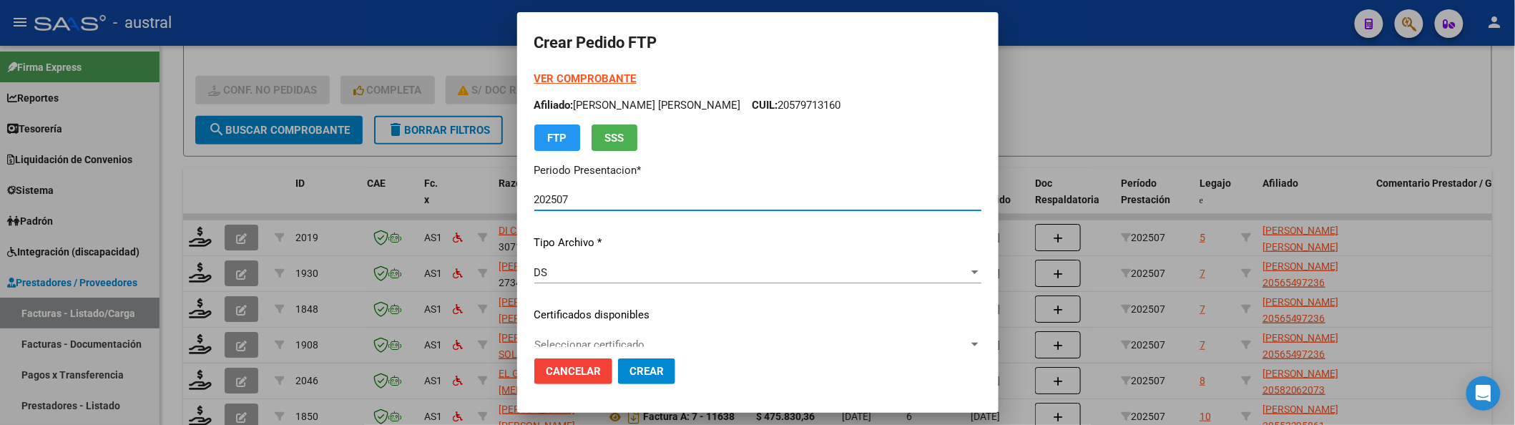
type input "6346534245"
type input "[DATE]"
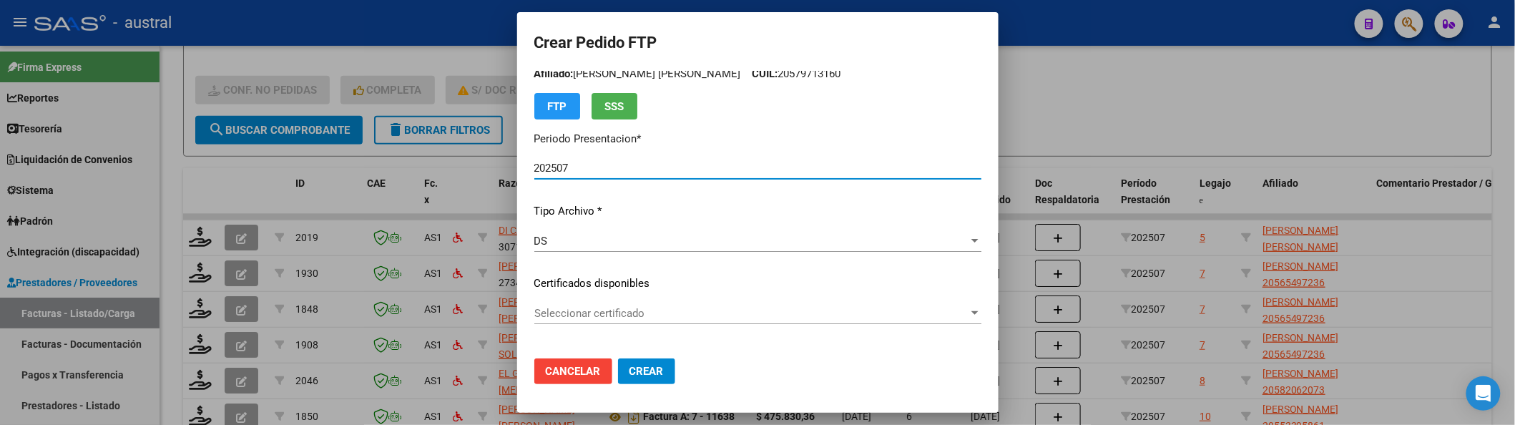
scroll to position [95, 0]
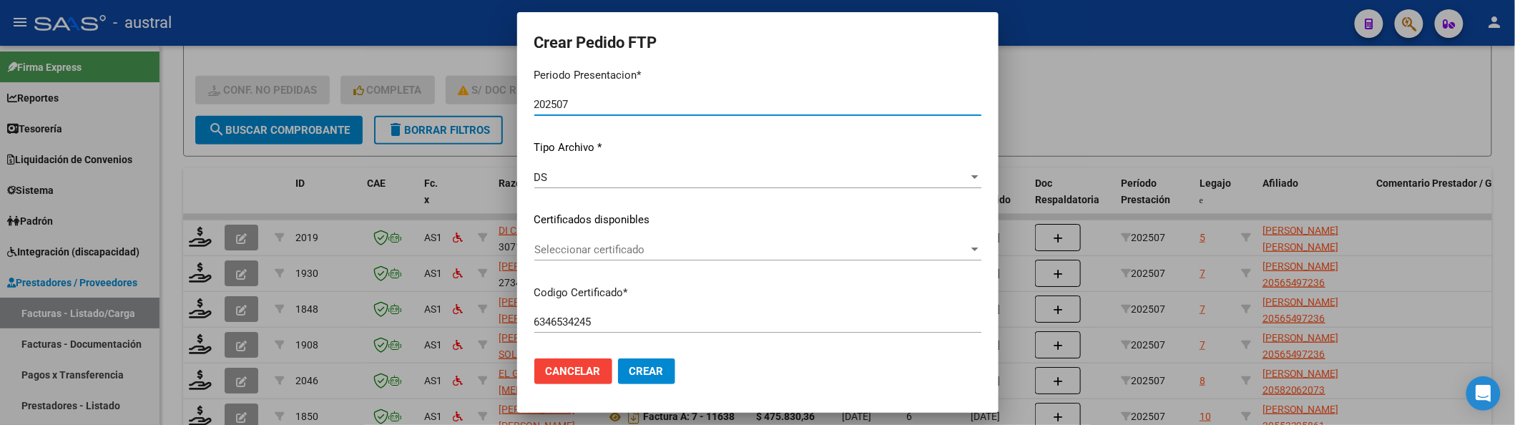
click at [576, 243] on span "Seleccionar certificado" at bounding box center [751, 249] width 434 height 13
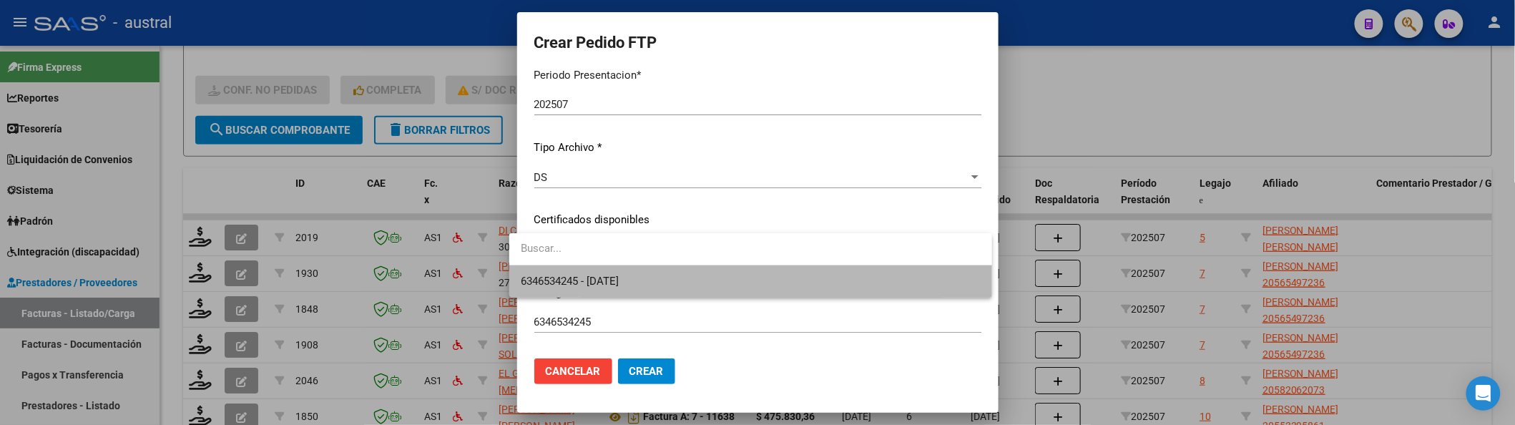
click at [605, 266] on span "6346534245 - [DATE]" at bounding box center [751, 281] width 460 height 32
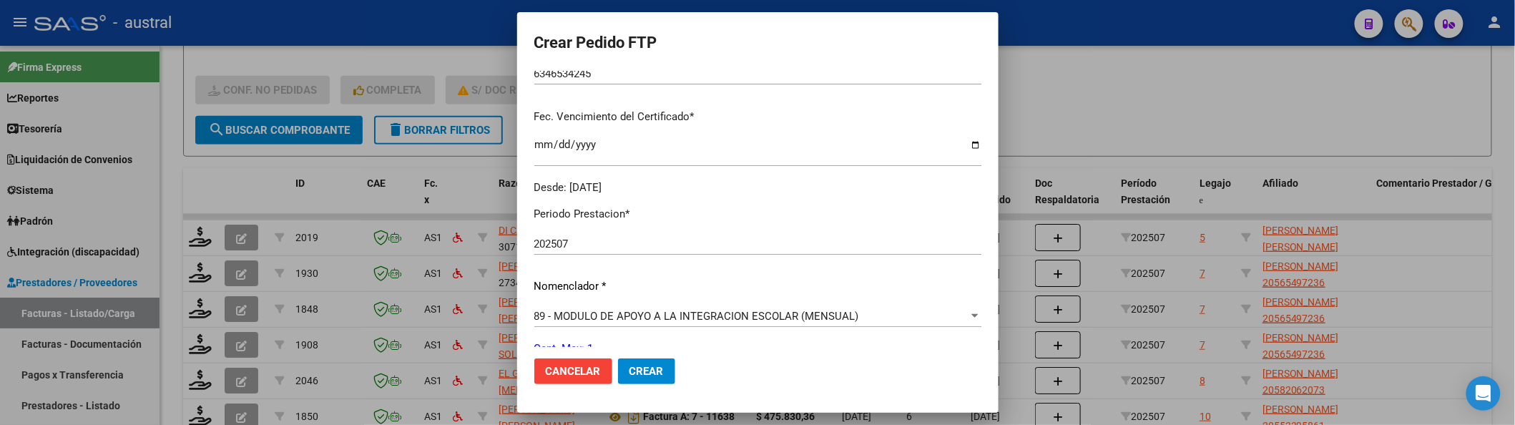
scroll to position [381, 0]
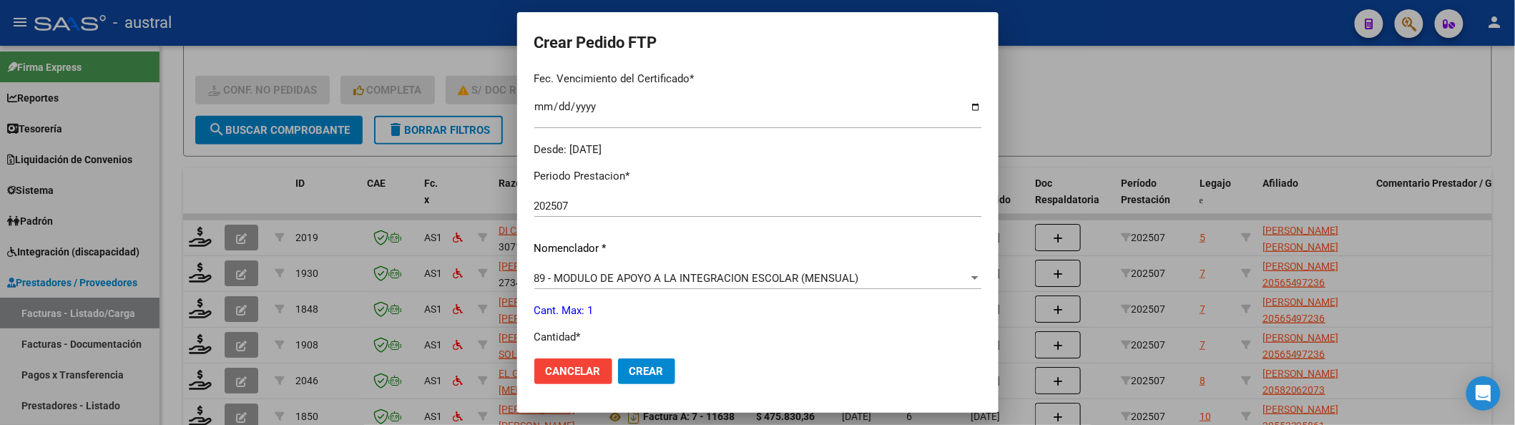
click at [631, 273] on span "89 - MODULO DE APOYO A LA INTEGRACION ESCOLAR (MENSUAL)" at bounding box center [696, 278] width 325 height 13
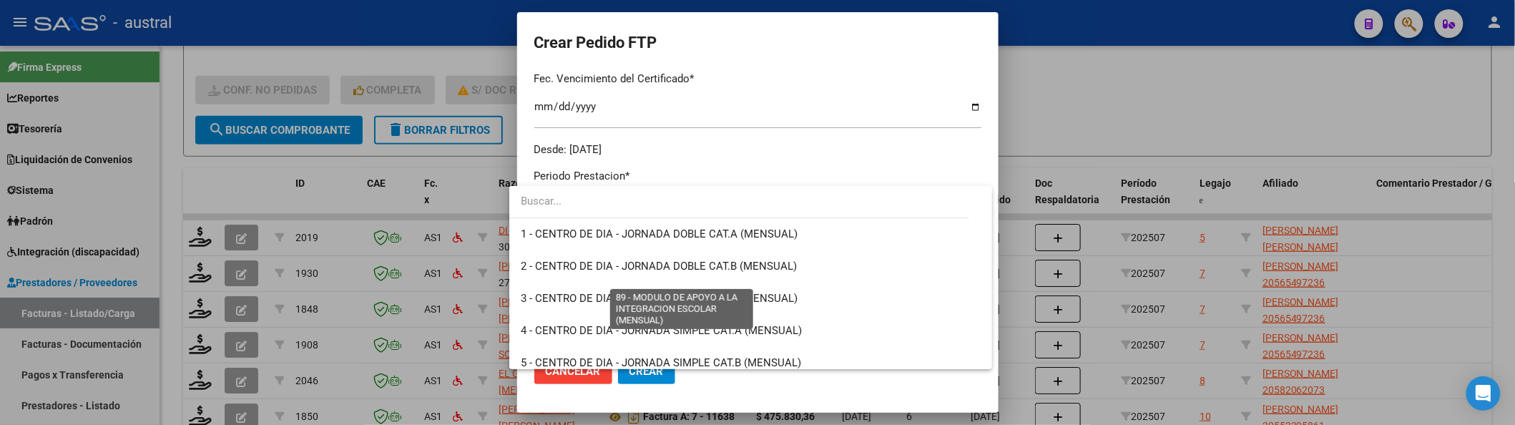
scroll to position [2790, 0]
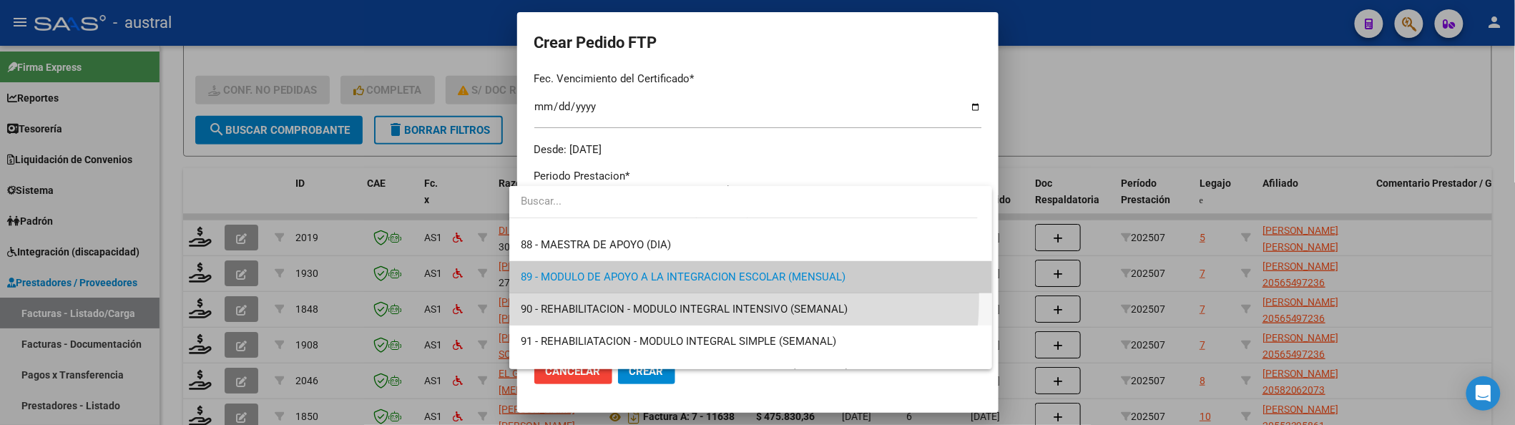
click at [632, 296] on span "90 - REHABILITACION - MODULO INTEGRAL INTENSIVO (SEMANAL)" at bounding box center [751, 309] width 460 height 32
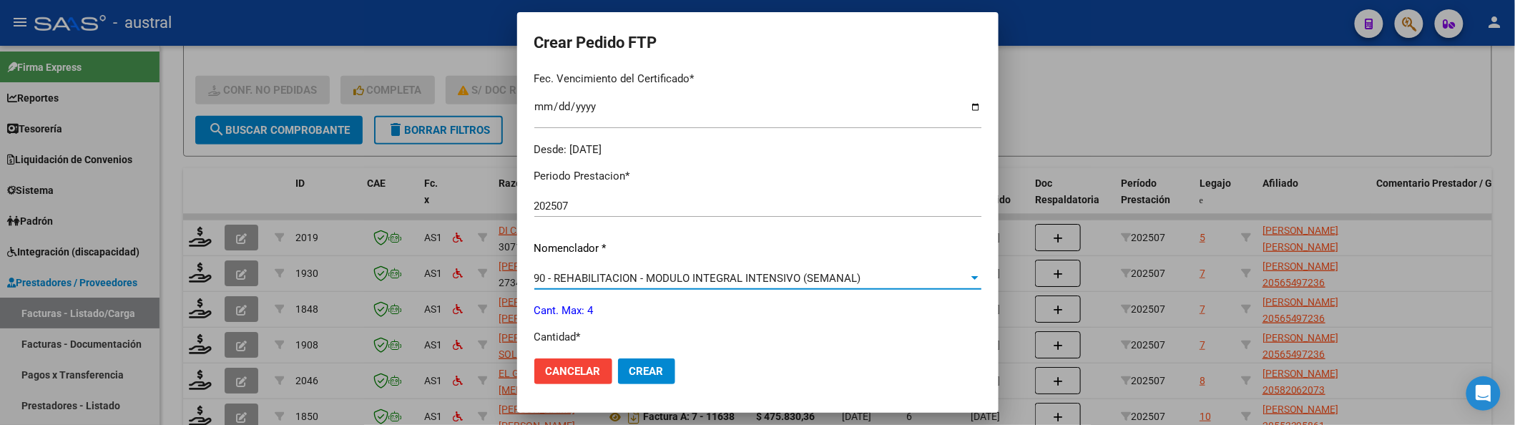
scroll to position [476, 0]
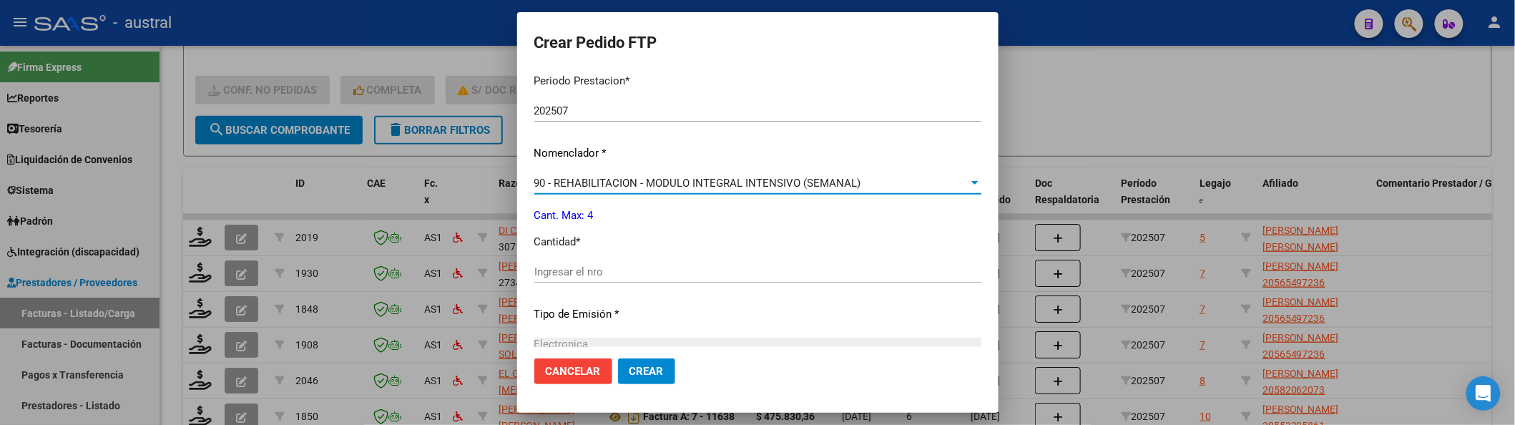
click at [610, 278] on div "Ingresar el nro" at bounding box center [757, 271] width 447 height 21
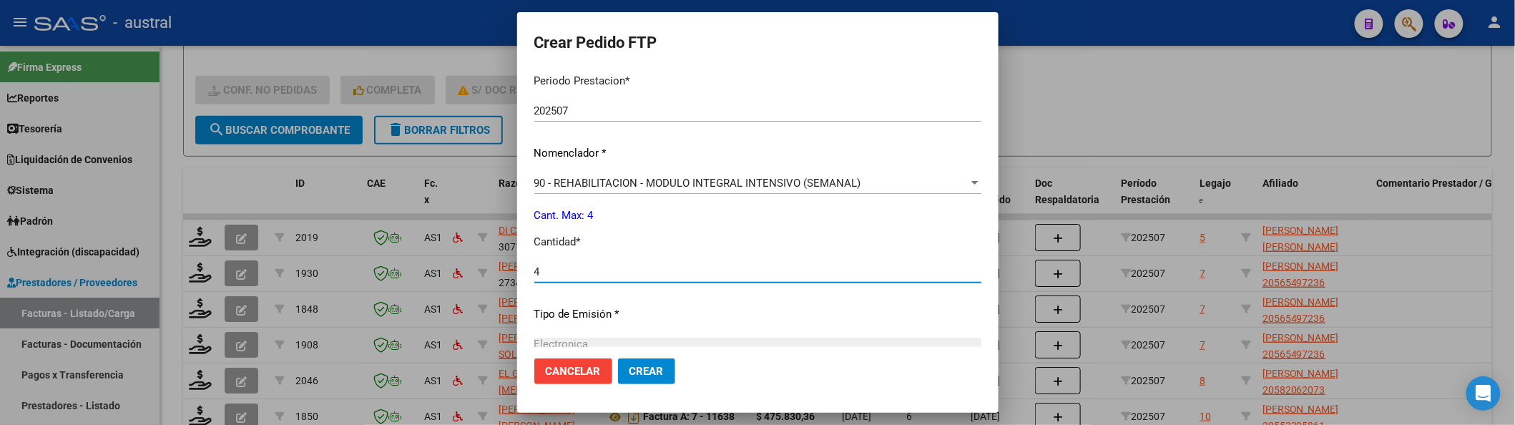
type input "4"
click at [618, 358] on button "Crear" at bounding box center [646, 371] width 57 height 26
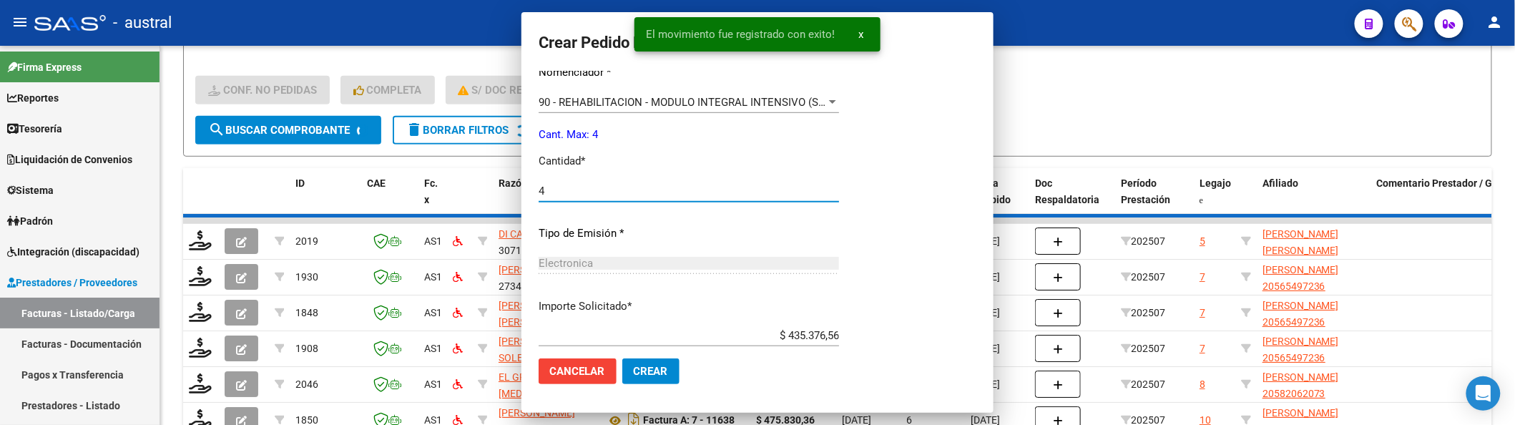
scroll to position [396, 0]
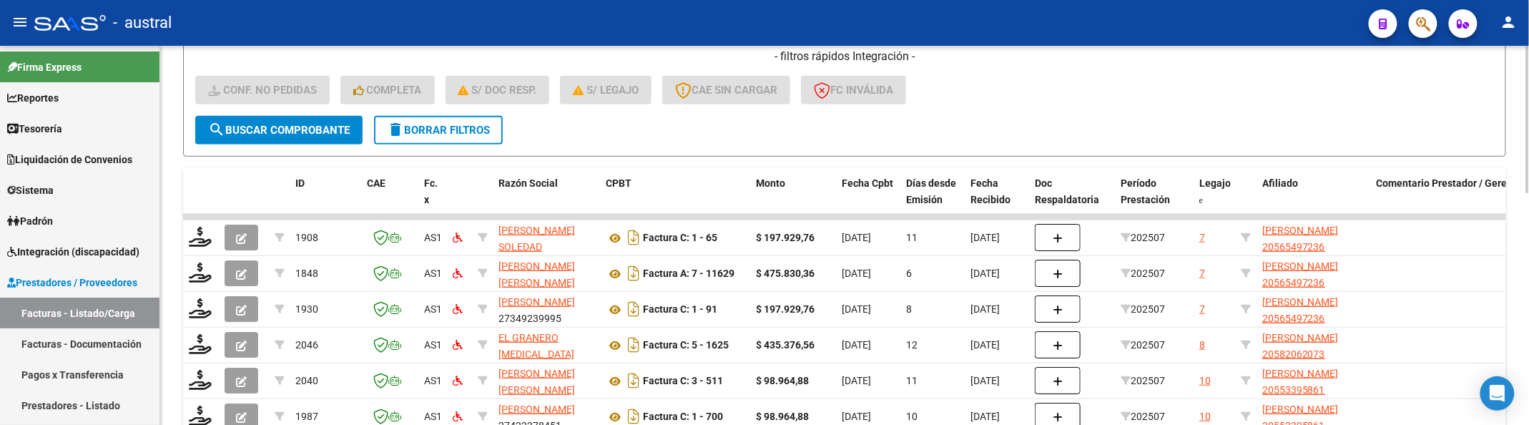
click at [1151, 92] on div "- filtros rápidos Integración - Conf. no pedidas Completa S/ Doc Resp. S/ legaj…" at bounding box center [844, 82] width 1299 height 67
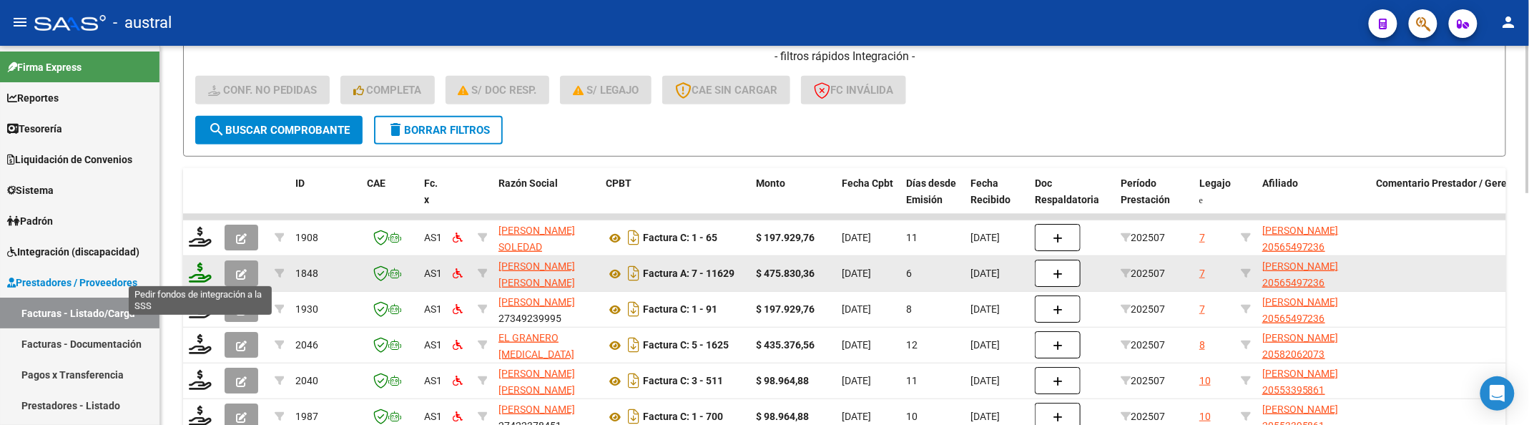
click at [201, 268] on icon at bounding box center [200, 273] width 23 height 20
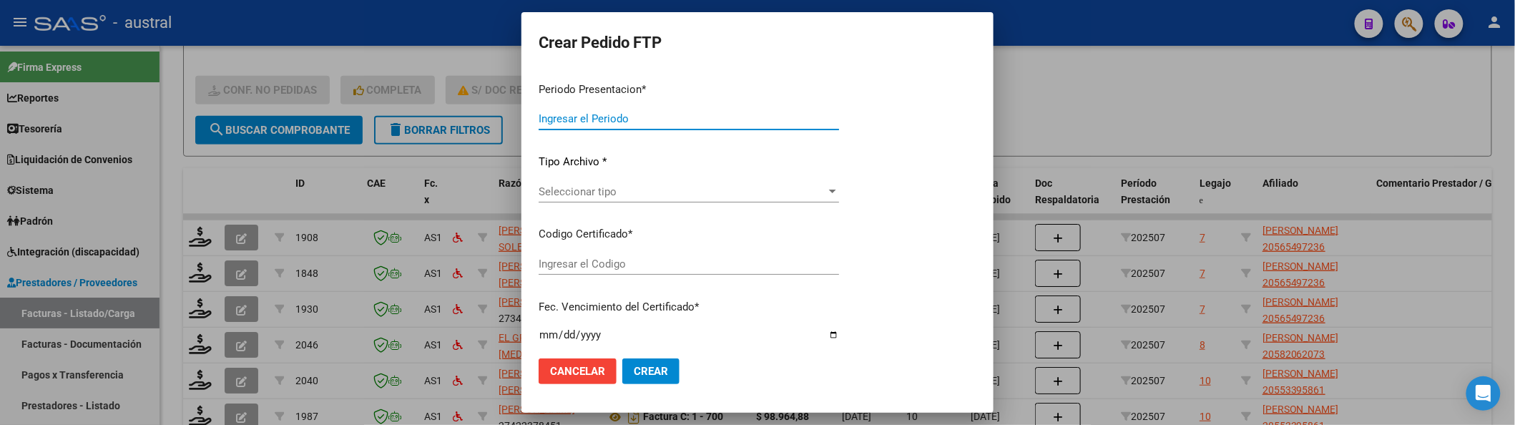
type input "202507"
type input "$ 475.830,36"
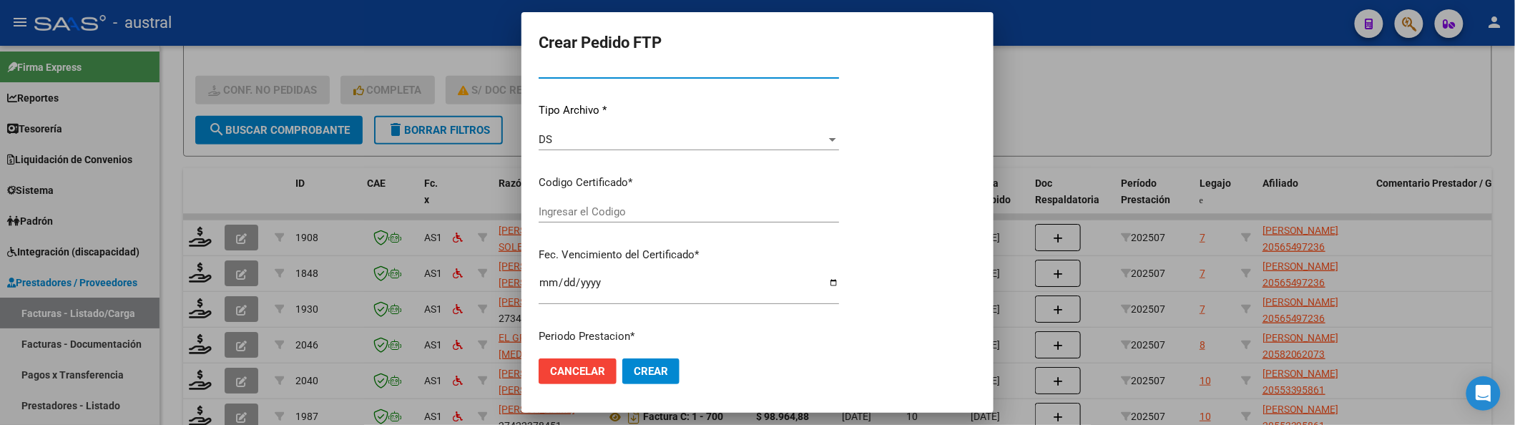
type input "4838846805"
type input "[DATE]"
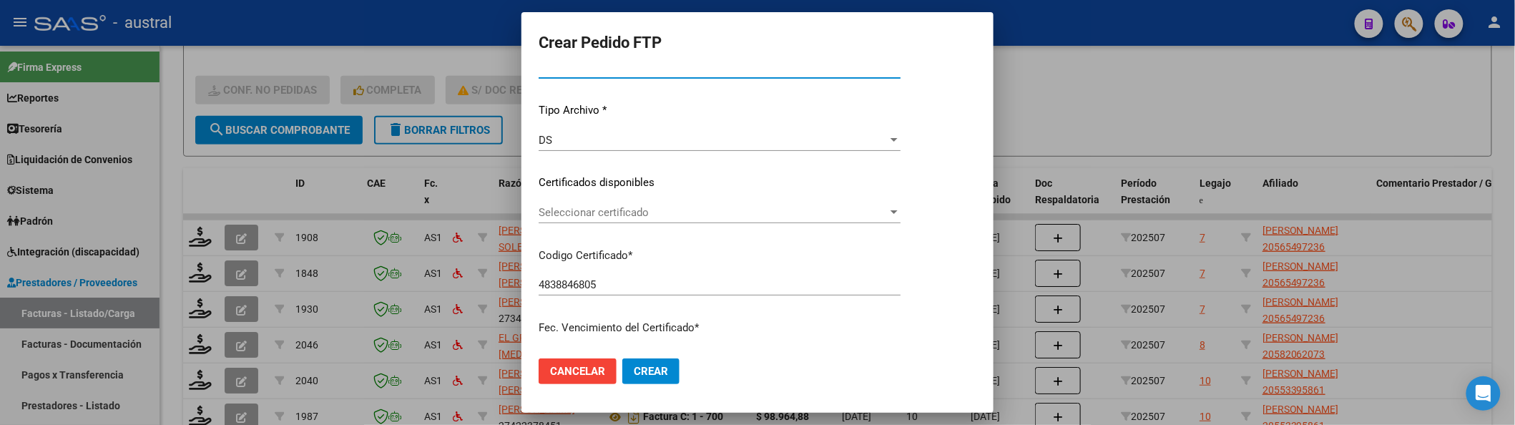
click at [669, 202] on div "Seleccionar certificado Seleccionar certificado" at bounding box center [720, 212] width 362 height 21
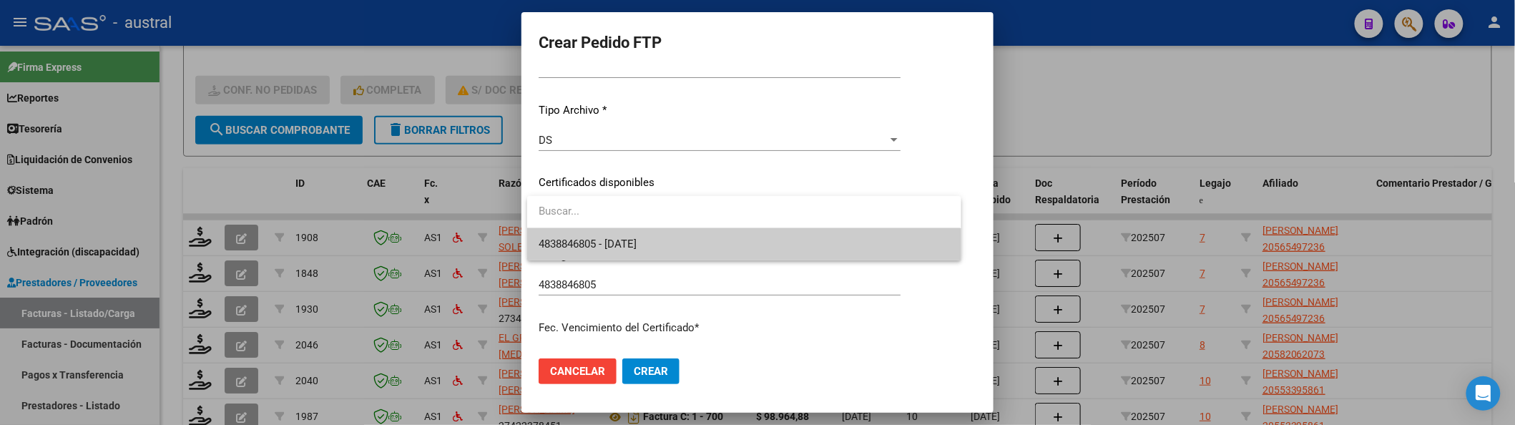
click at [664, 244] on span "4838846805 - [DATE]" at bounding box center [744, 244] width 411 height 32
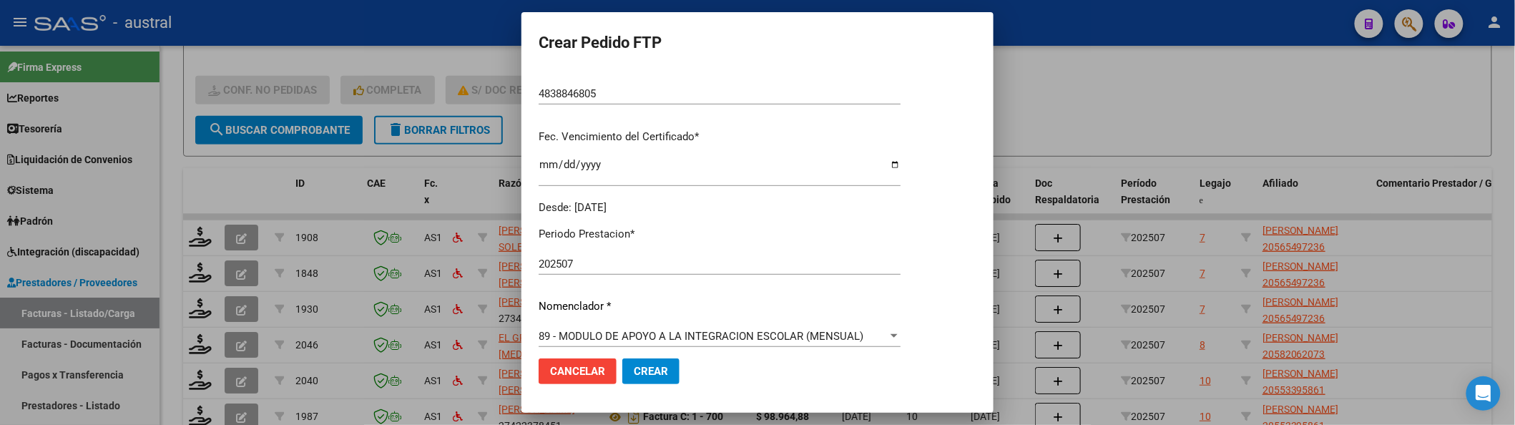
scroll to position [418, 0]
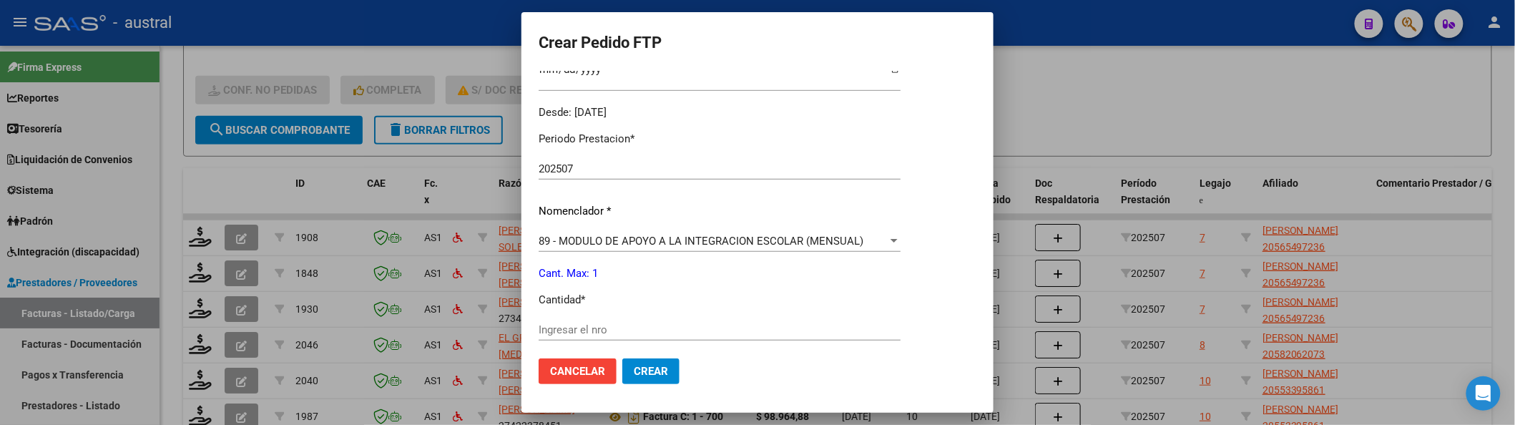
click at [657, 335] on input "Ingresar el nro" at bounding box center [720, 329] width 362 height 13
type input "1"
click at [622, 358] on button "Crear" at bounding box center [650, 371] width 57 height 26
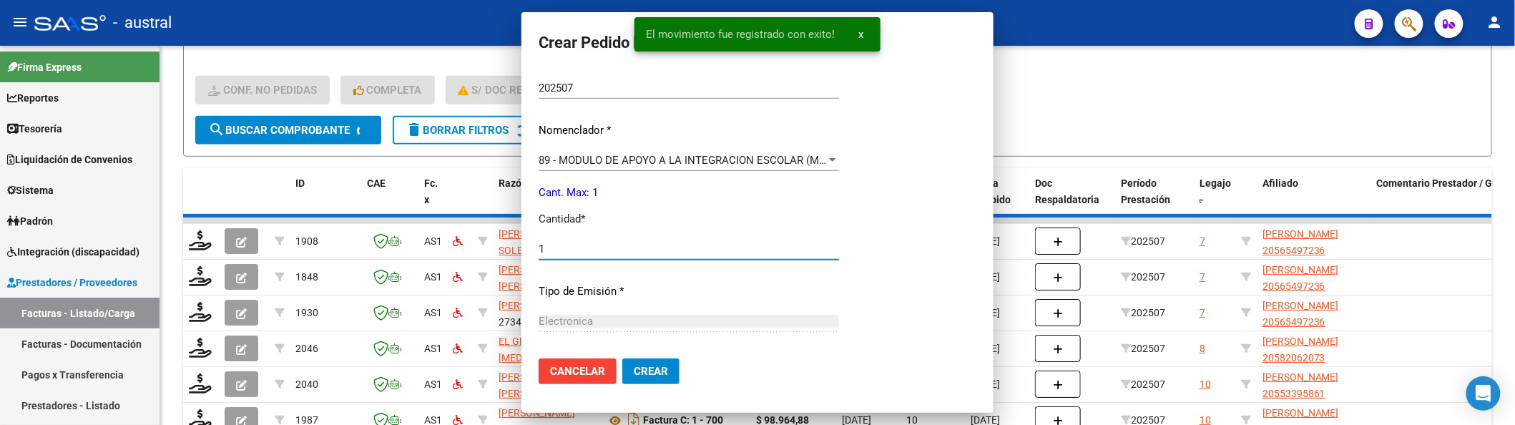
scroll to position [338, 0]
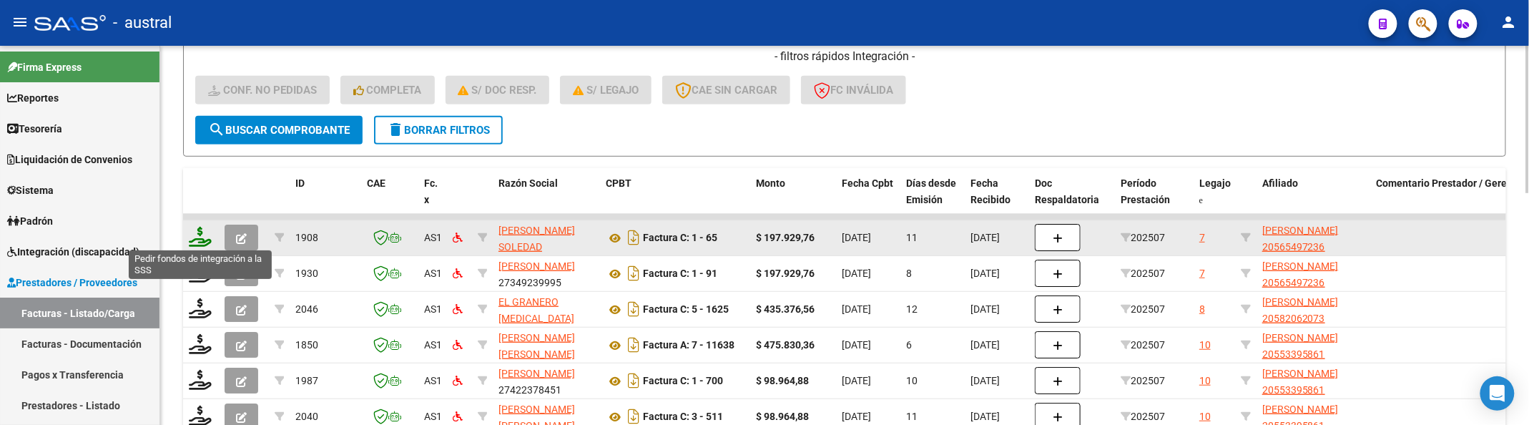
click at [203, 235] on icon at bounding box center [200, 237] width 23 height 20
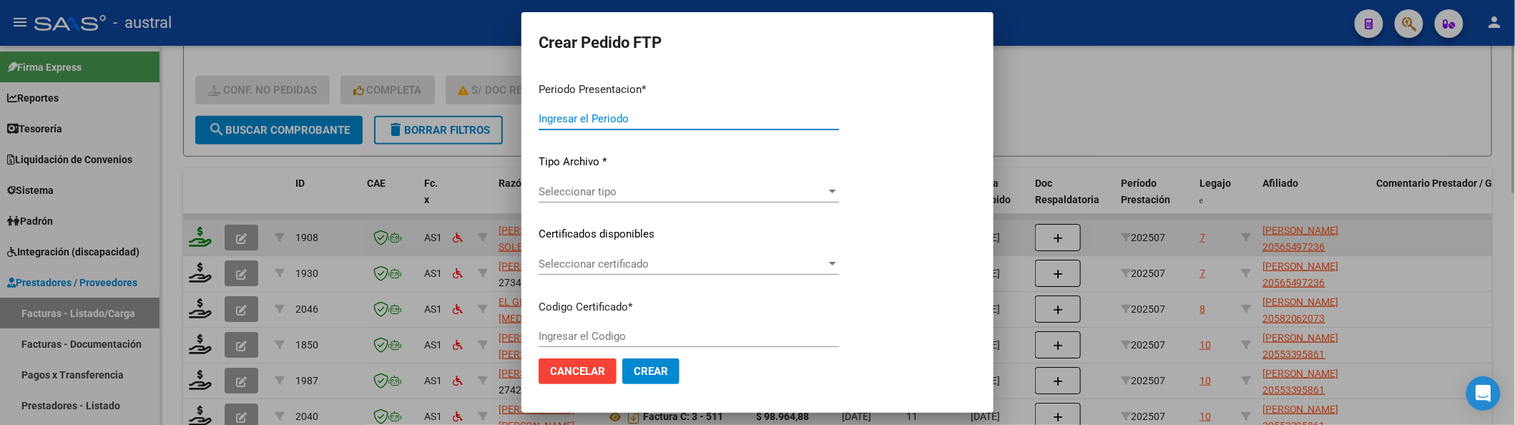
type input "202507"
type input "$ 197.929,76"
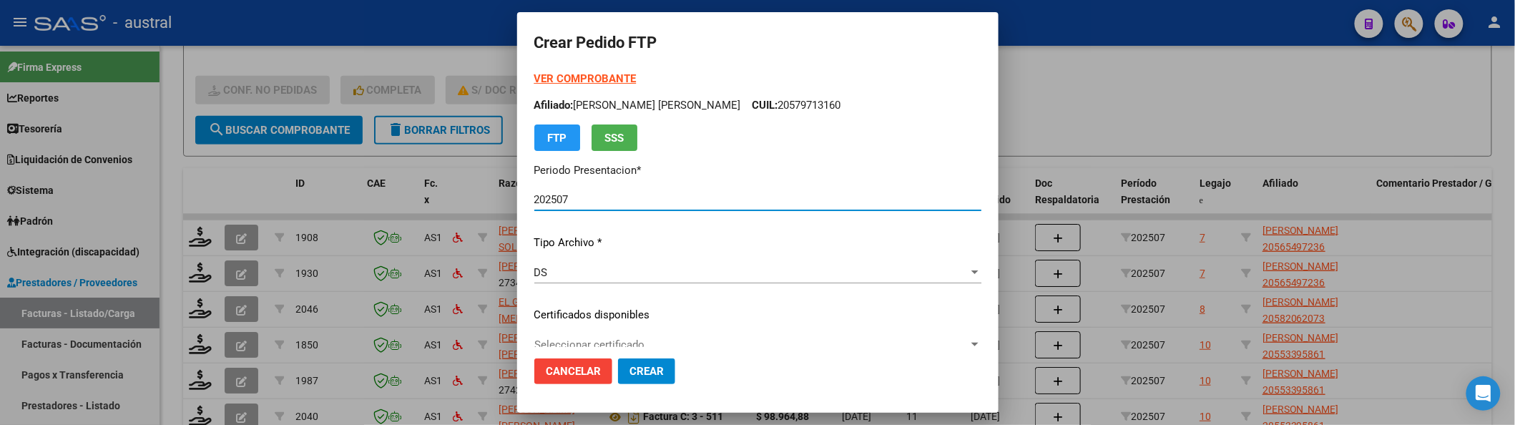
type input "4838846805"
type input "[DATE]"
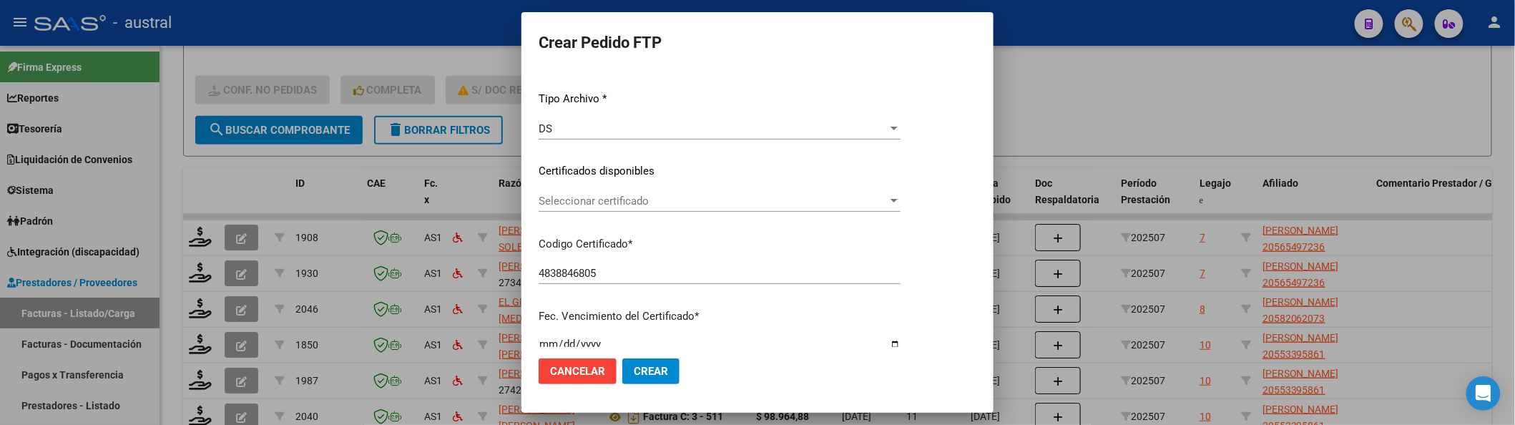
scroll to position [190, 0]
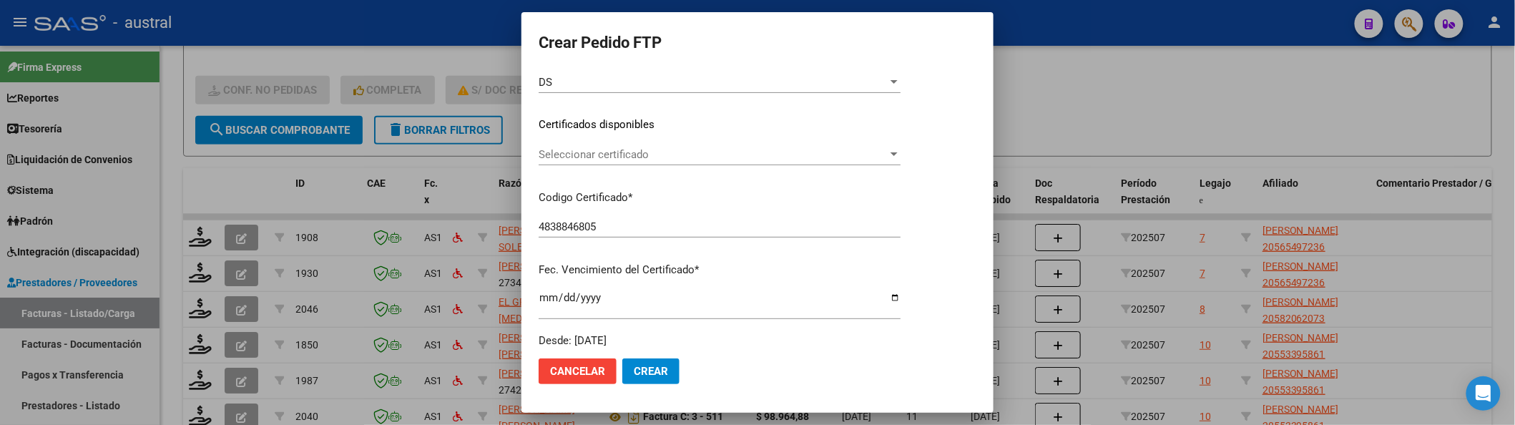
click at [672, 155] on span "Seleccionar certificado" at bounding box center [713, 154] width 349 height 13
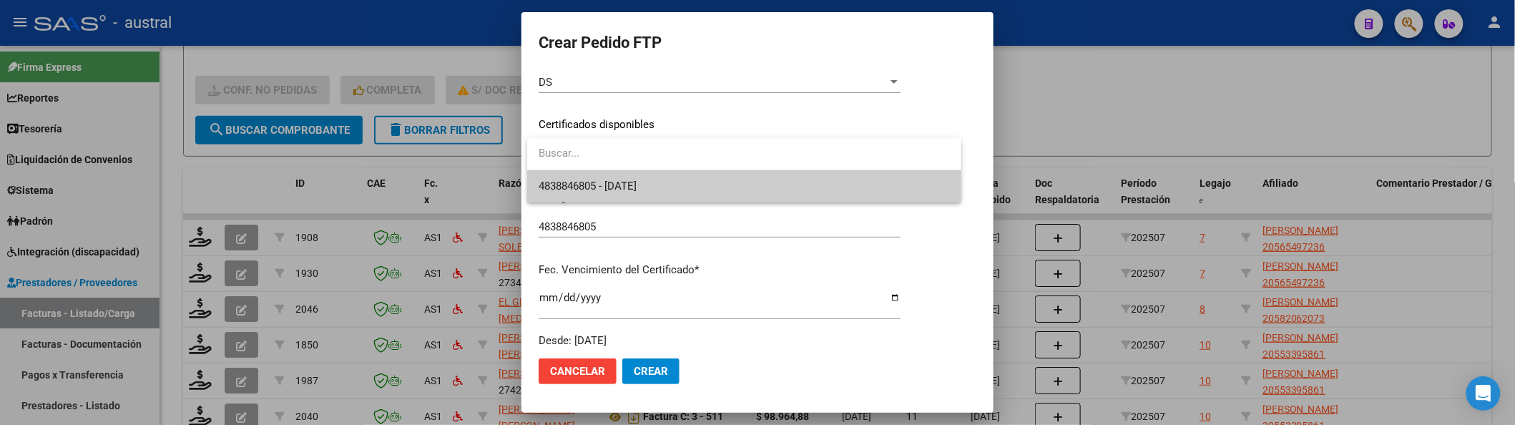
click at [680, 190] on span "4838846805 - [DATE]" at bounding box center [744, 186] width 411 height 32
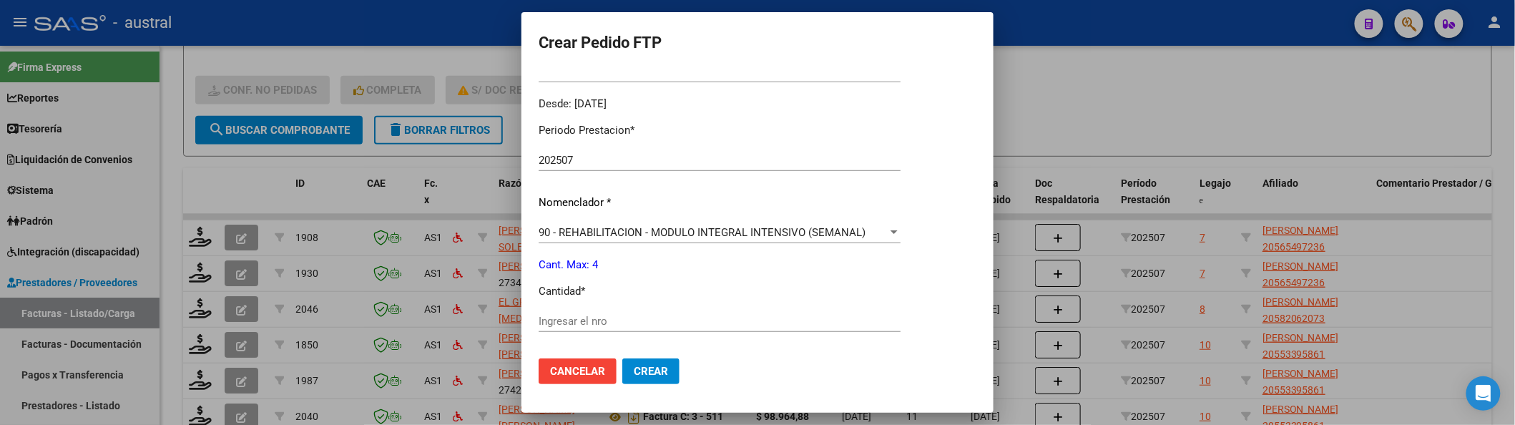
scroll to position [476, 0]
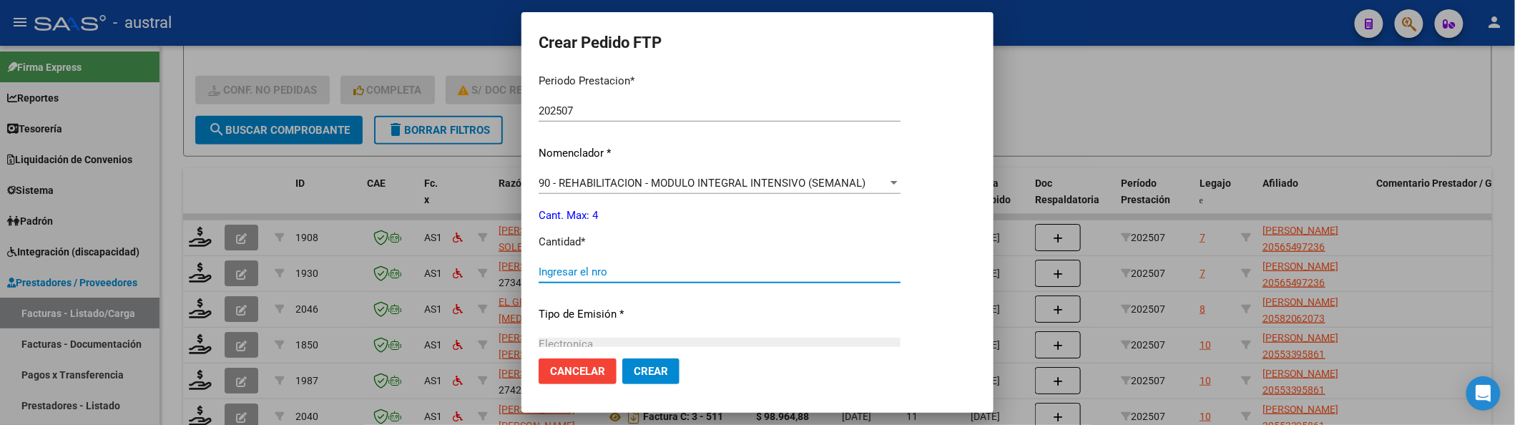
click at [625, 276] on input "Ingresar el nro" at bounding box center [720, 271] width 362 height 13
type input "4"
click at [622, 358] on button "Crear" at bounding box center [650, 371] width 57 height 26
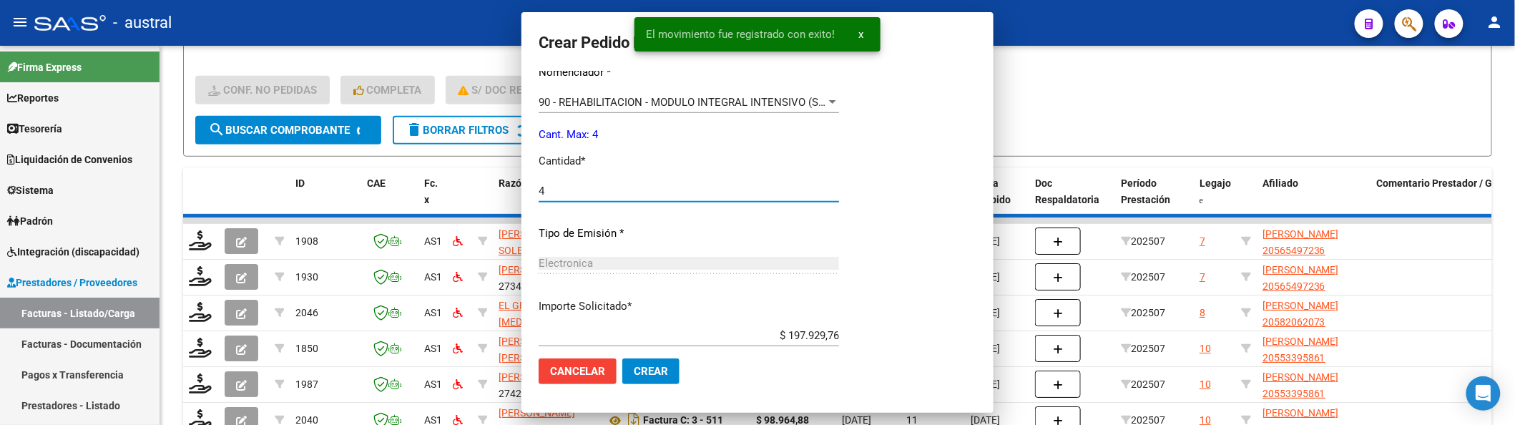
scroll to position [0, 0]
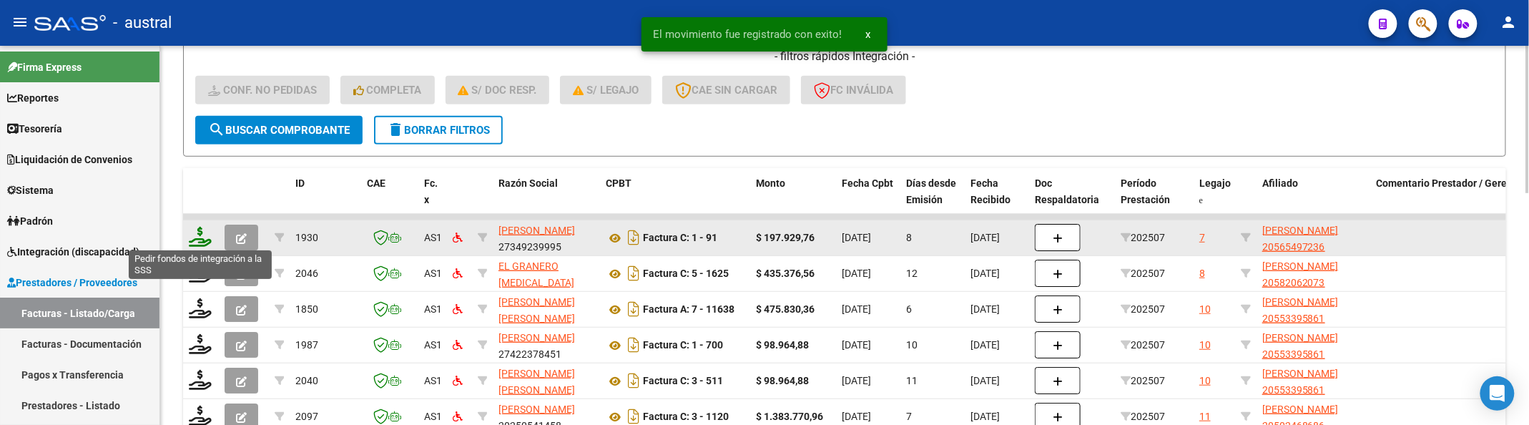
click at [201, 241] on icon at bounding box center [200, 237] width 23 height 20
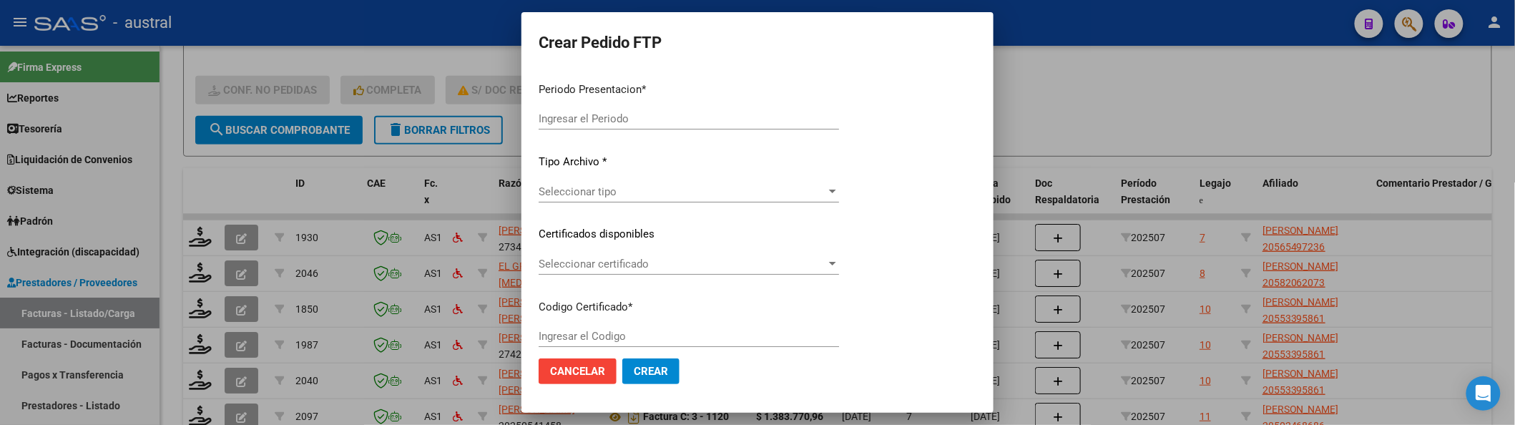
type input "202507"
type input "$ 197.929,76"
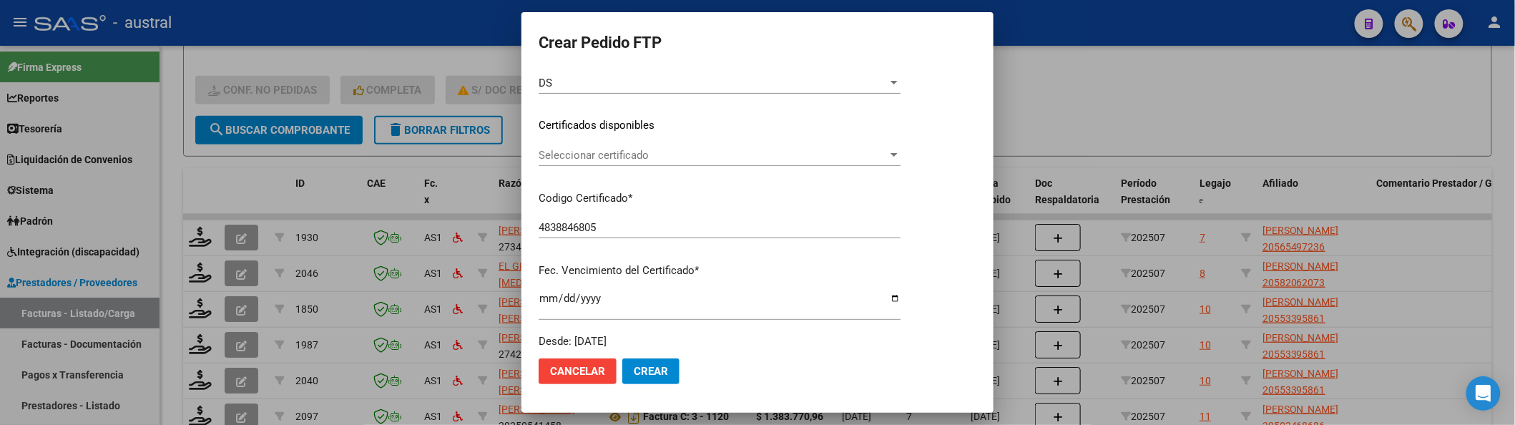
scroll to position [190, 0]
click at [616, 155] on span "Seleccionar certificado" at bounding box center [713, 154] width 349 height 13
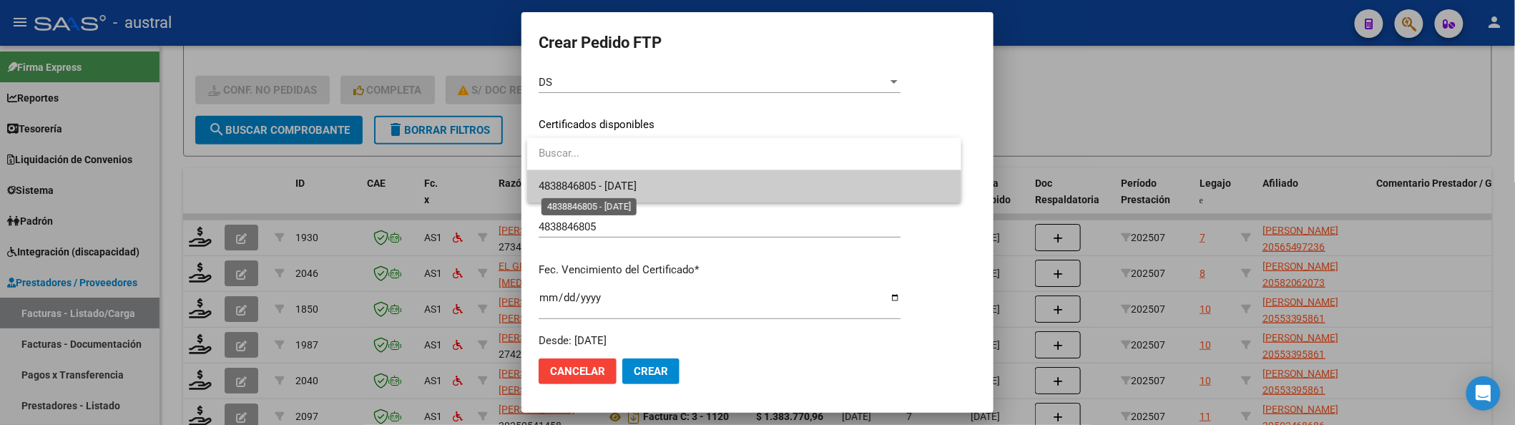
click at [624, 190] on span "4838846805 - [DATE]" at bounding box center [588, 186] width 98 height 13
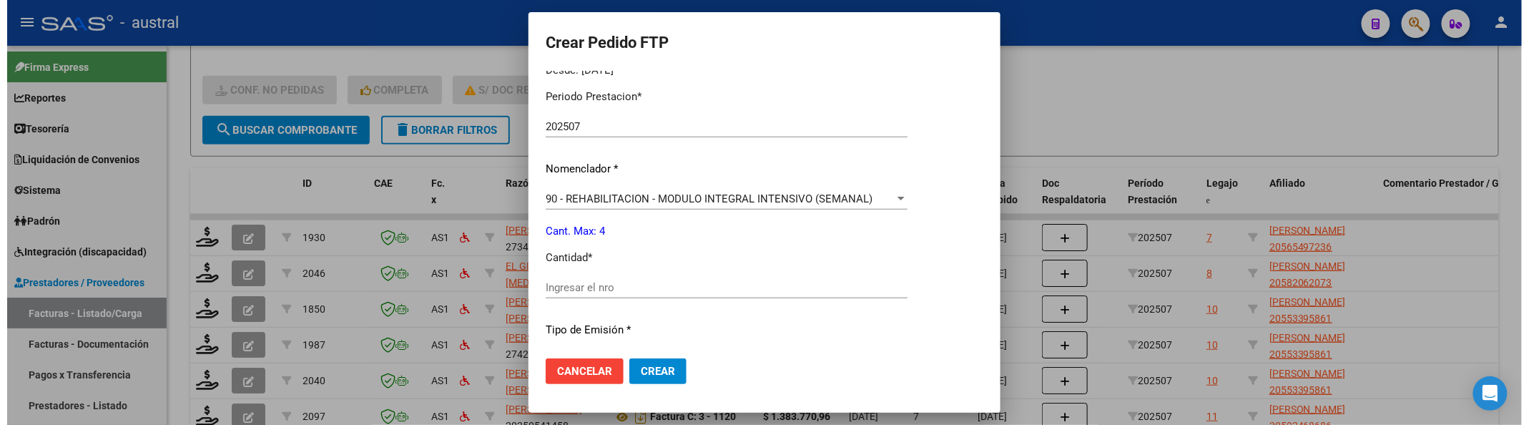
scroll to position [476, 0]
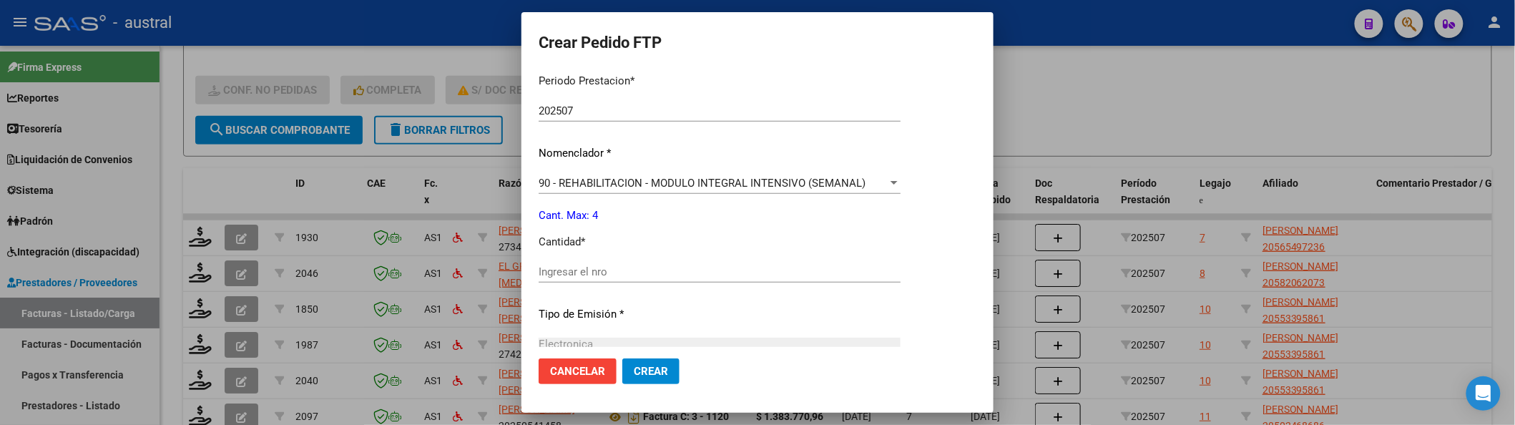
click at [617, 270] on input "Ingresar el nro" at bounding box center [720, 271] width 362 height 13
click at [622, 358] on button "Crear" at bounding box center [650, 371] width 57 height 26
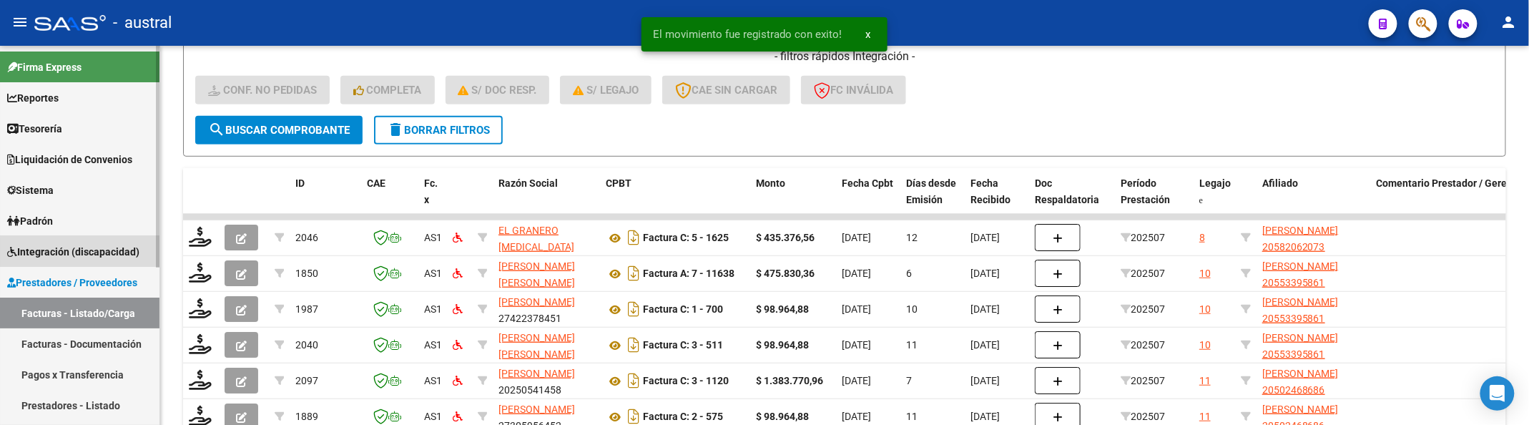
click at [120, 253] on span "Integración (discapacidad)" at bounding box center [73, 252] width 132 height 16
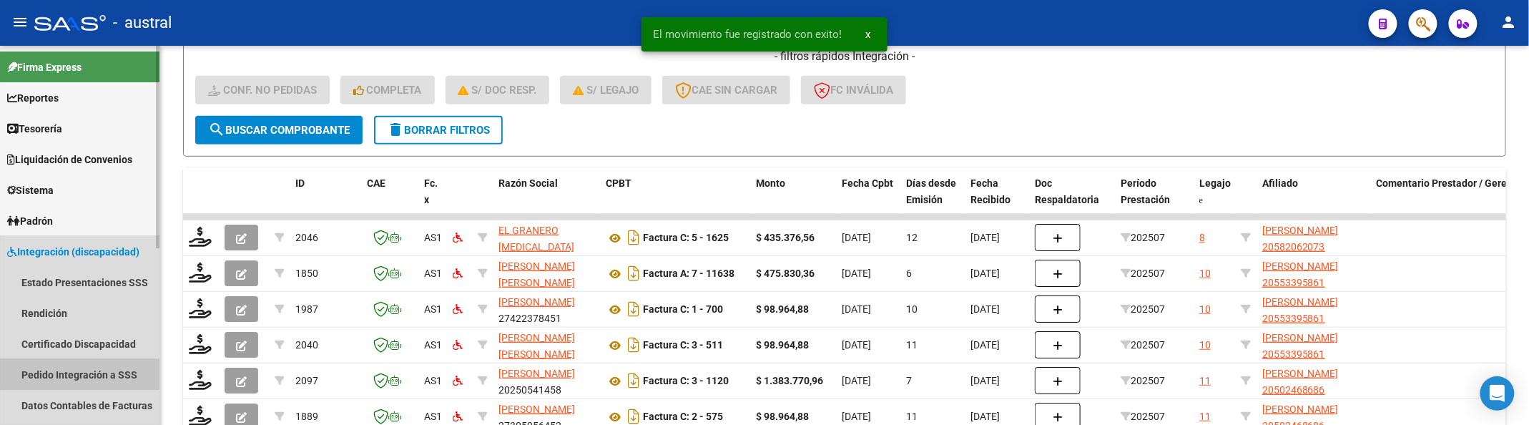
click at [106, 366] on link "Pedido Integración a SSS" at bounding box center [80, 374] width 160 height 31
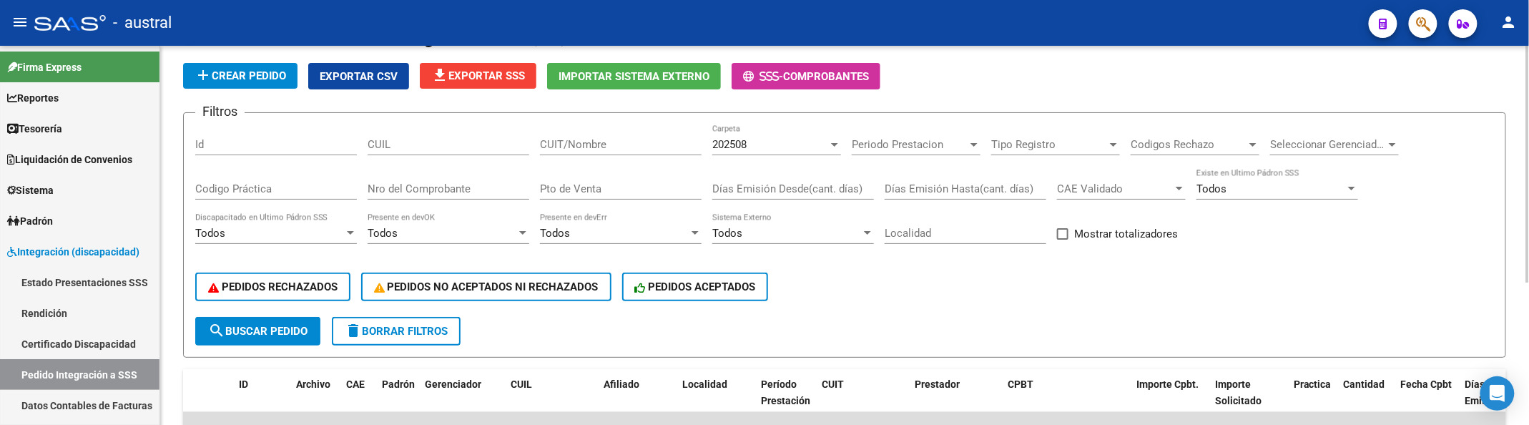
scroll to position [39, 0]
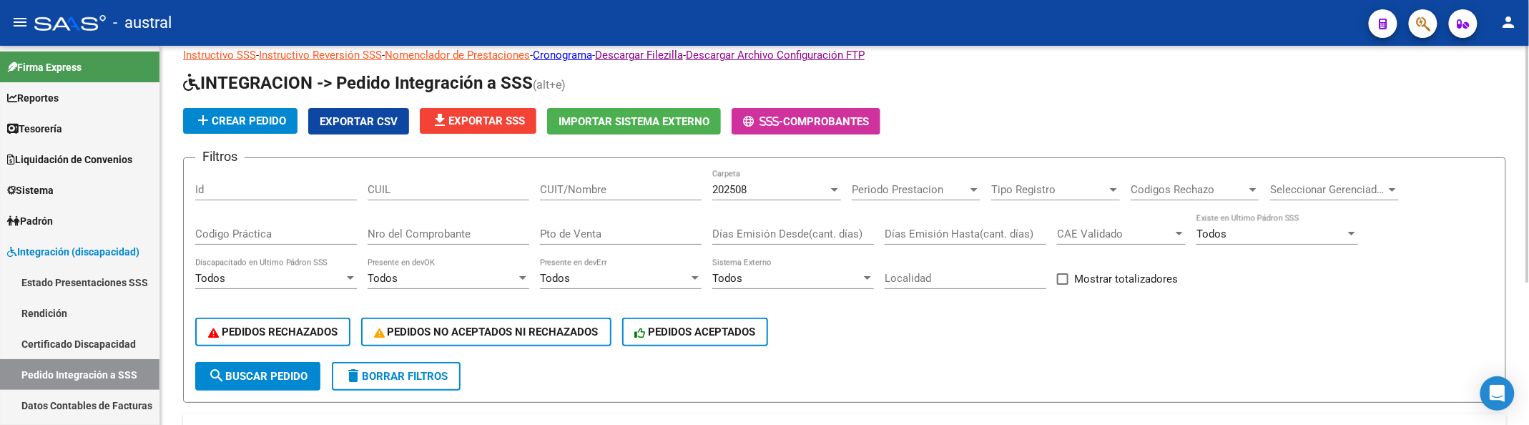
click at [740, 193] on span "202508" at bounding box center [729, 189] width 34 height 13
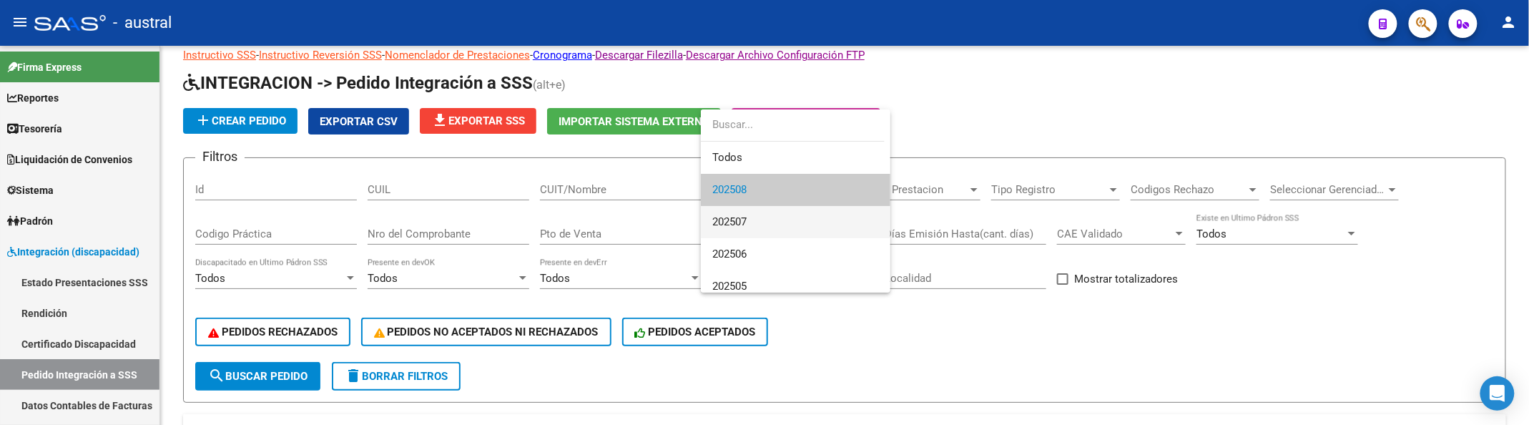
click at [776, 206] on span "202507" at bounding box center [795, 222] width 167 height 32
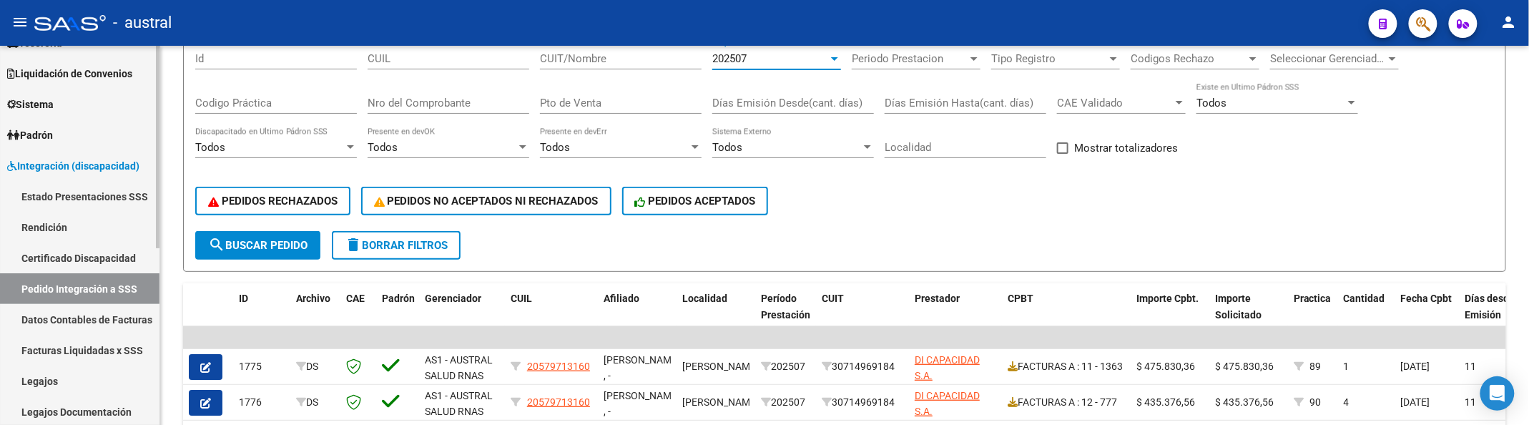
scroll to position [190, 0]
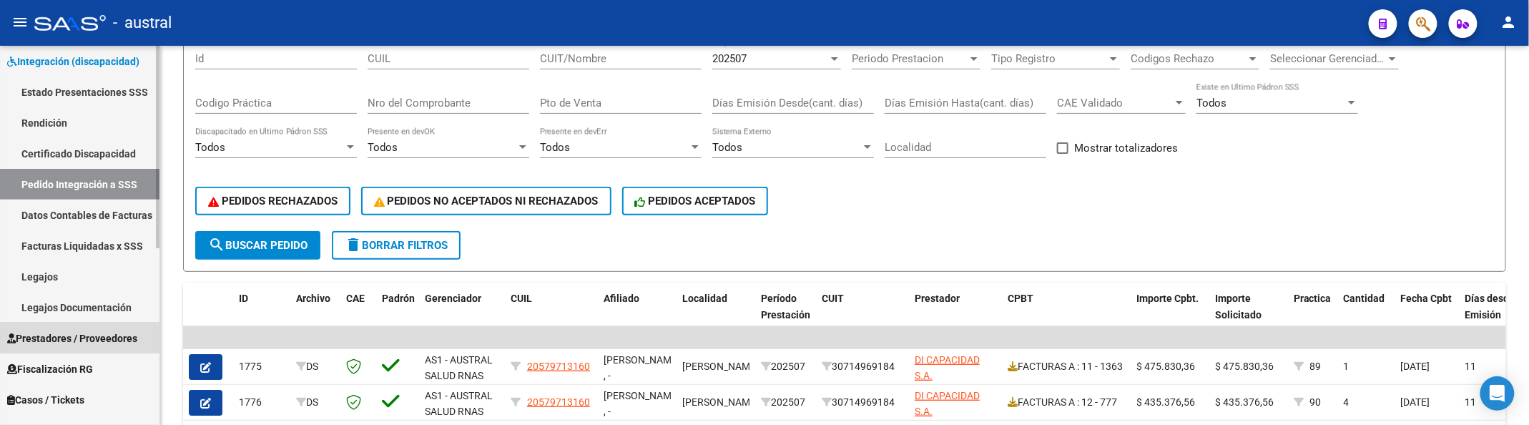
click at [80, 343] on span "Prestadores / Proveedores" at bounding box center [72, 338] width 130 height 16
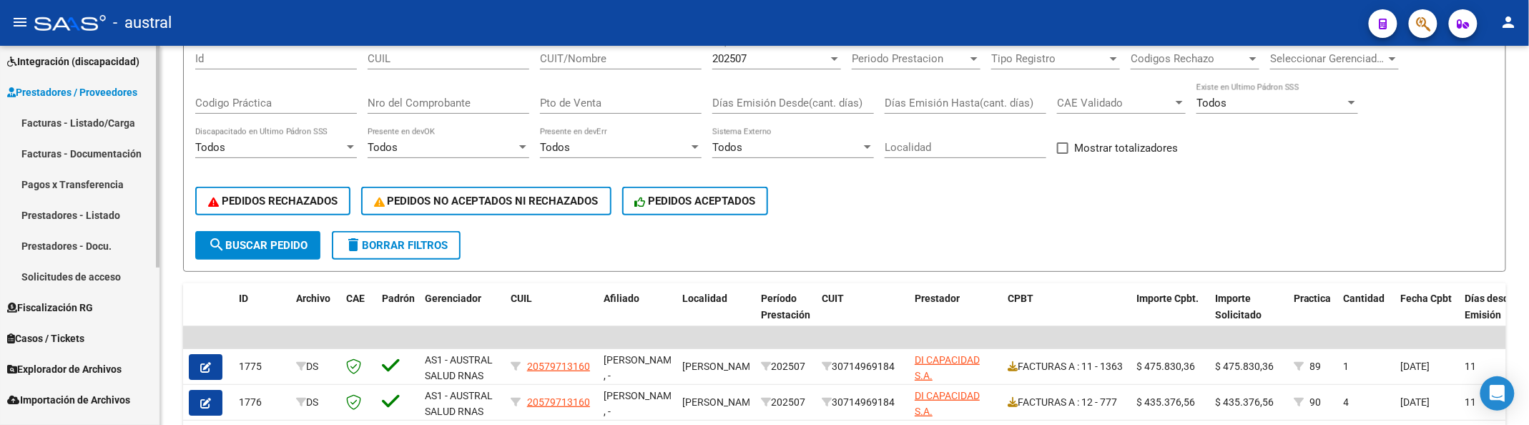
click at [79, 112] on link "Facturas - Listado/Carga" at bounding box center [80, 122] width 160 height 31
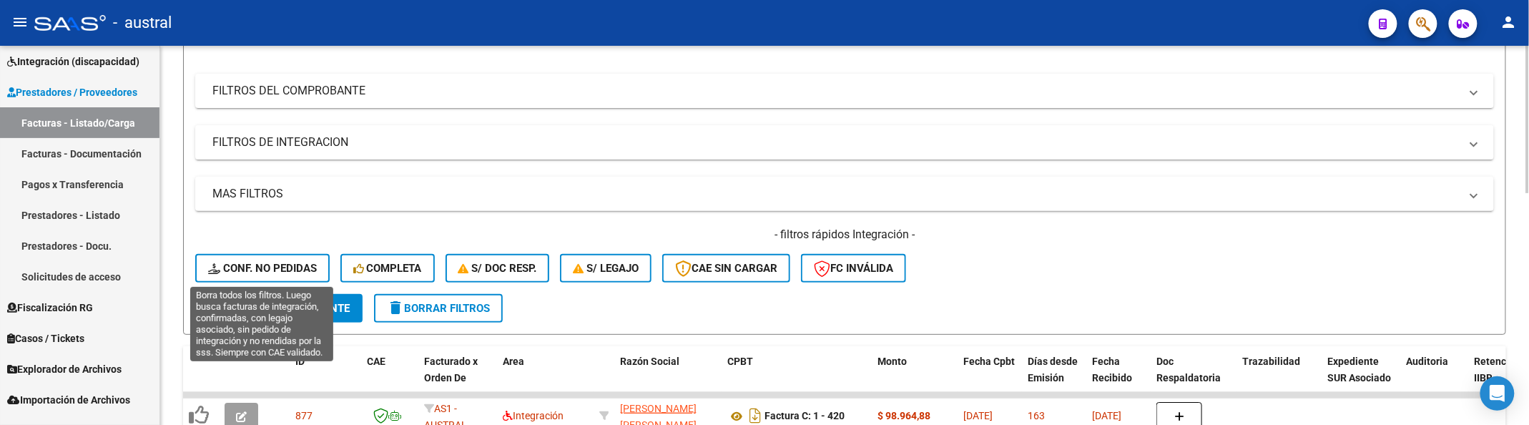
drag, startPoint x: 262, startPoint y: 269, endPoint x: 335, endPoint y: 279, distance: 73.6
click at [262, 269] on span "Conf. no pedidas" at bounding box center [262, 268] width 109 height 13
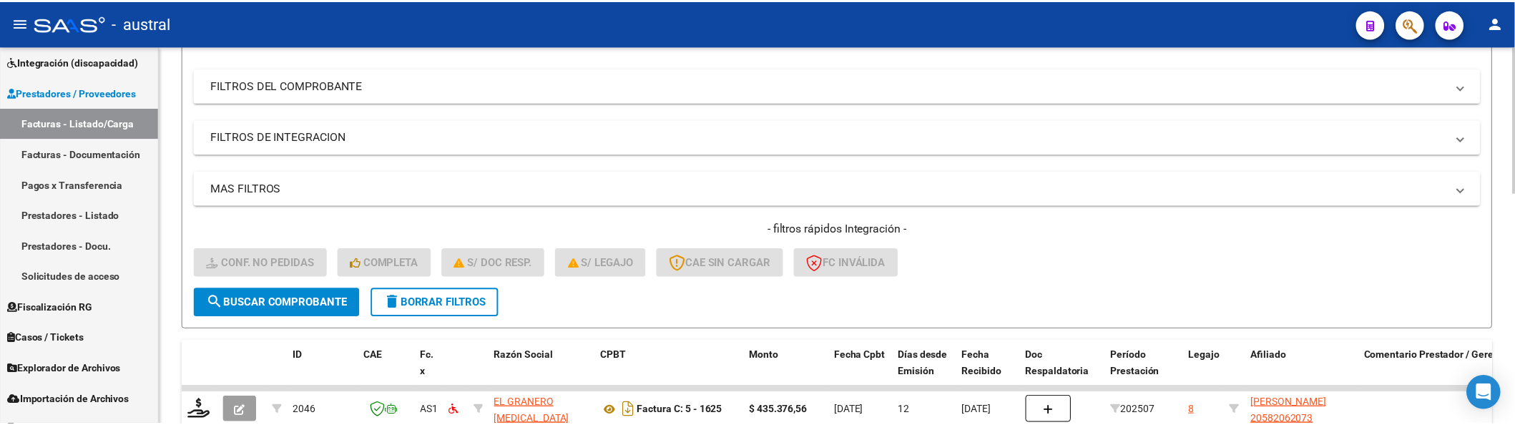
scroll to position [360, 0]
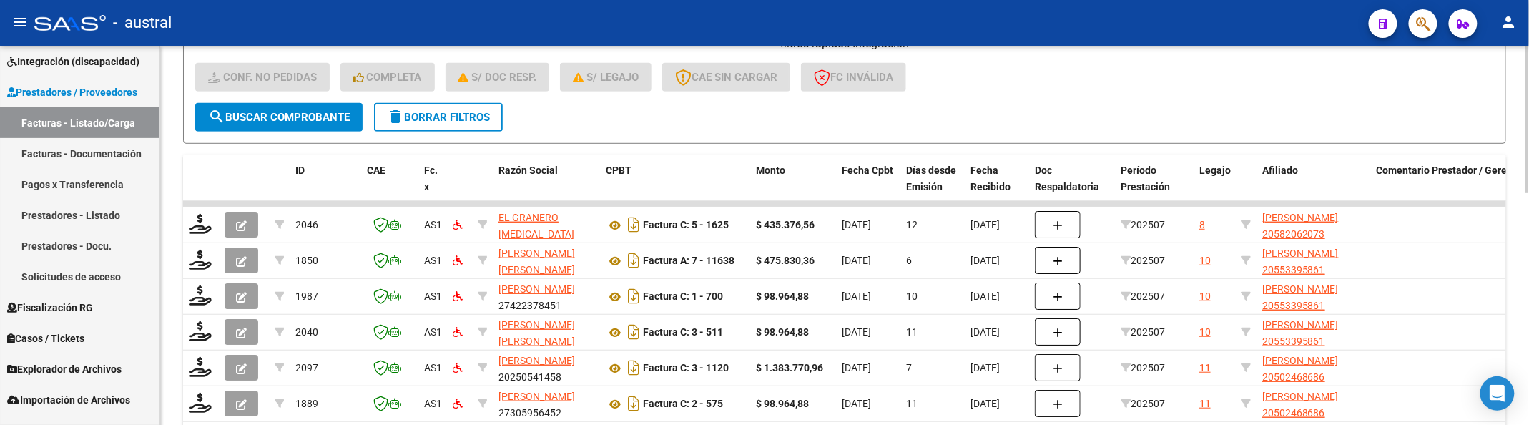
drag, startPoint x: 1019, startPoint y: 81, endPoint x: 875, endPoint y: 147, distance: 158.4
click at [1019, 81] on div "- filtros rápidos Integración - Conf. no pedidas Completa S/ Doc Resp. S/ legaj…" at bounding box center [844, 69] width 1299 height 67
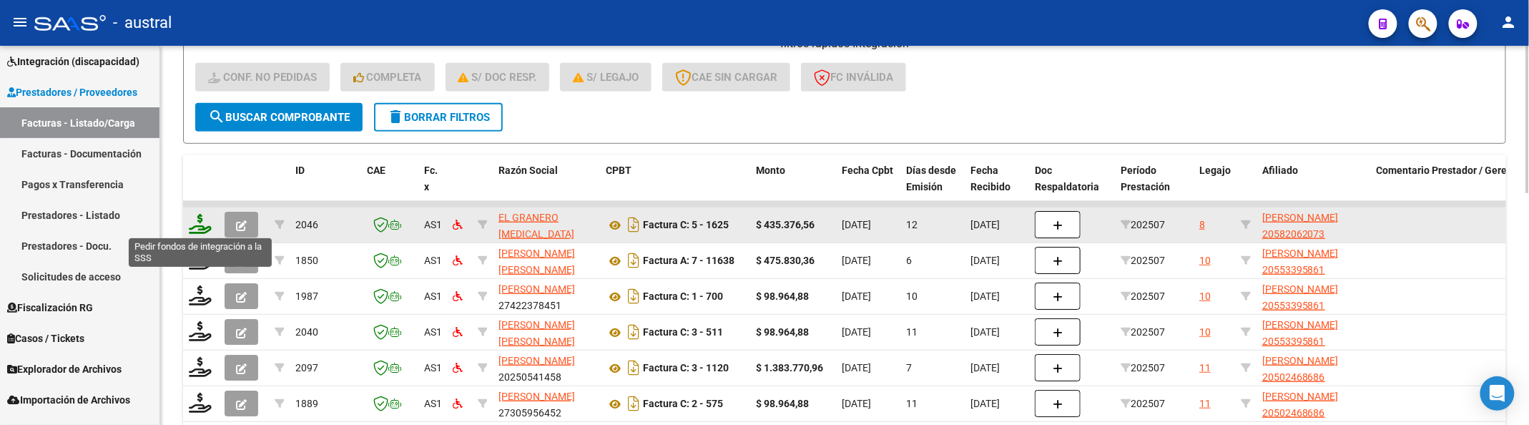
click at [203, 227] on icon at bounding box center [200, 224] width 23 height 20
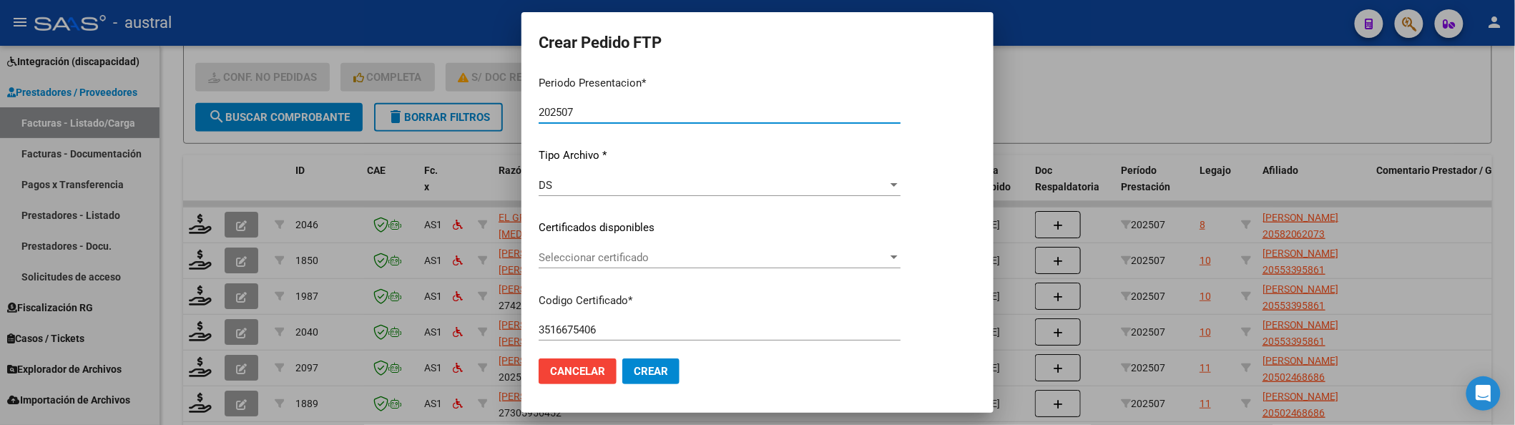
scroll to position [190, 0]
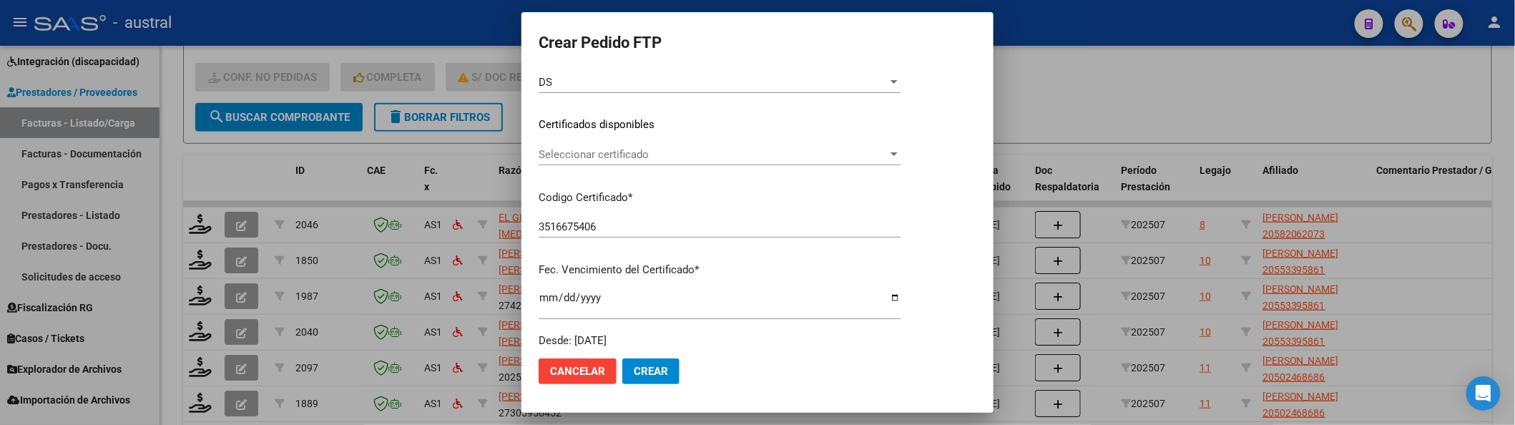
drag, startPoint x: 622, startPoint y: 172, endPoint x: 627, endPoint y: 153, distance: 19.8
click at [622, 172] on div "Seleccionar certificado Seleccionar certificado" at bounding box center [720, 161] width 362 height 35
click at [633, 144] on div "Seleccionar certificado Seleccionar certificado" at bounding box center [720, 154] width 362 height 21
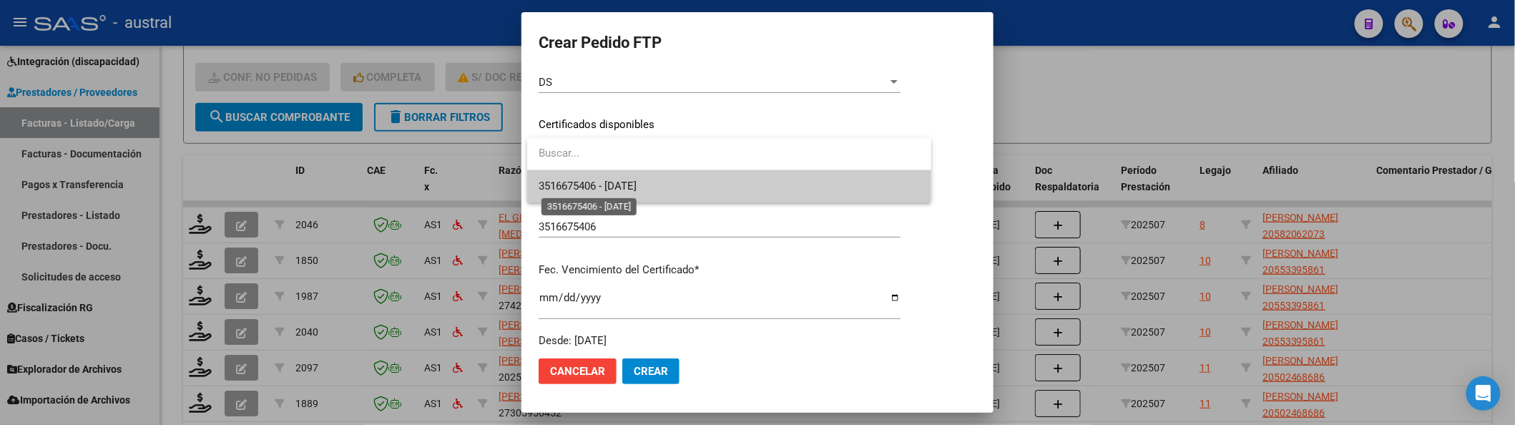
click at [637, 187] on span "3516675406 - [DATE]" at bounding box center [588, 186] width 98 height 13
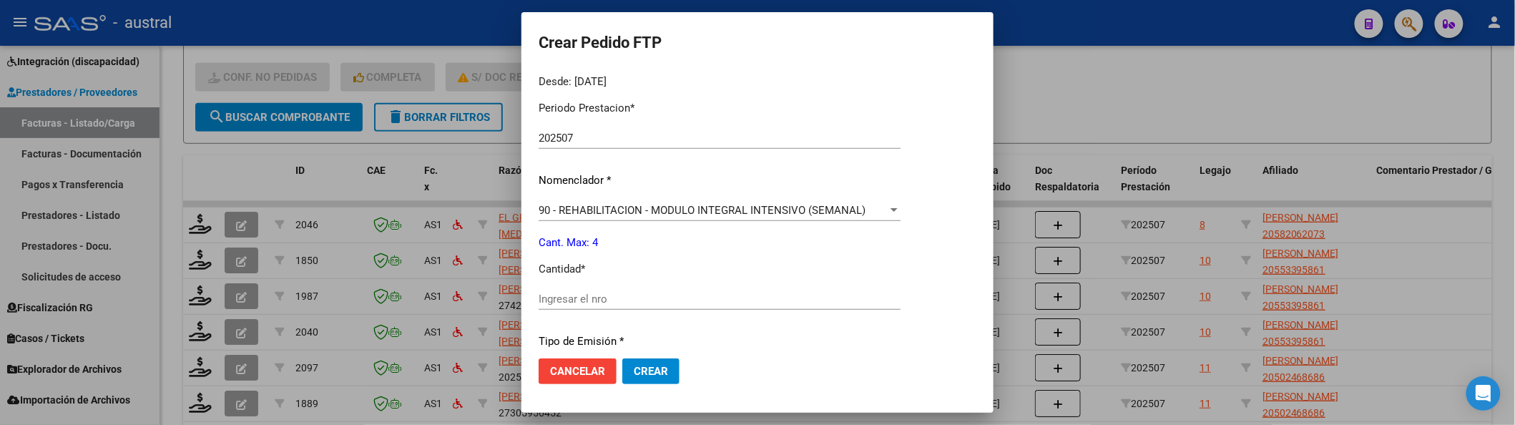
scroll to position [476, 0]
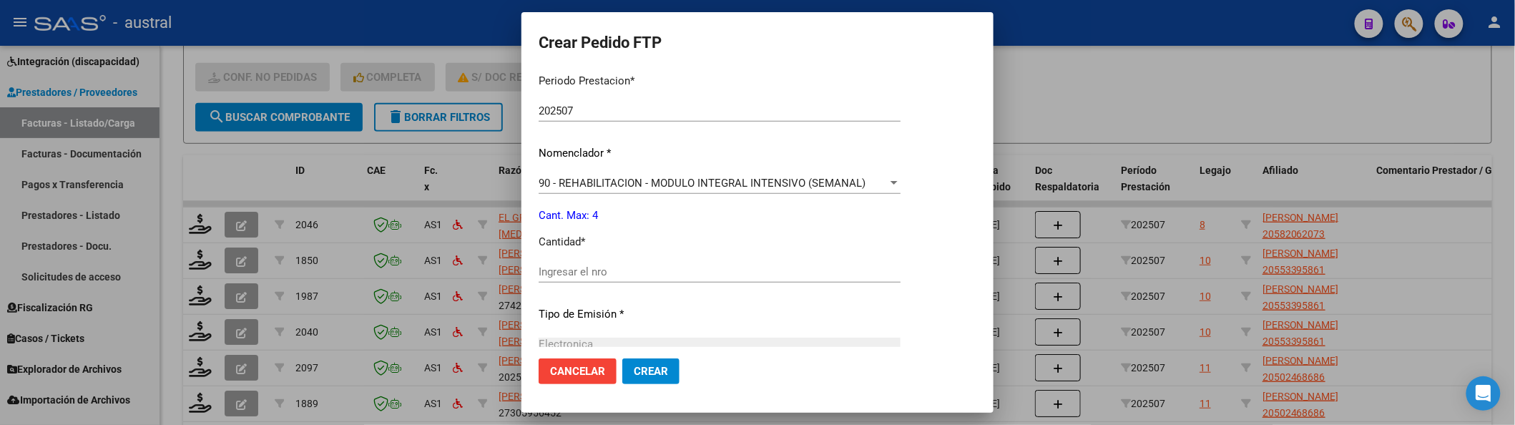
click at [630, 278] on div "Ingresar el nro" at bounding box center [720, 271] width 362 height 21
click at [635, 269] on input "Ingresar el nro" at bounding box center [720, 271] width 362 height 13
click at [622, 358] on button "Crear" at bounding box center [650, 371] width 57 height 26
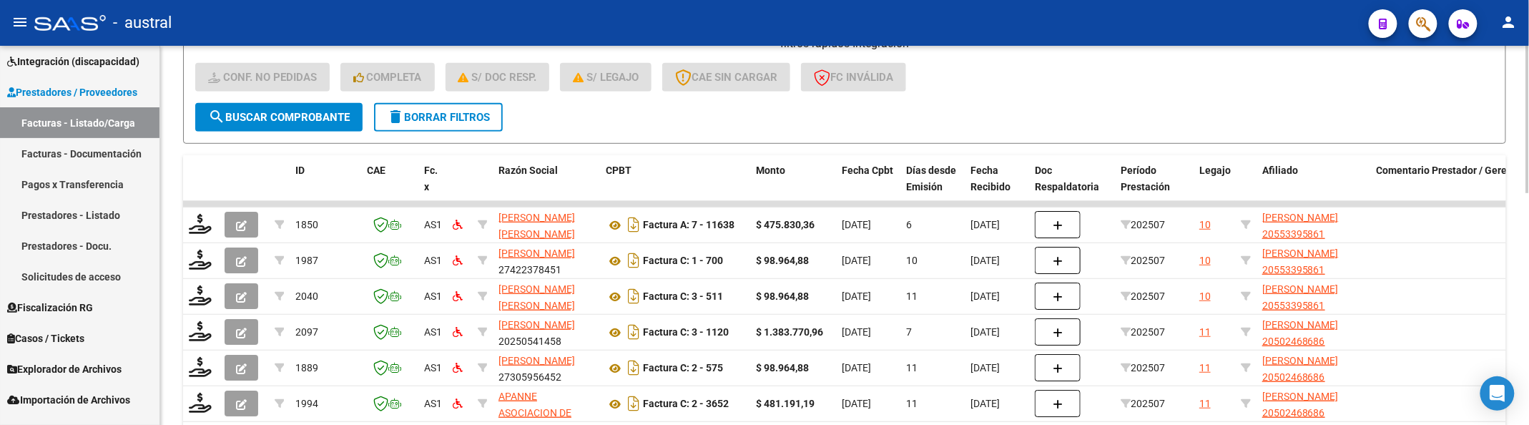
click at [1212, 92] on div "- filtros rápidos Integración - Conf. no pedidas Completa S/ Doc Resp. S/ legaj…" at bounding box center [844, 69] width 1299 height 67
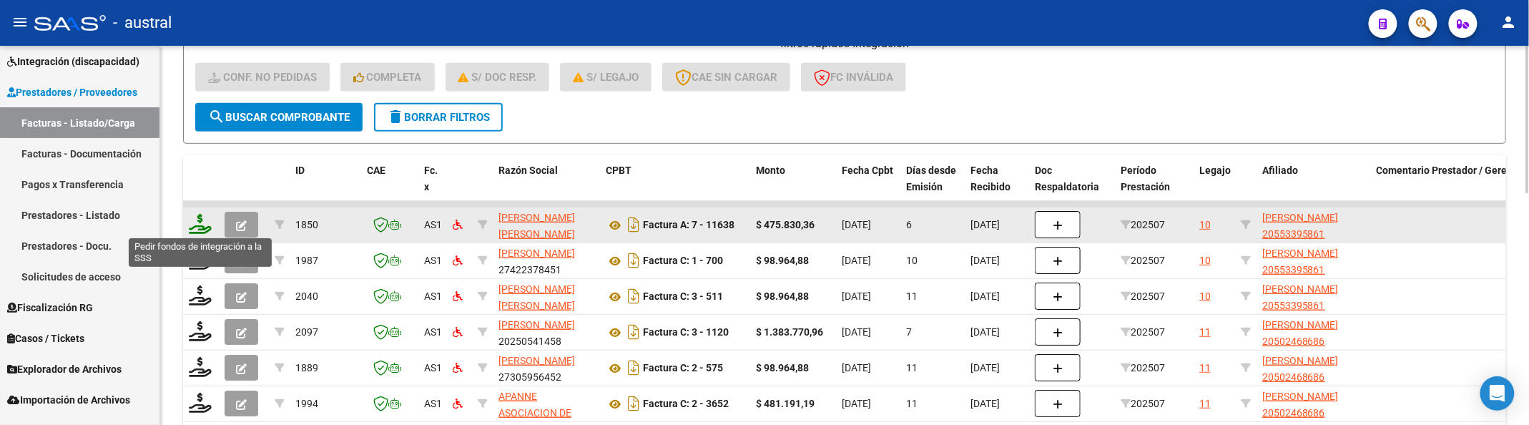
click at [193, 226] on icon at bounding box center [200, 224] width 23 height 20
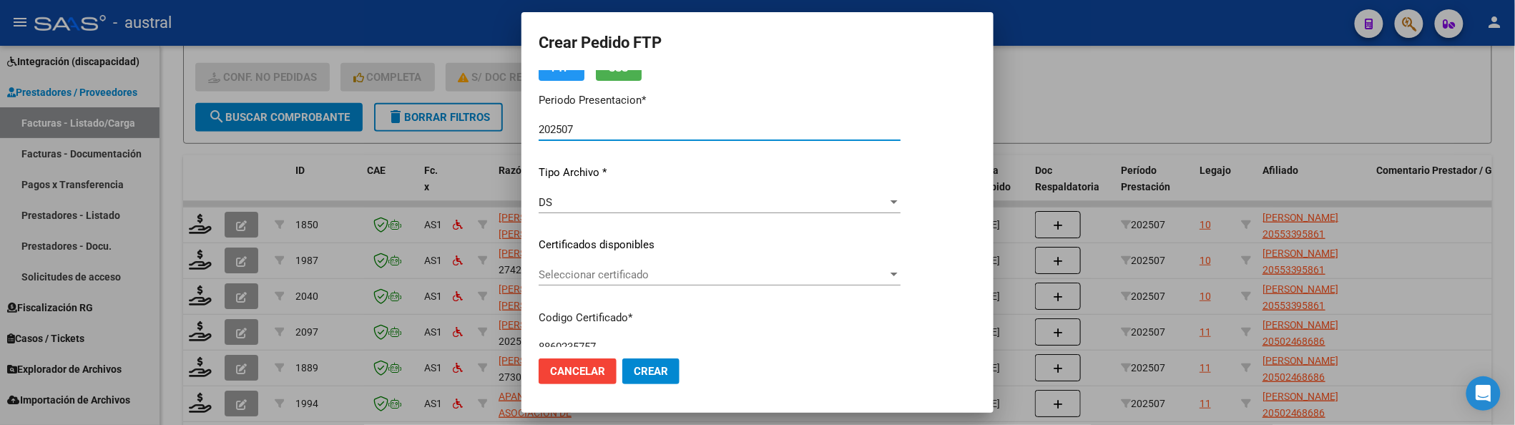
scroll to position [95, 0]
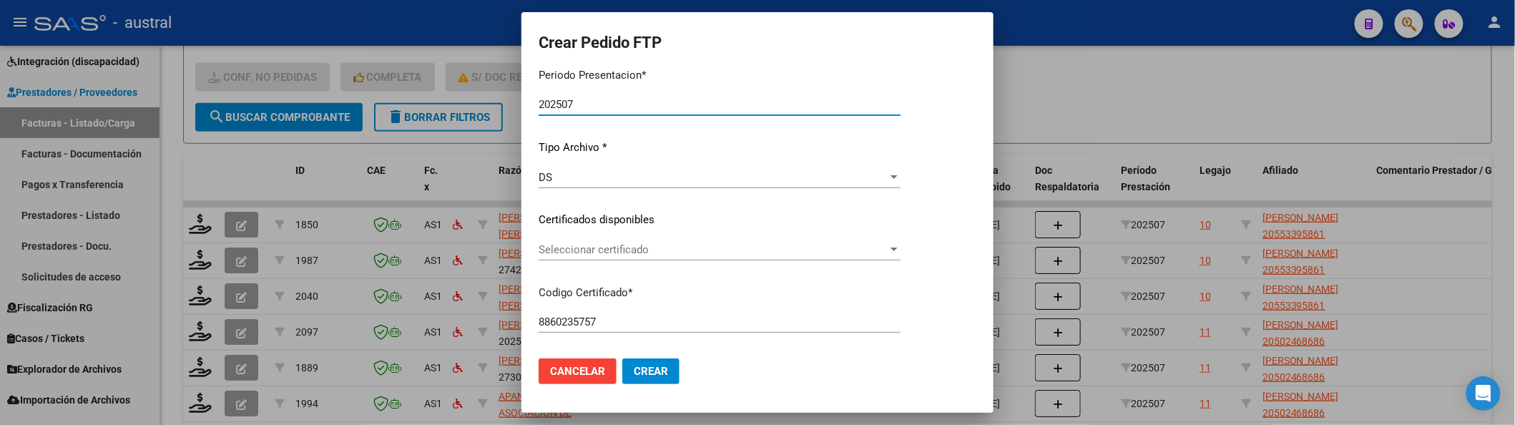
click at [611, 236] on div "VER COMPROBANTE ARCA Padrón Afiliado: [PERSON_NAME]: 20553395861 FTP SSS Period…" at bounding box center [720, 210] width 362 height 468
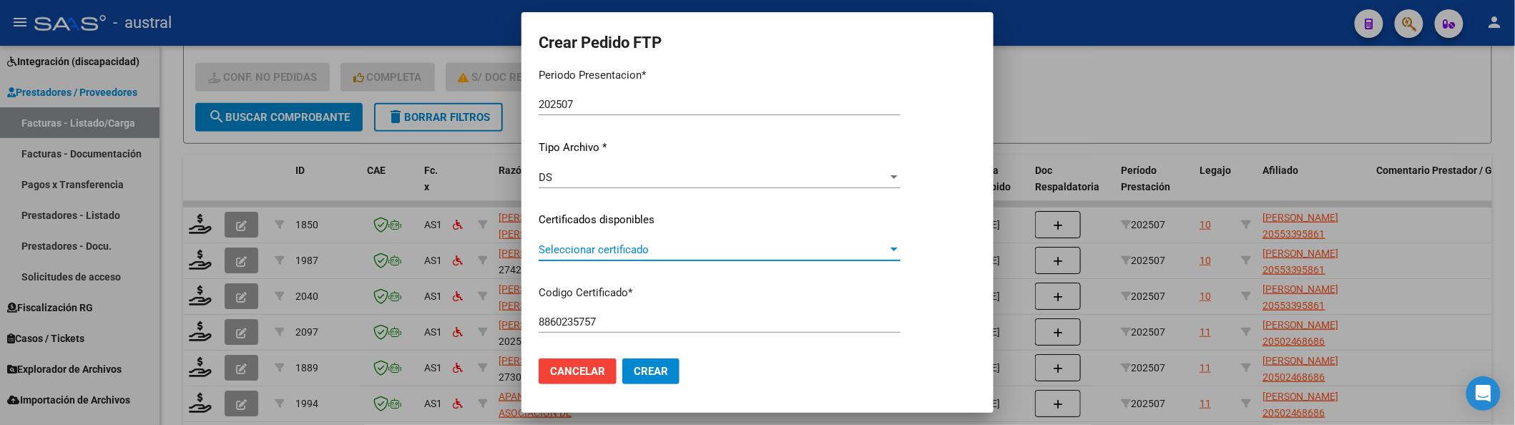
click at [616, 247] on span "Seleccionar certificado" at bounding box center [713, 249] width 349 height 13
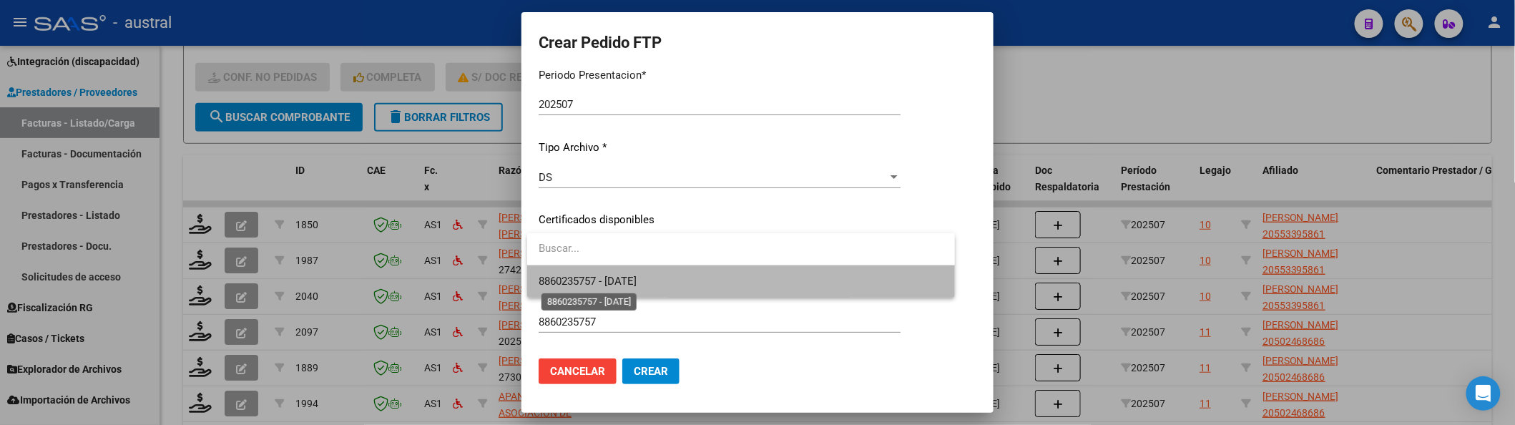
click at [629, 280] on span "8860235757 - [DATE]" at bounding box center [588, 281] width 98 height 13
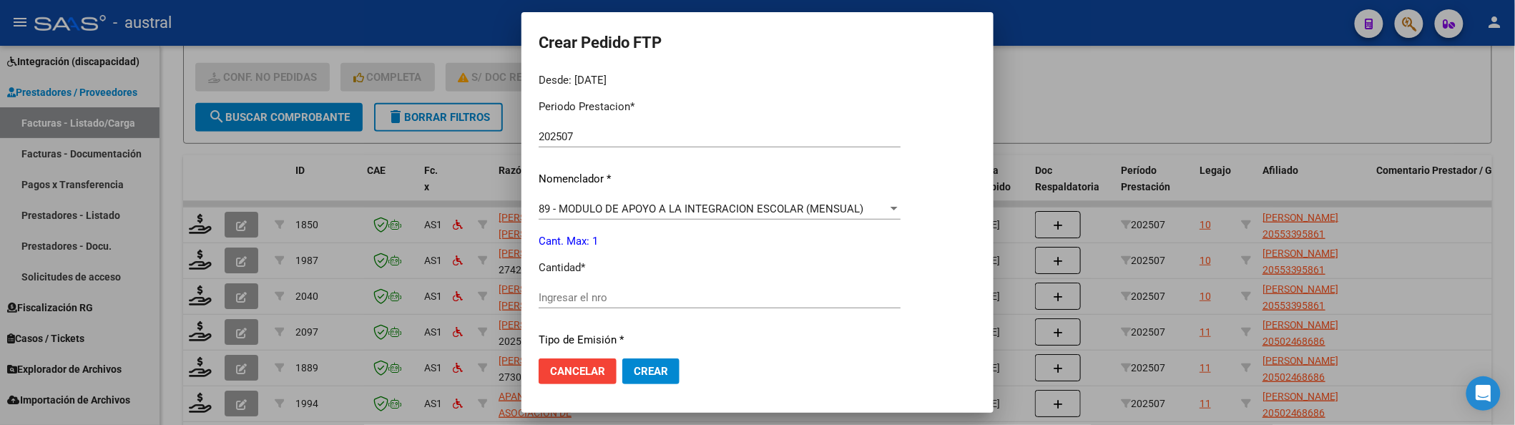
scroll to position [476, 0]
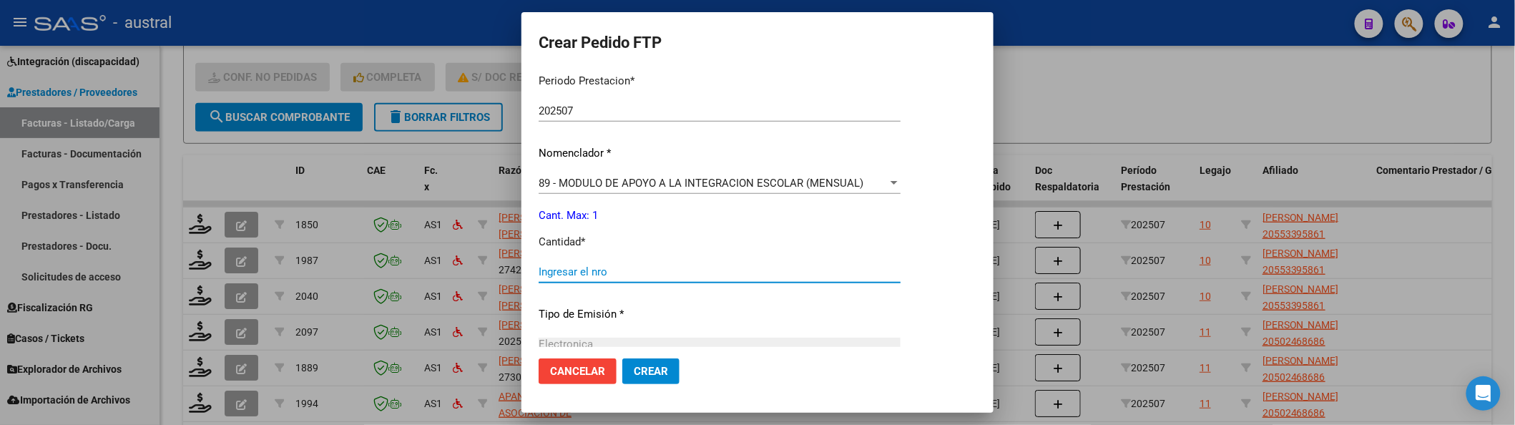
click at [662, 268] on input "Ingresar el nro" at bounding box center [720, 271] width 362 height 13
click at [622, 358] on button "Crear" at bounding box center [650, 371] width 57 height 26
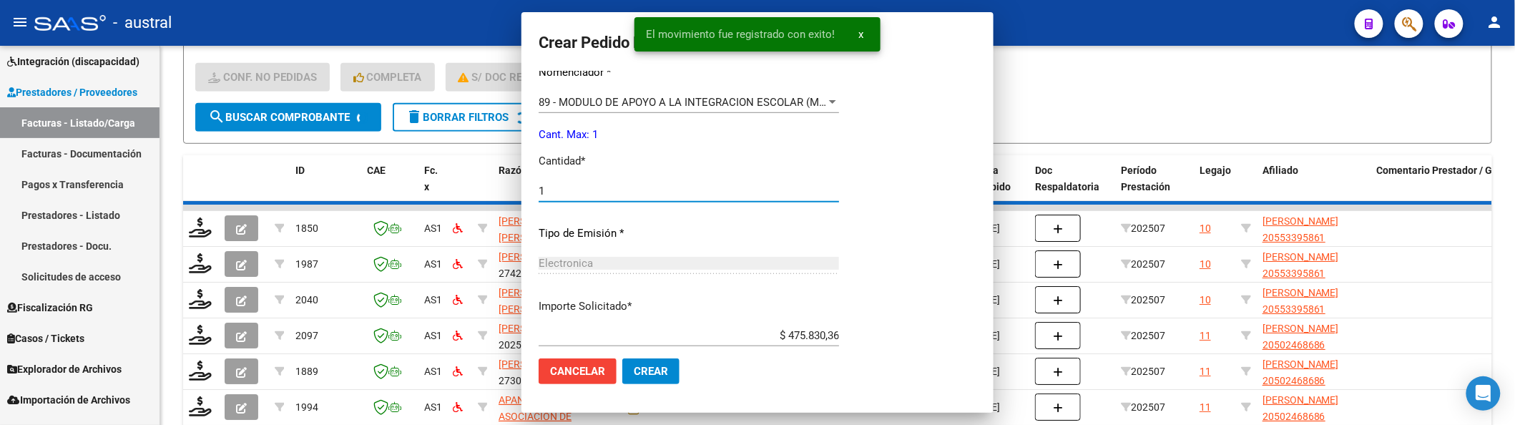
scroll to position [396, 0]
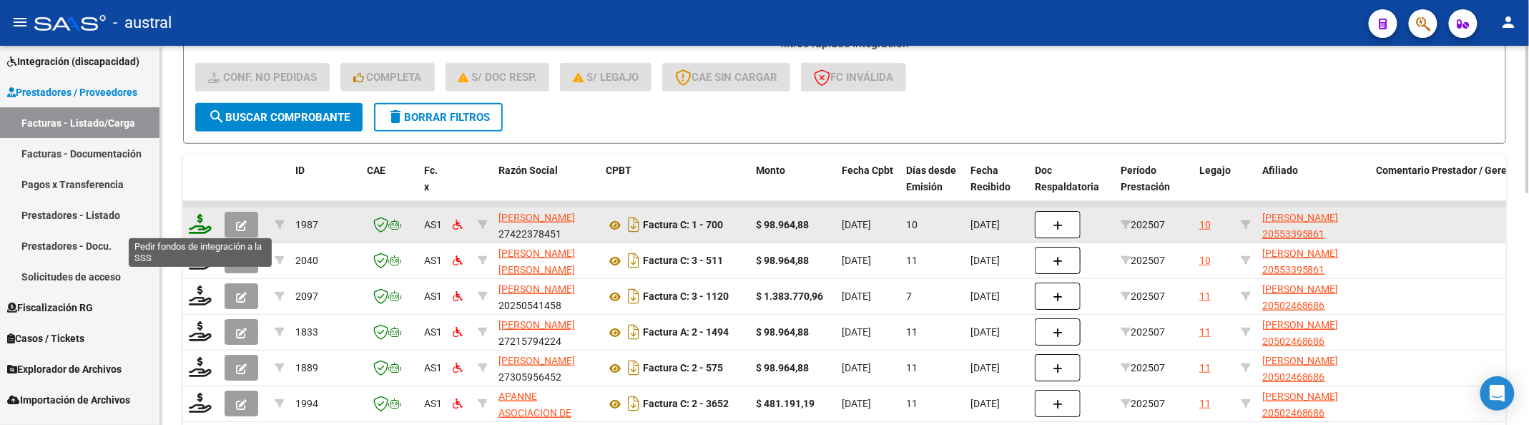
click at [195, 222] on icon at bounding box center [200, 224] width 23 height 20
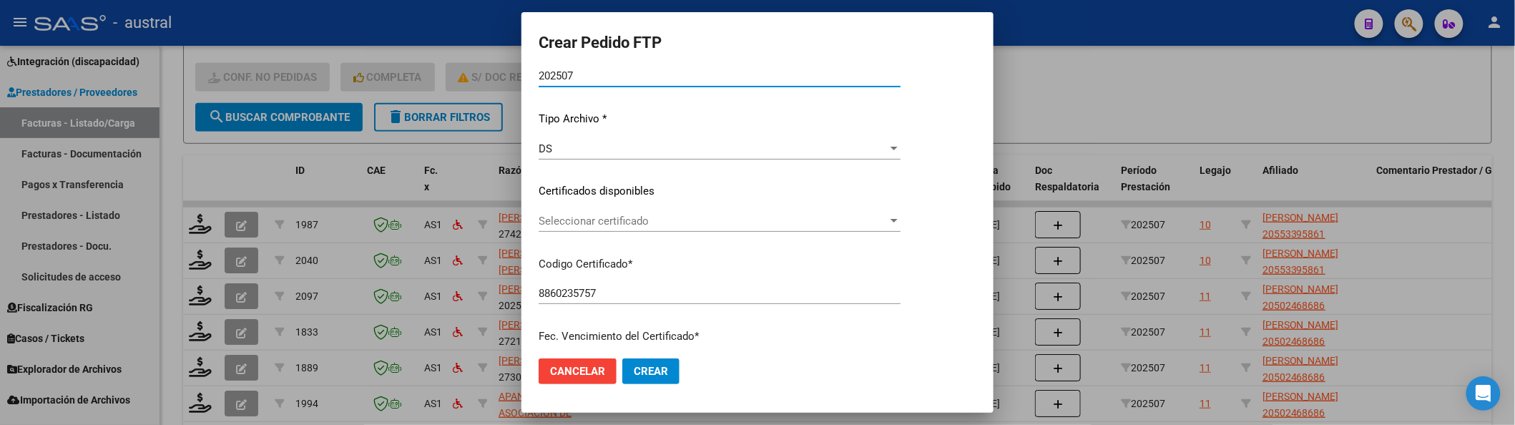
scroll to position [190, 0]
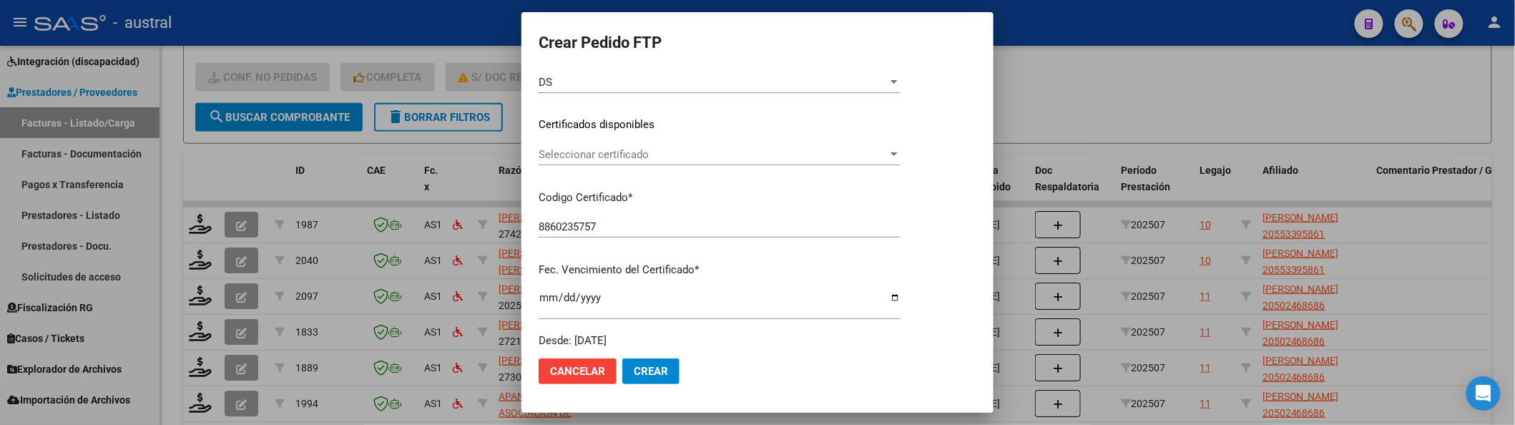
click at [644, 166] on div "Seleccionar certificado Seleccionar certificado" at bounding box center [720, 161] width 362 height 35
click at [651, 155] on span "Seleccionar certificado" at bounding box center [713, 154] width 349 height 13
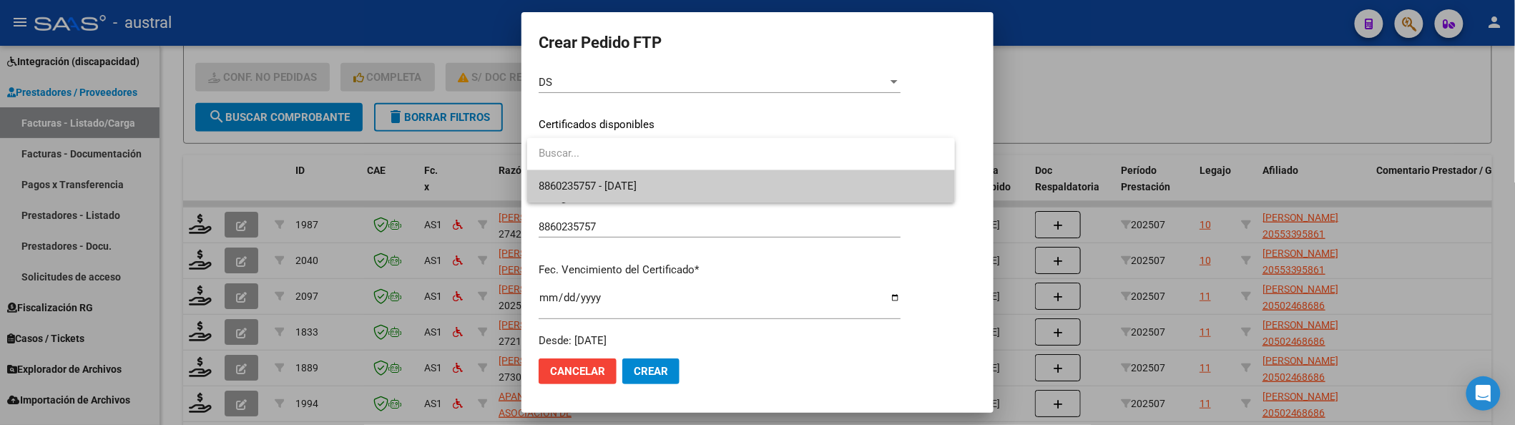
click at [637, 185] on span "8860235757 - [DATE]" at bounding box center [588, 186] width 98 height 13
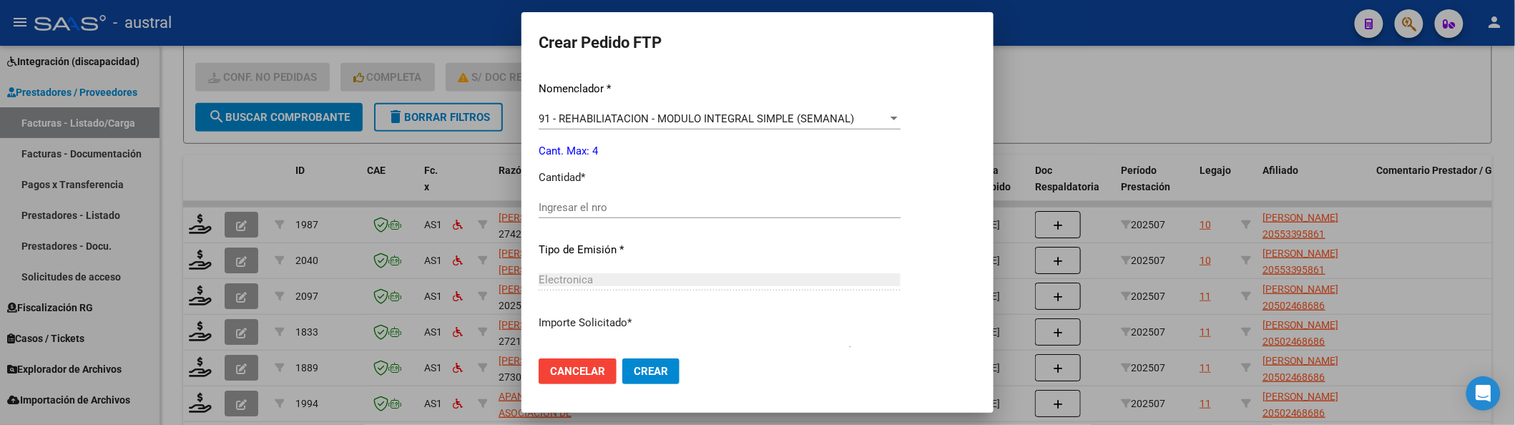
scroll to position [572, 0]
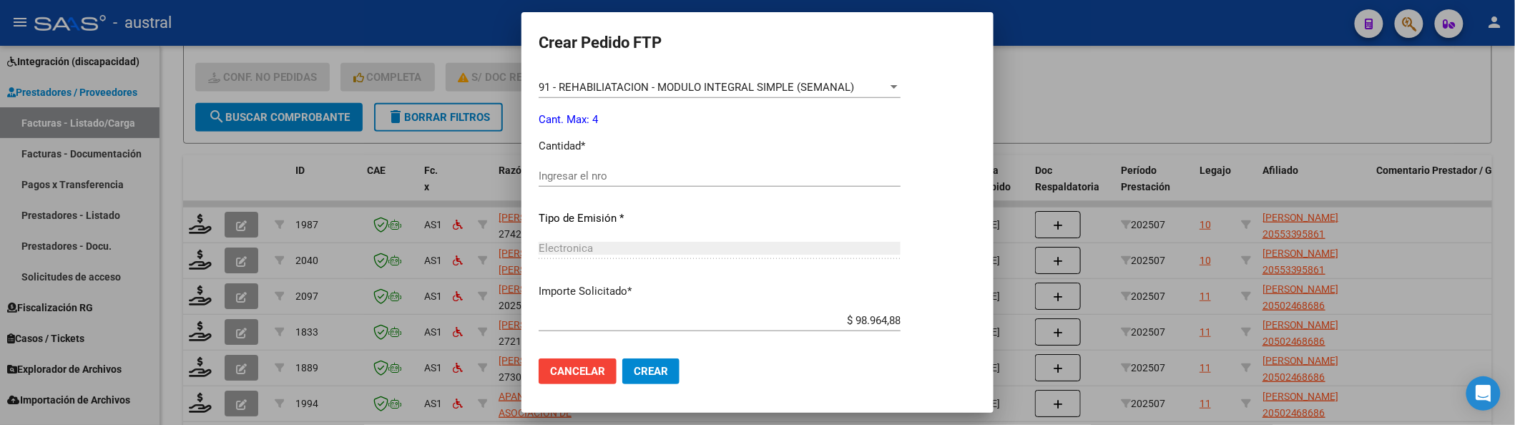
click at [672, 178] on input "Ingresar el nro" at bounding box center [720, 176] width 362 height 13
click at [622, 358] on button "Crear" at bounding box center [650, 371] width 57 height 26
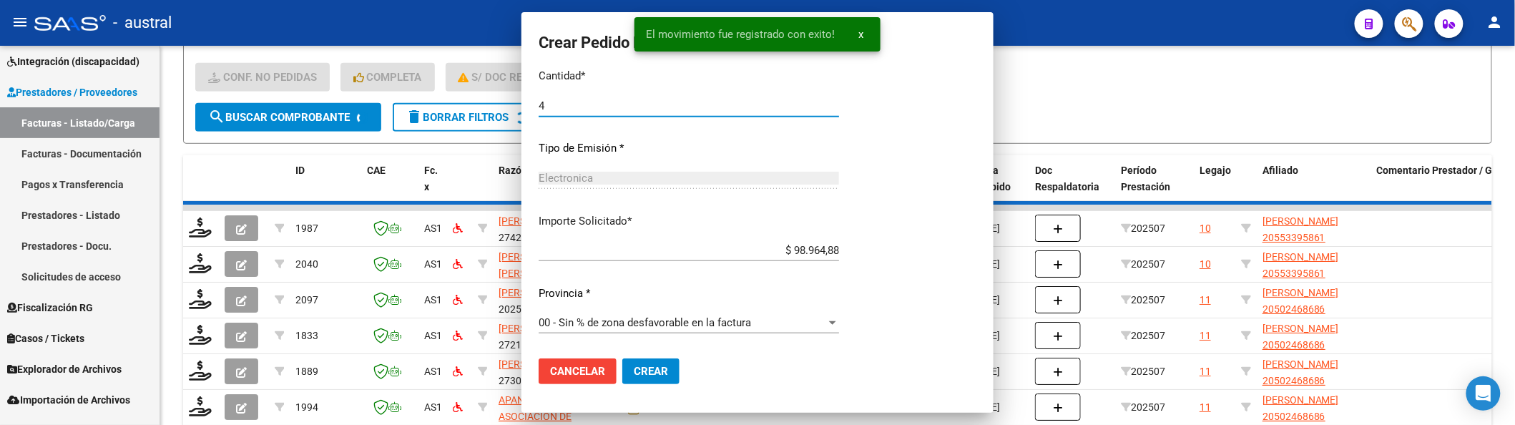
scroll to position [491, 0]
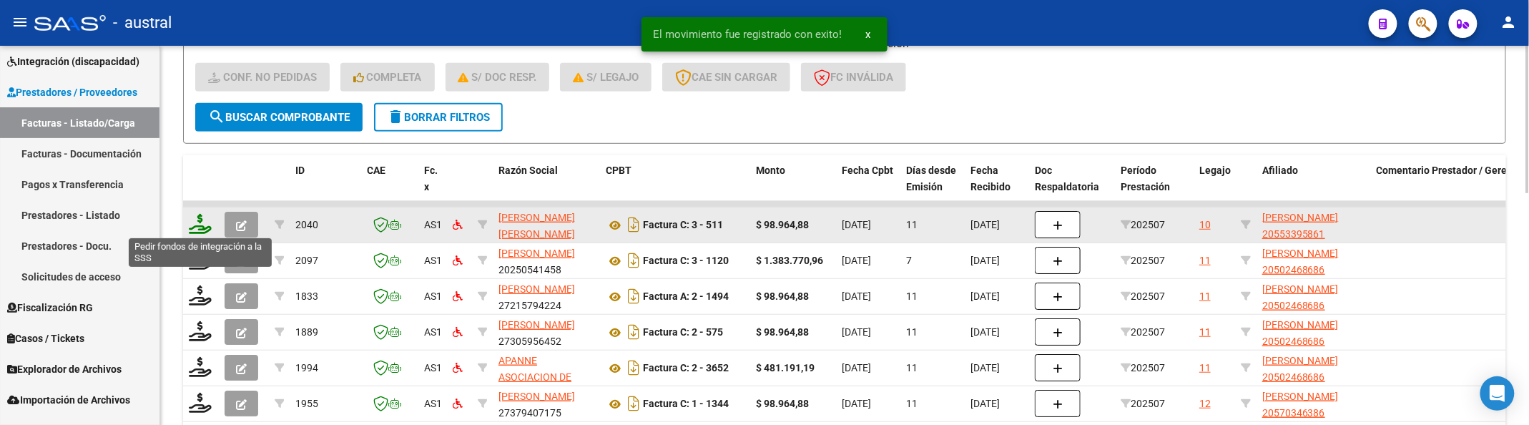
click at [195, 224] on icon at bounding box center [200, 224] width 23 height 20
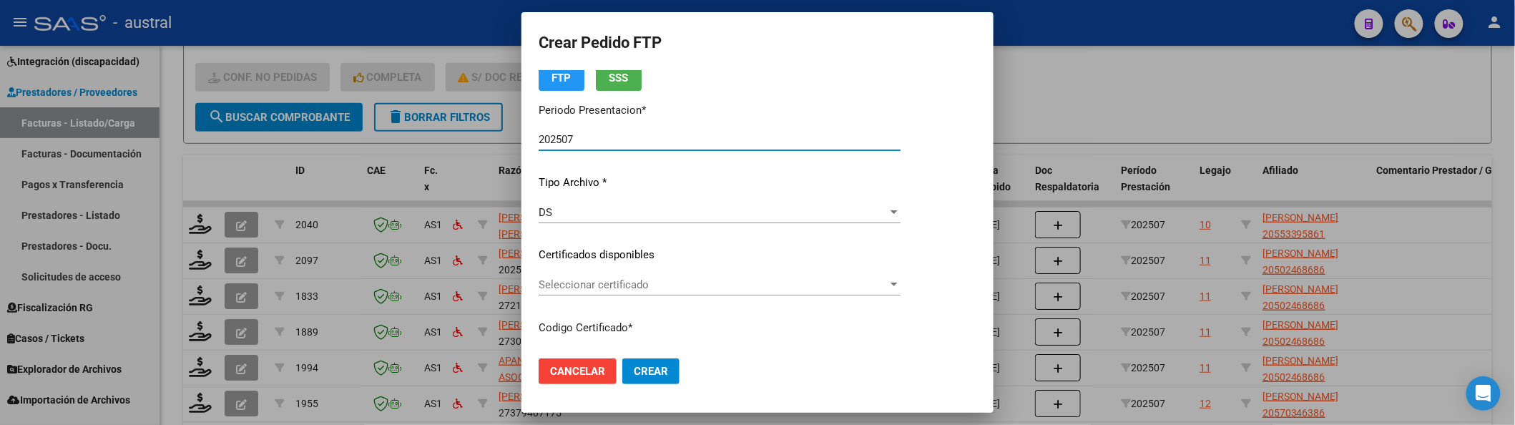
scroll to position [95, 0]
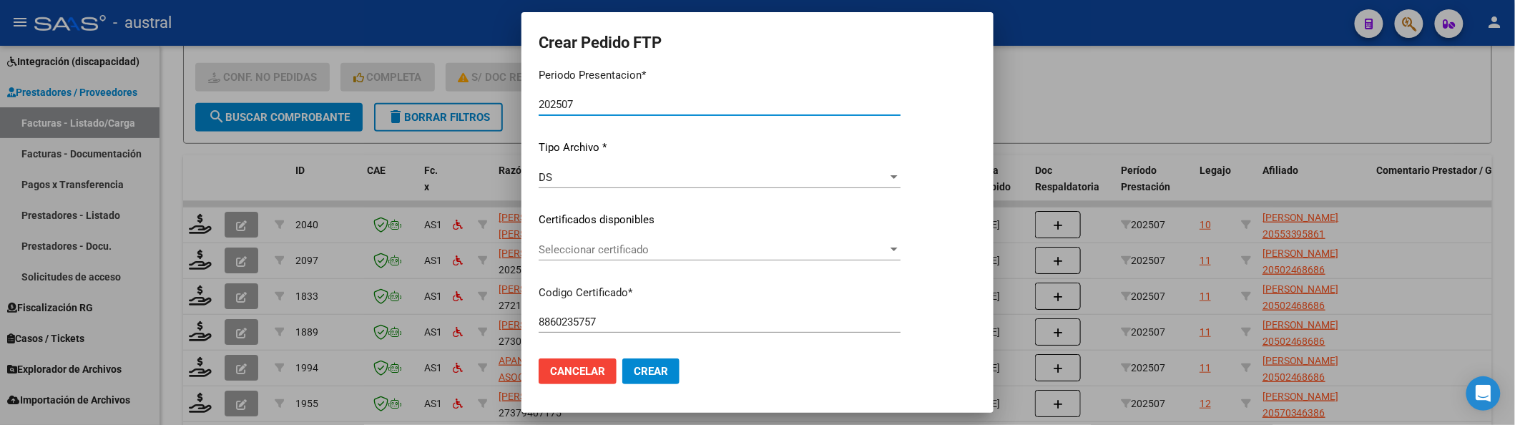
click at [619, 263] on div "Seleccionar certificado Seleccionar certificado" at bounding box center [720, 256] width 362 height 35
click at [621, 255] on span "Seleccionar certificado" at bounding box center [713, 249] width 349 height 13
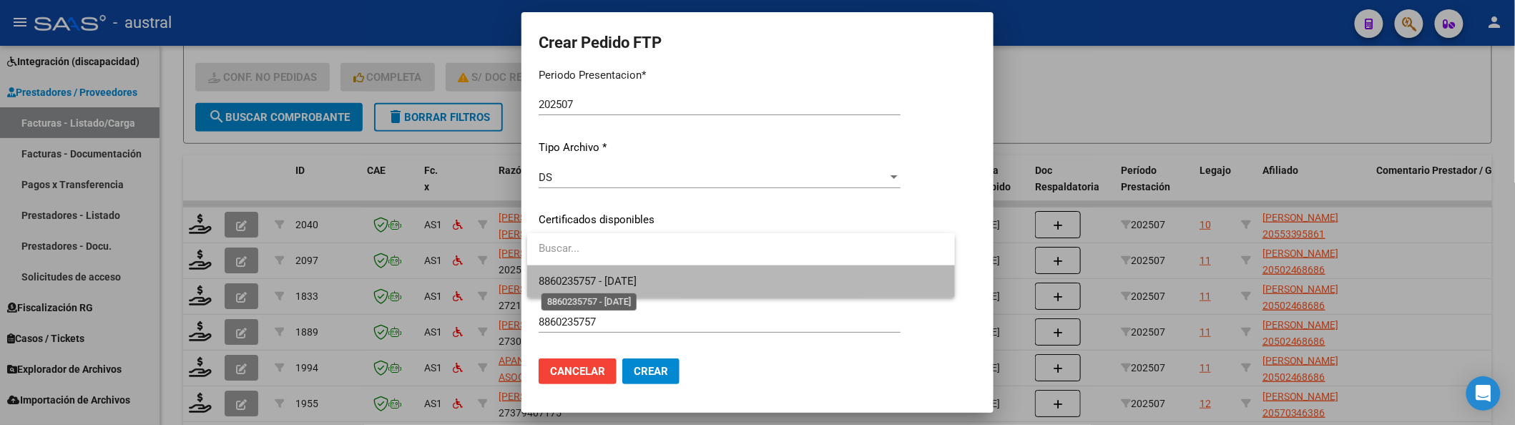
click at [637, 275] on span "8860235757 - [DATE]" at bounding box center [588, 281] width 98 height 13
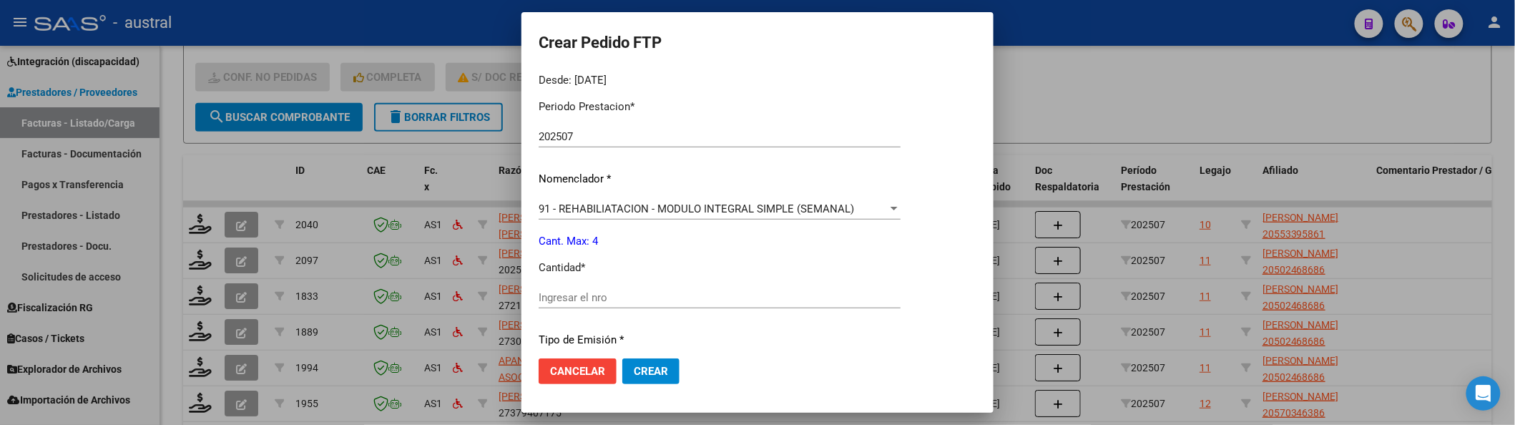
scroll to position [476, 0]
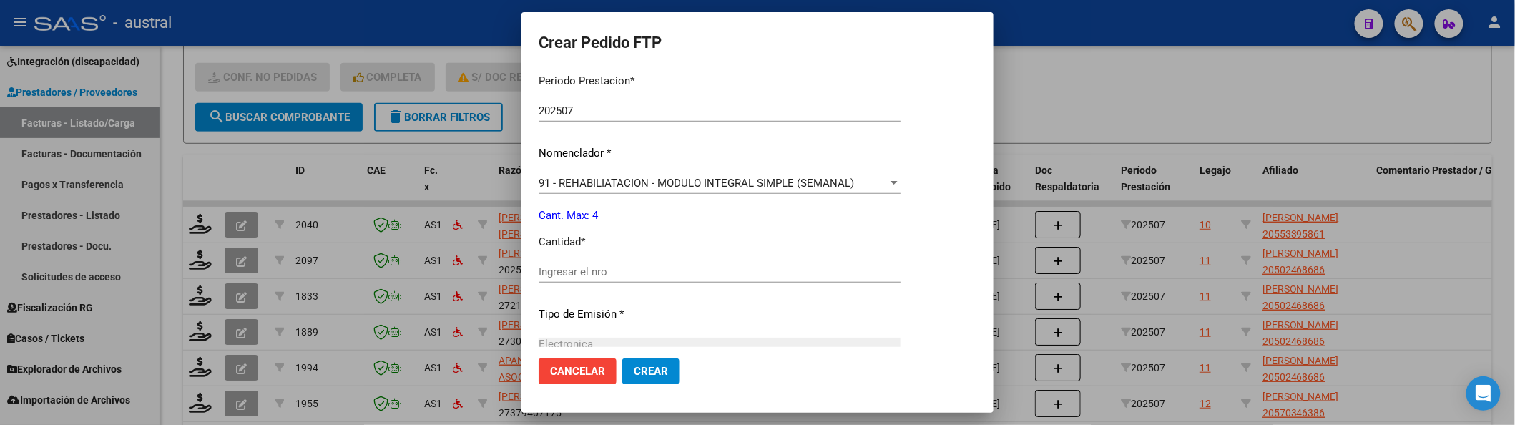
drag, startPoint x: 602, startPoint y: 246, endPoint x: 607, endPoint y: 255, distance: 10.6
click at [604, 247] on p "Cantidad *" at bounding box center [720, 242] width 362 height 16
click at [612, 269] on input "Ingresar el nro" at bounding box center [720, 271] width 362 height 13
click at [622, 358] on button "Crear" at bounding box center [650, 371] width 57 height 26
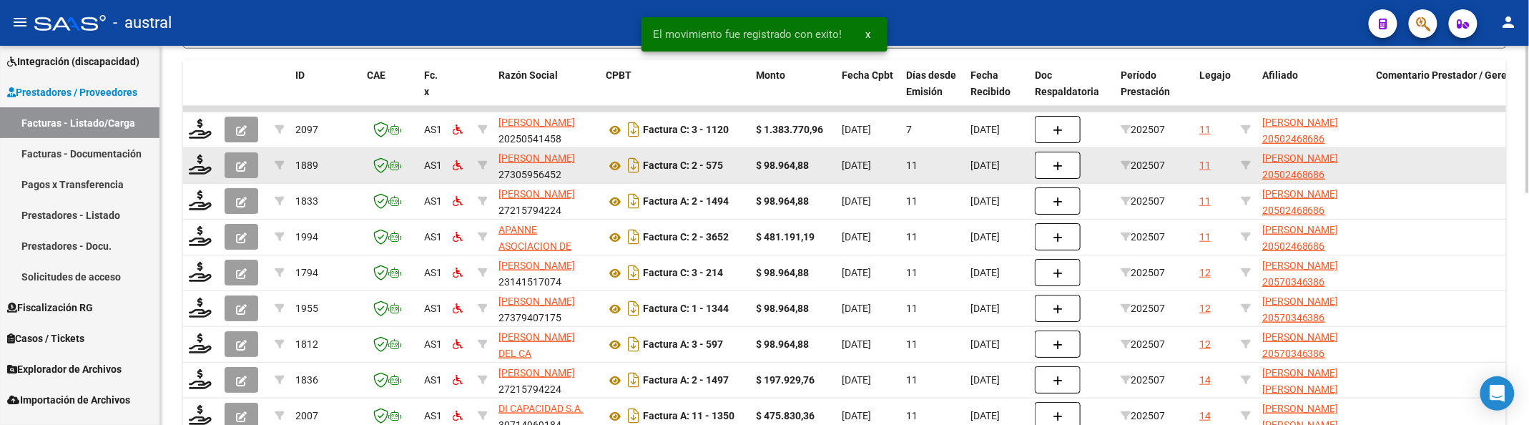
scroll to position [360, 0]
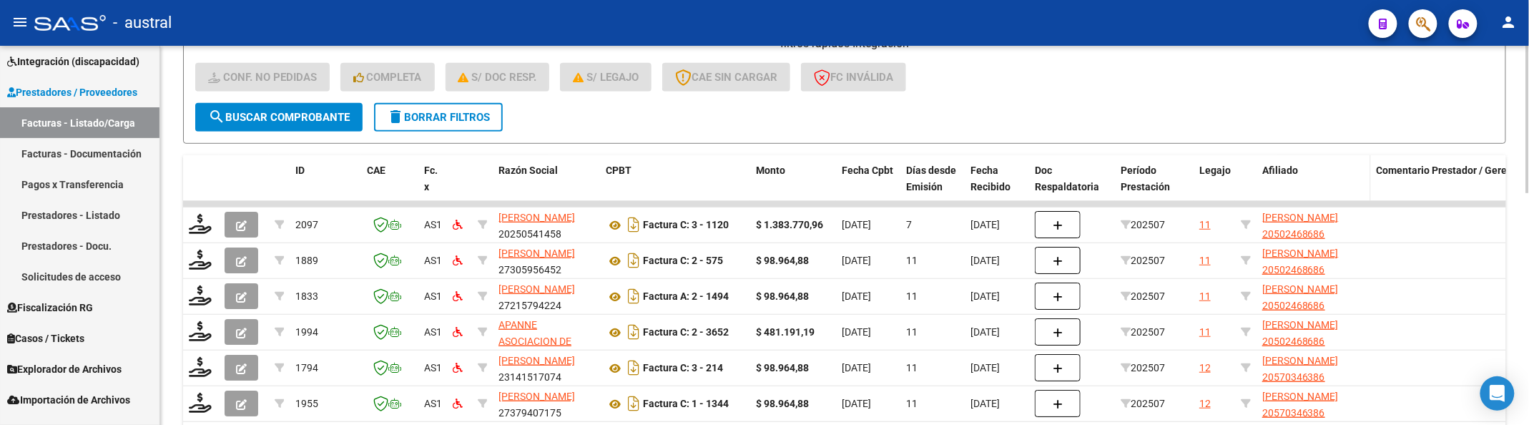
click at [1285, 172] on span "Afiliado" at bounding box center [1280, 170] width 36 height 11
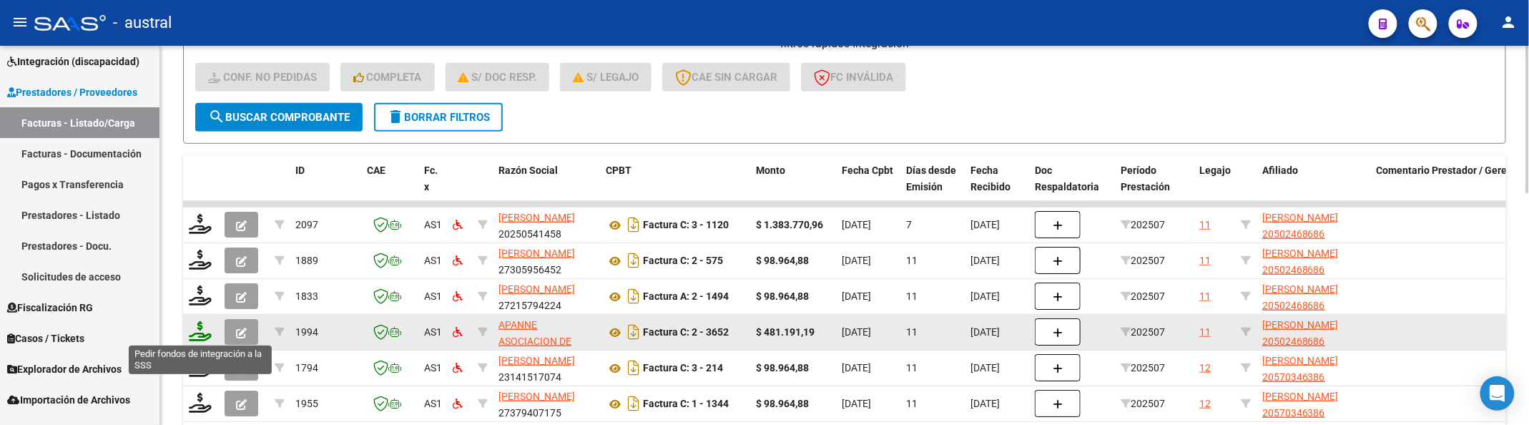
click at [203, 330] on icon at bounding box center [200, 331] width 23 height 20
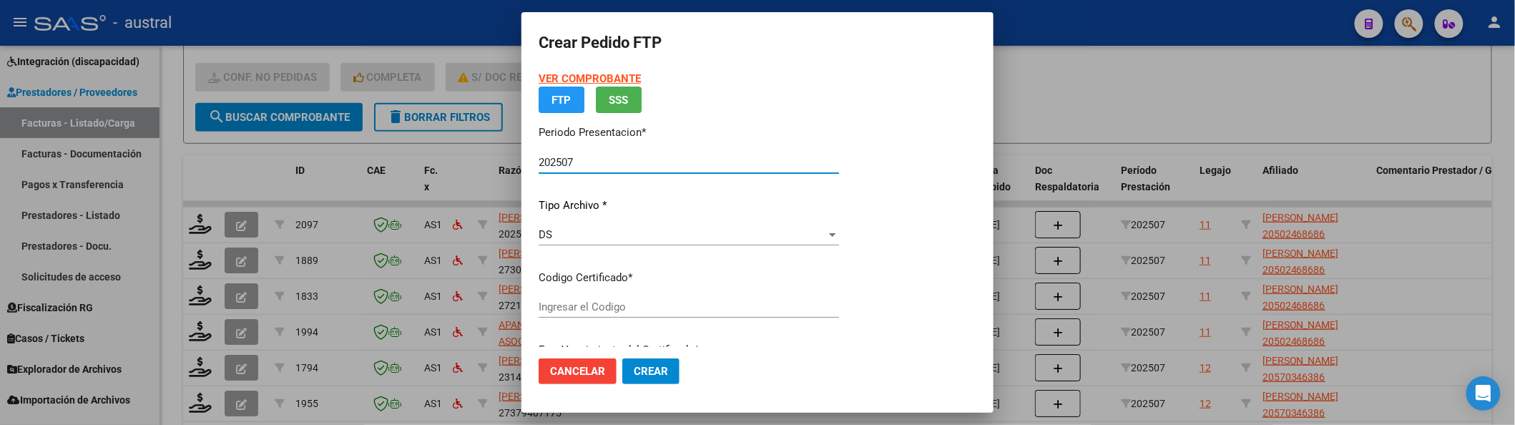
click at [595, 192] on div "VER COMPROBANTE ARCA Padrón FTP SSS Periodo Presentacion * 202507 Ingresar el P…" at bounding box center [689, 242] width 300 height 342
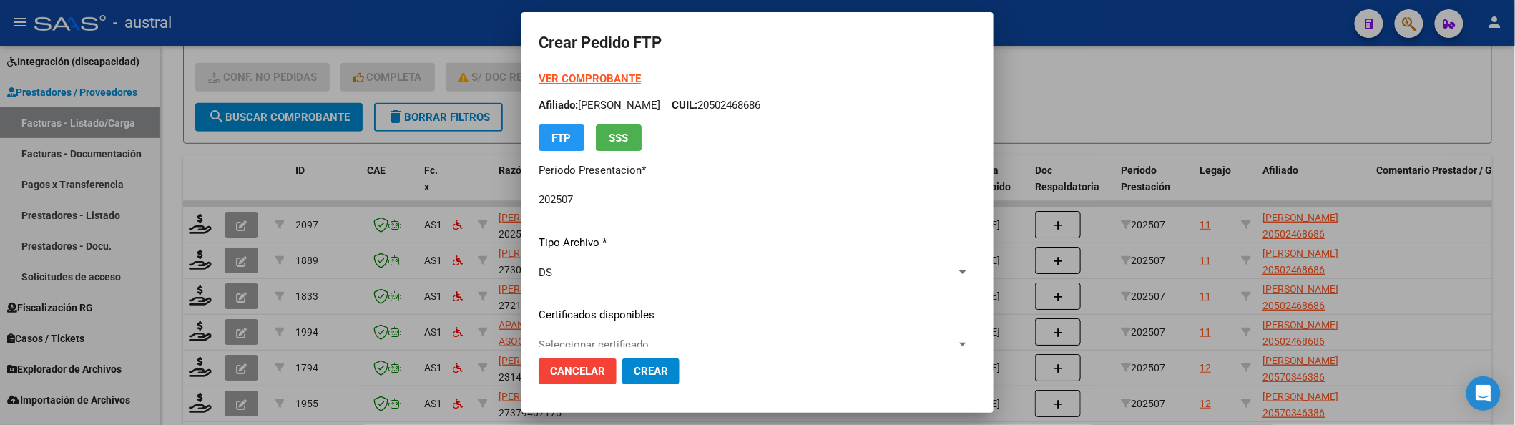
click at [592, 338] on span "Seleccionar certificado" at bounding box center [748, 344] width 418 height 13
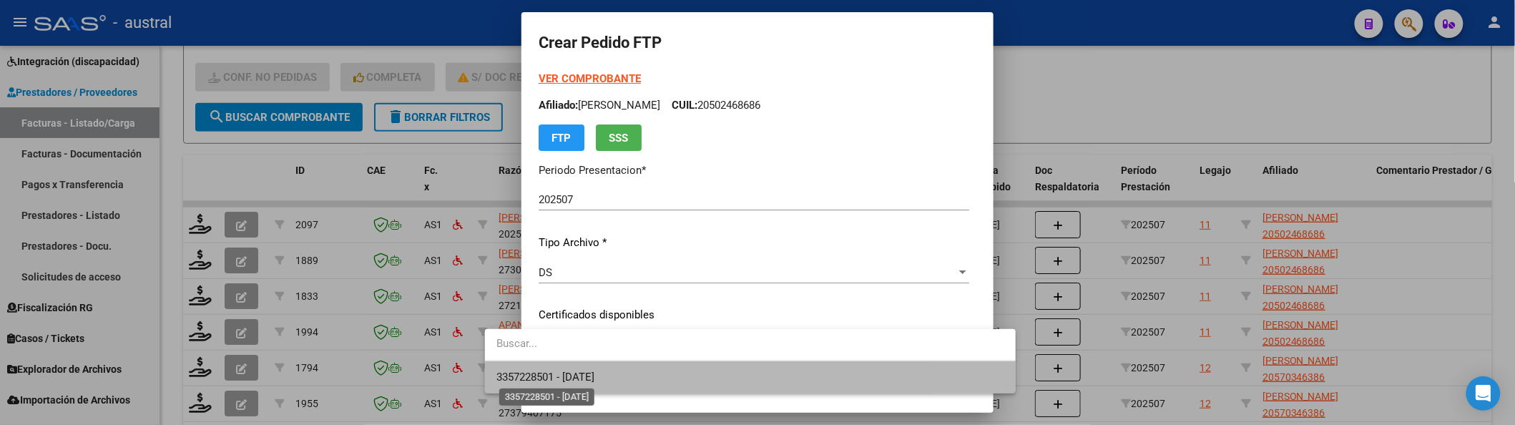
click at [594, 376] on span "3357228501 - [DATE]" at bounding box center [545, 377] width 98 height 13
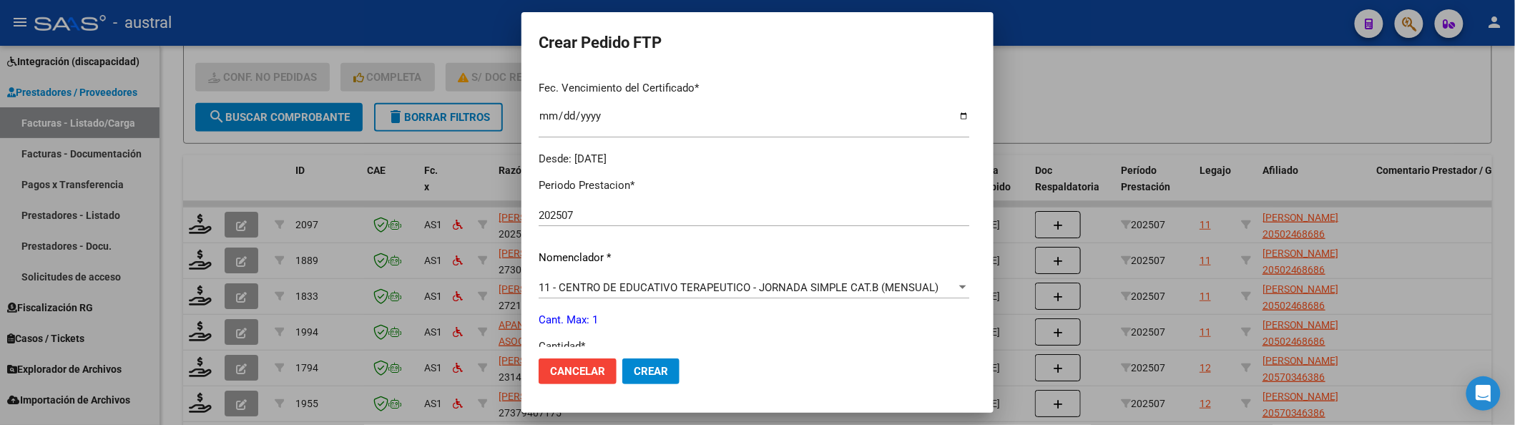
scroll to position [481, 0]
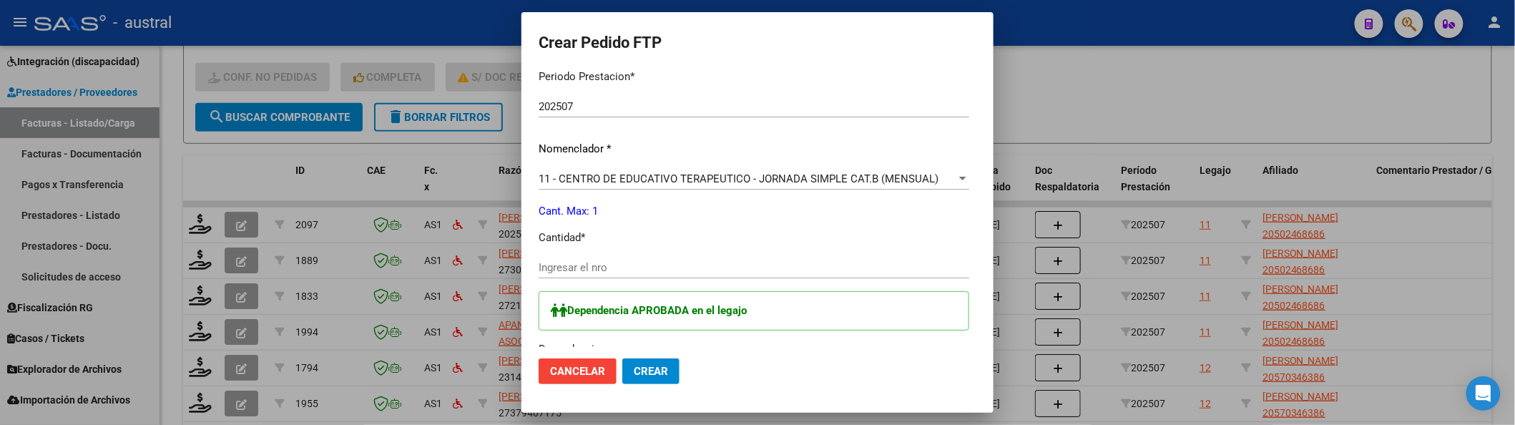
click at [574, 269] on input "Ingresar el nro" at bounding box center [754, 267] width 431 height 13
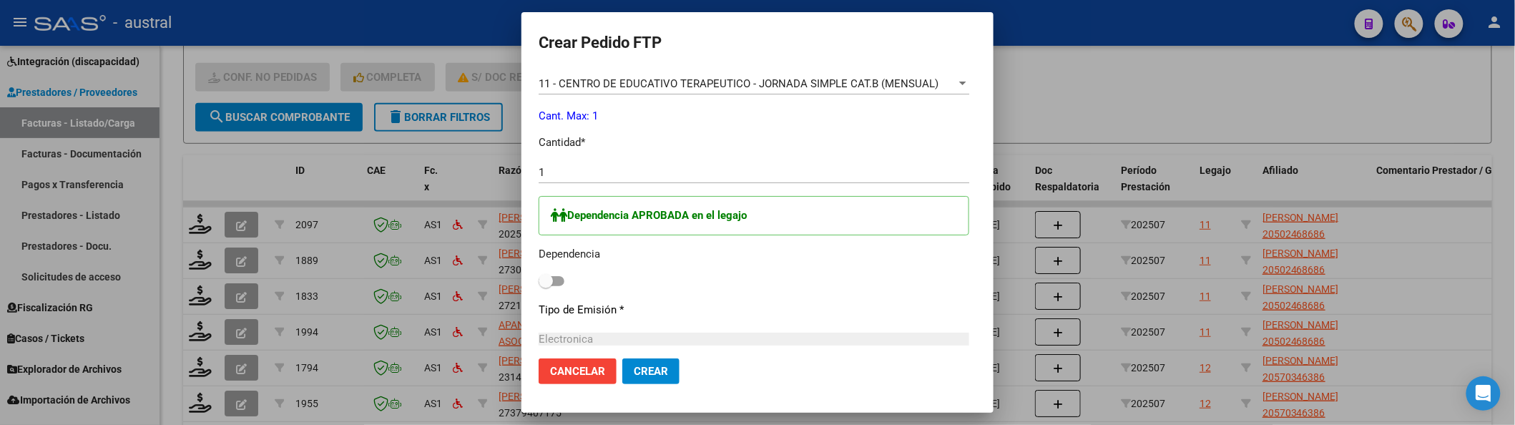
click at [539, 288] on label at bounding box center [552, 281] width 26 height 17
click at [545, 287] on input "checkbox" at bounding box center [545, 286] width 1 height 1
click at [624, 379] on button "Crear" at bounding box center [650, 371] width 57 height 26
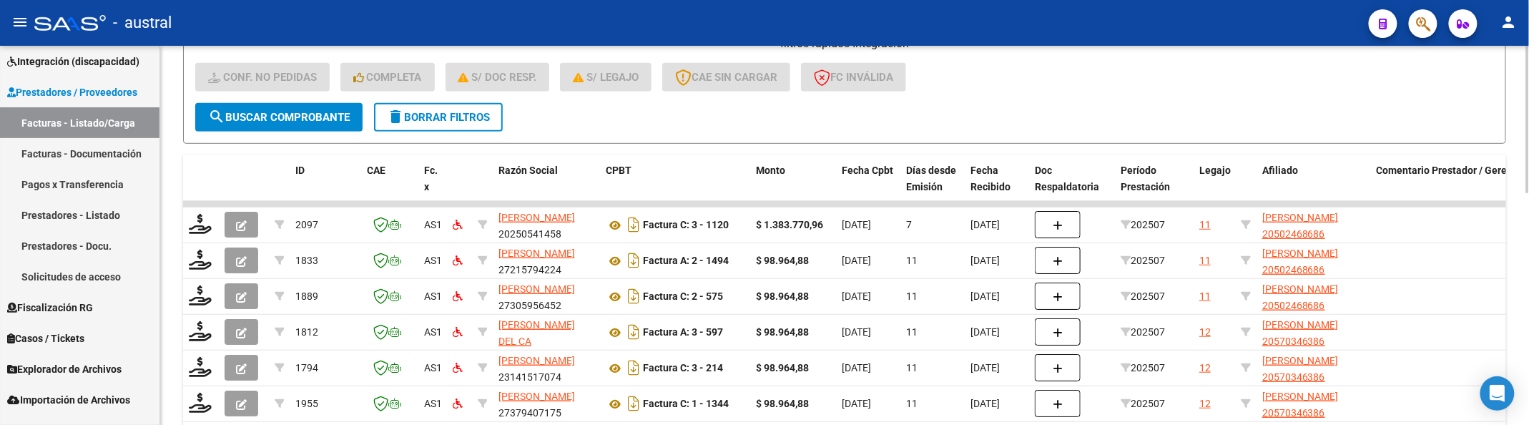
click at [1002, 96] on div "- filtros rápidos Integración - Conf. no pedidas Completa S/ Doc Resp. S/ legaj…" at bounding box center [844, 69] width 1299 height 67
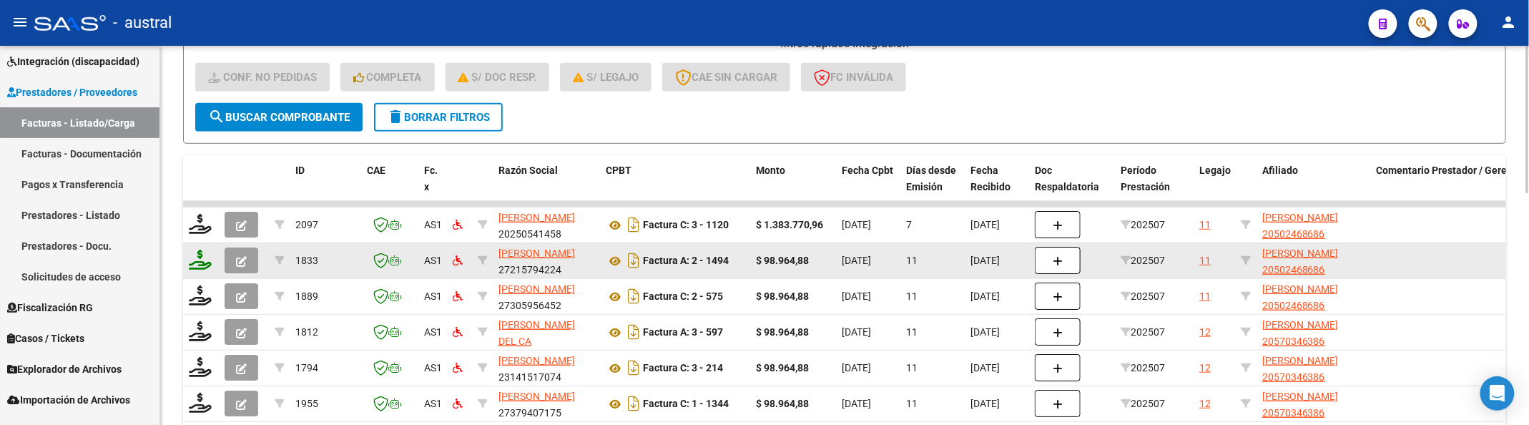
click at [205, 256] on icon at bounding box center [200, 260] width 23 height 20
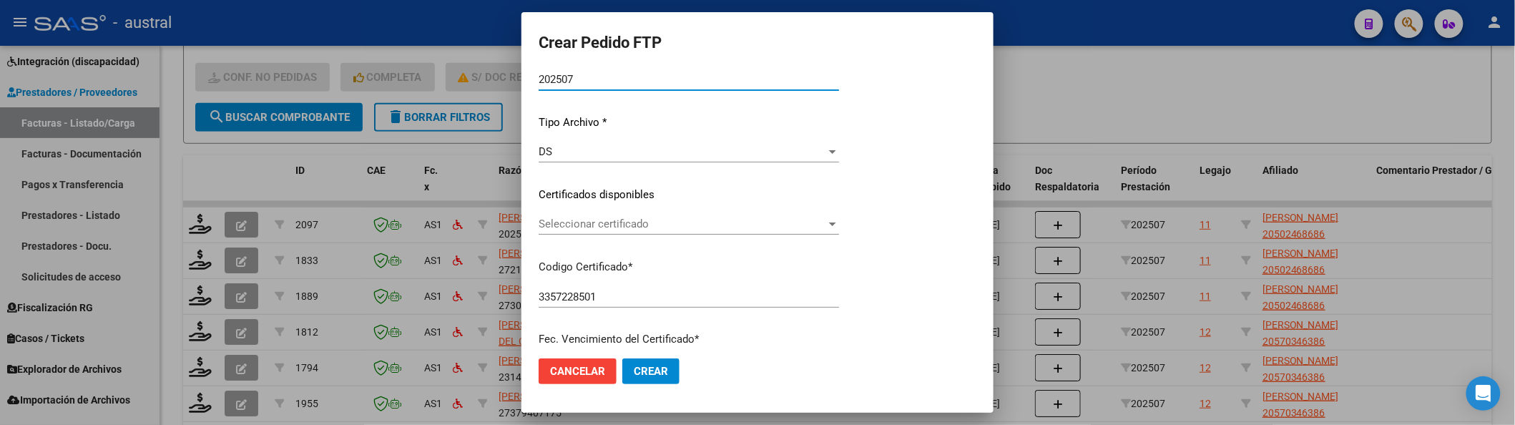
scroll to position [132, 0]
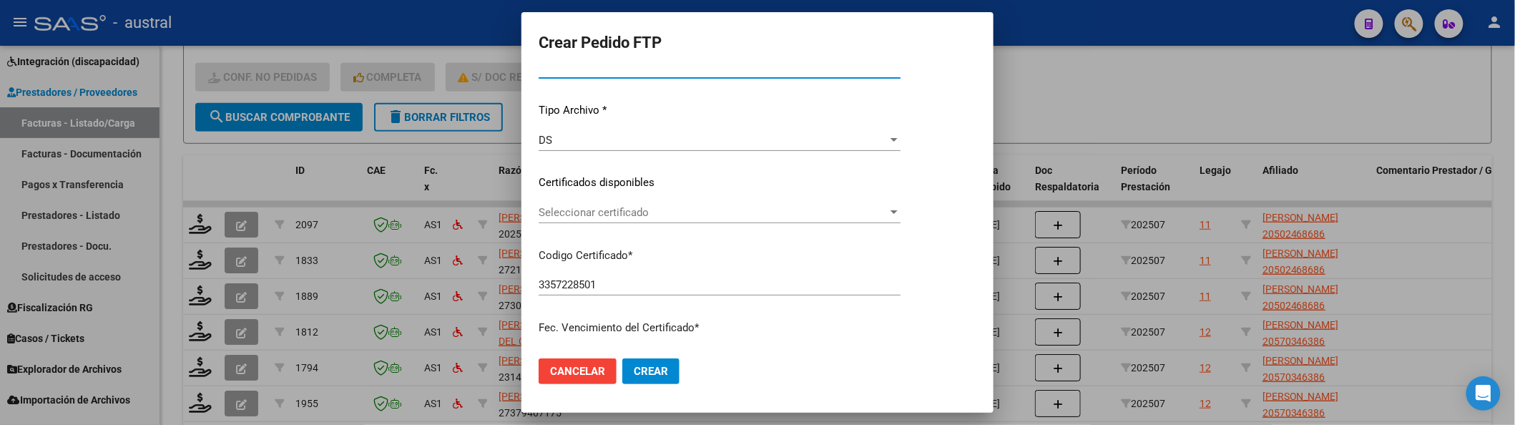
click at [642, 212] on span "Seleccionar certificado" at bounding box center [713, 212] width 349 height 13
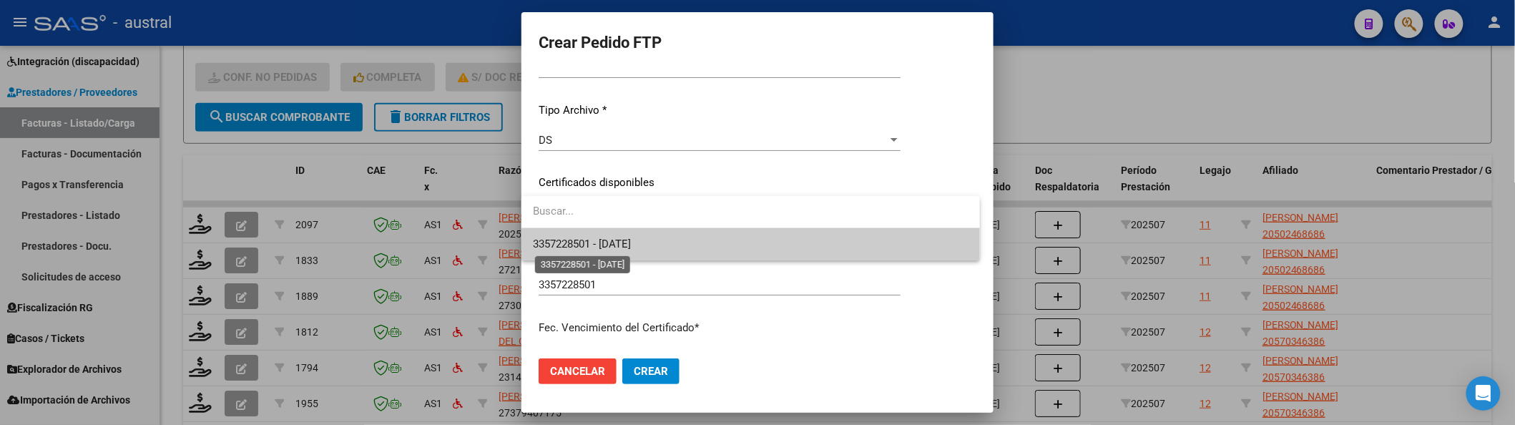
click at [631, 241] on span "3357228501 - [DATE]" at bounding box center [582, 243] width 98 height 13
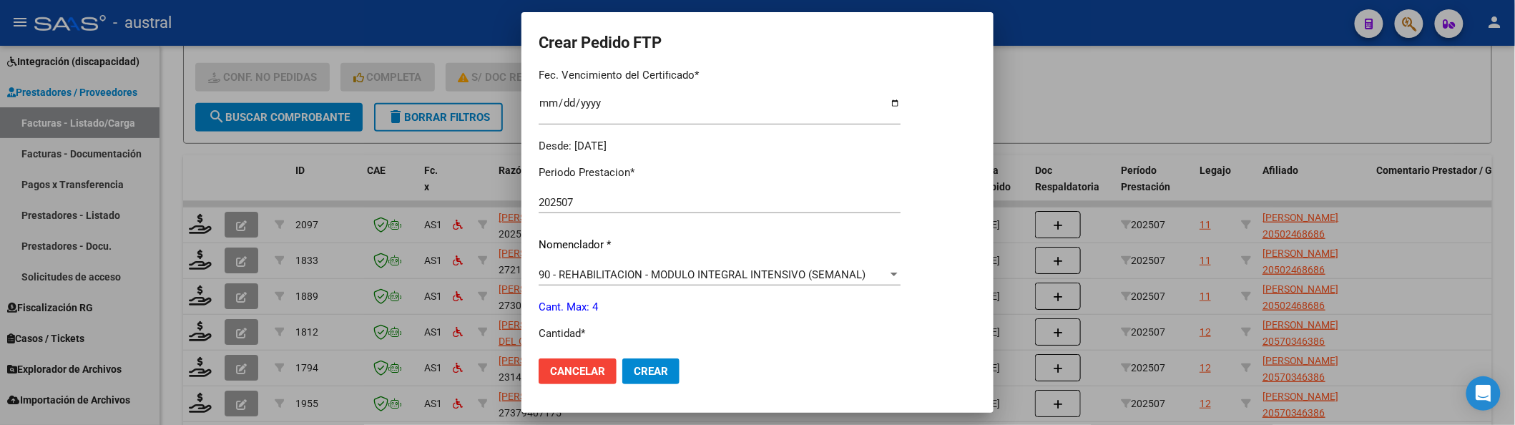
scroll to position [418, 0]
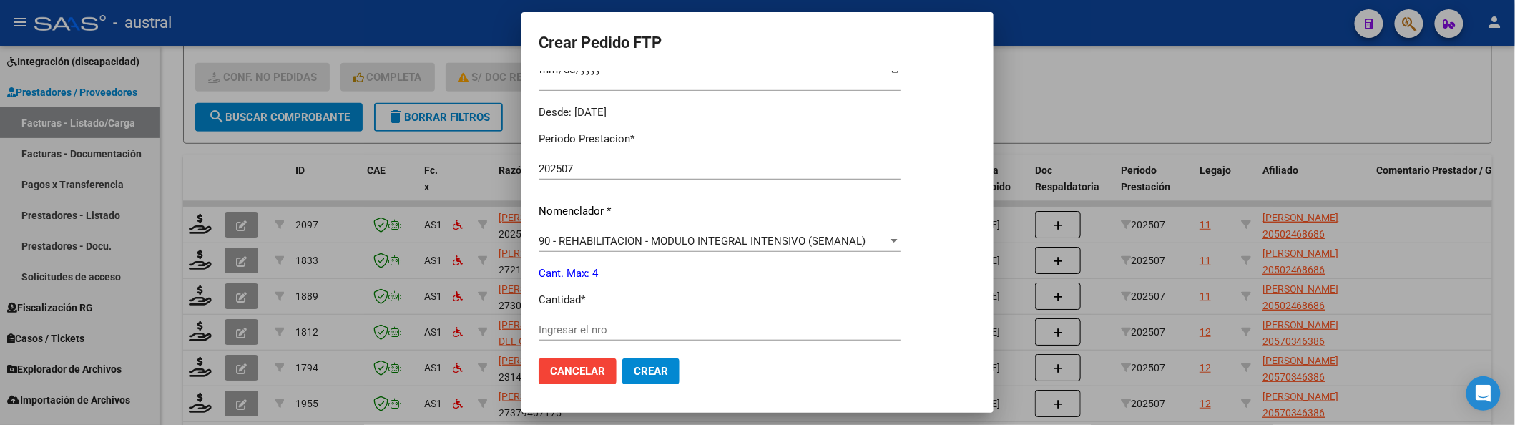
drag, startPoint x: 622, startPoint y: 315, endPoint x: 624, endPoint y: 330, distance: 15.2
click at [622, 327] on div "Periodo Prestacion * 202507 Ingresar el Periodo Prestacion Nomenclador * 90 - R…" at bounding box center [720, 345] width 362 height 451
click at [624, 330] on input "Ingresar el nro" at bounding box center [720, 329] width 362 height 13
click at [622, 358] on button "Crear" at bounding box center [650, 371] width 57 height 26
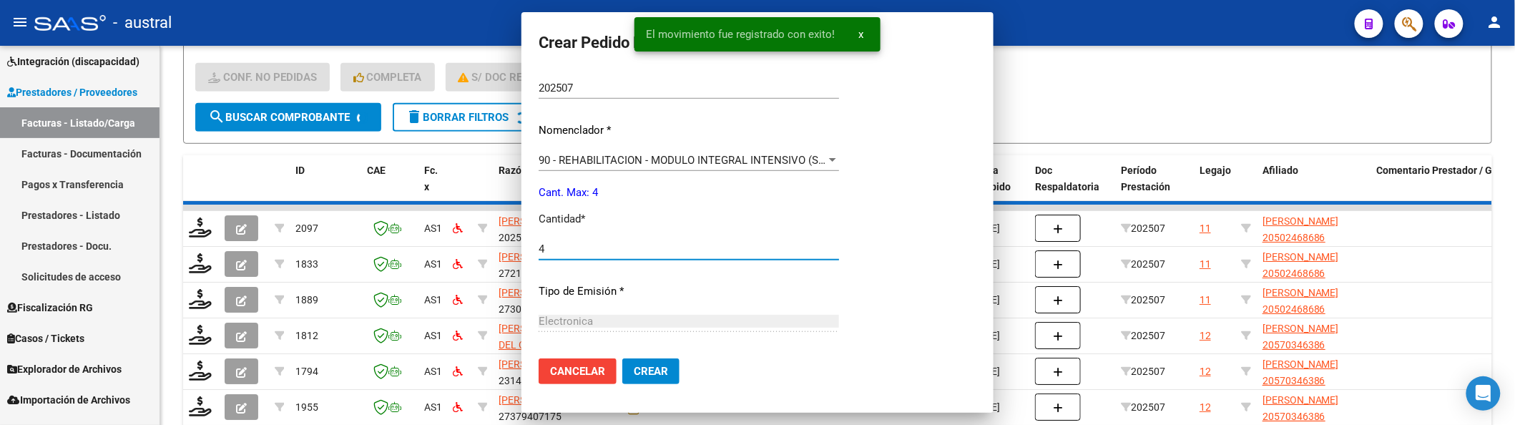
scroll to position [338, 0]
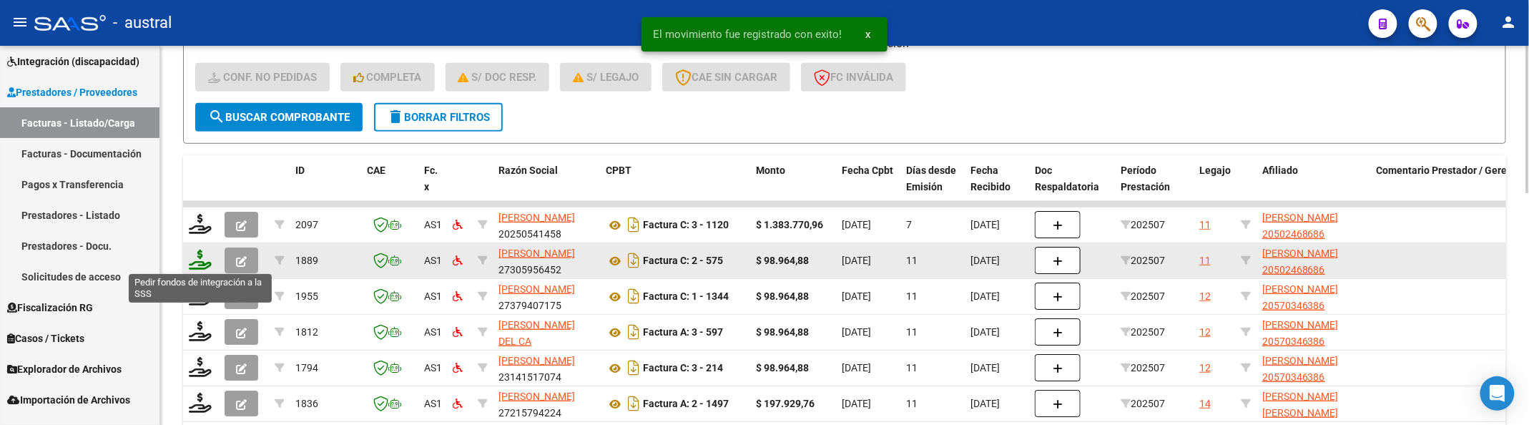
click at [203, 256] on icon at bounding box center [200, 260] width 23 height 20
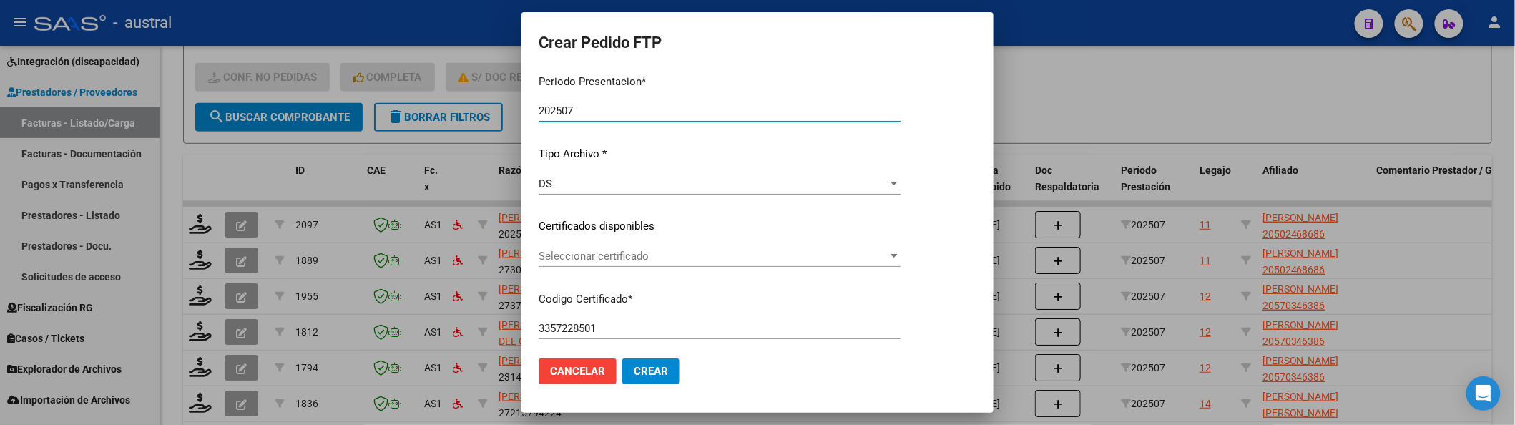
scroll to position [95, 0]
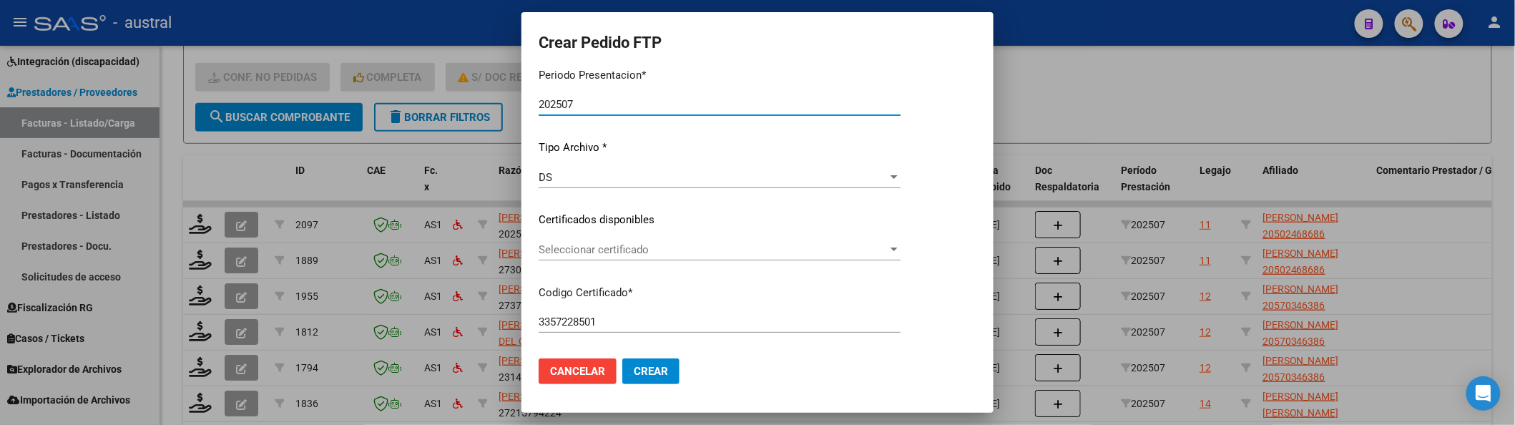
click at [595, 250] on span "Seleccionar certificado" at bounding box center [713, 249] width 349 height 13
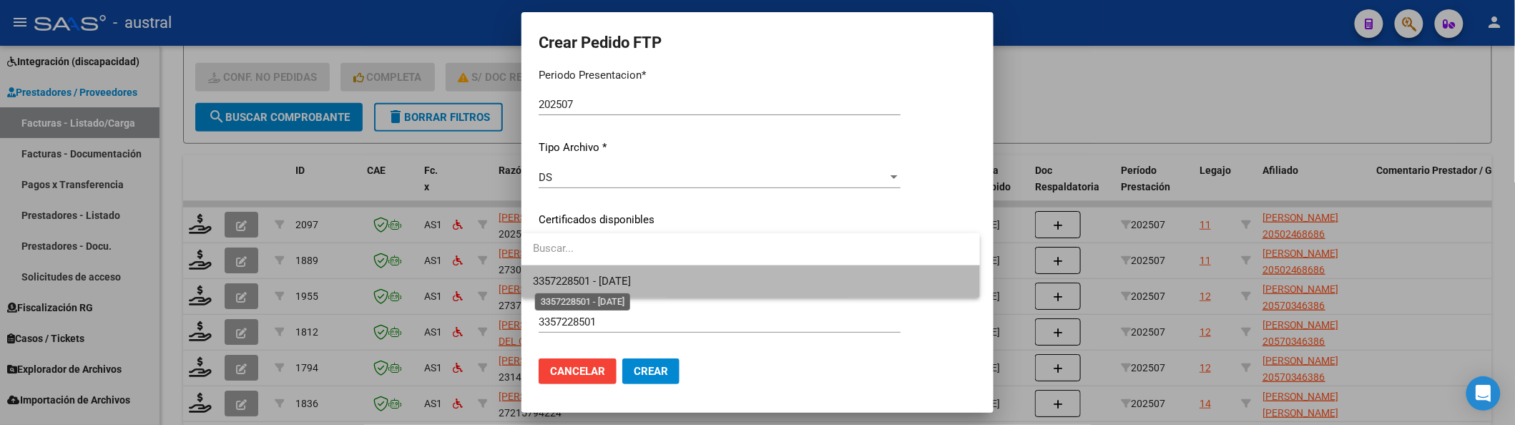
click at [631, 279] on span "3357228501 - [DATE]" at bounding box center [582, 281] width 98 height 13
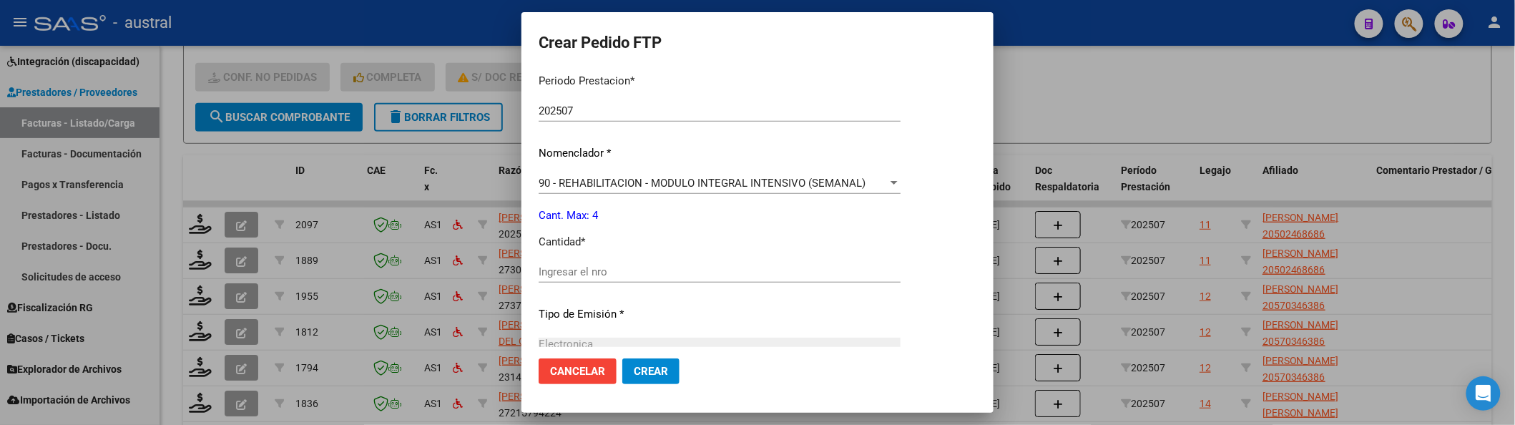
scroll to position [572, 0]
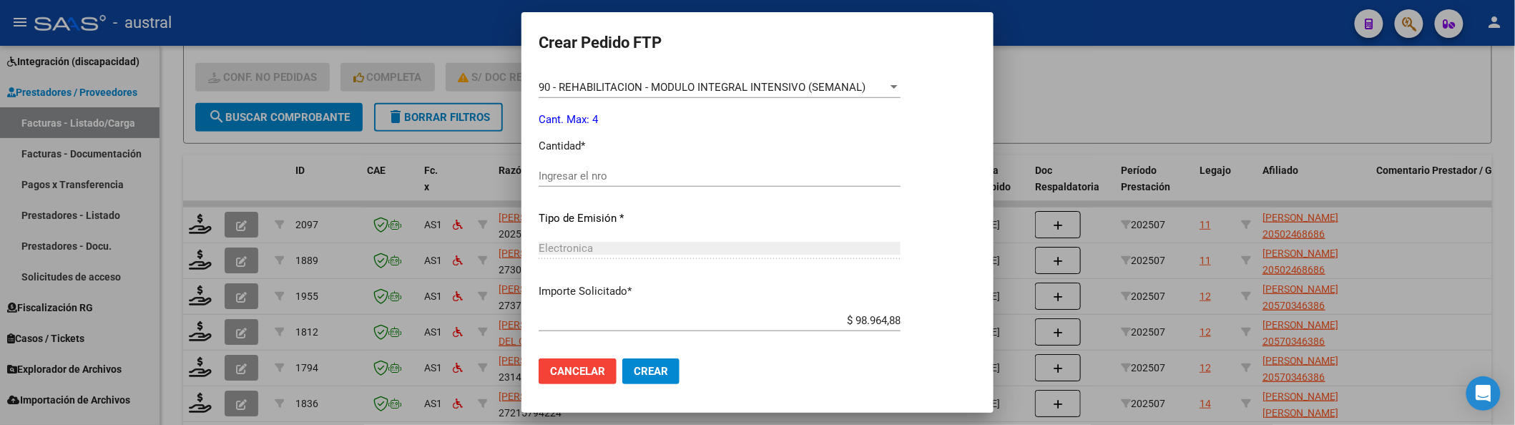
click at [609, 183] on div "Ingresar el nro" at bounding box center [720, 175] width 362 height 21
click at [622, 358] on button "Crear" at bounding box center [650, 371] width 57 height 26
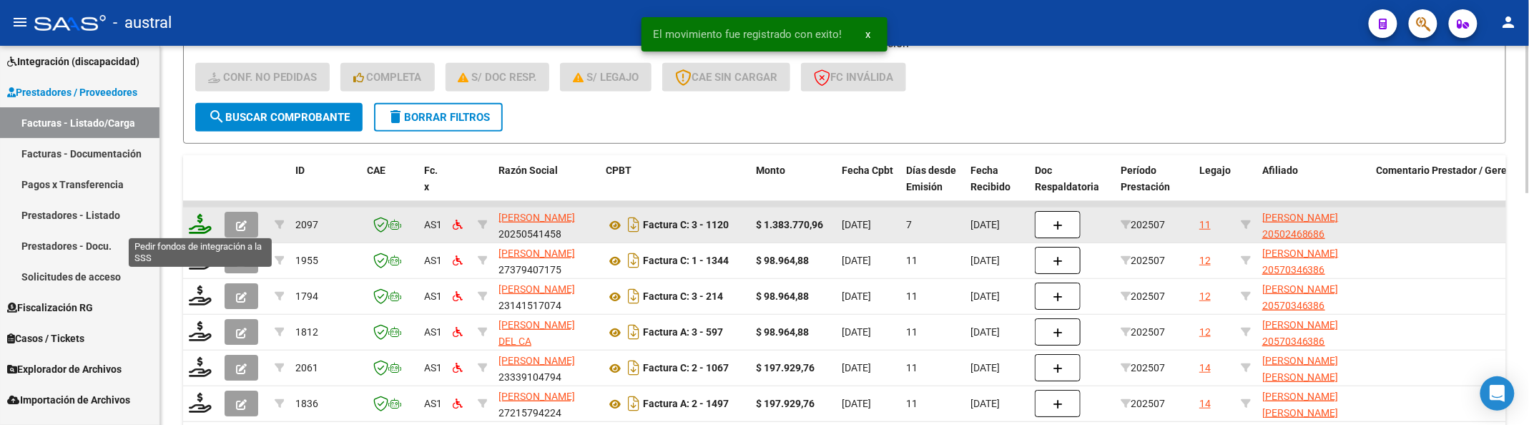
click at [195, 219] on icon at bounding box center [200, 224] width 23 height 20
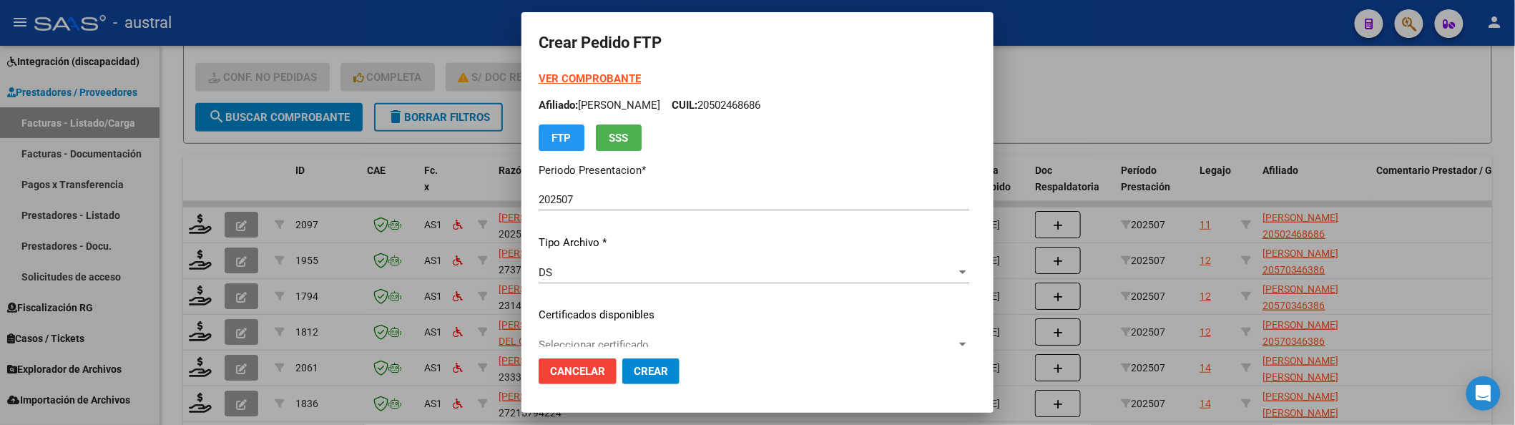
click at [602, 84] on div "VER COMPROBANTE ARCA Padrón Afiliado: [PERSON_NAME] CUIL: 20502468686 FTP SSS" at bounding box center [754, 111] width 431 height 80
click at [582, 76] on strong "VER COMPROBANTE" at bounding box center [590, 78] width 102 height 13
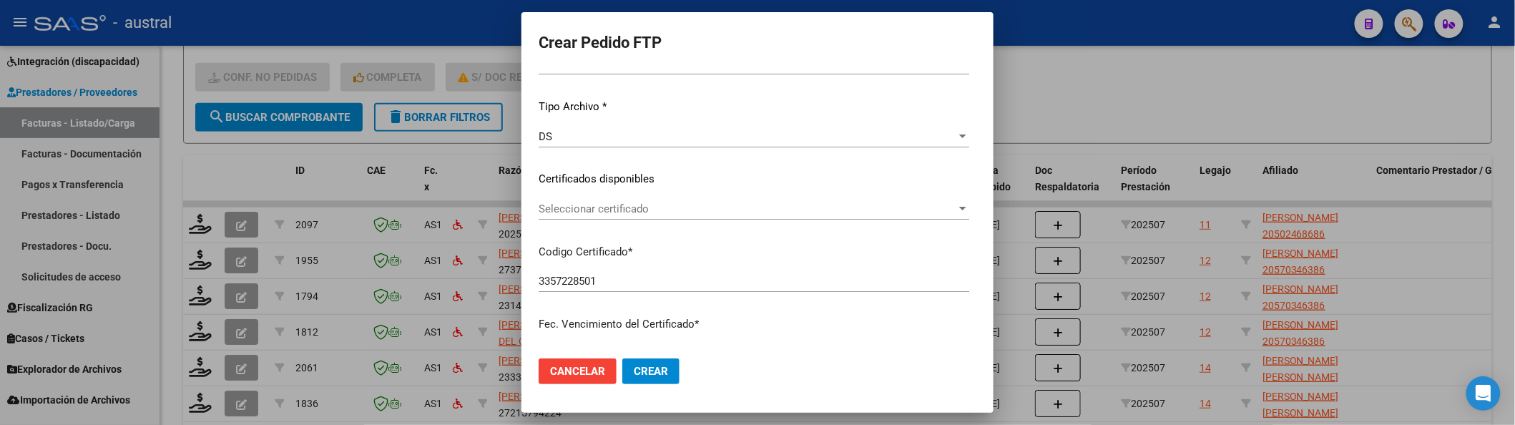
scroll to position [190, 0]
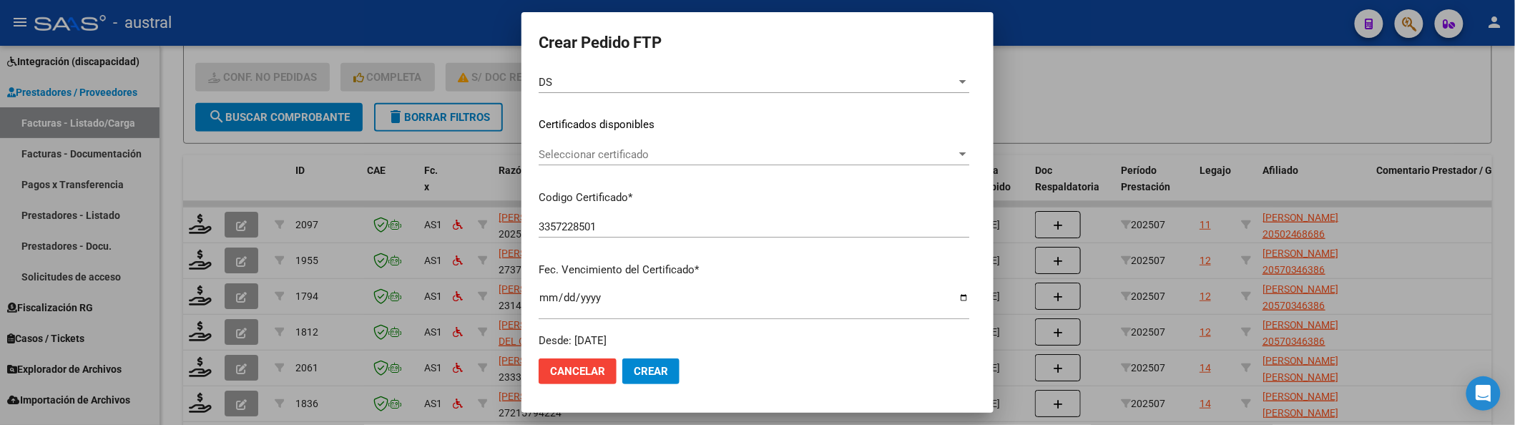
click at [595, 170] on div "Seleccionar certificado Seleccionar certificado" at bounding box center [754, 161] width 431 height 35
click at [602, 146] on div "Seleccionar certificado Seleccionar certificado" at bounding box center [754, 154] width 431 height 21
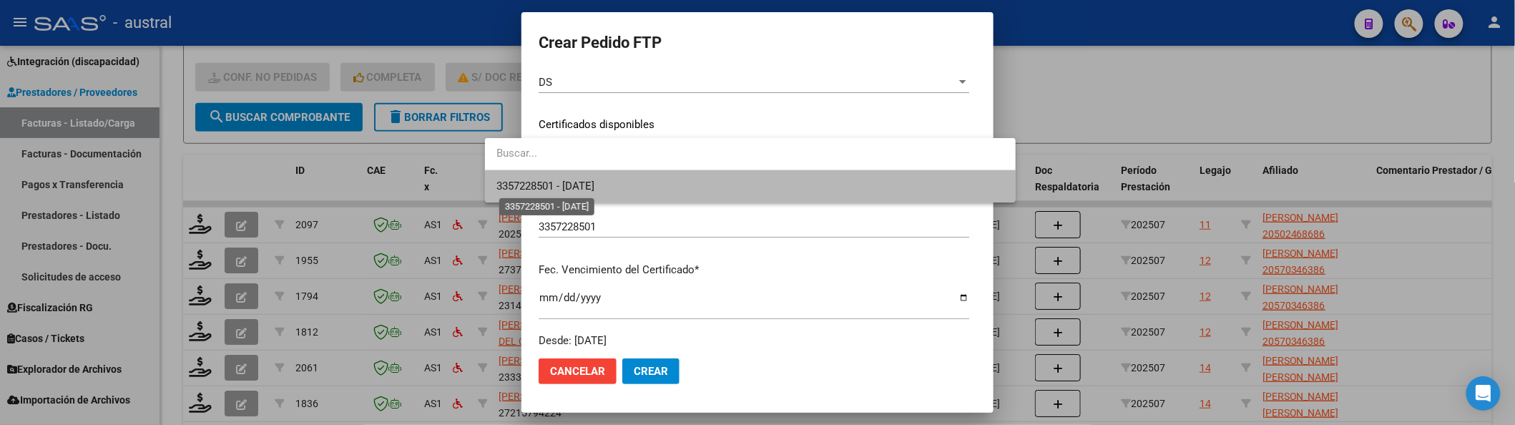
click at [592, 183] on span "3357228501 - [DATE]" at bounding box center [545, 186] width 98 height 13
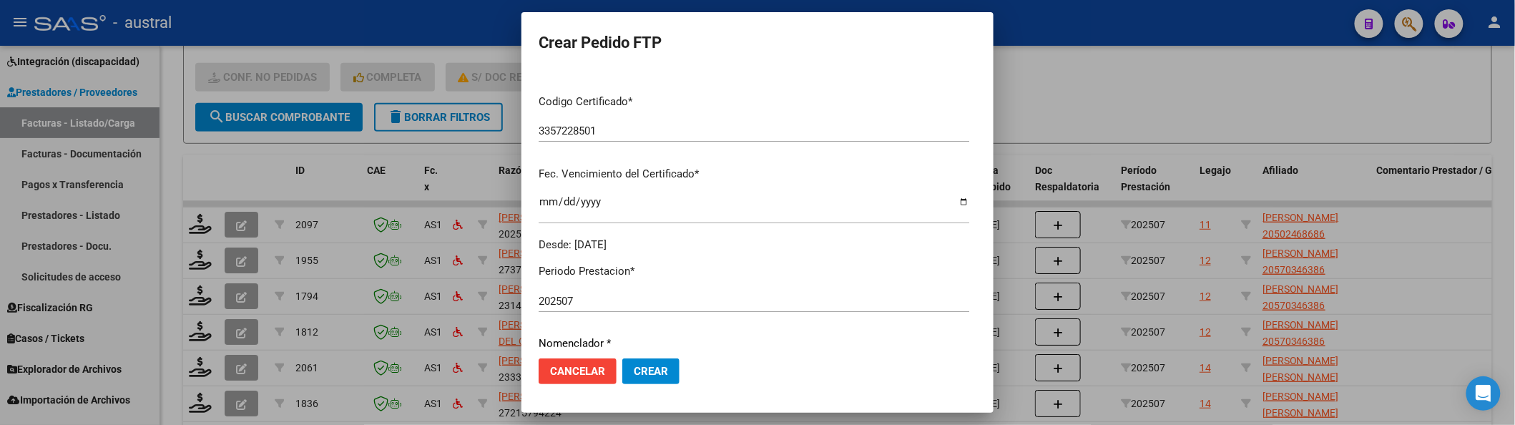
scroll to position [476, 0]
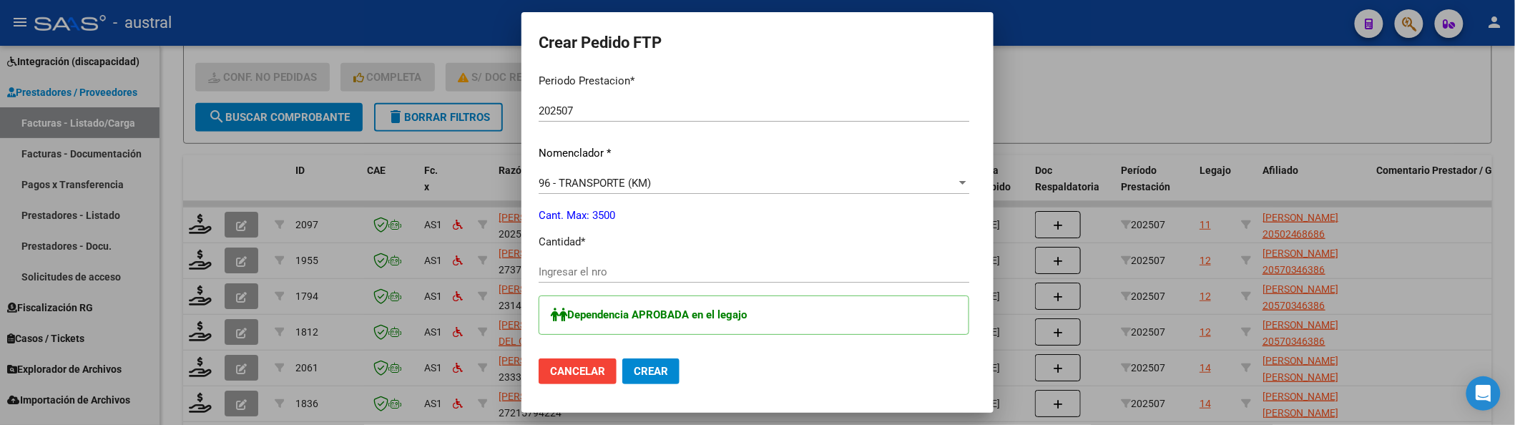
click at [559, 278] on div "Ingresar el nro" at bounding box center [754, 271] width 431 height 21
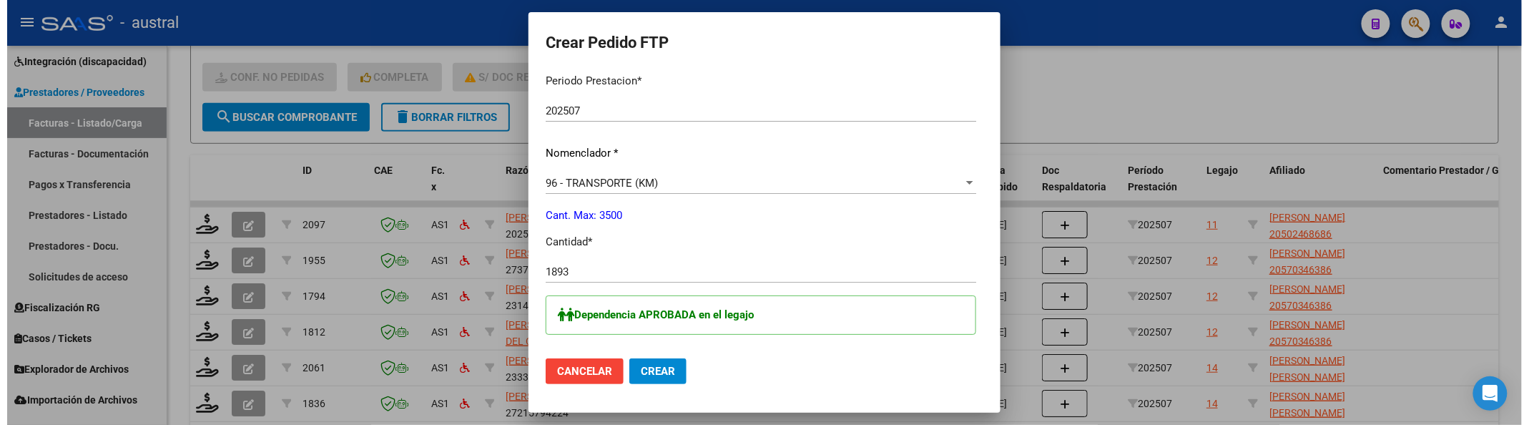
scroll to position [572, 0]
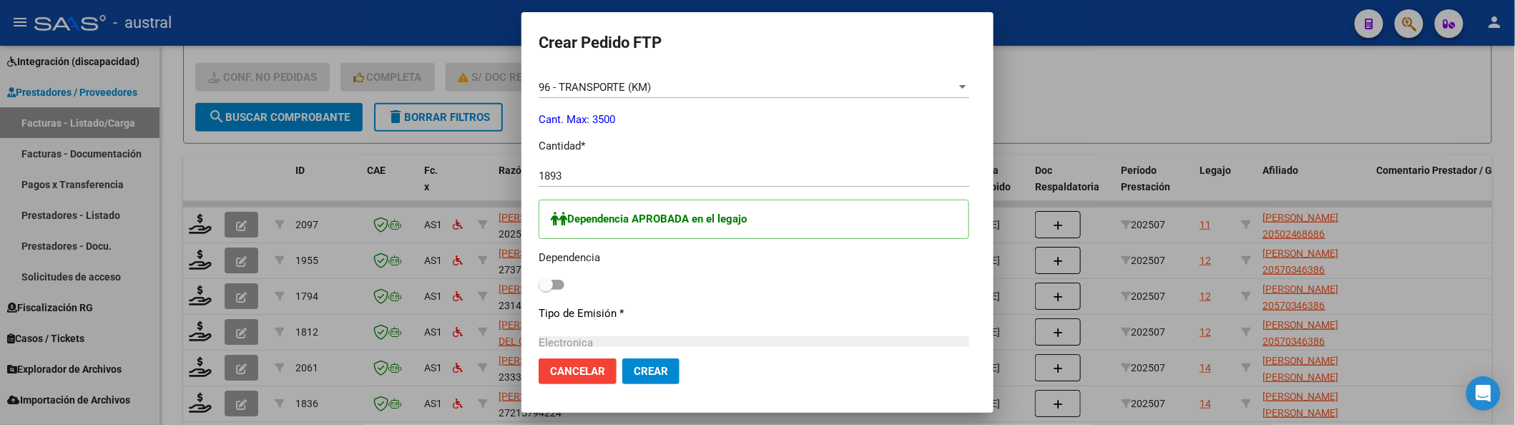
drag, startPoint x: 515, startPoint y: 283, endPoint x: 579, endPoint y: 327, distance: 77.2
click at [539, 284] on span at bounding box center [552, 285] width 26 height 10
click at [545, 290] on input "checkbox" at bounding box center [545, 290] width 1 height 1
click at [634, 371] on span "Crear" at bounding box center [651, 371] width 34 height 13
